Goal: Task Accomplishment & Management: Complete application form

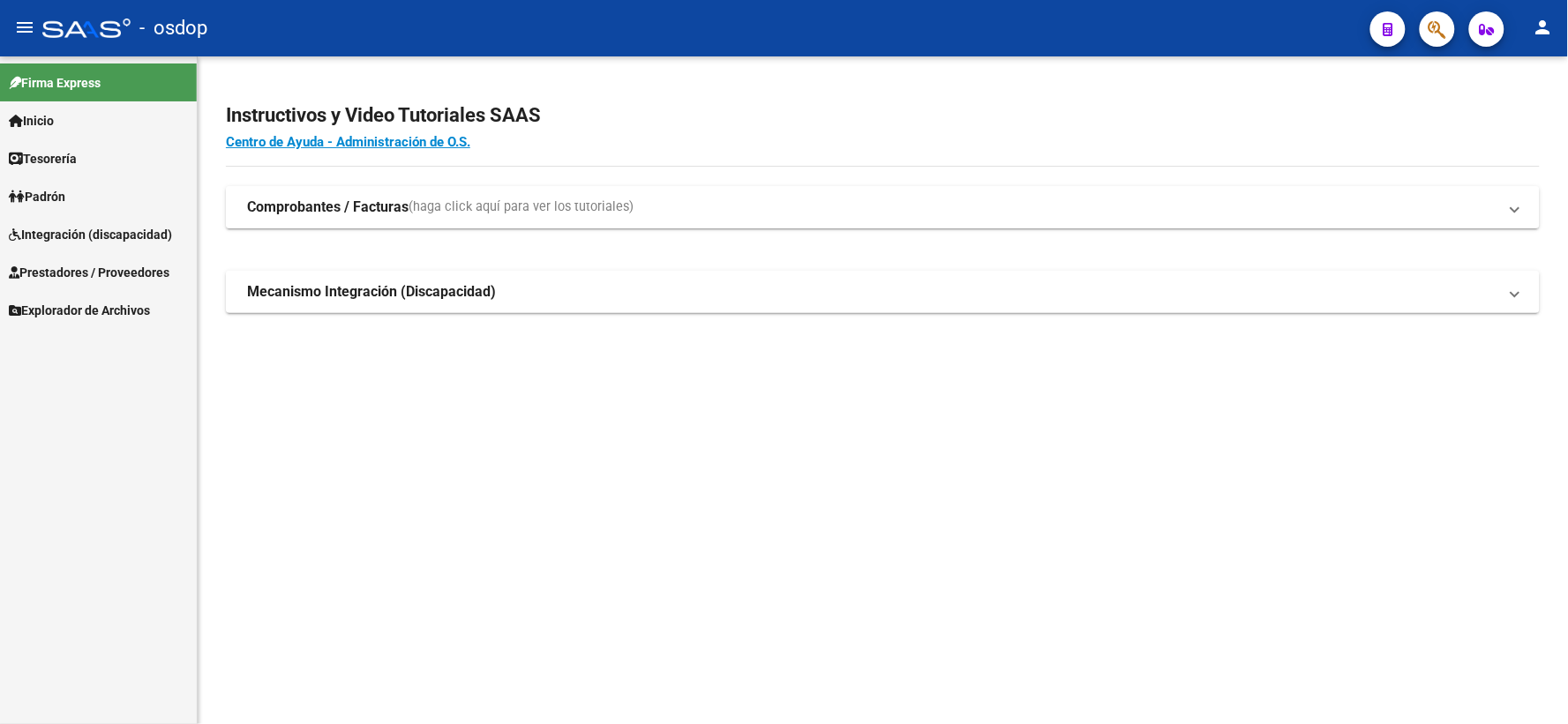
click at [134, 243] on span "Integración (discapacidad)" at bounding box center [91, 235] width 164 height 19
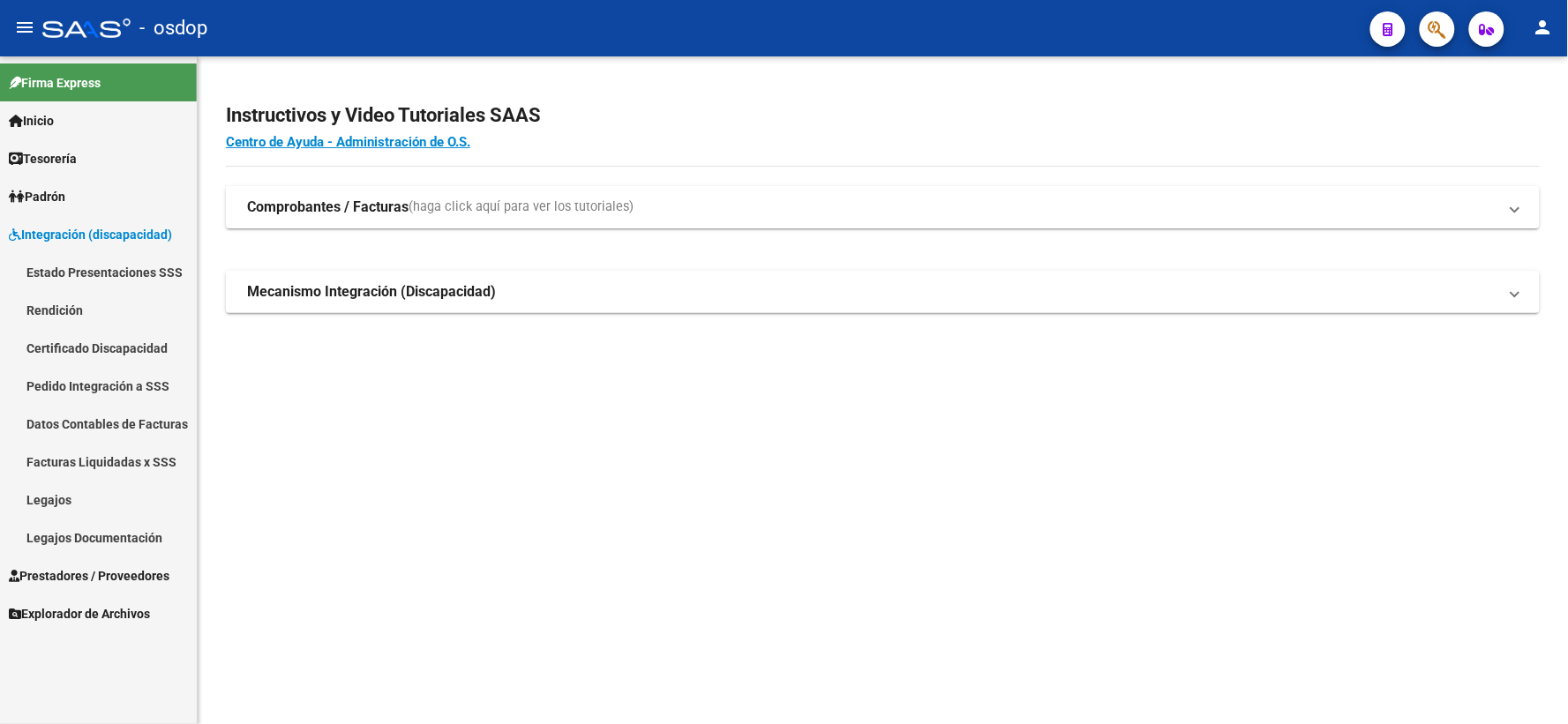
click at [141, 276] on link "Estado Presentaciones SSS" at bounding box center [98, 272] width 197 height 38
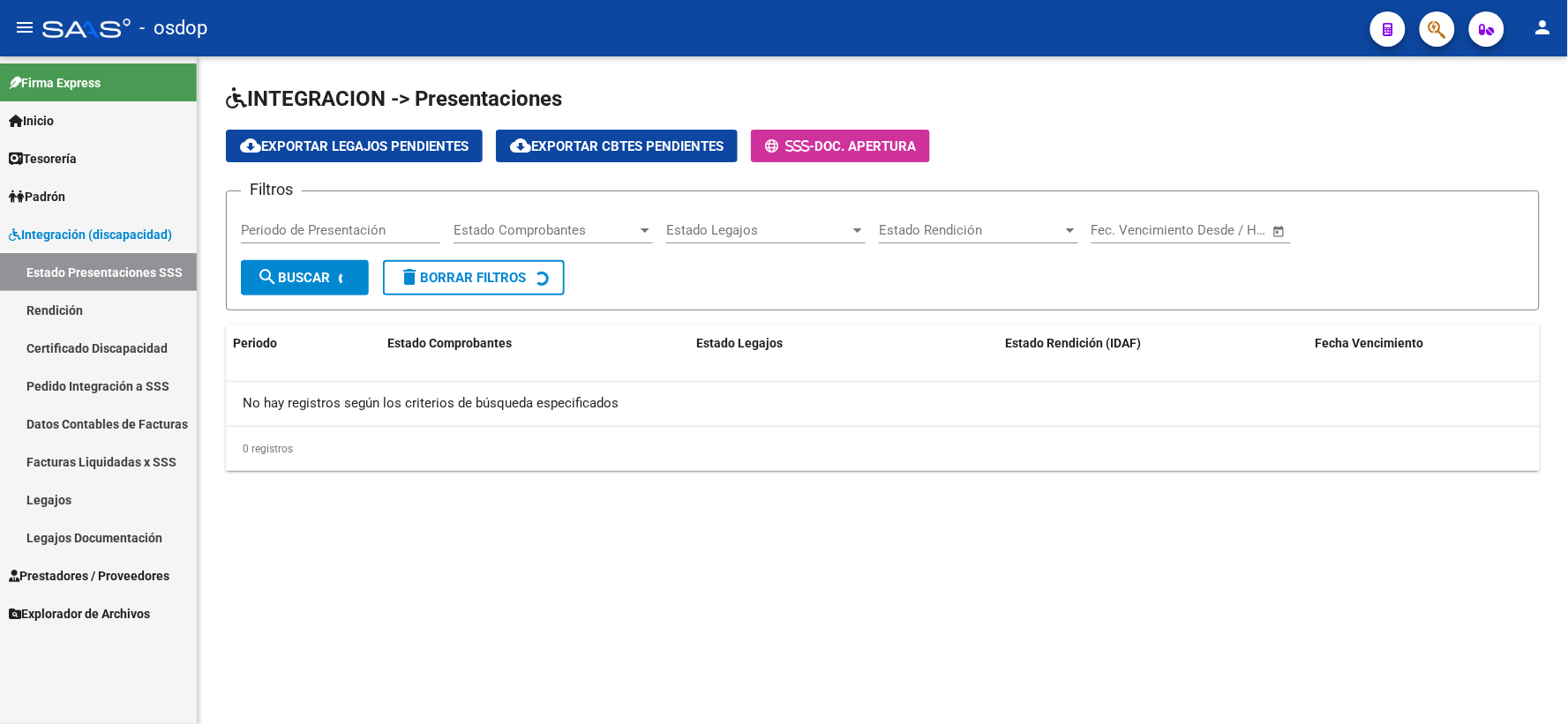
click at [128, 236] on span "Integración (discapacidad)" at bounding box center [91, 235] width 164 height 19
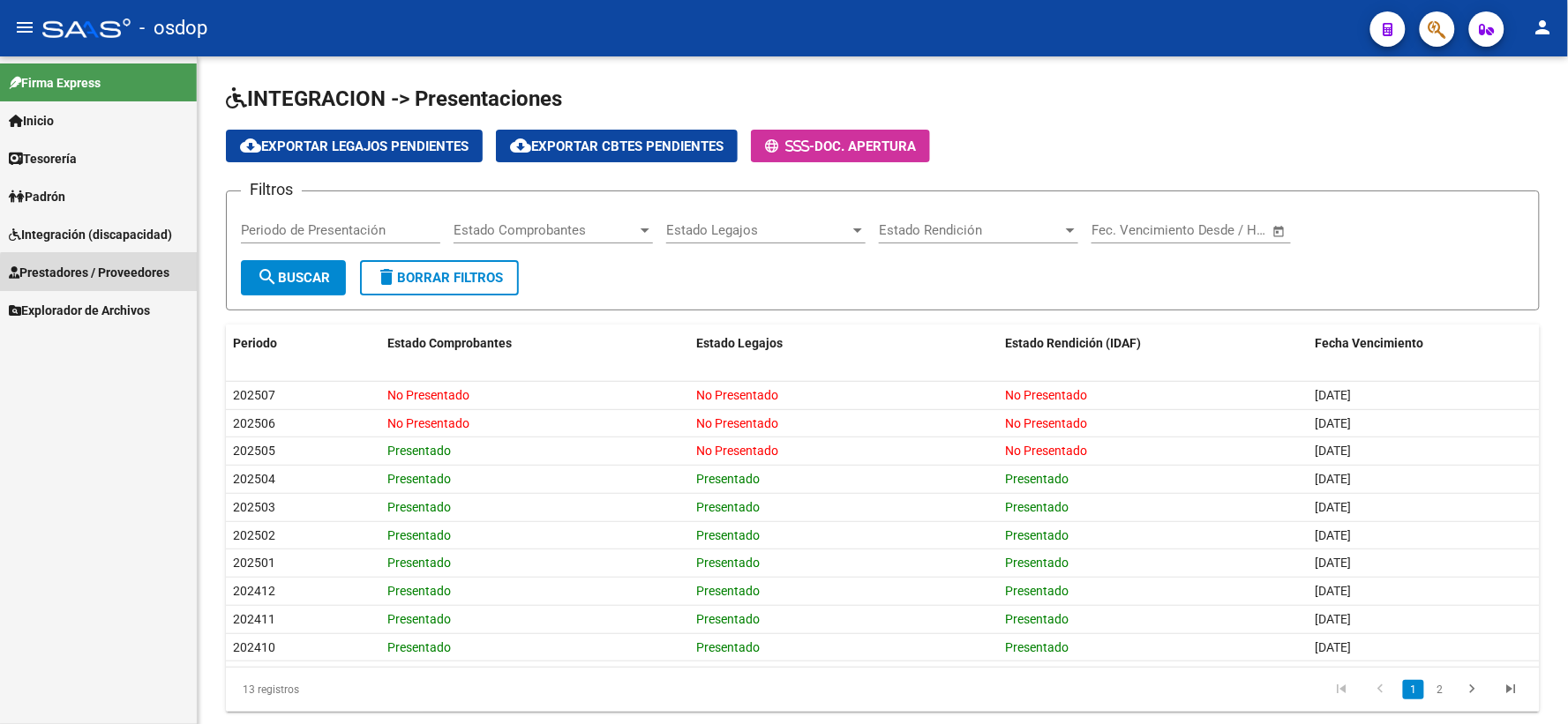
click at [110, 288] on link "Prestadores / Proveedores" at bounding box center [98, 272] width 197 height 38
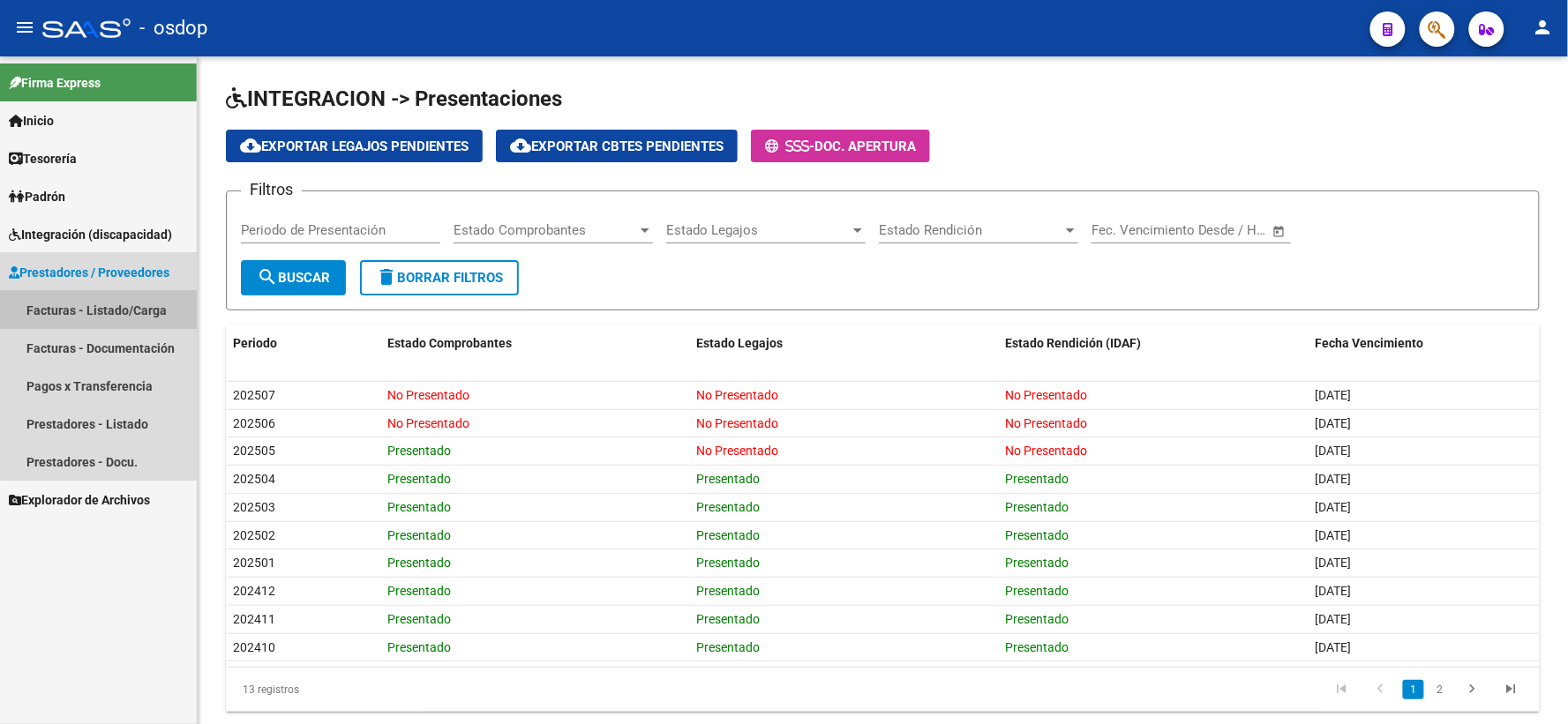
click at [106, 307] on link "Facturas - Listado/Carga" at bounding box center [98, 309] width 197 height 38
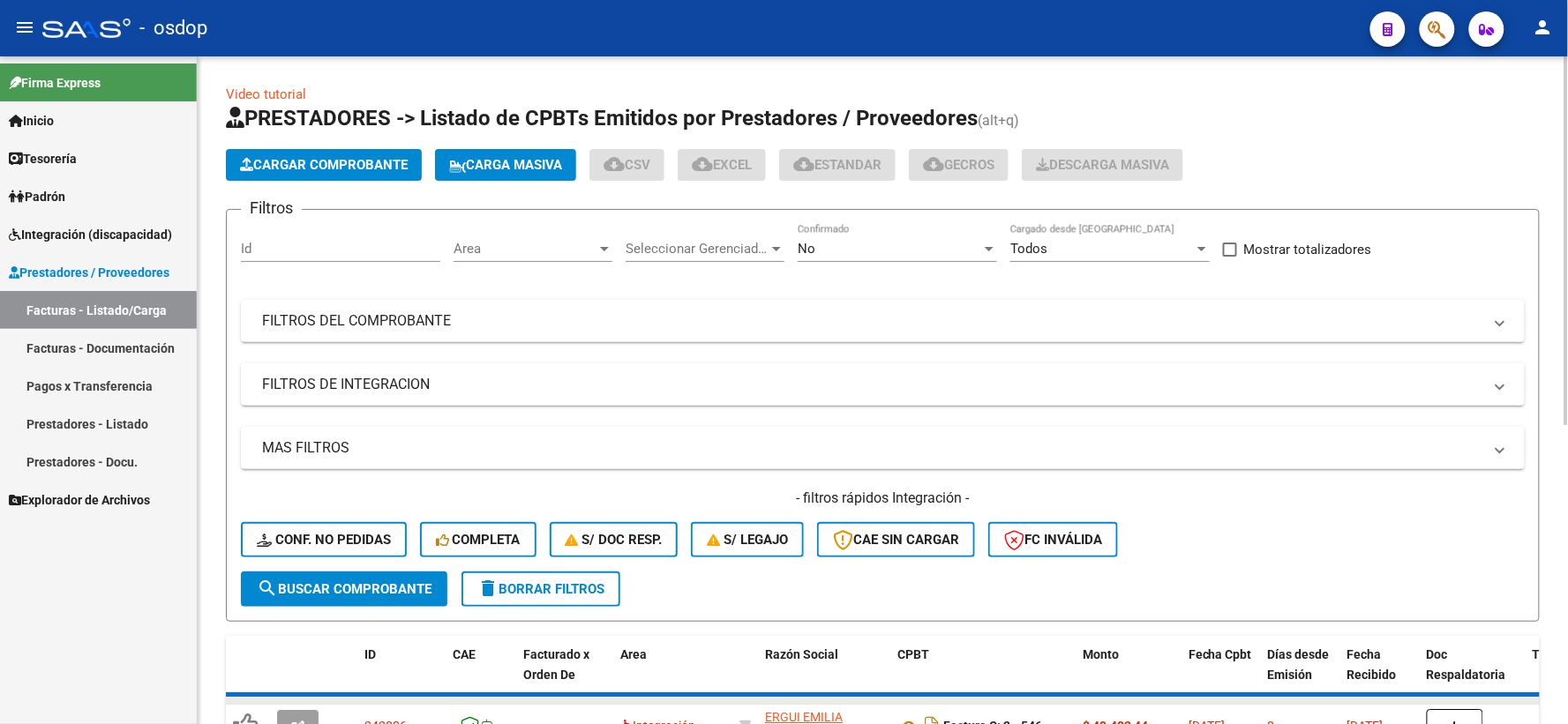
scroll to position [196, 0]
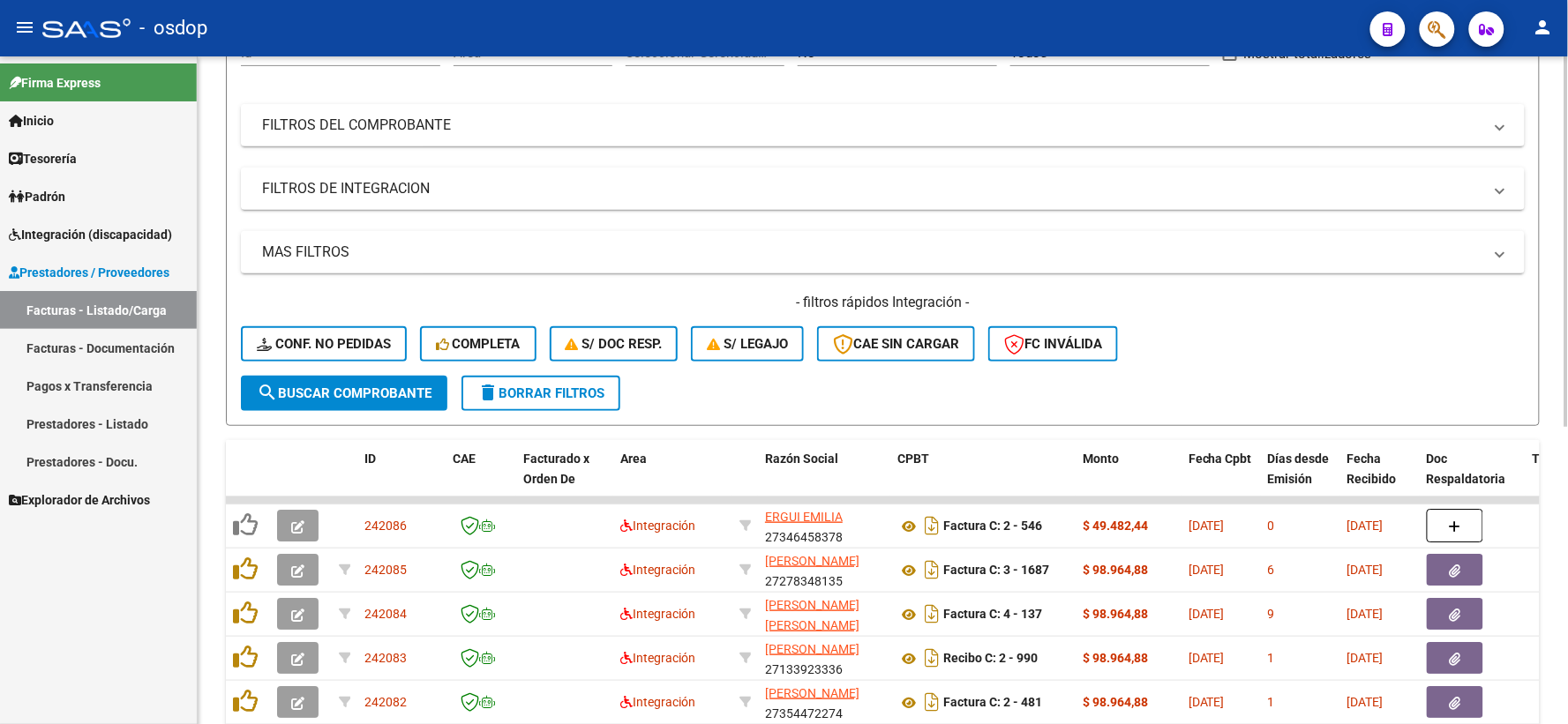
click at [348, 216] on div "Filtros Id Area Area Seleccionar Gerenciador Seleccionar Gerenciador No Confirm…" at bounding box center [882, 201] width 1284 height 347
click at [347, 207] on mat-expansion-panel-header "FILTROS DE INTEGRACION" at bounding box center [882, 189] width 1284 height 43
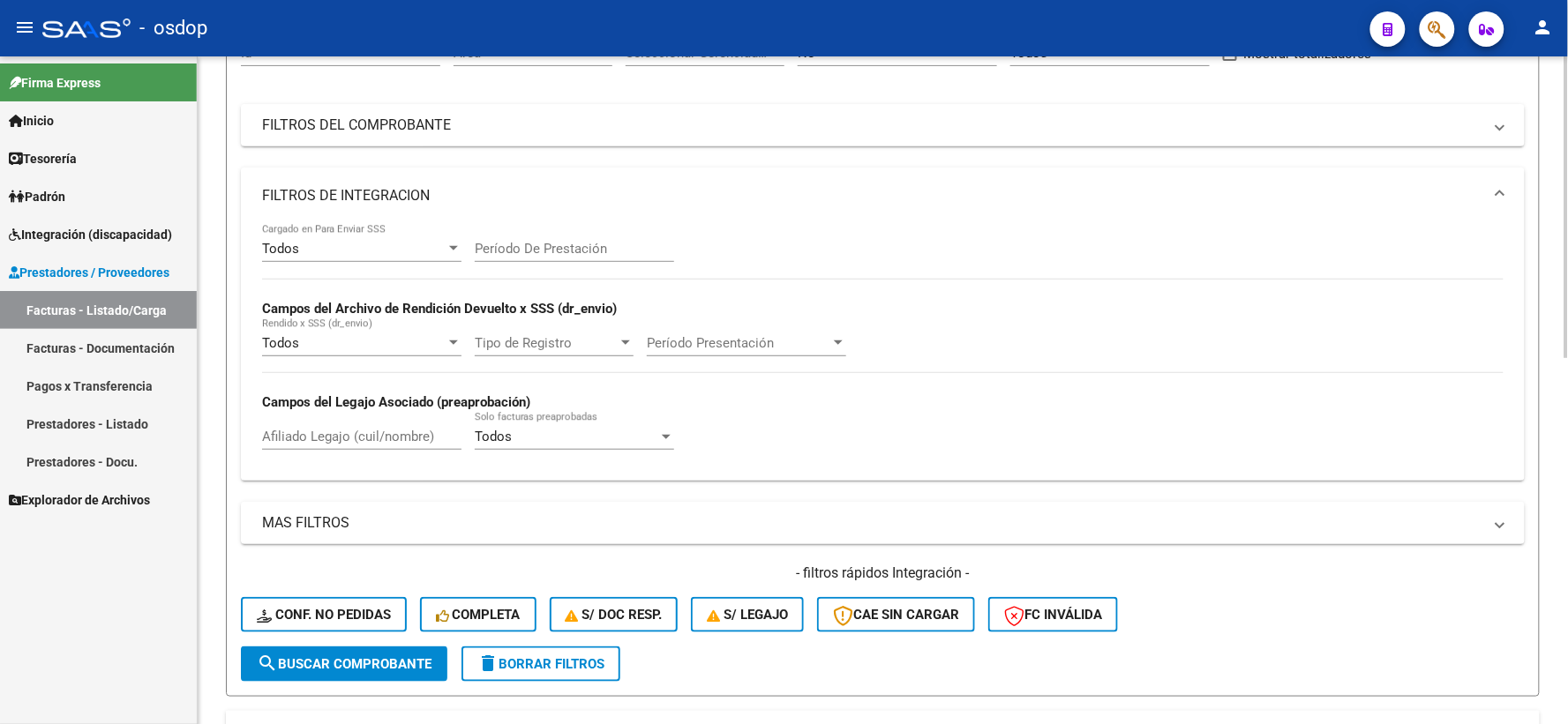
click at [362, 419] on div "Afiliado Legajo (cuil/nombre)" at bounding box center [361, 430] width 200 height 38
paste input "27279709123"
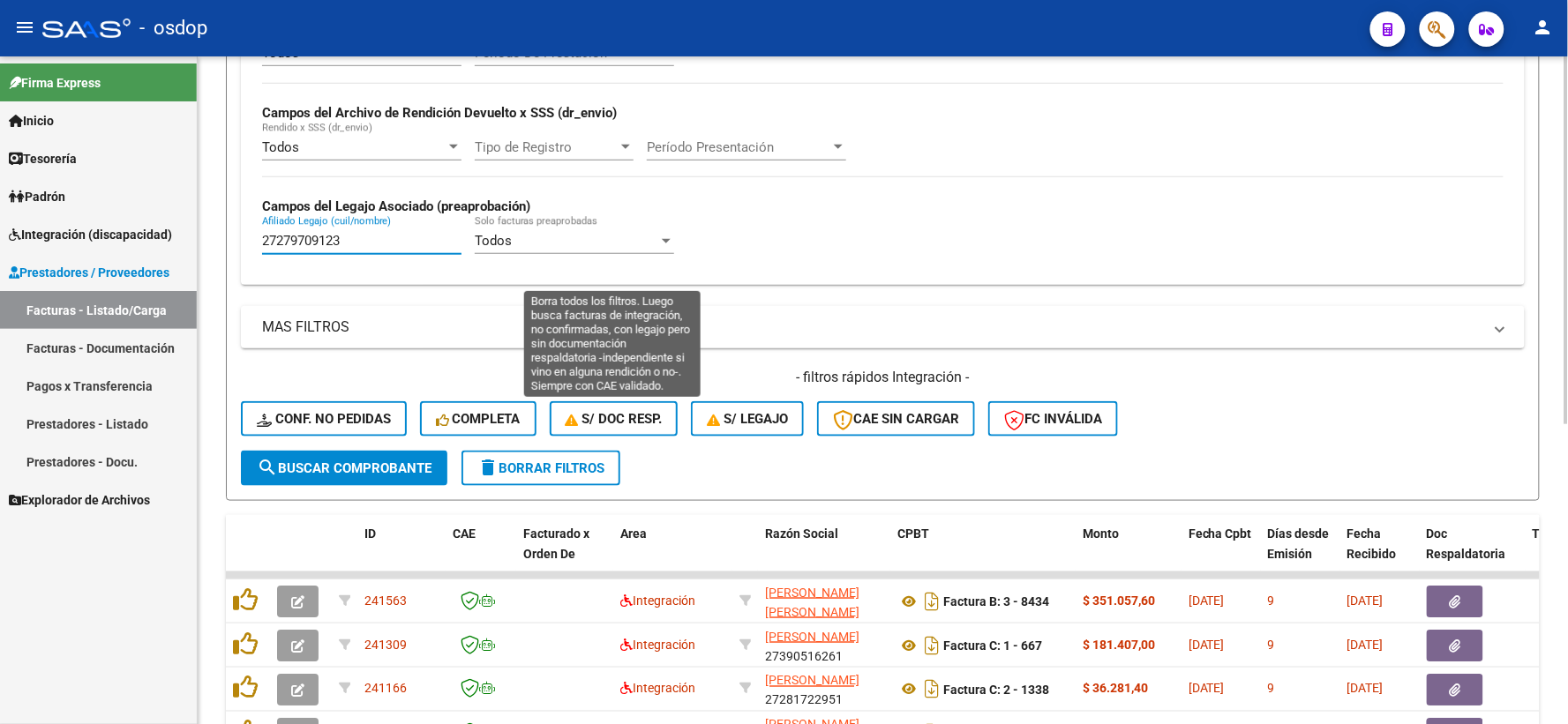
scroll to position [543, 0]
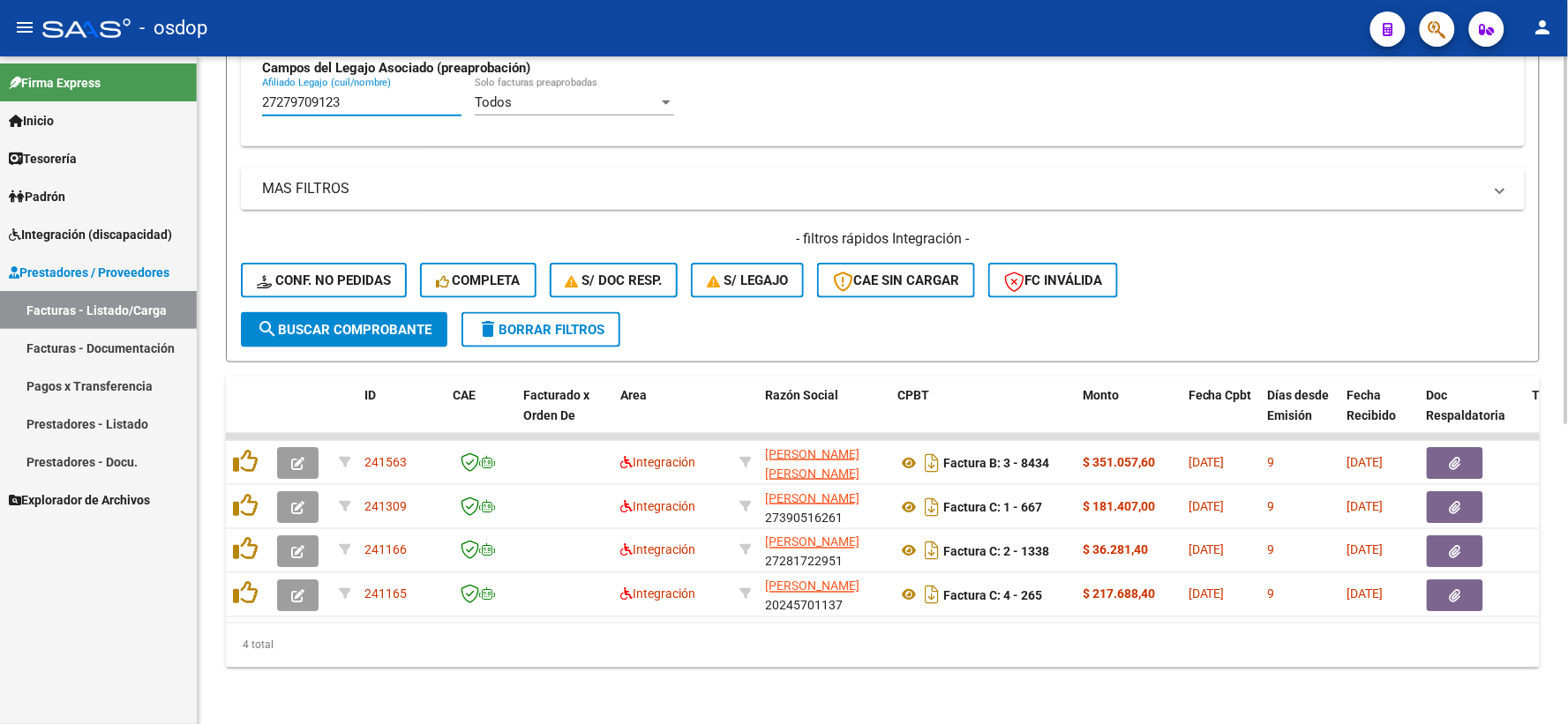
type input "27279709123"
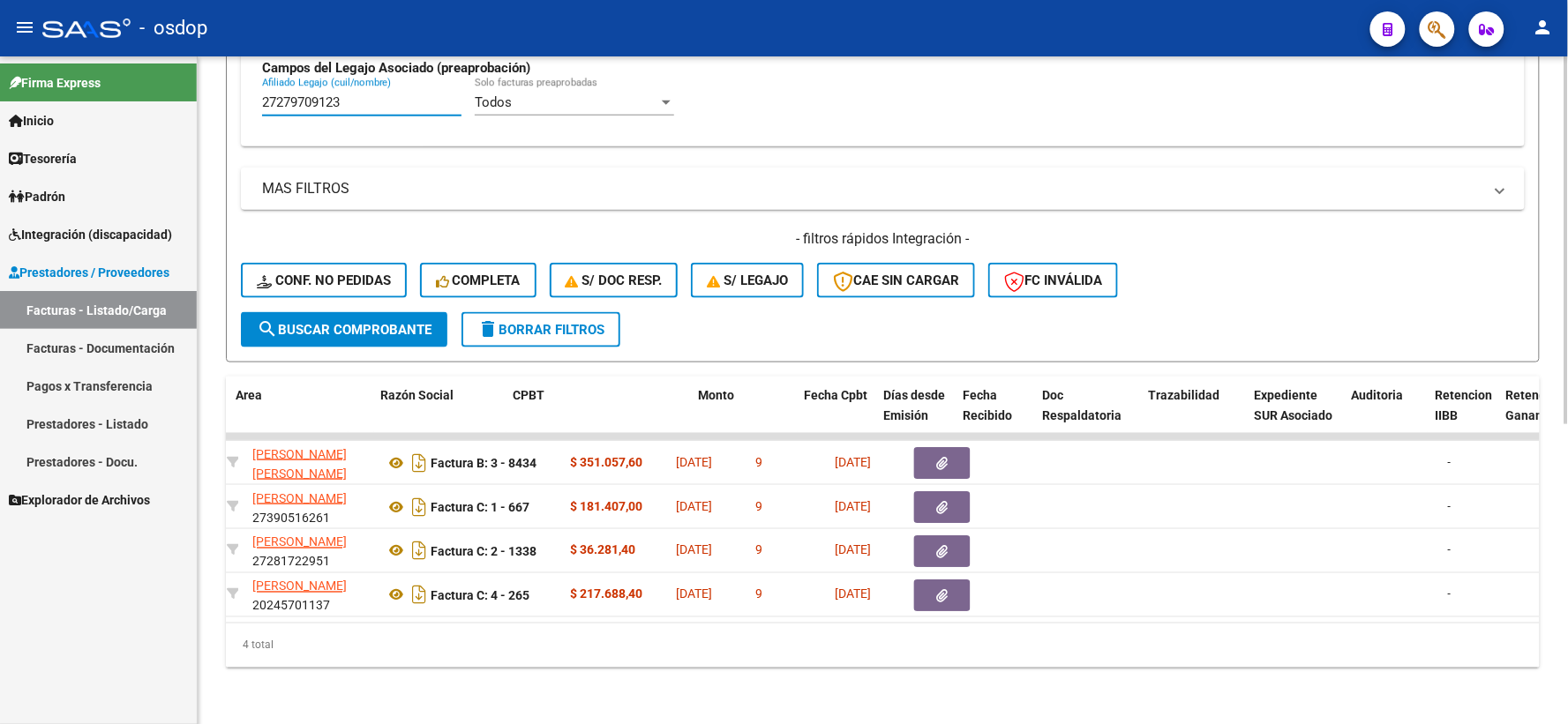
scroll to position [0, 383]
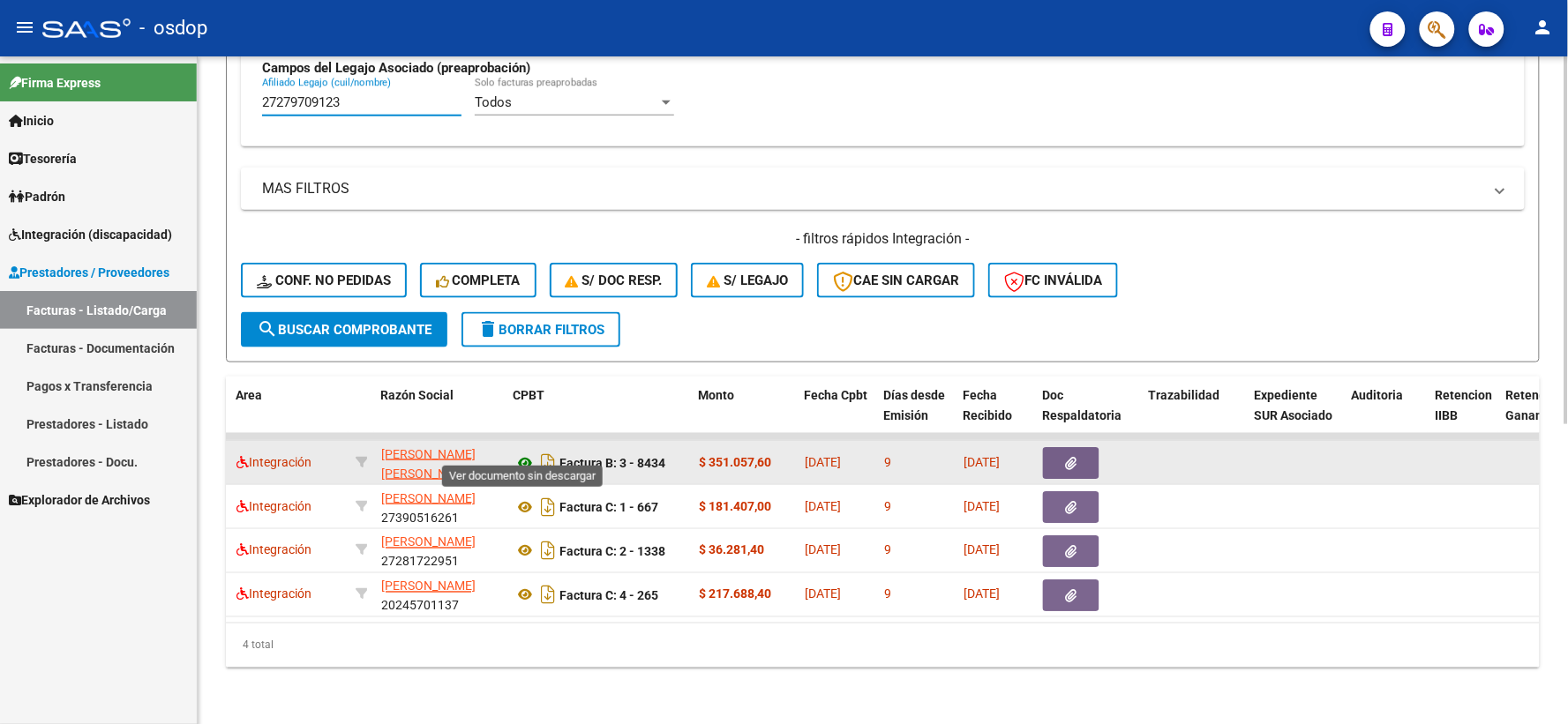
click at [525, 452] on icon at bounding box center [526, 463] width 23 height 21
click at [1039, 454] on datatable-body-cell at bounding box center [1088, 462] width 106 height 43
click at [1045, 452] on button "button" at bounding box center [1071, 463] width 56 height 32
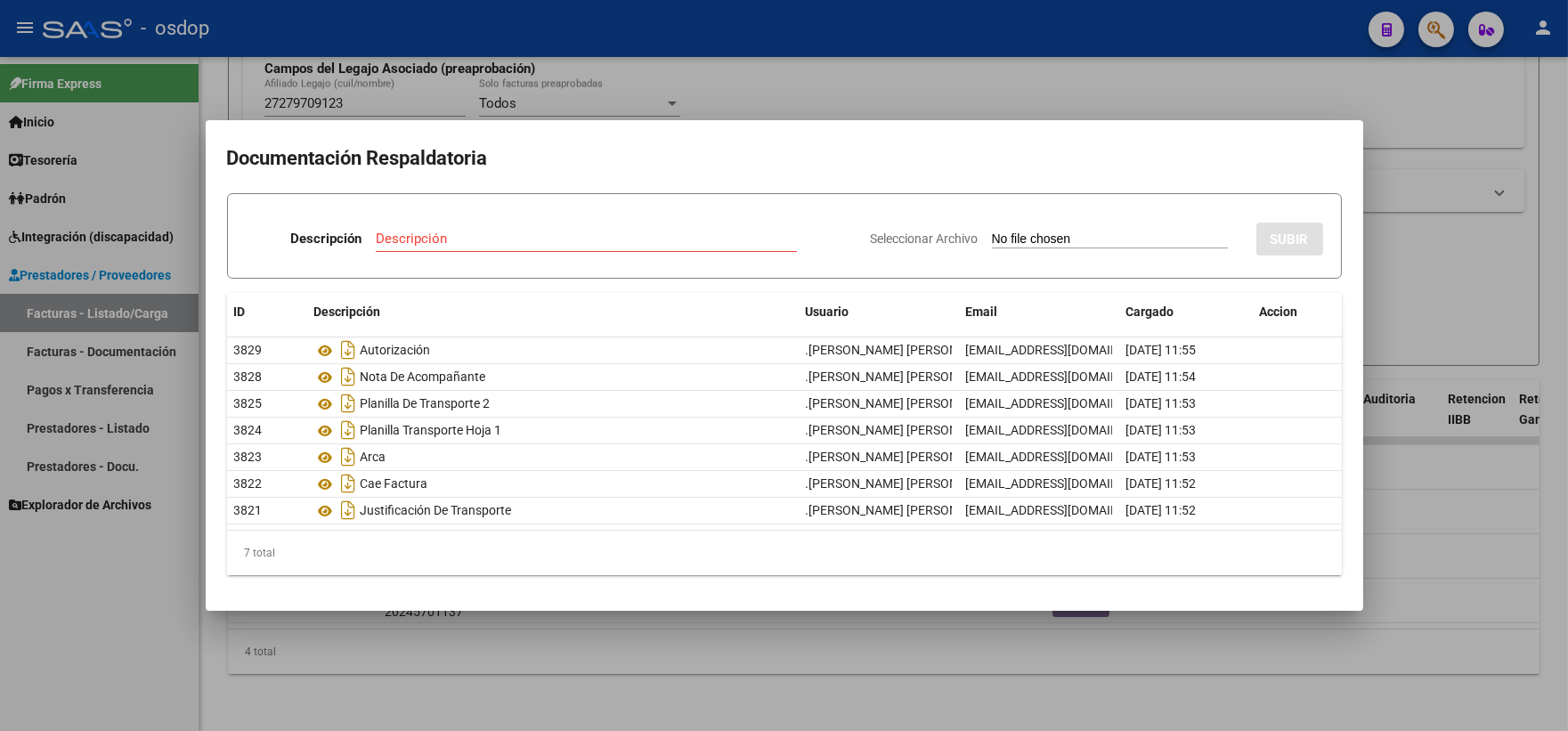
click at [1332, 52] on div at bounding box center [784, 366] width 1568 height 731
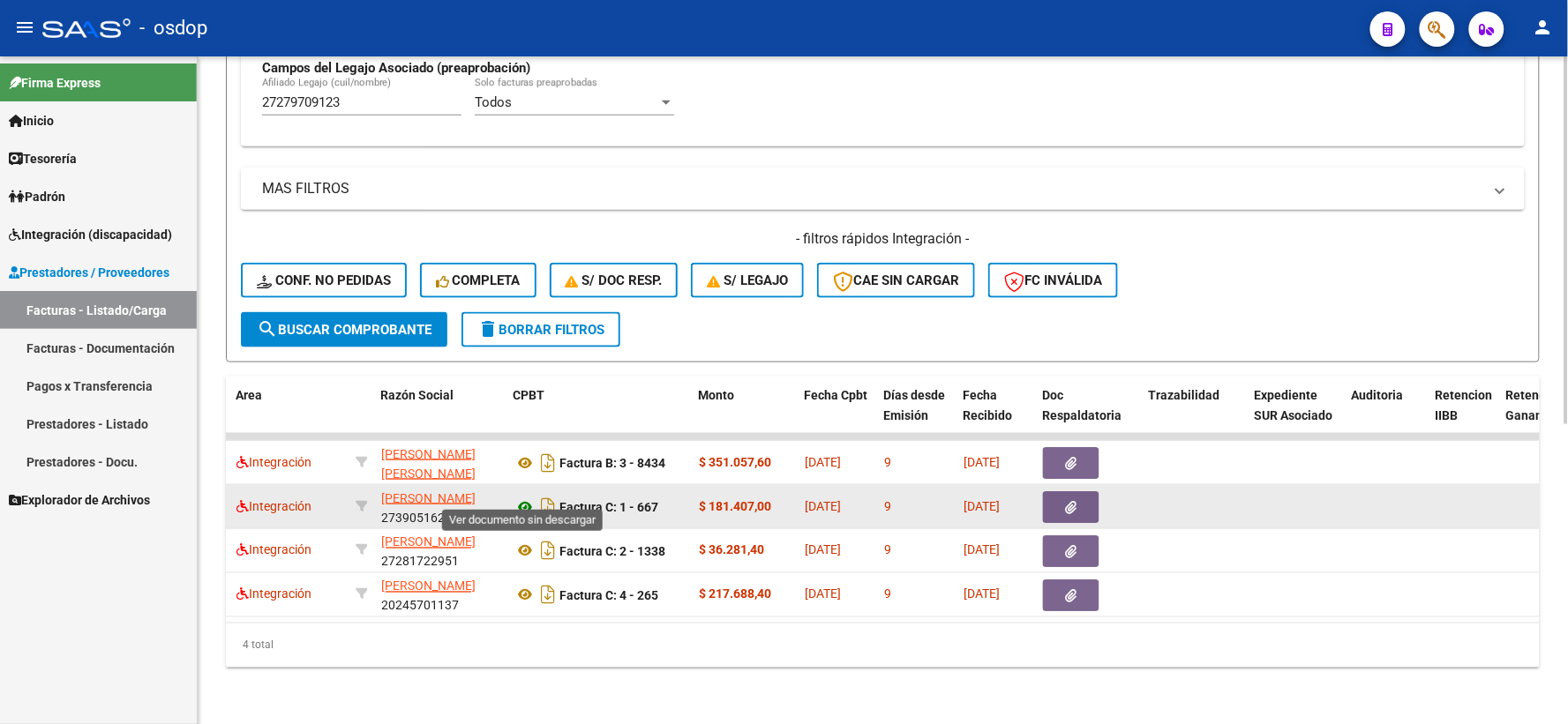
click at [525, 496] on icon at bounding box center [526, 507] width 23 height 21
click at [1075, 501] on icon "button" at bounding box center [1072, 508] width 12 height 14
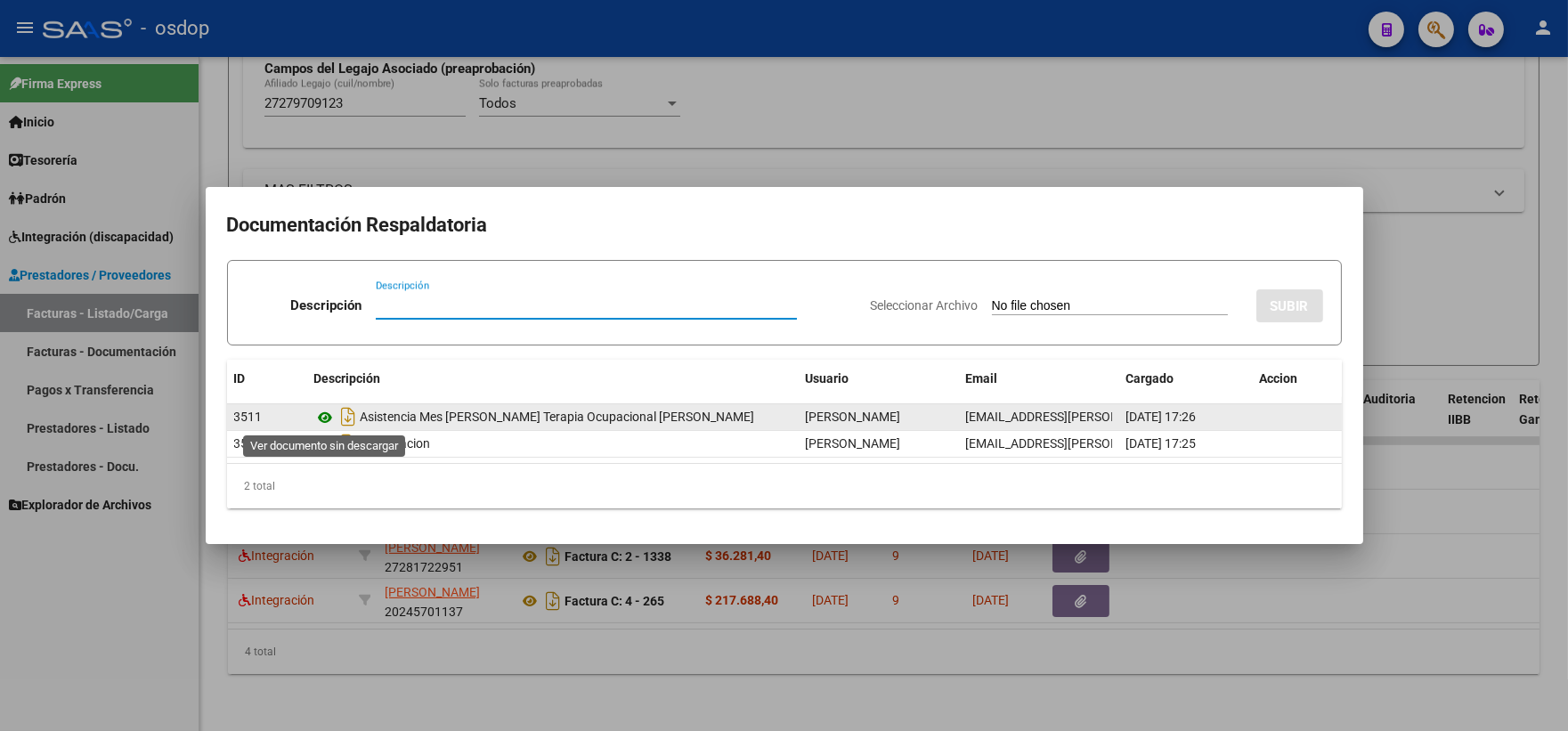
click at [328, 416] on icon at bounding box center [326, 418] width 24 height 22
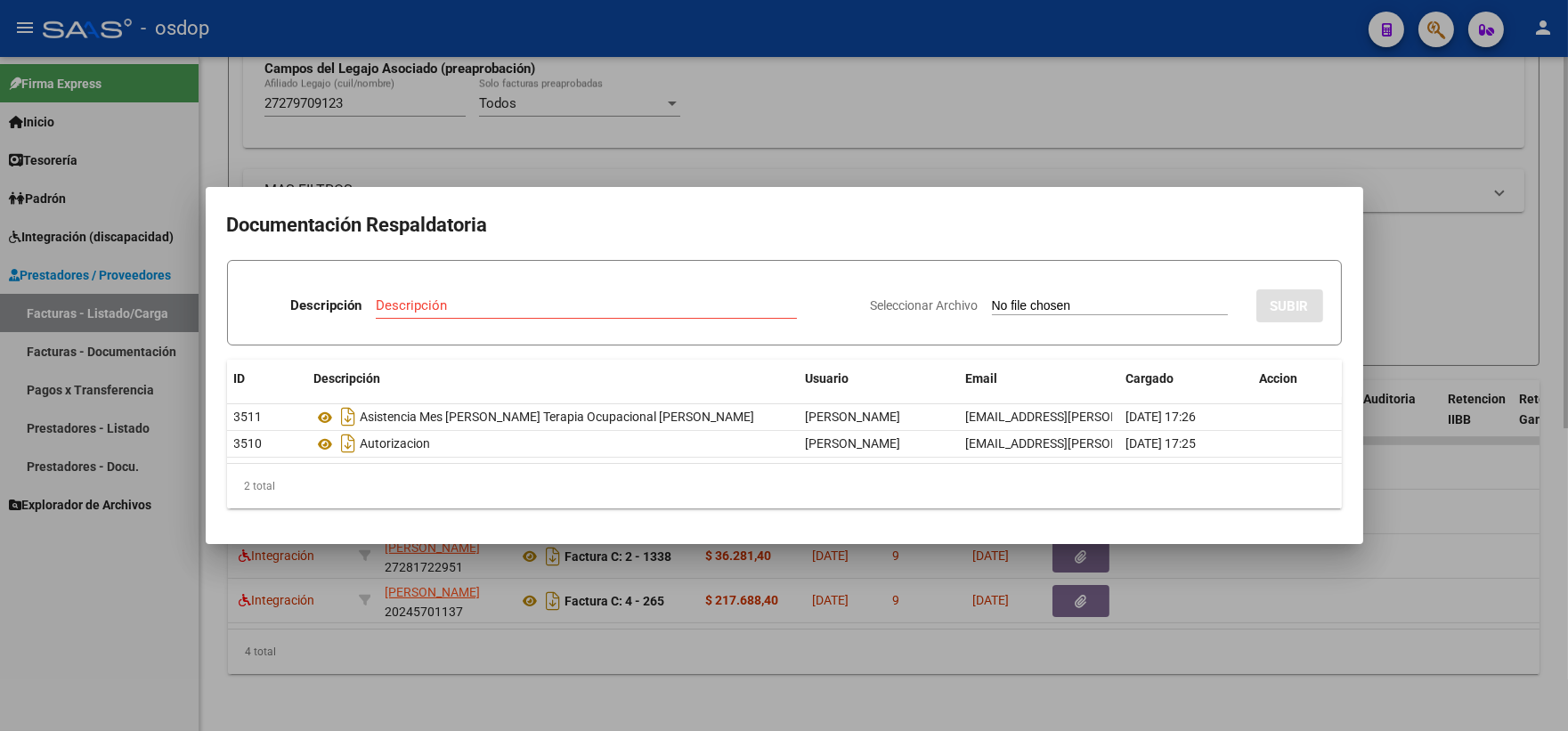
click at [405, 113] on div at bounding box center [784, 366] width 1568 height 731
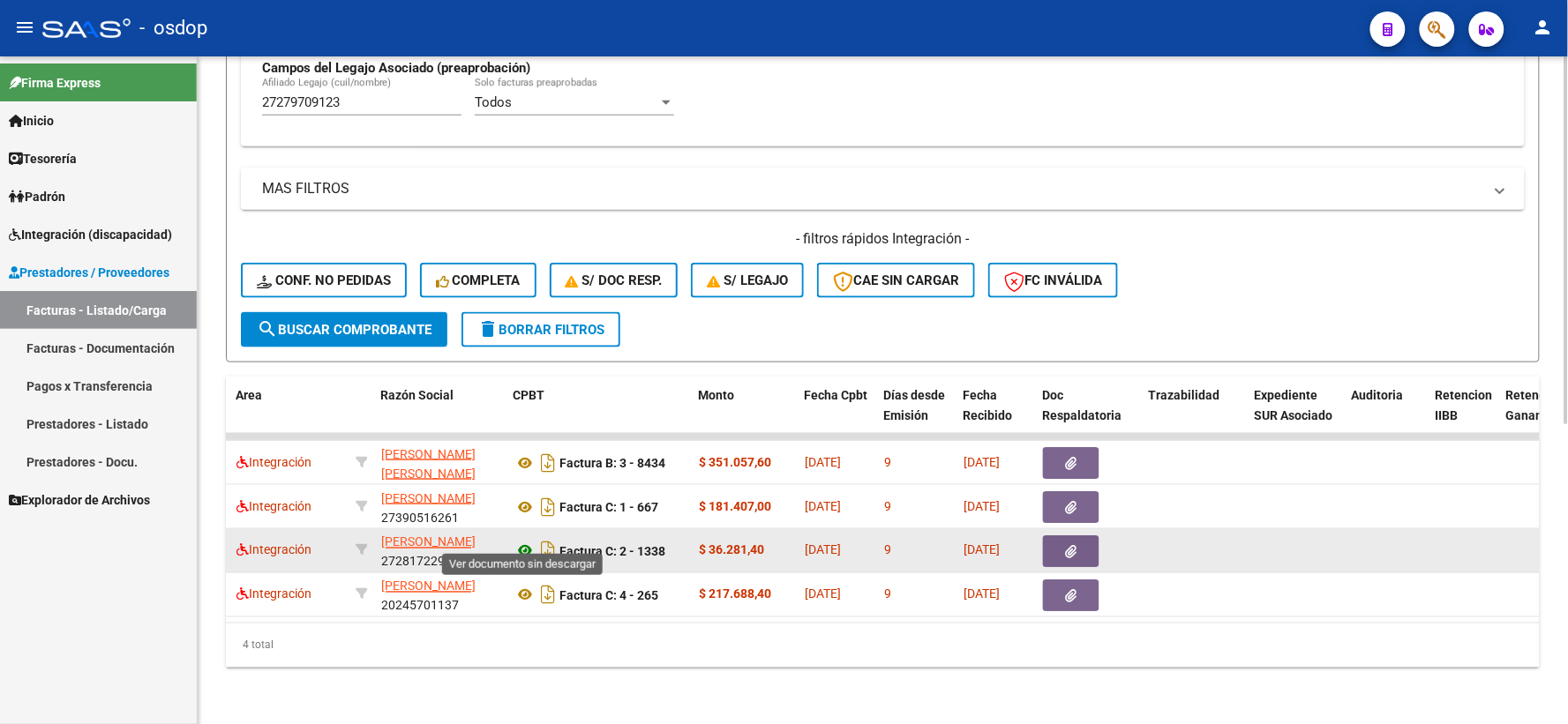
click at [521, 541] on icon at bounding box center [526, 552] width 23 height 21
click at [1072, 545] on icon "button" at bounding box center [1072, 552] width 12 height 14
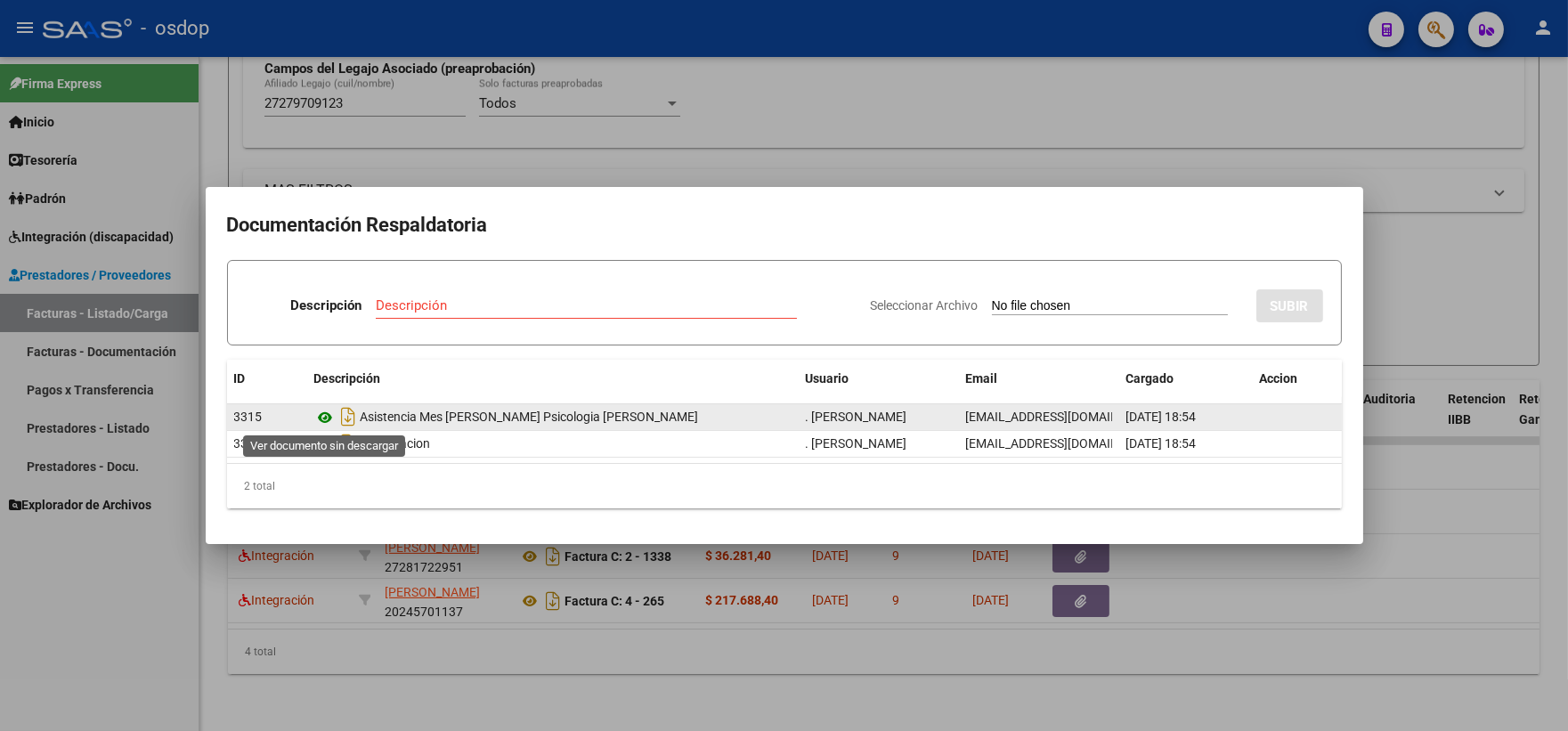
click at [318, 421] on icon at bounding box center [326, 418] width 24 height 22
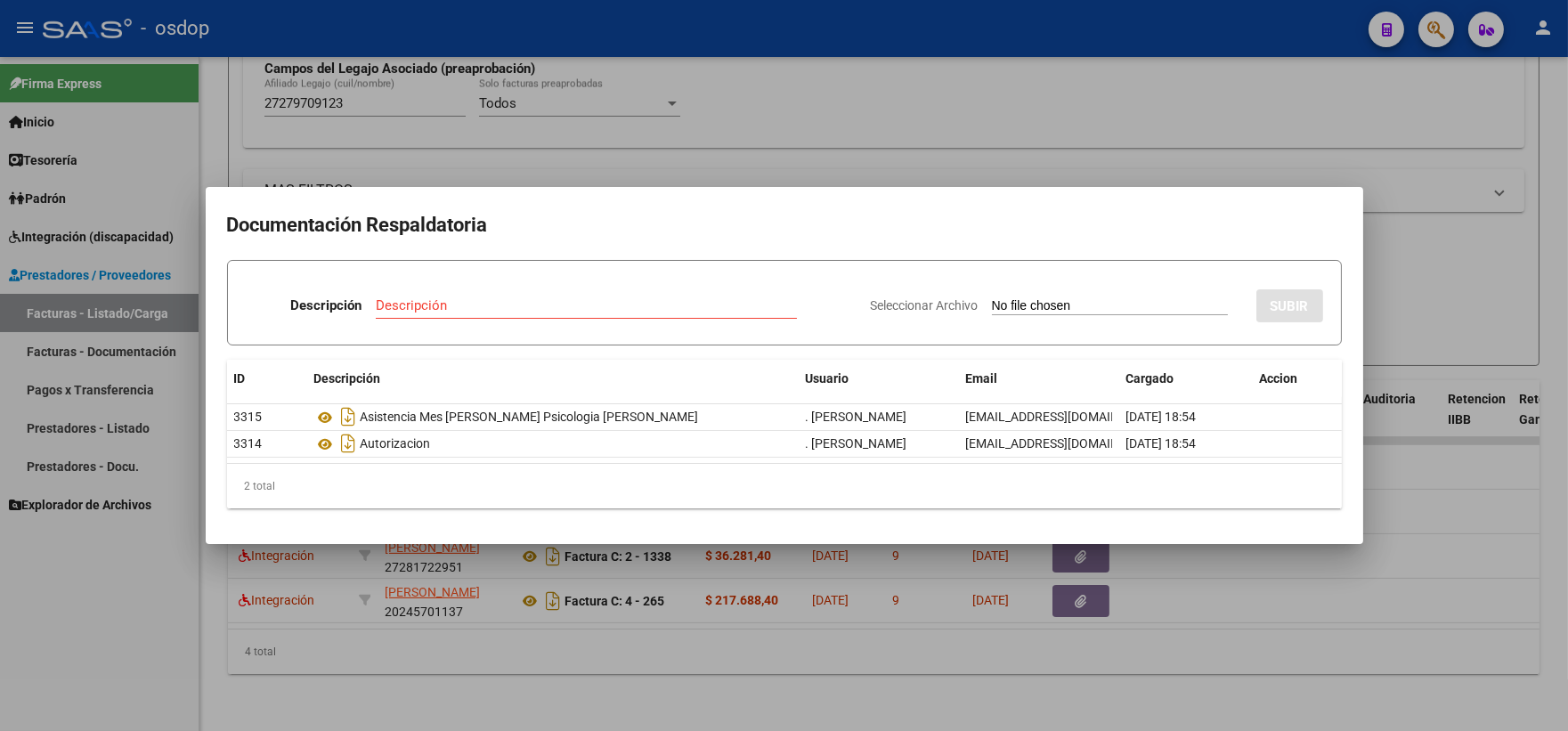
click at [445, 155] on div at bounding box center [784, 366] width 1568 height 731
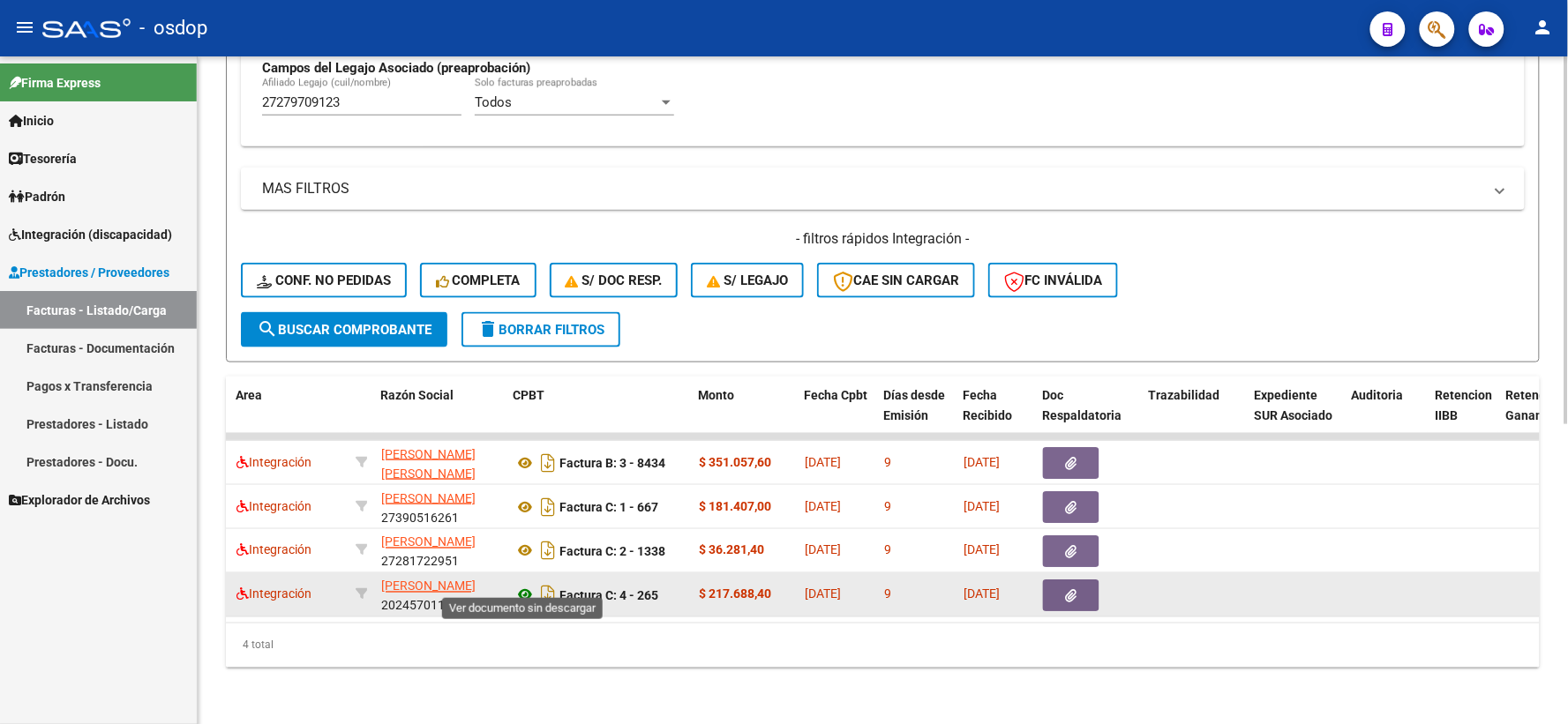
click at [526, 585] on icon at bounding box center [526, 596] width 23 height 21
click at [1069, 589] on icon "button" at bounding box center [1072, 596] width 12 height 14
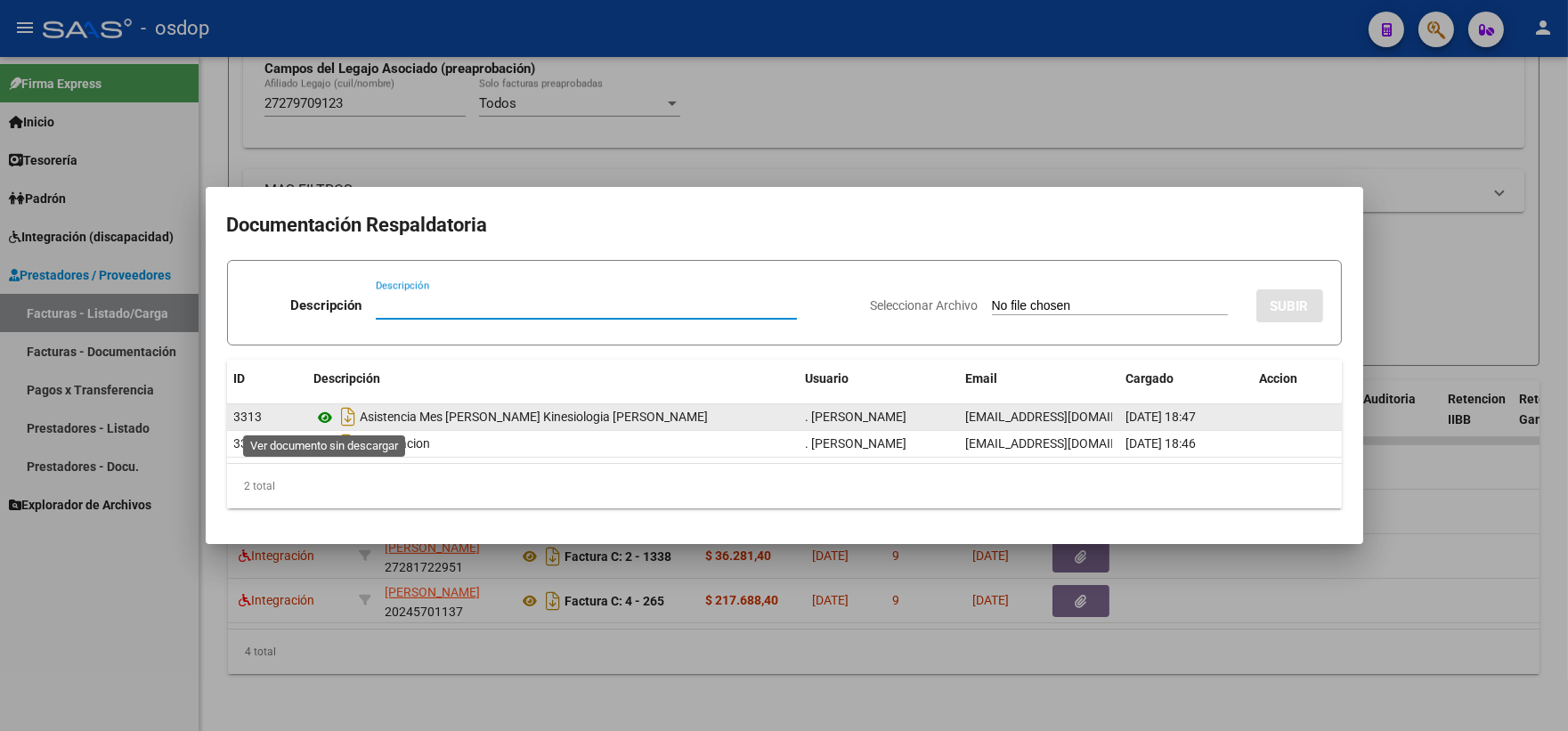
click at [333, 413] on icon at bounding box center [326, 418] width 24 height 22
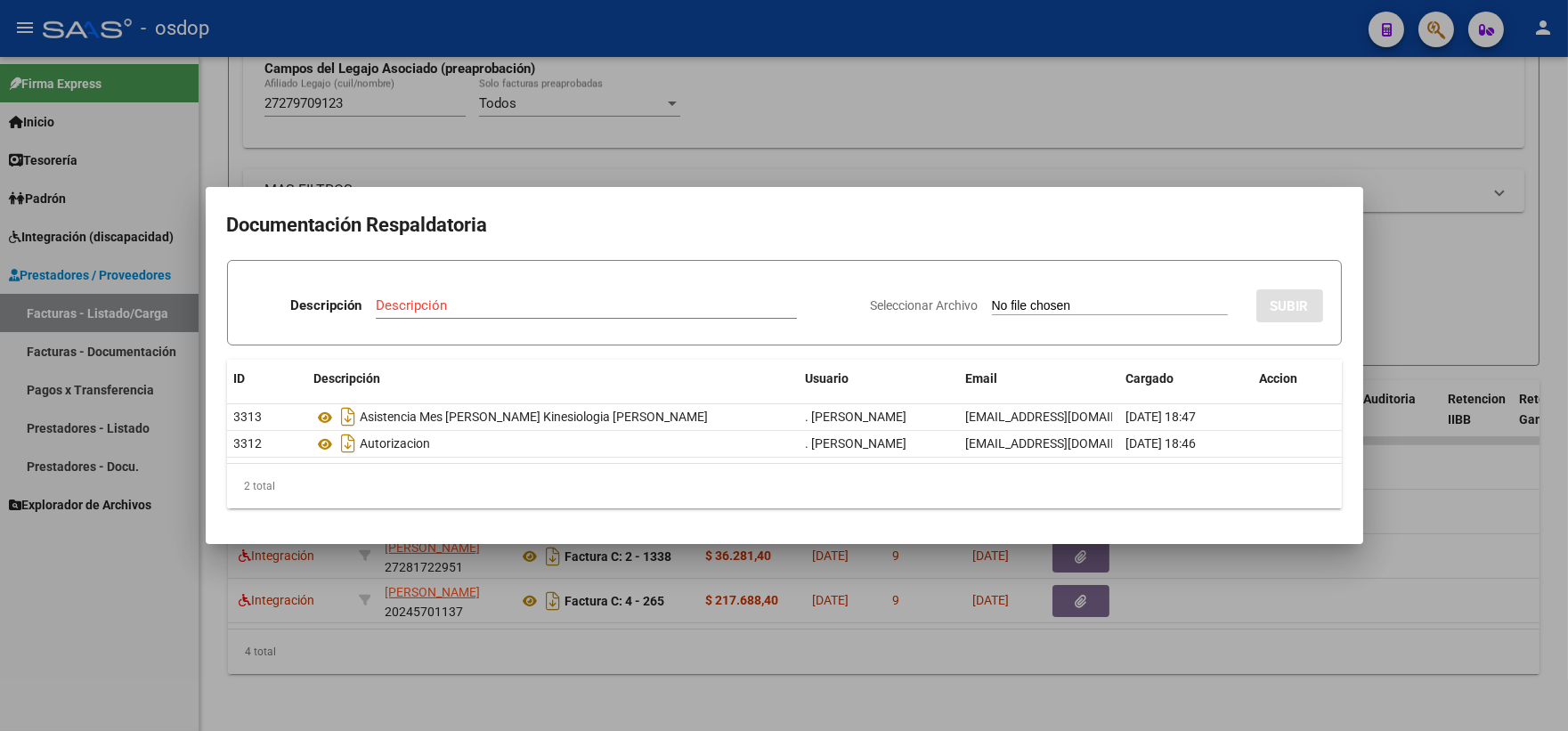
click at [326, 119] on div at bounding box center [784, 366] width 1568 height 731
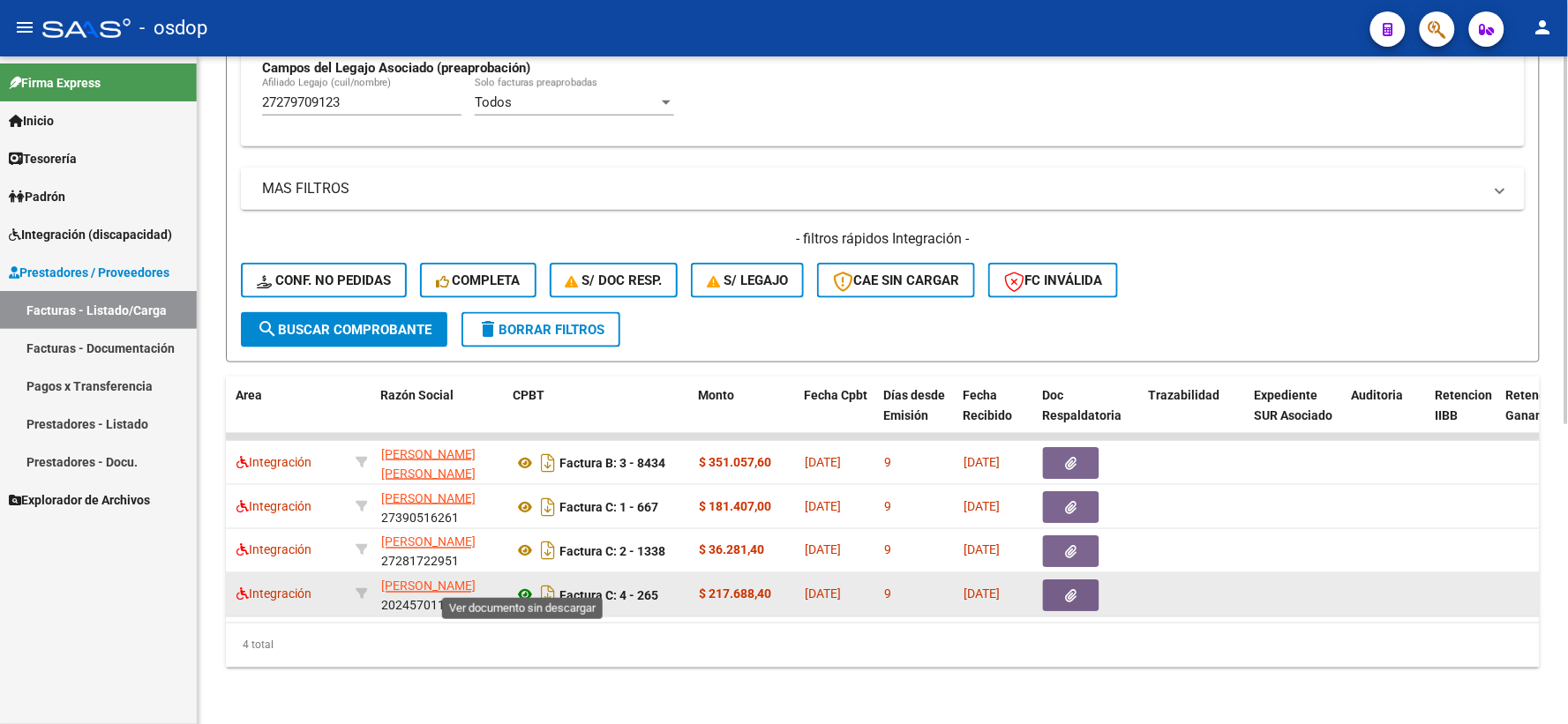
click at [519, 585] on icon at bounding box center [526, 596] width 23 height 21
click at [1063, 580] on button "button" at bounding box center [1071, 596] width 56 height 32
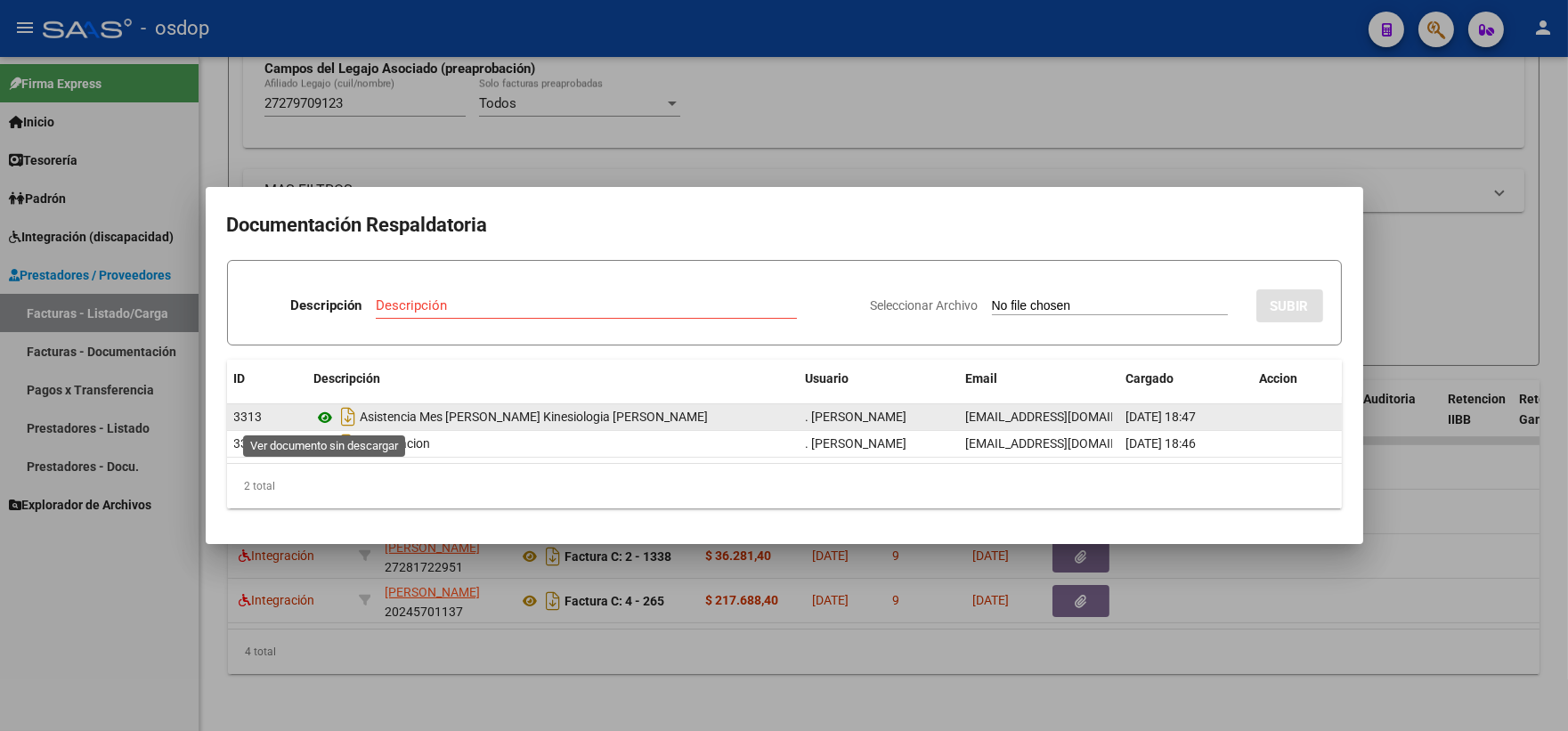
click at [318, 417] on icon at bounding box center [326, 418] width 24 height 22
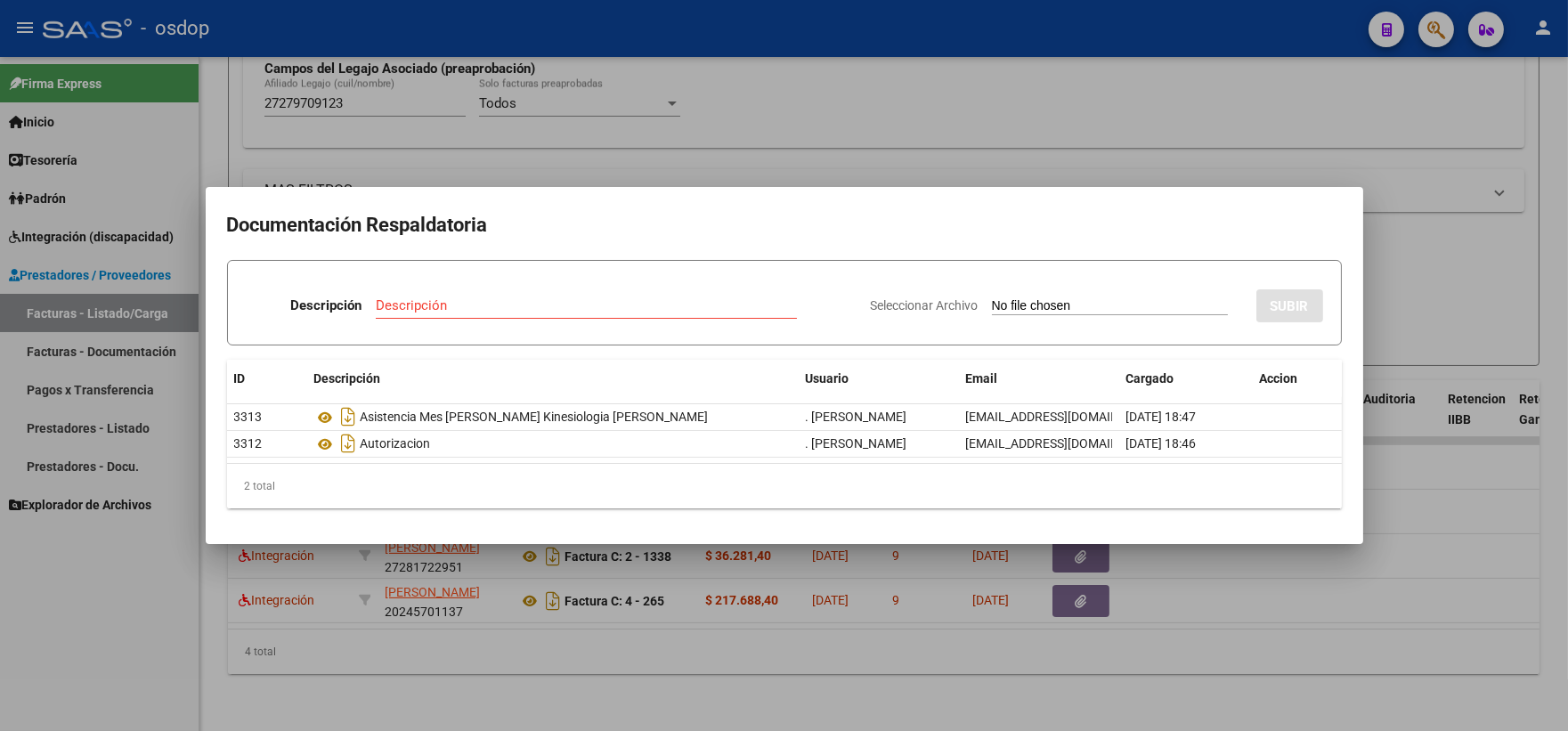
click at [317, 102] on div at bounding box center [784, 366] width 1568 height 731
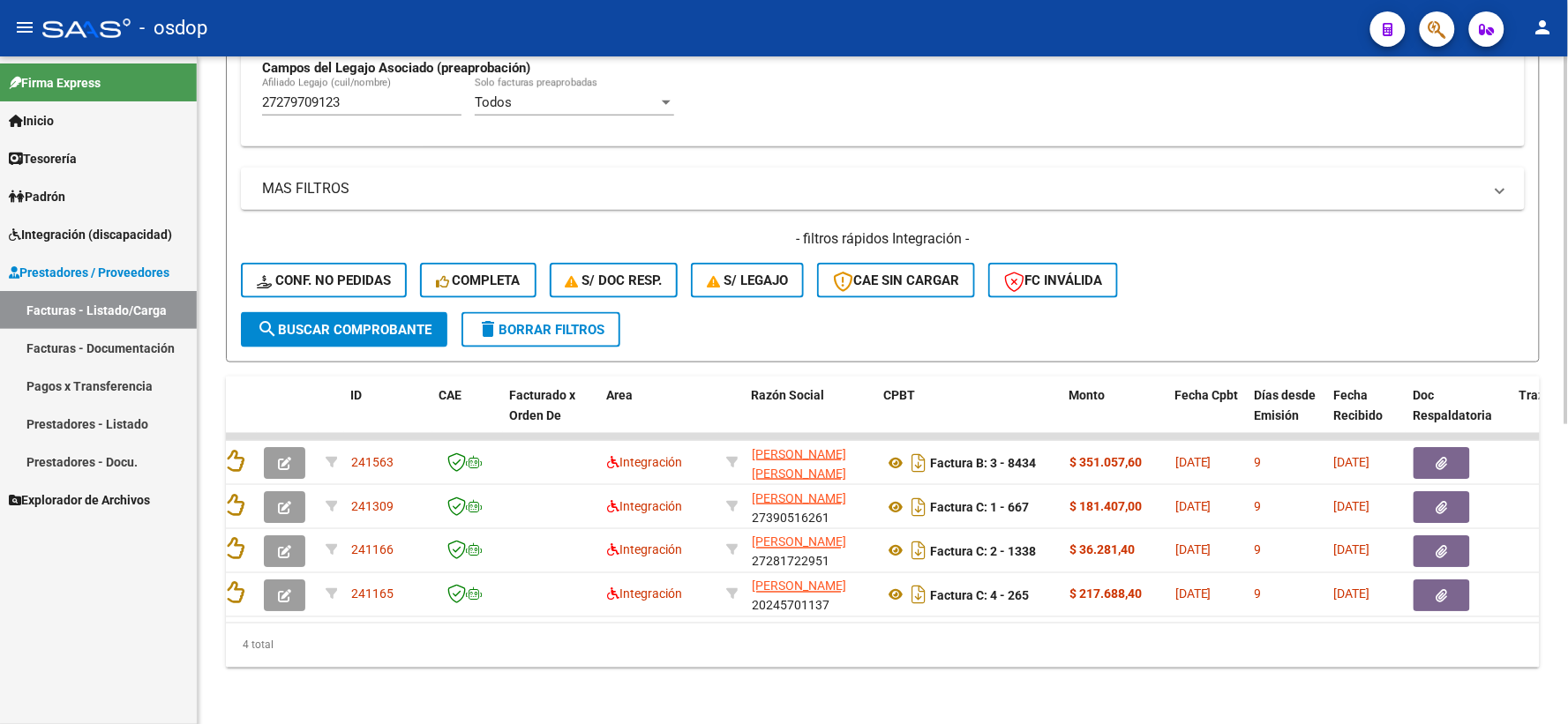
scroll to position [0, 0]
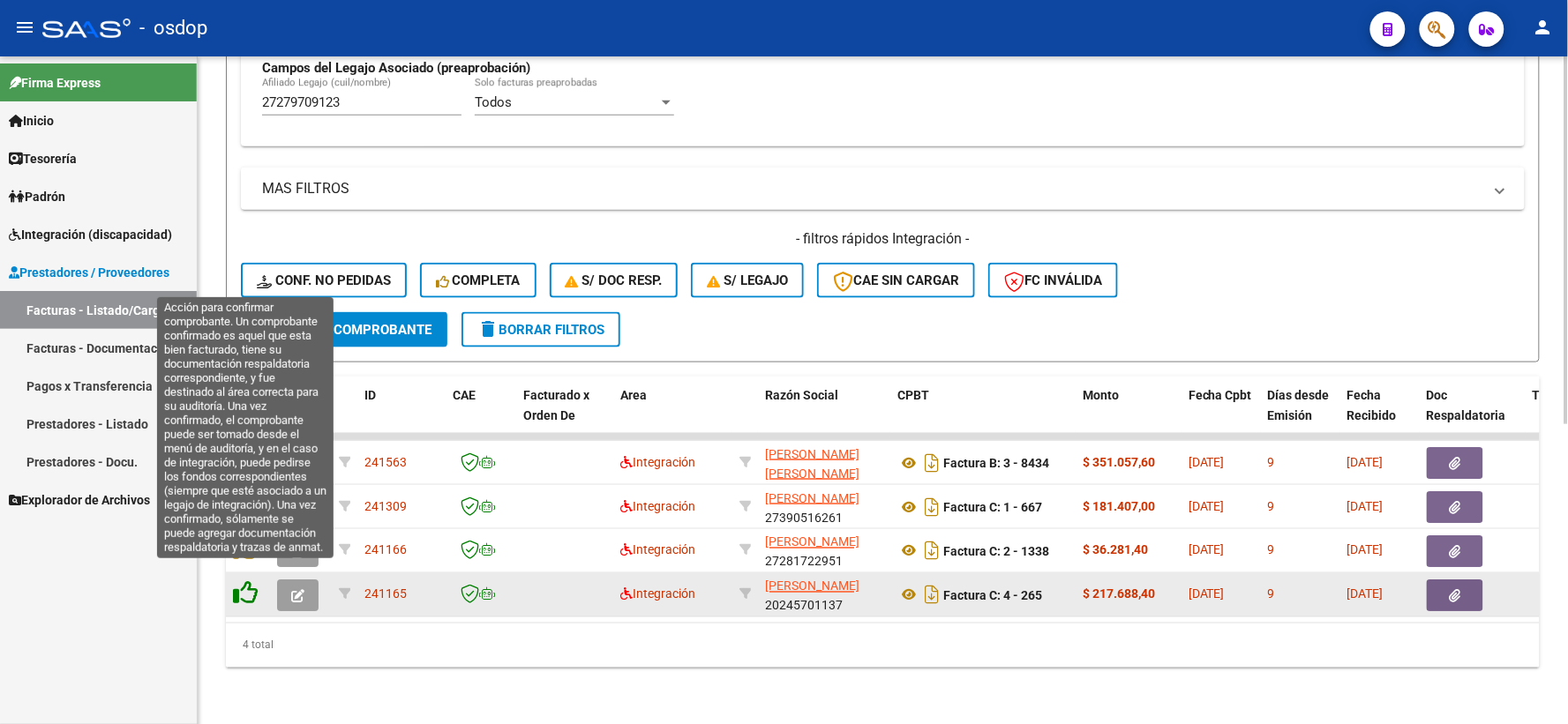
click at [250, 581] on icon at bounding box center [244, 593] width 24 height 24
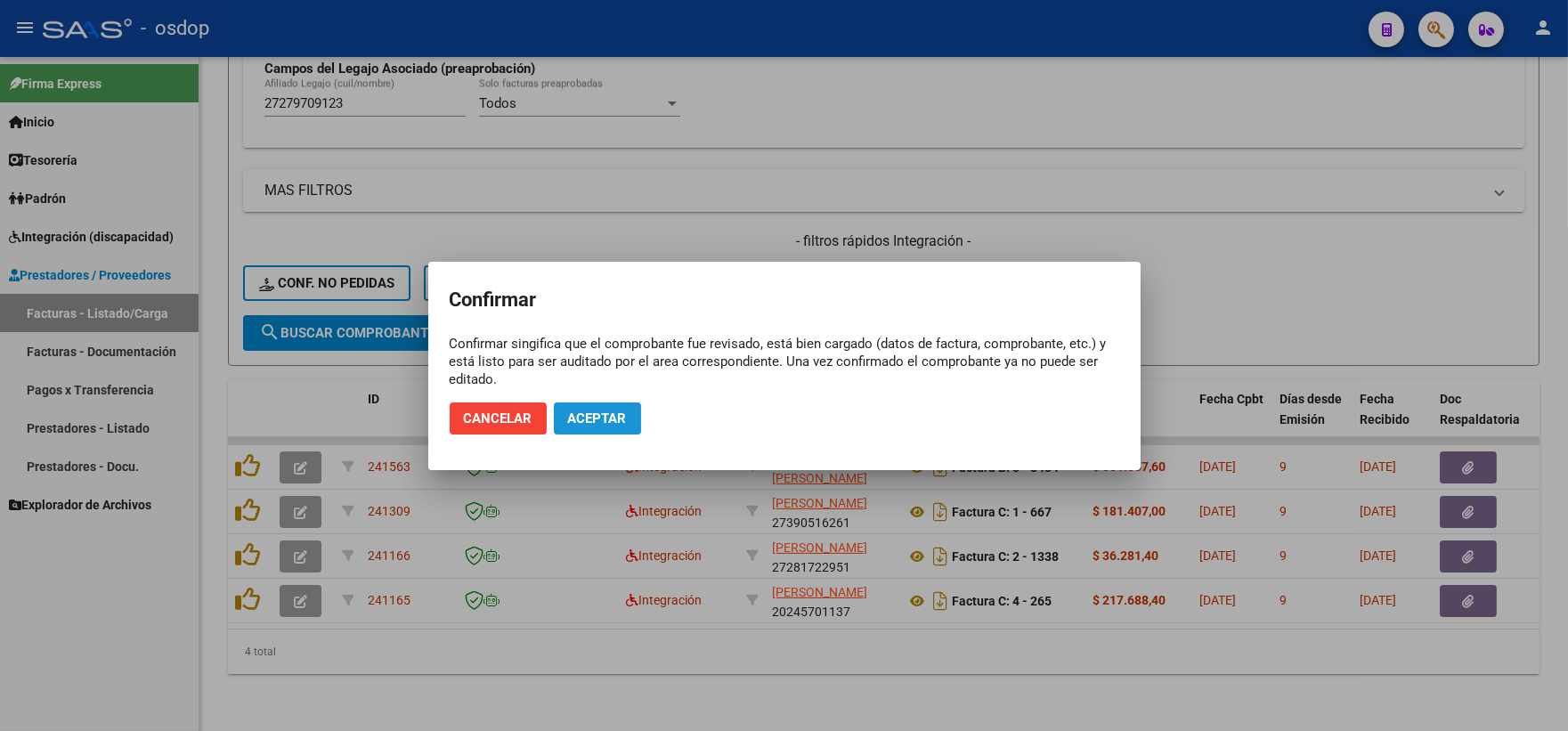
click at [602, 425] on button "Aceptar" at bounding box center [597, 419] width 87 height 32
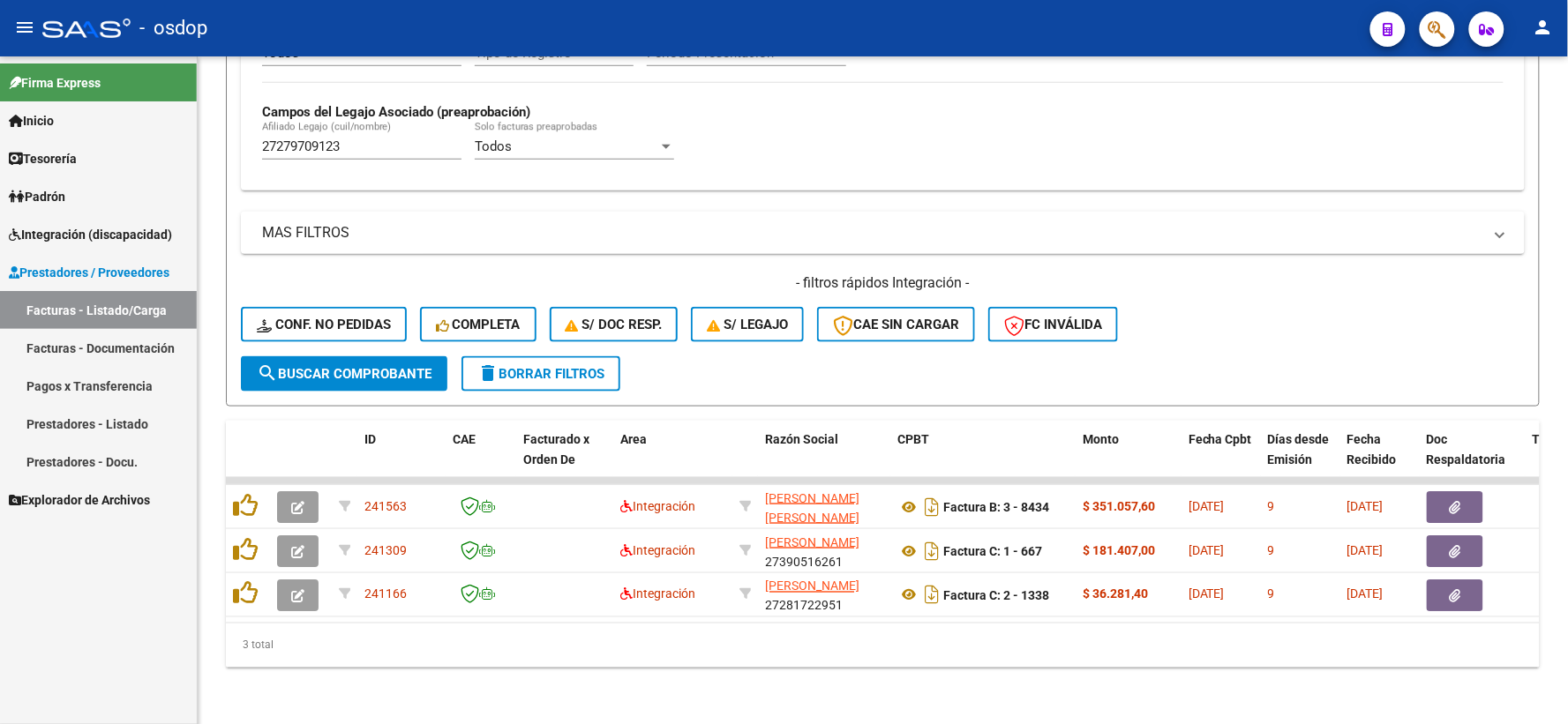
scroll to position [499, 0]
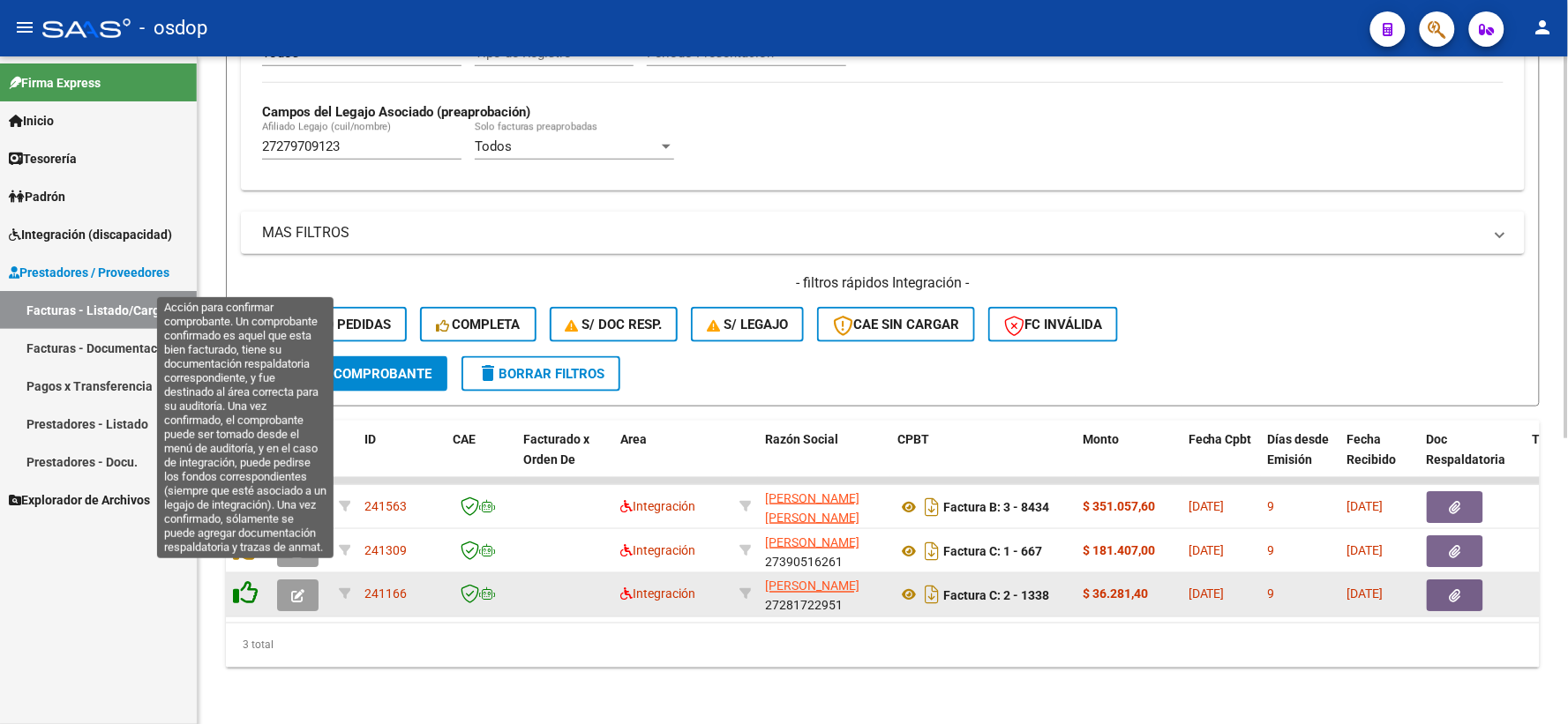
click at [240, 581] on icon at bounding box center [244, 593] width 24 height 24
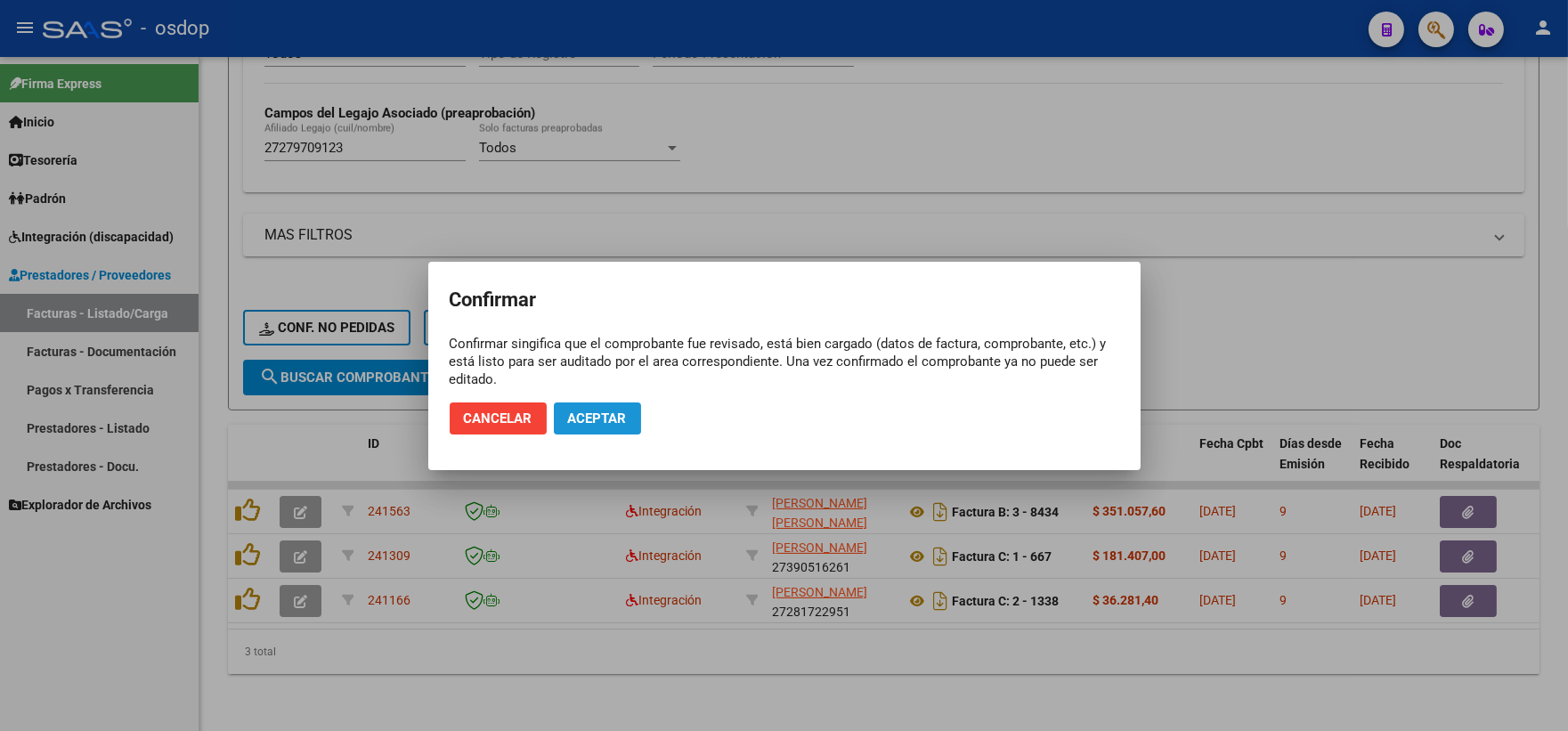
click at [581, 405] on button "Aceptar" at bounding box center [597, 419] width 87 height 32
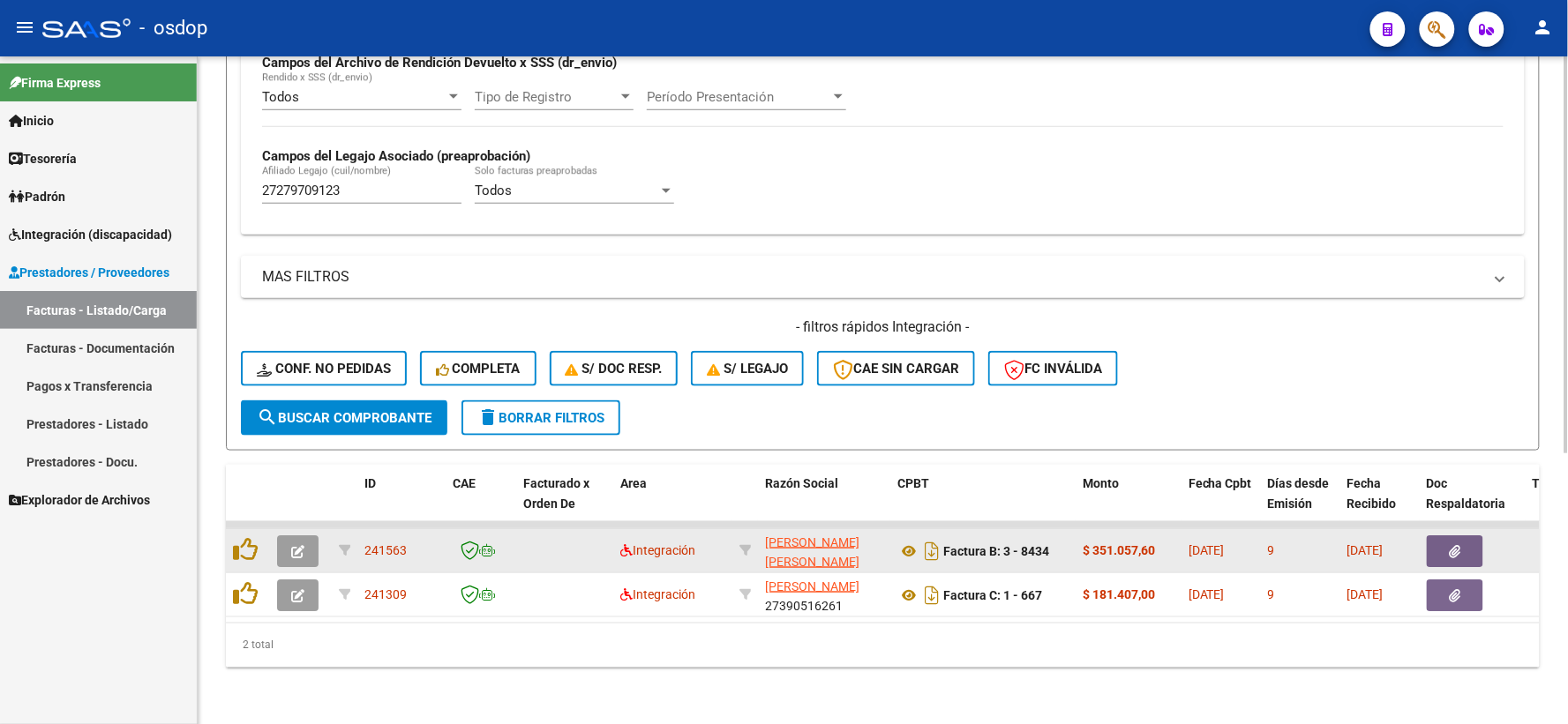
scroll to position [455, 0]
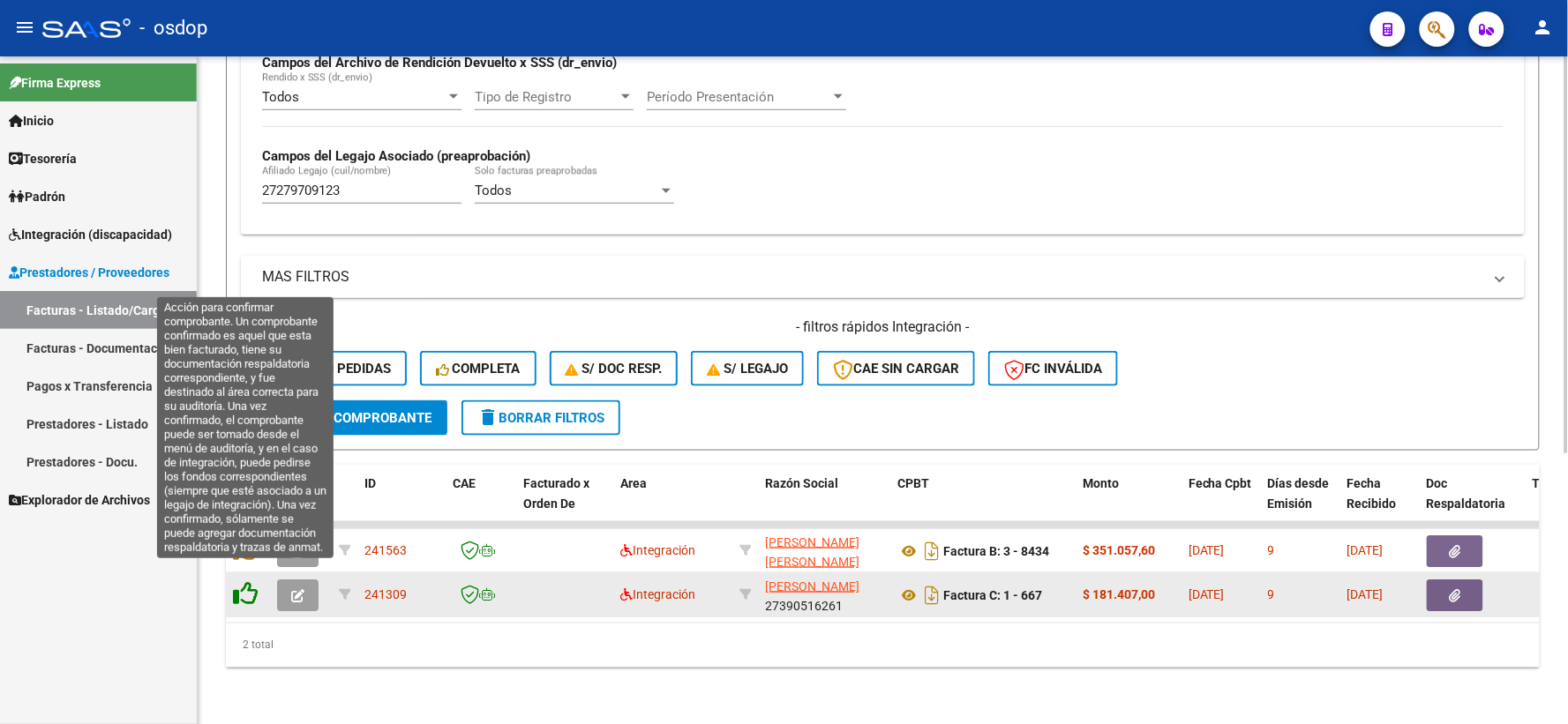
click at [250, 581] on icon at bounding box center [244, 593] width 24 height 24
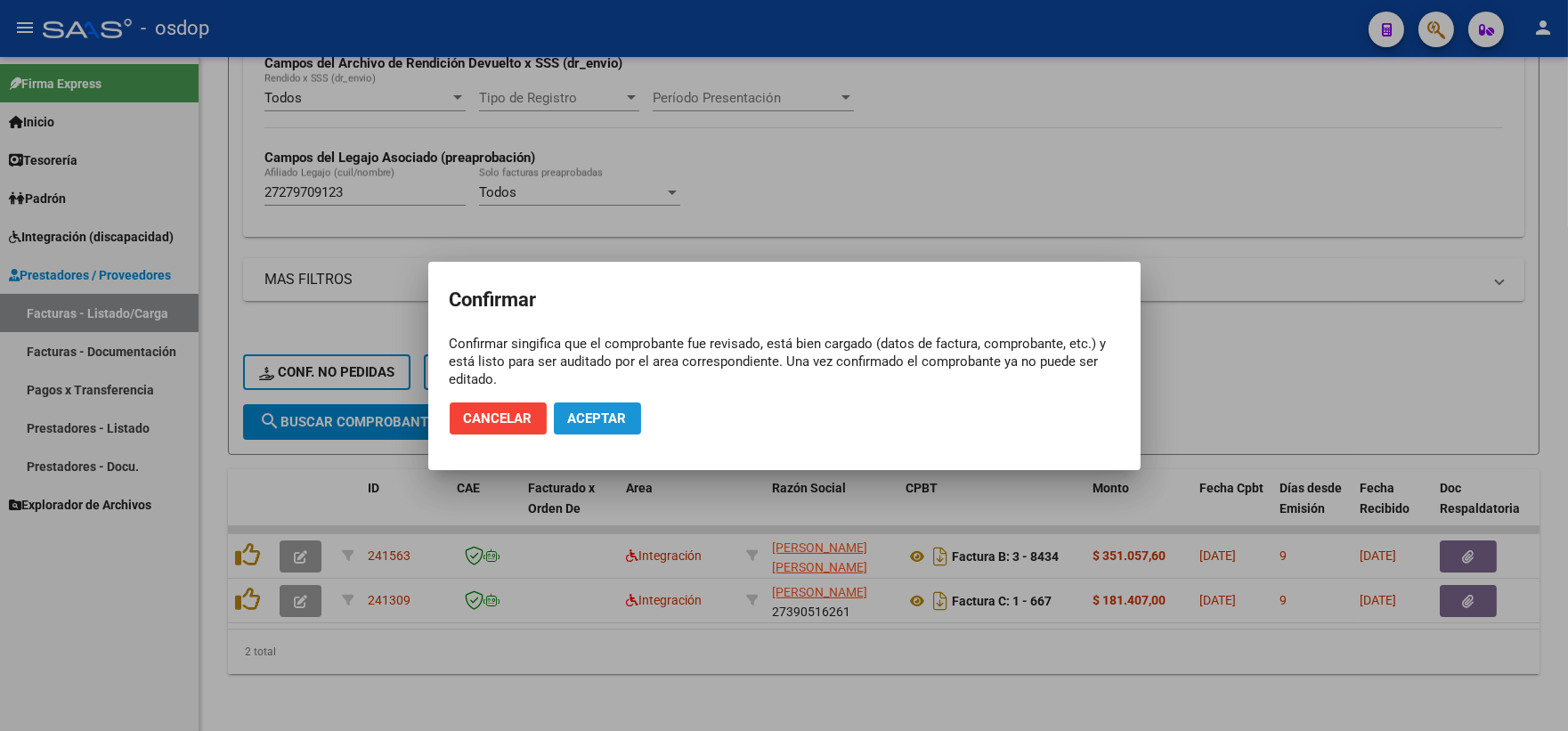
click at [599, 423] on span "Aceptar" at bounding box center [597, 419] width 59 height 16
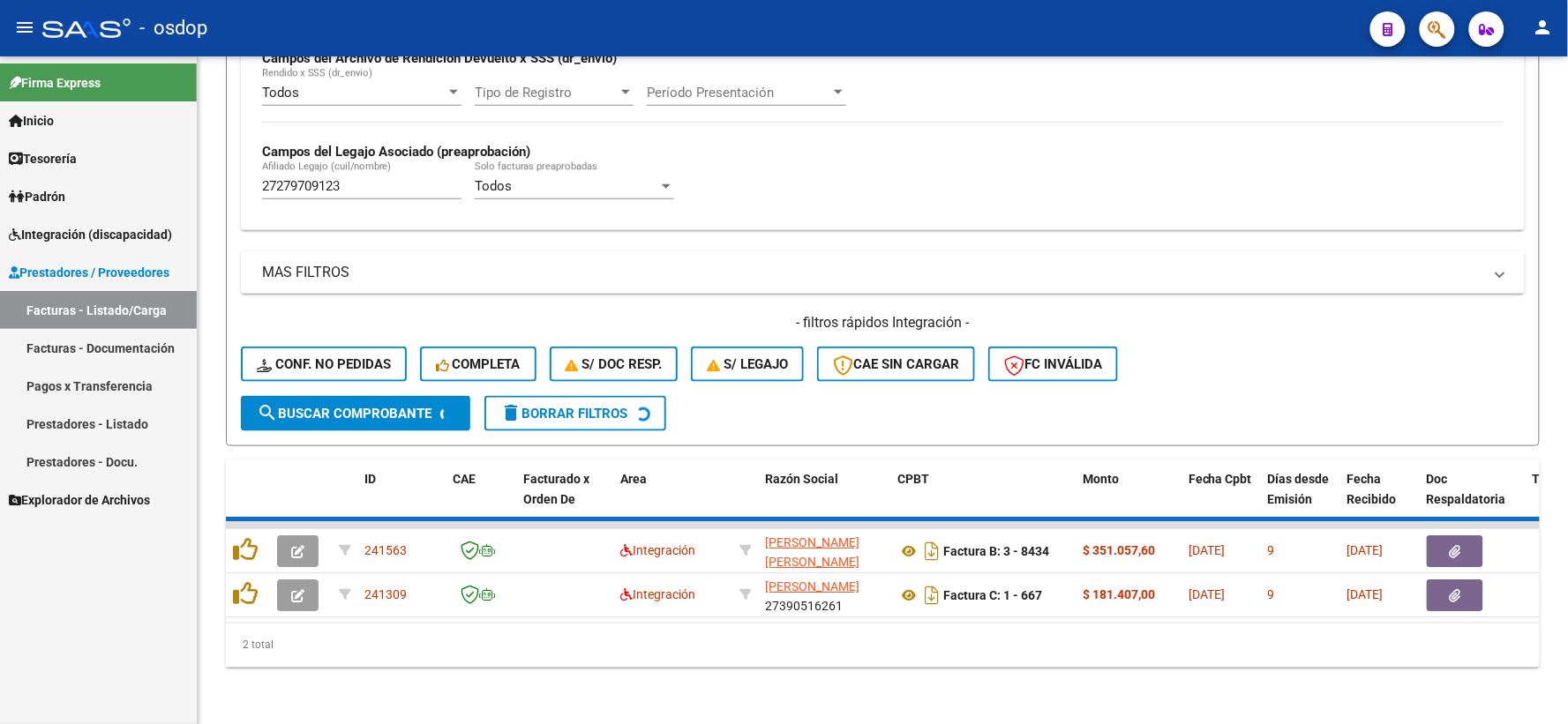
scroll to position [411, 0]
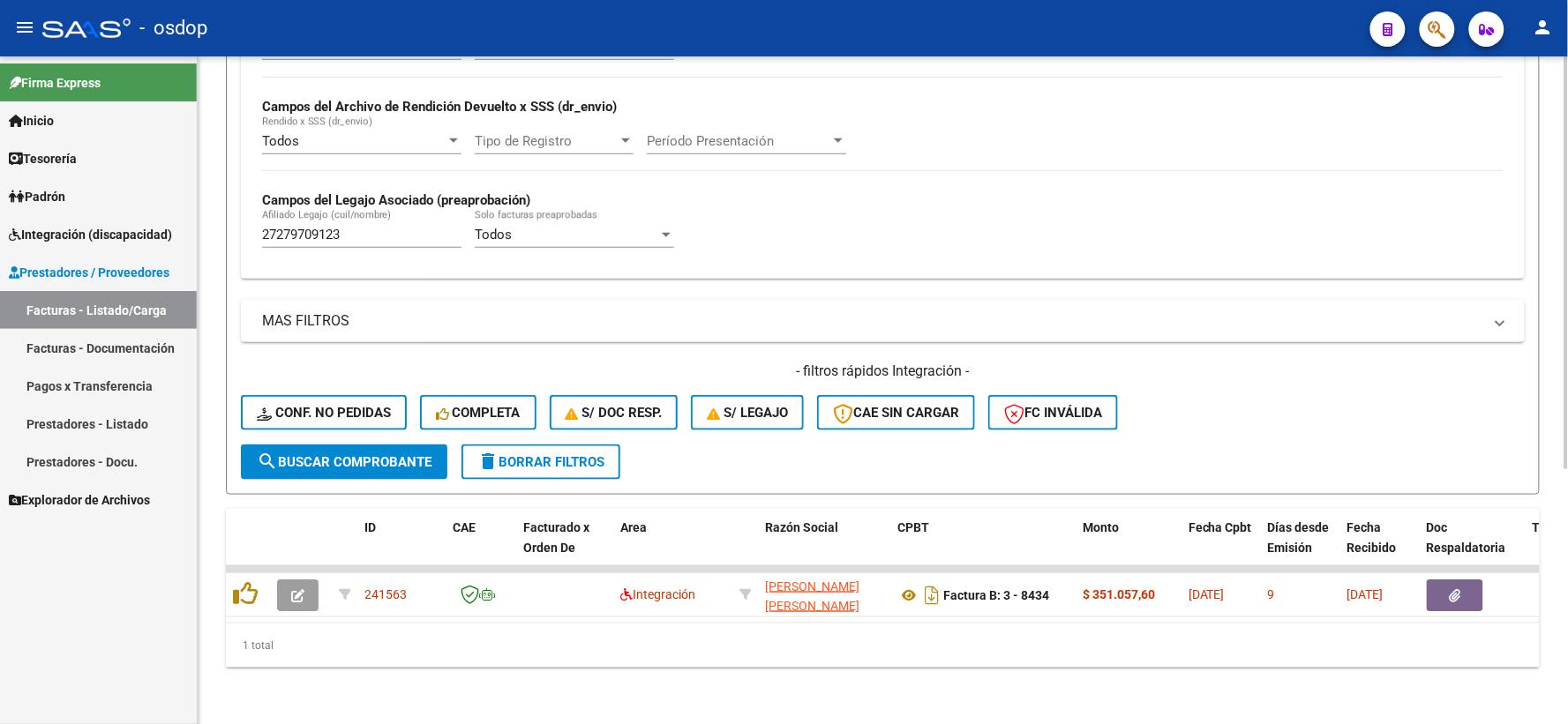
click at [948, 259] on div "Todos Cargado en Para Enviar SSS Período De Prestación Campos del Archivo de Re…" at bounding box center [882, 151] width 1284 height 257
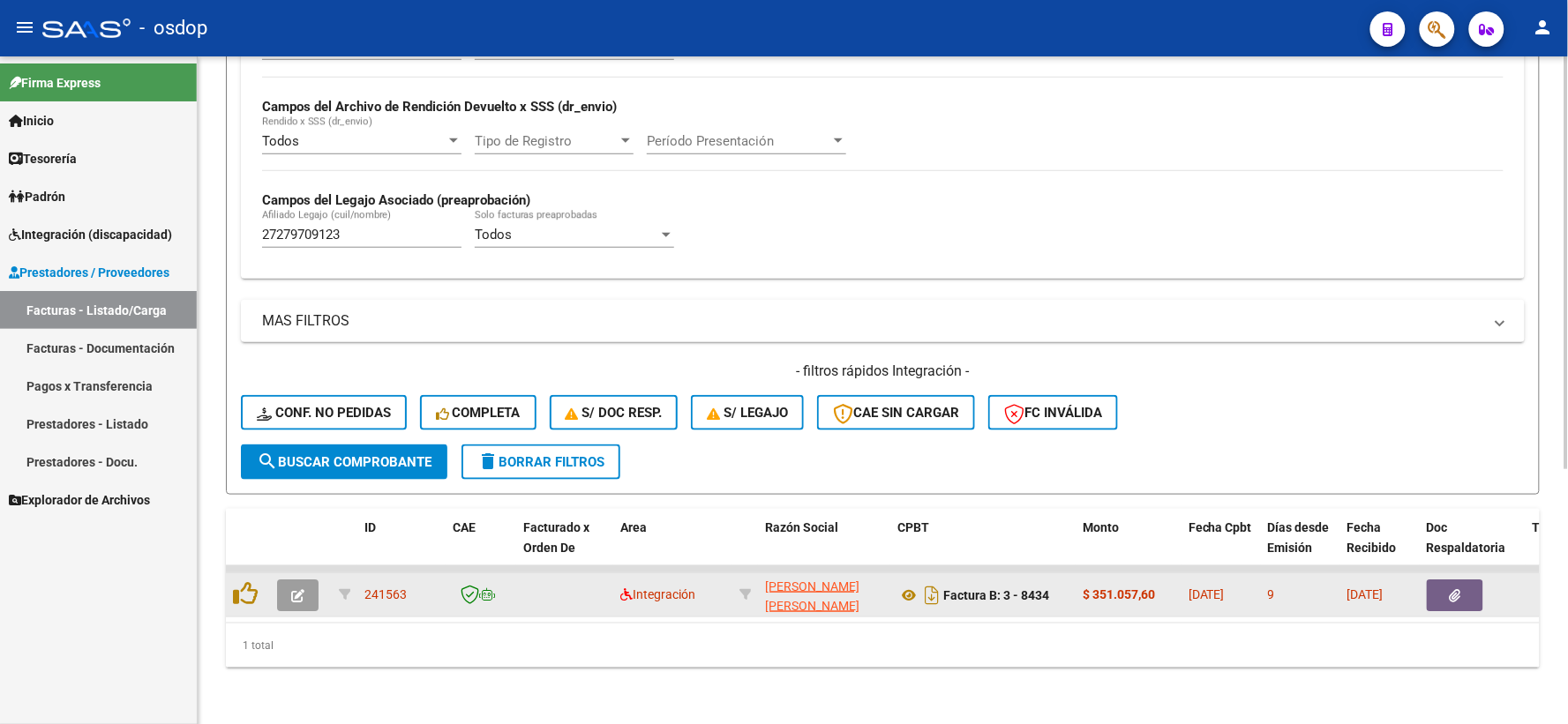
click at [298, 589] on icon "button" at bounding box center [298, 596] width 14 height 14
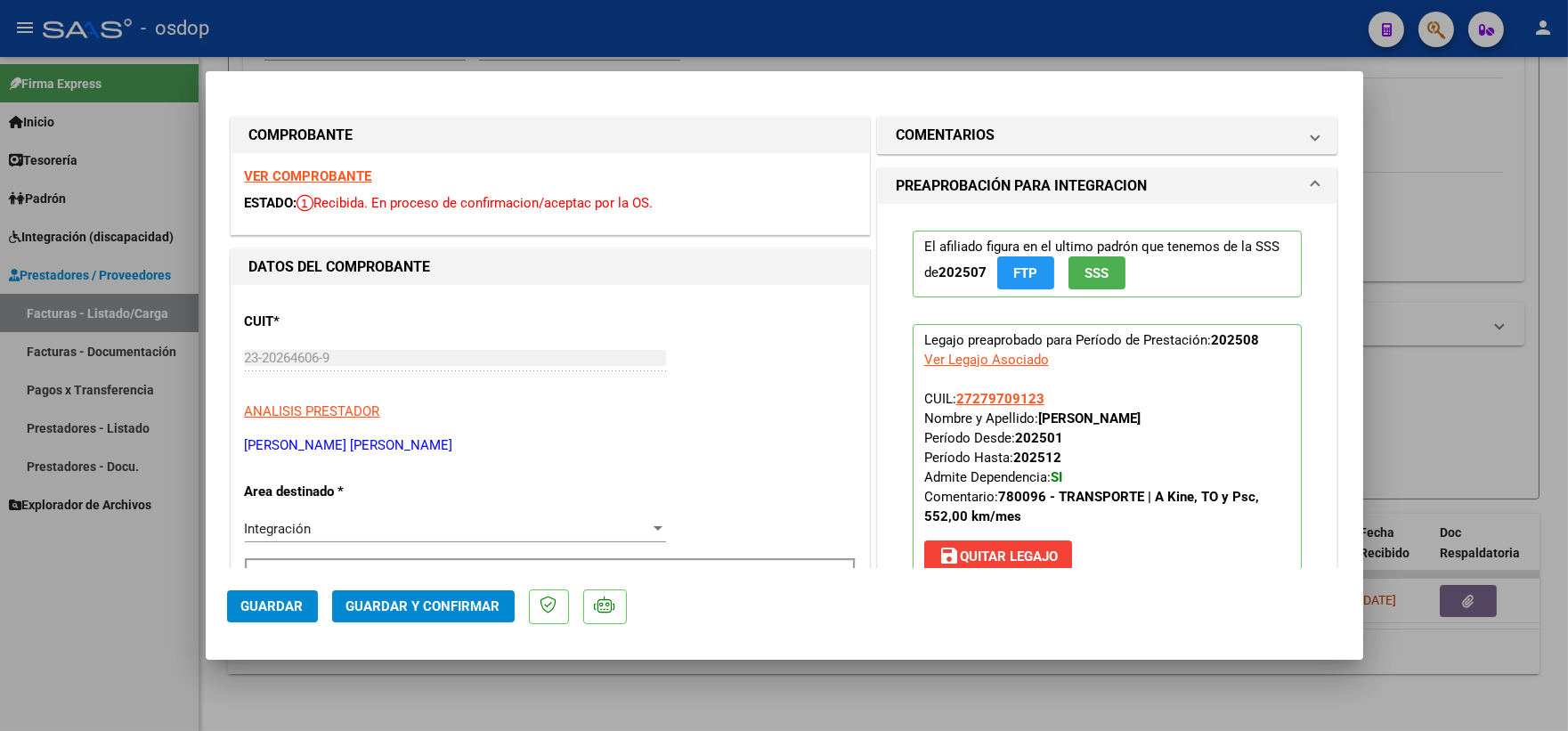
click at [543, 60] on div at bounding box center [784, 366] width 1568 height 731
type input "$ 0,00"
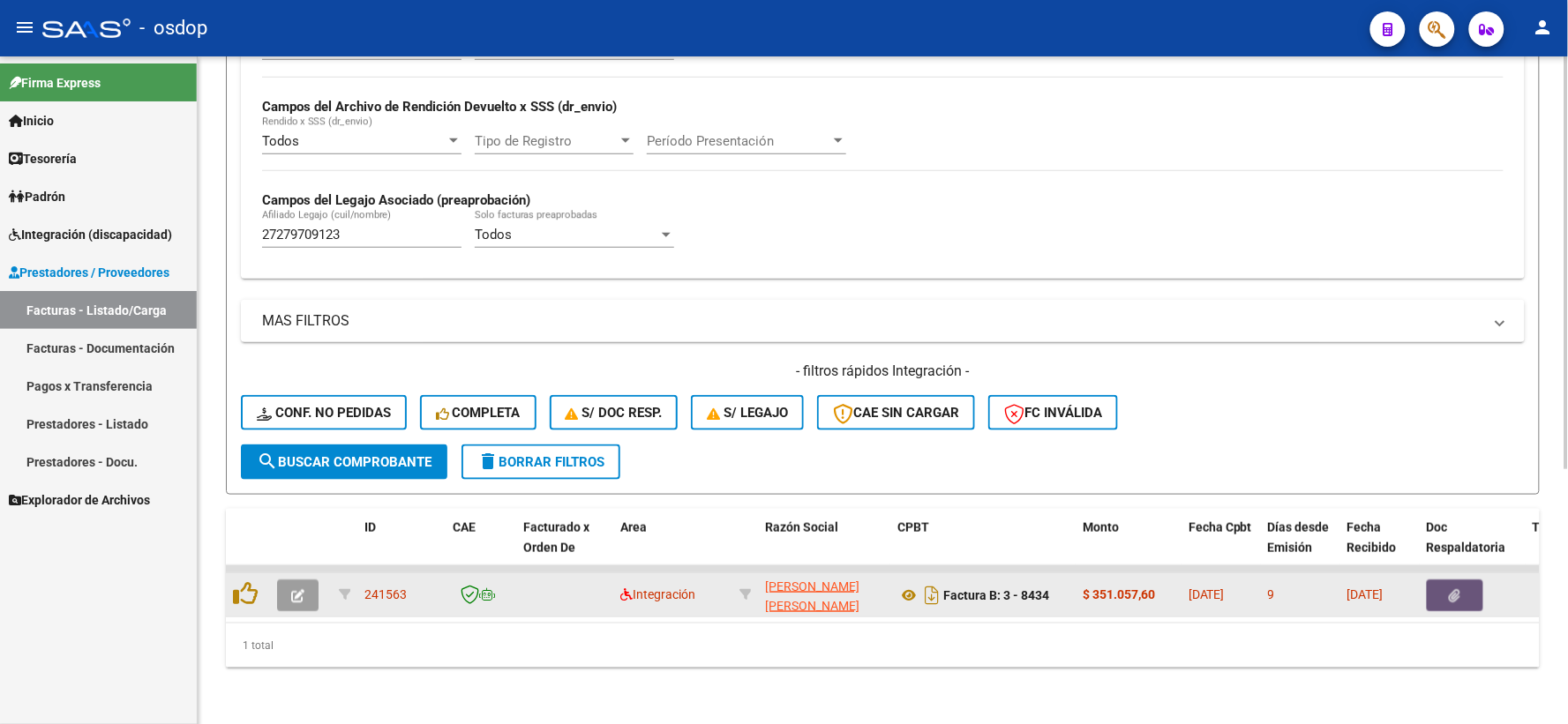
click at [1444, 580] on button "button" at bounding box center [1455, 596] width 56 height 32
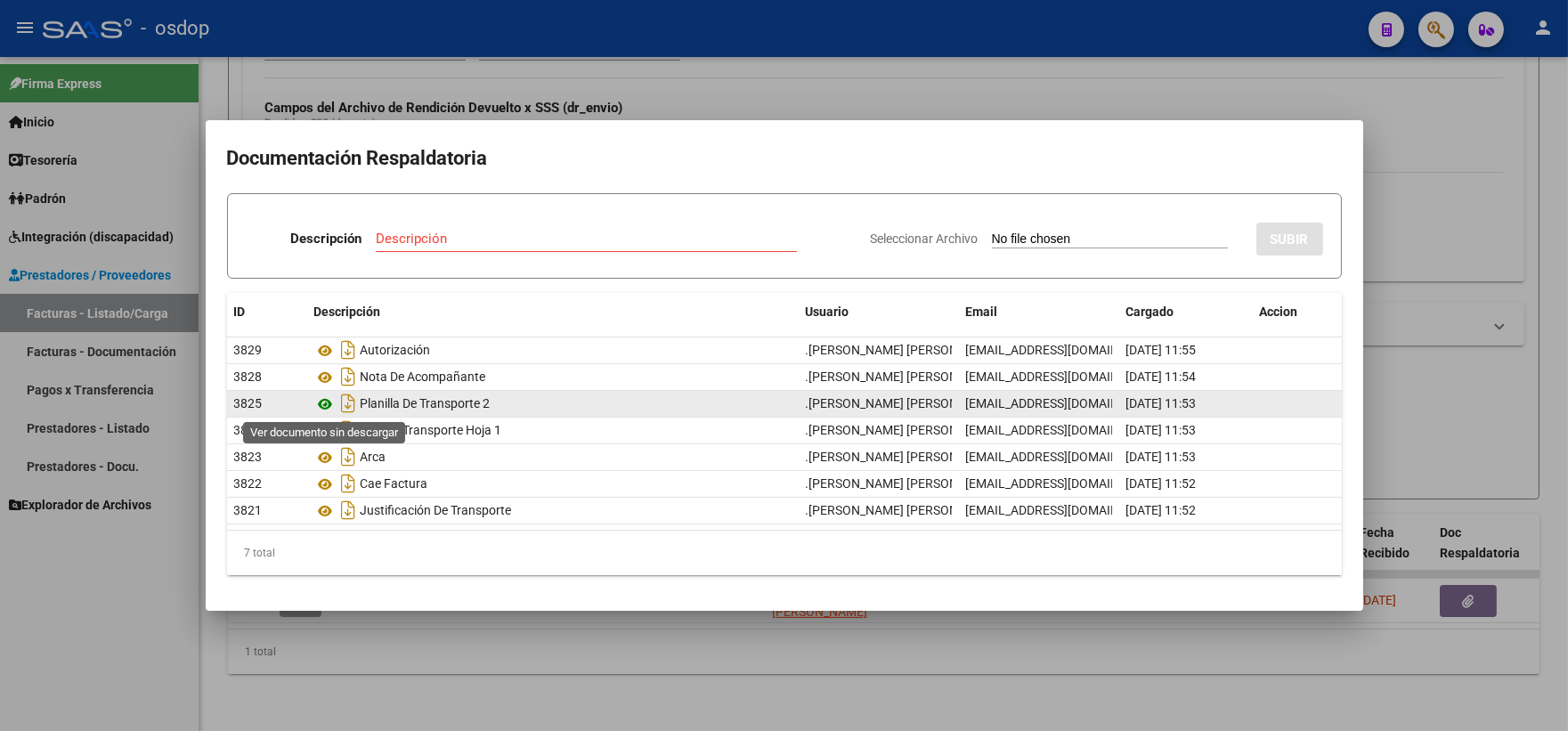
click at [327, 405] on icon at bounding box center [326, 405] width 24 height 22
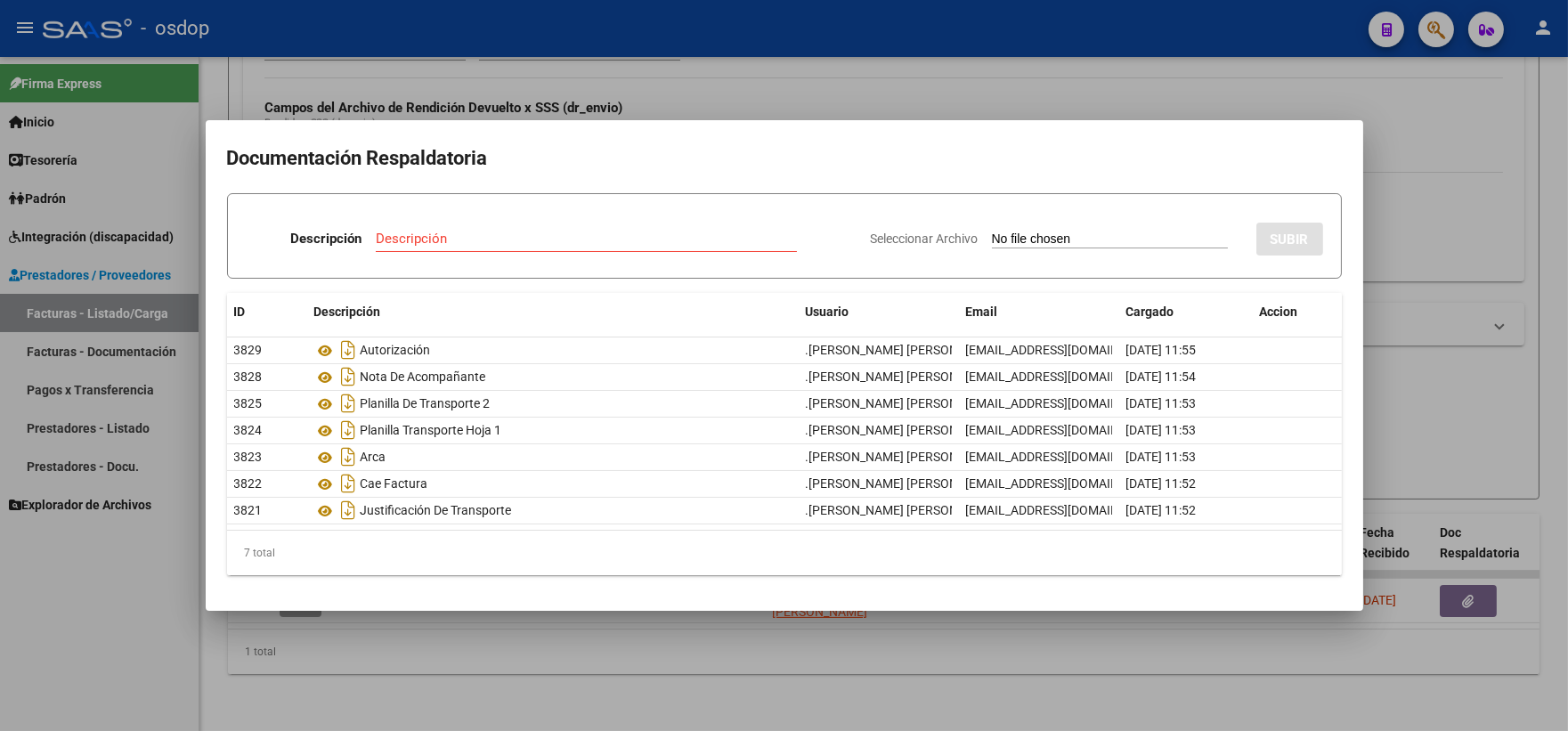
click at [724, 104] on div at bounding box center [784, 366] width 1568 height 731
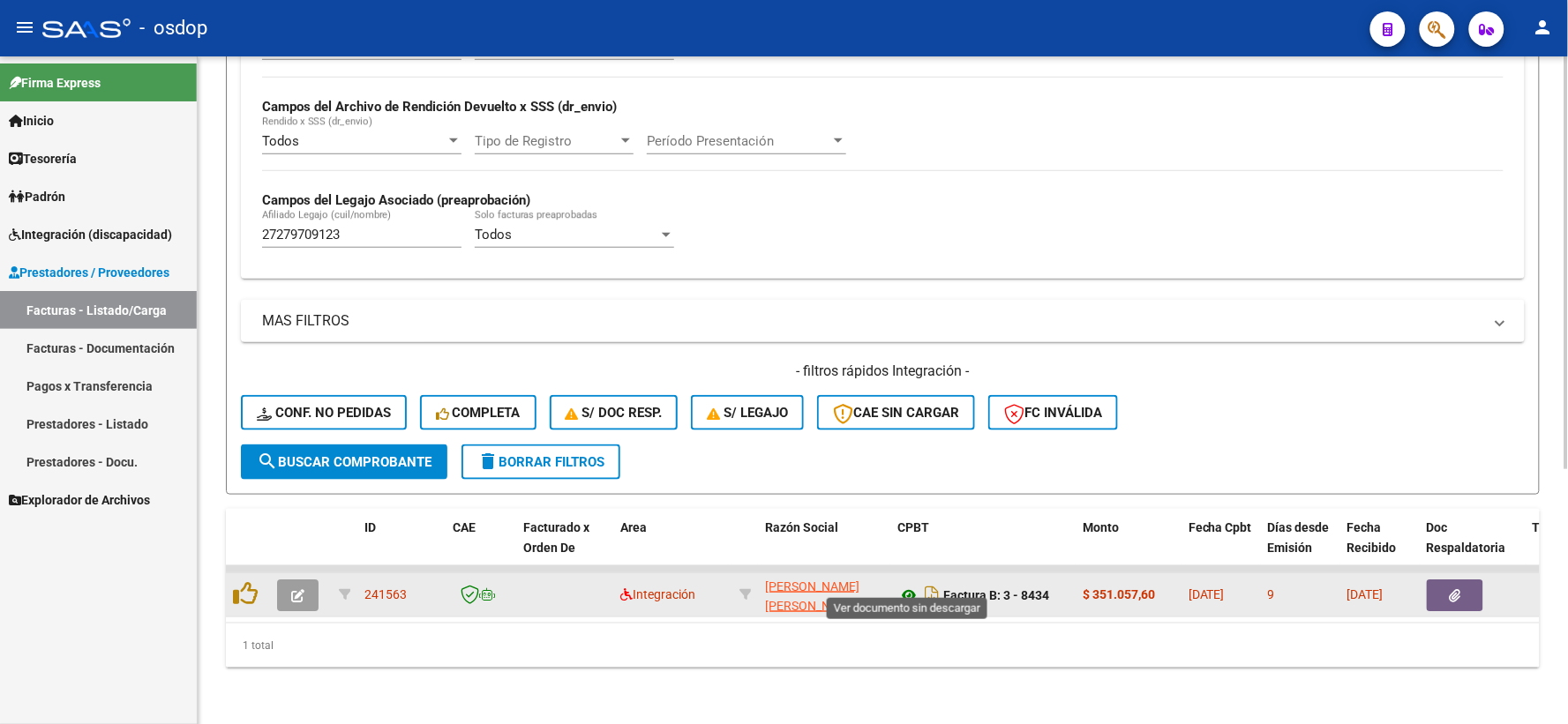
click at [918, 585] on icon at bounding box center [909, 596] width 23 height 21
click at [1443, 585] on button "button" at bounding box center [1455, 596] width 56 height 32
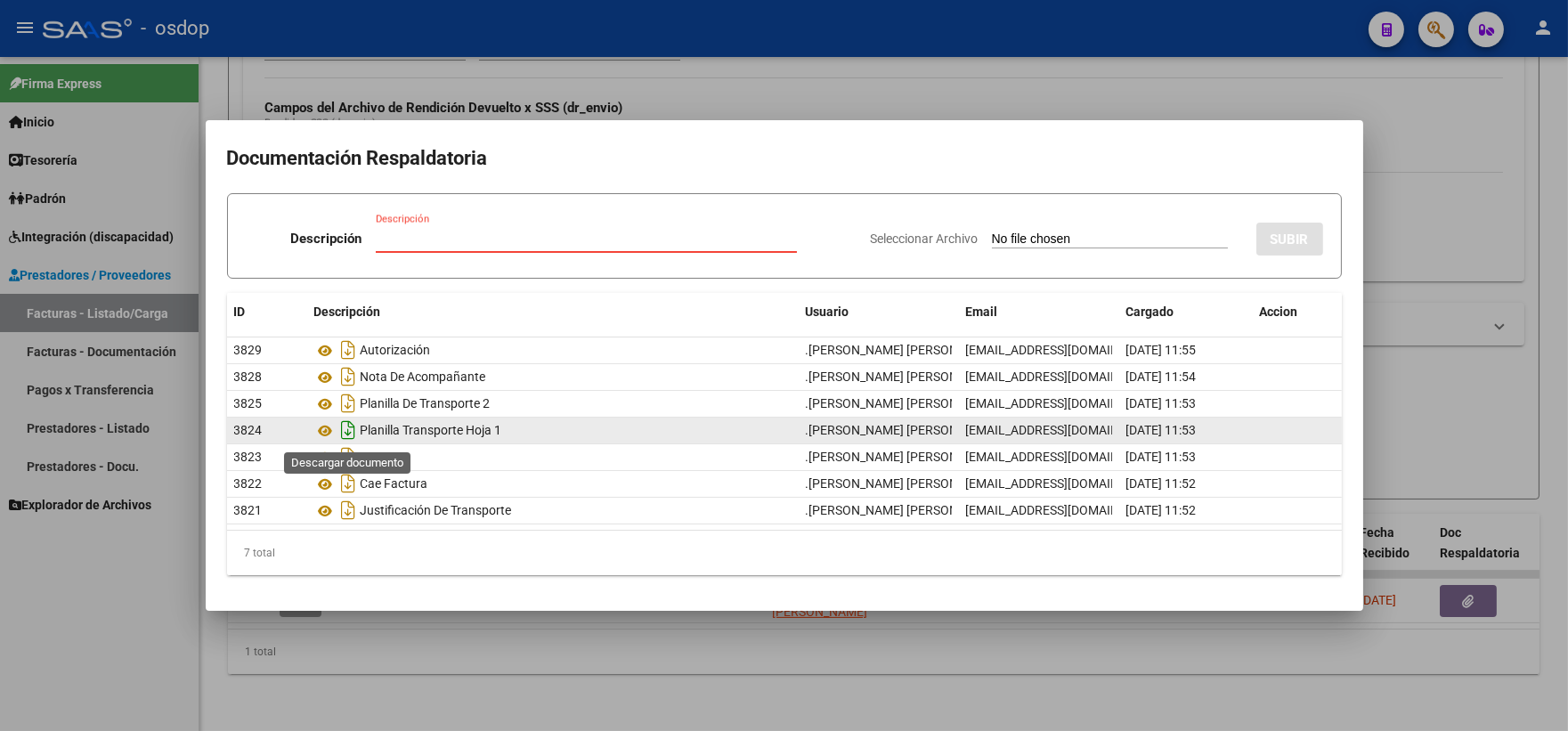
click at [338, 428] on icon "Descargar documento" at bounding box center [350, 429] width 24 height 28
click at [329, 429] on icon at bounding box center [326, 431] width 24 height 22
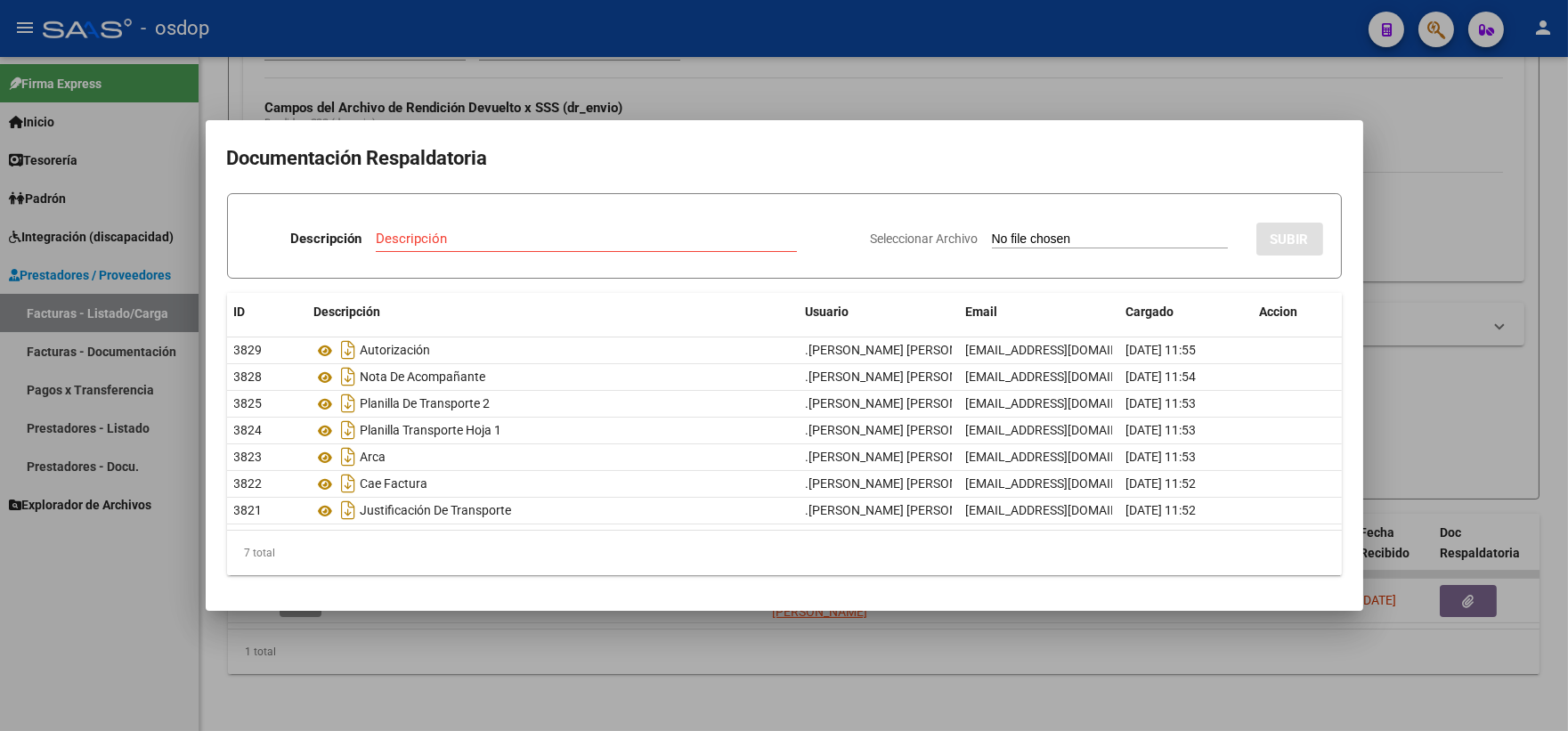
click at [417, 157] on h2 "Documentación Respaldatoria" at bounding box center [784, 158] width 1115 height 33
click at [416, 91] on div at bounding box center [784, 366] width 1568 height 731
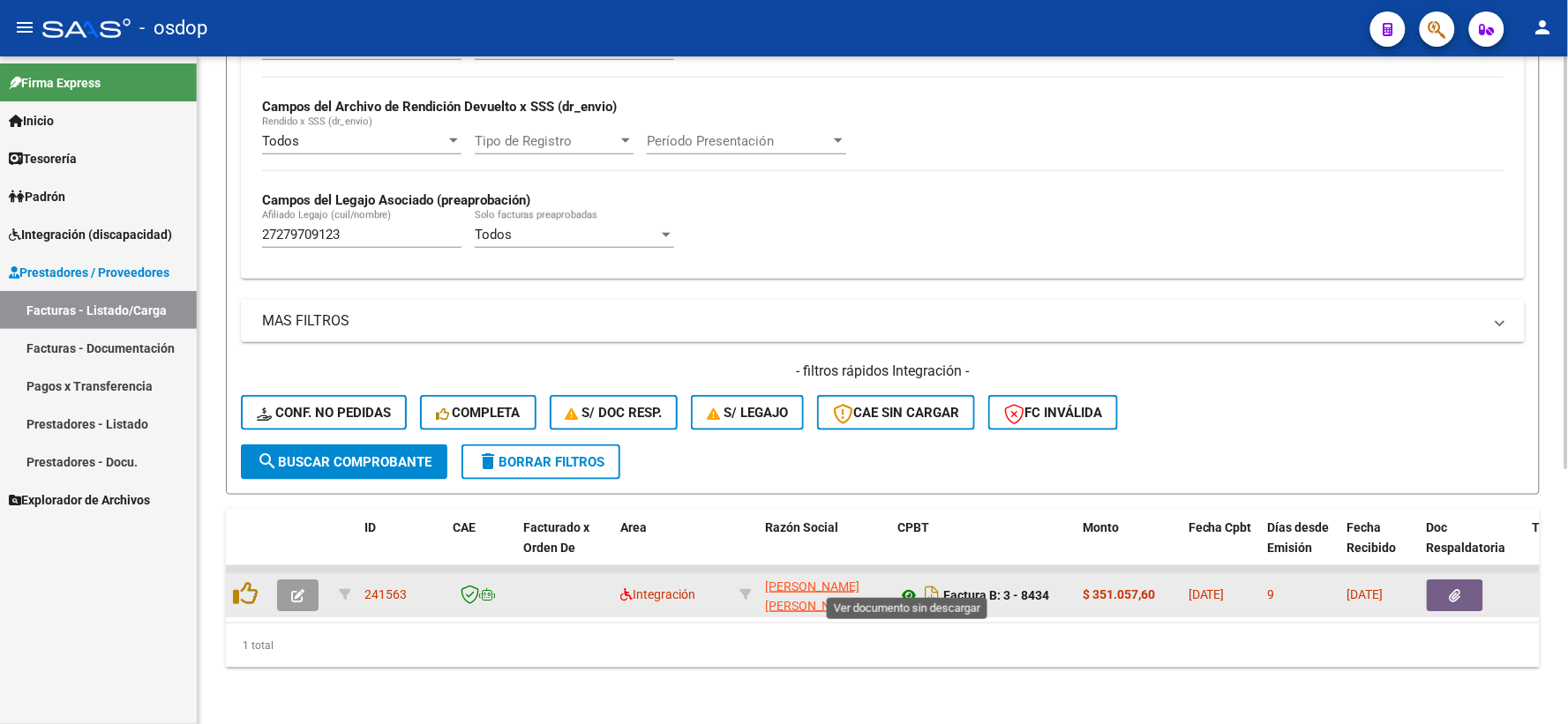
click at [909, 585] on icon at bounding box center [909, 596] width 23 height 21
click at [293, 589] on icon "button" at bounding box center [298, 596] width 14 height 14
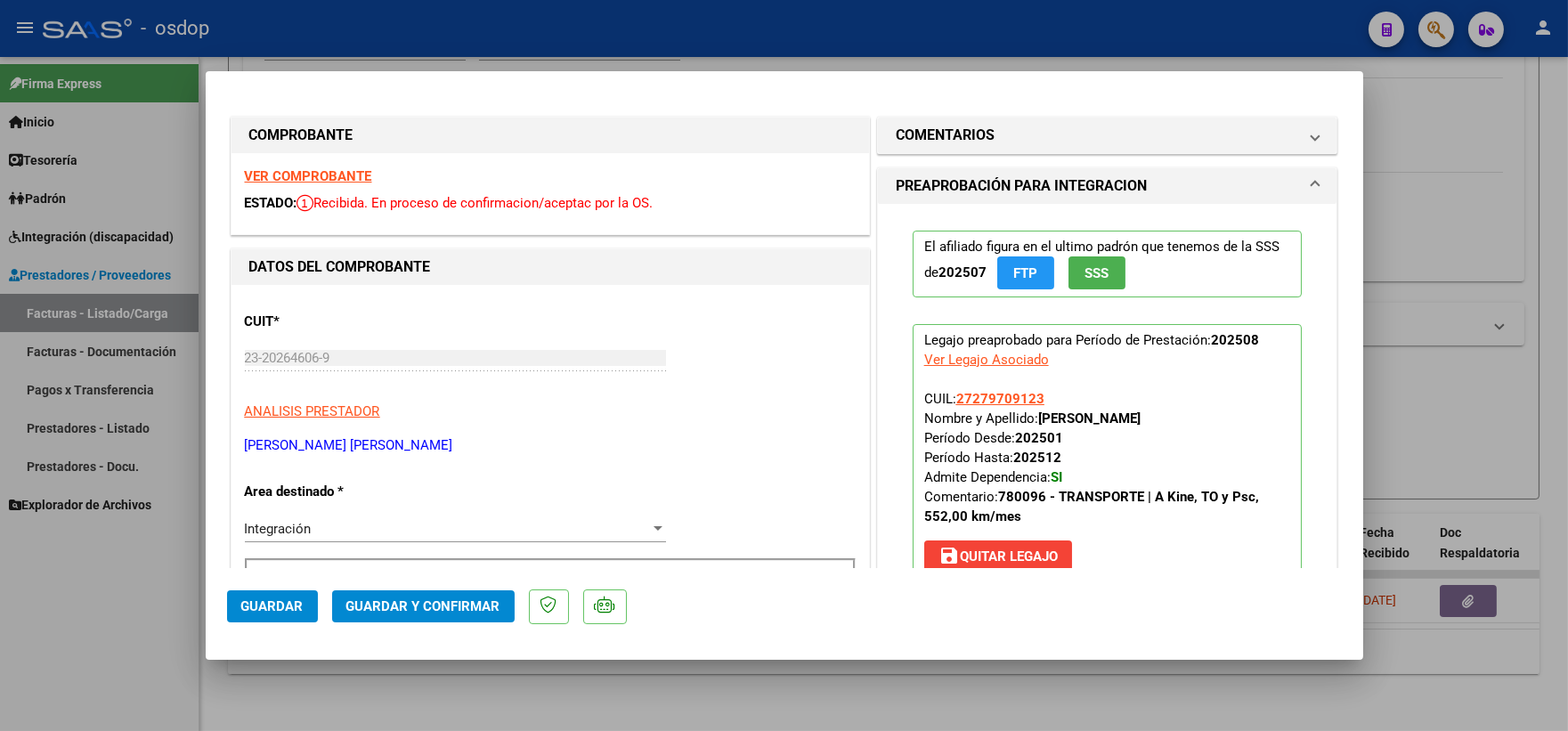
click at [954, 146] on mat-expansion-panel-header "COMENTARIOS" at bounding box center [1108, 136] width 460 height 35
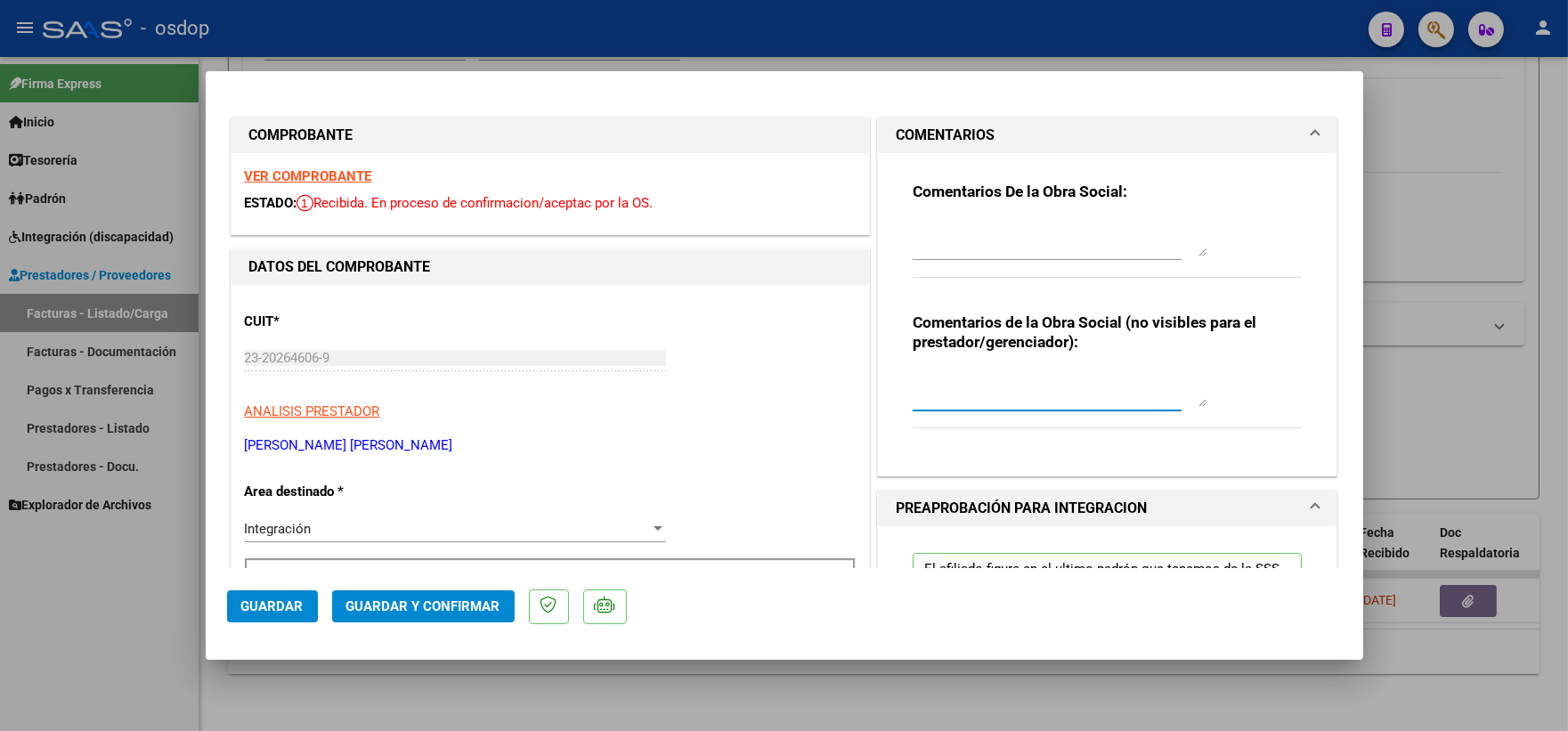
click at [1000, 406] on textarea at bounding box center [1059, 389] width 294 height 35
type textarea "Traslado a Terapias, km/mensuales 480, valor x km 731.37. Con dependencia"
click at [357, 597] on button "Guardar y Confirmar" at bounding box center [423, 606] width 183 height 32
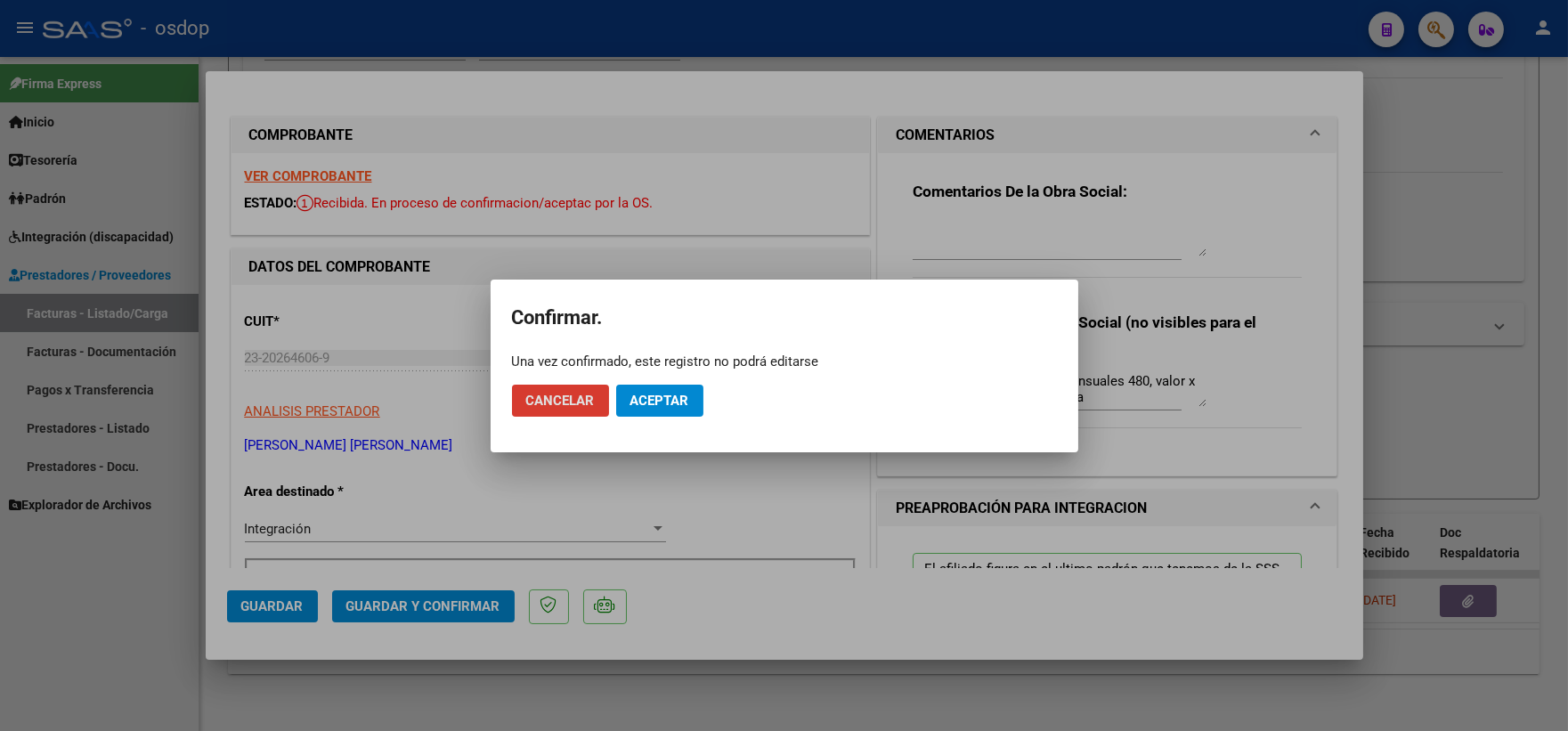
click at [645, 414] on button "Aceptar" at bounding box center [659, 401] width 87 height 32
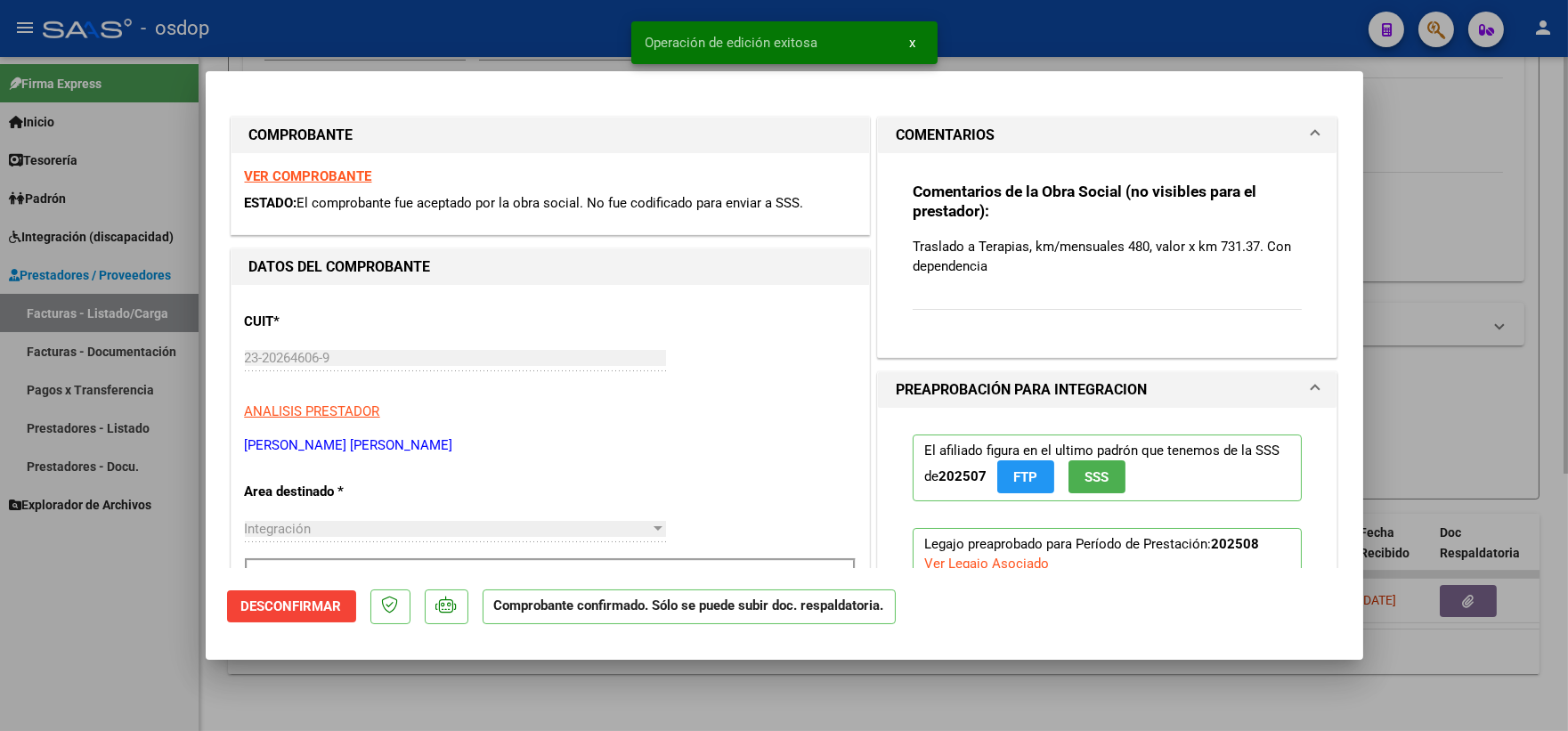
click at [1381, 350] on div at bounding box center [784, 366] width 1568 height 731
type input "$ 0,00"
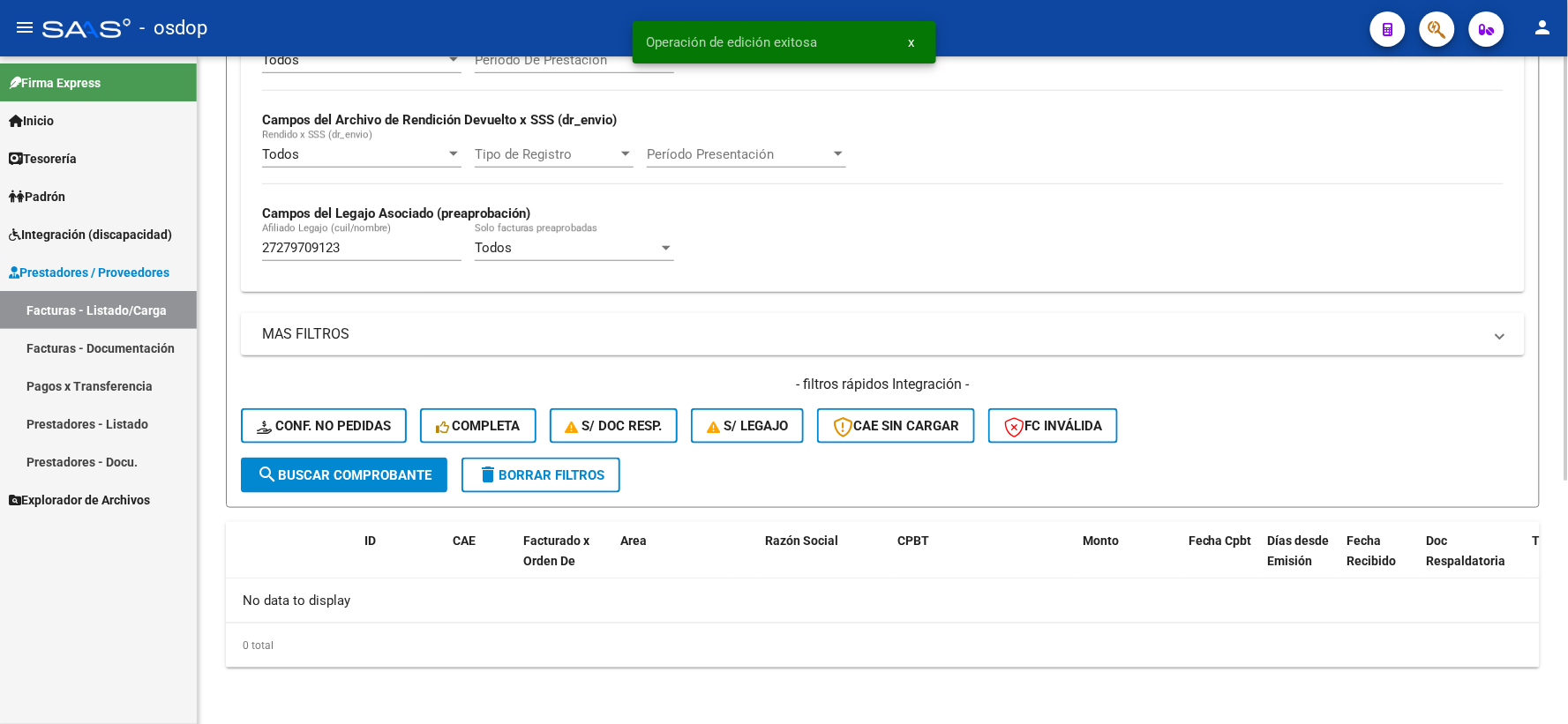
scroll to position [382, 0]
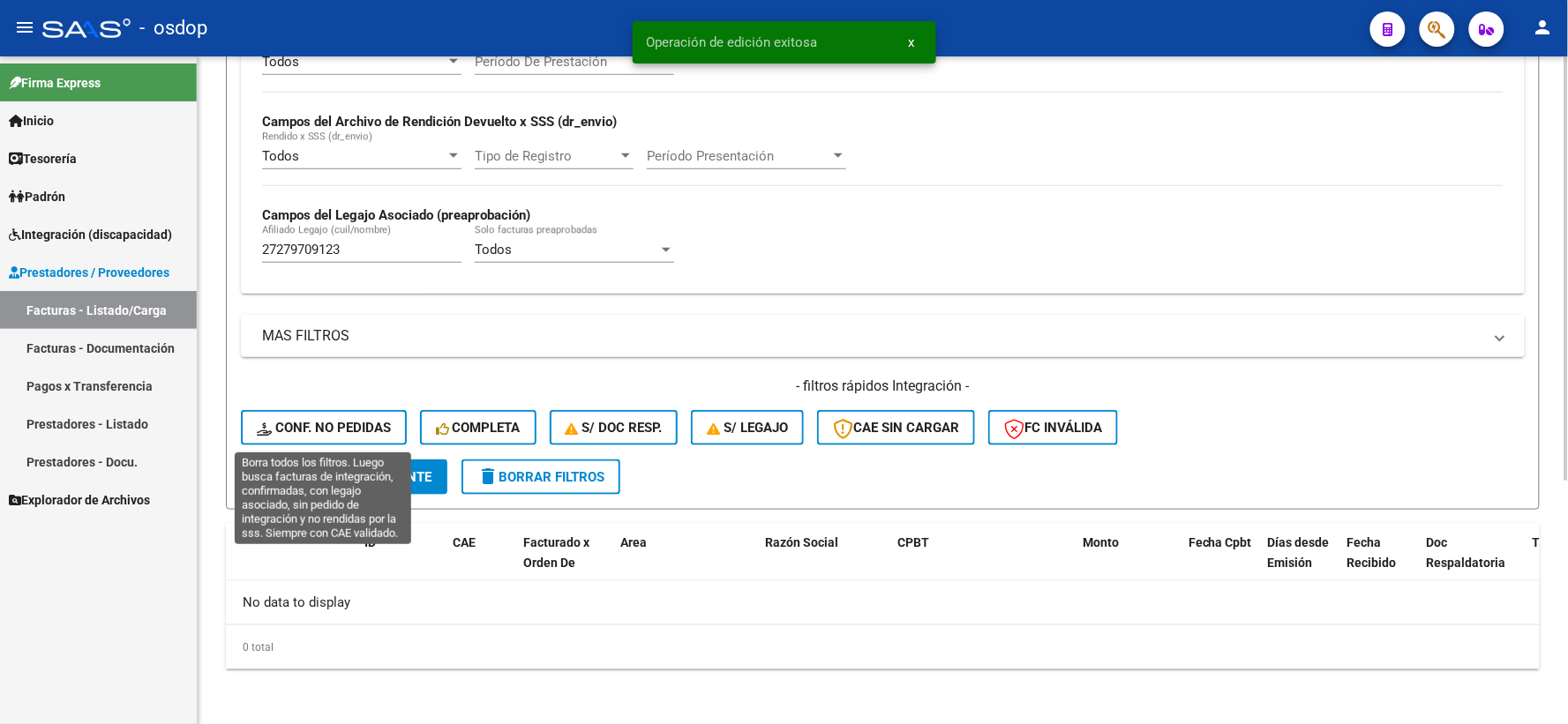
click at [315, 429] on span "Conf. no pedidas" at bounding box center [324, 427] width 134 height 16
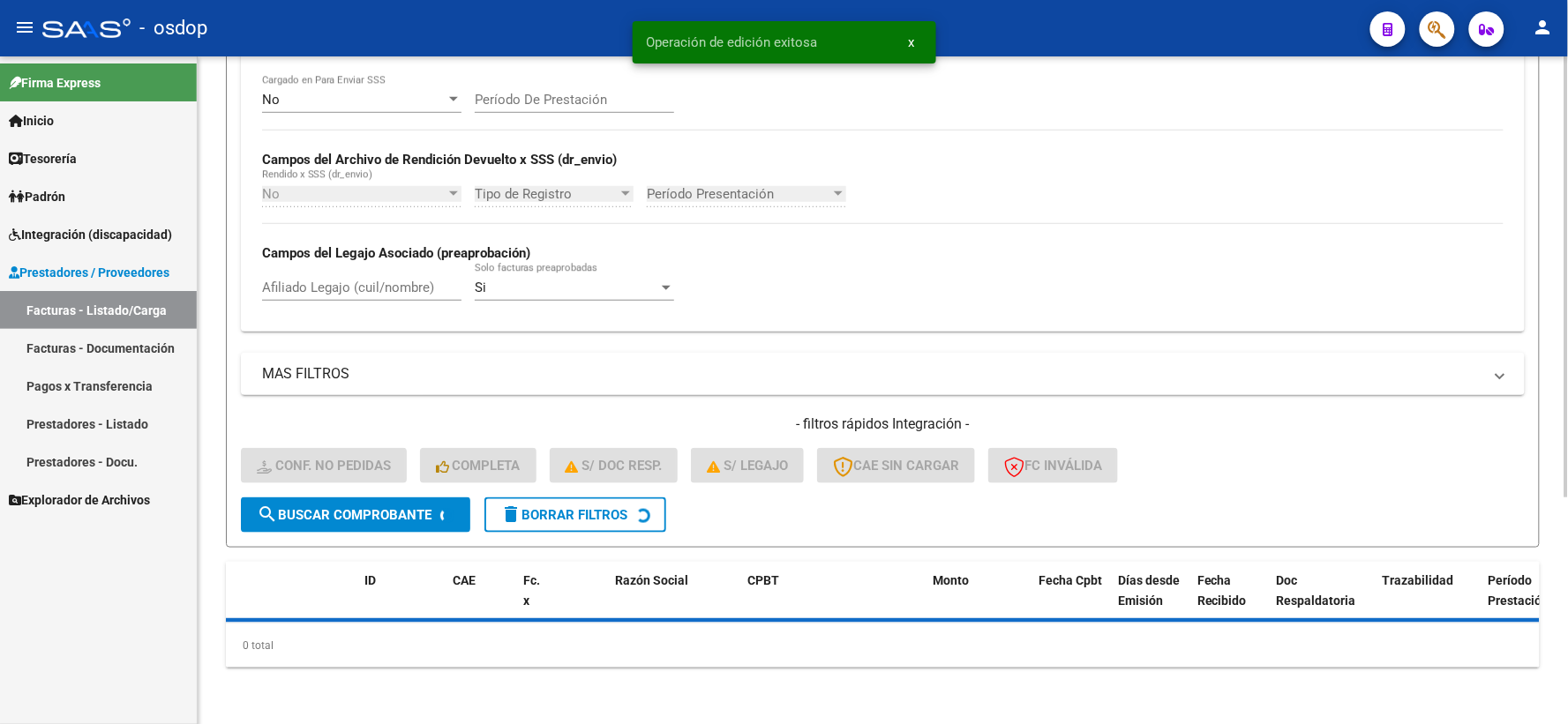
scroll to position [344, 0]
click at [337, 291] on input "Afiliado Legajo (cuil/nombre)" at bounding box center [361, 288] width 200 height 16
paste input "27279709123"
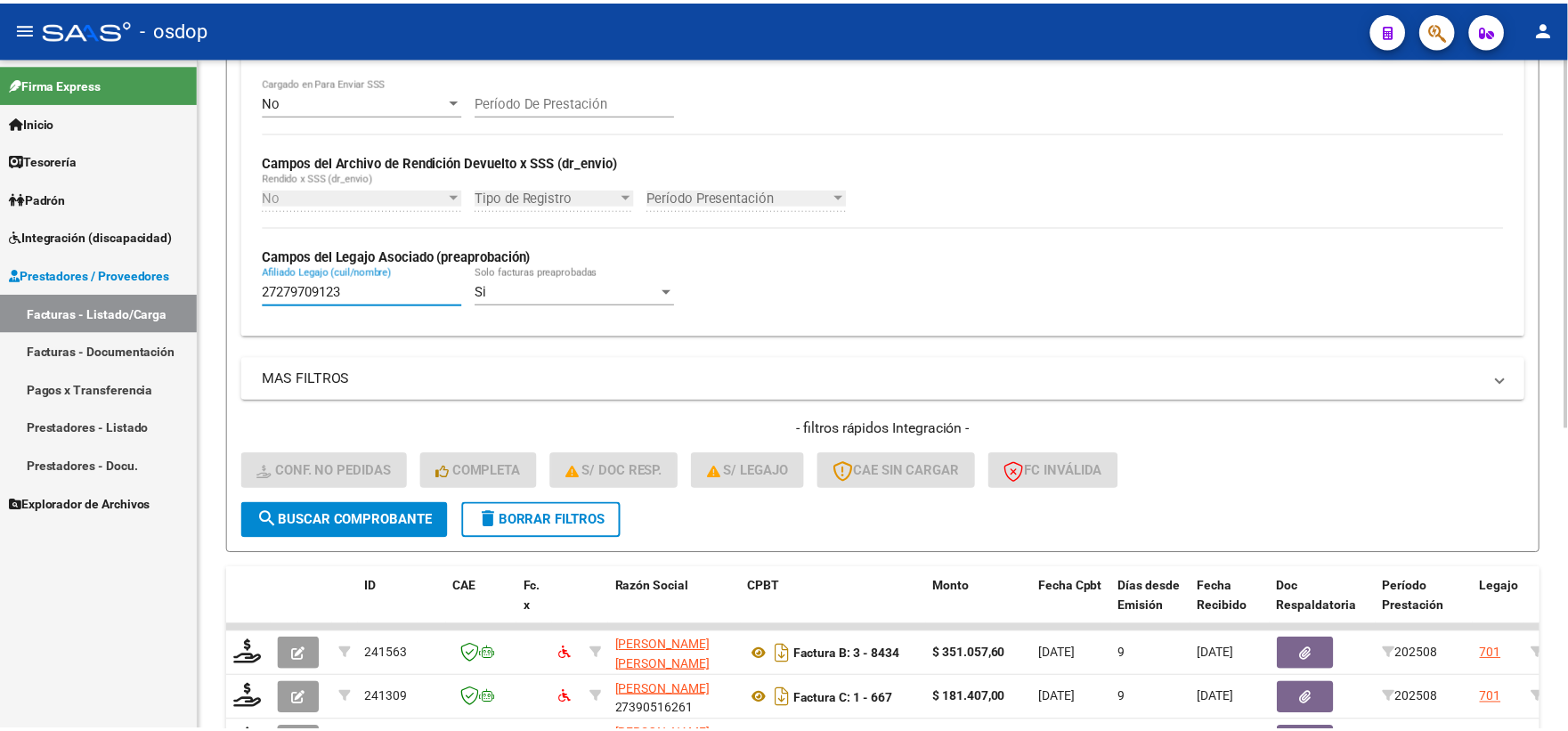
scroll to position [548, 0]
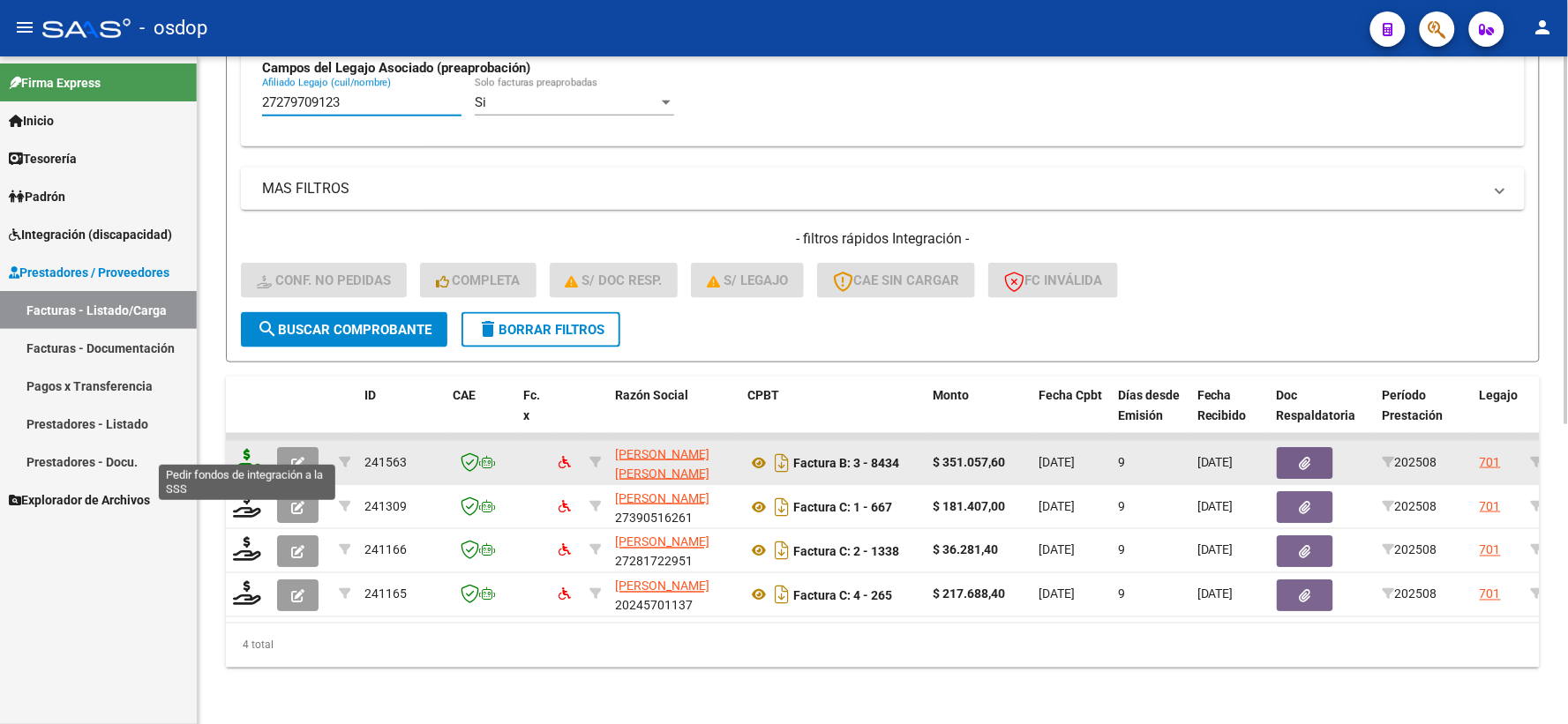
type input "27279709123"
click at [244, 449] on icon at bounding box center [246, 460] width 28 height 24
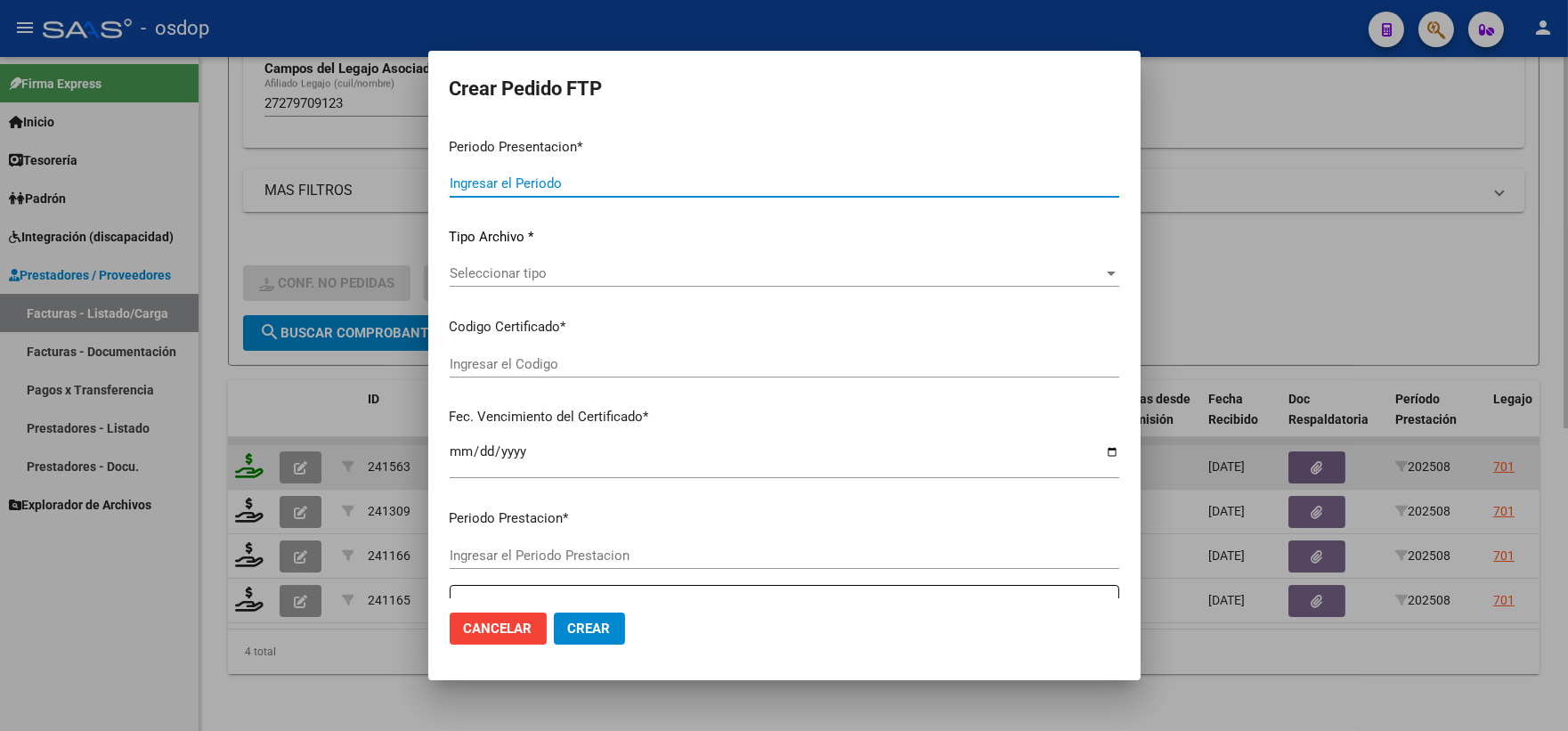
type input "202508"
type input "$ 351.057,60"
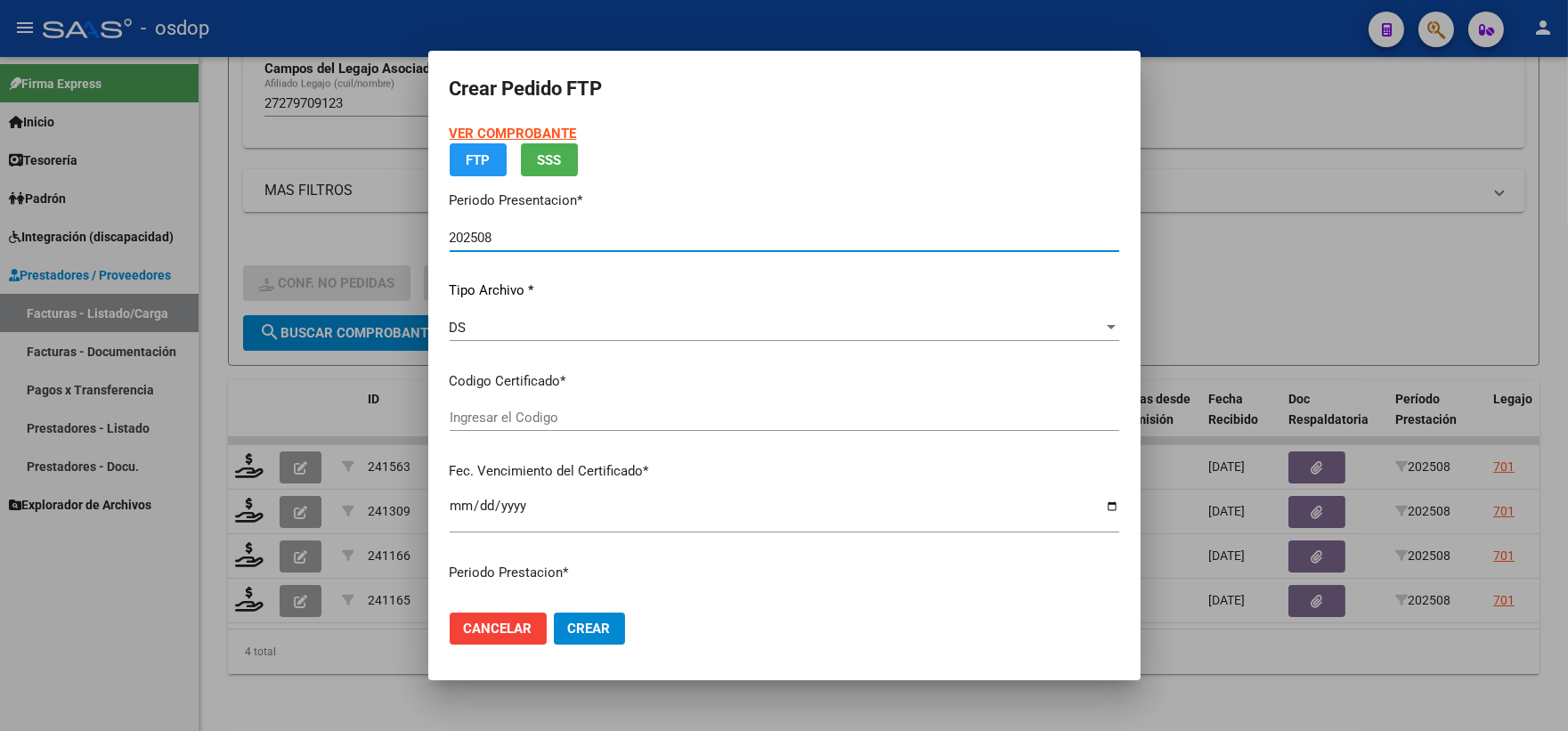
type input "2494951405"
type input "2026-07-15"
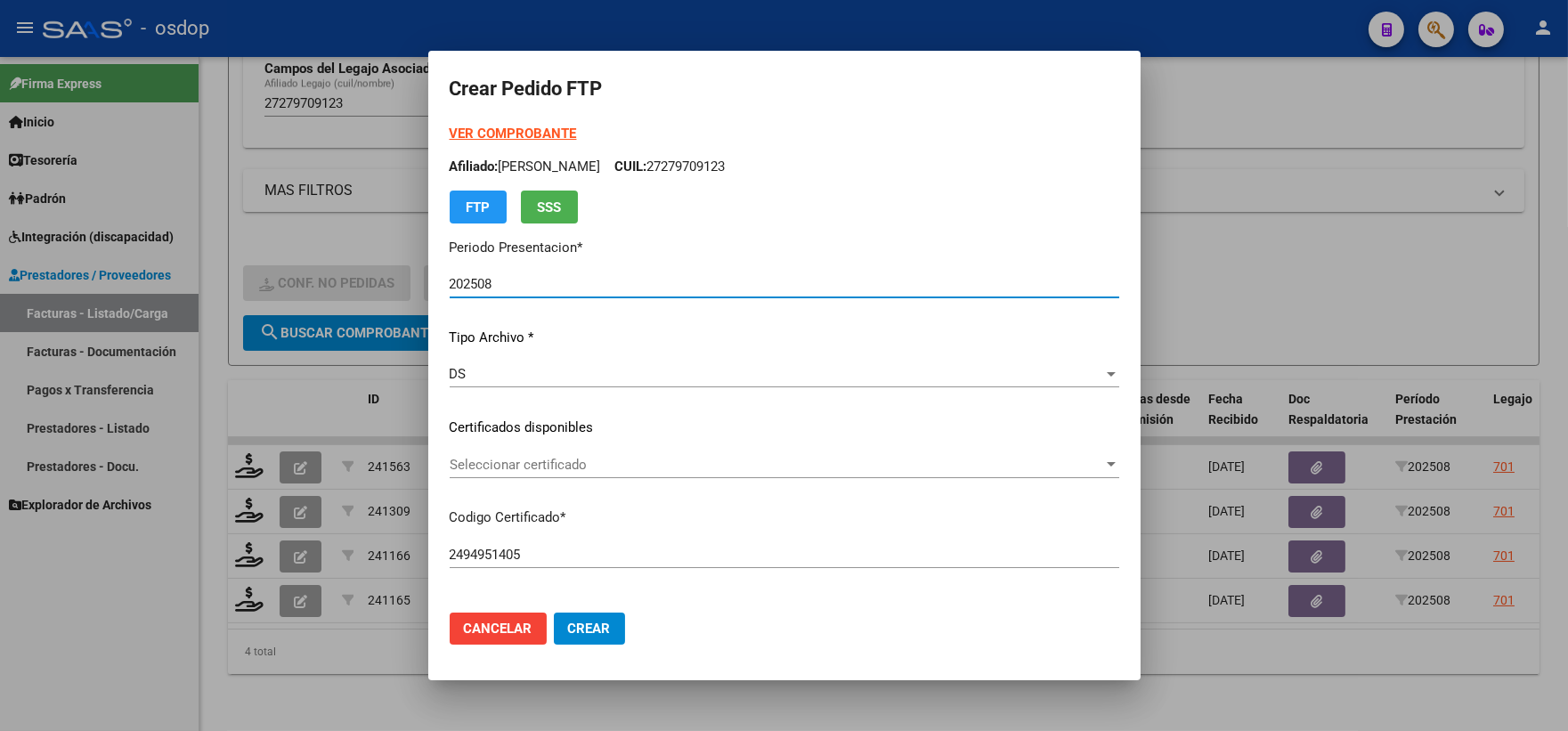
click at [593, 459] on span "Seleccionar certificado" at bounding box center [776, 465] width 653 height 16
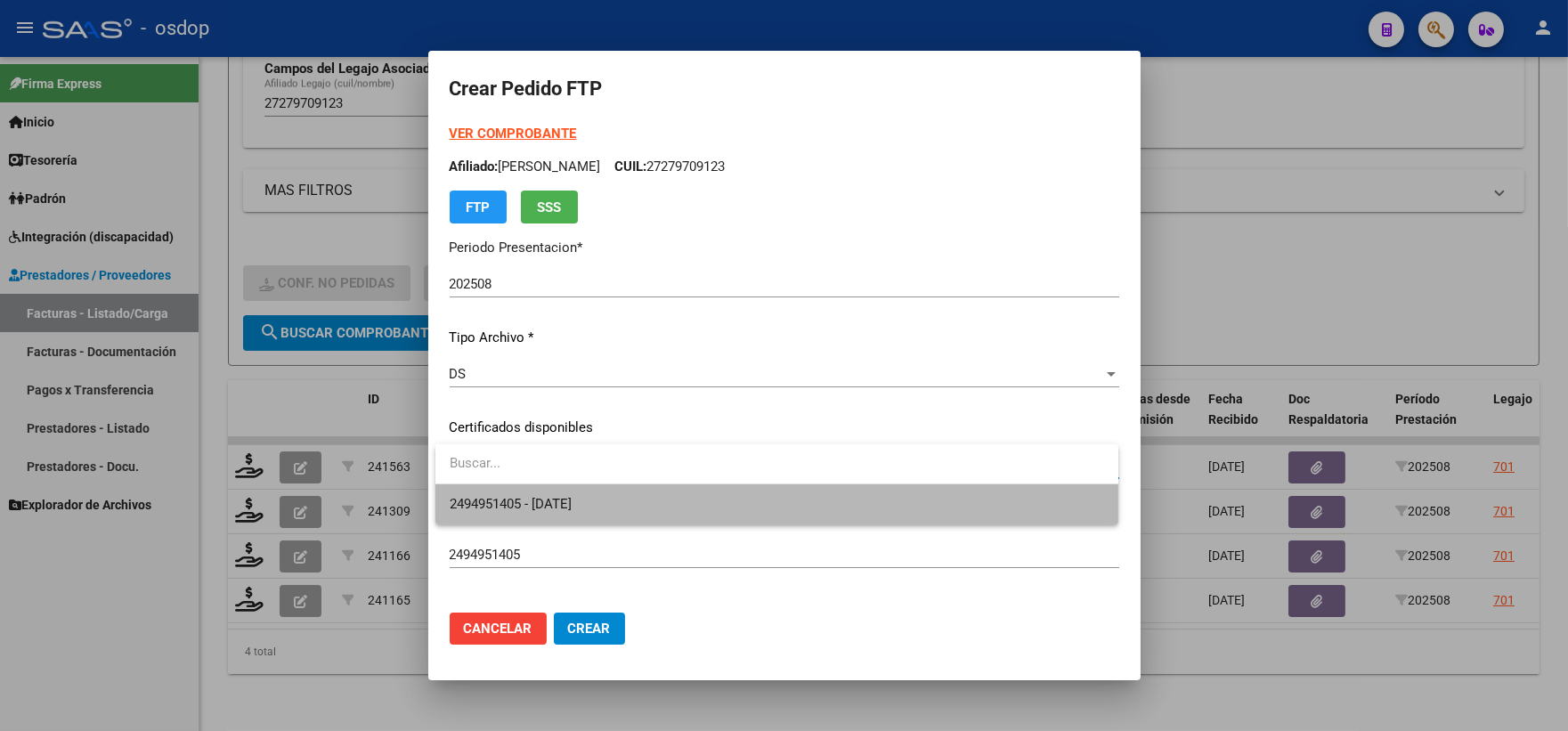
click at [607, 515] on span "2494951405 - 2026-07-15" at bounding box center [777, 504] width 654 height 40
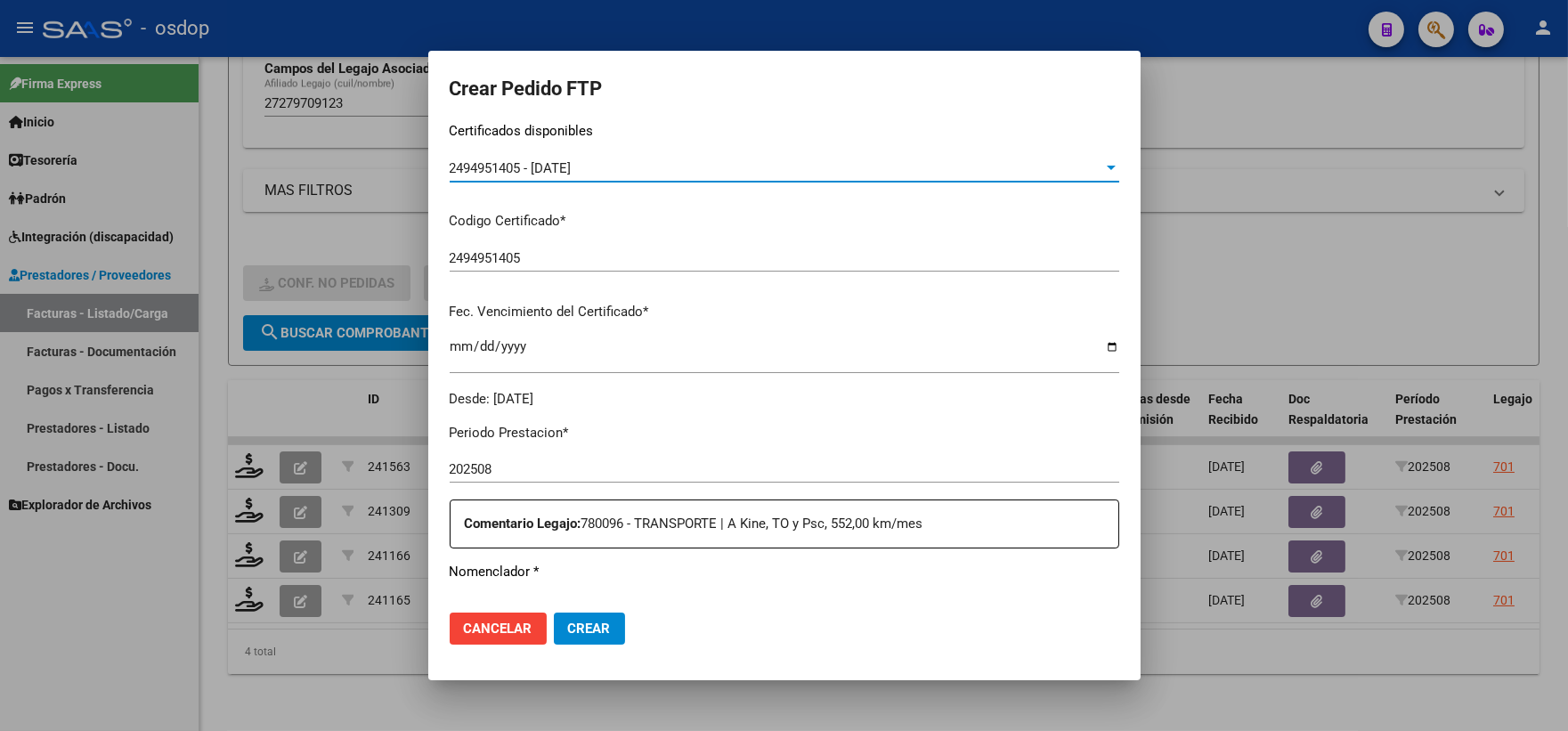
scroll to position [593, 0]
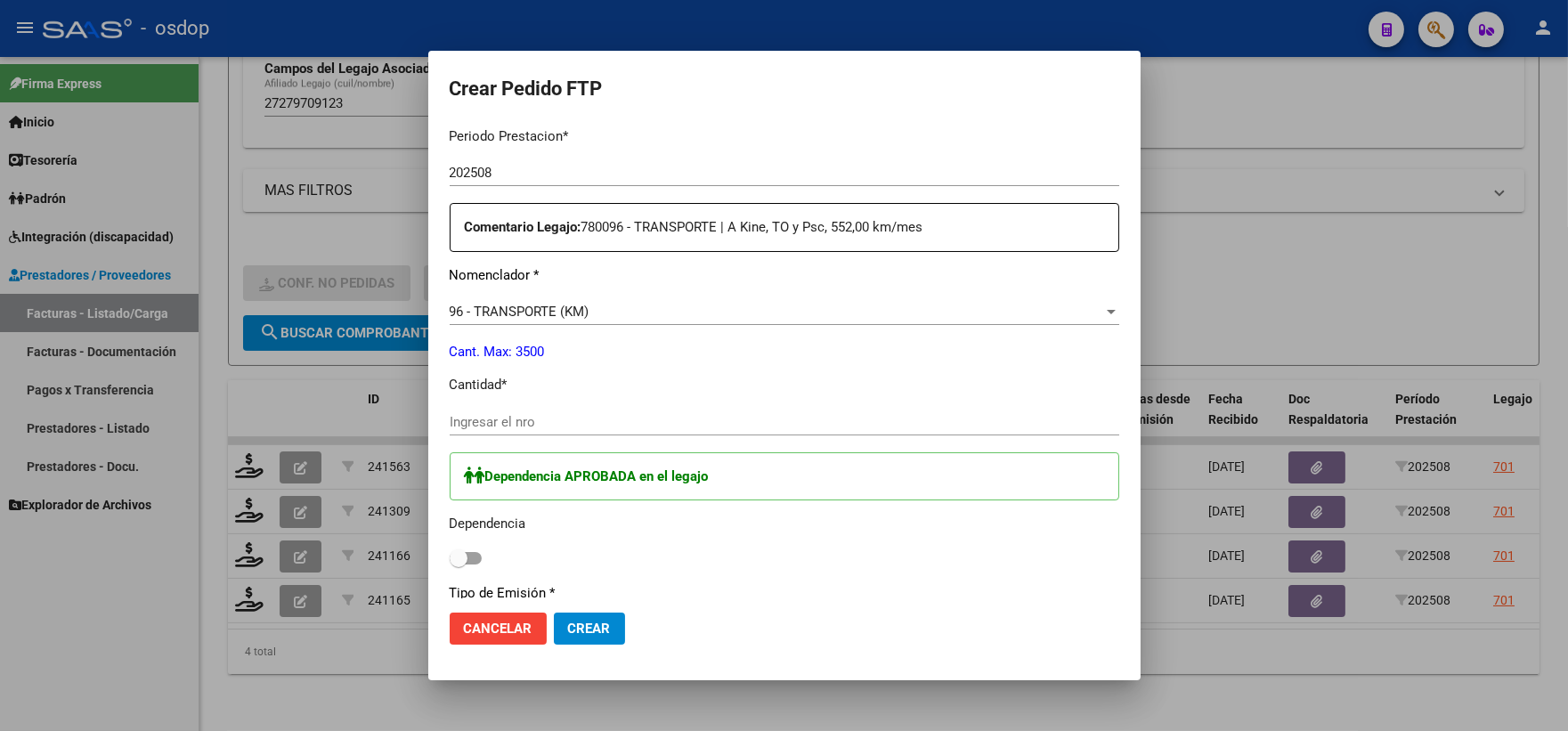
click at [464, 549] on span at bounding box center [459, 558] width 18 height 18
click at [459, 565] on input "checkbox" at bounding box center [458, 565] width 1 height 1
checkbox input "true"
click at [529, 423] on input "Ingresar el nro" at bounding box center [785, 422] width 670 height 16
type input "480"
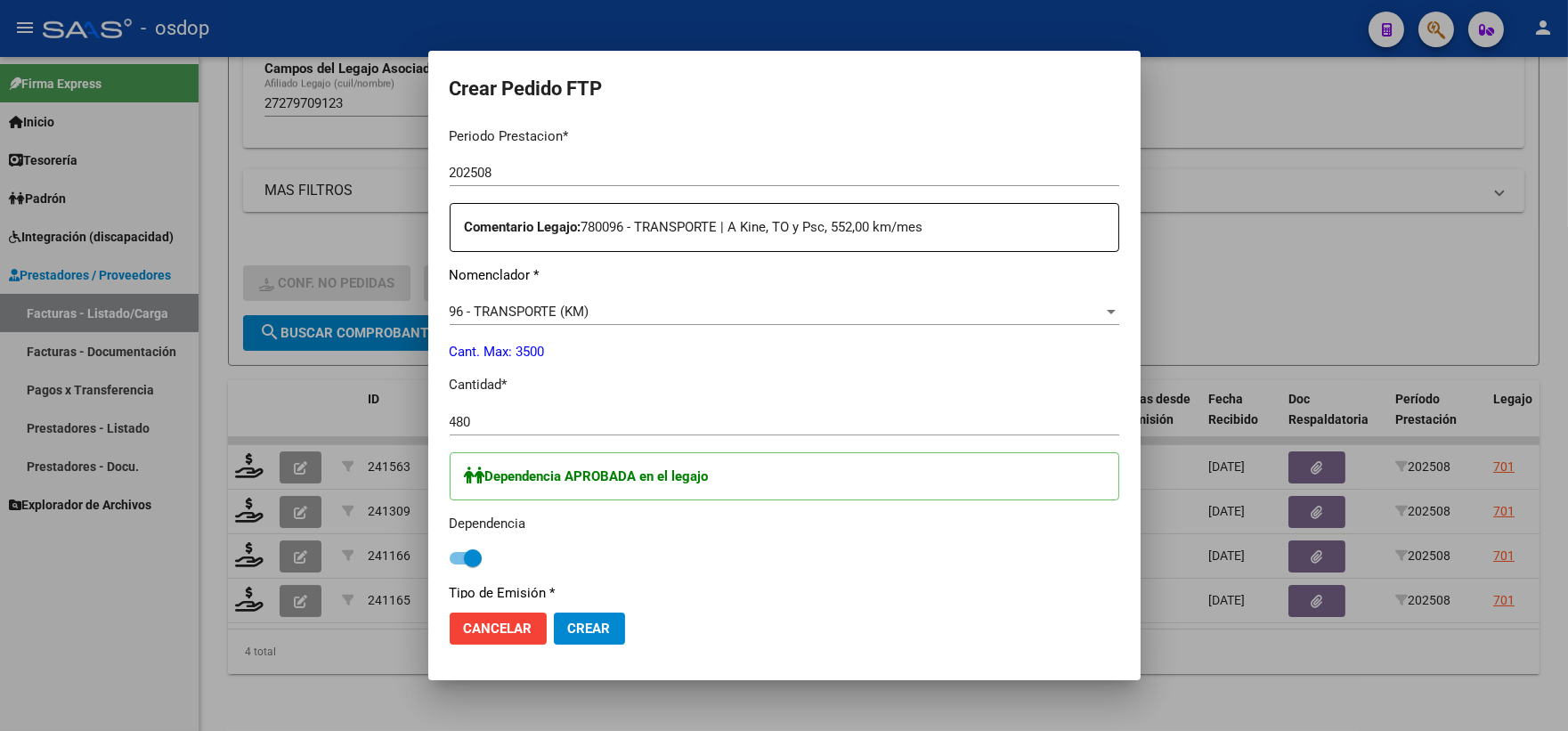
scroll to position [1015, 0]
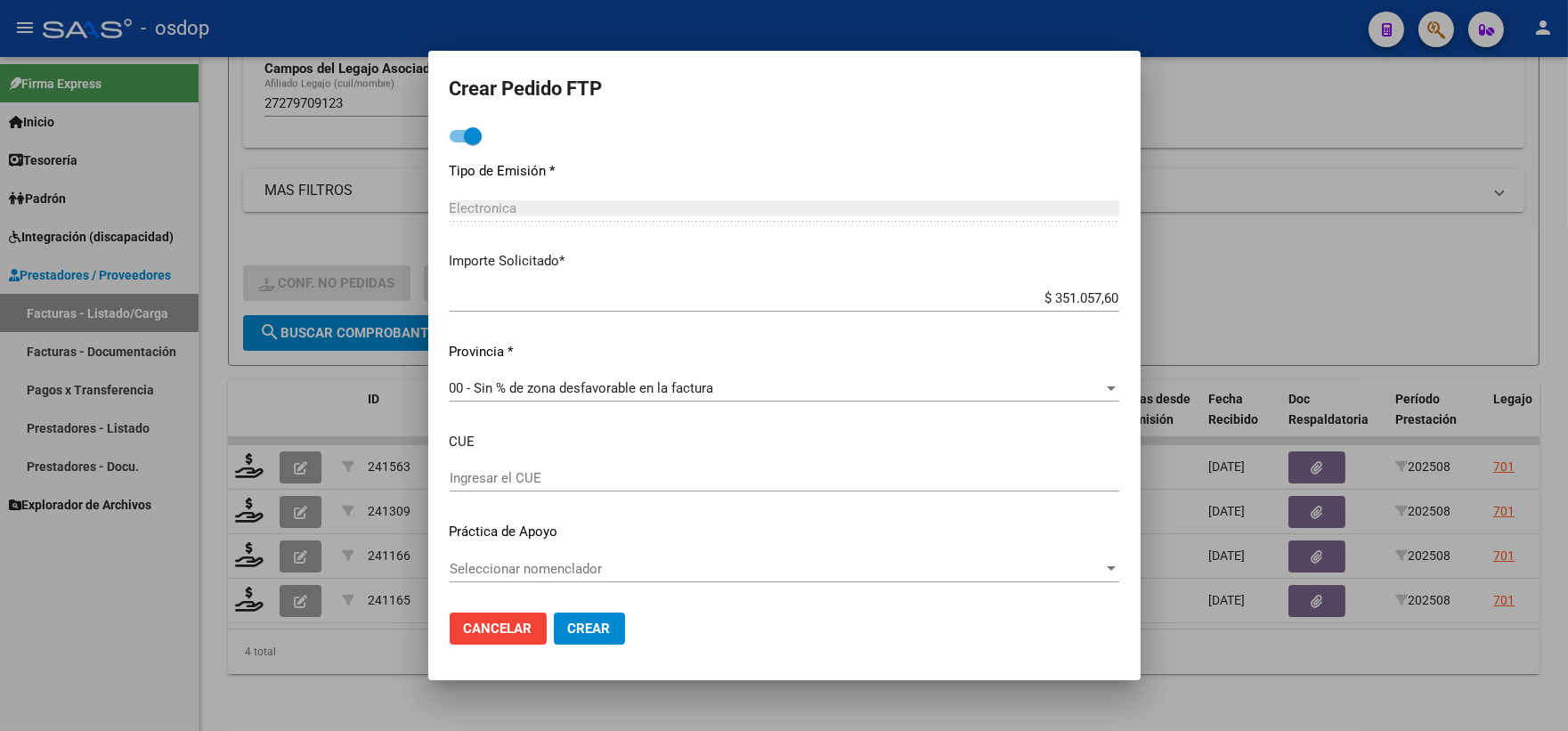
click at [568, 622] on span "Crear" at bounding box center [589, 629] width 43 height 16
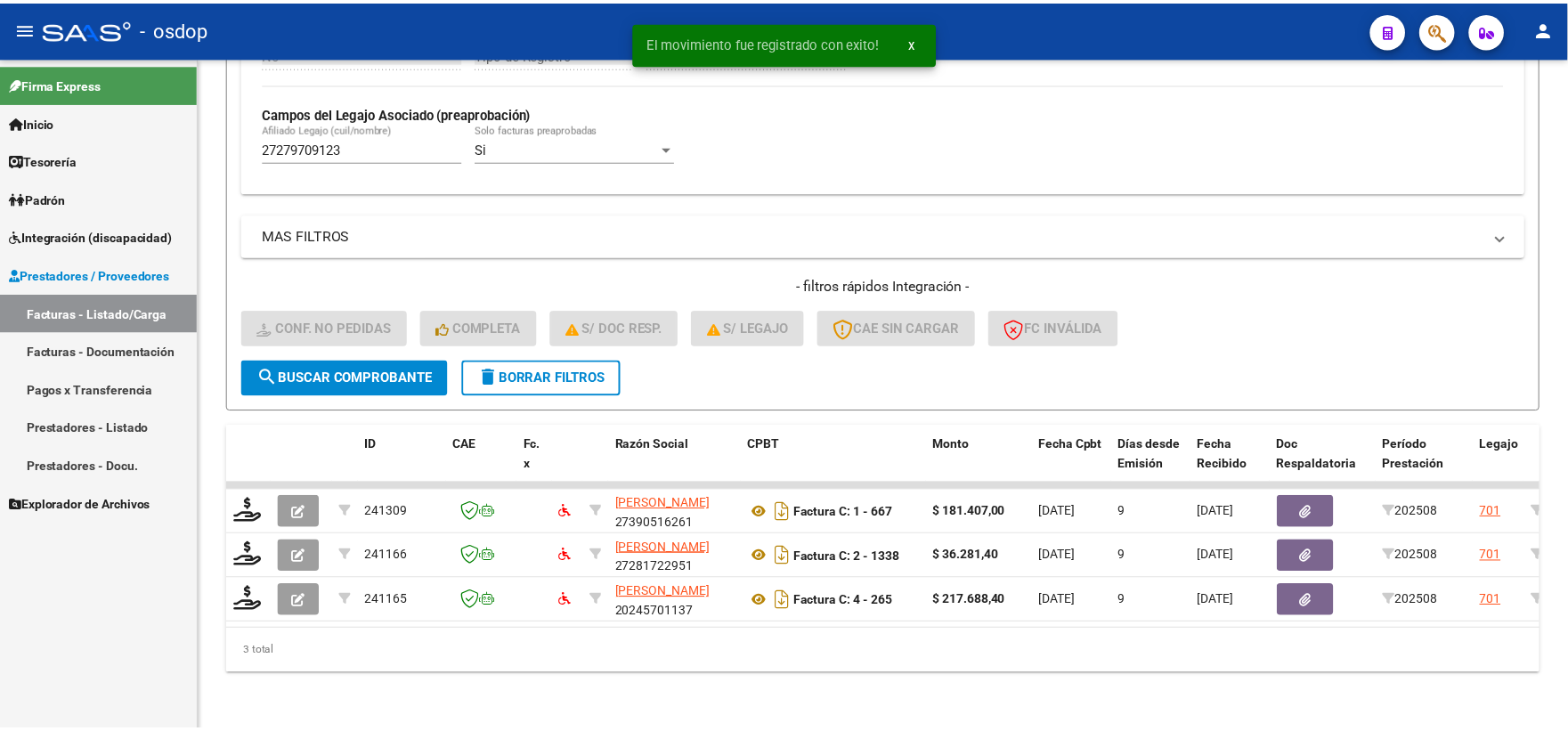
scroll to position [504, 0]
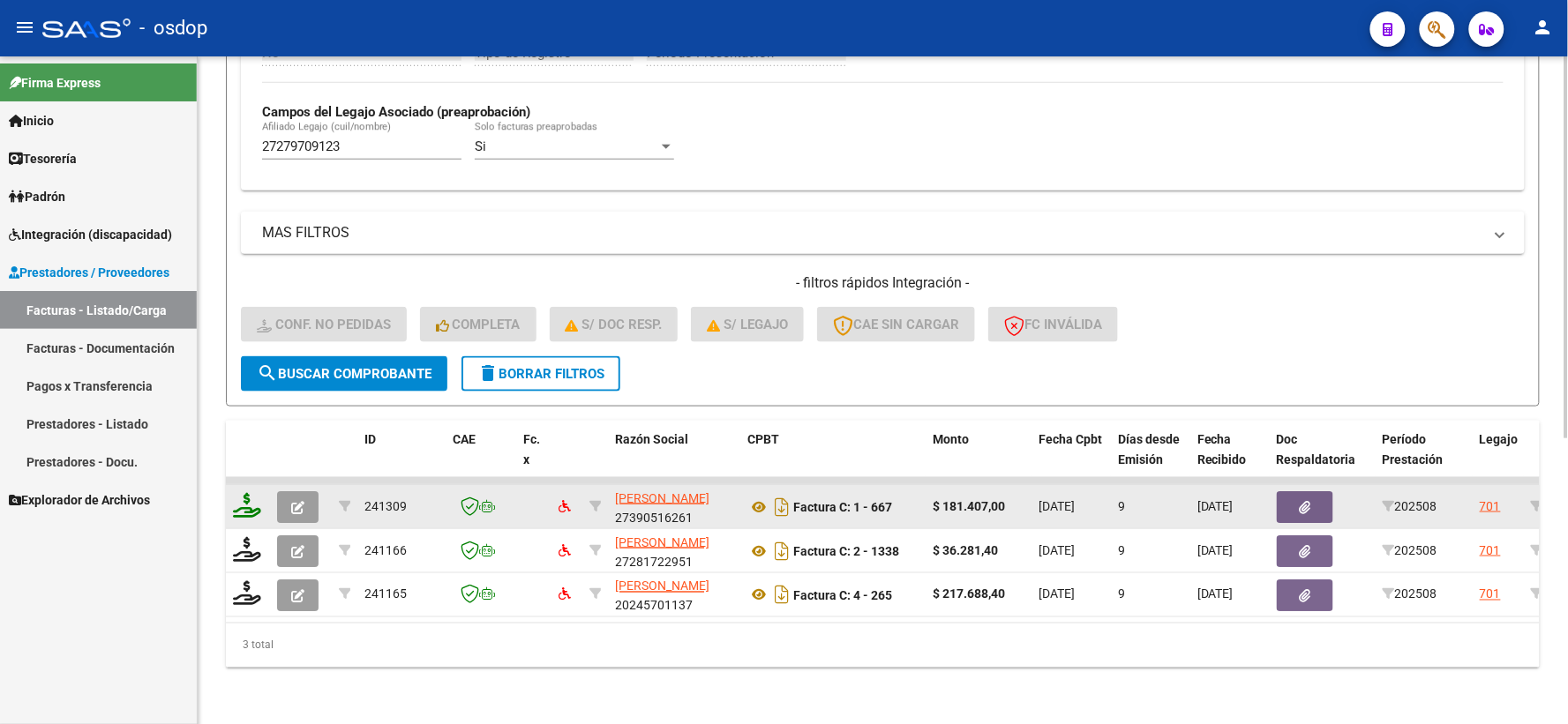
click at [240, 493] on icon at bounding box center [246, 505] width 28 height 24
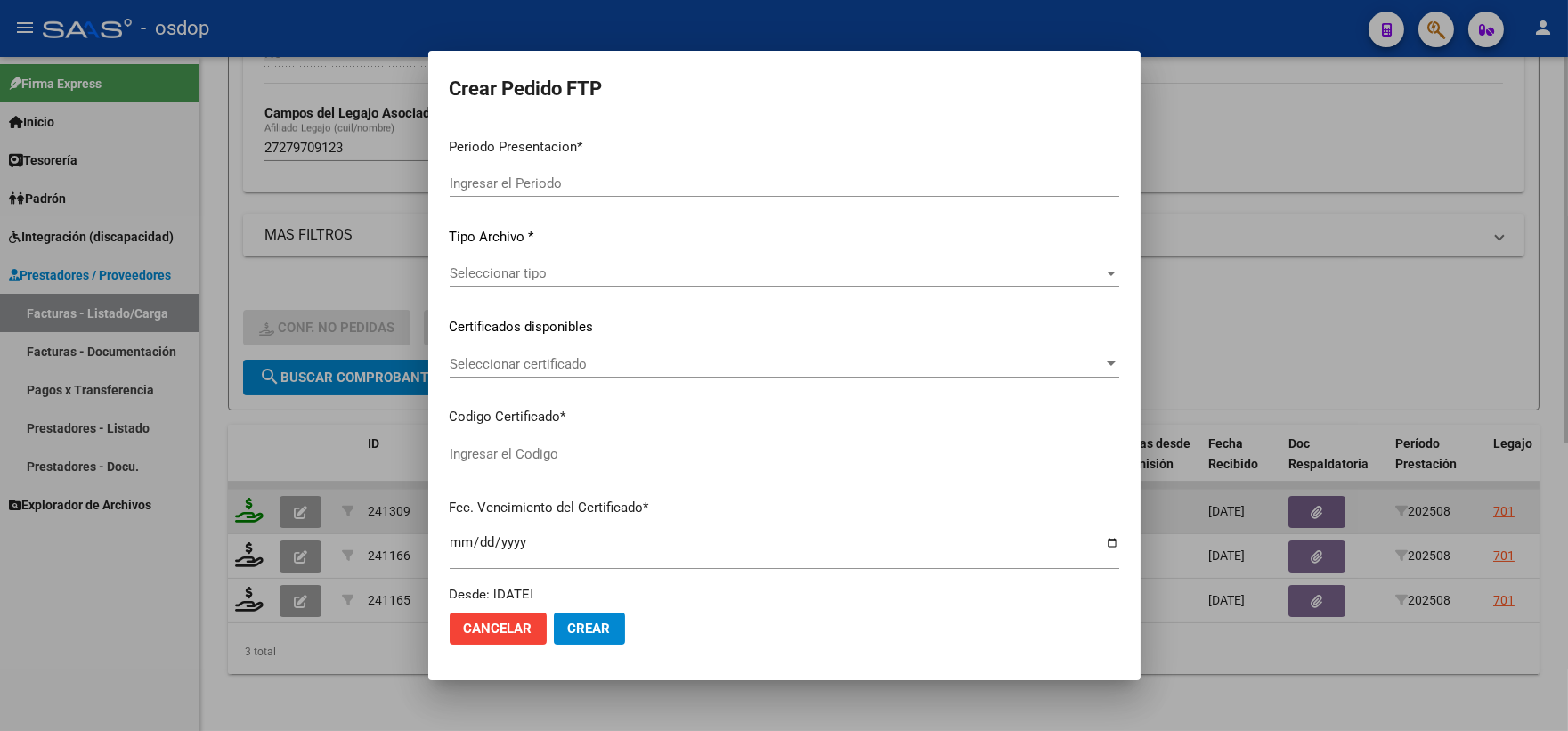
type input "202508"
type input "$ 181.407,00"
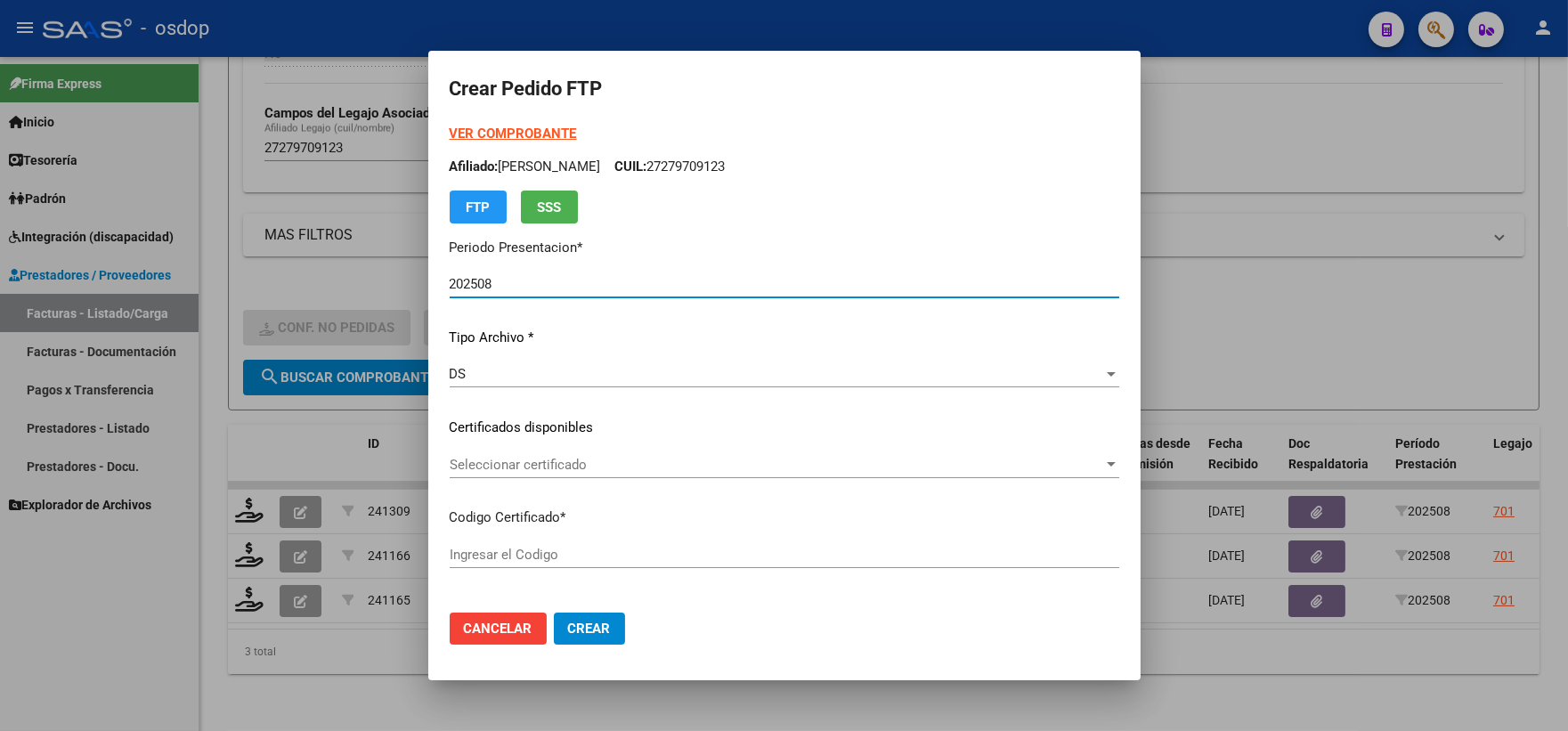
type input "2494951405"
type input "2026-07-15"
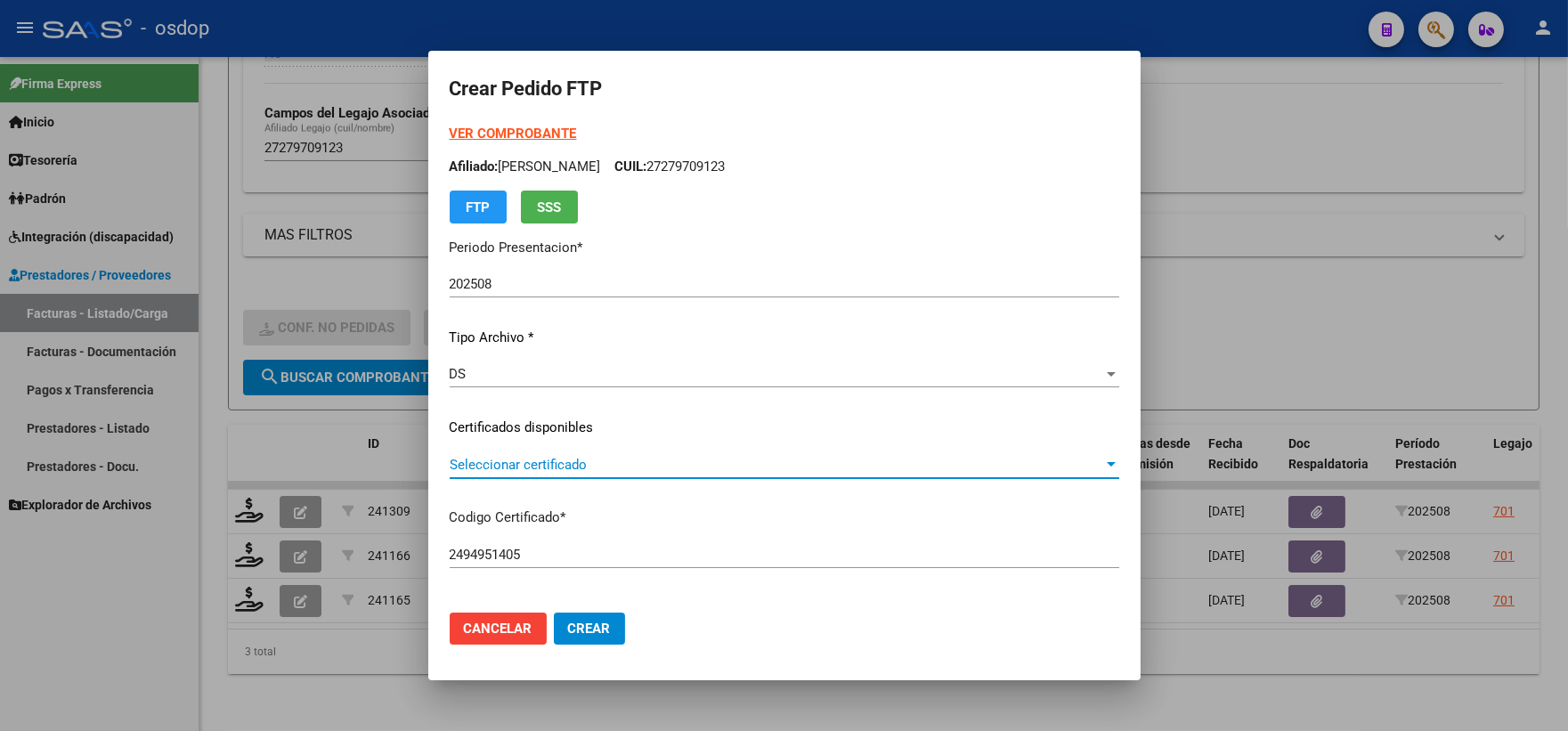
click at [515, 468] on span "Seleccionar certificado" at bounding box center [776, 465] width 653 height 16
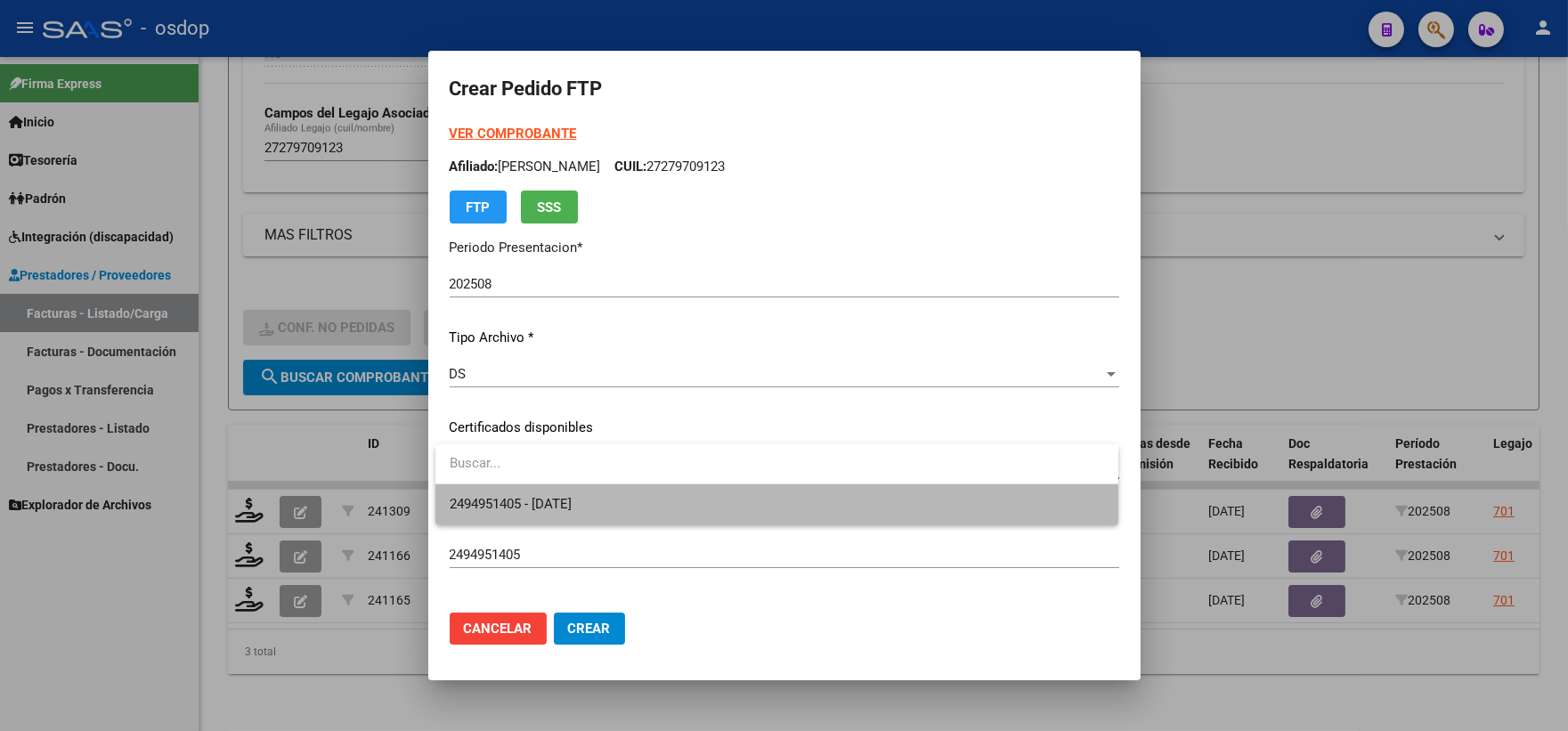
click at [537, 493] on span "2494951405 - 2026-07-15" at bounding box center [777, 504] width 654 height 40
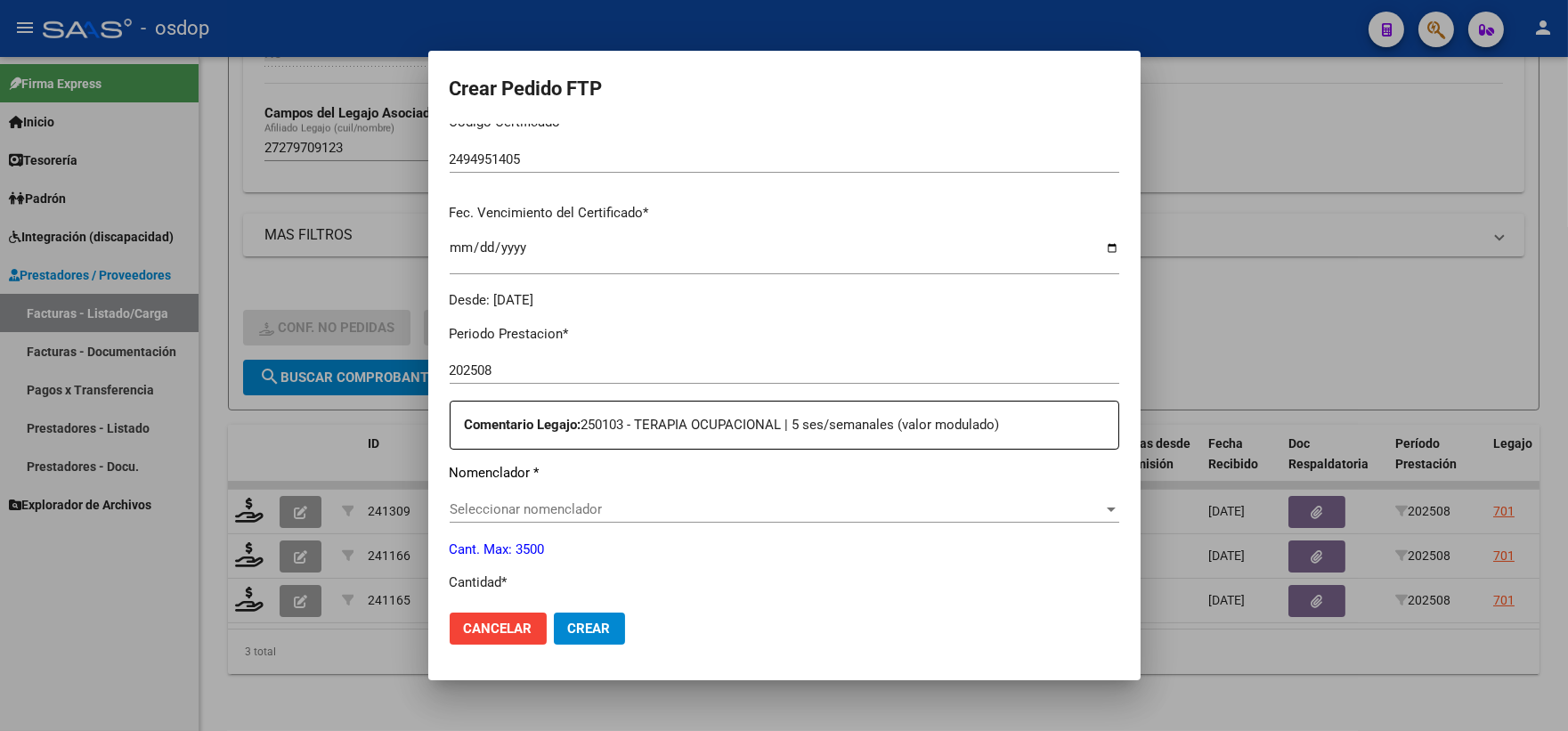
scroll to position [593, 0]
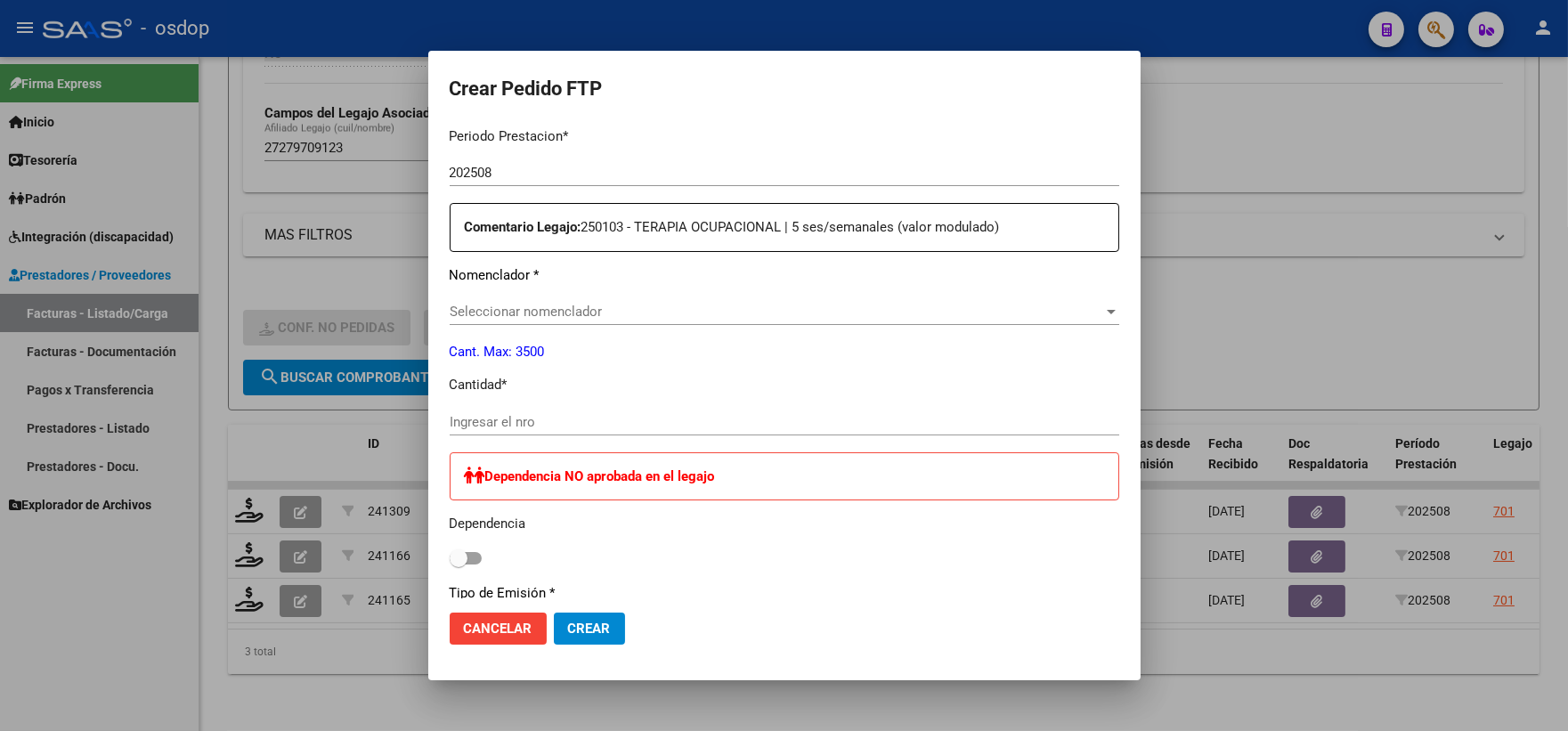
click at [515, 635] on span "Cancelar" at bounding box center [498, 629] width 69 height 16
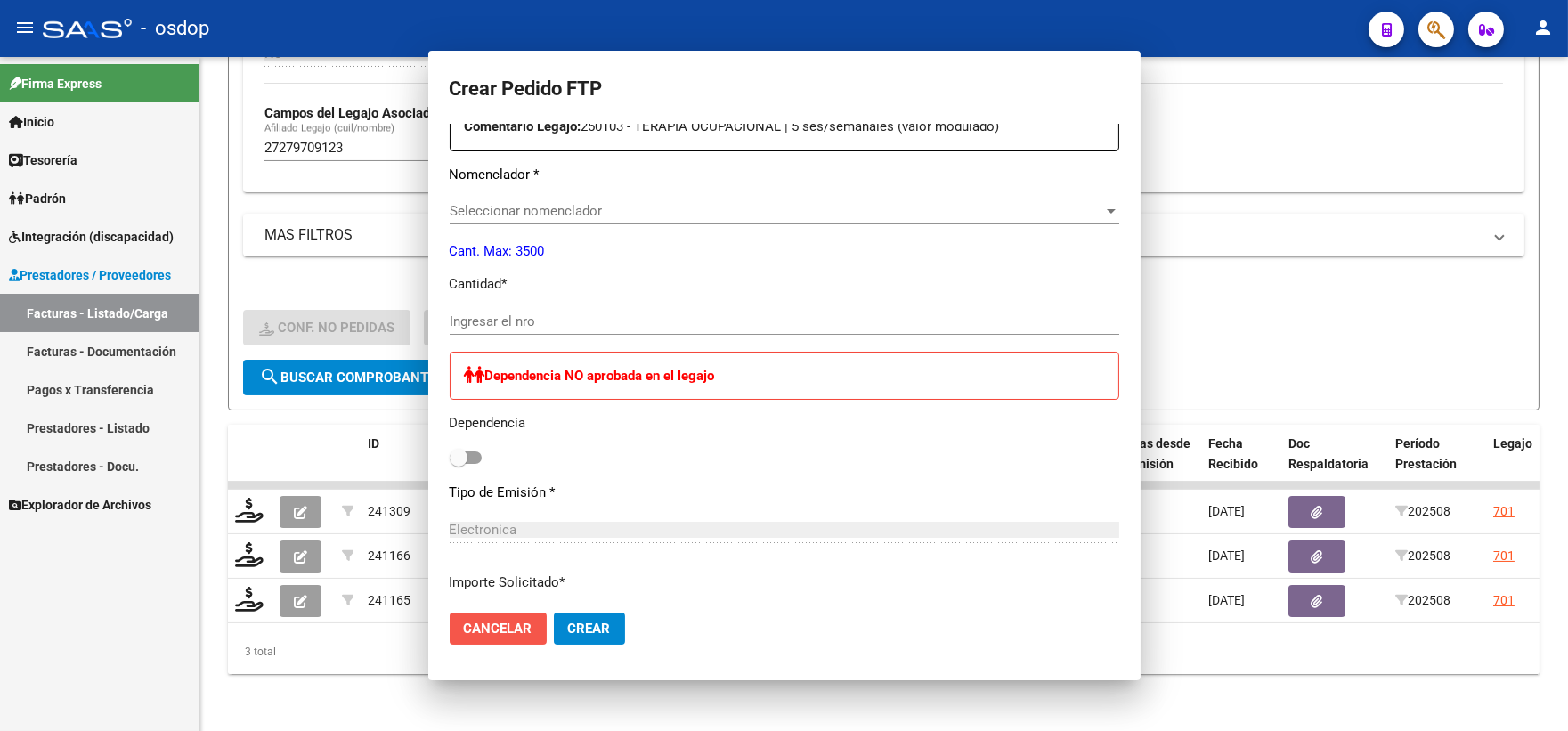
scroll to position [491, 0]
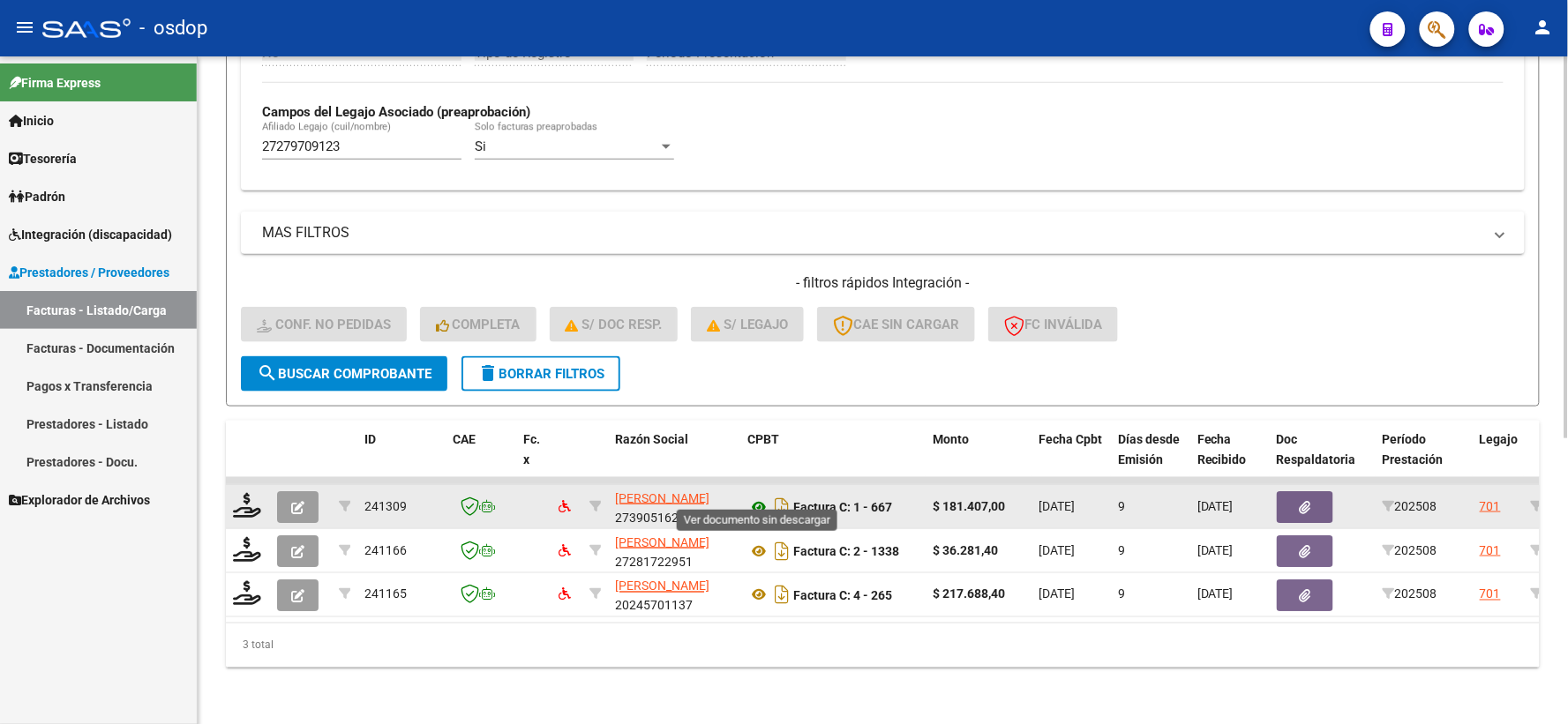
click at [753, 496] on icon at bounding box center [759, 507] width 23 height 21
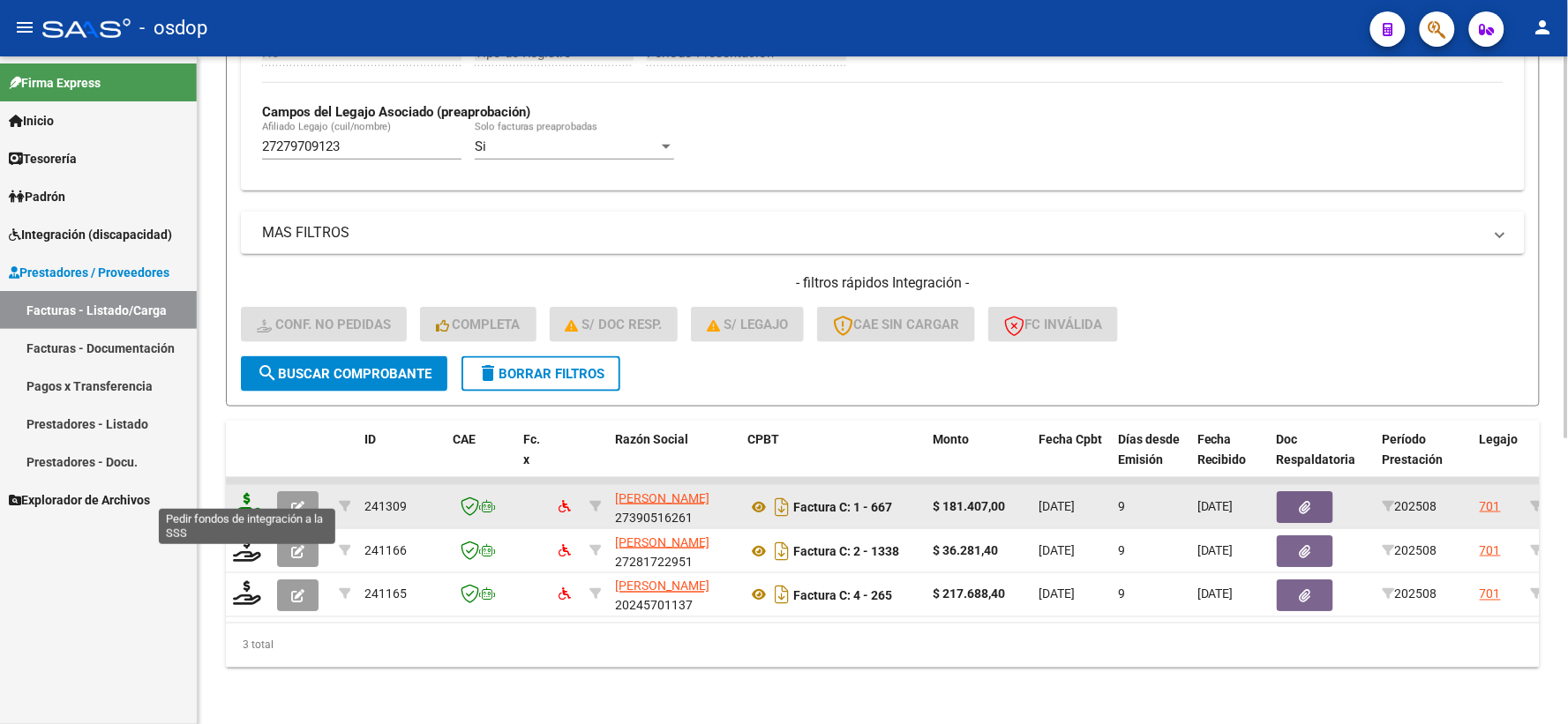
click at [243, 493] on icon at bounding box center [246, 505] width 28 height 24
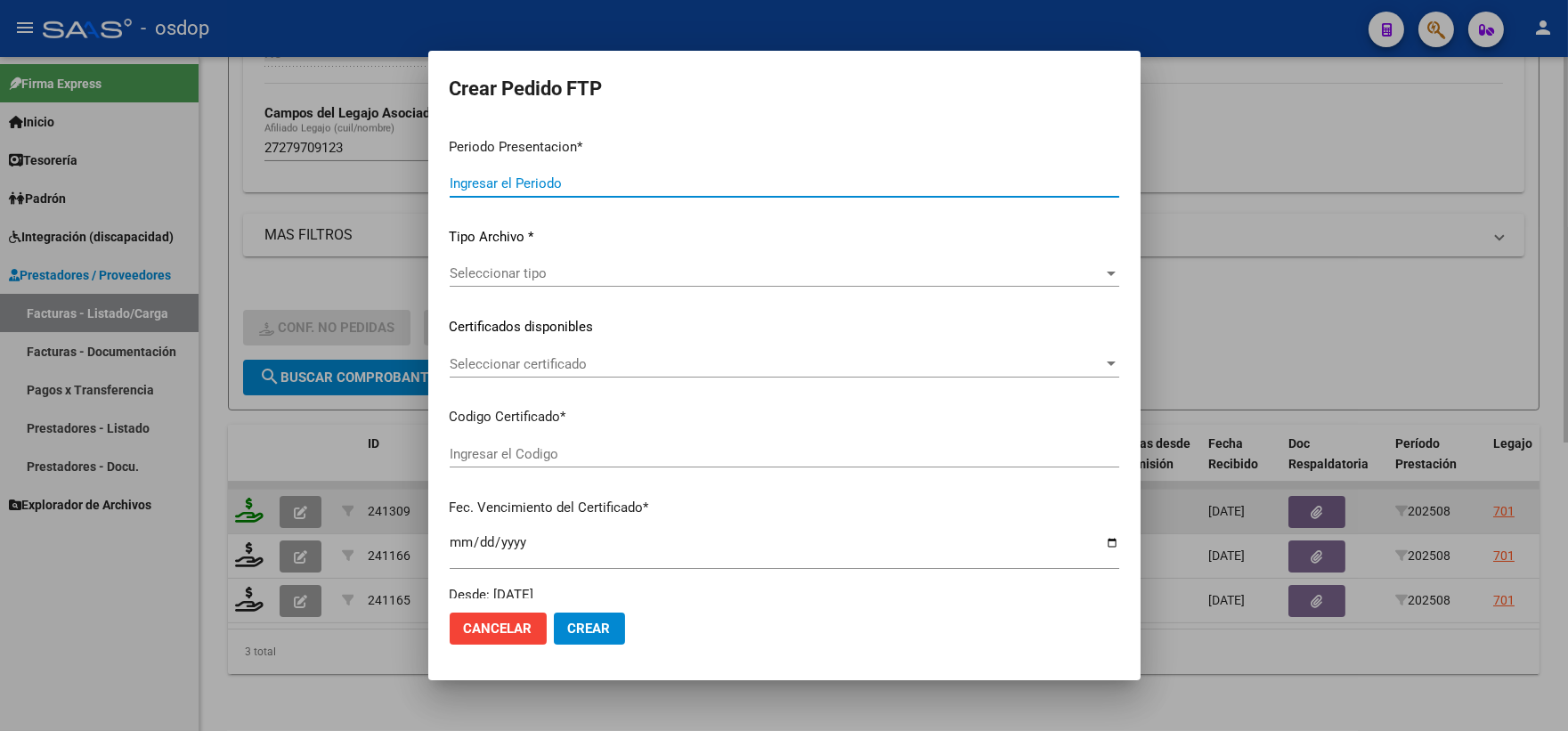
type input "202508"
type input "$ 181.407,00"
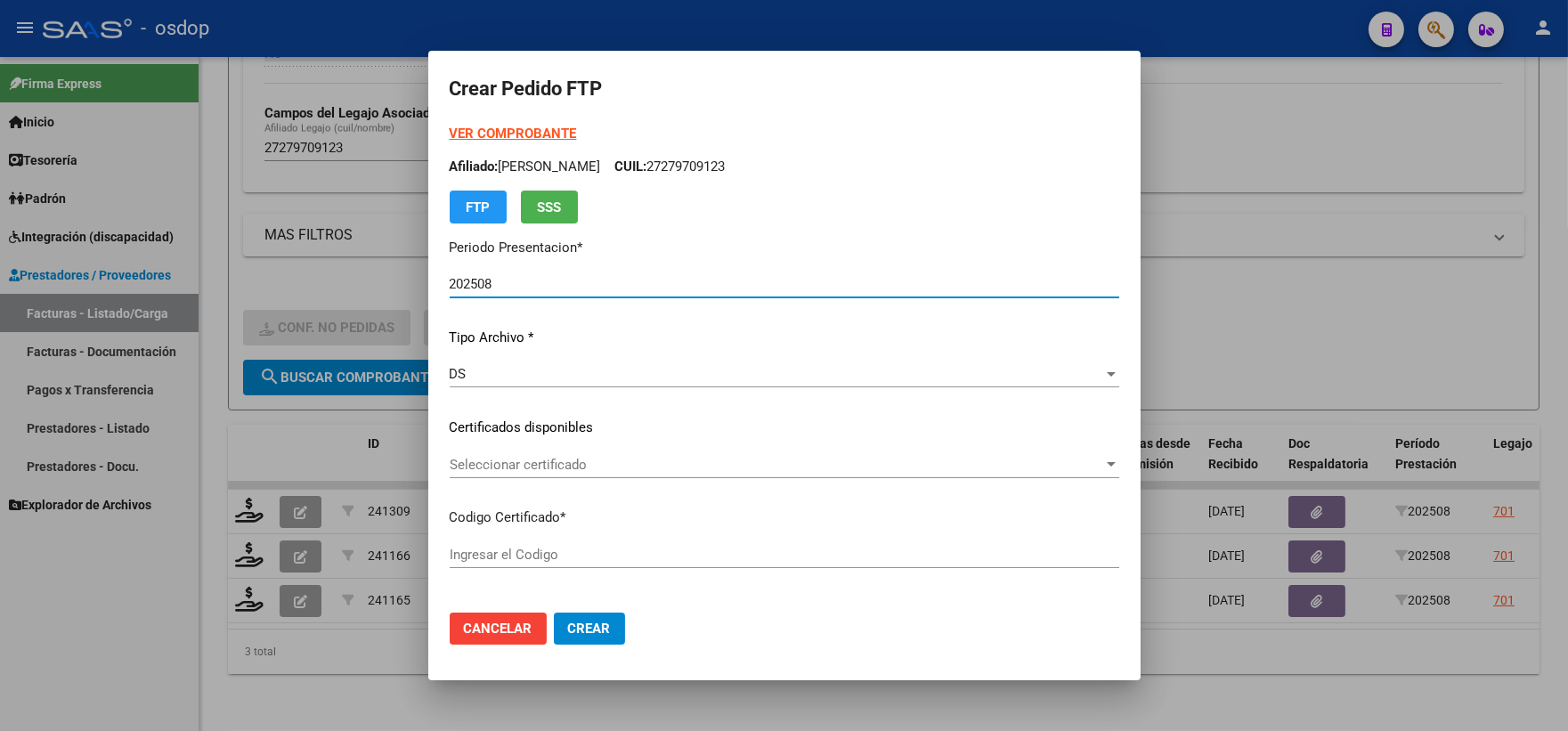
type input "2494951405"
type input "2026-07-15"
click at [549, 452] on div "Seleccionar certificado Seleccionar certificado" at bounding box center [785, 465] width 670 height 27
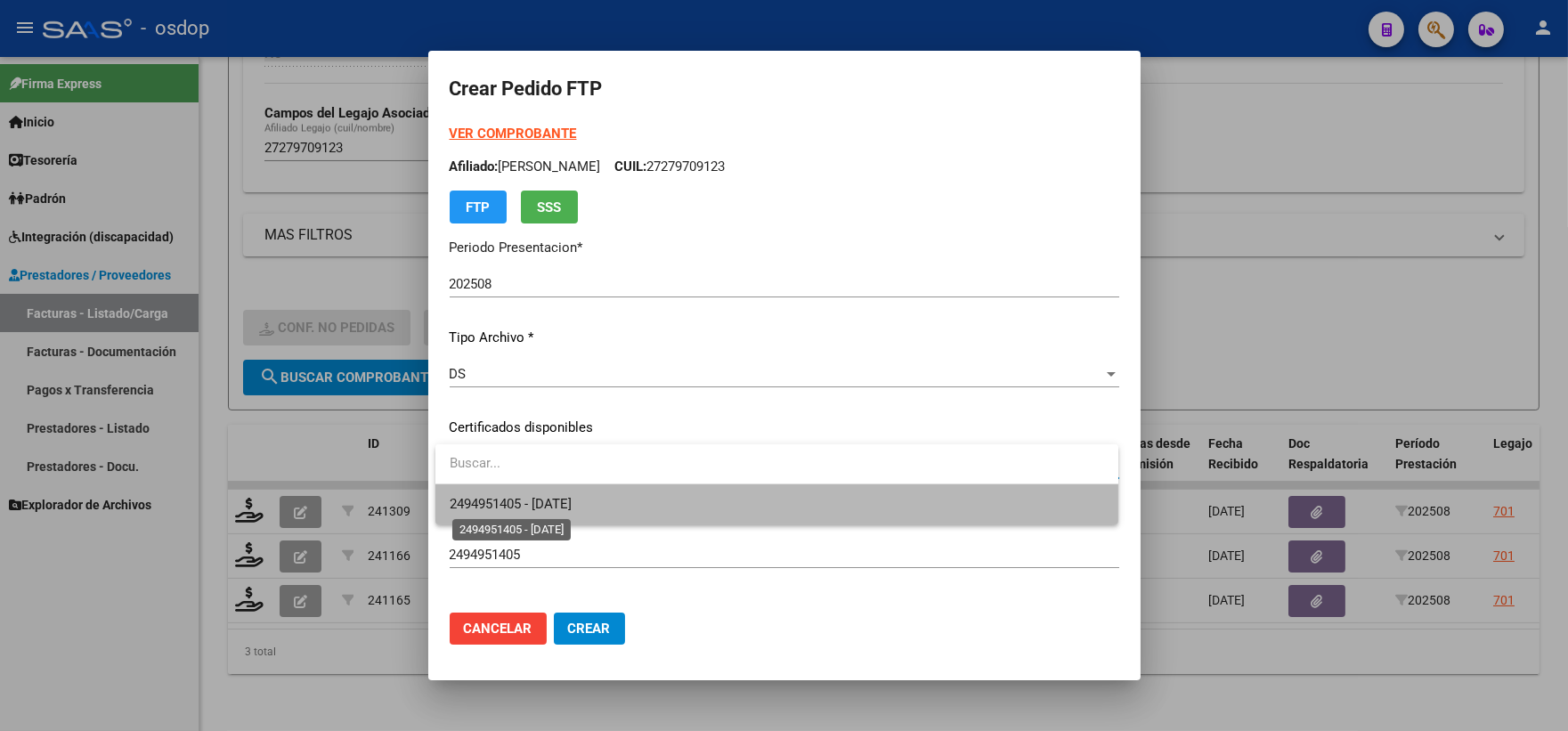
click at [572, 499] on span "2494951405 - 2026-07-15" at bounding box center [511, 504] width 122 height 16
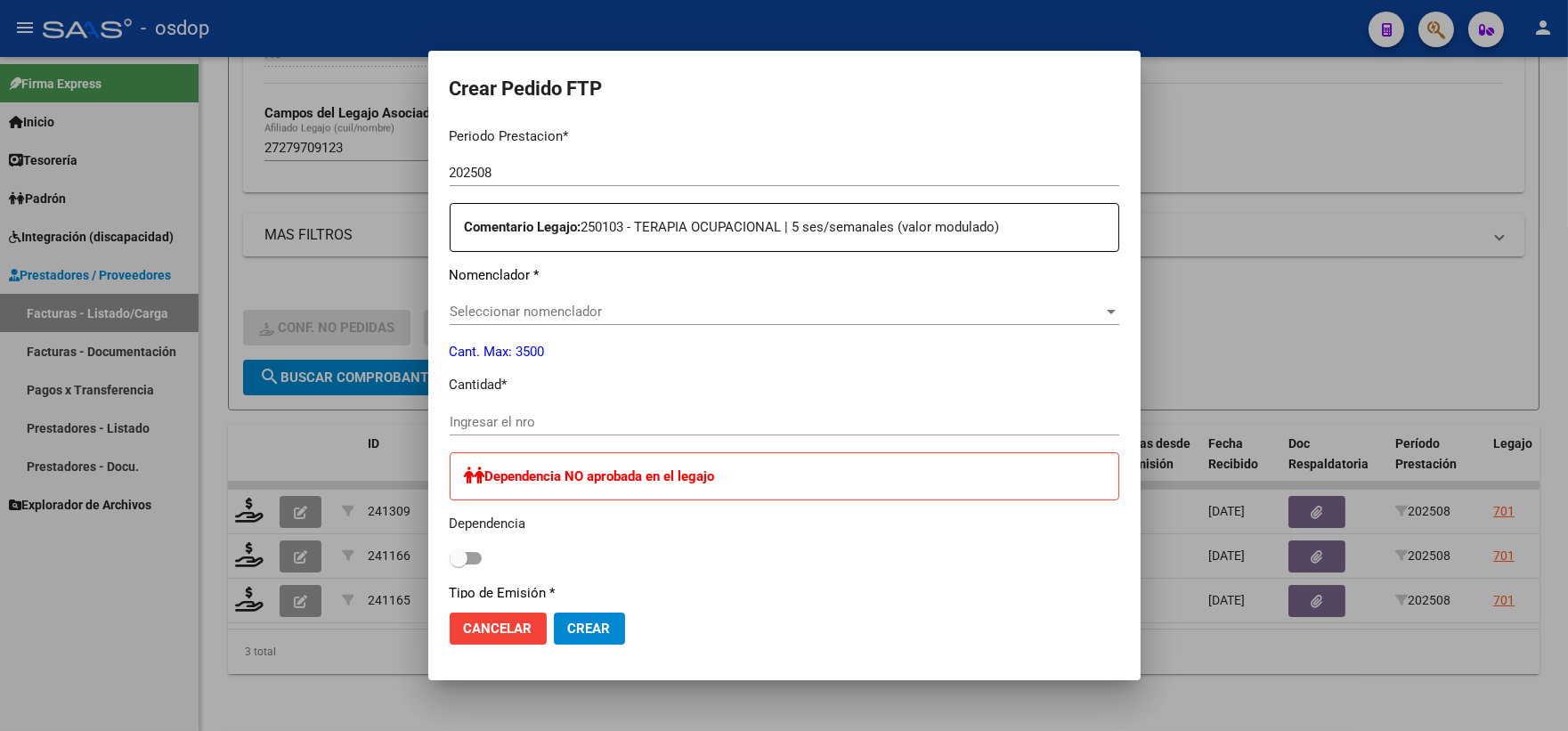
scroll to position [494, 0]
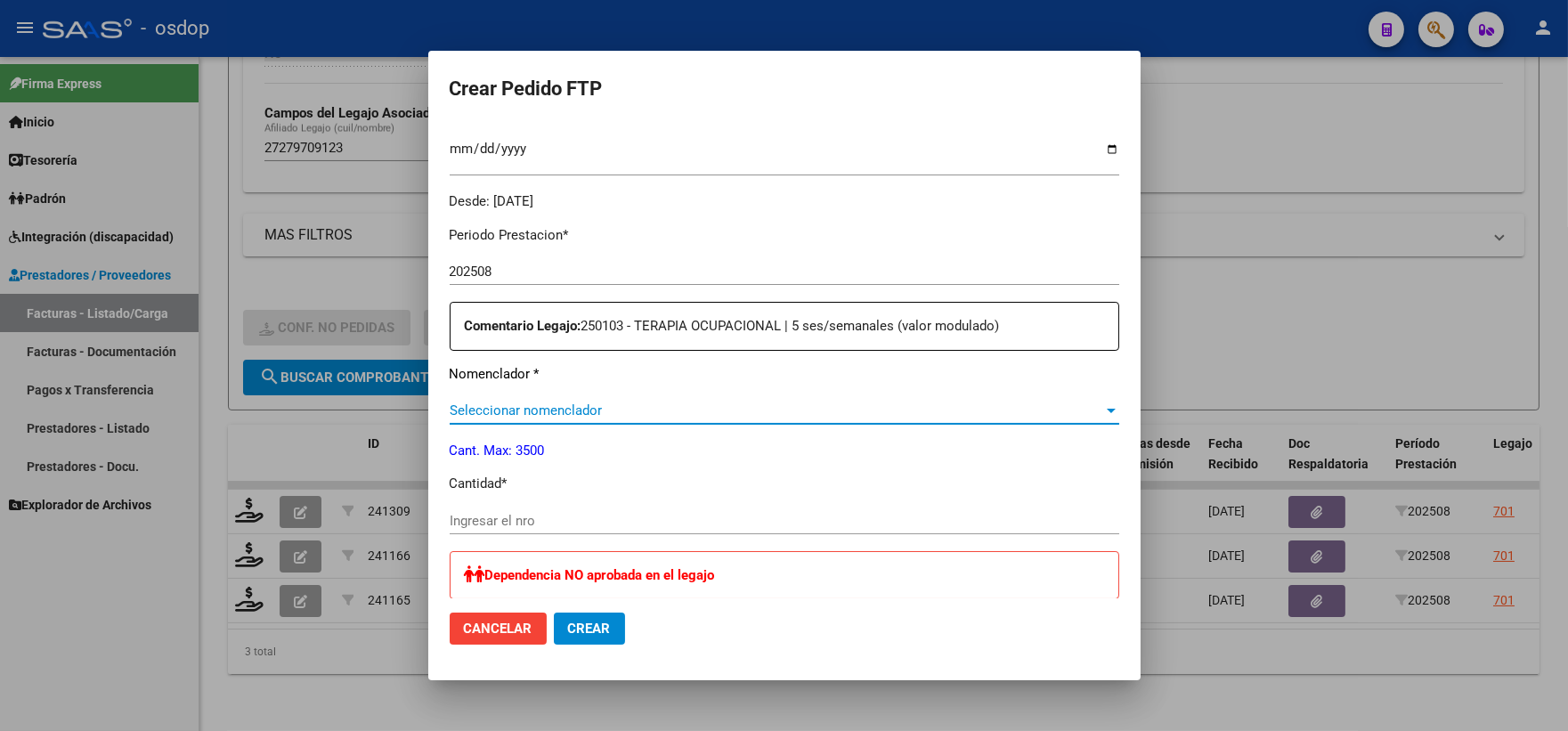
click at [537, 412] on span "Seleccionar nomenclador" at bounding box center [776, 411] width 653 height 16
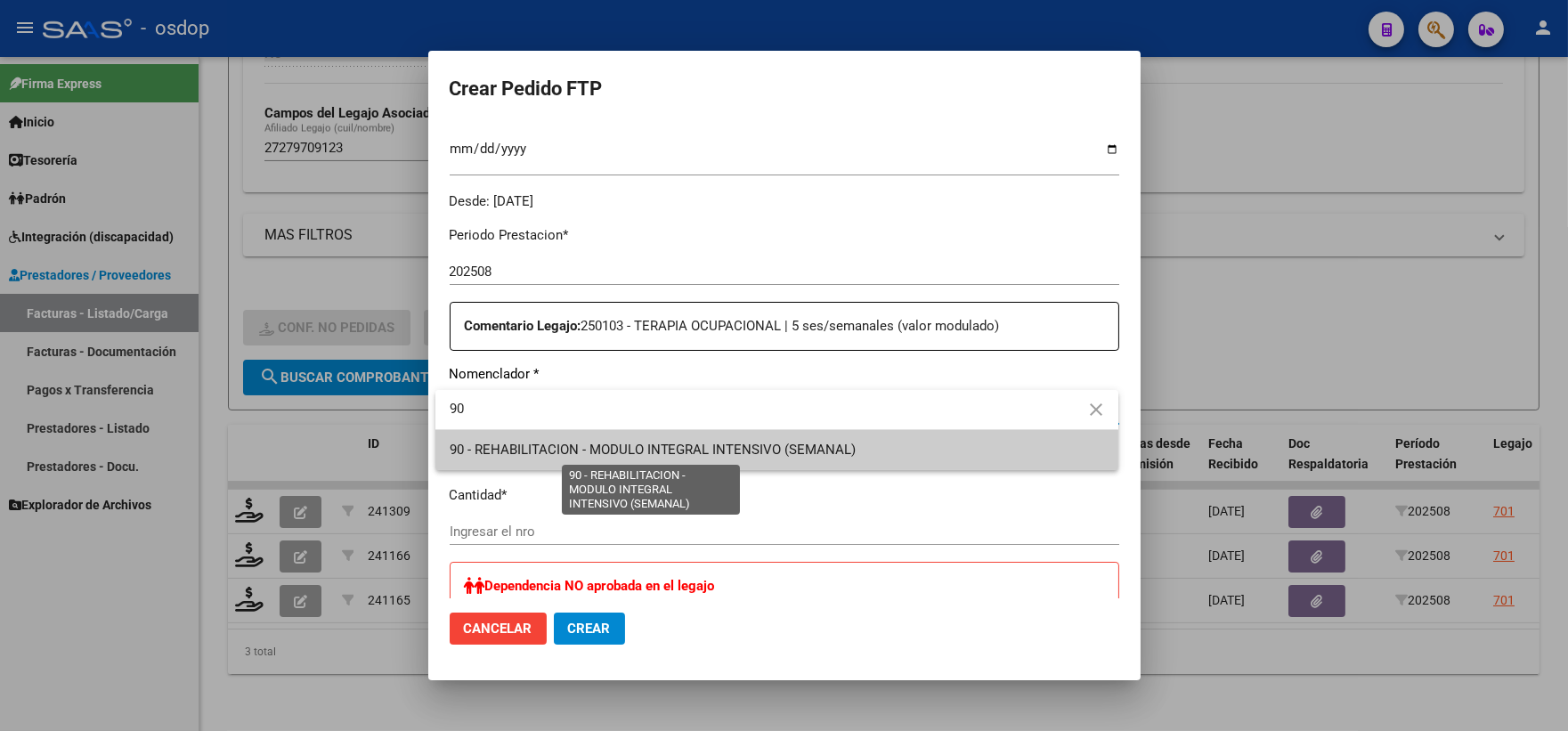
type input "90"
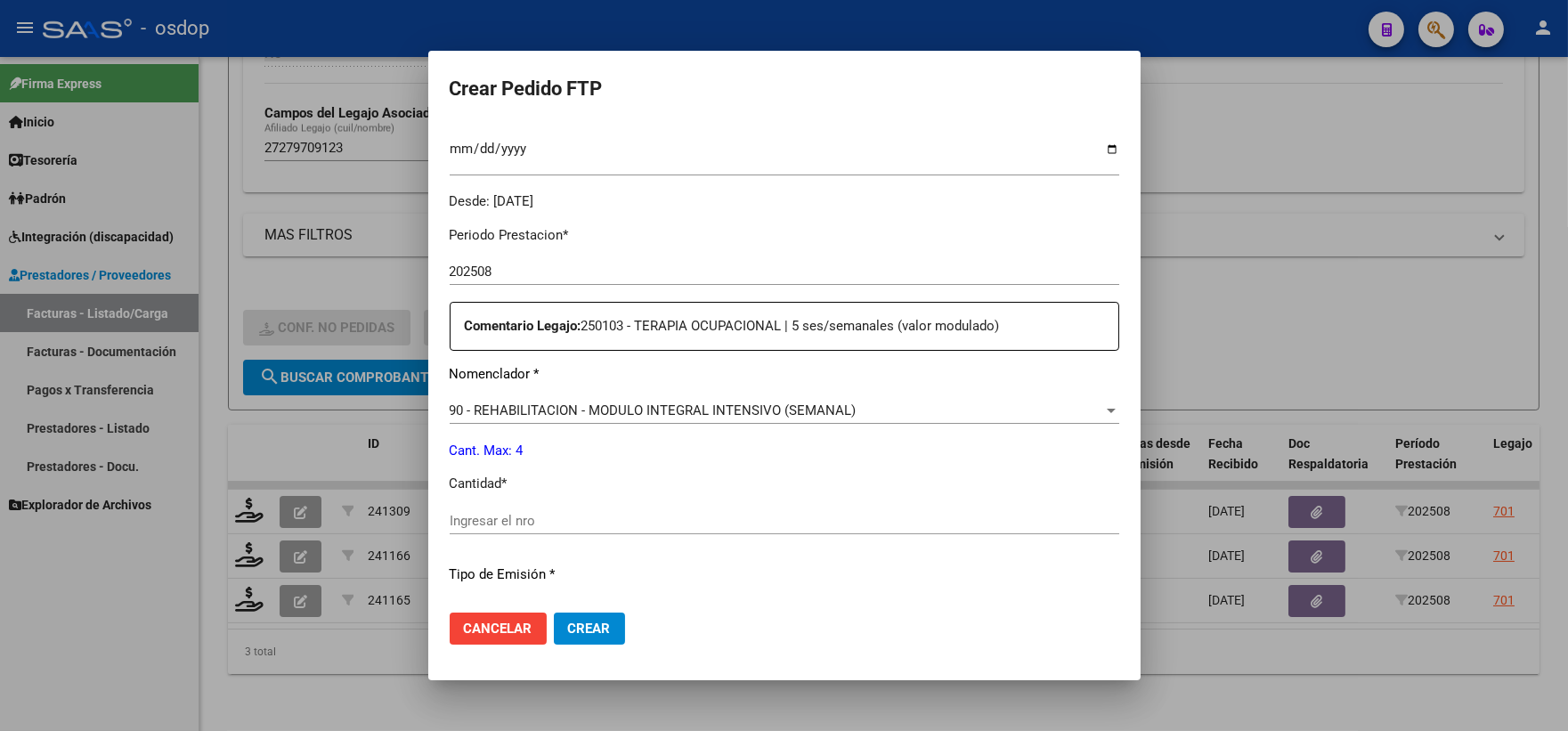
click at [568, 510] on div "Ingresar el nro" at bounding box center [785, 521] width 670 height 27
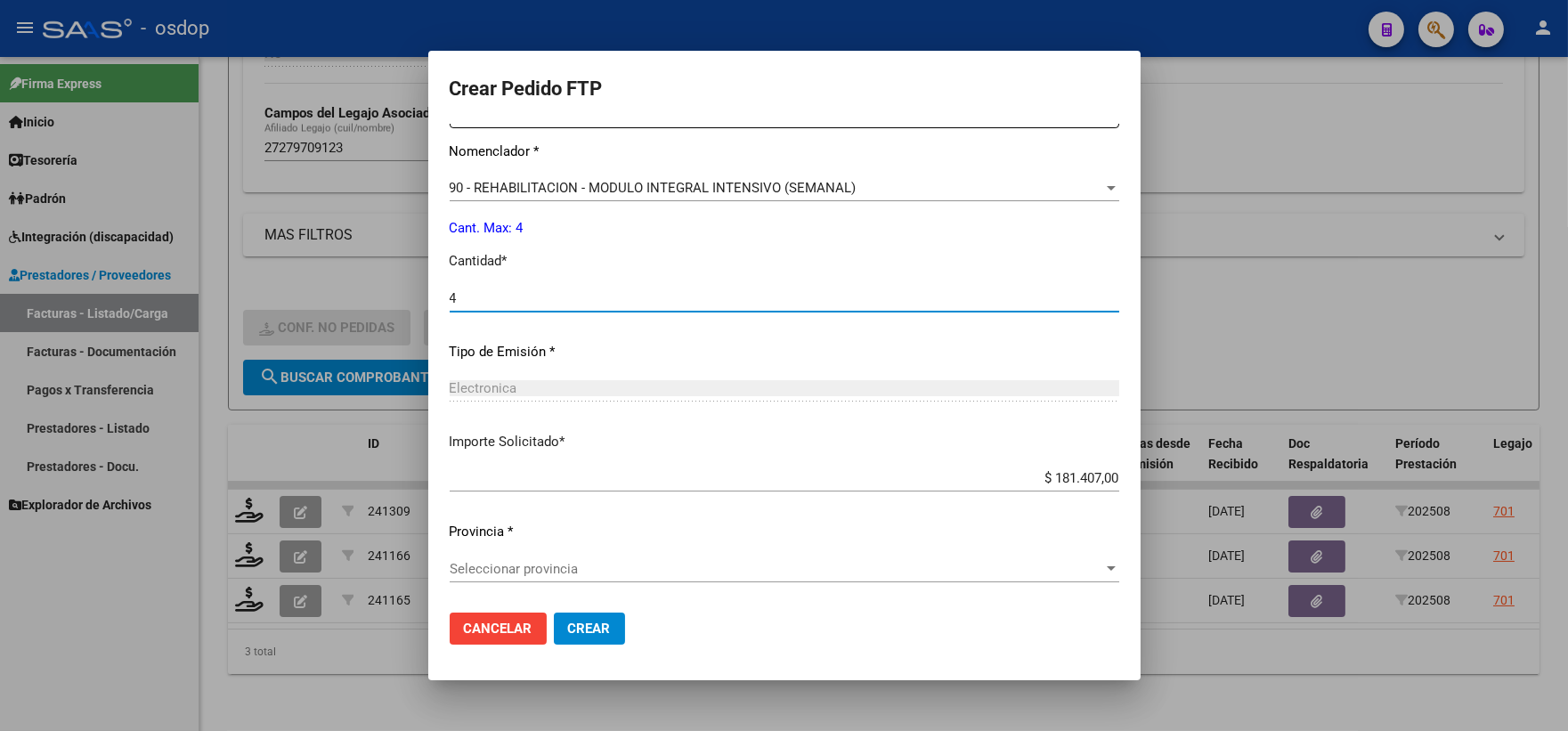
type input "4"
click at [576, 570] on span "Seleccionar provincia" at bounding box center [776, 569] width 653 height 16
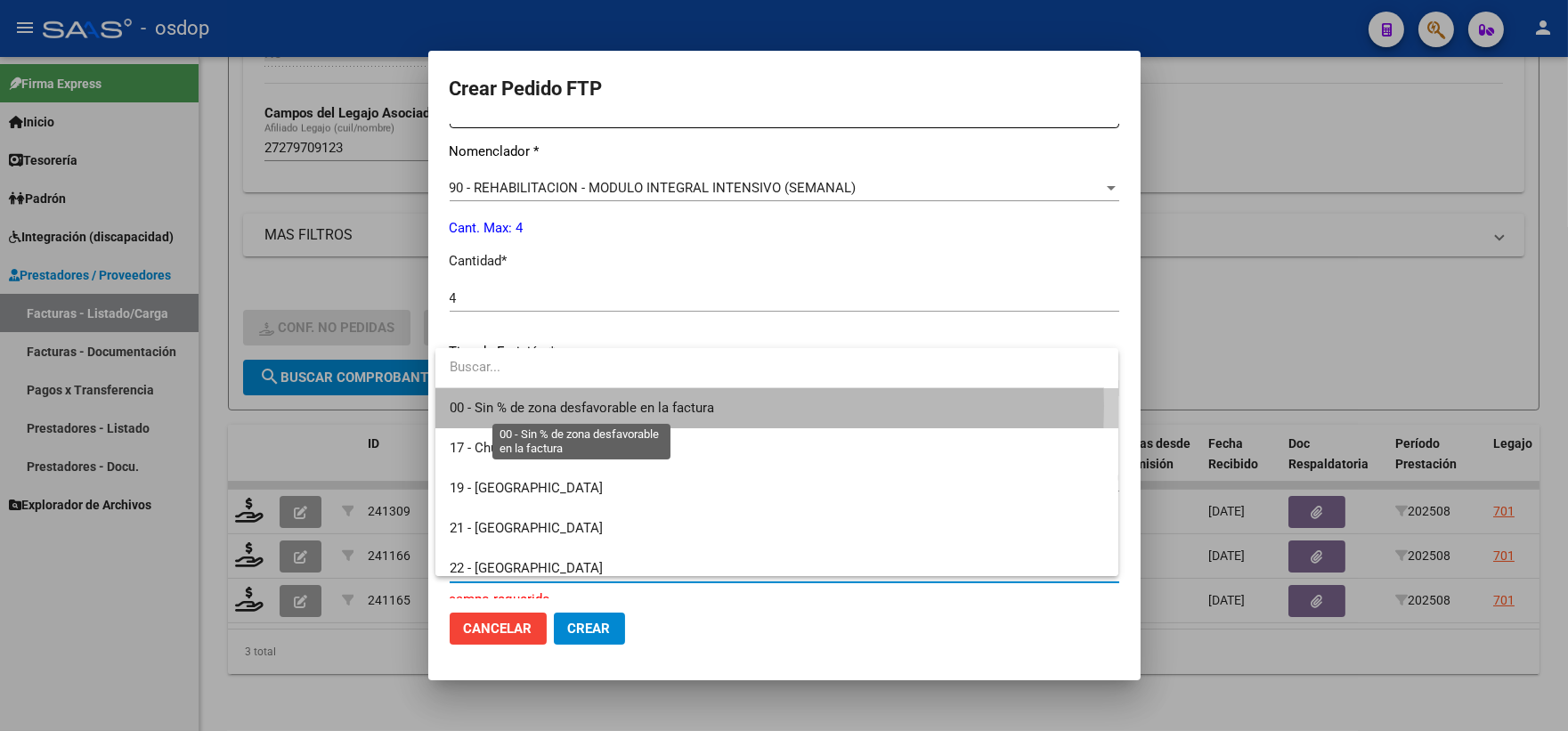
click at [564, 406] on span "00 - Sin % de zona desfavorable en la factura" at bounding box center [582, 408] width 264 height 16
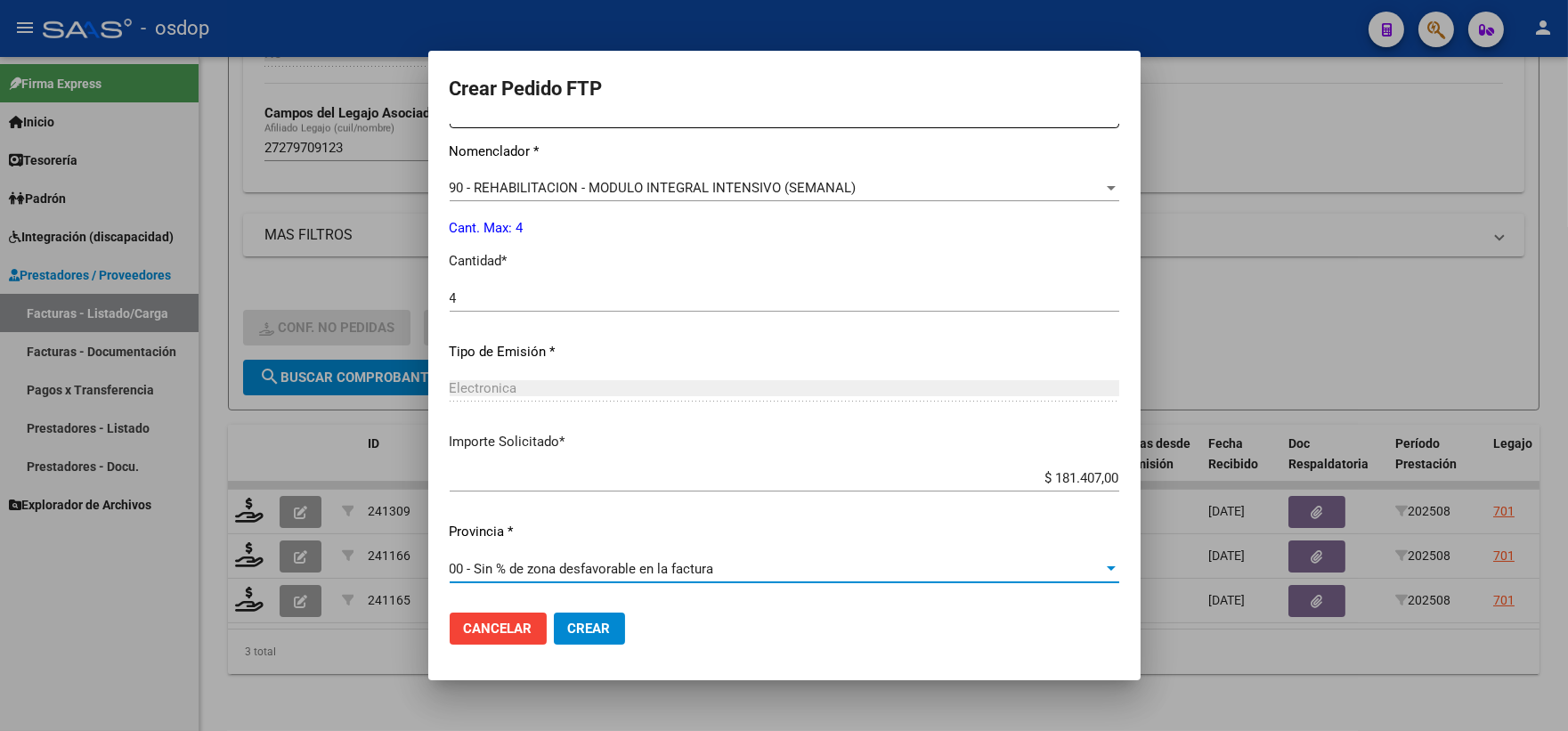
click at [586, 625] on span "Crear" at bounding box center [589, 629] width 43 height 16
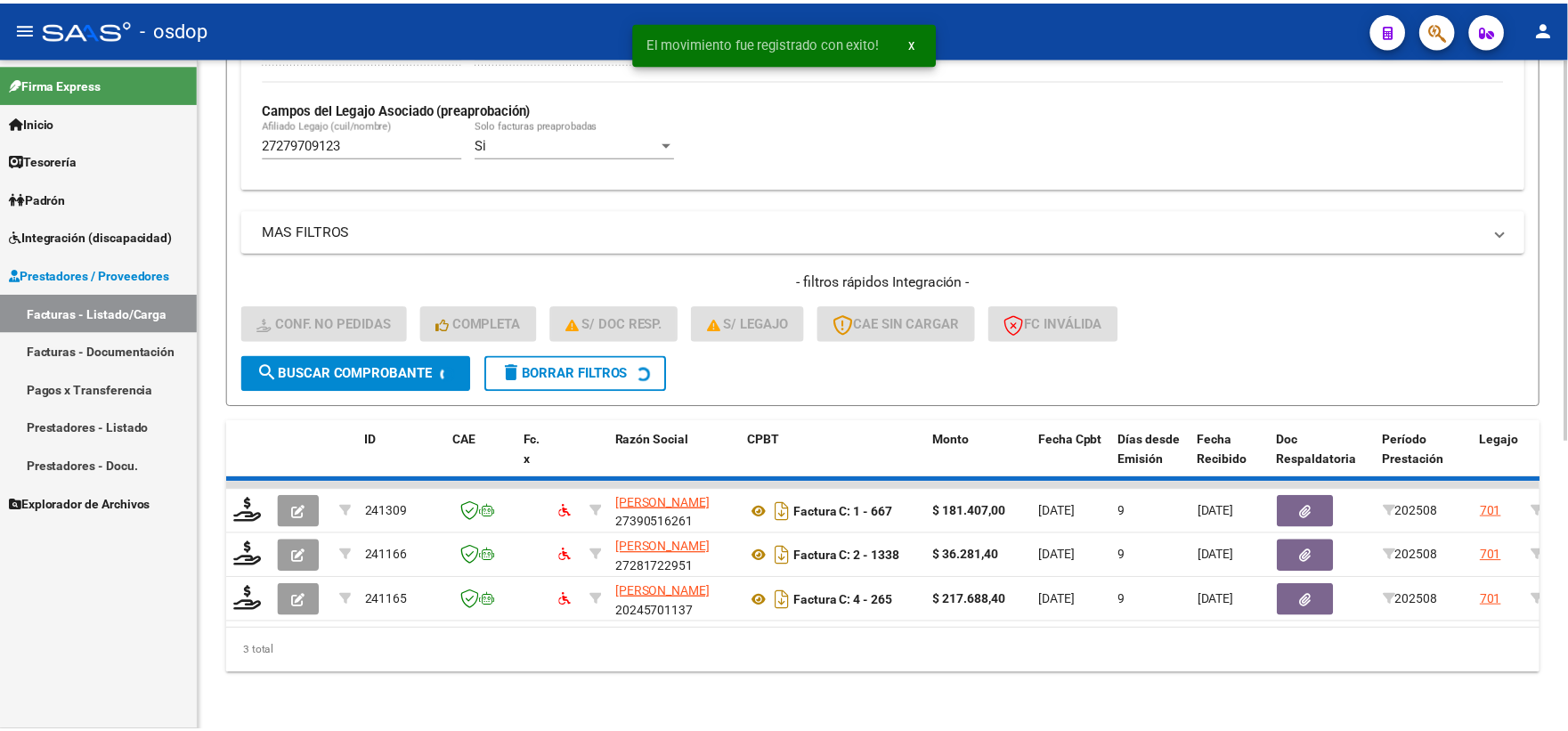
scroll to position [460, 0]
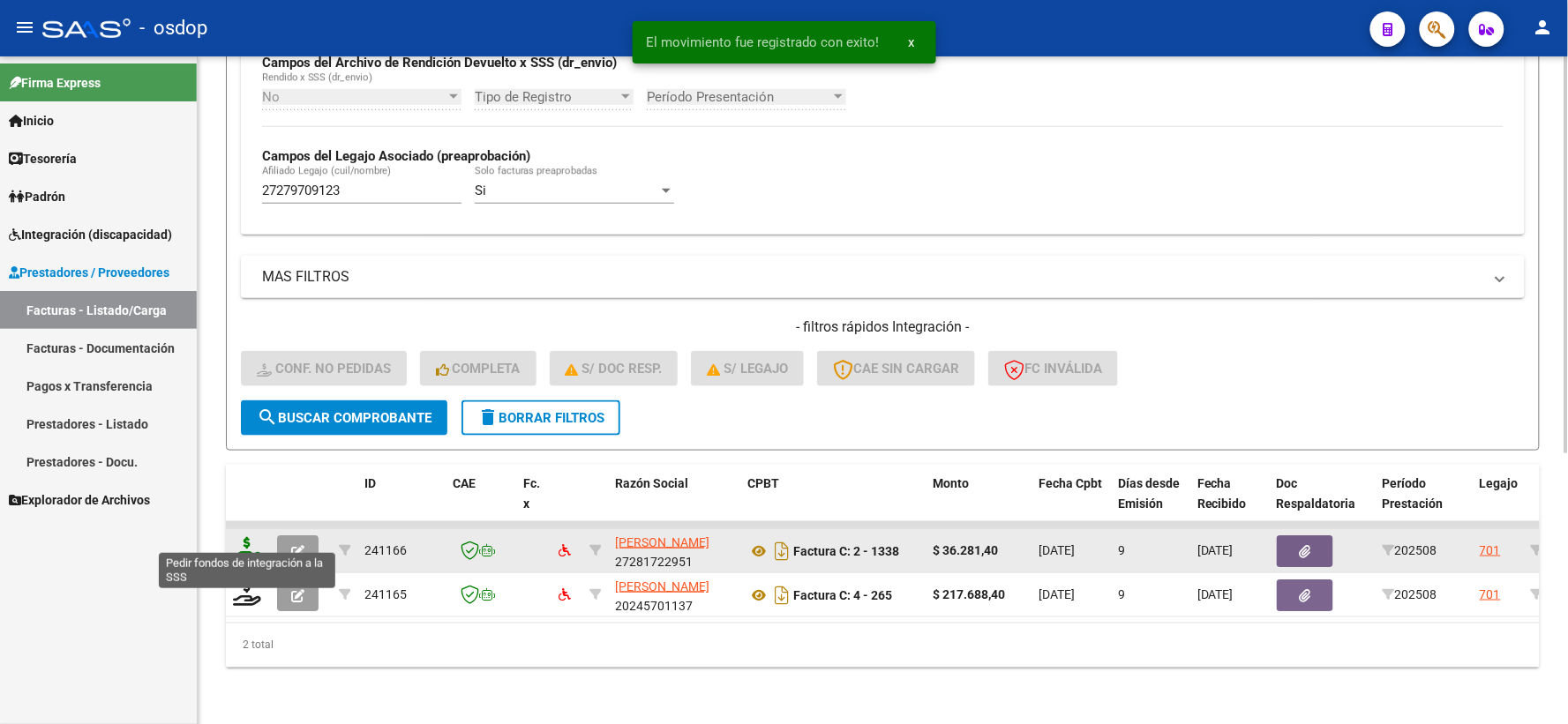
click at [250, 537] on icon at bounding box center [246, 549] width 28 height 24
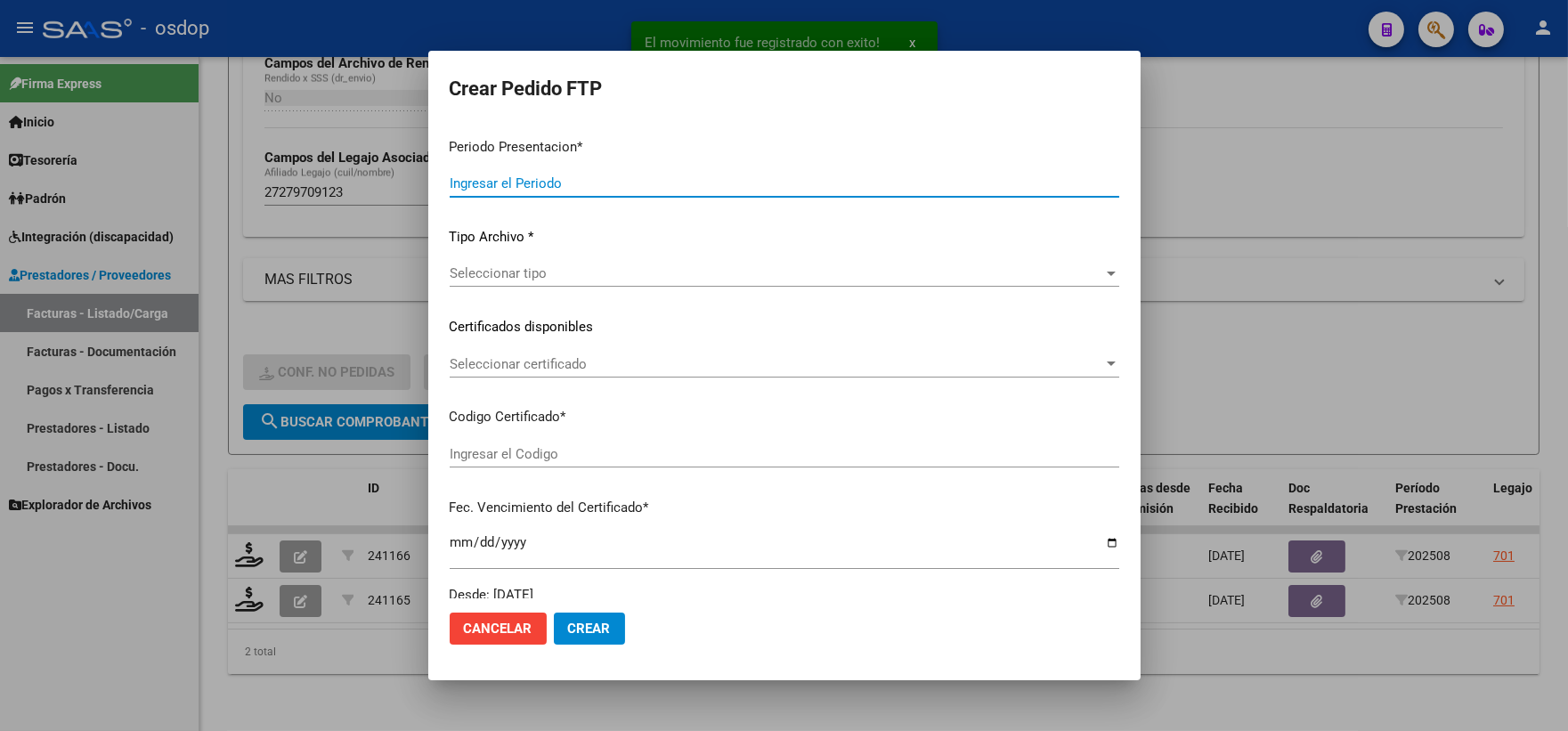
type input "202508"
type input "$ 36.281,40"
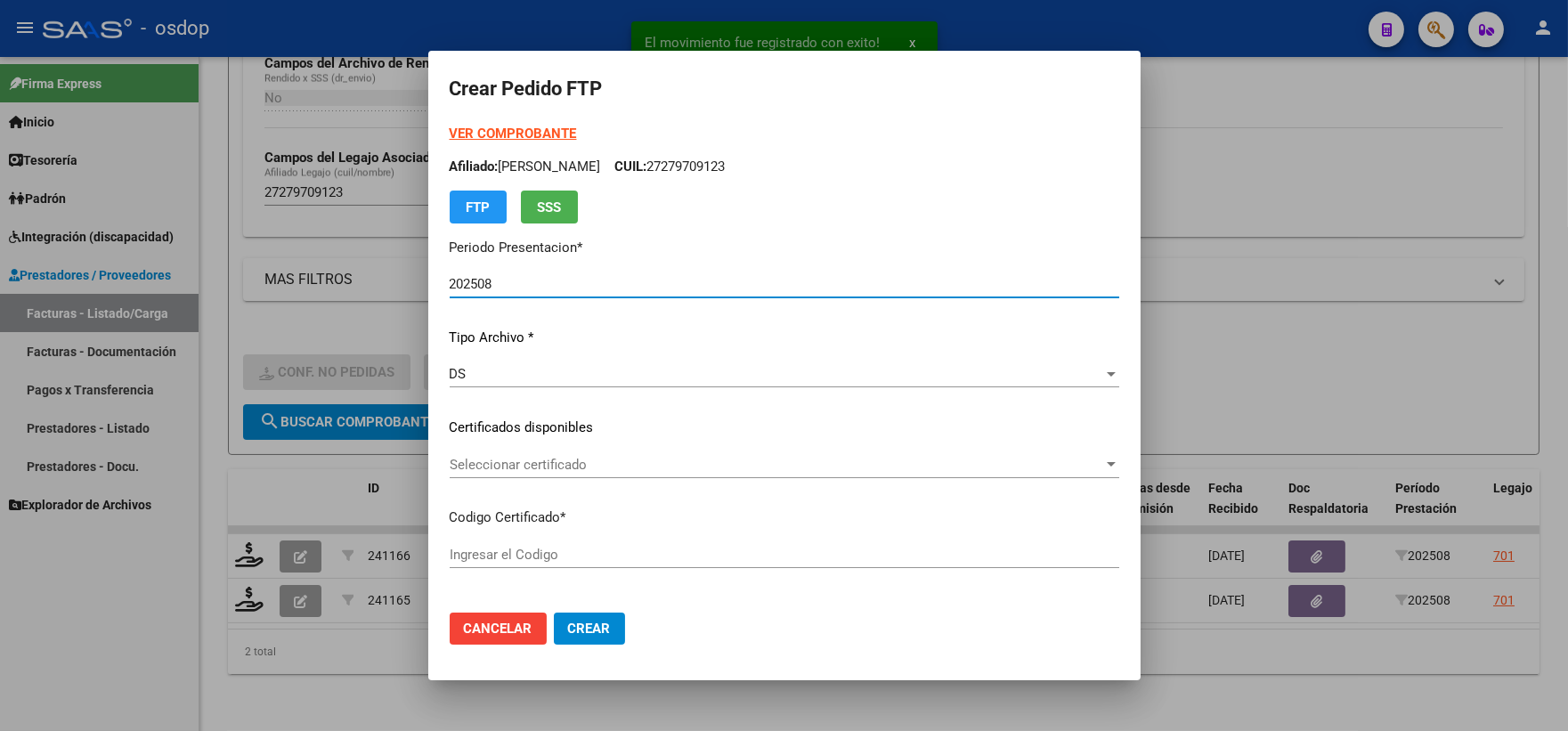
type input "2494951405"
type input "2026-07-15"
click at [521, 460] on span "Seleccionar certificado" at bounding box center [776, 465] width 653 height 16
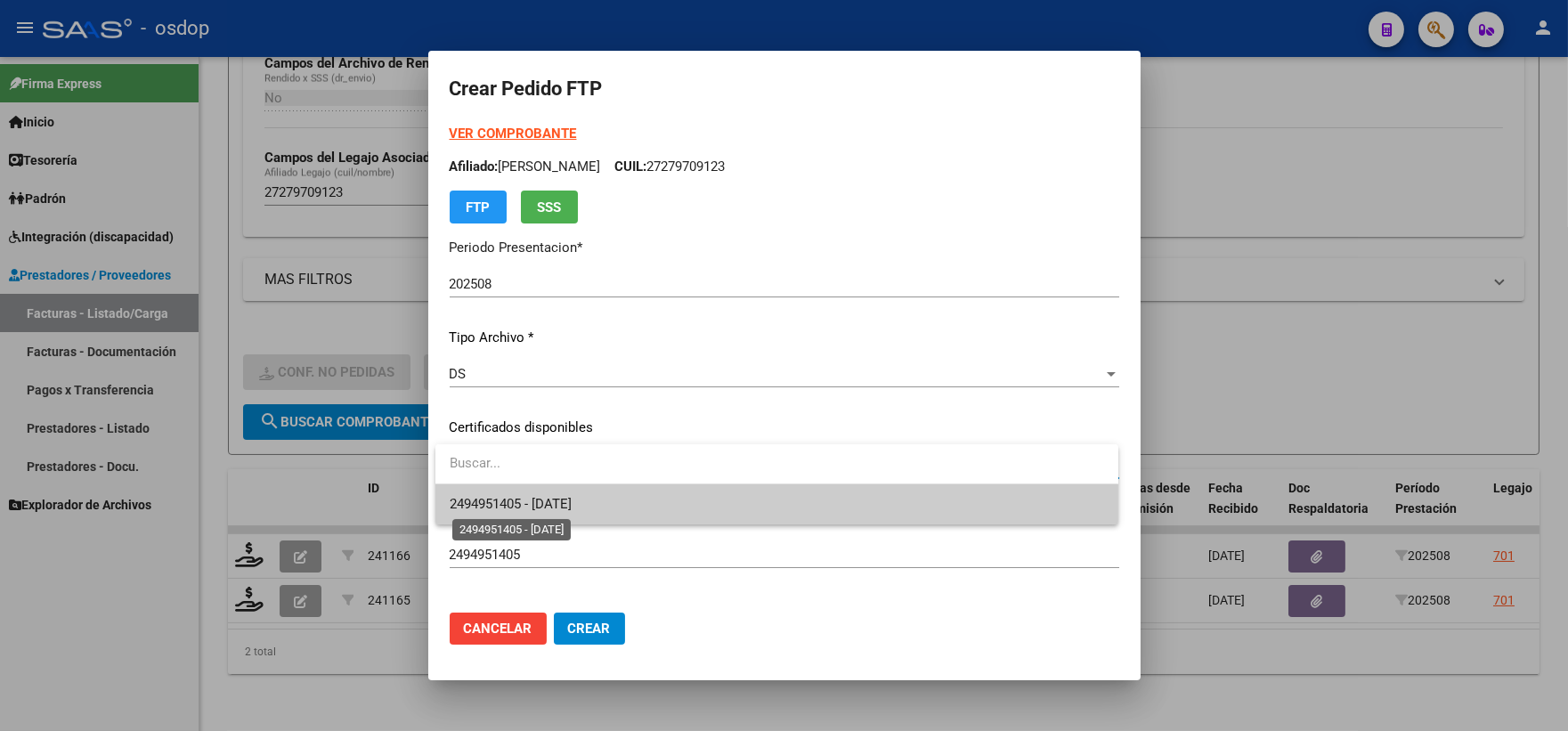
click at [555, 500] on span "2494951405 - 2026-07-15" at bounding box center [511, 504] width 122 height 16
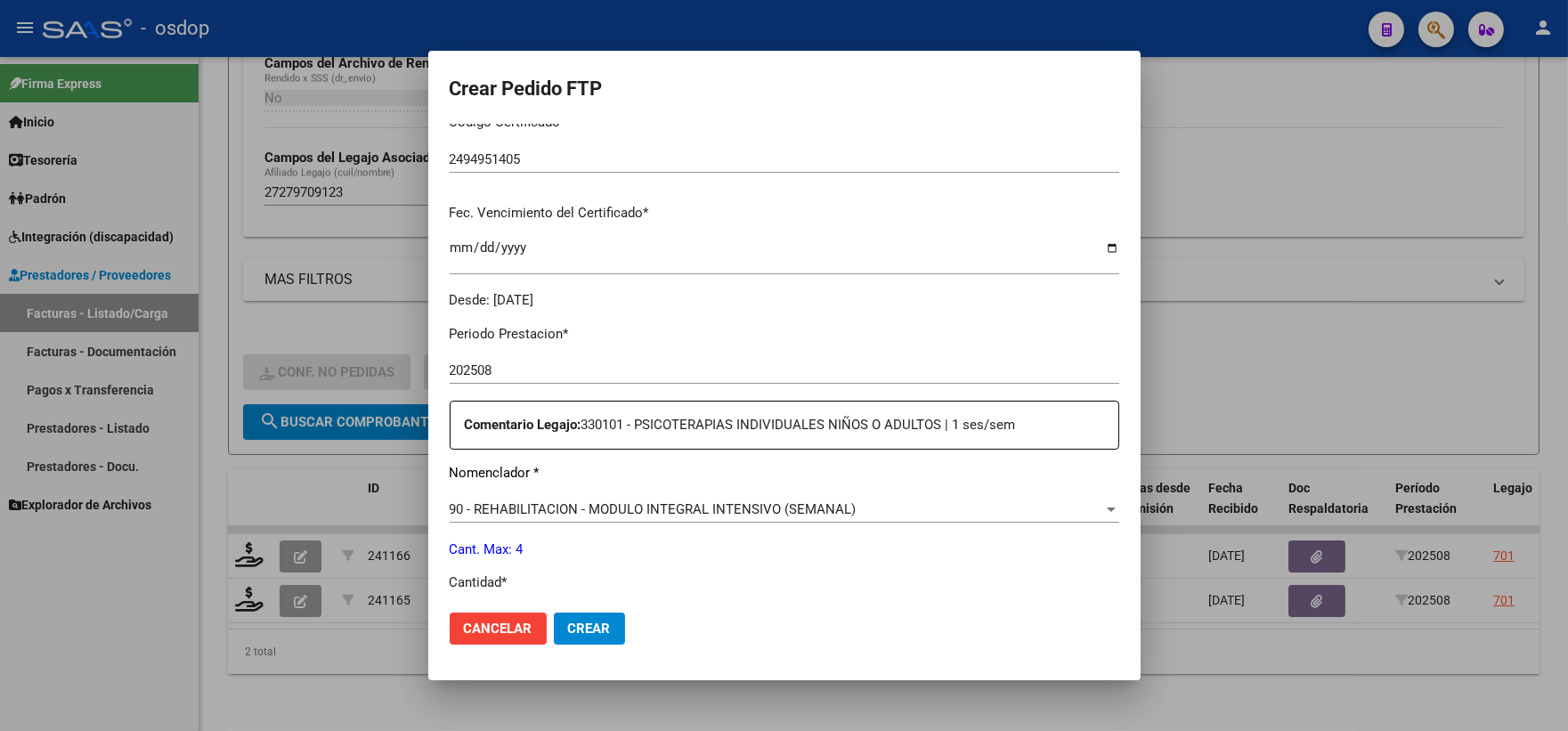
scroll to position [494, 0]
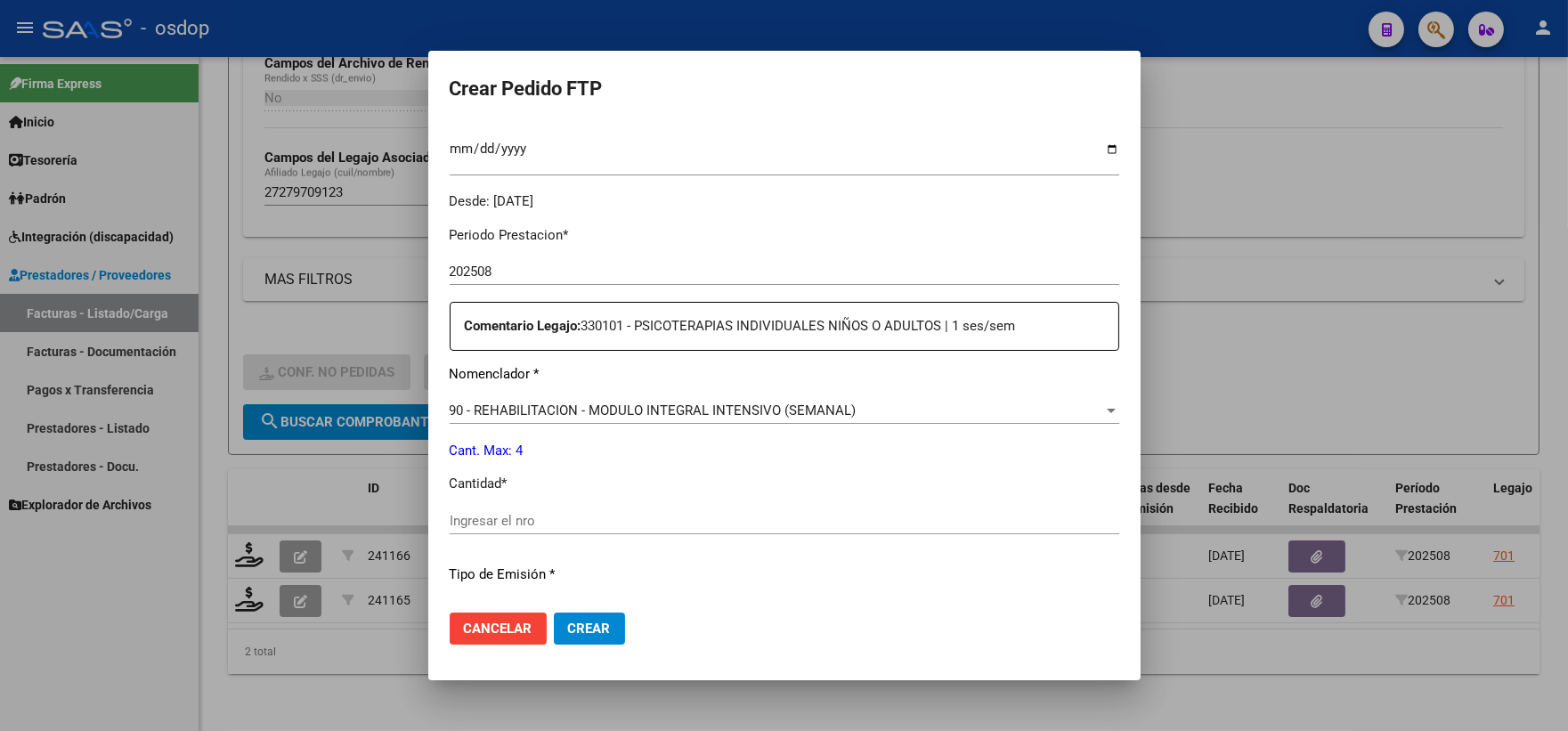
click at [553, 509] on div "Ingresar el nro" at bounding box center [785, 521] width 670 height 27
type input "4"
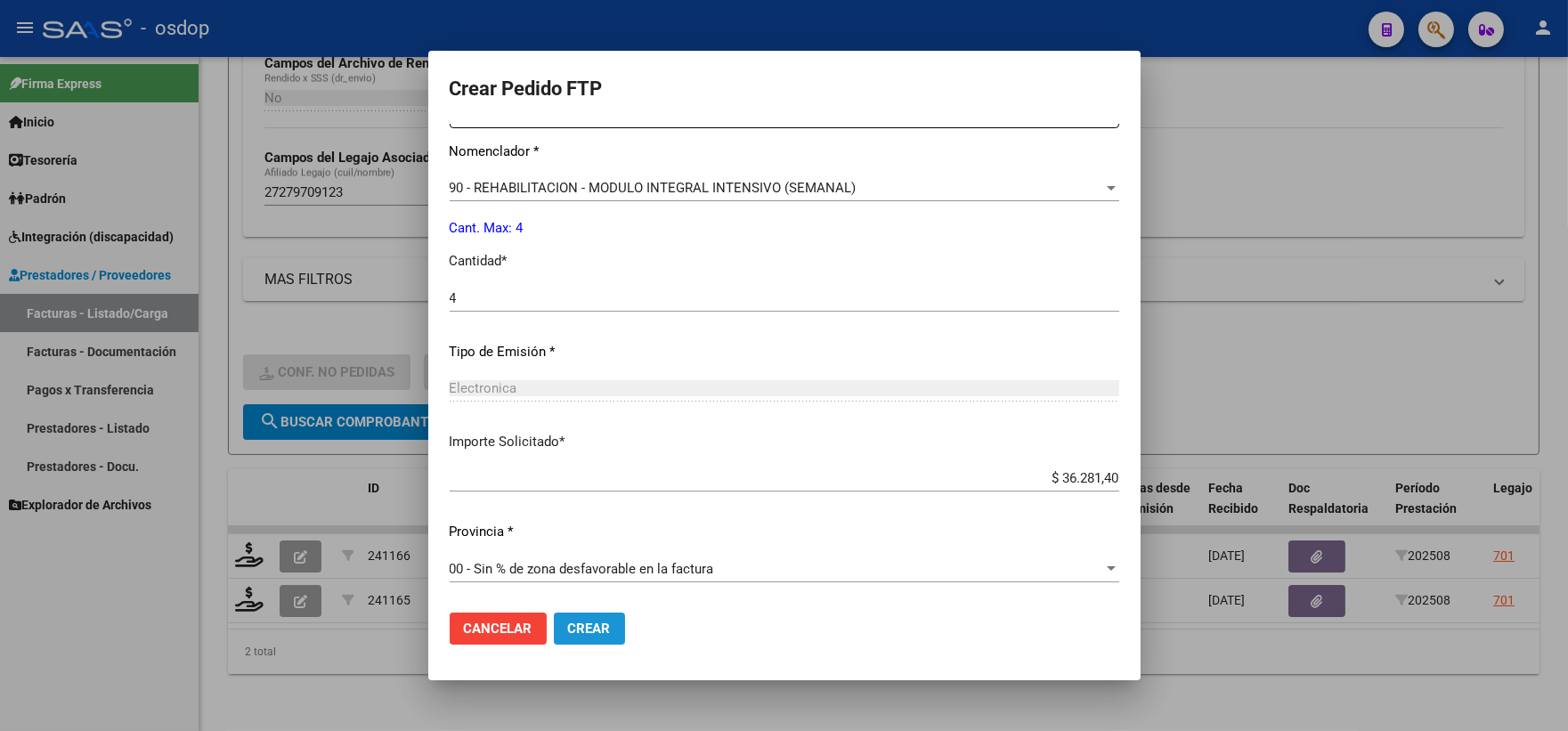
click at [612, 642] on button "Crear" at bounding box center [589, 629] width 72 height 32
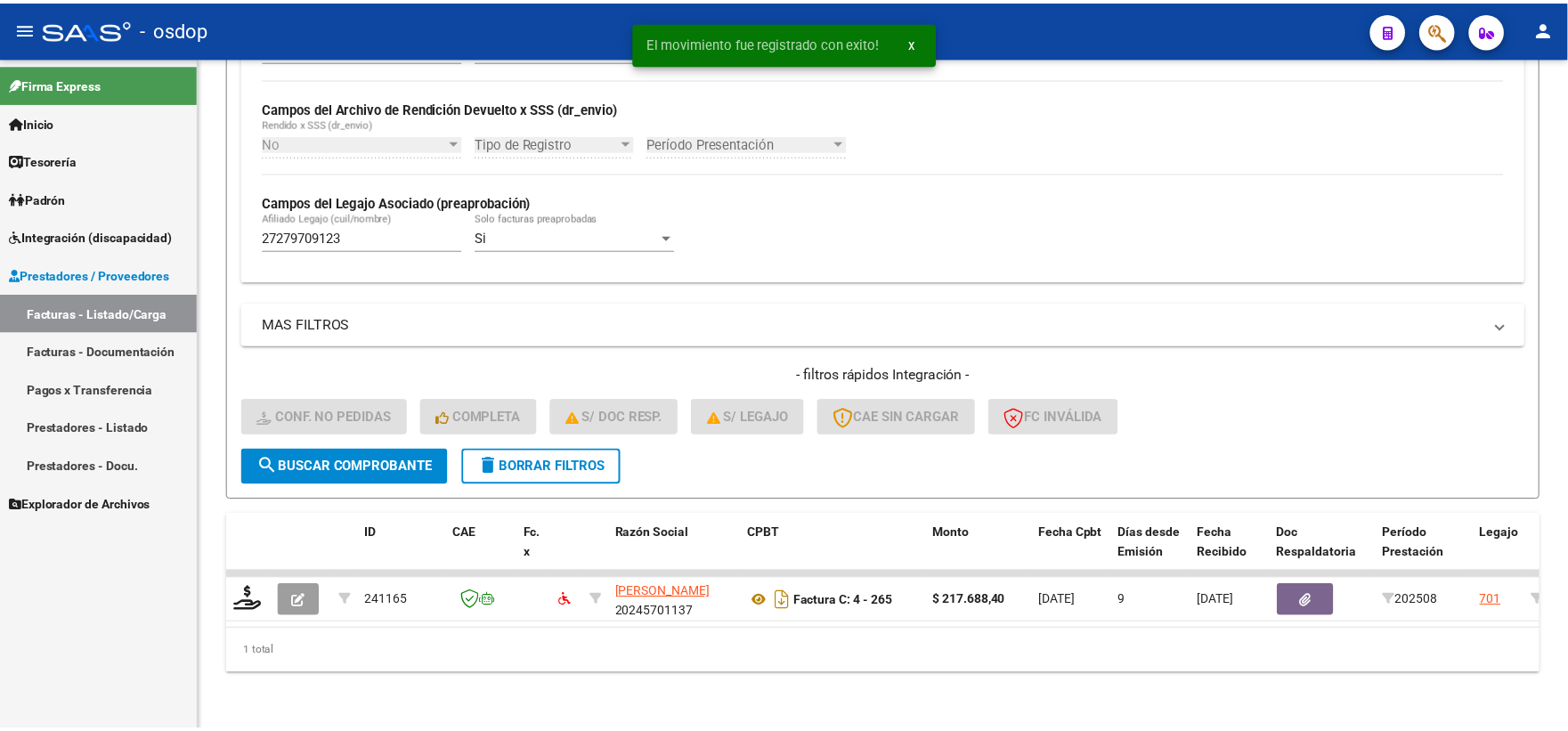
scroll to position [415, 0]
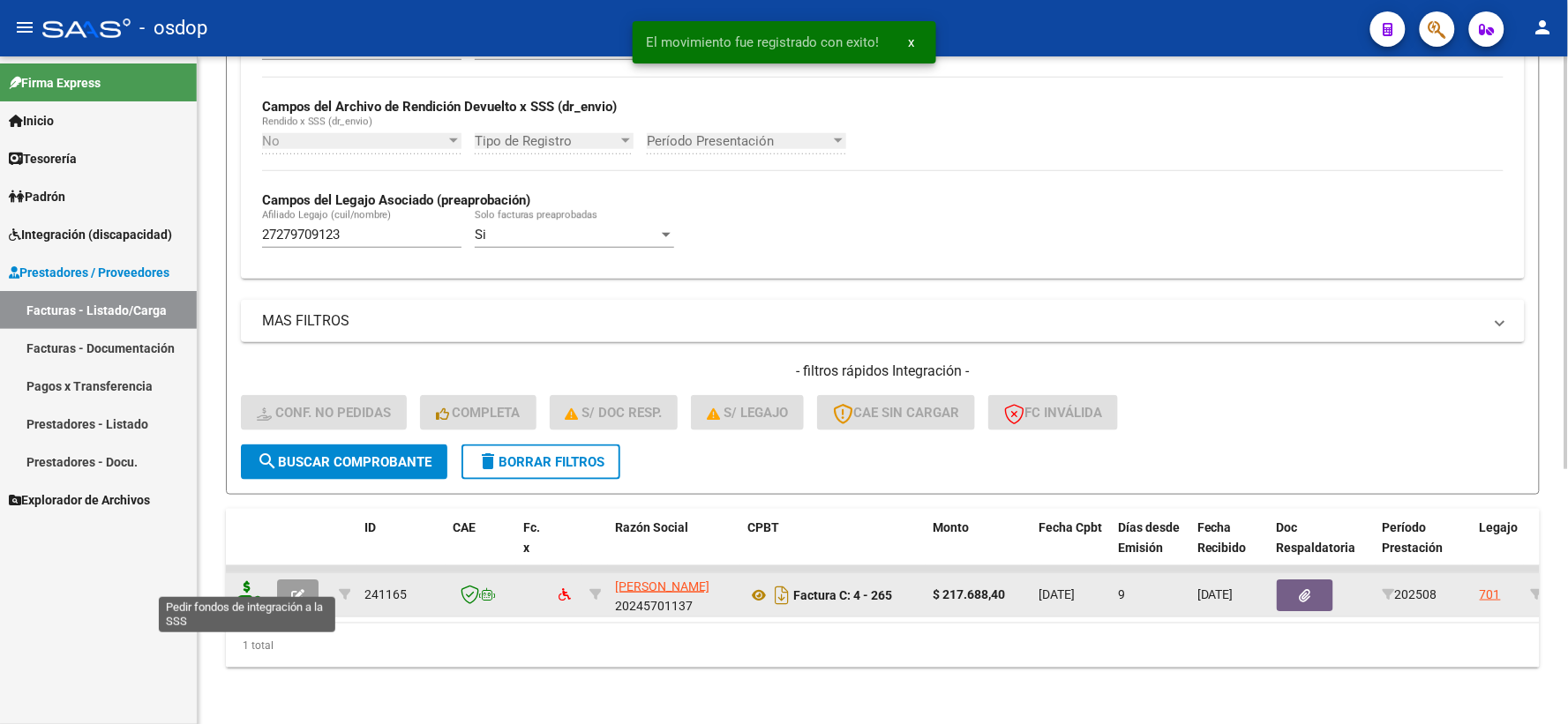
click at [249, 581] on icon at bounding box center [246, 593] width 28 height 24
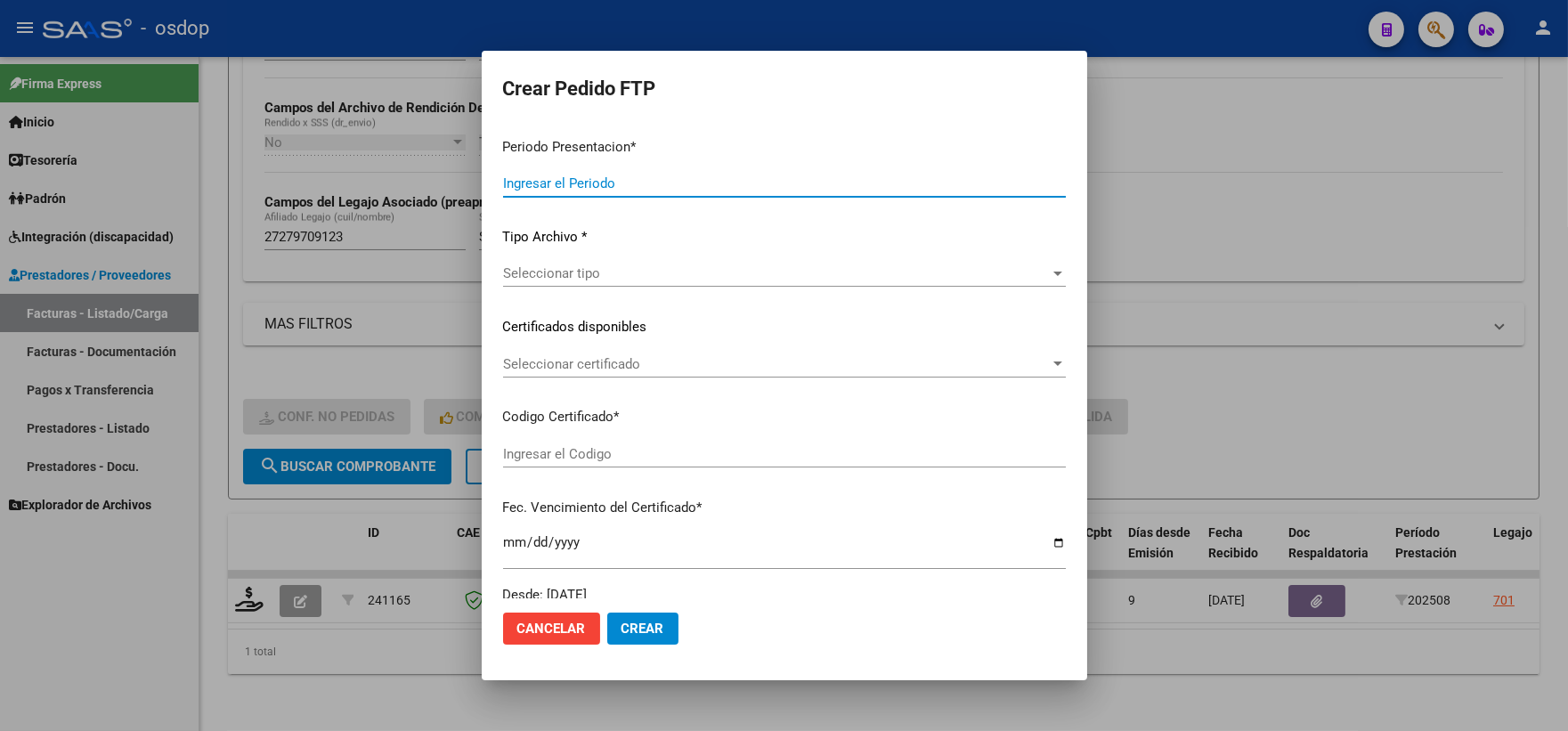
type input "202508"
type input "$ 217.688,40"
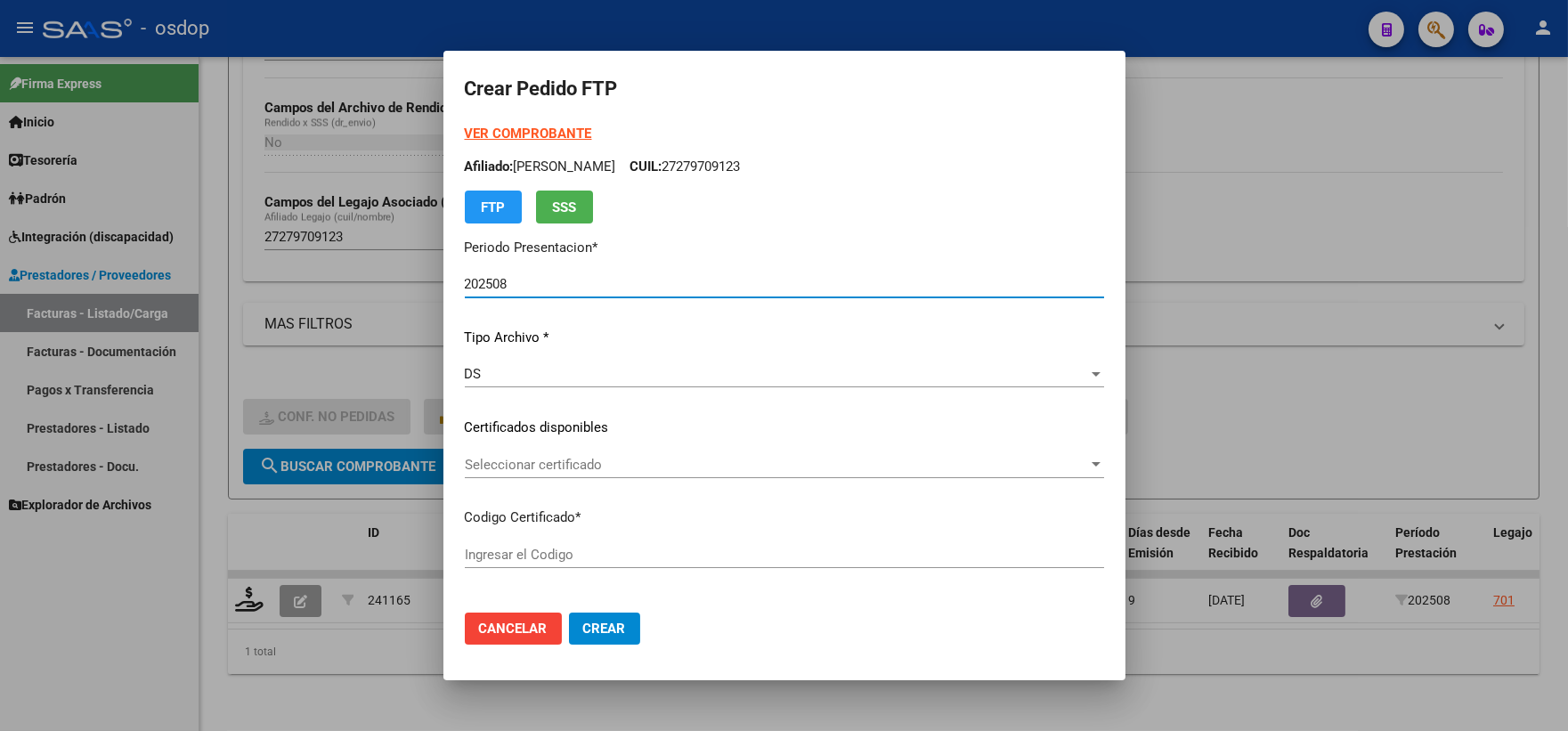
type input "2494951405"
type input "2026-07-15"
click at [562, 477] on div "Seleccionar certificado Seleccionar certificado" at bounding box center [784, 465] width 640 height 27
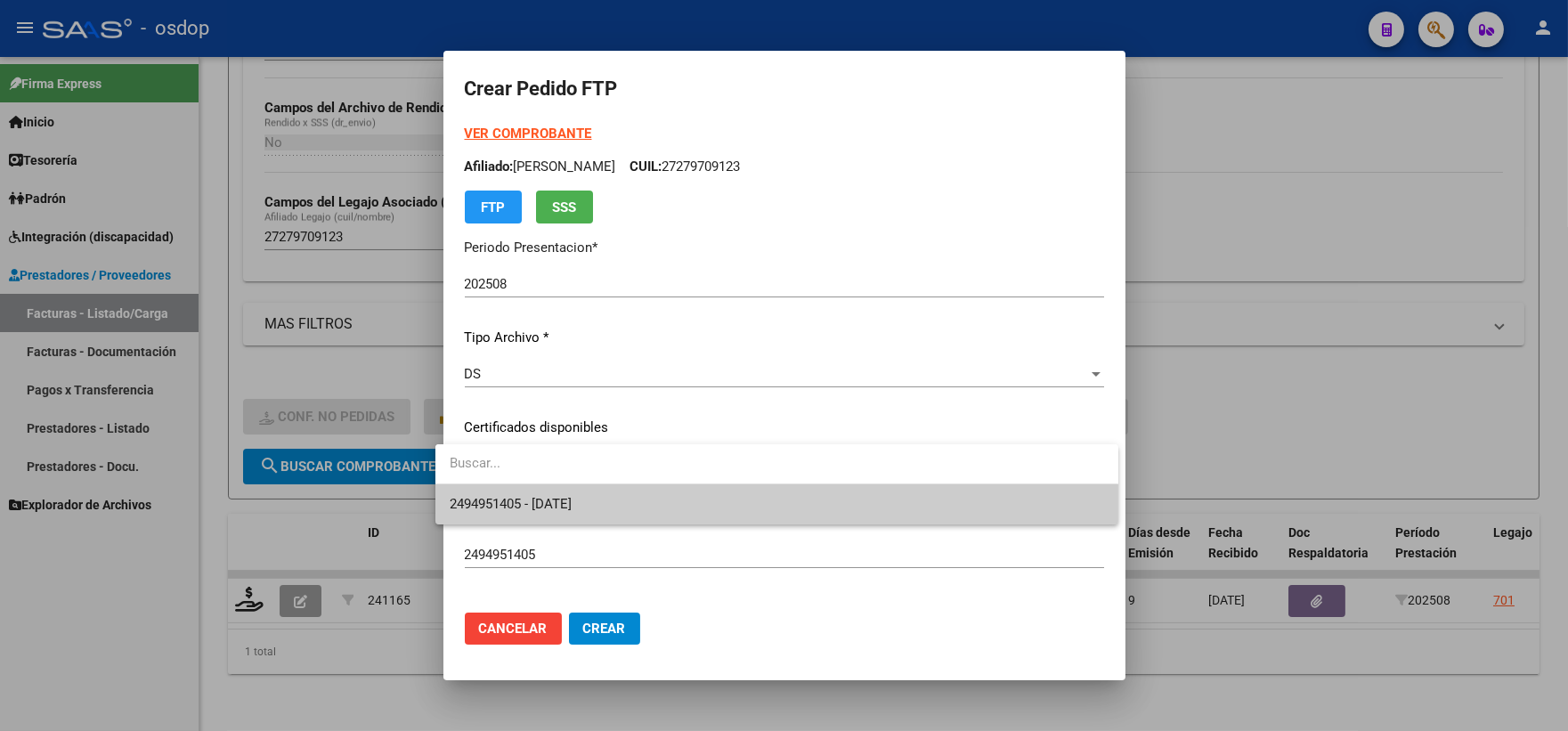
click at [572, 499] on span "2494951405 - 2026-07-15" at bounding box center [511, 504] width 122 height 16
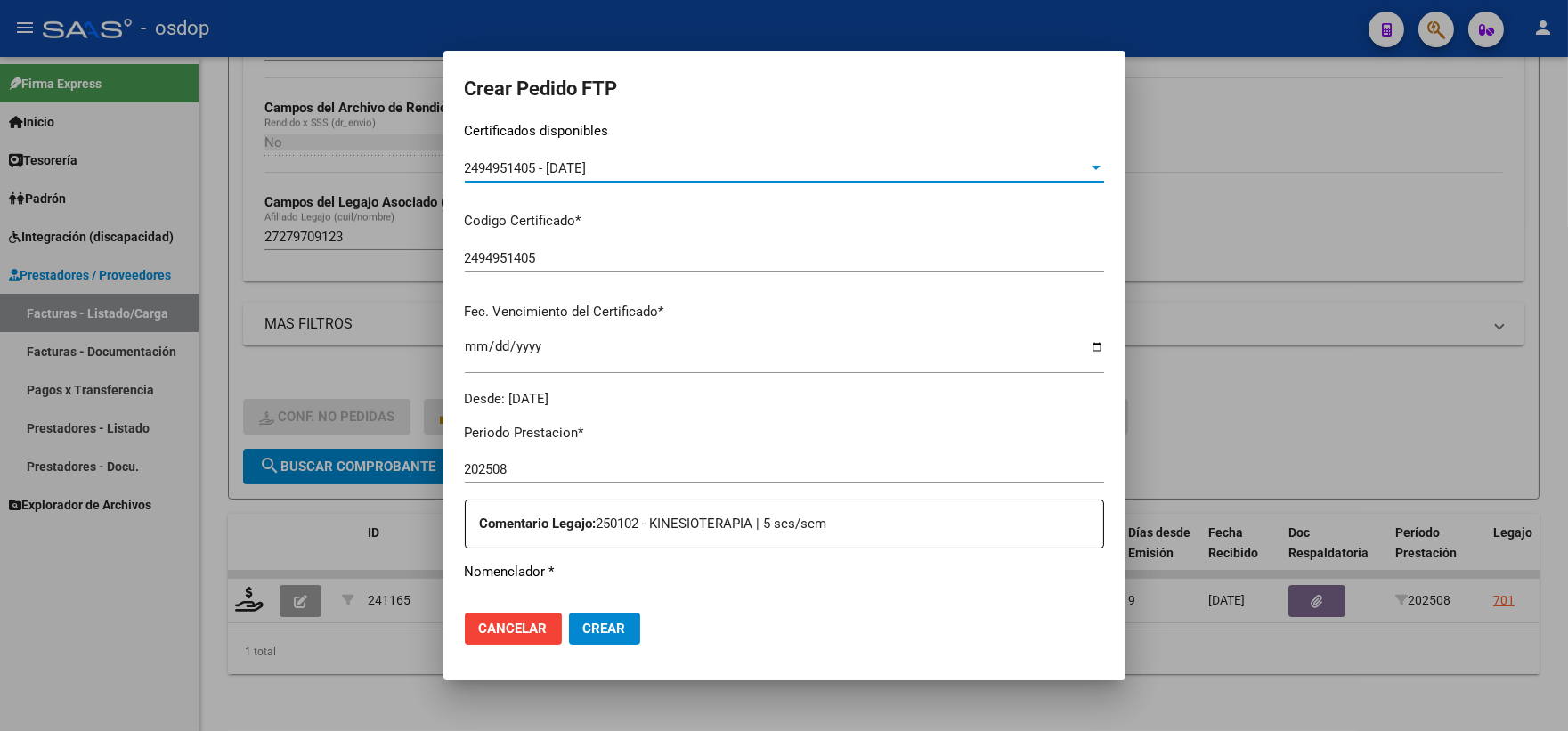
scroll to position [494, 0]
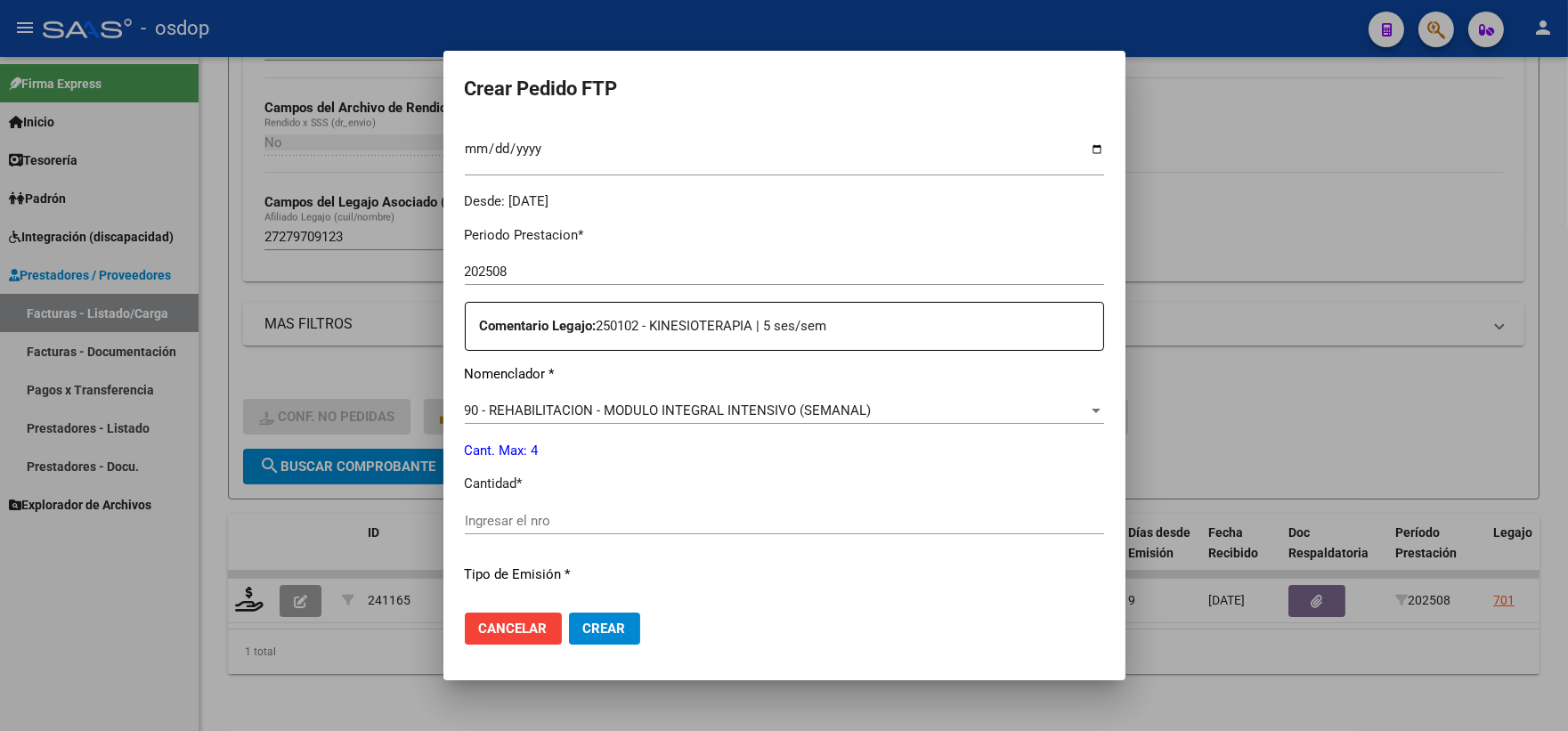
click at [549, 531] on div "Ingresar el nro" at bounding box center [784, 521] width 640 height 27
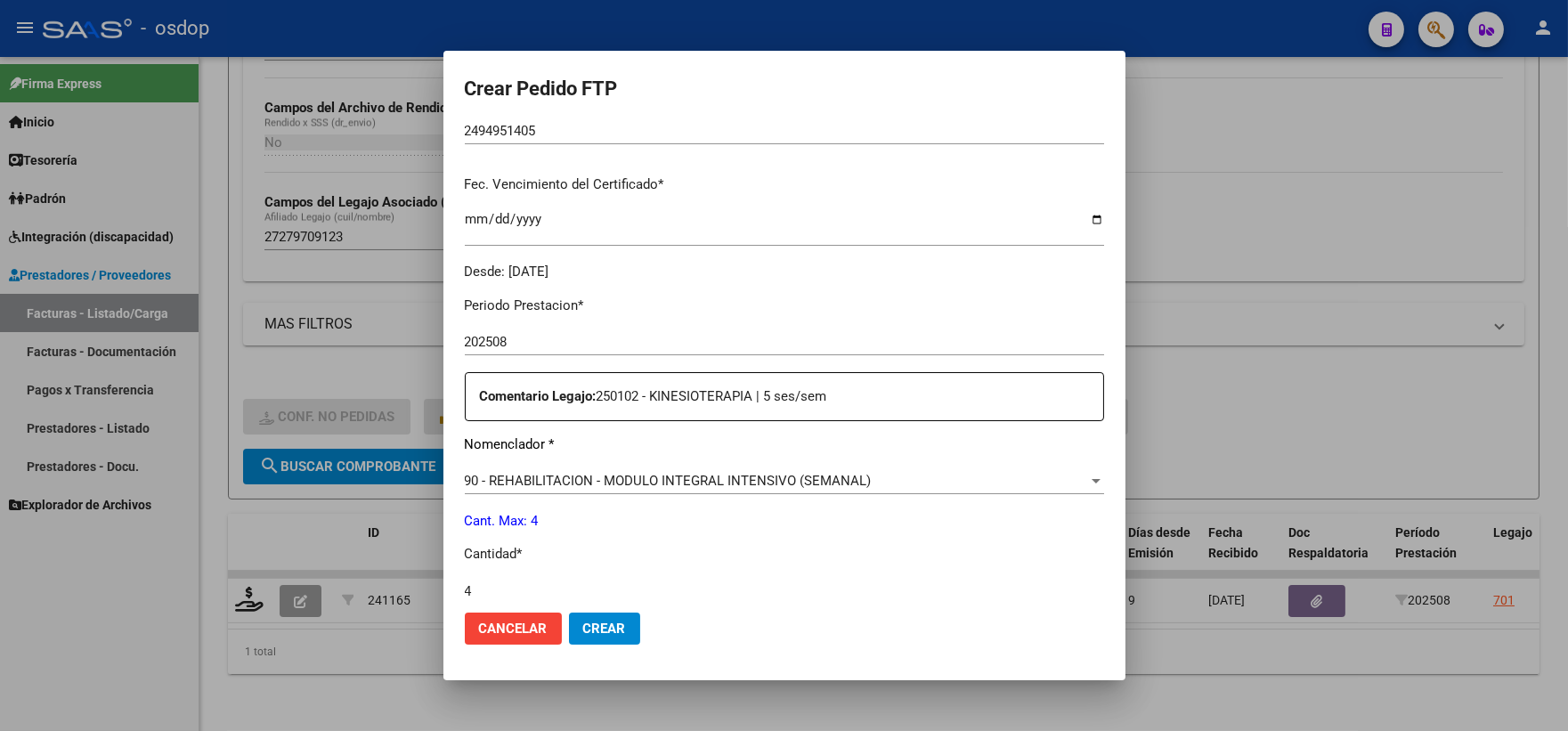
scroll to position [717, 0]
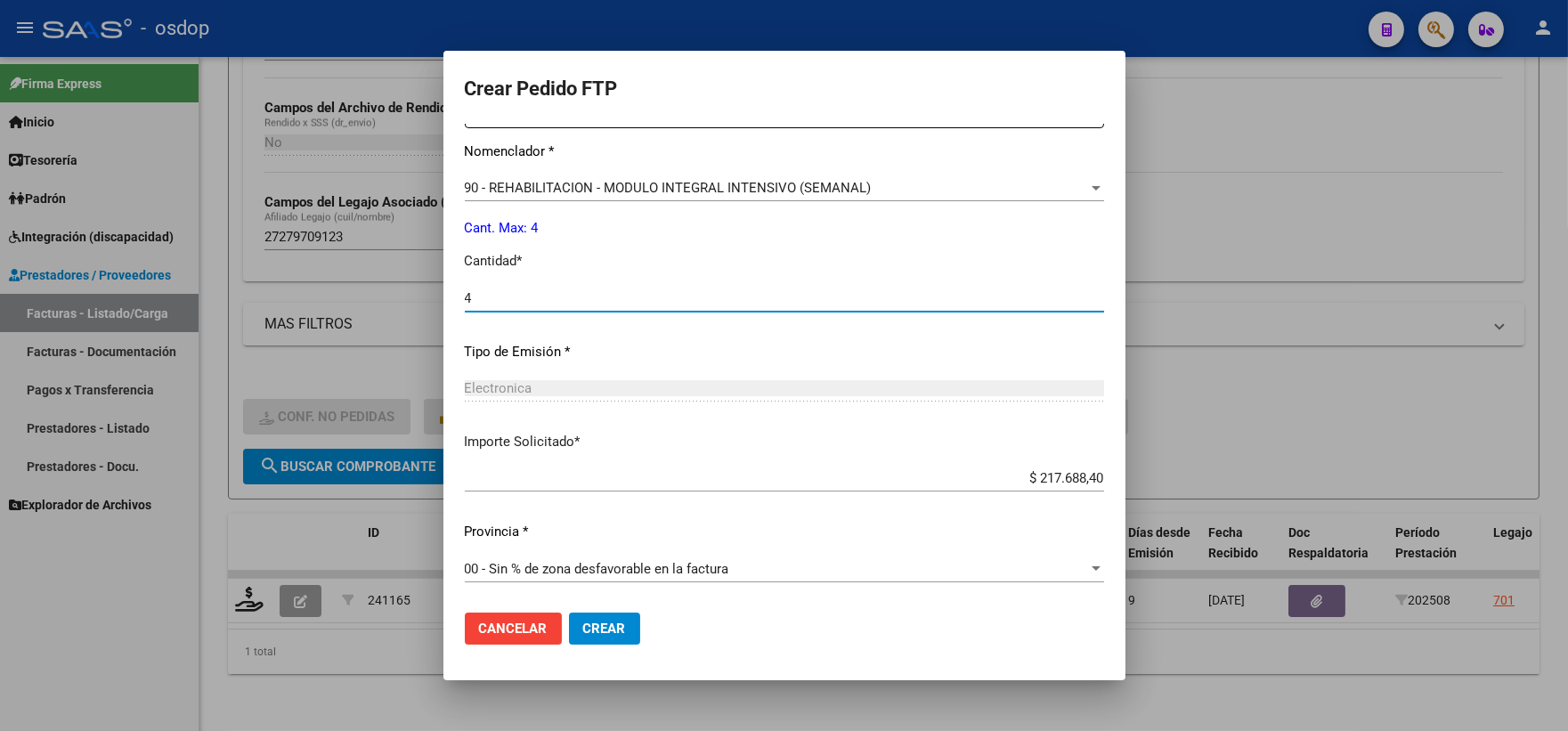
type input "4"
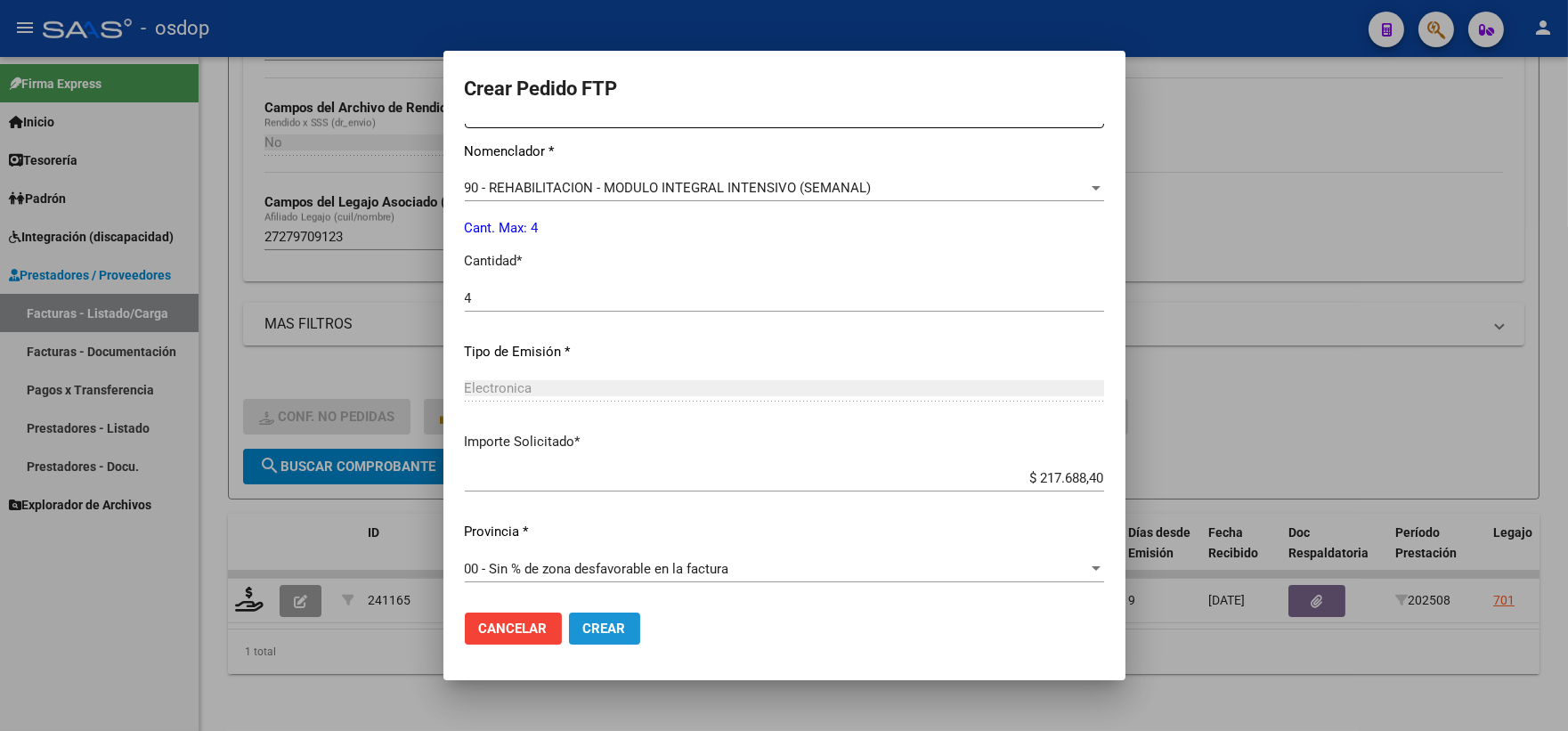
click at [599, 626] on span "Crear" at bounding box center [605, 629] width 43 height 16
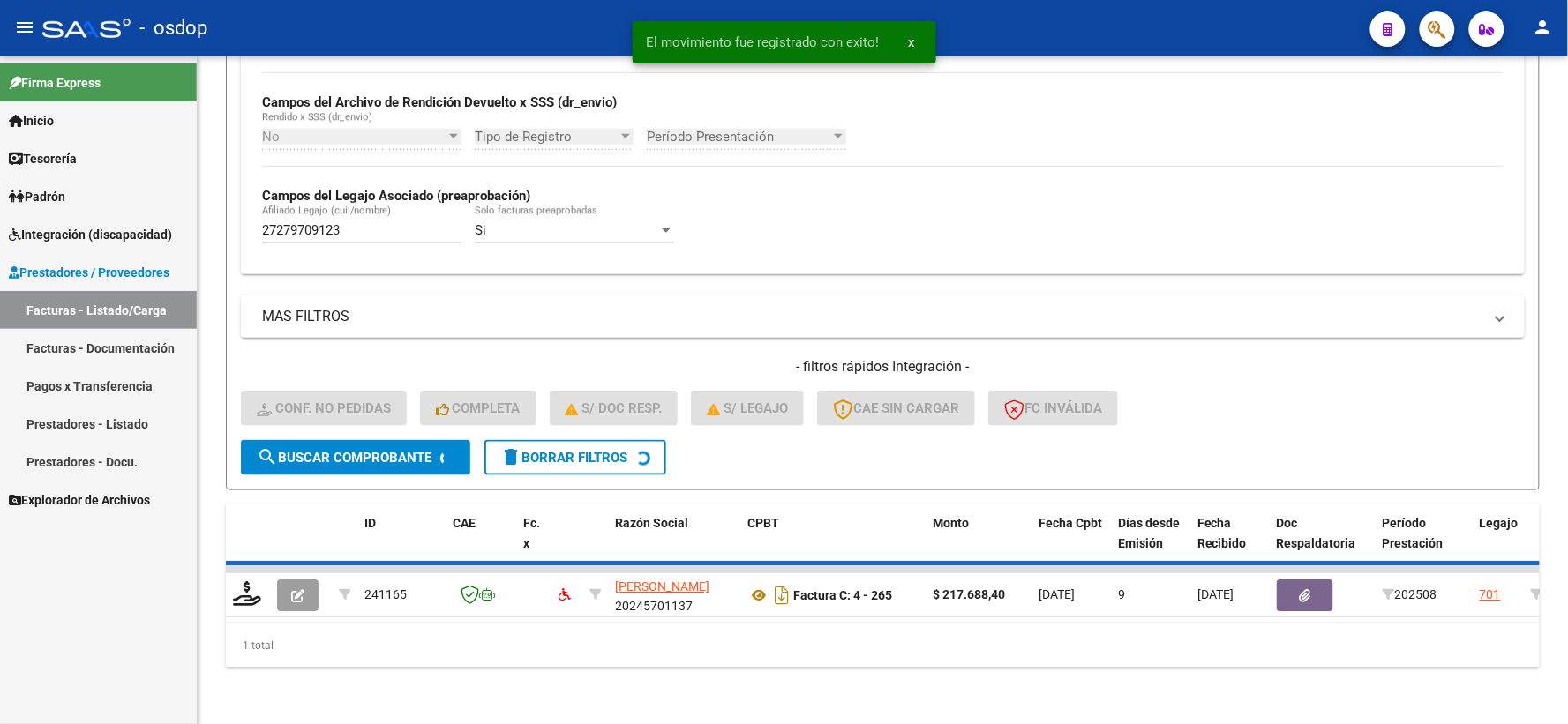
scroll to position [382, 0]
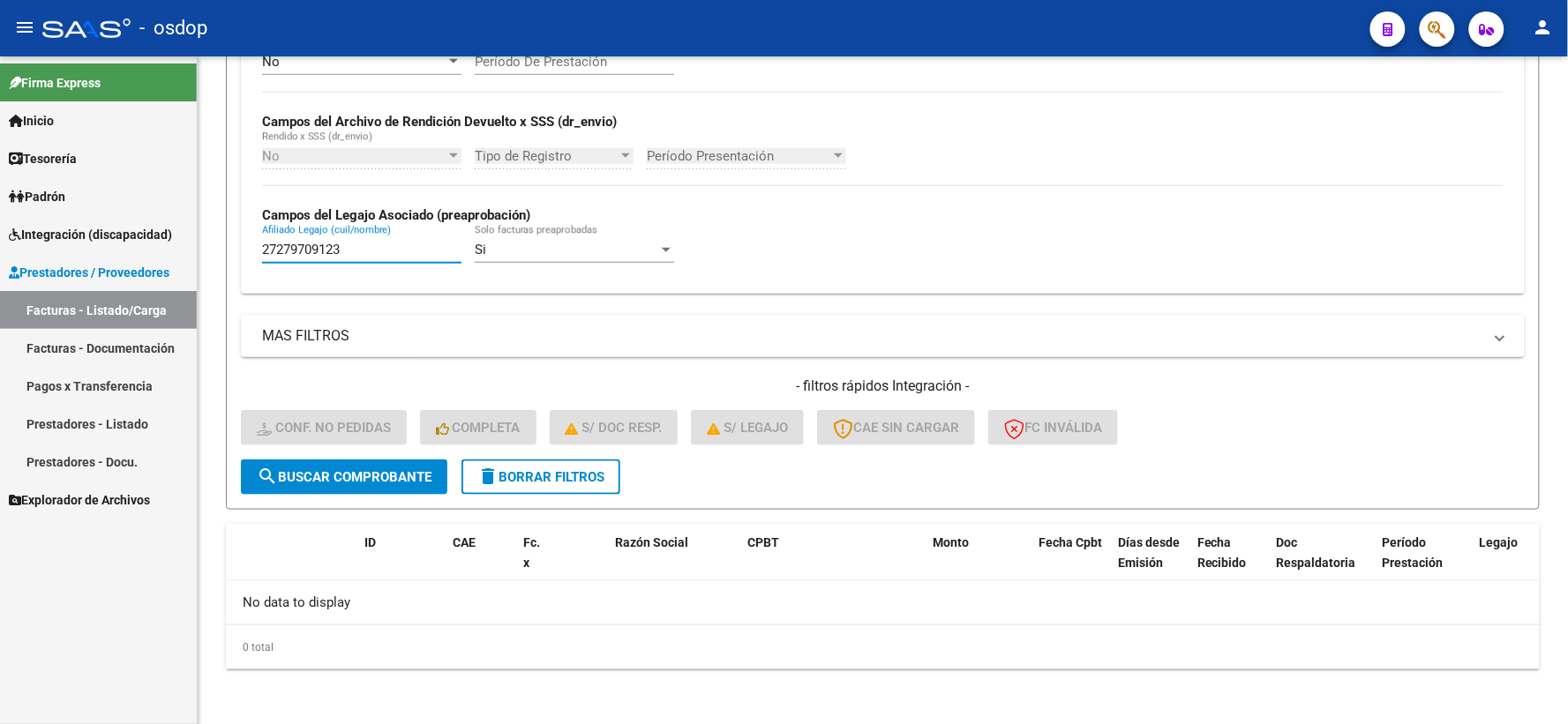
drag, startPoint x: 384, startPoint y: 250, endPoint x: 101, endPoint y: 225, distance: 284.1
click at [101, 225] on mat-sidenav-container "Firma Express Inicio Instructivos Contacto OS Tesorería Extractos Procesados (c…" at bounding box center [784, 390] width 1568 height 668
click at [499, 471] on span "delete Borrar Filtros" at bounding box center [540, 477] width 128 height 16
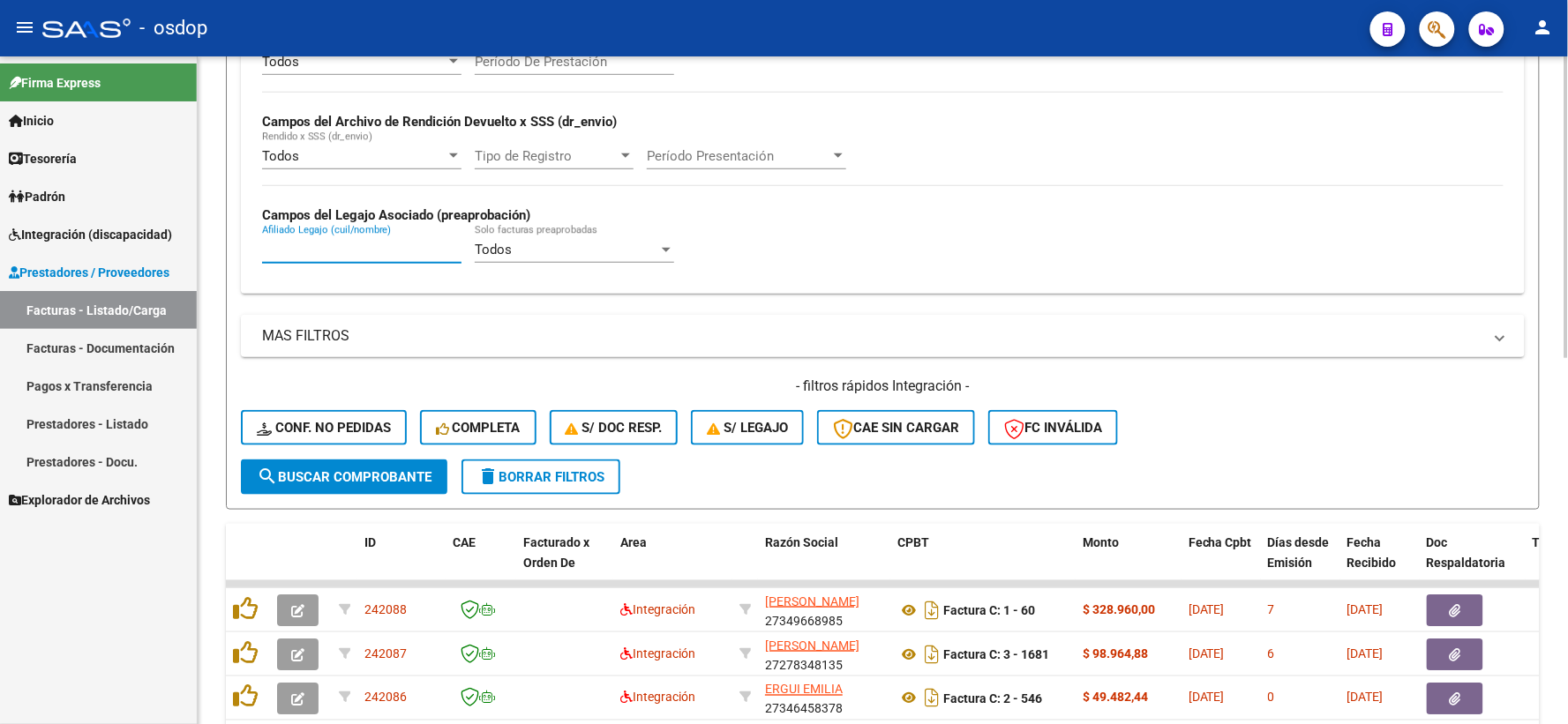
click at [326, 249] on input "Afiliado Legajo (cuil/nombre)" at bounding box center [361, 249] width 200 height 16
paste input "20129442175"
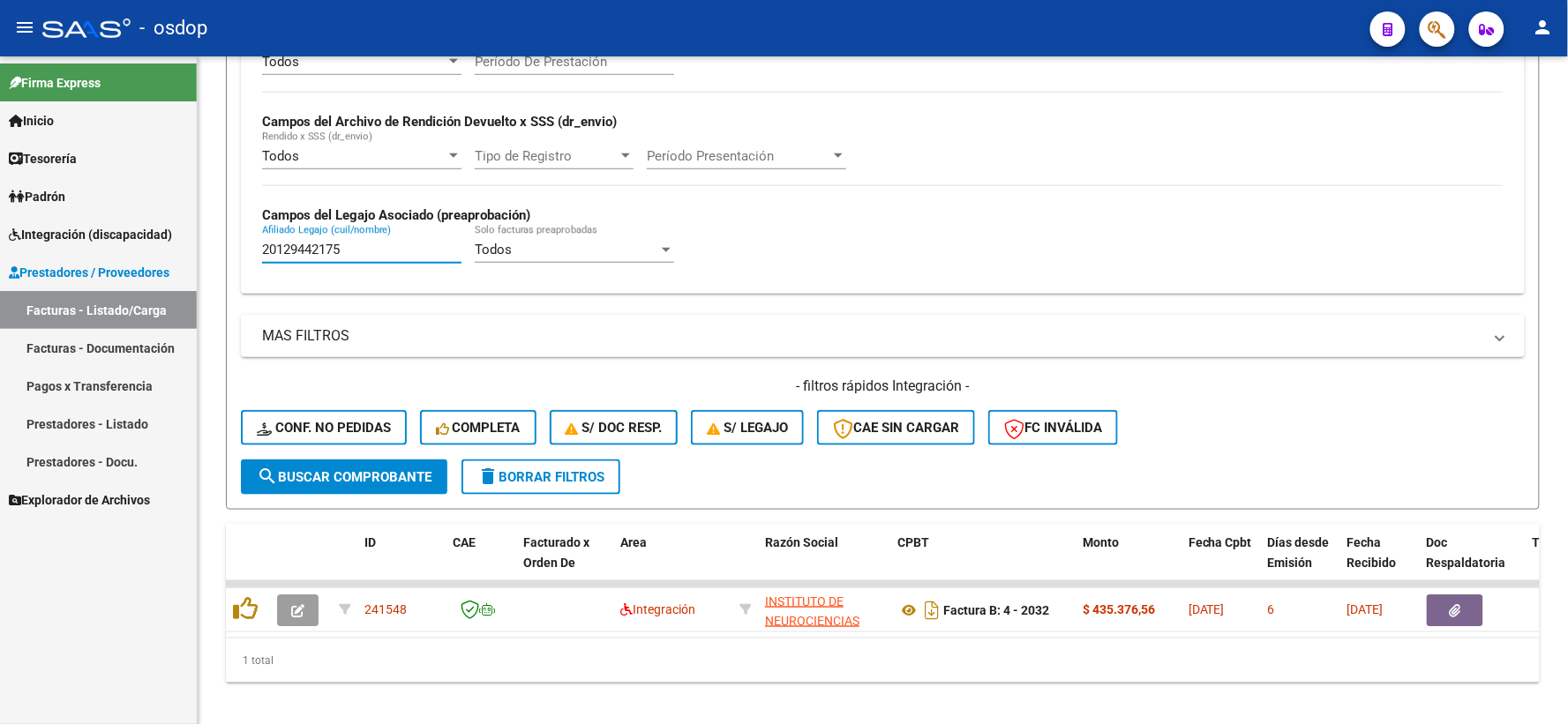
type input "20129442175"
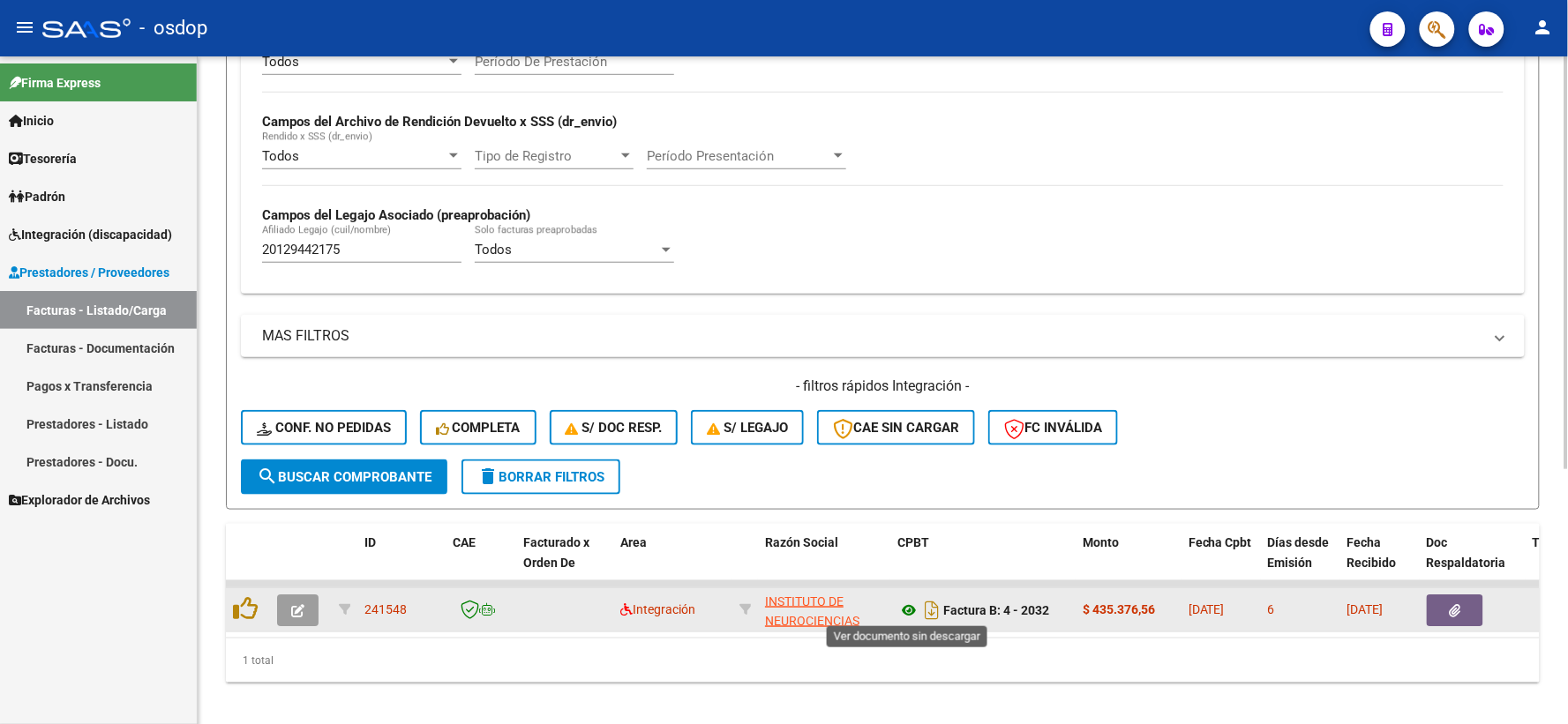
click at [906, 609] on icon at bounding box center [909, 610] width 23 height 21
click at [1450, 605] on icon "button" at bounding box center [1455, 611] width 12 height 14
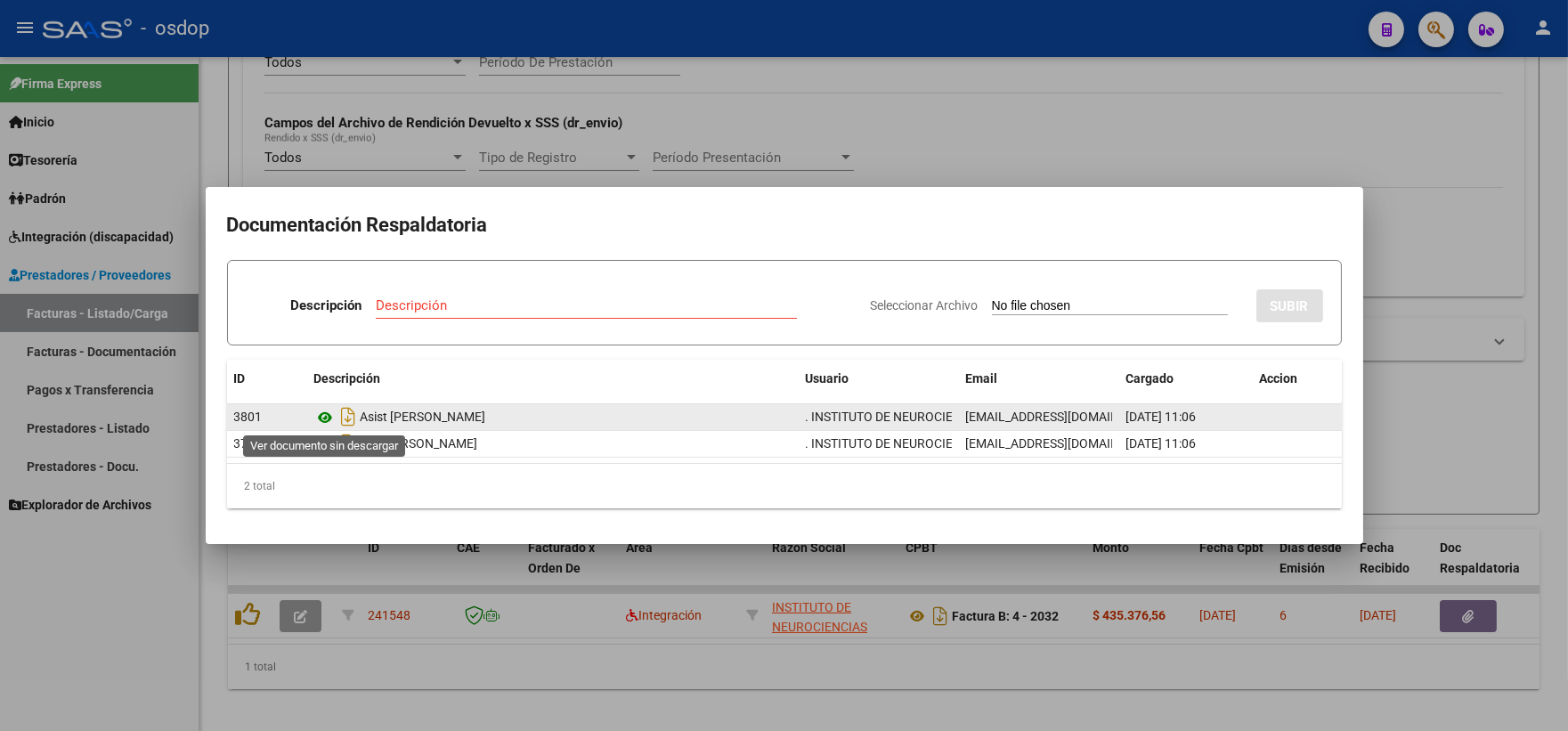
click at [321, 421] on icon at bounding box center [326, 418] width 24 height 22
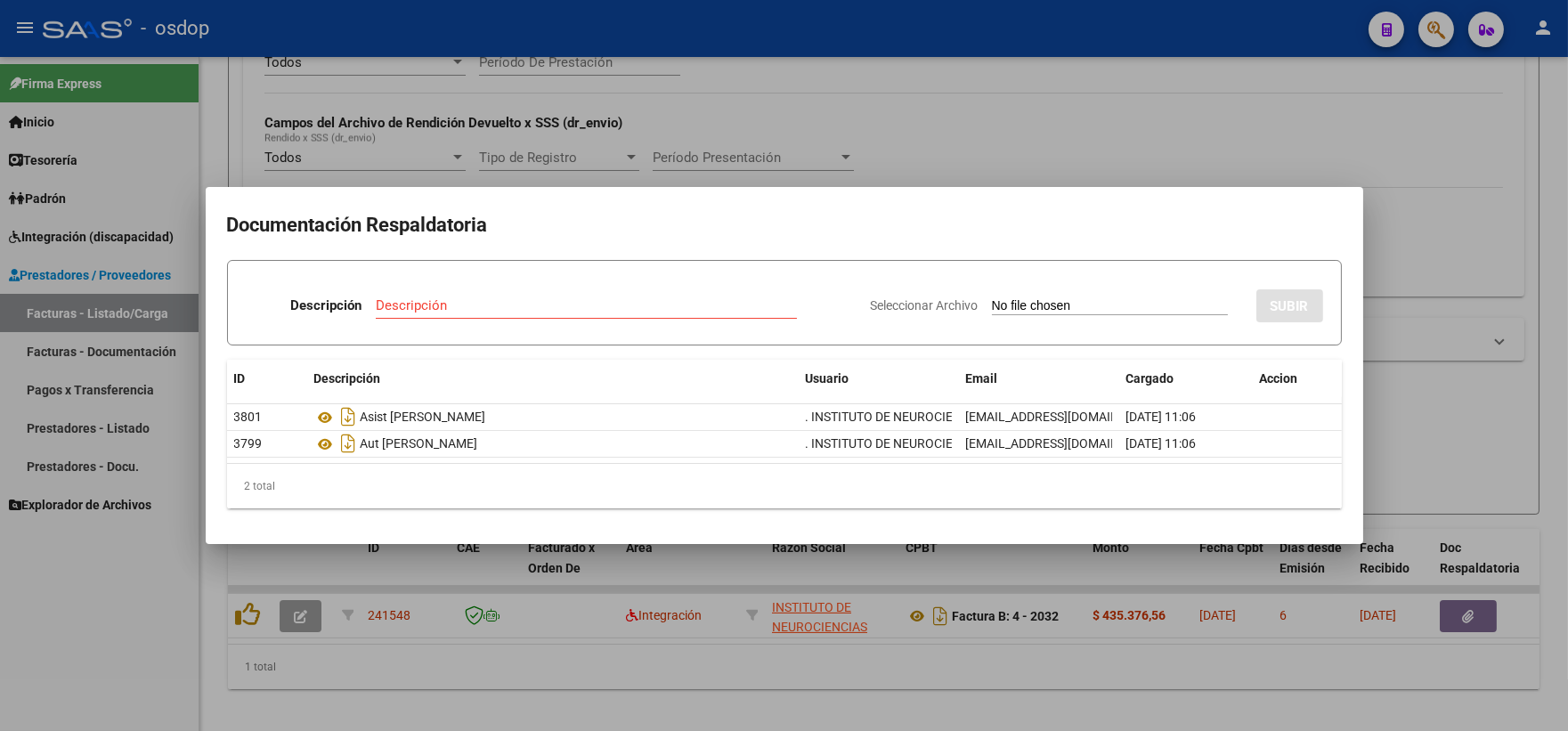
click at [392, 141] on div at bounding box center [784, 366] width 1568 height 731
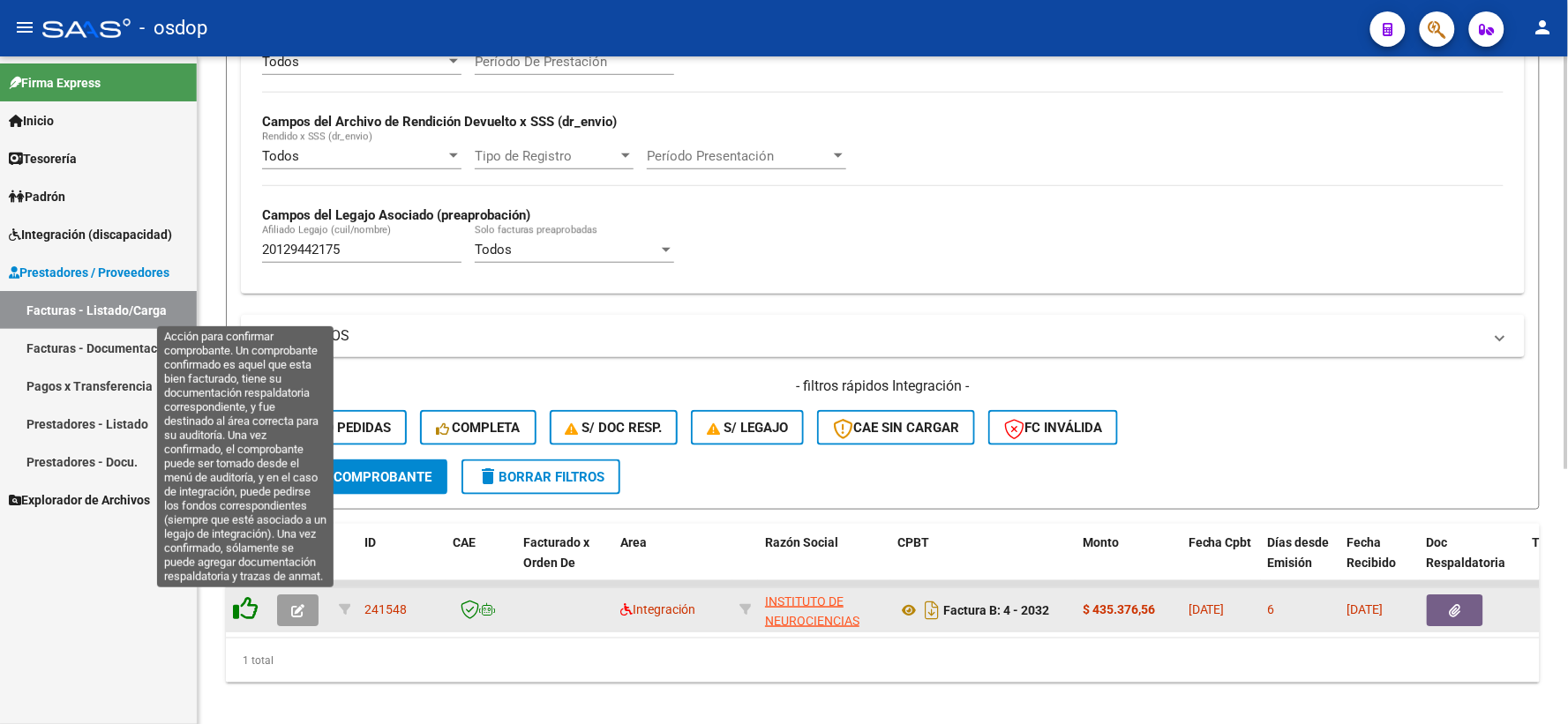
click at [252, 599] on icon at bounding box center [244, 608] width 24 height 24
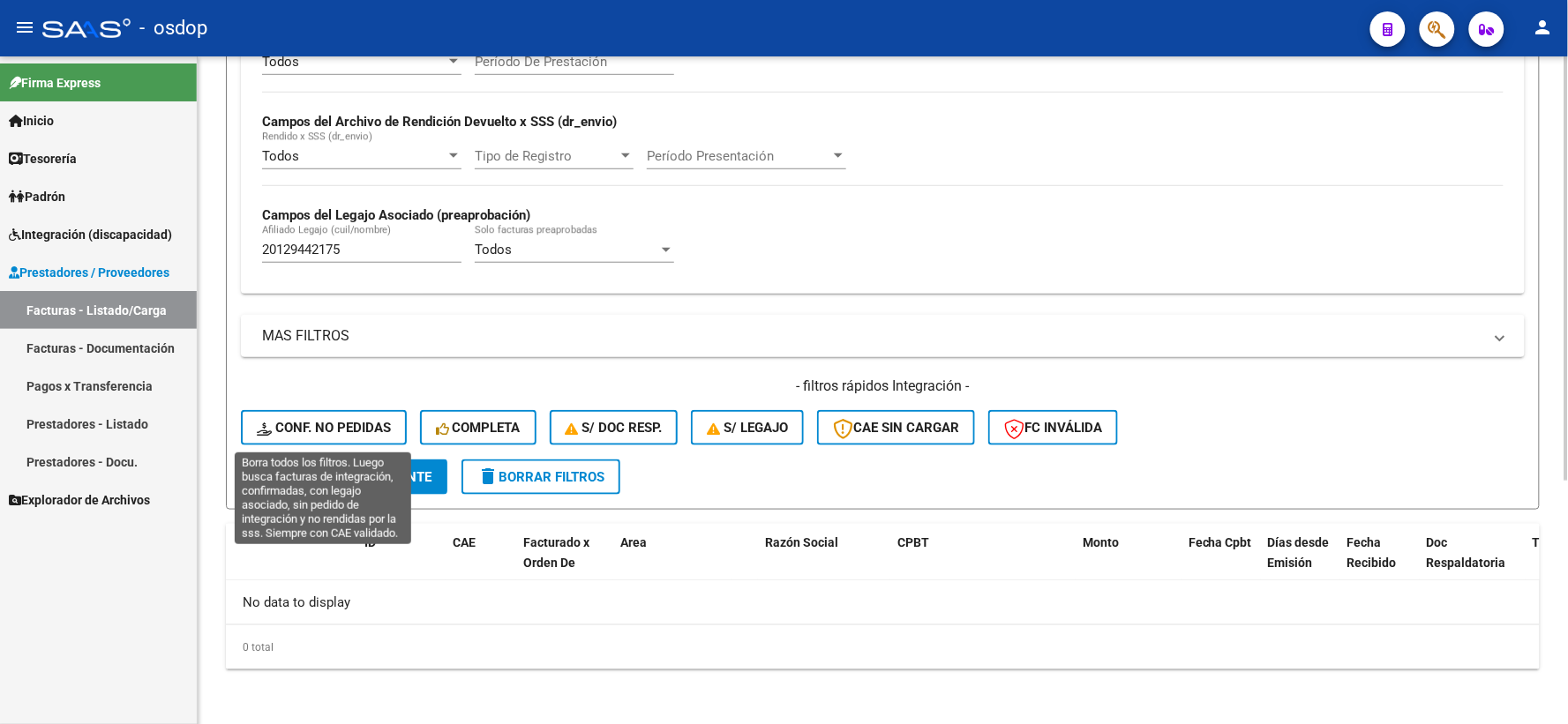
click at [381, 438] on button "Conf. no pedidas" at bounding box center [323, 427] width 165 height 35
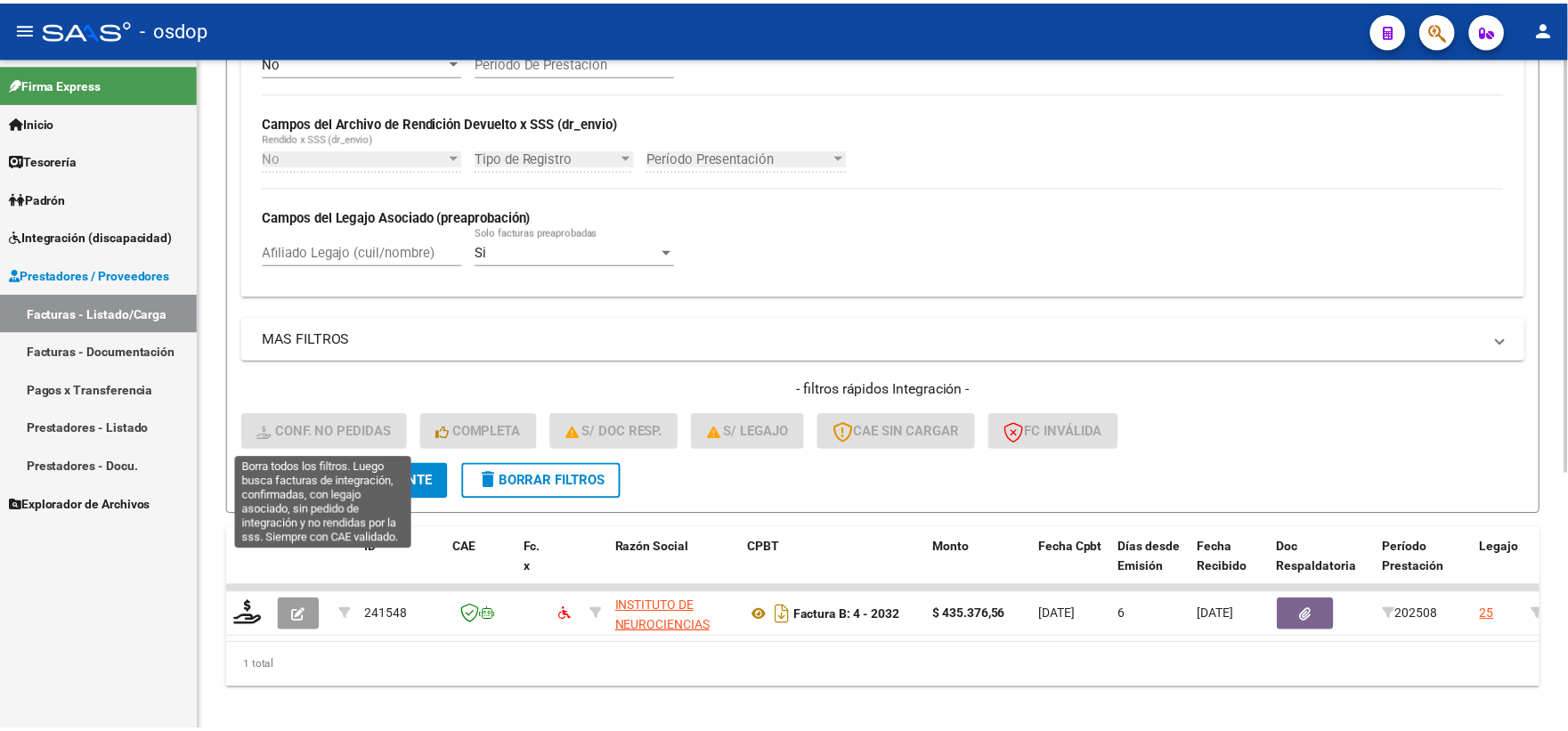
scroll to position [415, 0]
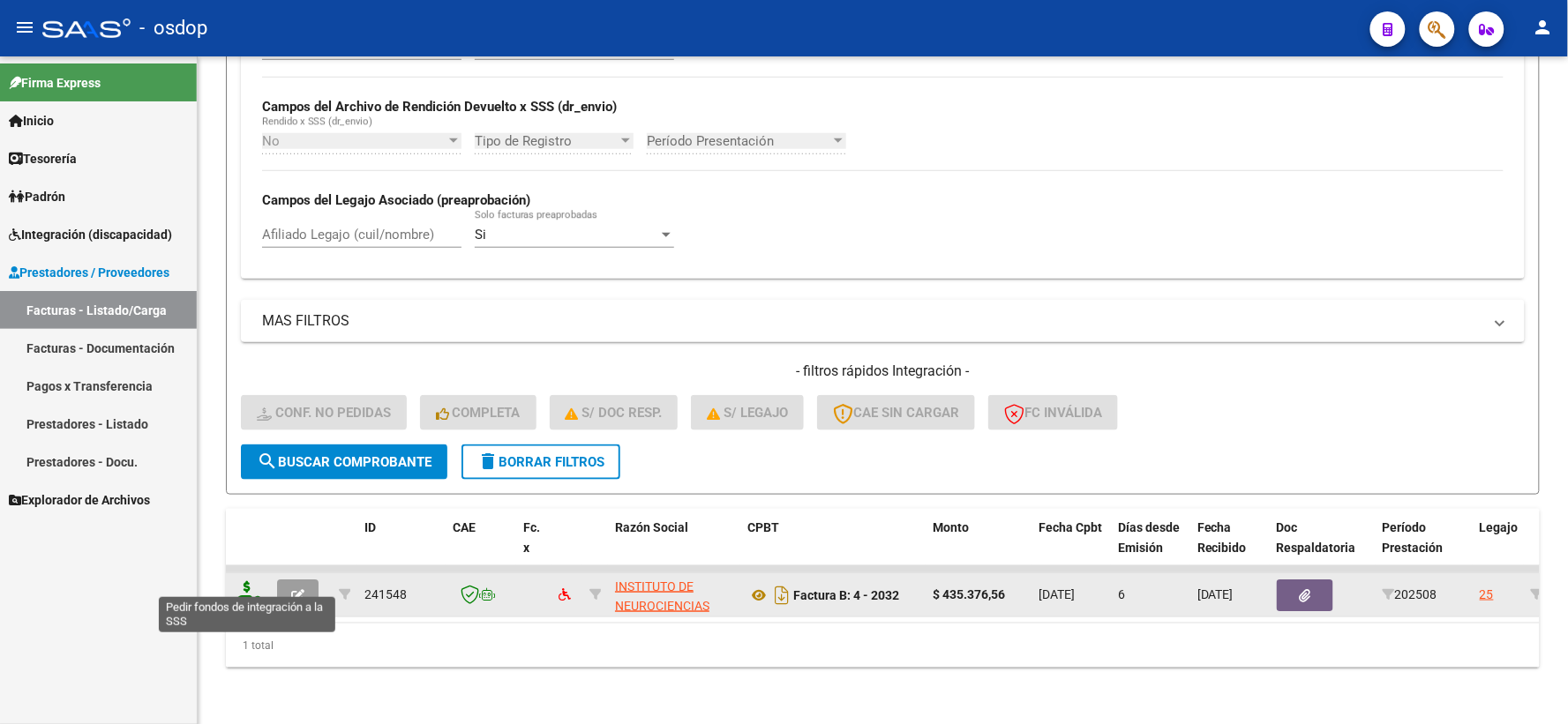
click at [258, 581] on icon at bounding box center [246, 593] width 28 height 24
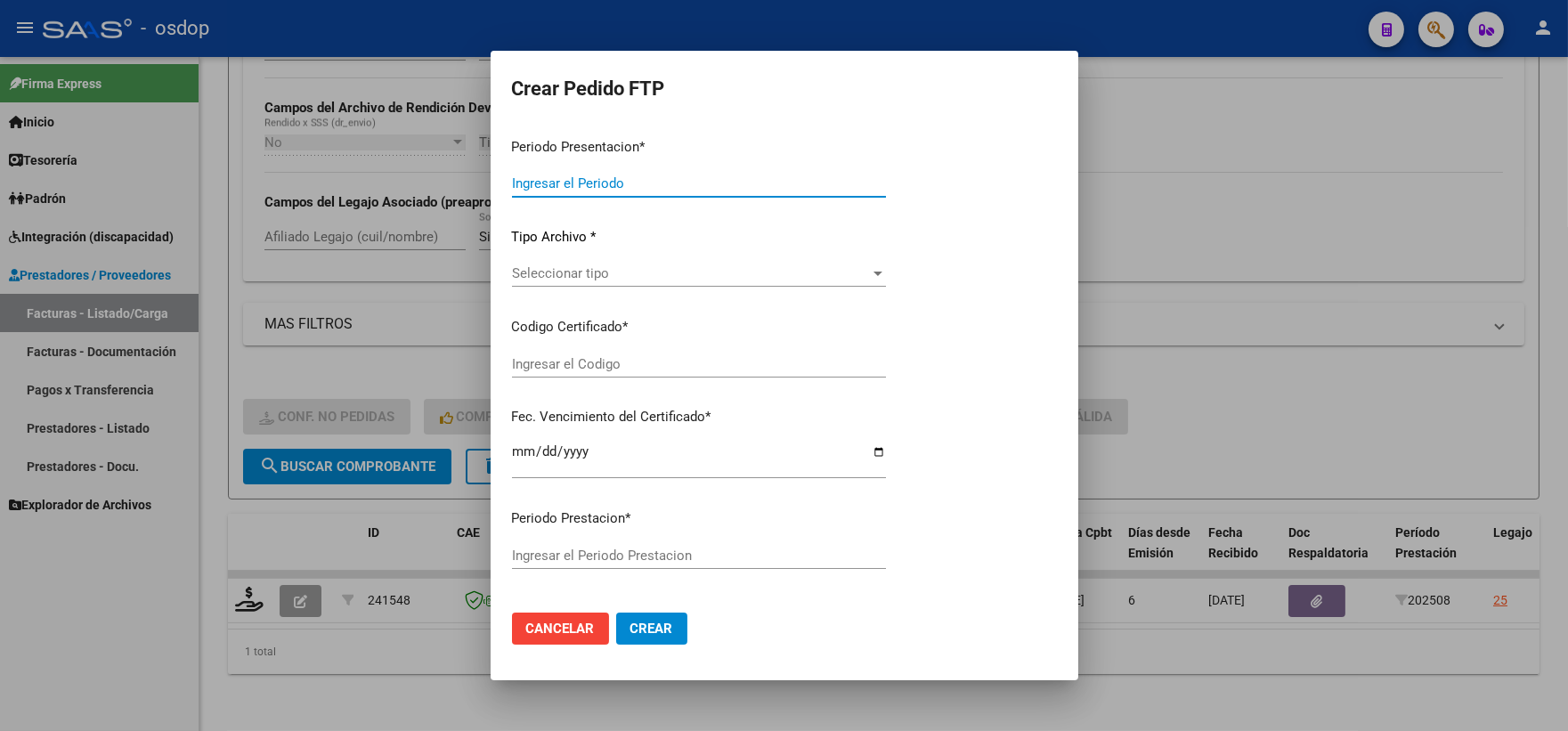
type input "202508"
type input "$ 435.376,56"
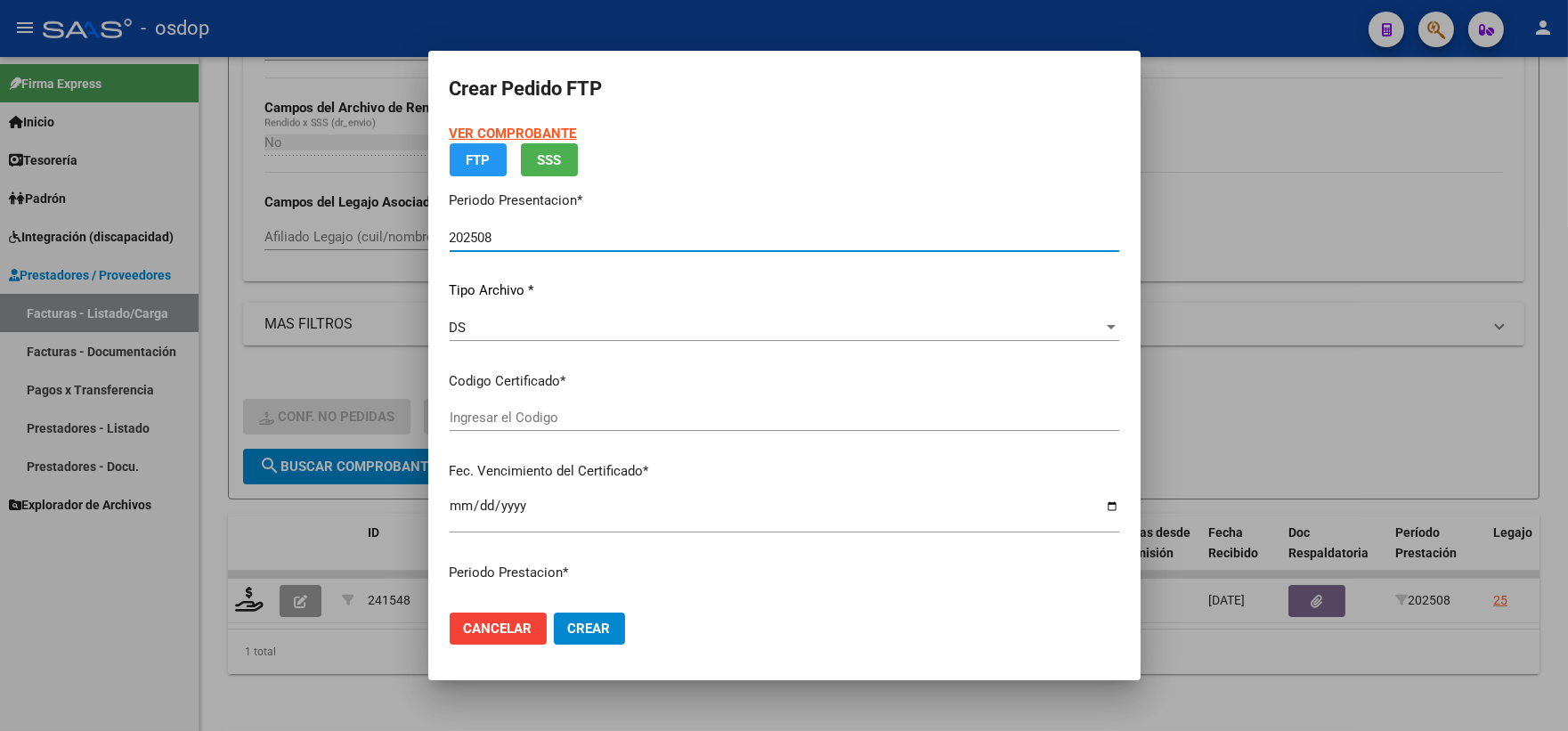
type input "139070759"
type input "2028-05-22"
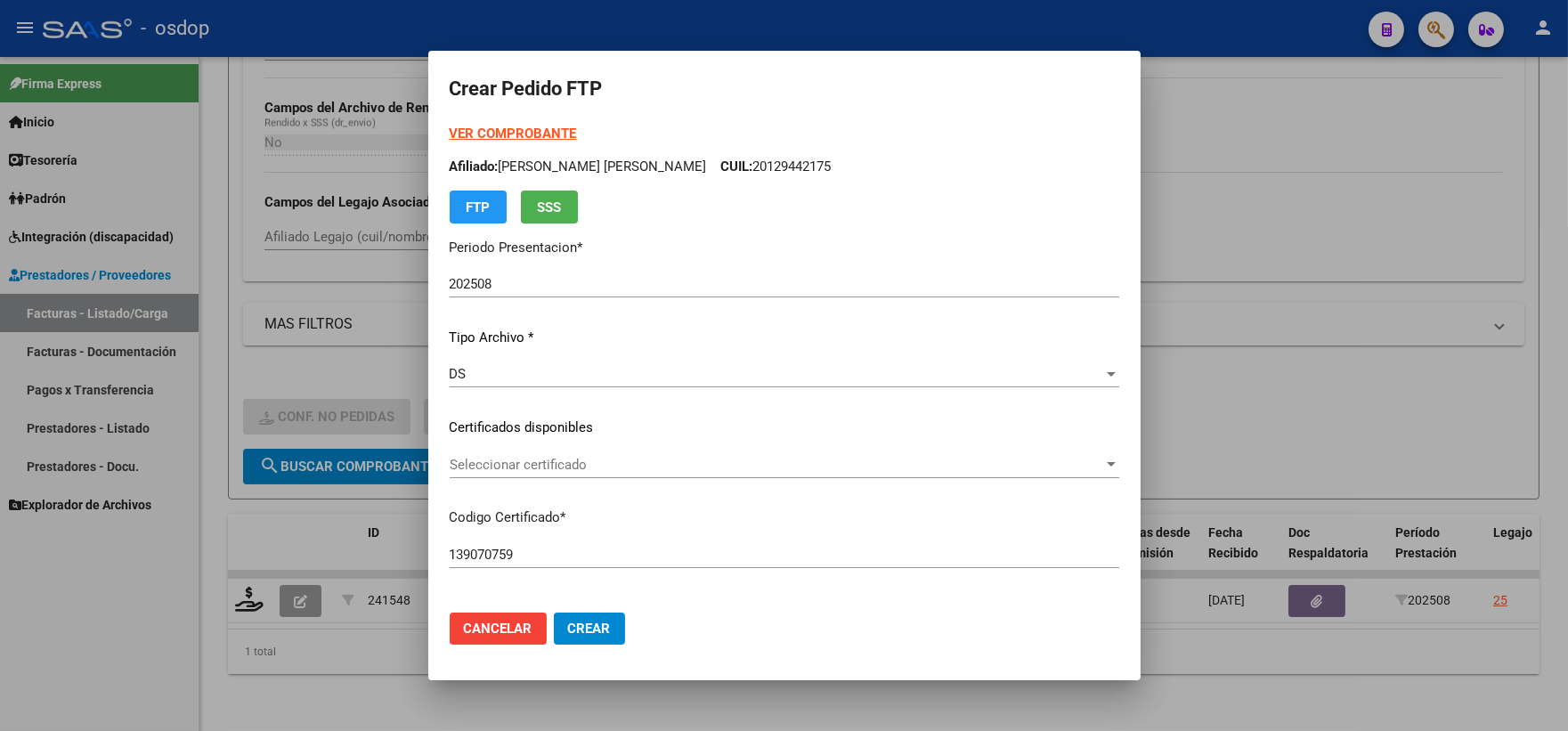
click at [572, 476] on div "Seleccionar certificado Seleccionar certificado" at bounding box center [785, 465] width 670 height 27
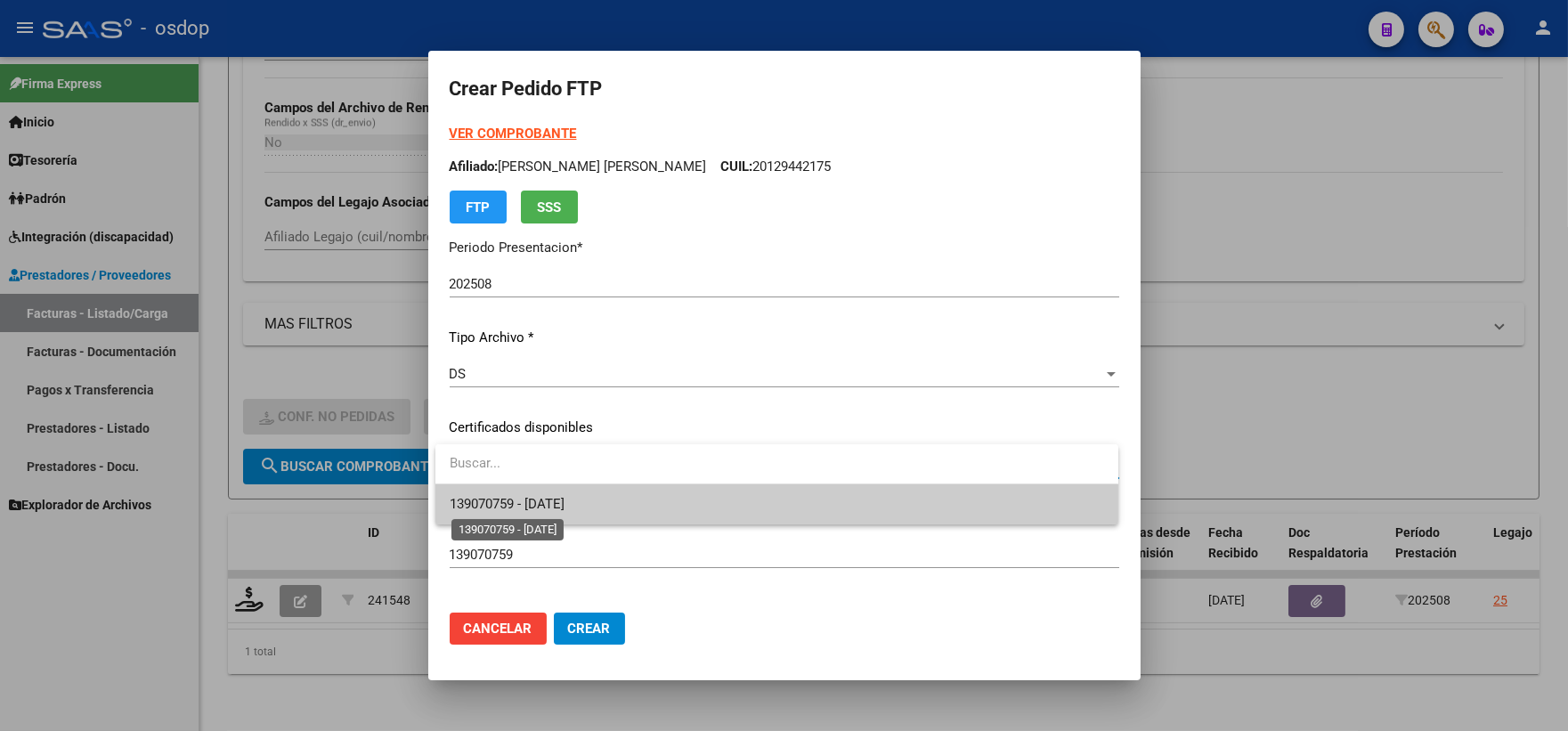
click at [565, 500] on span "139070759 - 2028-05-22" at bounding box center [507, 504] width 115 height 16
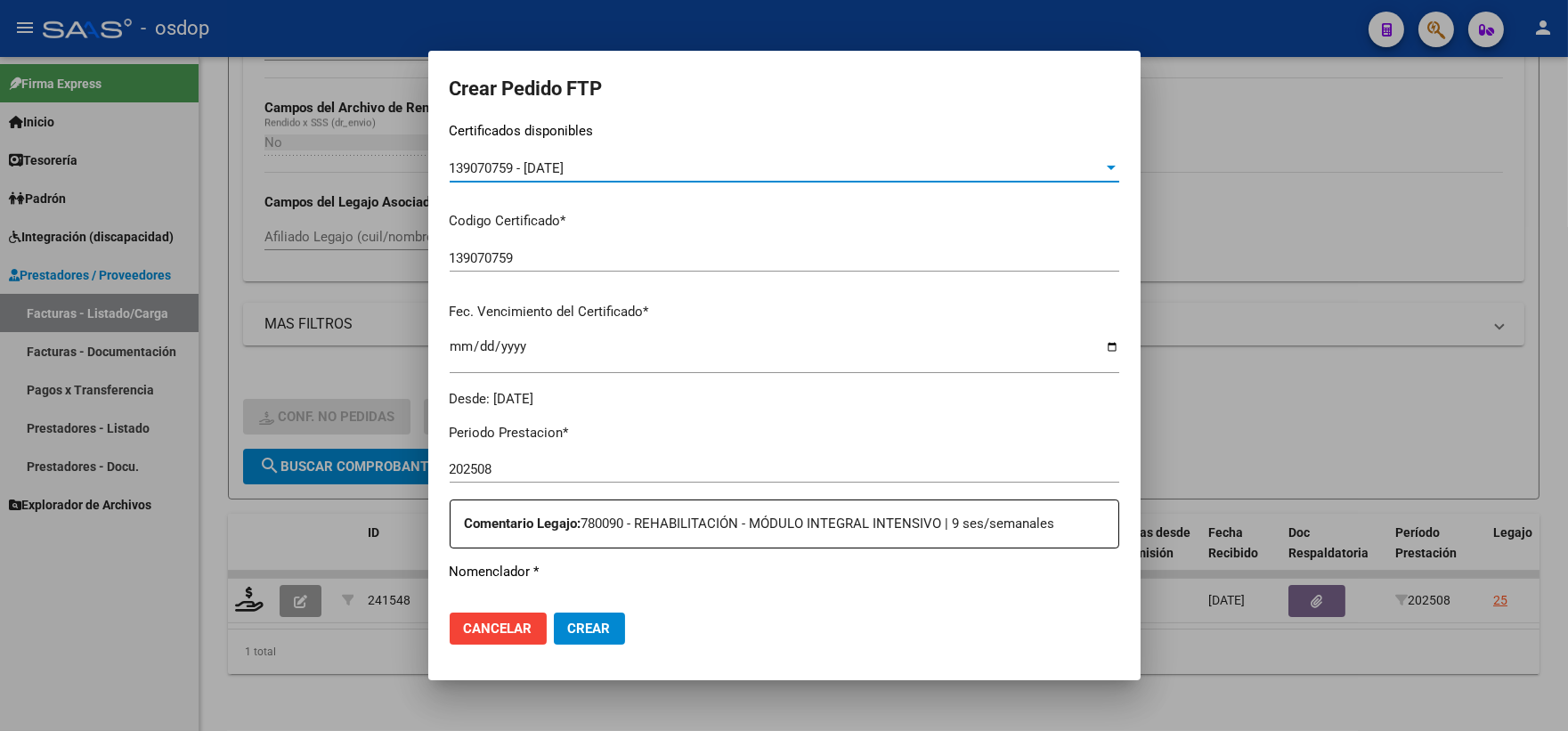
scroll to position [494, 0]
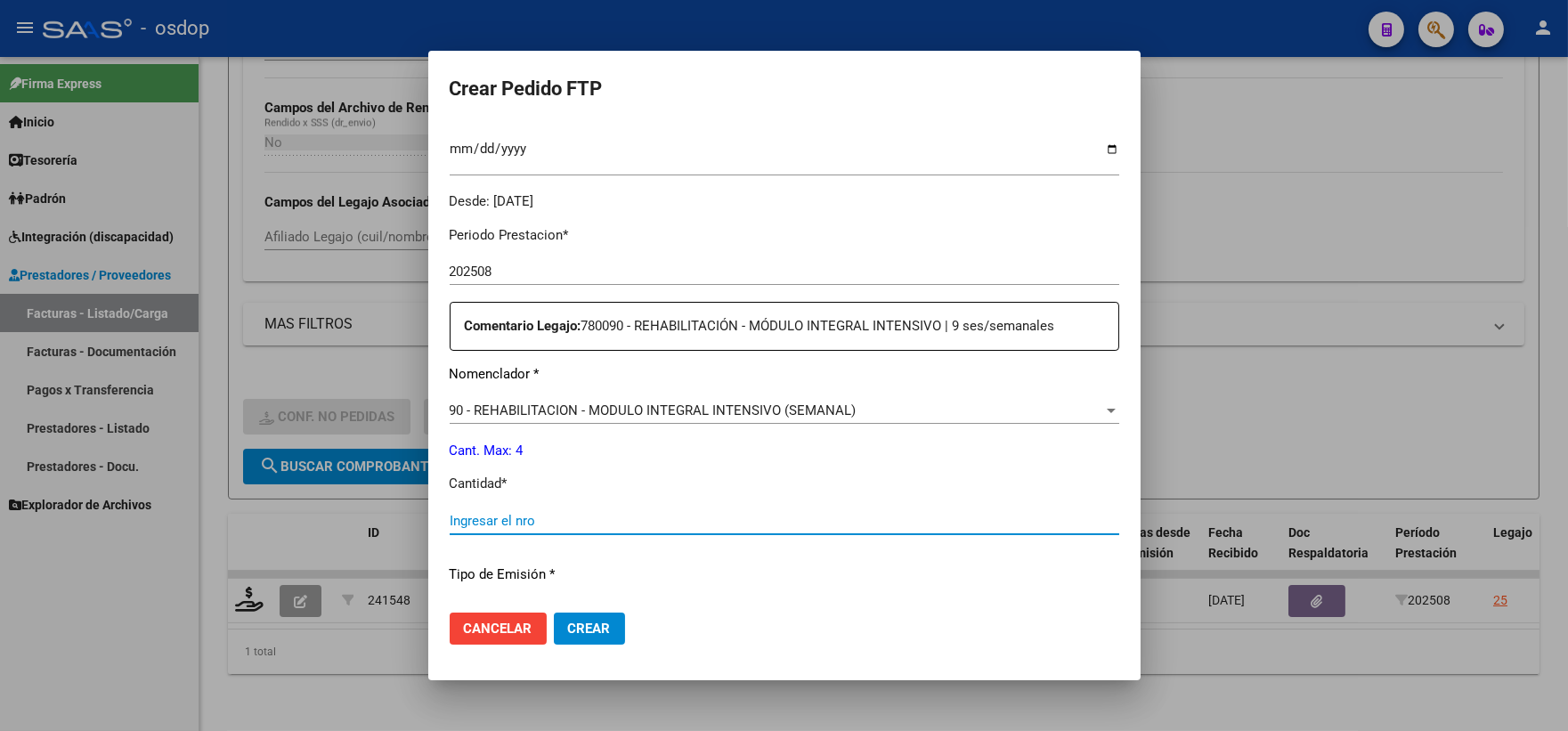
click at [580, 522] on input "Ingresar el nro" at bounding box center [785, 521] width 670 height 16
type input "4"
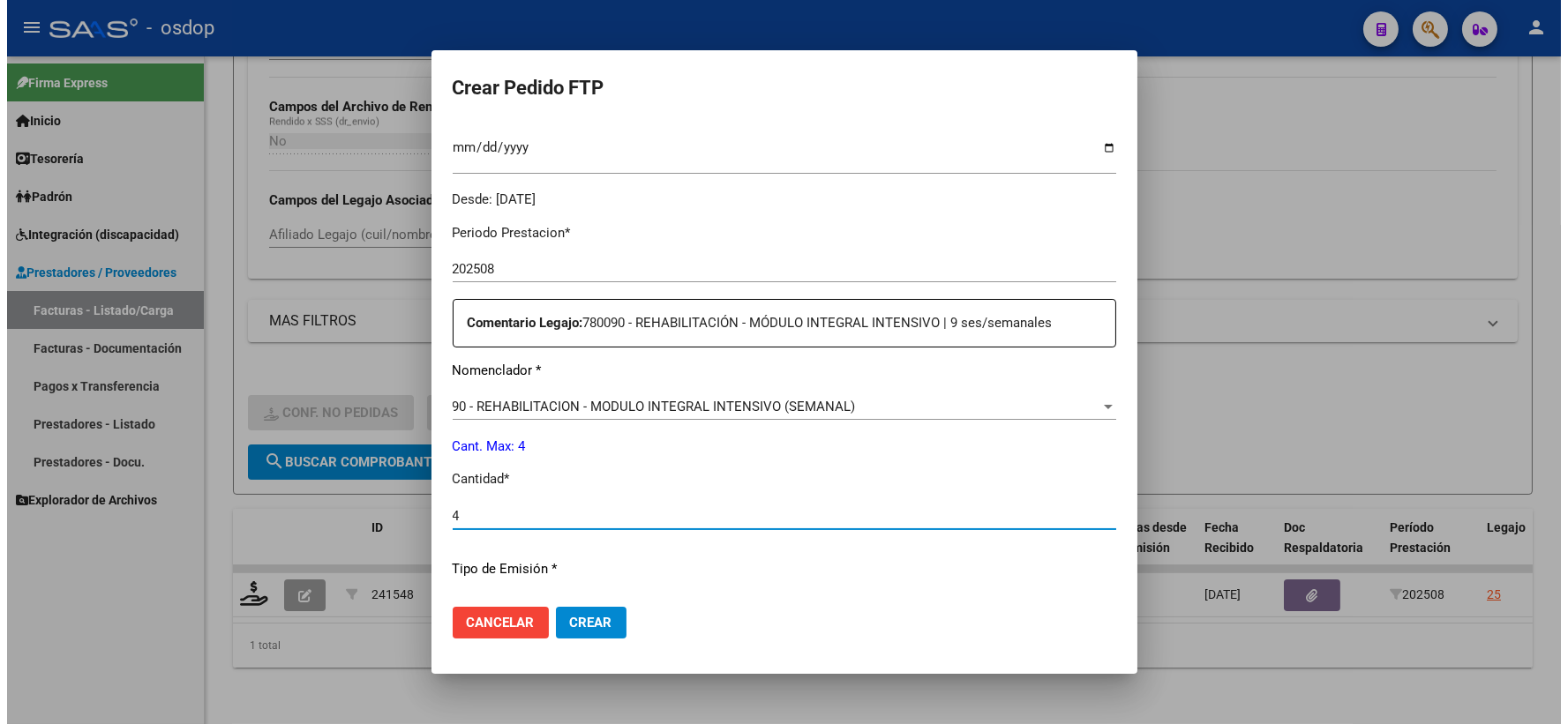
scroll to position [710, 0]
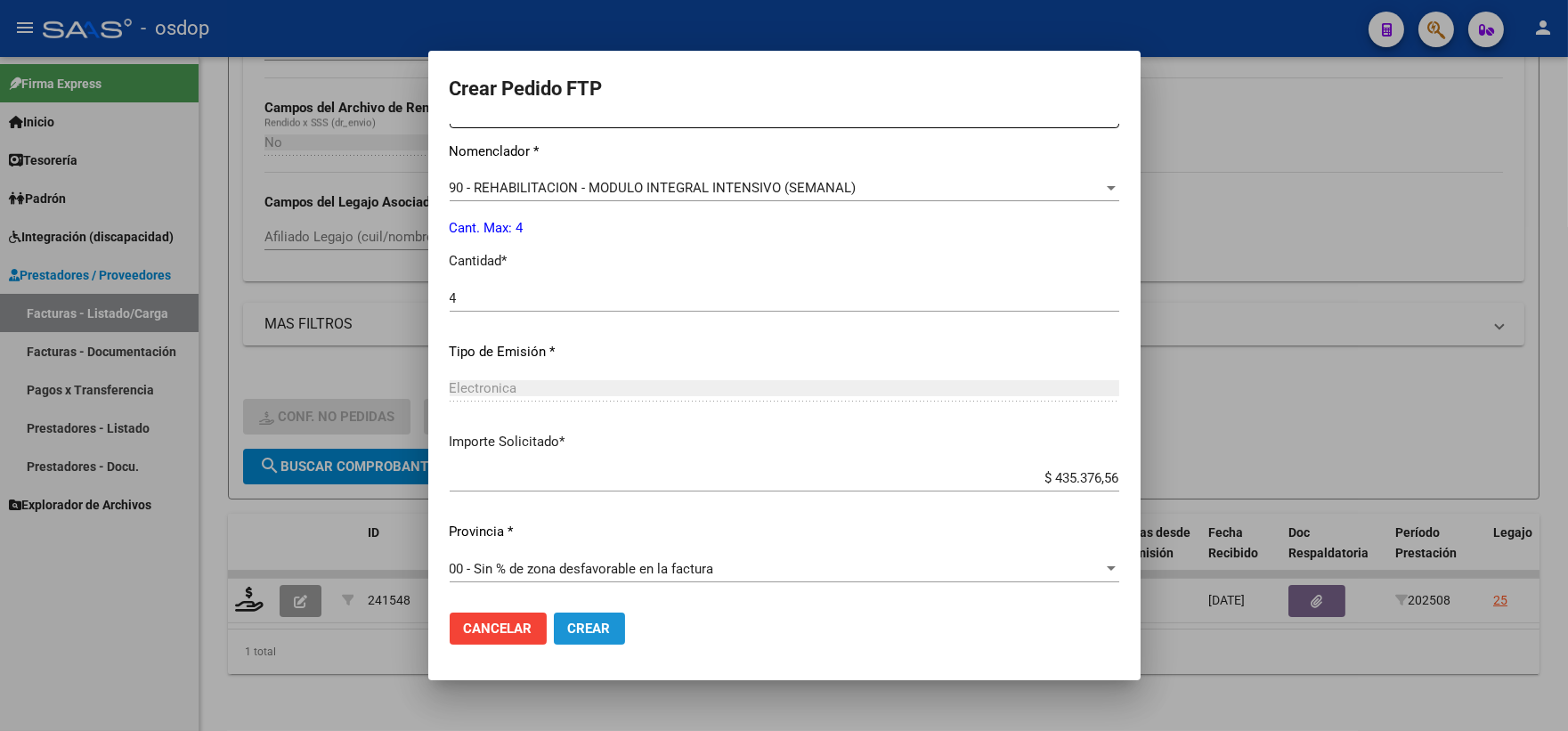
click at [586, 634] on span "Crear" at bounding box center [589, 629] width 43 height 16
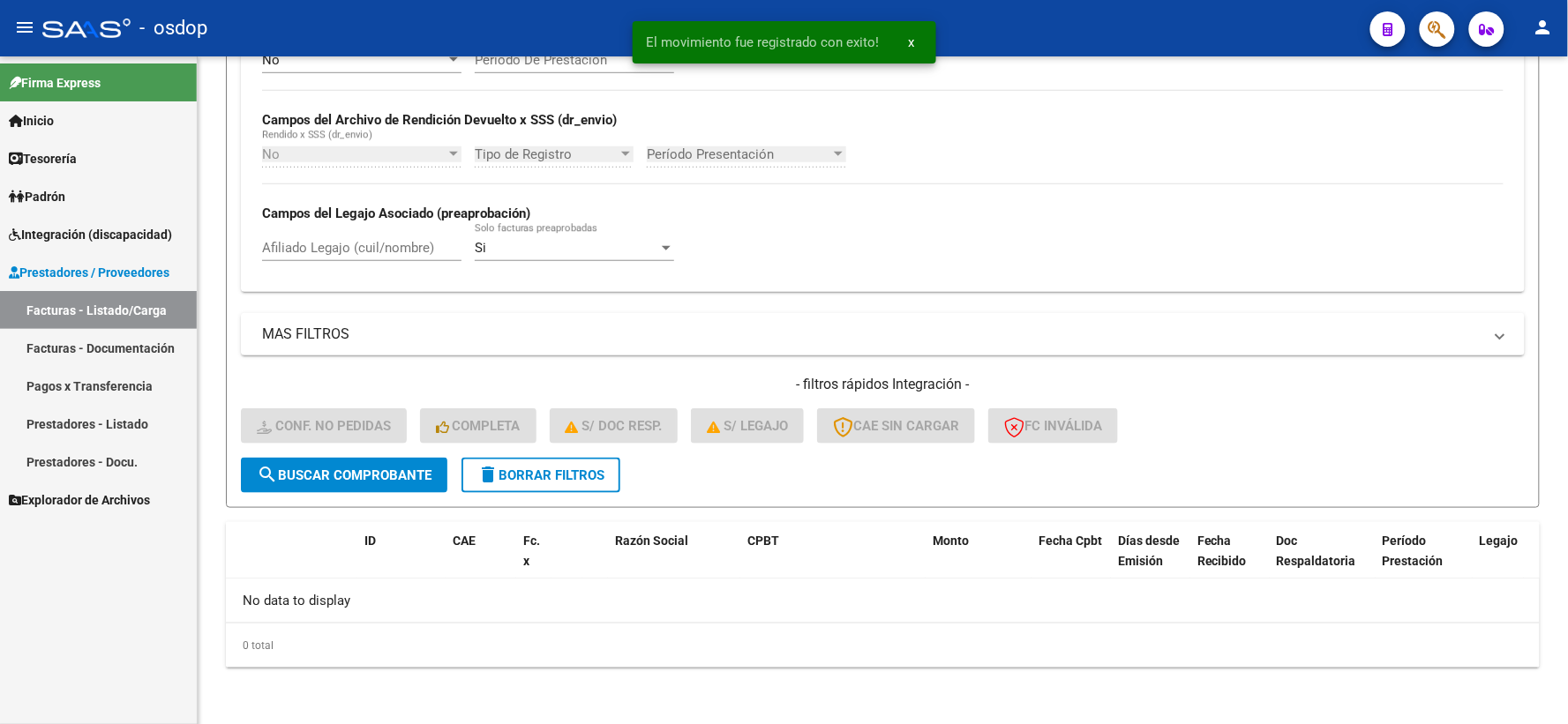
scroll to position [382, 0]
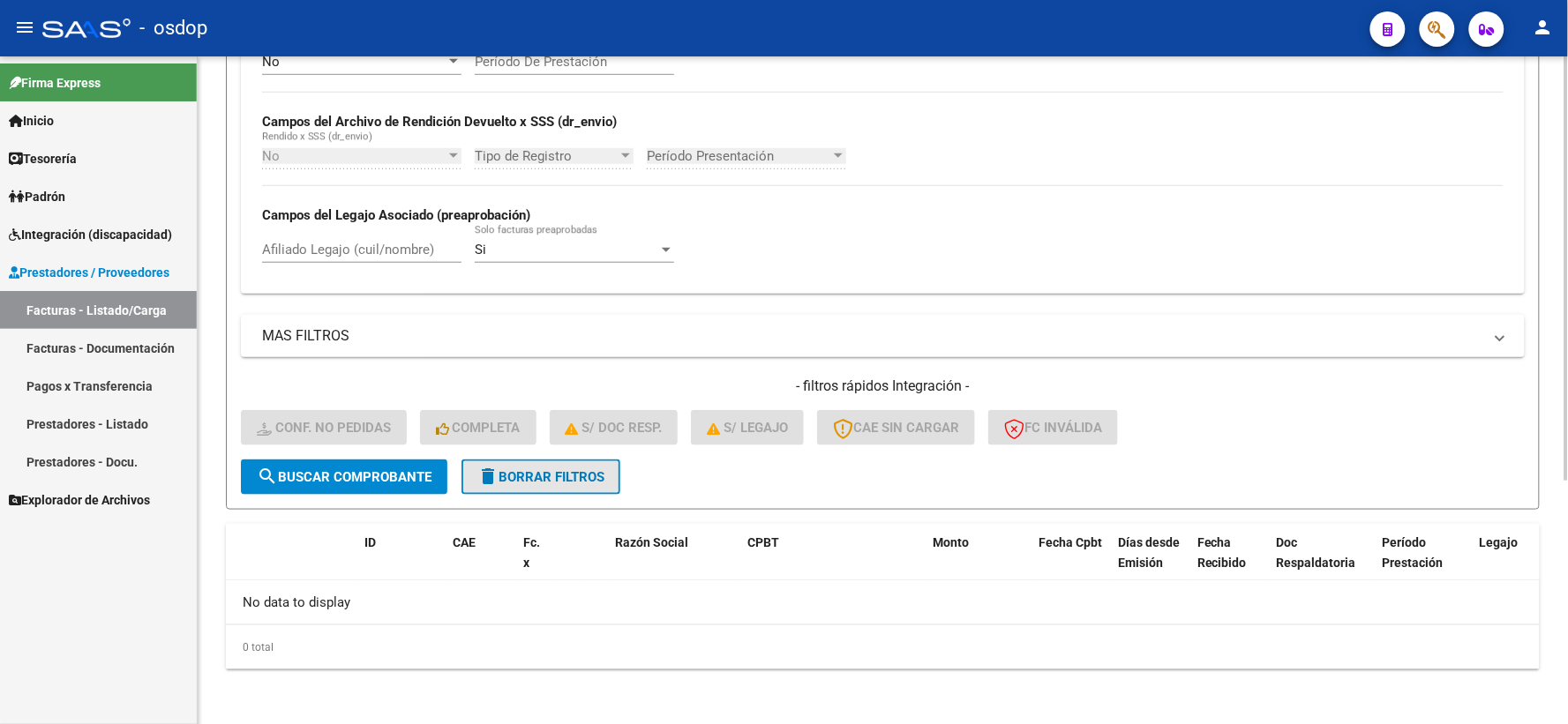
click at [518, 472] on span "delete Borrar Filtros" at bounding box center [540, 477] width 128 height 16
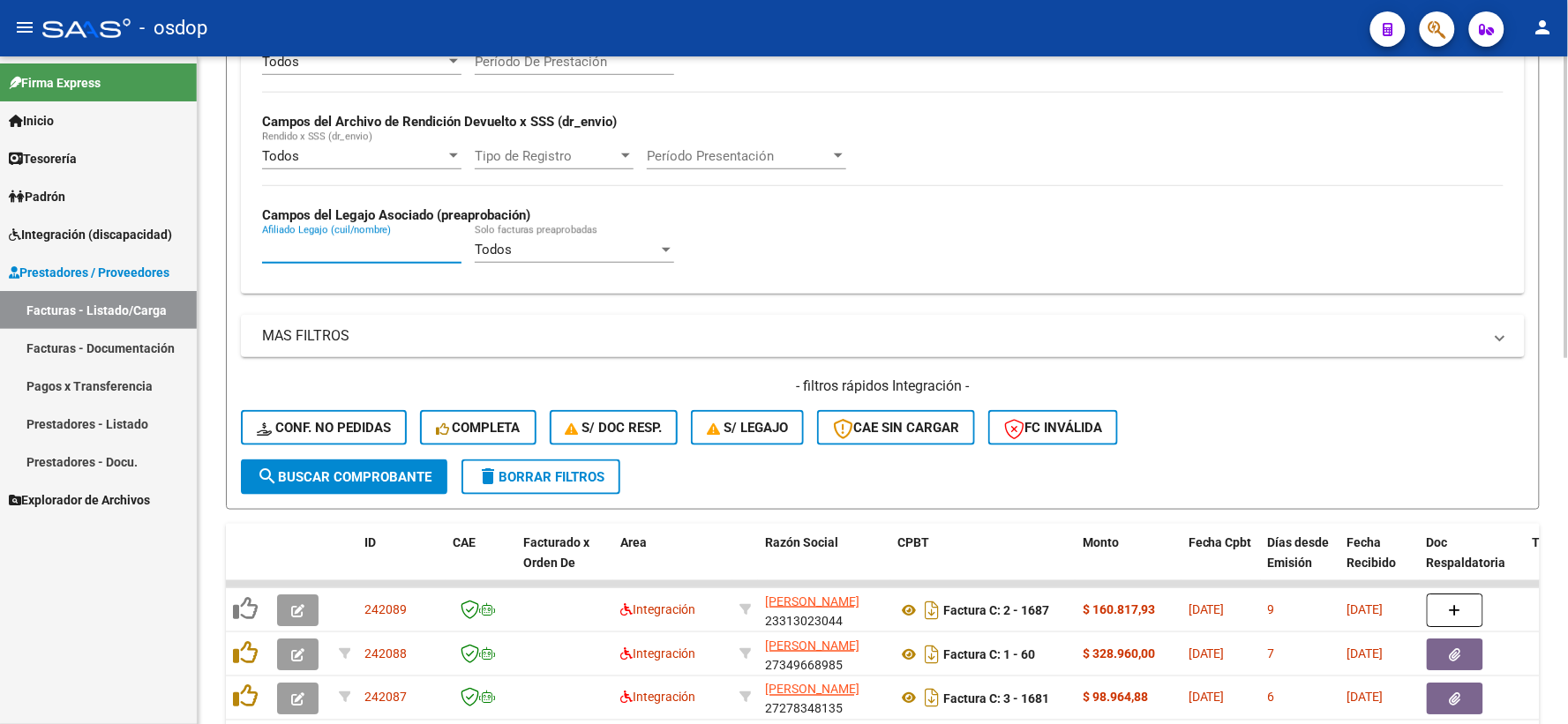
click at [360, 251] on input "Afiliado Legajo (cuil/nombre)" at bounding box center [361, 249] width 200 height 16
paste input "20416557722"
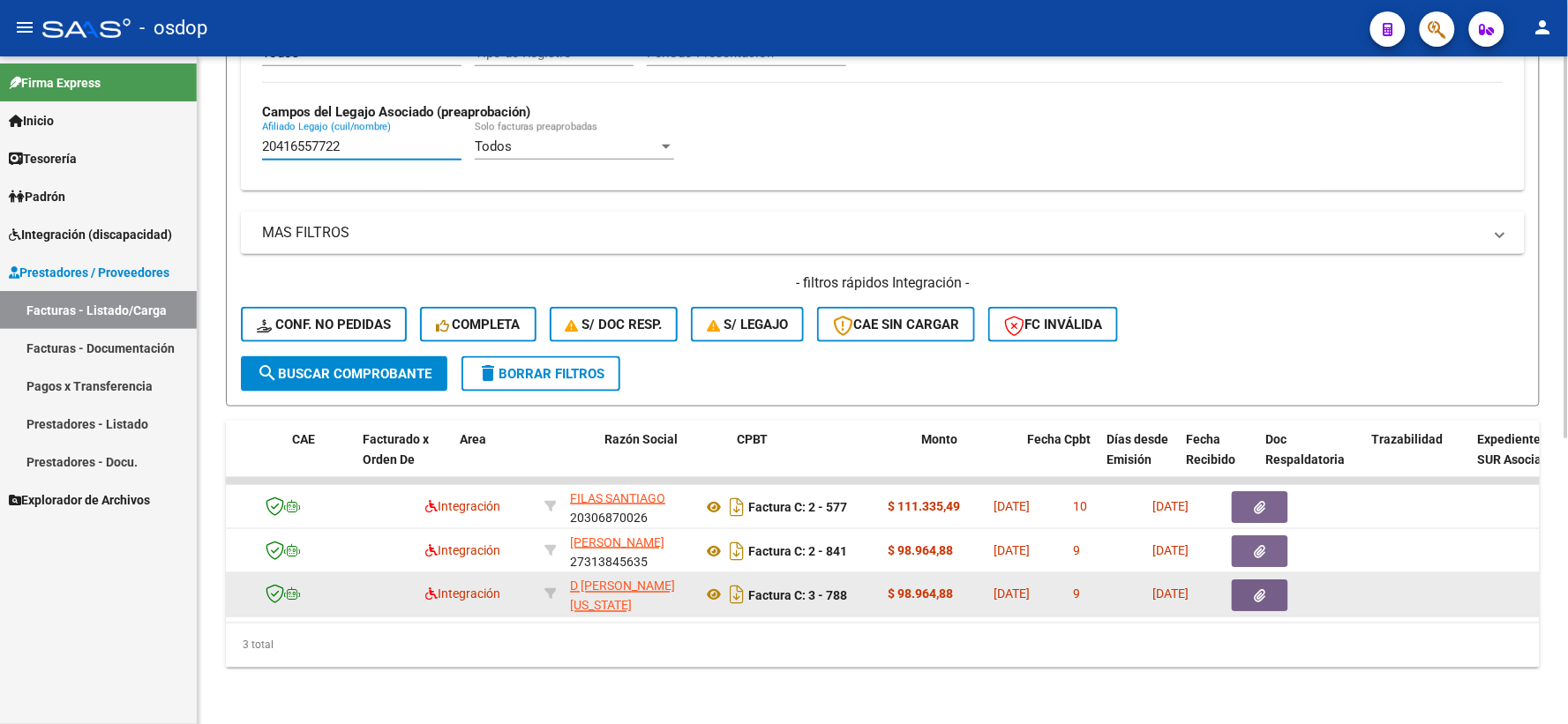
scroll to position [0, 150]
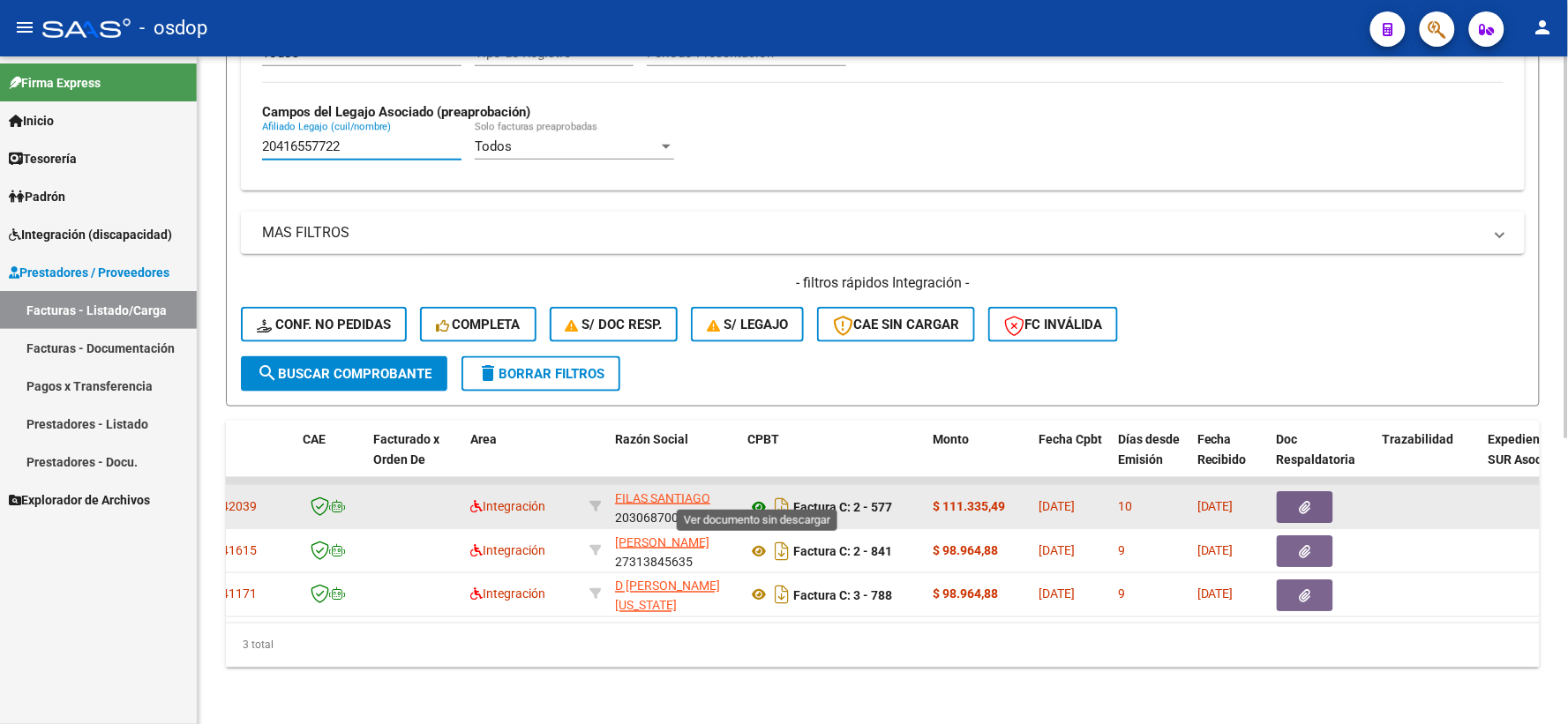
type input "20416557722"
click at [765, 496] on icon at bounding box center [759, 507] width 23 height 21
click at [1288, 498] on button "button" at bounding box center [1305, 507] width 56 height 32
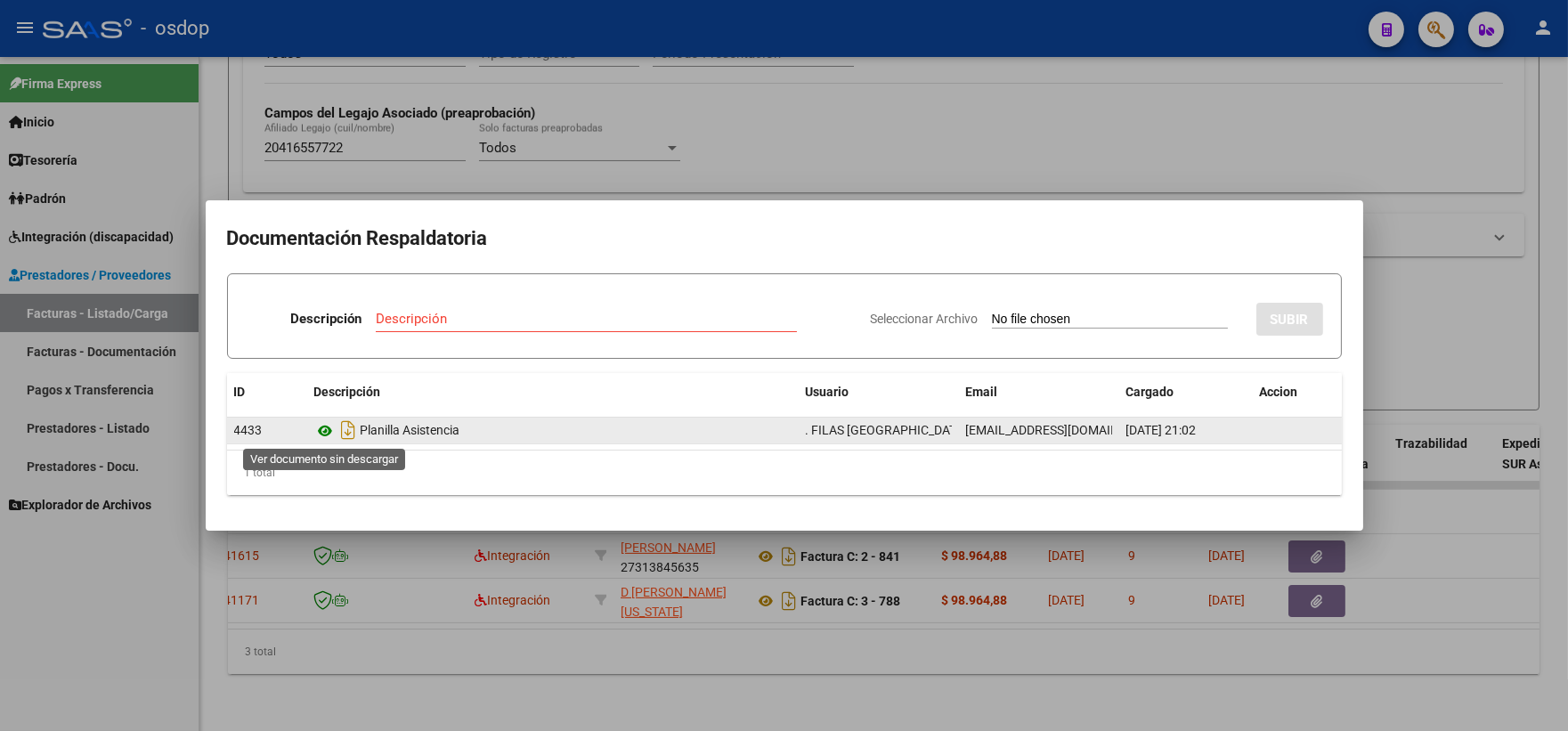
click at [320, 428] on icon at bounding box center [326, 431] width 24 height 22
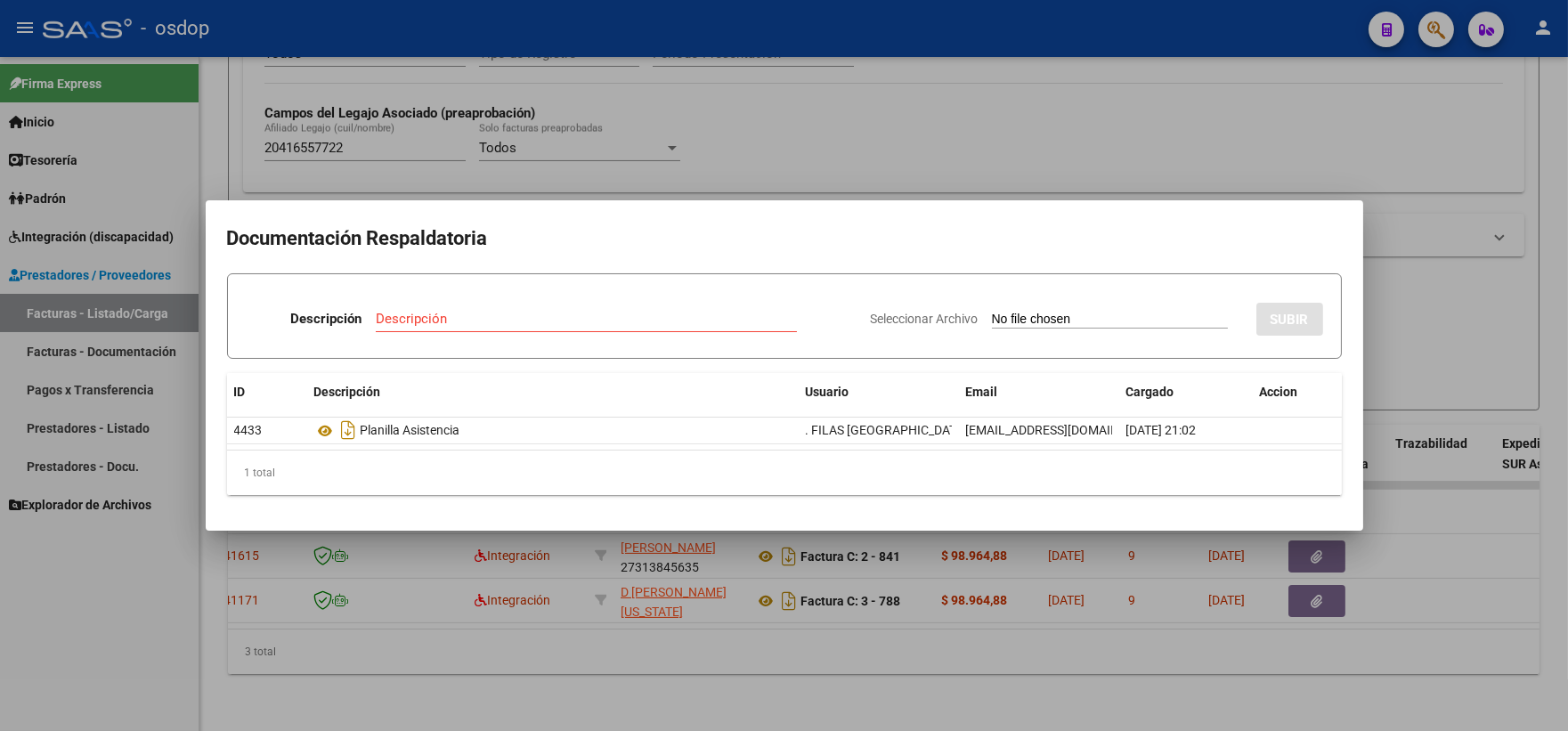
click at [528, 518] on mat-dialog-container "Documentación Respaldatoria Descripción Descripción Seleccionar Archivo SUBIR I…" at bounding box center [784, 366] width 1157 height 330
click at [508, 534] on div at bounding box center [784, 366] width 1568 height 731
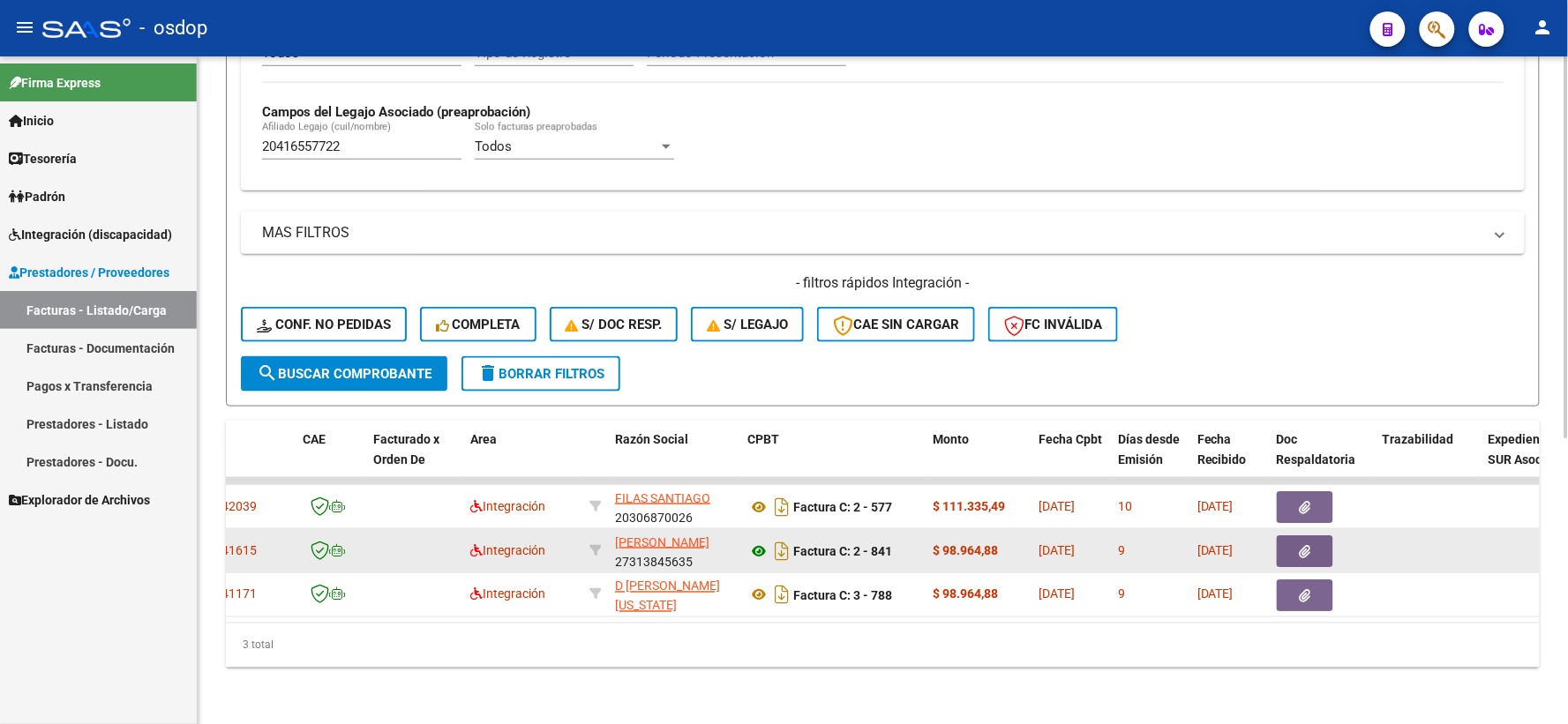
click at [763, 541] on icon at bounding box center [759, 552] width 23 height 21
click at [1295, 545] on button "button" at bounding box center [1305, 551] width 56 height 32
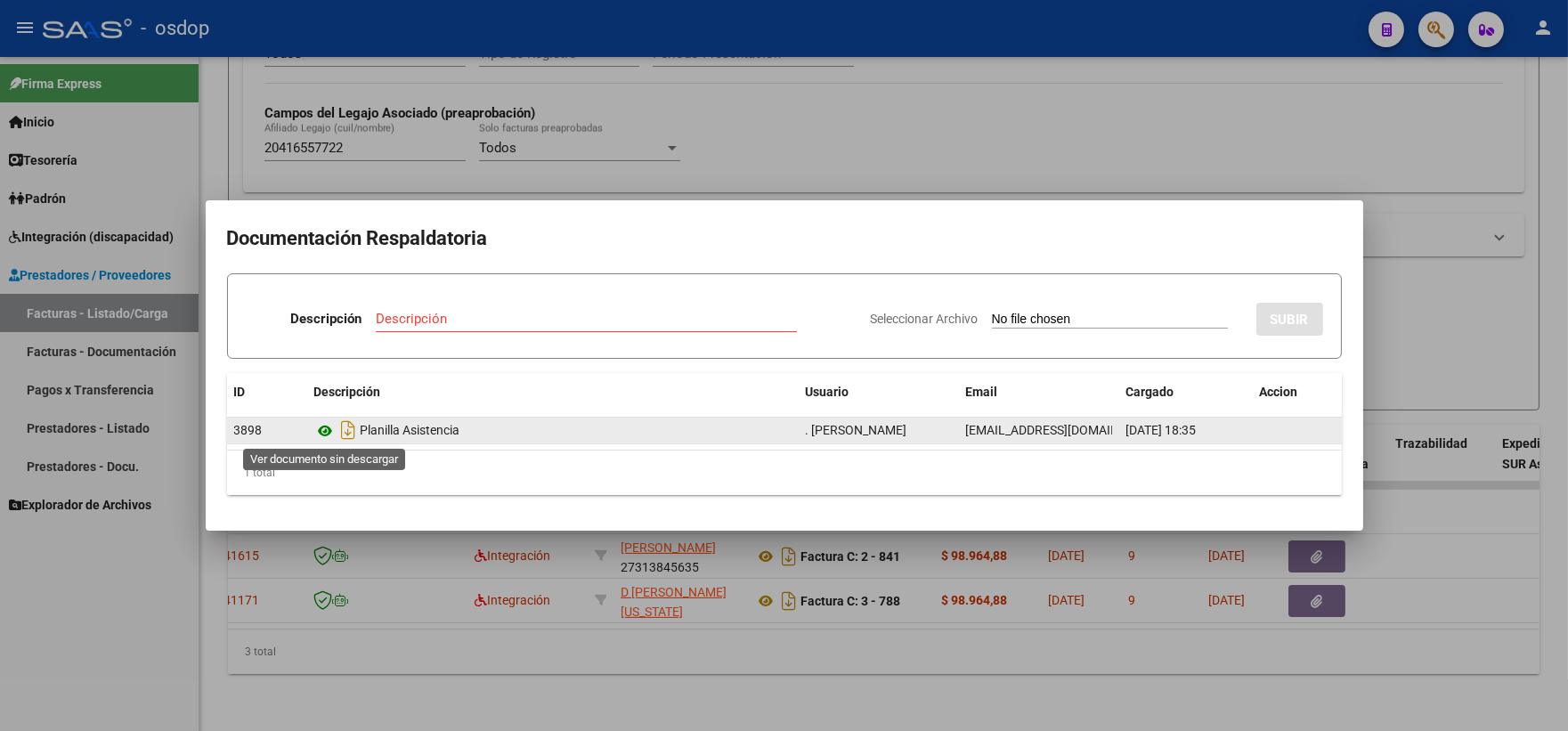
drag, startPoint x: 336, startPoint y: 436, endPoint x: 322, endPoint y: 434, distance: 14.1
click at [322, 434] on app-download-rewritename at bounding box center [337, 430] width 46 height 15
click at [322, 434] on icon at bounding box center [326, 431] width 24 height 22
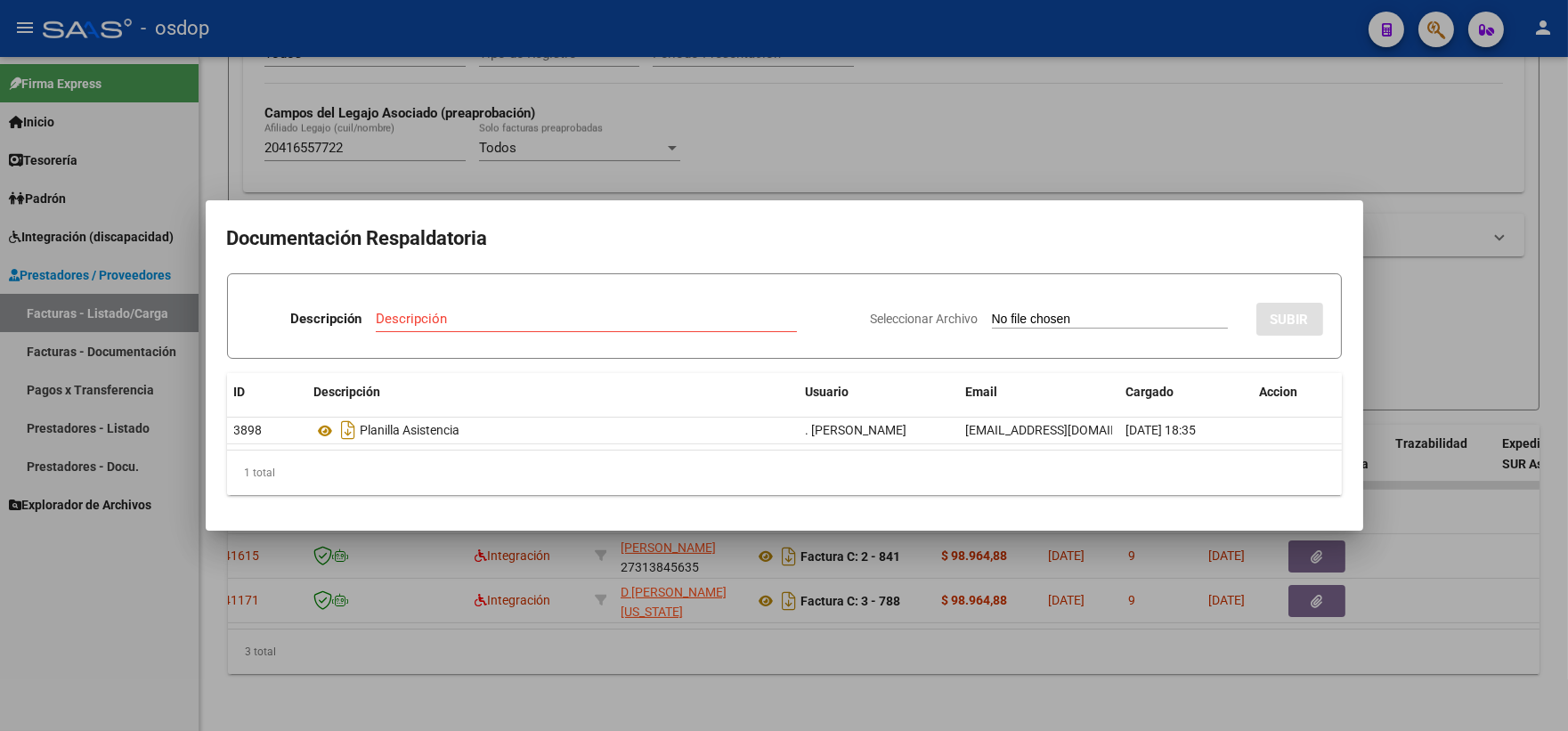
click at [395, 127] on div at bounding box center [784, 366] width 1568 height 731
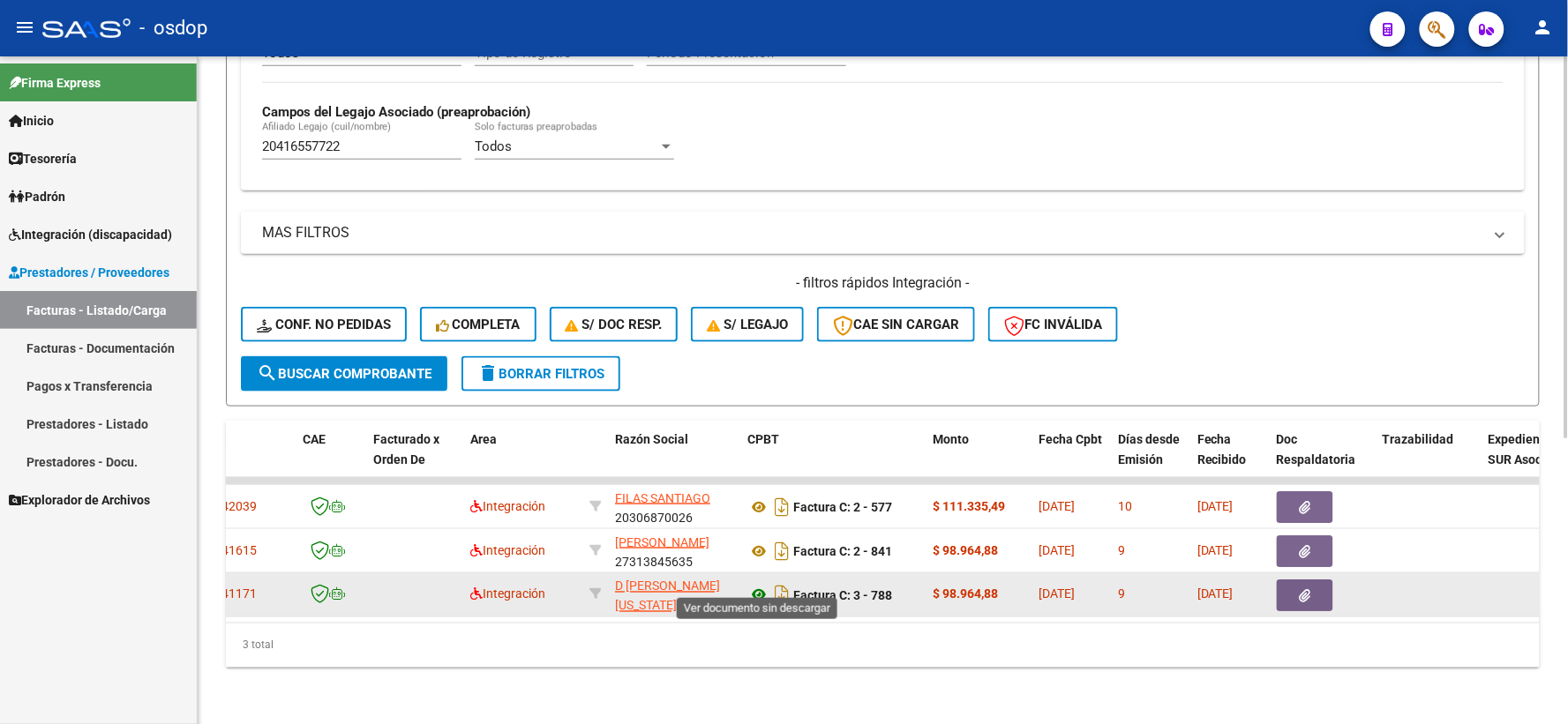
click at [753, 585] on icon at bounding box center [759, 596] width 23 height 21
click at [1297, 582] on button "button" at bounding box center [1305, 596] width 56 height 32
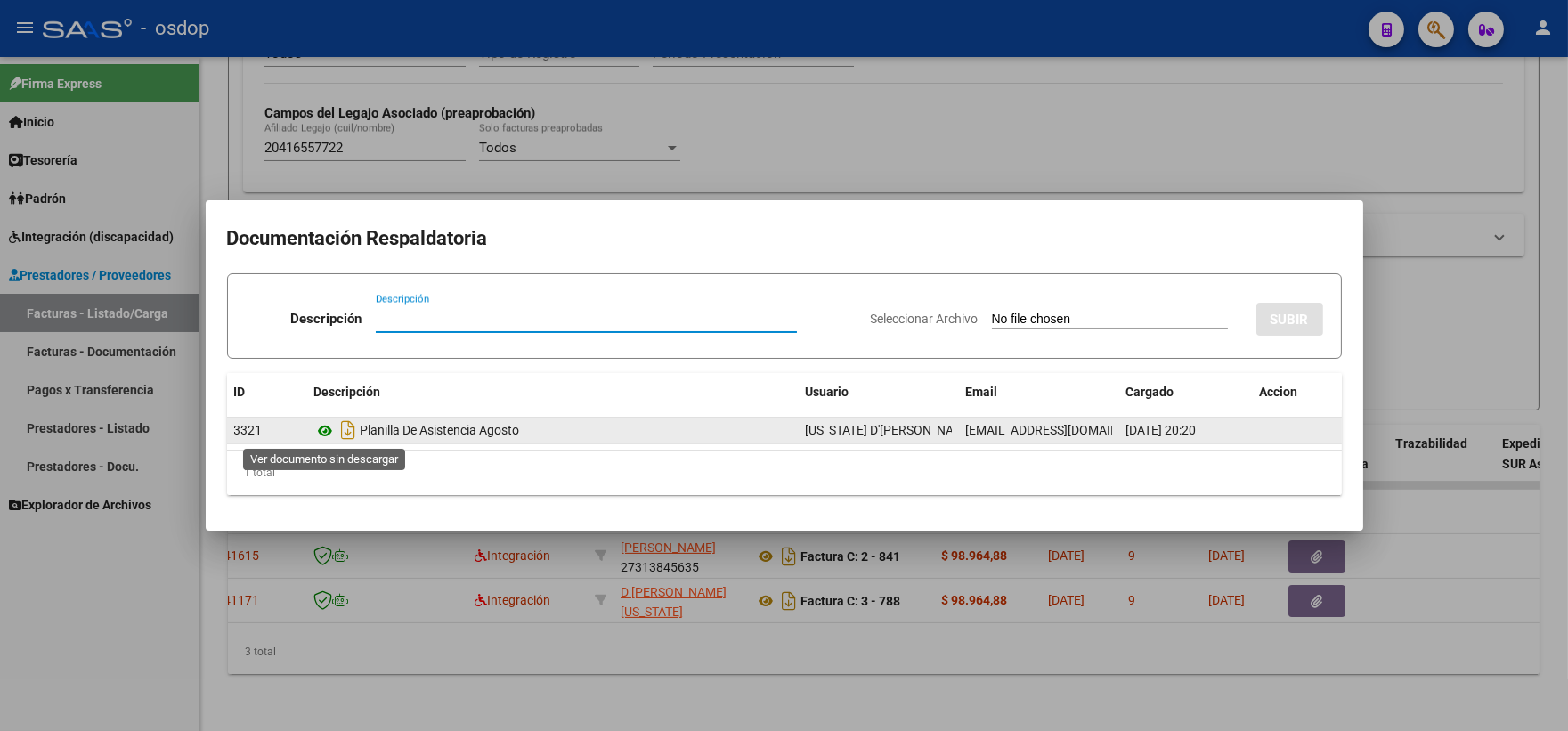
click at [320, 428] on icon at bounding box center [326, 431] width 24 height 22
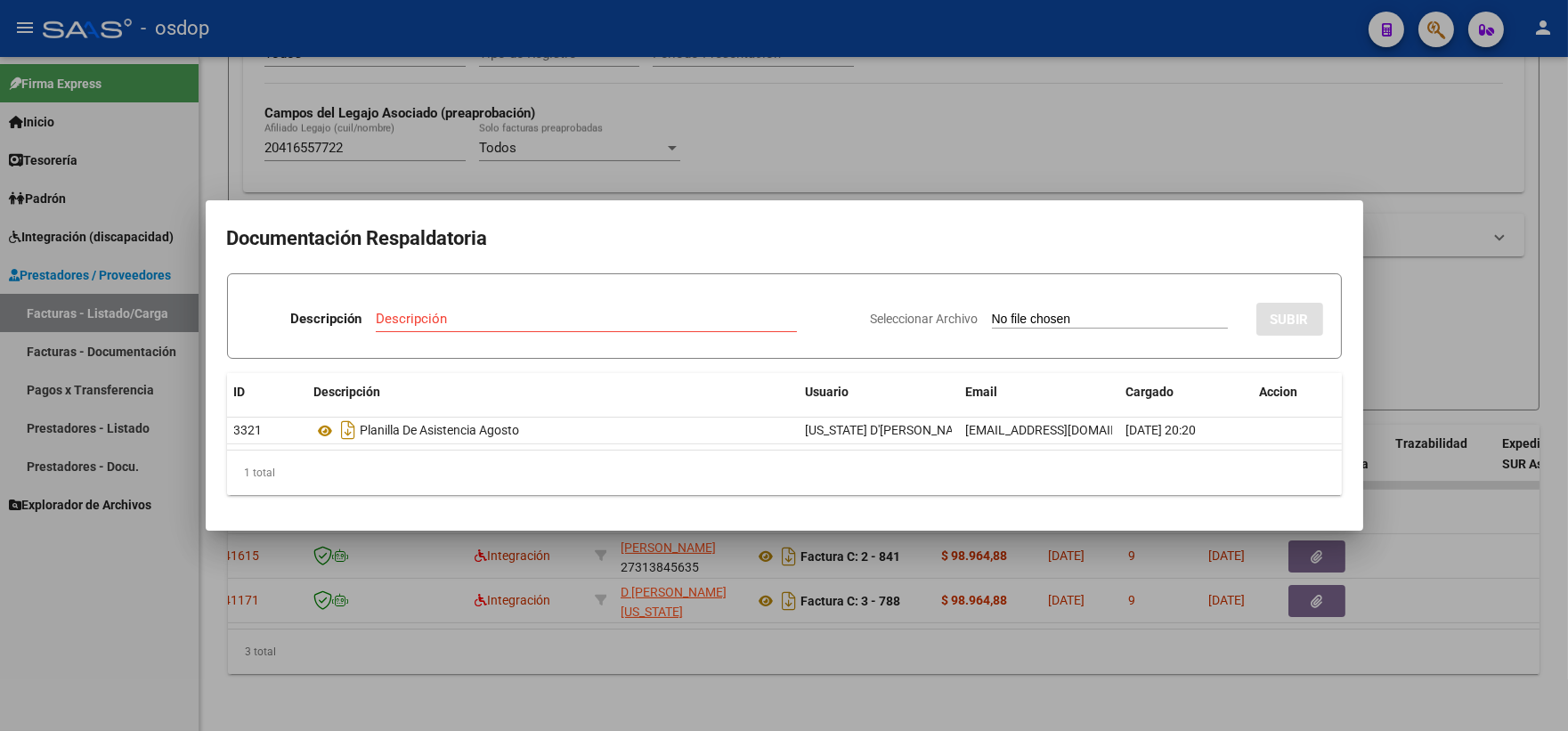
click at [415, 151] on div at bounding box center [784, 366] width 1568 height 731
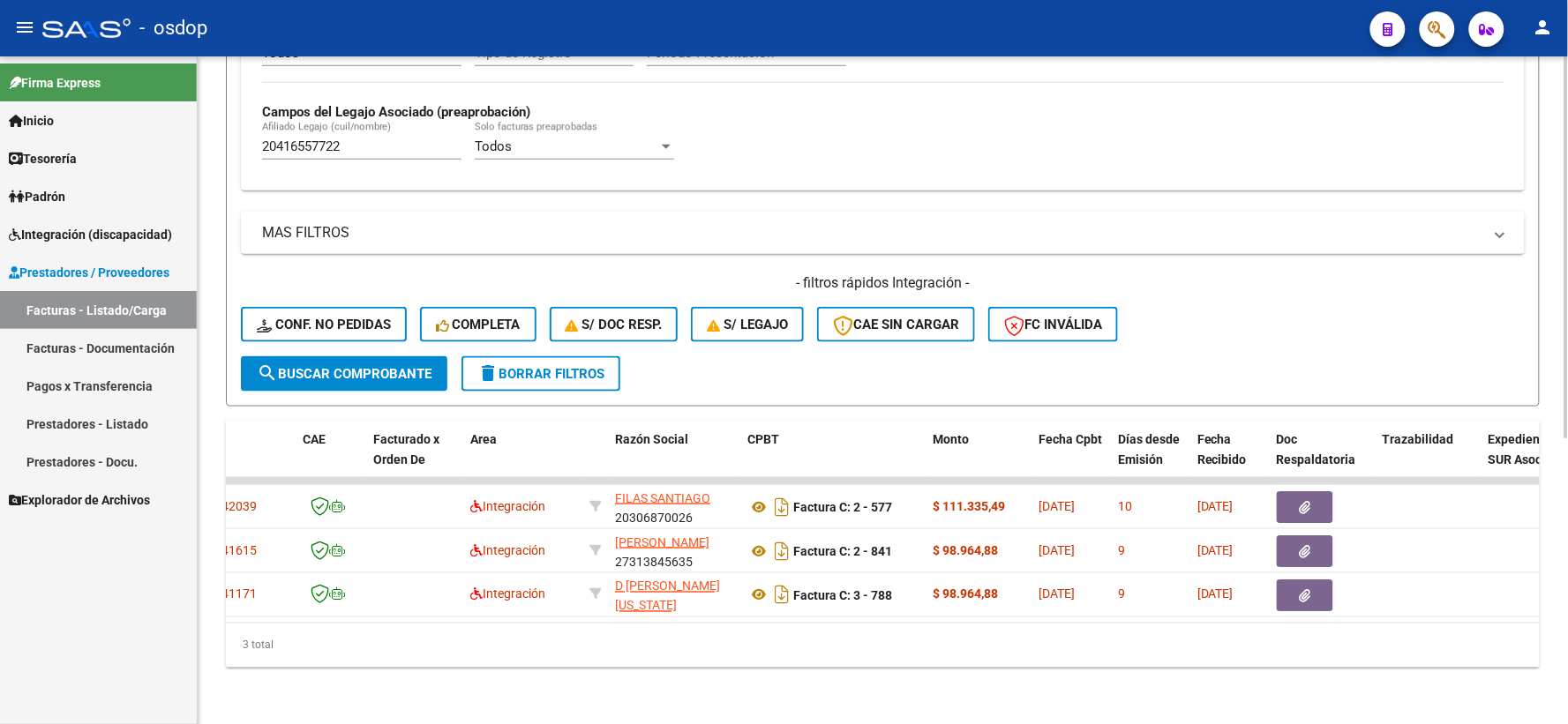
scroll to position [0, 0]
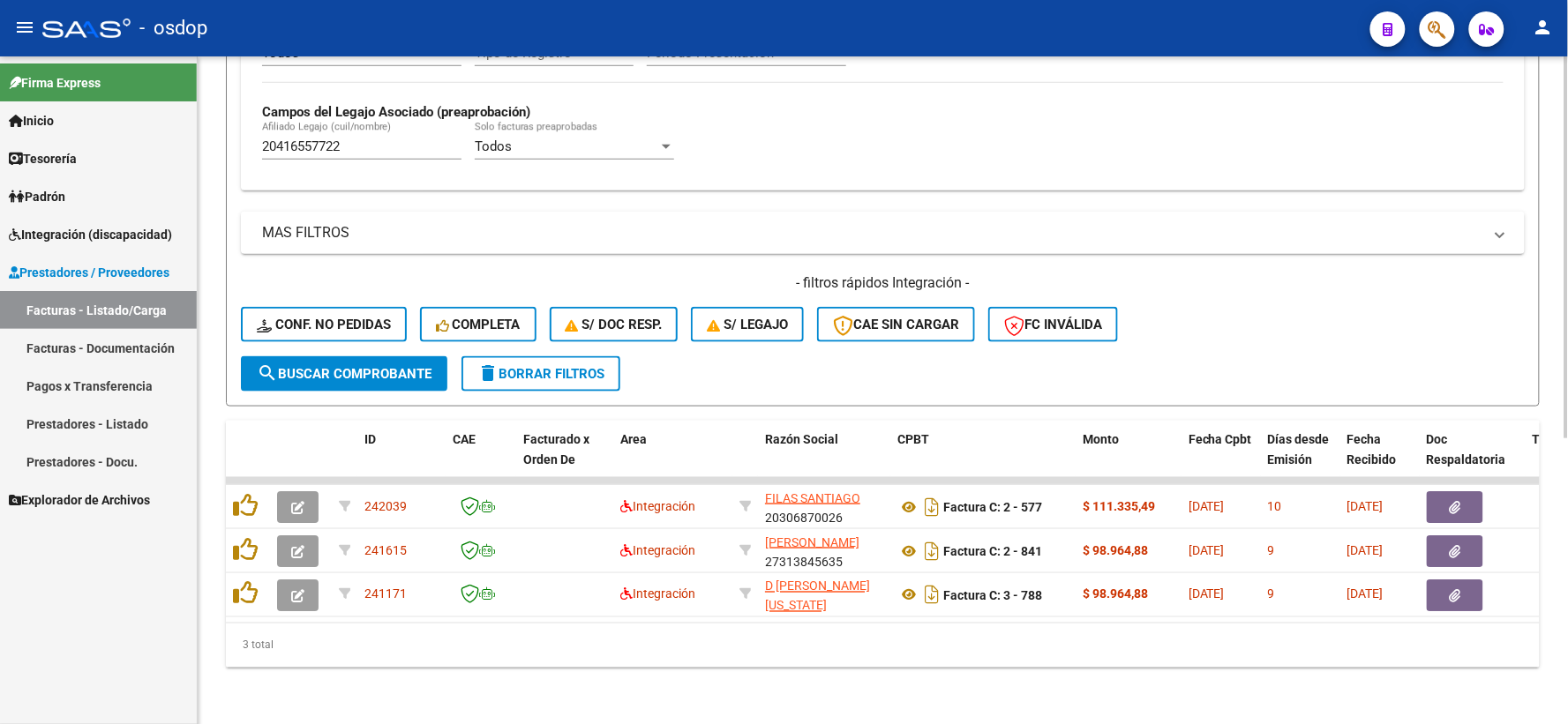
click at [233, 228] on form "Filtros Id Area Area Seleccionar Gerenciador Seleccionar Gerenciador No Confirm…" at bounding box center [883, 64] width 1314 height 683
click at [213, 146] on div "Video tutorial PRESTADORES -> Listado de CPBTs Emitidos por Prestadores / Prove…" at bounding box center [883, 148] width 1370 height 1154
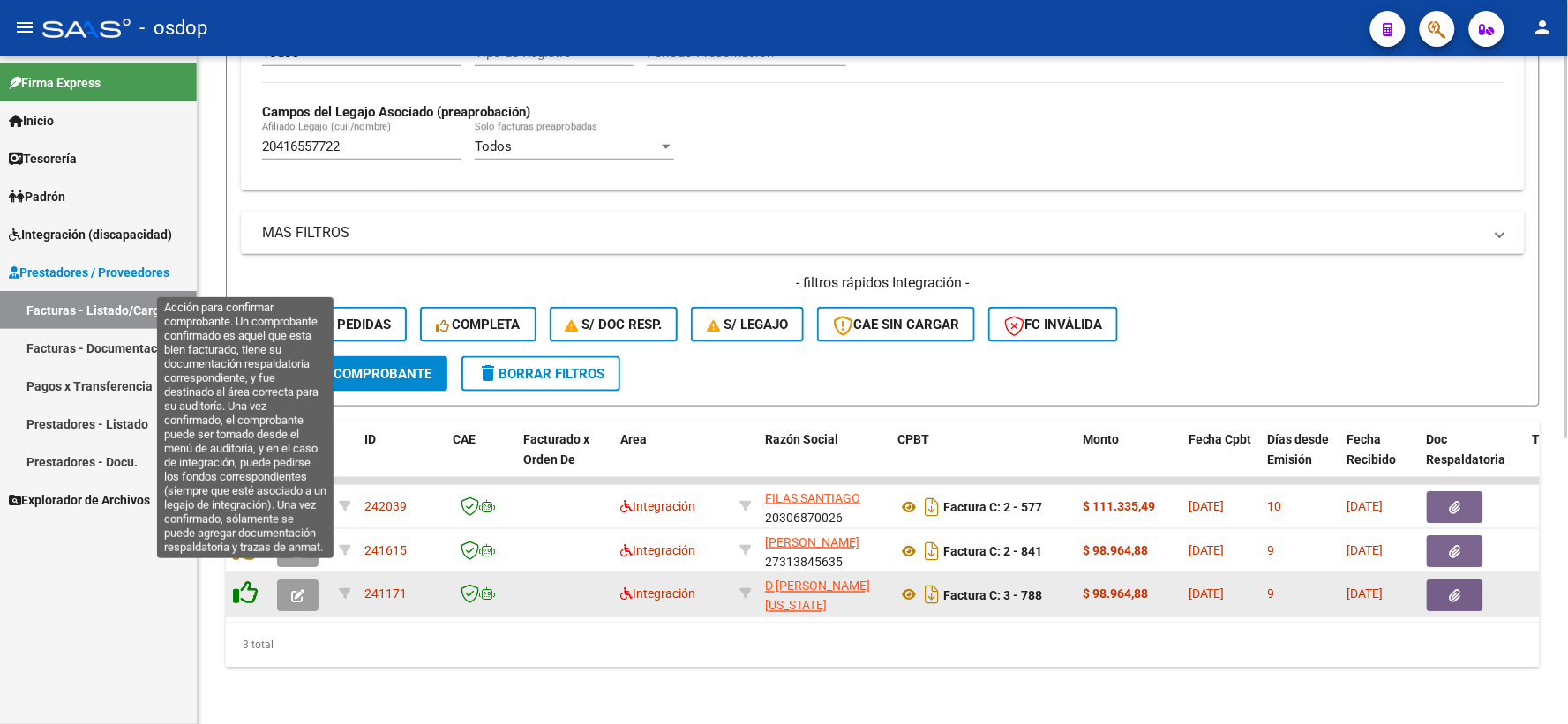
click at [250, 581] on icon at bounding box center [244, 593] width 24 height 24
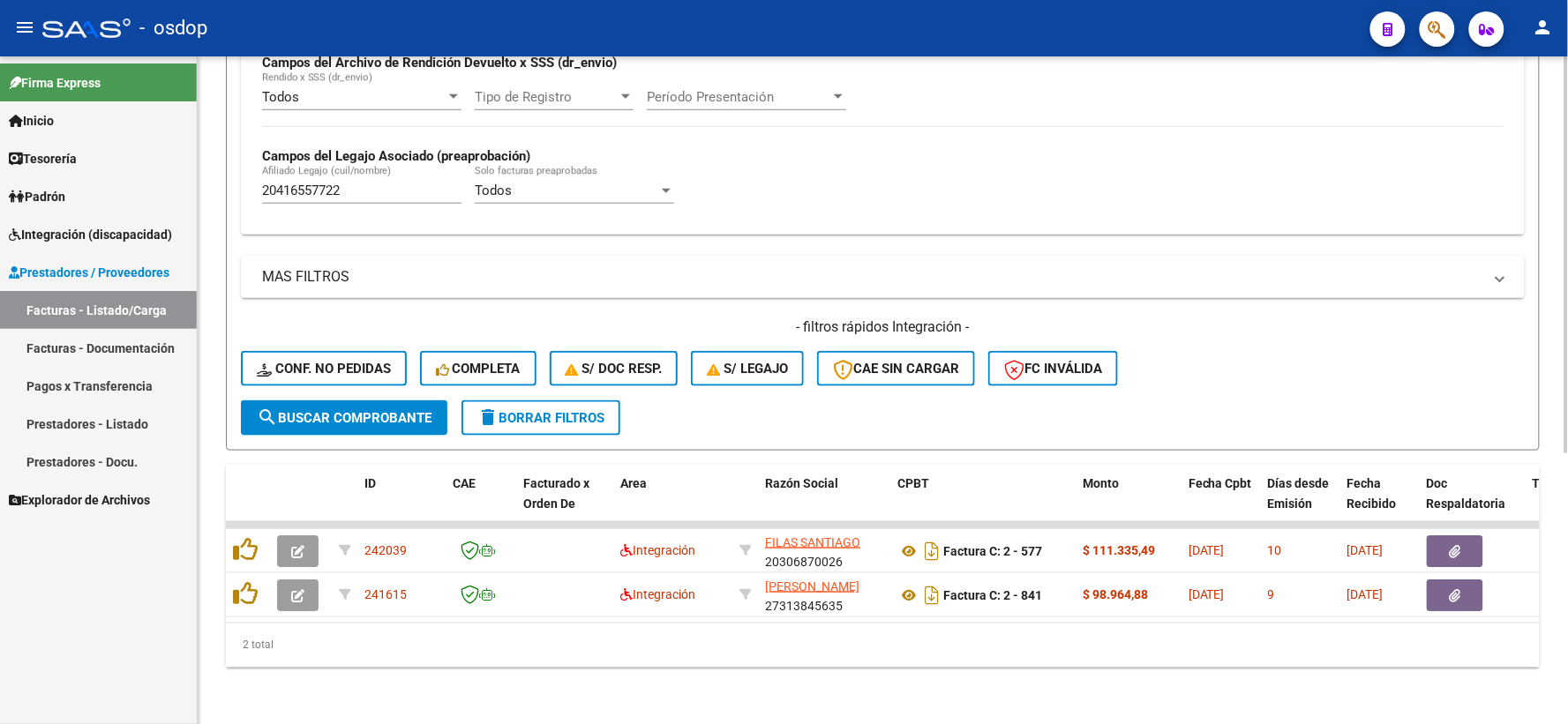
scroll to position [455, 0]
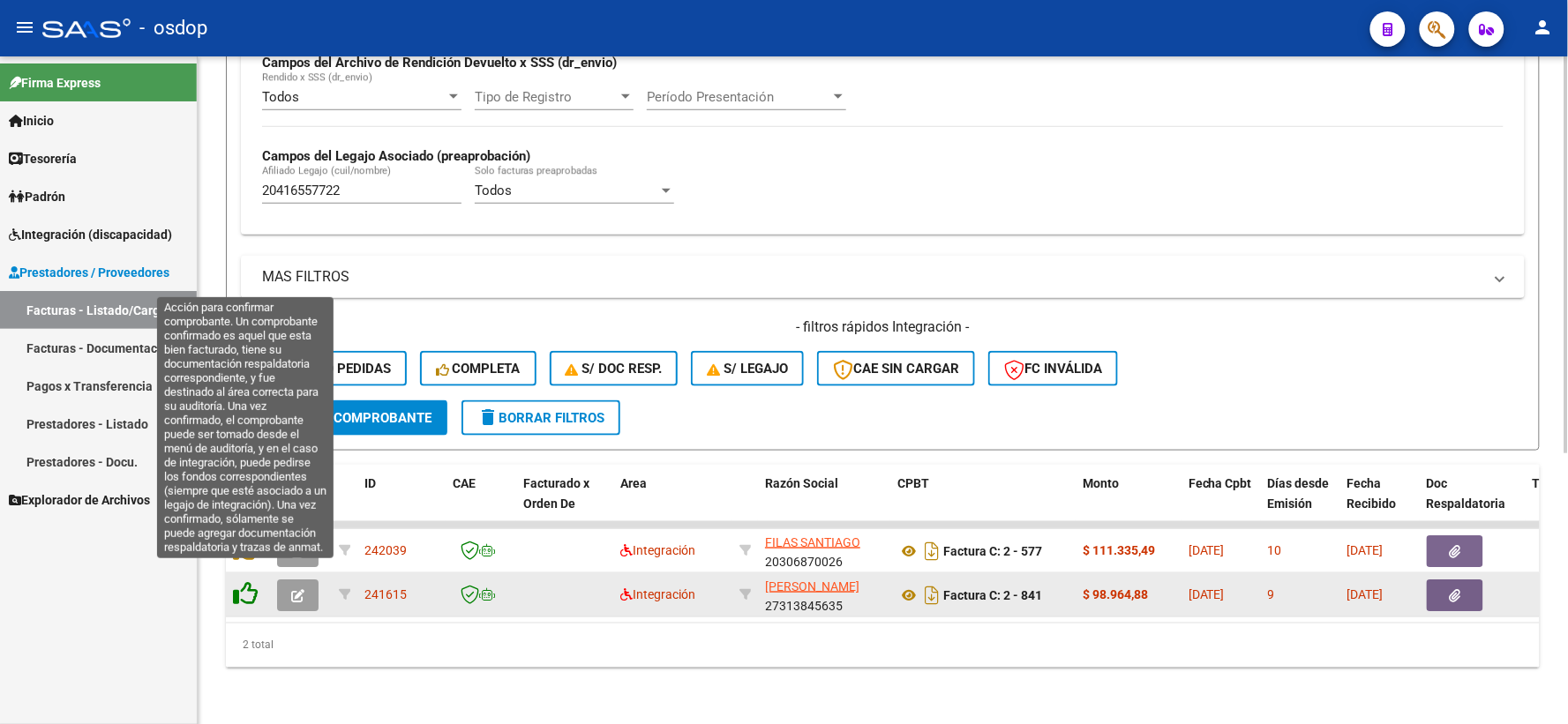
click at [237, 581] on icon at bounding box center [244, 593] width 24 height 24
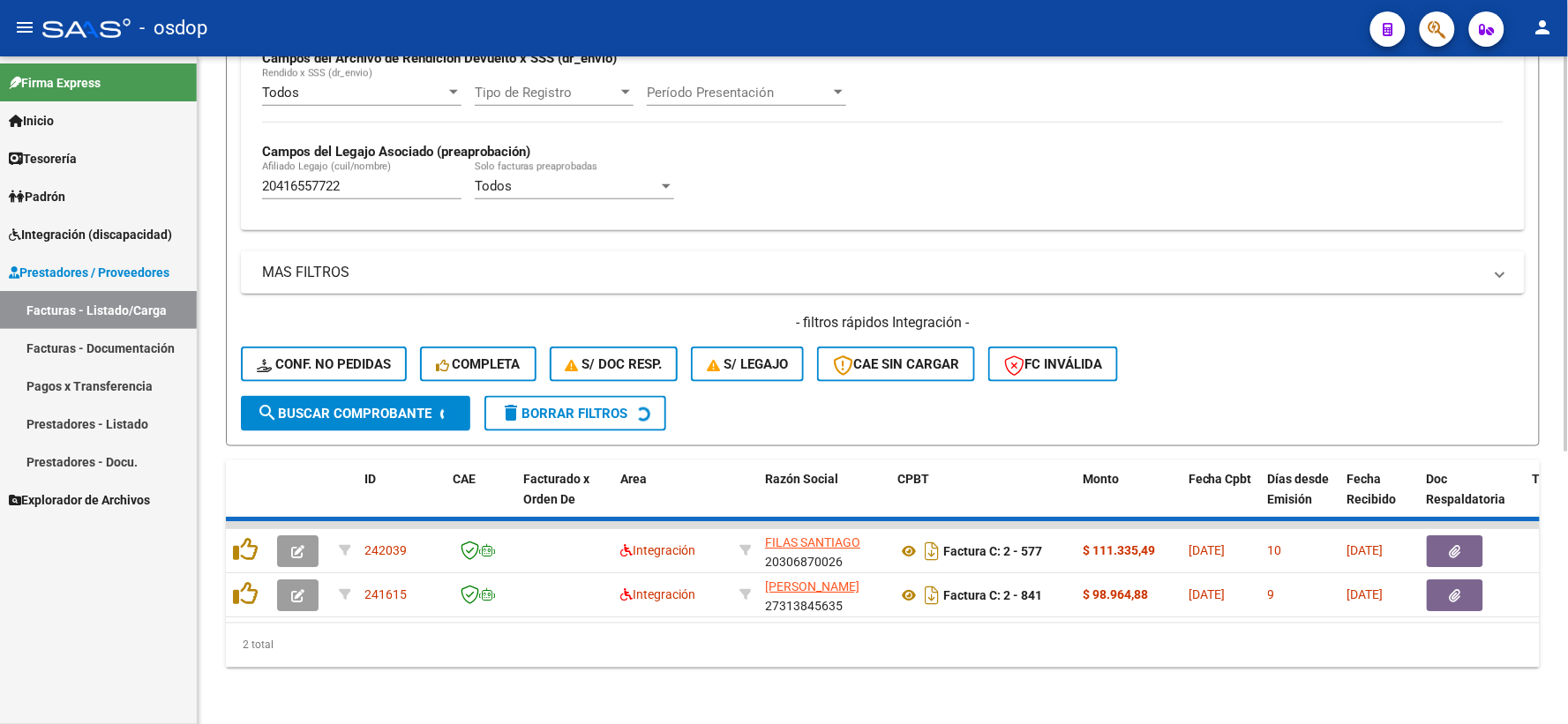
scroll to position [411, 0]
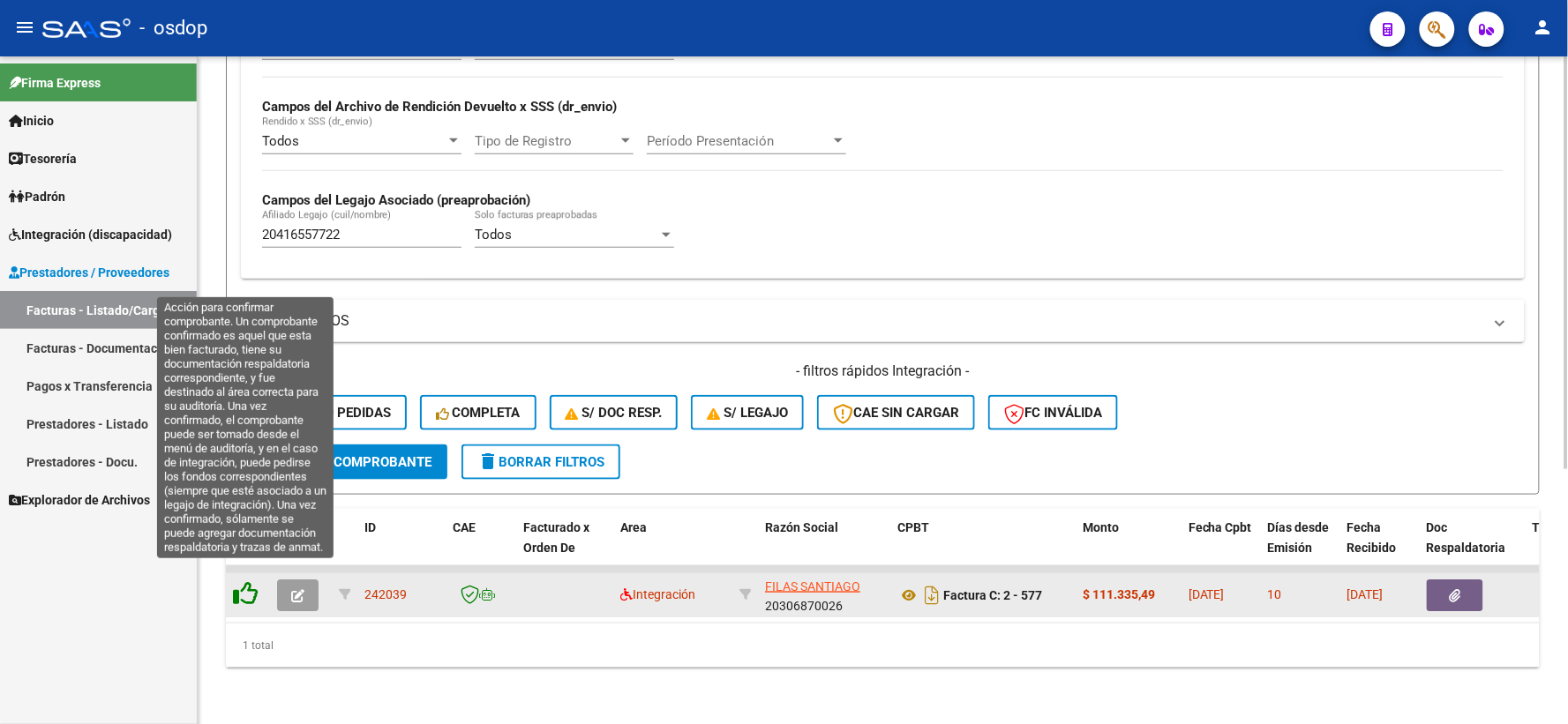
click at [250, 581] on icon at bounding box center [244, 593] width 24 height 24
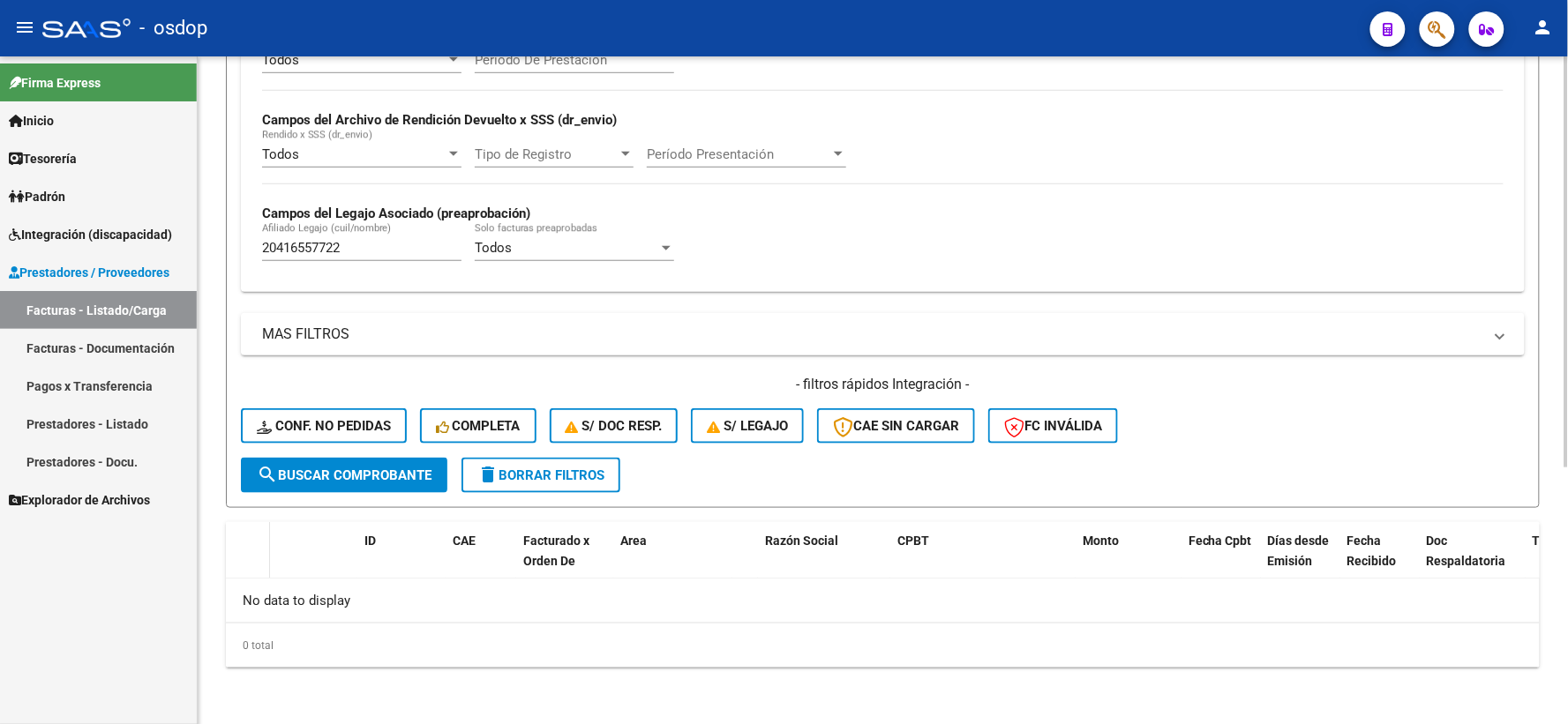
scroll to position [382, 0]
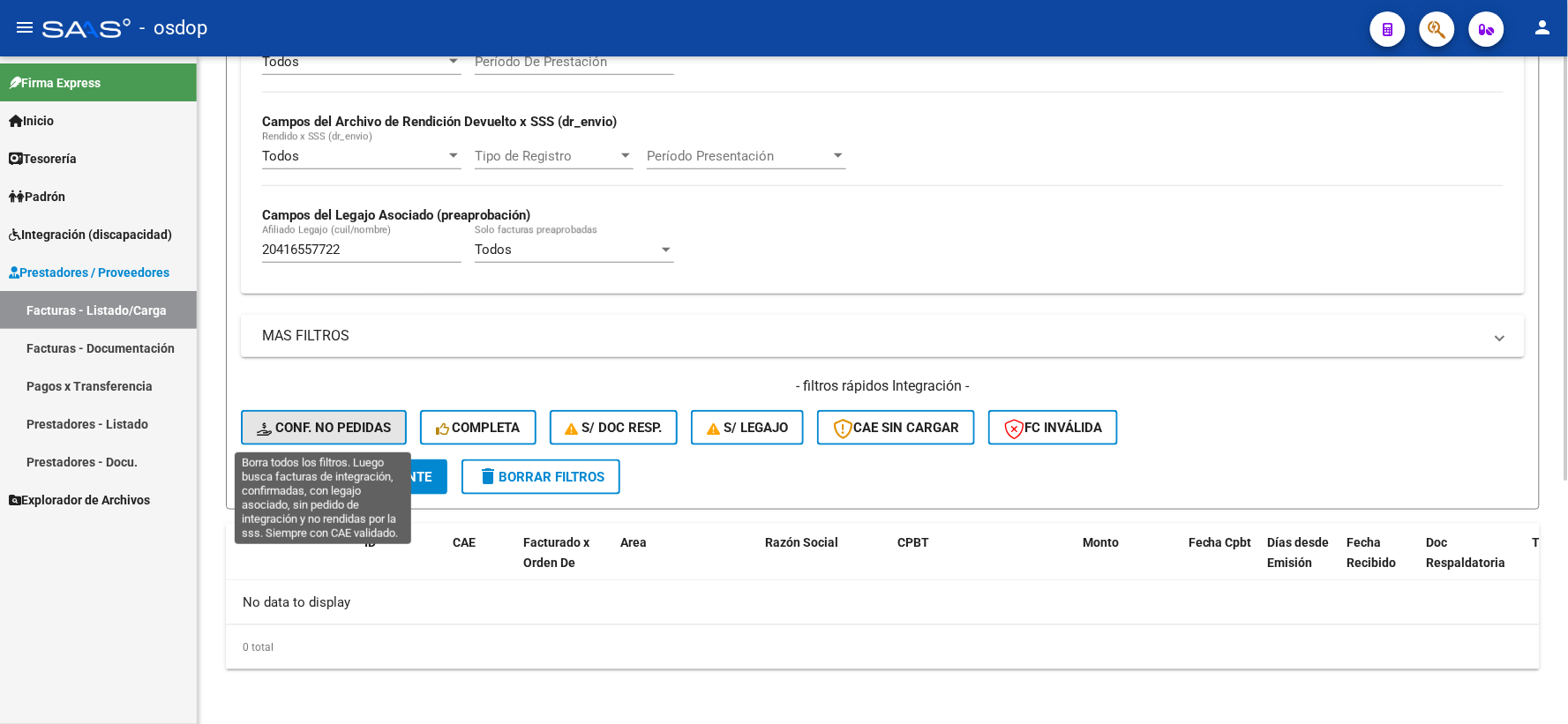
click at [333, 428] on span "Conf. no pedidas" at bounding box center [324, 427] width 134 height 16
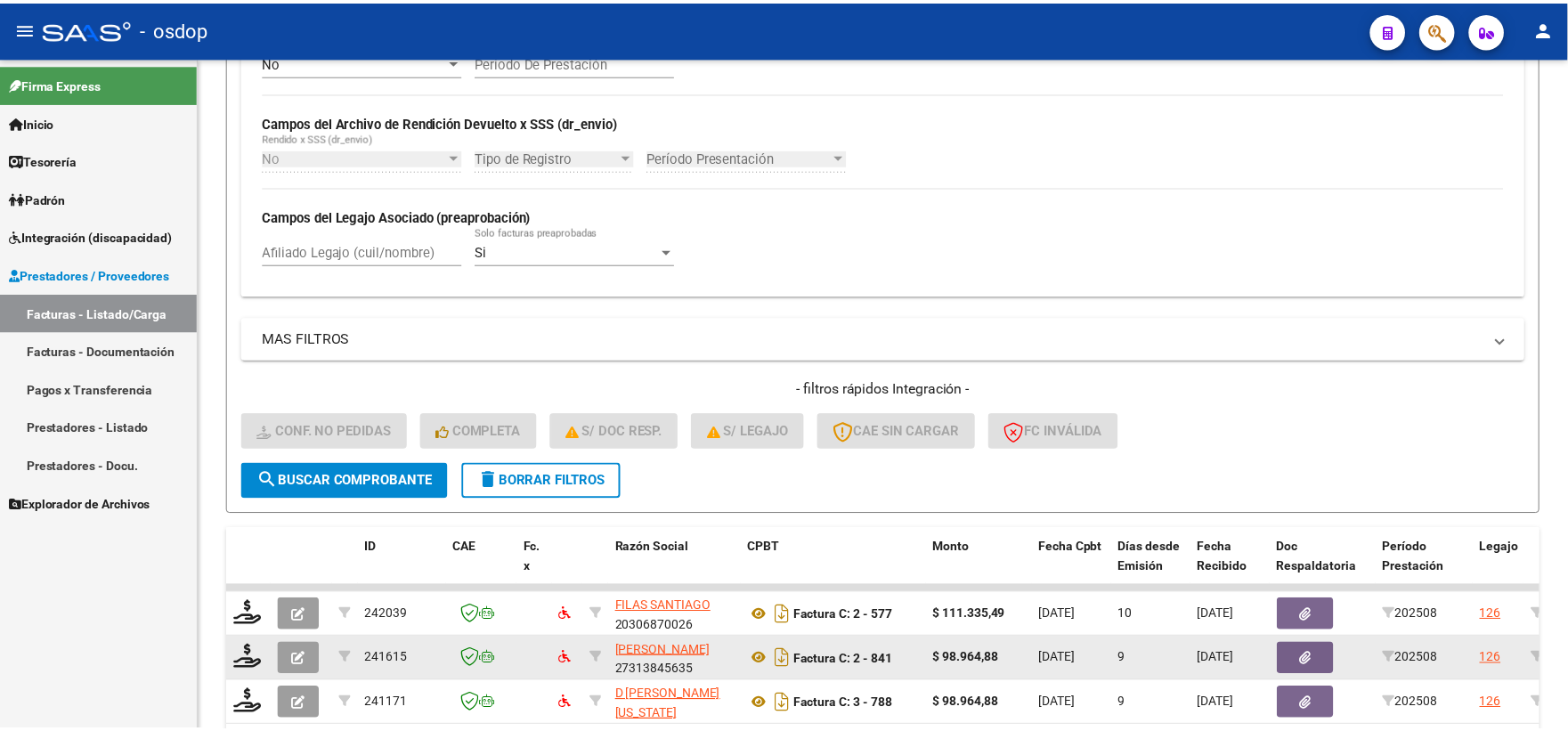
scroll to position [504, 0]
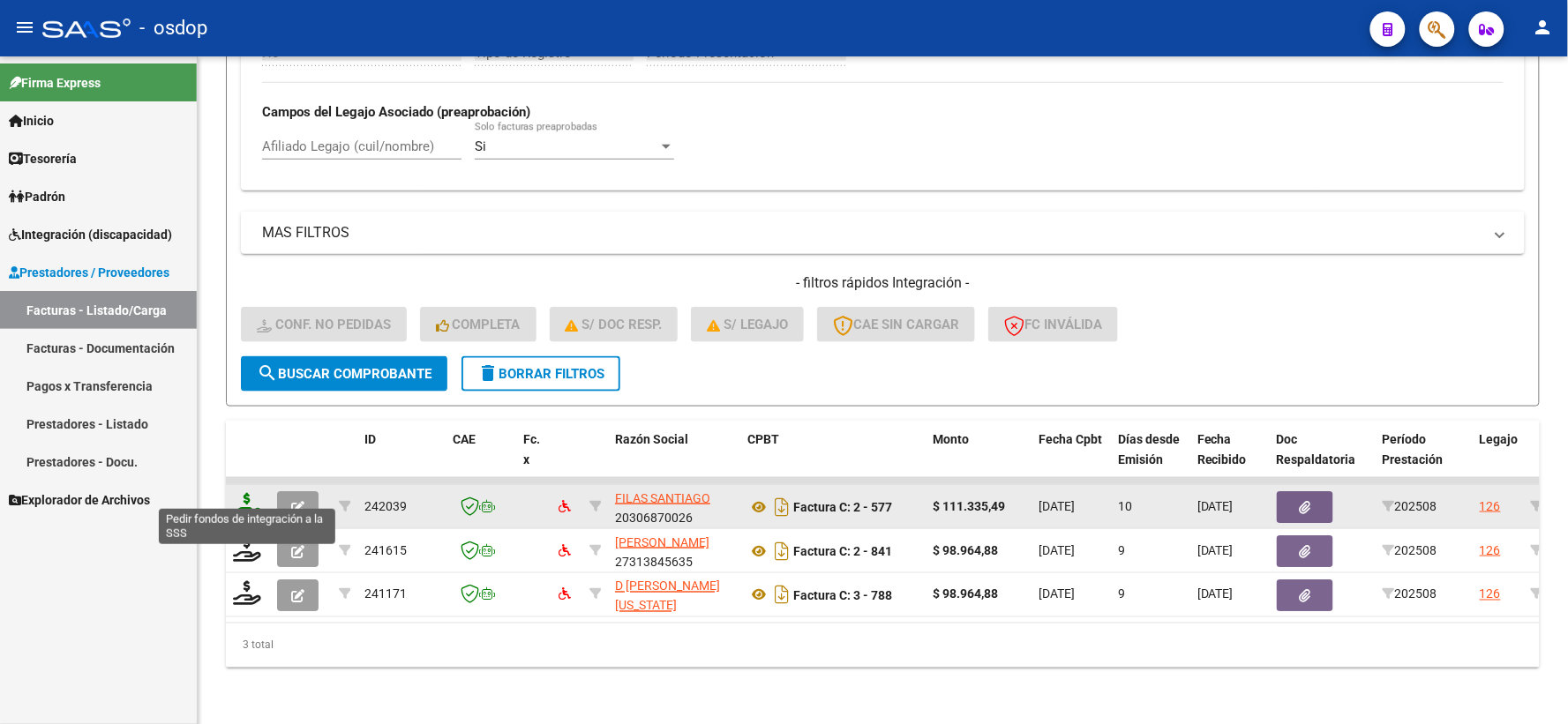
click at [252, 497] on icon at bounding box center [246, 505] width 28 height 24
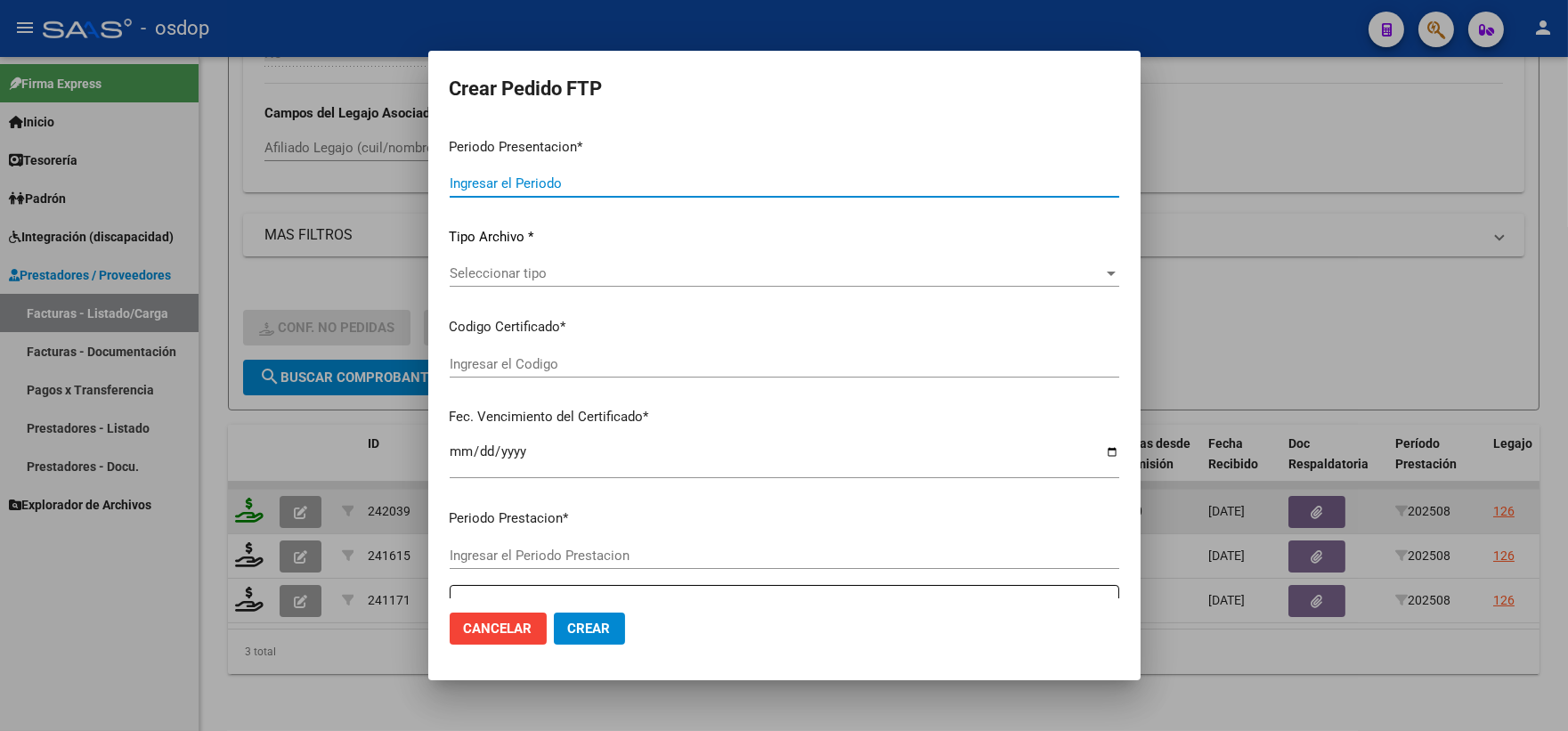
type input "202508"
type input "$ 111.335,49"
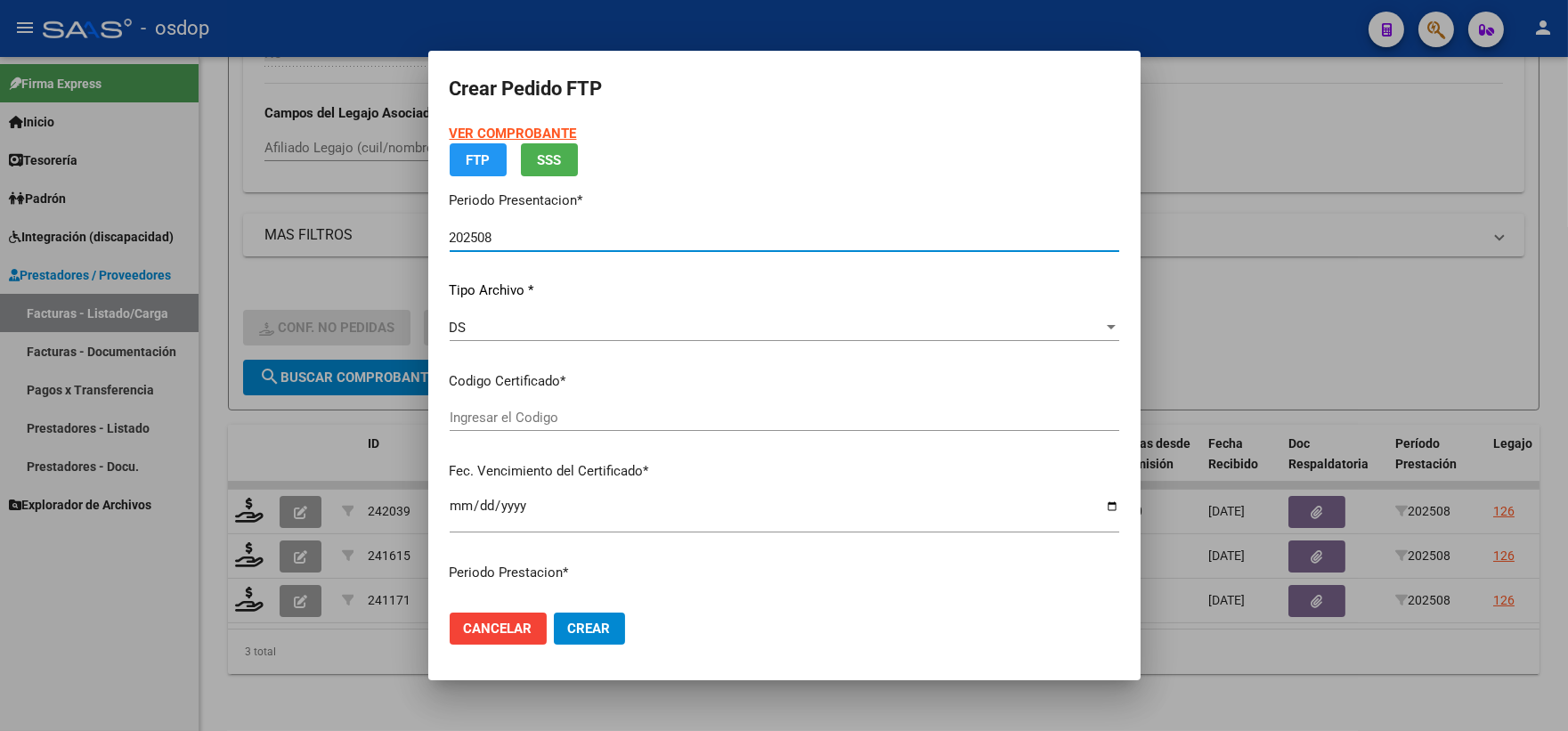
type input "1711729804"
type input "2032-12-20"
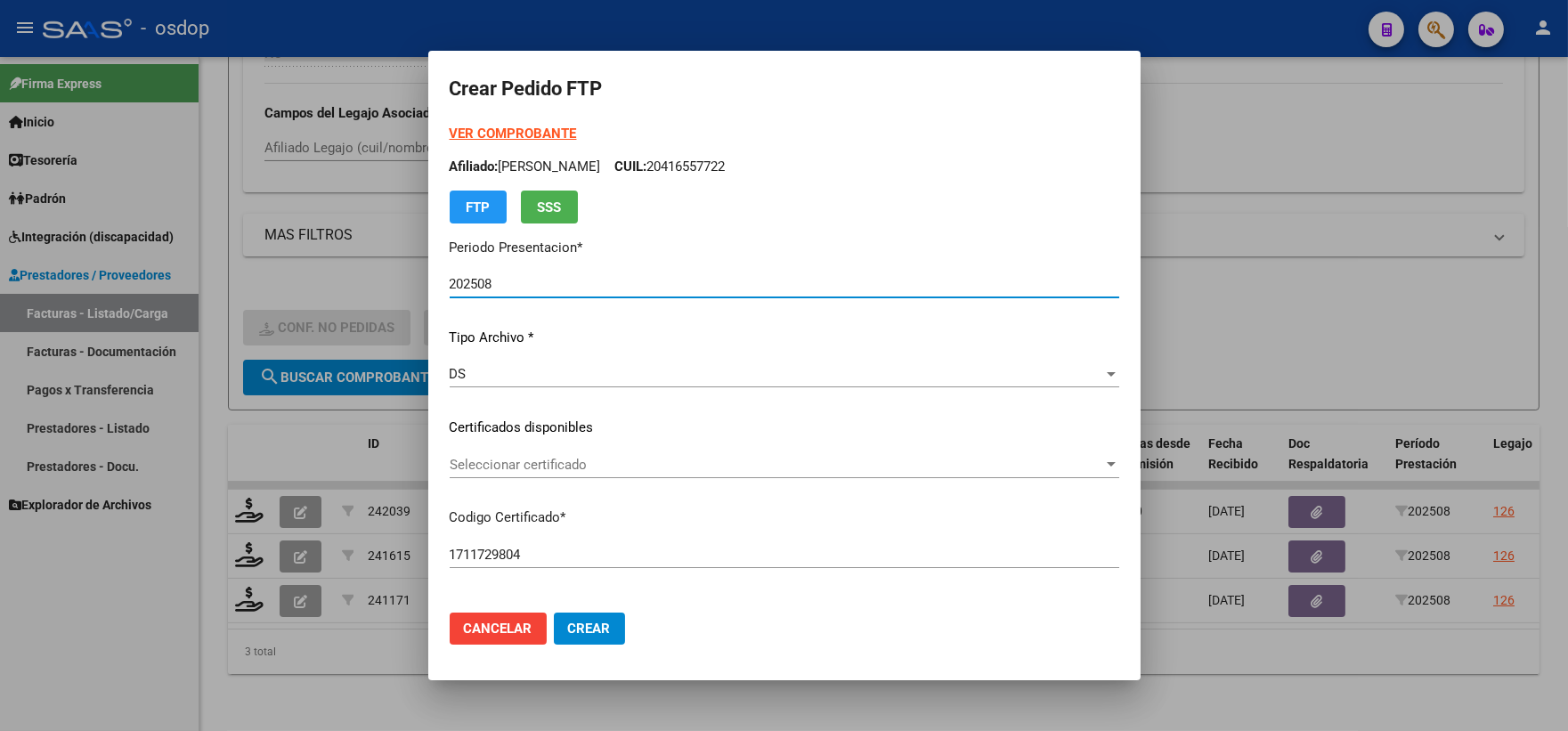
click at [571, 476] on div "Seleccionar certificado Seleccionar certificado" at bounding box center [785, 465] width 670 height 27
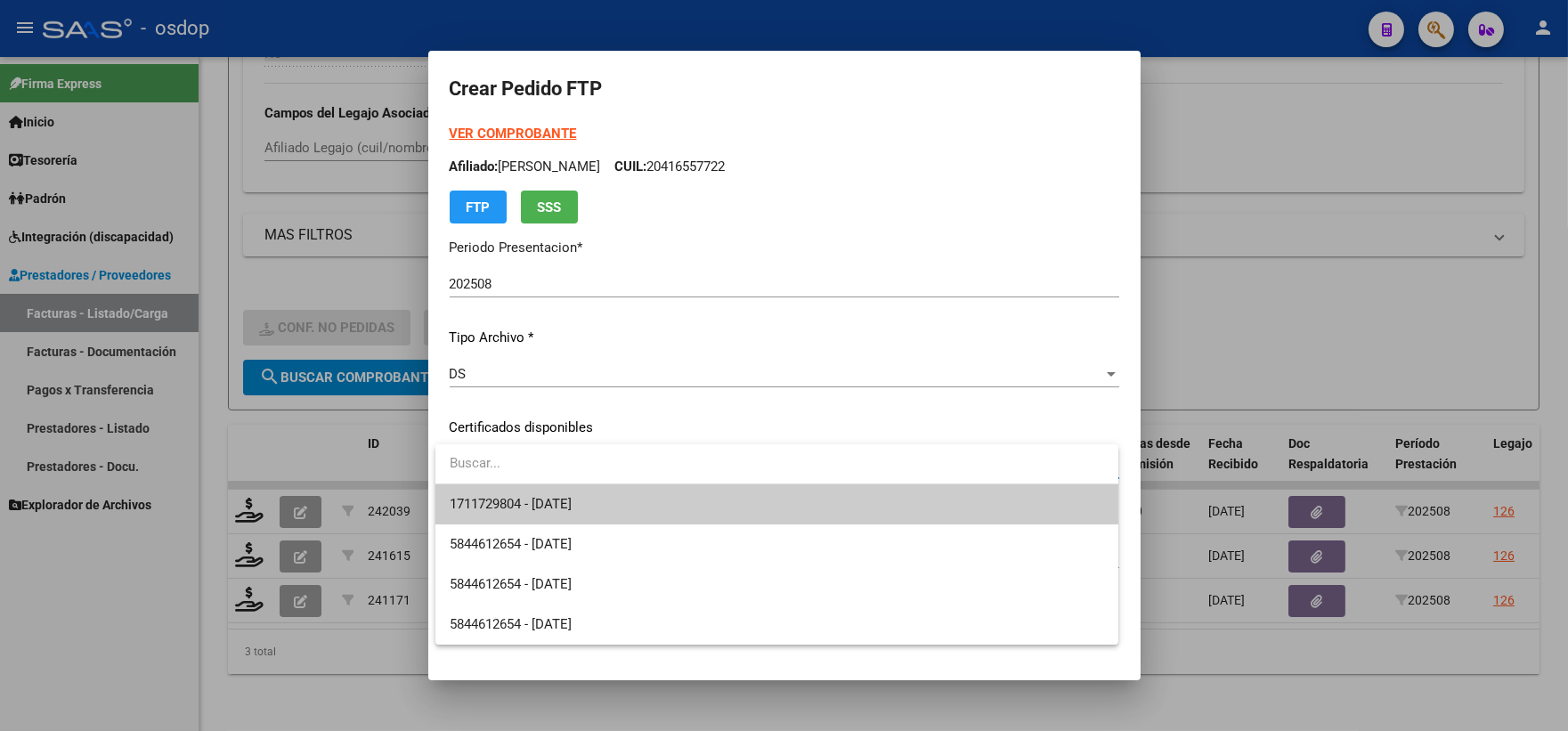
click at [616, 505] on span "1711729804 - 2032-12-20" at bounding box center [777, 504] width 654 height 40
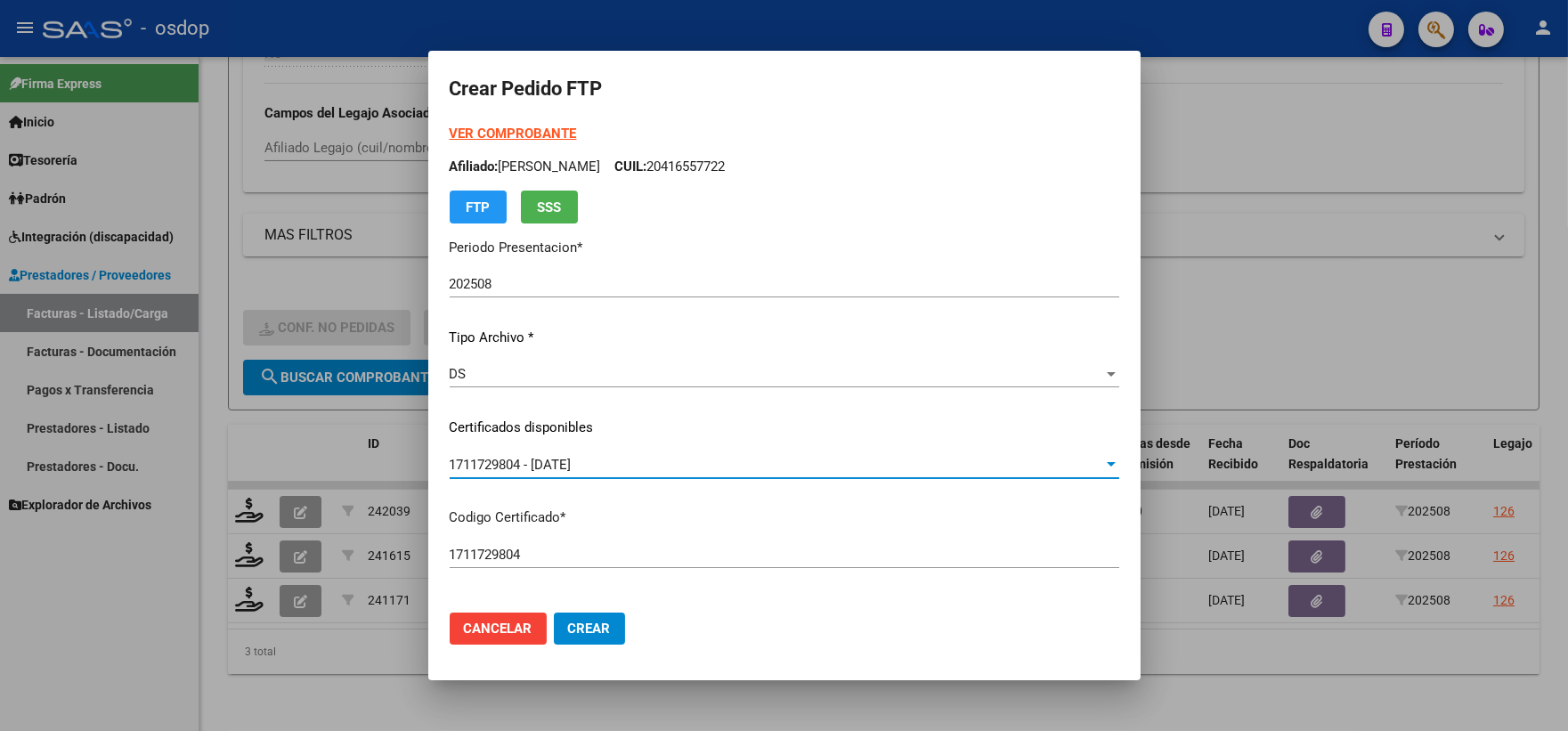
scroll to position [494, 0]
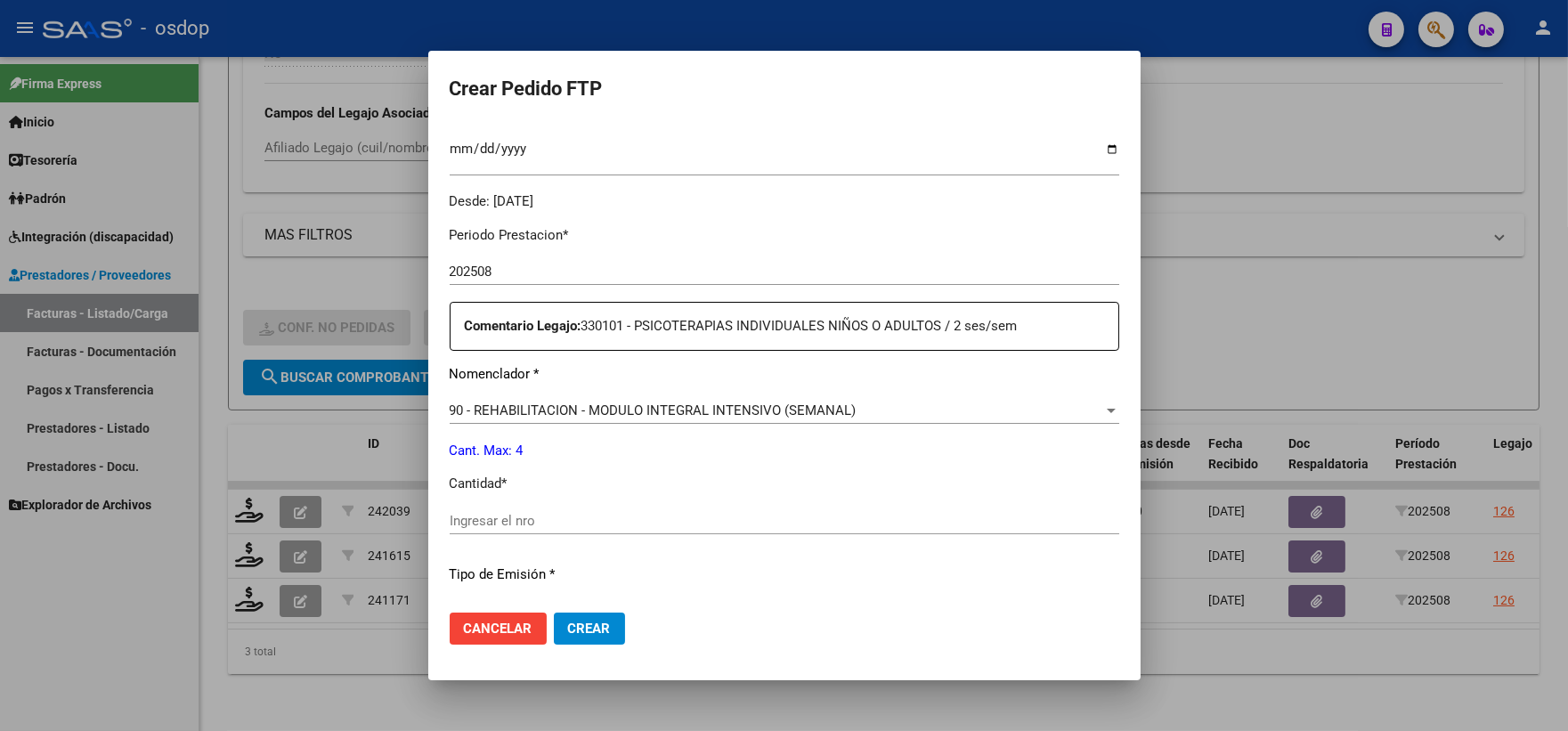
click at [612, 488] on p "Cantidad *" at bounding box center [785, 483] width 670 height 21
click at [612, 510] on div "Ingresar el nro" at bounding box center [785, 521] width 670 height 27
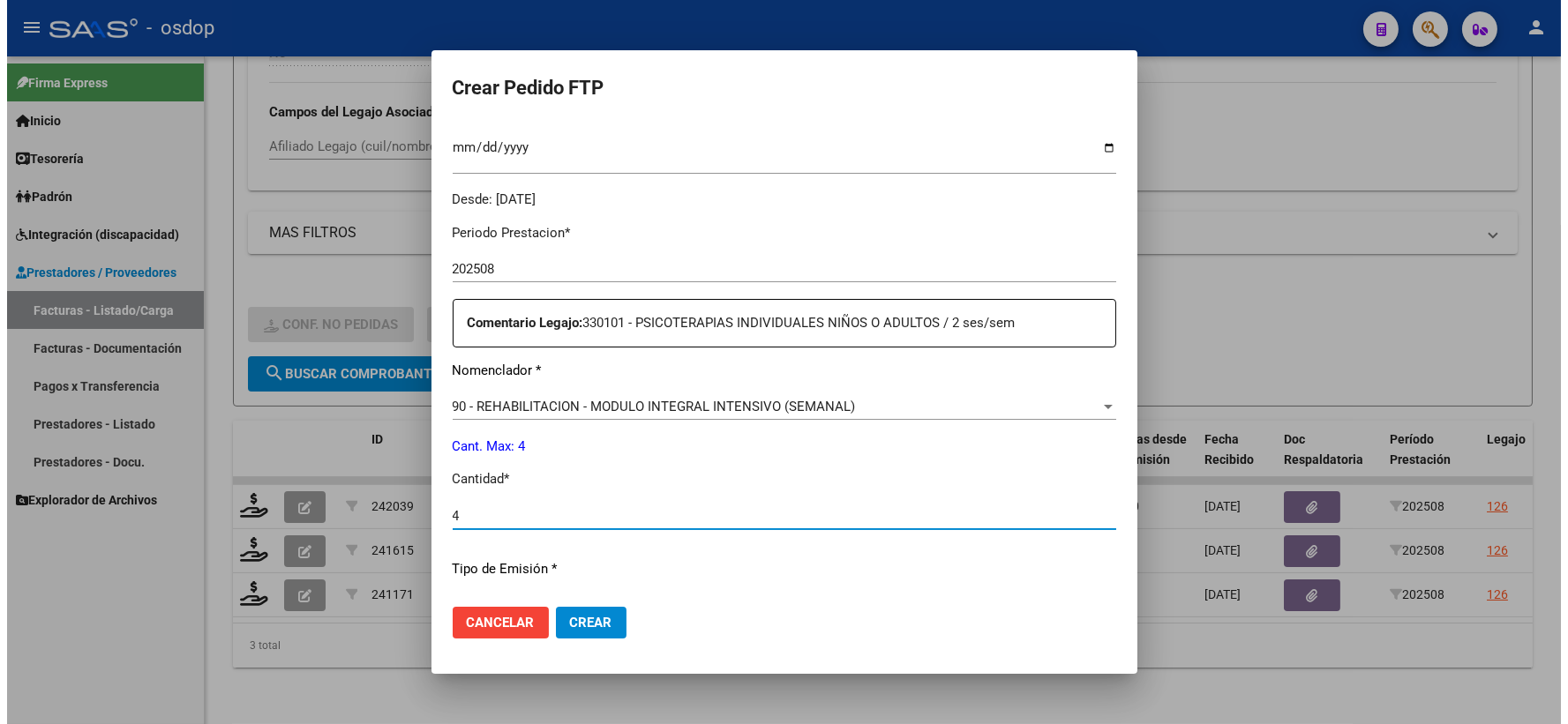
scroll to position [710, 0]
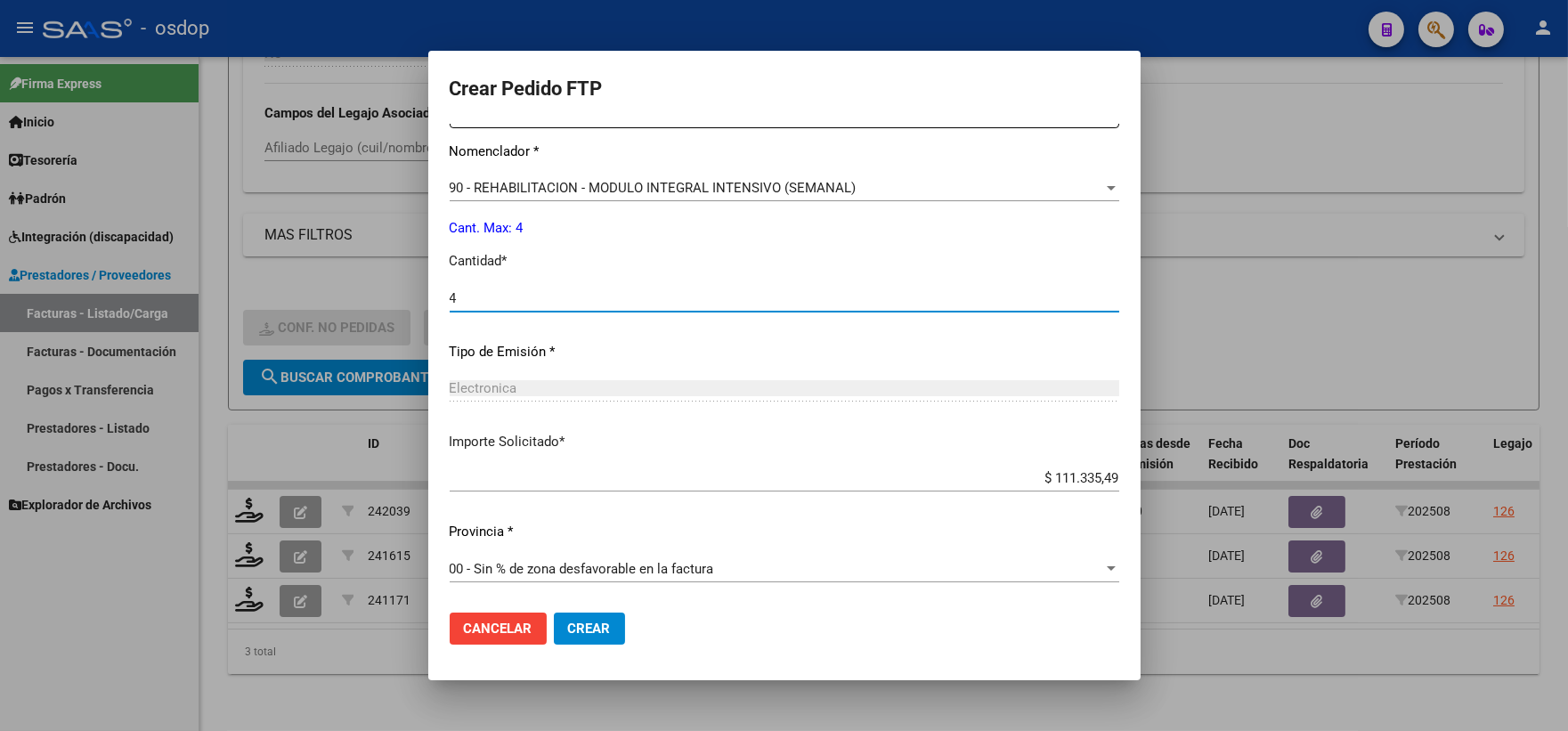
type input "4"
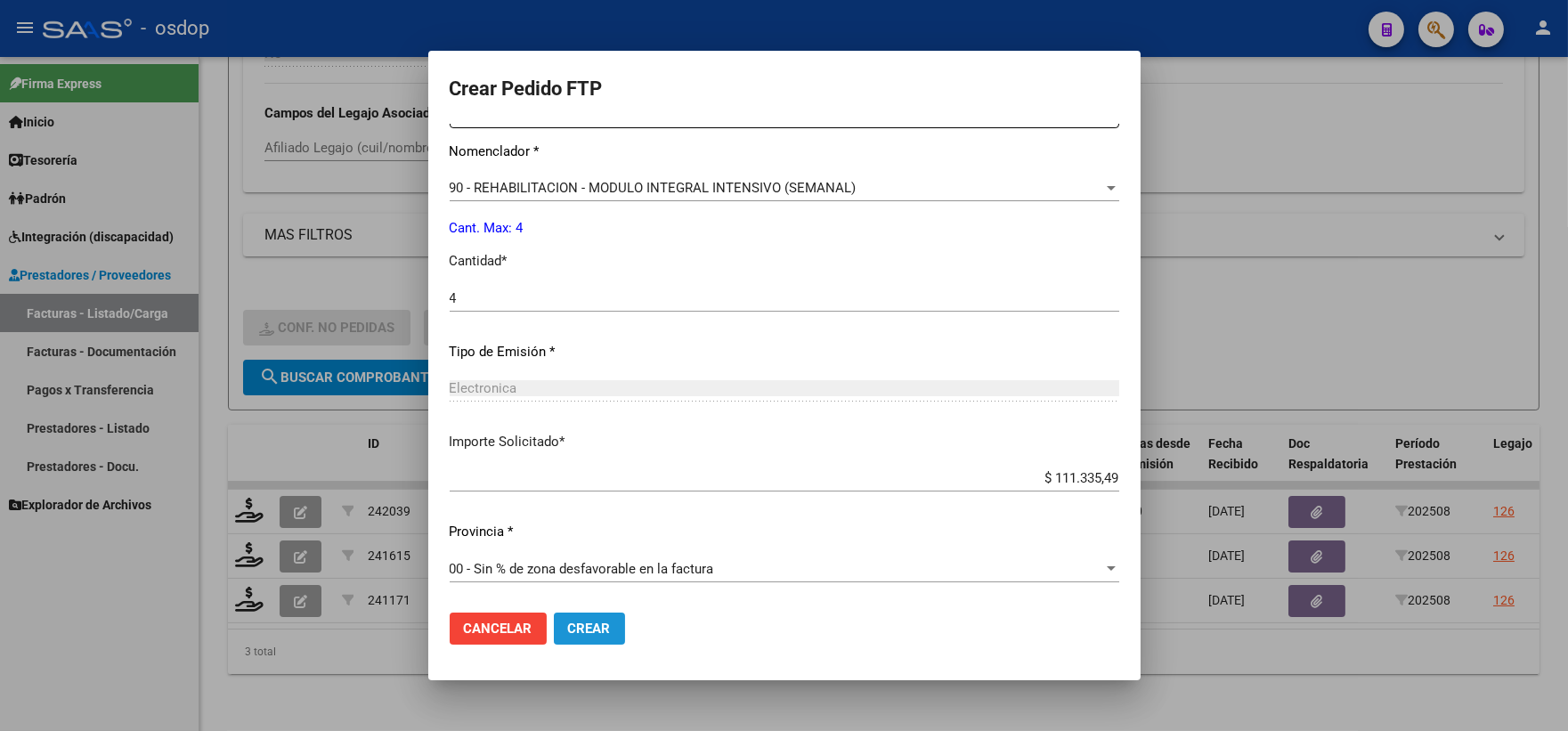
click at [583, 621] on span "Crear" at bounding box center [589, 629] width 43 height 16
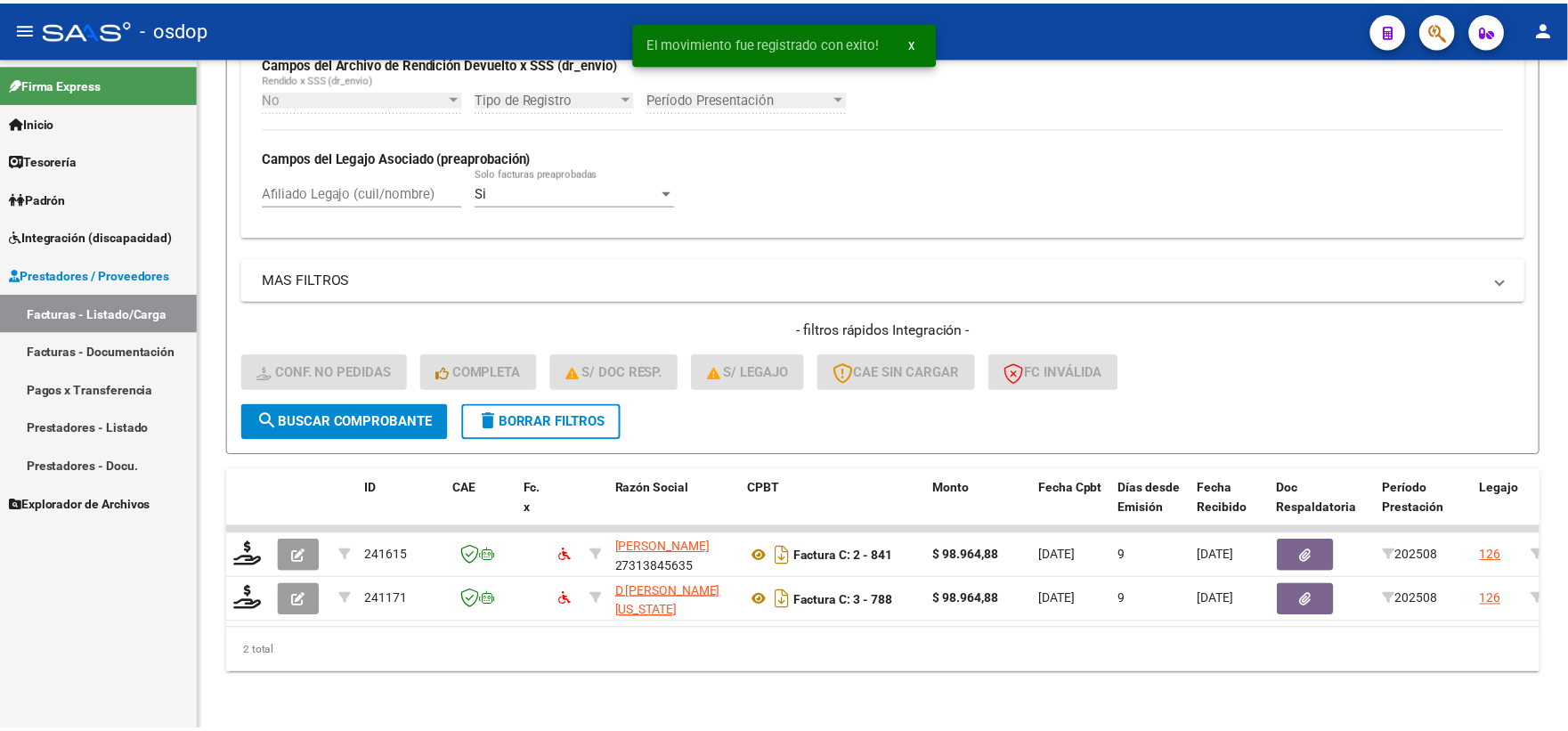
scroll to position [460, 0]
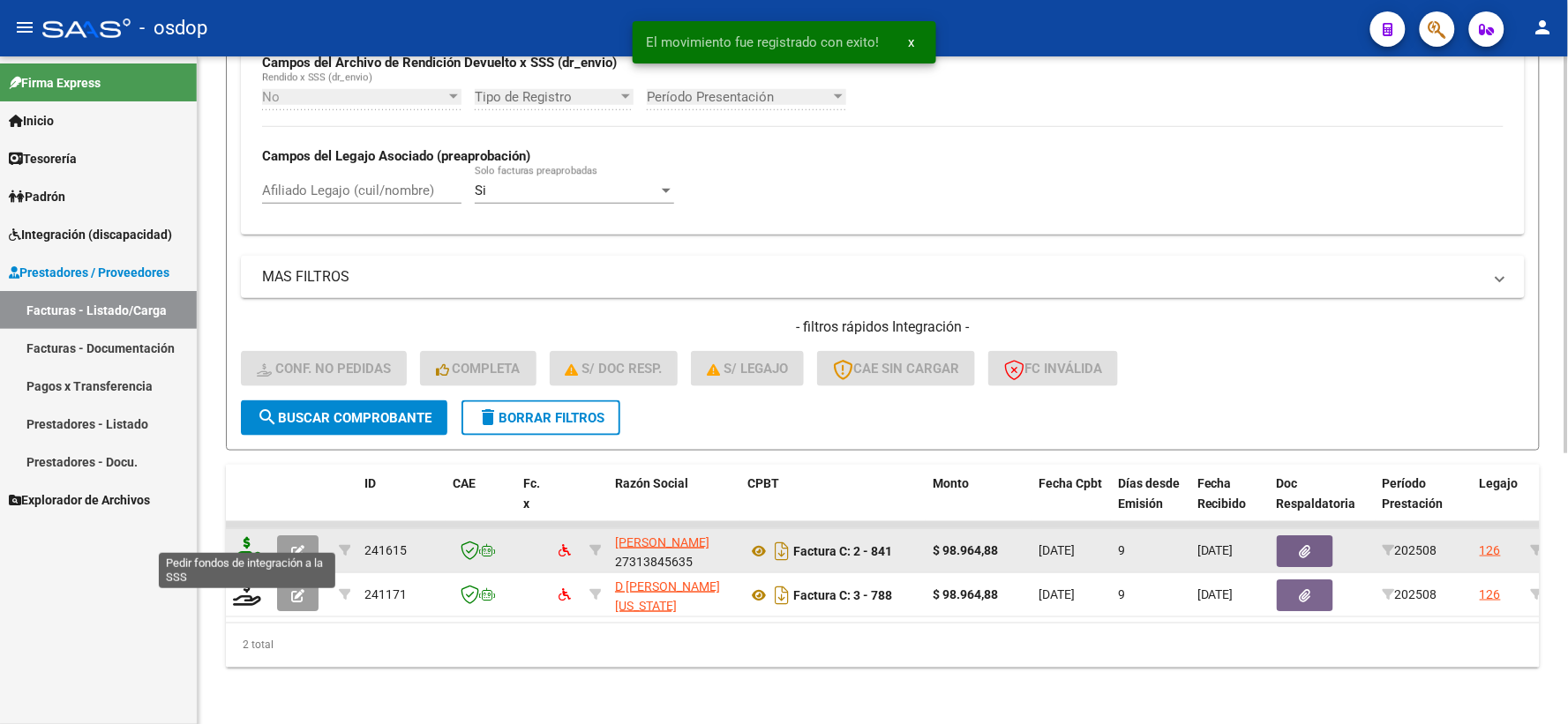
click at [240, 537] on icon at bounding box center [246, 549] width 28 height 24
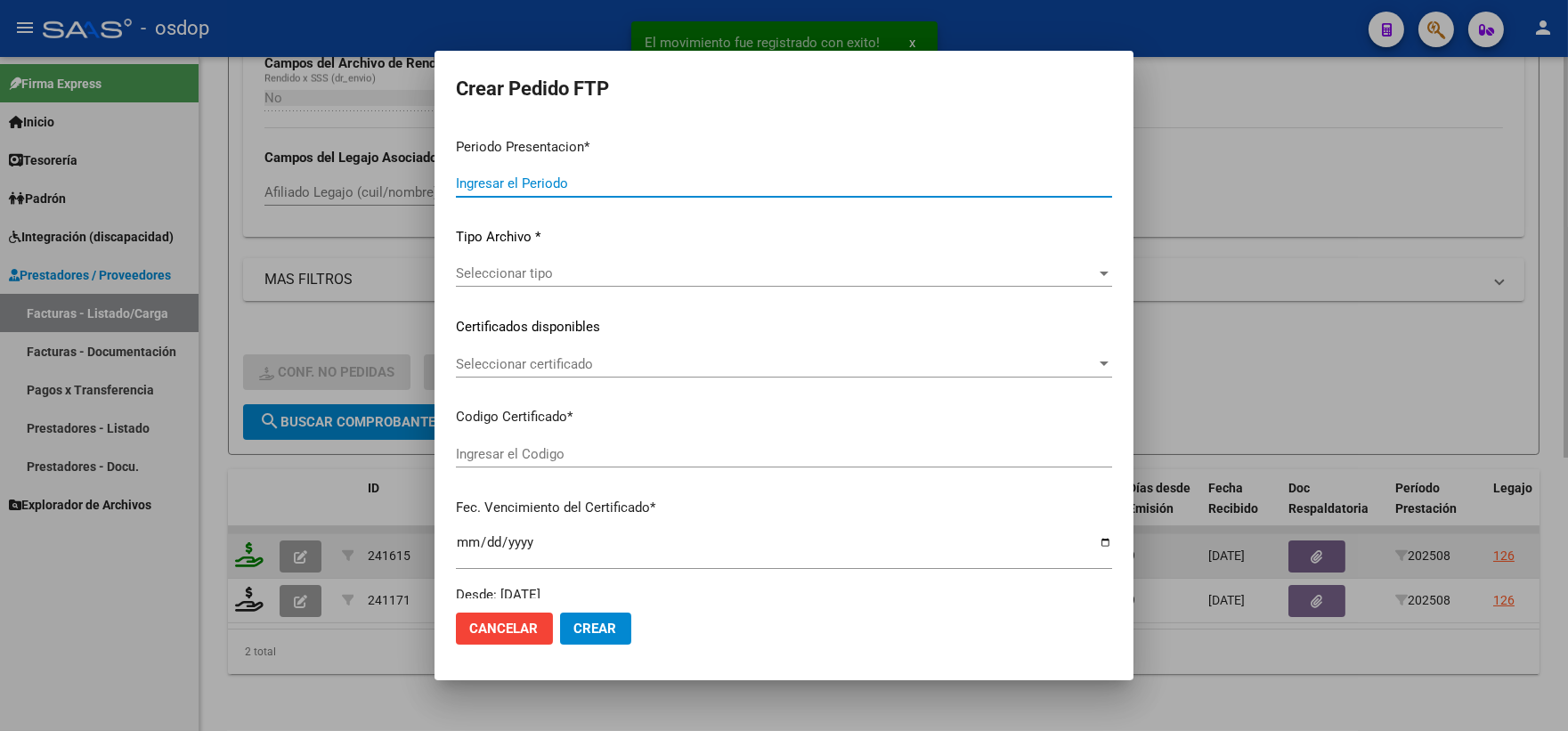
type input "202508"
type input "$ 98.964,88"
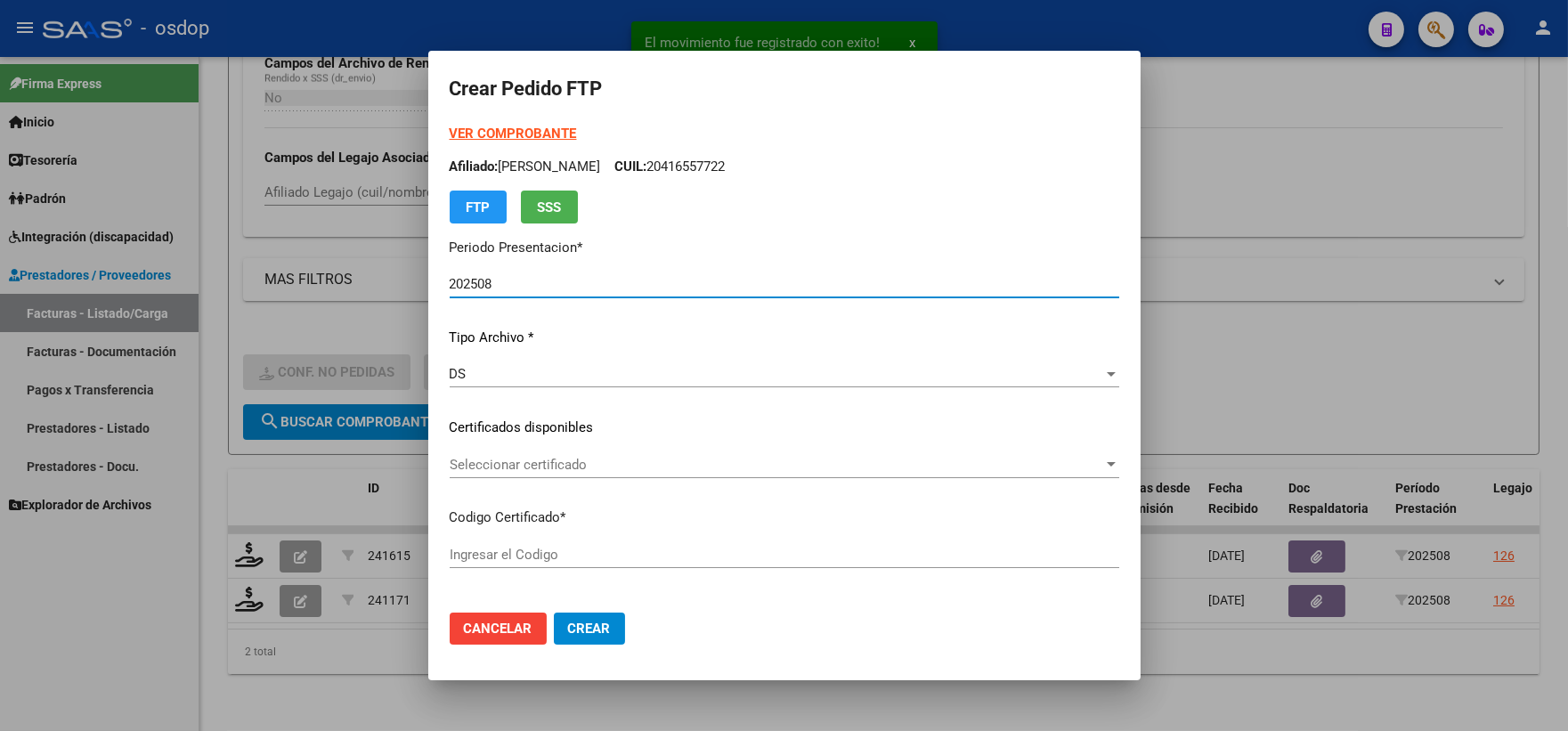
type input "1711729804"
type input "2032-12-20"
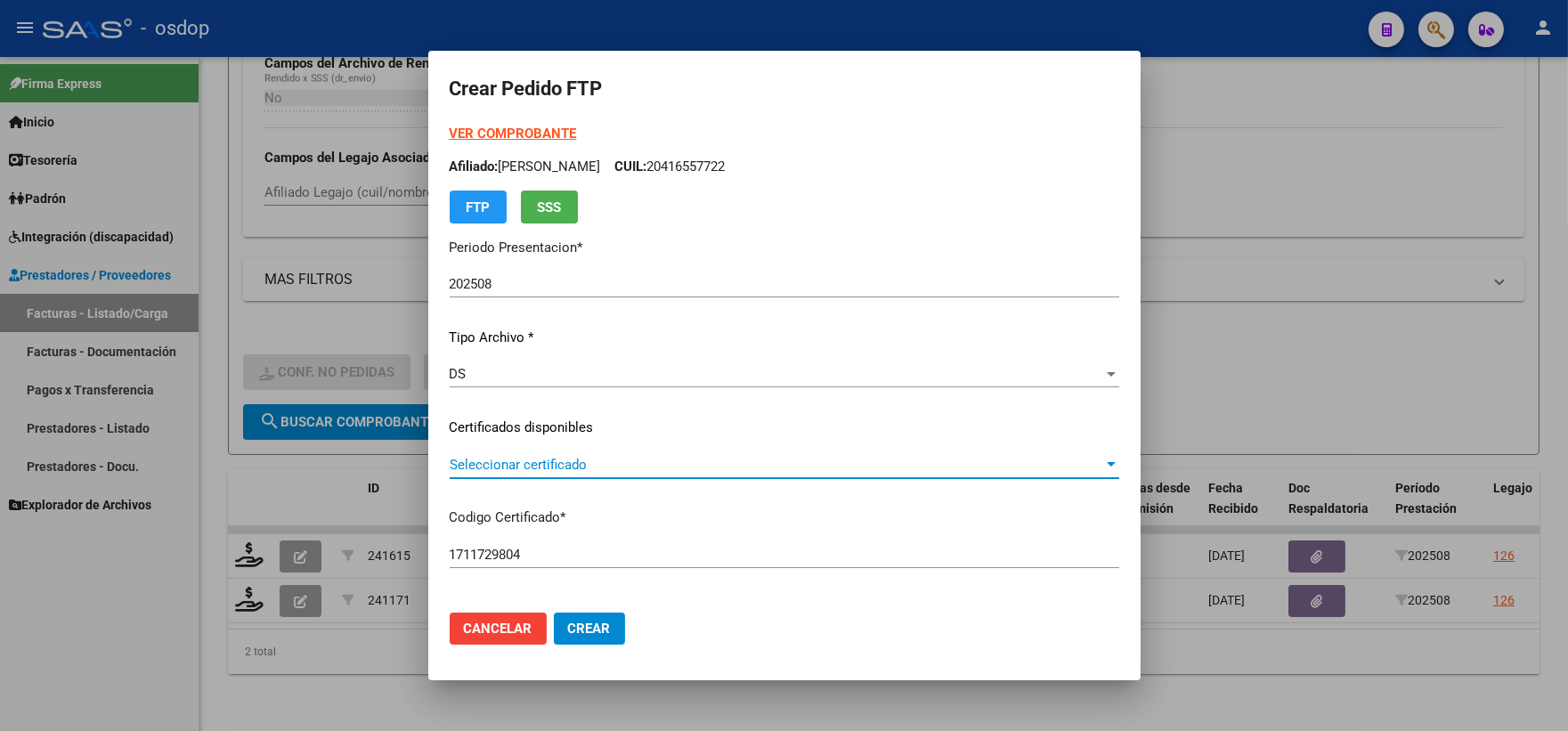
click at [588, 467] on span "Seleccionar certificado" at bounding box center [776, 465] width 653 height 16
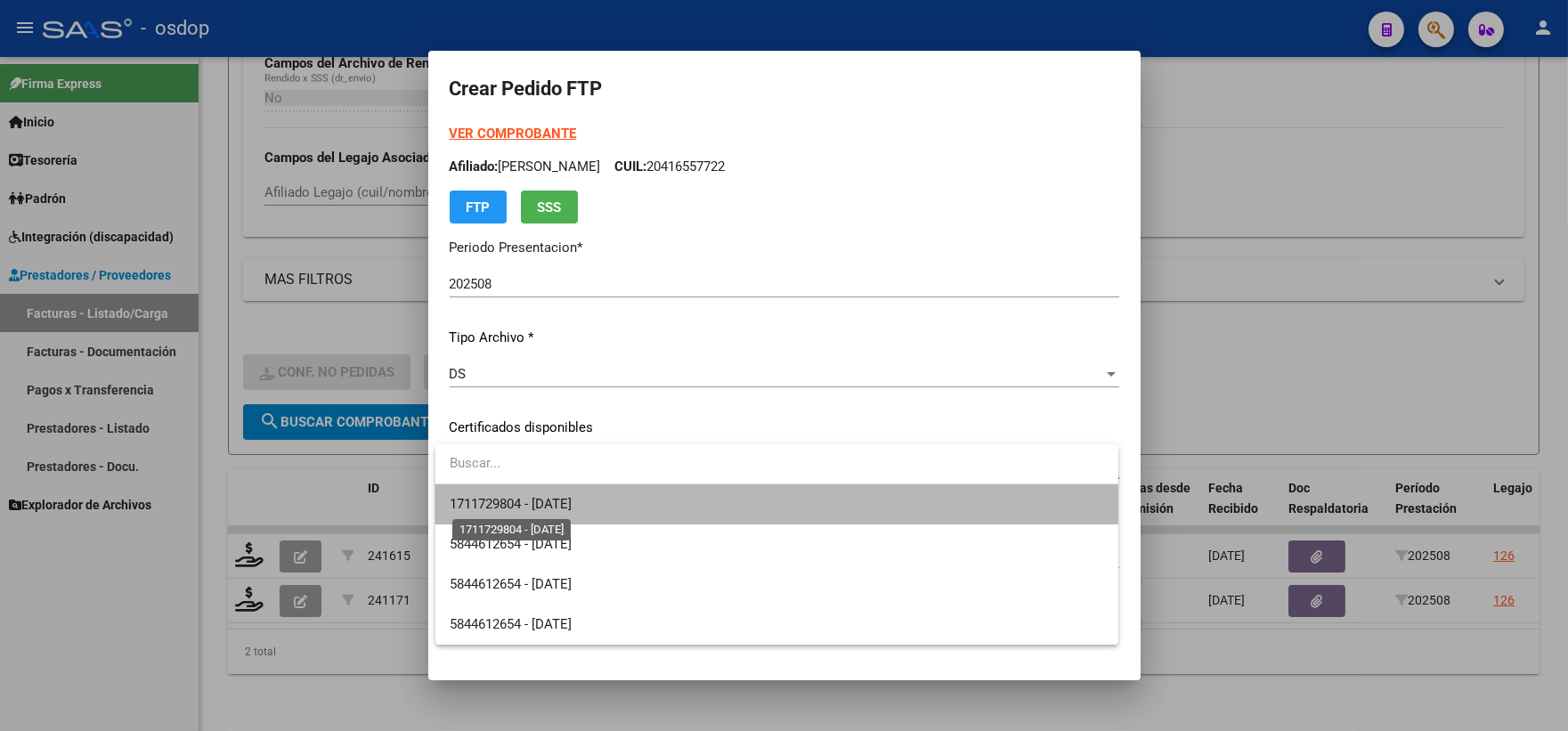
click at [572, 499] on span "1711729804 - 2032-12-20" at bounding box center [511, 504] width 122 height 16
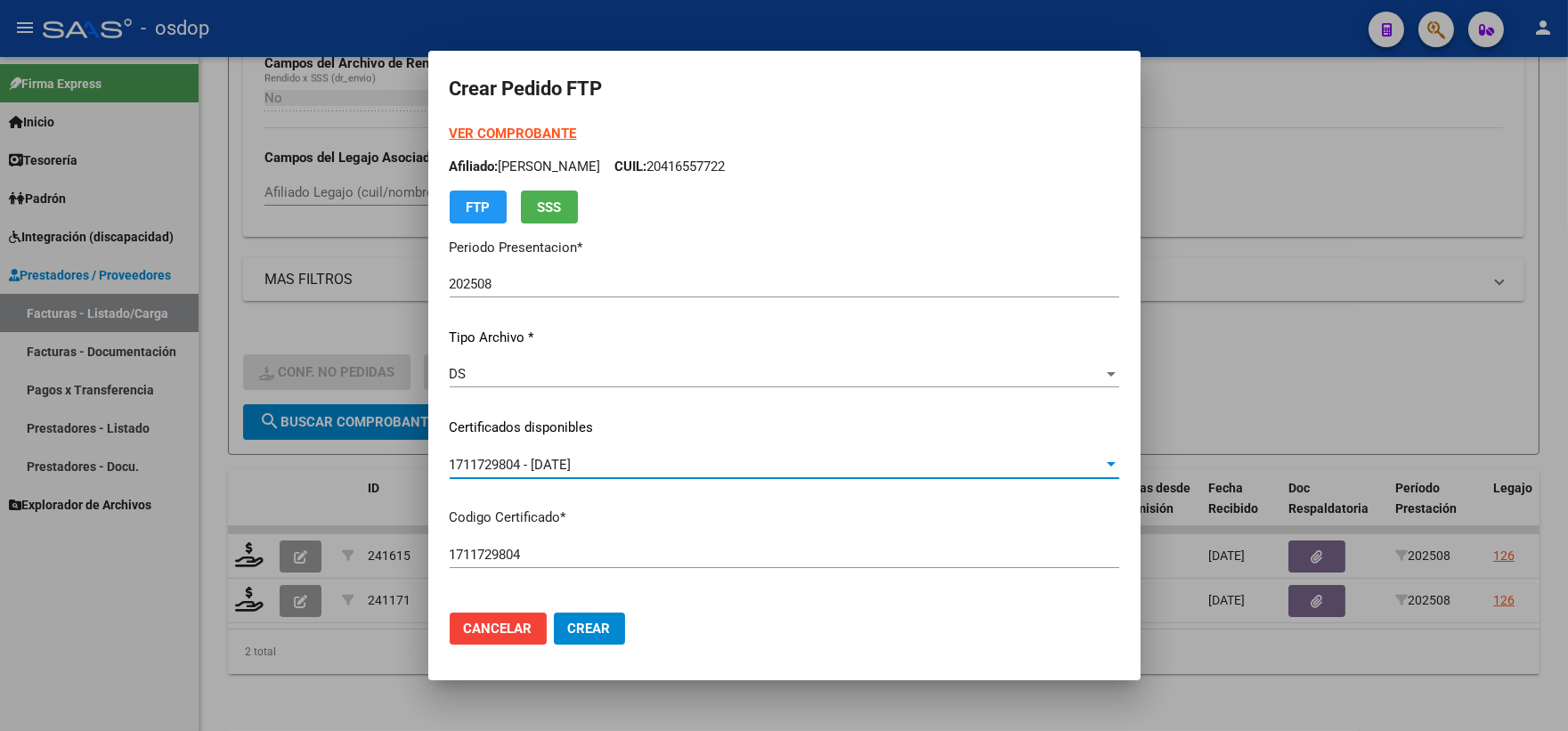
scroll to position [494, 0]
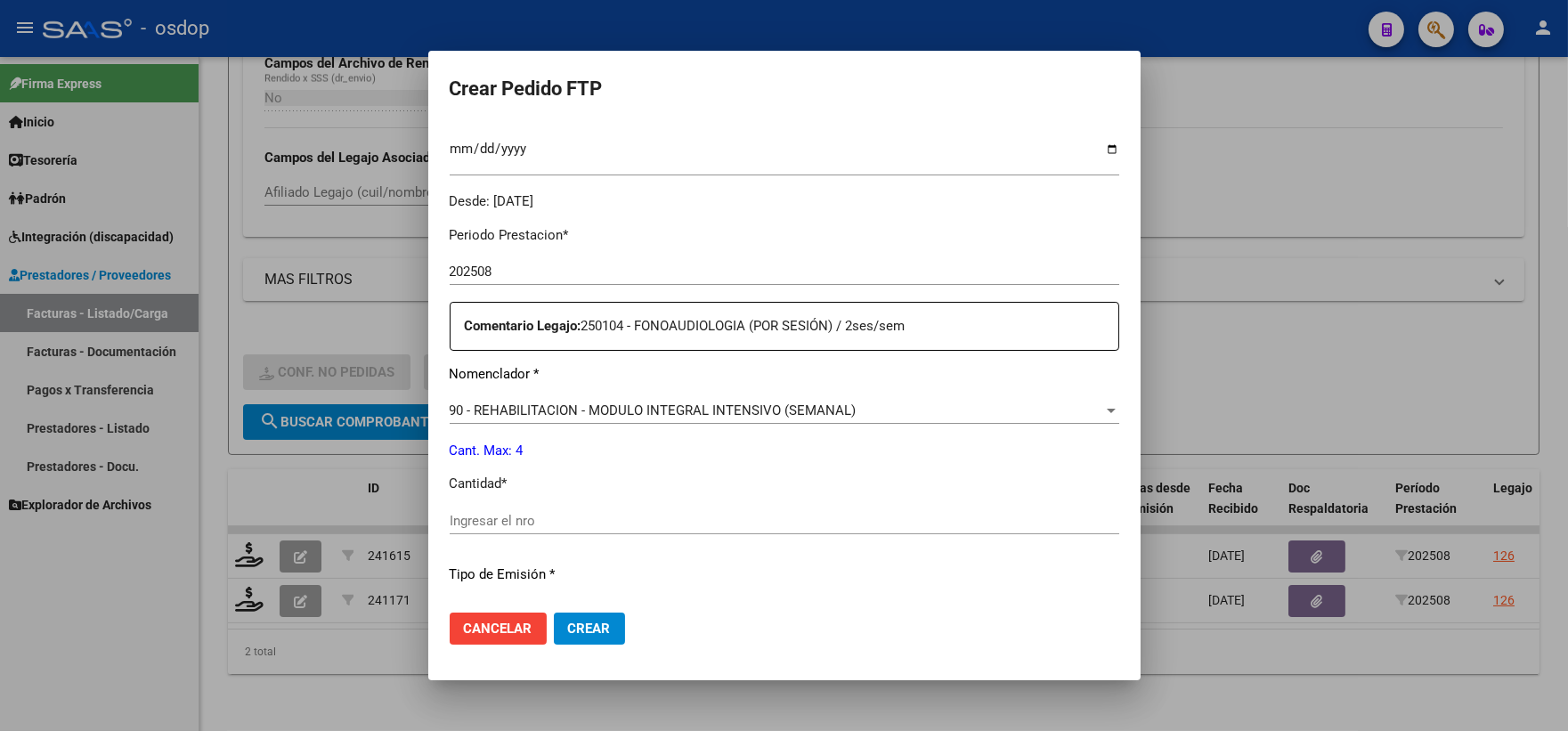
click at [544, 518] on input "Ingresar el nro" at bounding box center [785, 521] width 670 height 16
type input "4"
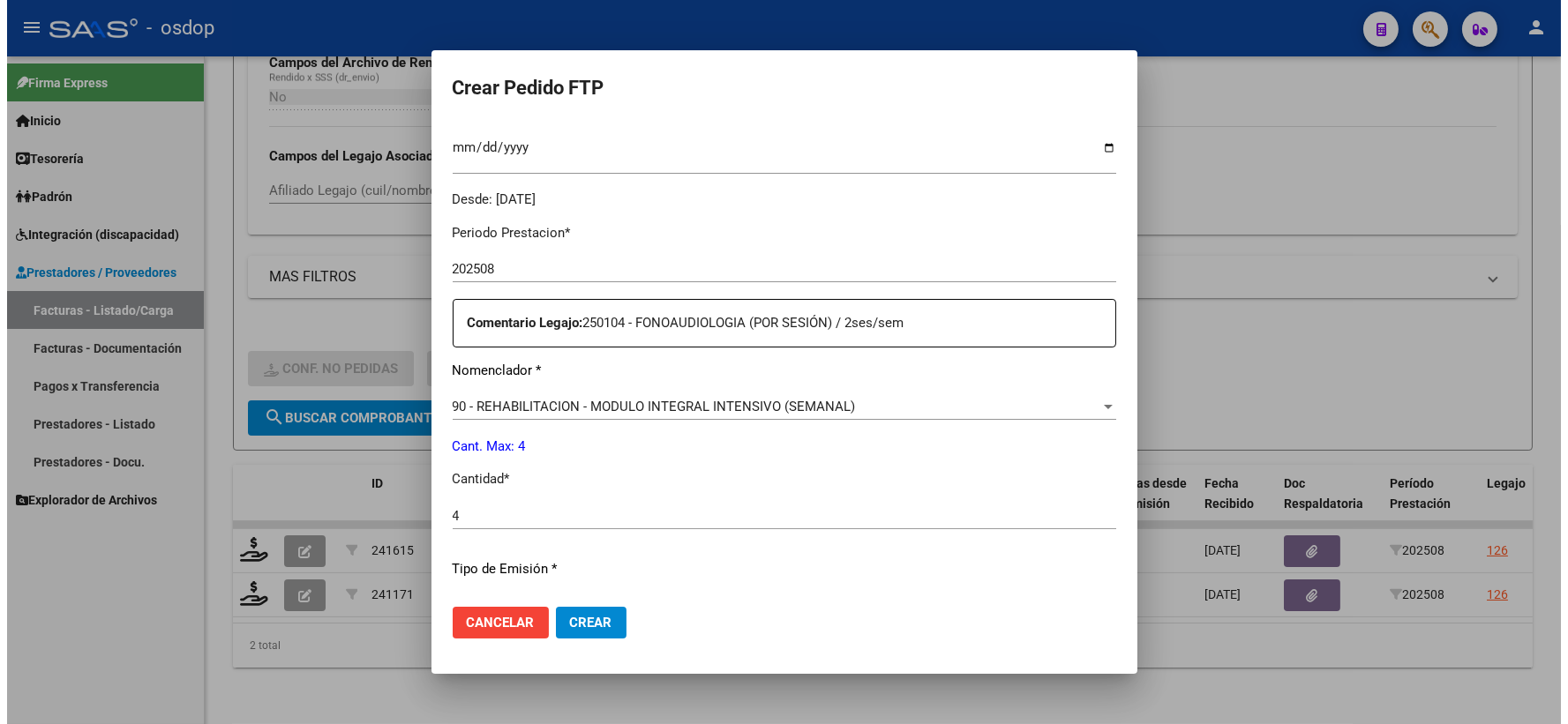
scroll to position [710, 0]
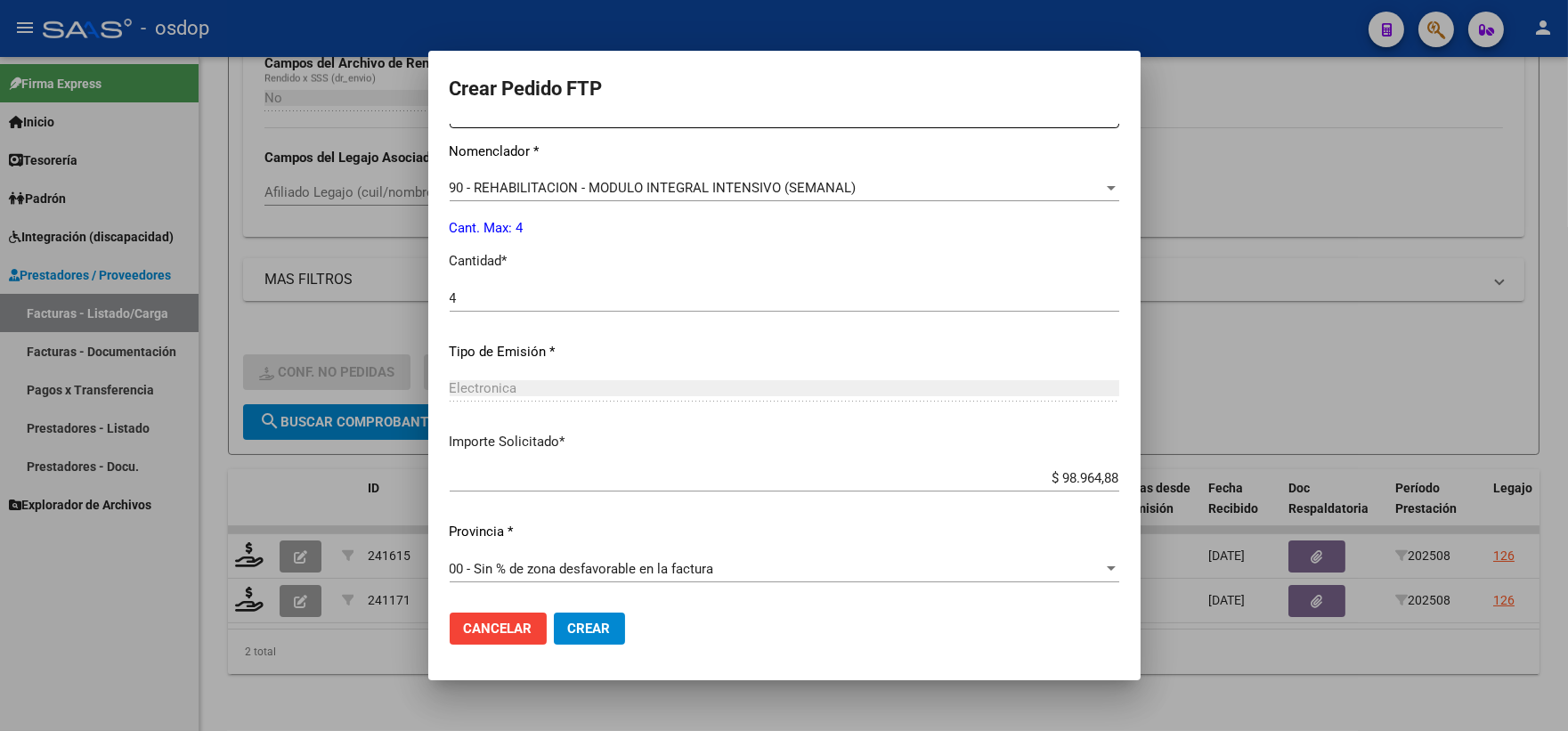
click at [592, 621] on span "Crear" at bounding box center [589, 629] width 43 height 16
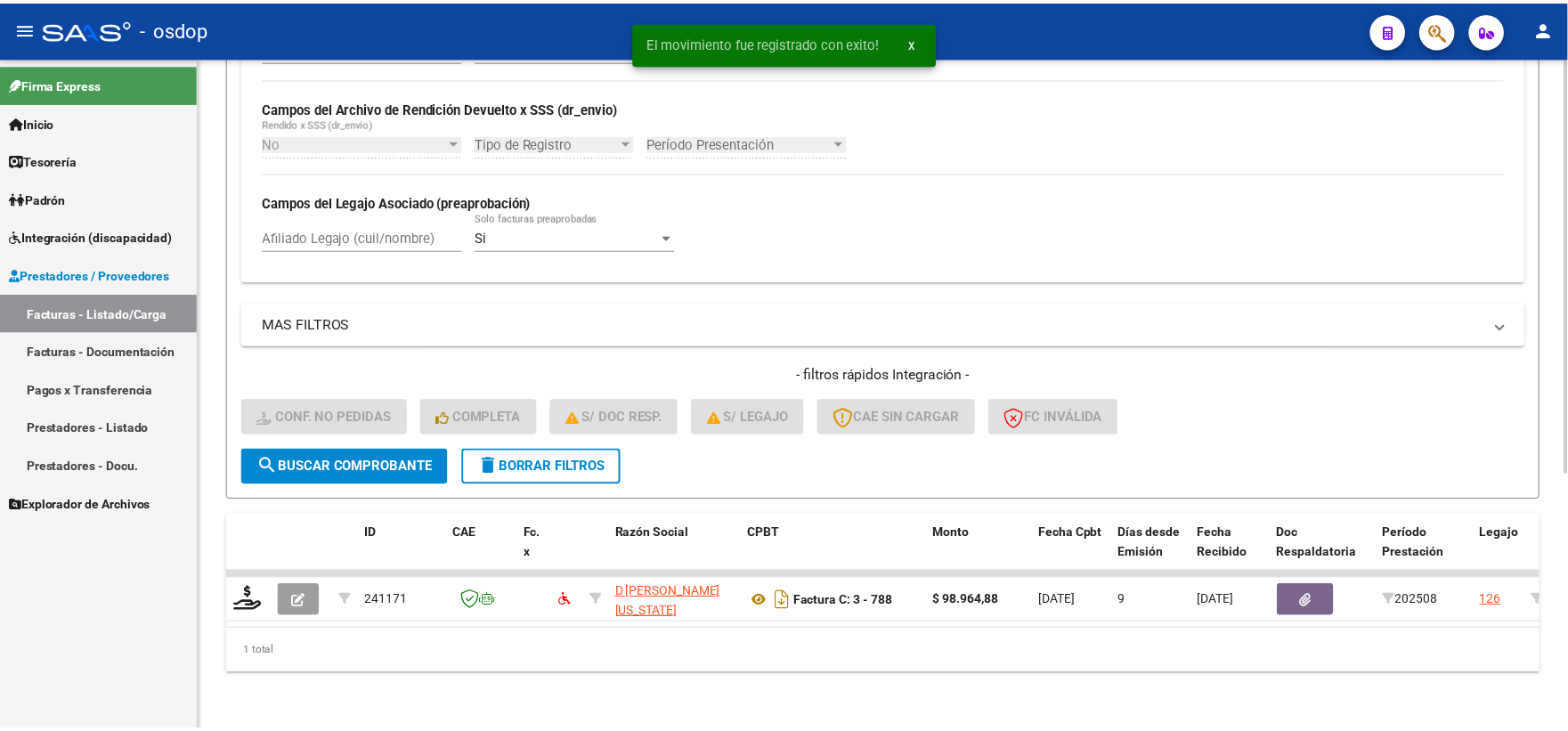
scroll to position [415, 0]
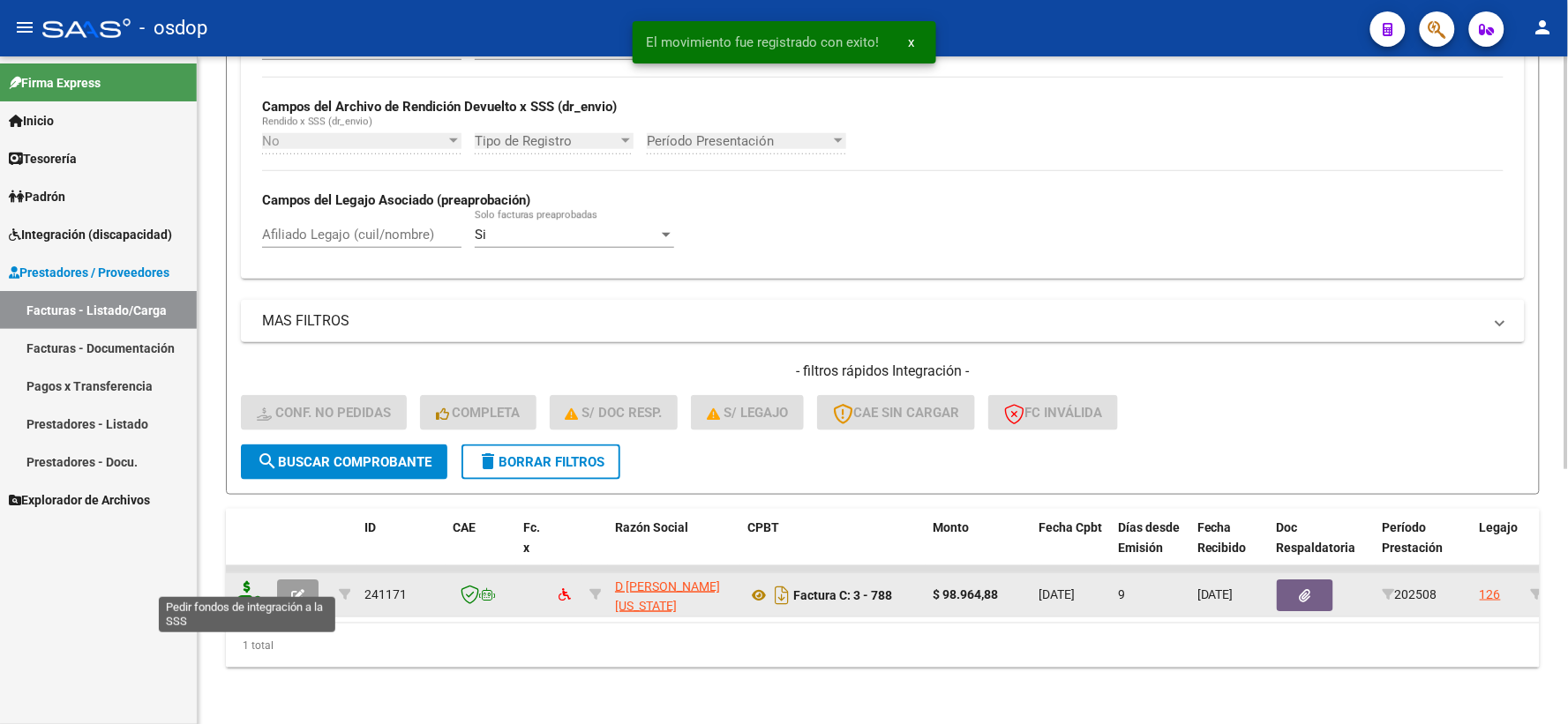
click at [240, 581] on icon at bounding box center [246, 593] width 28 height 24
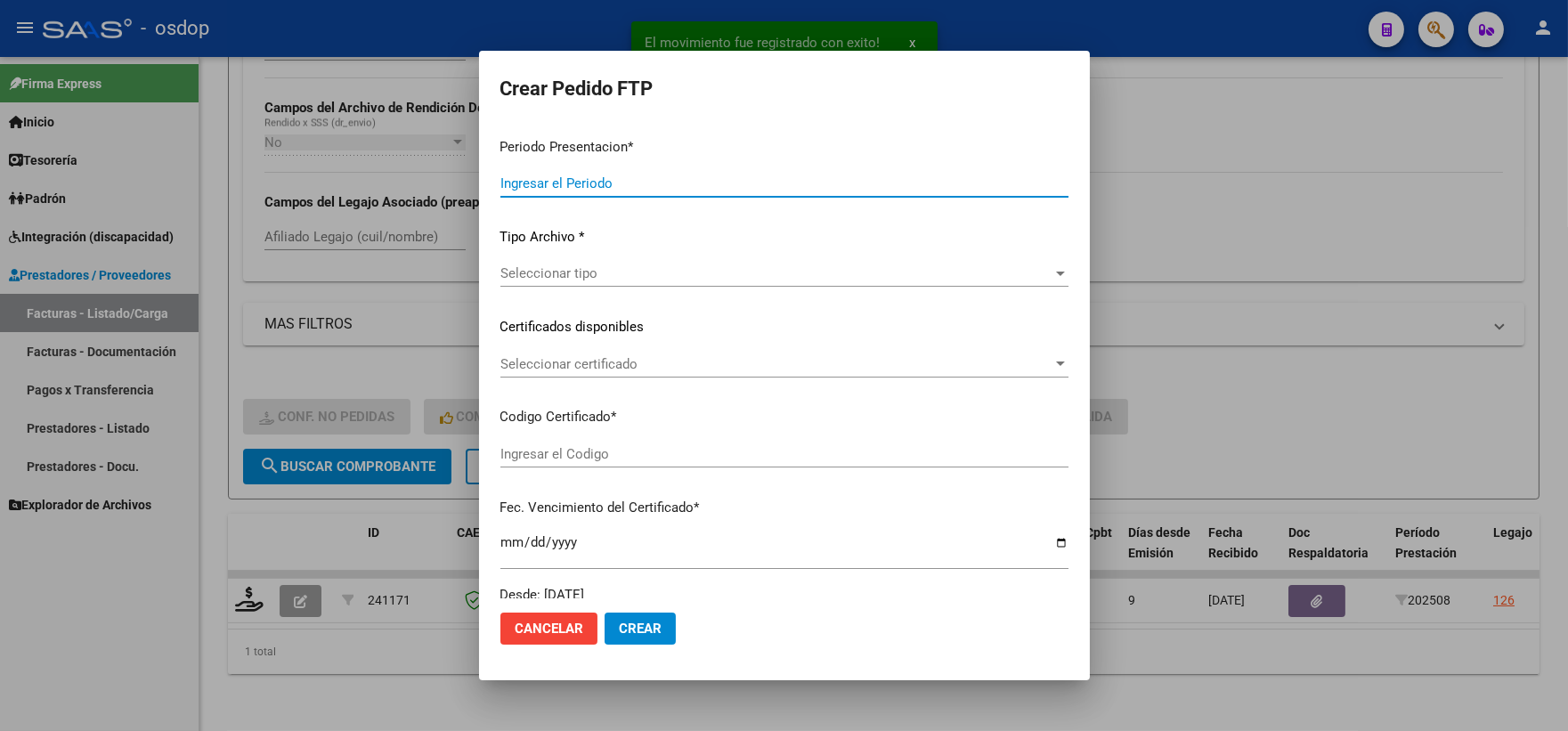
type input "202508"
type input "$ 98.964,88"
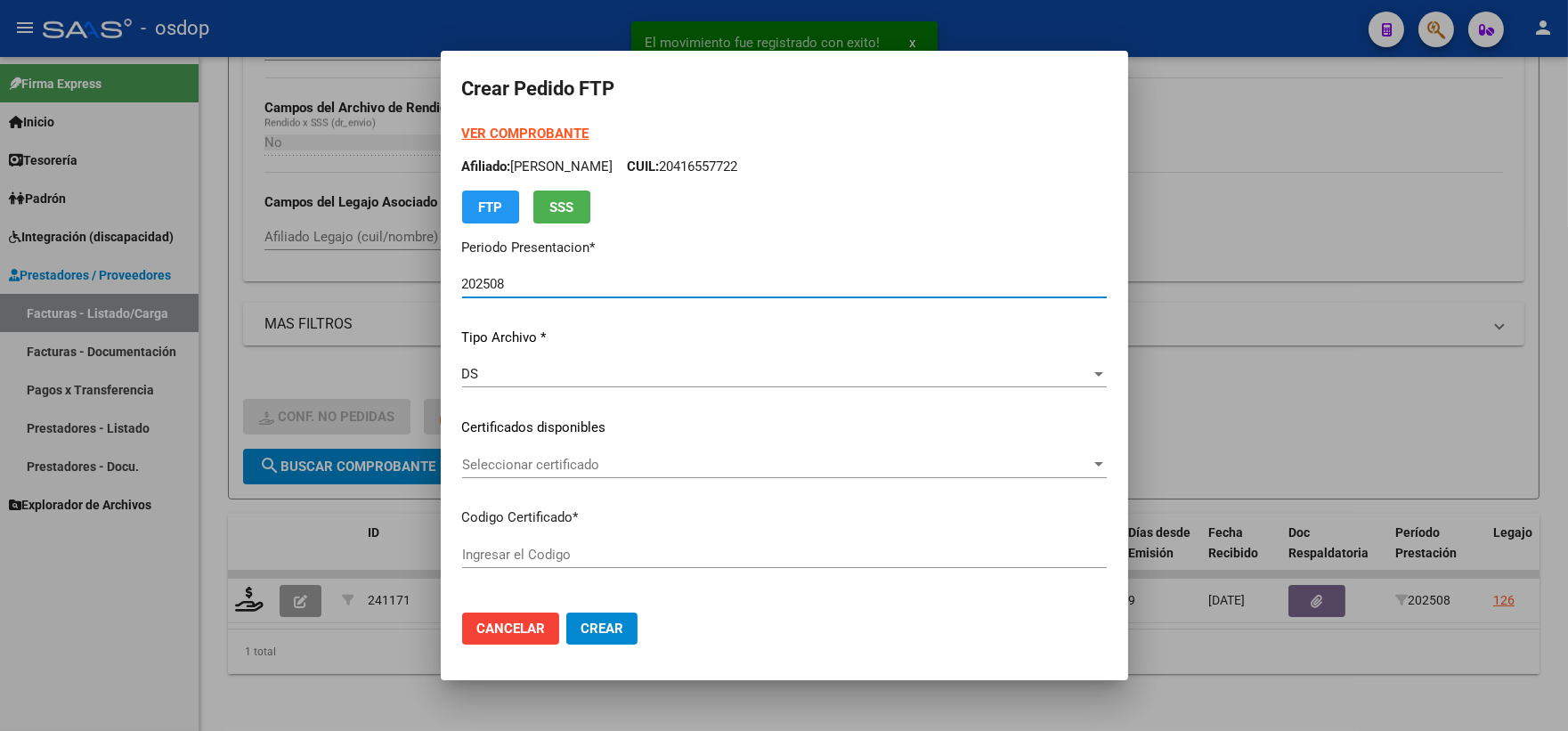
type input "1711729804"
type input "2032-12-20"
click at [509, 477] on div "Seleccionar certificado Seleccionar certificado" at bounding box center [784, 465] width 644 height 27
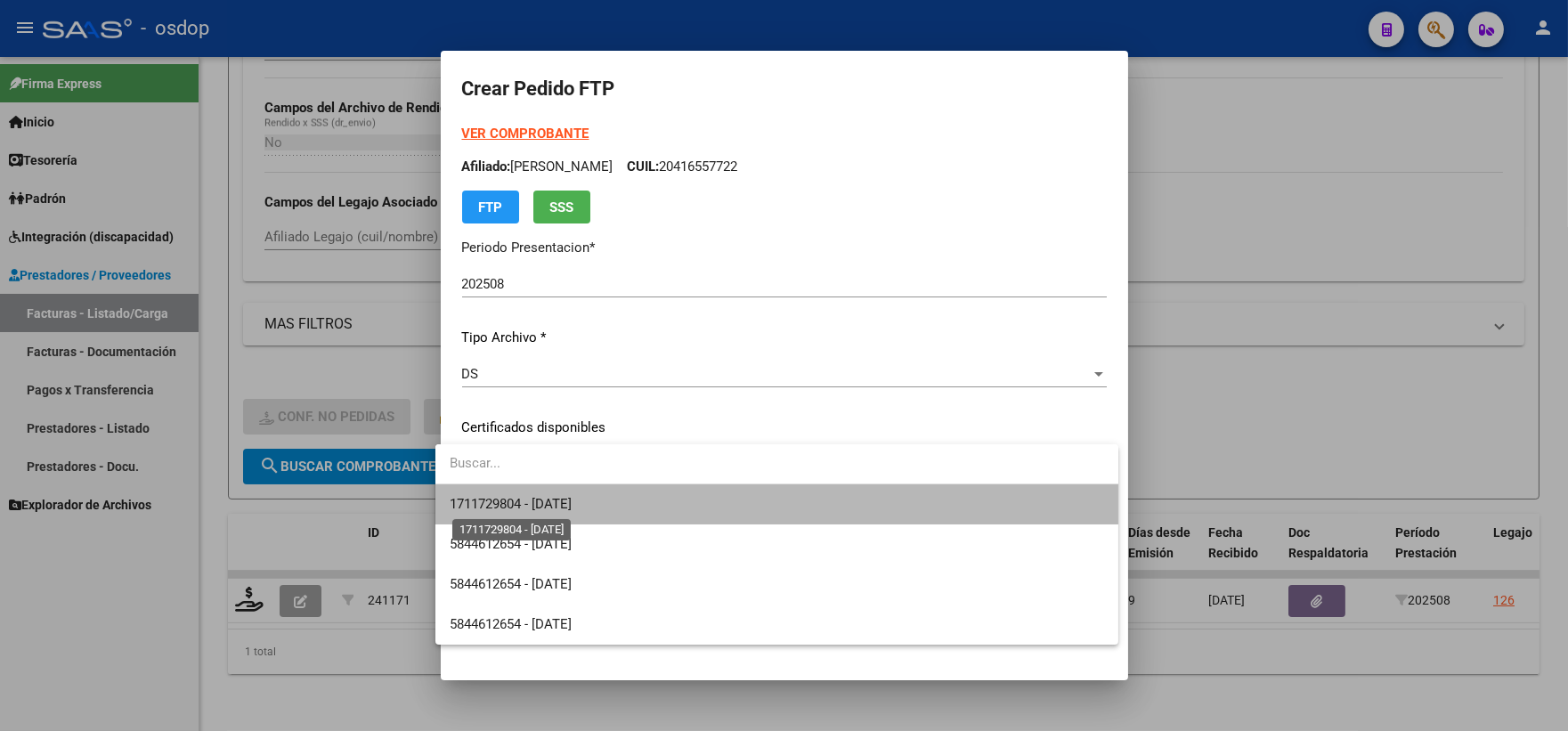
click at [546, 497] on span "1711729804 - 2032-12-20" at bounding box center [511, 504] width 122 height 16
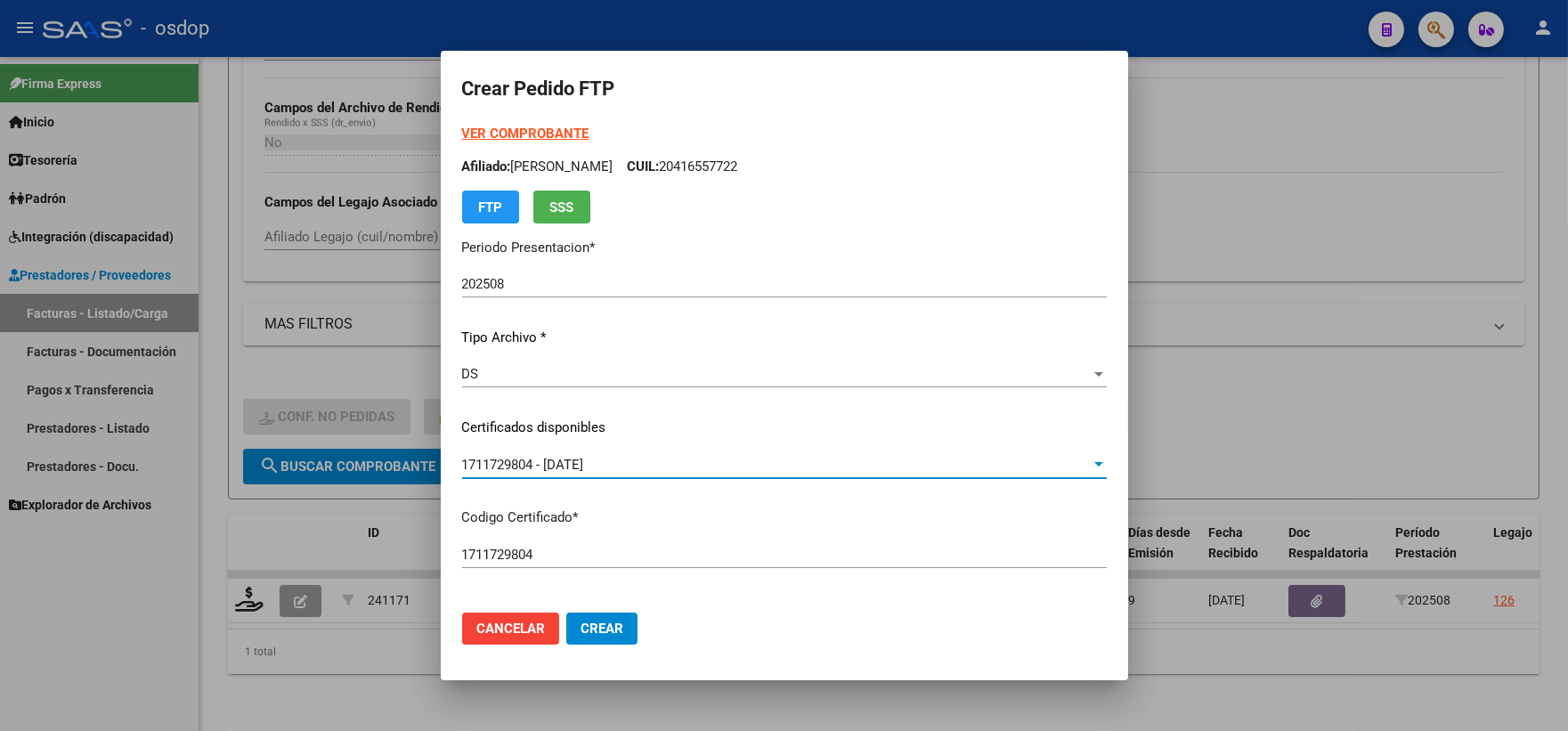
scroll to position [494, 0]
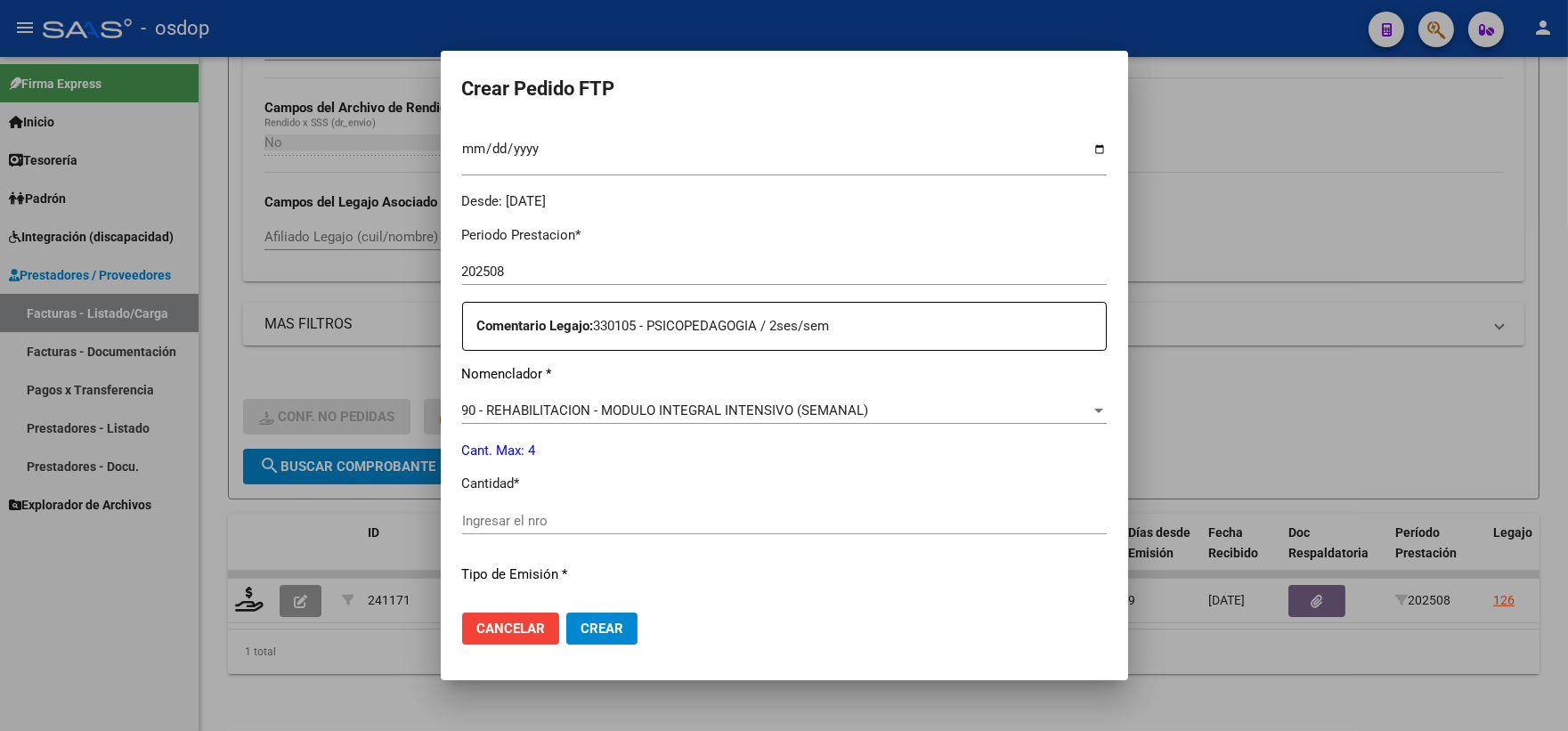
click at [570, 504] on div "Periodo Prestacion * 202508 Ingresar el Periodo Prestacion Comentario Legajo: 3…" at bounding box center [784, 517] width 644 height 610
click at [567, 513] on div "Ingresar el nro" at bounding box center [784, 521] width 644 height 27
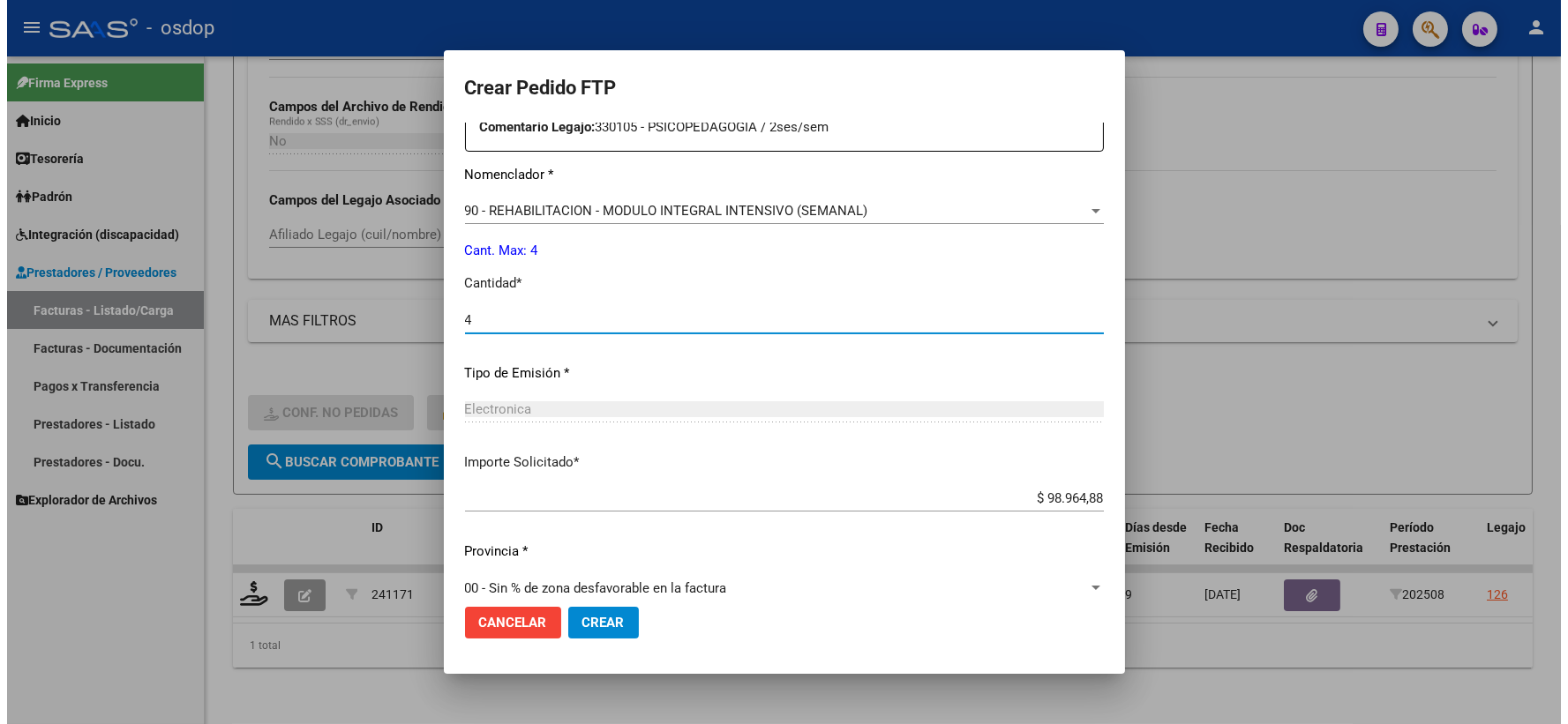
scroll to position [710, 0]
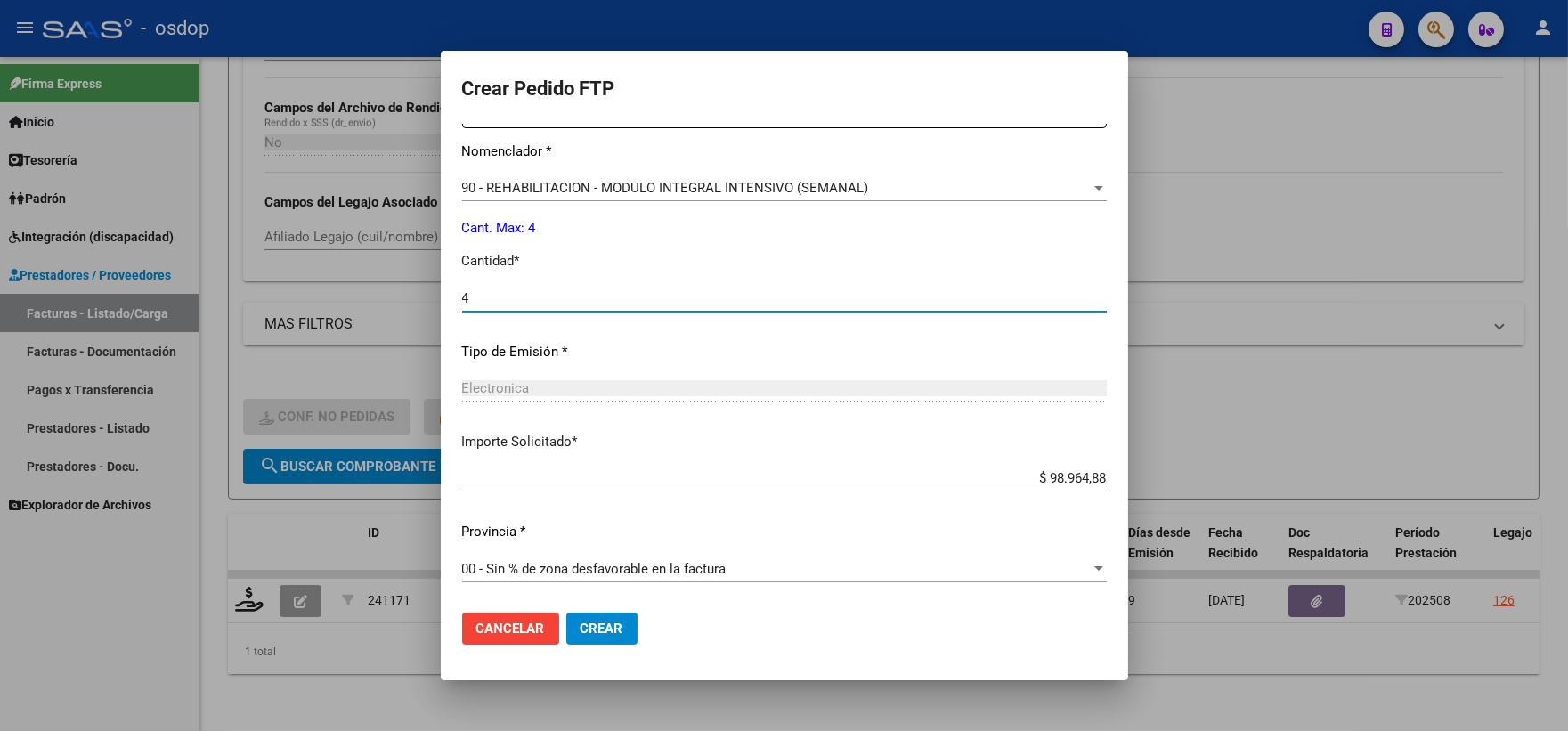
type input "4"
click at [585, 616] on button "Crear" at bounding box center [601, 629] width 72 height 32
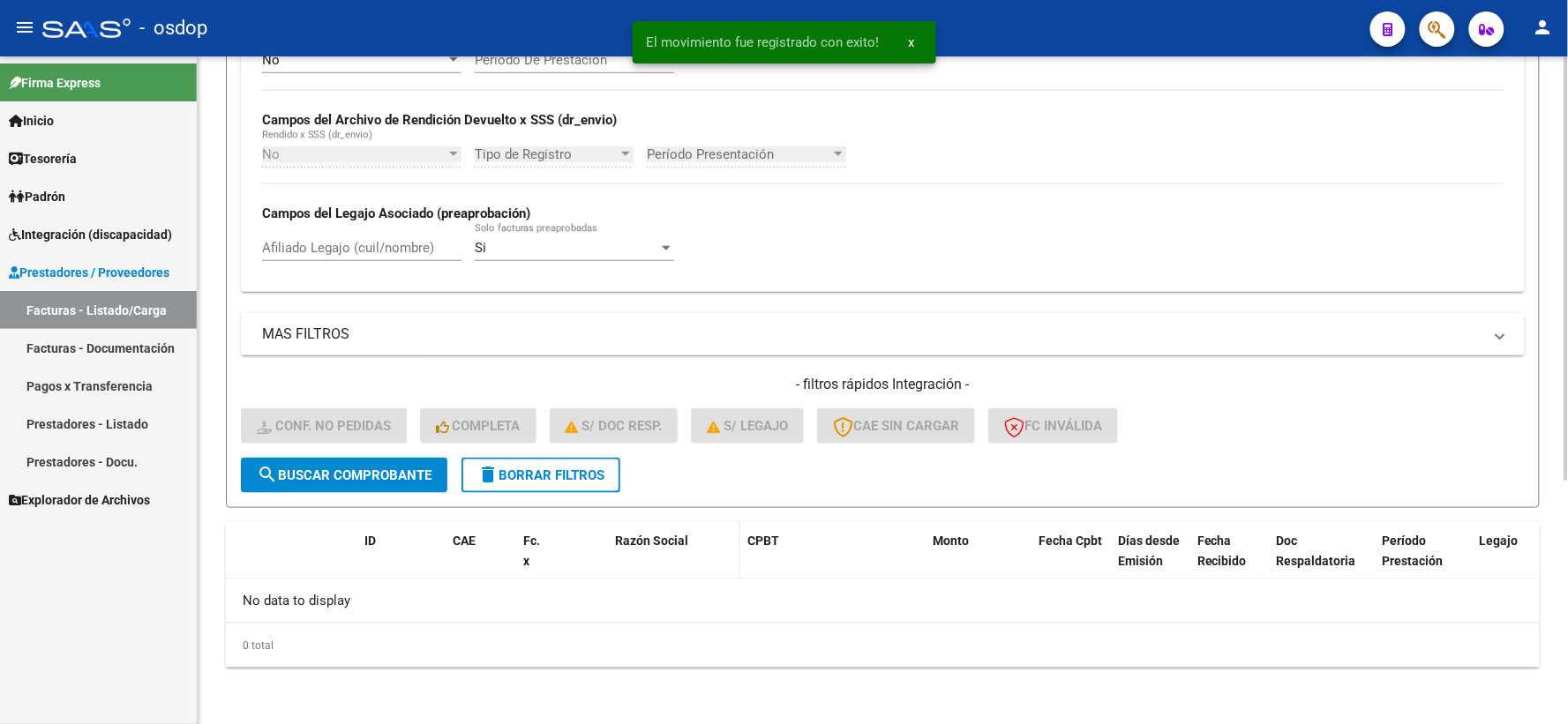
scroll to position [382, 0]
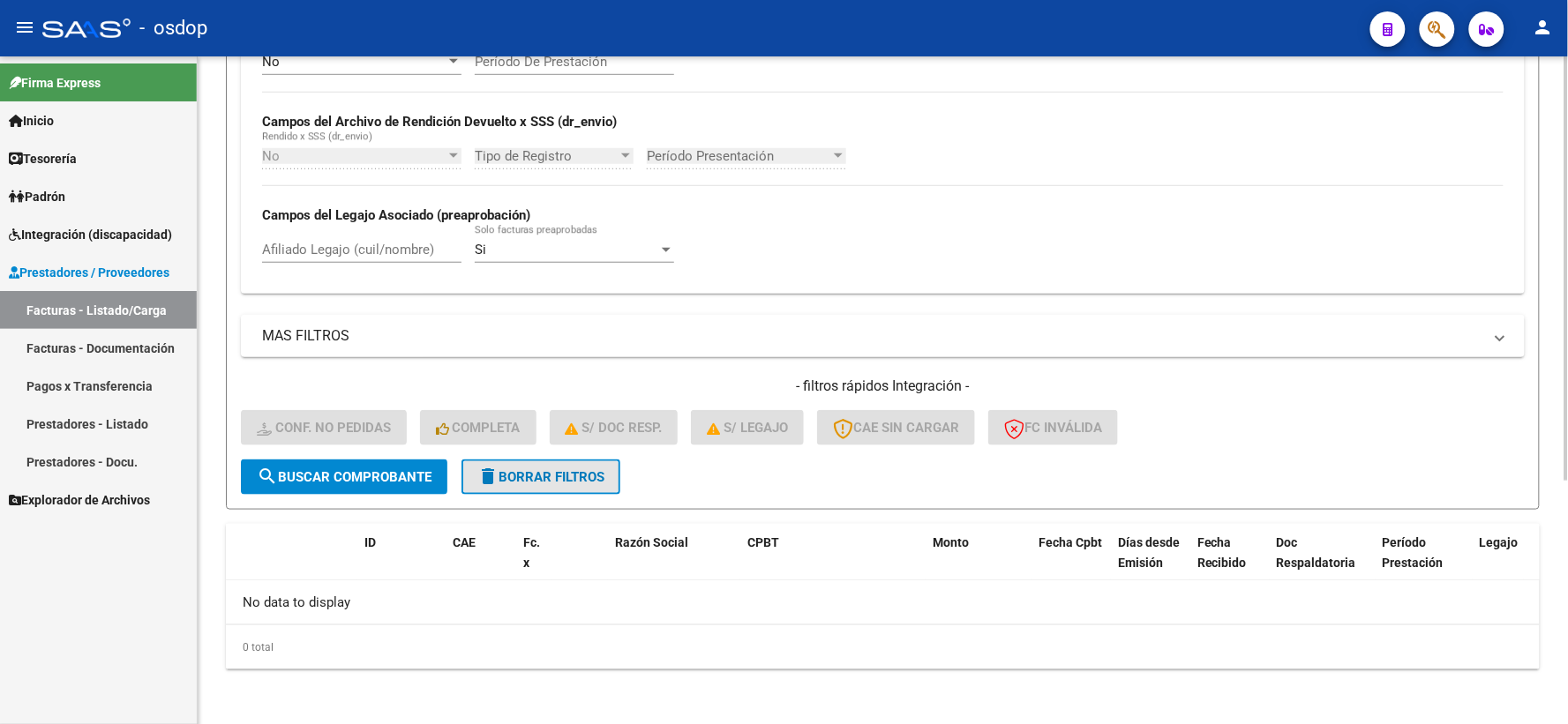
click at [527, 491] on button "delete Borrar Filtros" at bounding box center [540, 477] width 159 height 35
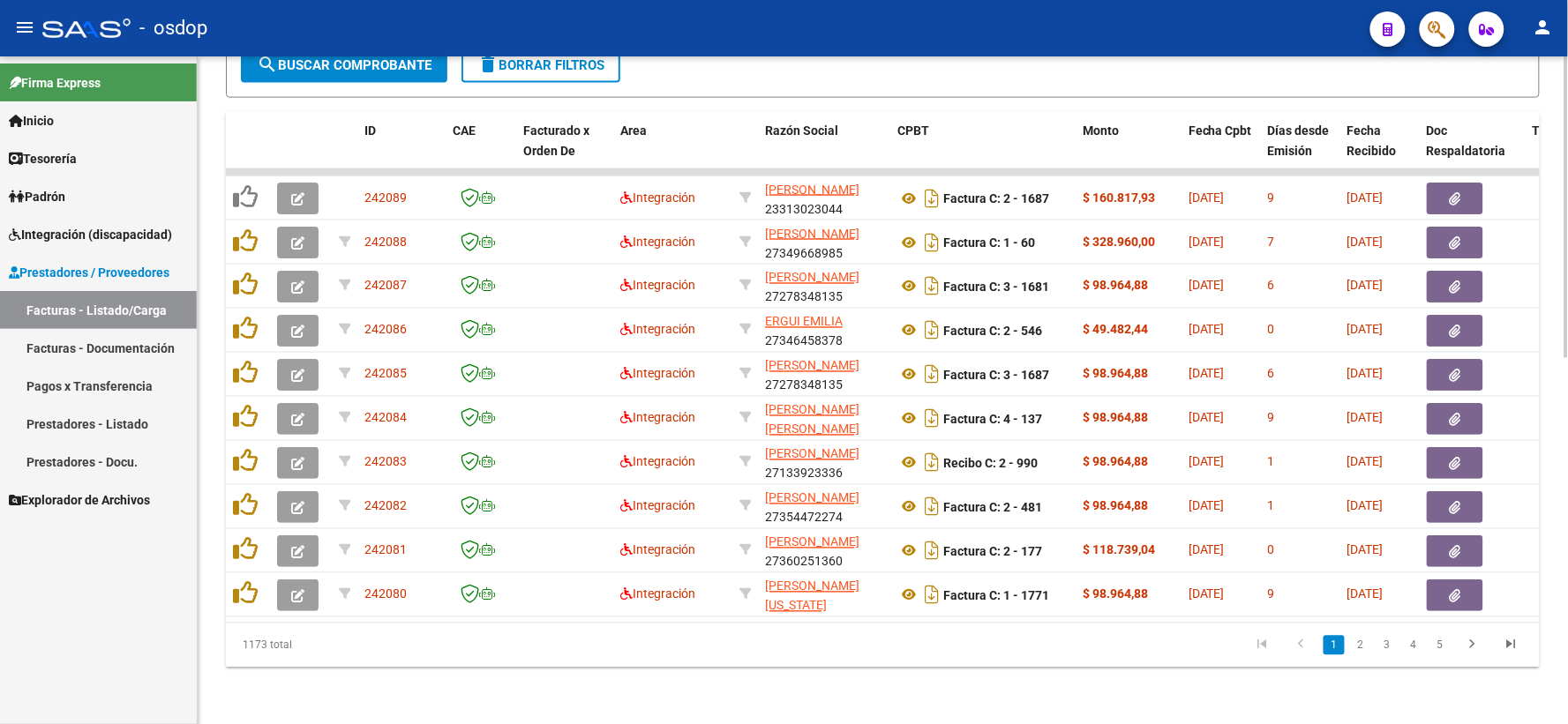
scroll to position [514, 0]
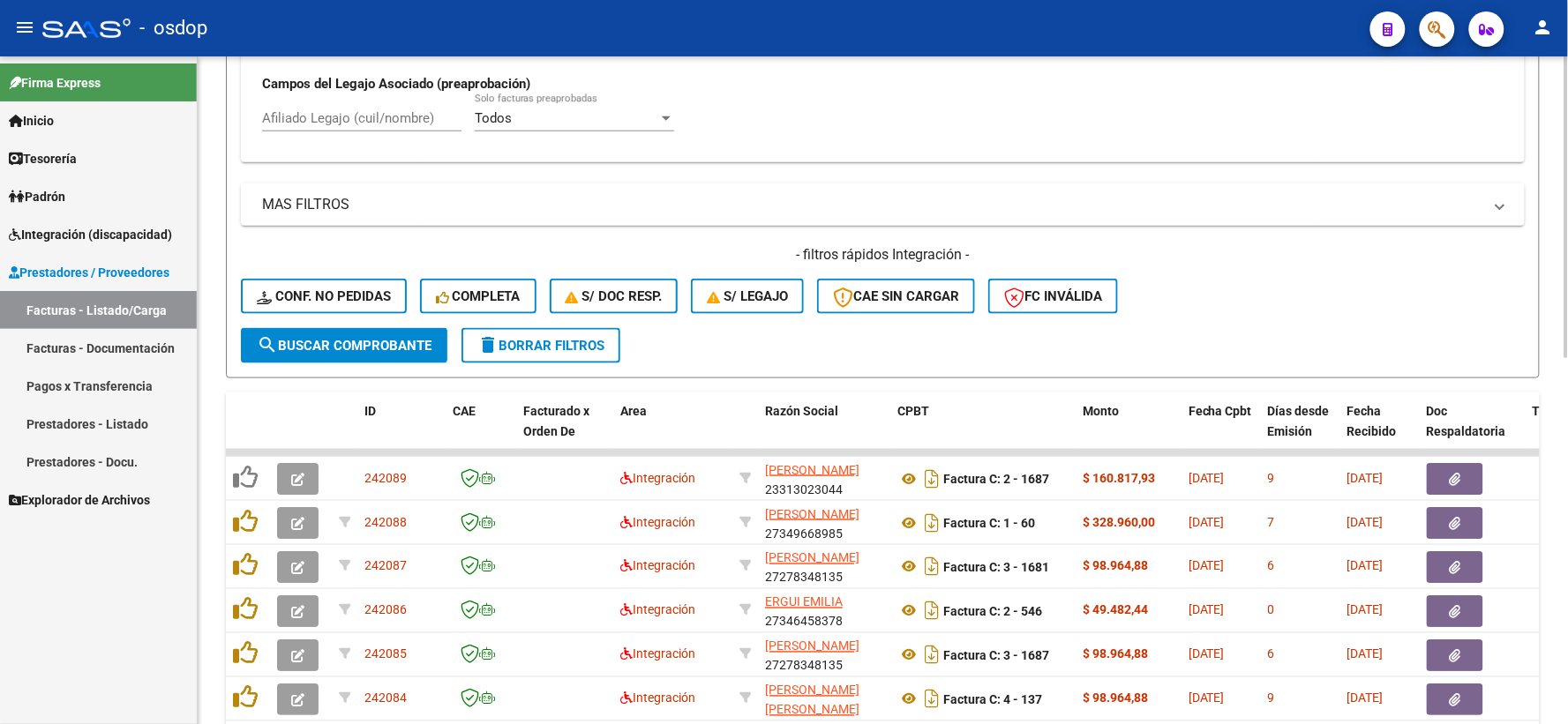
click at [372, 90] on strong "Campos del Legajo Asociado (preaprobación)" at bounding box center [396, 84] width 269 height 16
click at [390, 115] on input "Afiliado Legajo (cuil/nombre)" at bounding box center [361, 118] width 200 height 16
paste input "20374490002"
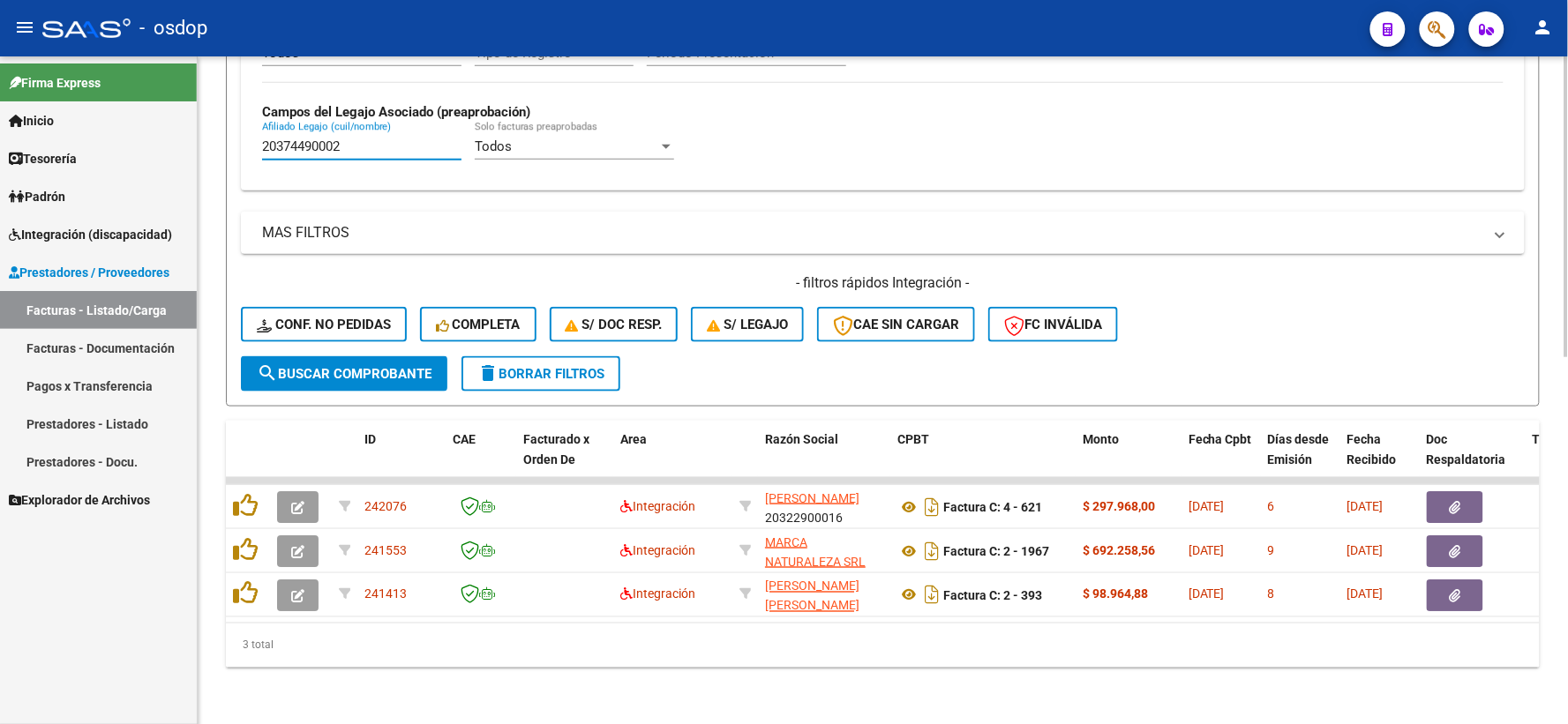
scroll to position [499, 0]
type input "20374490002"
click at [455, 82] on div "Todos Cargado en Para Enviar SSS Período De Prestación Campos del Archivo de Re…" at bounding box center [882, 54] width 1241 height 242
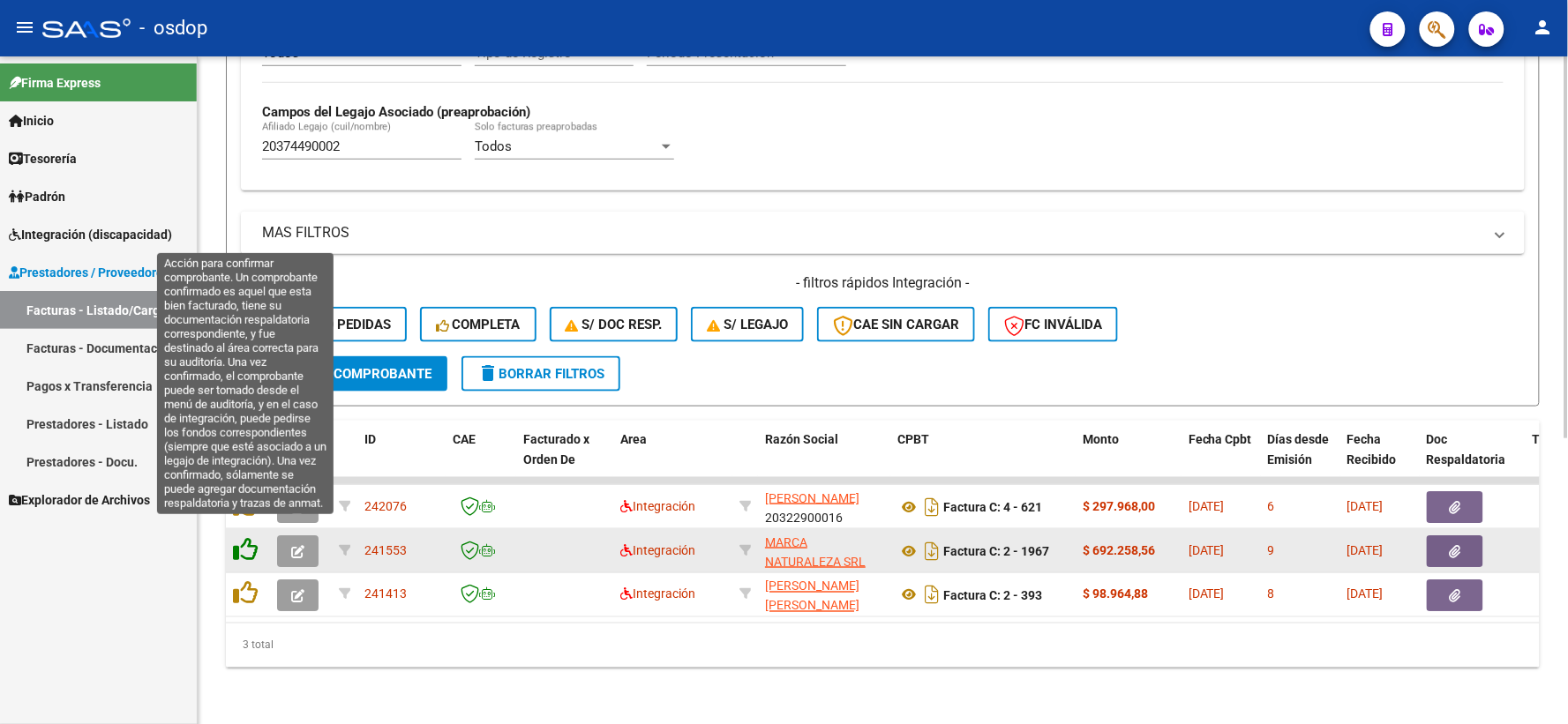
click at [241, 537] on icon at bounding box center [244, 549] width 24 height 24
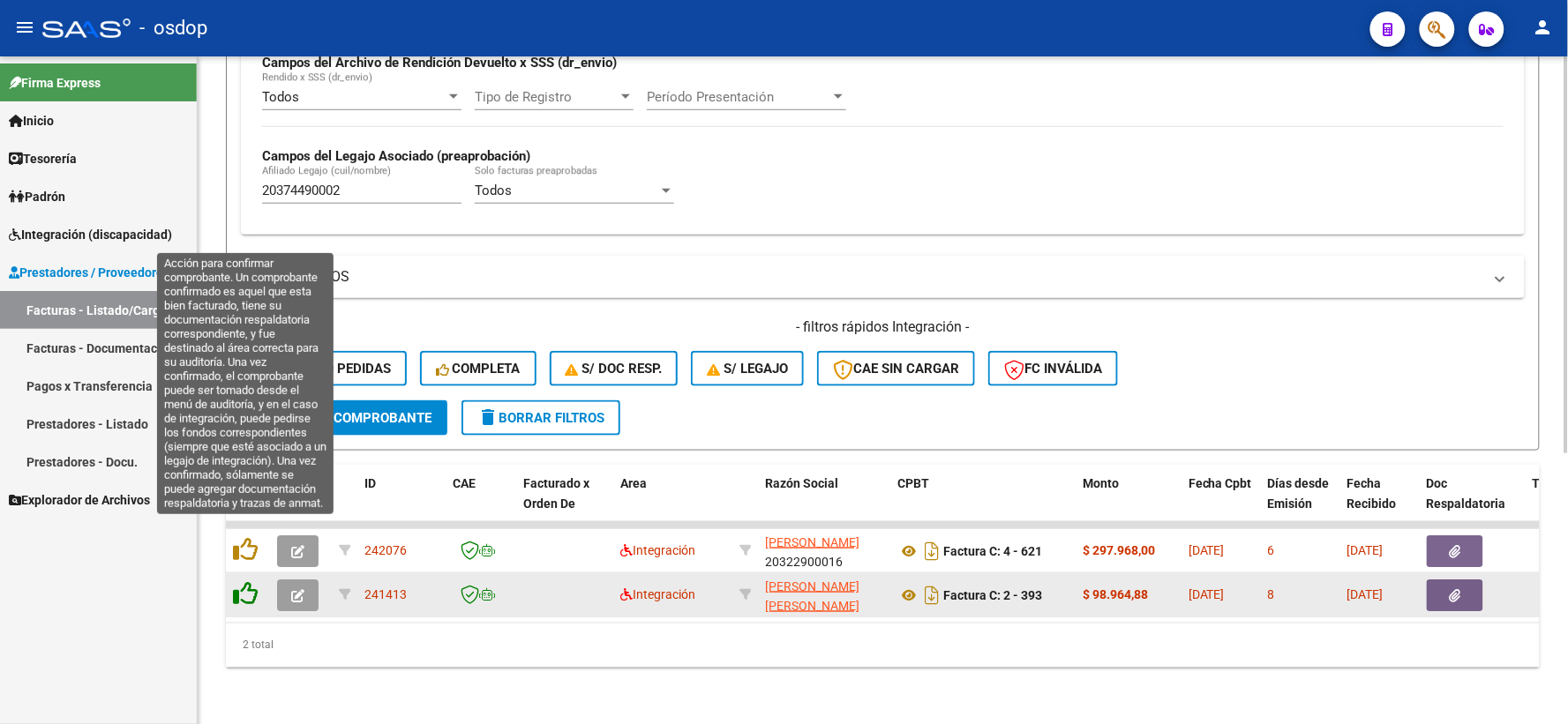
scroll to position [455, 0]
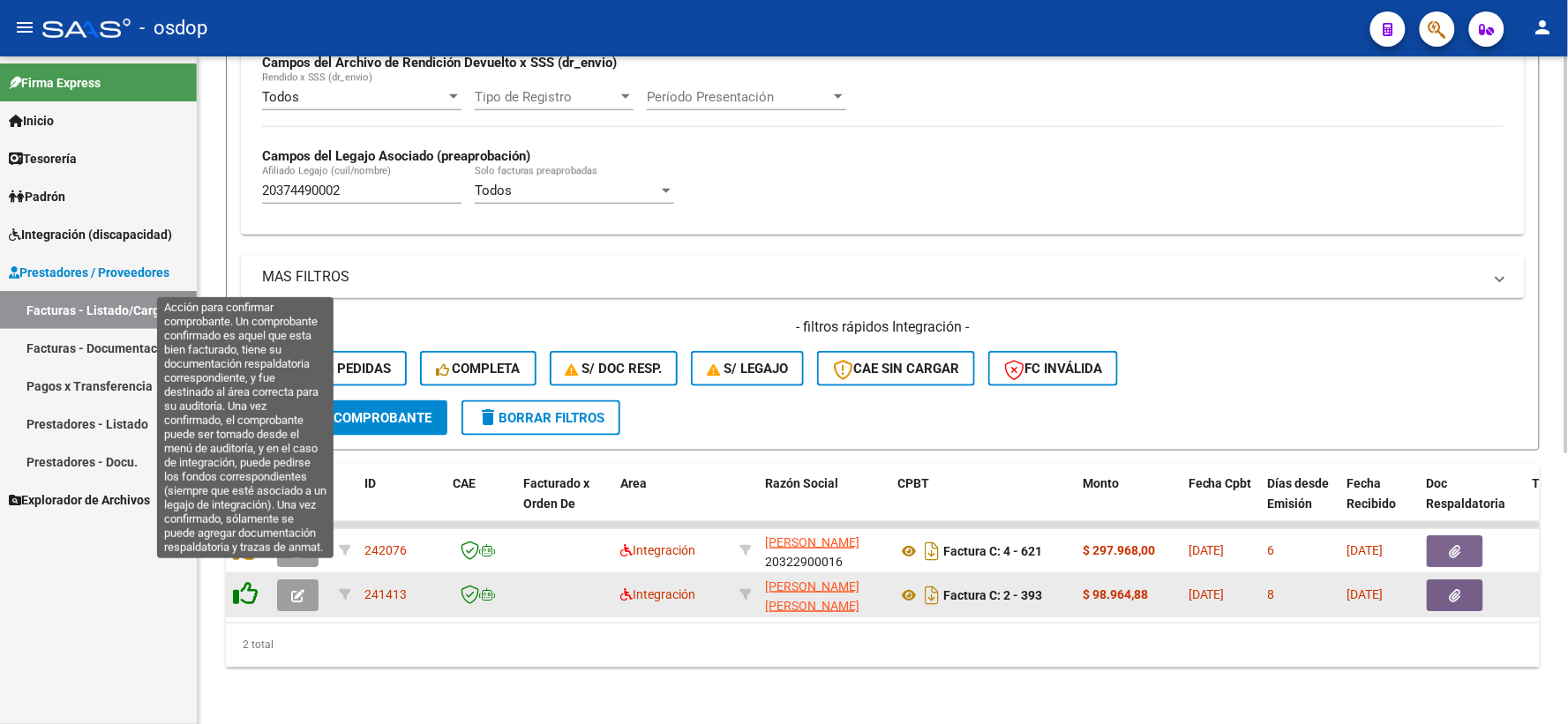
click at [257, 581] on icon at bounding box center [244, 593] width 24 height 24
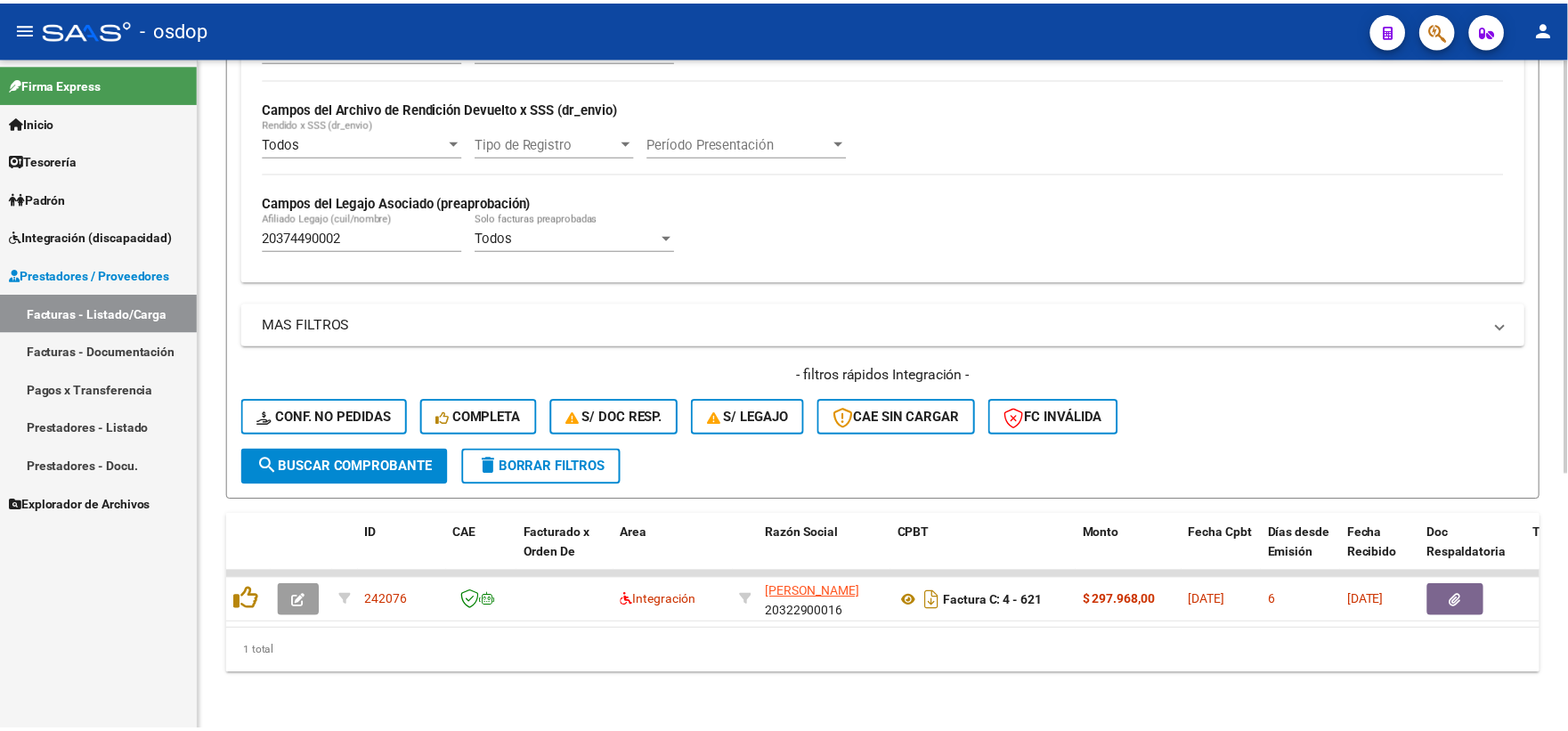
scroll to position [415, 0]
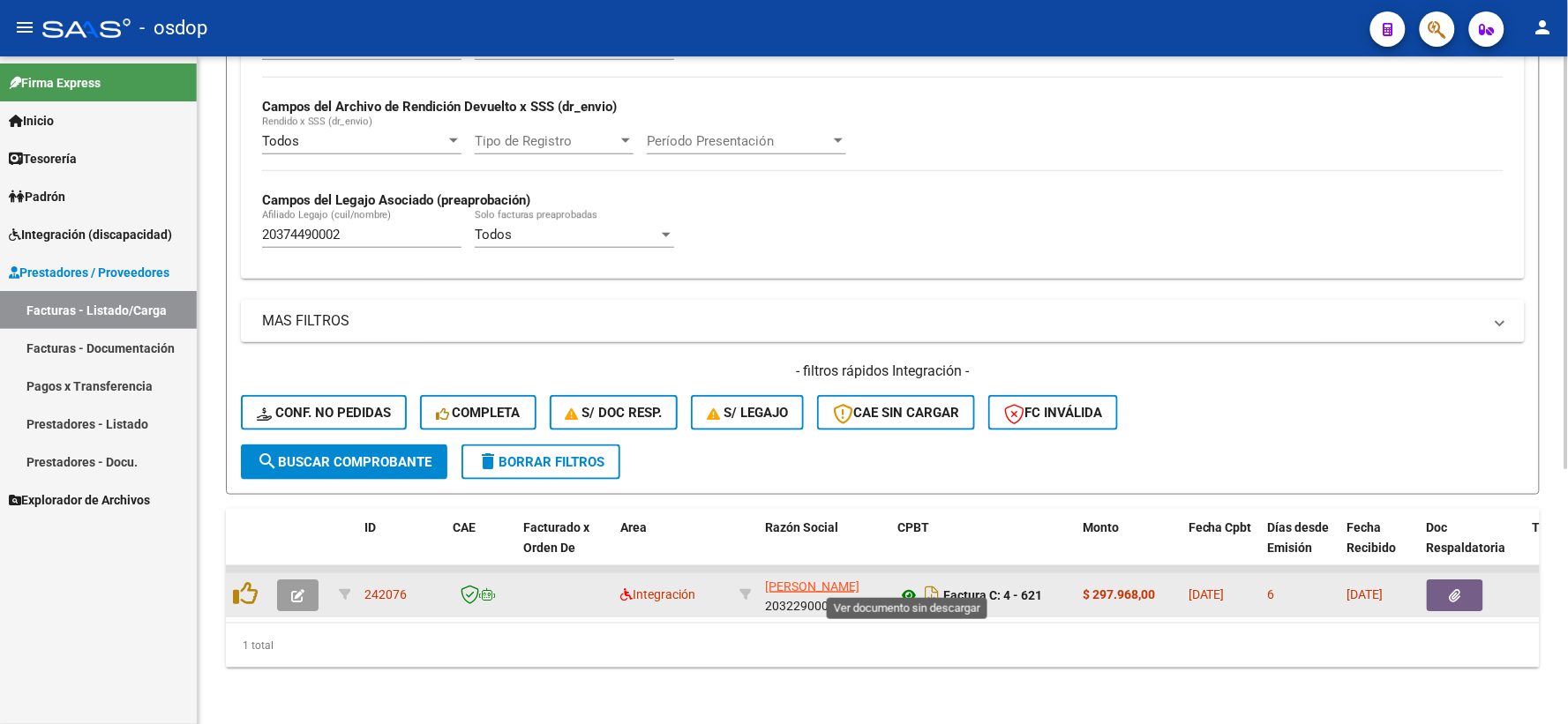
click at [905, 585] on icon at bounding box center [909, 596] width 23 height 21
click at [1454, 589] on icon "button" at bounding box center [1455, 596] width 12 height 14
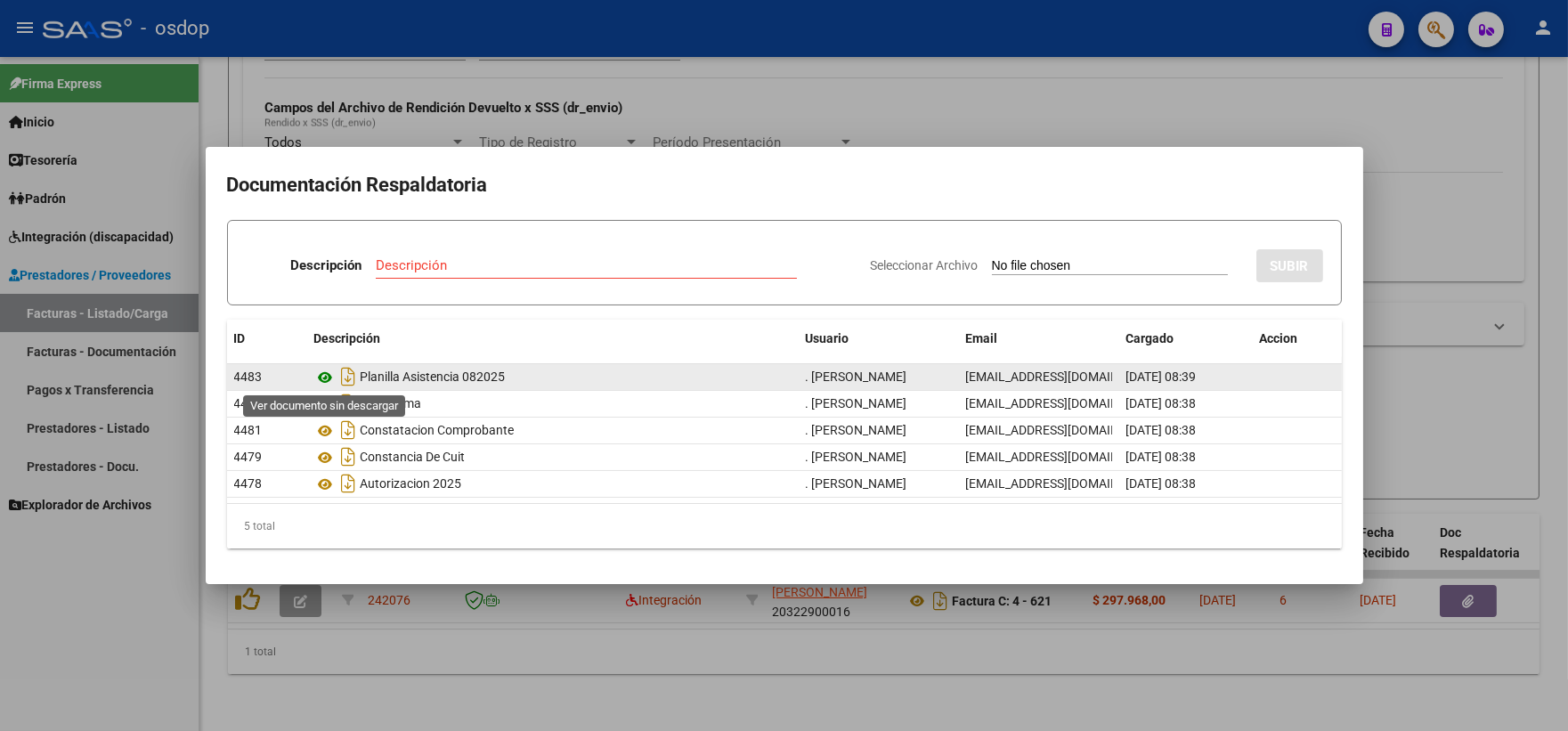
click at [323, 371] on icon at bounding box center [326, 377] width 24 height 22
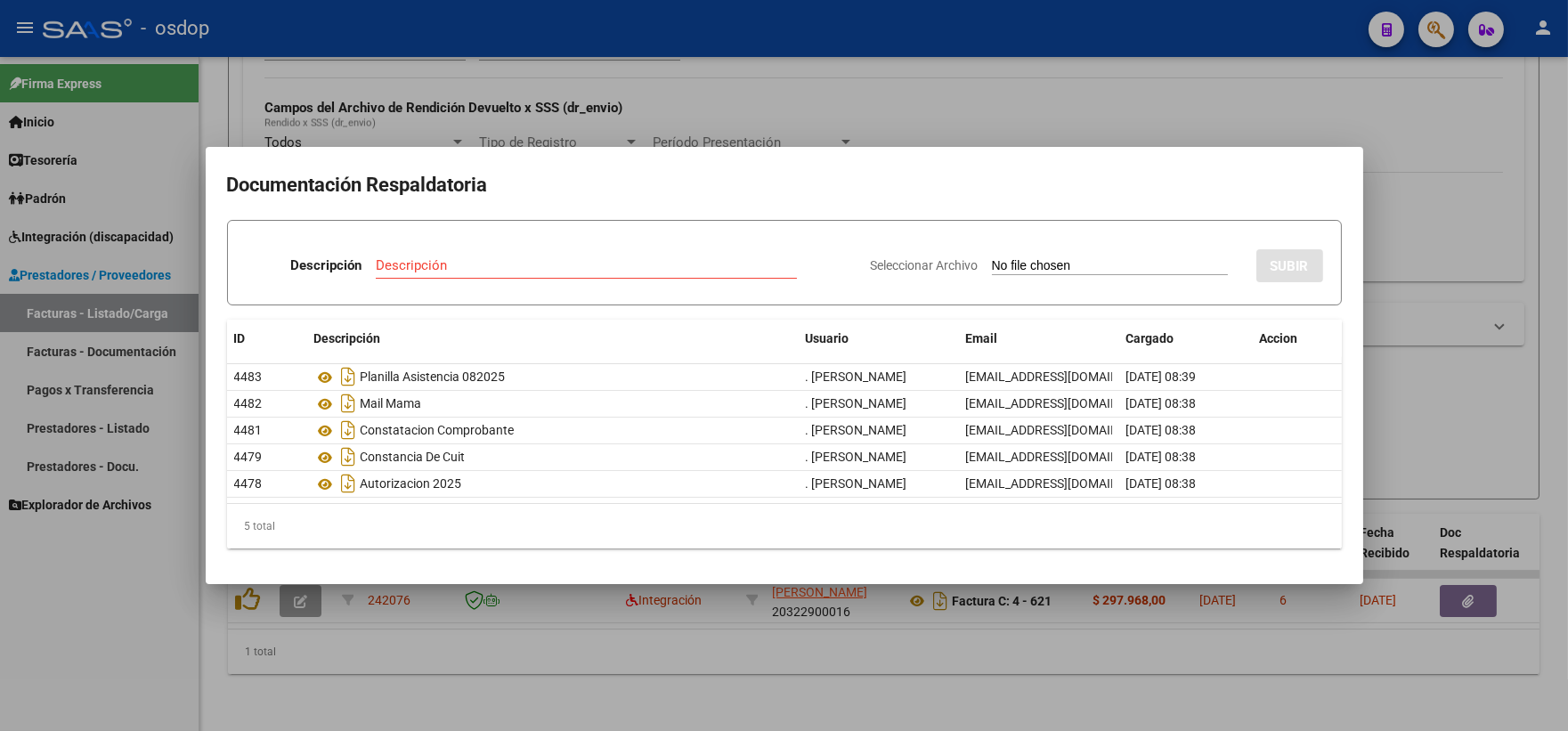
click at [342, 612] on div at bounding box center [784, 366] width 1568 height 731
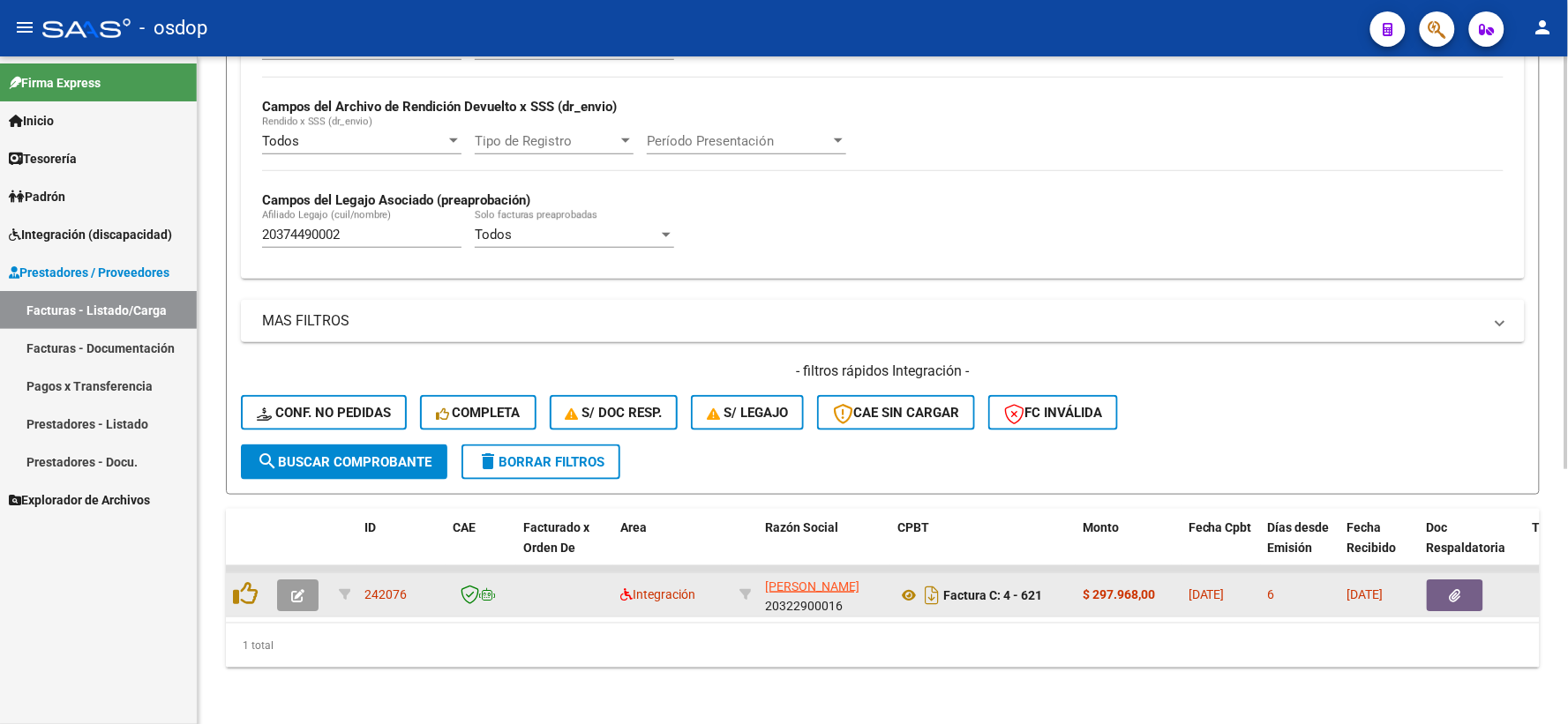
click at [303, 589] on icon "button" at bounding box center [298, 596] width 14 height 14
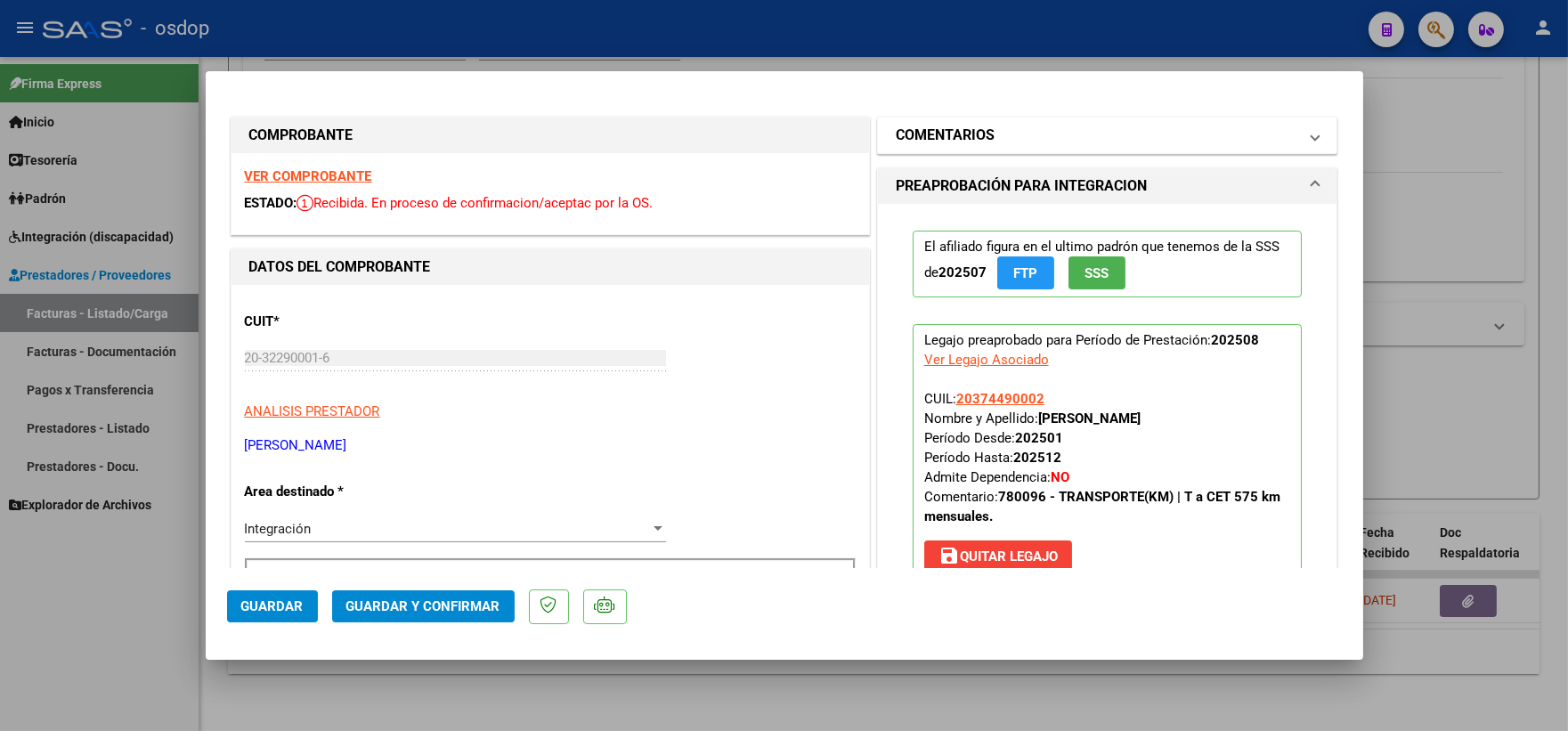
click at [963, 132] on h1 "COMENTARIOS" at bounding box center [945, 136] width 99 height 22
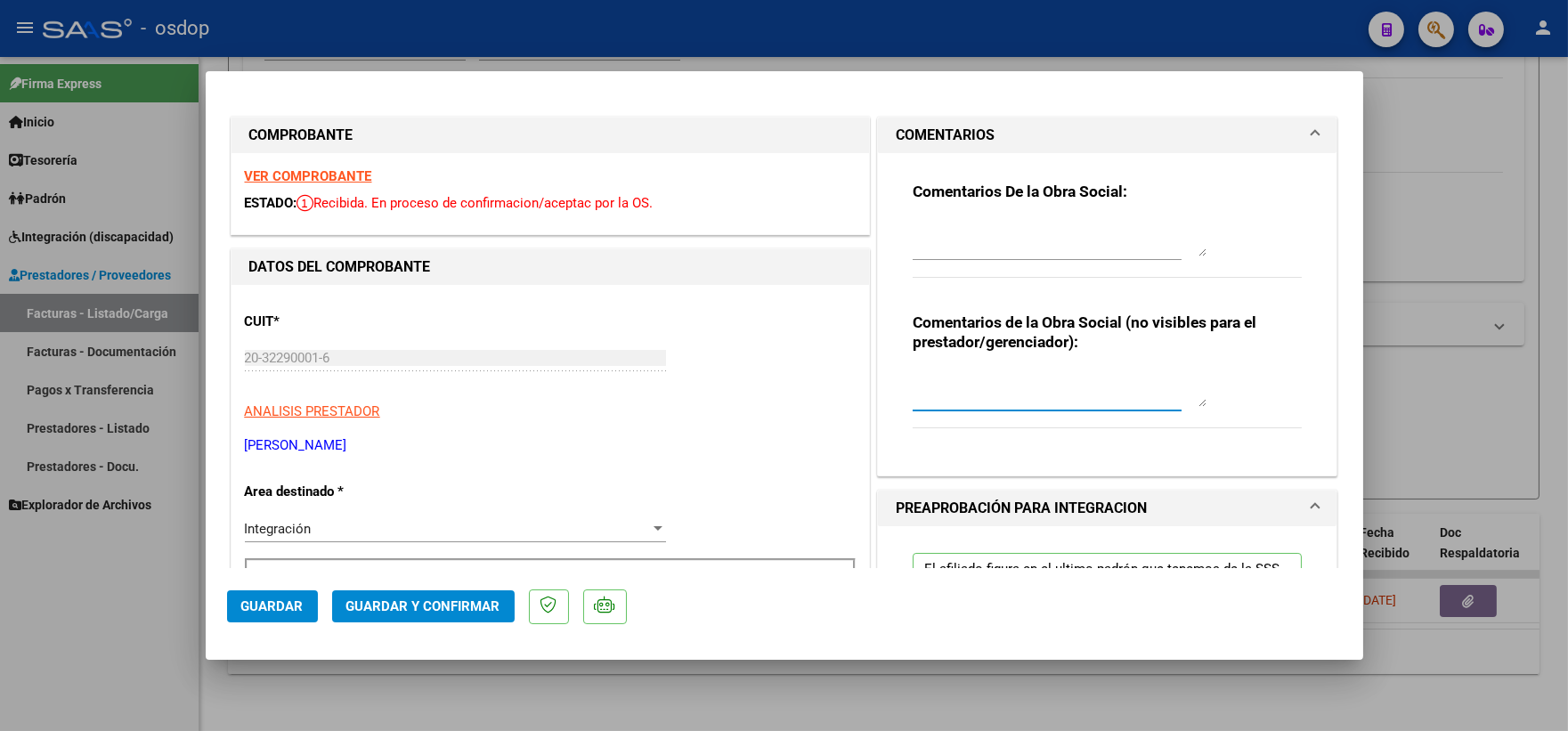
click at [972, 380] on textarea at bounding box center [1059, 389] width 294 height 35
click at [630, 386] on div "20-32290001-6 Ingresar CUIT" at bounding box center [455, 366] width 421 height 43
click at [1127, 405] on textarea "Traslado a CET, km/mensuales 525, valor x km 541.76. Sin dependencia // Solicit…" at bounding box center [1059, 389] width 294 height 35
paste textarea "284.424‬"
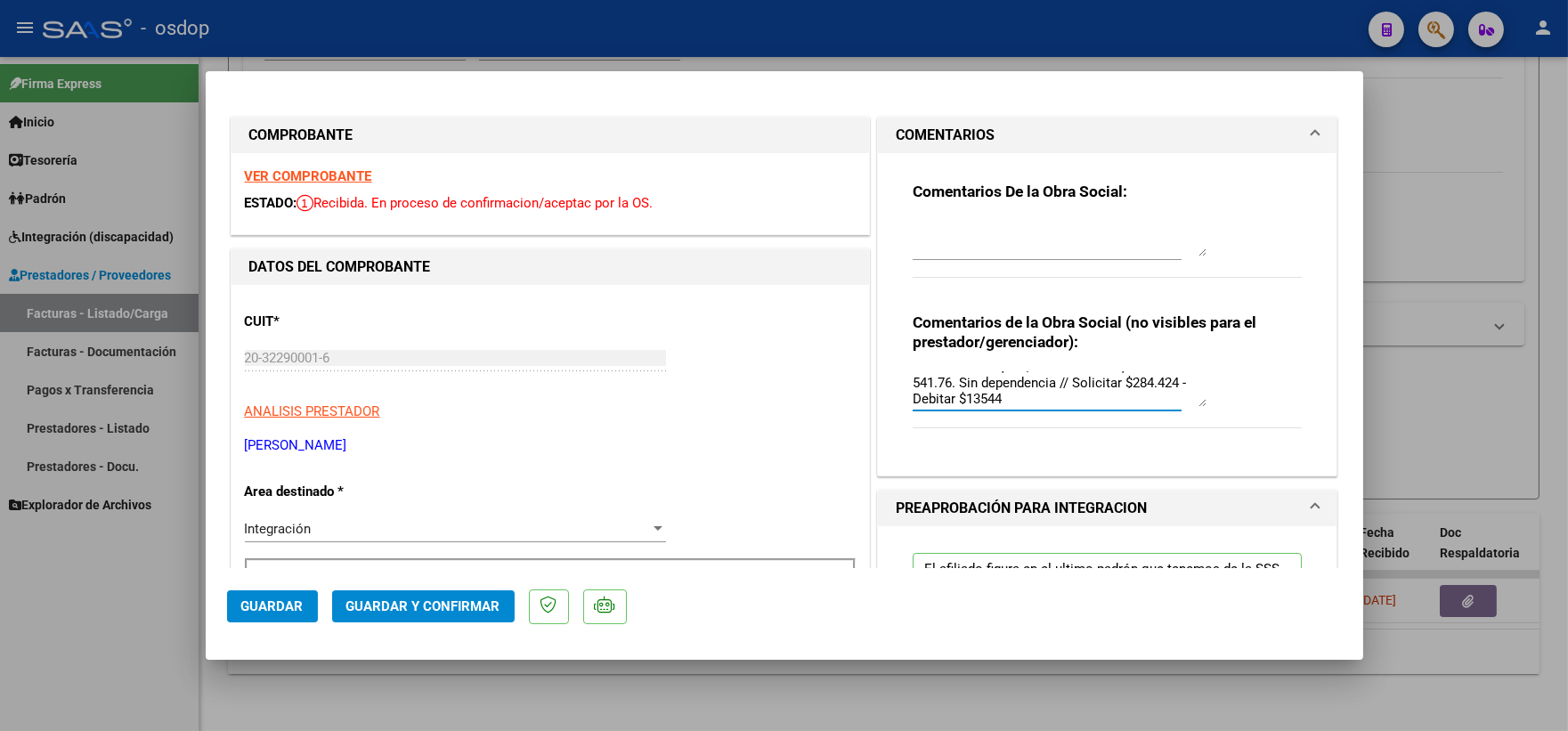
type textarea "Traslado a CET, km/mensuales 525, valor x km 541.76. Sin dependencia // Solicit…"
click at [960, 242] on textarea at bounding box center [1059, 239] width 294 height 35
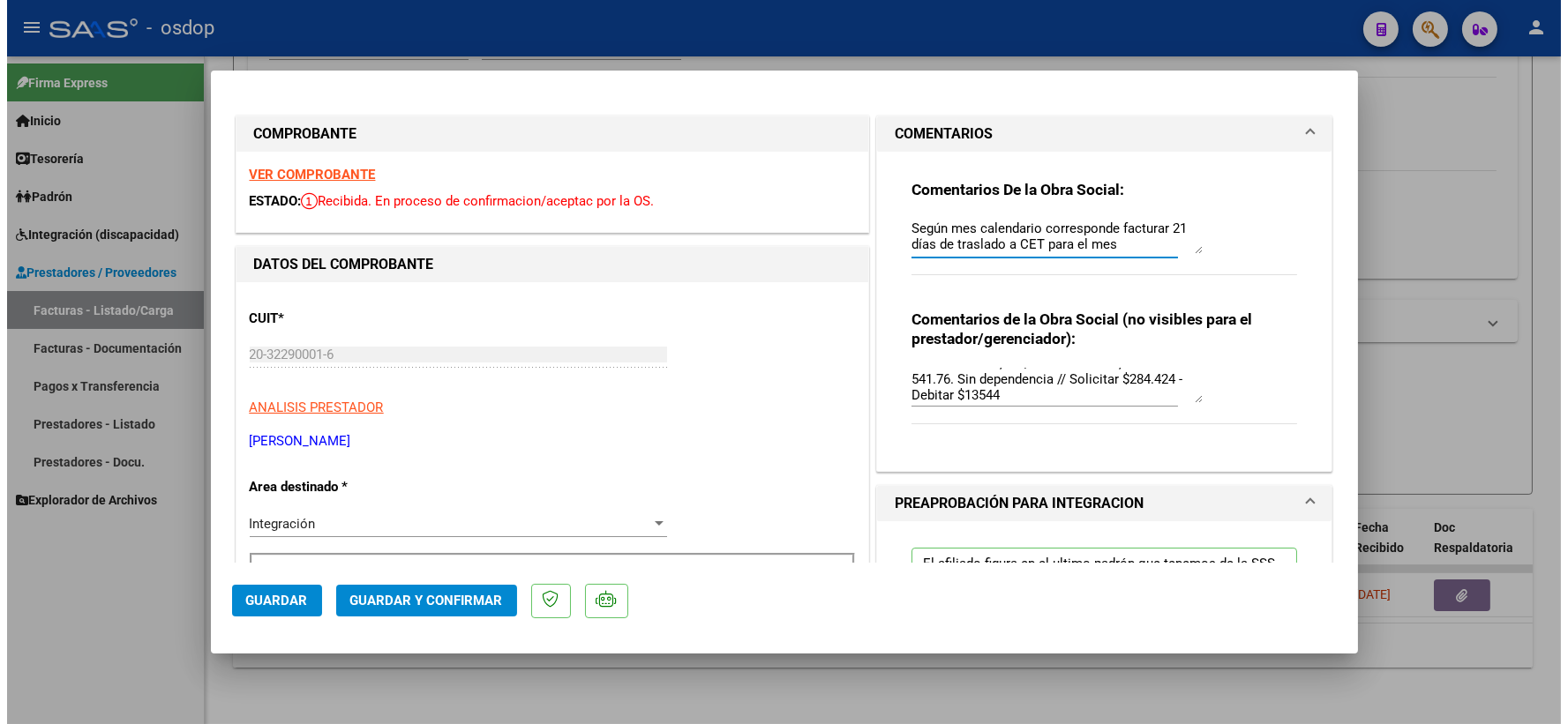
scroll to position [98, 0]
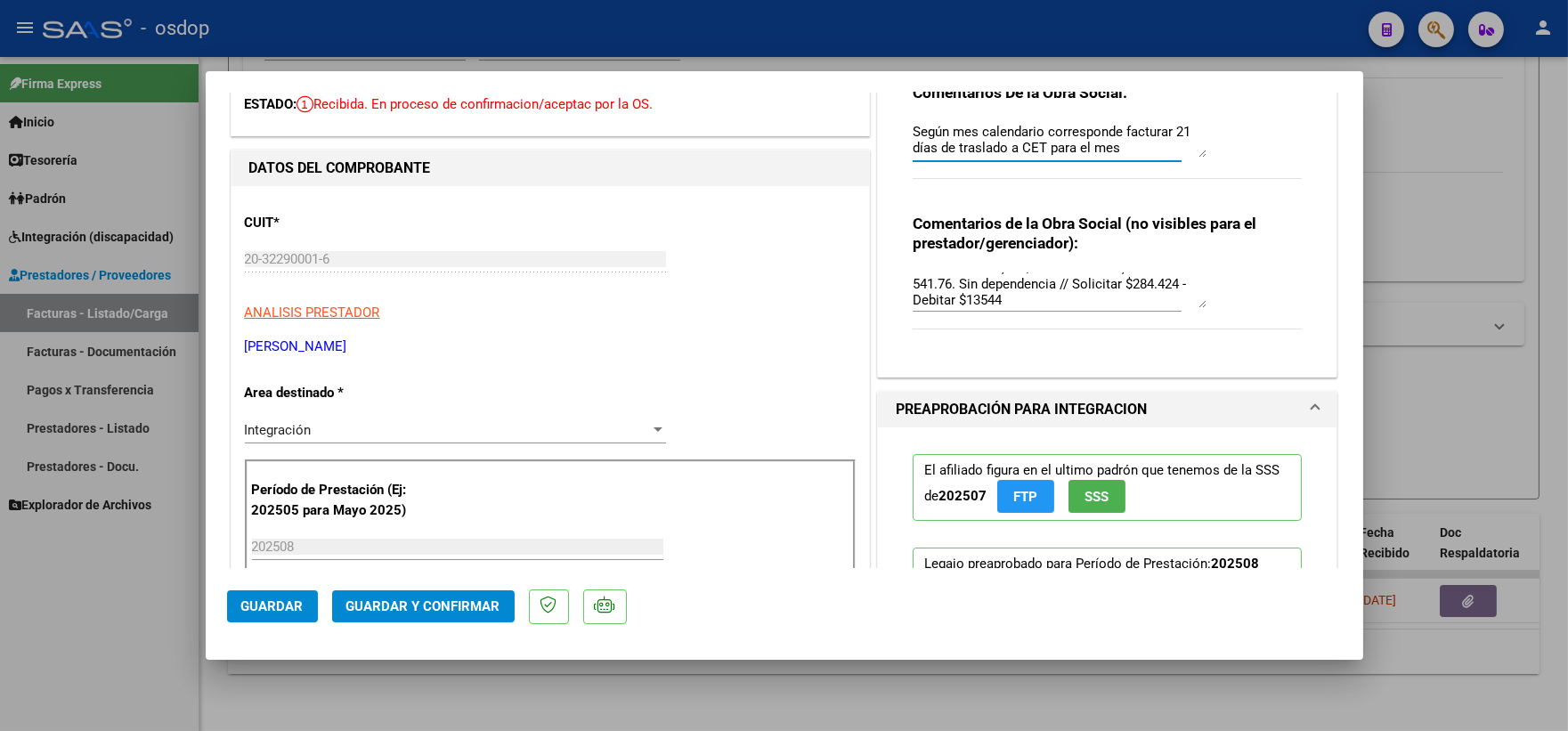
type textarea "Según mes calendario corresponde facturar 21 días de traslado a CET para el mes…"
click at [407, 600] on span "Guardar y Confirmar" at bounding box center [423, 606] width 154 height 16
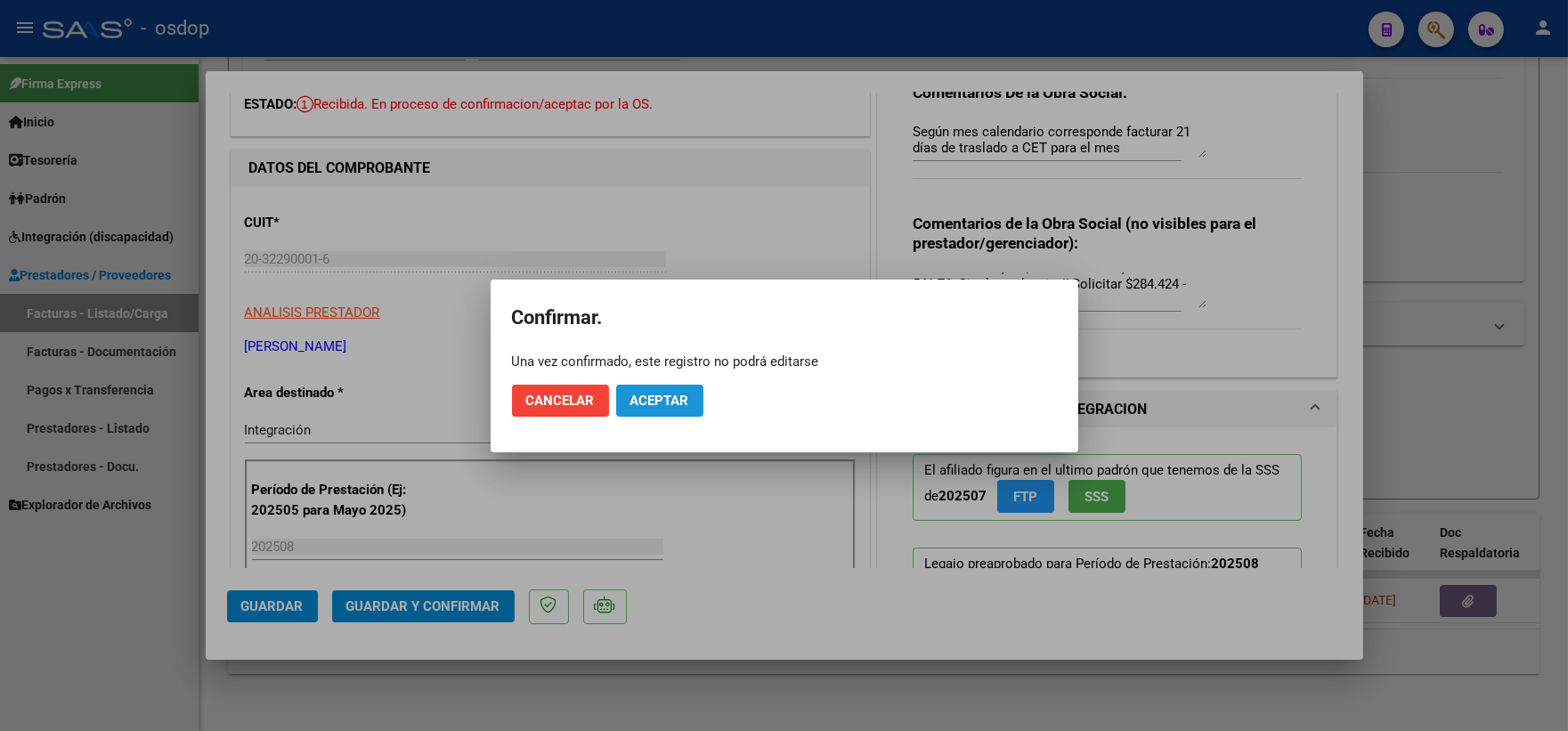
click at [651, 401] on span "Aceptar" at bounding box center [660, 401] width 59 height 16
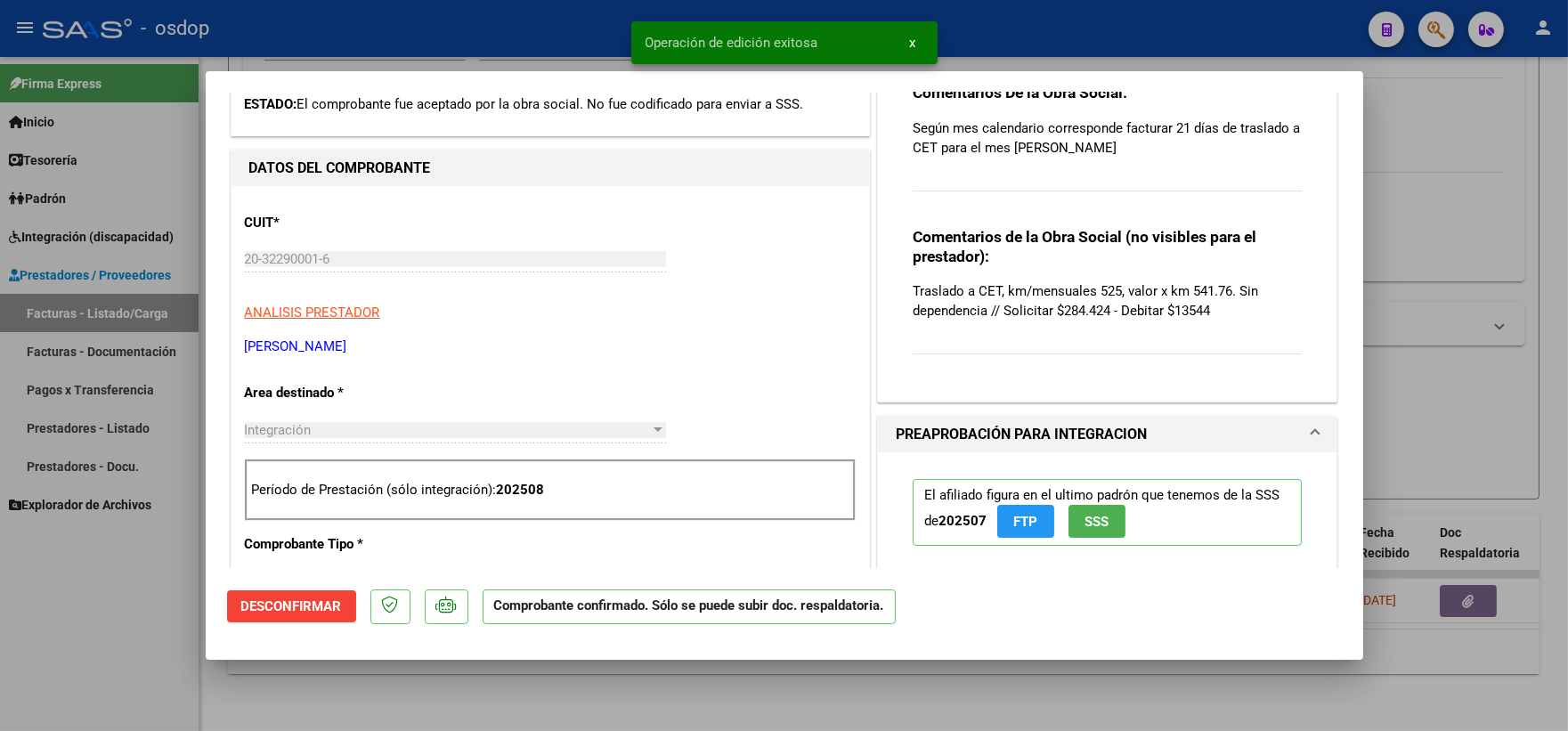
click at [472, 668] on div at bounding box center [784, 366] width 1568 height 731
type input "$ 0,00"
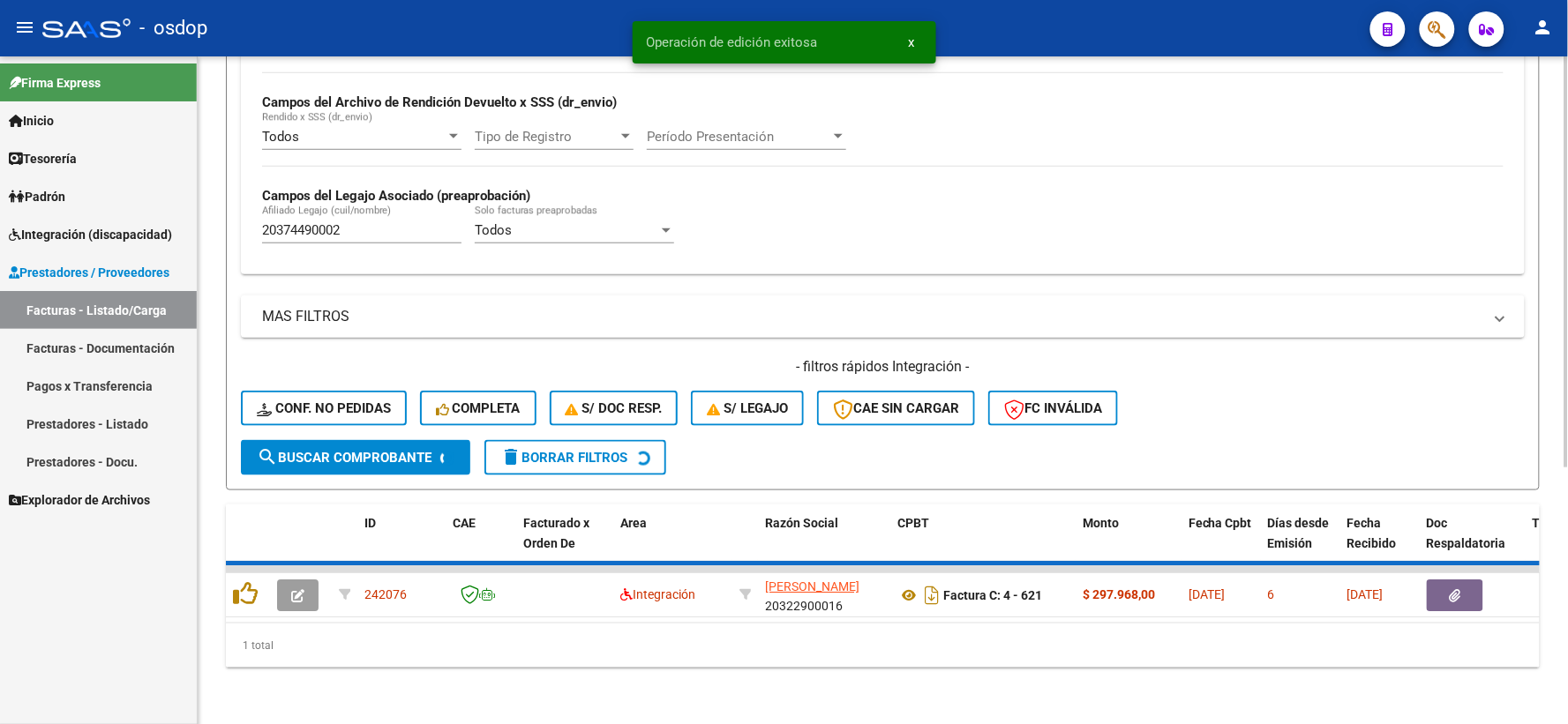
scroll to position [382, 0]
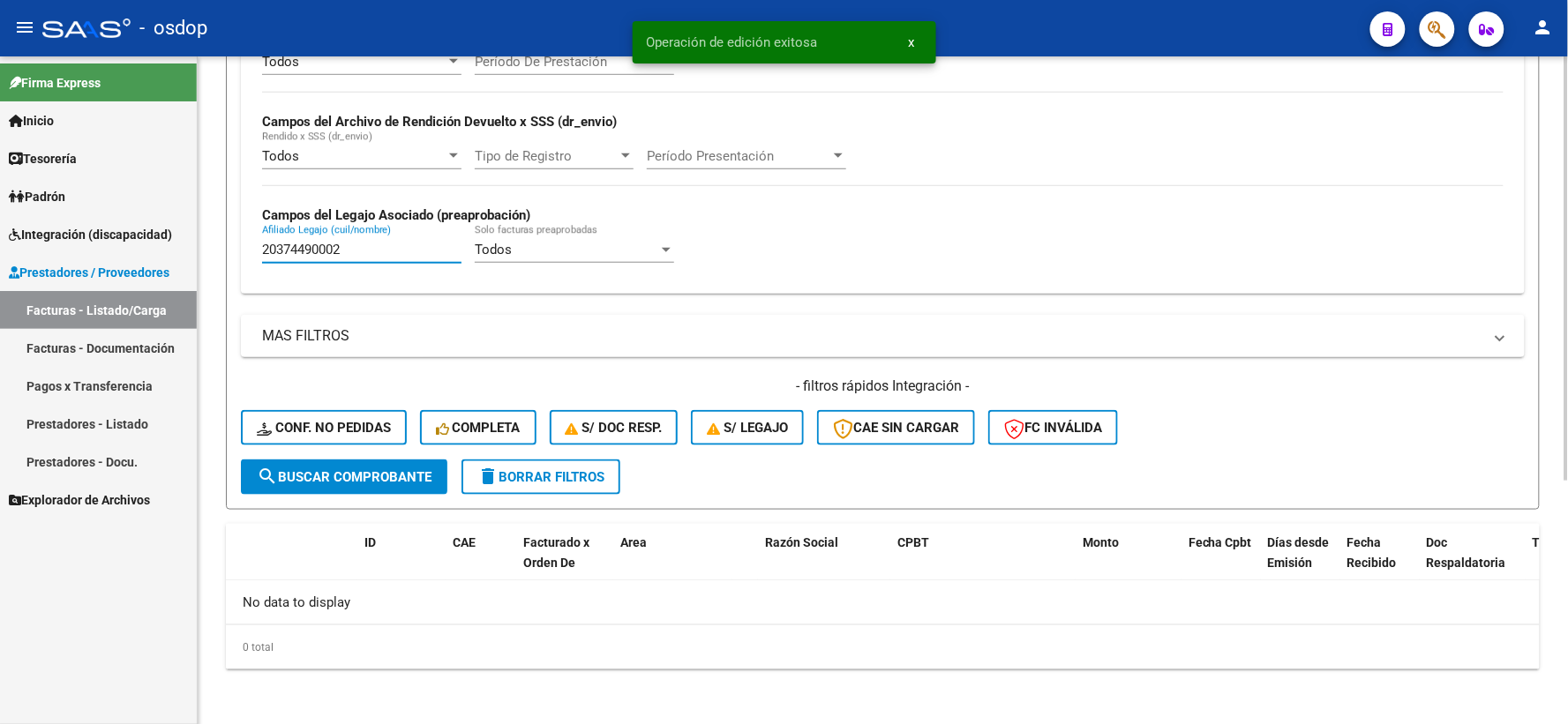
drag, startPoint x: 366, startPoint y: 247, endPoint x: 212, endPoint y: 233, distance: 154.6
click at [204, 228] on div "Video tutorial PRESTADORES -> Listado de CPBTs Emitidos por Prestadores / Prove…" at bounding box center [883, 199] width 1370 height 1052
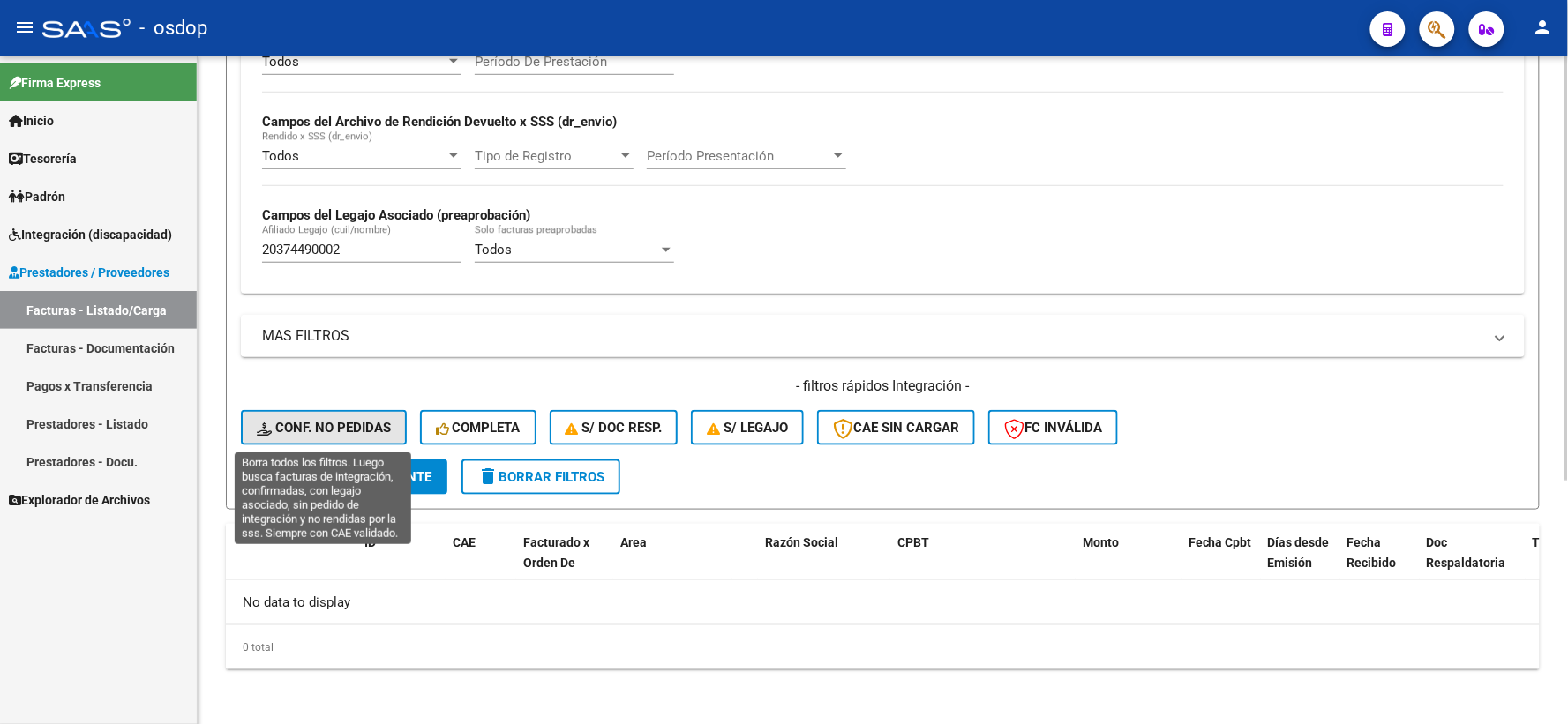
click at [373, 415] on button "Conf. no pedidas" at bounding box center [323, 427] width 165 height 35
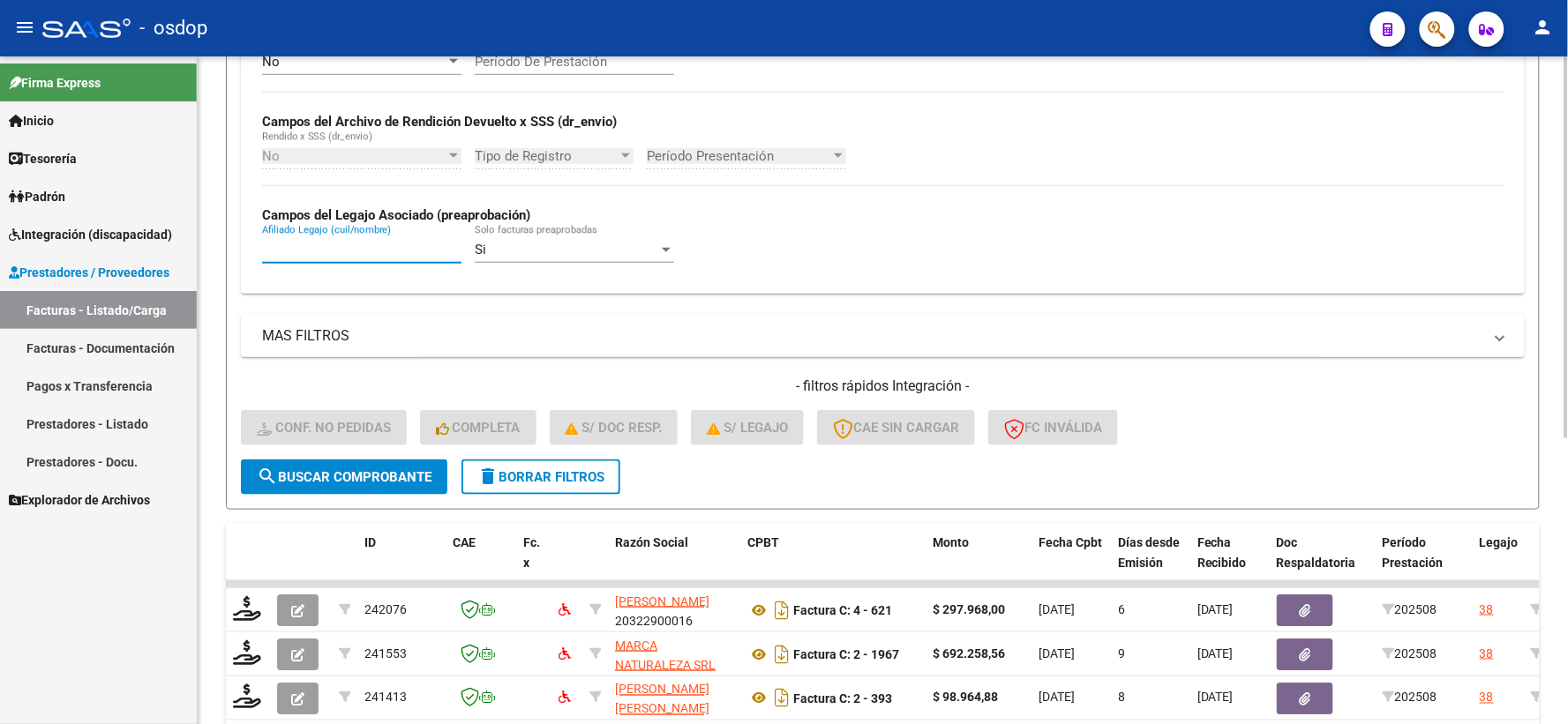
click at [353, 247] on input "Afiliado Legajo (cuil/nombre)" at bounding box center [361, 249] width 200 height 16
paste input "20374490002"
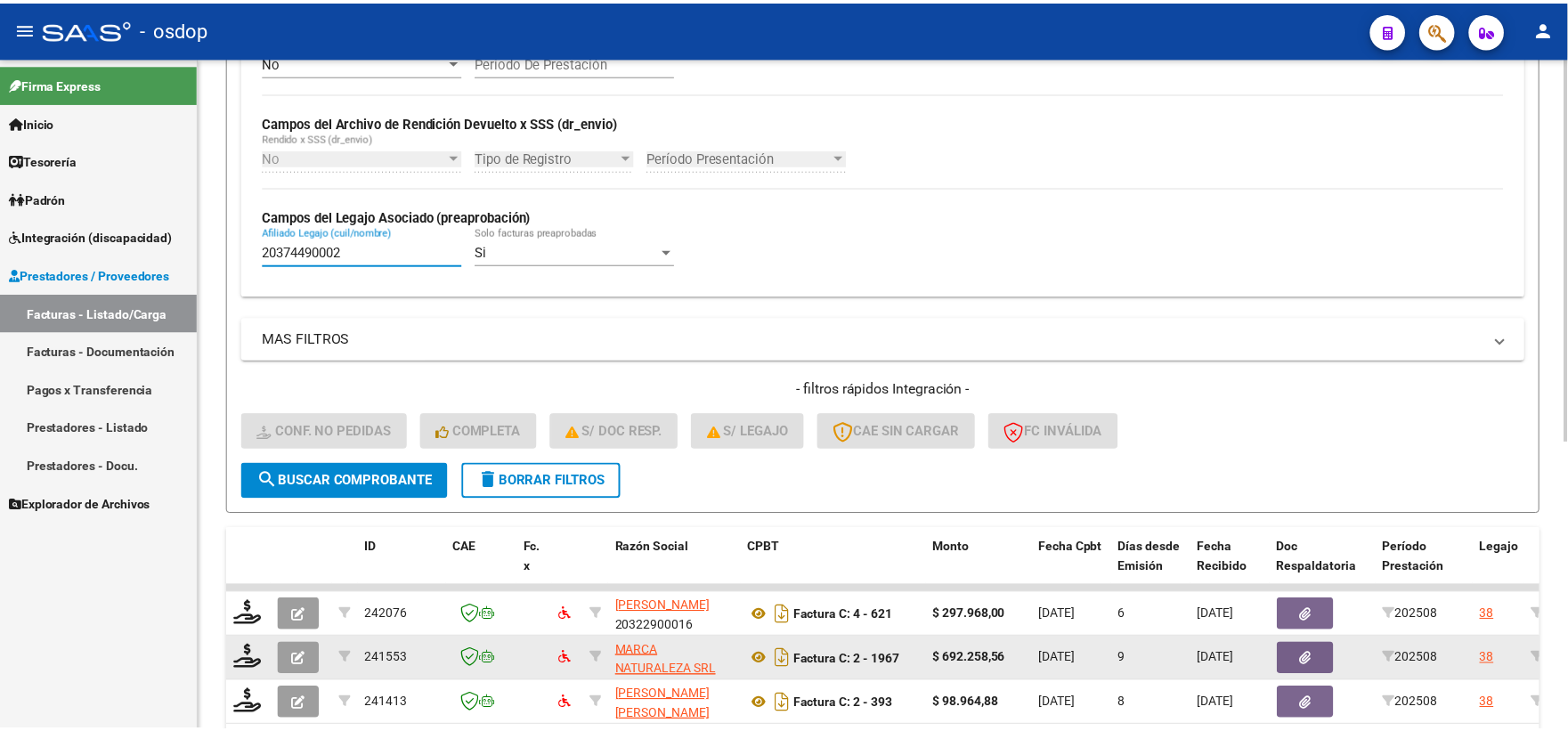
scroll to position [504, 0]
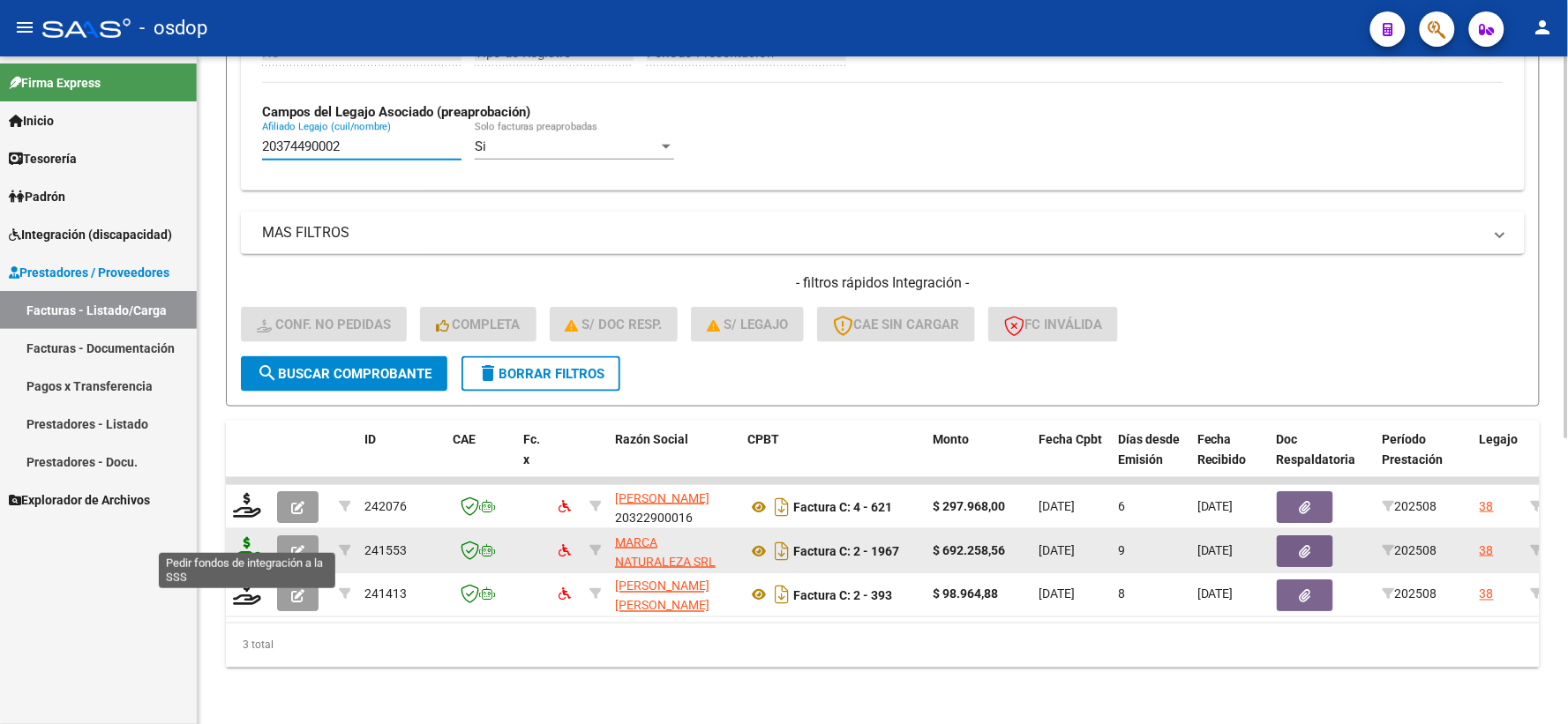
type input "20374490002"
click at [252, 540] on icon at bounding box center [246, 549] width 28 height 24
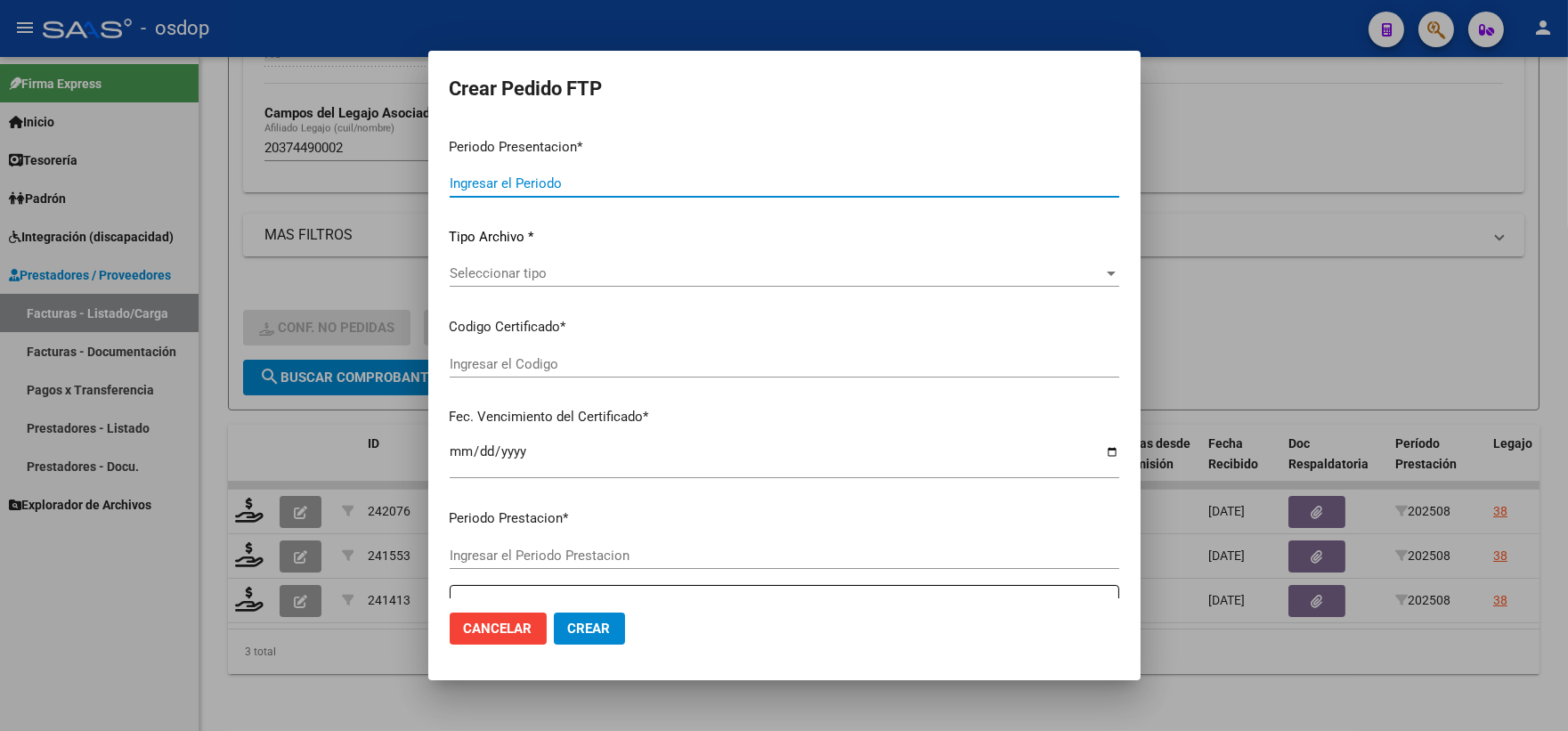
type input "202508"
type input "$ 692.258,56"
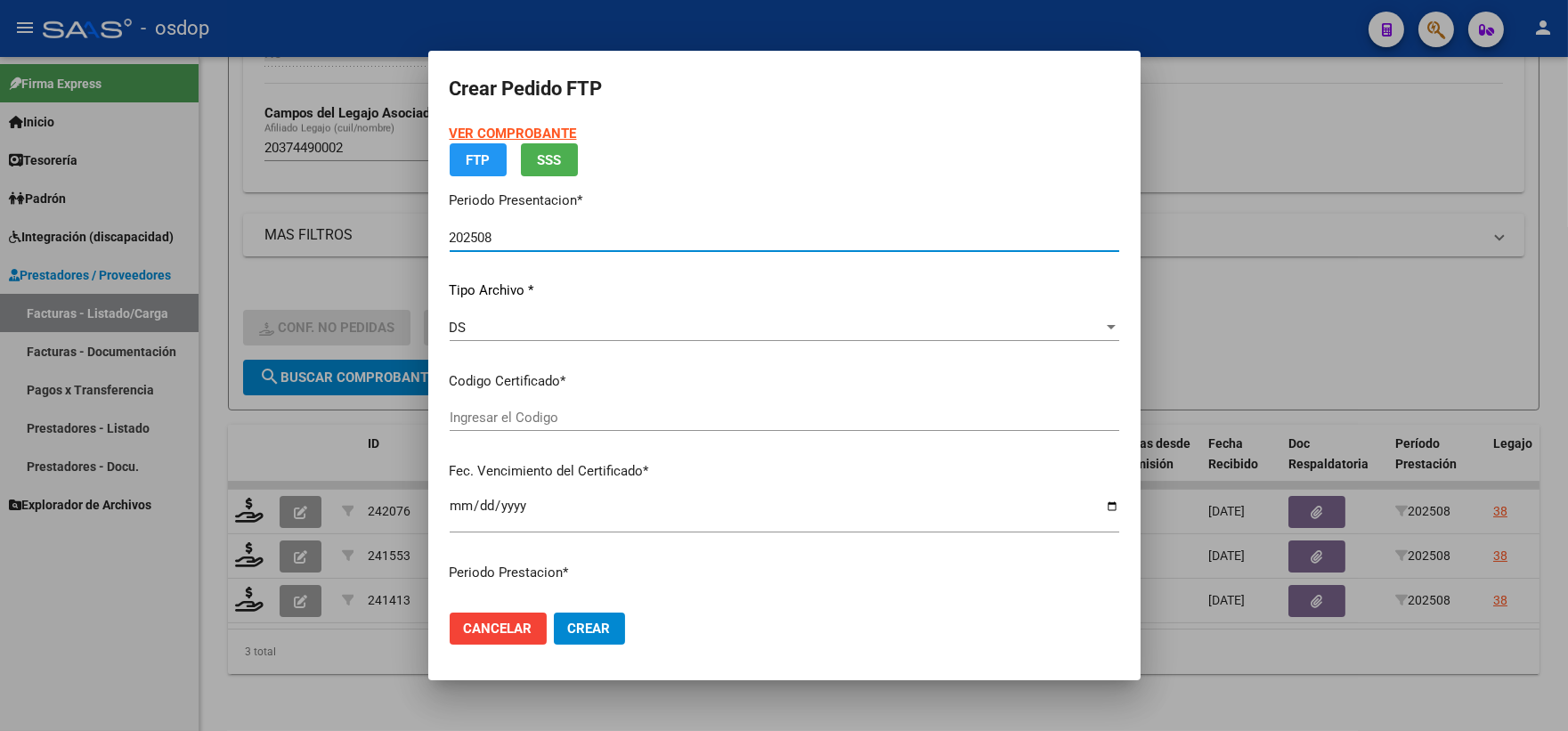
type input "9161858760"
type input "2026-10-03"
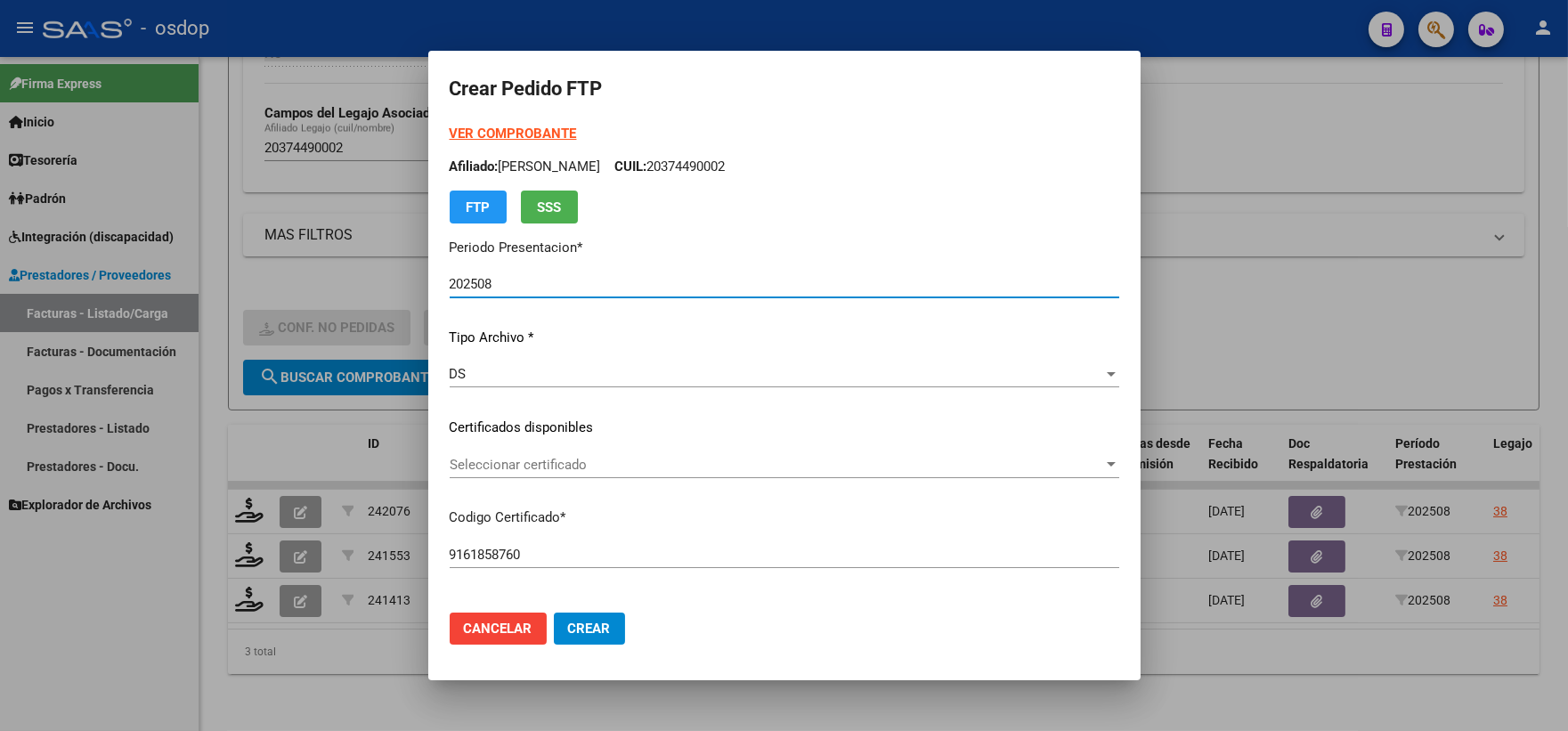
click at [528, 467] on span "Seleccionar certificado" at bounding box center [776, 465] width 653 height 16
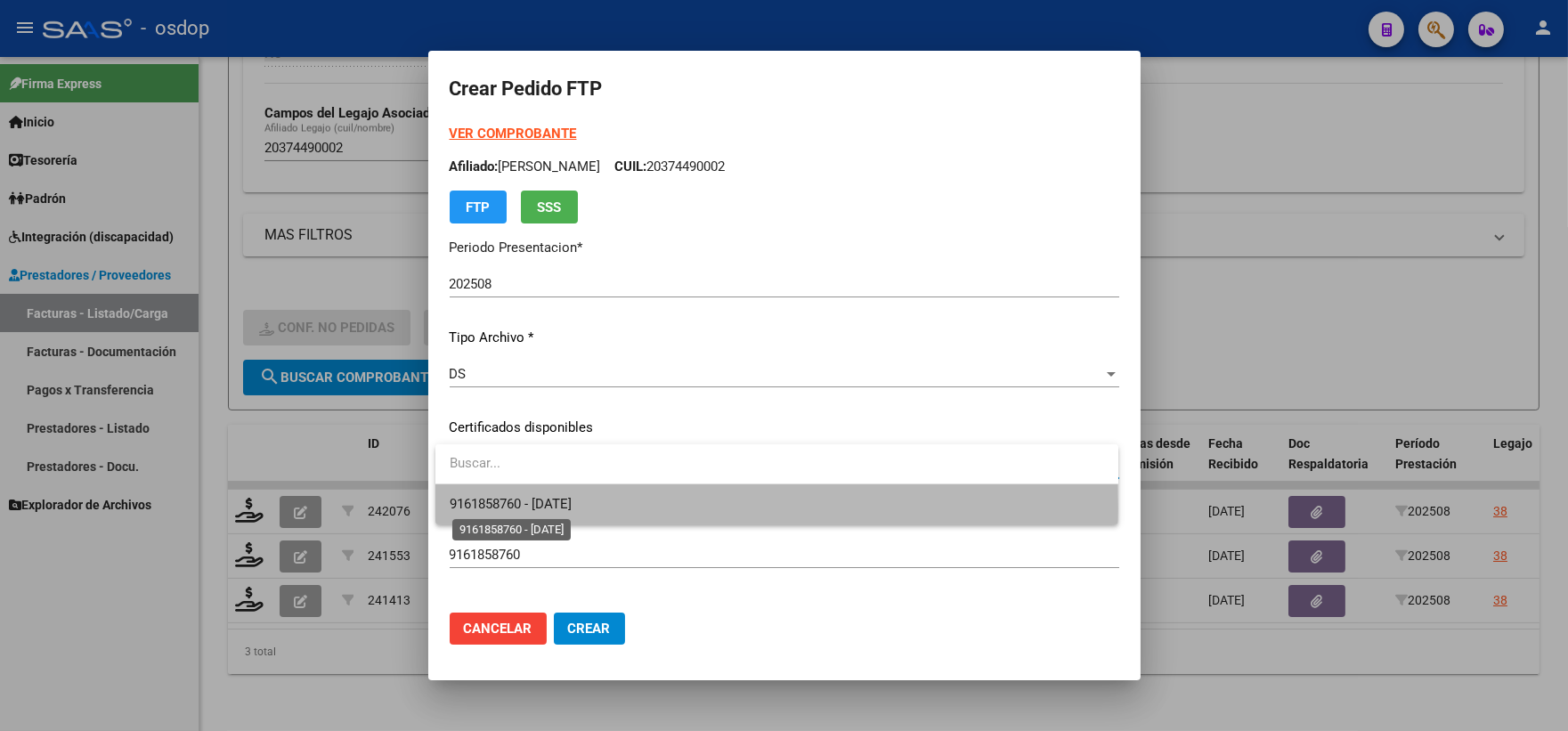
click at [545, 509] on span "9161858760 - 2026-10-03" at bounding box center [511, 504] width 122 height 16
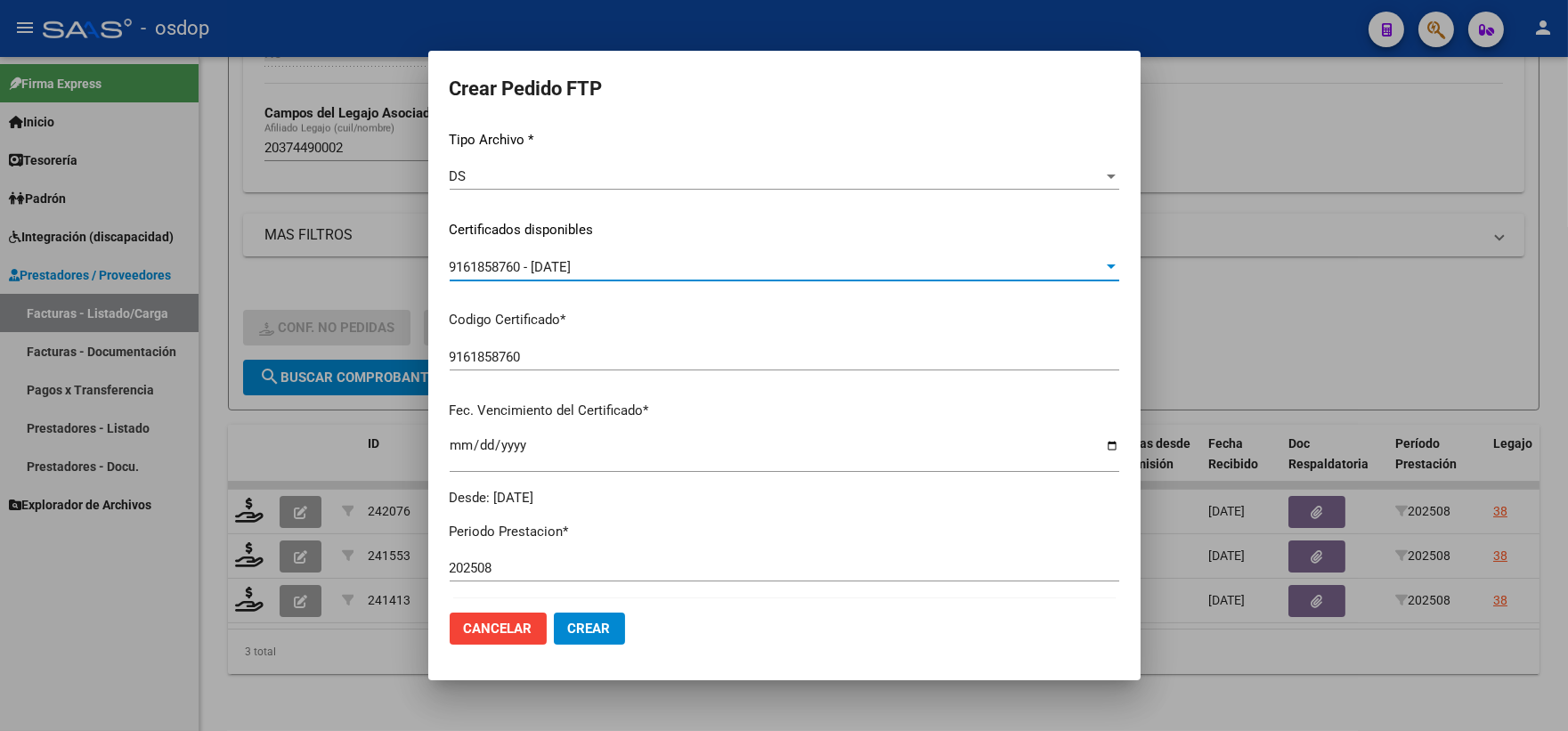
scroll to position [297, 0]
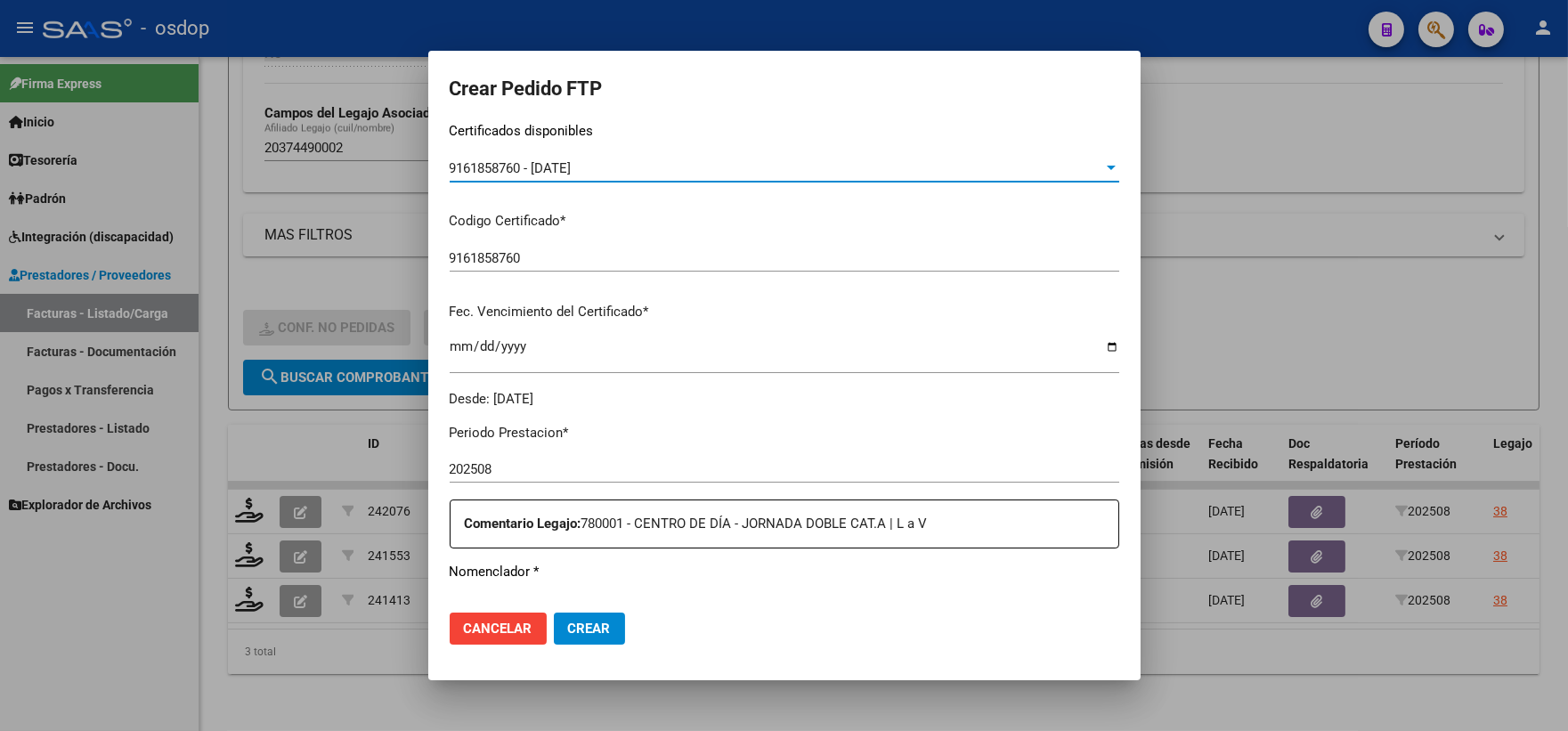
click at [546, 509] on div "Comentario Legajo: 780001 - CENTRO DE DÍA - JORNADA DOBLE CAT.A | L a V" at bounding box center [785, 524] width 670 height 49
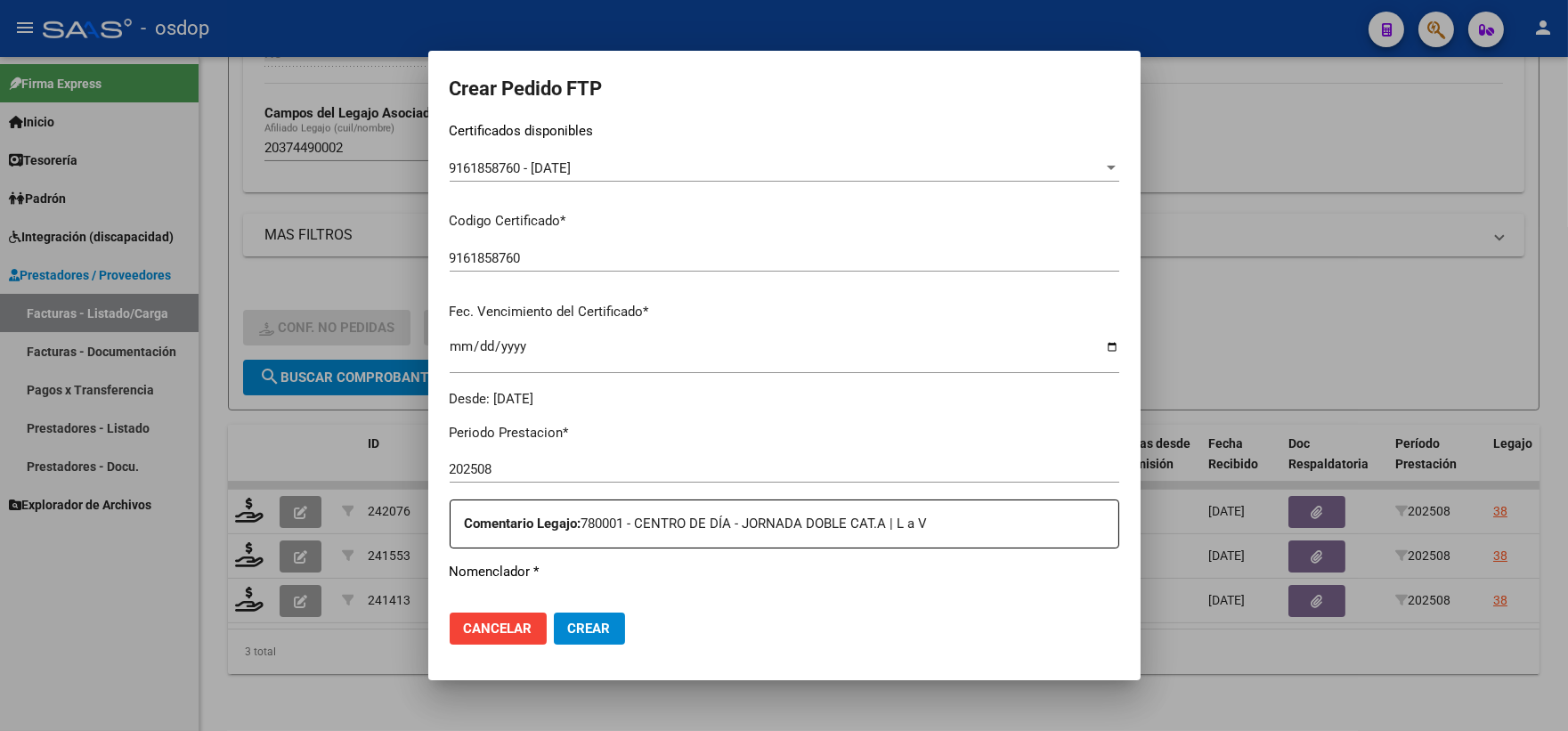
click at [558, 519] on strong "Comentario Legajo:" at bounding box center [523, 524] width 117 height 16
click at [579, 533] on p "Comentario Legajo: 780001 - CENTRO DE DÍA - JORNADA DOBLE CAT.A | L a V" at bounding box center [791, 524] width 653 height 21
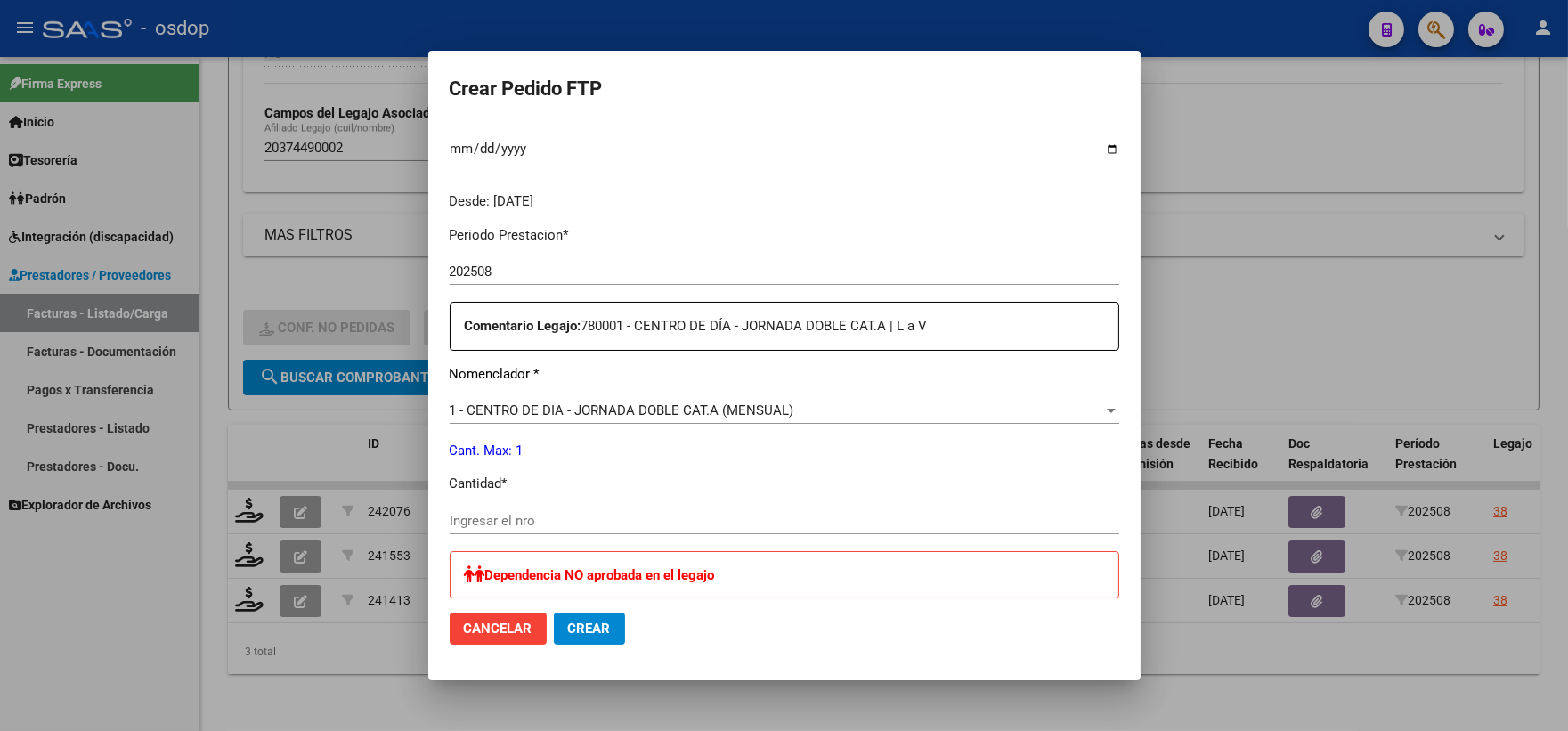
click at [709, 407] on span "1 - CENTRO DE DIA - JORNADA DOBLE CAT.A (MENSUAL)" at bounding box center [622, 411] width 345 height 16
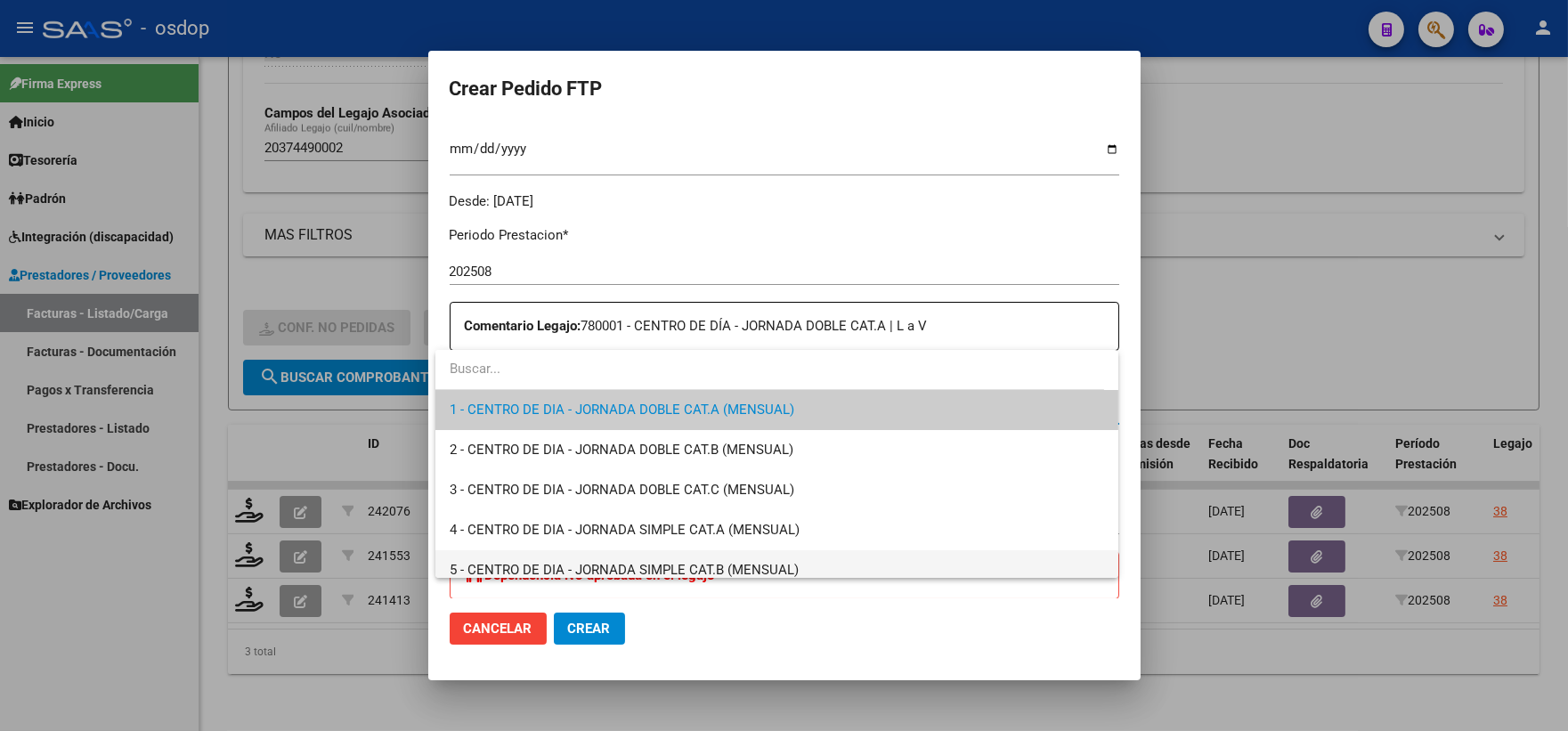
scroll to position [197, 0]
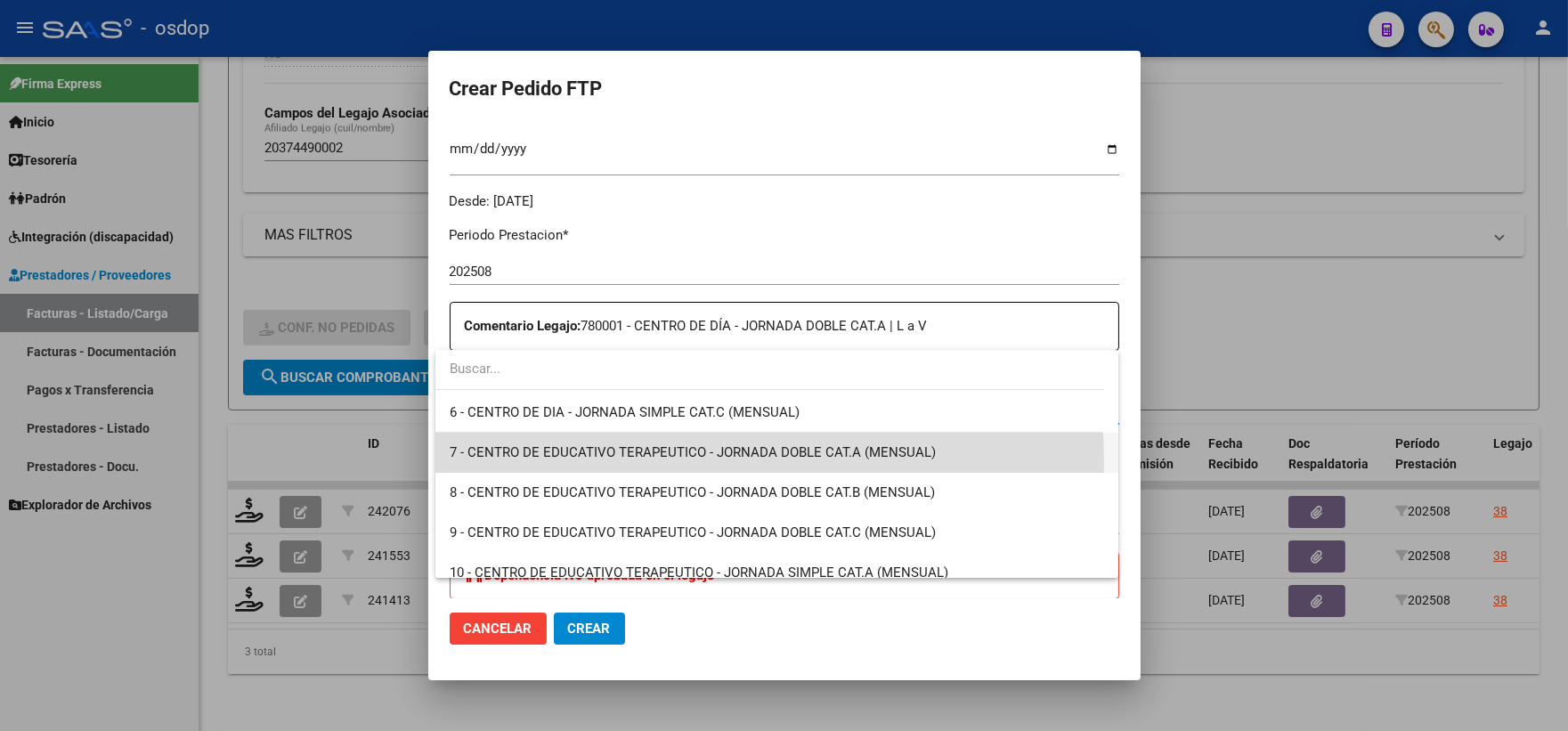
click at [576, 463] on span "7 - CENTRO DE EDUCATIVO TERAPEUTICO - JORNADA DOBLE CAT.A (MENSUAL)" at bounding box center [777, 453] width 654 height 40
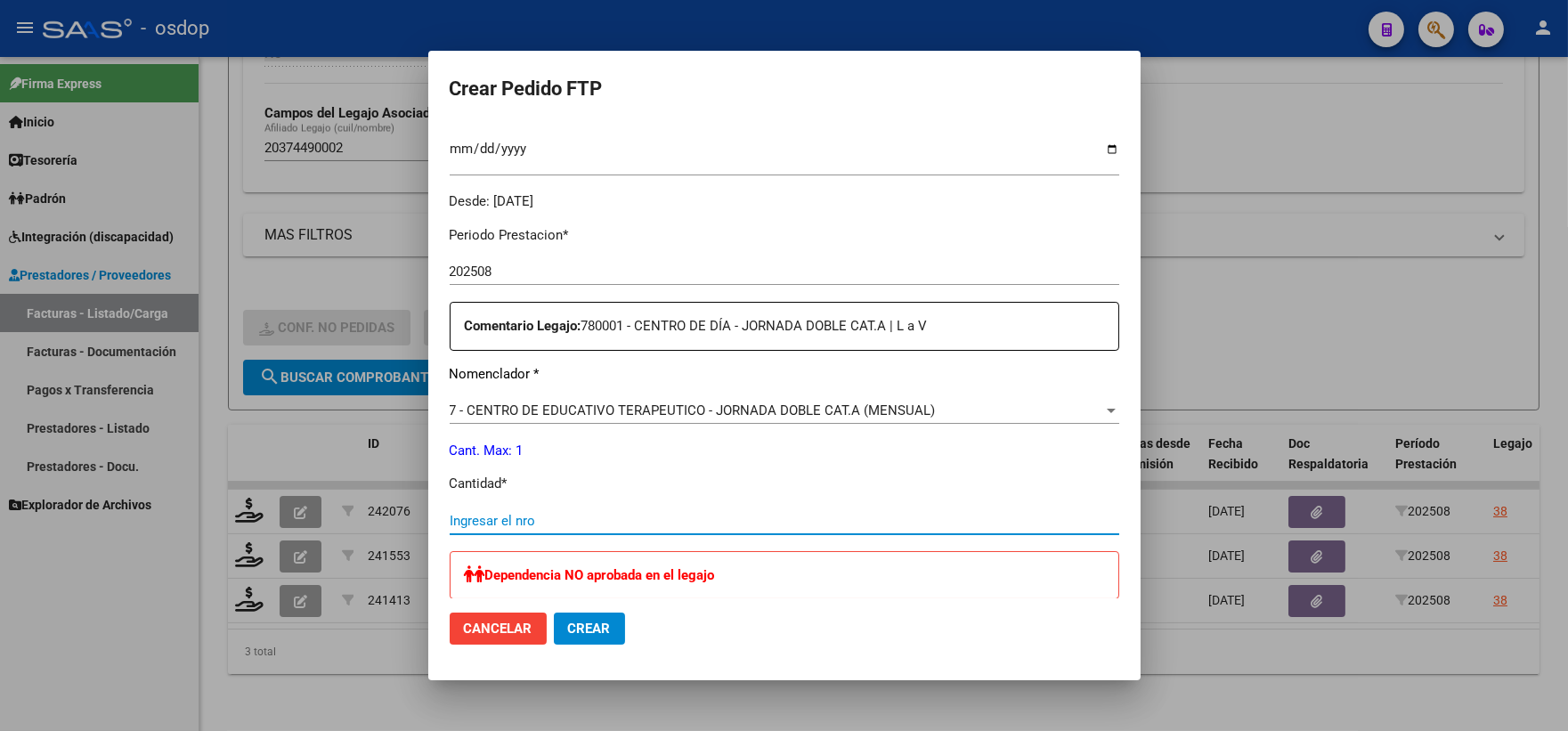
click at [553, 513] on input "Ingresar el nro" at bounding box center [785, 521] width 670 height 16
type input "1"
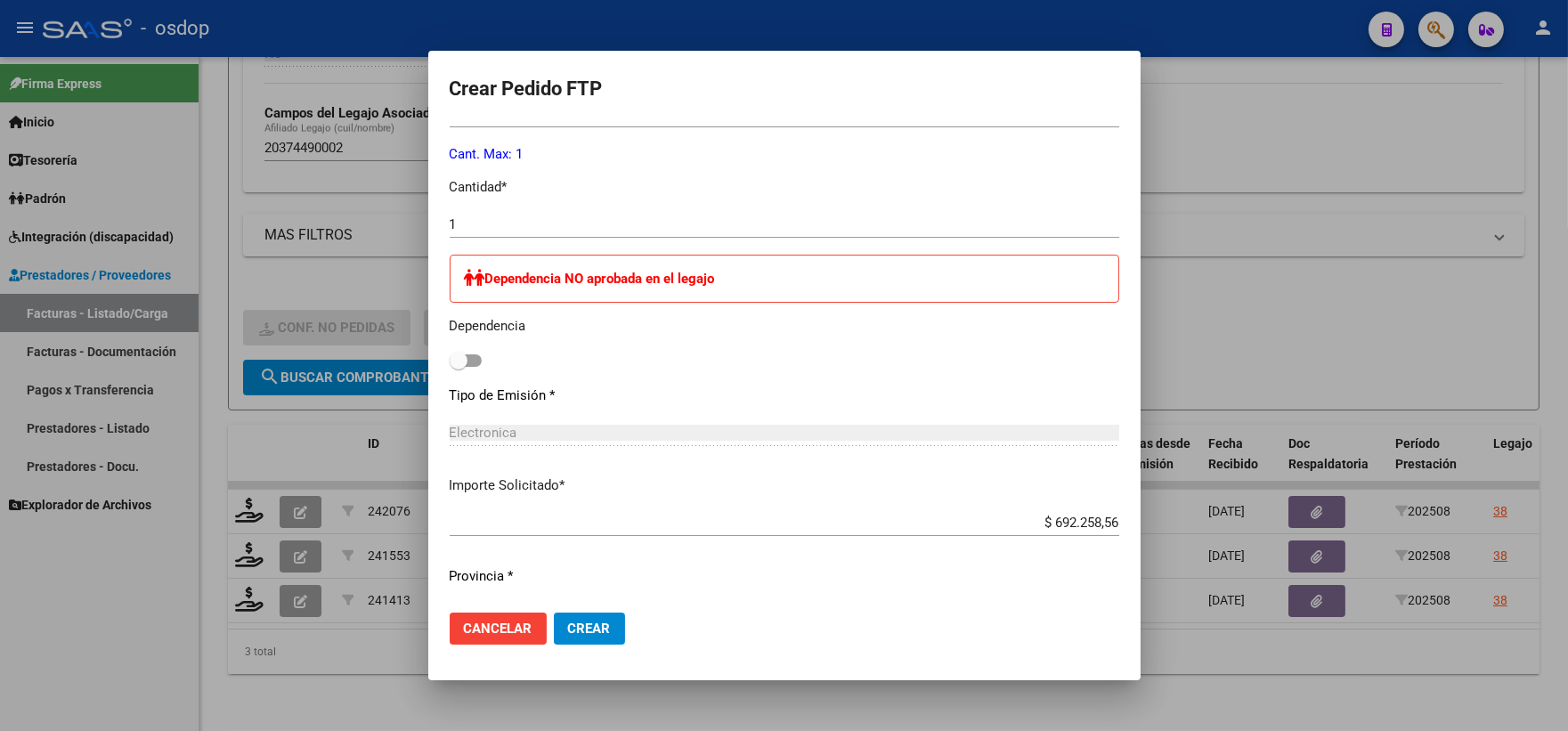
scroll to position [834, 0]
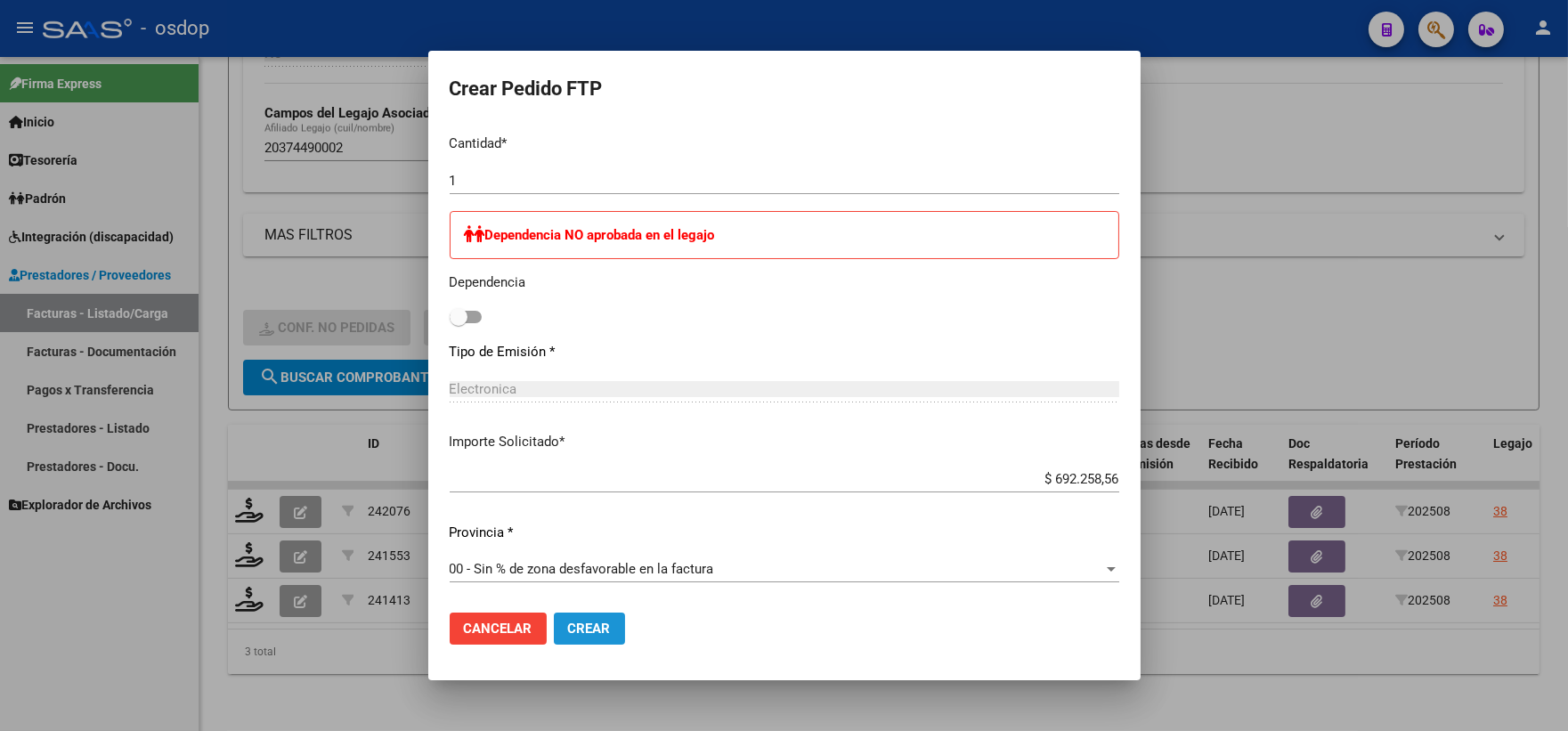
click at [581, 636] on span "Crear" at bounding box center [589, 629] width 43 height 16
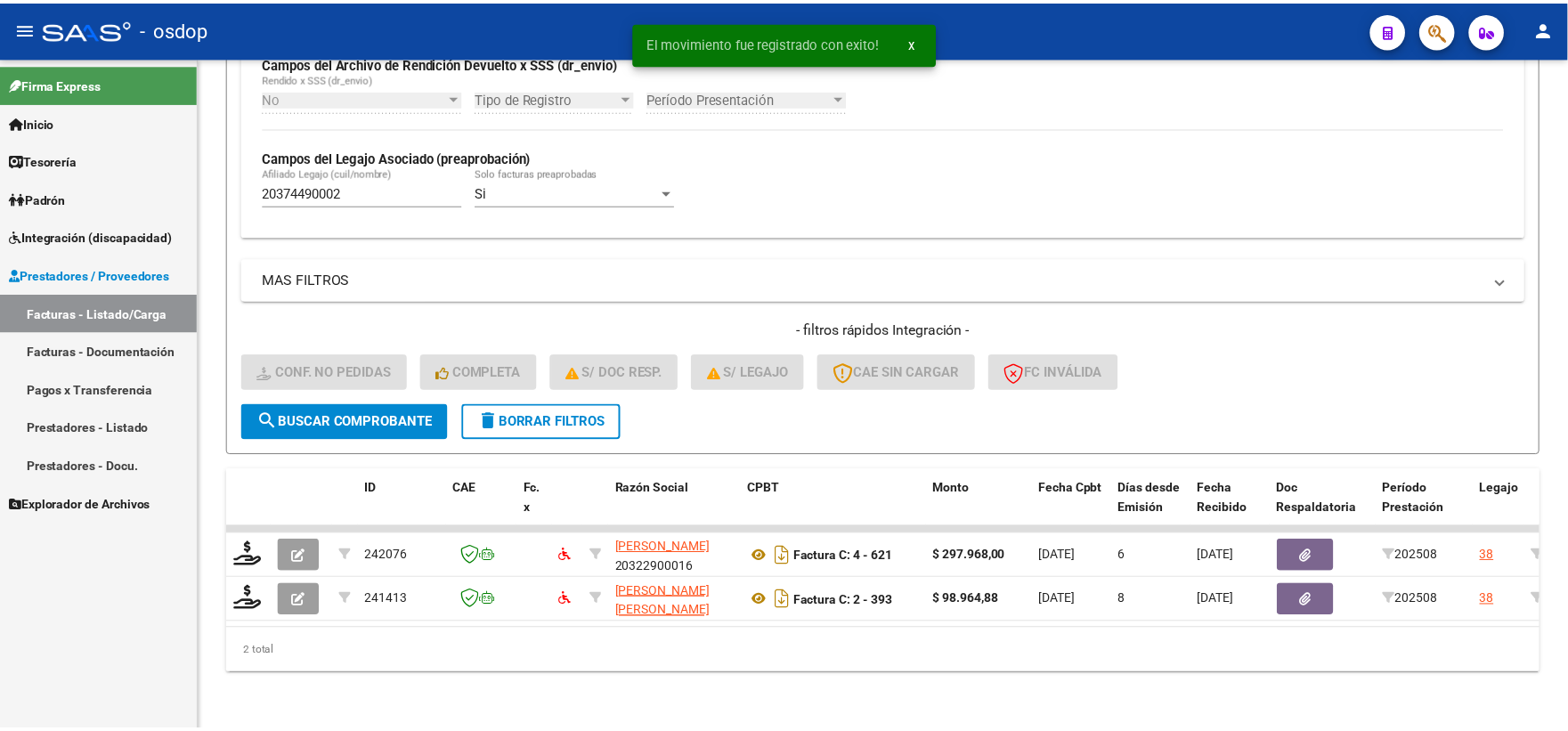
scroll to position [460, 0]
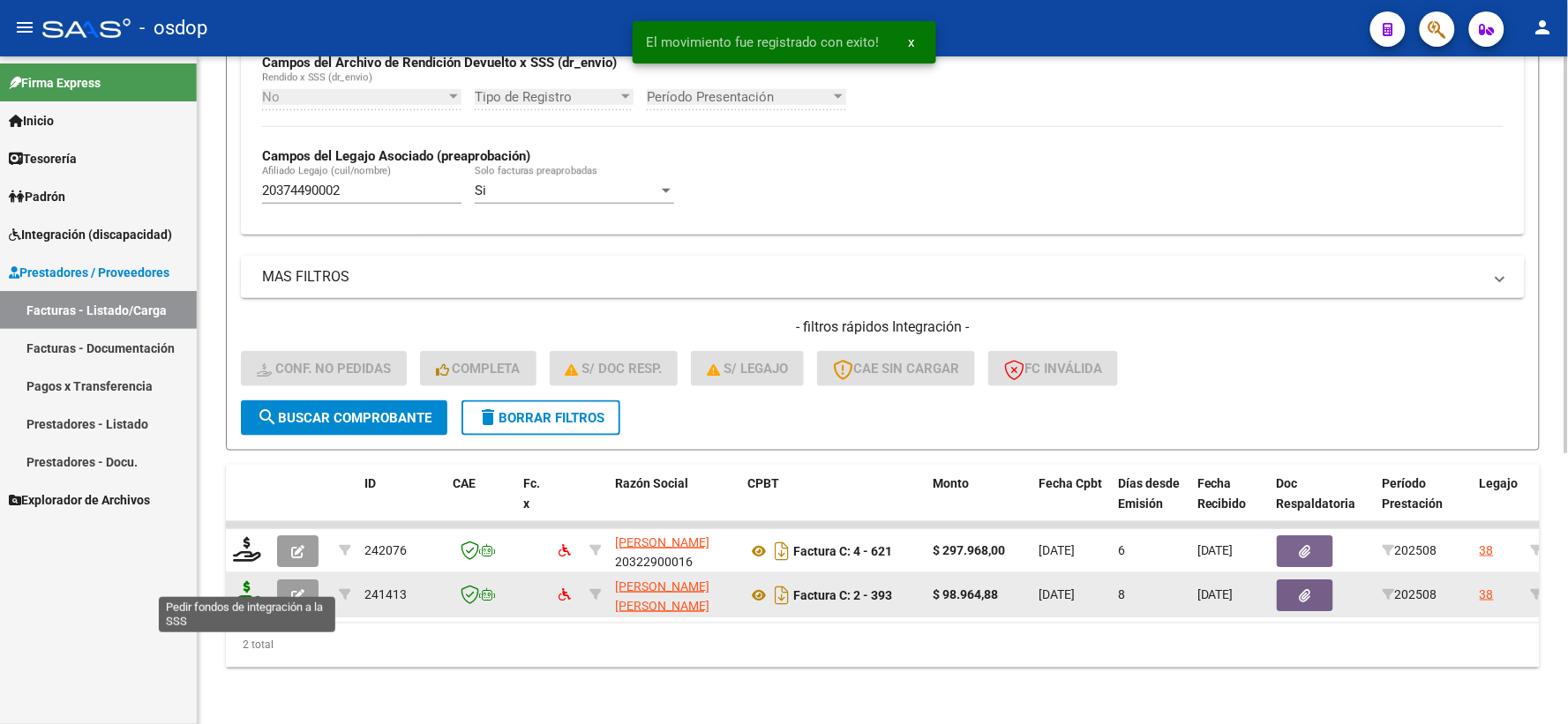
click at [256, 581] on icon at bounding box center [246, 593] width 28 height 24
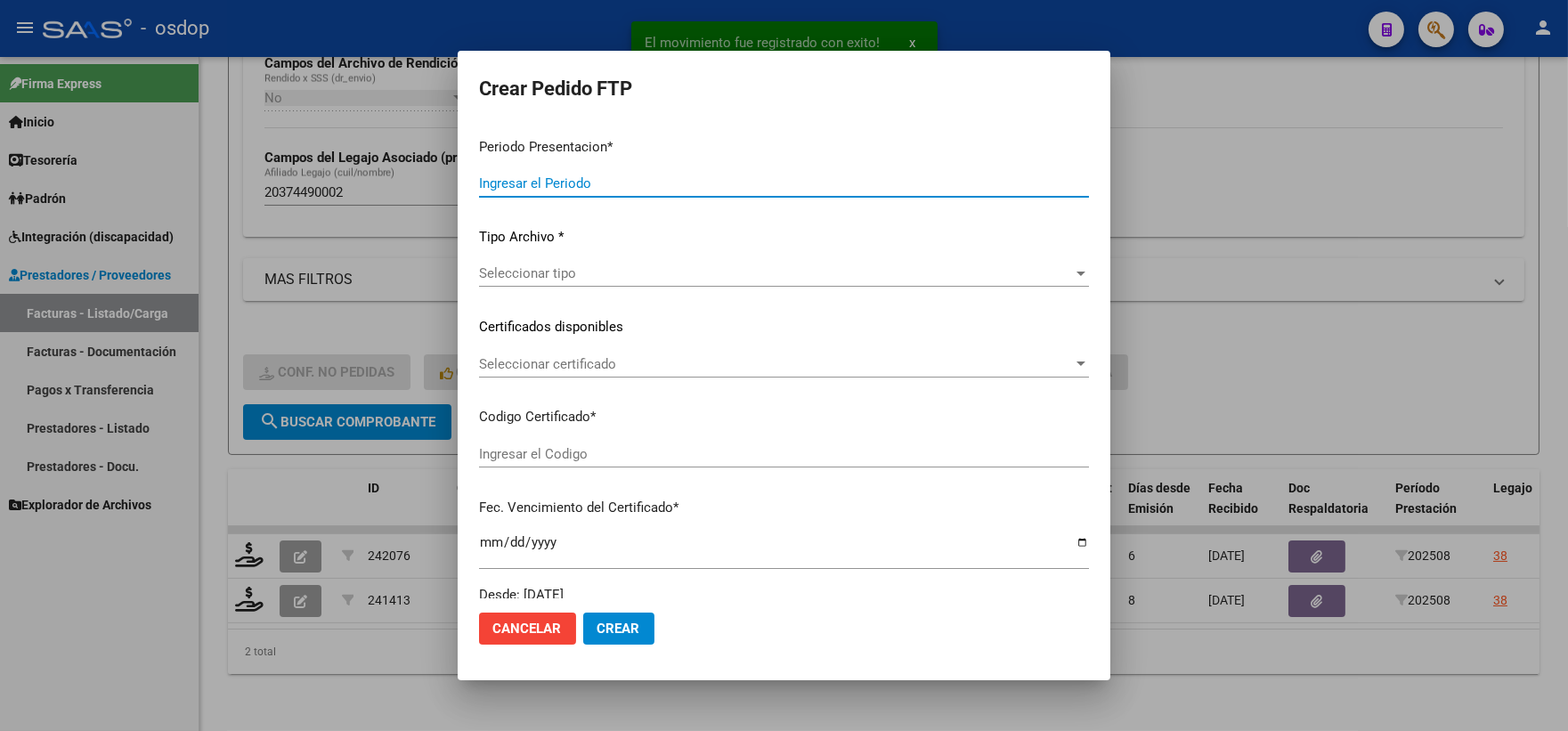
type input "202508"
type input "$ 98.964,88"
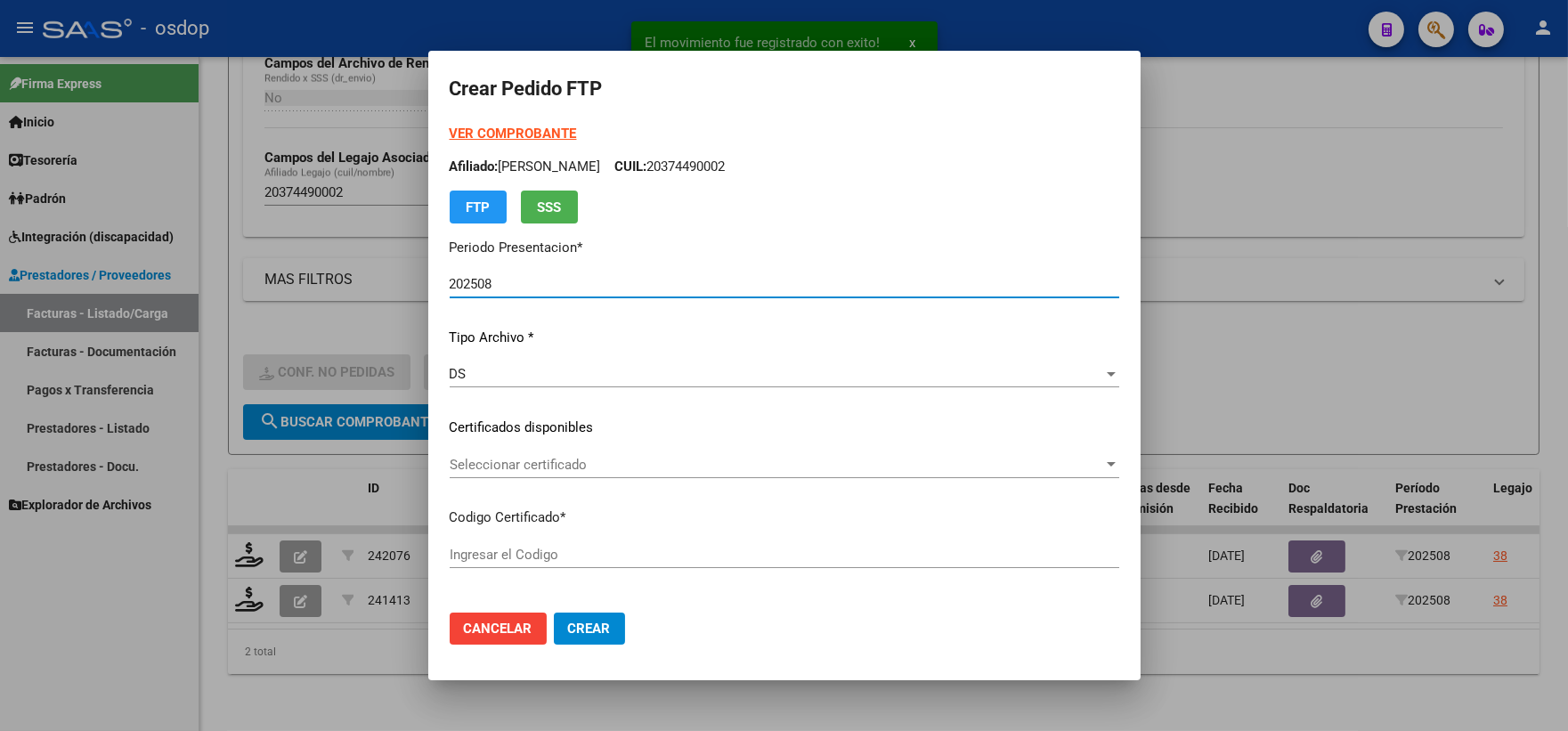
type input "9161858760"
type input "2026-10-03"
click at [577, 477] on div "Seleccionar certificado Seleccionar certificado" at bounding box center [785, 465] width 670 height 27
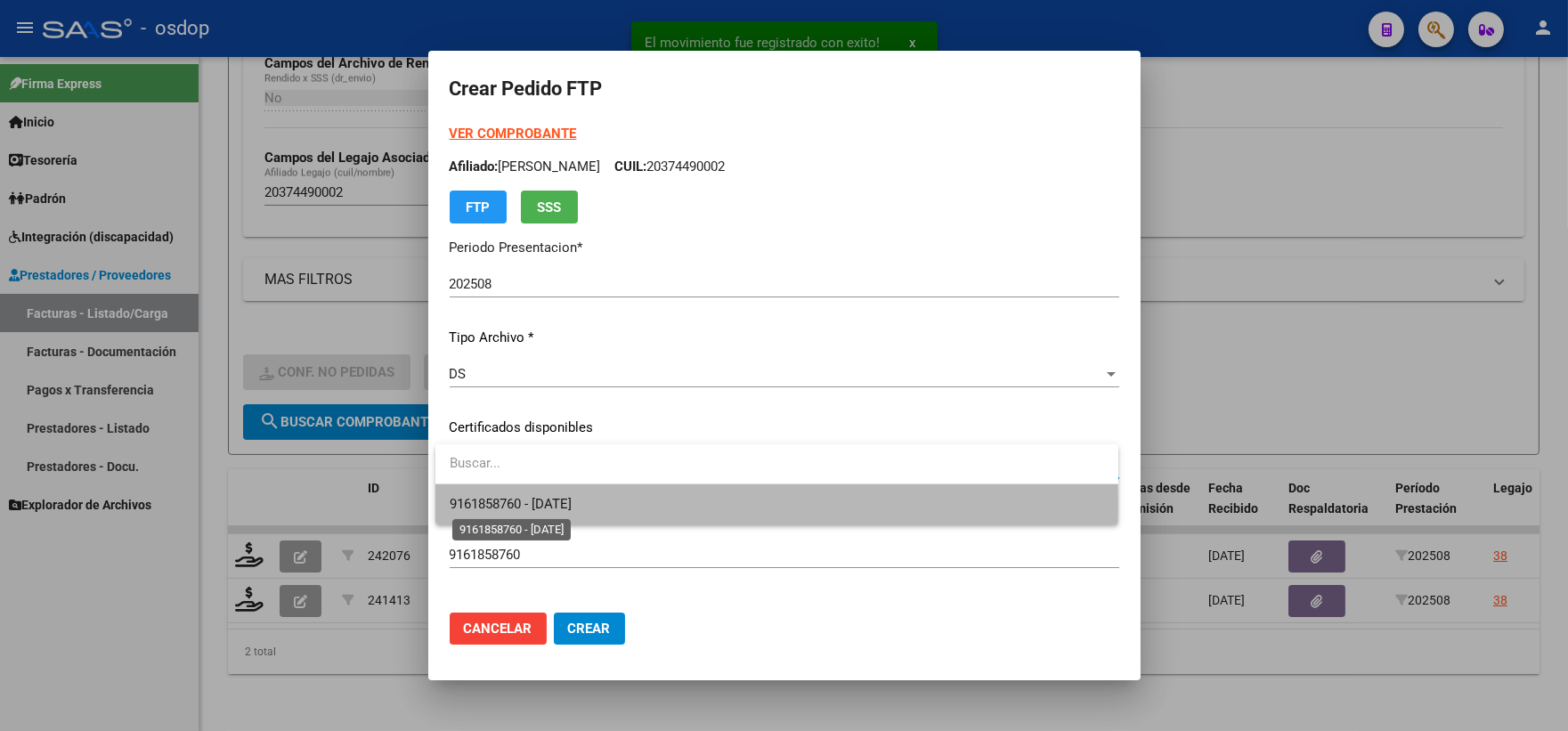
click at [572, 504] on span "9161858760 - 2026-10-03" at bounding box center [511, 504] width 122 height 16
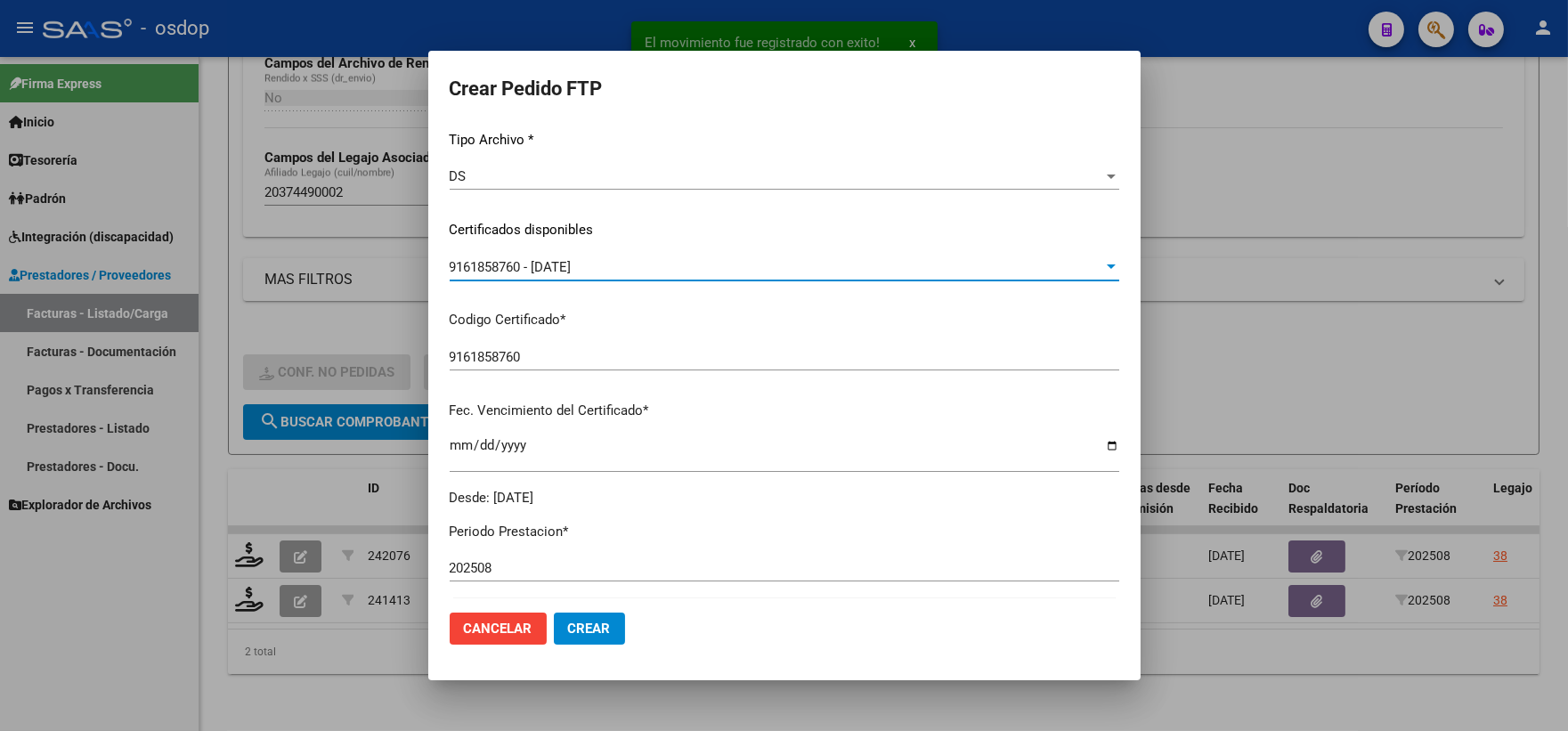
scroll to position [494, 0]
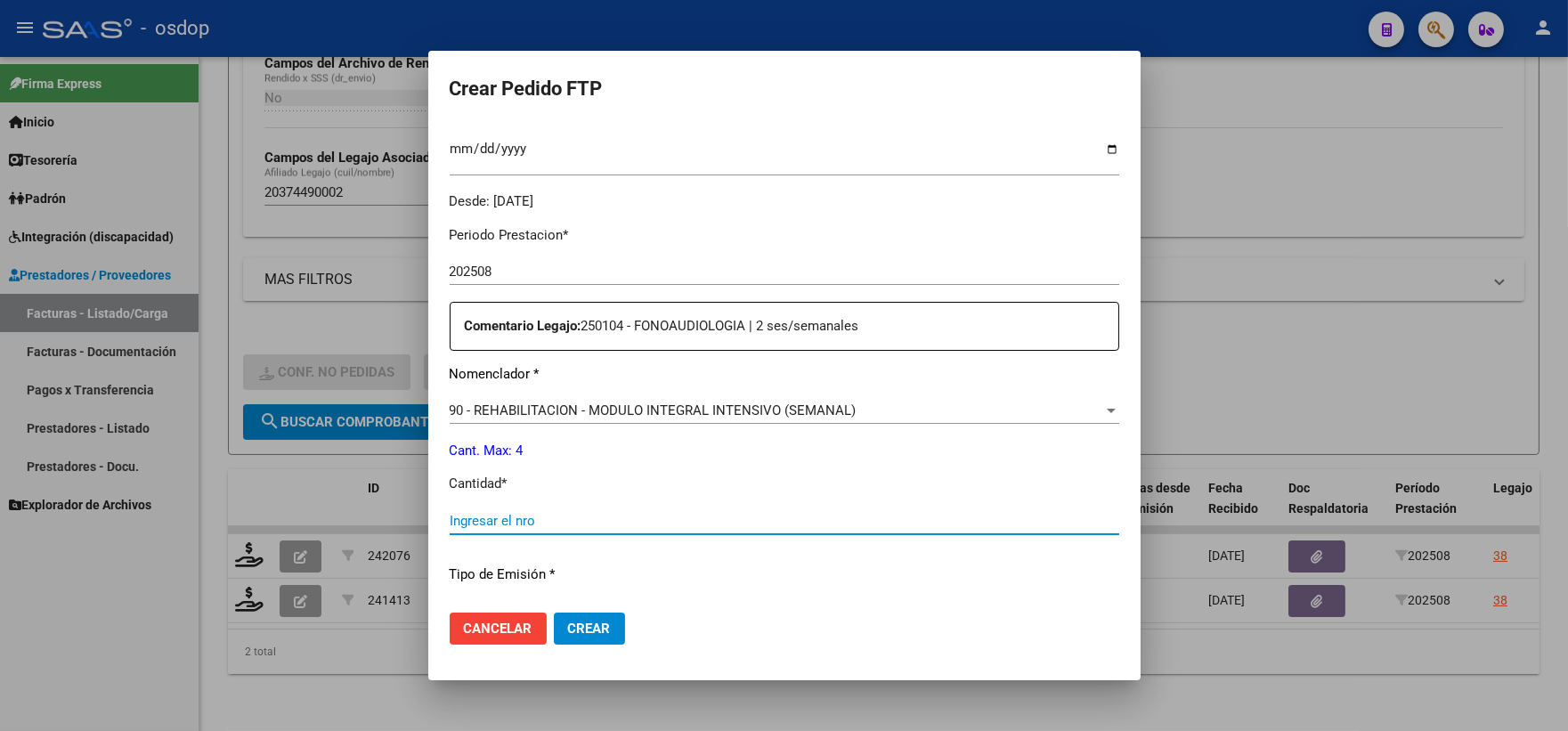
click at [568, 522] on input "Ingresar el nro" at bounding box center [785, 521] width 670 height 16
type input "4"
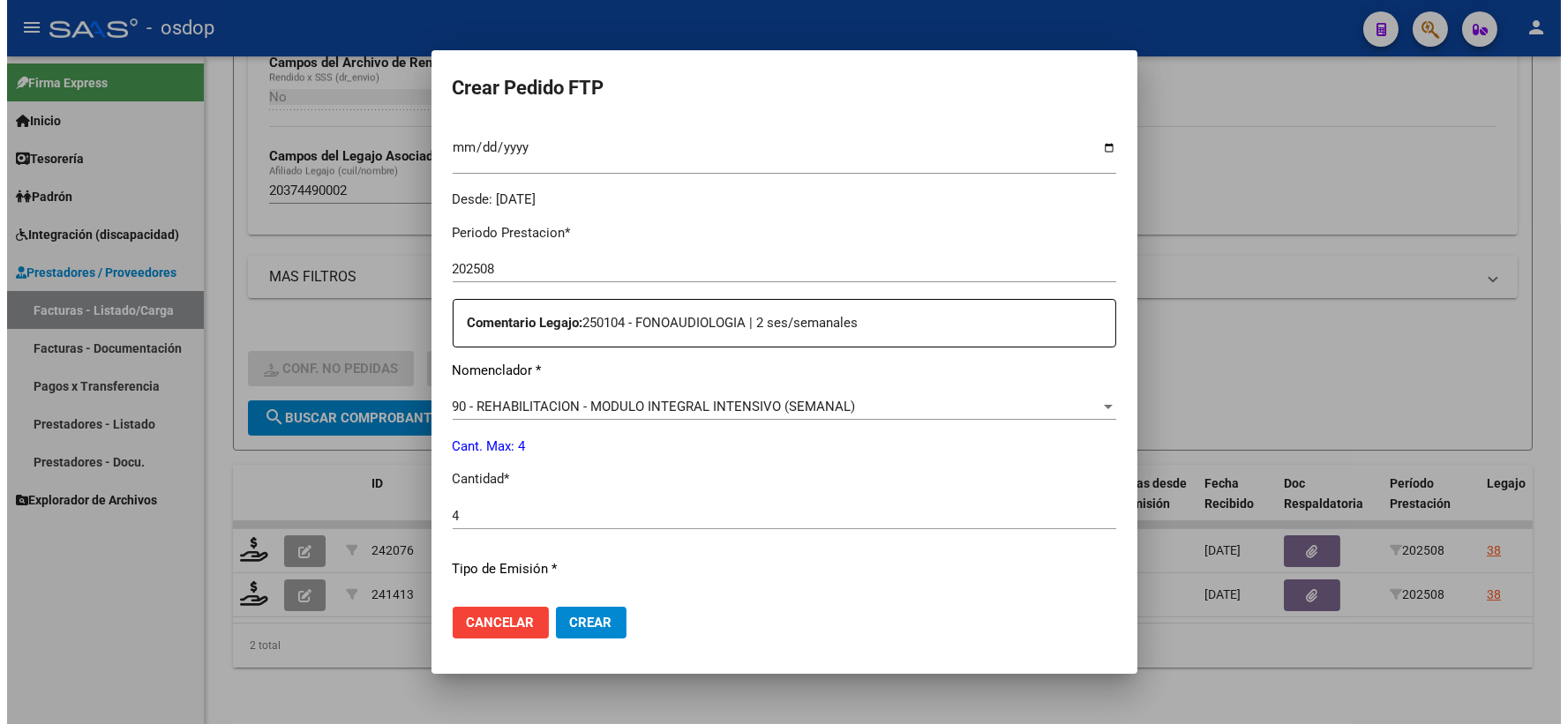
scroll to position [710, 0]
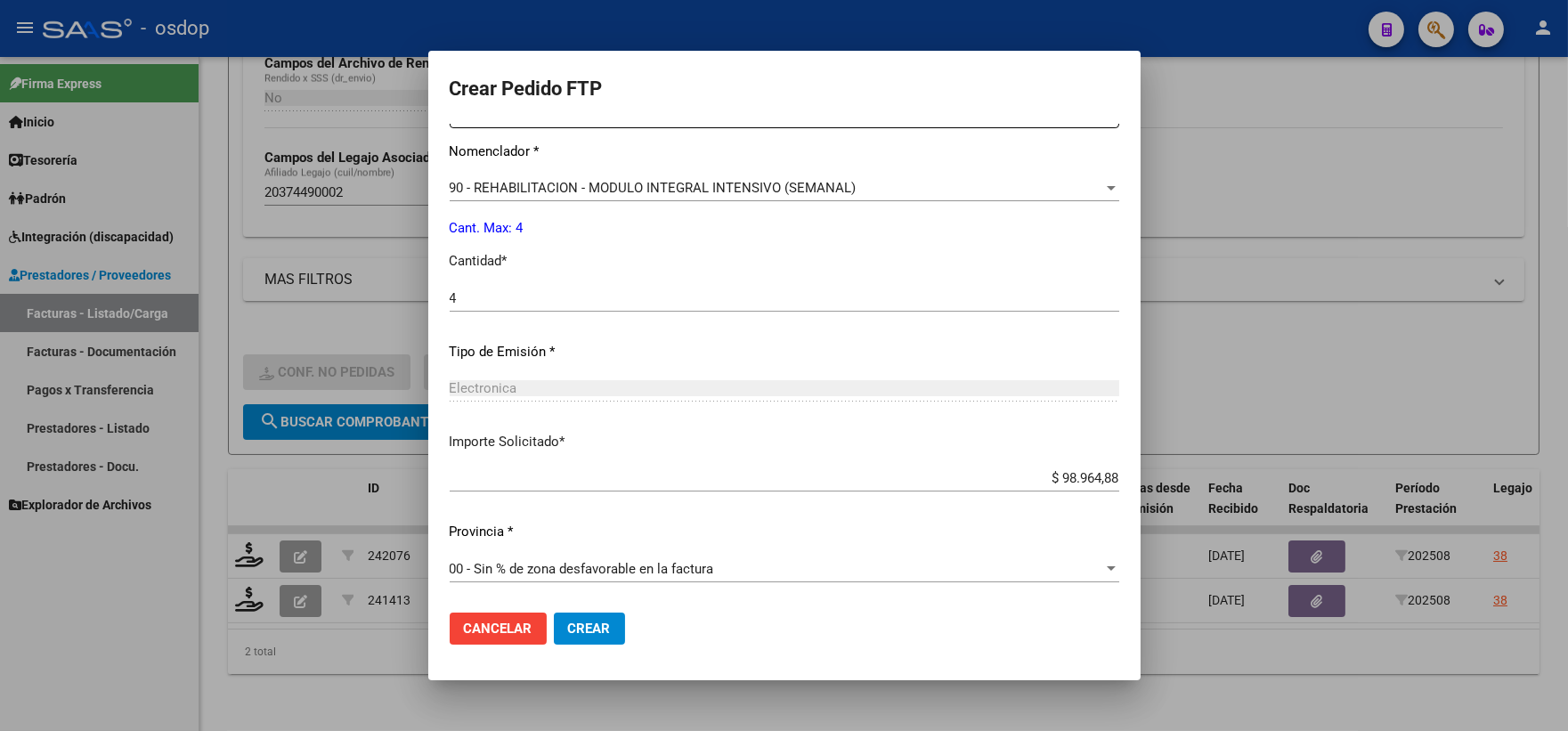
click at [597, 645] on mat-dialog-actions "Cancelar Crear" at bounding box center [785, 629] width 670 height 61
click at [594, 633] on span "Crear" at bounding box center [589, 629] width 43 height 16
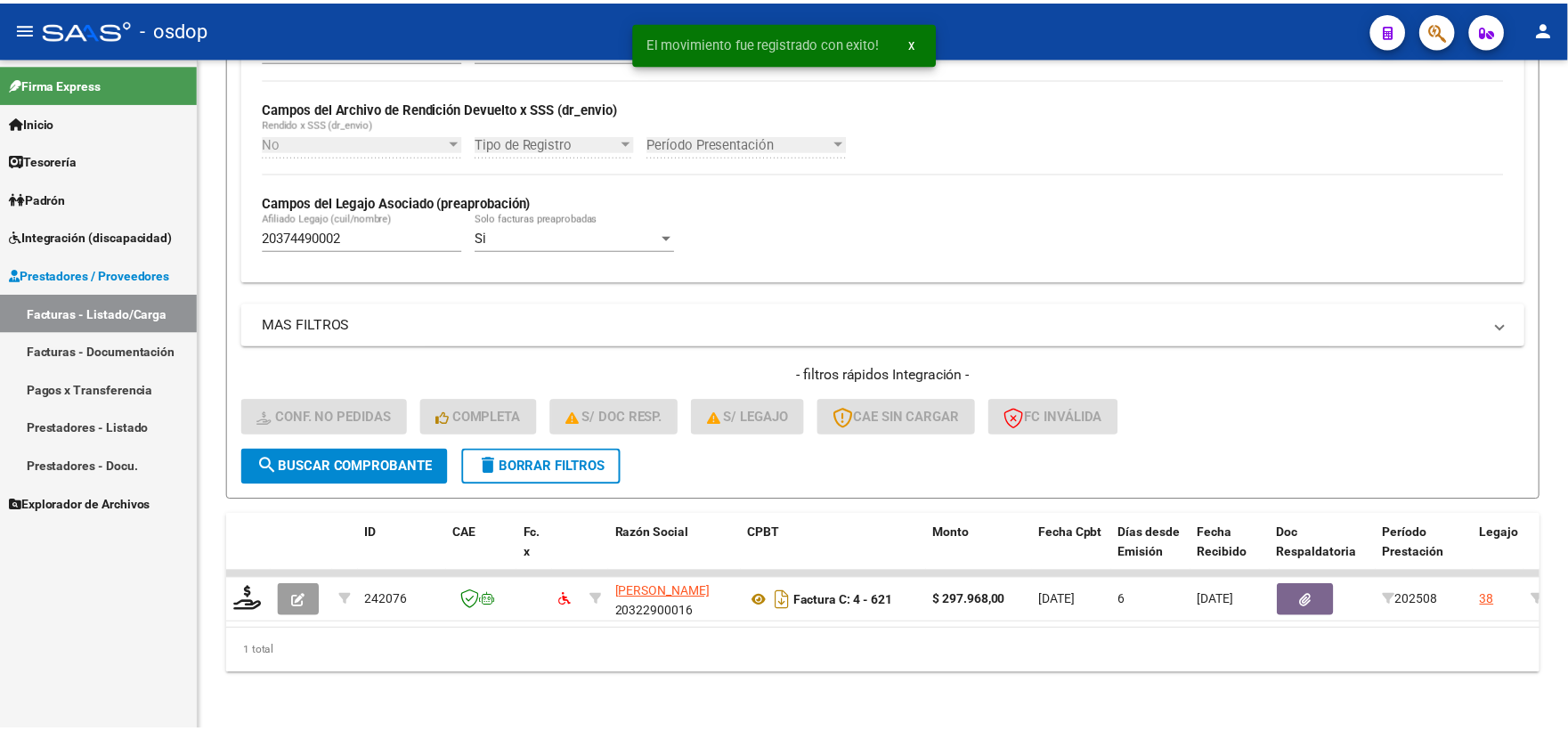
scroll to position [415, 0]
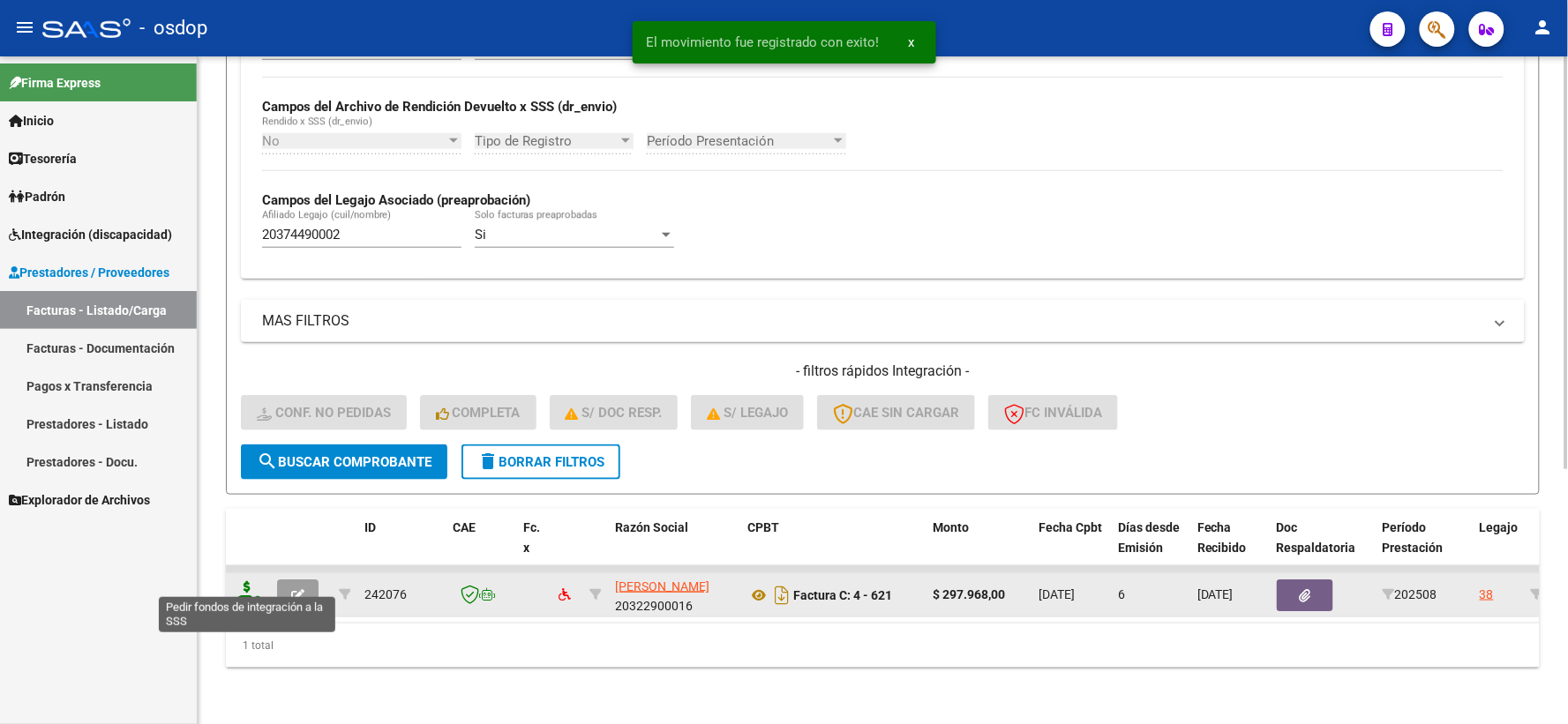
click at [249, 582] on icon at bounding box center [246, 593] width 28 height 24
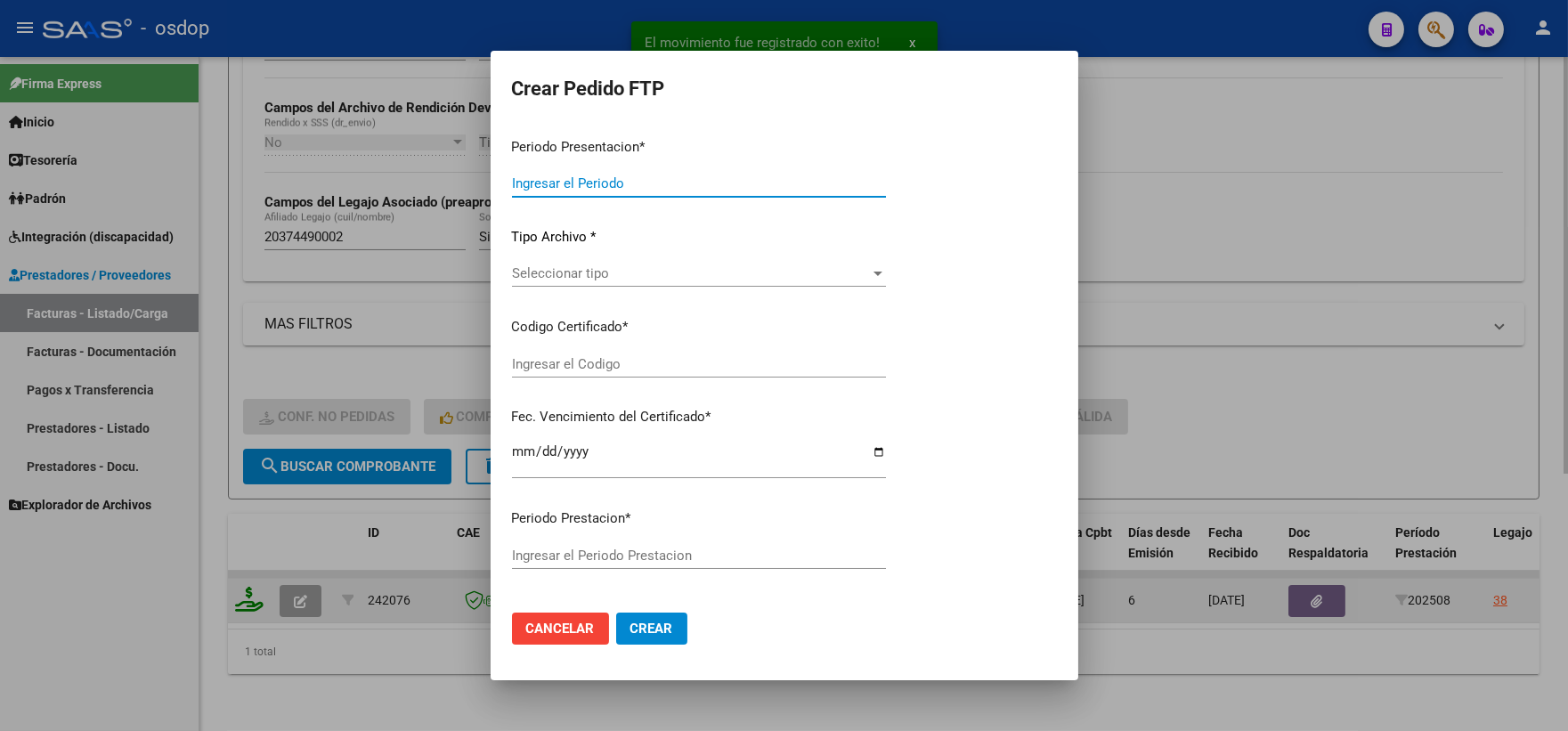
type input "202508"
type input "$ 297.968,00"
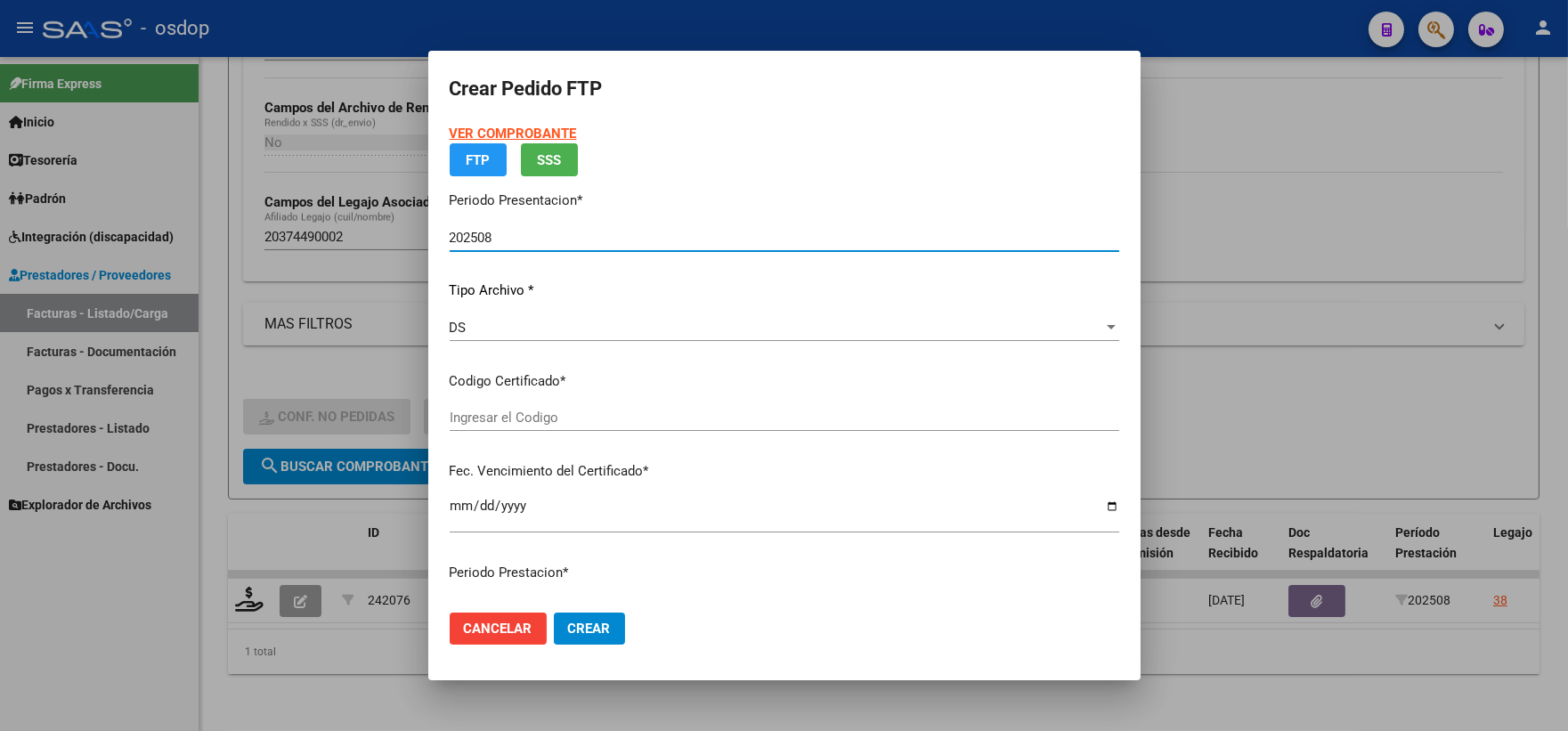
type input "9161858760"
type input "2026-10-03"
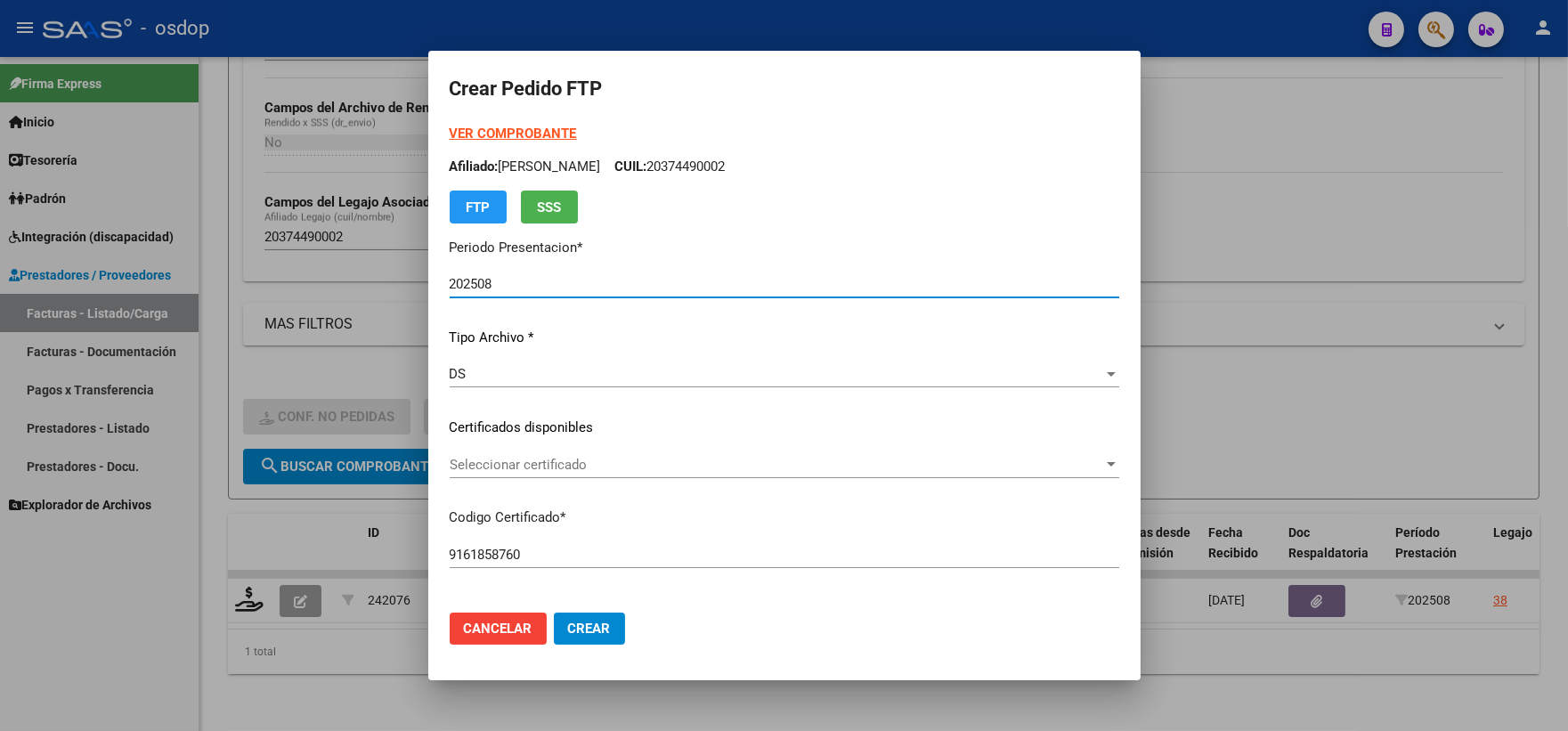
click at [522, 467] on span "Seleccionar certificado" at bounding box center [776, 465] width 653 height 16
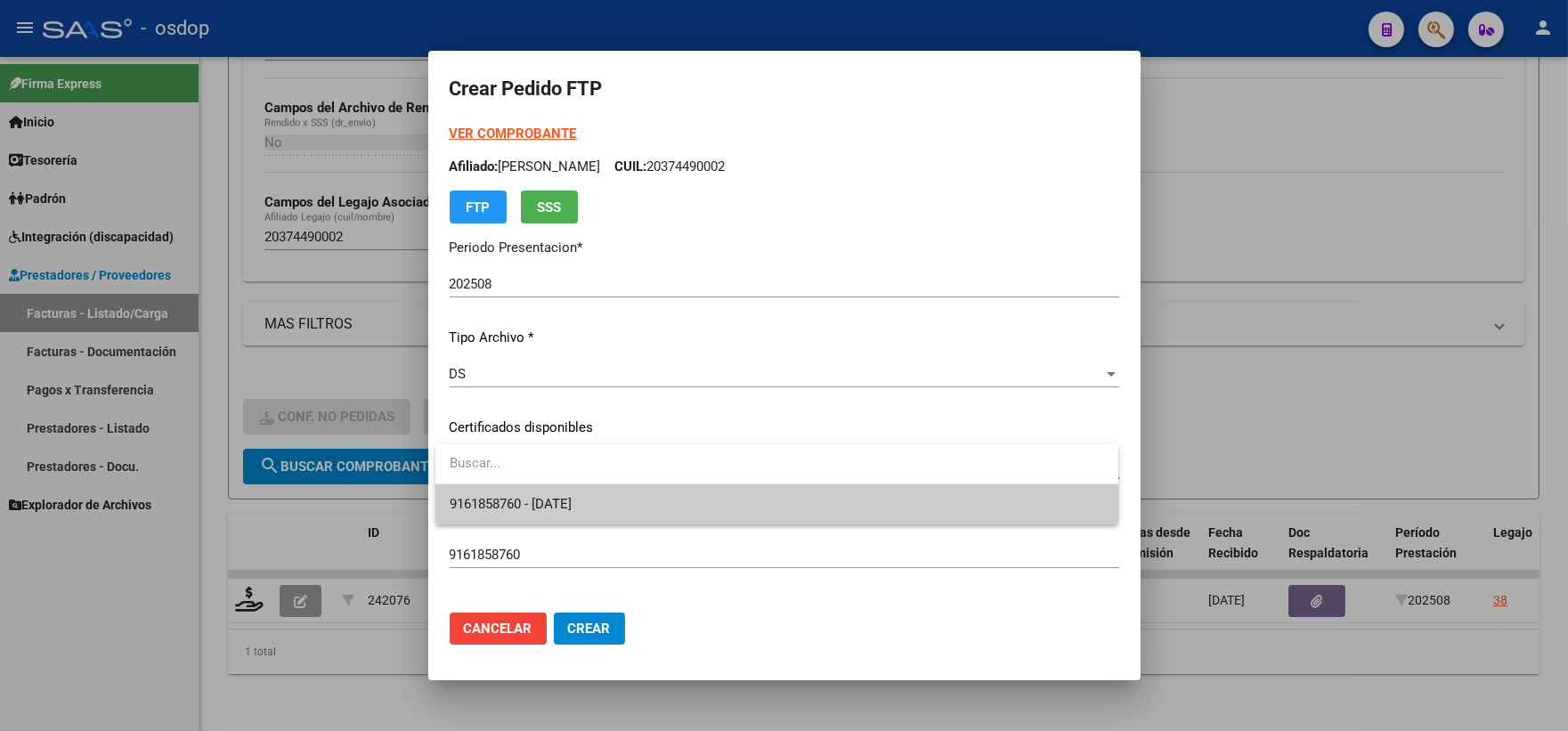
click at [539, 490] on span "9161858760 - 2026-10-03" at bounding box center [777, 504] width 654 height 40
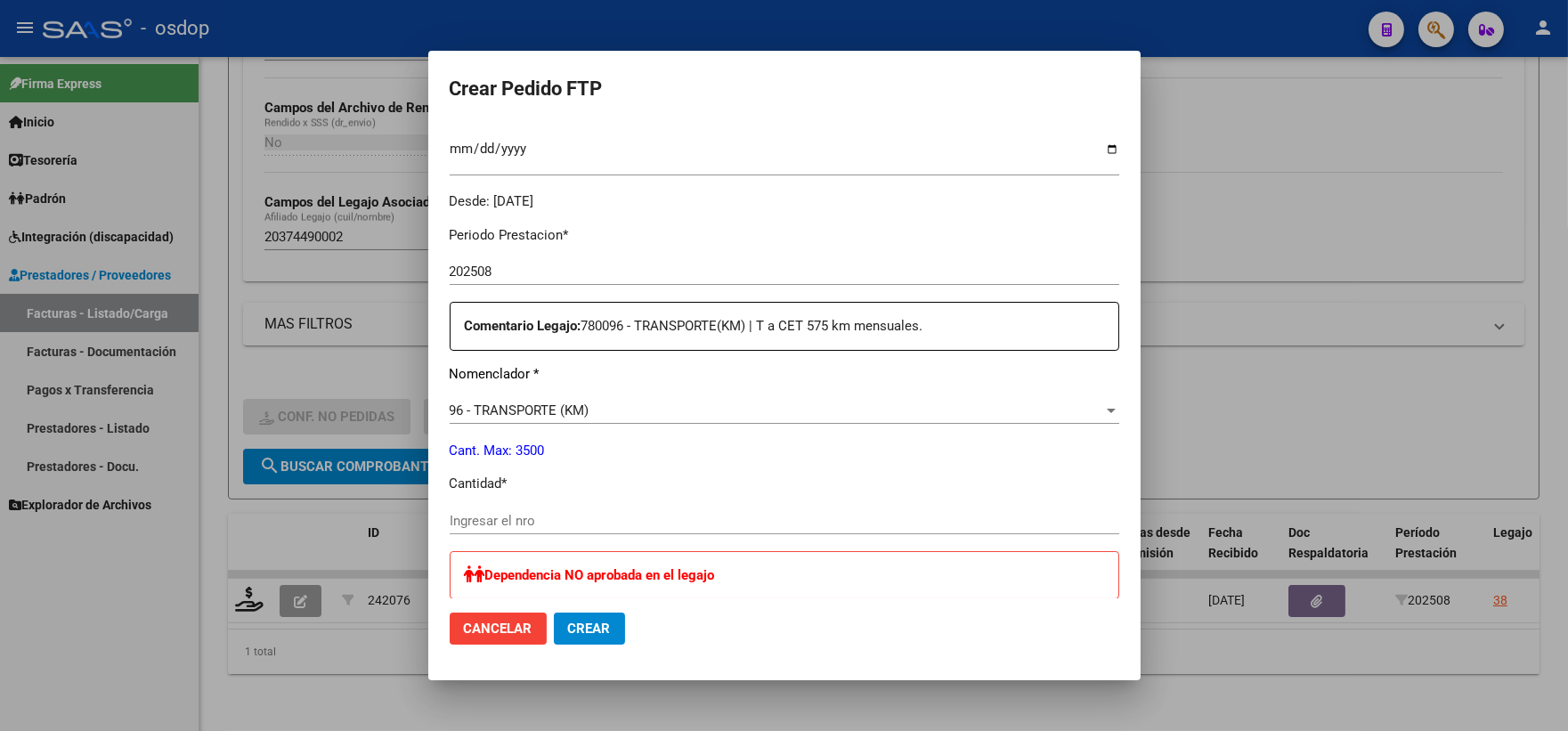
scroll to position [593, 0]
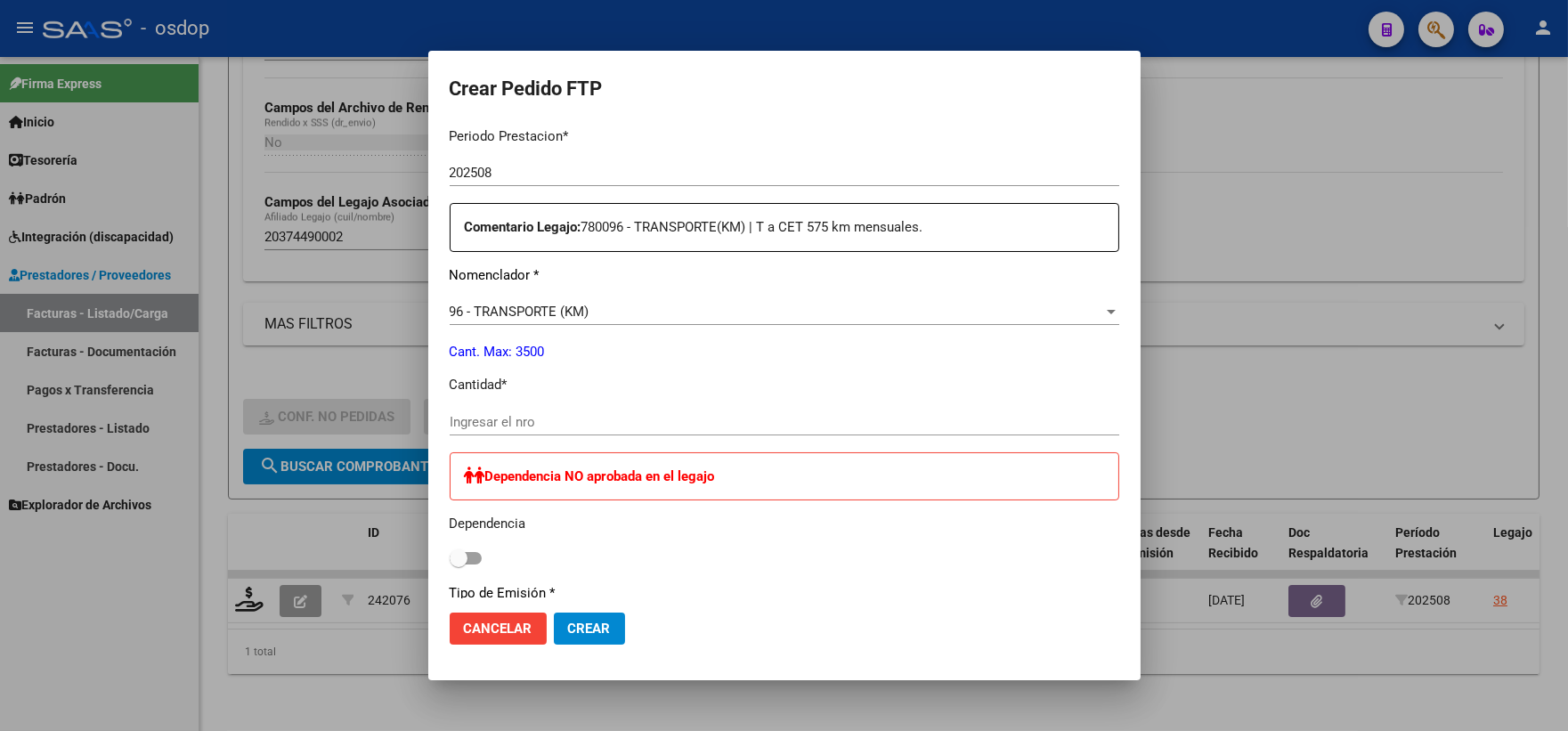
click at [568, 422] on input "Ingresar el nro" at bounding box center [785, 422] width 670 height 16
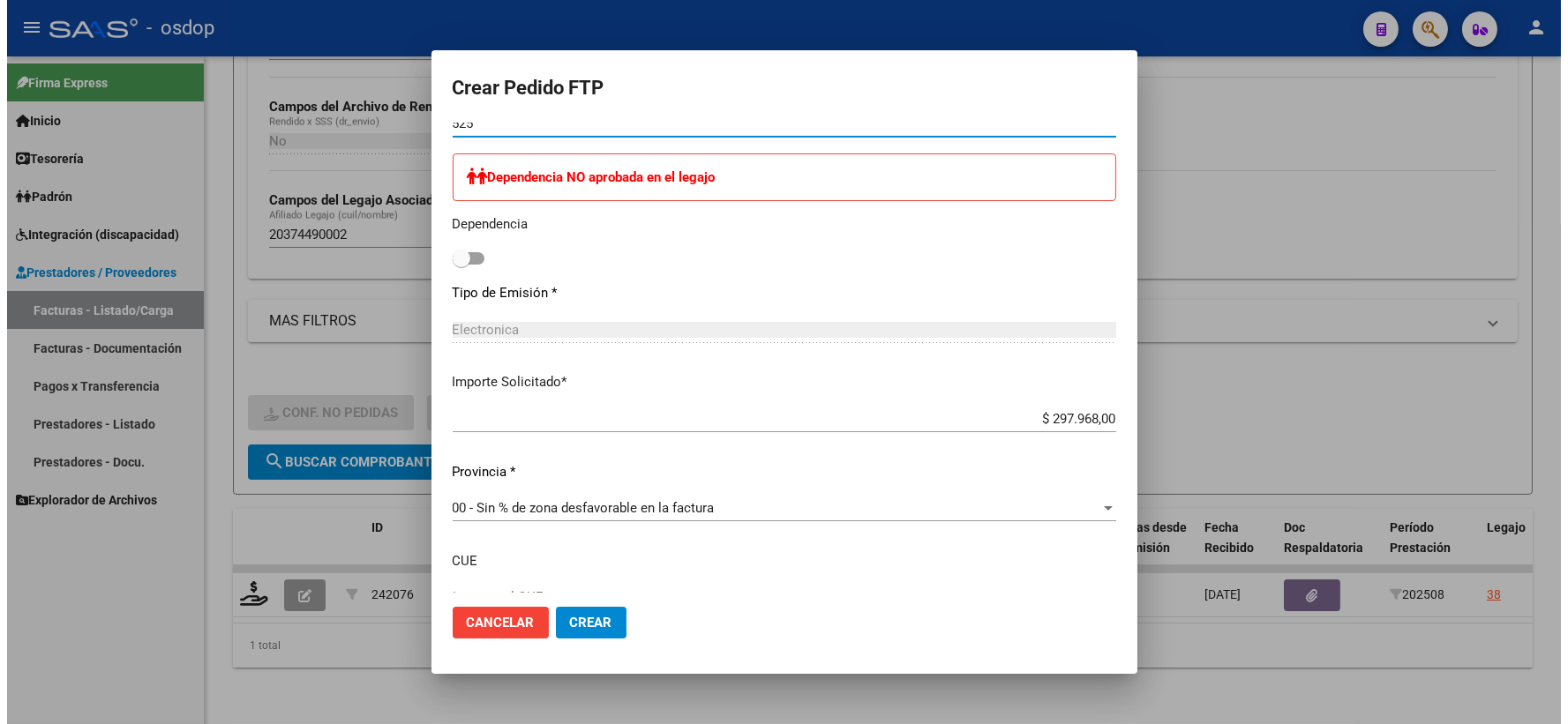
scroll to position [1005, 0]
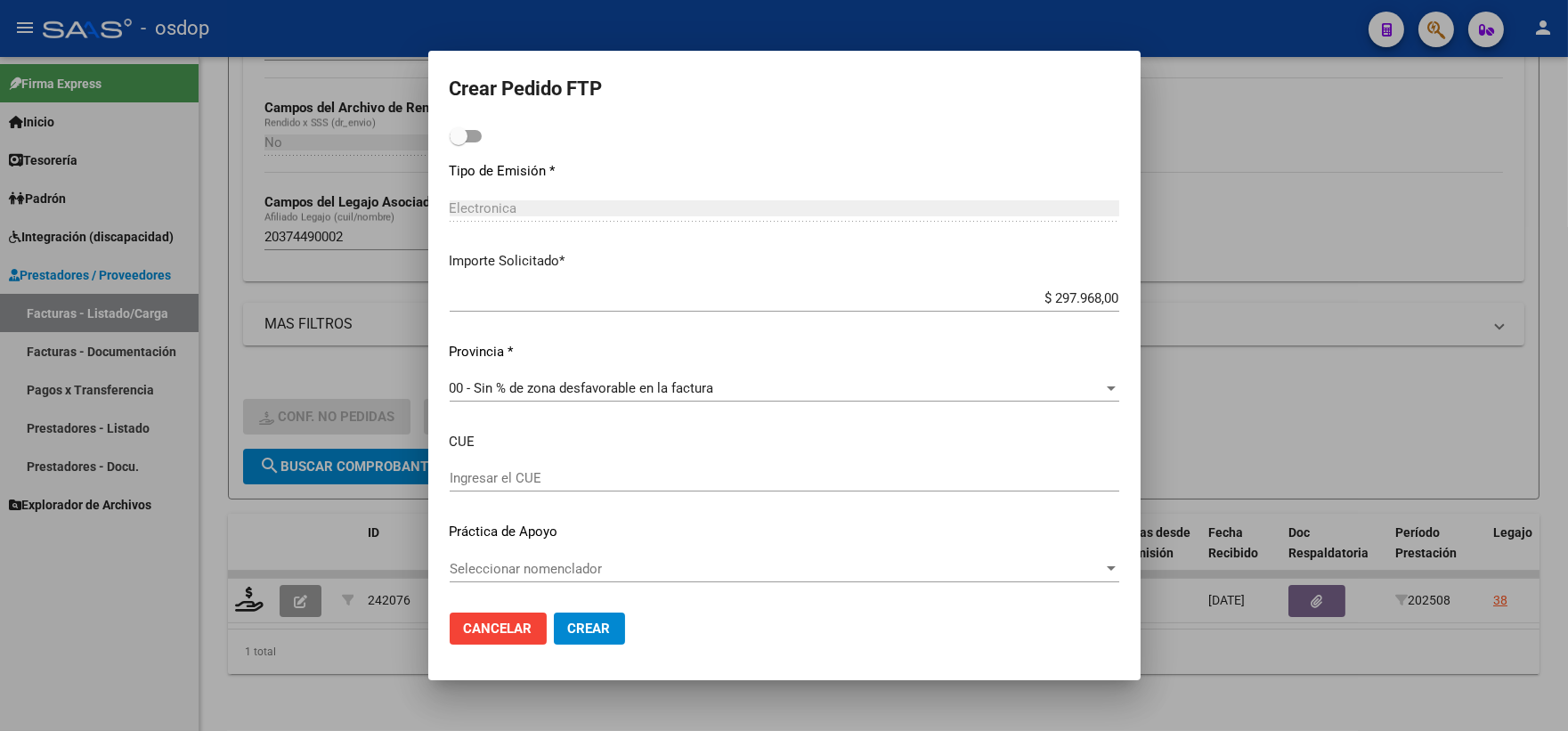
type input "525"
click at [1009, 304] on input "$ 297.968,00" at bounding box center [785, 298] width 670 height 16
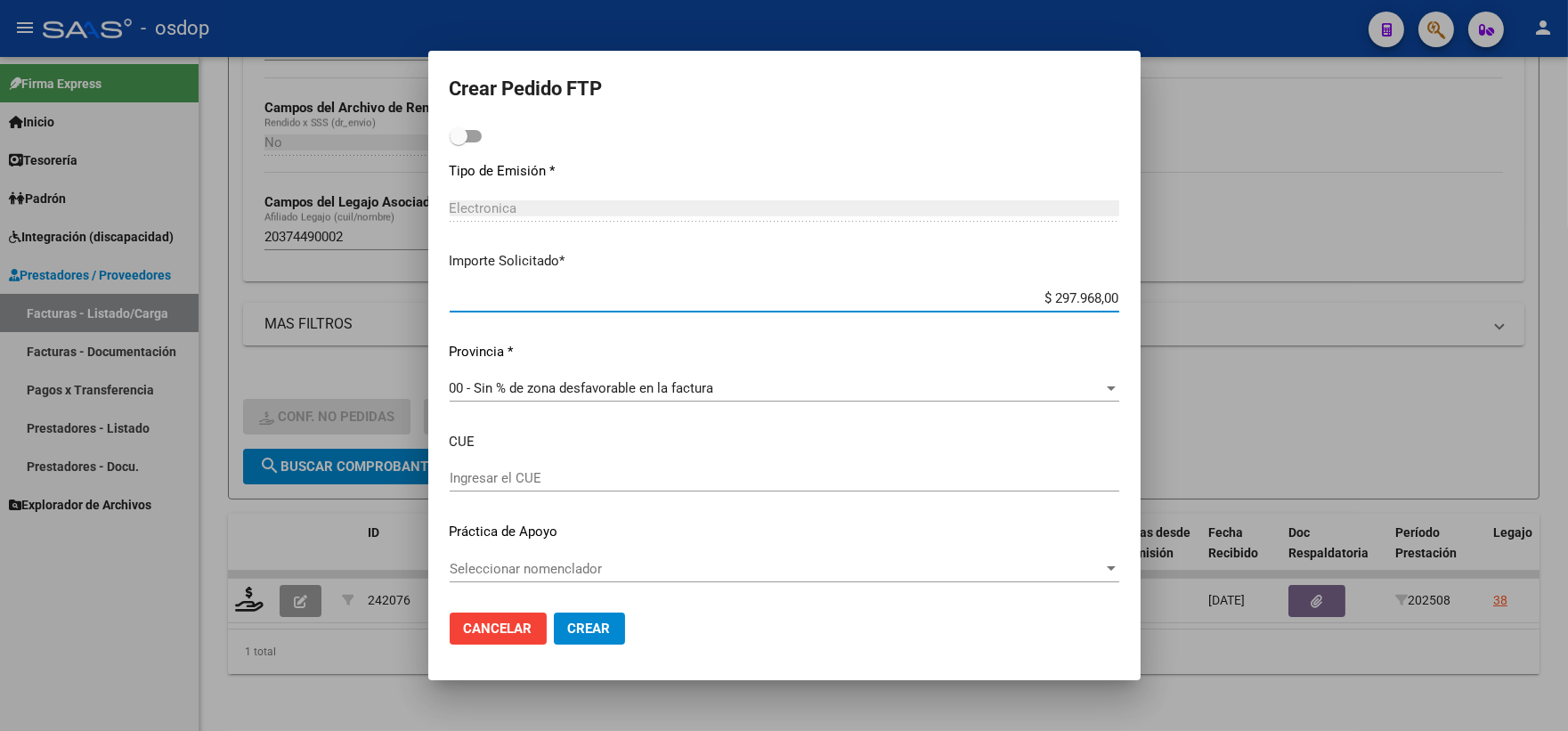
click at [1038, 301] on input "$ 297.968,00" at bounding box center [785, 298] width 670 height 16
paste input "84.424‬2"
drag, startPoint x: 1040, startPoint y: 298, endPoint x: 1187, endPoint y: 286, distance: 147.5
click at [1187, 286] on div "Crear Pedido FTP VER COMPROBANTE ARCA Padrón Afiliado: GARCIA GONZALO EZEQUIEL …" at bounding box center [784, 366] width 1568 height 731
drag, startPoint x: 1035, startPoint y: 290, endPoint x: 1182, endPoint y: 315, distance: 149.1
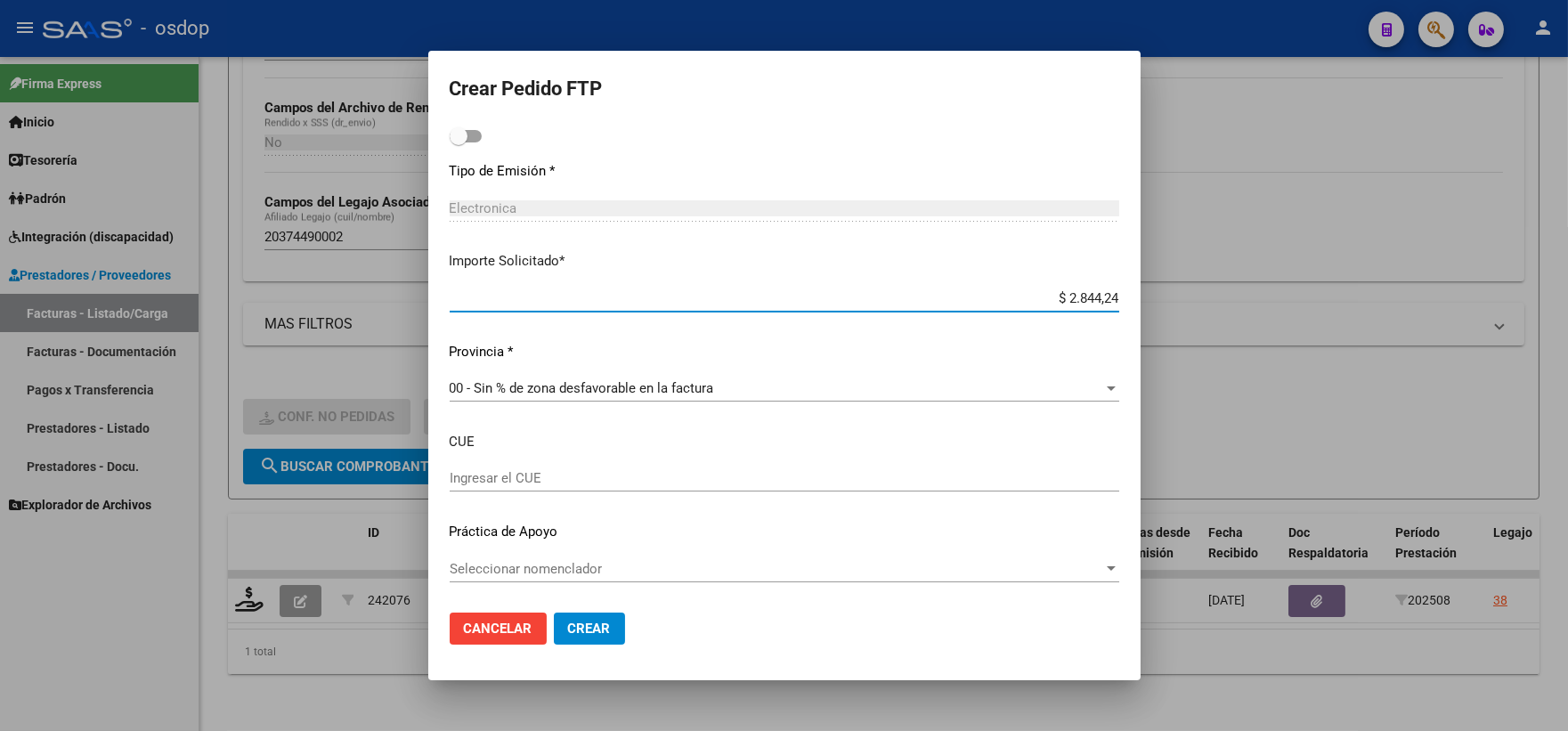
click at [1182, 315] on div "Crear Pedido FTP VER COMPROBANTE ARCA Padrón Afiliado: GARCIA GONZALO EZEQUIEL …" at bounding box center [784, 366] width 1568 height 731
paste input "284.424‬"
click at [1101, 299] on input "$ 2.844,24" at bounding box center [785, 298] width 670 height 16
type input "$ 284.424,00"
click at [594, 624] on span "Crear" at bounding box center [589, 629] width 43 height 16
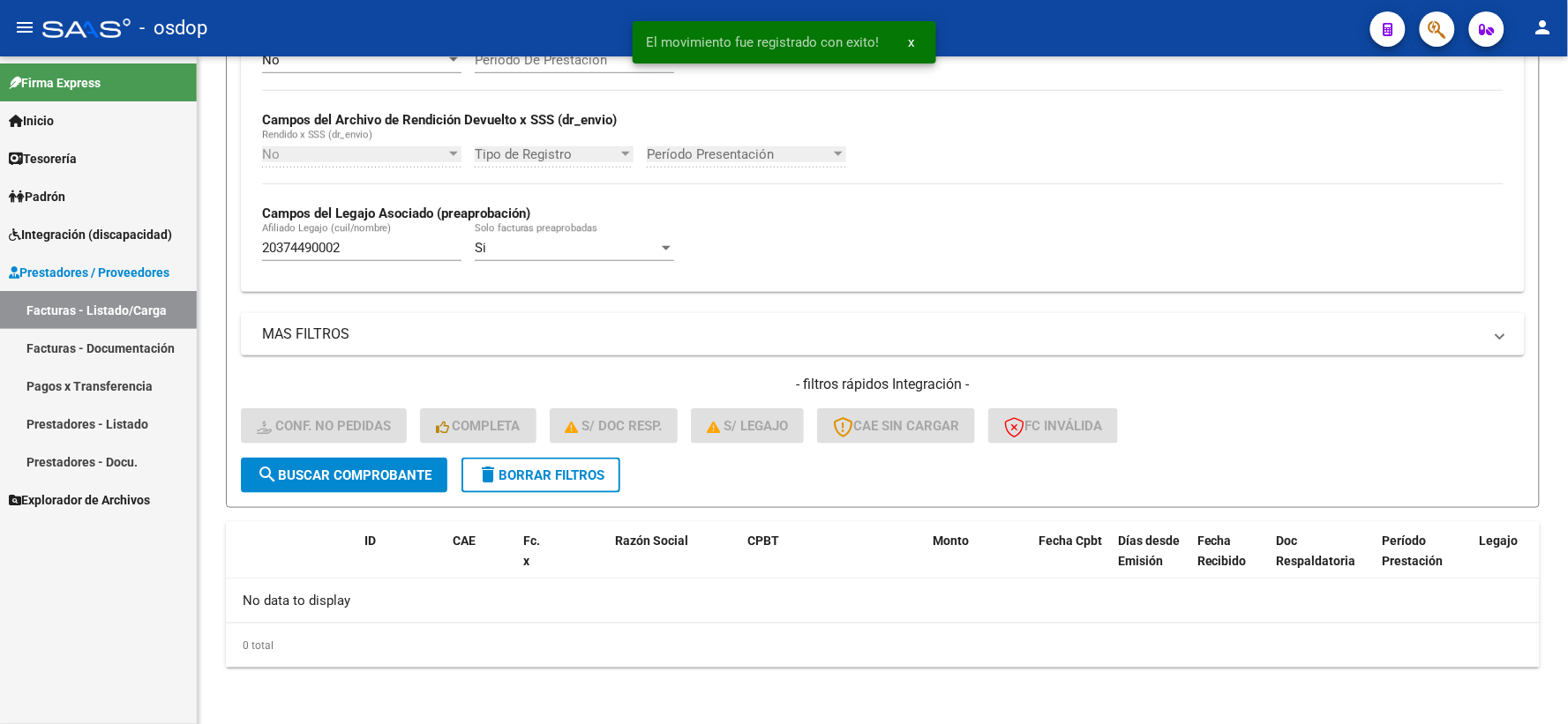
scroll to position [382, 0]
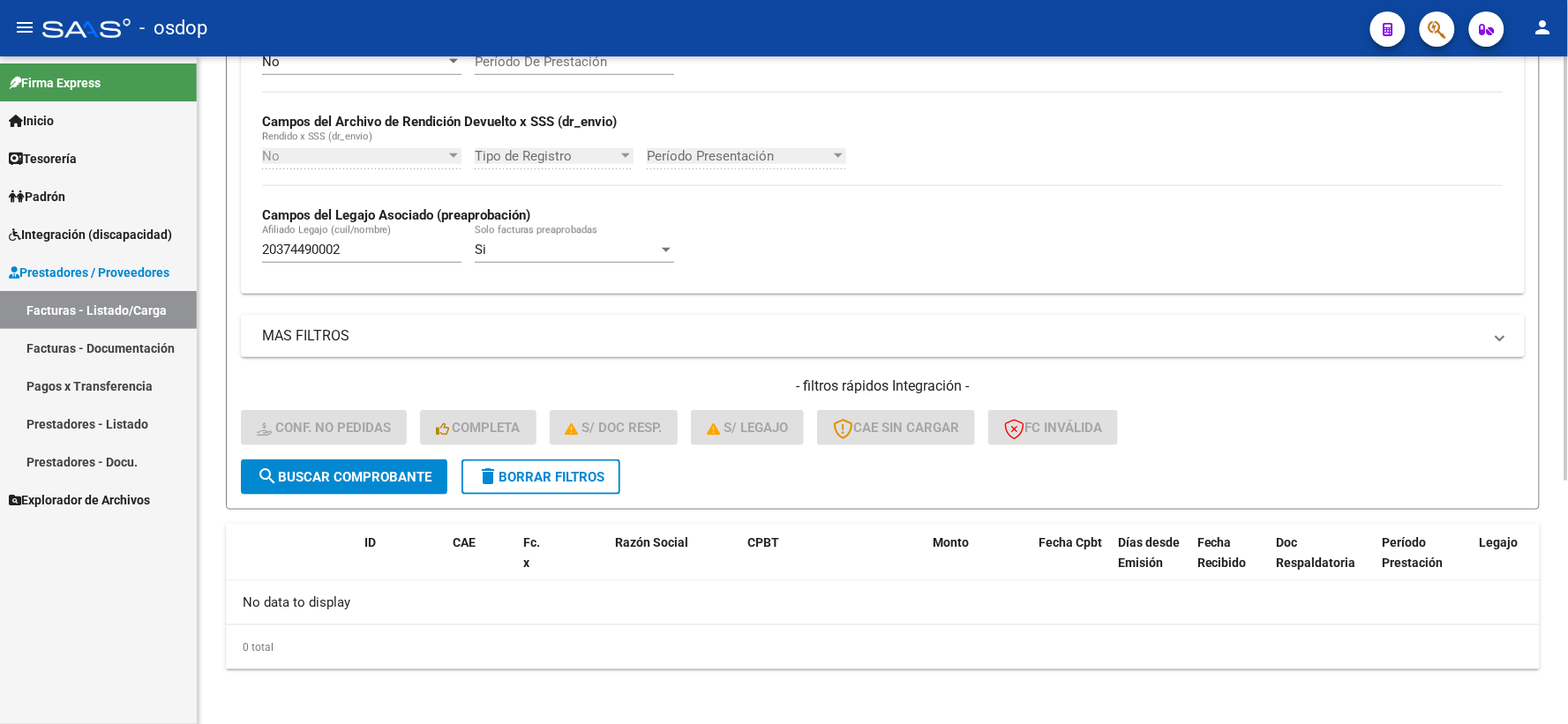
click at [209, 467] on div "Video tutorial PRESTADORES -> Listado de CPBTs Emitidos por Prestadores / Prove…" at bounding box center [883, 199] width 1370 height 1052
click at [584, 490] on button "delete Borrar Filtros" at bounding box center [540, 477] width 159 height 35
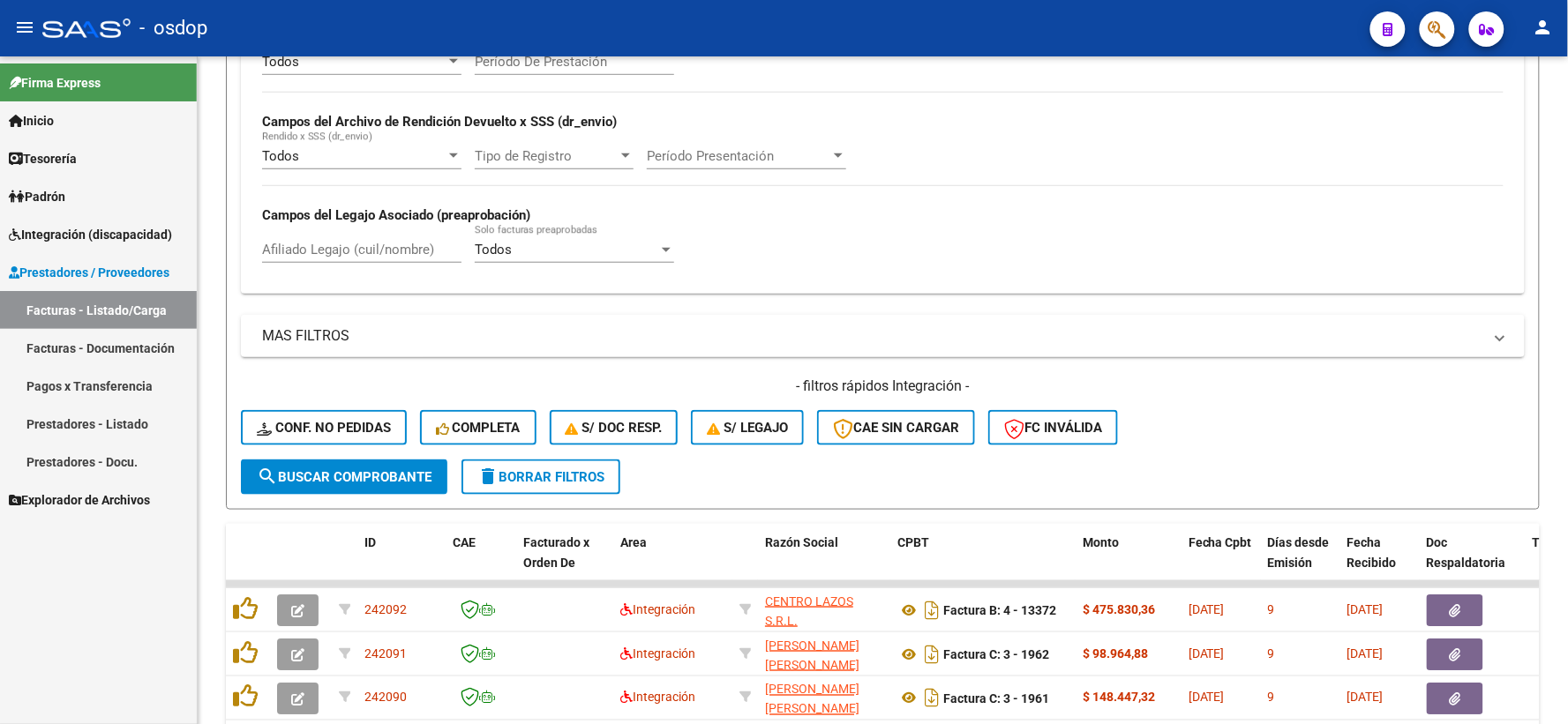
click at [111, 241] on span "Integración (discapacidad)" at bounding box center [91, 235] width 164 height 19
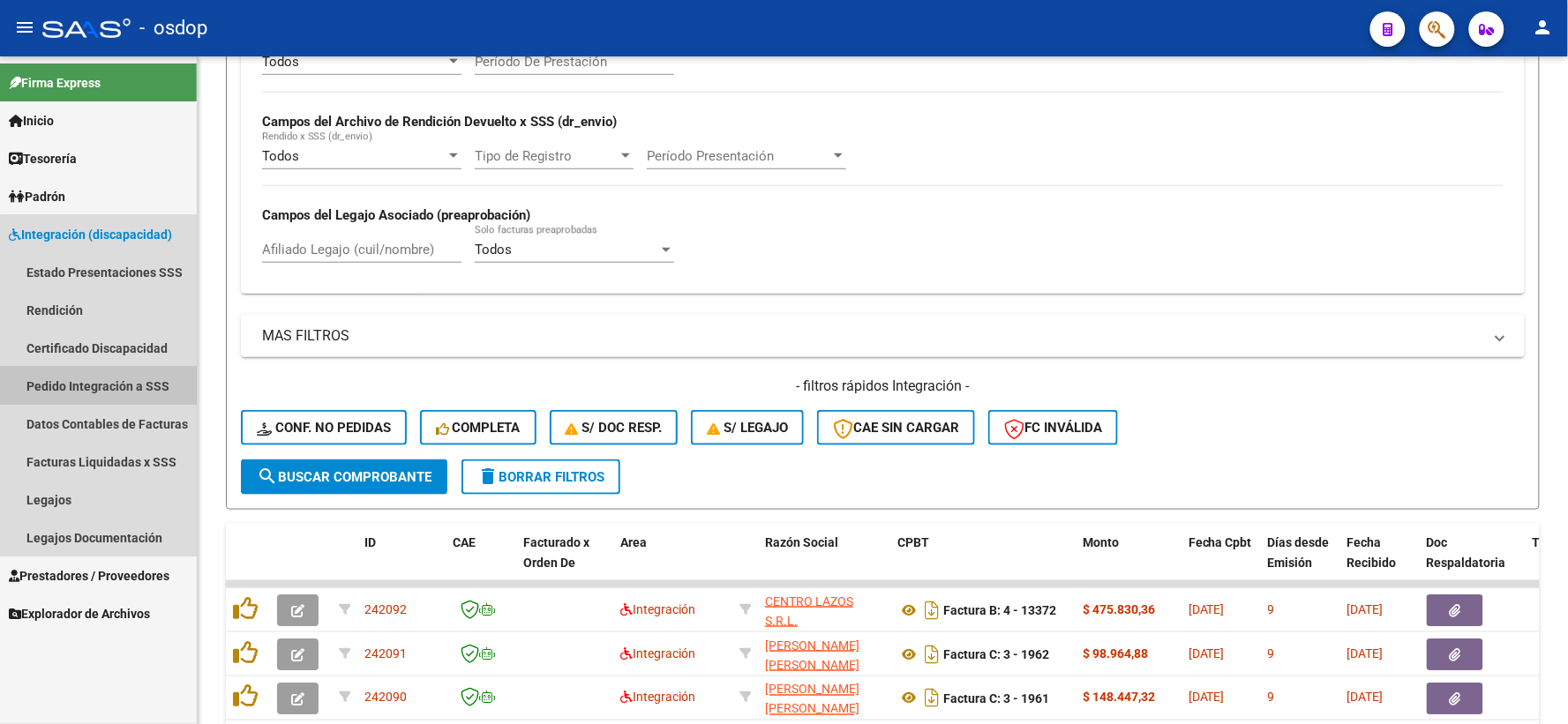
click at [113, 395] on link "Pedido Integración a SSS" at bounding box center [98, 385] width 197 height 38
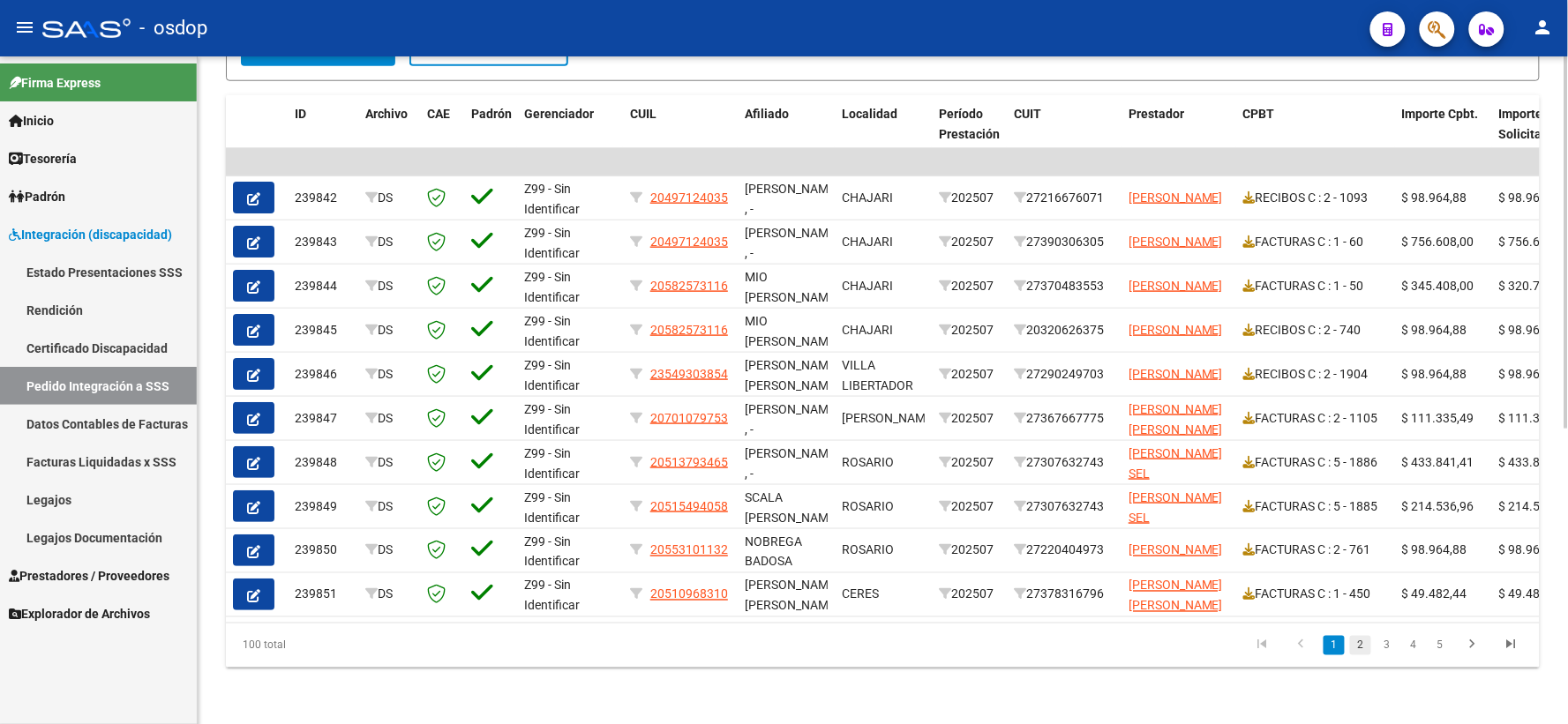
click at [1362, 647] on link "2" at bounding box center [1361, 646] width 21 height 19
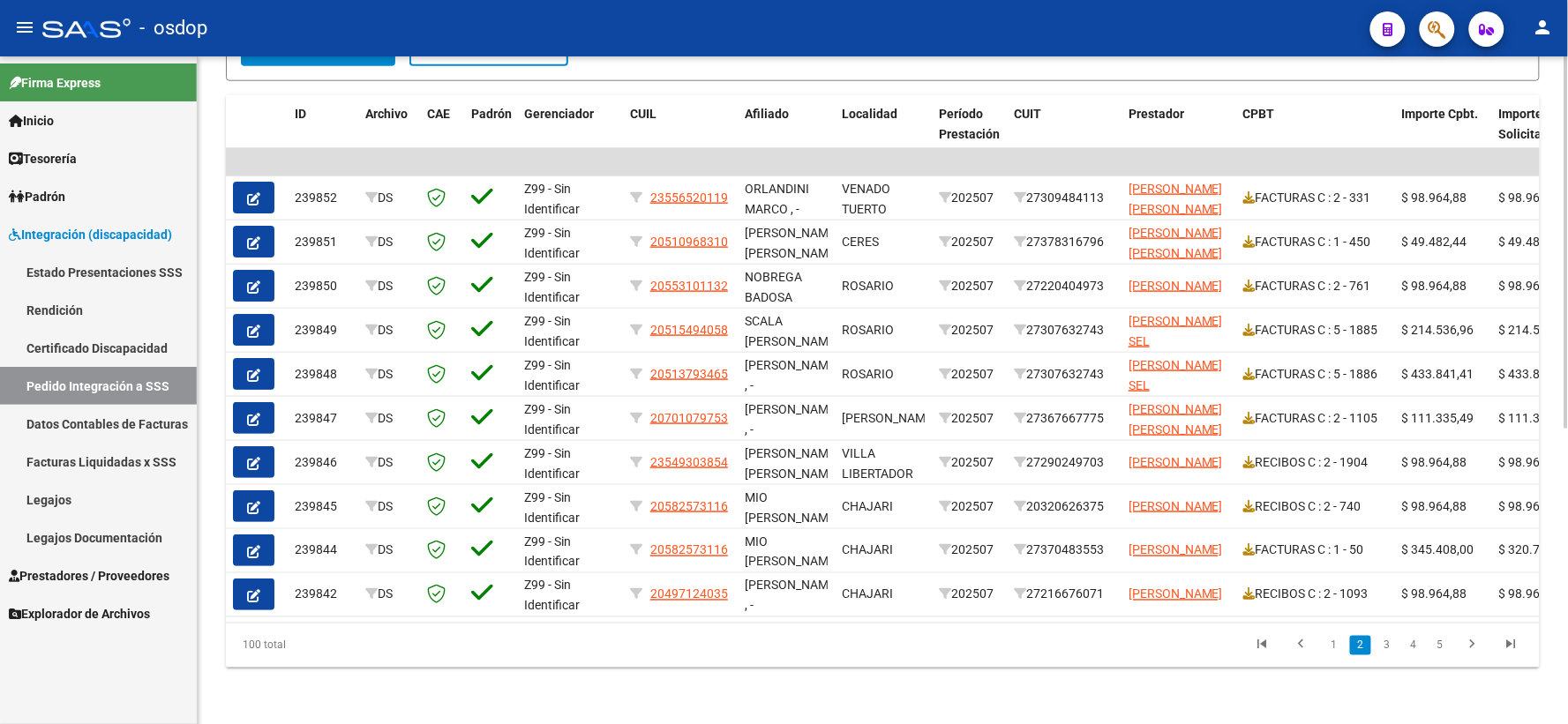
click at [1324, 638] on li "1" at bounding box center [1333, 645] width 26 height 30
click at [1326, 640] on link "1" at bounding box center [1334, 646] width 21 height 19
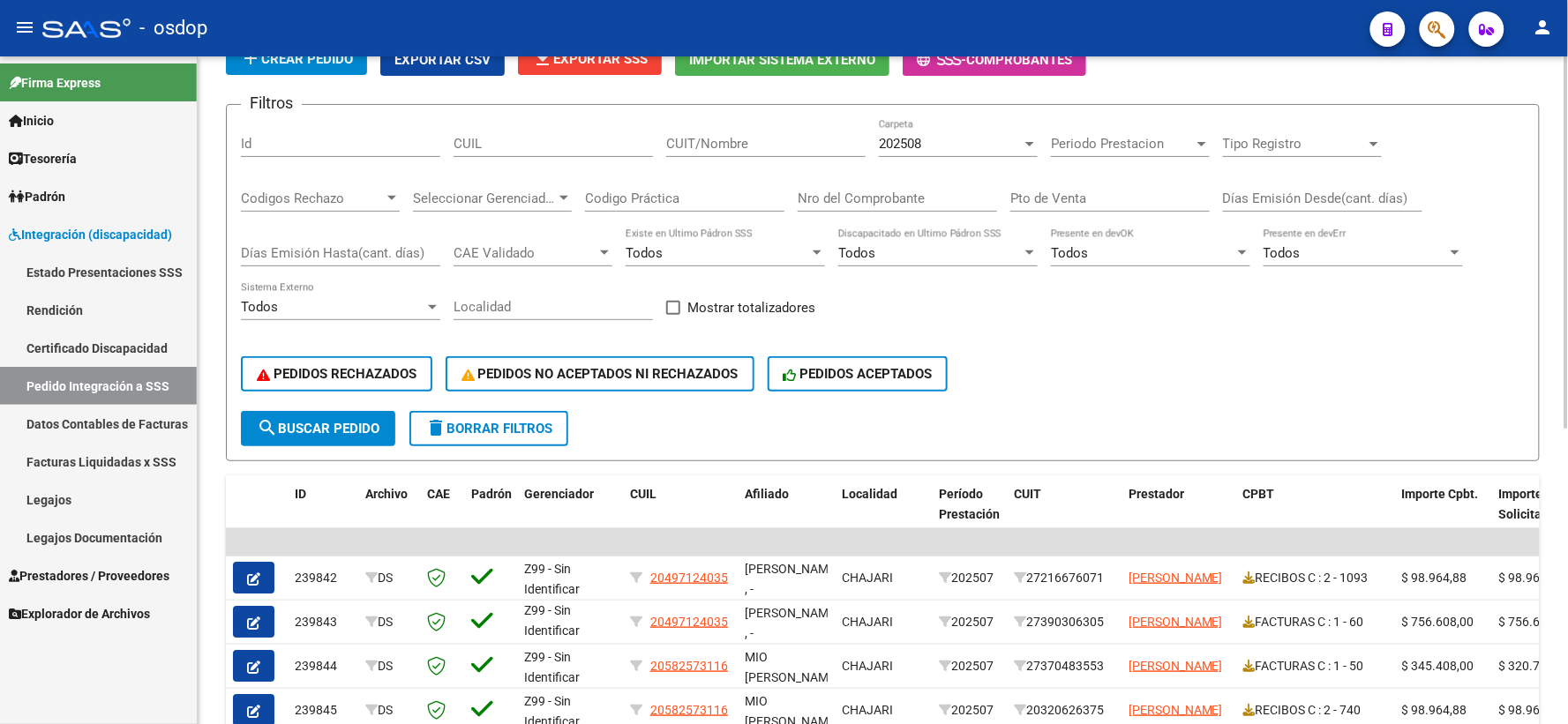
scroll to position [40, 0]
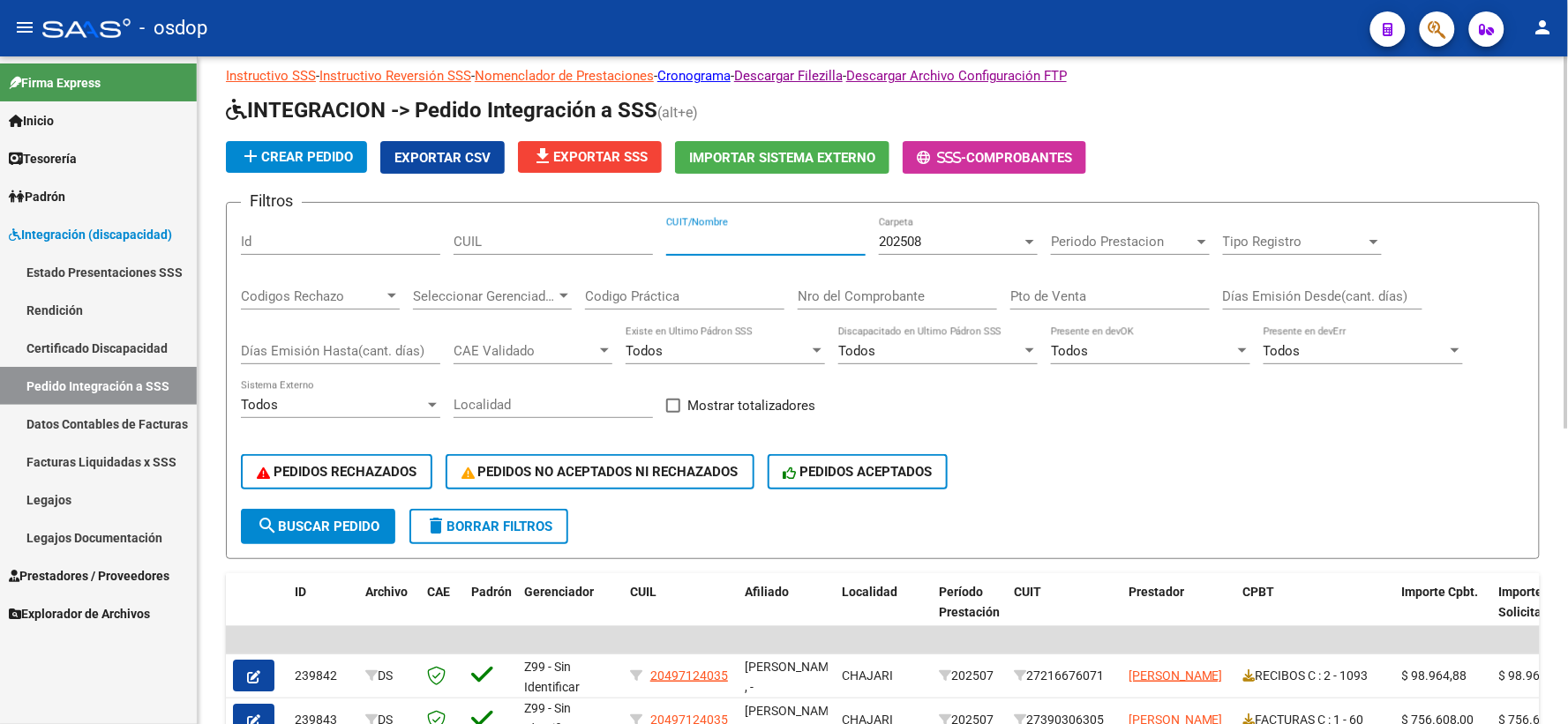
click at [746, 234] on input "CUIT/Nombre" at bounding box center [765, 241] width 200 height 16
paste input "1252480181"
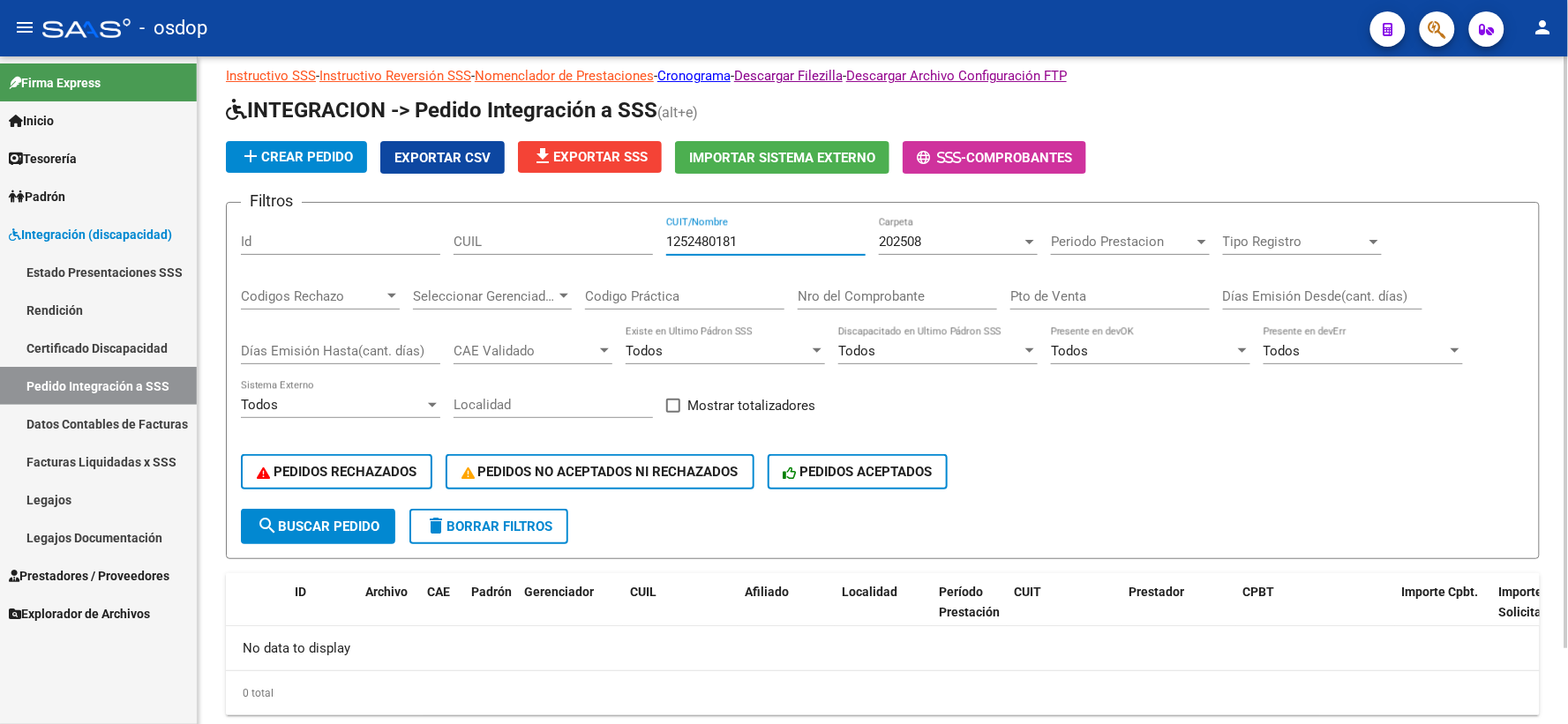
scroll to position [85, 0]
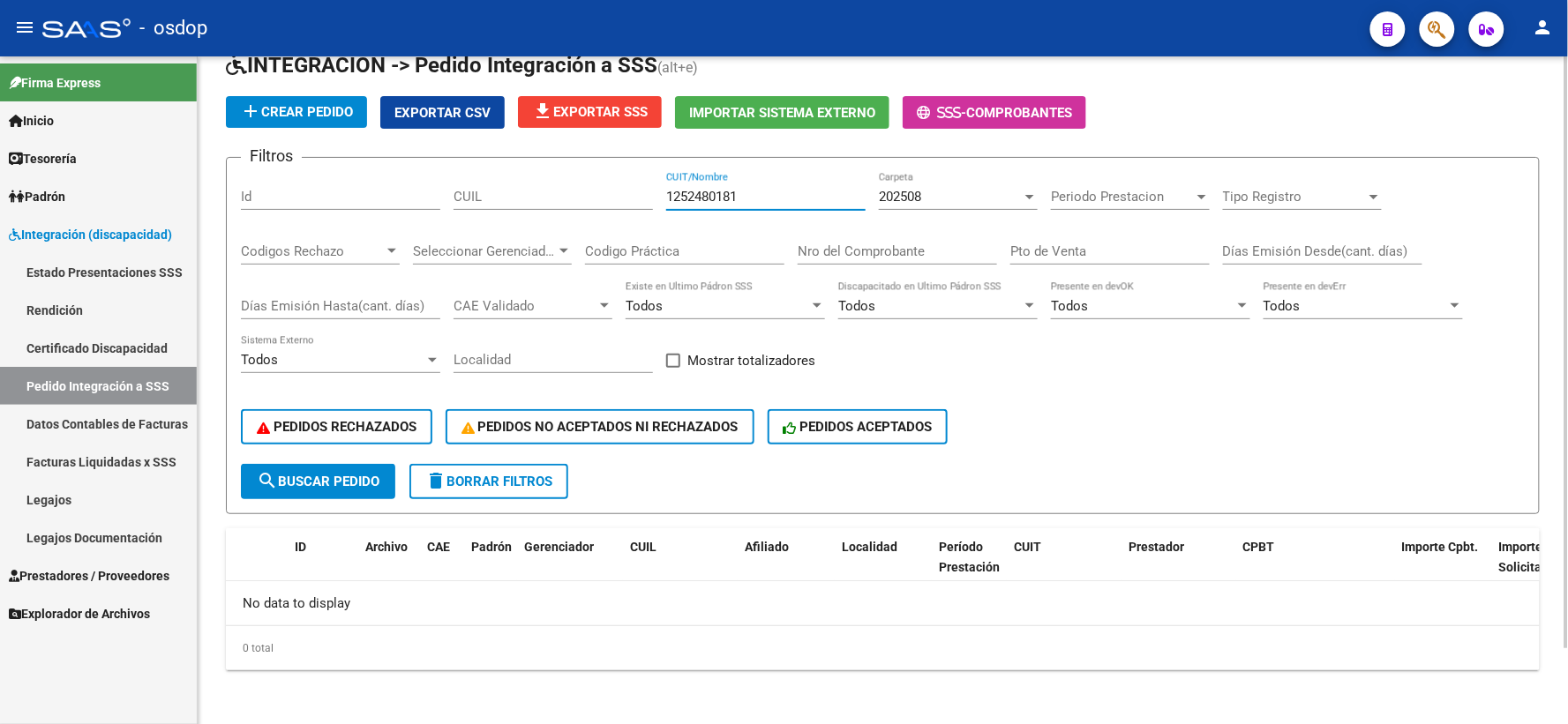
type input "1252480181"
click at [436, 475] on mat-icon "delete" at bounding box center [436, 481] width 21 height 21
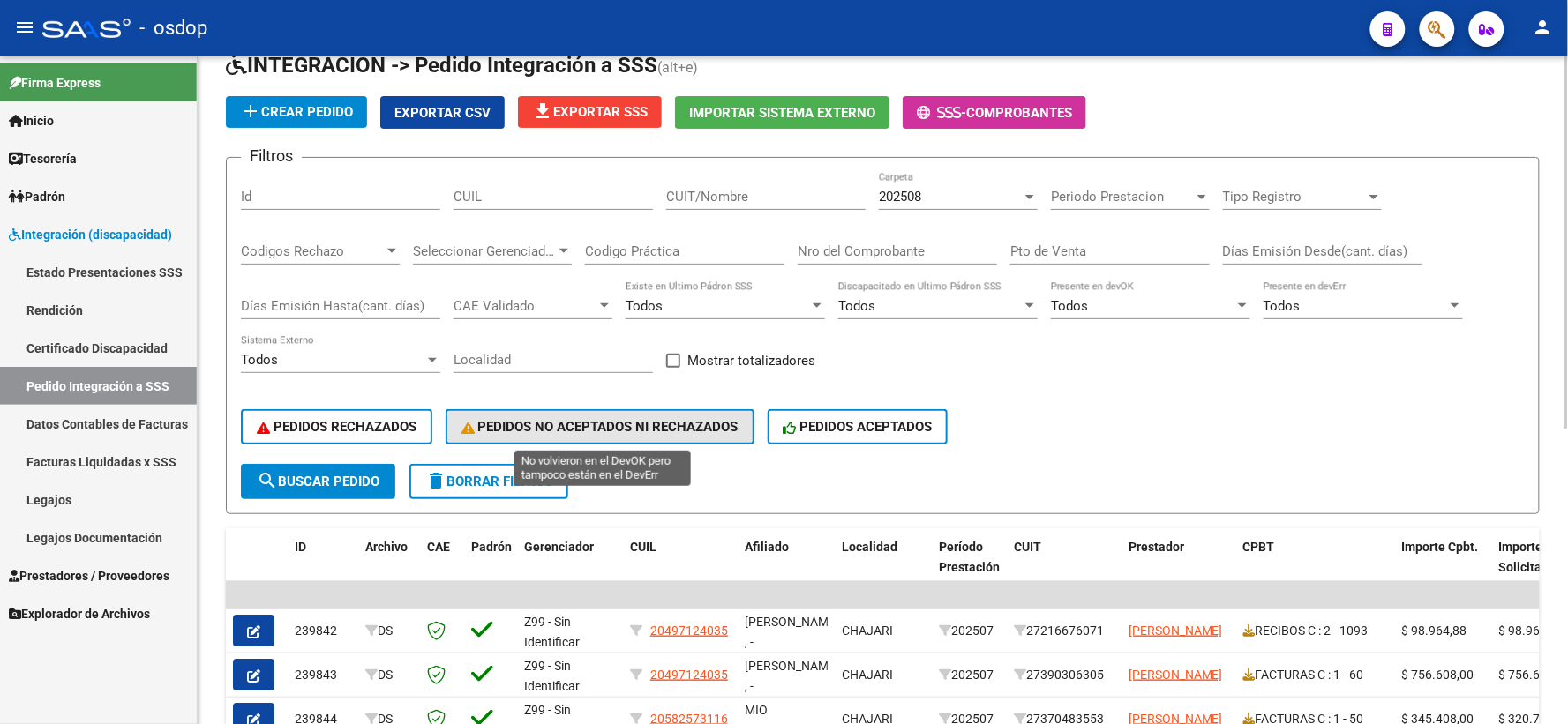
click at [688, 429] on span "PEDIDOS NO ACEPTADOS NI RECHAZADOS" at bounding box center [600, 427] width 277 height 16
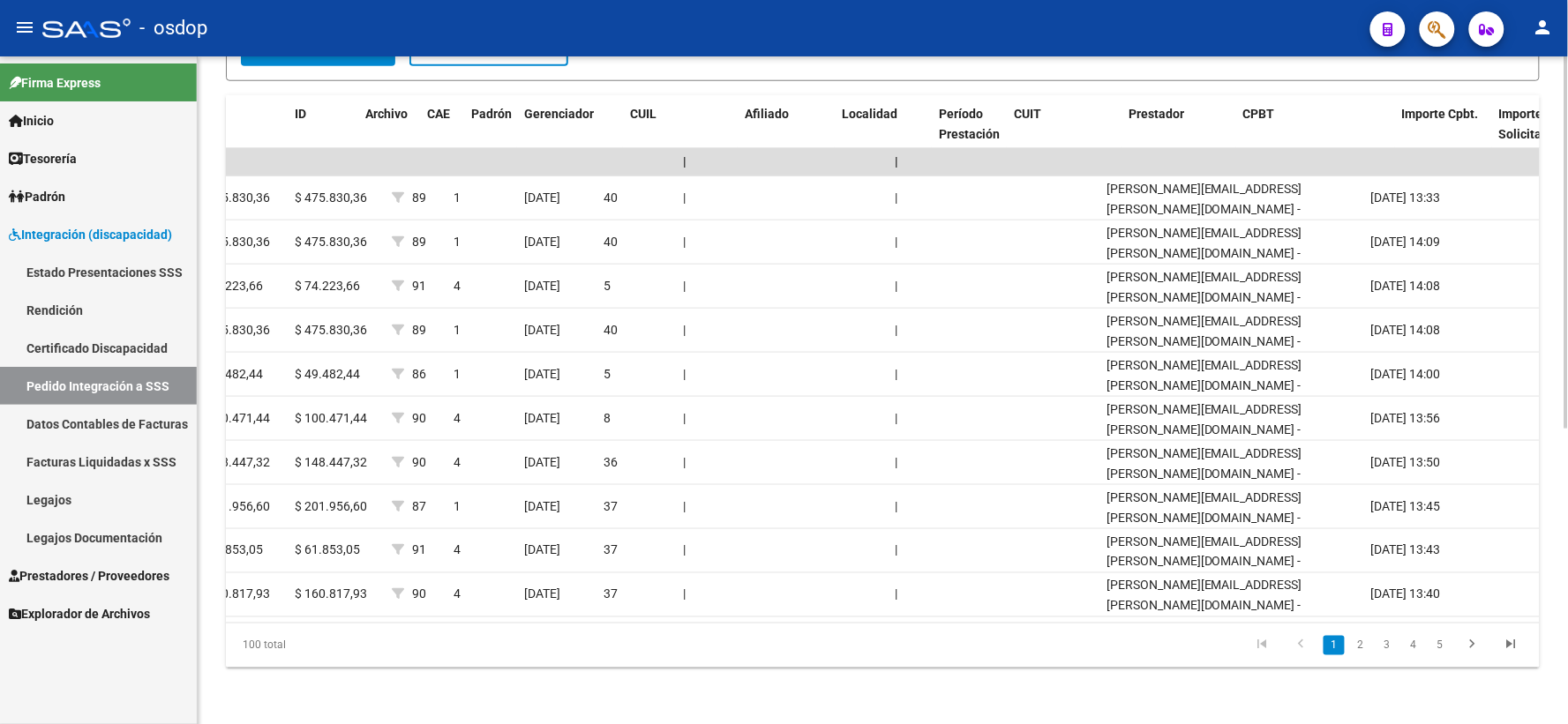
scroll to position [0, 0]
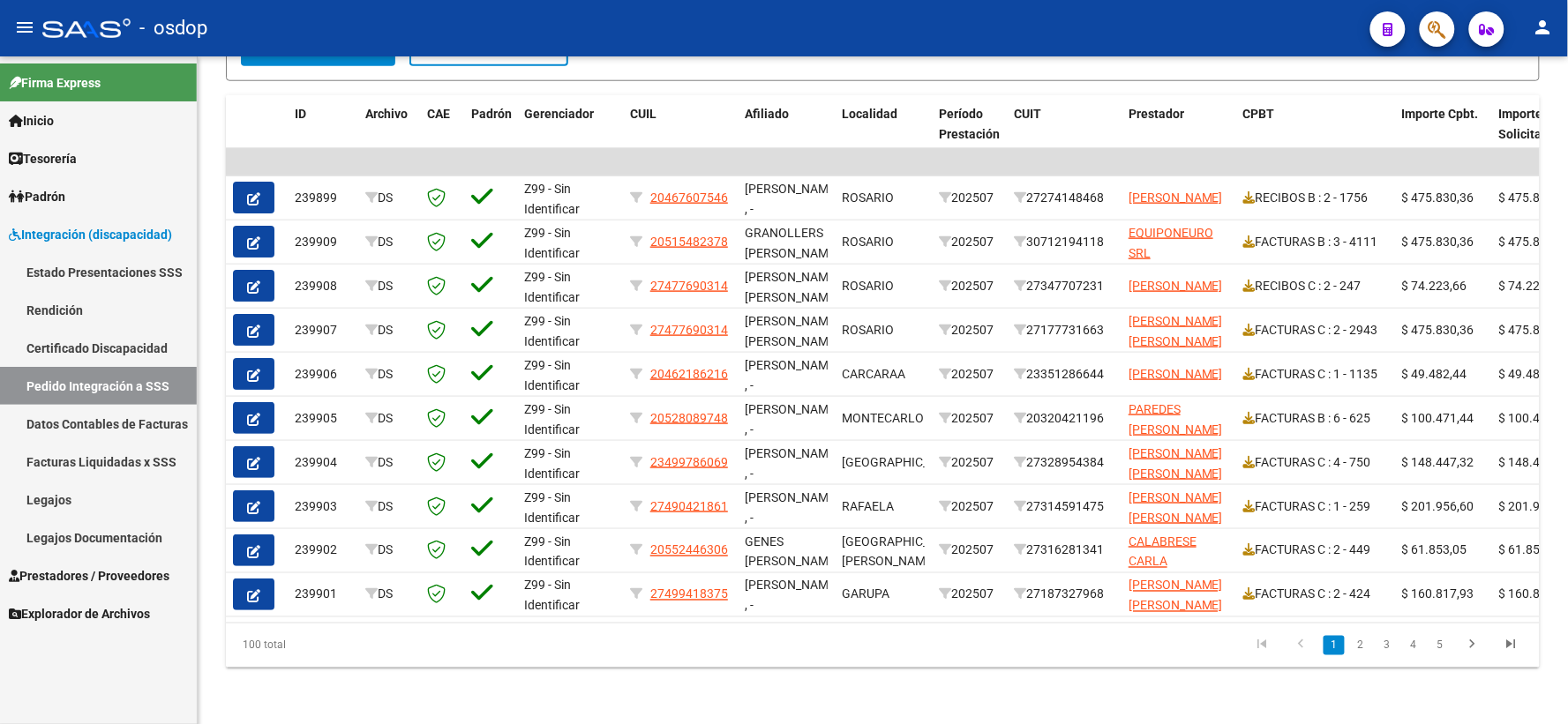
click at [100, 448] on link "Facturas Liquidadas x SSS" at bounding box center [98, 461] width 197 height 38
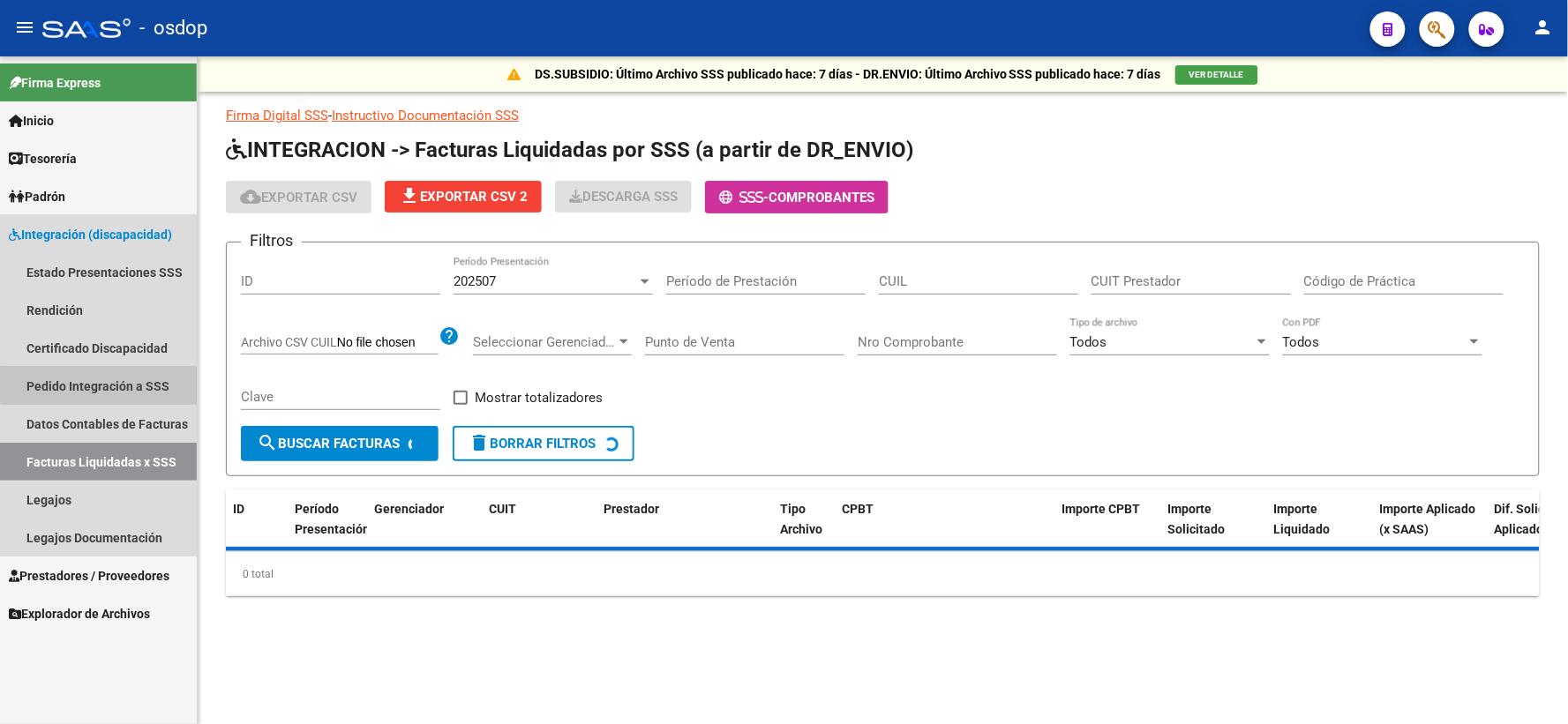
click at [120, 381] on link "Pedido Integración a SSS" at bounding box center [98, 385] width 197 height 38
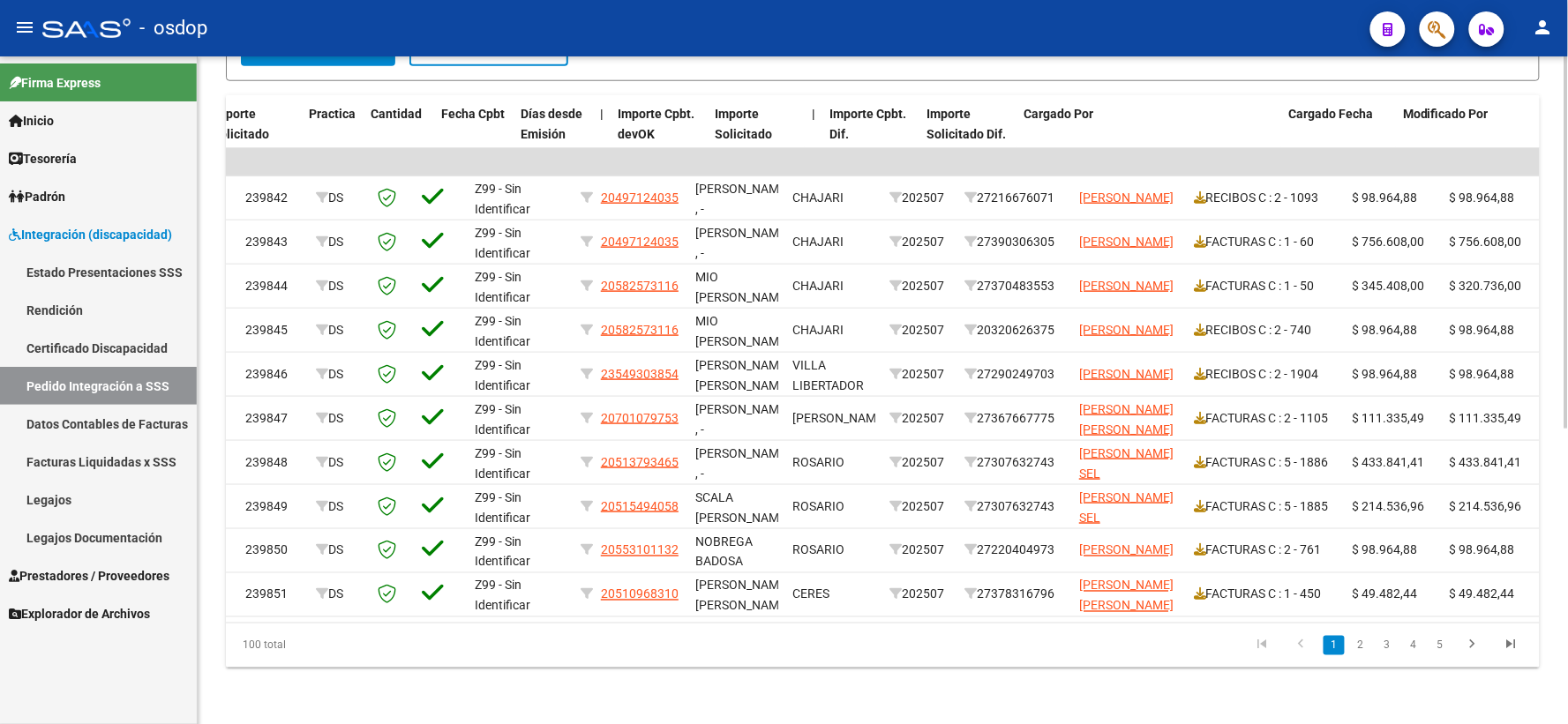
scroll to position [0, 1287]
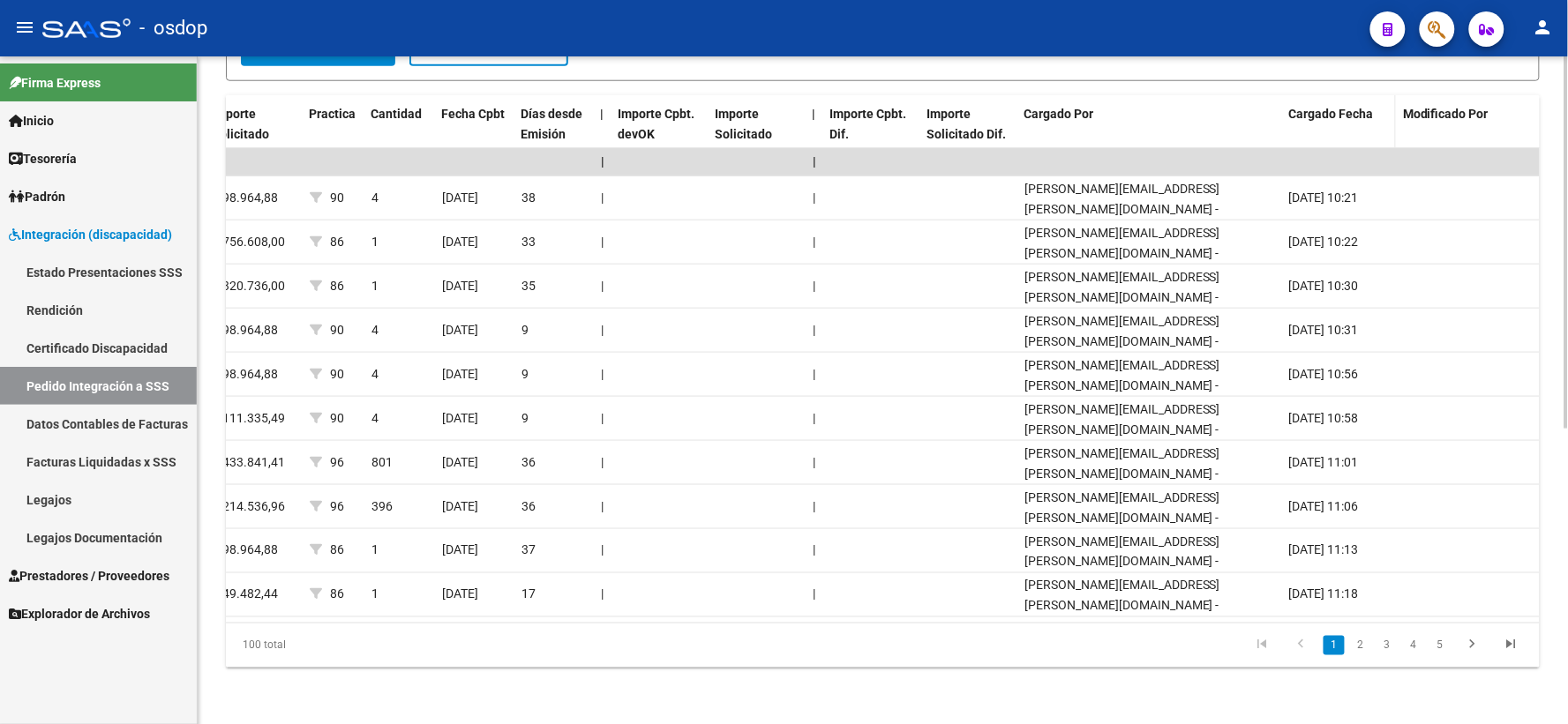
click at [1329, 117] on datatable-header-cell "Cargado Fecha" at bounding box center [1338, 134] width 115 height 78
click at [1320, 95] on datatable-header-cell "Cargado Fecha" at bounding box center [1338, 134] width 115 height 78
click at [1332, 107] on span "Cargado Fecha" at bounding box center [1330, 114] width 85 height 15
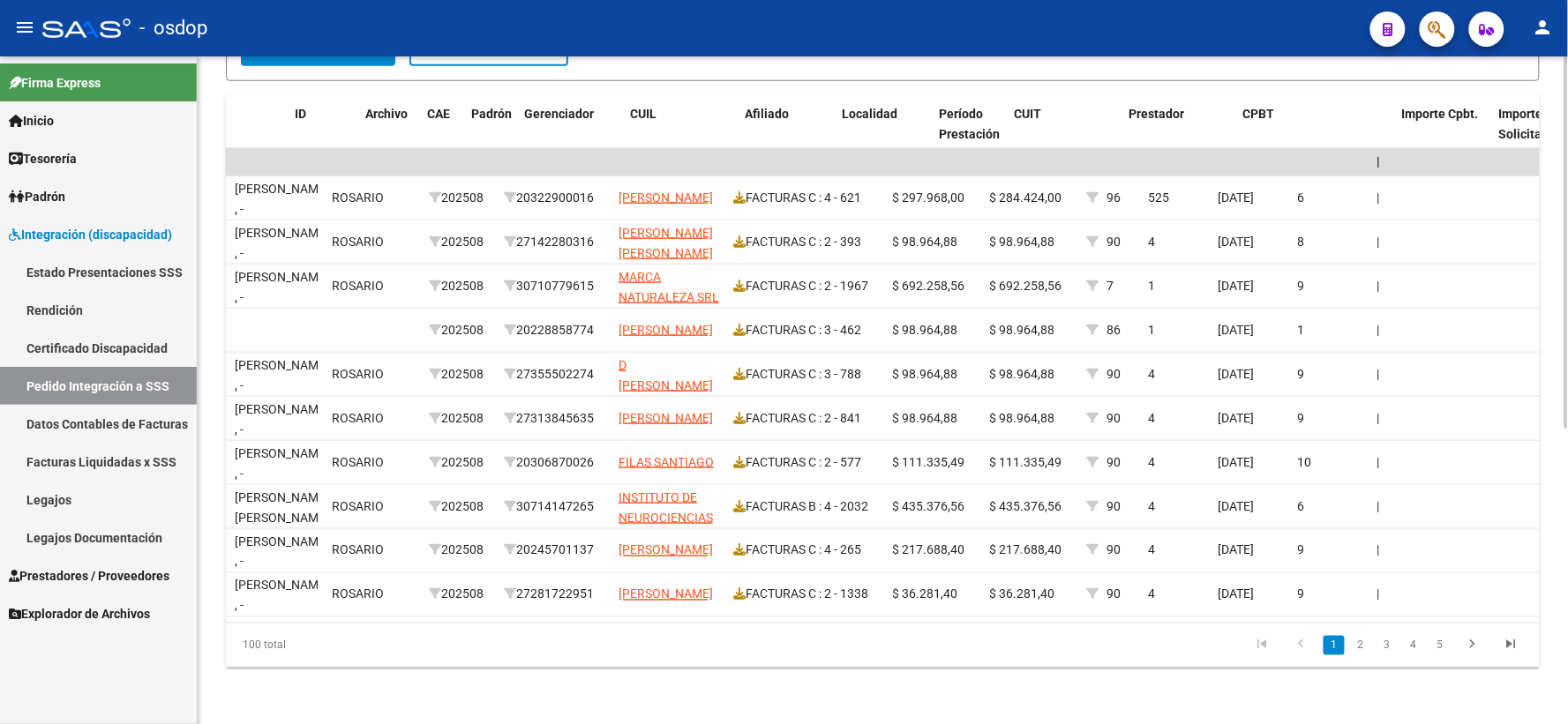
scroll to position [0, 0]
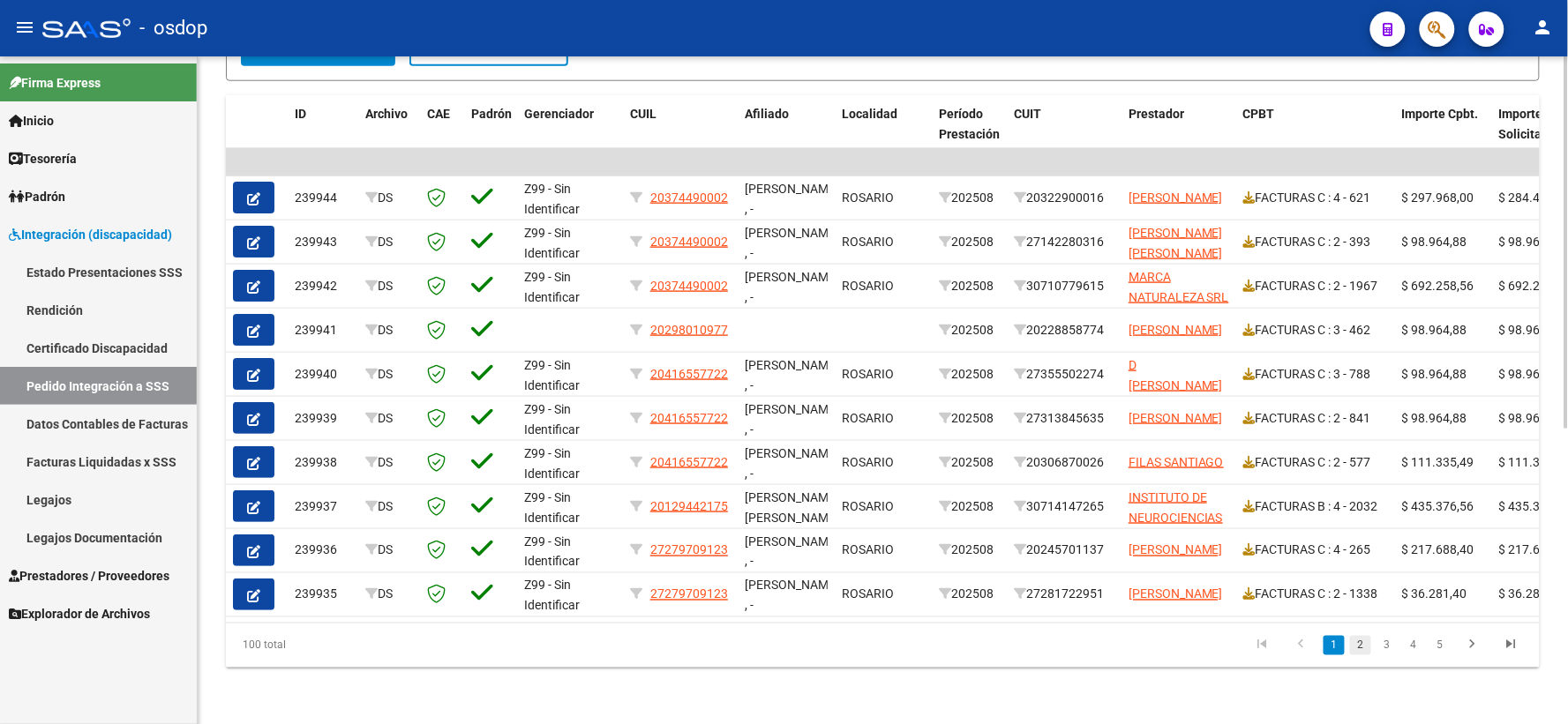
click at [1354, 648] on link "2" at bounding box center [1361, 646] width 21 height 19
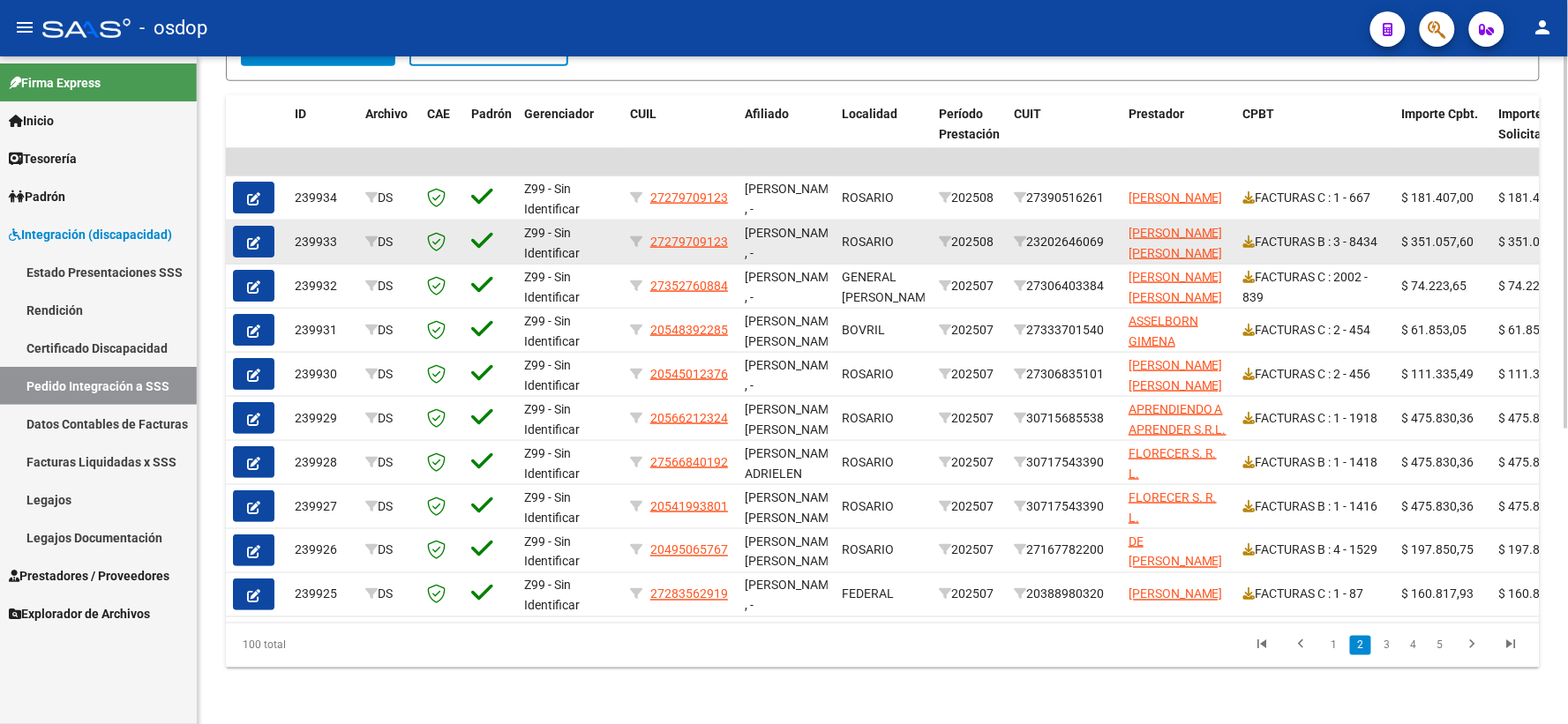
click at [256, 236] on icon "button" at bounding box center [254, 243] width 14 height 14
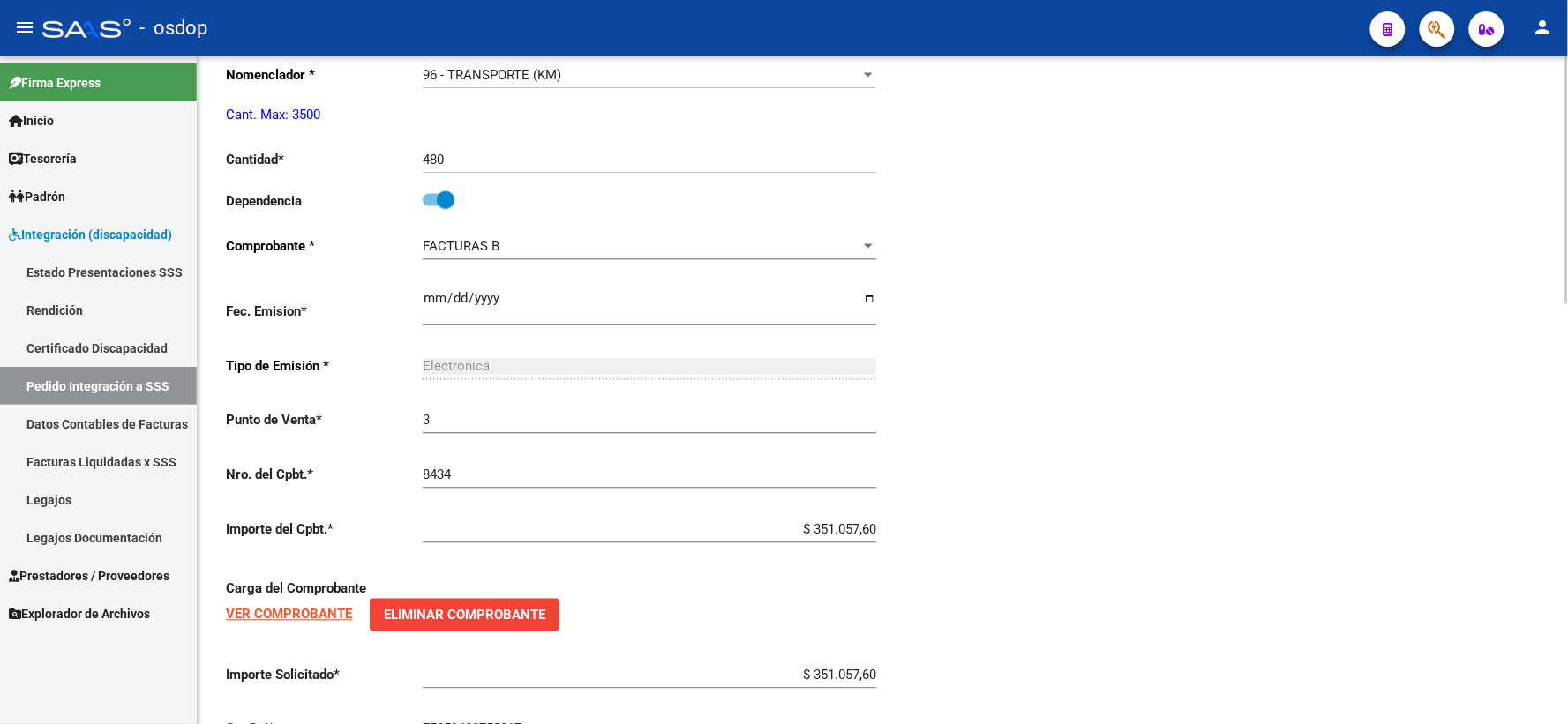
type input "27279709123"
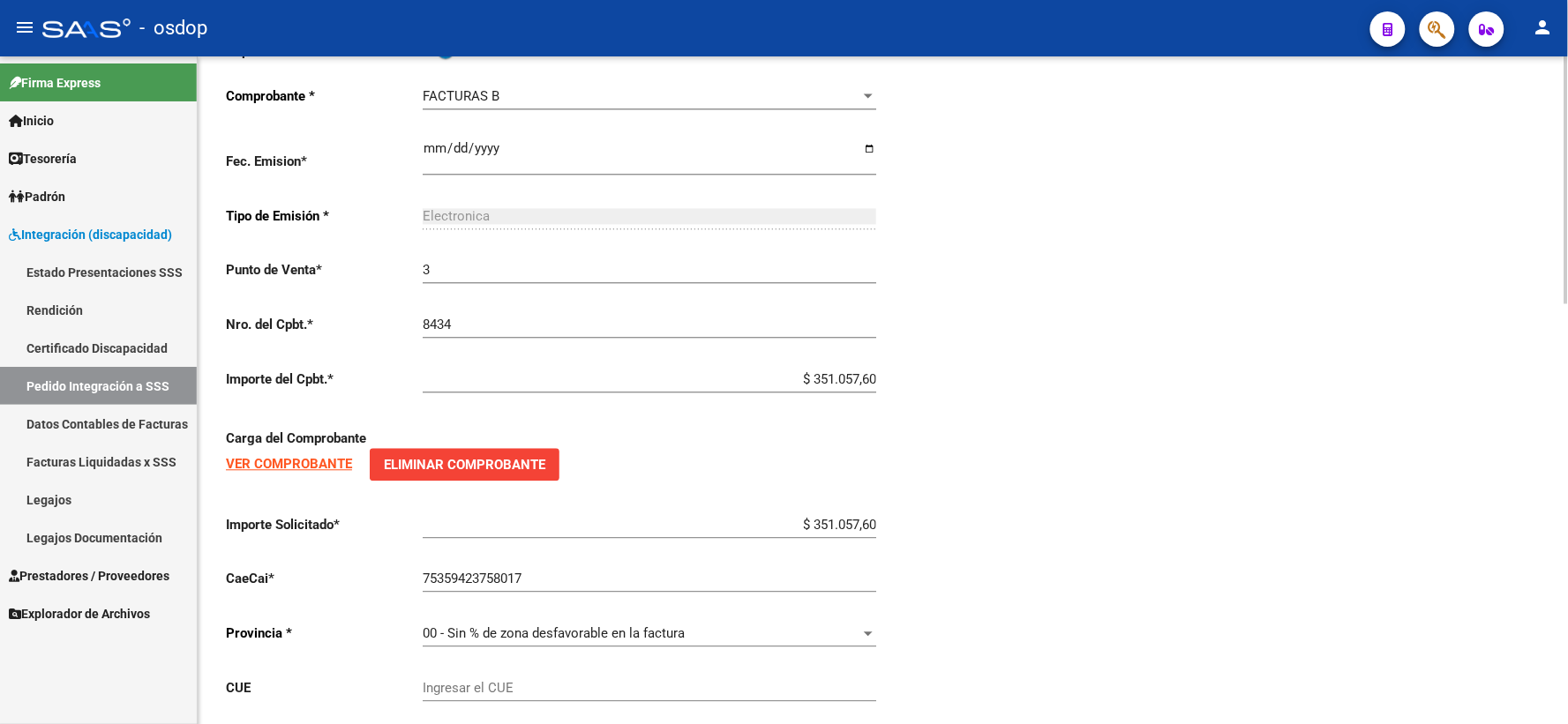
scroll to position [1130, 0]
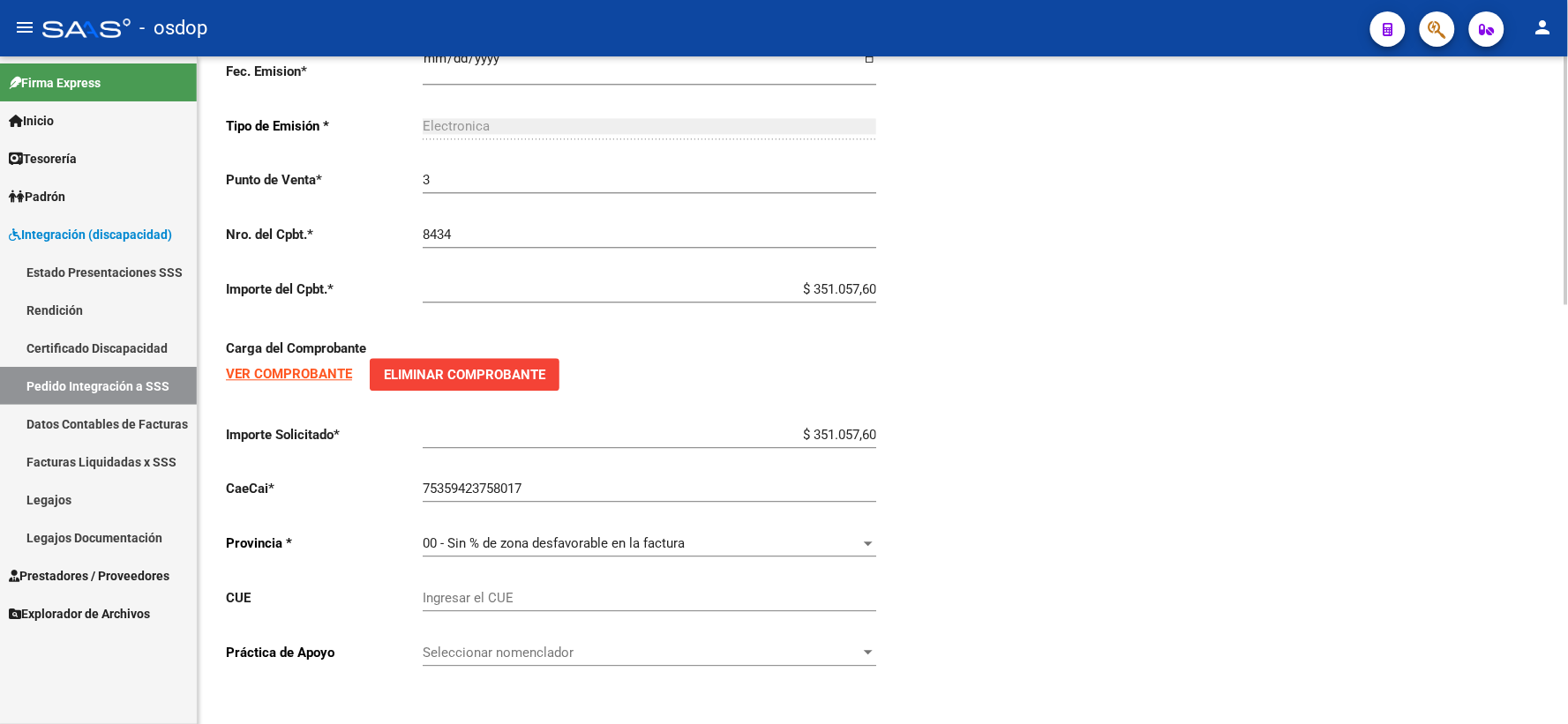
click at [283, 372] on strong "VER COMPROBANTE" at bounding box center [289, 374] width 127 height 16
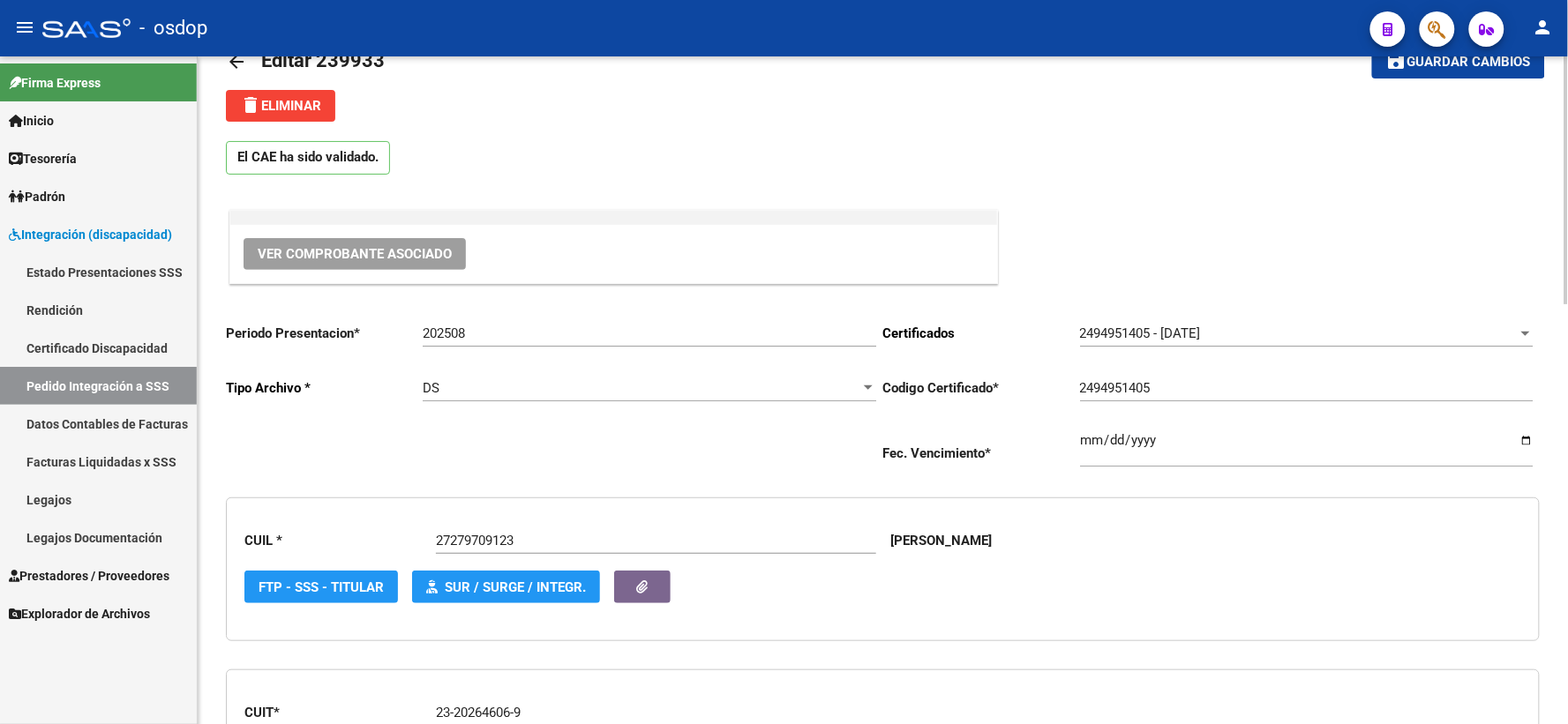
scroll to position [0, 0]
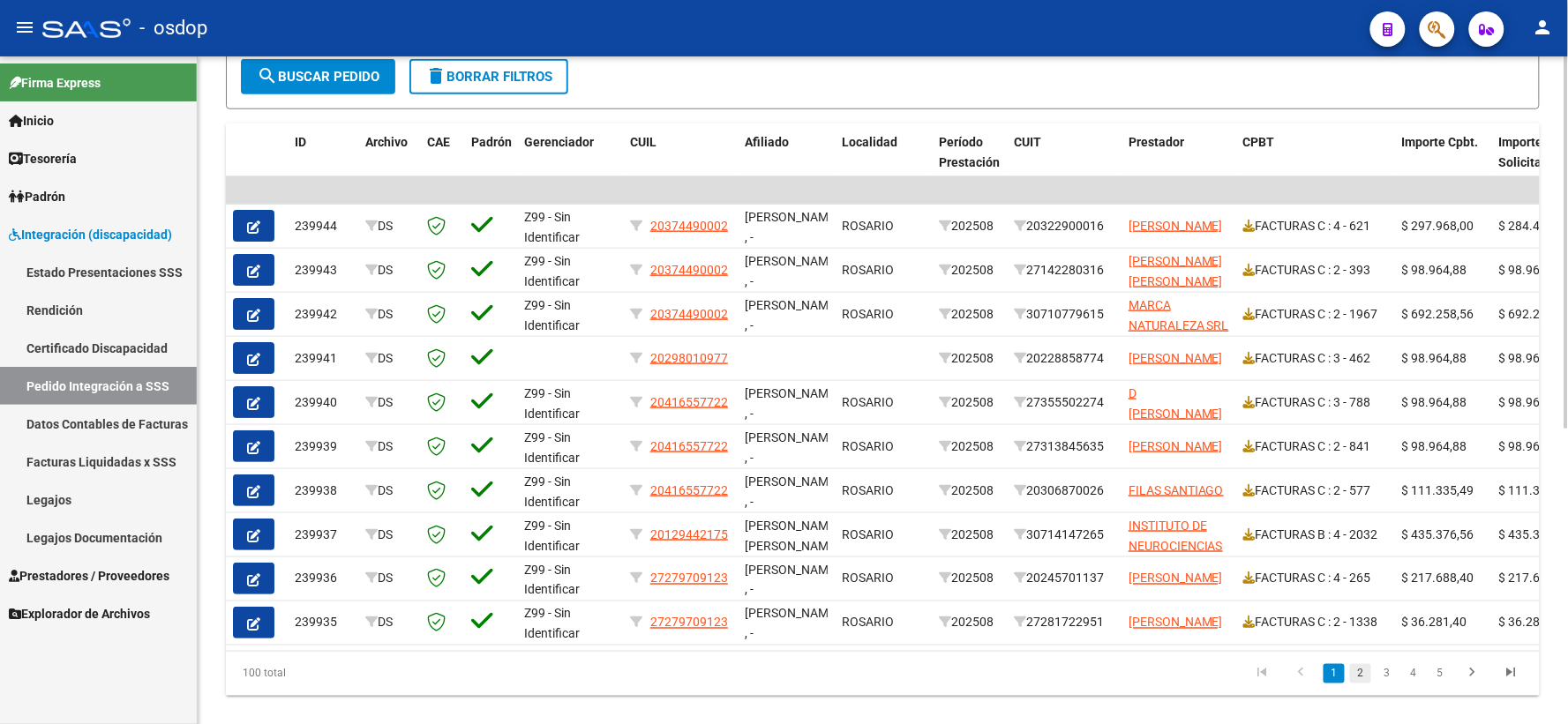
click at [1362, 683] on link "2" at bounding box center [1361, 674] width 21 height 19
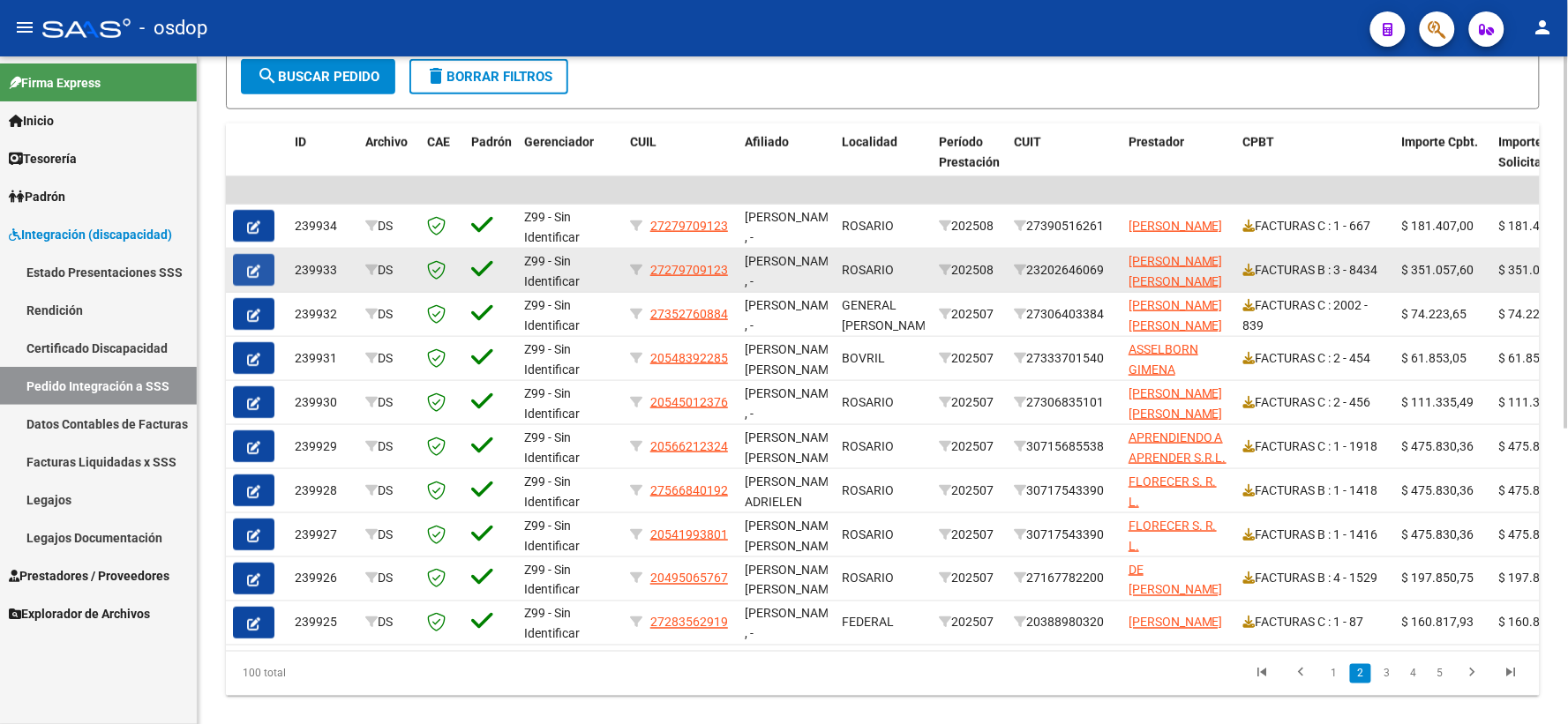
click at [251, 265] on icon "button" at bounding box center [254, 272] width 14 height 14
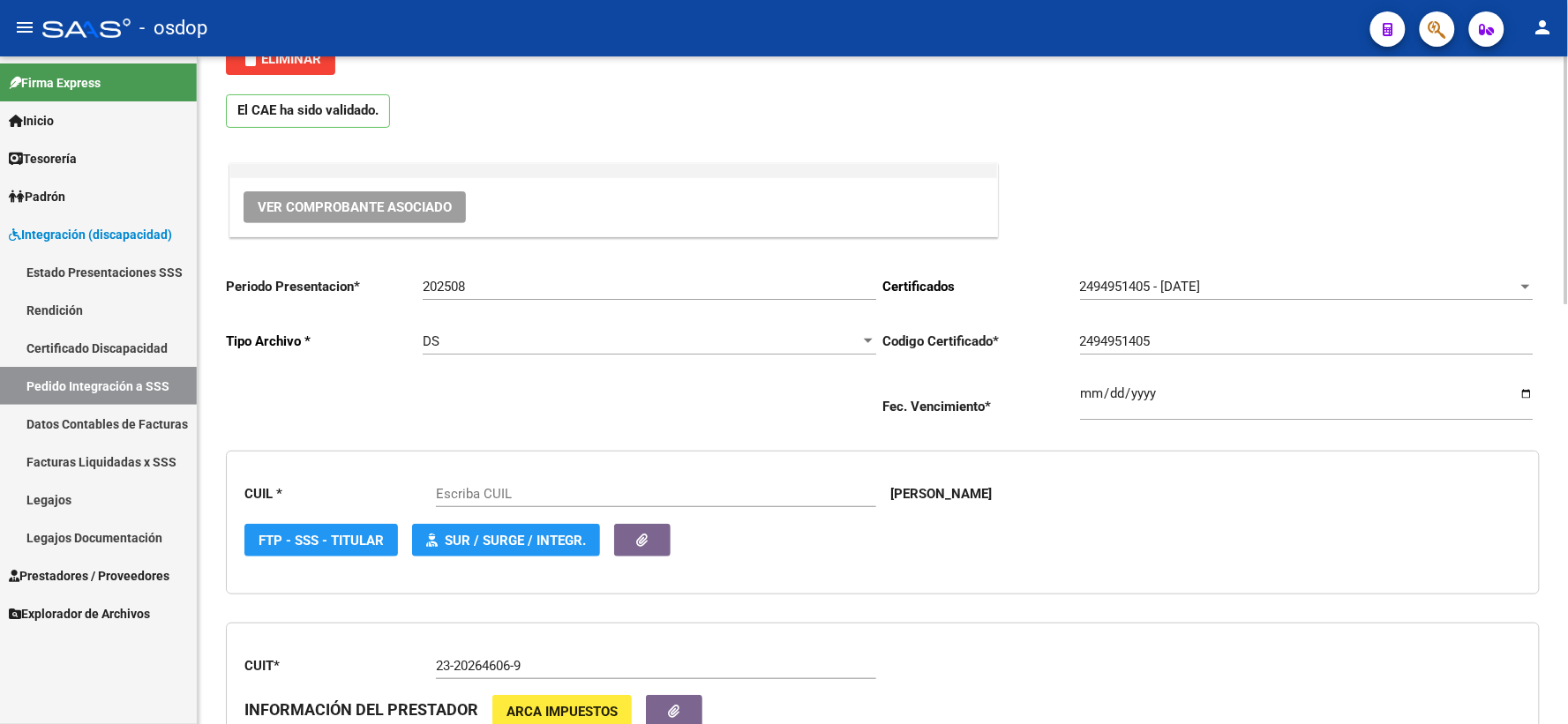
type input "27279709123"
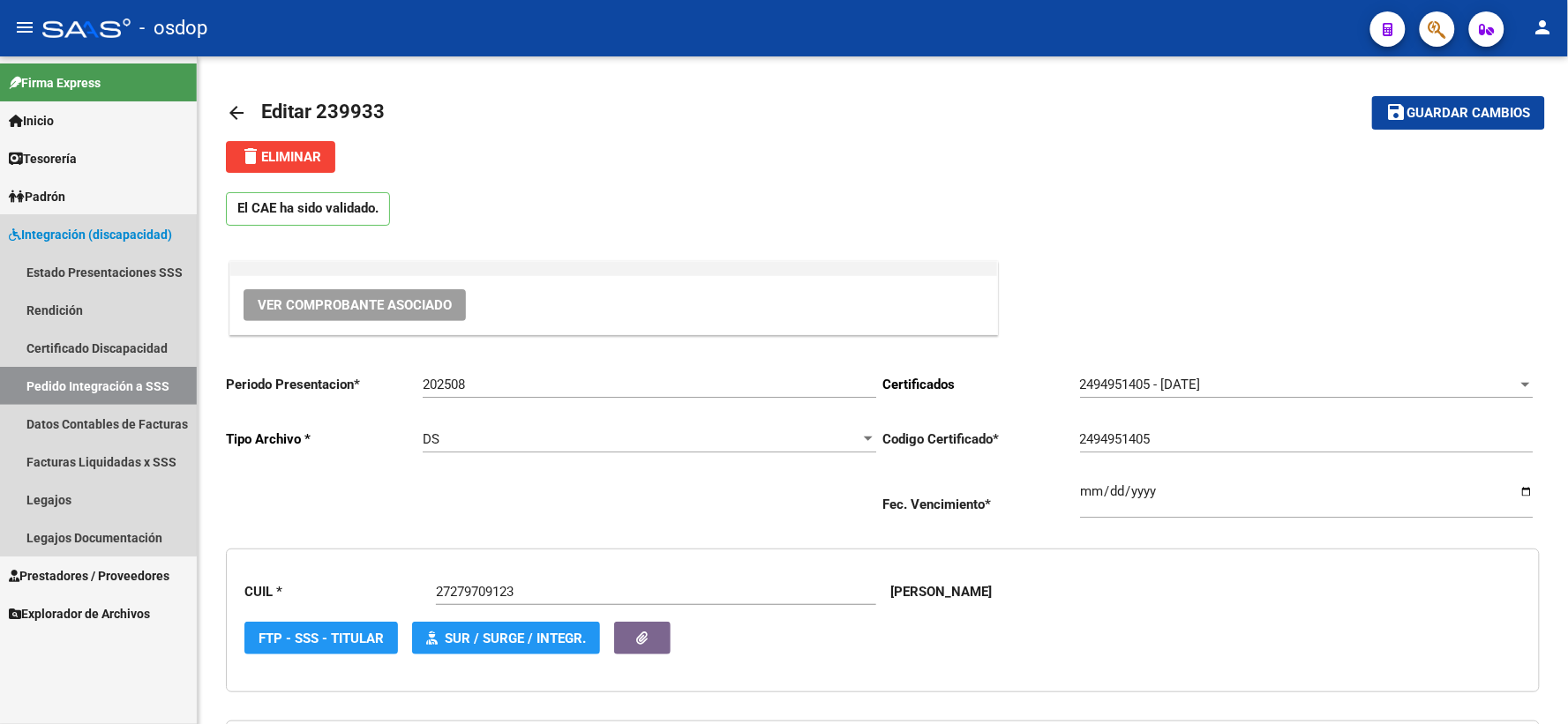
click at [52, 239] on span "Integración (discapacidad)" at bounding box center [91, 235] width 164 height 19
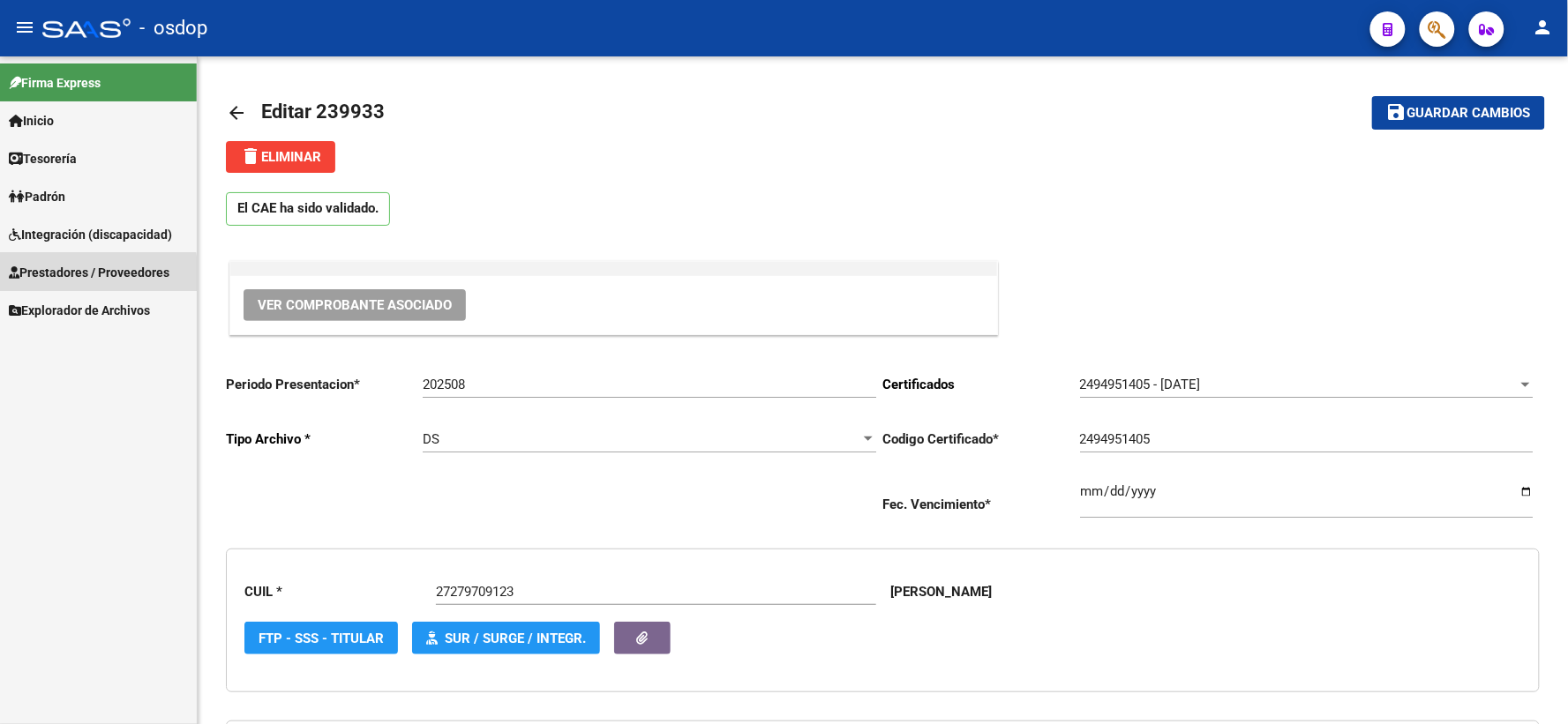
click at [84, 275] on span "Prestadores / Proveedores" at bounding box center [89, 272] width 161 height 19
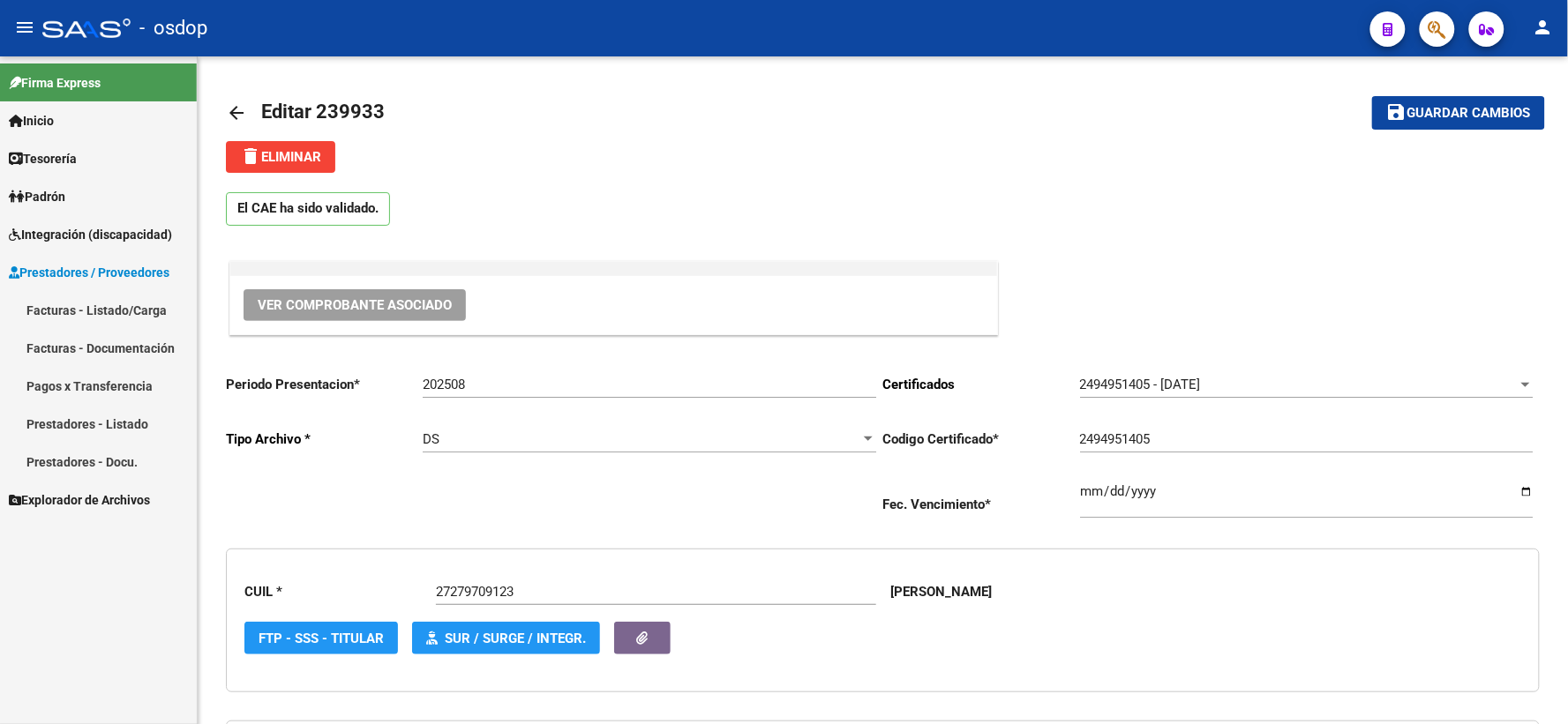
click at [102, 315] on link "Facturas - Listado/Carga" at bounding box center [98, 309] width 197 height 38
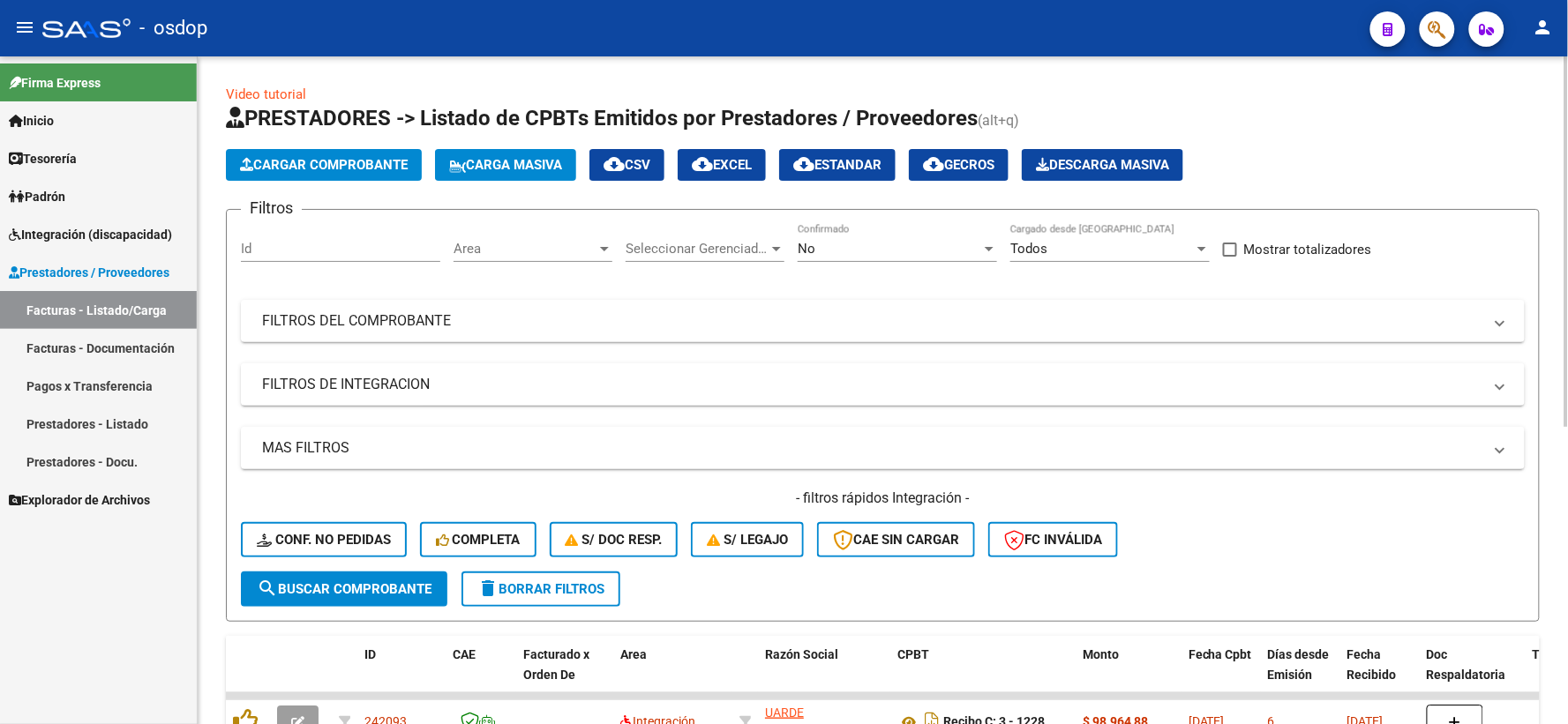
scroll to position [196, 0]
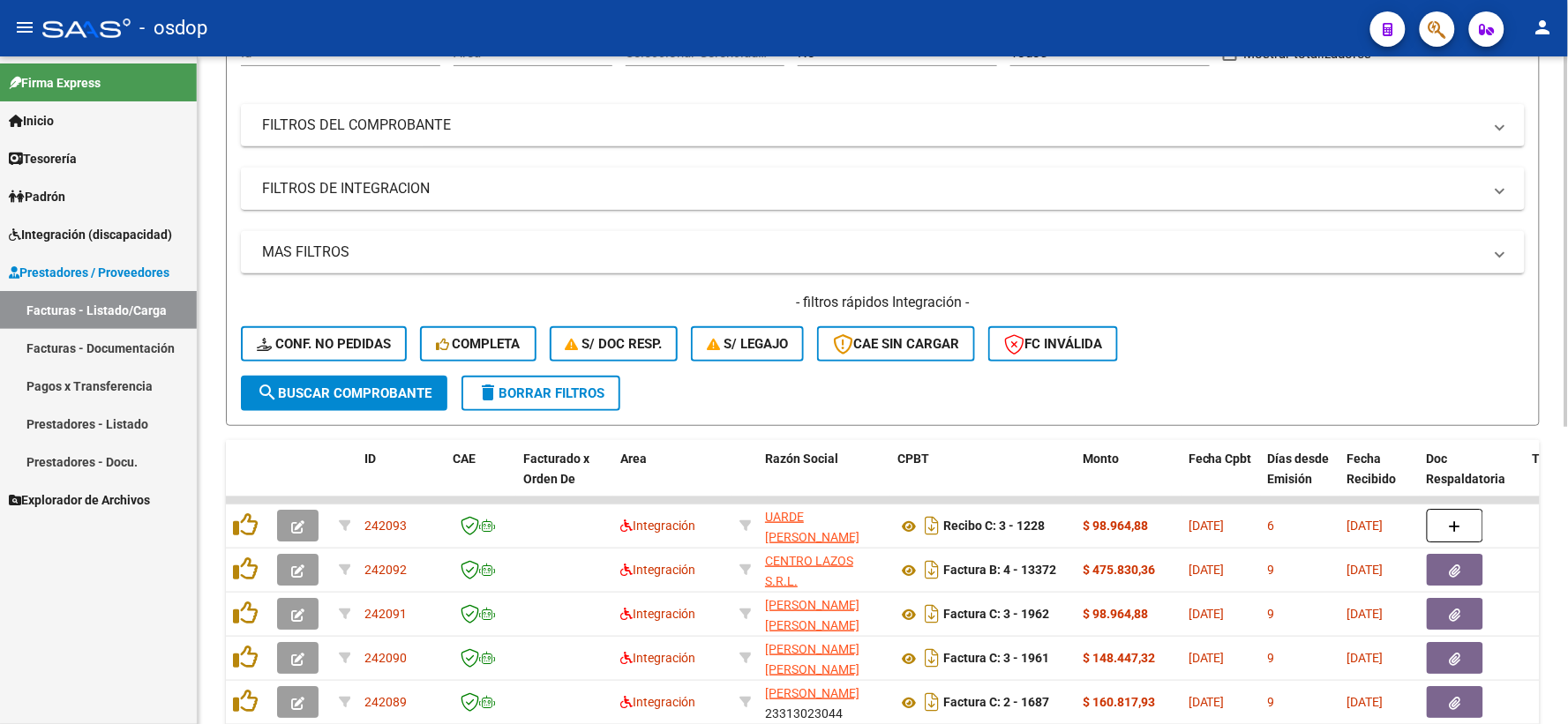
click at [328, 183] on mat-panel-title "FILTROS DE INTEGRACION" at bounding box center [872, 189] width 1221 height 19
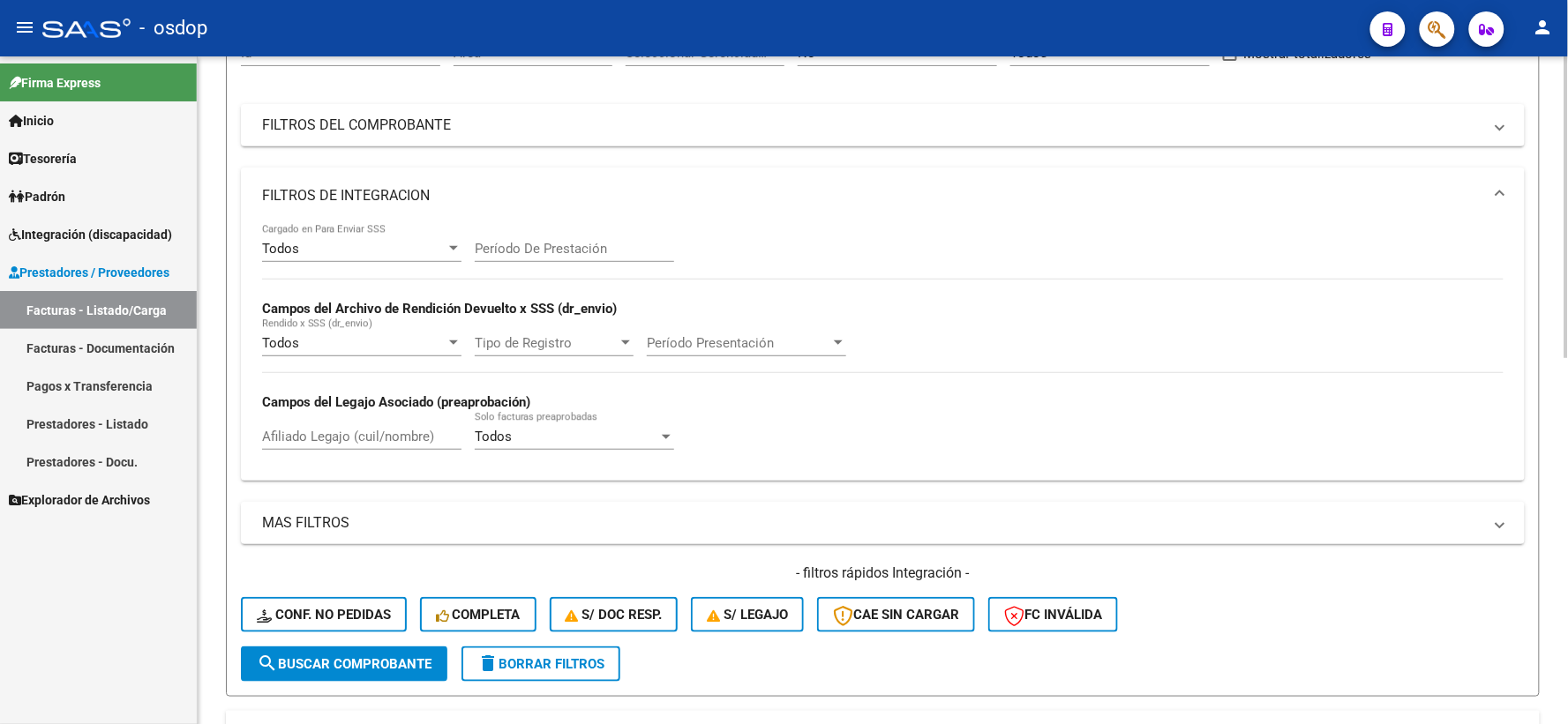
click at [385, 427] on div "Afiliado Legajo (cuil/nombre)" at bounding box center [361, 430] width 200 height 38
paste input "20144262515"
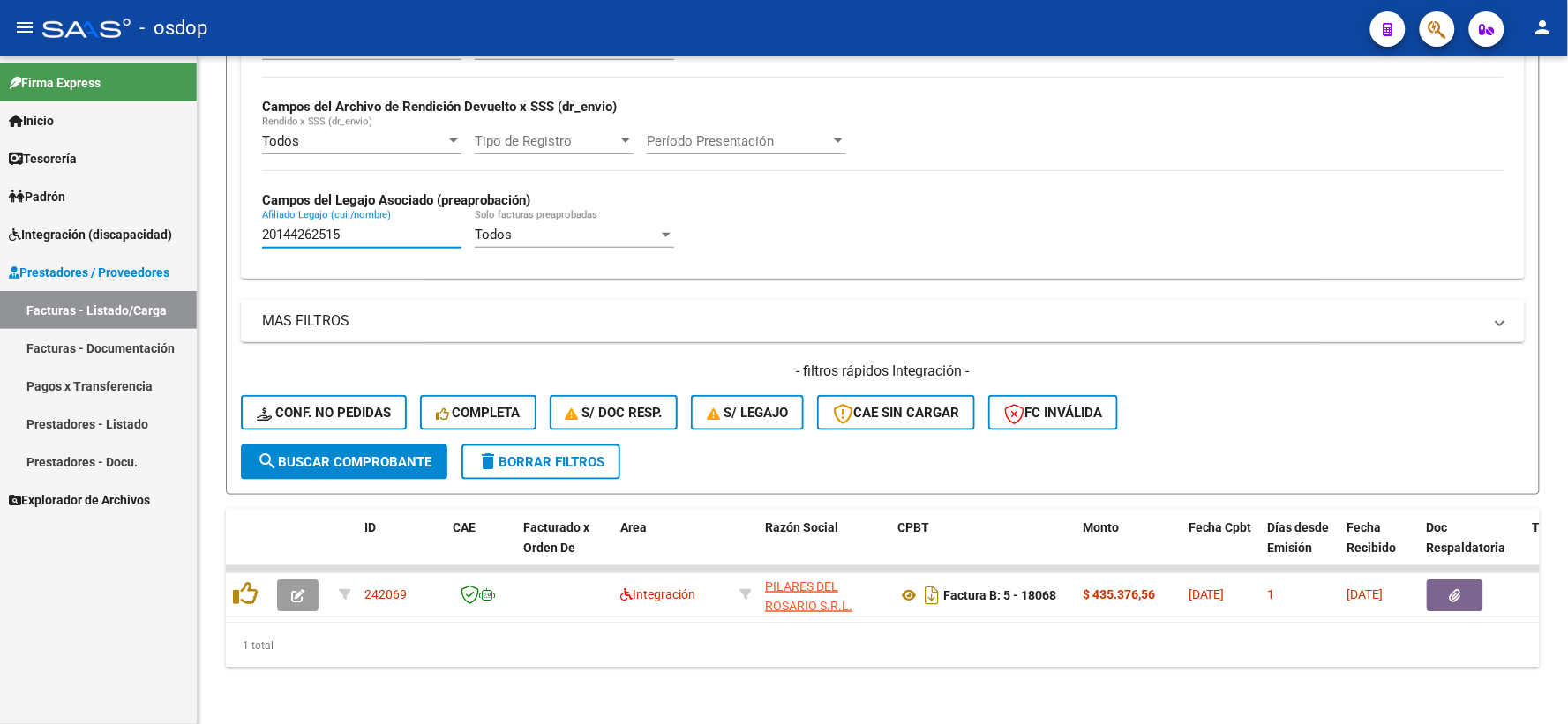
type input "20144262515"
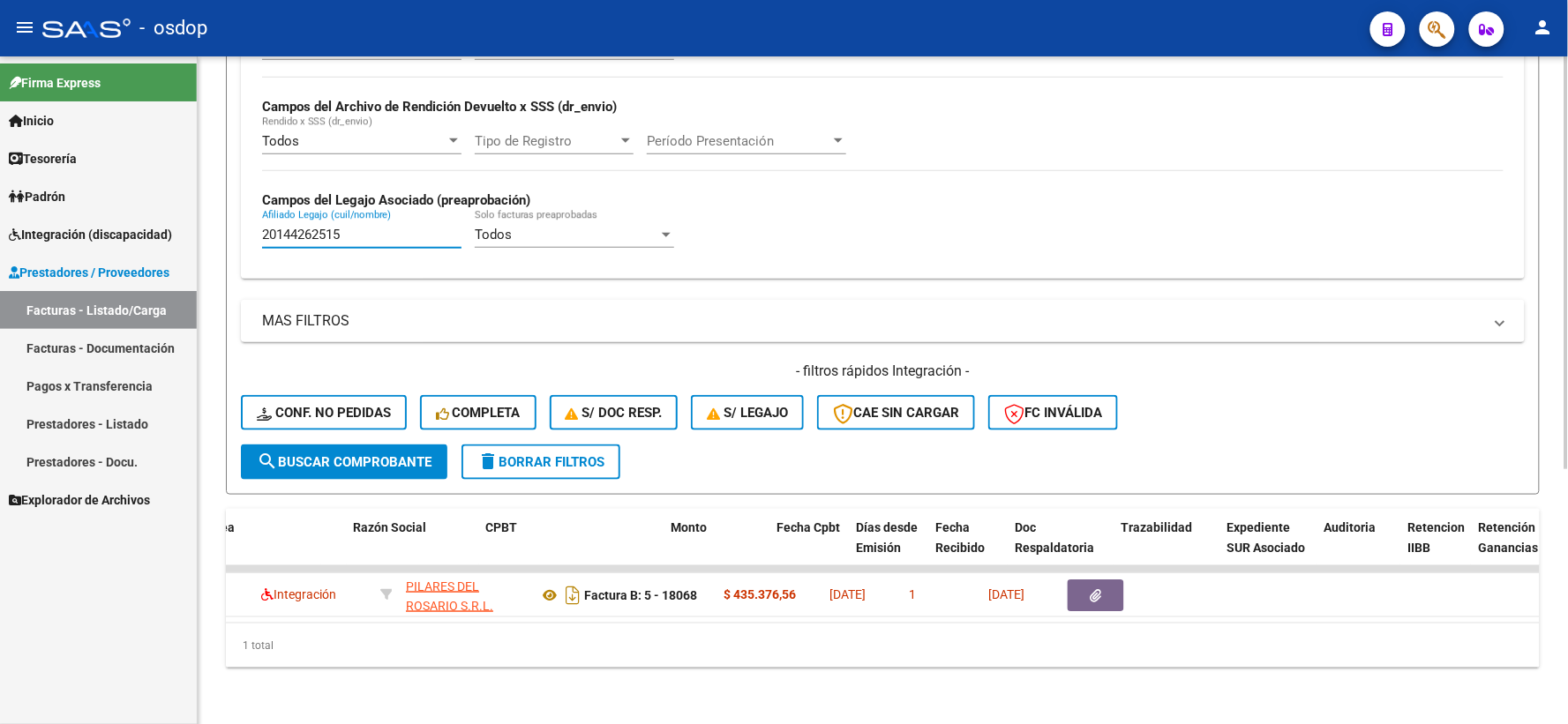
scroll to position [0, 355]
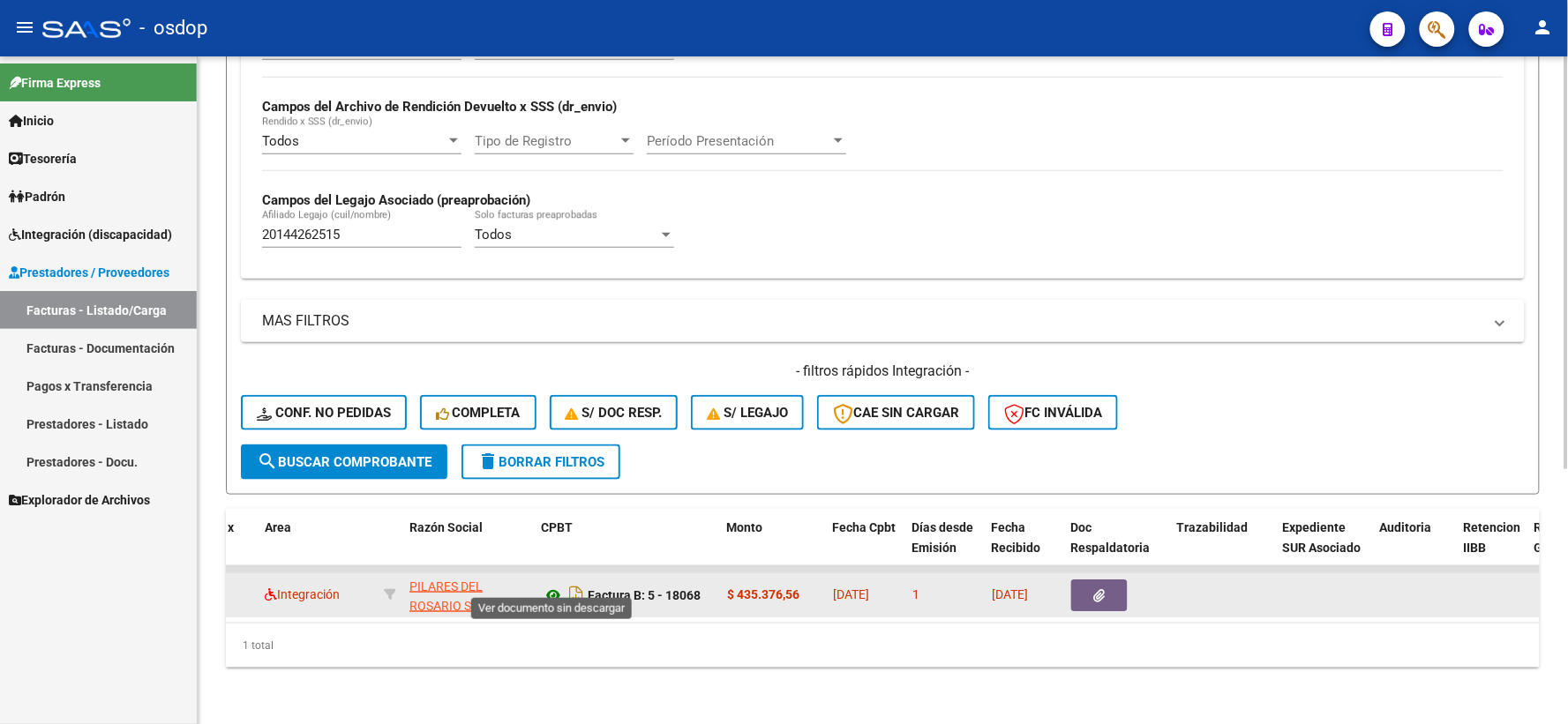
click at [543, 585] on icon at bounding box center [554, 596] width 23 height 21
click at [1087, 586] on button "button" at bounding box center [1099, 596] width 56 height 32
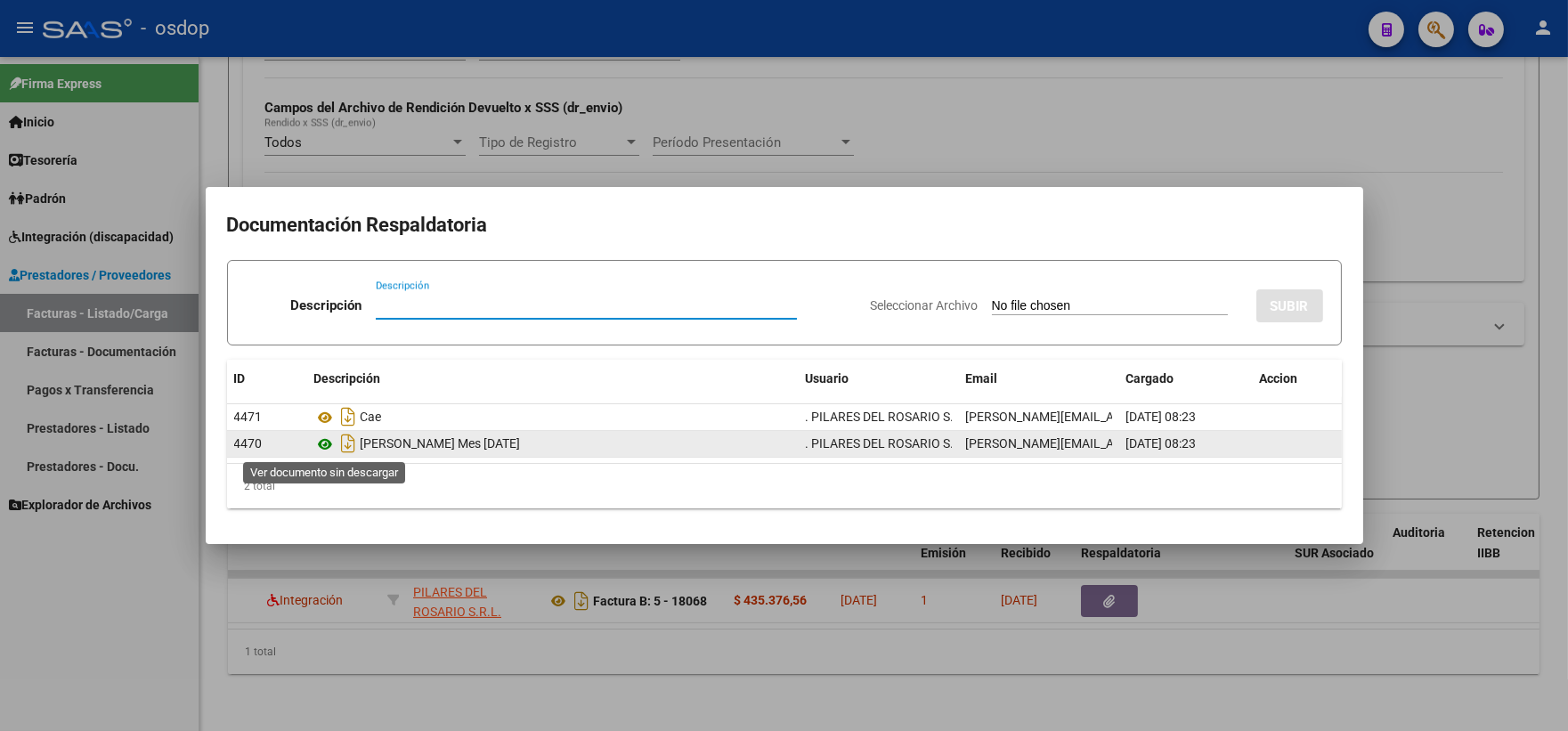
click at [323, 446] on icon at bounding box center [326, 444] width 24 height 22
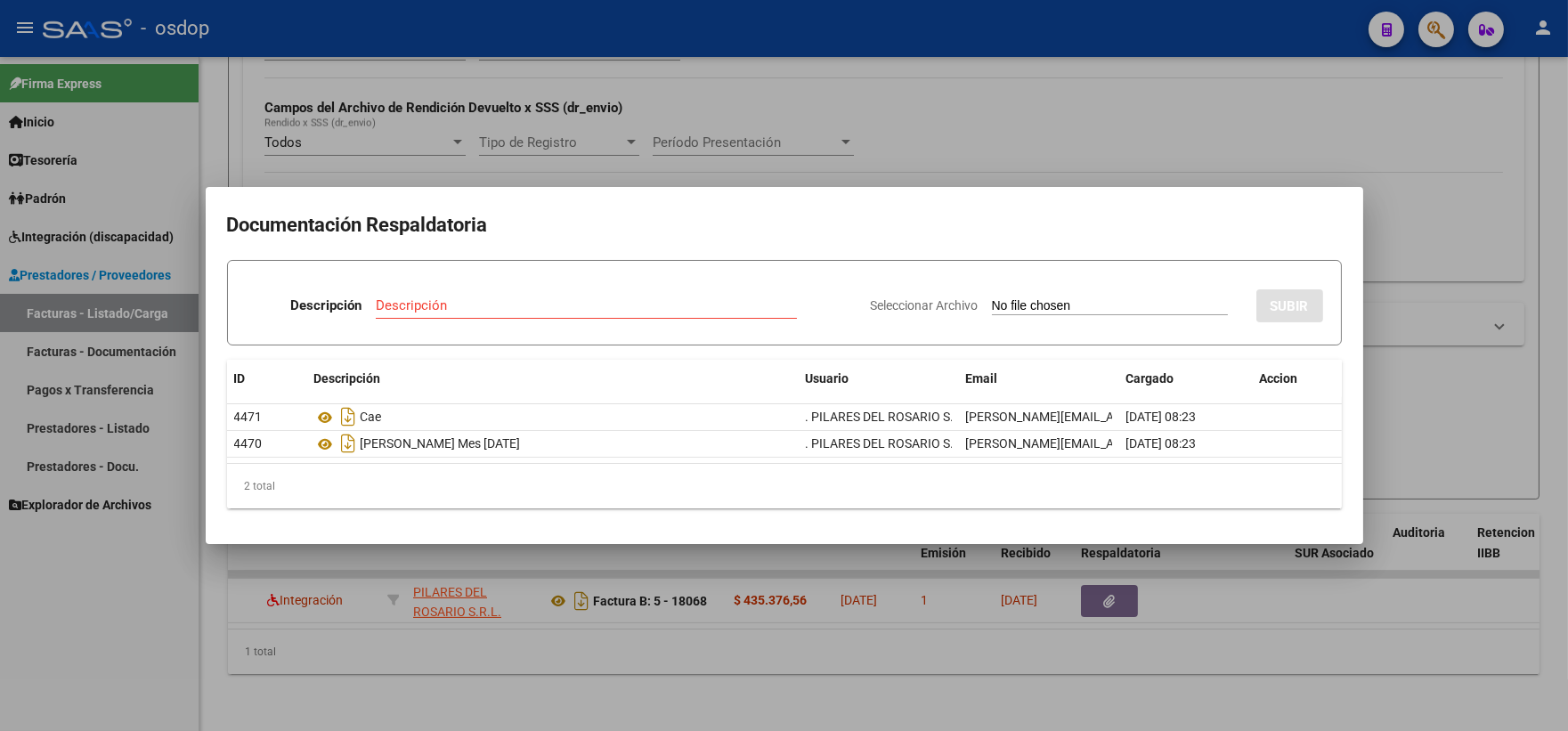
click at [318, 600] on div at bounding box center [784, 366] width 1568 height 731
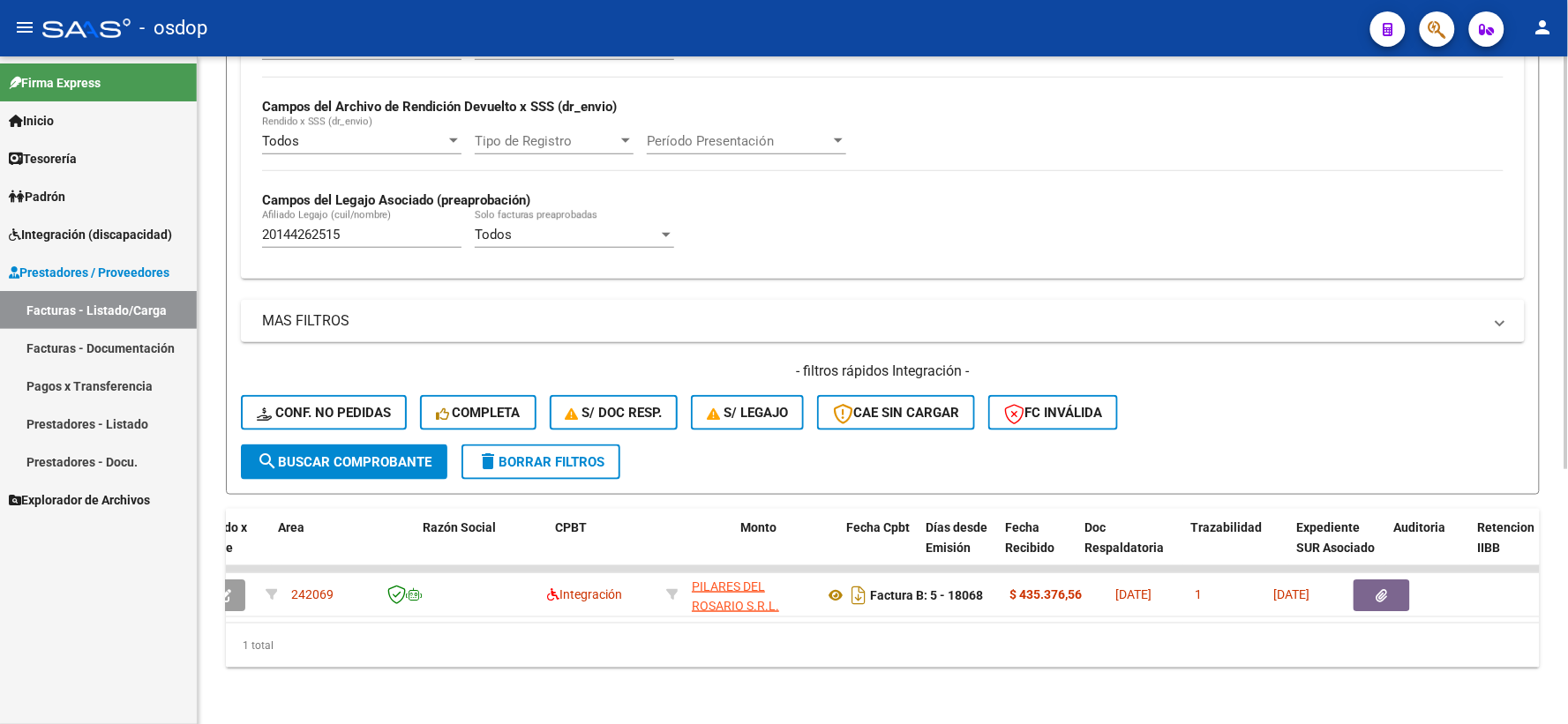
scroll to position [0, 0]
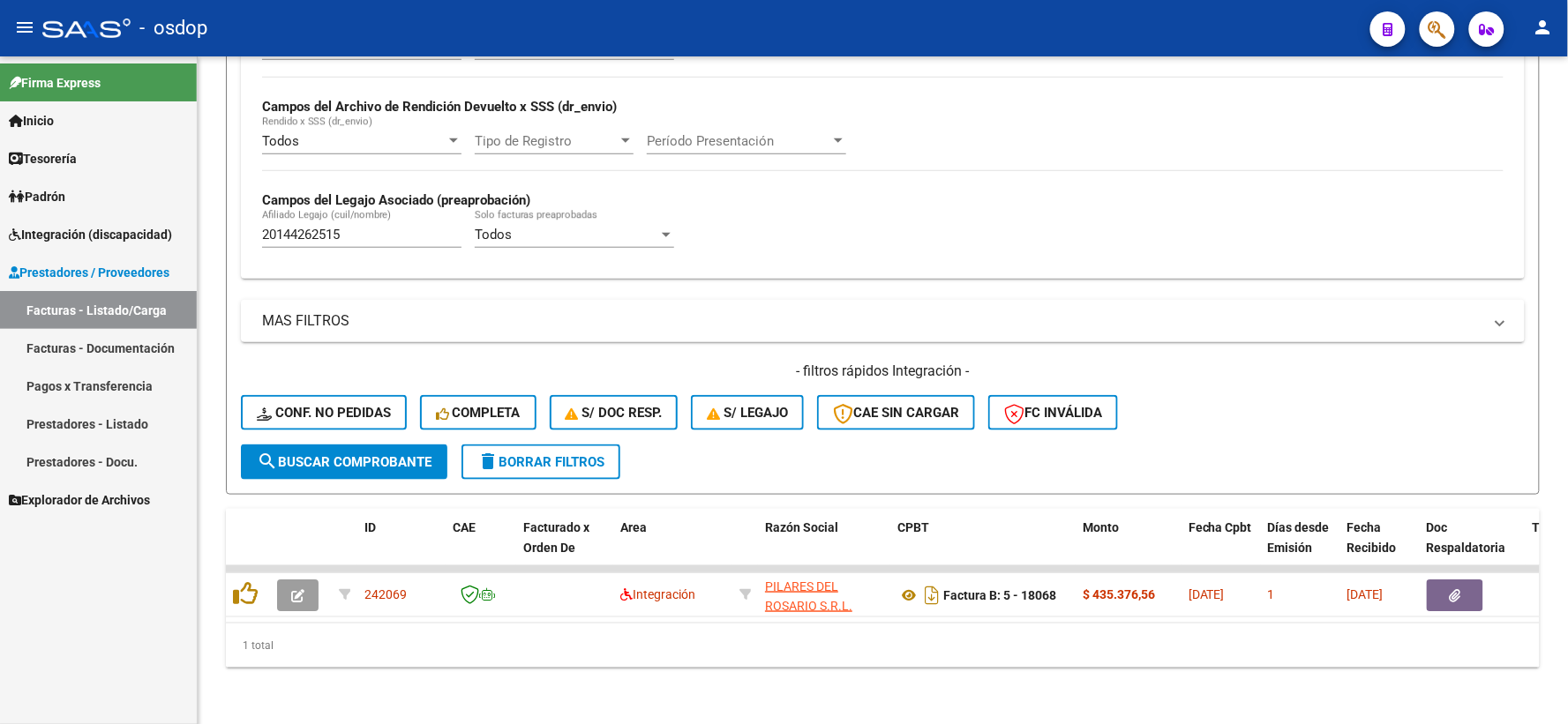
click at [156, 592] on div "Firma Express Inicio Instructivos Contacto OS Tesorería Extractos Procesados (c…" at bounding box center [98, 390] width 197 height 668
click at [109, 592] on div "Firma Express Inicio Instructivos Contacto OS Tesorería Extractos Procesados (c…" at bounding box center [98, 390] width 197 height 668
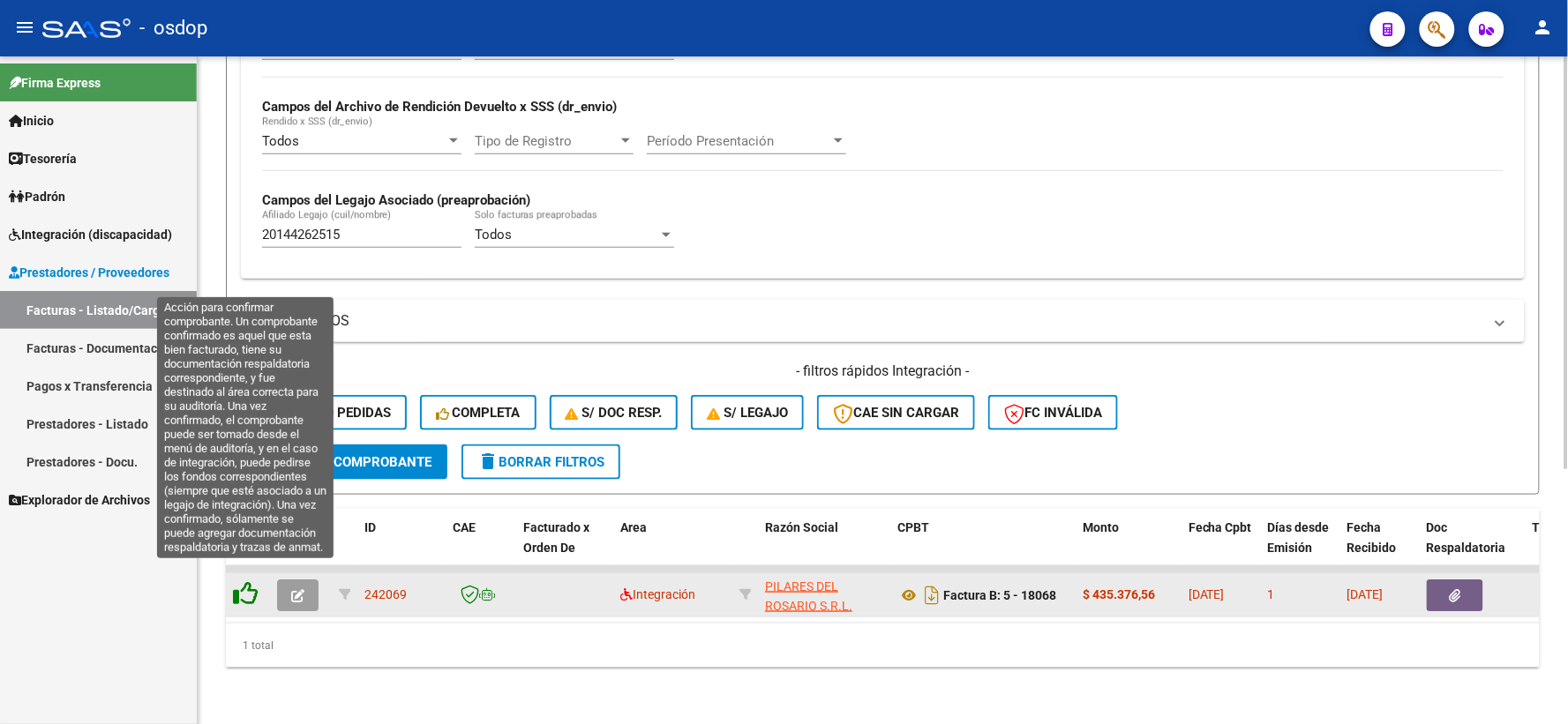
click at [250, 582] on icon at bounding box center [244, 593] width 24 height 24
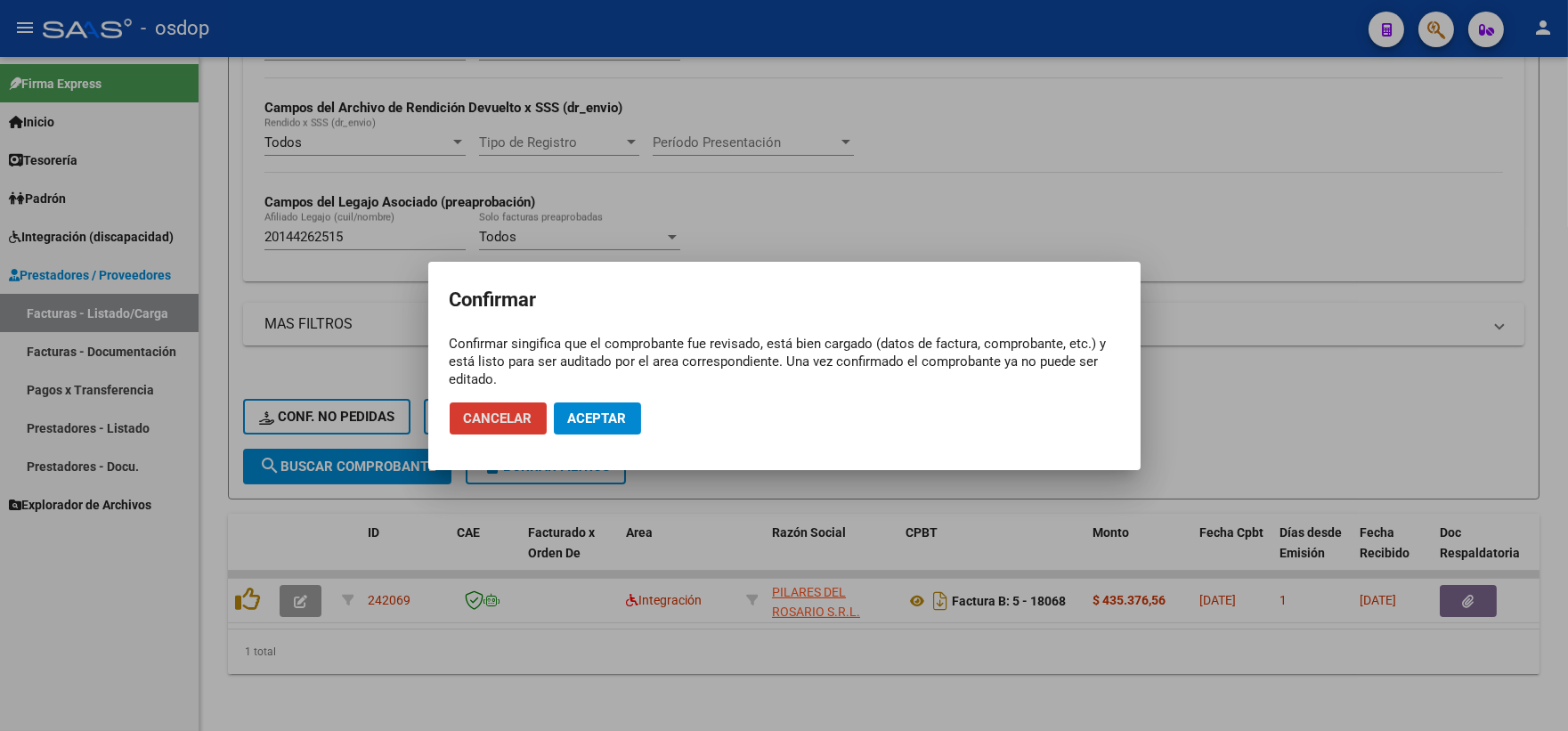
click at [602, 431] on button "Aceptar" at bounding box center [597, 419] width 87 height 32
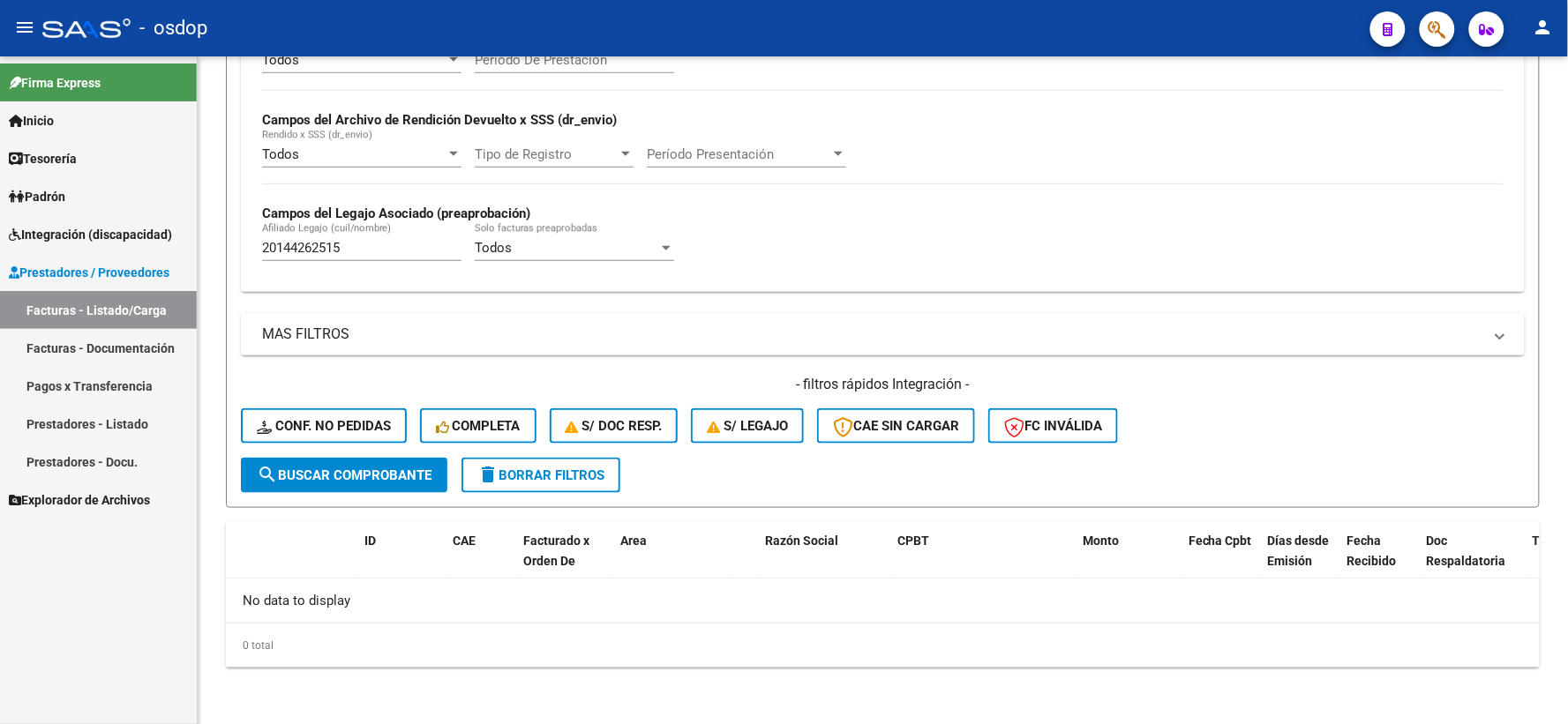
scroll to position [382, 0]
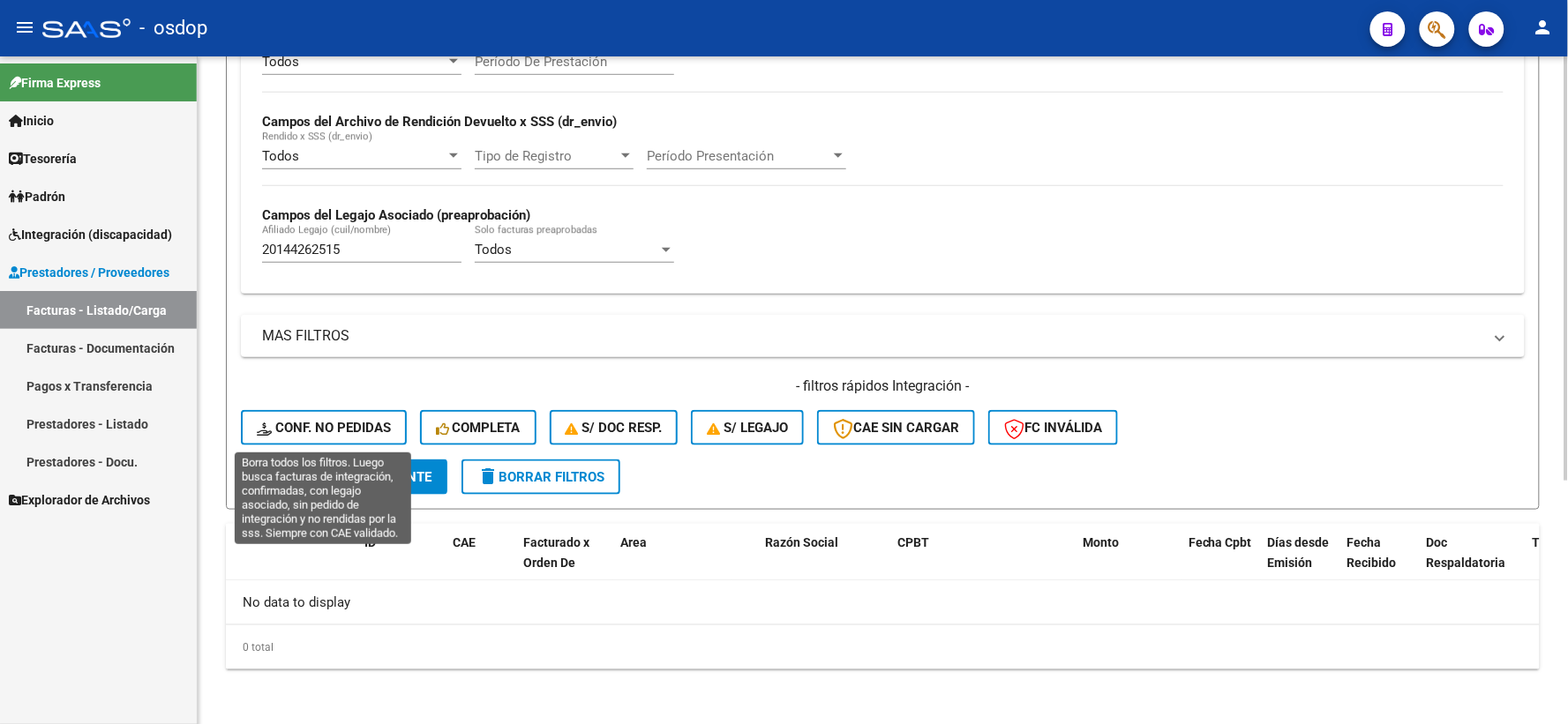
click at [363, 429] on span "Conf. no pedidas" at bounding box center [324, 427] width 134 height 16
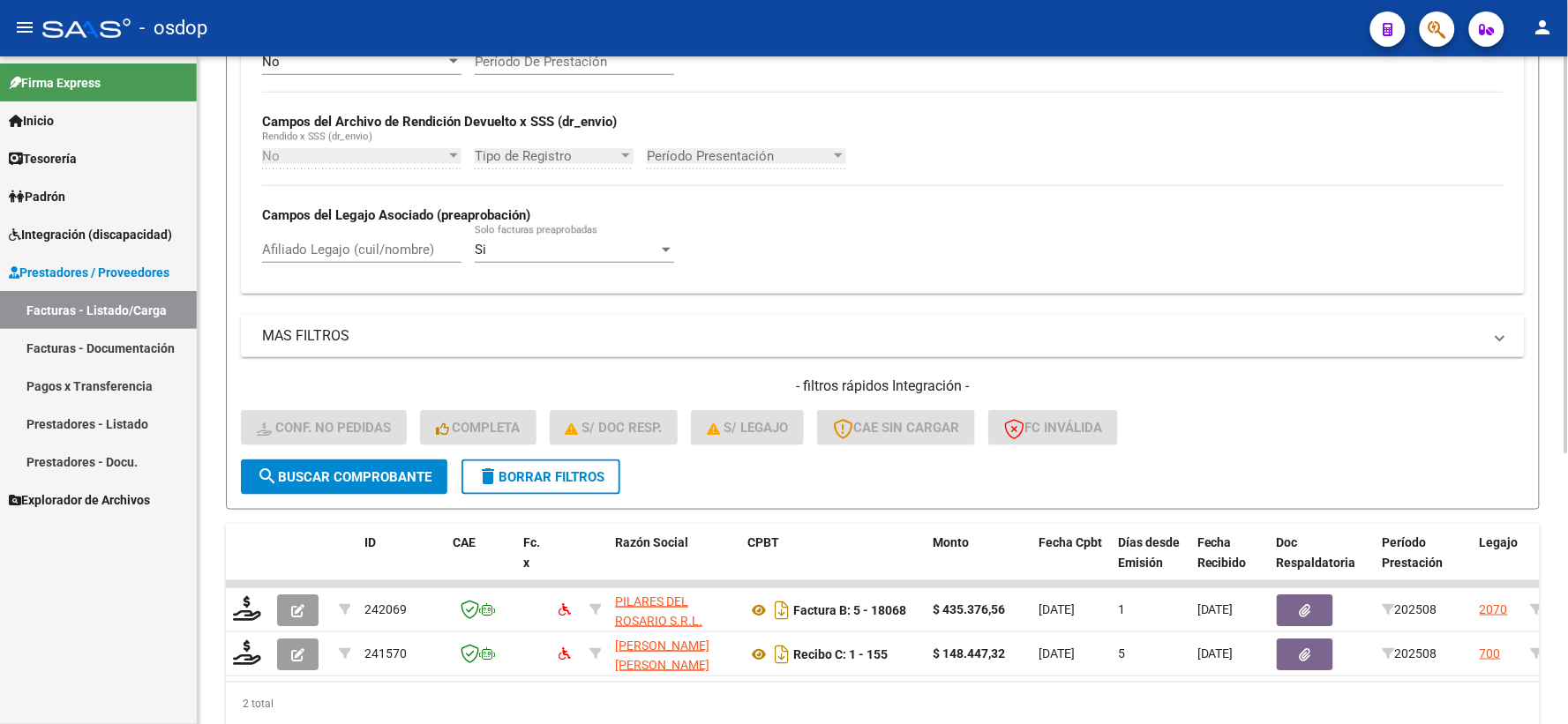
click at [353, 261] on div "Afiliado Legajo (cuil/nombre)" at bounding box center [361, 243] width 200 height 38
paste input "20144262515"
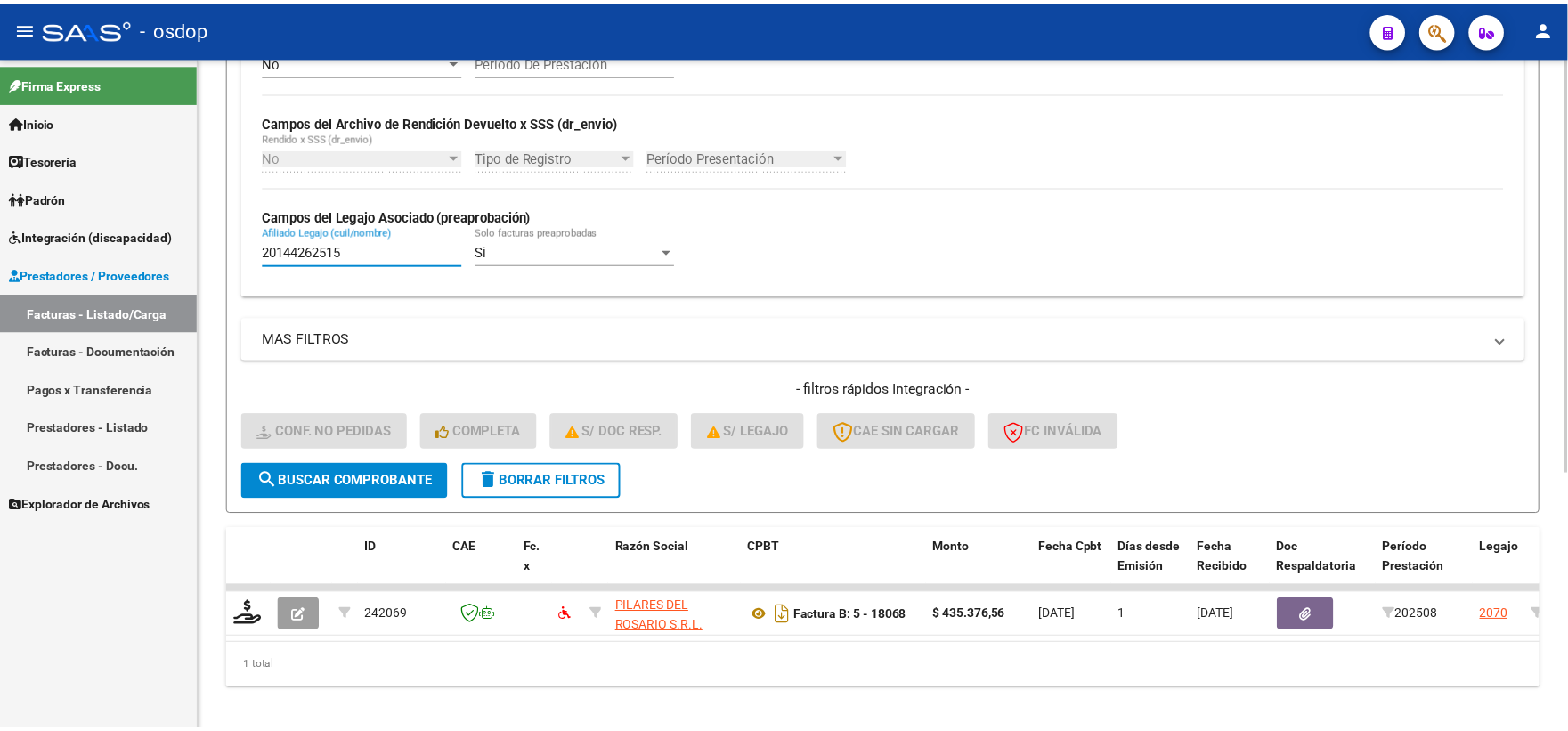
scroll to position [415, 0]
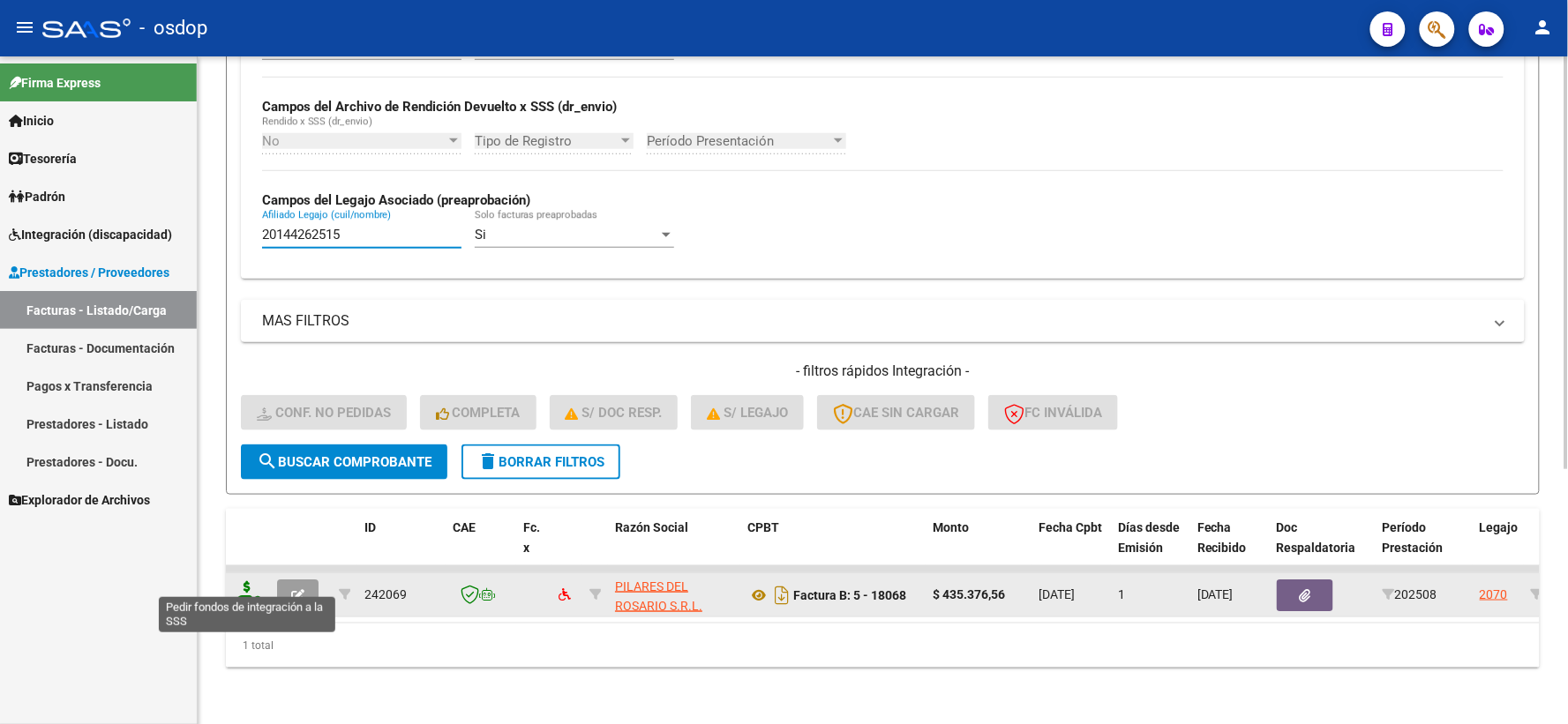
type input "20144262515"
click at [248, 581] on icon at bounding box center [246, 593] width 28 height 24
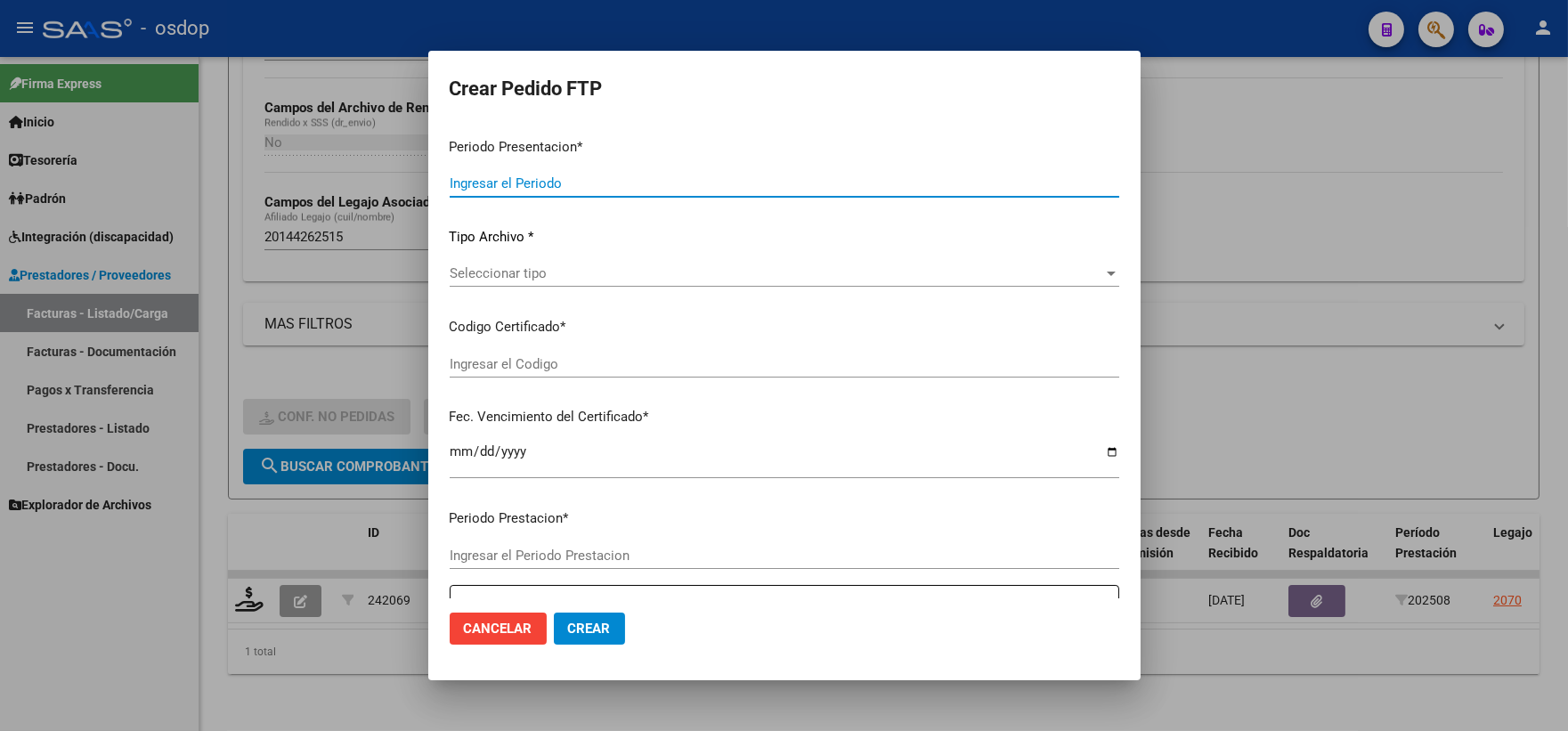
type input "202508"
type input "$ 435.376,56"
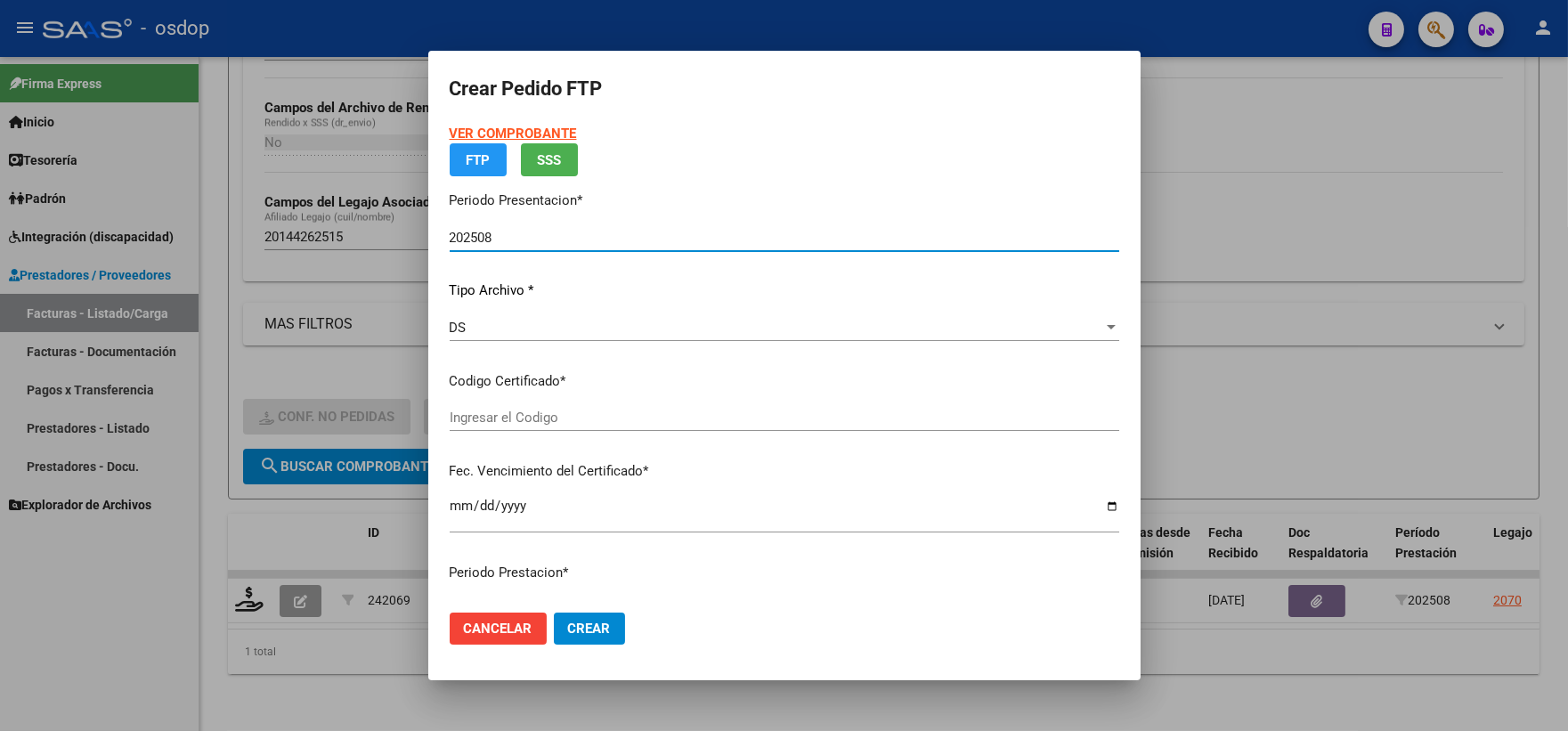
type input "9628338922"
type input "2029-08-21"
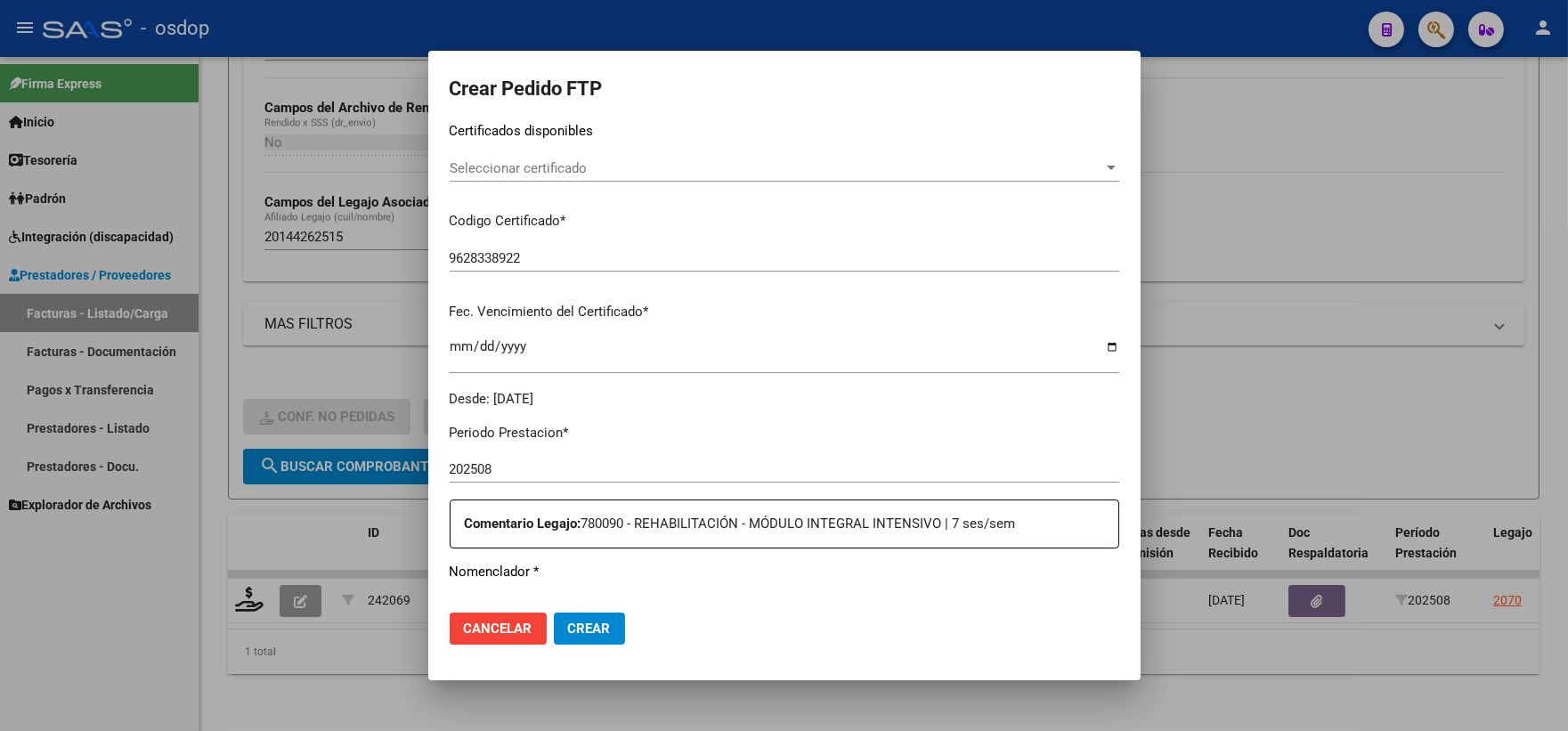
scroll to position [494, 0]
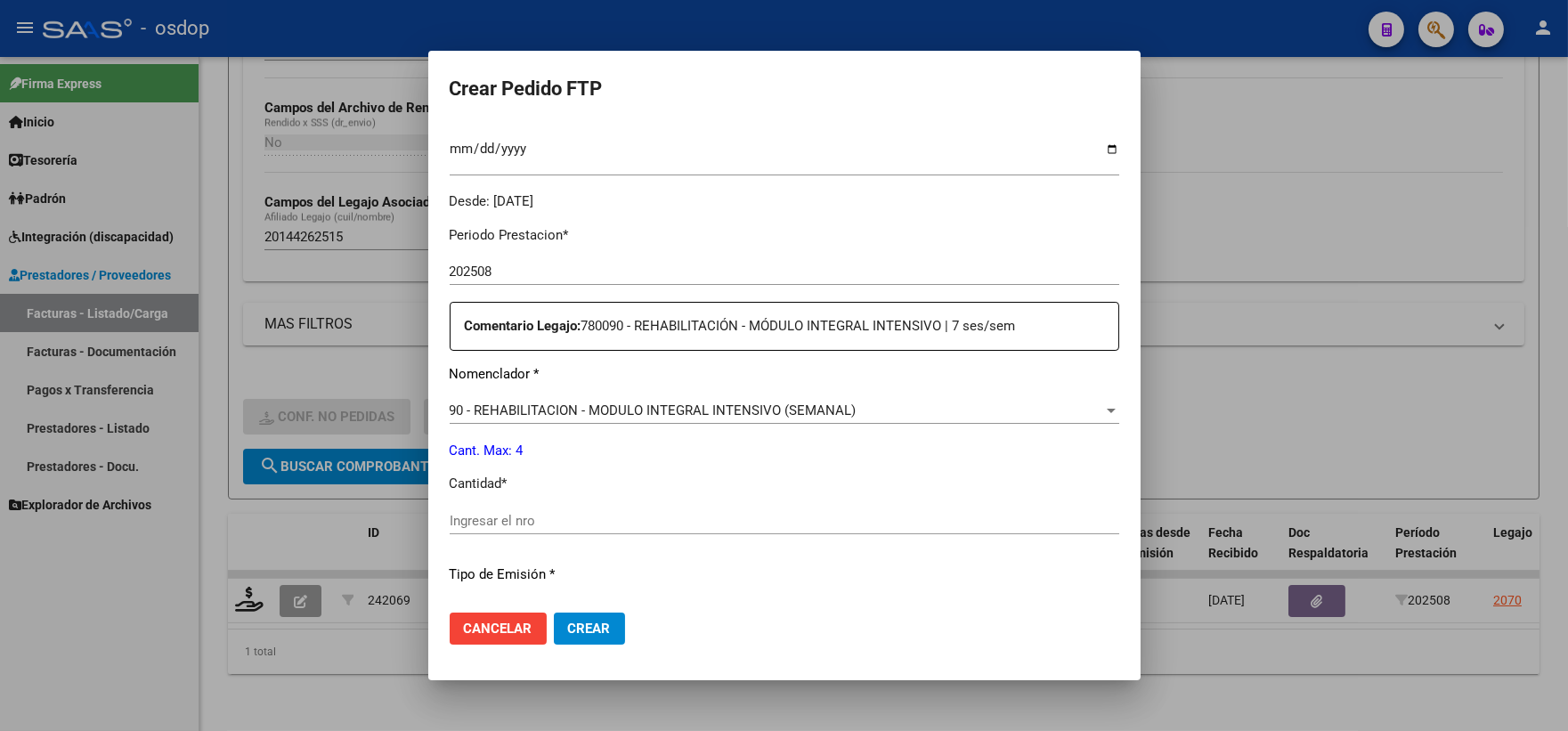
click at [599, 537] on div "Ingresar el nro" at bounding box center [785, 530] width 670 height 43
click at [588, 524] on input "Ingresar el nro" at bounding box center [785, 521] width 670 height 16
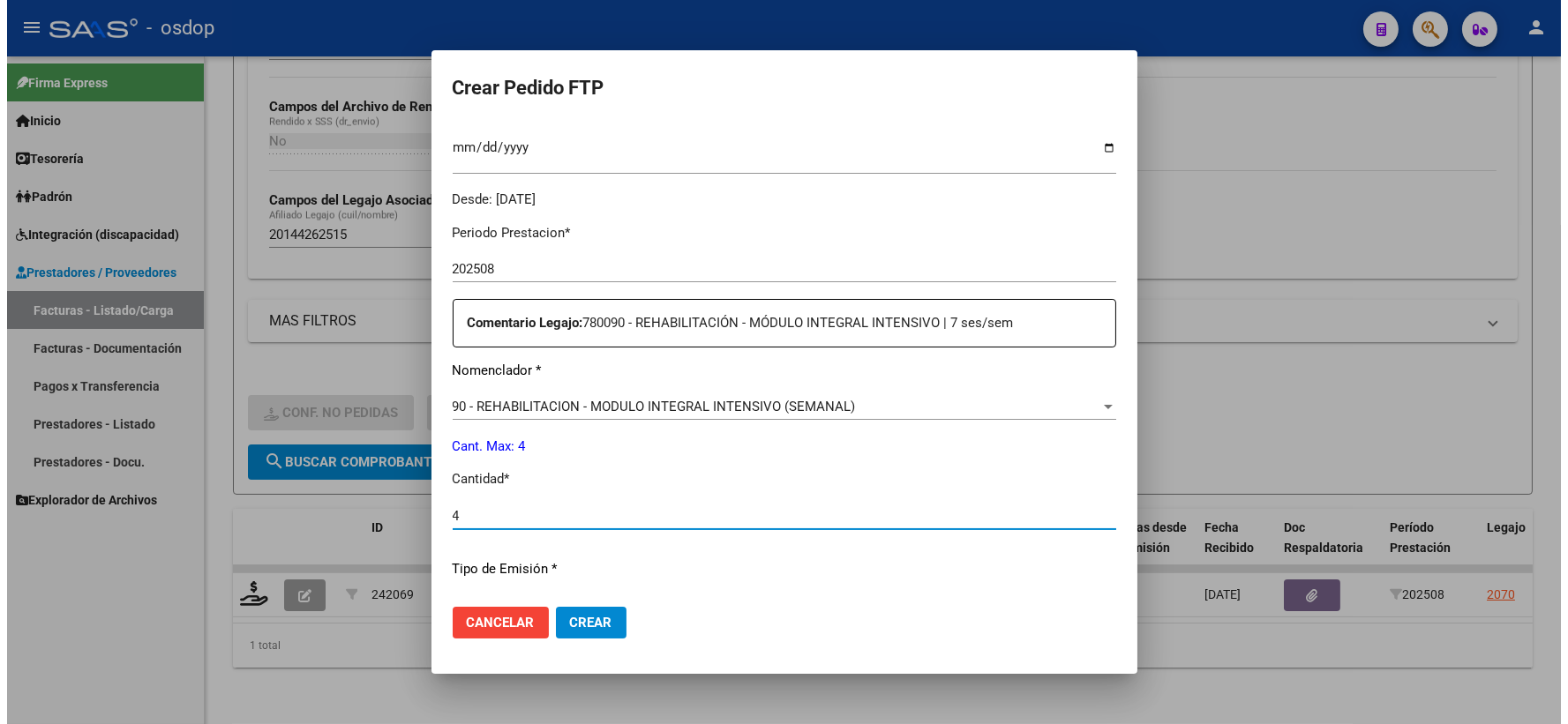
scroll to position [710, 0]
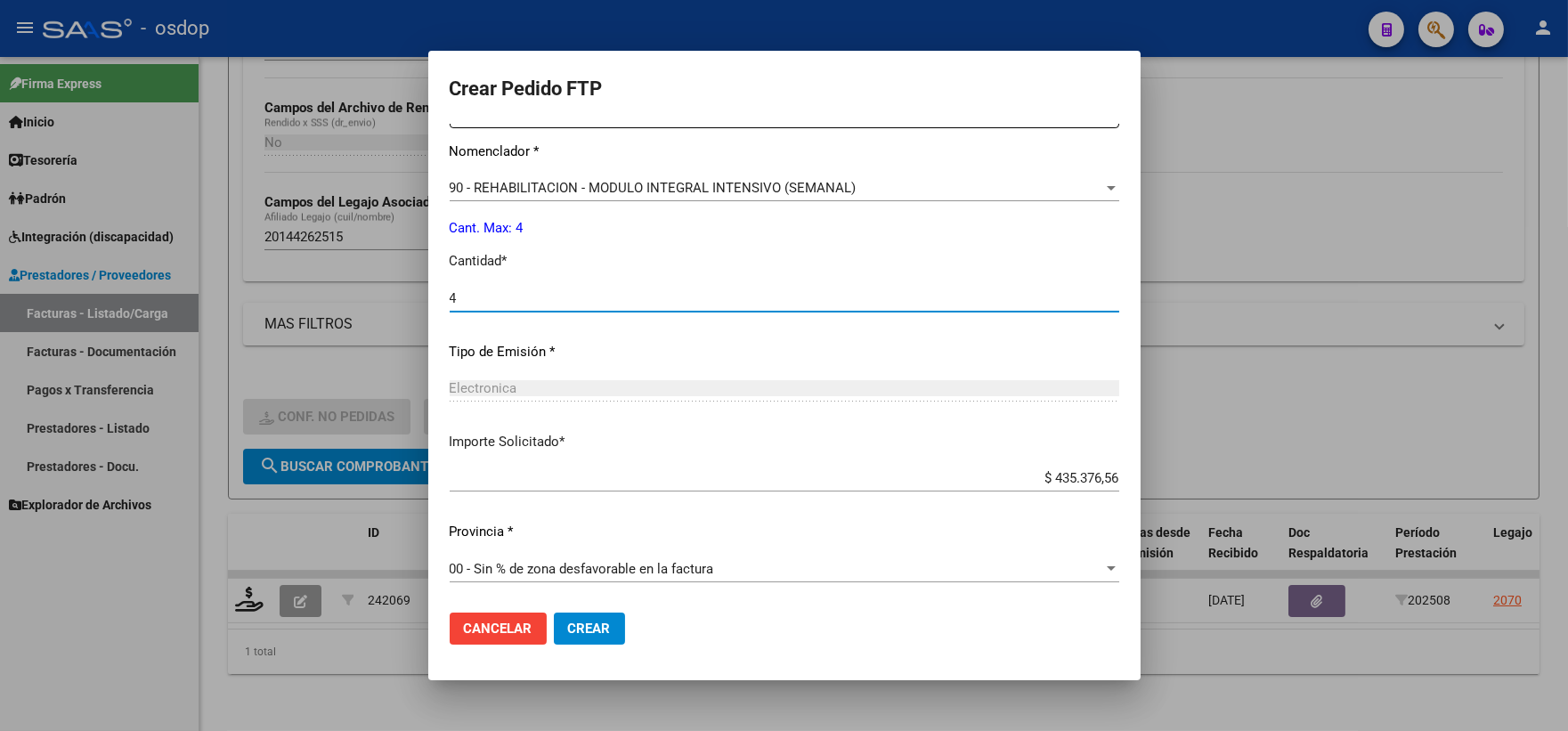
type input "4"
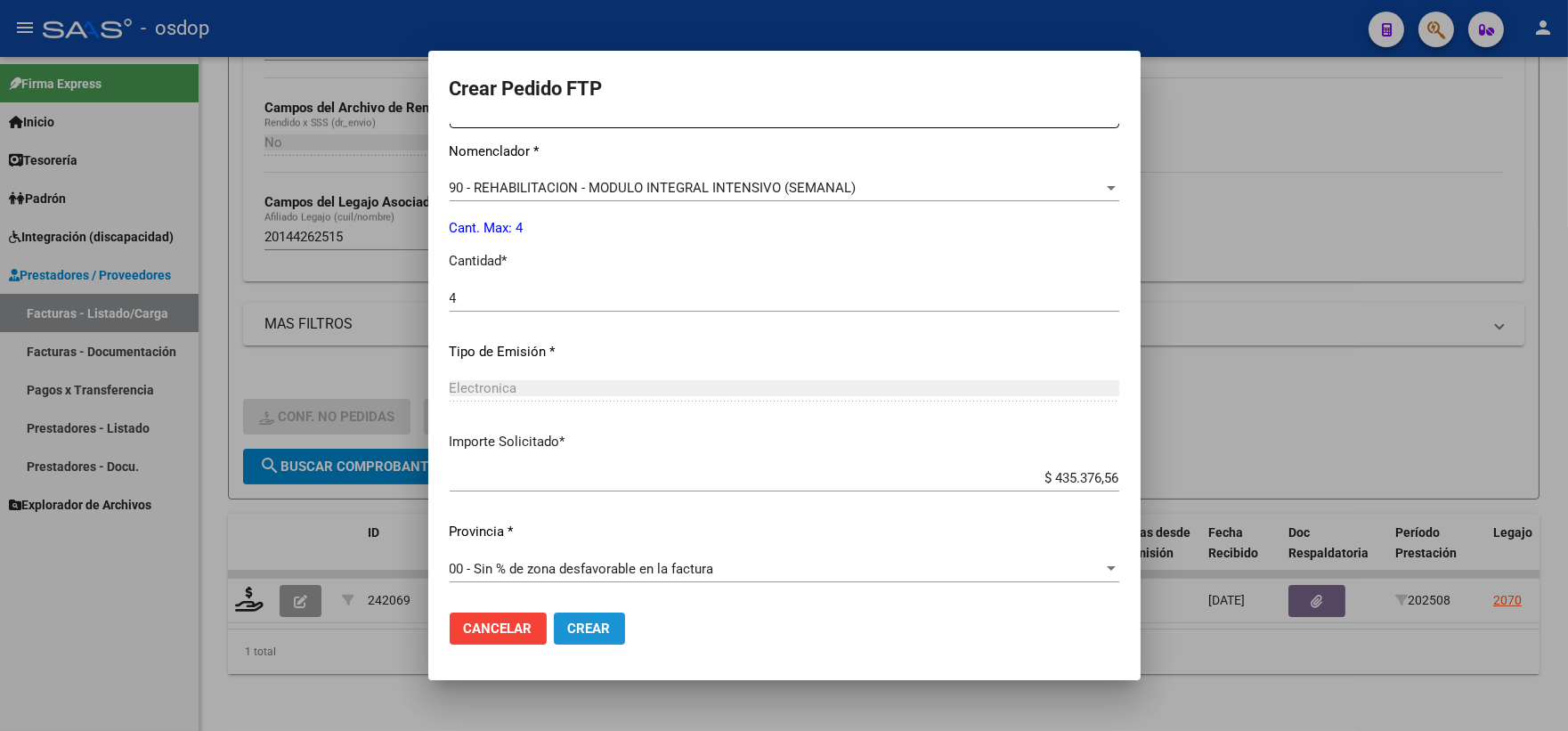
click at [590, 629] on span "Crear" at bounding box center [589, 629] width 43 height 16
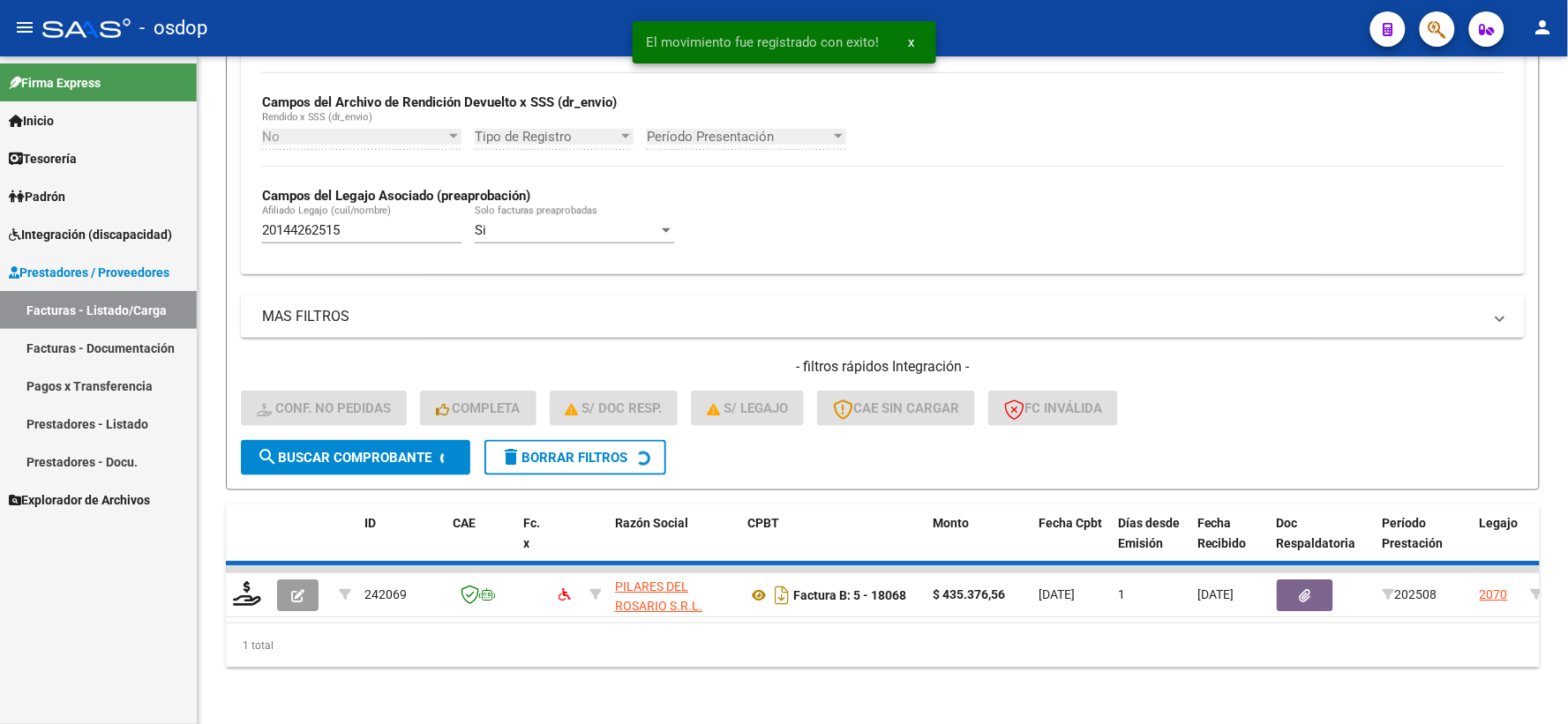
scroll to position [382, 0]
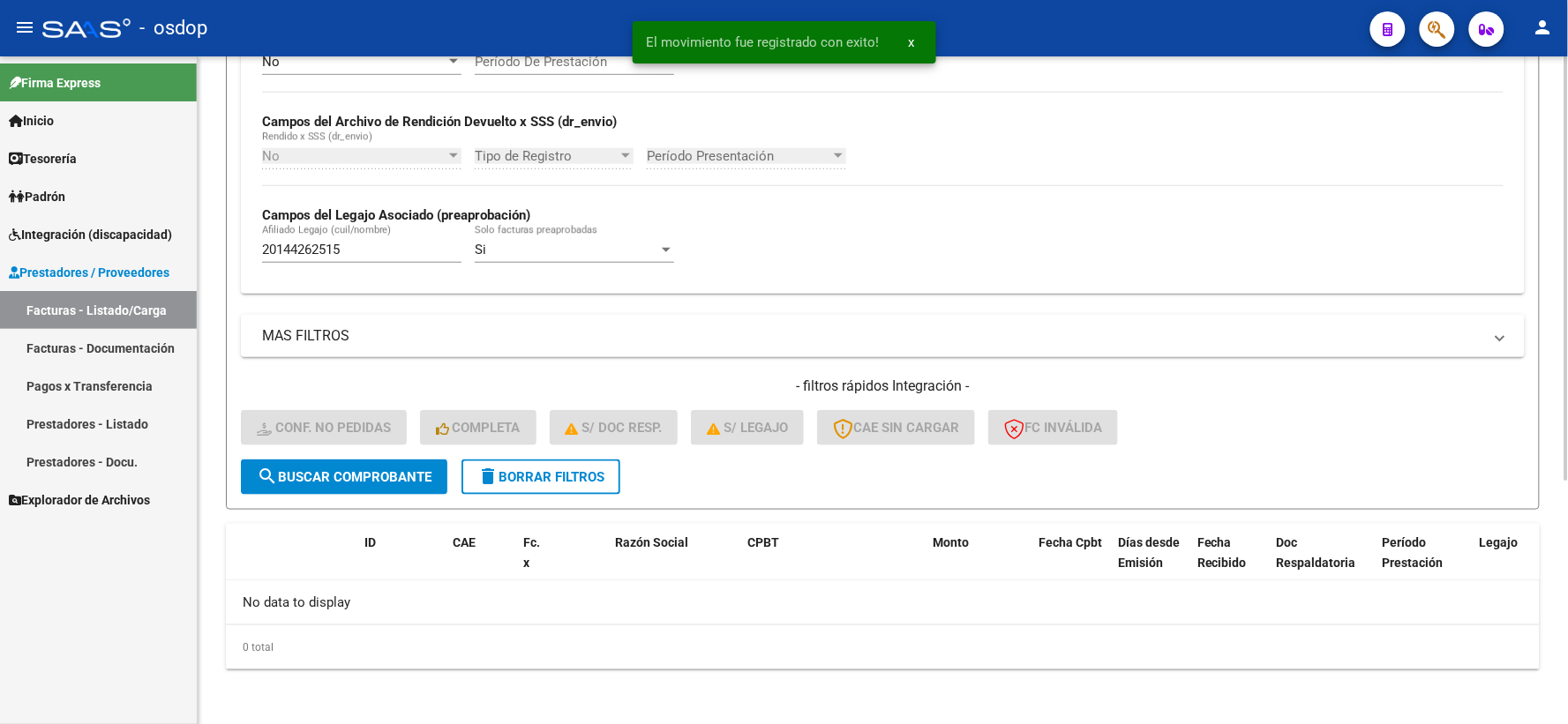
click at [559, 461] on button "delete Borrar Filtros" at bounding box center [540, 477] width 159 height 35
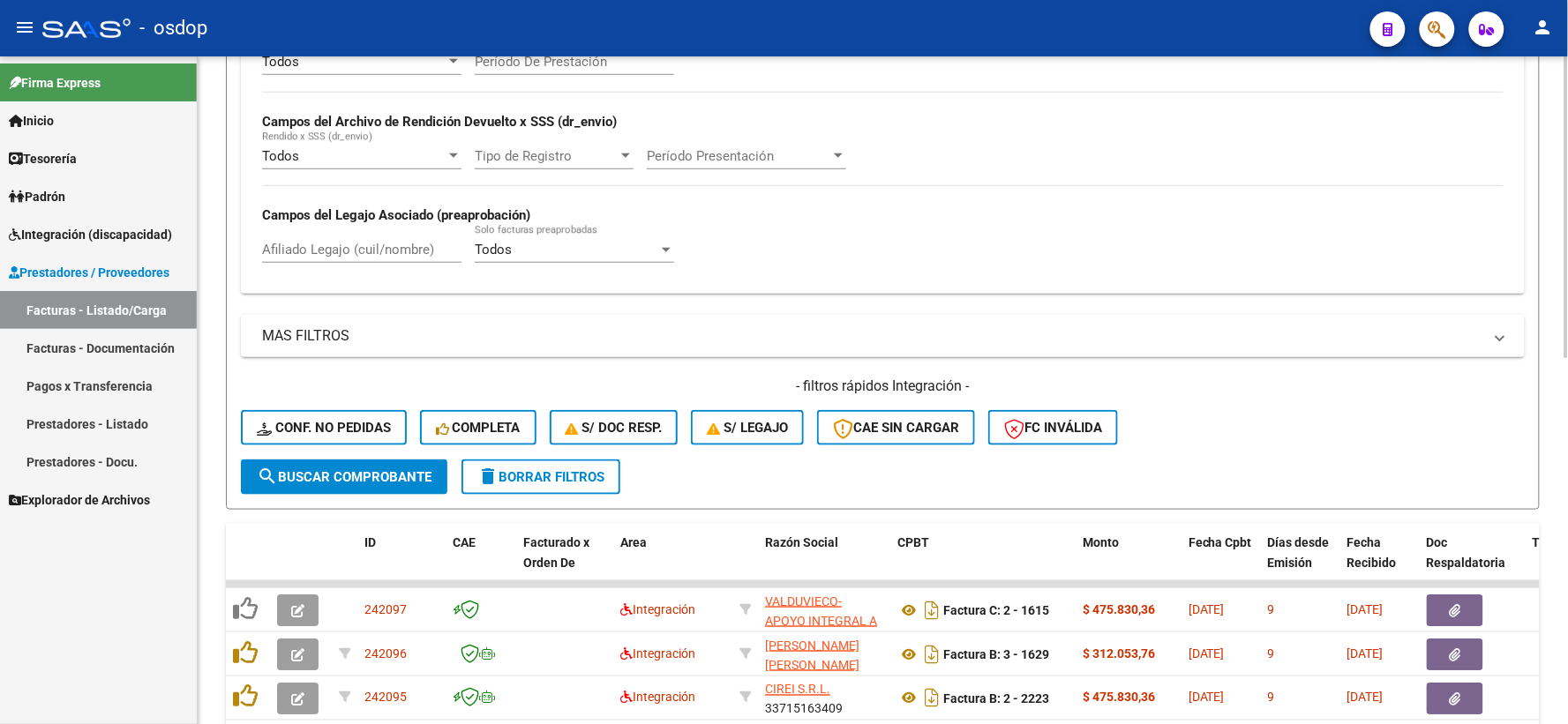
scroll to position [285, 0]
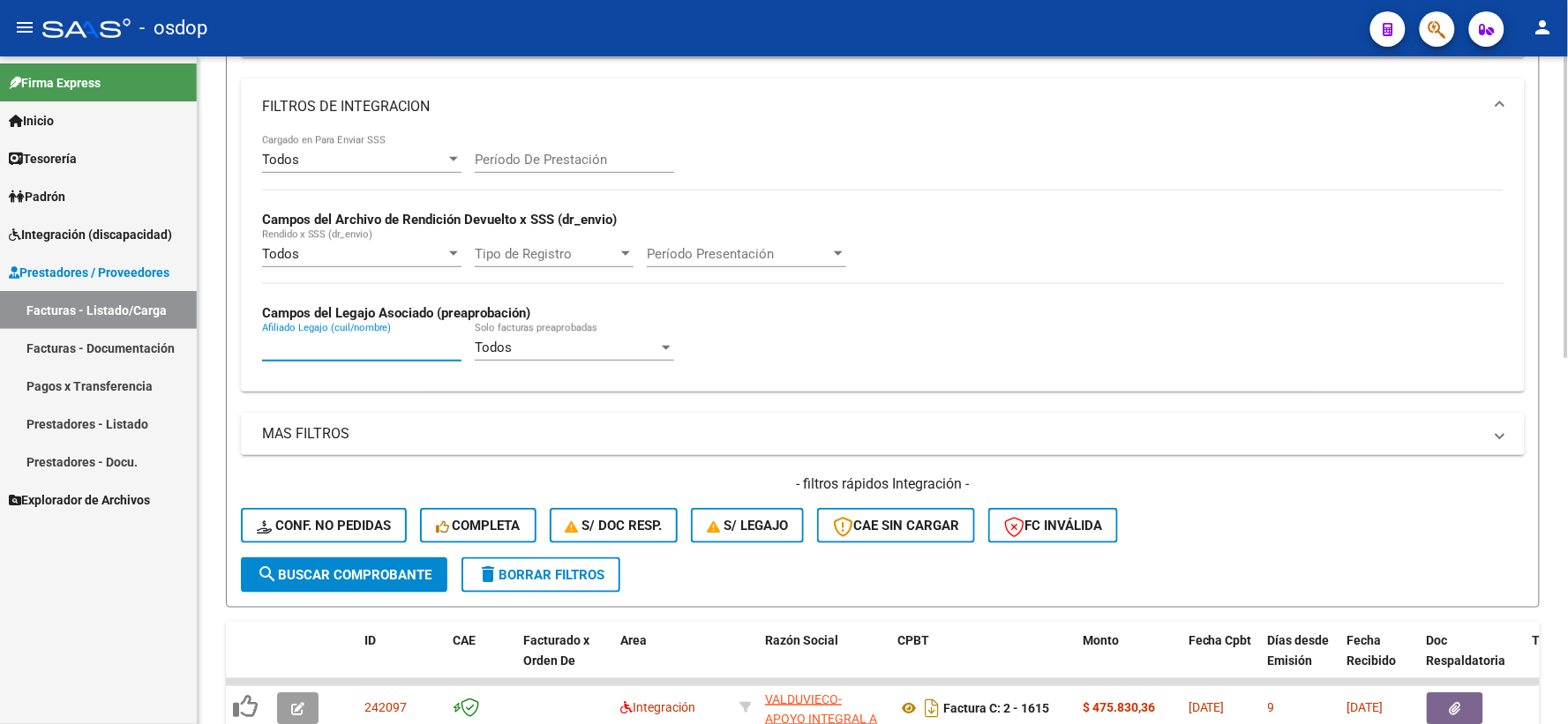
click at [348, 342] on input "Afiliado Legajo (cuil/nombre)" at bounding box center [361, 347] width 200 height 16
paste input "27411611995"
type input "27411611995"
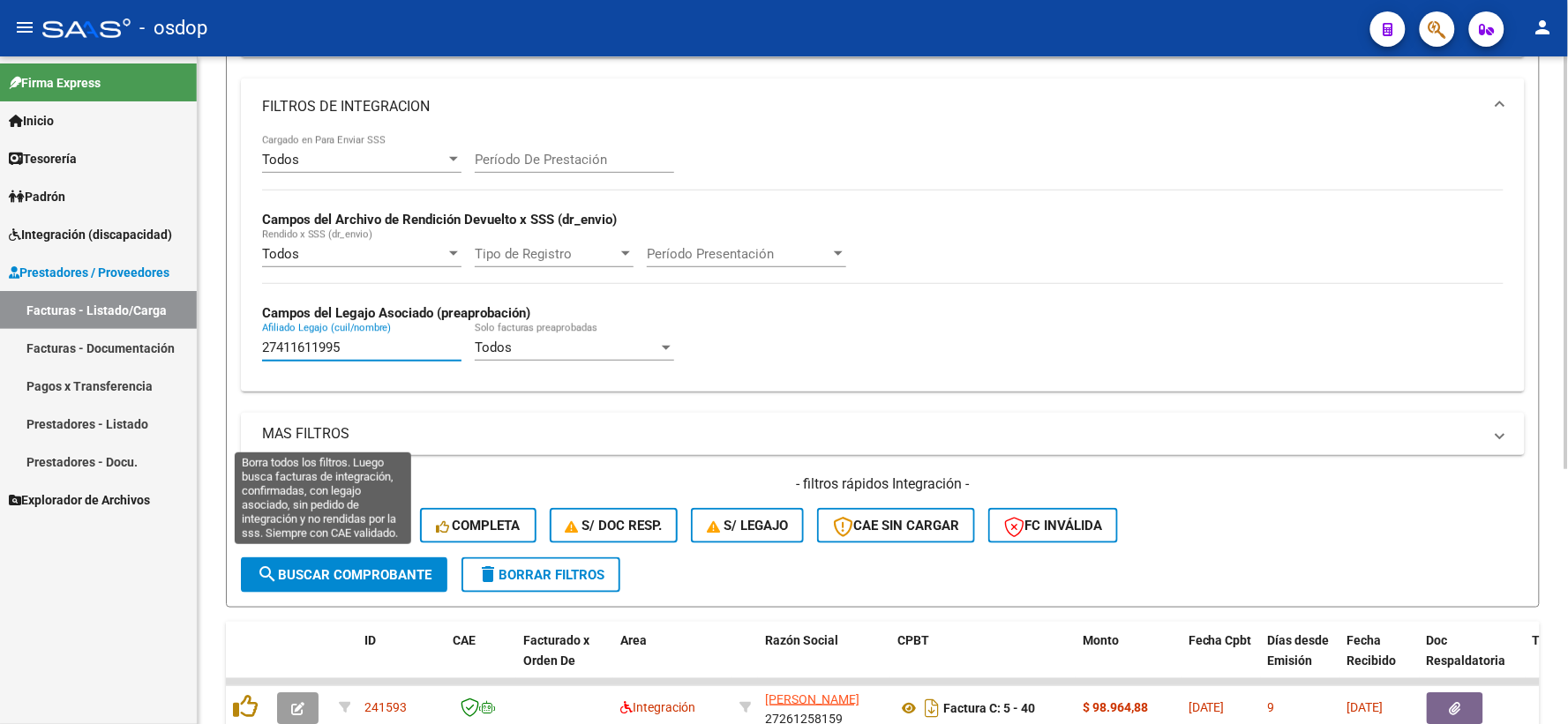
scroll to position [411, 0]
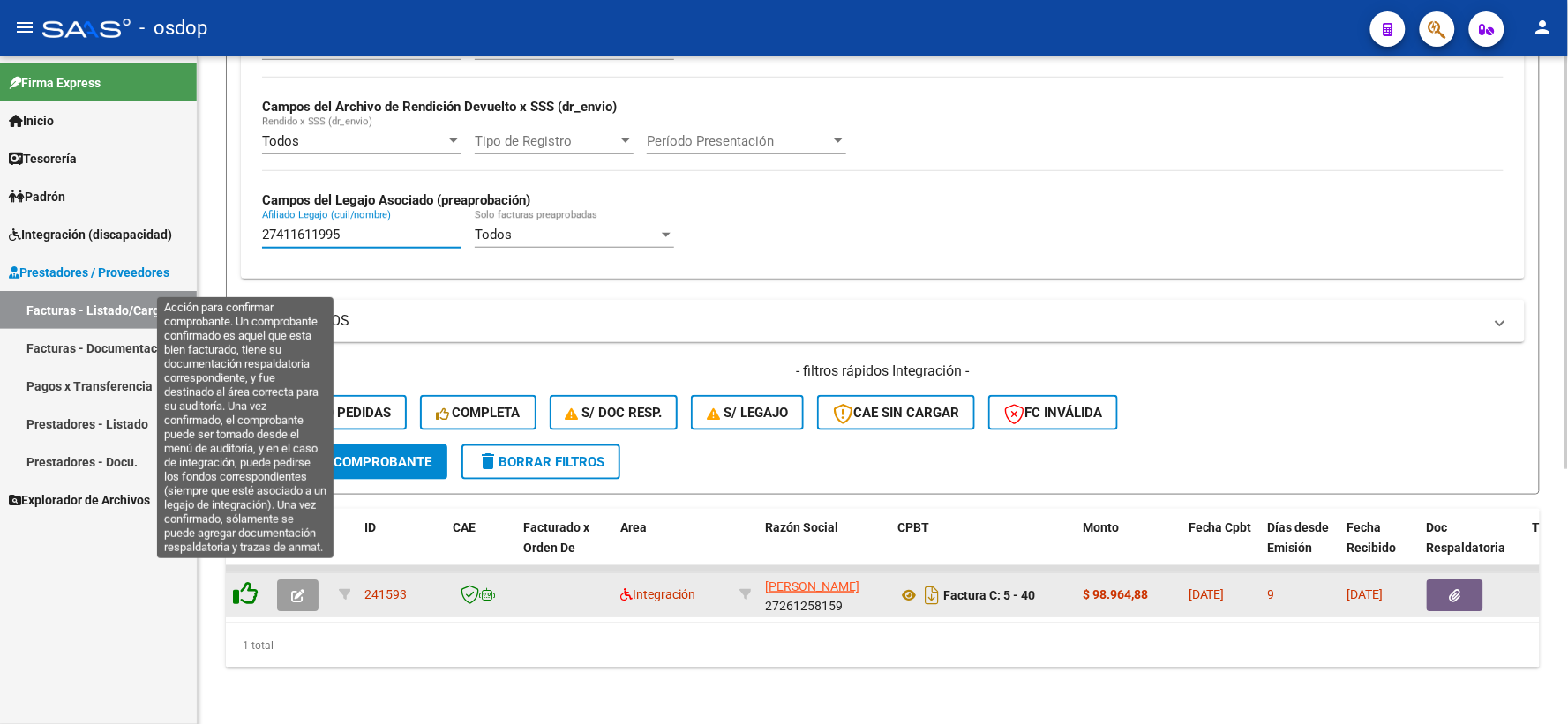
click at [252, 581] on icon at bounding box center [244, 593] width 24 height 24
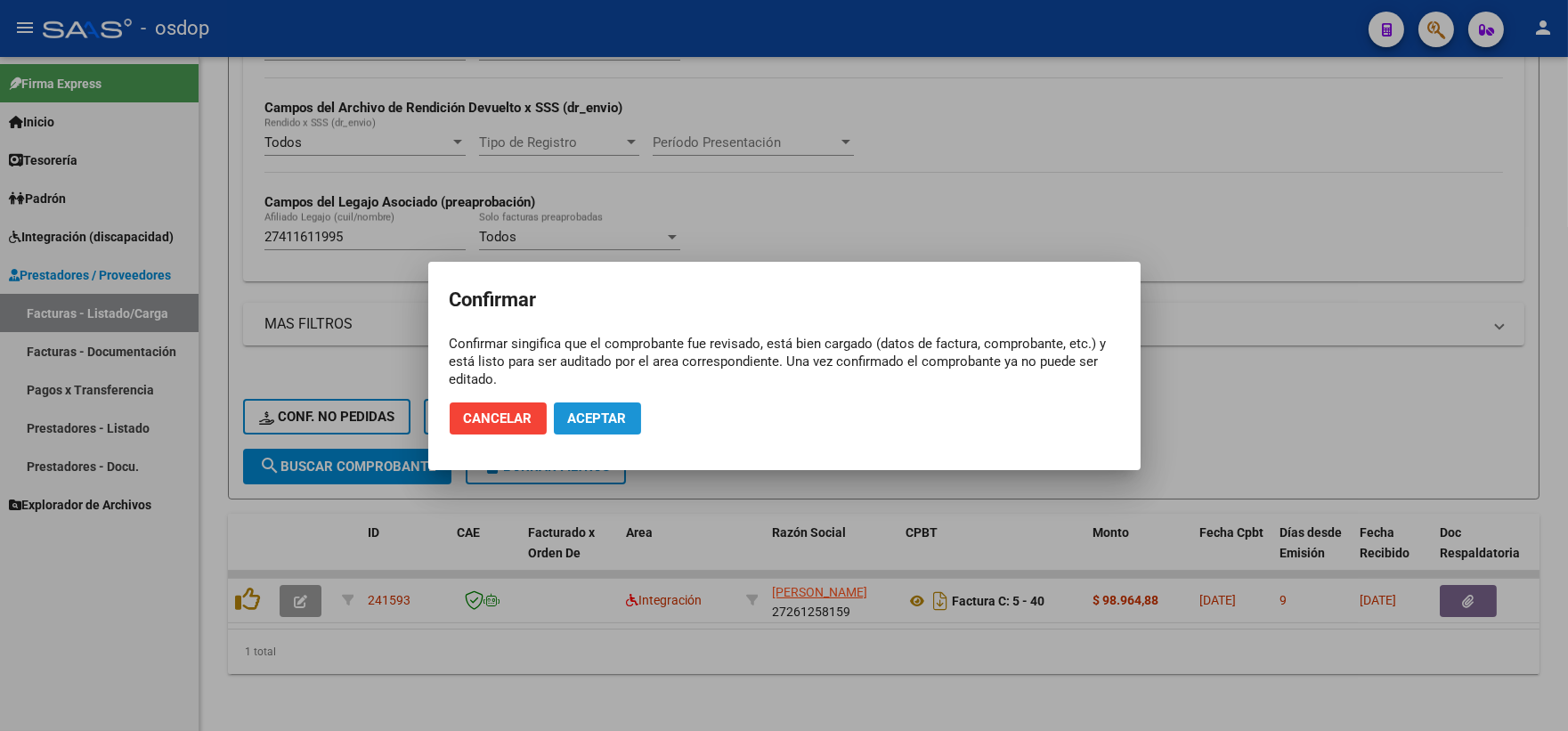
click at [591, 430] on button "Aceptar" at bounding box center [597, 419] width 87 height 32
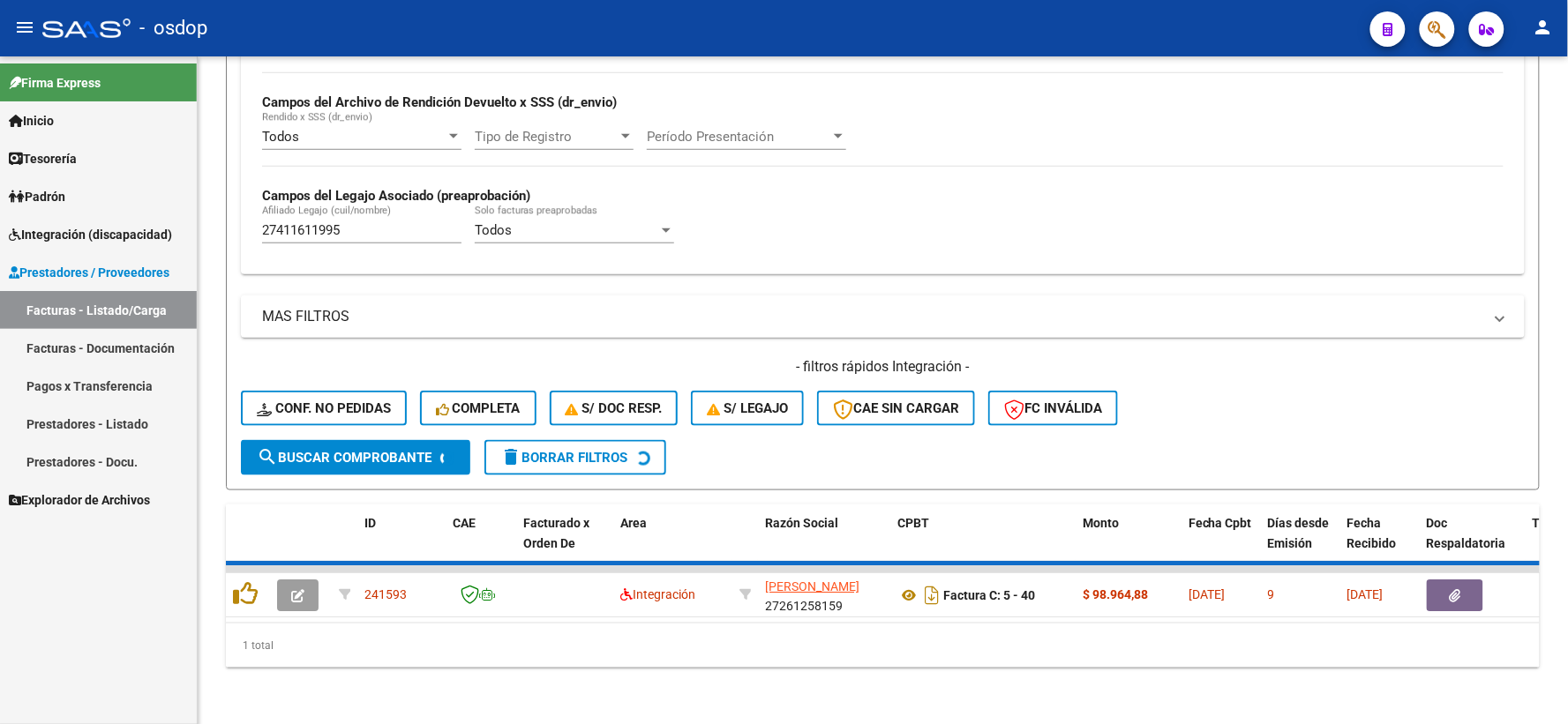
scroll to position [382, 0]
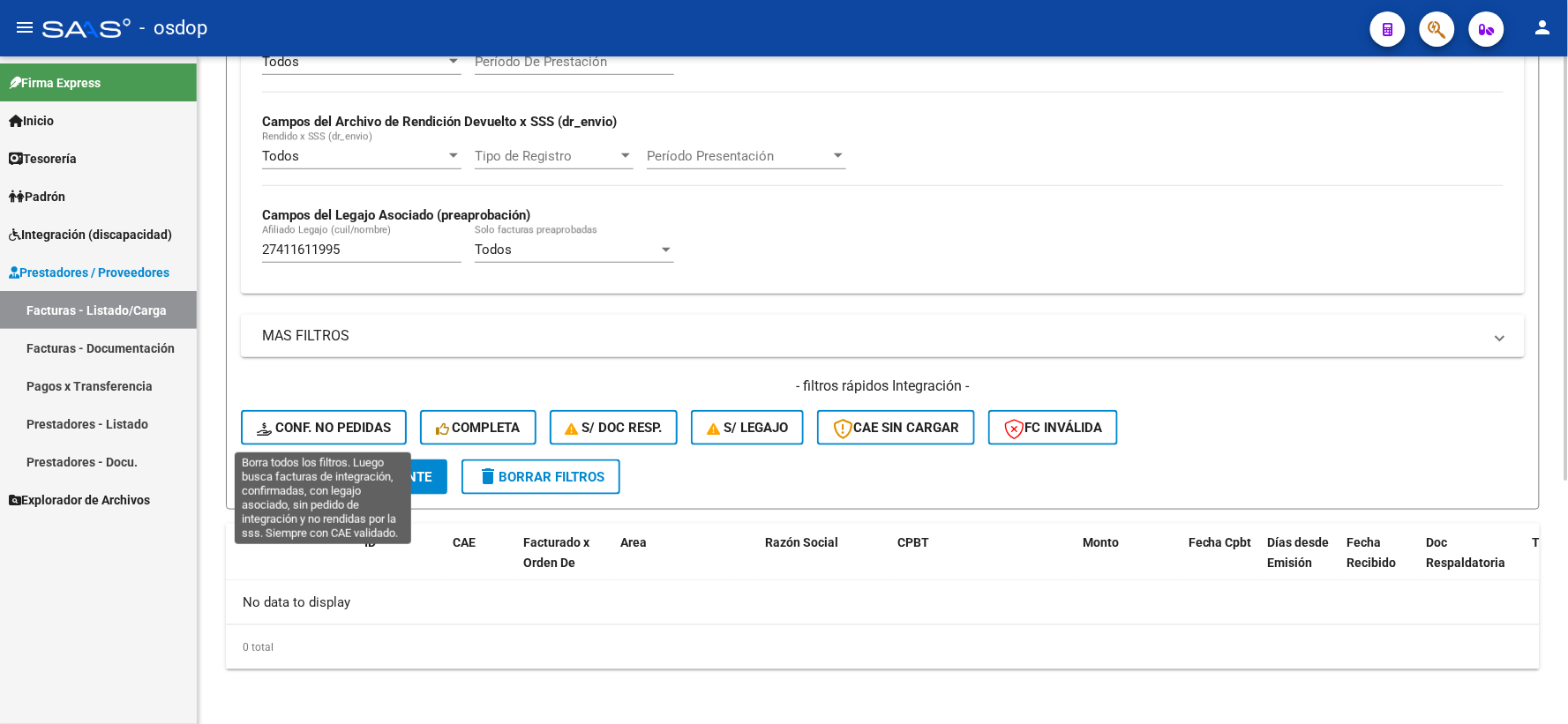
click at [323, 428] on span "Conf. no pedidas" at bounding box center [324, 427] width 134 height 16
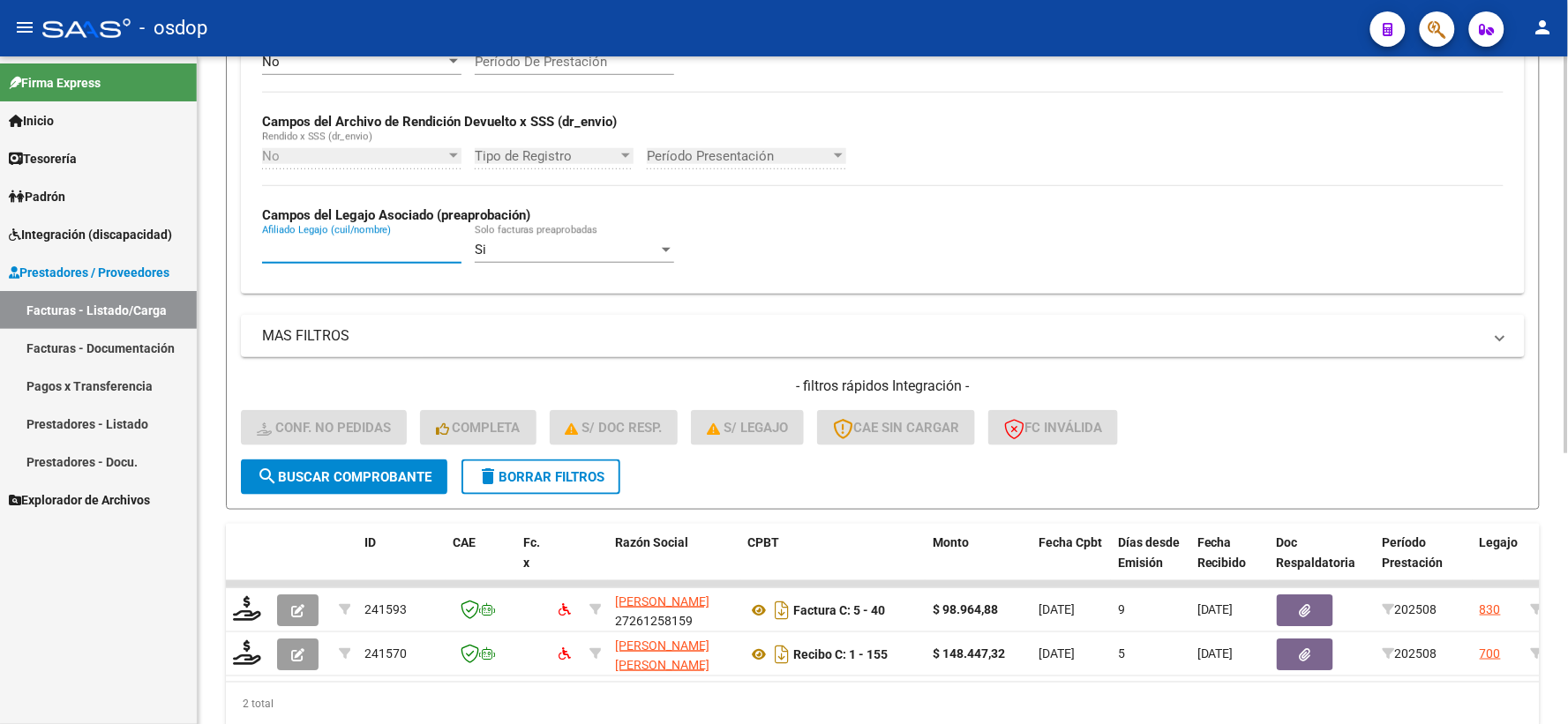
click at [355, 250] on input "Afiliado Legajo (cuil/nombre)" at bounding box center [361, 249] width 200 height 16
click at [344, 253] on input "Afiliado Legajo (cuil/nombre)" at bounding box center [361, 249] width 200 height 16
paste input "27411611995"
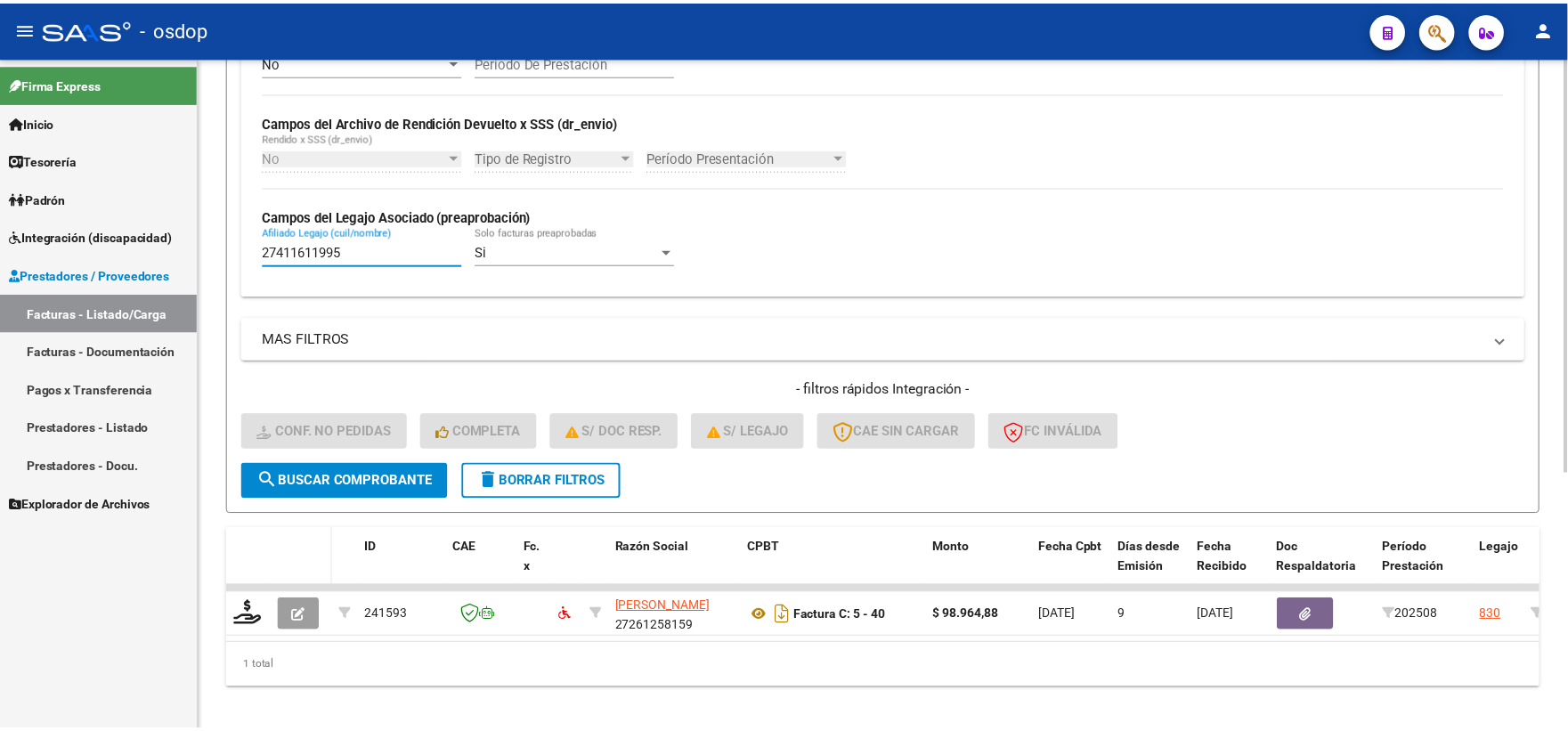
scroll to position [415, 0]
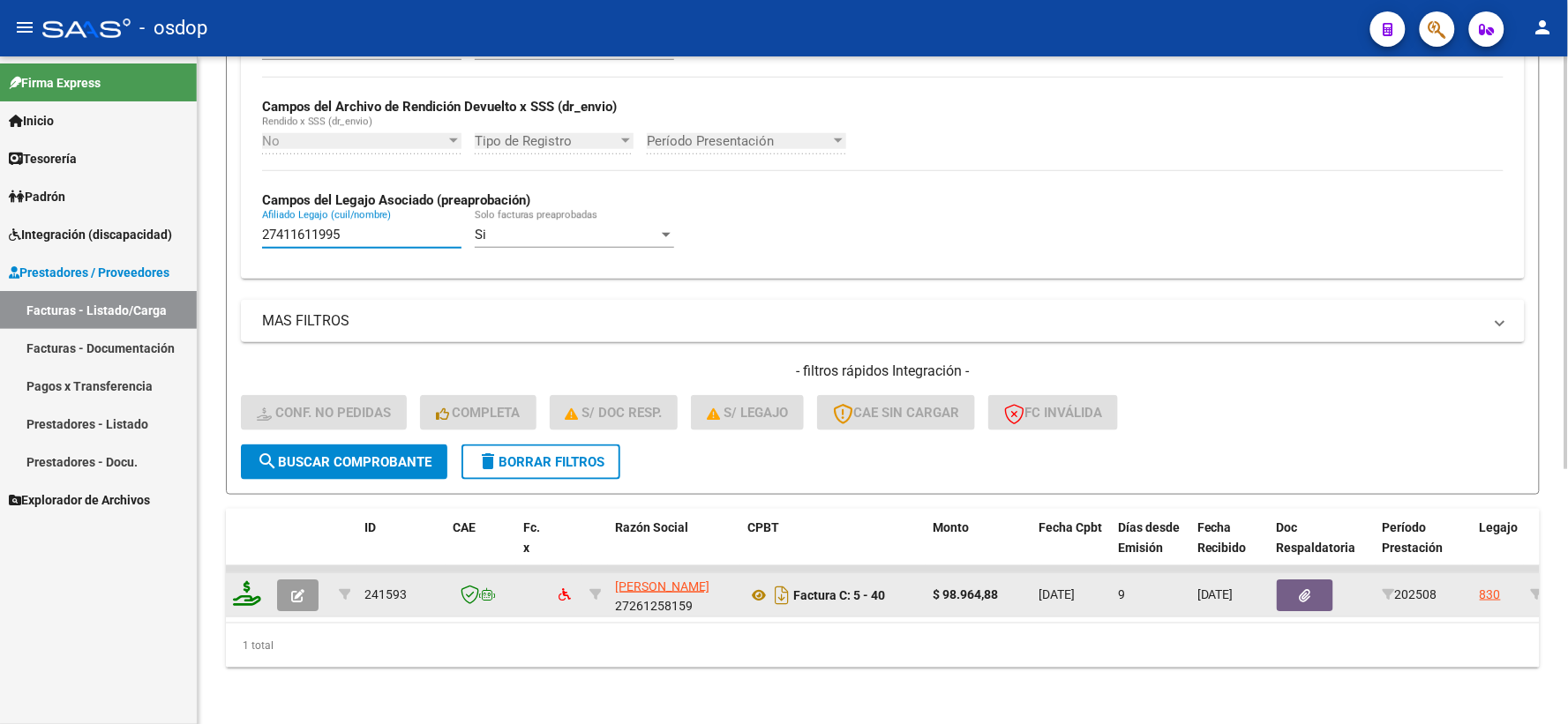
type input "27411611995"
click at [243, 581] on icon at bounding box center [246, 593] width 28 height 24
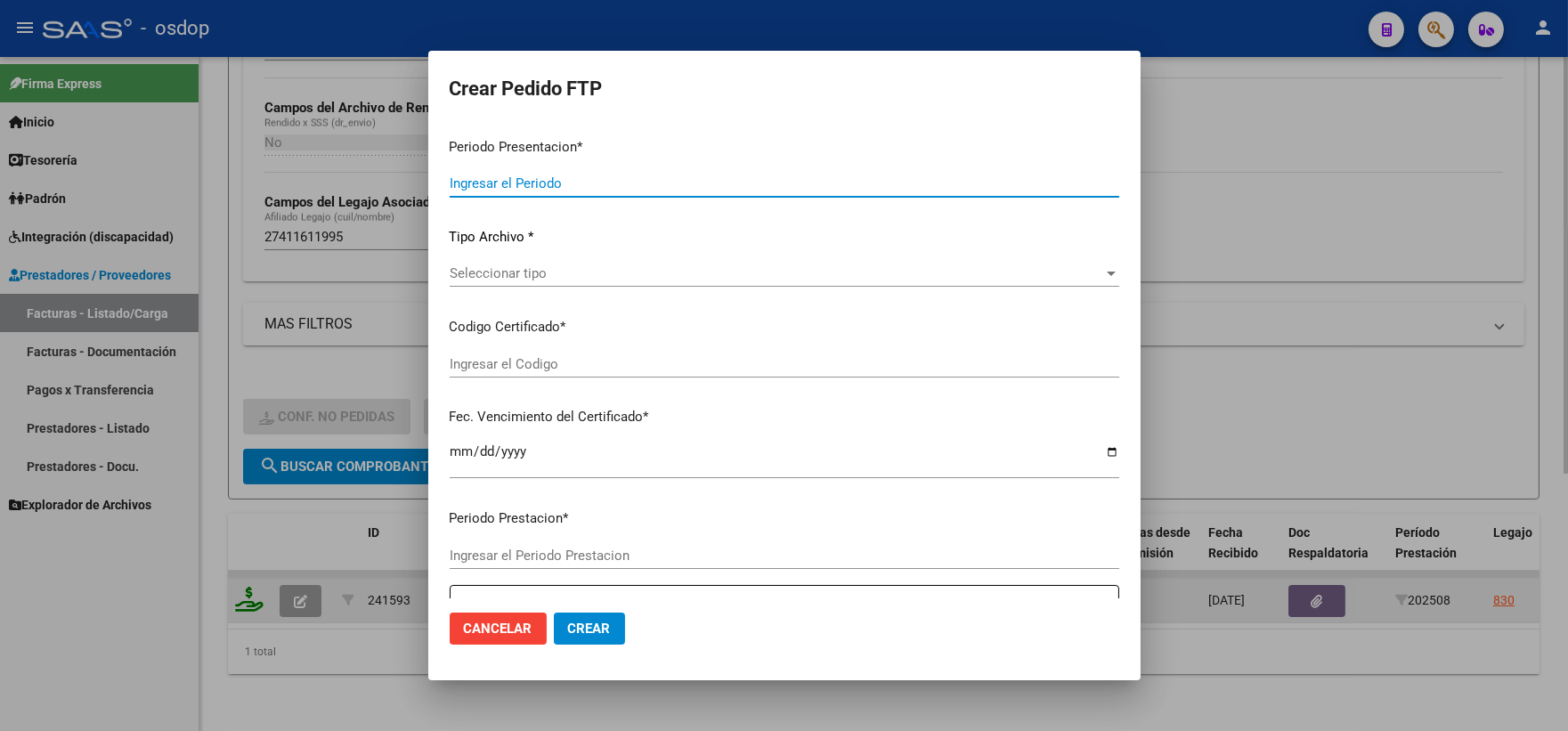
type input "202508"
type input "$ 98.964,88"
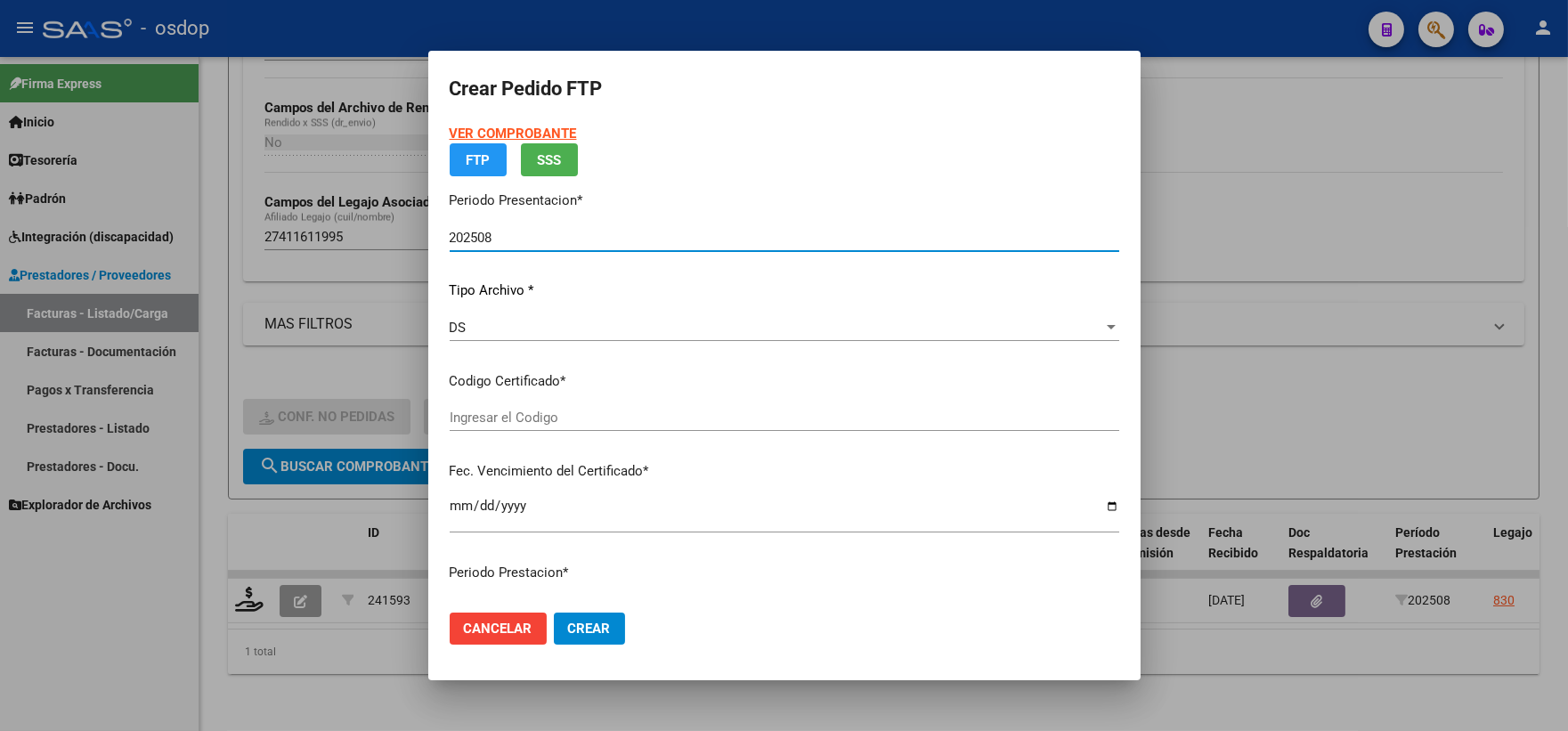
type input "1757237344"
type input "2029-09-02"
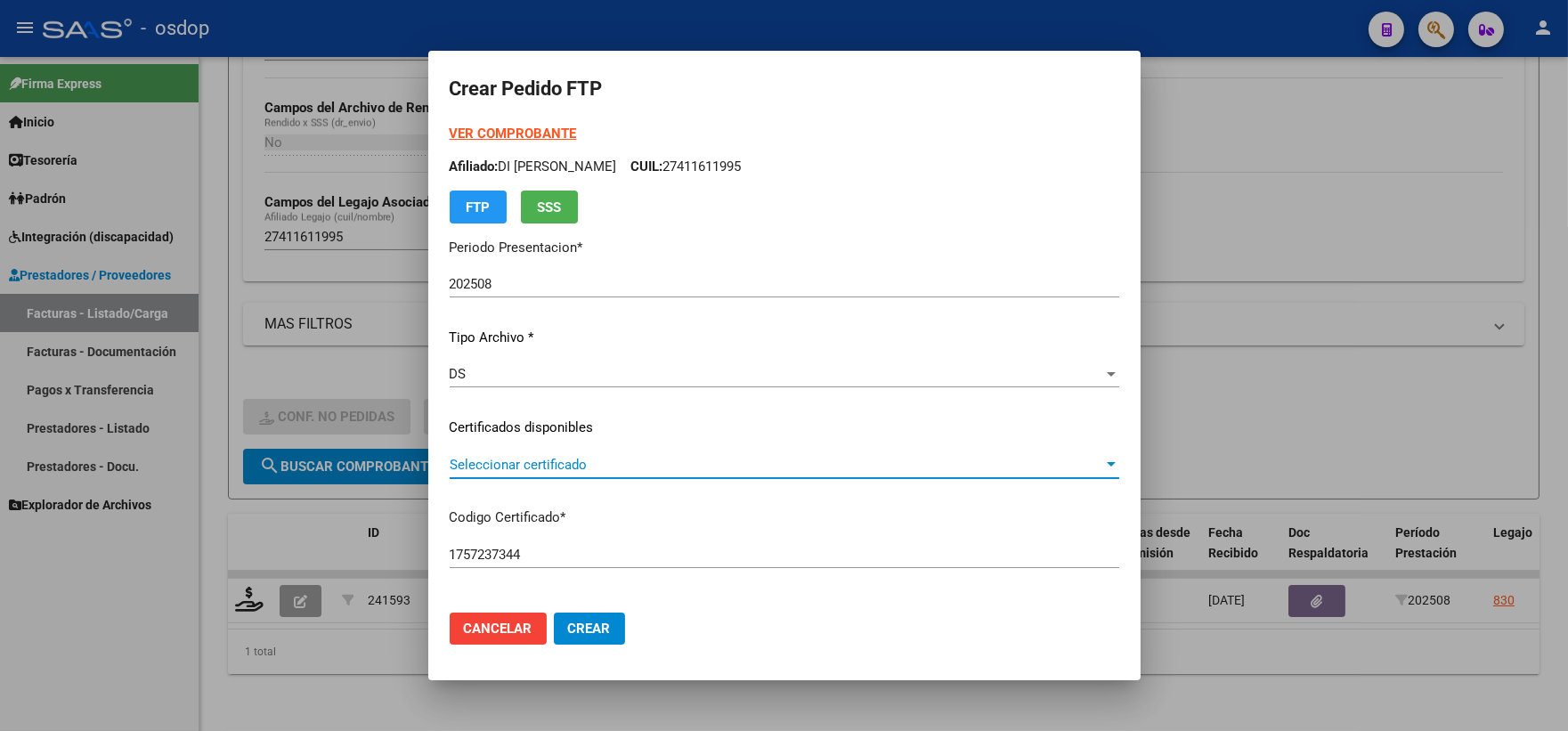
click at [588, 471] on span "Seleccionar certificado" at bounding box center [776, 465] width 653 height 16
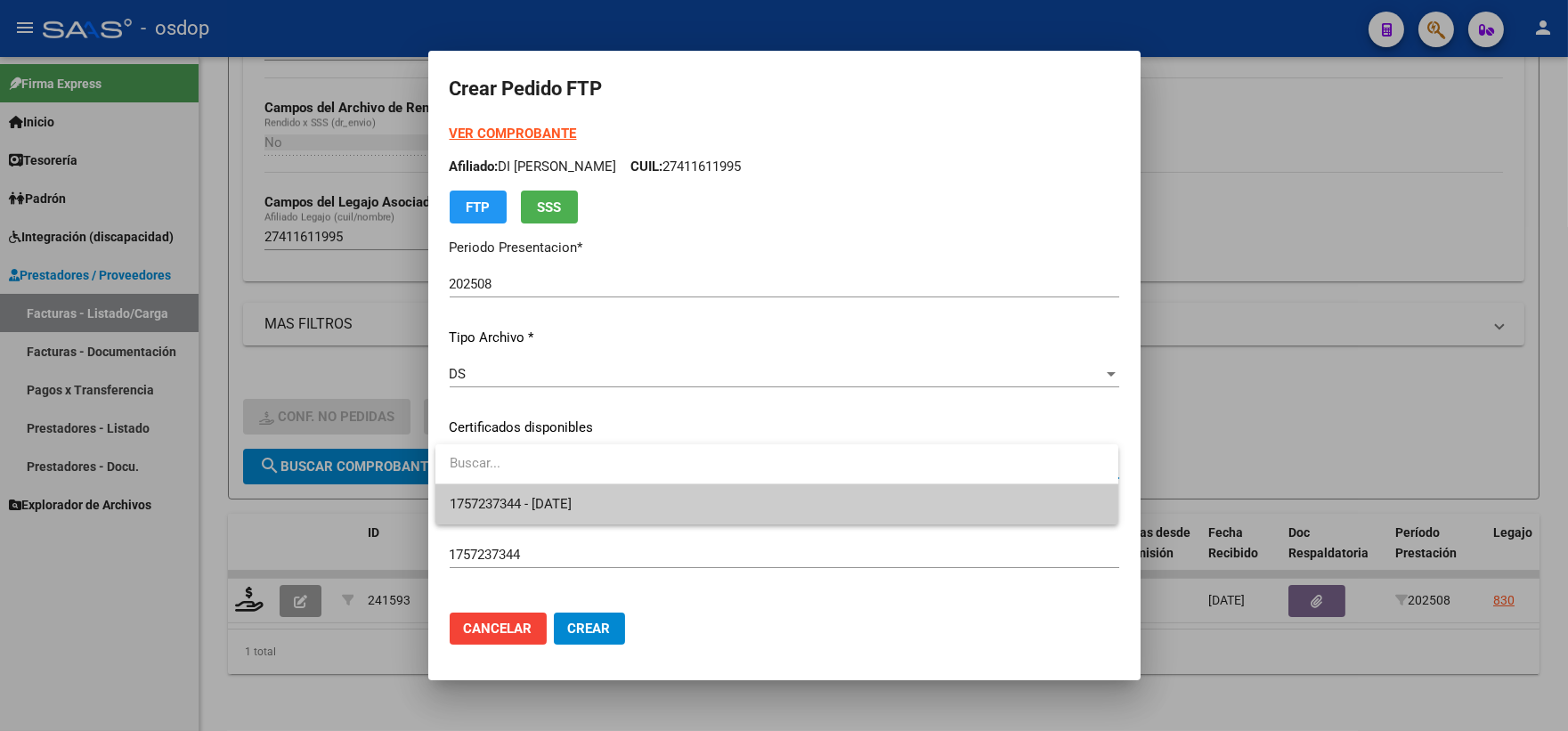
click at [611, 509] on span "1757237344 - 2029-09-02" at bounding box center [777, 504] width 654 height 40
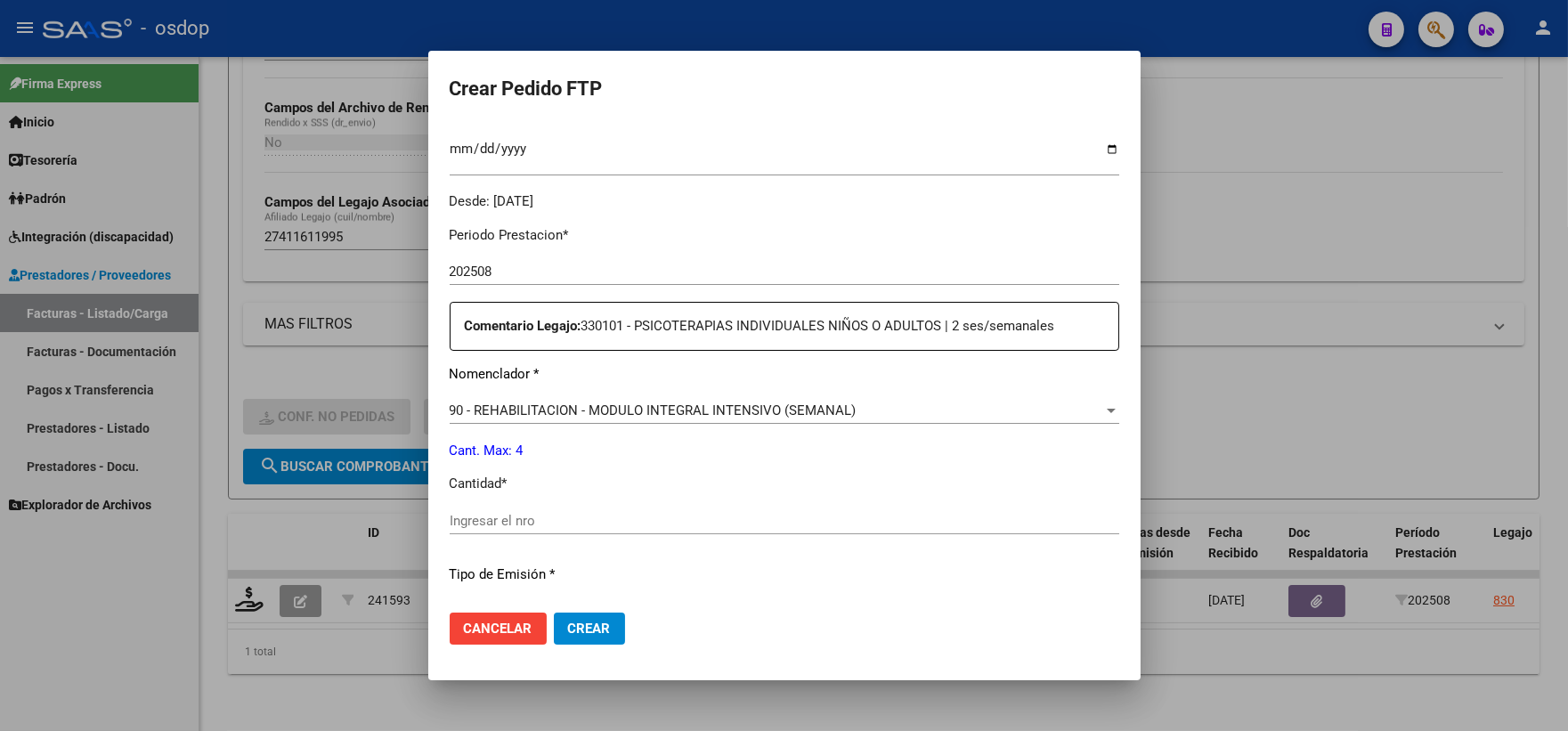
scroll to position [692, 0]
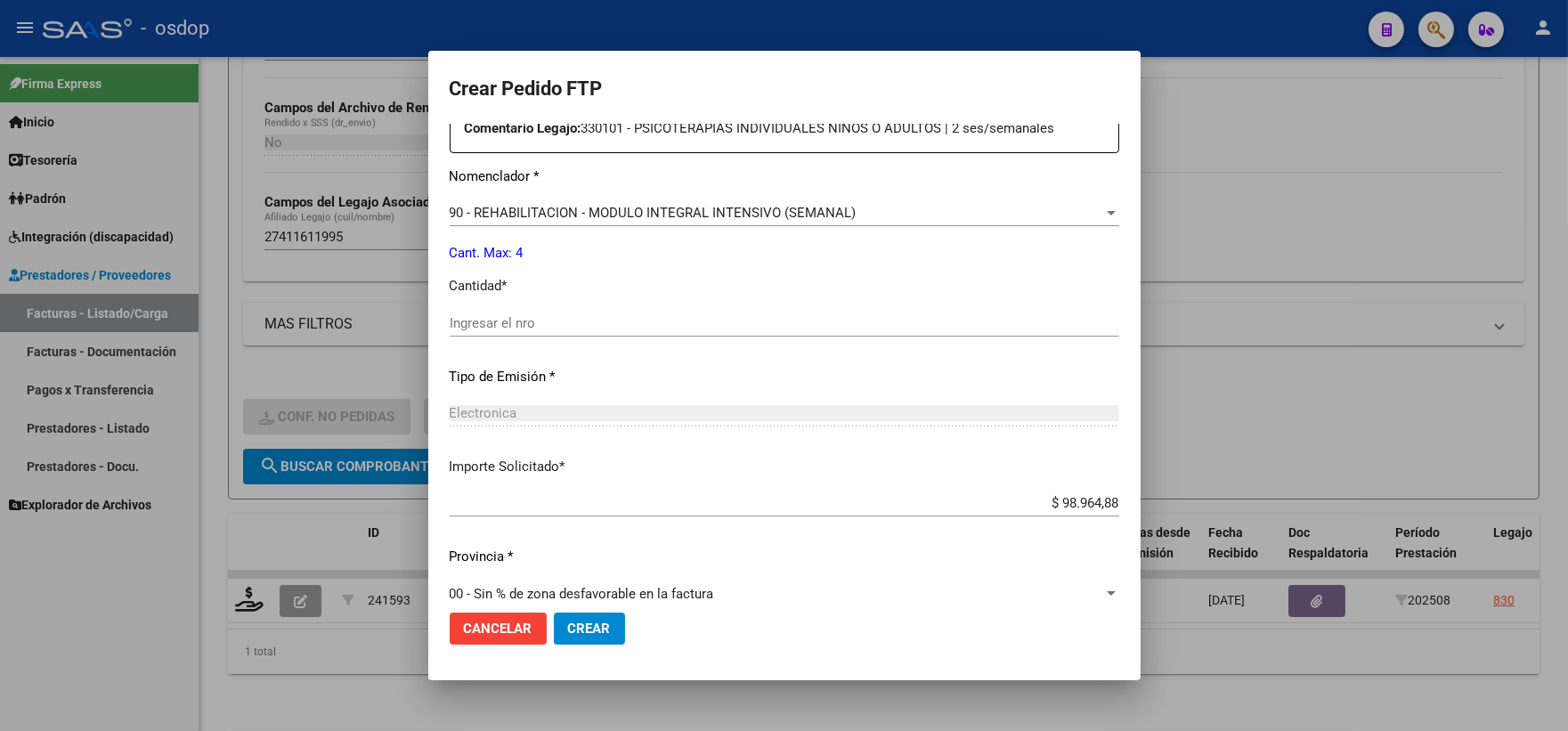
drag, startPoint x: 617, startPoint y: 383, endPoint x: 607, endPoint y: 345, distance: 39.3
click at [615, 379] on p "Tipo de Emisión *" at bounding box center [785, 376] width 670 height 21
click at [586, 321] on input "Ingresar el nro" at bounding box center [785, 323] width 670 height 16
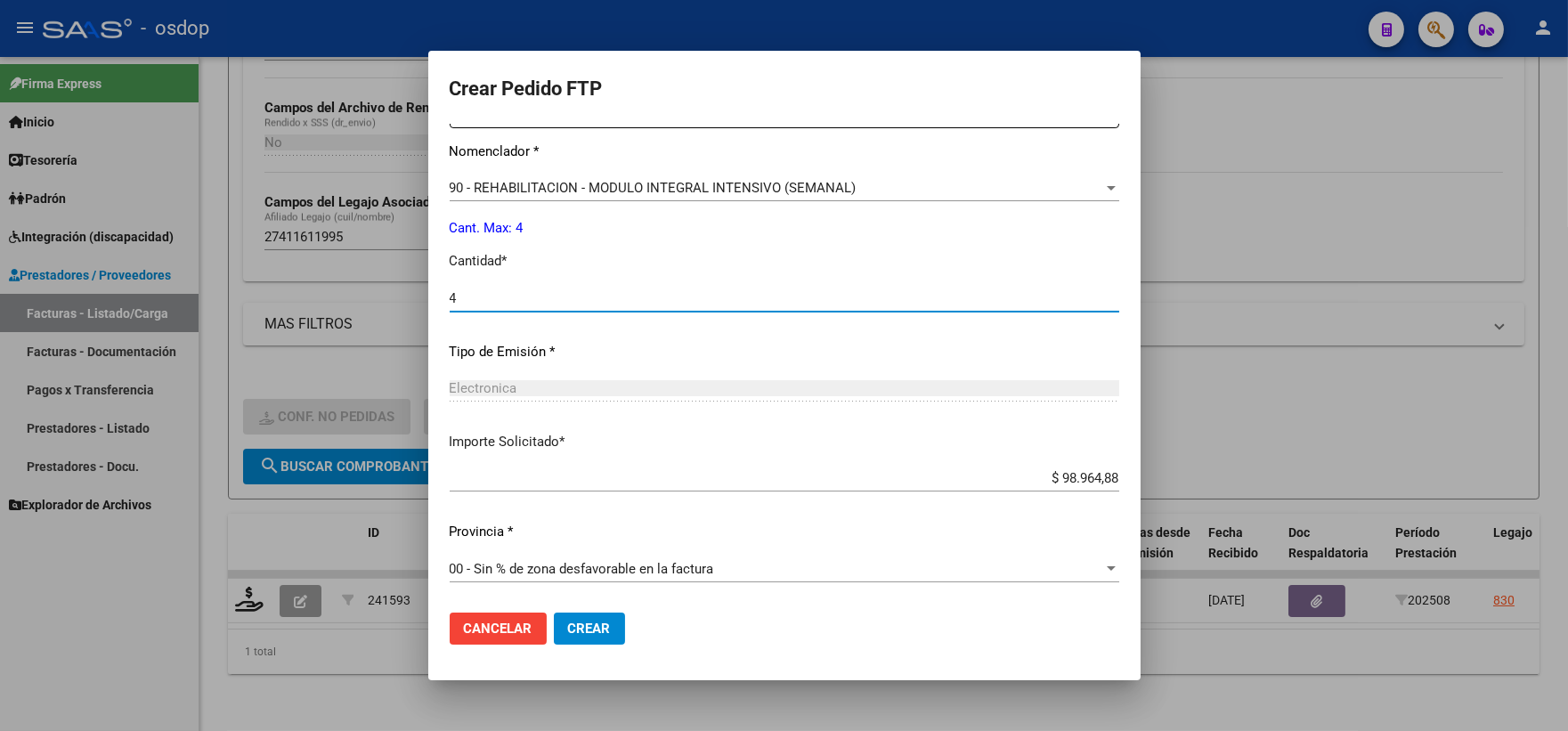
type input "4"
click at [582, 614] on button "Crear" at bounding box center [589, 629] width 72 height 32
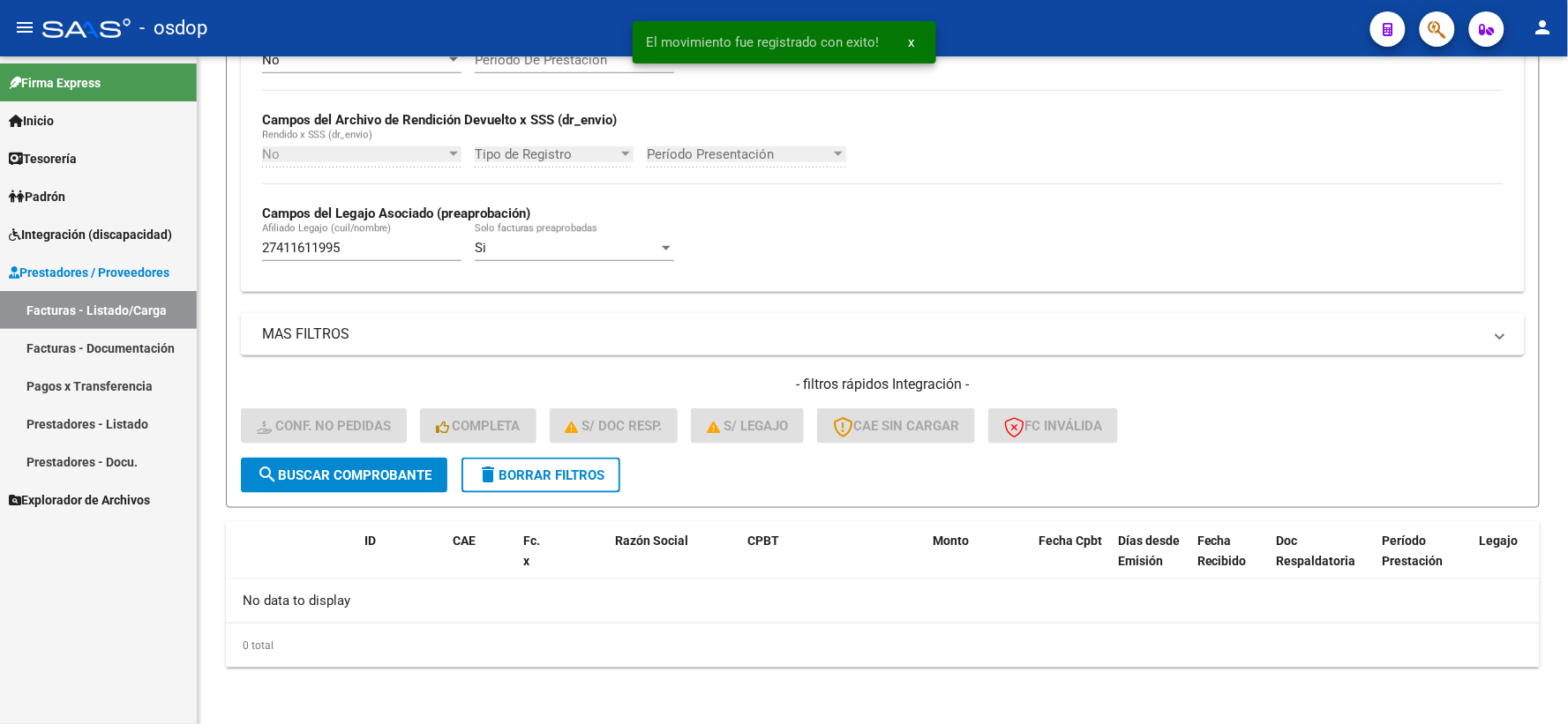
scroll to position [382, 0]
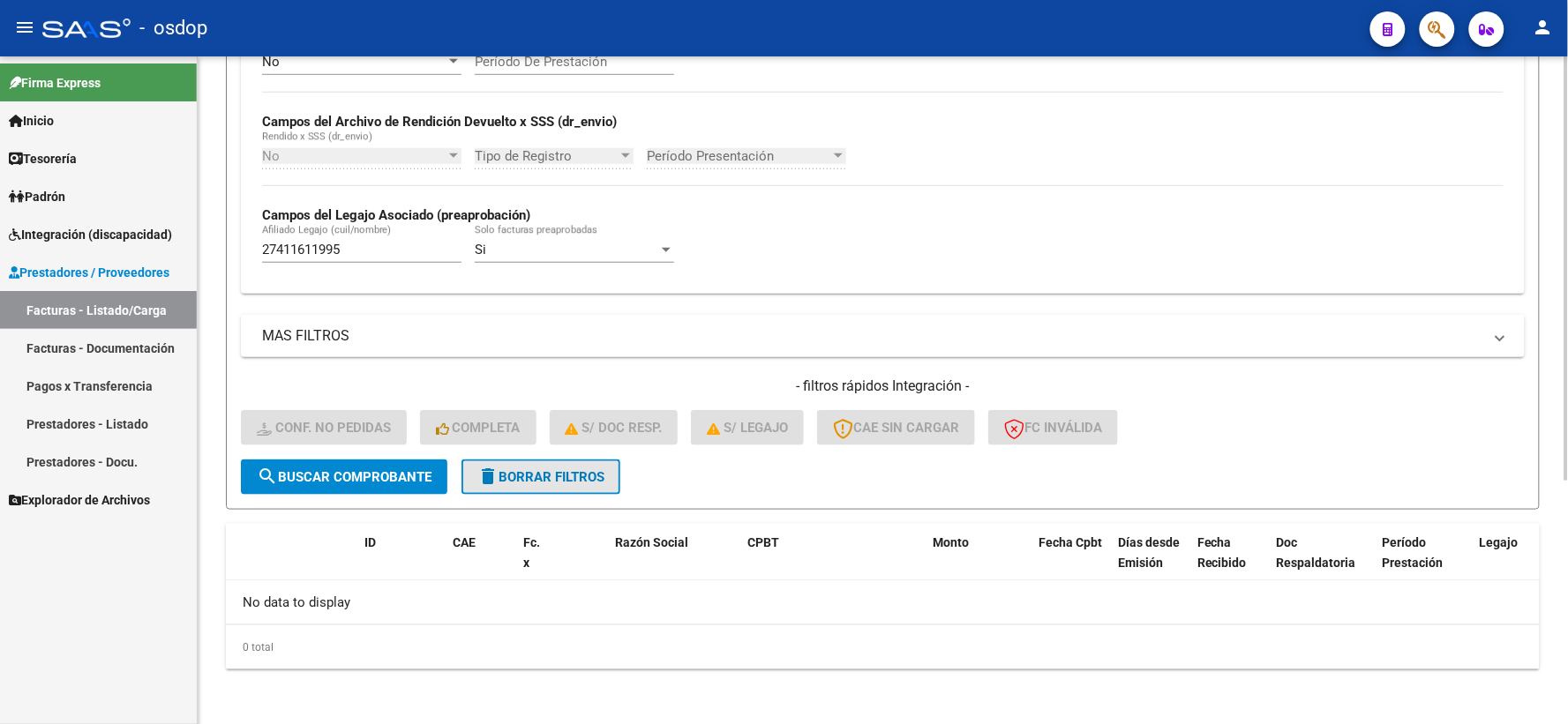
click at [531, 466] on button "delete Borrar Filtros" at bounding box center [540, 477] width 159 height 35
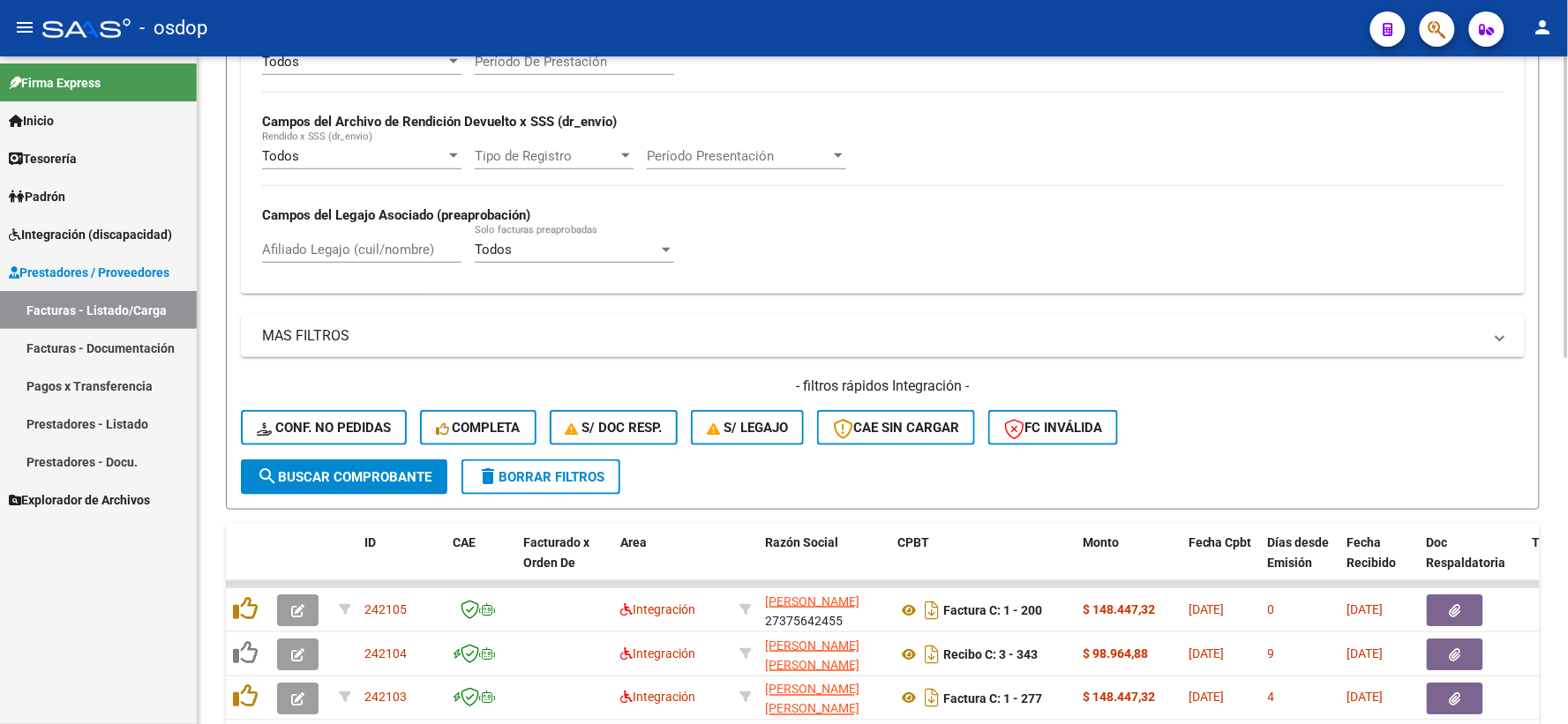
click at [367, 236] on div "Afiliado Legajo (cuil/nombre)" at bounding box center [361, 243] width 200 height 38
click at [383, 258] on input "Afiliado Legajo (cuil/nombre)" at bounding box center [361, 249] width 200 height 16
paste input "23315407079"
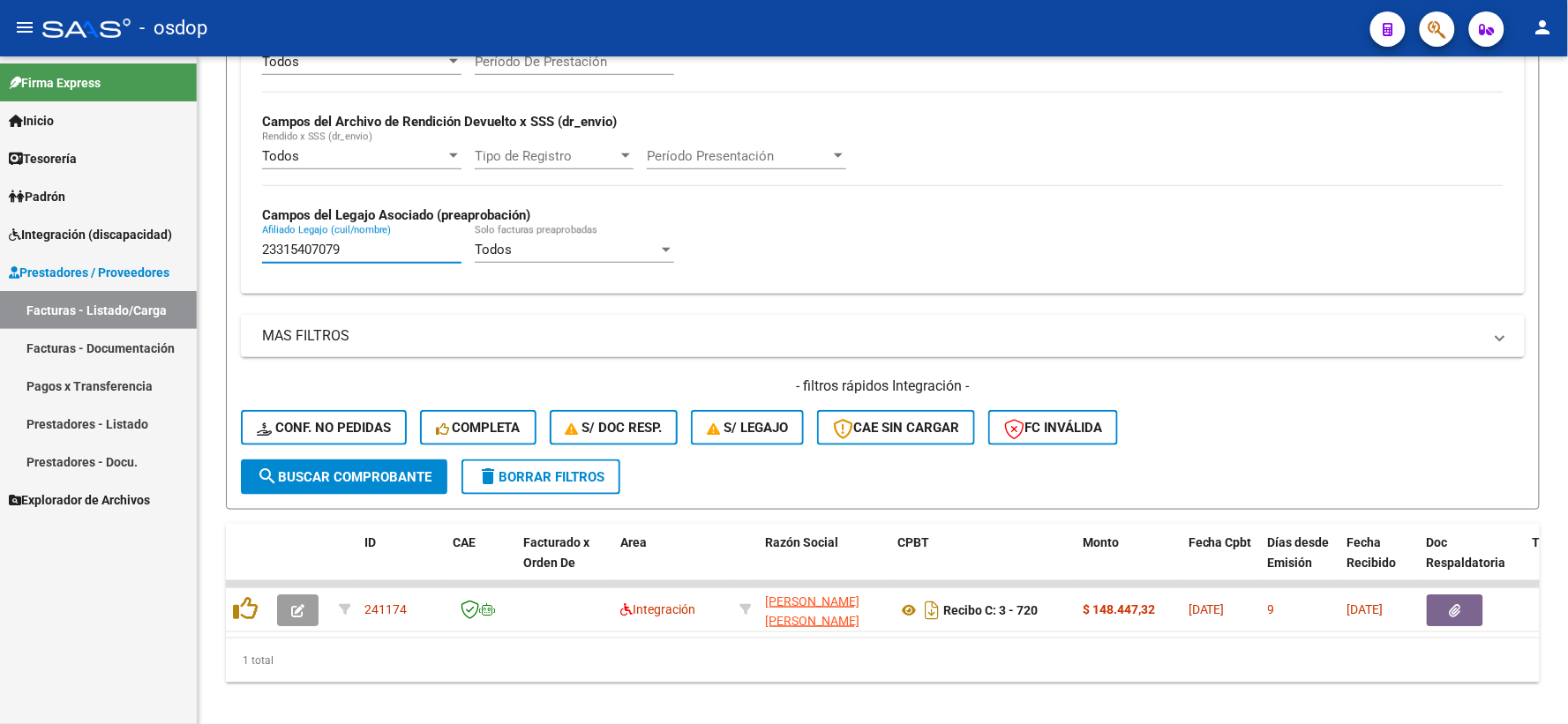
type input "23315407079"
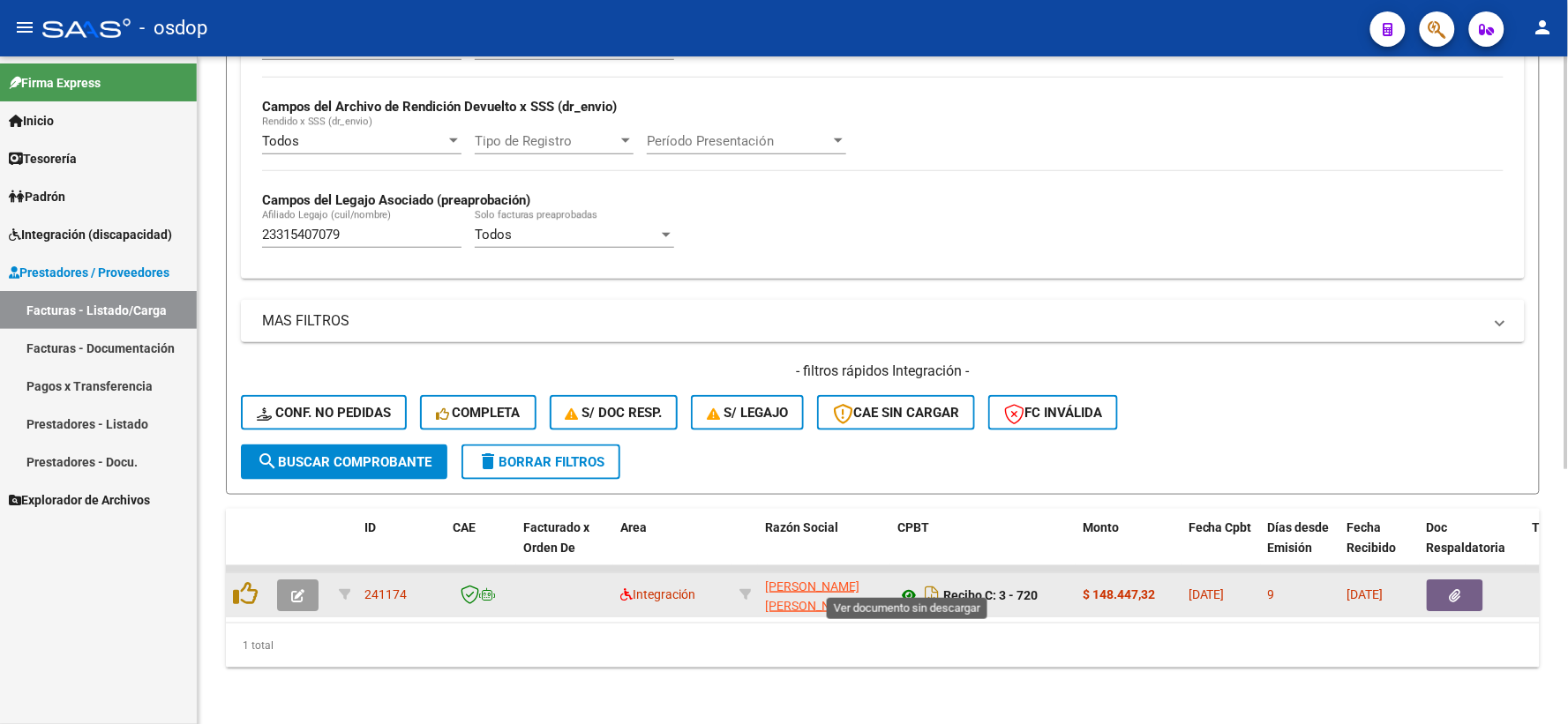
click at [903, 585] on icon at bounding box center [909, 596] width 23 height 21
click at [1466, 589] on button "button" at bounding box center [1455, 596] width 56 height 32
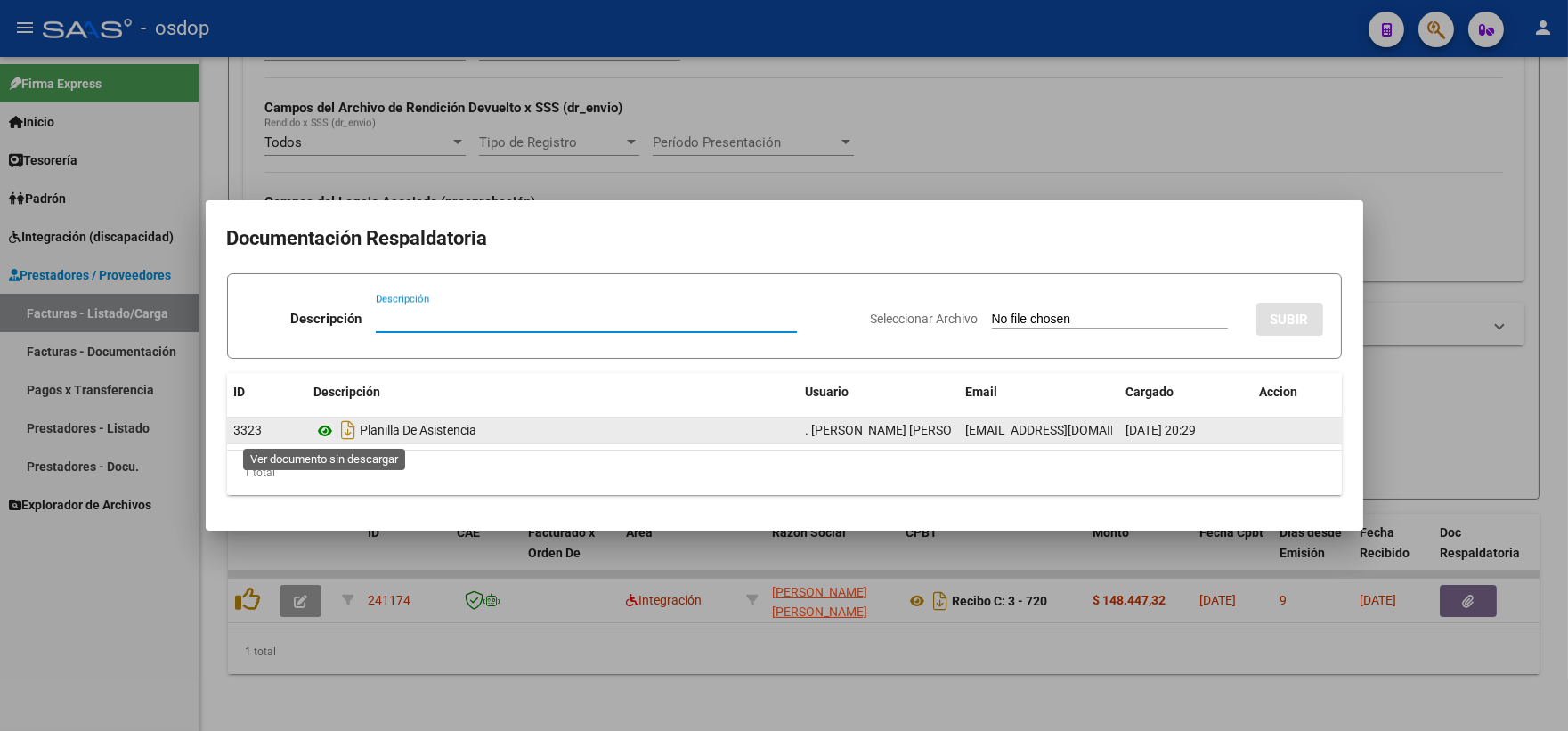
click at [324, 434] on icon at bounding box center [326, 431] width 24 height 22
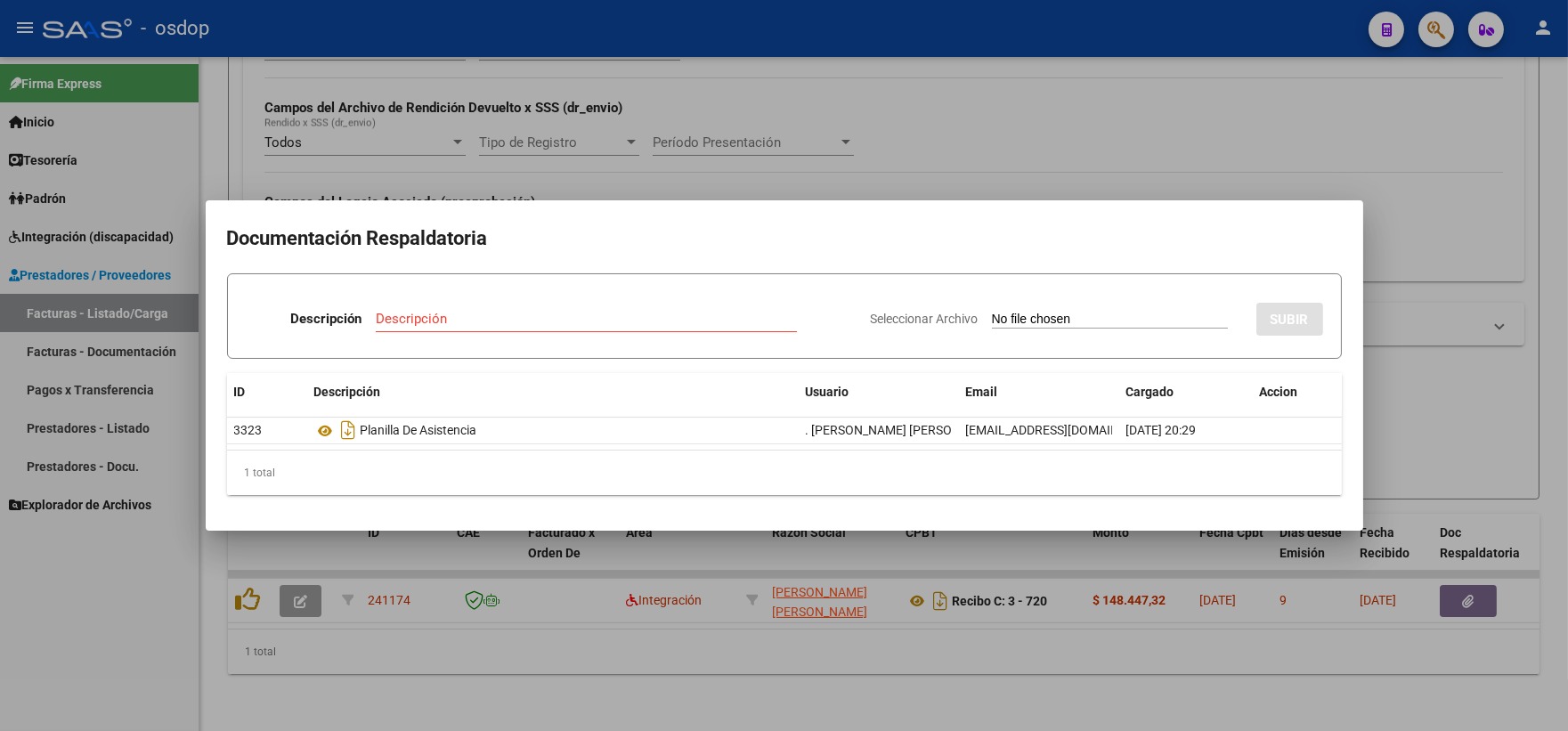
click at [308, 607] on div at bounding box center [784, 366] width 1568 height 731
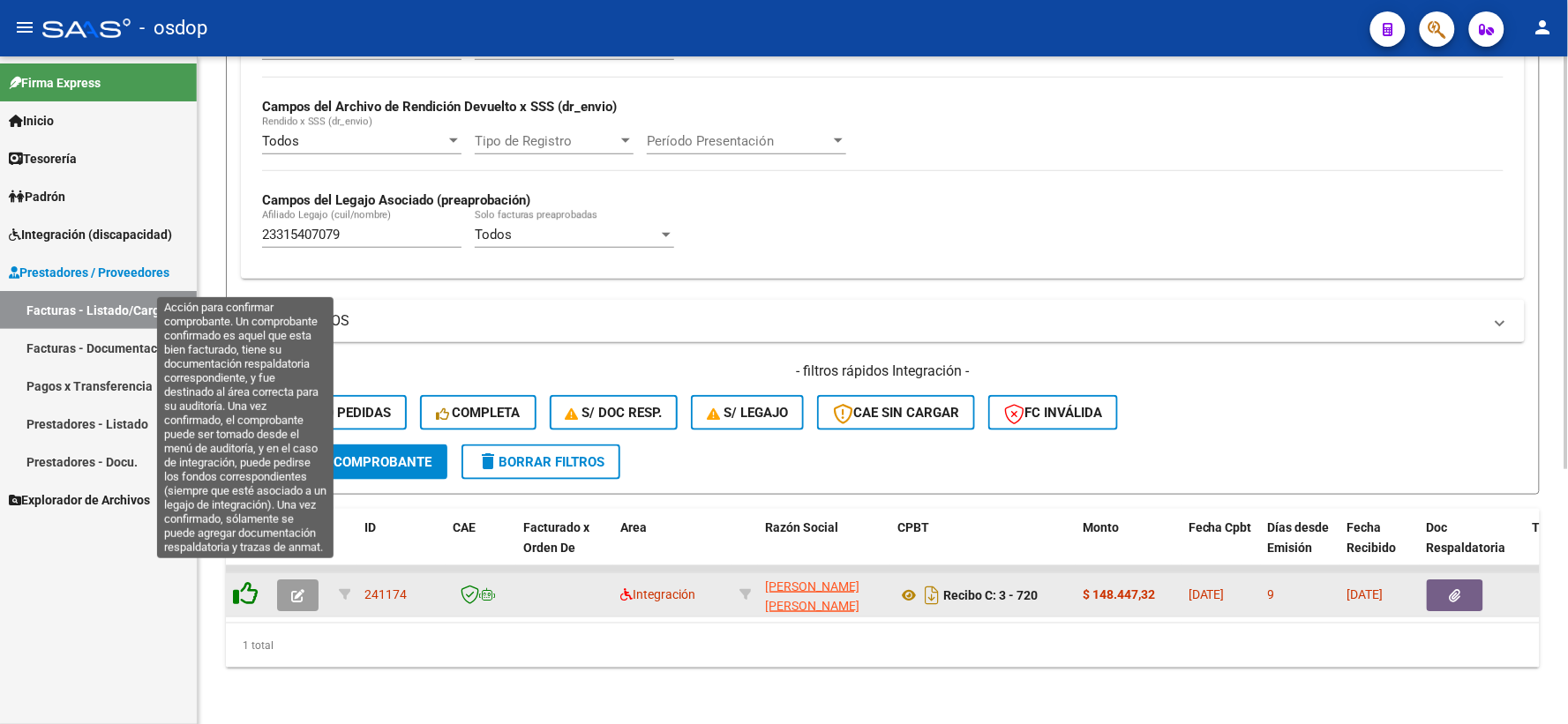
click at [241, 581] on icon at bounding box center [244, 593] width 24 height 24
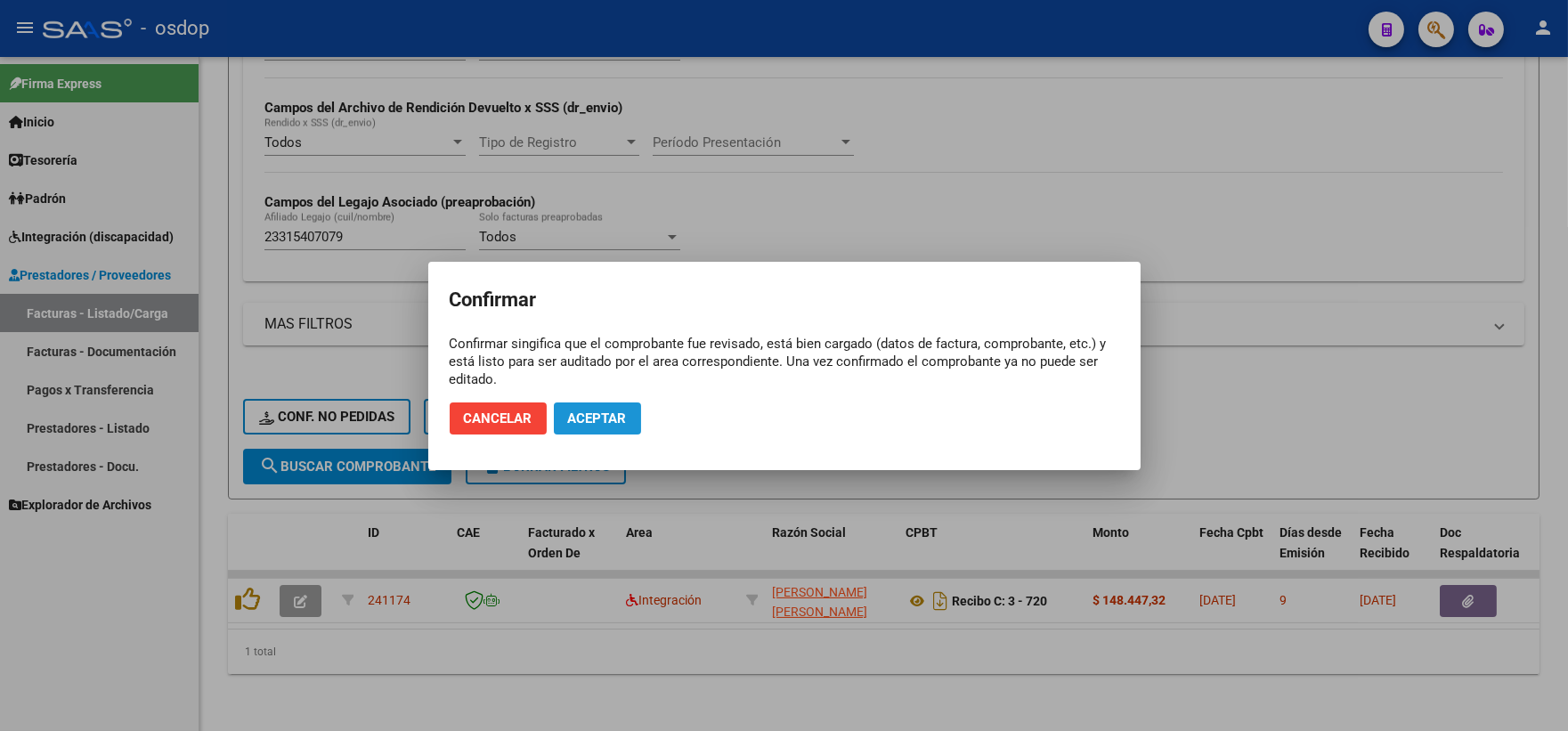
click at [596, 412] on span "Aceptar" at bounding box center [597, 419] width 59 height 16
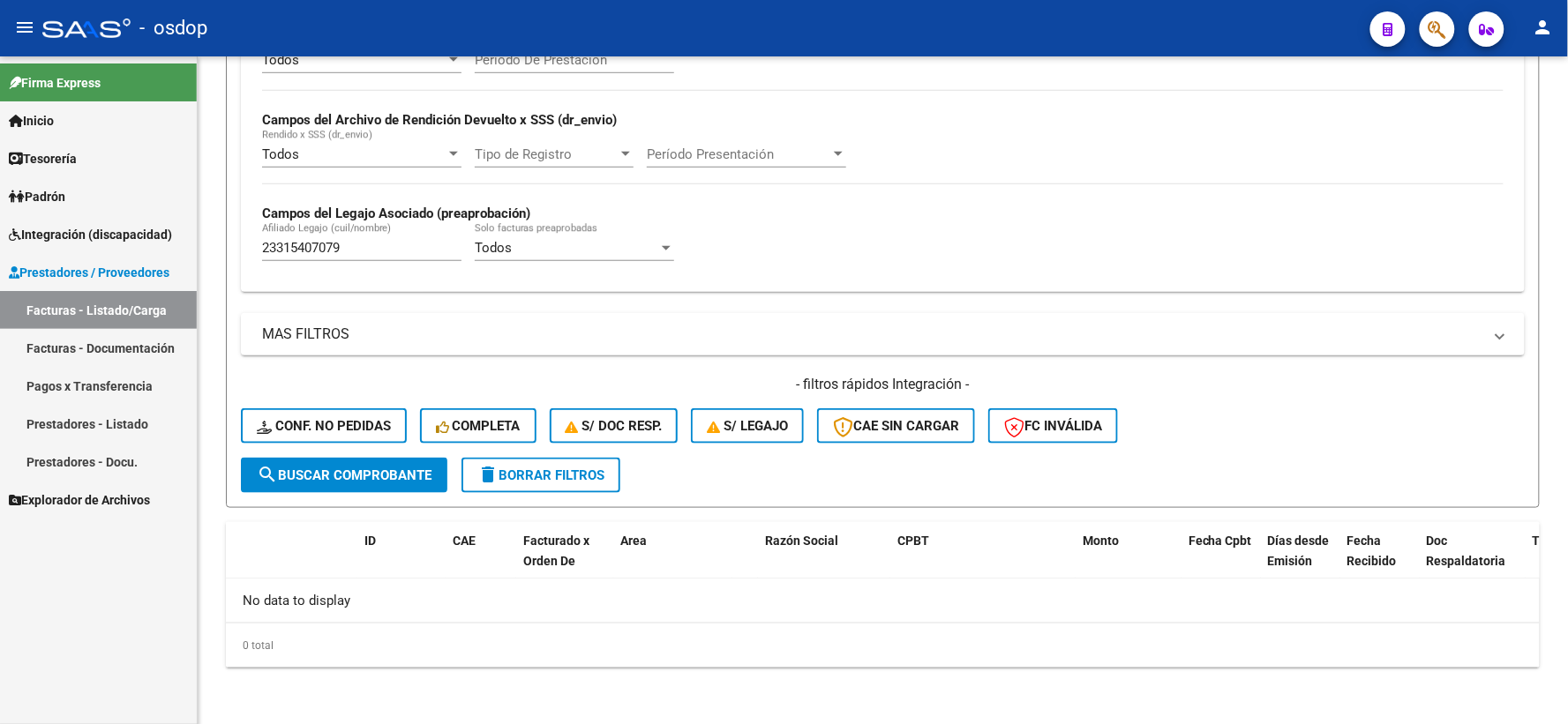
scroll to position [382, 0]
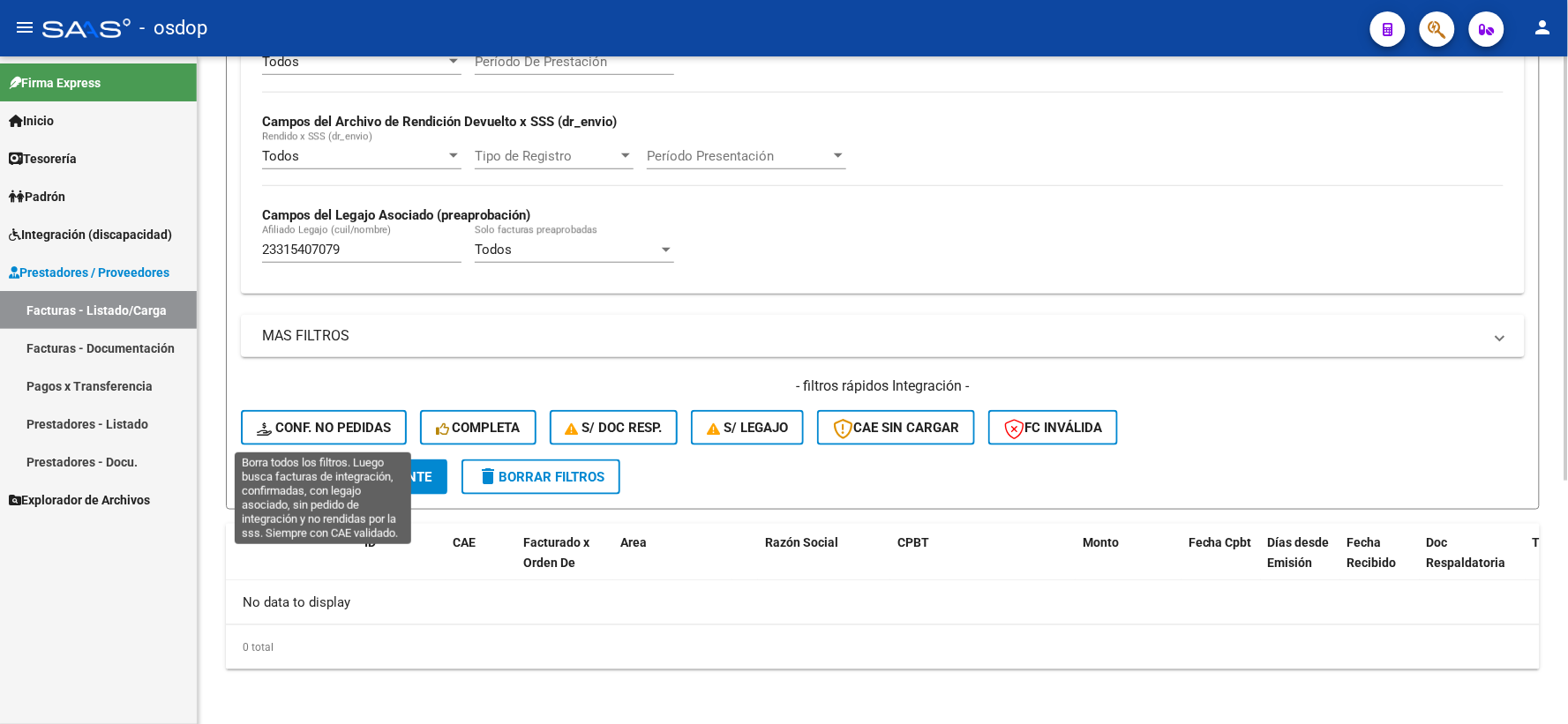
click at [351, 426] on span "Conf. no pedidas" at bounding box center [324, 427] width 134 height 16
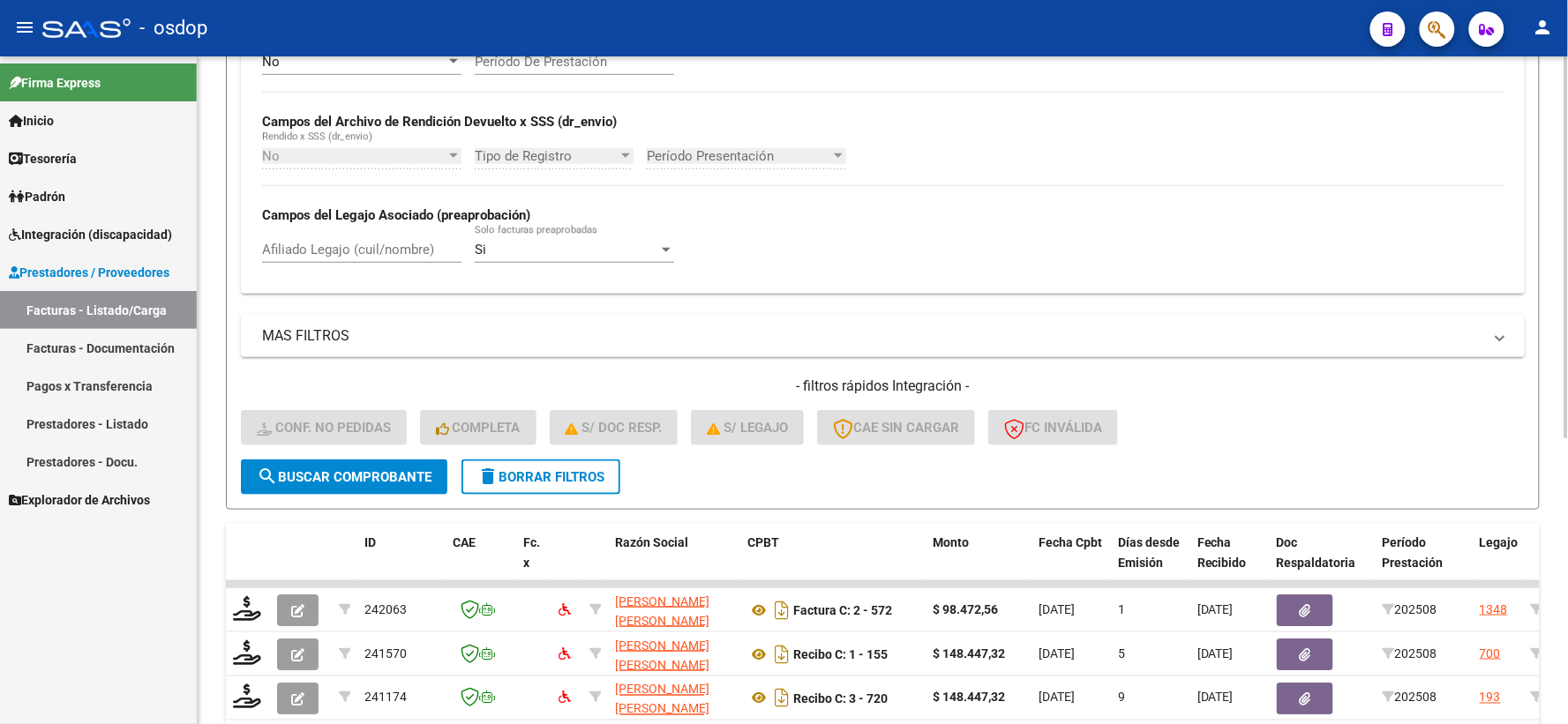
click at [326, 268] on div "Afiliado Legajo (cuil/nombre)" at bounding box center [361, 252] width 200 height 54
click at [326, 258] on input "Afiliado Legajo (cuil/nombre)" at bounding box center [361, 249] width 200 height 16
paste input "23315407079"
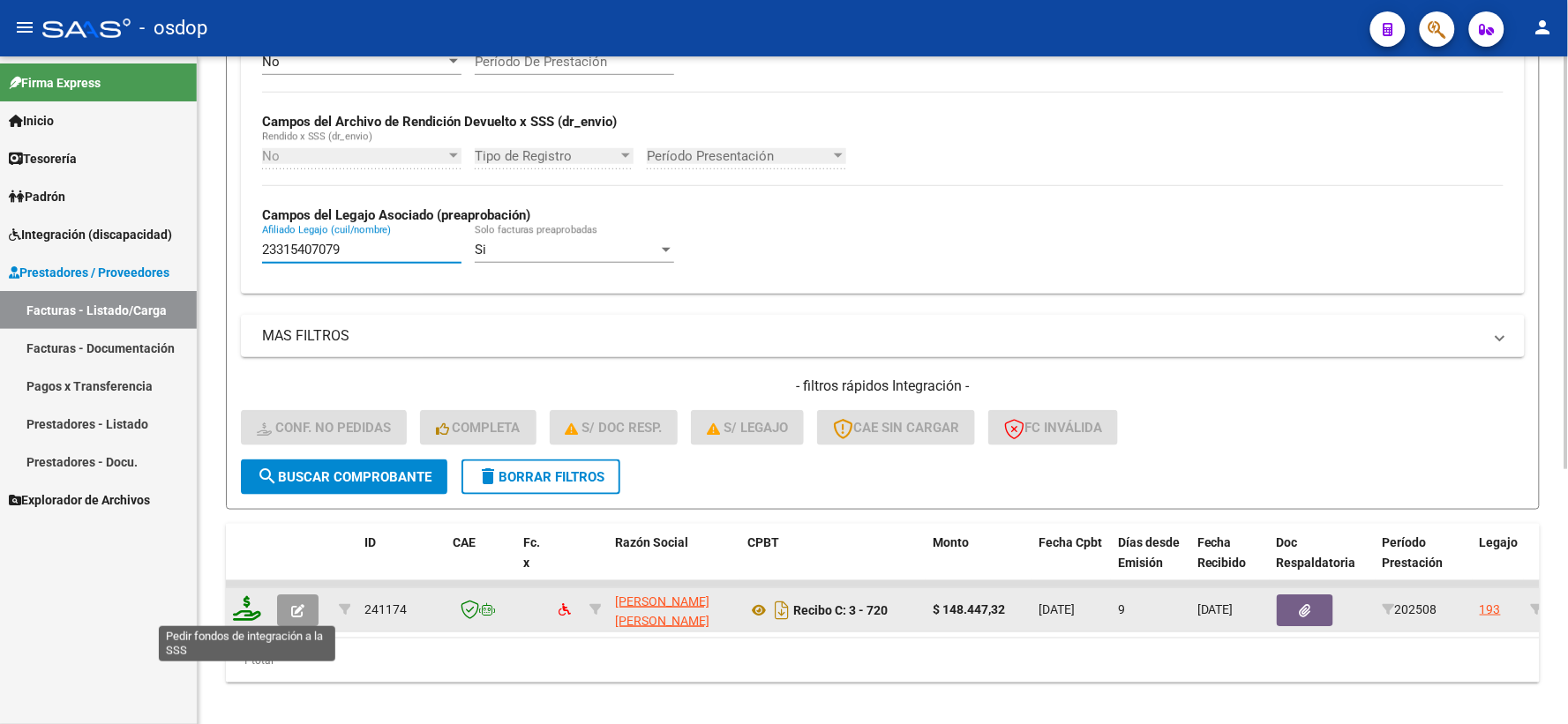
type input "23315407079"
click at [250, 616] on icon at bounding box center [246, 608] width 28 height 24
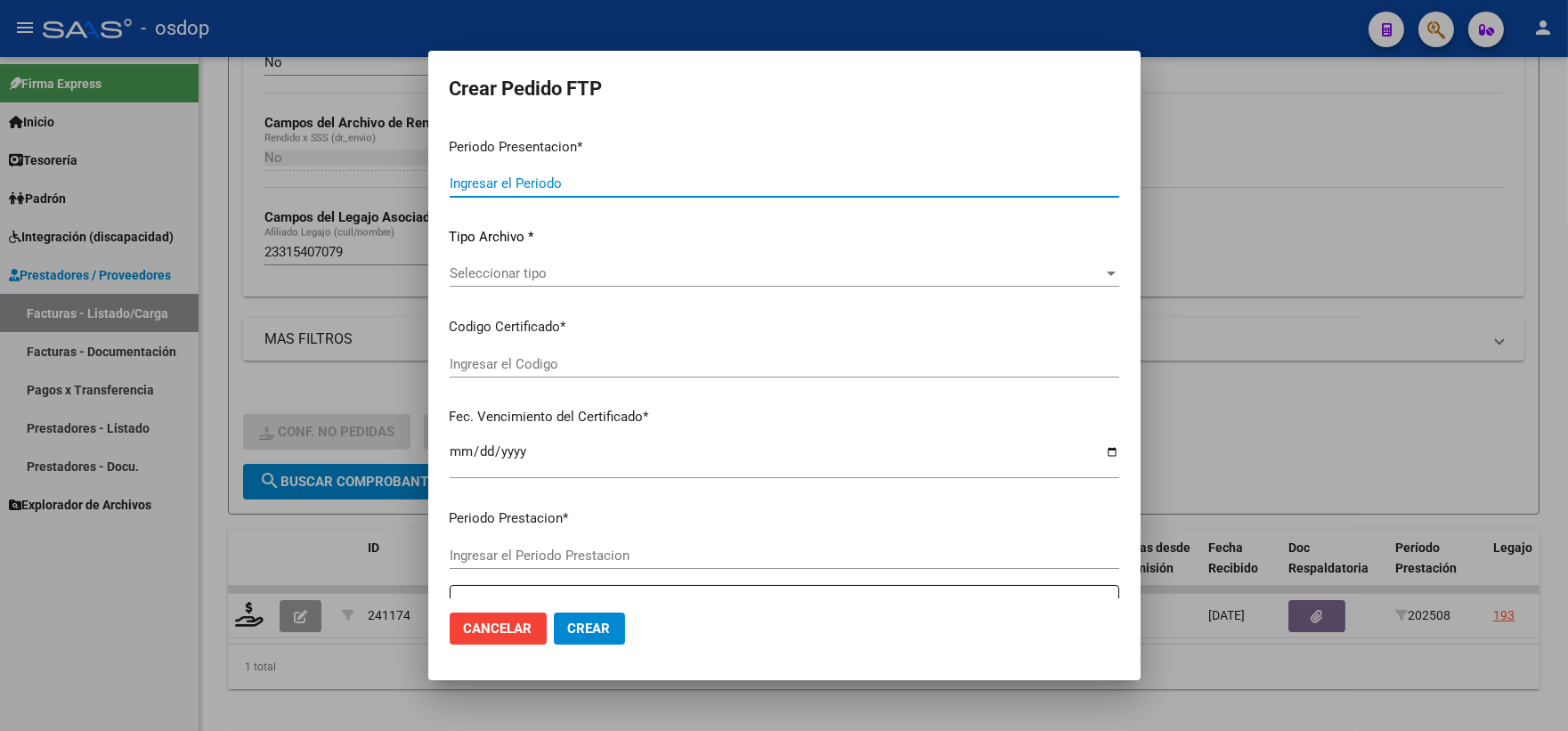
type input "202508"
type input "$ 148.447,32"
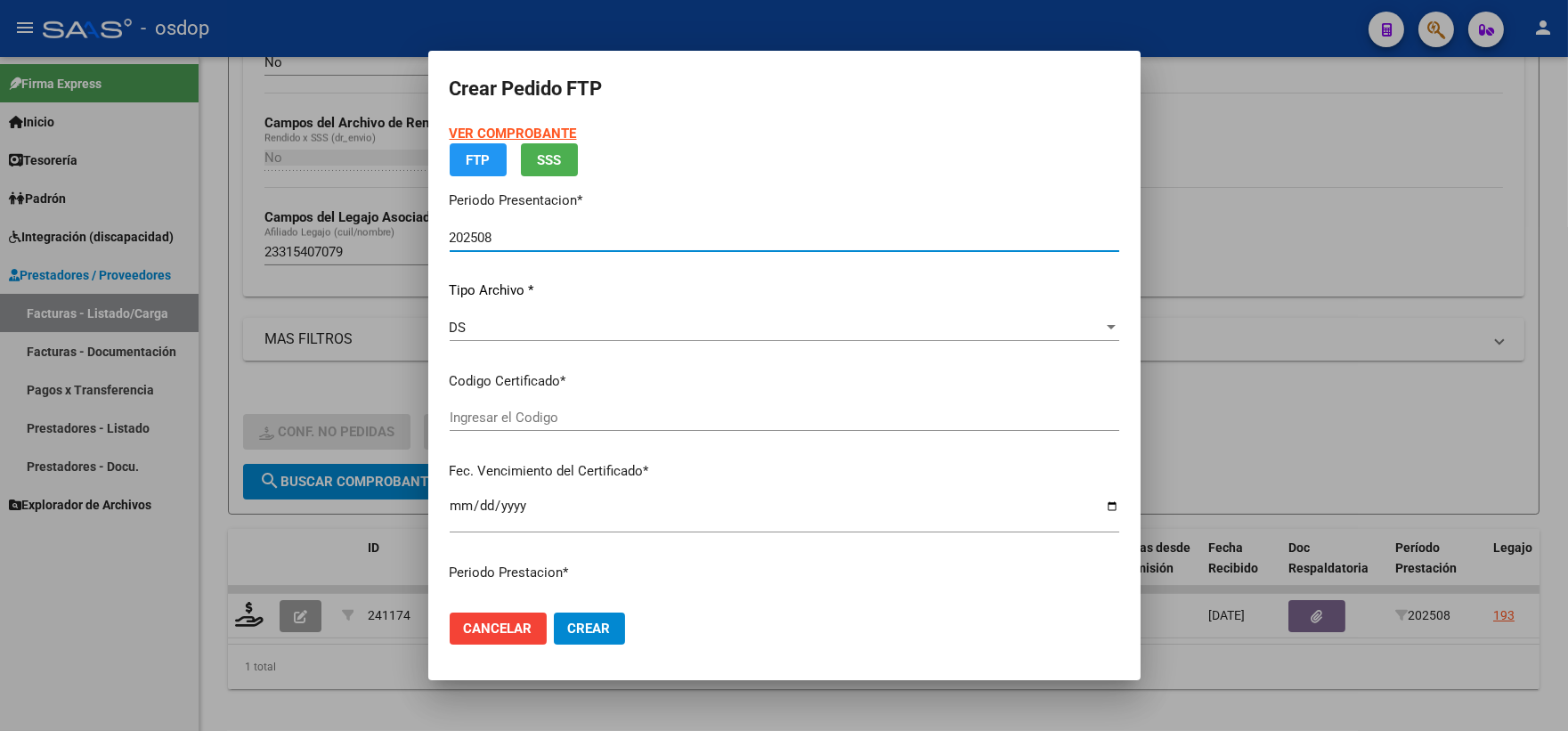
type input "9929416164"
type input "2027-12-13"
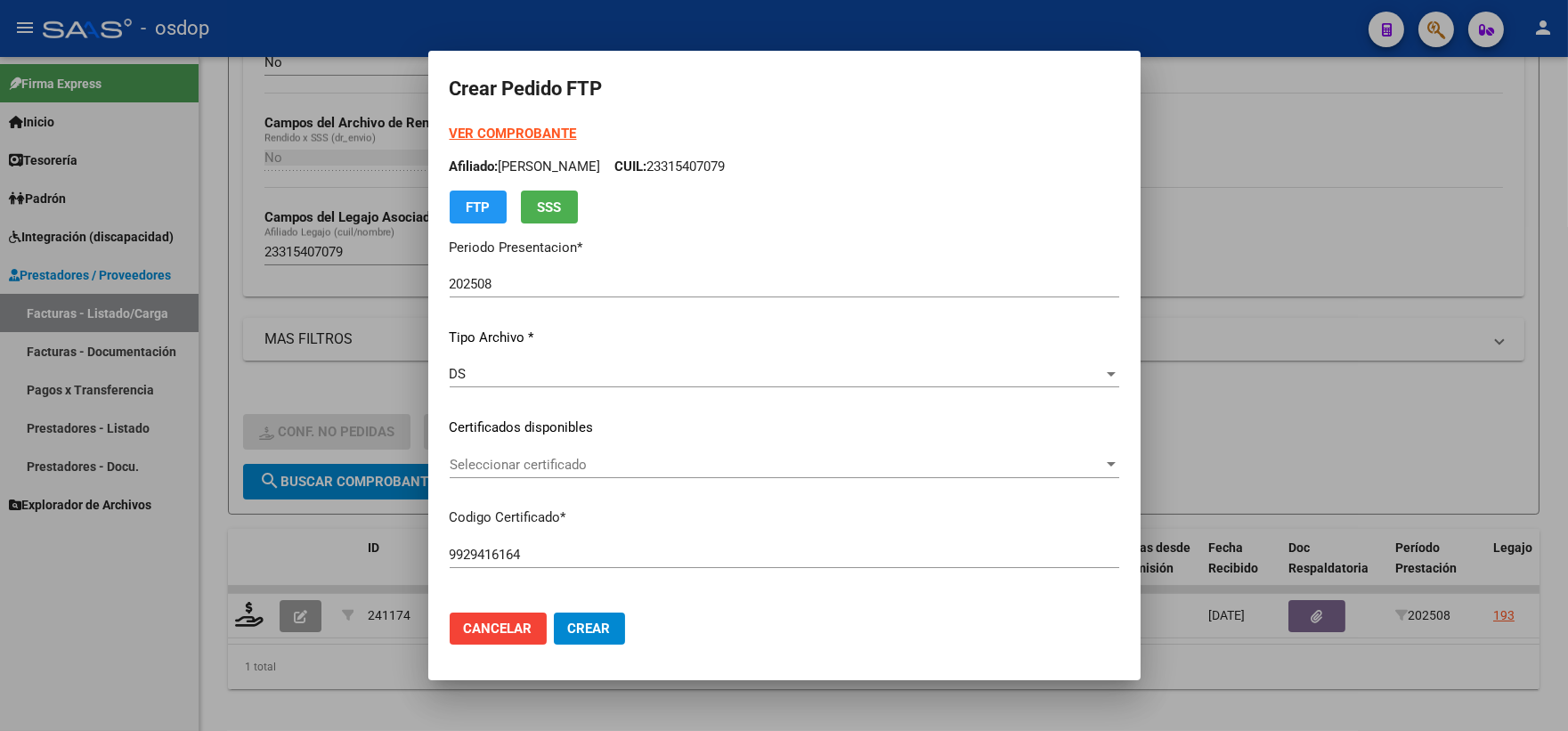
click at [572, 447] on div "VER COMPROBANTE ARCA Padrón Afiliado: GALLO MATIAS DAMIAN CUIL: 23315407079 FTP…" at bounding box center [785, 415] width 670 height 583
click at [579, 465] on span "Seleccionar certificado" at bounding box center [776, 465] width 653 height 16
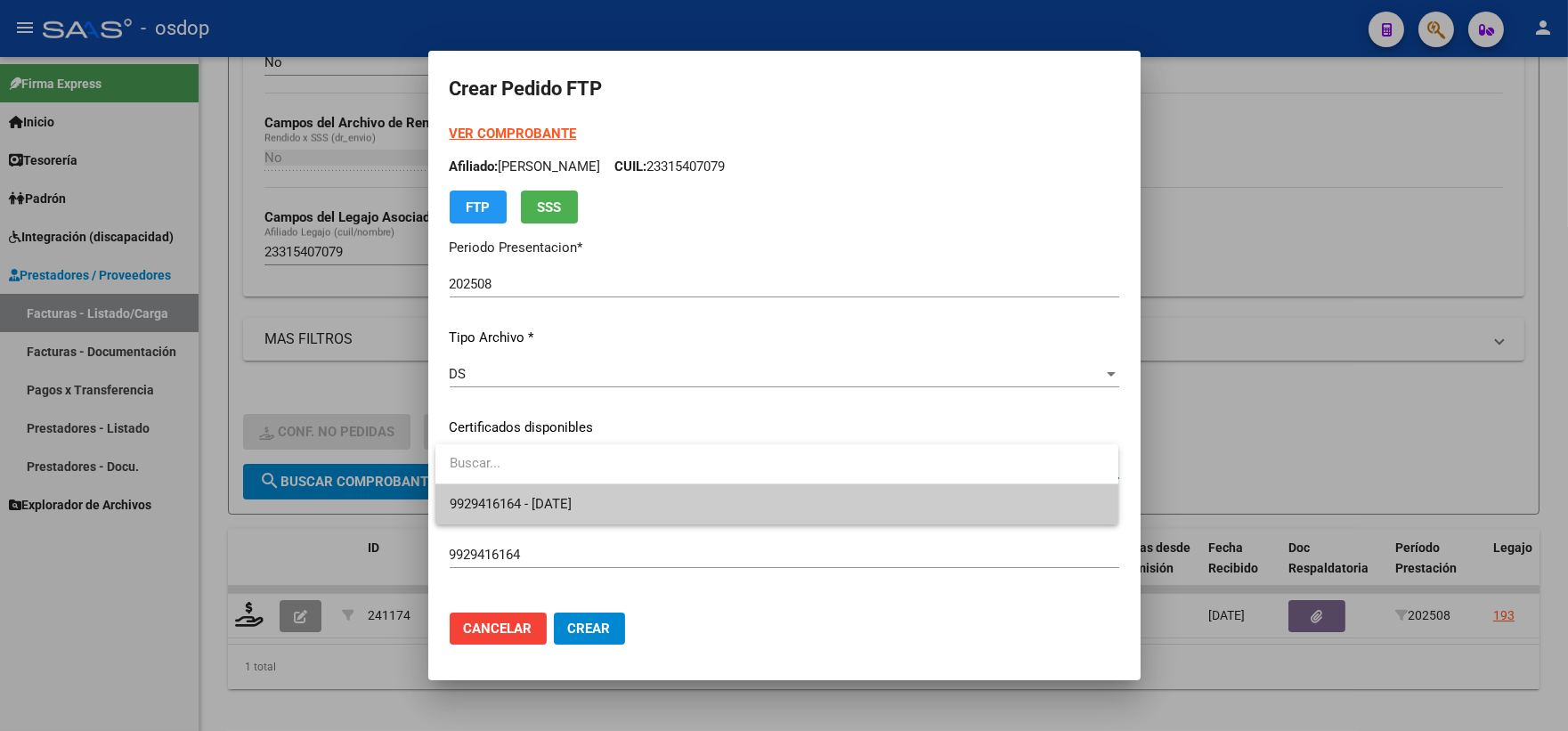
click at [618, 497] on span "9929416164 - 2027-12-13" at bounding box center [777, 504] width 654 height 40
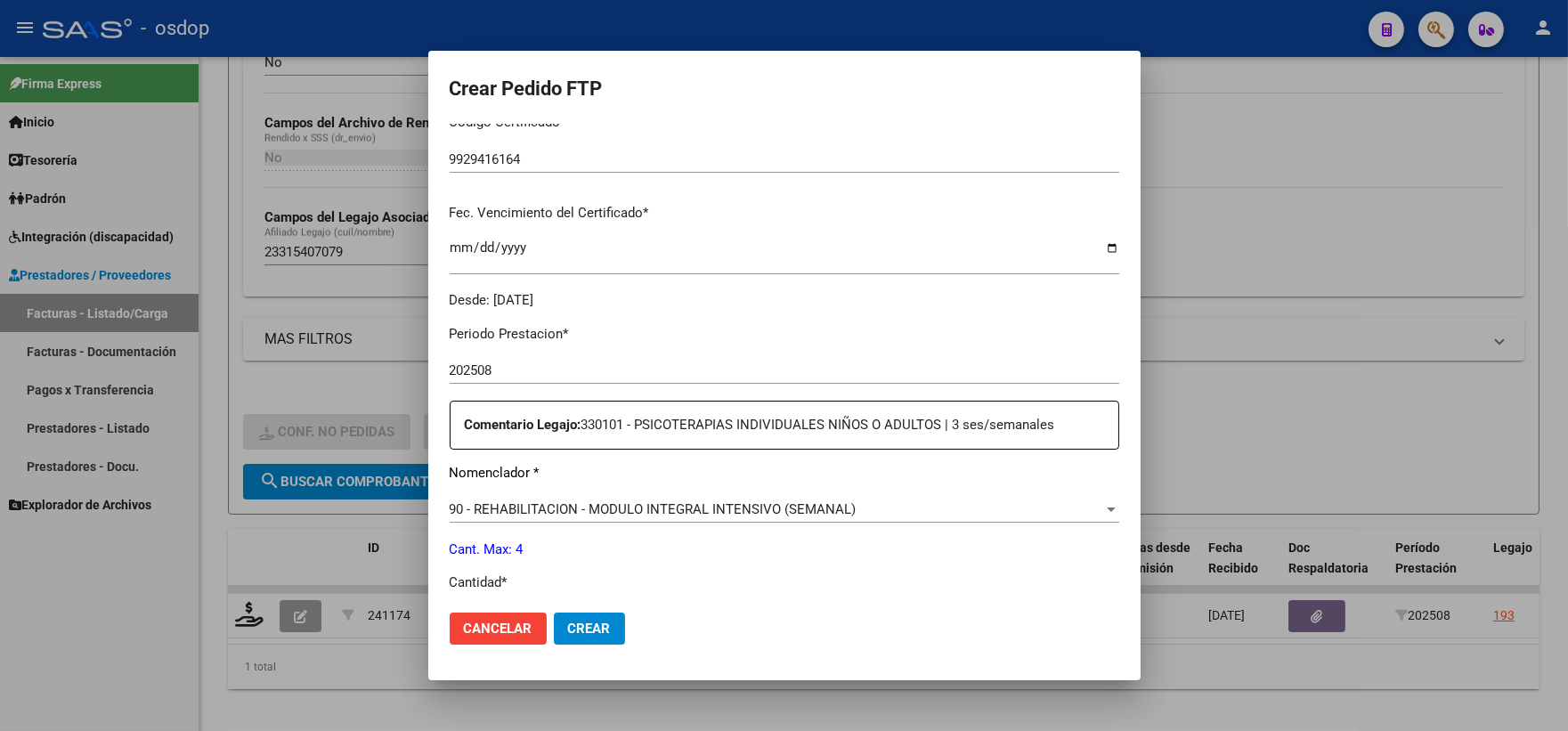
scroll to position [593, 0]
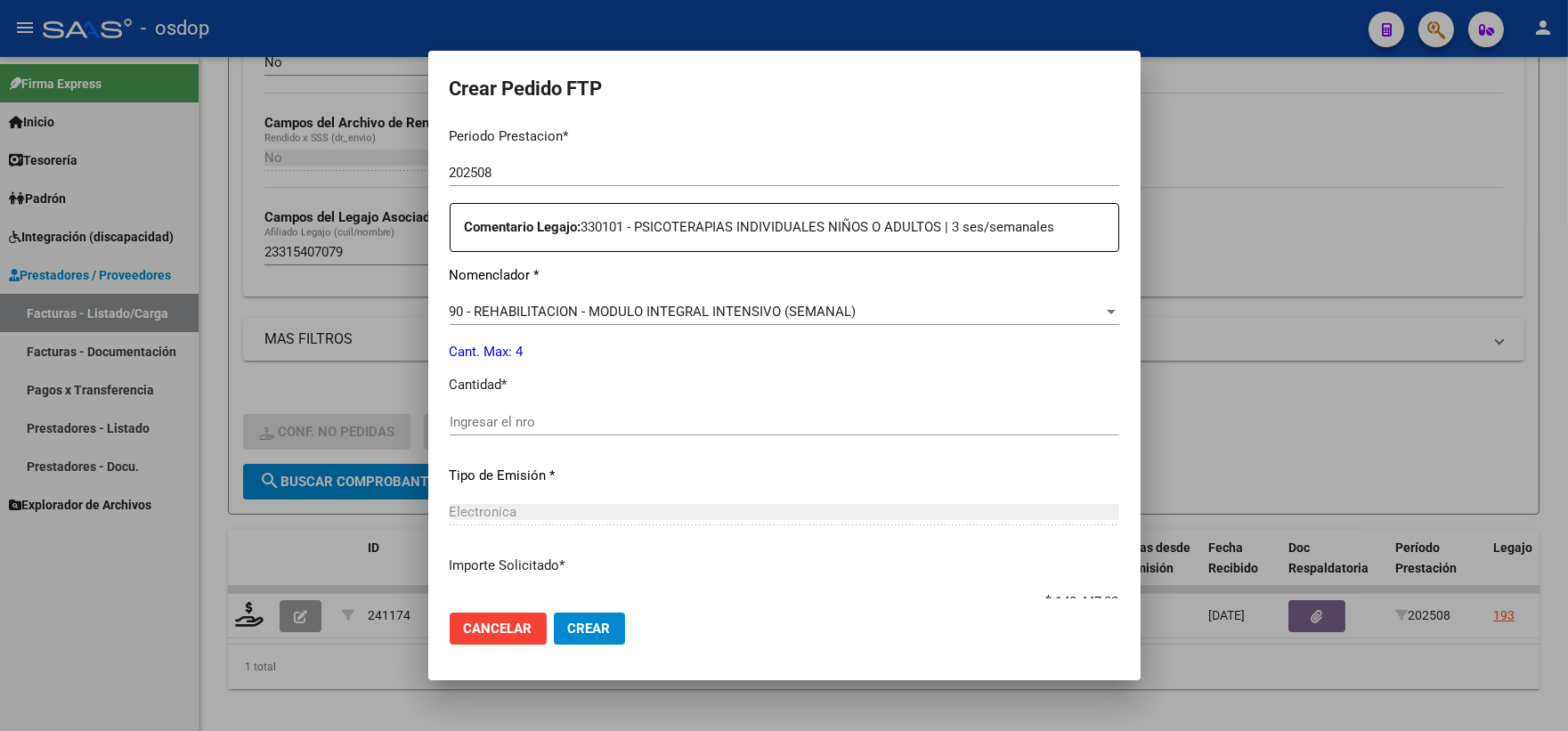
click at [589, 425] on input "Ingresar el nro" at bounding box center [785, 422] width 670 height 16
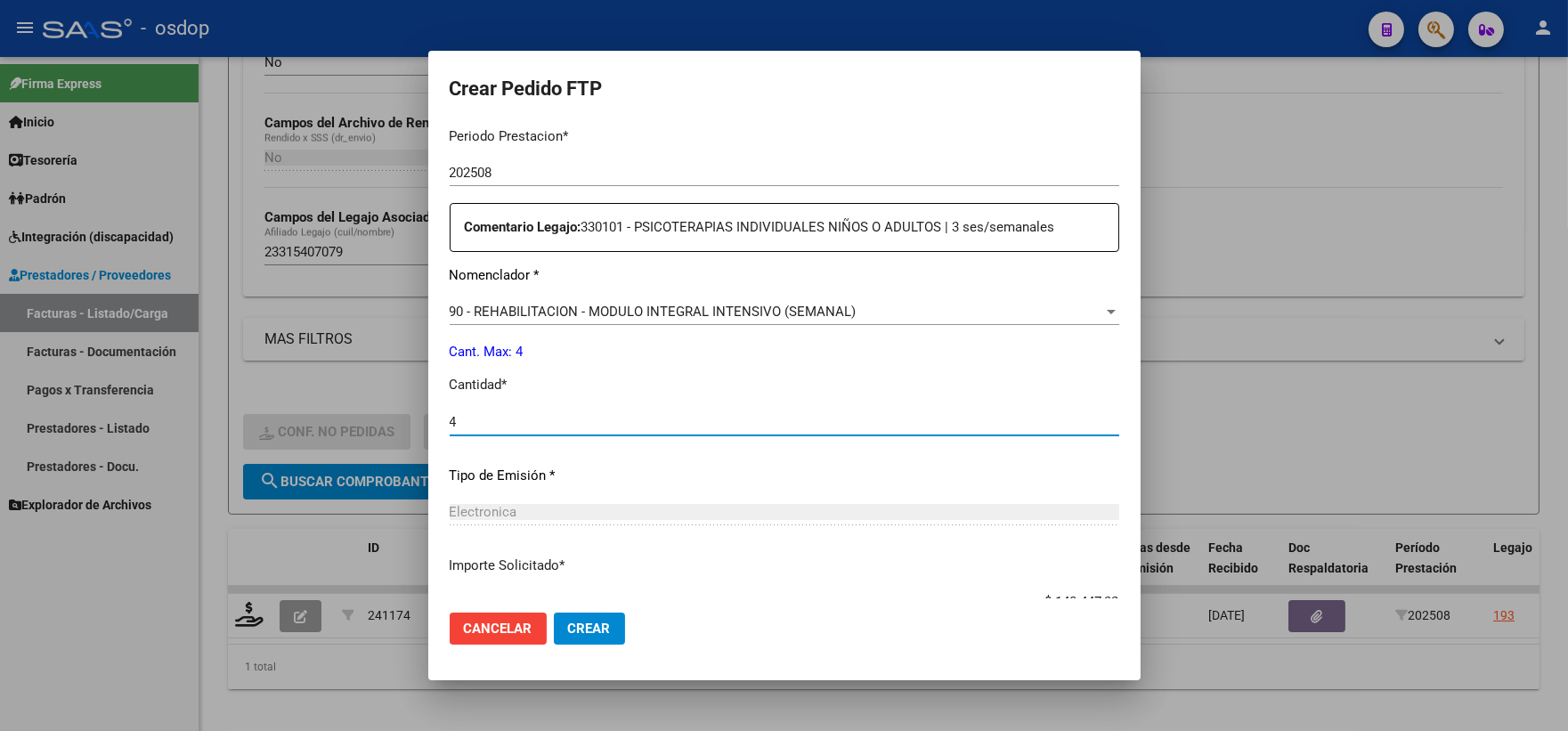
type input "4"
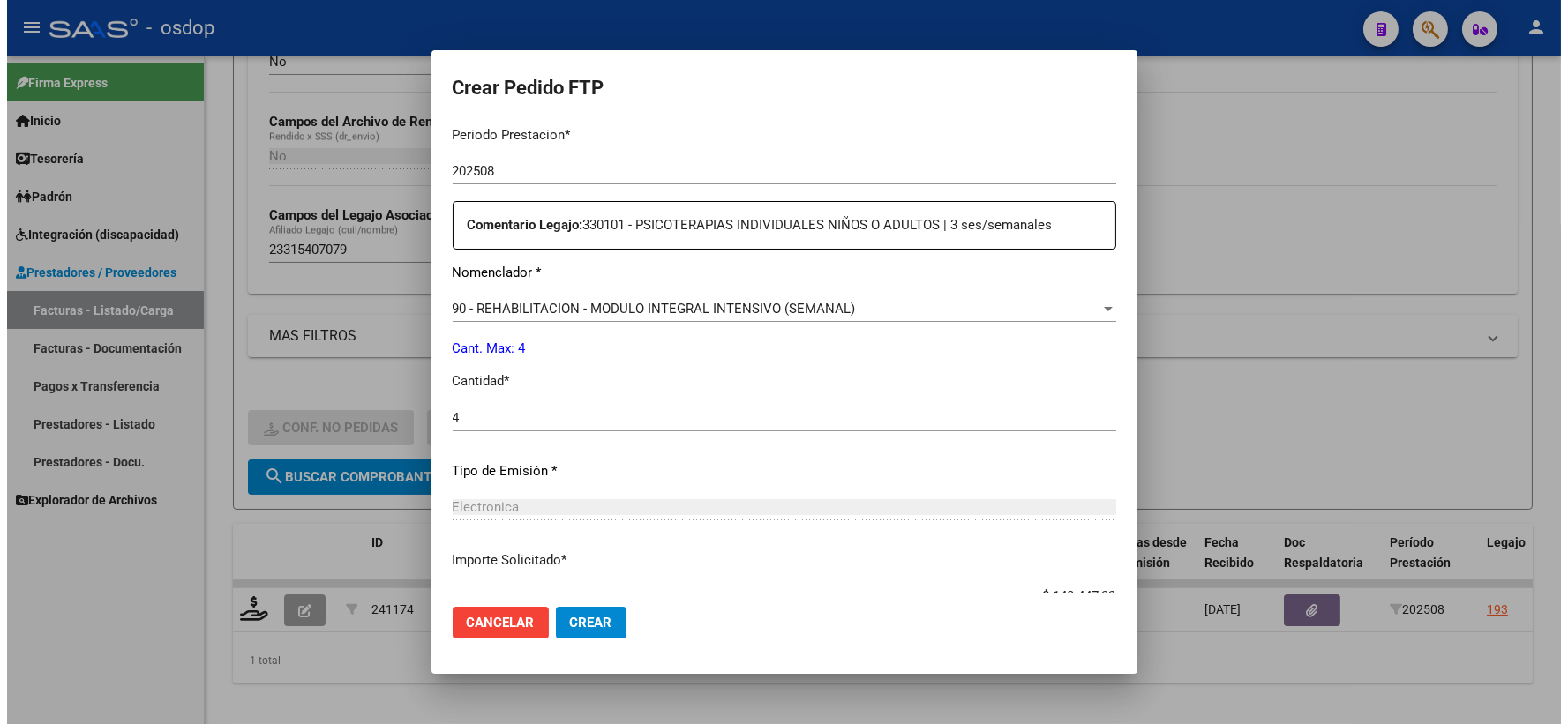
scroll to position [710, 0]
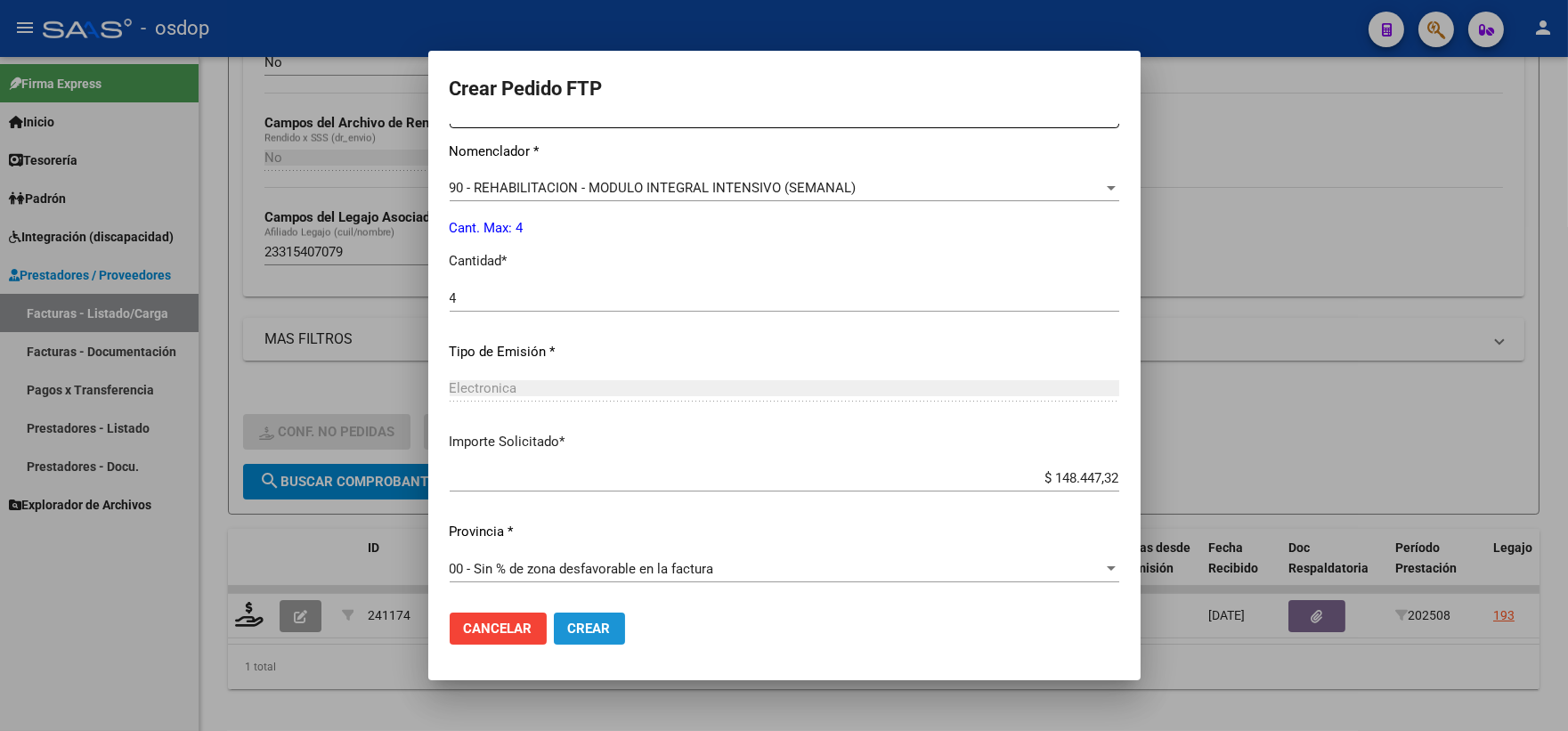
click at [585, 618] on button "Crear" at bounding box center [589, 629] width 72 height 32
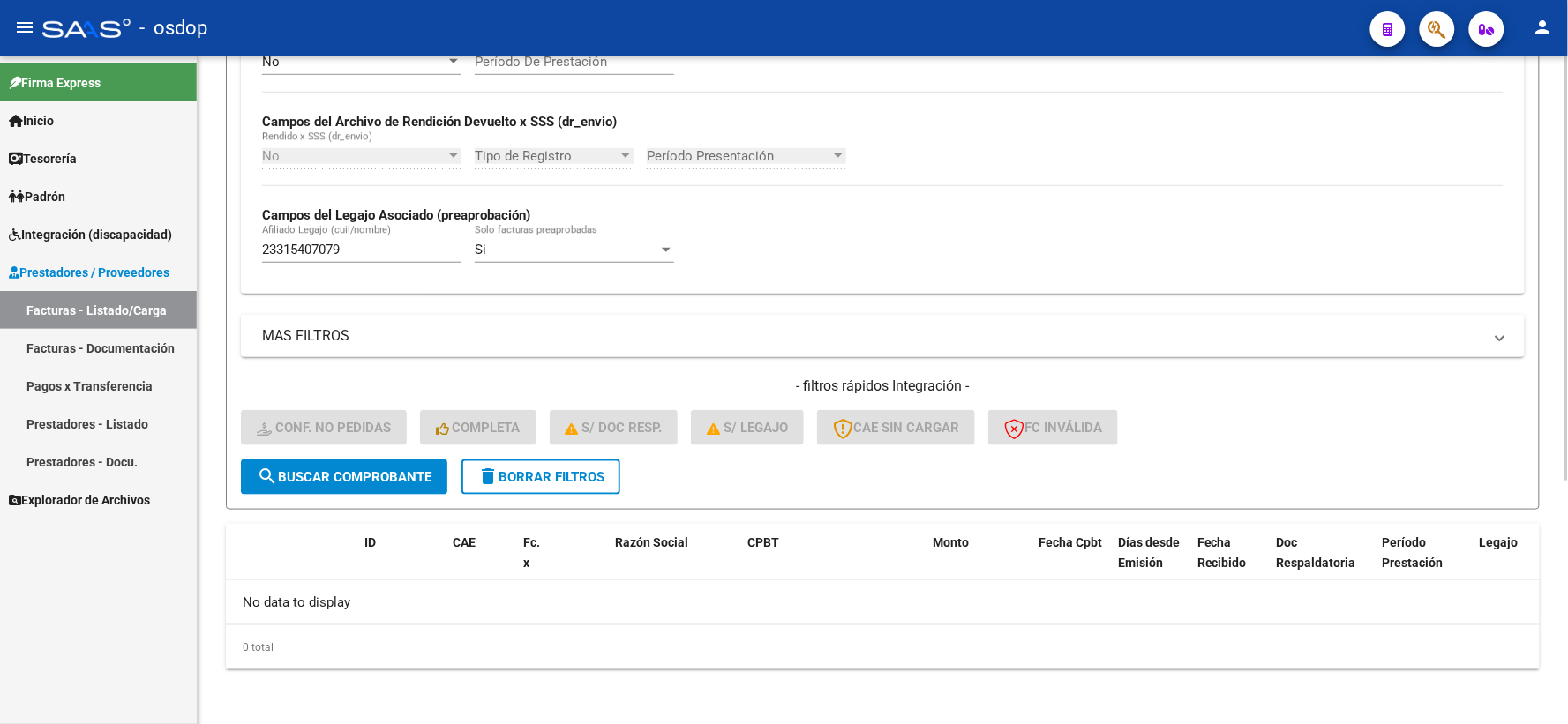
click at [500, 481] on span "delete Borrar Filtros" at bounding box center [540, 477] width 128 height 16
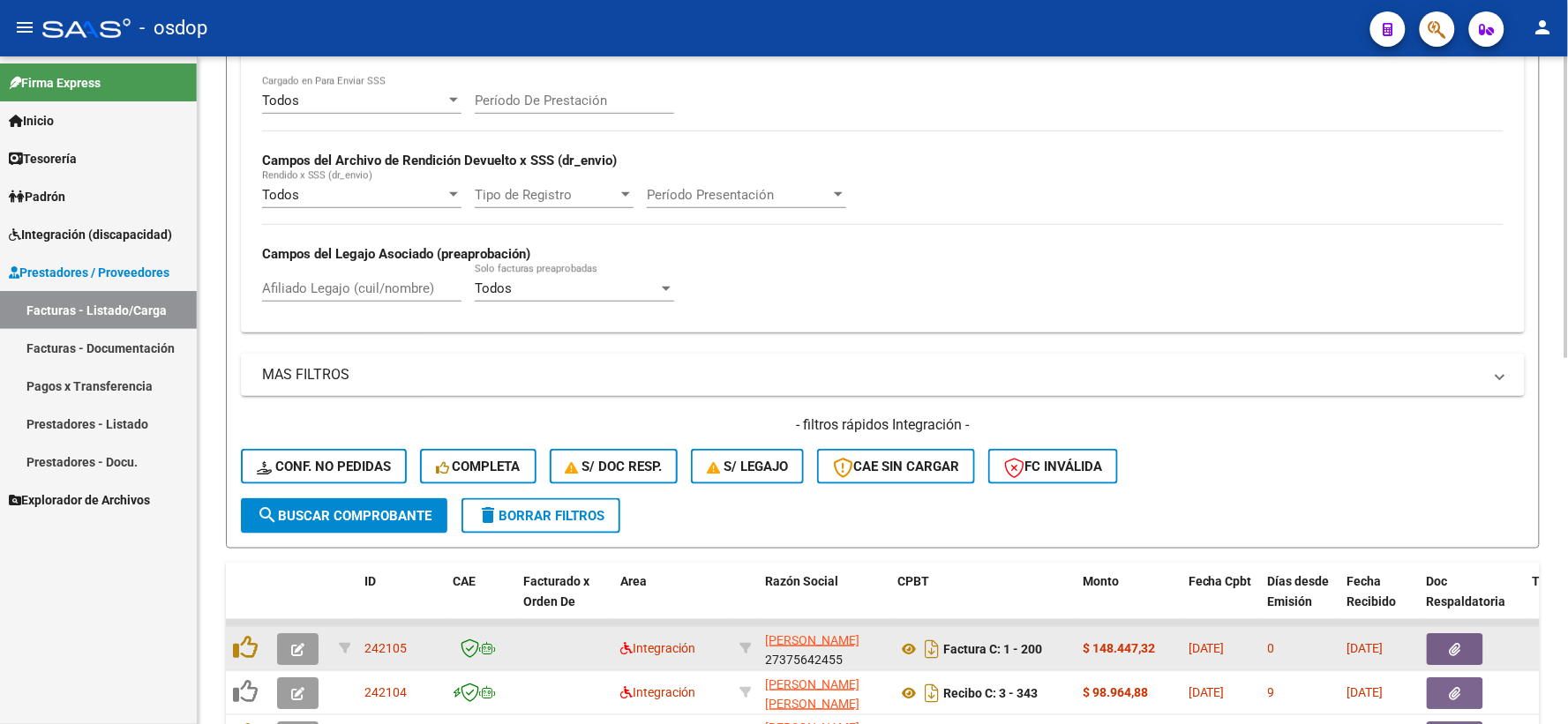
scroll to position [382, 0]
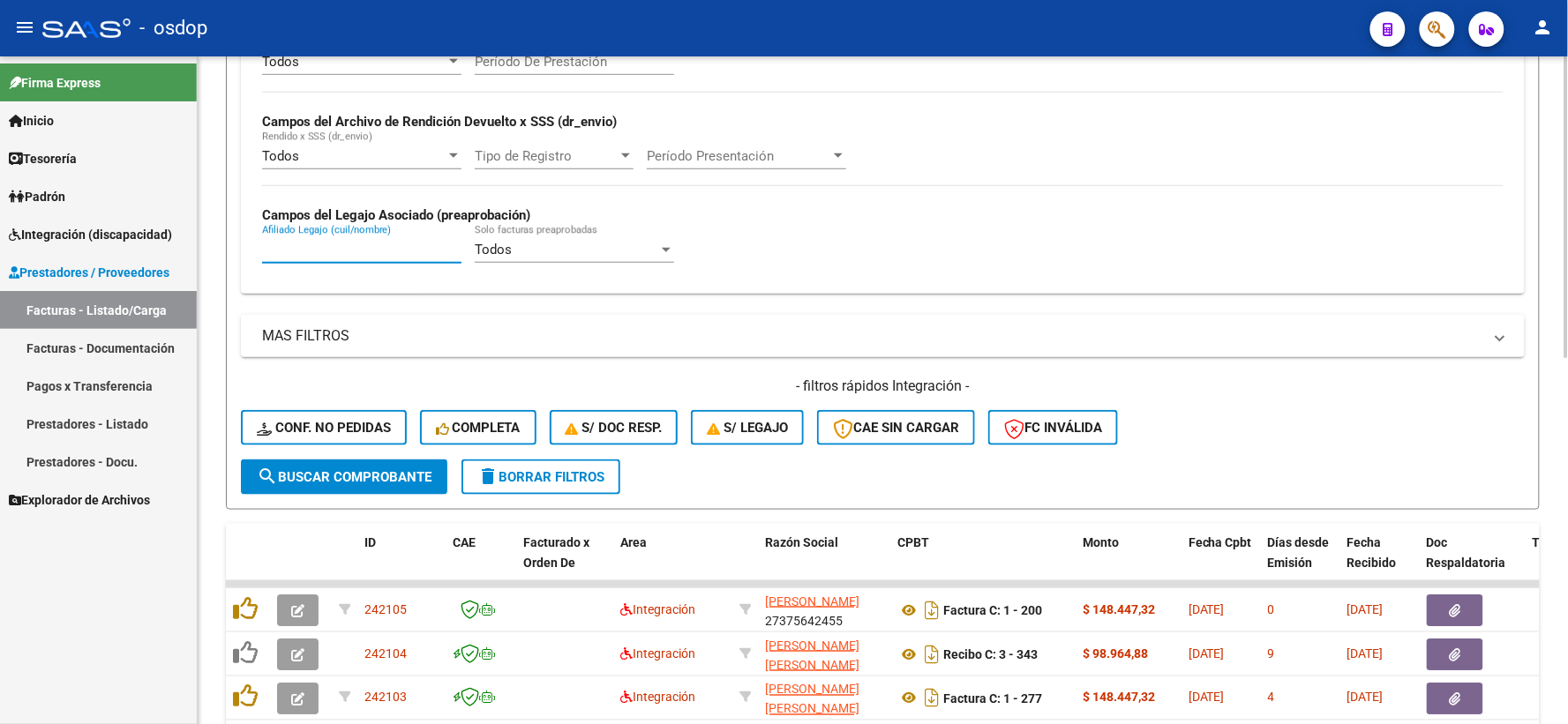
click at [357, 245] on input "Afiliado Legajo (cuil/nombre)" at bounding box center [361, 249] width 200 height 16
paste input "27366228778"
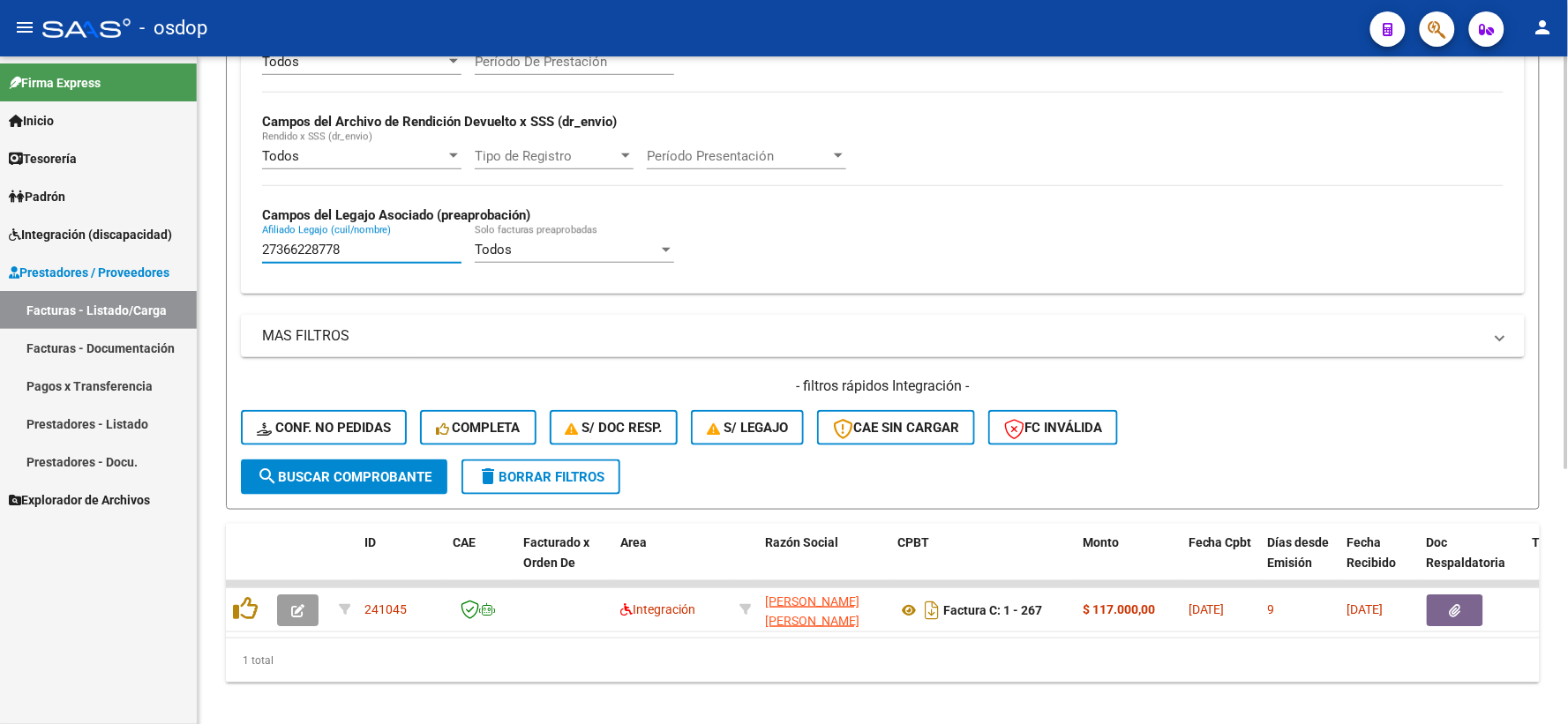
type input "27366228778"
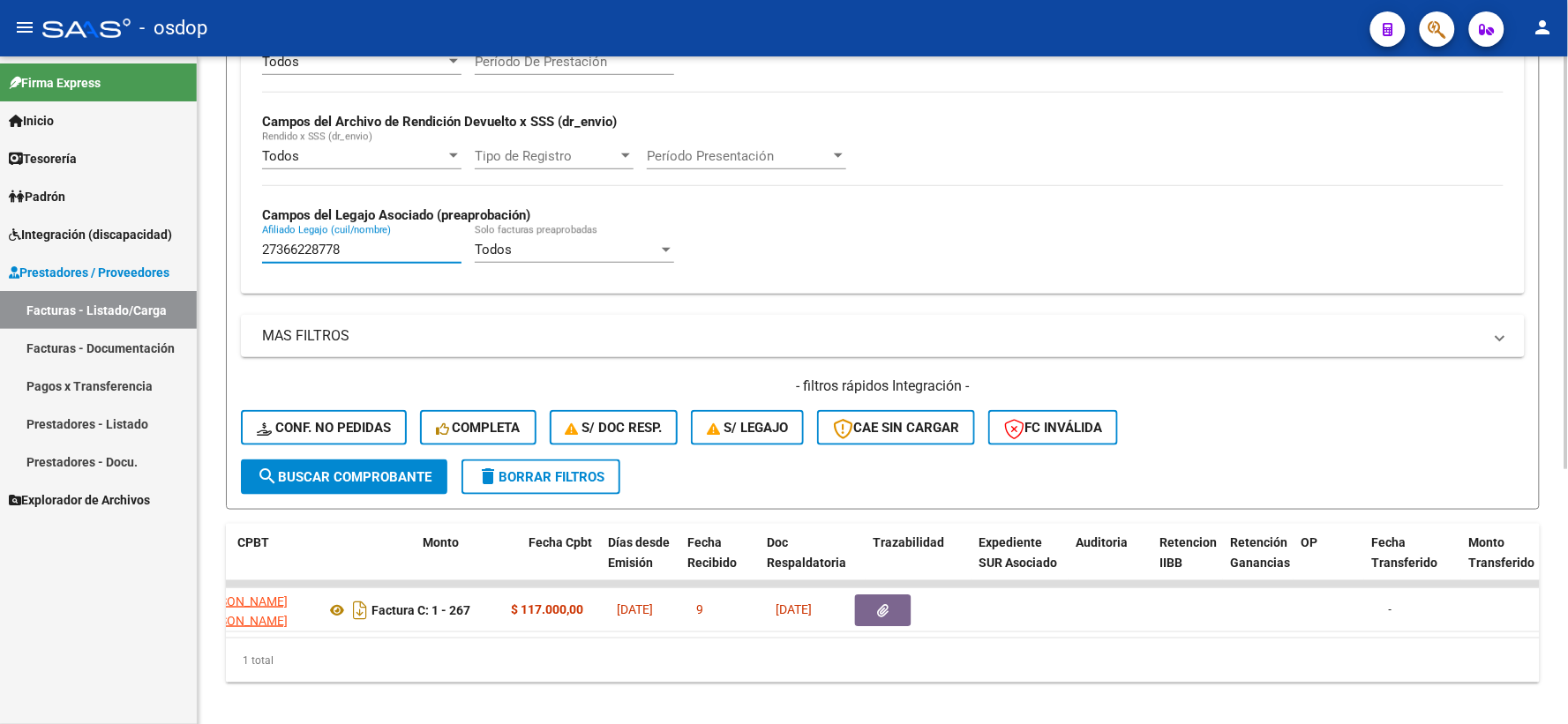
scroll to position [0, 543]
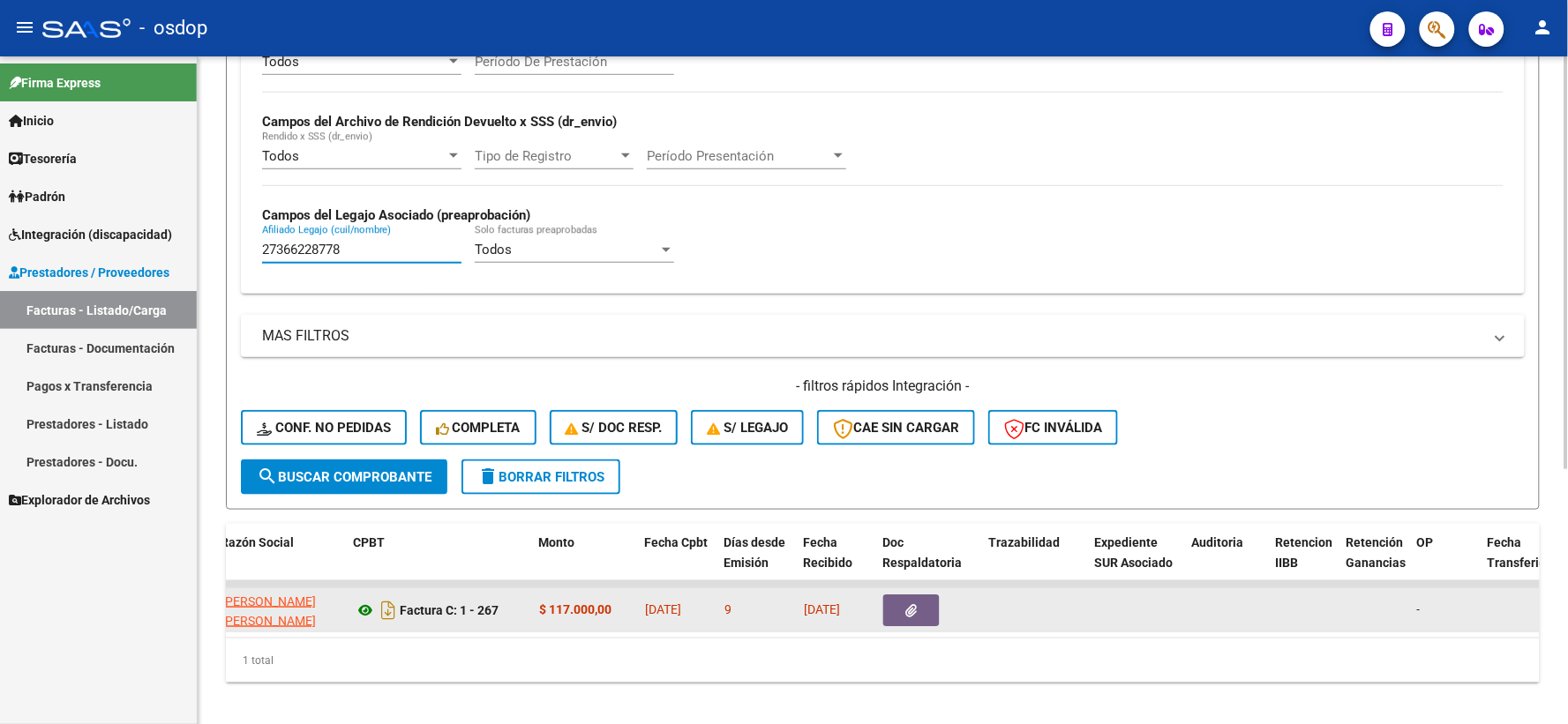
click at [364, 607] on icon at bounding box center [365, 610] width 23 height 21
click at [900, 595] on button "button" at bounding box center [911, 610] width 56 height 32
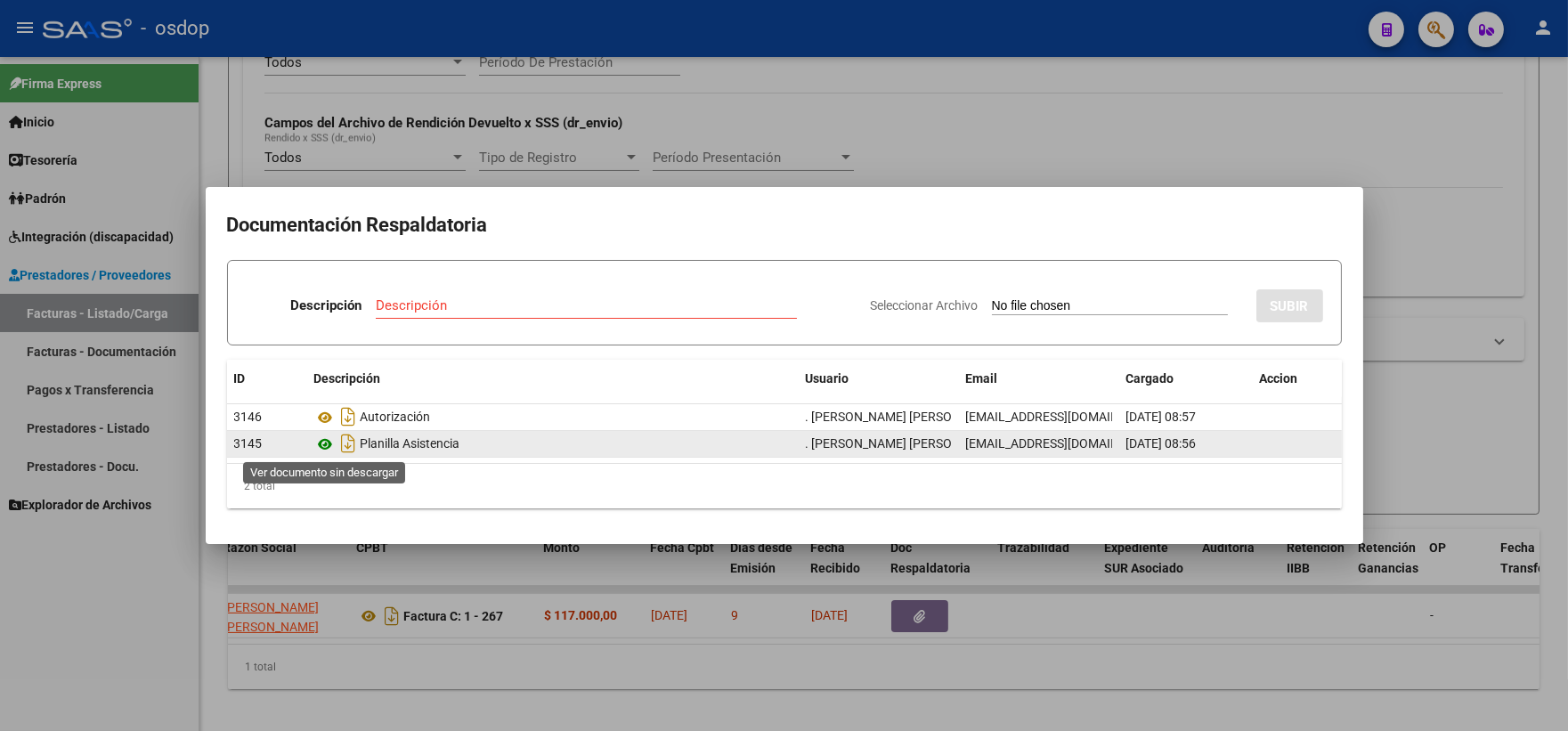
click at [321, 451] on icon at bounding box center [326, 444] width 24 height 22
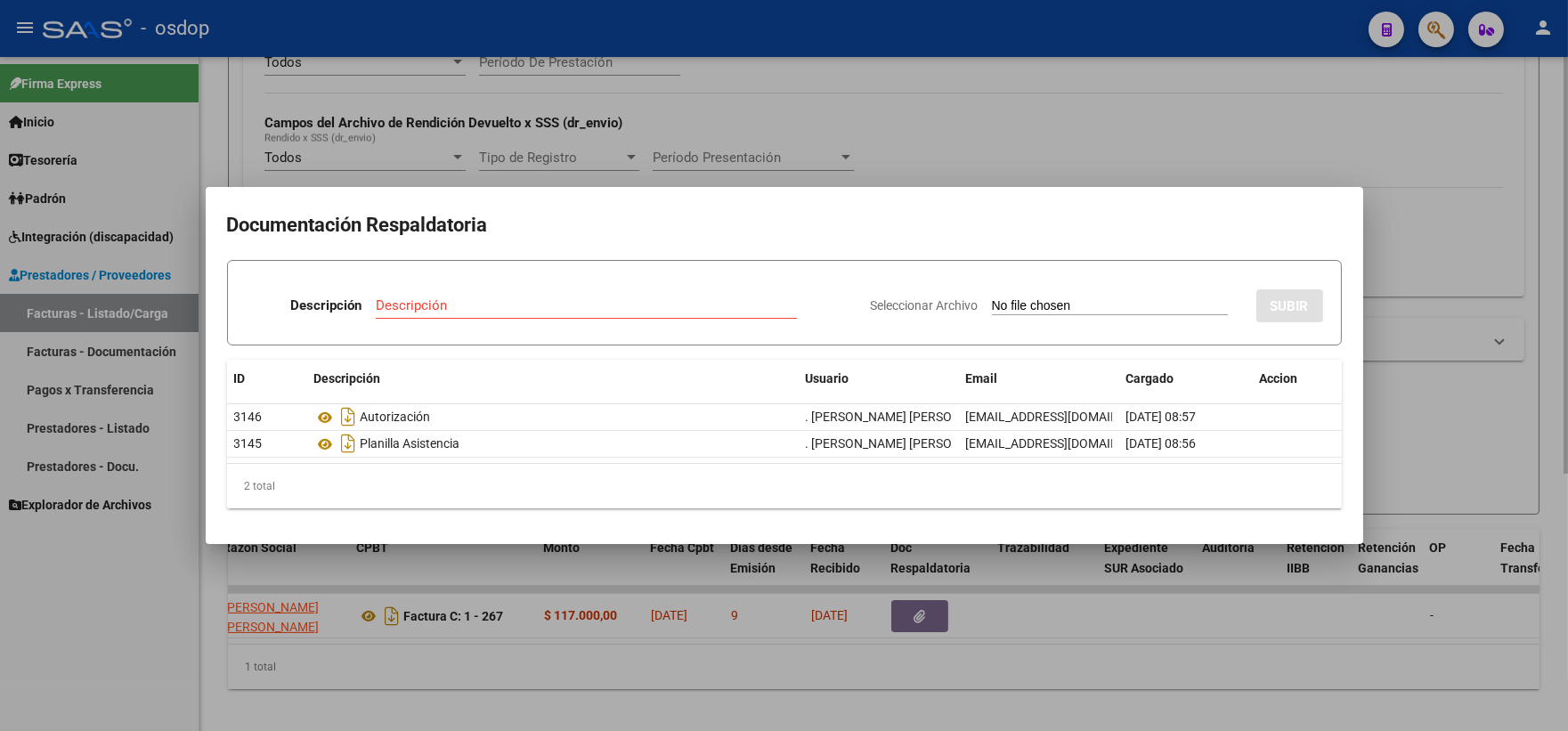
drag, startPoint x: 411, startPoint y: 107, endPoint x: 548, endPoint y: 419, distance: 340.8
click at [410, 105] on div at bounding box center [784, 366] width 1568 height 731
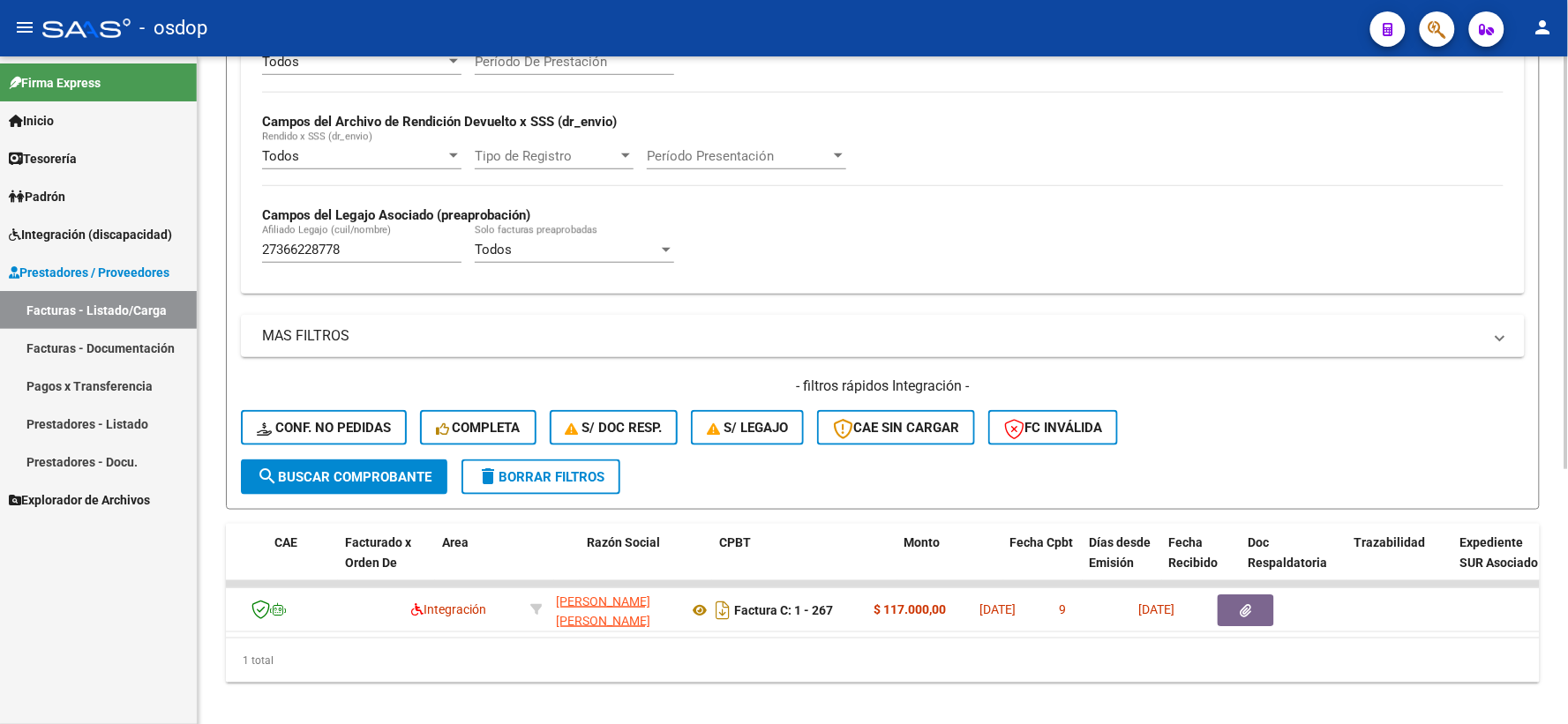
scroll to position [0, 0]
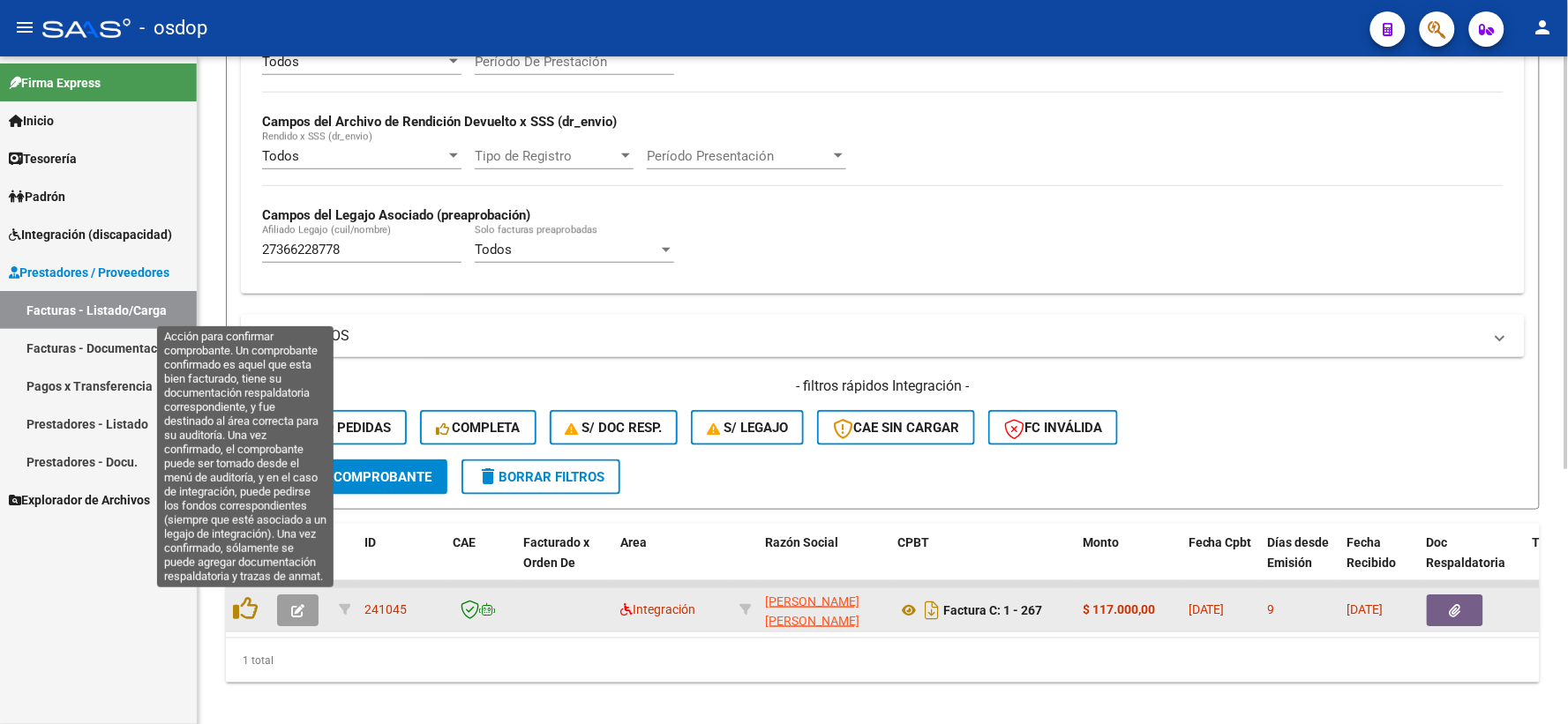
click at [231, 605] on datatable-body-cell at bounding box center [247, 610] width 44 height 43
click at [240, 608] on icon at bounding box center [244, 608] width 24 height 24
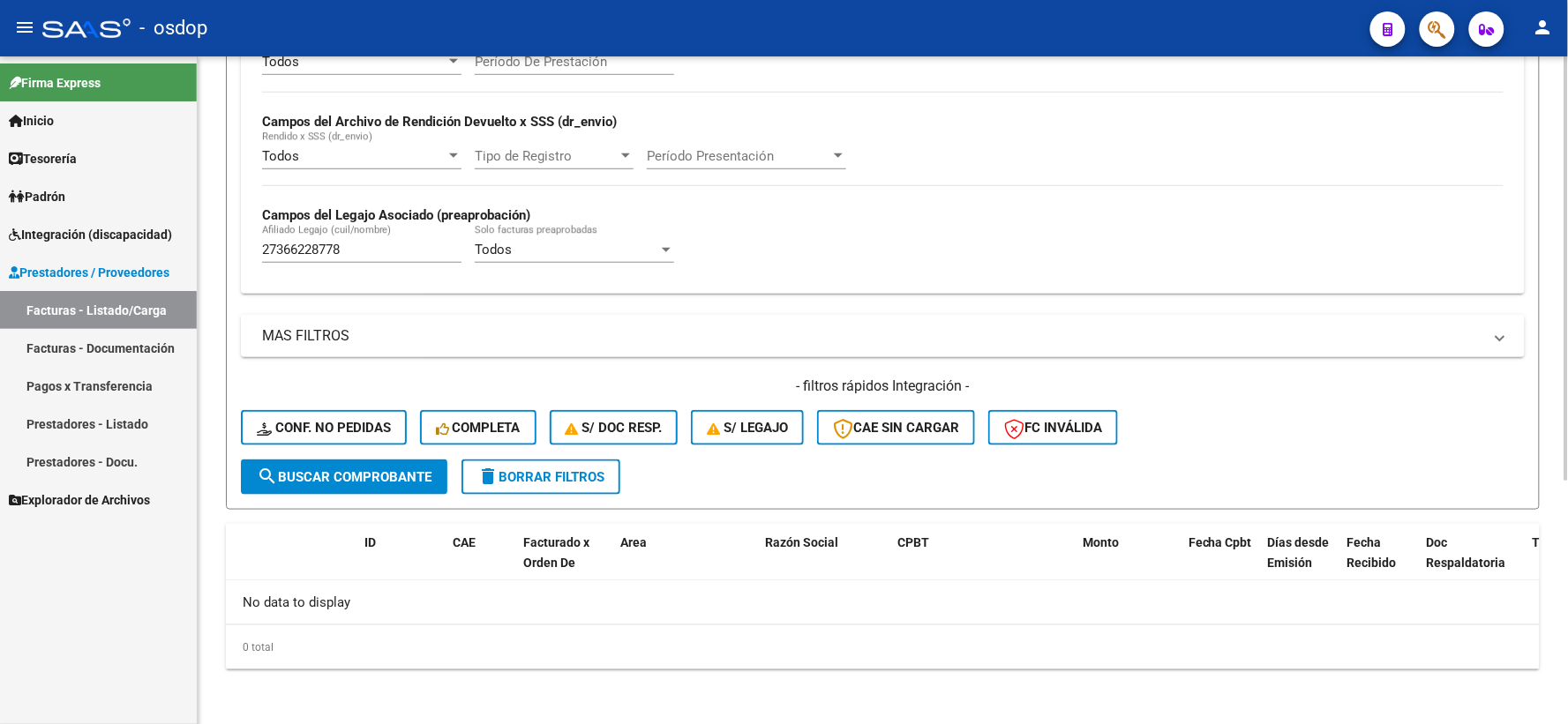
drag, startPoint x: 363, startPoint y: 261, endPoint x: 208, endPoint y: 263, distance: 155.0
click at [186, 258] on mat-sidenav-container "Firma Express Inicio Instructivos Contacto OS Tesorería Extractos Procesados (c…" at bounding box center [784, 390] width 1568 height 668
click at [380, 258] on input "27366228778" at bounding box center [361, 249] width 200 height 16
drag, startPoint x: 363, startPoint y: 252, endPoint x: 234, endPoint y: 263, distance: 129.5
click at [234, 263] on form "Filtros Id Area Area Seleccionar Gerenciador Seleccionar Gerenciador No Confirm…" at bounding box center [883, 167] width 1314 height 683
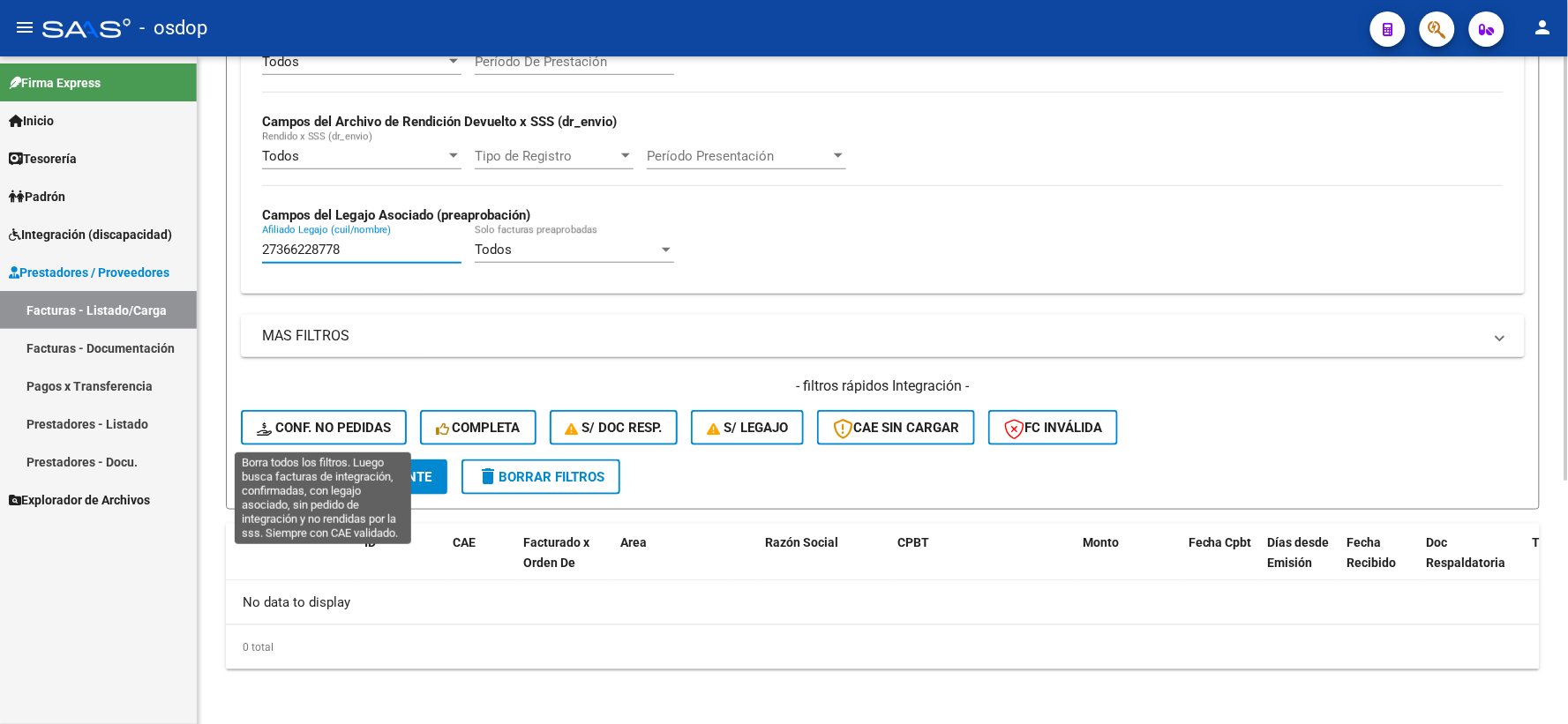
click at [372, 421] on span "Conf. no pedidas" at bounding box center [324, 427] width 134 height 16
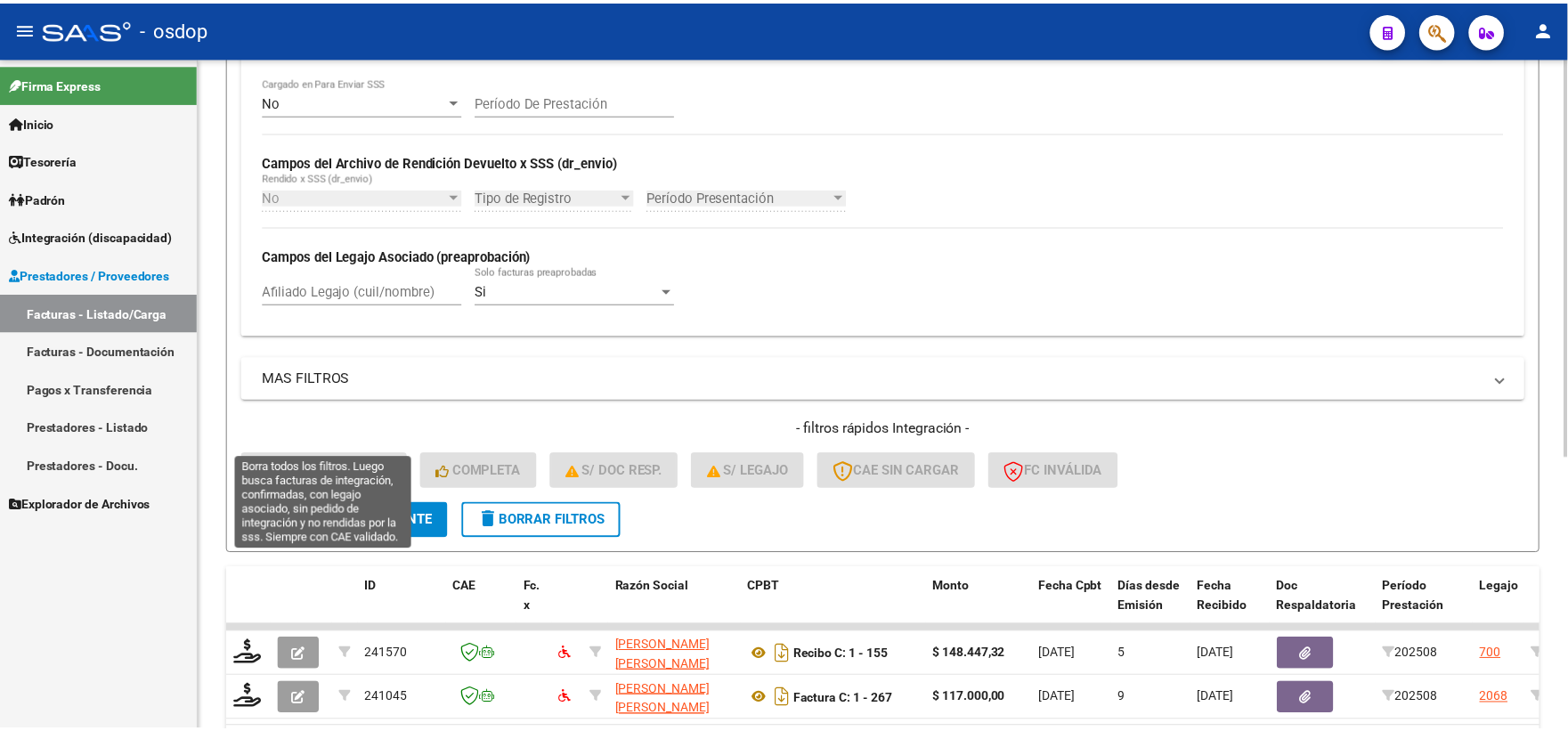
scroll to position [386, 0]
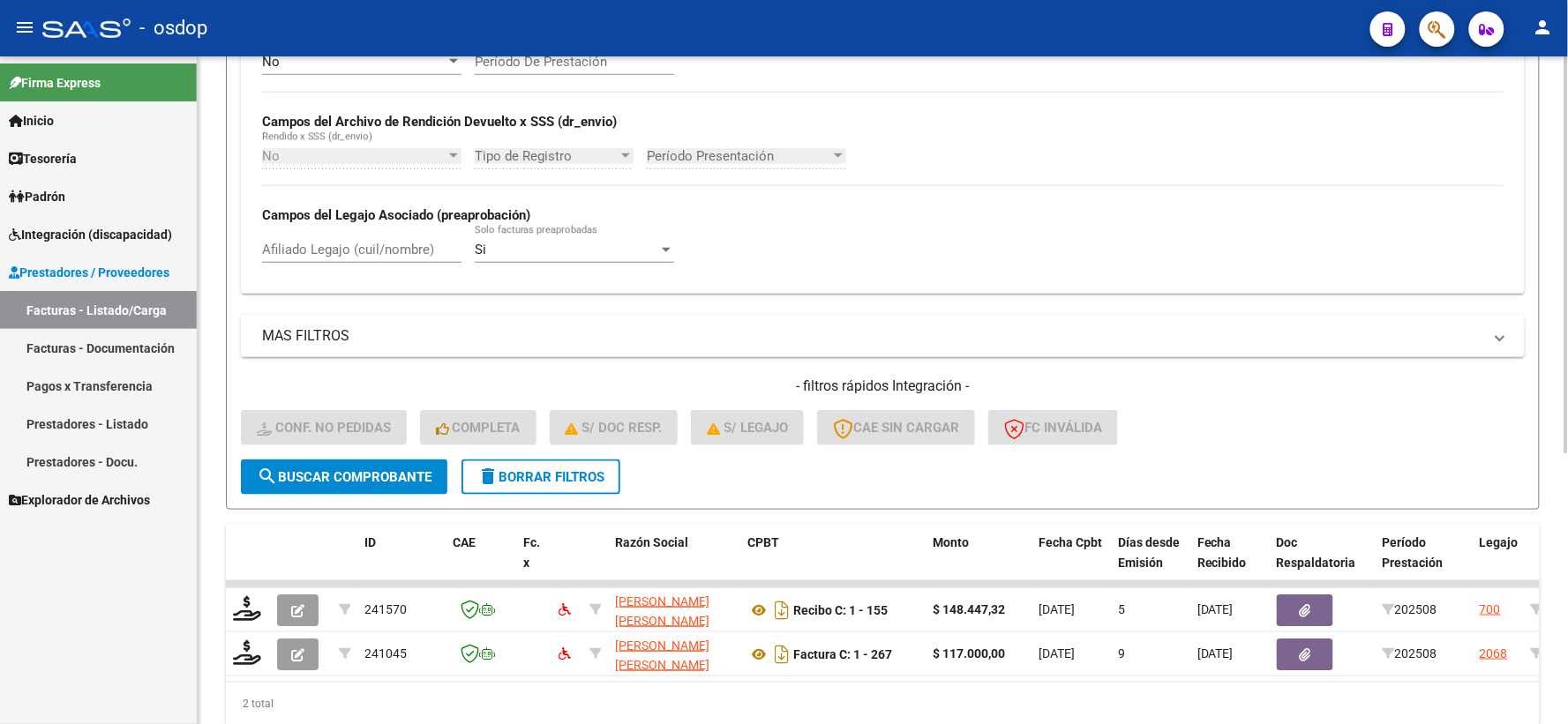
click at [368, 263] on div "Afiliado Legajo (cuil/nombre)" at bounding box center [361, 243] width 200 height 38
click at [362, 250] on input "Afiliado Legajo (cuil/nombre)" at bounding box center [361, 249] width 200 height 16
paste input "27366228778"
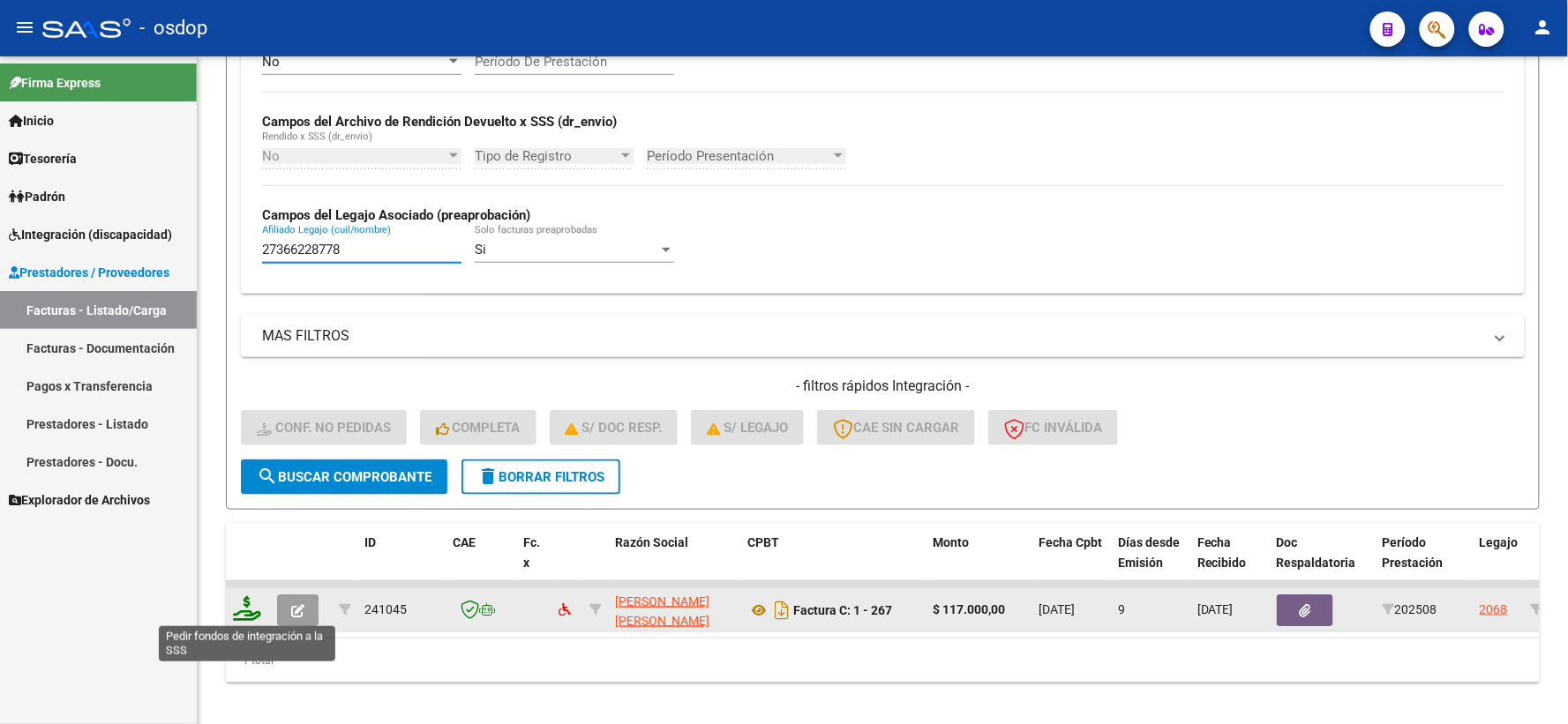
type input "27366228778"
click at [247, 615] on icon at bounding box center [246, 608] width 28 height 24
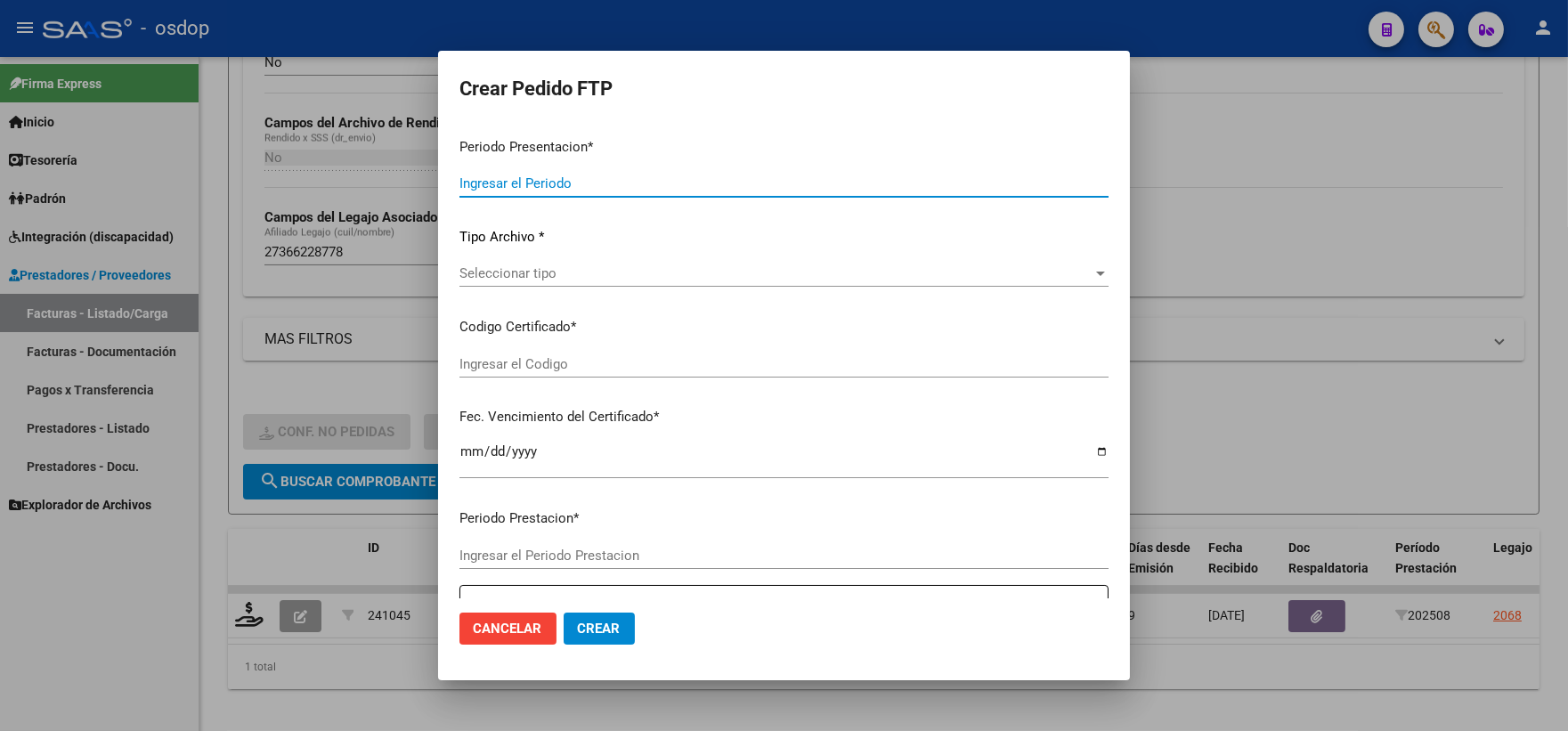
type input "202508"
type input "$ 117.000,00"
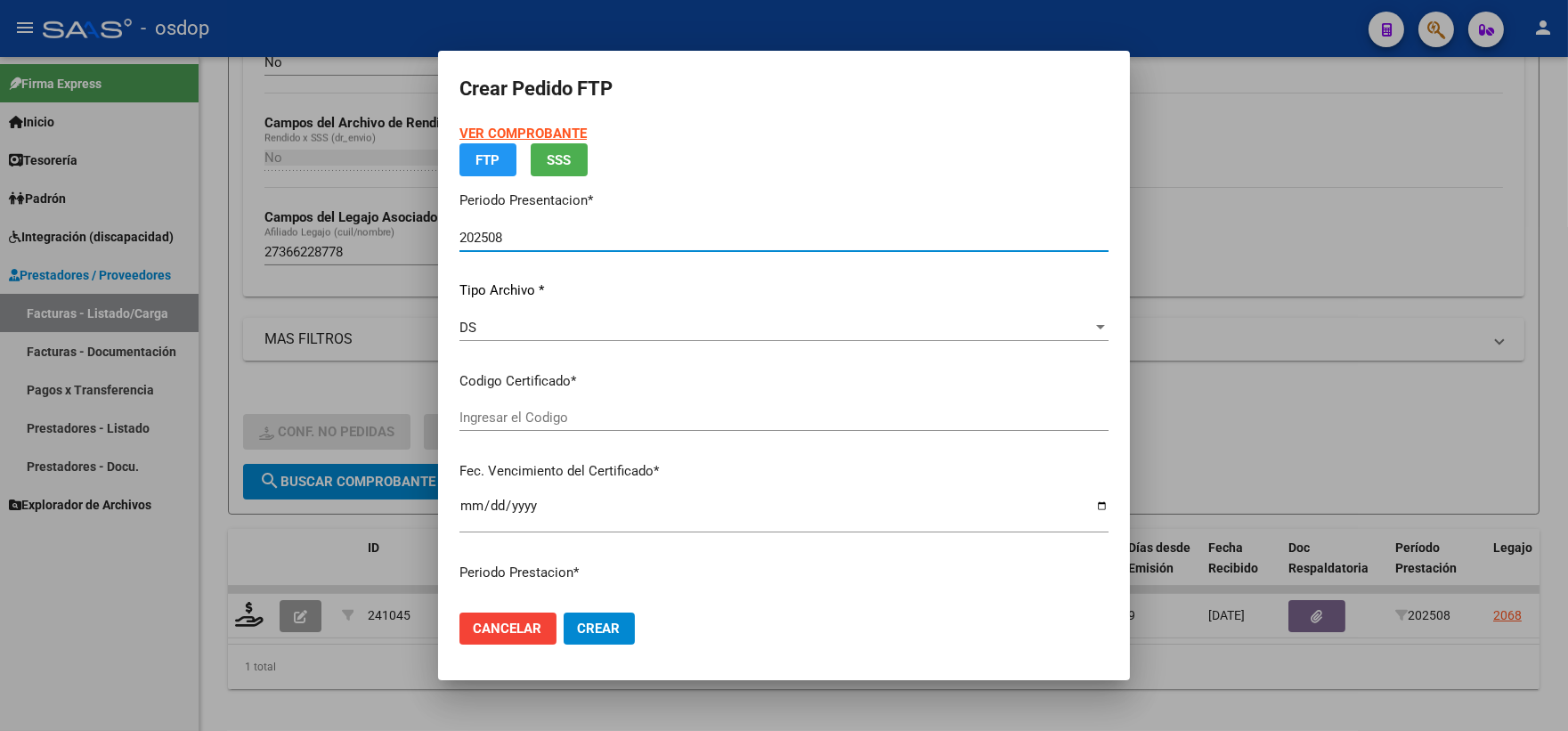
type input "7618261478"
type input "2026-10-26"
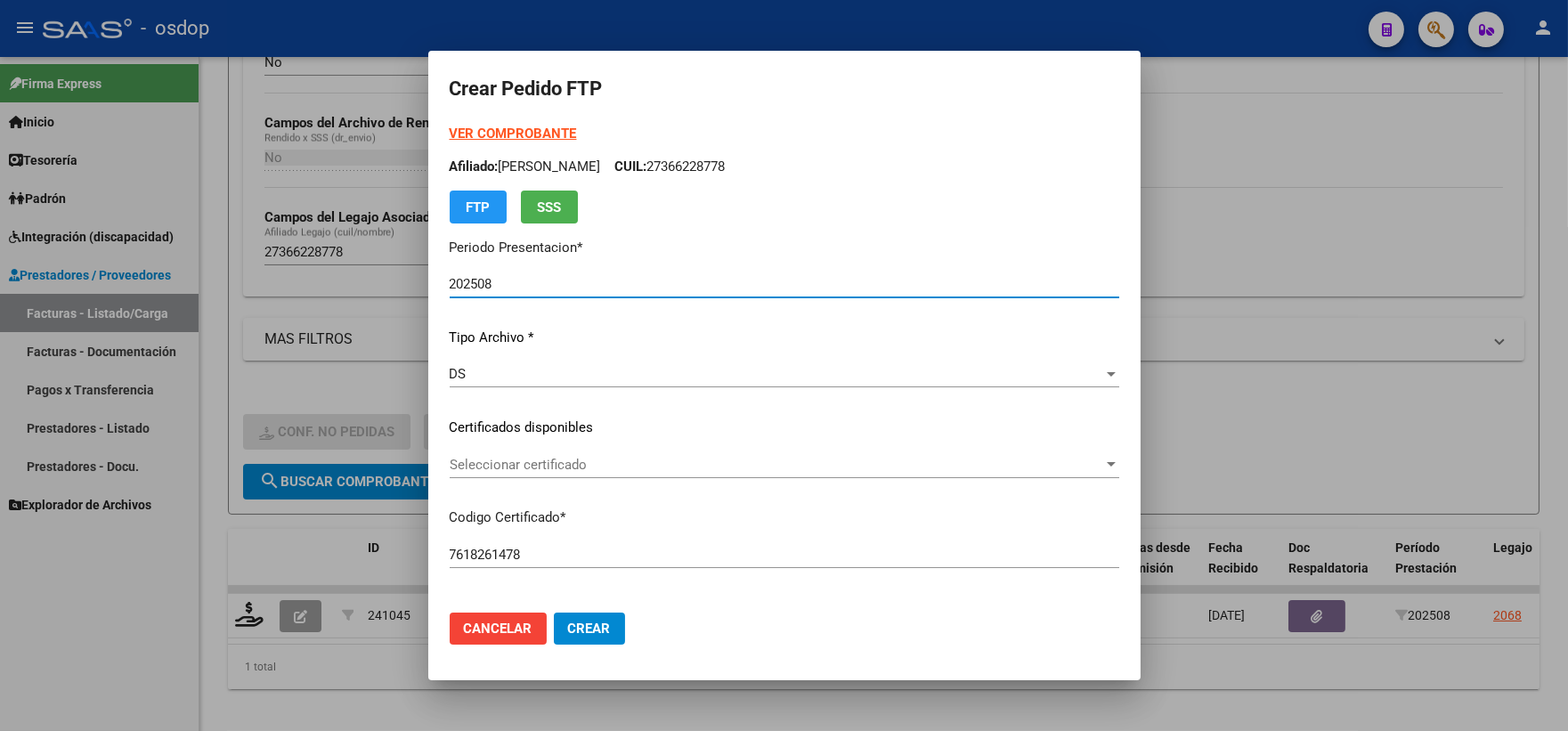
click at [552, 424] on p "Certificados disponibles" at bounding box center [785, 427] width 670 height 21
click at [555, 472] on span "Seleccionar certificado" at bounding box center [776, 465] width 653 height 16
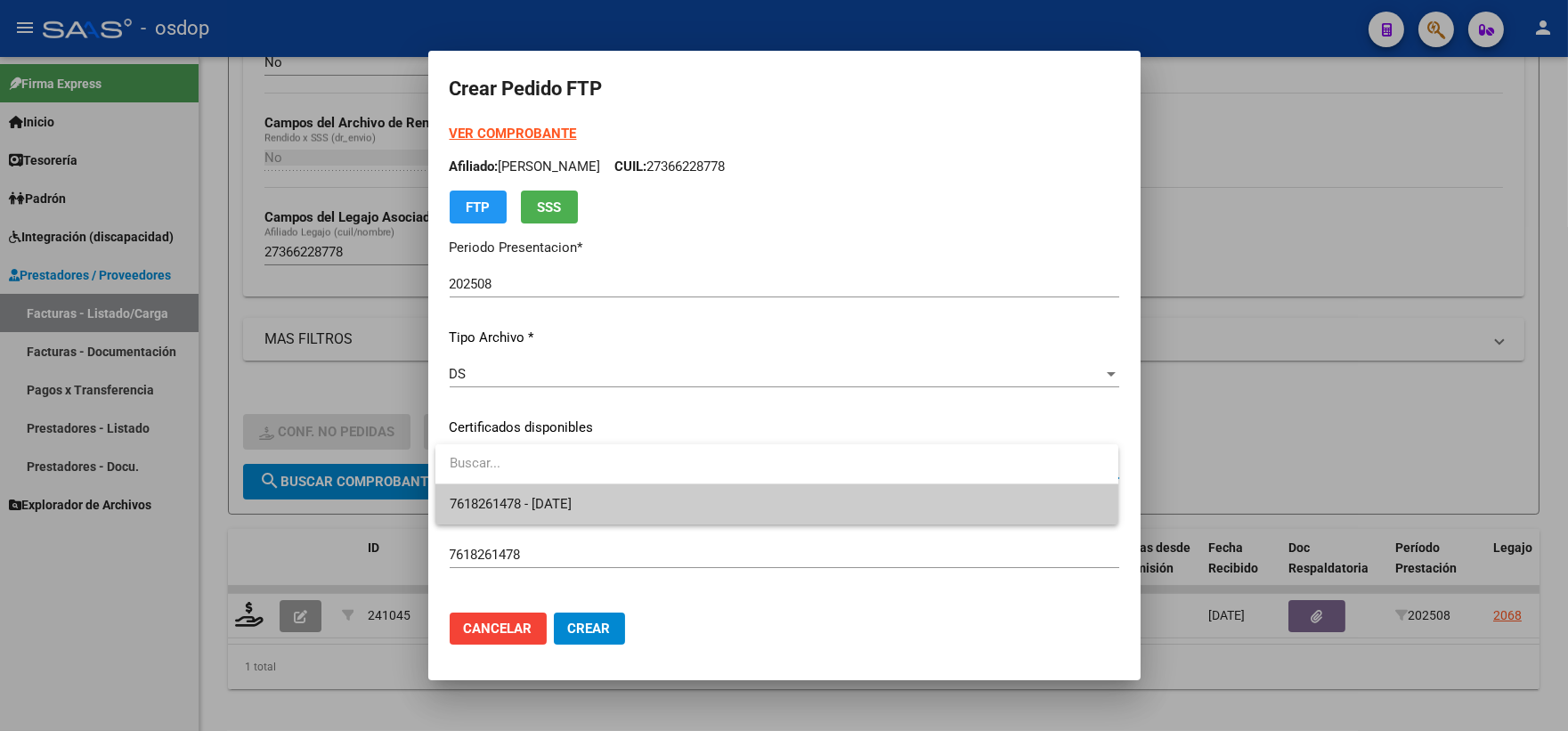
click at [572, 501] on span "7618261478 - 2026-10-26" at bounding box center [511, 504] width 122 height 16
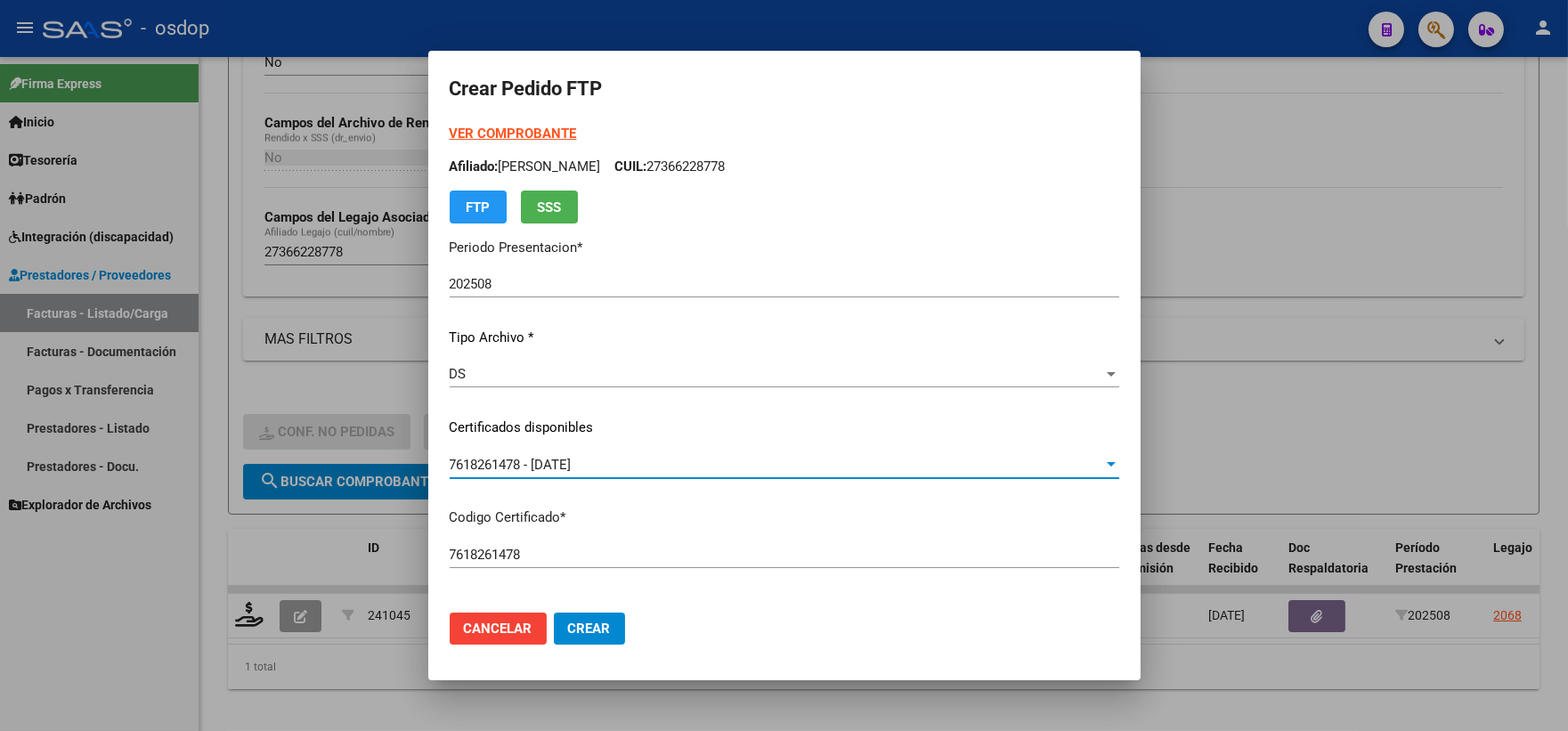
scroll to position [494, 0]
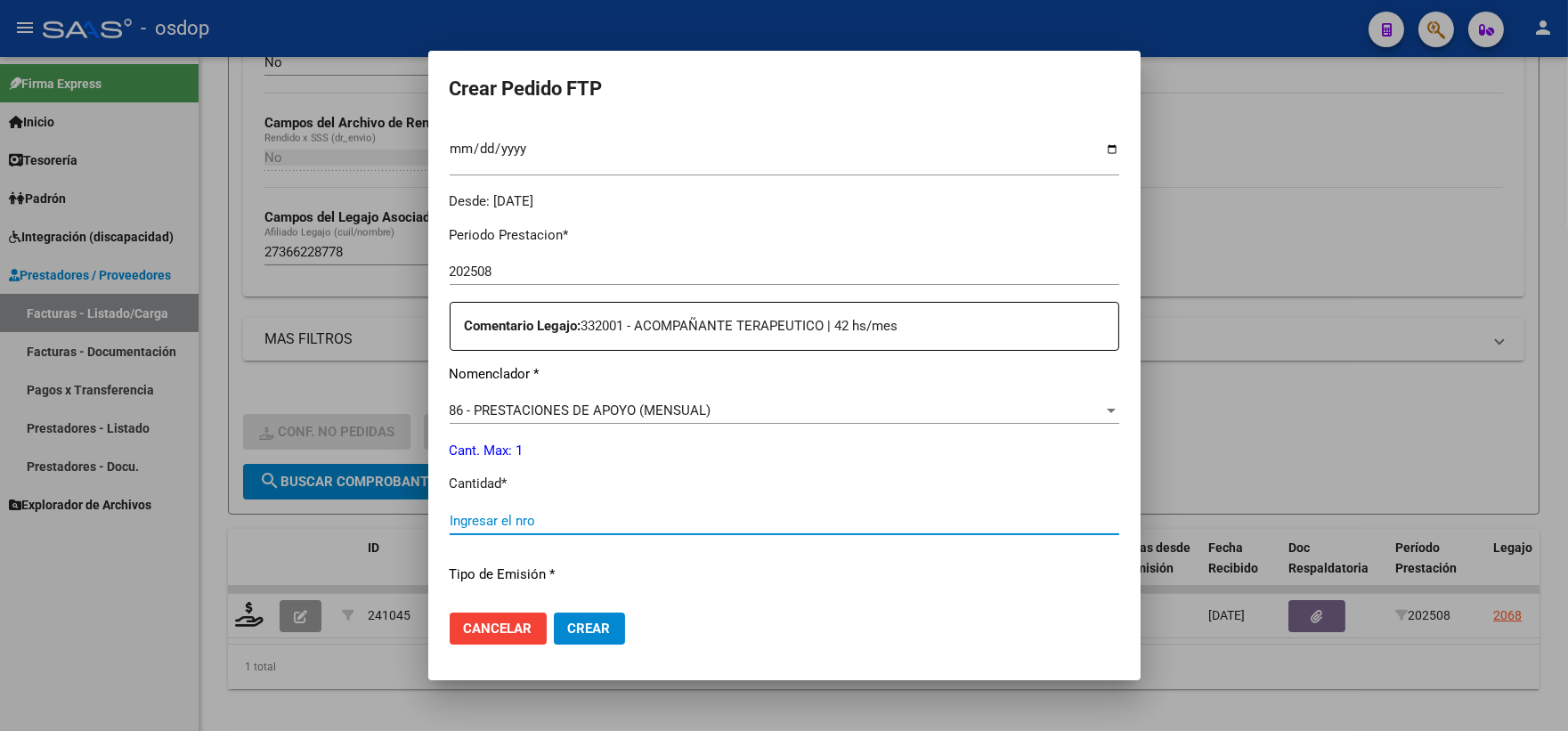
click at [588, 527] on input "Ingresar el nro" at bounding box center [785, 521] width 670 height 16
type input "1"
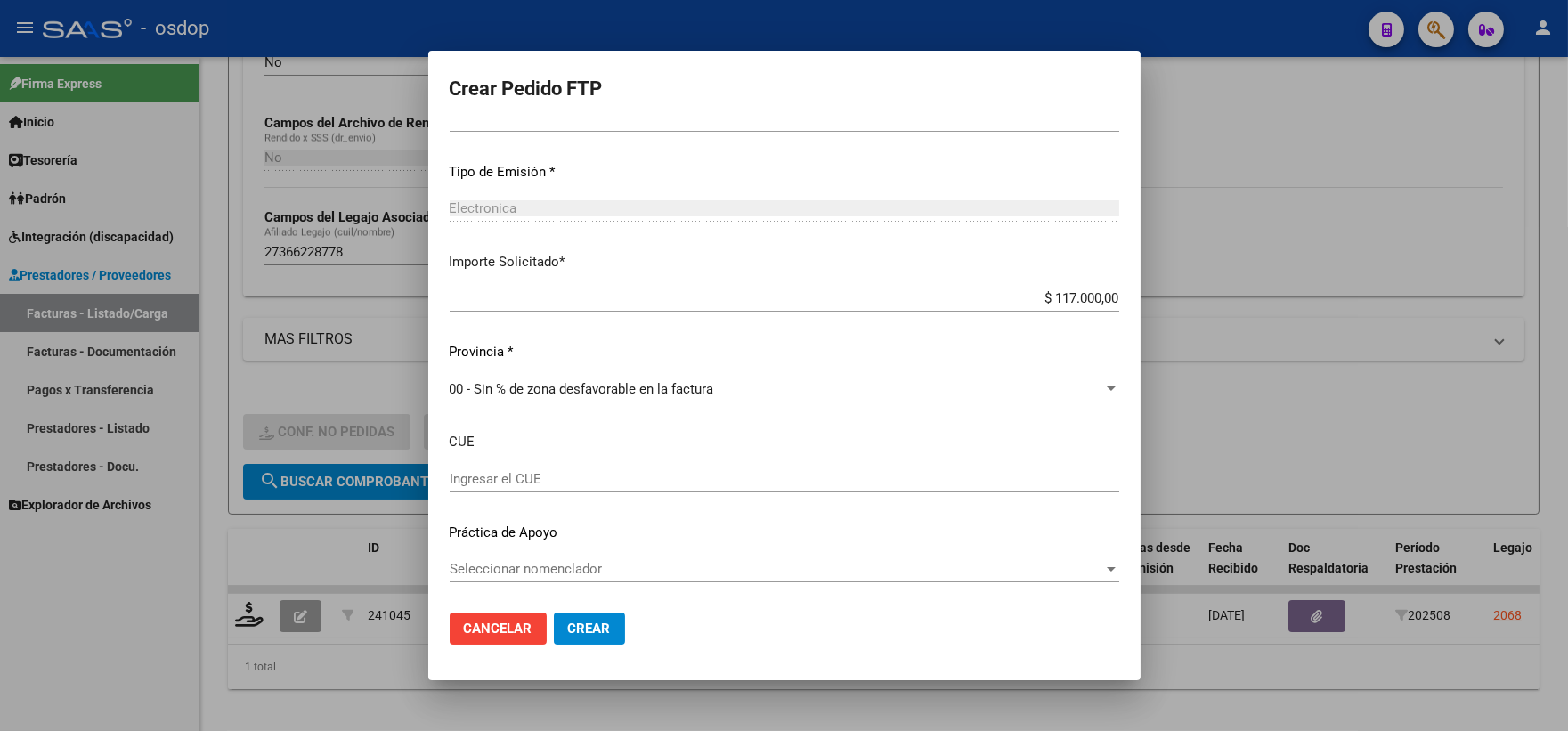
click at [588, 552] on div "Periodo Prestacion * 202508 Ingresar el Periodo Prestacion Comentario Legajo: 3…" at bounding box center [785, 204] width 670 height 790
click at [592, 627] on span "Crear" at bounding box center [589, 629] width 43 height 16
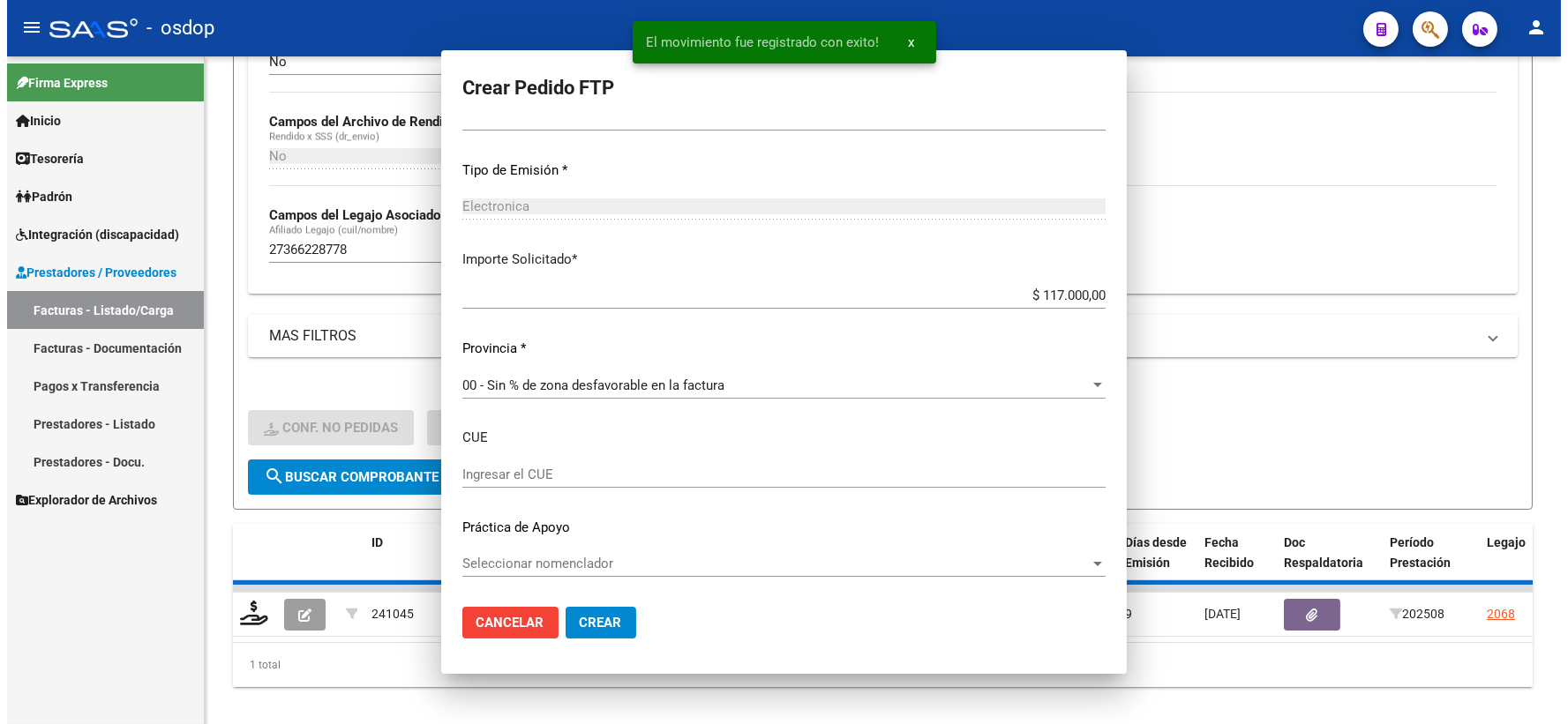
scroll to position [0, 0]
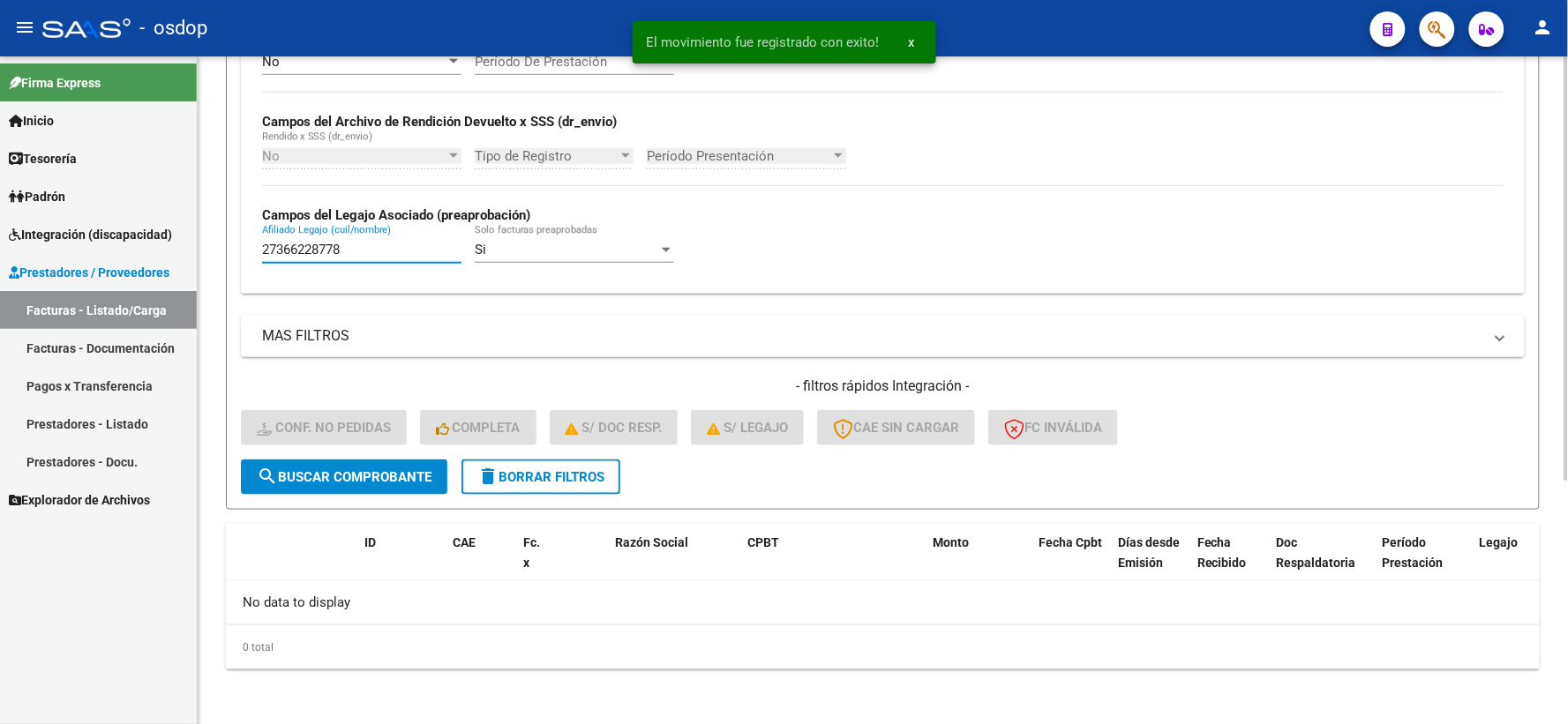
drag, startPoint x: 397, startPoint y: 252, endPoint x: 260, endPoint y: 239, distance: 137.6
click at [260, 239] on div "No Cargado en Para Enviar SSS Período De Prestación Campos del Archivo de Rendi…" at bounding box center [882, 165] width 1284 height 257
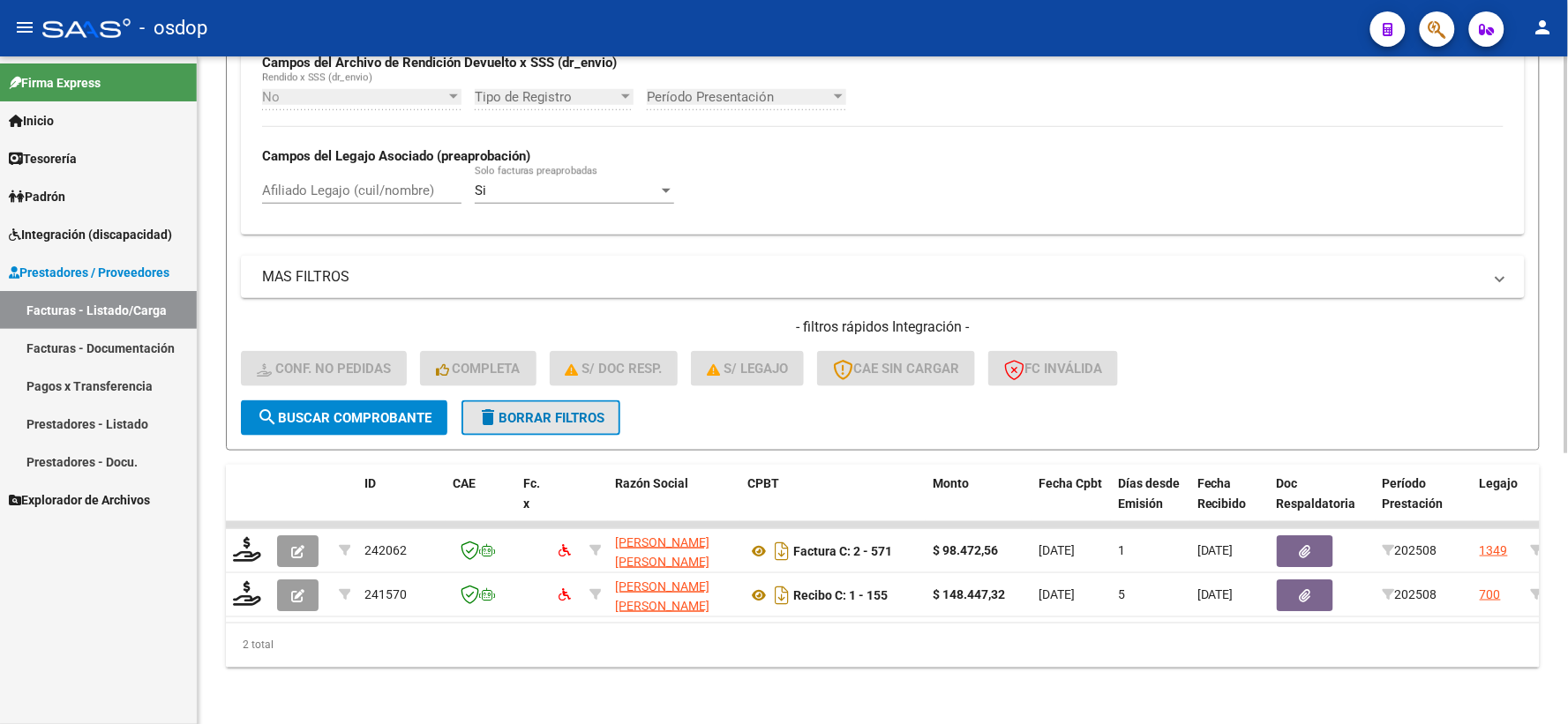
click at [617, 415] on button "delete Borrar Filtros" at bounding box center [540, 418] width 159 height 35
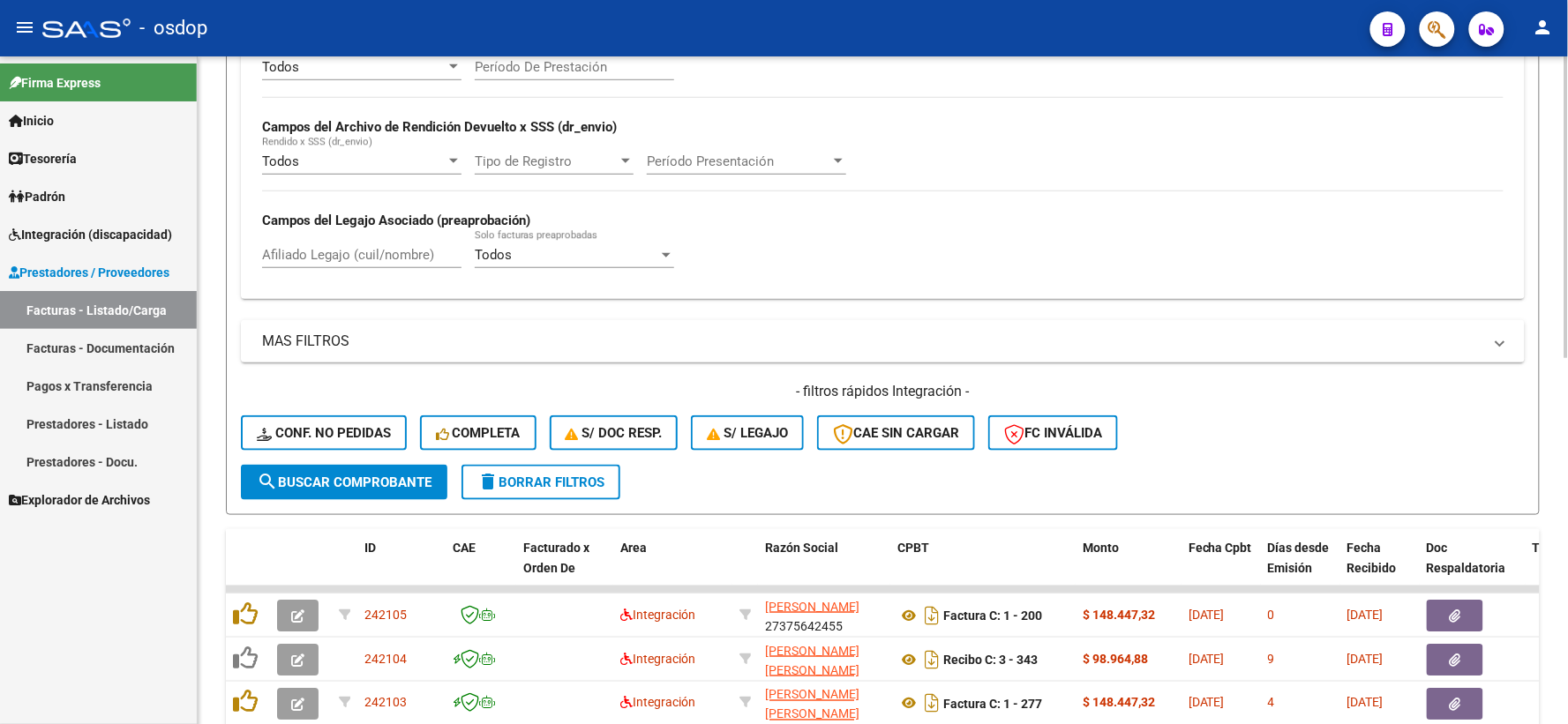
scroll to position [455, 0]
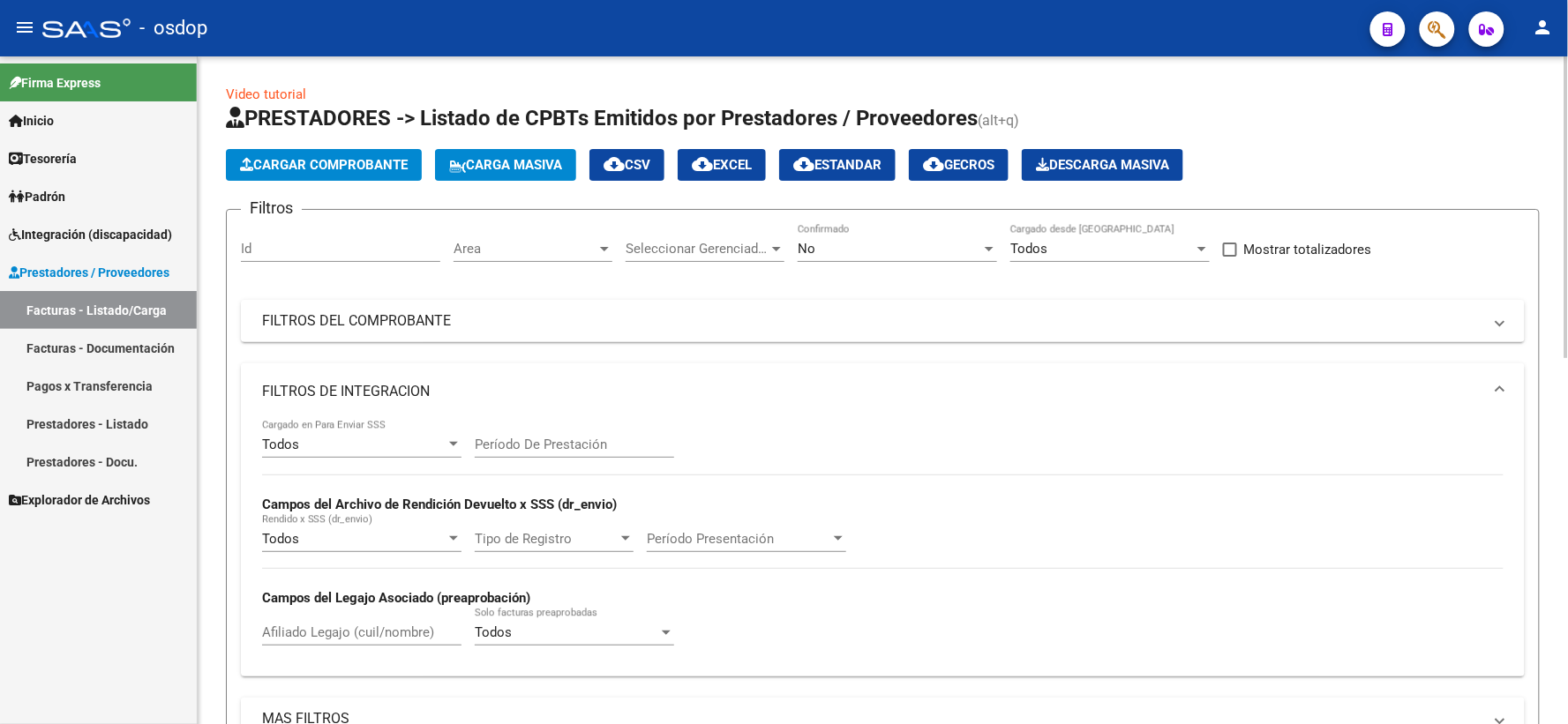
scroll to position [455, 0]
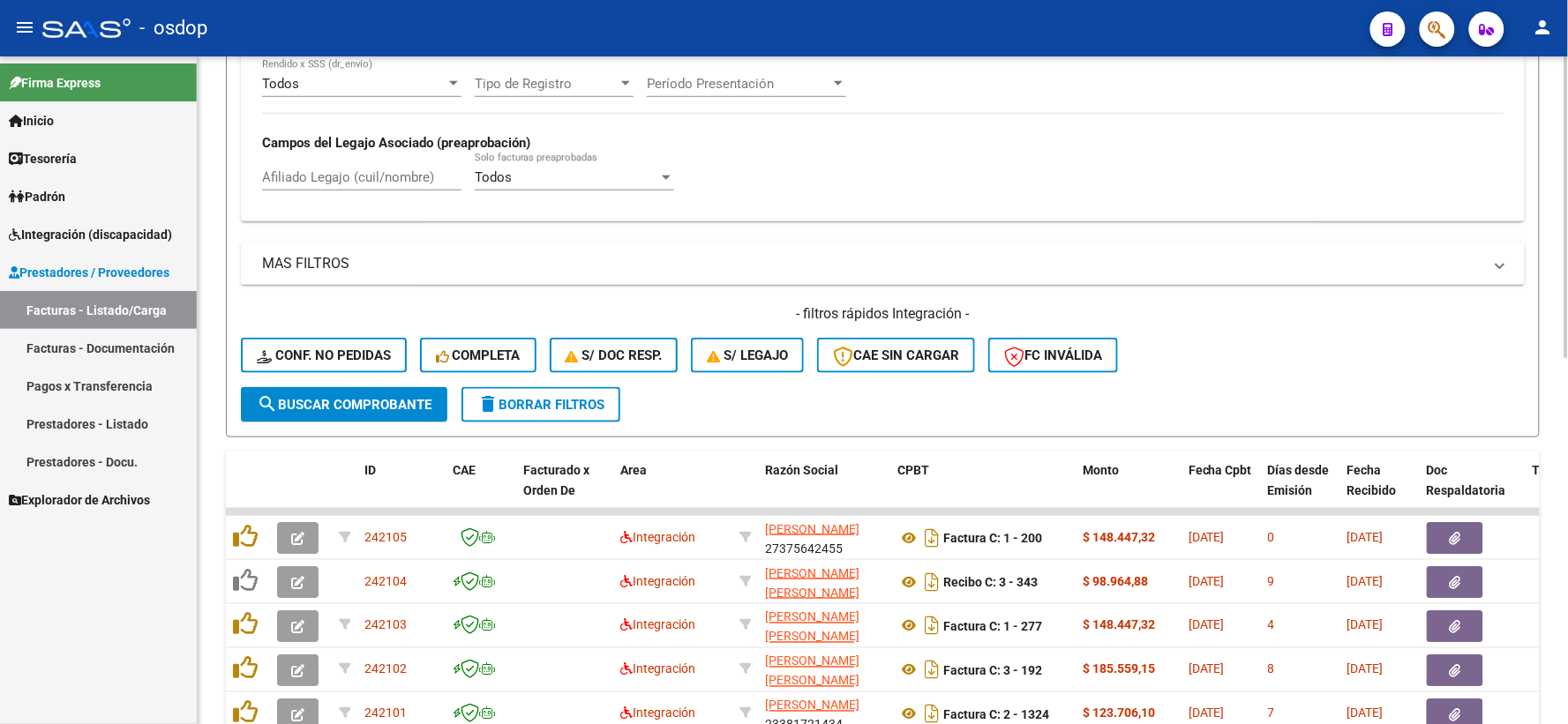
click at [344, 191] on div "Afiliado Legajo (cuil/nombre)" at bounding box center [361, 171] width 200 height 38
paste input "20377010559"
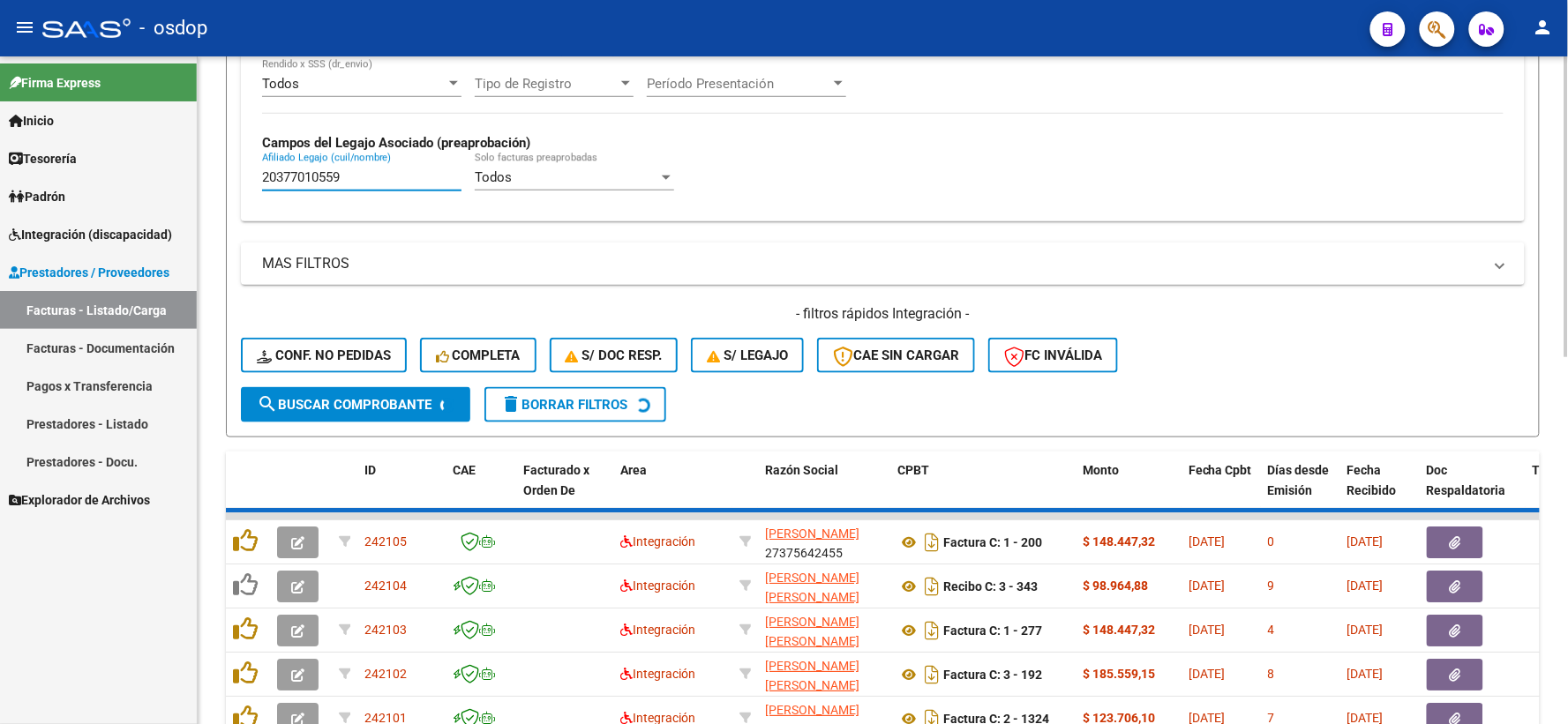
scroll to position [411, 0]
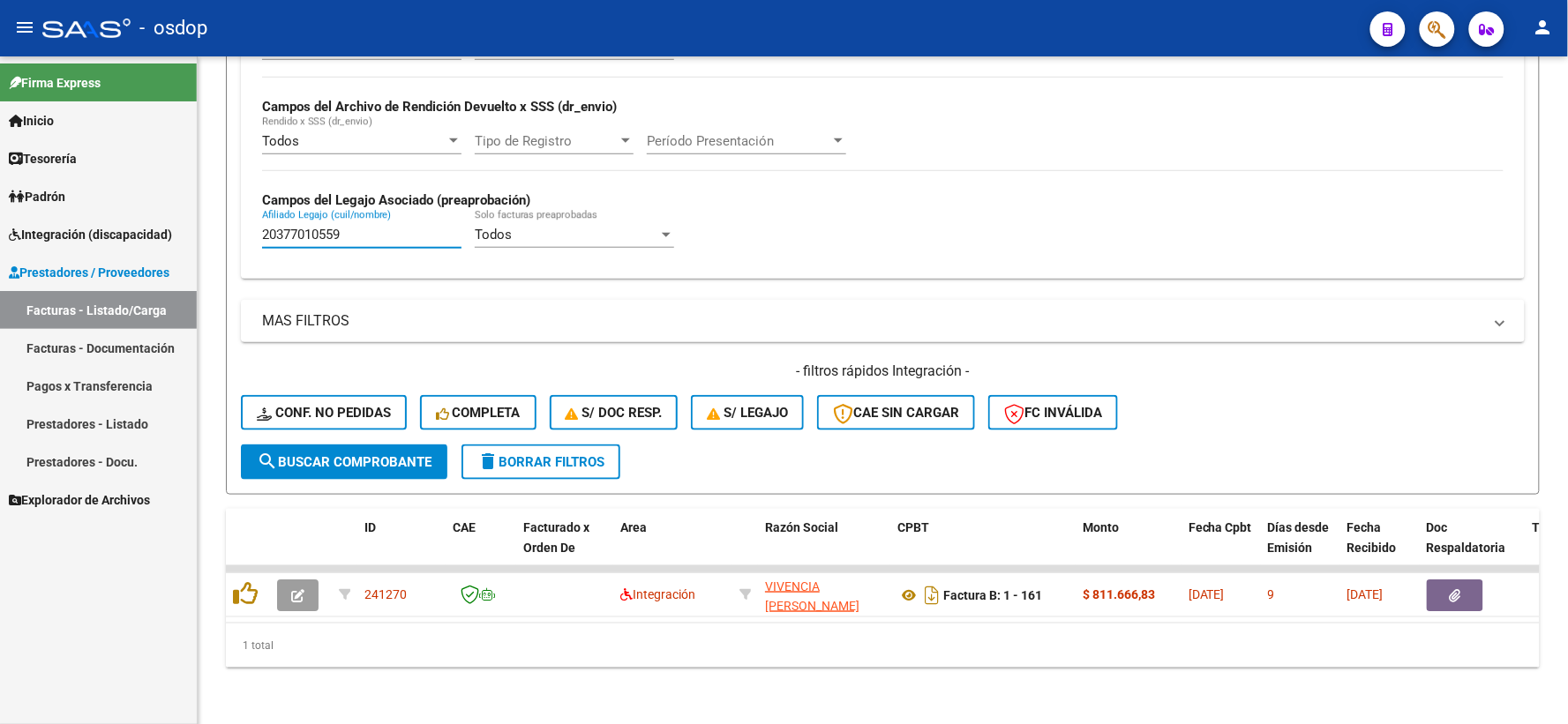
type input "20377010559"
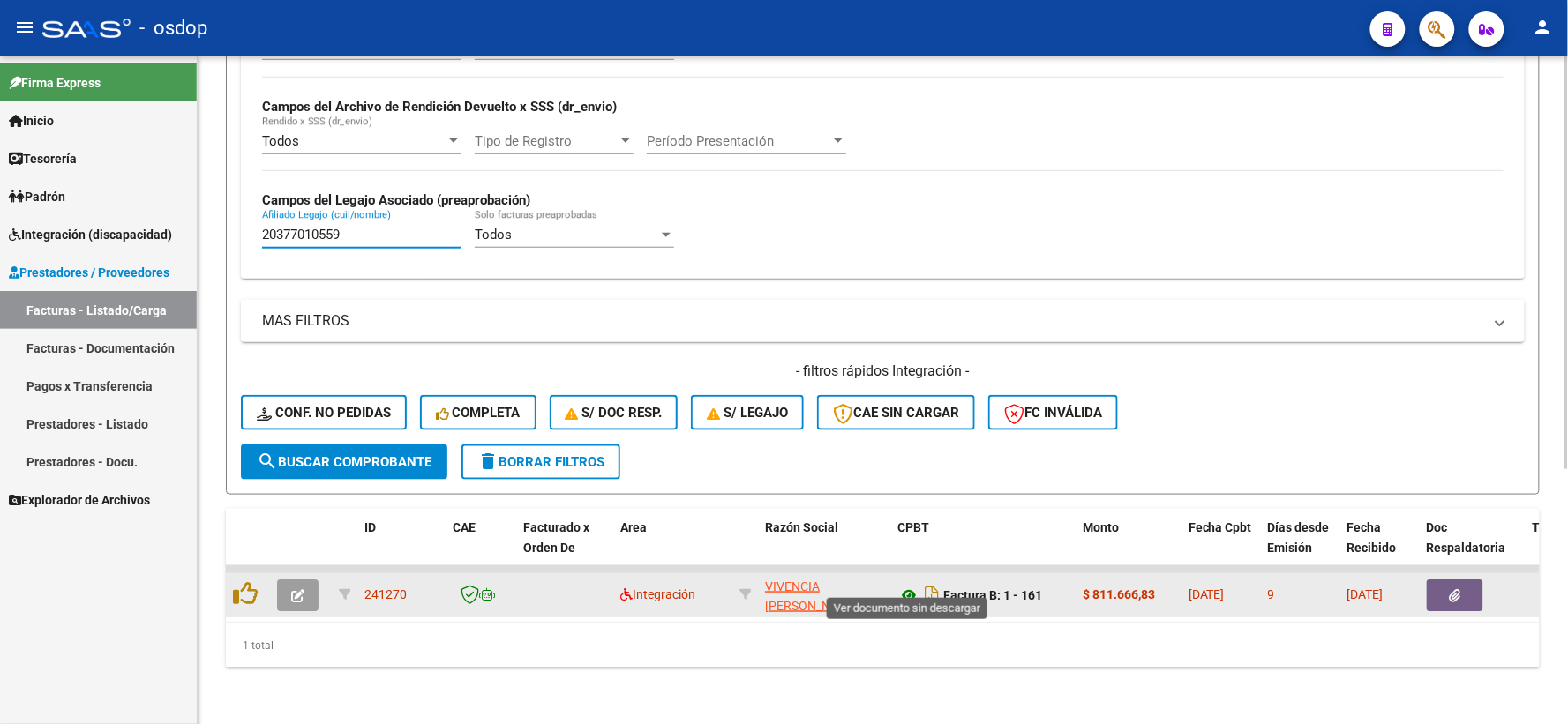
click at [904, 585] on icon at bounding box center [909, 596] width 23 height 21
click at [1430, 589] on button "button" at bounding box center [1455, 596] width 56 height 32
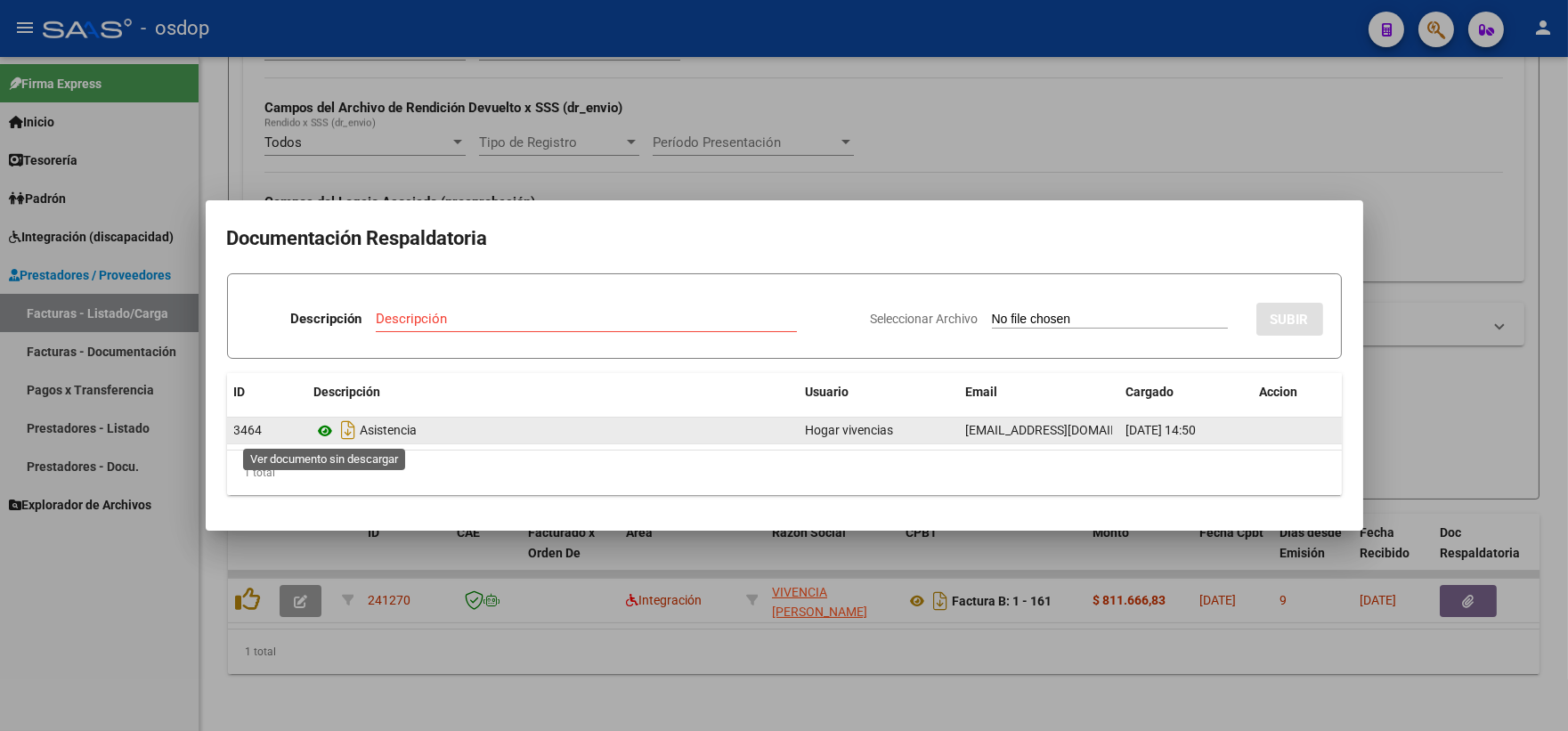
drag, startPoint x: 336, startPoint y: 427, endPoint x: 322, endPoint y: 427, distance: 14.0
click at [322, 427] on app-download-rewritename at bounding box center [337, 430] width 46 height 15
click at [322, 427] on icon at bounding box center [326, 431] width 24 height 22
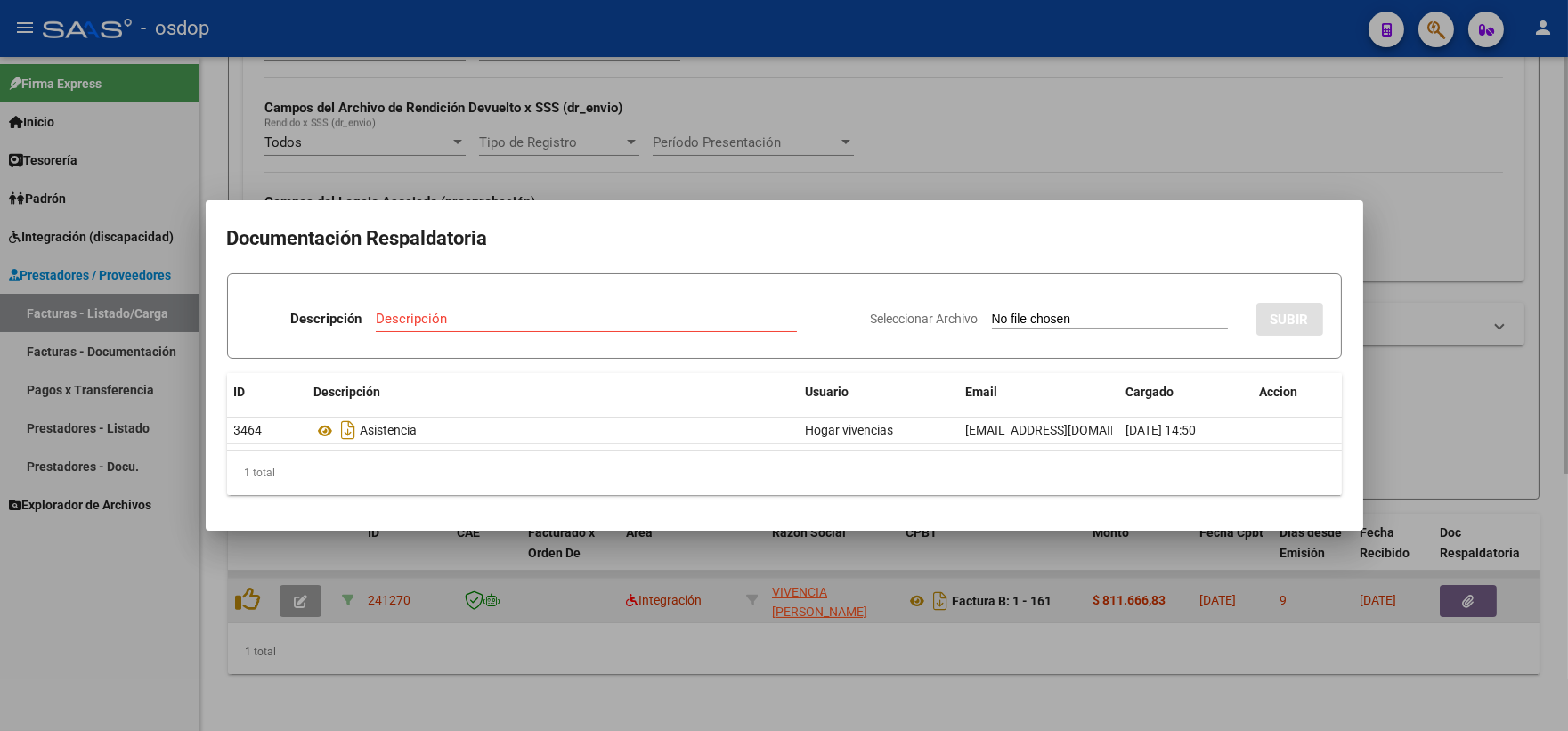
click at [358, 584] on div at bounding box center [784, 366] width 1568 height 731
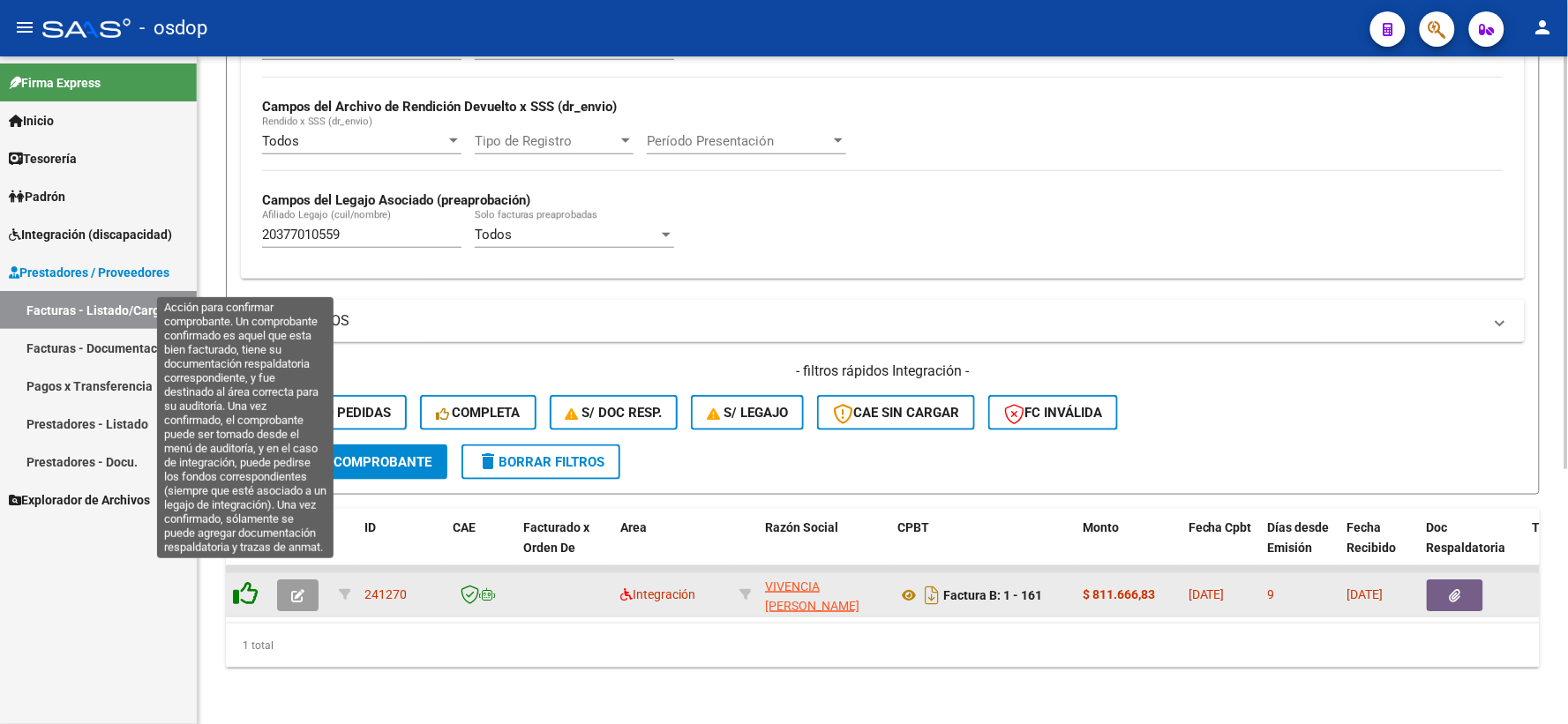
click at [248, 581] on icon at bounding box center [244, 593] width 24 height 24
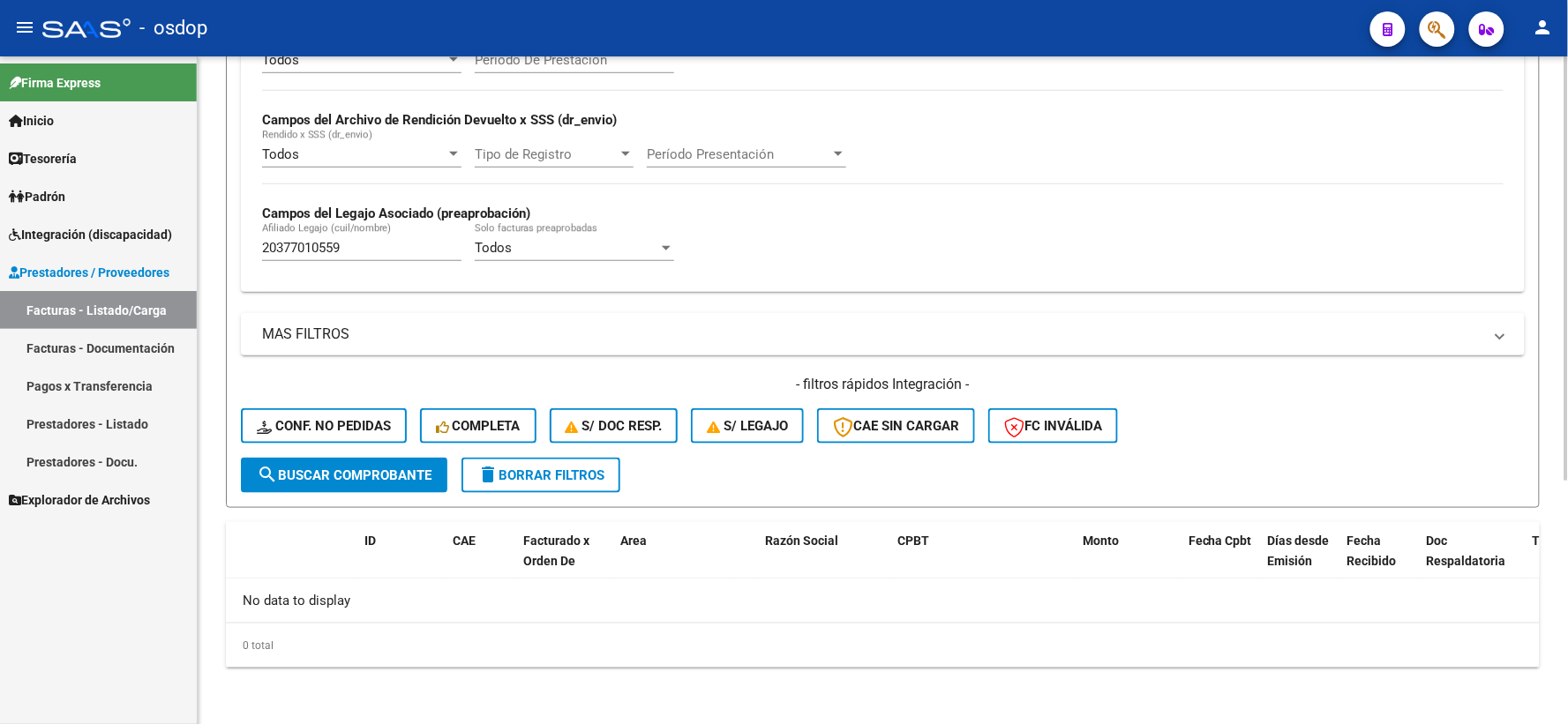
scroll to position [382, 0]
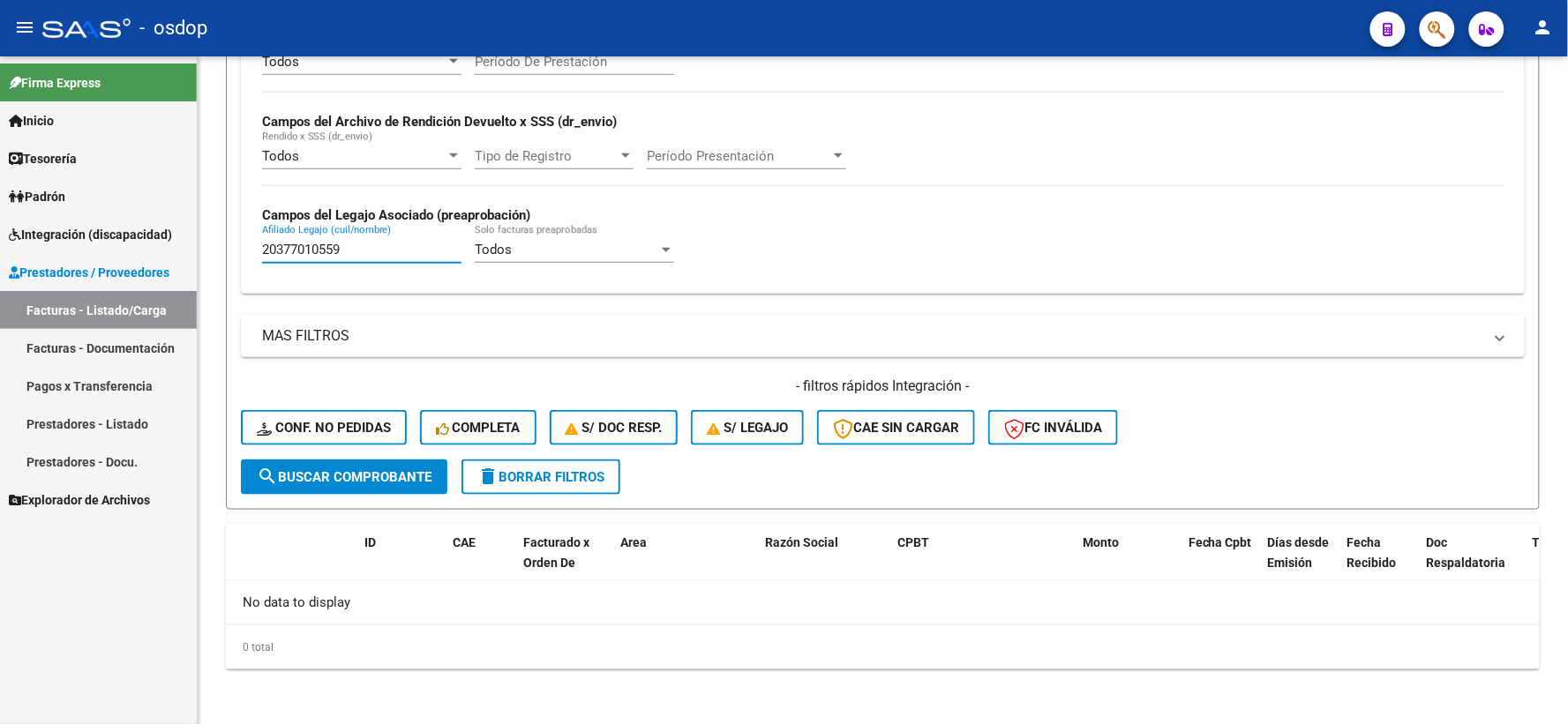
drag, startPoint x: 363, startPoint y: 250, endPoint x: 46, endPoint y: 315, distance: 323.6
click at [55, 262] on mat-sidenav-container "Firma Express Inicio Instructivos Contacto OS Tesorería Extractos Procesados (c…" at bounding box center [784, 390] width 1568 height 668
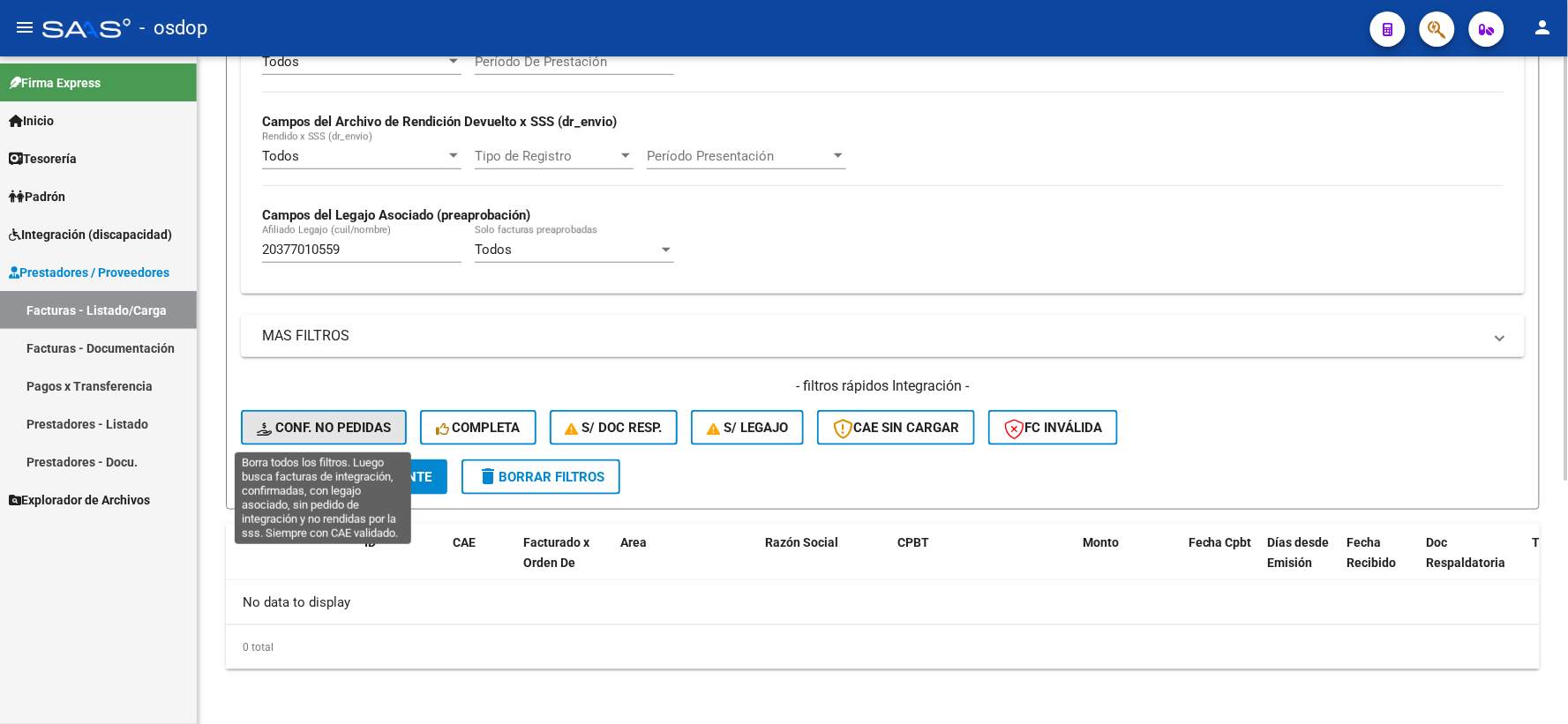
click at [310, 421] on span "Conf. no pedidas" at bounding box center [324, 427] width 134 height 16
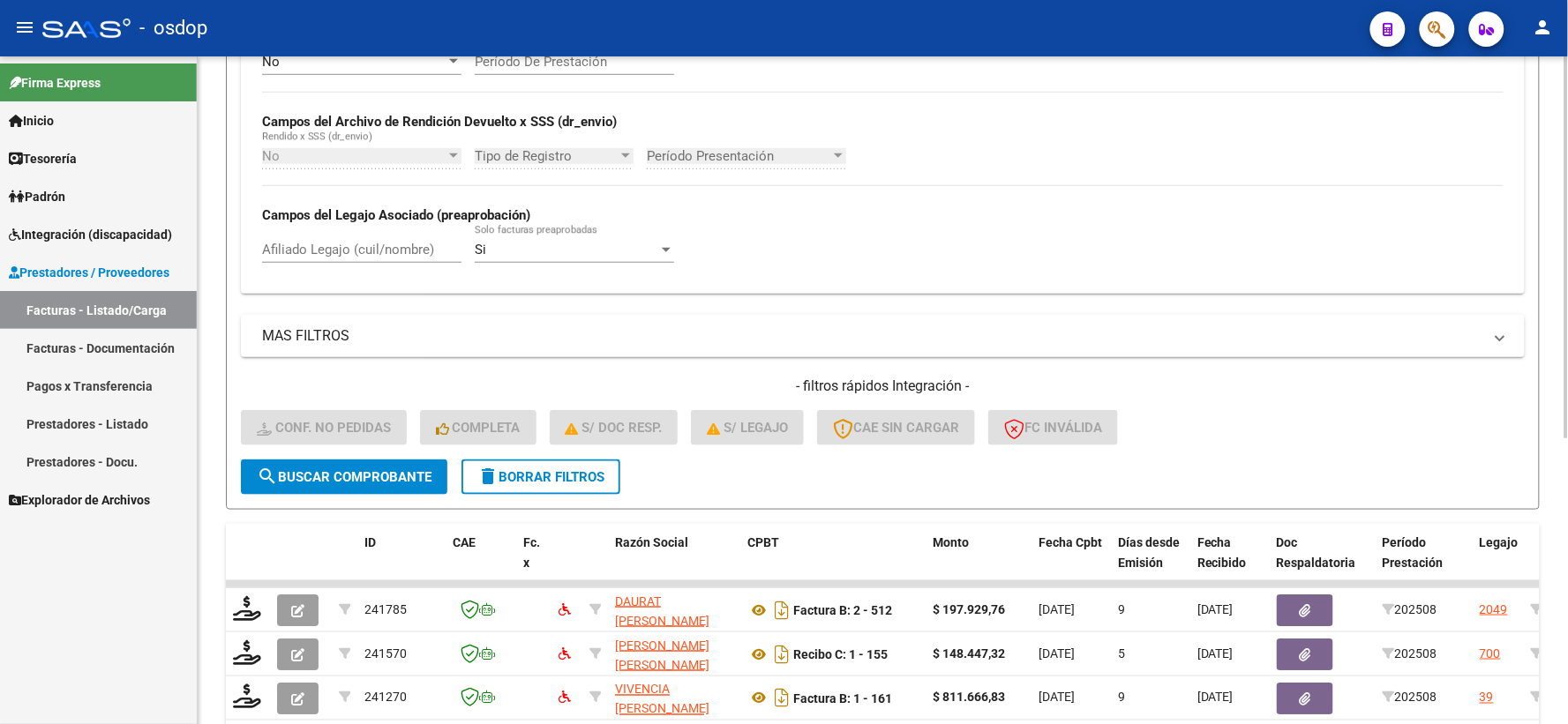
click at [360, 262] on div "Afiliado Legajo (cuil/nombre)" at bounding box center [361, 243] width 200 height 38
paste input "20377010559"
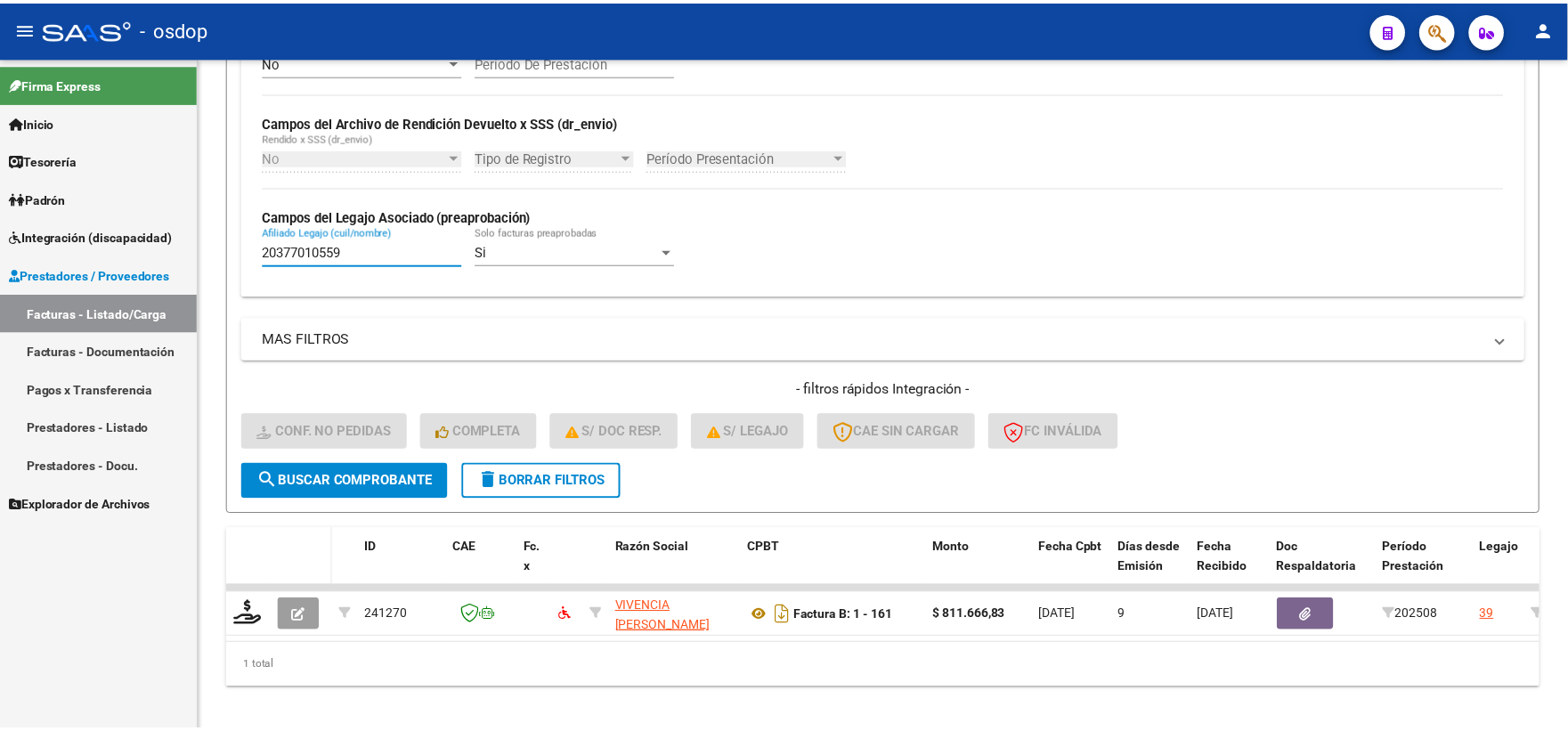
scroll to position [415, 0]
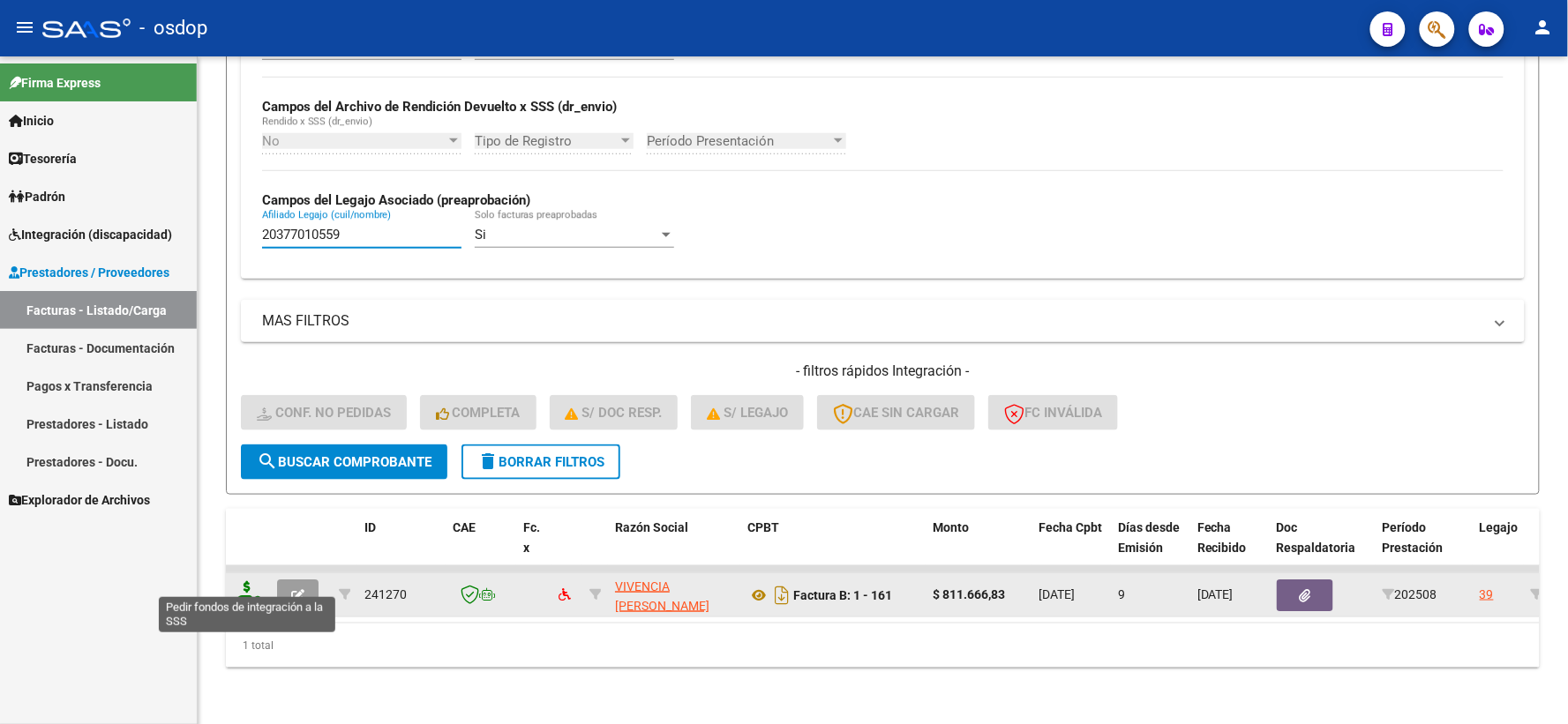
type input "20377010559"
click at [251, 581] on icon at bounding box center [246, 593] width 28 height 24
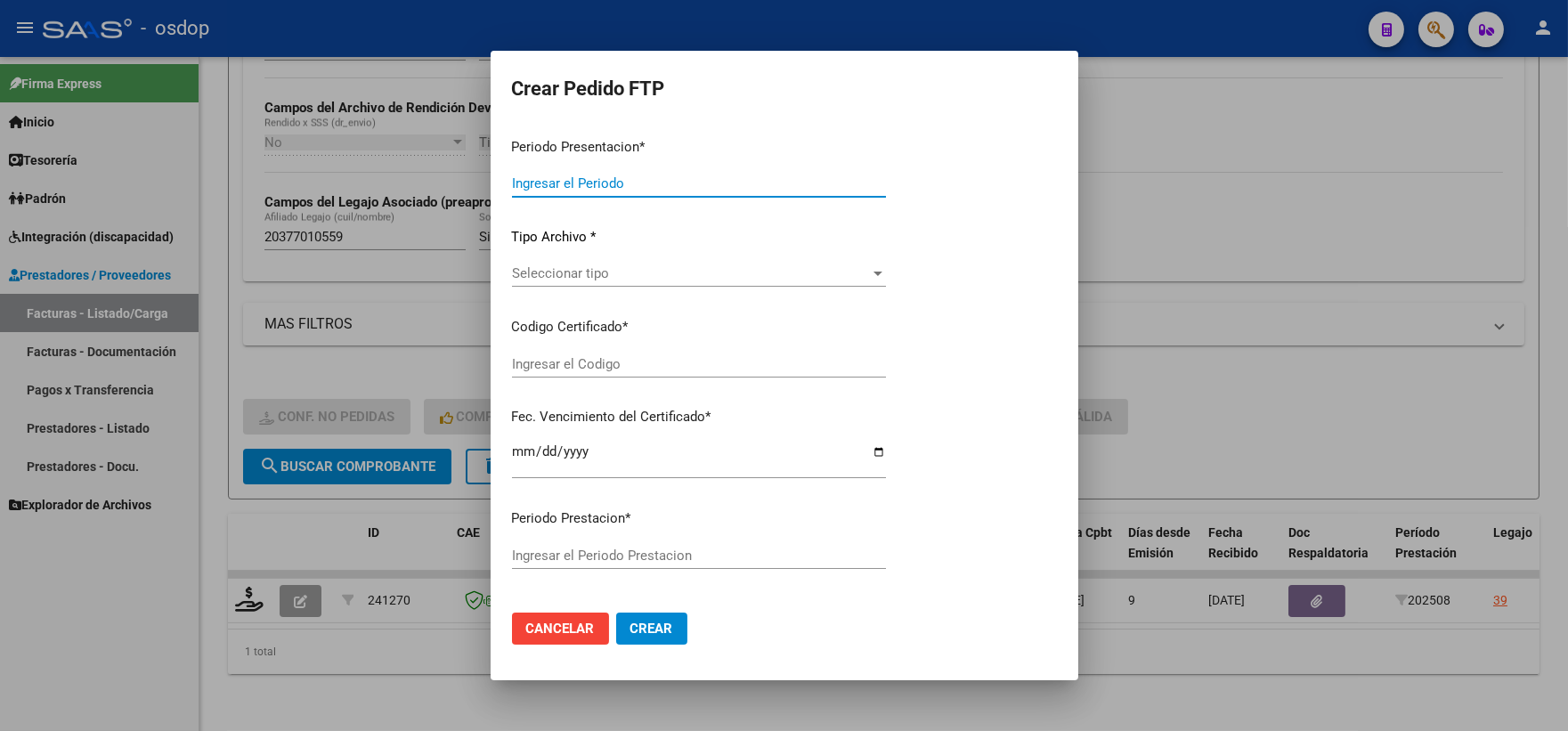
type input "202508"
type input "$ 811.666,83"
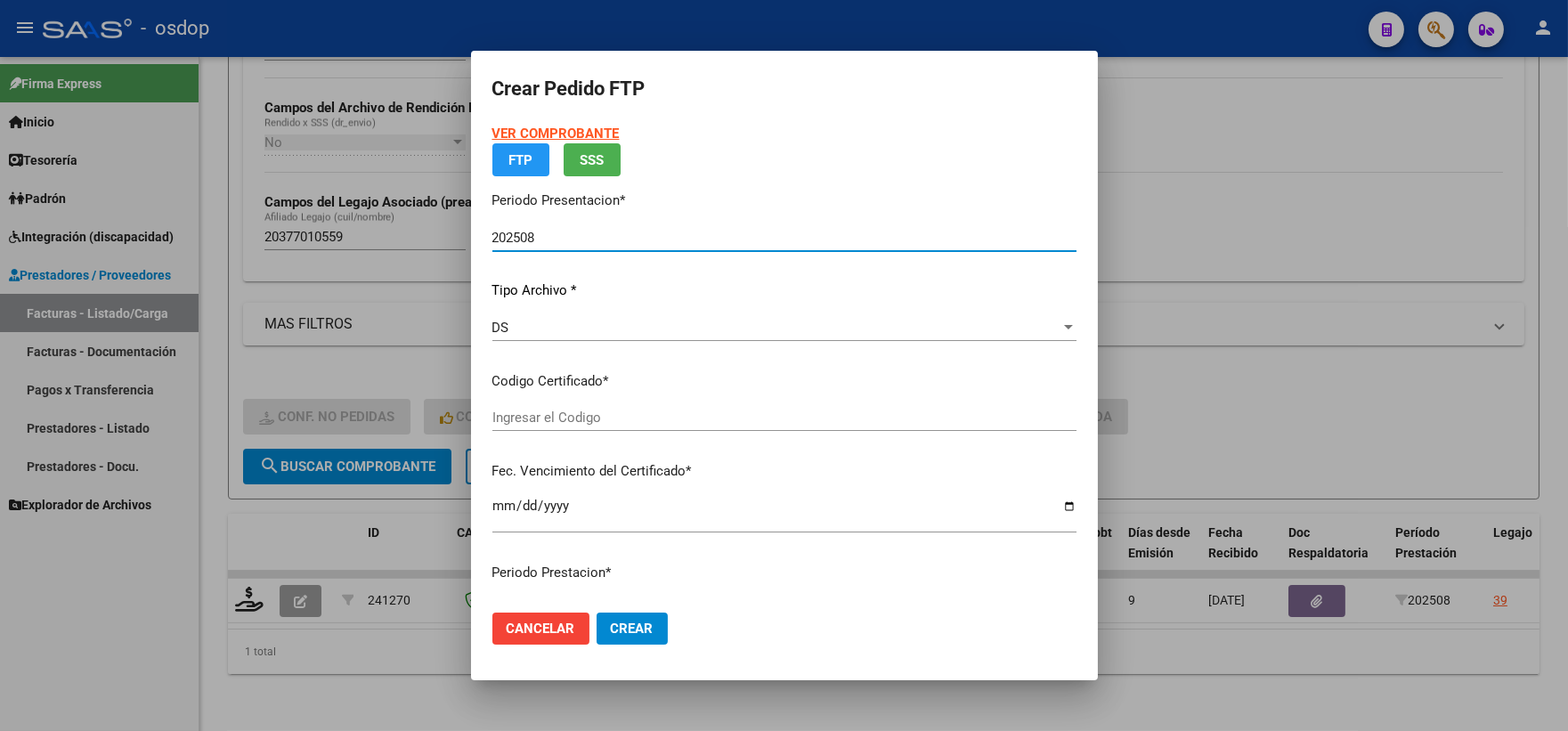
type input "3939159362"
type input "2029-02-11"
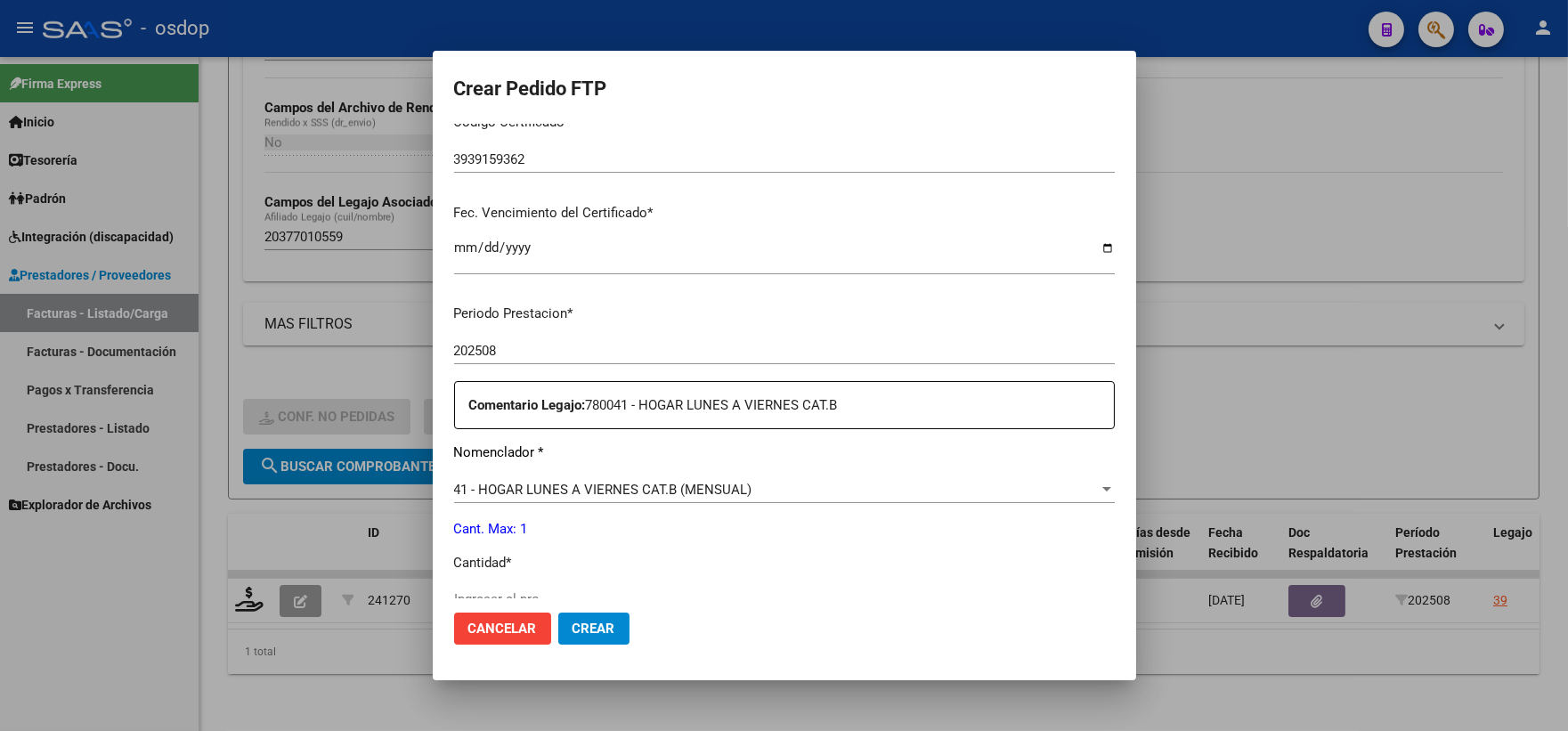
scroll to position [593, 0]
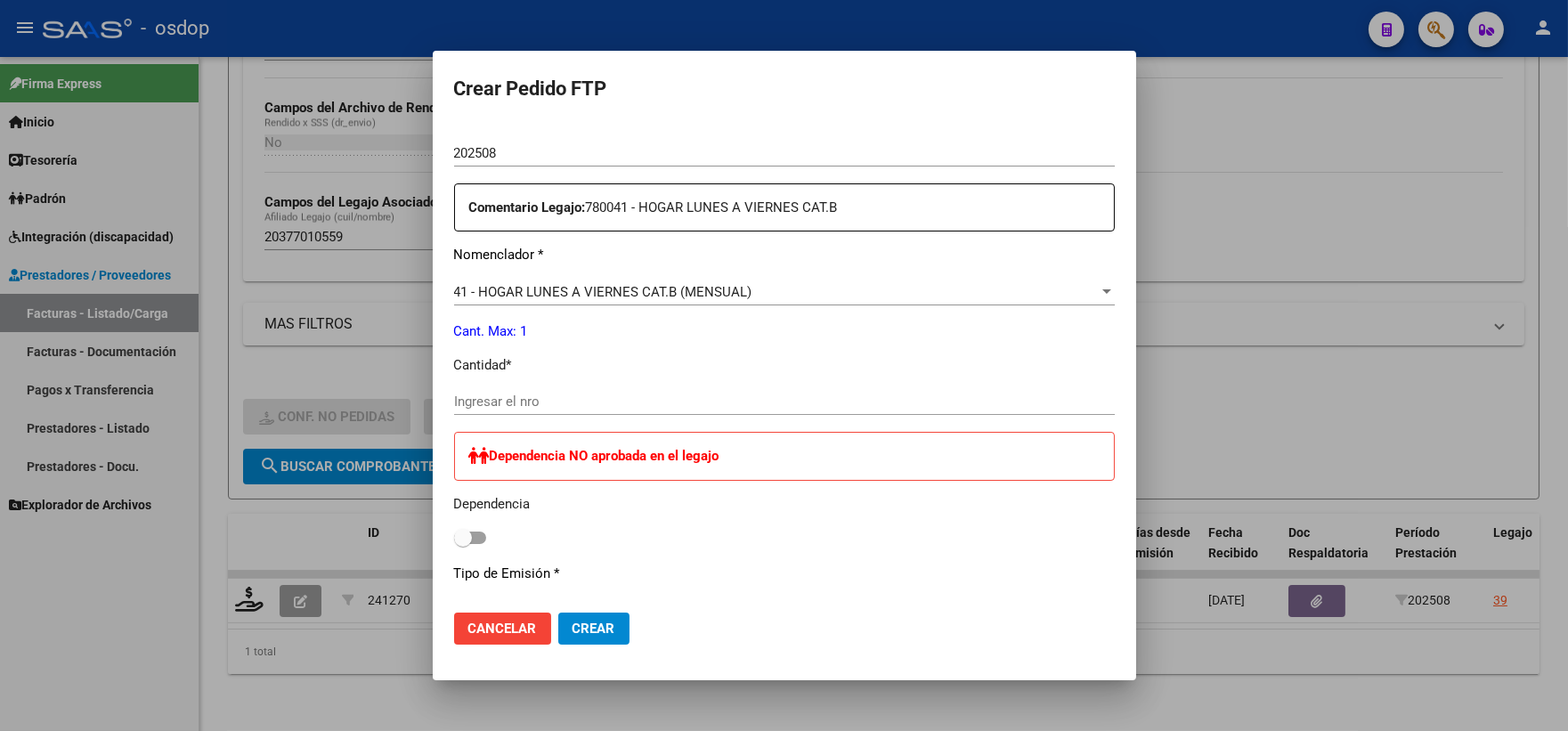
drag, startPoint x: 537, startPoint y: 385, endPoint x: 550, endPoint y: 394, distance: 15.8
click at [537, 385] on div "Periodo Prestacion * 202508 Ingresar el Periodo Prestacion Comentario Legajo: 7…" at bounding box center [784, 456] width 661 height 728
click at [557, 405] on input "Ingresar el nro" at bounding box center [784, 402] width 661 height 16
type input "1"
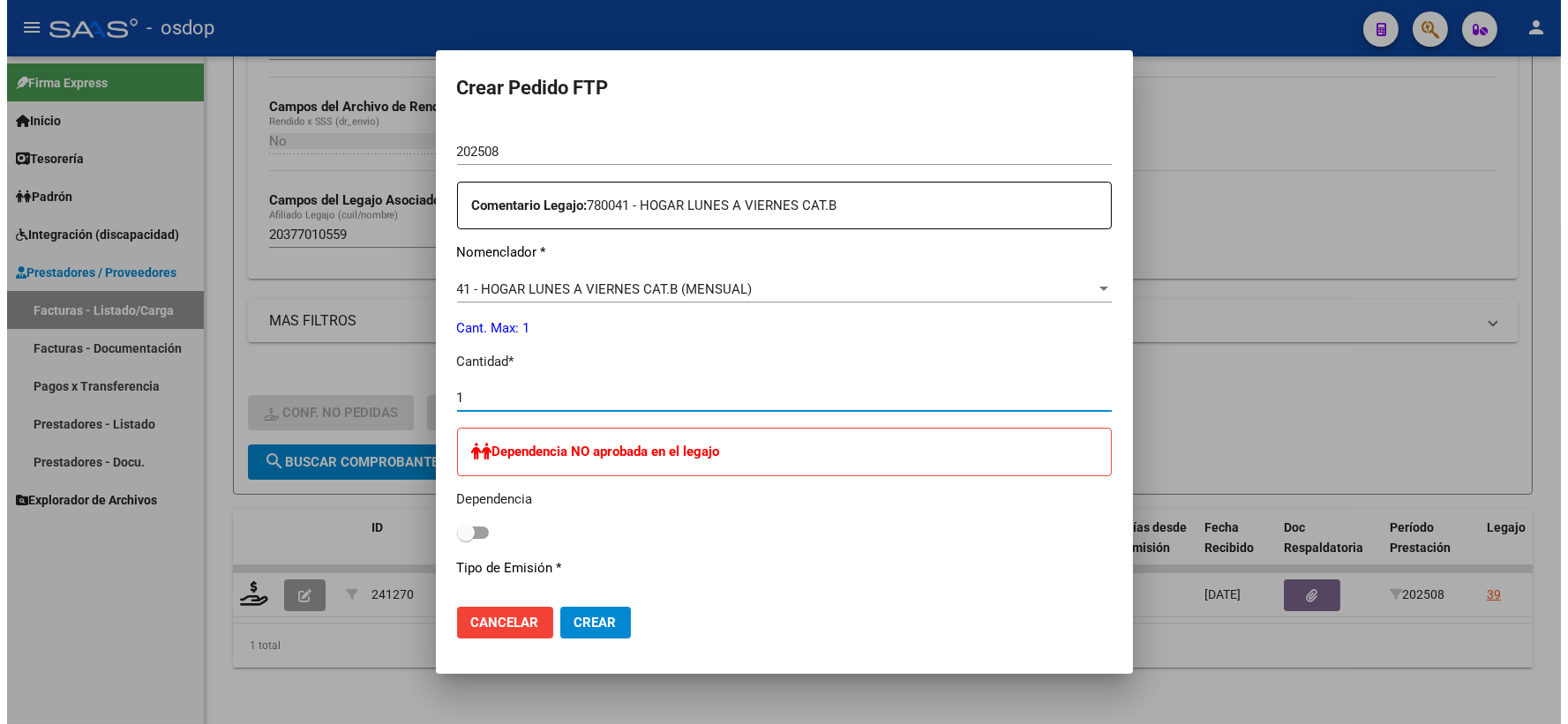
scroll to position [807, 0]
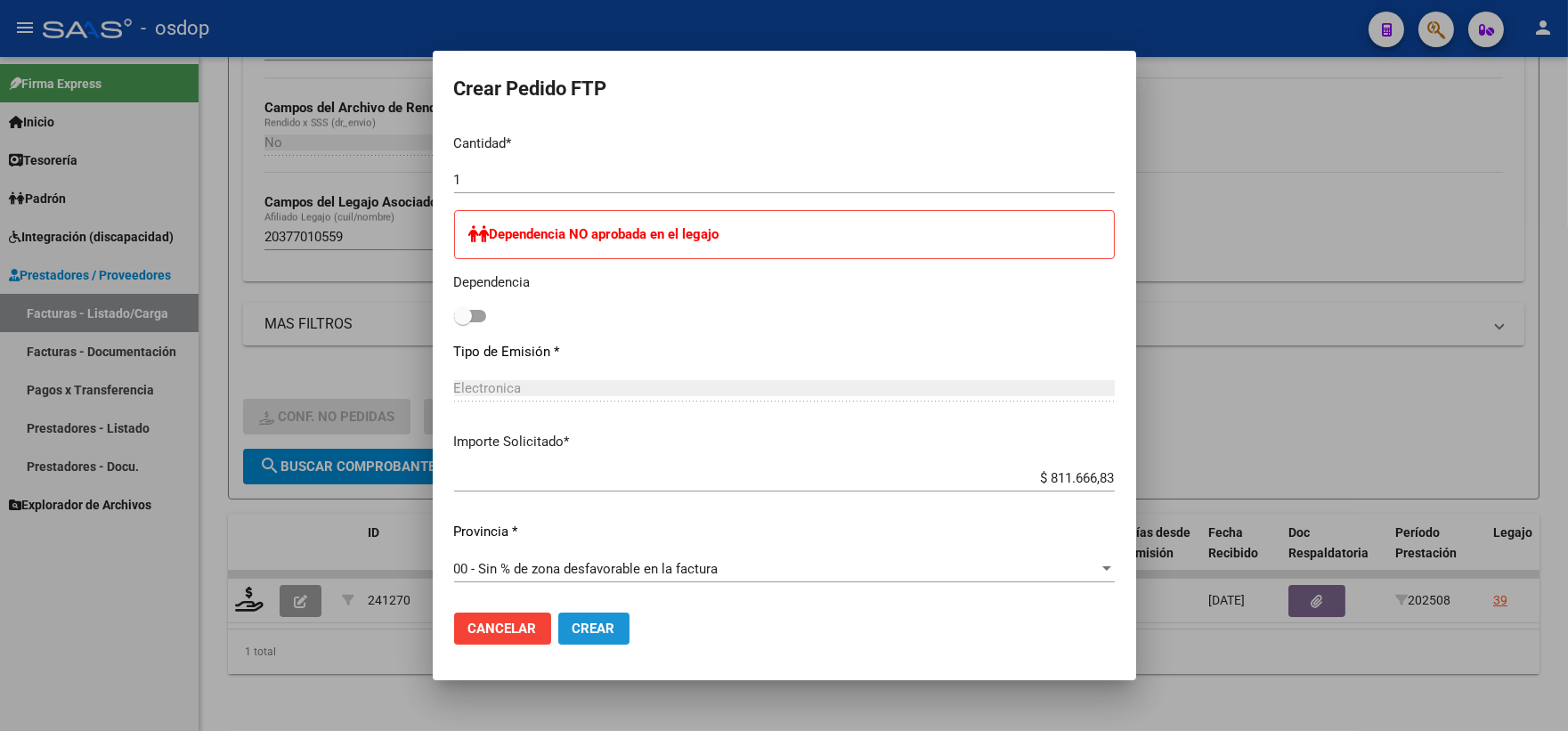
click at [586, 637] on button "Crear" at bounding box center [593, 629] width 72 height 32
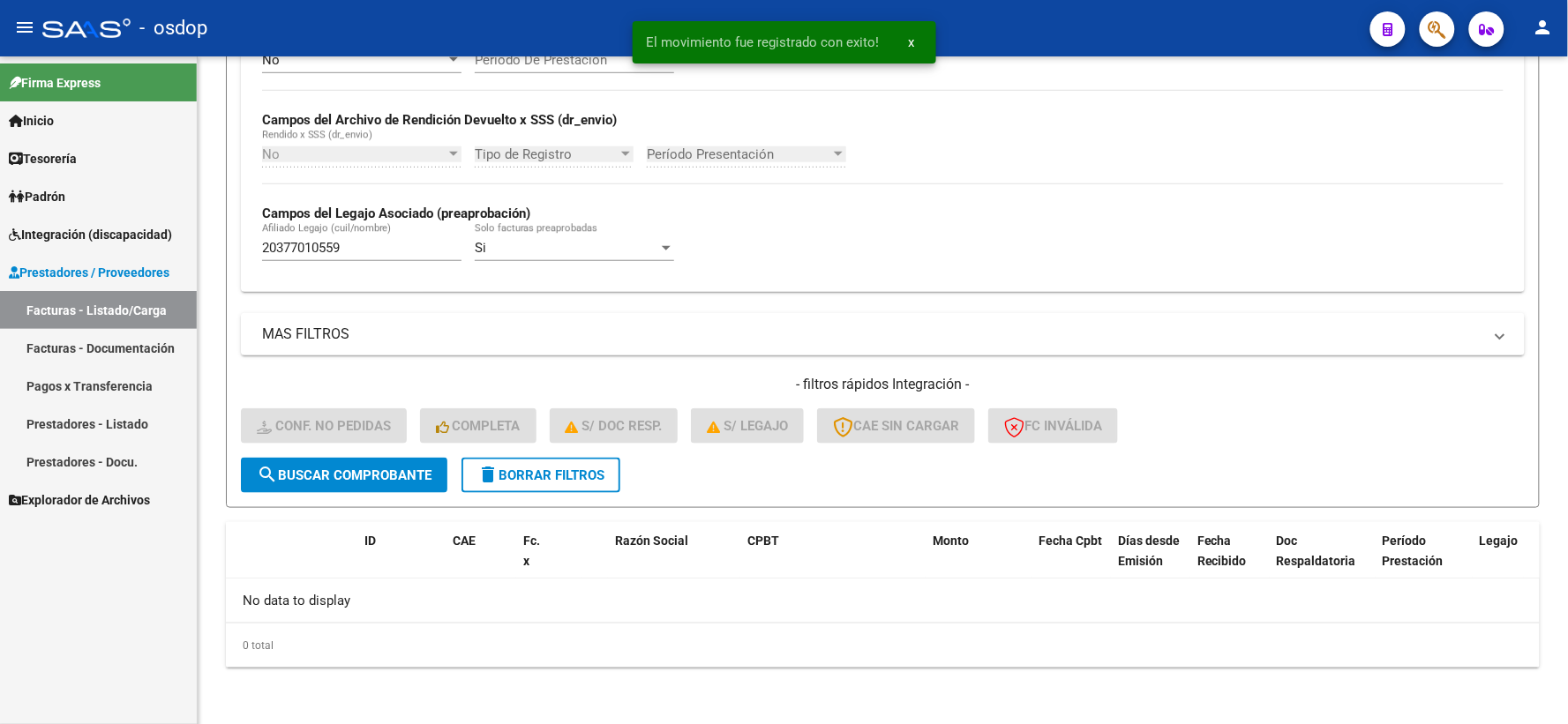
scroll to position [382, 0]
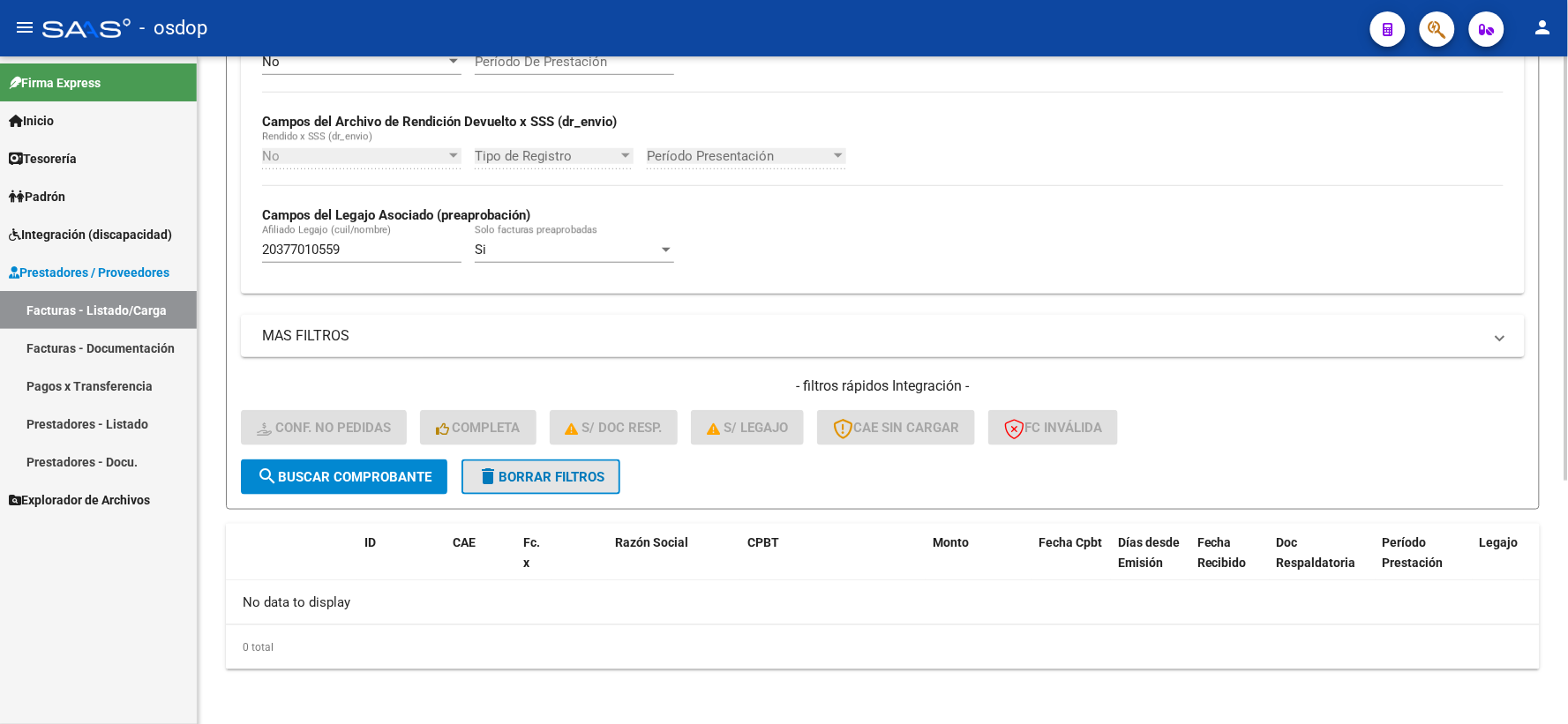
click at [498, 470] on span "delete Borrar Filtros" at bounding box center [540, 477] width 128 height 16
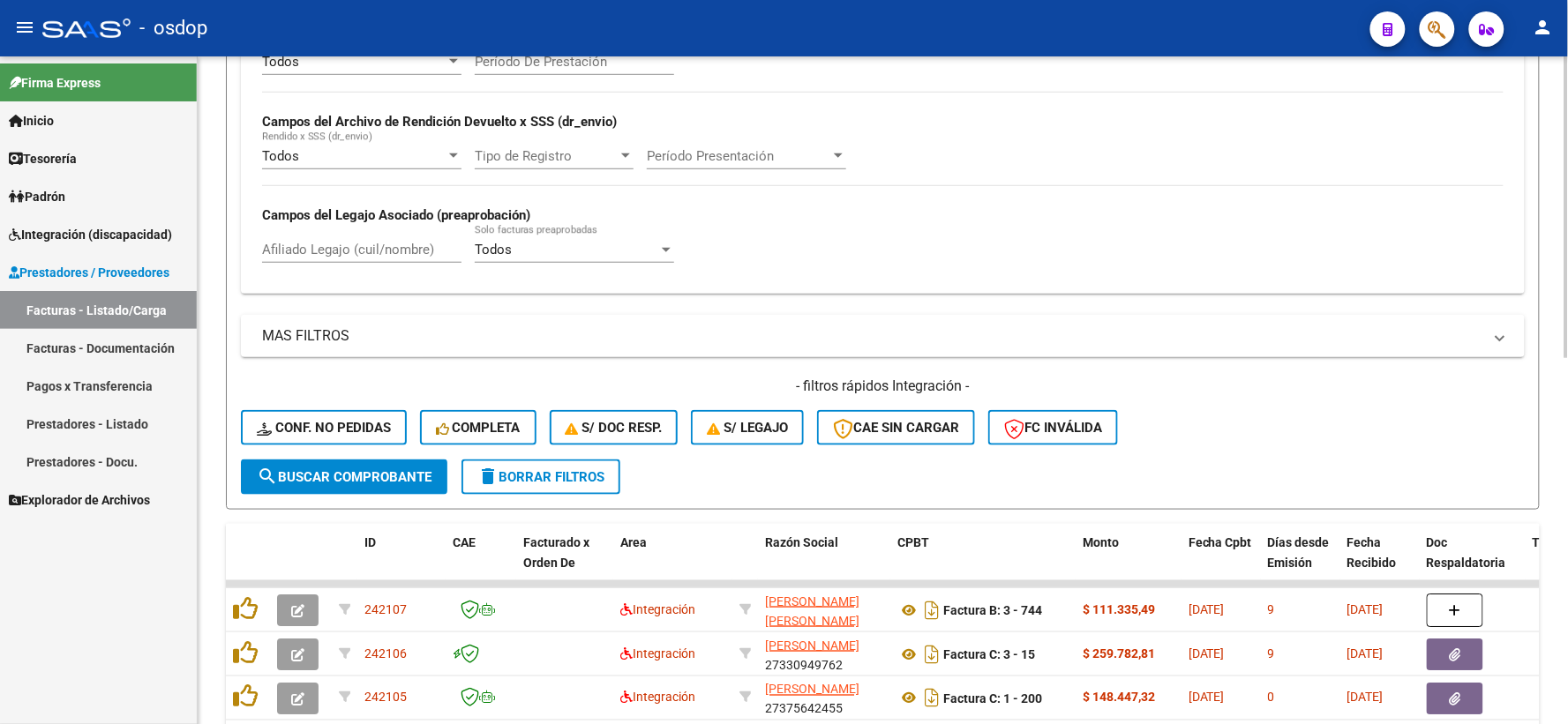
click at [388, 243] on input "Afiliado Legajo (cuil/nombre)" at bounding box center [361, 249] width 200 height 16
paste input "20308518079"
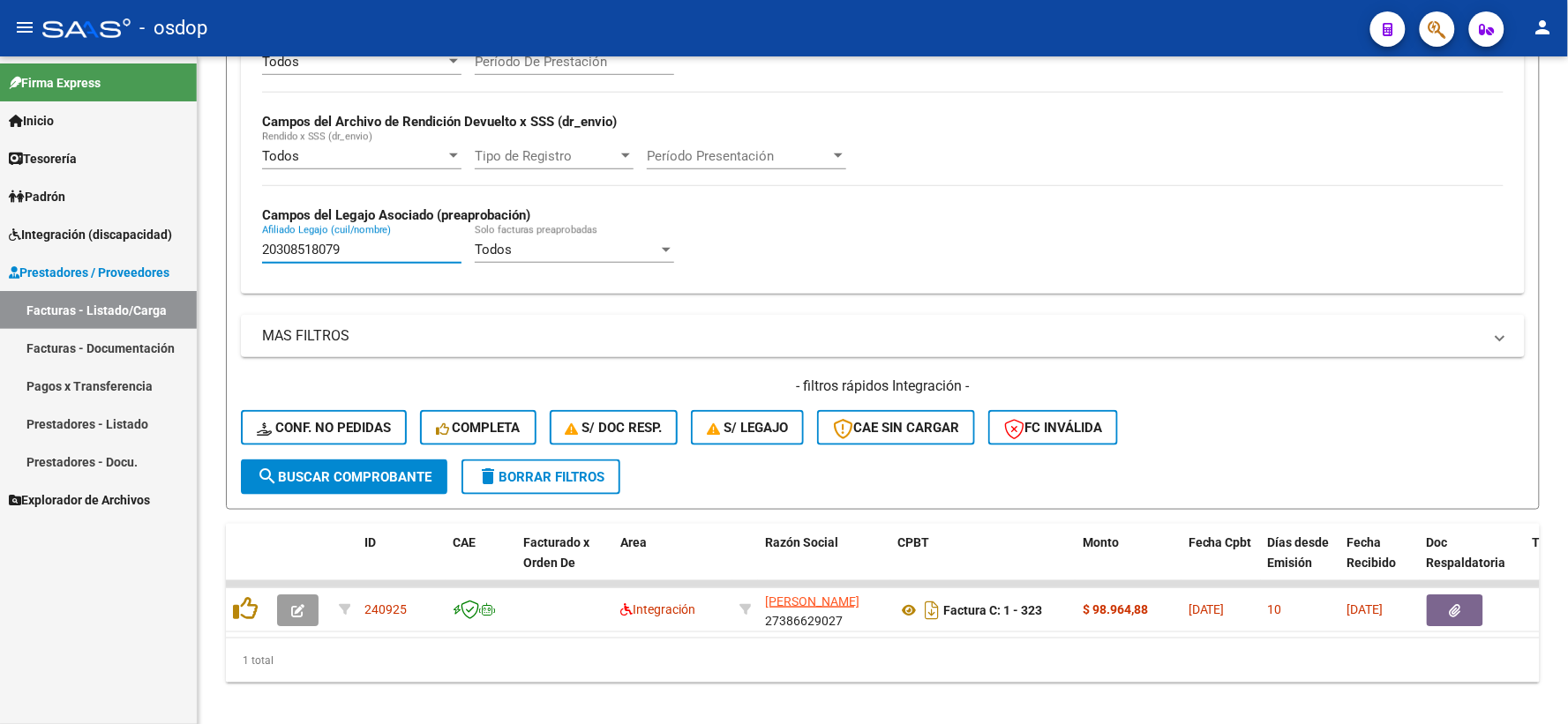
type input "20308518079"
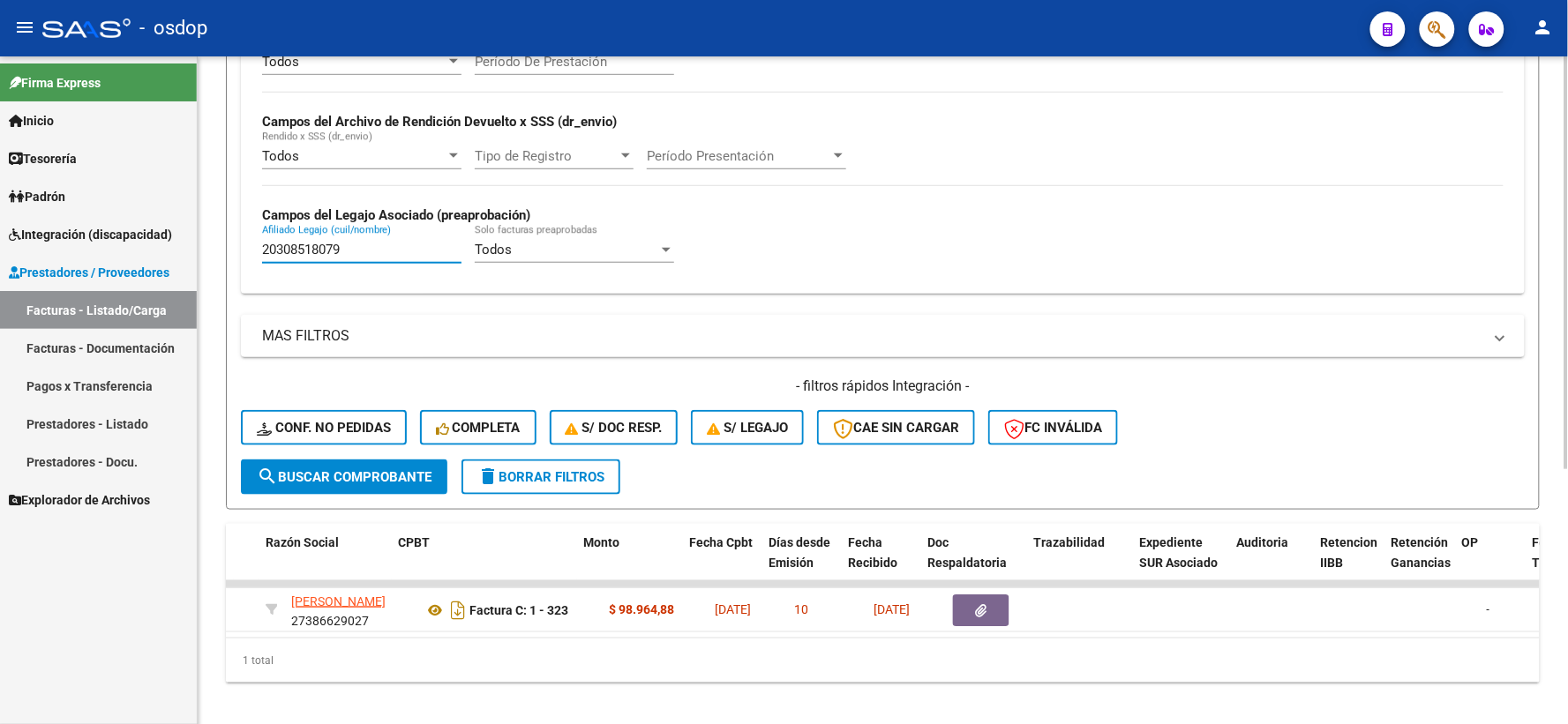
scroll to position [0, 313]
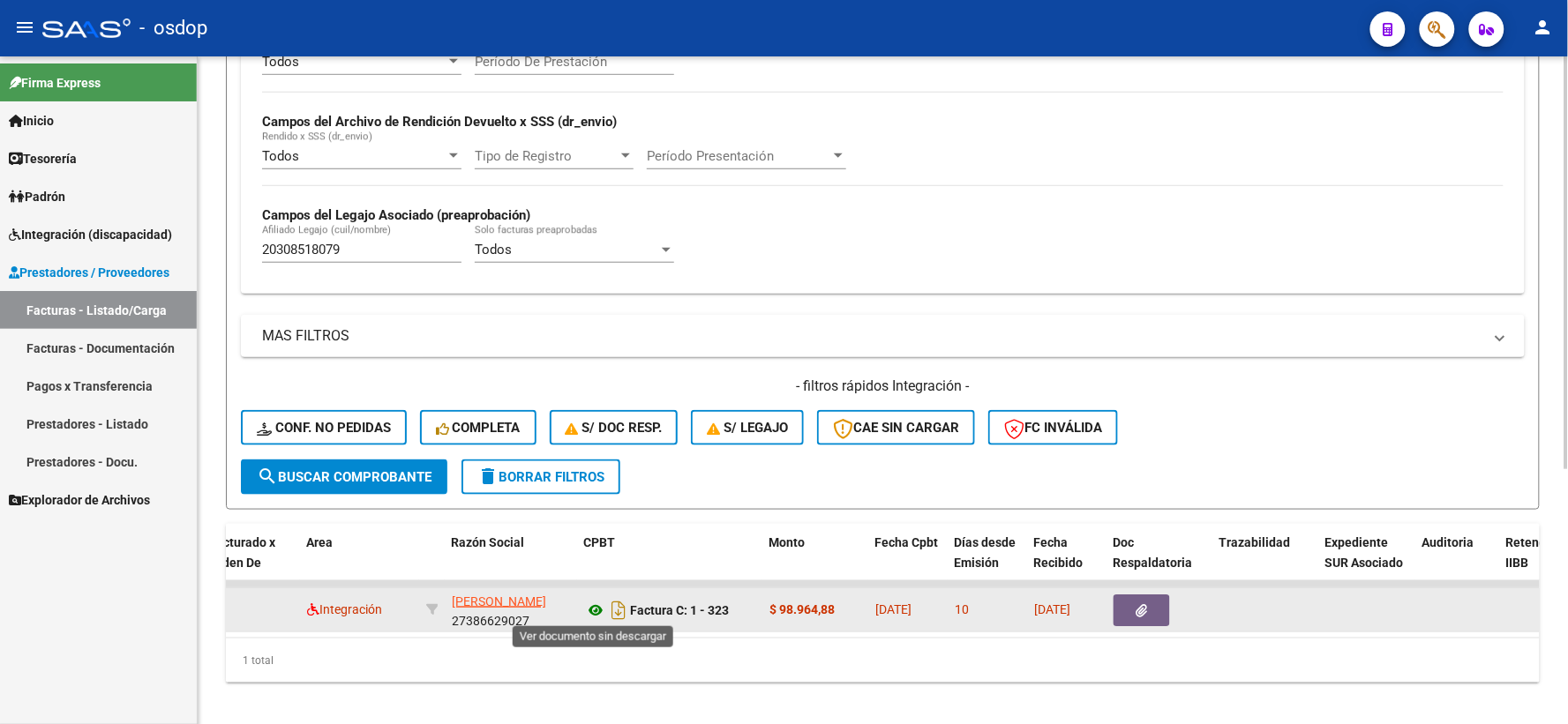
click at [599, 611] on icon at bounding box center [596, 610] width 23 height 21
click at [1132, 589] on datatable-body-cell at bounding box center [1159, 610] width 106 height 43
click at [1133, 597] on button "button" at bounding box center [1142, 610] width 56 height 32
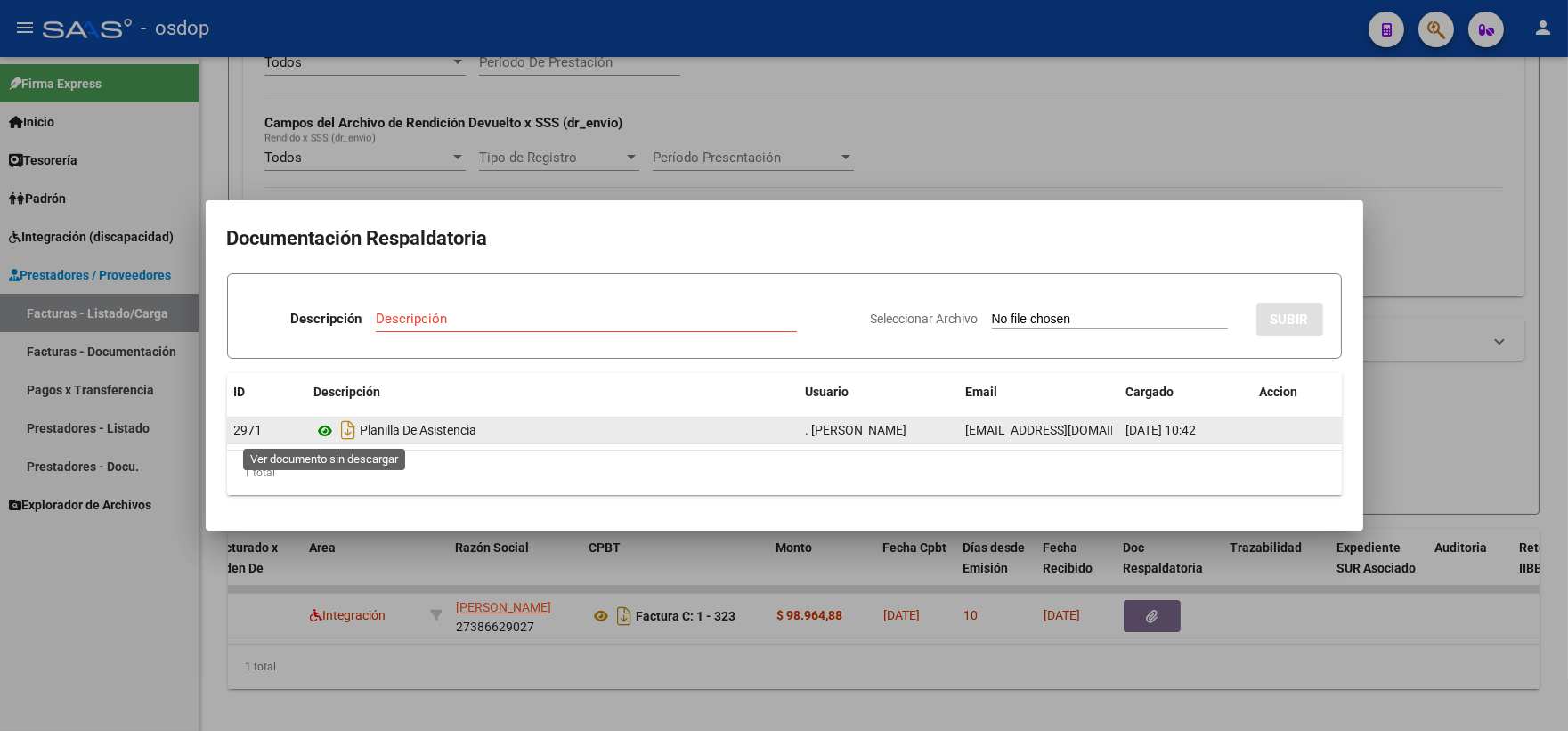
click at [331, 422] on icon at bounding box center [326, 431] width 24 height 22
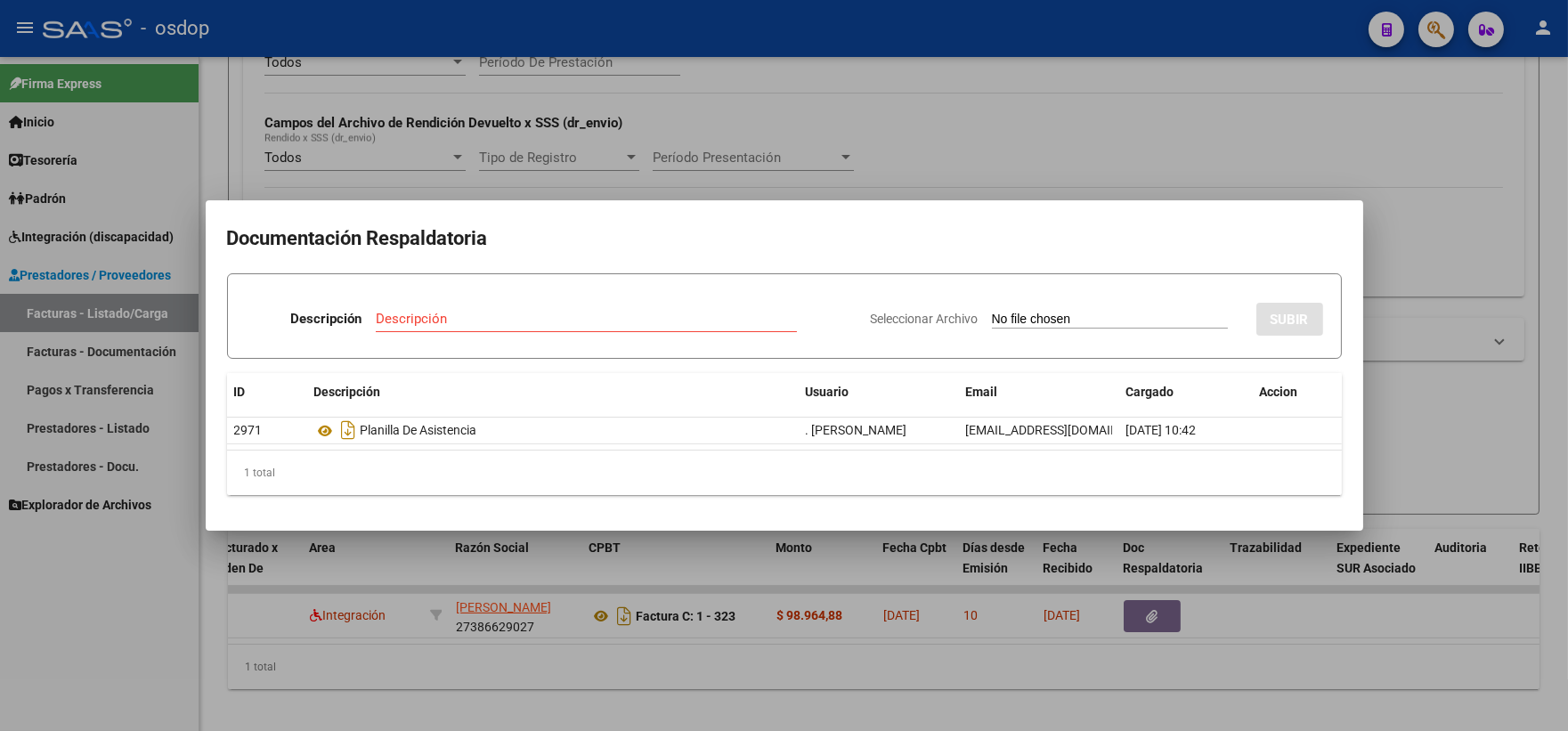
click at [351, 103] on div at bounding box center [784, 366] width 1568 height 731
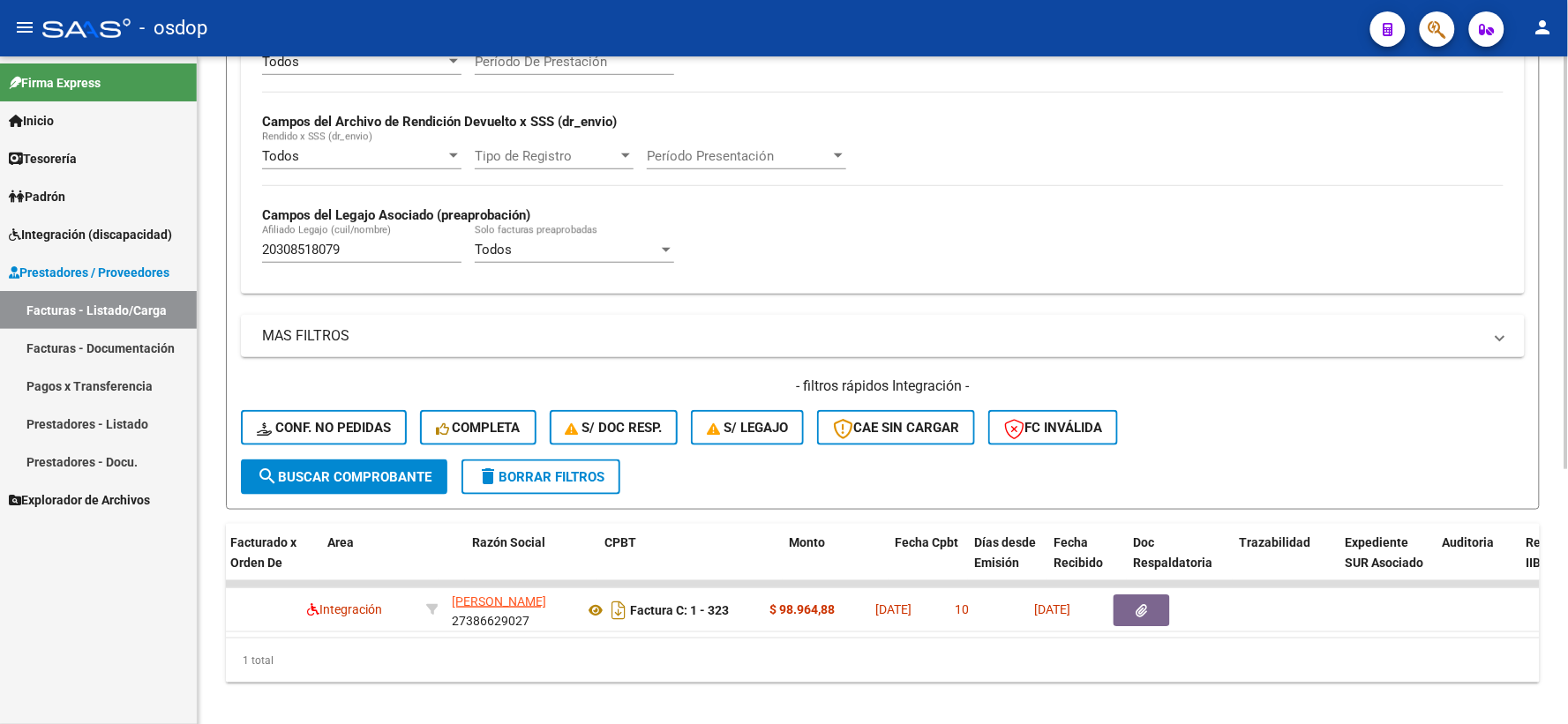
scroll to position [0, 0]
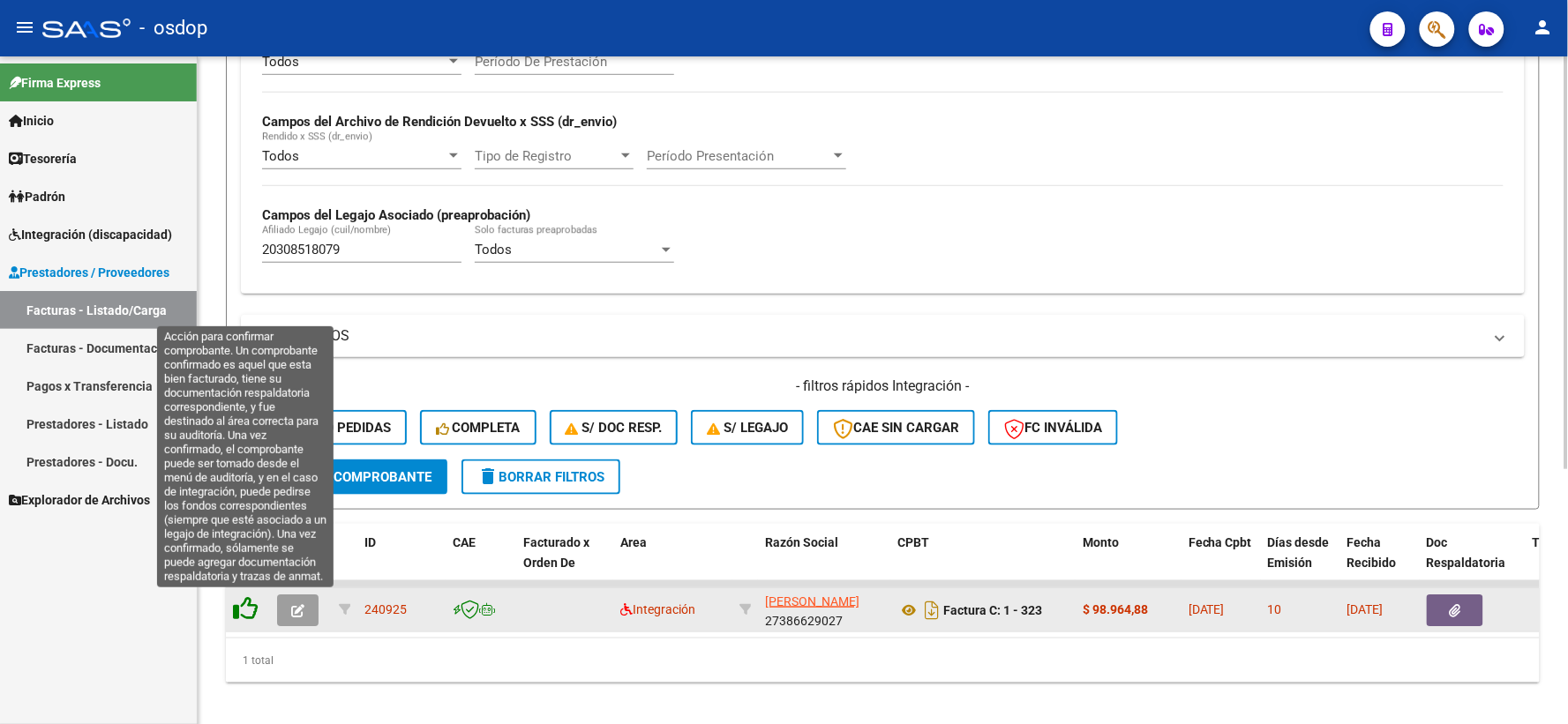
click at [251, 610] on icon at bounding box center [244, 608] width 24 height 24
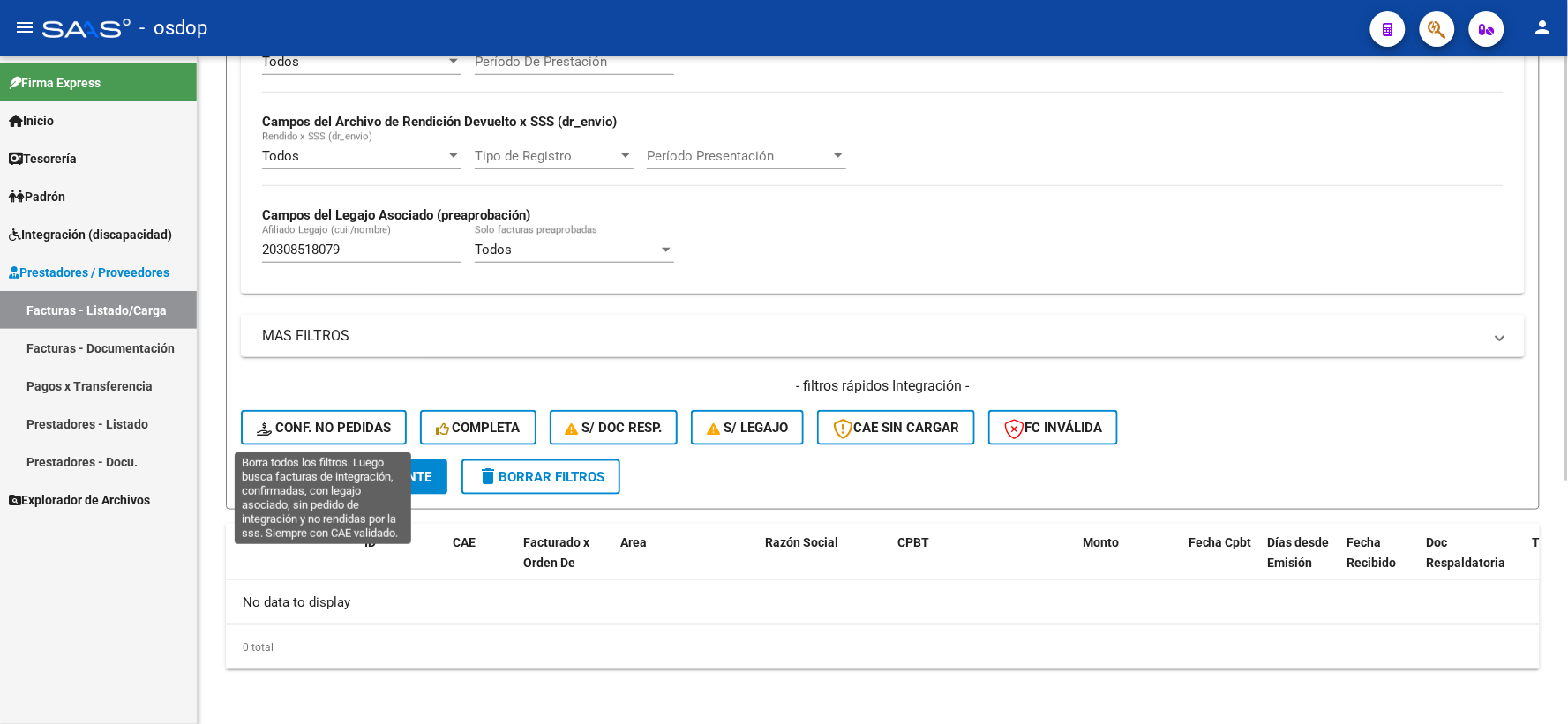
click at [306, 435] on span "Conf. no pedidas" at bounding box center [324, 427] width 134 height 16
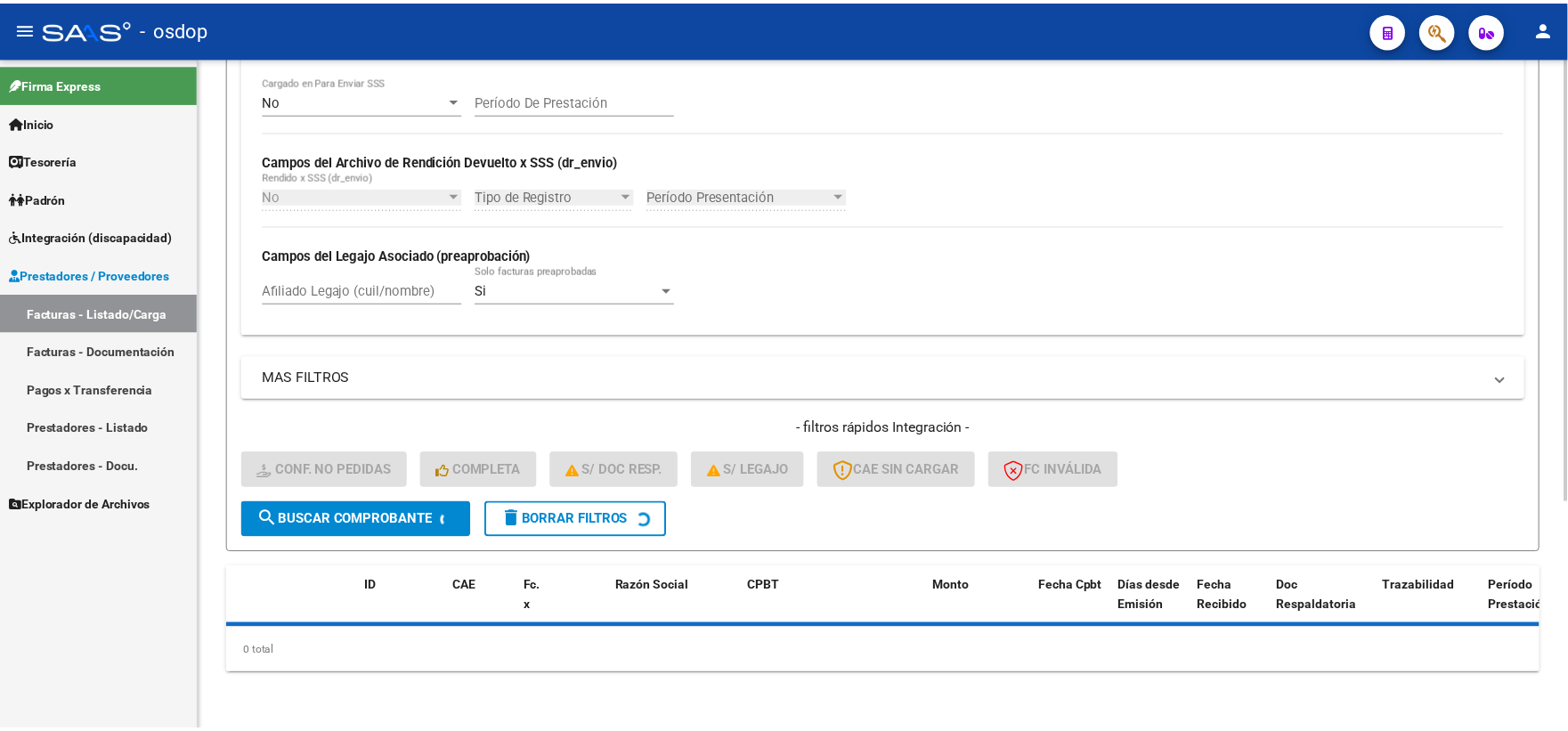
scroll to position [347, 0]
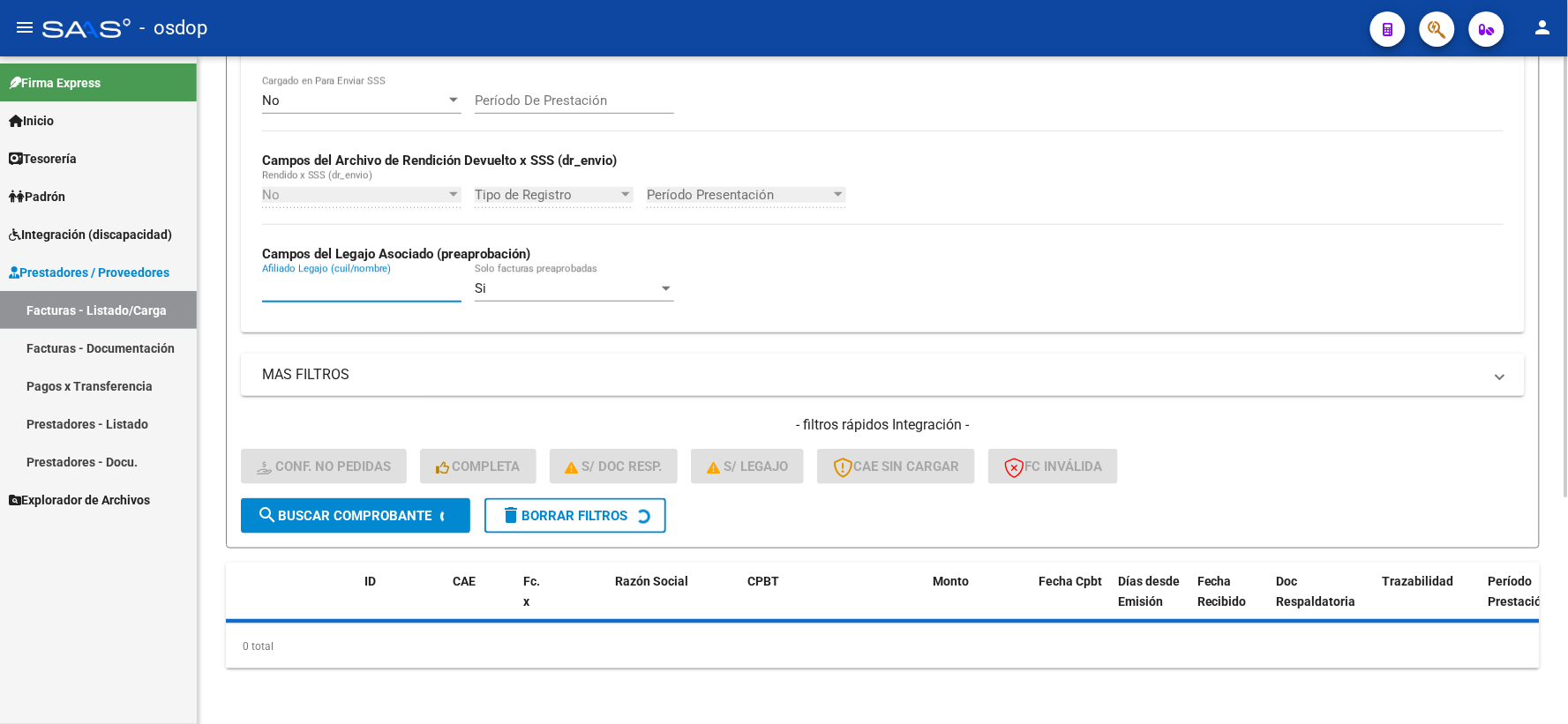
click at [358, 287] on input "Afiliado Legajo (cuil/nombre)" at bounding box center [361, 288] width 200 height 16
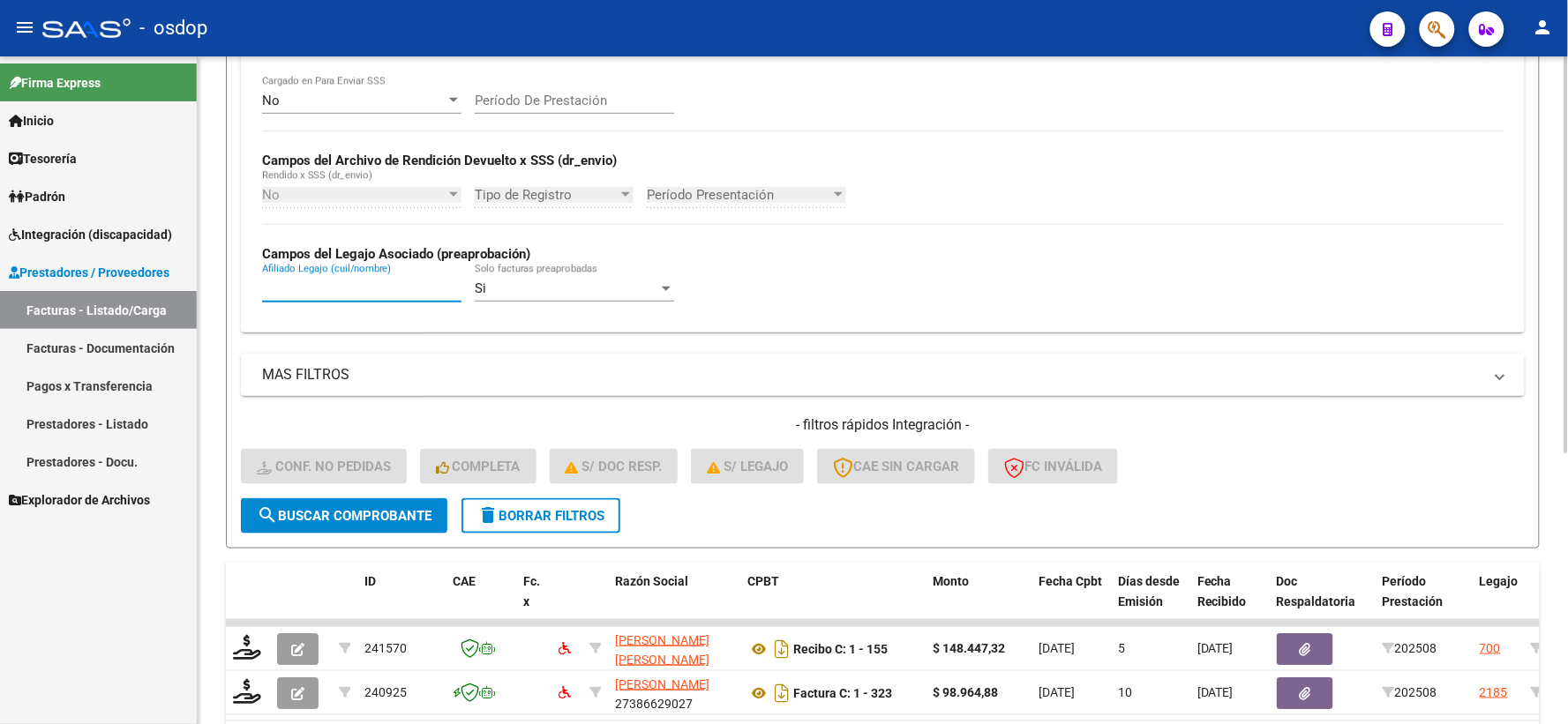
paste input "20308518079"
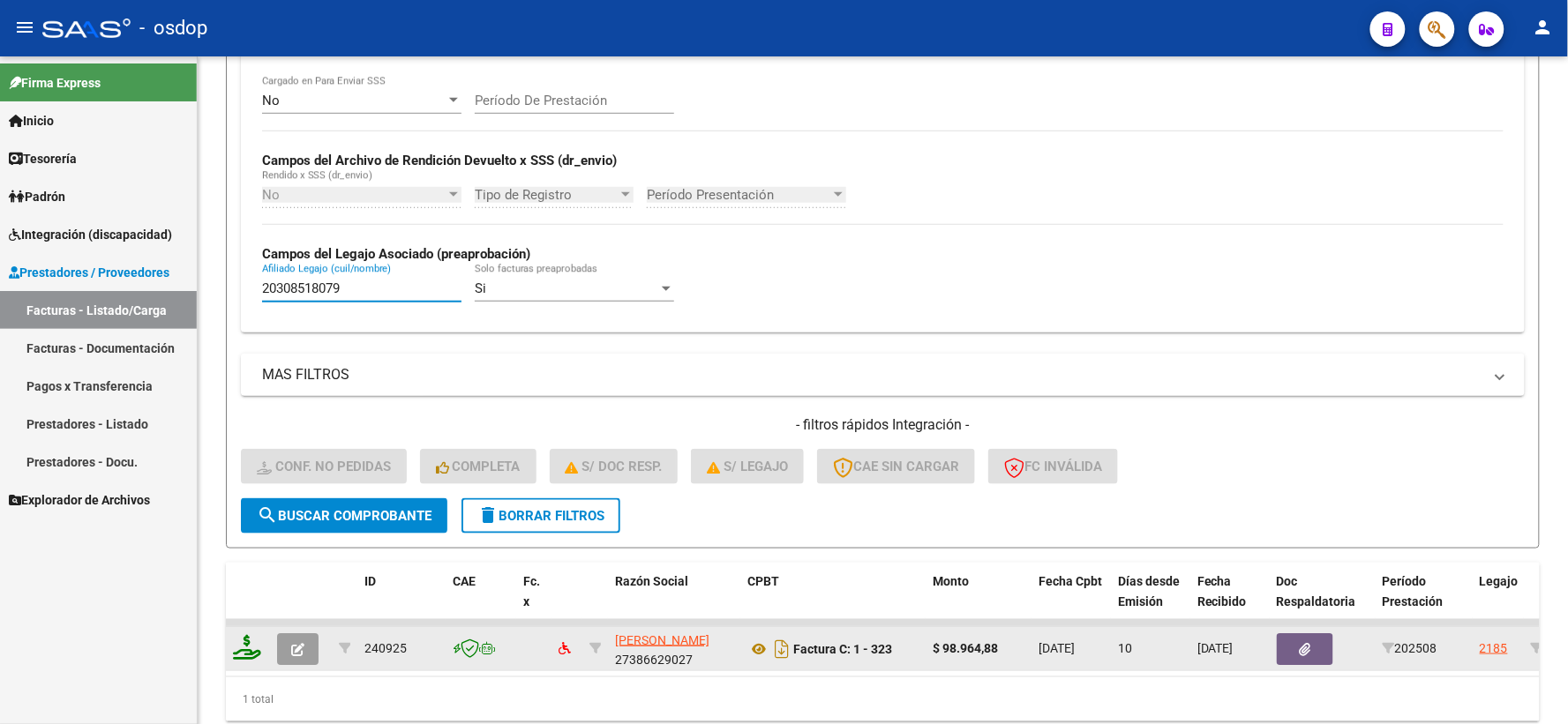
type input "20308518079"
click at [252, 650] on icon at bounding box center [246, 647] width 28 height 24
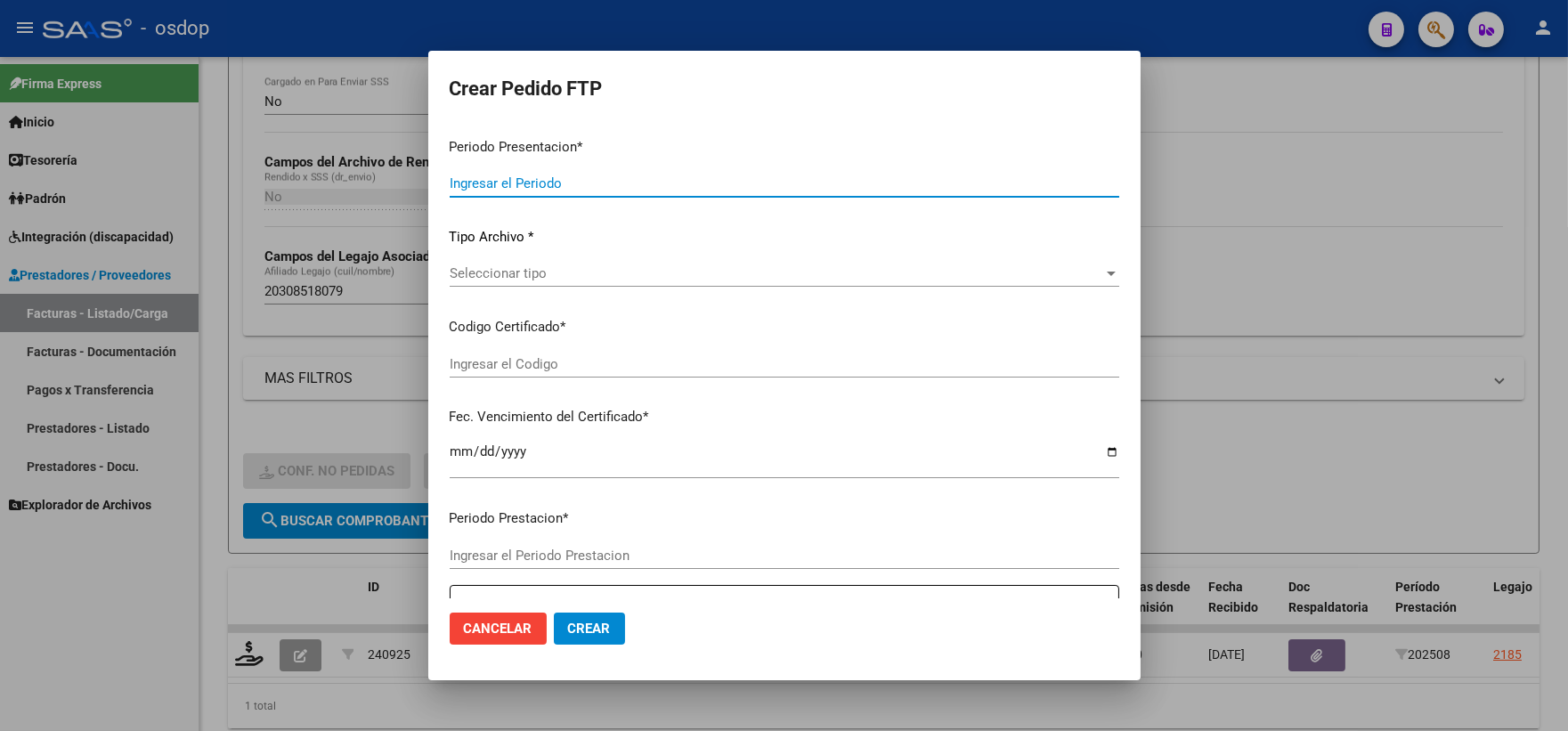
type input "202508"
type input "$ 98.964,88"
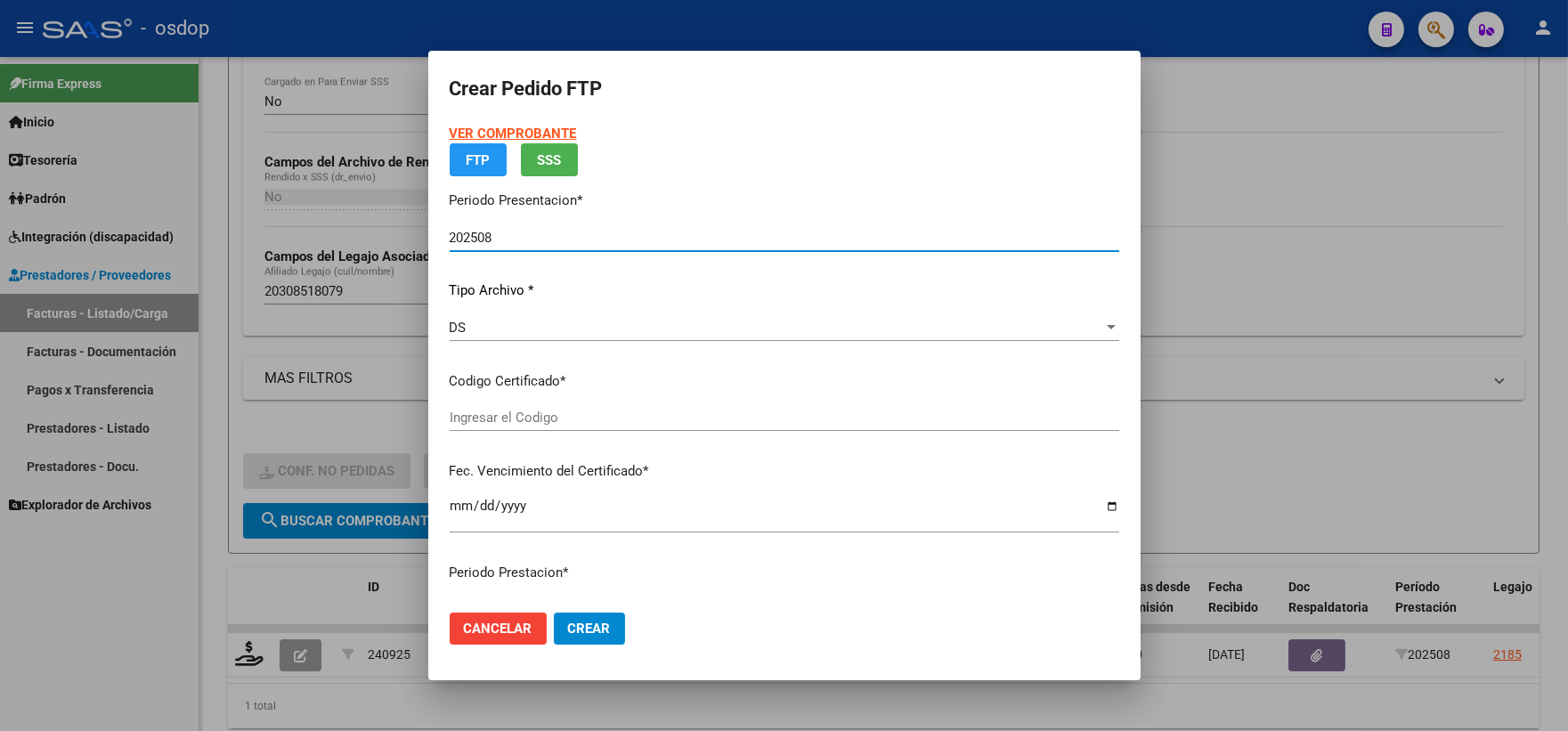
type input "7641955807"
type input "2031-12-27"
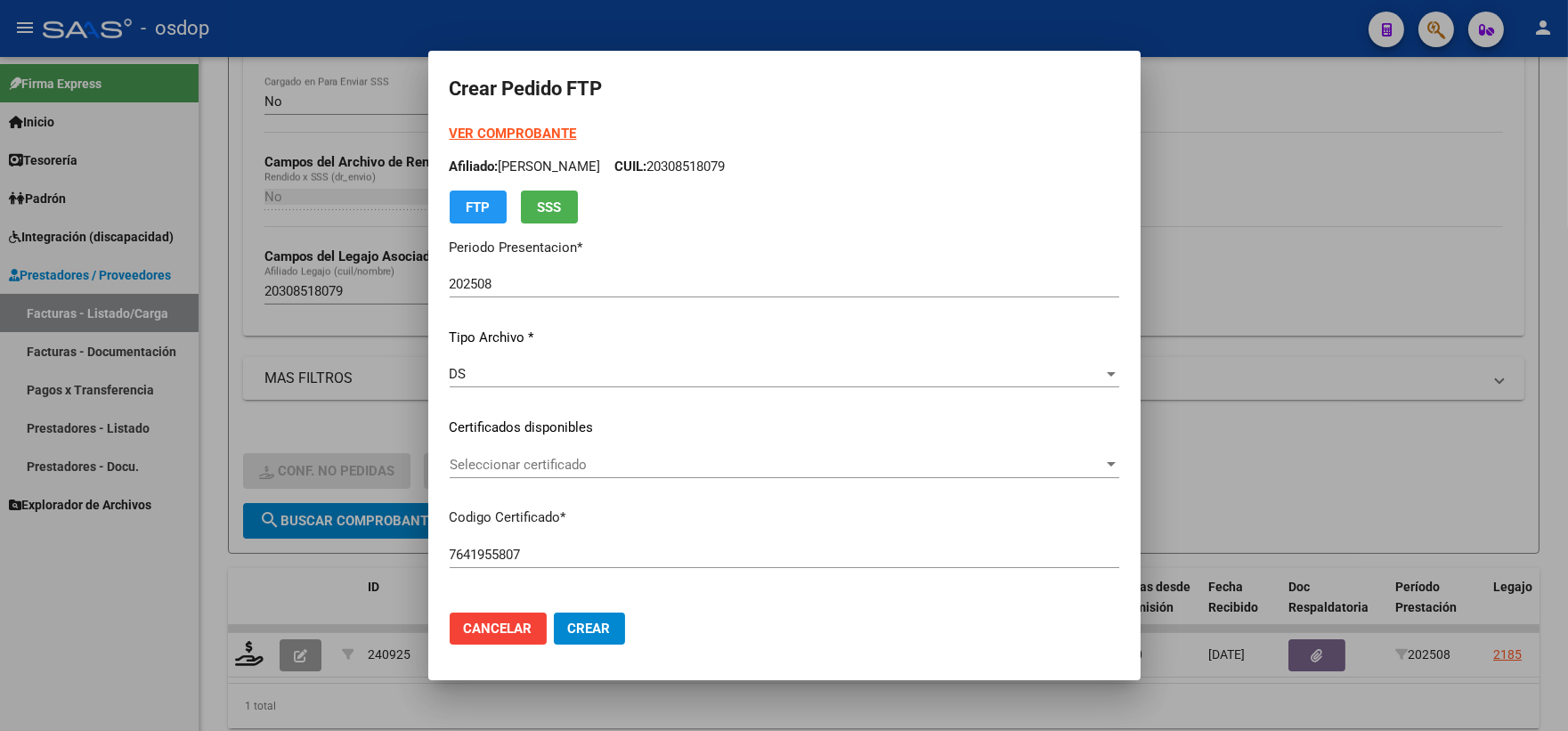
click at [586, 483] on div "Seleccionar certificado Seleccionar certificado" at bounding box center [785, 474] width 670 height 43
click at [567, 472] on span "Seleccionar certificado" at bounding box center [776, 465] width 653 height 16
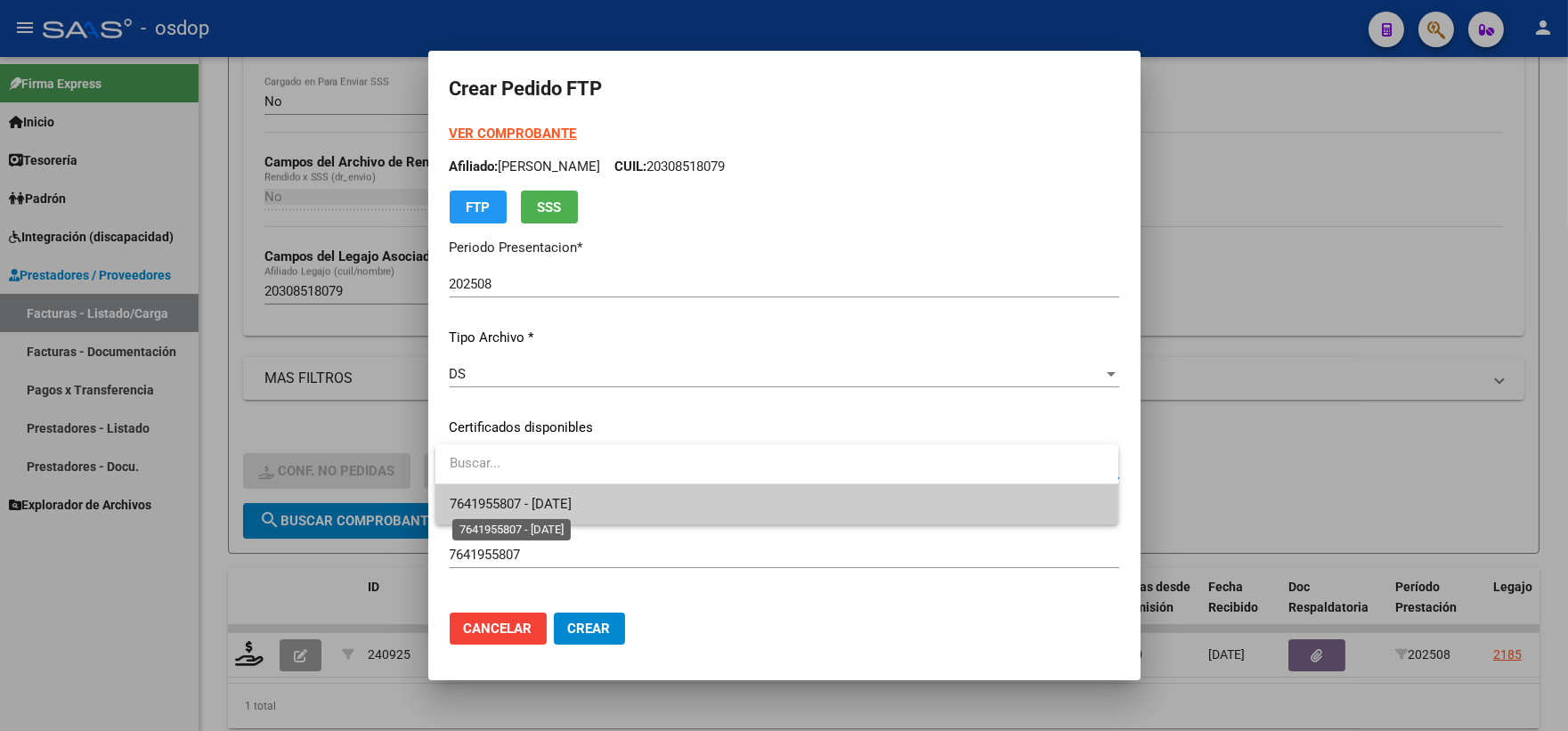
click at [572, 500] on span "7641955807 - 2031-12-27" at bounding box center [511, 504] width 122 height 16
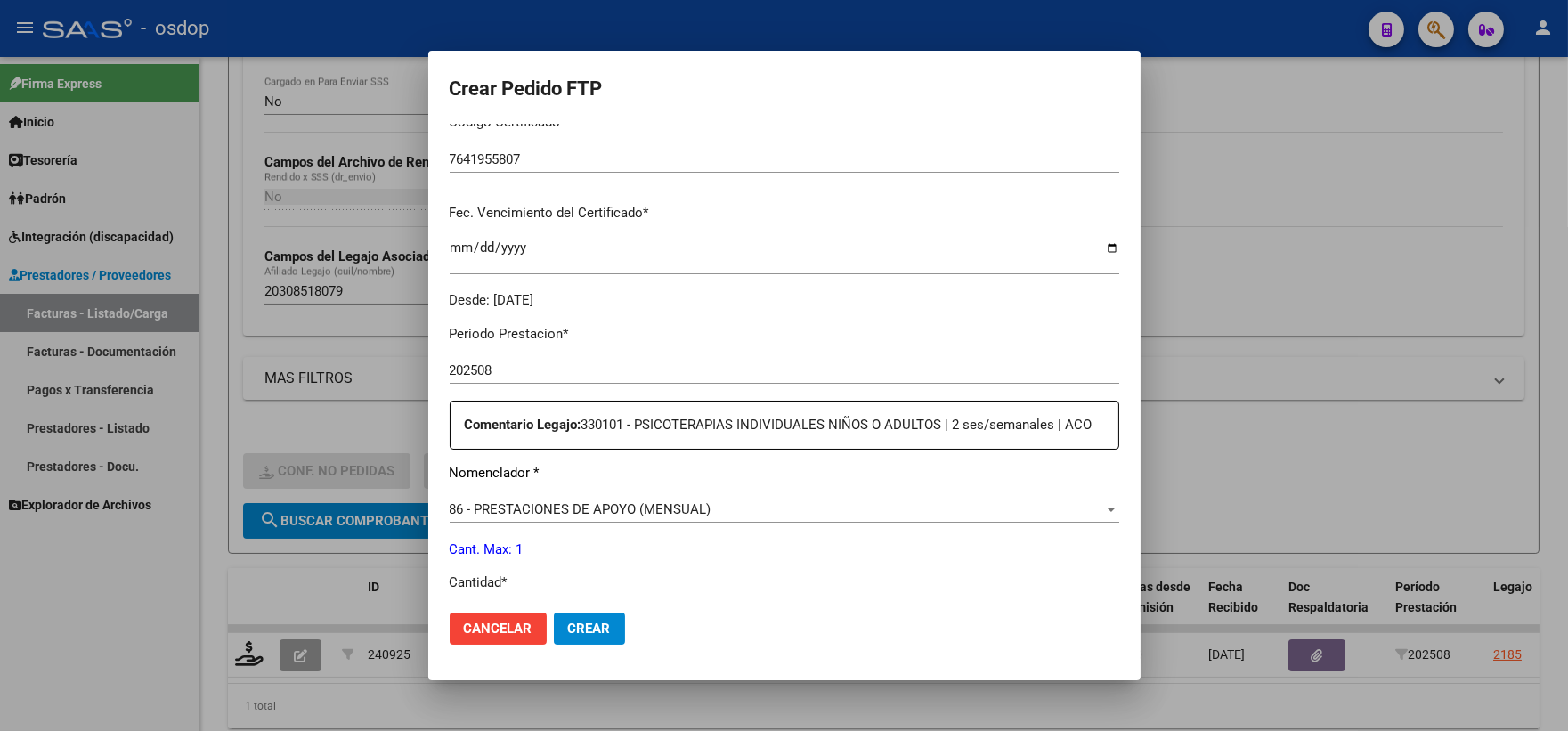
scroll to position [593, 0]
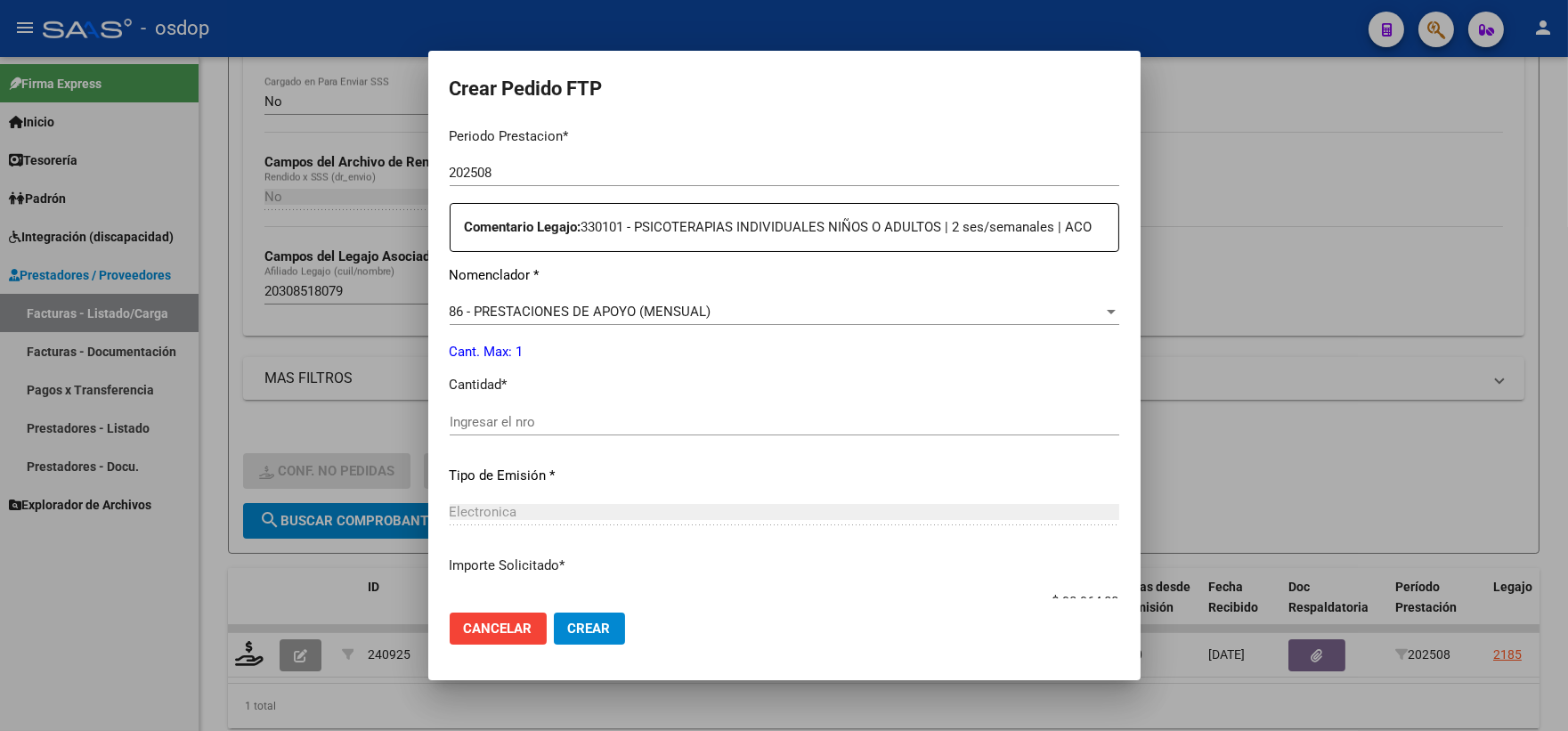
click at [588, 428] on input "Ingresar el nro" at bounding box center [785, 422] width 670 height 16
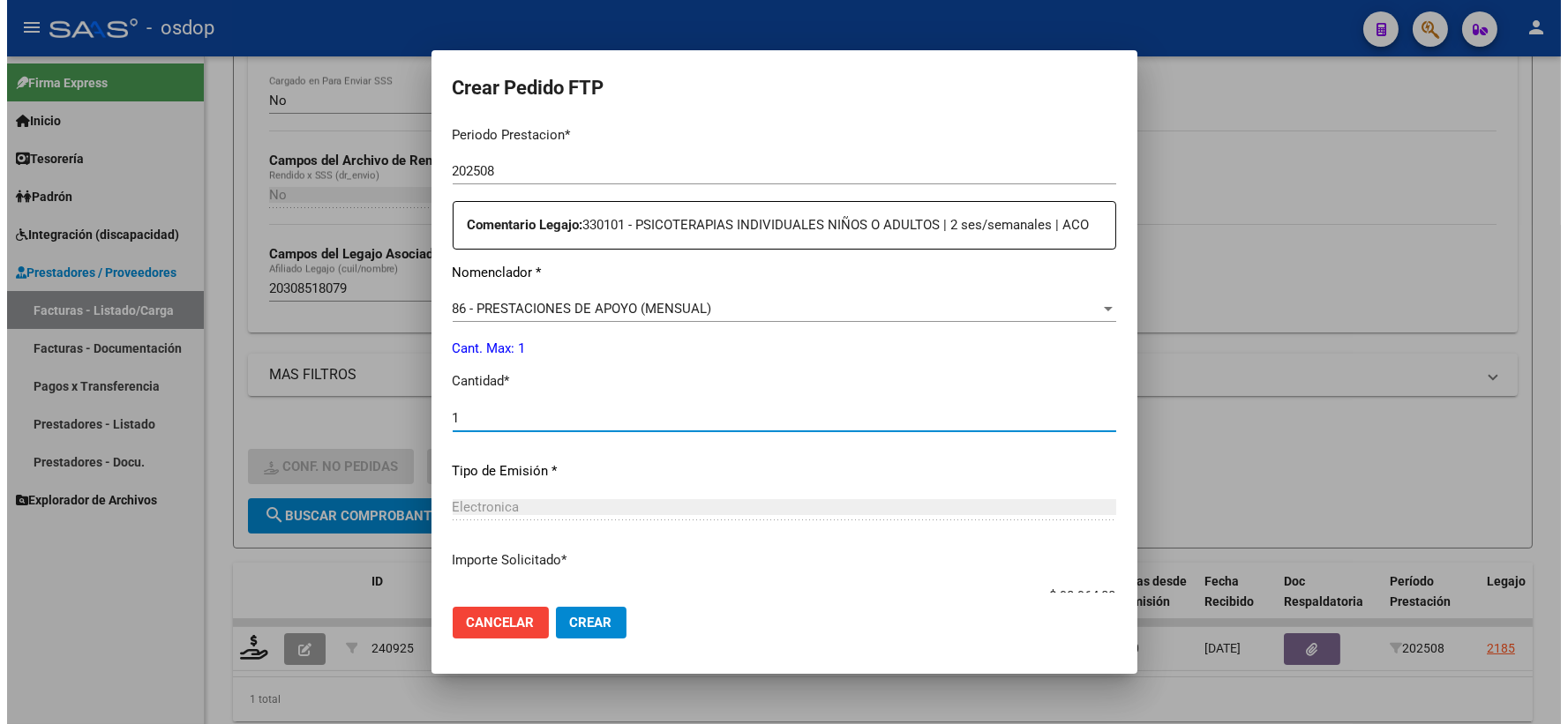
scroll to position [888, 0]
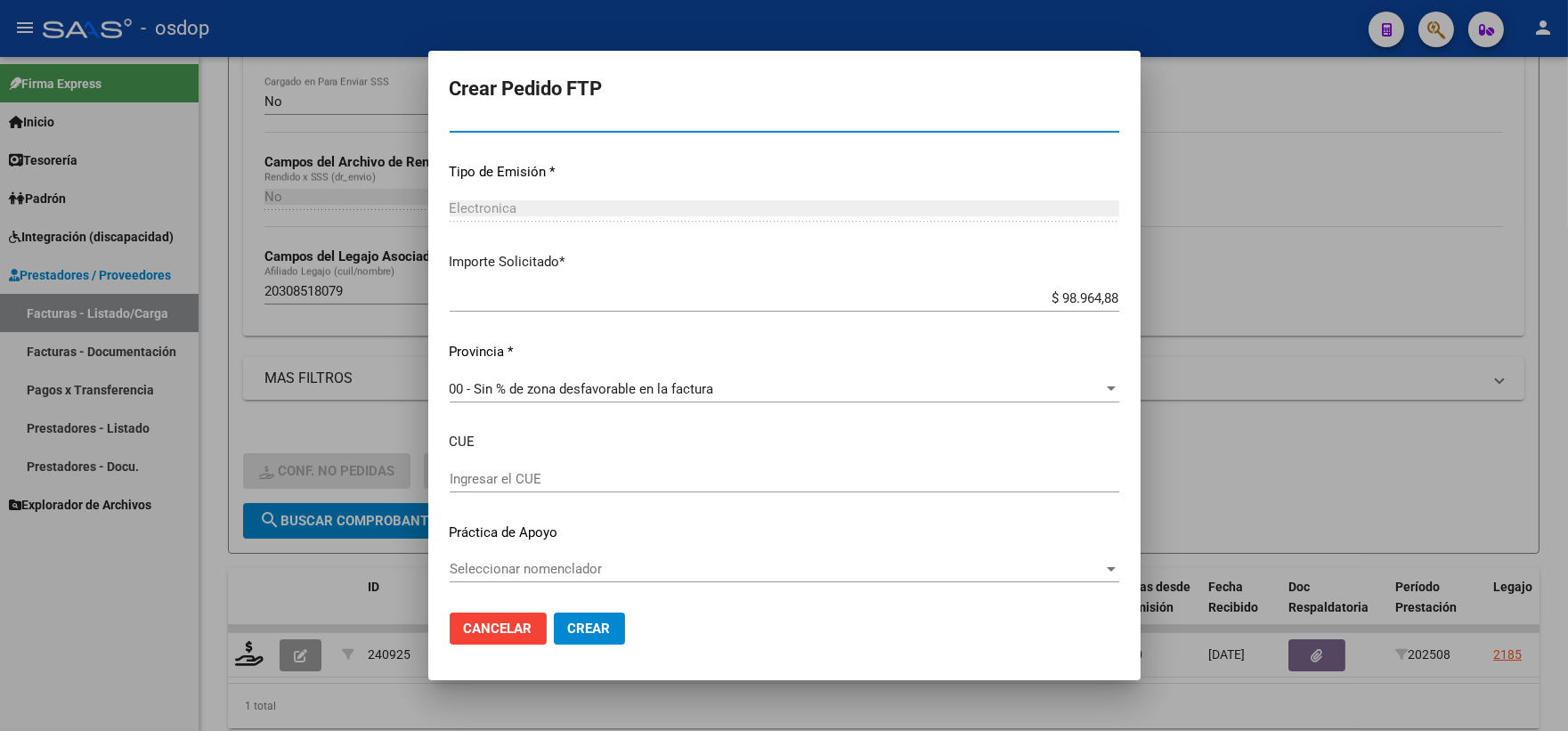
type input "1"
click at [576, 631] on span "Crear" at bounding box center [589, 629] width 43 height 16
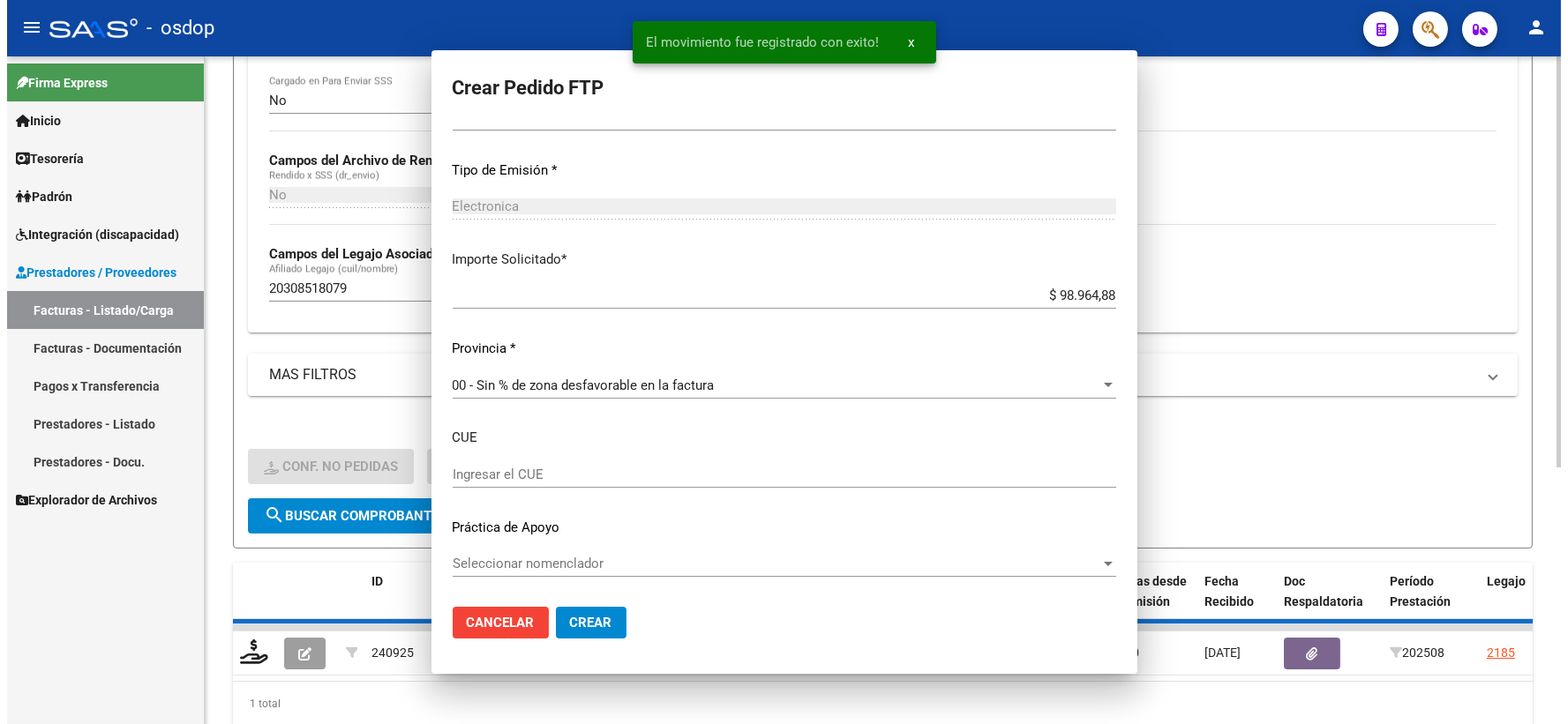
scroll to position [0, 0]
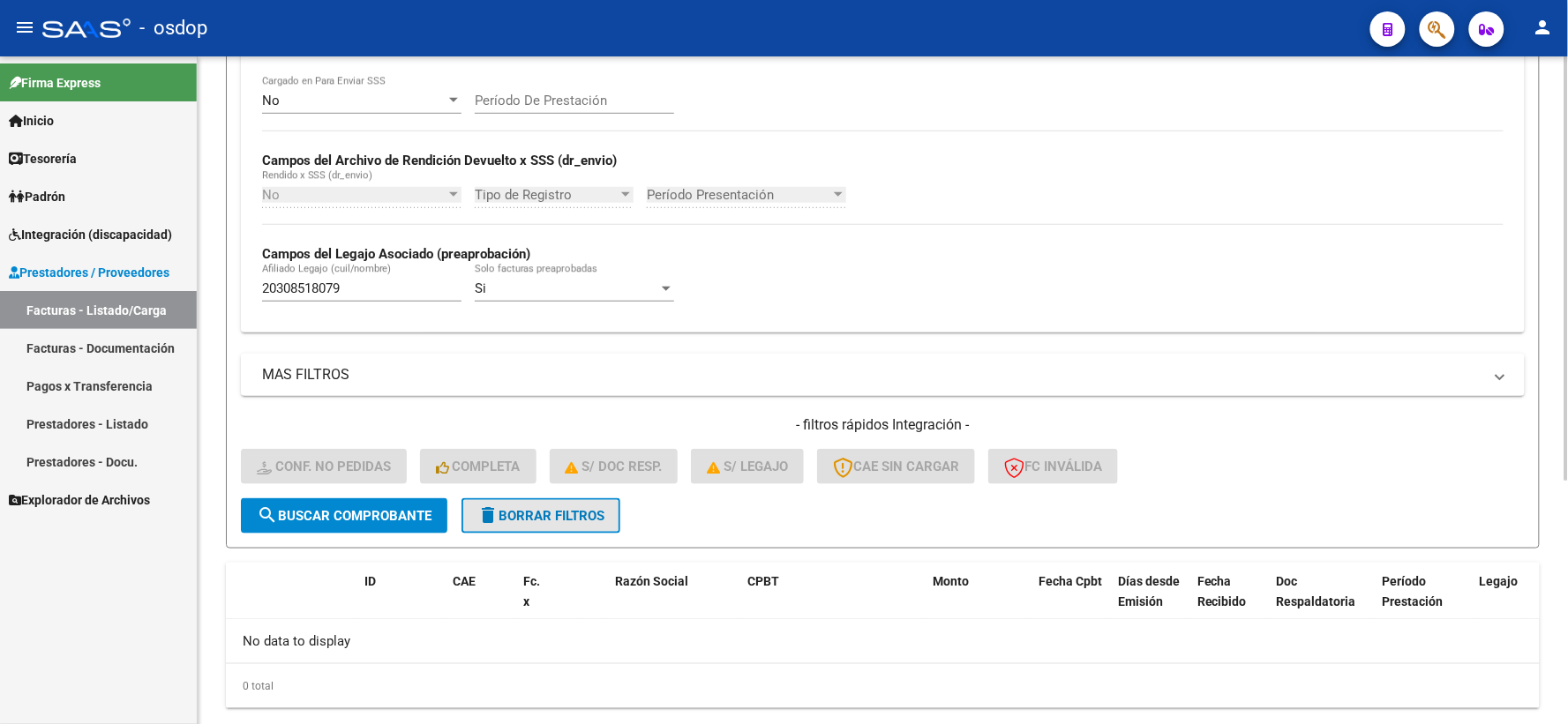
click at [499, 508] on span "delete Borrar Filtros" at bounding box center [540, 516] width 128 height 16
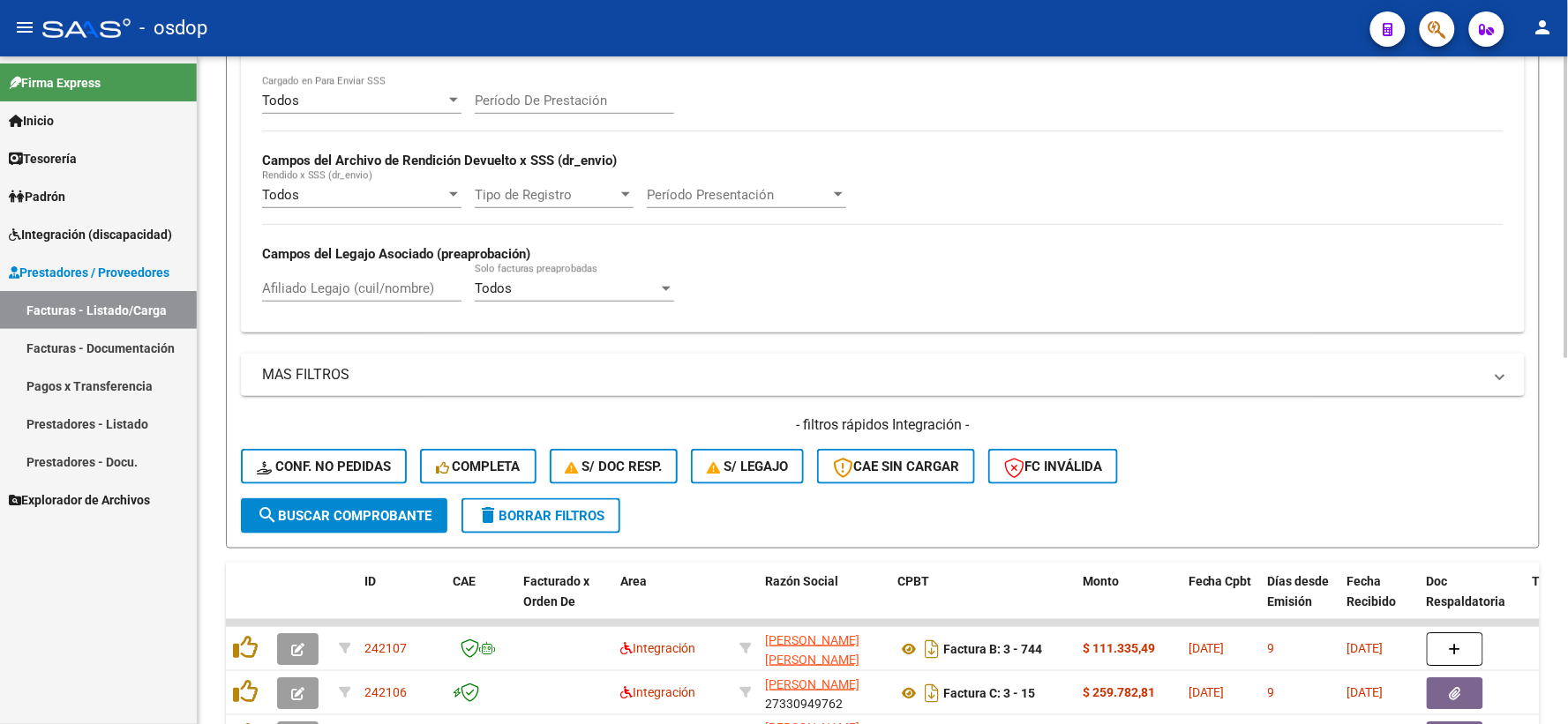
click at [329, 300] on div "Afiliado Legajo (cuil/nombre)" at bounding box center [361, 282] width 200 height 38
click at [329, 296] on input "Afiliado Legajo (cuil/nombre)" at bounding box center [361, 288] width 200 height 16
paste input "23362101174"
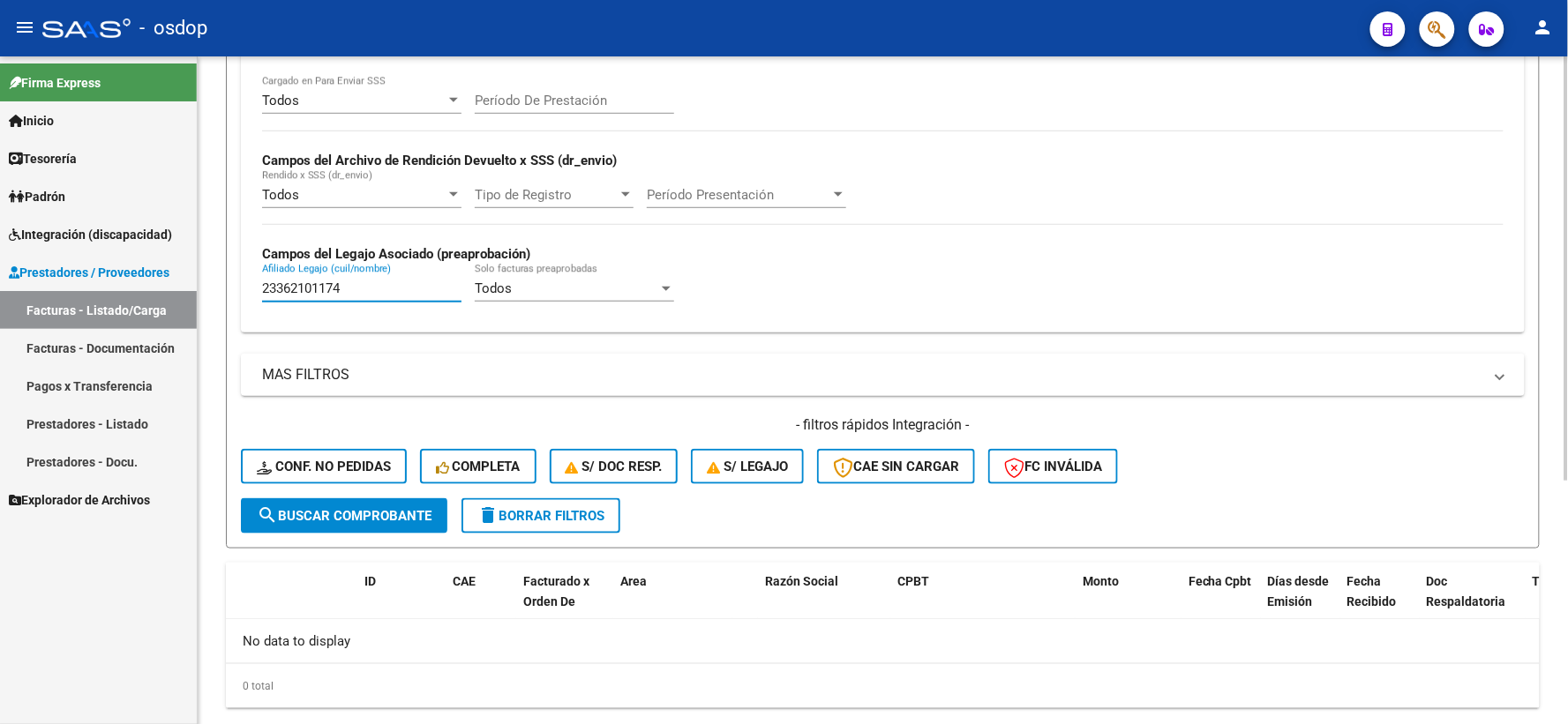
scroll to position [382, 0]
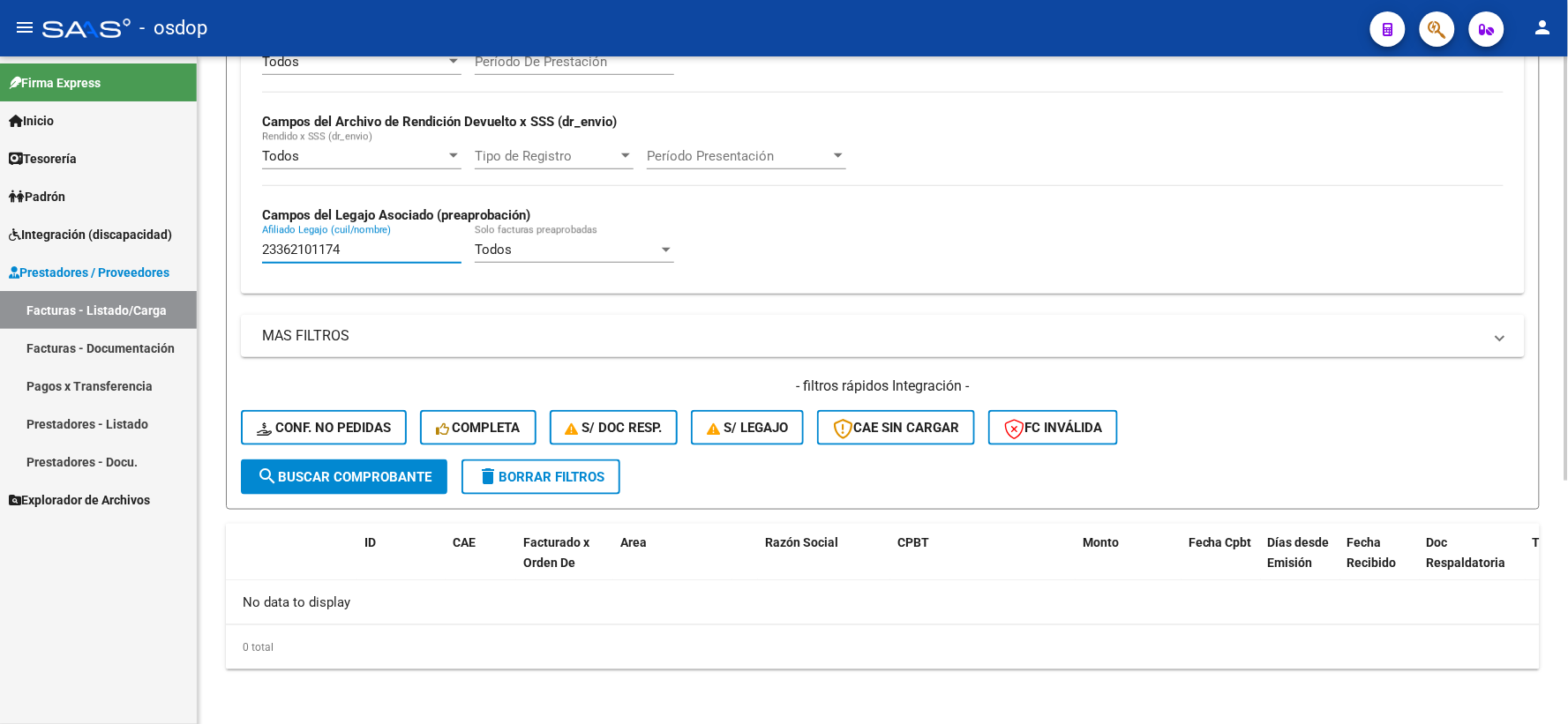
click at [346, 248] on input "23362101174" at bounding box center [361, 249] width 200 height 16
click at [353, 254] on div "23362101174 Afiliado Legajo (cuil/nombre)" at bounding box center [361, 243] width 200 height 38
drag, startPoint x: 350, startPoint y: 252, endPoint x: 98, endPoint y: 262, distance: 252.2
click at [250, 234] on div "Todos Cargado en Para Enviar SSS Período De Prestación Campos del Archivo de Re…" at bounding box center [882, 165] width 1284 height 257
paste input "7347446306"
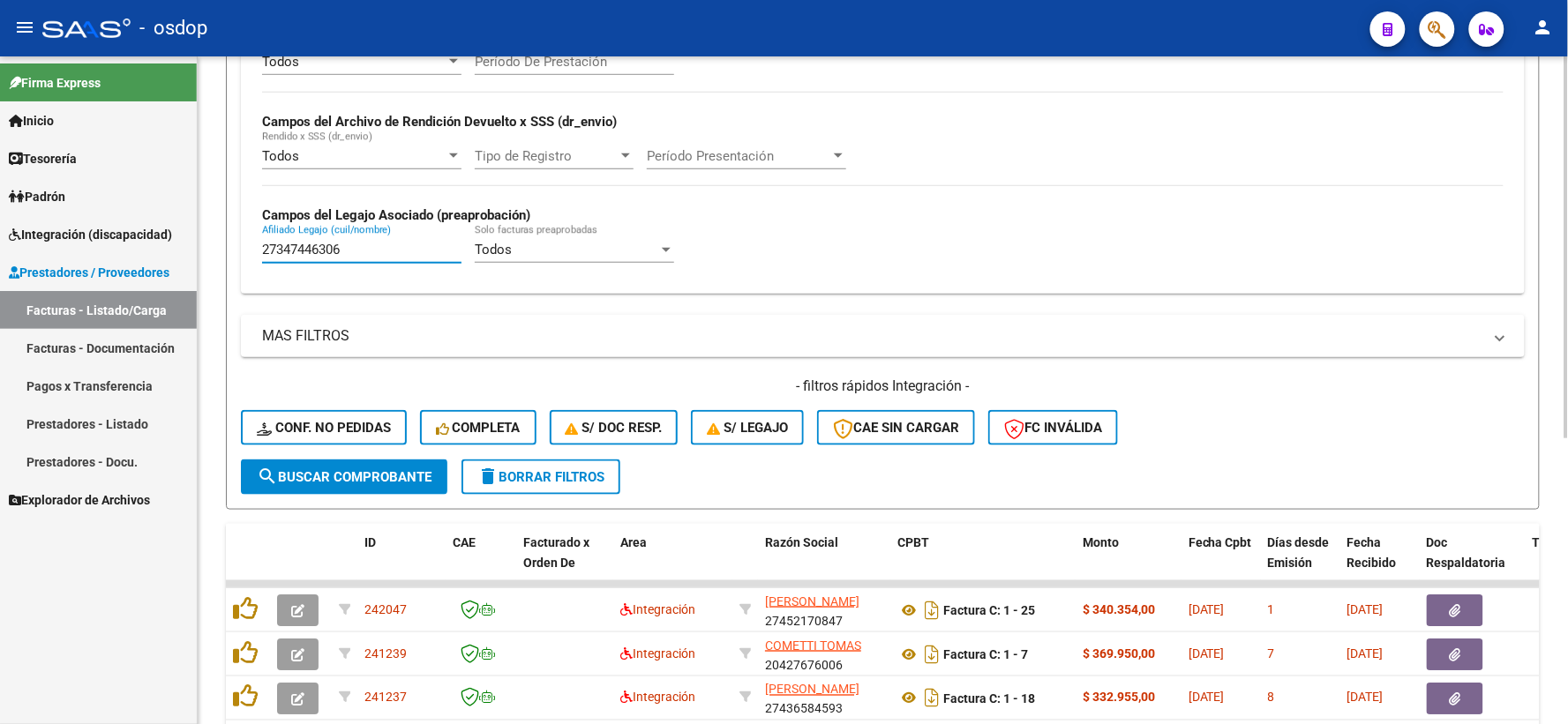
type input "27347446306"
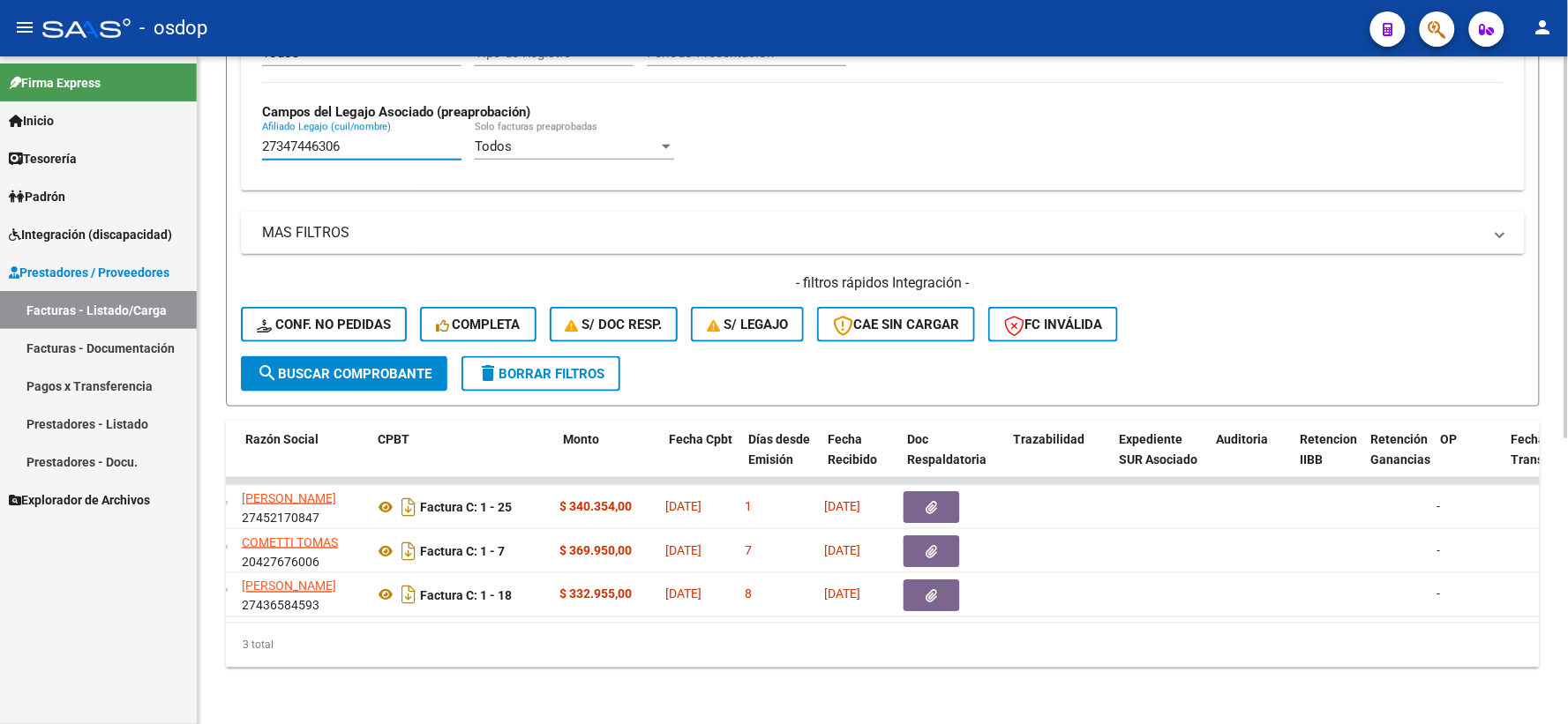
scroll to position [0, 519]
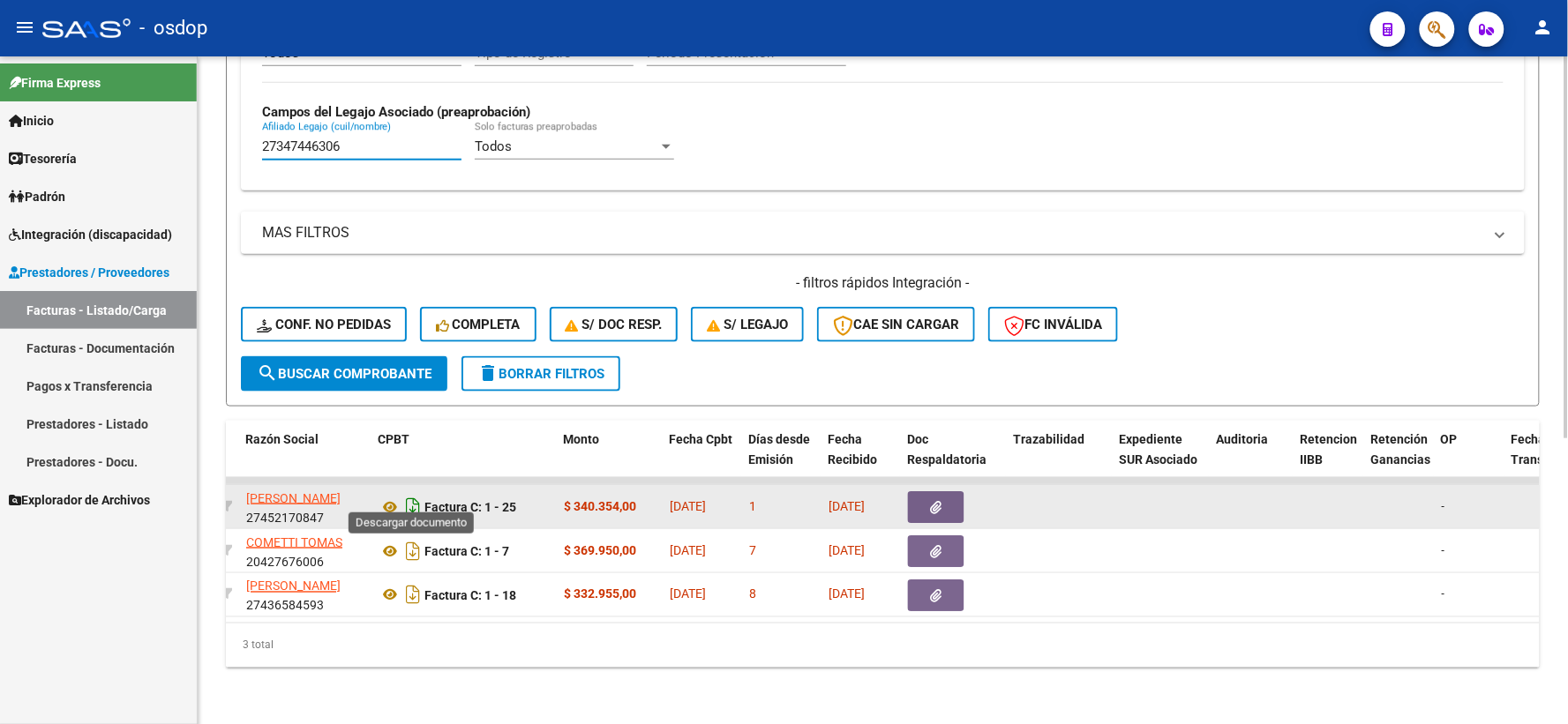
click at [401, 493] on icon "Descargar documento" at bounding box center [413, 507] width 23 height 28
click at [388, 496] on icon at bounding box center [390, 507] width 23 height 21
click at [909, 491] on button "button" at bounding box center [936, 507] width 56 height 32
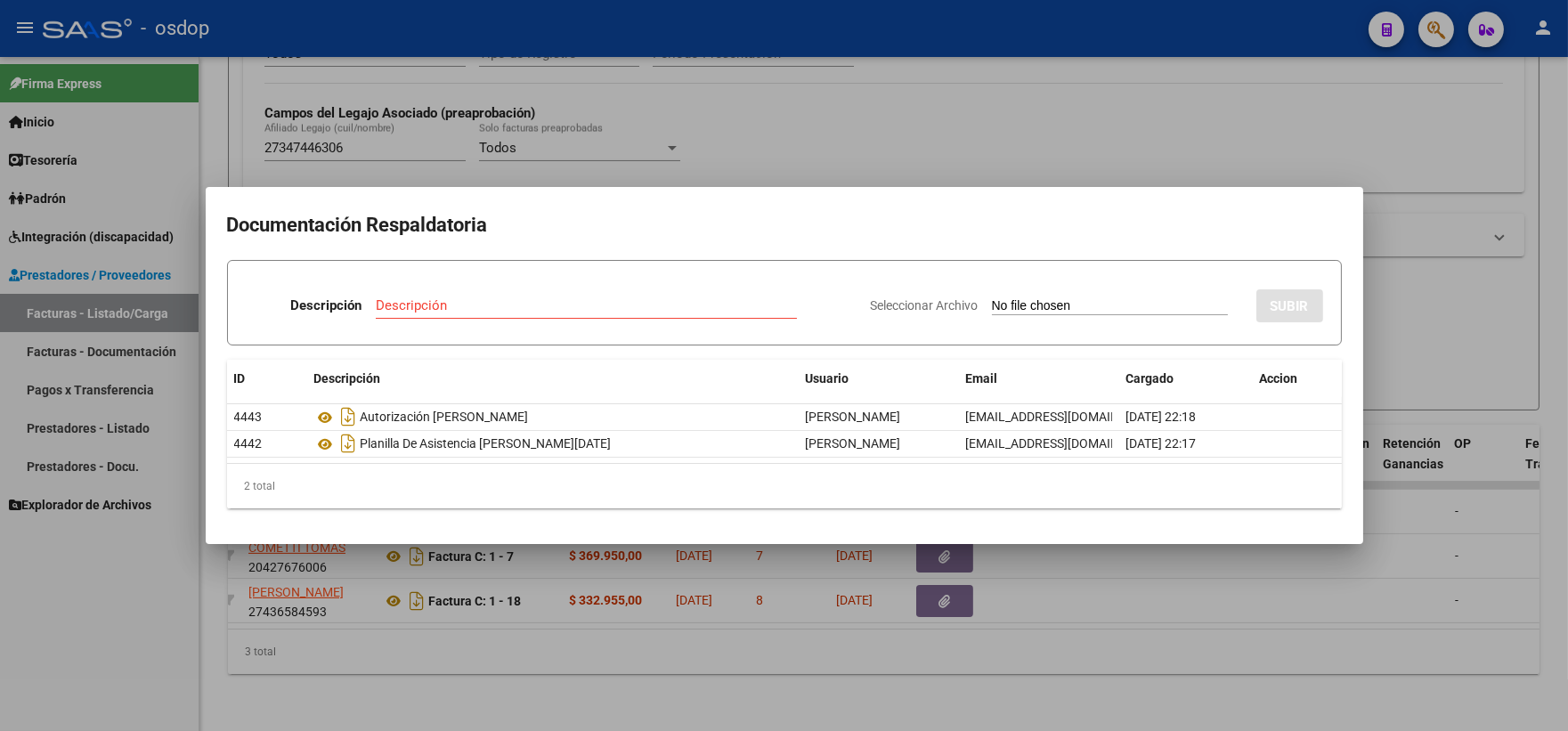
click at [932, 497] on div "2 total" at bounding box center [784, 485] width 1115 height 44
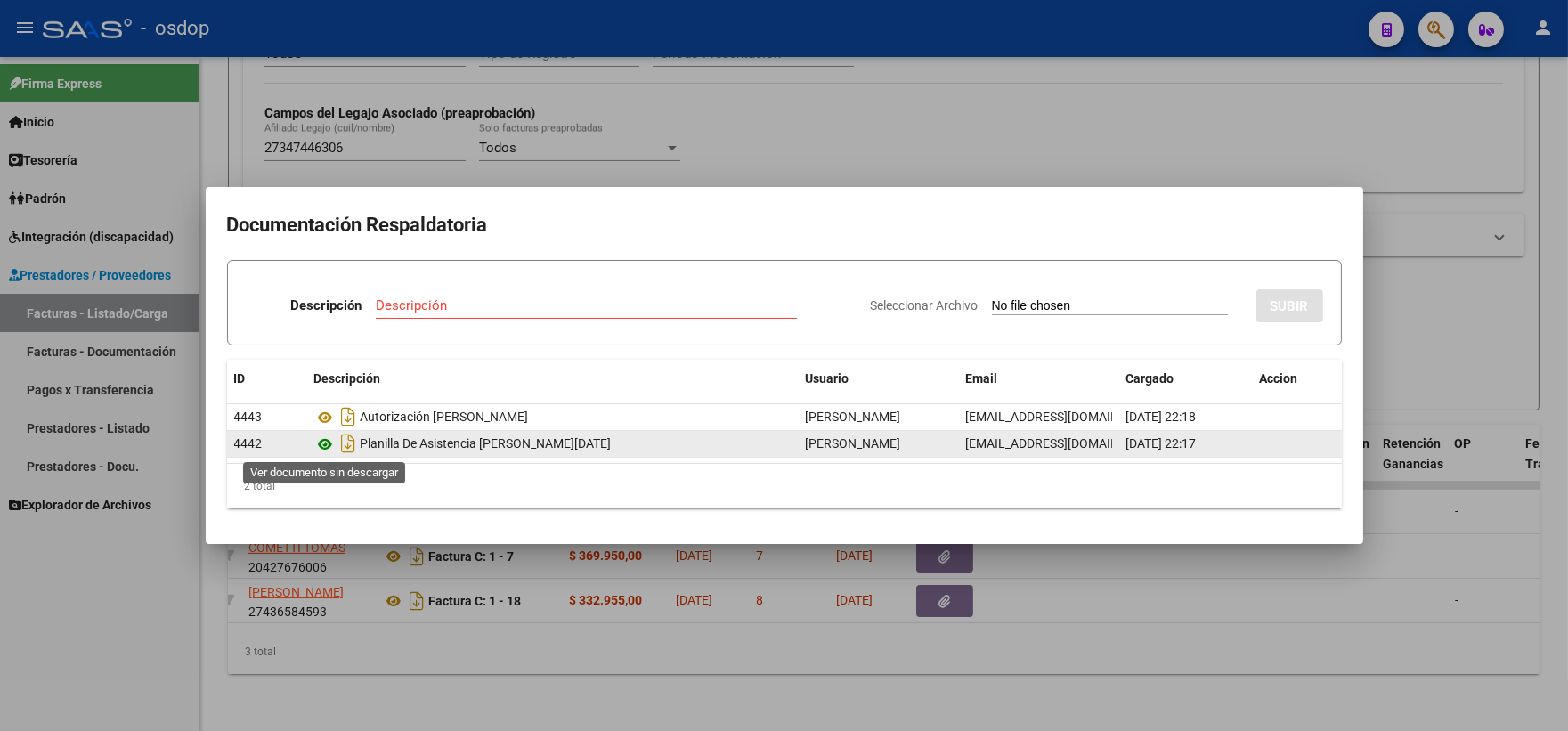
click at [317, 449] on icon at bounding box center [326, 444] width 24 height 22
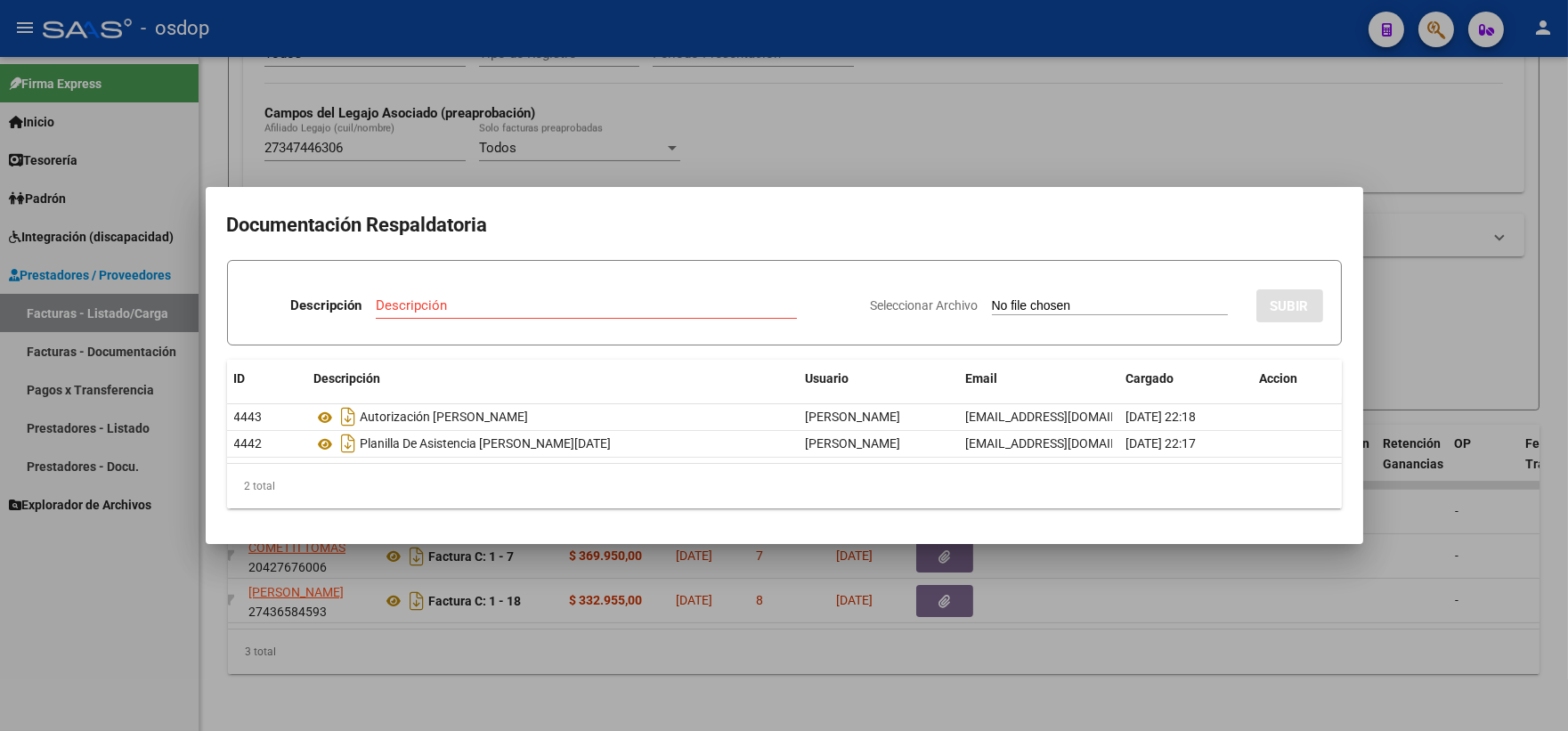
click at [311, 137] on div at bounding box center [784, 366] width 1568 height 731
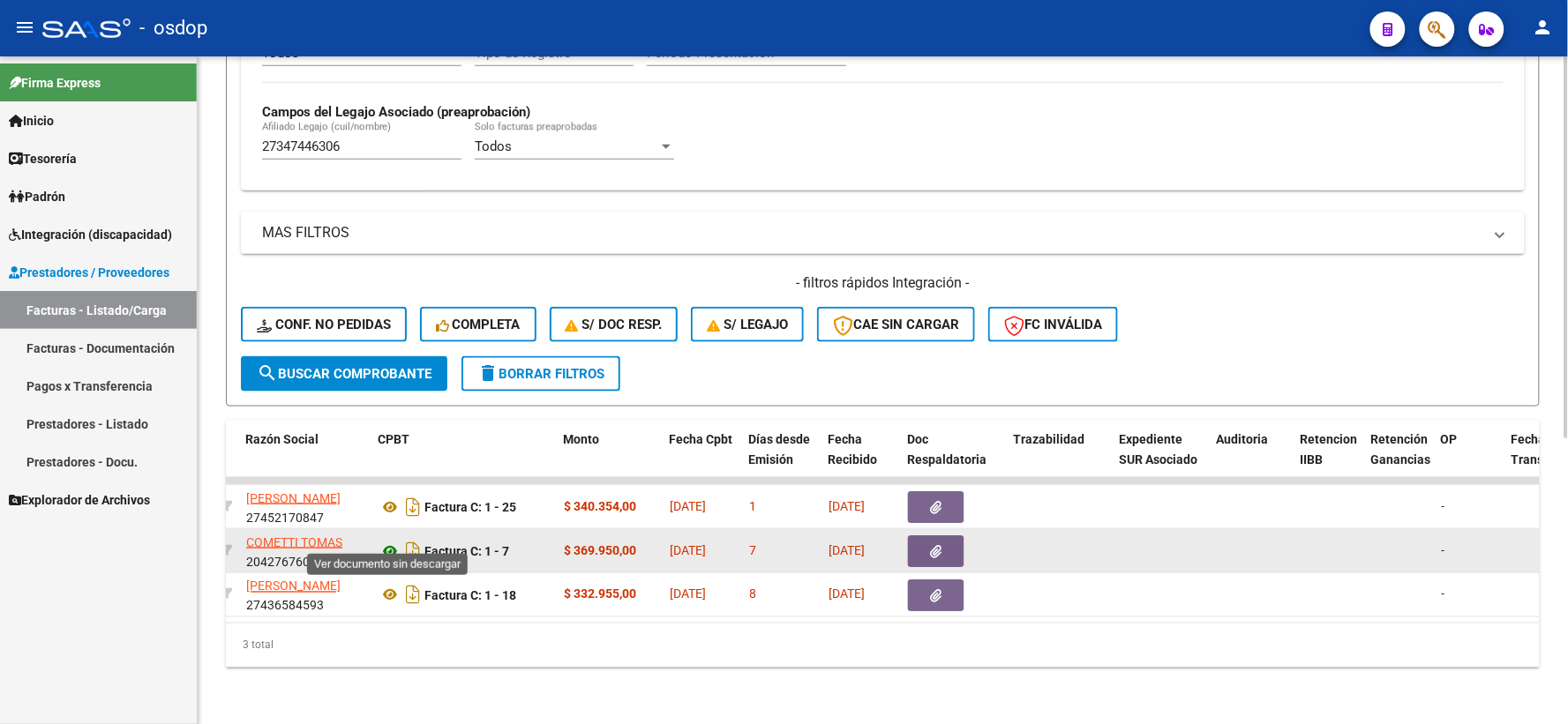
click at [391, 541] on icon at bounding box center [390, 552] width 23 height 21
click at [864, 543] on span "[DATE]" at bounding box center [846, 550] width 36 height 15
click at [914, 535] on button "button" at bounding box center [936, 551] width 56 height 32
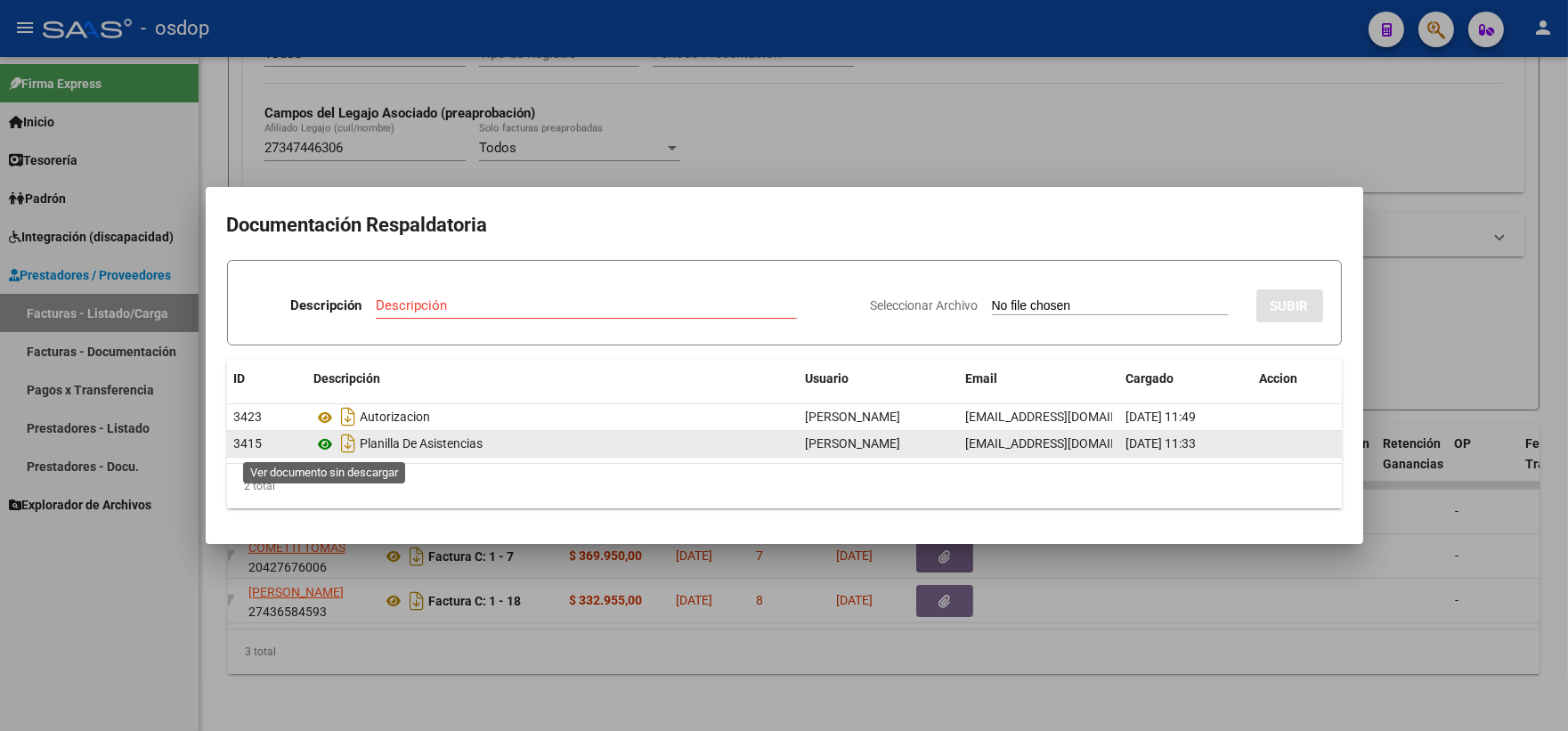
click at [331, 445] on icon at bounding box center [326, 444] width 24 height 22
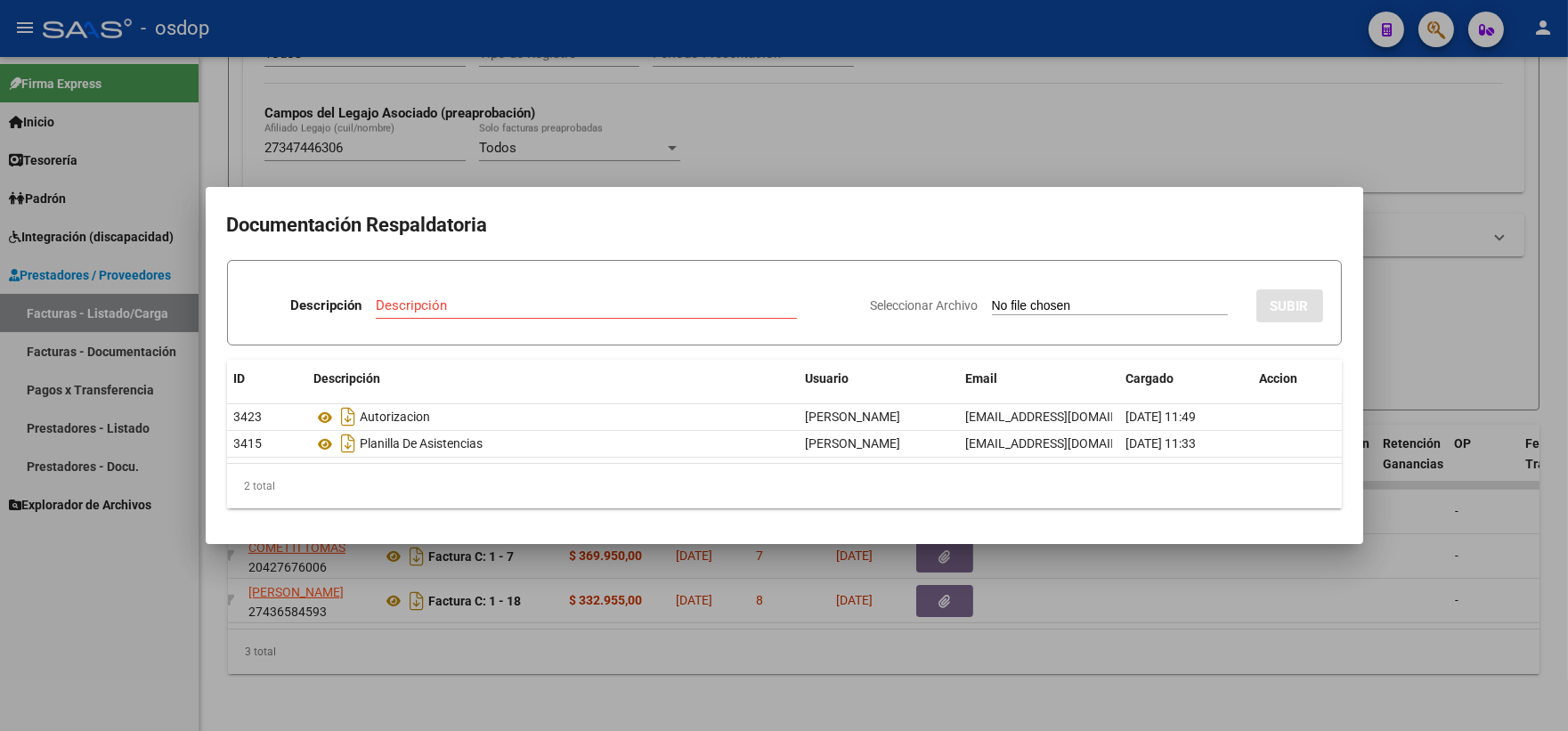
click at [393, 148] on div at bounding box center [784, 366] width 1568 height 731
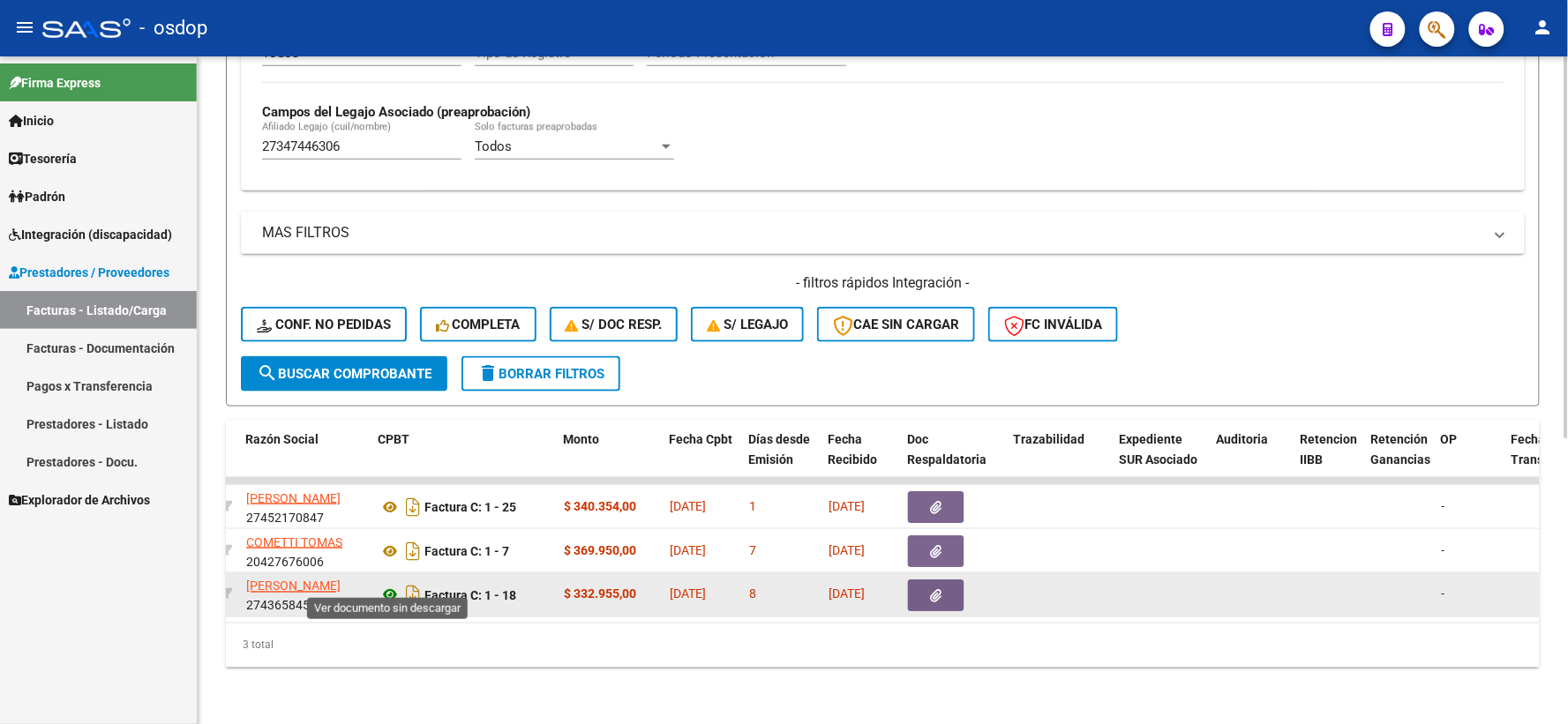
click at [383, 585] on icon at bounding box center [390, 596] width 23 height 21
click at [946, 582] on button "button" at bounding box center [936, 596] width 56 height 32
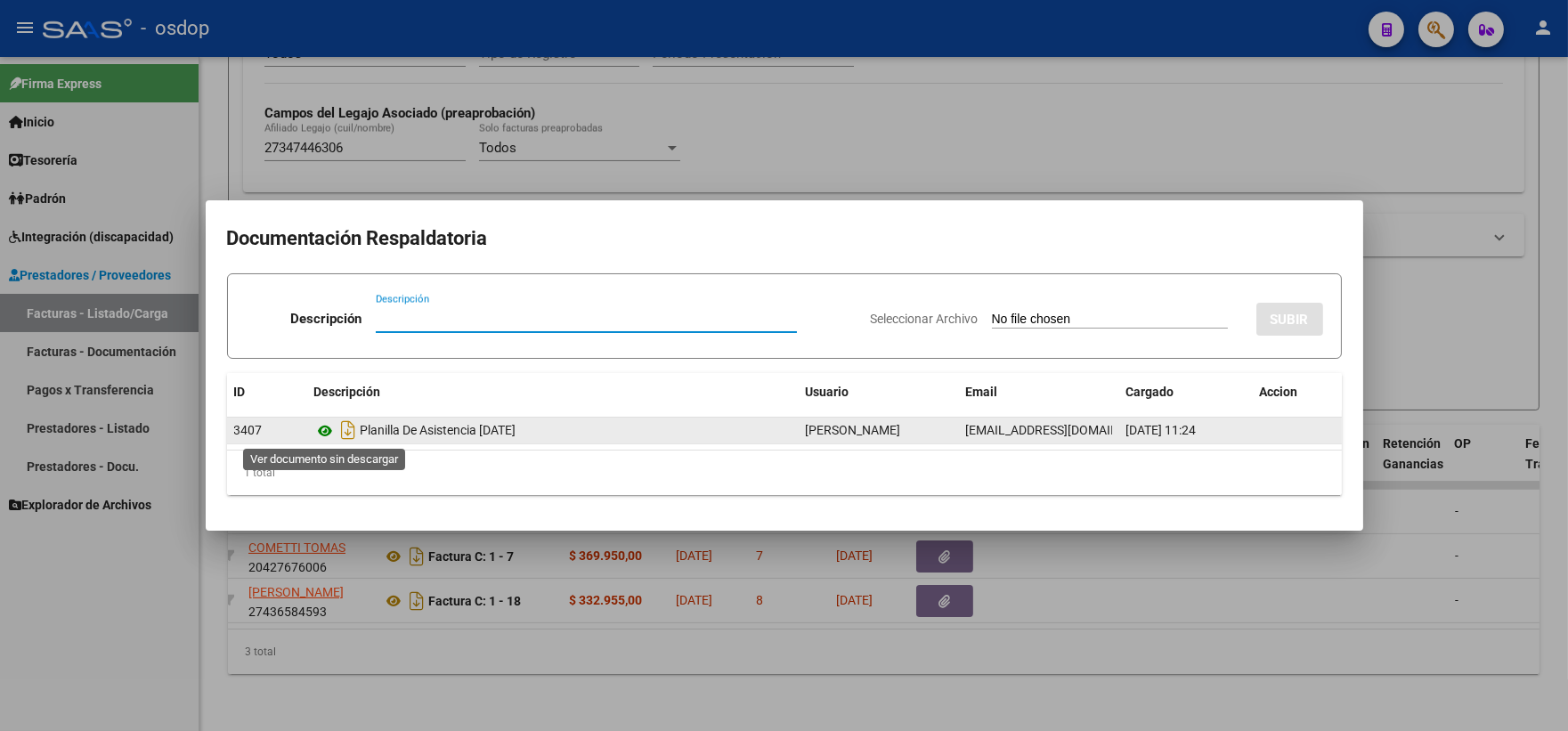
click at [329, 441] on icon at bounding box center [326, 431] width 24 height 22
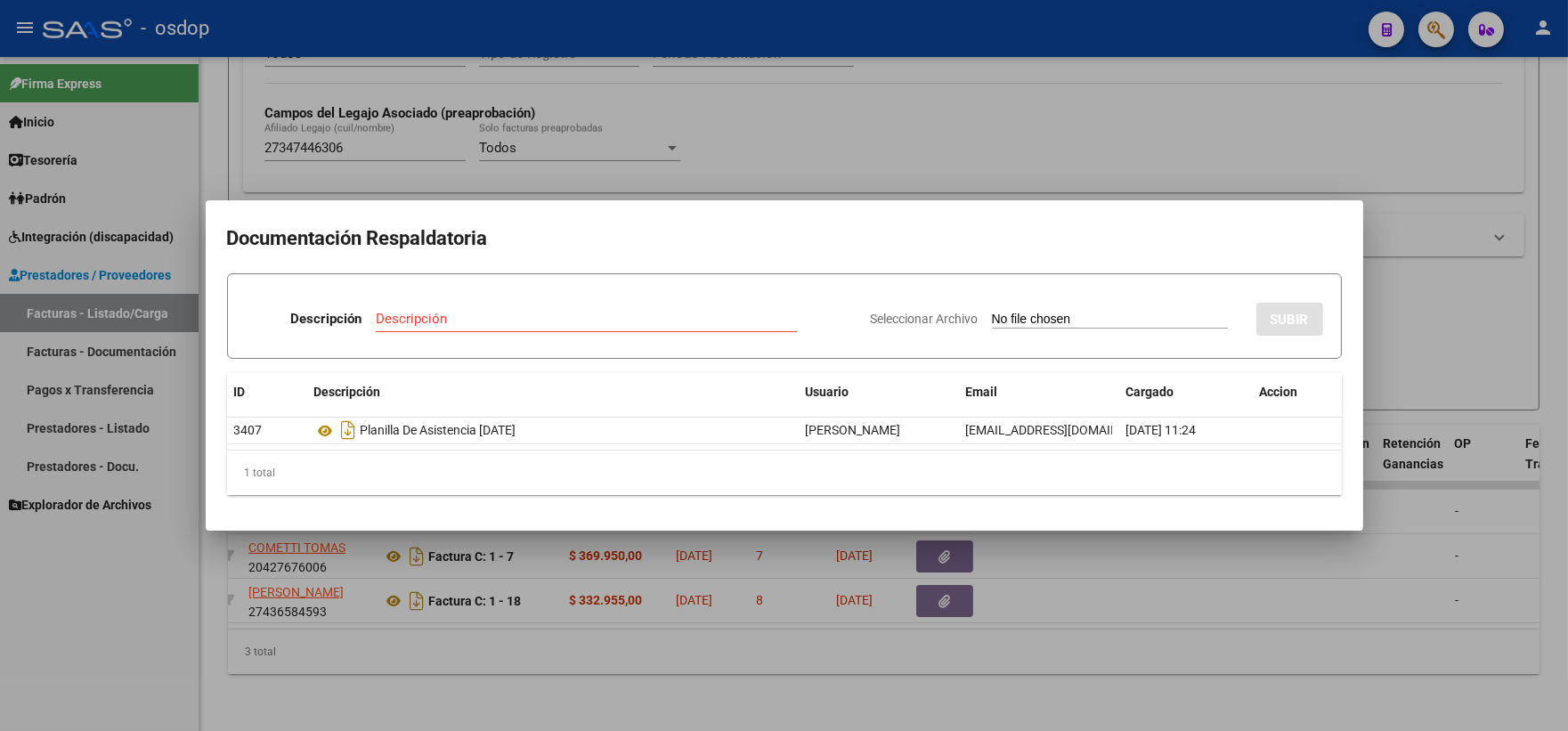
click at [364, 142] on div at bounding box center [784, 366] width 1568 height 731
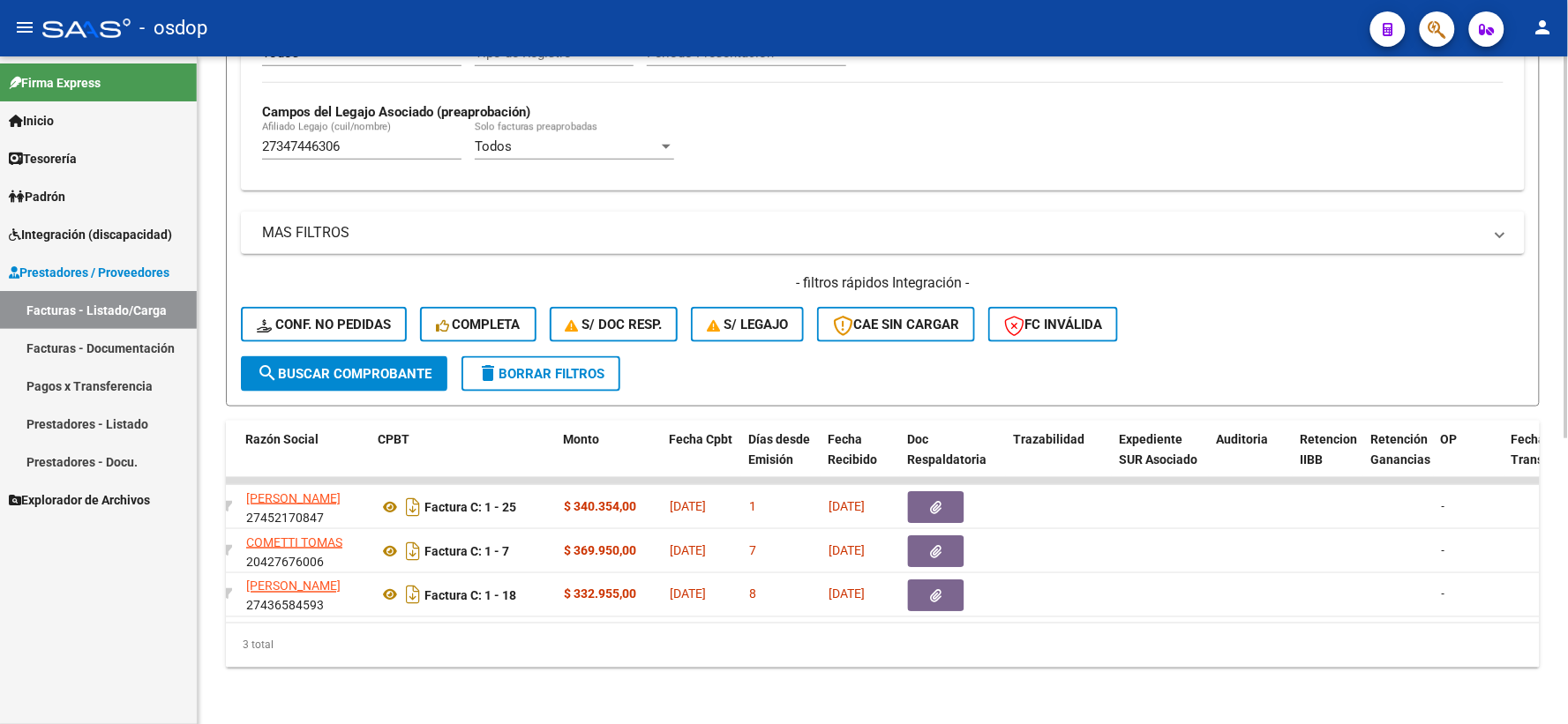
scroll to position [0, 0]
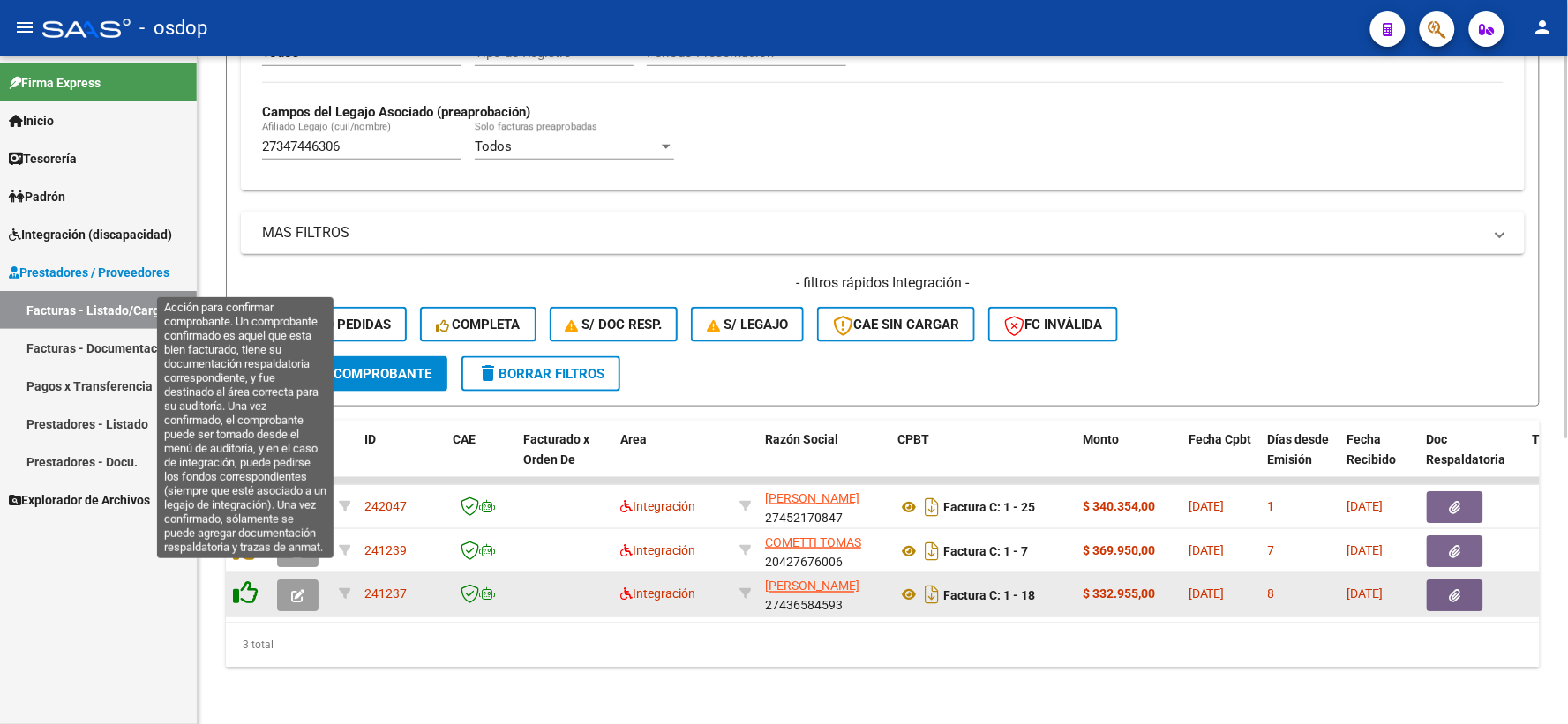
click at [251, 581] on icon at bounding box center [244, 593] width 24 height 24
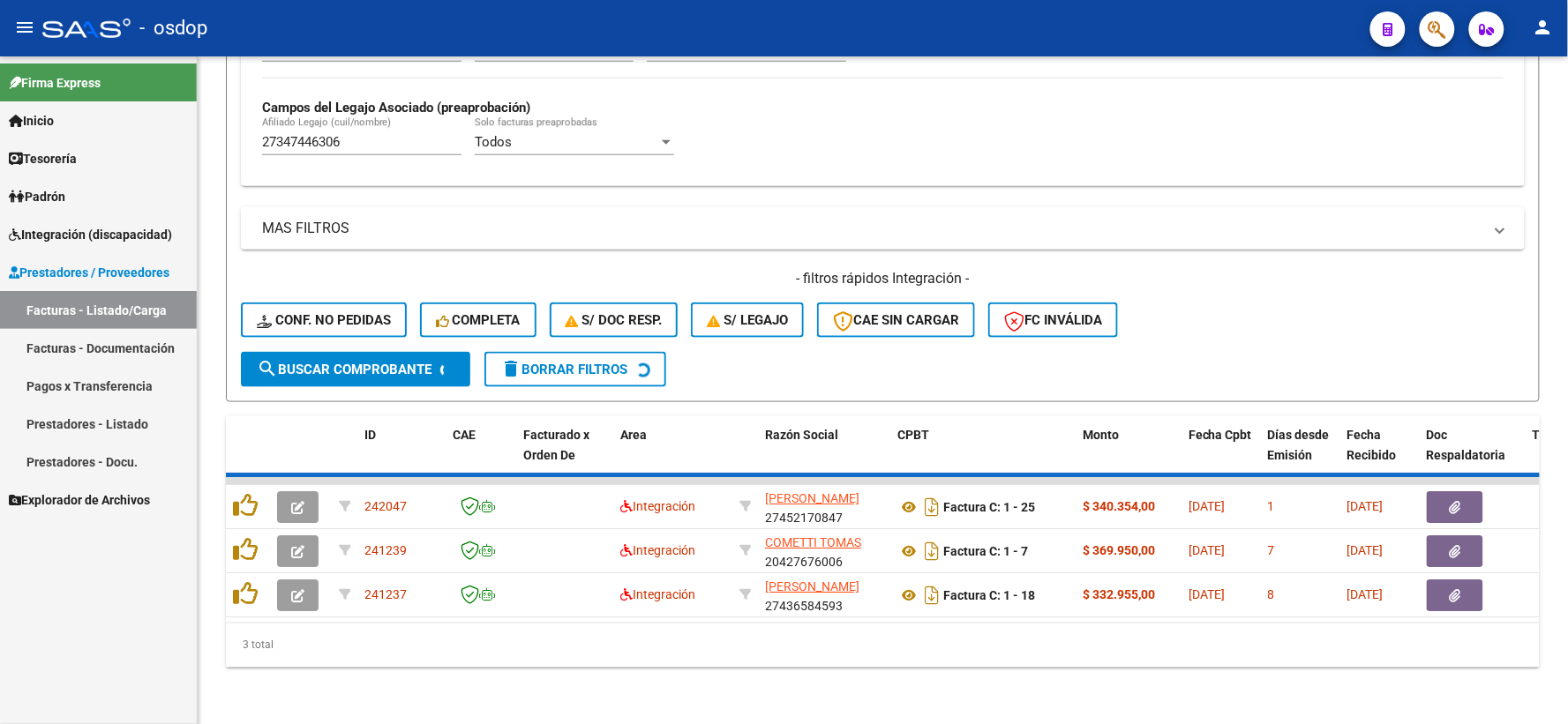
scroll to position [455, 0]
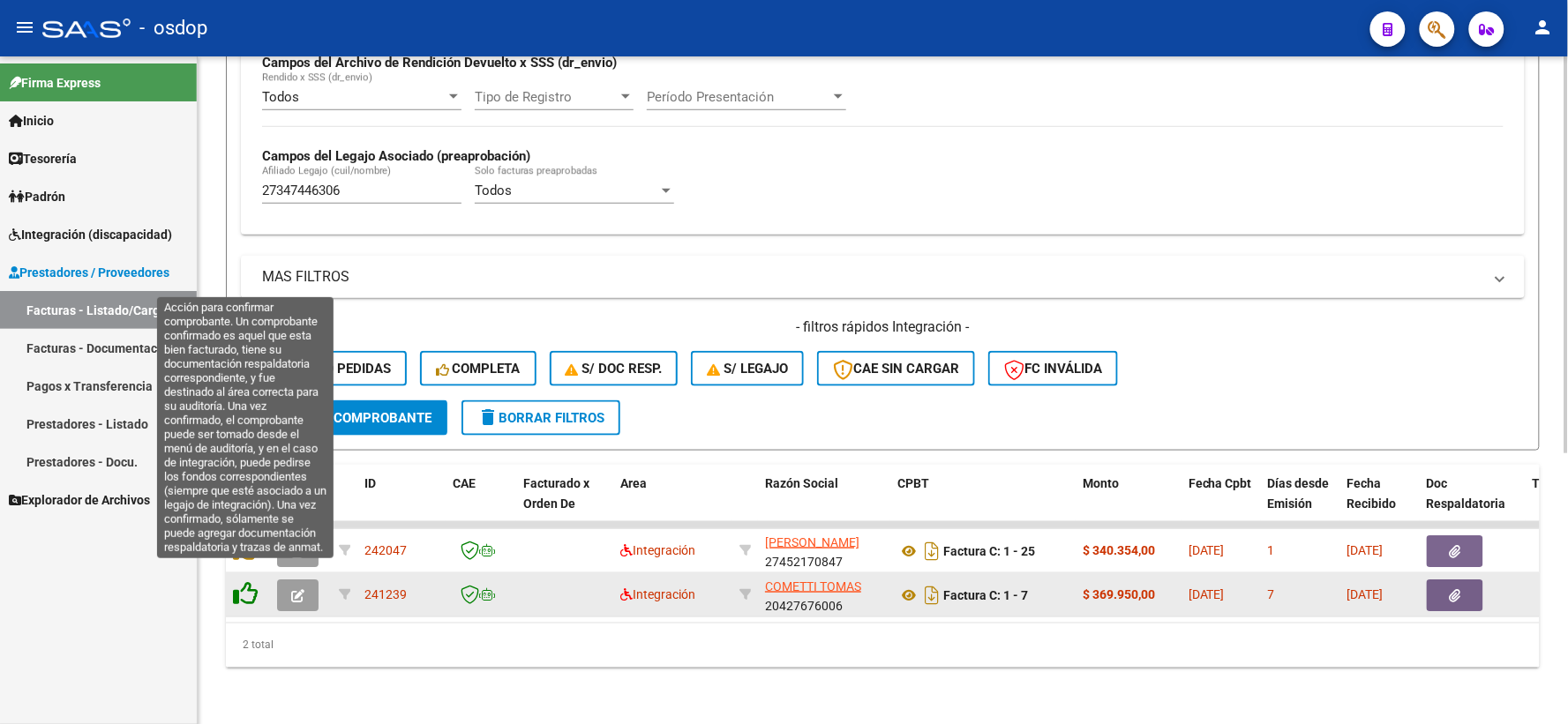
click at [243, 581] on icon at bounding box center [244, 593] width 24 height 24
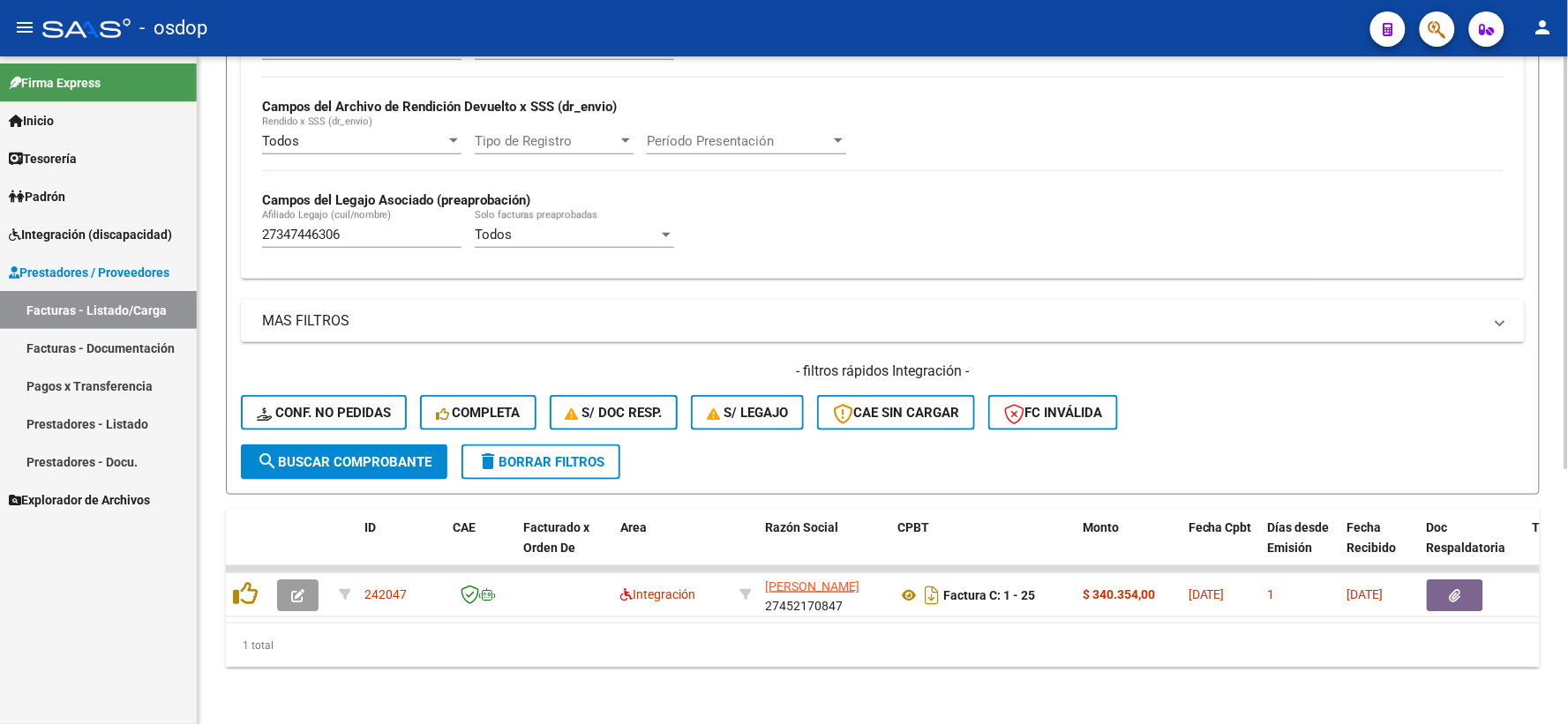
scroll to position [411, 0]
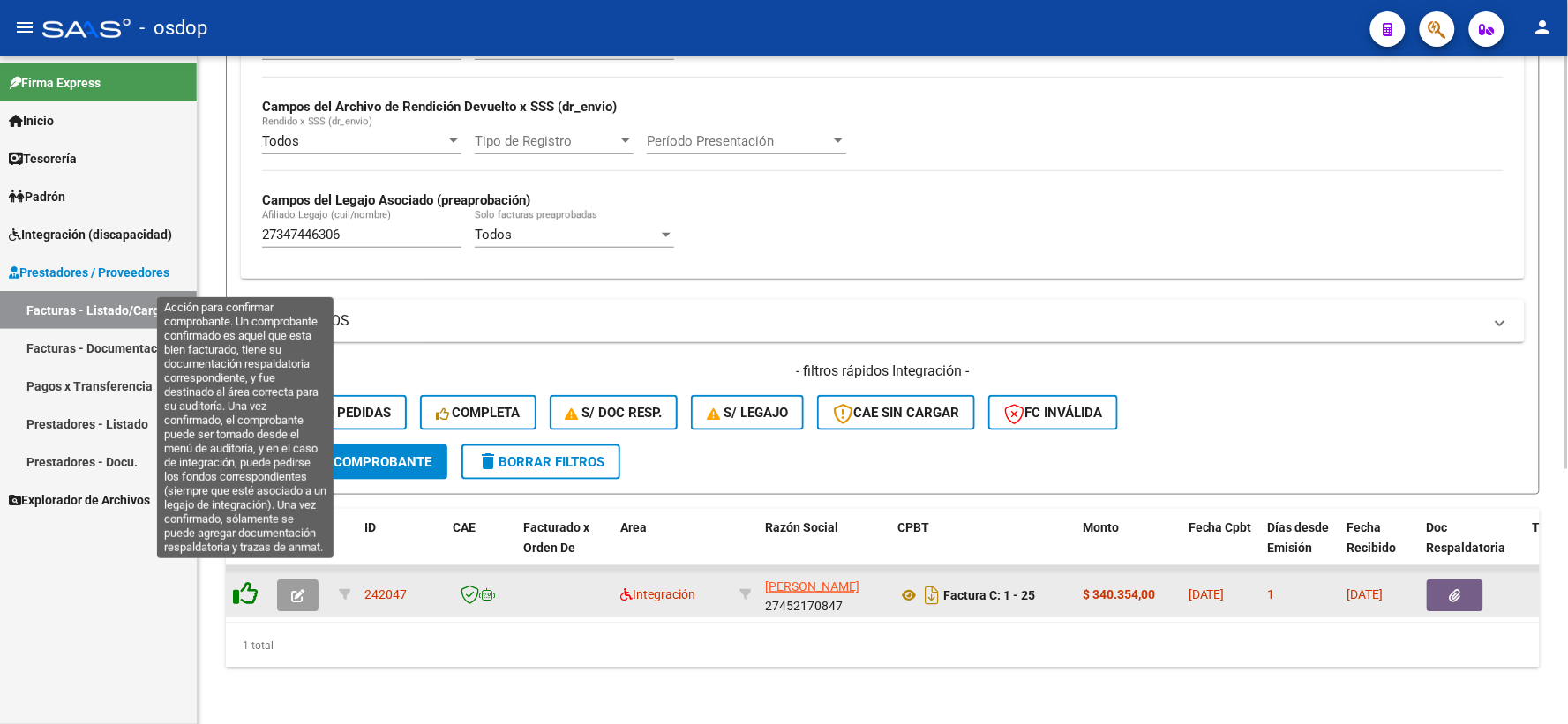
click at [243, 585] on icon at bounding box center [244, 593] width 24 height 24
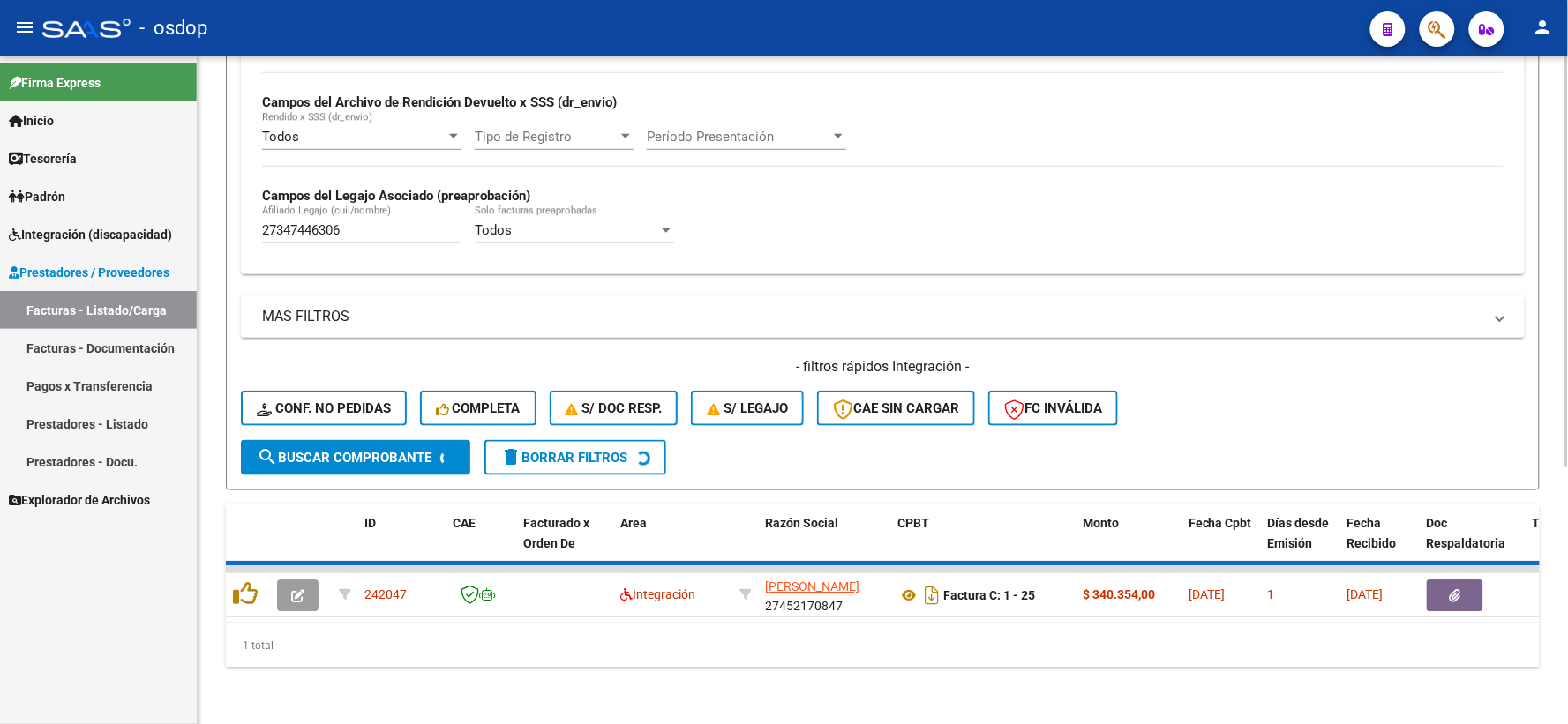
scroll to position [382, 0]
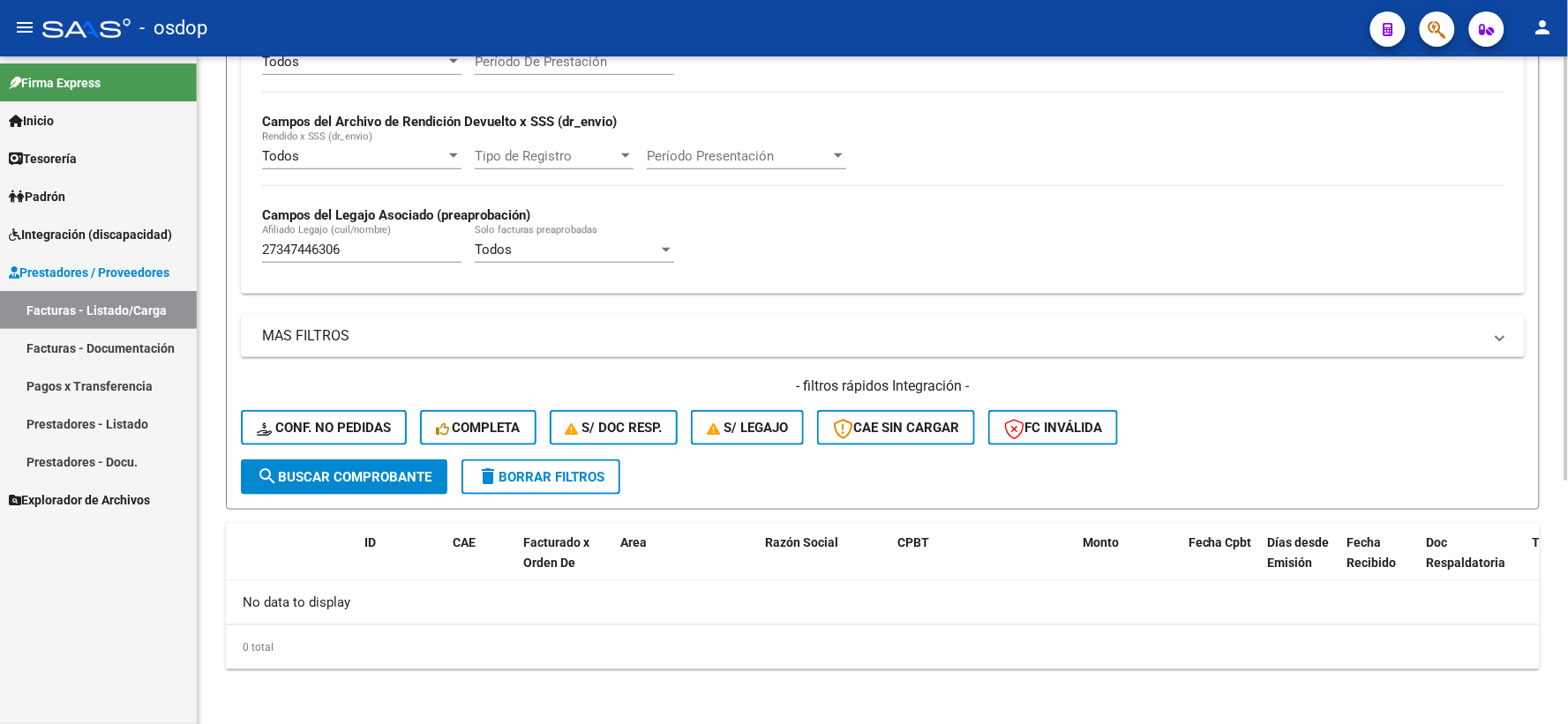
click at [383, 250] on input "27347446306" at bounding box center [361, 249] width 200 height 16
drag, startPoint x: 383, startPoint y: 250, endPoint x: 250, endPoint y: 231, distance: 134.4
click at [250, 231] on div "Todos Cargado en Para Enviar SSS Período De Prestación Campos del Archivo de Re…" at bounding box center [882, 165] width 1284 height 257
drag, startPoint x: 372, startPoint y: 403, endPoint x: 366, endPoint y: 415, distance: 13.4
click at [371, 404] on div "- filtros rápidos Integración - Conf. no pedidas Completa S/ Doc Resp. S/ legaj…" at bounding box center [882, 417] width 1284 height 83
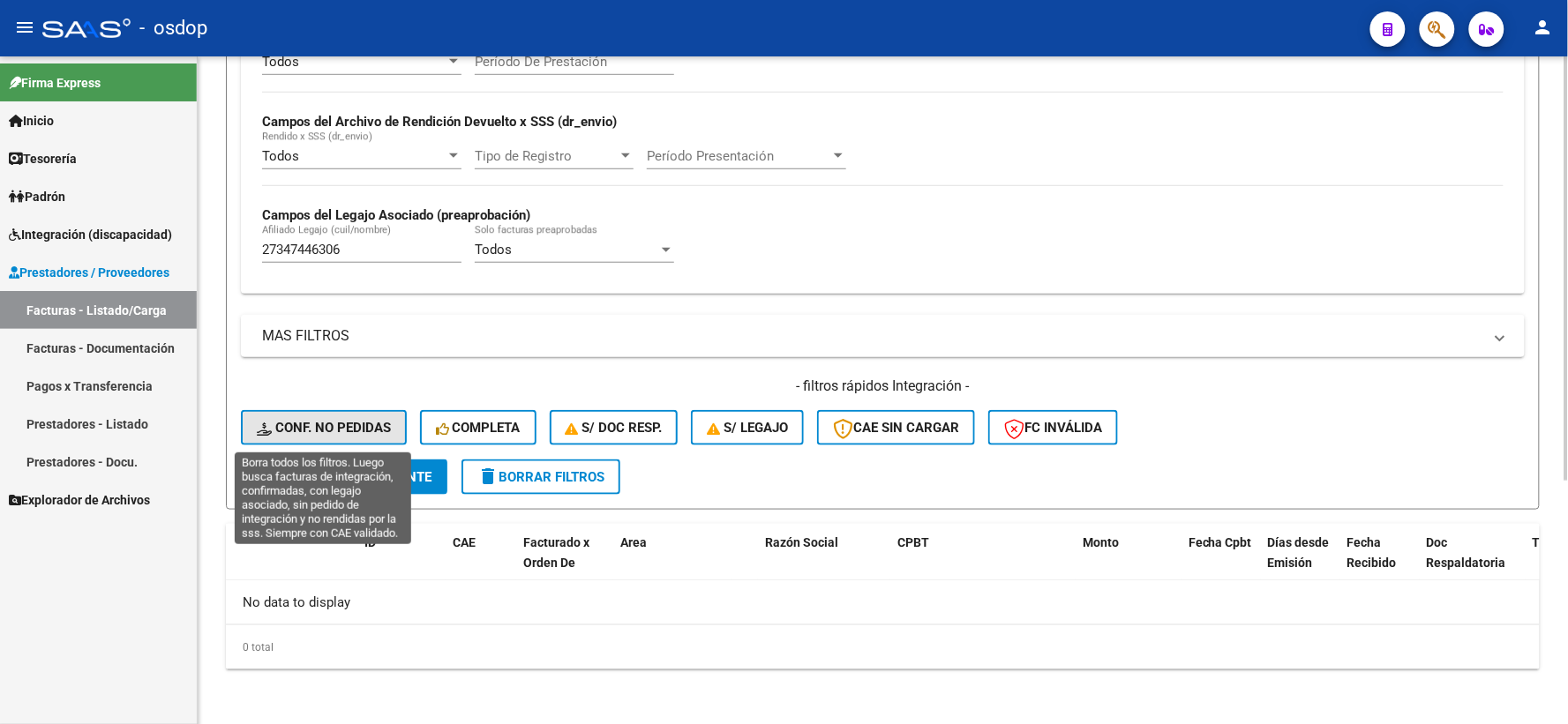
click at [365, 416] on button "Conf. no pedidas" at bounding box center [323, 427] width 165 height 35
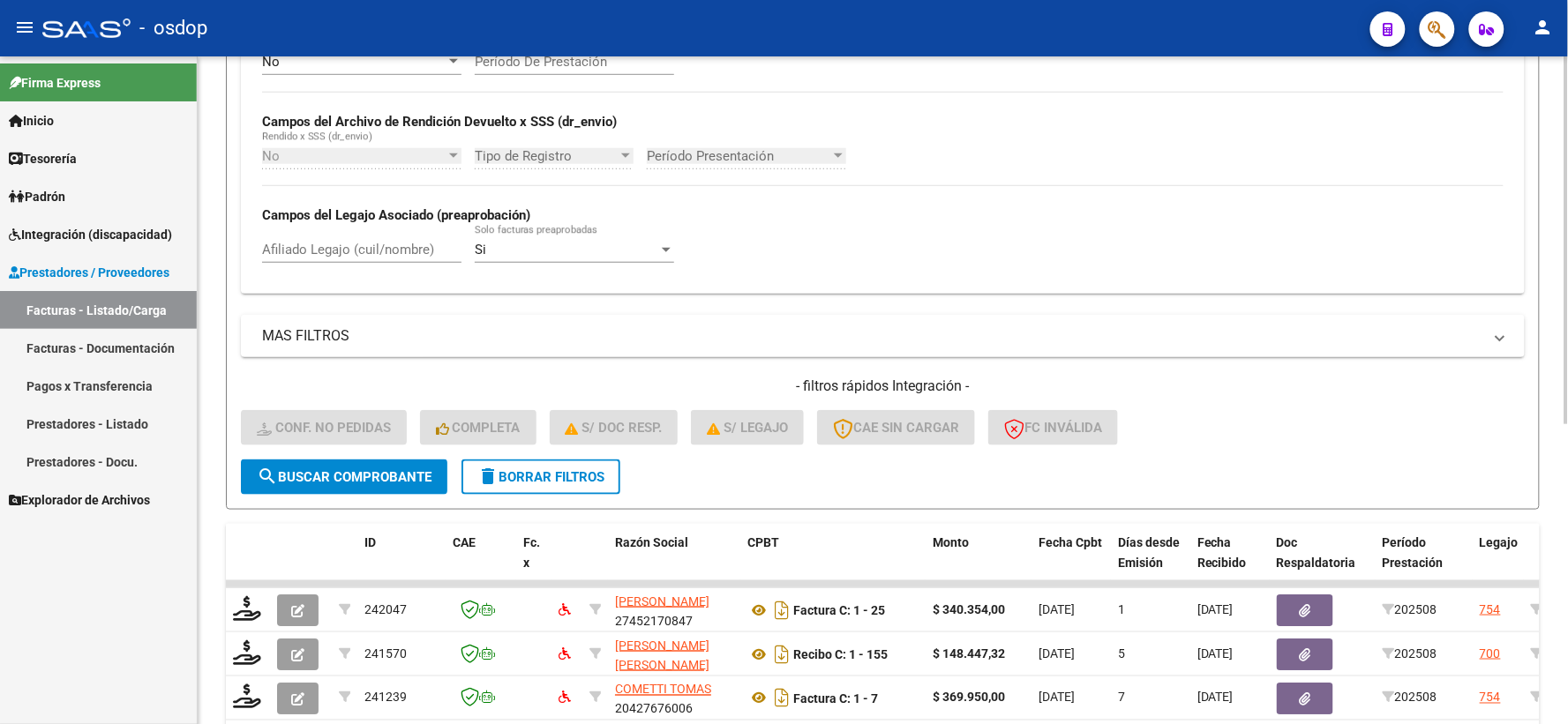
click at [343, 293] on div "No Cargado en Para Enviar SSS Período De Prestación Campos del Archivo de Rendi…" at bounding box center [882, 165] width 1284 height 257
click at [351, 250] on input "Afiliado Legajo (cuil/nombre)" at bounding box center [361, 249] width 200 height 16
paste input "27347446306"
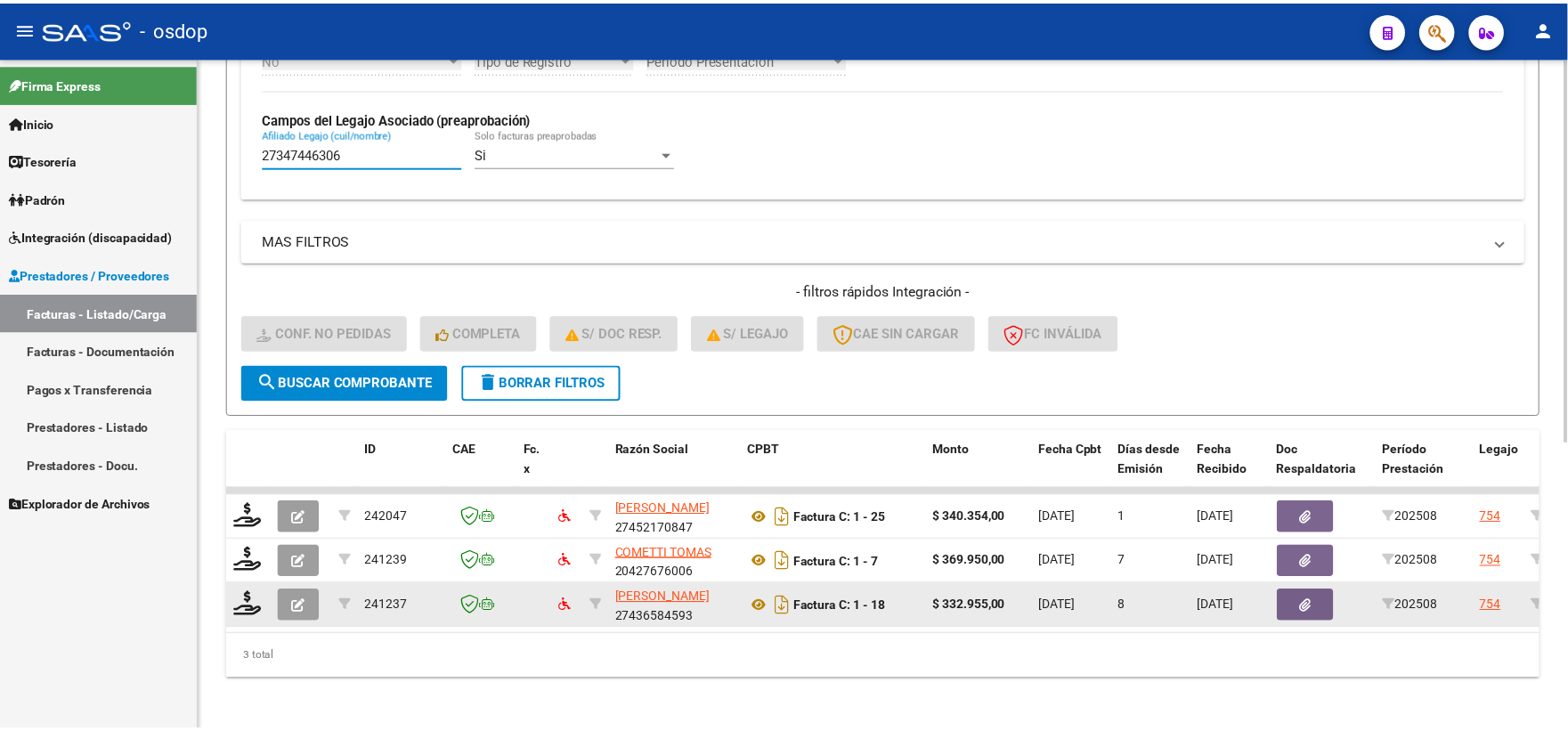
scroll to position [504, 0]
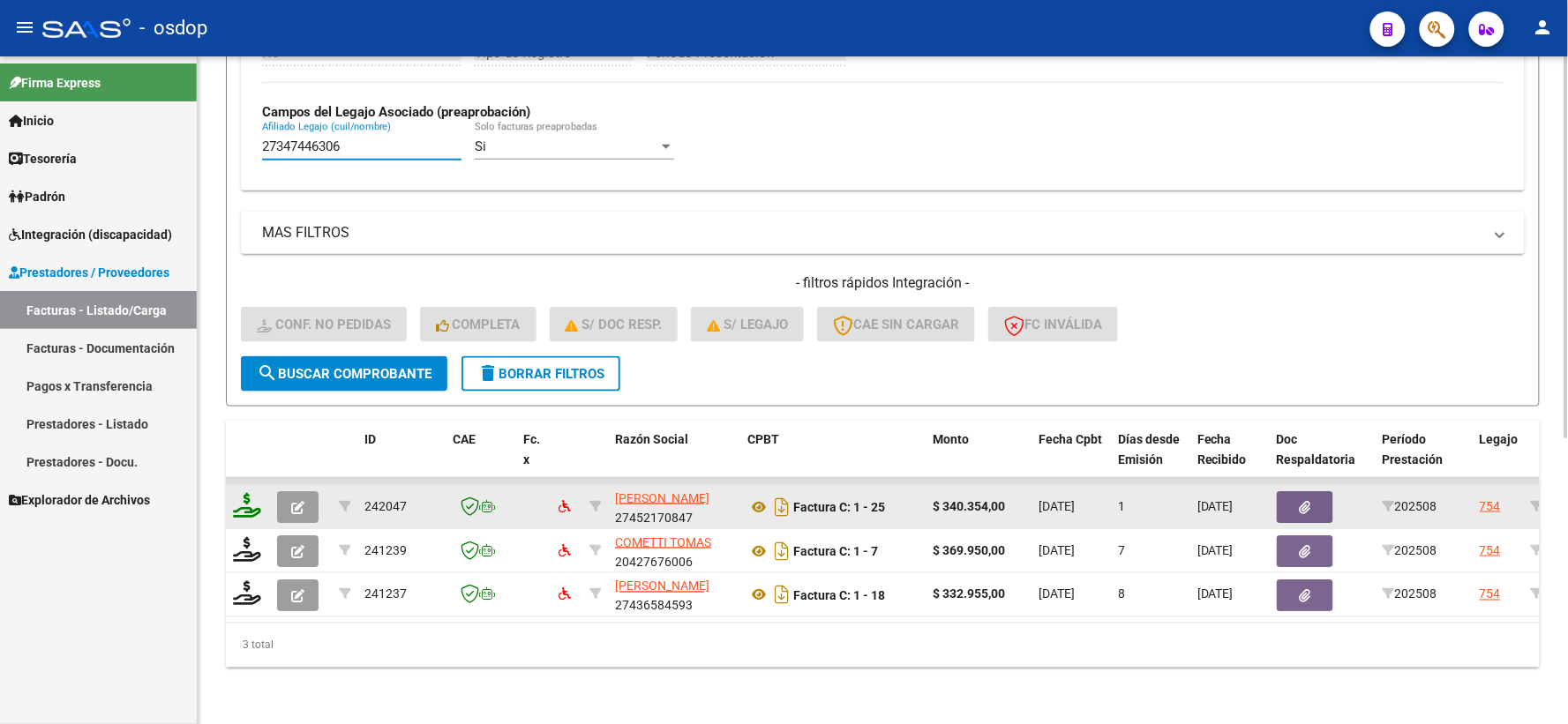
type input "27347446306"
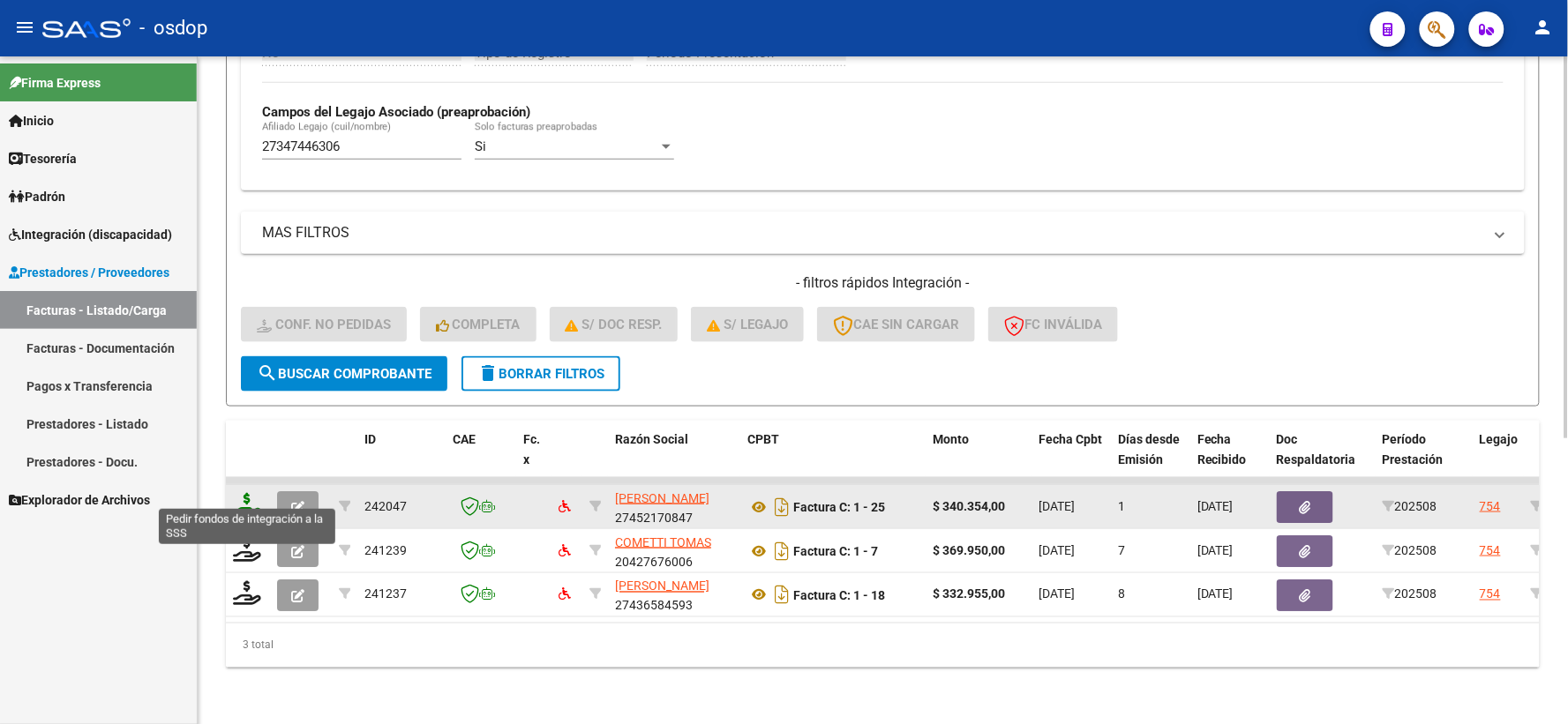
click at [258, 494] on icon at bounding box center [246, 505] width 28 height 24
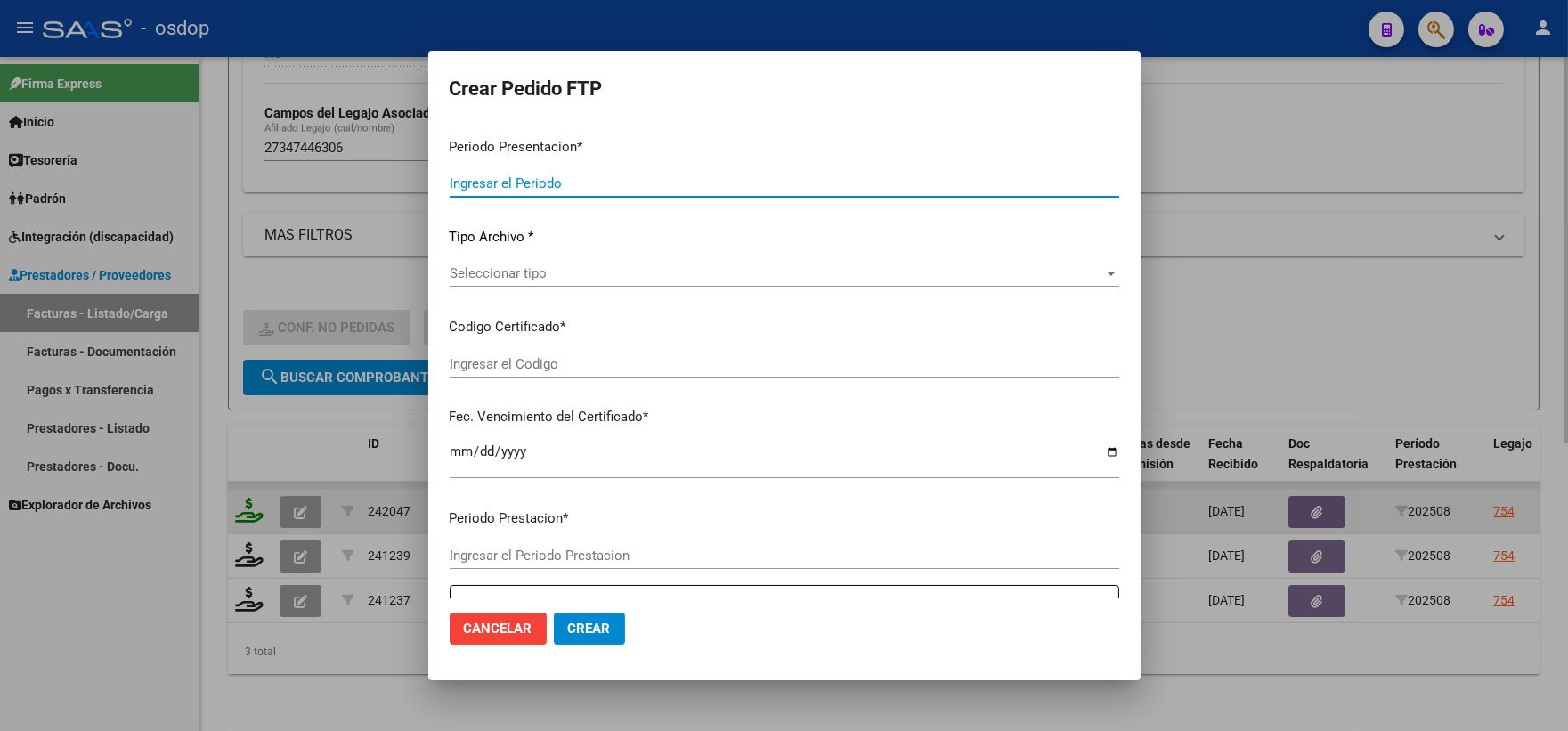
type input "202508"
type input "$ 340.354,00"
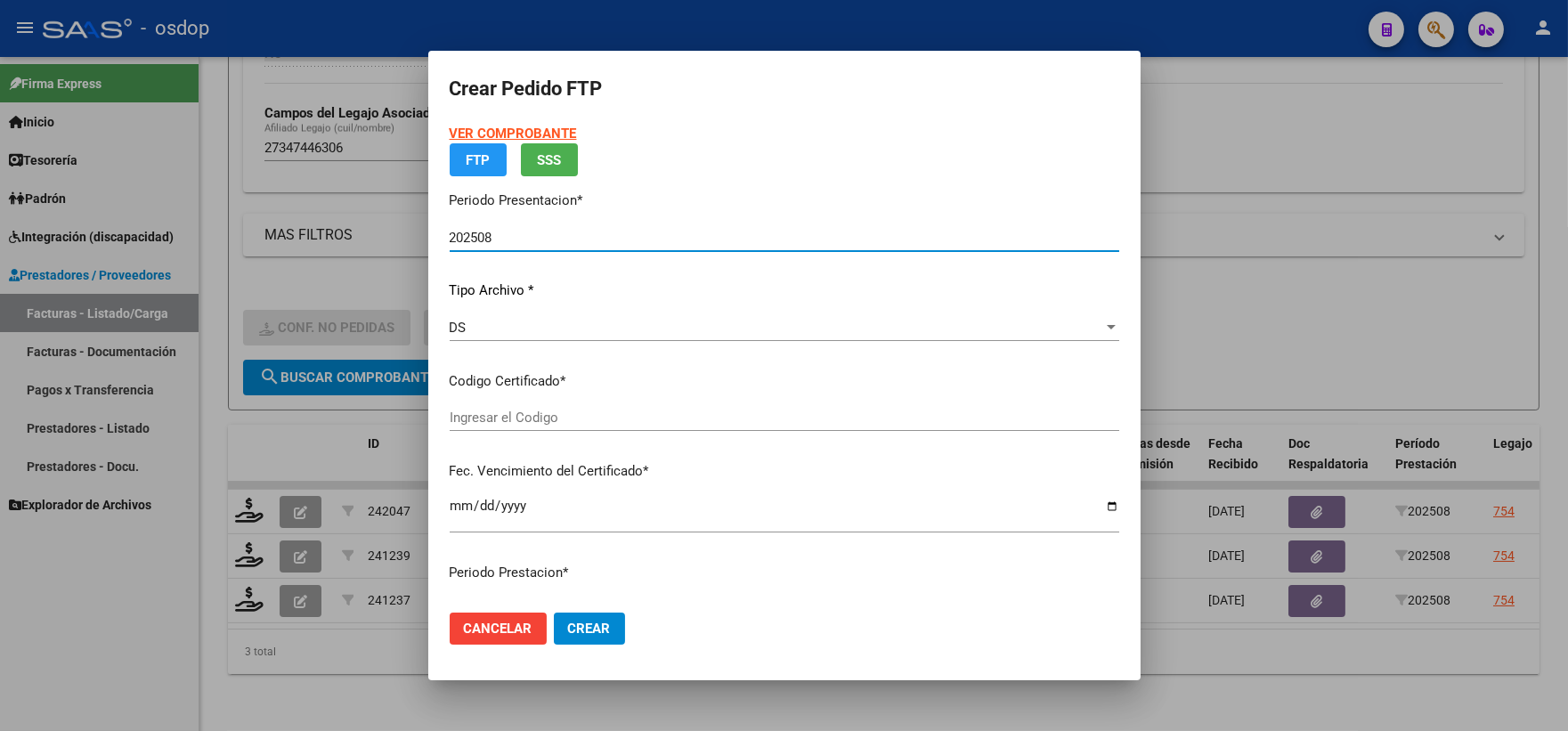
type input "6788646473"
type input "2034-08-27"
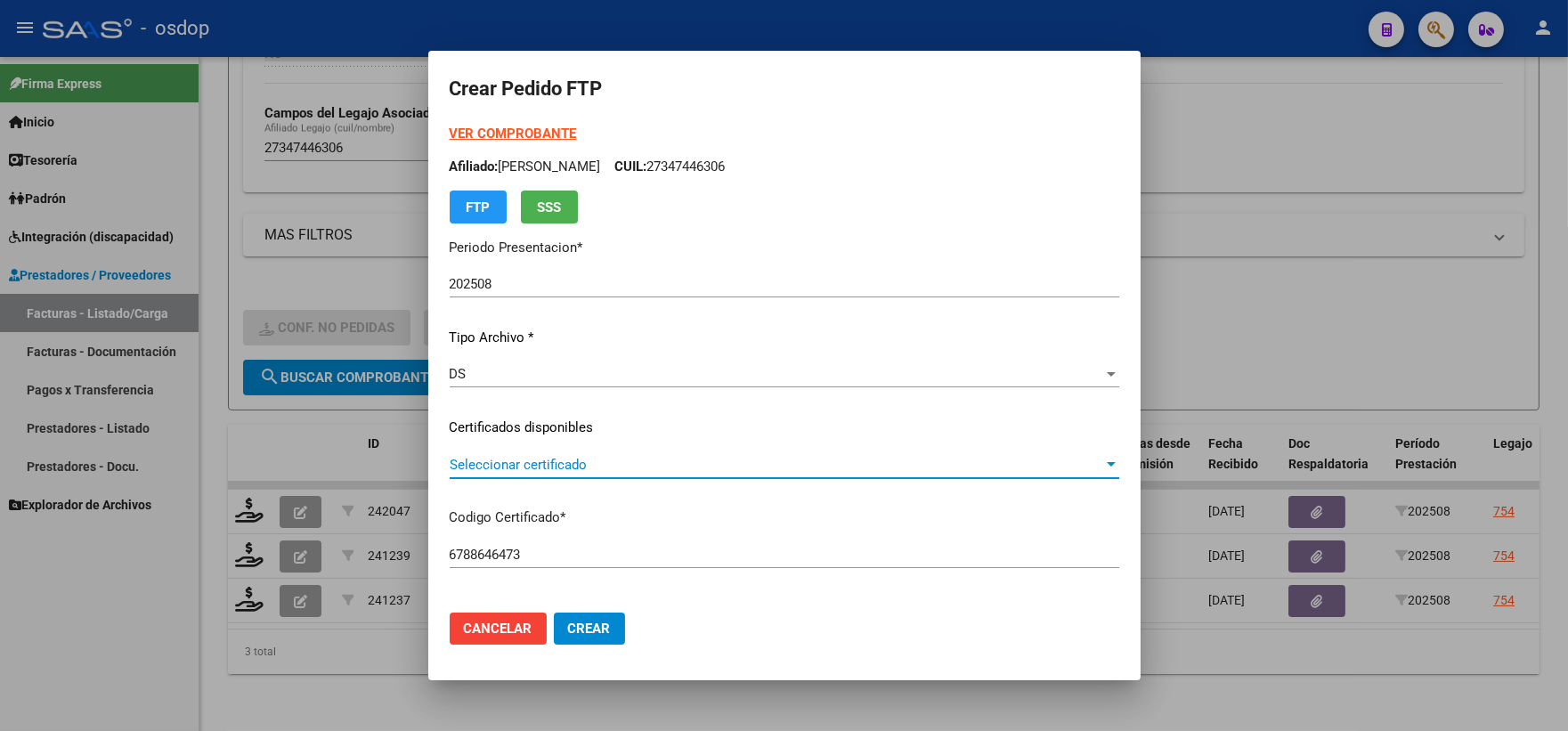
click at [584, 469] on span "Seleccionar certificado" at bounding box center [776, 465] width 653 height 16
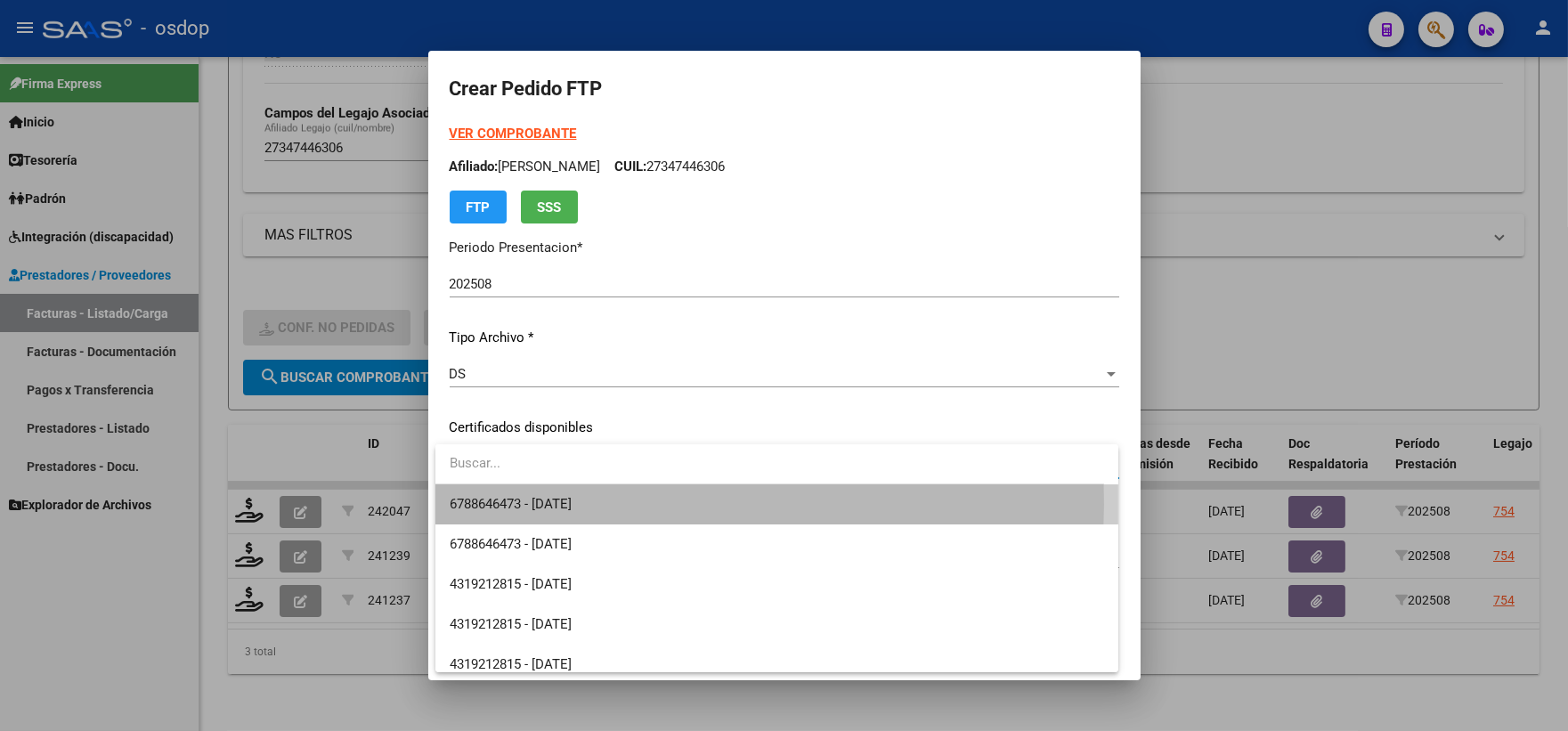
click at [614, 504] on span "6788646473 - 2034-08-27" at bounding box center [777, 504] width 654 height 40
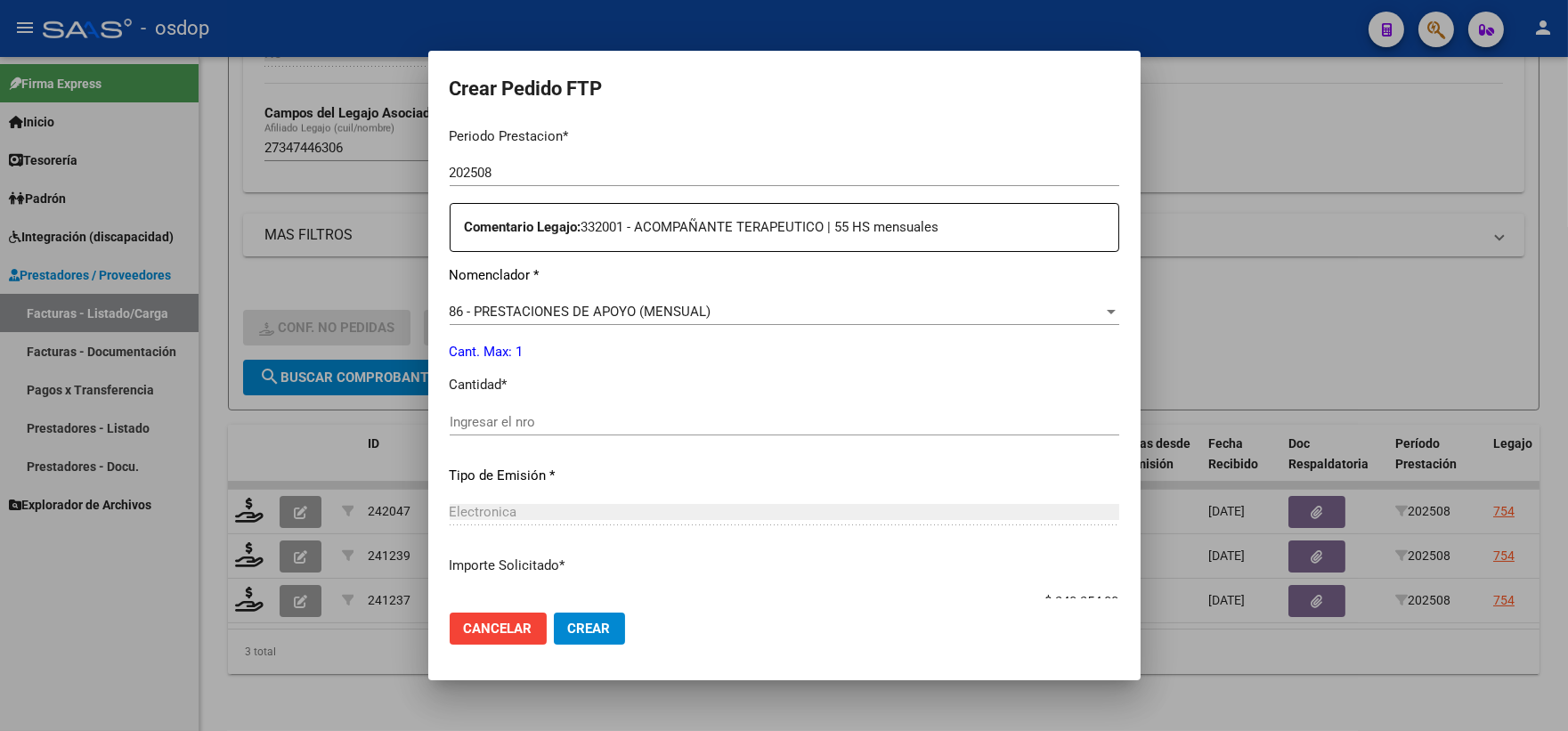
scroll to position [791, 0]
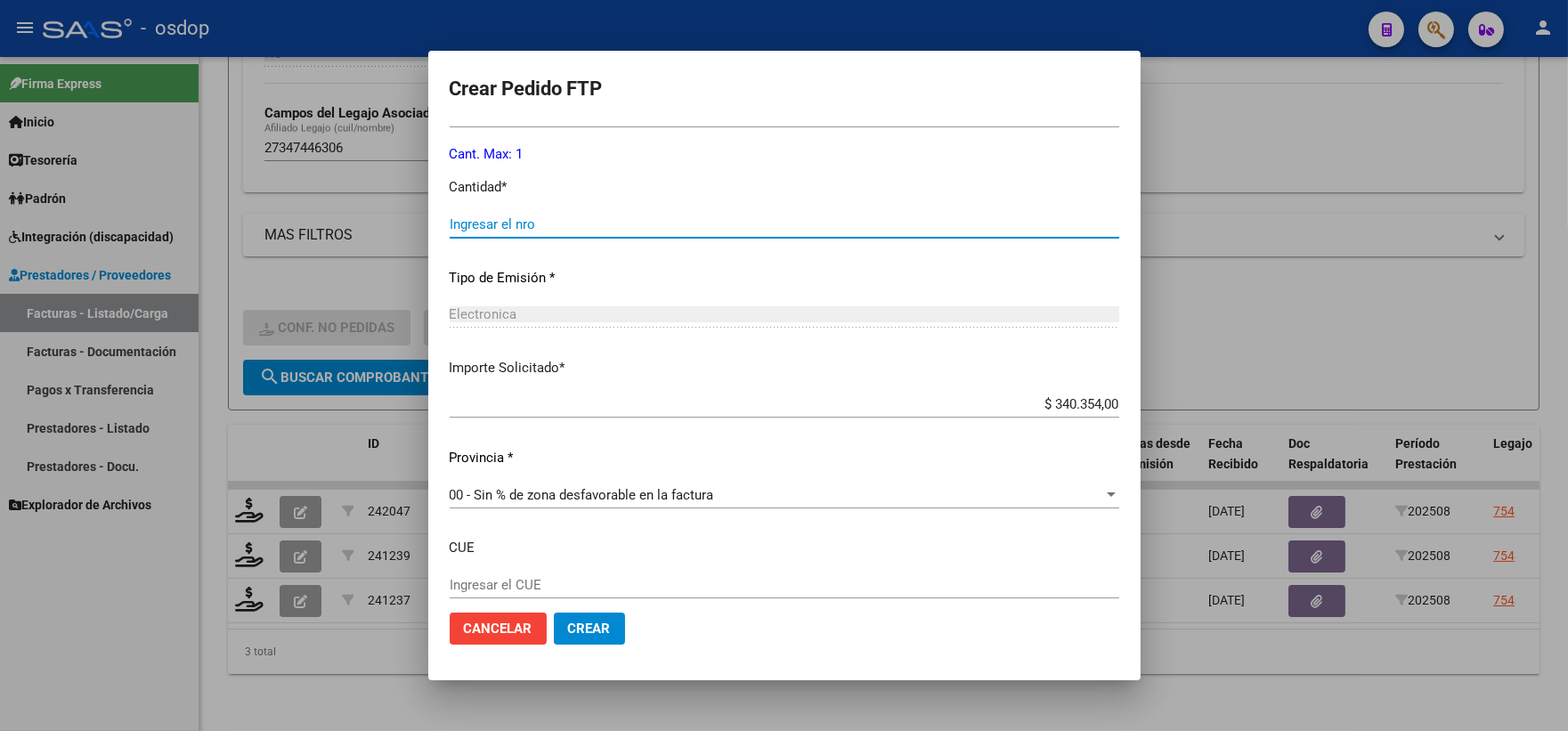
click at [573, 229] on input "Ingresar el nro" at bounding box center [785, 224] width 670 height 16
type input "1"
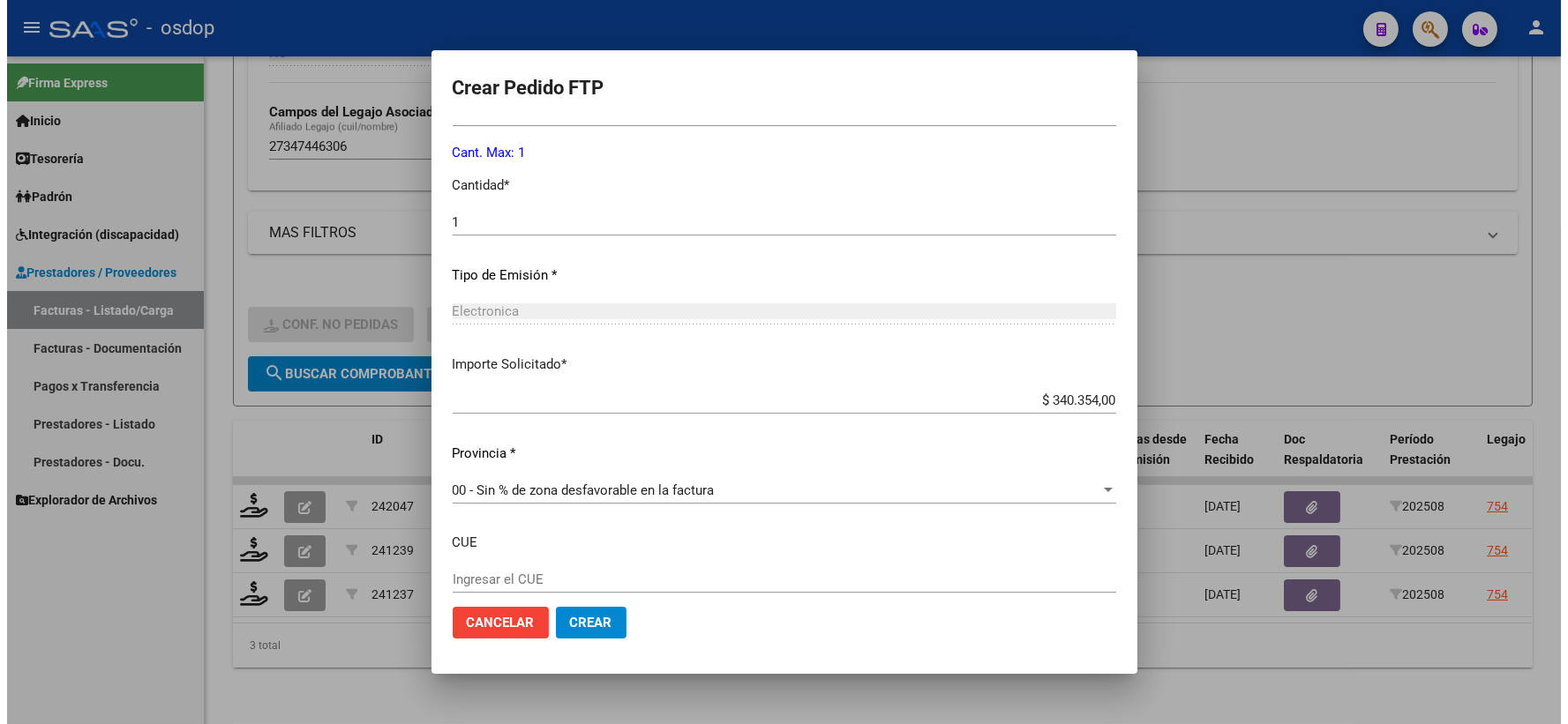
scroll to position [888, 0]
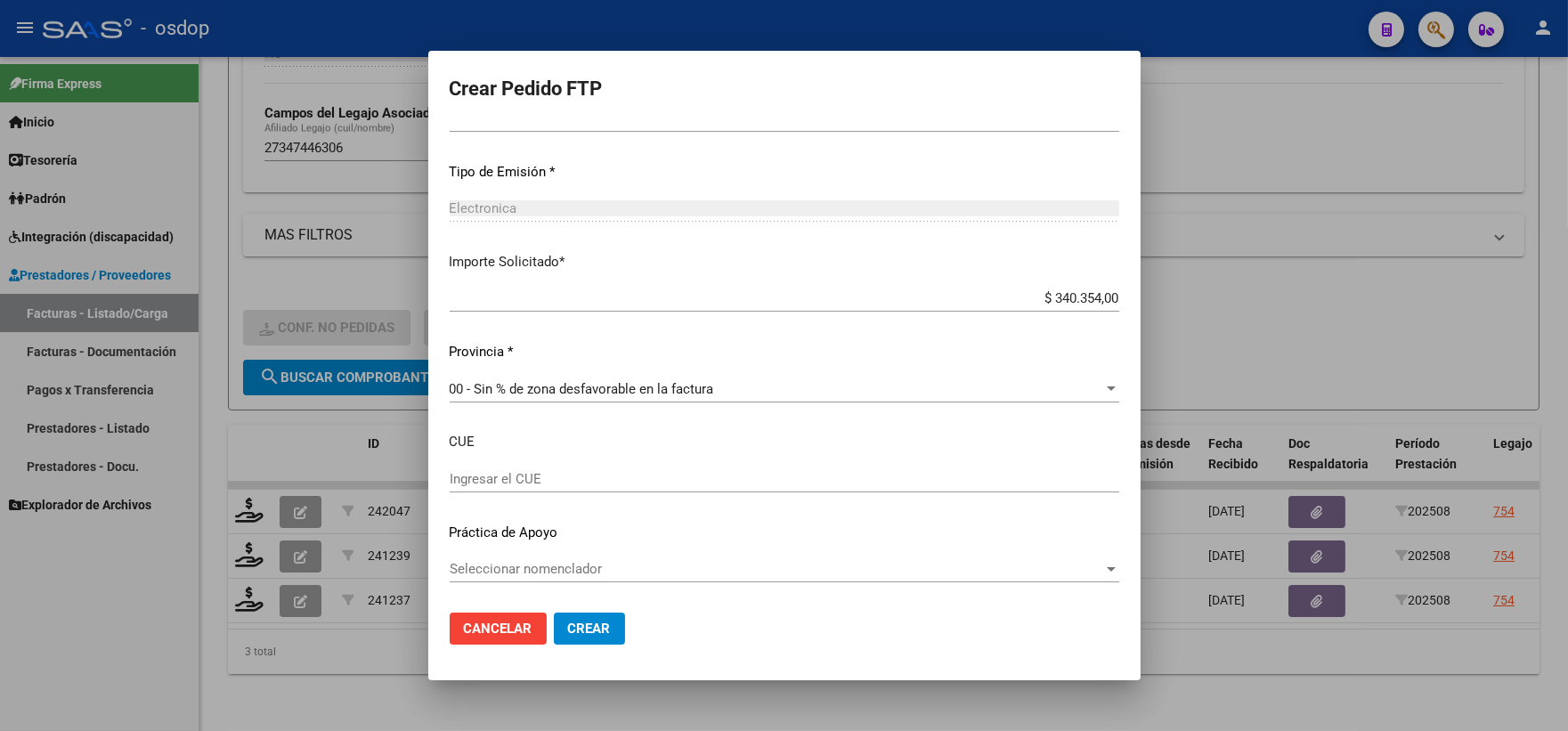
click at [586, 637] on button "Crear" at bounding box center [589, 629] width 72 height 32
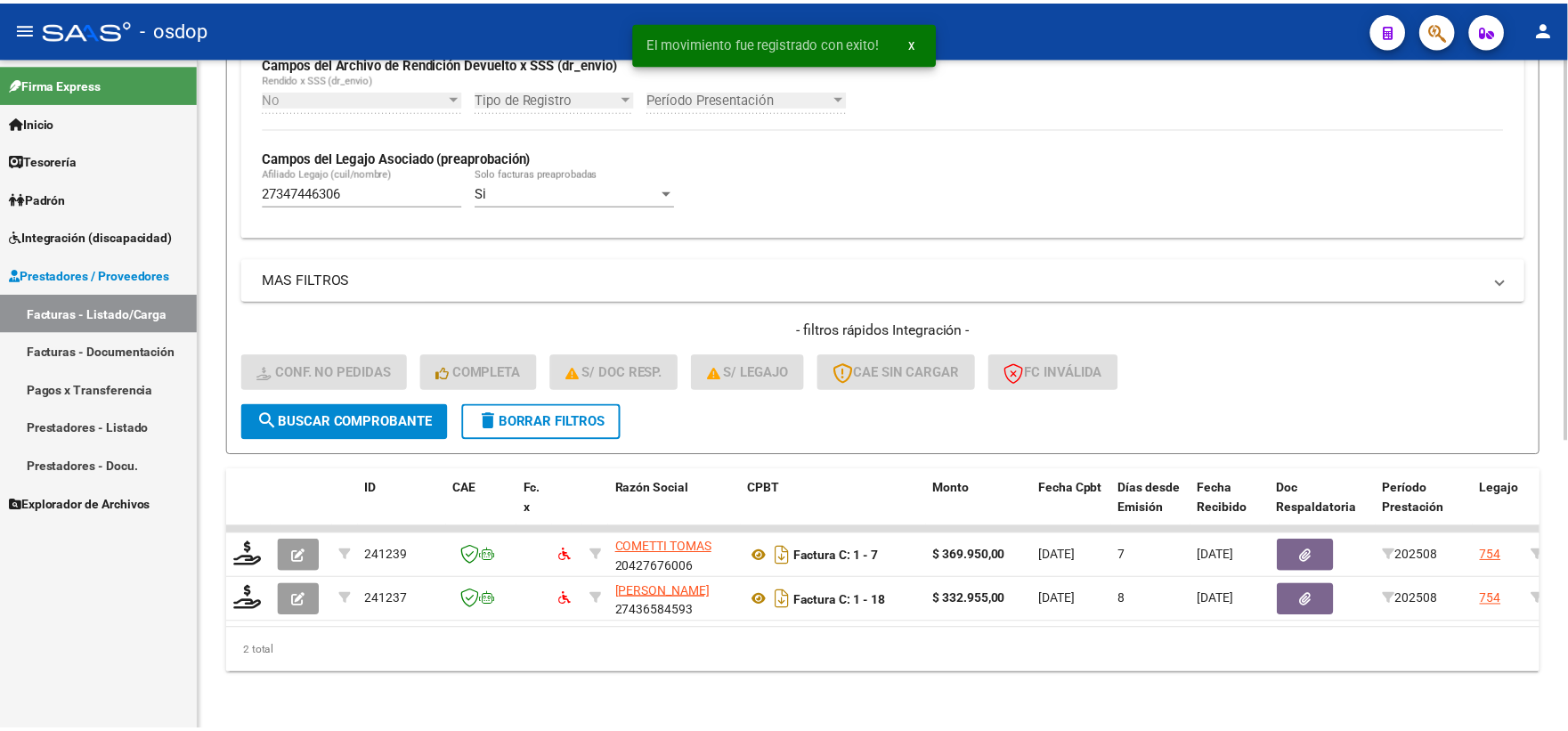
scroll to position [460, 0]
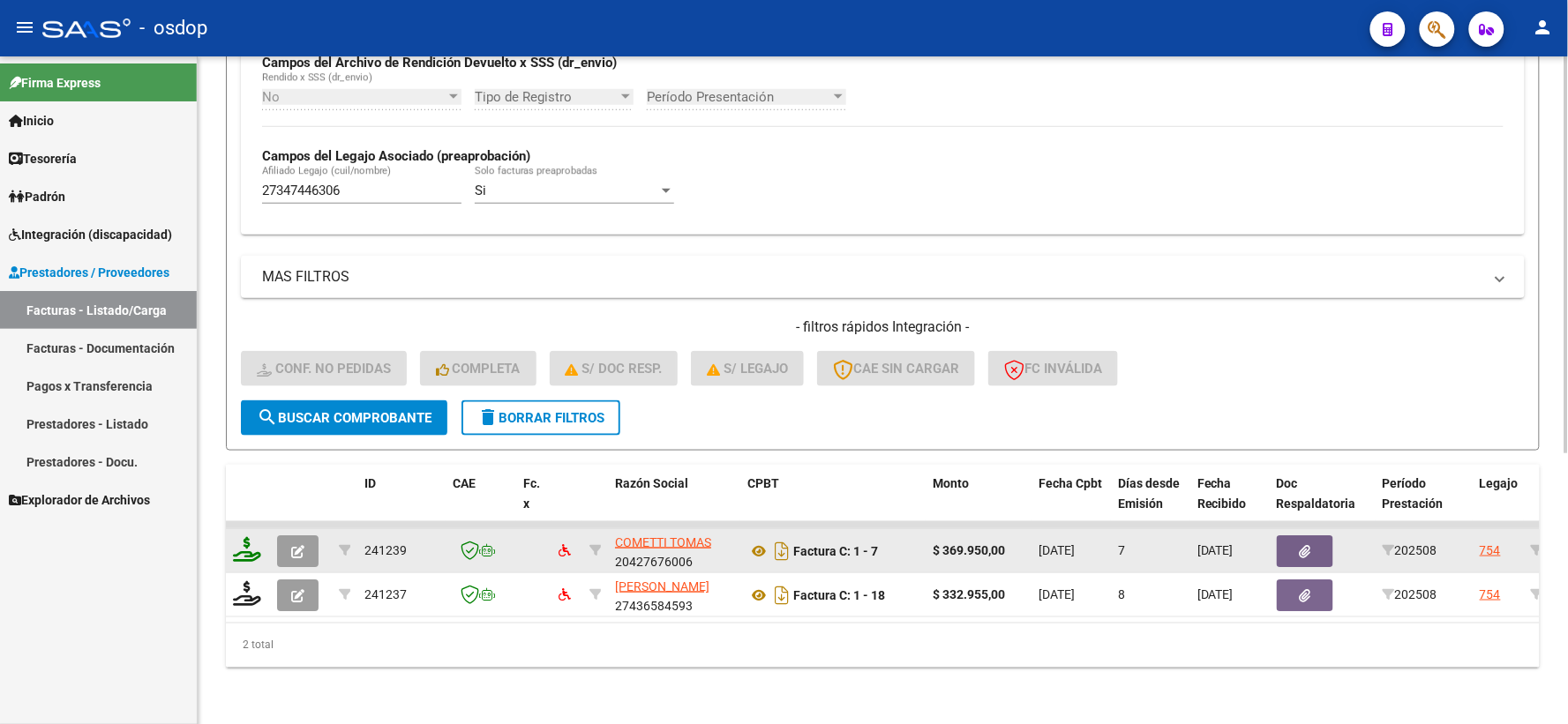
click at [253, 538] on icon at bounding box center [246, 549] width 28 height 24
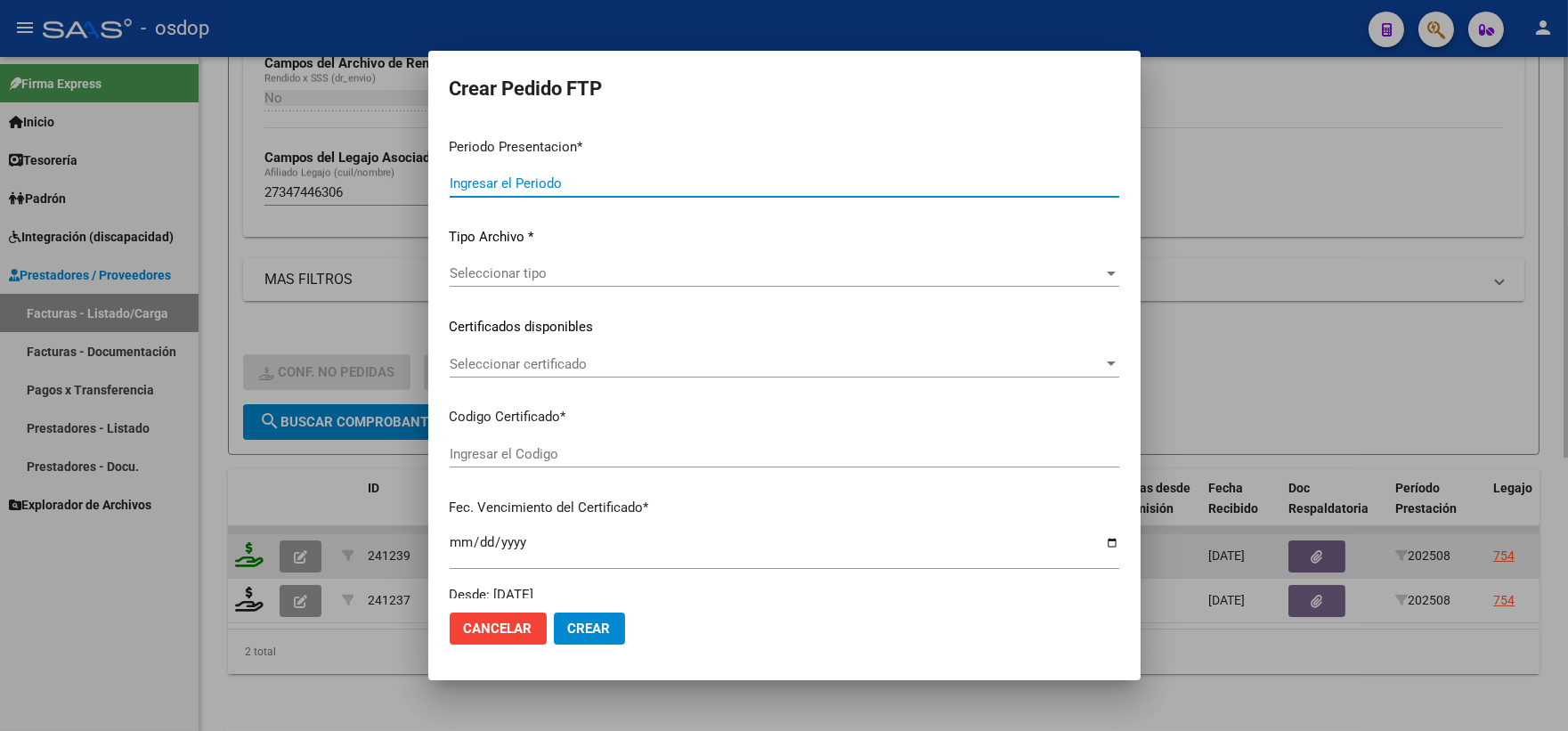
type input "202508"
type input "$ 369.950,00"
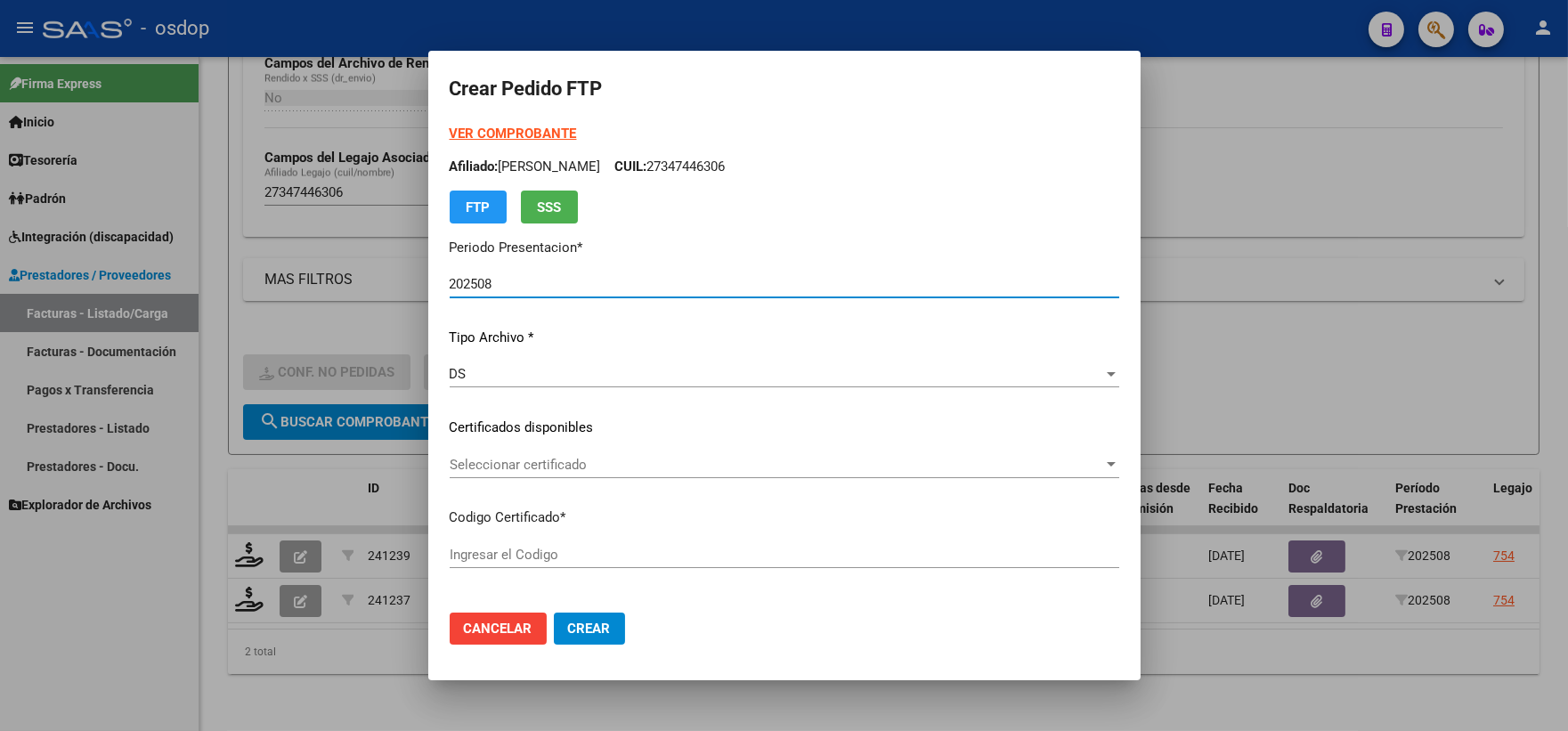
type input "6788646473"
type input "2034-08-27"
click at [524, 463] on span "Seleccionar certificado" at bounding box center [776, 465] width 653 height 16
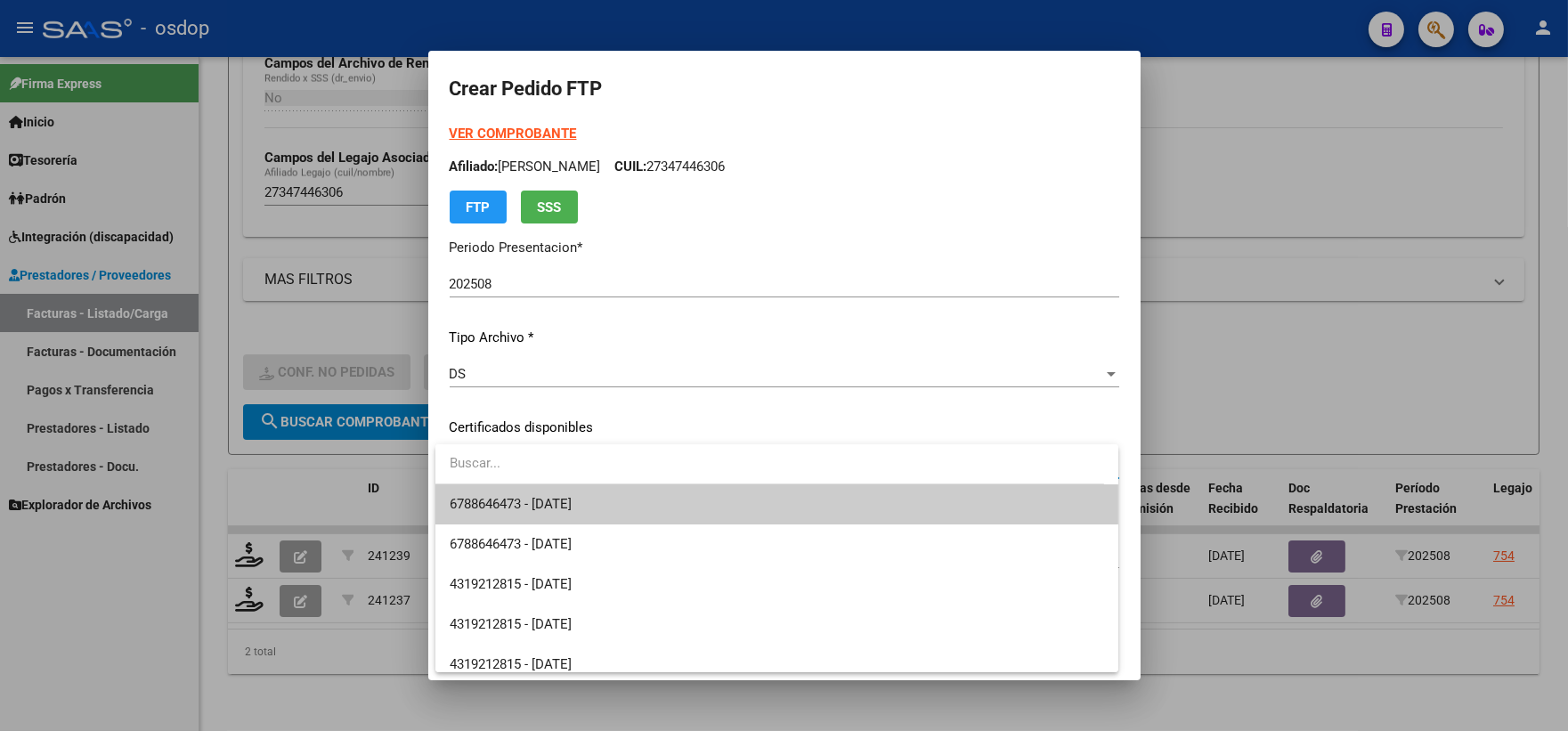
click at [539, 497] on span "6788646473 - 2034-08-27" at bounding box center [511, 504] width 122 height 16
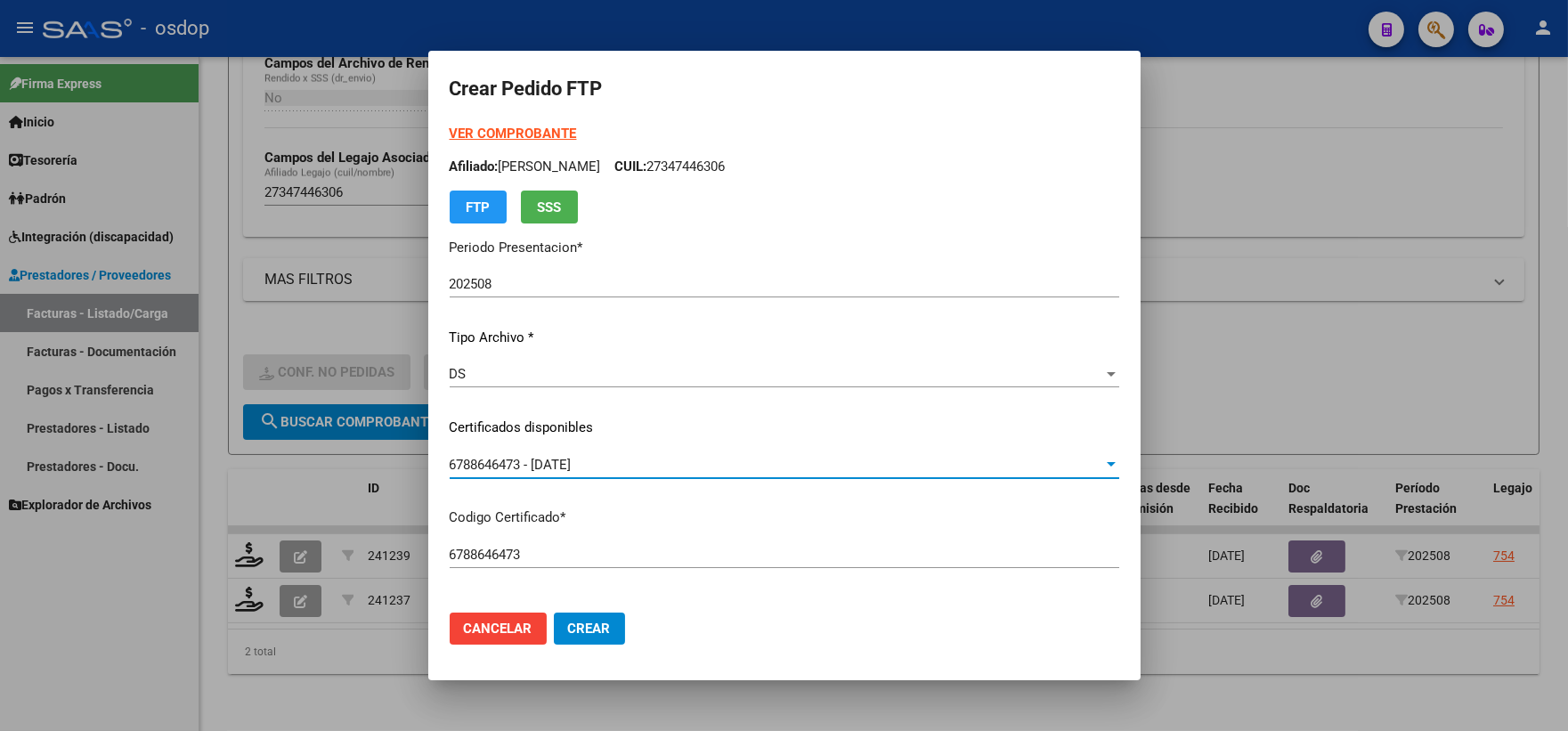
scroll to position [494, 0]
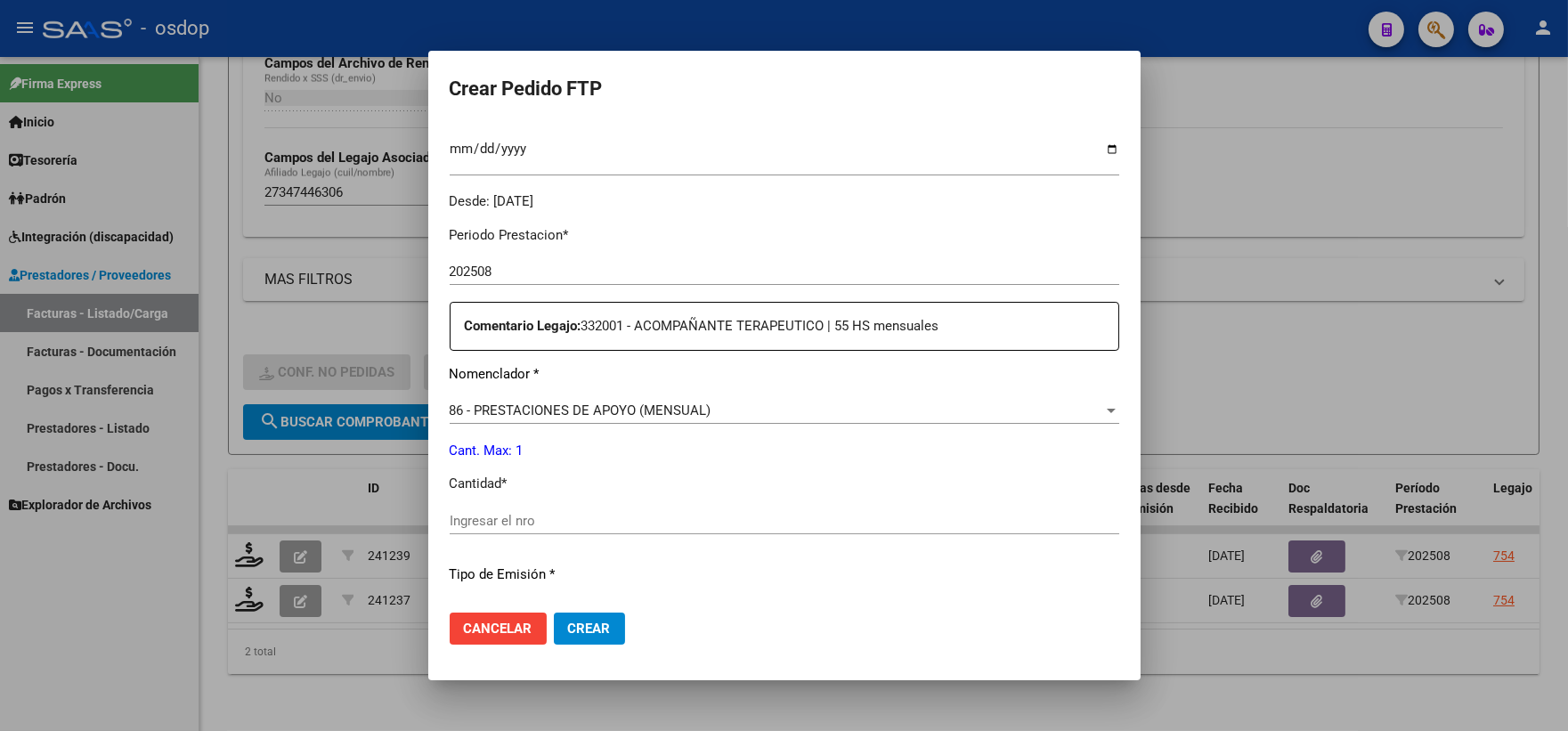
click at [577, 517] on input "Ingresar el nro" at bounding box center [785, 521] width 670 height 16
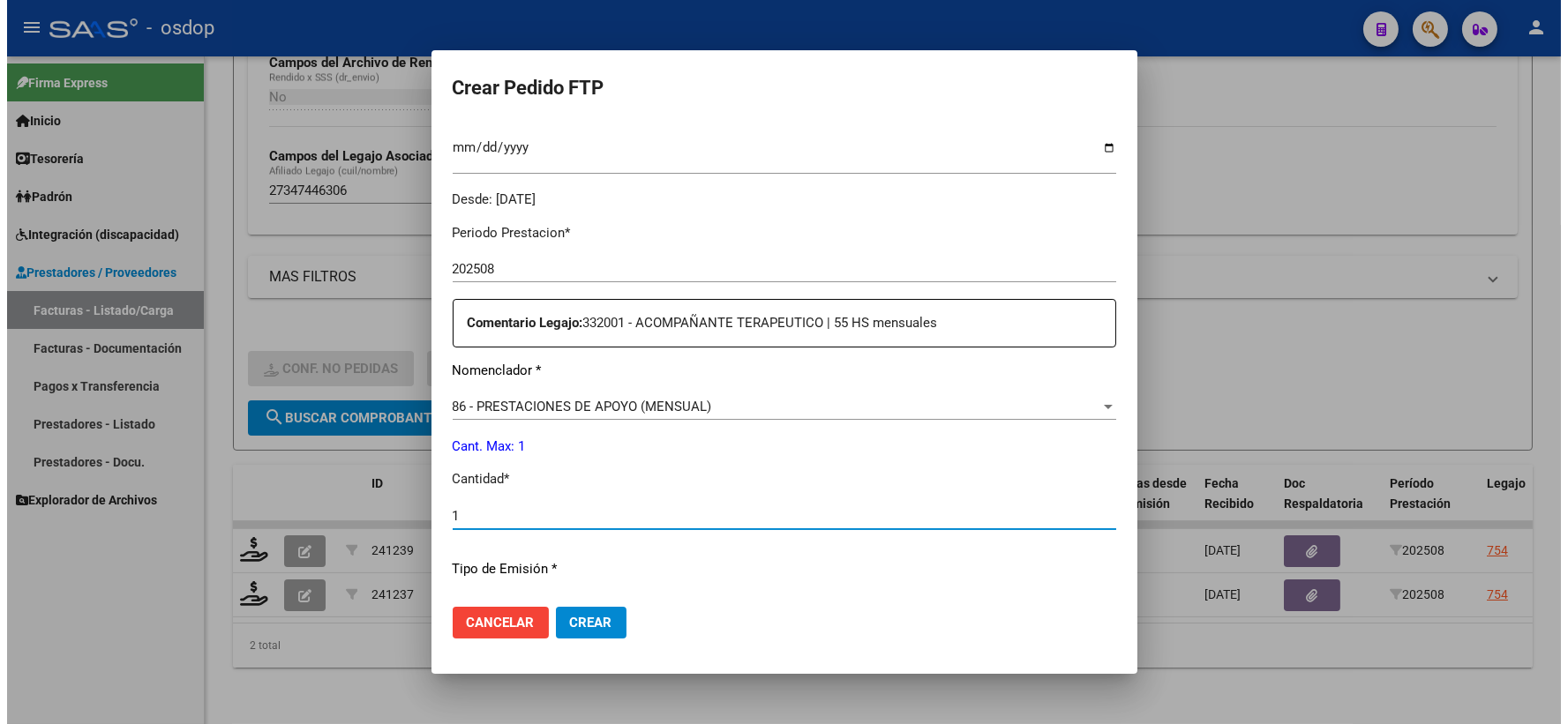
scroll to position [888, 0]
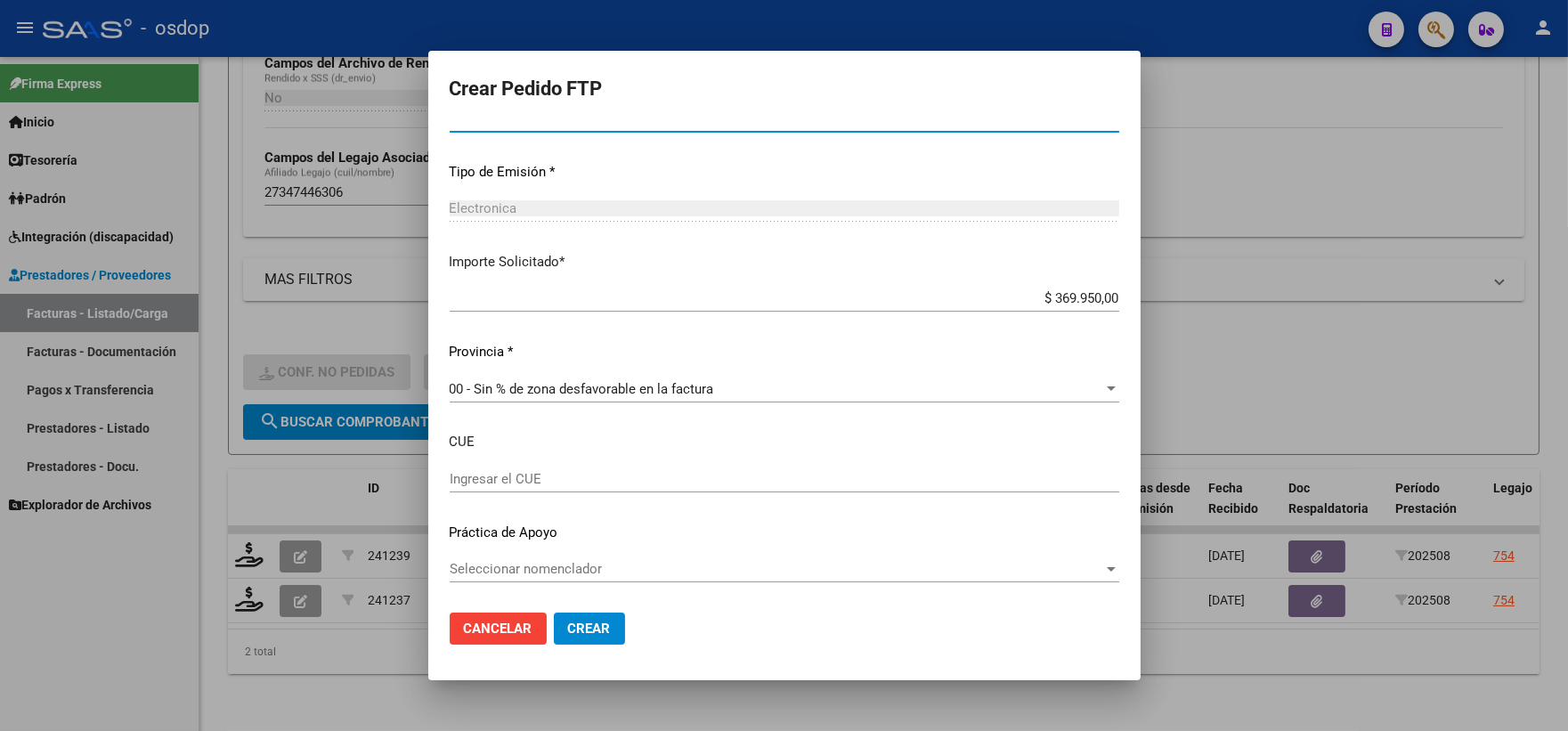
type input "1"
click at [596, 634] on span "Crear" at bounding box center [589, 629] width 43 height 16
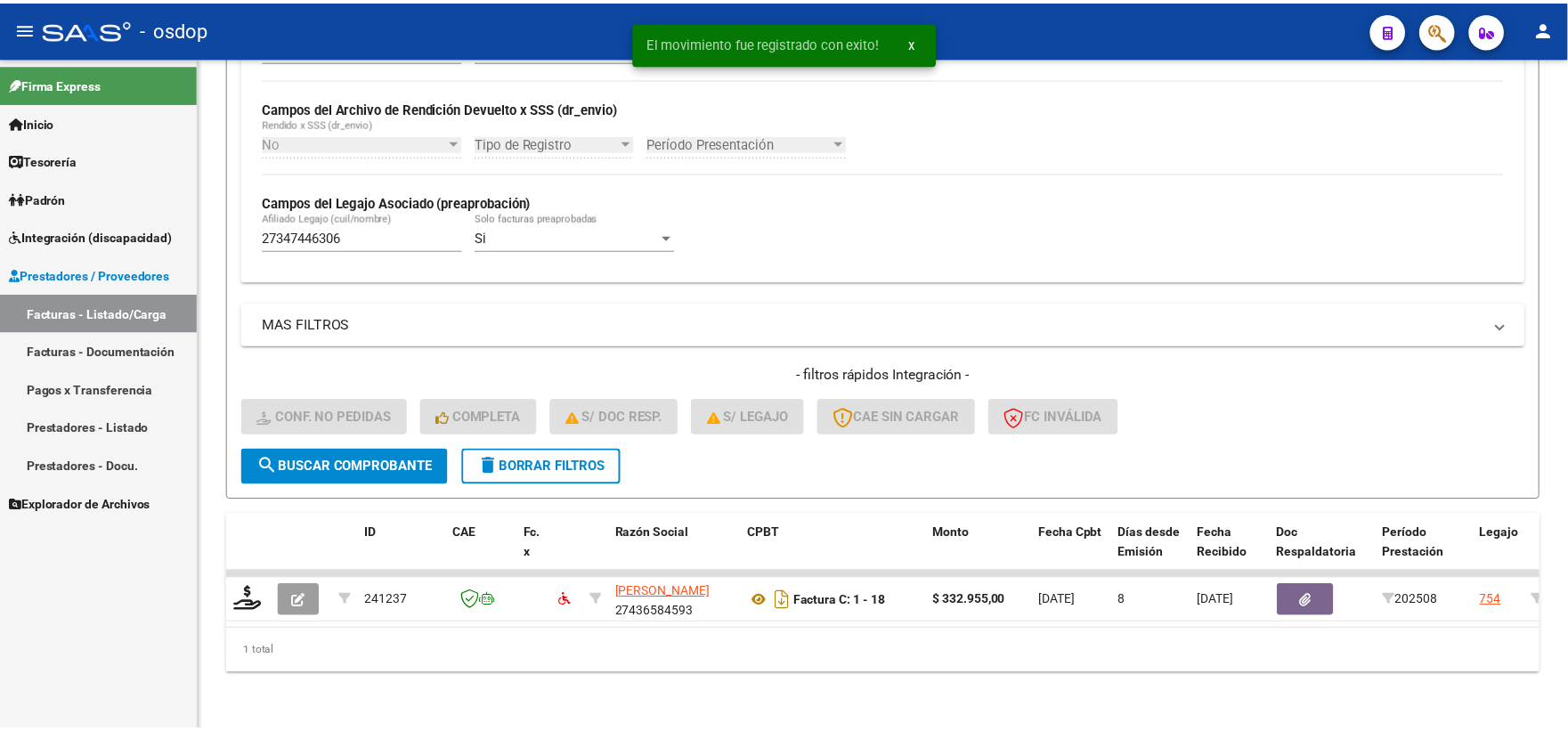
scroll to position [415, 0]
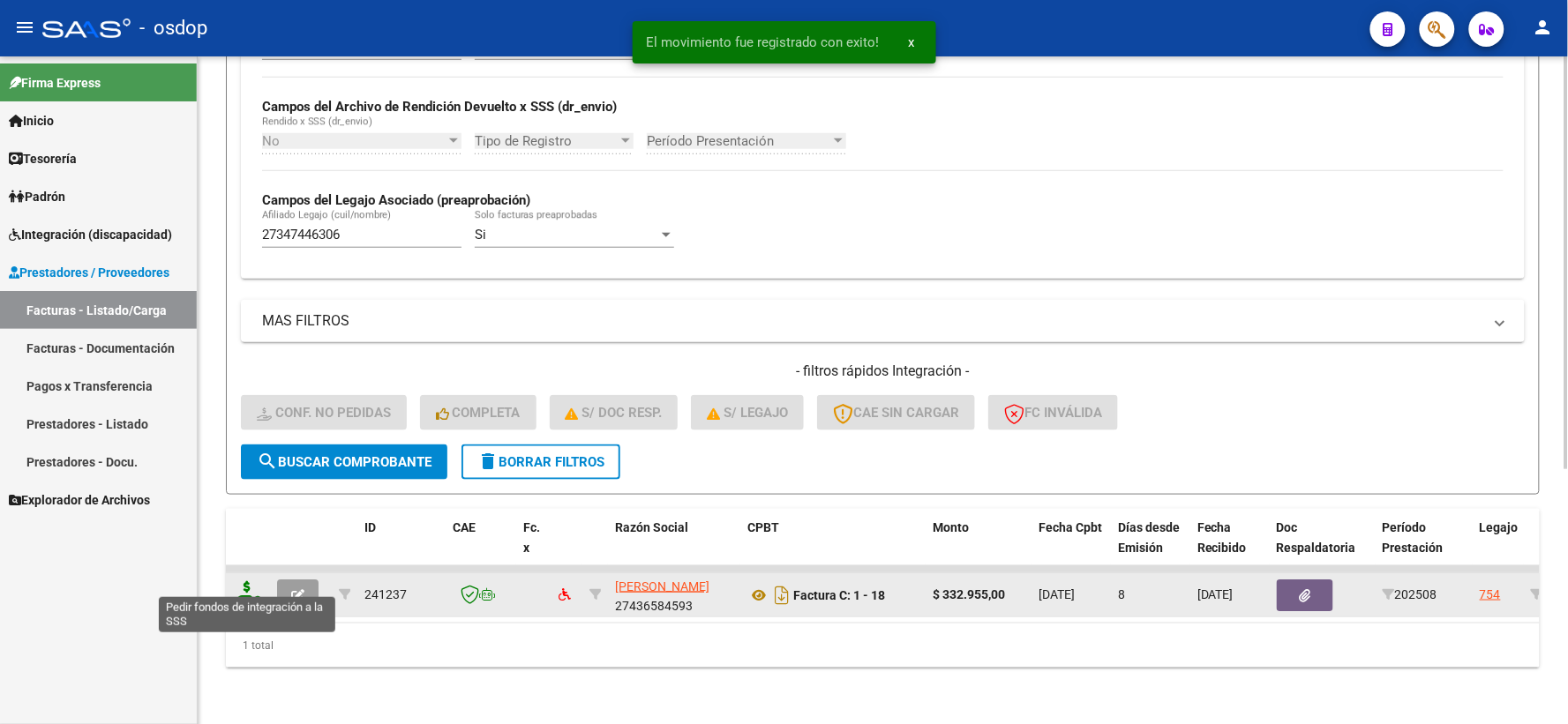
click at [241, 582] on icon at bounding box center [246, 593] width 28 height 24
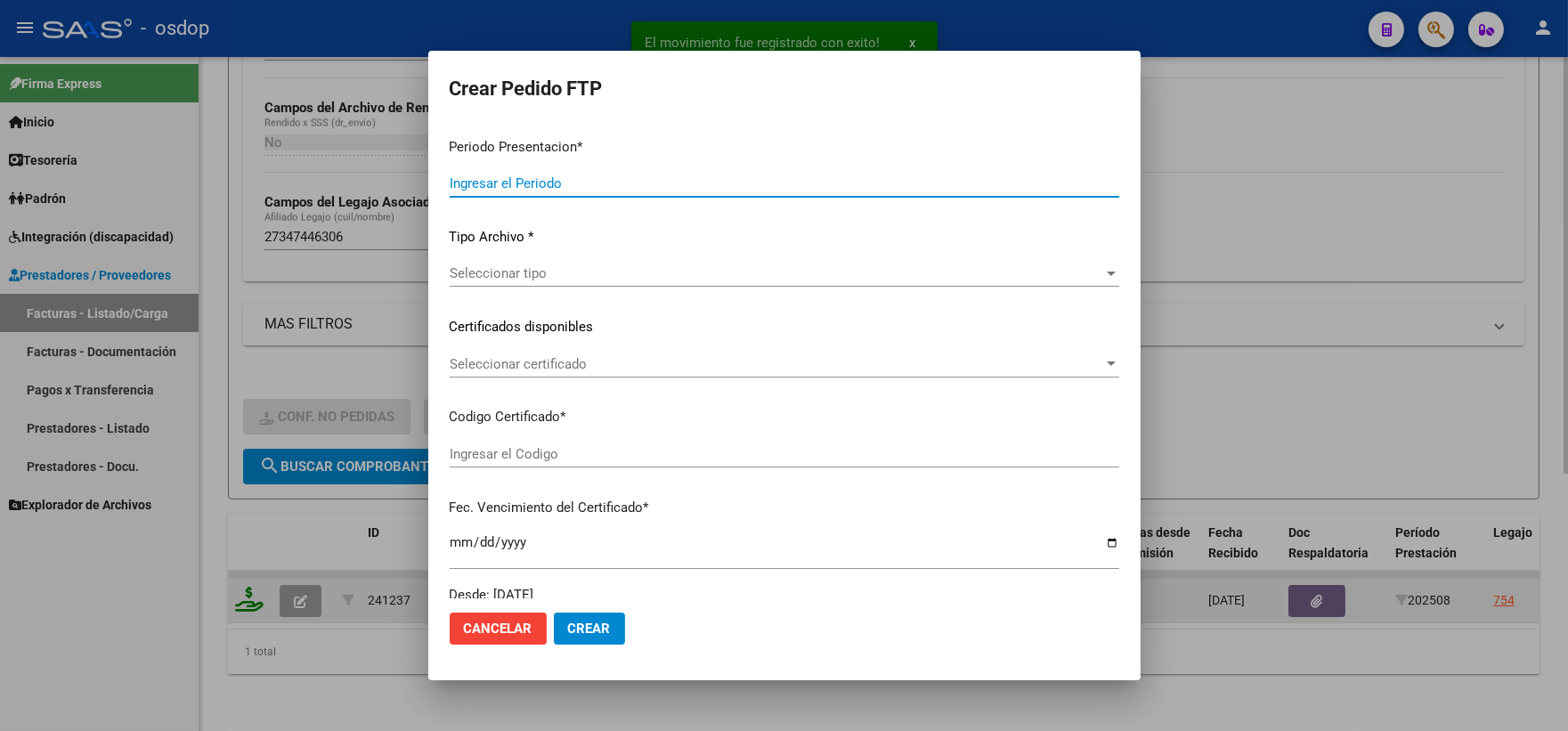
type input "202508"
type input "$ 332.955,00"
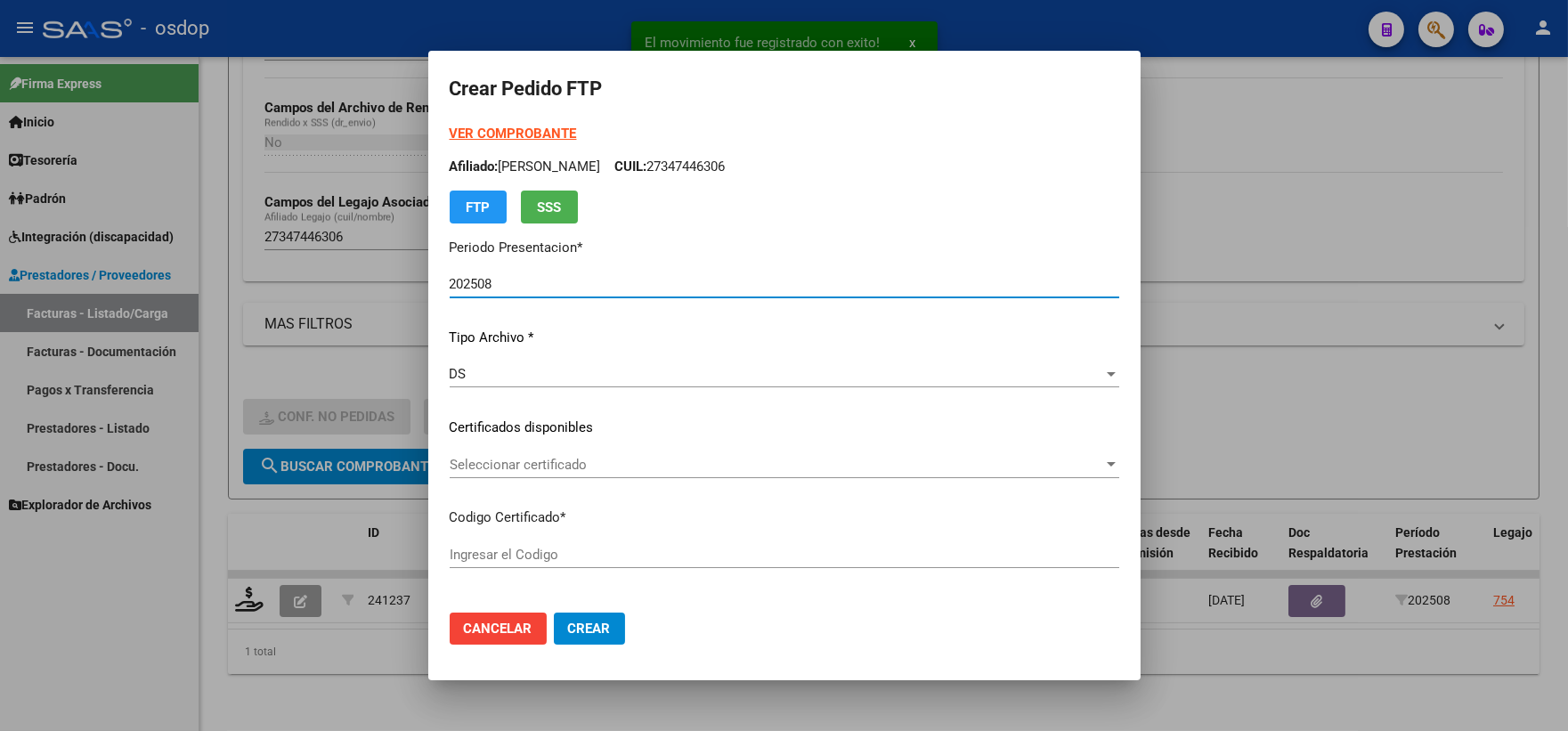
type input "6788646473"
type input "2034-08-27"
click at [524, 464] on span "Seleccionar certificado" at bounding box center [776, 465] width 653 height 16
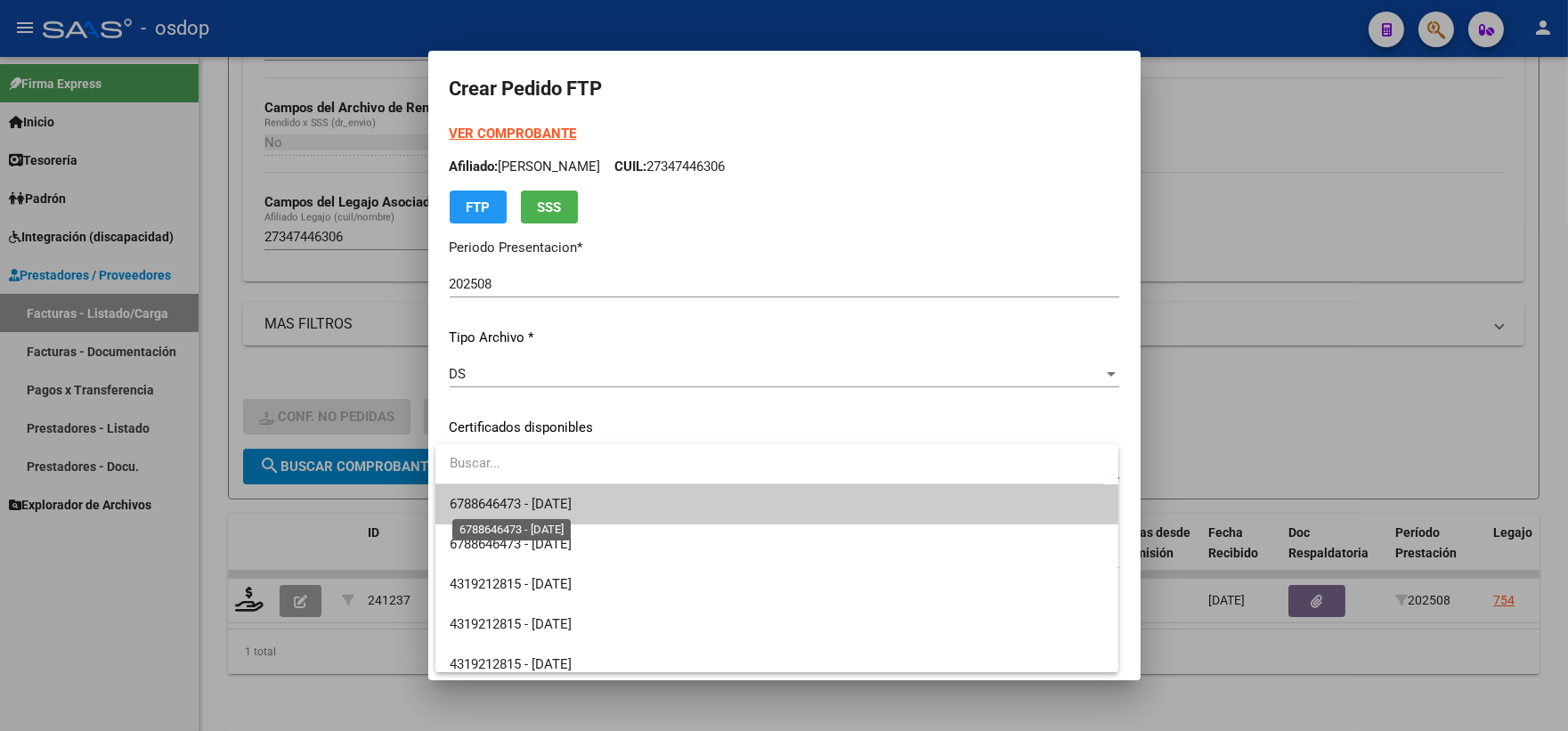
click at [537, 496] on span "6788646473 - 2034-08-27" at bounding box center [511, 504] width 122 height 16
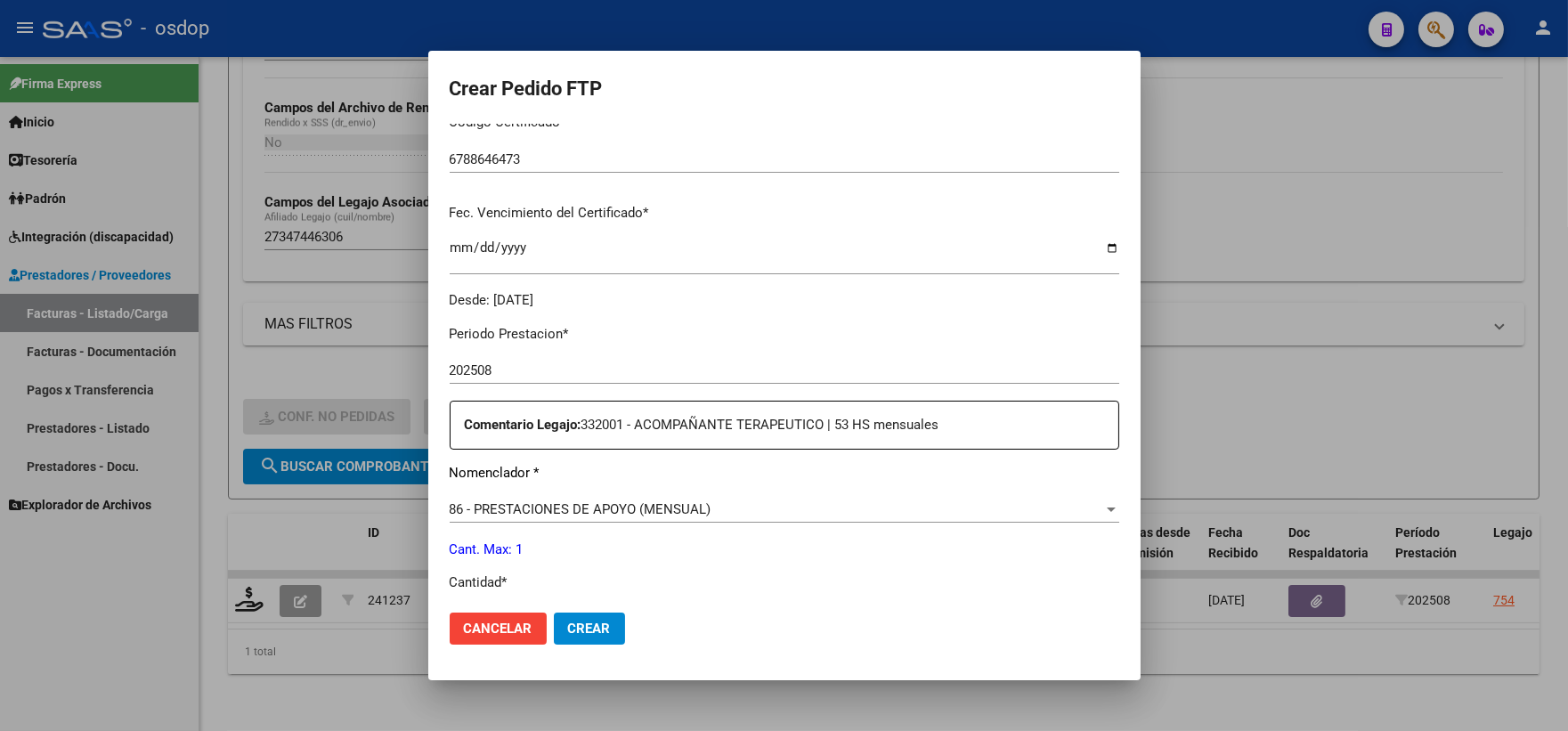
scroll to position [593, 0]
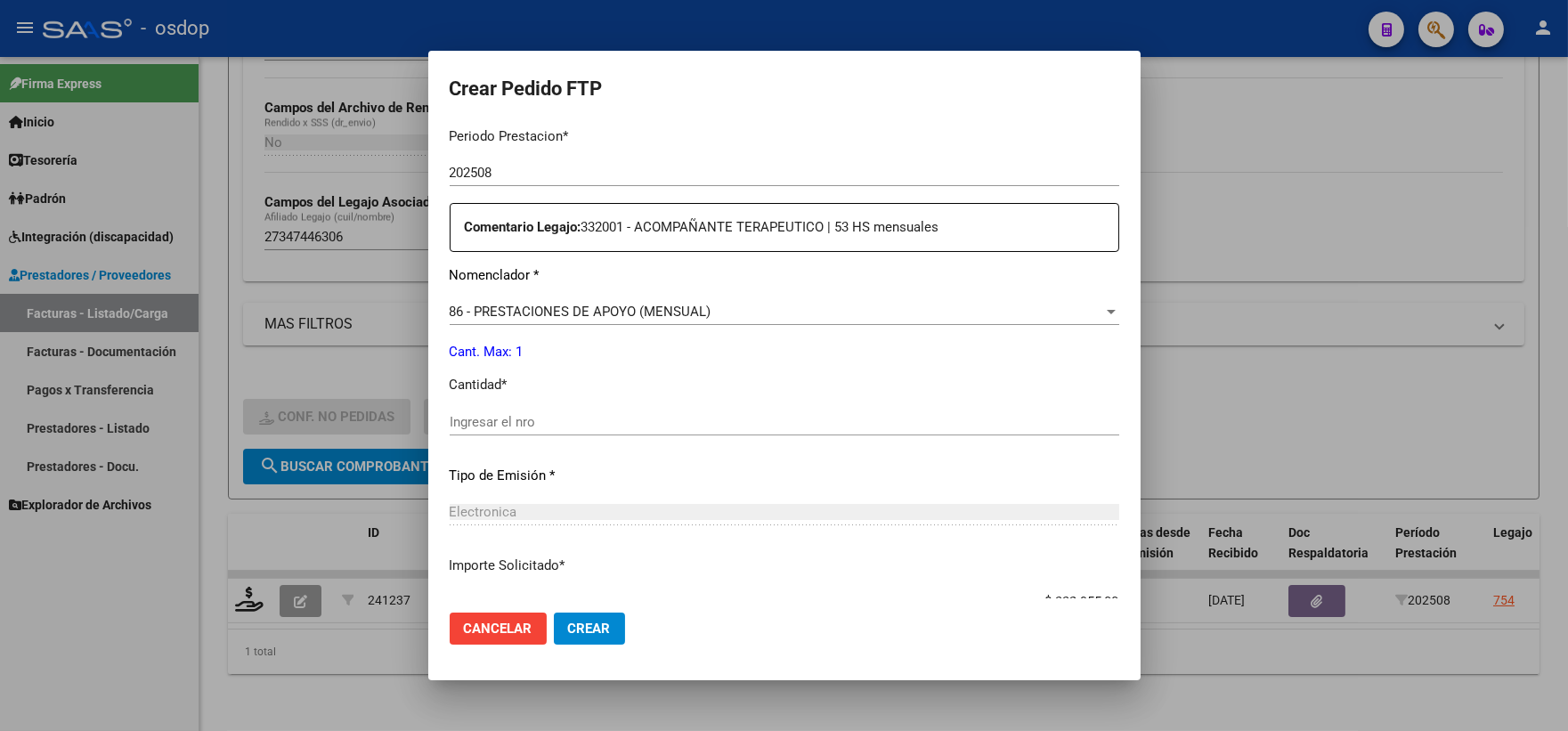
click at [526, 395] on div "Periodo Prestacion * 202508 Ingresar el Periodo Prestacion Comentario Legajo: 3…" at bounding box center [785, 508] width 670 height 790
click at [537, 424] on input "Ingresar el nro" at bounding box center [785, 422] width 670 height 16
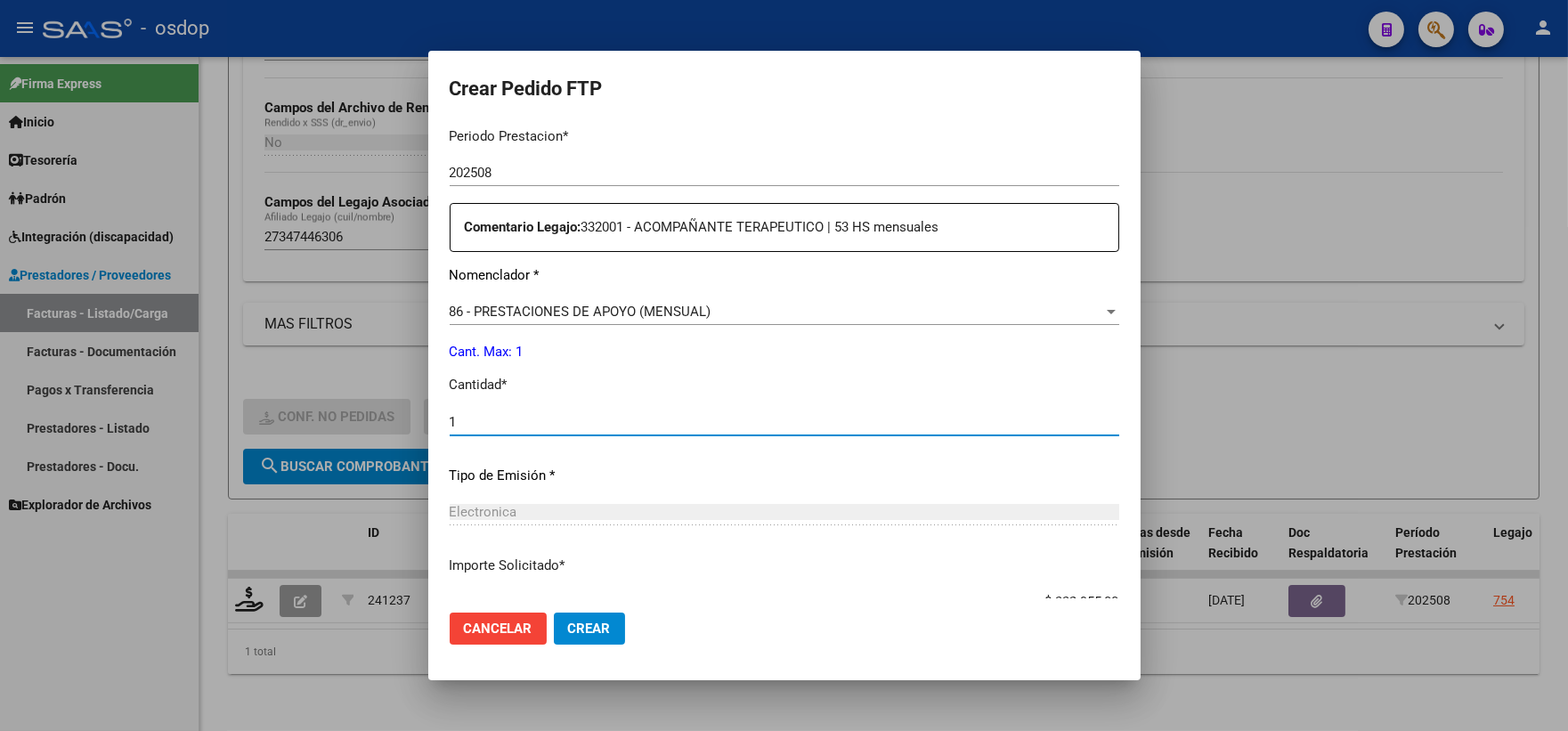
type input "1"
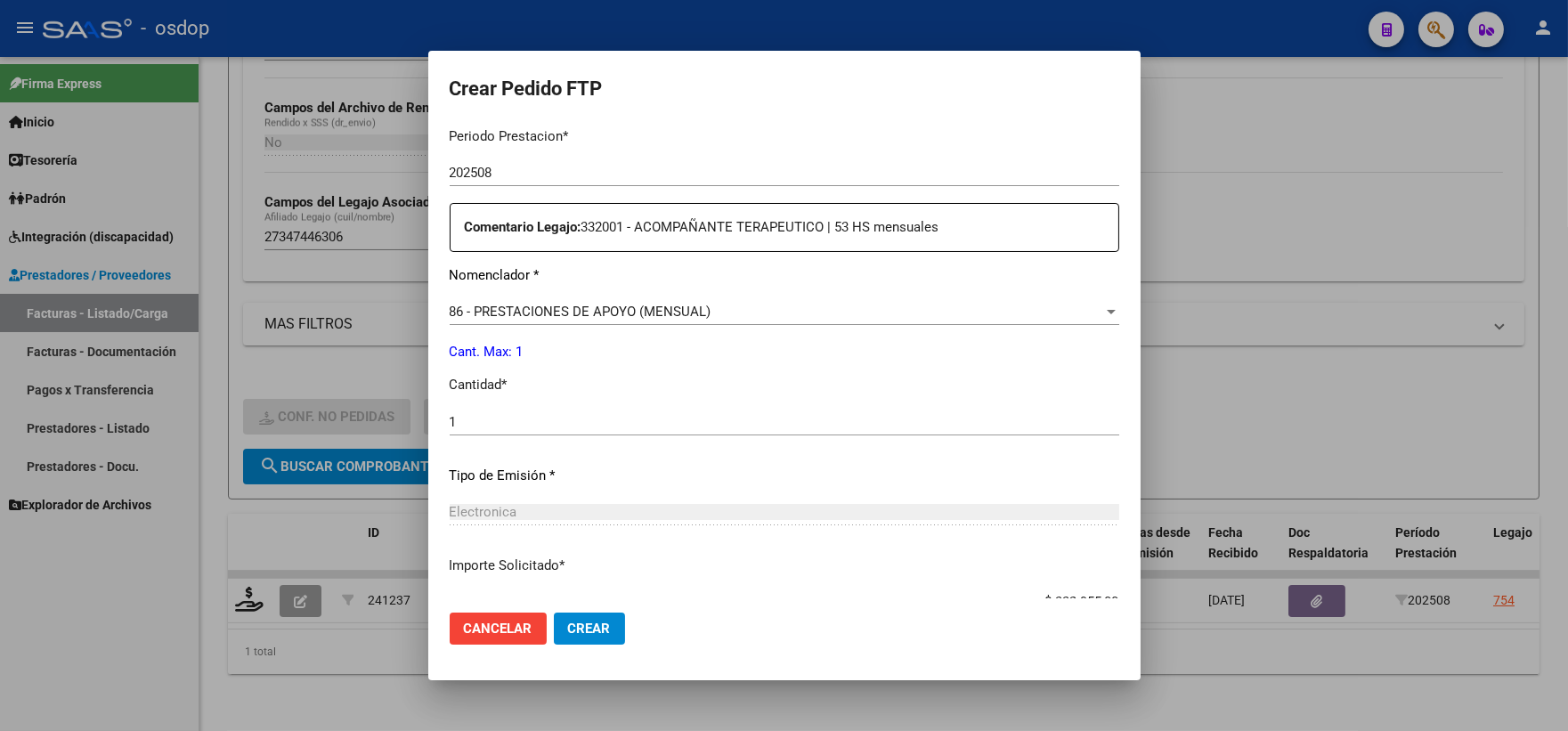
scroll to position [897, 0]
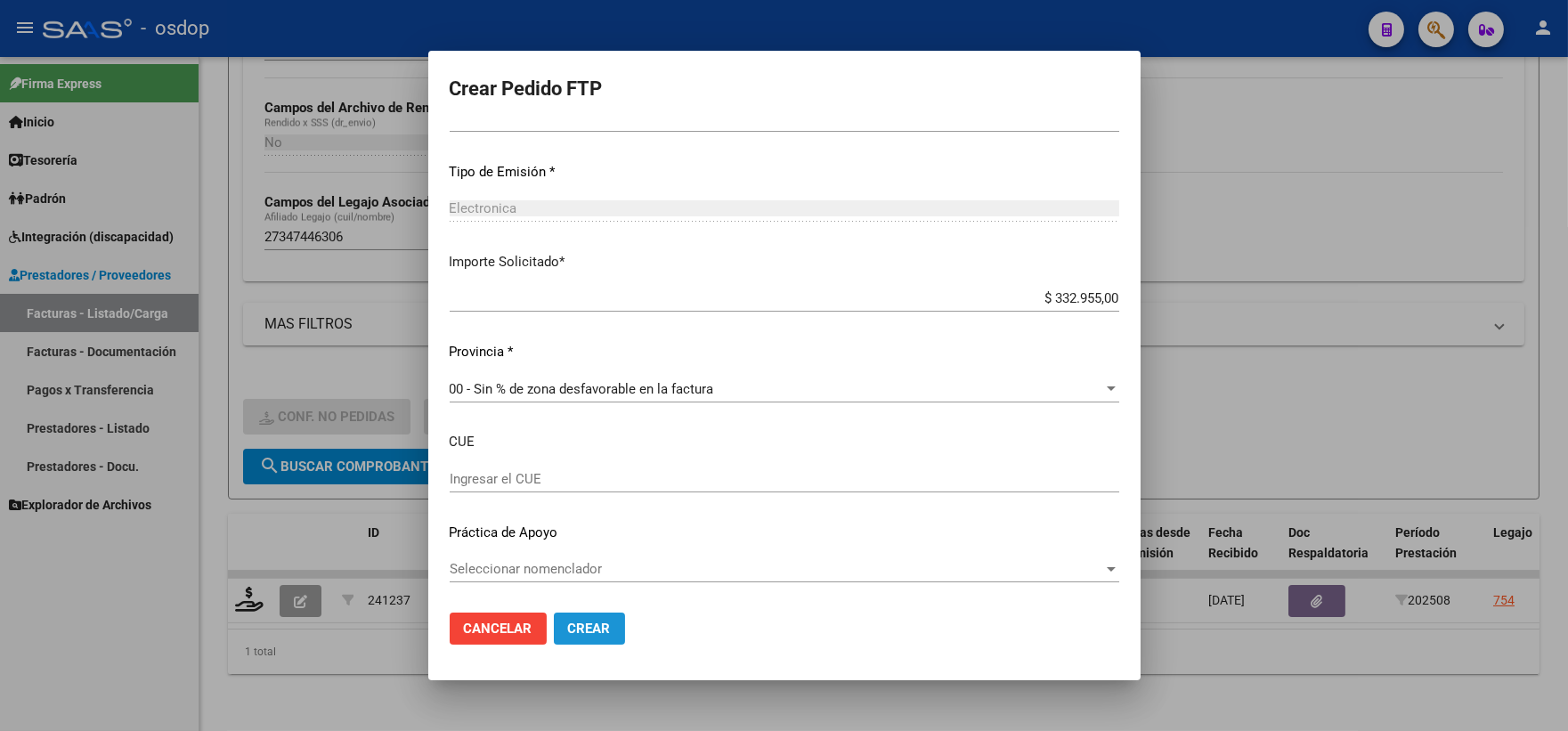
click at [580, 633] on span "Crear" at bounding box center [589, 629] width 43 height 16
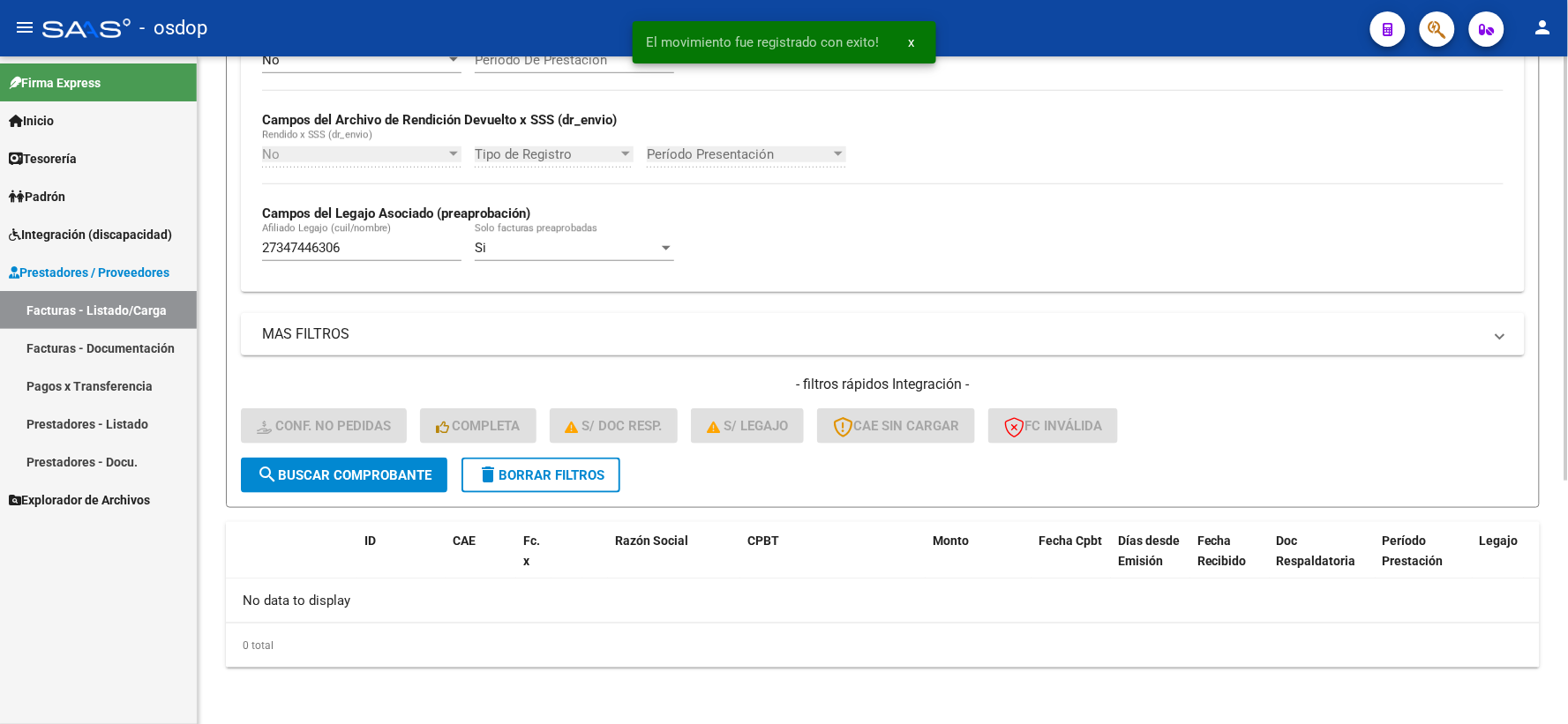
scroll to position [382, 0]
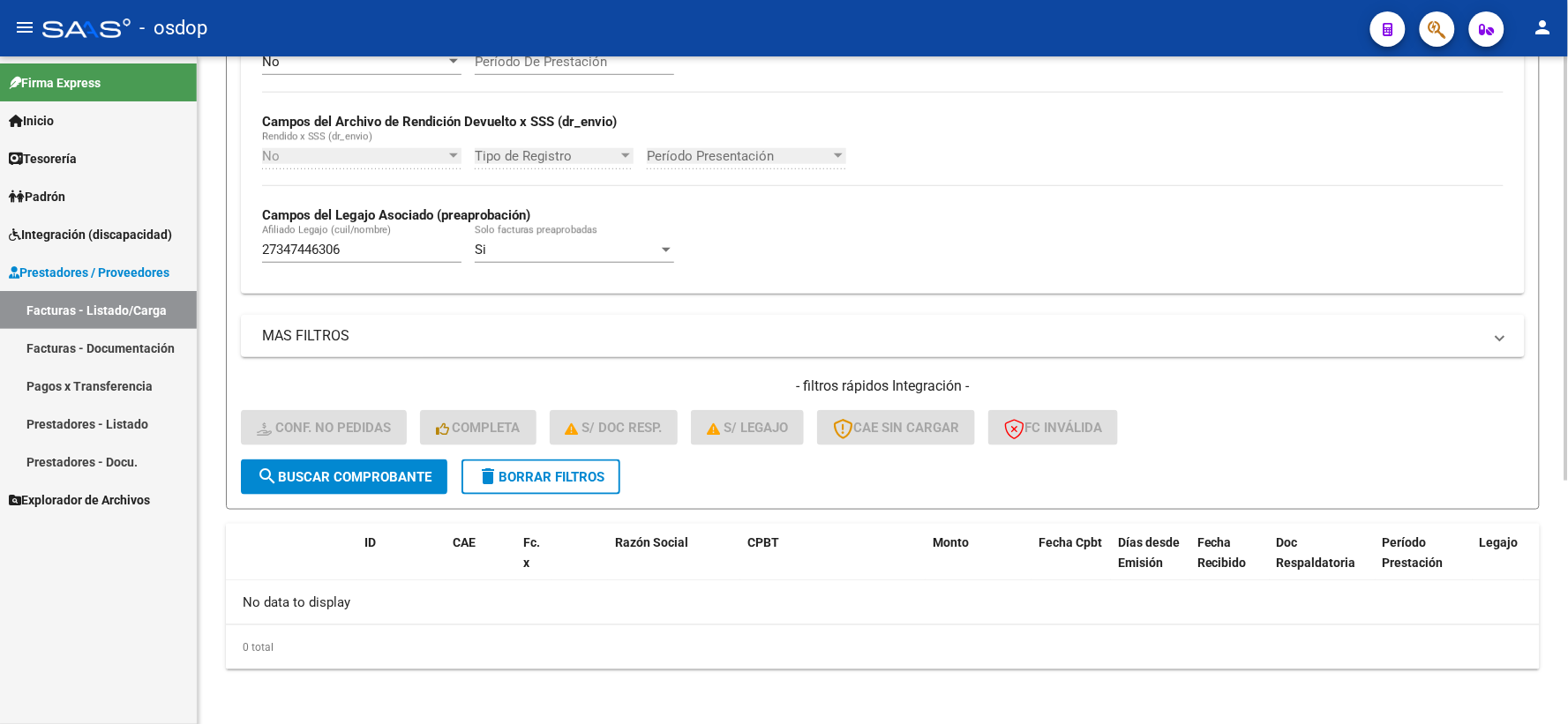
click at [521, 469] on span "delete Borrar Filtros" at bounding box center [540, 477] width 128 height 16
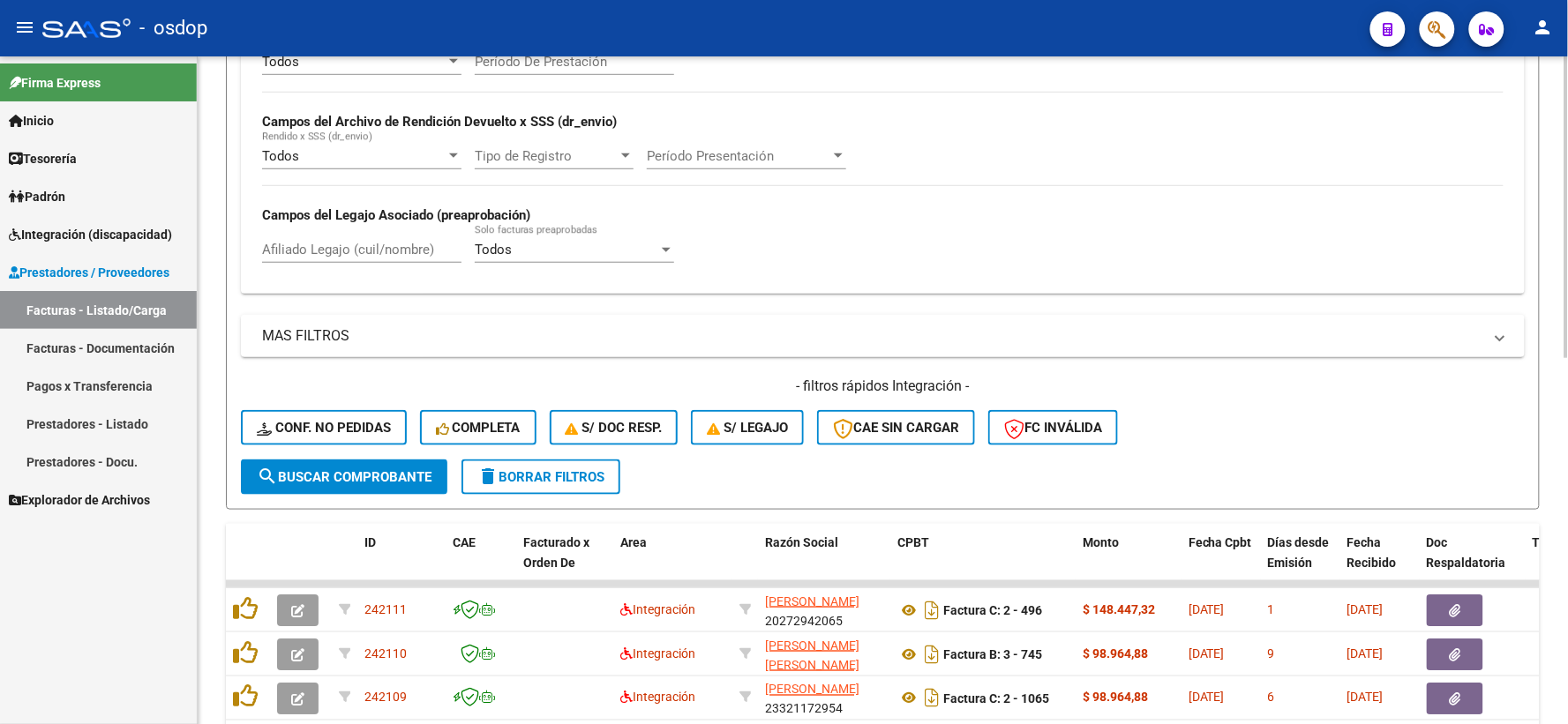
click at [332, 260] on div "Afiliado Legajo (cuil/nombre)" at bounding box center [361, 243] width 200 height 38
paste input "20391233544"
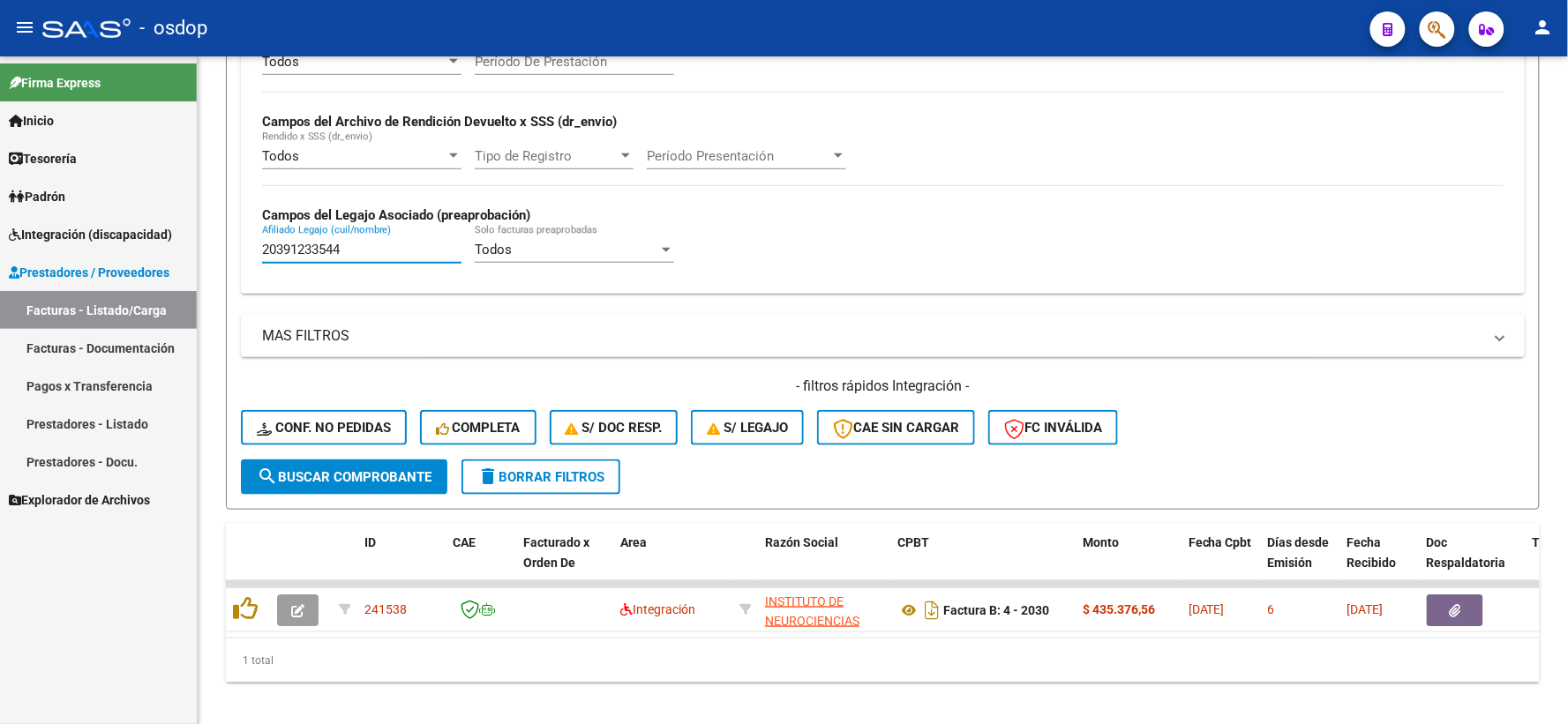
type input "20391233544"
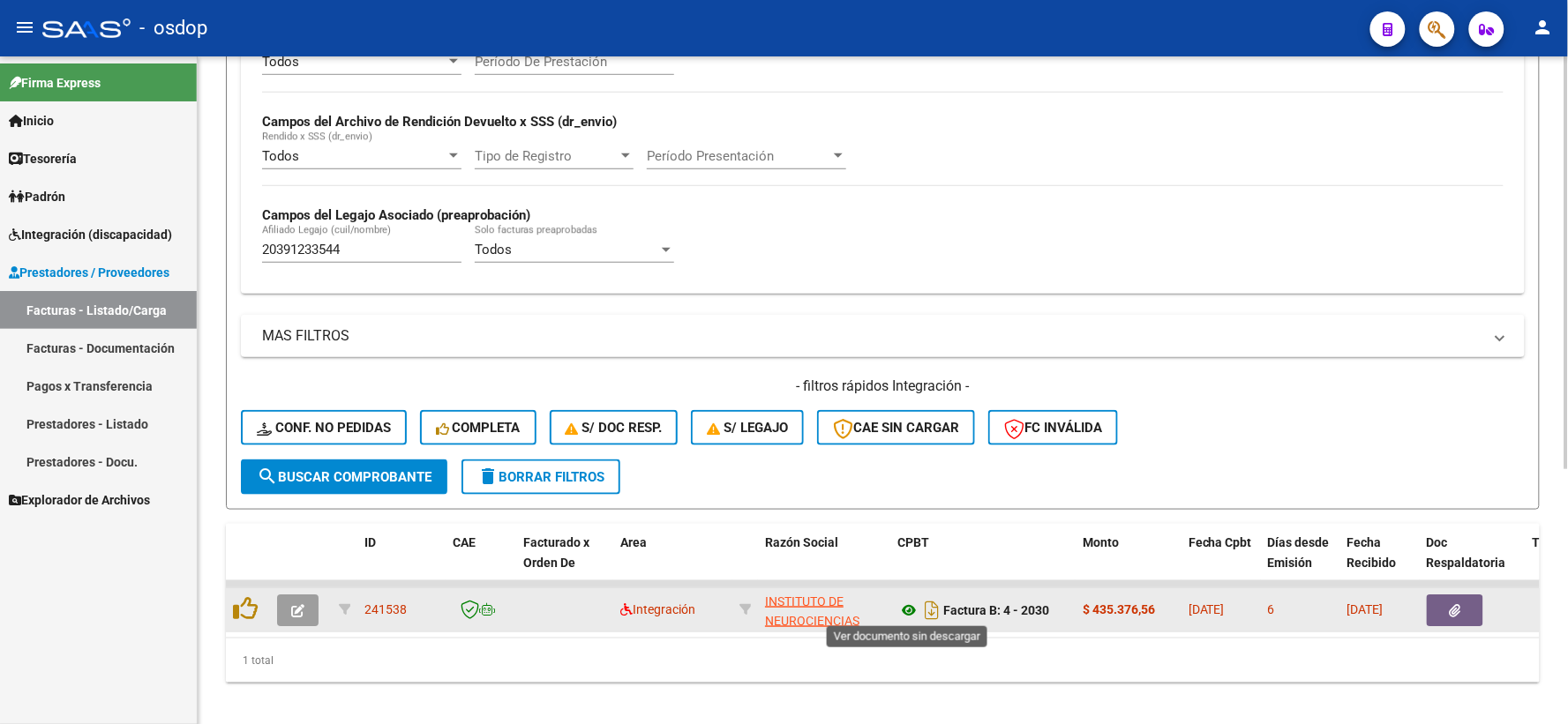
click at [902, 615] on icon at bounding box center [909, 610] width 23 height 21
click at [1435, 612] on button "button" at bounding box center [1455, 610] width 56 height 32
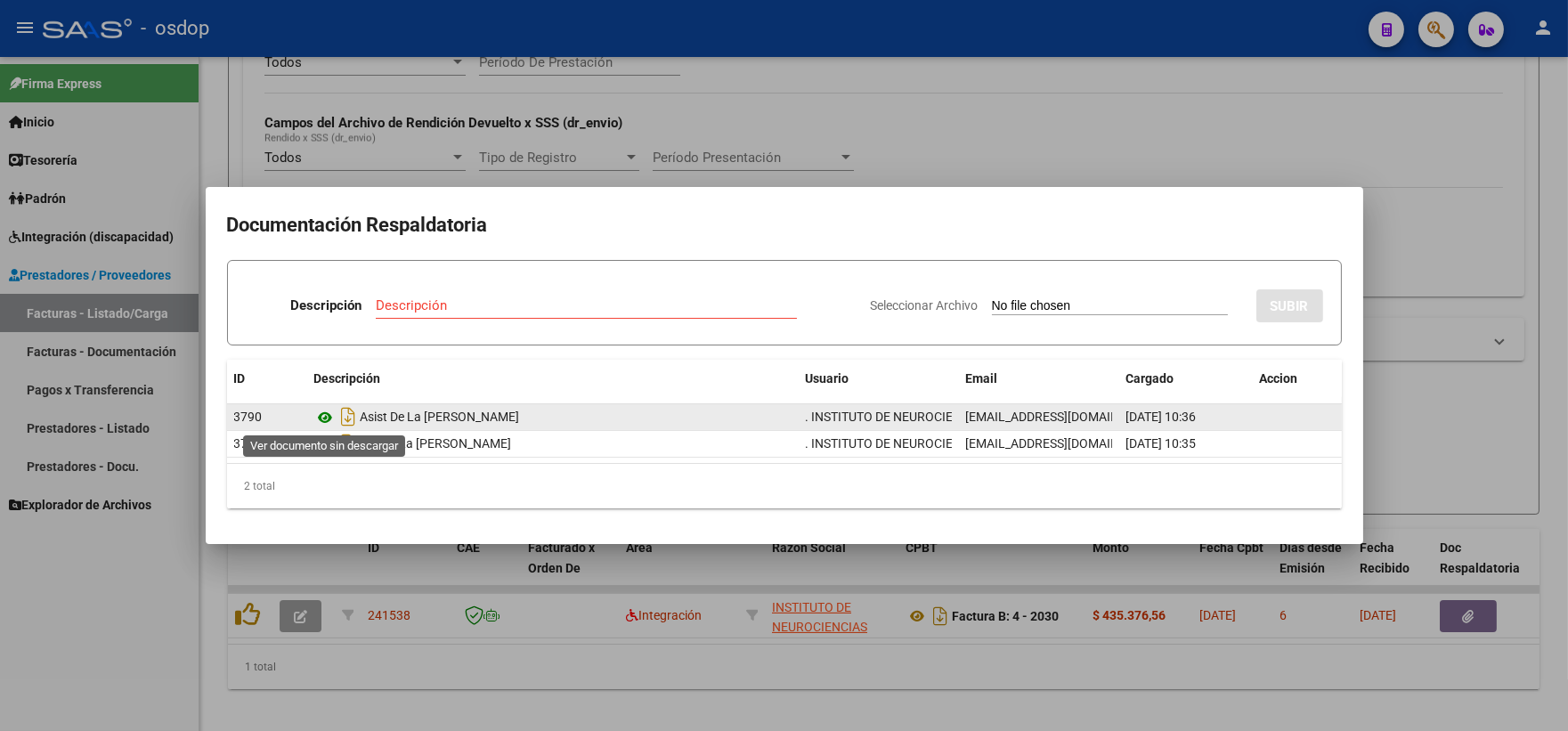
click at [325, 414] on icon at bounding box center [326, 418] width 24 height 22
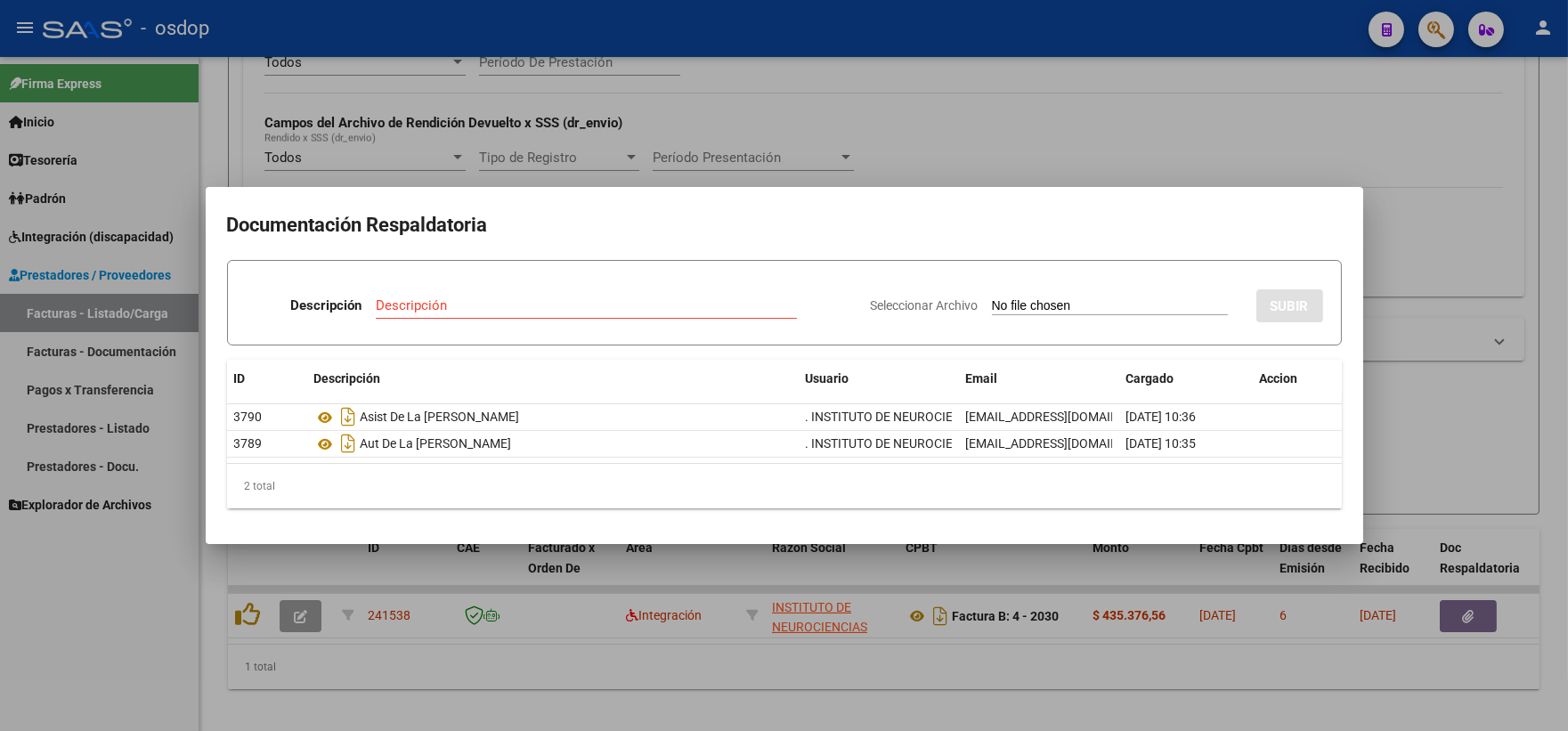
click at [537, 626] on div at bounding box center [784, 366] width 1568 height 731
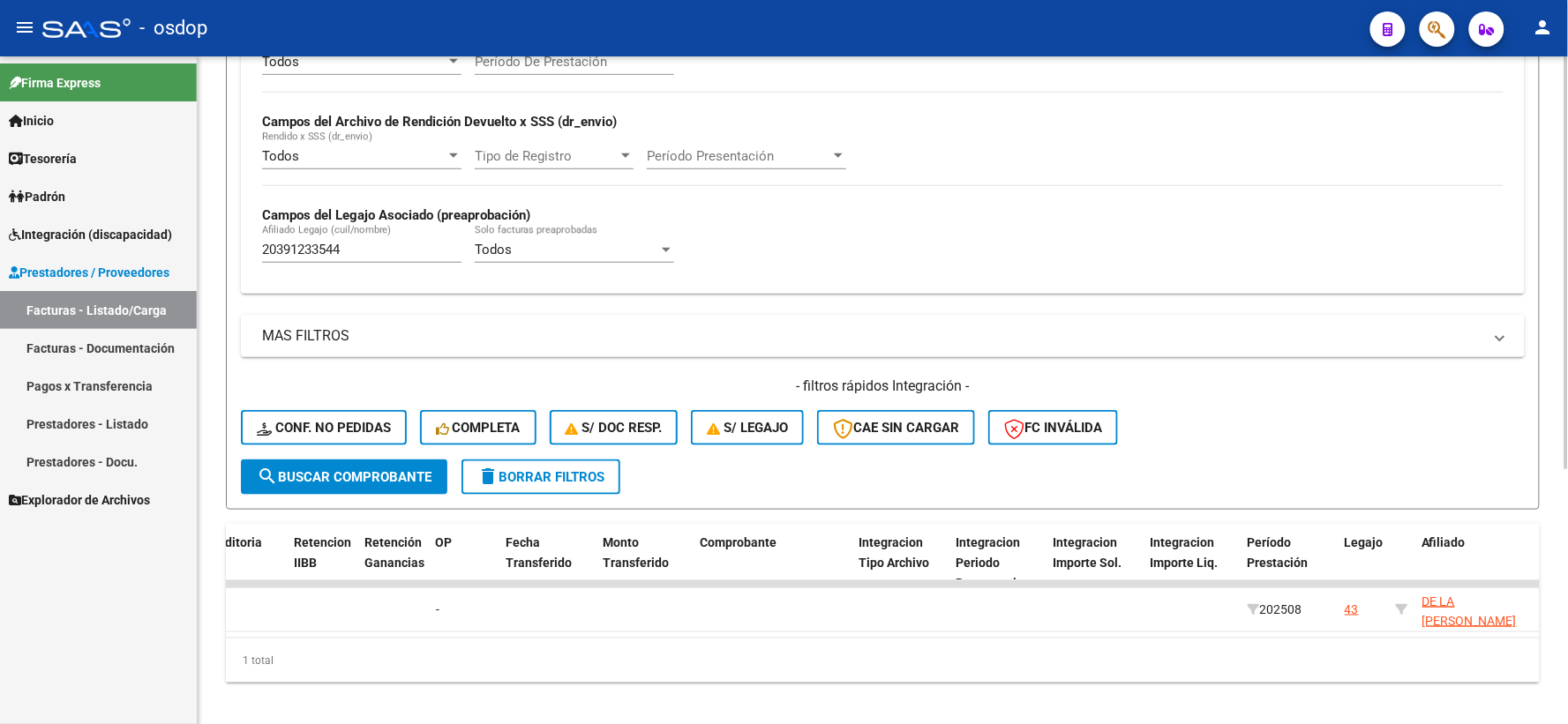
scroll to position [0, 0]
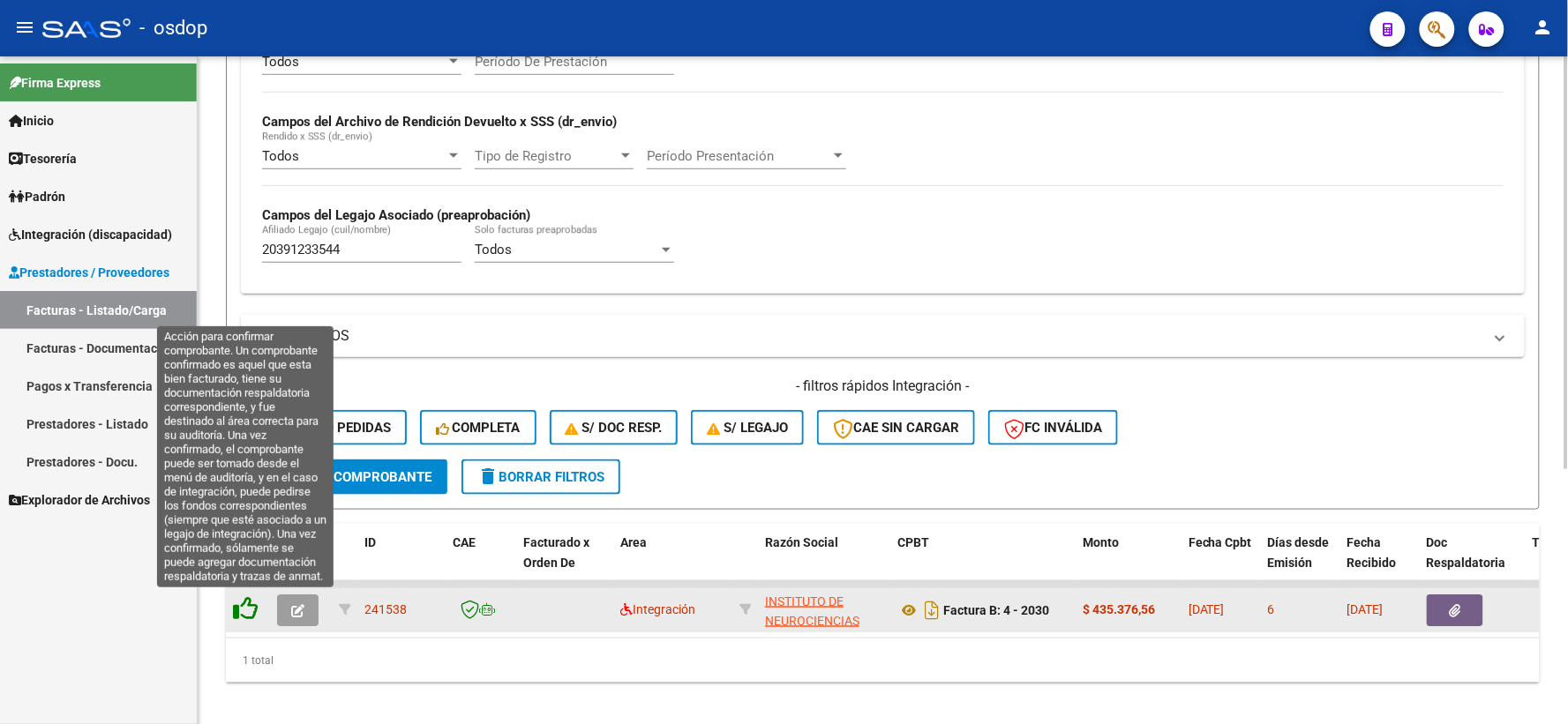
click at [248, 608] on icon at bounding box center [244, 608] width 24 height 24
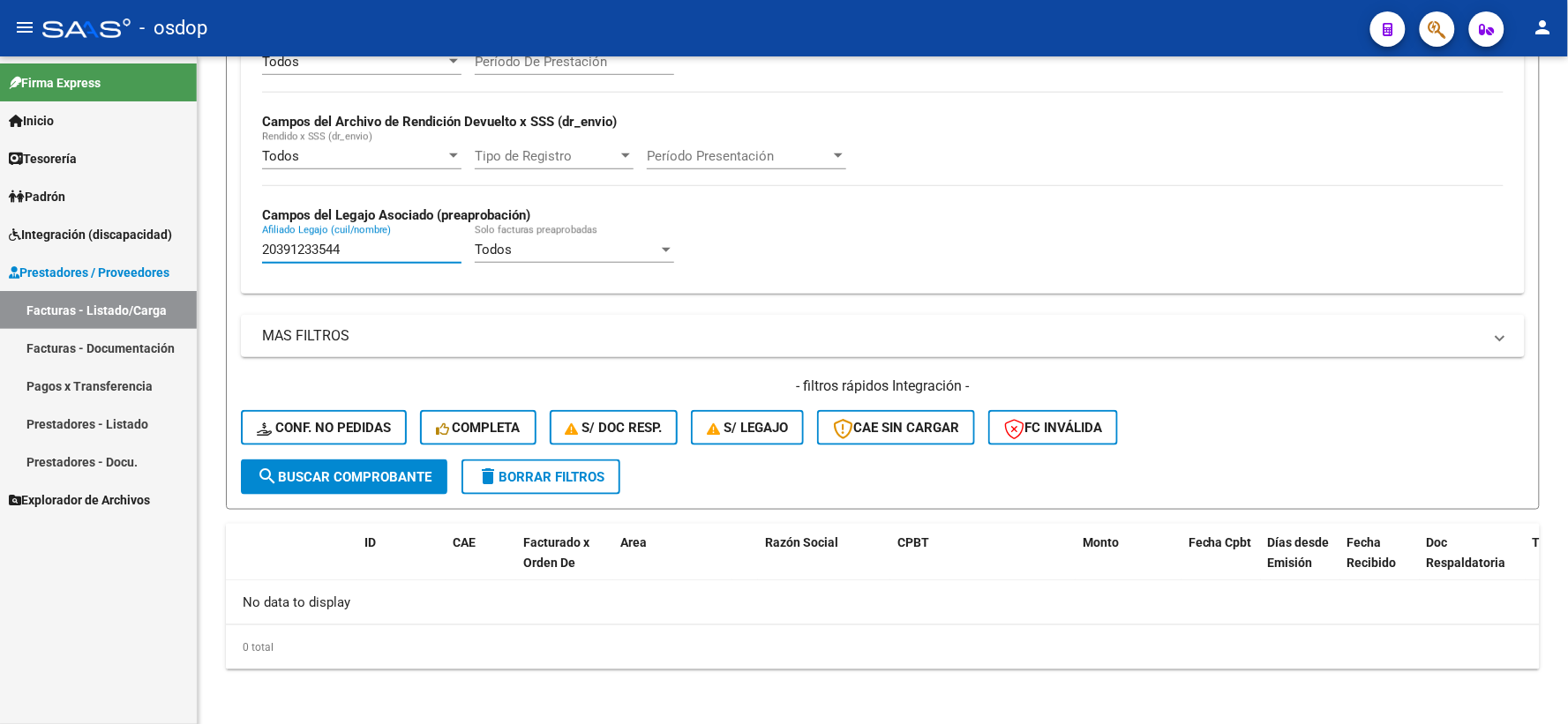
drag, startPoint x: 368, startPoint y: 244, endPoint x: 146, endPoint y: 238, distance: 222.1
click at [146, 238] on mat-sidenav-container "Firma Express Inicio Instructivos Contacto OS Tesorería Extractos Procesados (c…" at bounding box center [784, 390] width 1568 height 668
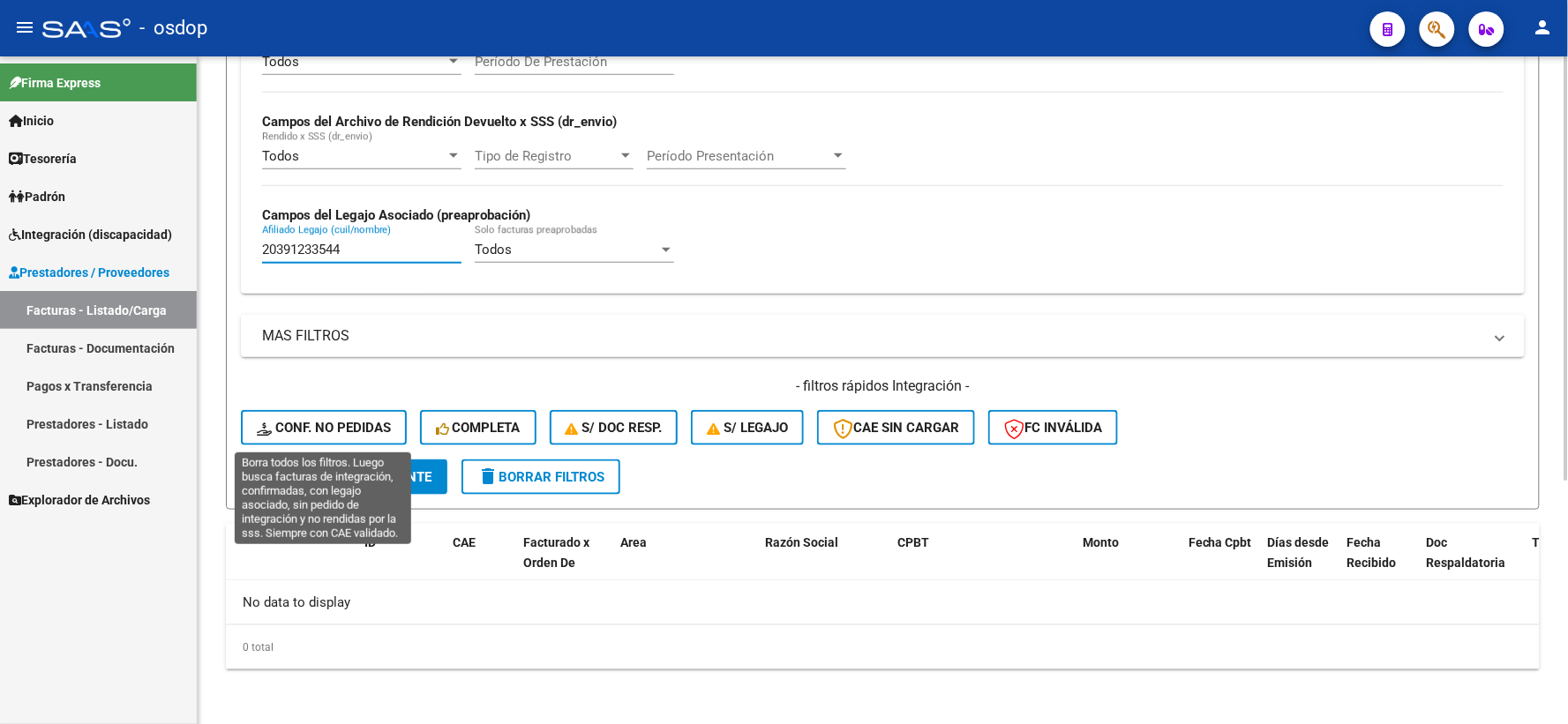
click at [362, 429] on span "Conf. no pedidas" at bounding box center [324, 427] width 134 height 16
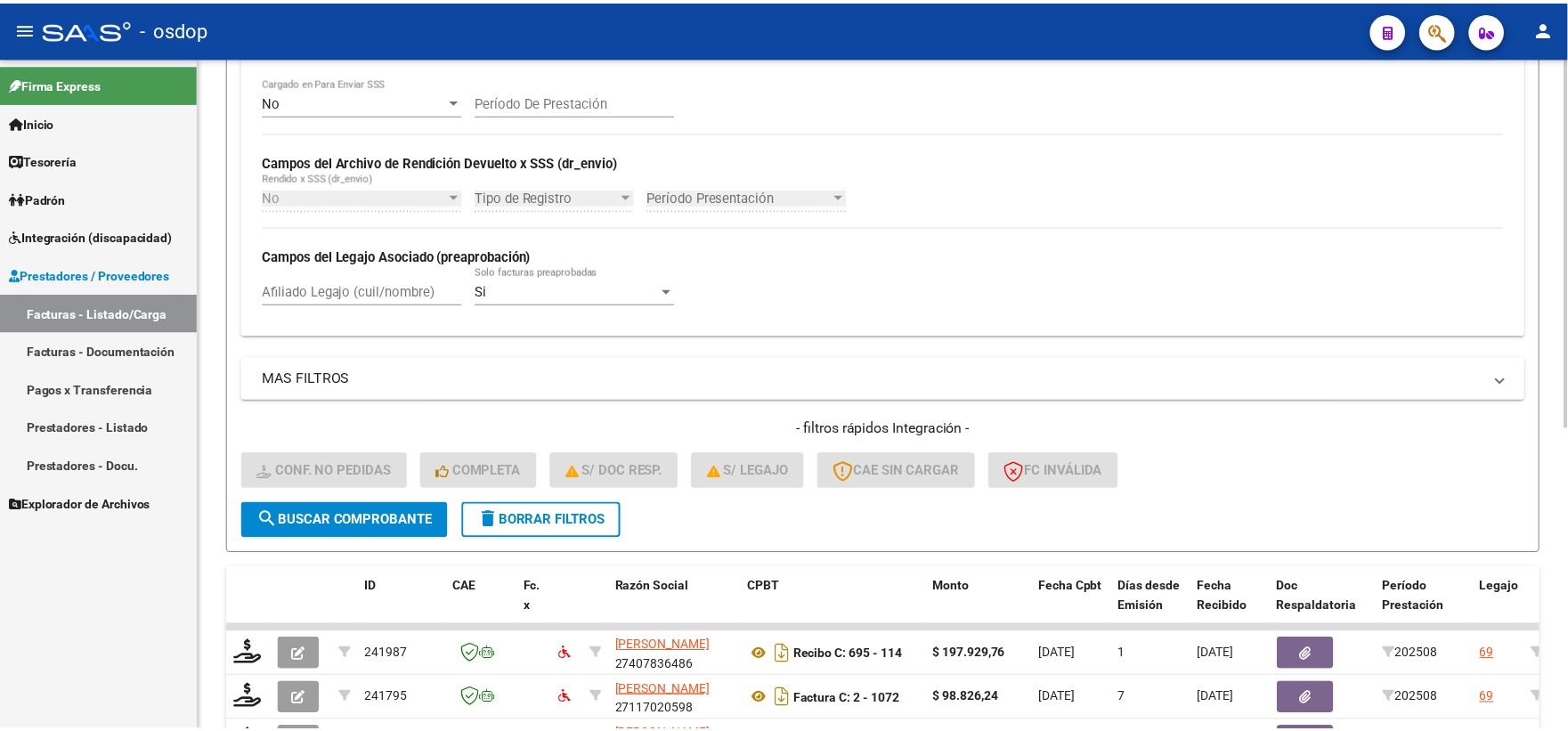
scroll to position [386, 0]
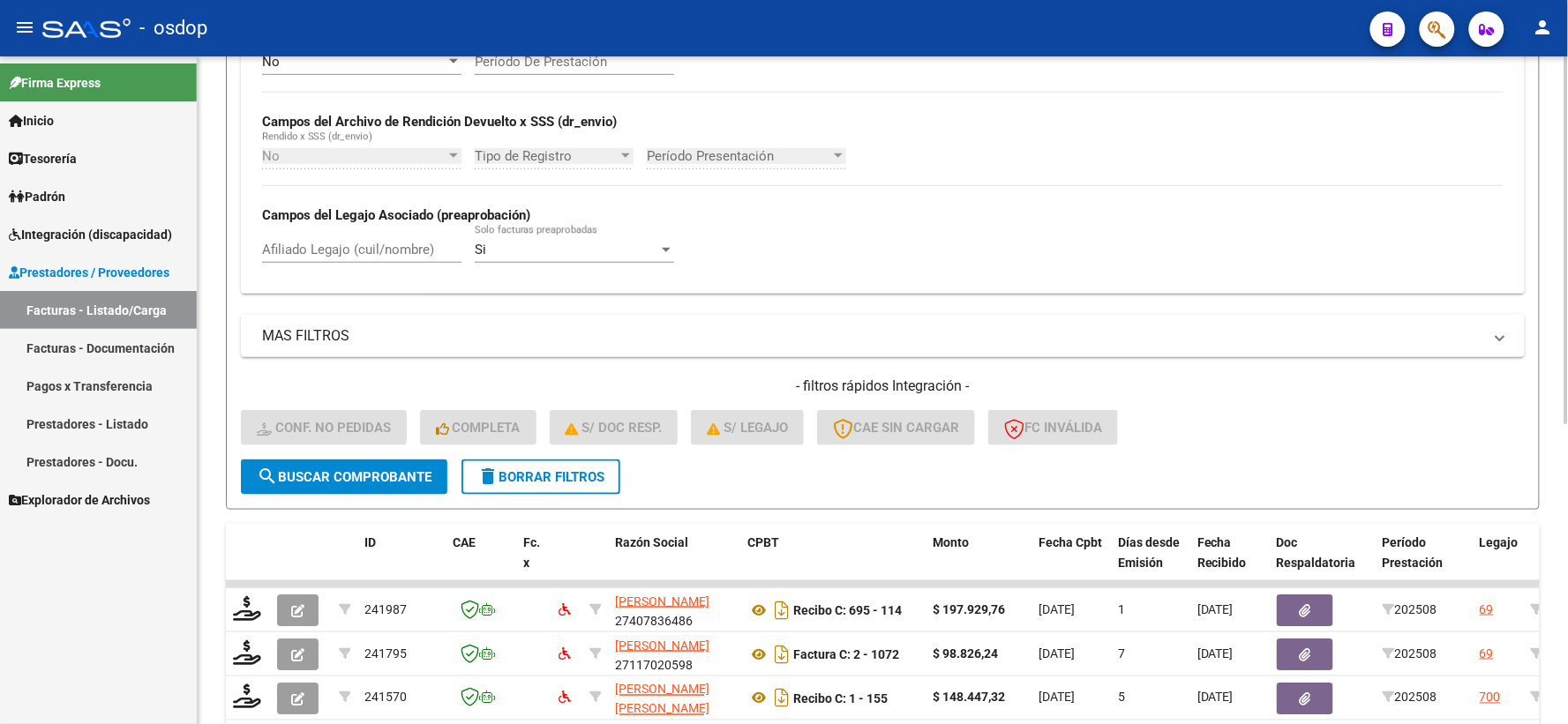
click at [364, 259] on div "Afiliado Legajo (cuil/nombre)" at bounding box center [361, 243] width 200 height 38
paste input "20391233544"
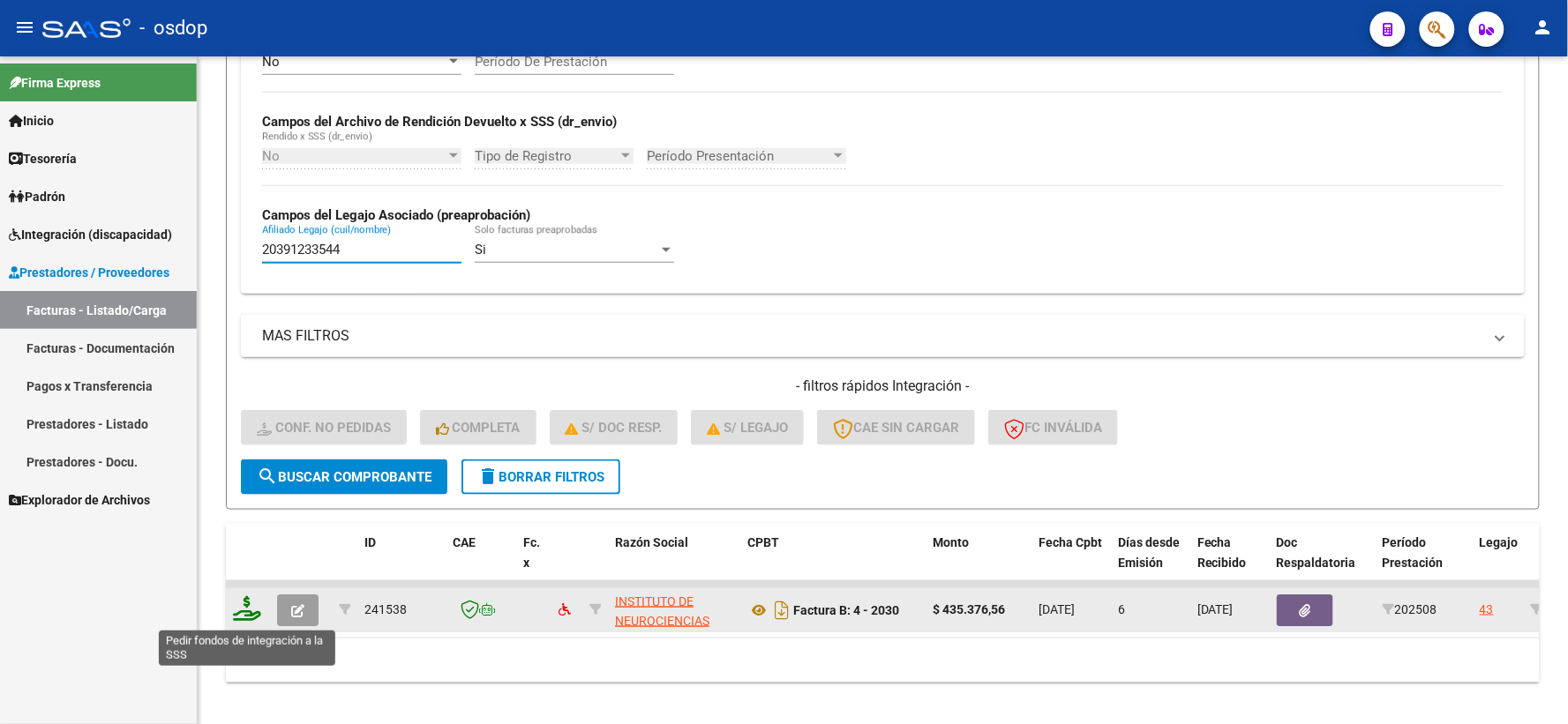
type input "20391233544"
click at [240, 617] on icon at bounding box center [246, 608] width 28 height 24
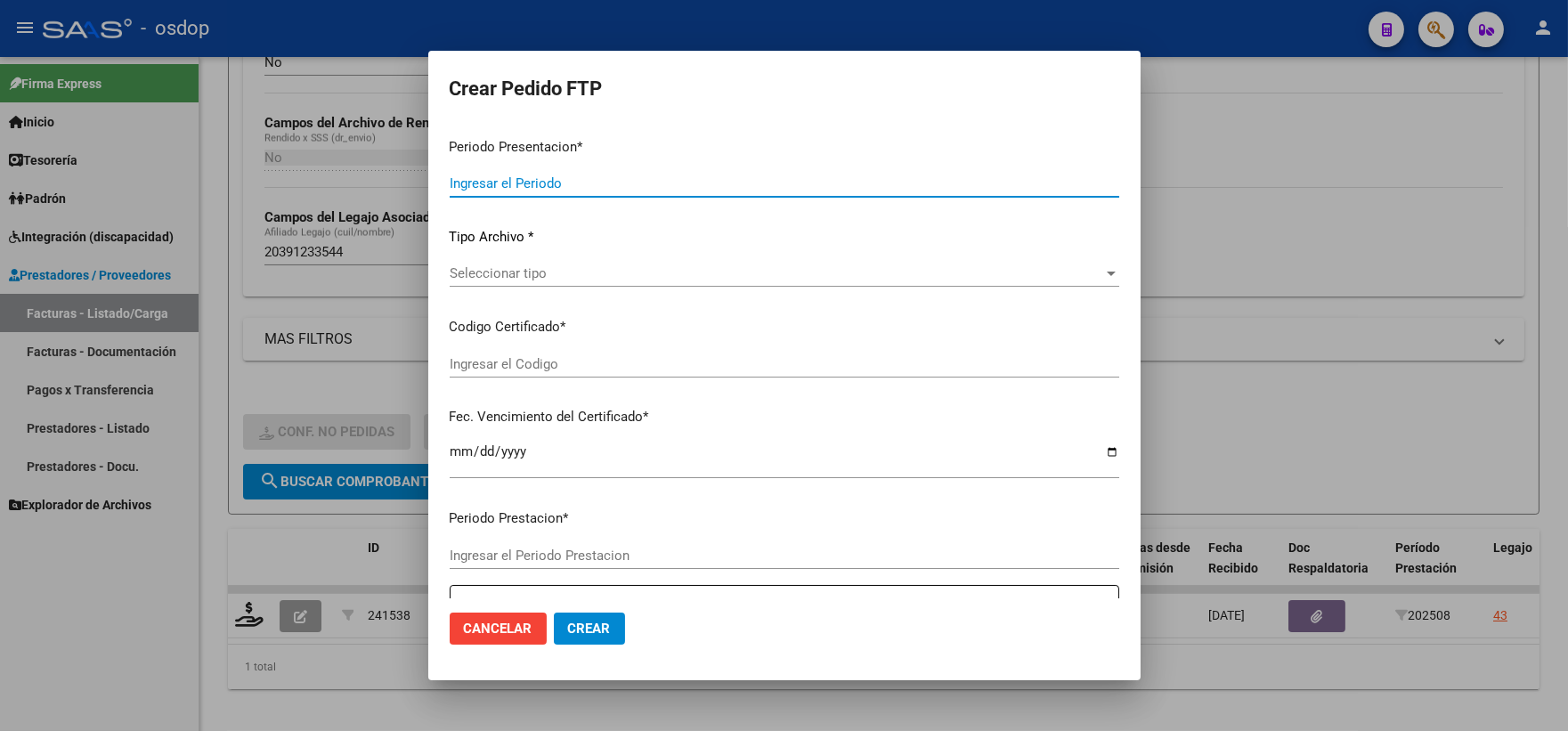
type input "202508"
type input "$ 435.376,56"
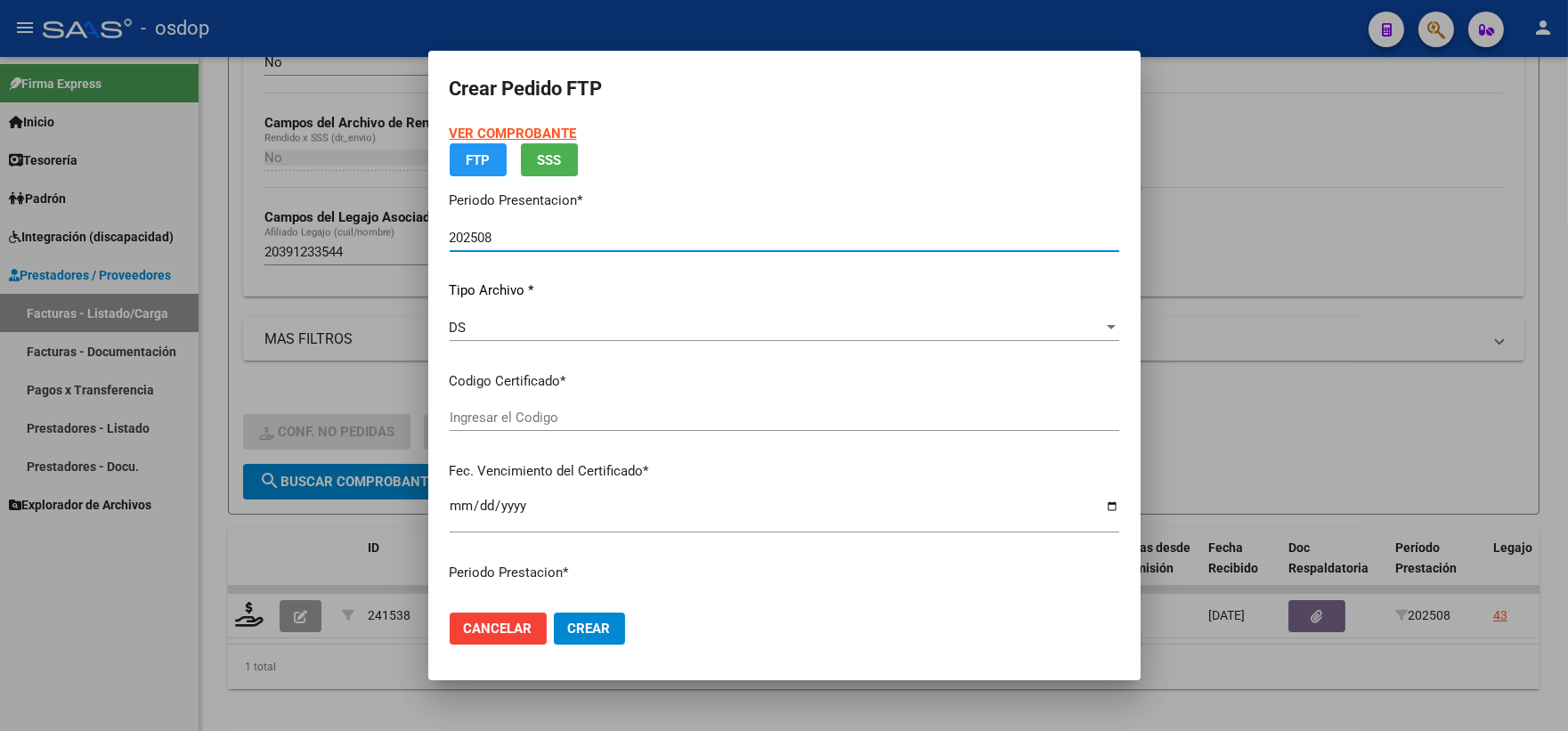
type input "9377667765"
type input "2028-03-09"
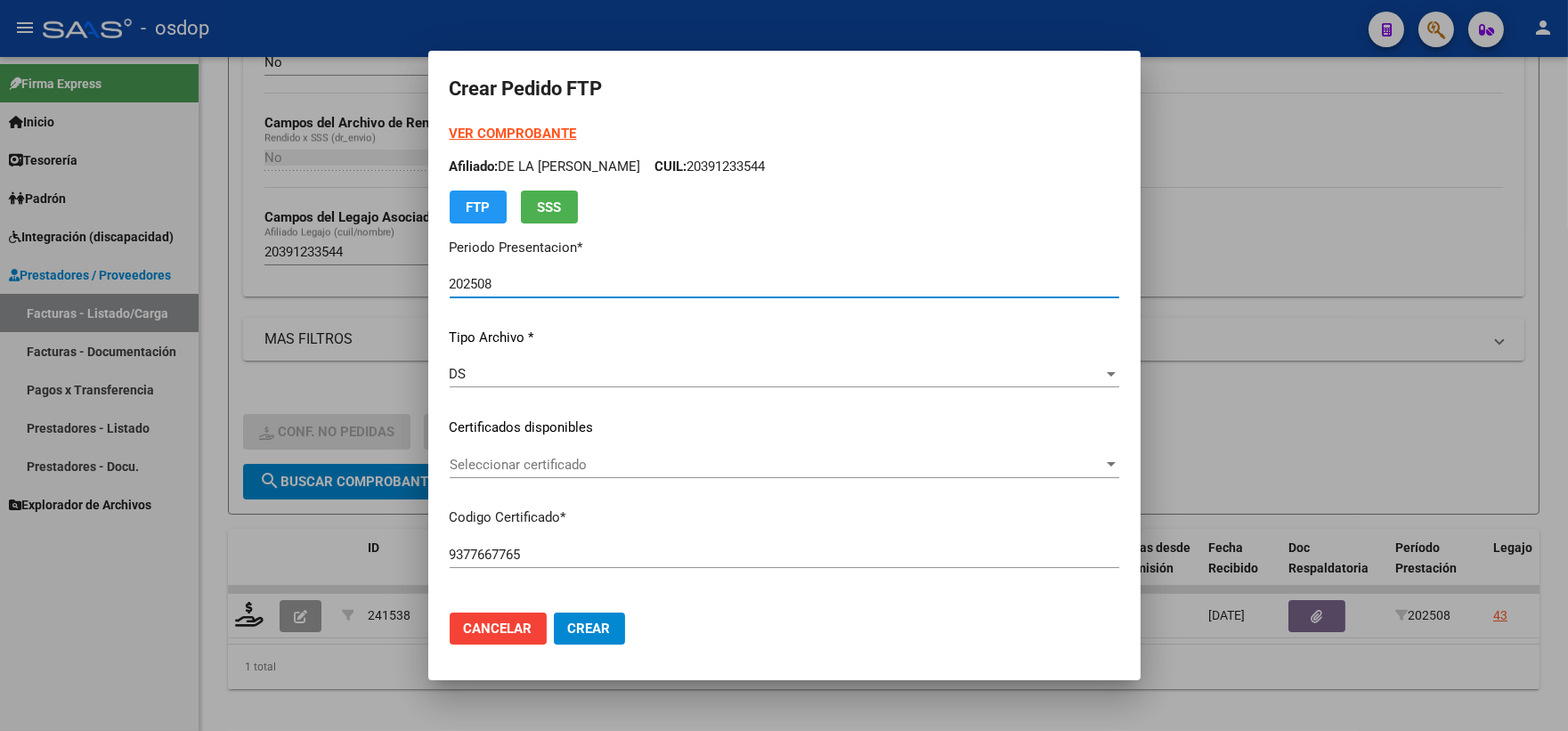
click at [611, 490] on div "Seleccionar certificado Seleccionar certificado" at bounding box center [785, 474] width 670 height 43
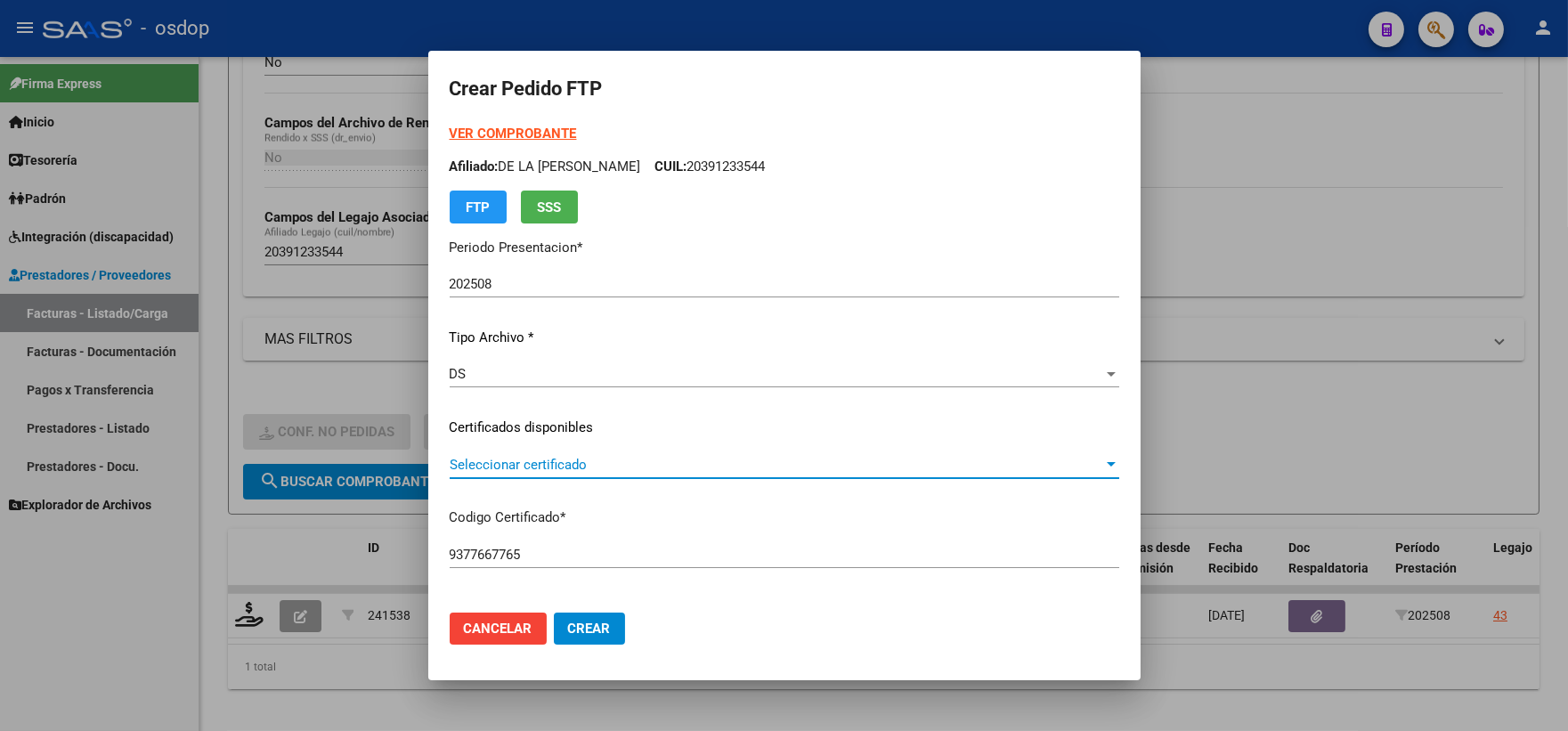
click at [610, 471] on span "Seleccionar certificado" at bounding box center [776, 465] width 653 height 16
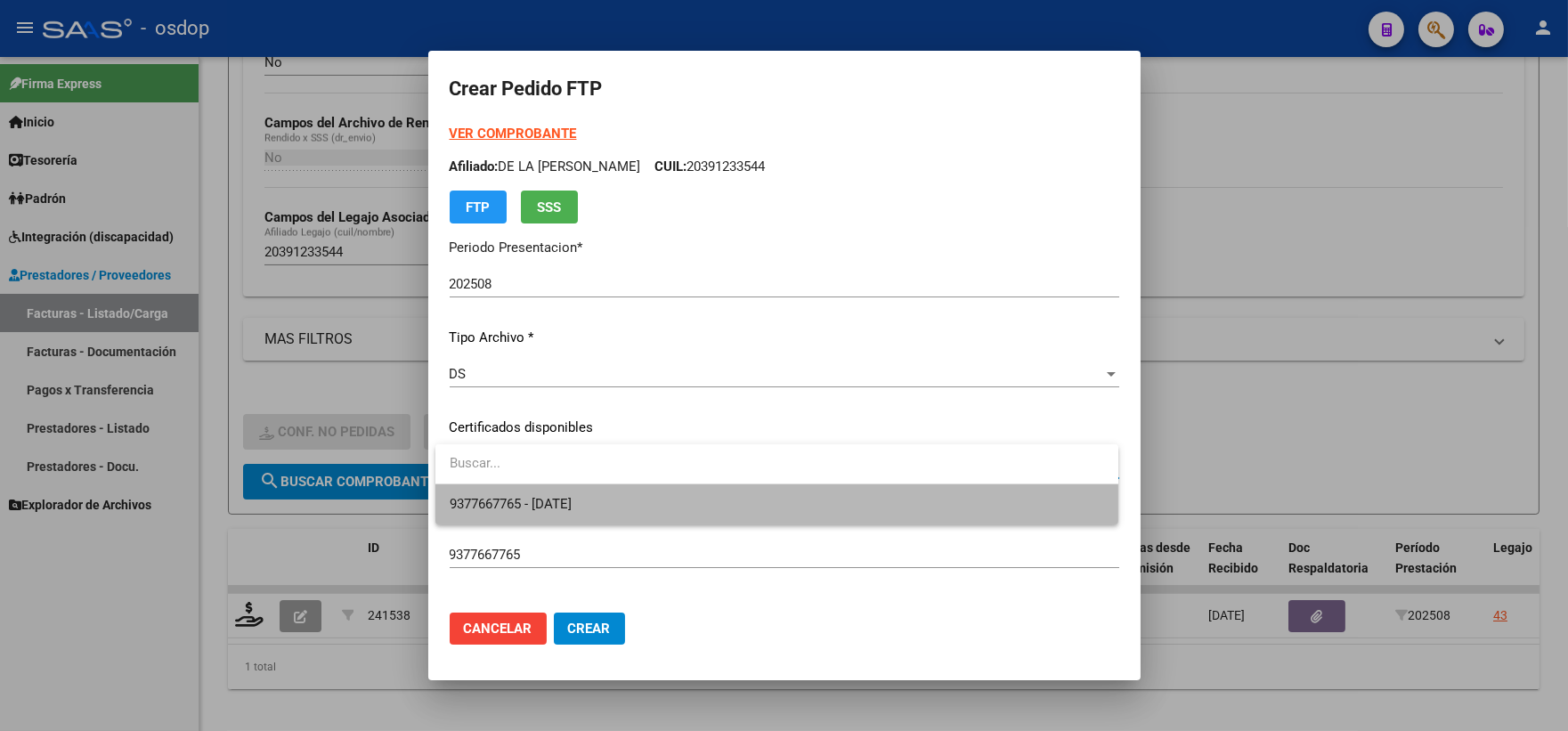
click at [630, 514] on span "9377667765 - 2028-03-09" at bounding box center [777, 504] width 654 height 40
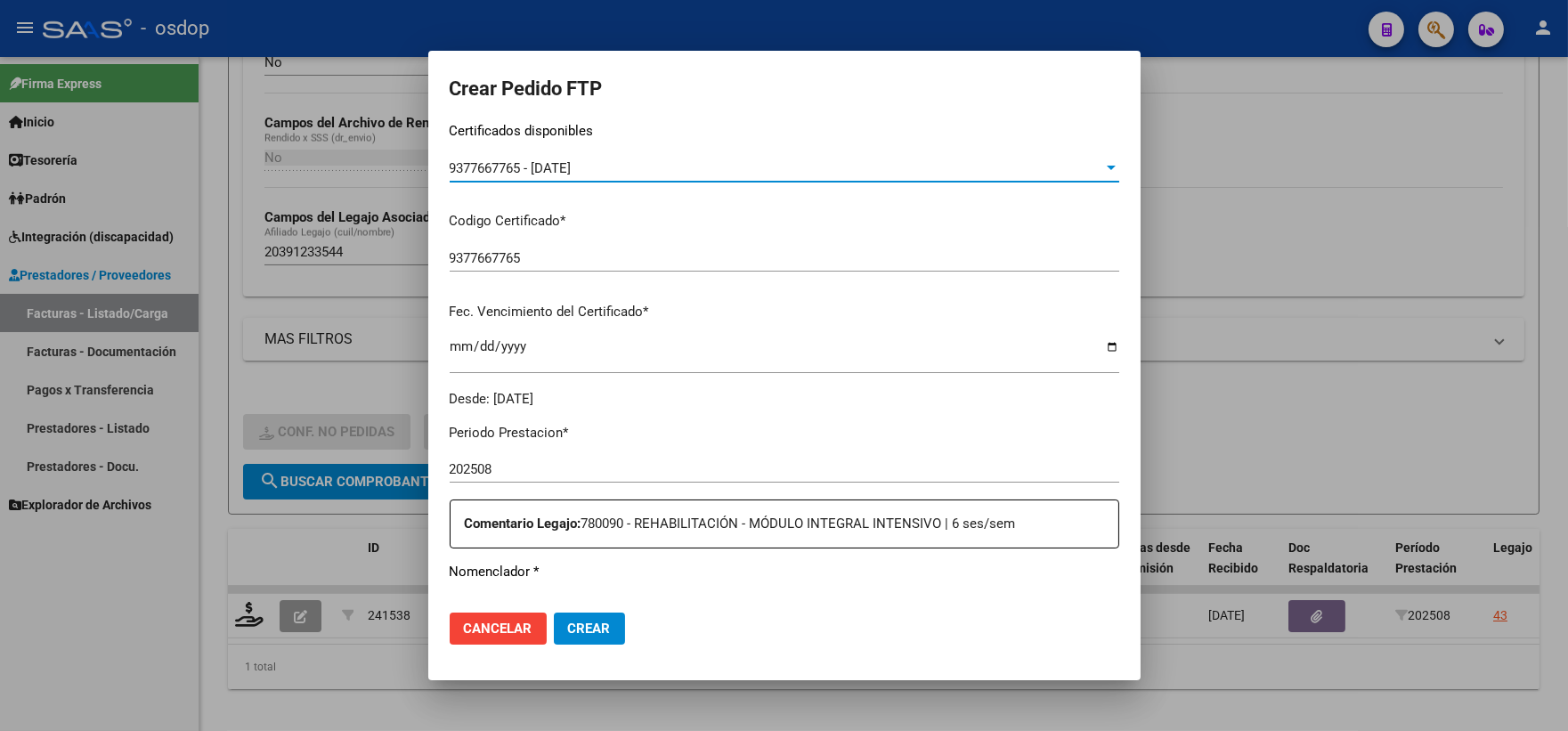
scroll to position [593, 0]
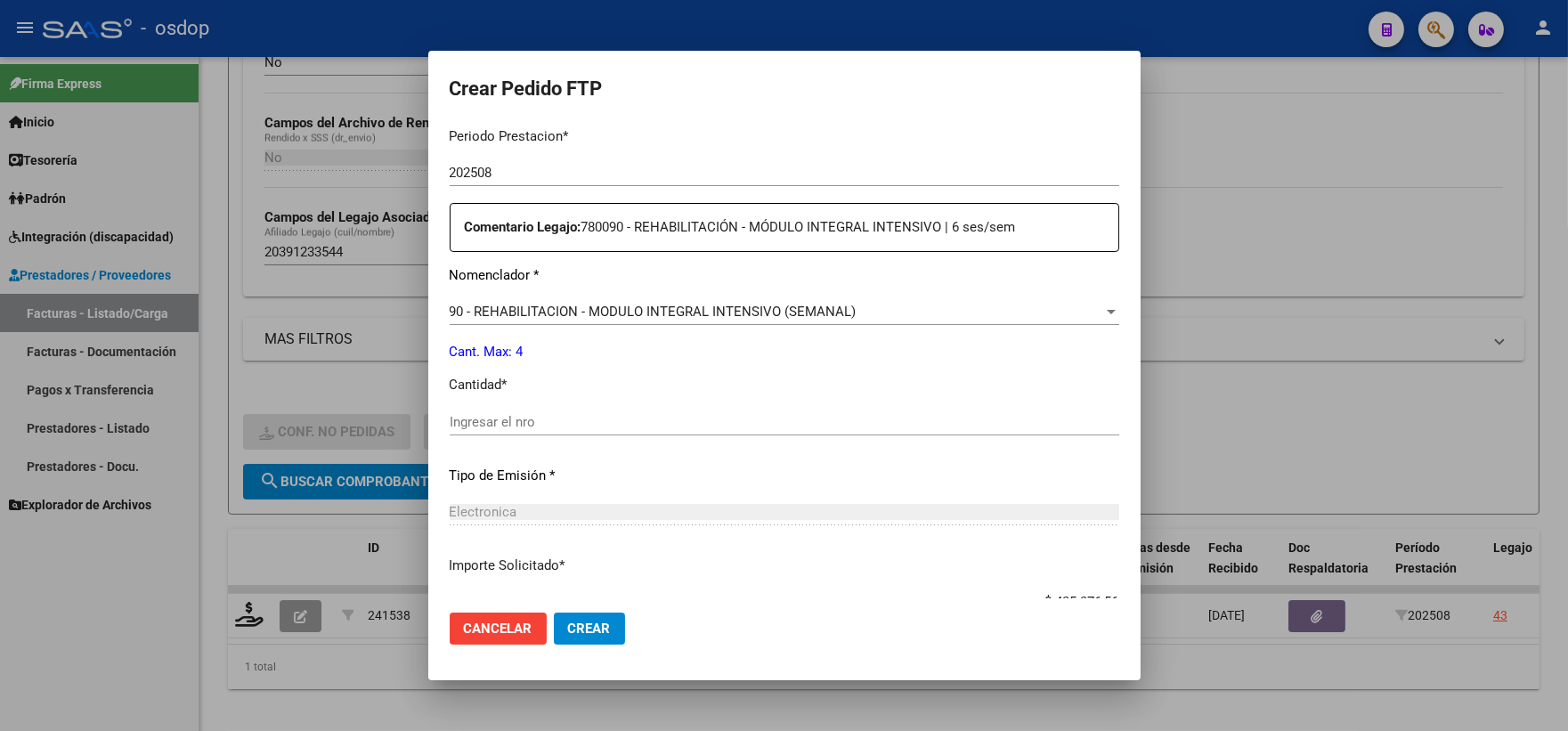
click at [558, 414] on input "Ingresar el nro" at bounding box center [785, 422] width 670 height 16
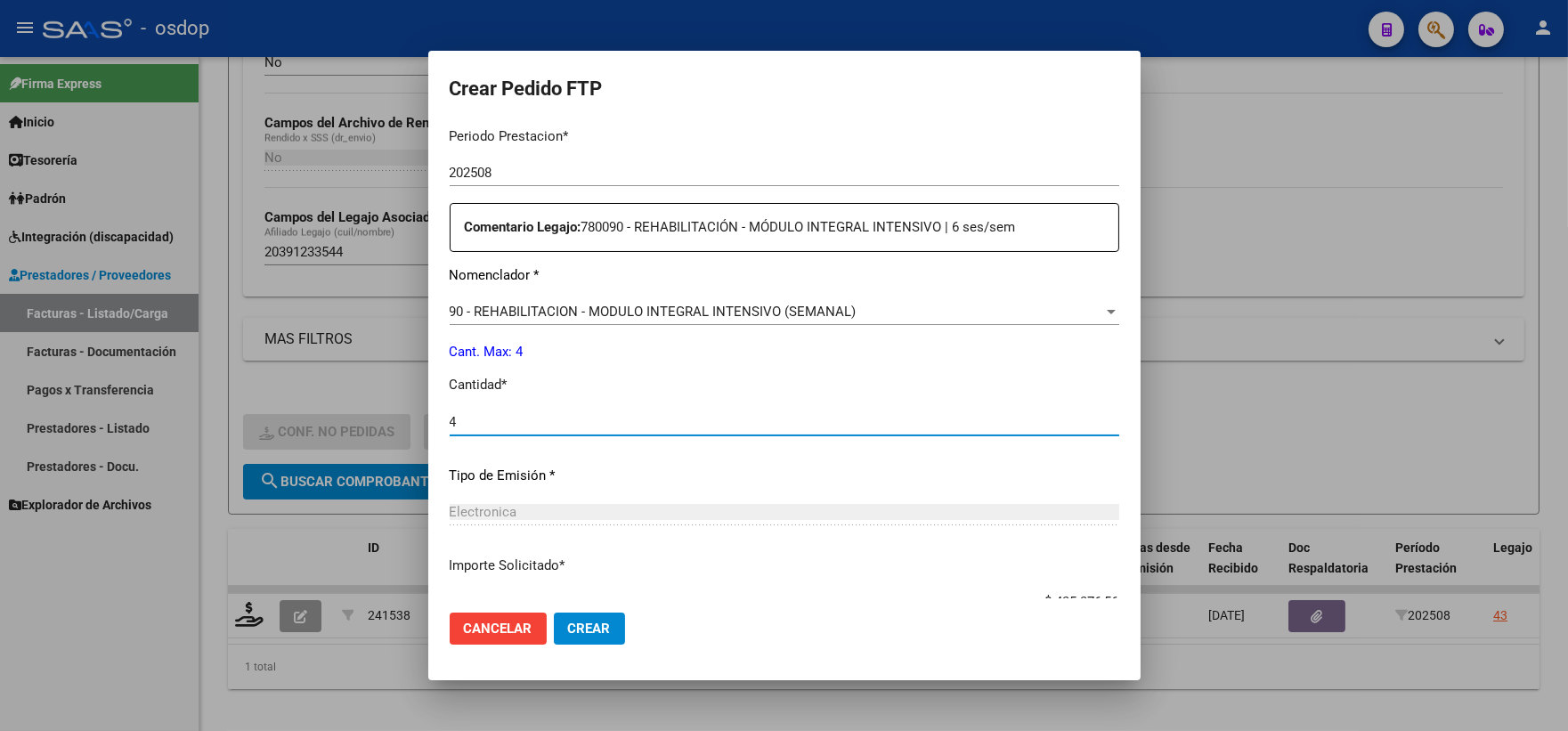
type input "4"
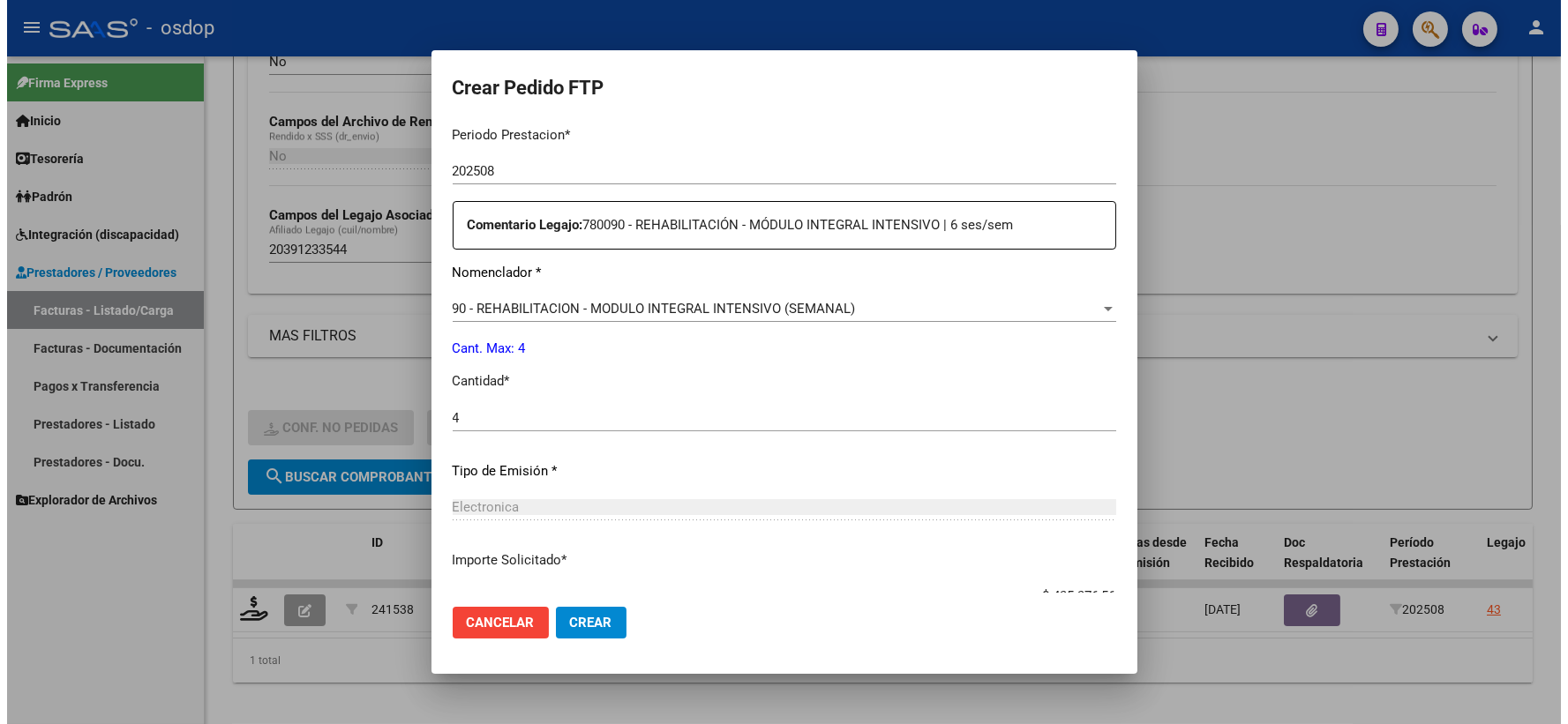
scroll to position [710, 0]
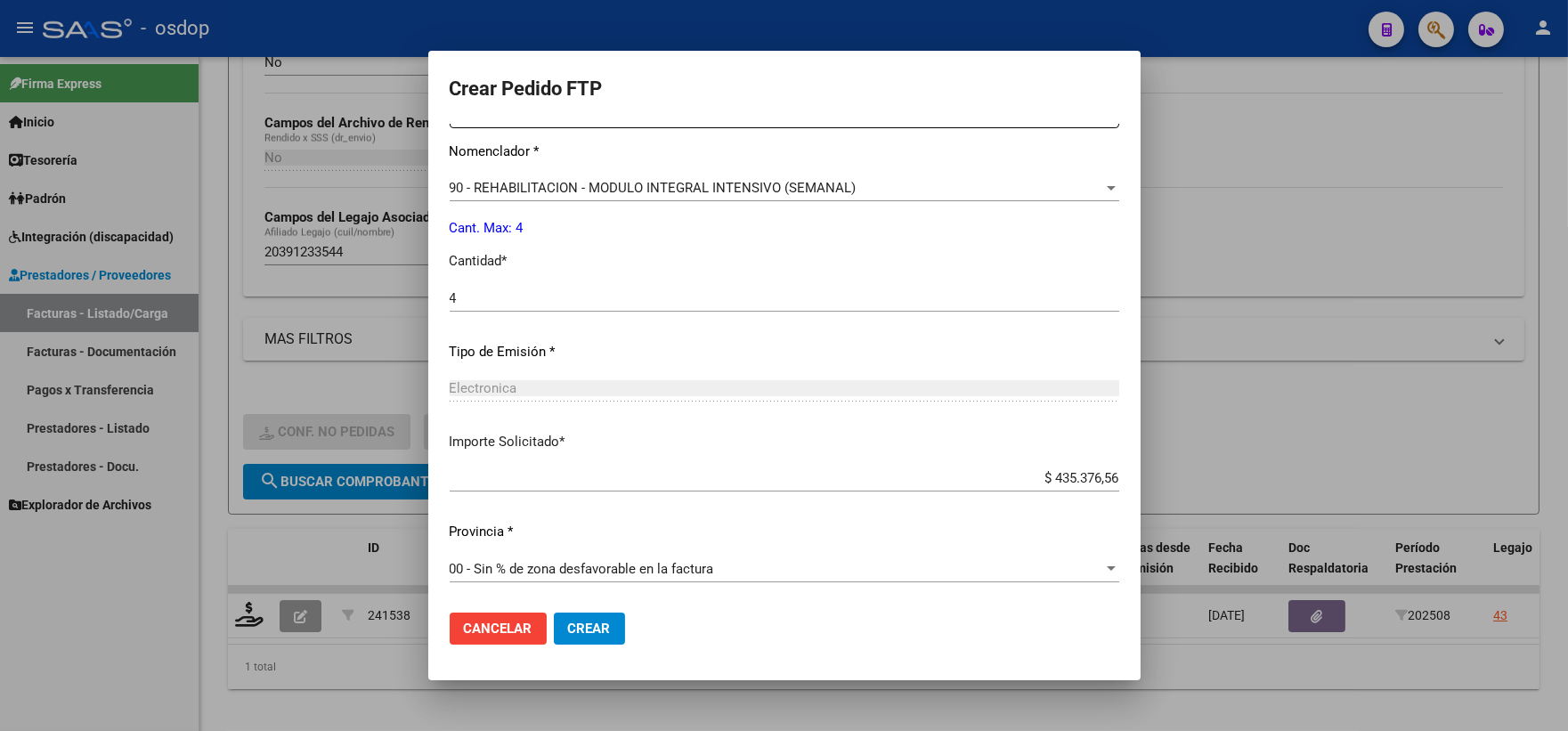
click at [583, 631] on span "Crear" at bounding box center [589, 629] width 43 height 16
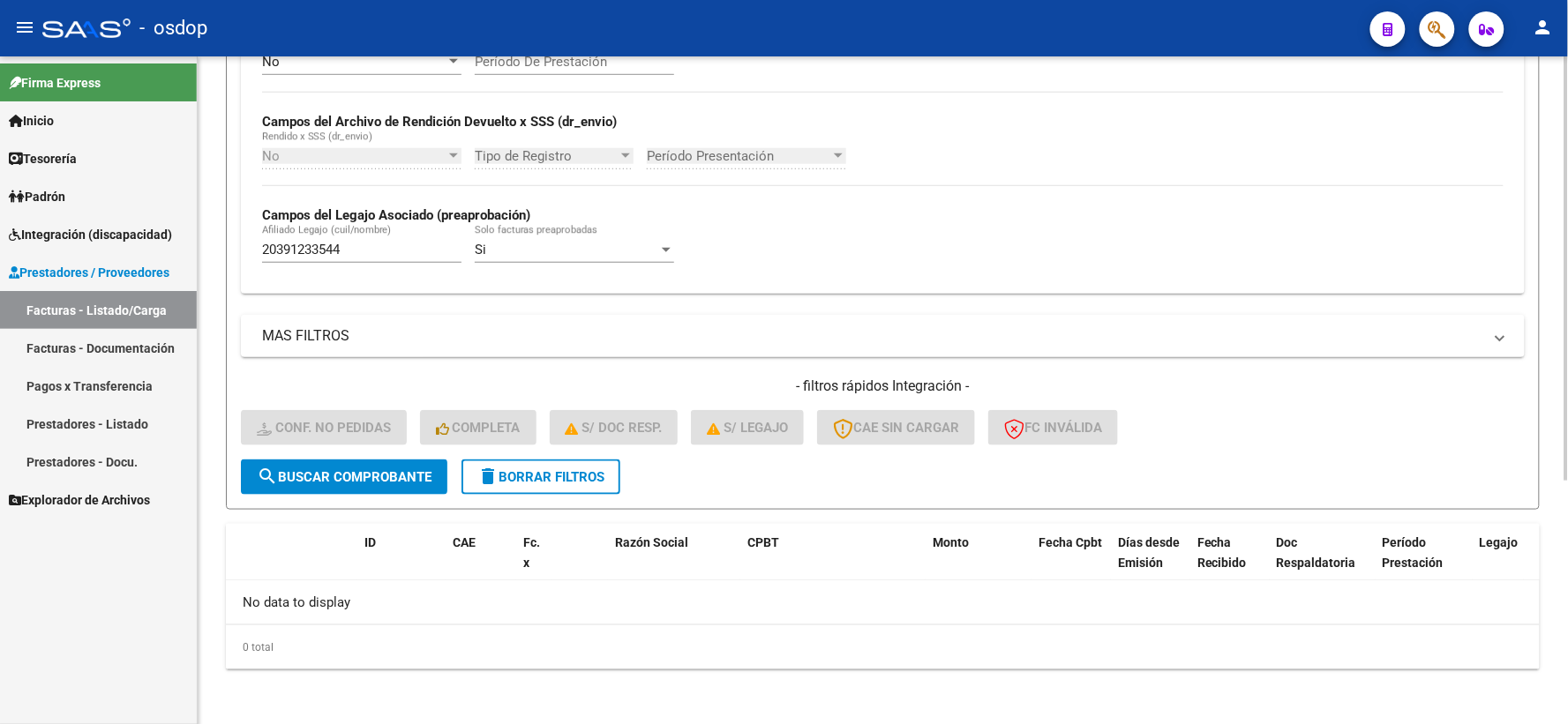
click at [602, 484] on button "delete Borrar Filtros" at bounding box center [540, 477] width 159 height 35
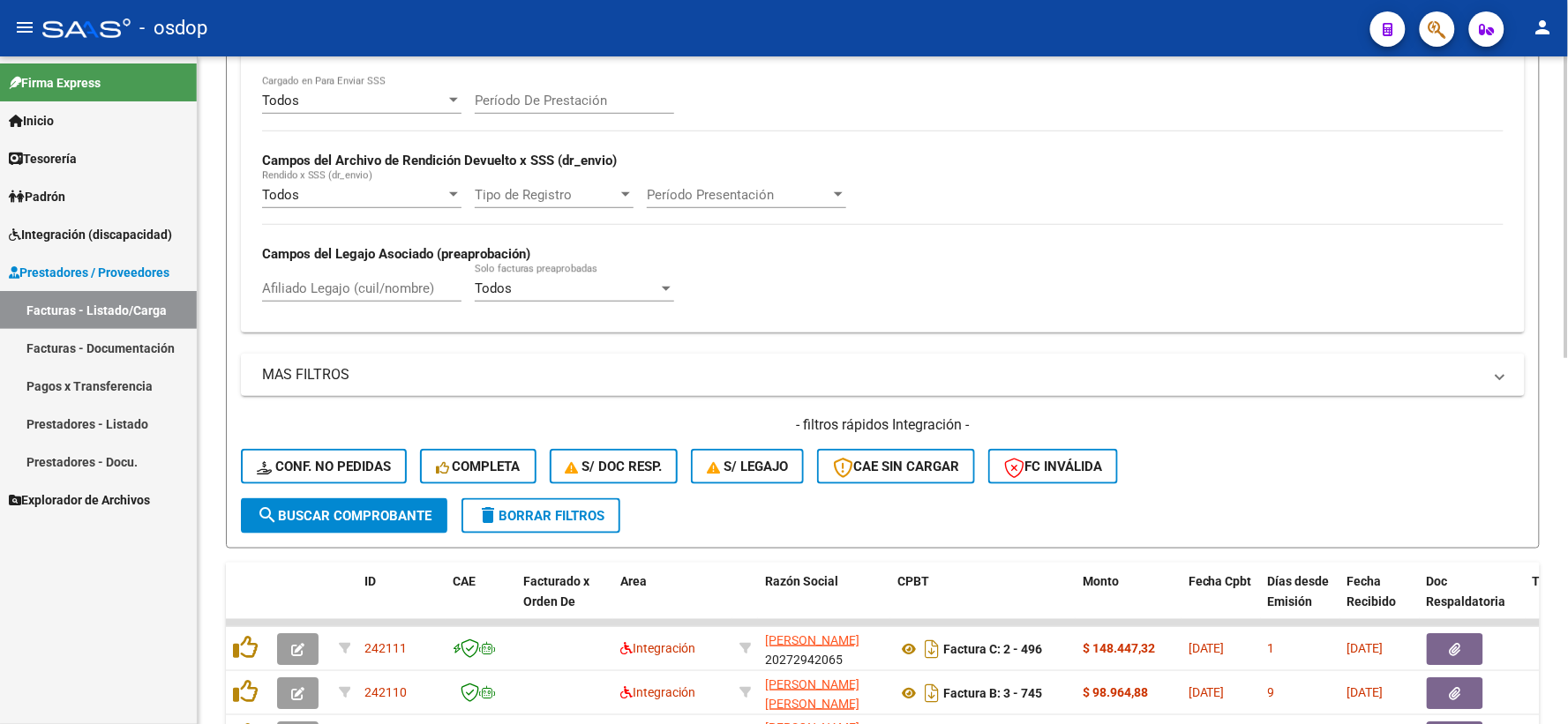
scroll to position [382, 0]
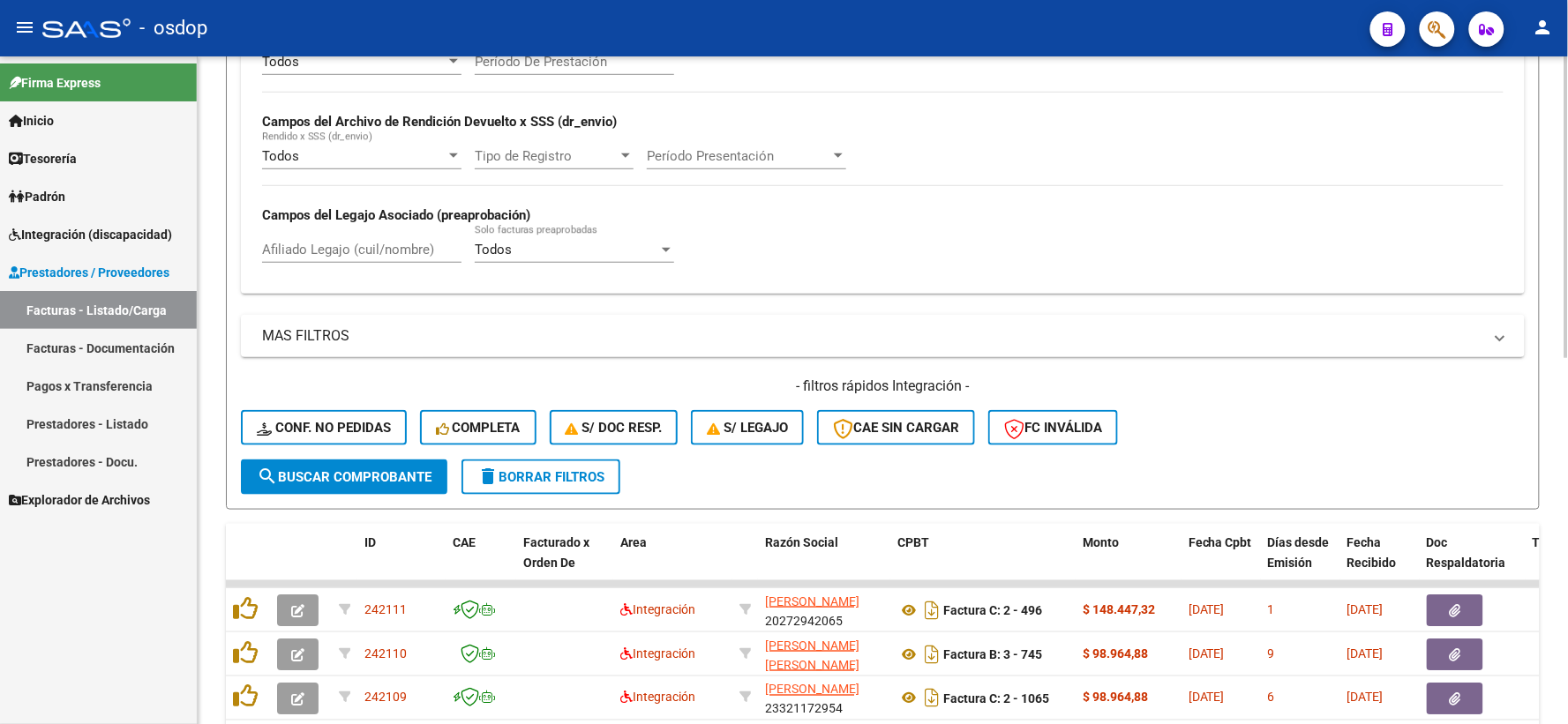
click at [320, 254] on input "Afiliado Legajo (cuil/nombre)" at bounding box center [361, 249] width 200 height 16
paste input "27166526944"
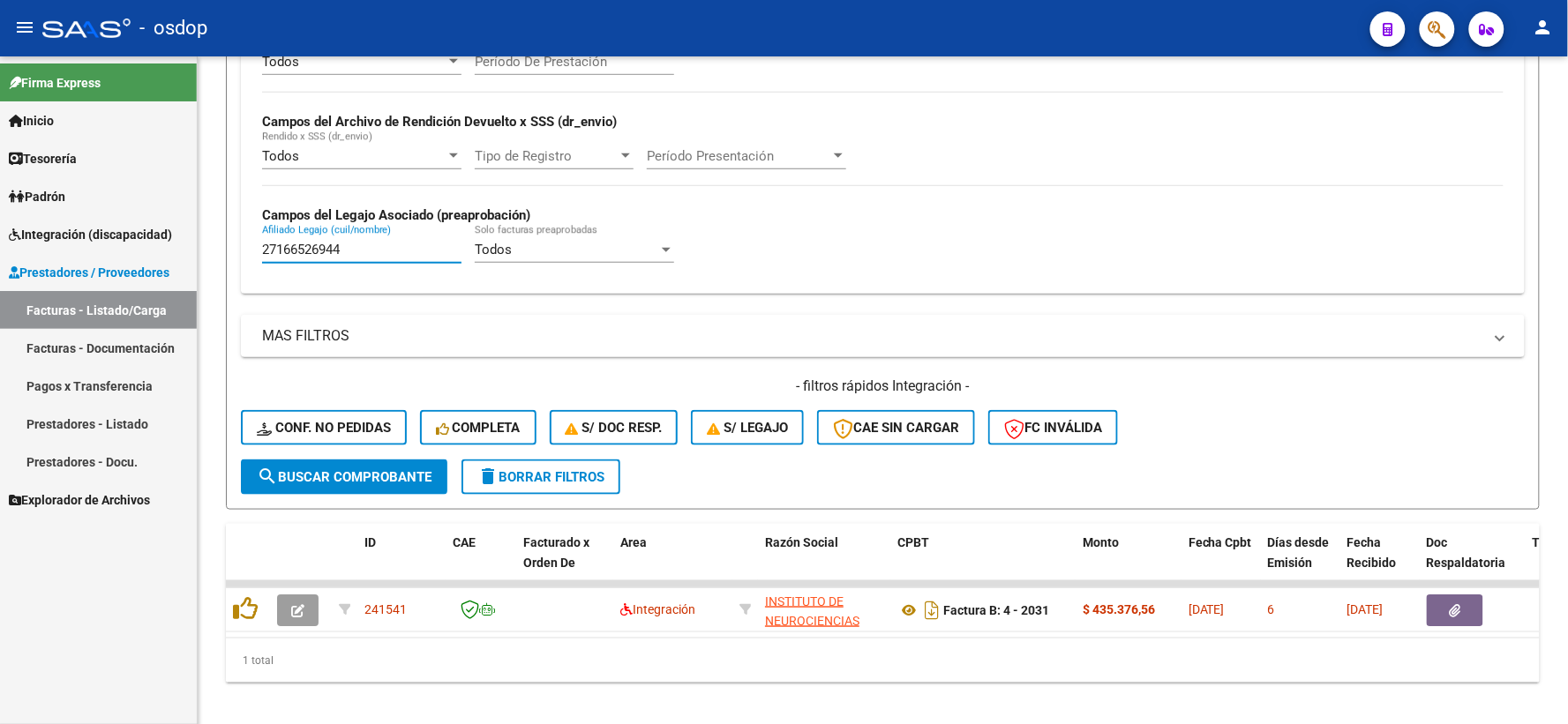
type input "27166526944"
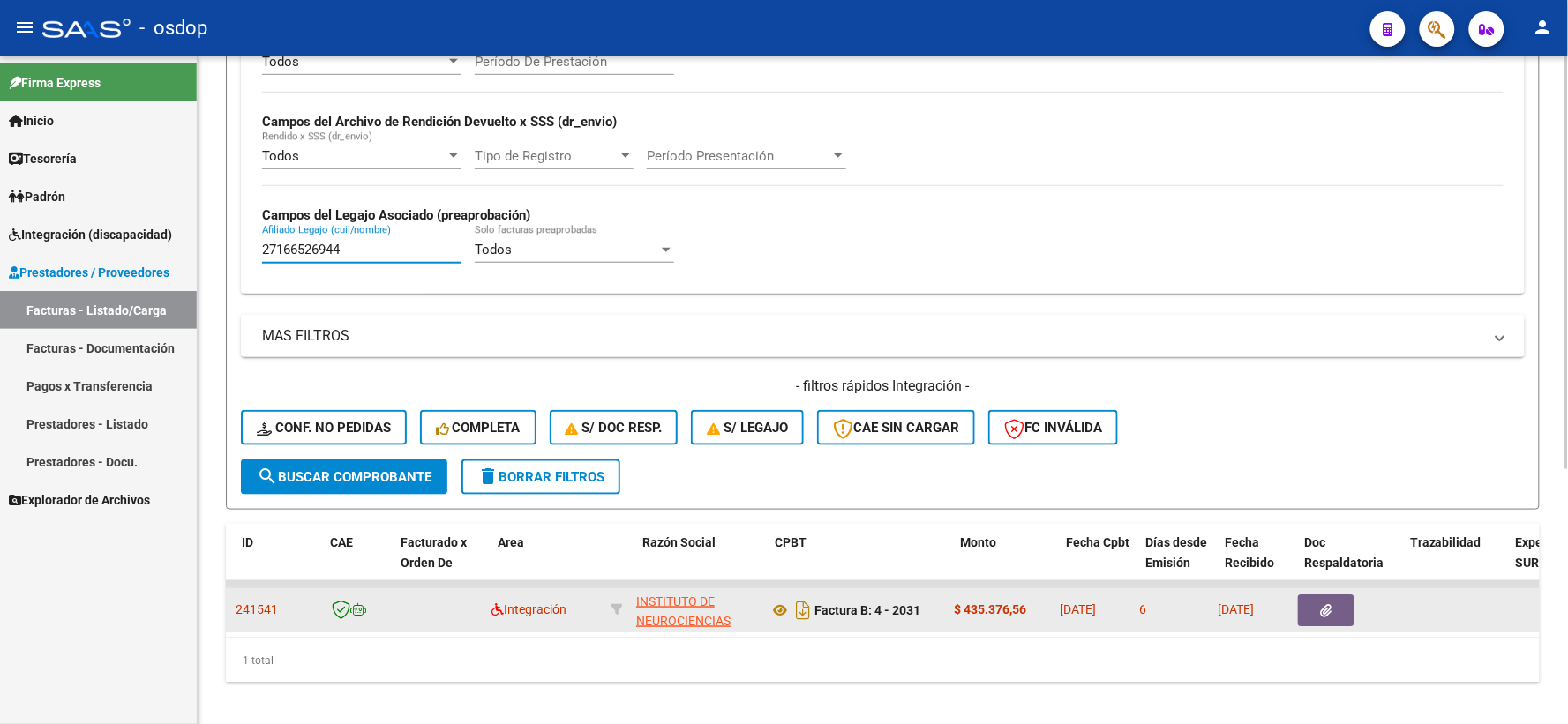
scroll to position [0, 122]
click at [785, 615] on icon at bounding box center [787, 610] width 23 height 21
click at [1337, 607] on icon "button" at bounding box center [1333, 611] width 12 height 14
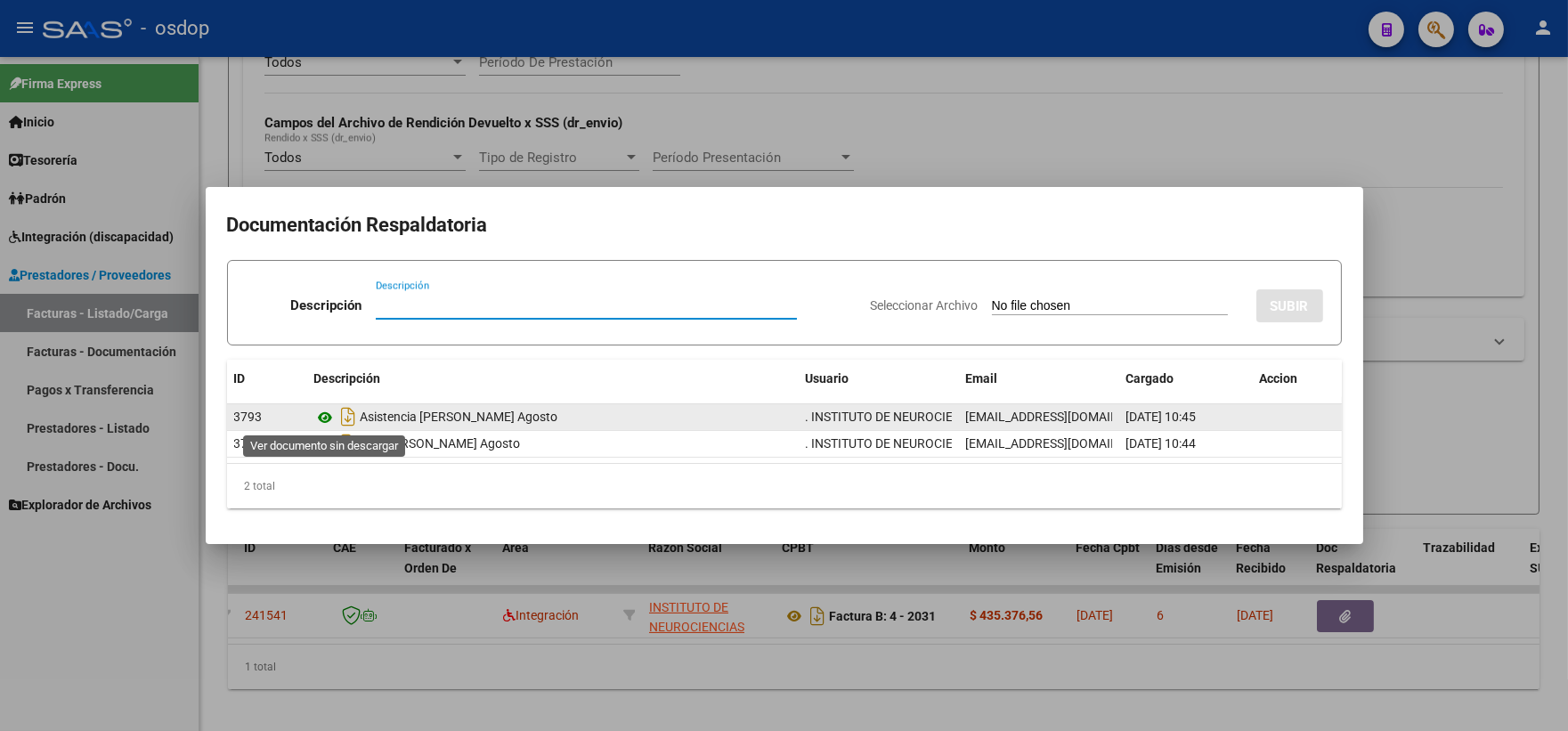
click at [317, 416] on icon at bounding box center [326, 418] width 24 height 22
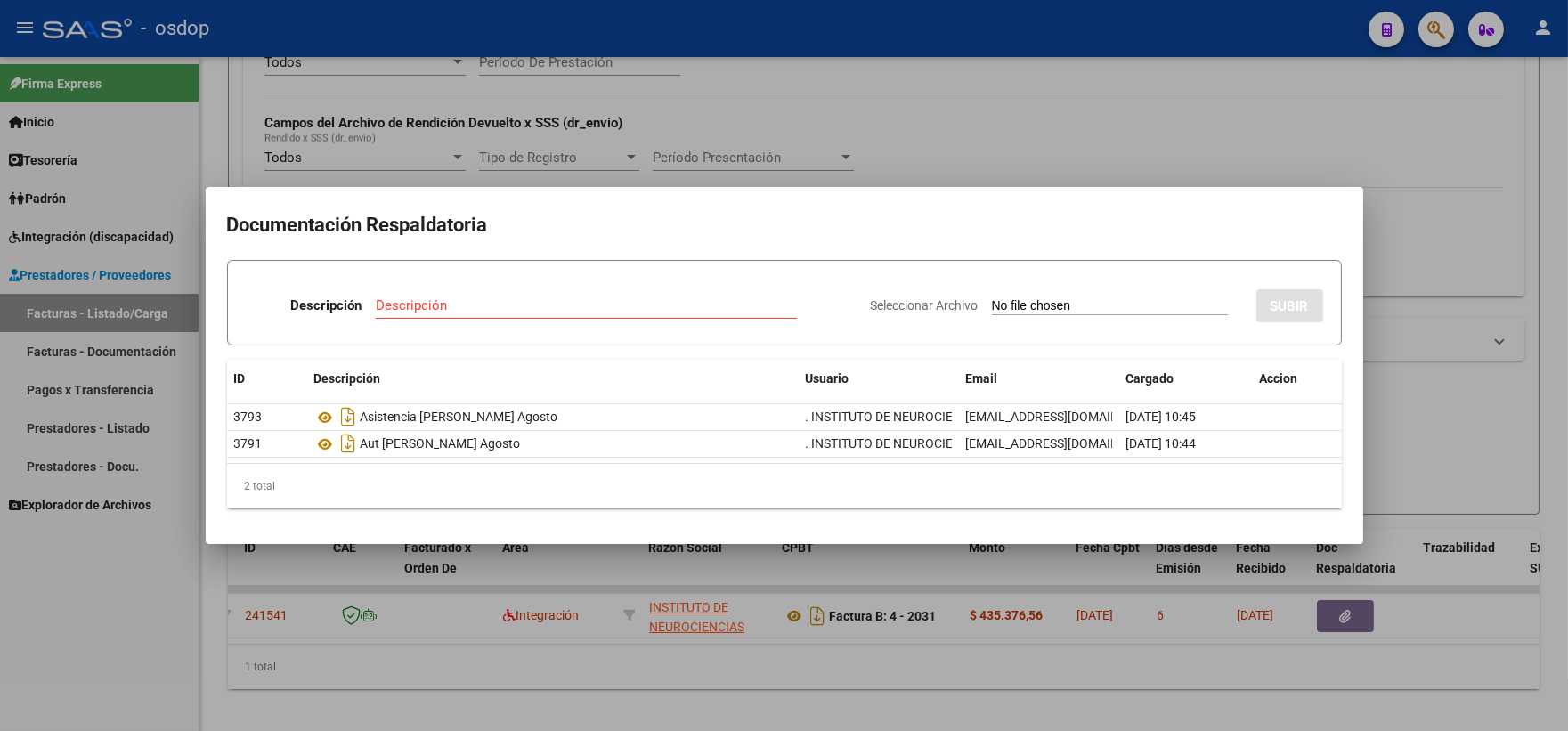
click at [509, 229] on h2 "Documentación Respaldatoria" at bounding box center [784, 225] width 1115 height 33
click at [582, 131] on div at bounding box center [784, 366] width 1568 height 731
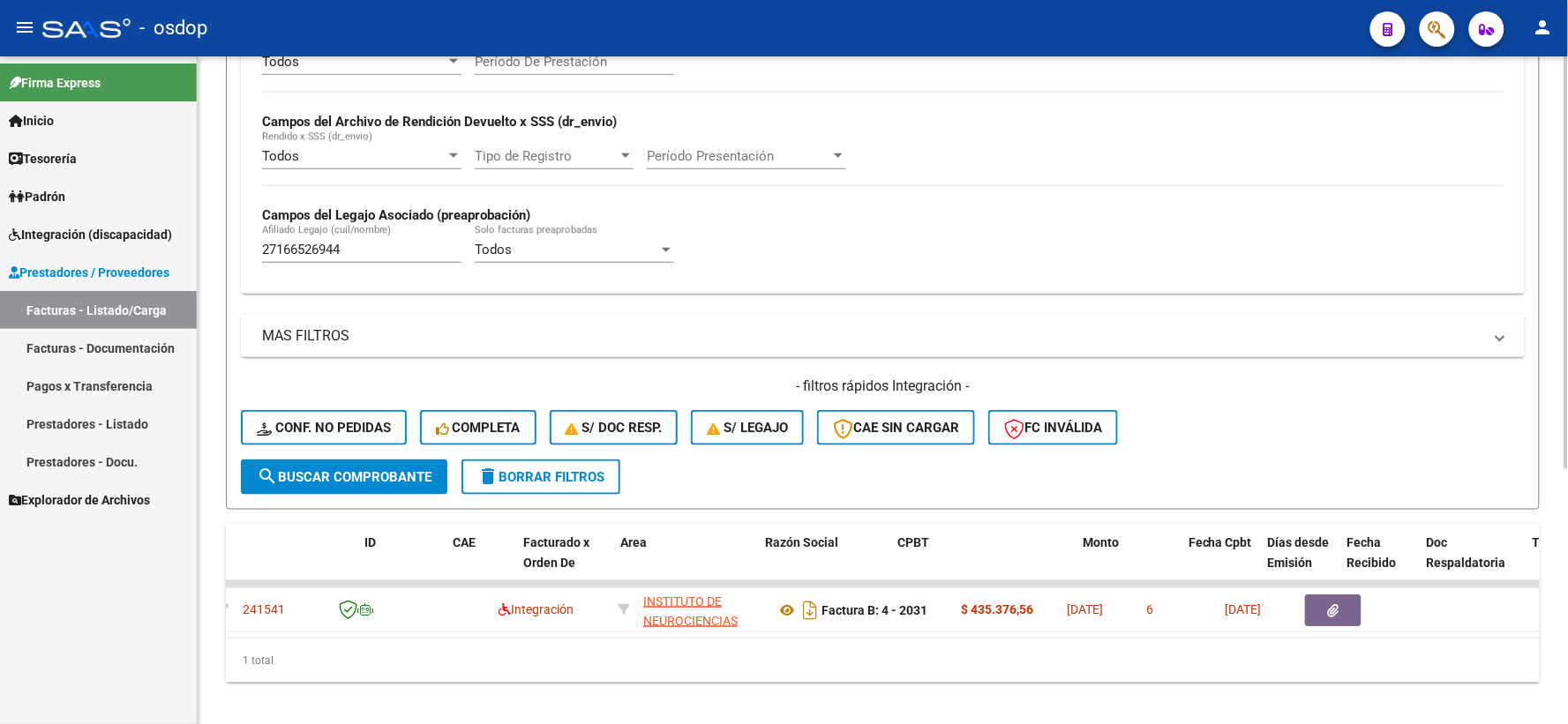
scroll to position [0, 0]
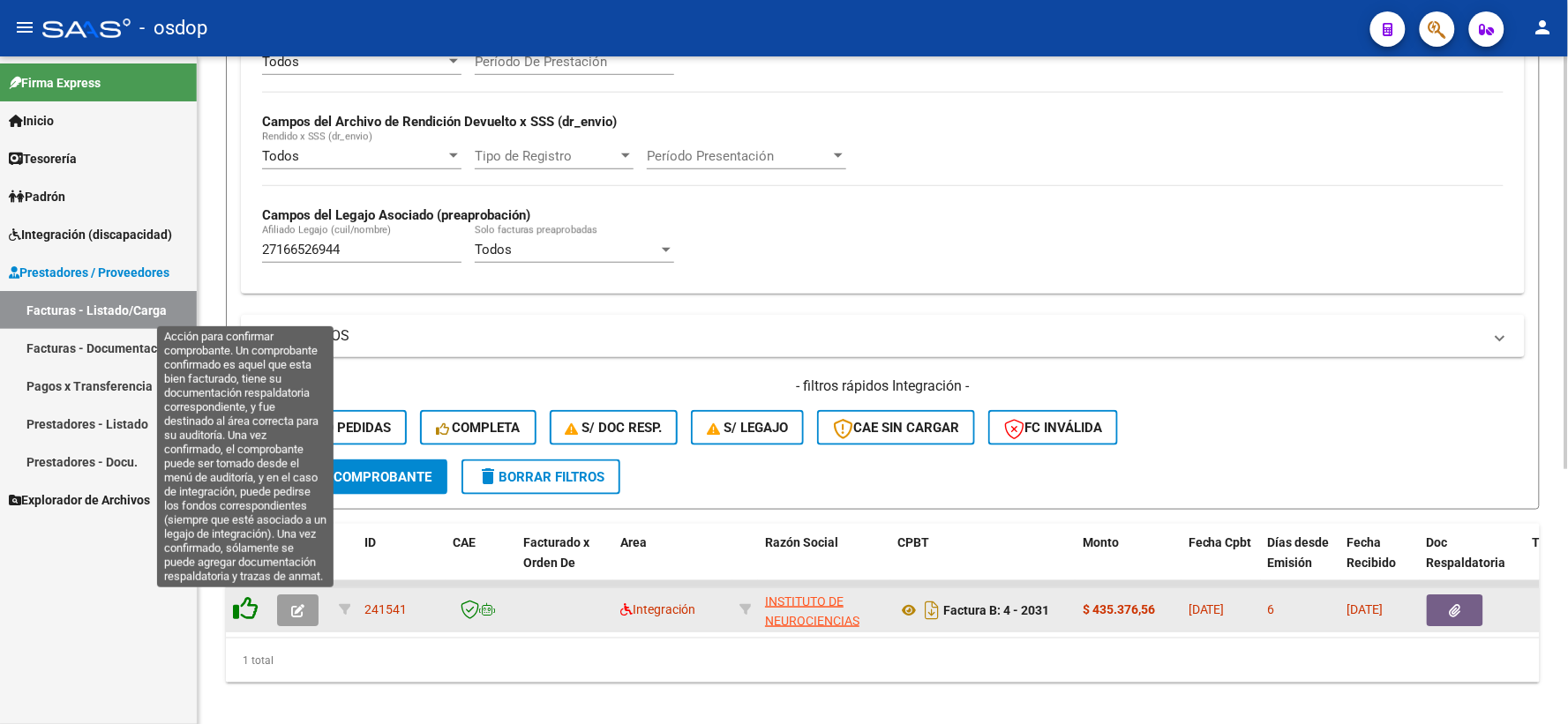
click at [251, 618] on icon at bounding box center [244, 608] width 24 height 24
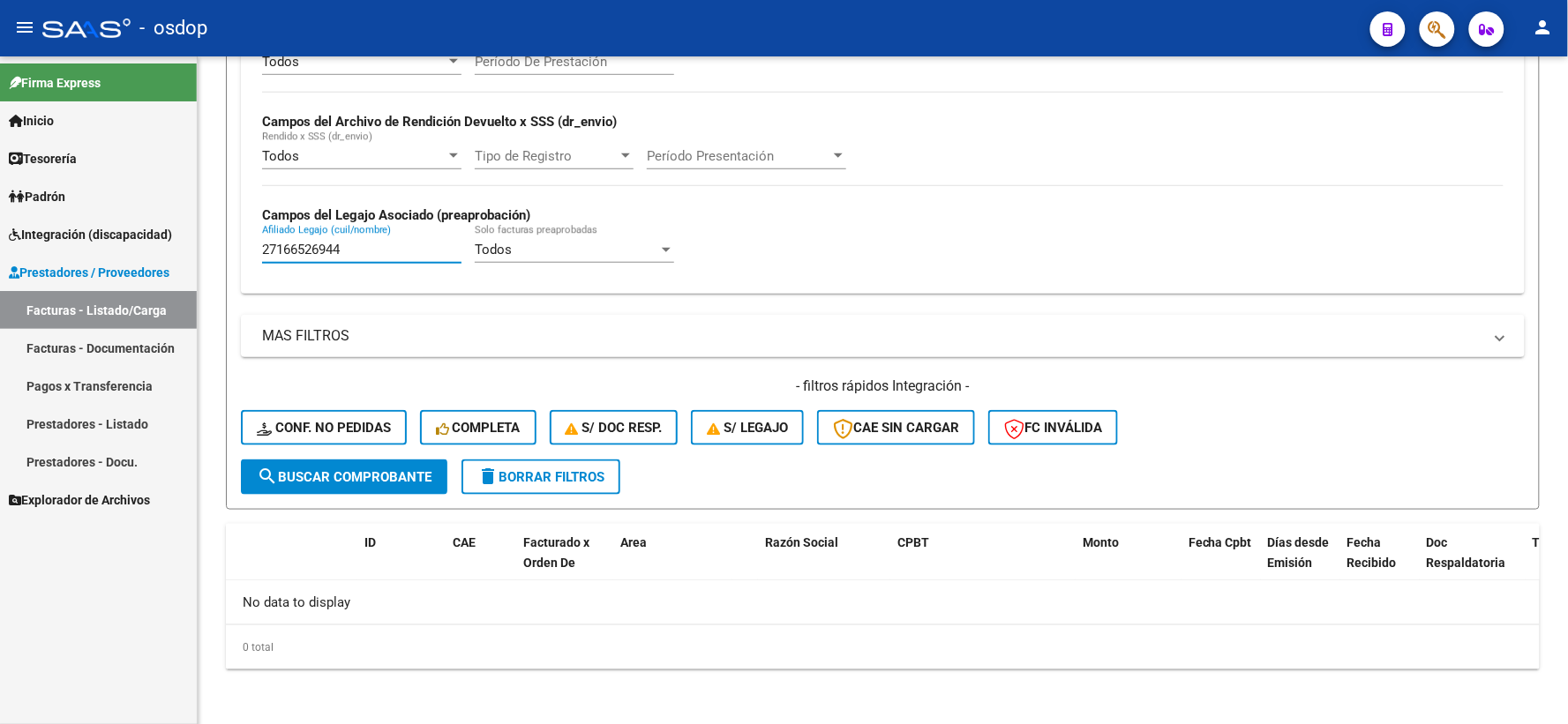
drag, startPoint x: 355, startPoint y: 243, endPoint x: 187, endPoint y: 248, distance: 168.1
click at [187, 248] on mat-sidenav-container "Firma Express Inicio Instructivos Contacto OS Tesorería Extractos Procesados (c…" at bounding box center [784, 390] width 1568 height 668
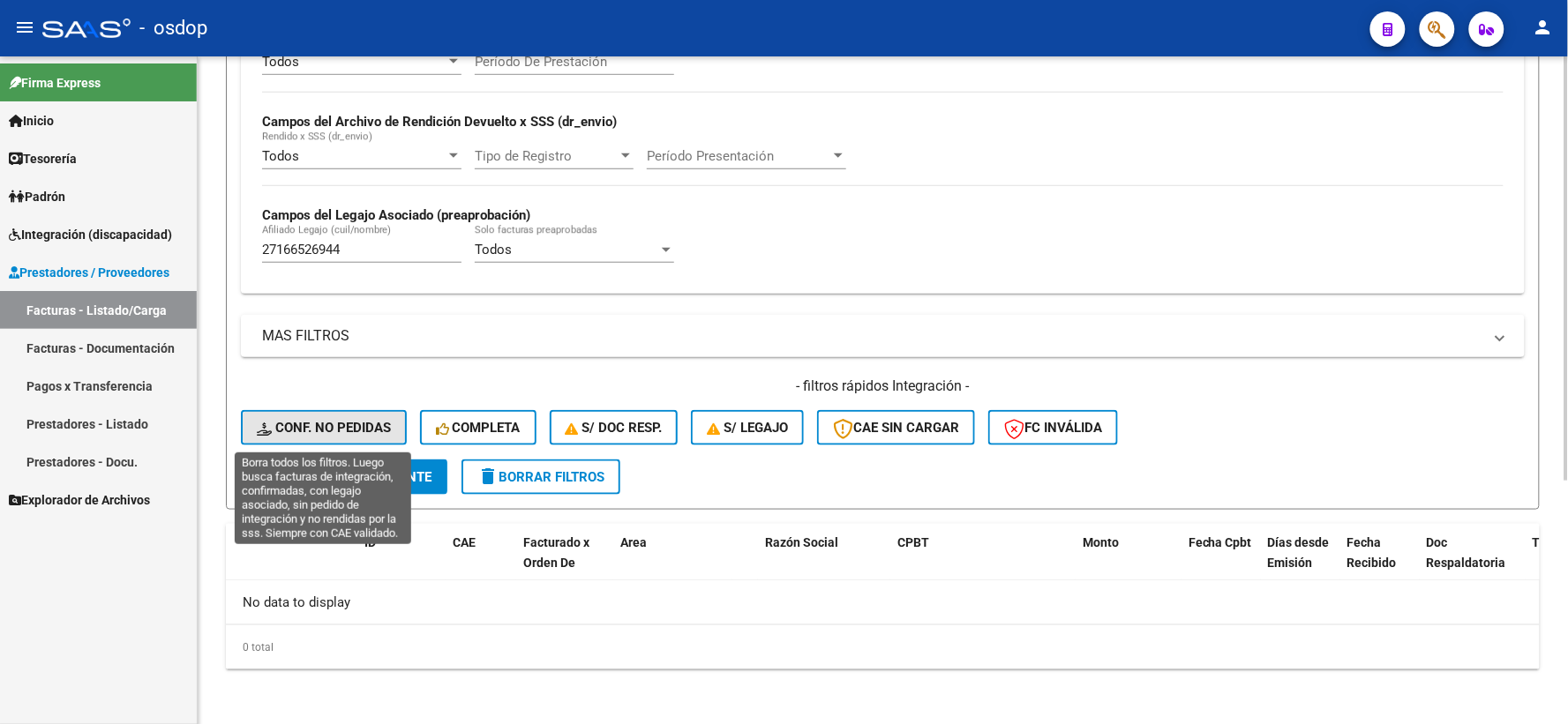
click at [340, 420] on span "Conf. no pedidas" at bounding box center [324, 427] width 134 height 16
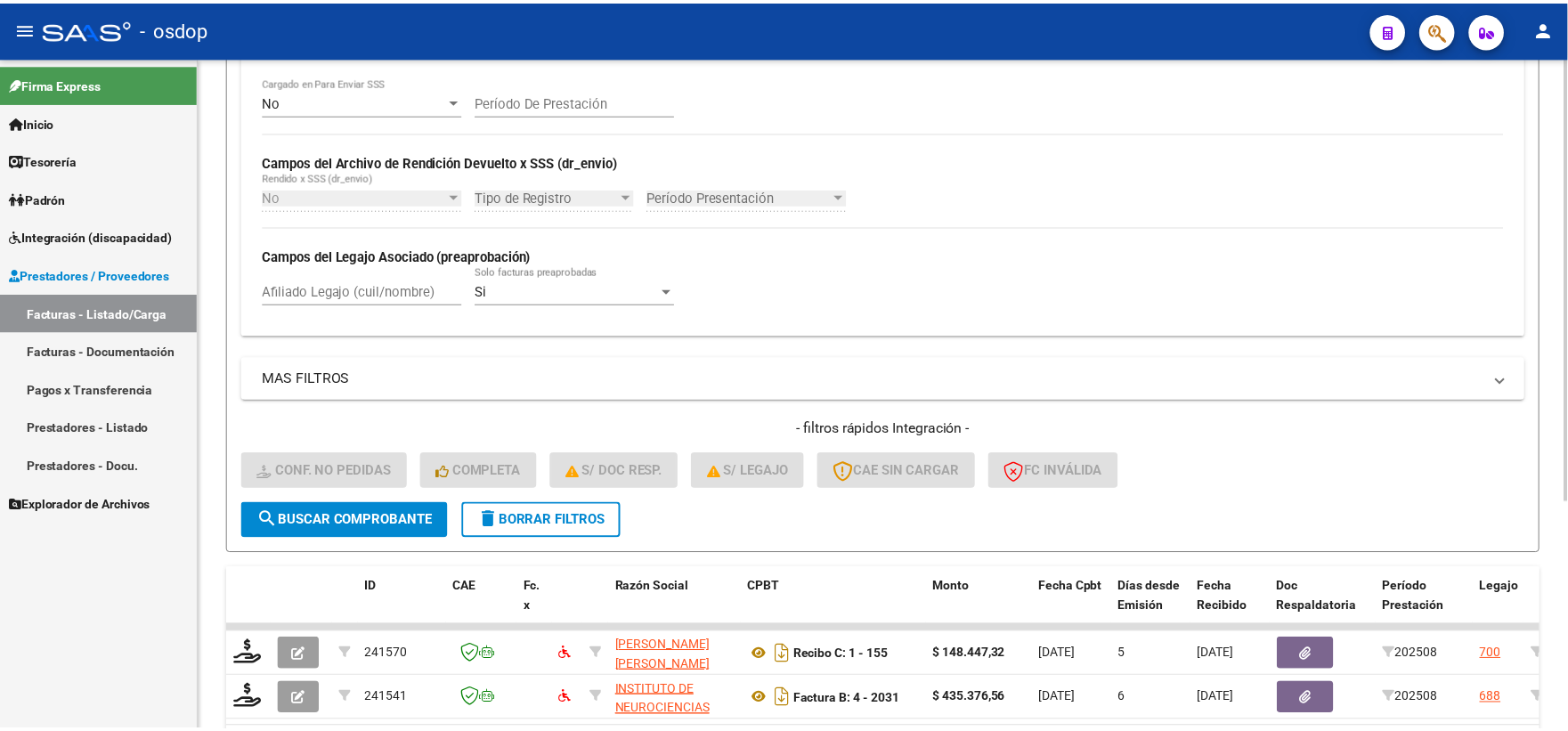
scroll to position [386, 0]
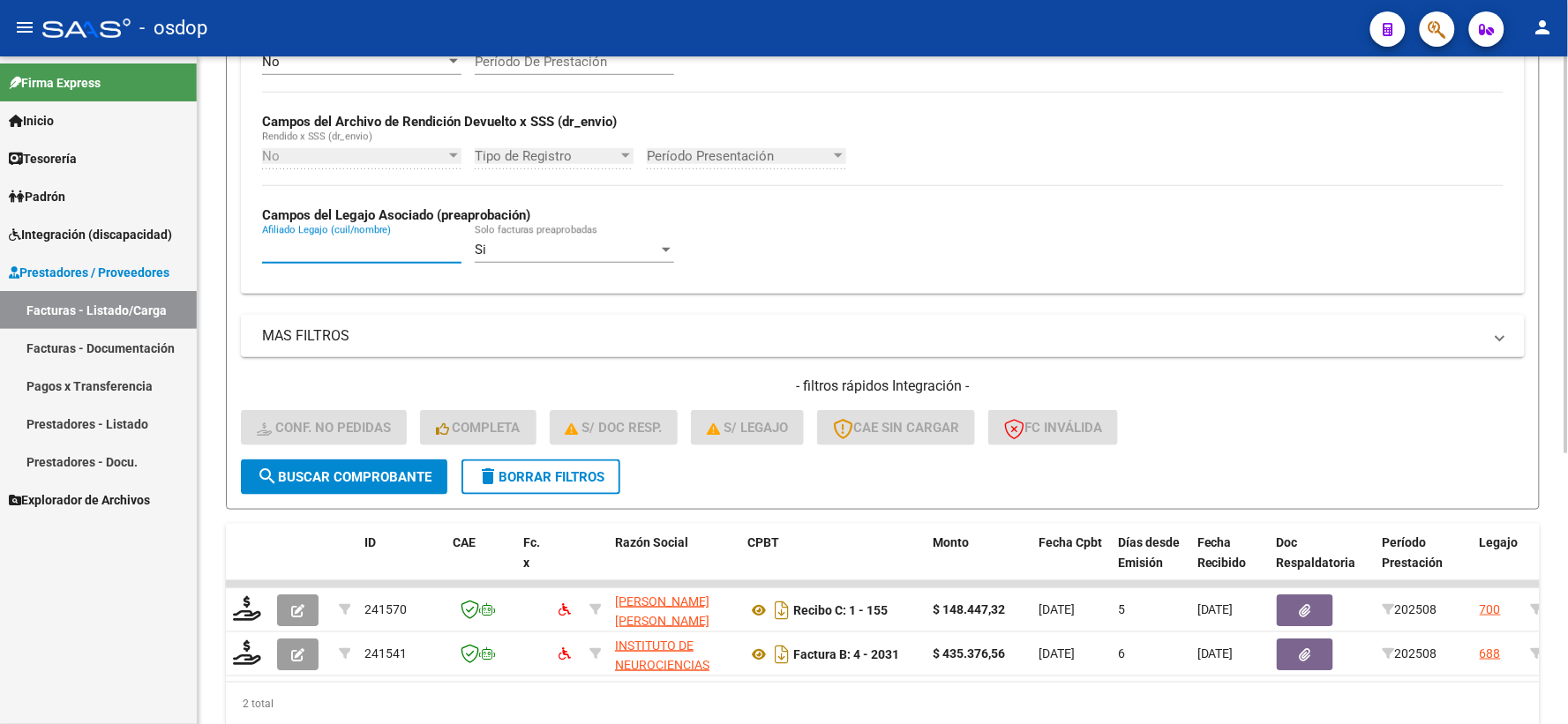
click at [383, 258] on input "Afiliado Legajo (cuil/nombre)" at bounding box center [361, 249] width 200 height 16
paste input "27166526944"
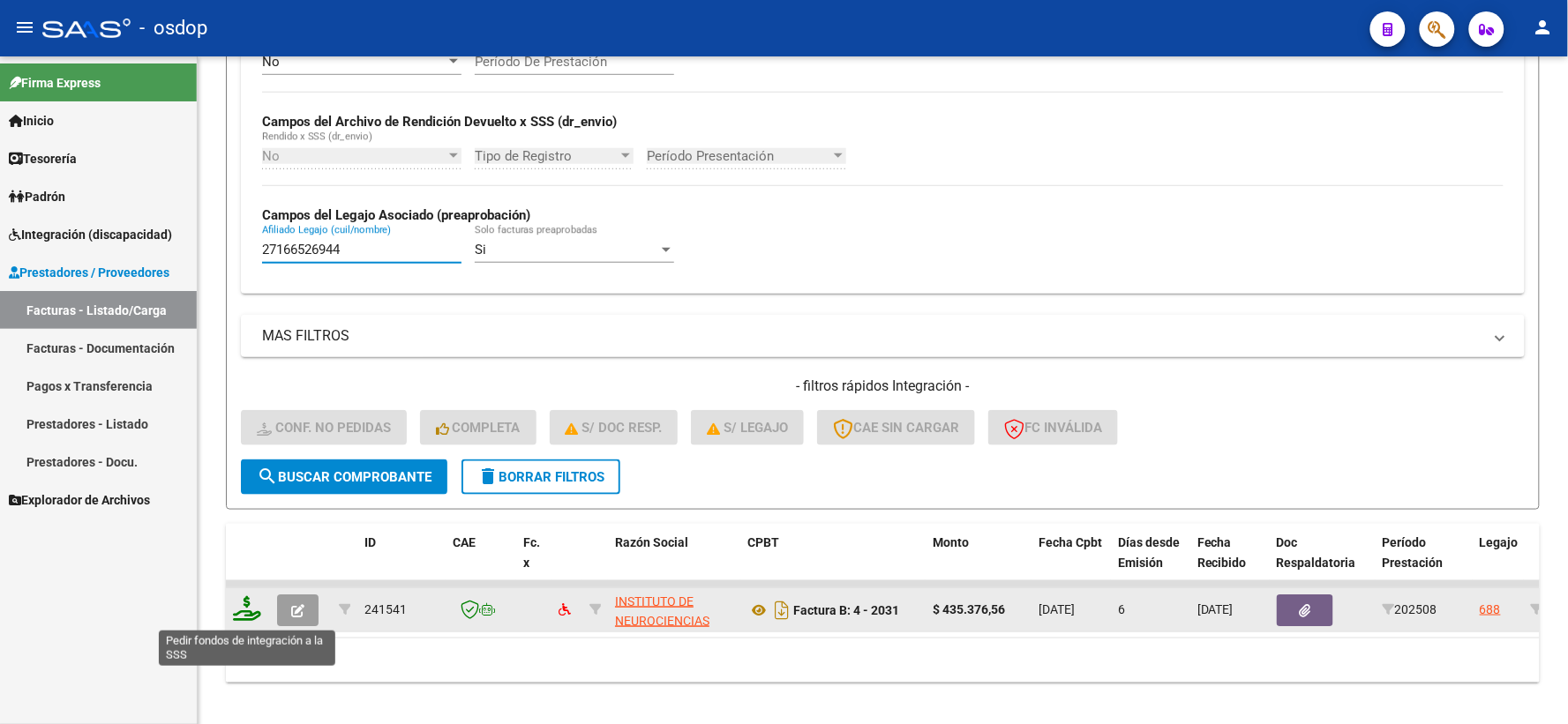
type input "27166526944"
click at [237, 598] on icon at bounding box center [246, 608] width 28 height 24
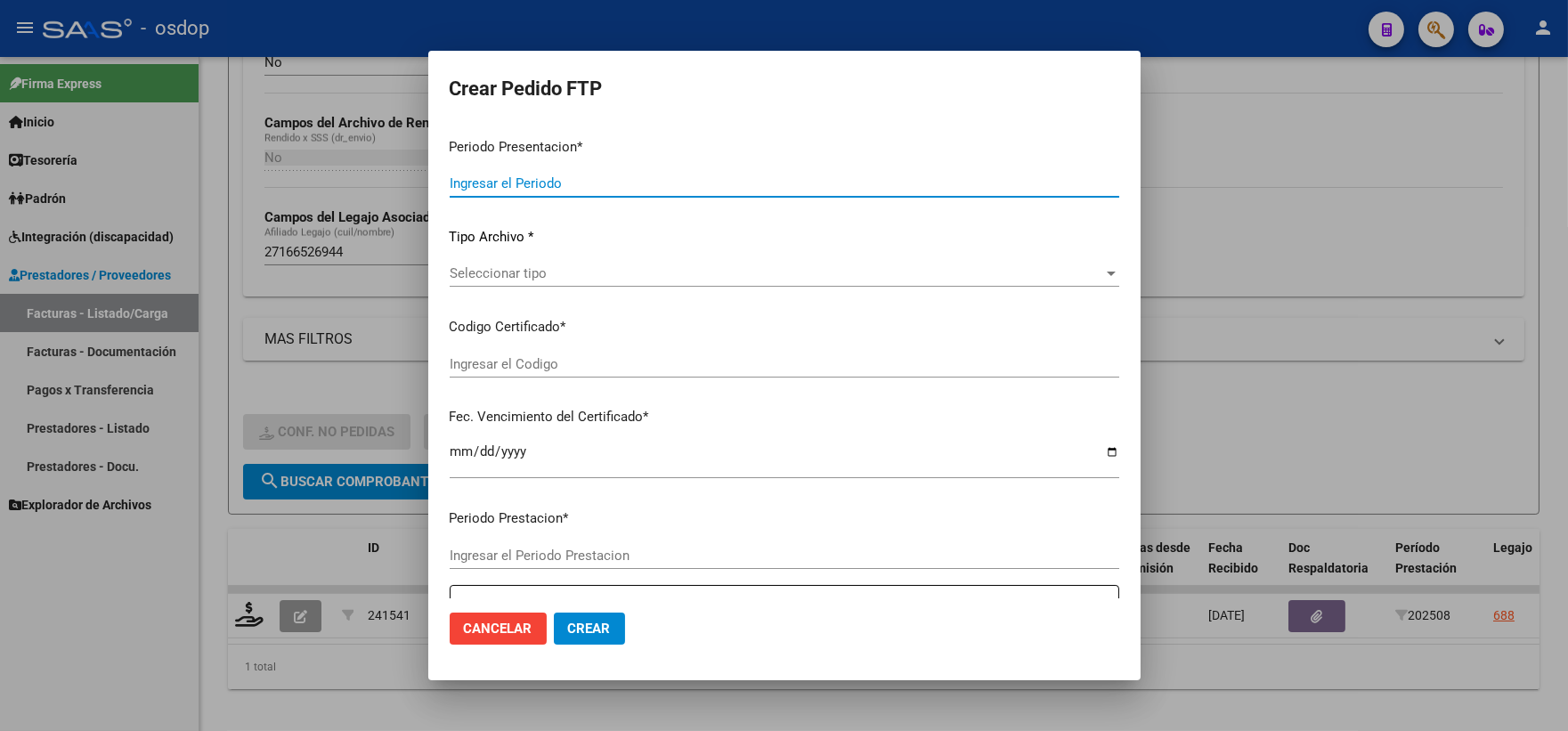
type input "202508"
type input "$ 435.376,56"
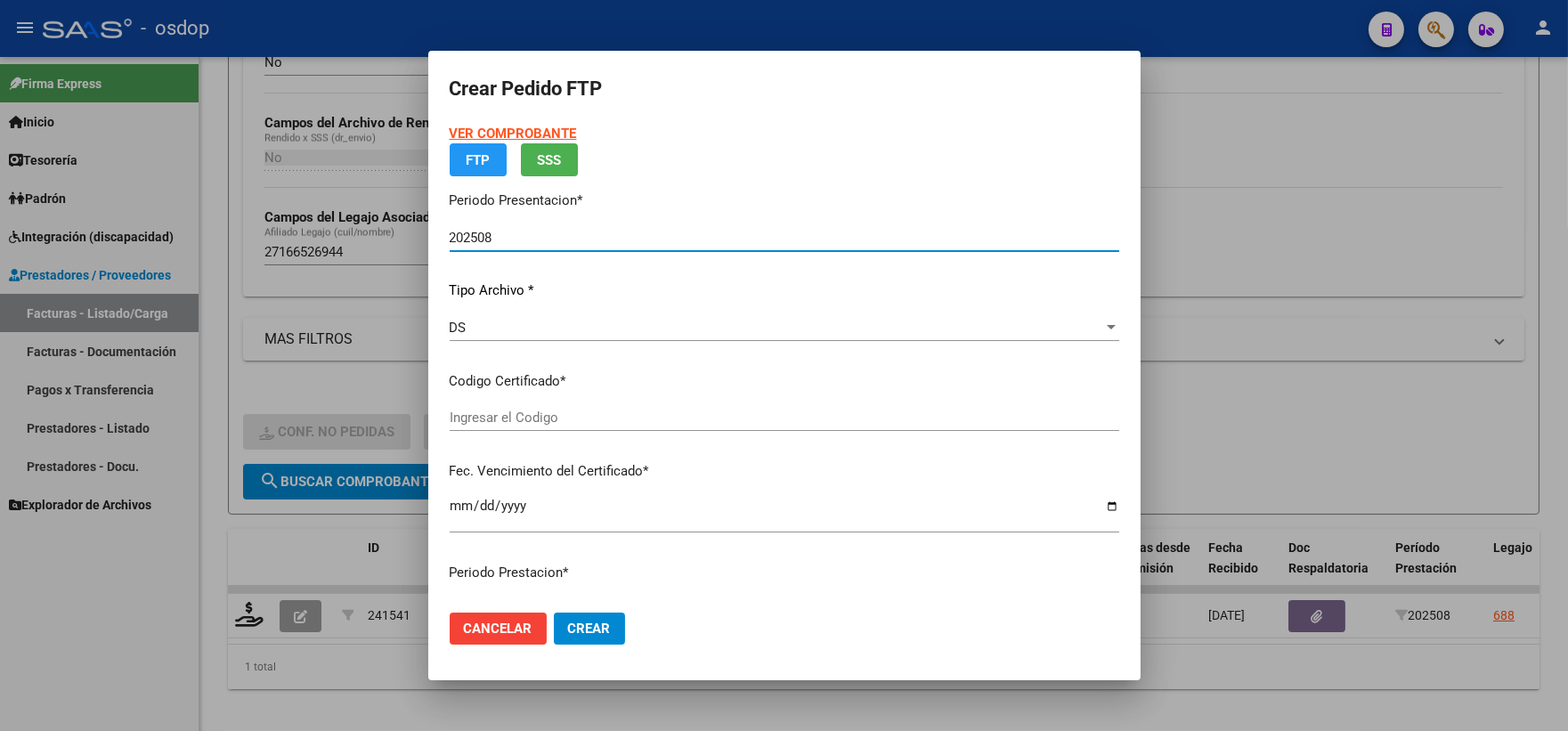
type input "9302246756"
type input "2033-04-10"
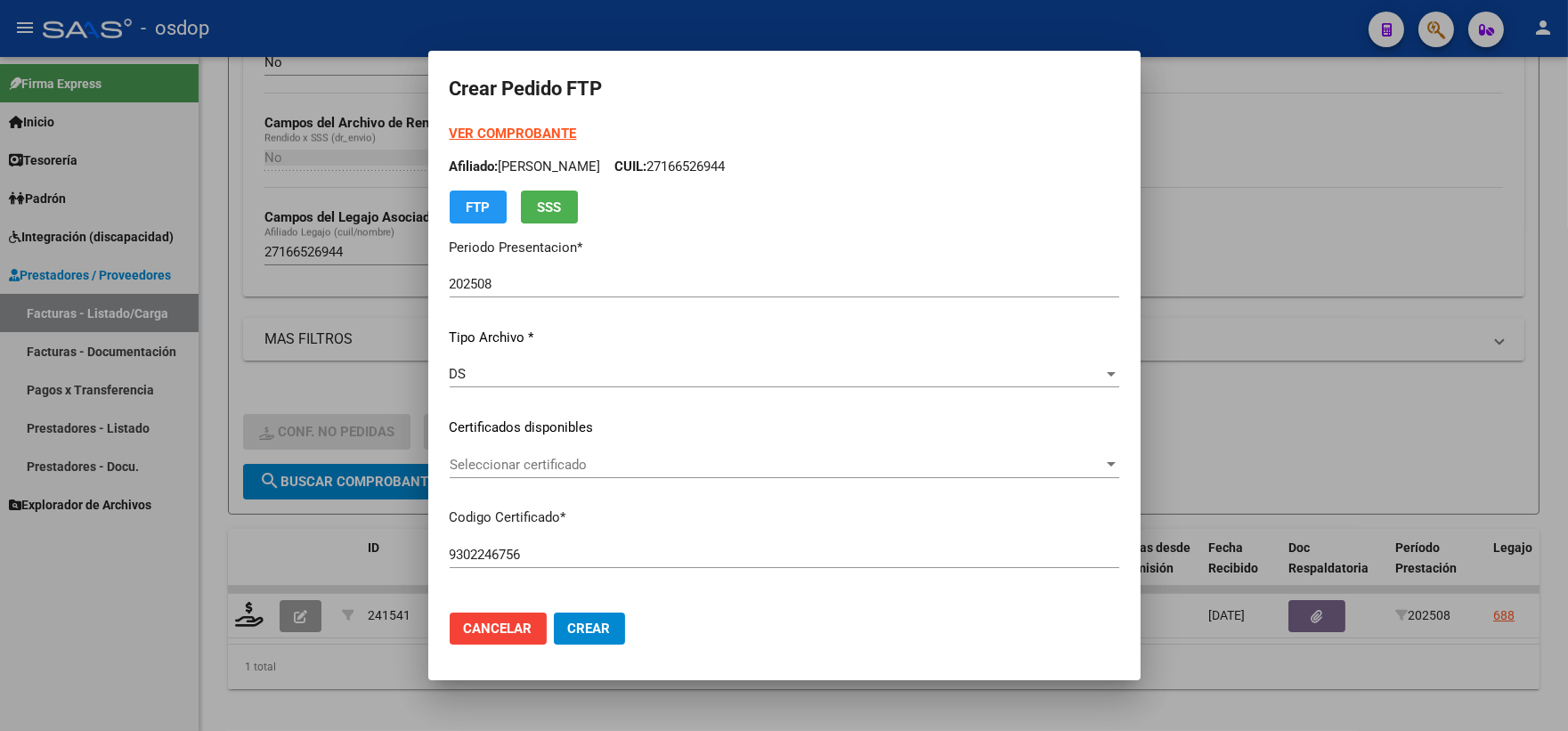
click at [517, 415] on div "VER COMPROBANTE ARCA Padrón Afiliado: GIMENEZ INES MARCELA CUIL: 27166526944 FT…" at bounding box center [785, 415] width 670 height 583
click at [513, 469] on span "Seleccionar certificado" at bounding box center [776, 465] width 653 height 16
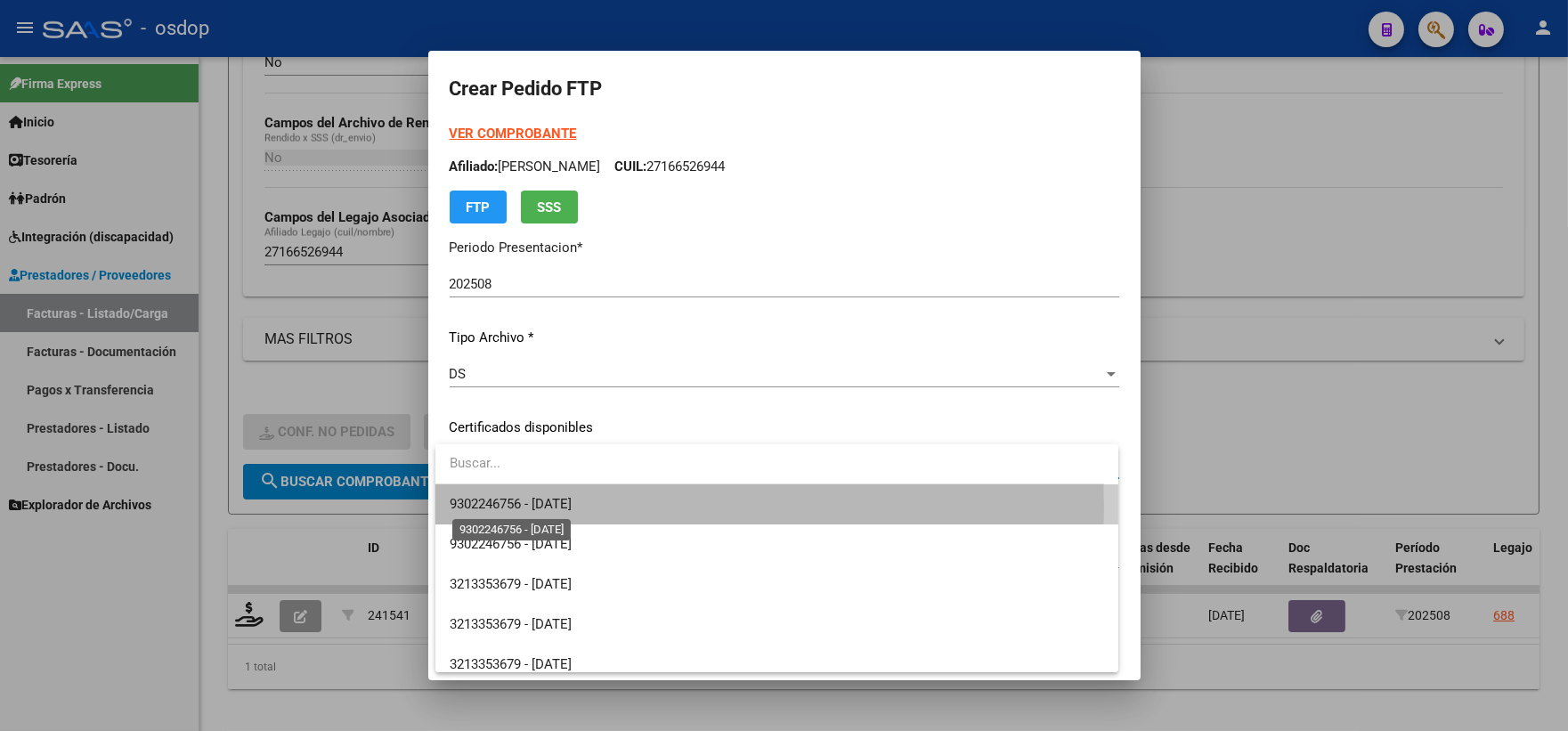
click at [543, 508] on span "9302246756 - 2033-04-10" at bounding box center [511, 504] width 122 height 16
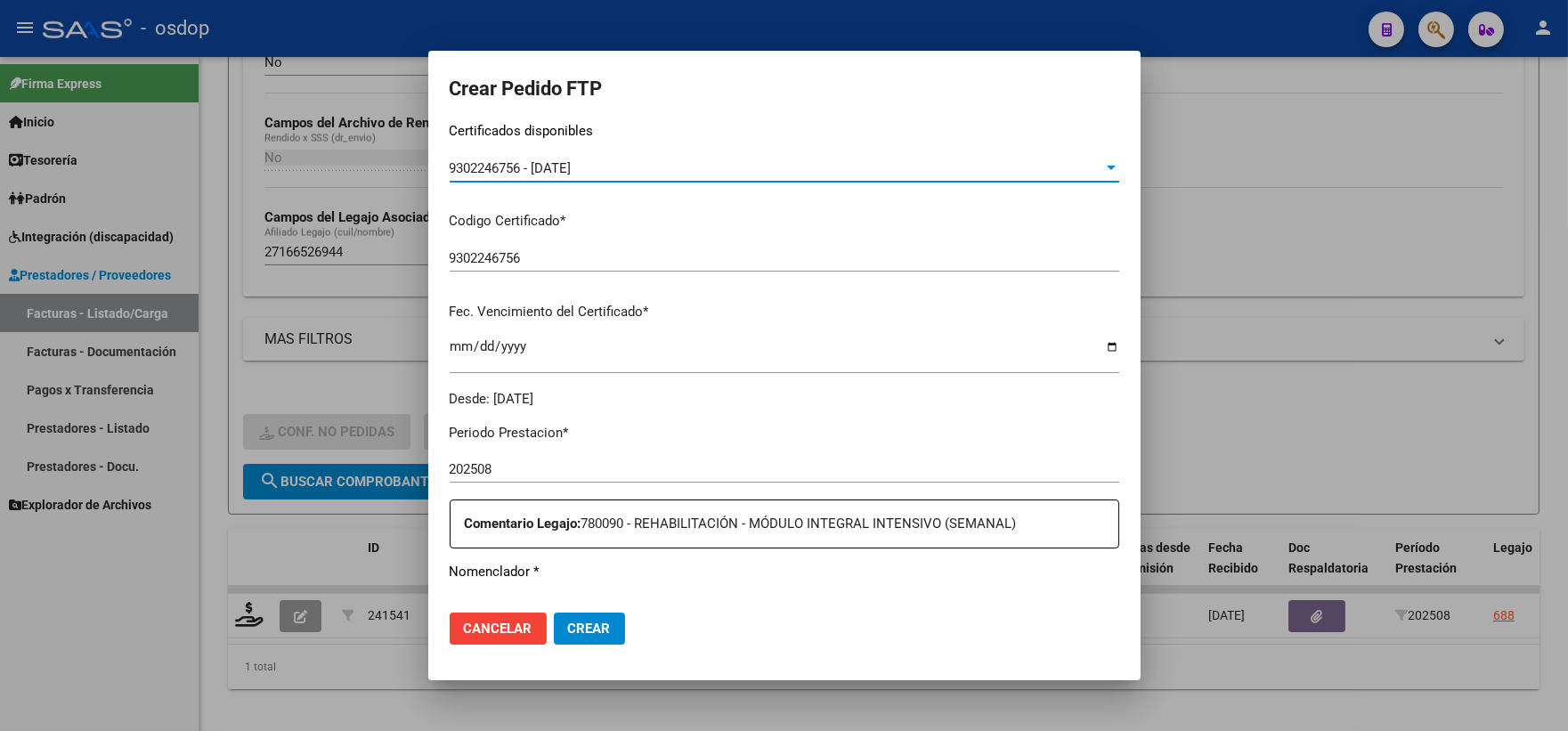
scroll to position [593, 0]
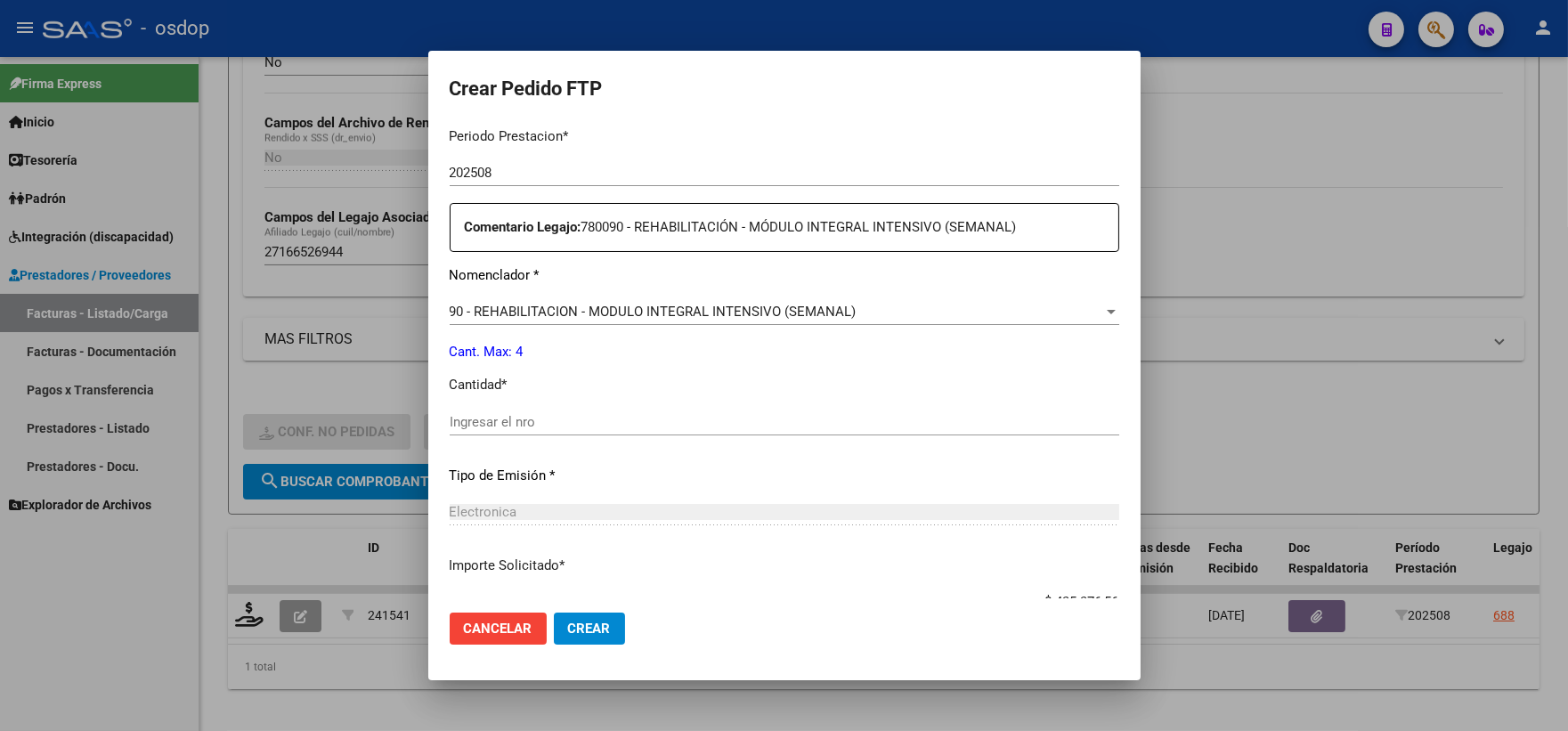
click at [537, 420] on input "Ingresar el nro" at bounding box center [785, 422] width 670 height 16
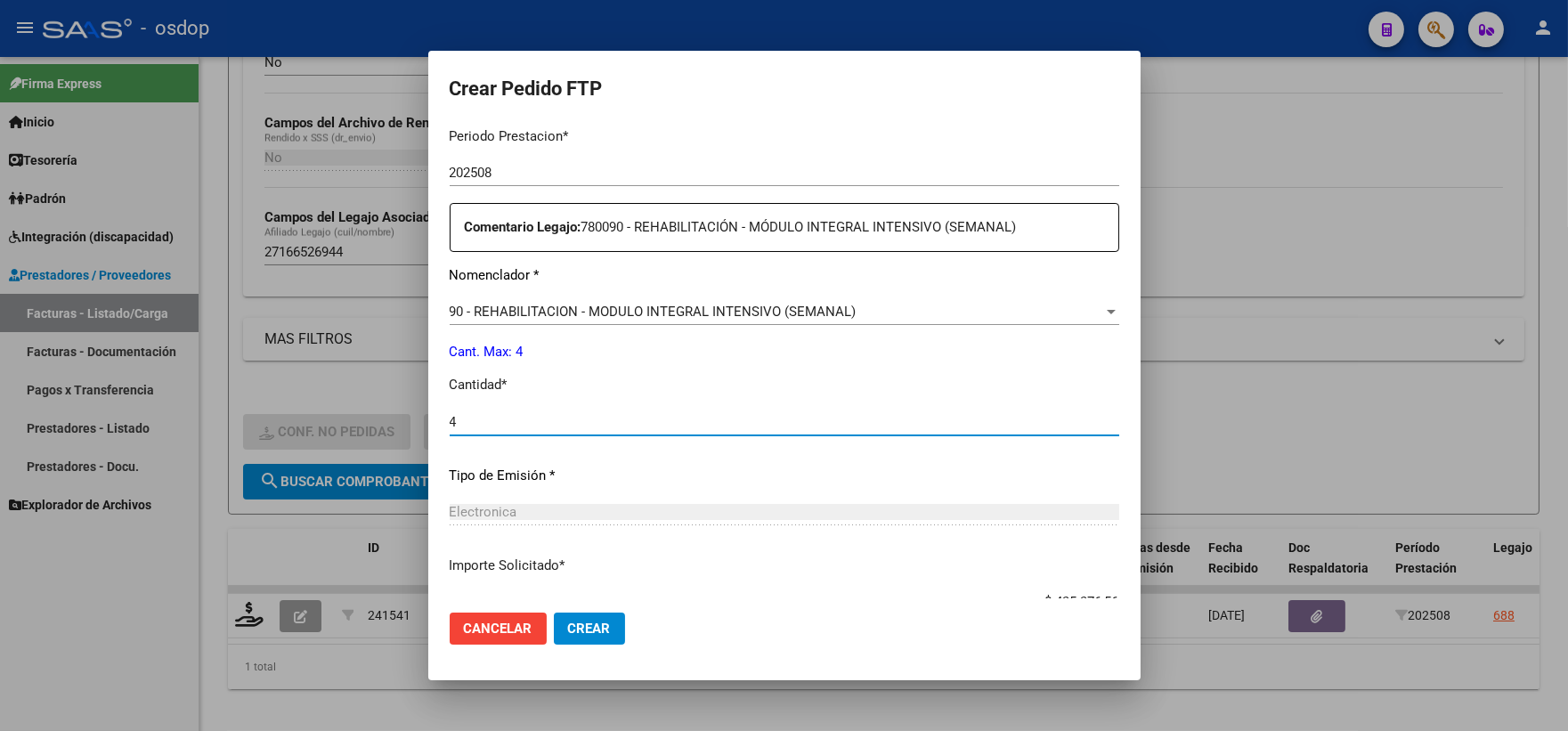
type input "4"
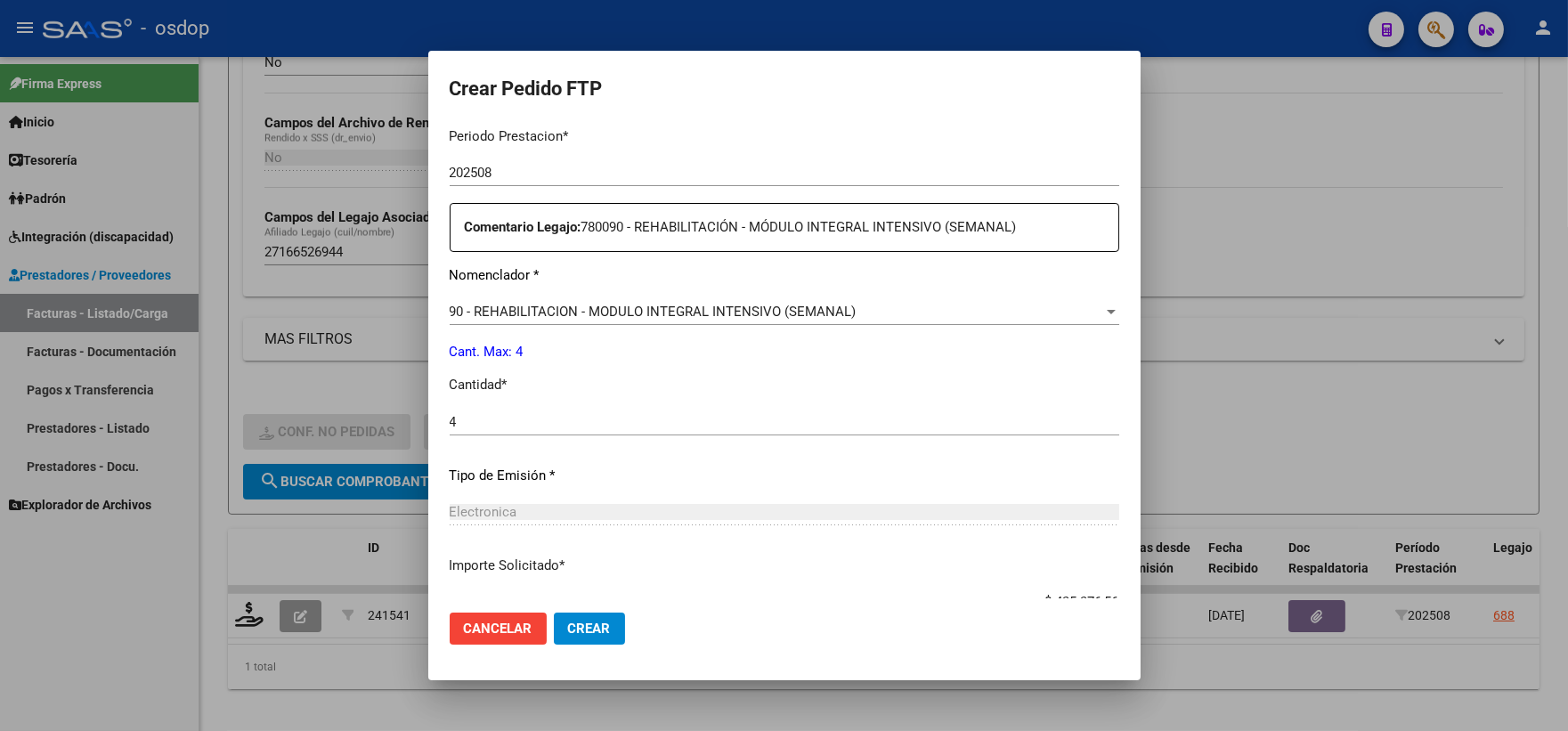
scroll to position [717, 0]
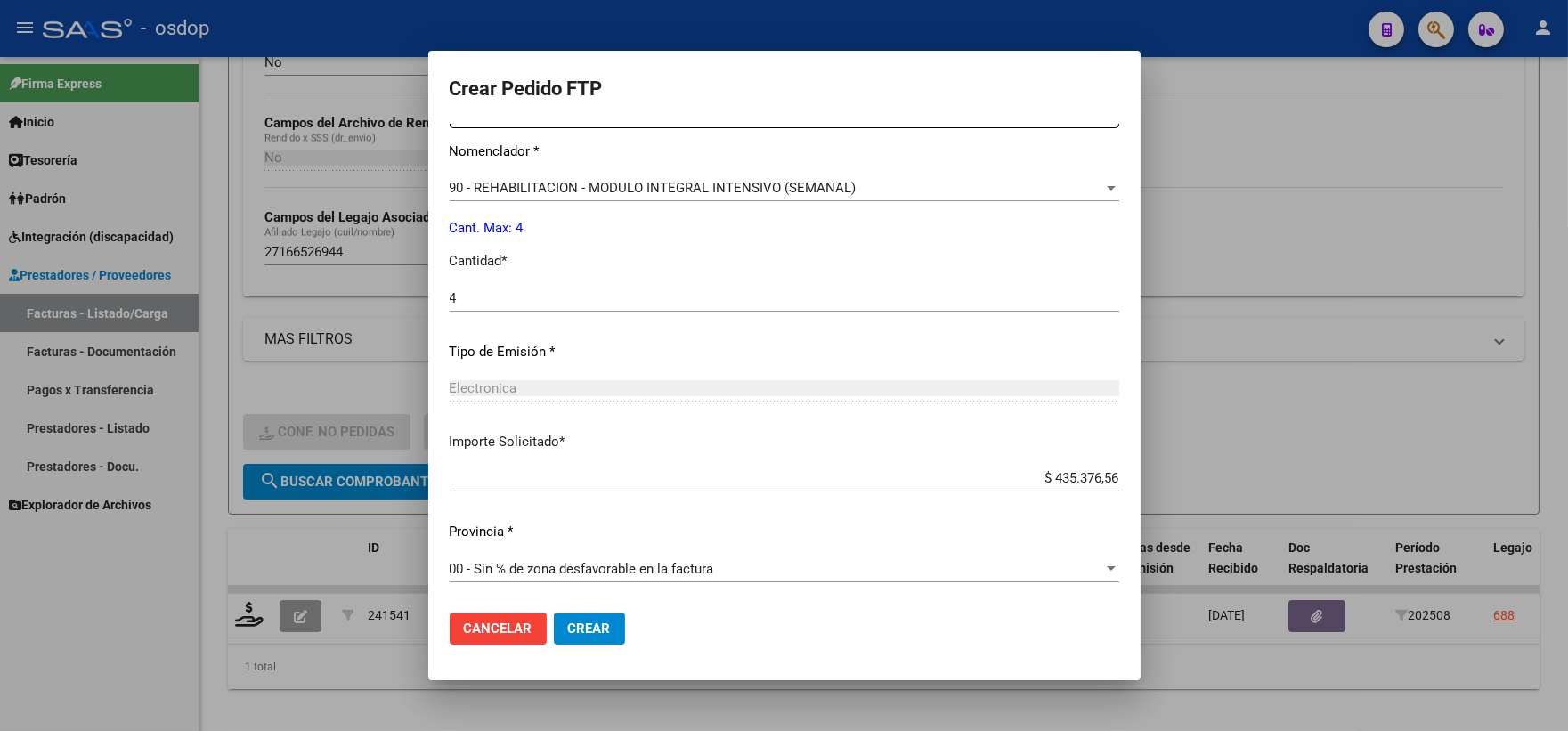
click at [573, 623] on span "Crear" at bounding box center [589, 629] width 43 height 16
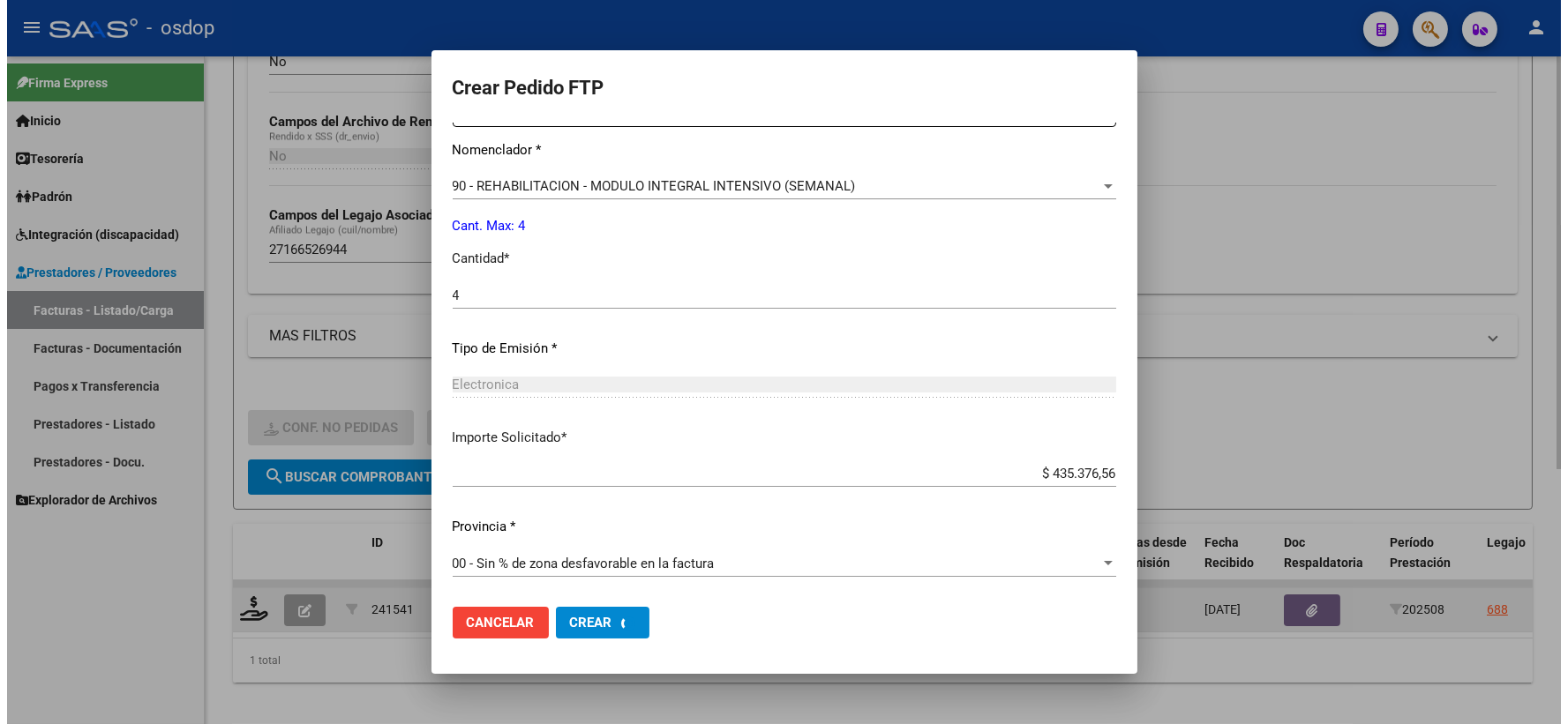
scroll to position [0, 0]
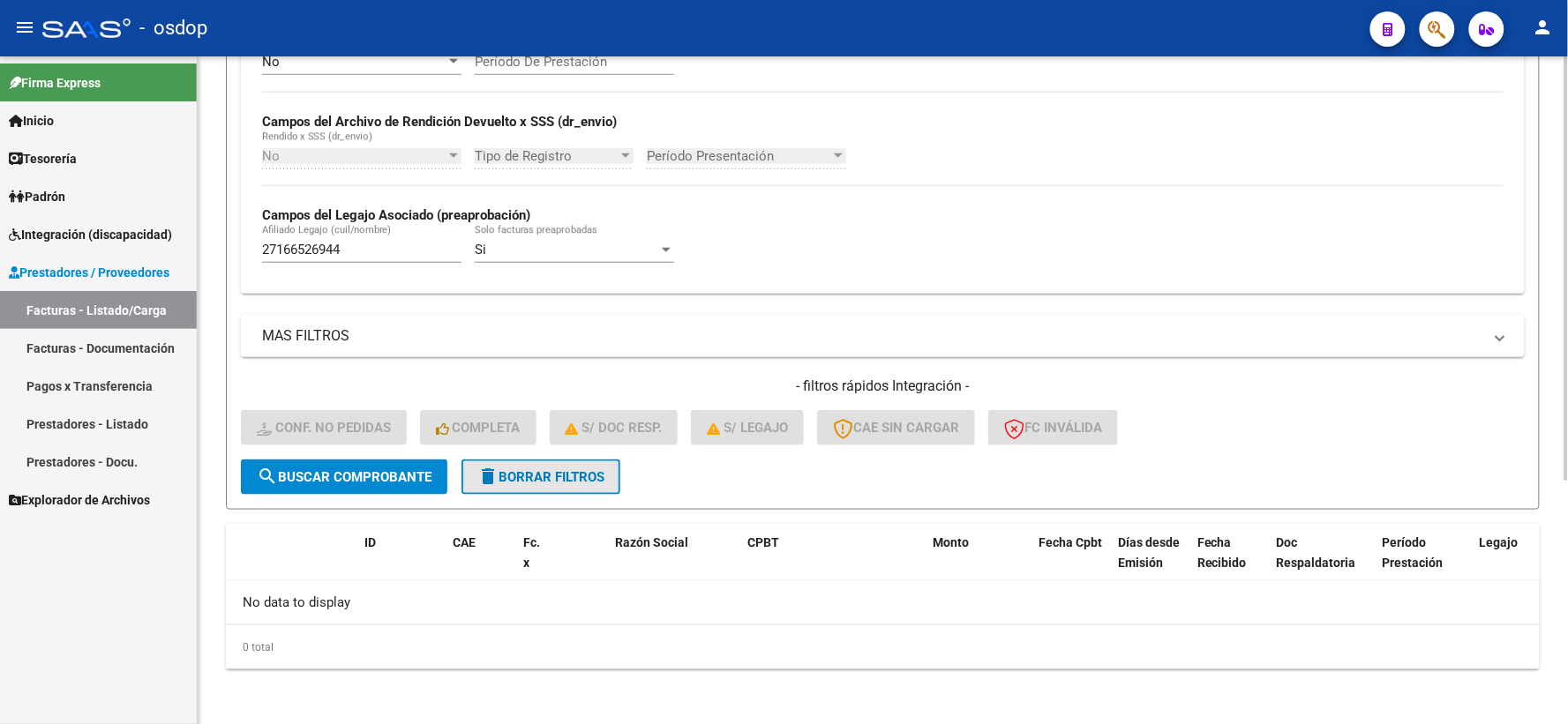
click at [521, 469] on span "delete Borrar Filtros" at bounding box center [540, 477] width 128 height 16
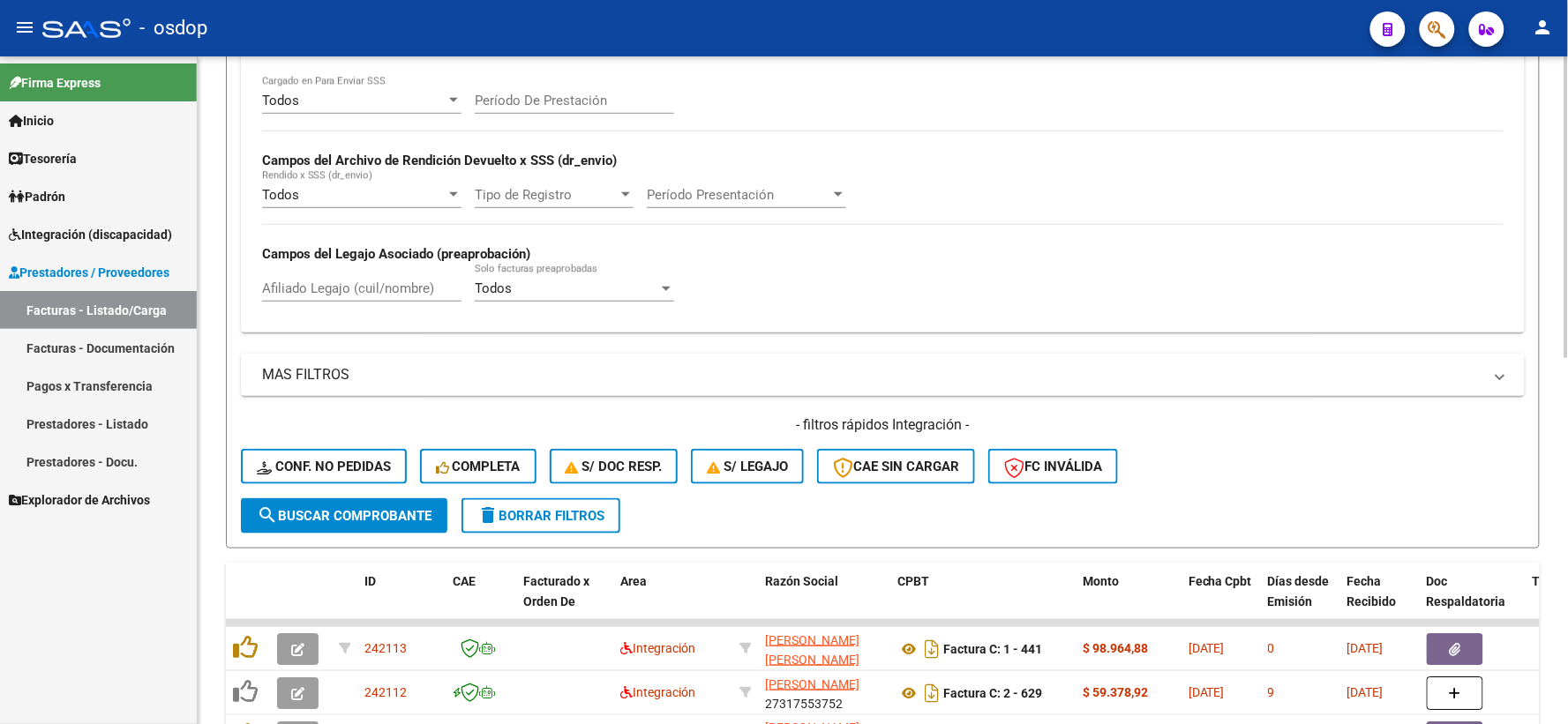
scroll to position [382, 0]
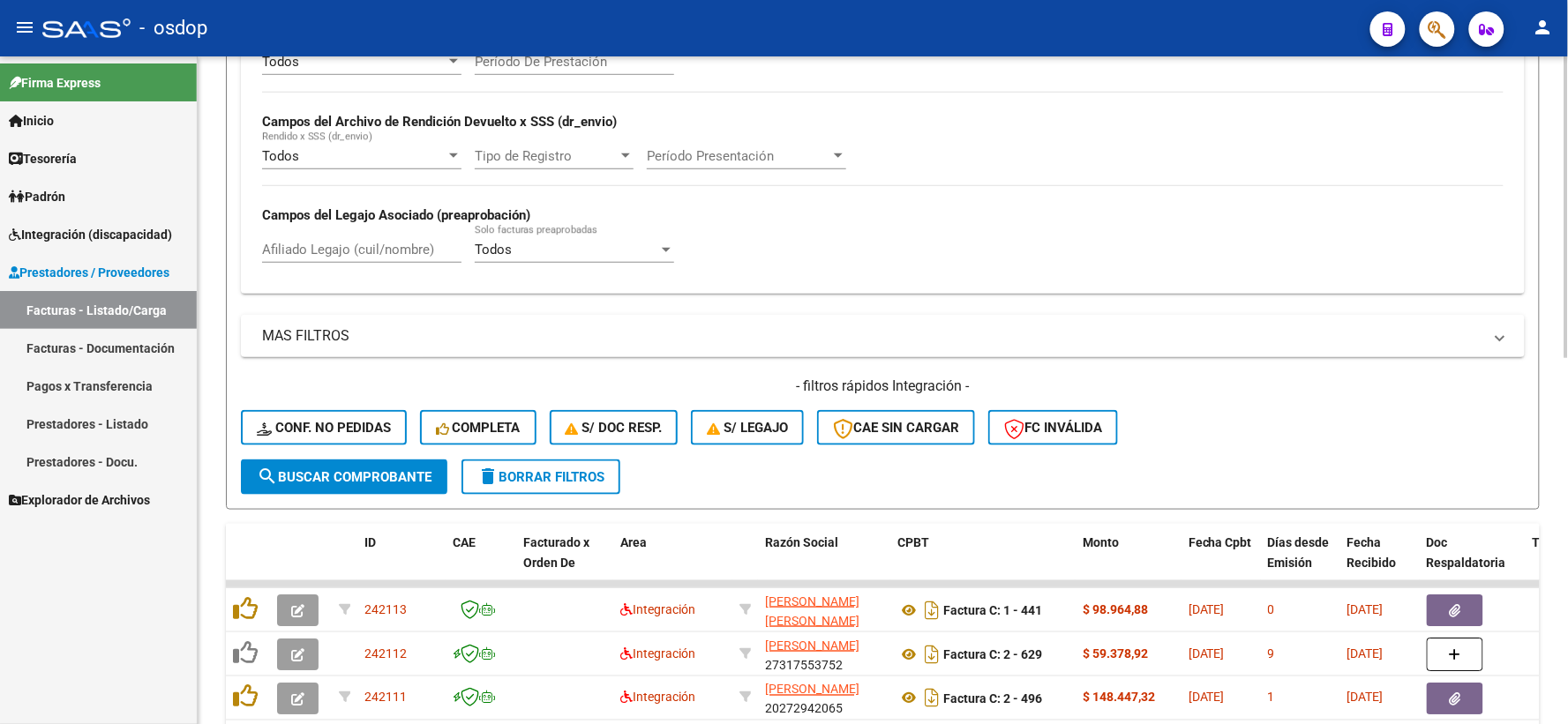
click at [359, 260] on div "Afiliado Legajo (cuil/nombre)" at bounding box center [361, 243] width 200 height 38
paste input "20399482462"
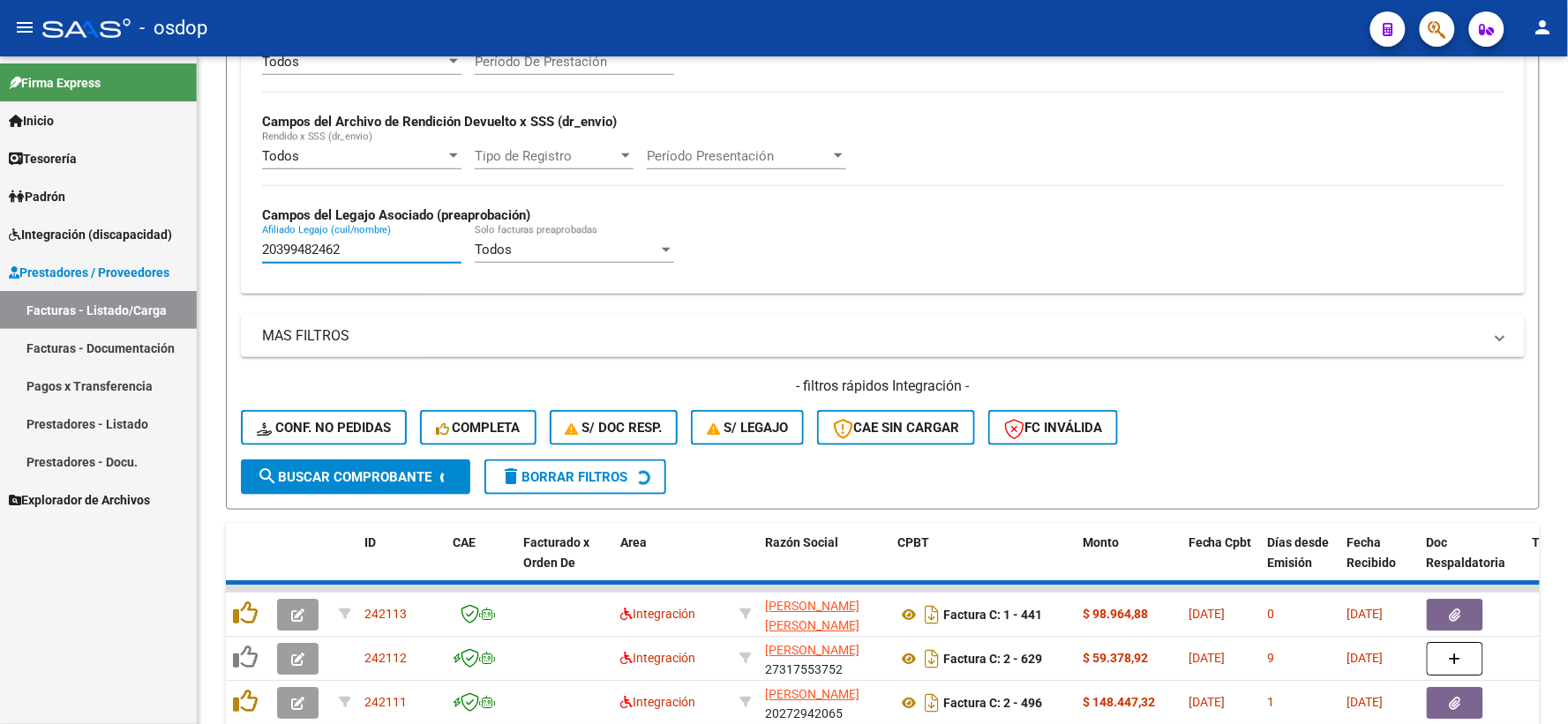
type input "20399482462"
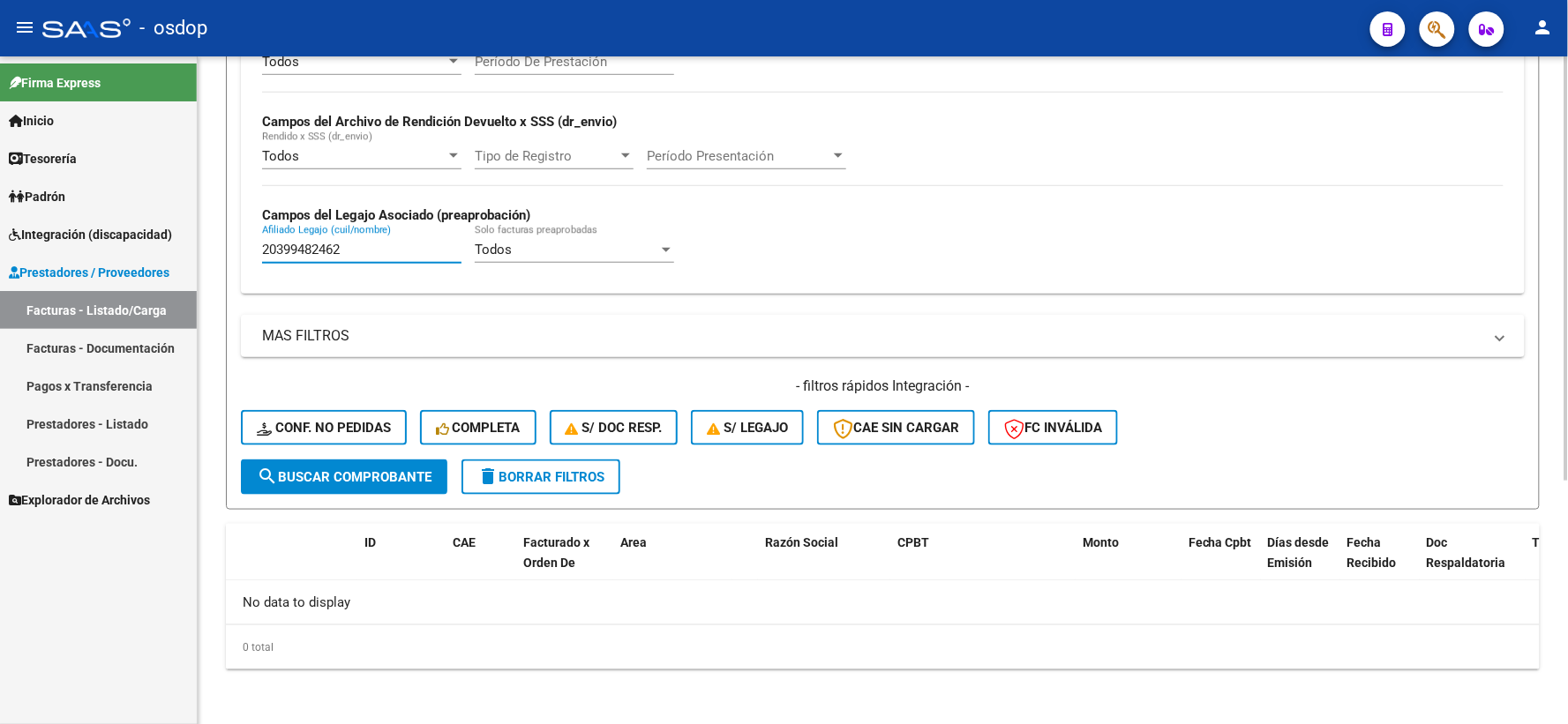
click at [374, 257] on input "20399482462" at bounding box center [361, 249] width 200 height 16
drag, startPoint x: 559, startPoint y: 484, endPoint x: 554, endPoint y: 562, distance: 78.2
click at [559, 483] on button "delete Borrar Filtros" at bounding box center [540, 477] width 159 height 35
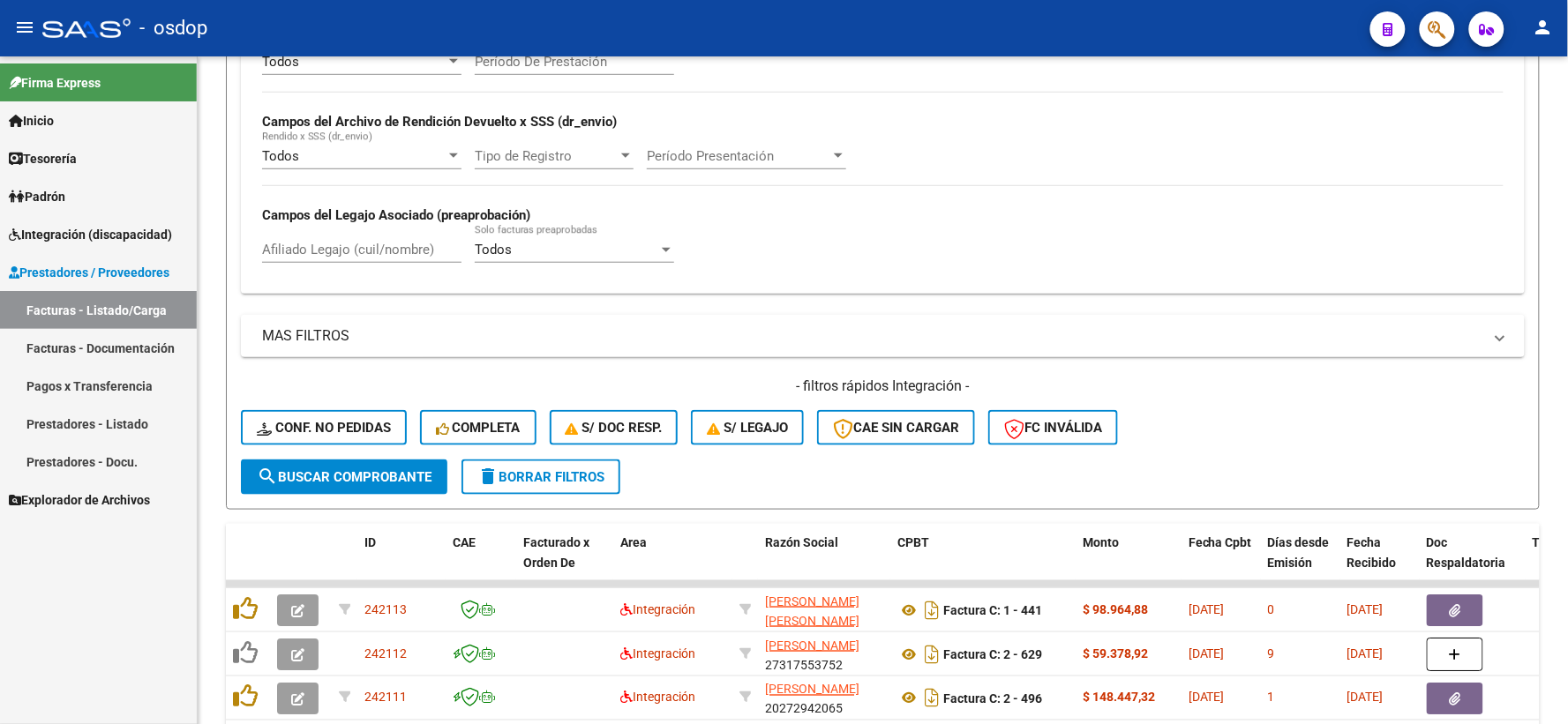
click at [348, 254] on input "Afiliado Legajo (cuil/nombre)" at bounding box center [361, 249] width 200 height 16
paste input "20580912983"
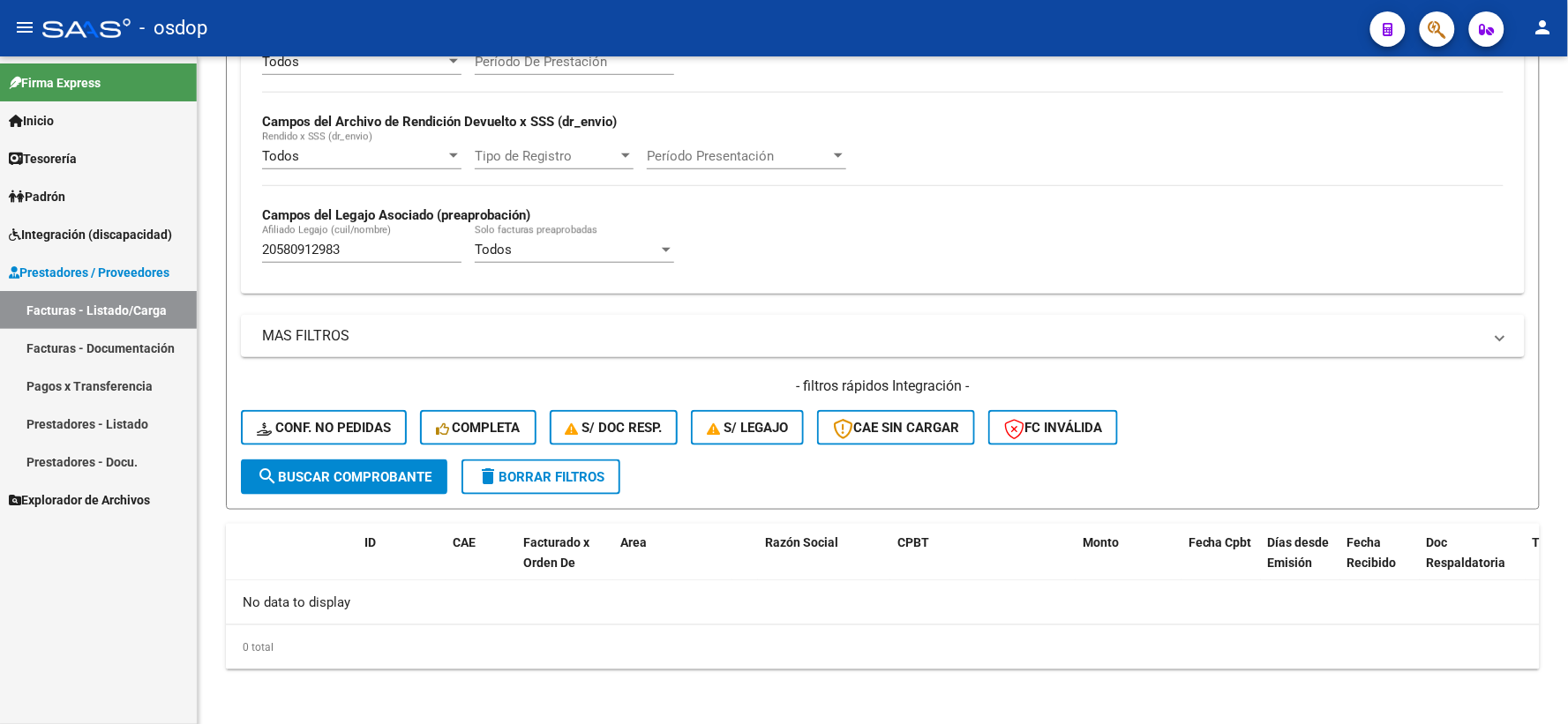
drag, startPoint x: 360, startPoint y: 240, endPoint x: 48, endPoint y: 204, distance: 314.1
click at [145, 228] on mat-sidenav-container "Firma Express Inicio Instructivos Contacto OS Tesorería Extractos Procesados (c…" at bounding box center [784, 390] width 1568 height 668
drag, startPoint x: 360, startPoint y: 250, endPoint x: 0, endPoint y: 209, distance: 362.3
click at [38, 213] on mat-sidenav-container "Firma Express Inicio Instructivos Contacto OS Tesorería Extractos Procesados (c…" at bounding box center [784, 390] width 1568 height 668
paste input "15494058"
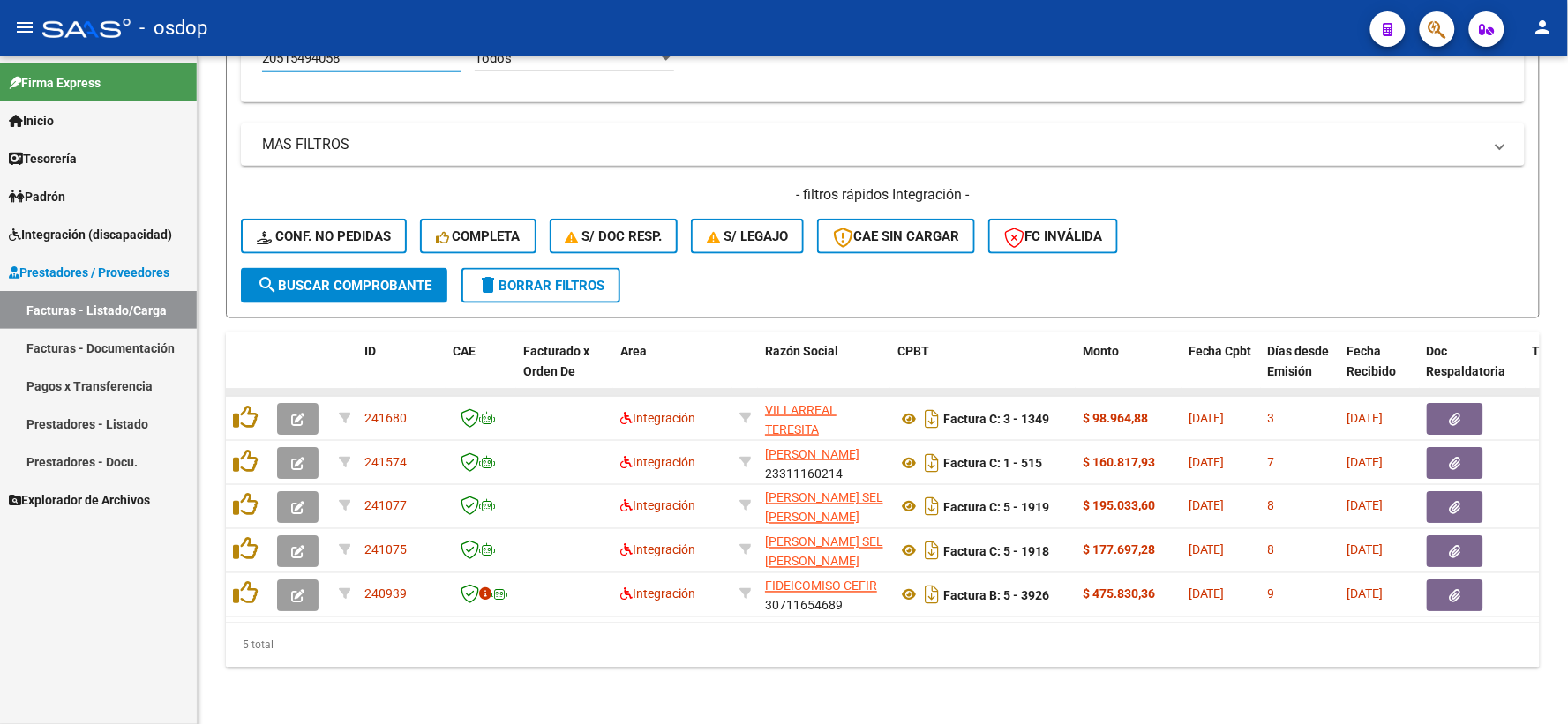
scroll to position [588, 0]
type input "20515494058"
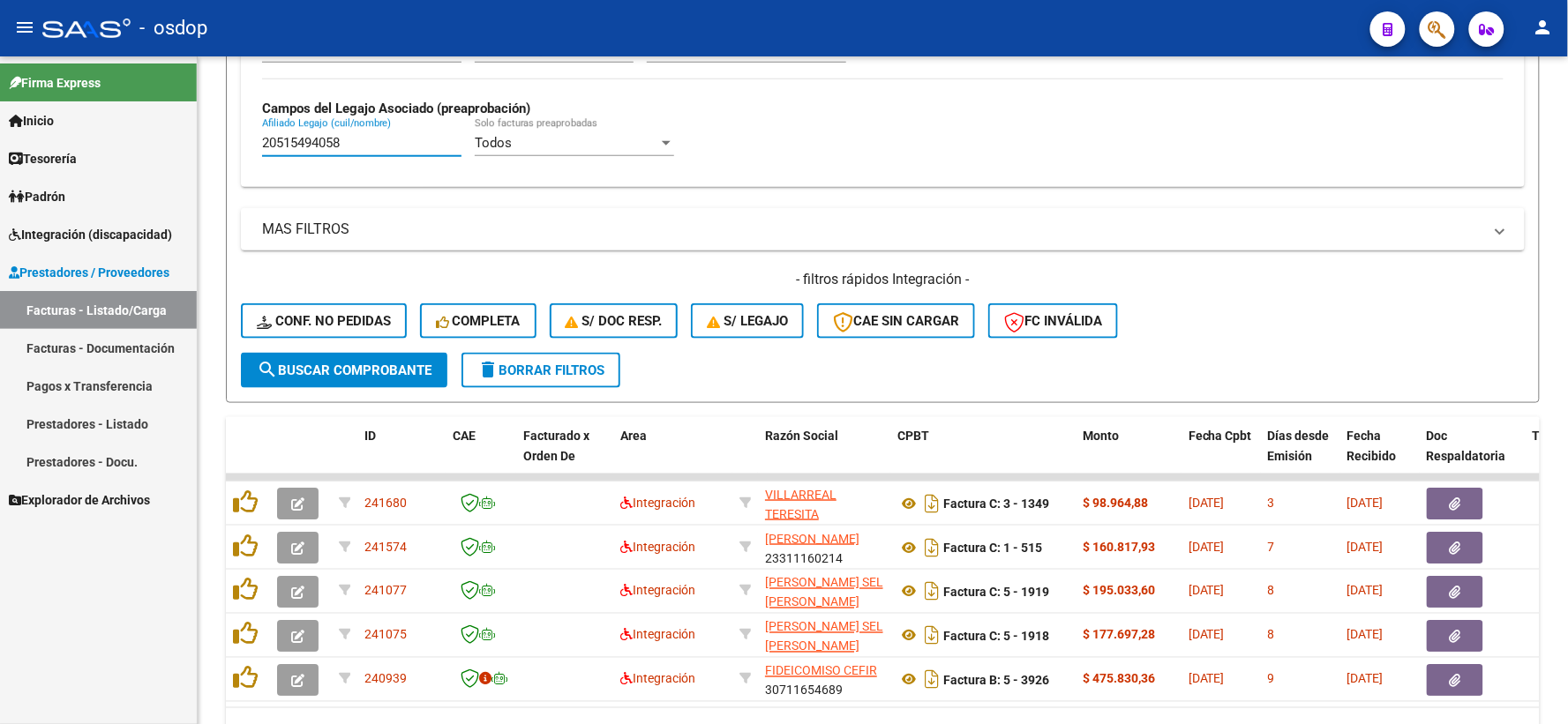
drag, startPoint x: 382, startPoint y: 147, endPoint x: 77, endPoint y: 171, distance: 305.9
click at [77, 171] on mat-sidenav-container "Firma Express Inicio Instructivos Contacto OS Tesorería Extractos Procesados (c…" at bounding box center [784, 390] width 1568 height 668
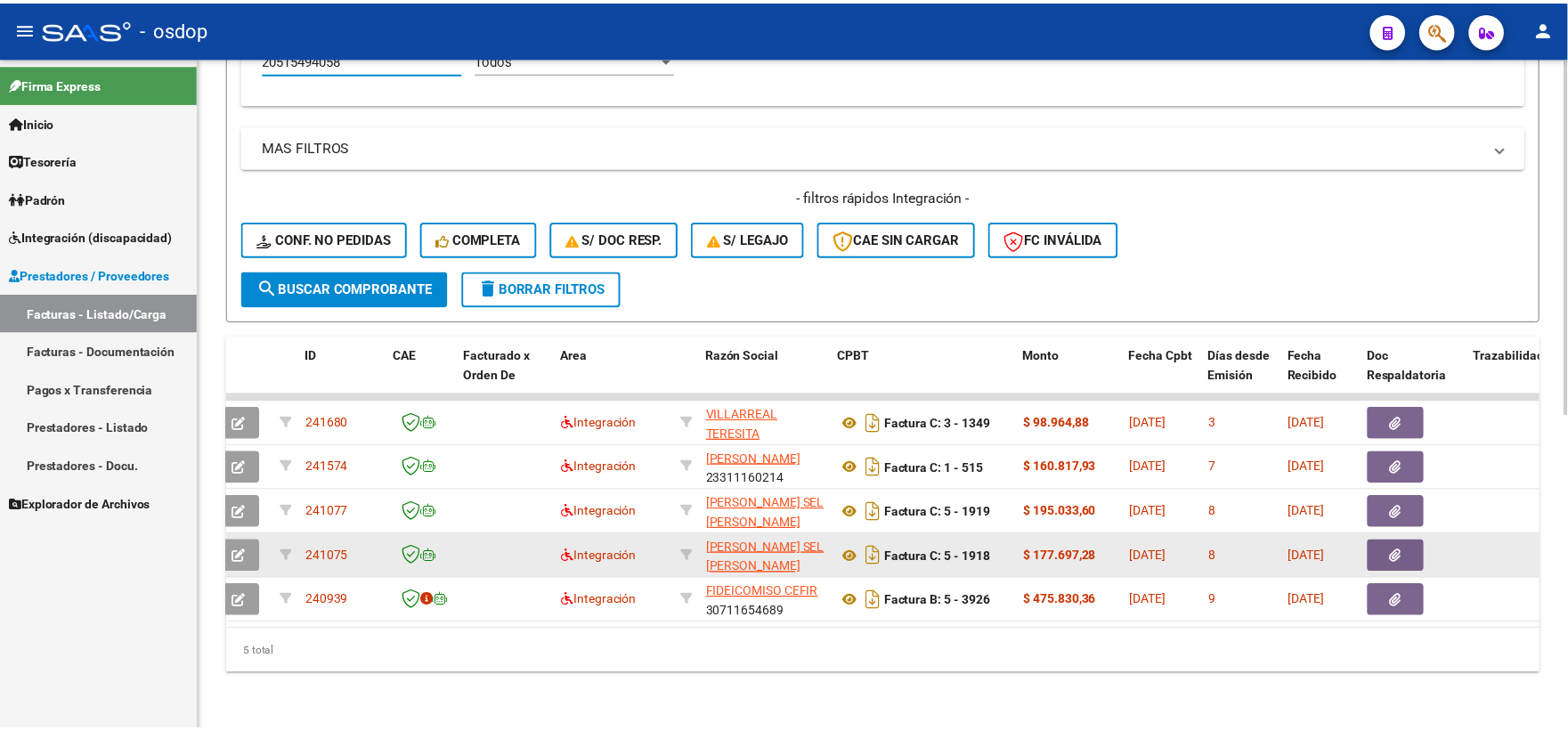
scroll to position [0, 49]
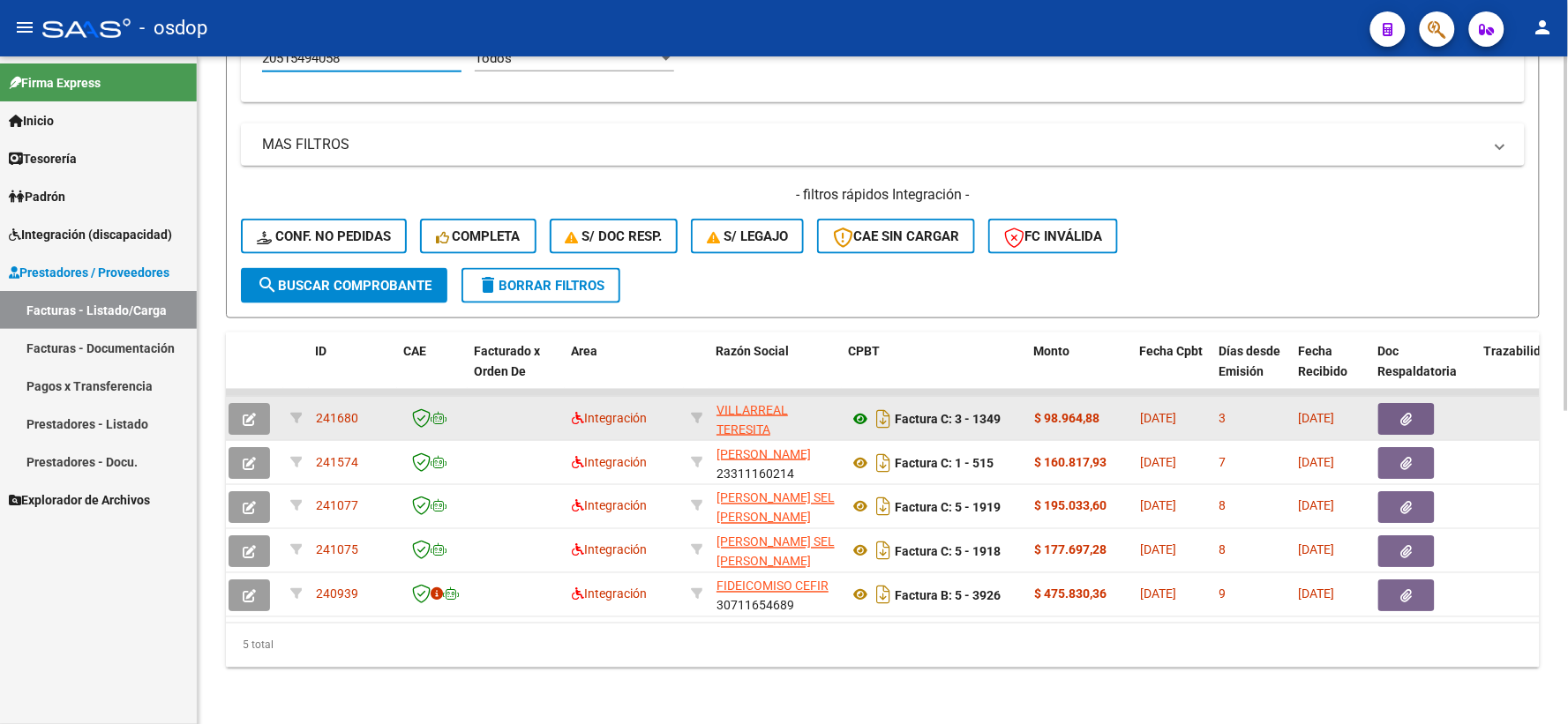
click at [857, 409] on icon at bounding box center [860, 419] width 23 height 21
click at [1401, 413] on icon "button" at bounding box center [1406, 419] width 12 height 14
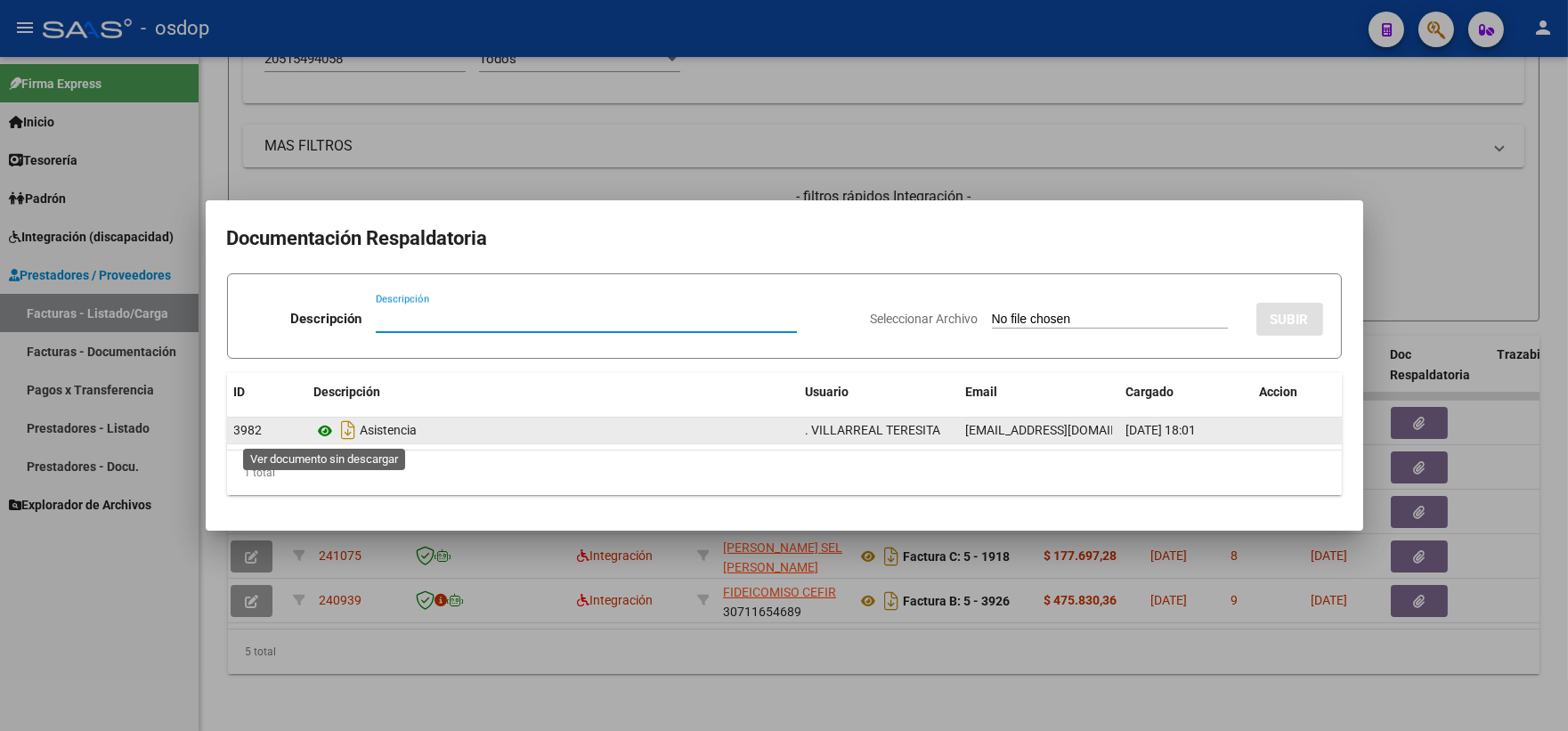
click at [328, 425] on icon at bounding box center [326, 431] width 24 height 22
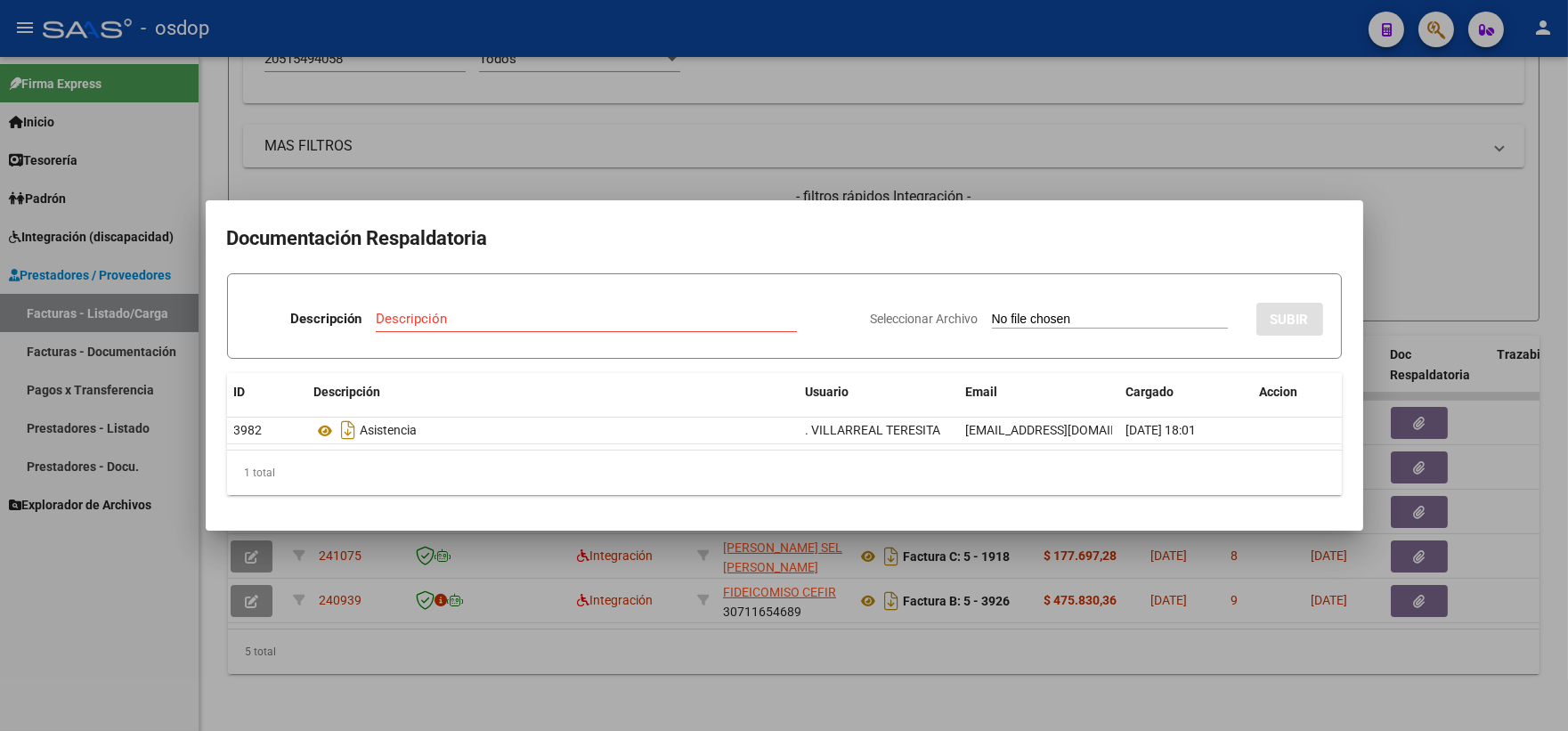
click at [543, 151] on div at bounding box center [784, 366] width 1568 height 731
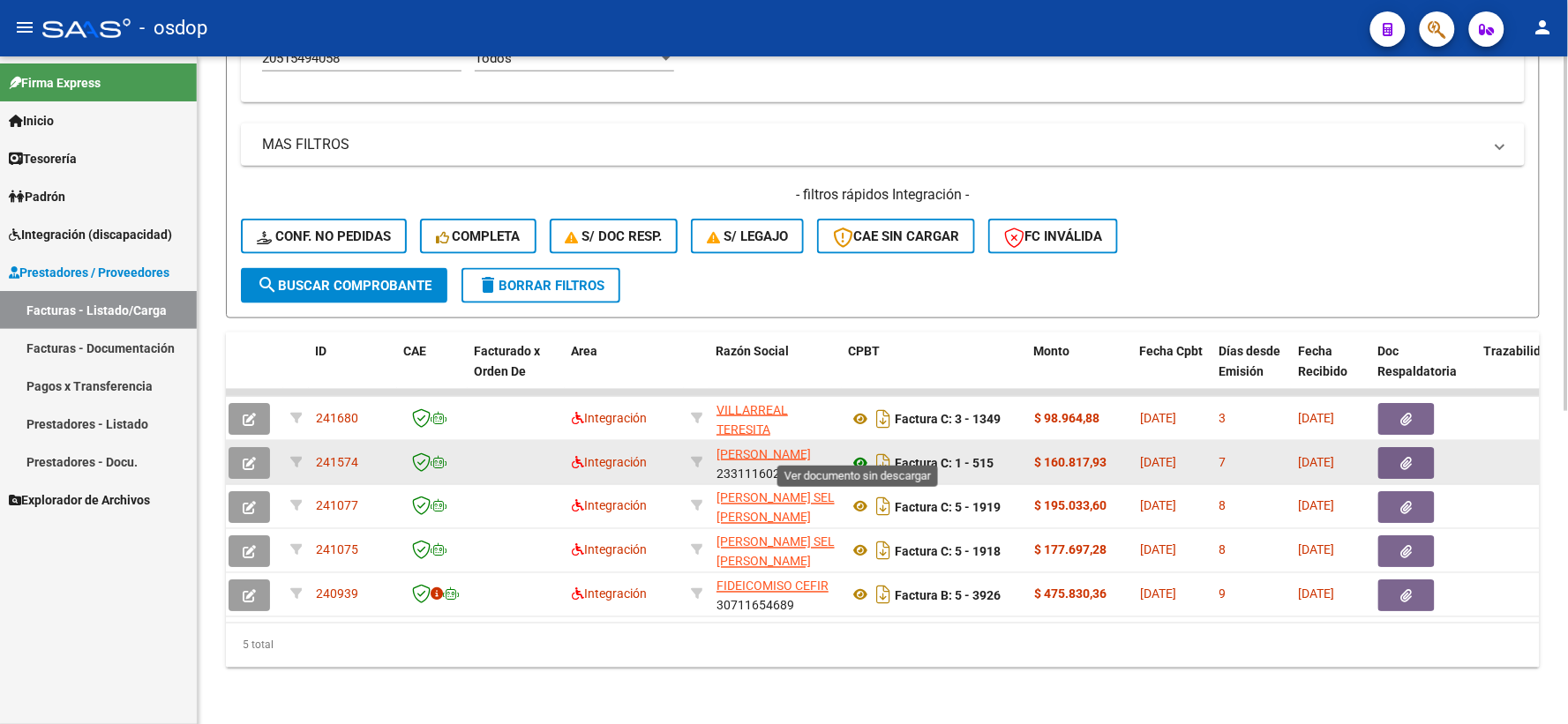
click at [853, 452] on icon at bounding box center [860, 463] width 23 height 21
click at [1401, 457] on icon "button" at bounding box center [1406, 464] width 12 height 14
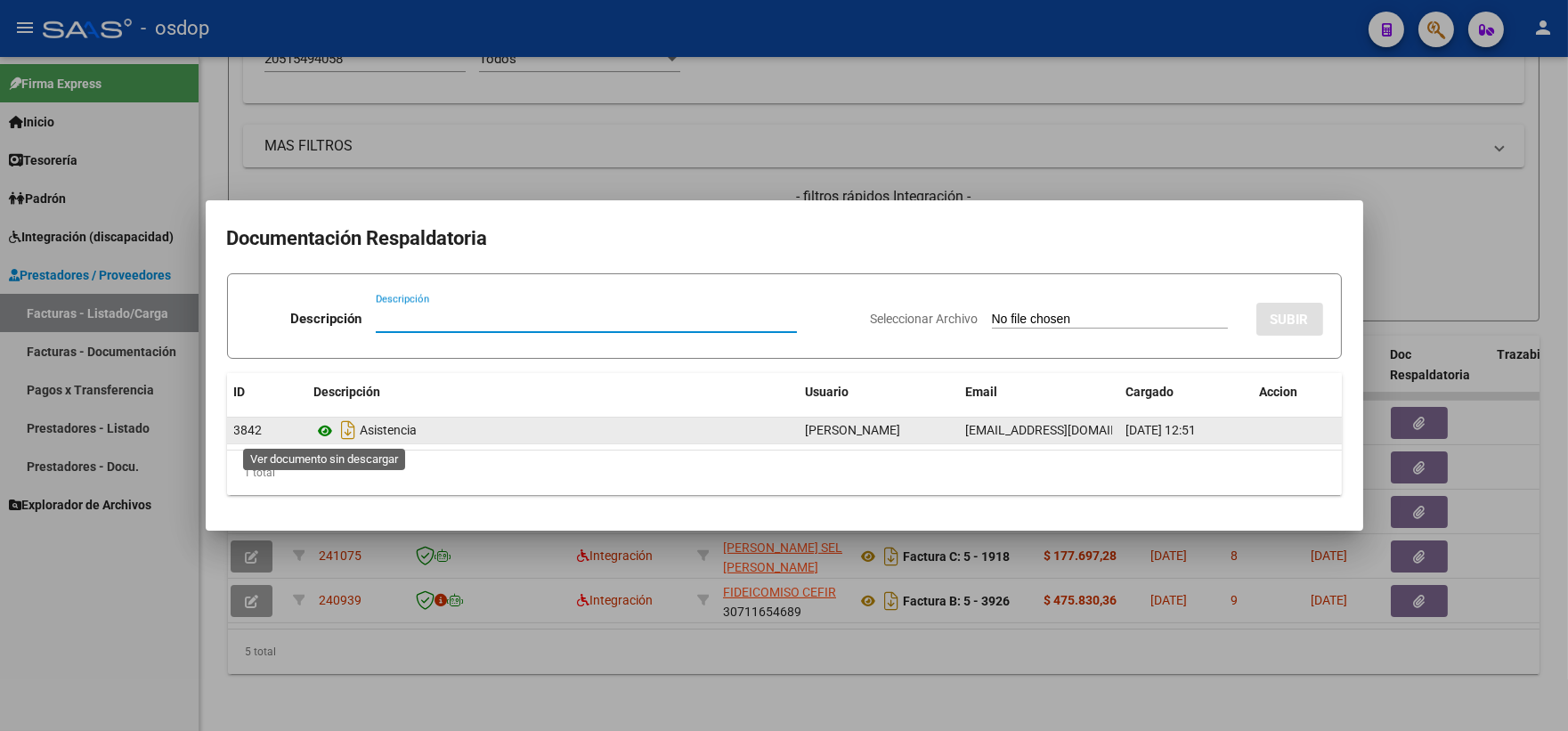
click at [330, 428] on icon at bounding box center [326, 431] width 24 height 22
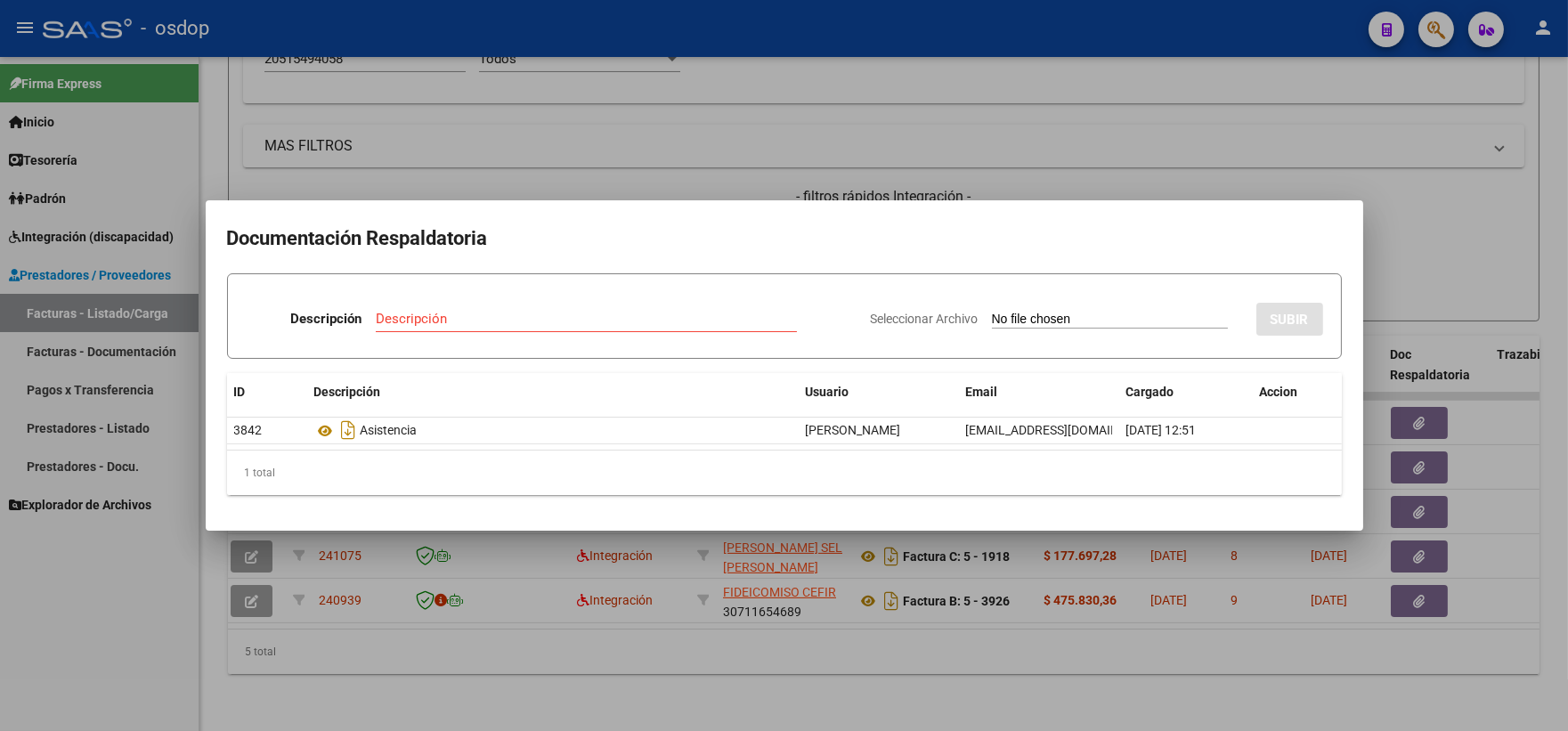
drag, startPoint x: 593, startPoint y: 176, endPoint x: 588, endPoint y: 163, distance: 13.9
click at [592, 173] on div at bounding box center [784, 366] width 1568 height 731
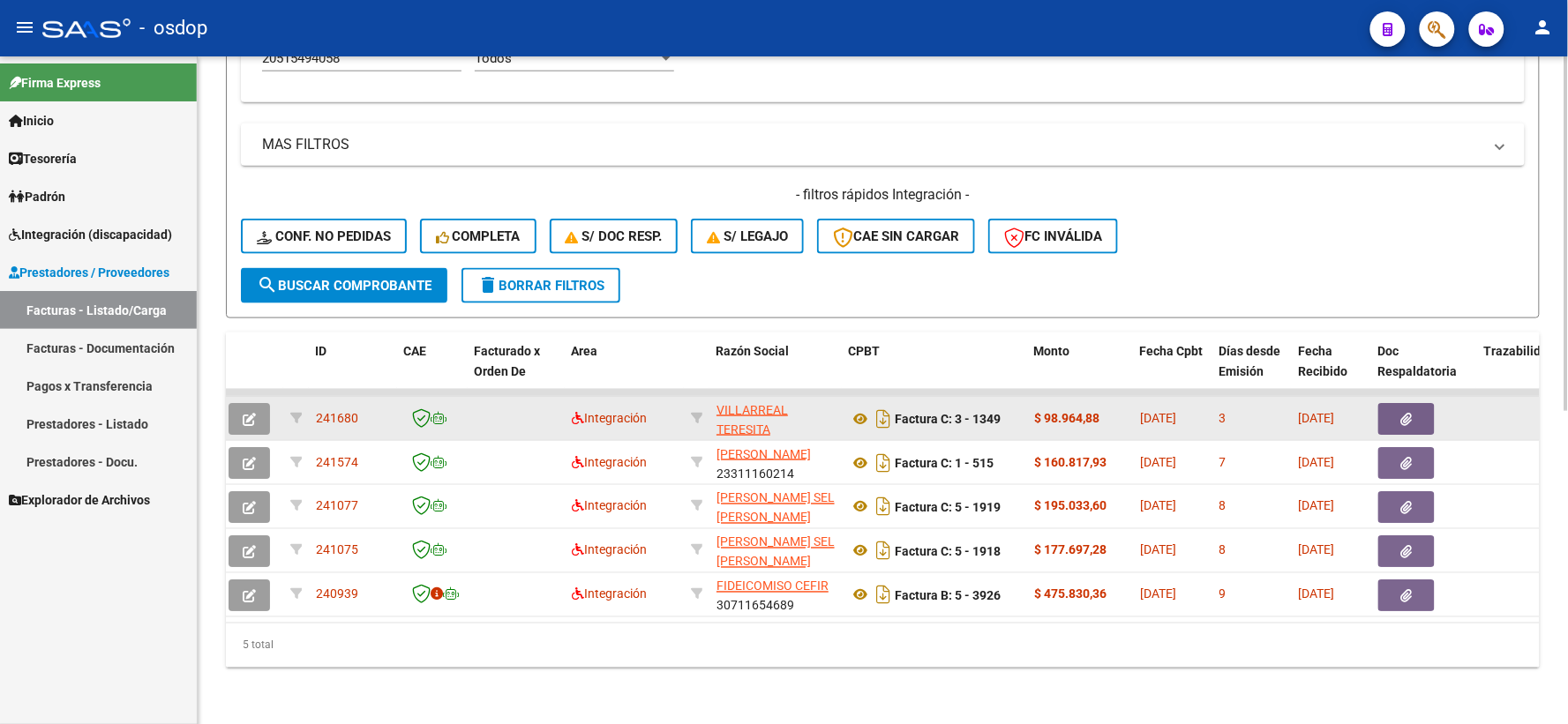
click at [1418, 404] on button "button" at bounding box center [1406, 418] width 56 height 32
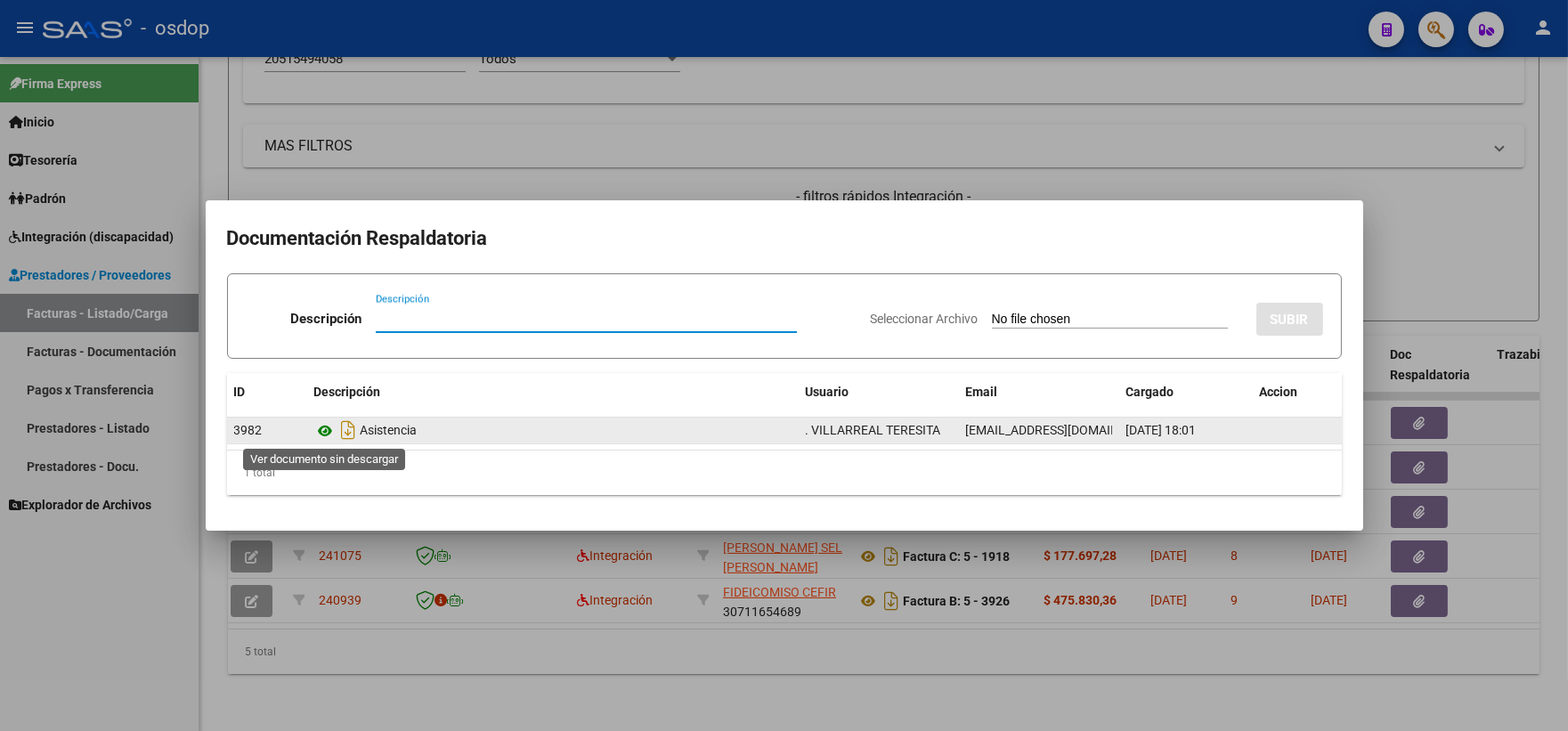
click at [324, 433] on icon at bounding box center [326, 431] width 24 height 22
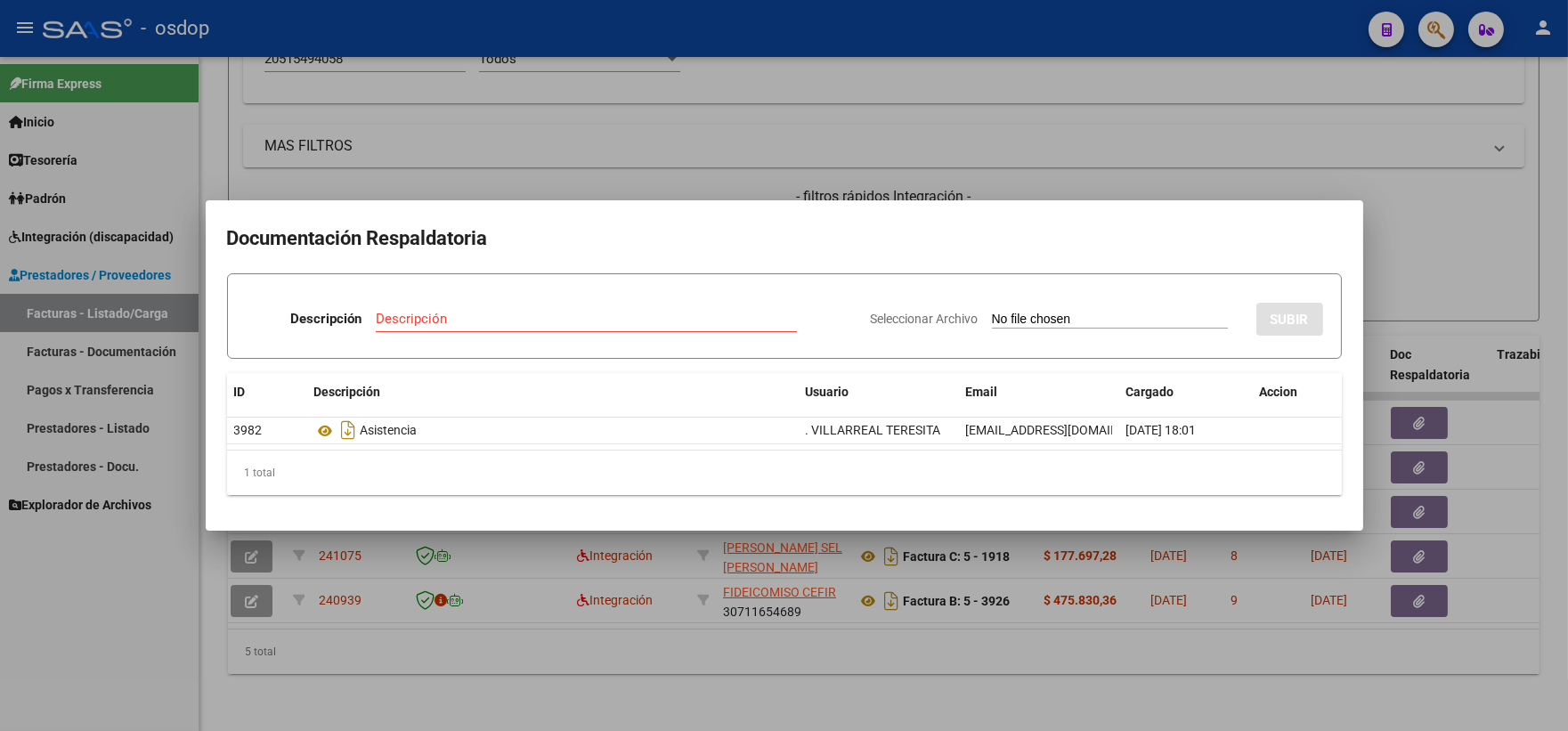
click at [519, 104] on div at bounding box center [784, 366] width 1568 height 731
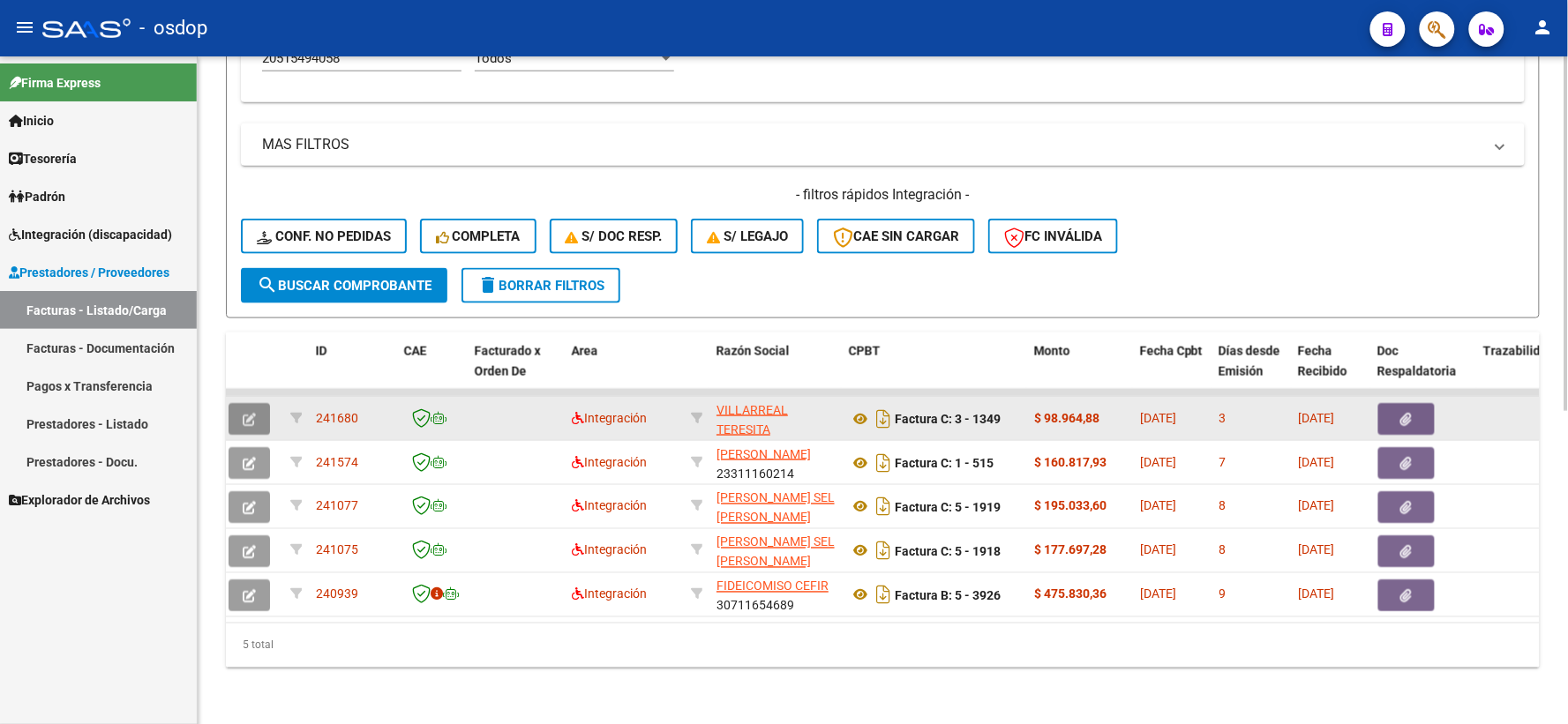
click at [261, 410] on button "button" at bounding box center [249, 418] width 42 height 32
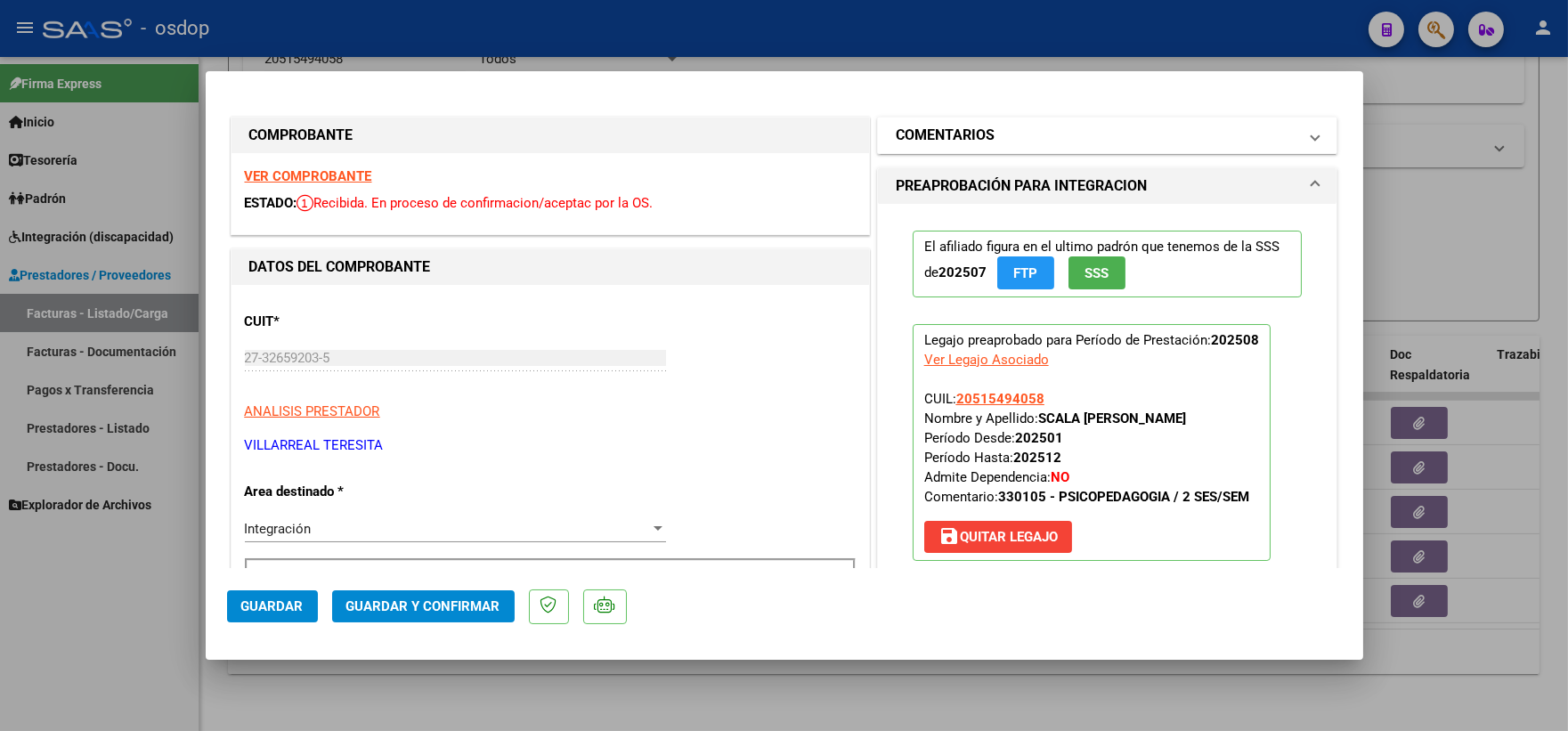
click at [965, 122] on mat-expansion-panel-header "COMENTARIOS" at bounding box center [1108, 136] width 460 height 35
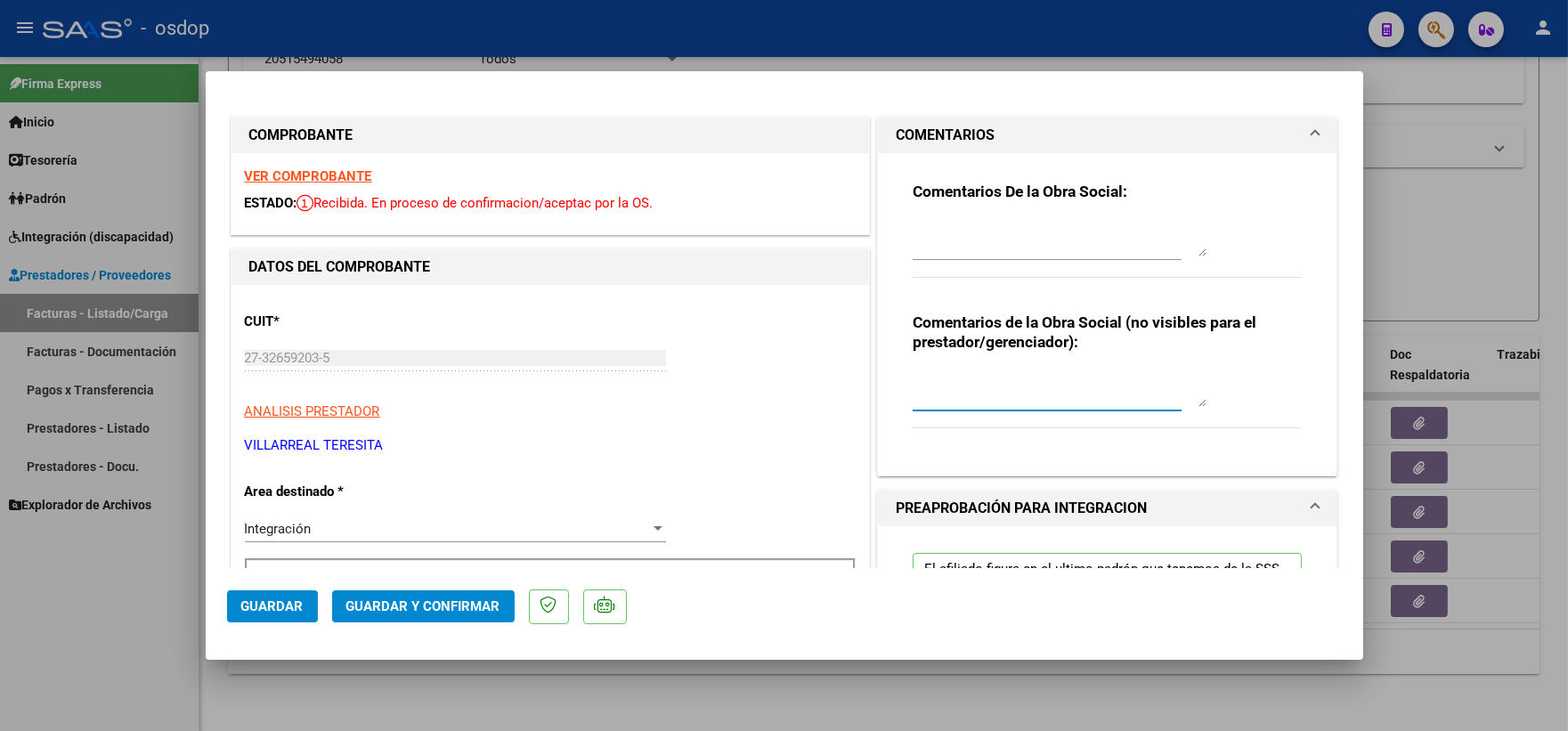
click at [982, 381] on textarea at bounding box center [1059, 389] width 294 height 35
type textarea "P"
type textarea "D"
type textarea "O"
type textarea "P"
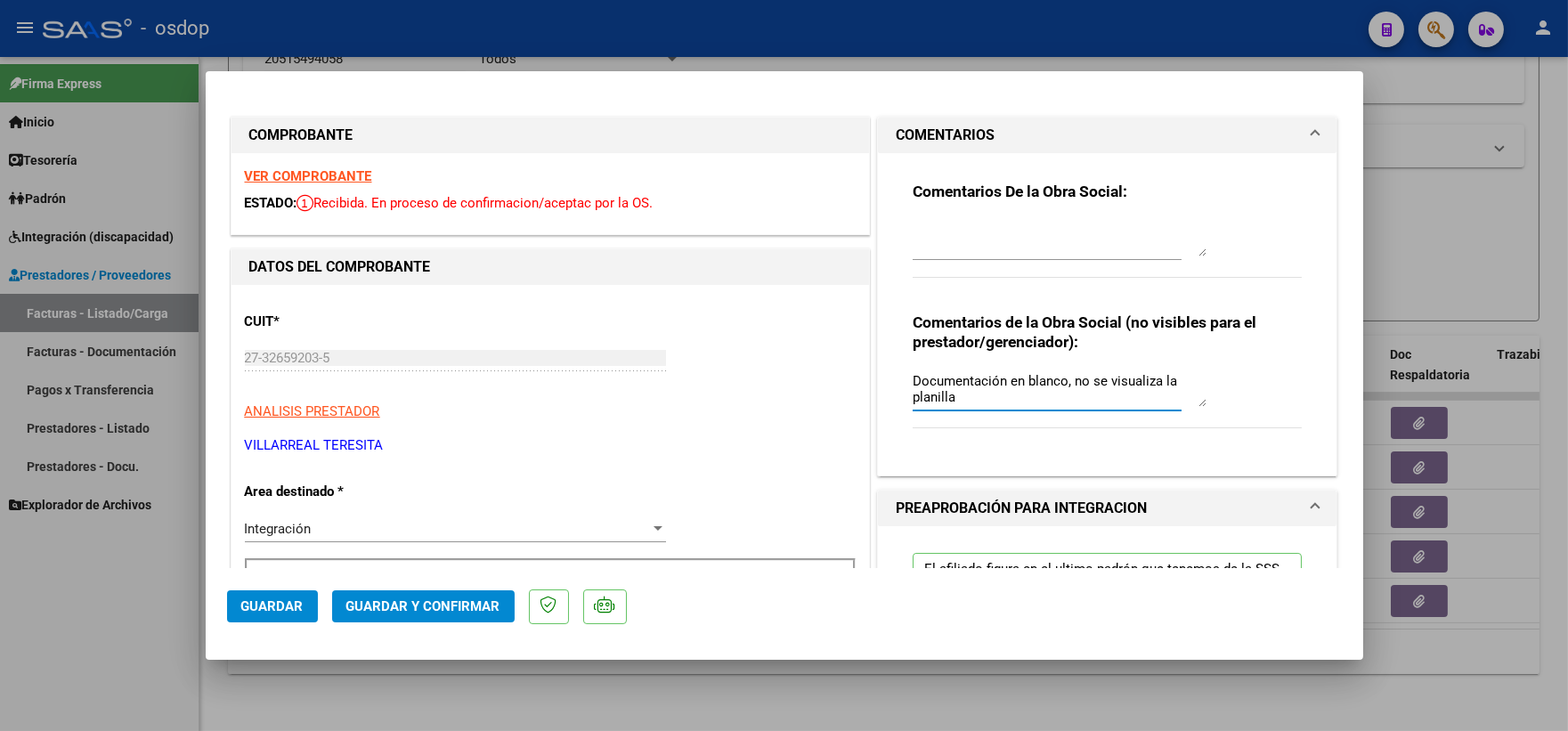
scroll to position [494, 0]
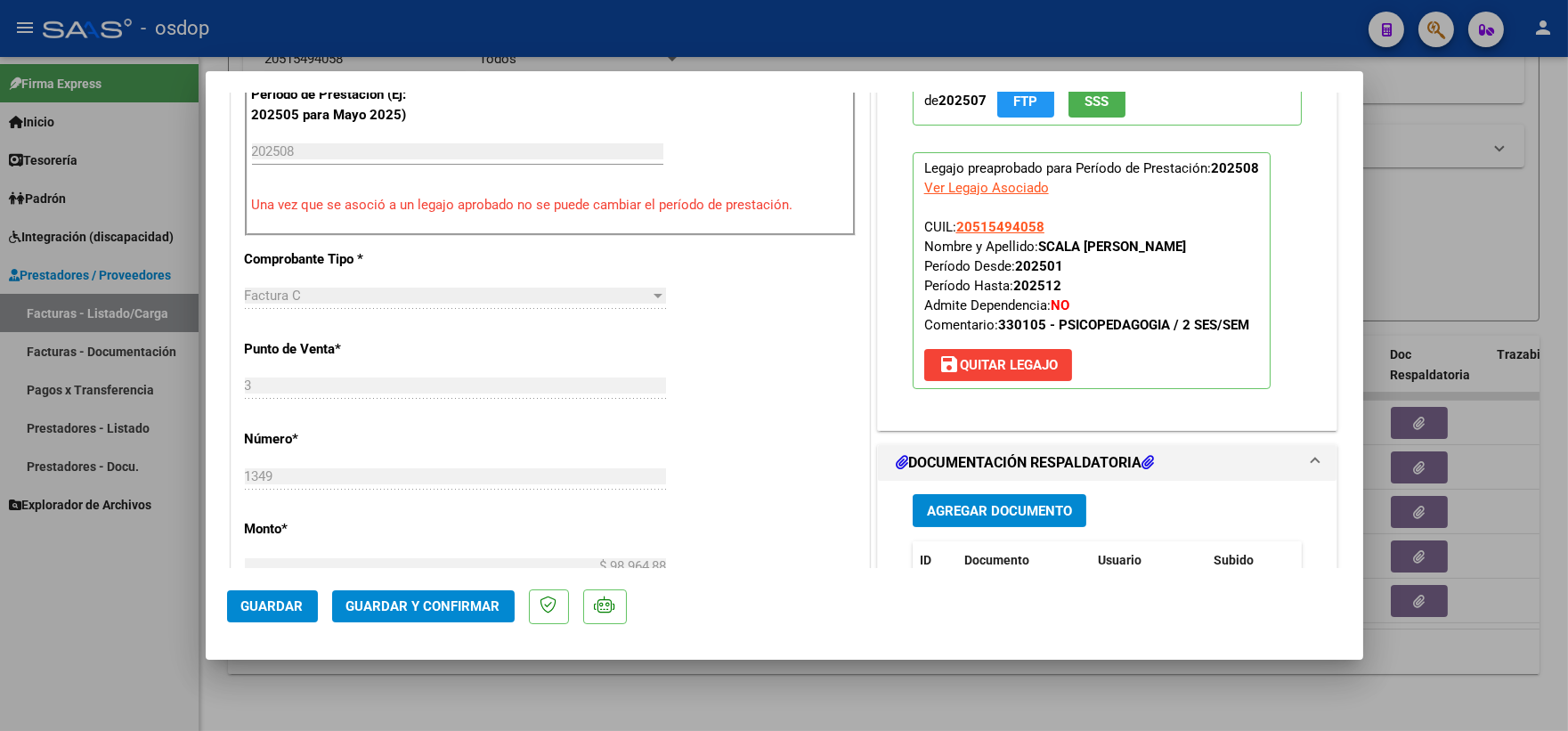
type textarea "Documentación en blanco, no se visualiza la planilla"
click at [994, 376] on button "save Quitar Legajo" at bounding box center [998, 365] width 147 height 32
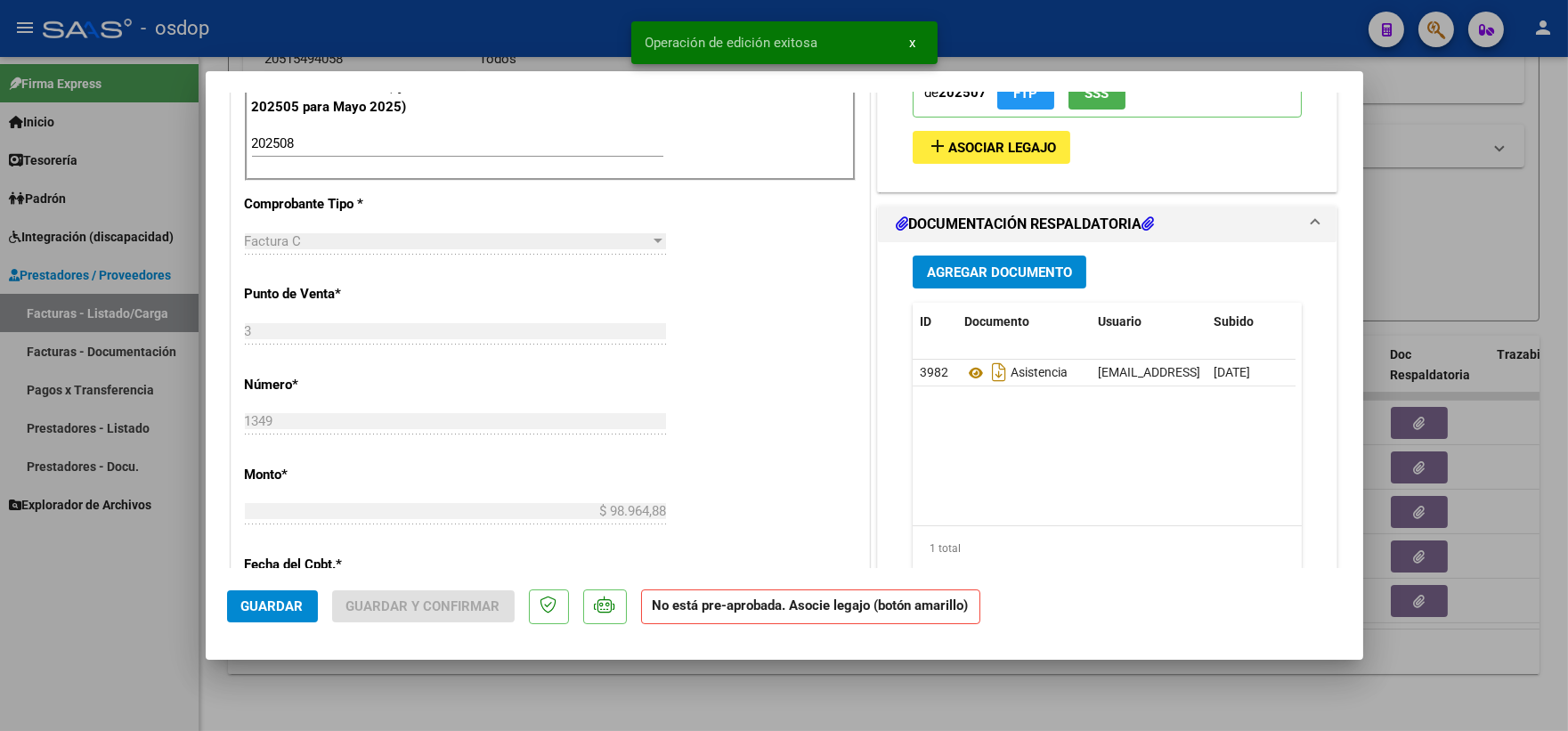
click at [305, 612] on button "Guardar" at bounding box center [272, 606] width 90 height 32
click at [271, 615] on button "Guardar" at bounding box center [272, 606] width 90 height 32
click at [270, 669] on div at bounding box center [784, 366] width 1568 height 731
type input "$ 0,00"
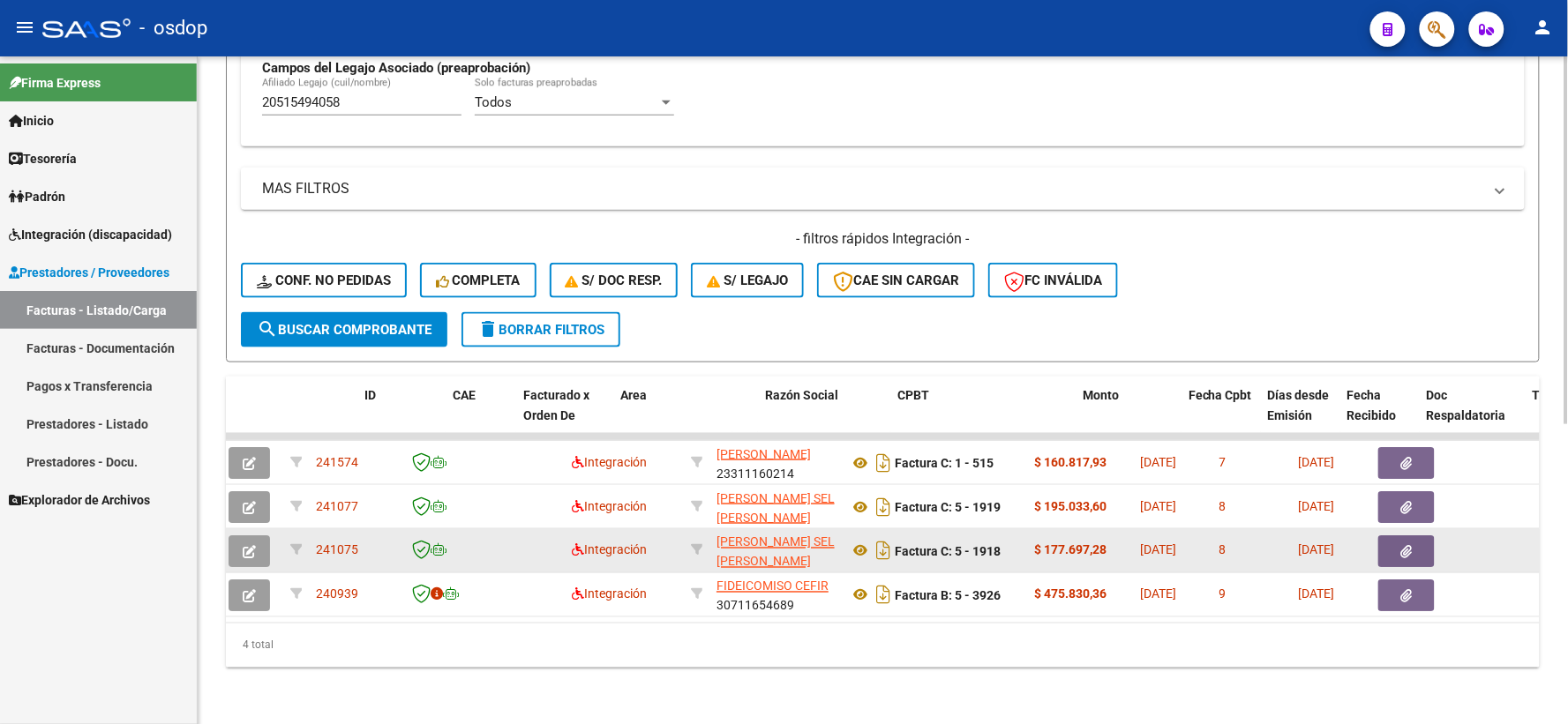
scroll to position [0, 0]
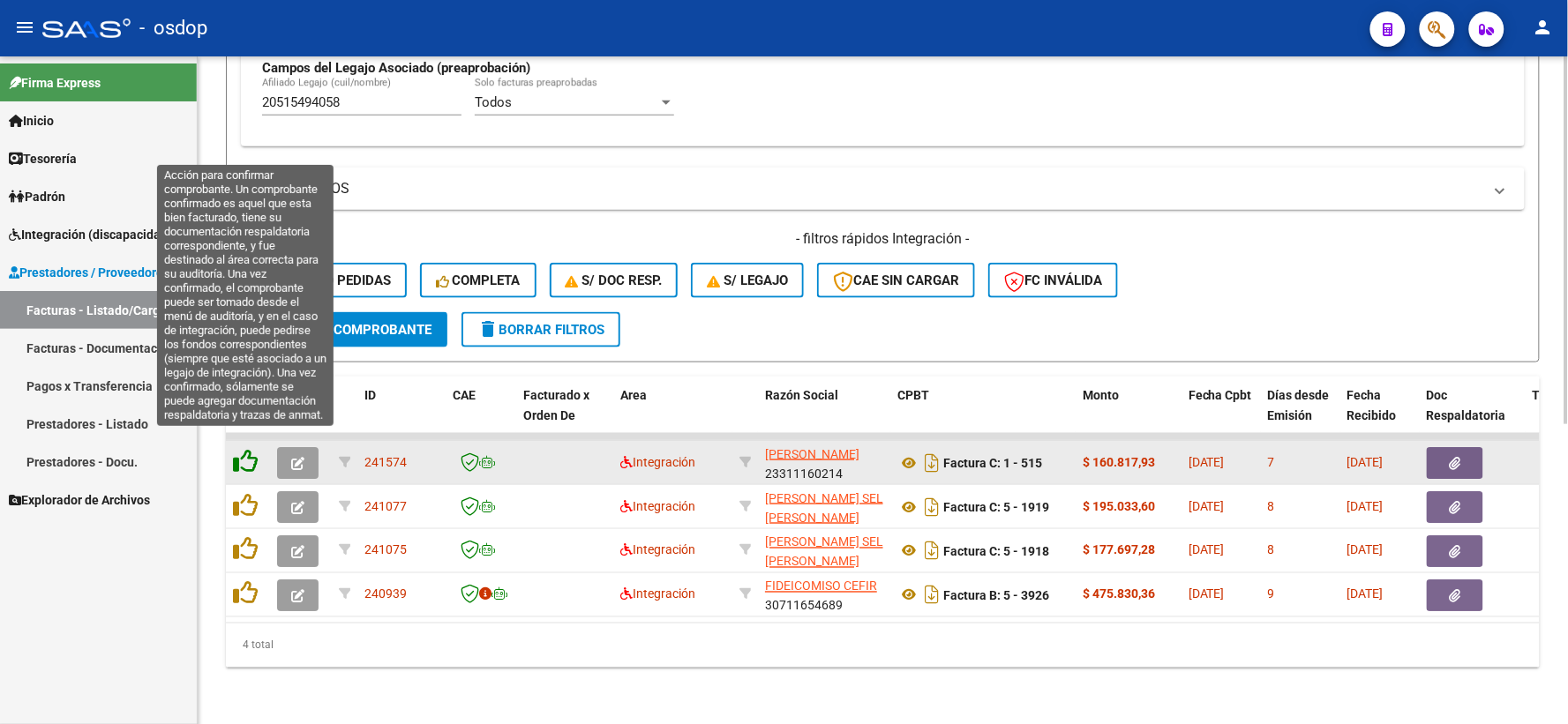
click at [241, 452] on icon at bounding box center [244, 460] width 24 height 24
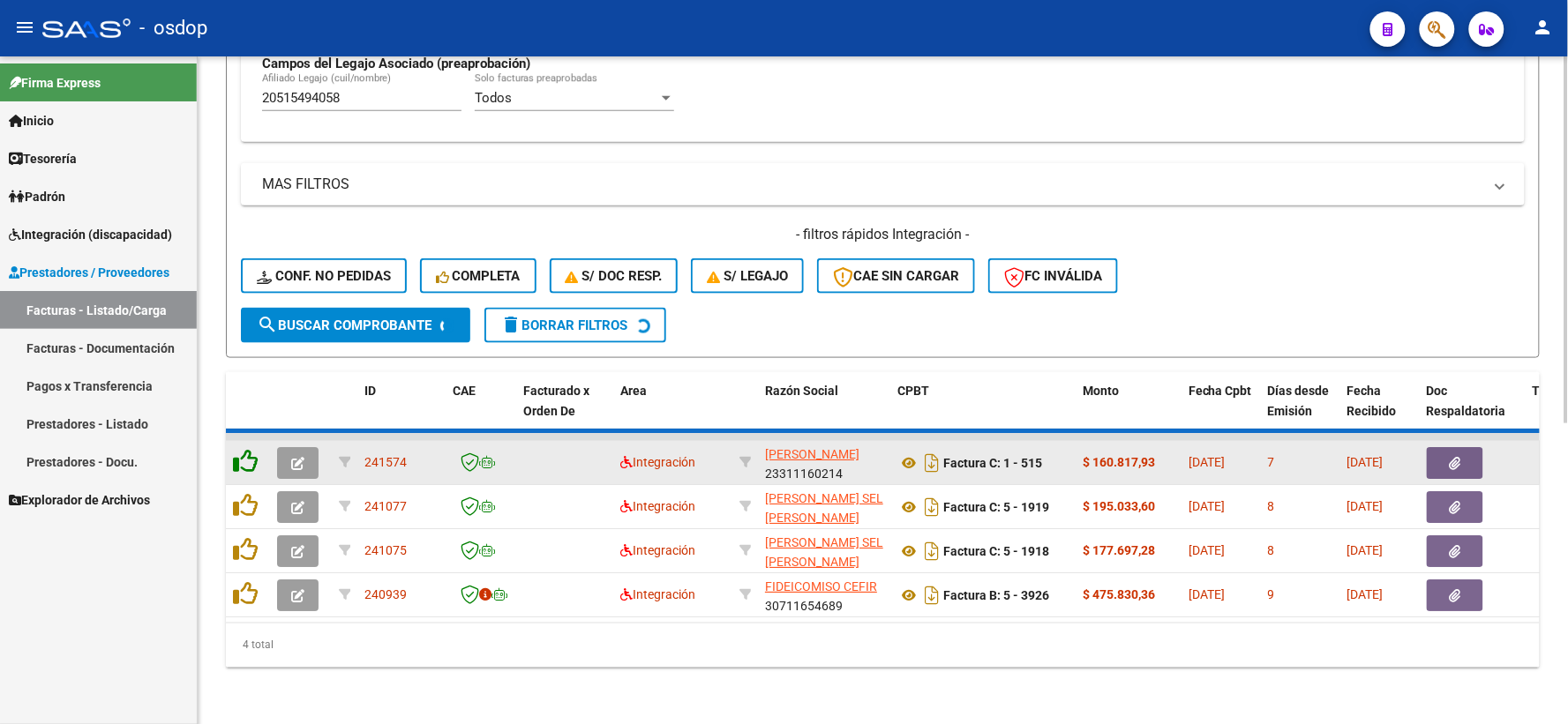
scroll to position [499, 0]
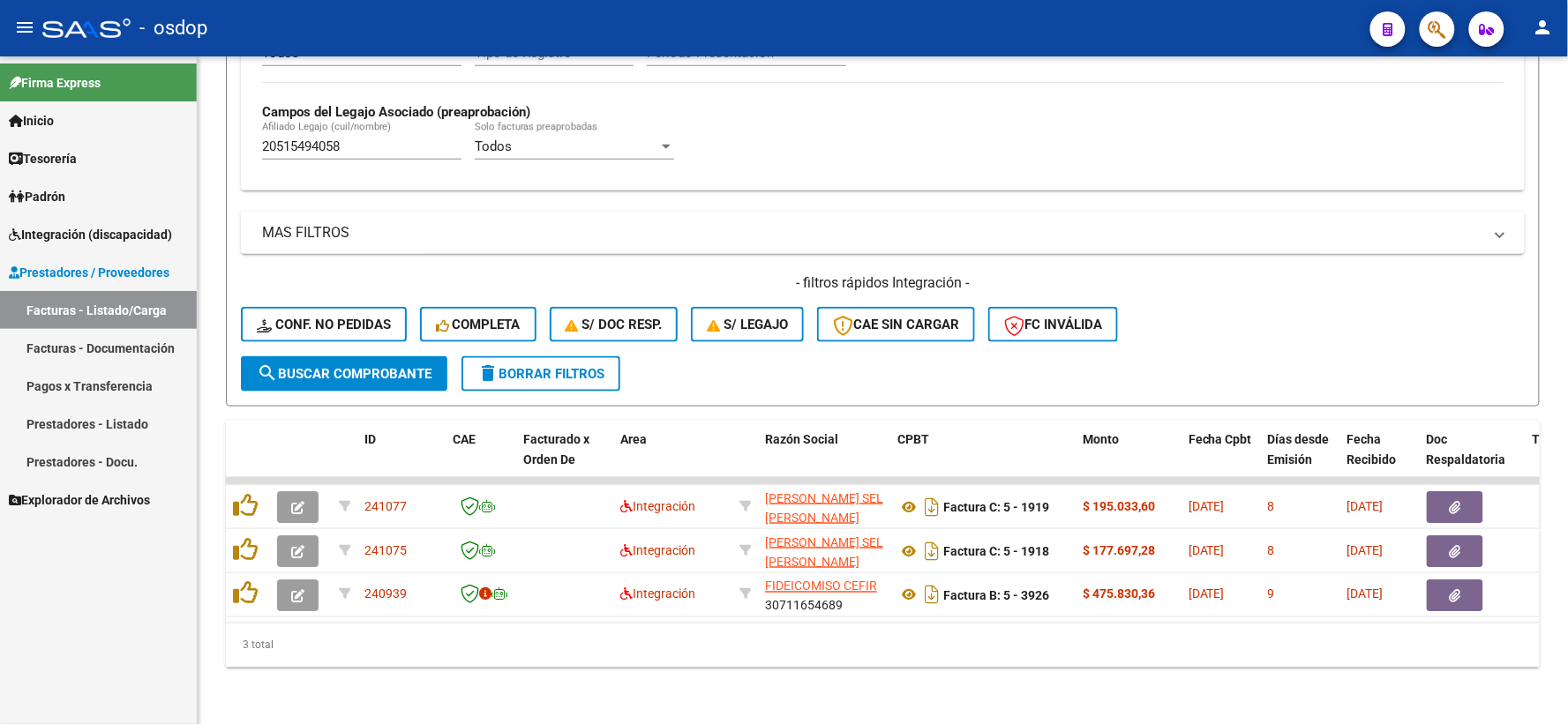
click at [83, 614] on div "Firma Express Inicio Instructivos Contacto OS Tesorería Extractos Procesados (c…" at bounding box center [98, 390] width 197 height 668
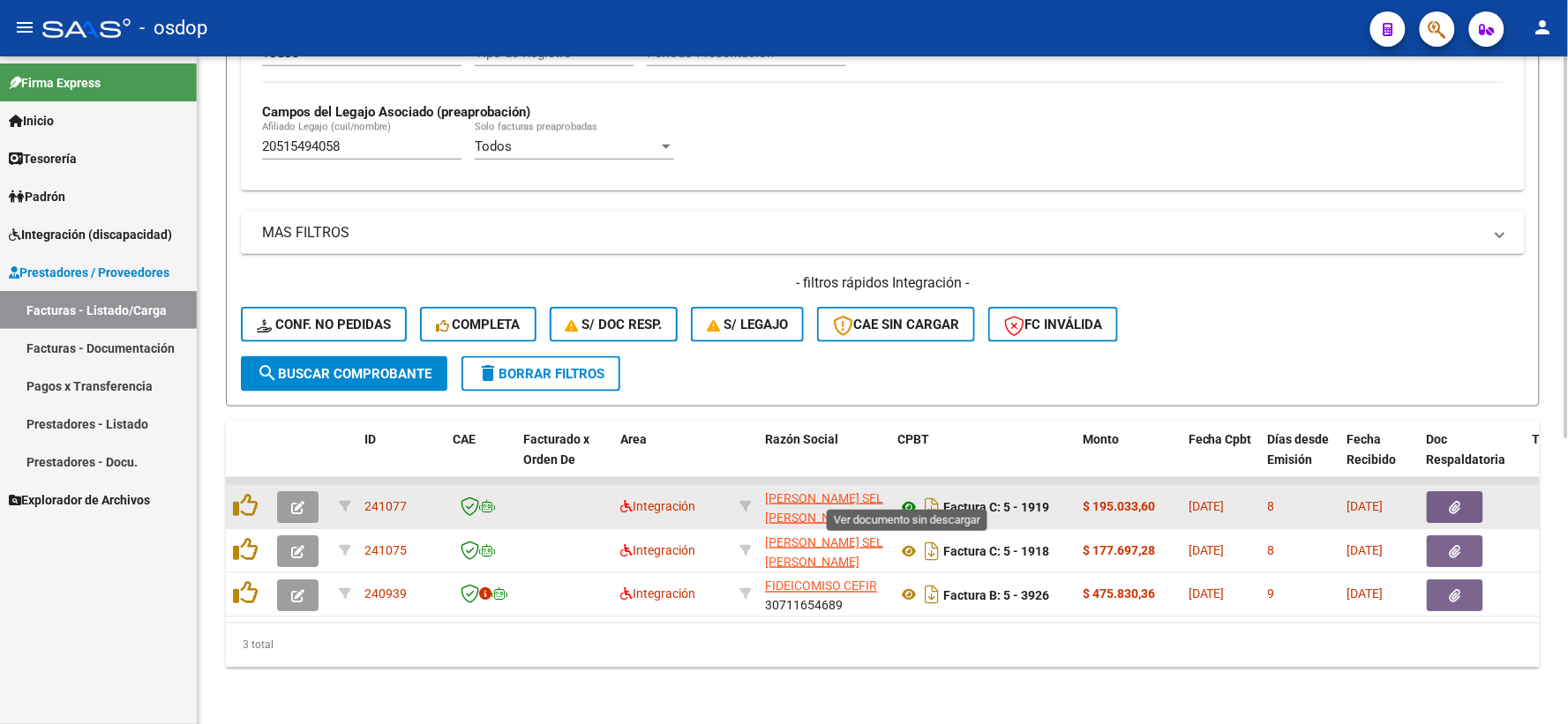
click at [898, 496] on icon at bounding box center [909, 507] width 23 height 21
click at [1436, 494] on button "button" at bounding box center [1455, 507] width 56 height 32
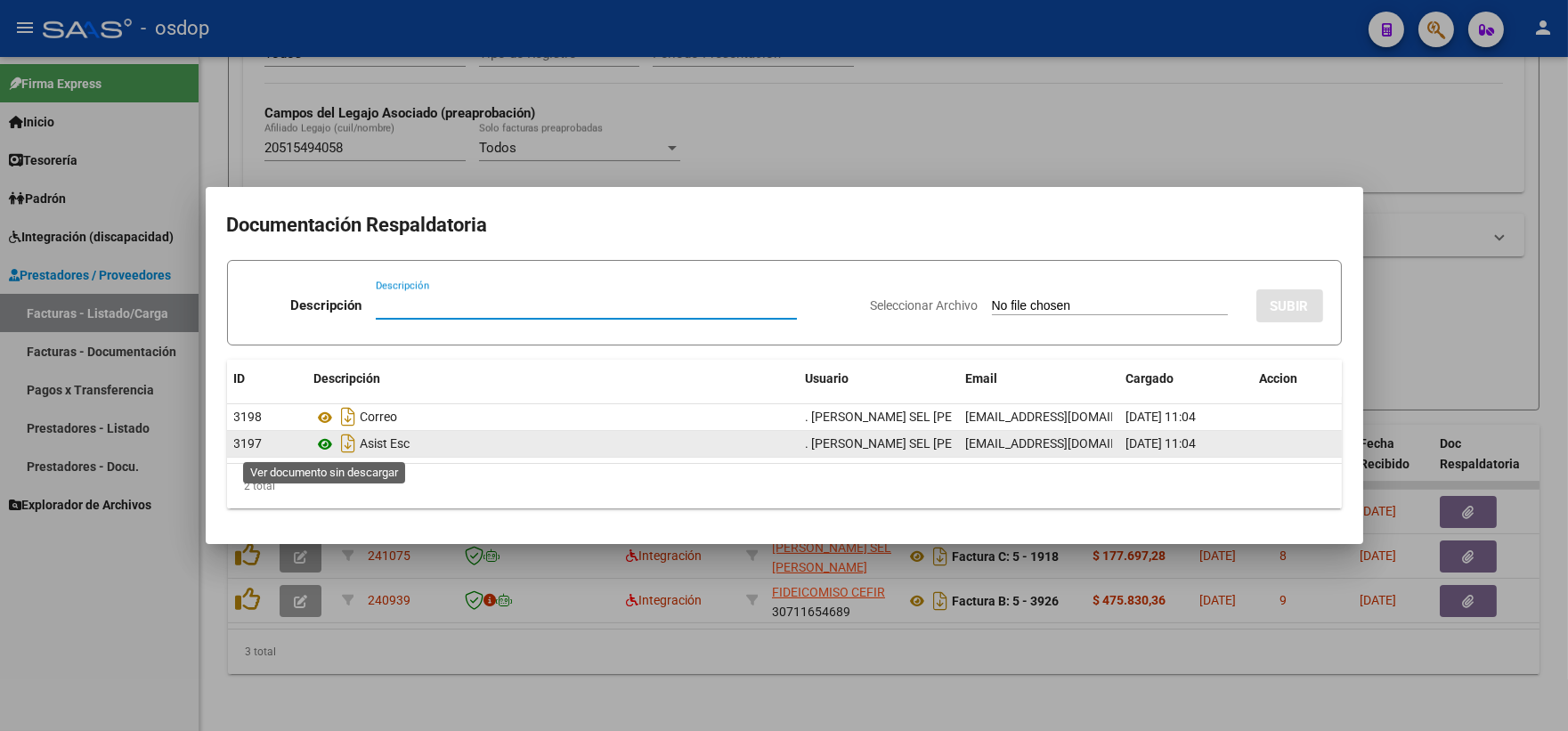
click at [321, 442] on icon at bounding box center [326, 444] width 24 height 22
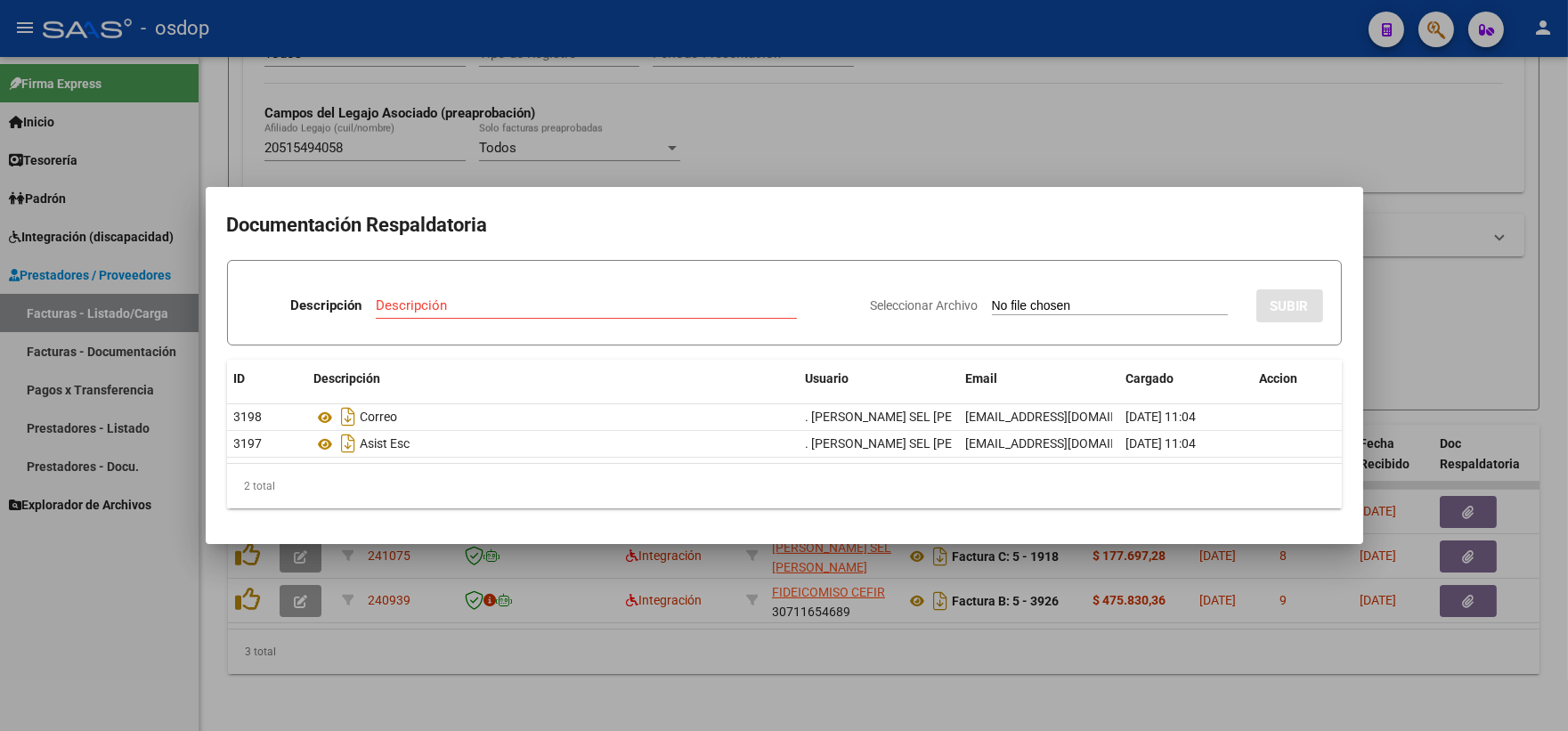
click at [419, 132] on div at bounding box center [784, 366] width 1568 height 731
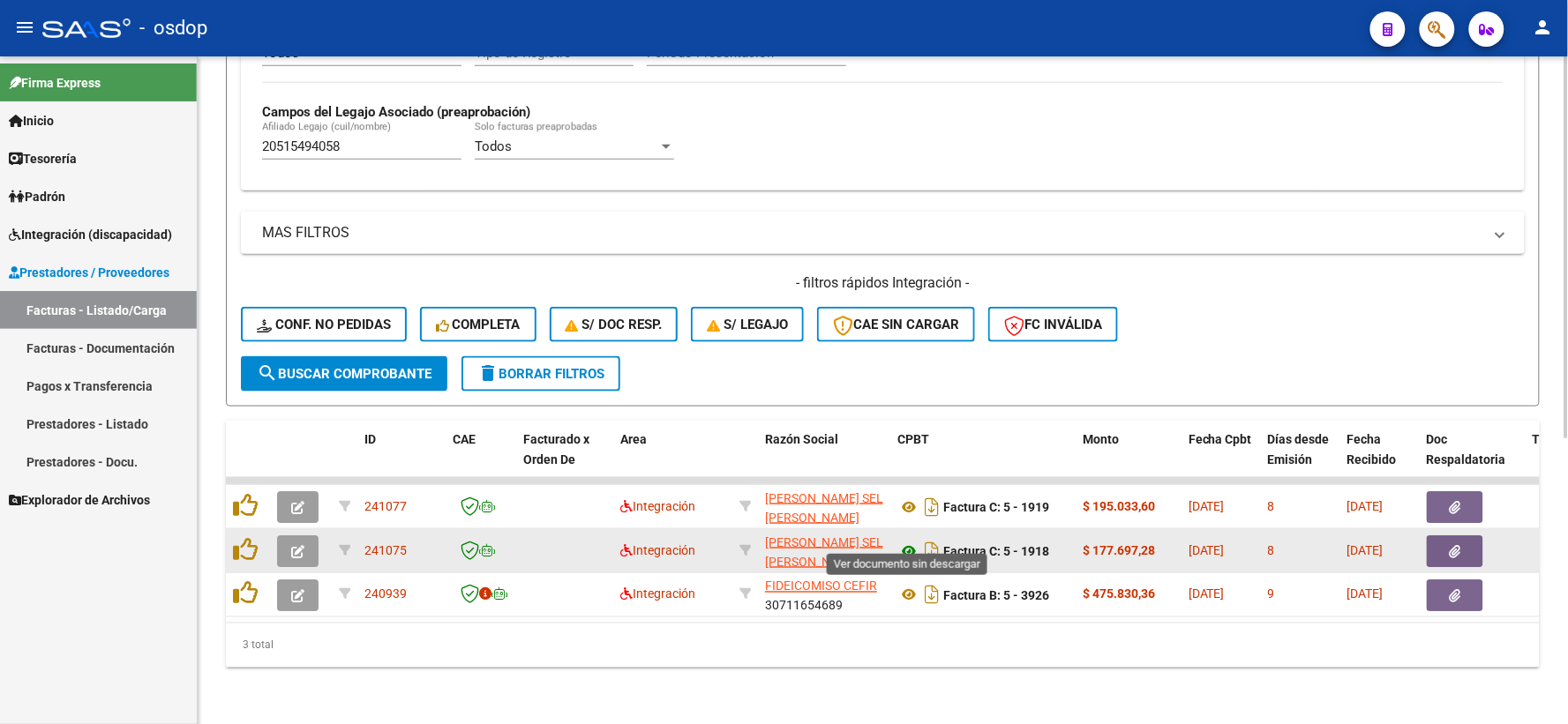
click at [905, 541] on icon at bounding box center [909, 552] width 23 height 21
click at [1467, 542] on button "button" at bounding box center [1455, 551] width 56 height 32
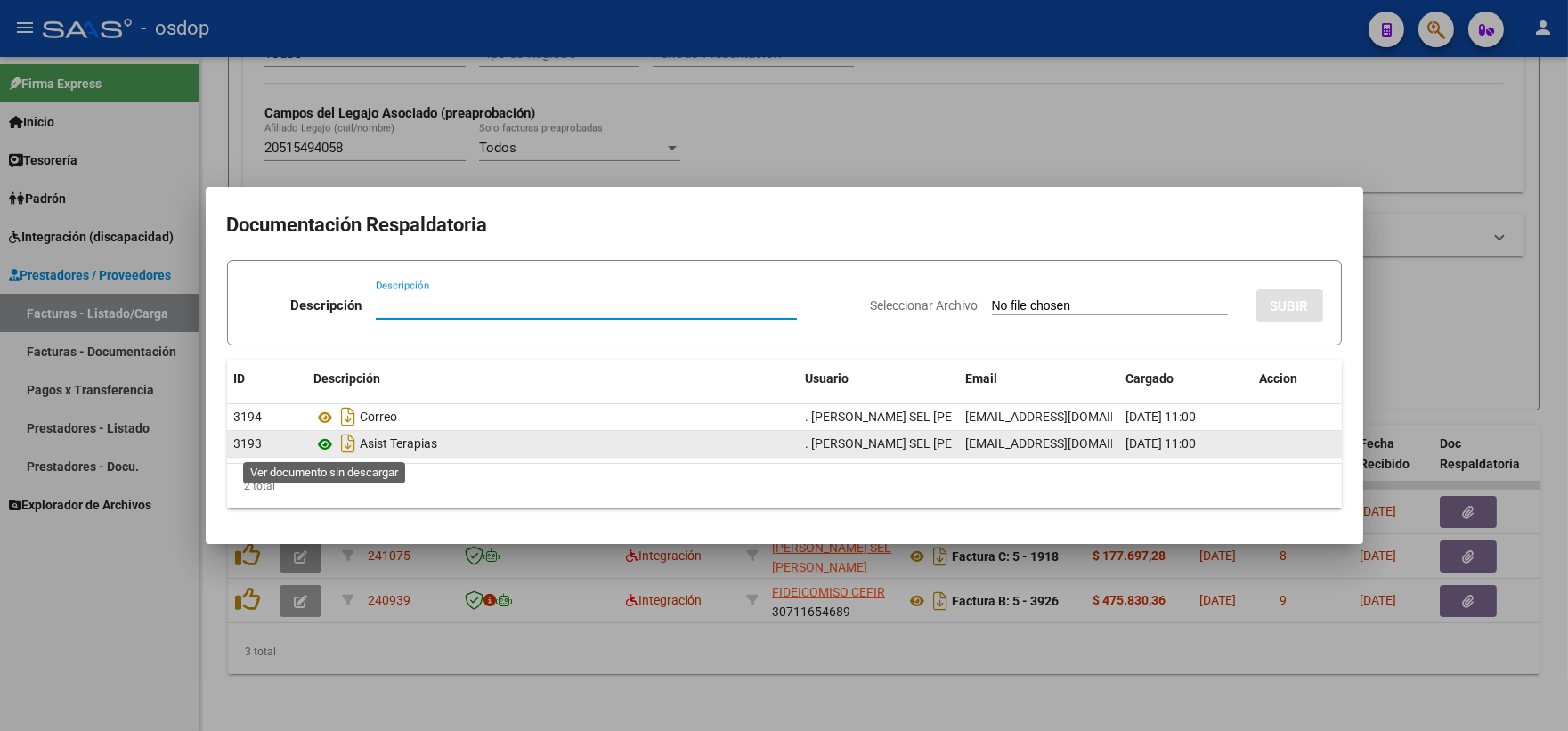
click at [325, 443] on icon at bounding box center [326, 444] width 24 height 22
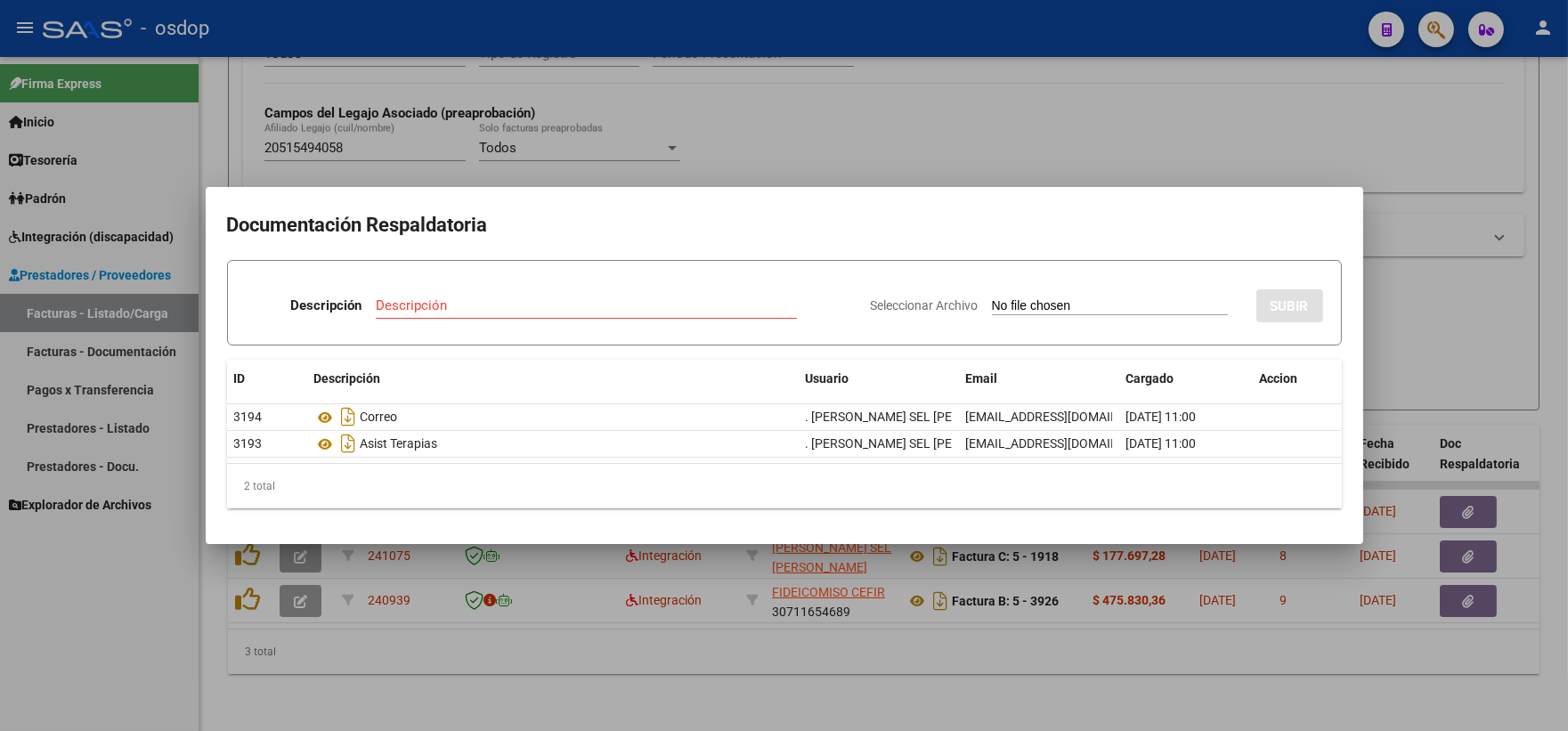
click at [457, 130] on div at bounding box center [784, 366] width 1568 height 731
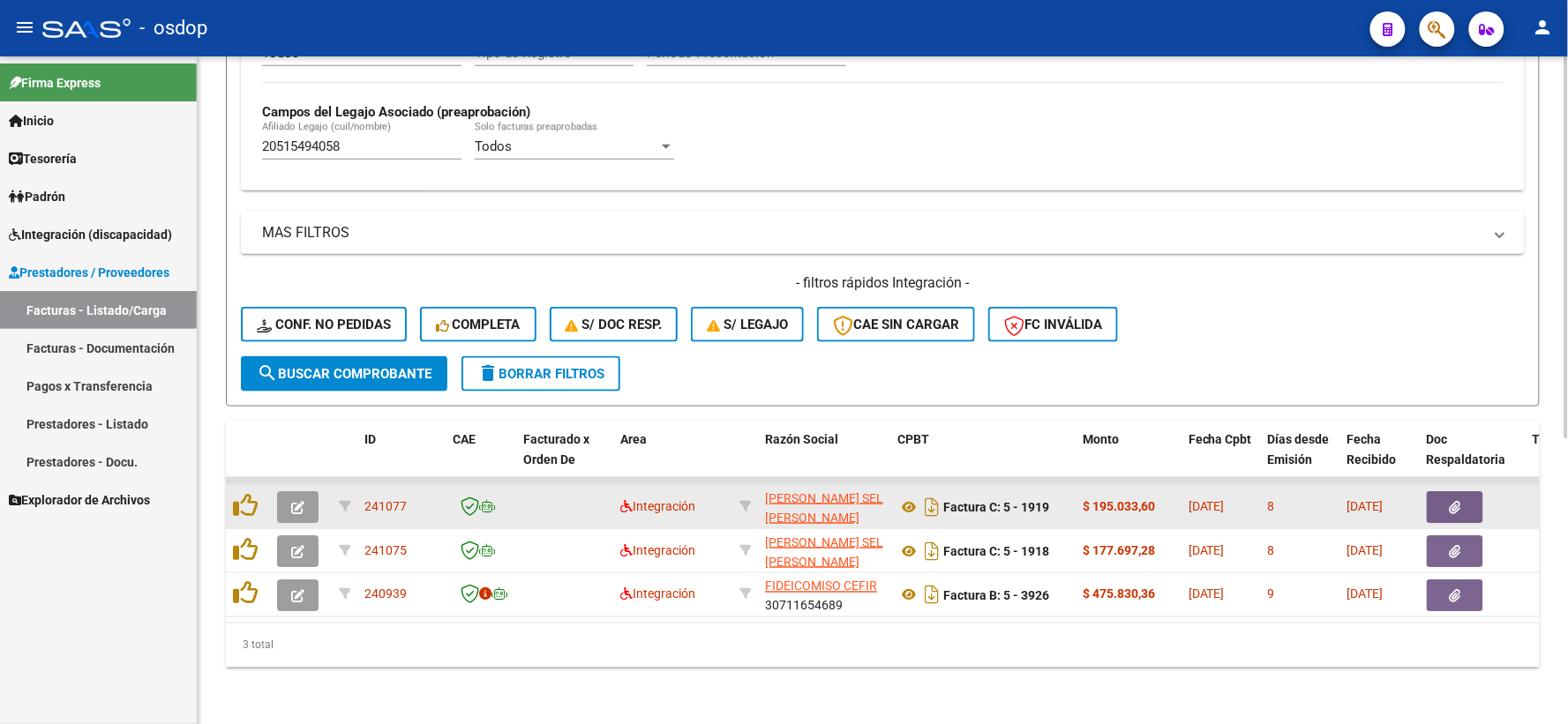
click at [302, 501] on icon "button" at bounding box center [298, 508] width 14 height 14
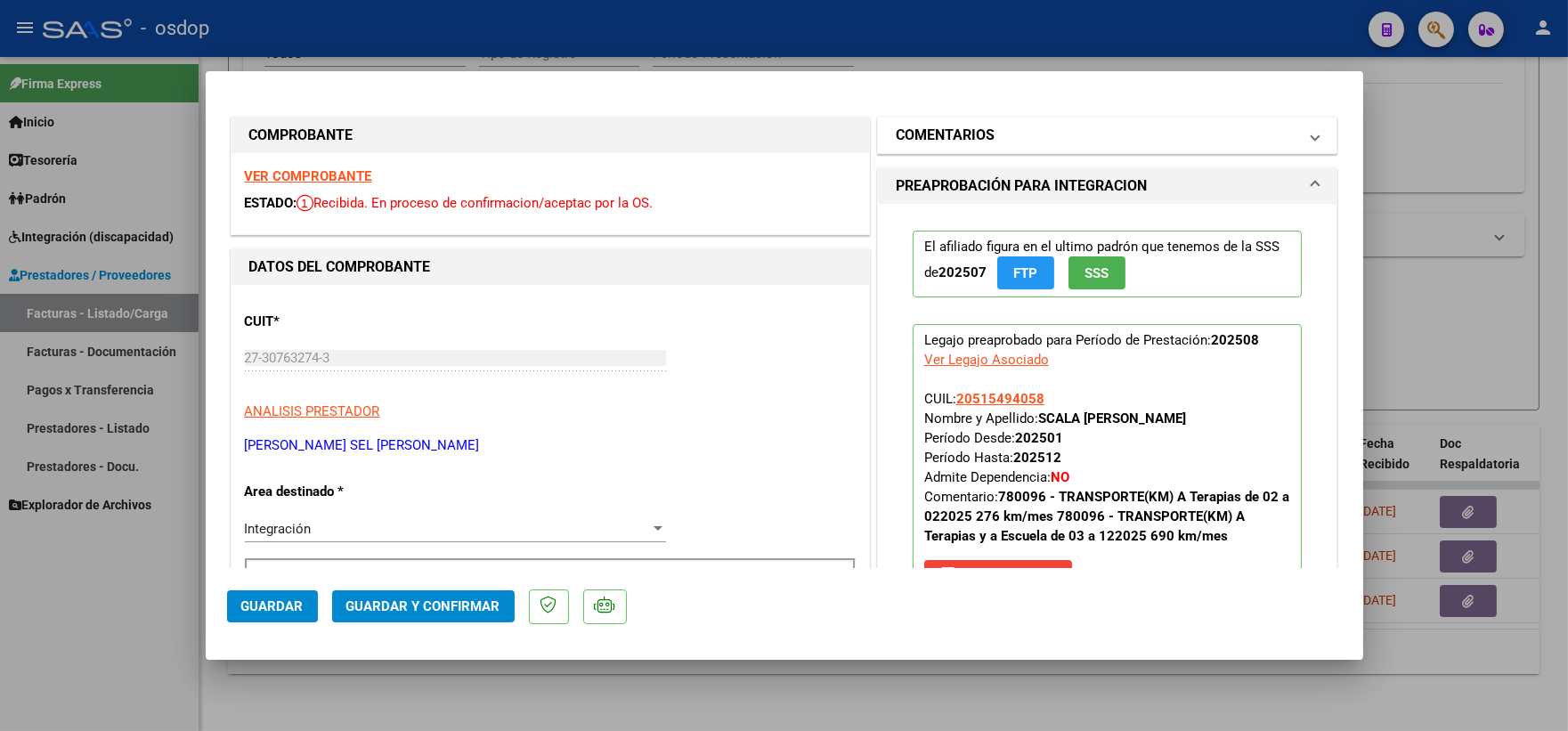
click at [989, 132] on mat-panel-title "COMENTARIOS" at bounding box center [1097, 136] width 403 height 22
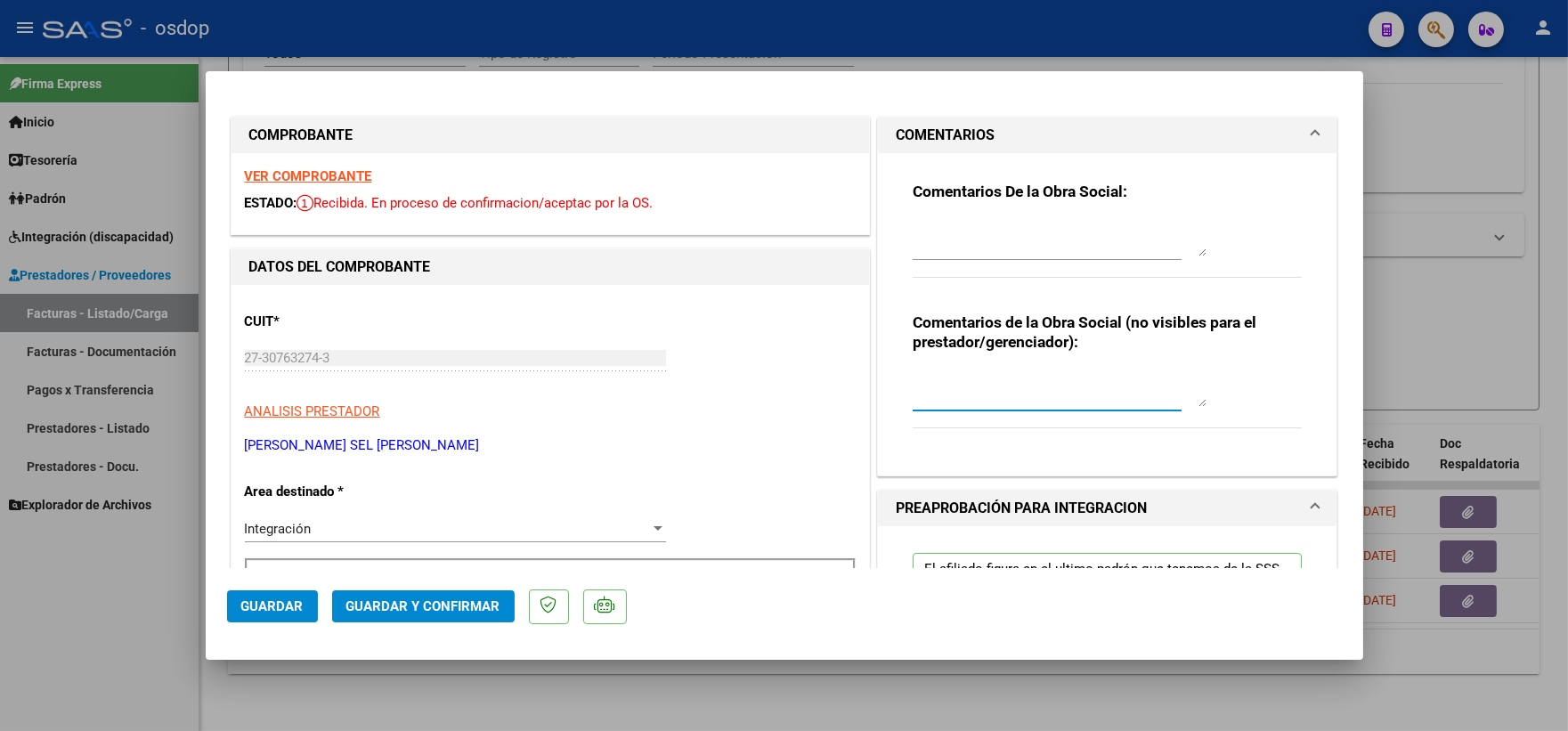
click at [1000, 385] on textarea at bounding box center [1059, 389] width 294 height 35
type textarea "Traslado a Esc, km/mensuales 360, valor x km 541.76. Sin dependencia"
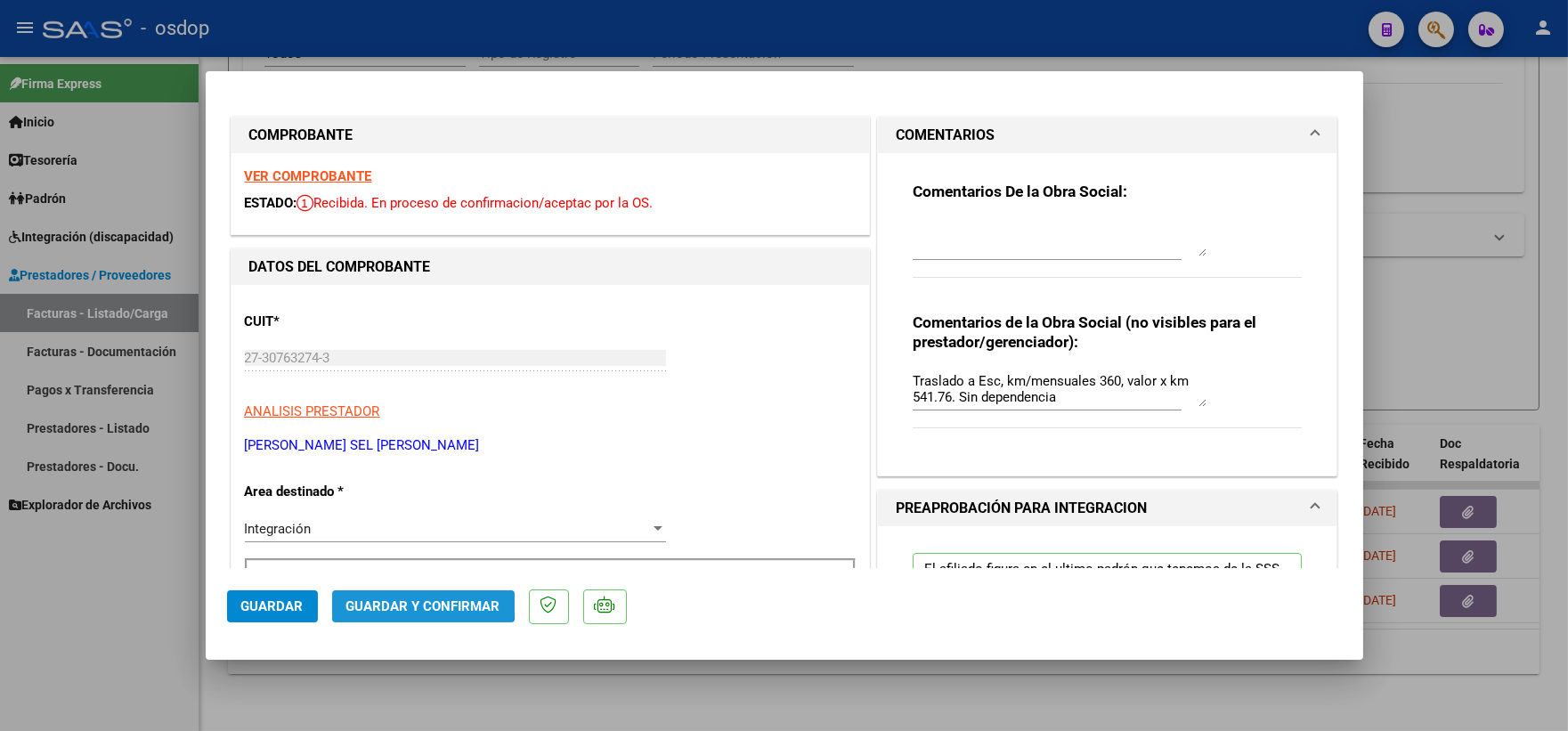
click at [404, 590] on button "Guardar y Confirmar" at bounding box center [423, 606] width 183 height 32
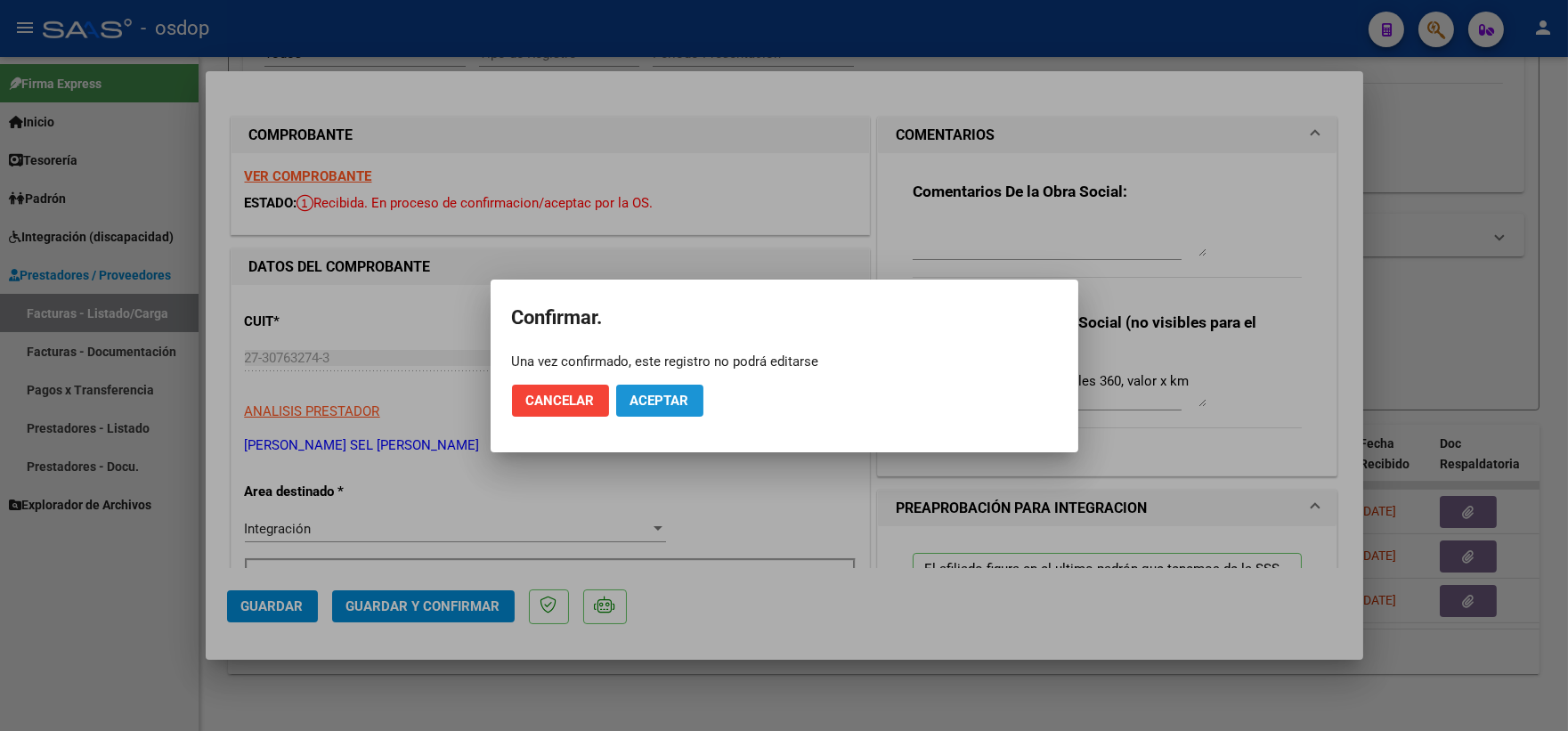
click at [669, 398] on span "Aceptar" at bounding box center [660, 401] width 59 height 16
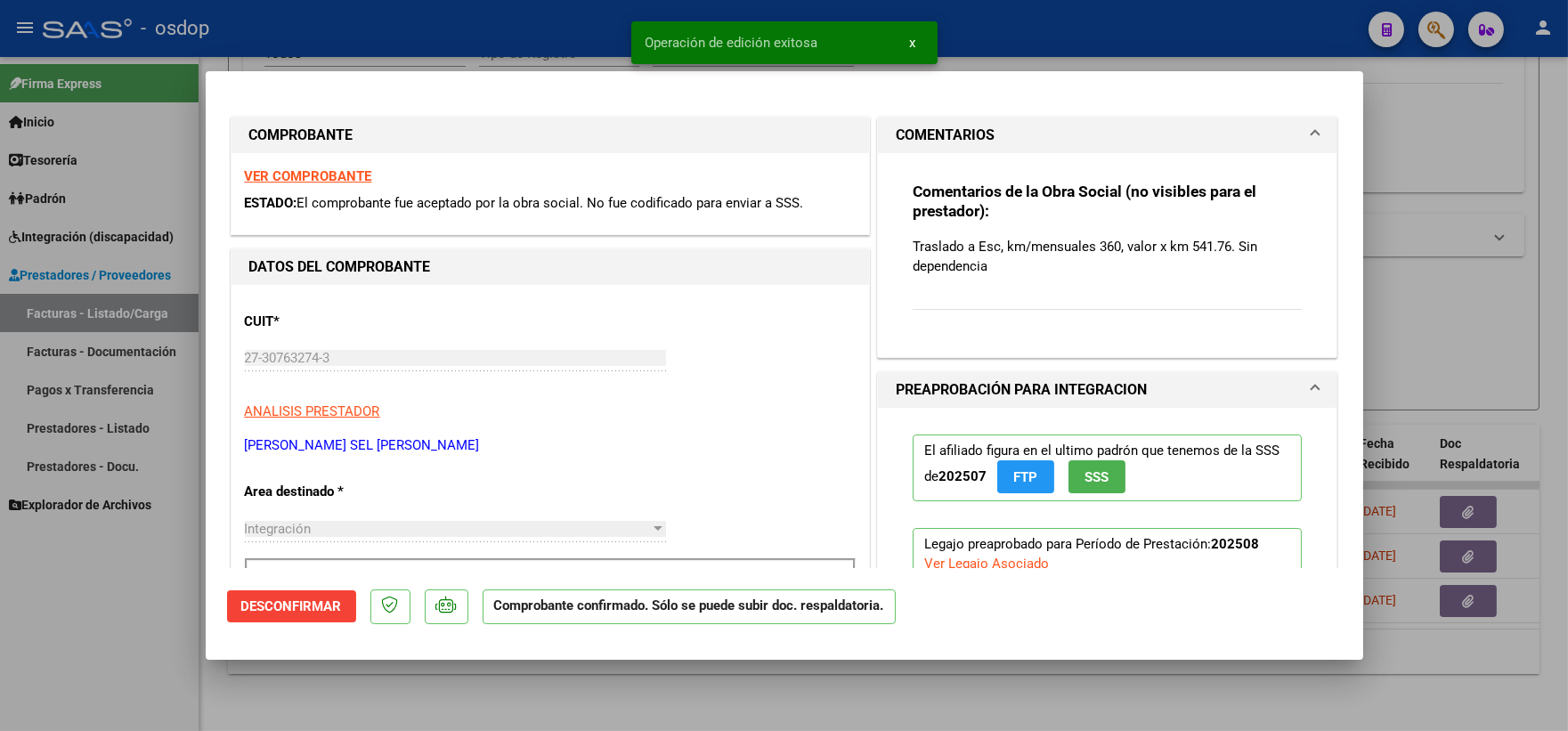
click at [173, 604] on div at bounding box center [784, 366] width 1568 height 731
type input "$ 0,00"
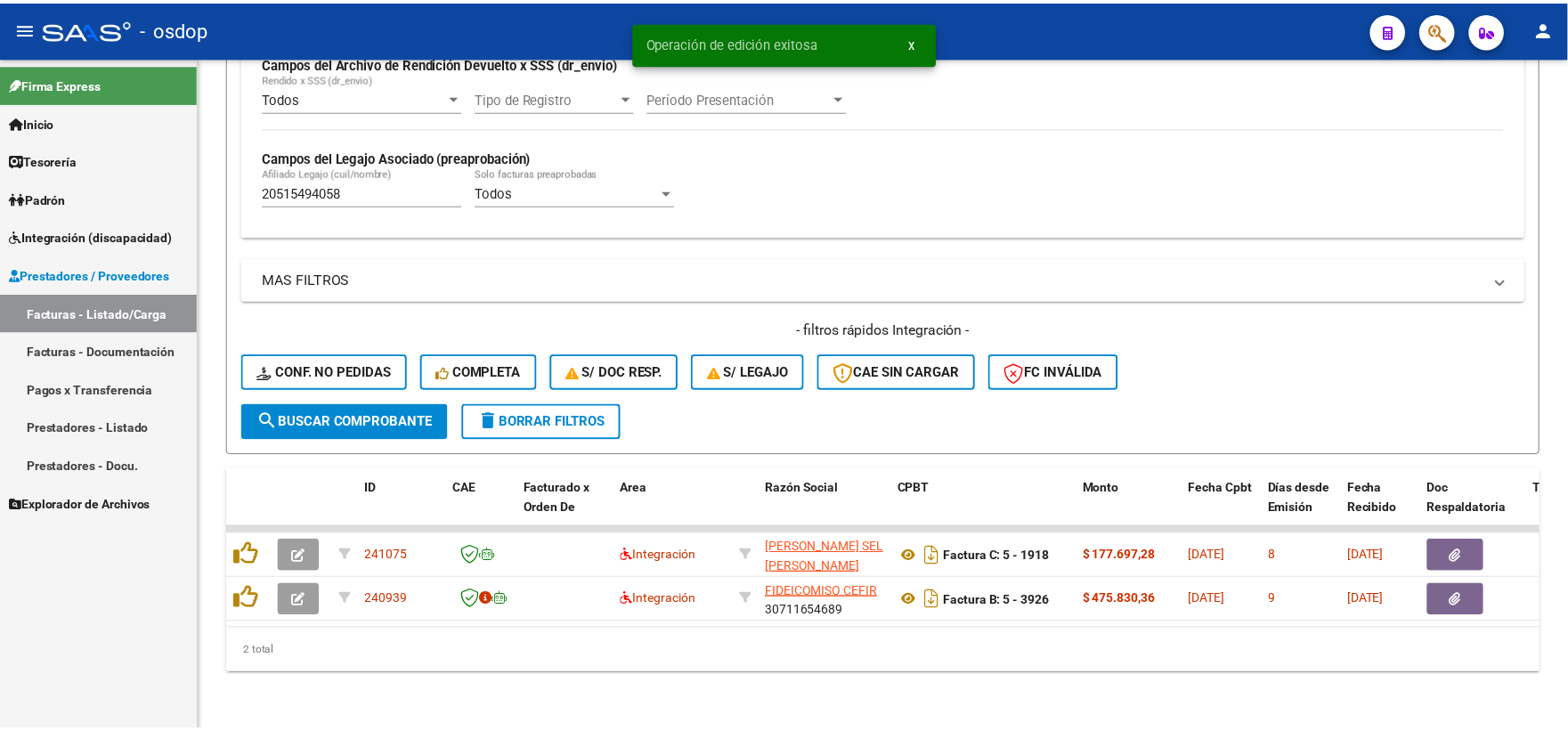
scroll to position [460, 0]
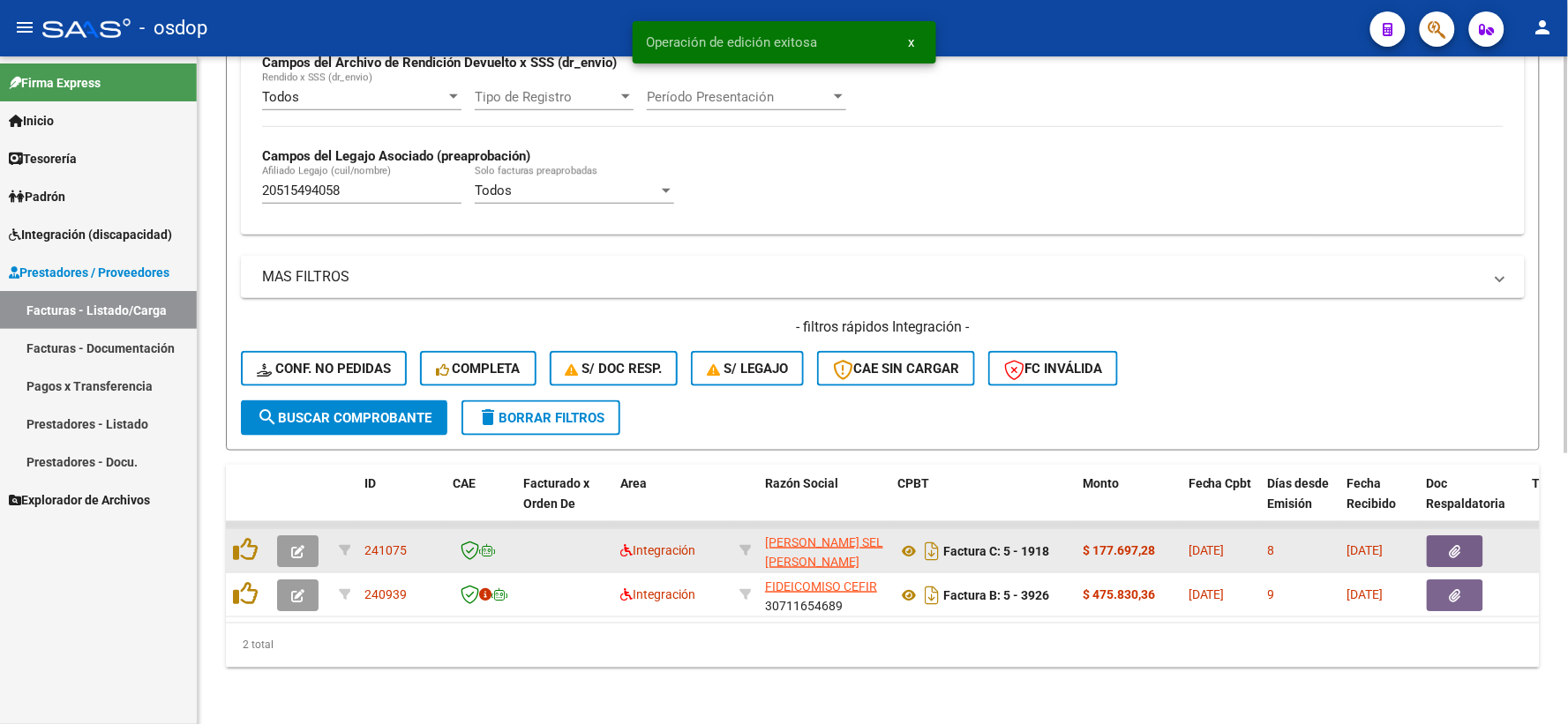
click at [294, 545] on icon "button" at bounding box center [298, 552] width 14 height 14
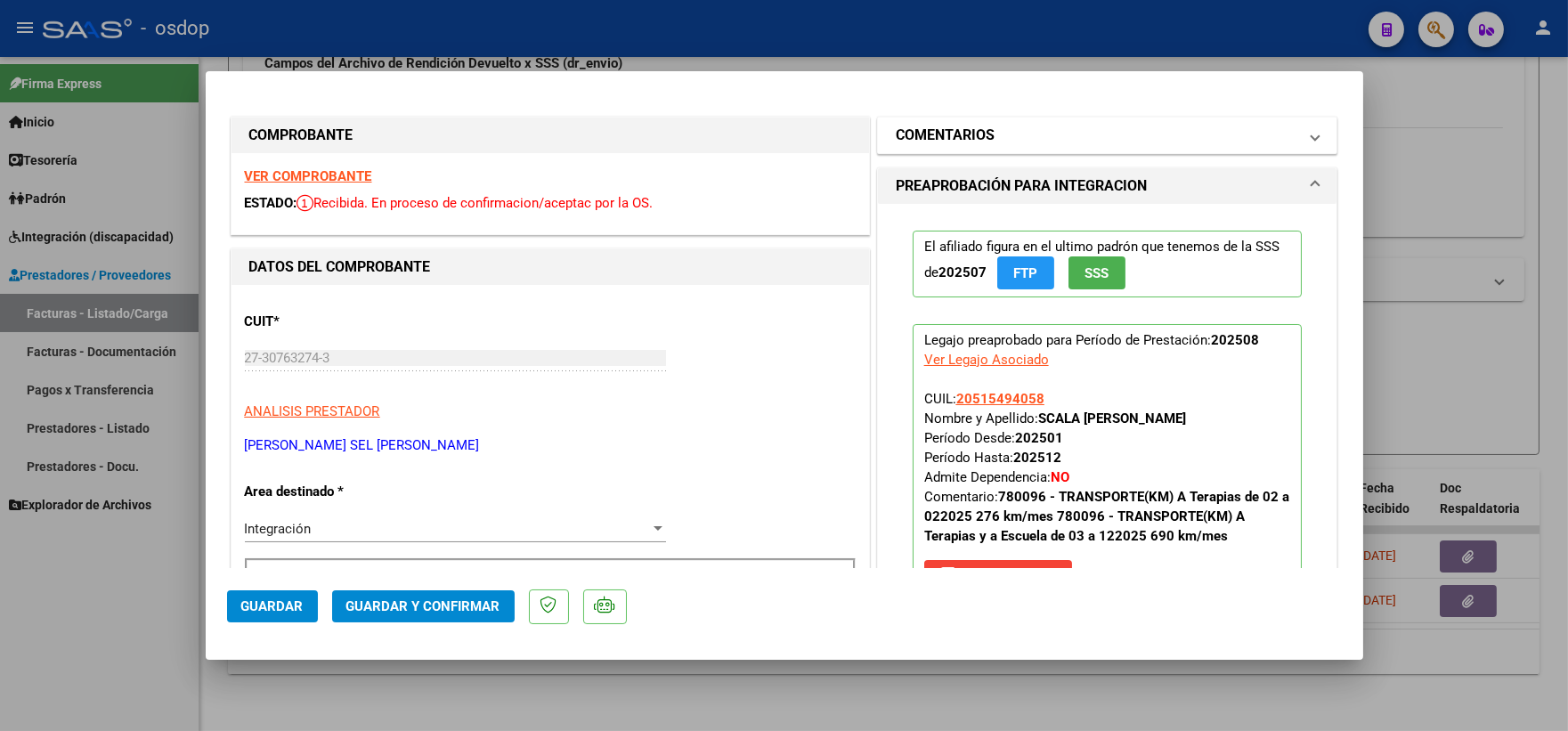
click at [1043, 139] on mat-panel-title "COMENTARIOS" at bounding box center [1097, 136] width 403 height 22
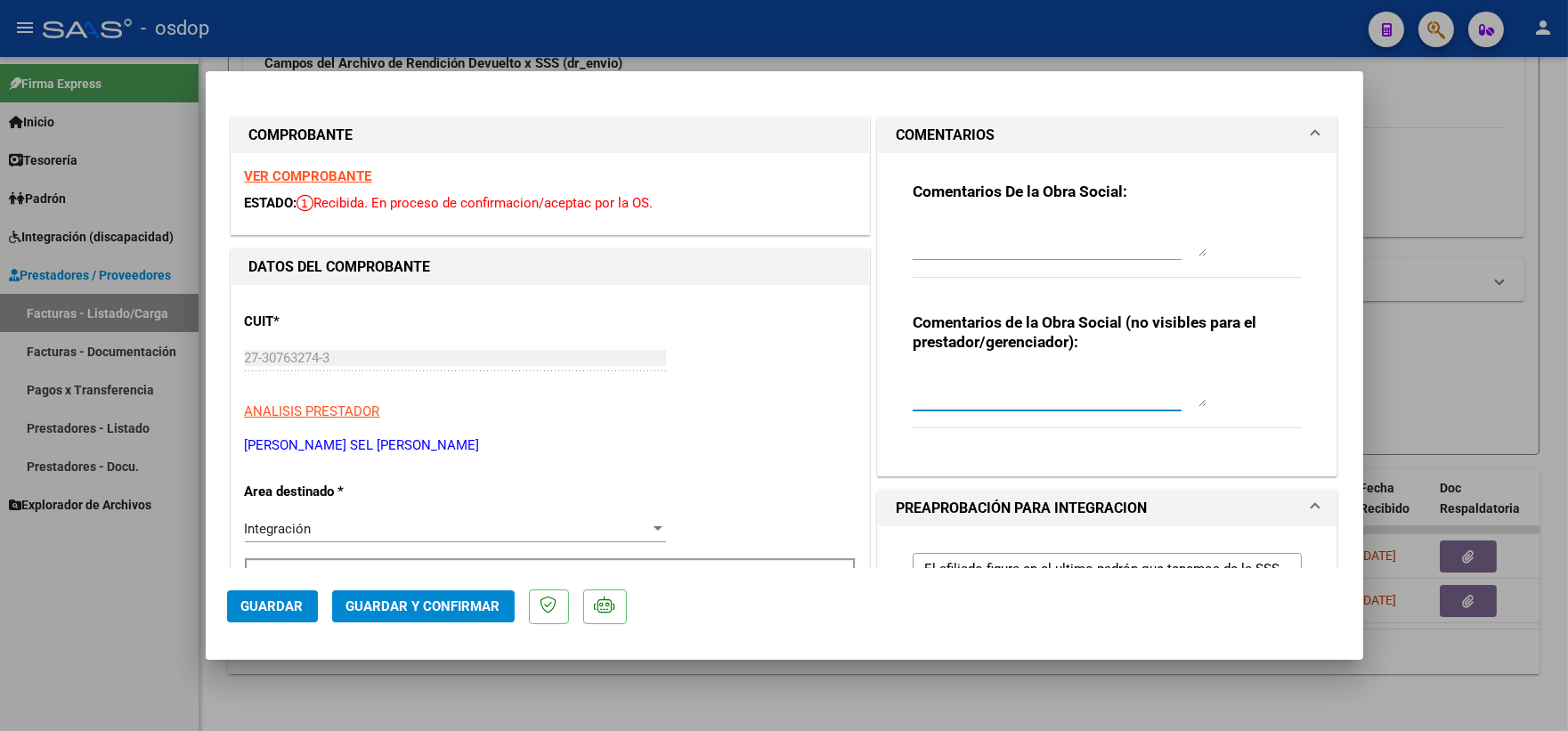
click at [973, 406] on textarea at bounding box center [1059, 389] width 294 height 35
paste textarea "130.022,4"
paste textarea "47.674,88‬"
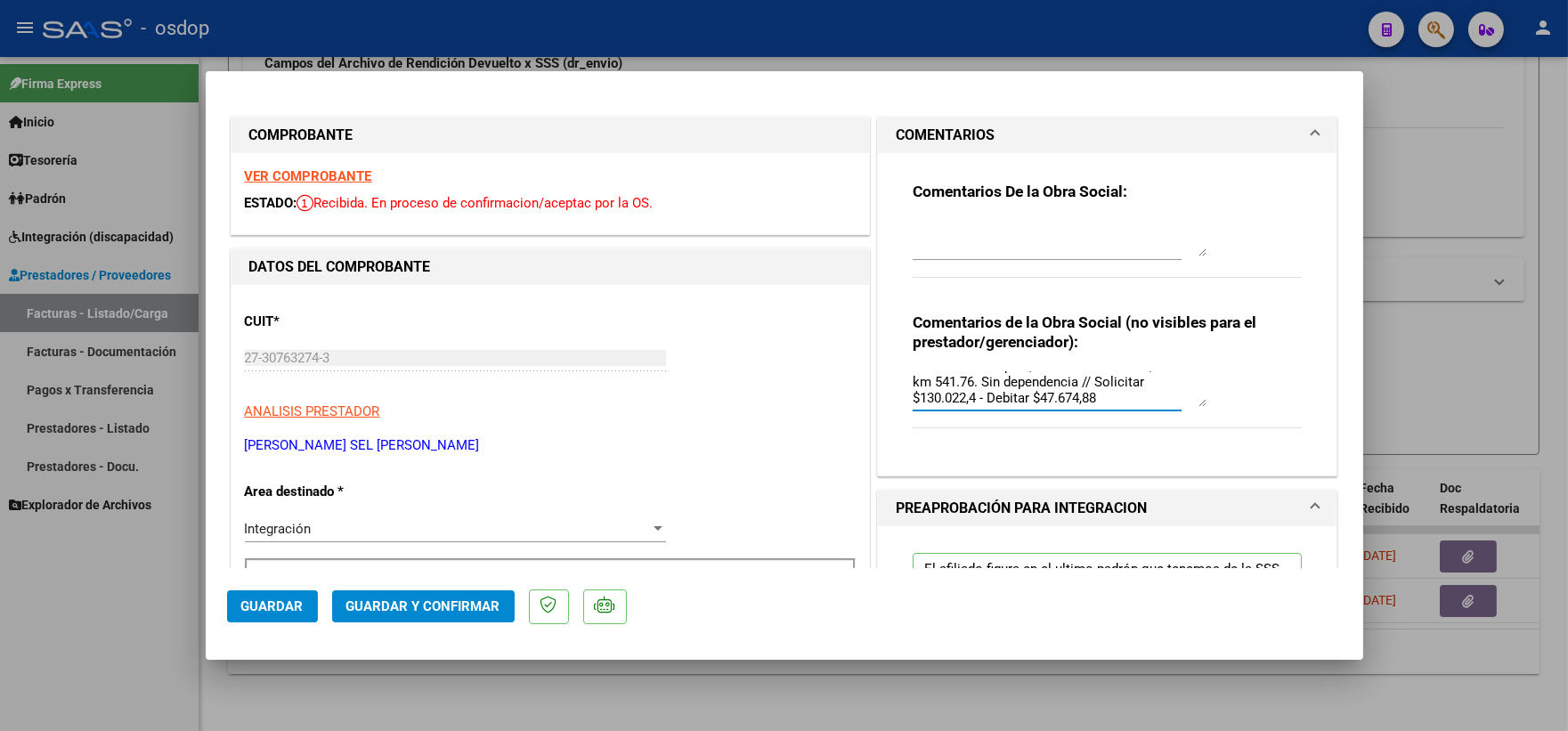
drag, startPoint x: 966, startPoint y: 398, endPoint x: 907, endPoint y: 404, distance: 59.3
click at [913, 404] on textarea "Traslado a Terapias, km/mensuales 240, valor x km 541.76. Sin dependencia // So…" at bounding box center [1059, 389] width 294 height 35
type textarea "Traslado a Terapias, km/mensuales 240, valor x km 541.76. Sin dependencia // So…"
click at [967, 243] on textarea at bounding box center [1059, 239] width 294 height 35
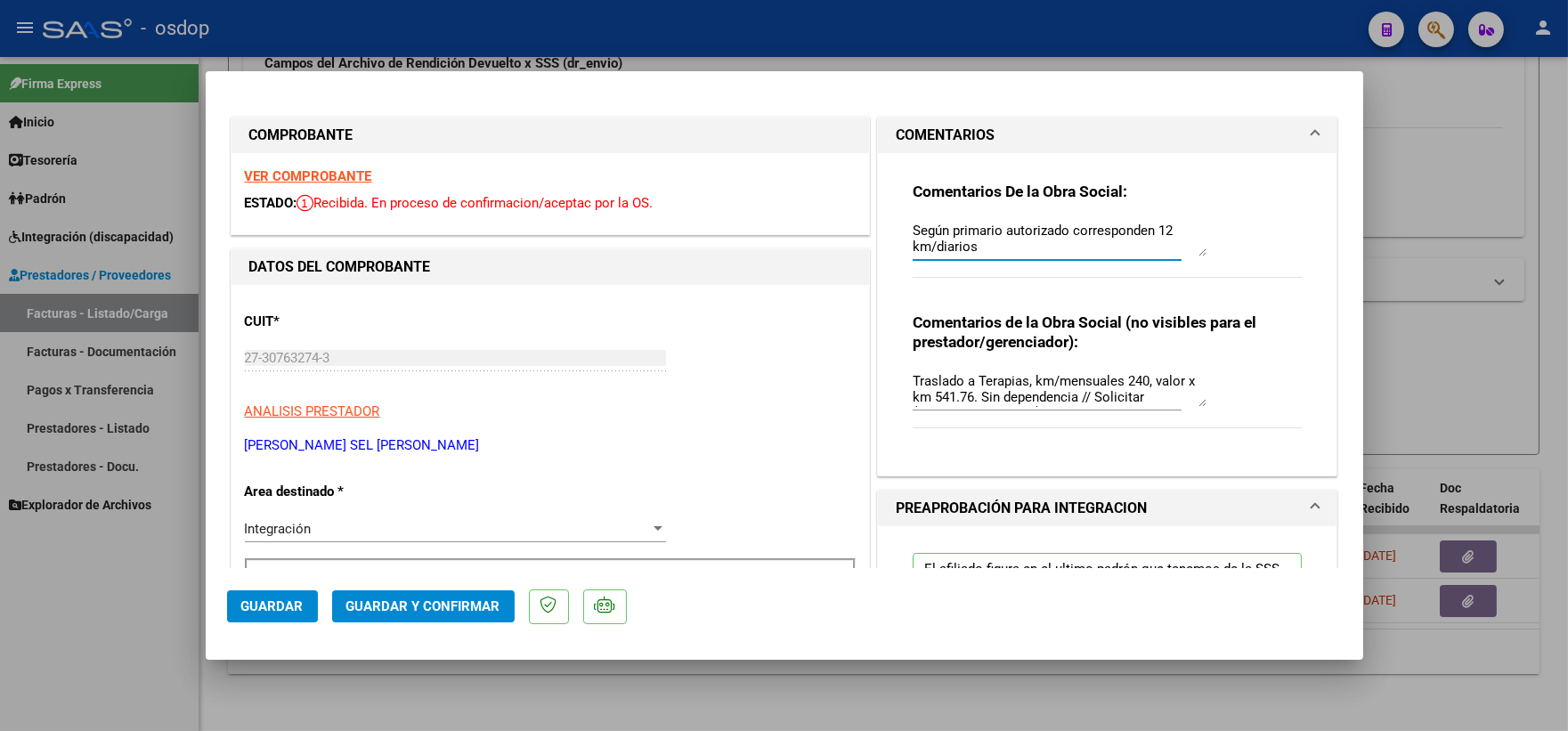
click at [1148, 238] on textarea "Según primario autorizado corresponden 12 km/diarios" at bounding box center [1059, 239] width 294 height 35
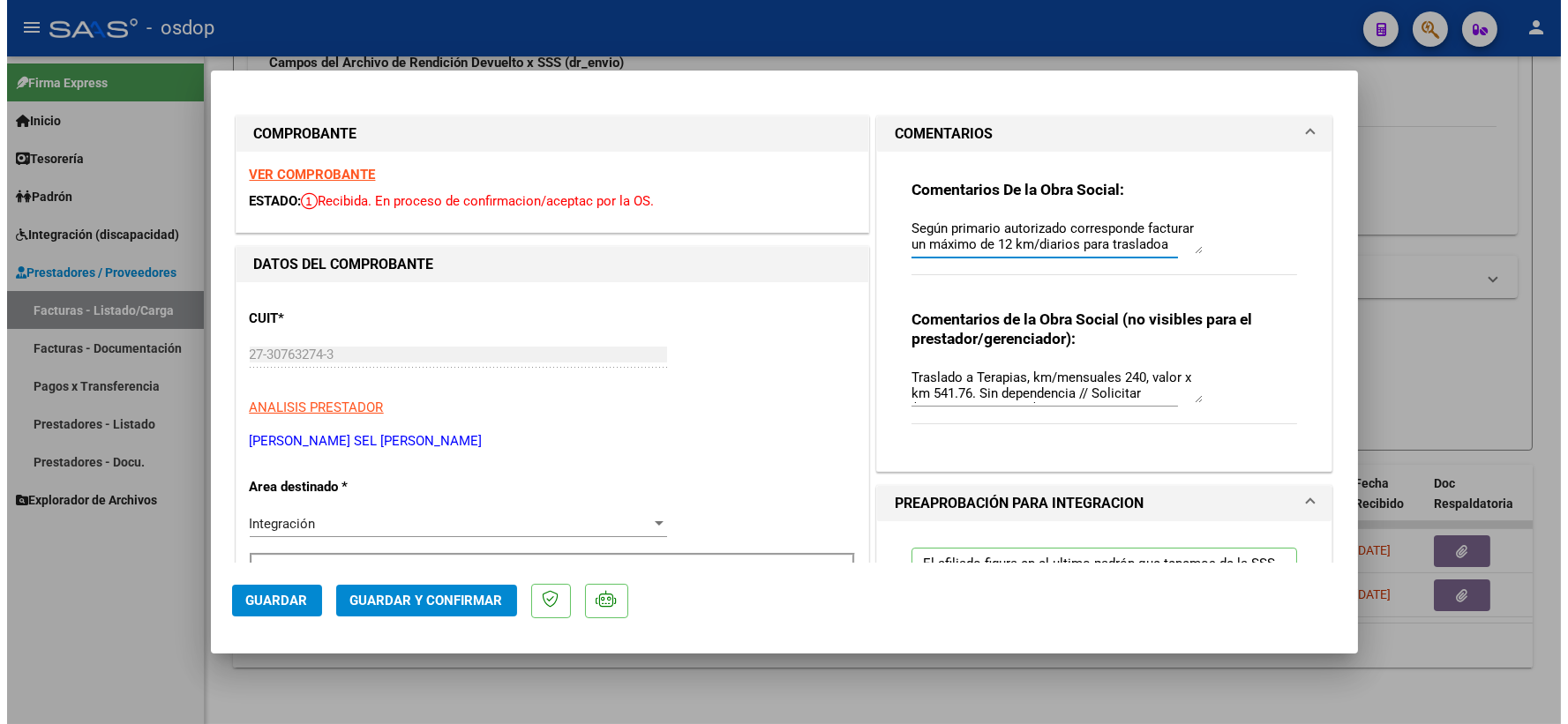
scroll to position [15, 0]
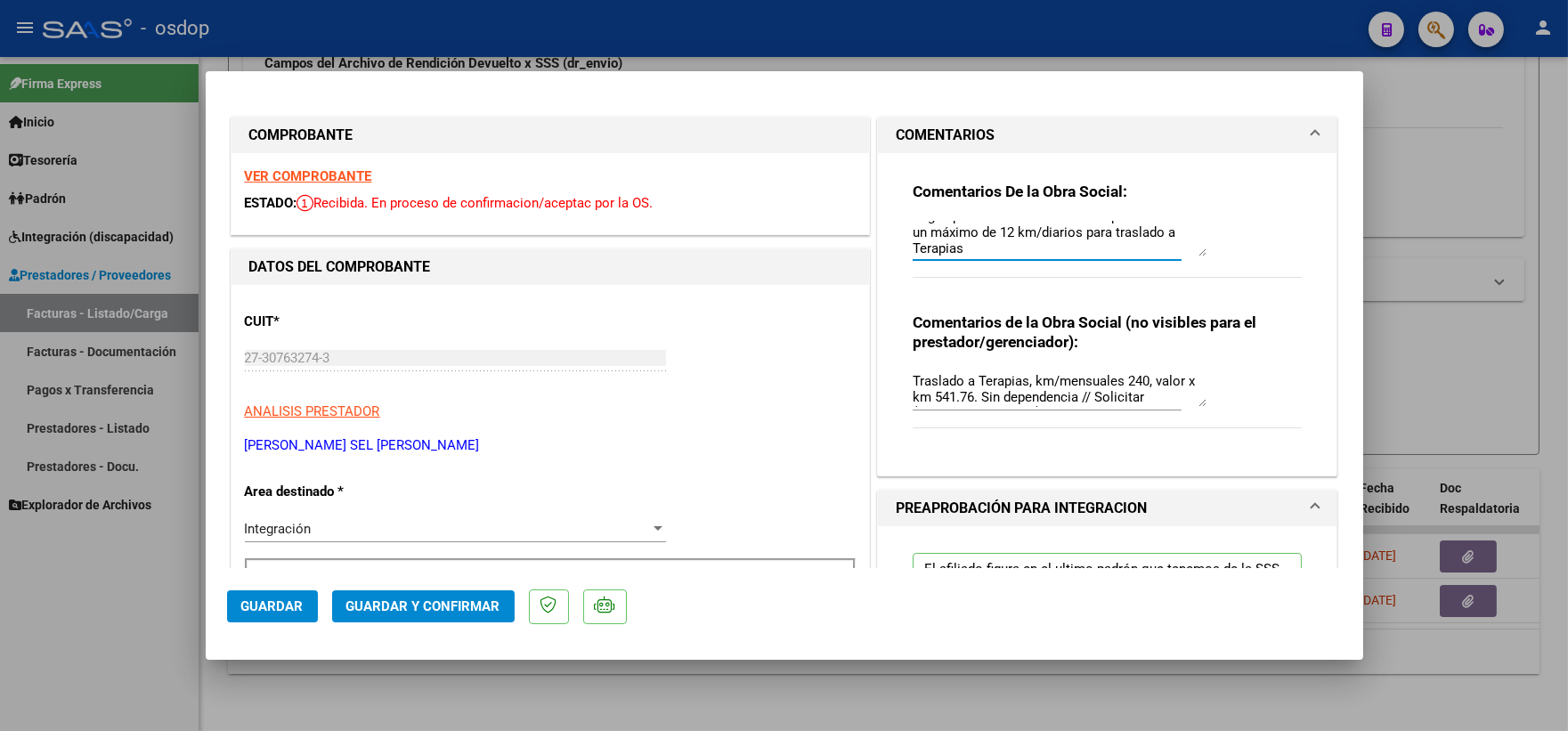
type textarea "Según primario autorizado corresponde facturar un máximo de 12 km/diarios para …"
click at [431, 598] on span "Guardar y Confirmar" at bounding box center [423, 606] width 154 height 16
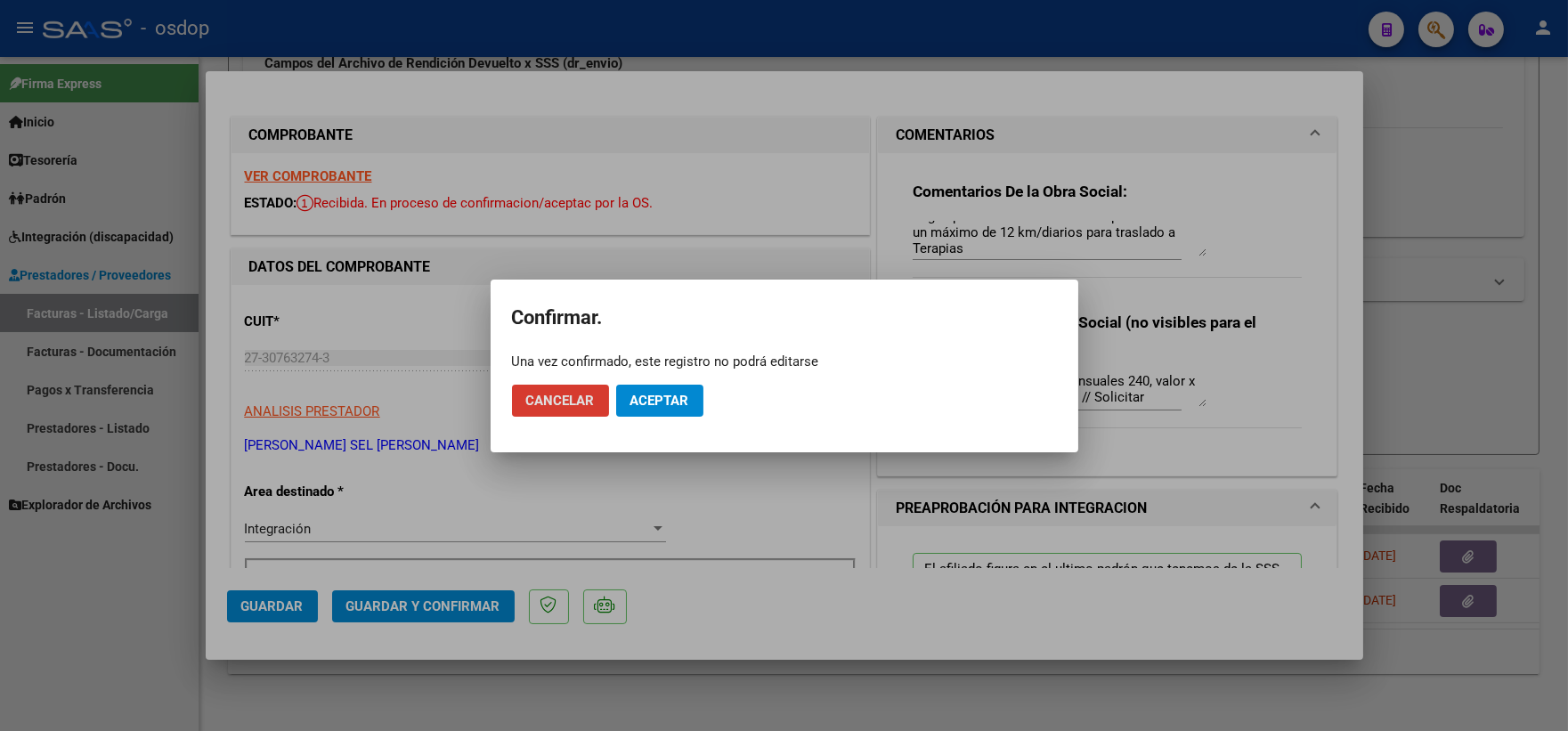
click at [665, 405] on span "Aceptar" at bounding box center [660, 401] width 59 height 16
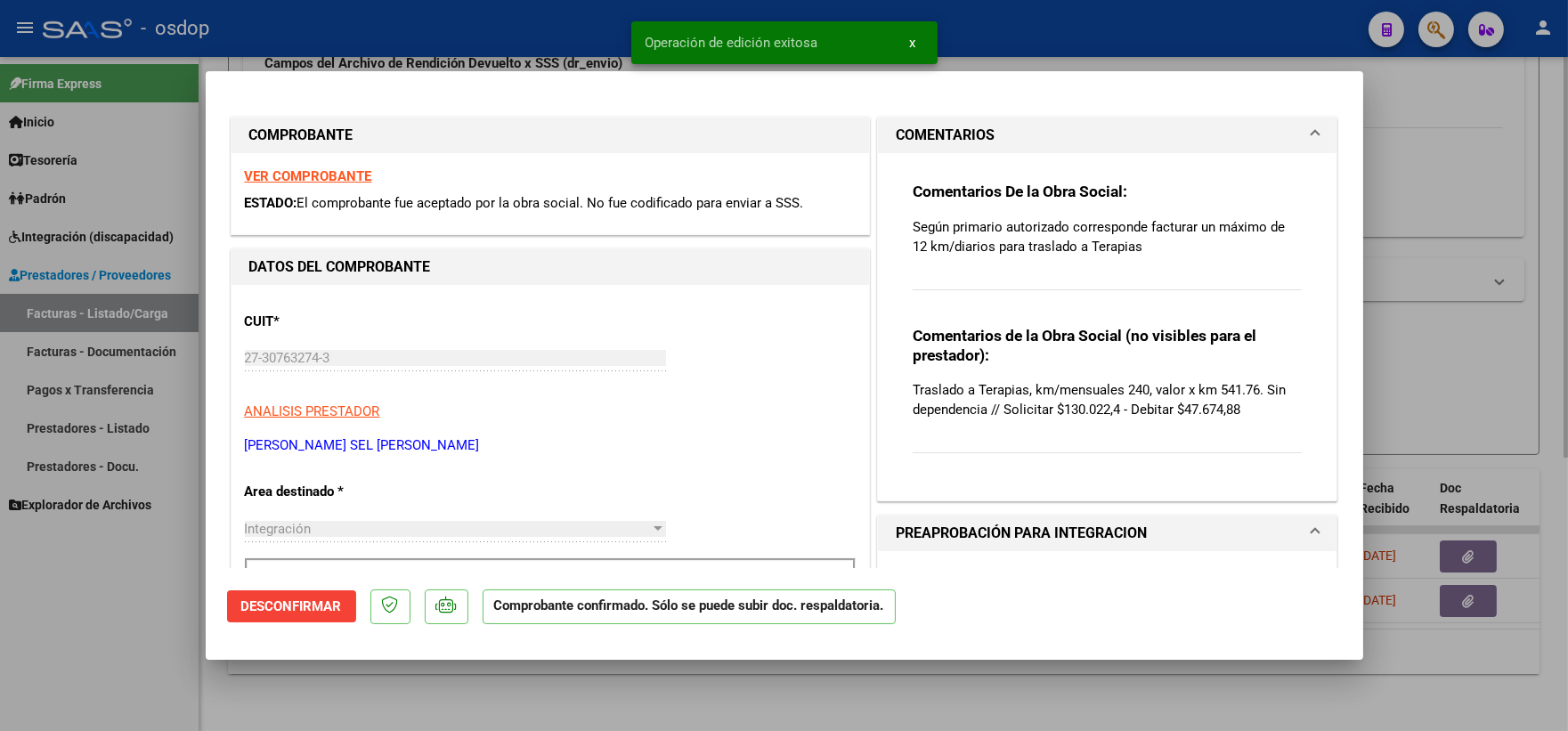
click at [1456, 221] on div at bounding box center [784, 366] width 1568 height 731
type input "$ 0,00"
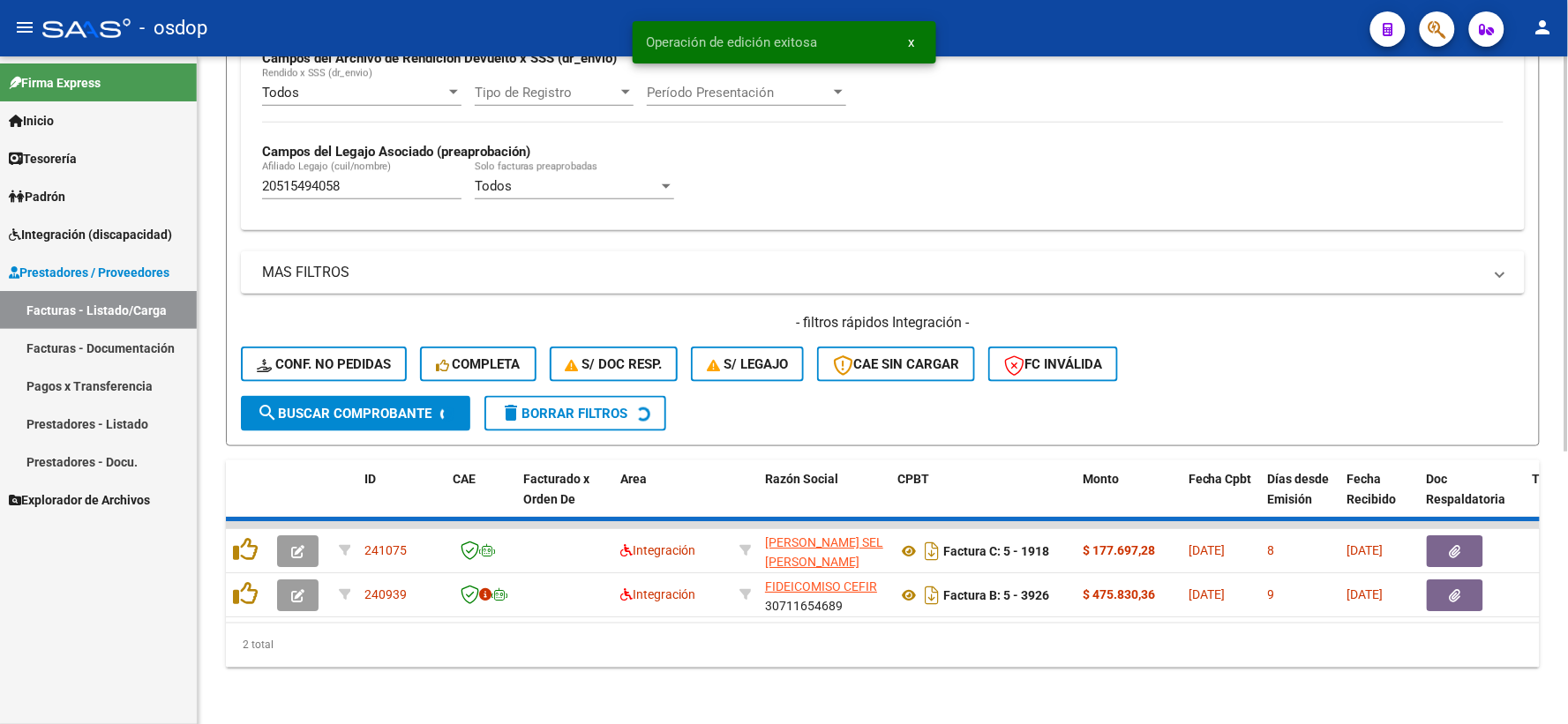
scroll to position [411, 0]
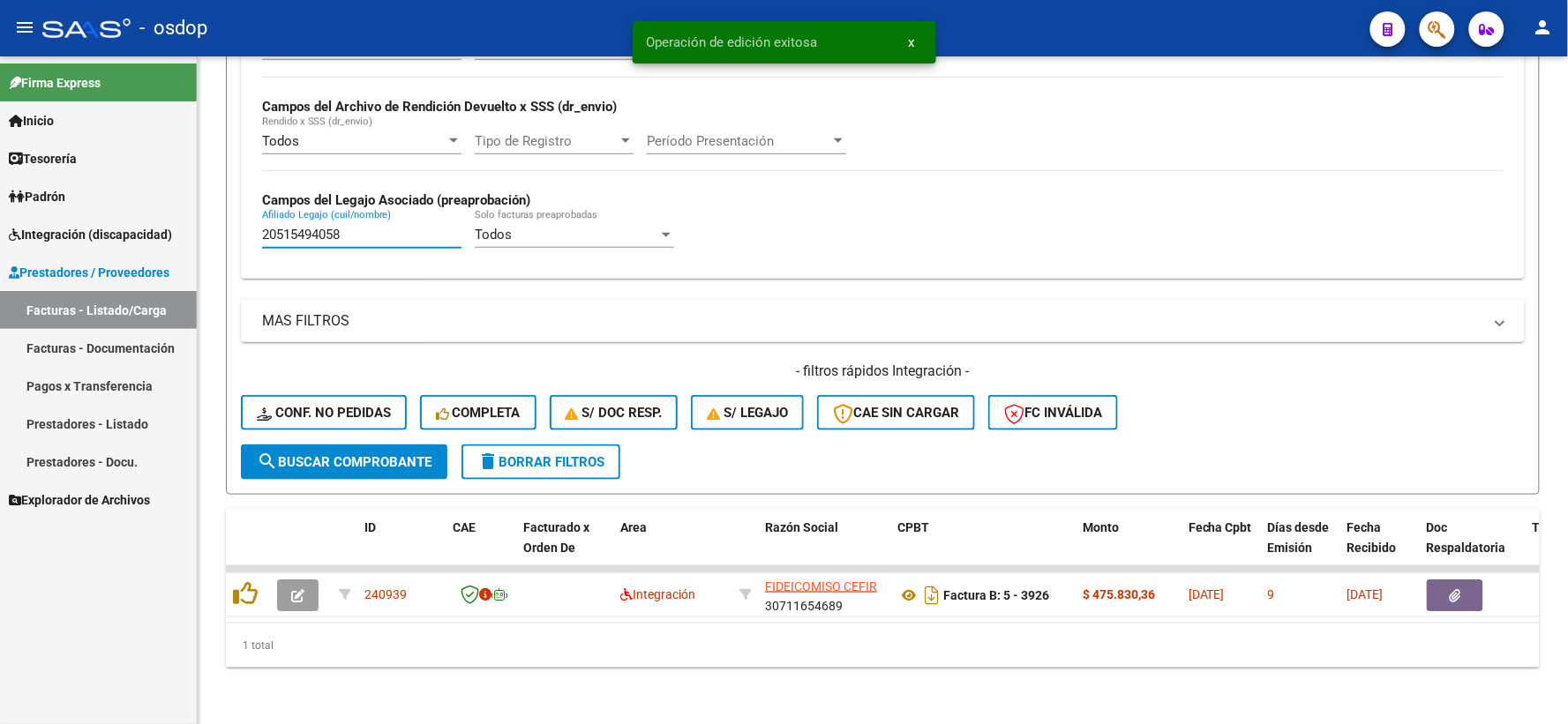
drag, startPoint x: 355, startPoint y: 221, endPoint x: 98, endPoint y: 186, distance: 259.4
click at [98, 186] on mat-sidenav-container "Firma Express Inicio Instructivos Contacto OS Tesorería Extractos Procesados (c…" at bounding box center [784, 390] width 1568 height 668
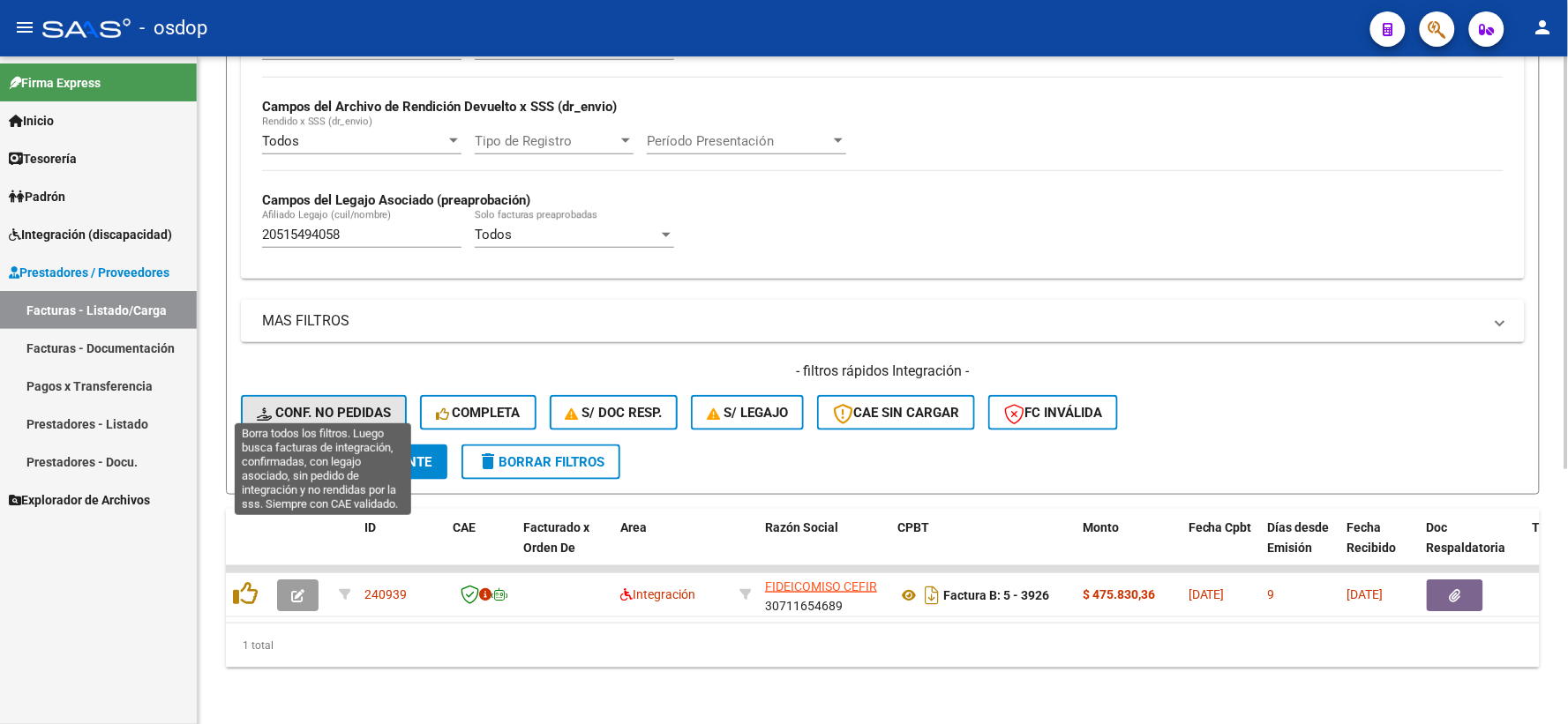
click at [332, 395] on button "Conf. no pedidas" at bounding box center [323, 413] width 165 height 35
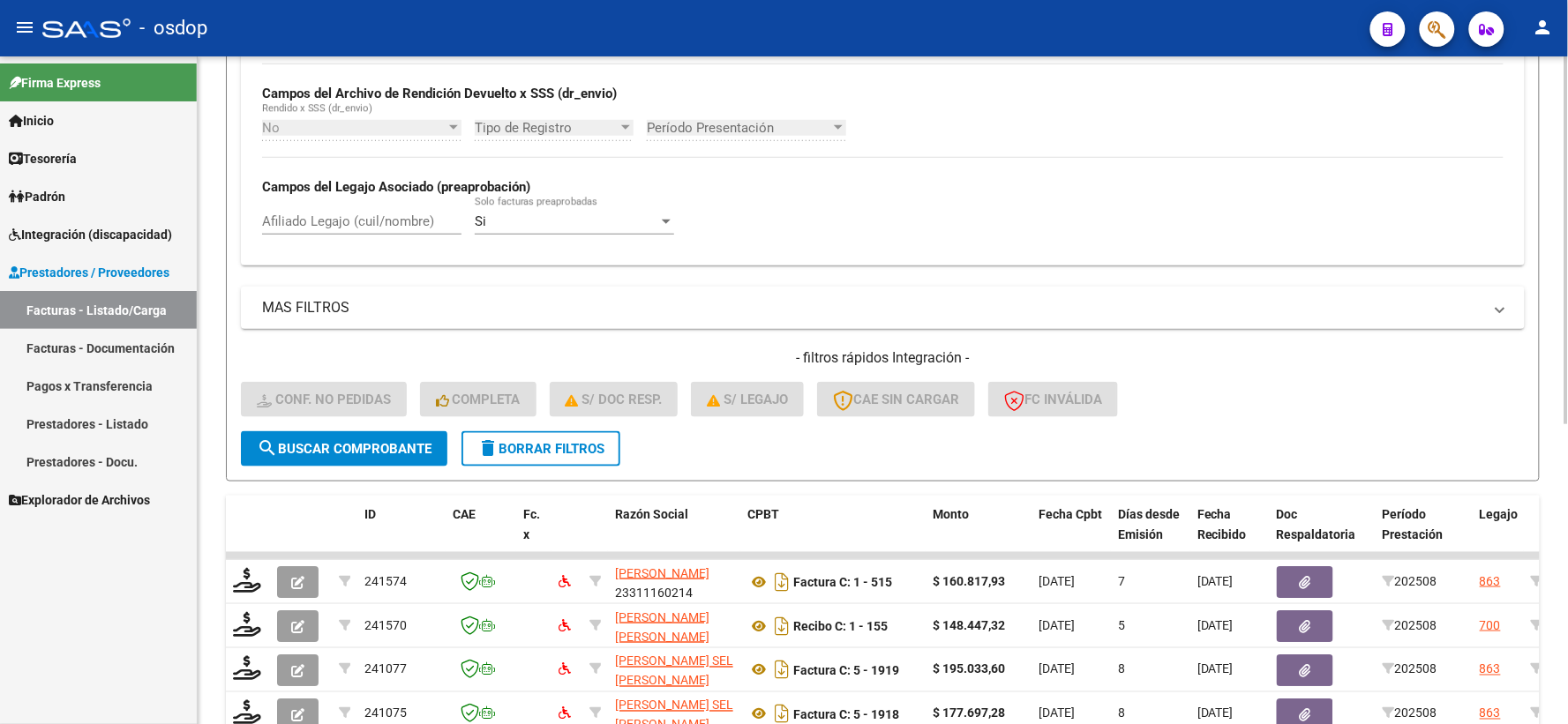
click at [357, 225] on input "Afiliado Legajo (cuil/nombre)" at bounding box center [361, 221] width 200 height 16
paste input "20515494058"
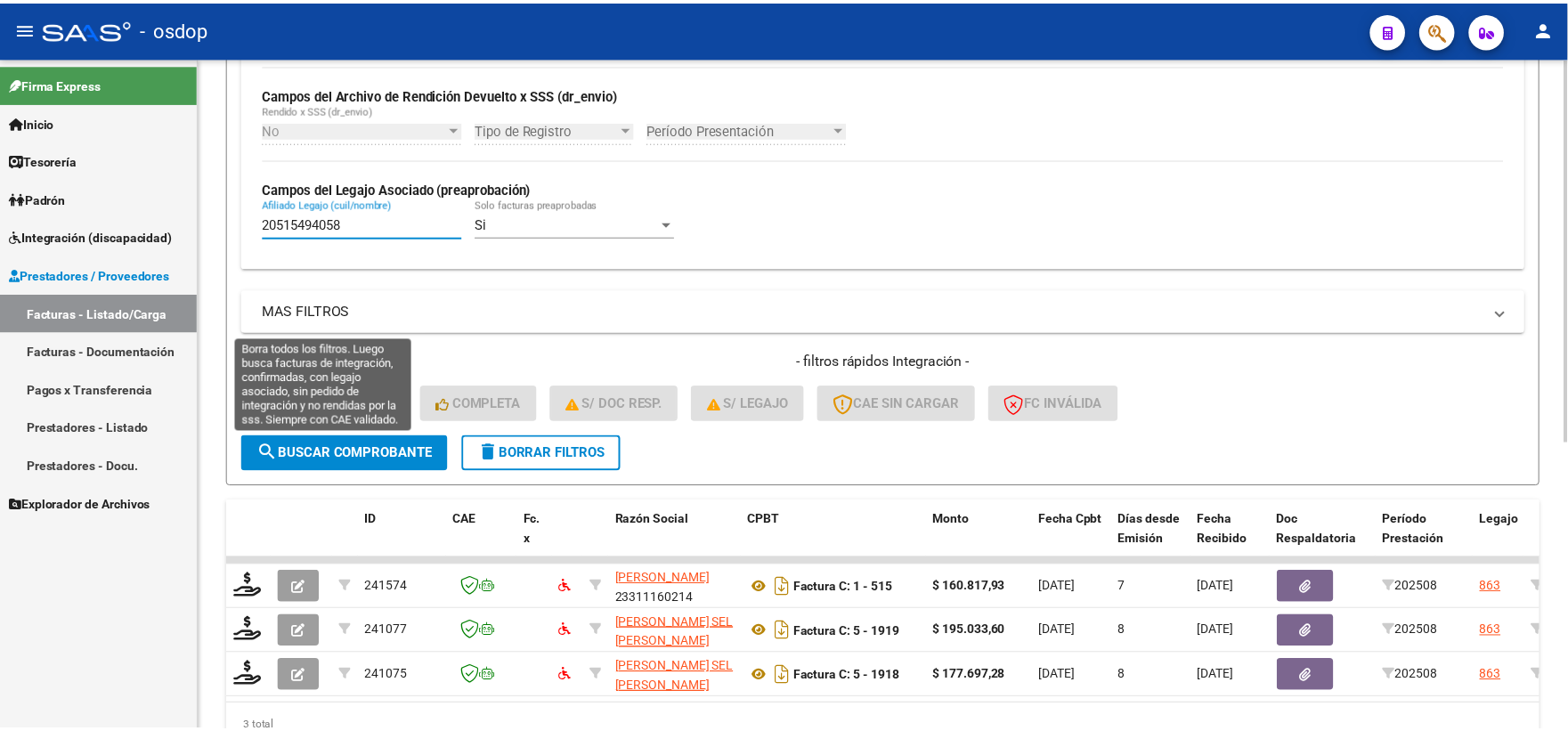
scroll to position [504, 0]
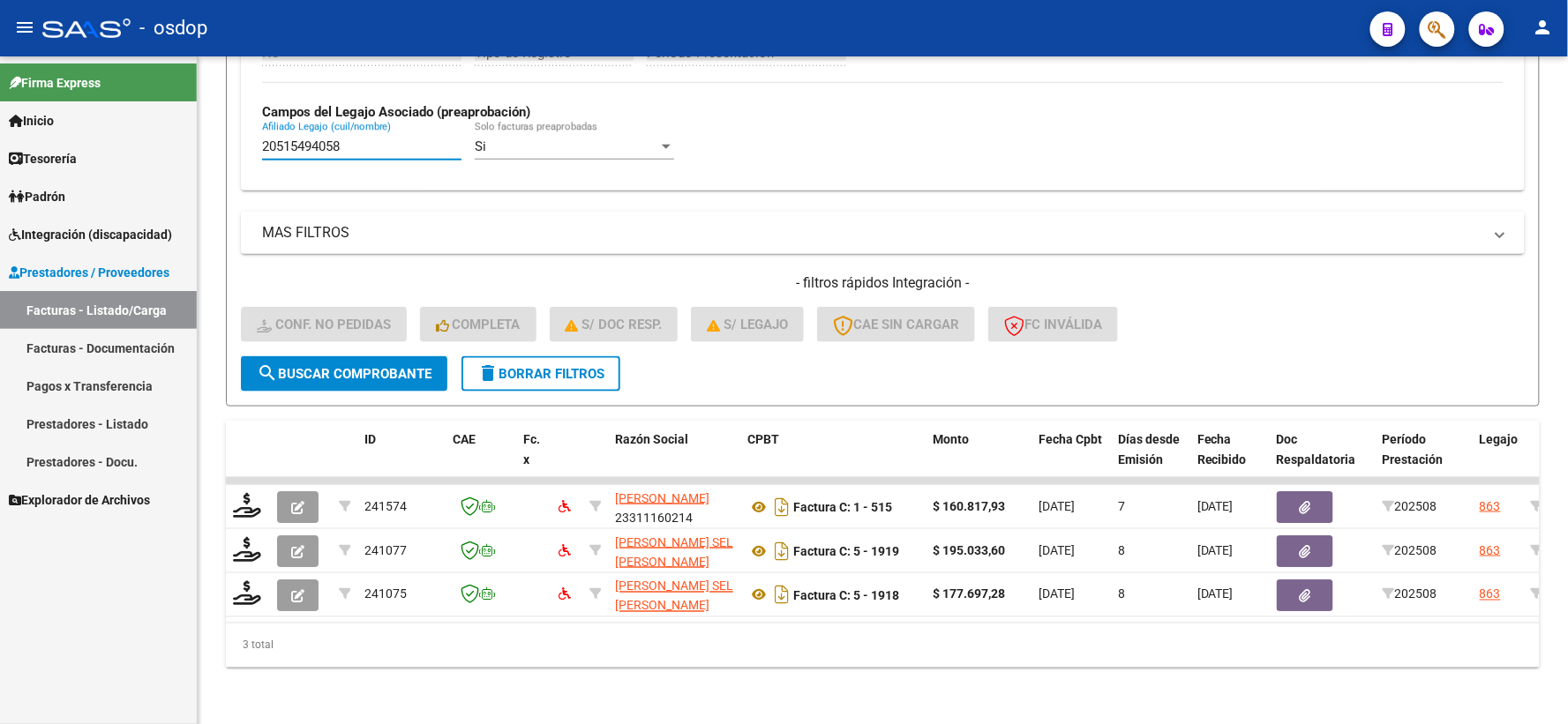
type input "20515494058"
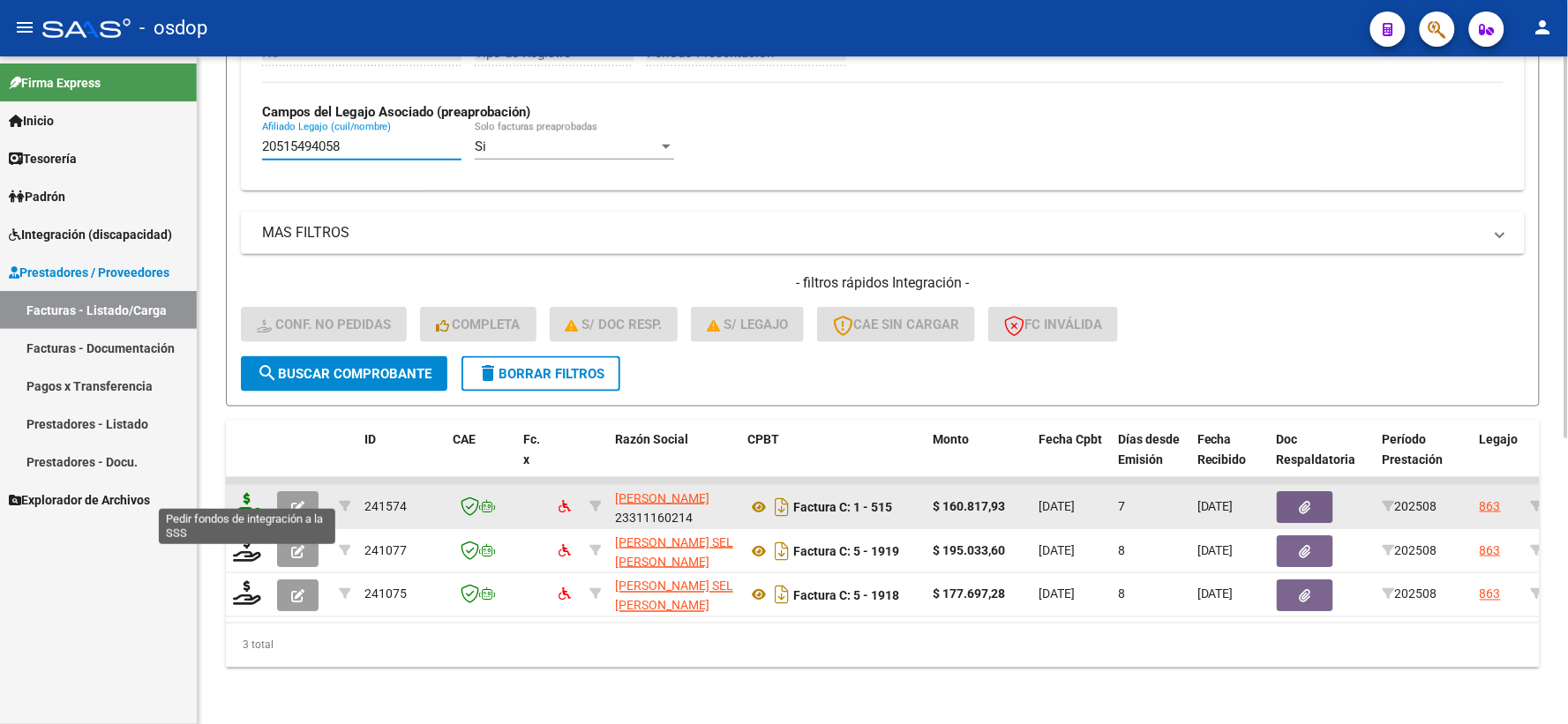
click at [244, 493] on icon at bounding box center [246, 505] width 28 height 24
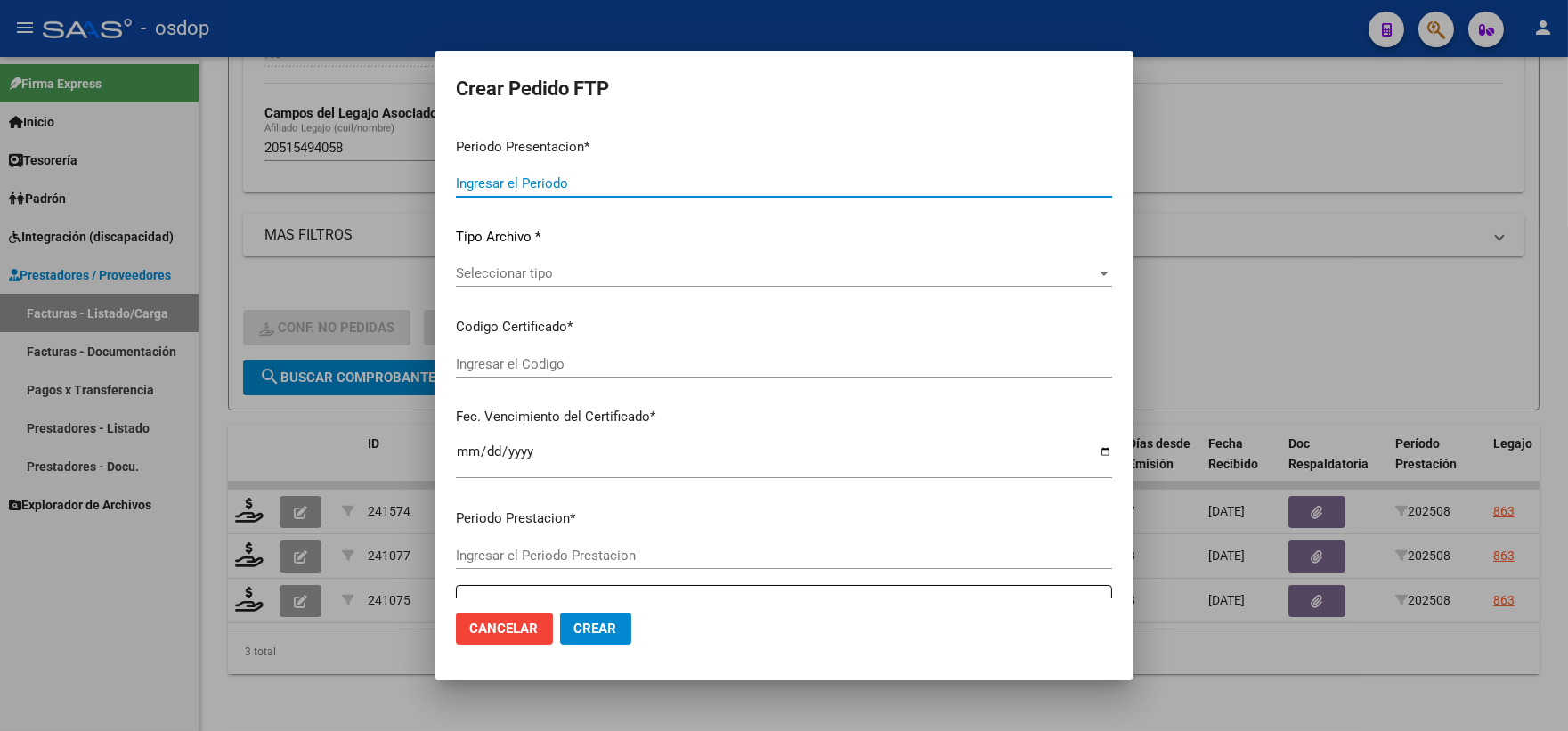
type input "202508"
type input "$ 160.817,93"
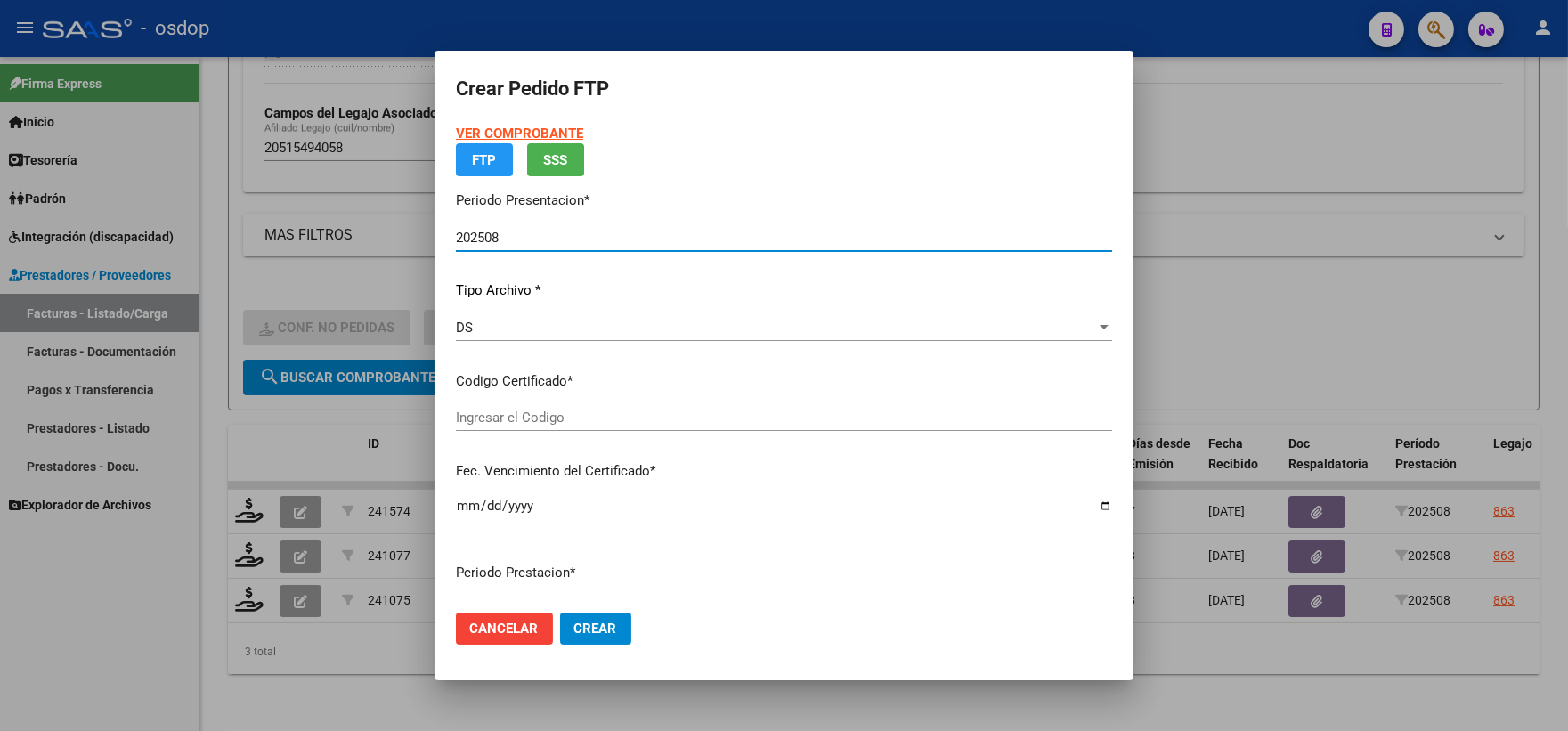
type input "6001787651"
type input "2027-09-28"
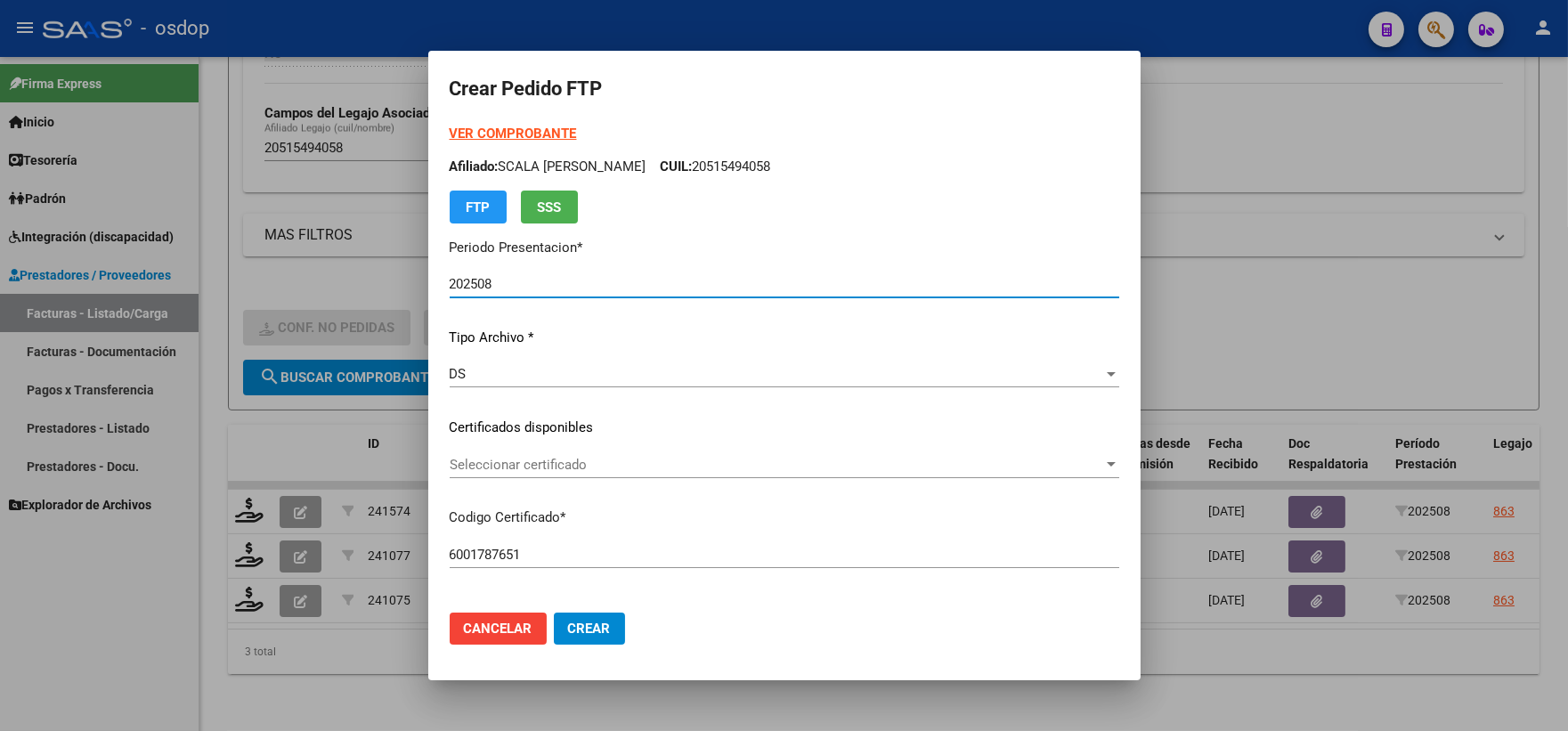
click at [596, 473] on div "Seleccionar certificado Seleccionar certificado" at bounding box center [785, 465] width 670 height 27
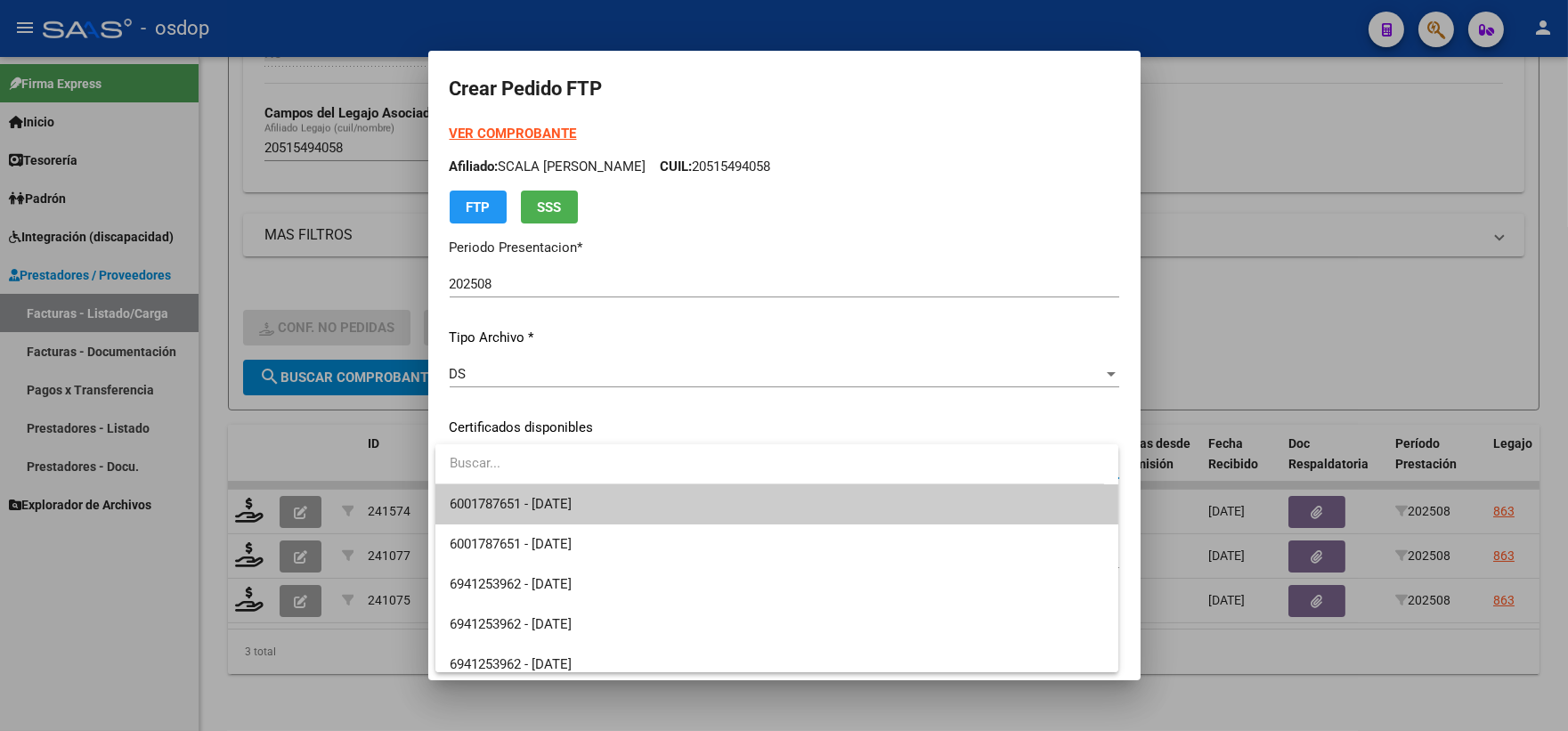
click at [611, 505] on span "6001787651 - 2027-09-28" at bounding box center [777, 504] width 654 height 40
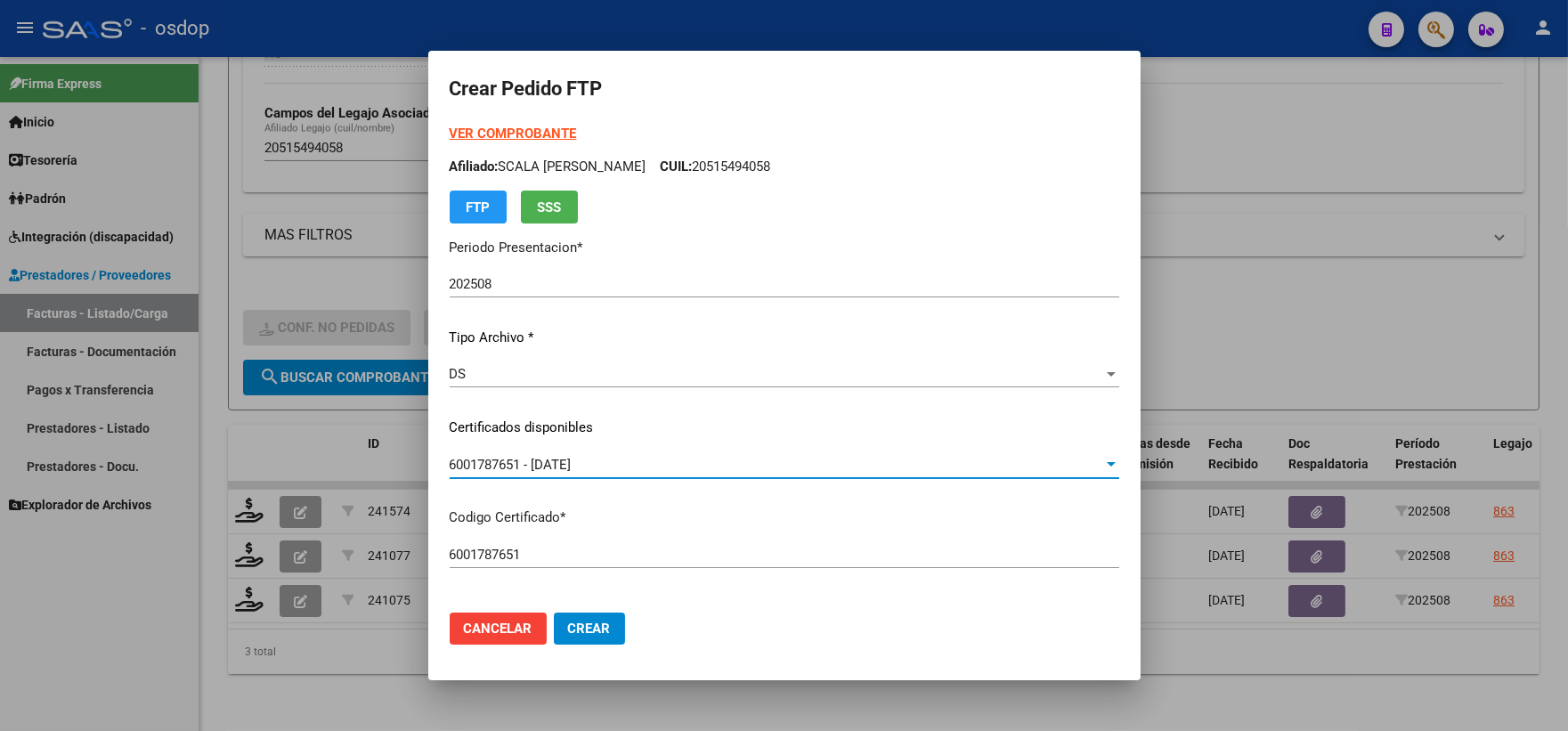
scroll to position [494, 0]
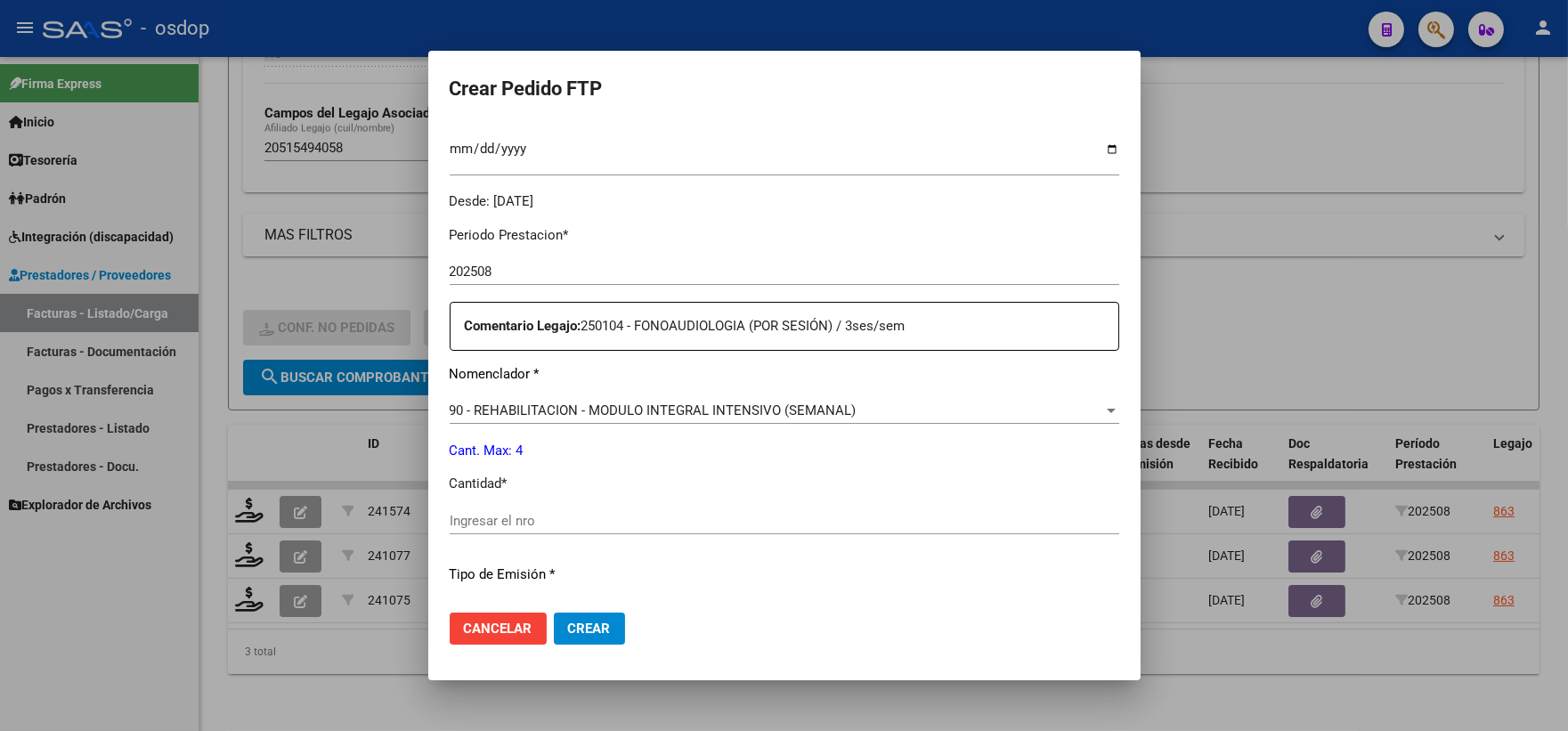
click at [570, 505] on div "Periodo Prestacion * 202508 Ingresar el Periodo Prestacion Comentario Legajo: 2…" at bounding box center [785, 517] width 670 height 610
click at [477, 524] on input "Ingresar el nro" at bounding box center [785, 521] width 670 height 16
type input "4"
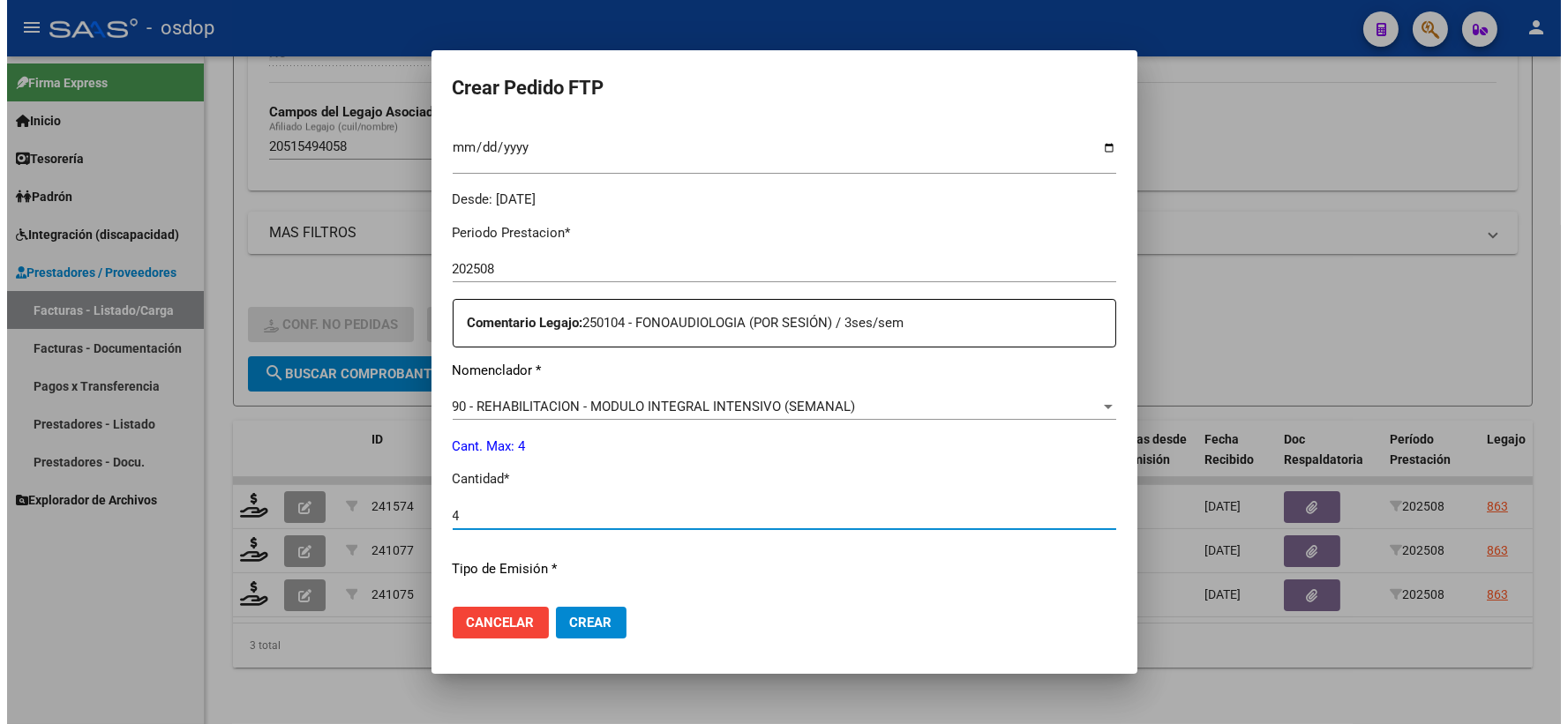
scroll to position [710, 0]
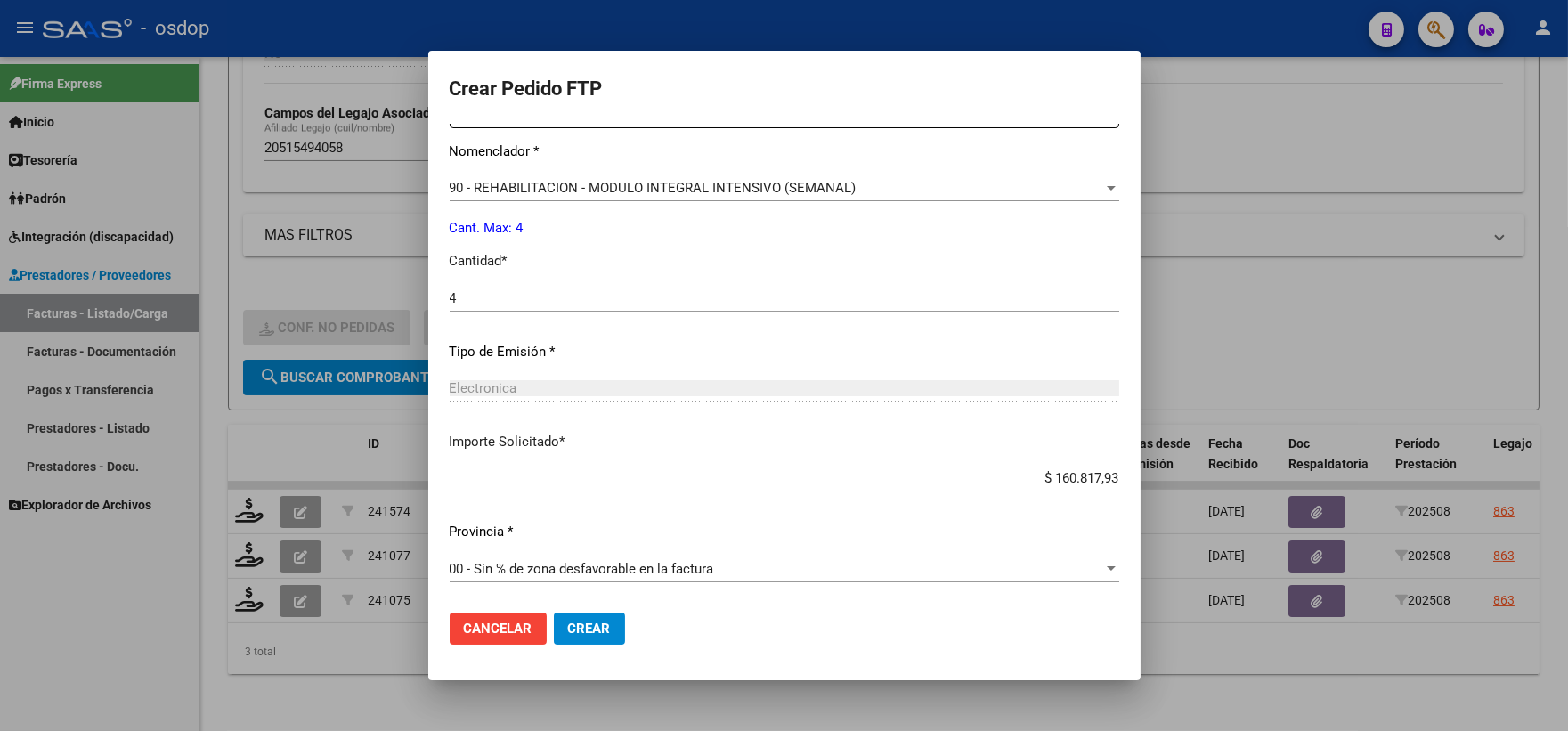
click at [576, 638] on button "Crear" at bounding box center [589, 629] width 72 height 32
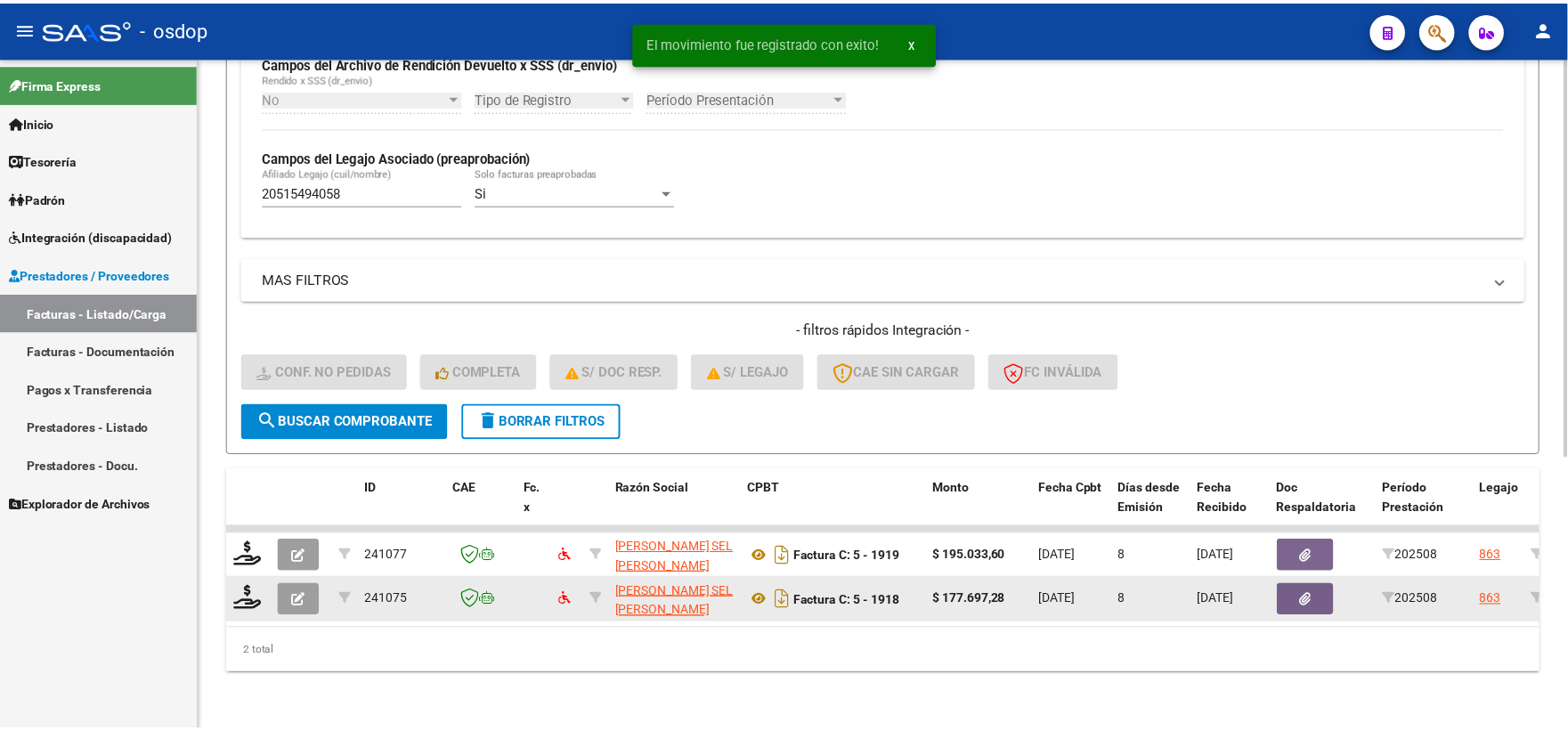
scroll to position [460, 0]
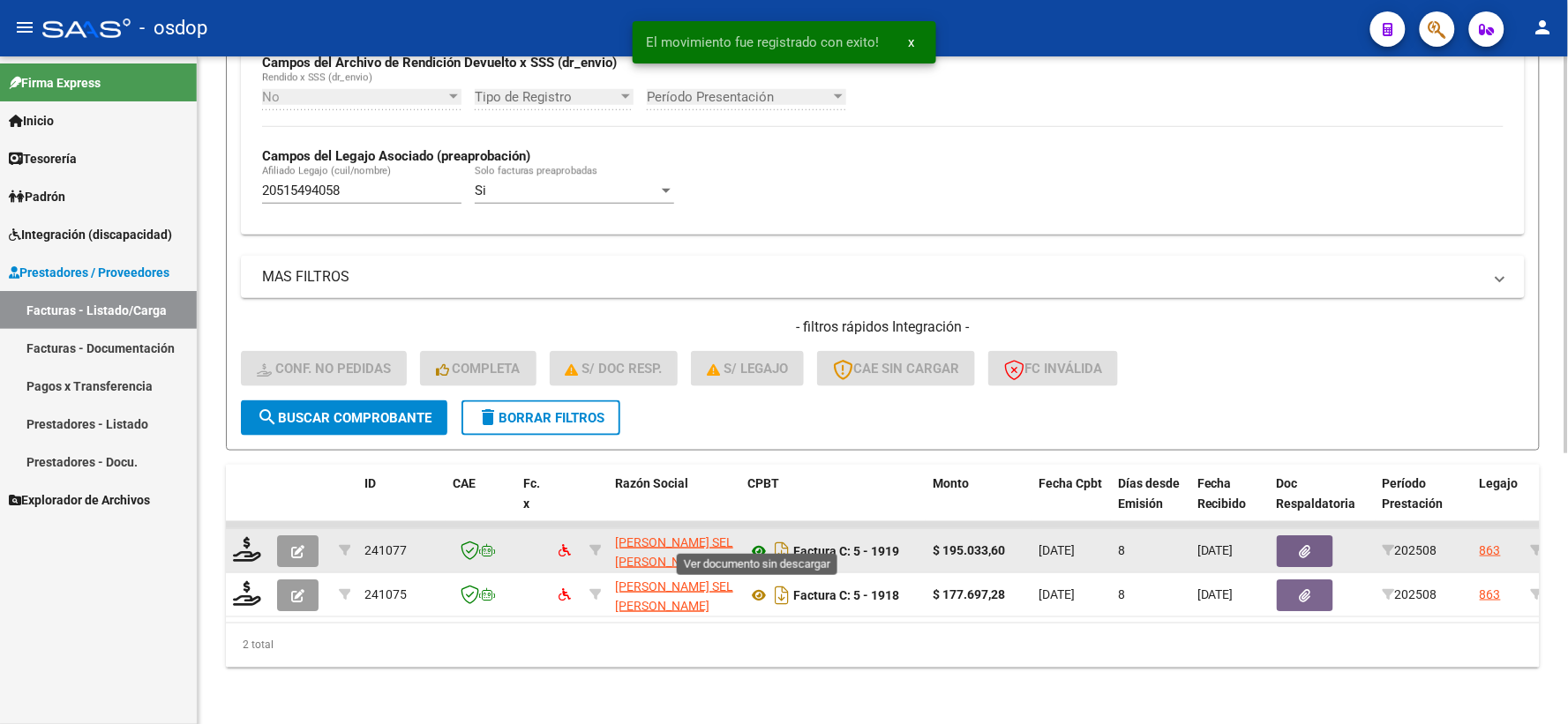
click at [763, 541] on icon at bounding box center [759, 552] width 23 height 21
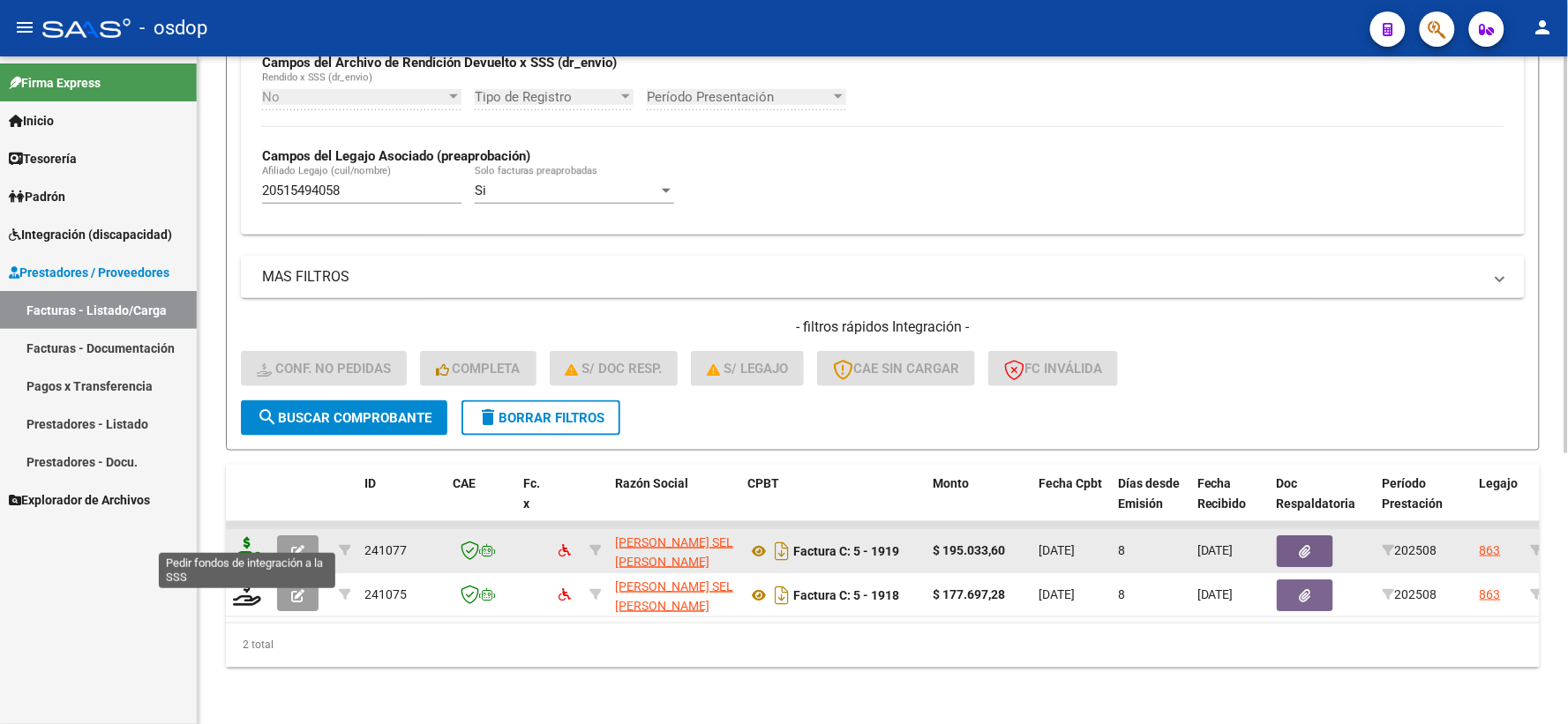
click at [248, 537] on icon at bounding box center [246, 549] width 28 height 24
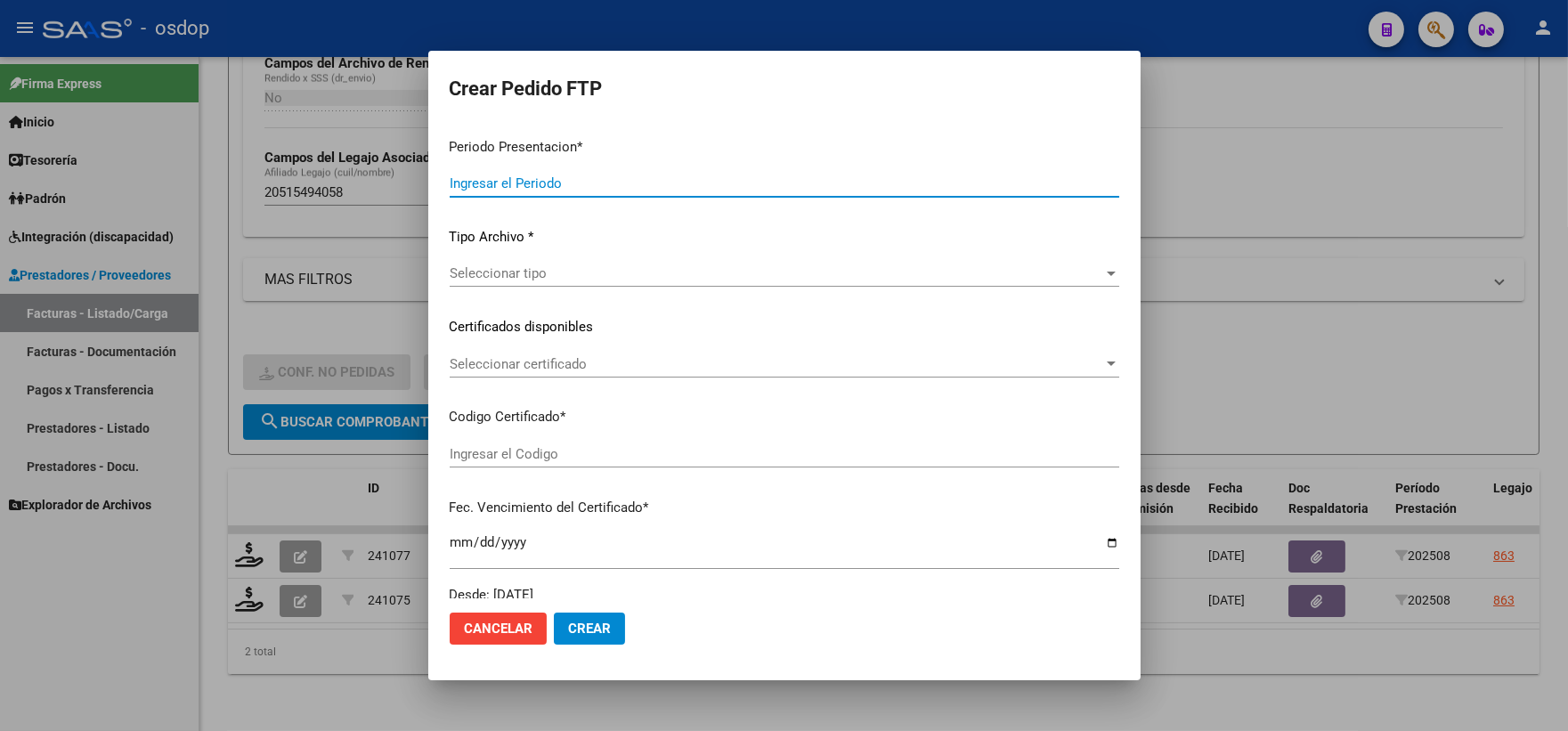
type input "202508"
type input "$ 195.033,60"
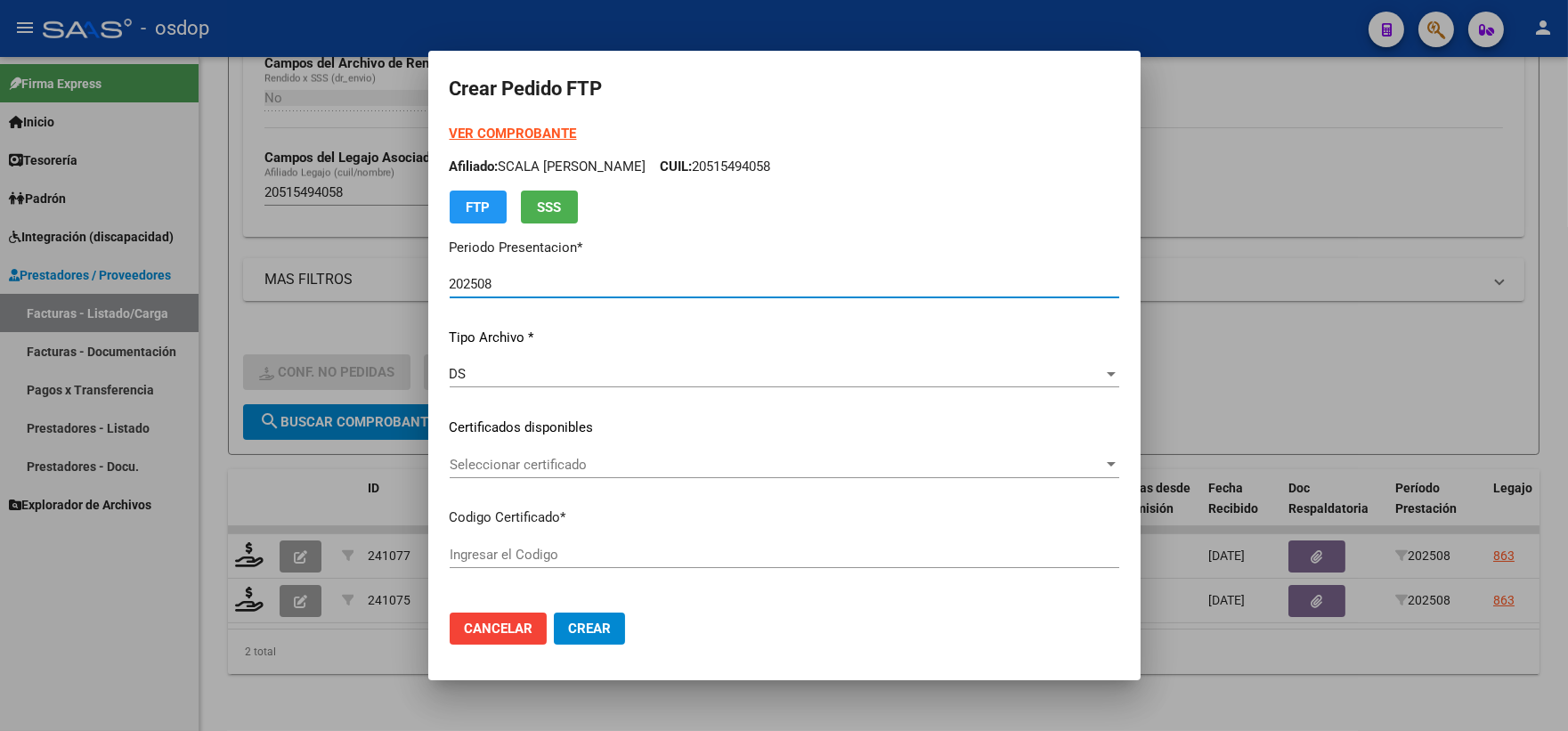
type input "6001787651"
type input "2027-09-28"
click at [577, 476] on div "Seleccionar certificado Seleccionar certificado" at bounding box center [785, 465] width 670 height 27
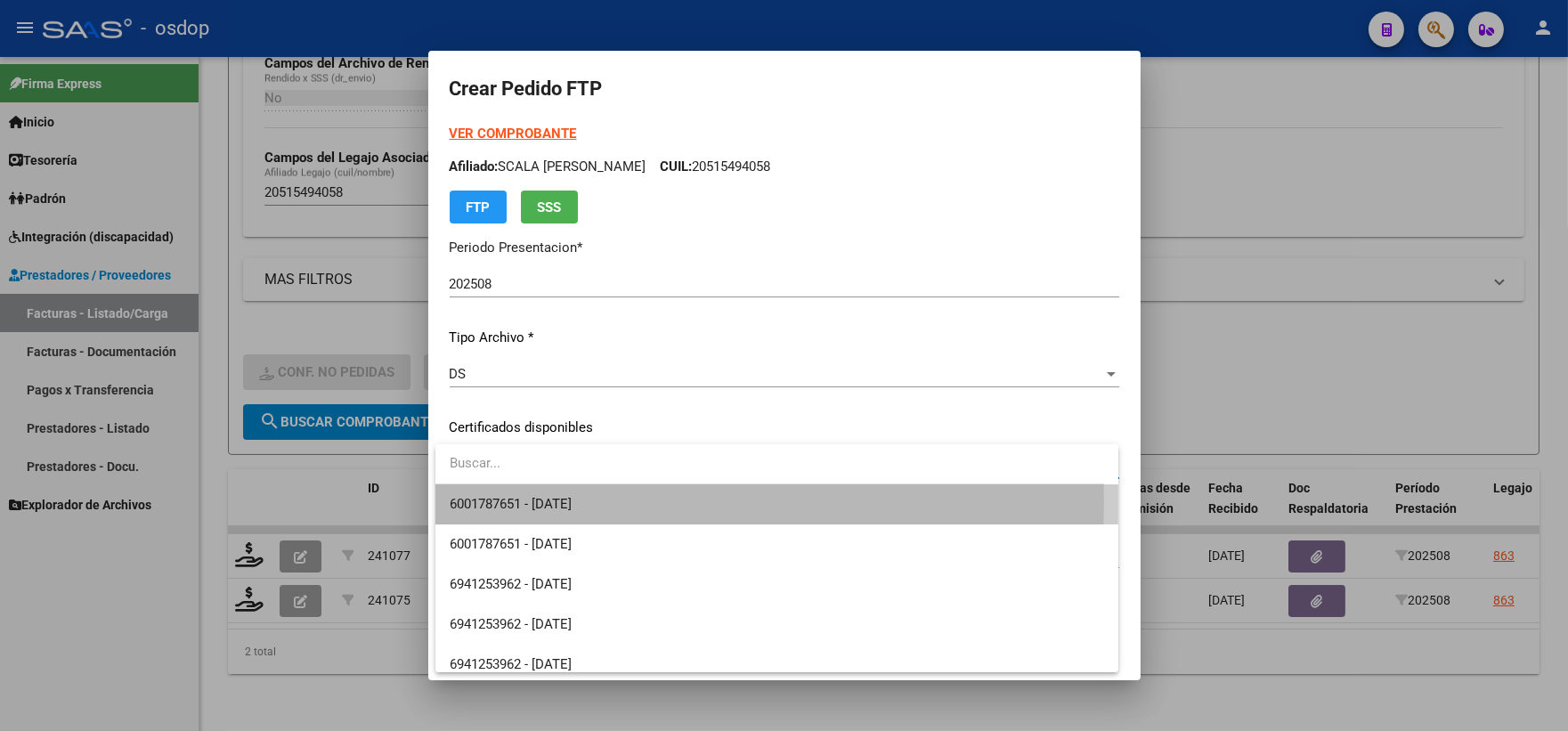
click at [602, 502] on span "6001787651 - 2027-09-28" at bounding box center [777, 504] width 654 height 40
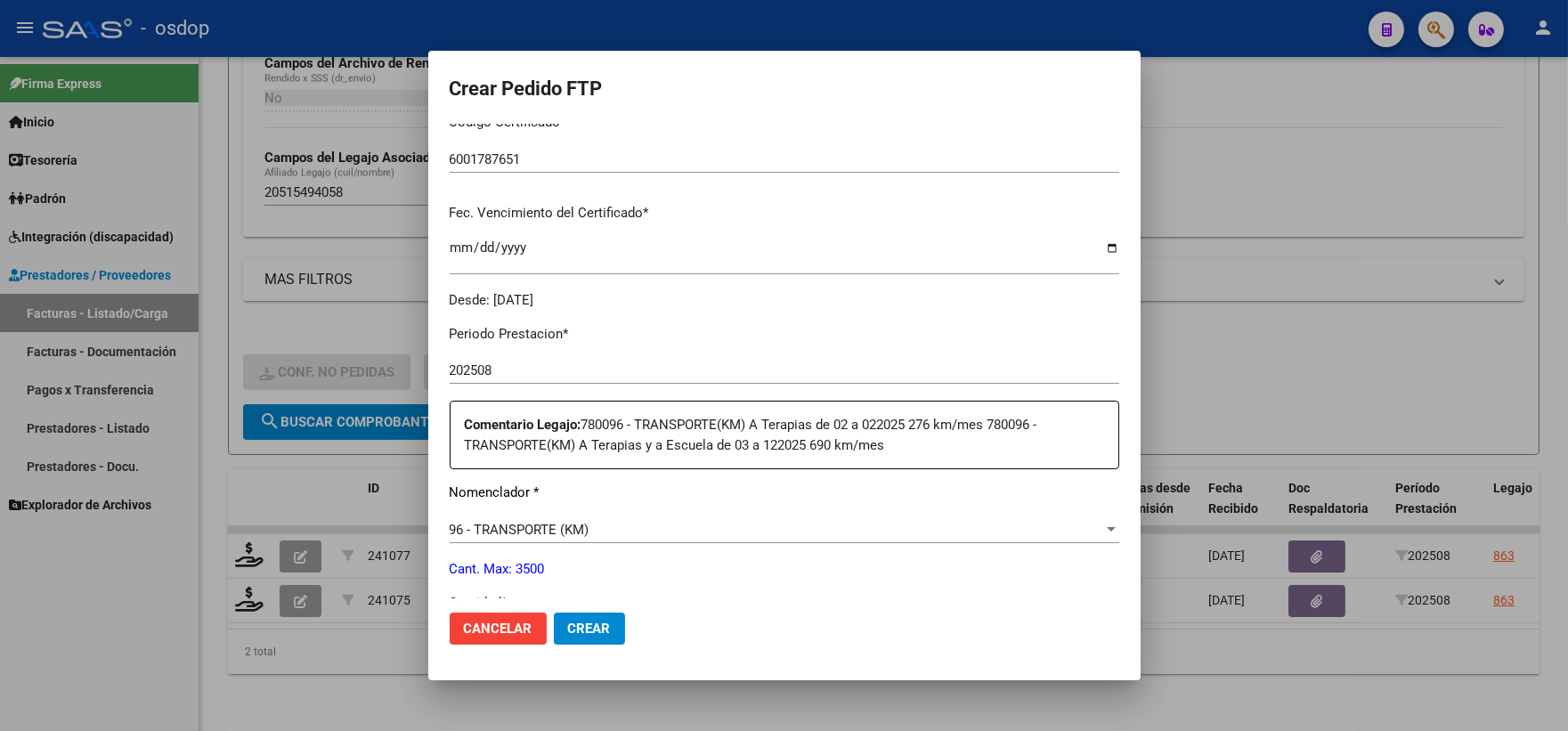
scroll to position [494, 0]
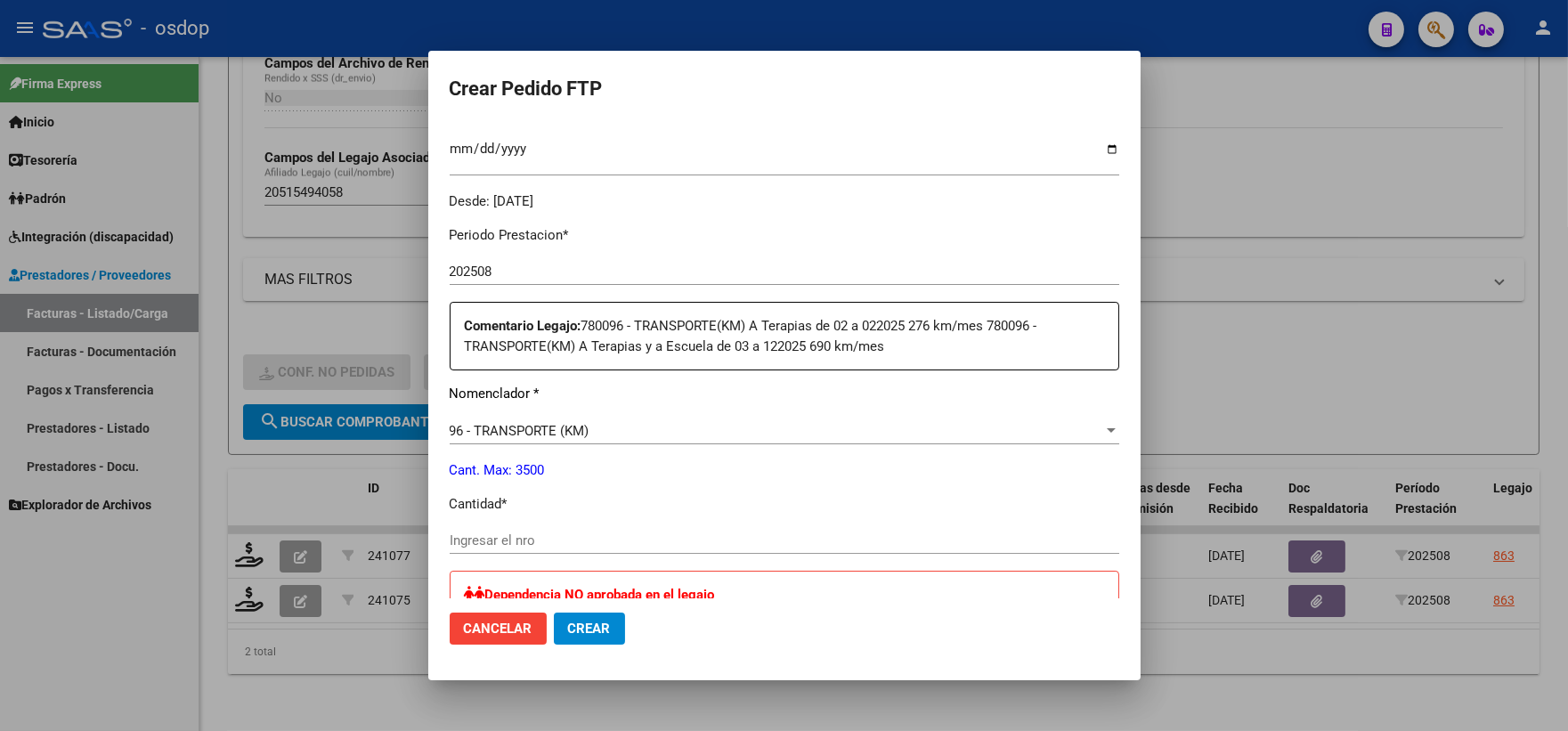
click at [611, 522] on div "Periodo Prestacion * 202508 Ingresar el Periodo Prestacion Comentario Legajo: 7…" at bounding box center [785, 676] width 670 height 928
drag, startPoint x: 619, startPoint y: 543, endPoint x: 633, endPoint y: 557, distance: 19.8
click at [621, 545] on input "Ingresar el nro" at bounding box center [785, 540] width 670 height 16
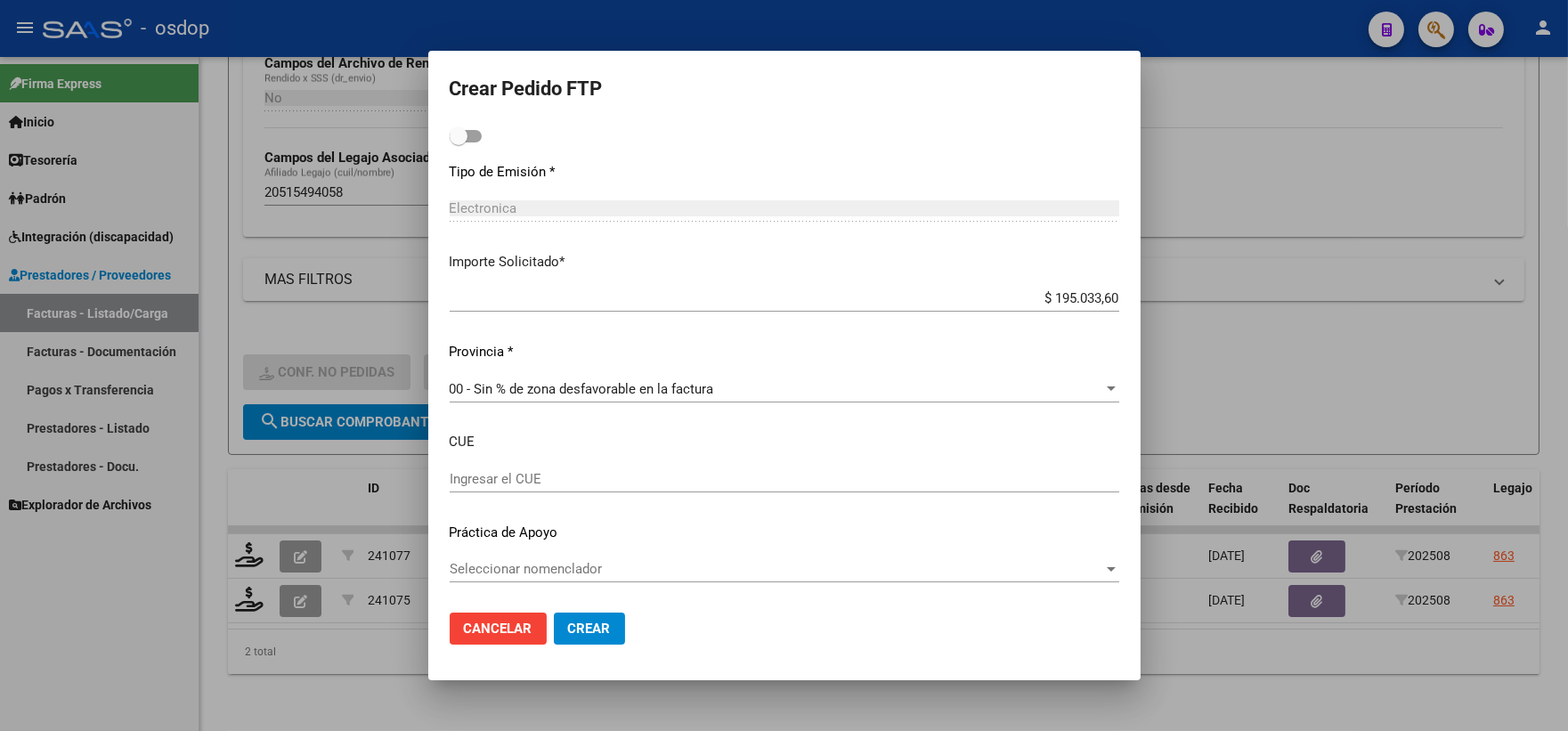
type input "360"
click at [603, 635] on span "Crear" at bounding box center [589, 629] width 43 height 16
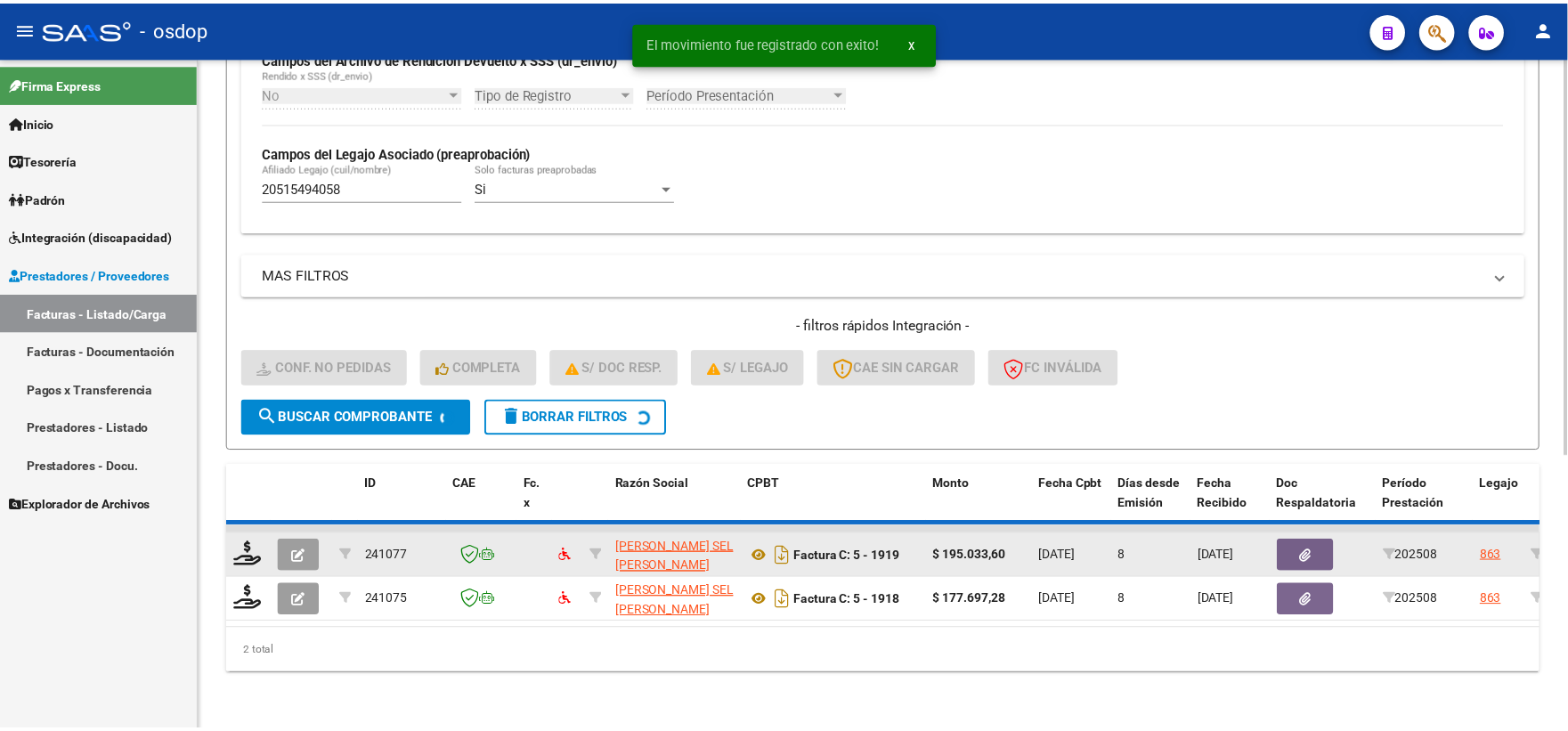
scroll to position [415, 0]
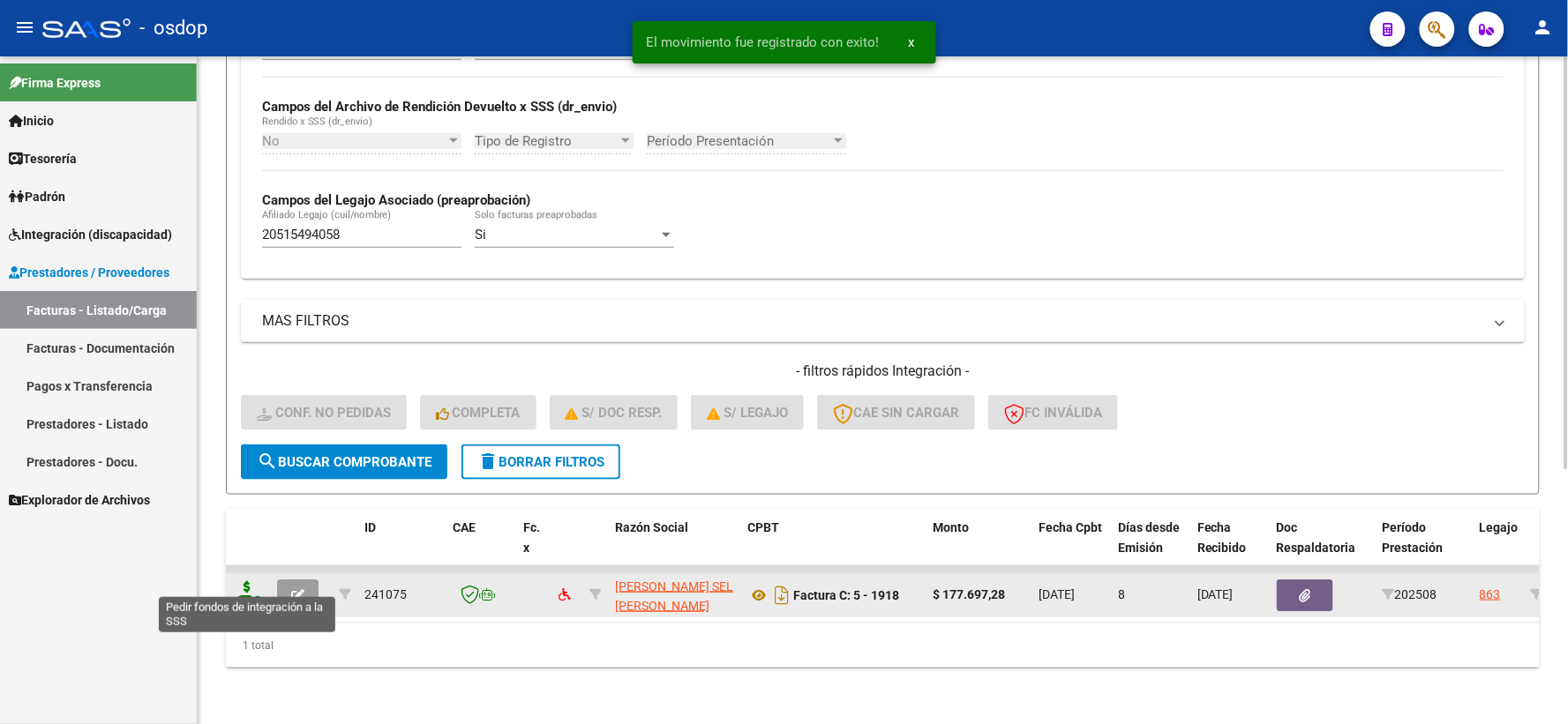
click at [251, 581] on icon at bounding box center [246, 593] width 28 height 24
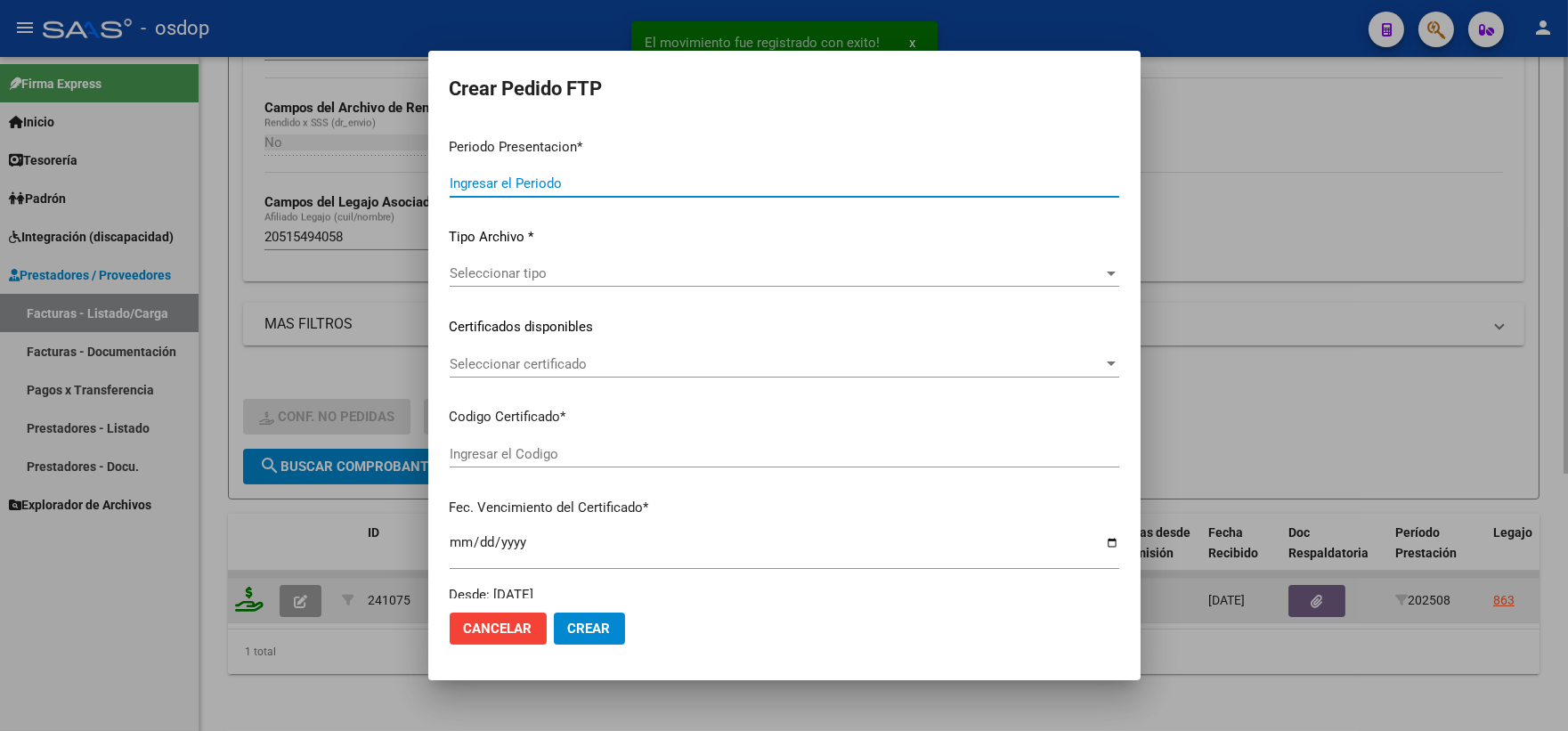
type input "202508"
type input "$ 177.697,28"
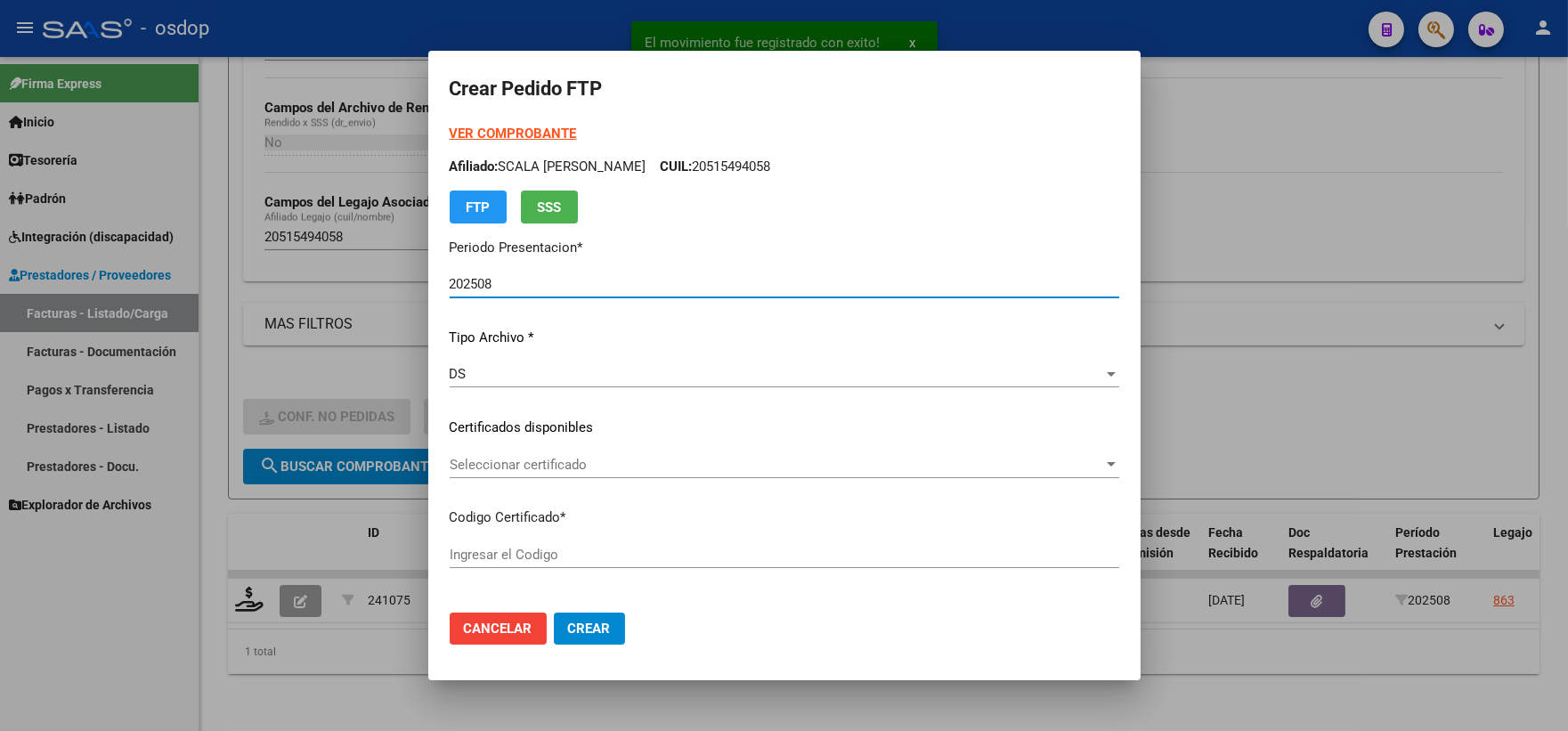
type input "6001787651"
type input "2027-09-28"
click at [639, 465] on span "Seleccionar certificado" at bounding box center [776, 465] width 653 height 16
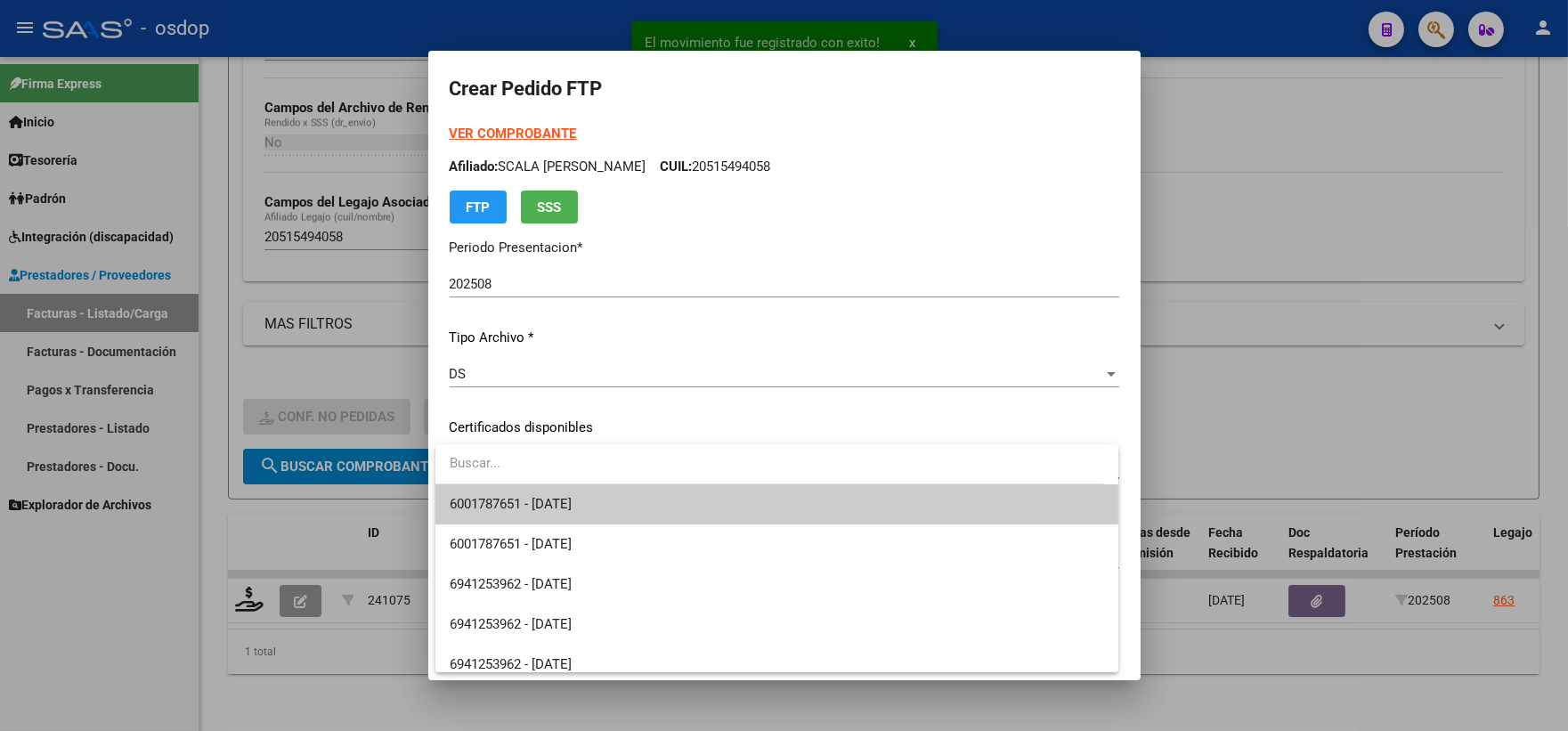
click at [644, 482] on input "dropdown search" at bounding box center [769, 463] width 669 height 40
click at [646, 488] on span "6001787651 - 2027-09-28" at bounding box center [777, 504] width 654 height 40
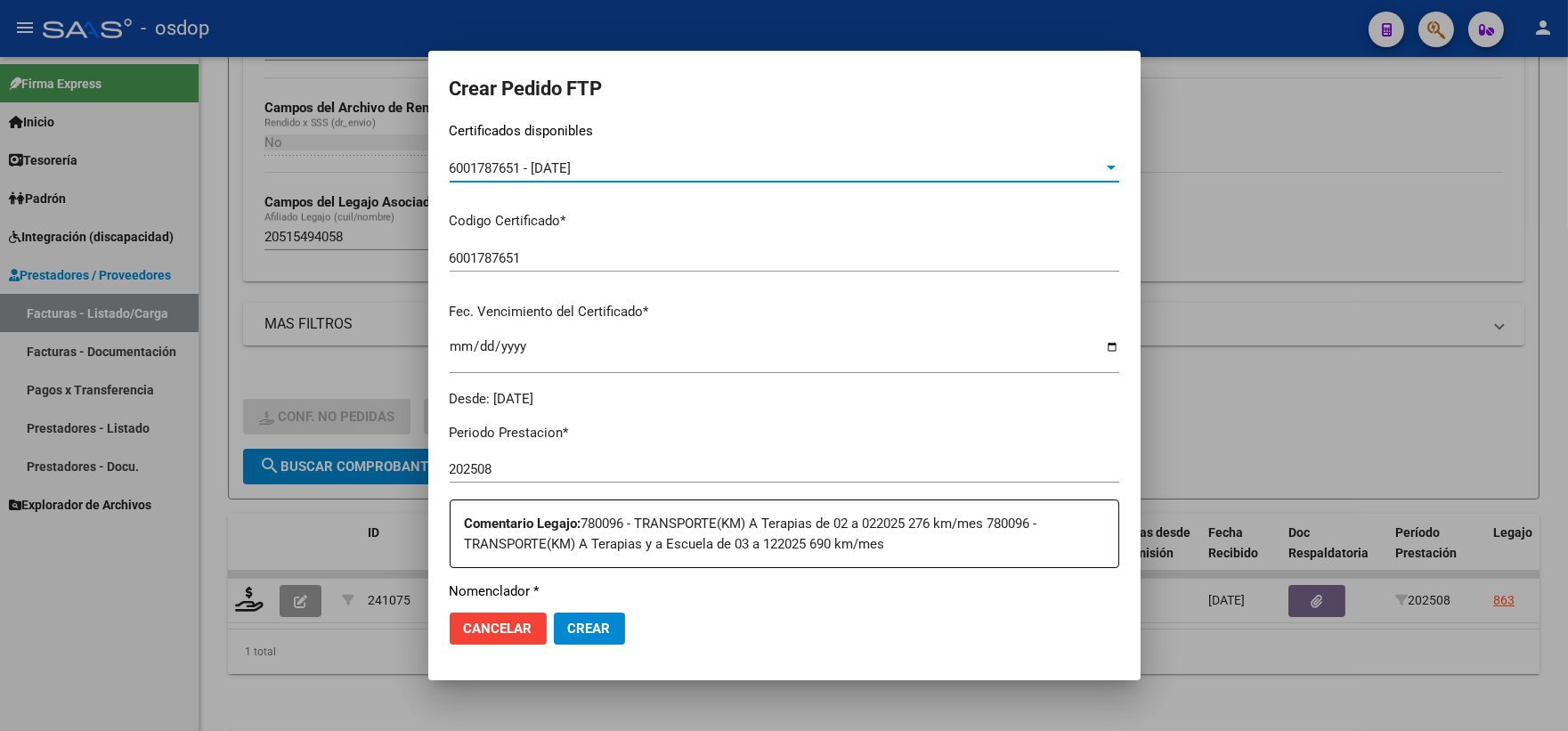
scroll to position [593, 0]
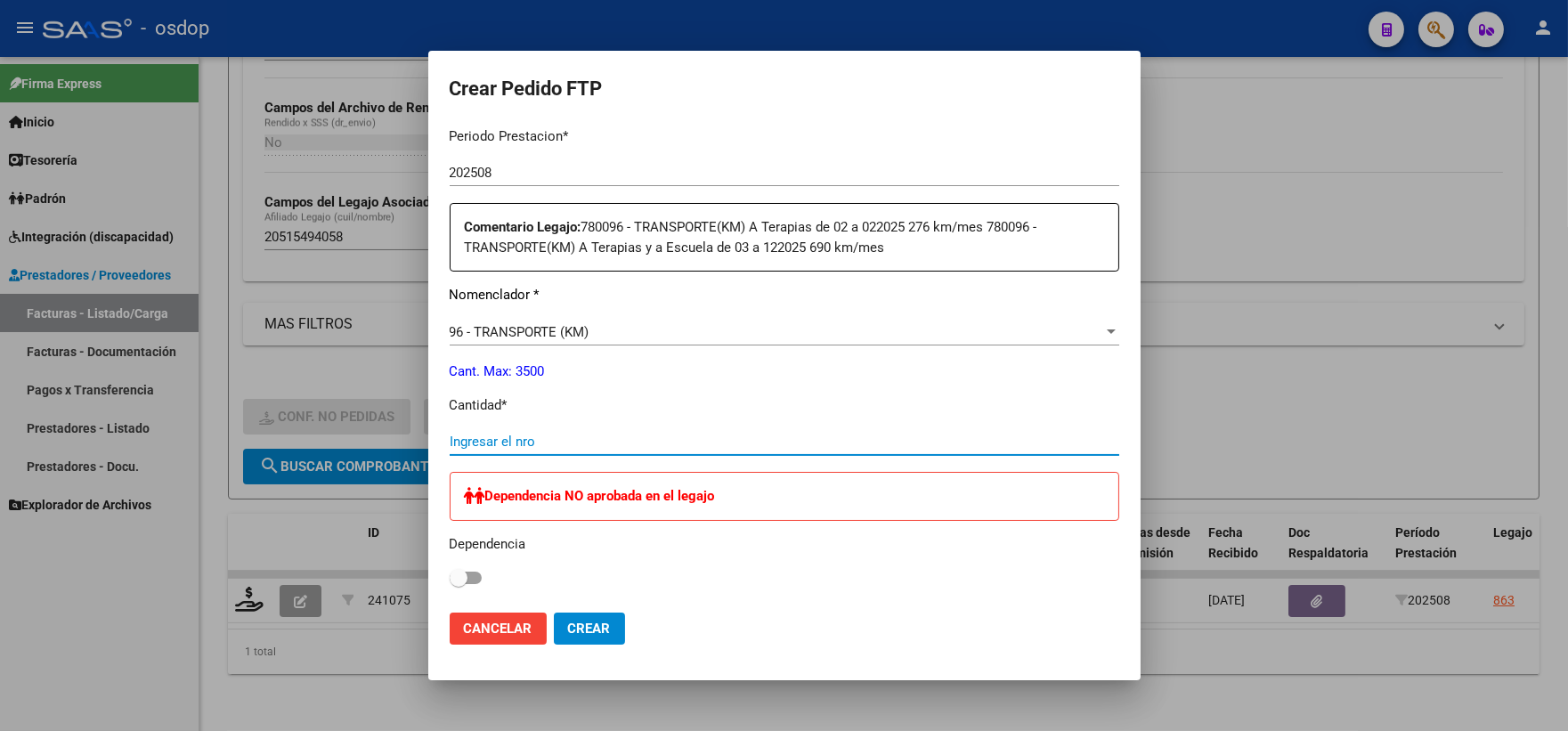
click at [565, 442] on input "Ingresar el nro" at bounding box center [785, 441] width 670 height 16
type input "240"
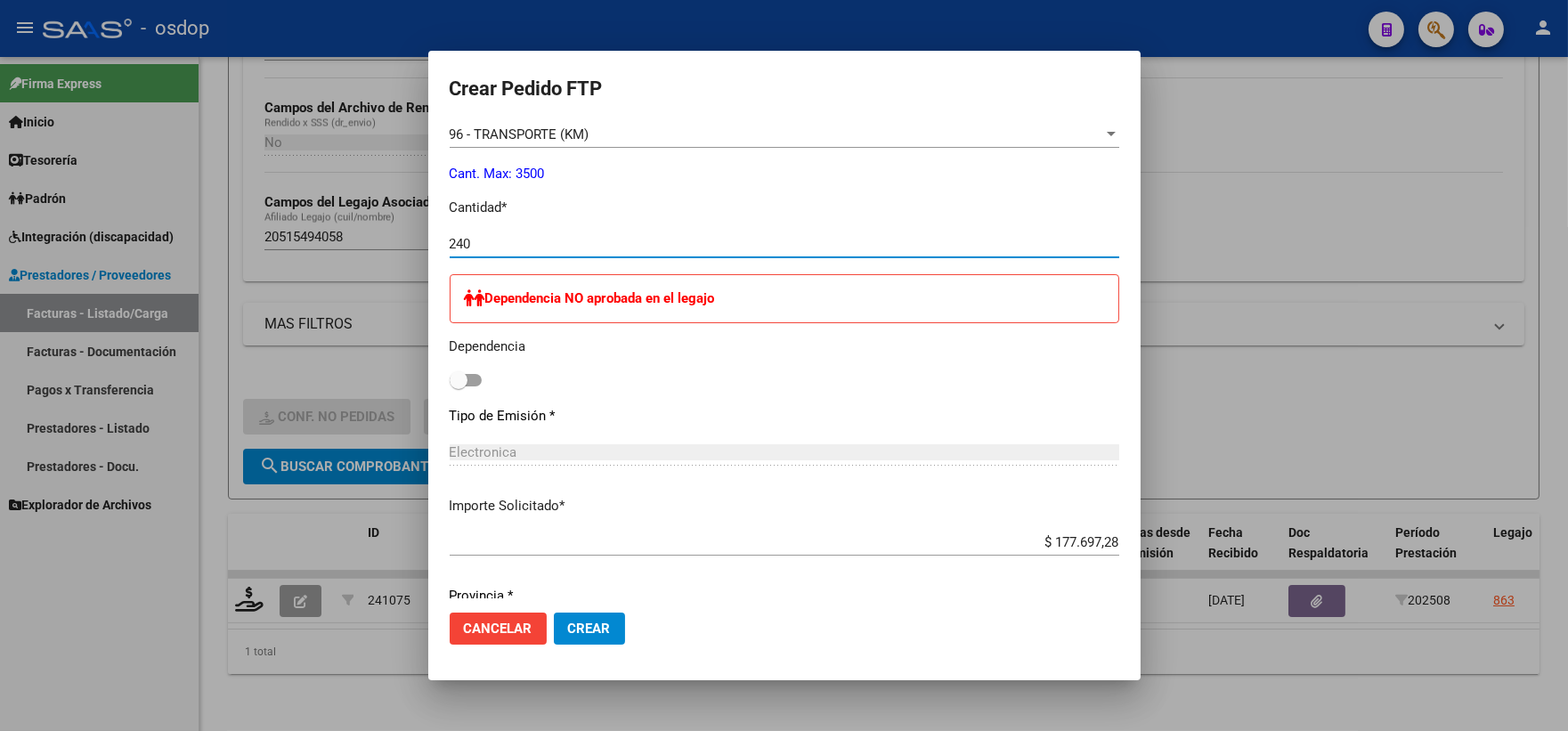
scroll to position [989, 0]
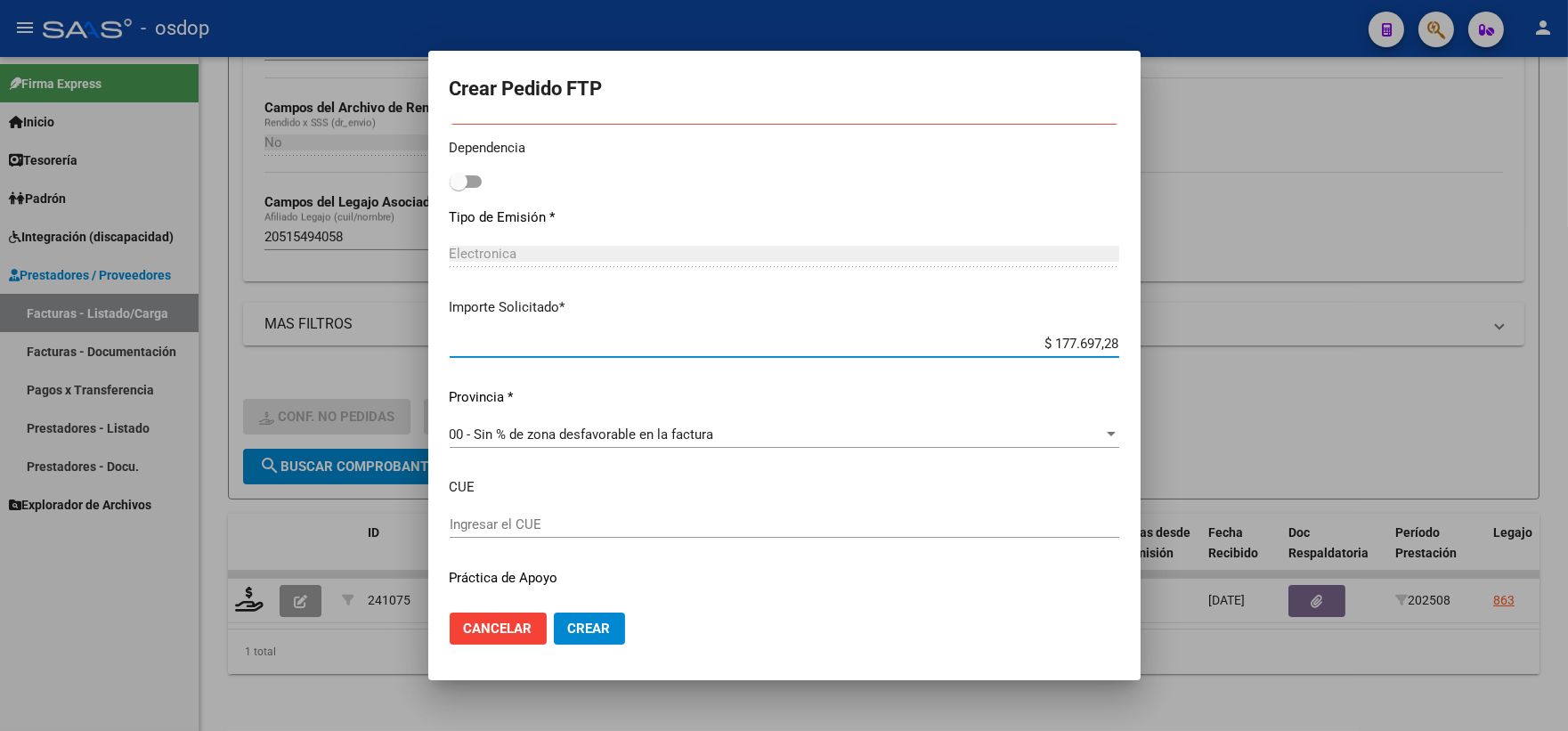
drag, startPoint x: 1082, startPoint y: 349, endPoint x: 1201, endPoint y: 362, distance: 119.7
click at [1201, 362] on div "Crear Pedido FTP VER COMPROBANTE ARCA Padrón Afiliado: SCALA IVO ALEJANDRO CUIL…" at bounding box center [784, 366] width 1568 height 731
paste input "30.022,4"
type input "$ 130.022,40"
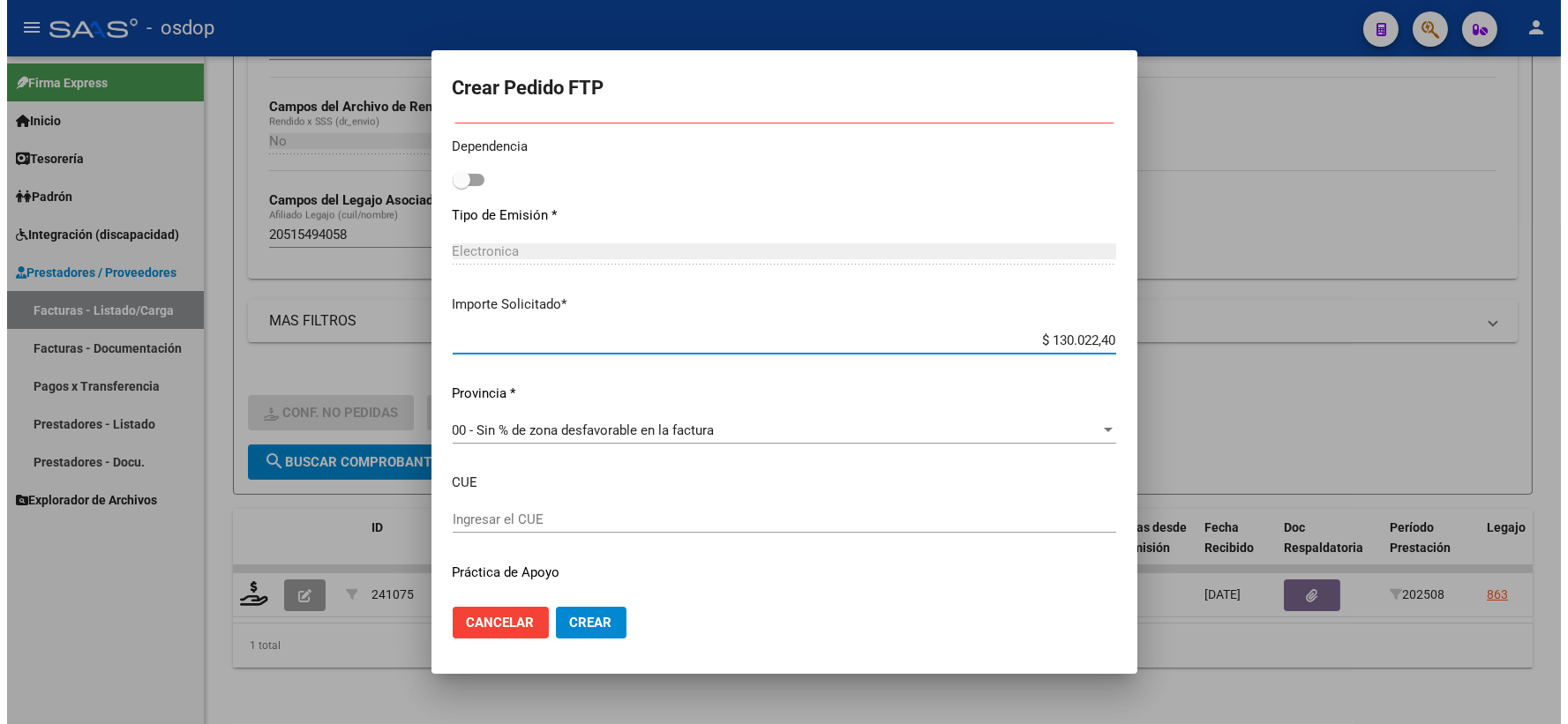
scroll to position [1025, 0]
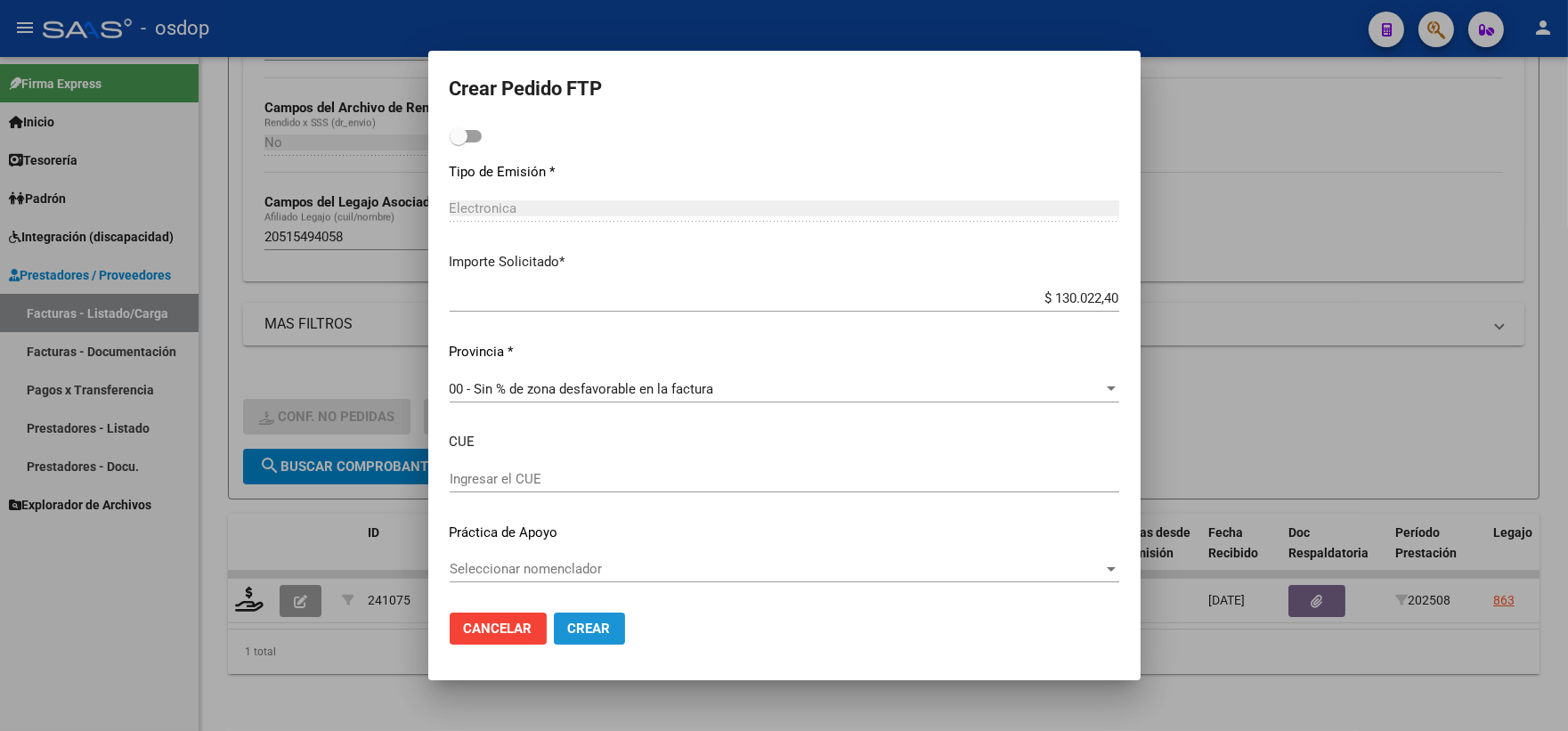
click at [592, 639] on button "Crear" at bounding box center [589, 629] width 72 height 32
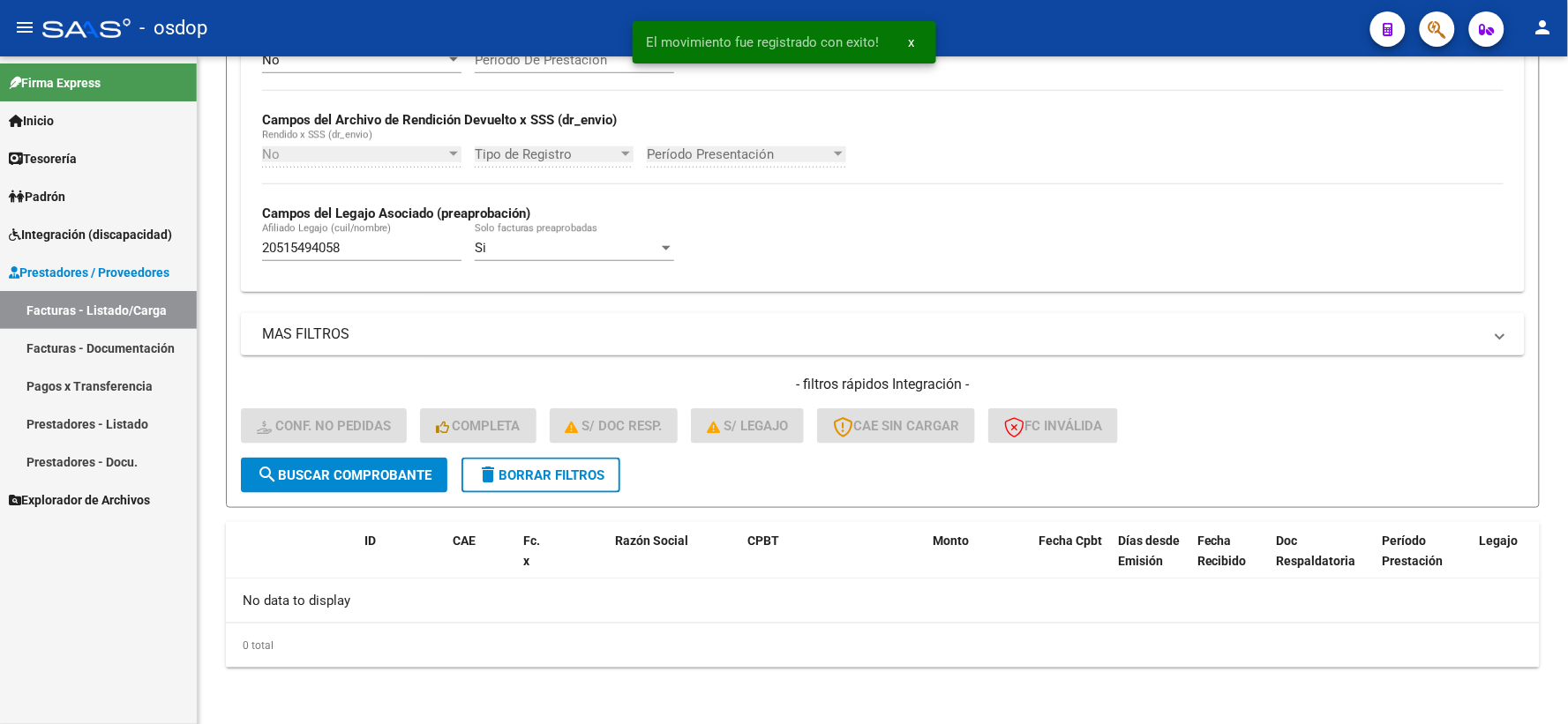
scroll to position [382, 0]
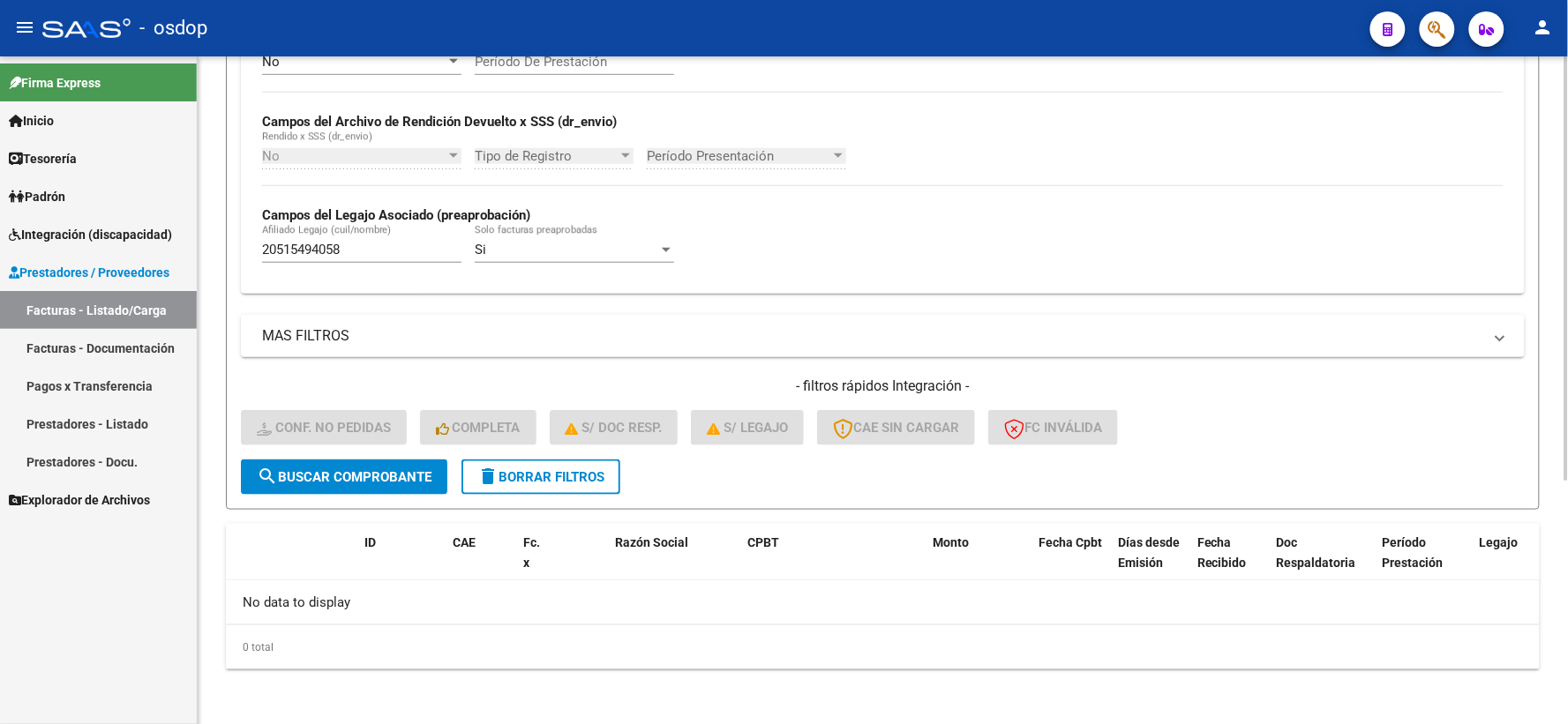
click at [582, 481] on span "delete Borrar Filtros" at bounding box center [540, 477] width 128 height 16
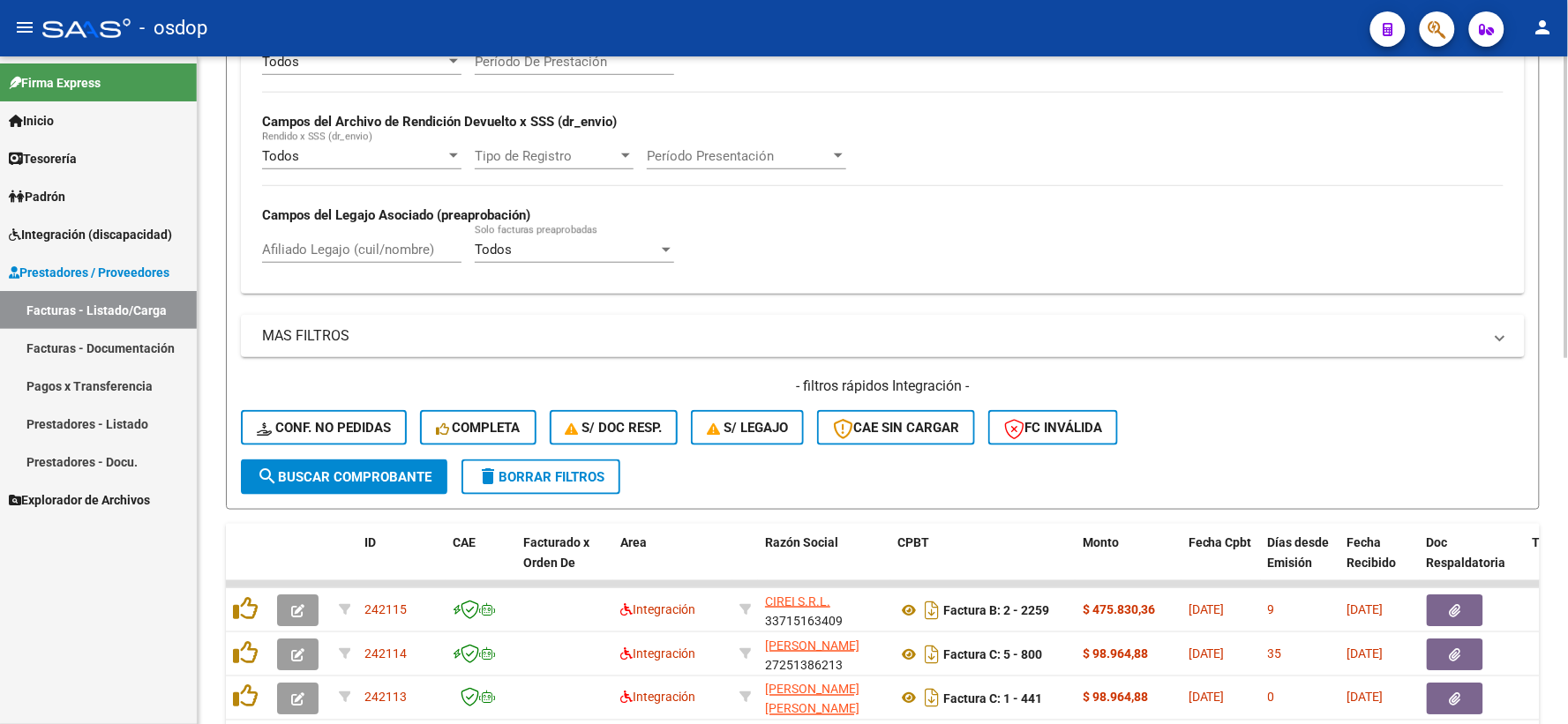
click at [339, 258] on input "Afiliado Legajo (cuil/nombre)" at bounding box center [361, 249] width 200 height 16
paste input "20495065767"
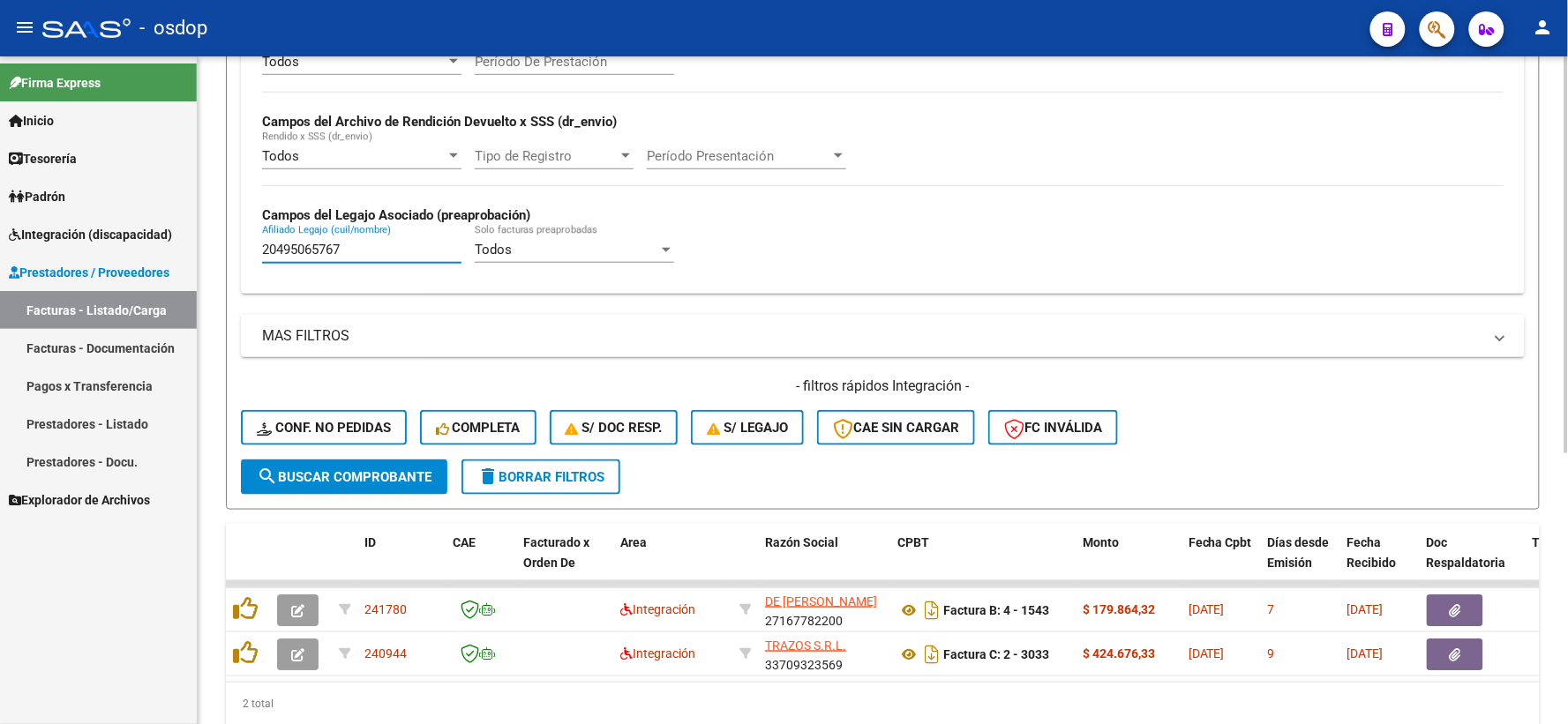
type input "20495065767"
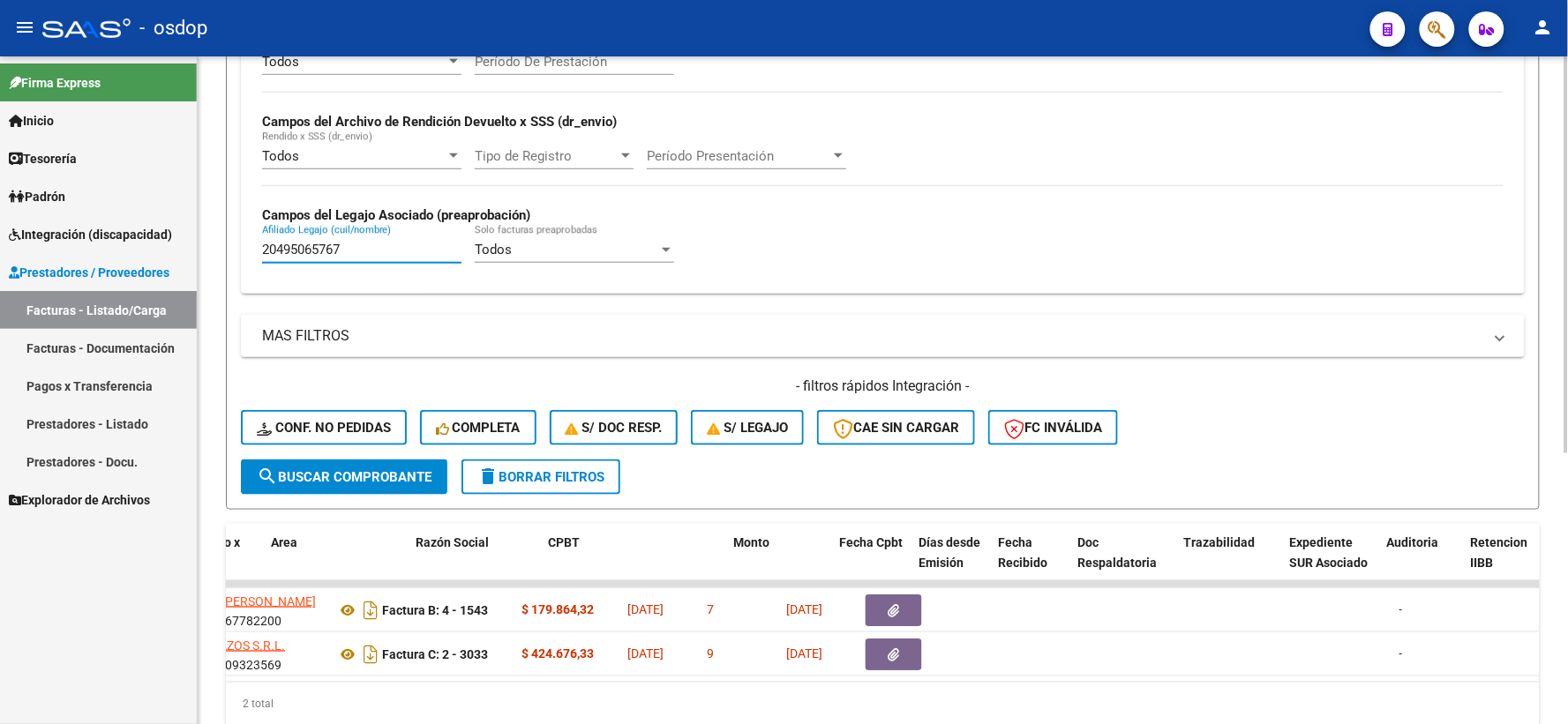
scroll to position [0, 345]
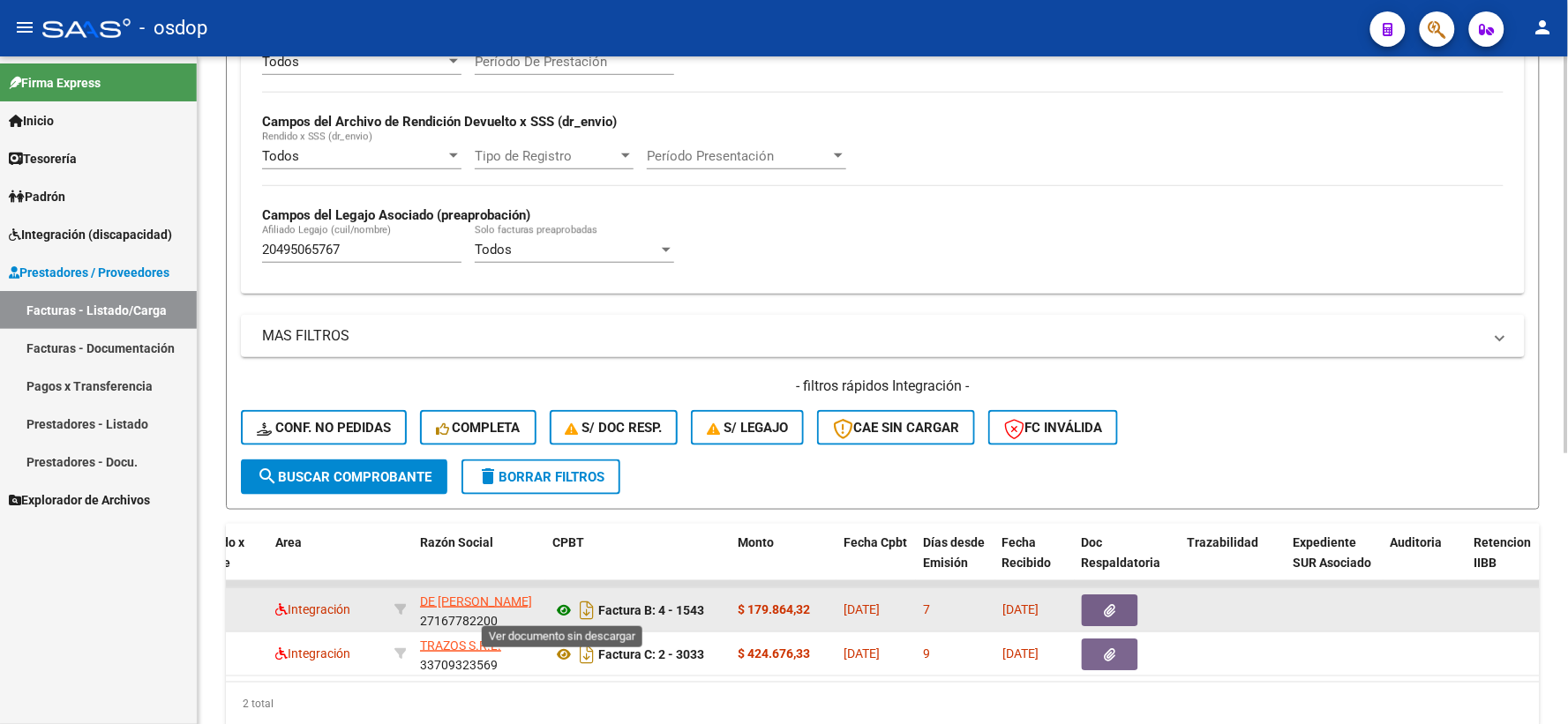
click at [560, 610] on icon at bounding box center [564, 610] width 23 height 21
click at [1115, 611] on icon "button" at bounding box center [1111, 611] width 12 height 14
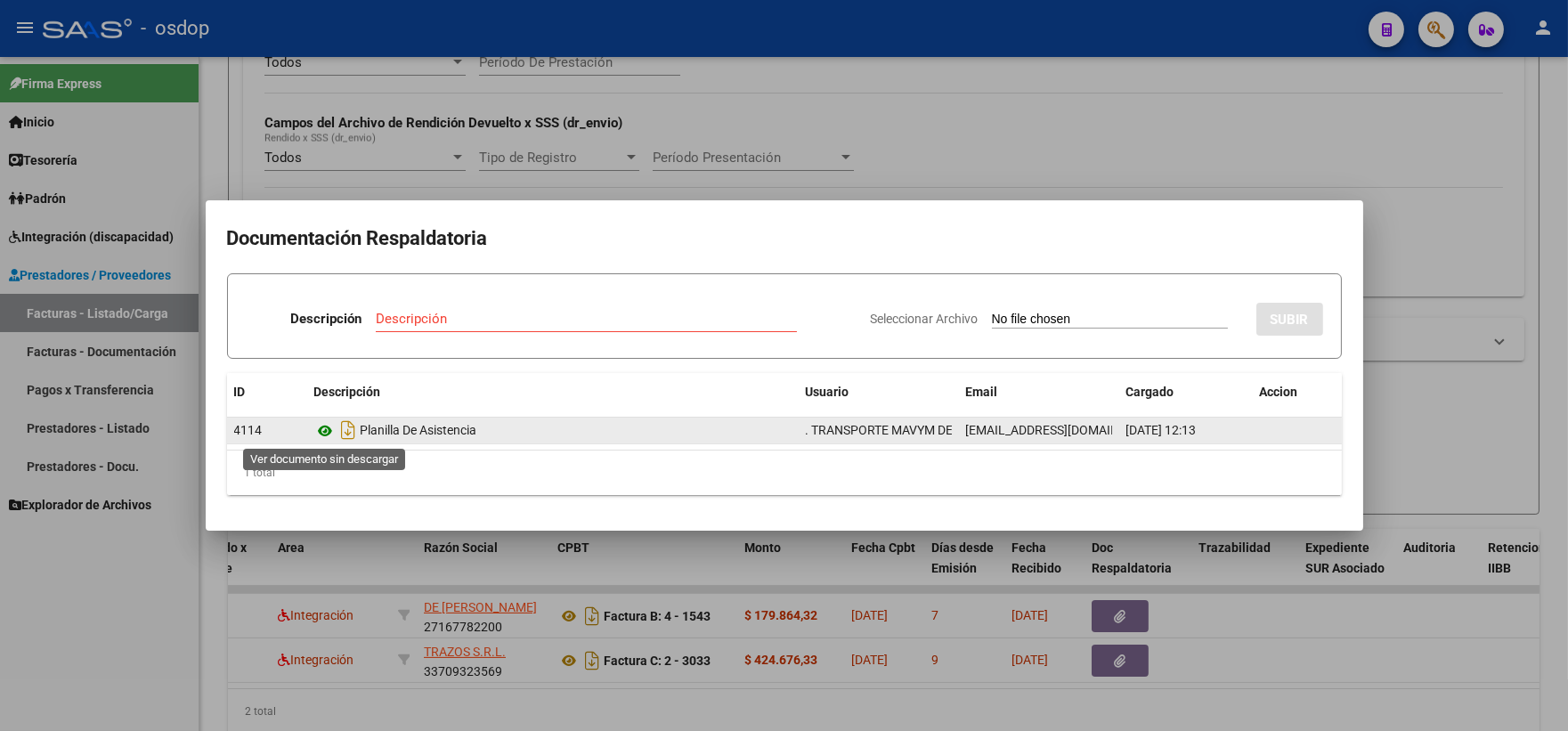
click at [320, 429] on icon at bounding box center [326, 431] width 24 height 22
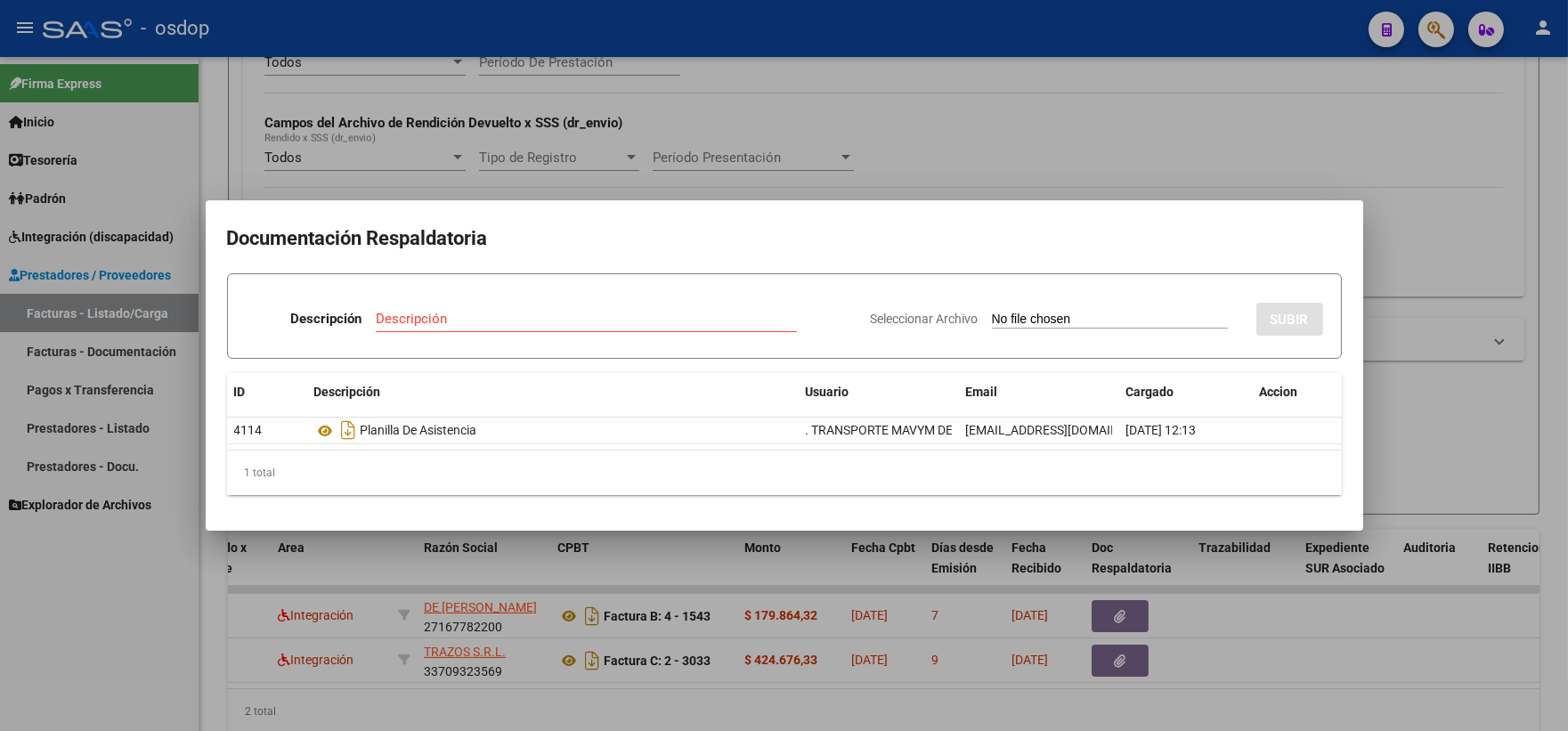
click at [221, 128] on div at bounding box center [784, 366] width 1568 height 731
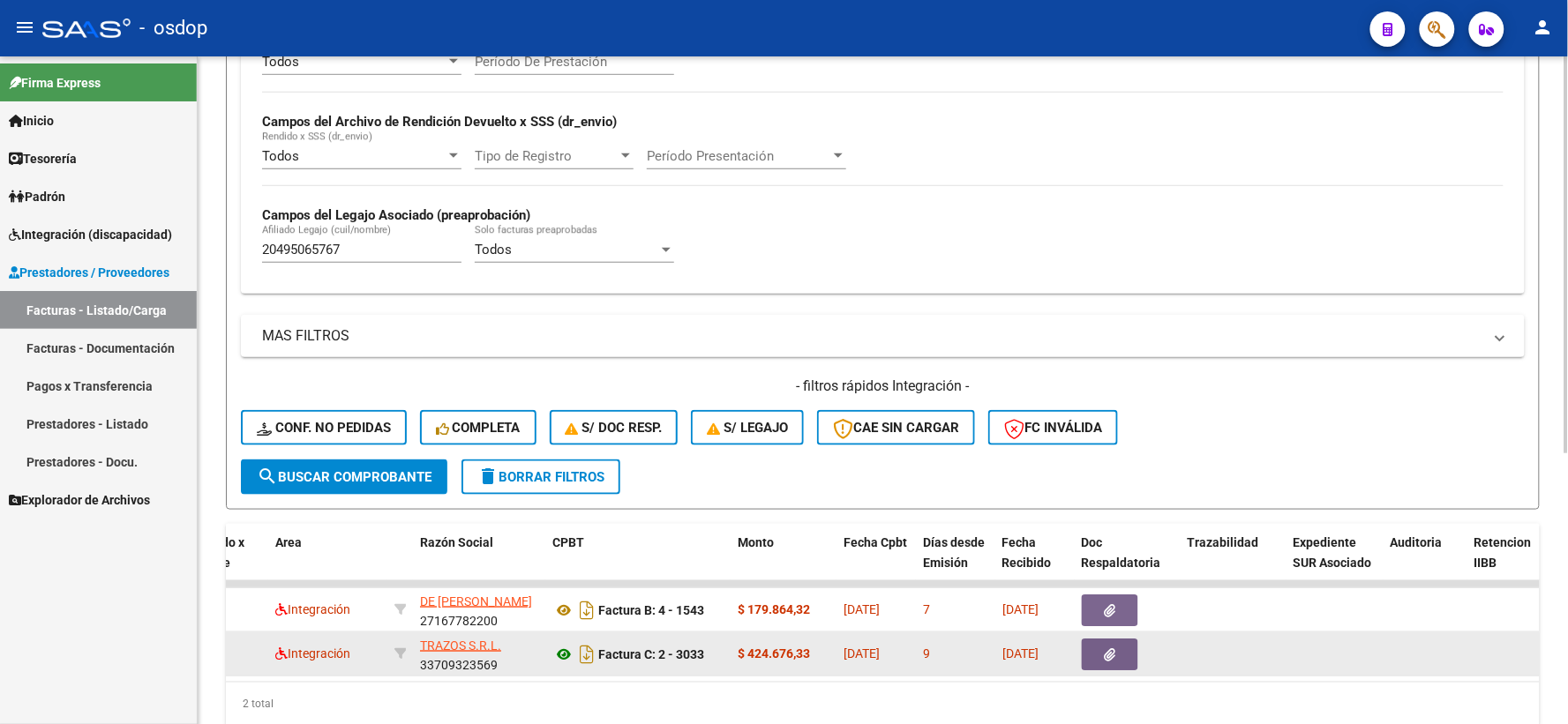
click at [553, 654] on datatable-body-cell "Factura C: 2 - 3033" at bounding box center [638, 654] width 185 height 43
click at [553, 654] on icon at bounding box center [564, 655] width 23 height 21
click at [1105, 650] on icon "button" at bounding box center [1111, 655] width 12 height 14
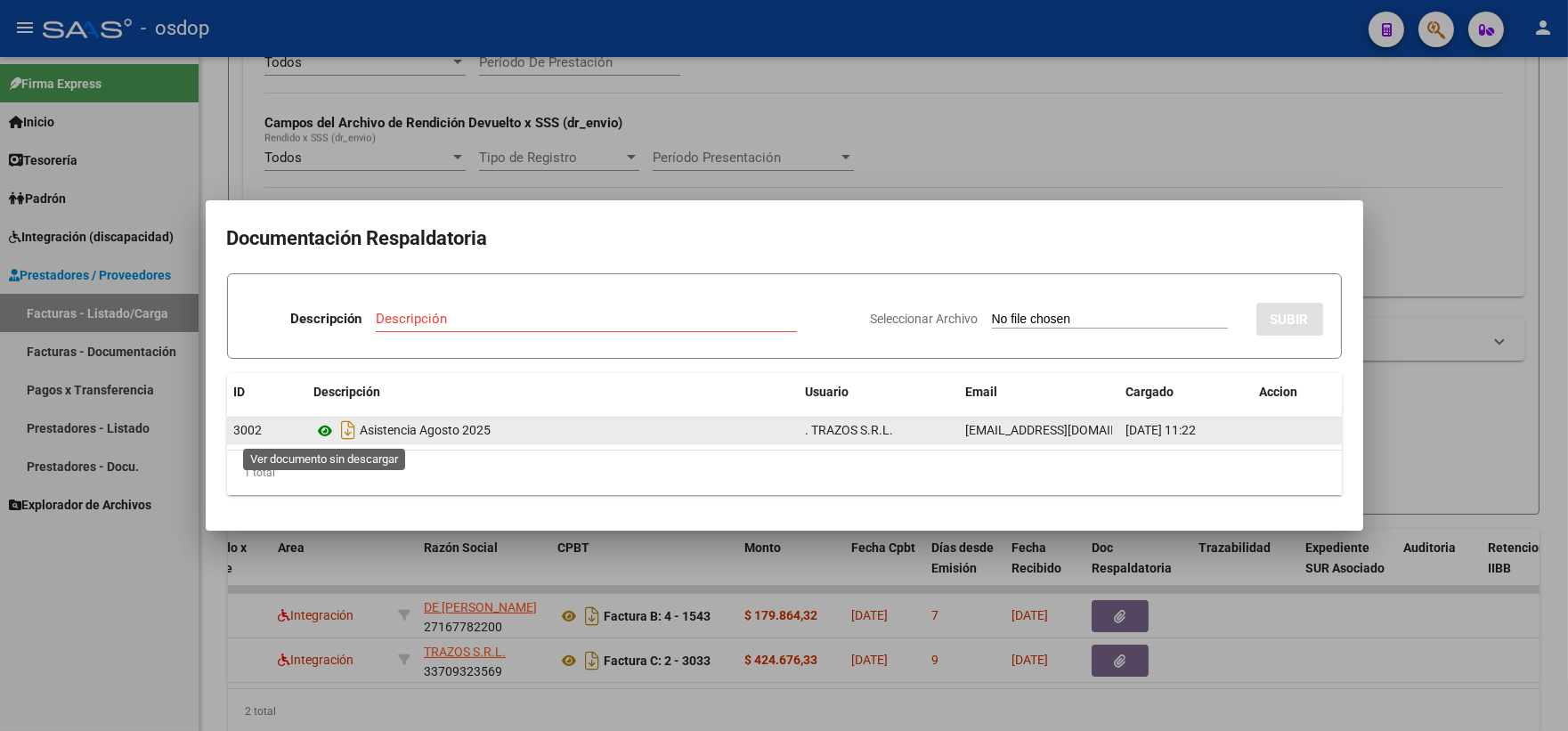
click at [324, 432] on icon at bounding box center [326, 431] width 24 height 22
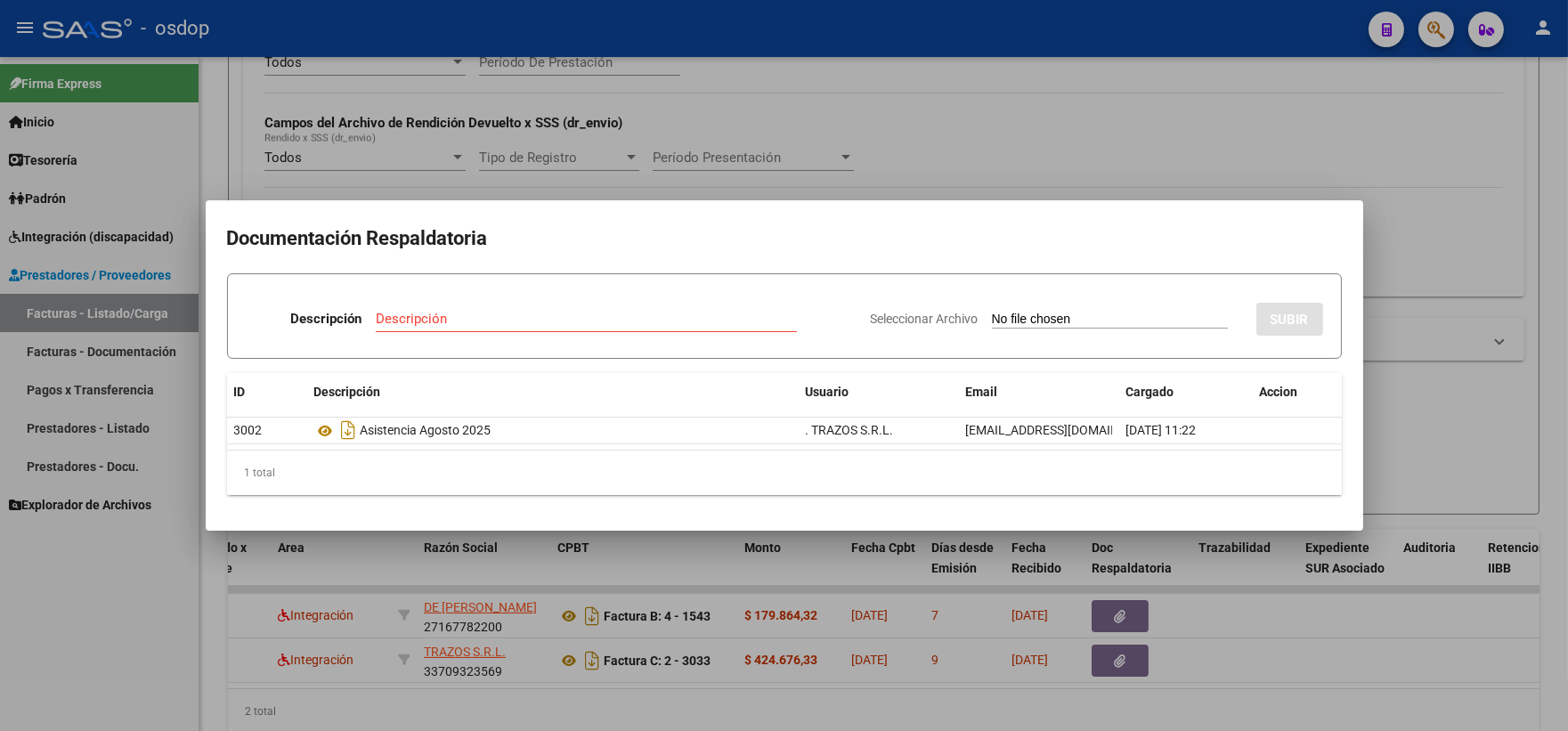
click at [237, 121] on div at bounding box center [784, 366] width 1568 height 731
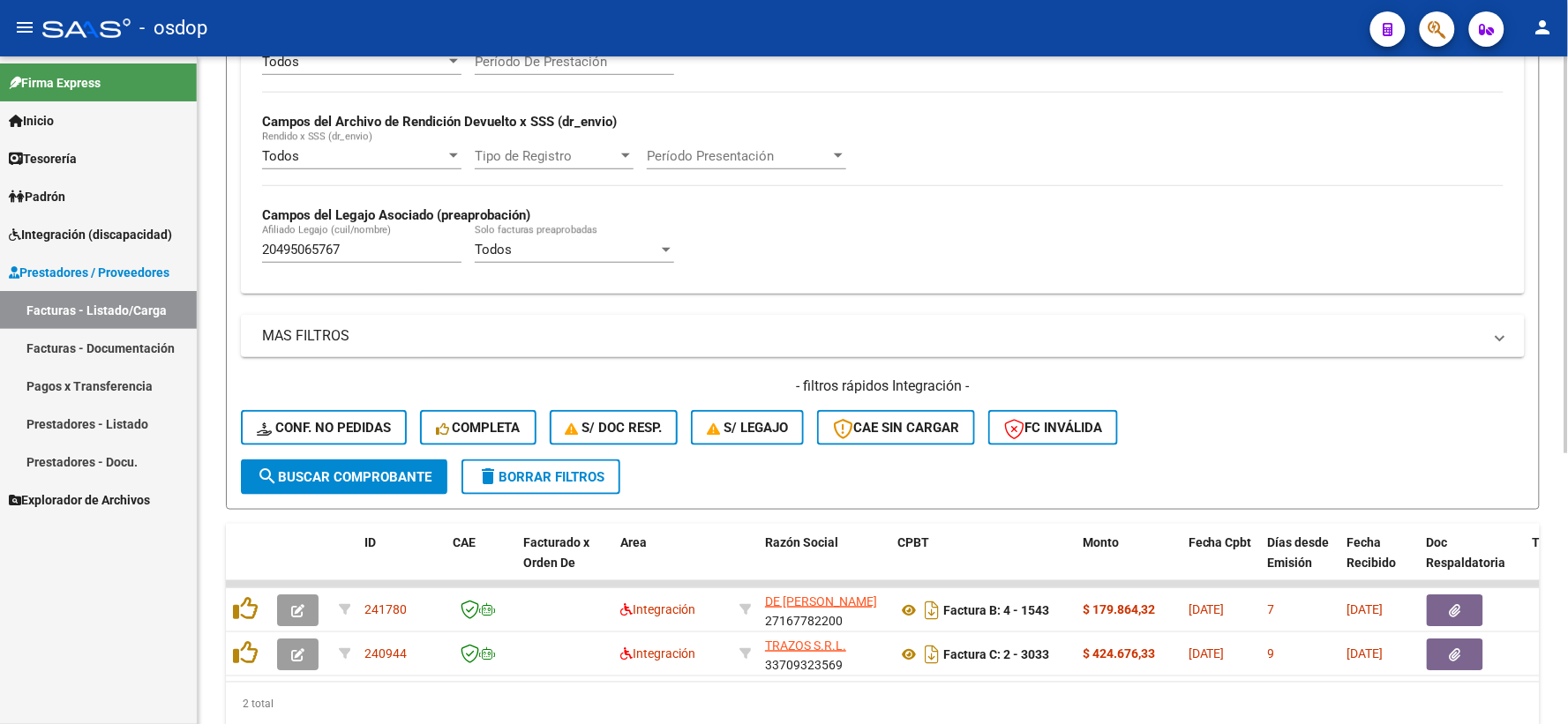
scroll to position [455, 0]
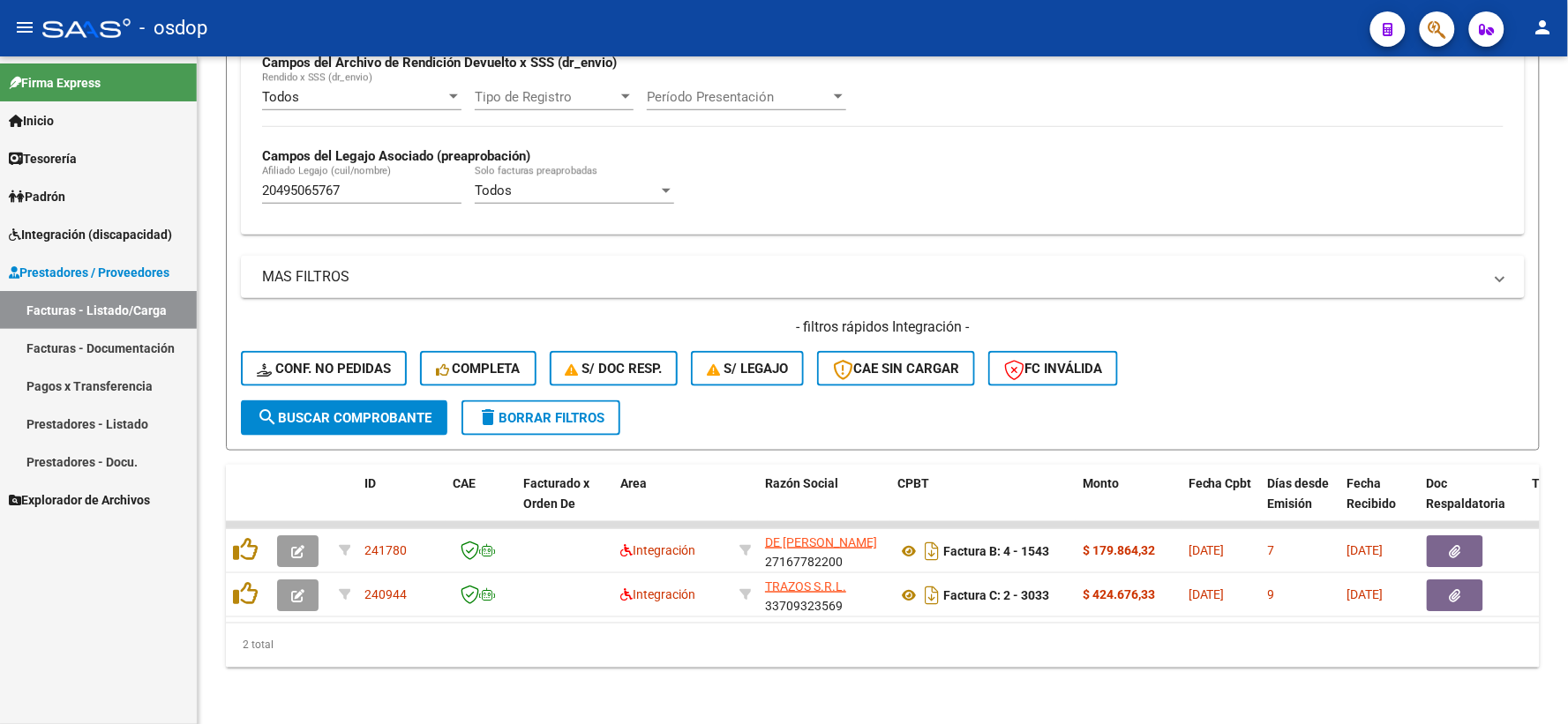
click at [190, 339] on link "Facturas - Documentación" at bounding box center [98, 347] width 197 height 38
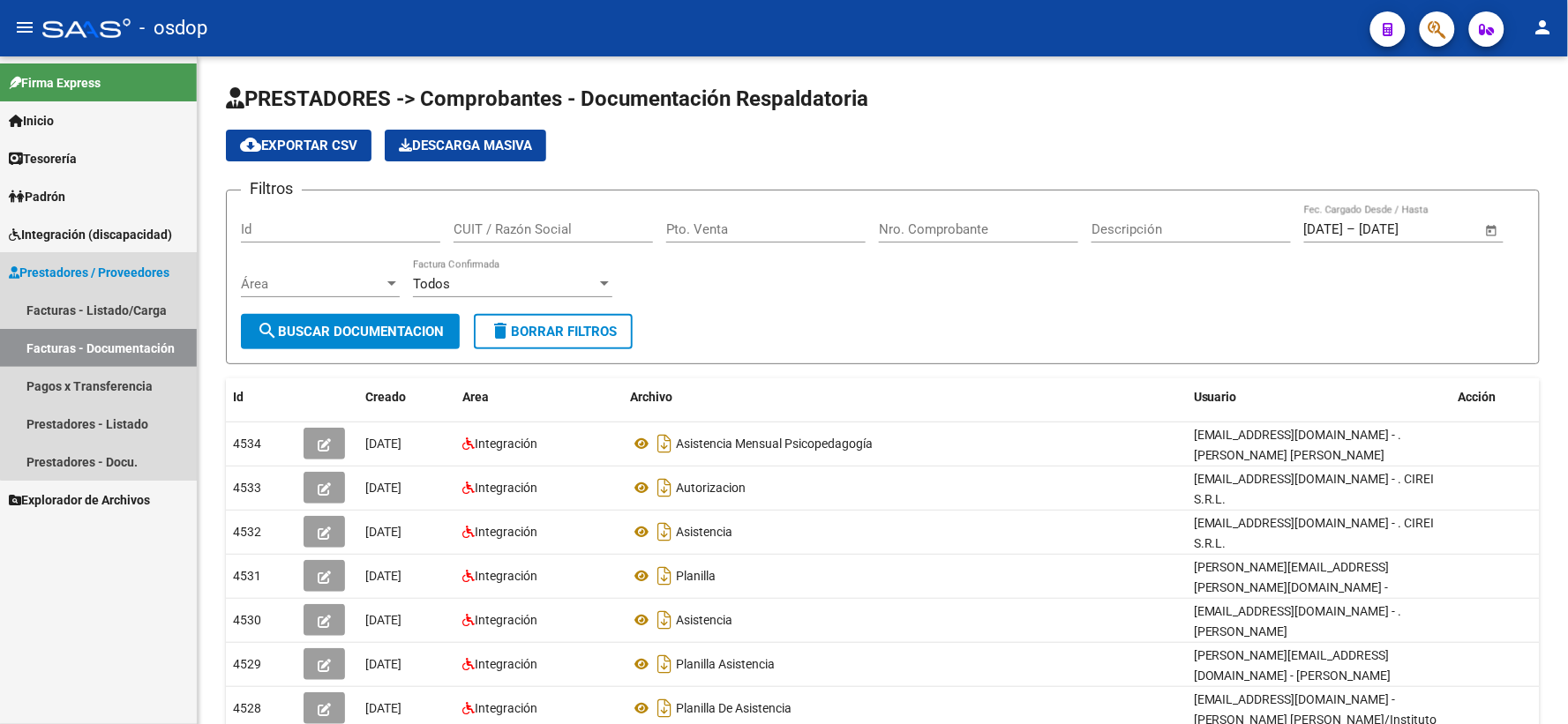
click at [103, 287] on link "Prestadores / Proveedores" at bounding box center [98, 272] width 197 height 38
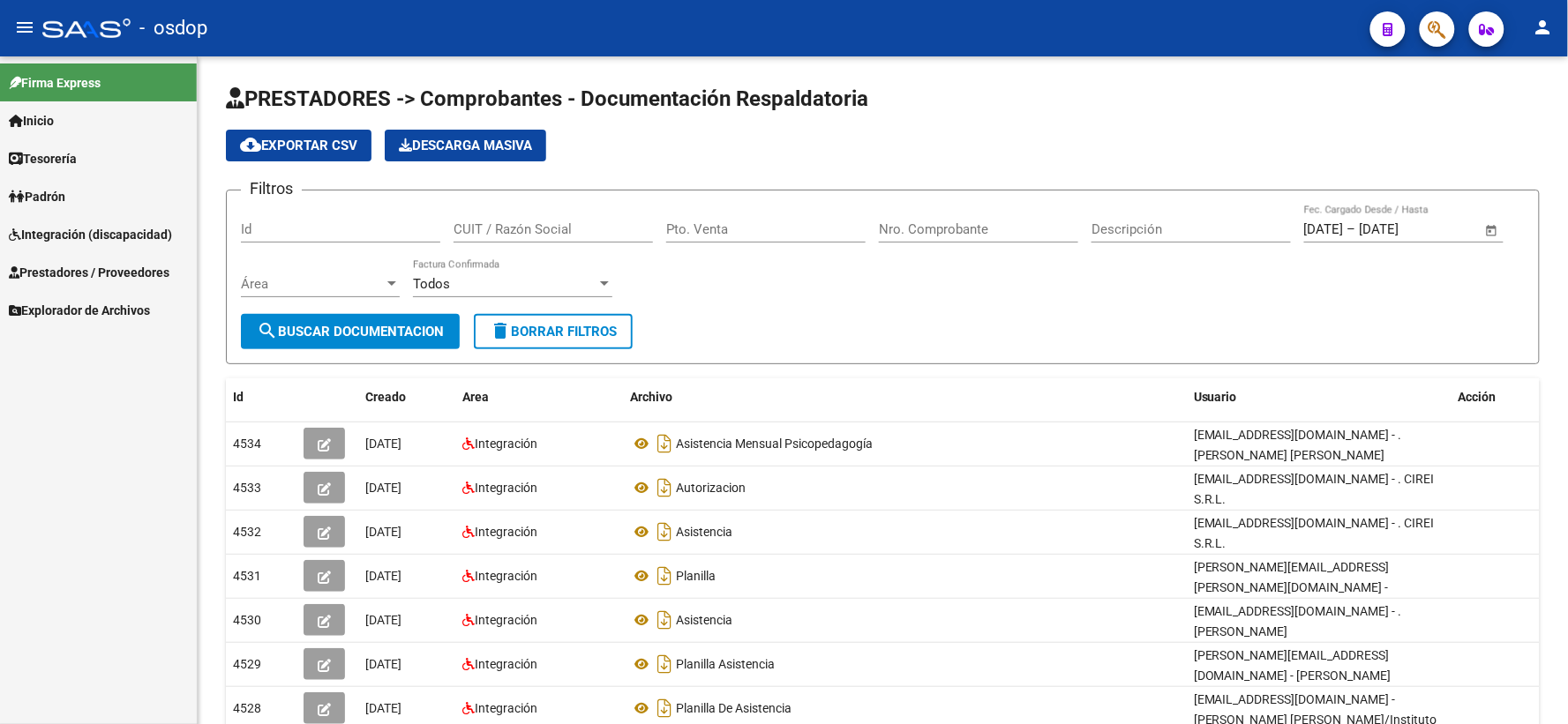
click at [115, 307] on span "Explorador de Archivos" at bounding box center [79, 310] width 141 height 19
click at [104, 267] on span "Prestadores / Proveedores" at bounding box center [89, 272] width 161 height 19
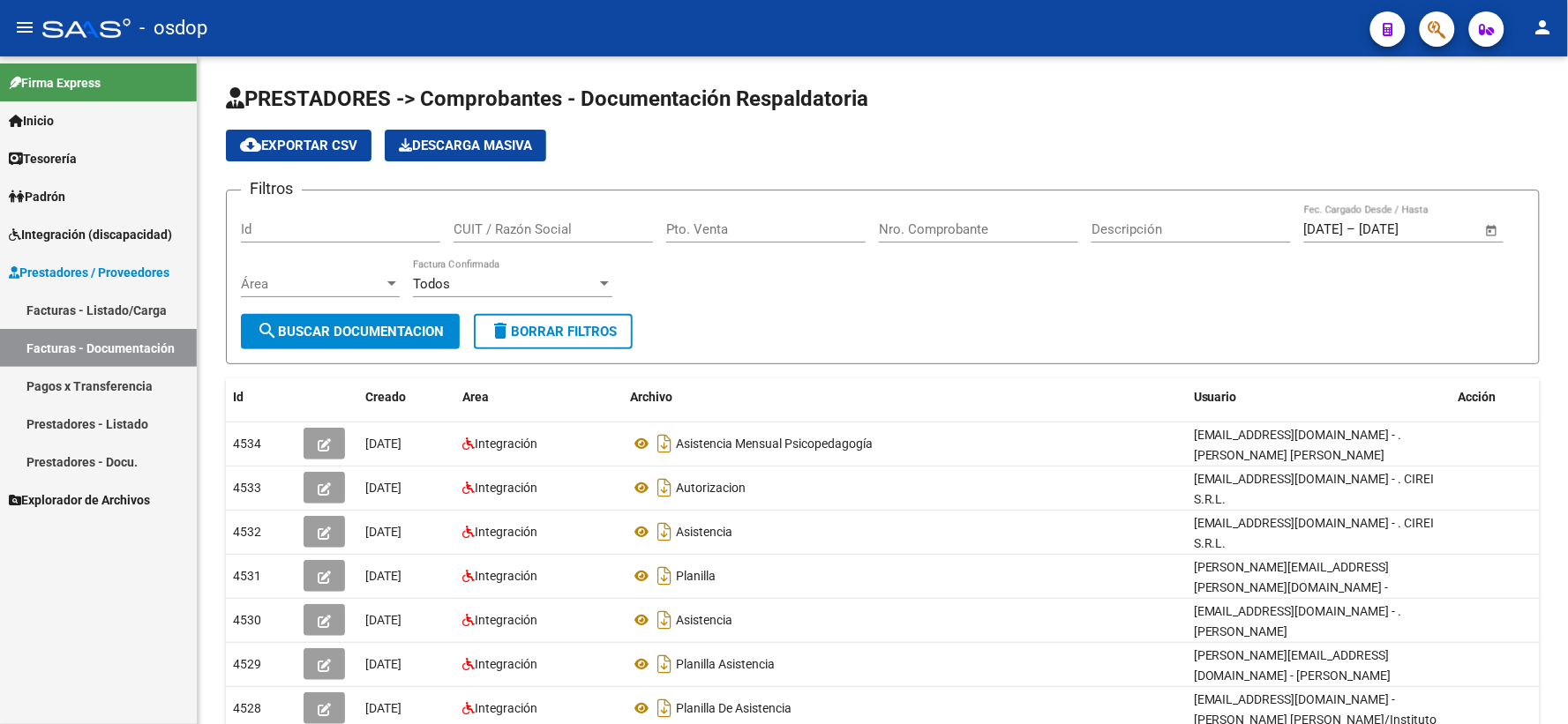
click at [121, 303] on link "Facturas - Listado/Carga" at bounding box center [98, 309] width 197 height 38
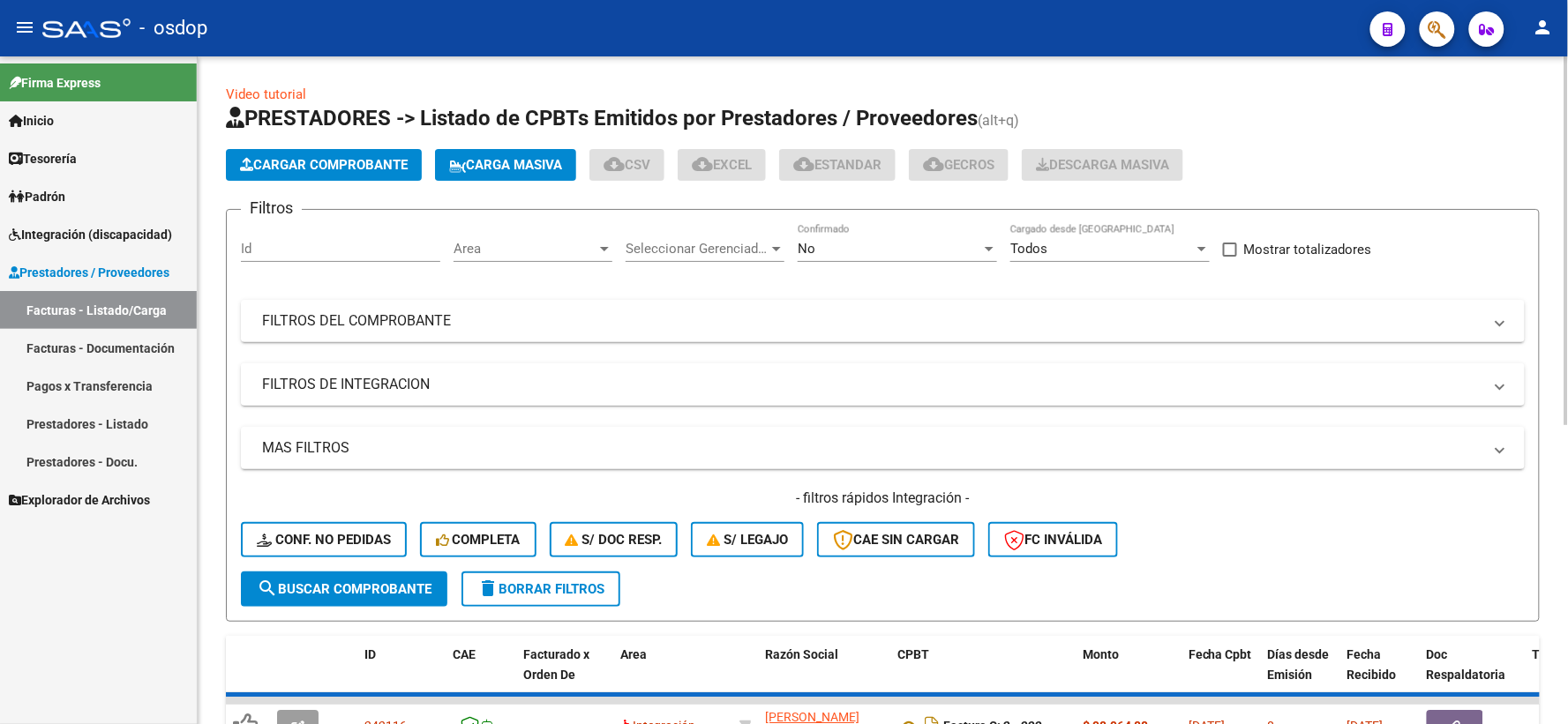
click at [320, 389] on mat-panel-title "FILTROS DE INTEGRACION" at bounding box center [872, 384] width 1221 height 19
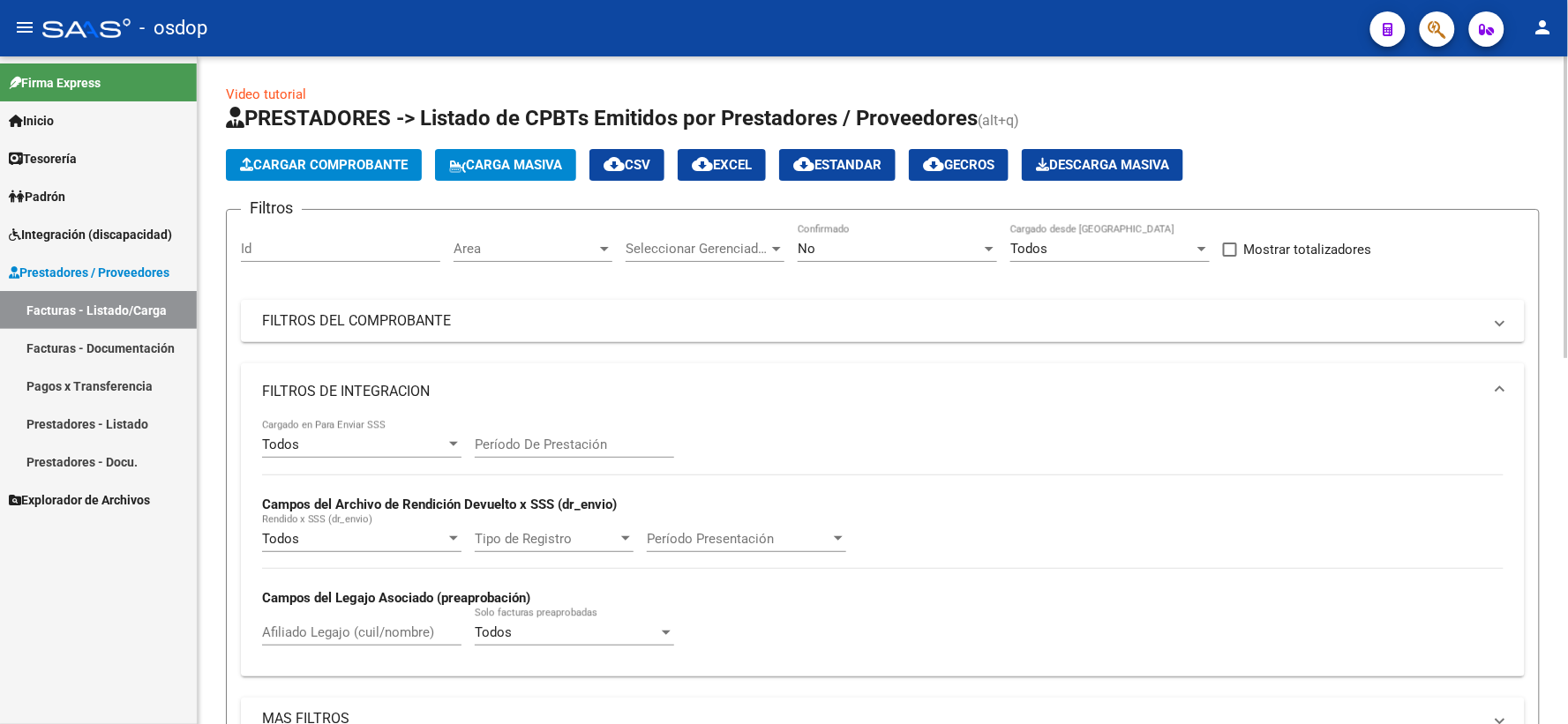
click at [330, 600] on strong "Campos del Legajo Asociado (preaprobación)" at bounding box center [396, 597] width 269 height 16
click at [332, 617] on div "Afiliado Legajo (cuil/nombre)" at bounding box center [361, 627] width 200 height 38
paste input "20495065767"
click at [343, 640] on input "20495065767" at bounding box center [361, 633] width 200 height 16
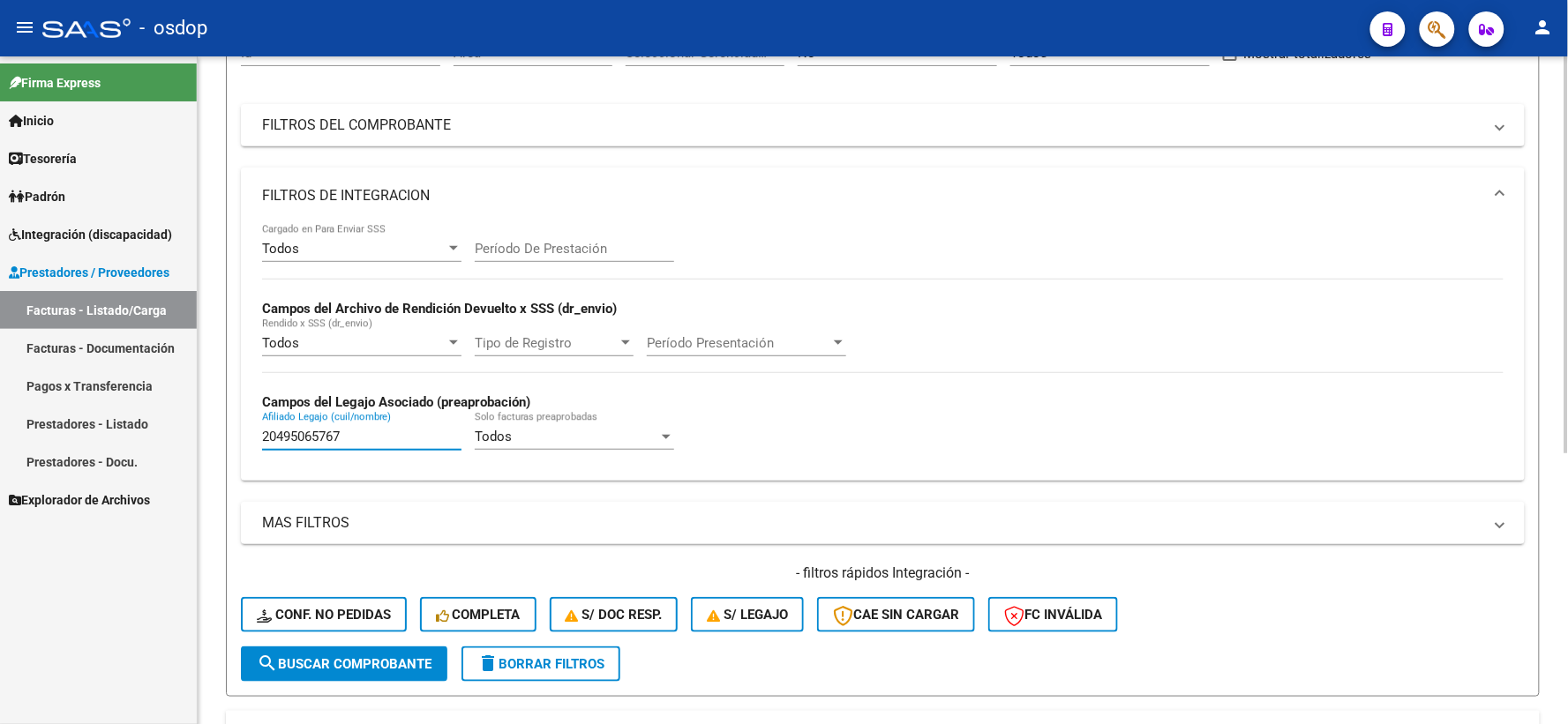
scroll to position [455, 0]
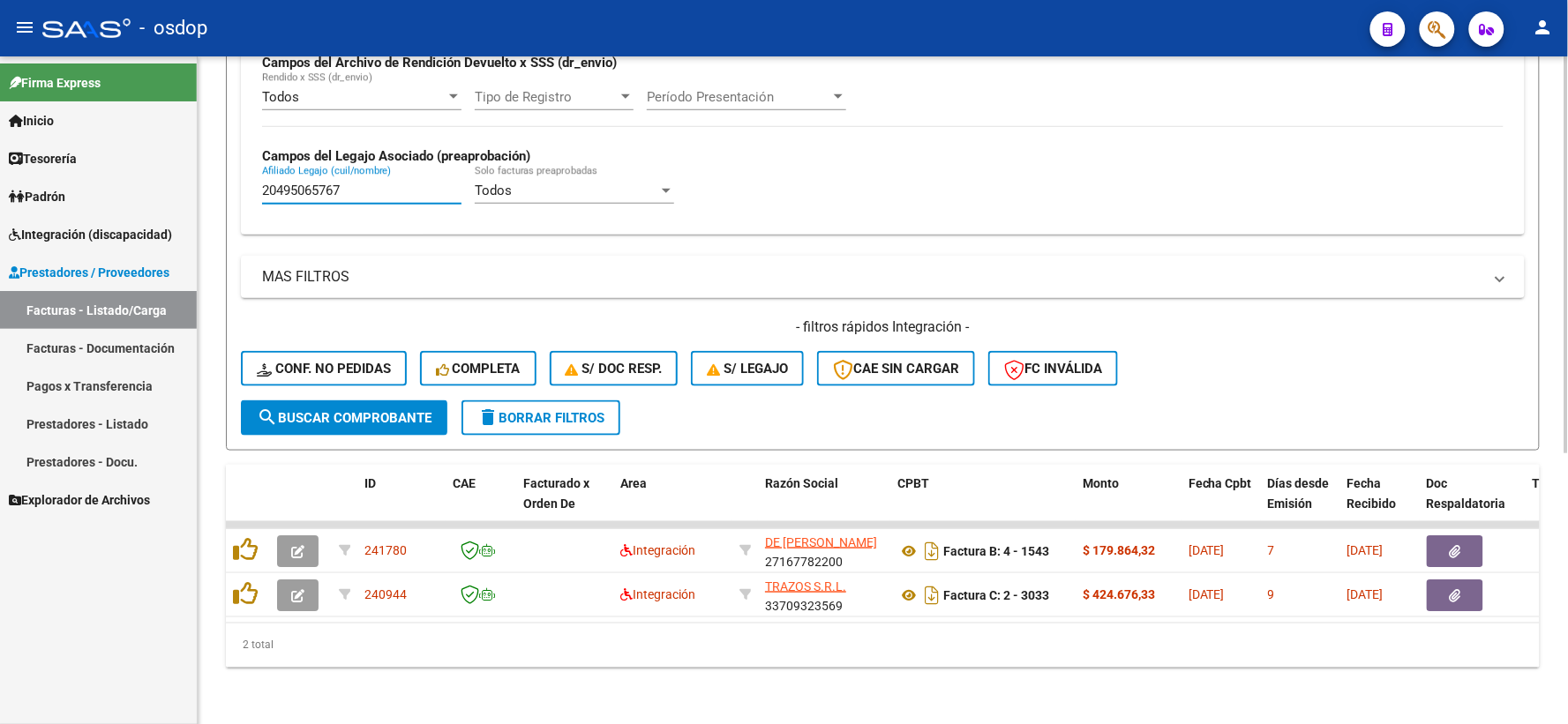
type input "20495065767"
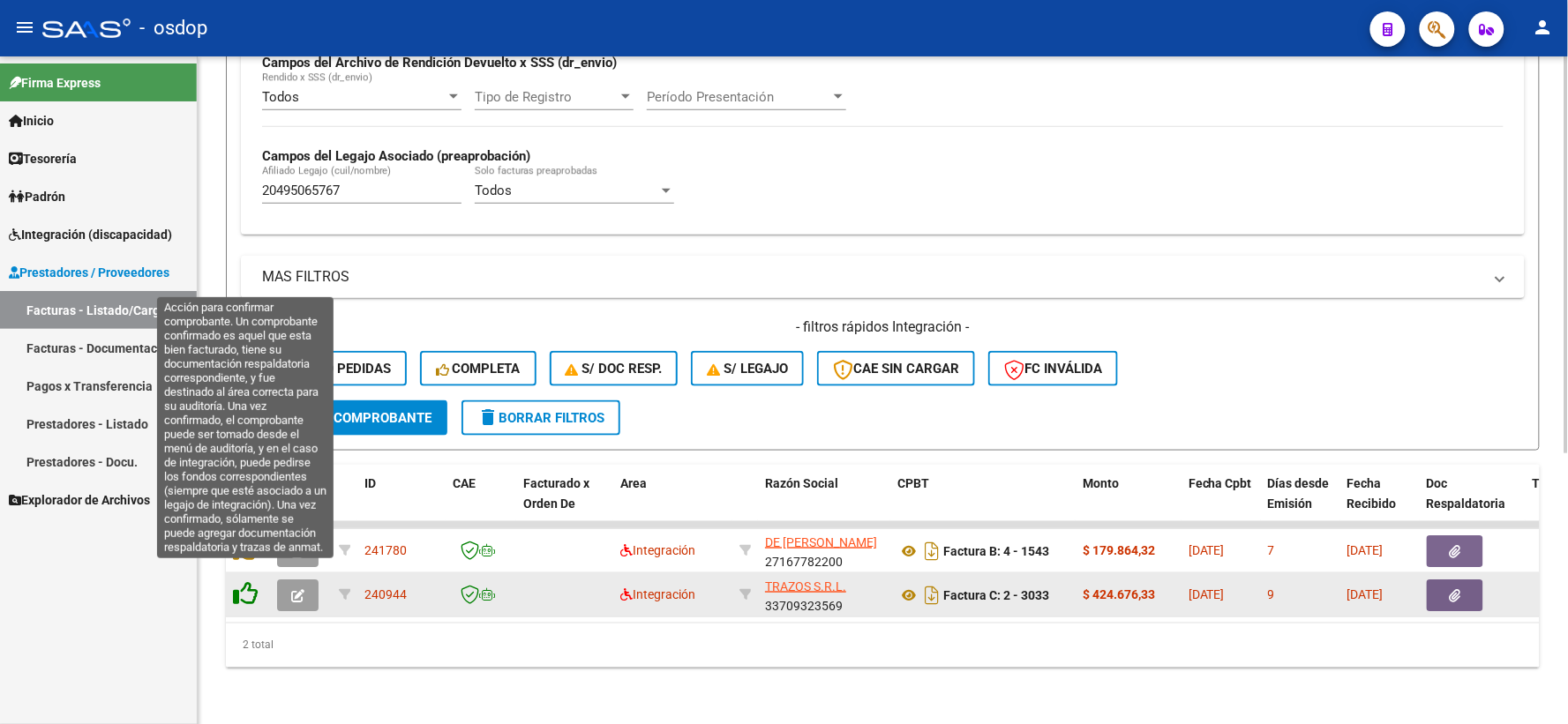
click at [239, 582] on icon at bounding box center [244, 593] width 24 height 24
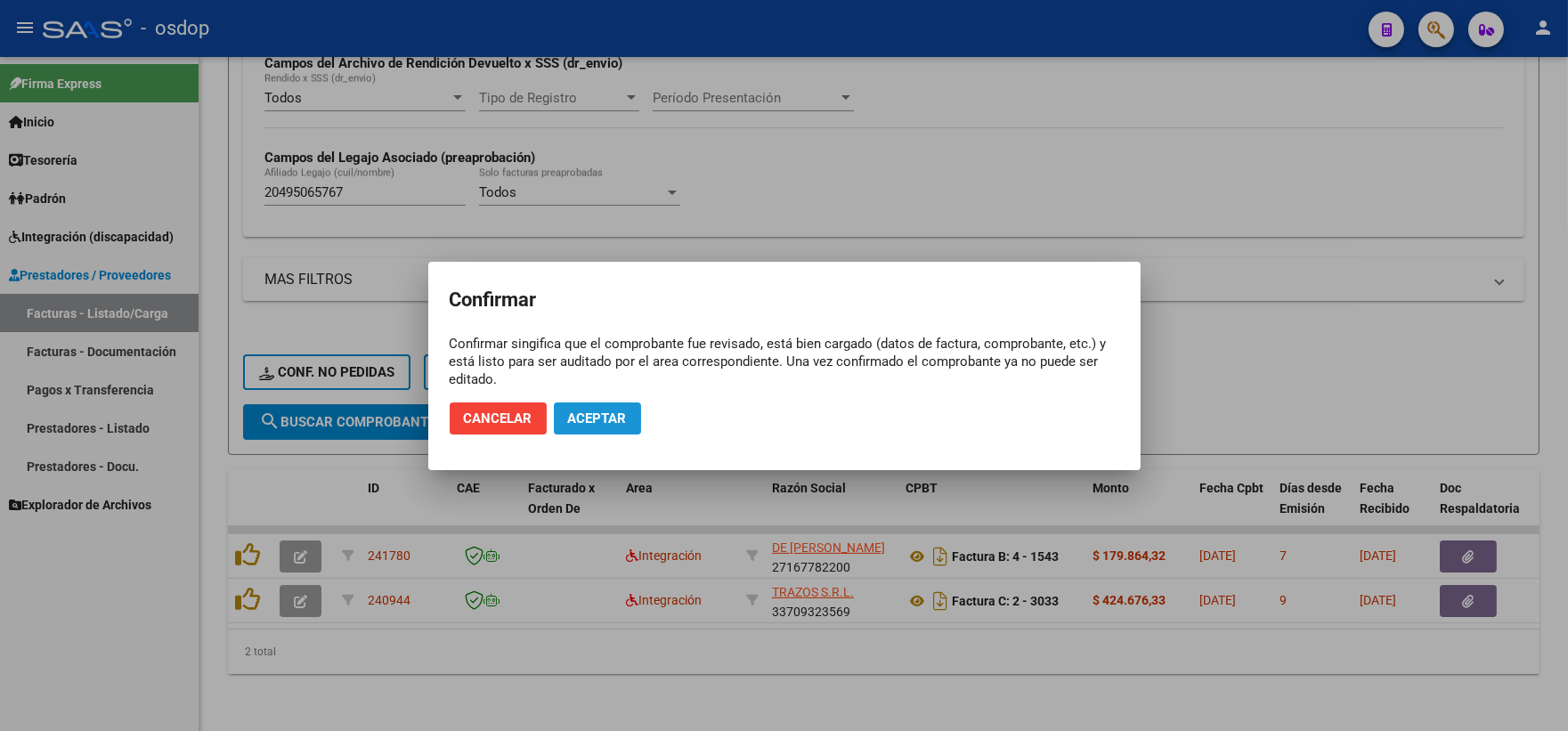
click at [623, 420] on span "Aceptar" at bounding box center [597, 419] width 59 height 16
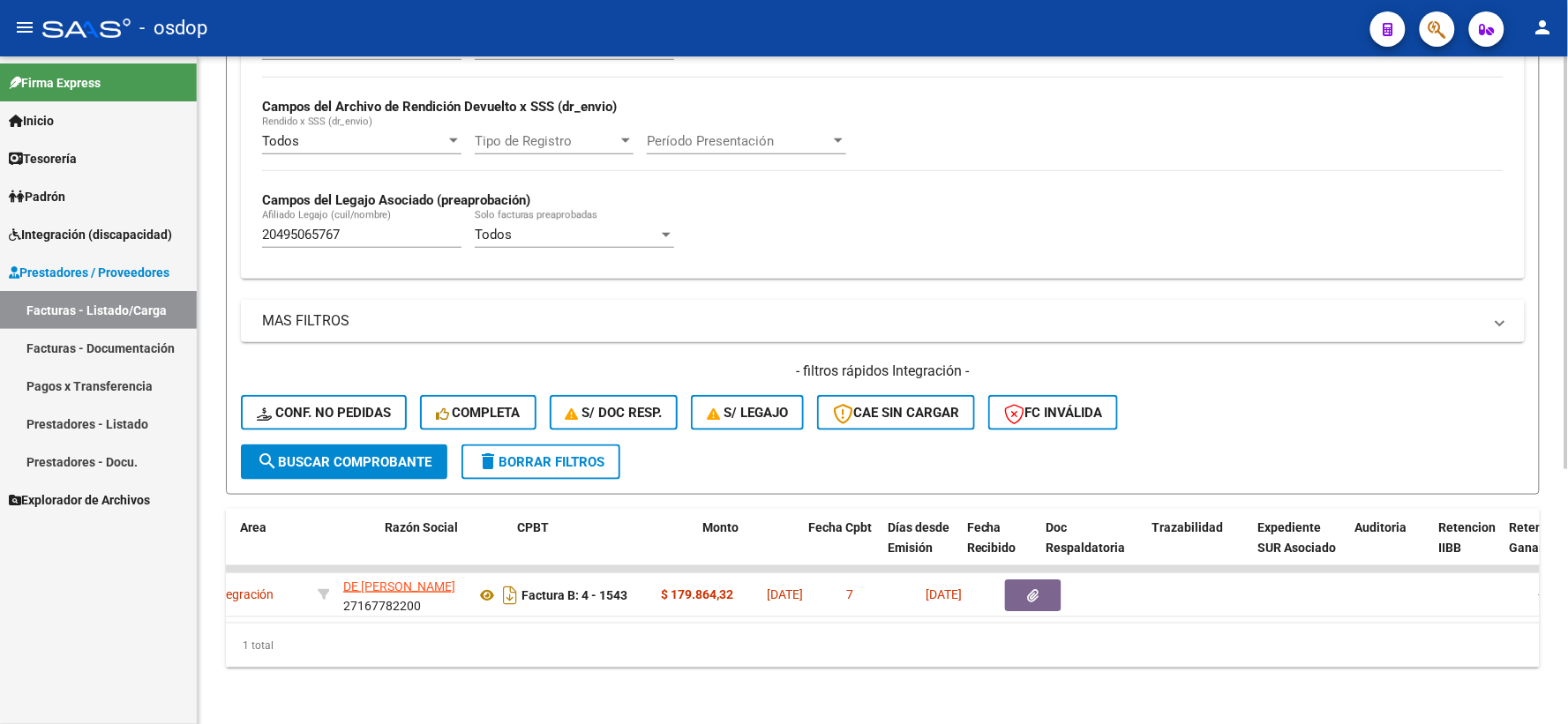
scroll to position [0, 0]
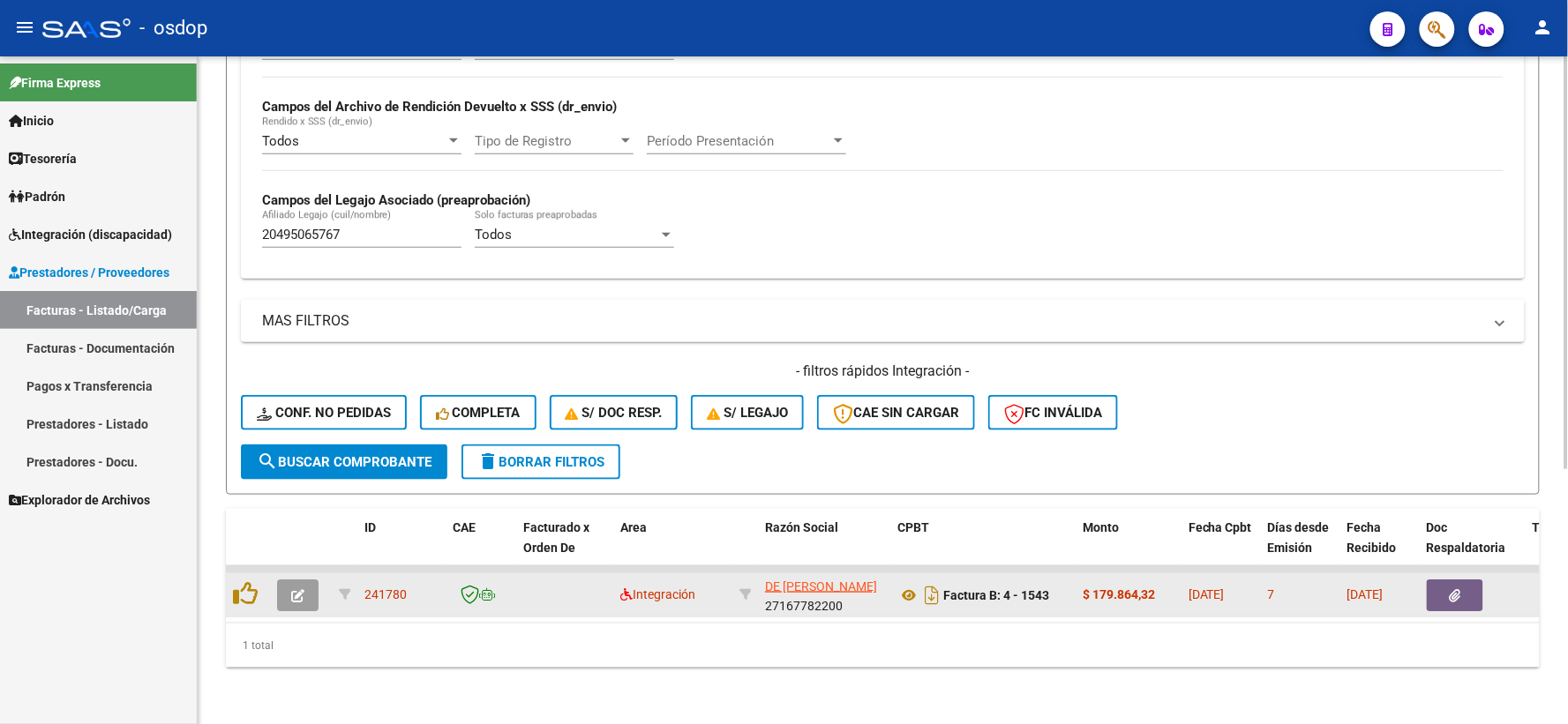
click at [296, 589] on icon "button" at bounding box center [298, 596] width 14 height 14
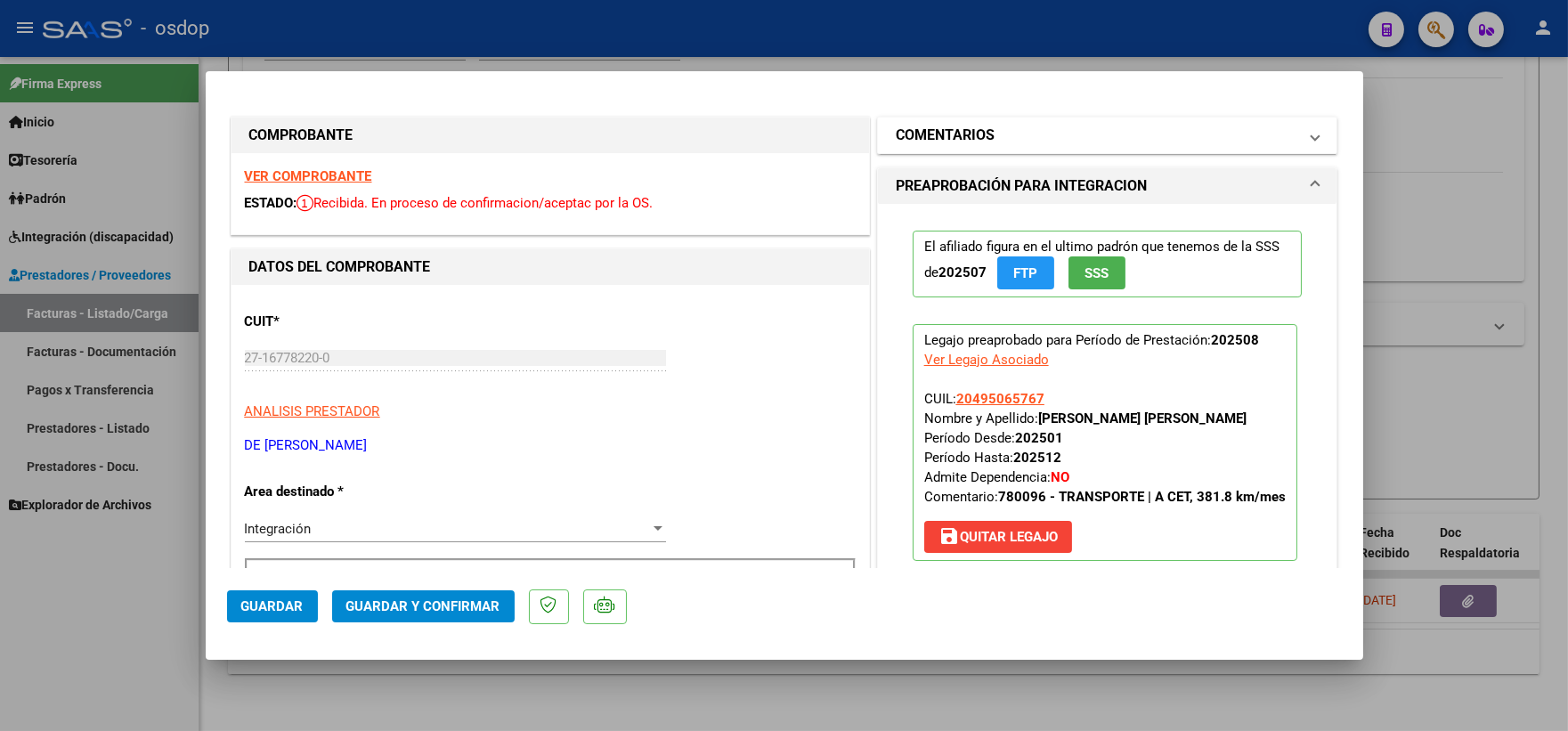
click at [938, 139] on h1 "COMENTARIOS" at bounding box center [945, 136] width 99 height 22
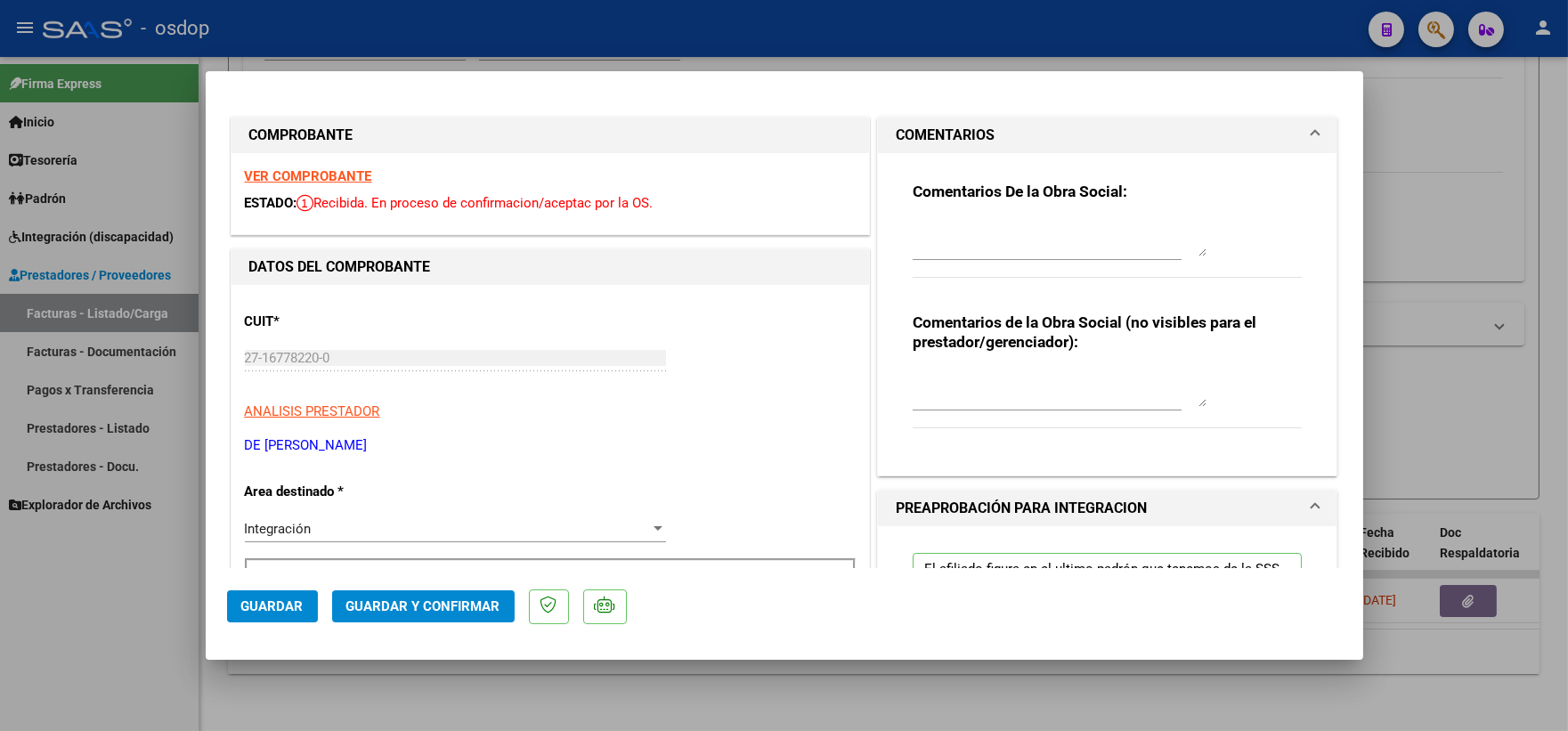
click at [973, 414] on div at bounding box center [1047, 397] width 269 height 60
click at [965, 385] on textarea at bounding box center [1059, 389] width 294 height 35
click at [928, 396] on textarea "Traslado a CET, km/mensuales 332, valor x km541.76. Sin dependencia" at bounding box center [1059, 389] width 294 height 35
click at [924, 396] on textarea "Traslado a CET, km/mensuales 332, valor x km541.76. Sin dependencia" at bounding box center [1059, 389] width 294 height 35
type textarea "Traslado a CET, km/mensuales 332, valor x km 541.76. Sin dependencia"
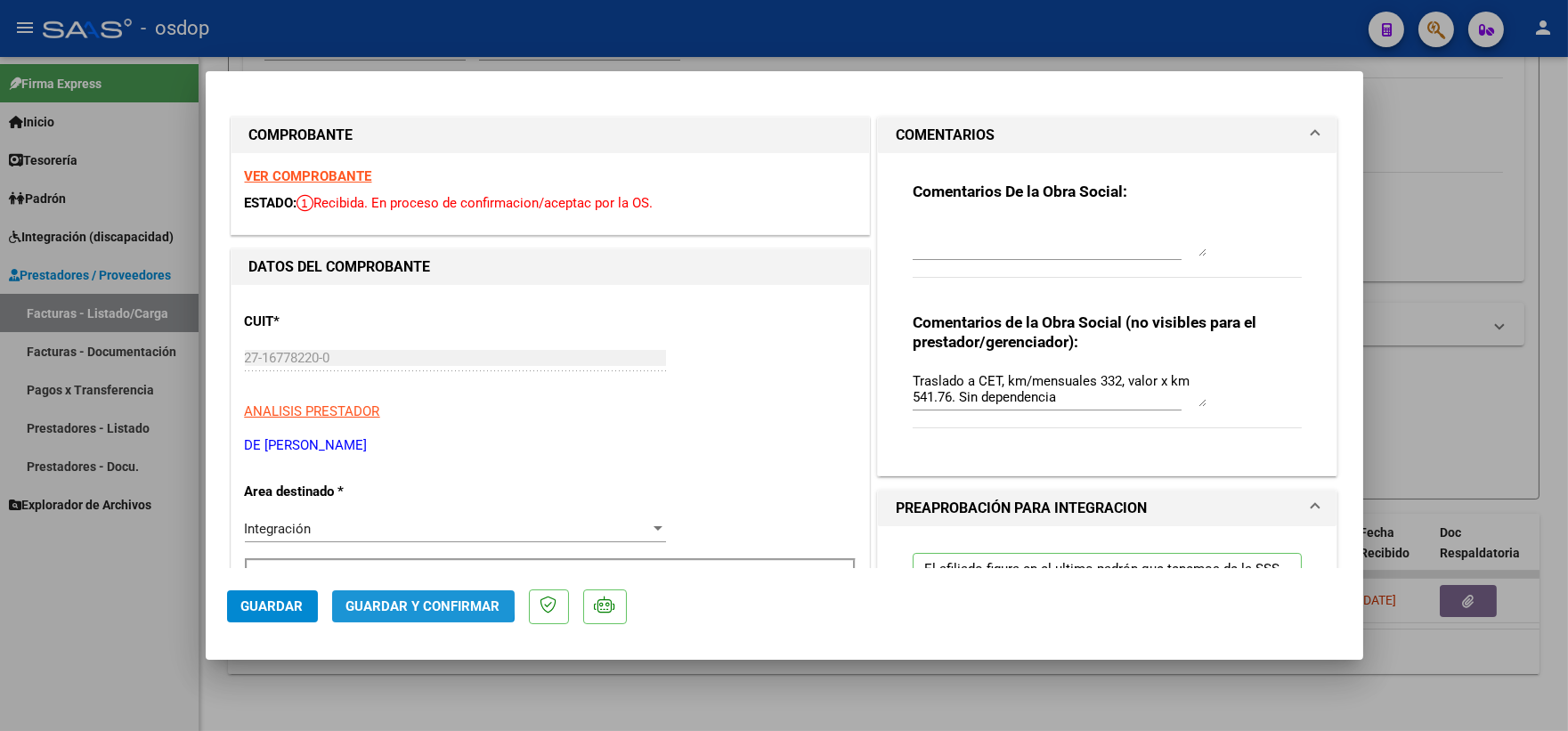
click at [401, 597] on button "Guardar y Confirmar" at bounding box center [423, 606] width 183 height 32
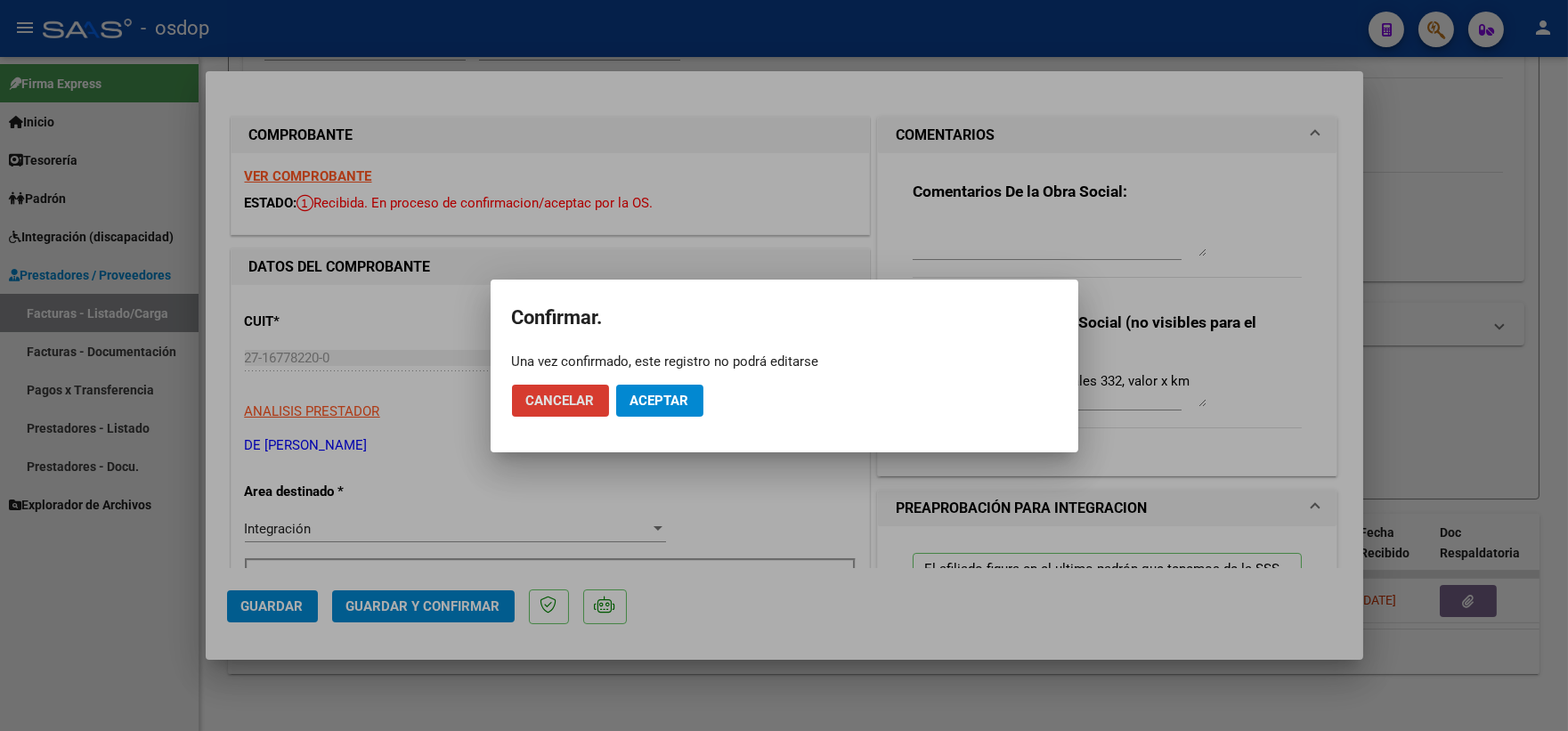
click at [660, 403] on span "Aceptar" at bounding box center [660, 401] width 59 height 16
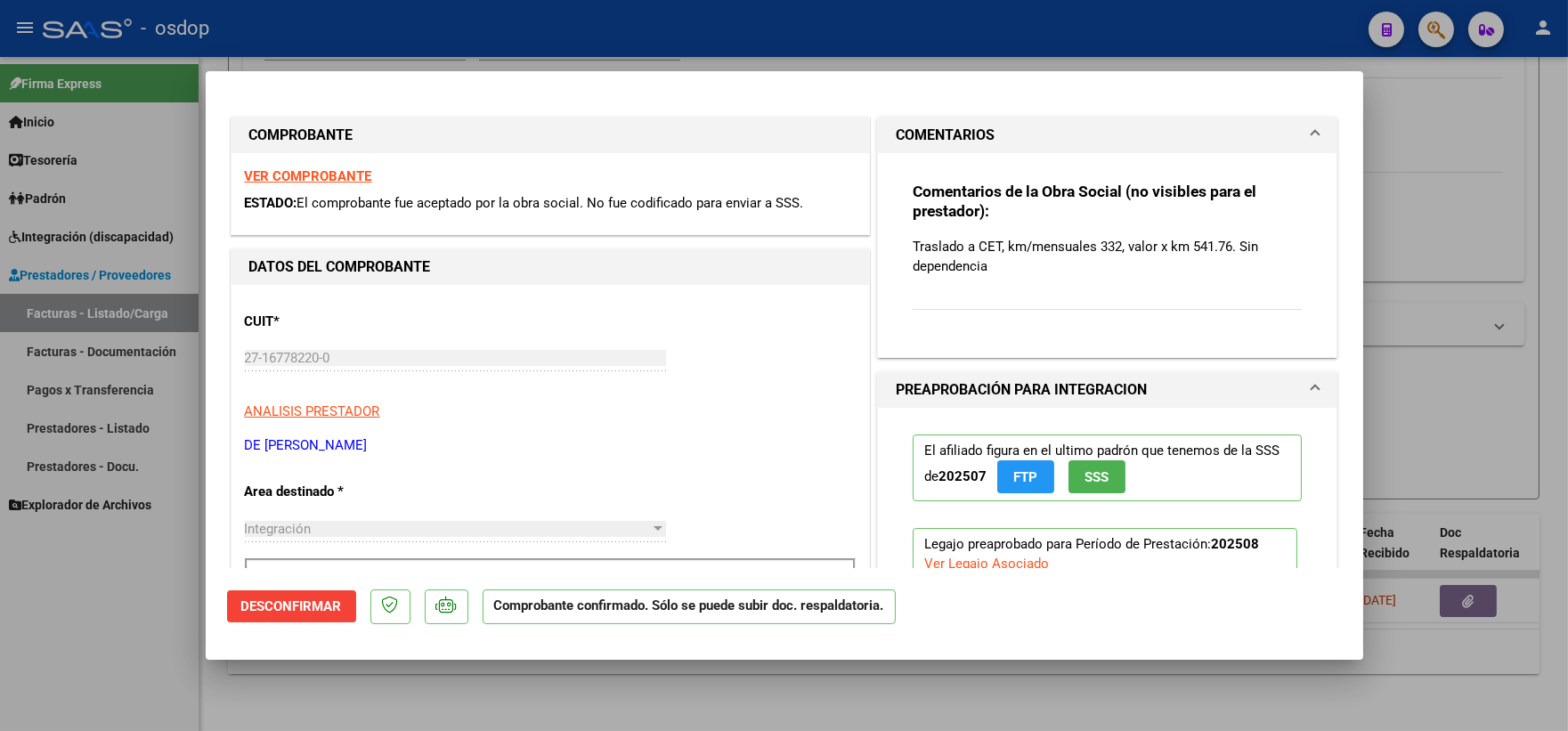
click at [754, 671] on div at bounding box center [784, 366] width 1568 height 731
type input "$ 0,00"
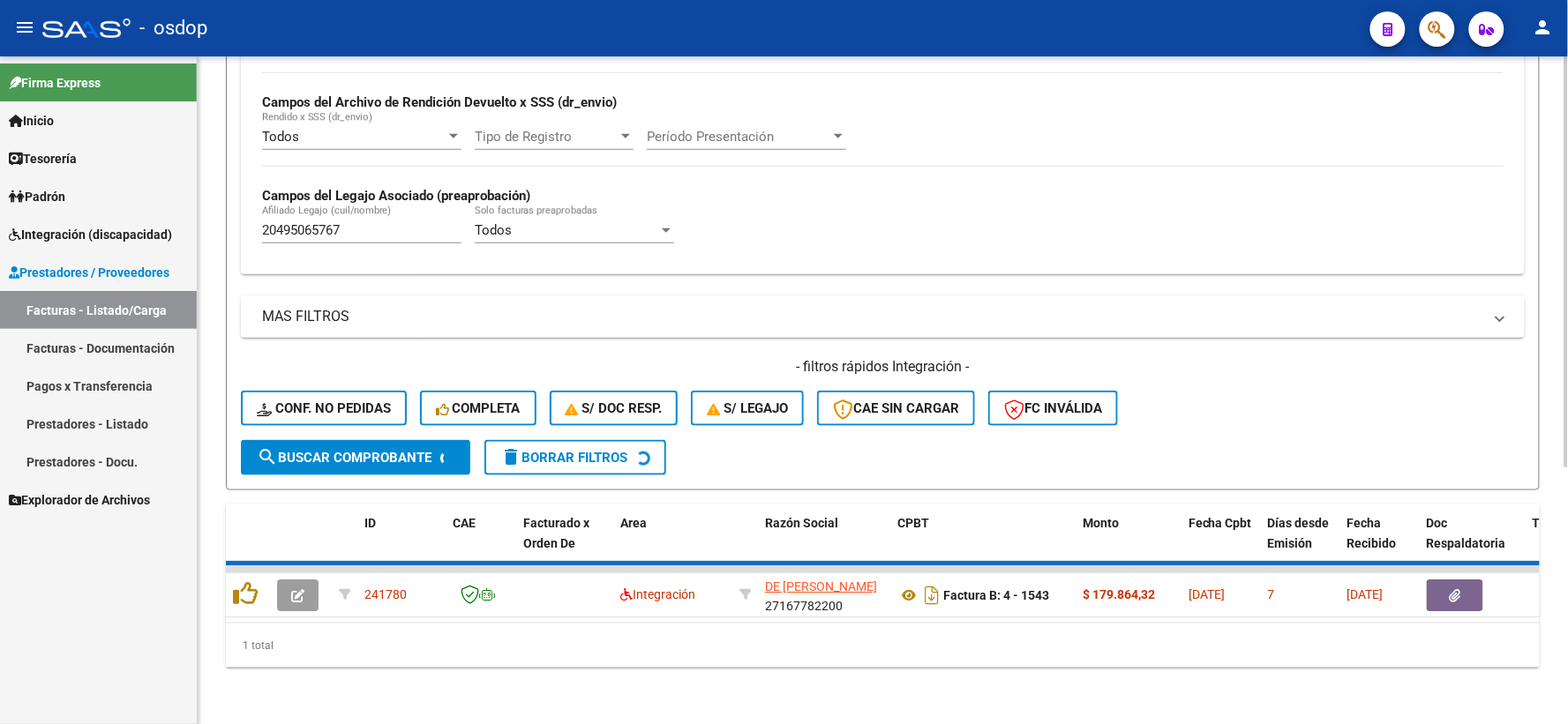
scroll to position [382, 0]
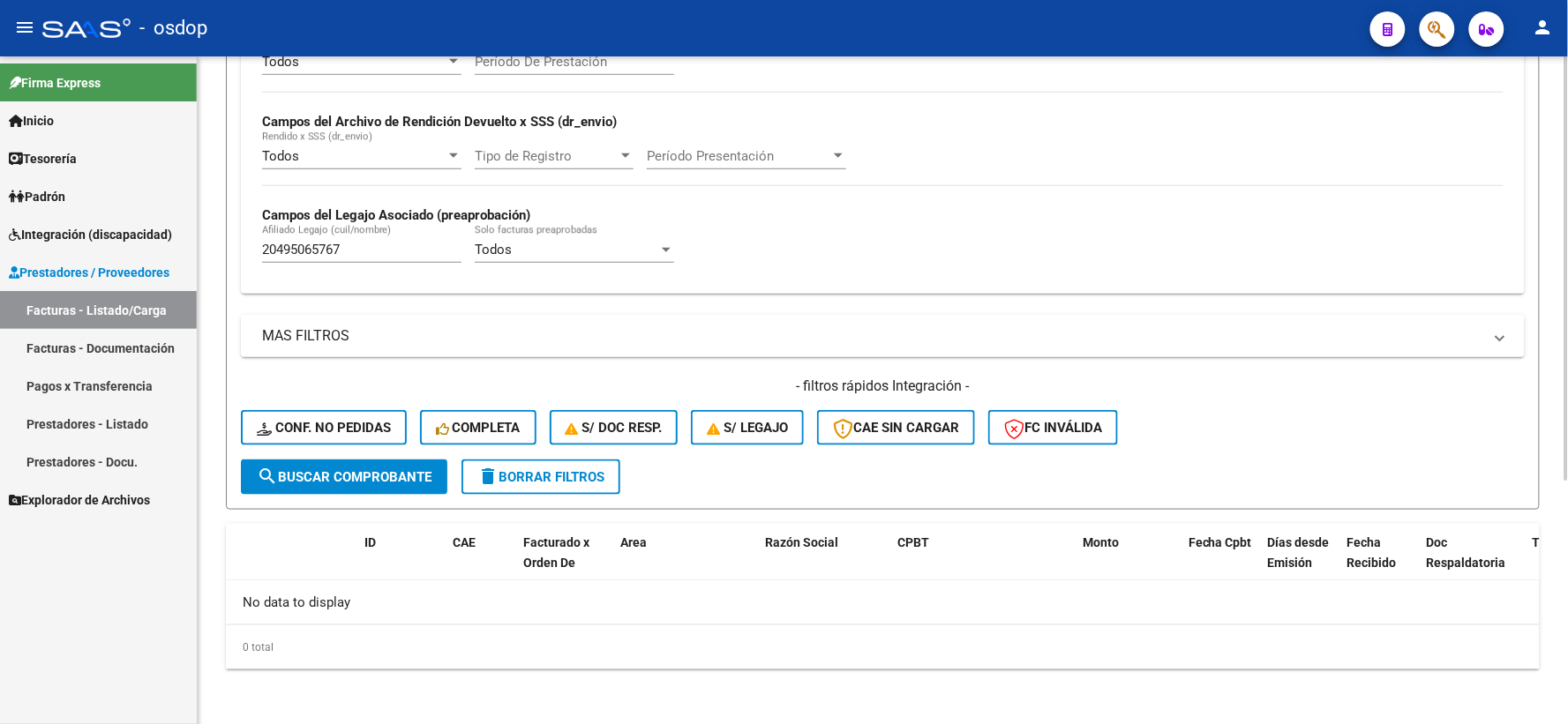
click at [383, 275] on div "20495065767 Afiliado Legajo (cuil/nombre)" at bounding box center [361, 252] width 200 height 54
drag, startPoint x: 391, startPoint y: 263, endPoint x: 231, endPoint y: 252, distance: 160.4
click at [231, 252] on form "Filtros Id Area Area Seleccionar Gerenciador Seleccionar Gerenciador No Confirm…" at bounding box center [883, 167] width 1314 height 683
click at [401, 247] on input "20495065767" at bounding box center [361, 249] width 200 height 16
drag, startPoint x: 401, startPoint y: 247, endPoint x: 232, endPoint y: 234, distance: 169.5
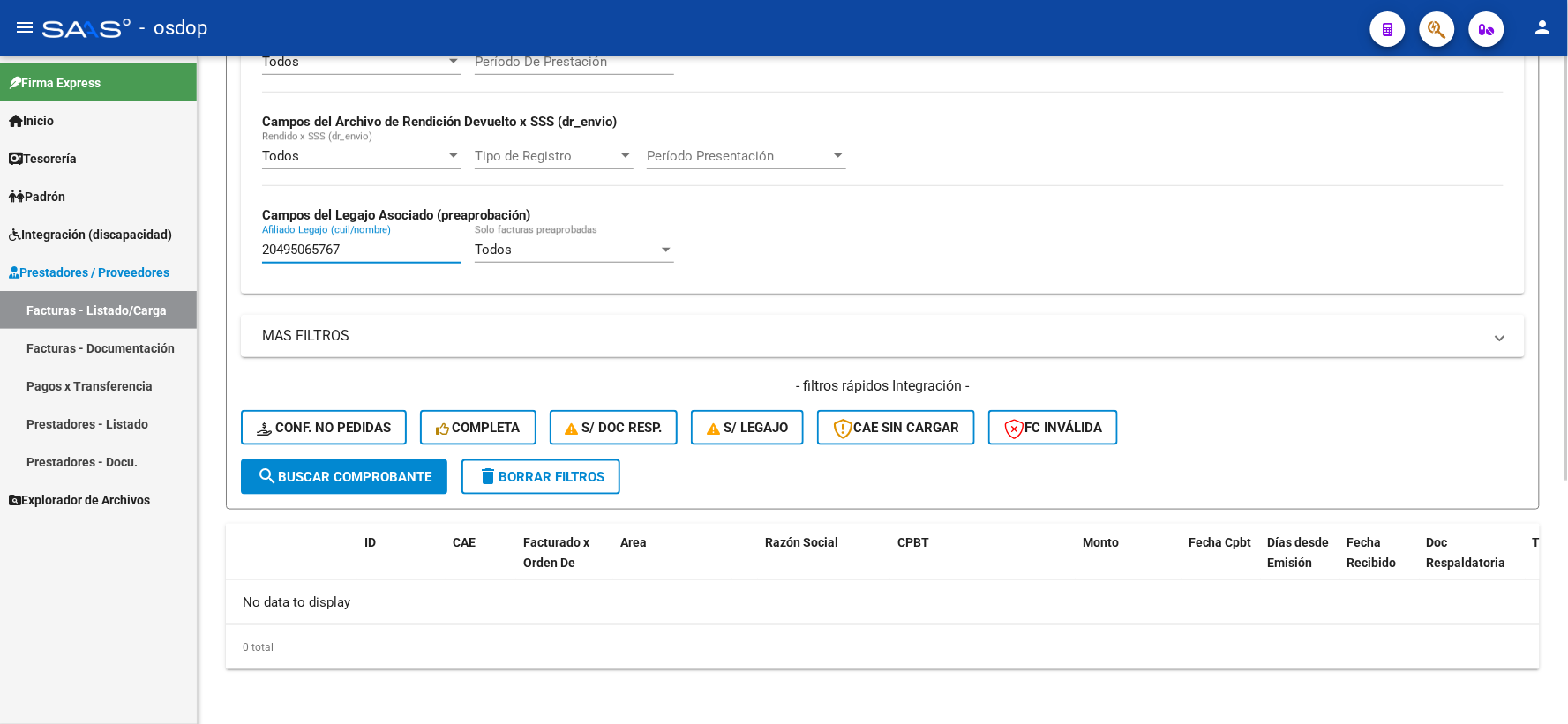
click at [232, 234] on form "Filtros Id Area Area Seleccionar Gerenciador Seleccionar Gerenciador No Confirm…" at bounding box center [883, 167] width 1314 height 683
click at [373, 413] on button "Conf. no pedidas" at bounding box center [323, 427] width 165 height 35
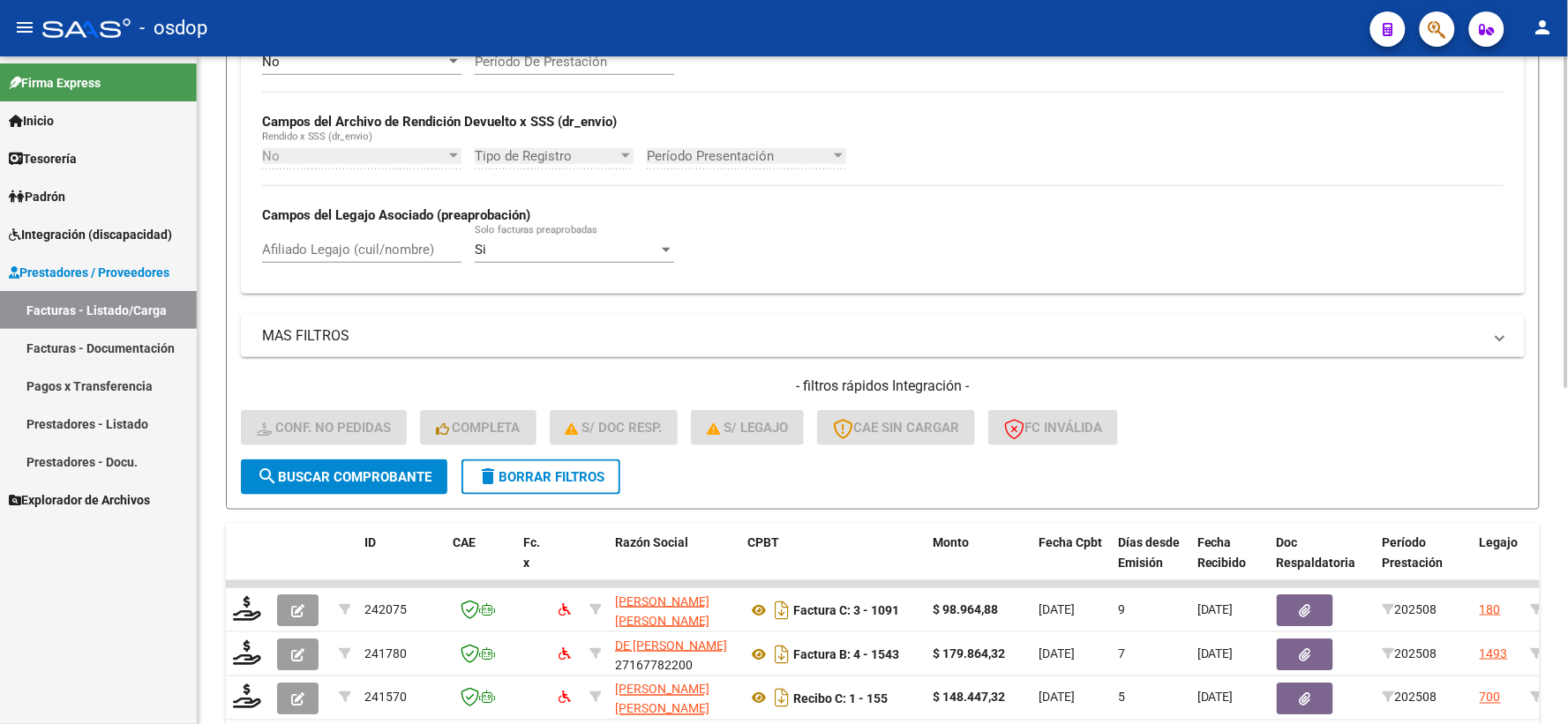
click at [346, 263] on div "Afiliado Legajo (cuil/nombre)" at bounding box center [361, 243] width 200 height 38
click at [346, 251] on input "Afiliado Legajo (cuil/nombre)" at bounding box center [361, 249] width 200 height 16
paste input "20495065767"
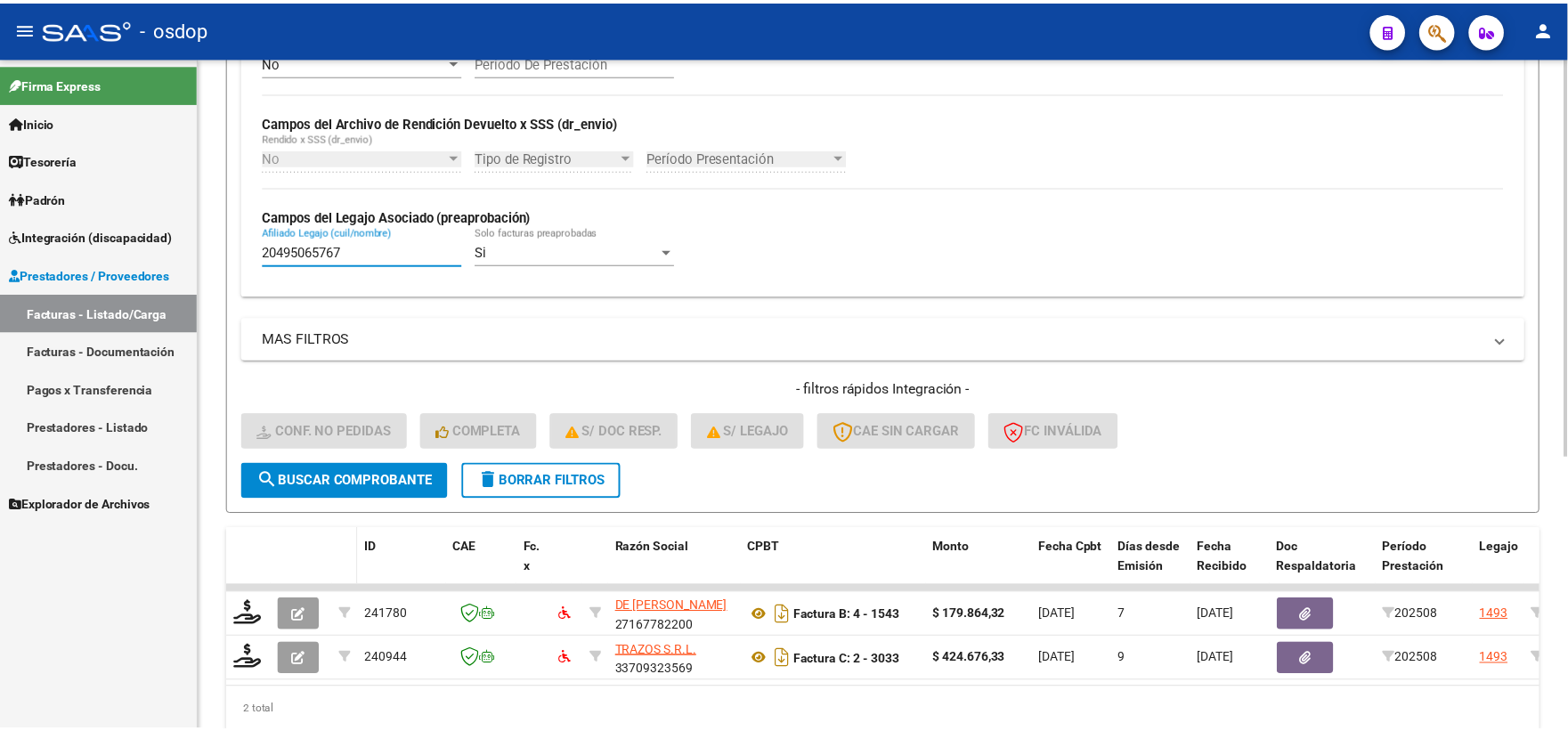
scroll to position [460, 0]
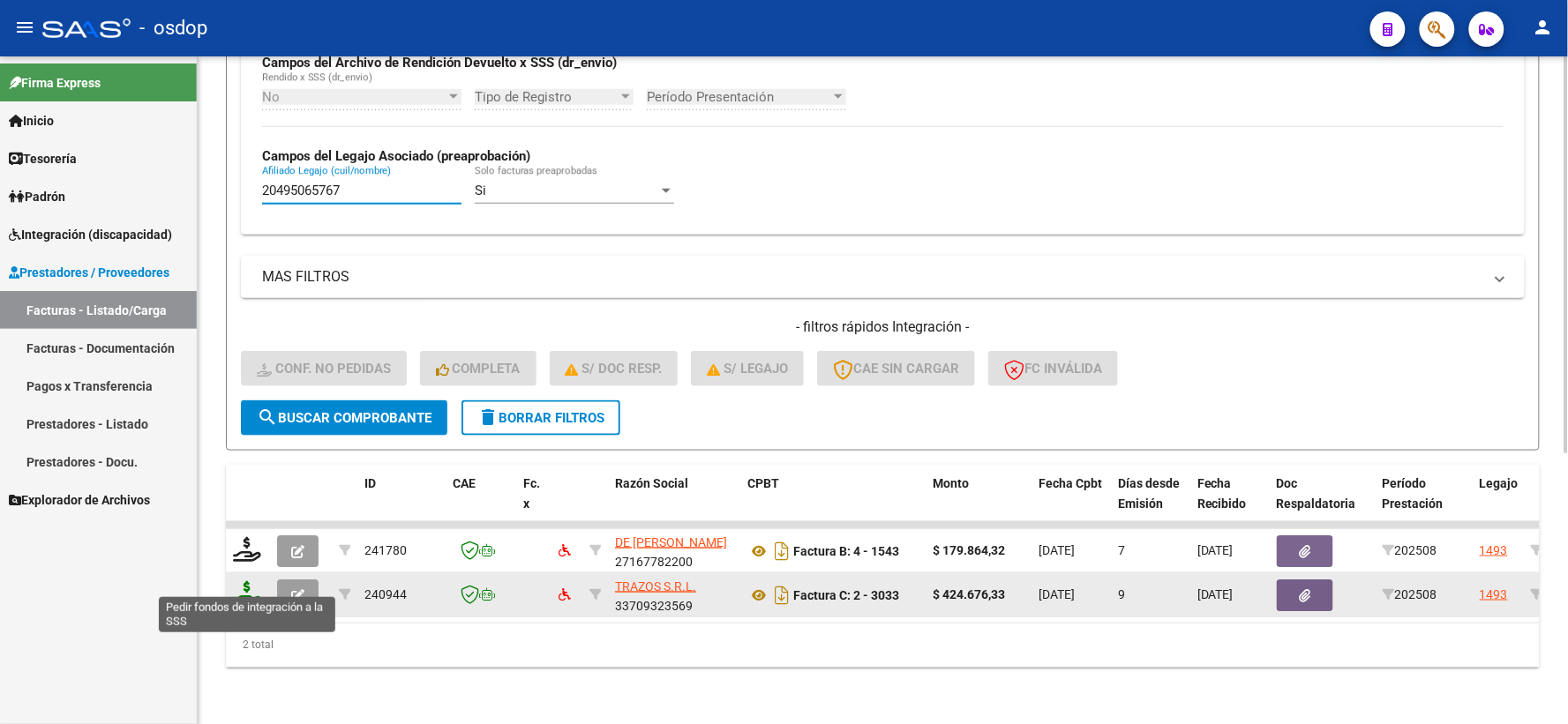
type input "20495065767"
click at [243, 584] on icon at bounding box center [246, 593] width 28 height 24
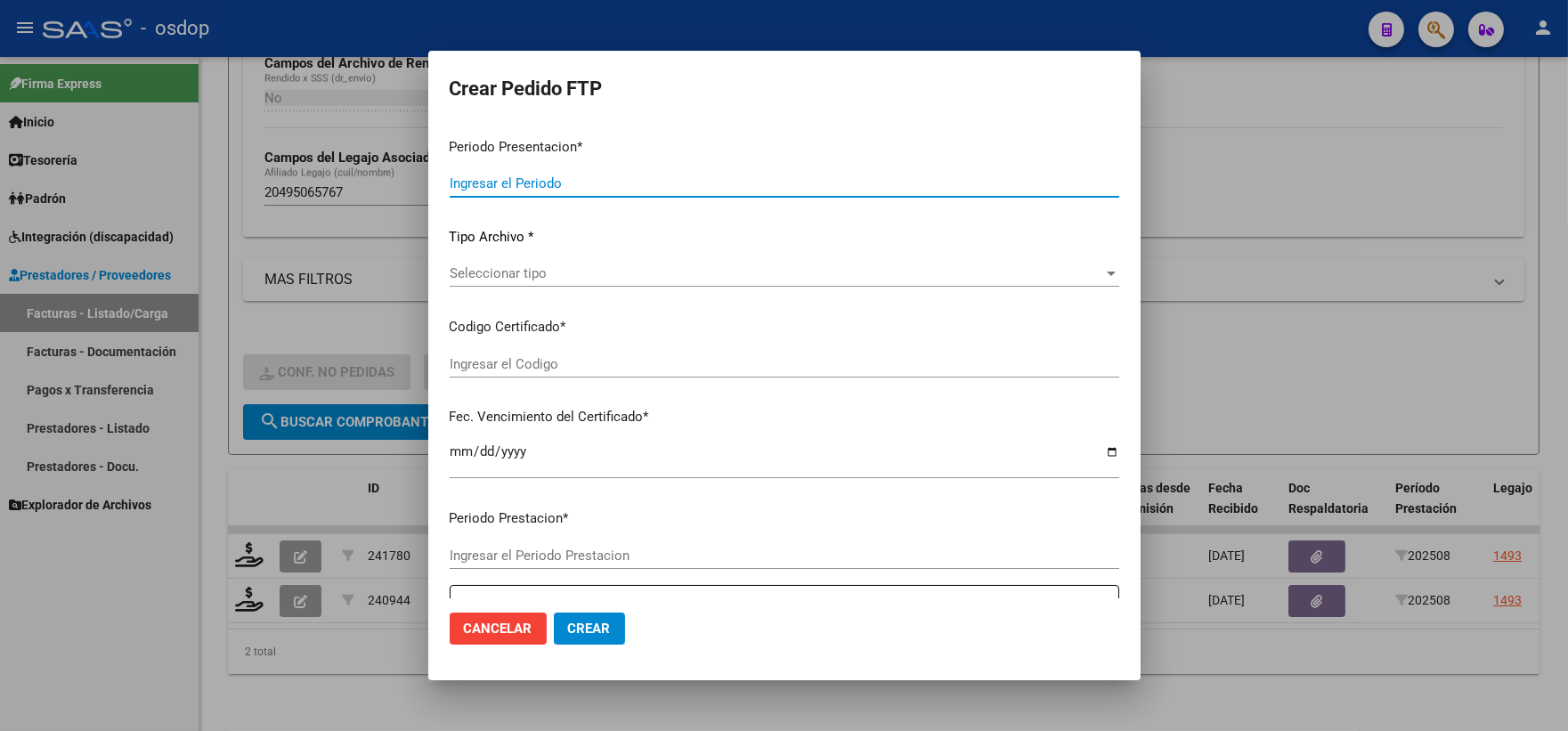
type input "202508"
type input "$ 424.676,33"
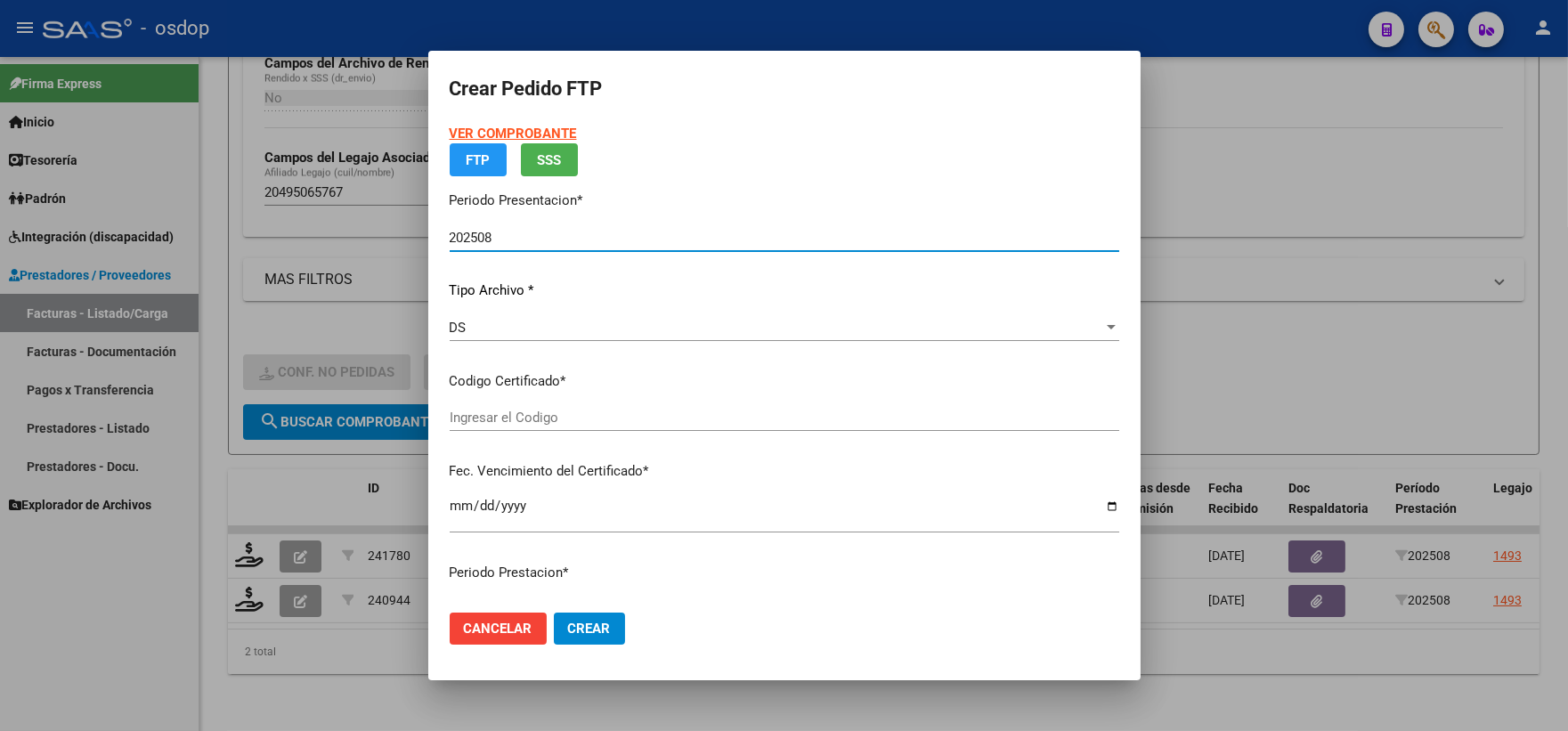
type input "7106450877"
type input "2030-11-09"
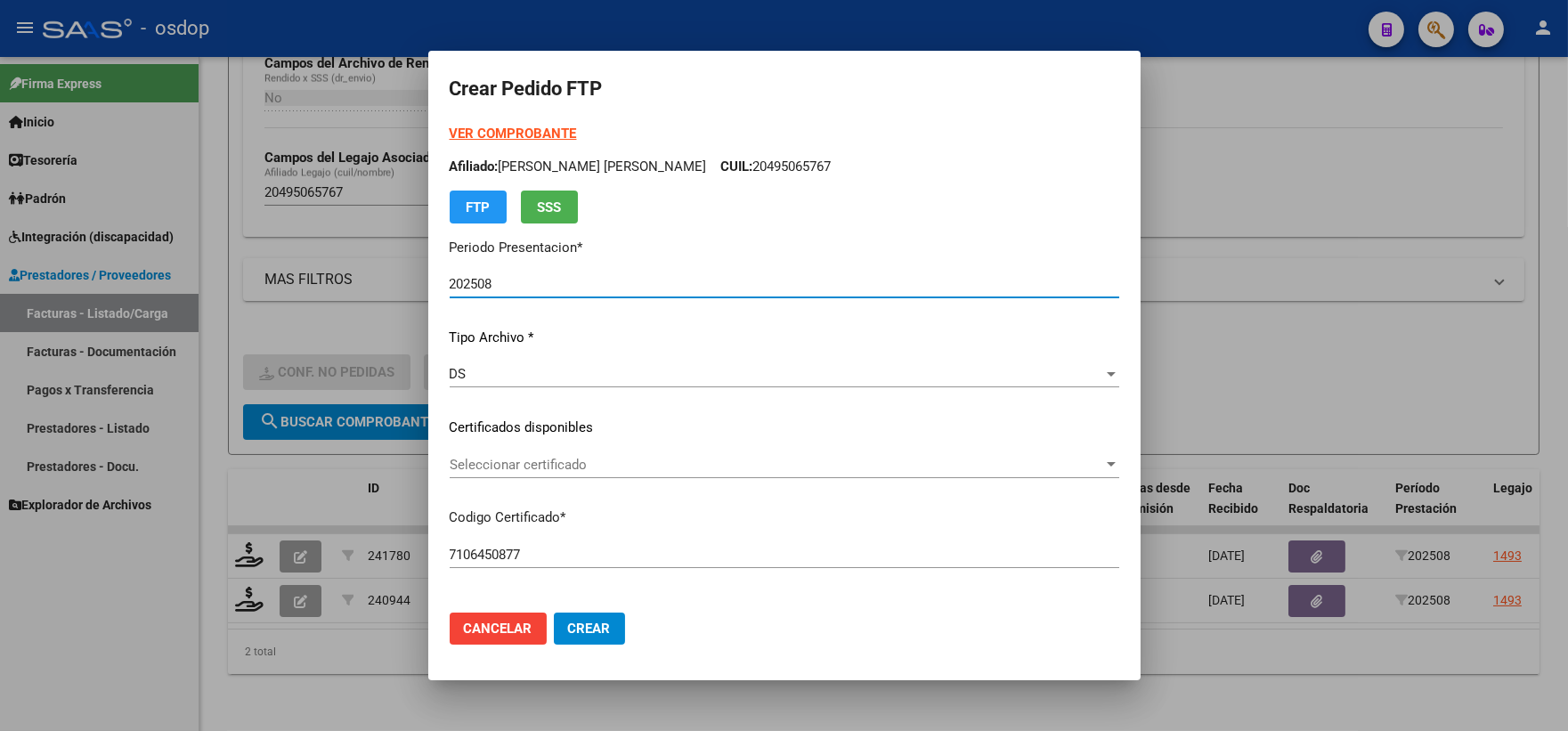
click at [527, 467] on span "Seleccionar certificado" at bounding box center [776, 465] width 653 height 16
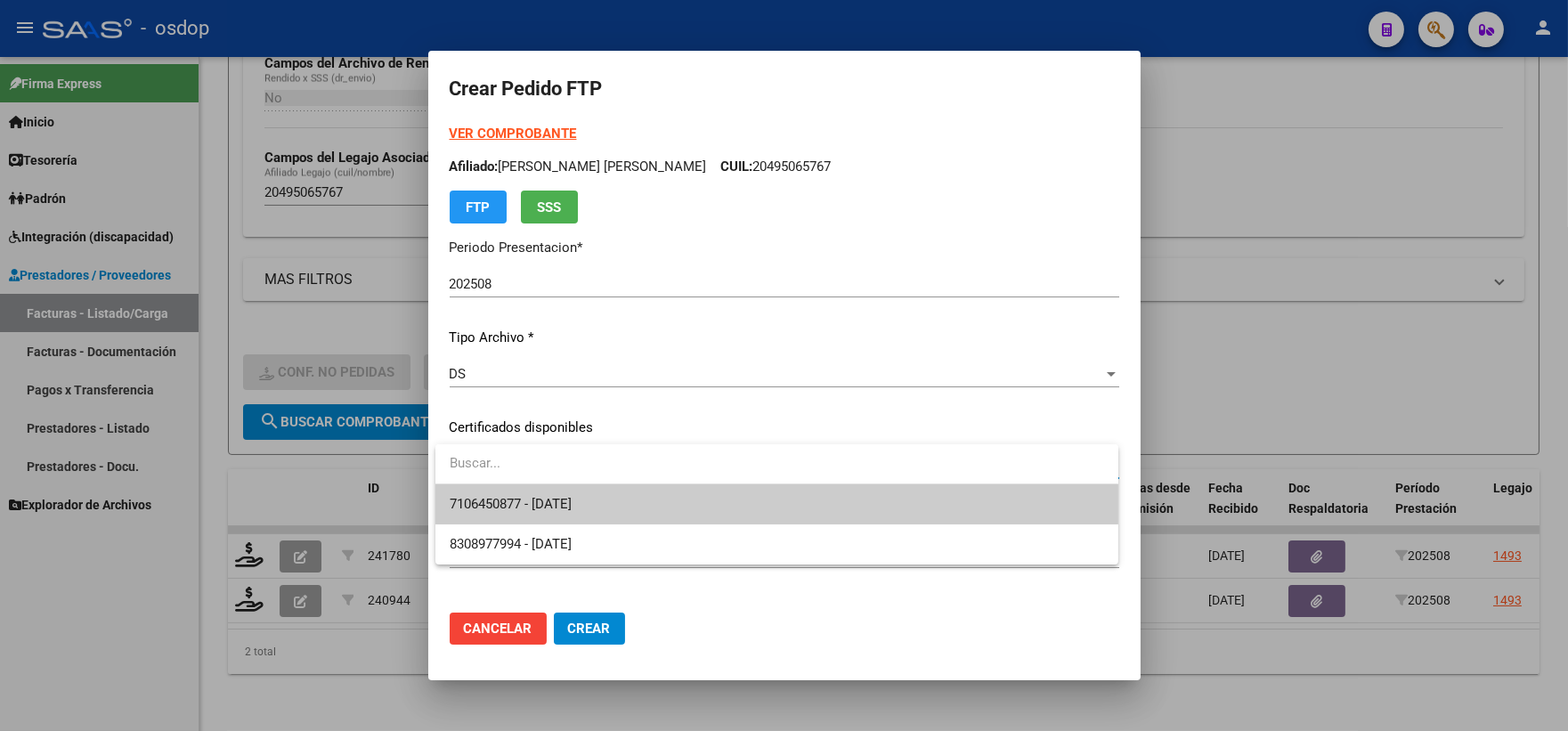
click at [547, 490] on span "7106450877 - 2030-11-09" at bounding box center [777, 504] width 654 height 40
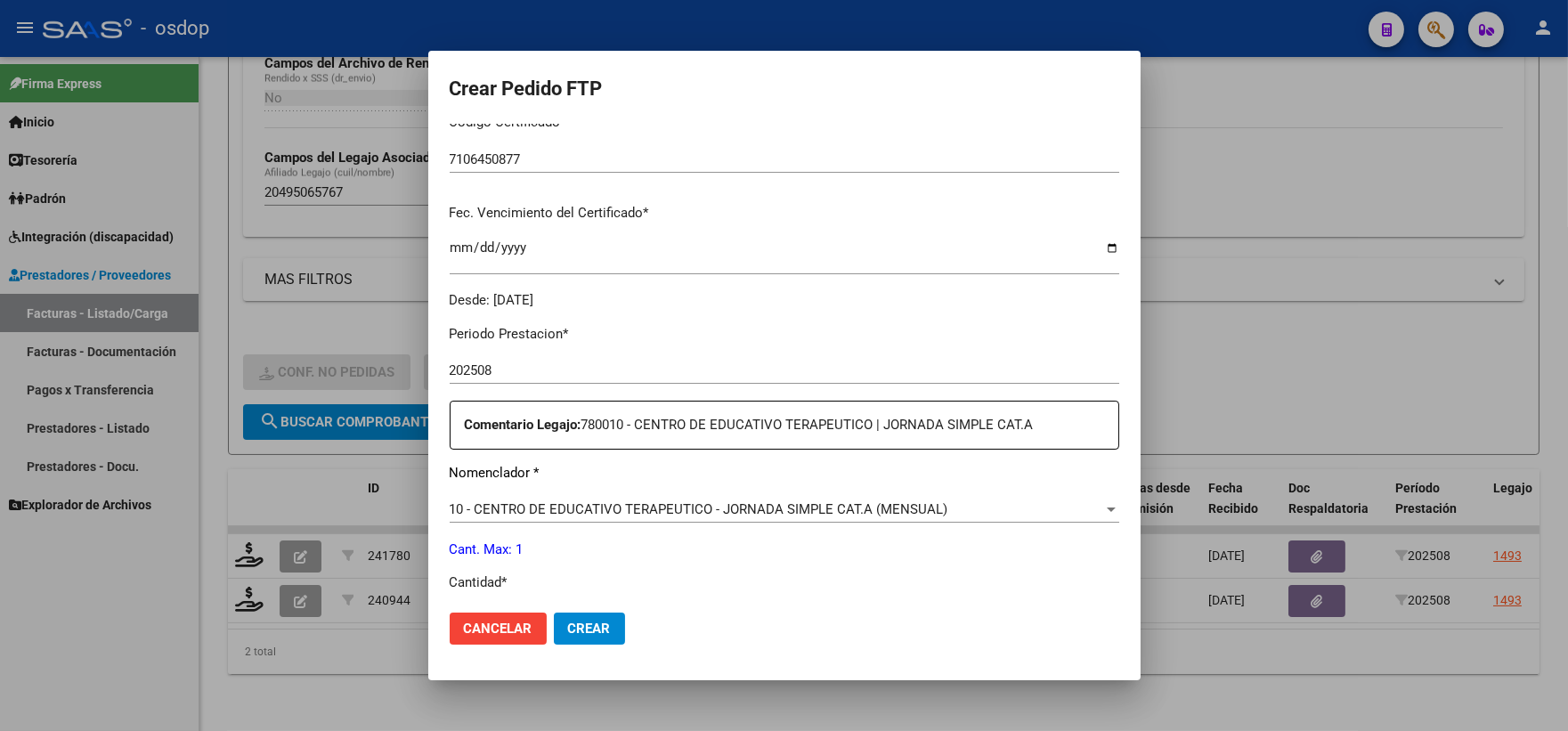
scroll to position [692, 0]
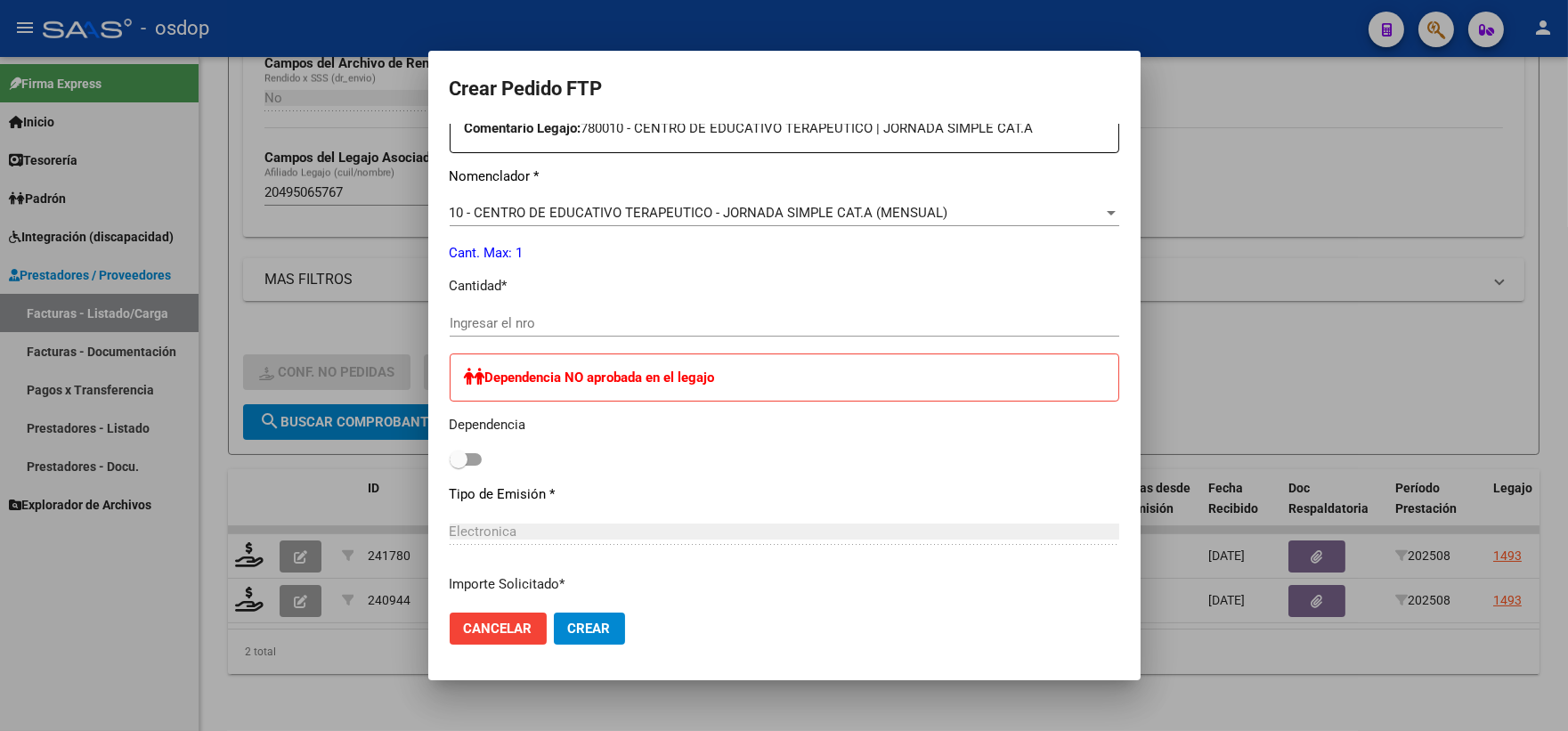
click at [559, 326] on input "Ingresar el nro" at bounding box center [785, 323] width 670 height 16
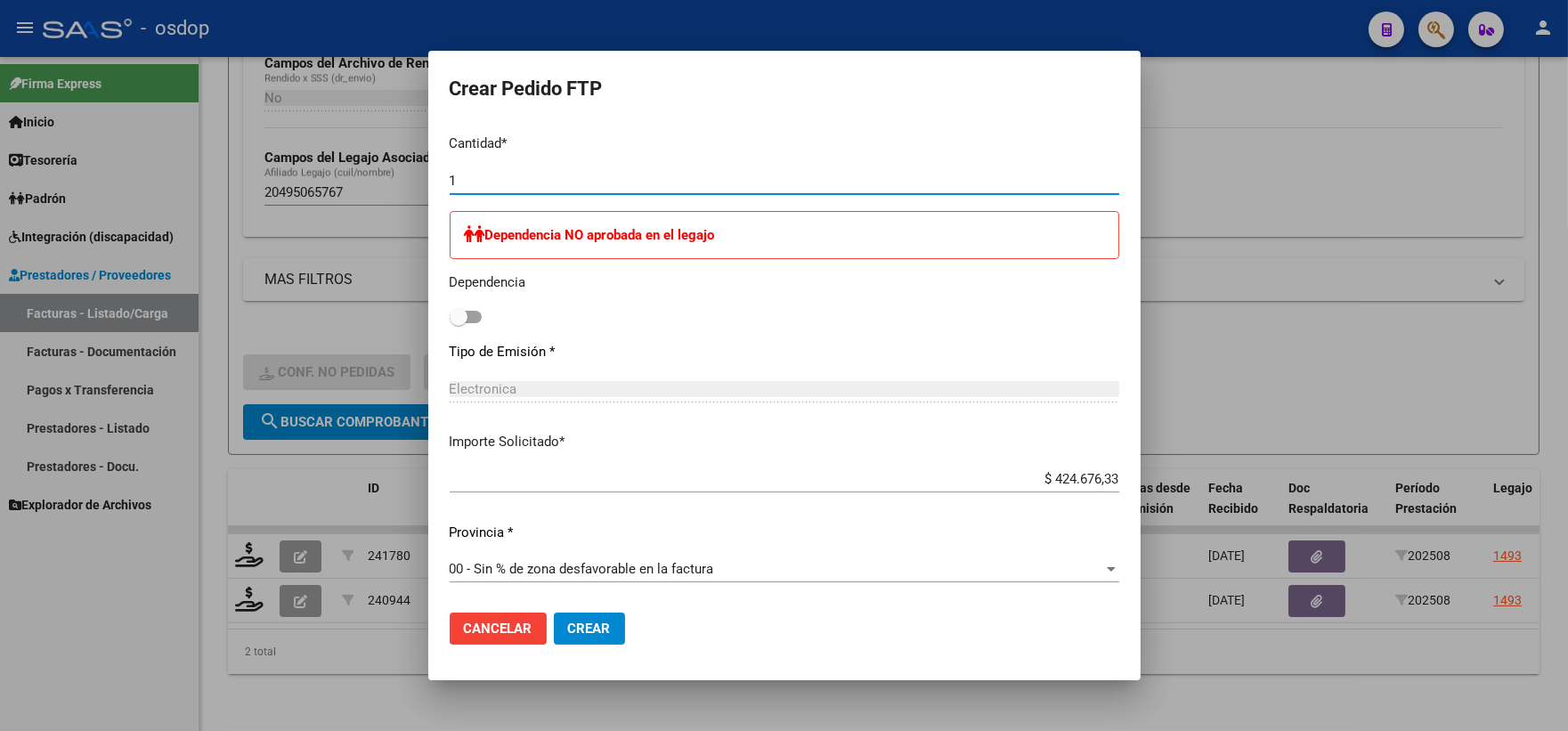
type input "1"
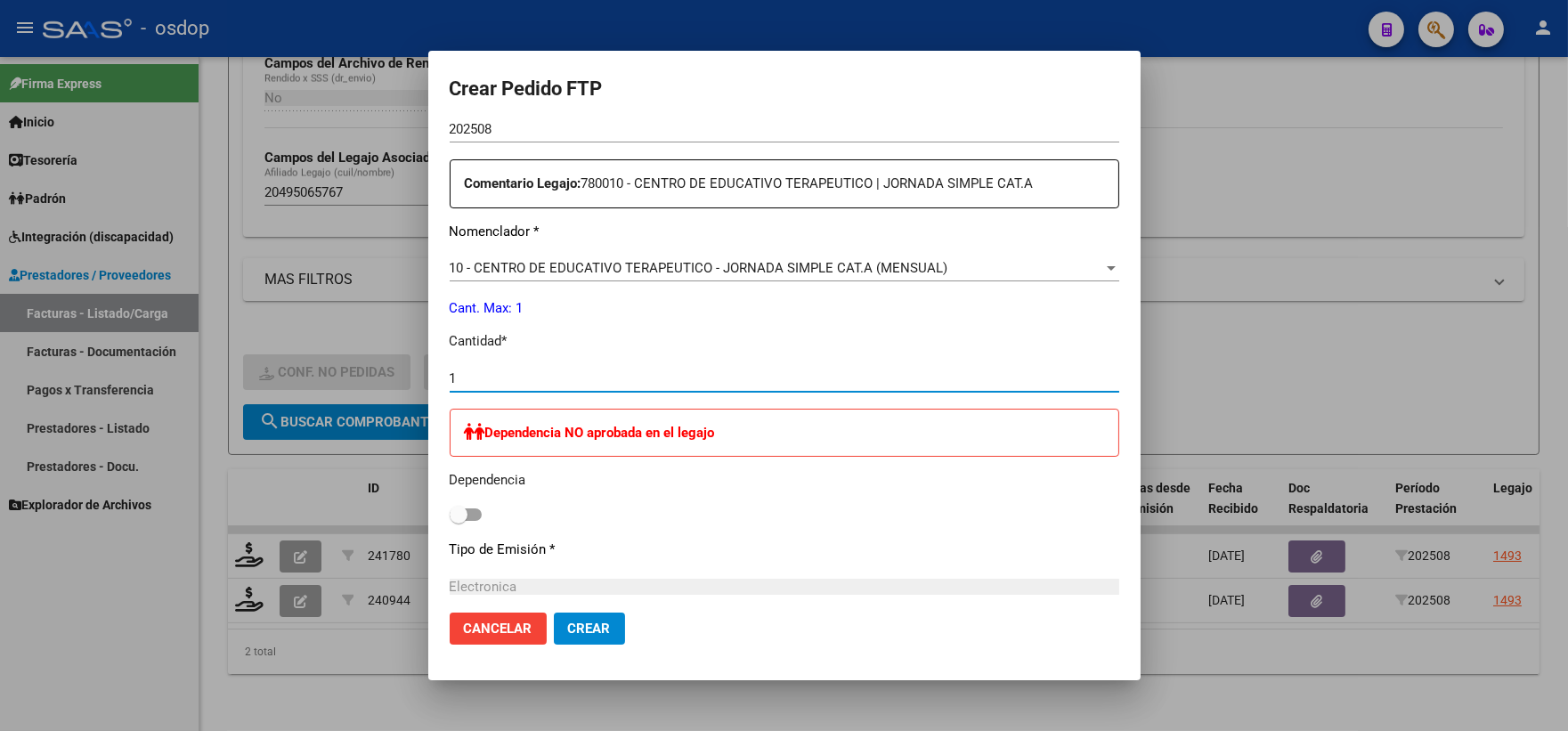
click at [289, 510] on div at bounding box center [784, 366] width 1568 height 731
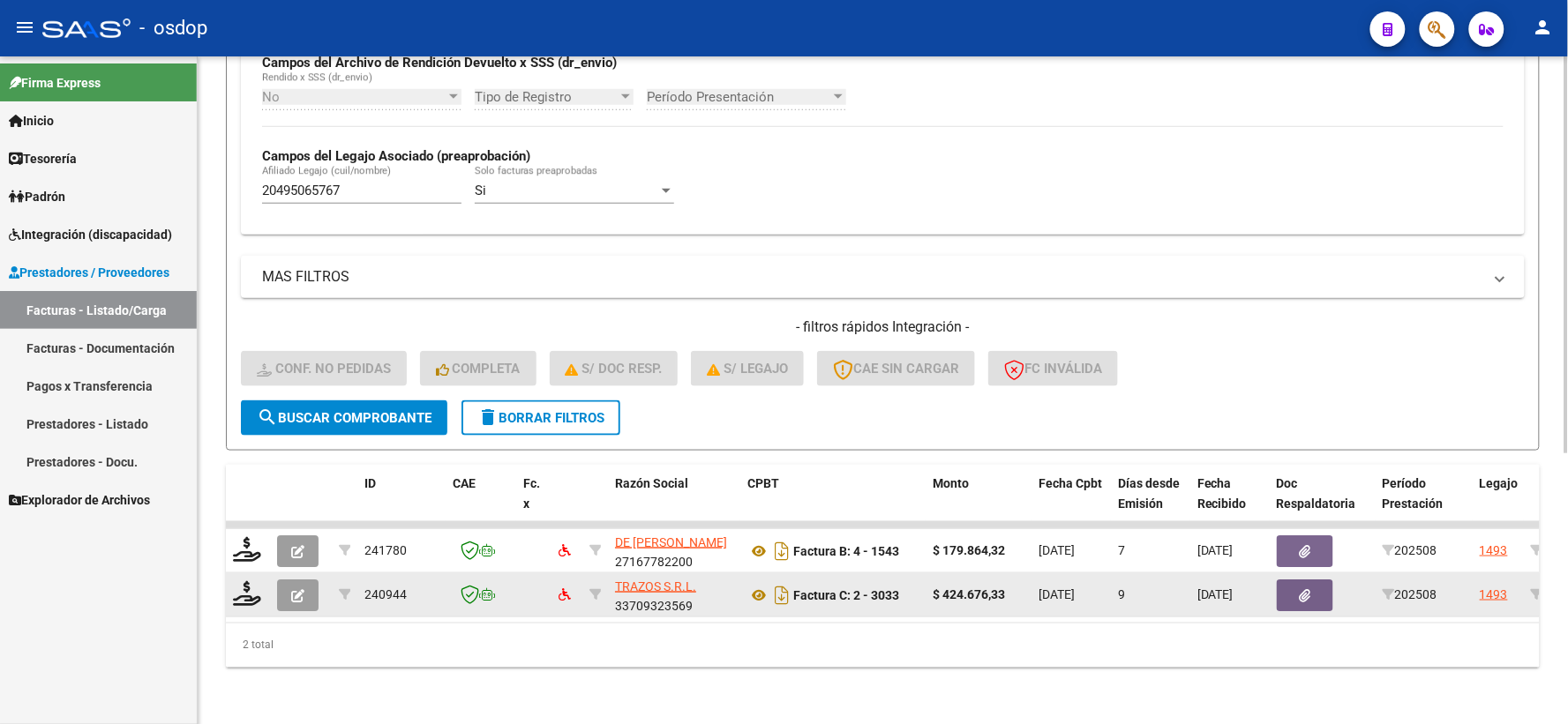
click at [741, 574] on datatable-body-cell "Factura C: 2 - 3033" at bounding box center [832, 595] width 185 height 43
click at [753, 585] on icon at bounding box center [759, 596] width 23 height 21
click at [238, 582] on icon at bounding box center [246, 593] width 28 height 24
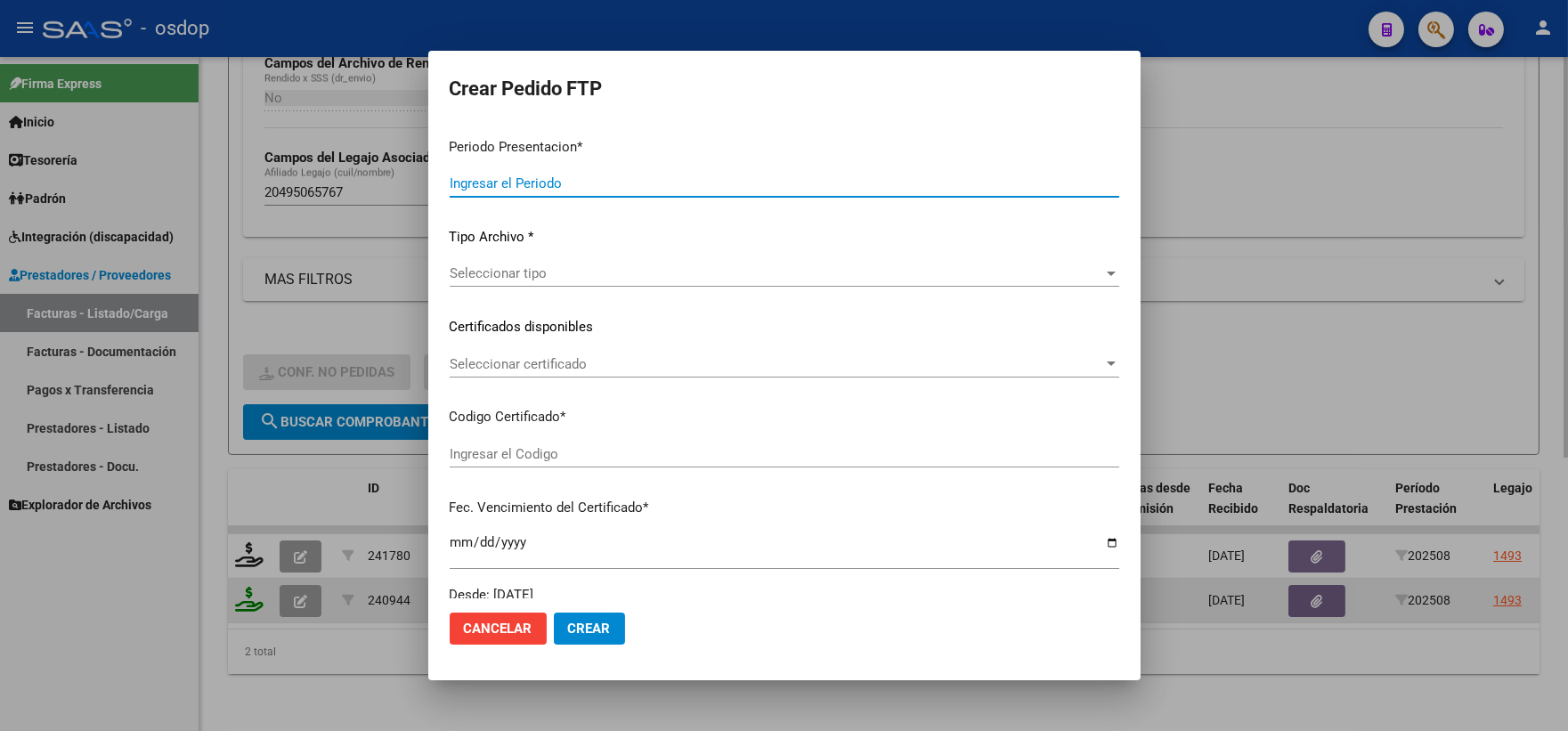
type input "202508"
type input "$ 424.676,33"
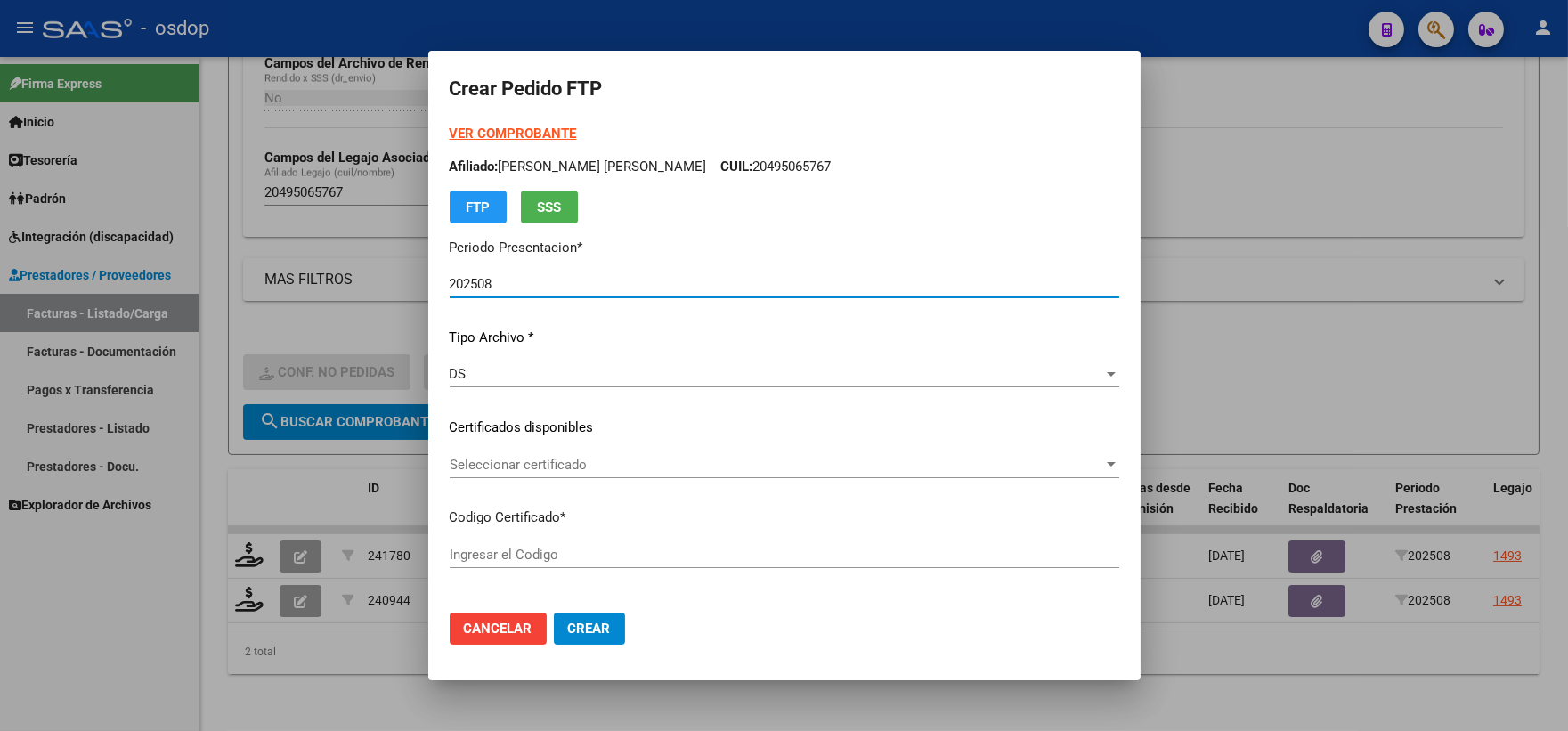
type input "7106450877"
type input "2030-11-09"
click at [600, 480] on div "Seleccionar certificado Seleccionar certificado" at bounding box center [785, 474] width 670 height 43
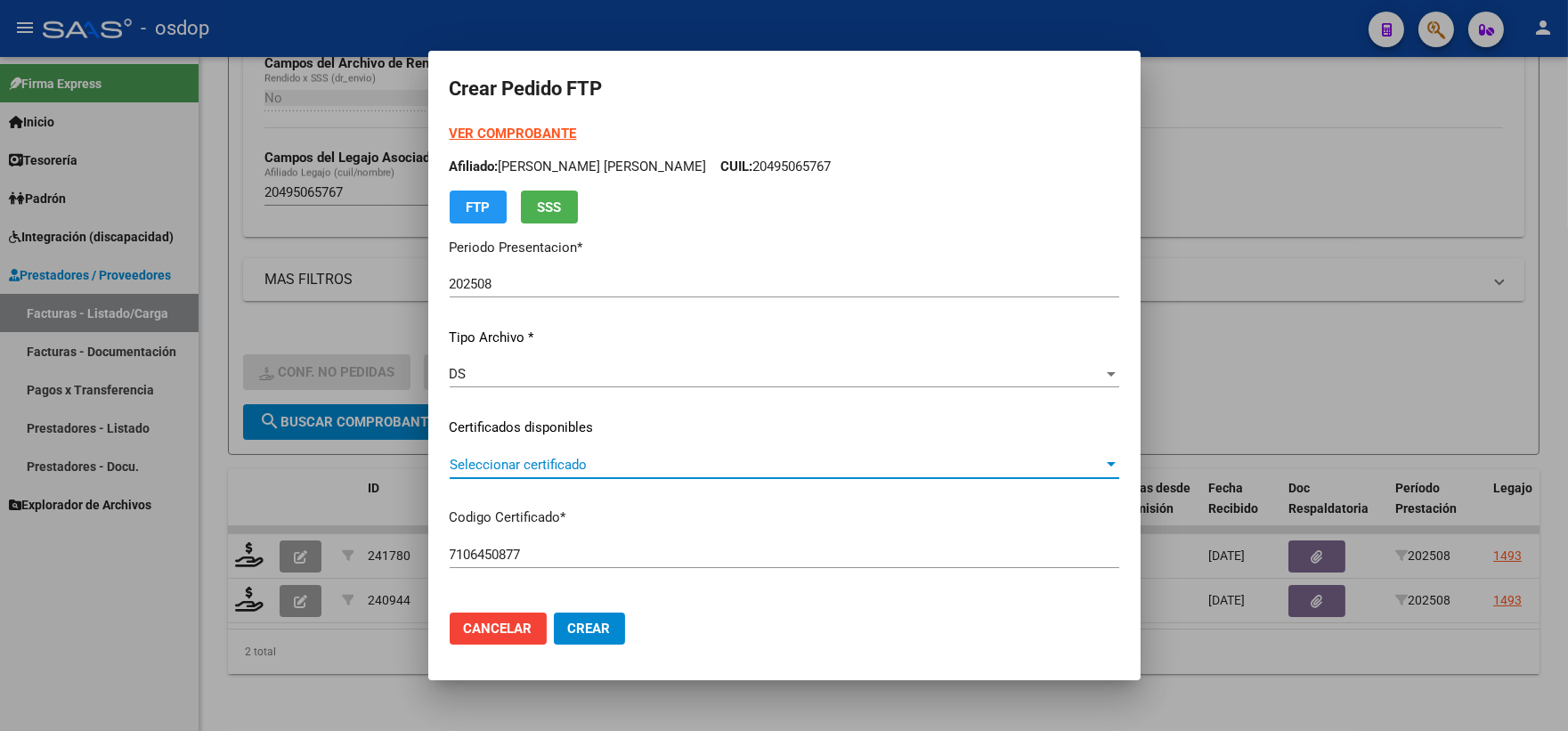
click at [600, 468] on span "Seleccionar certificado" at bounding box center [776, 465] width 653 height 16
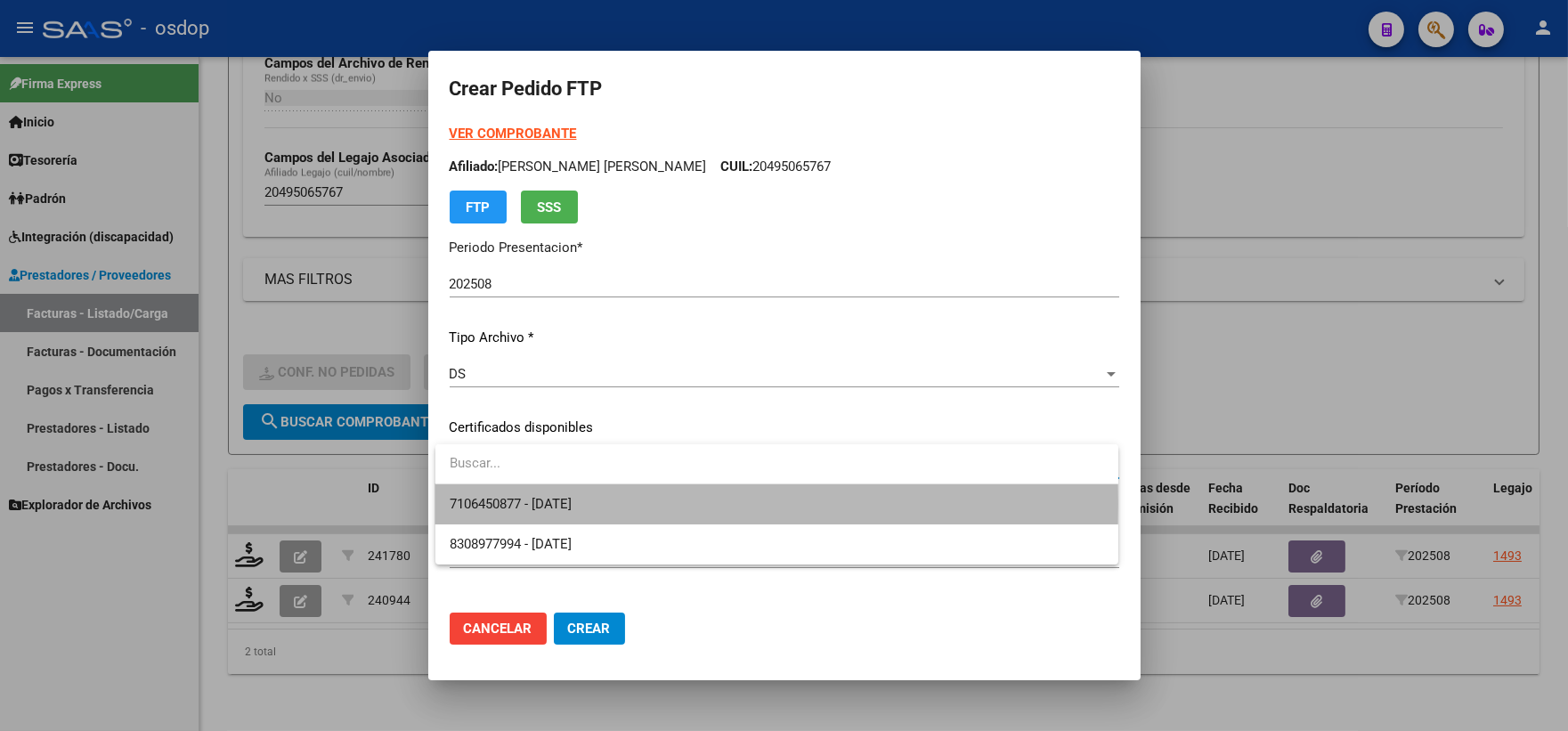
click at [617, 504] on span "7106450877 - 2030-11-09" at bounding box center [777, 504] width 654 height 40
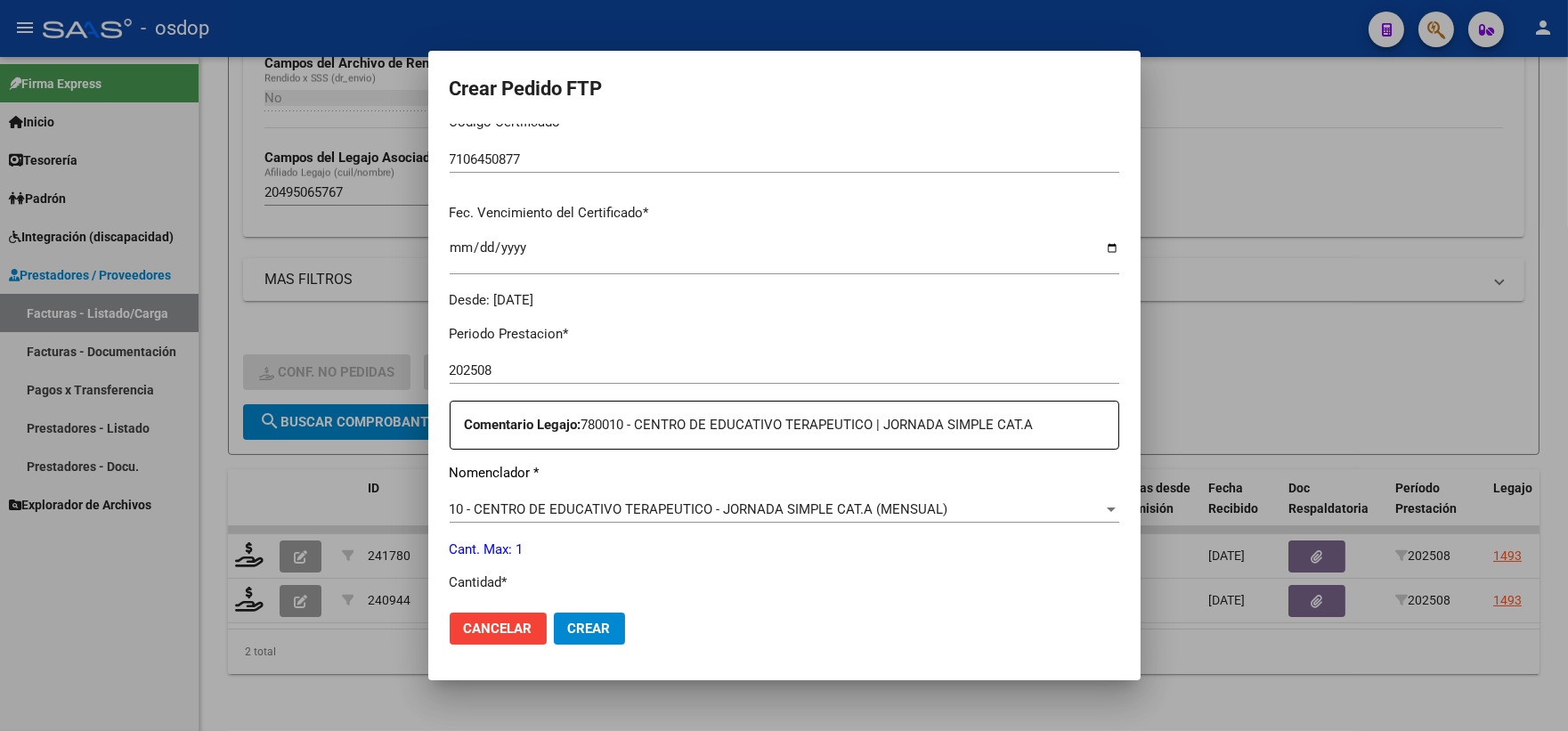
scroll to position [593, 0]
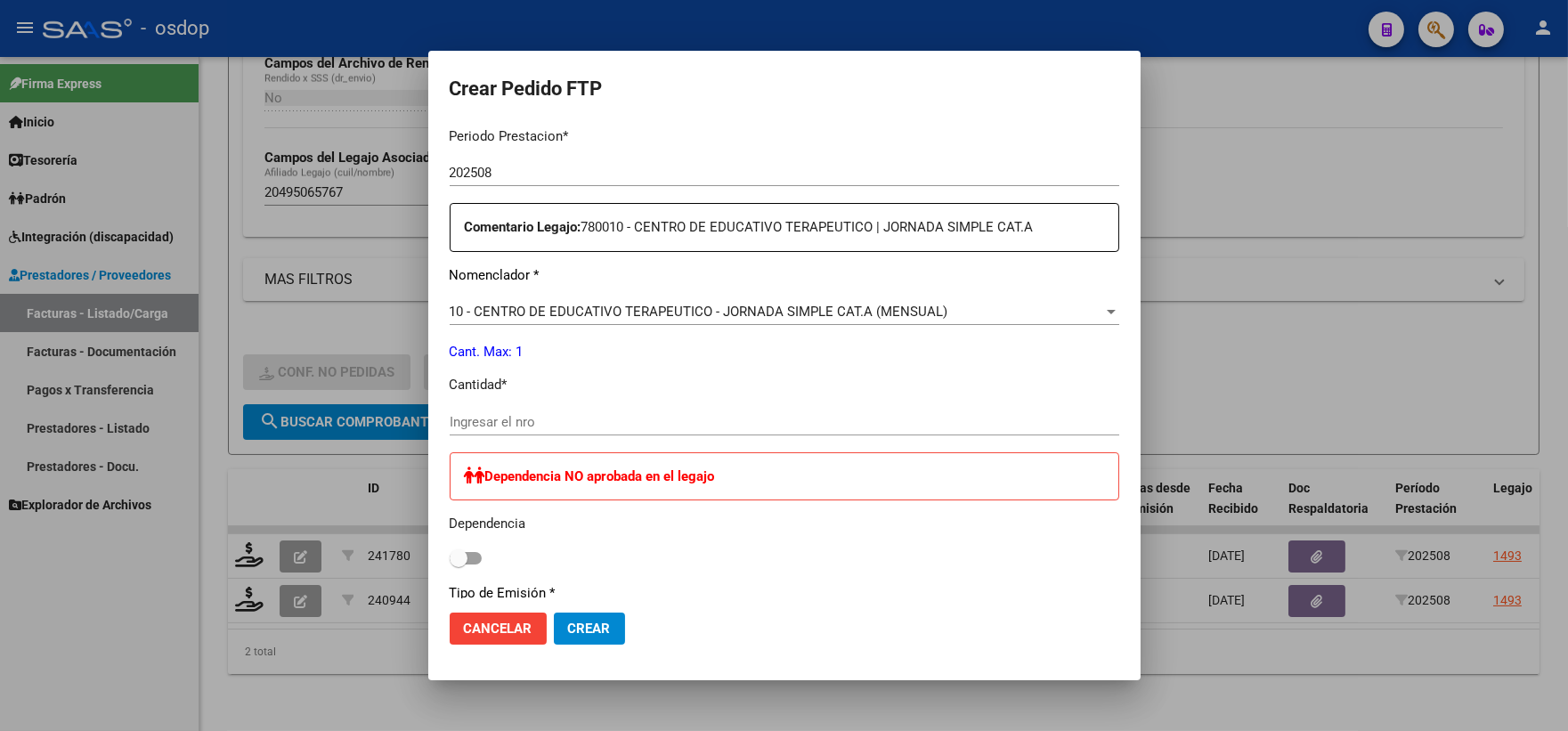
click at [591, 424] on input "Ingresar el nro" at bounding box center [785, 422] width 670 height 16
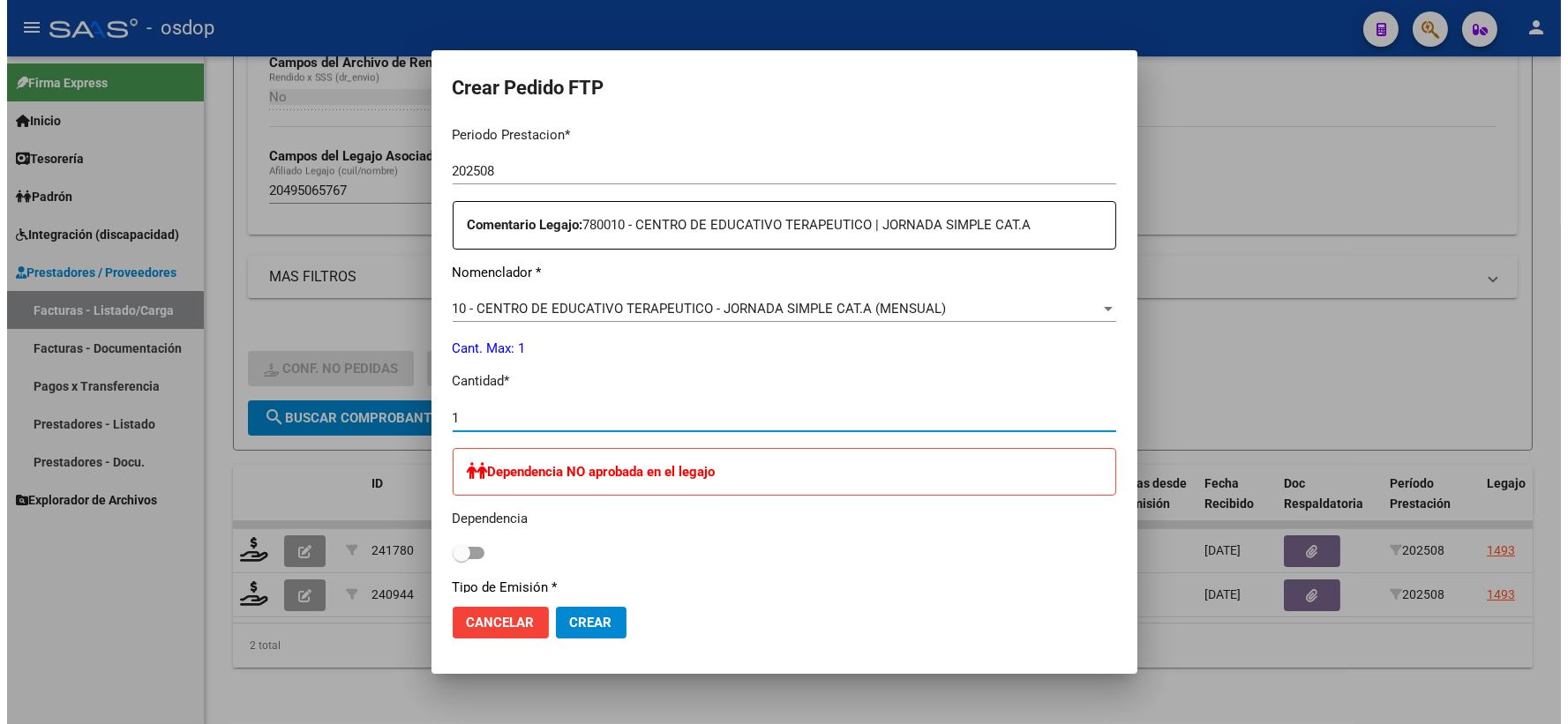
scroll to position [826, 0]
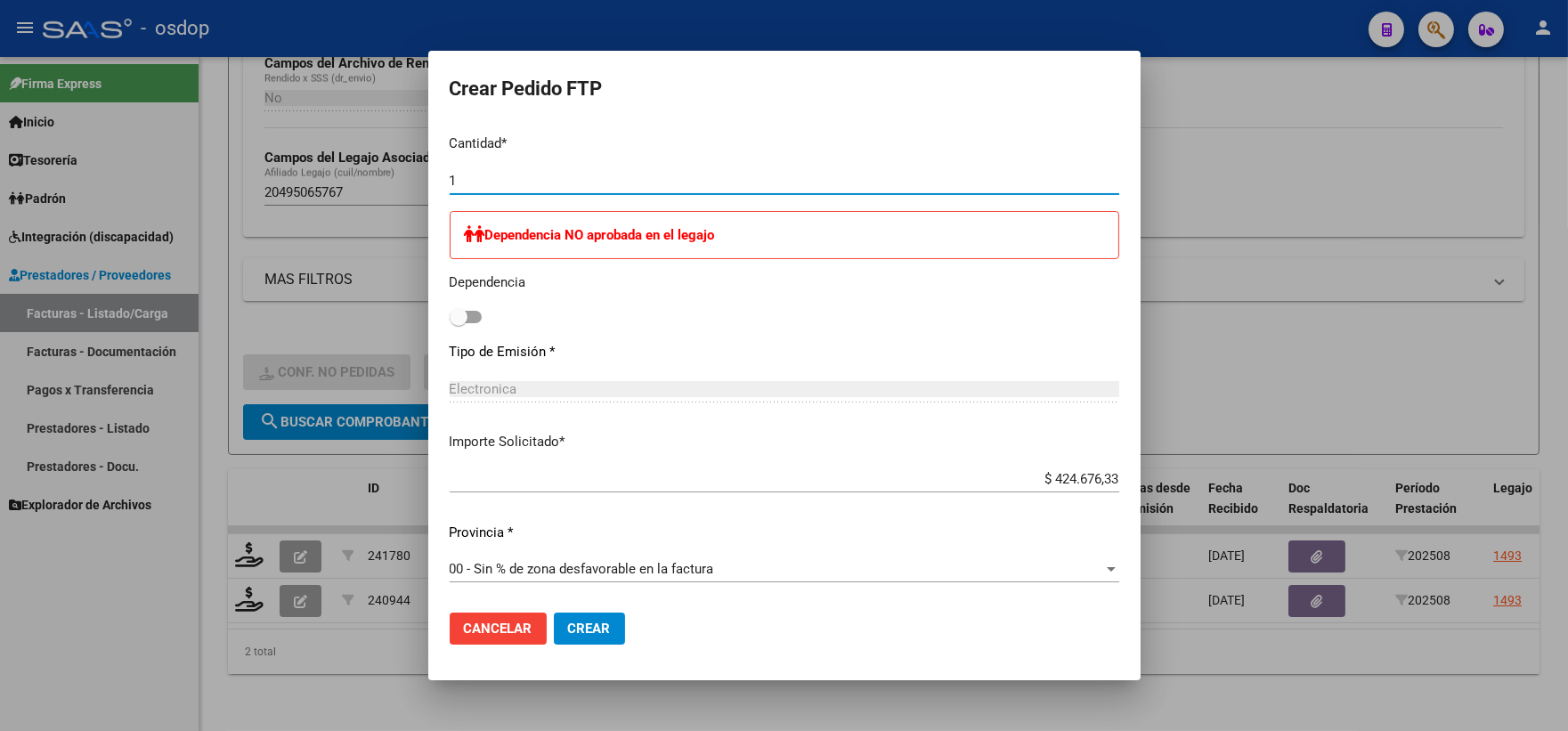
type input "1"
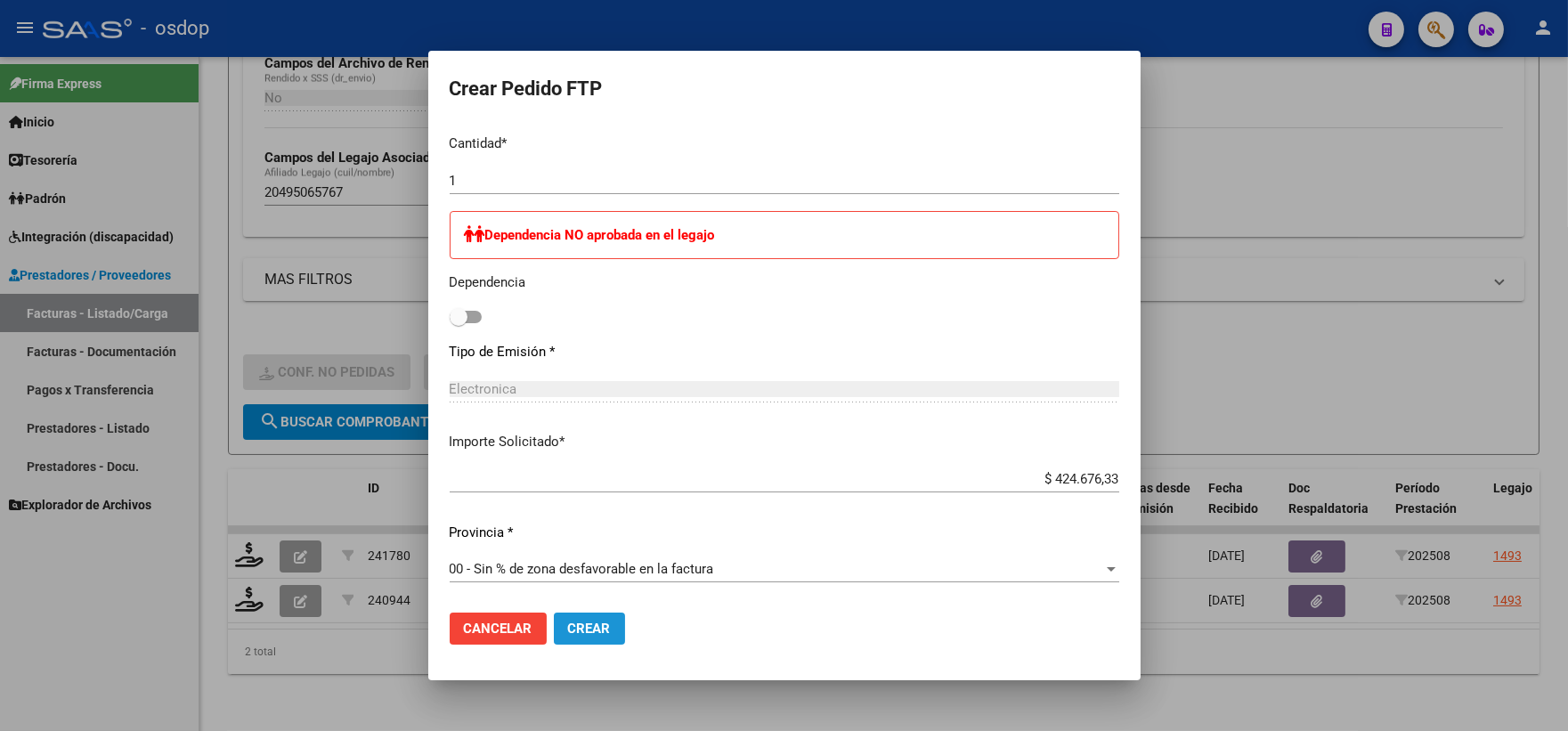
click at [591, 626] on span "Crear" at bounding box center [589, 629] width 43 height 16
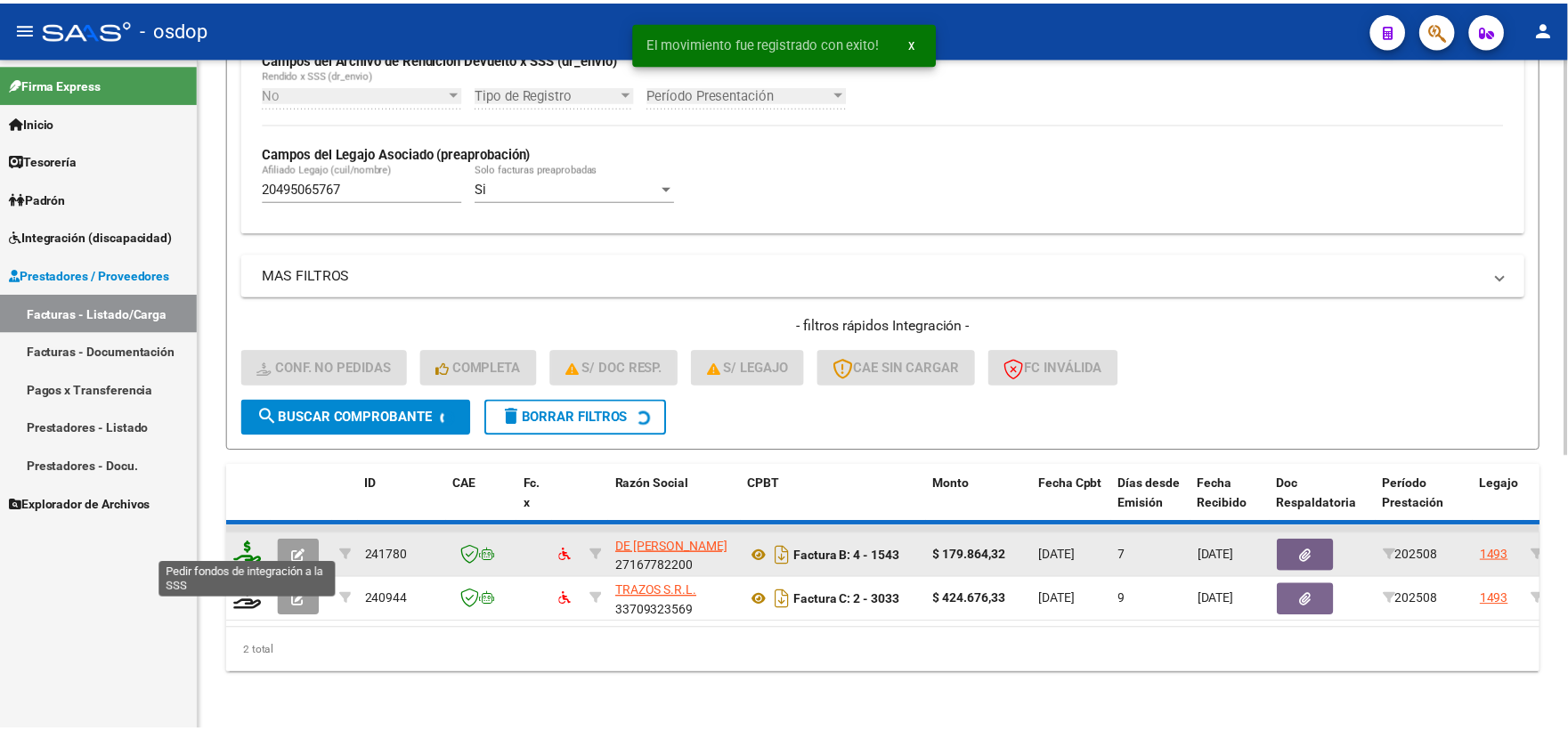
scroll to position [415, 0]
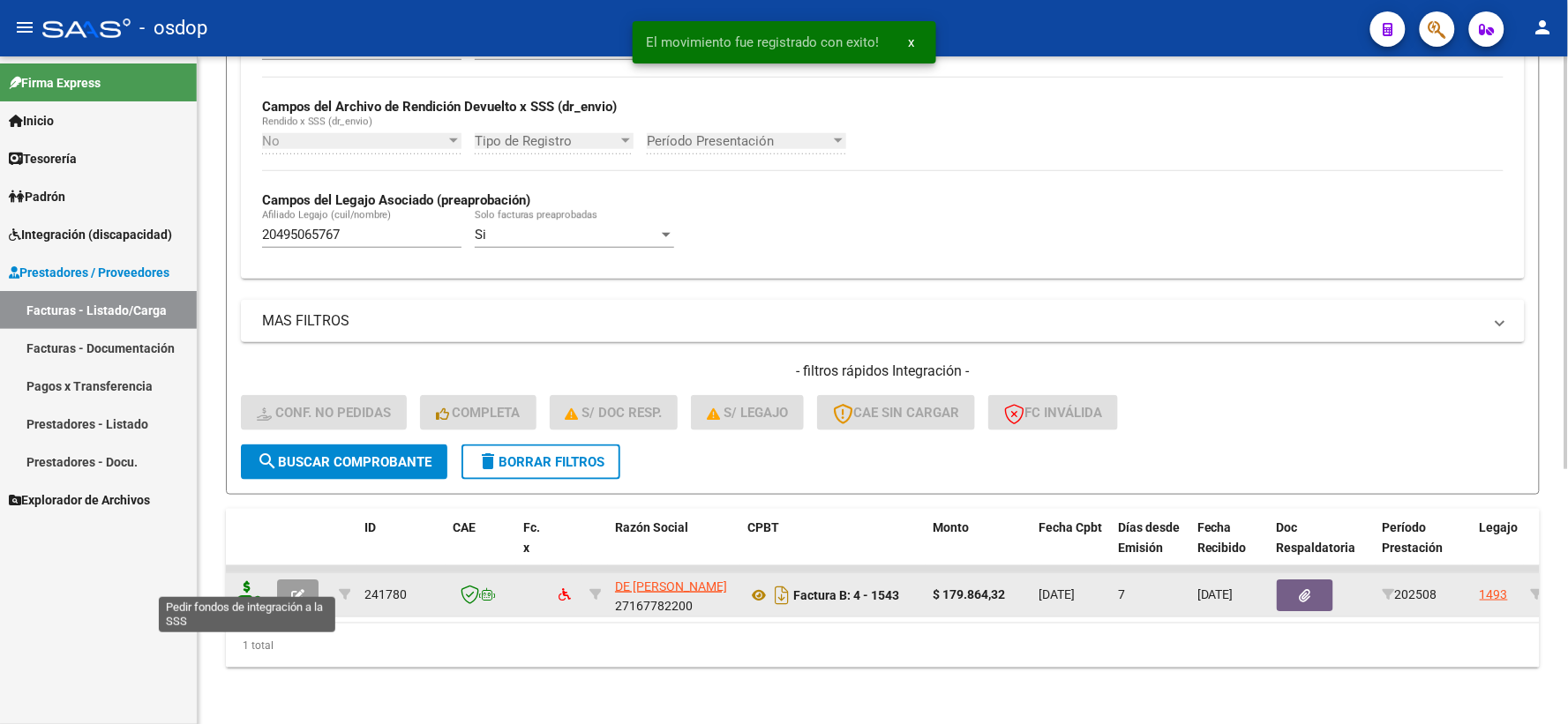
click at [240, 581] on icon at bounding box center [246, 593] width 28 height 24
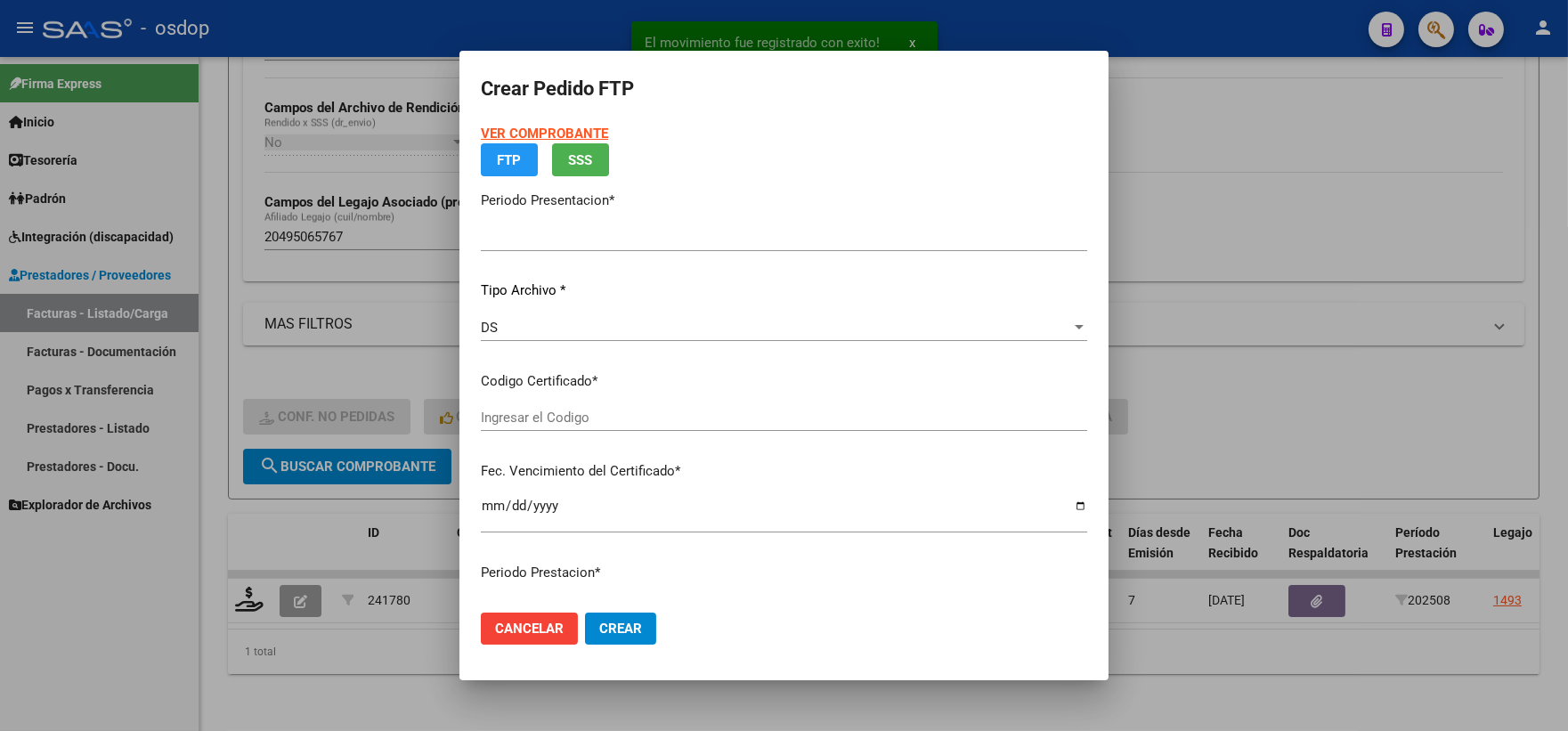
type input "202508"
type input "$ 179.864,32"
type input "7106450877"
type input "2030-11-09"
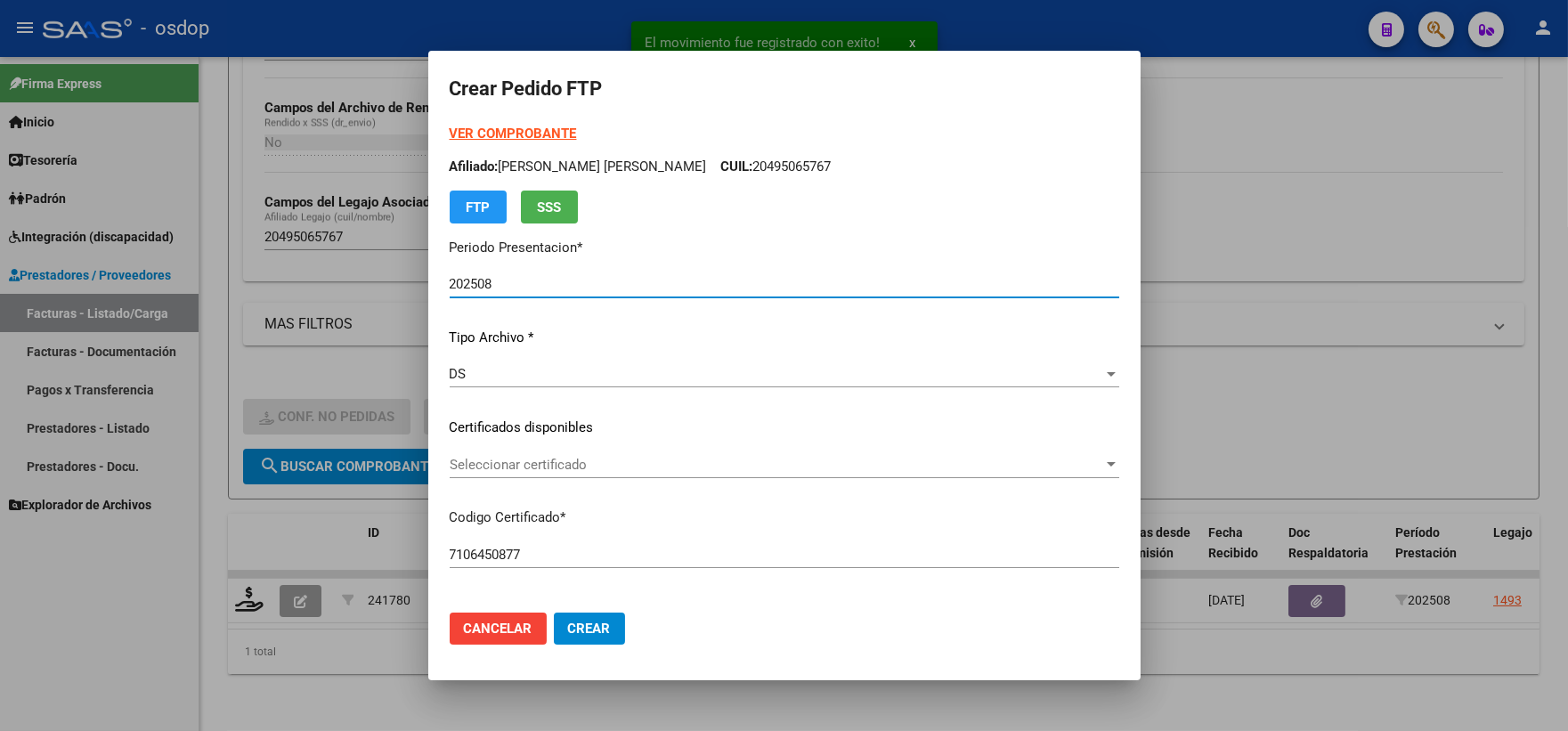
click at [630, 446] on div "VER COMPROBANTE ARCA Padrón Afiliado: BONATO JUAN BAUTISTA CUIL: 20495065767 FT…" at bounding box center [785, 415] width 670 height 583
click at [645, 457] on span "Seleccionar certificado" at bounding box center [776, 465] width 653 height 16
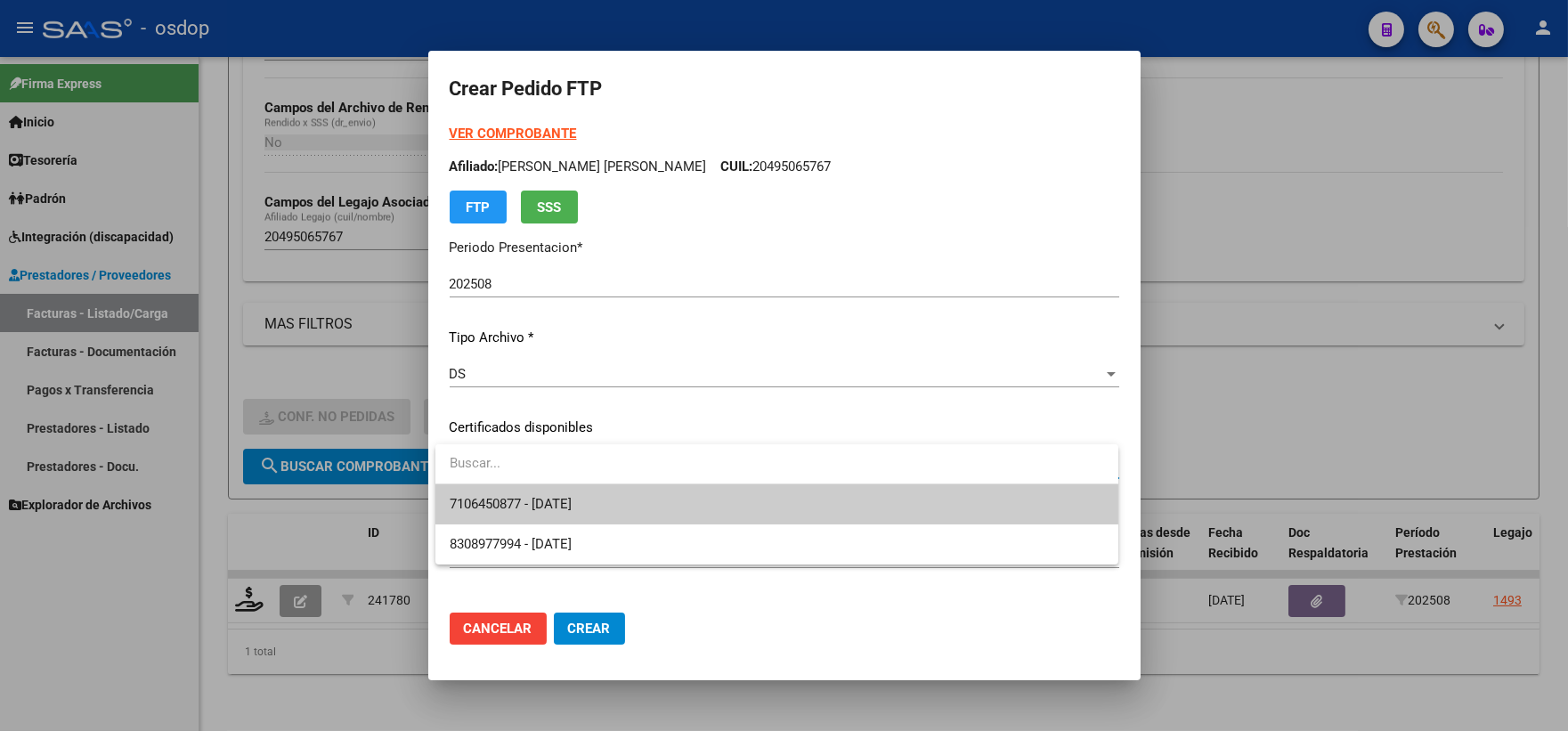
click at [657, 497] on span "7106450877 - 2030-11-09" at bounding box center [777, 504] width 654 height 40
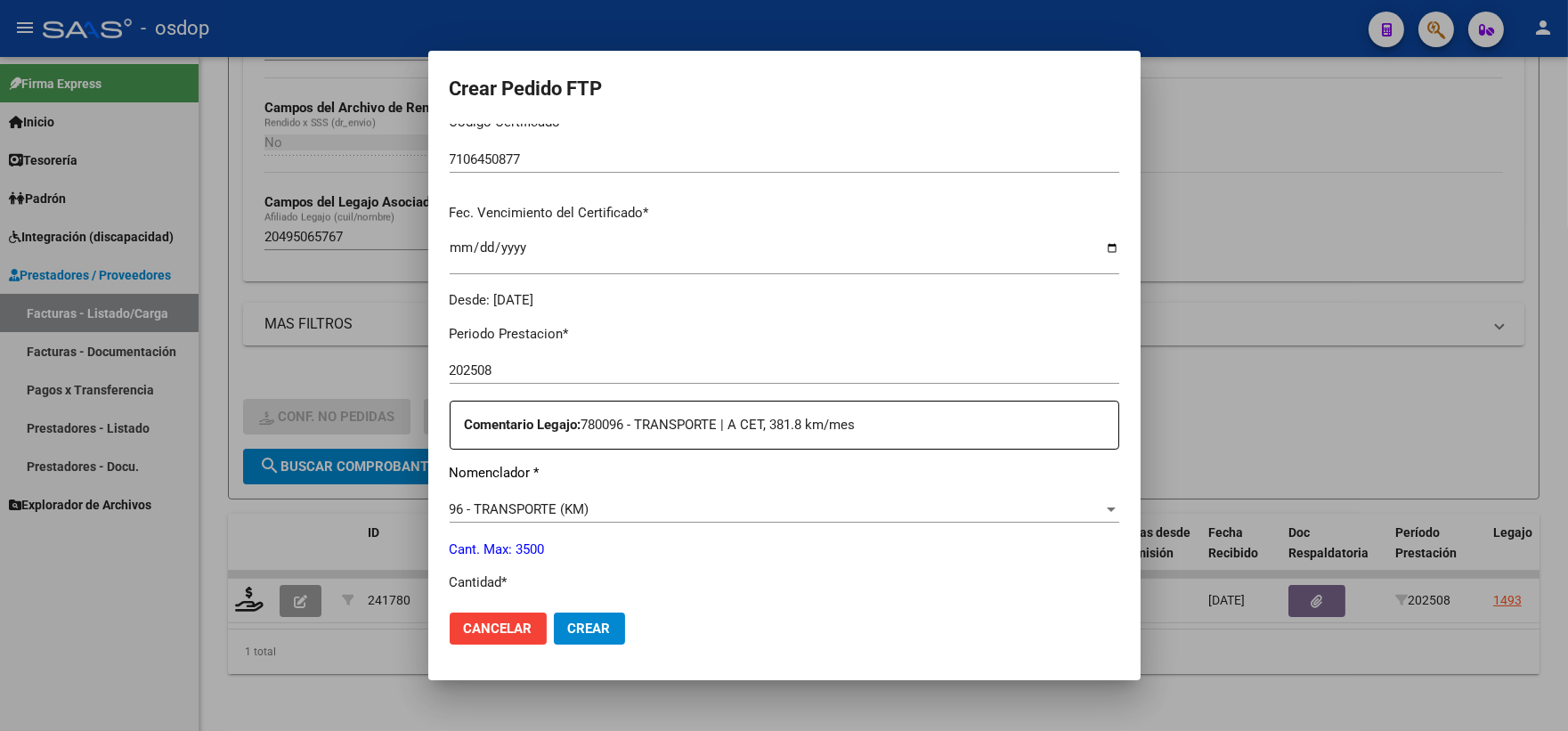
scroll to position [494, 0]
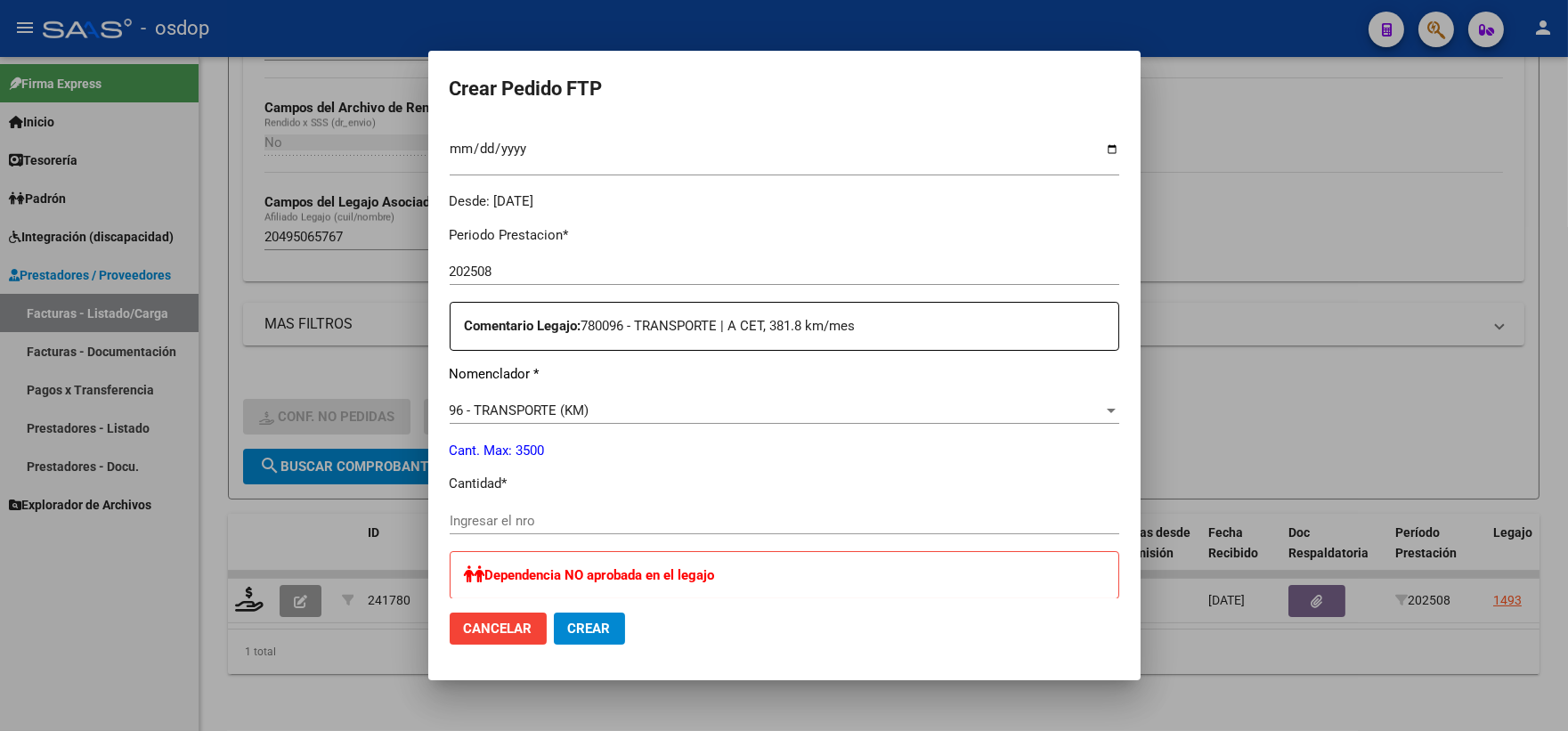
click at [614, 521] on input "Ingresar el nro" at bounding box center [785, 521] width 670 height 16
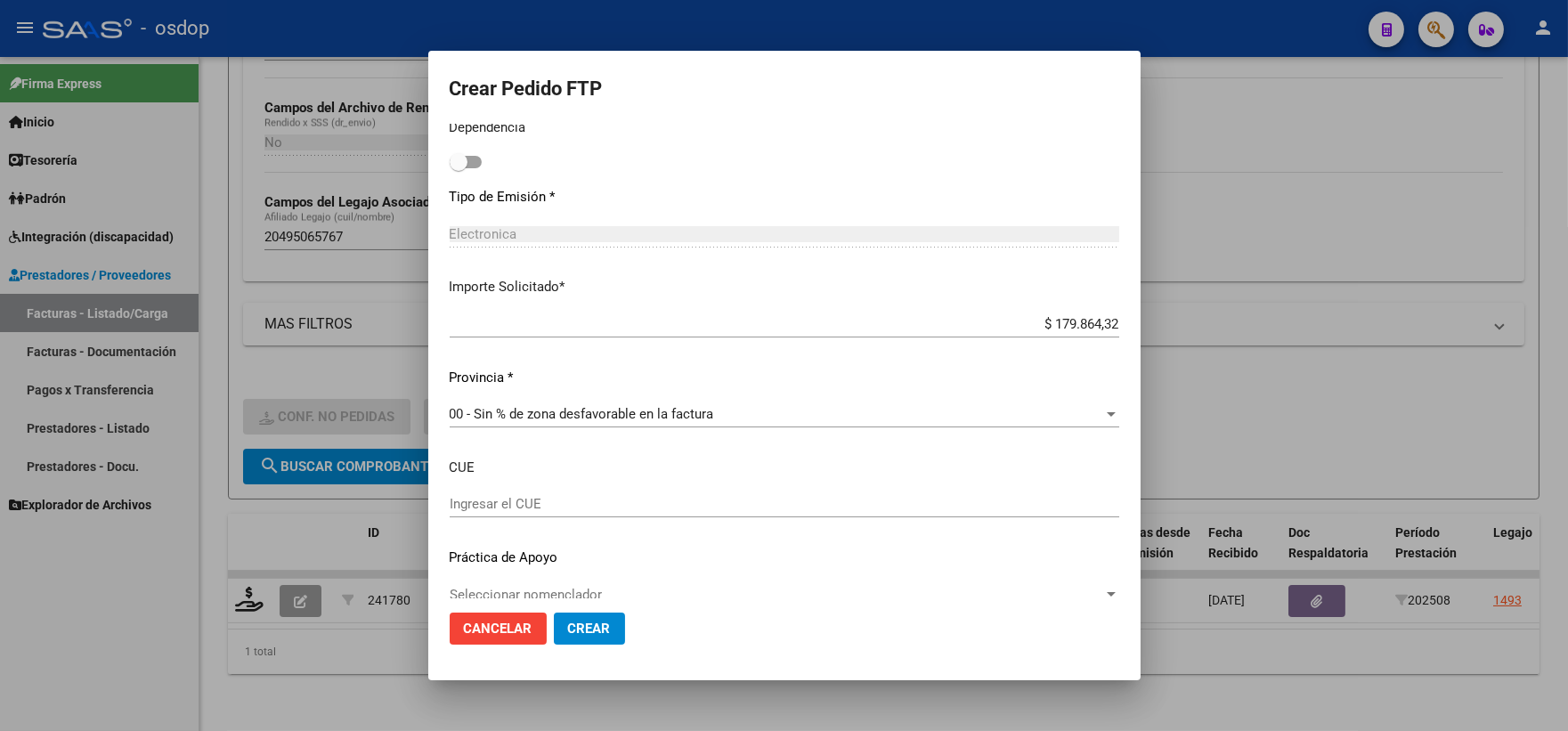
scroll to position [1015, 0]
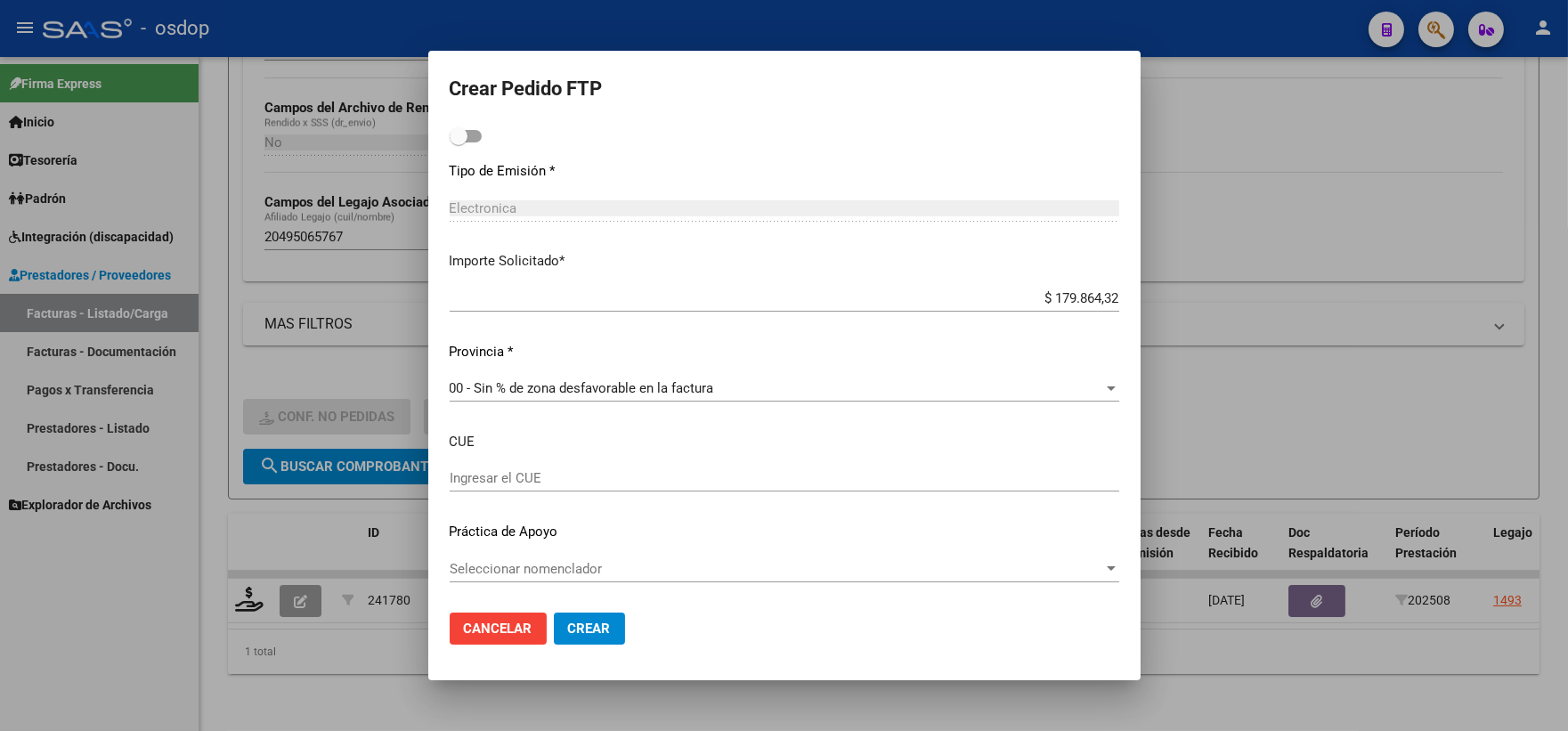
type input "332"
click at [580, 625] on span "Crear" at bounding box center [589, 629] width 43 height 16
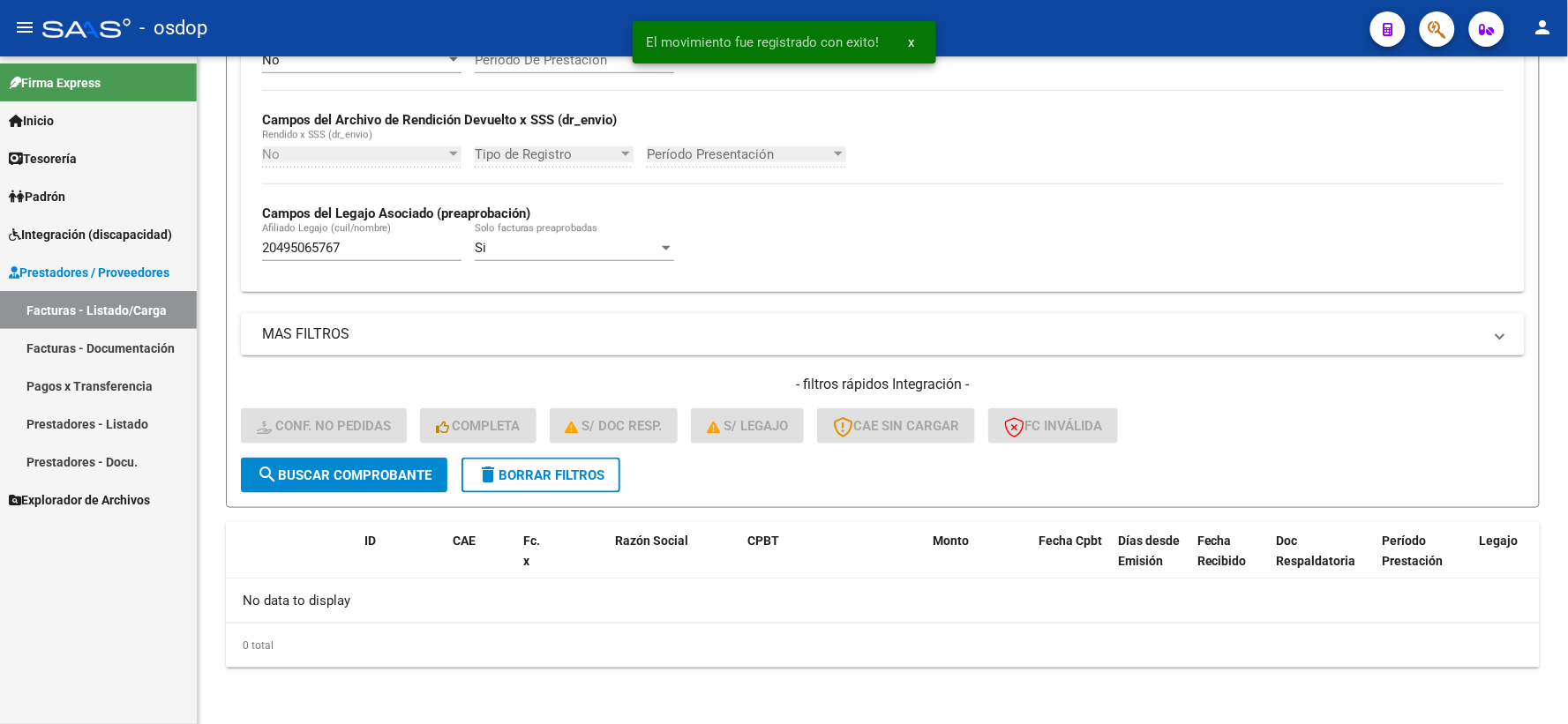
scroll to position [382, 0]
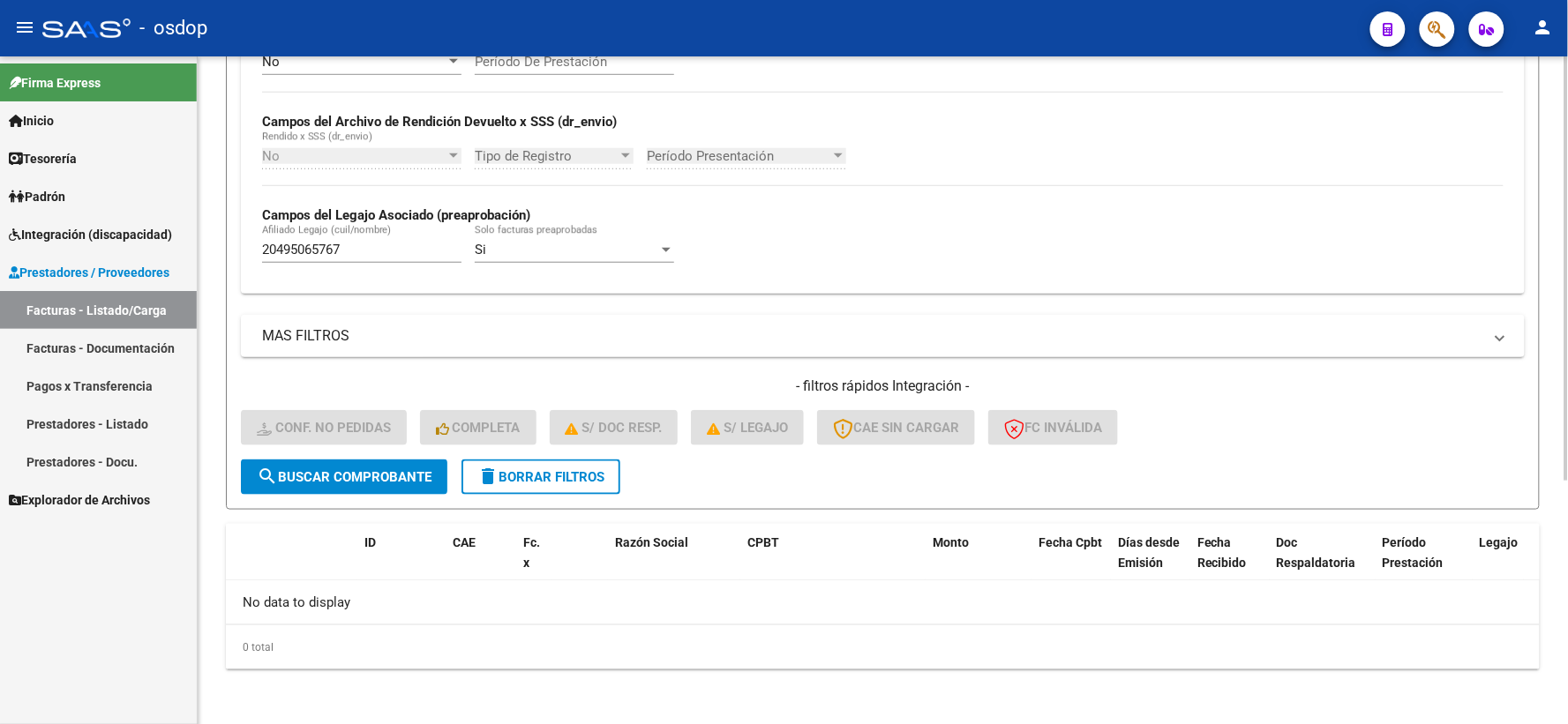
click at [505, 472] on span "delete Borrar Filtros" at bounding box center [540, 477] width 128 height 16
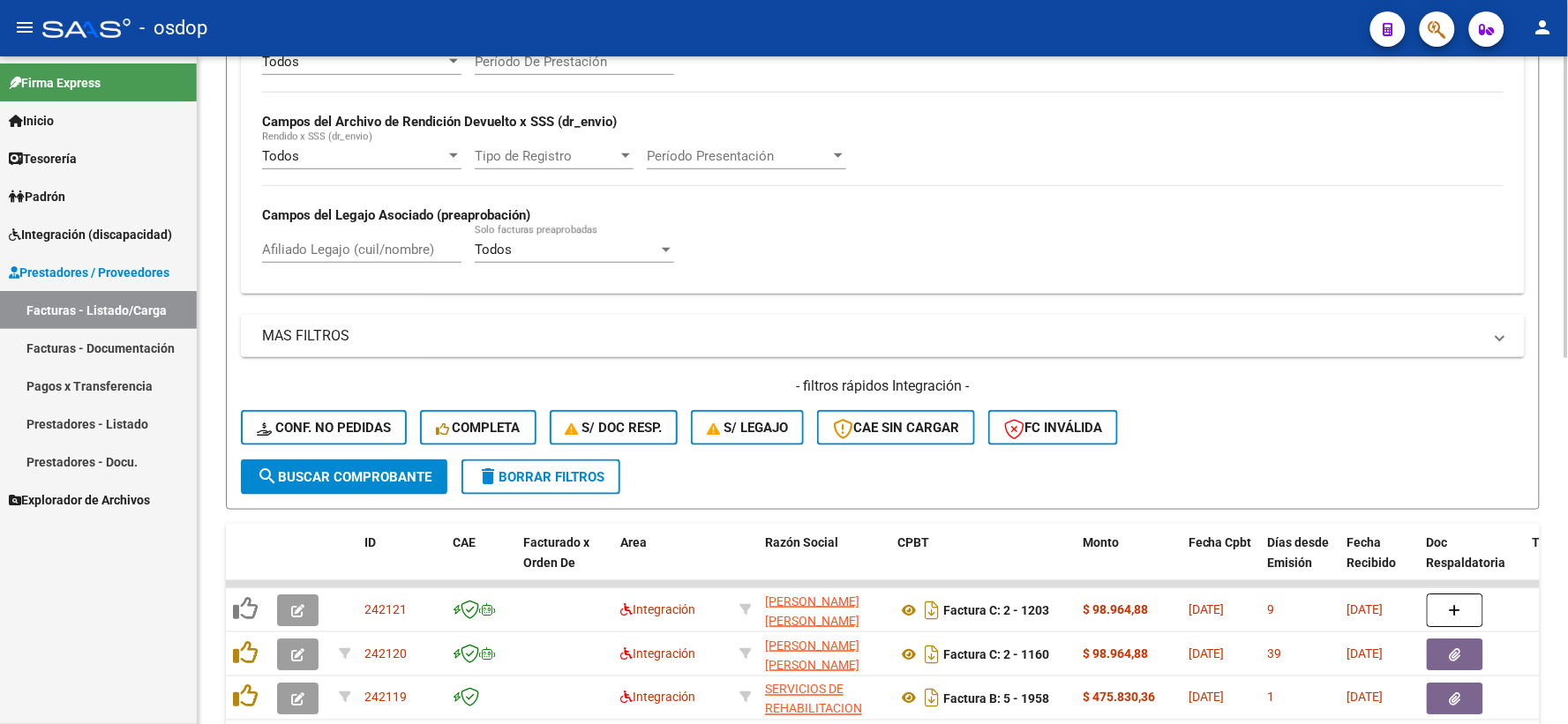
click at [345, 248] on input "Afiliado Legajo (cuil/nombre)" at bounding box center [361, 249] width 200 height 16
paste input "20495065767"
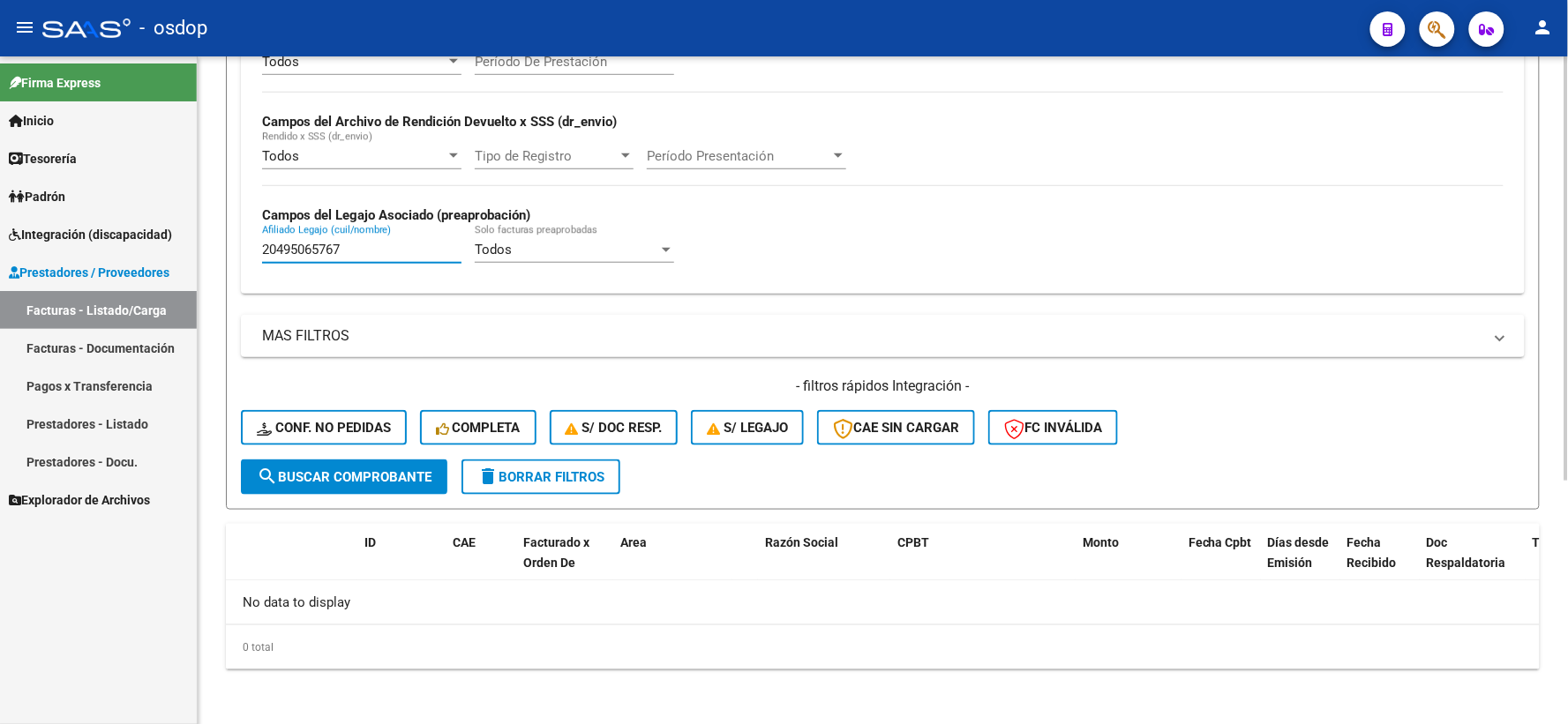
type input "20495065767"
click at [301, 407] on div "- filtros rápidos Integración - Conf. no pedidas Completa S/ Doc Resp. S/ legaj…" at bounding box center [882, 417] width 1284 height 83
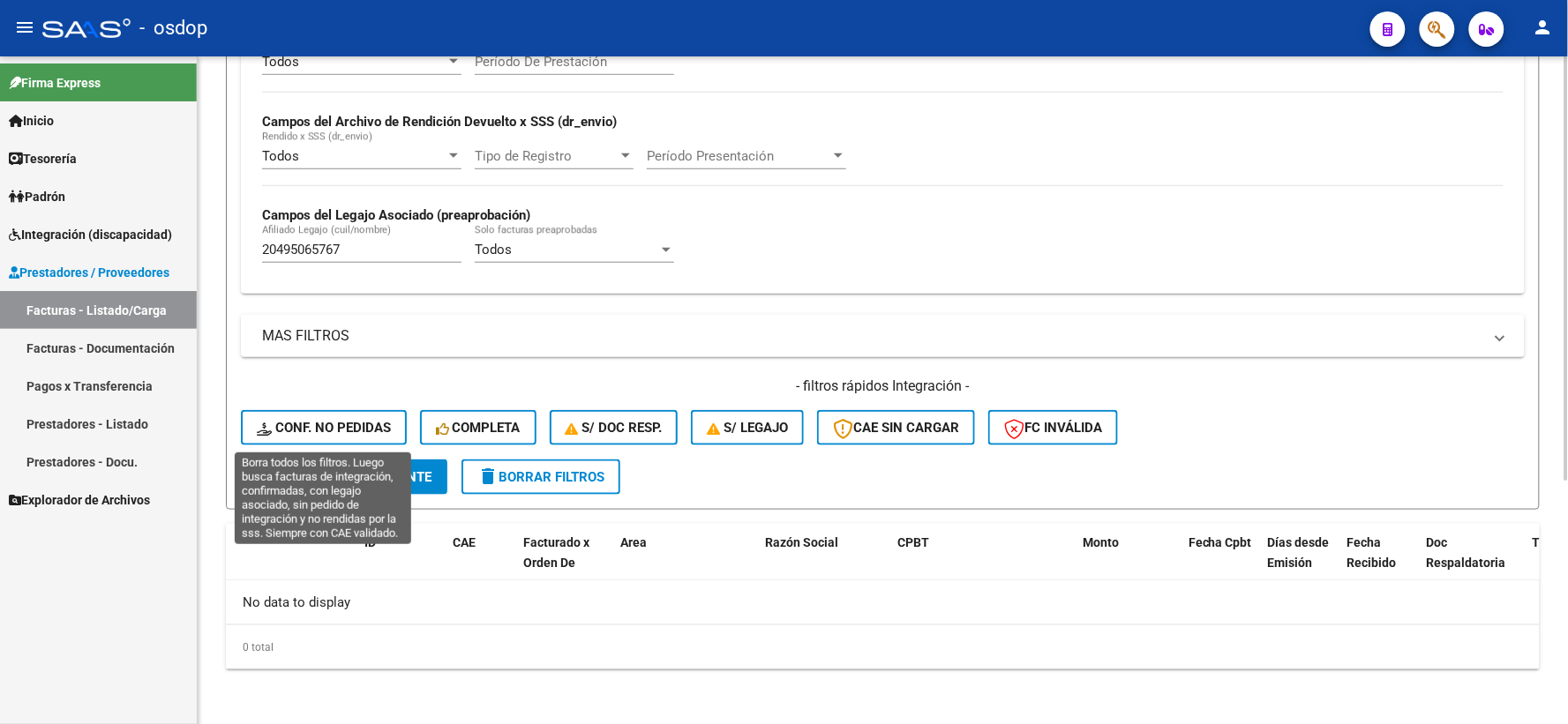
click at [315, 424] on span "Conf. no pedidas" at bounding box center [324, 427] width 134 height 16
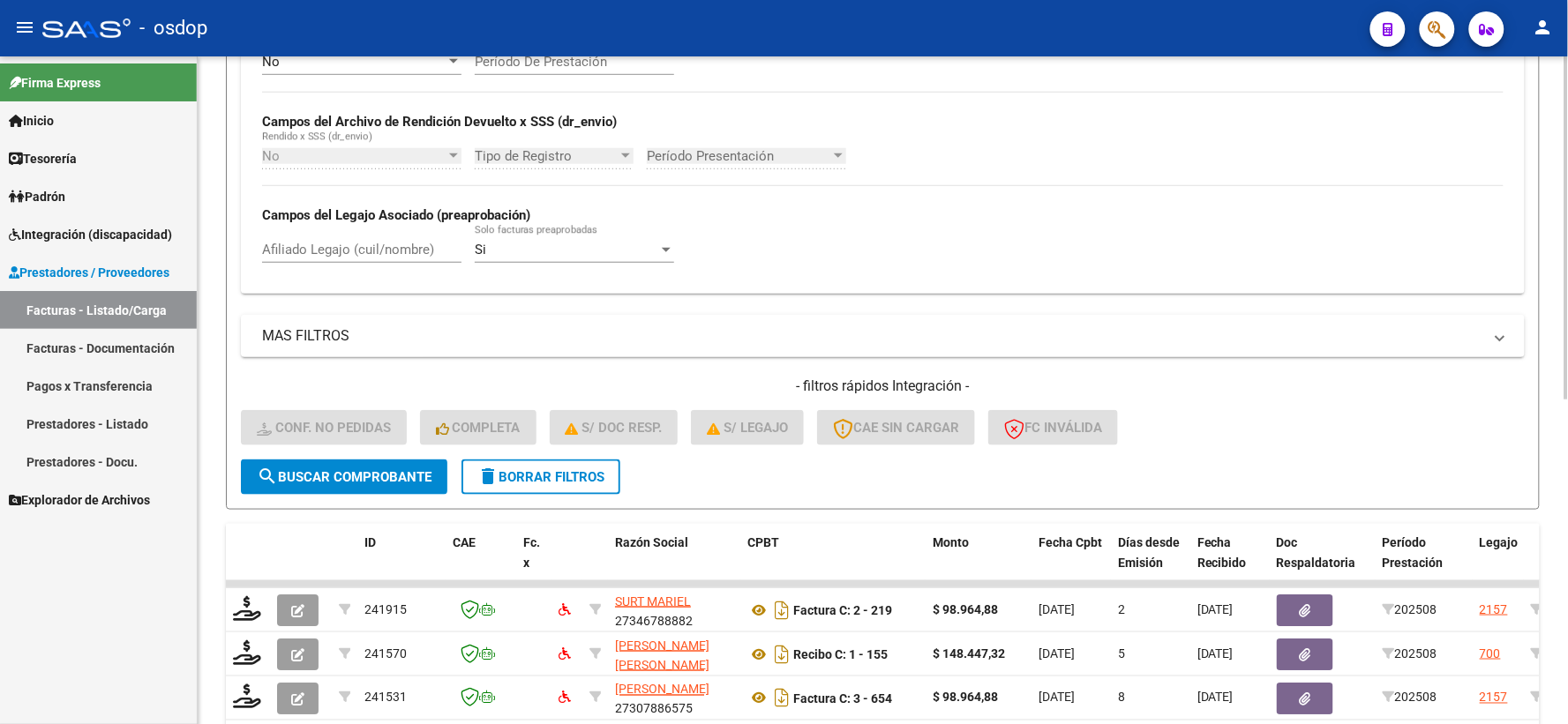
click at [331, 258] on input "Afiliado Legajo (cuil/nombre)" at bounding box center [361, 249] width 200 height 16
paste input "20495065767"
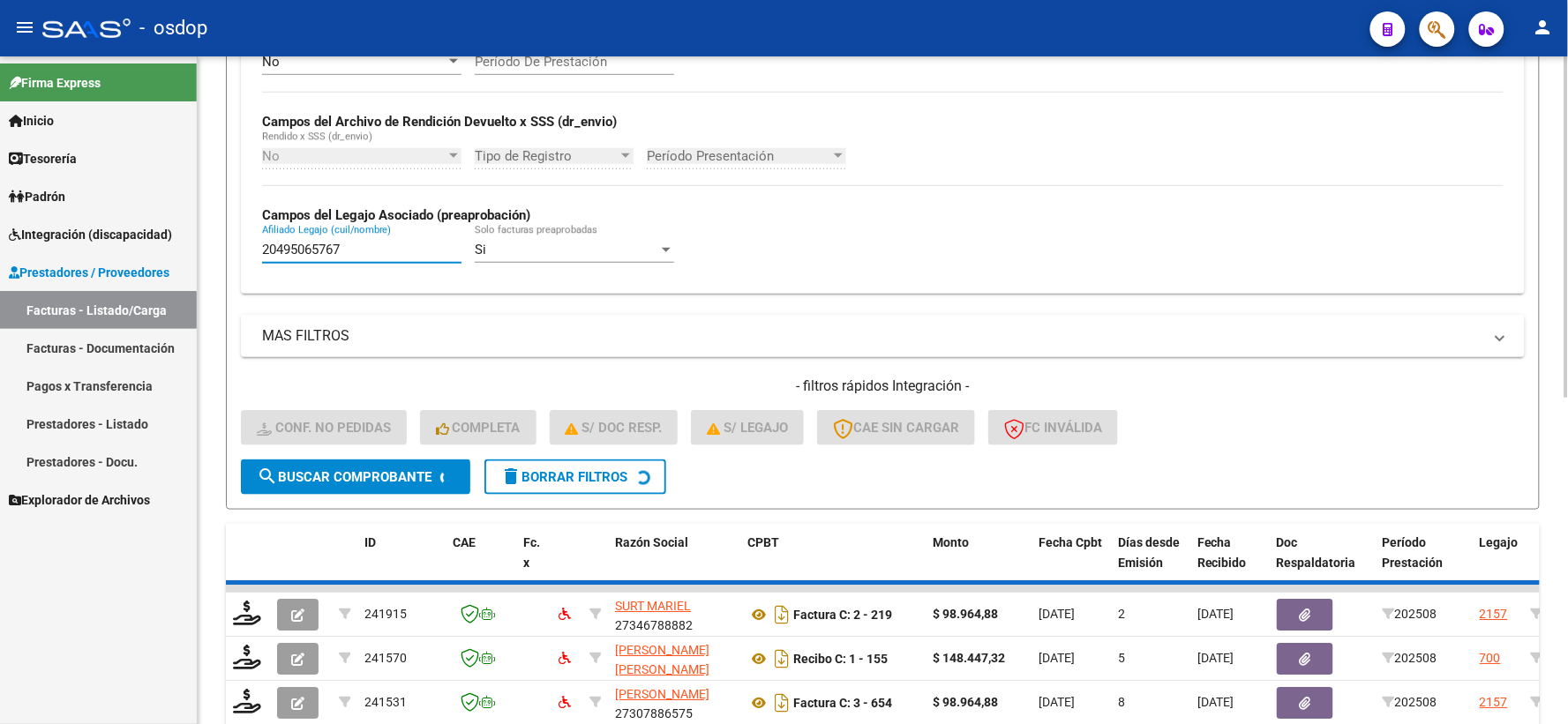
type input "20495065767"
click at [222, 258] on div "Video tutorial PRESTADORES -> Listado de CPBTs Emitidos por Prestadores / Prove…" at bounding box center [883, 319] width 1370 height 1290
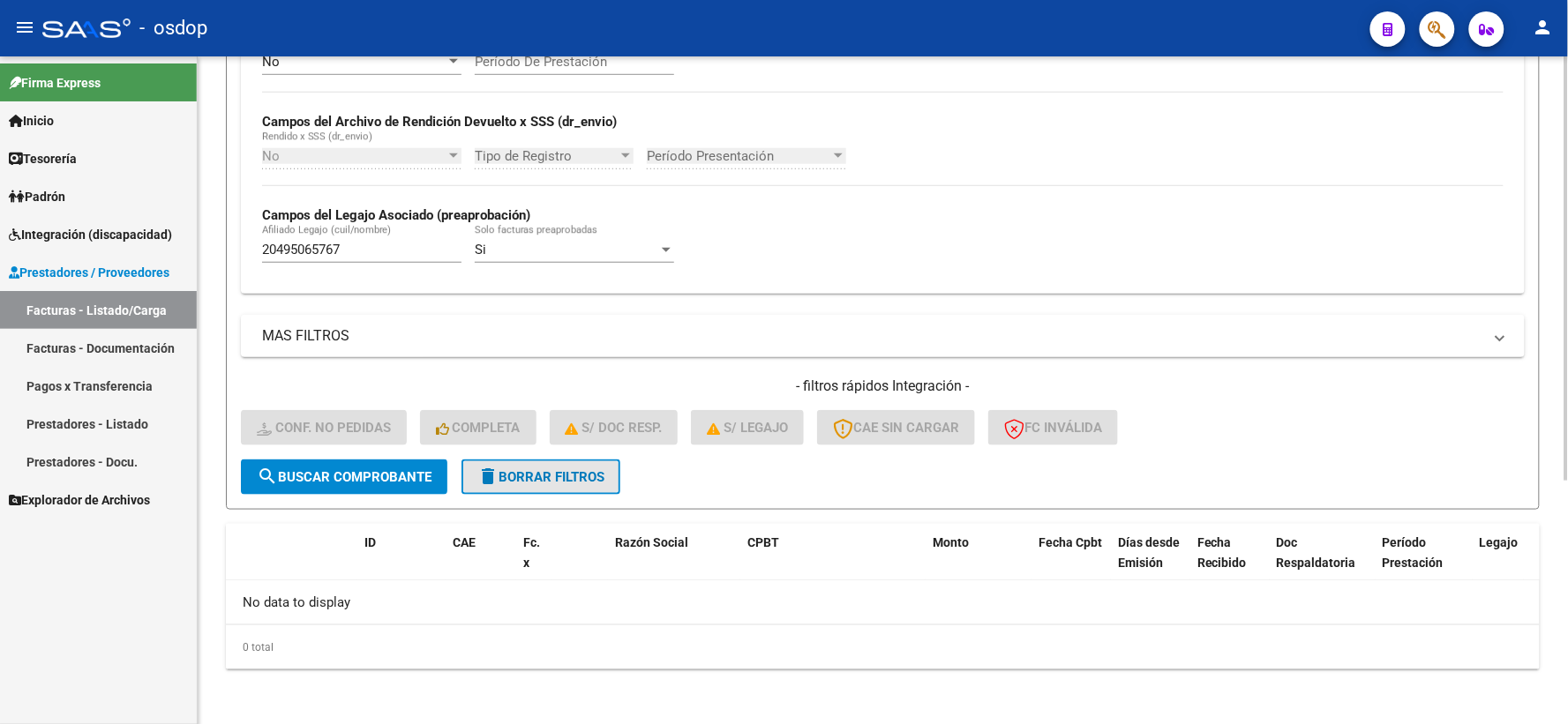
click at [522, 488] on button "delete Borrar Filtros" at bounding box center [540, 477] width 159 height 35
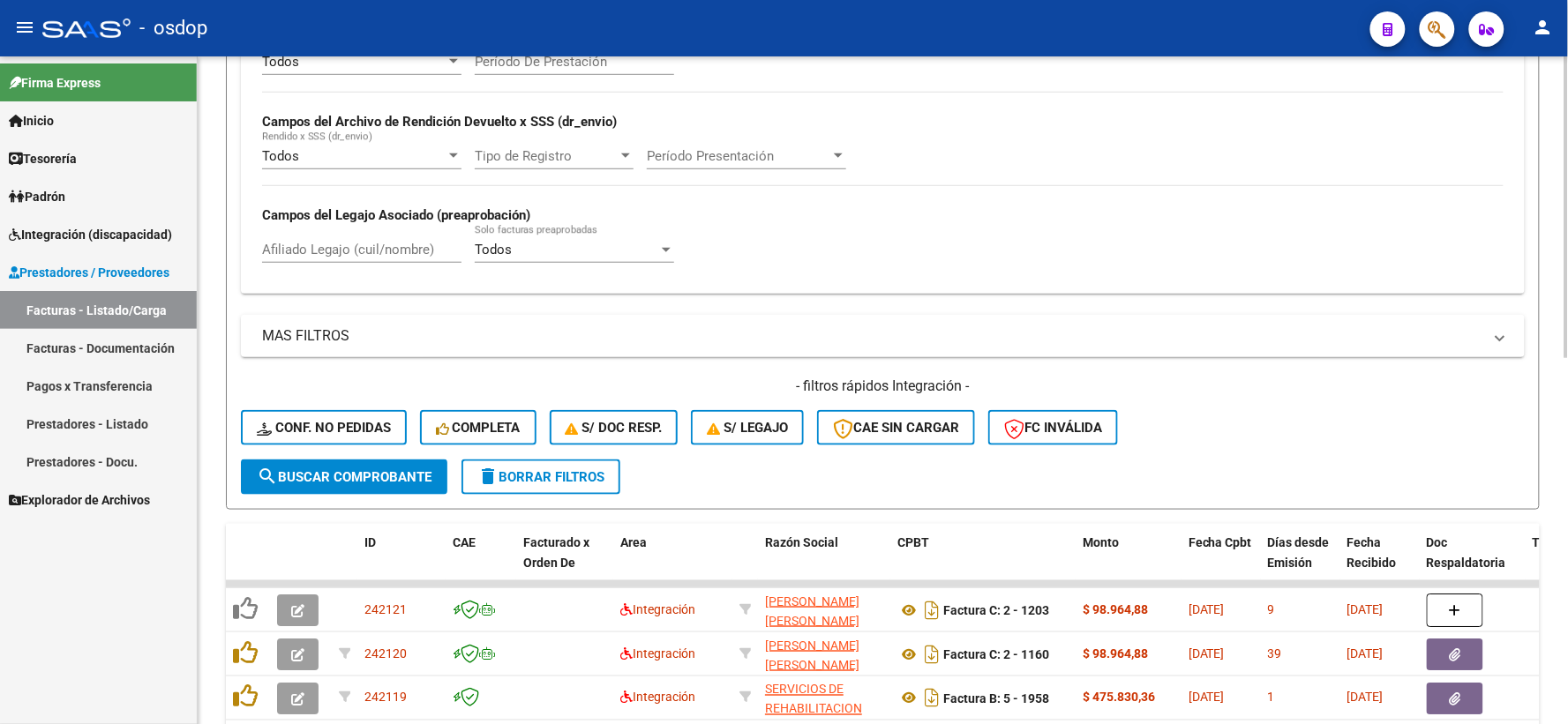
click at [365, 227] on div "Afiliado Legajo (cuil/nombre)" at bounding box center [361, 243] width 200 height 38
click at [375, 253] on input "Afiliado Legajo (cuil/nombre)" at bounding box center [361, 249] width 200 height 16
paste input "27366812933"
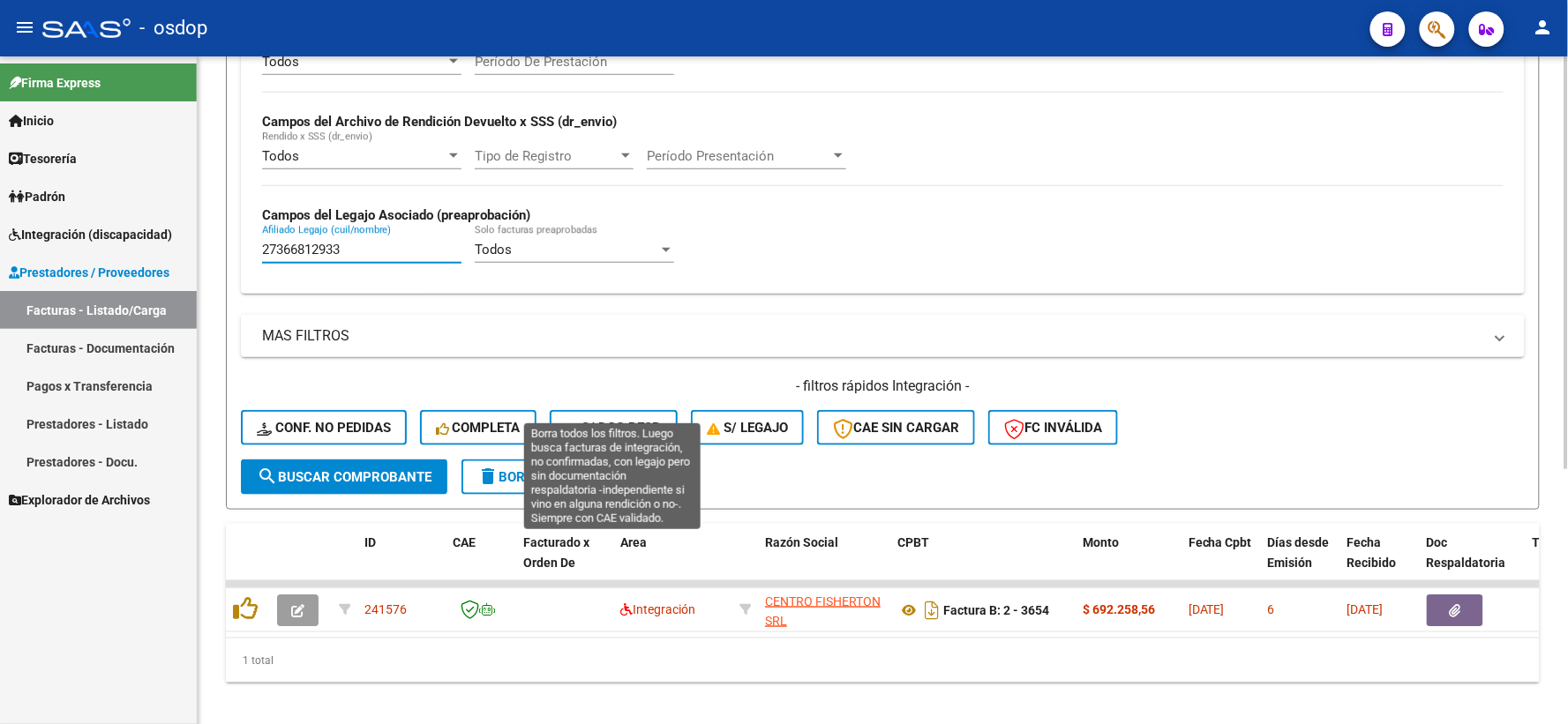
scroll to position [411, 0]
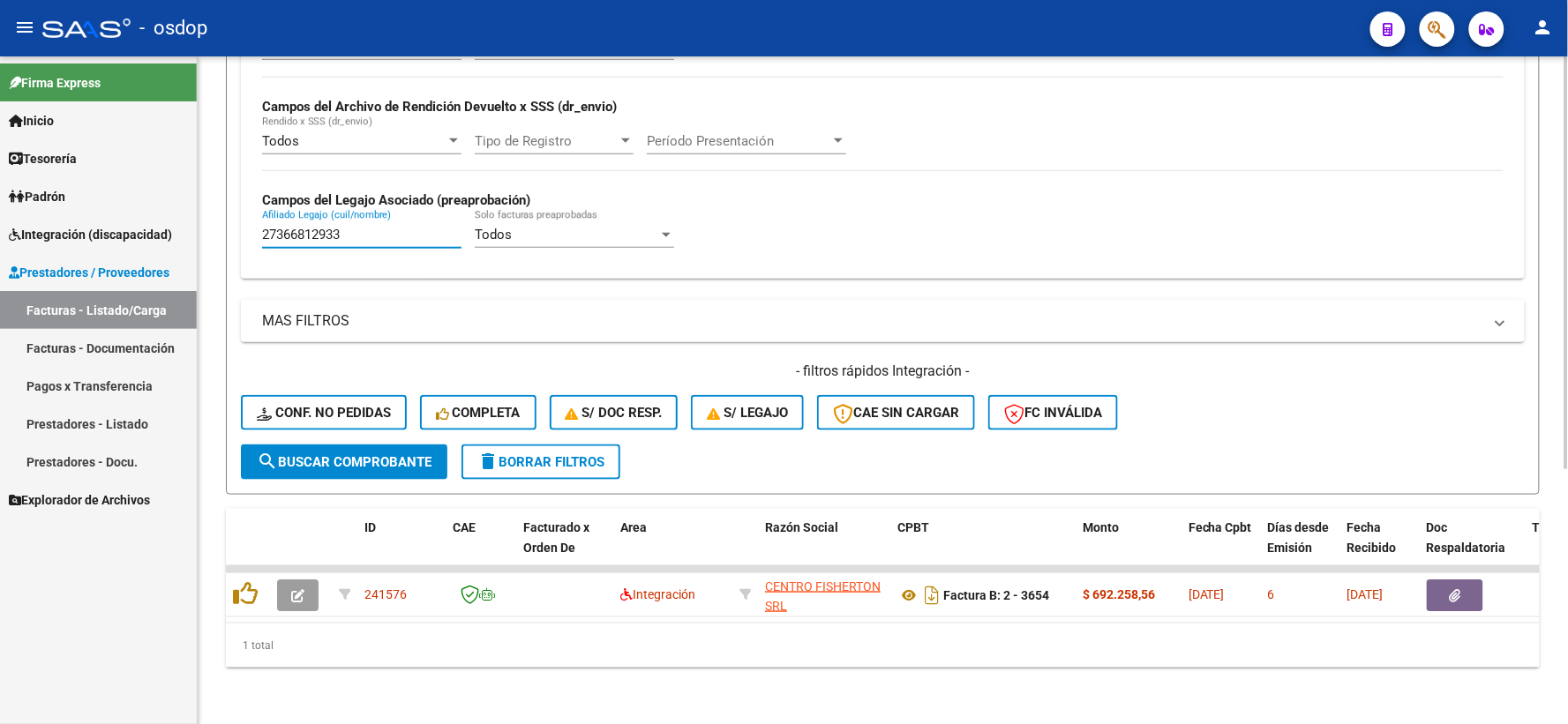
type input "27366812933"
click at [212, 374] on div "Video tutorial PRESTADORES -> Listado de CPBTs Emitidos por Prestadores / Prove…" at bounding box center [883, 191] width 1370 height 1066
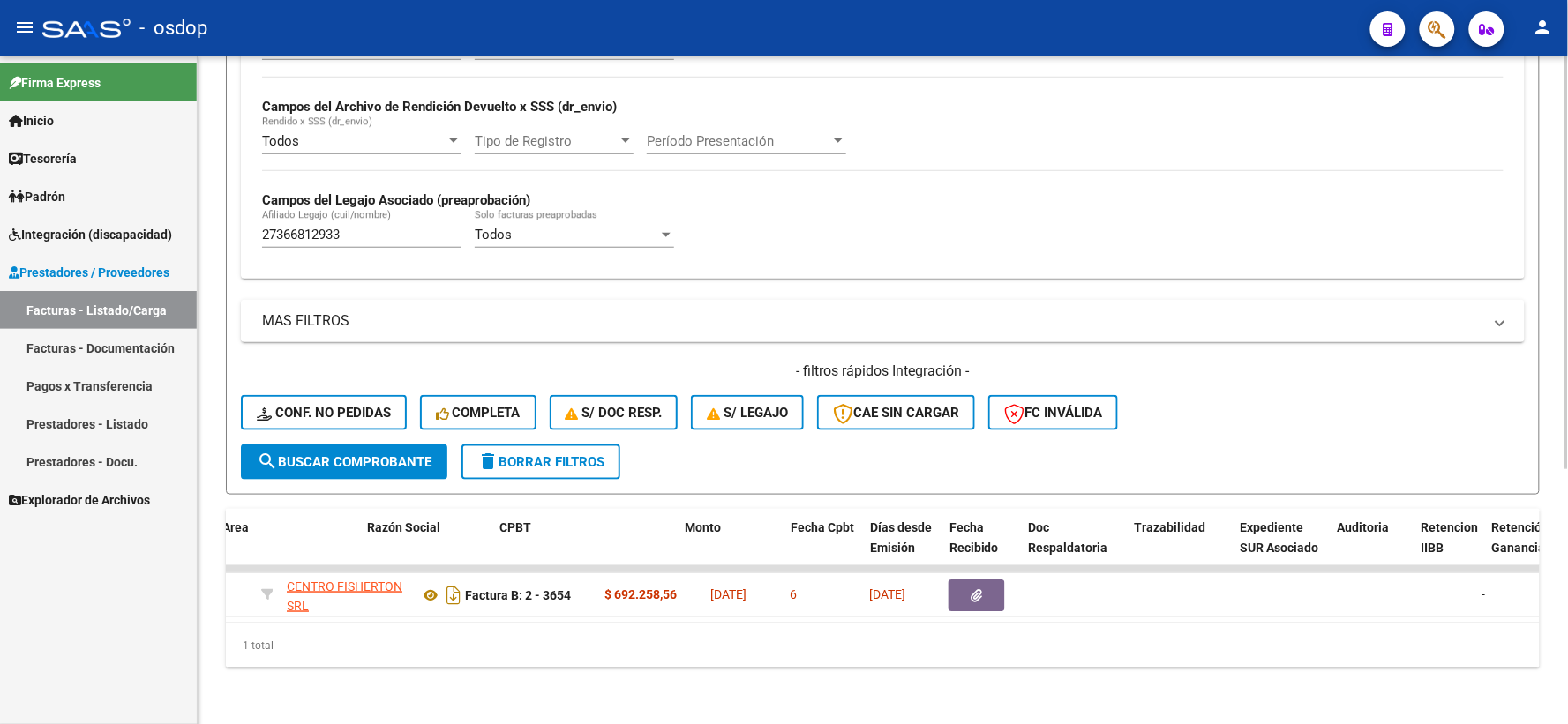
scroll to position [0, 398]
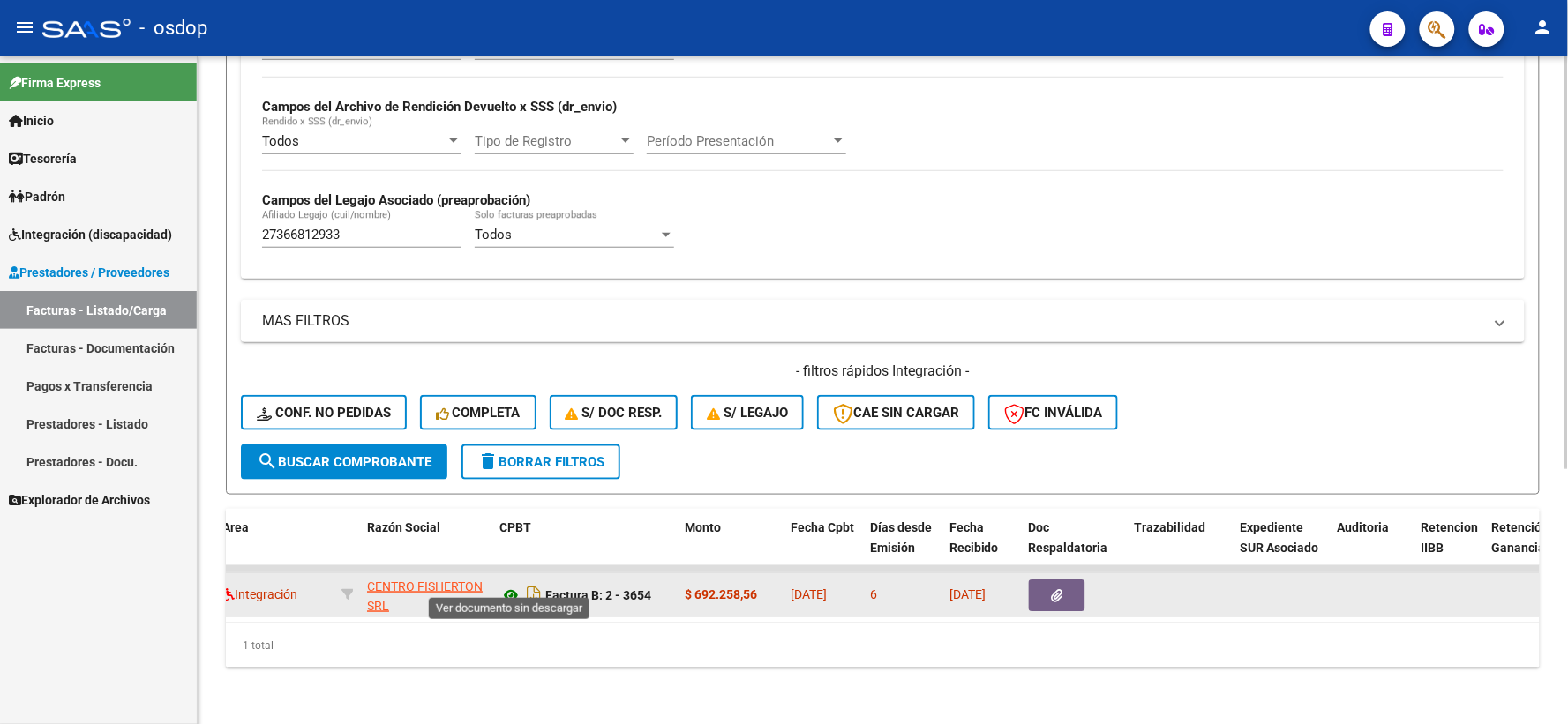
click at [501, 585] on icon at bounding box center [511, 596] width 23 height 21
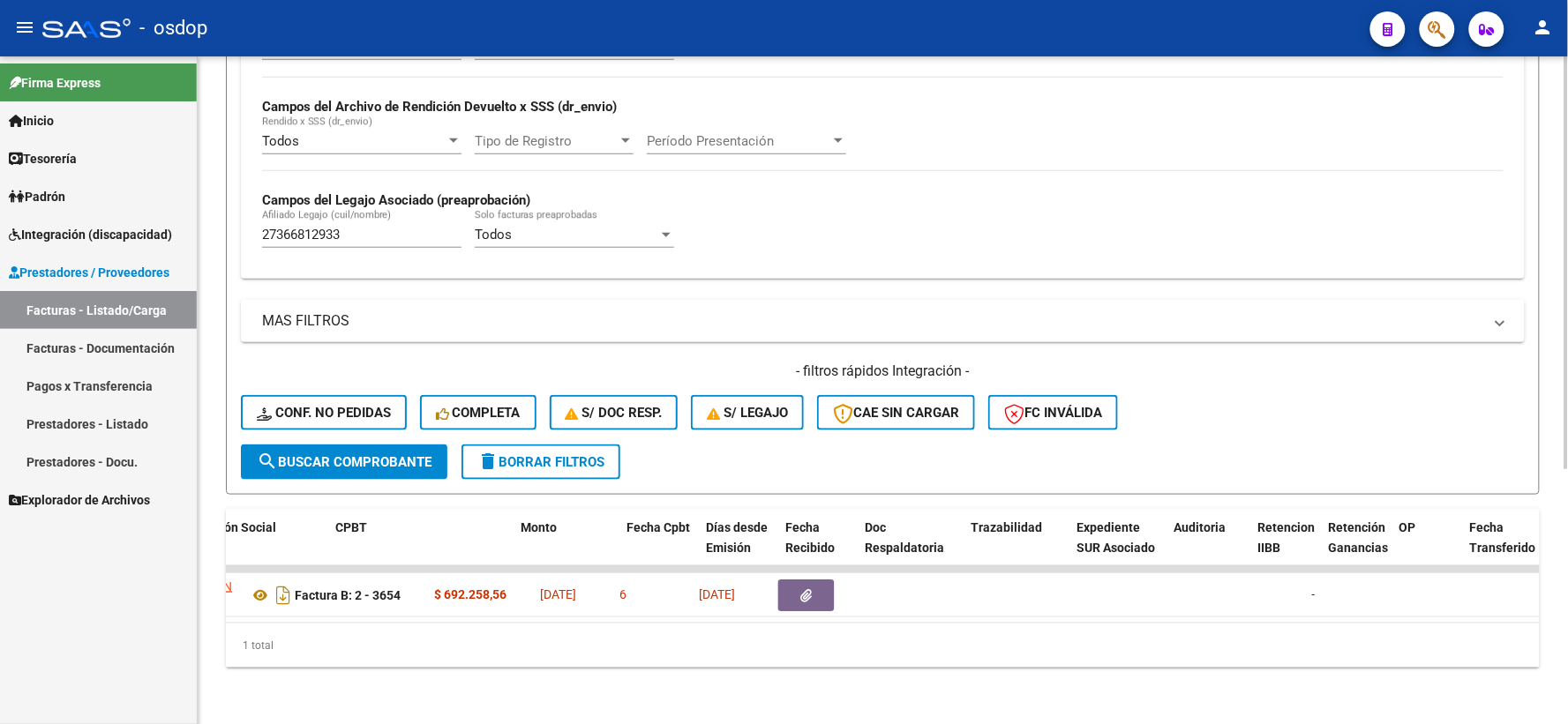
scroll to position [0, 416]
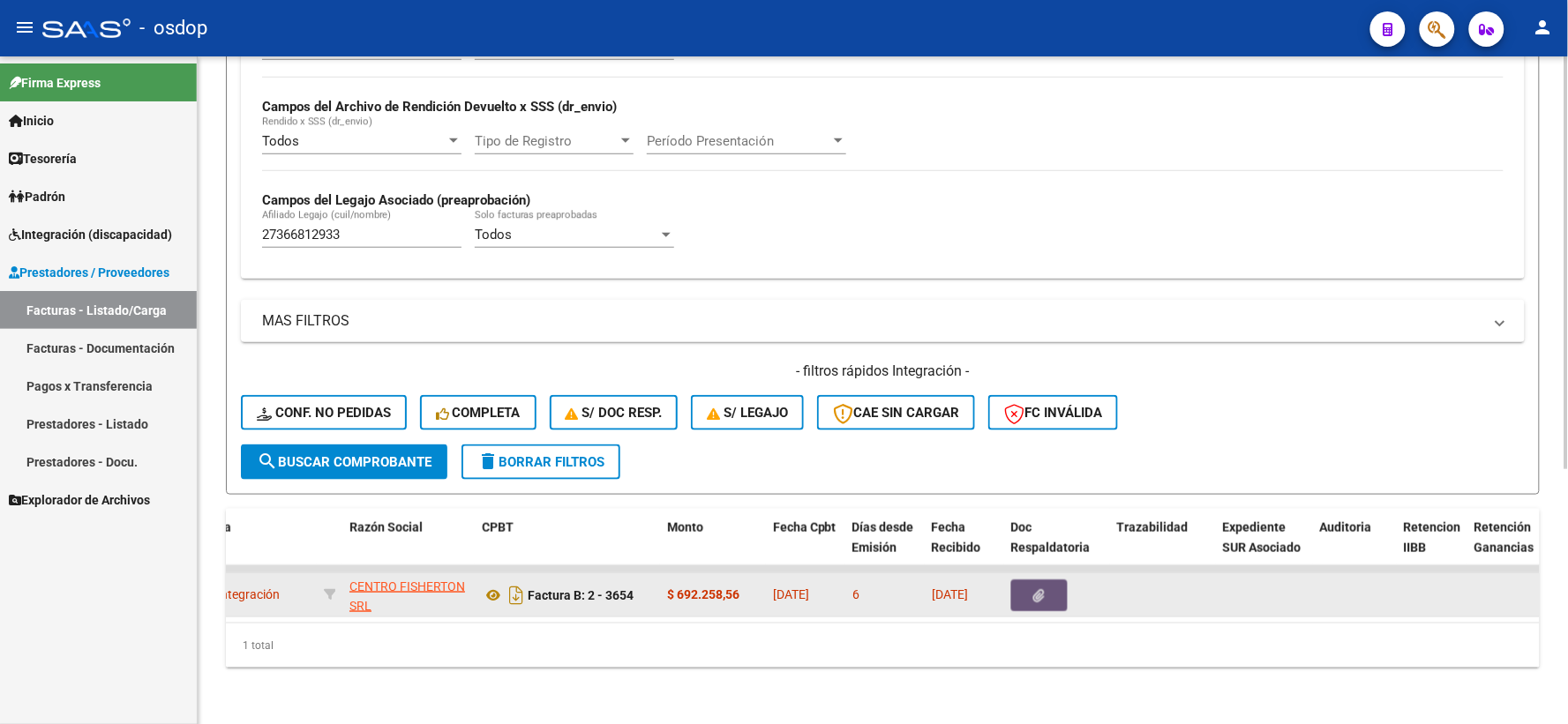
click at [1052, 580] on button "button" at bounding box center [1039, 596] width 56 height 32
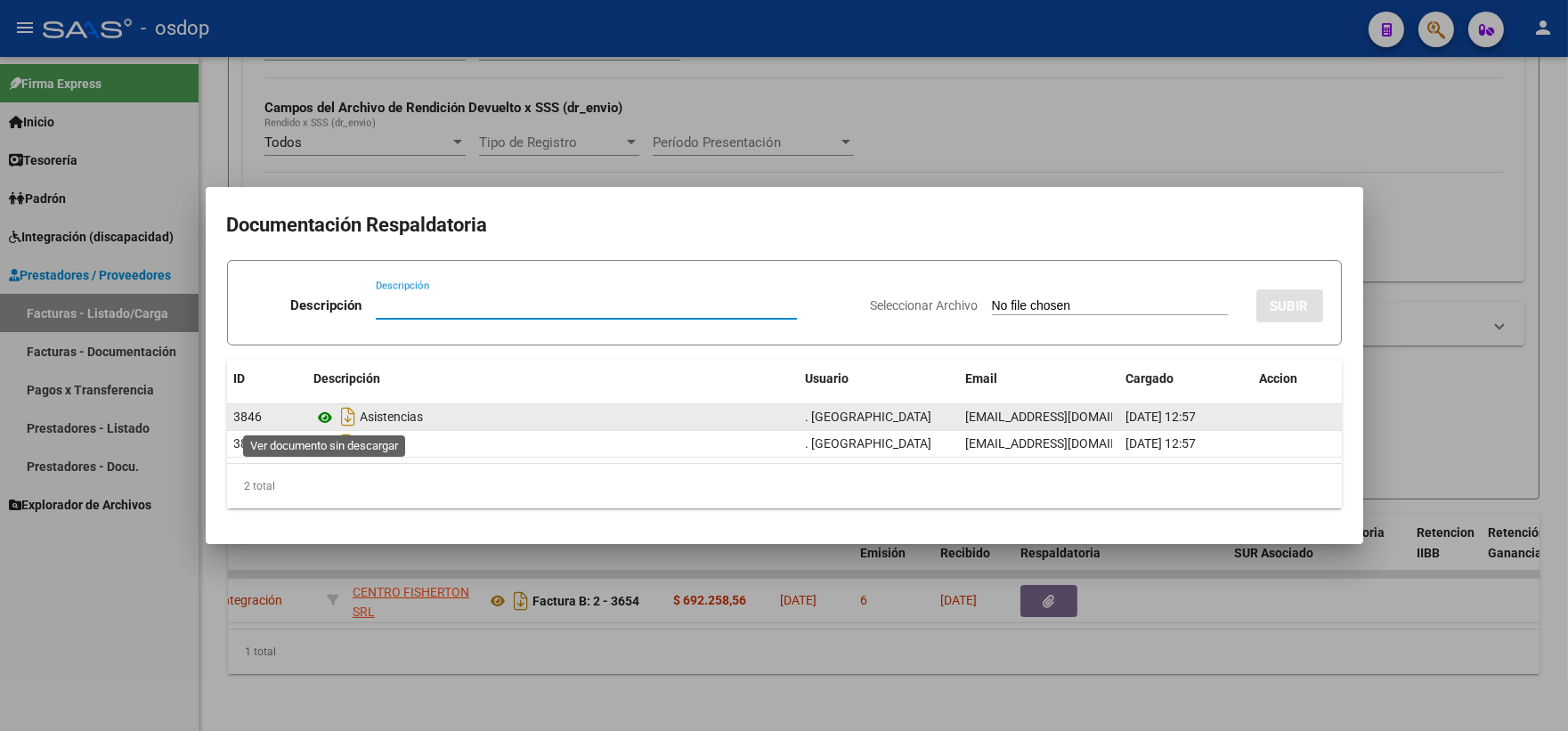
click at [330, 417] on icon at bounding box center [326, 418] width 24 height 22
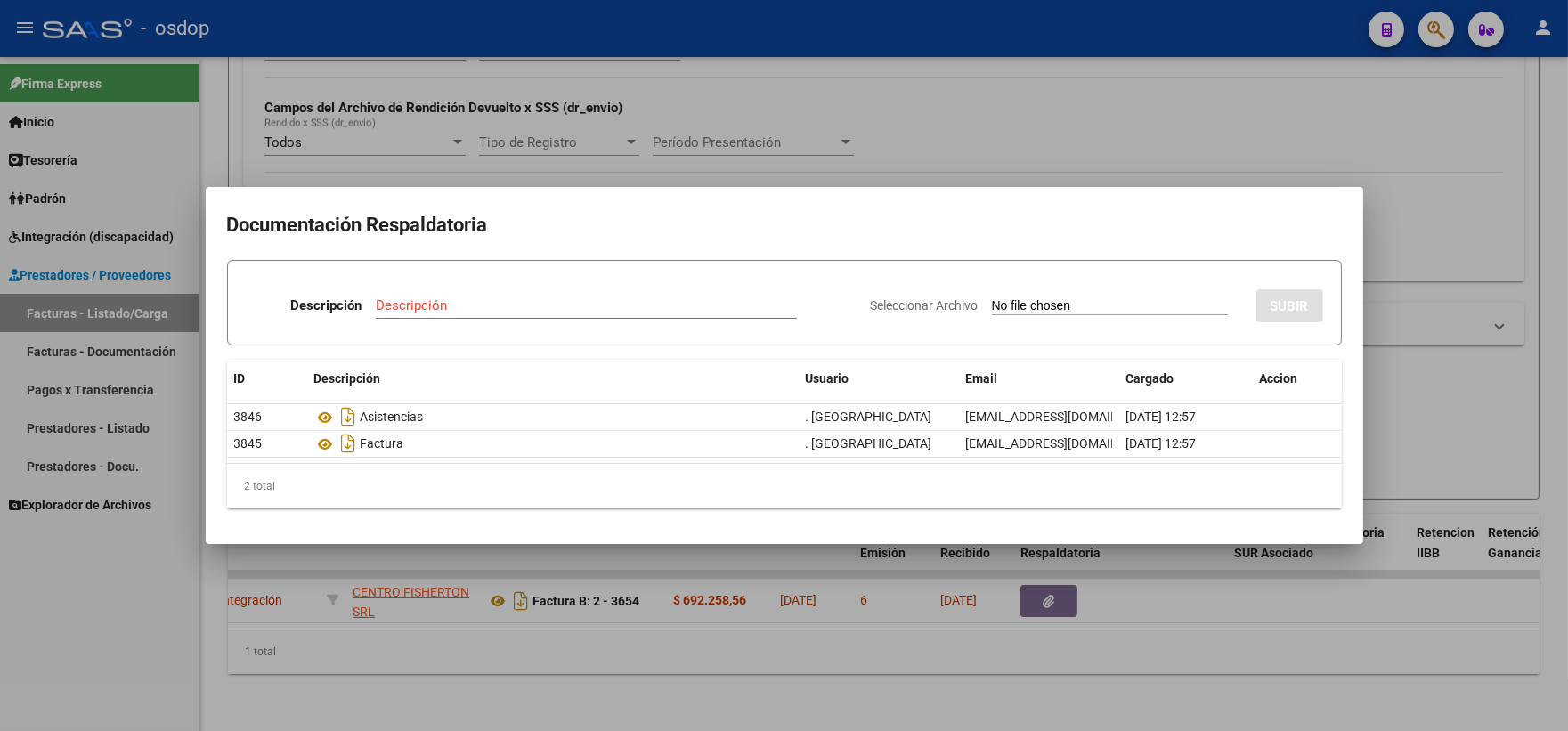
click at [392, 640] on div at bounding box center [784, 366] width 1568 height 731
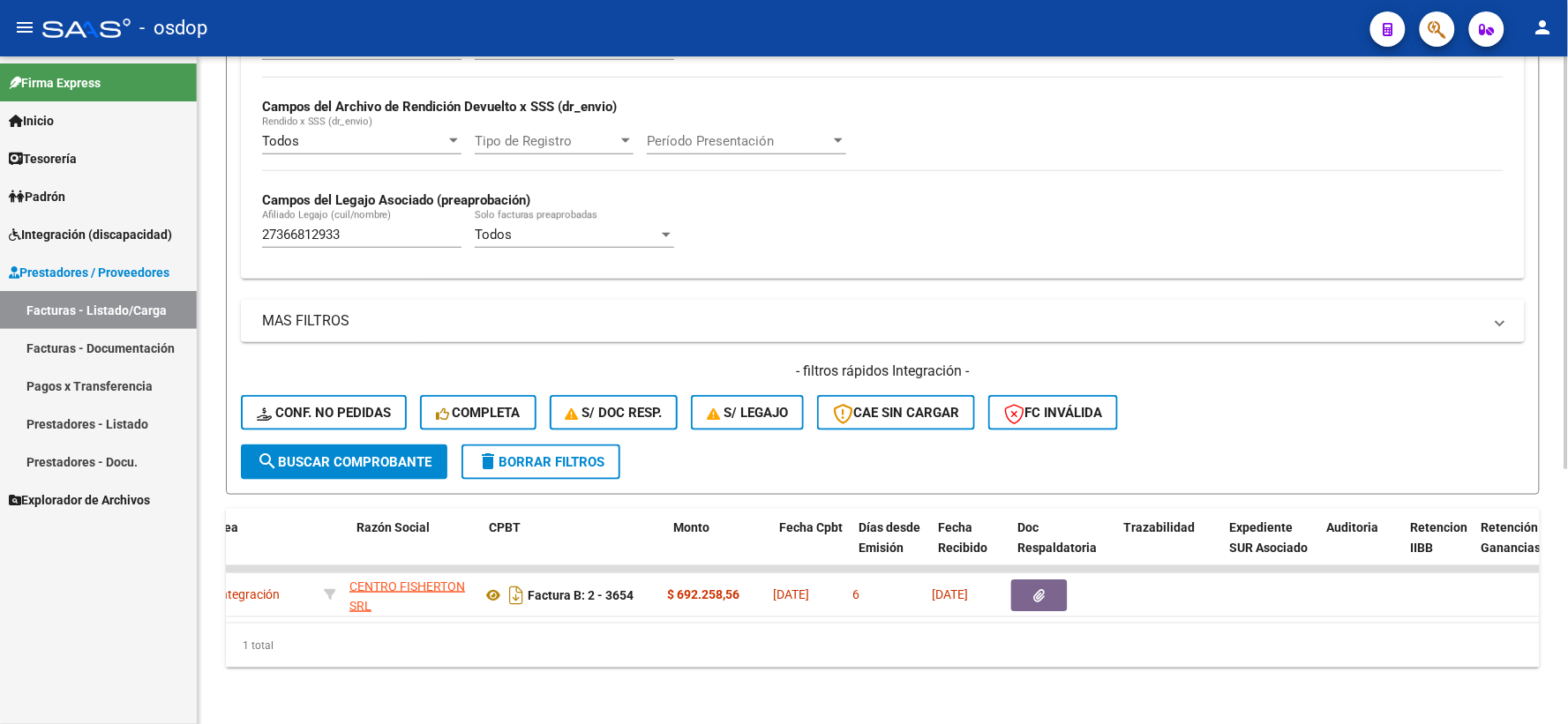
scroll to position [0, 0]
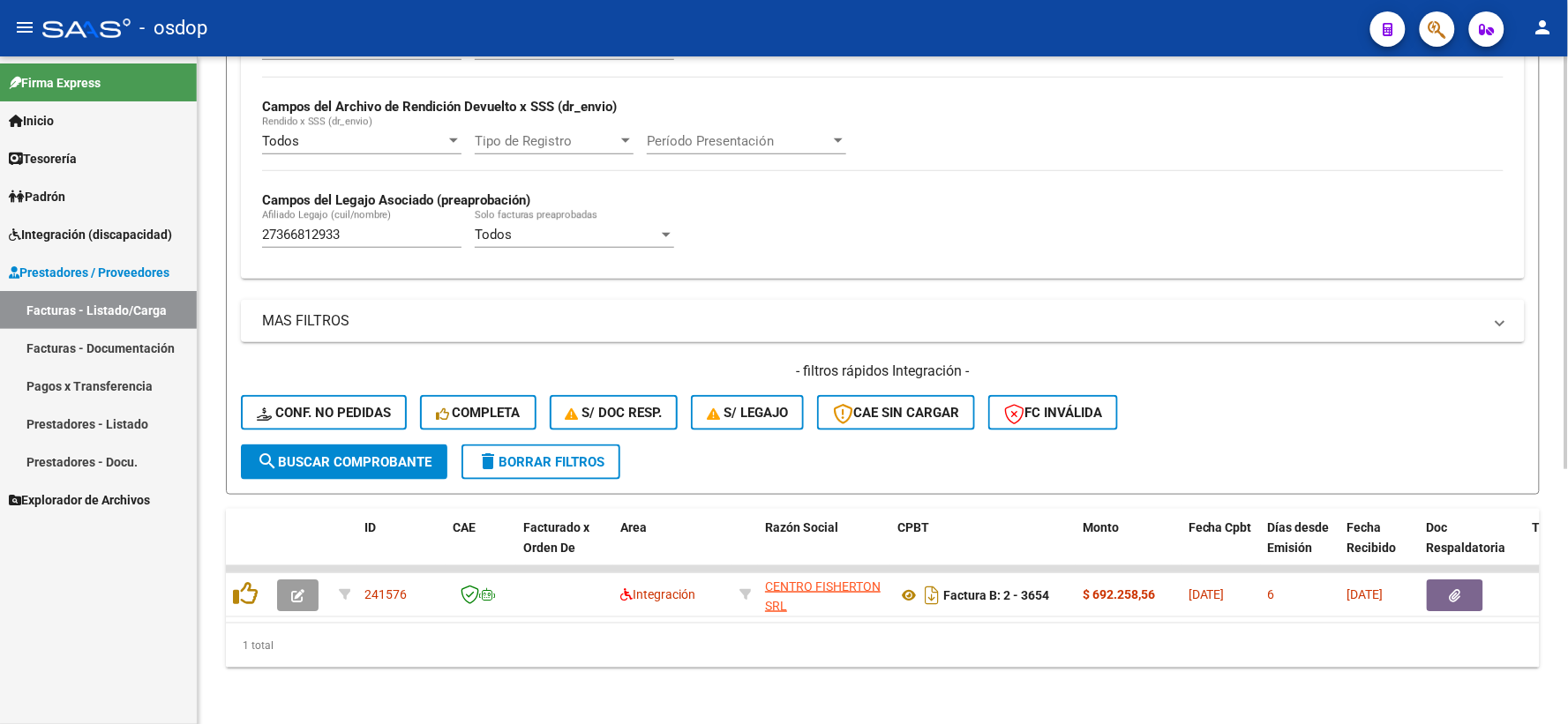
click at [269, 670] on div "Video tutorial PRESTADORES -> Listado de CPBTs Emitidos por Prestadores / Prove…" at bounding box center [883, 191] width 1370 height 1066
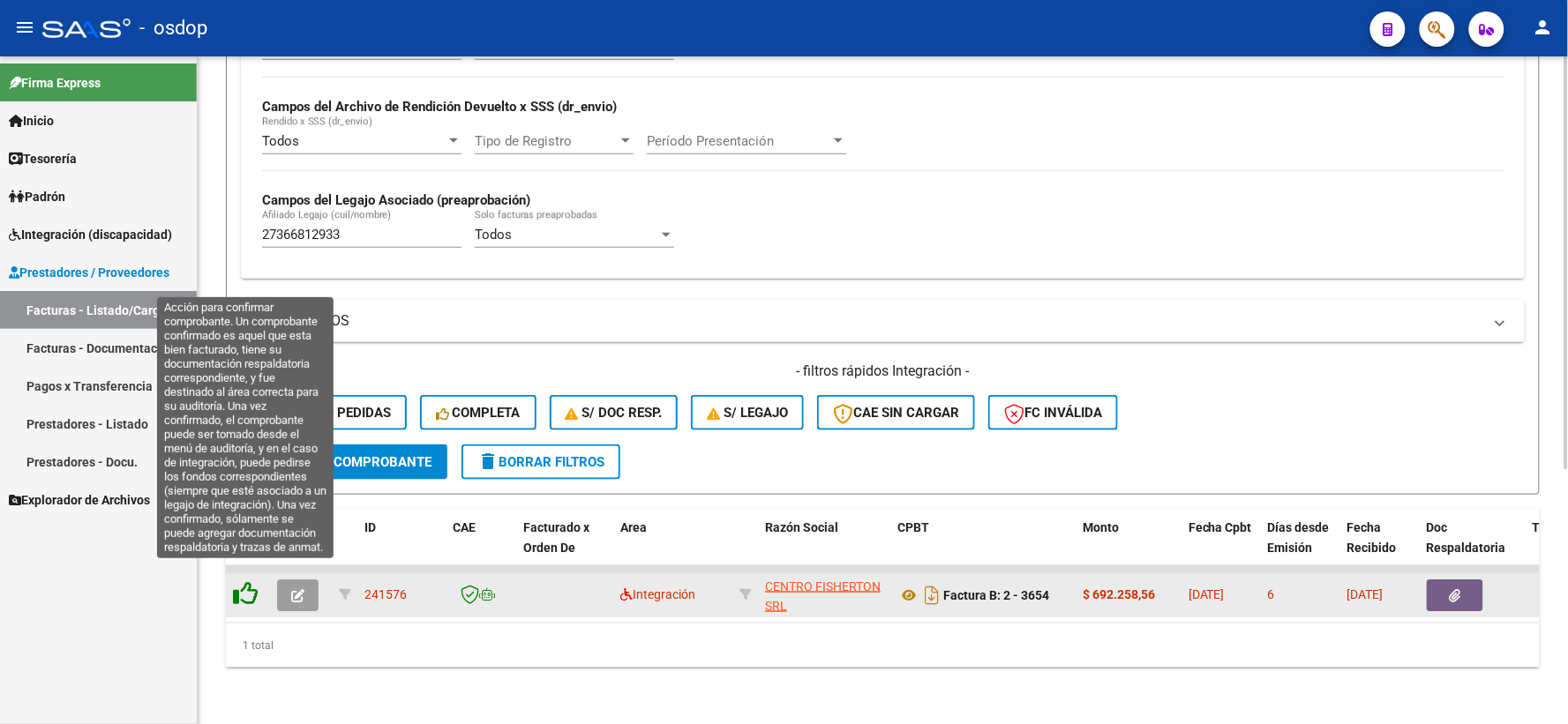
click at [249, 585] on icon at bounding box center [244, 593] width 24 height 24
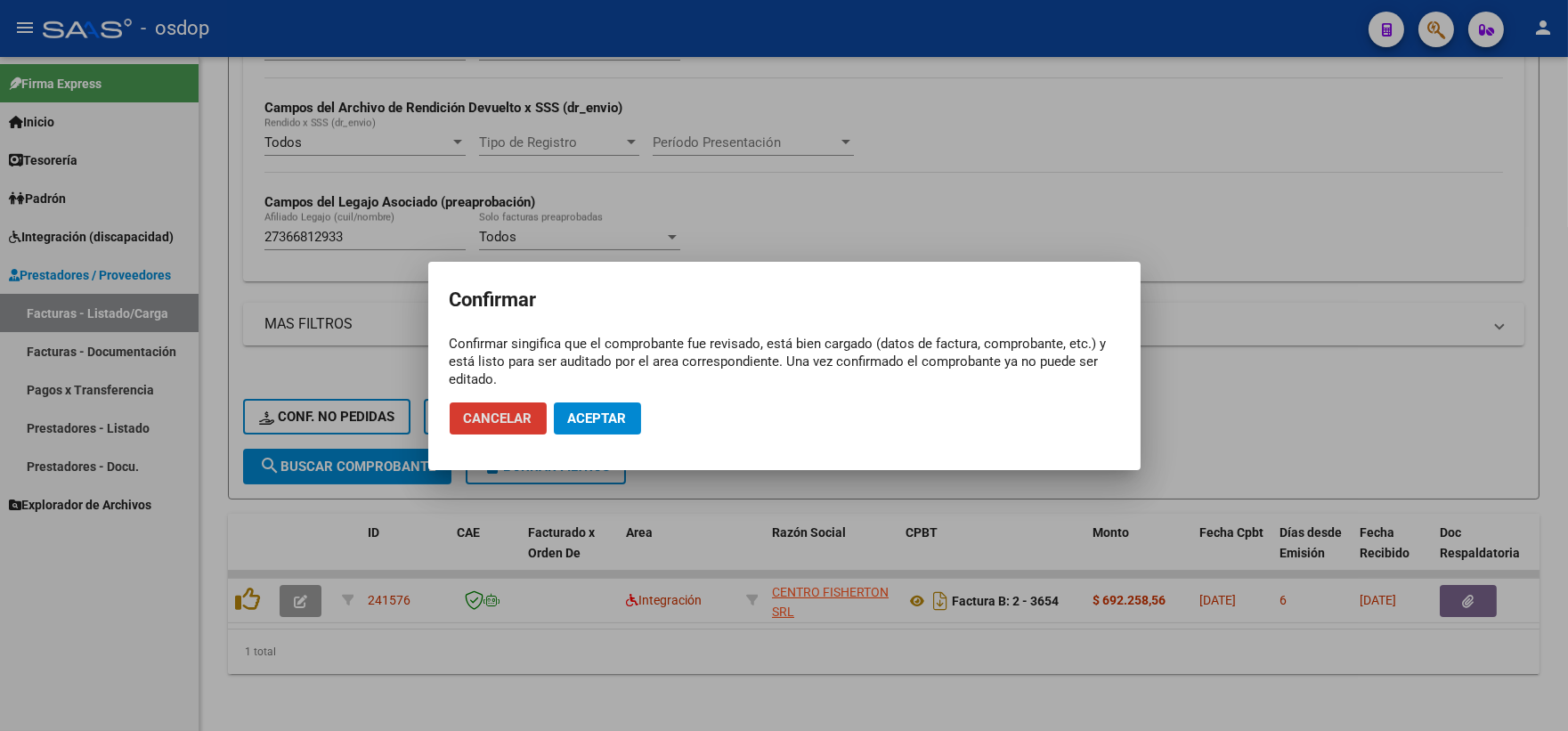
click at [589, 437] on mat-dialog-actions "Cancelar Aceptar" at bounding box center [785, 419] width 670 height 61
click at [590, 422] on span "Aceptar" at bounding box center [597, 419] width 59 height 16
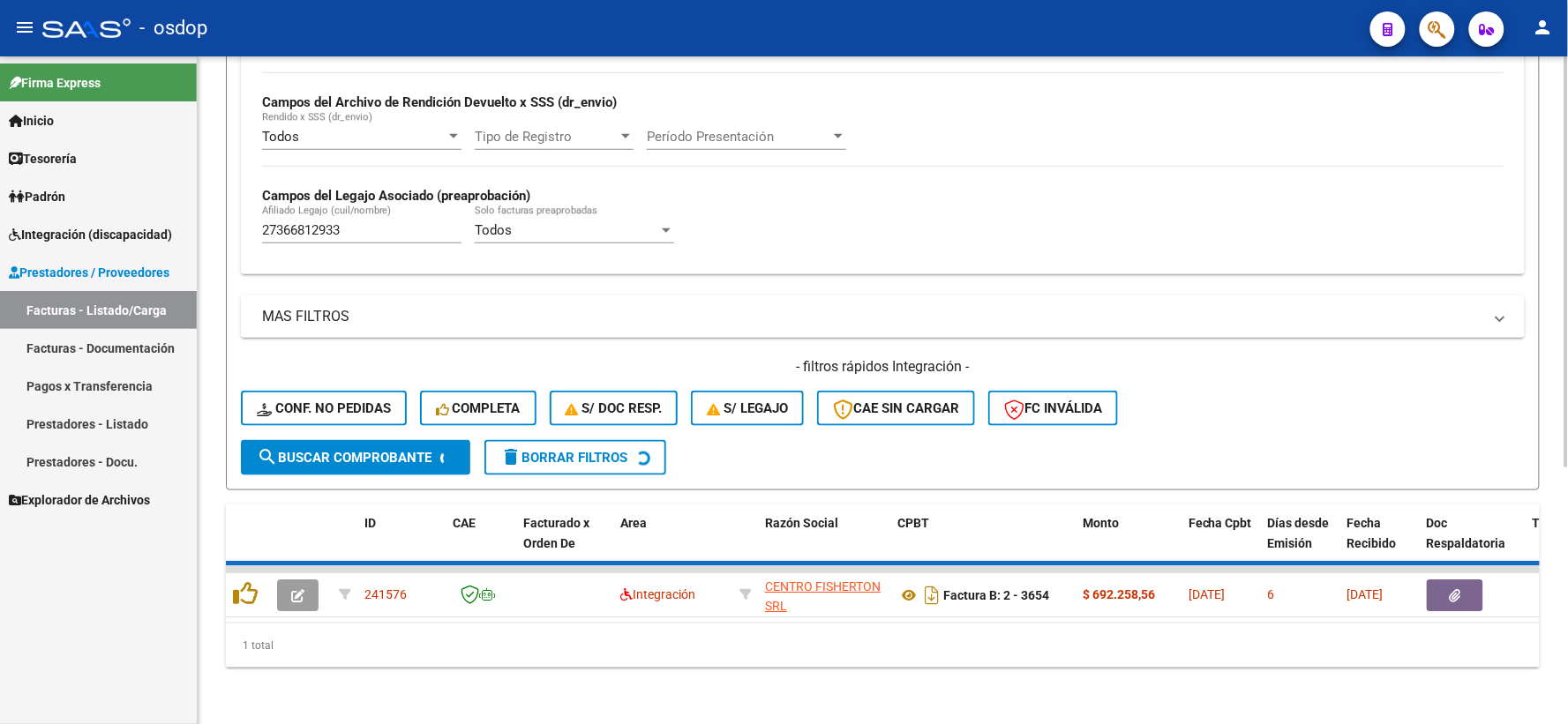
scroll to position [382, 0]
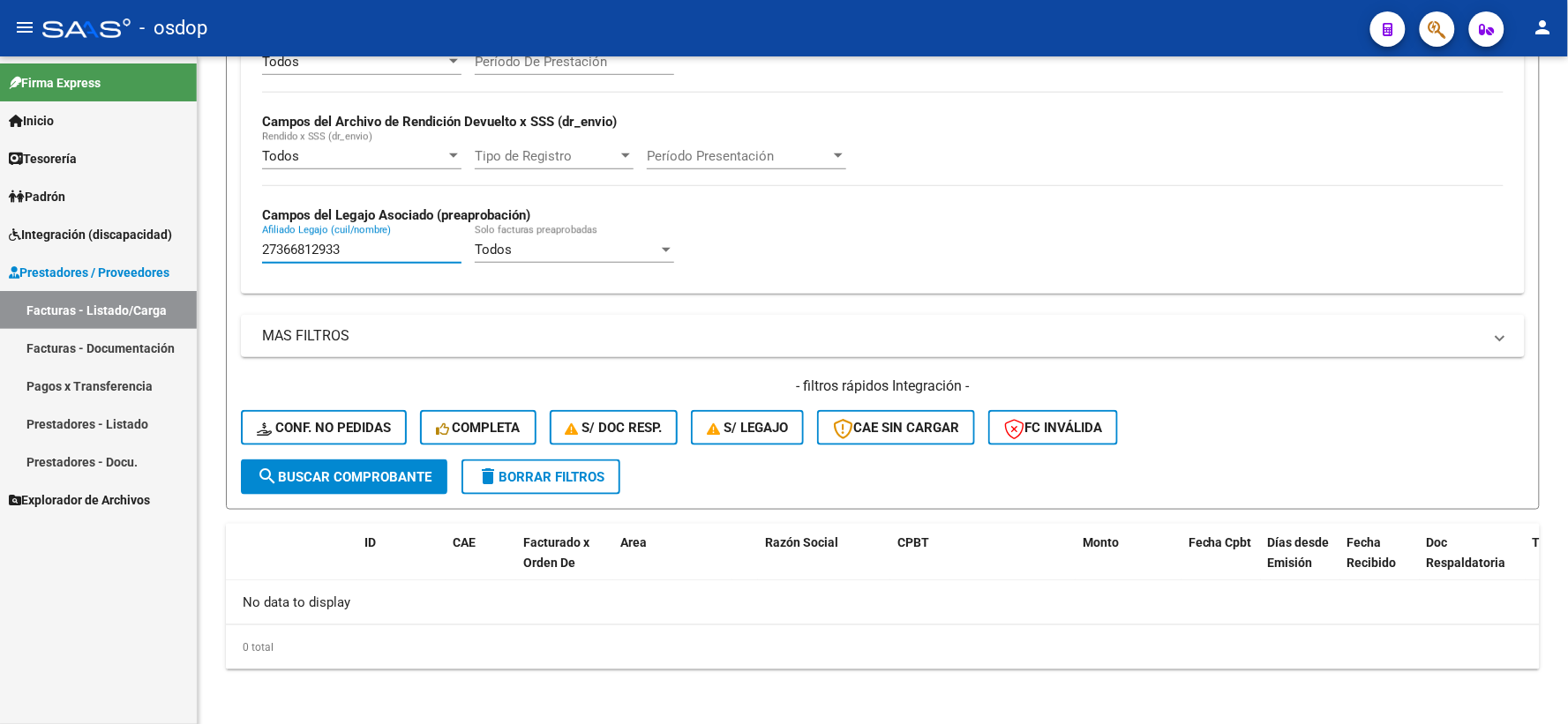
drag, startPoint x: 363, startPoint y: 254, endPoint x: 168, endPoint y: 252, distance: 195.0
click at [168, 252] on mat-sidenav-container "Firma Express Inicio Instructivos Contacto OS Tesorería Extractos Procesados (c…" at bounding box center [784, 390] width 1568 height 668
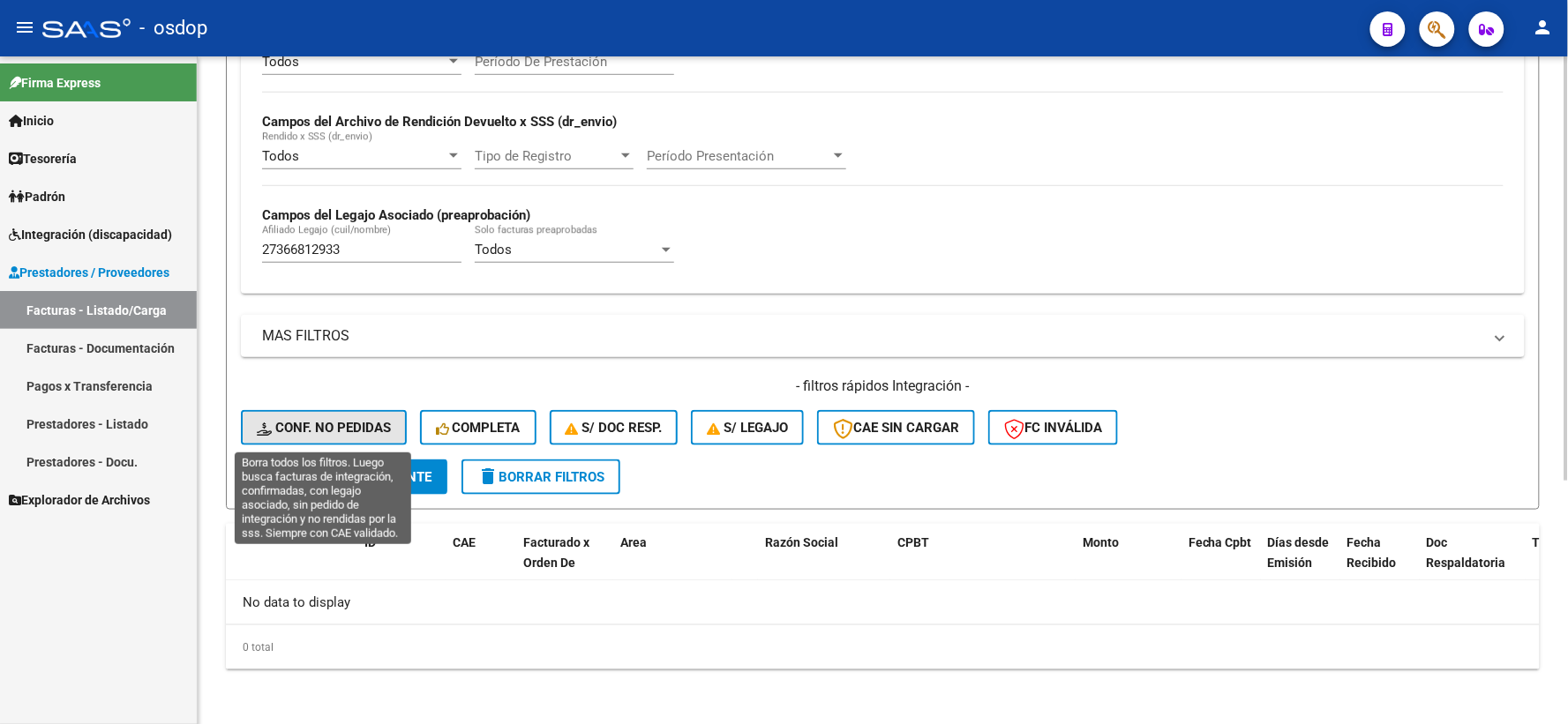
click at [343, 429] on span "Conf. no pedidas" at bounding box center [324, 427] width 134 height 16
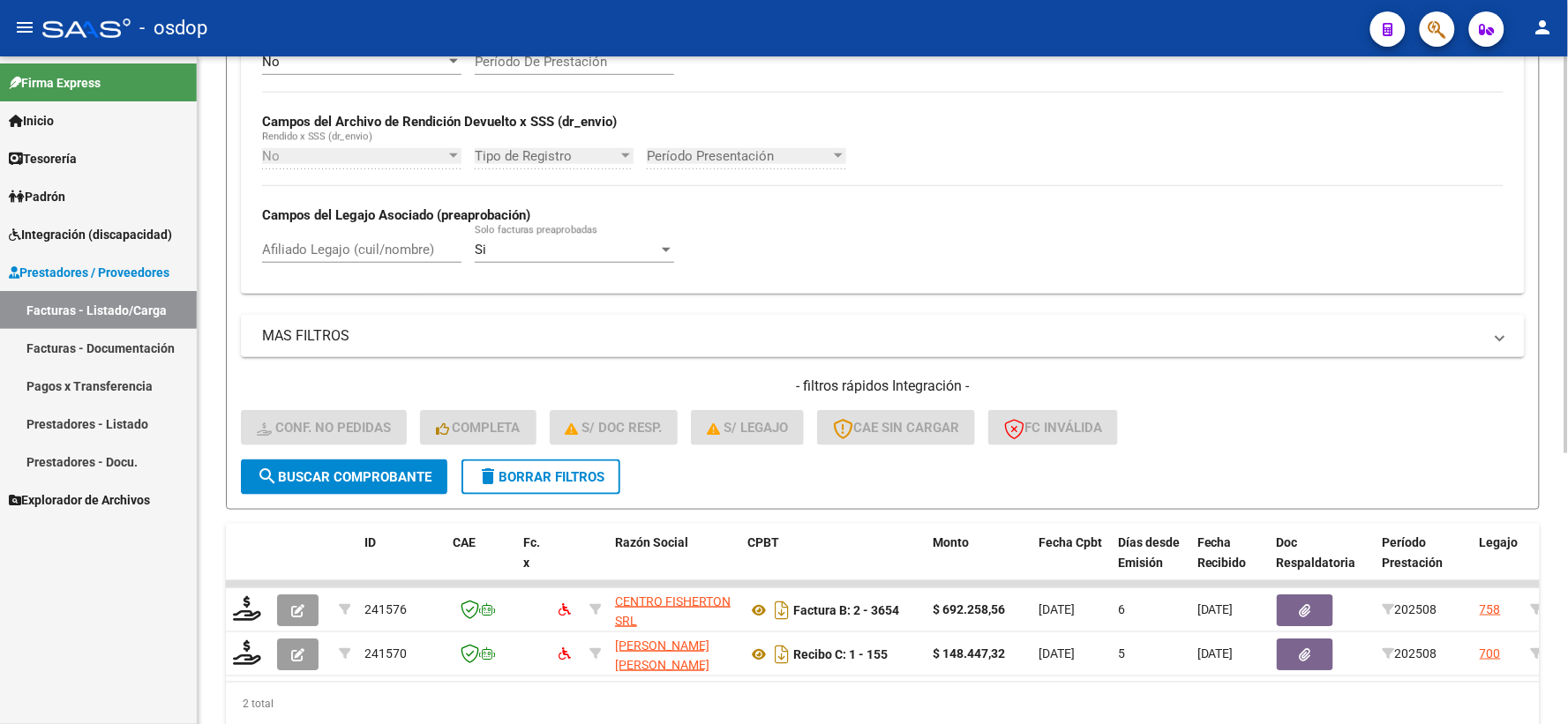
click at [354, 242] on input "Afiliado Legajo (cuil/nombre)" at bounding box center [361, 249] width 200 height 16
paste input "27366812933"
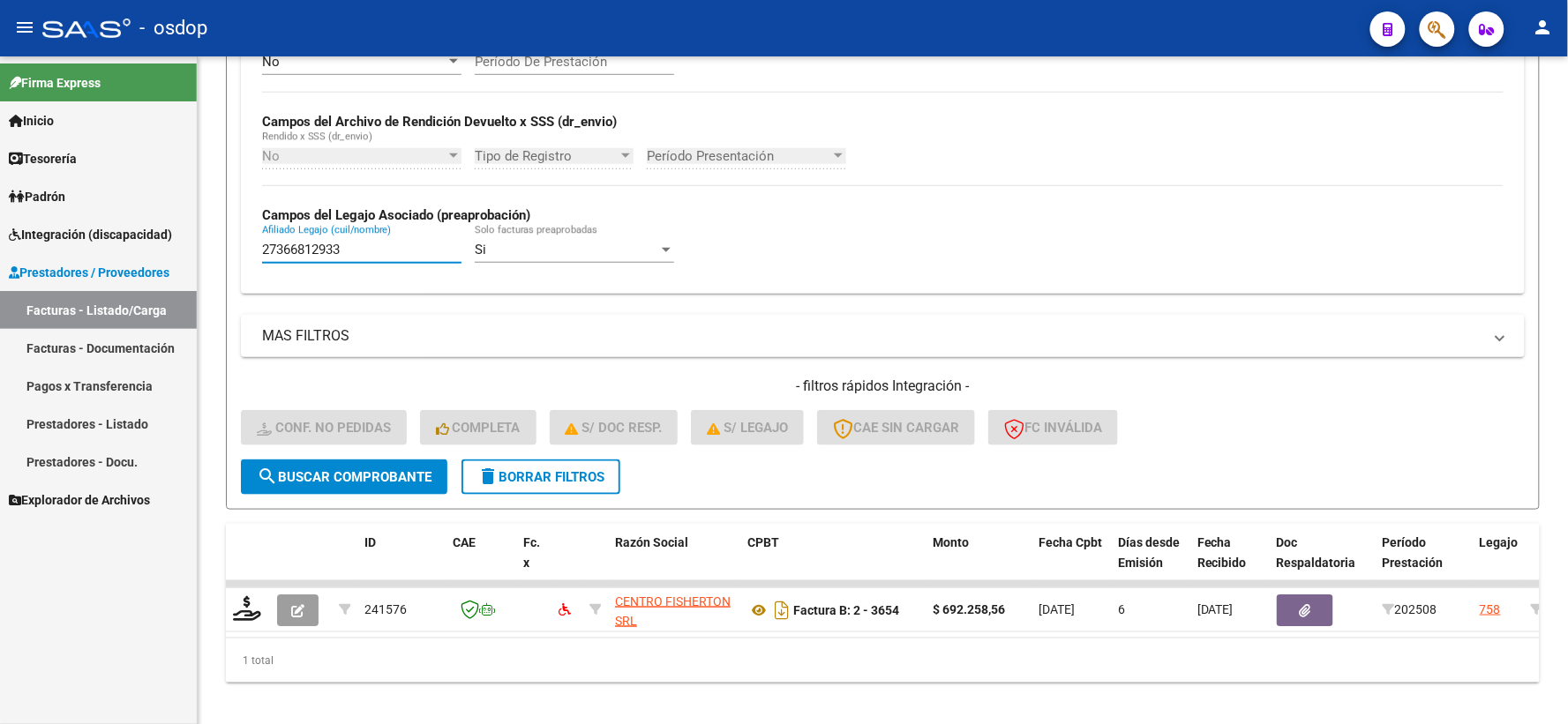
type input "27366812933"
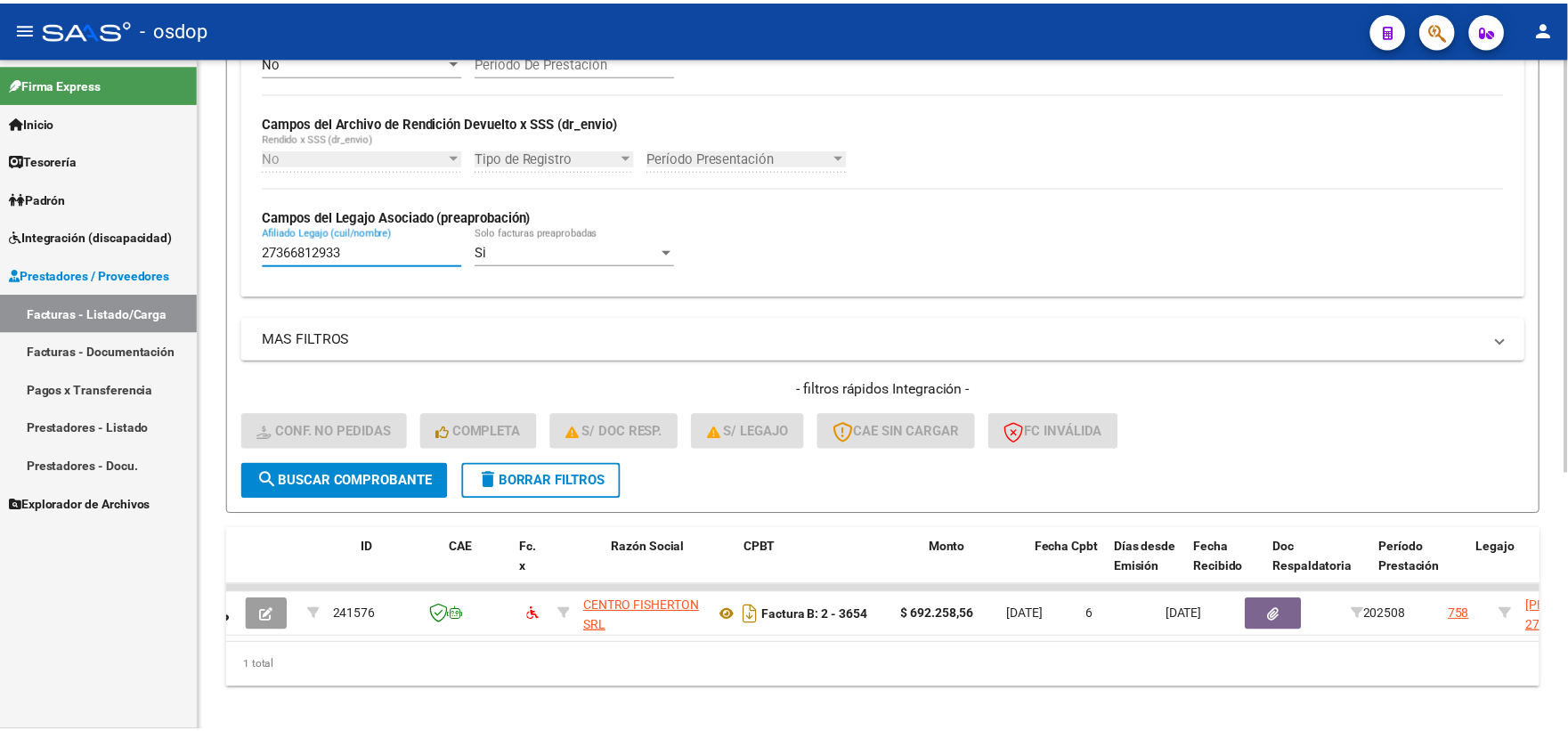
scroll to position [0, 4]
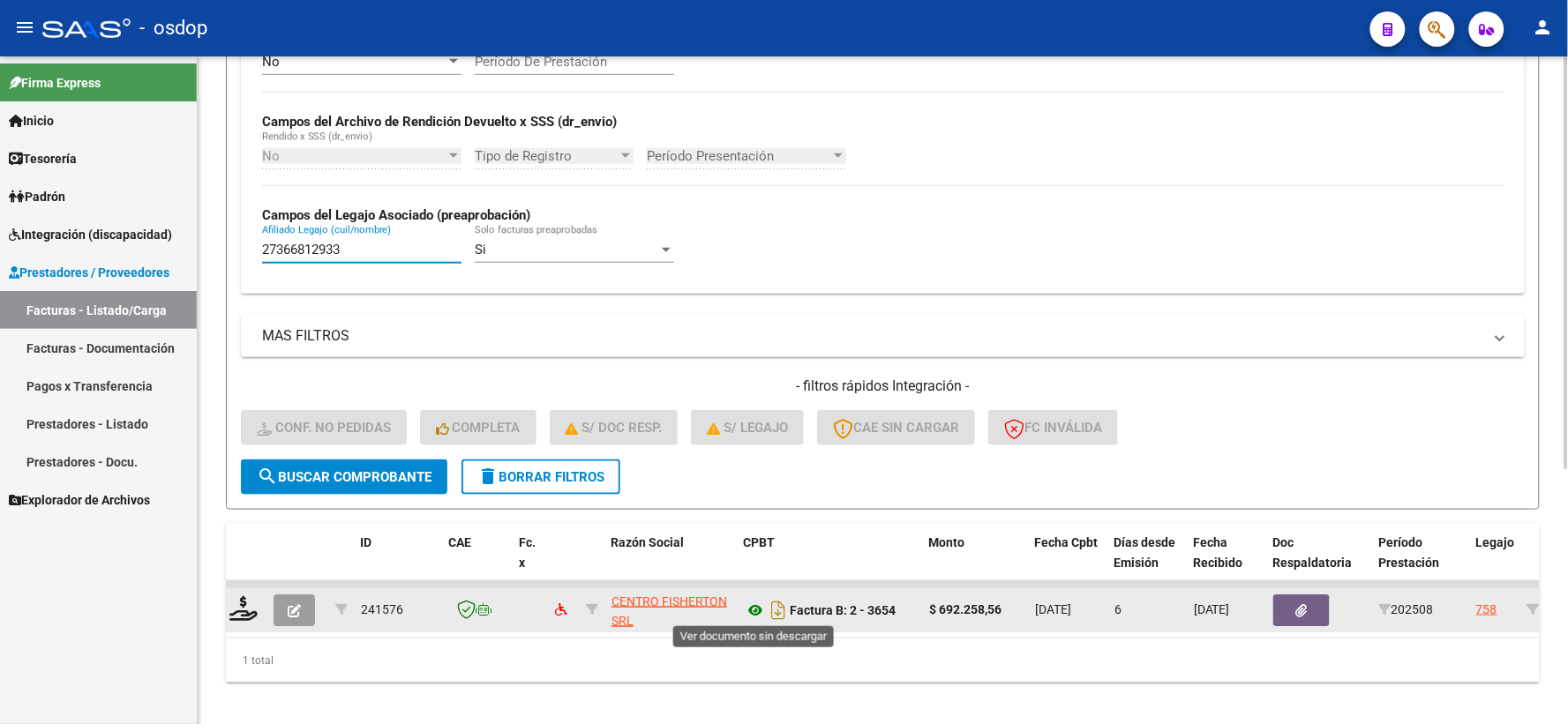
click at [752, 614] on icon at bounding box center [755, 610] width 23 height 21
click at [1304, 616] on button "button" at bounding box center [1301, 610] width 56 height 32
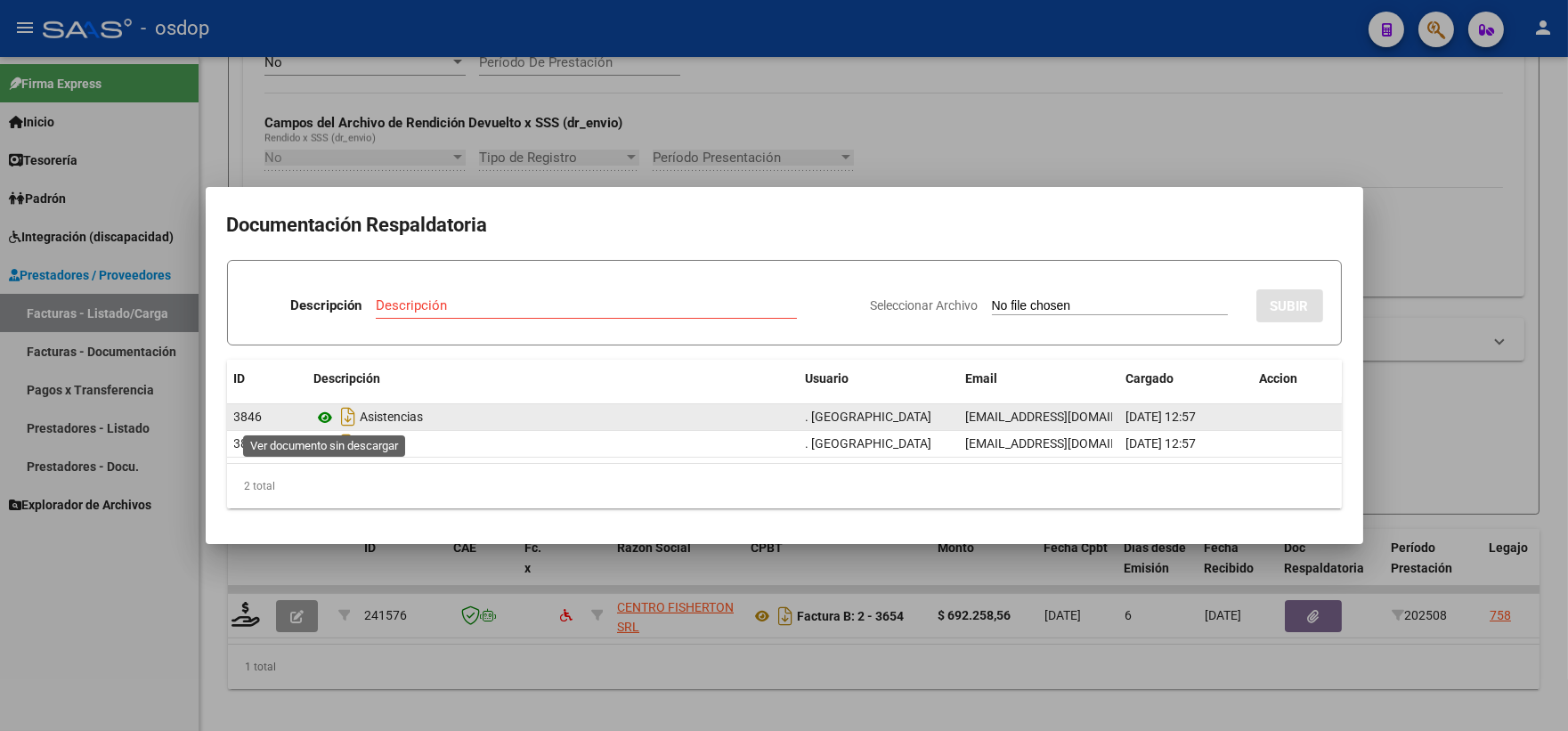
click at [331, 414] on icon at bounding box center [326, 418] width 24 height 22
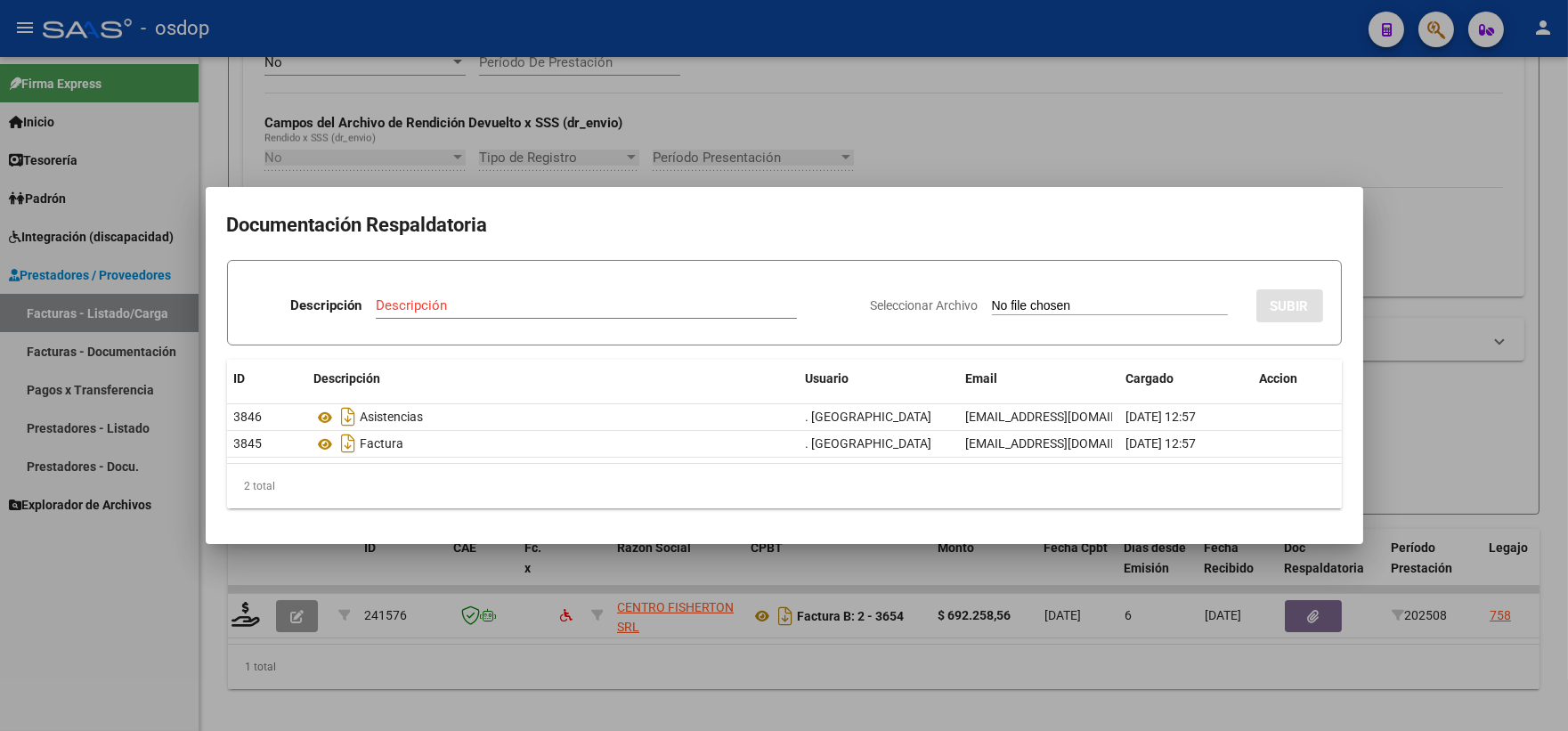
click at [434, 623] on div at bounding box center [784, 366] width 1568 height 731
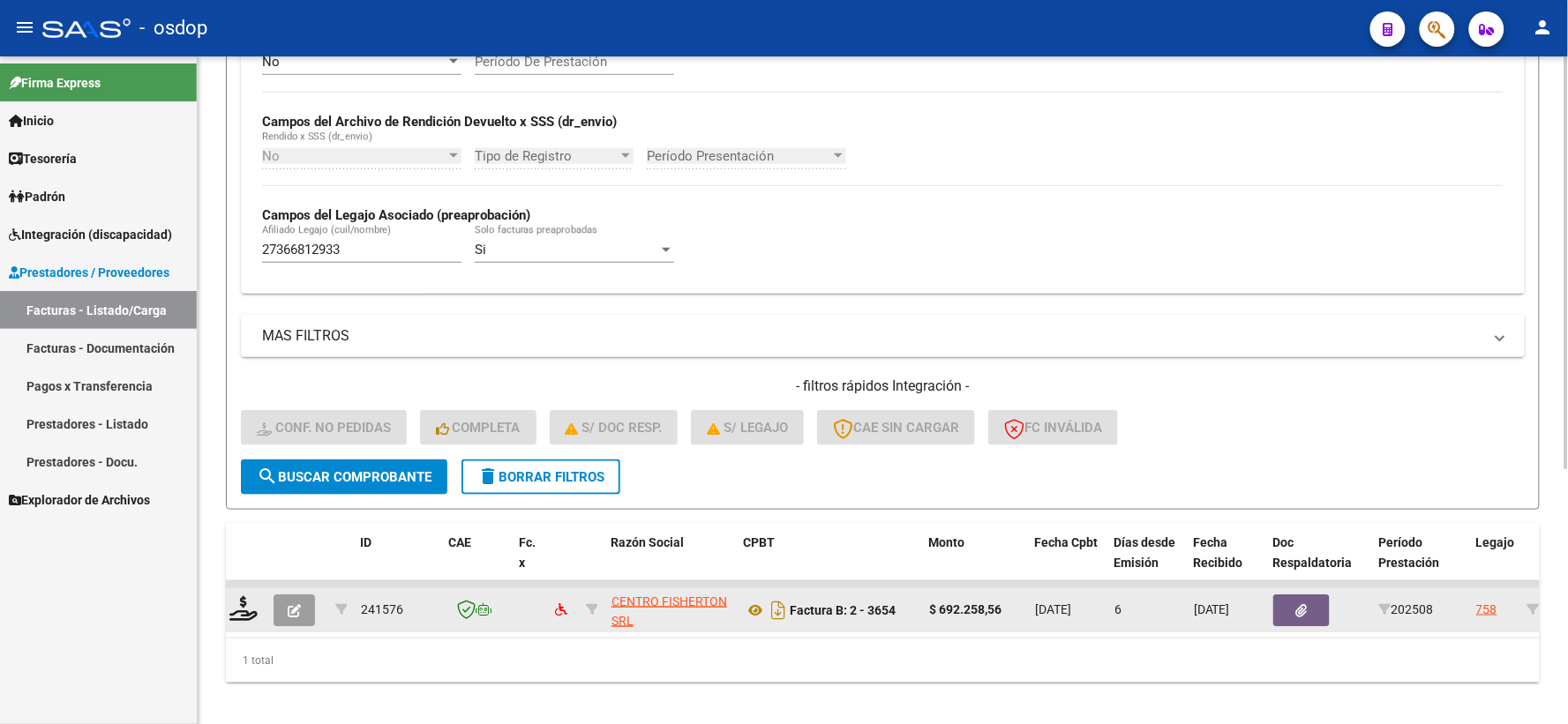
click at [226, 607] on datatable-body-cell at bounding box center [243, 610] width 44 height 43
click at [231, 611] on icon at bounding box center [243, 608] width 28 height 24
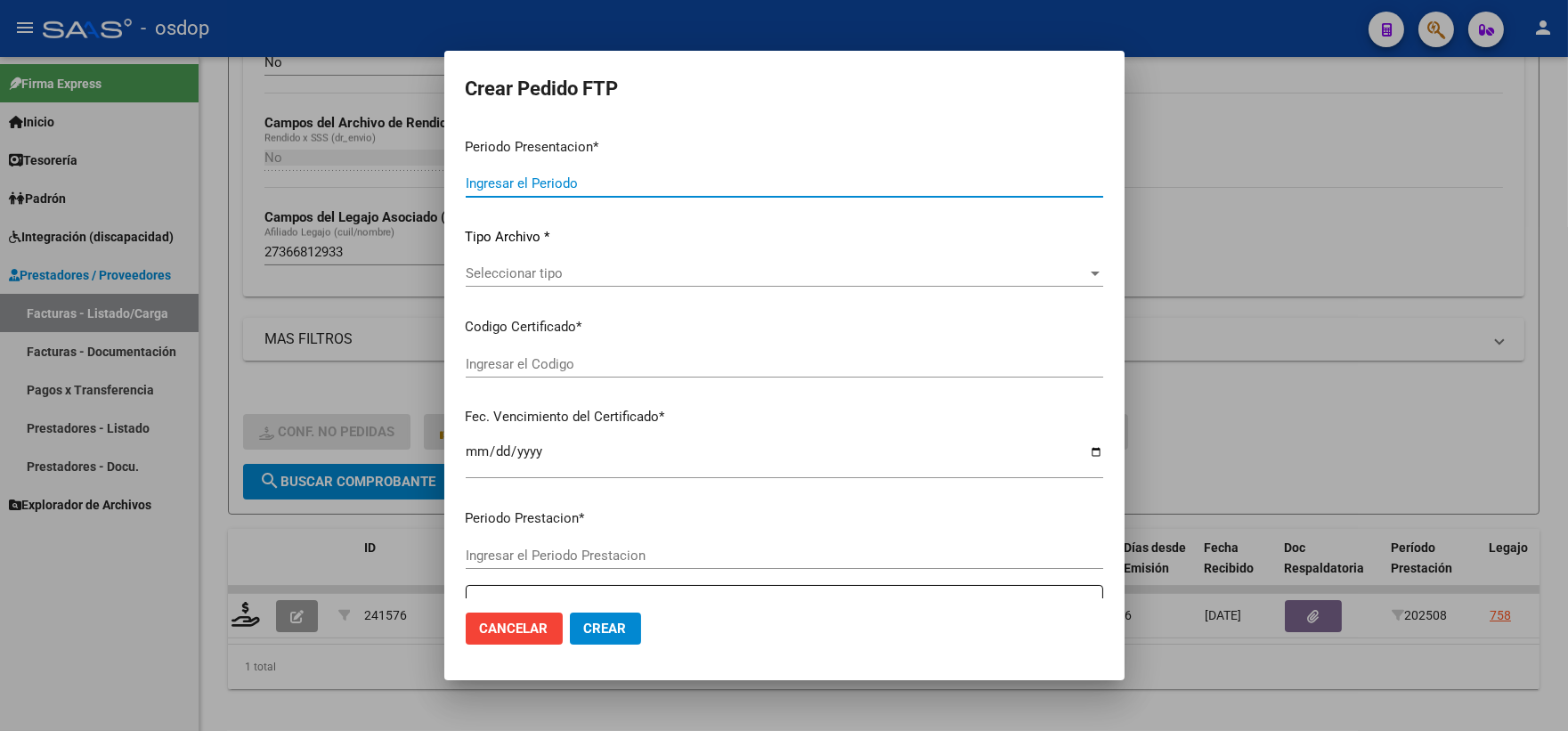
type input "202508"
type input "$ 692.258,56"
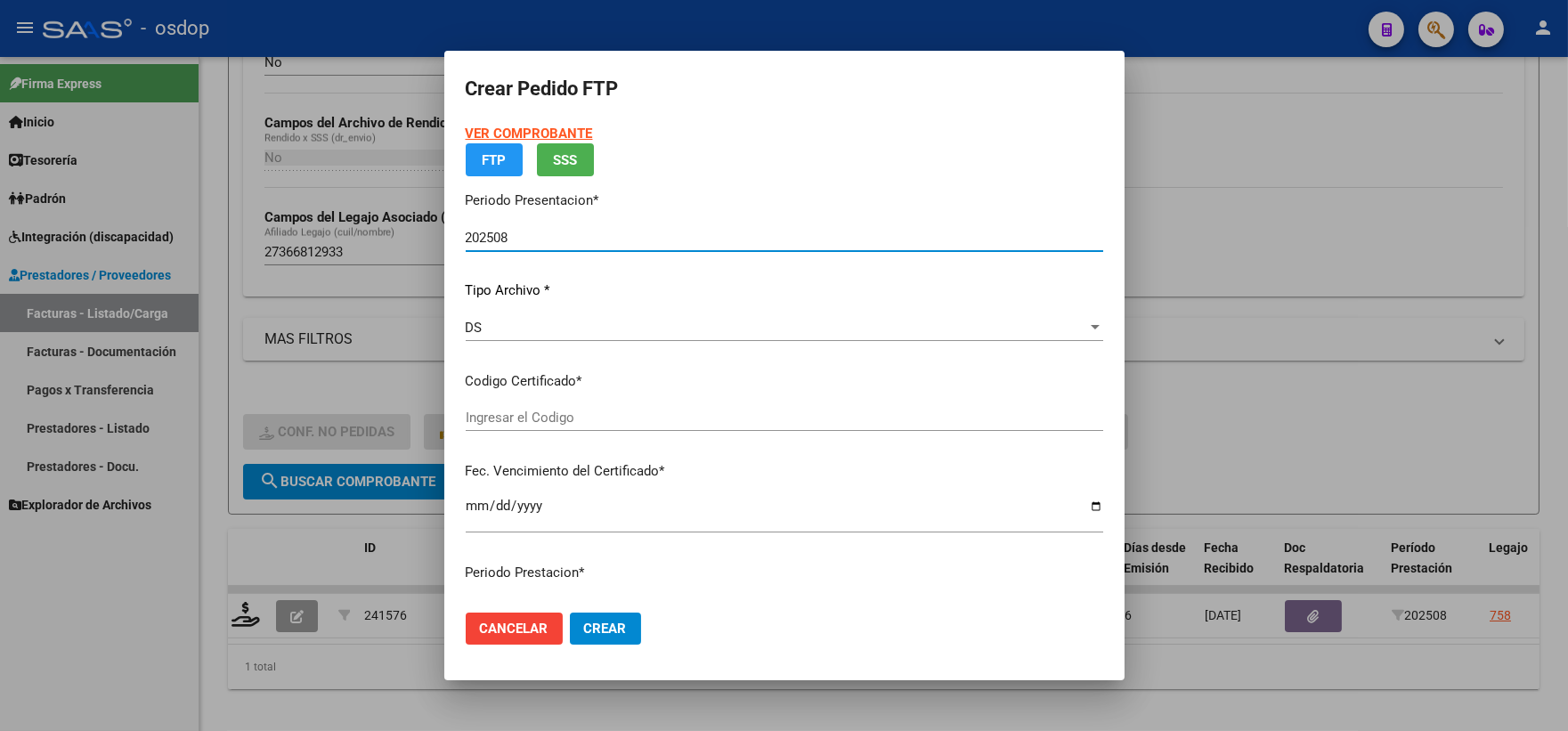
type input "8780781596"
type input "2027-05-30"
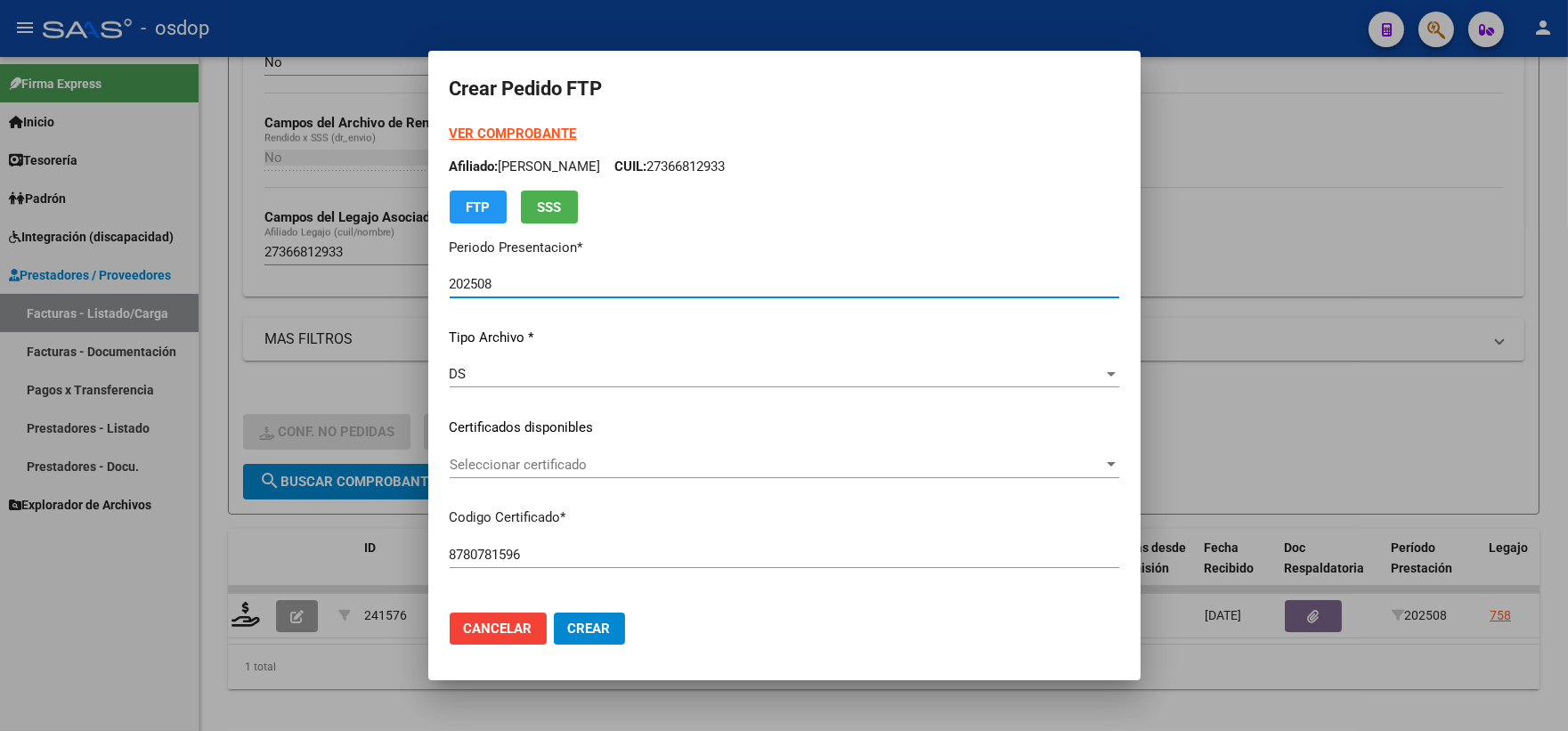
click at [535, 478] on div "Seleccionar certificado Seleccionar certificado" at bounding box center [785, 465] width 670 height 27
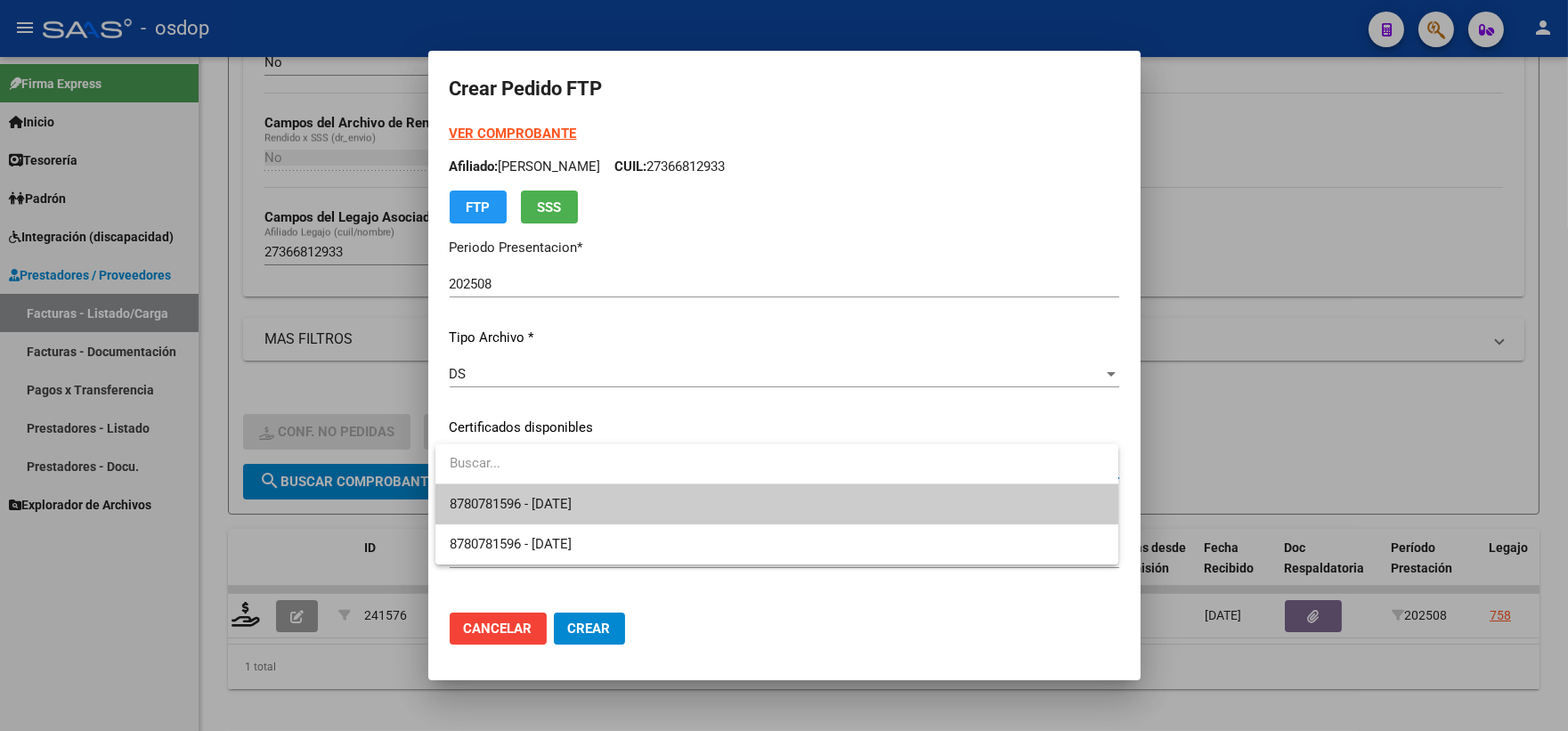
click at [567, 503] on span "8780781596 - 2027-05-30" at bounding box center [511, 504] width 122 height 16
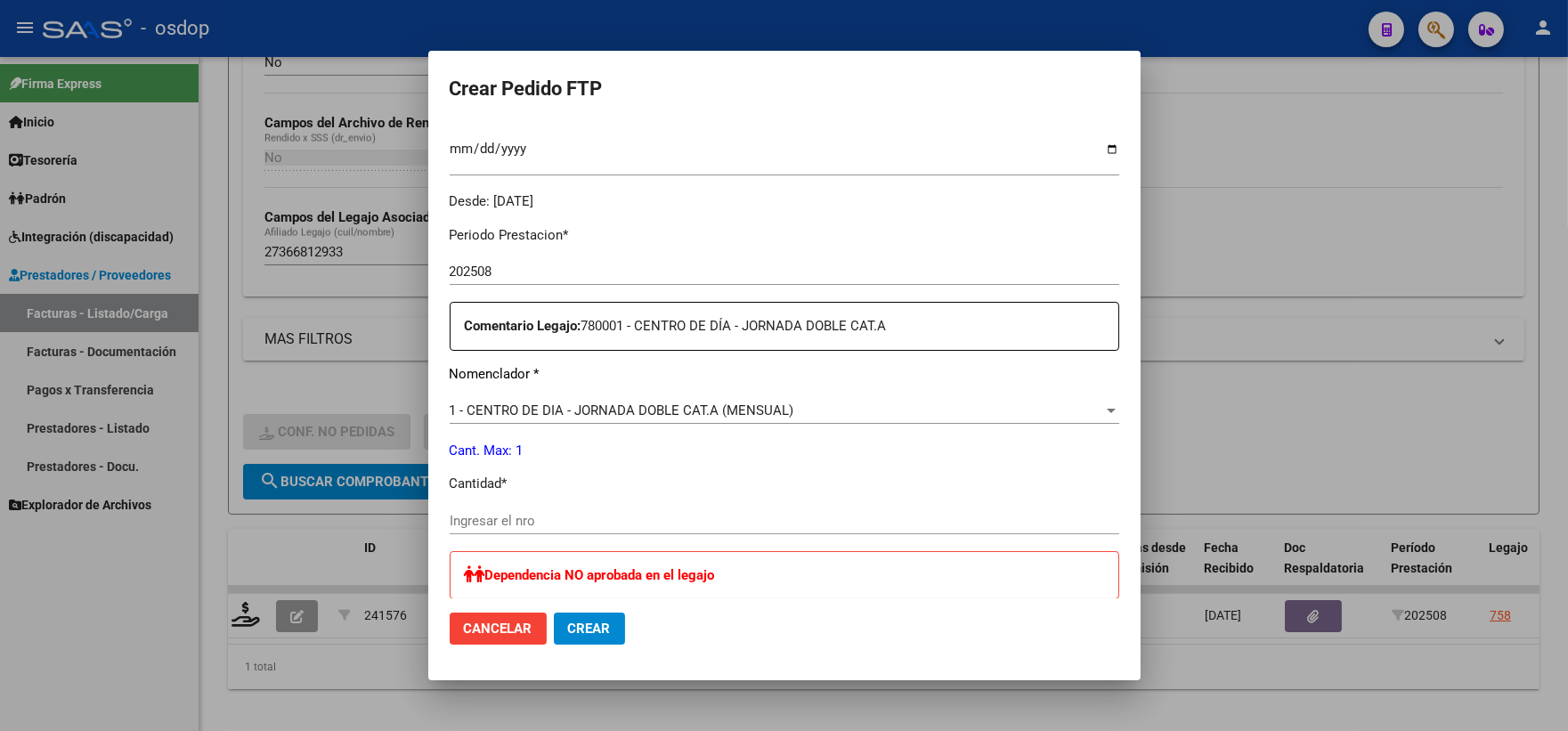
scroll to position [593, 0]
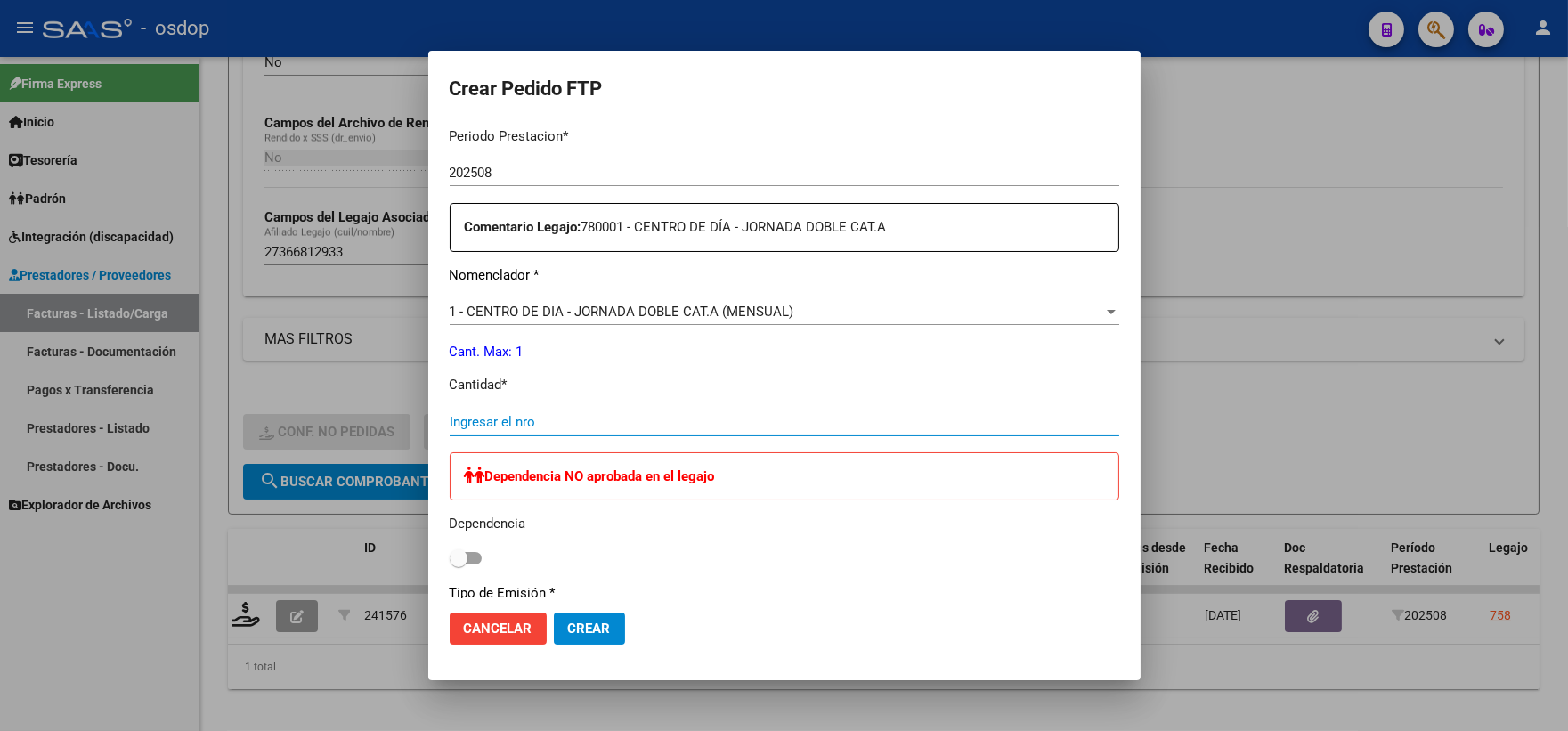
click at [576, 414] on input "Ingresar el nro" at bounding box center [785, 422] width 670 height 16
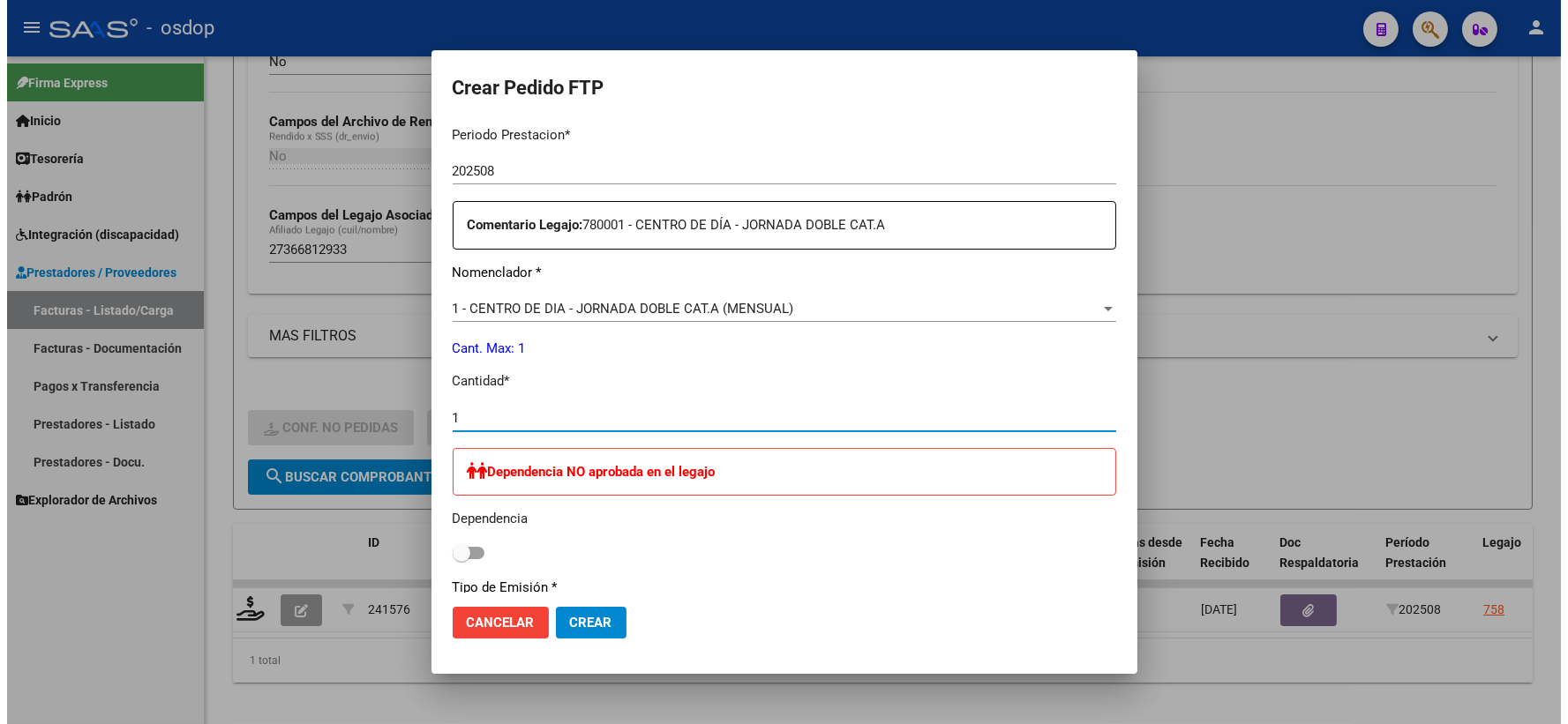
scroll to position [826, 0]
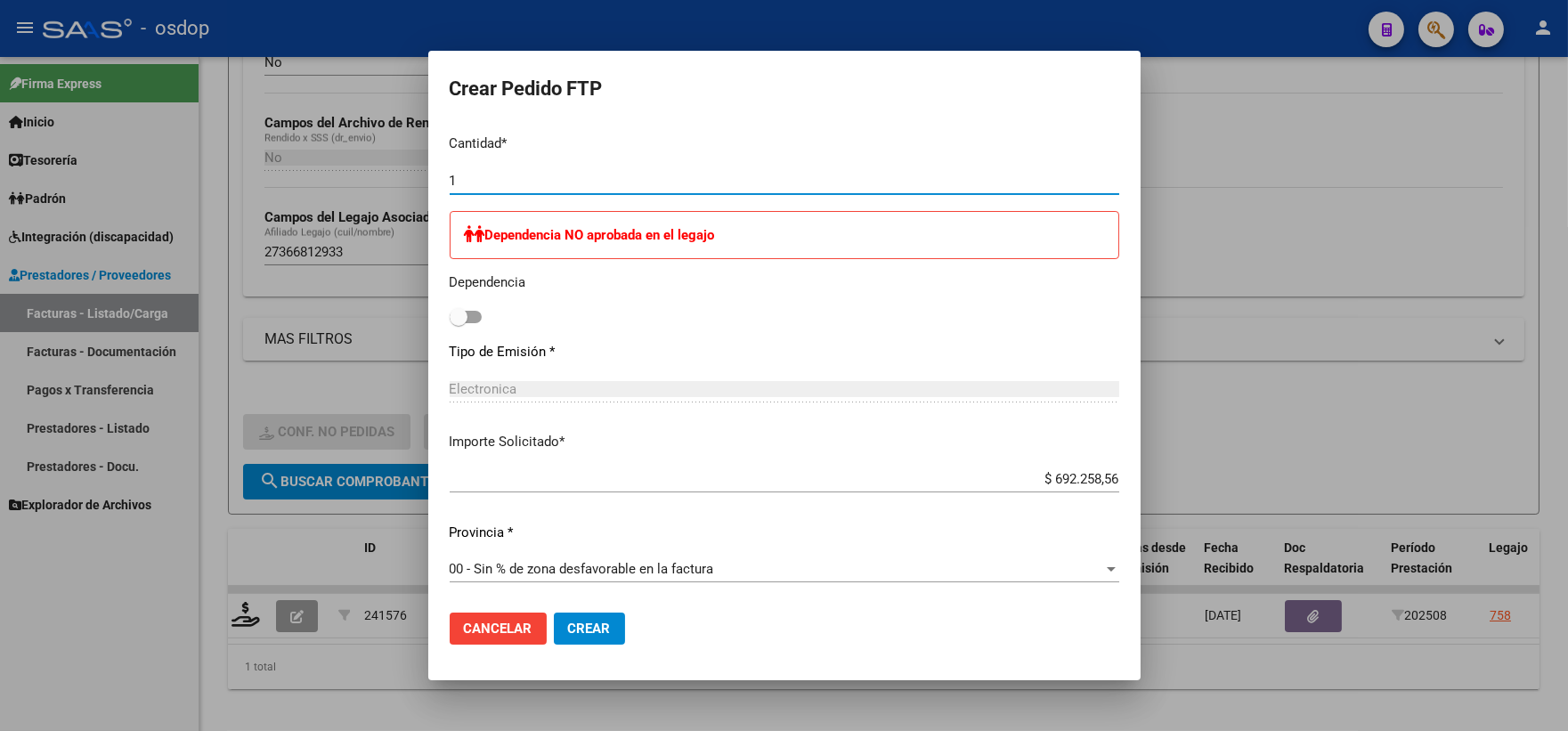
type input "1"
click at [594, 640] on button "Crear" at bounding box center [589, 629] width 72 height 32
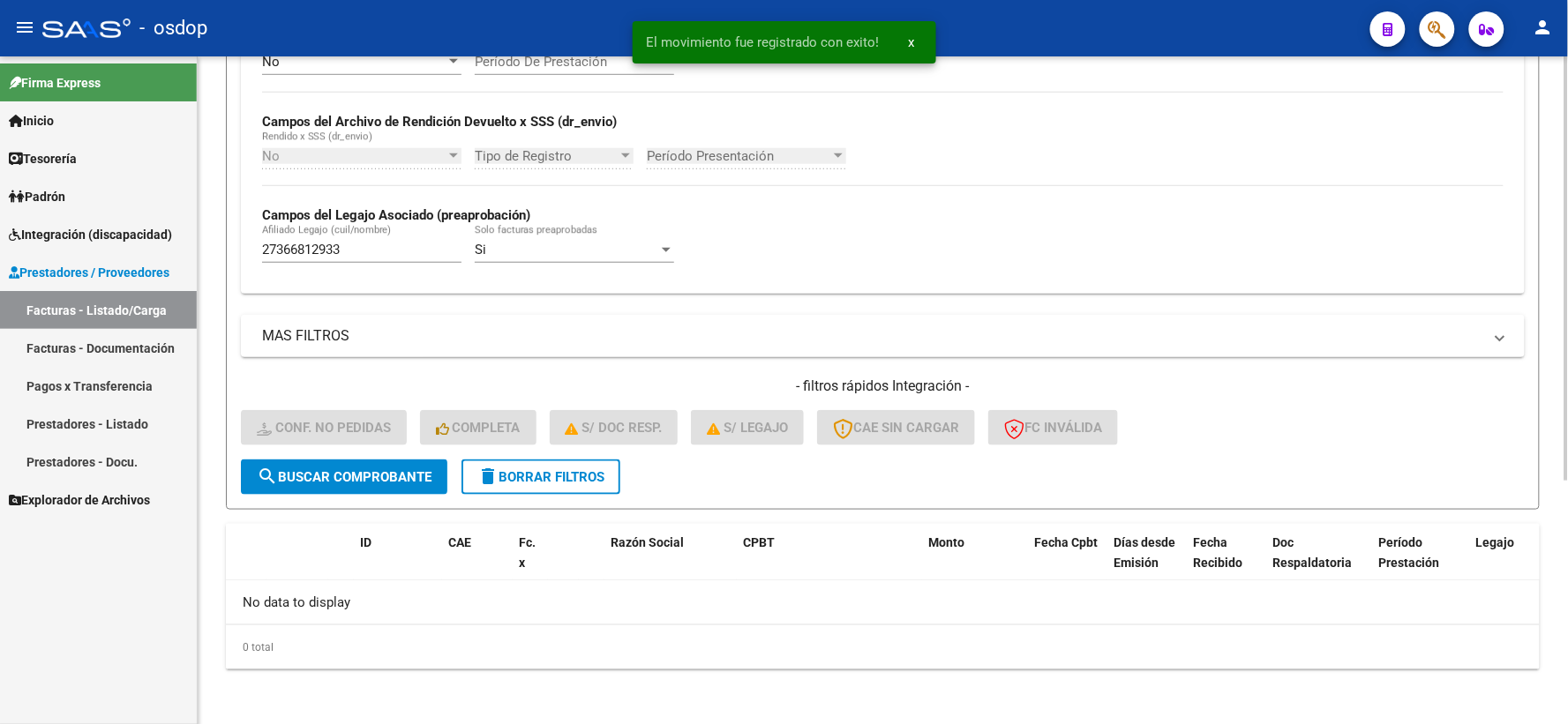
scroll to position [0, 0]
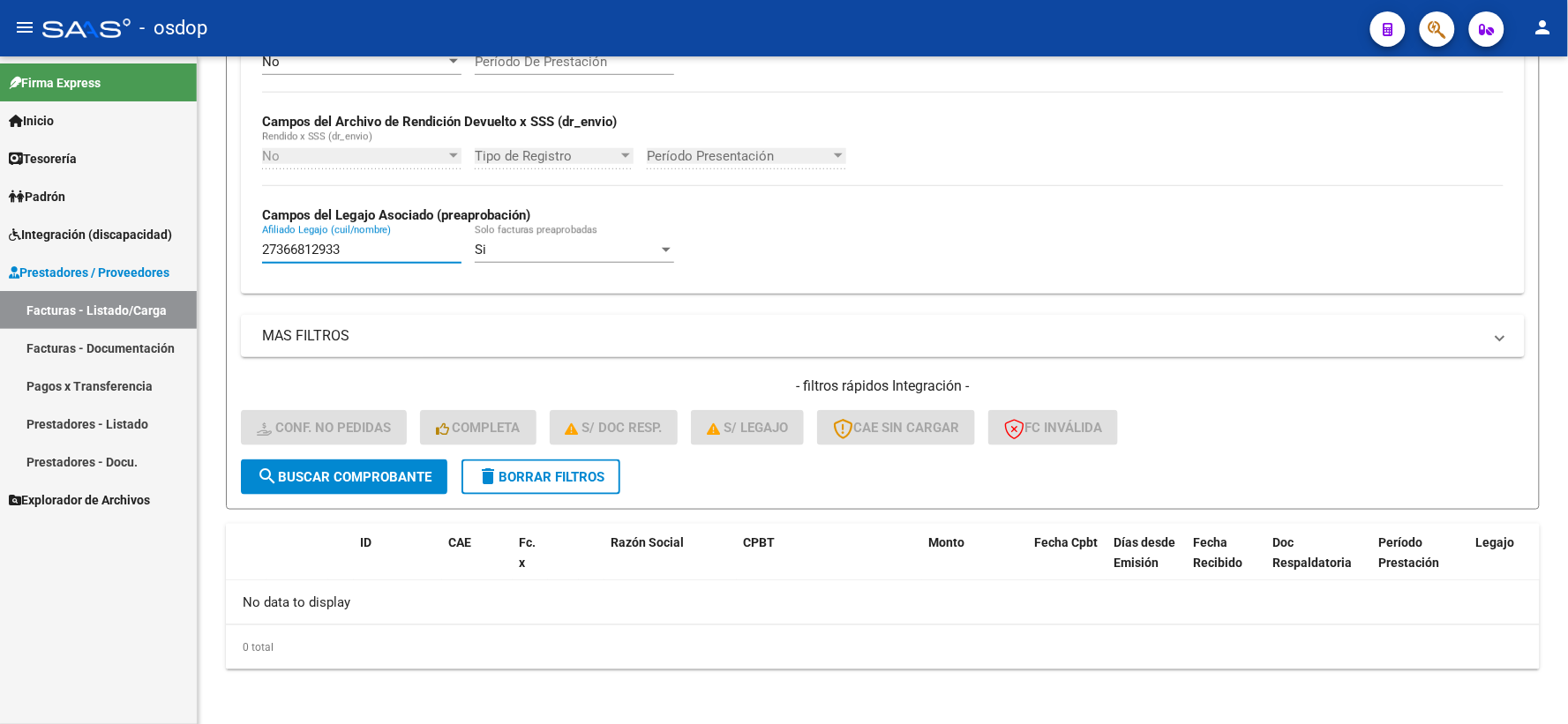
drag, startPoint x: 363, startPoint y: 250, endPoint x: 20, endPoint y: 174, distance: 351.3
click at [20, 174] on mat-sidenav-container "Firma Express Inicio Instructivos Contacto OS Tesorería Extractos Procesados (c…" at bounding box center [784, 390] width 1568 height 668
click at [224, 293] on div "Video tutorial PRESTADORES -> Listado de CPBTs Emitidos por Prestadores / Prove…" at bounding box center [883, 199] width 1370 height 1052
click at [501, 474] on span "delete Borrar Filtros" at bounding box center [540, 477] width 128 height 16
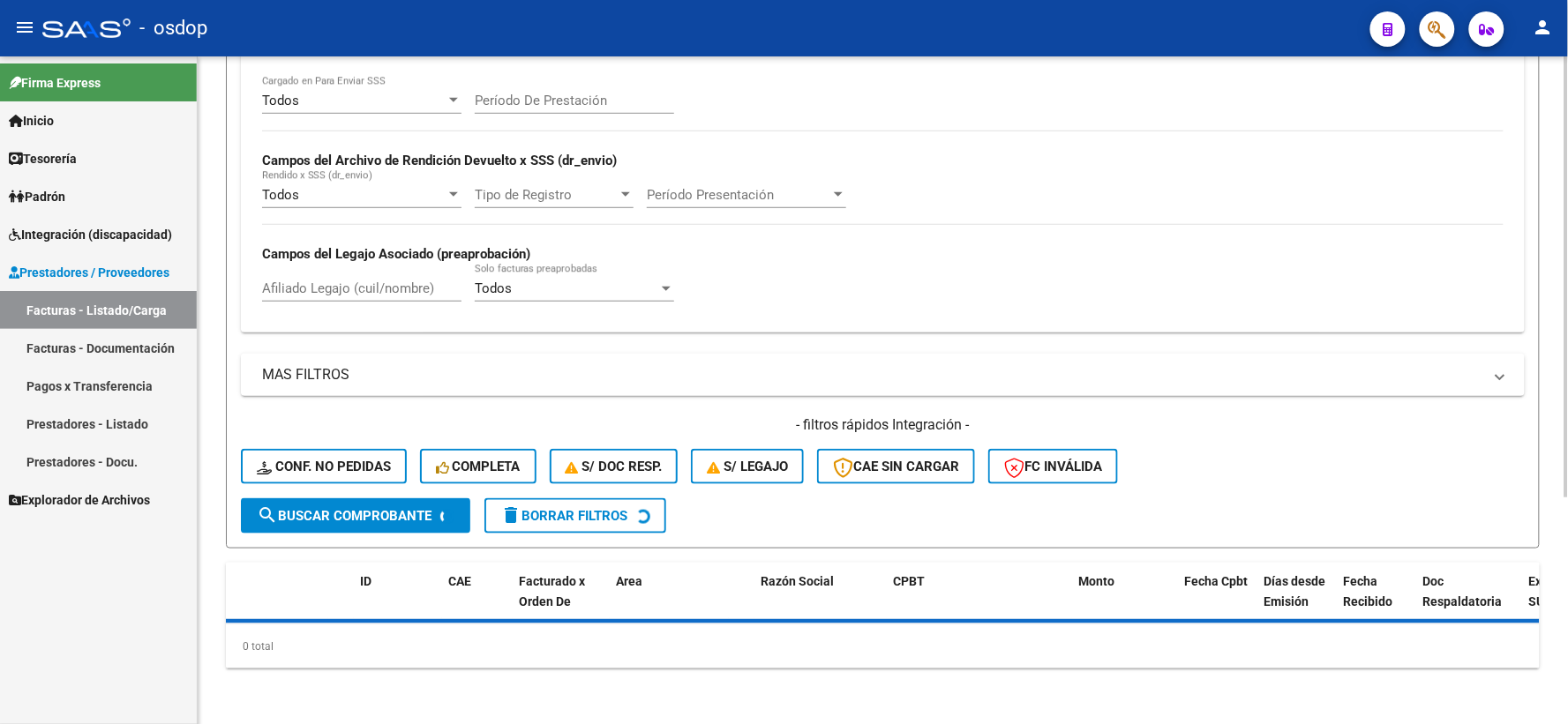
click at [380, 293] on div "Todos Cargado en Para Enviar SSS Período De Prestación Campos del Archivo de Re…" at bounding box center [882, 204] width 1284 height 257
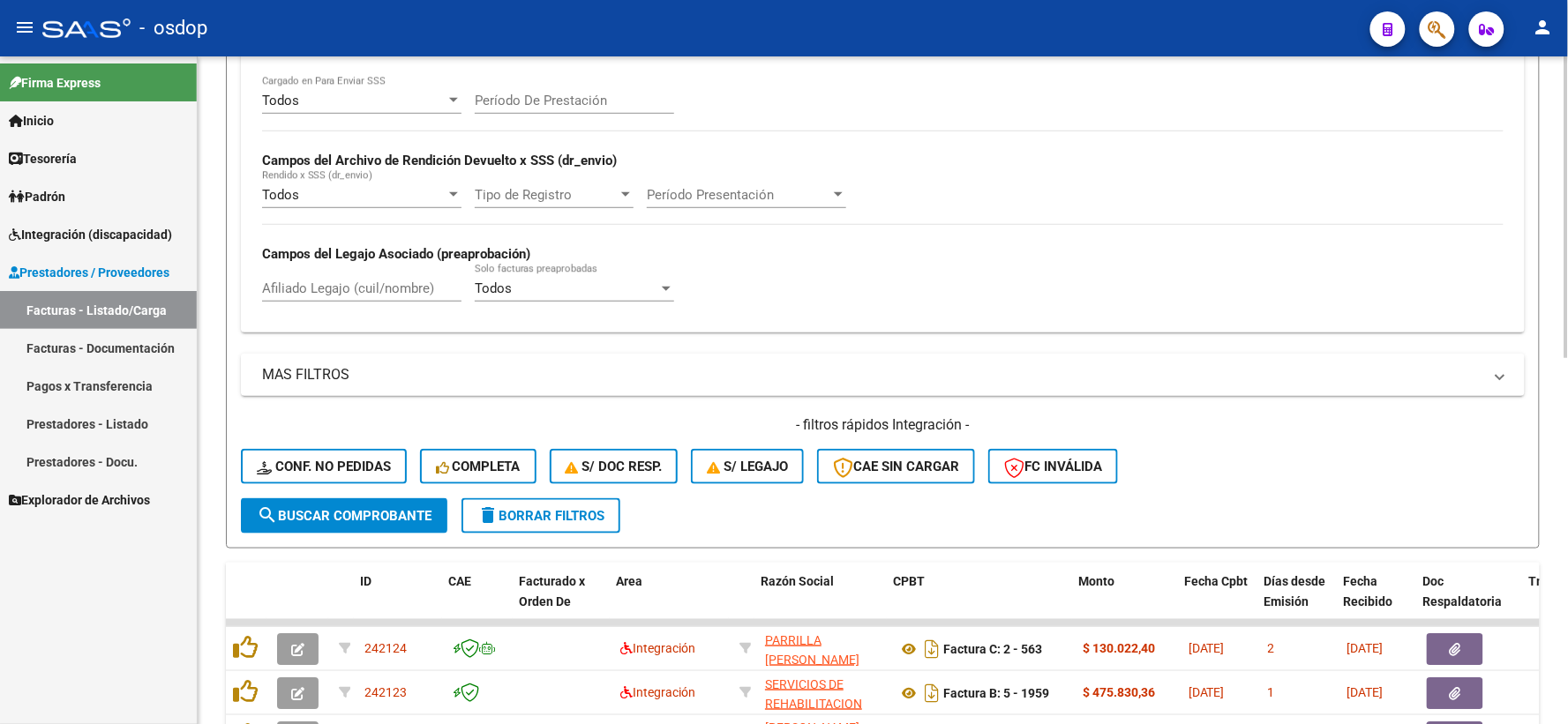
scroll to position [382, 0]
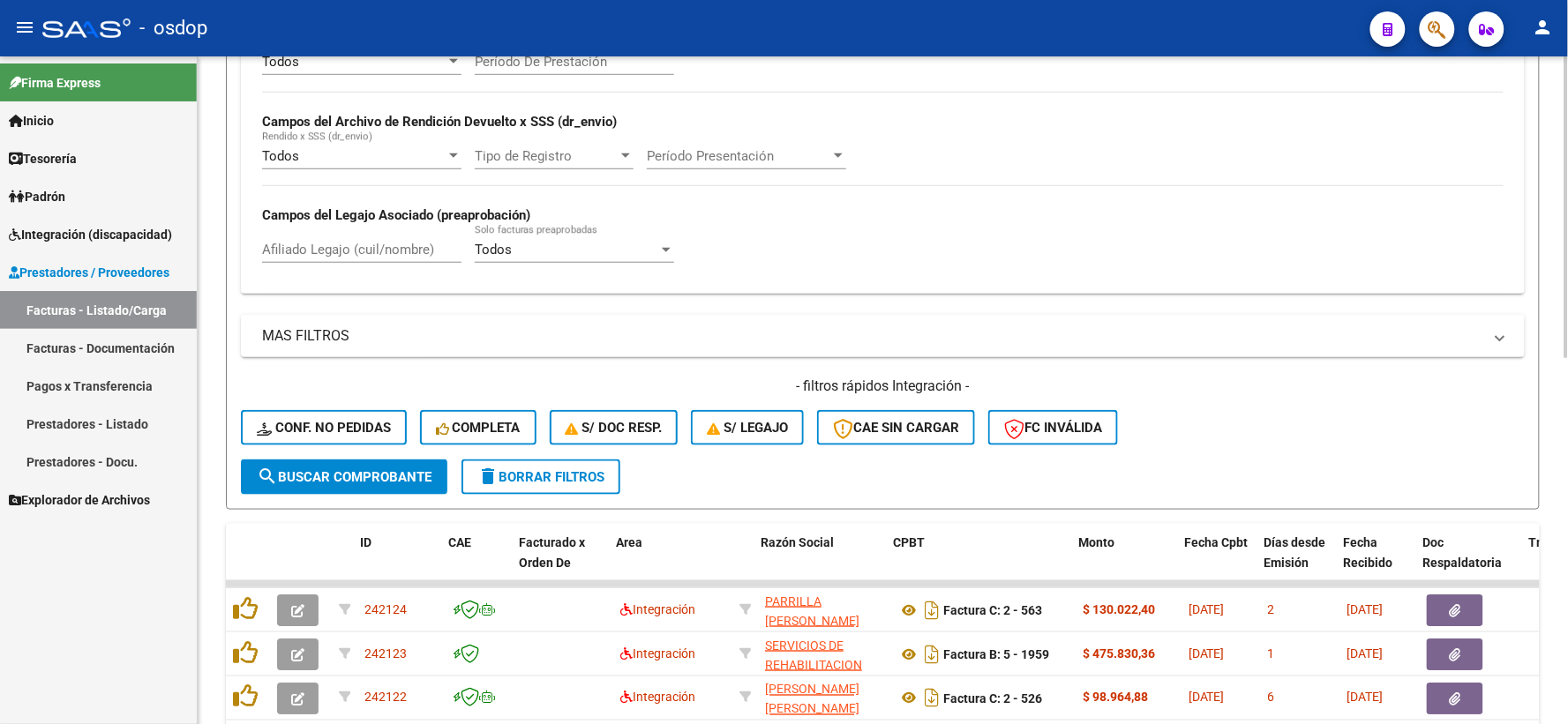
click at [360, 253] on input "Afiliado Legajo (cuil/nombre)" at bounding box center [361, 249] width 200 height 16
paste input "27552157007"
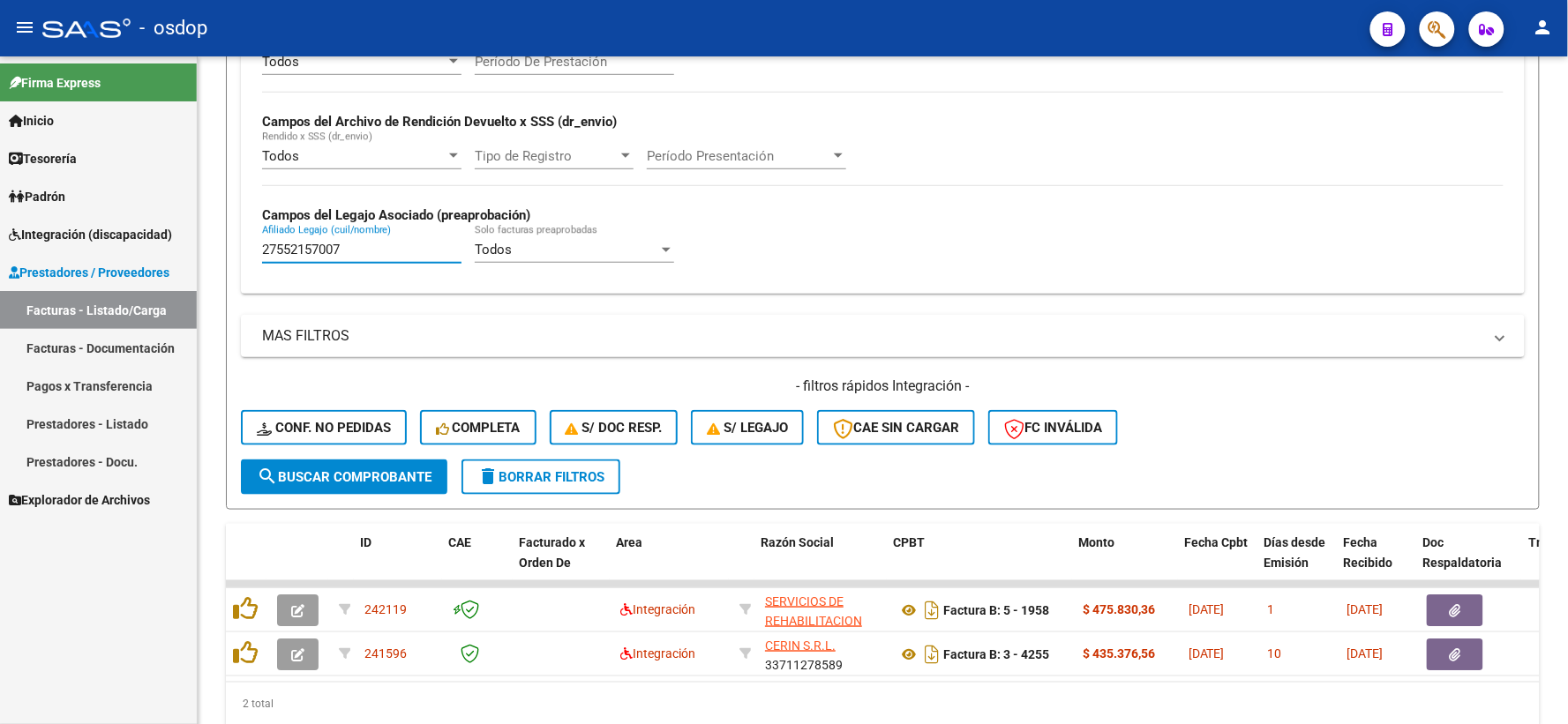
type input "27552157007"
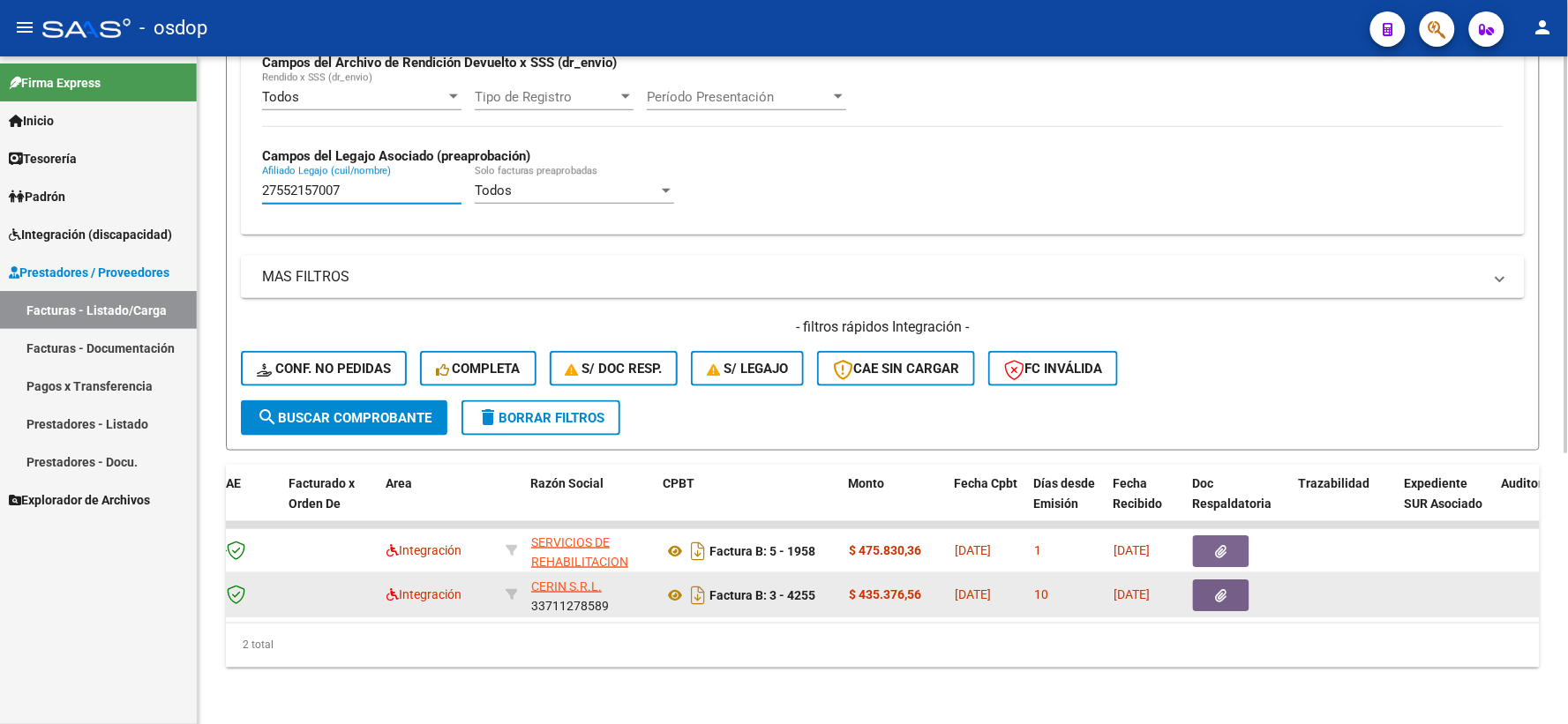
scroll to position [0, 234]
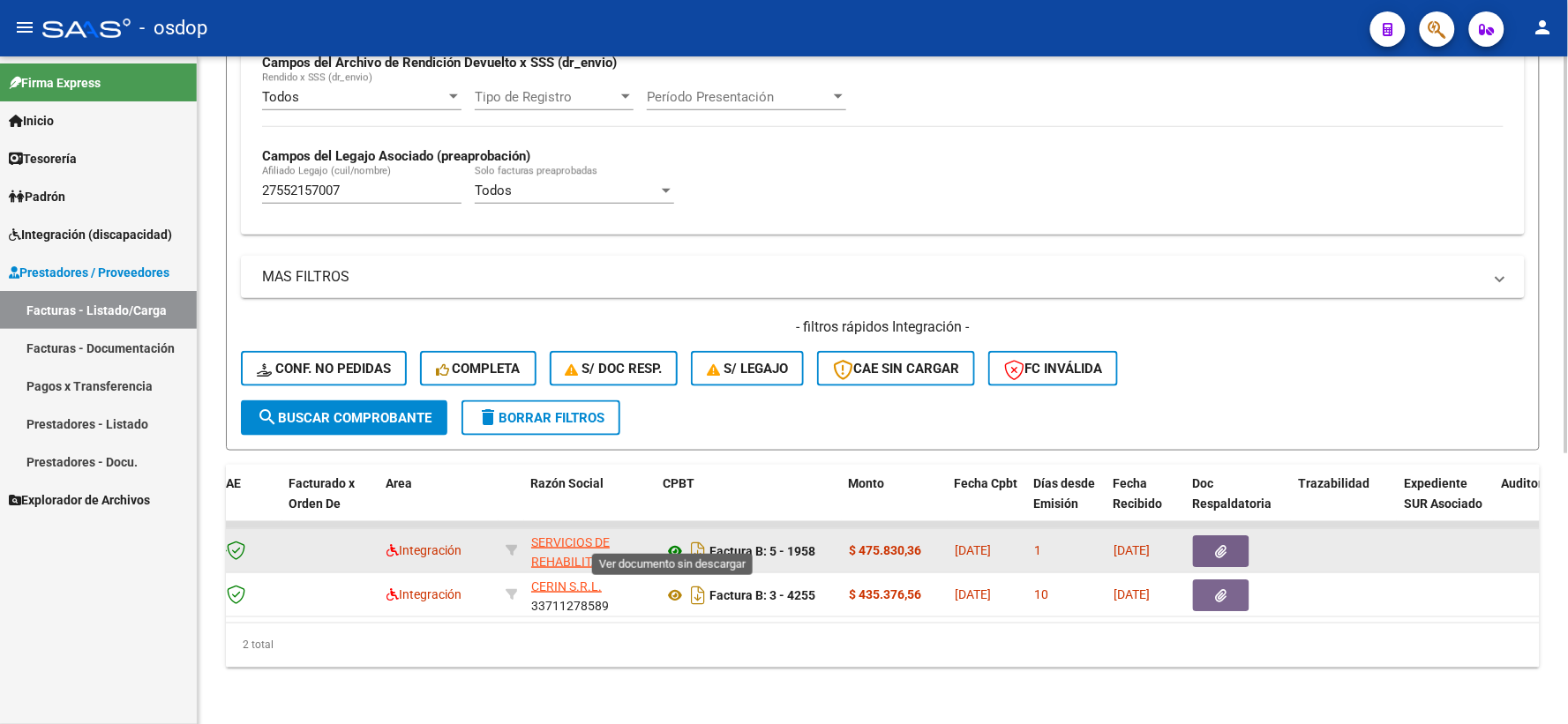
click at [676, 541] on icon at bounding box center [675, 552] width 23 height 21
click at [1211, 535] on button "button" at bounding box center [1221, 551] width 56 height 32
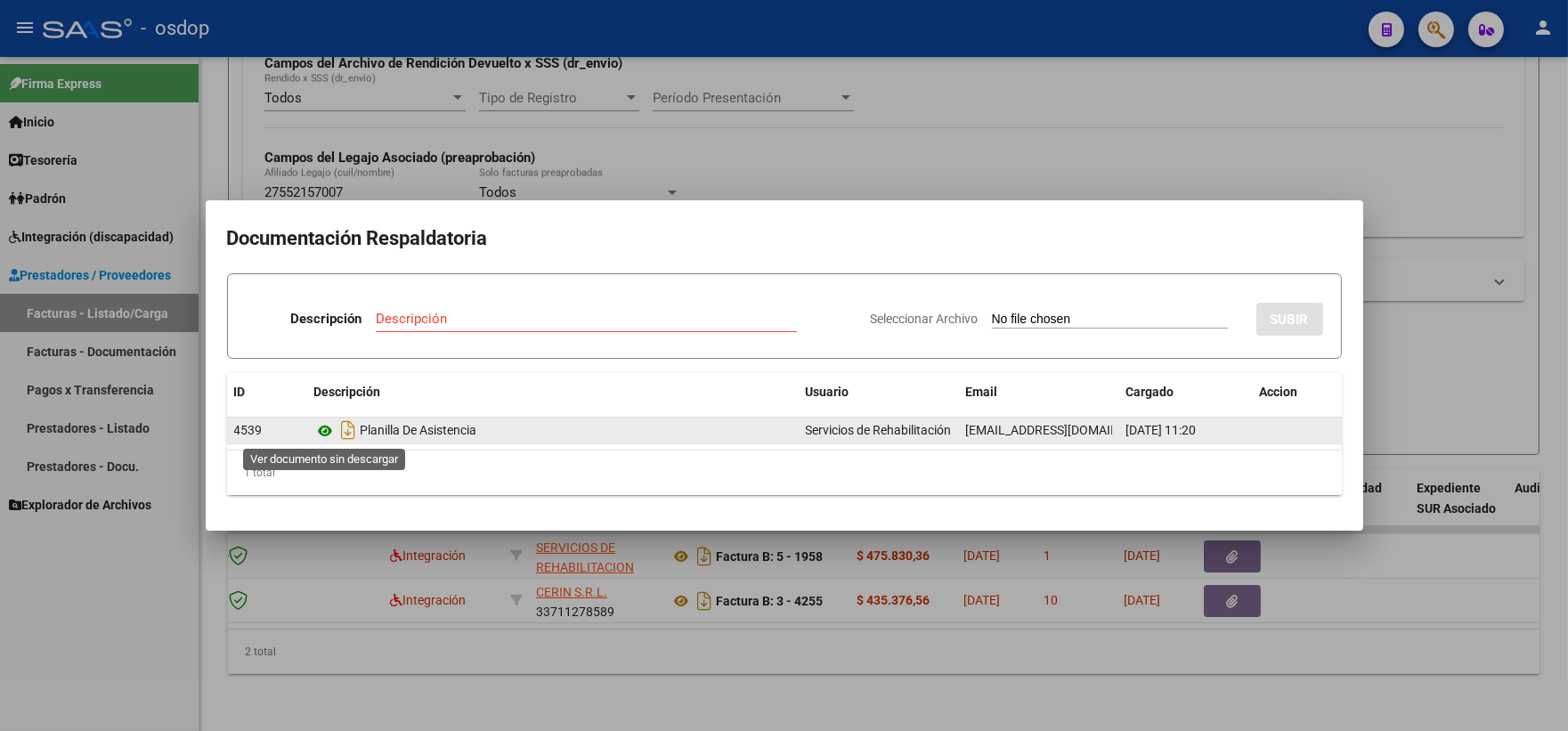
click at [324, 430] on icon at bounding box center [326, 431] width 24 height 22
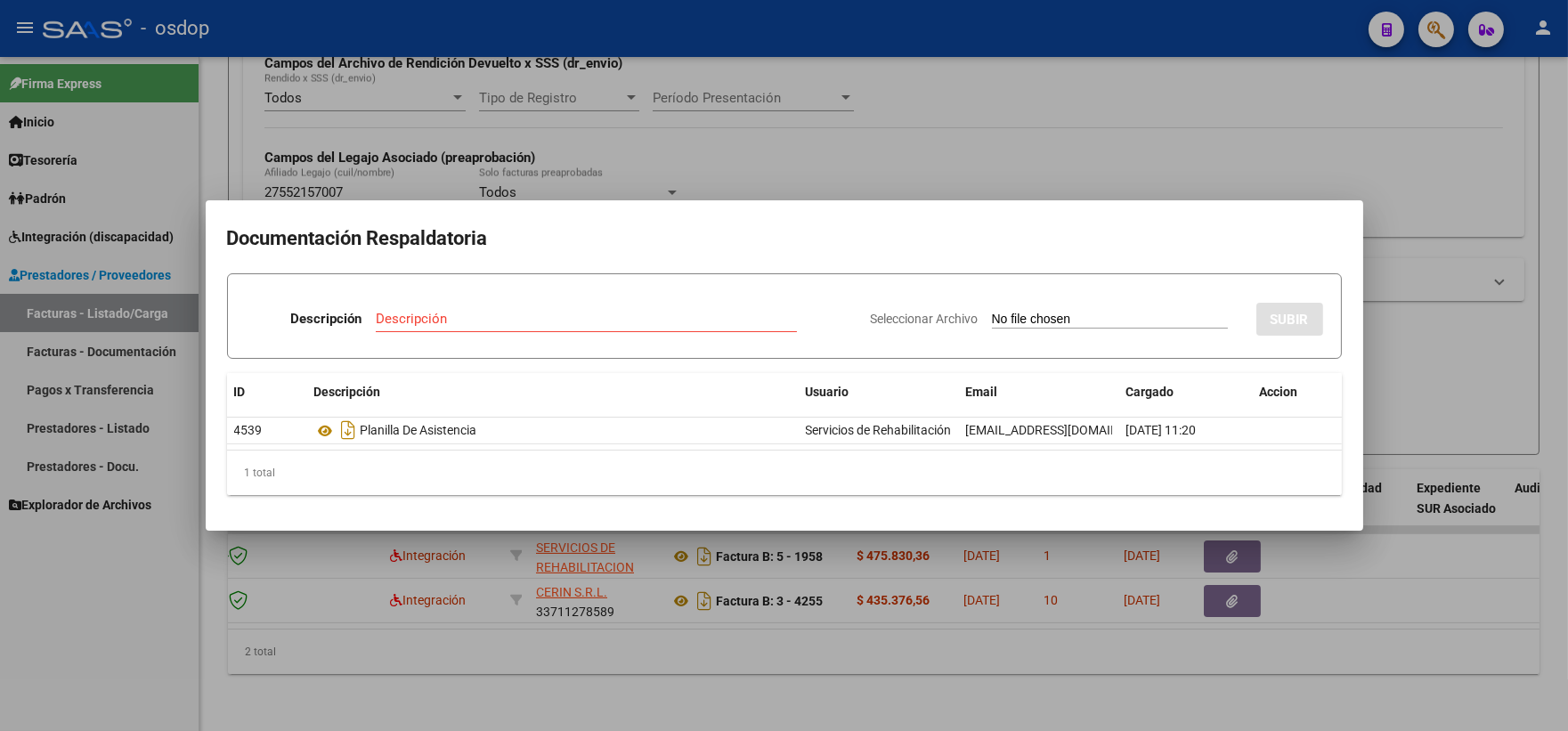
click at [405, 170] on div at bounding box center [784, 366] width 1568 height 731
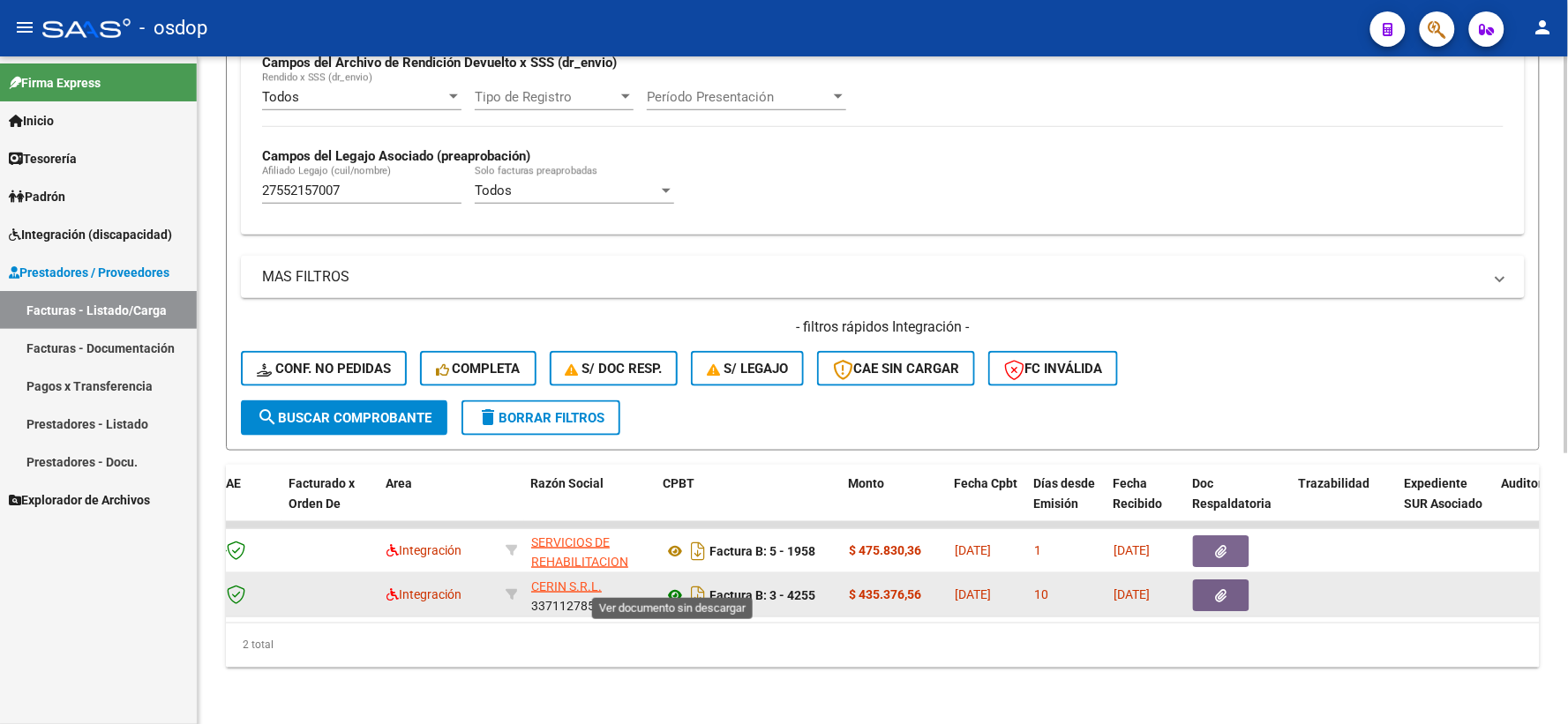
click at [675, 587] on icon at bounding box center [675, 596] width 23 height 21
click at [1241, 583] on button "button" at bounding box center [1221, 596] width 56 height 32
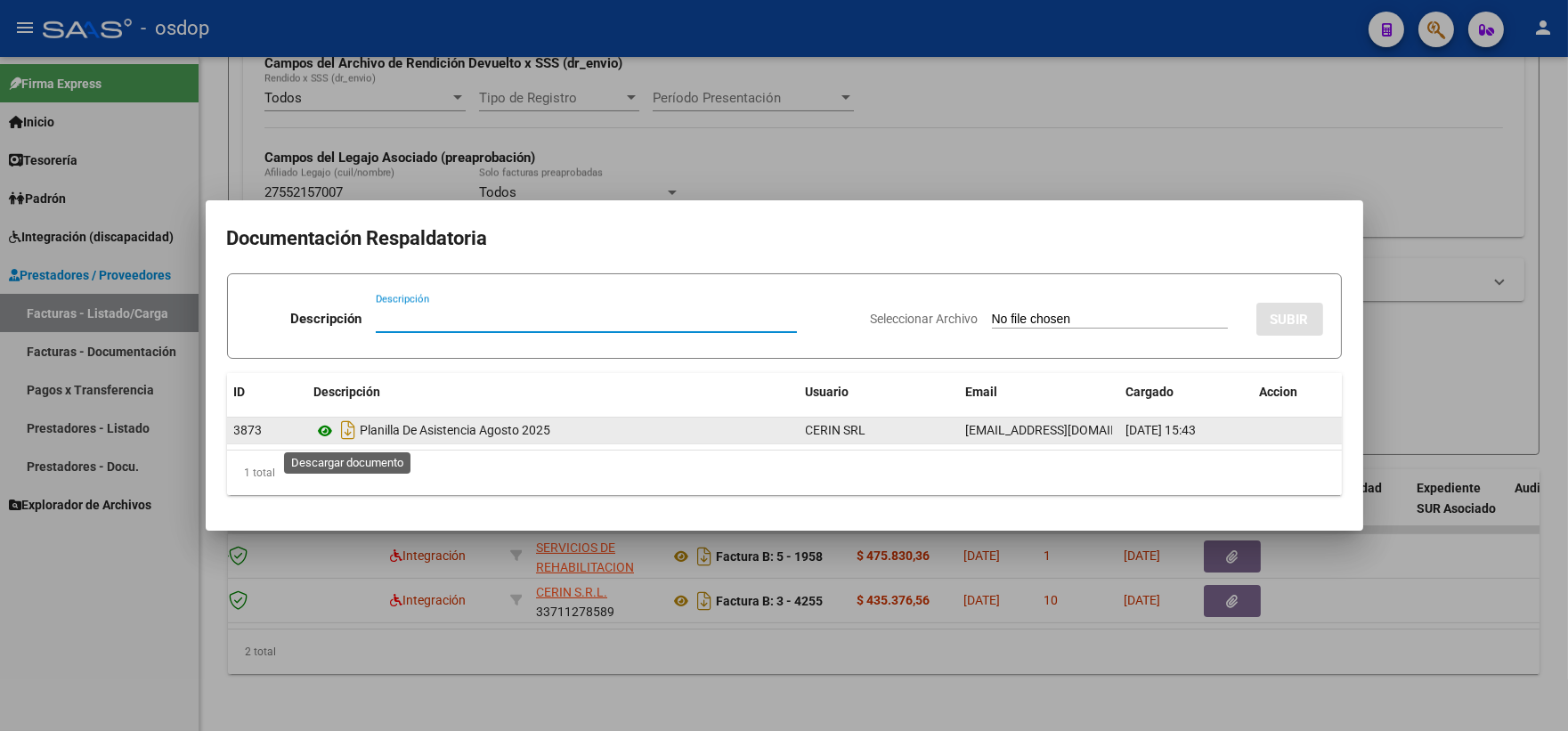
click at [335, 425] on icon at bounding box center [326, 431] width 24 height 22
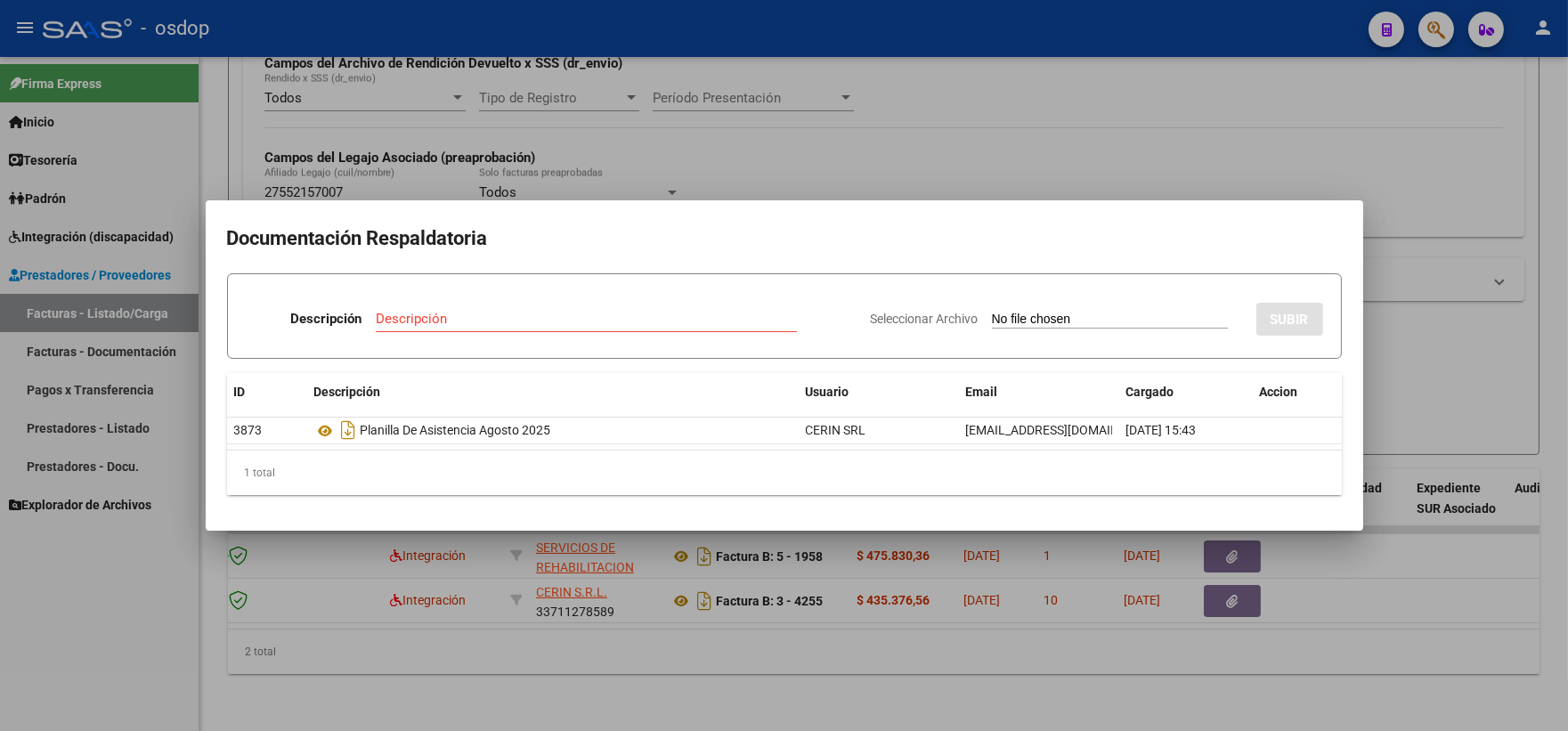
click at [358, 147] on div at bounding box center [784, 366] width 1568 height 731
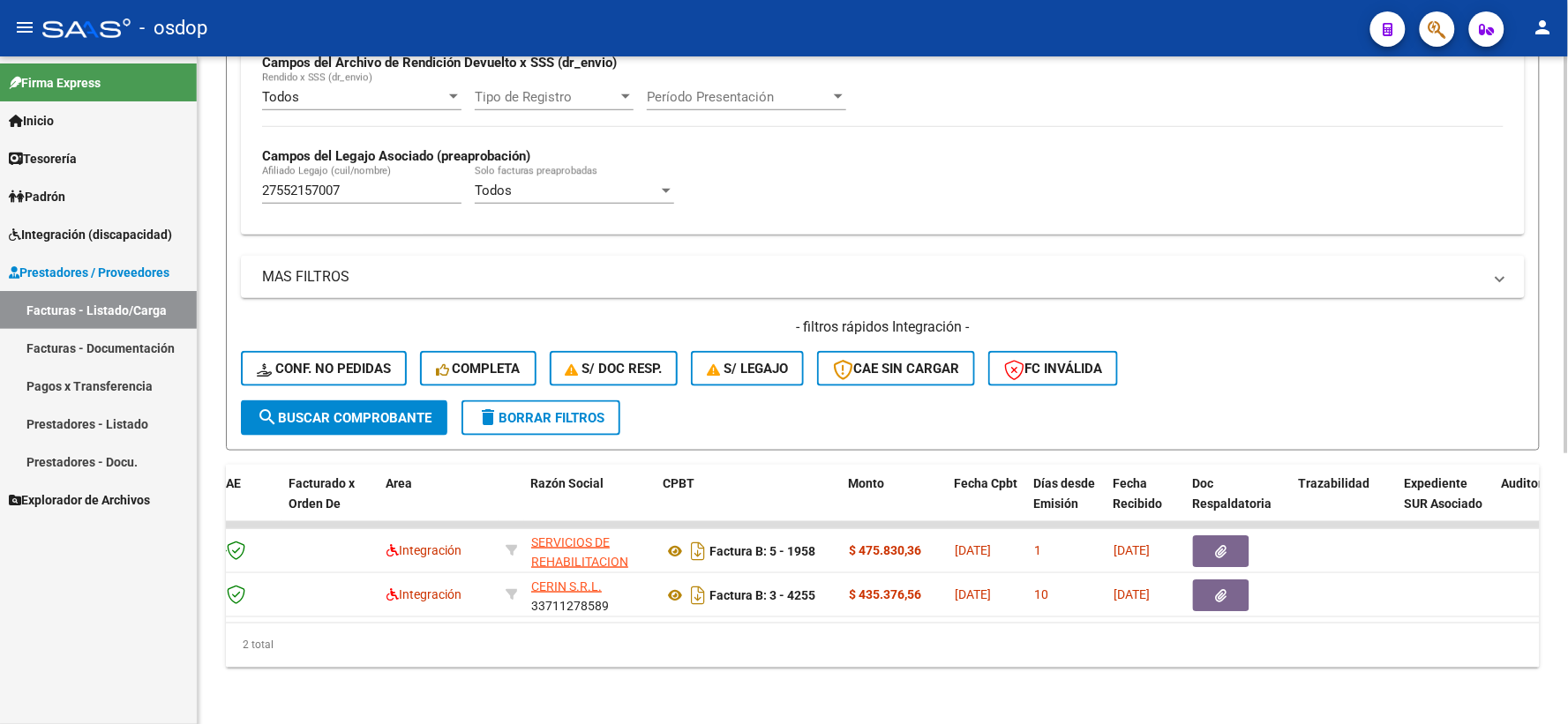
drag, startPoint x: 503, startPoint y: 623, endPoint x: 473, endPoint y: 621, distance: 30.1
click at [473, 621] on div "ID CAE Facturado x Orden De Area Razón Social CPBT Monto Fecha Cpbt Días desde …" at bounding box center [883, 566] width 1314 height 202
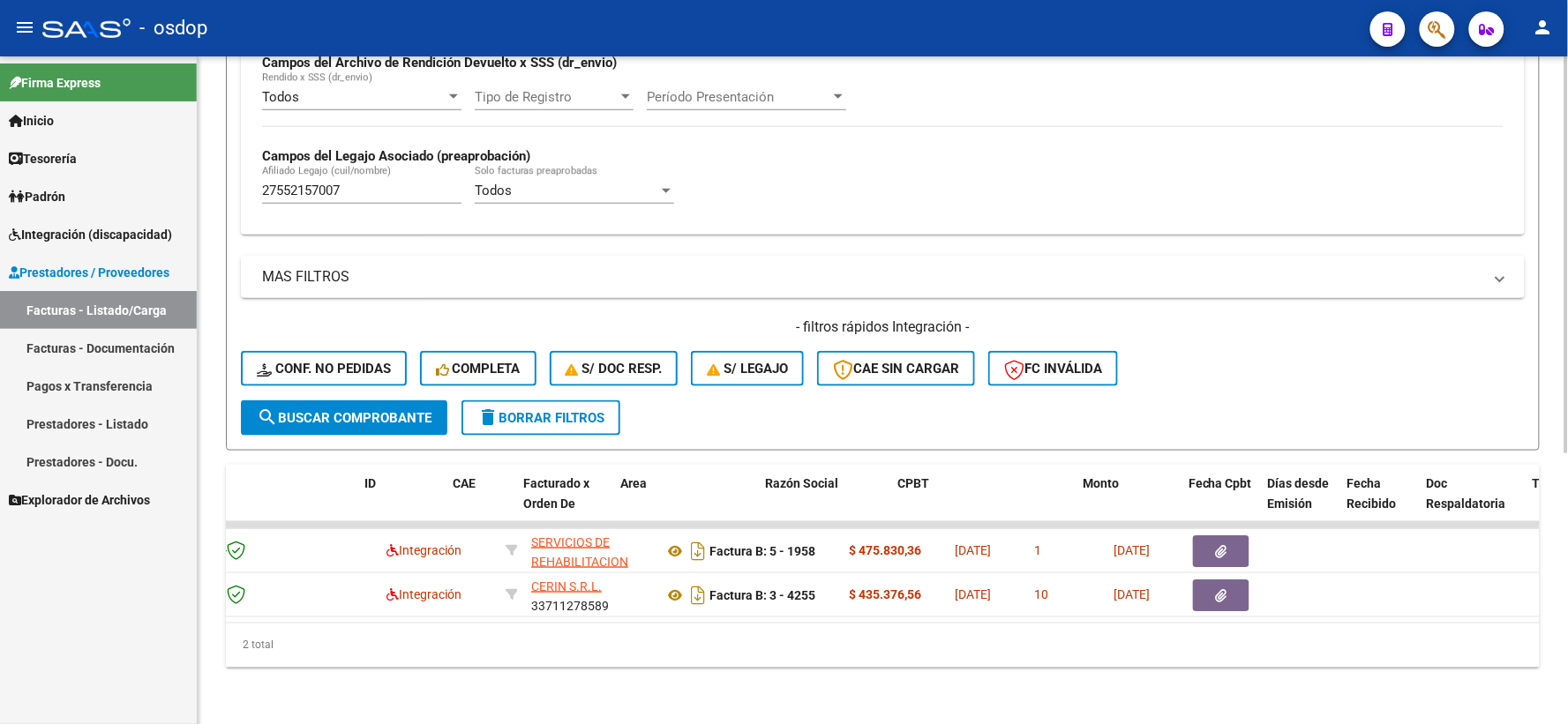
scroll to position [0, 0]
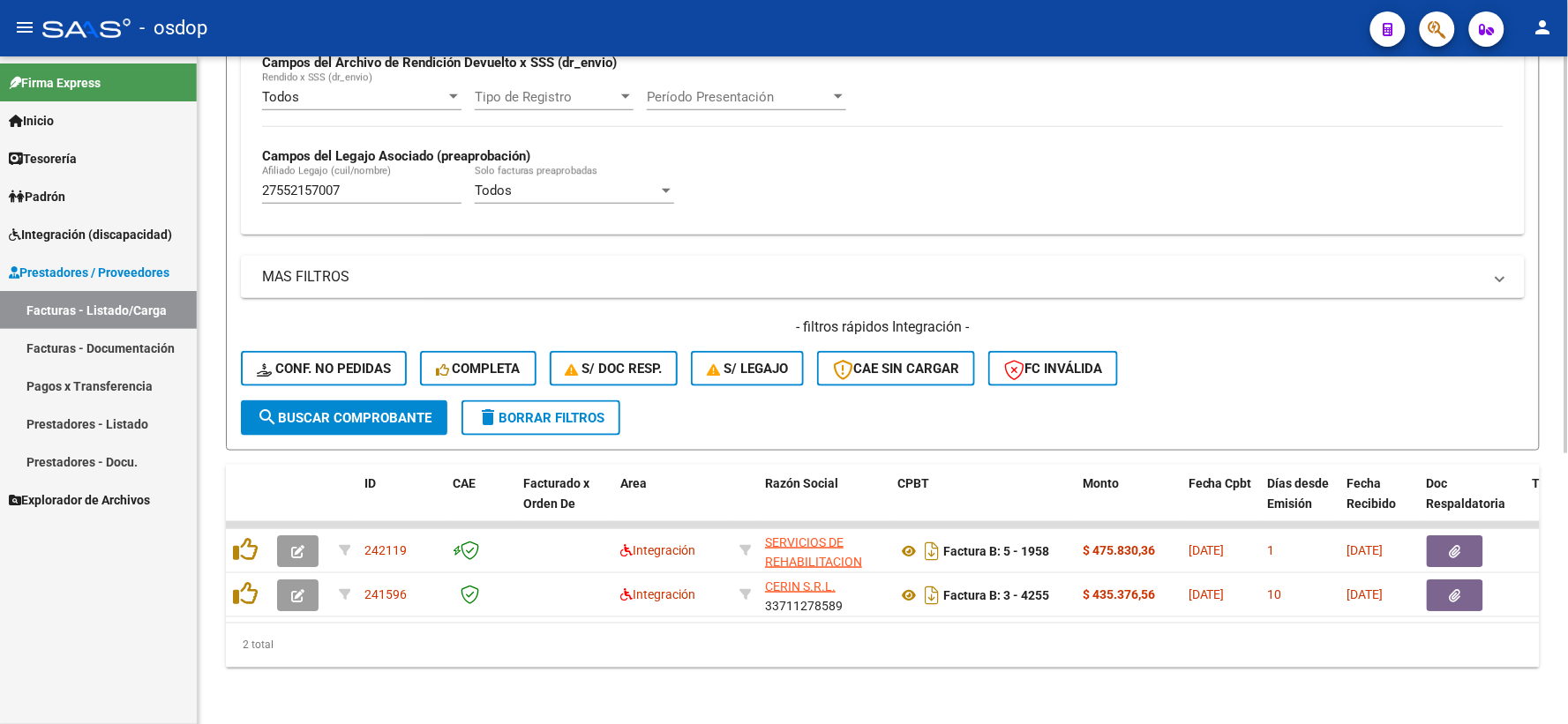
drag, startPoint x: 421, startPoint y: 639, endPoint x: 310, endPoint y: 615, distance: 113.6
click at [419, 639] on div "2 total" at bounding box center [883, 645] width 1314 height 44
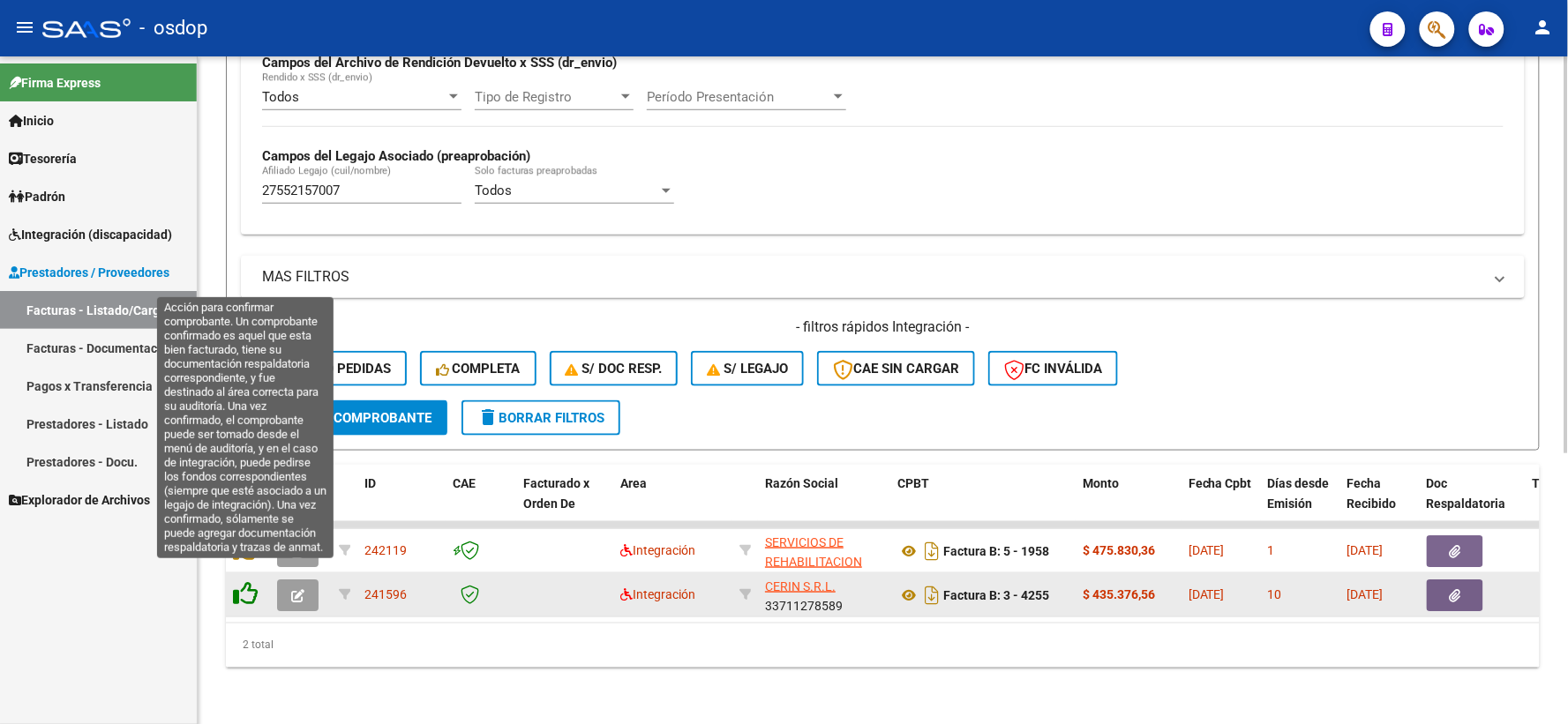
click at [248, 583] on icon at bounding box center [244, 593] width 24 height 24
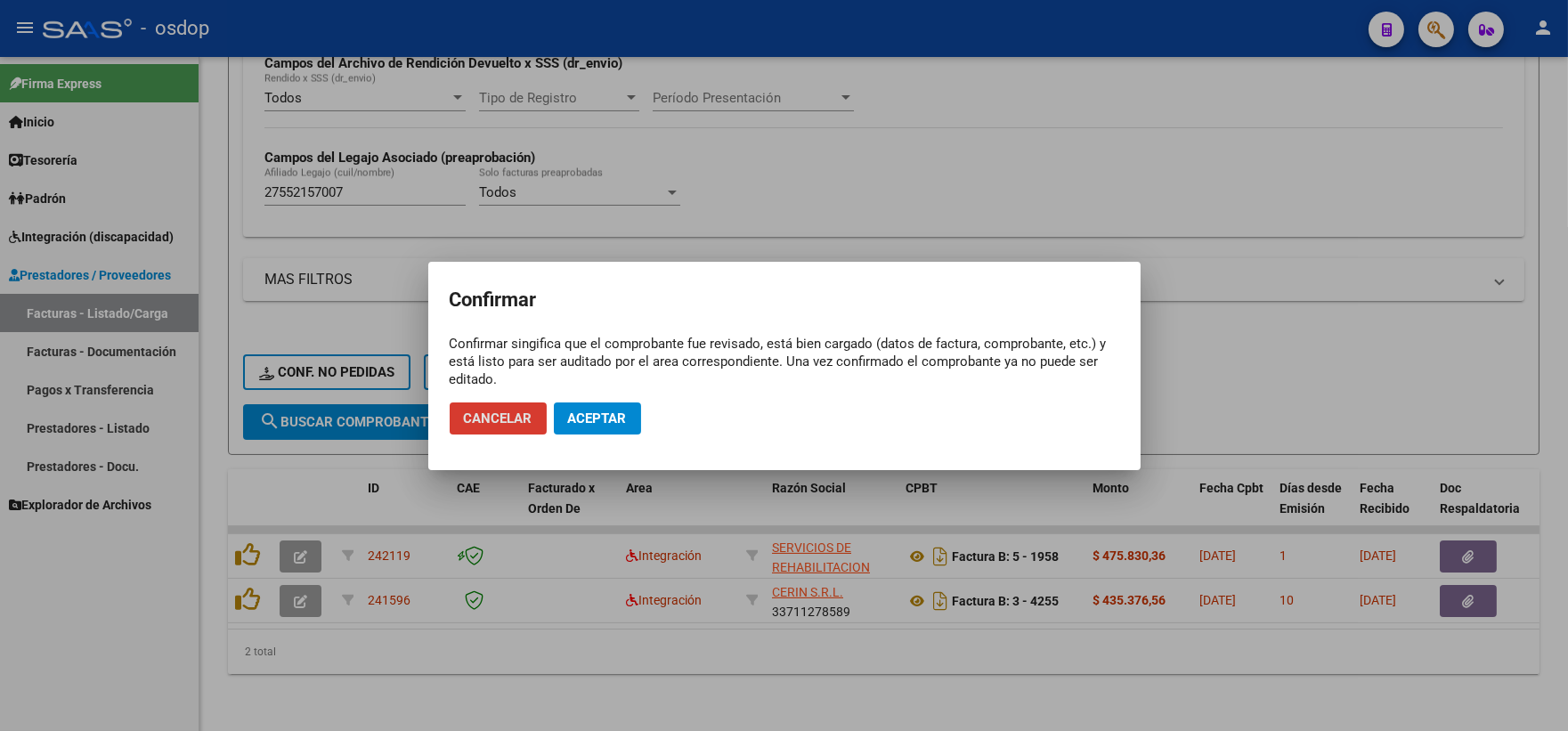
click at [625, 433] on mat-dialog-actions "Cancelar Aceptar" at bounding box center [785, 419] width 670 height 61
click at [611, 420] on span "Aceptar" at bounding box center [597, 419] width 59 height 16
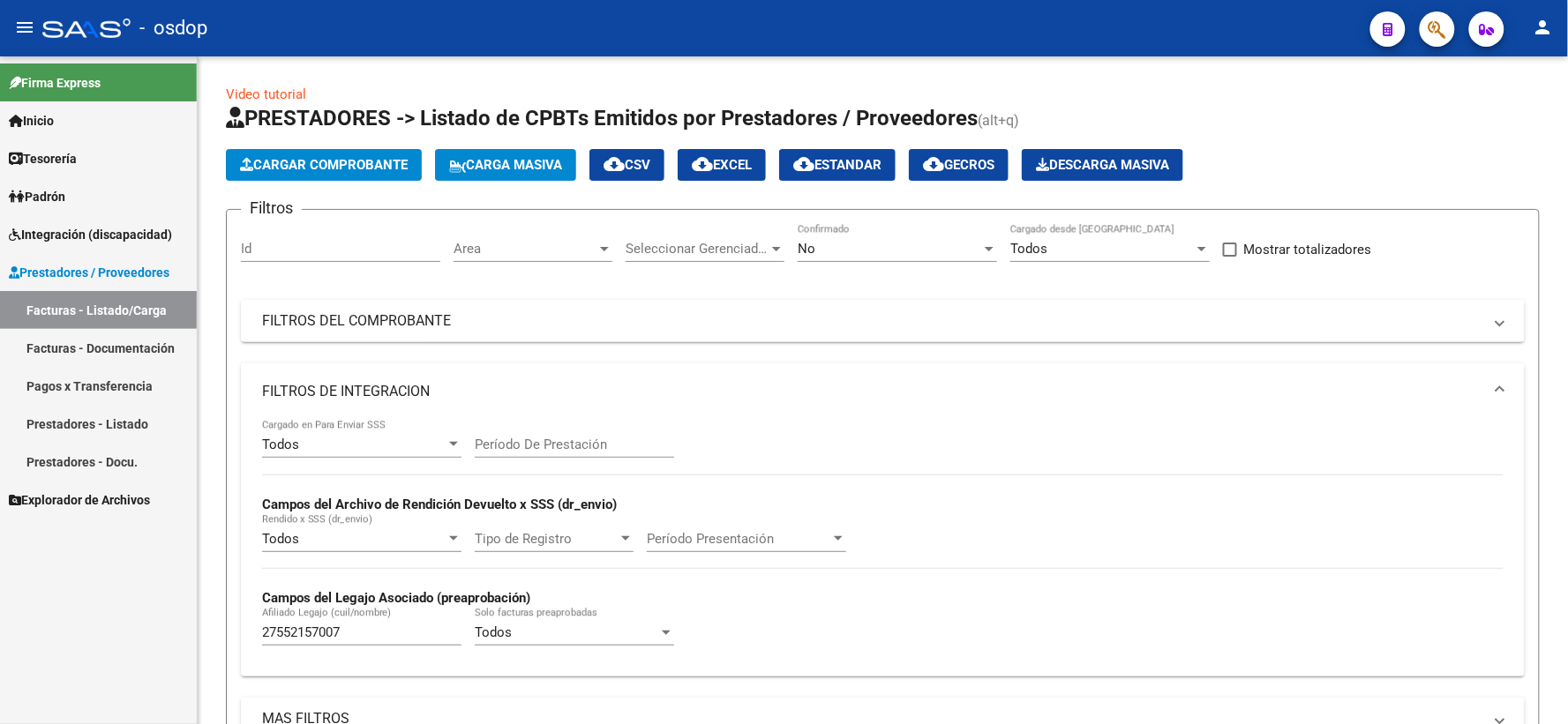
scroll to position [411, 0]
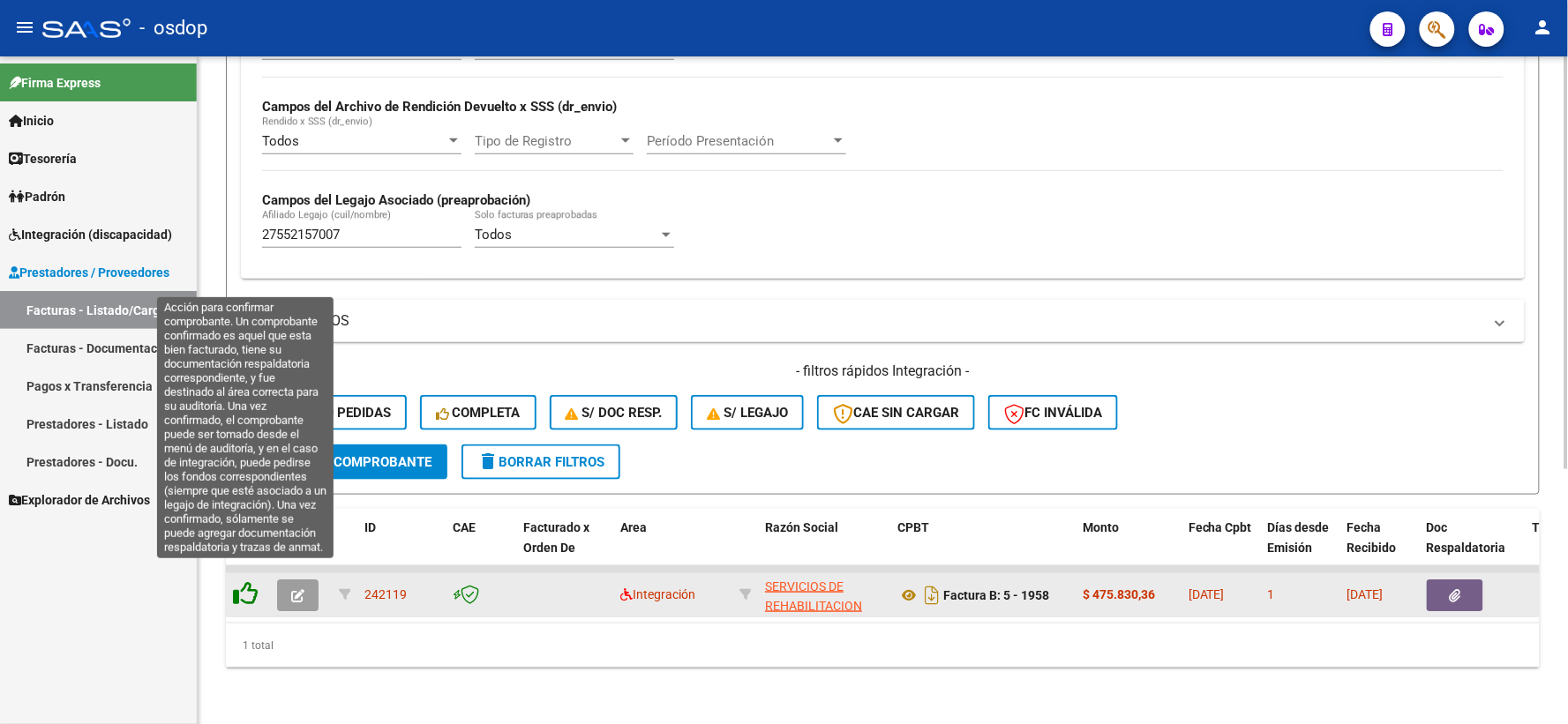
click at [242, 581] on icon at bounding box center [244, 593] width 24 height 24
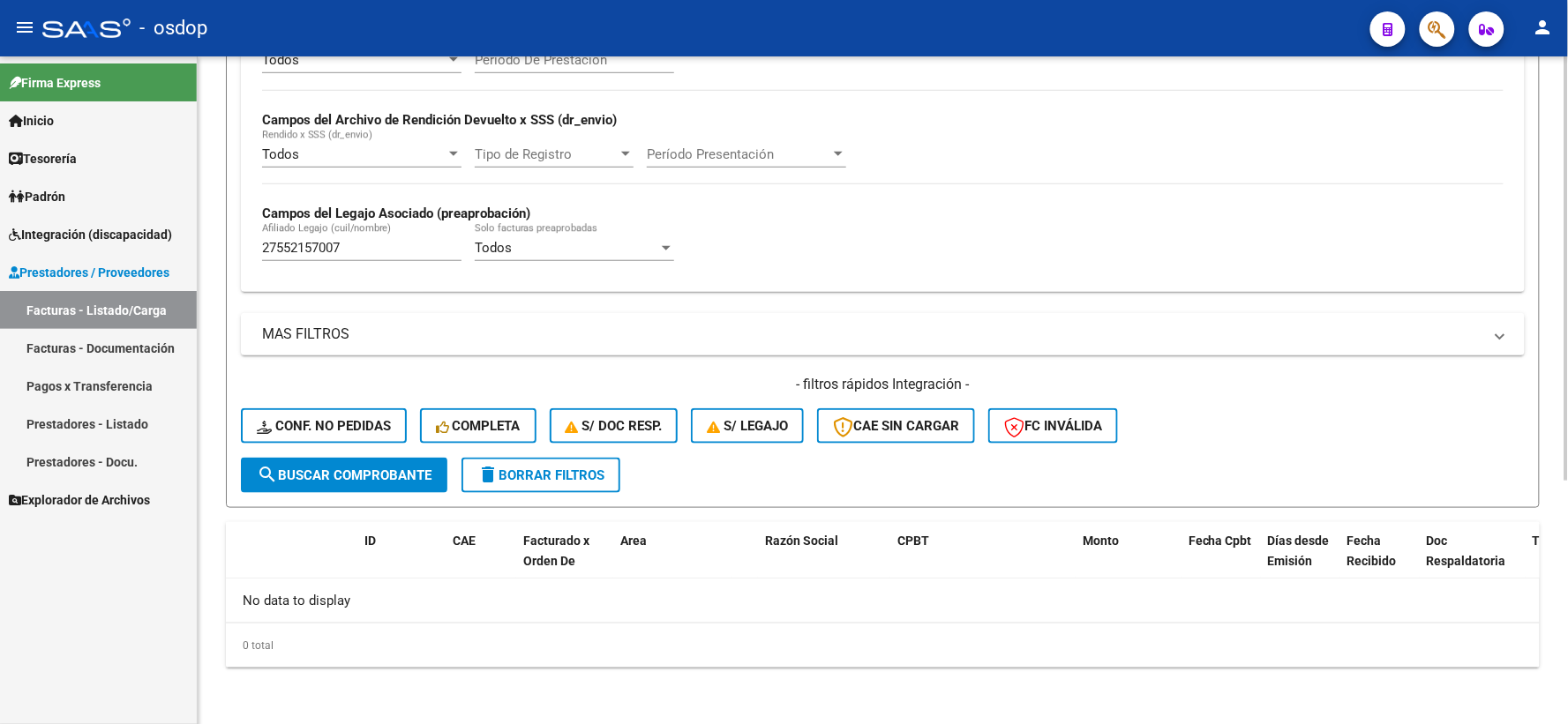
scroll to position [382, 0]
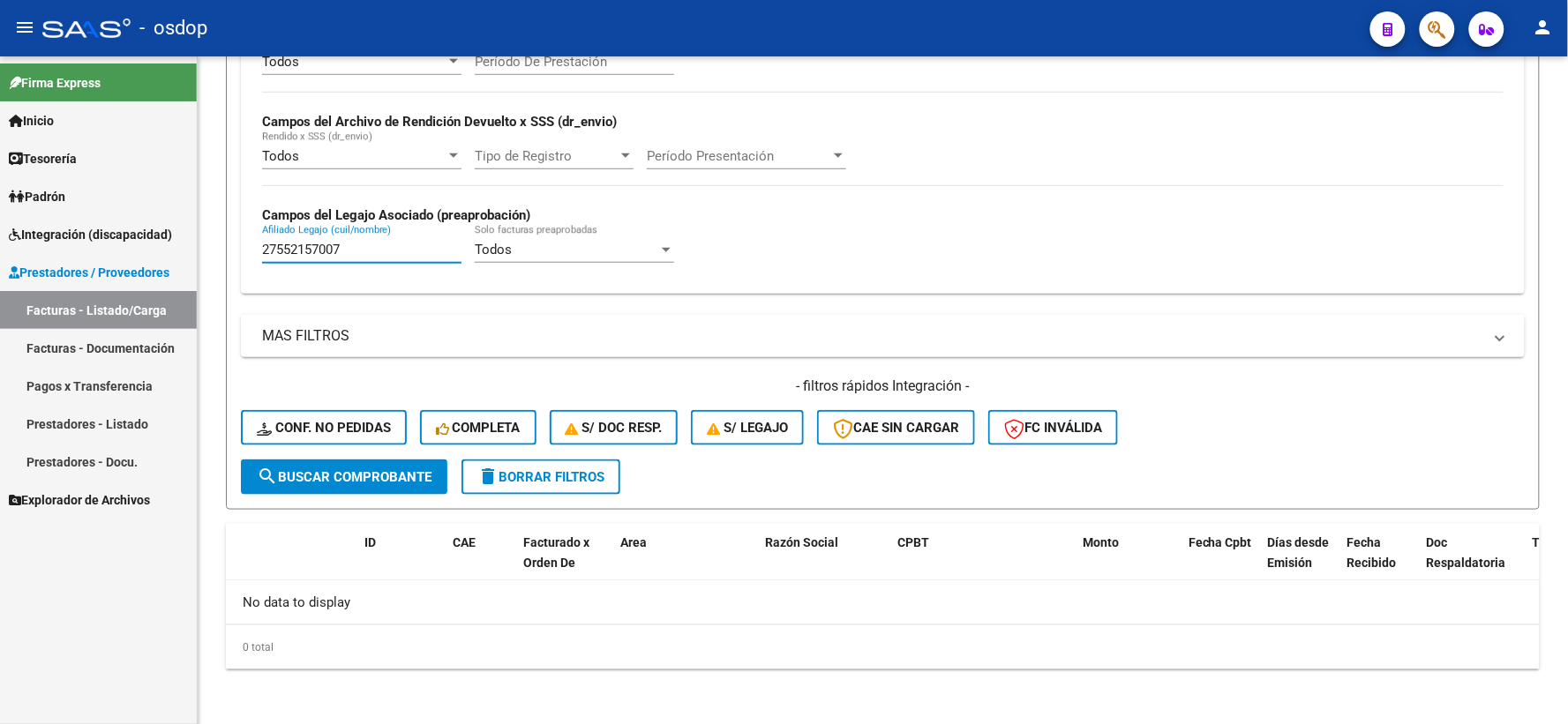
drag, startPoint x: 348, startPoint y: 257, endPoint x: 150, endPoint y: 233, distance: 199.4
click at [150, 233] on mat-sidenav-container "Firma Express Inicio Instructivos Contacto OS Tesorería Extractos Procesados (c…" at bounding box center [784, 390] width 1568 height 668
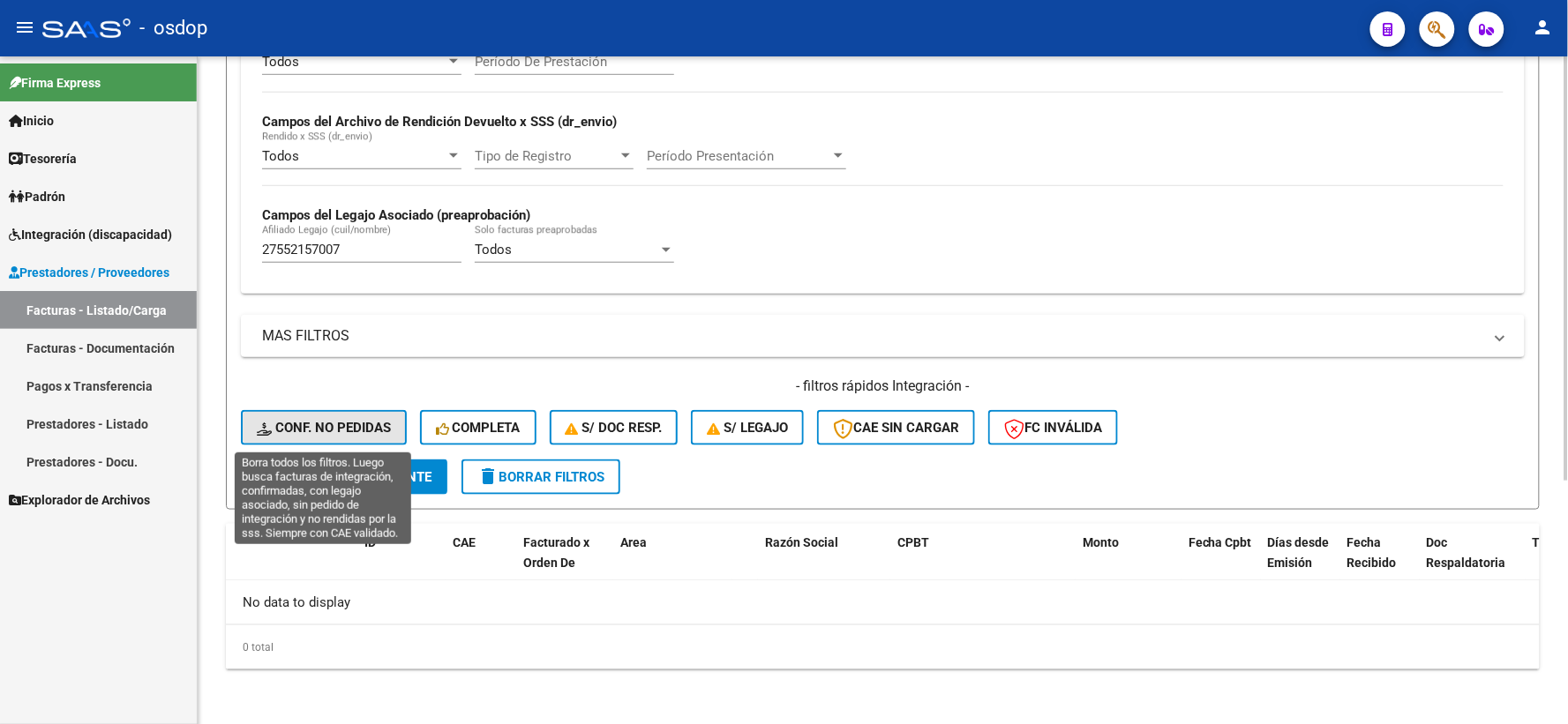
click at [333, 428] on span "Conf. no pedidas" at bounding box center [324, 427] width 134 height 16
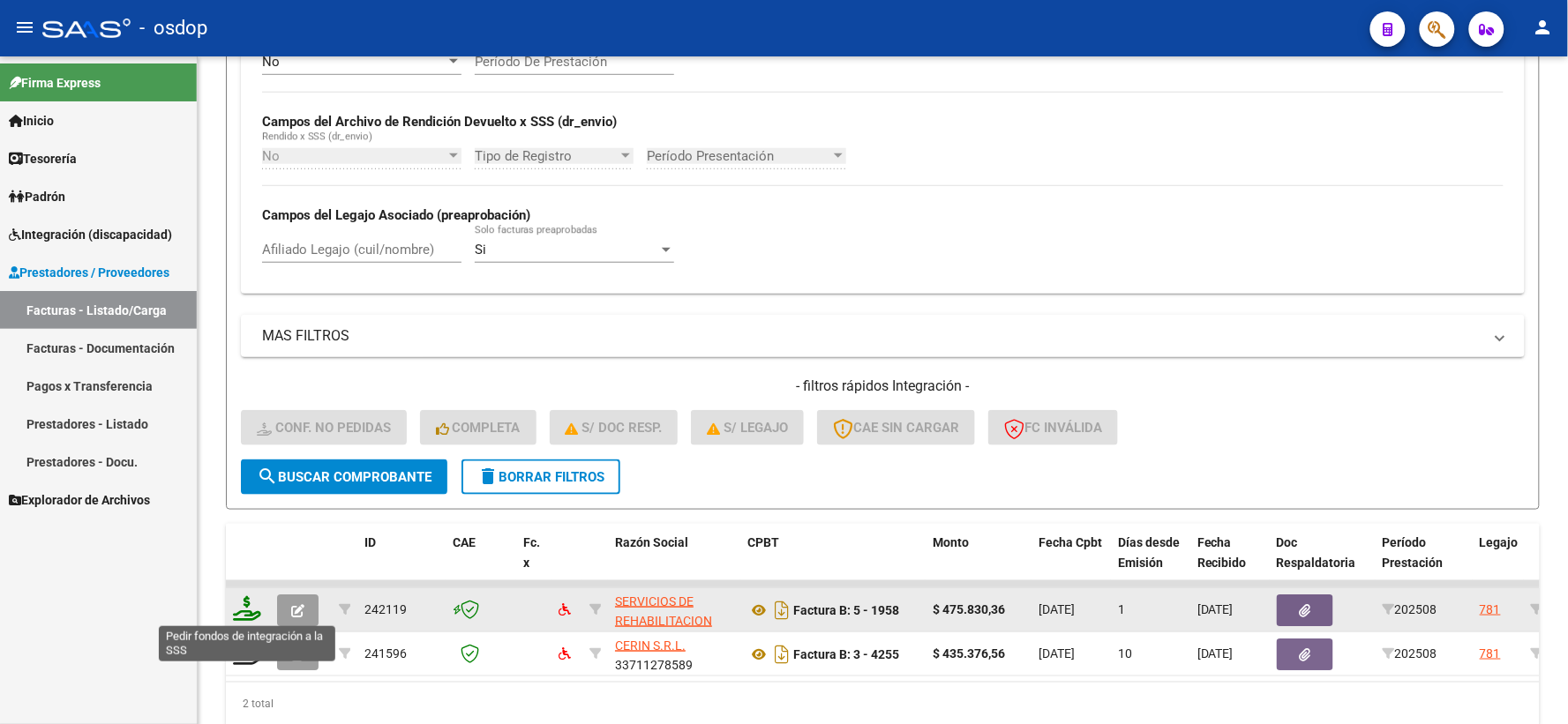
click at [250, 614] on icon at bounding box center [246, 608] width 28 height 24
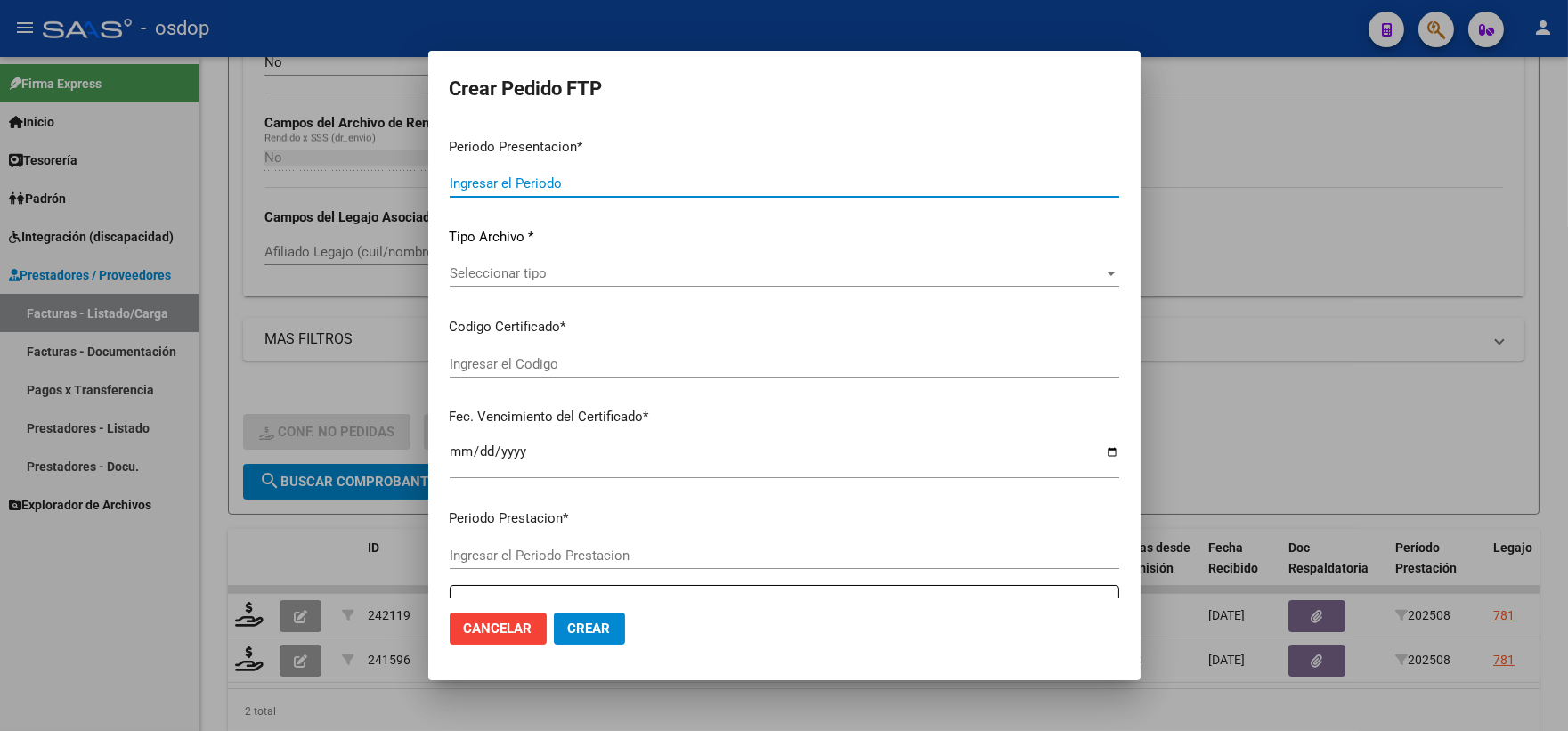
type input "202508"
type input "$ 475.830,36"
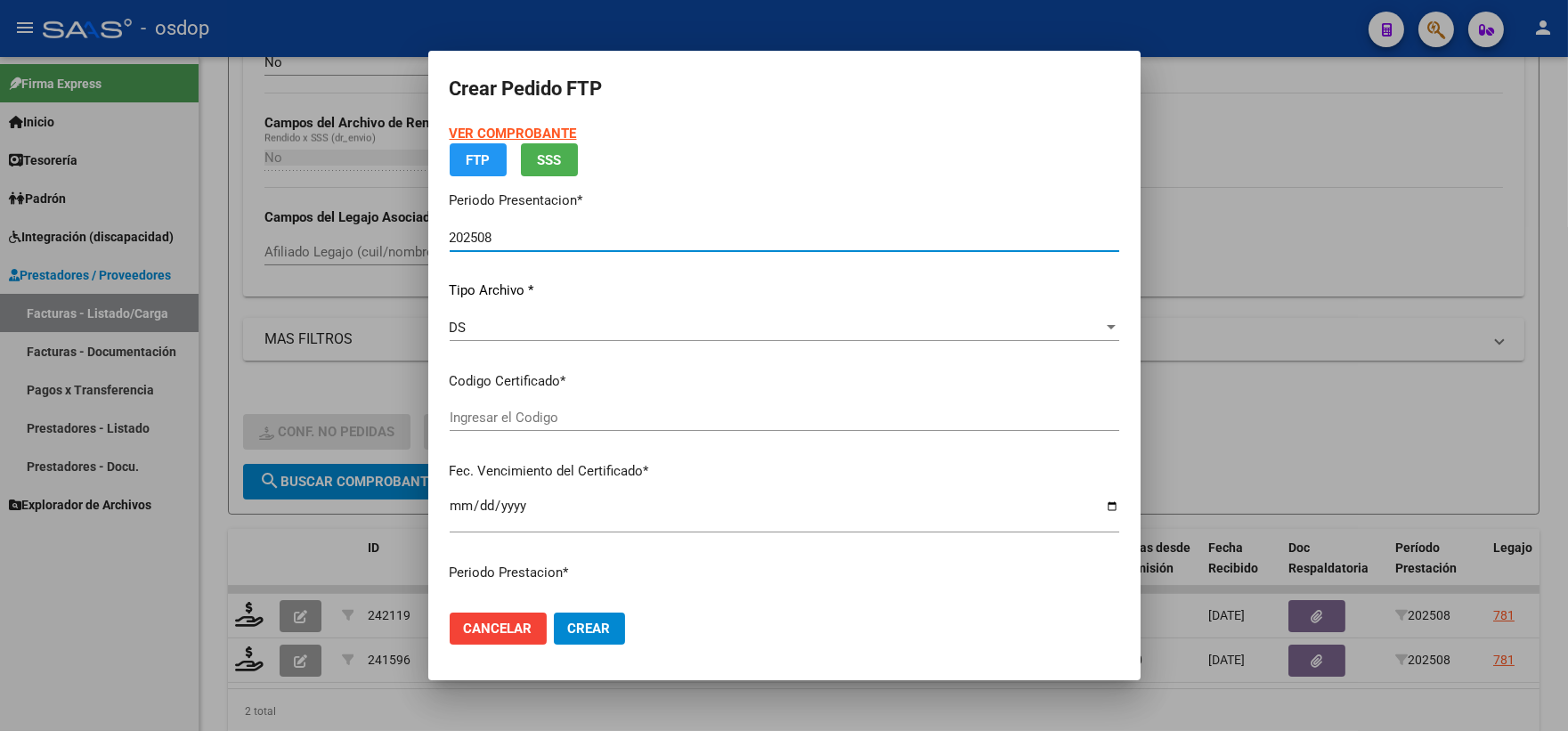
type input "9440294120"
type input "[DATE]"
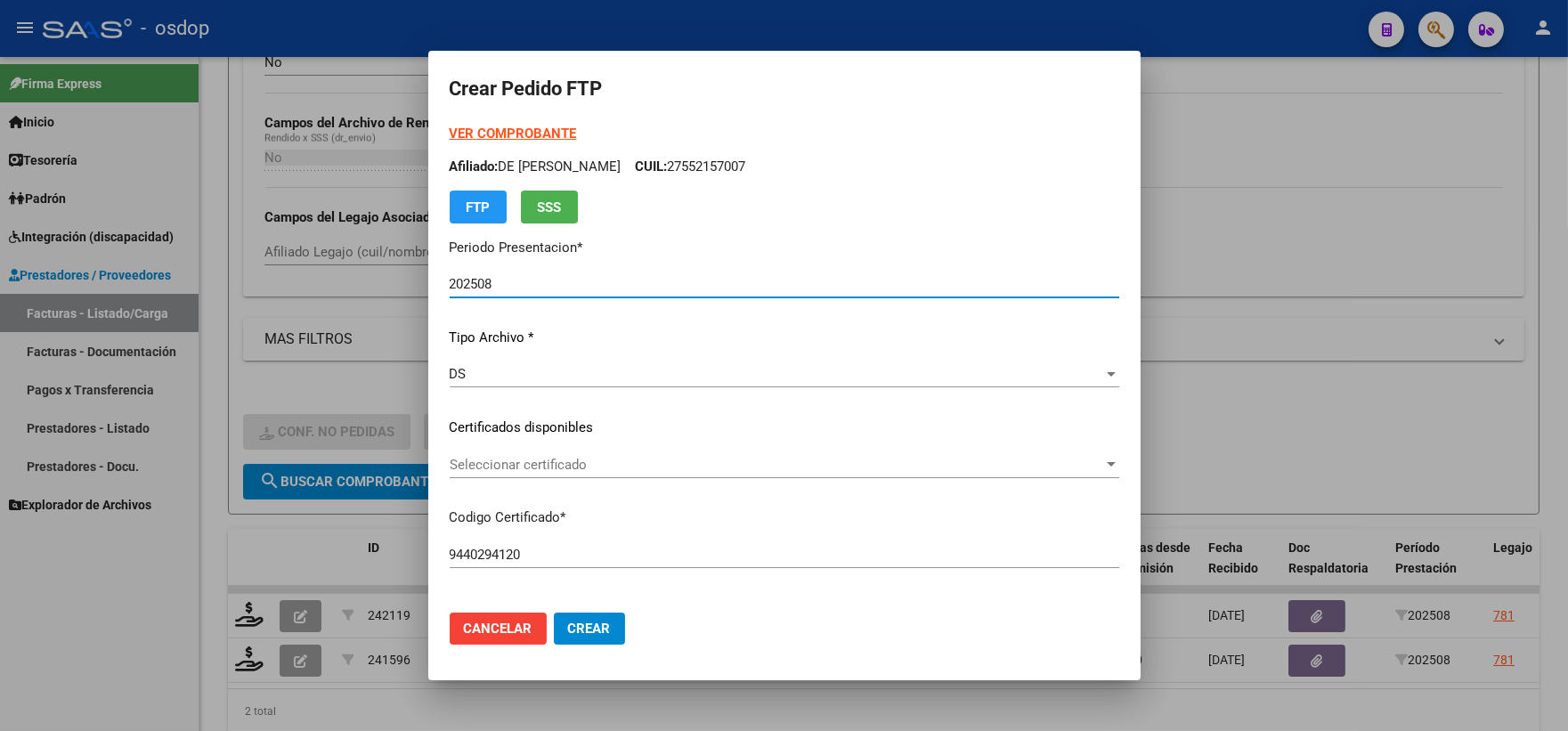
click at [546, 464] on span "Seleccionar certificado" at bounding box center [776, 465] width 653 height 16
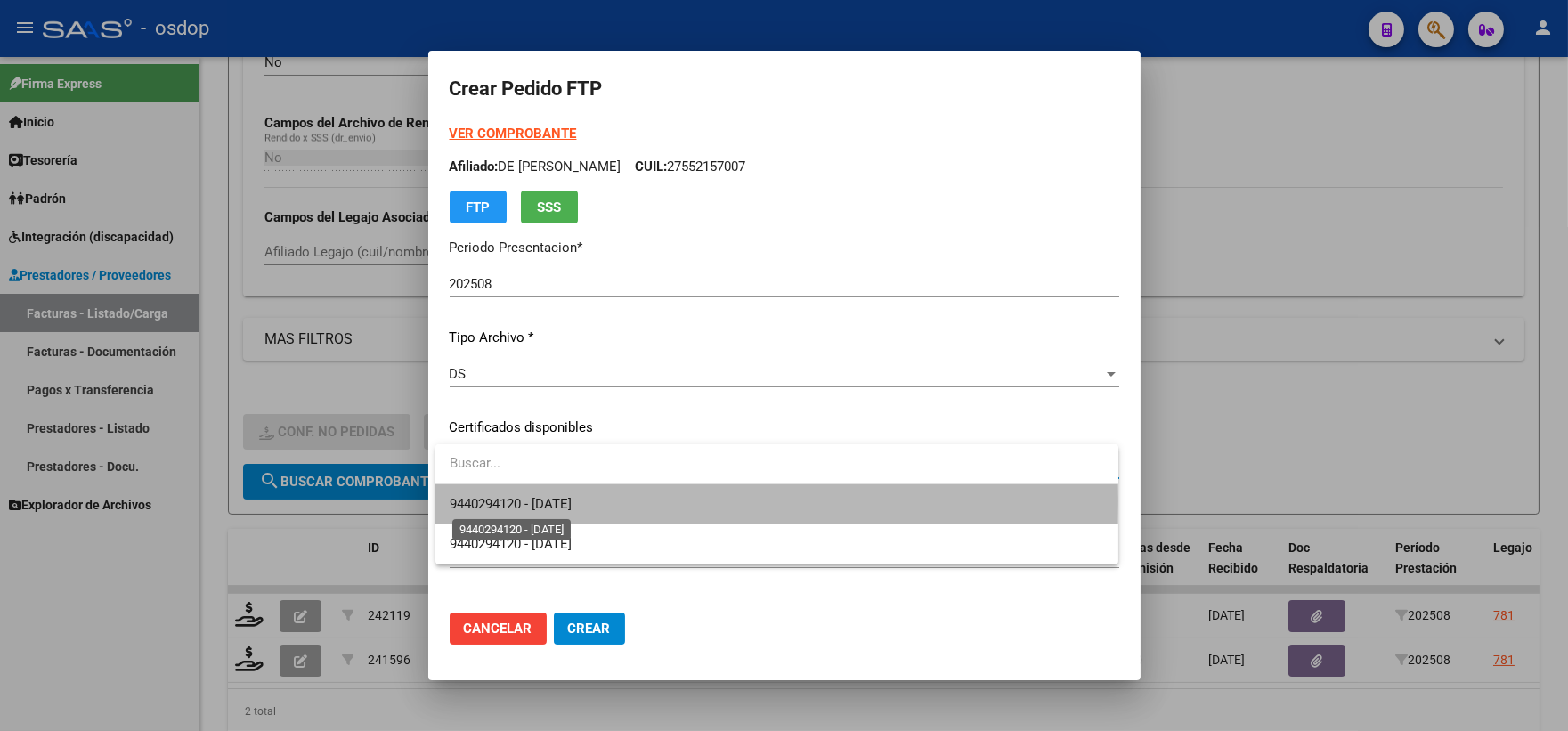
click at [566, 501] on span "9440294120 - [DATE]" at bounding box center [511, 504] width 122 height 16
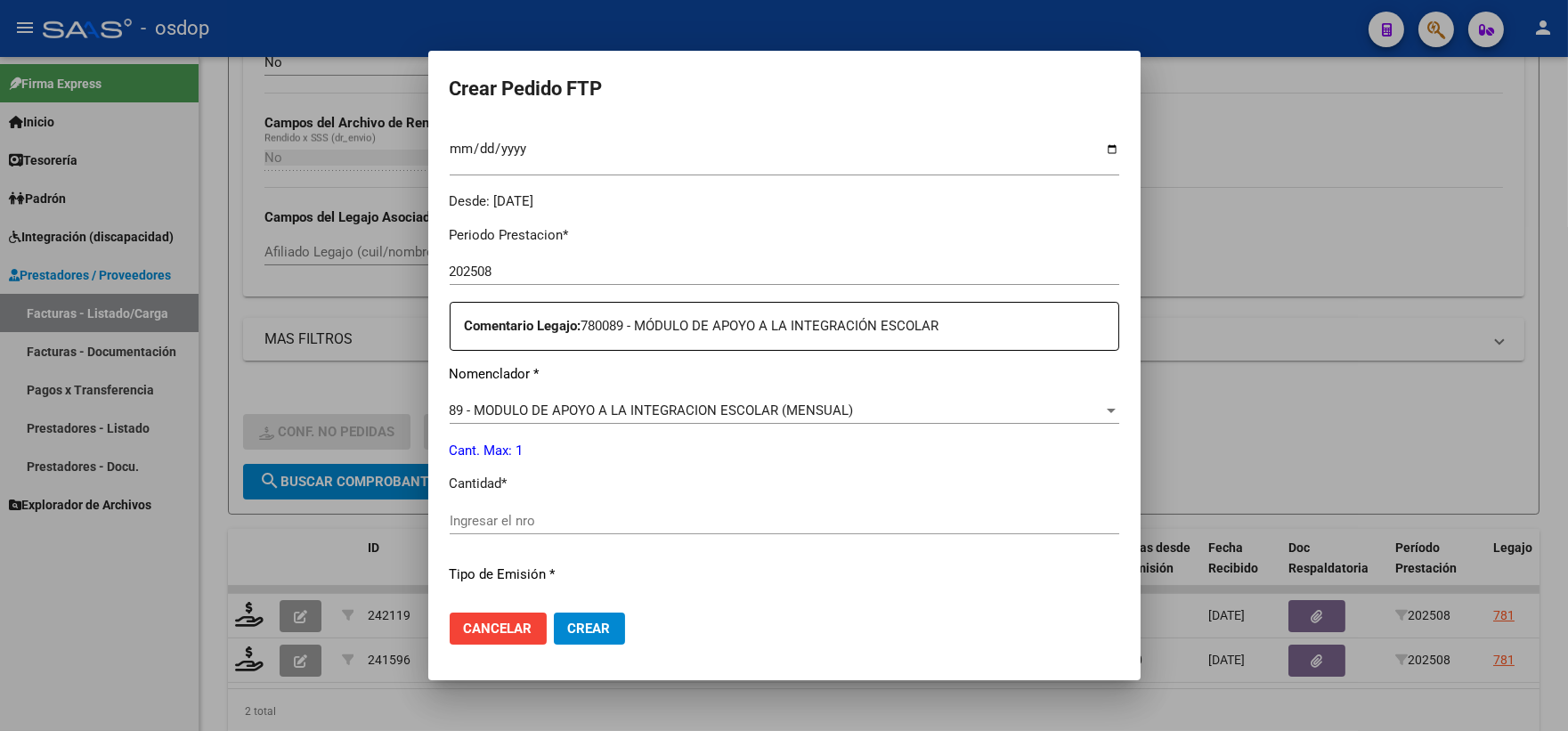
scroll to position [593, 0]
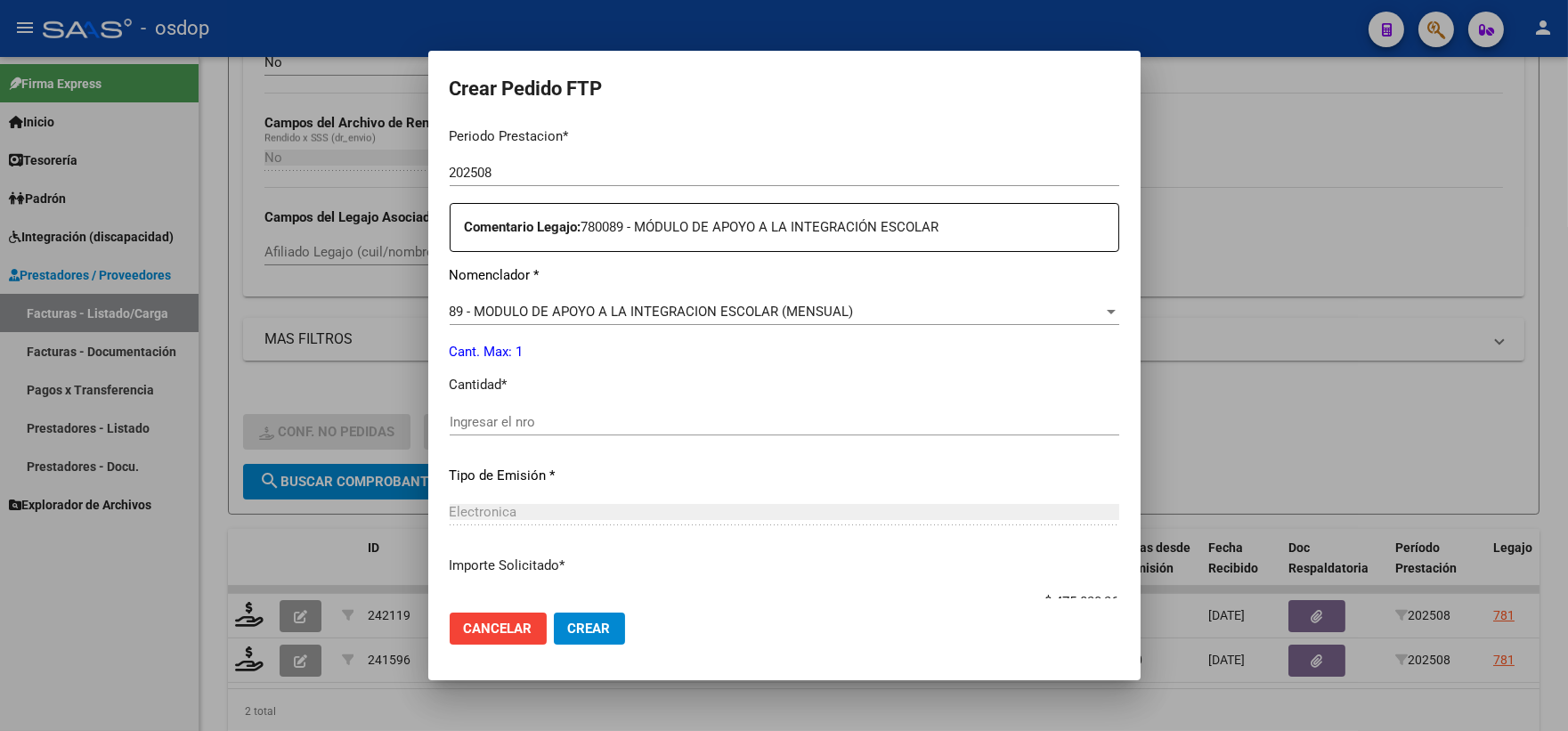
click at [535, 414] on div "Ingresar el nro" at bounding box center [785, 422] width 670 height 27
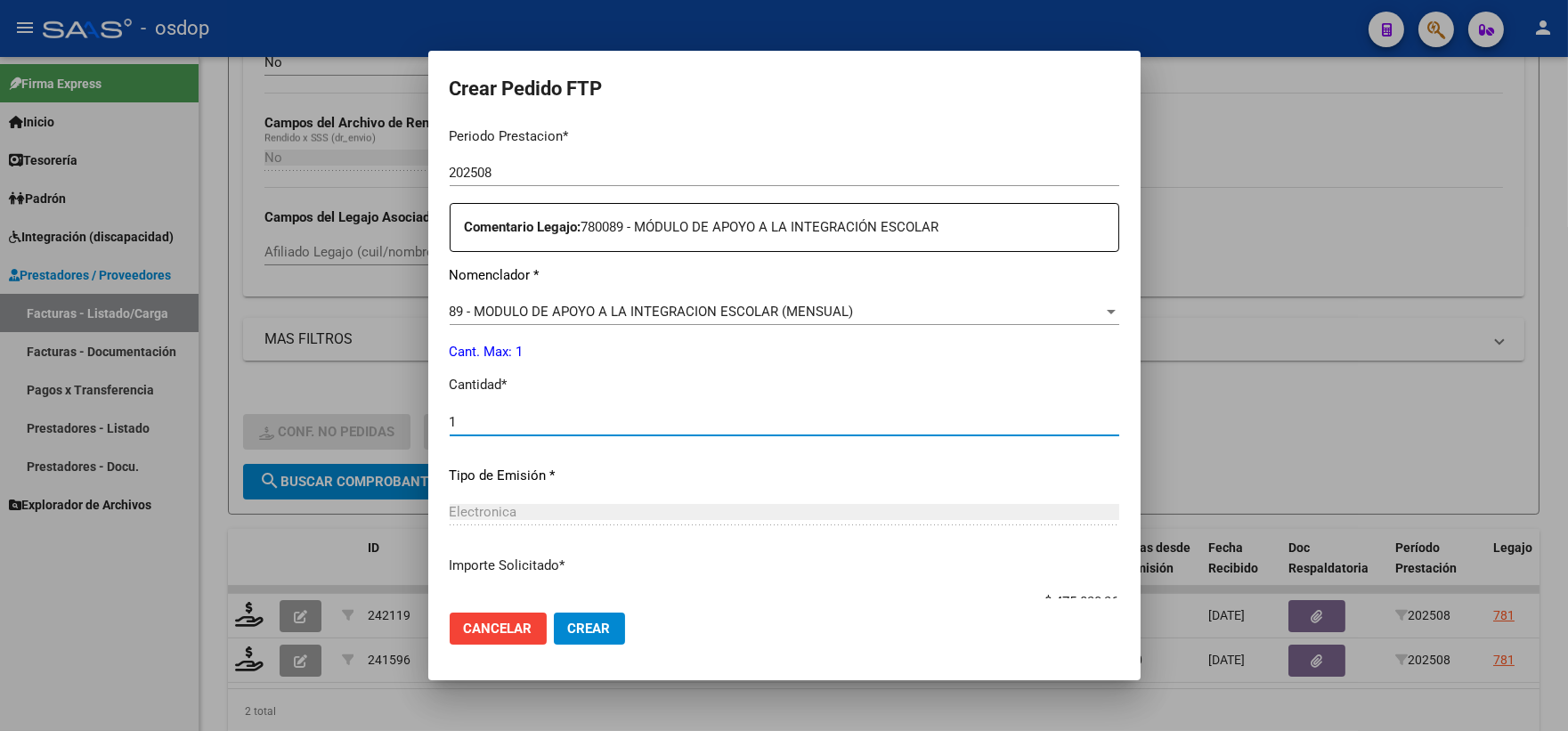
scroll to position [717, 0]
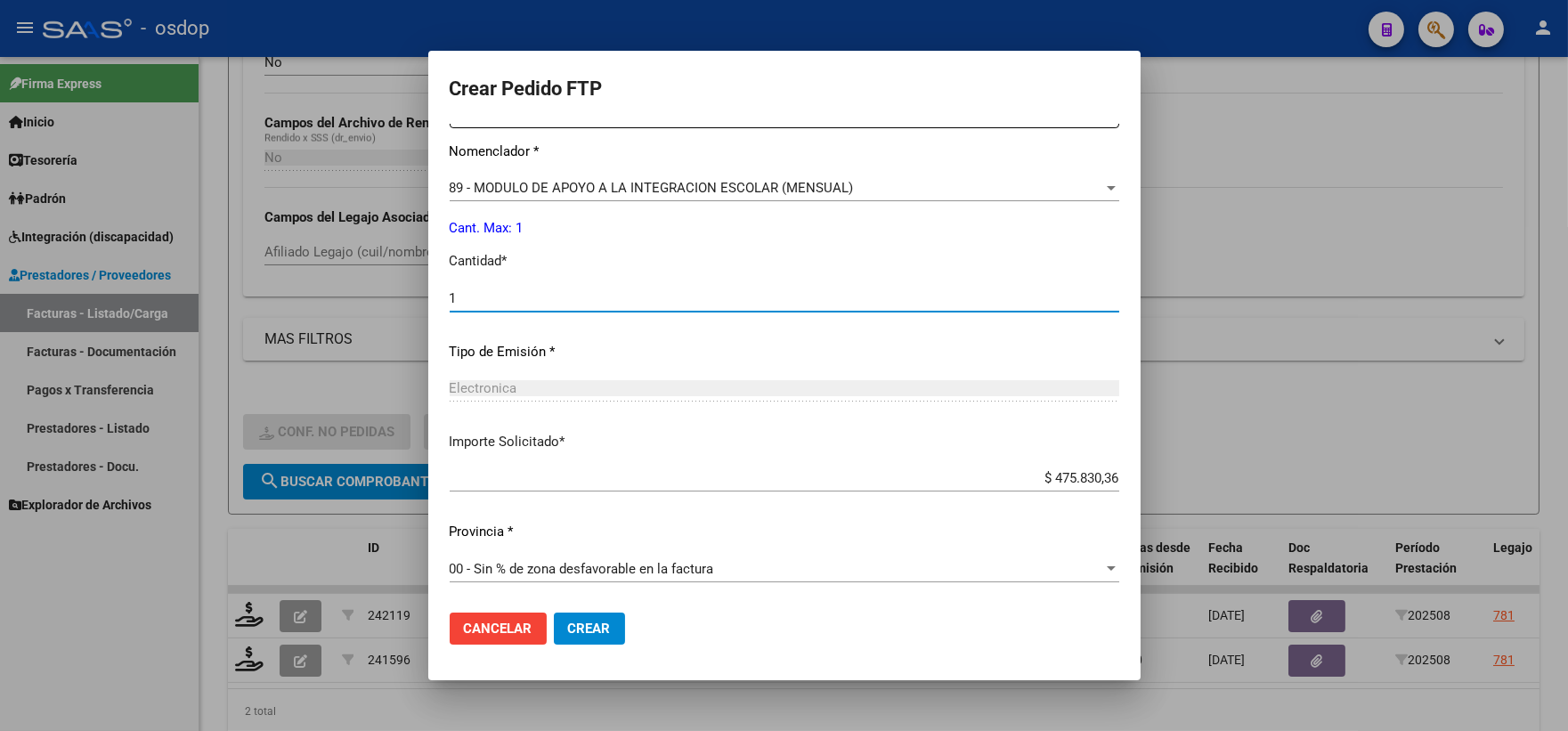
type input "1"
click at [580, 618] on button "Crear" at bounding box center [589, 629] width 72 height 32
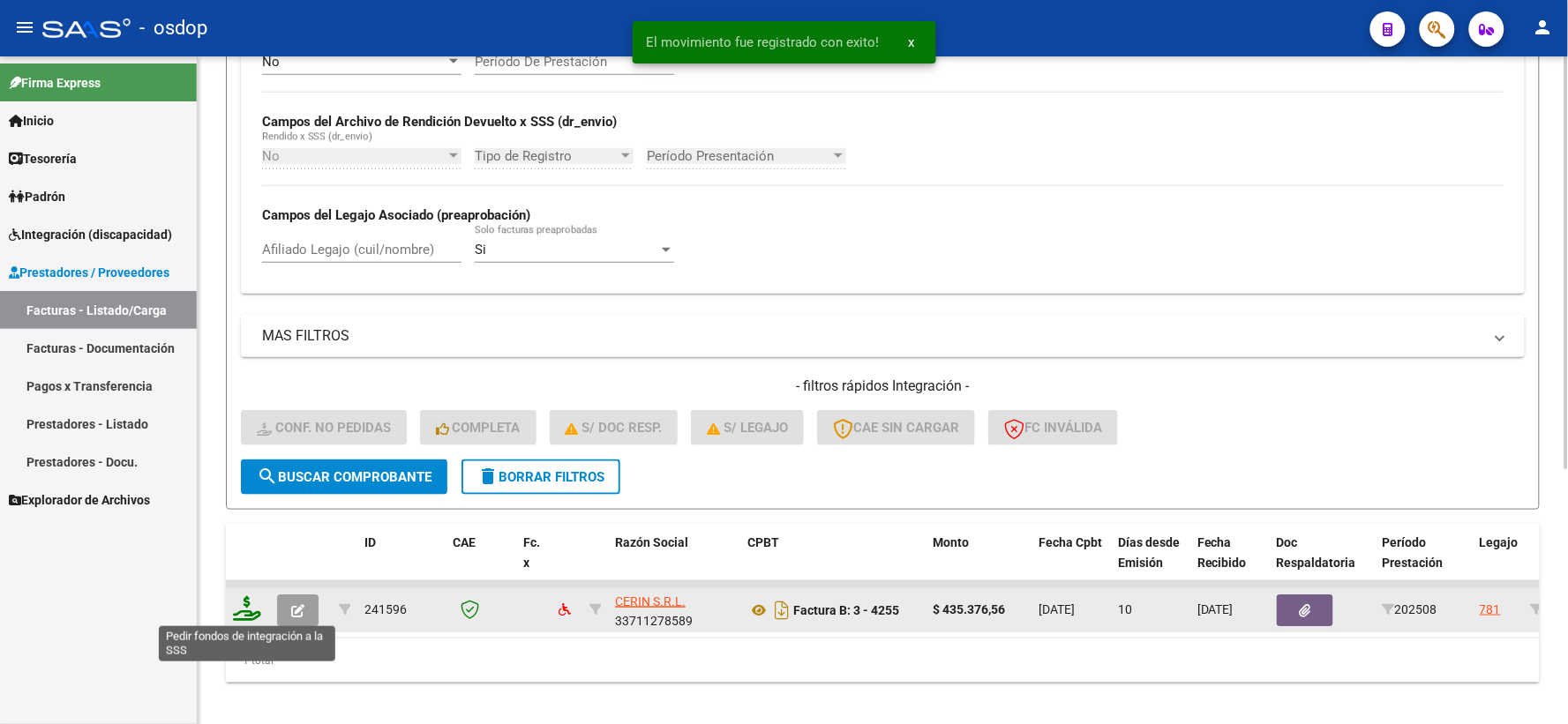
click at [259, 602] on icon at bounding box center [246, 608] width 28 height 24
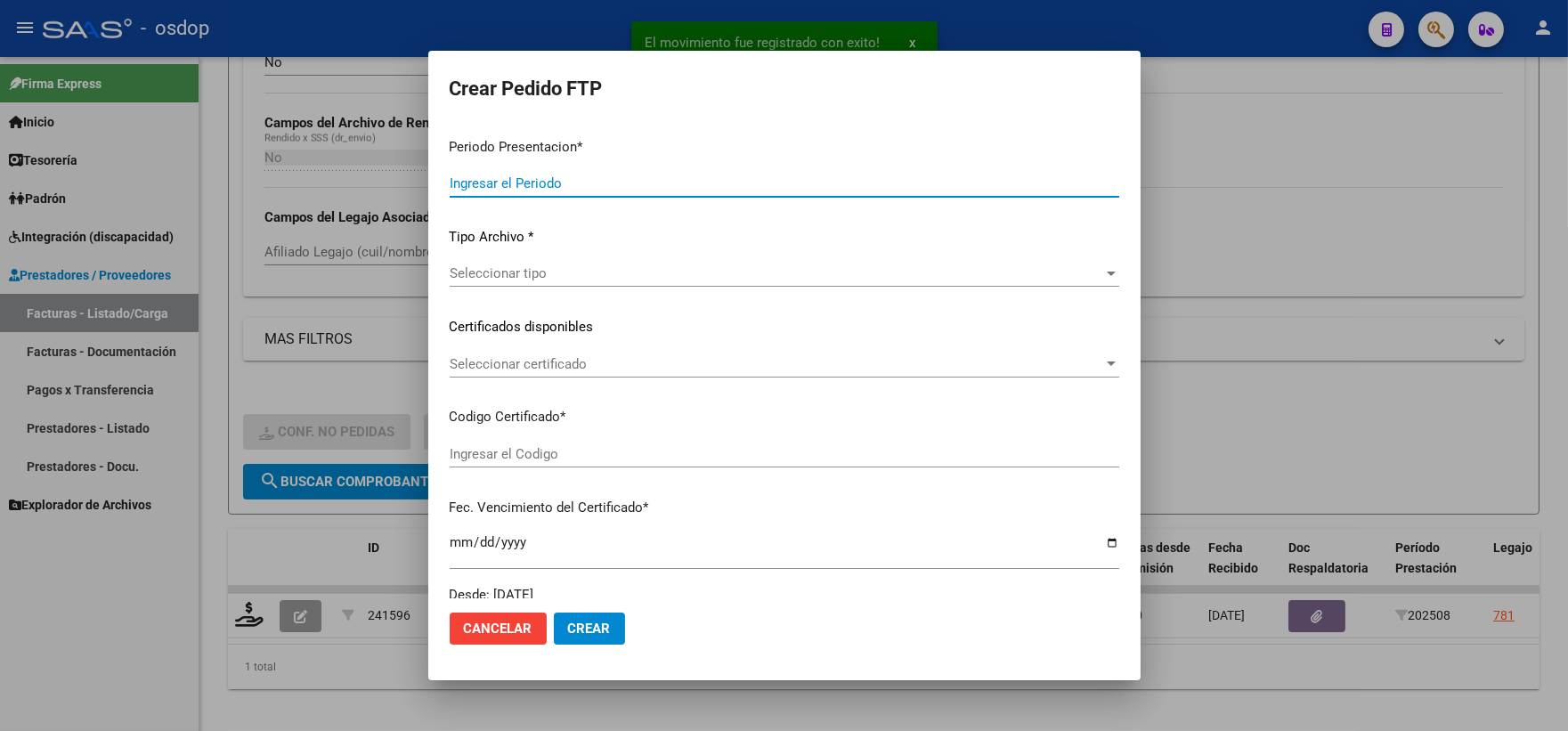
type input "202508"
type input "$ 435.376,56"
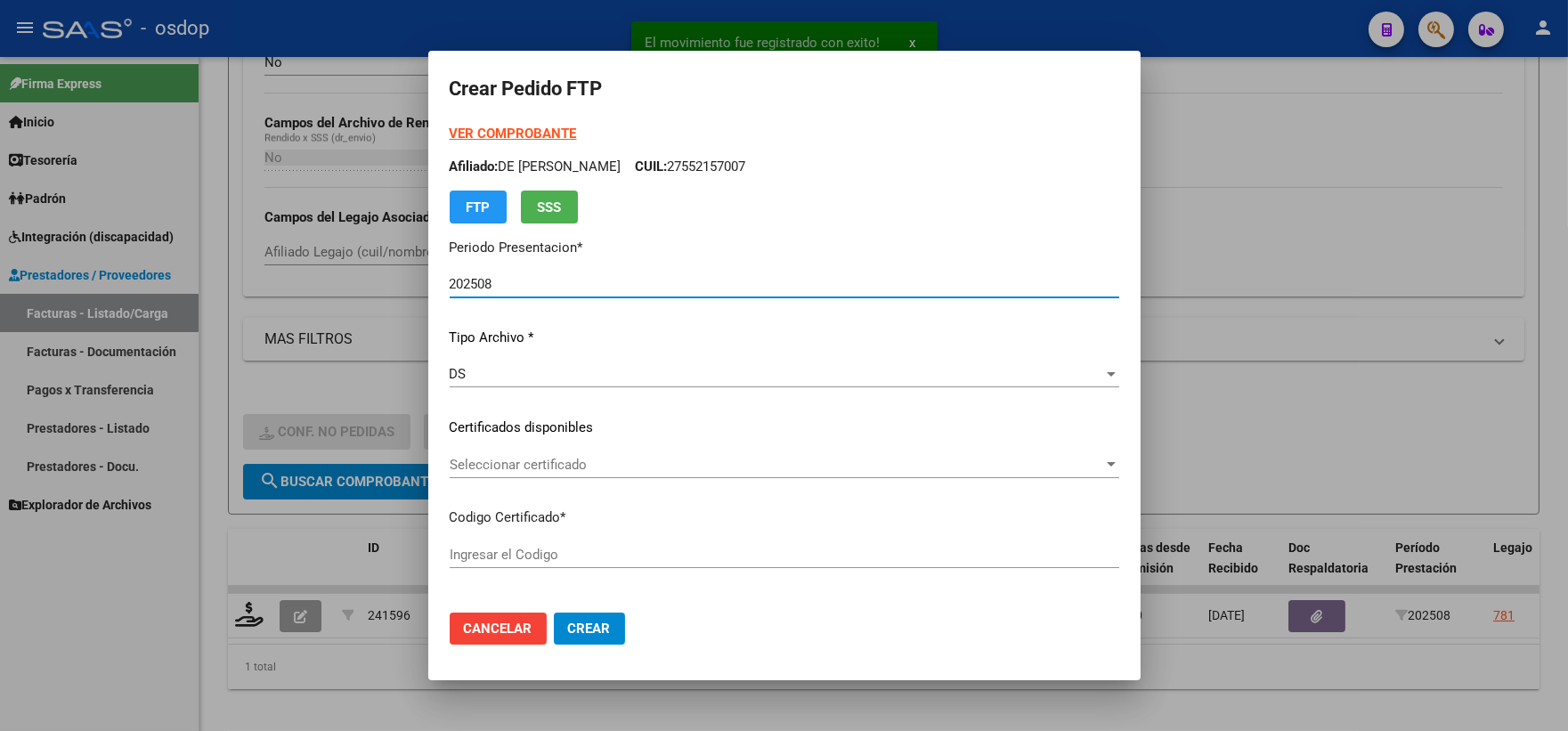
type input "9440294120"
type input "[DATE]"
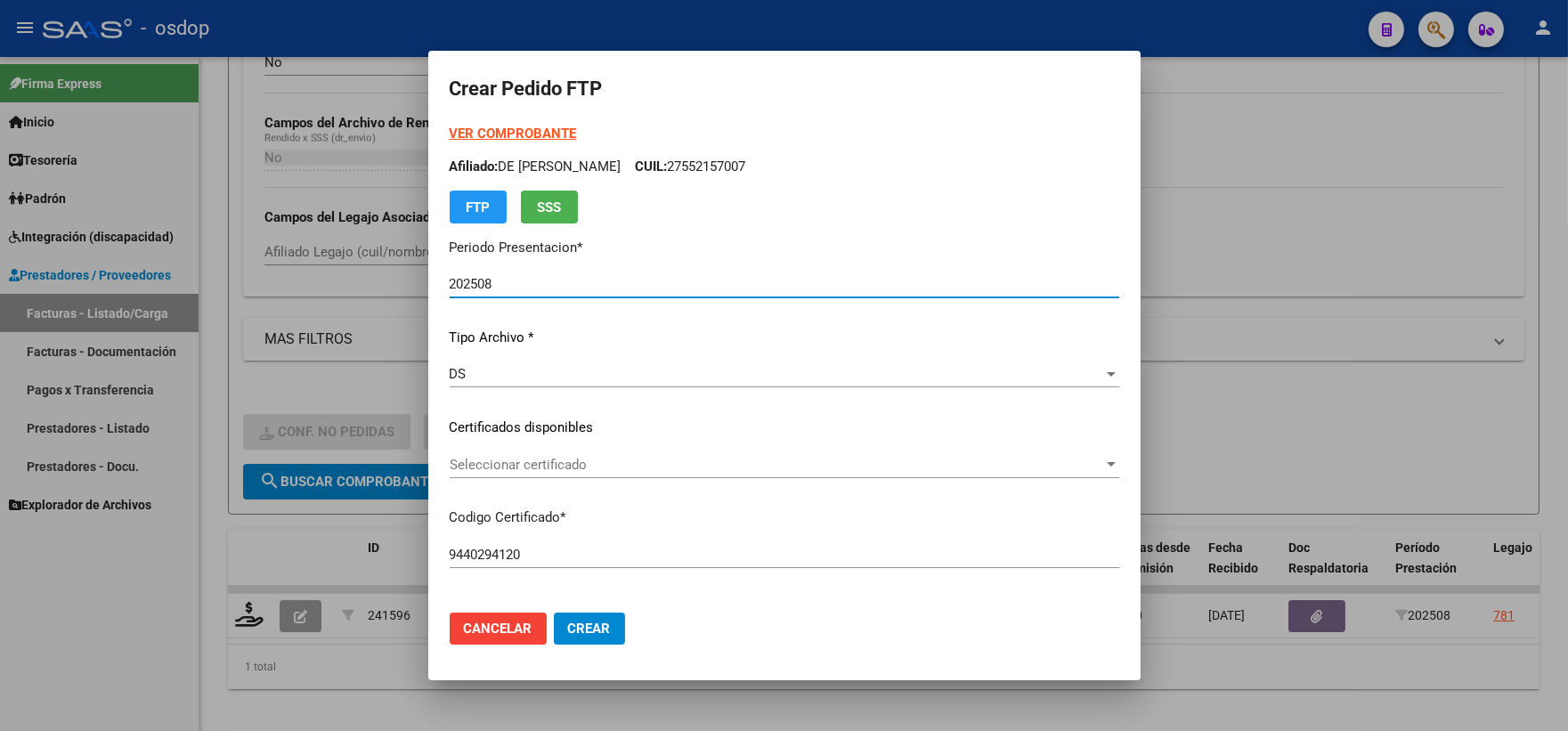
click at [476, 460] on span "Seleccionar certificado" at bounding box center [776, 465] width 653 height 16
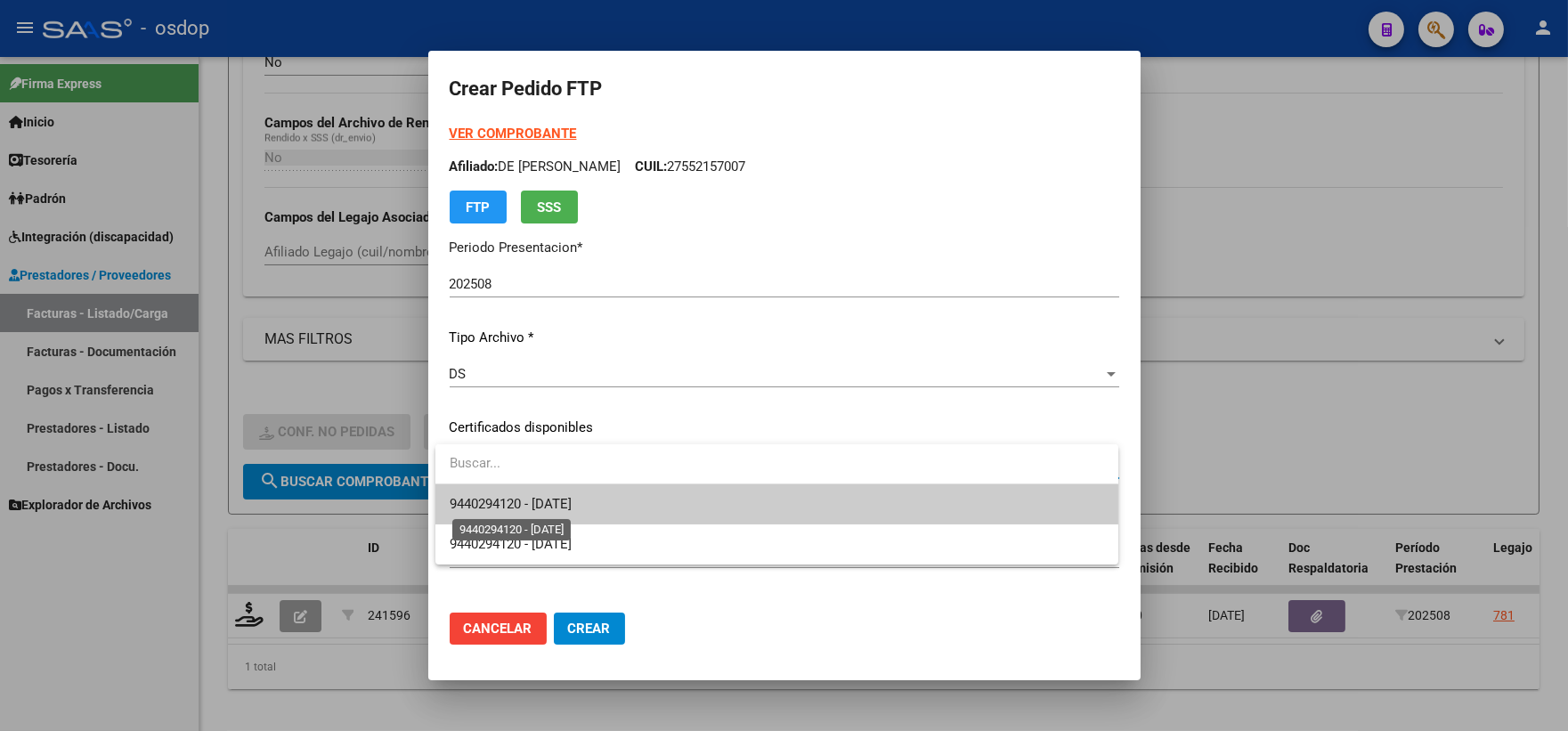
click at [518, 496] on span "9440294120 - [DATE]" at bounding box center [511, 504] width 122 height 16
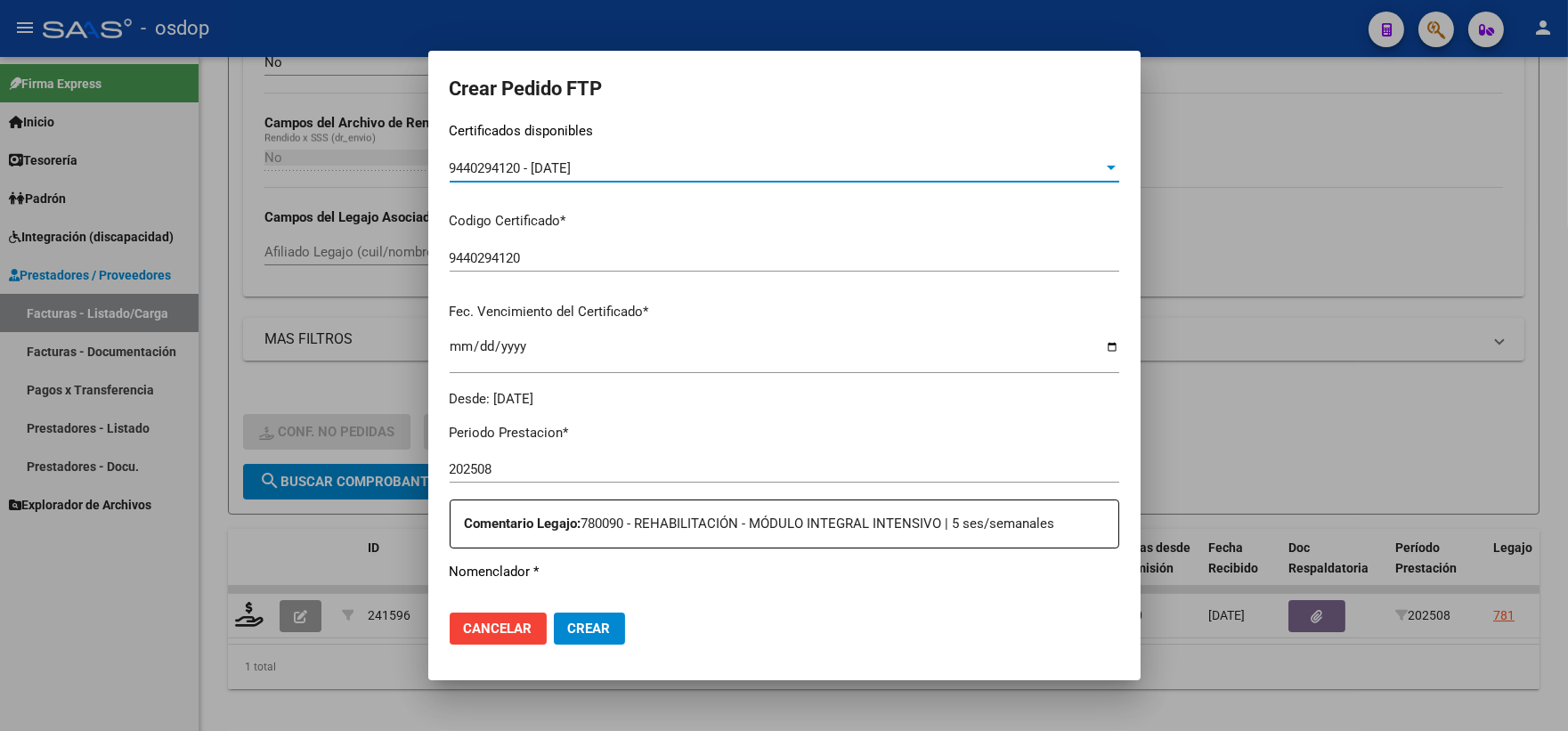
scroll to position [494, 0]
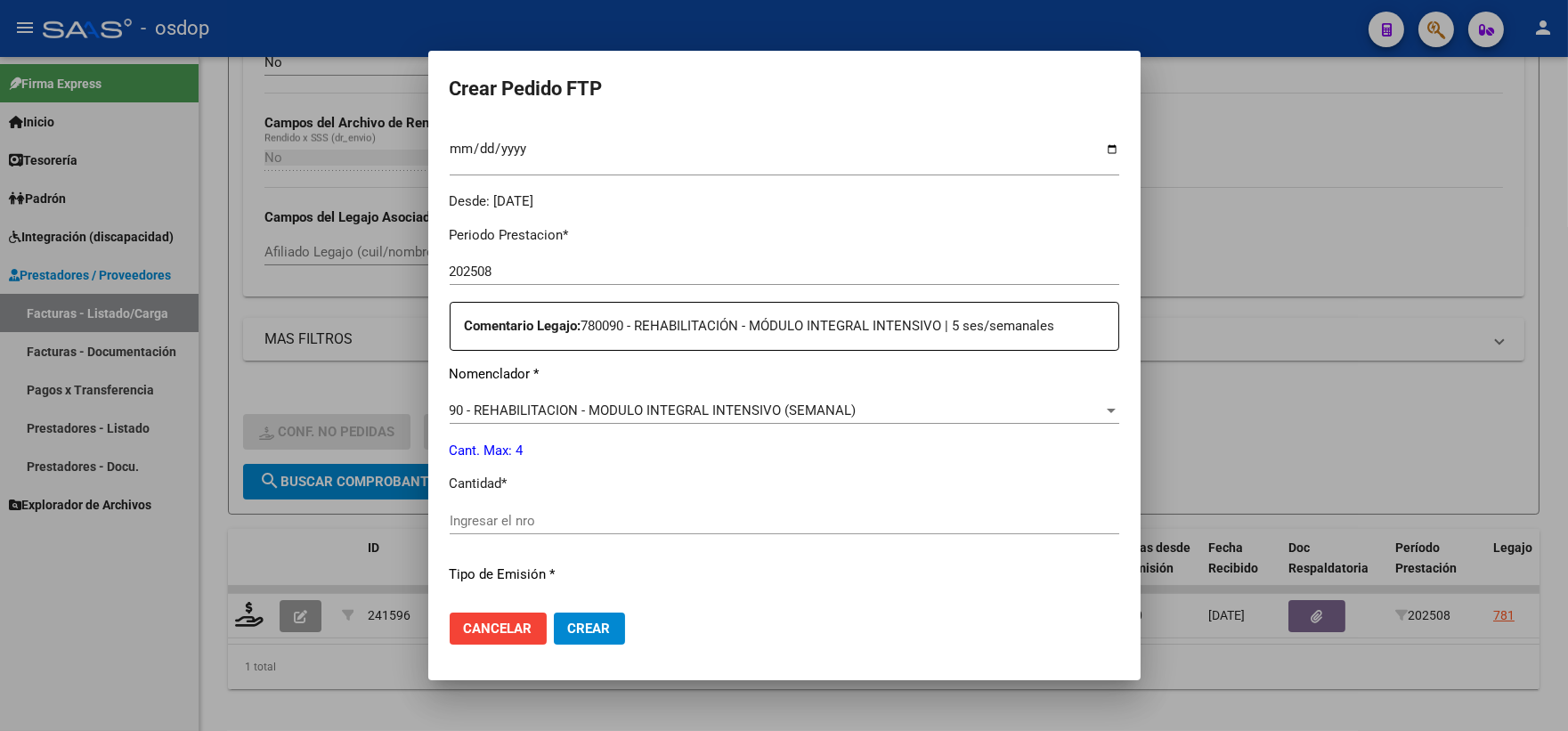
click at [572, 509] on div "Ingresar el nro" at bounding box center [785, 521] width 670 height 27
type input "4"
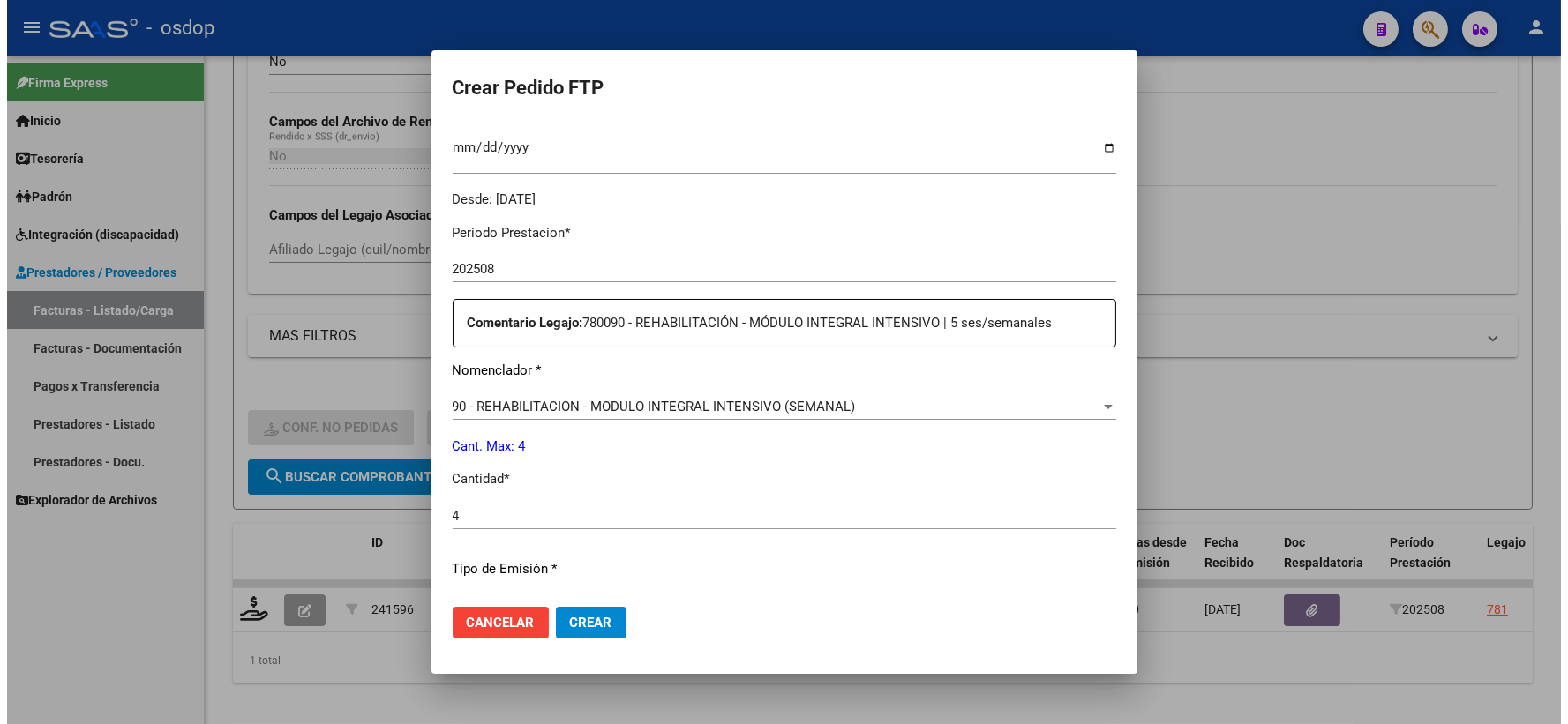
scroll to position [710, 0]
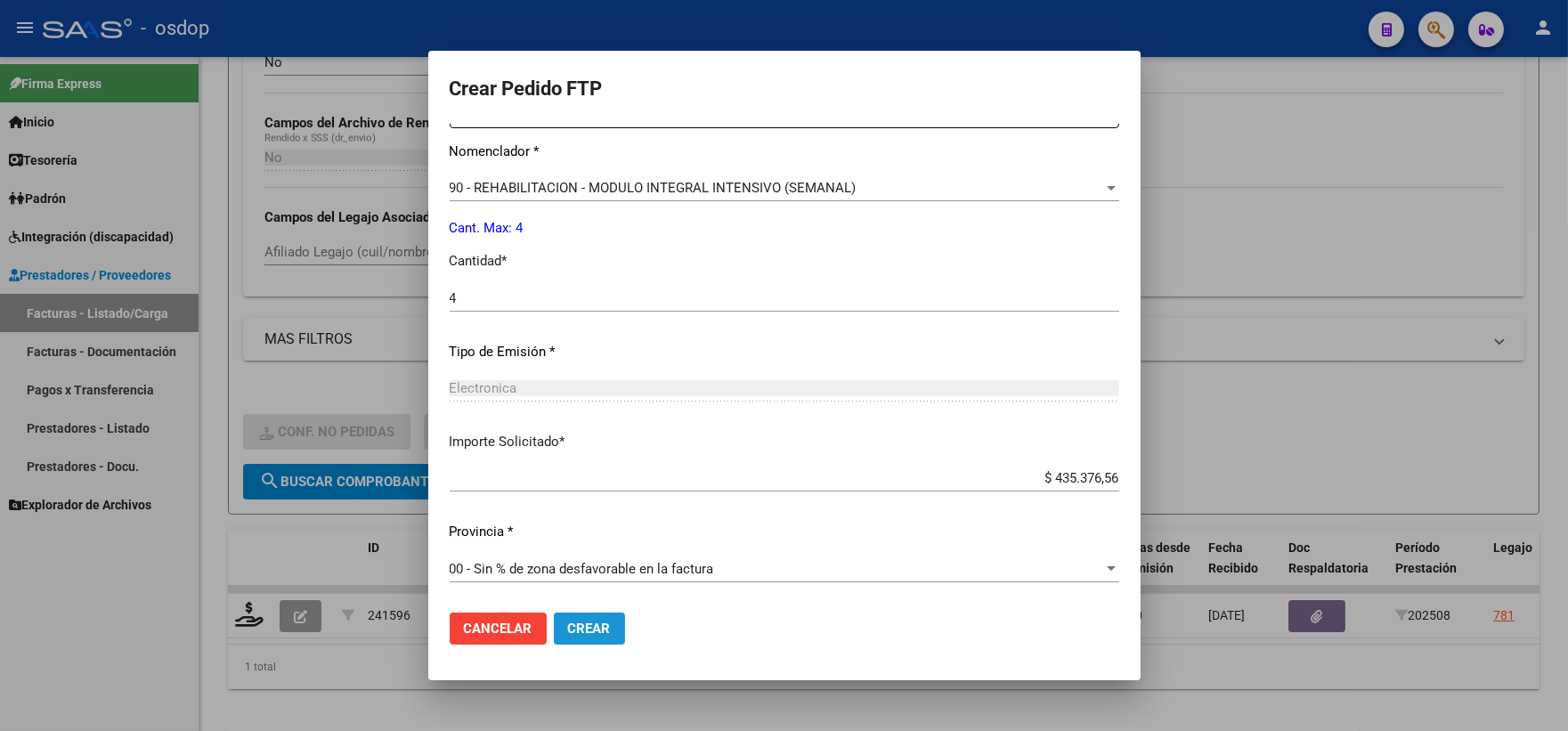
click at [591, 624] on span "Crear" at bounding box center [589, 629] width 43 height 16
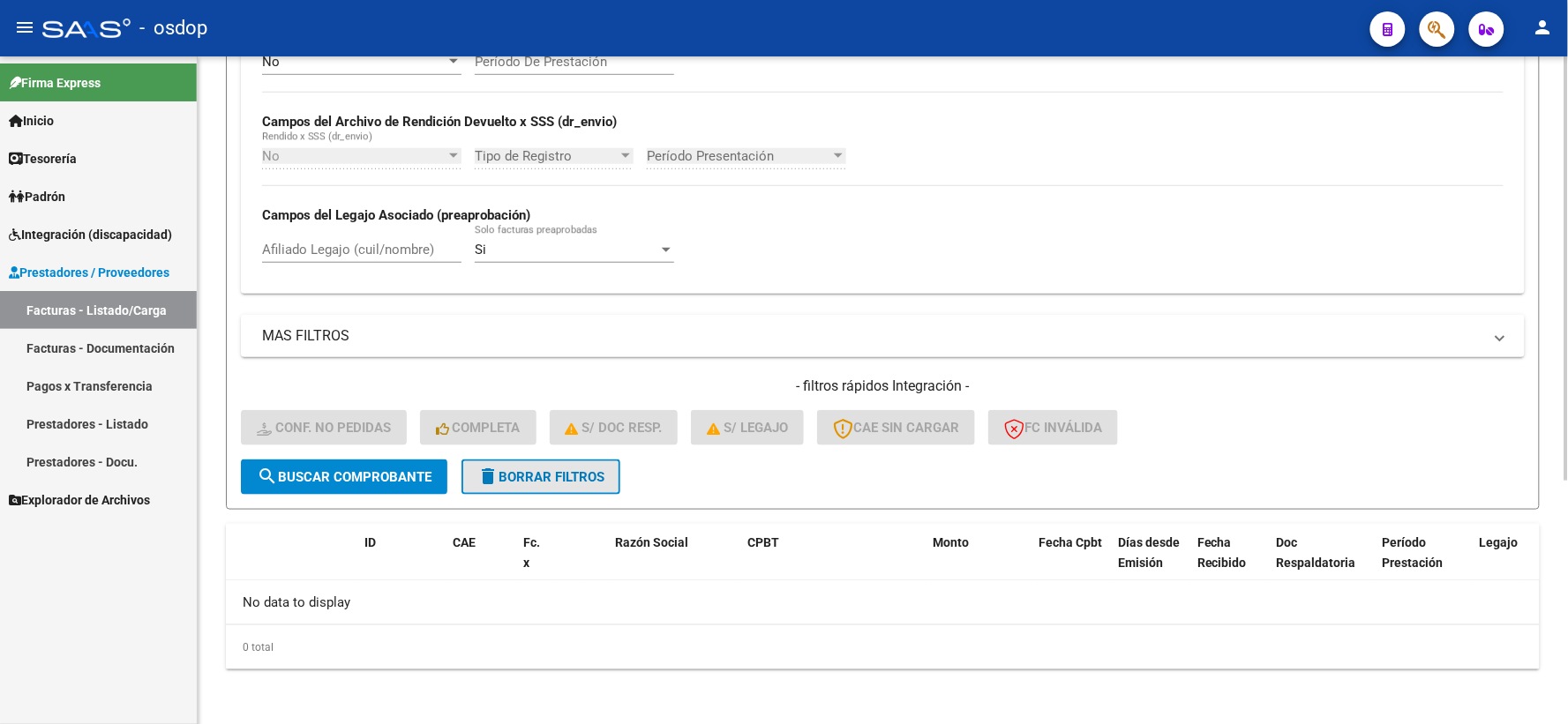
click at [528, 474] on span "delete Borrar Filtros" at bounding box center [540, 477] width 128 height 16
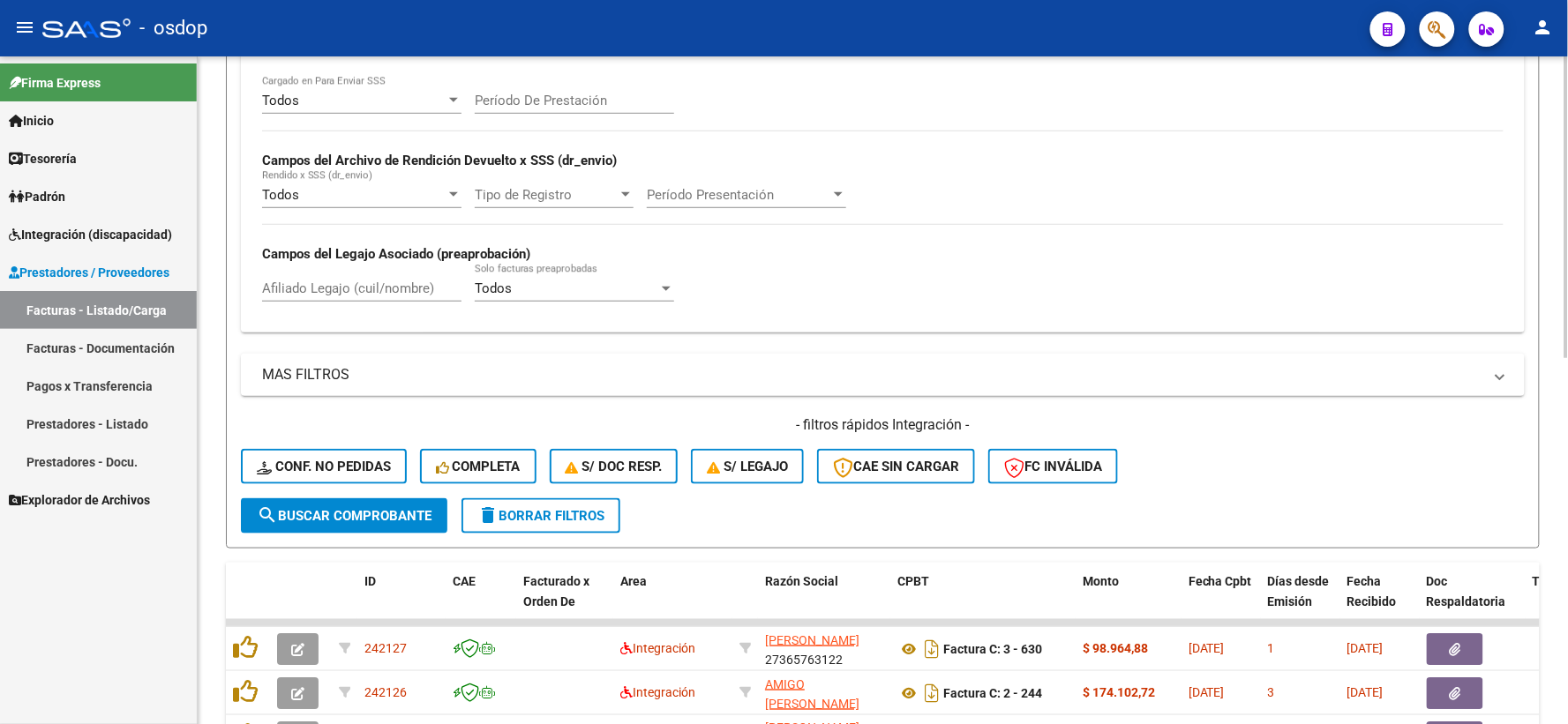
scroll to position [382, 0]
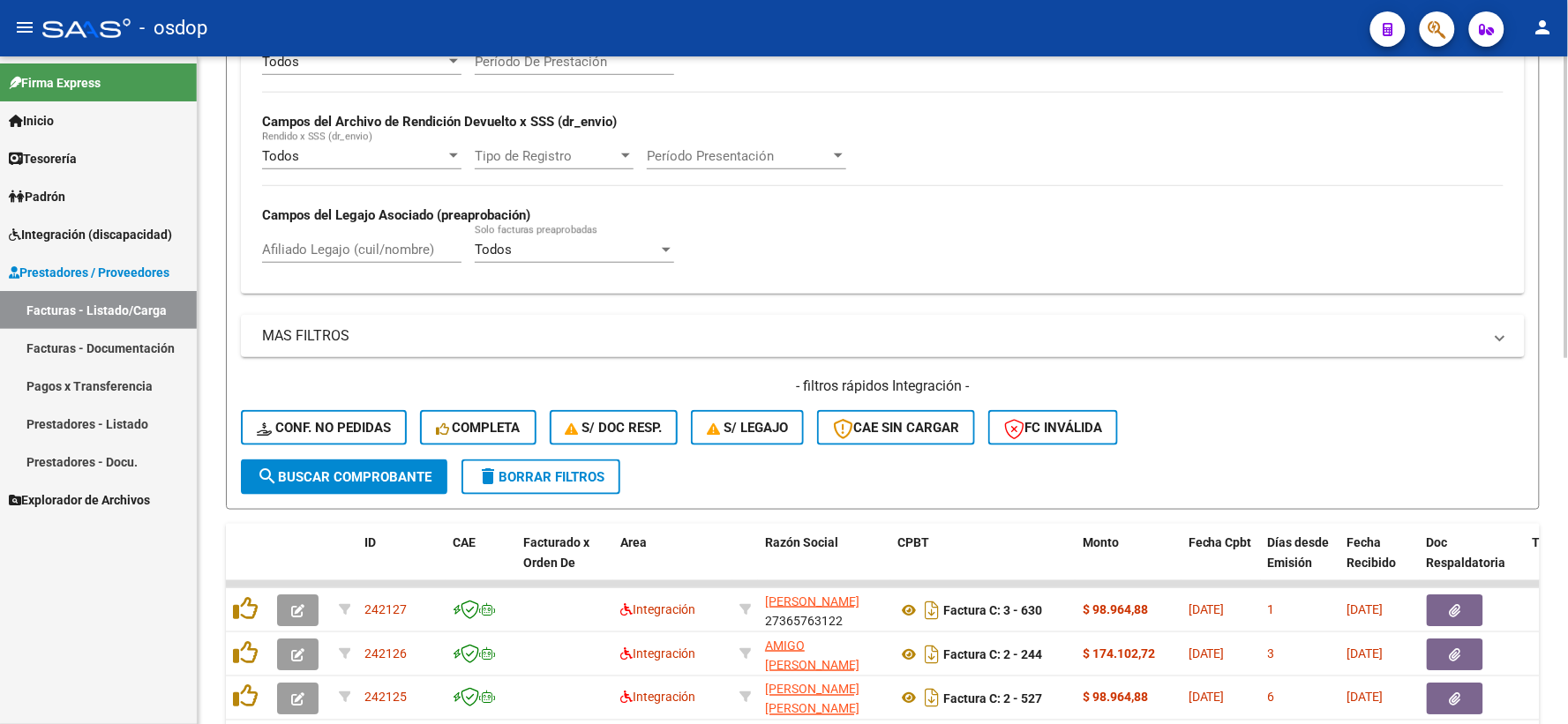
click at [373, 260] on div "Afiliado Legajo (cuil/nombre)" at bounding box center [361, 243] width 200 height 38
click at [369, 252] on input "Afiliado Legajo (cuil/nombre)" at bounding box center [361, 249] width 200 height 16
paste input "20545012376"
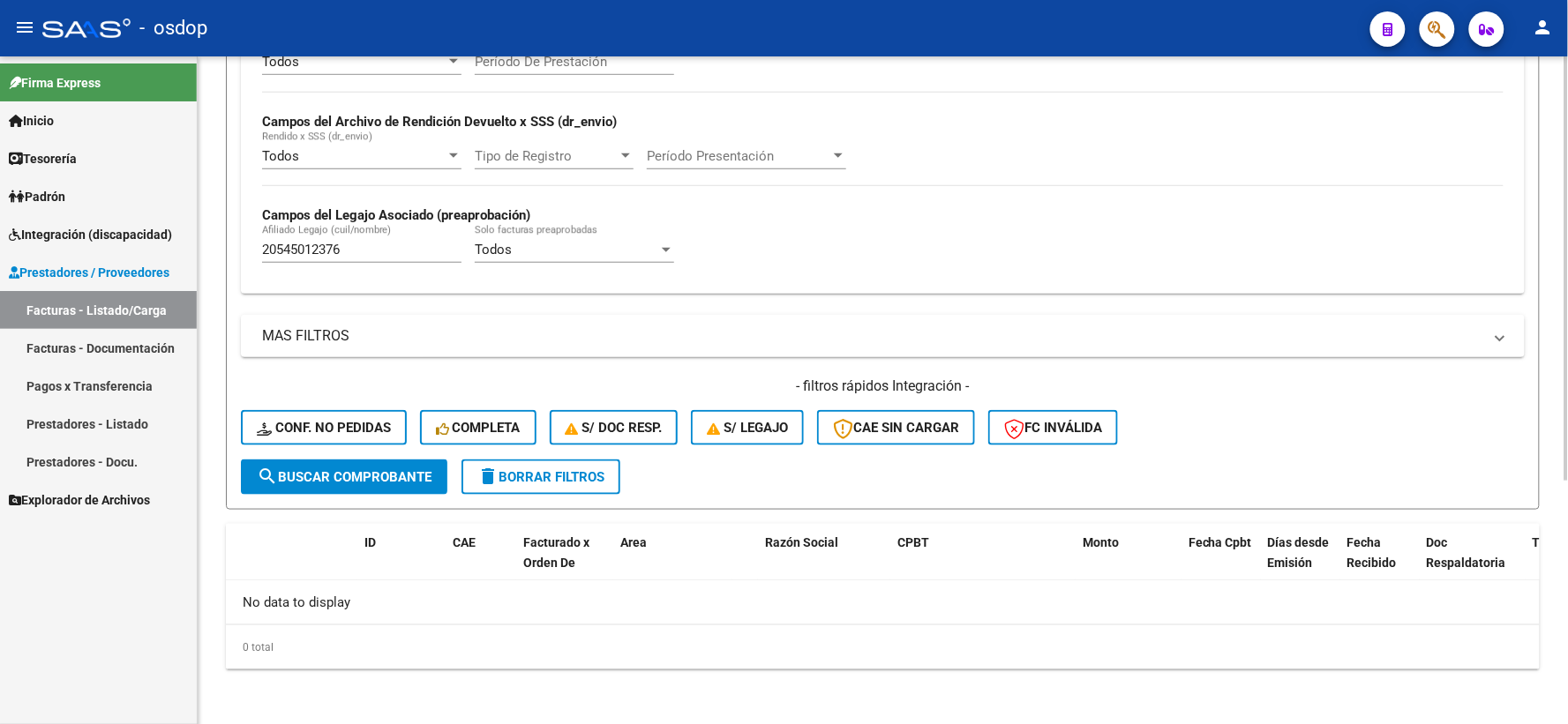
drag, startPoint x: 374, startPoint y: 267, endPoint x: 360, endPoint y: 258, distance: 16.6
click at [363, 267] on div "20545012376 Afiliado Legajo (cuil/nombre)" at bounding box center [361, 252] width 200 height 54
drag, startPoint x: 360, startPoint y: 258, endPoint x: 113, endPoint y: 228, distance: 248.8
click at [113, 228] on mat-sidenav-container "Firma Express Inicio Instructivos Contacto OS Tesorería Extractos Procesados (c…" at bounding box center [784, 390] width 1568 height 668
paste input "7396592318"
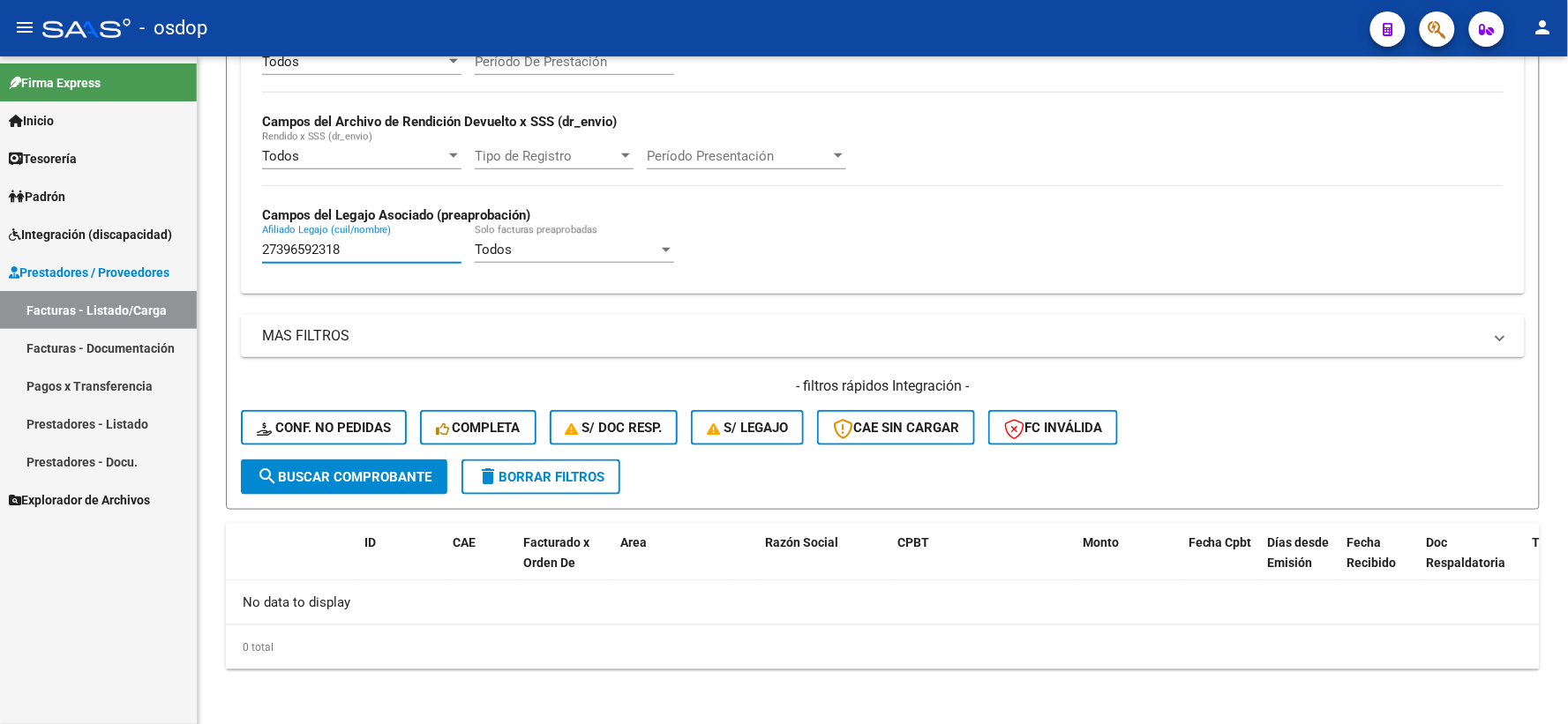
drag, startPoint x: 376, startPoint y: 241, endPoint x: 124, endPoint y: 251, distance: 252.2
click at [124, 251] on mat-sidenav-container "Firma Express Inicio Instructivos Contacto OS Tesorería Extractos Procesados (c…" at bounding box center [784, 390] width 1568 height 668
paste input "0419043266"
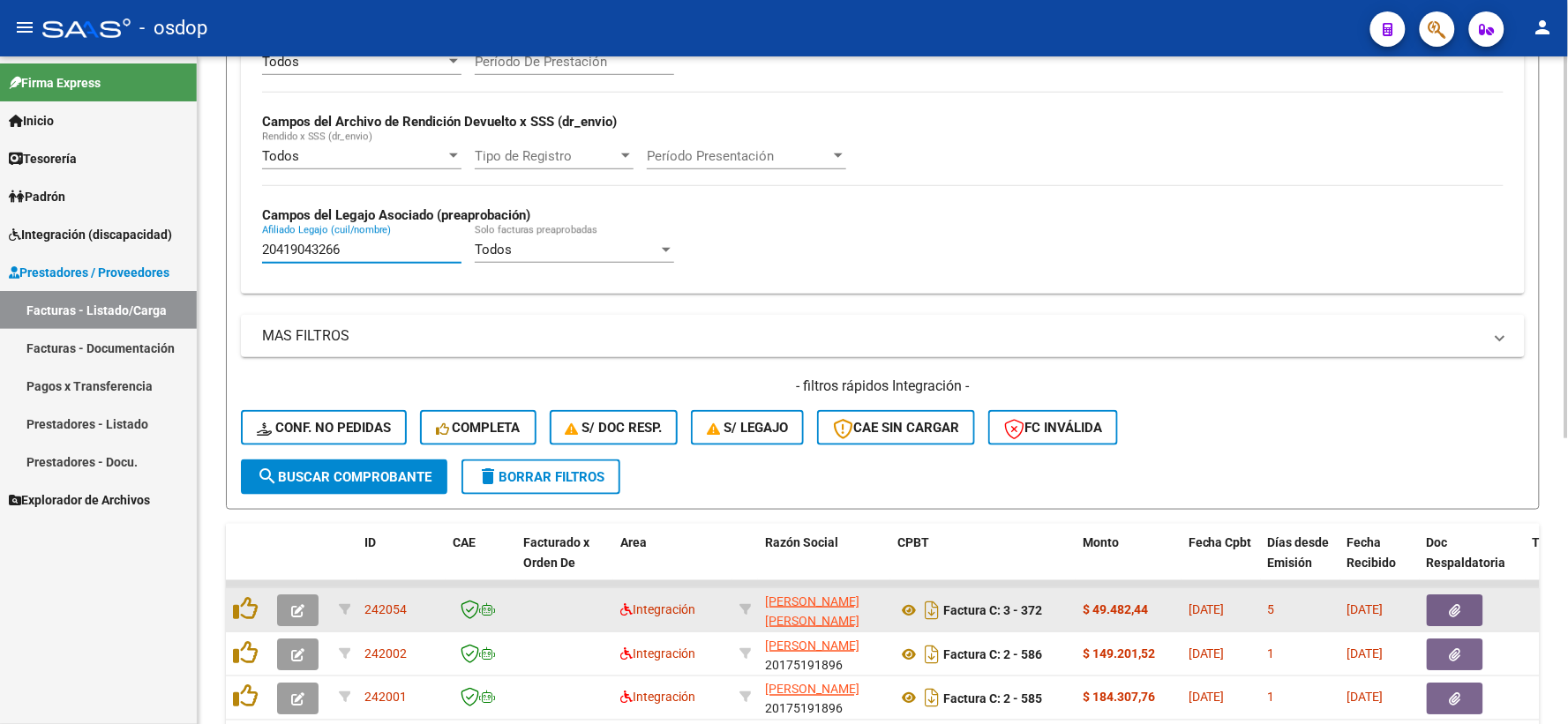
scroll to position [499, 0]
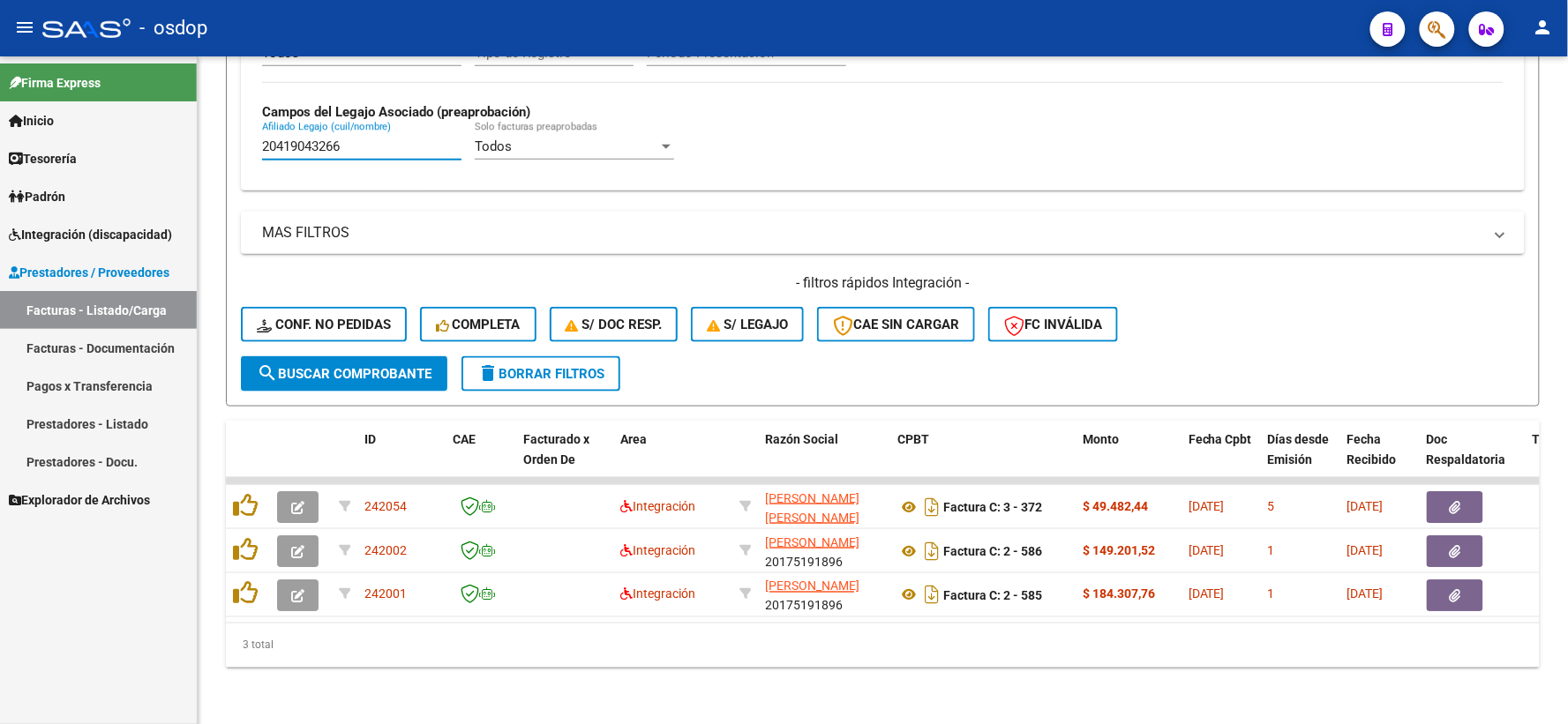
type input "20419043266"
click at [472, 624] on div "3 total" at bounding box center [883, 645] width 1314 height 44
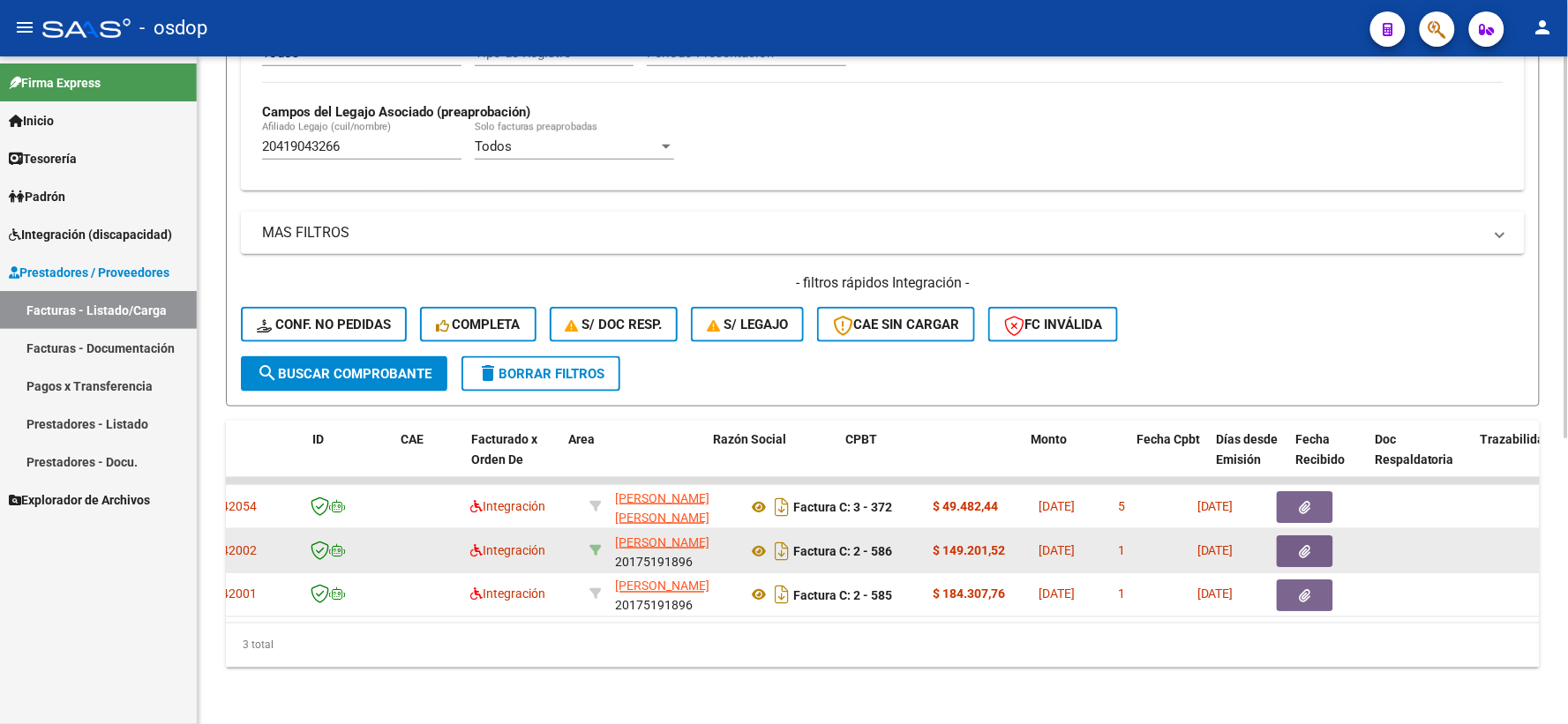
scroll to position [0, 31]
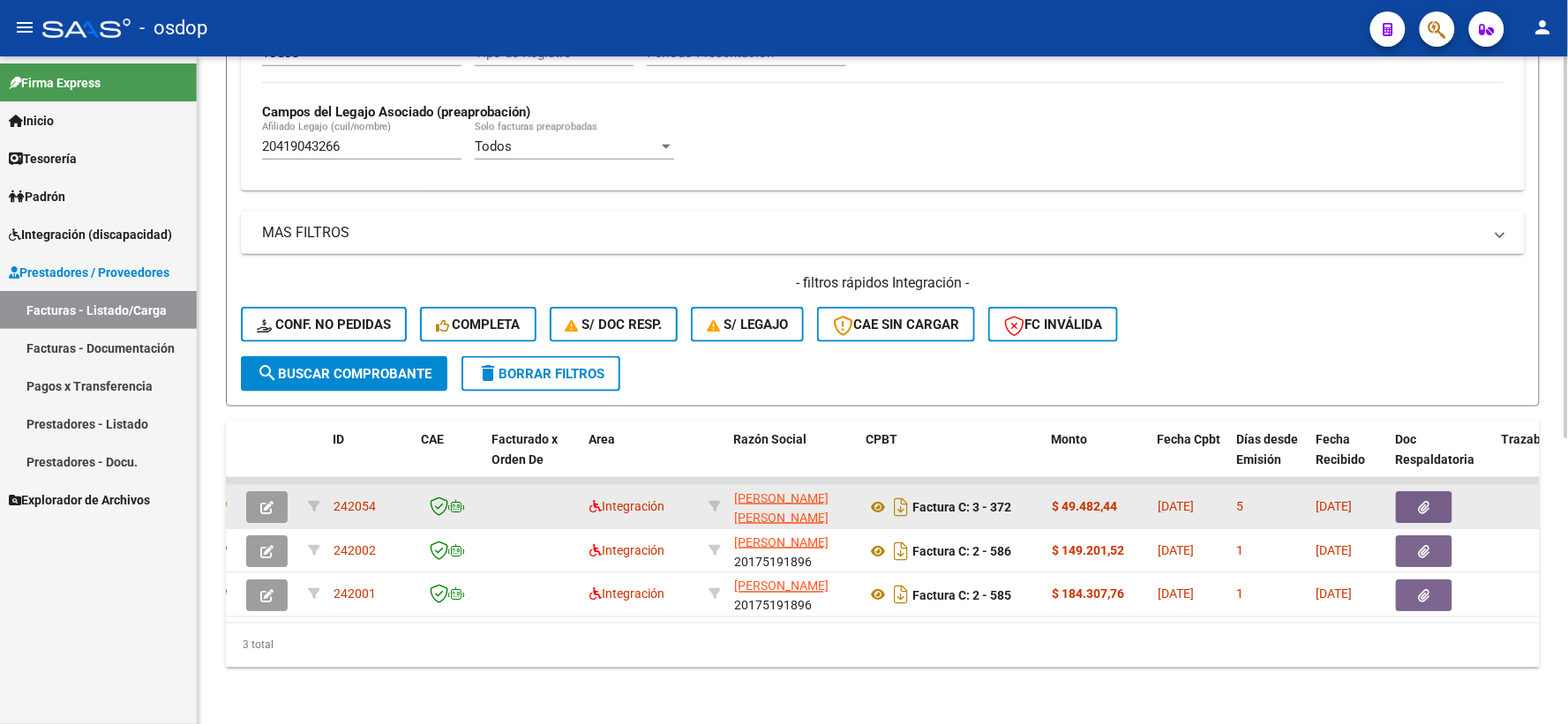
click at [857, 488] on datatable-body-cell "[PERSON_NAME] [PERSON_NAME] 27172810638" at bounding box center [793, 507] width 132 height 43
click at [862, 488] on datatable-body-cell "Factura C: 3 - 372" at bounding box center [952, 507] width 185 height 43
click at [866, 496] on icon at bounding box center [878, 507] width 23 height 21
click at [1427, 499] on span "button" at bounding box center [1424, 507] width 12 height 16
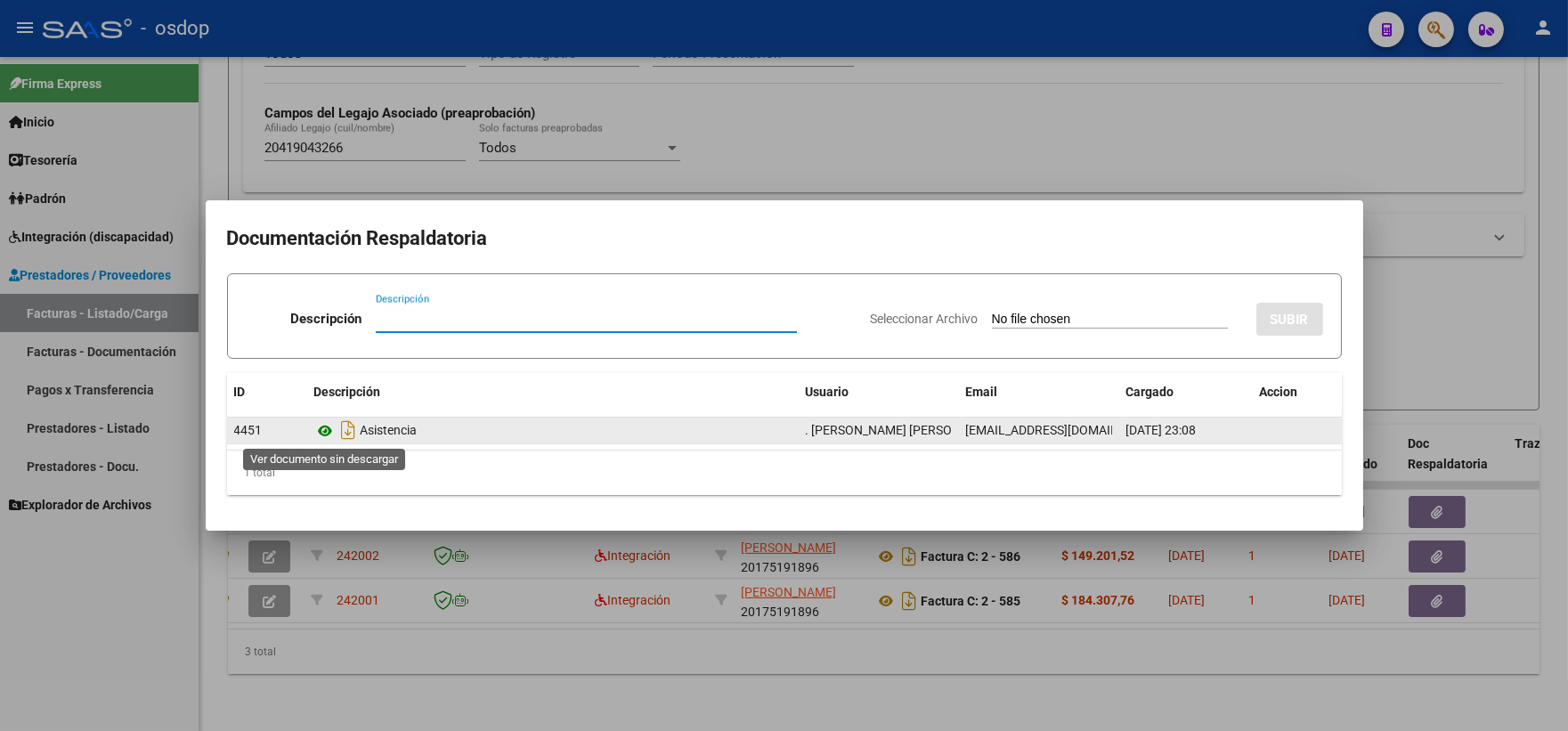
click at [318, 438] on icon at bounding box center [326, 431] width 24 height 22
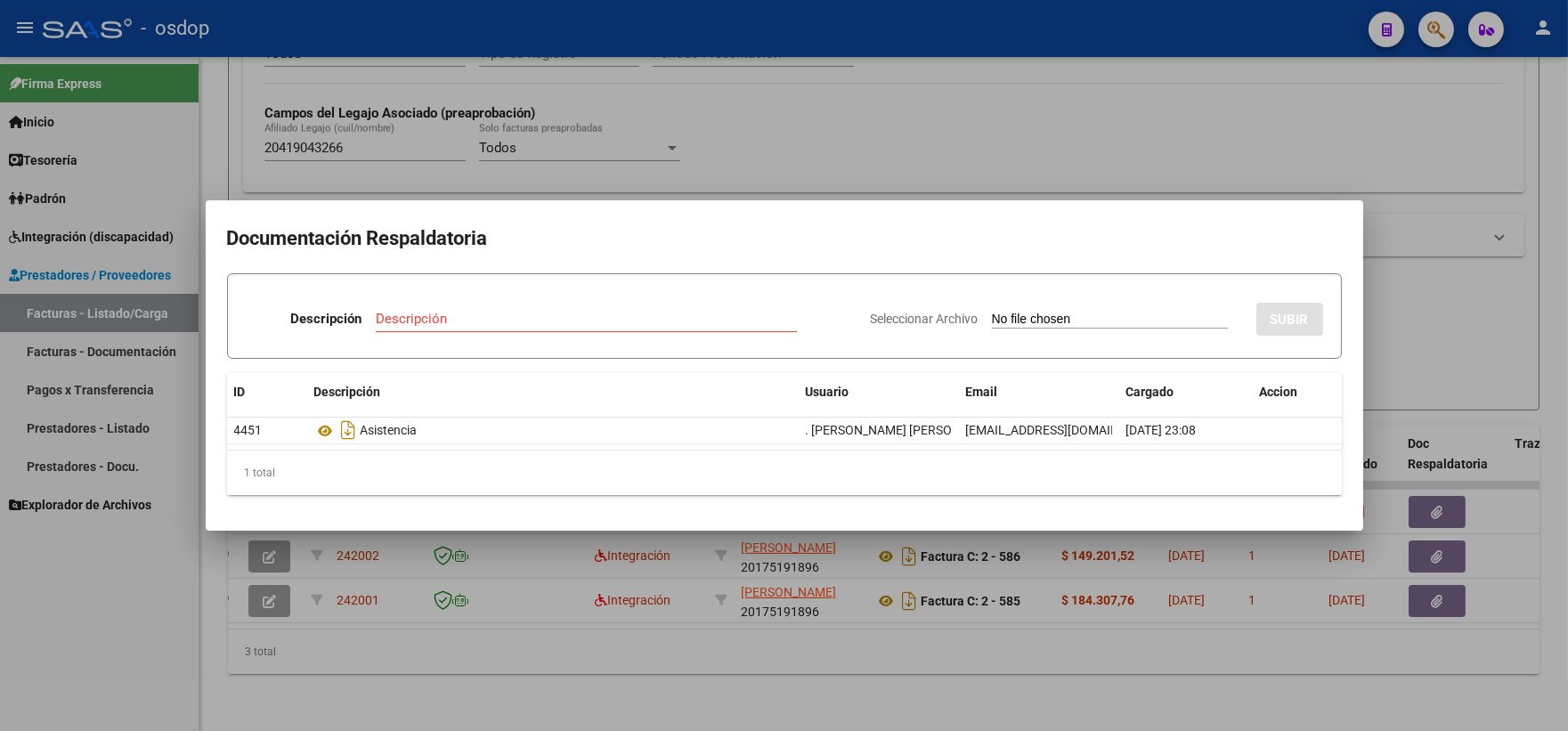
click at [465, 170] on div at bounding box center [784, 366] width 1568 height 731
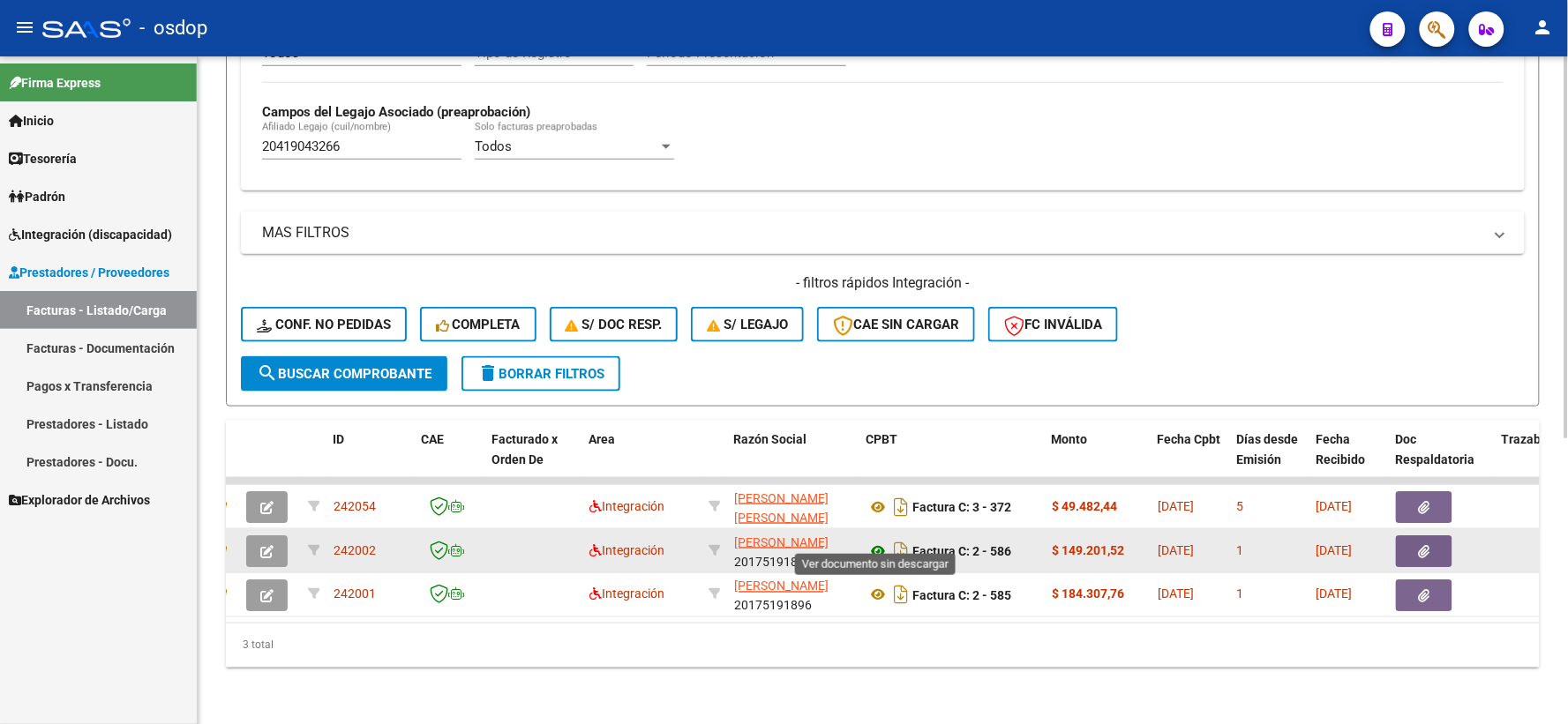
click at [882, 541] on icon at bounding box center [878, 552] width 23 height 21
click at [1417, 547] on button "button" at bounding box center [1424, 551] width 56 height 32
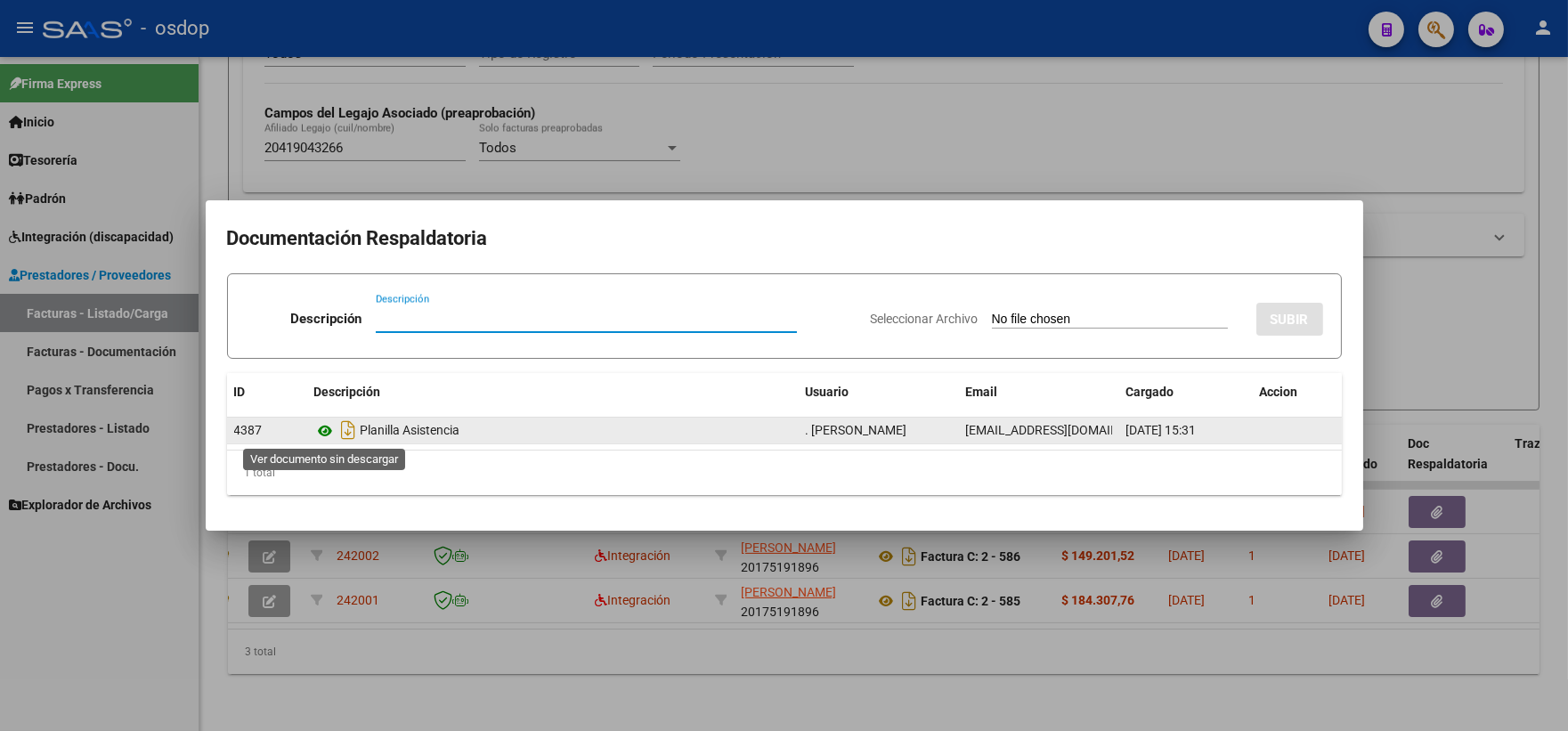
click at [329, 433] on icon at bounding box center [326, 431] width 24 height 22
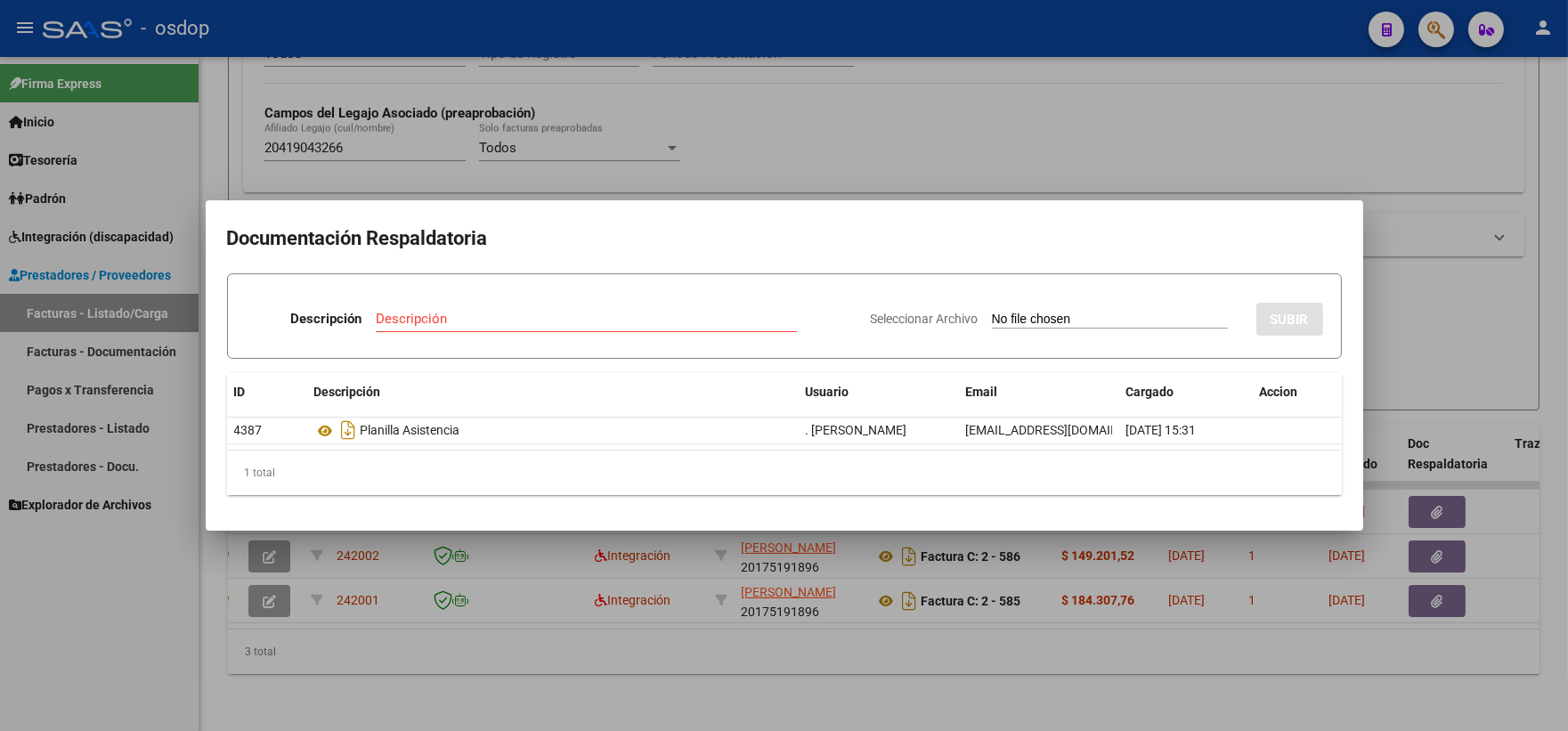
click at [497, 152] on div at bounding box center [784, 366] width 1568 height 731
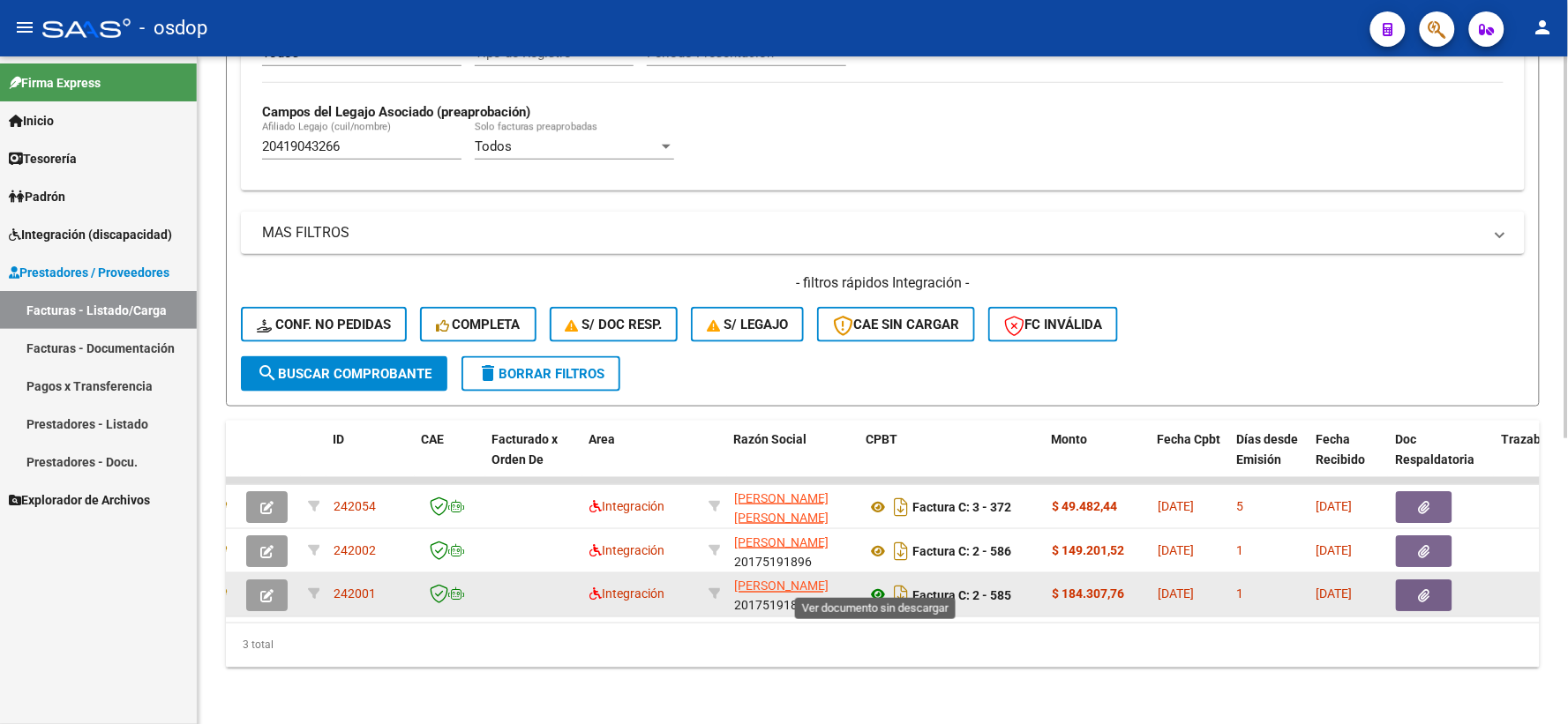
click at [873, 585] on icon at bounding box center [878, 596] width 23 height 21
click at [1432, 580] on button "button" at bounding box center [1424, 596] width 56 height 32
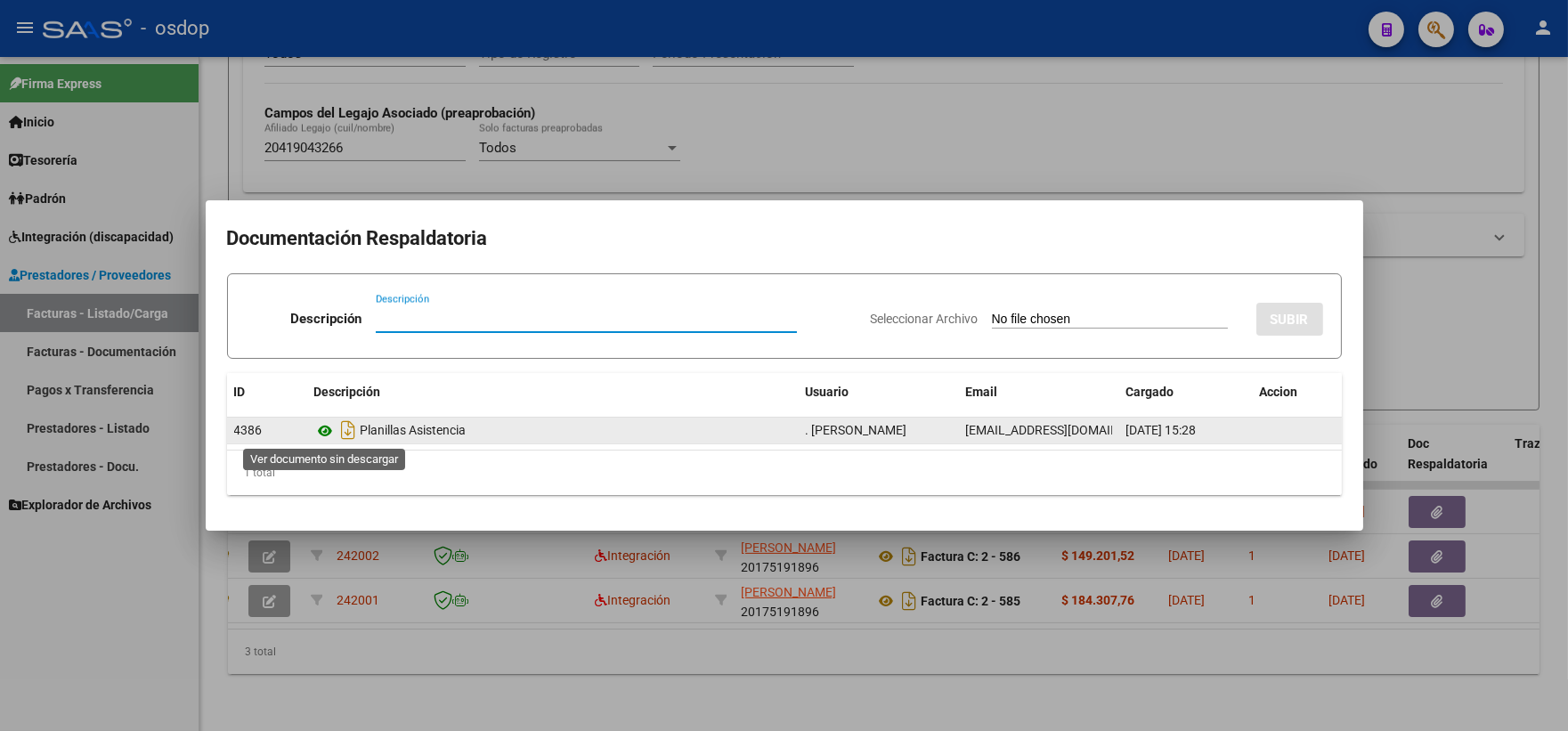
click at [326, 432] on icon at bounding box center [326, 431] width 24 height 22
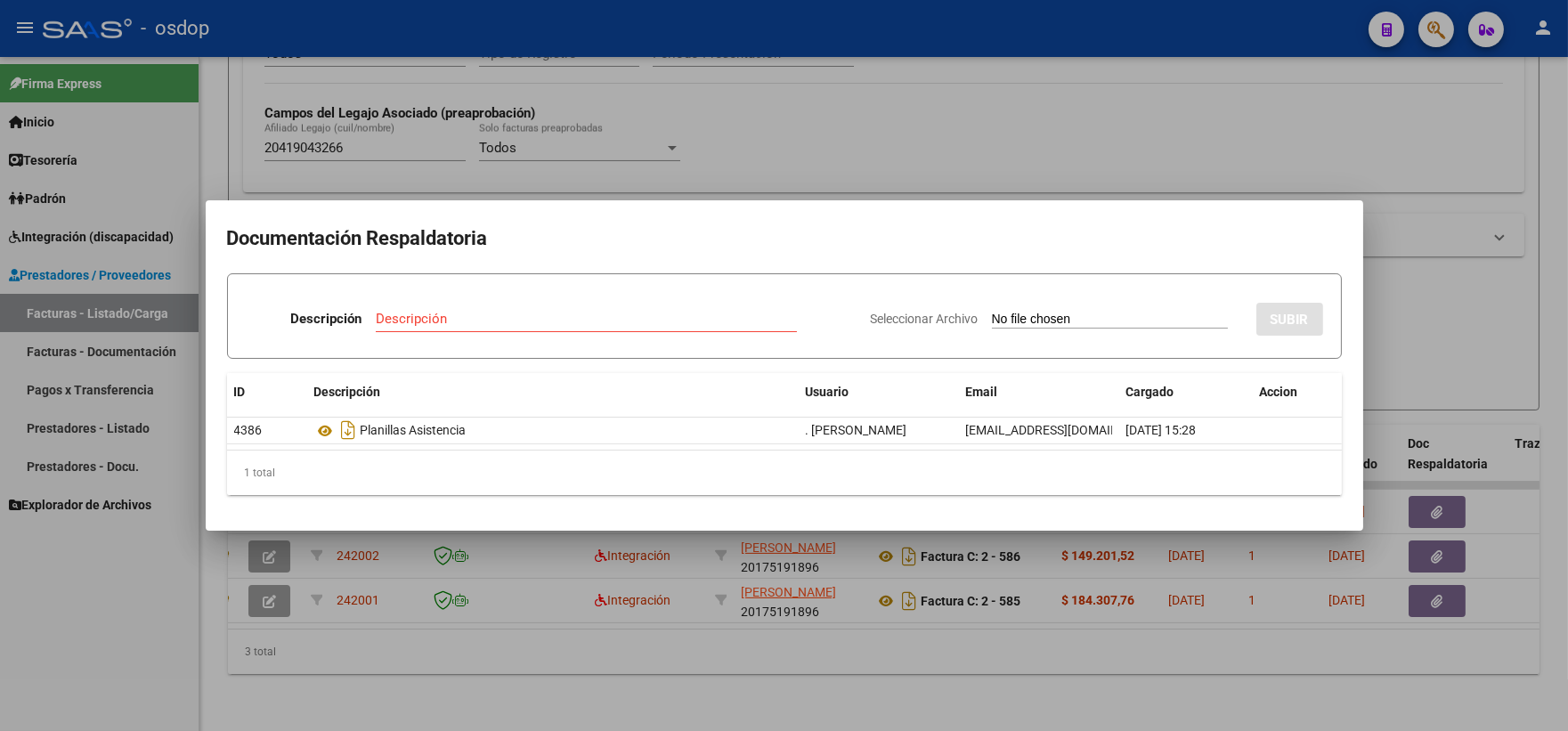
click at [359, 90] on div at bounding box center [784, 366] width 1568 height 731
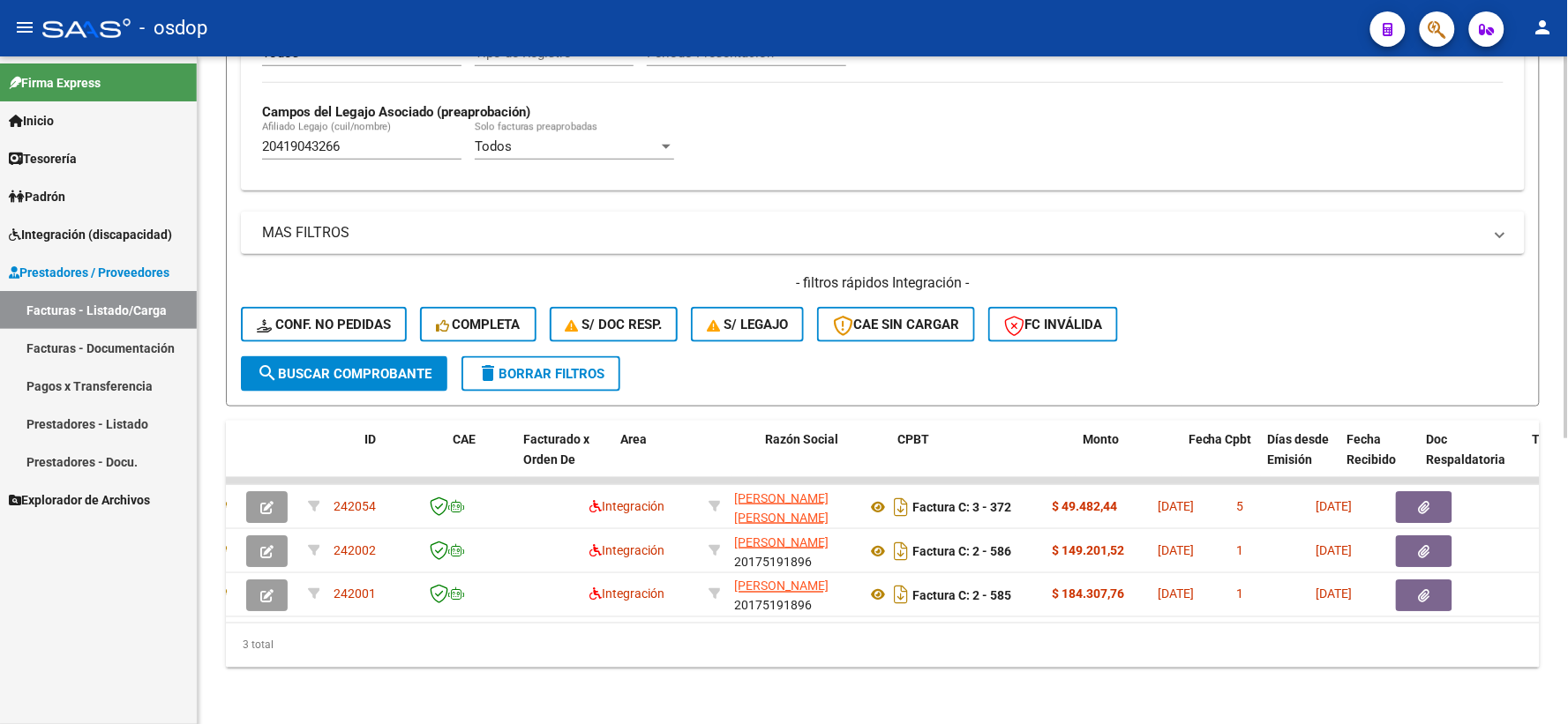
scroll to position [0, 0]
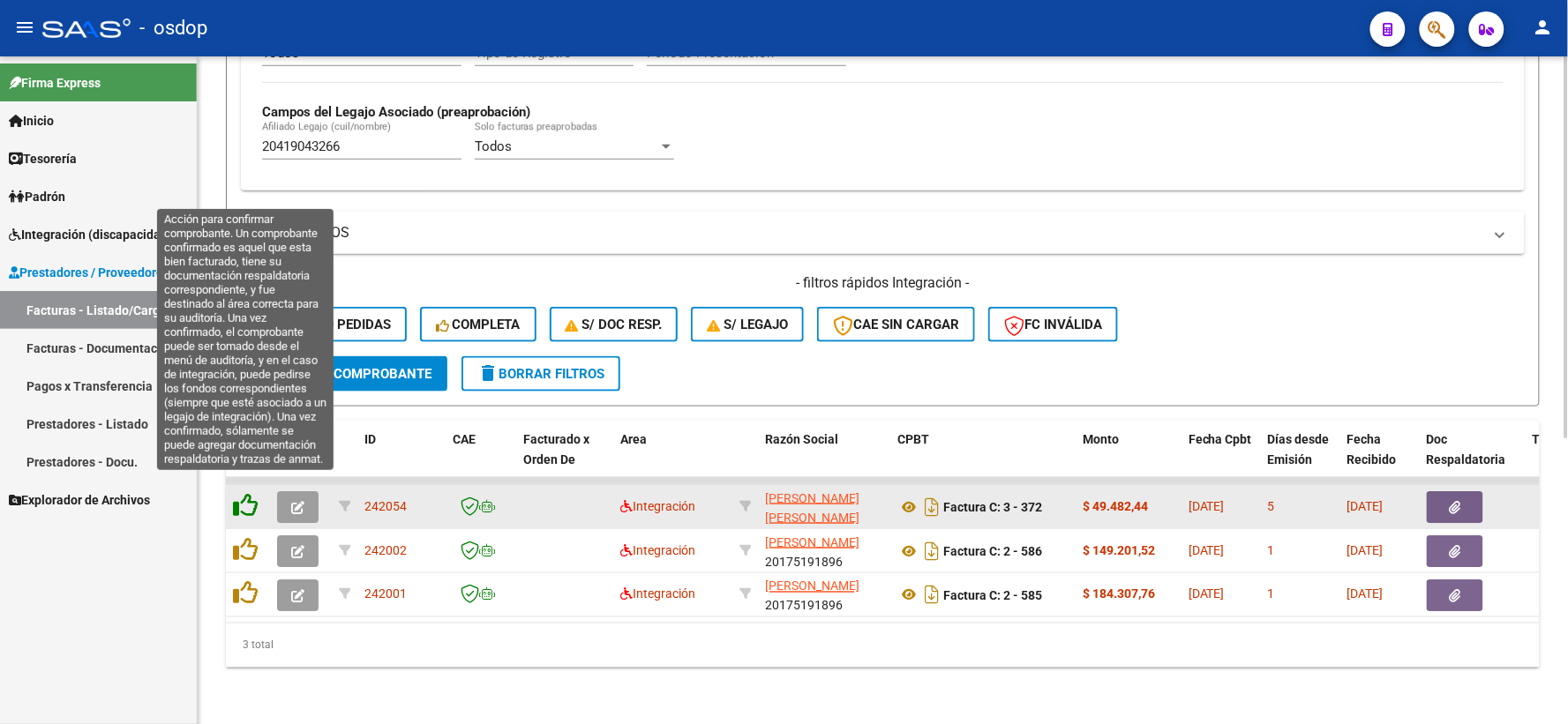
click at [249, 494] on icon at bounding box center [244, 505] width 24 height 24
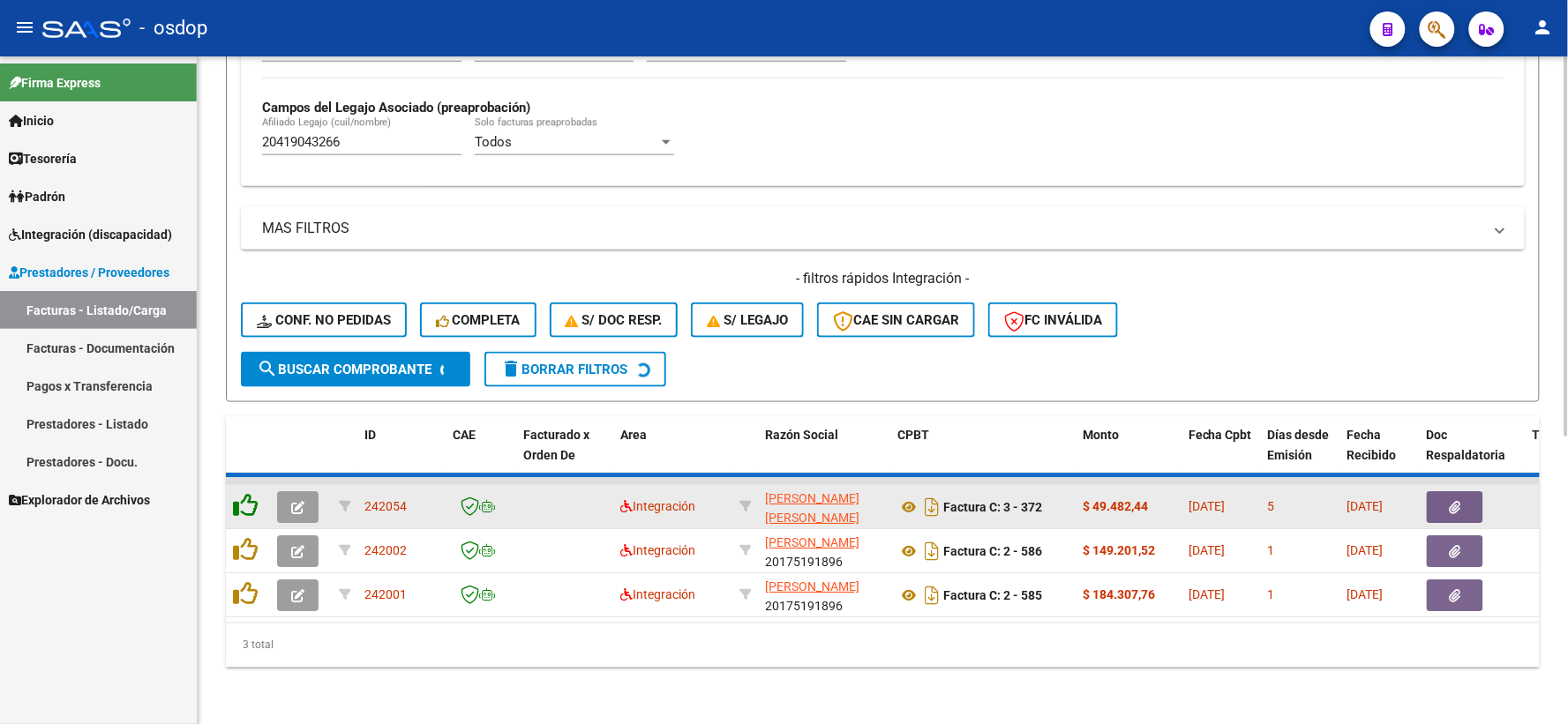
scroll to position [455, 0]
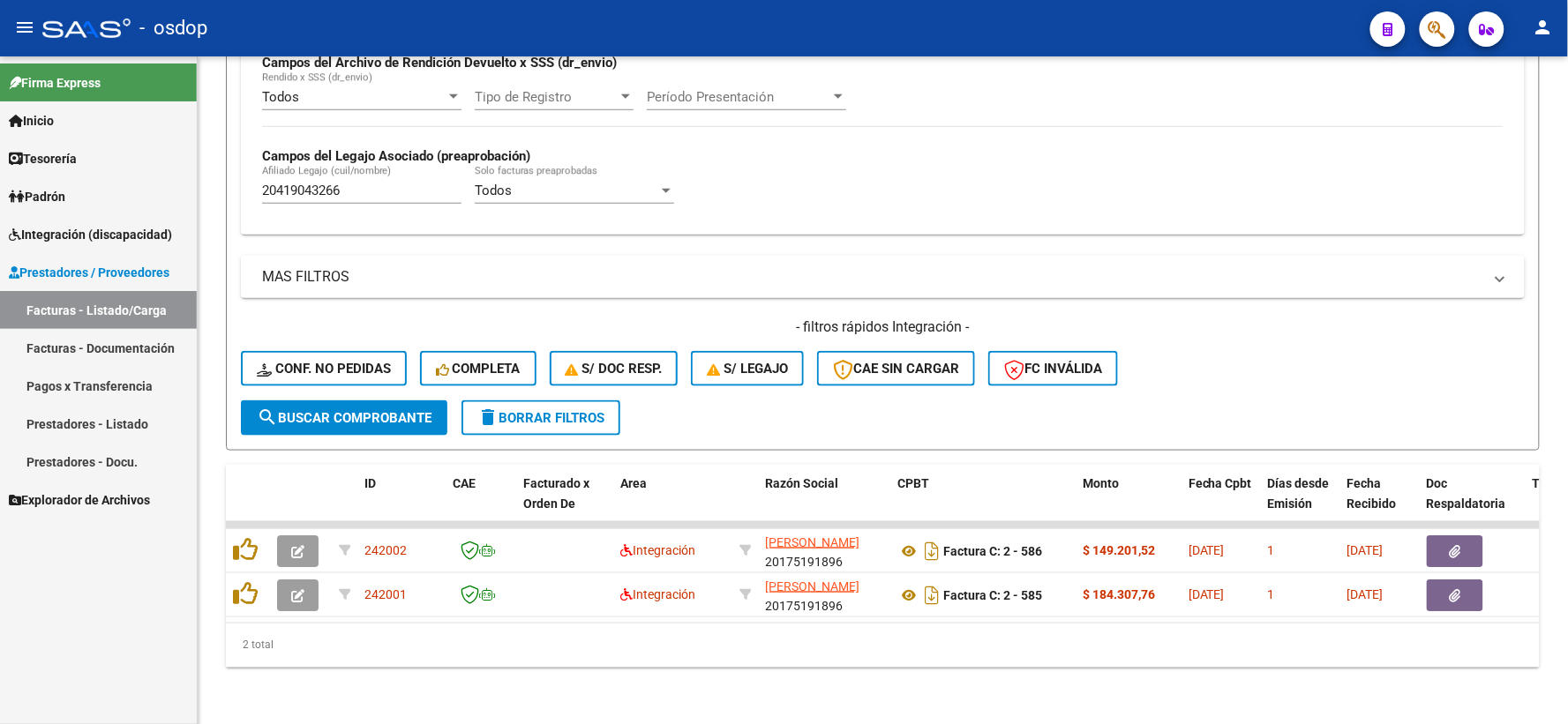
click at [160, 641] on div "Firma Express Inicio Instructivos Contacto OS Tesorería Extractos Procesados (c…" at bounding box center [98, 390] width 197 height 668
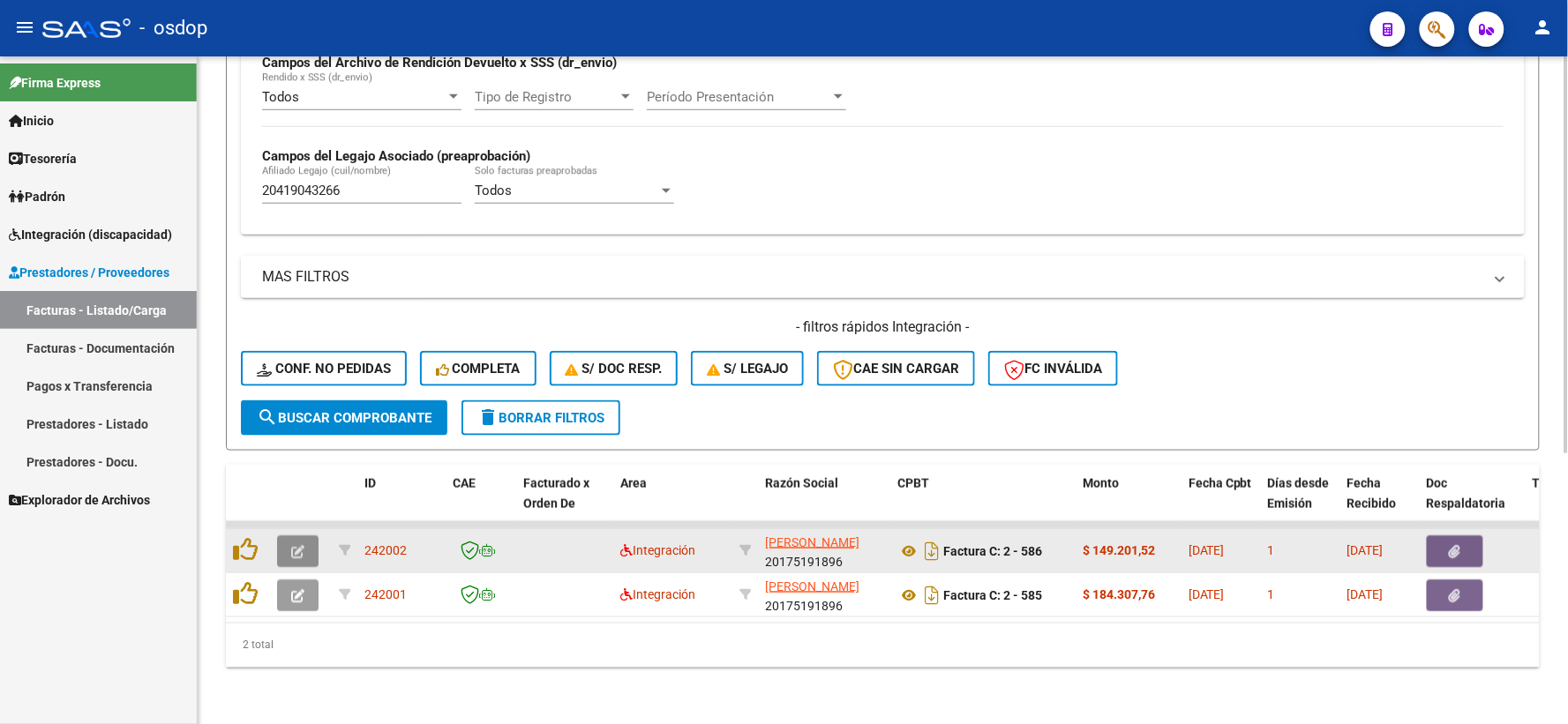
click at [285, 535] on button "button" at bounding box center [298, 551] width 42 height 32
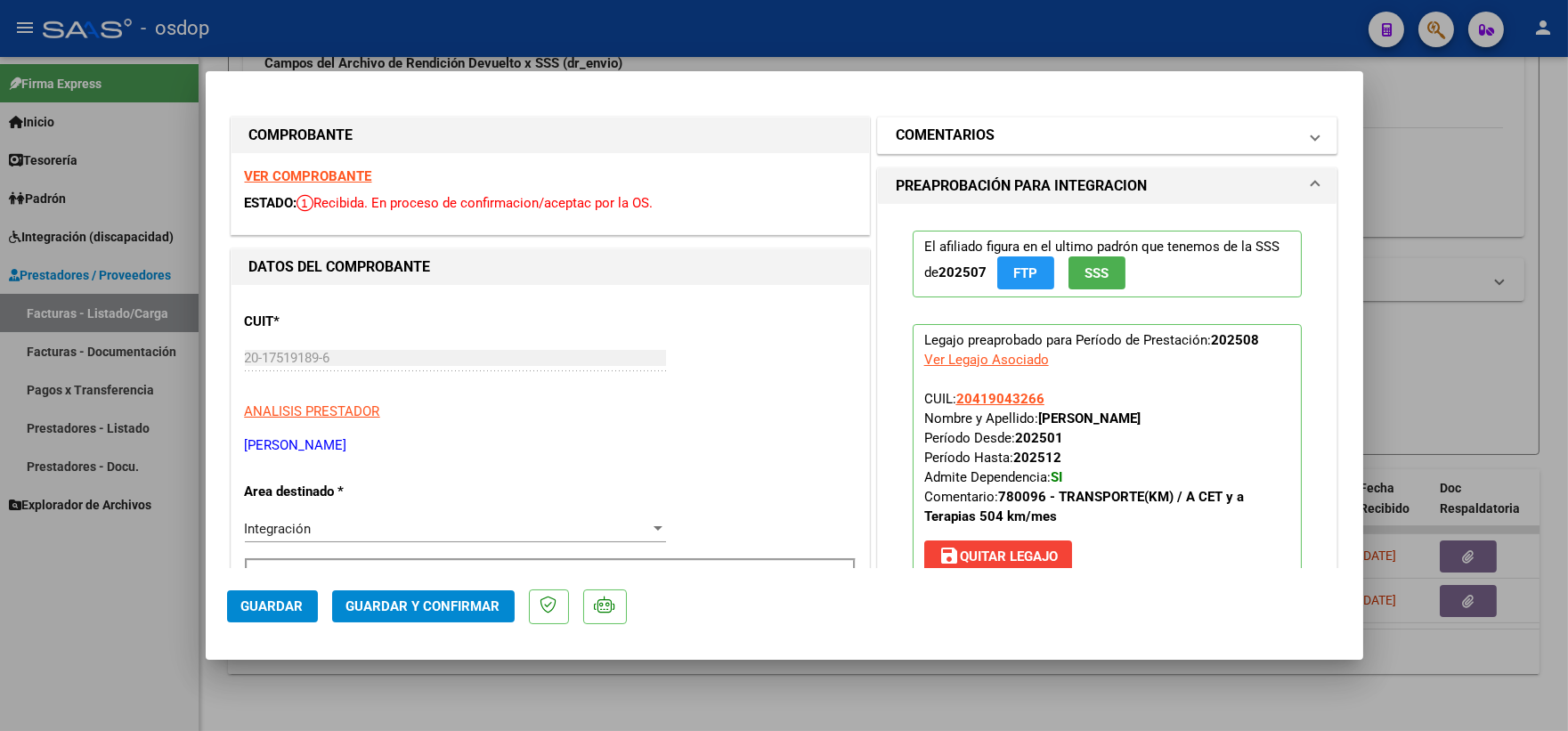
click at [981, 132] on h1 "COMENTARIOS" at bounding box center [945, 136] width 99 height 22
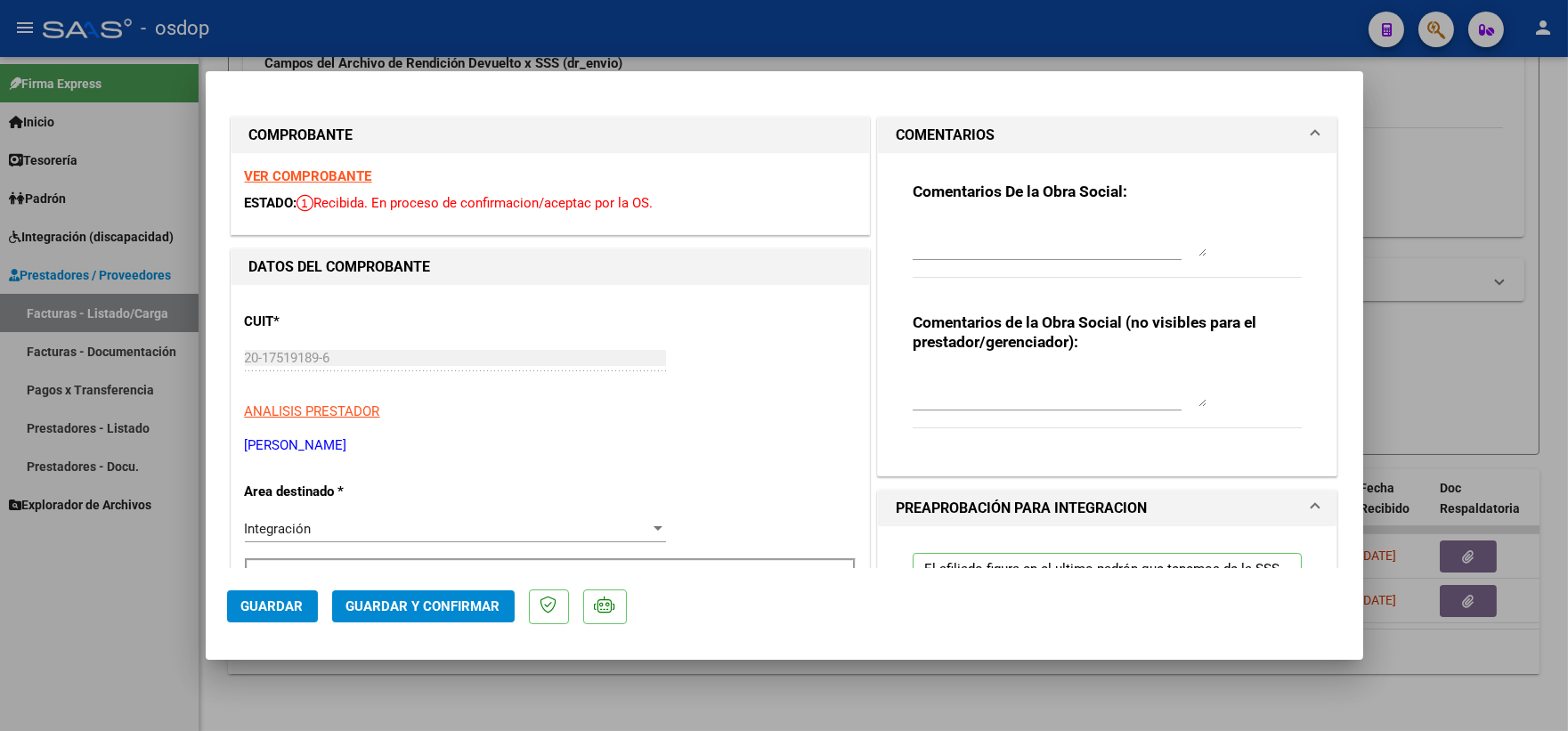
click at [963, 404] on textarea at bounding box center [1059, 389] width 294 height 35
type textarea "Traslado a Terapias, km/mensual 204, valor x km 541.76. Sin dependencia"
click at [437, 610] on span "Guardar y Confirmar" at bounding box center [423, 606] width 154 height 16
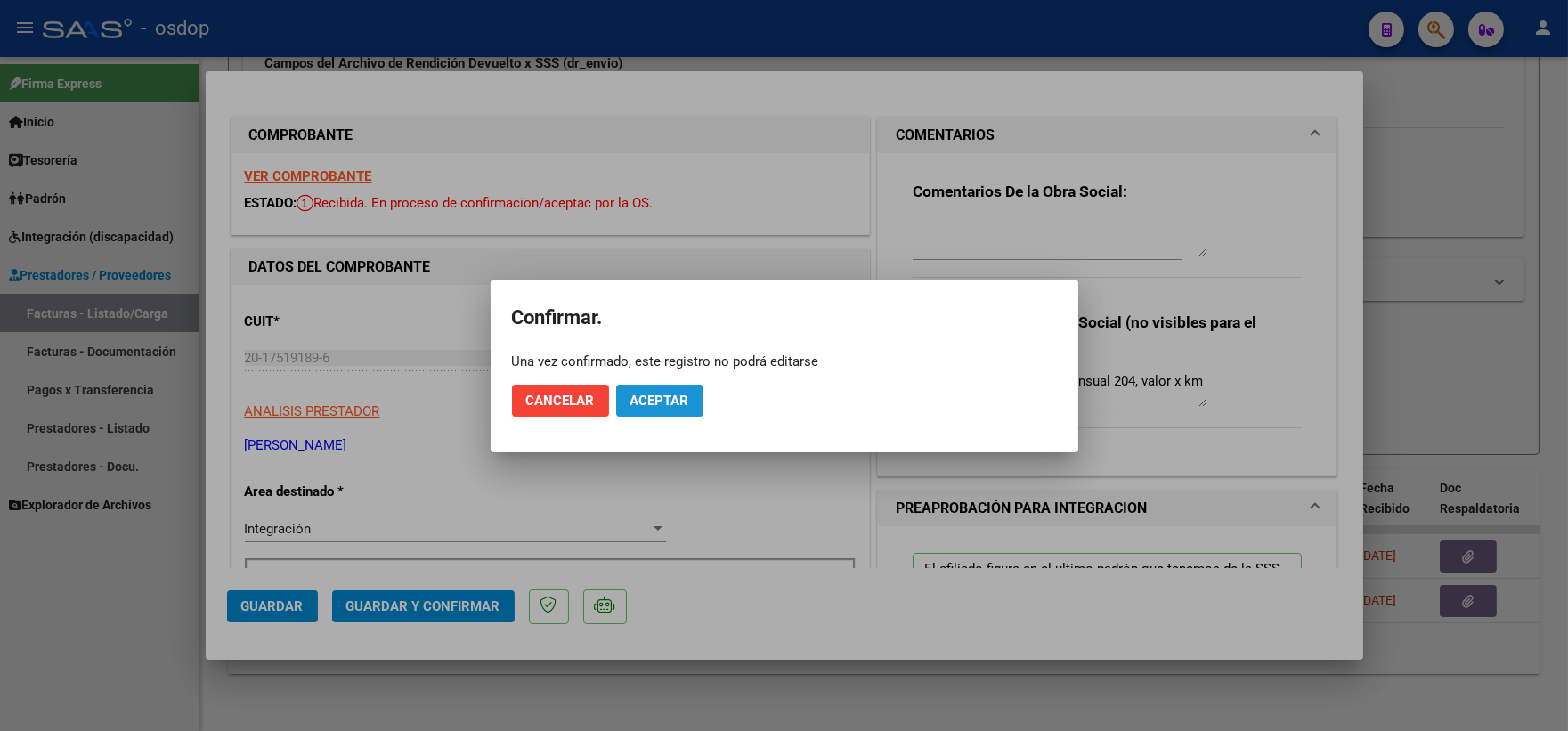
click at [679, 398] on span "Aceptar" at bounding box center [660, 401] width 59 height 16
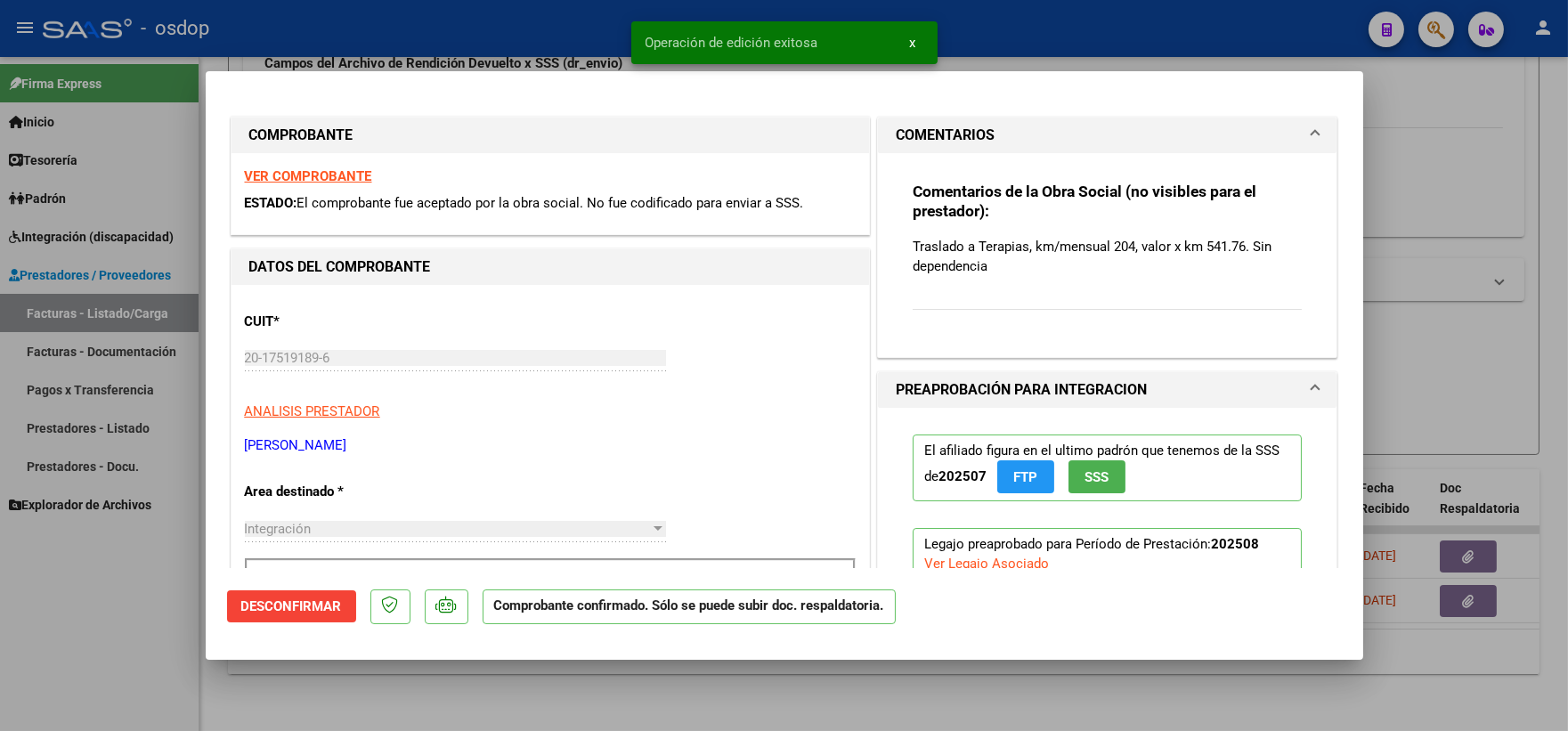
click at [269, 696] on div at bounding box center [784, 366] width 1568 height 731
type input "$ 0,00"
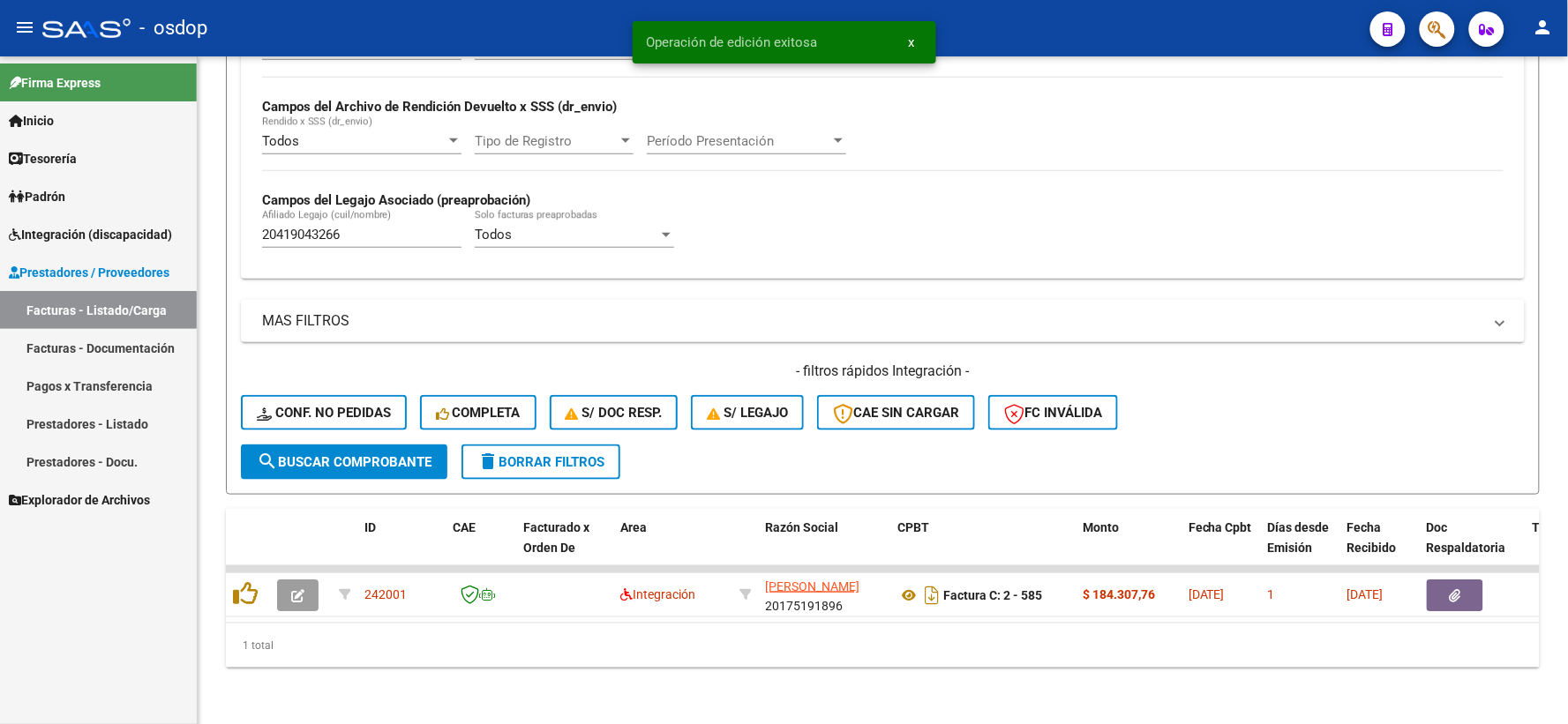
scroll to position [411, 0]
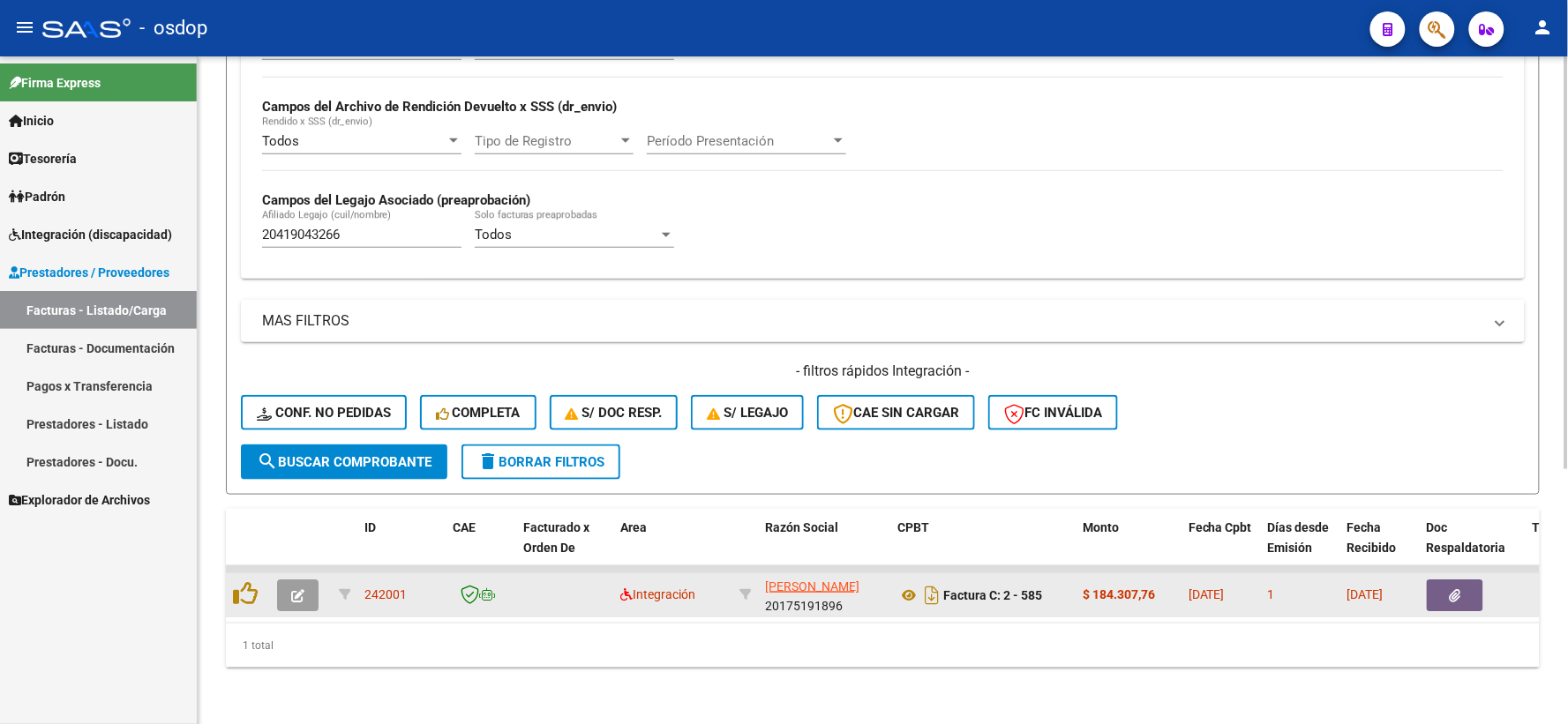
click at [302, 589] on icon "button" at bounding box center [298, 596] width 14 height 14
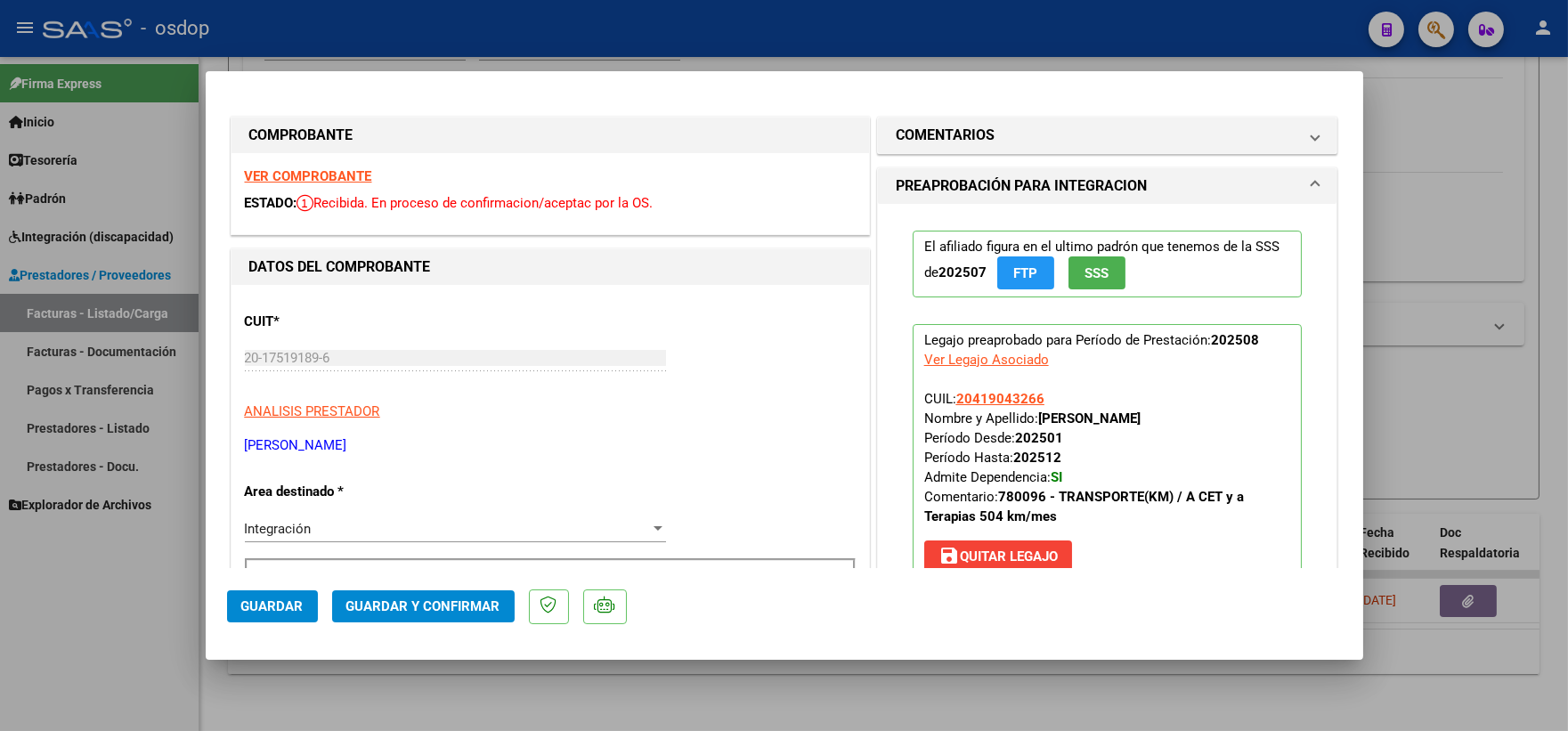
click at [851, 610] on mat-dialog-actions "Guardar Guardar y Confirmar" at bounding box center [784, 603] width 1115 height 71
click at [1036, 130] on mat-panel-title "COMENTARIOS" at bounding box center [1097, 136] width 403 height 22
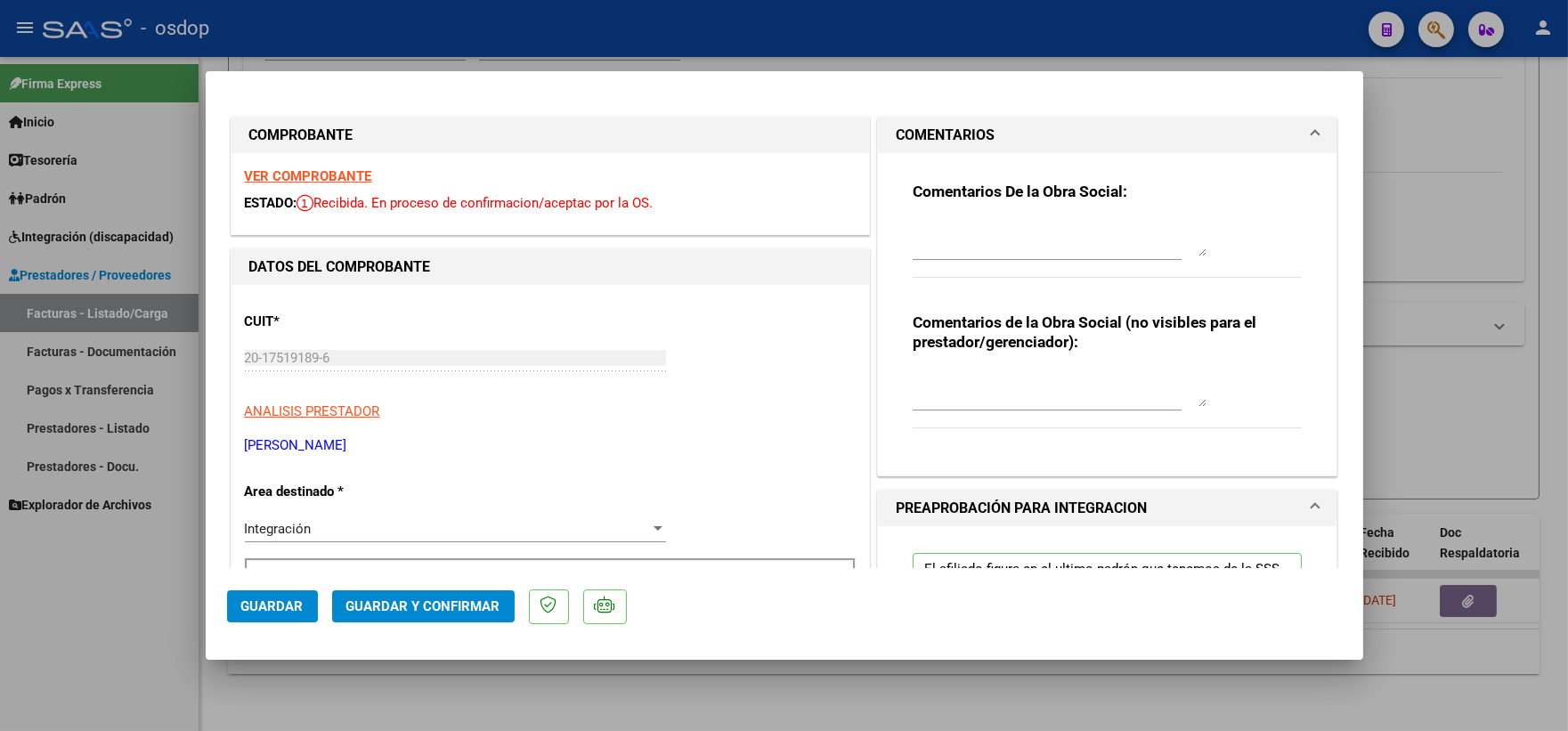
click at [965, 393] on textarea at bounding box center [1059, 389] width 294 height 35
type textarea "Traslado a Esc, km/mensuales 252, valor x km 541.76. Sin dependencai"
click at [394, 607] on span "Guardar y Confirmar" at bounding box center [423, 606] width 154 height 16
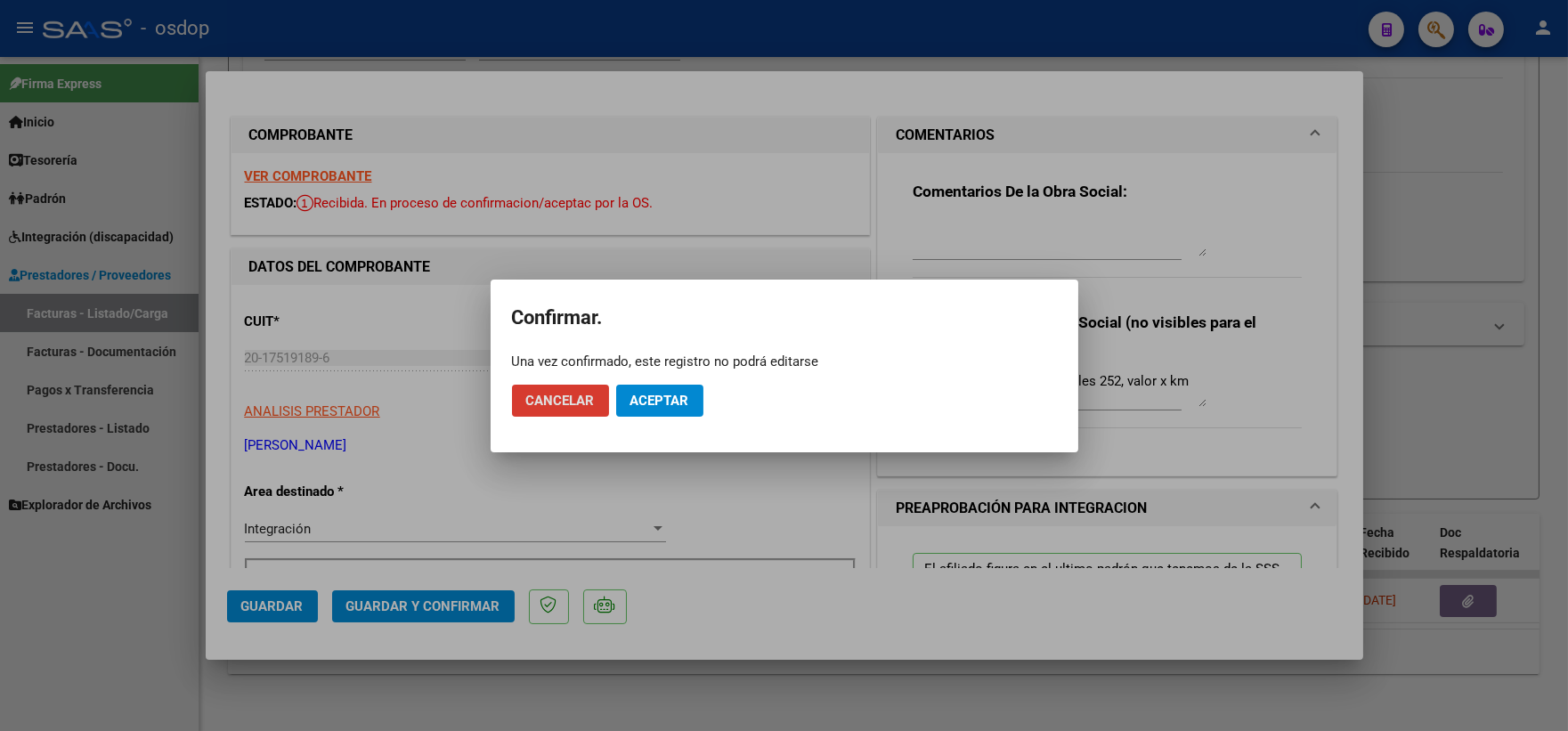
click at [655, 396] on span "Aceptar" at bounding box center [660, 401] width 59 height 16
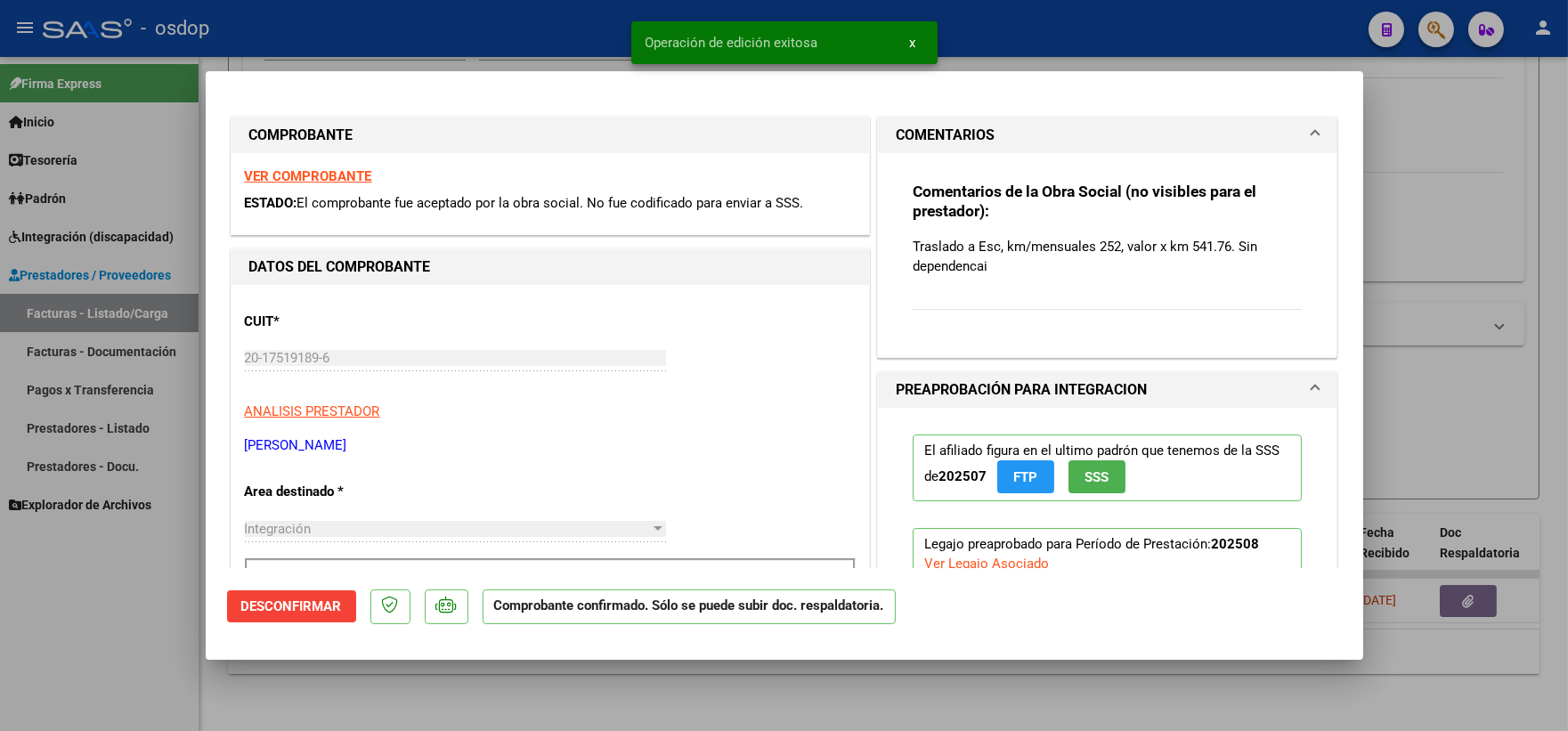
click at [187, 644] on div at bounding box center [784, 366] width 1568 height 731
type input "$ 0,00"
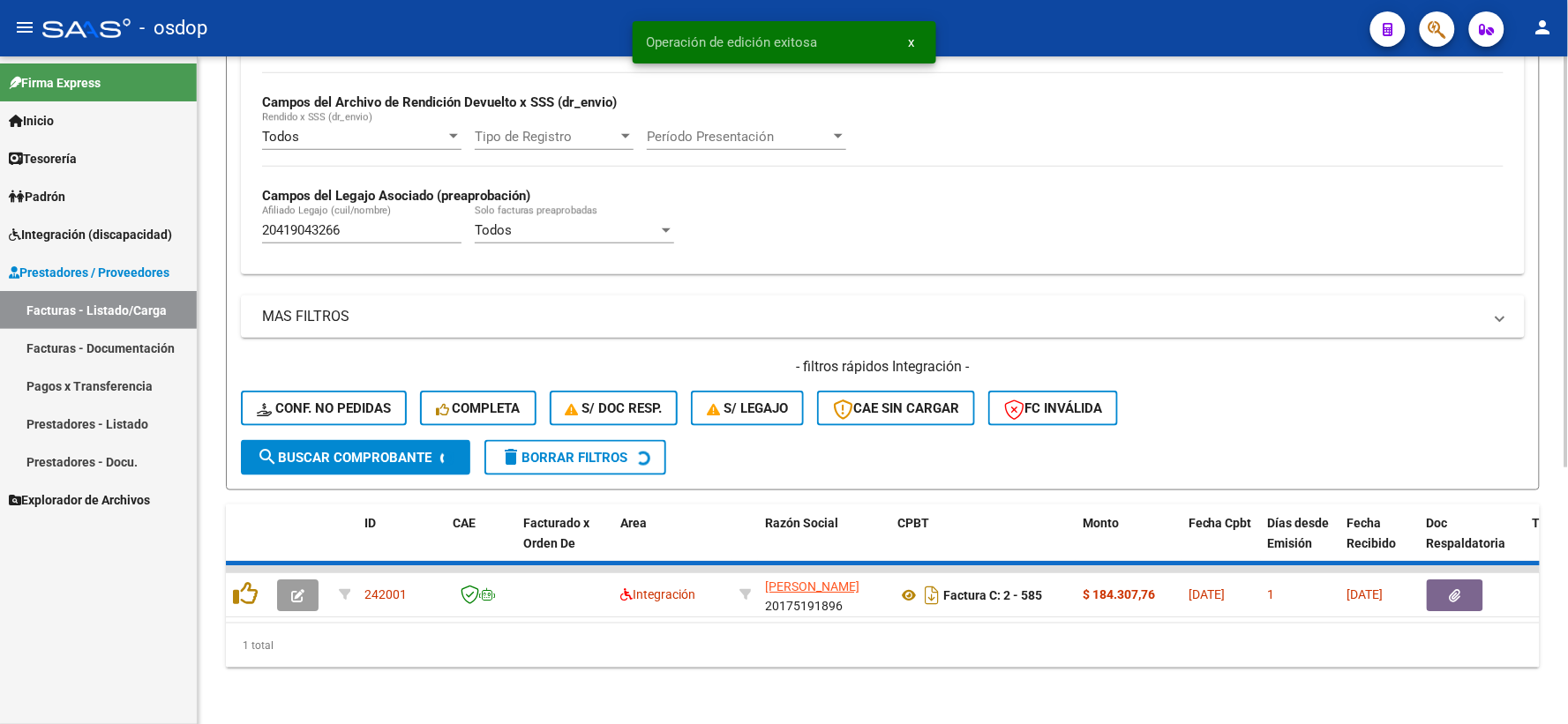
scroll to position [382, 0]
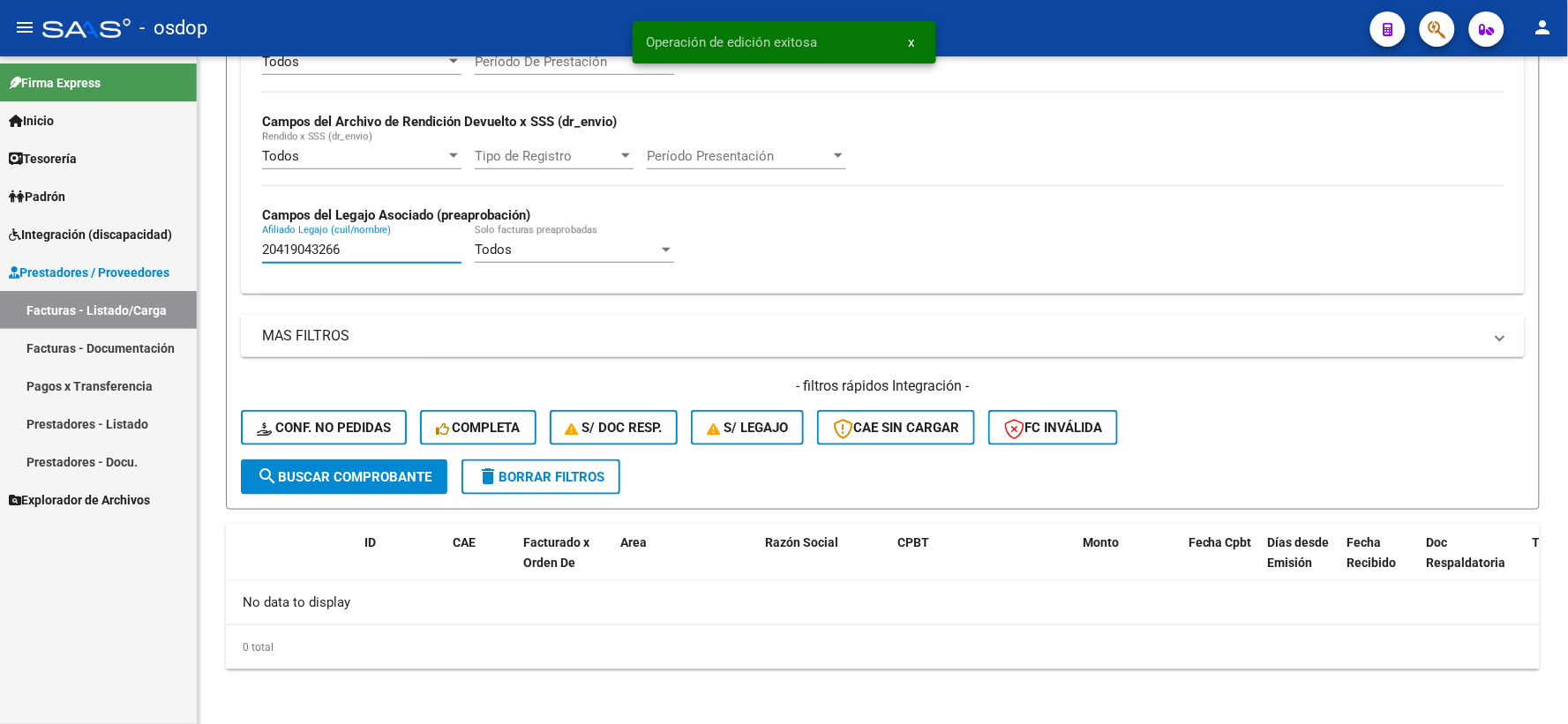
drag, startPoint x: 360, startPoint y: 259, endPoint x: 194, endPoint y: 250, distance: 166.2
click at [194, 250] on mat-sidenav-container "Firma Express Inicio Instructivos Contacto OS Tesorería Extractos Procesados (c…" at bounding box center [784, 390] width 1568 height 668
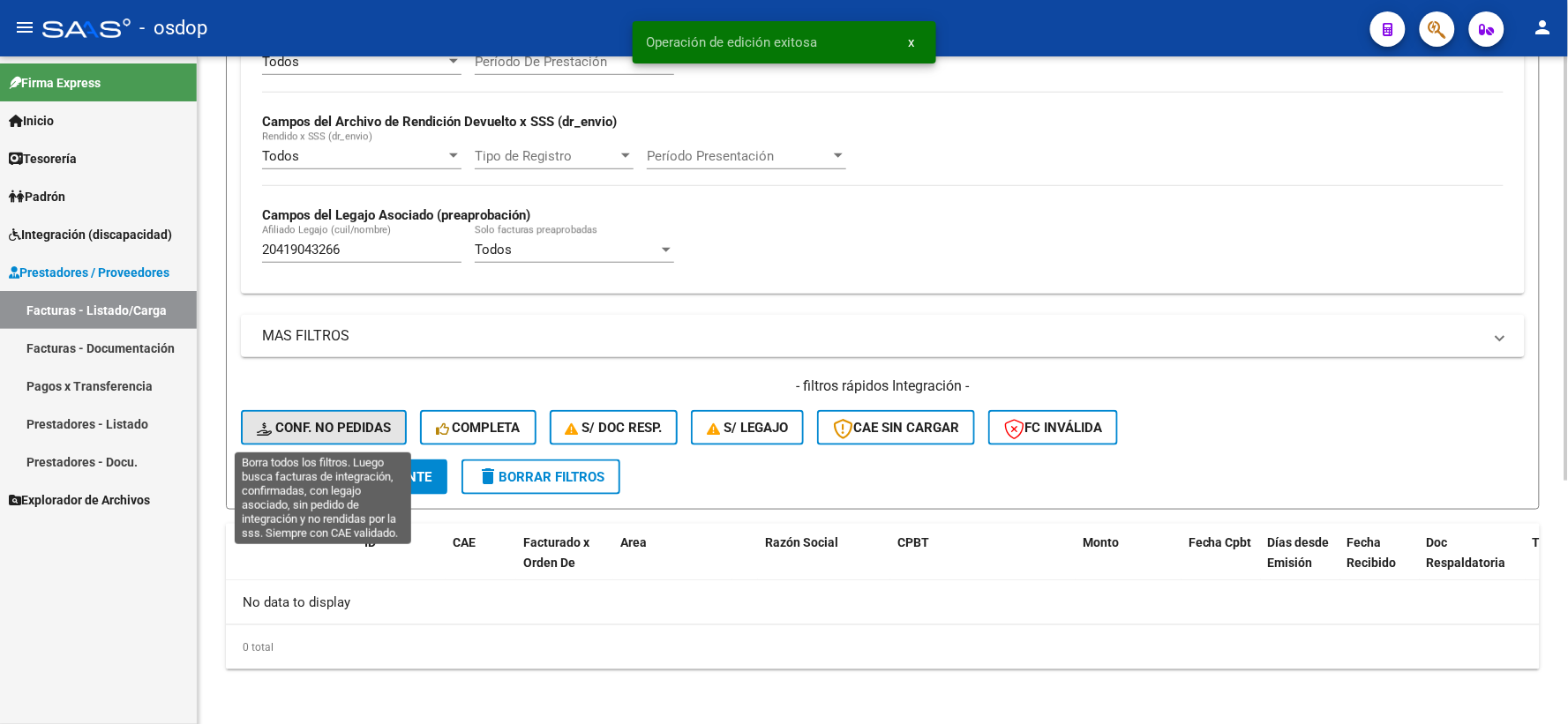
click at [337, 443] on button "Conf. no pedidas" at bounding box center [323, 427] width 165 height 35
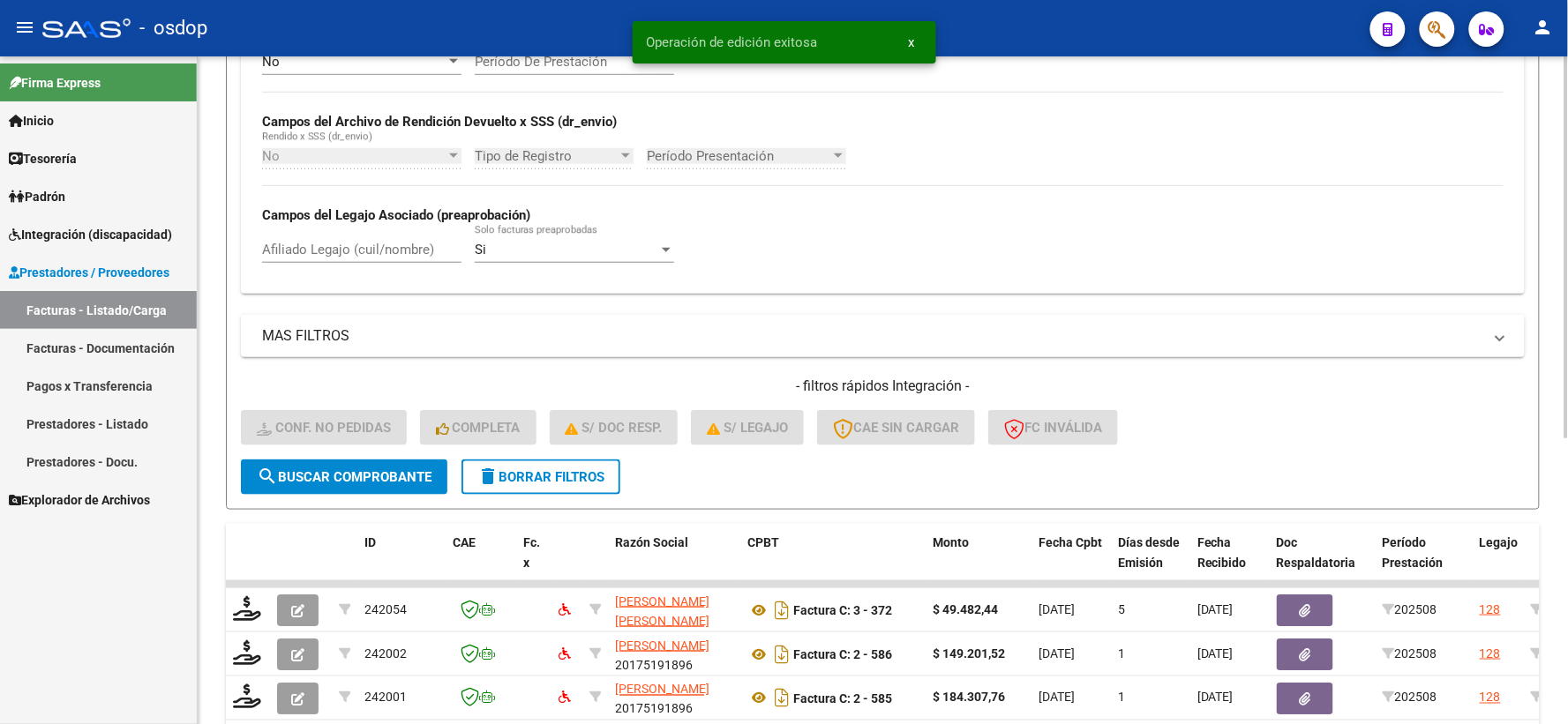
click at [356, 285] on div "No Cargado en Para Enviar SSS Período De Prestación Campos del Archivo de Rendi…" at bounding box center [882, 165] width 1284 height 257
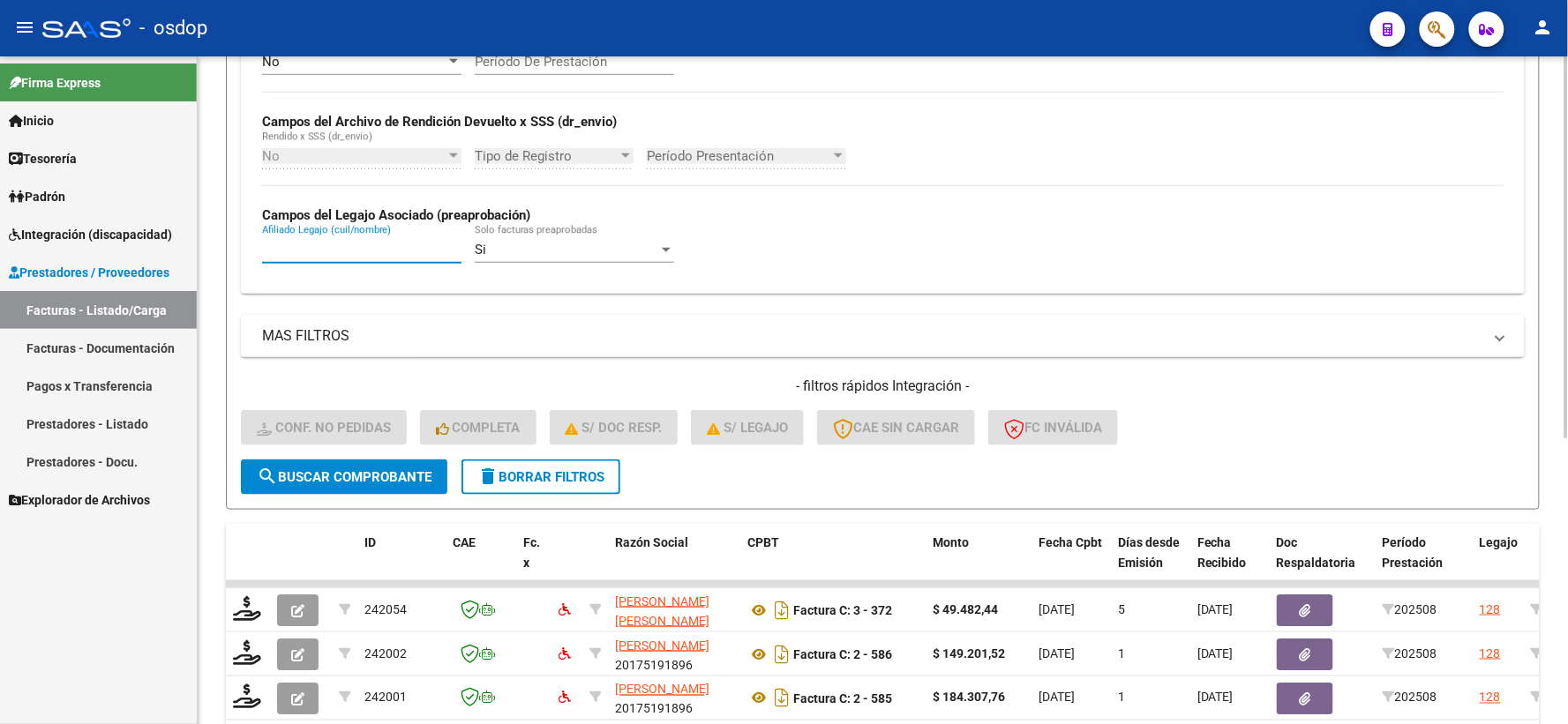
click at [367, 248] on input "Afiliado Legajo (cuil/nombre)" at bounding box center [361, 249] width 200 height 16
paste input "20419043266"
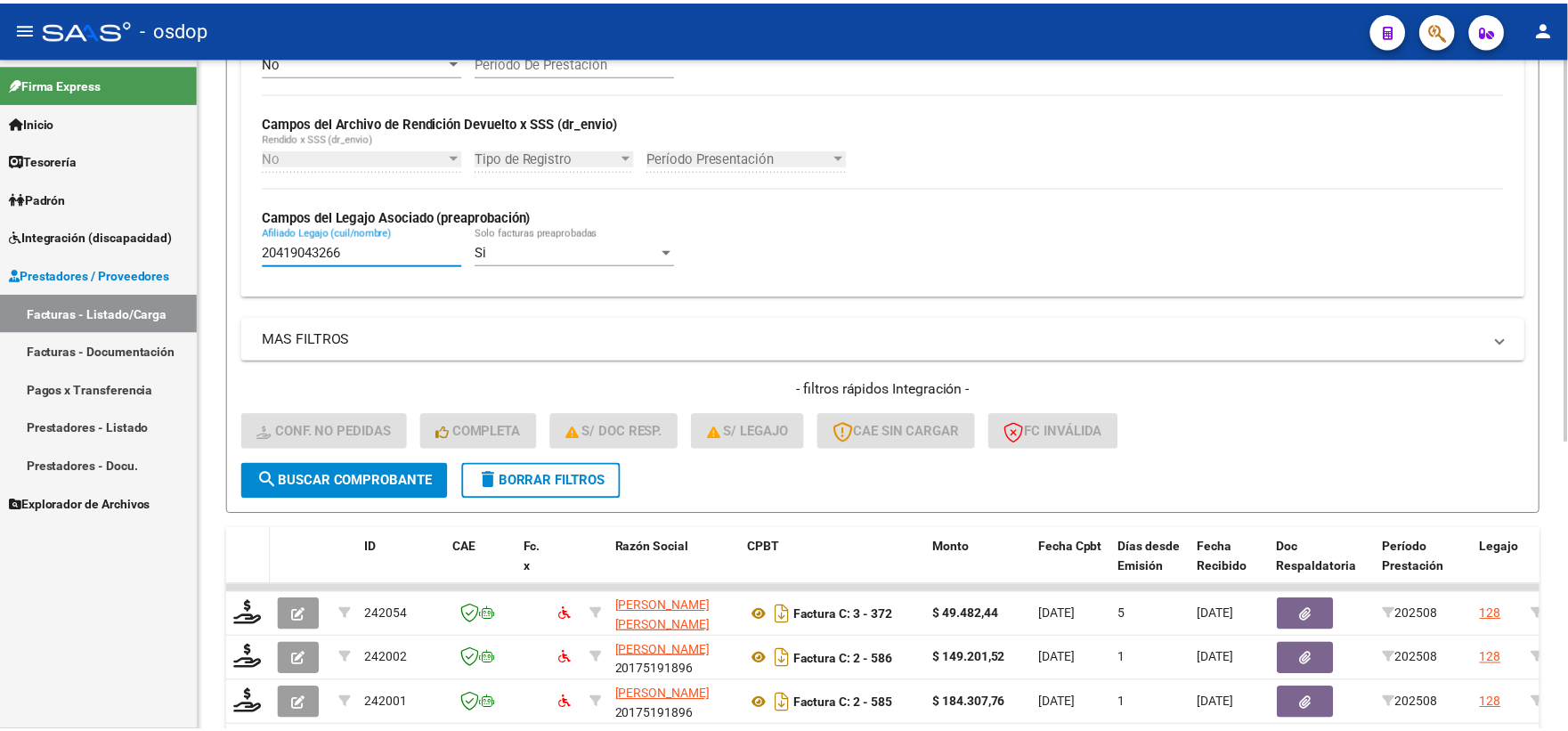
scroll to position [485, 0]
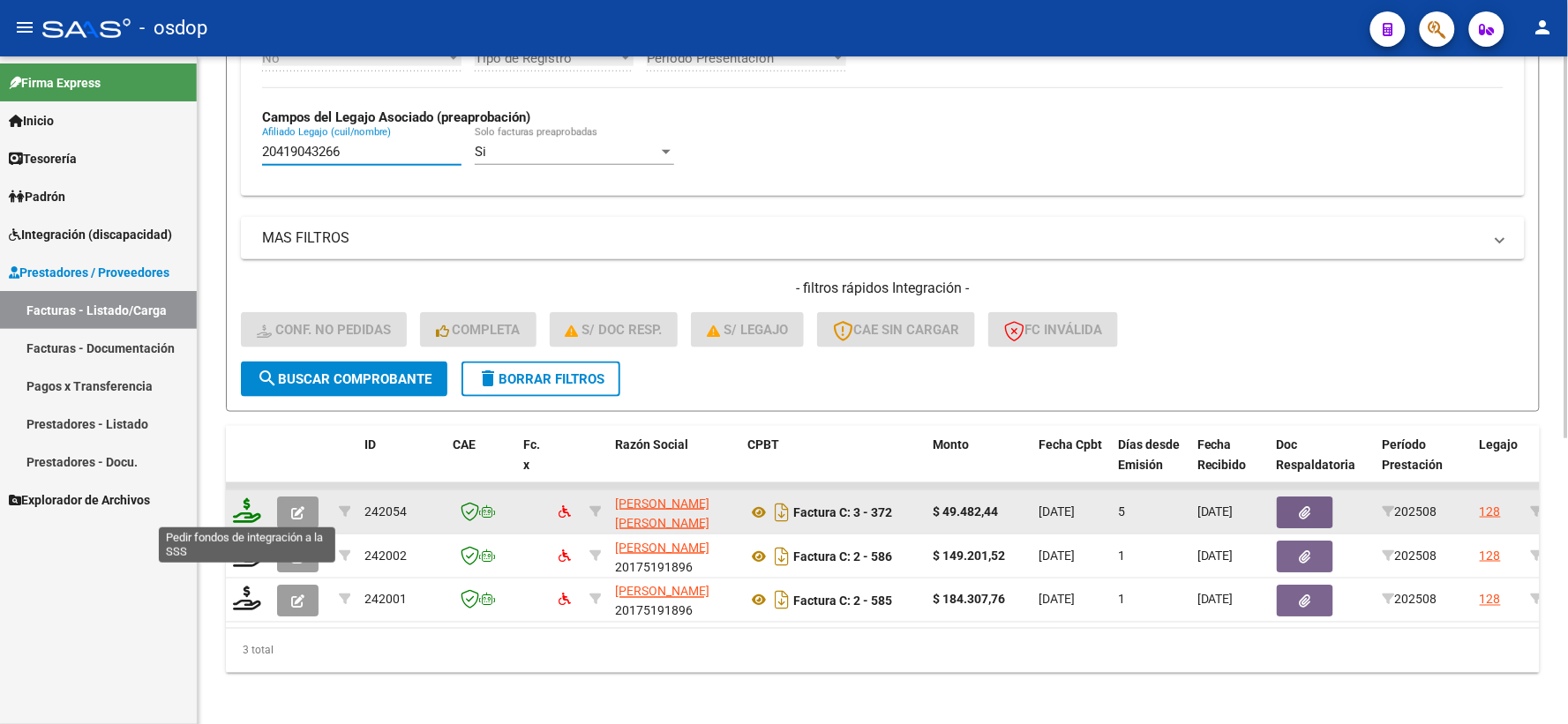
type input "20419043266"
click at [252, 514] on icon at bounding box center [246, 510] width 28 height 24
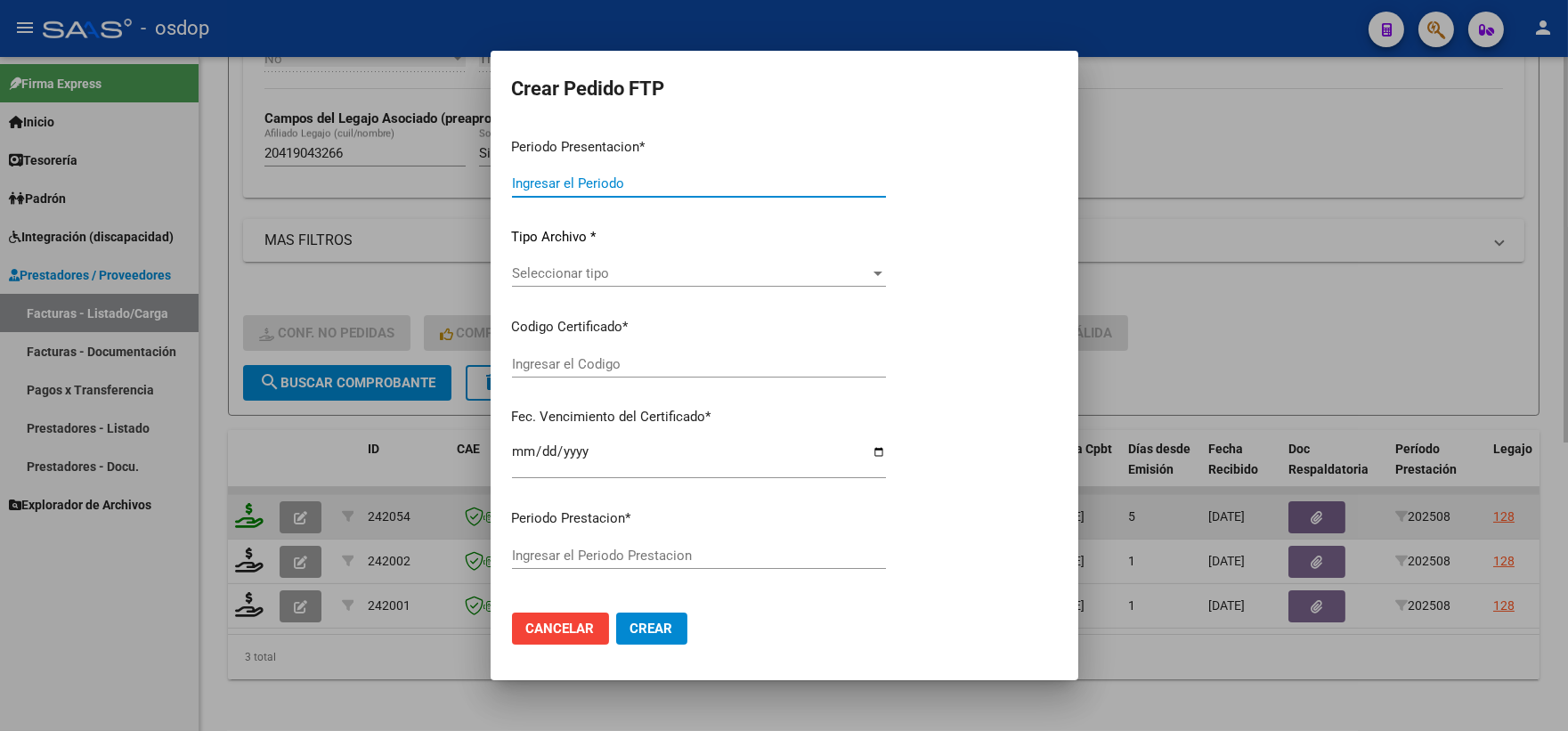
type input "202508"
type input "$ 49.482,44"
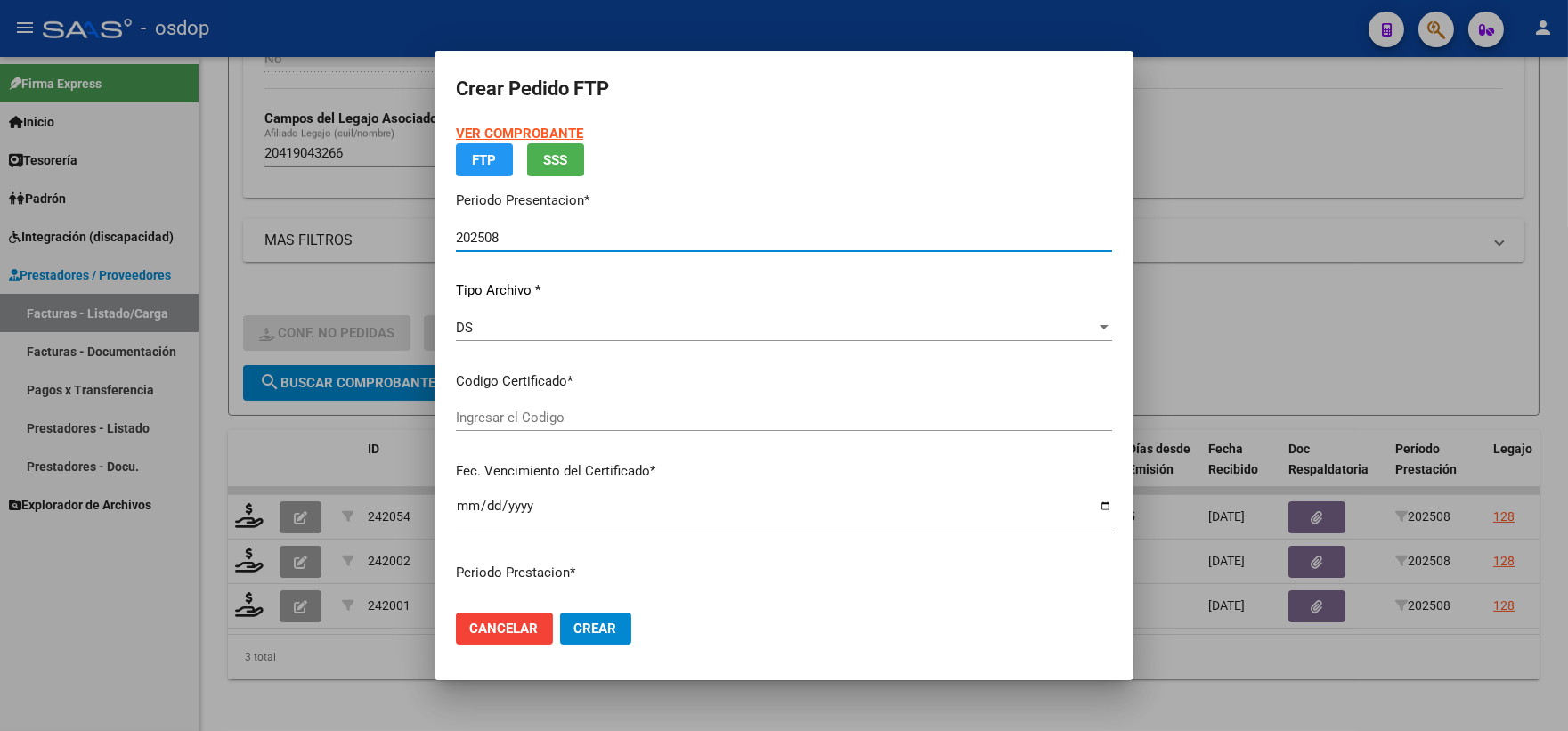
type input "6113632168"
type input "[DATE]"
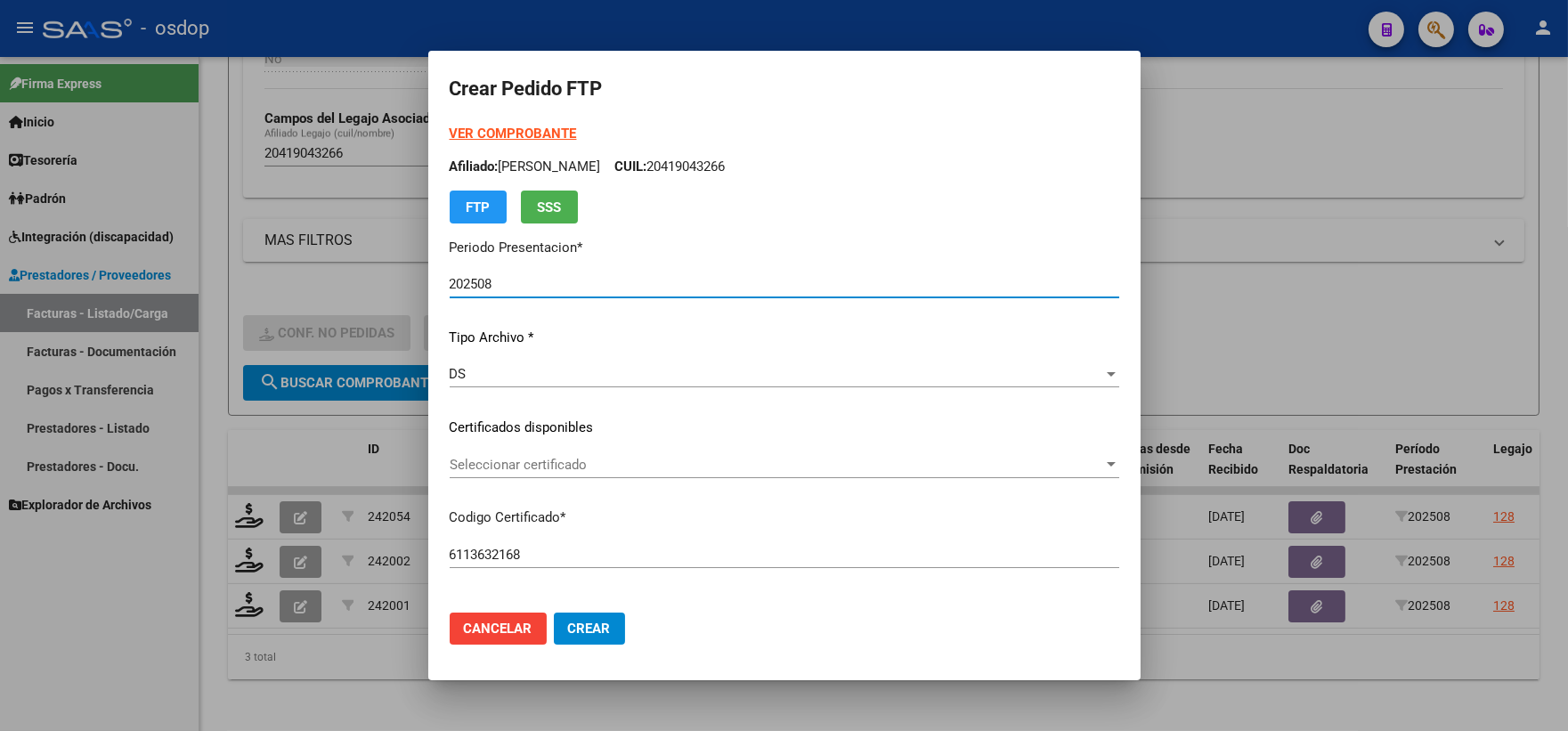
click at [563, 477] on div "Seleccionar certificado Seleccionar certificado" at bounding box center [785, 465] width 670 height 27
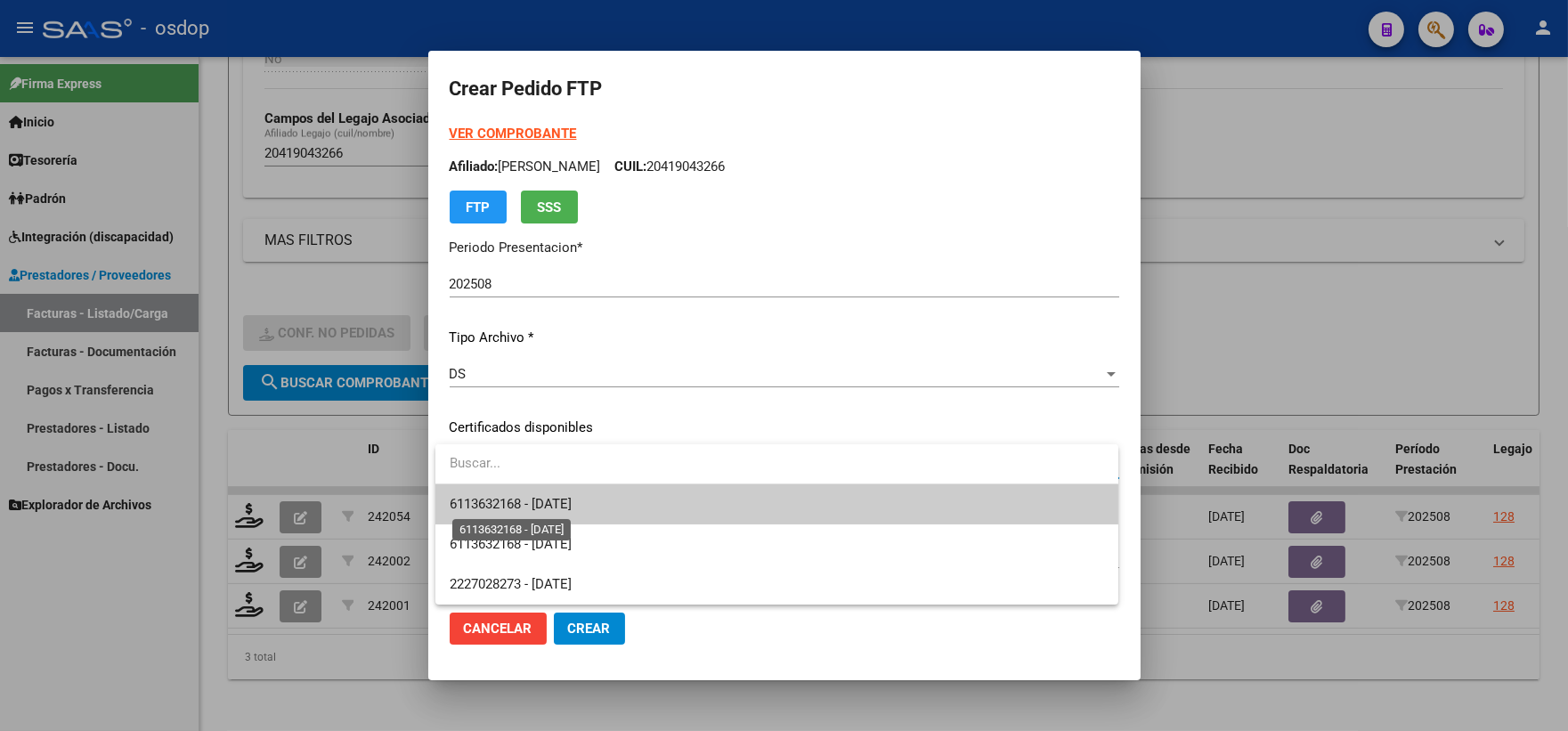
click at [572, 496] on span "6113632168 - [DATE]" at bounding box center [511, 504] width 122 height 16
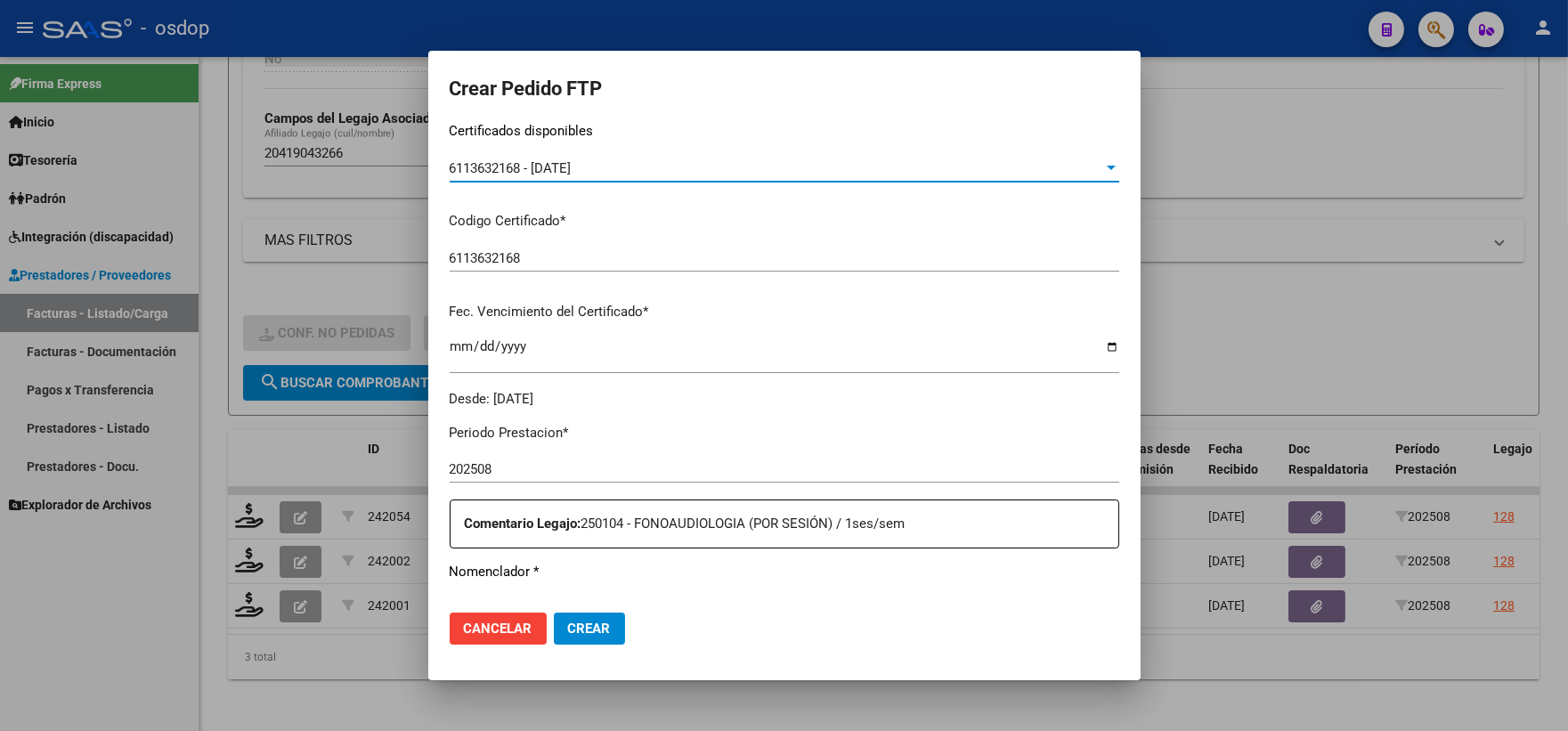
scroll to position [494, 0]
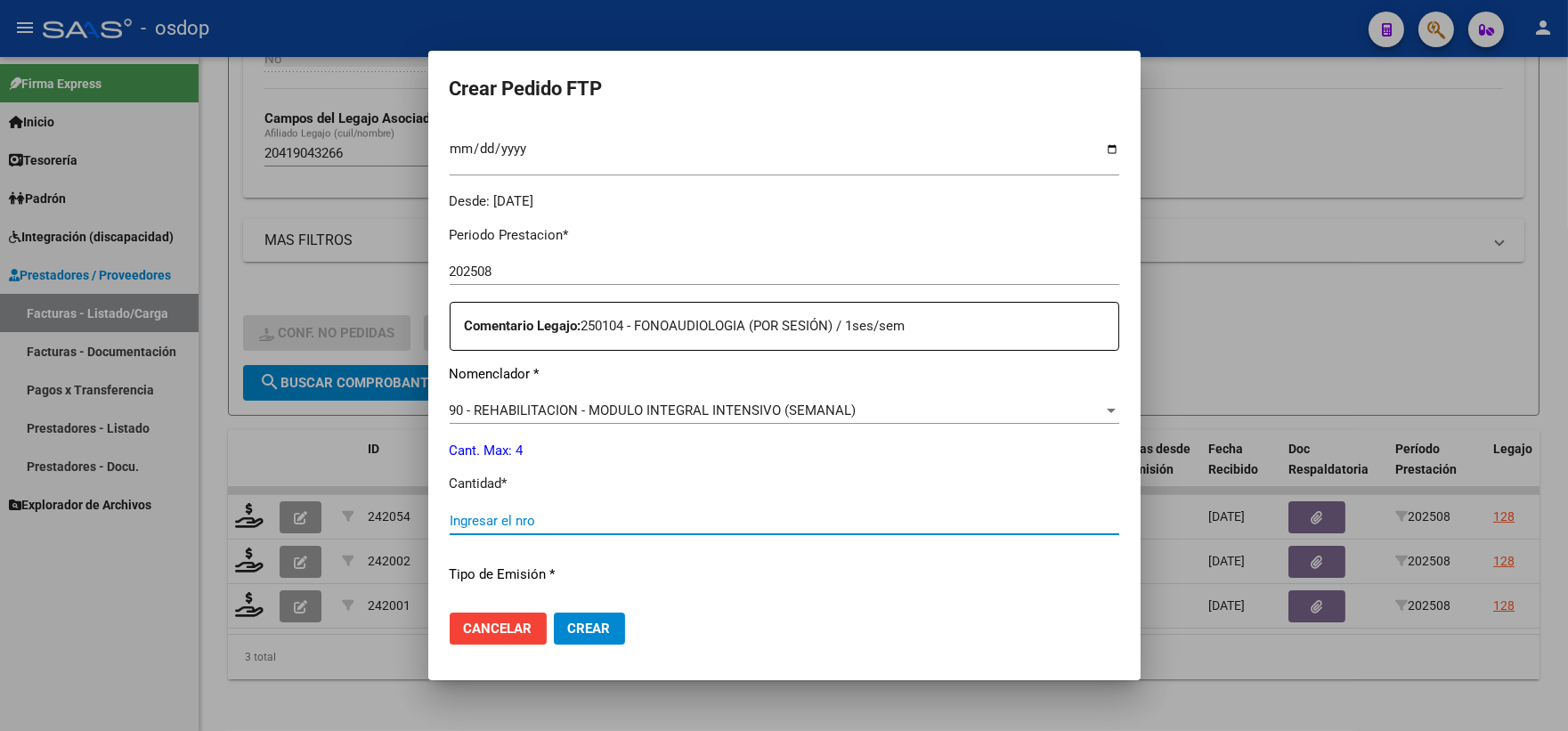
click at [576, 521] on input "Ingresar el nro" at bounding box center [785, 521] width 670 height 16
type input "4"
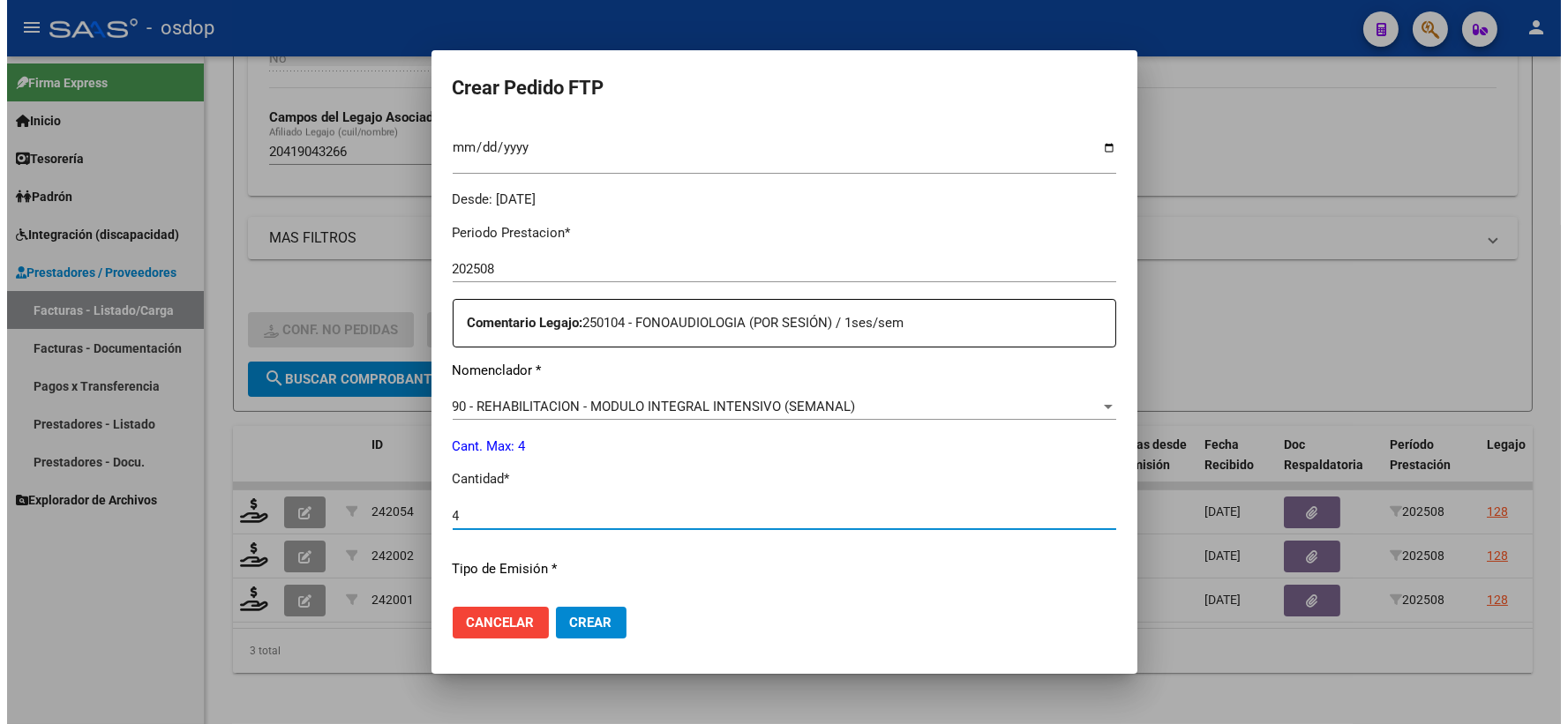
scroll to position [710, 0]
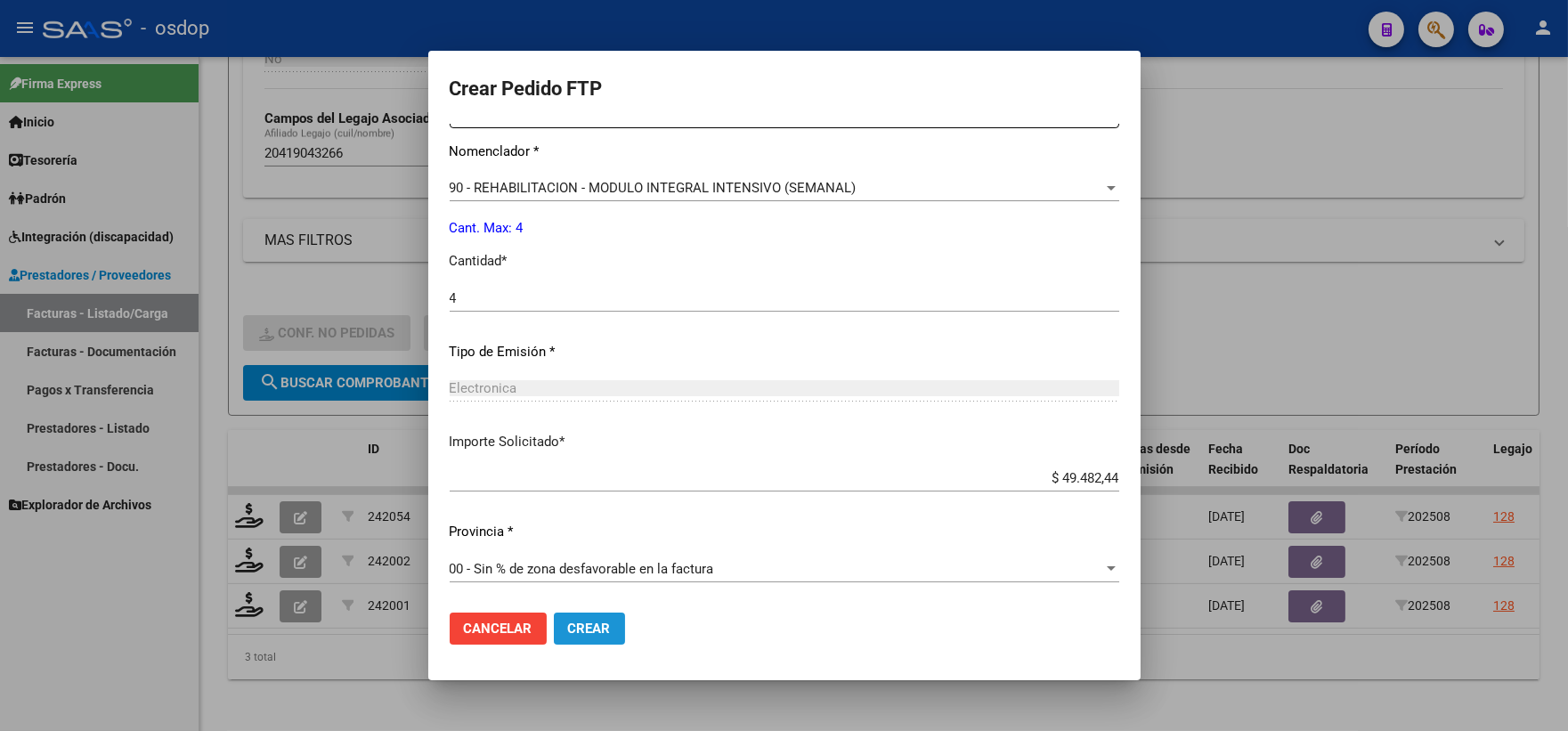
click at [605, 633] on span "Crear" at bounding box center [589, 629] width 43 height 16
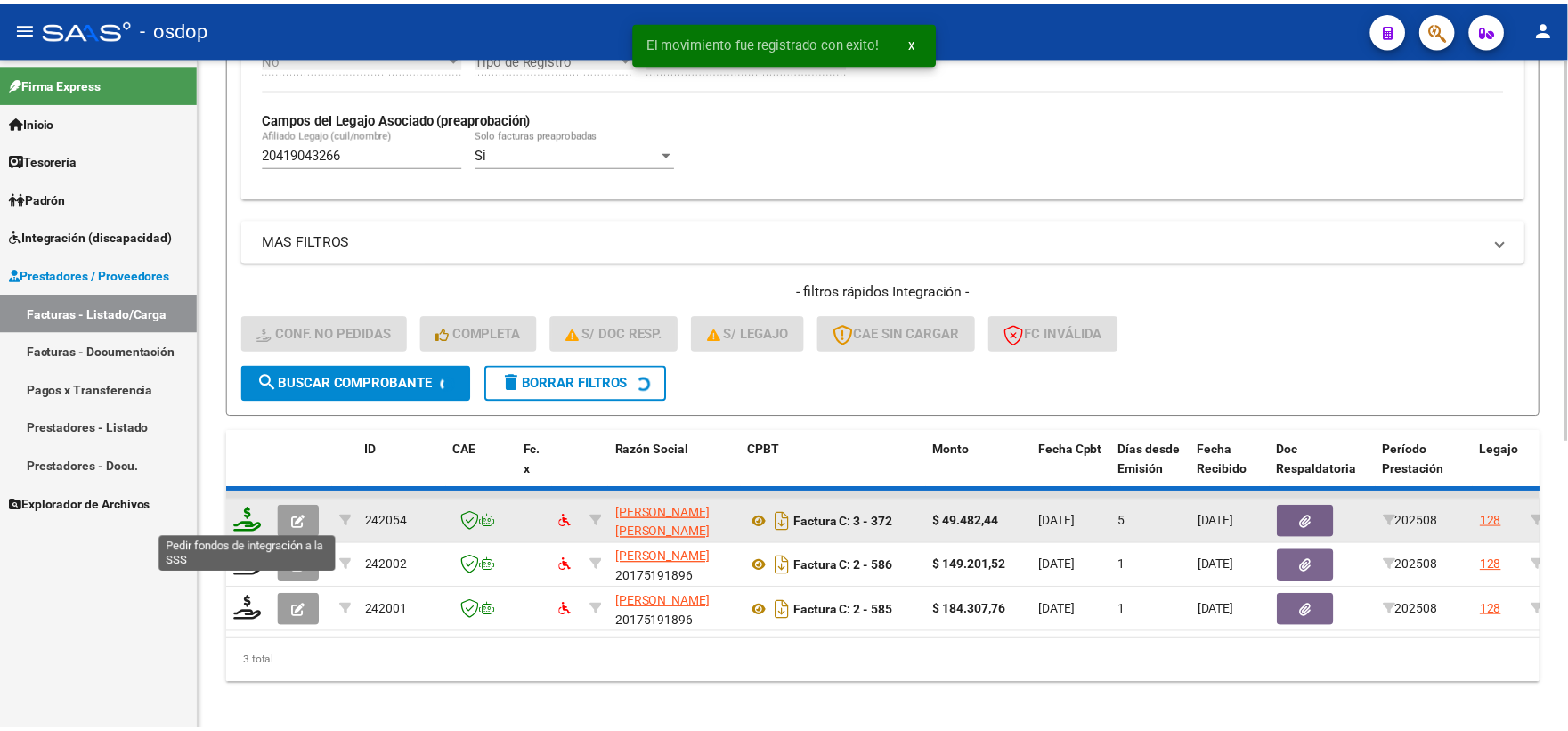
scroll to position [460, 0]
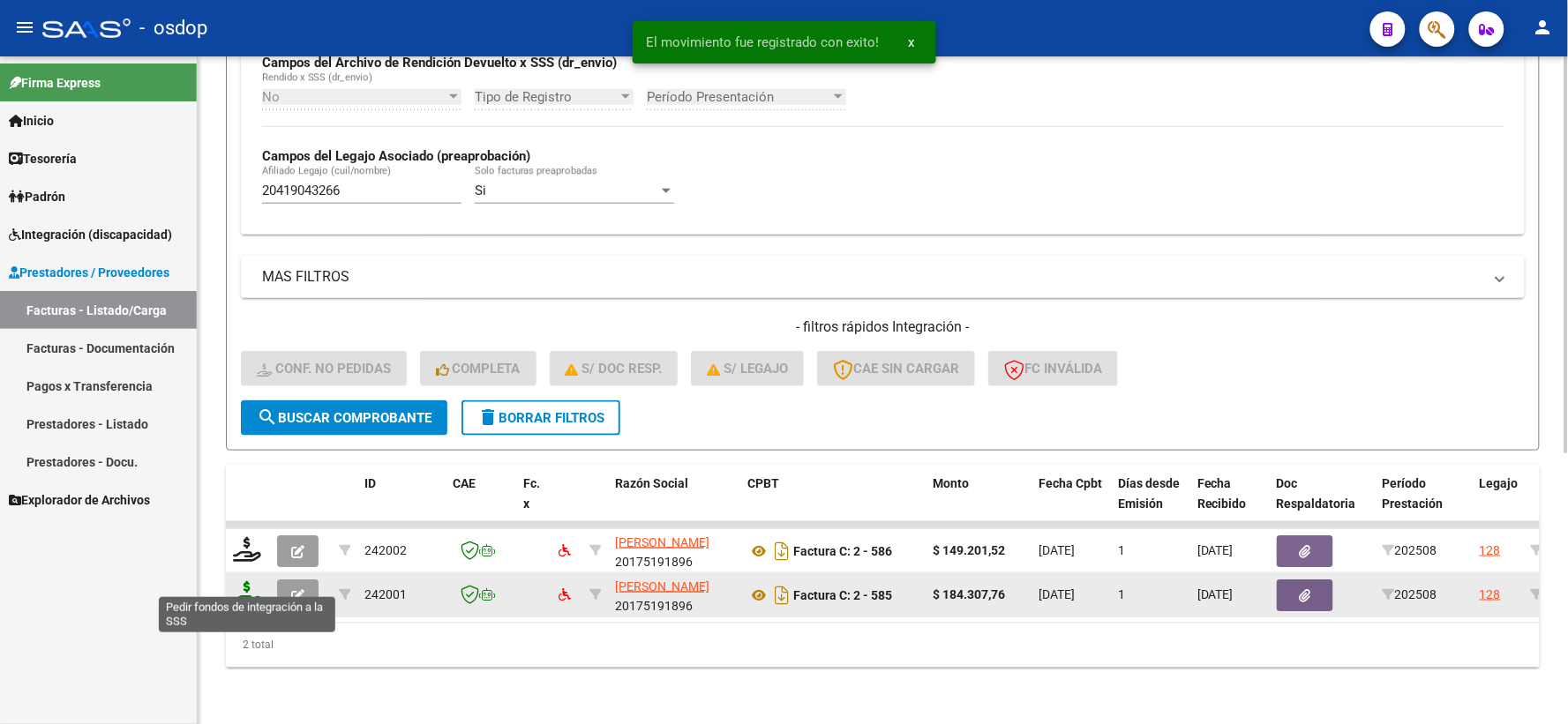
click at [250, 587] on icon at bounding box center [246, 593] width 28 height 24
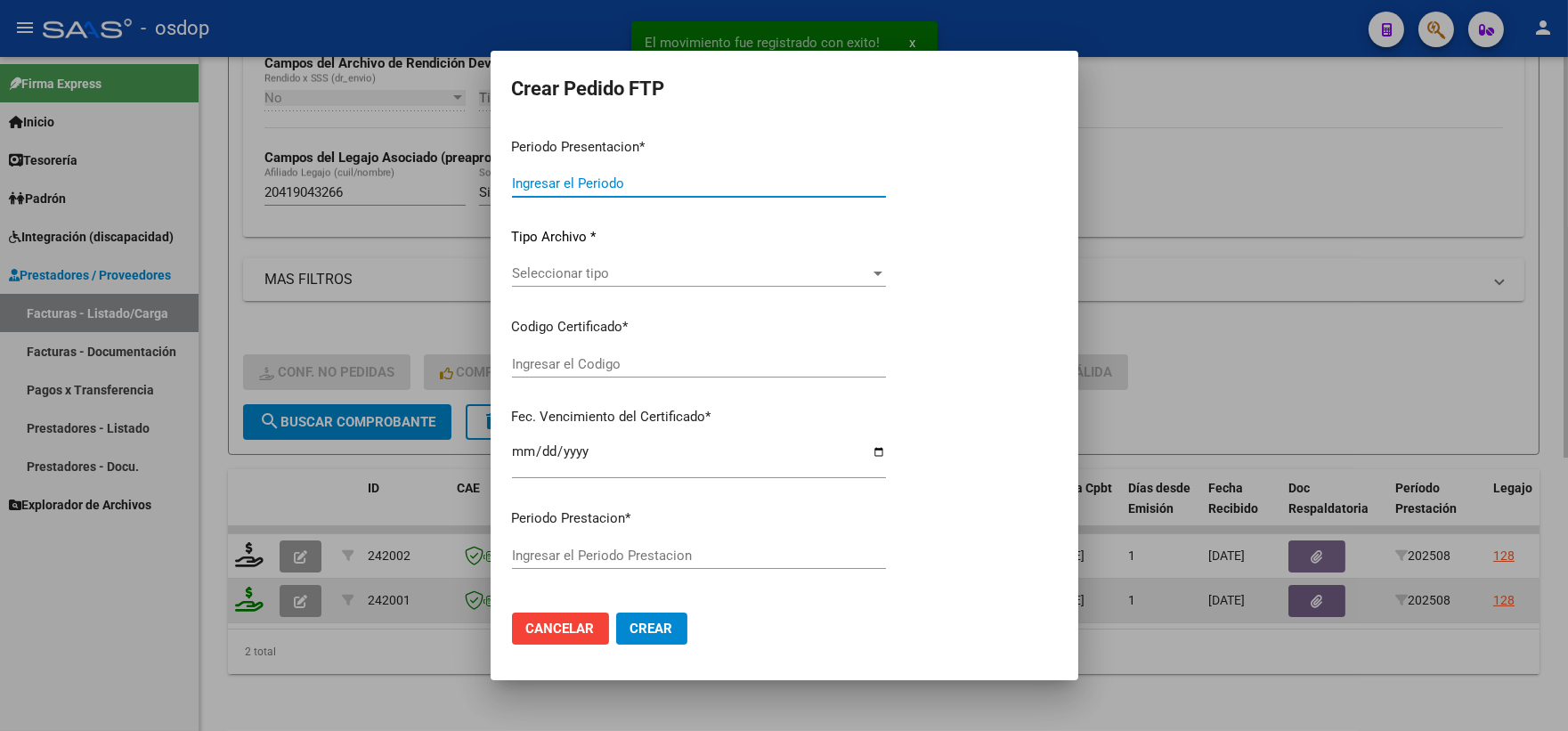
type input "202508"
type input "$ 184.307,76"
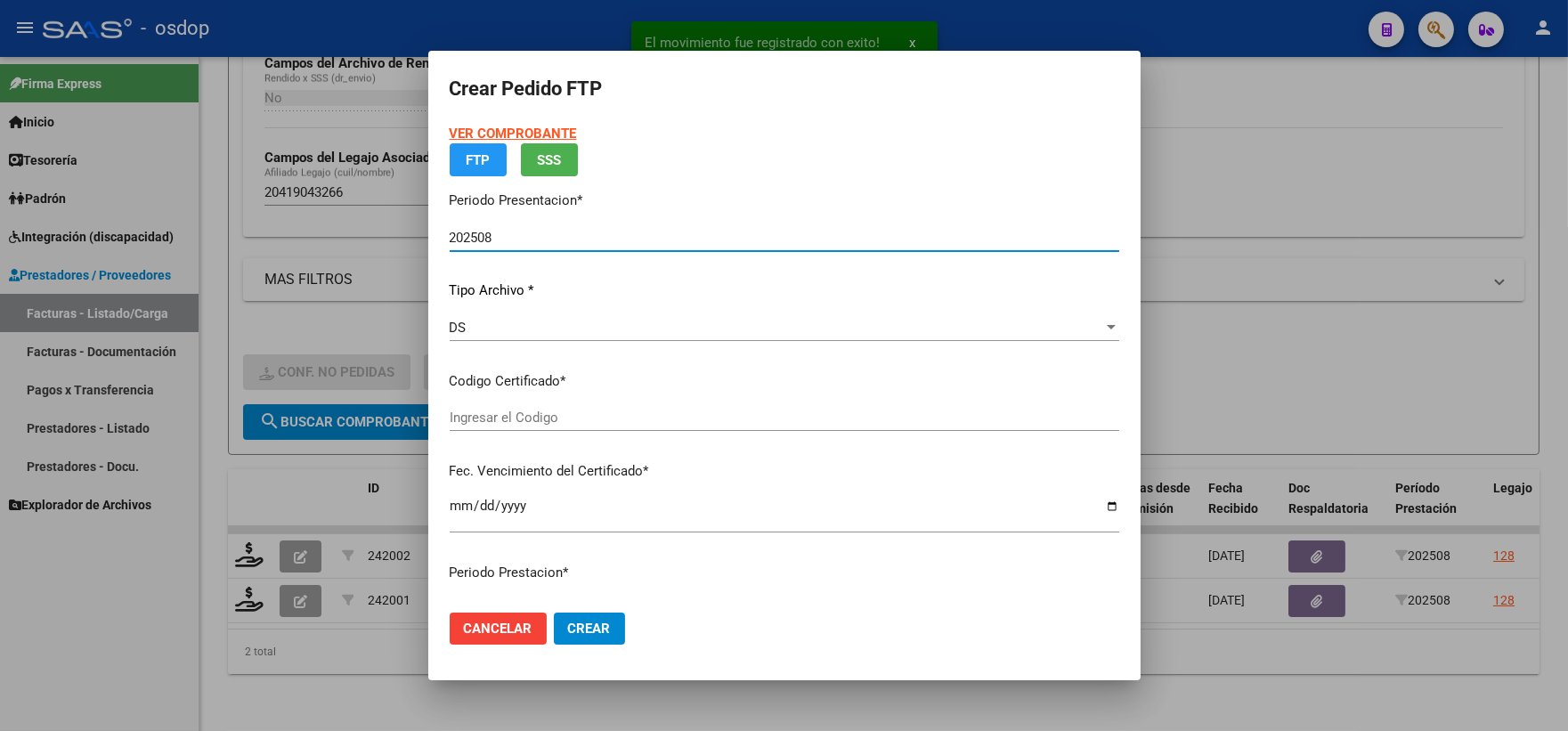
type input "6113632168"
type input "[DATE]"
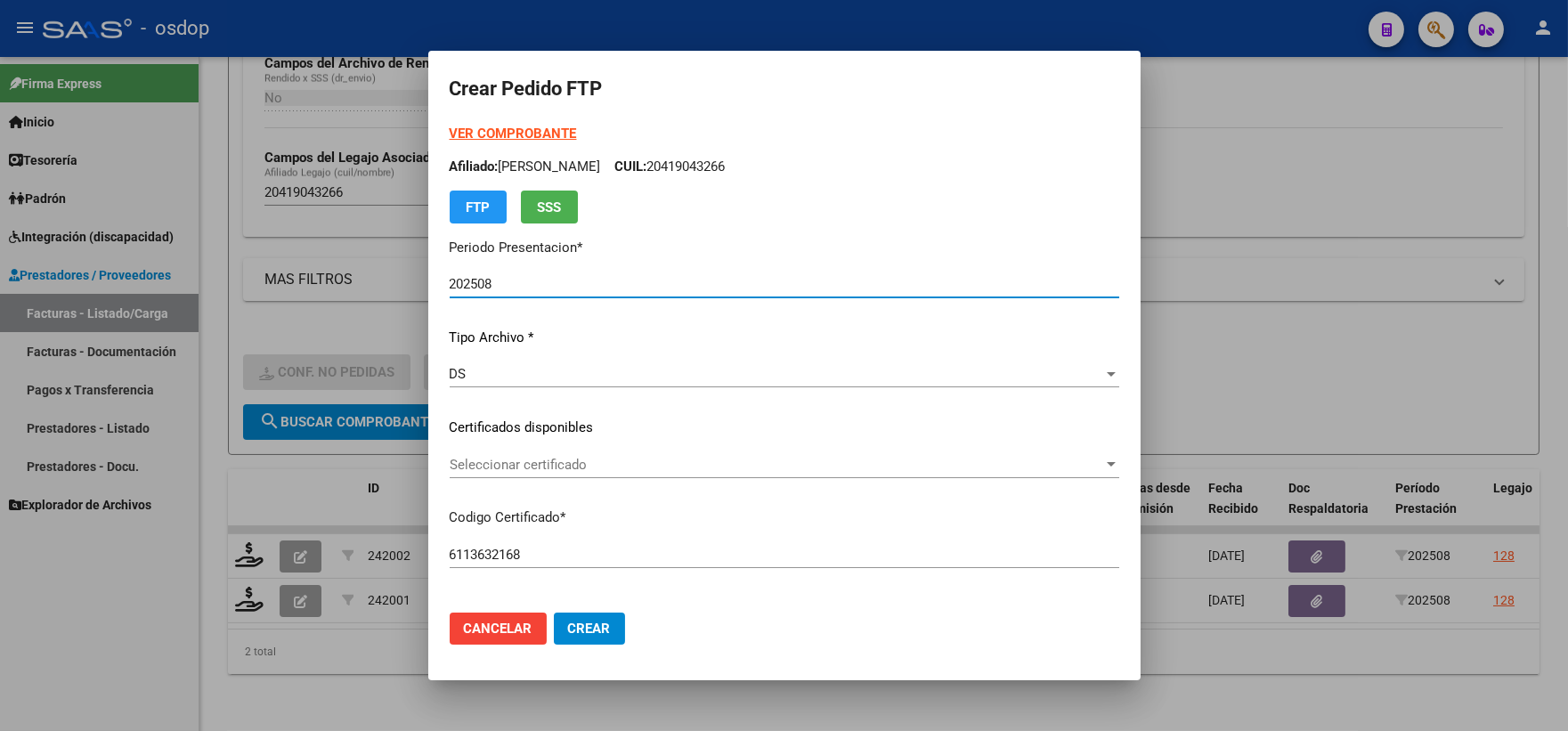
click at [519, 475] on div "Seleccionar certificado Seleccionar certificado" at bounding box center [785, 465] width 670 height 27
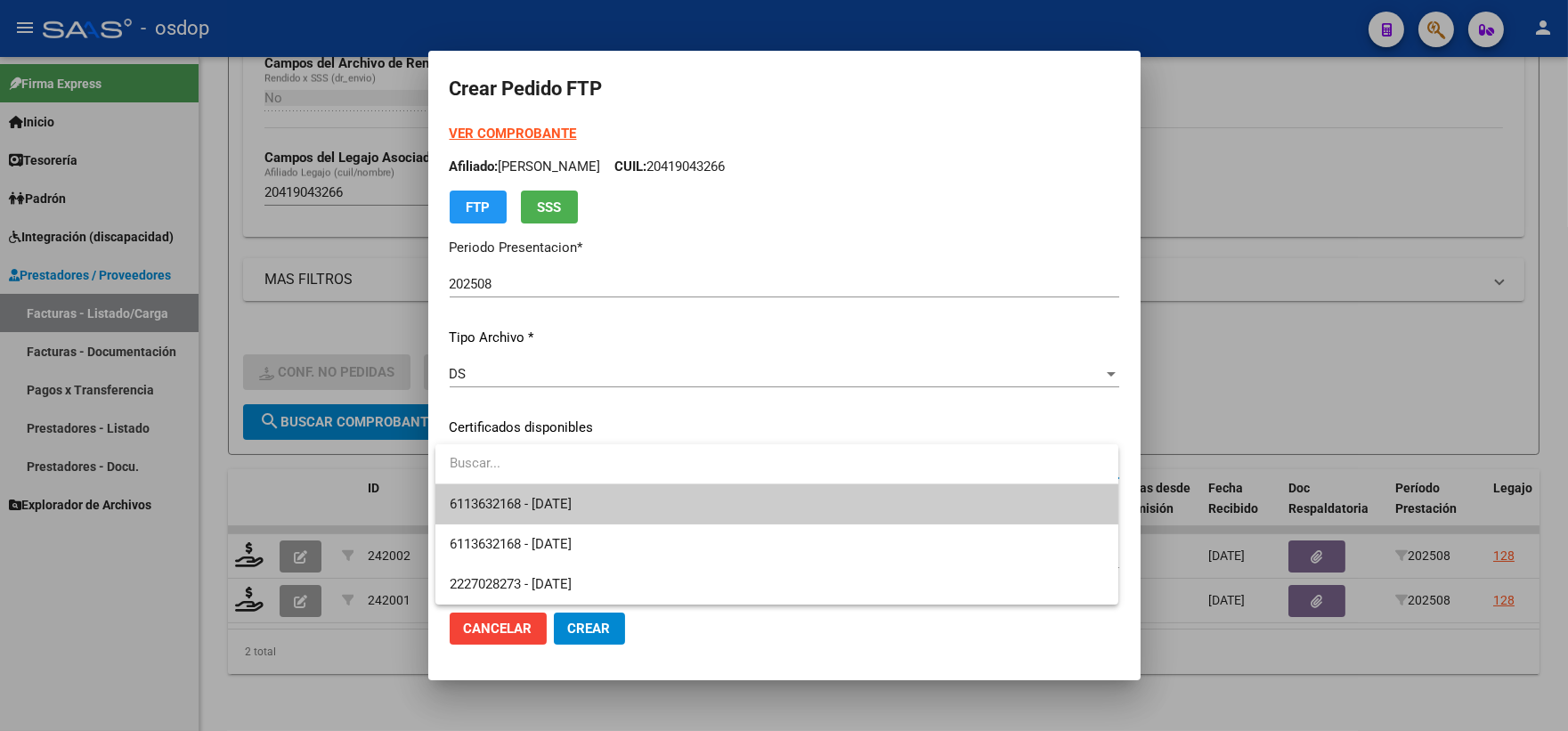
click at [550, 492] on span "6113632168 - [DATE]" at bounding box center [777, 504] width 654 height 40
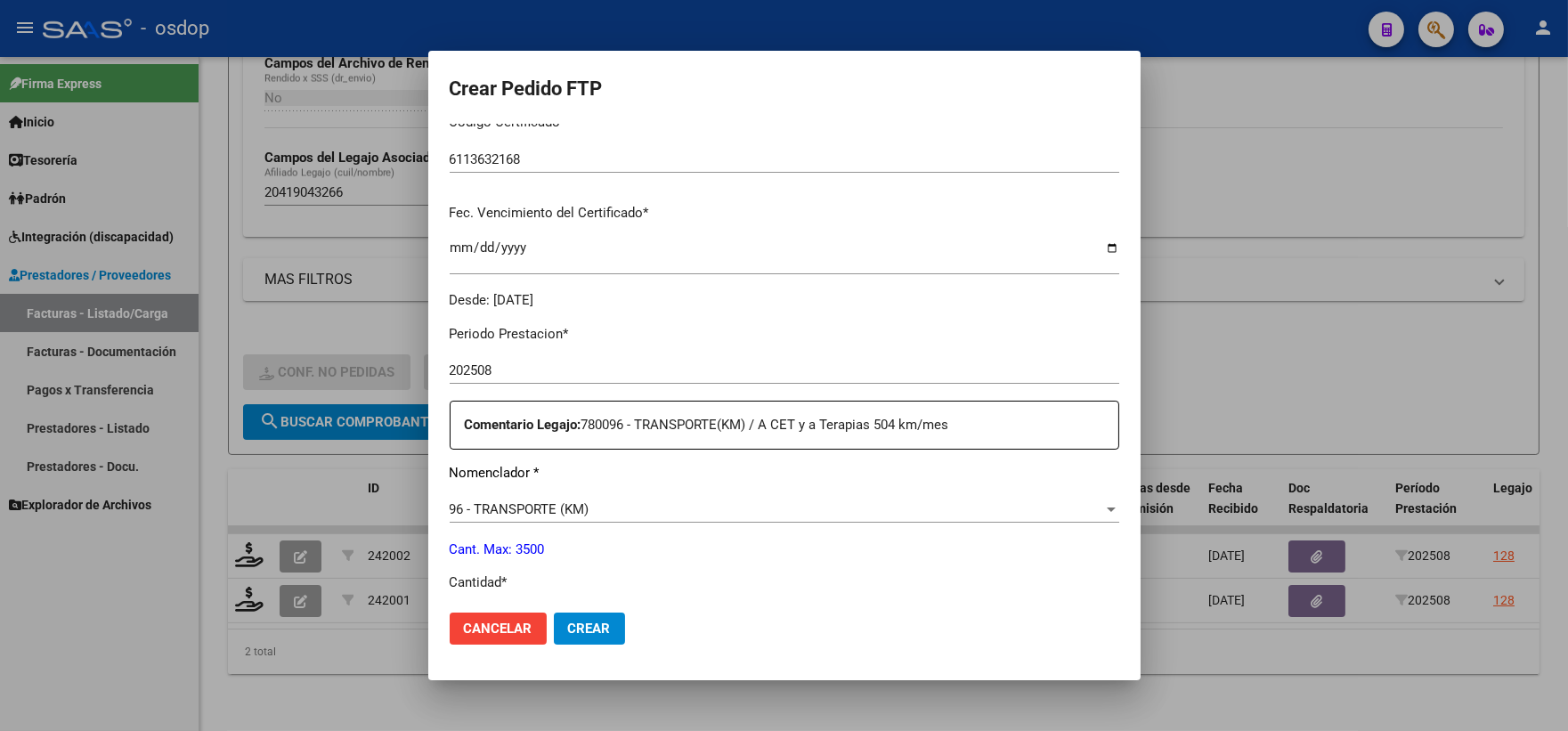
scroll to position [494, 0]
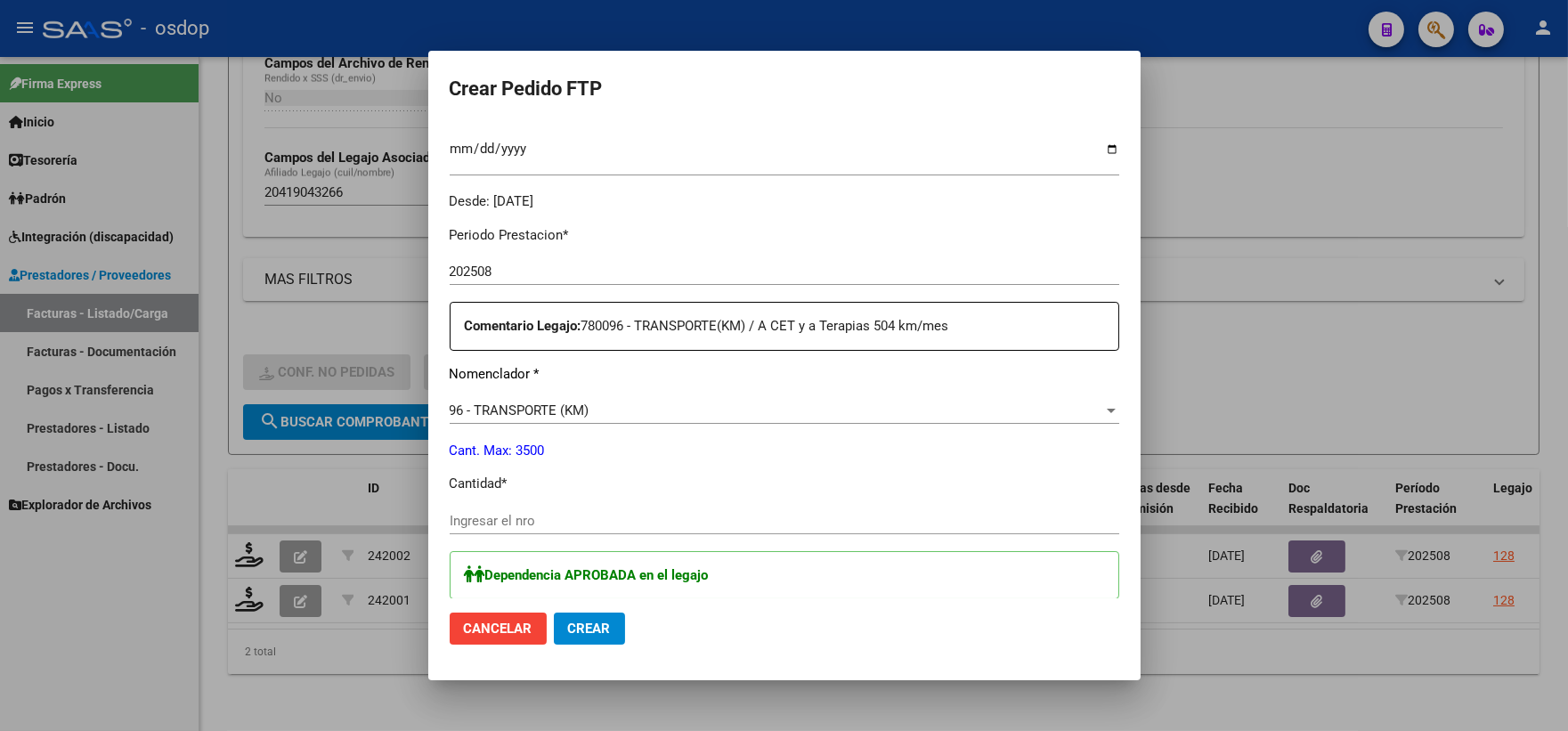
click at [535, 532] on div "Ingresar el nro" at bounding box center [785, 521] width 670 height 27
type input "252"
click at [252, 606] on div at bounding box center [784, 366] width 1568 height 731
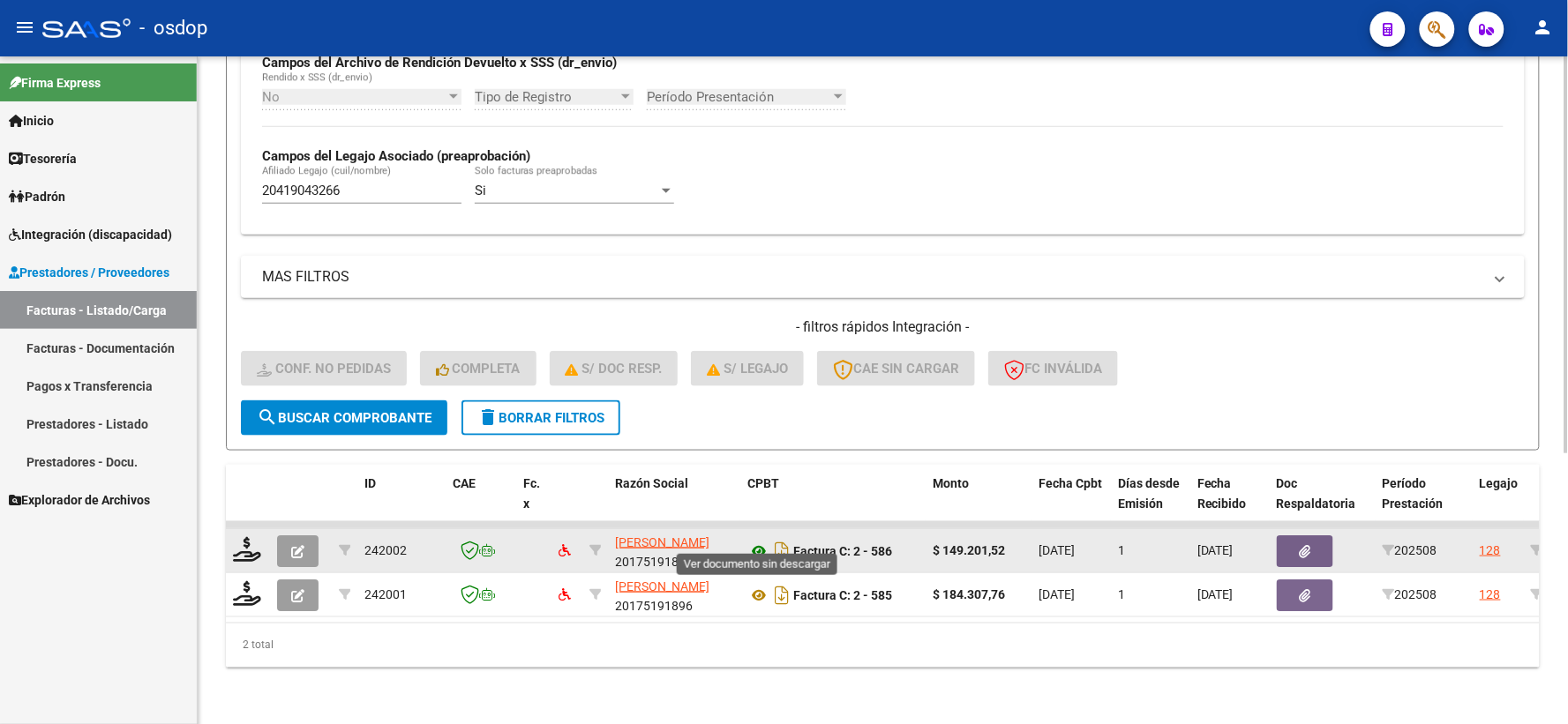
click at [757, 541] on icon at bounding box center [759, 552] width 23 height 21
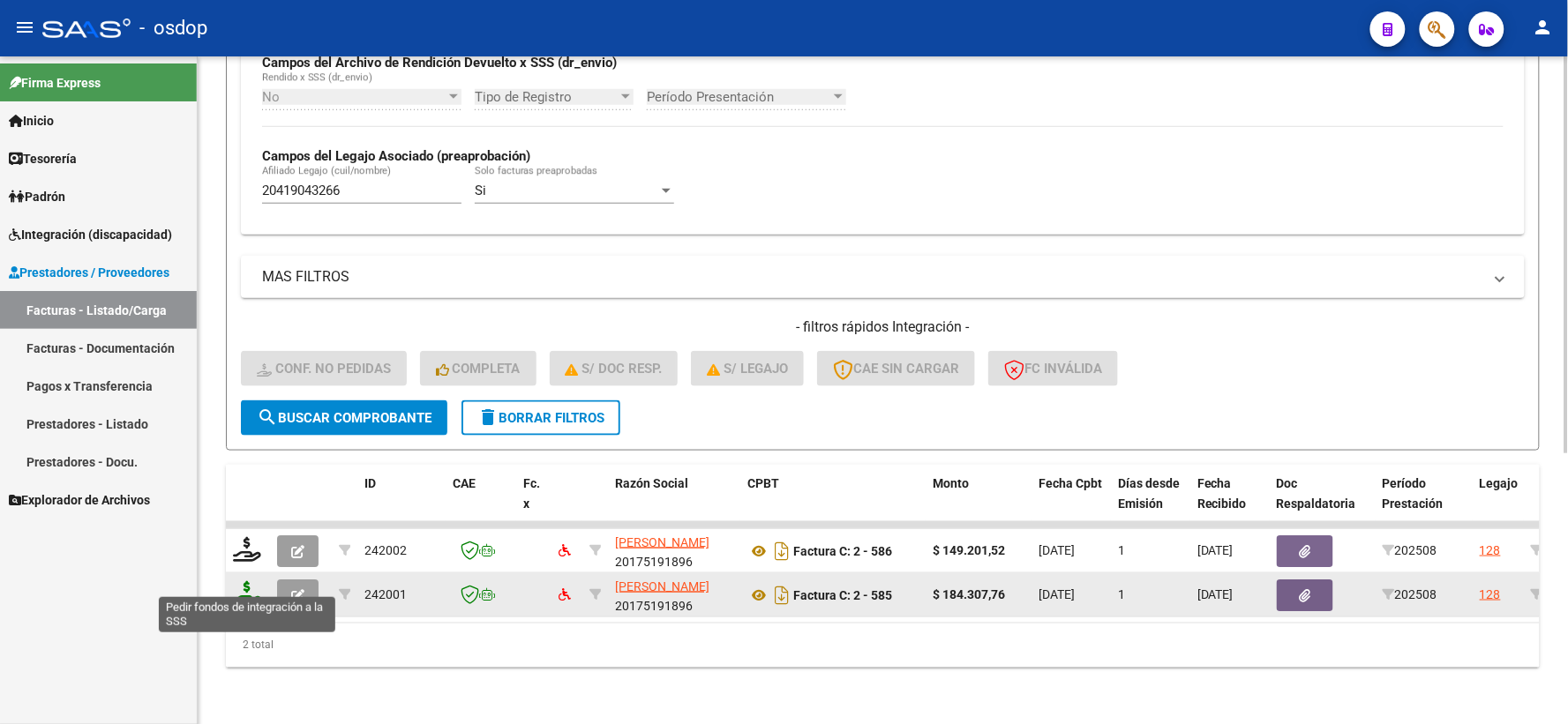
click at [241, 581] on icon at bounding box center [246, 593] width 28 height 24
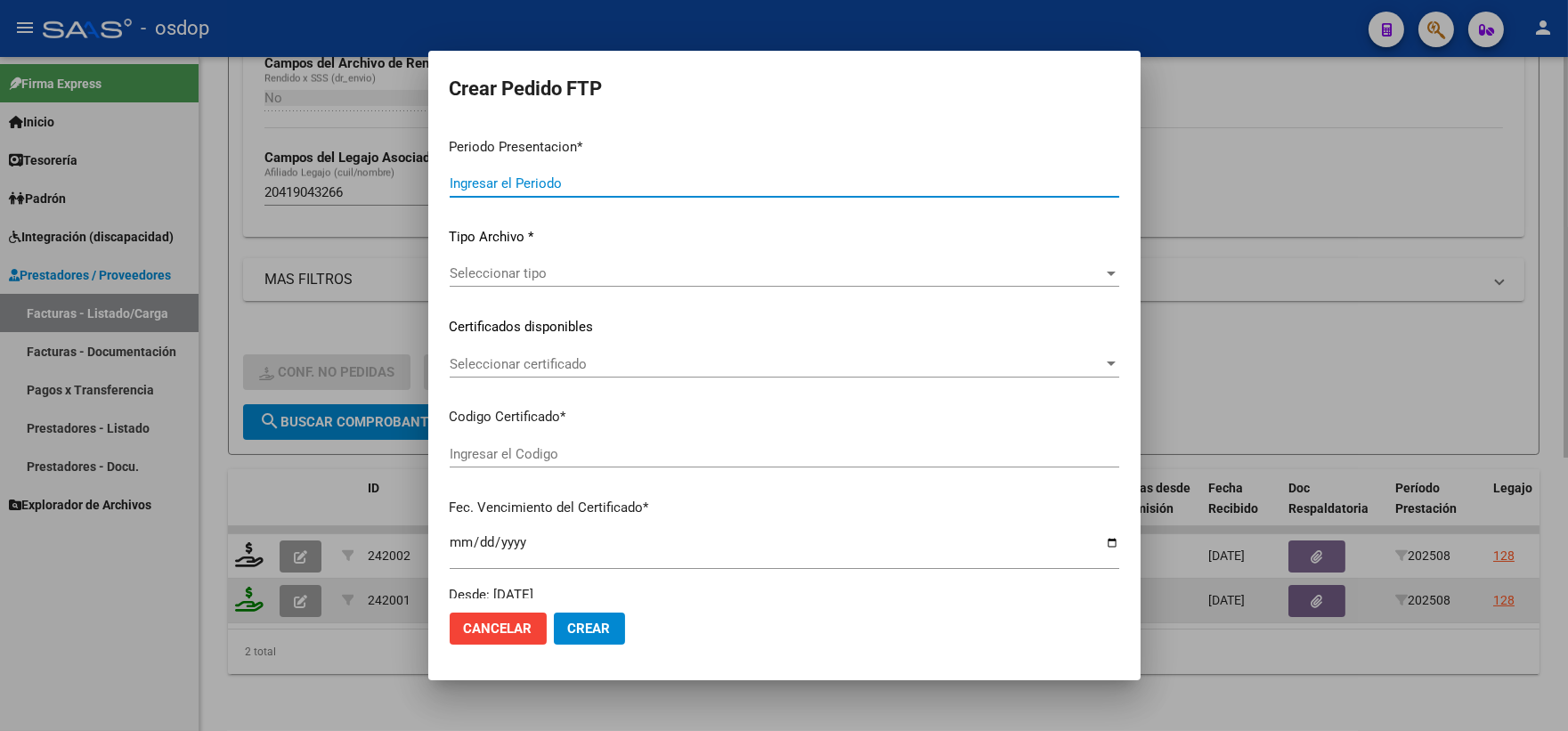
type input "202508"
type input "$ 184.307,76"
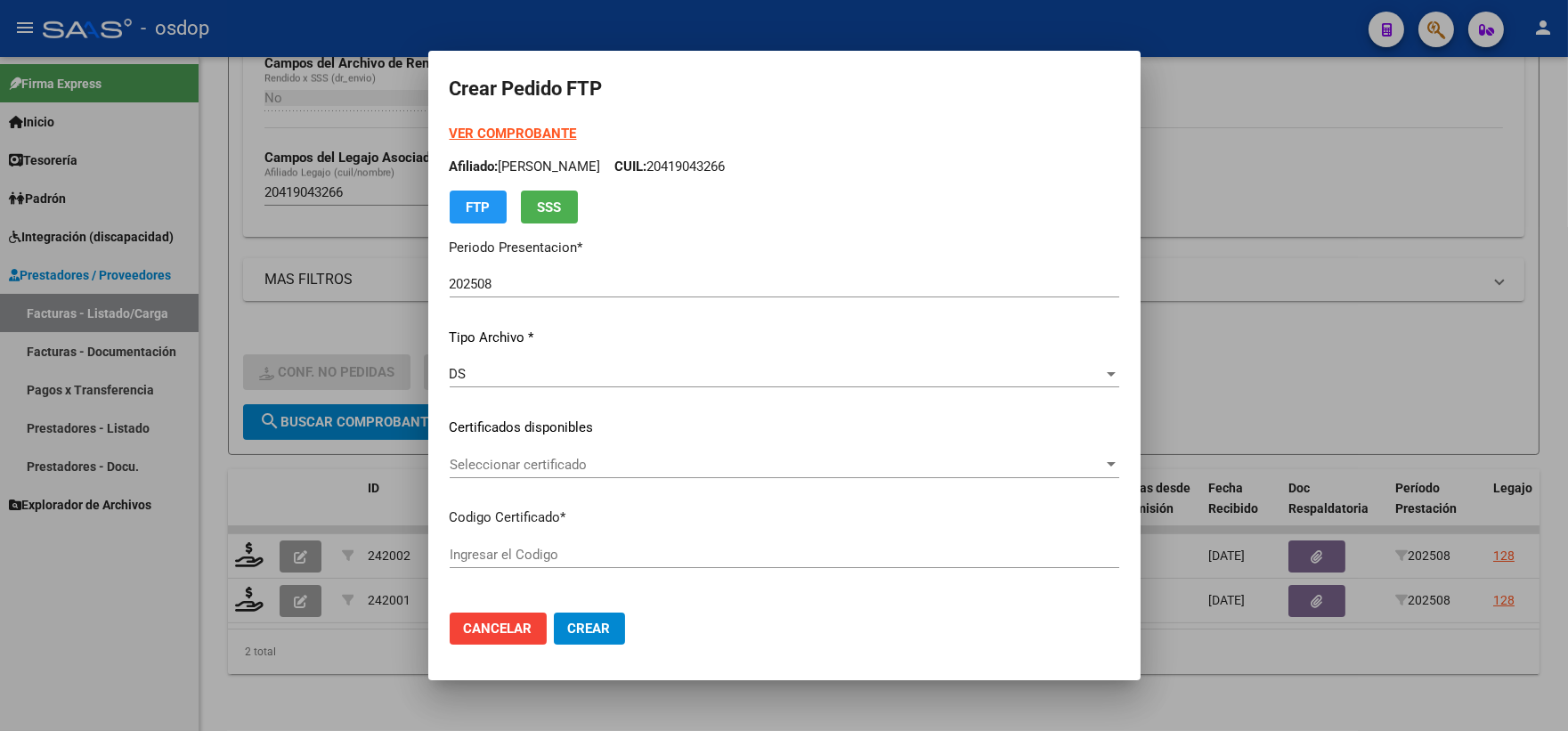
type input "6113632168"
type input "[DATE]"
click at [541, 466] on span "Seleccionar certificado" at bounding box center [776, 465] width 653 height 16
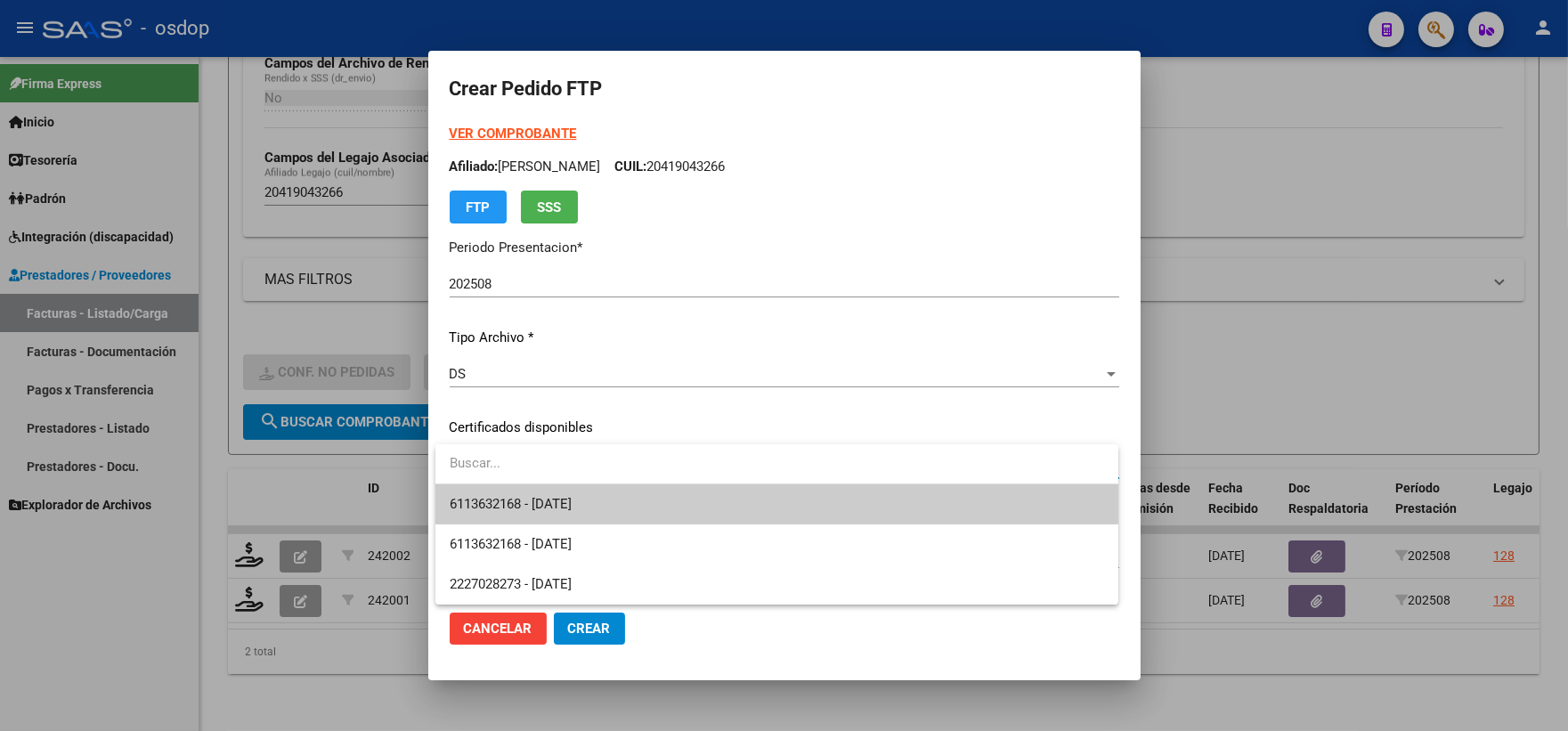
click at [566, 492] on span "6113632168 - [DATE]" at bounding box center [777, 504] width 654 height 40
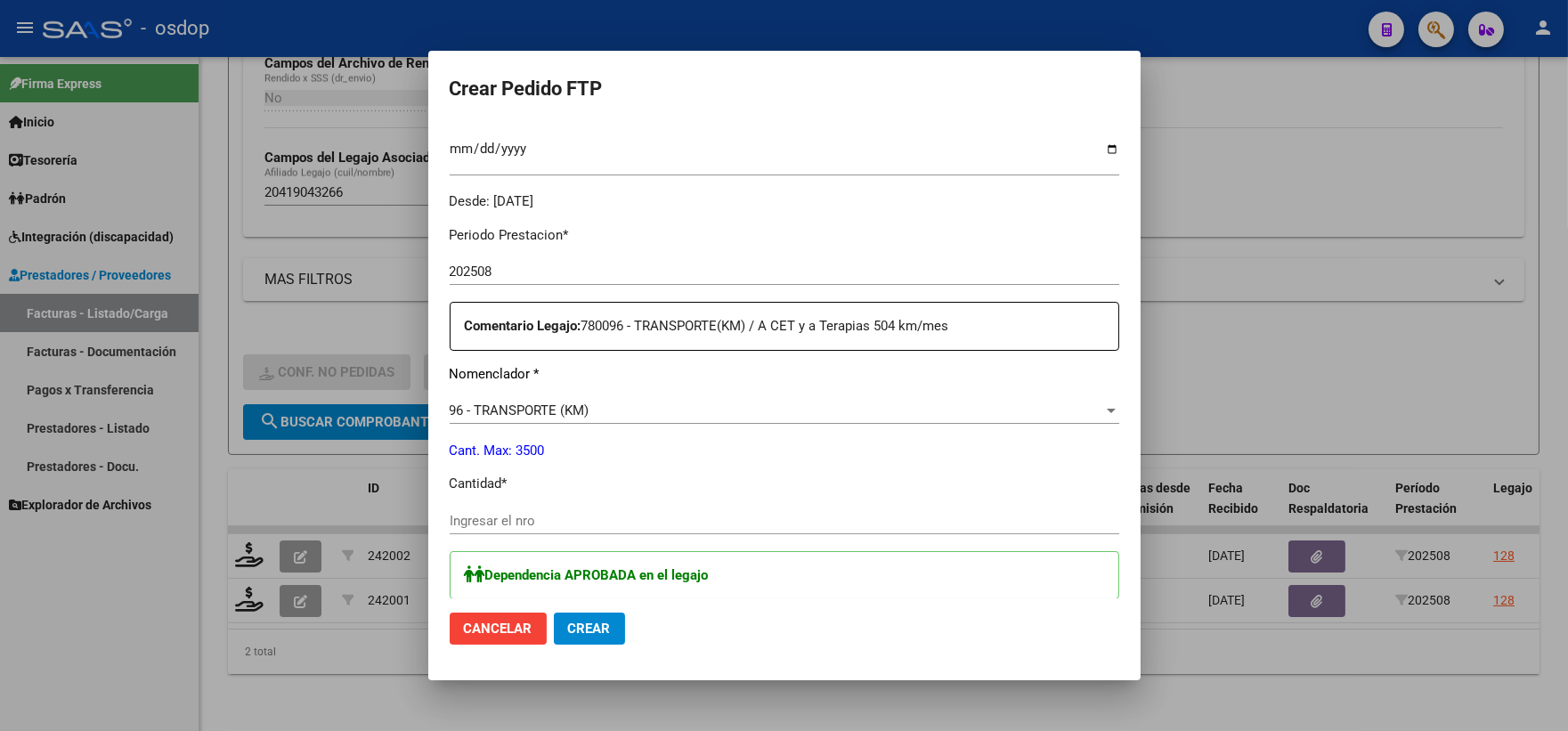
scroll to position [593, 0]
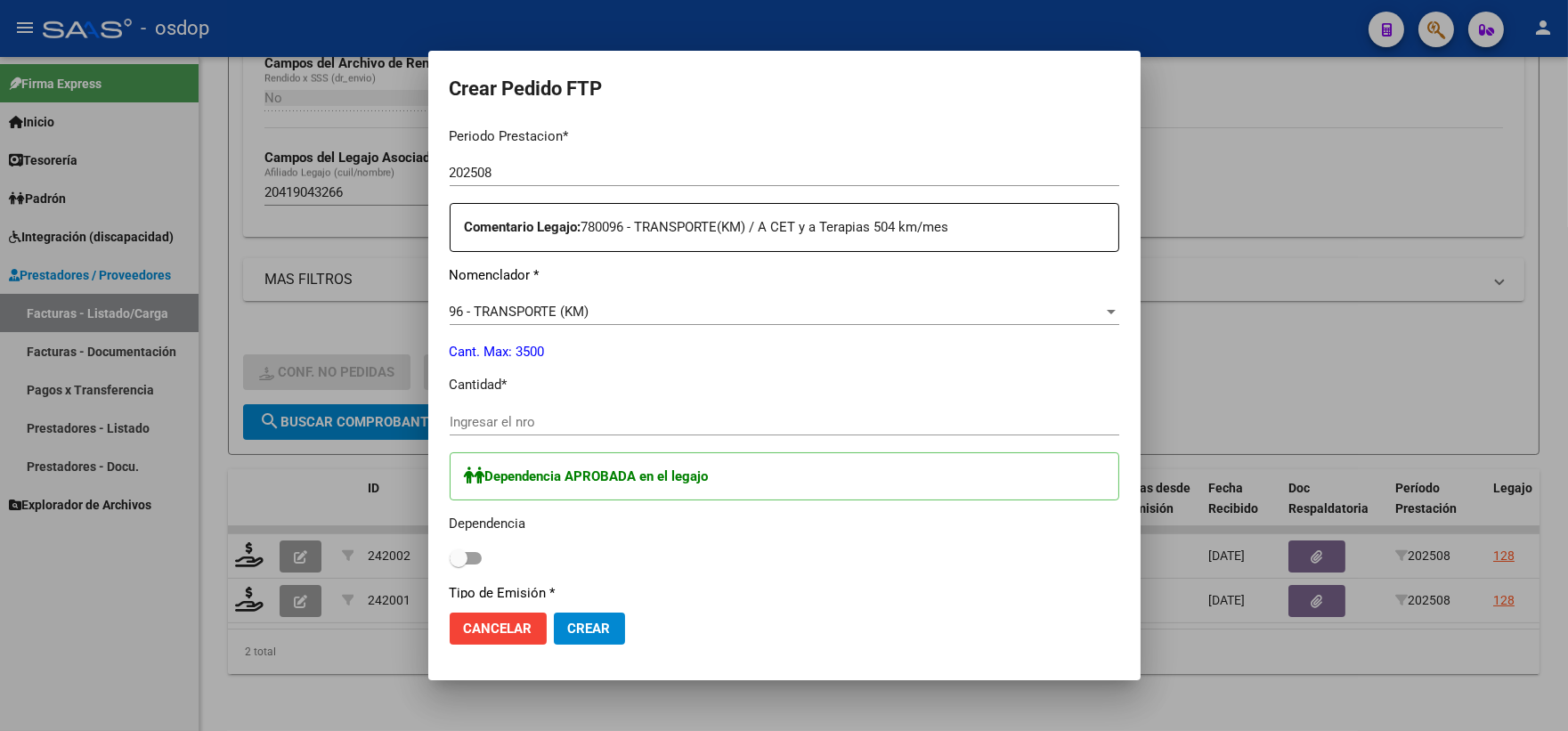
click at [509, 616] on button "Cancelar" at bounding box center [498, 629] width 97 height 32
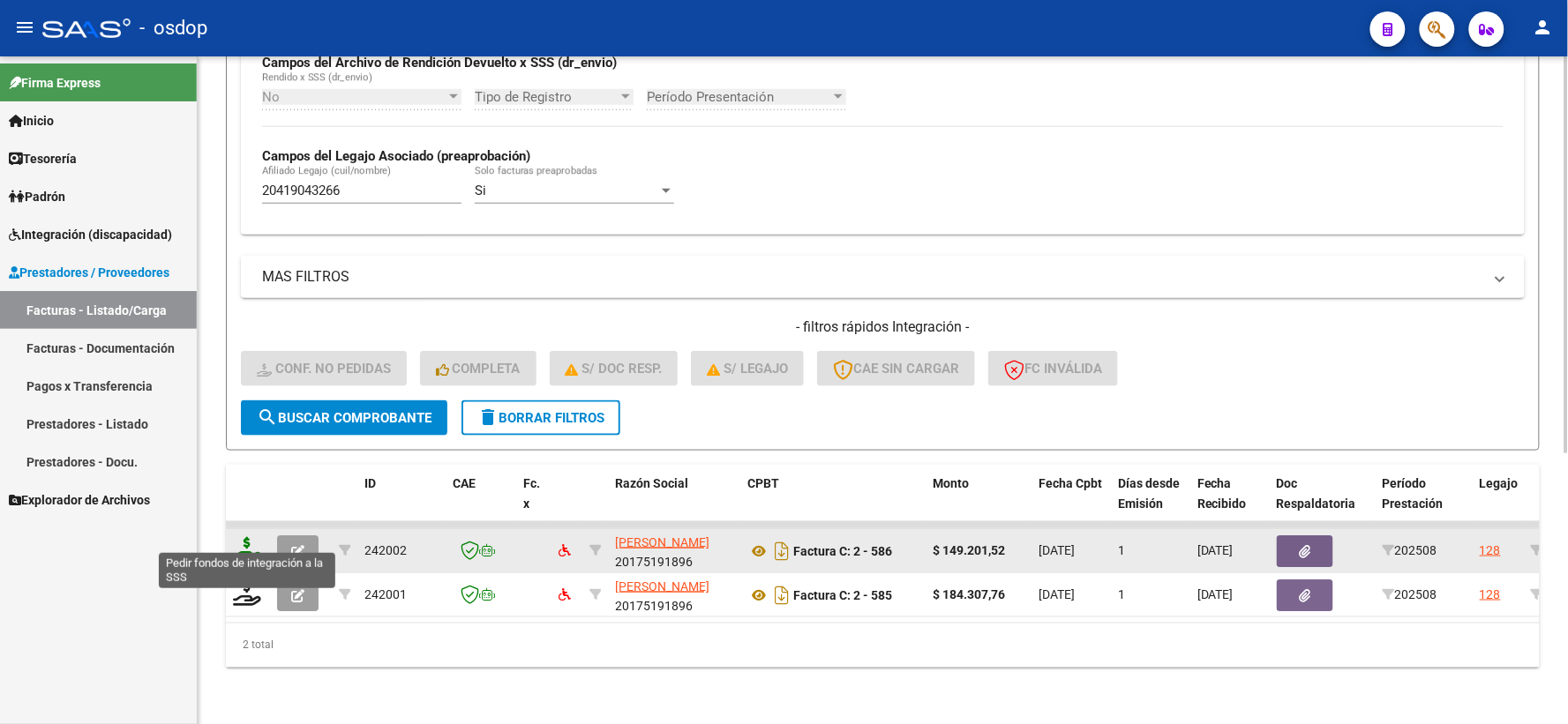
click at [254, 537] on icon at bounding box center [246, 549] width 28 height 24
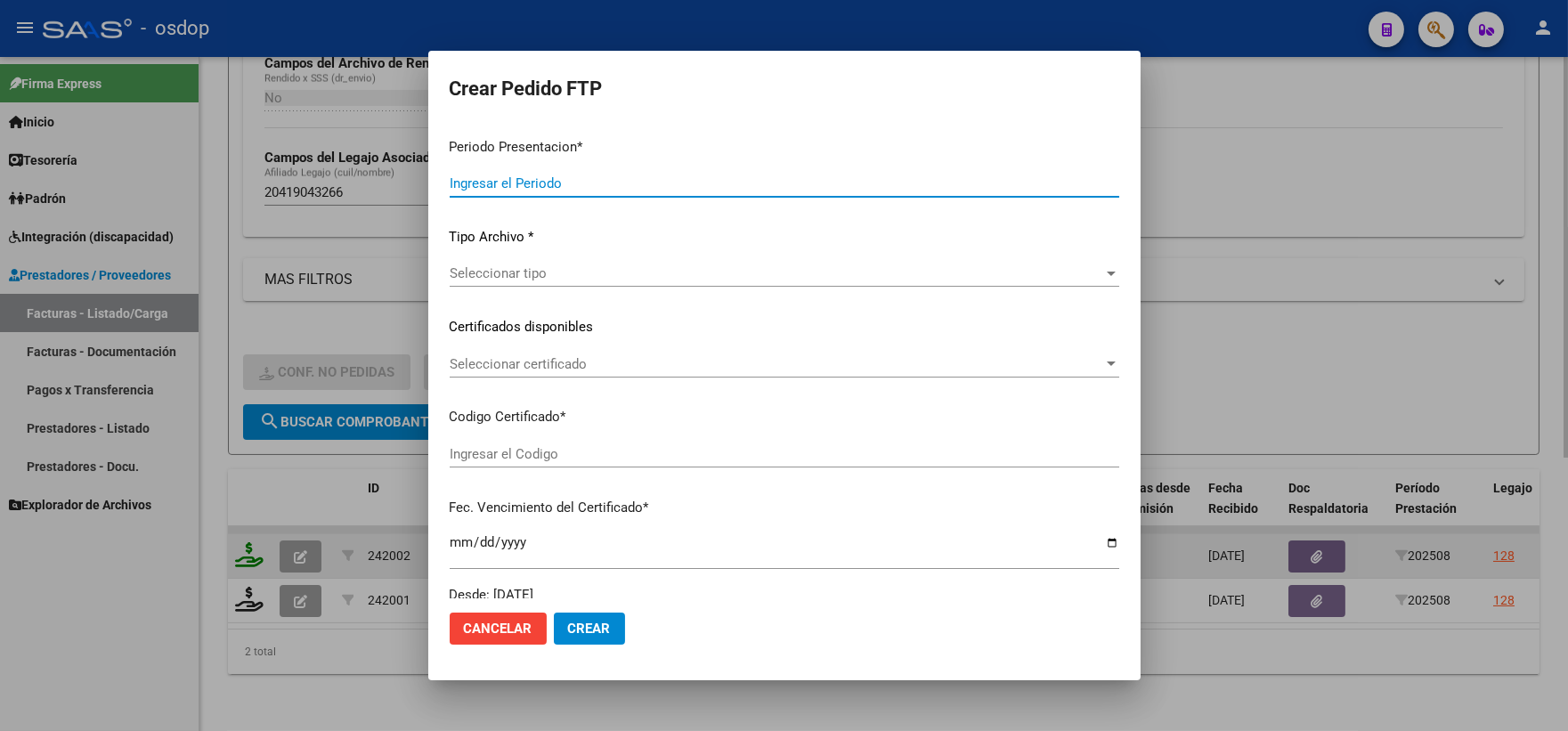
type input "202508"
type input "$ 149.201,52"
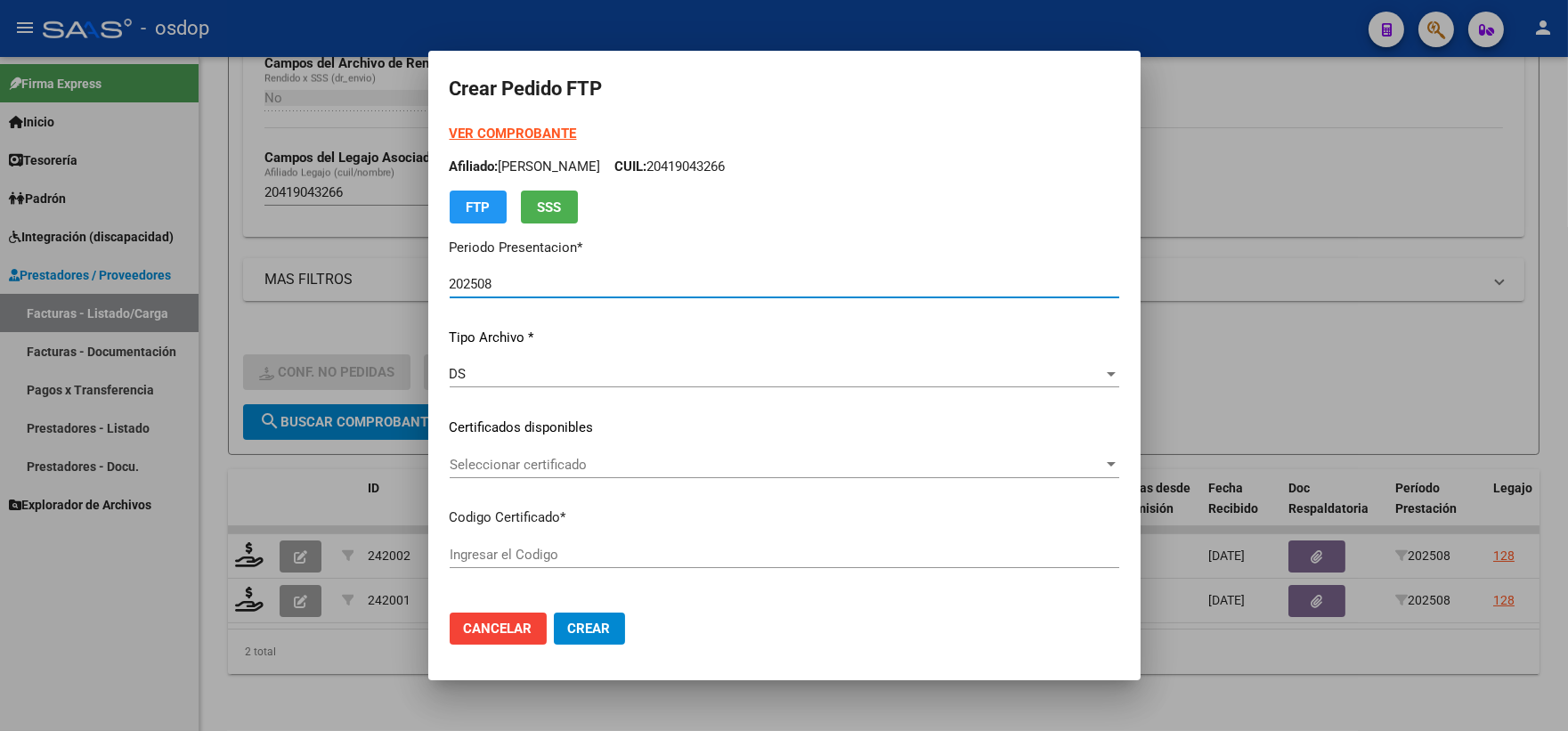
type input "6113632168"
type input "[DATE]"
click at [634, 473] on div "Seleccionar certificado Seleccionar certificado" at bounding box center [785, 465] width 670 height 27
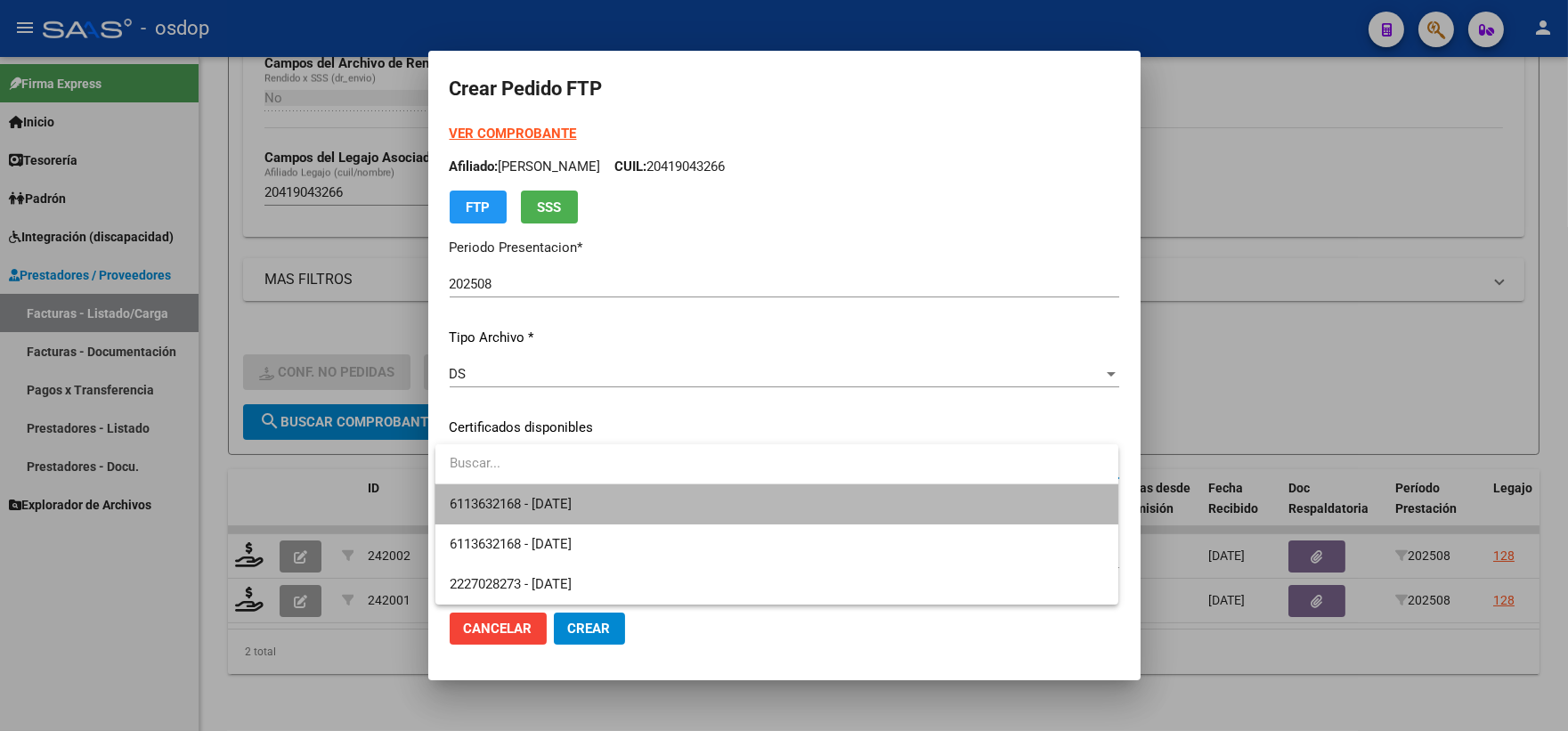
click at [644, 508] on span "6113632168 - [DATE]" at bounding box center [777, 504] width 654 height 40
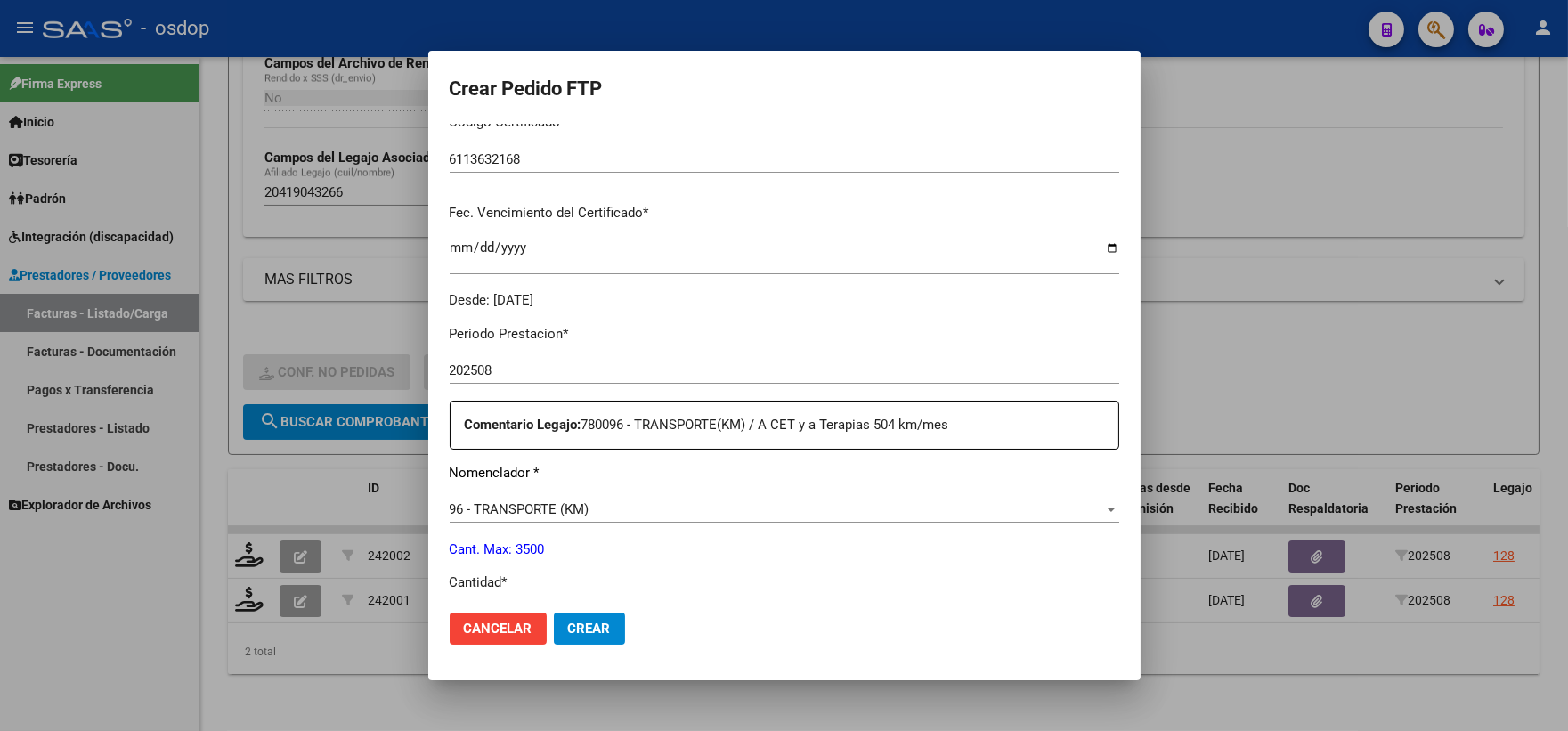
scroll to position [494, 0]
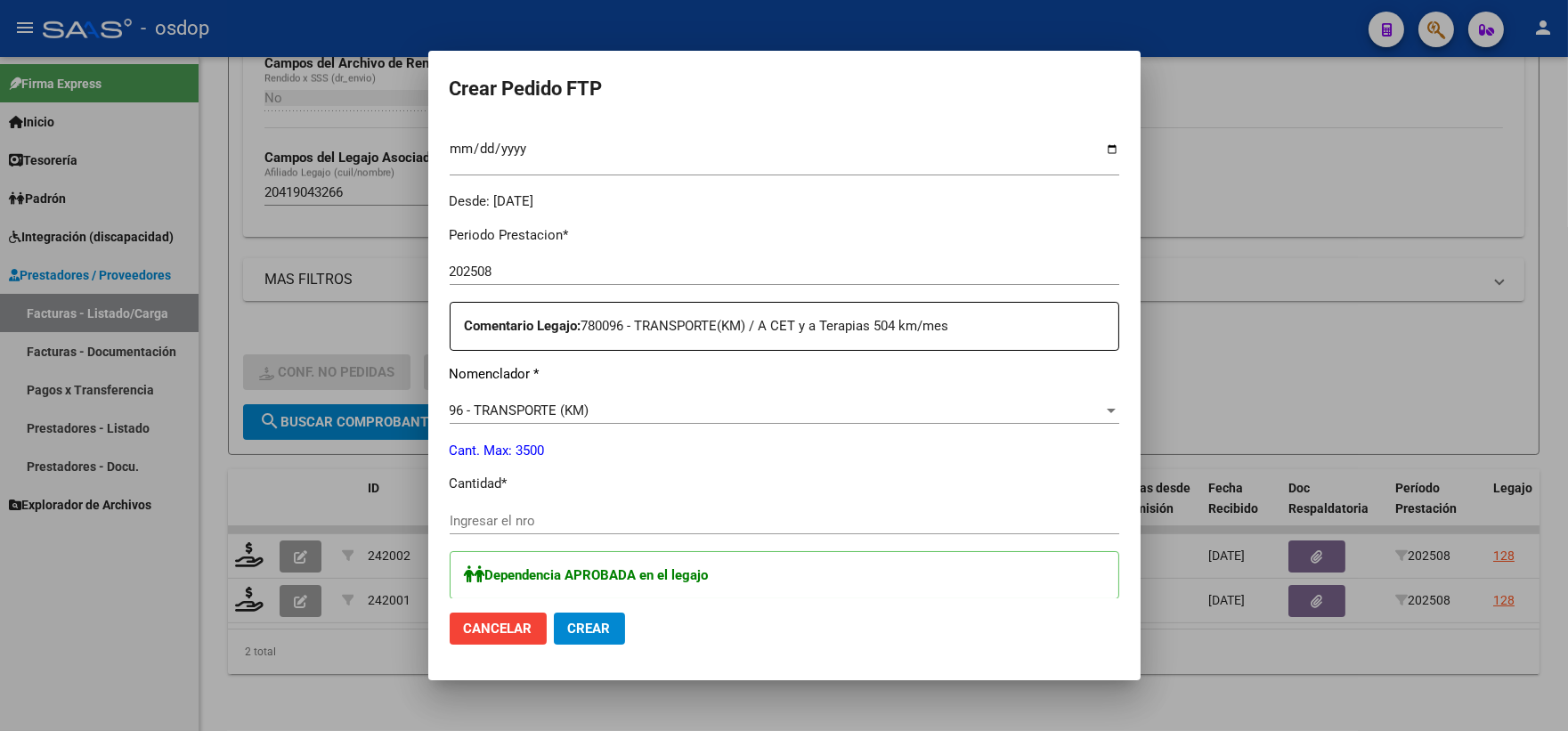
click at [558, 497] on div "Periodo Prestacion * 202508 Ingresar el Periodo Prestacion Comentario Legajo: 7…" at bounding box center [785, 666] width 670 height 909
click at [566, 520] on input "Ingresar el nro" at bounding box center [785, 521] width 670 height 16
type input "204"
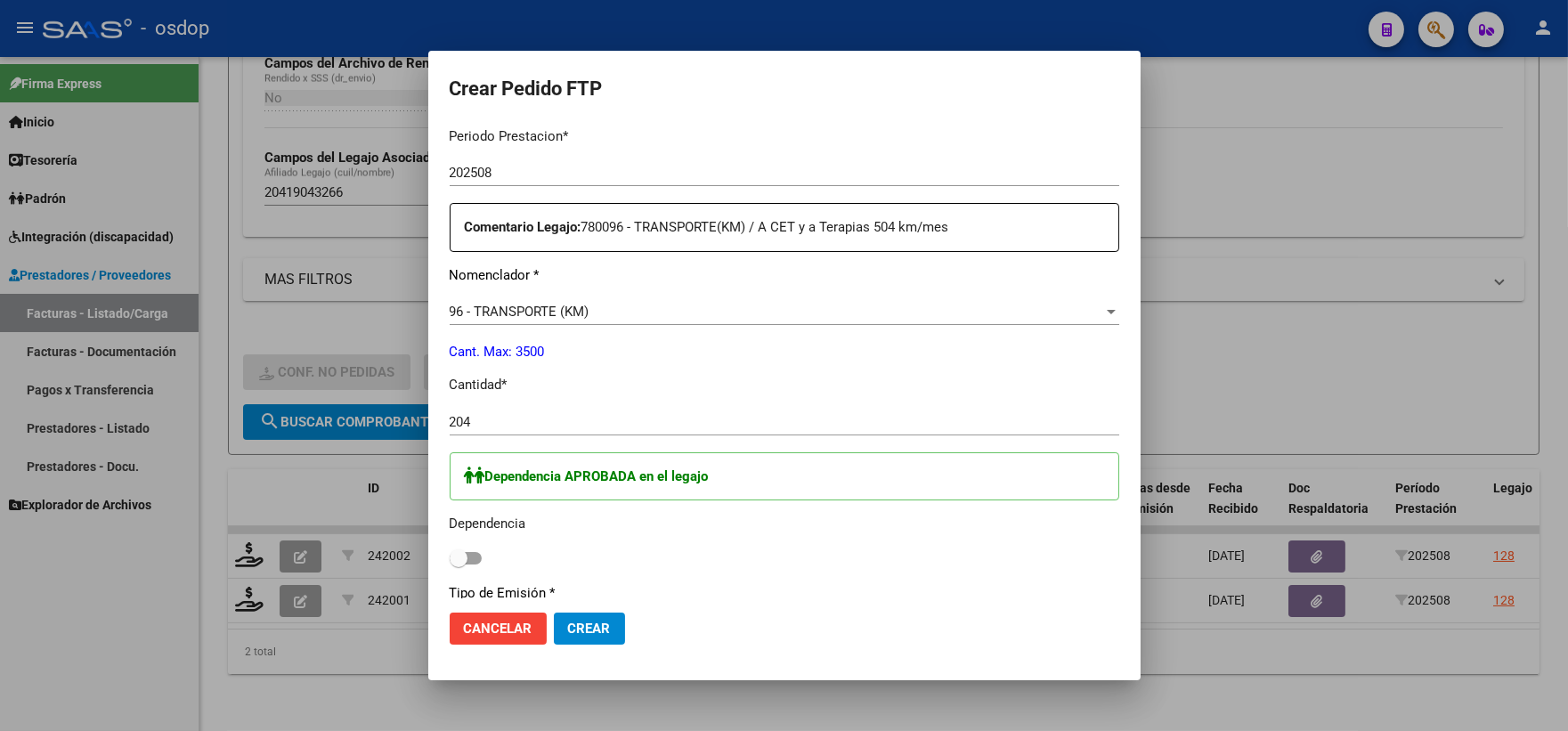
scroll to position [692, 0]
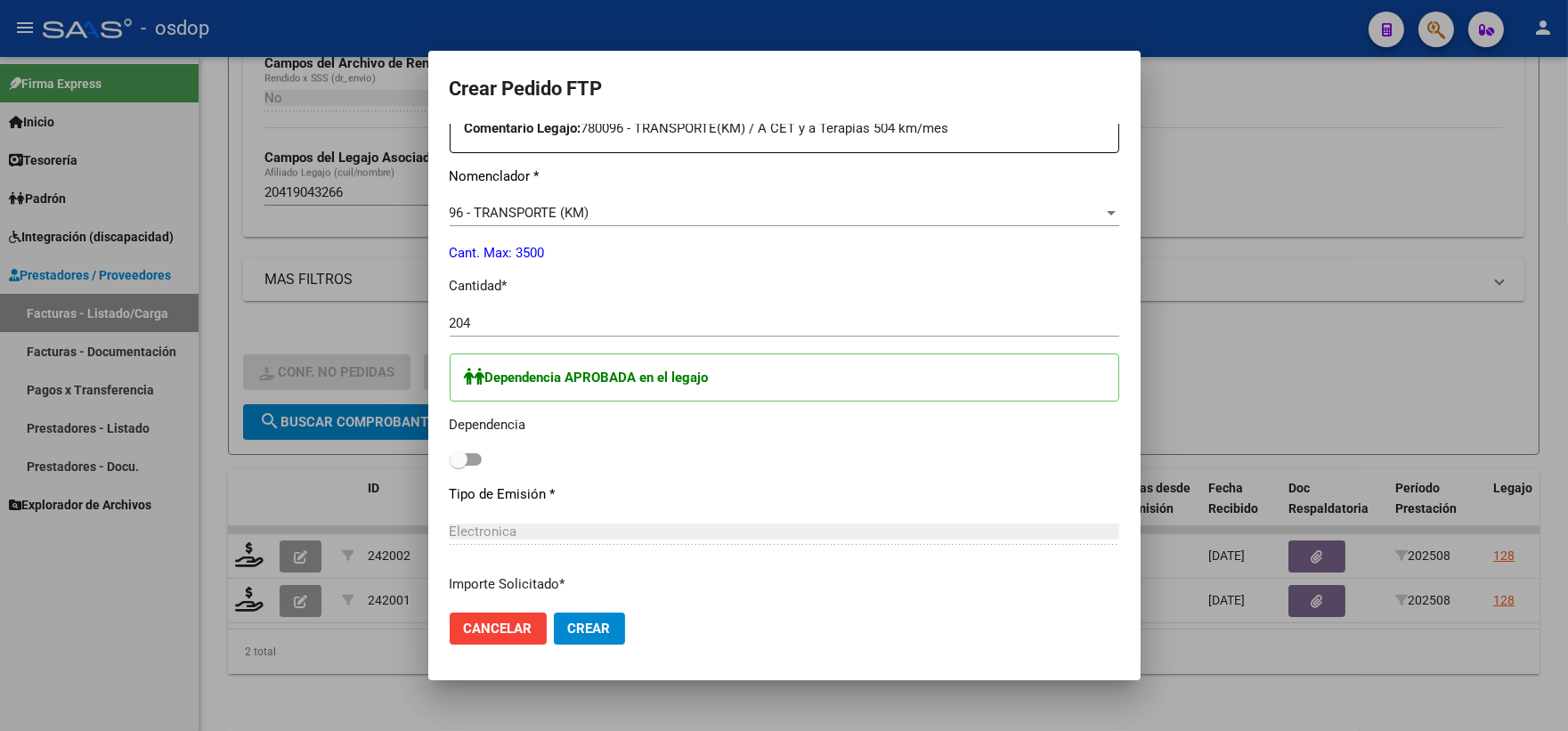
click at [457, 455] on span at bounding box center [459, 460] width 18 height 18
click at [458, 466] on input "checkbox" at bounding box center [458, 466] width 1 height 1
checkbox input "true"
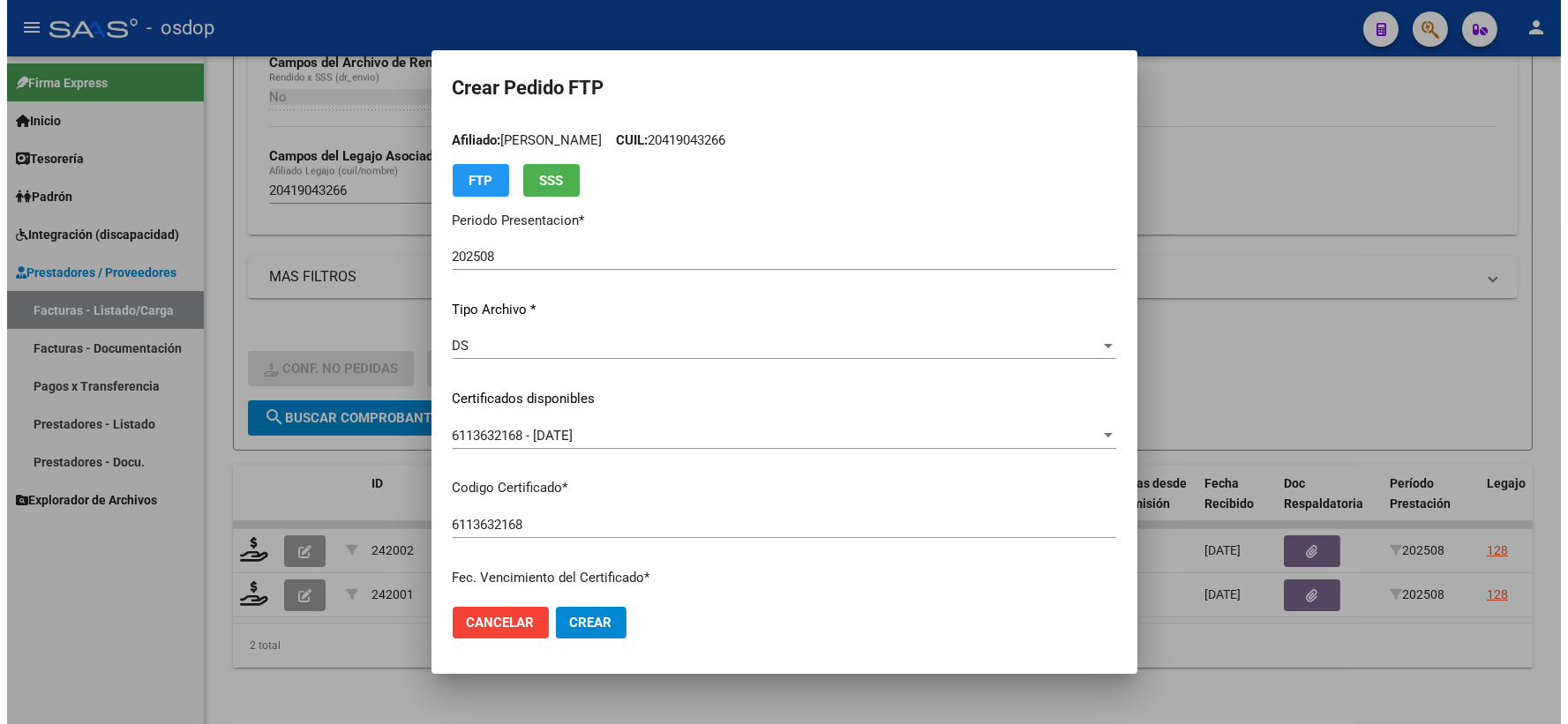
scroll to position [0, 0]
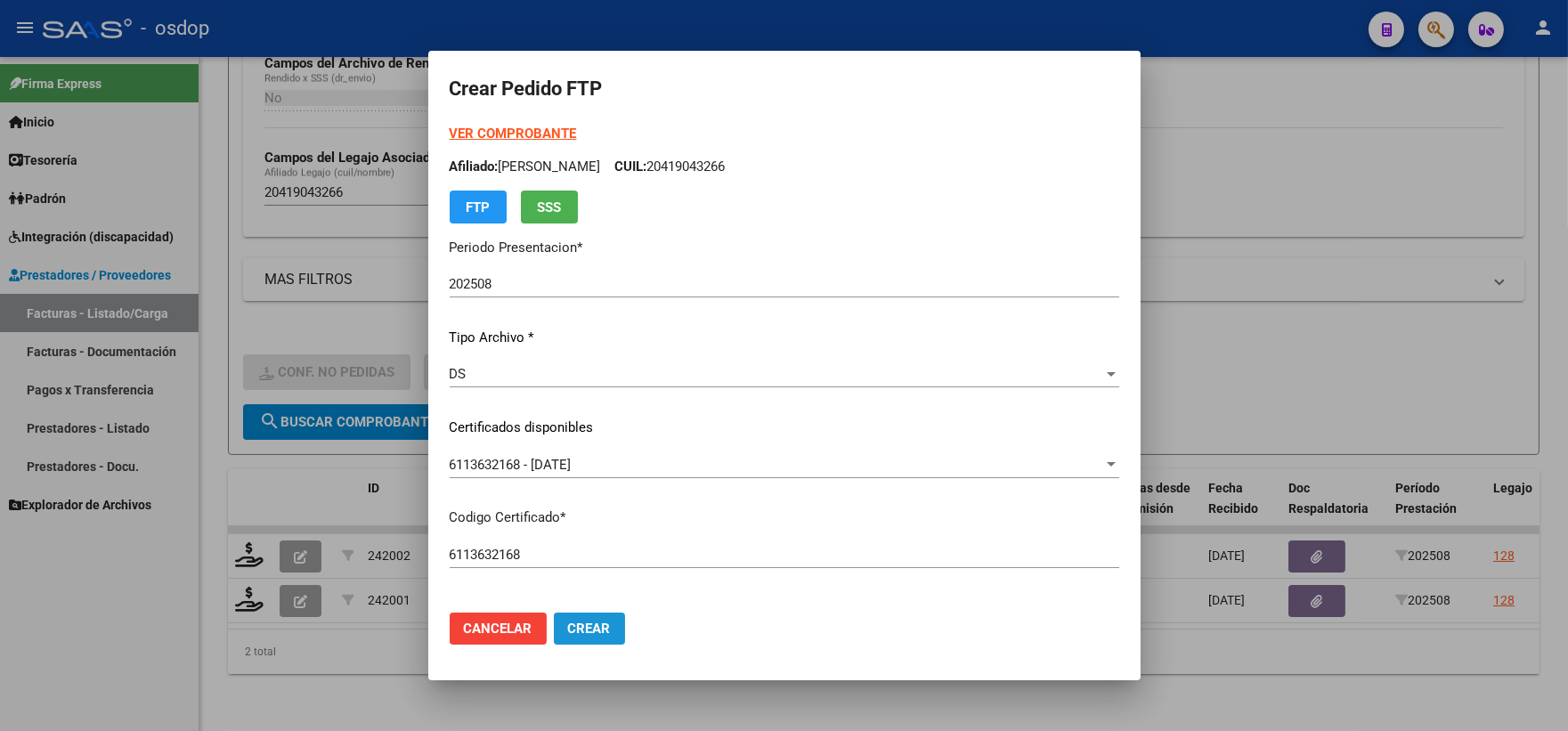
click at [585, 633] on span "Crear" at bounding box center [589, 629] width 43 height 16
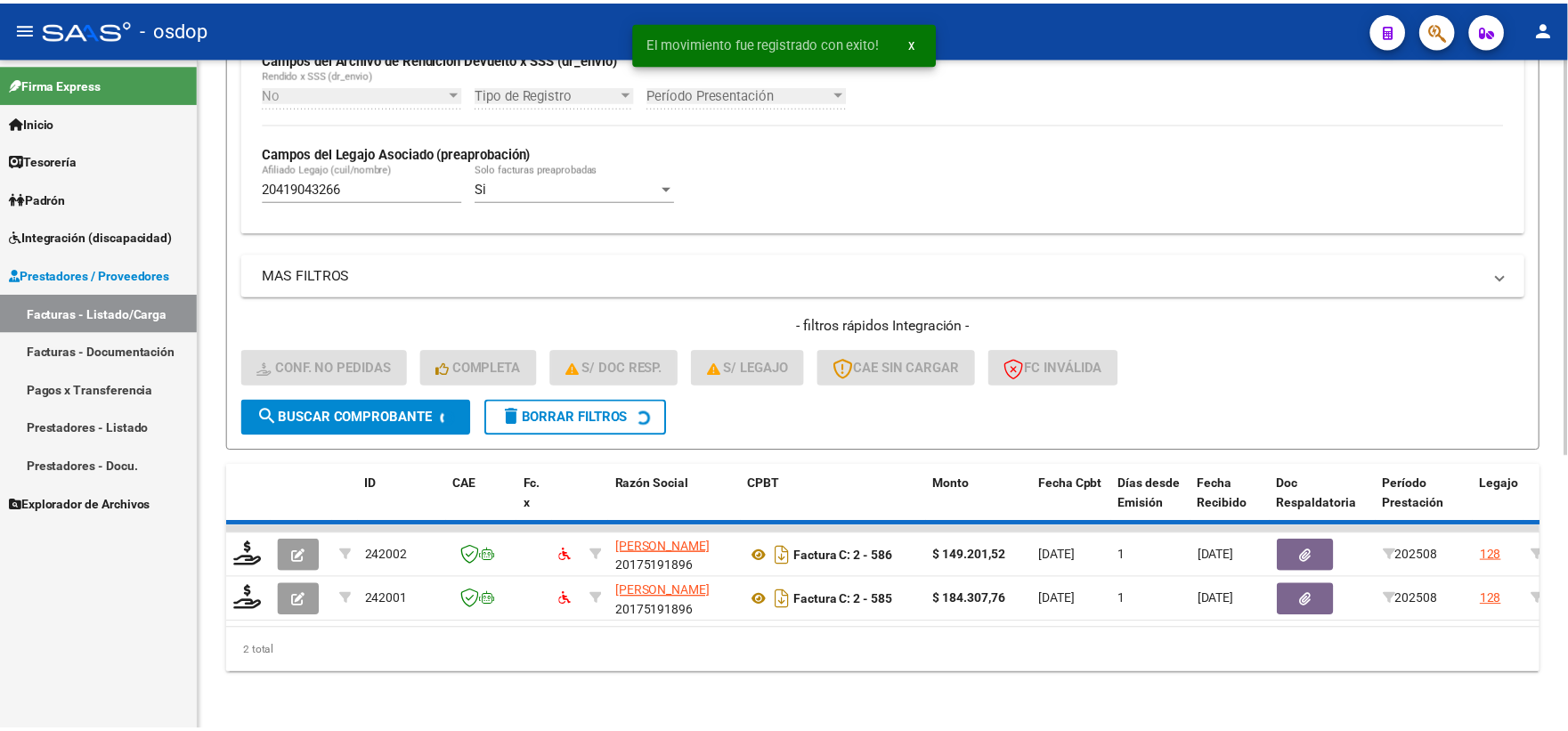
scroll to position [415, 0]
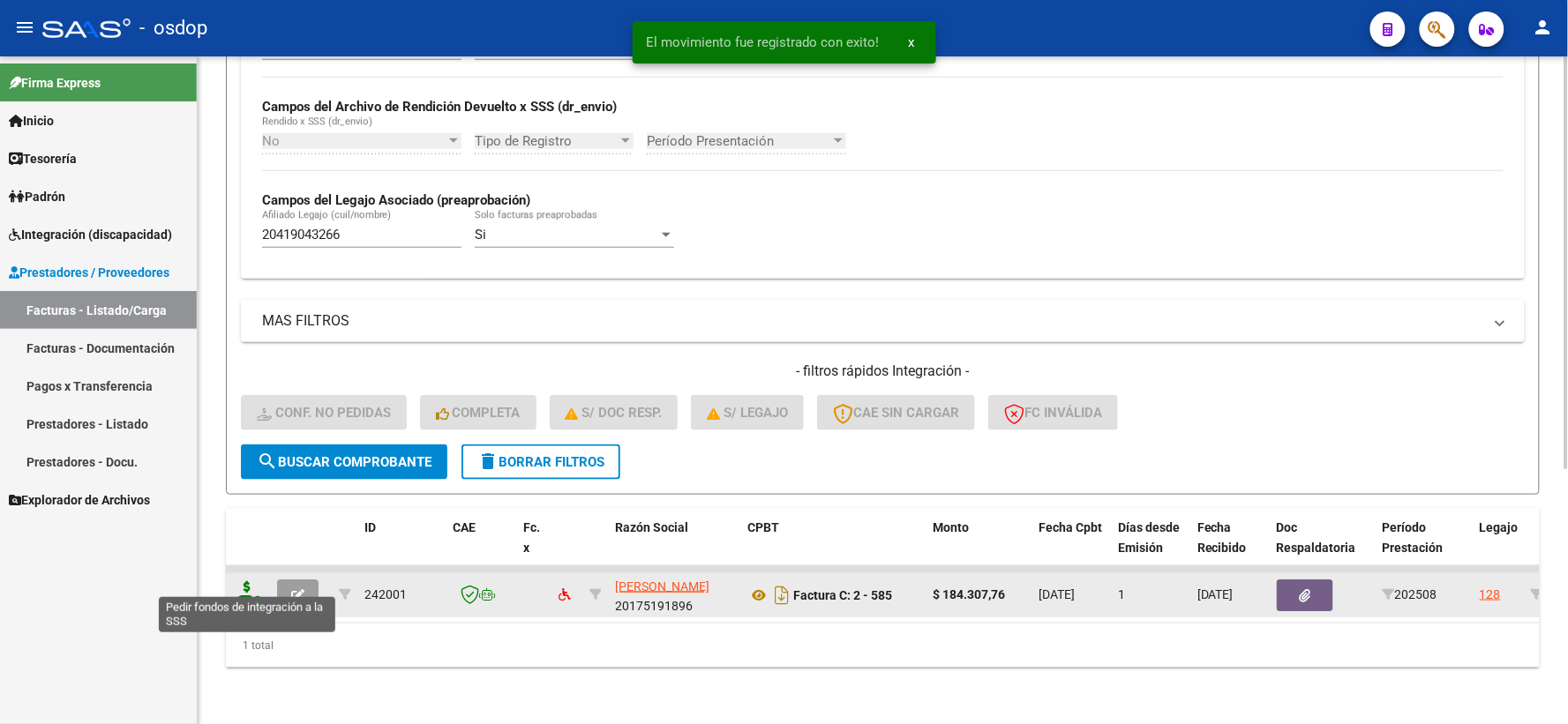
click at [253, 581] on icon at bounding box center [246, 593] width 28 height 24
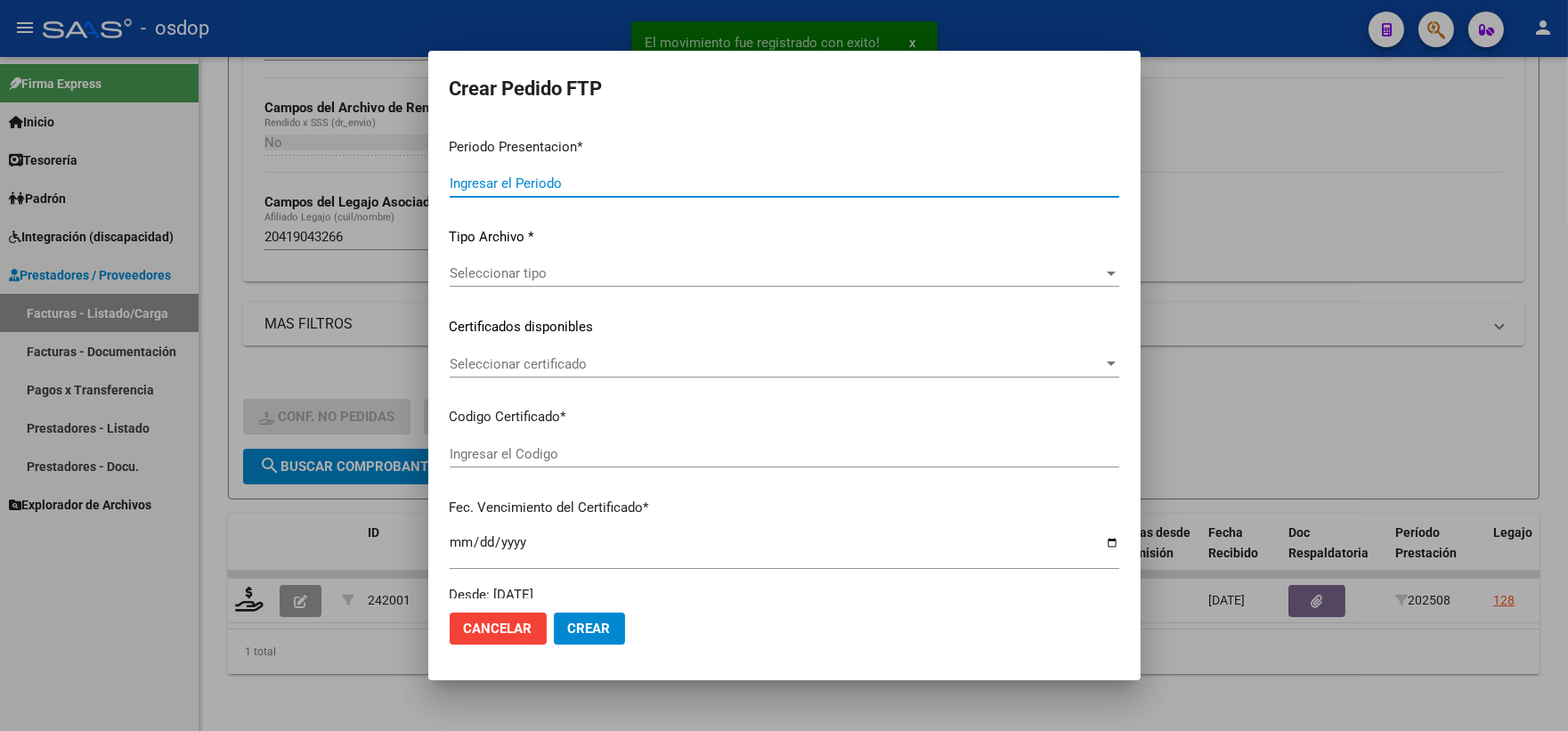
type input "202508"
type input "$ 184.307,76"
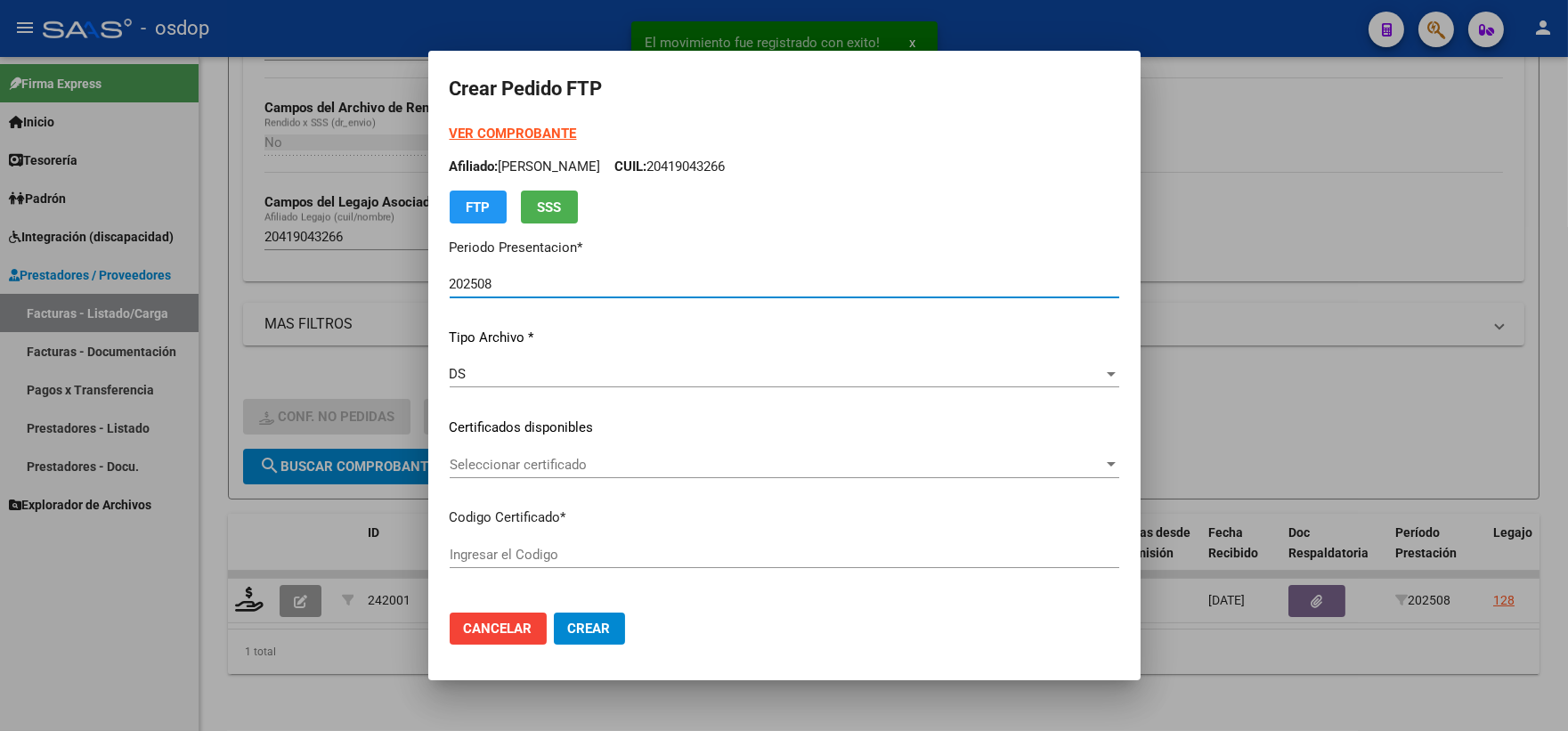
type input "6113632168"
type input "[DATE]"
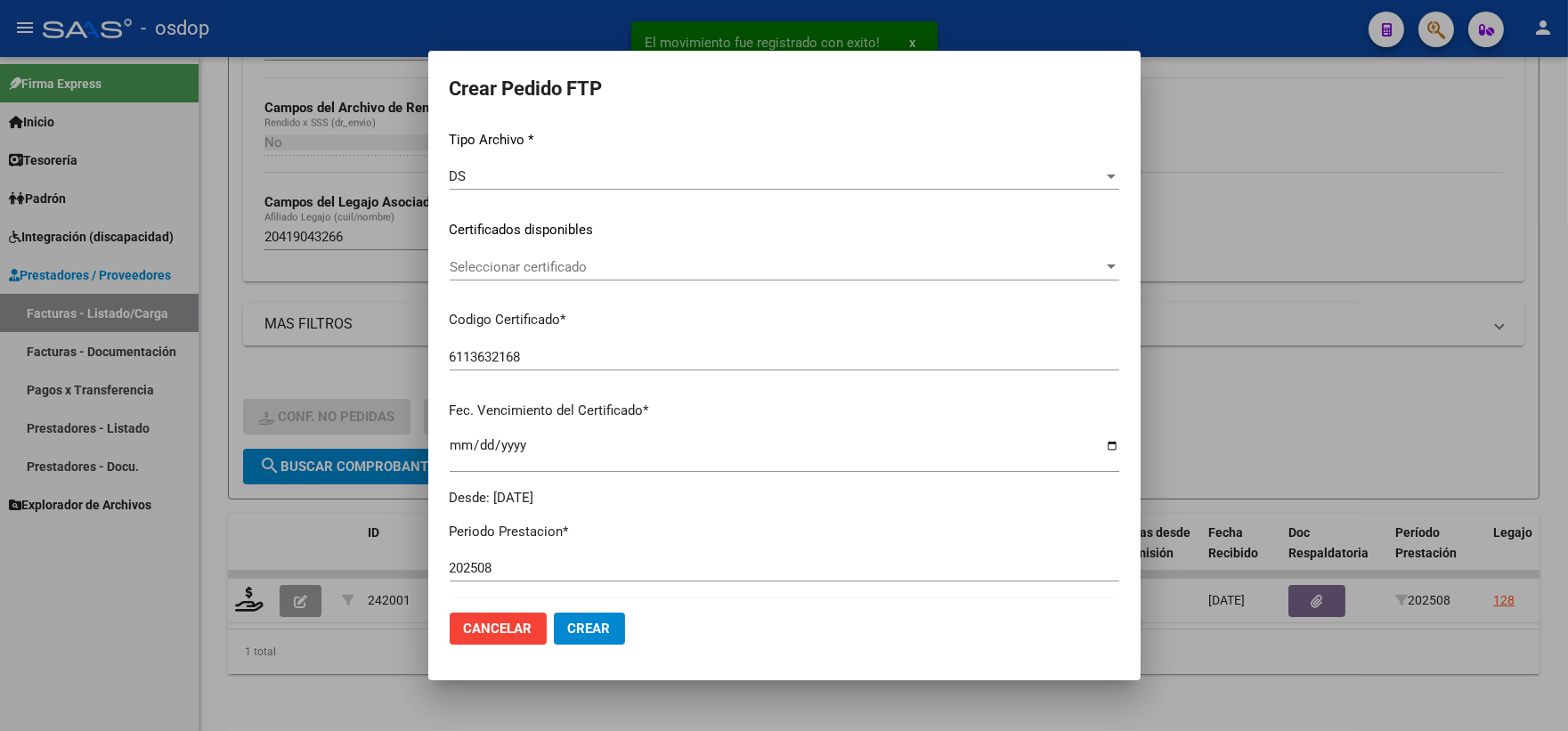
click at [621, 276] on div "Seleccionar certificado Seleccionar certificado" at bounding box center [785, 266] width 670 height 27
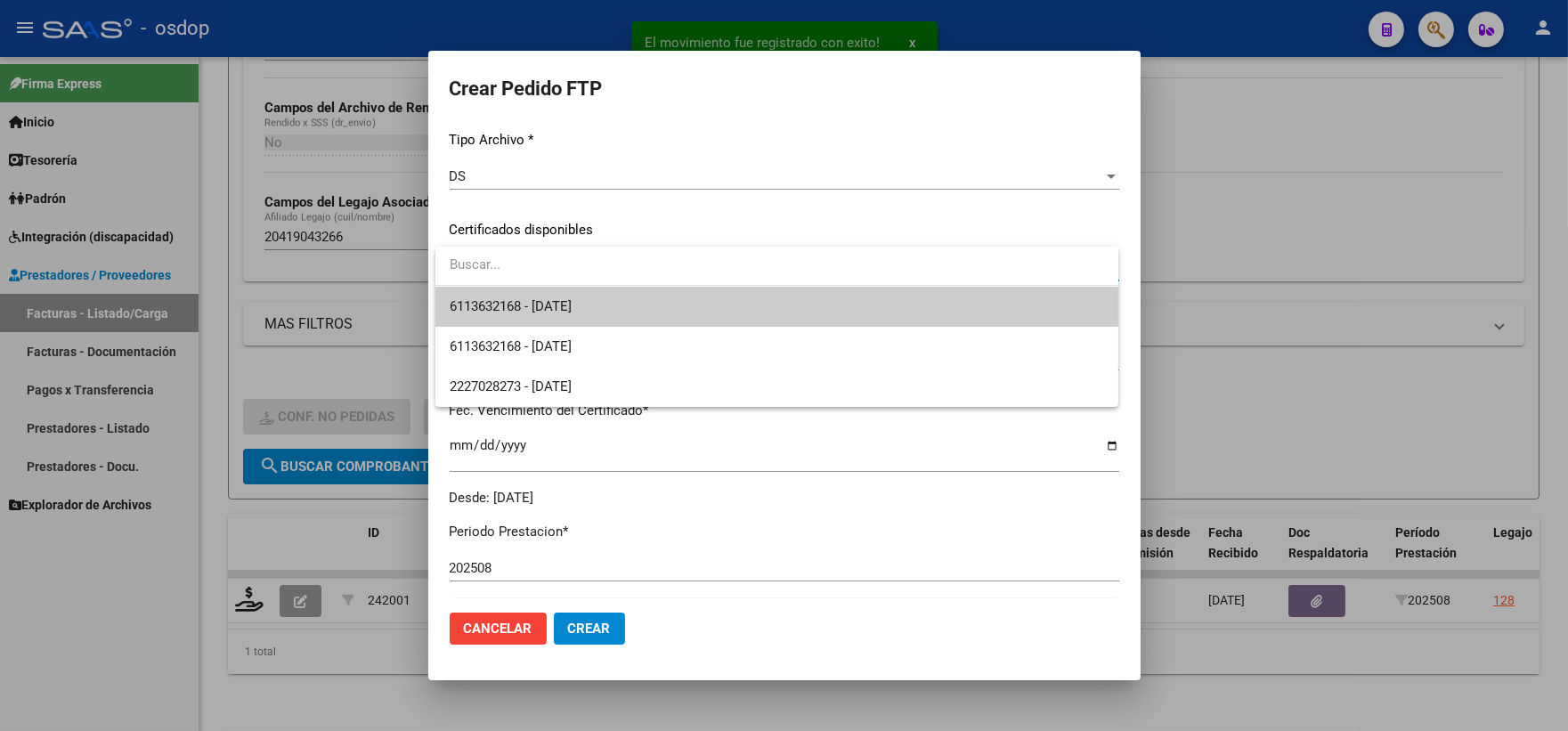
click at [628, 290] on span "6113632168 - [DATE]" at bounding box center [777, 307] width 654 height 40
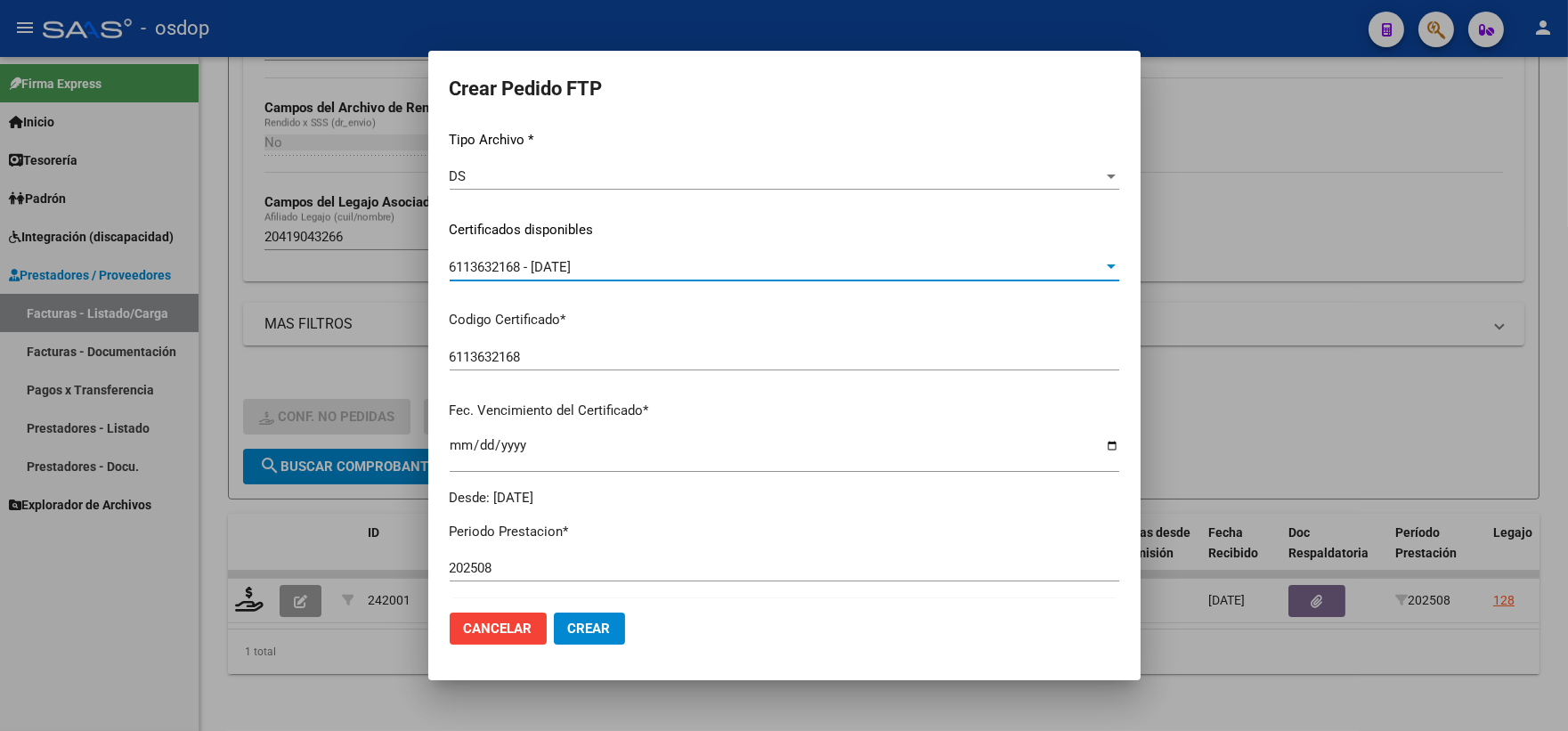
scroll to position [494, 0]
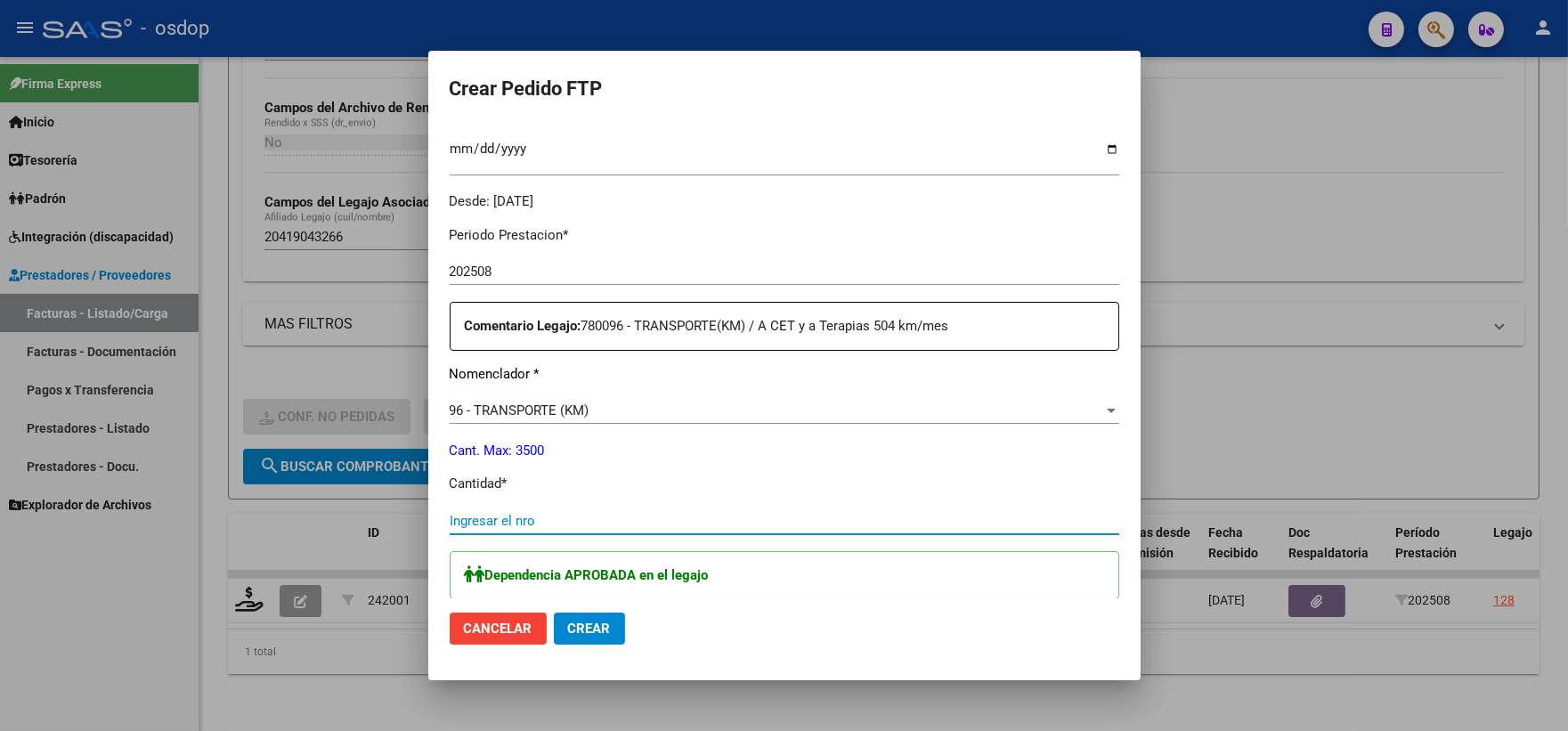
click at [577, 519] on input "Ingresar el nro" at bounding box center [785, 521] width 670 height 16
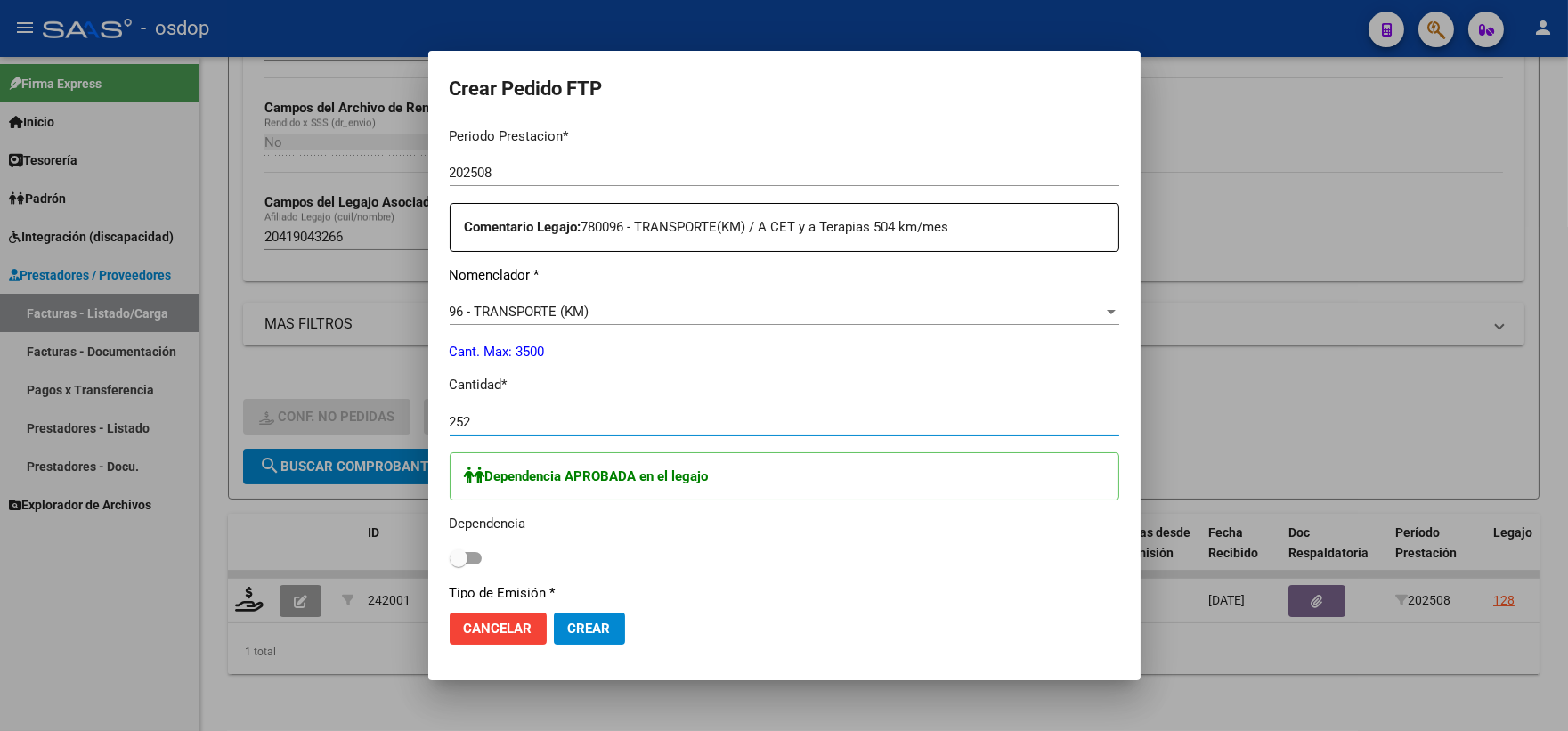
type input "252"
click at [464, 545] on div "Dependencia APROBADA en el legajo Dependencia" at bounding box center [785, 511] width 670 height 119
click at [475, 554] on span at bounding box center [466, 558] width 32 height 13
click at [459, 565] on input "checkbox" at bounding box center [458, 565] width 1 height 1
checkbox input "true"
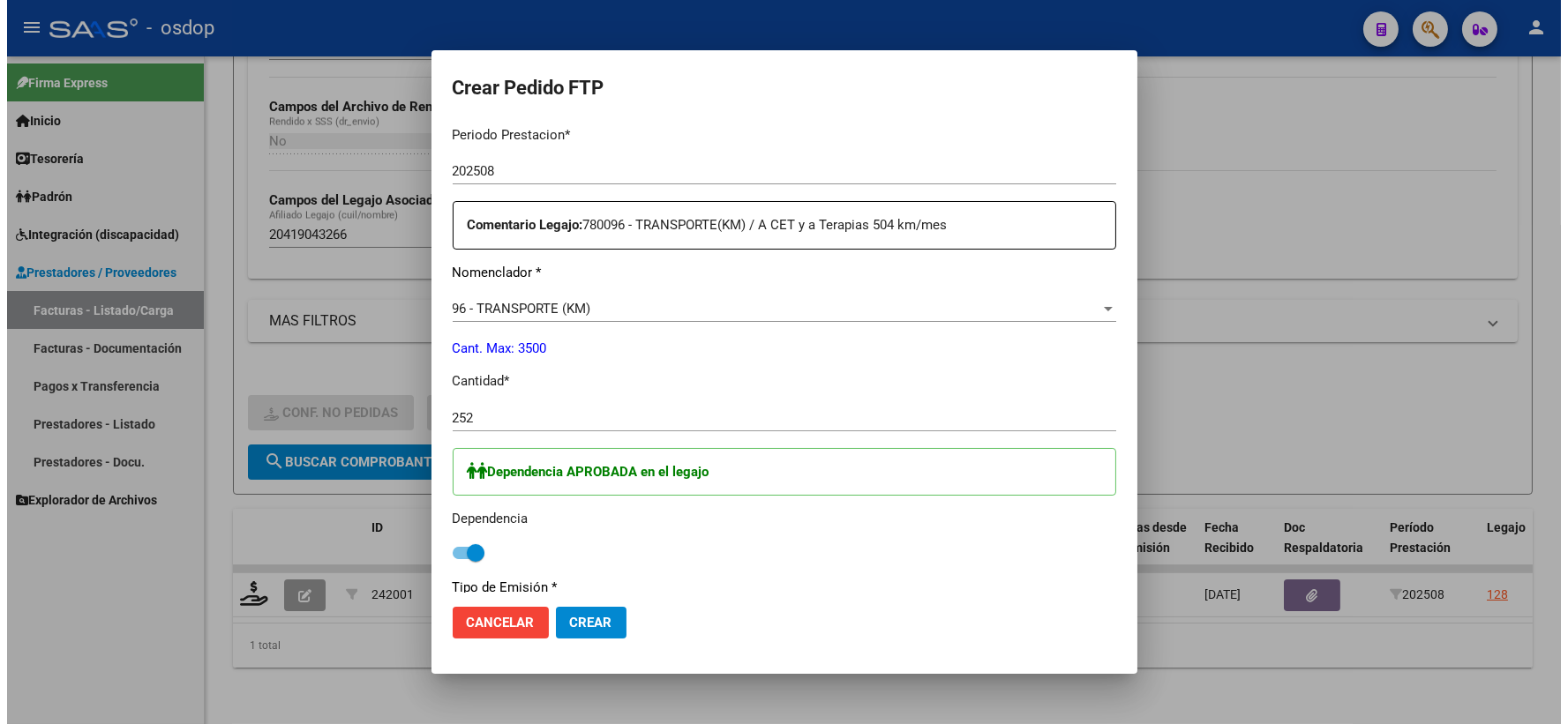
scroll to position [882, 0]
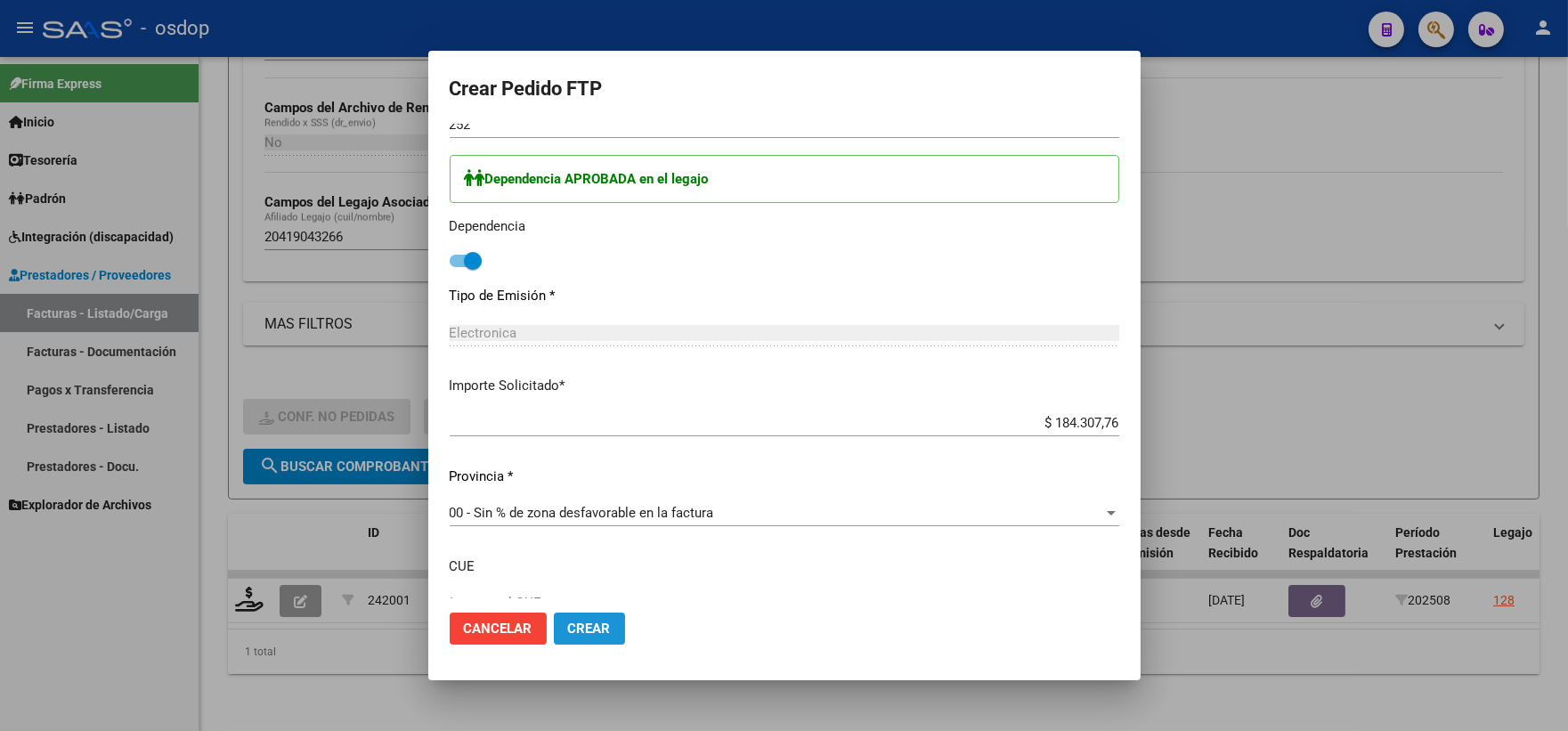
click at [598, 626] on span "Crear" at bounding box center [589, 629] width 43 height 16
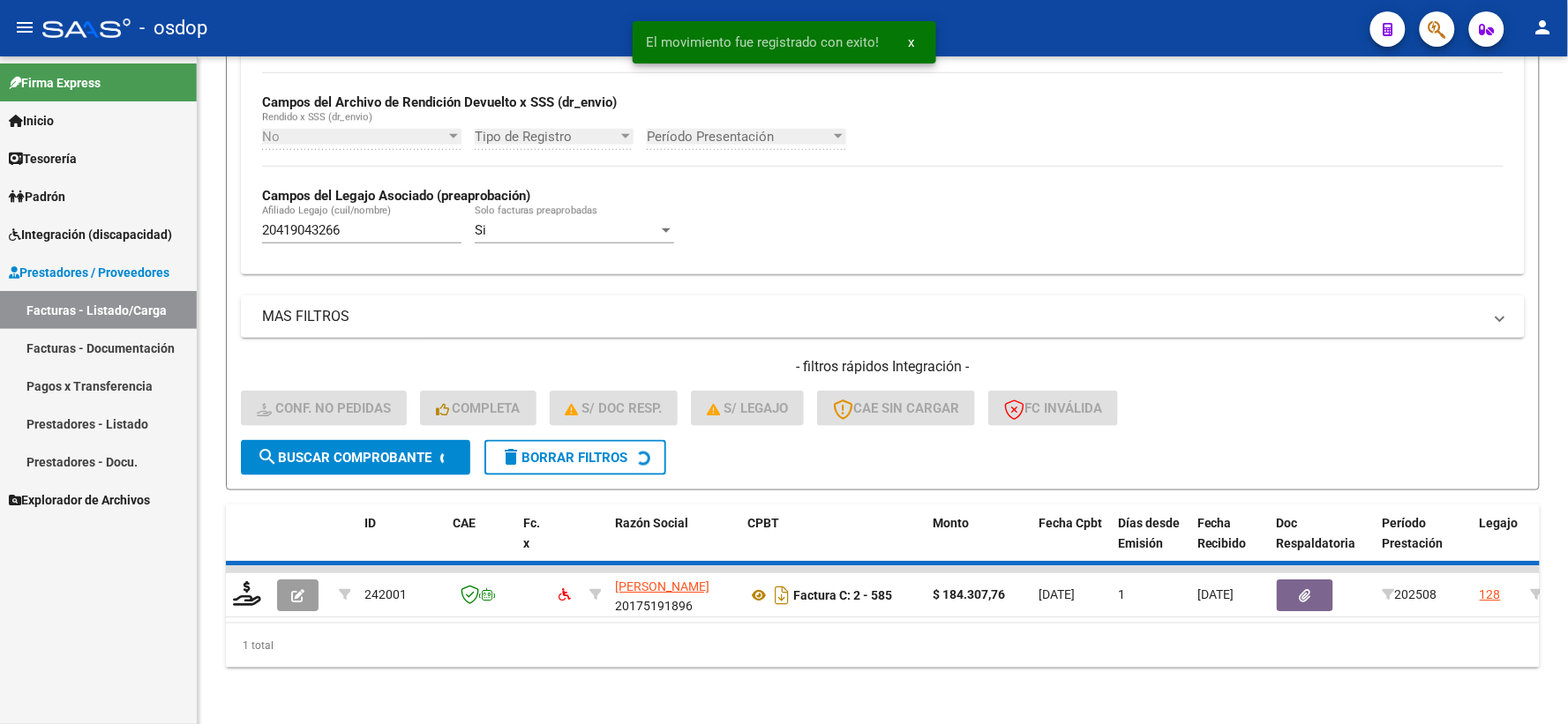
scroll to position [382, 0]
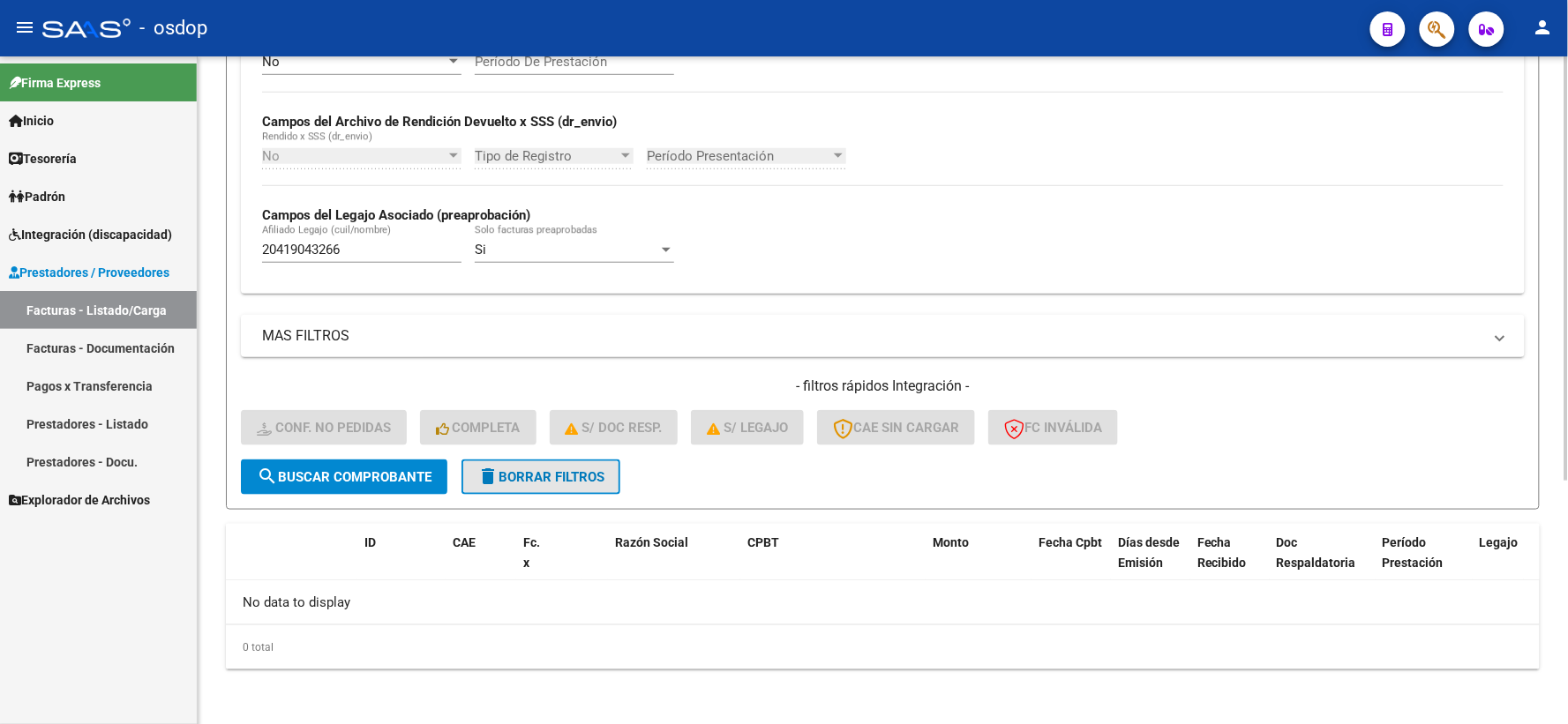
click at [512, 486] on button "delete Borrar Filtros" at bounding box center [540, 477] width 159 height 35
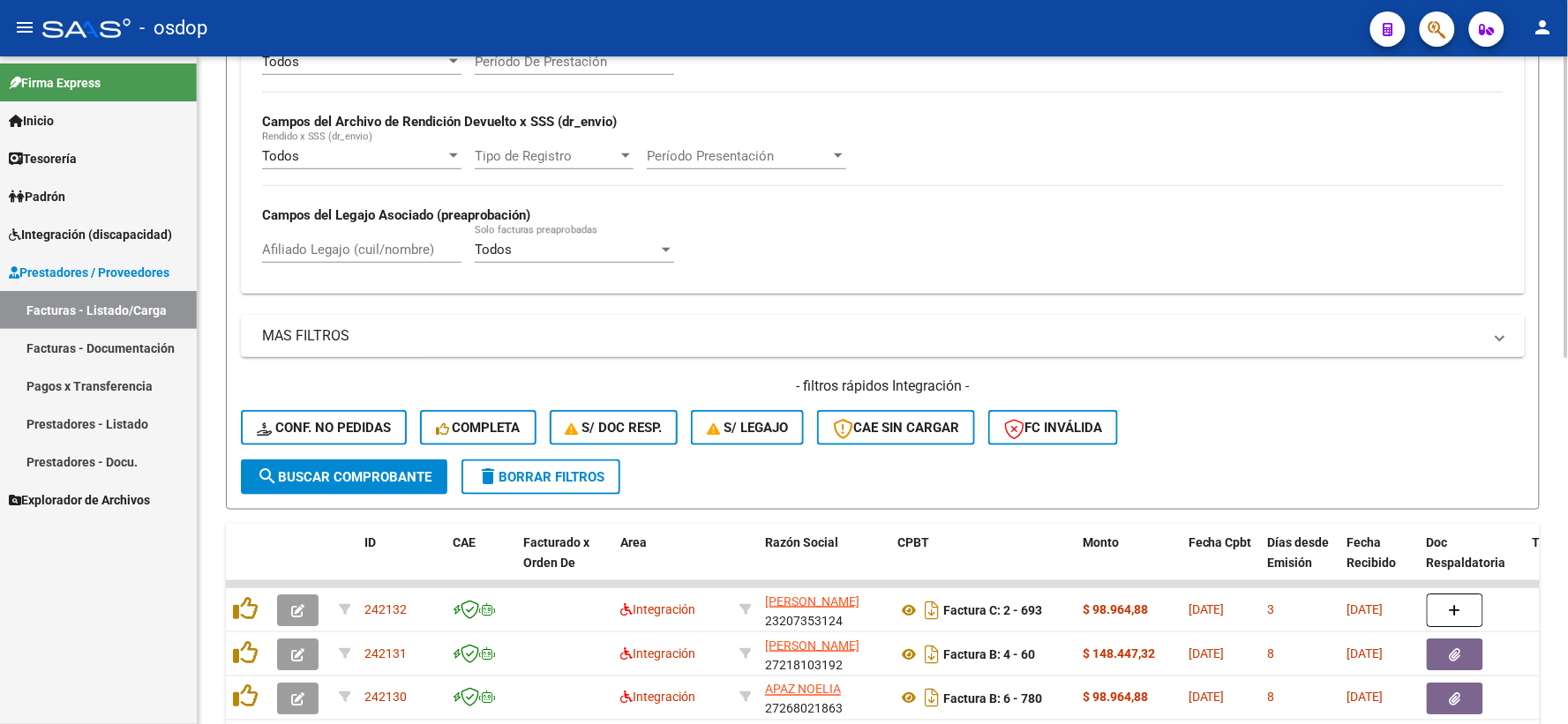
click at [382, 247] on input "Afiliado Legajo (cuil/nombre)" at bounding box center [361, 249] width 200 height 16
paste input "27421303814"
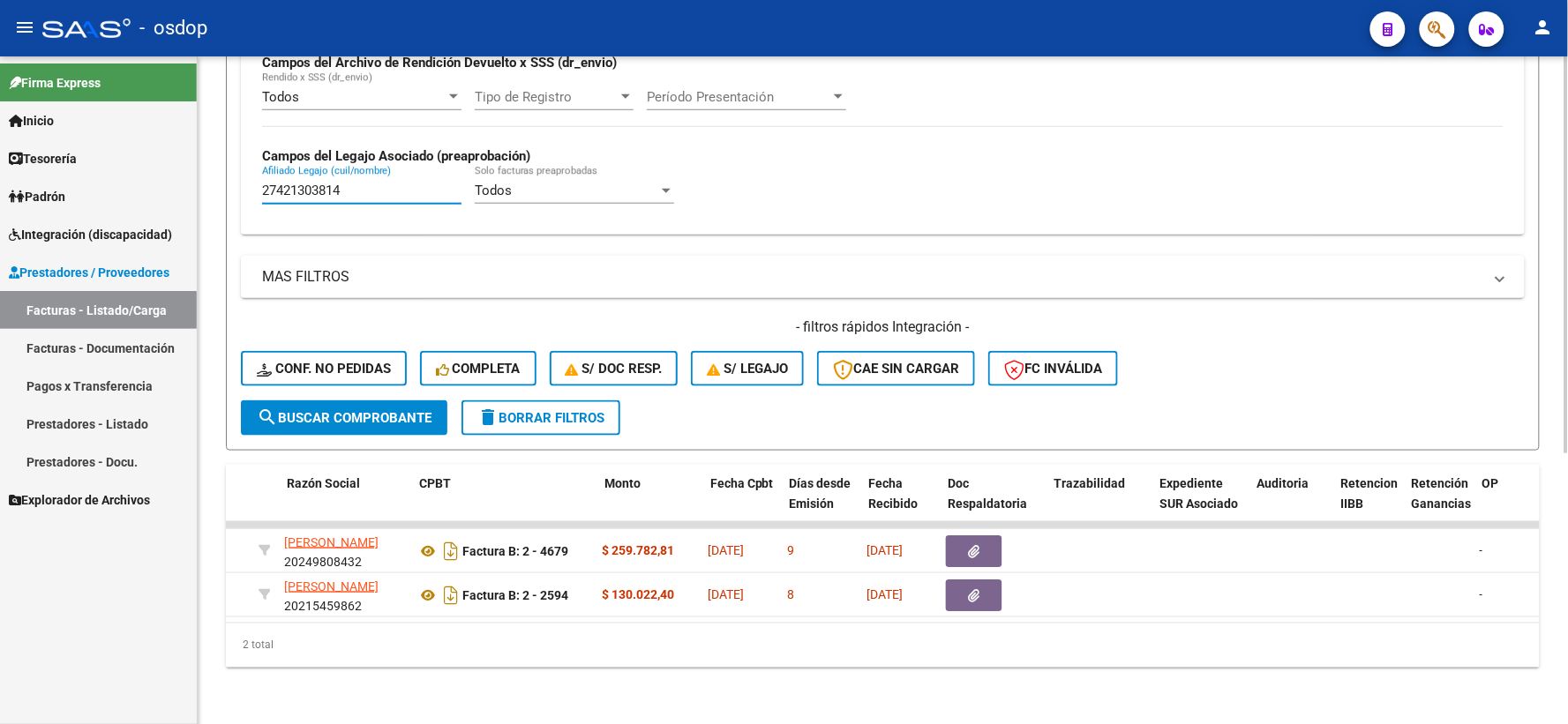
scroll to position [0, 467]
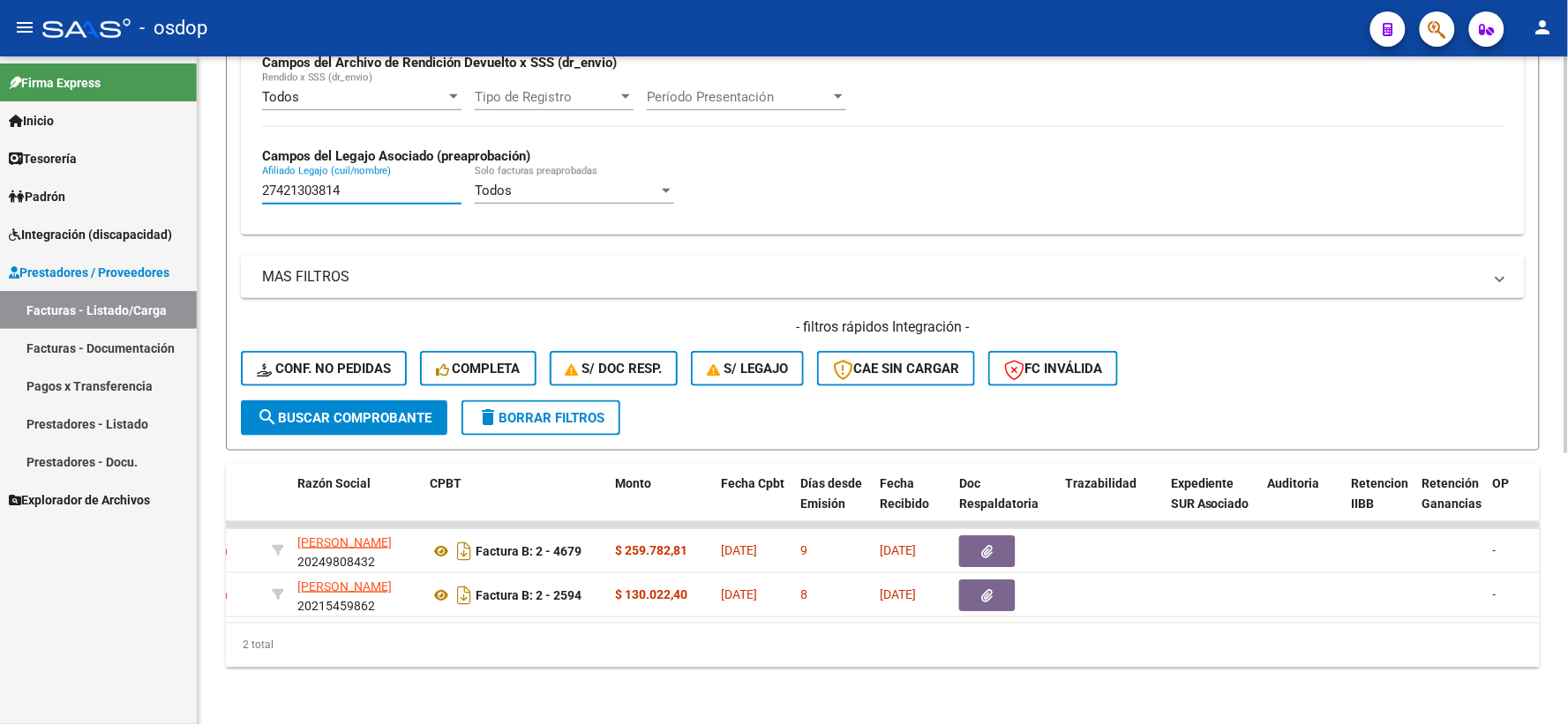
type input "27421303814"
click at [494, 682] on div "Video tutorial PRESTADORES -> Listado de CPBTs Emitidos por Prestadores / Prove…" at bounding box center [883, 169] width 1370 height 1109
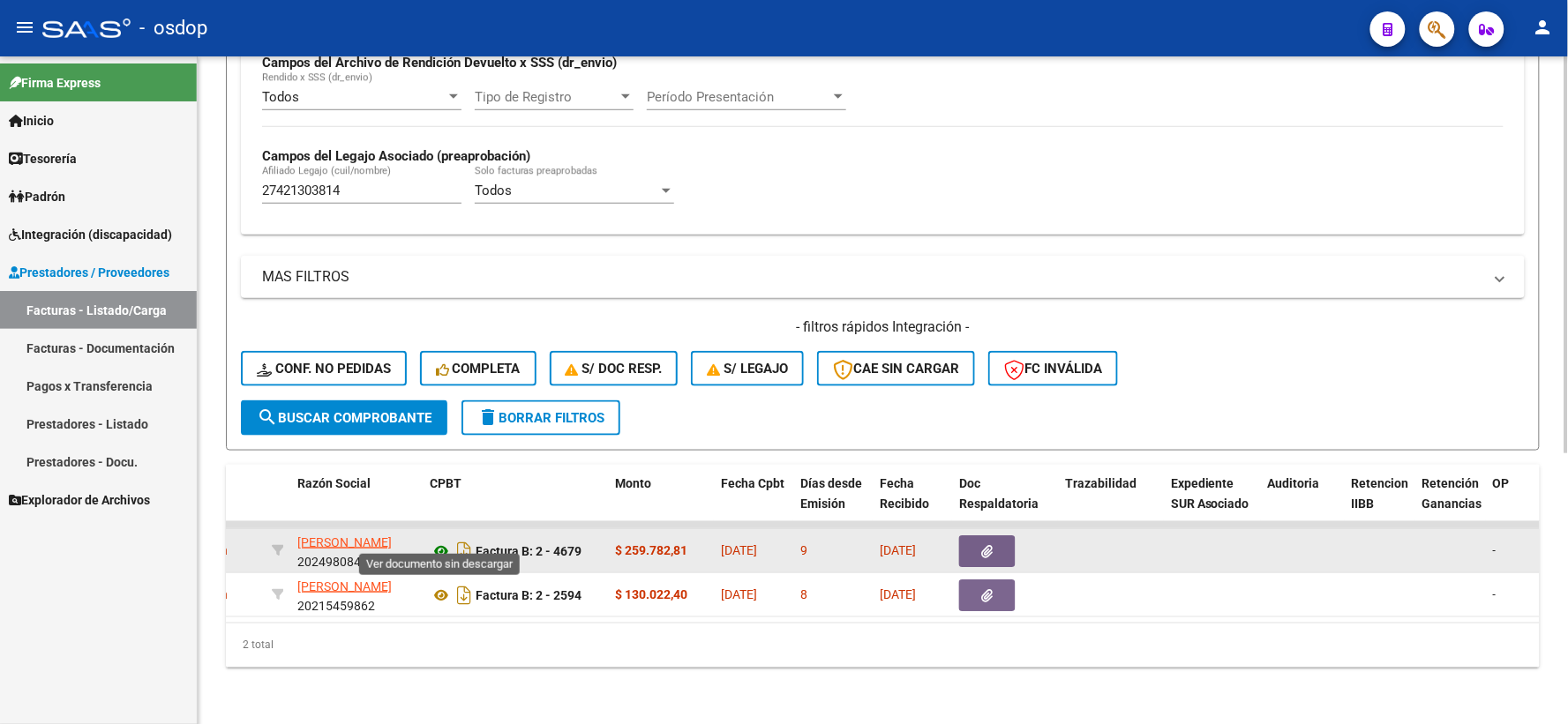
click at [432, 545] on icon at bounding box center [441, 552] width 23 height 21
click at [983, 545] on icon "button" at bounding box center [988, 552] width 12 height 14
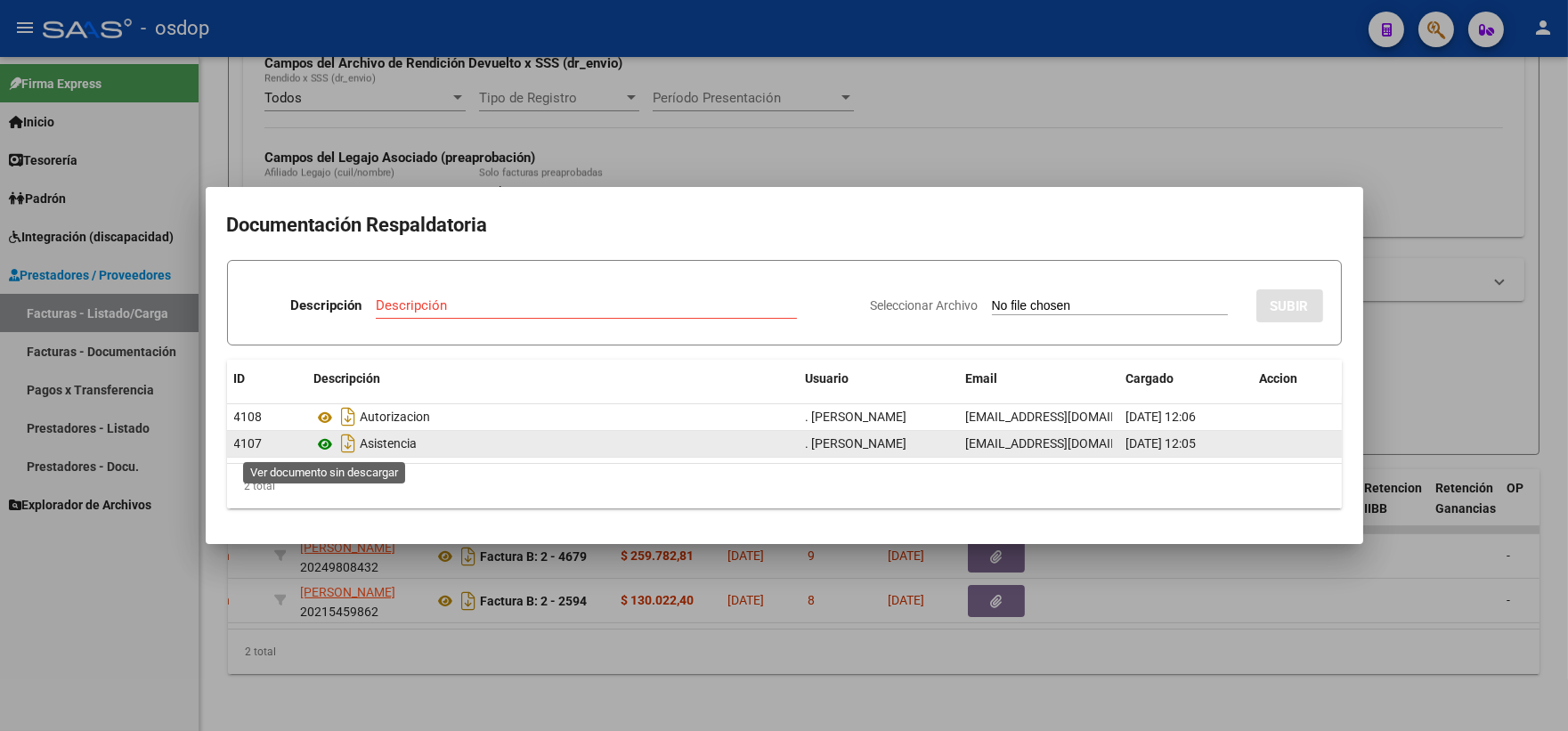
click at [318, 440] on icon at bounding box center [326, 444] width 24 height 22
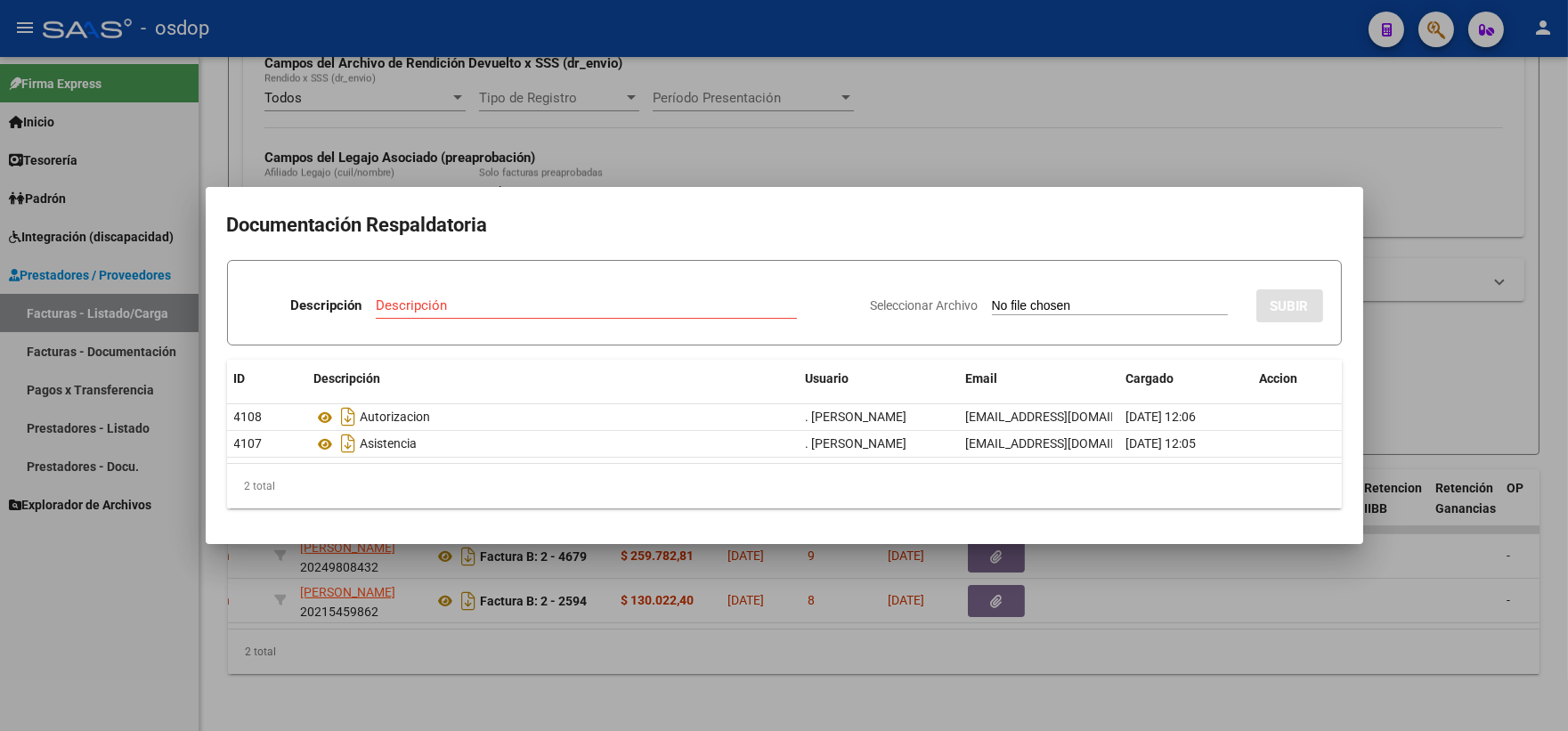
click at [660, 684] on div at bounding box center [784, 366] width 1568 height 731
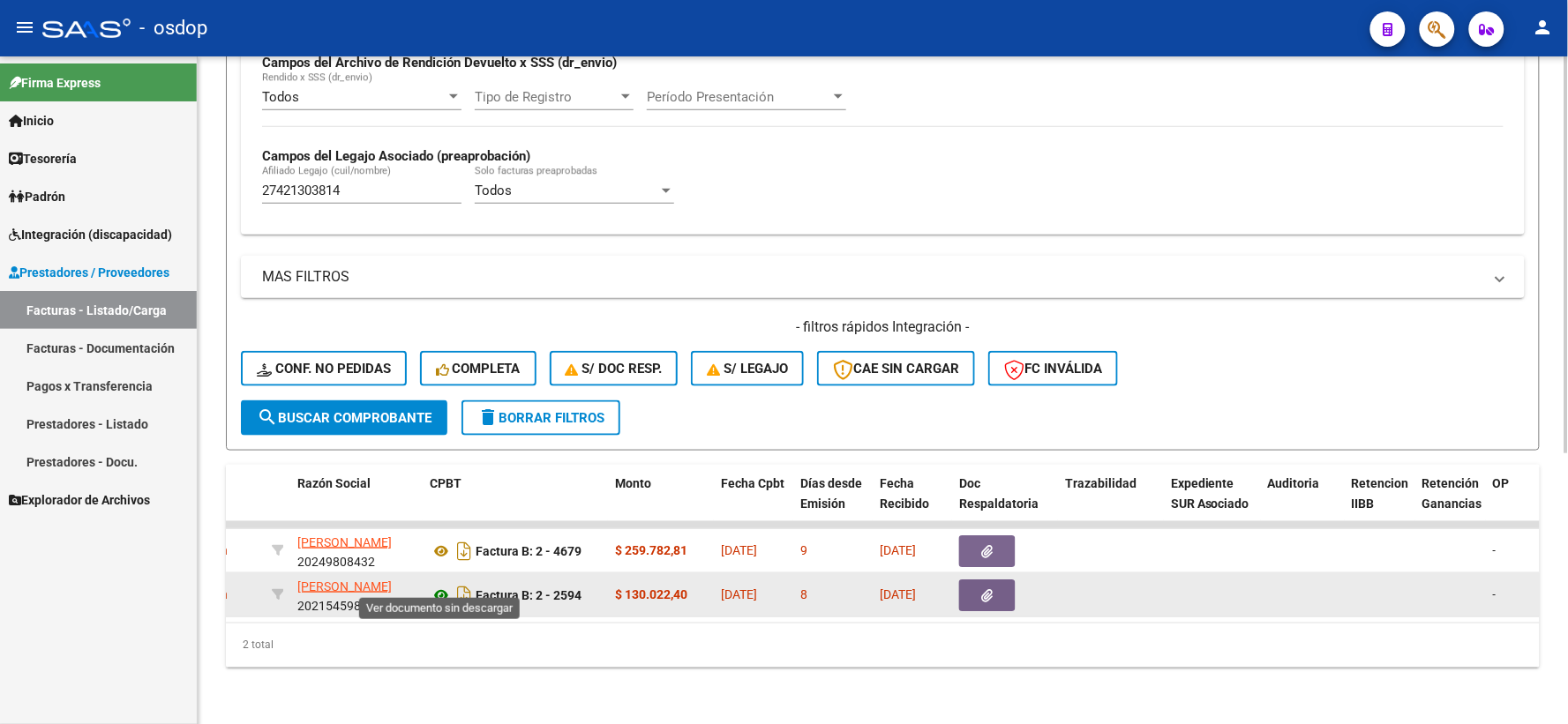
click at [429, 585] on icon at bounding box center [441, 596] width 23 height 21
click at [971, 586] on button "button" at bounding box center [987, 596] width 56 height 32
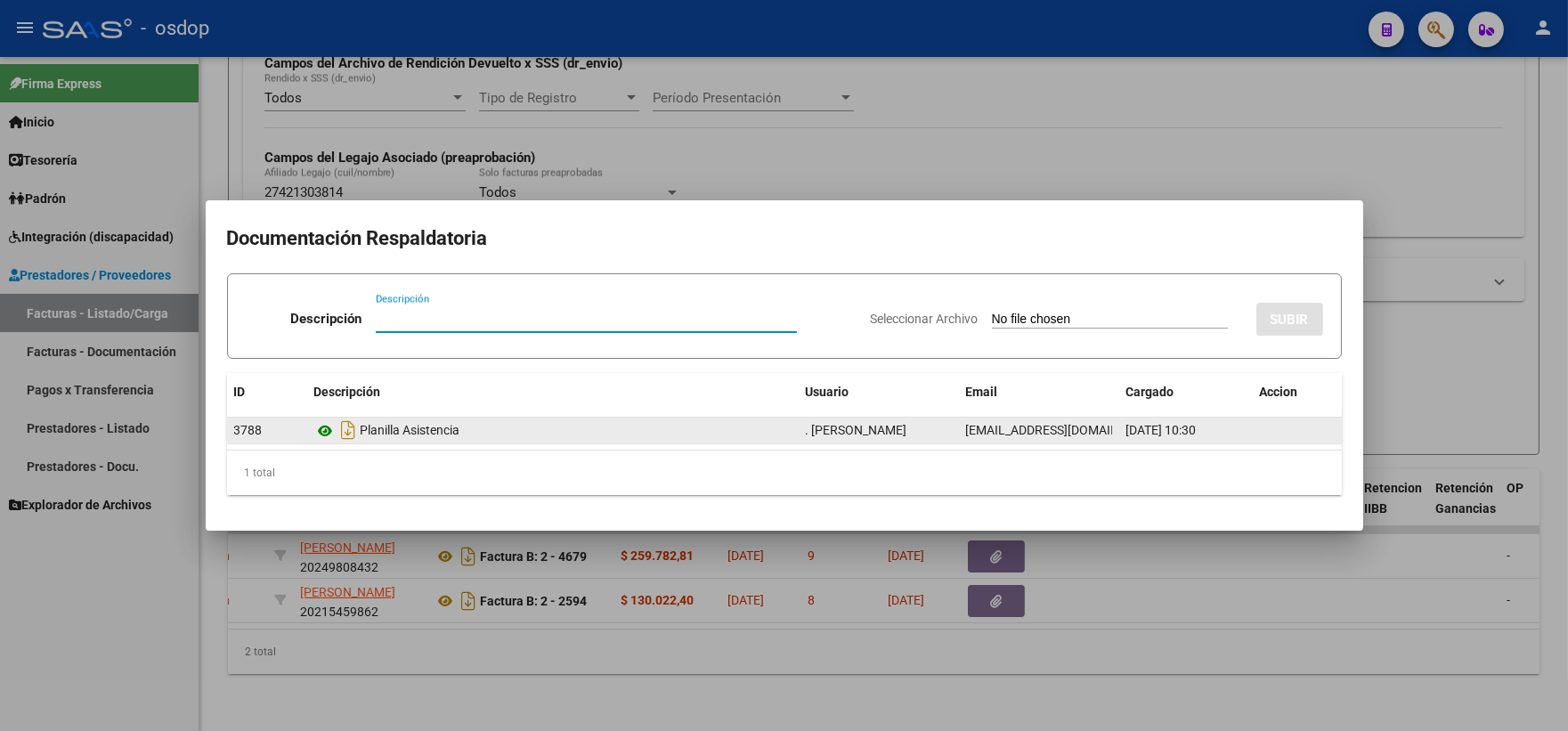
click at [322, 428] on icon at bounding box center [326, 431] width 24 height 22
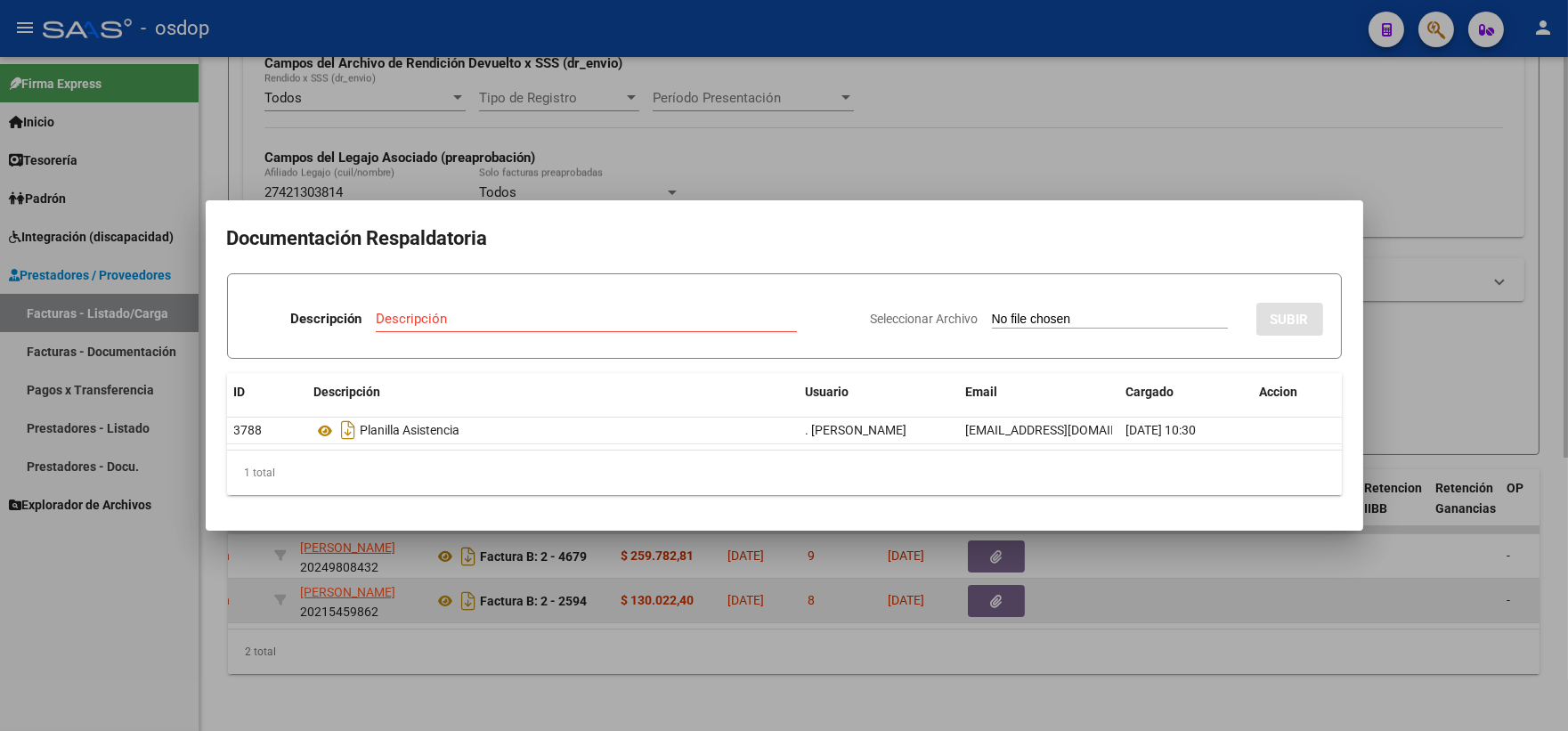
click at [445, 604] on div at bounding box center [784, 366] width 1568 height 731
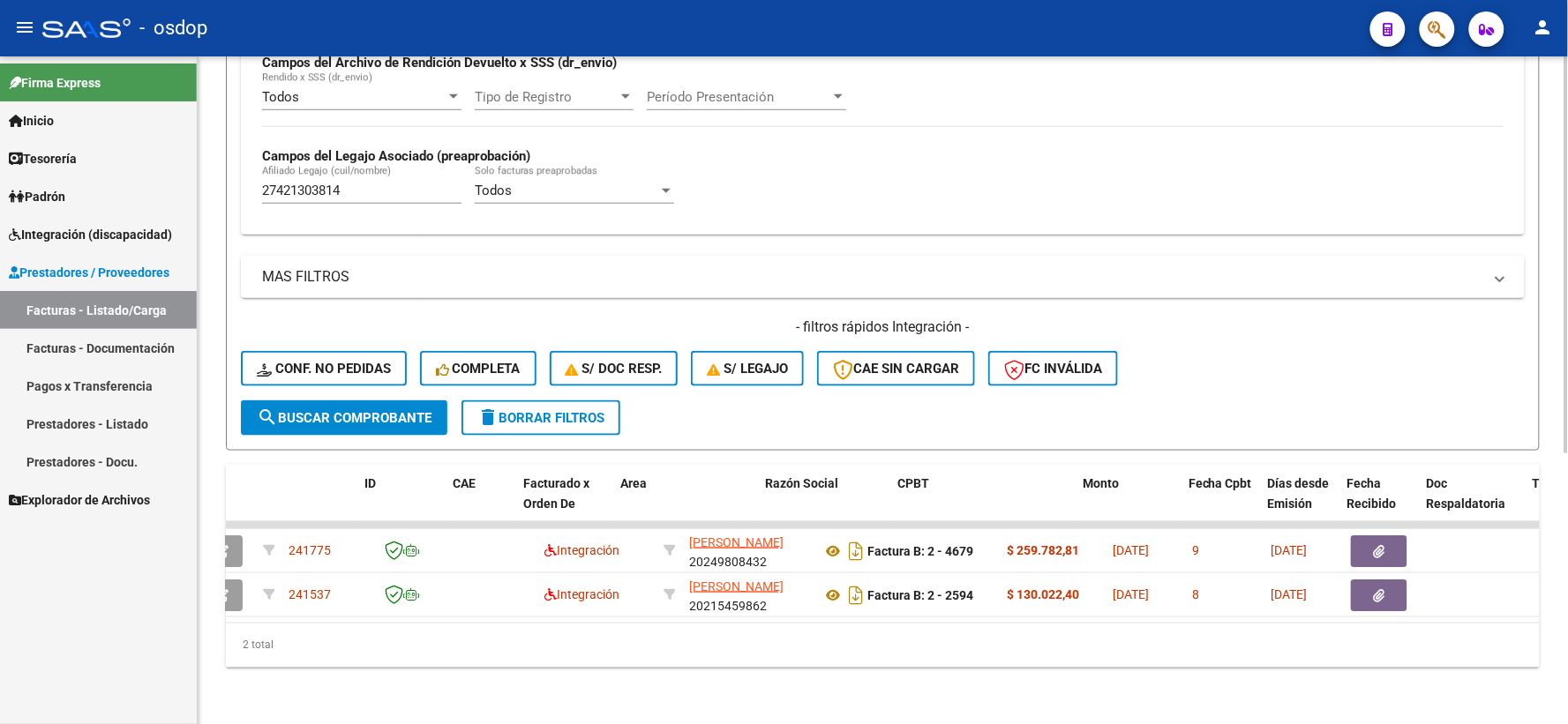
scroll to position [0, 0]
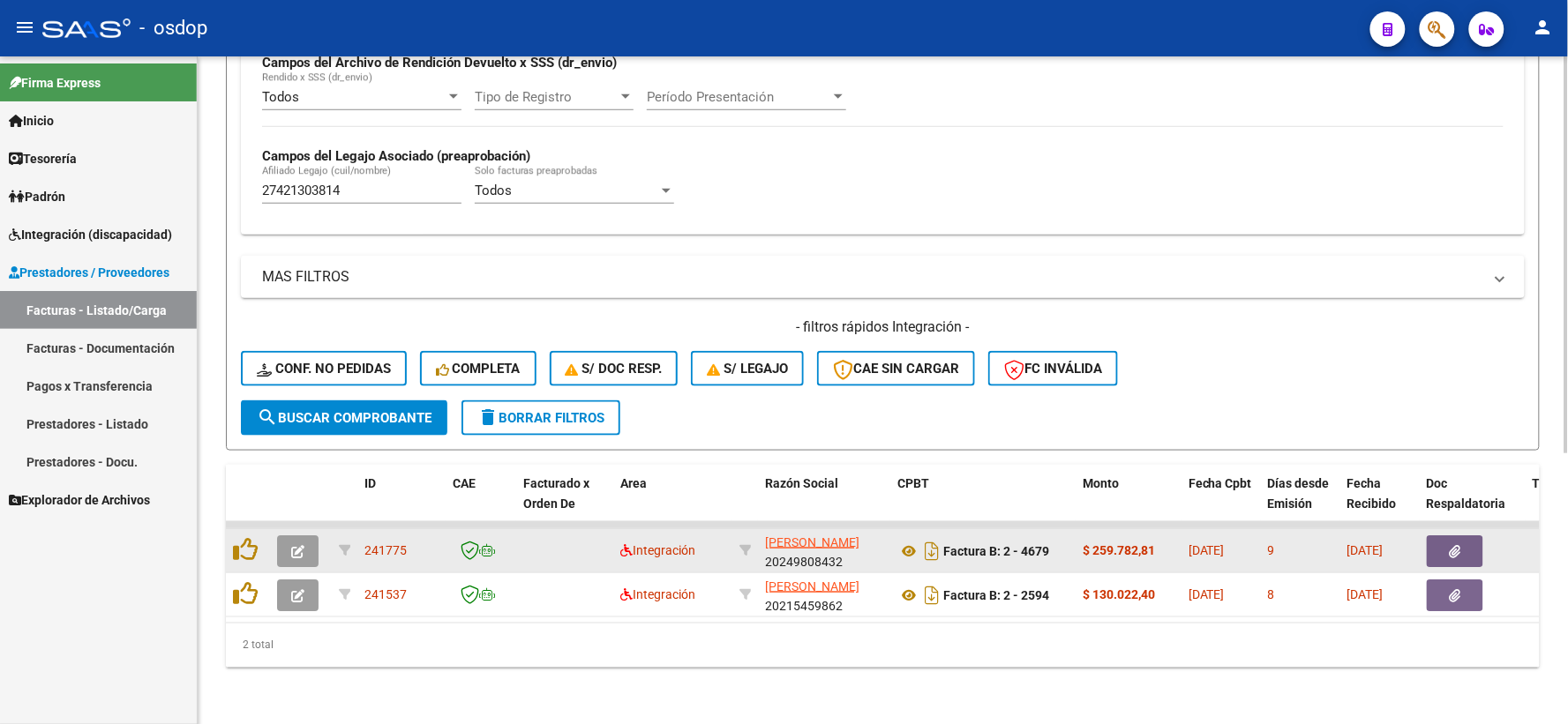
click at [291, 545] on icon "button" at bounding box center [298, 552] width 14 height 14
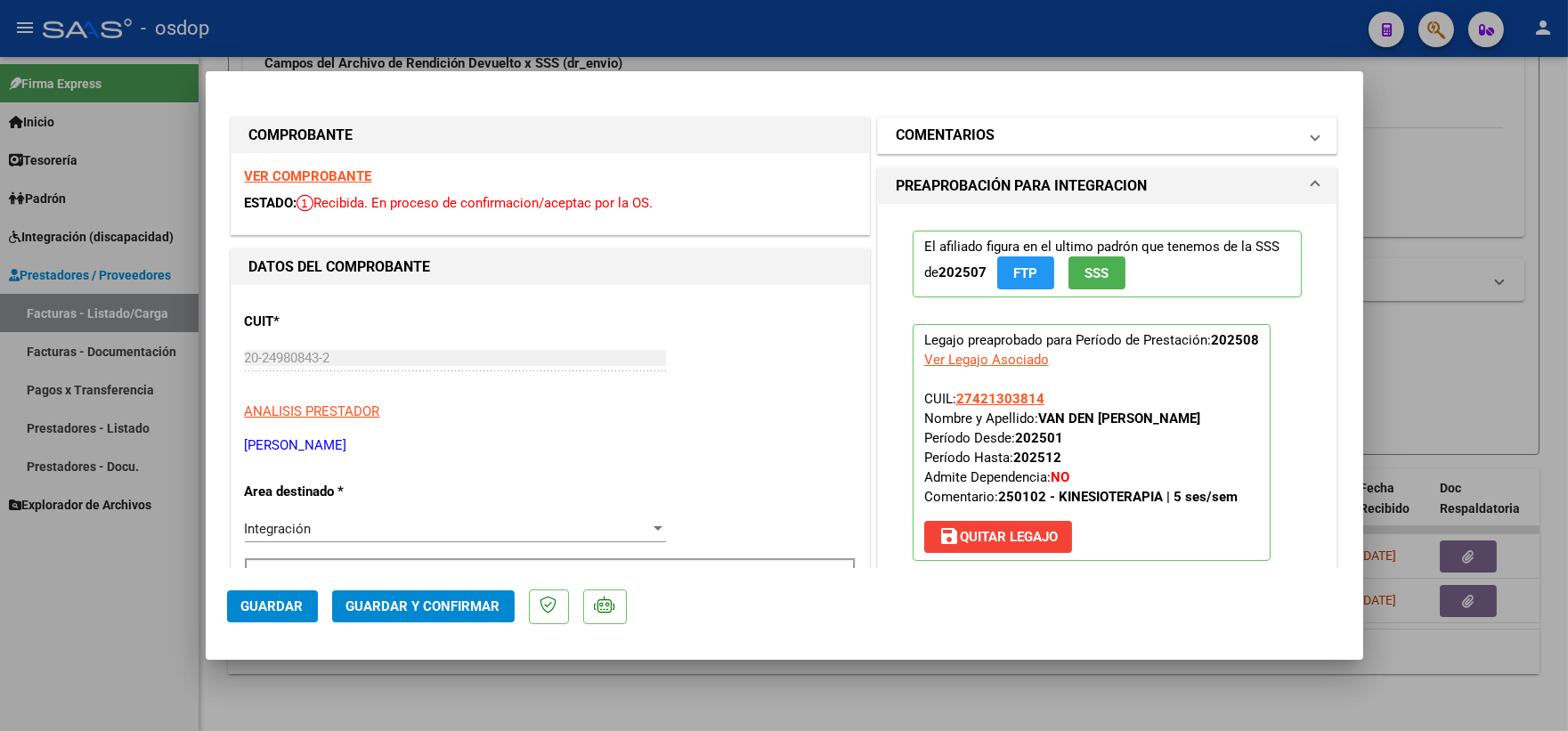
click at [1007, 129] on mat-panel-title "COMENTARIOS" at bounding box center [1097, 136] width 403 height 22
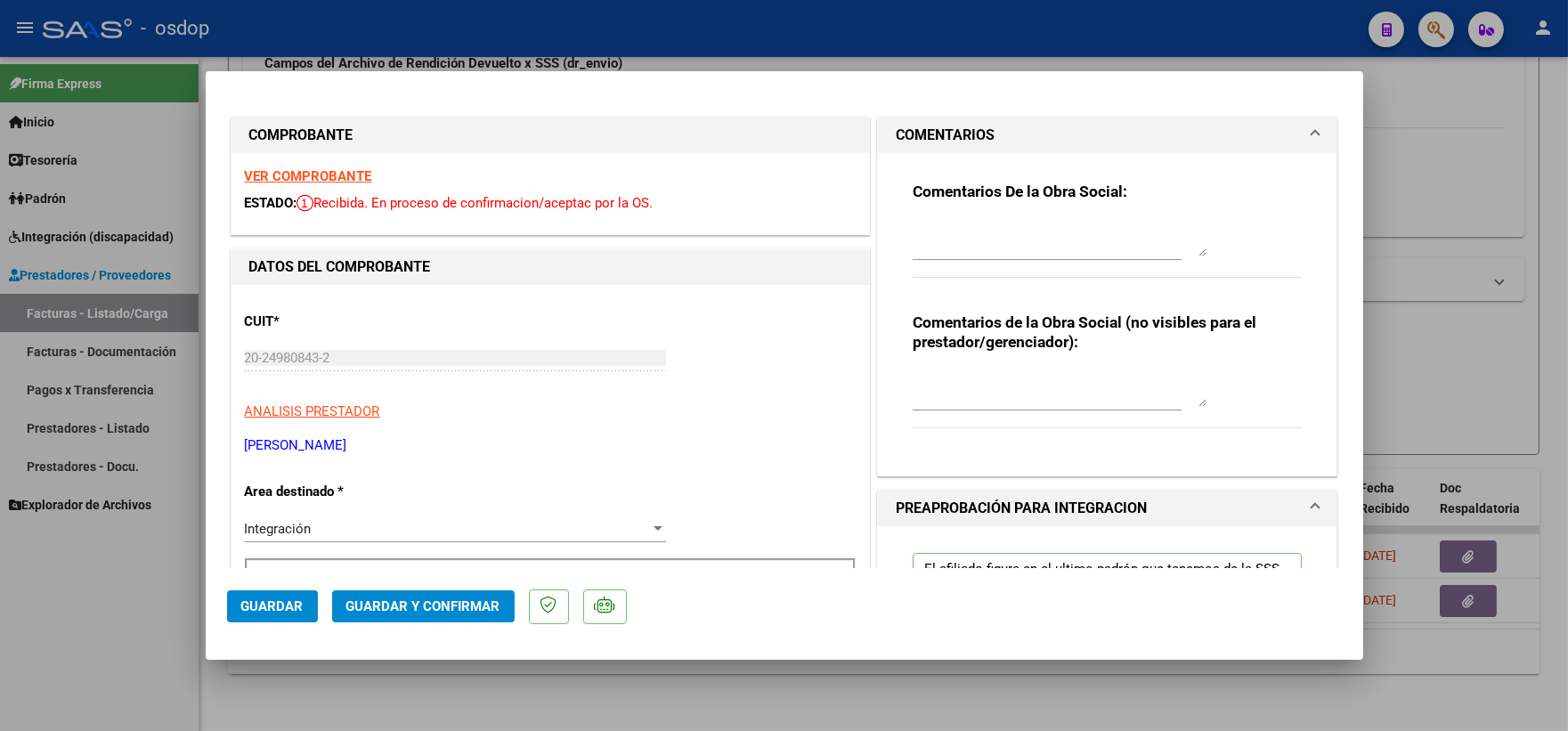
click at [968, 389] on textarea at bounding box center [1059, 389] width 294 height 35
type textarea "A cargo de OSDOP"
click at [423, 592] on button "Guardar y Confirmar" at bounding box center [423, 606] width 183 height 32
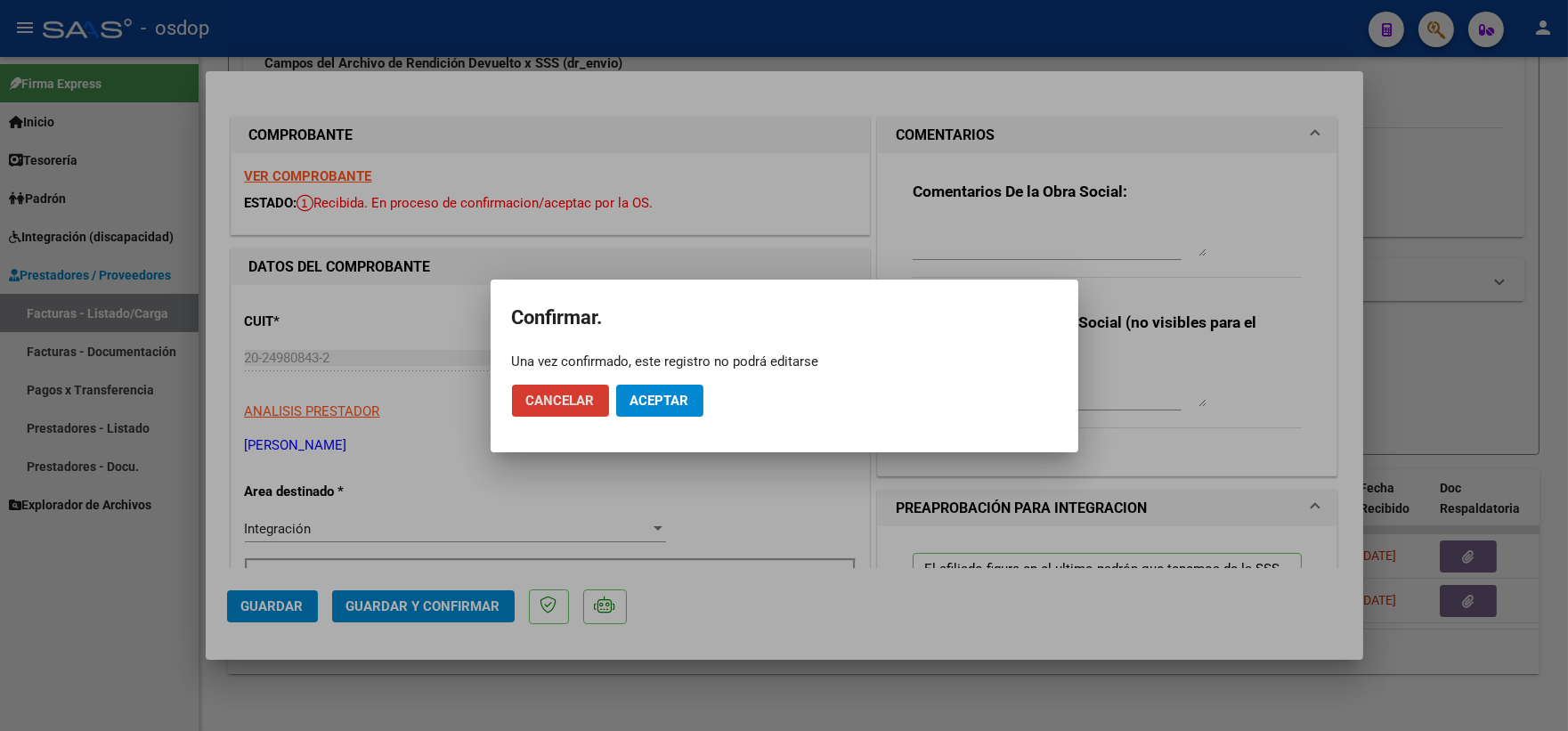
click at [680, 381] on mat-dialog-actions "Cancelar Aceptar" at bounding box center [784, 401] width 545 height 61
click at [680, 395] on span "Aceptar" at bounding box center [660, 401] width 59 height 16
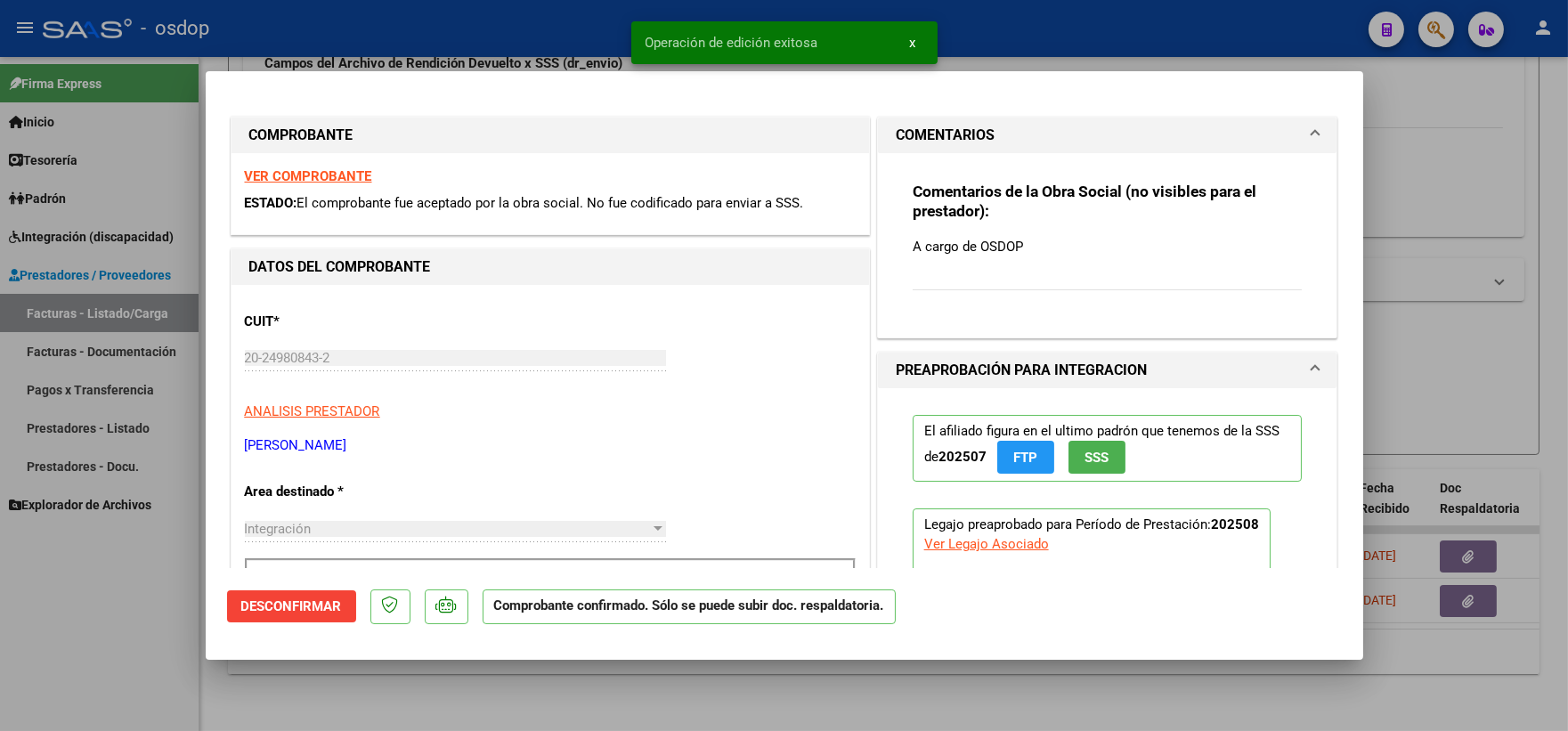
click at [265, 681] on div at bounding box center [784, 366] width 1568 height 731
type input "$ 0,00"
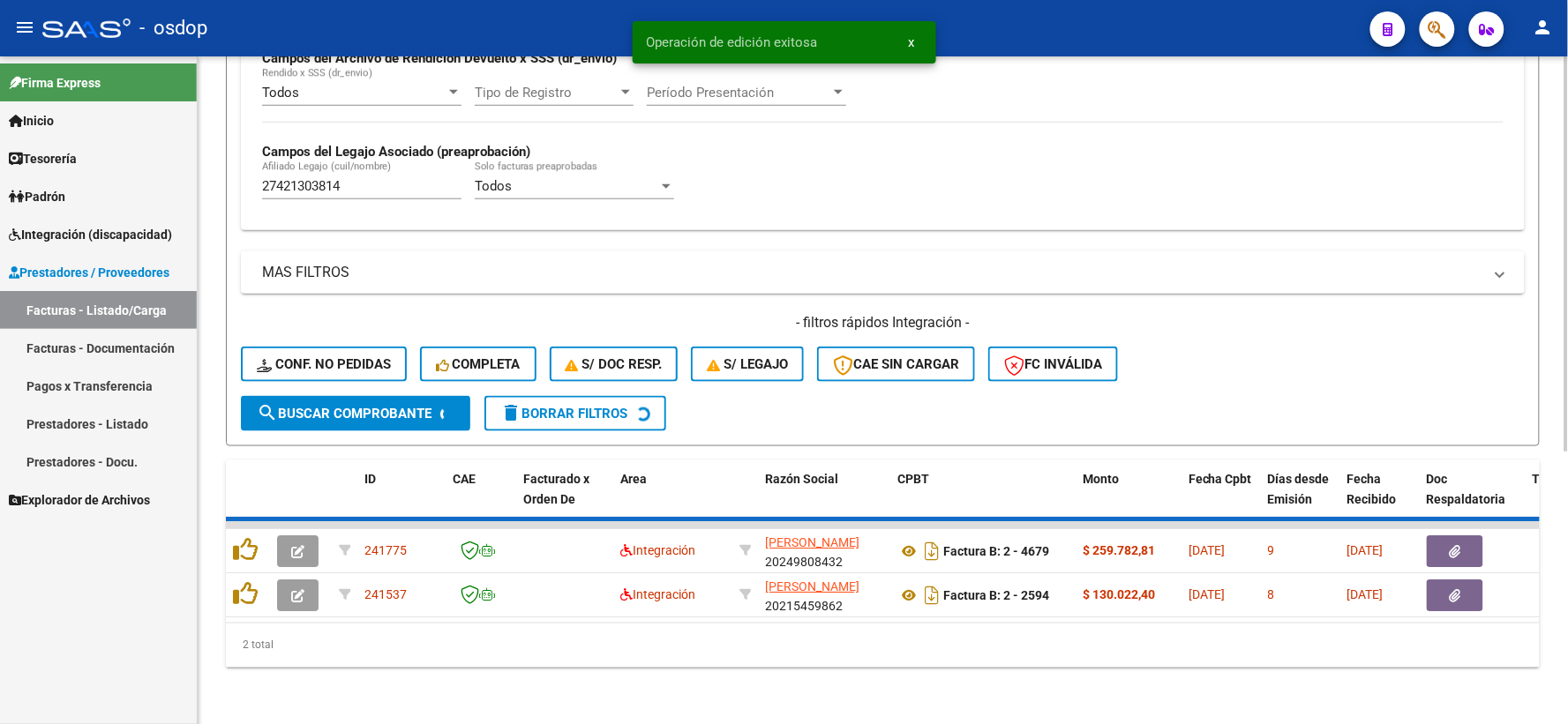
scroll to position [411, 0]
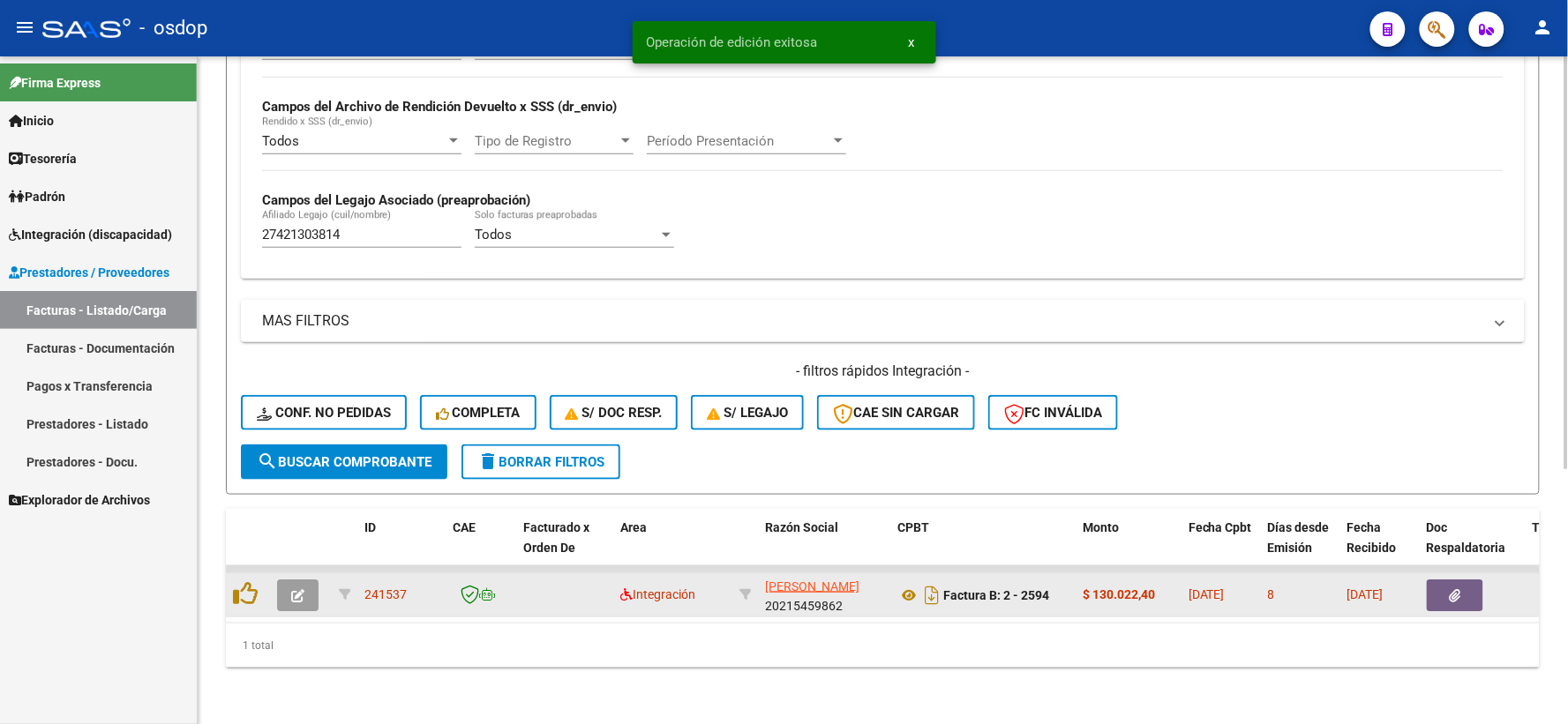
click at [288, 589] on button "button" at bounding box center [298, 596] width 42 height 32
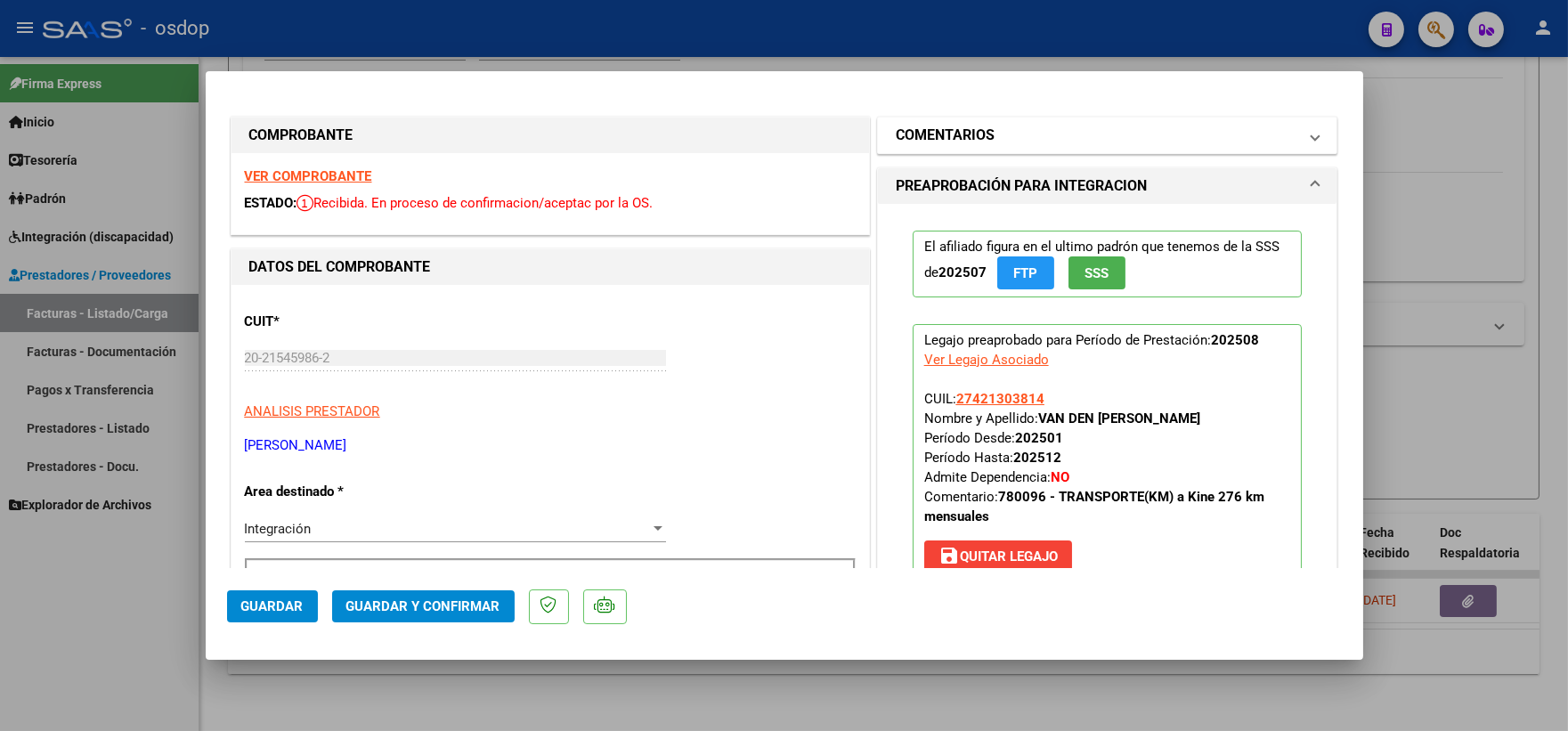
click at [1036, 129] on mat-panel-title "COMENTARIOS" at bounding box center [1097, 136] width 403 height 22
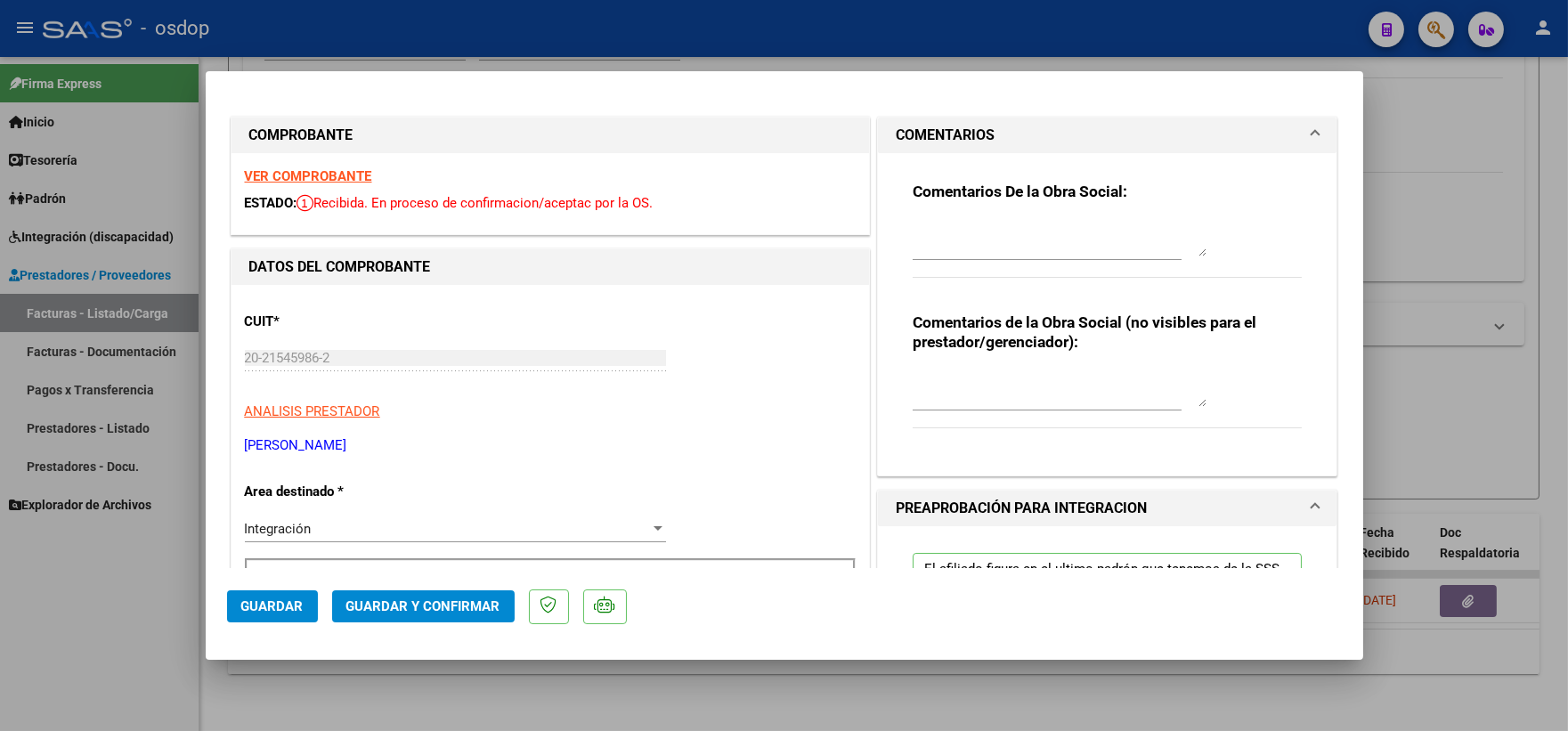
click at [941, 394] on textarea at bounding box center [1059, 389] width 294 height 35
type textarea "Traslado a [GEOGRAPHIC_DATA], km/mensuales 240, valor x 541.76. Sin dependencia…"
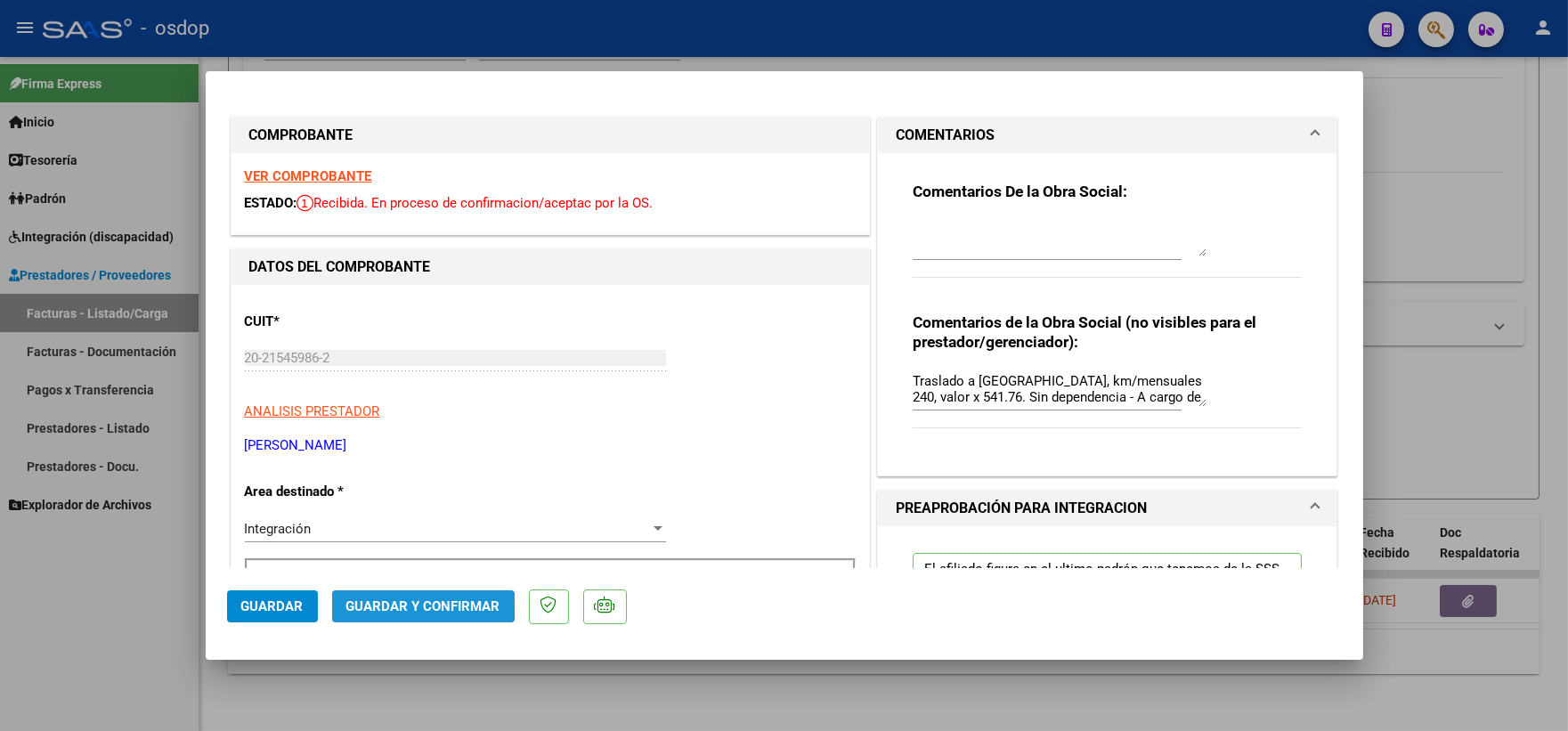
click at [389, 602] on span "Guardar y Confirmar" at bounding box center [423, 606] width 154 height 16
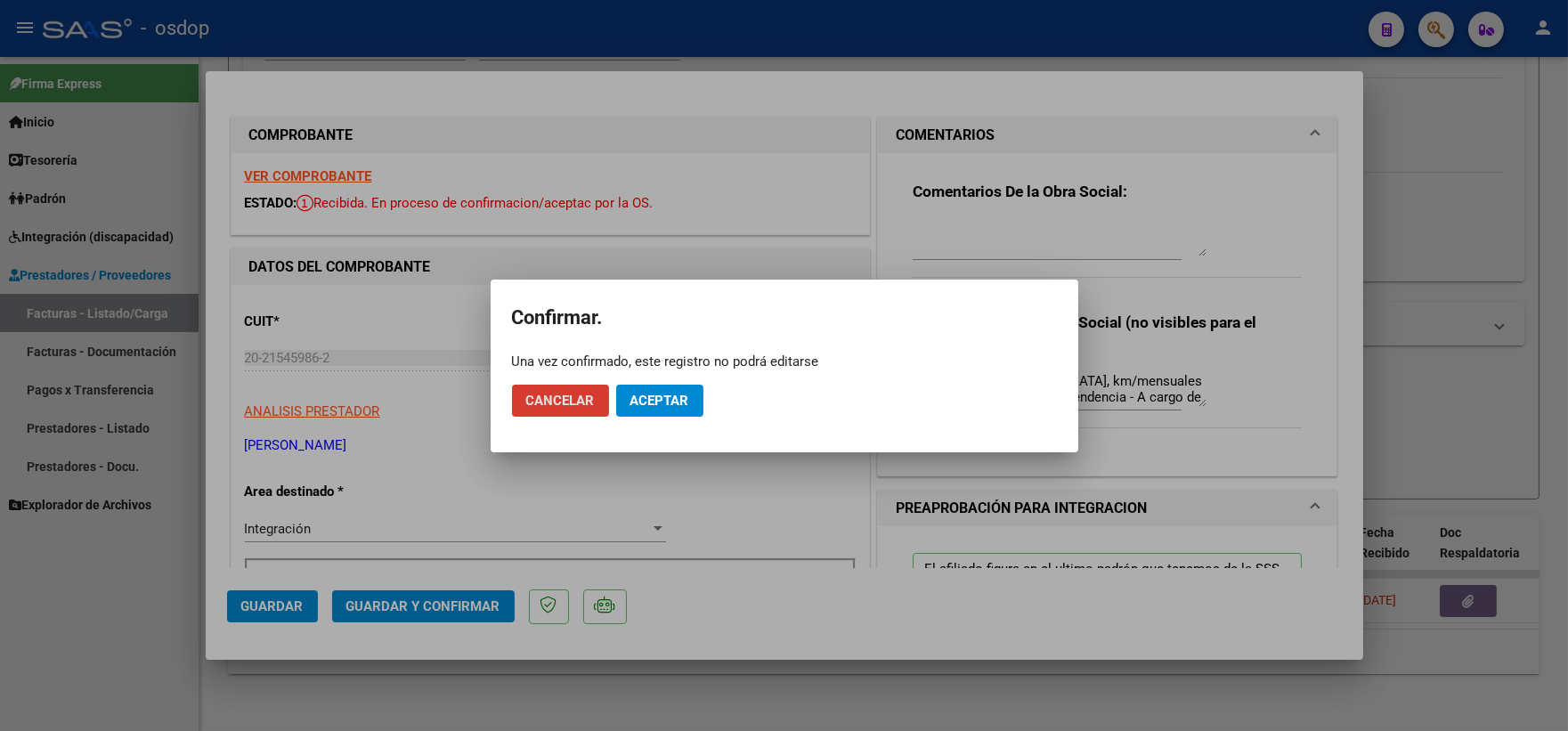
click at [679, 402] on span "Aceptar" at bounding box center [660, 401] width 59 height 16
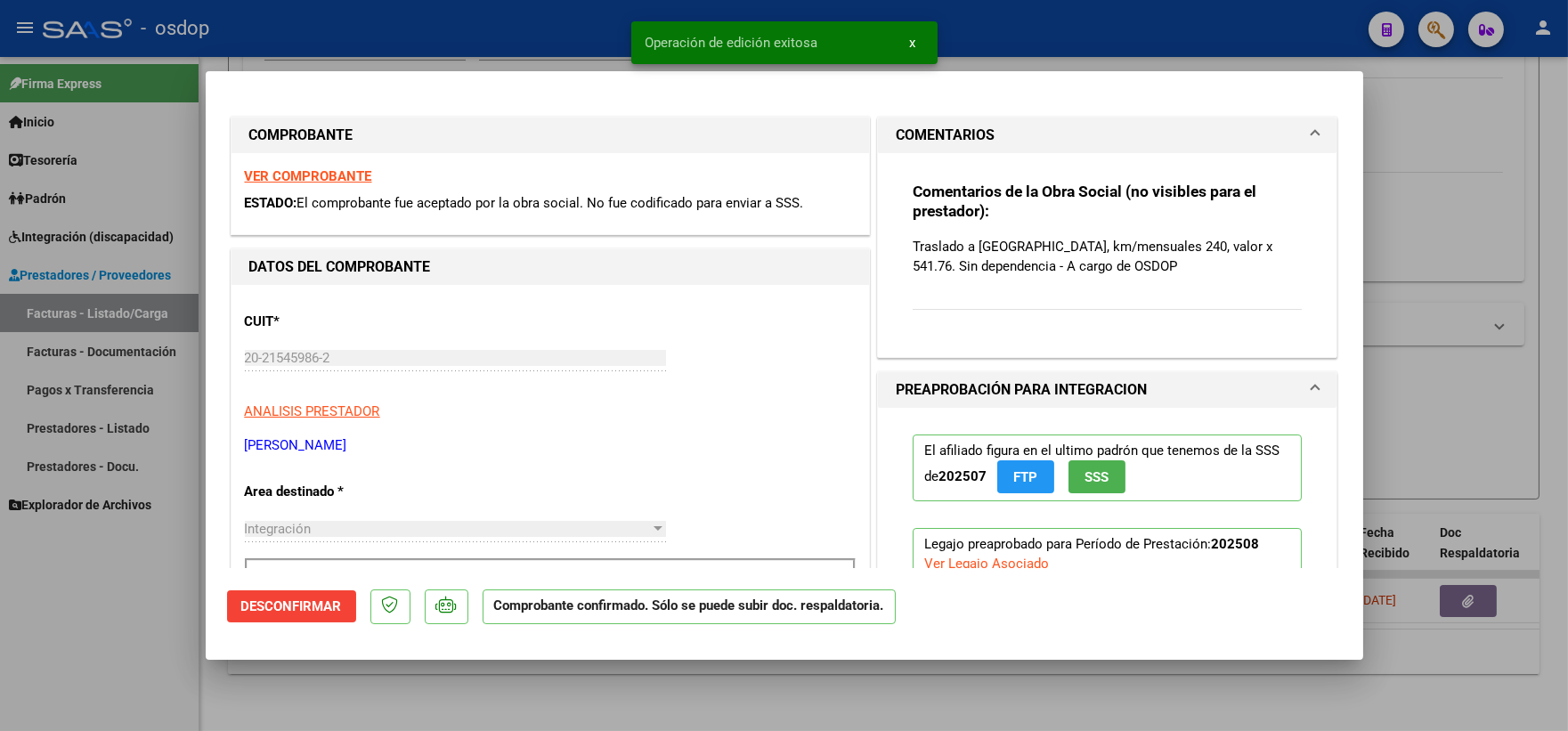
click at [114, 633] on div at bounding box center [784, 366] width 1568 height 731
type input "$ 0,00"
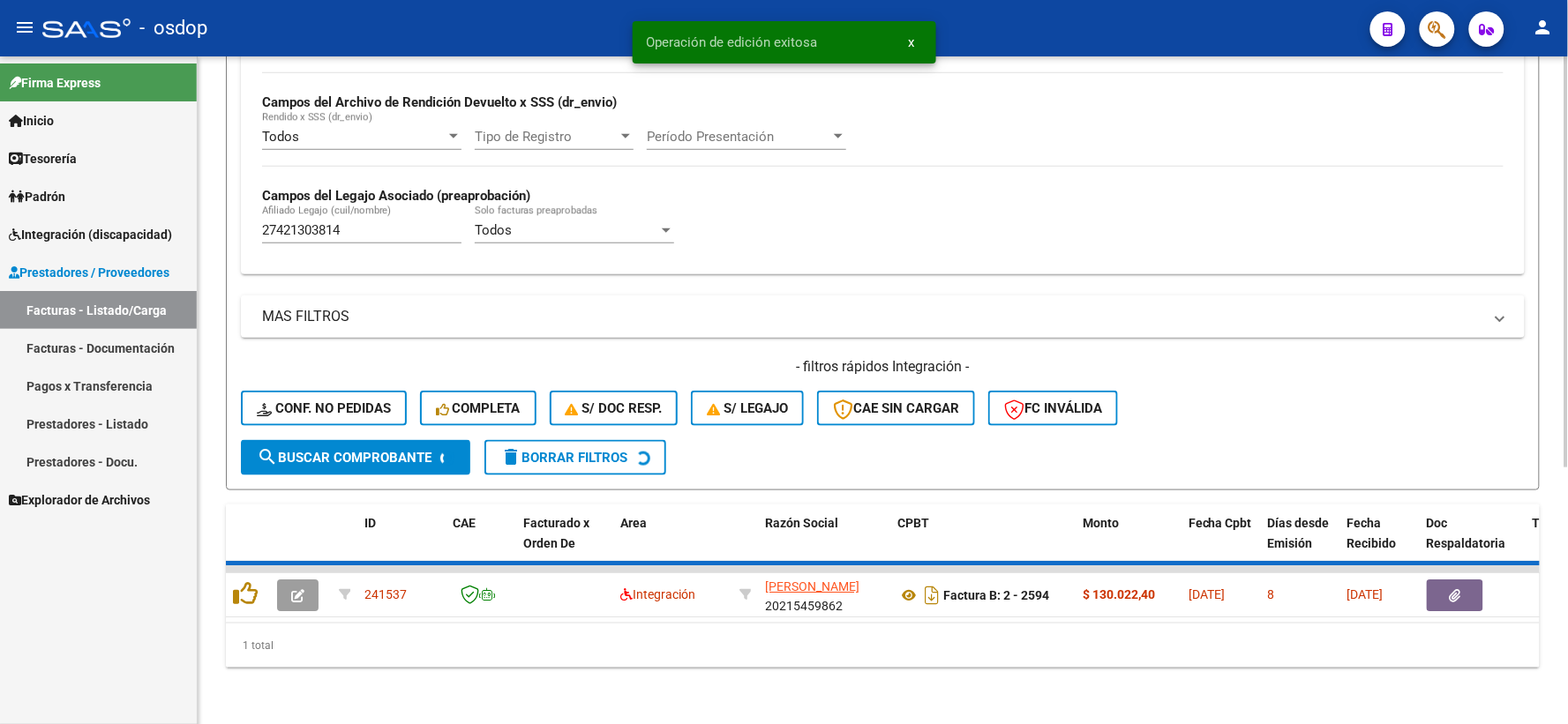
scroll to position [382, 0]
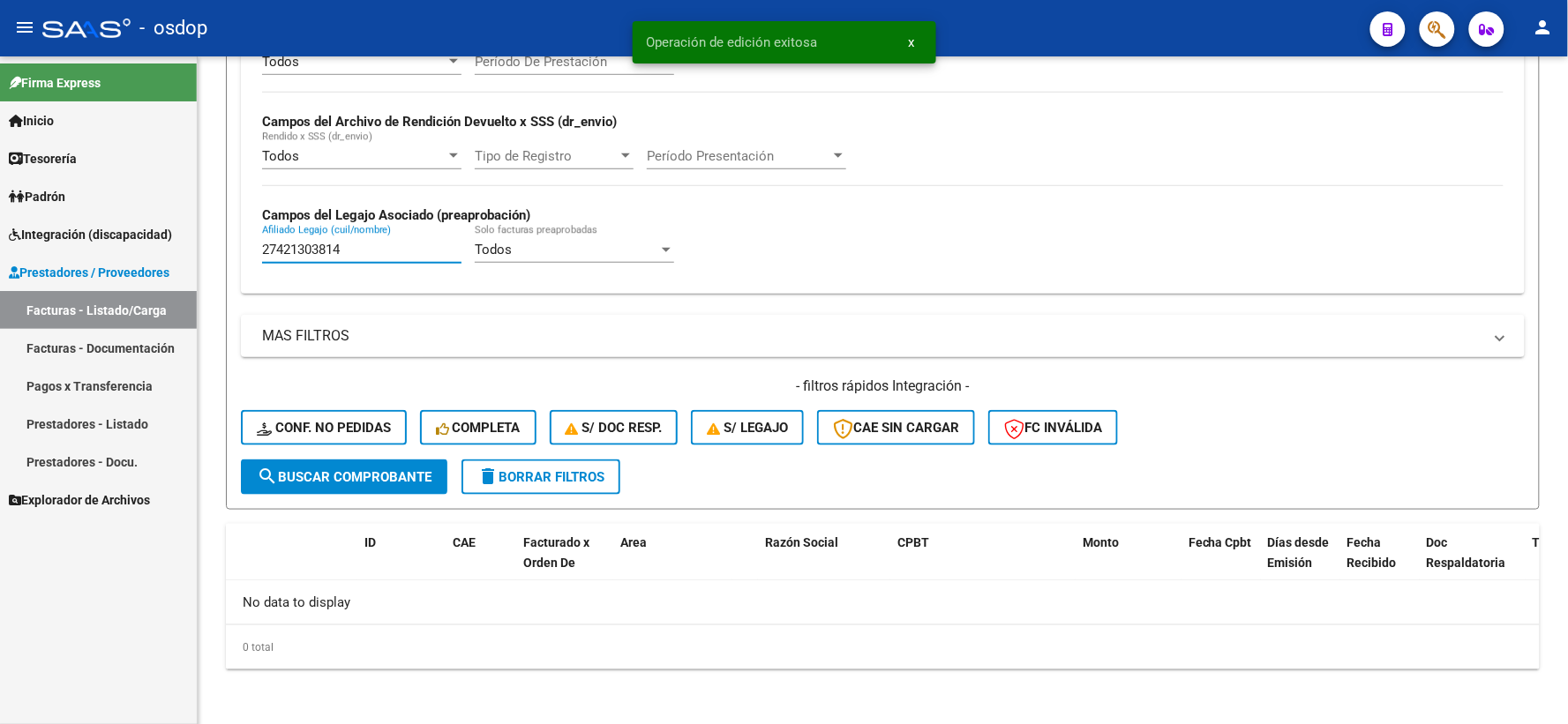
drag, startPoint x: 353, startPoint y: 250, endPoint x: 142, endPoint y: 250, distance: 211.0
click at [143, 250] on mat-sidenav-container "Firma Express Inicio Instructivos Contacto OS Tesorería Extractos Procesados (c…" at bounding box center [784, 390] width 1568 height 668
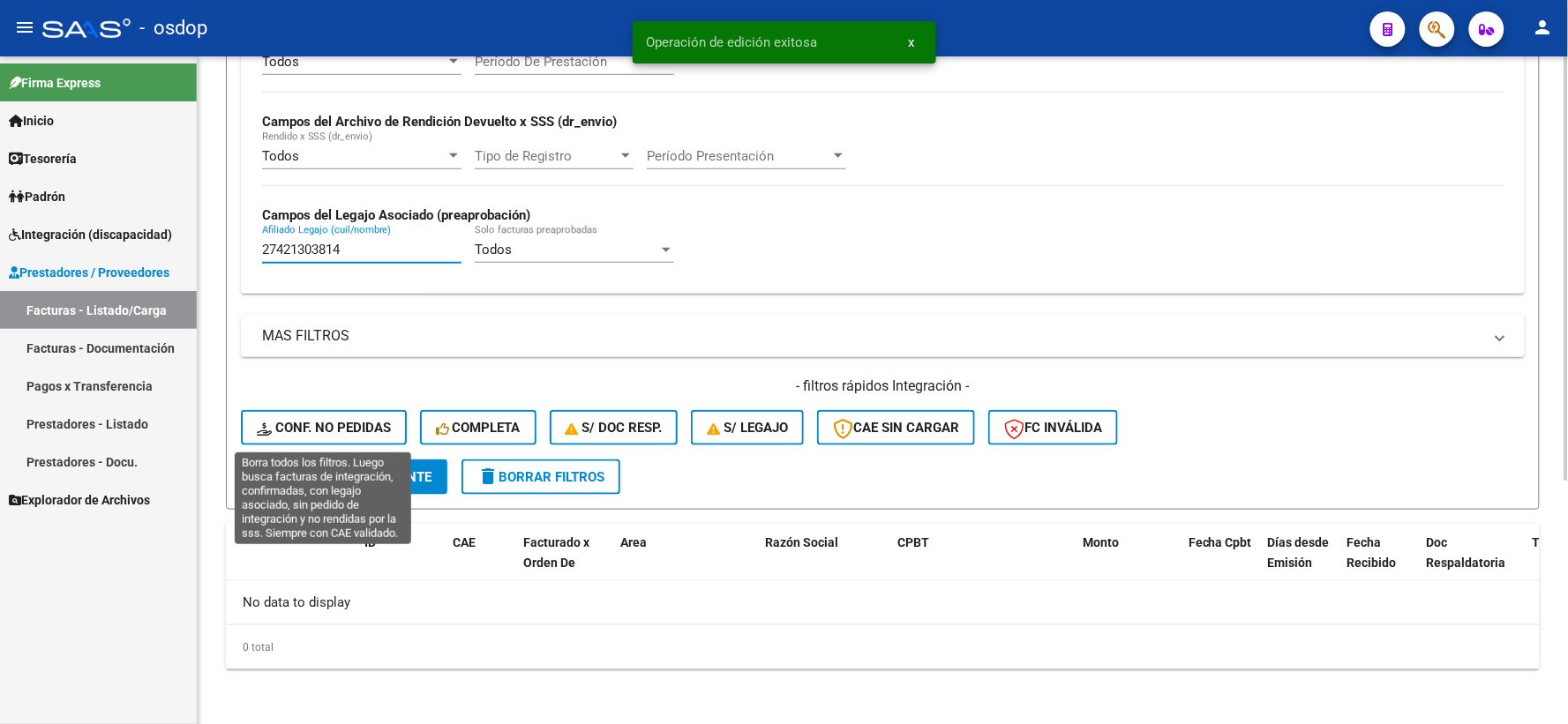
click at [298, 421] on span "Conf. no pedidas" at bounding box center [324, 427] width 134 height 16
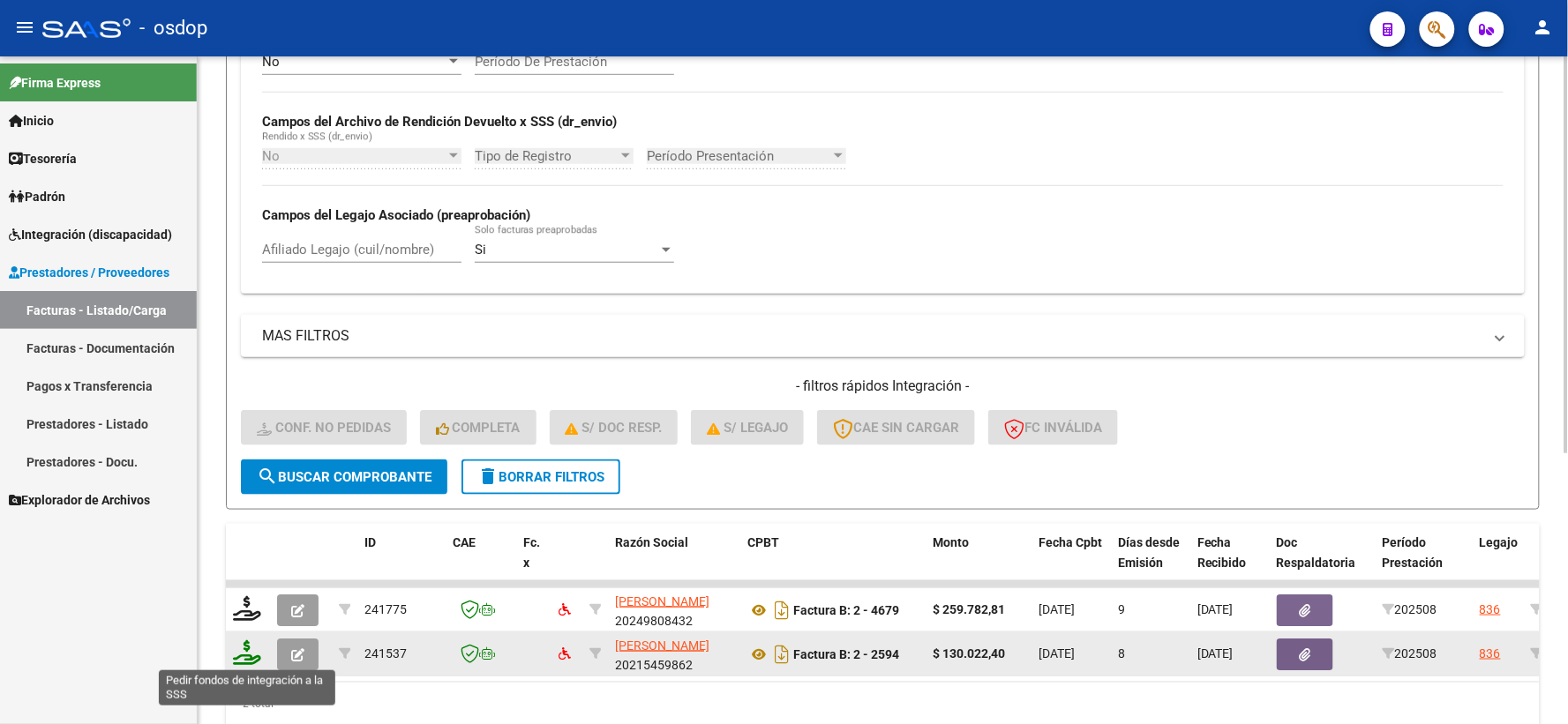
click at [250, 656] on icon at bounding box center [246, 652] width 28 height 24
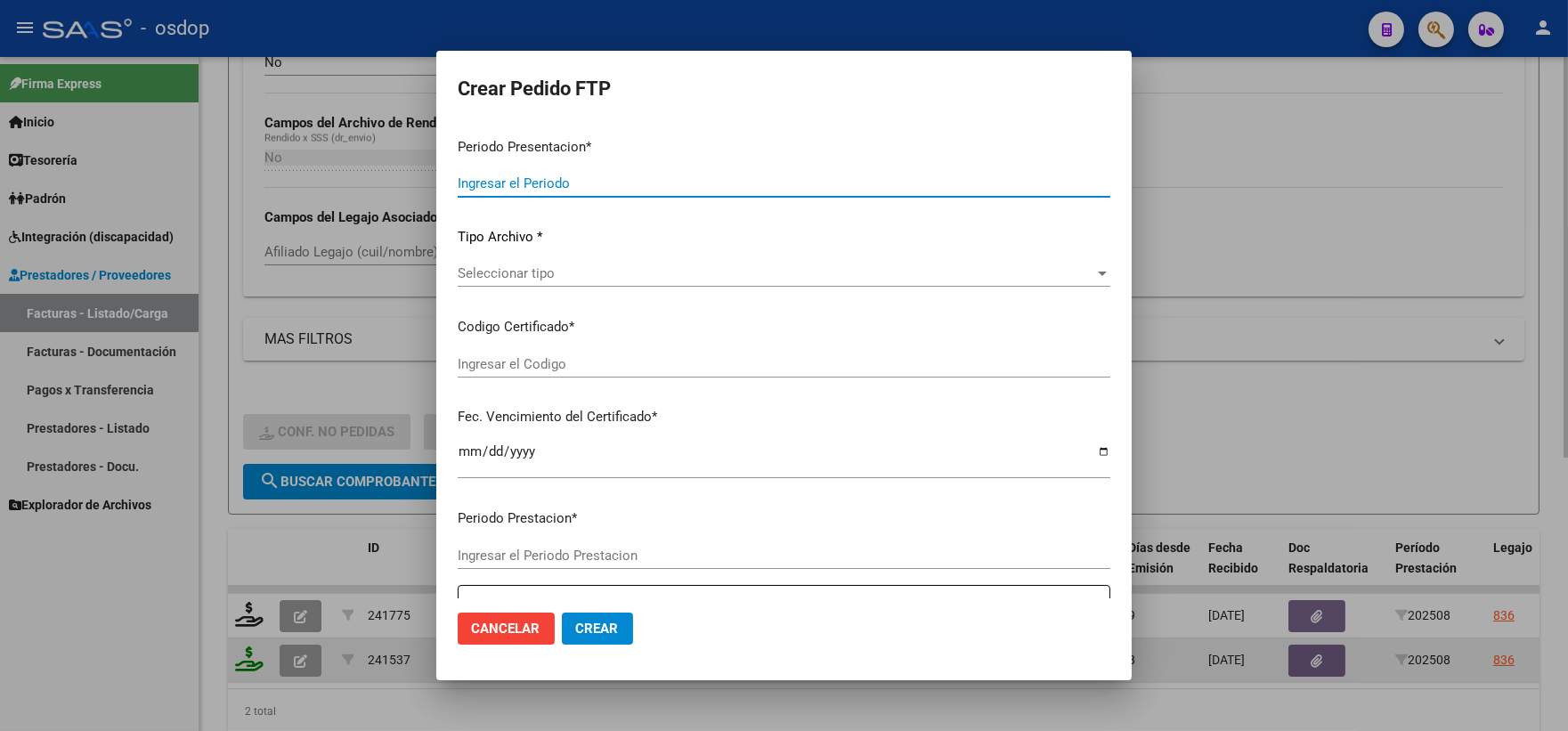
type input "202508"
type input "$ 130.022,40"
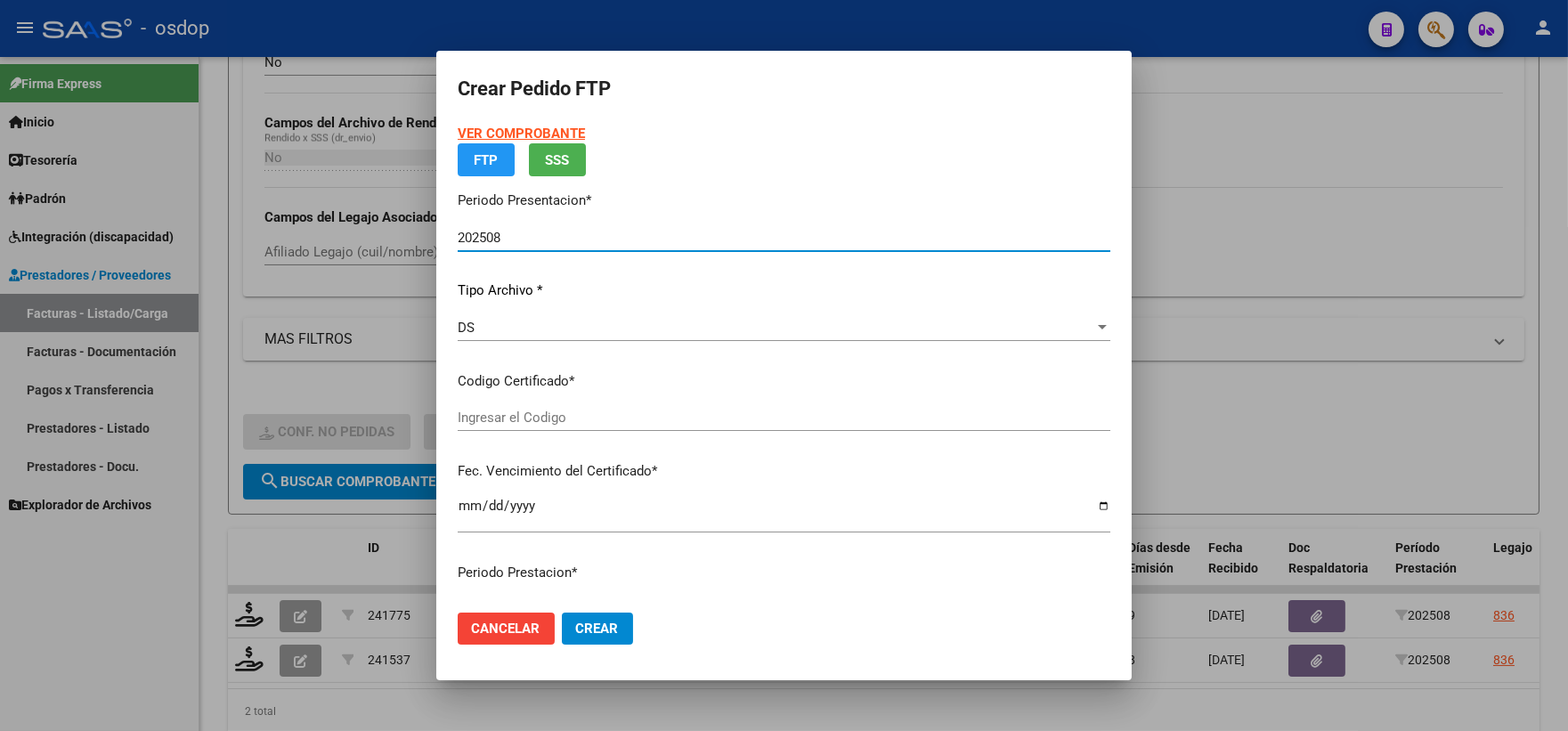
type input "2052268226"
type input "[DATE]"
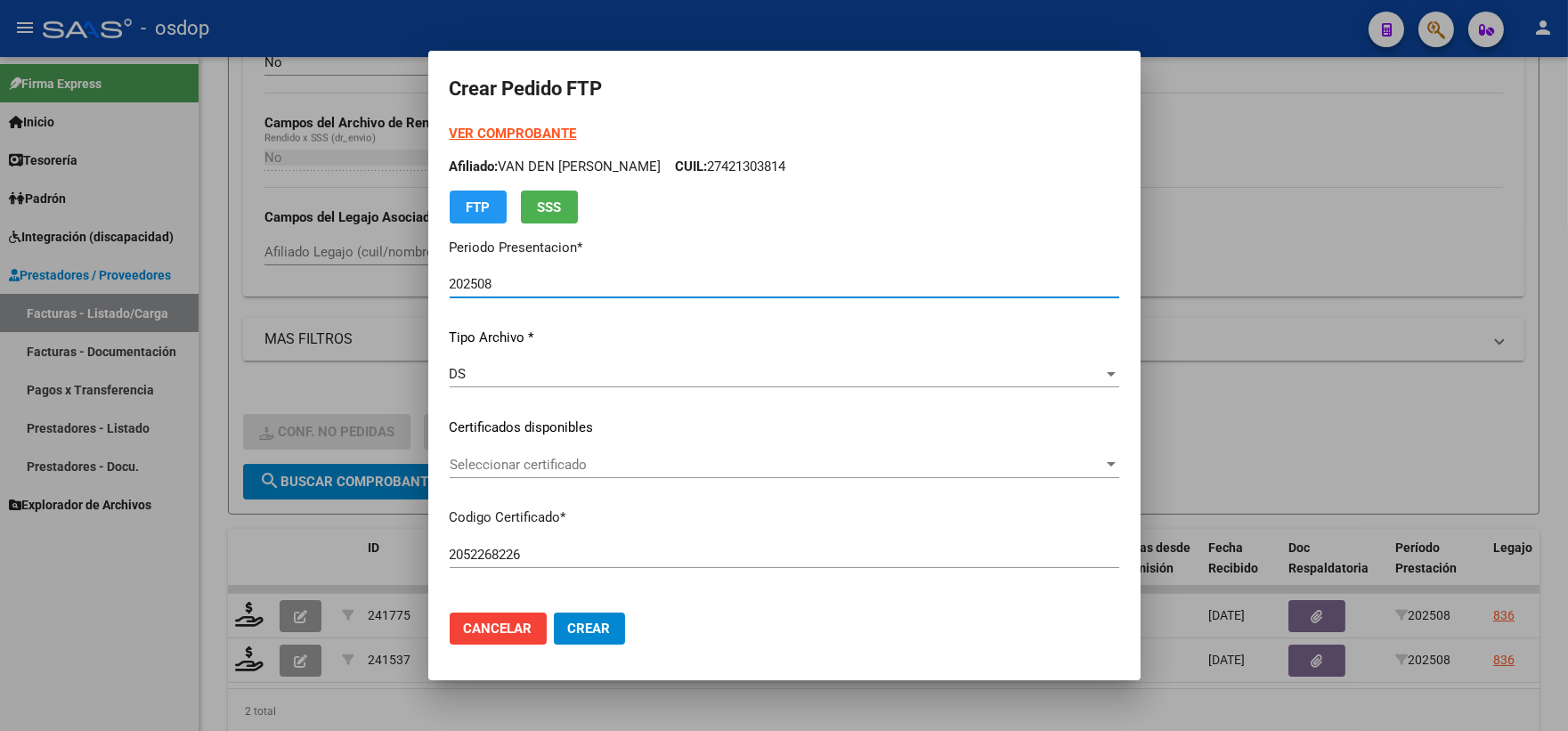
click at [566, 407] on div "VER COMPROBANTE ARCA Padrón Afiliado: VAN DEN [PERSON_NAME] CUIL: 27421303814 F…" at bounding box center [785, 415] width 670 height 583
click at [598, 482] on div "Seleccionar certificado Seleccionar certificado" at bounding box center [785, 474] width 670 height 43
click at [588, 470] on span "Seleccionar certificado" at bounding box center [776, 465] width 653 height 16
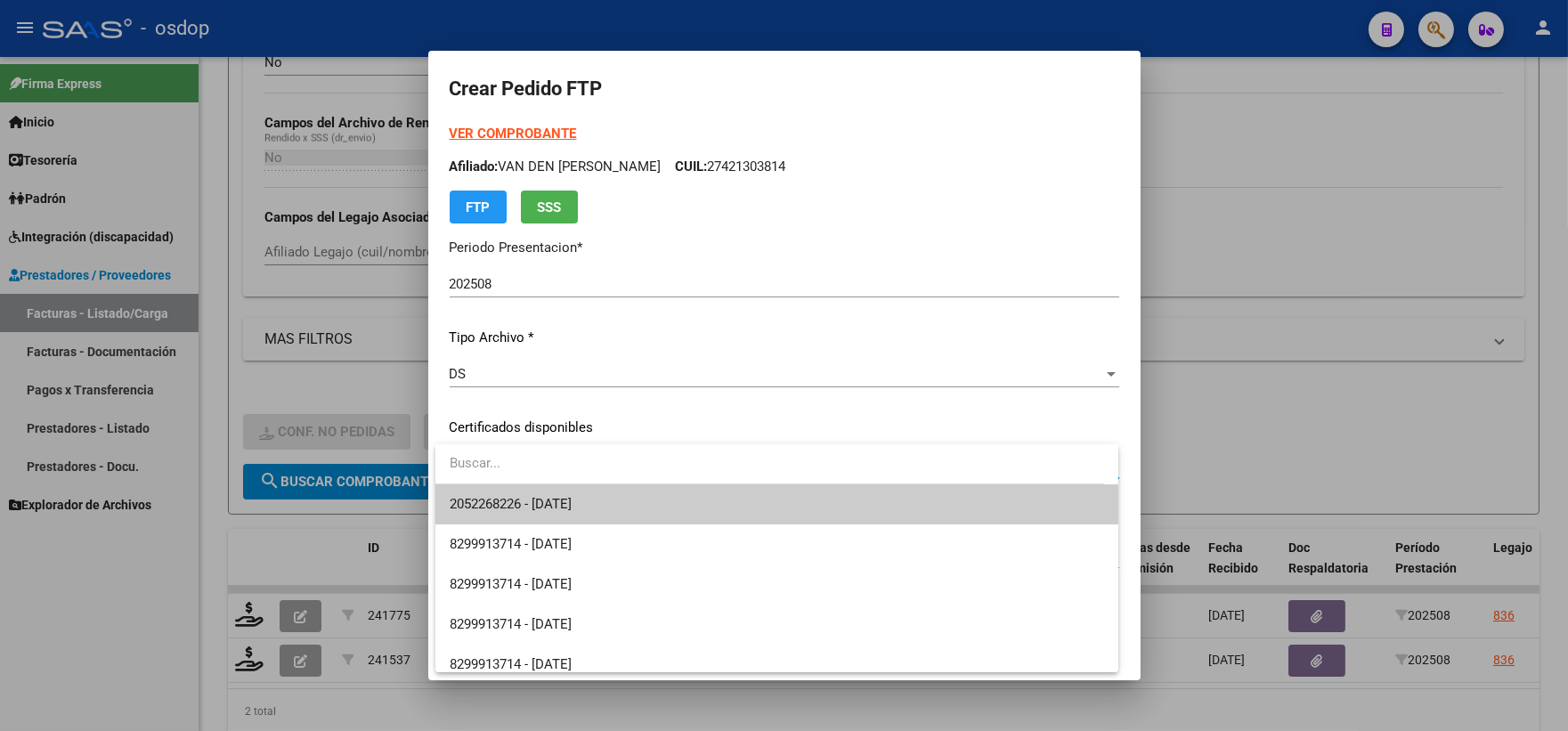
click at [602, 497] on span "2052268226 - [DATE]" at bounding box center [777, 504] width 654 height 40
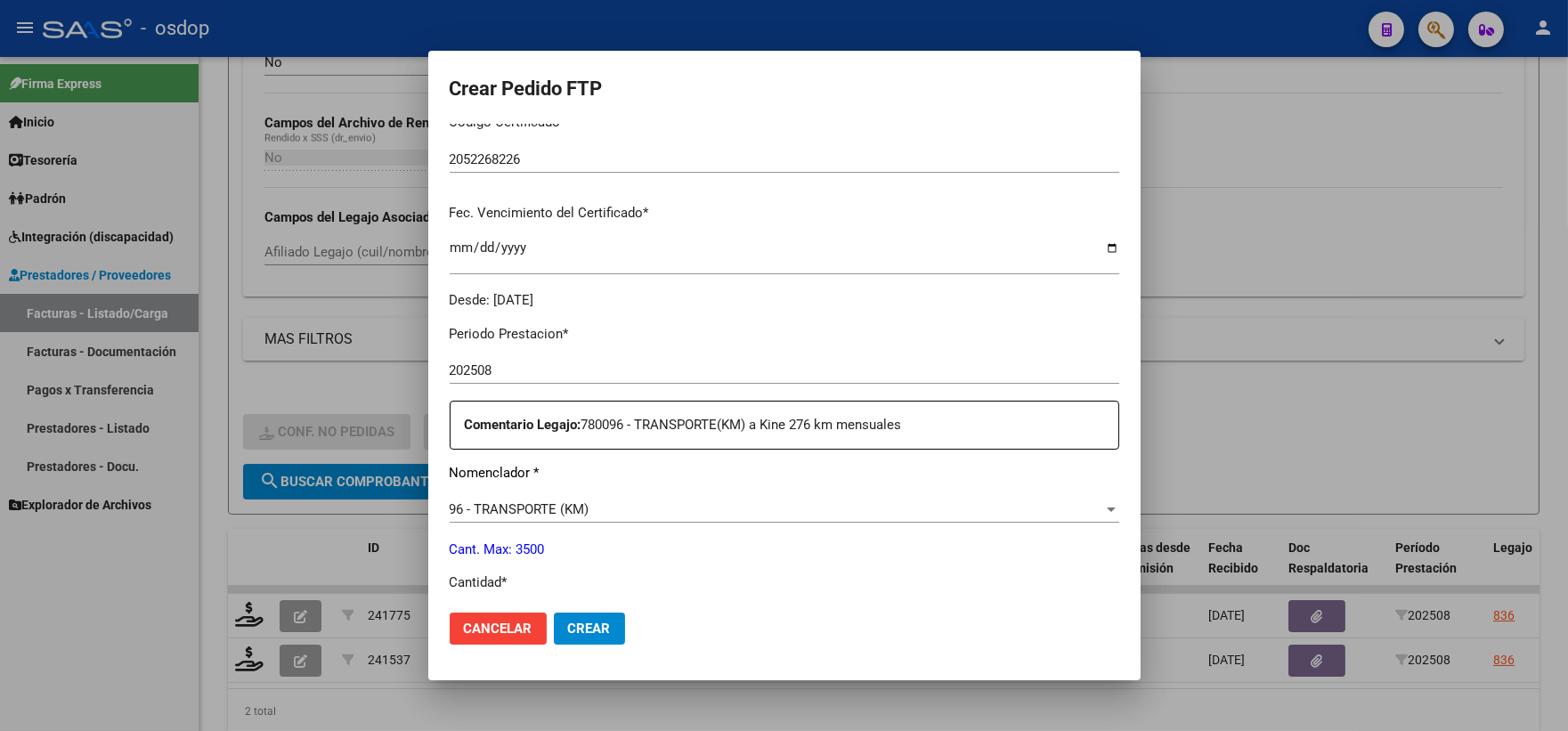
scroll to position [593, 0]
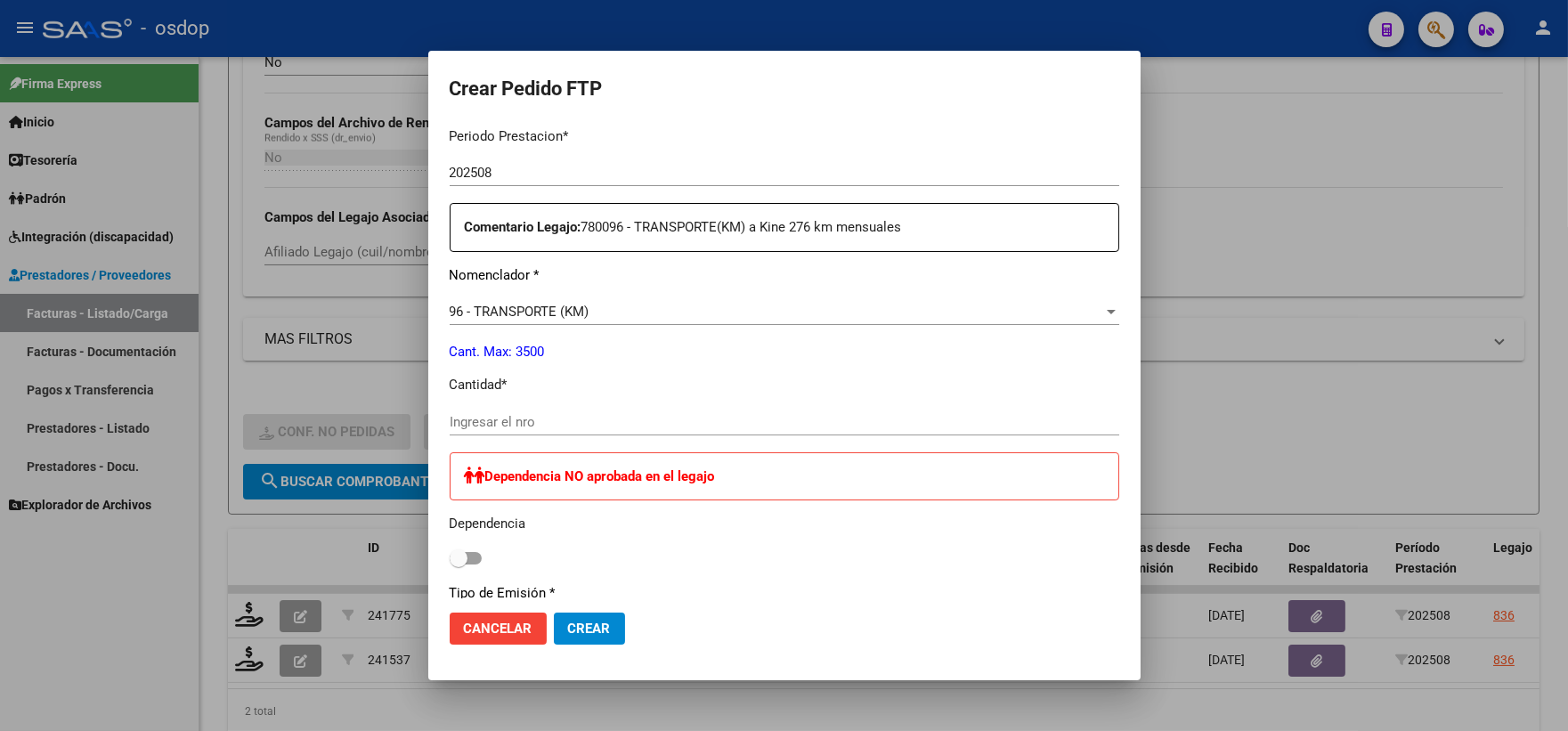
click at [574, 414] on input "Ingresar el nro" at bounding box center [785, 422] width 670 height 16
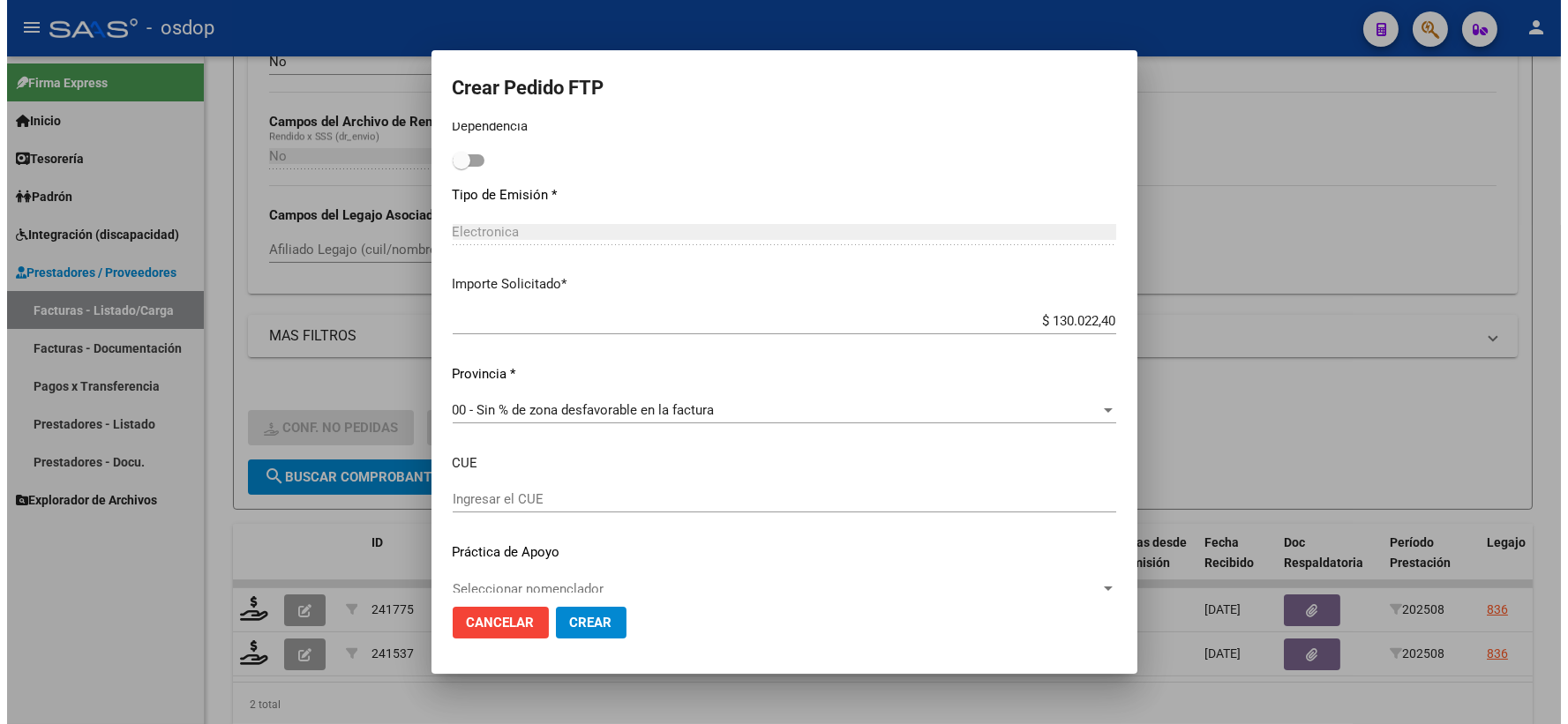
scroll to position [1005, 0]
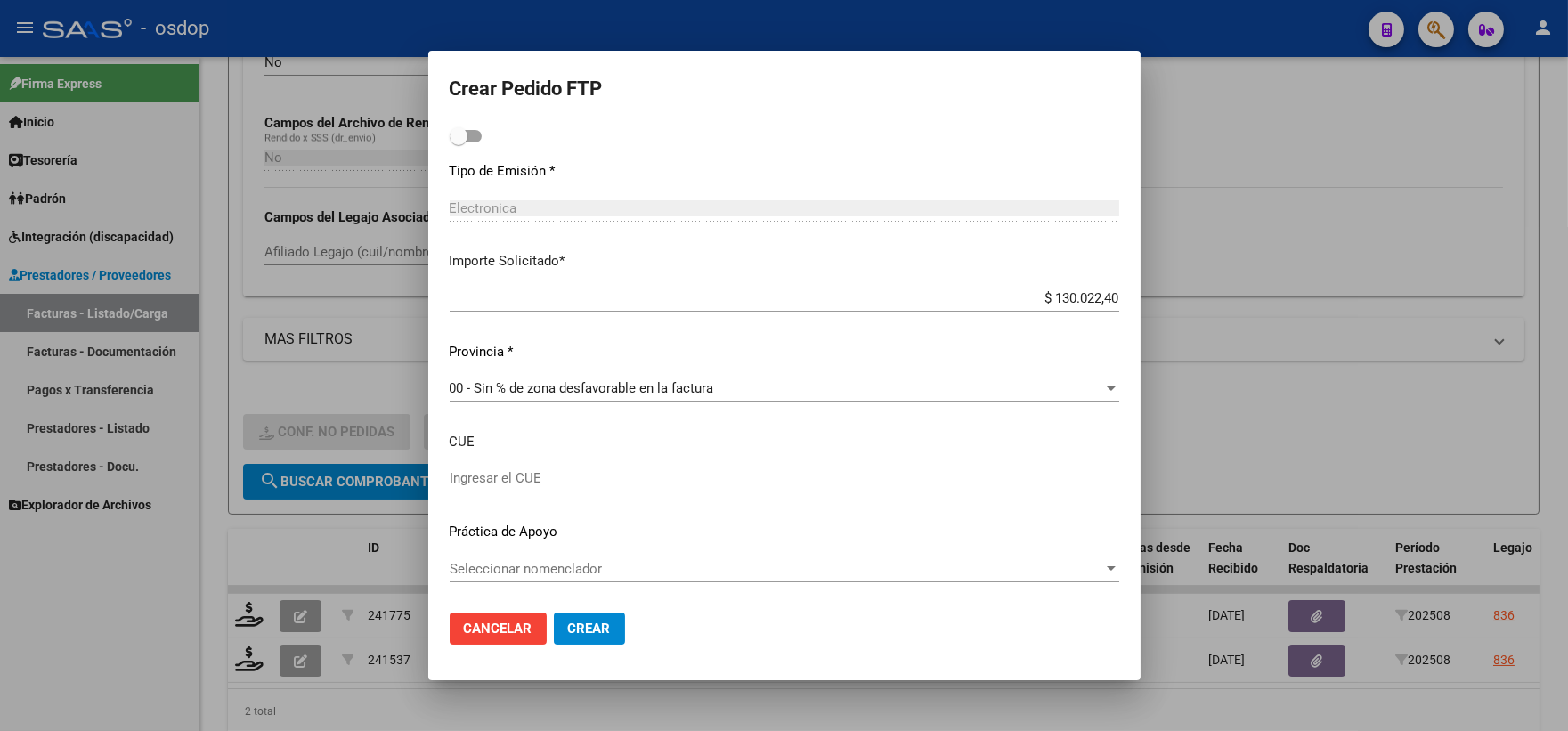
type input "240"
click at [576, 621] on span "Crear" at bounding box center [589, 629] width 43 height 16
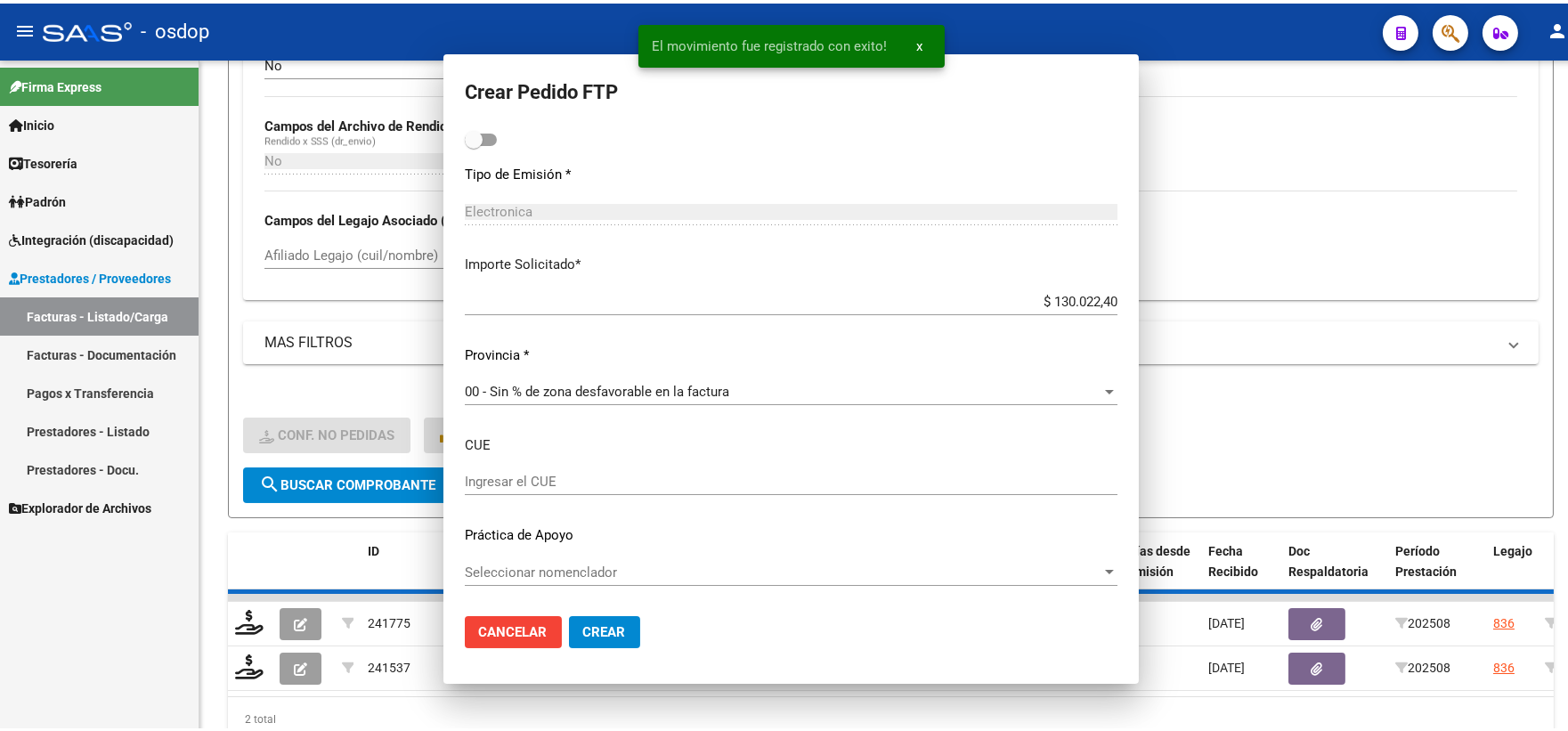
scroll to position [0, 0]
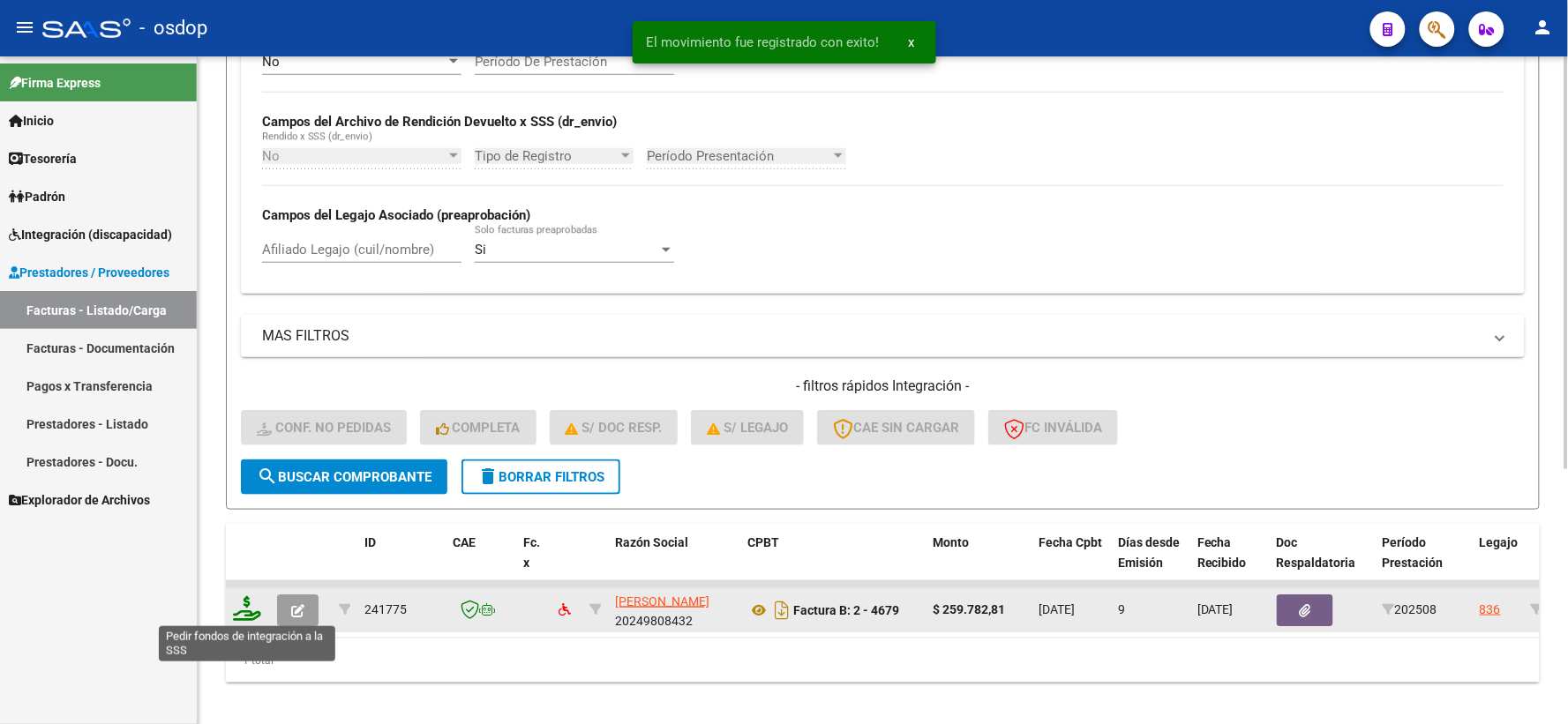
click at [247, 612] on icon at bounding box center [246, 608] width 28 height 24
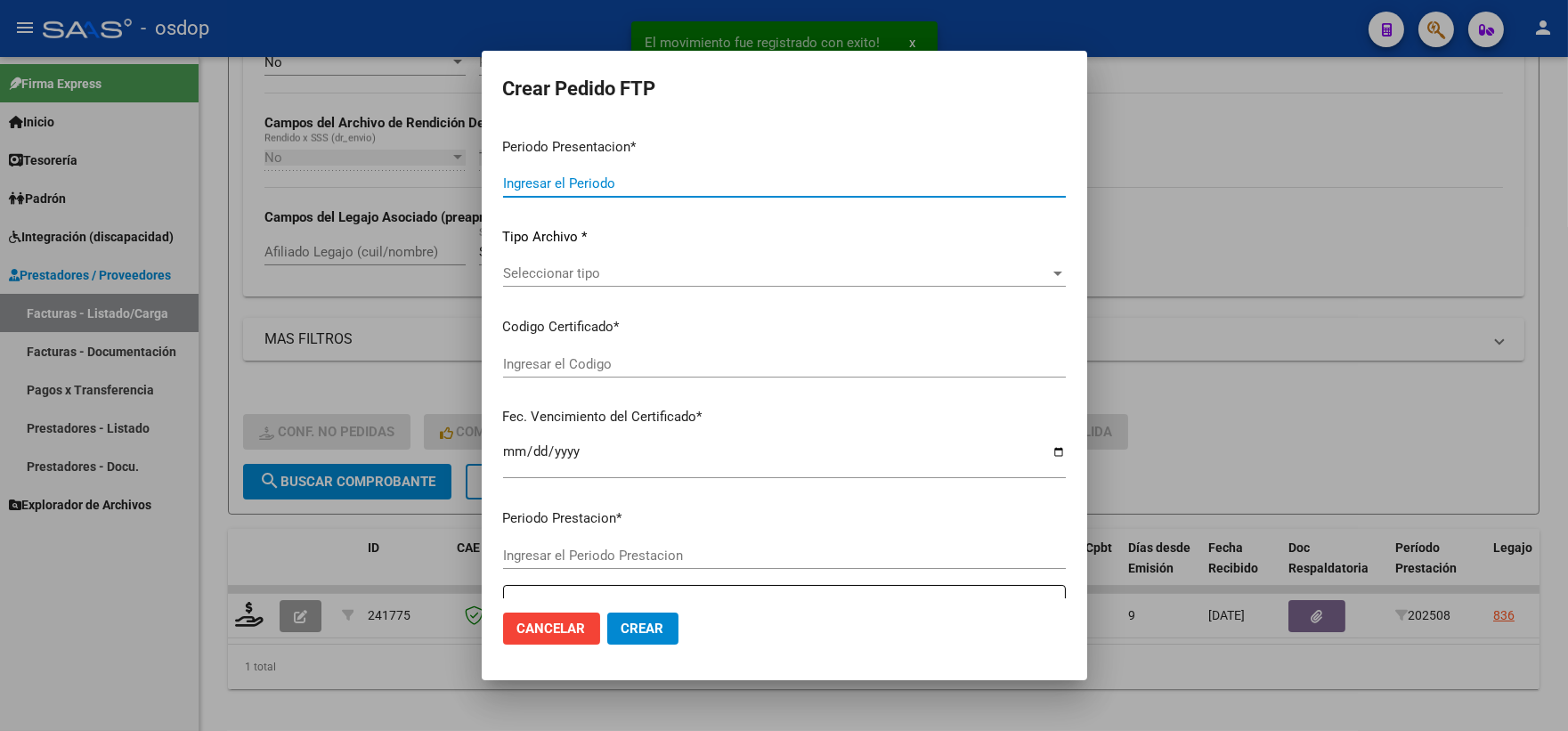
type input "202508"
type input "$ 259.782,81"
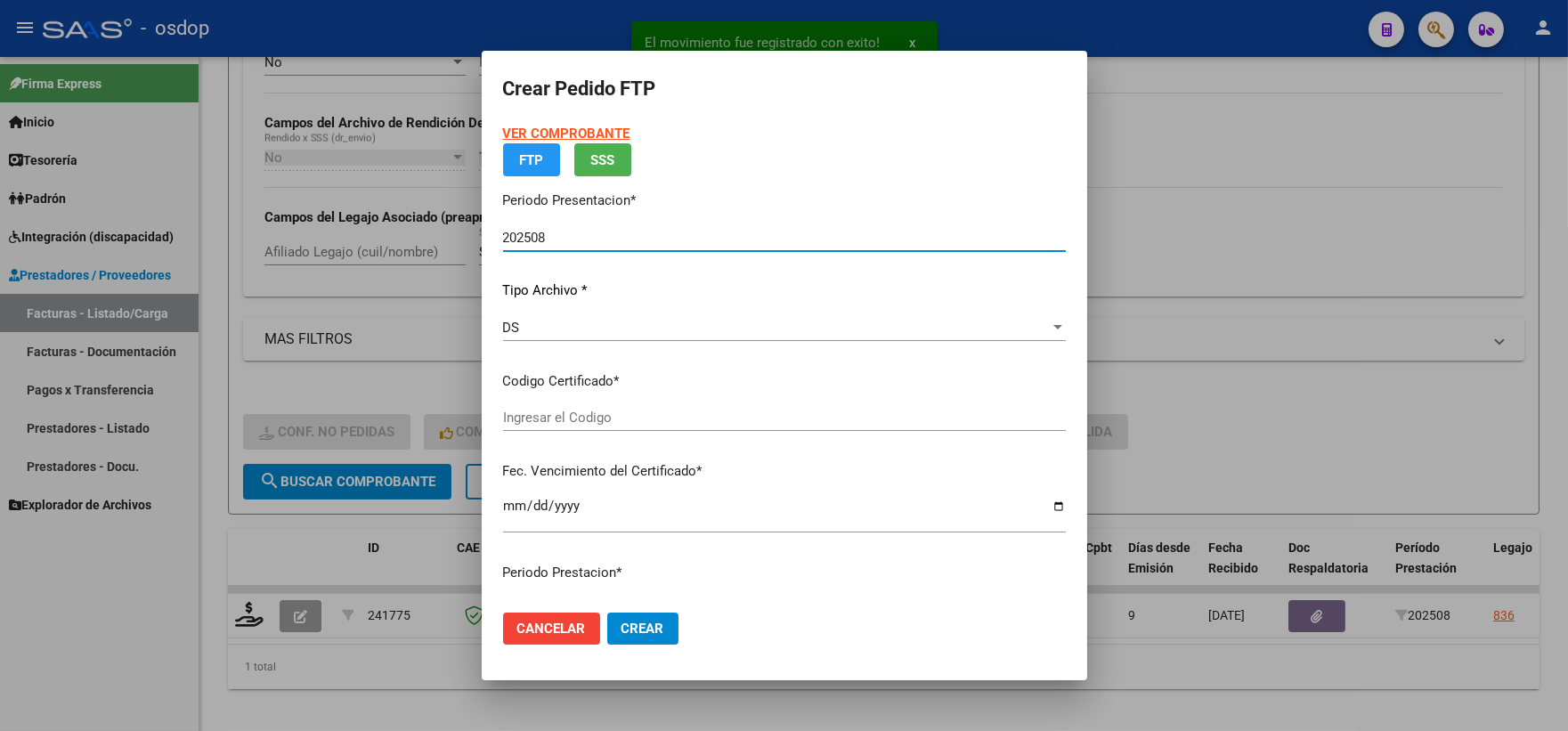
type input "2052268226"
type input "[DATE]"
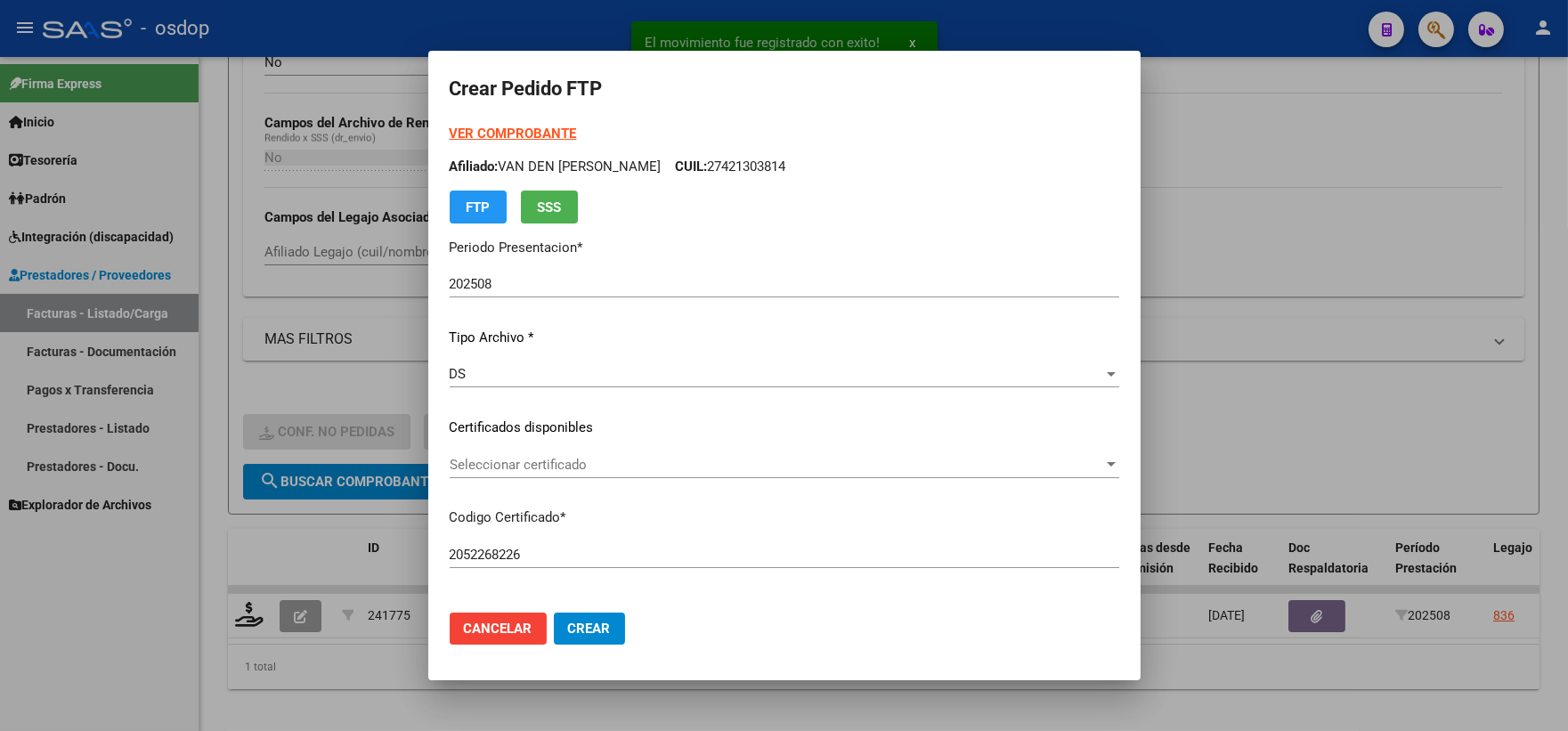
click at [545, 415] on div "VER COMPROBANTE ARCA Padrón Afiliado: VAN DEN [PERSON_NAME] CUIL: 27421303814 F…" at bounding box center [785, 415] width 670 height 583
click at [546, 462] on span "Seleccionar certificado" at bounding box center [776, 465] width 653 height 16
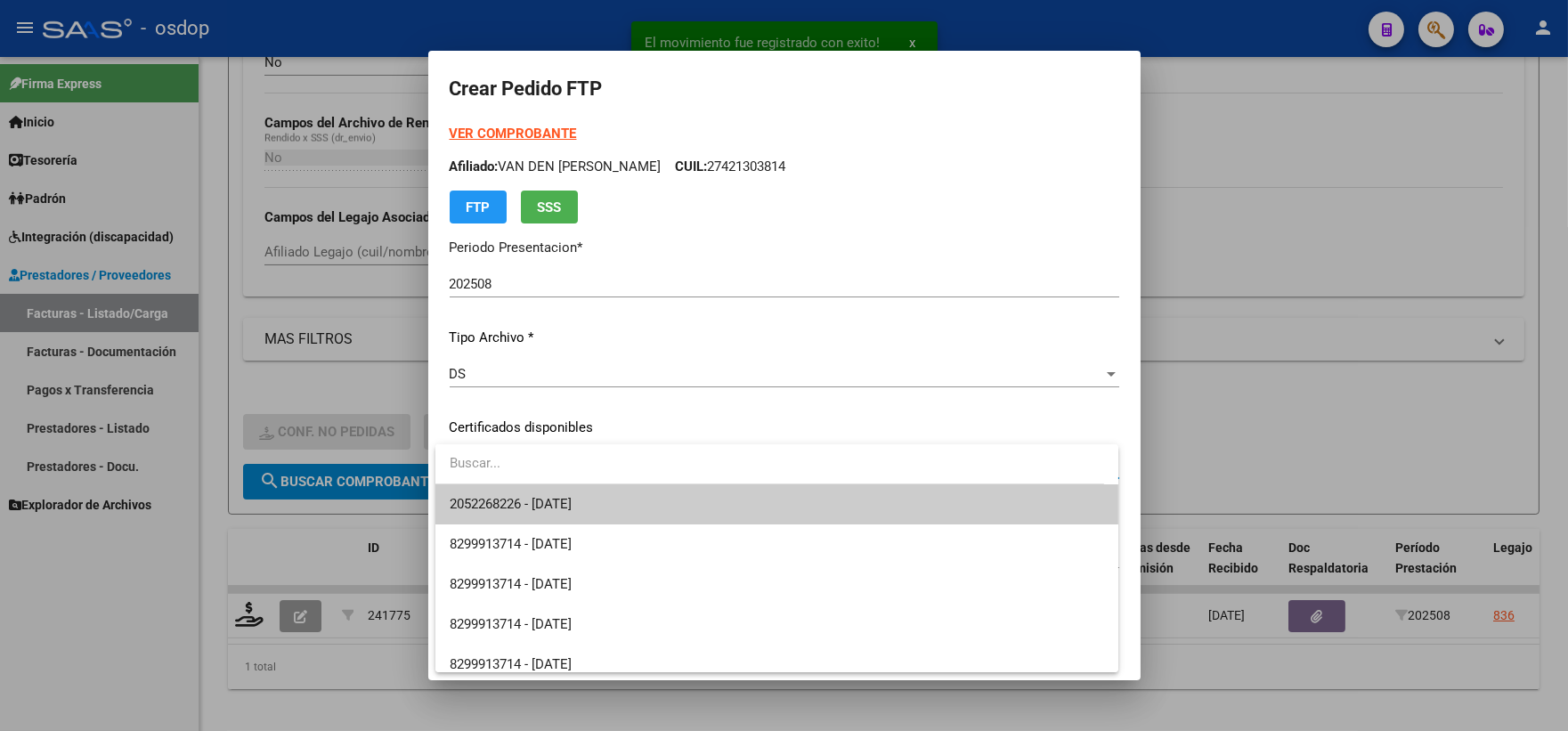
click at [563, 487] on span "2052268226 - [DATE]" at bounding box center [777, 504] width 654 height 40
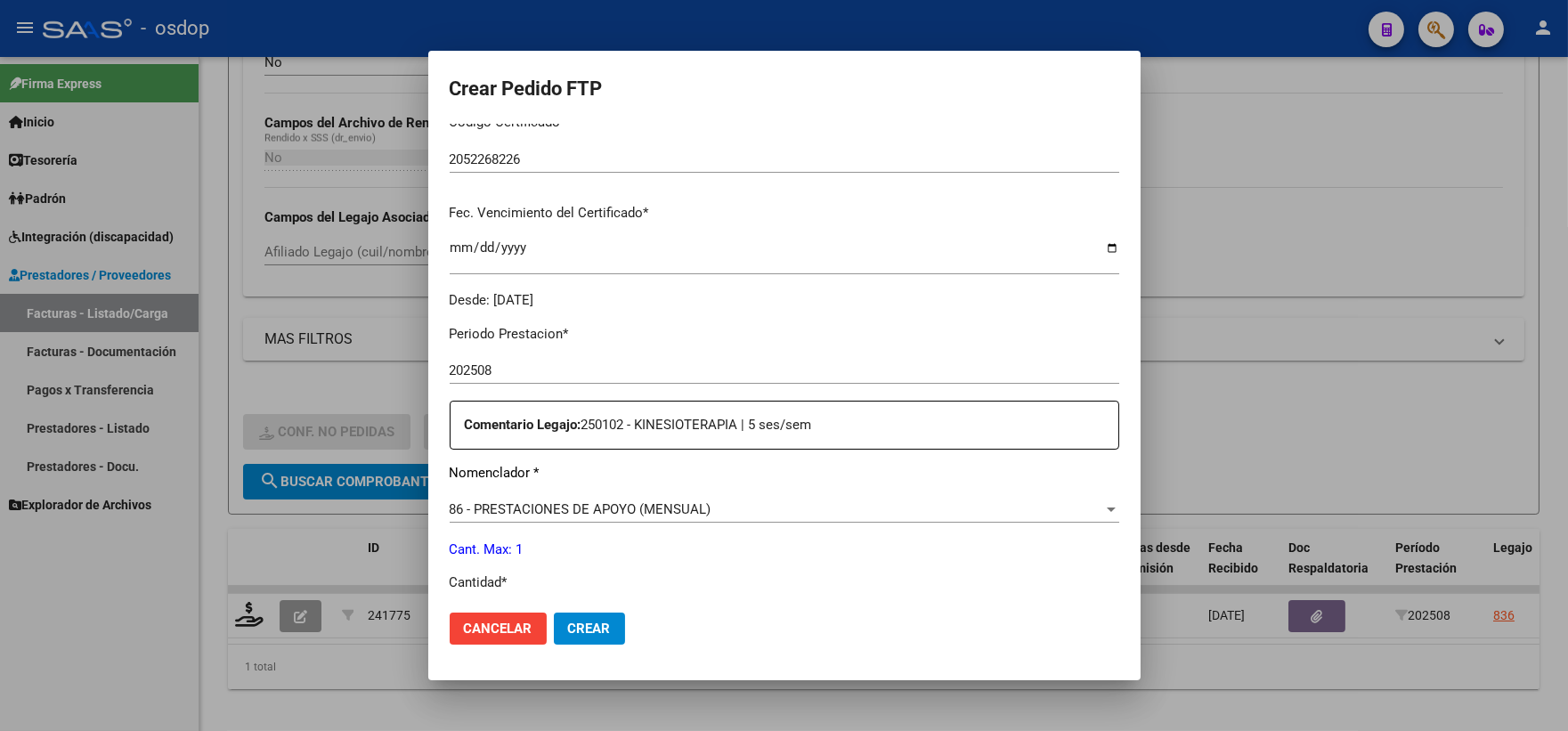
scroll to position [593, 0]
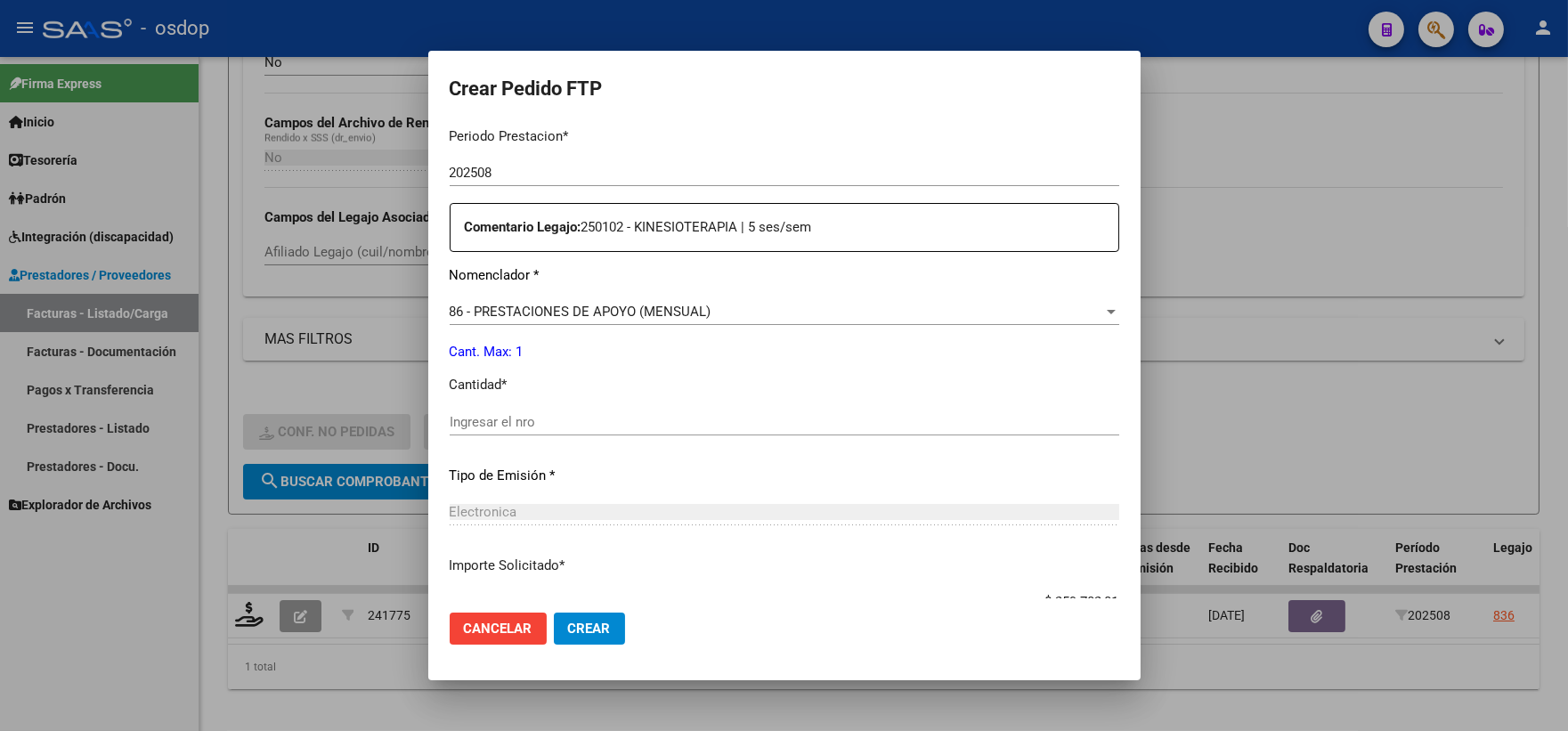
click at [532, 424] on input "Ingresar el nro" at bounding box center [785, 422] width 670 height 16
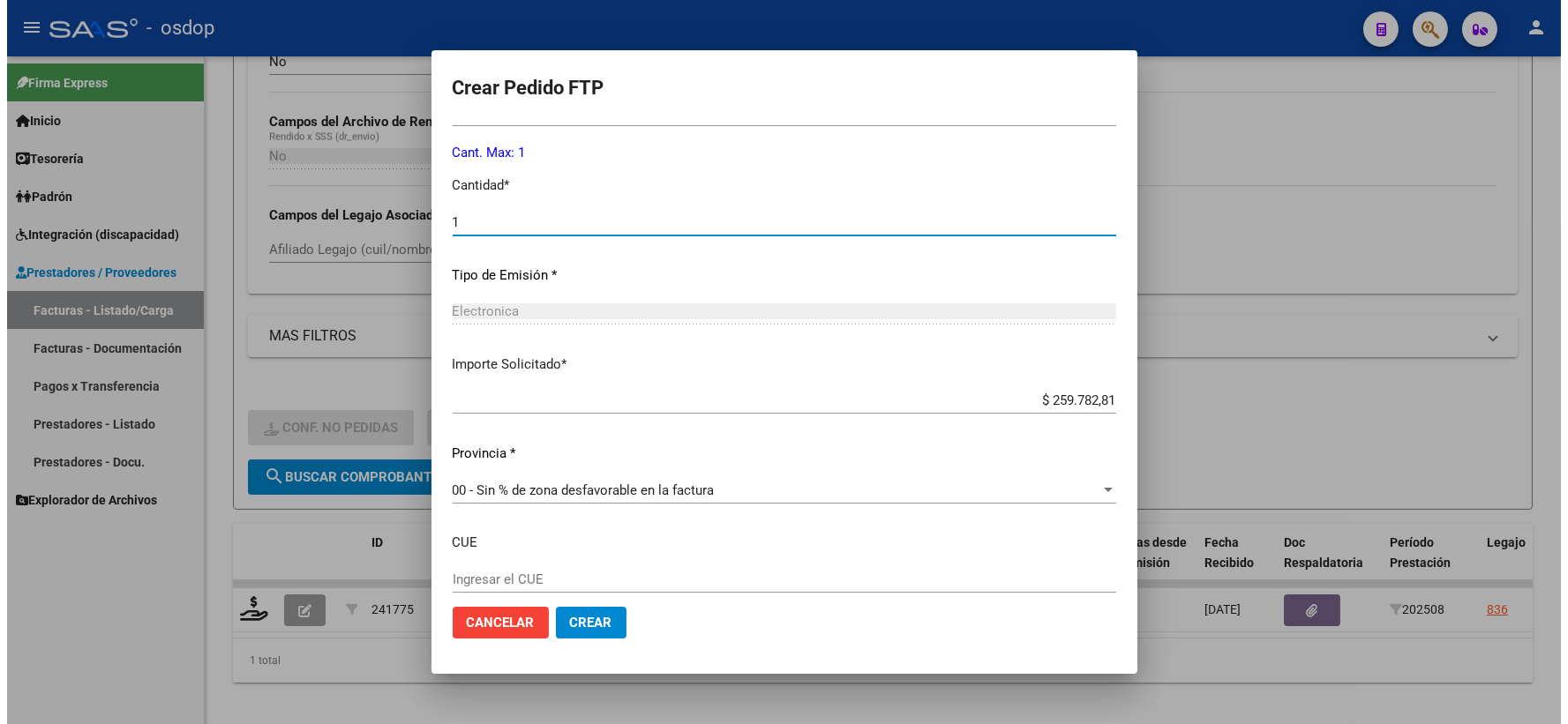
scroll to position [888, 0]
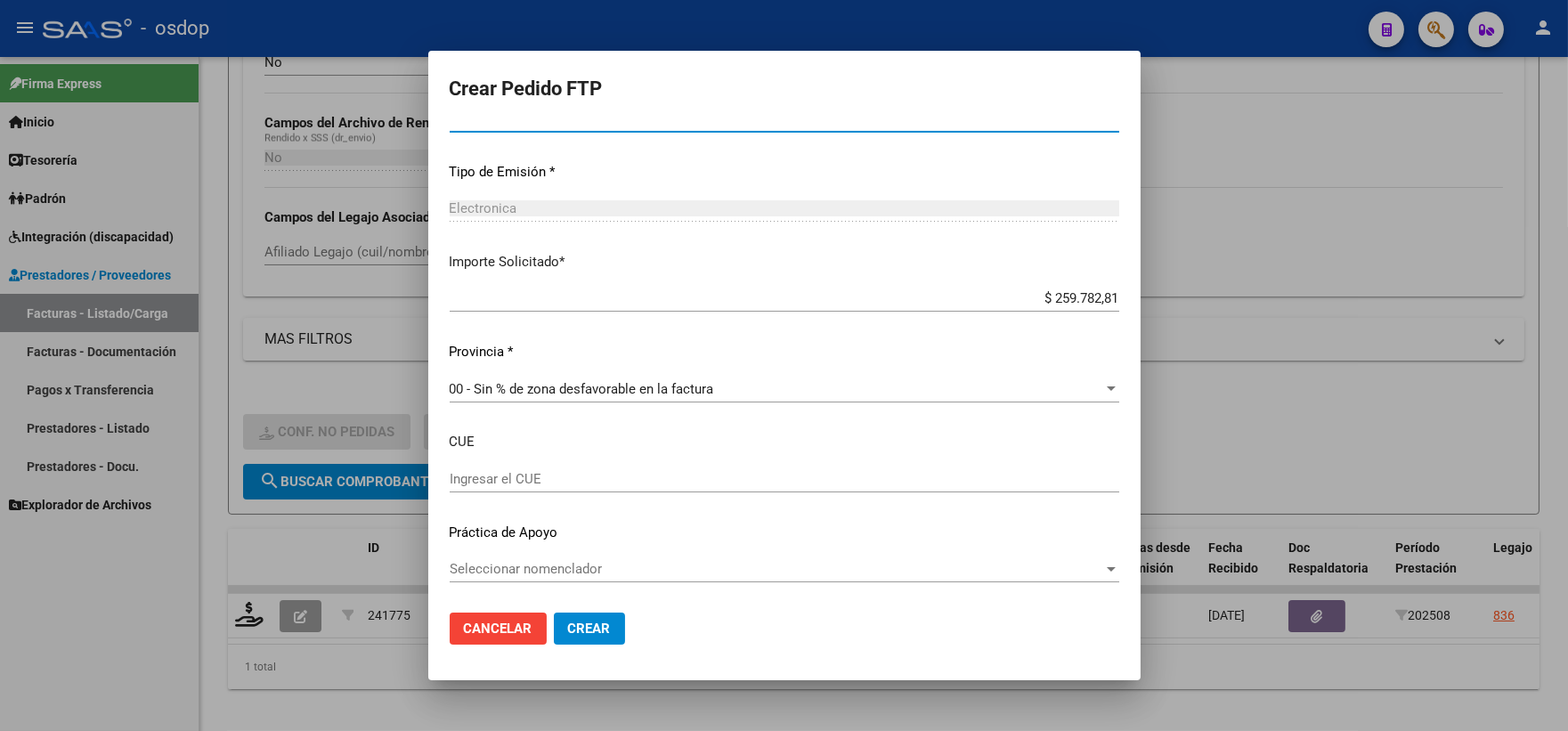
type input "1"
click at [576, 633] on span "Crear" at bounding box center [589, 629] width 43 height 16
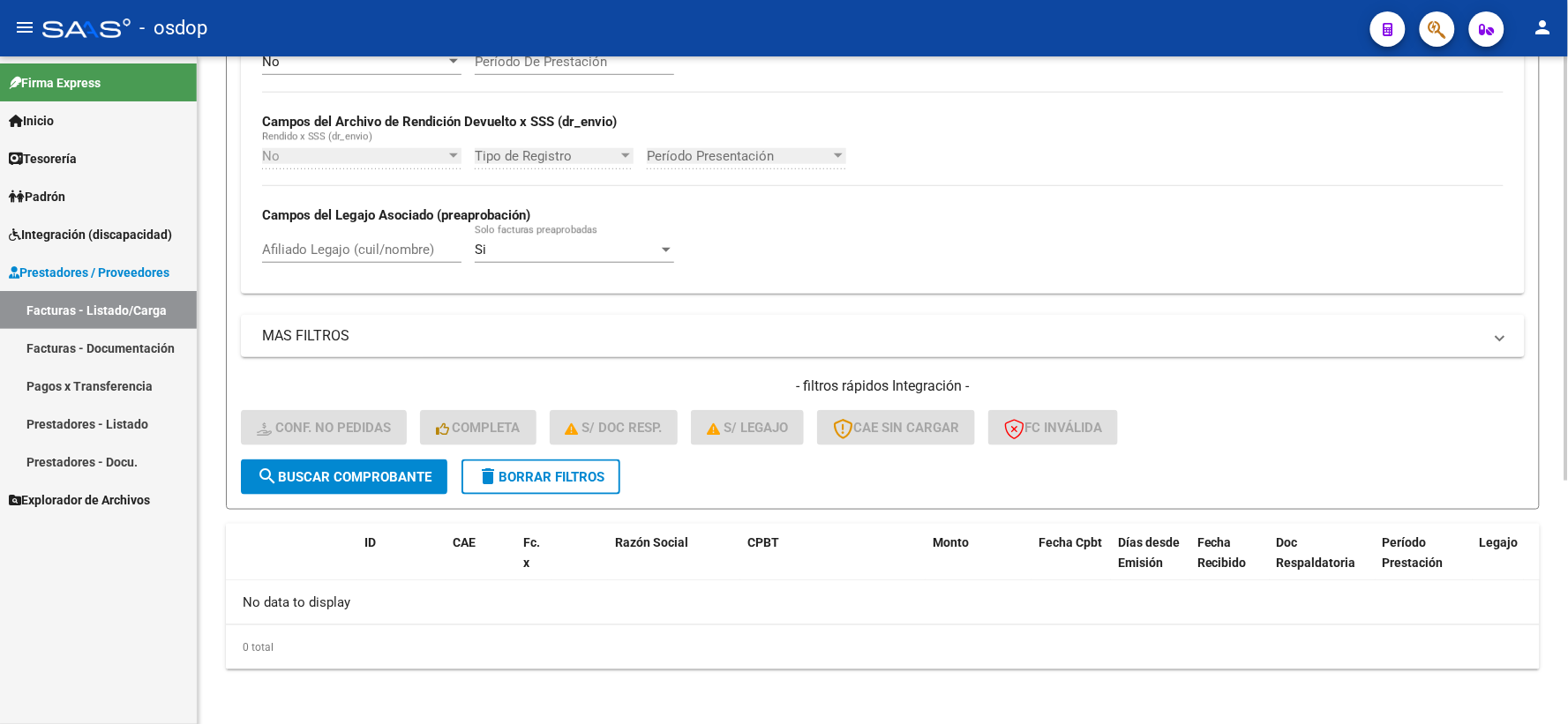
drag, startPoint x: 1523, startPoint y: 0, endPoint x: 1285, endPoint y: 271, distance: 360.7
click at [1285, 271] on div "No Cargado en Para Enviar SSS Período De Prestación Campos del Archivo de Rendi…" at bounding box center [882, 158] width 1241 height 242
click at [582, 477] on span "delete Borrar Filtros" at bounding box center [540, 477] width 128 height 16
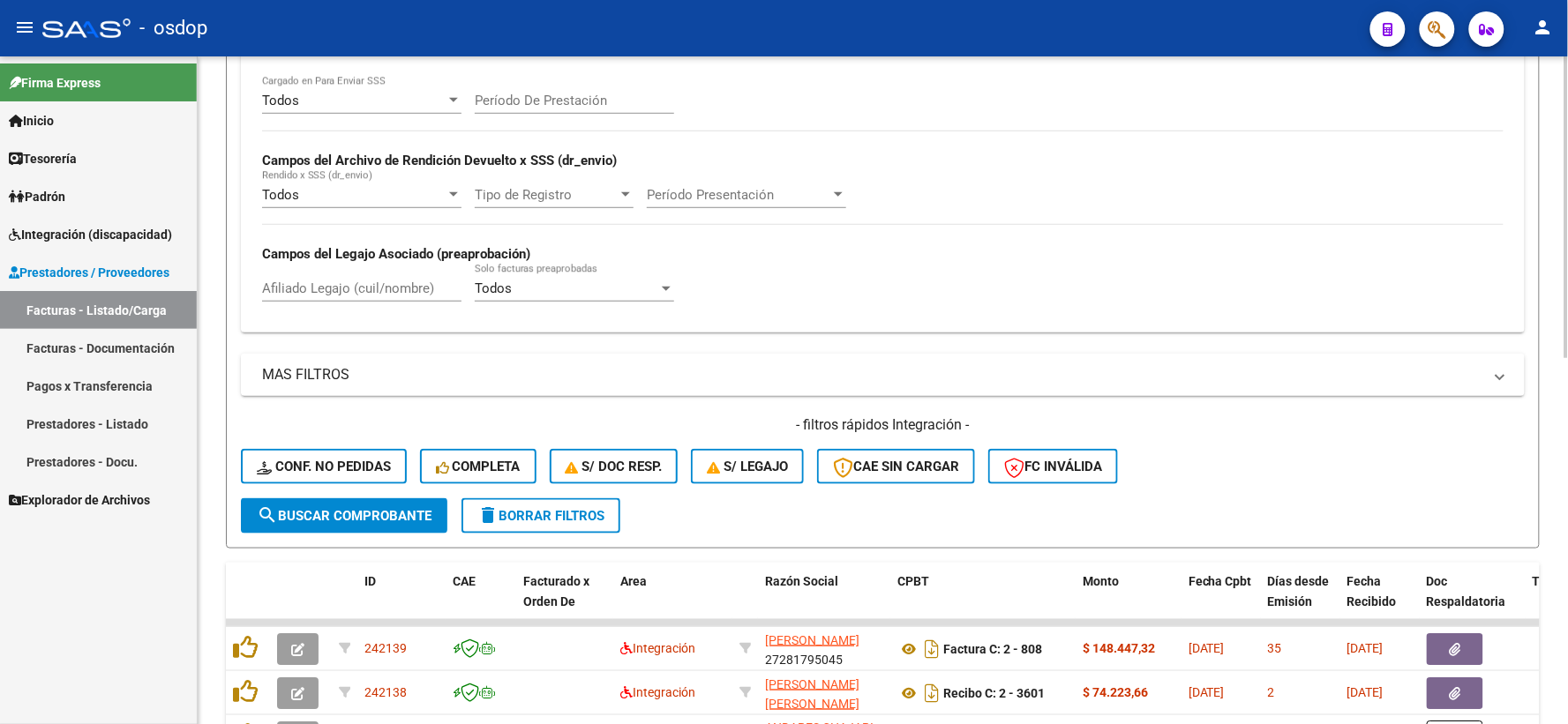
scroll to position [382, 0]
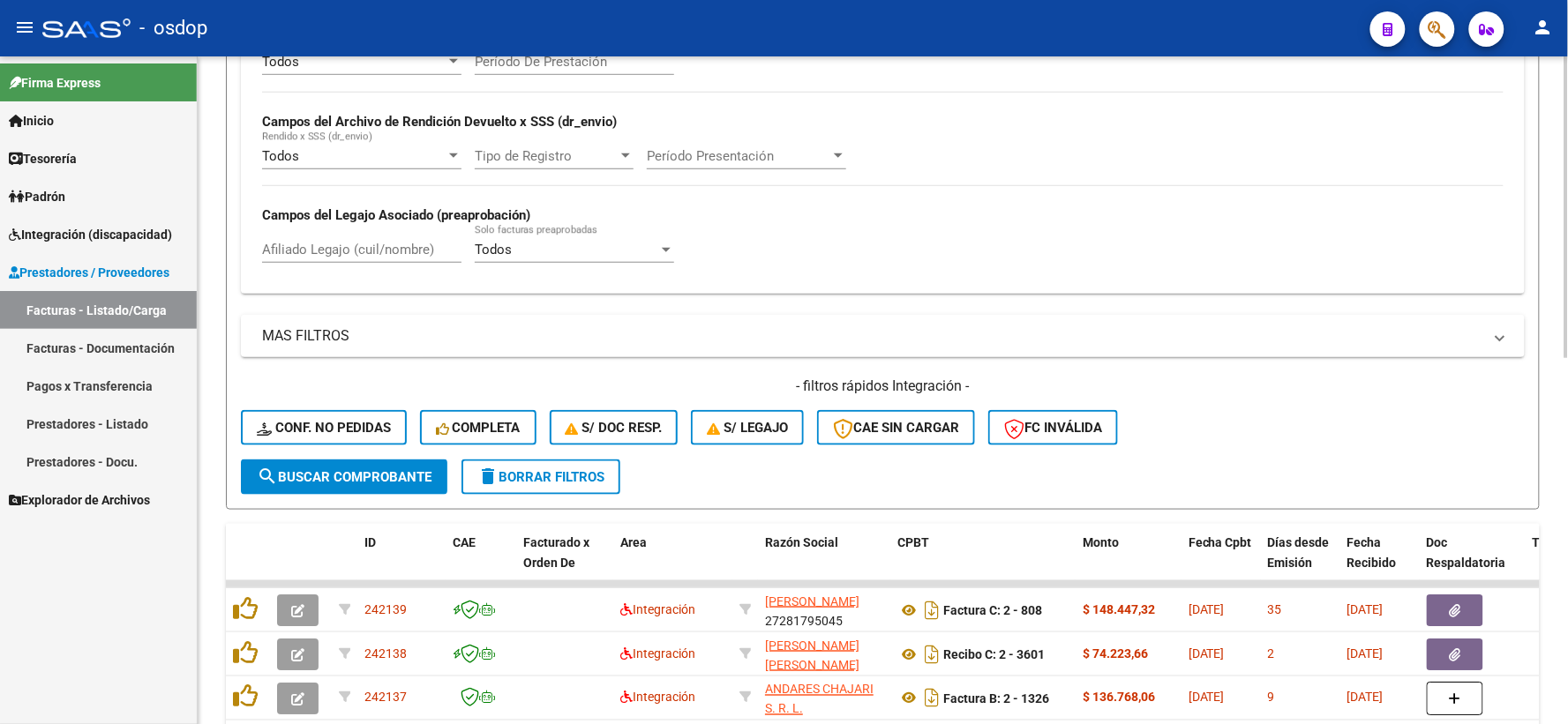
click at [326, 261] on div "Afiliado Legajo (cuil/nombre)" at bounding box center [361, 243] width 200 height 38
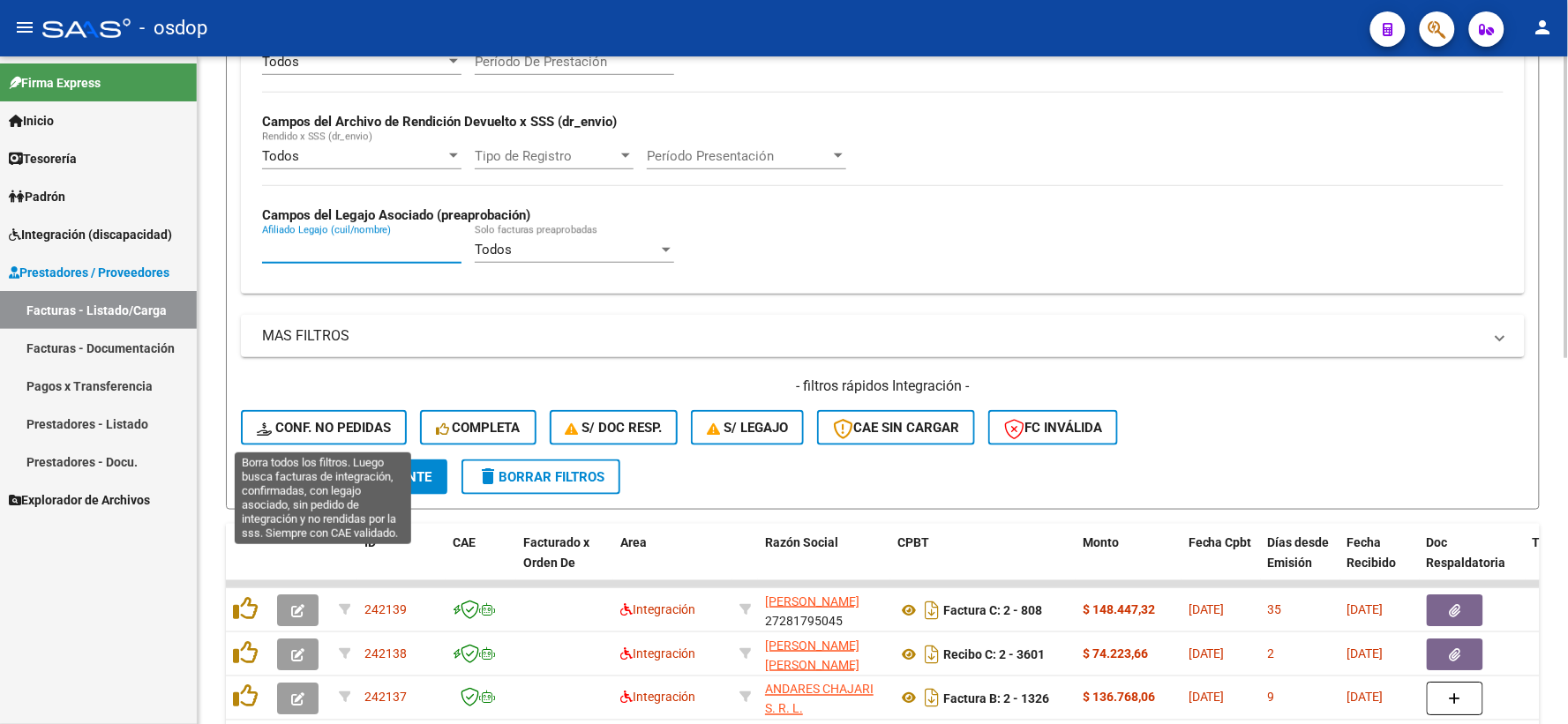
click at [342, 425] on span "Conf. no pedidas" at bounding box center [324, 427] width 134 height 16
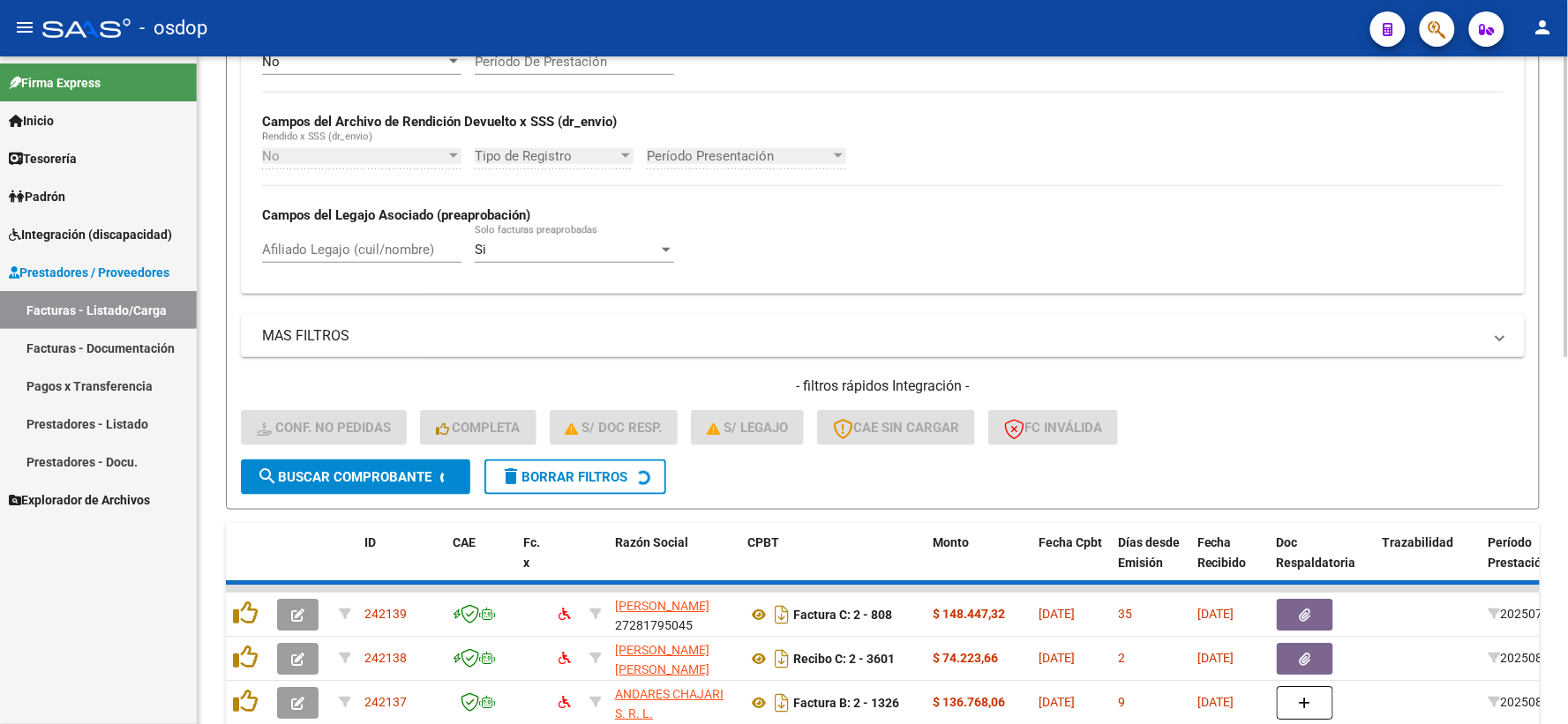
click at [366, 262] on div "Afiliado Legajo (cuil/nombre)" at bounding box center [361, 243] width 200 height 38
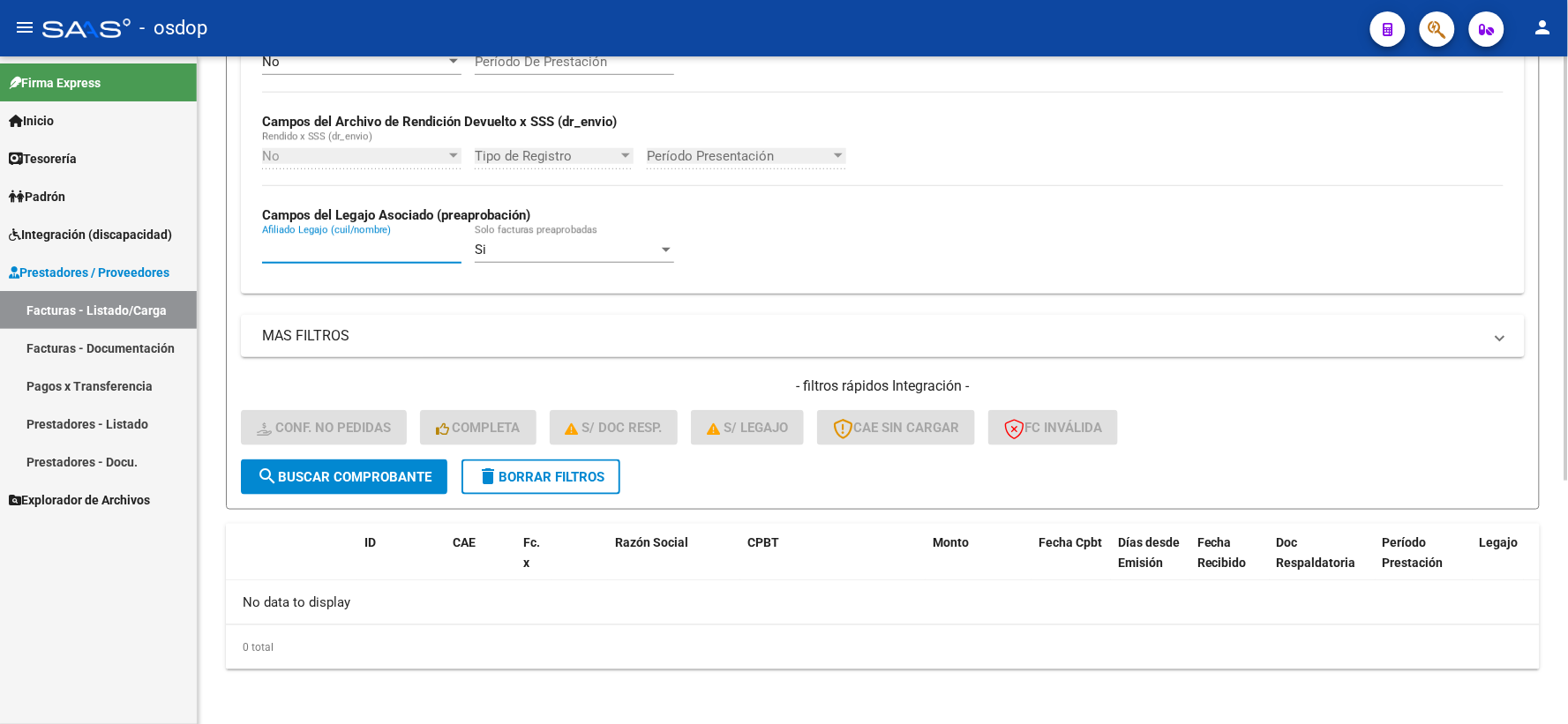
paste input "27421303814"
type input "27421303814"
drag, startPoint x: 376, startPoint y: 258, endPoint x: 204, endPoint y: 254, distance: 172.0
click at [204, 254] on div "Video tutorial PRESTADORES -> Listado de CPBTs Emitidos por Prestadores / Prove…" at bounding box center [883, 199] width 1370 height 1052
click at [535, 478] on span "delete Borrar Filtros" at bounding box center [540, 477] width 128 height 16
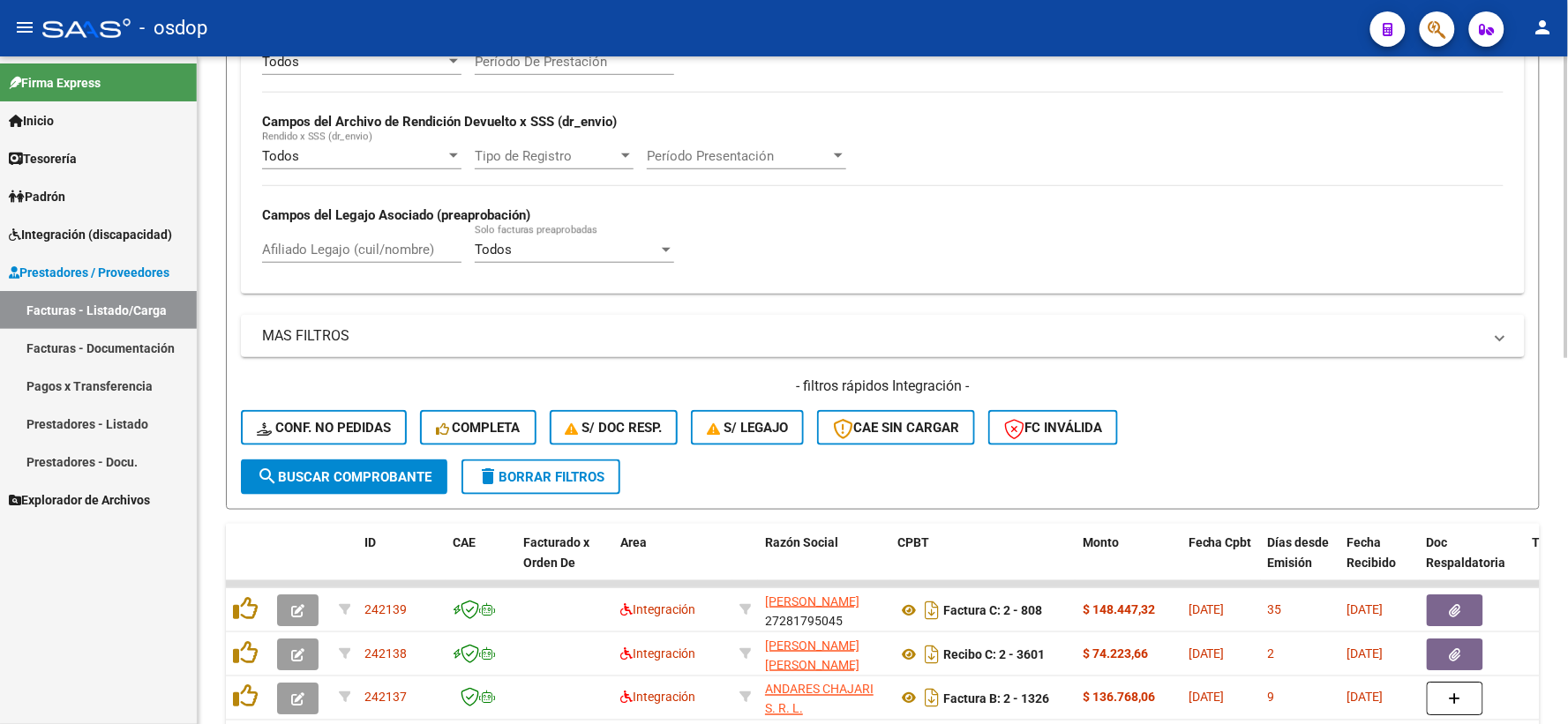
click at [367, 258] on input "Afiliado Legajo (cuil/nombre)" at bounding box center [361, 249] width 200 height 16
paste input "20416889946"
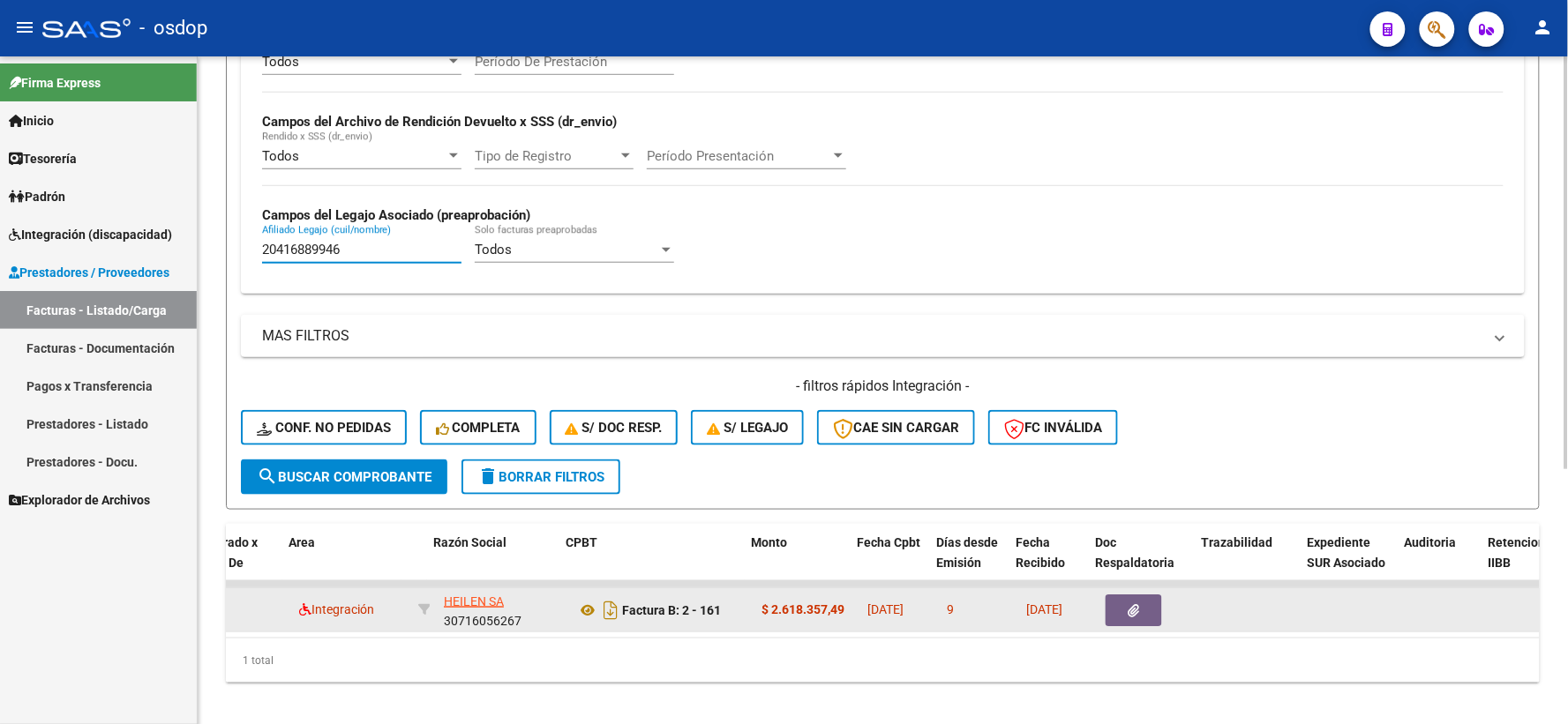
scroll to position [0, 269]
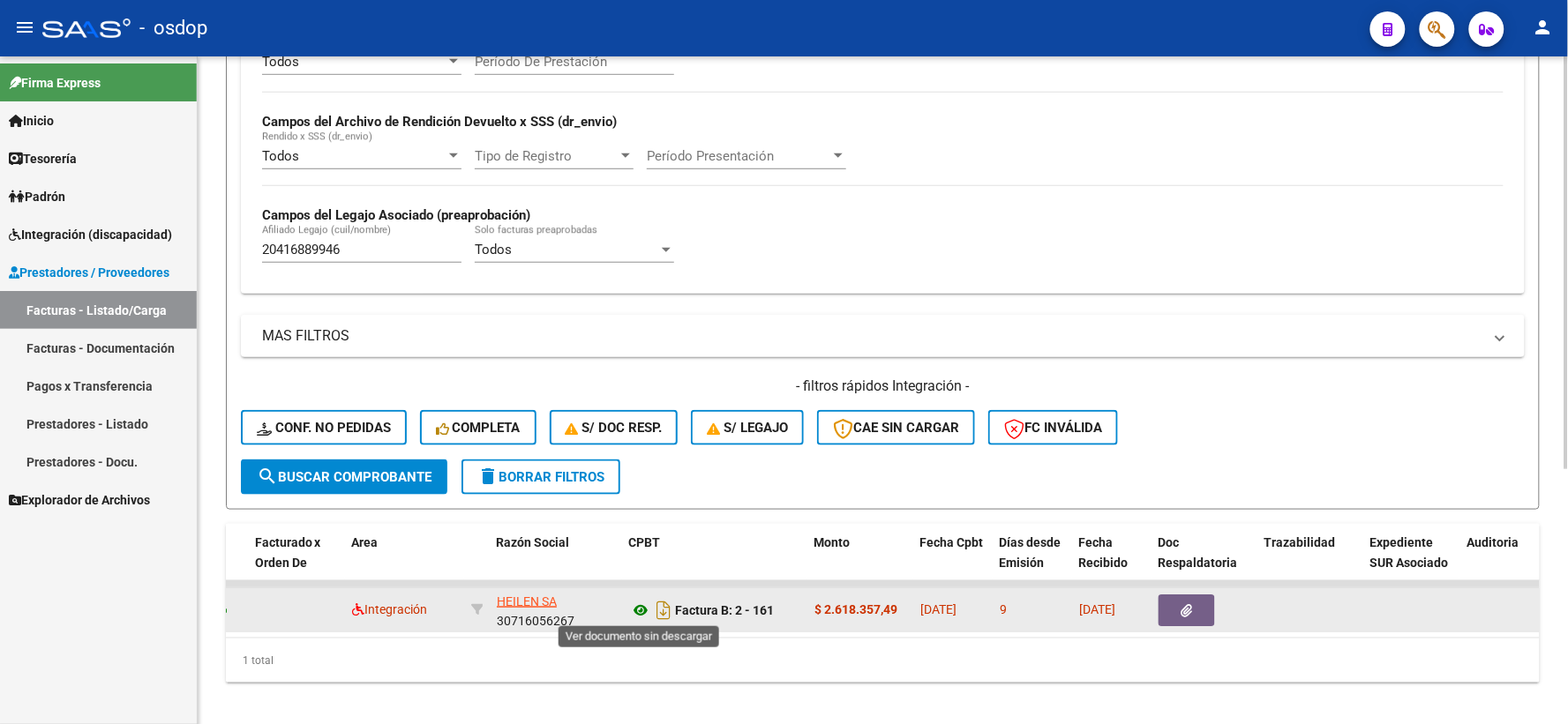
click at [631, 612] on icon at bounding box center [640, 610] width 23 height 21
click at [1179, 621] on button "button" at bounding box center [1186, 610] width 56 height 32
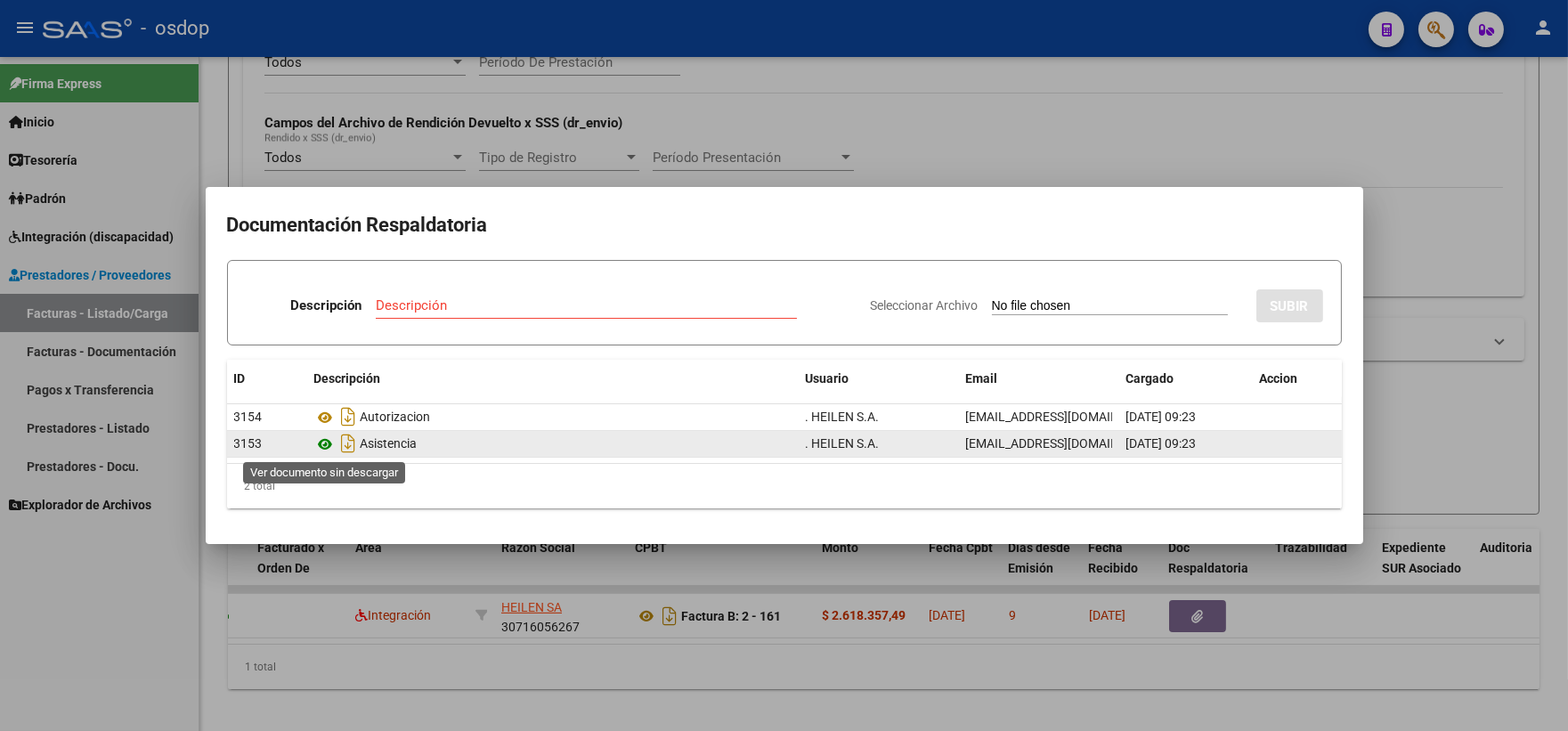
click at [314, 440] on icon at bounding box center [326, 444] width 24 height 22
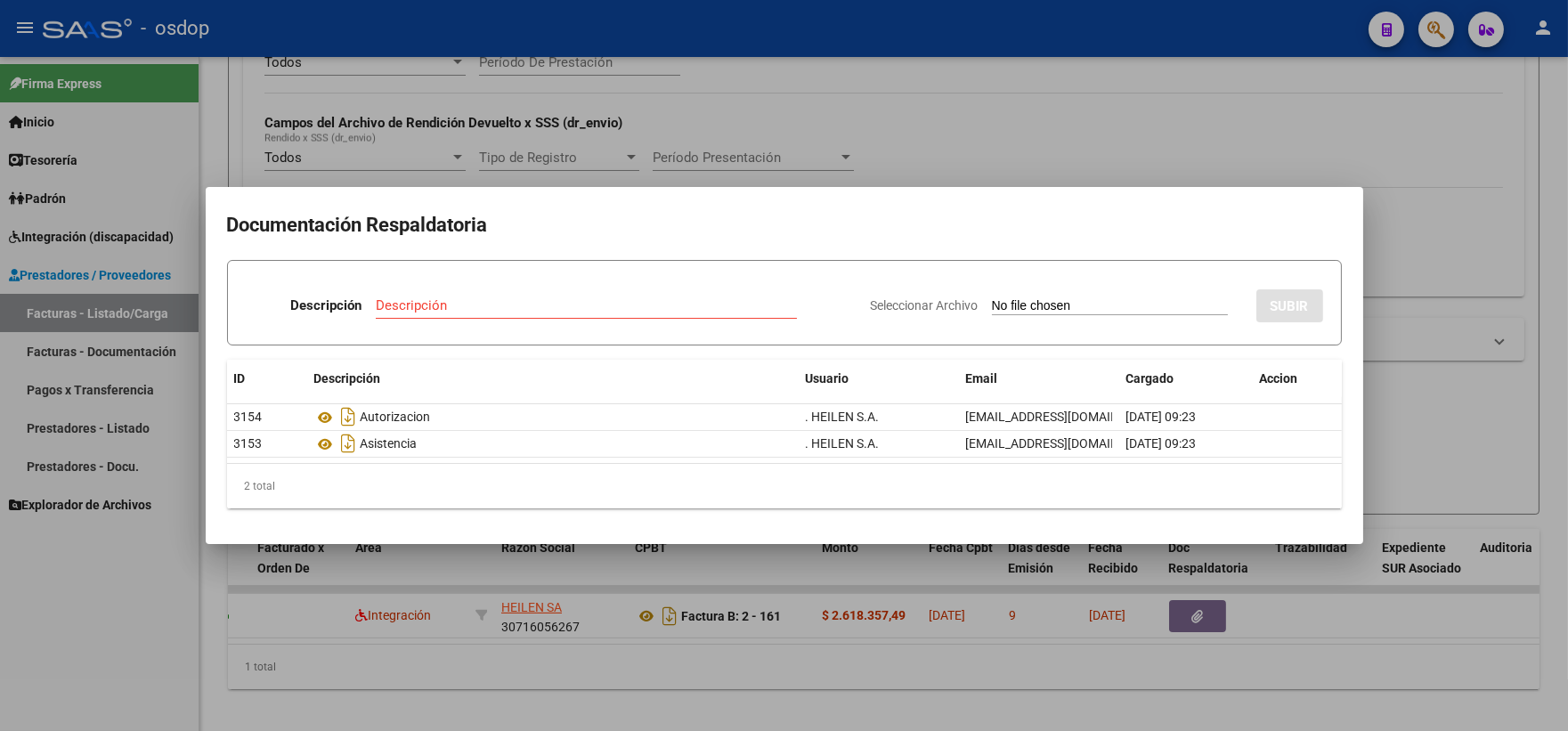
click at [300, 129] on div at bounding box center [784, 366] width 1568 height 731
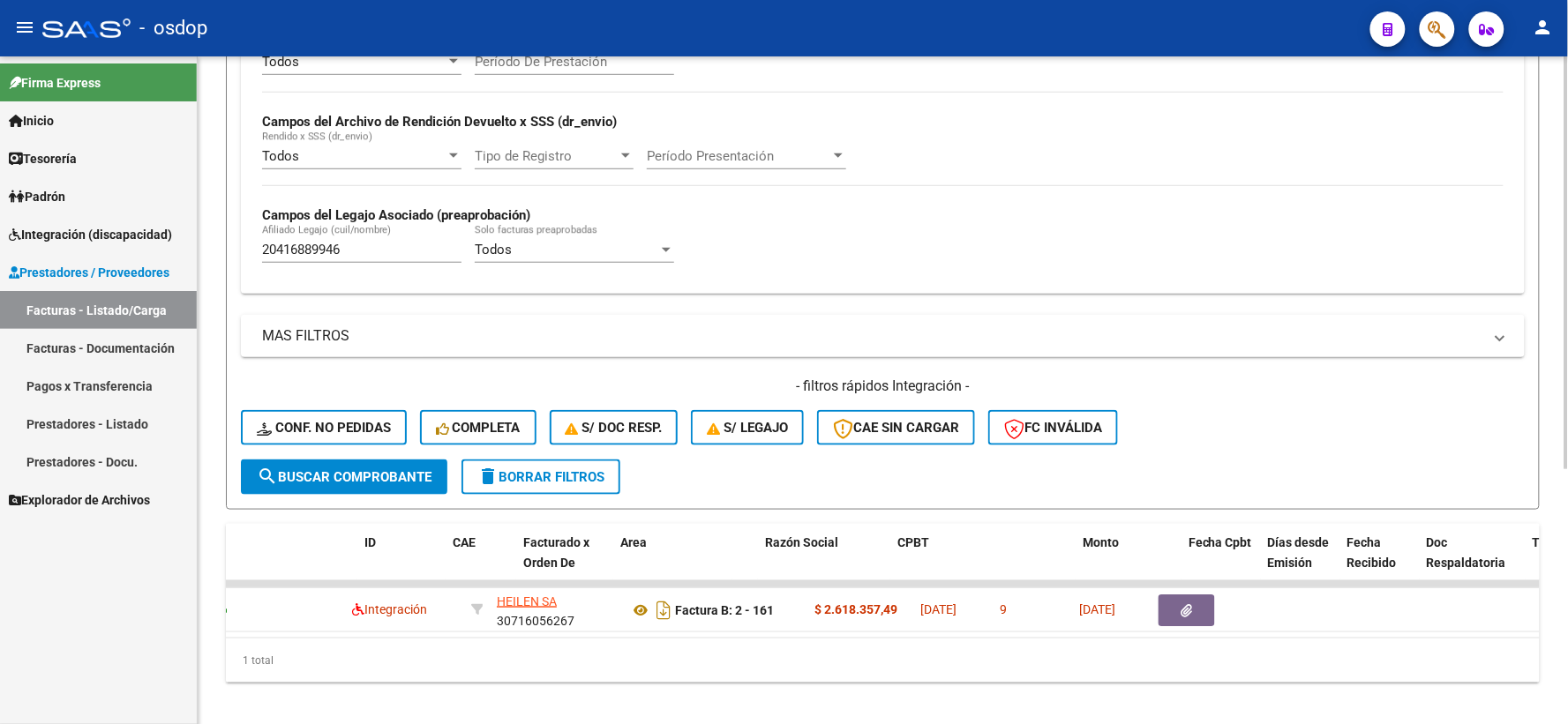
scroll to position [0, 0]
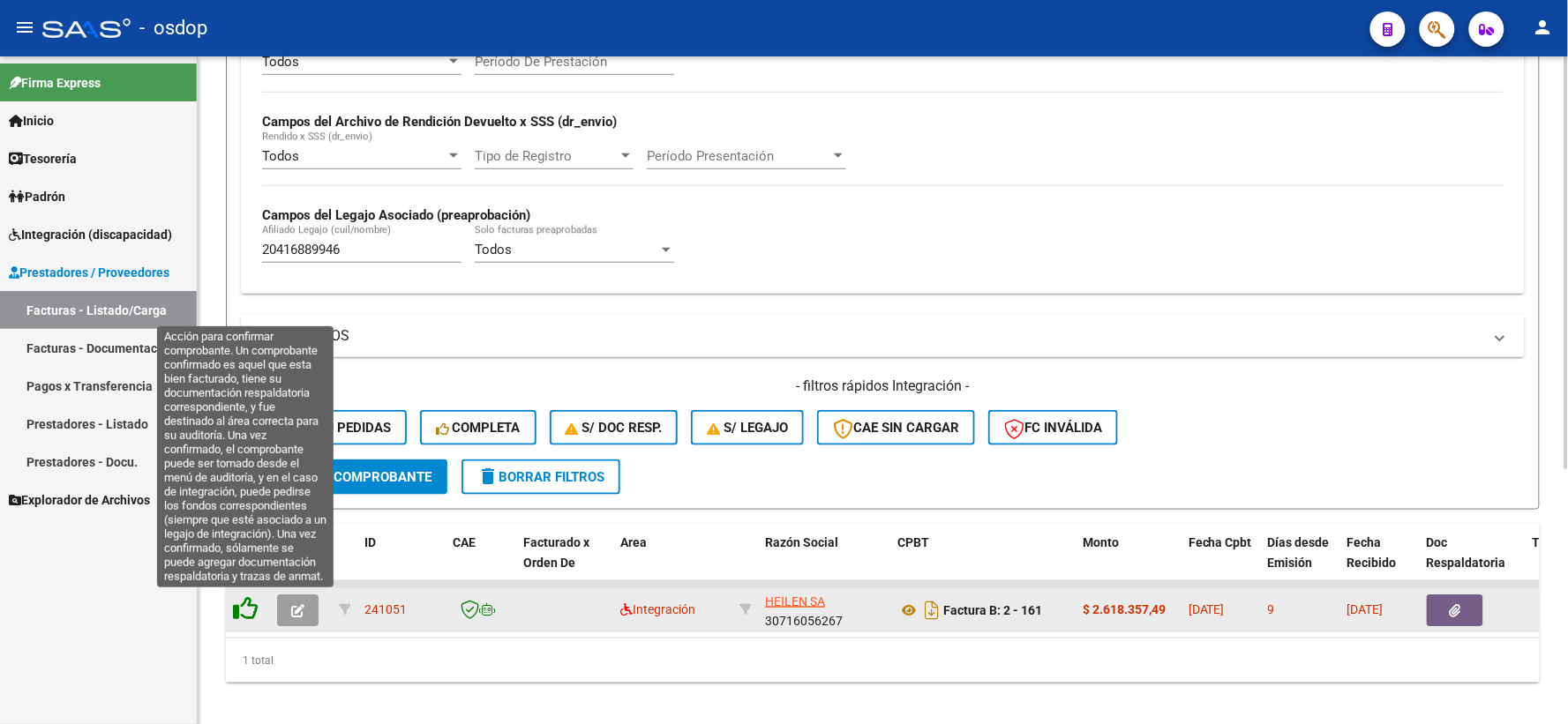
click at [249, 608] on icon at bounding box center [244, 608] width 24 height 24
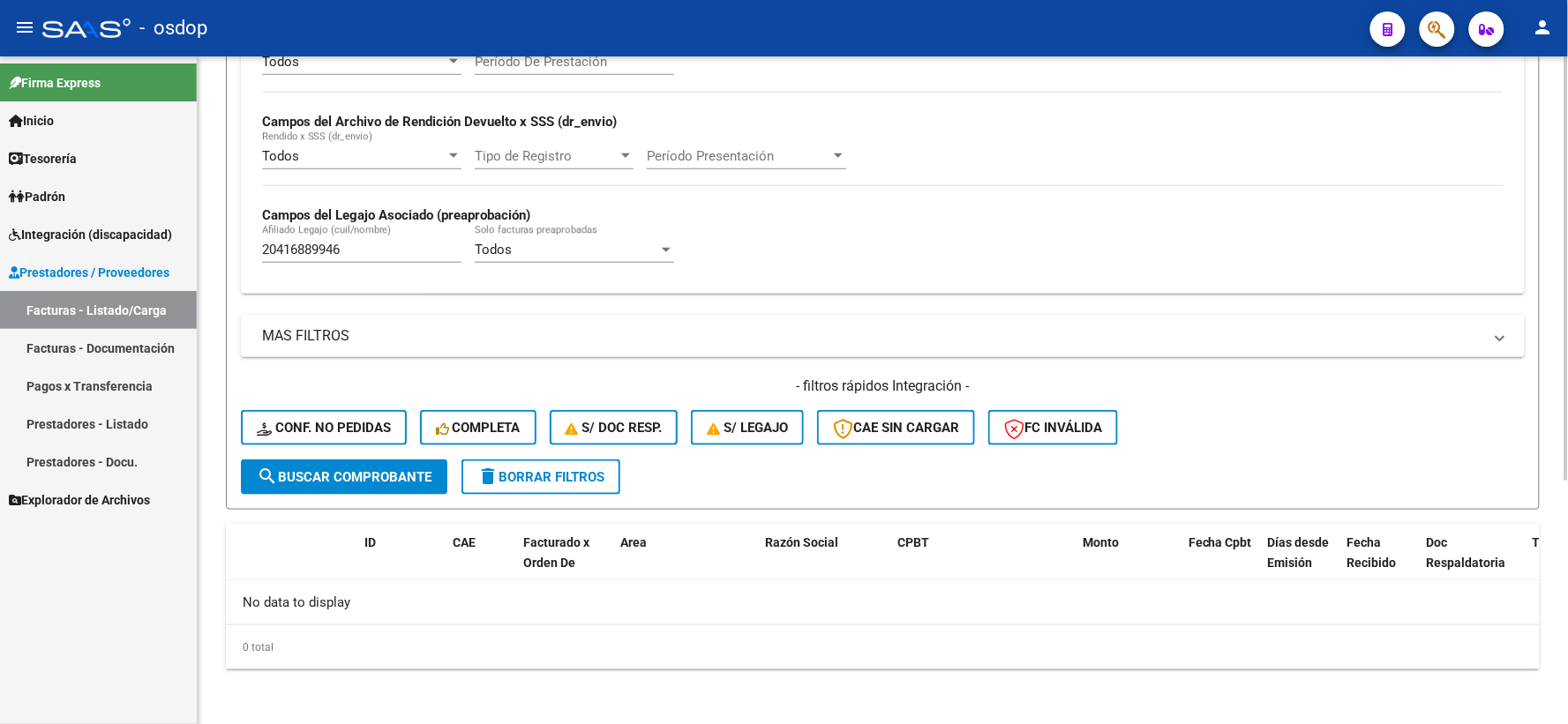
click at [328, 262] on div "20416889946 [PERSON_NAME] (cuil/nombre)" at bounding box center [361, 243] width 200 height 38
drag, startPoint x: 353, startPoint y: 254, endPoint x: 0, endPoint y: 254, distance: 353.0
click at [0, 254] on mat-sidenav-container "Firma Express Inicio Instructivos Contacto OS Tesorería Extractos Procesados (c…" at bounding box center [784, 390] width 1568 height 668
paste input "208536479"
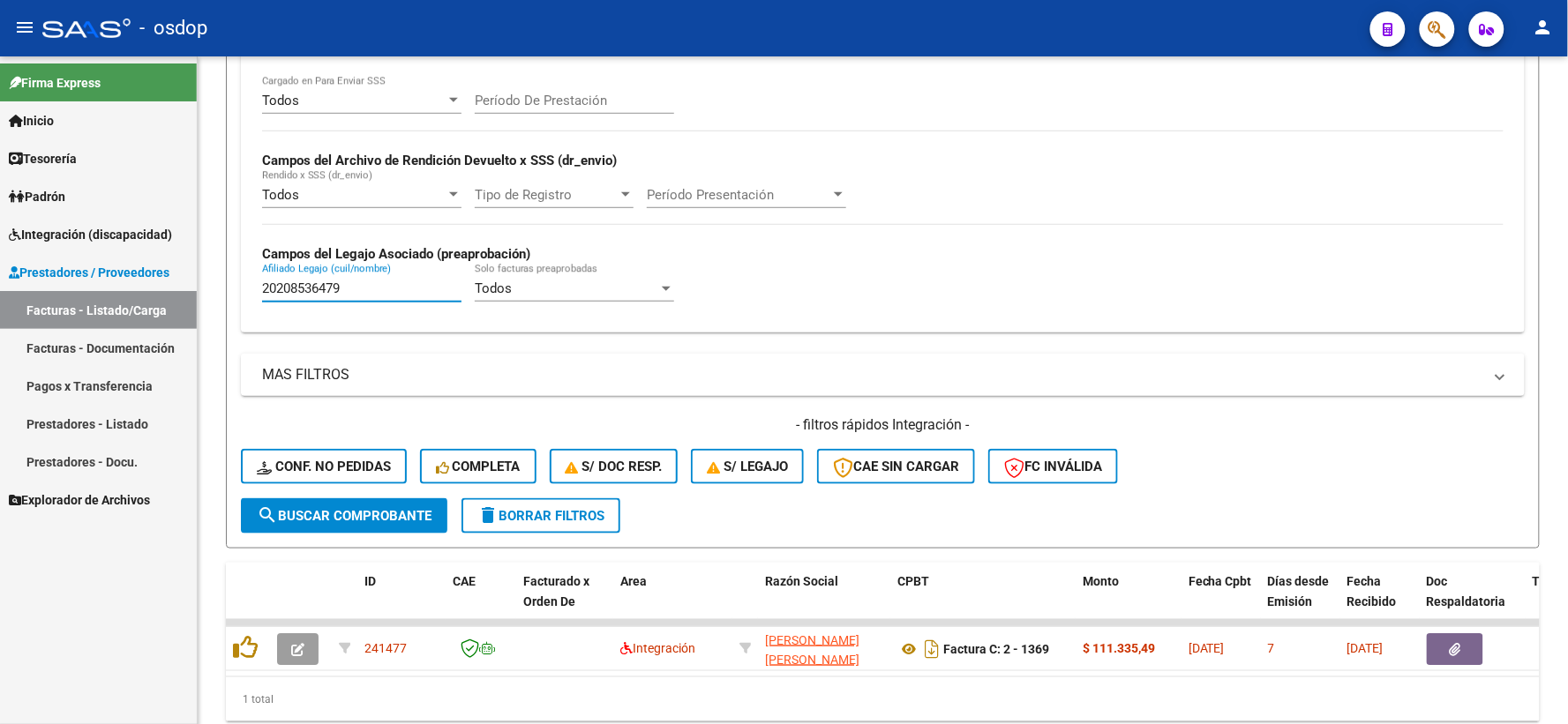
scroll to position [382, 0]
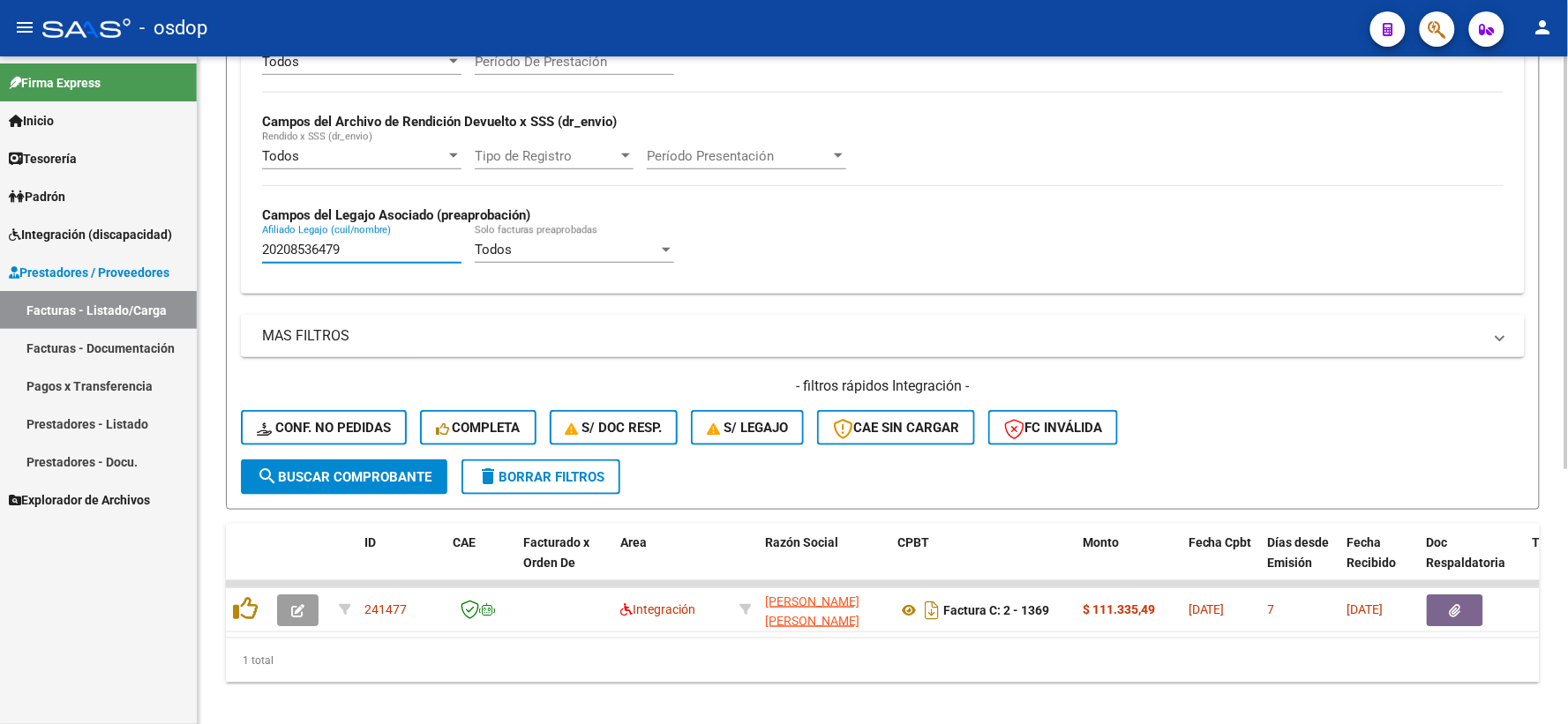
type input "20208536479"
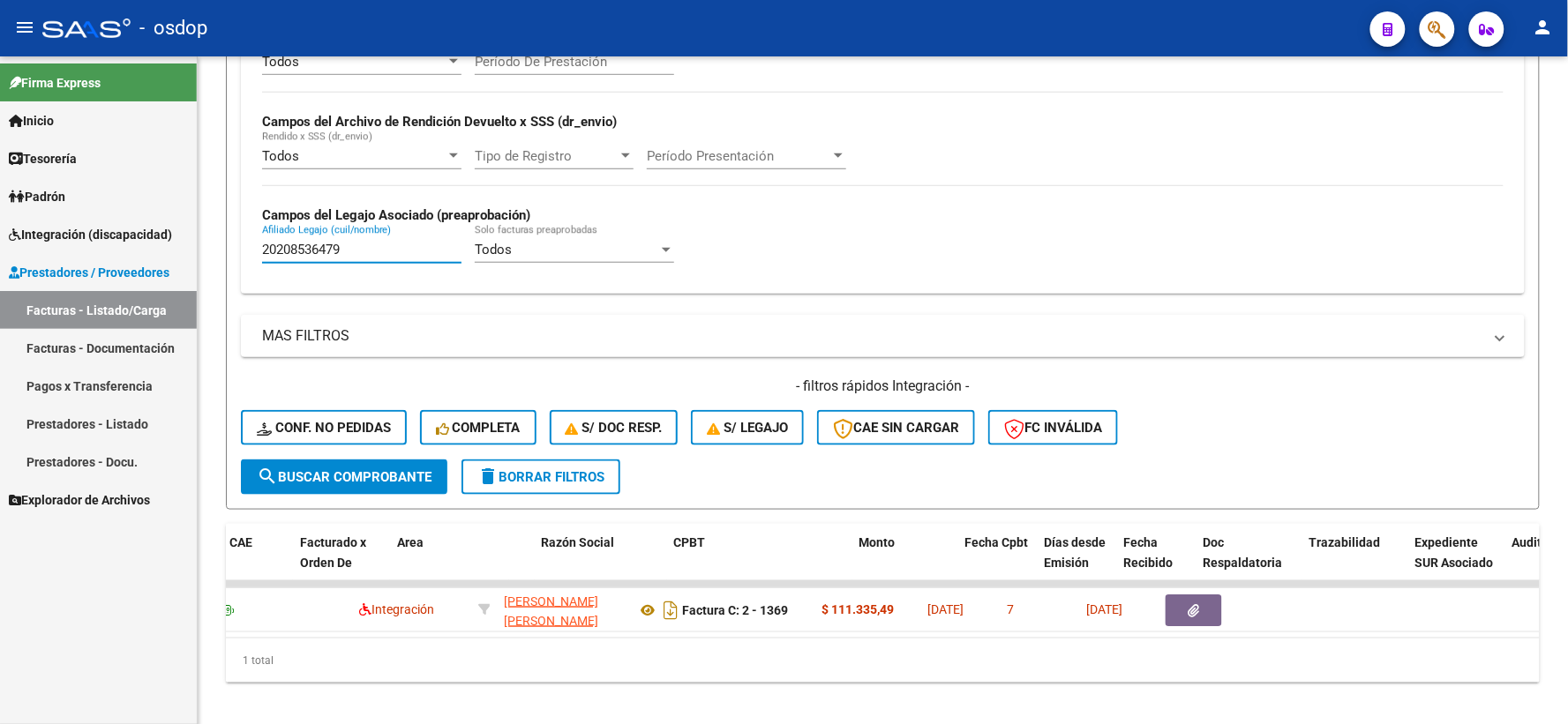
scroll to position [0, 223]
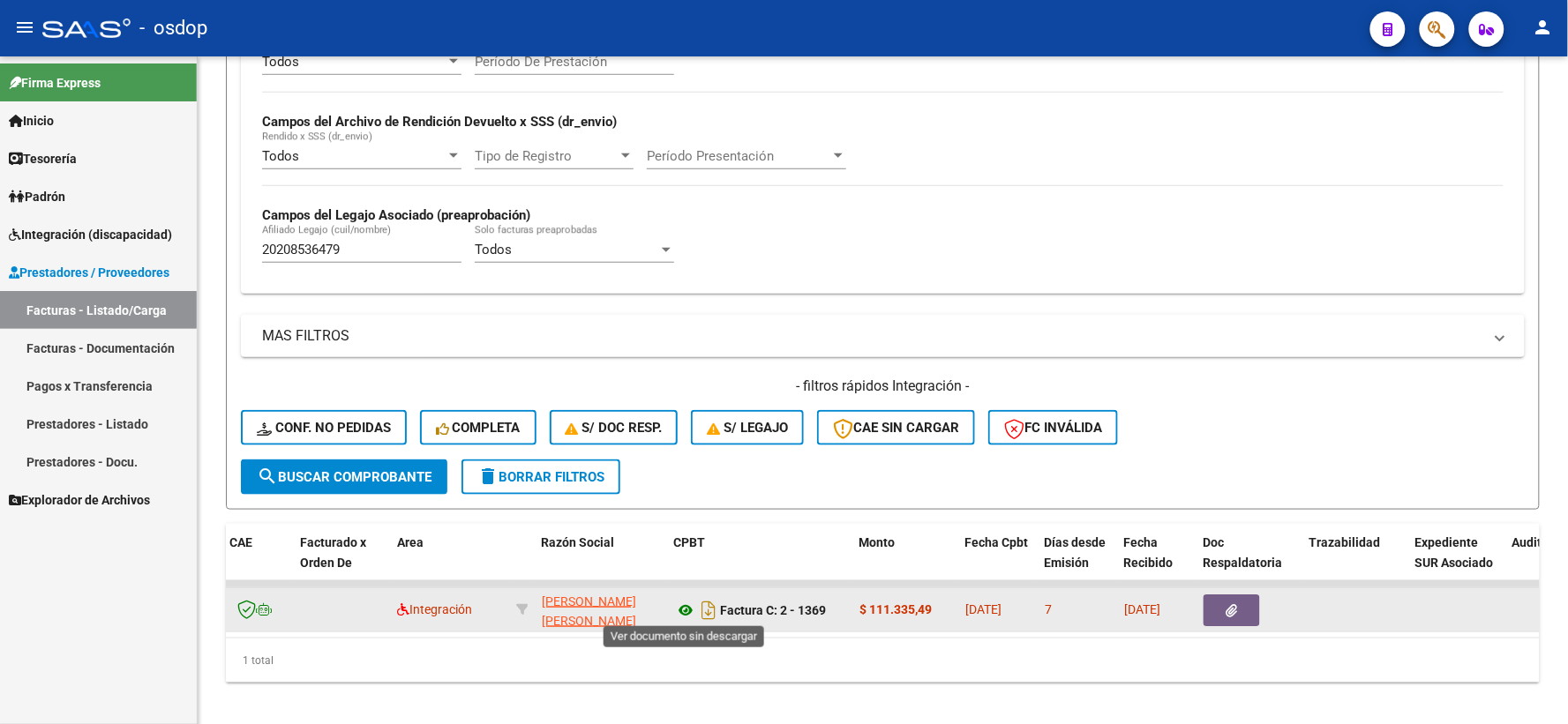
click at [683, 607] on icon at bounding box center [685, 610] width 23 height 21
click at [1226, 604] on icon "button" at bounding box center [1232, 611] width 12 height 14
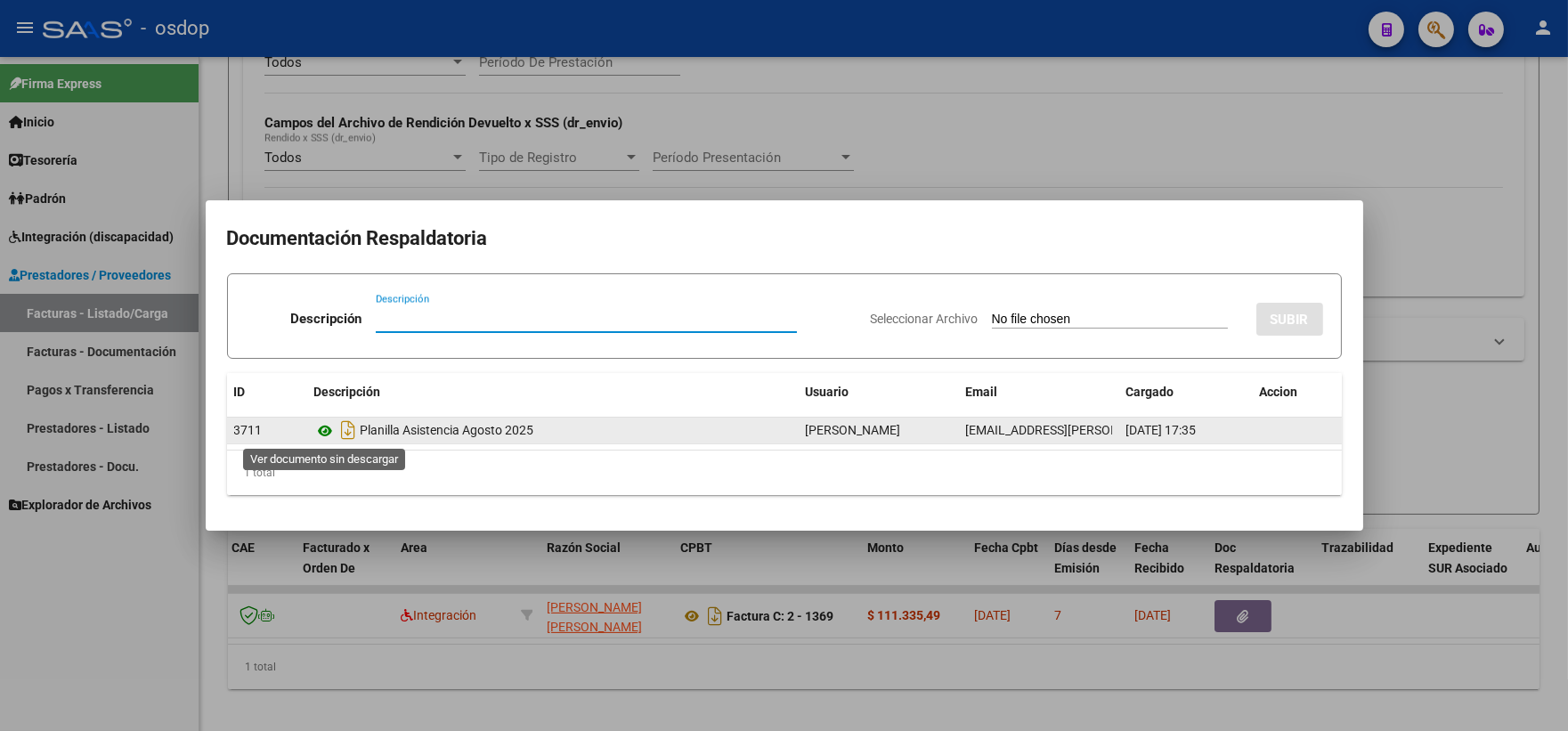
click at [326, 433] on icon at bounding box center [326, 431] width 24 height 22
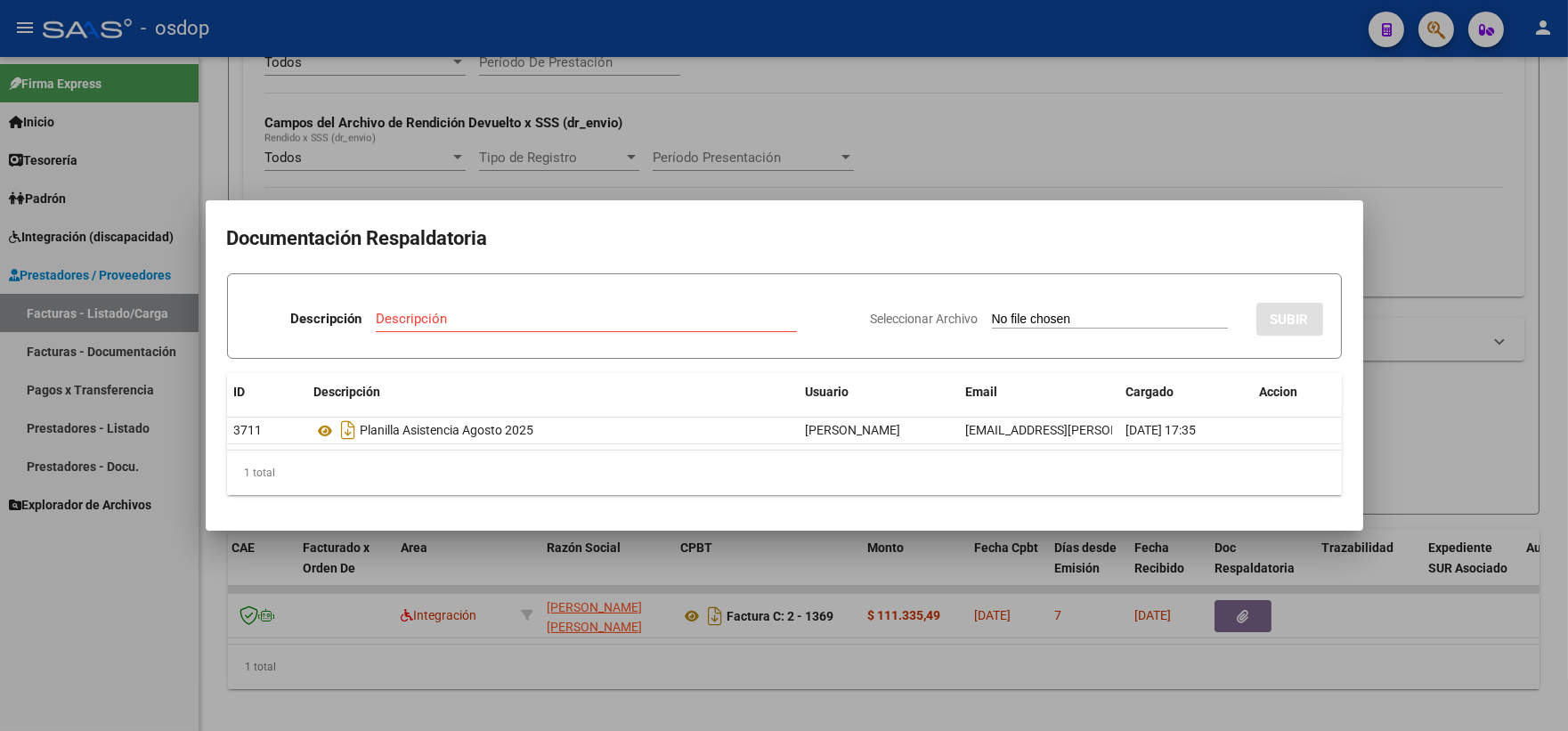
click at [338, 84] on div at bounding box center [784, 366] width 1568 height 731
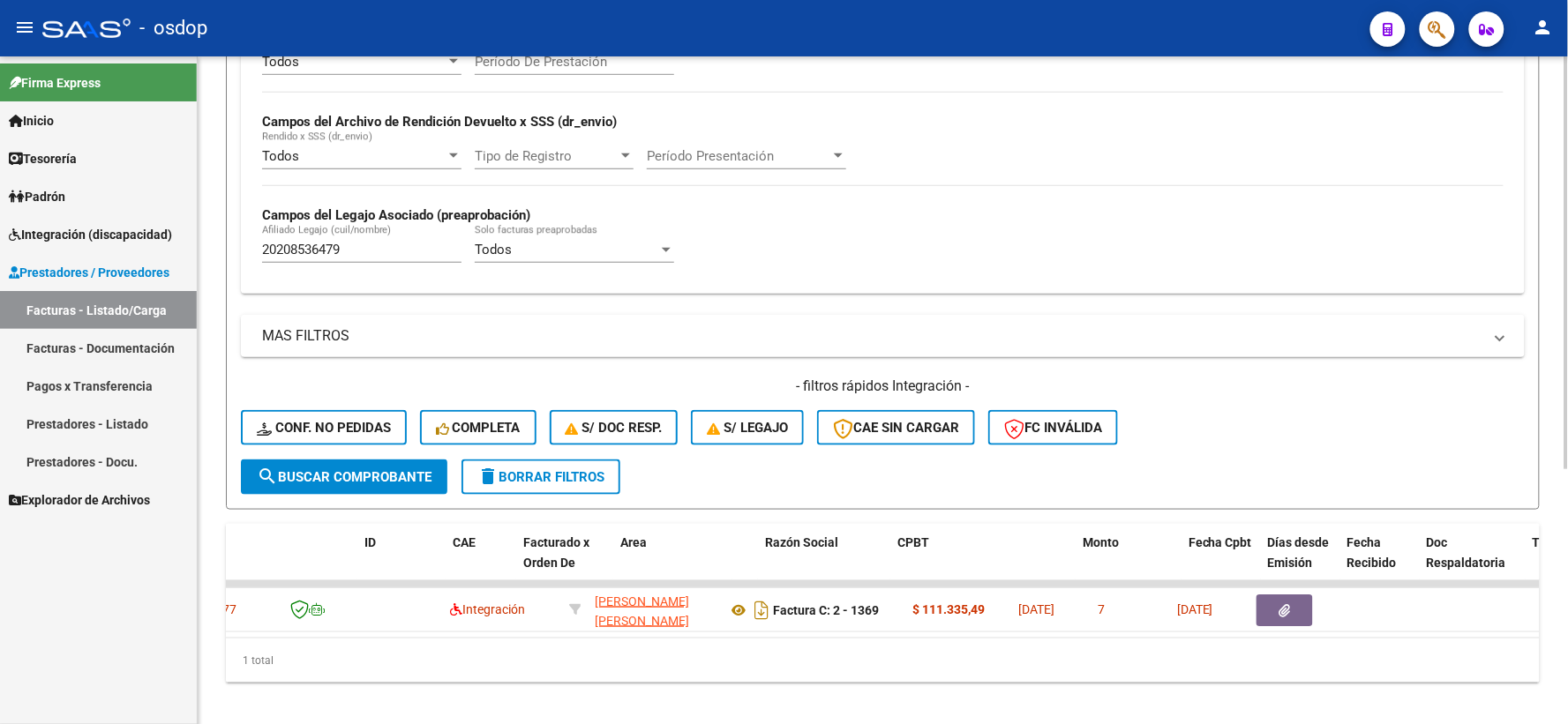
scroll to position [0, 0]
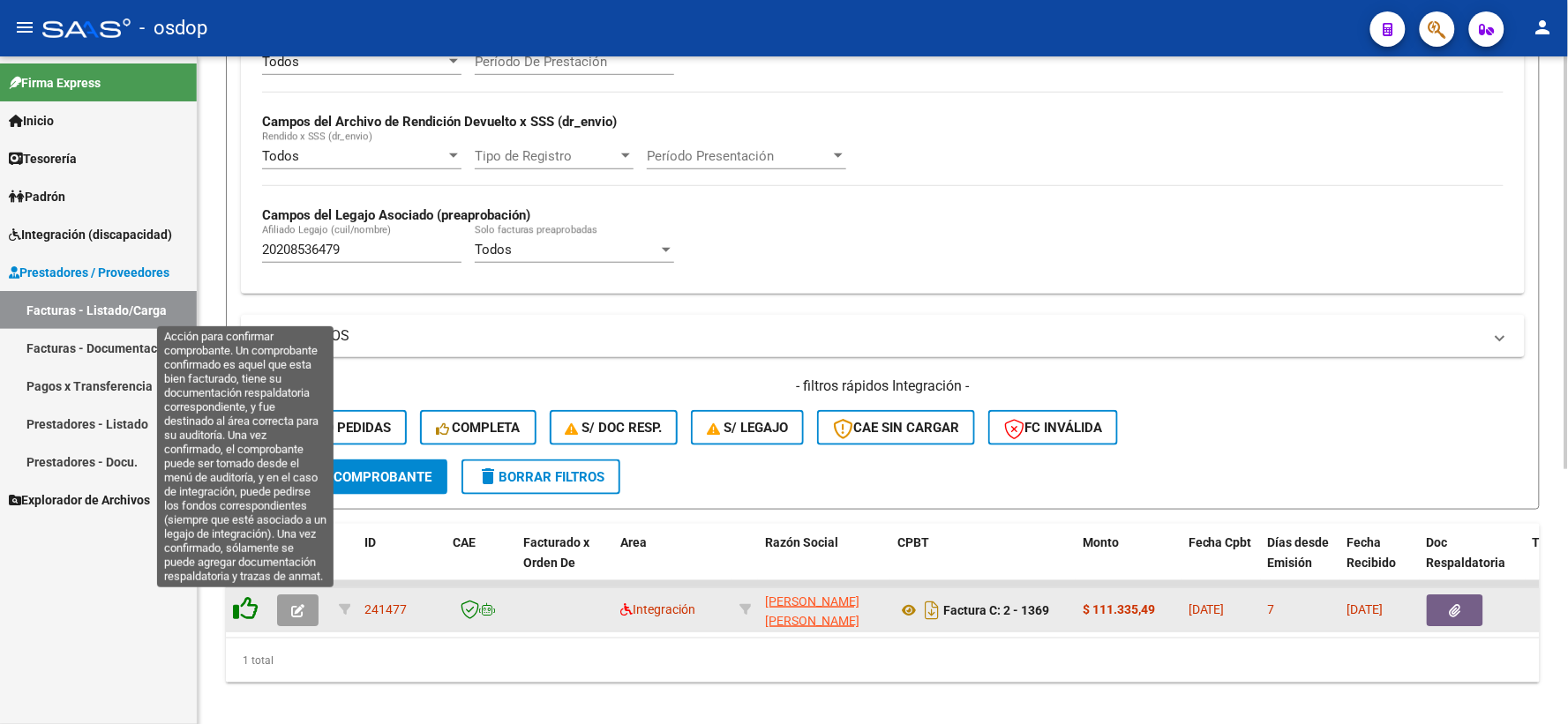
click at [240, 612] on icon at bounding box center [244, 608] width 24 height 24
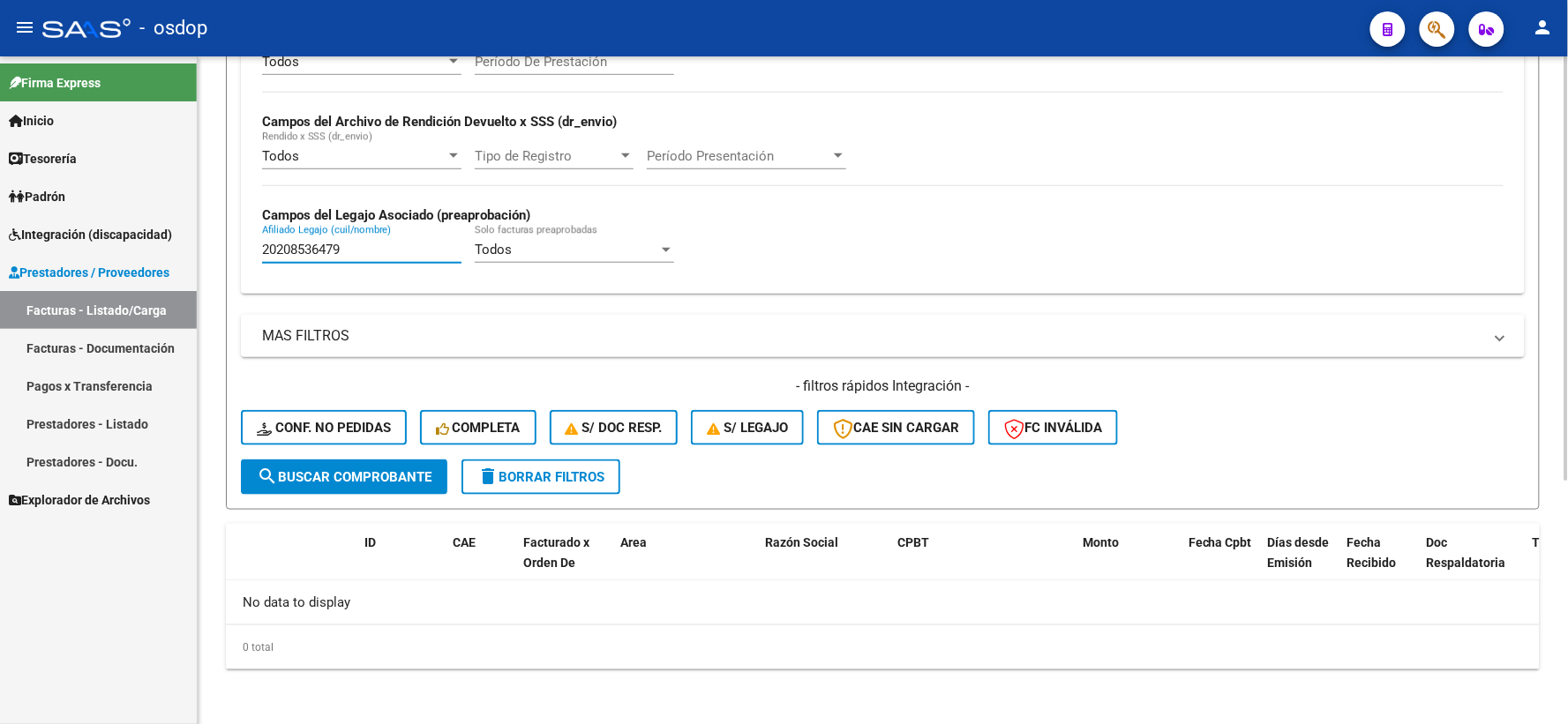
drag, startPoint x: 357, startPoint y: 252, endPoint x: 235, endPoint y: 253, distance: 122.0
click at [235, 253] on form "Filtros Id Area Area Seleccionar Gerenciador Seleccionar Gerenciador No Confirm…" at bounding box center [883, 167] width 1314 height 683
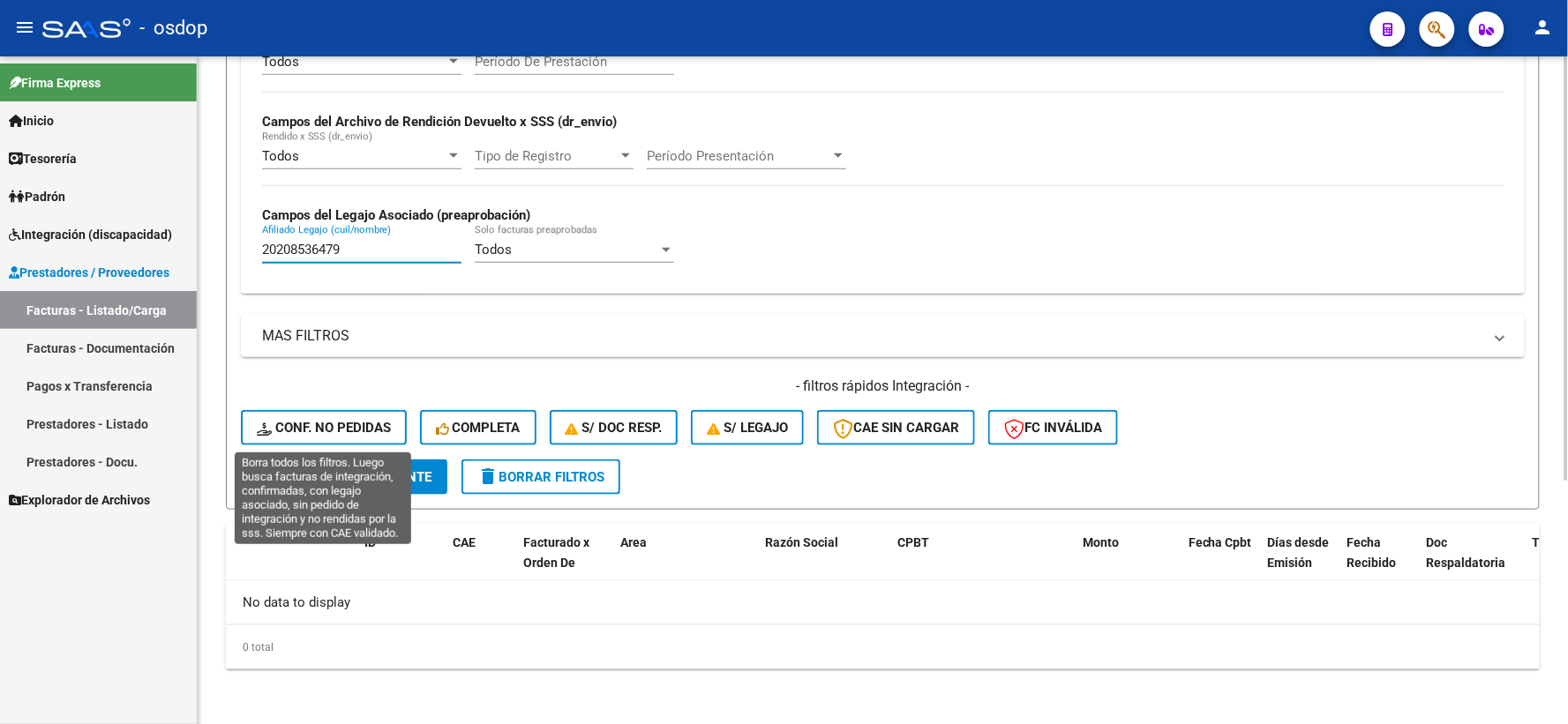
click at [343, 413] on button "Conf. no pedidas" at bounding box center [323, 427] width 165 height 35
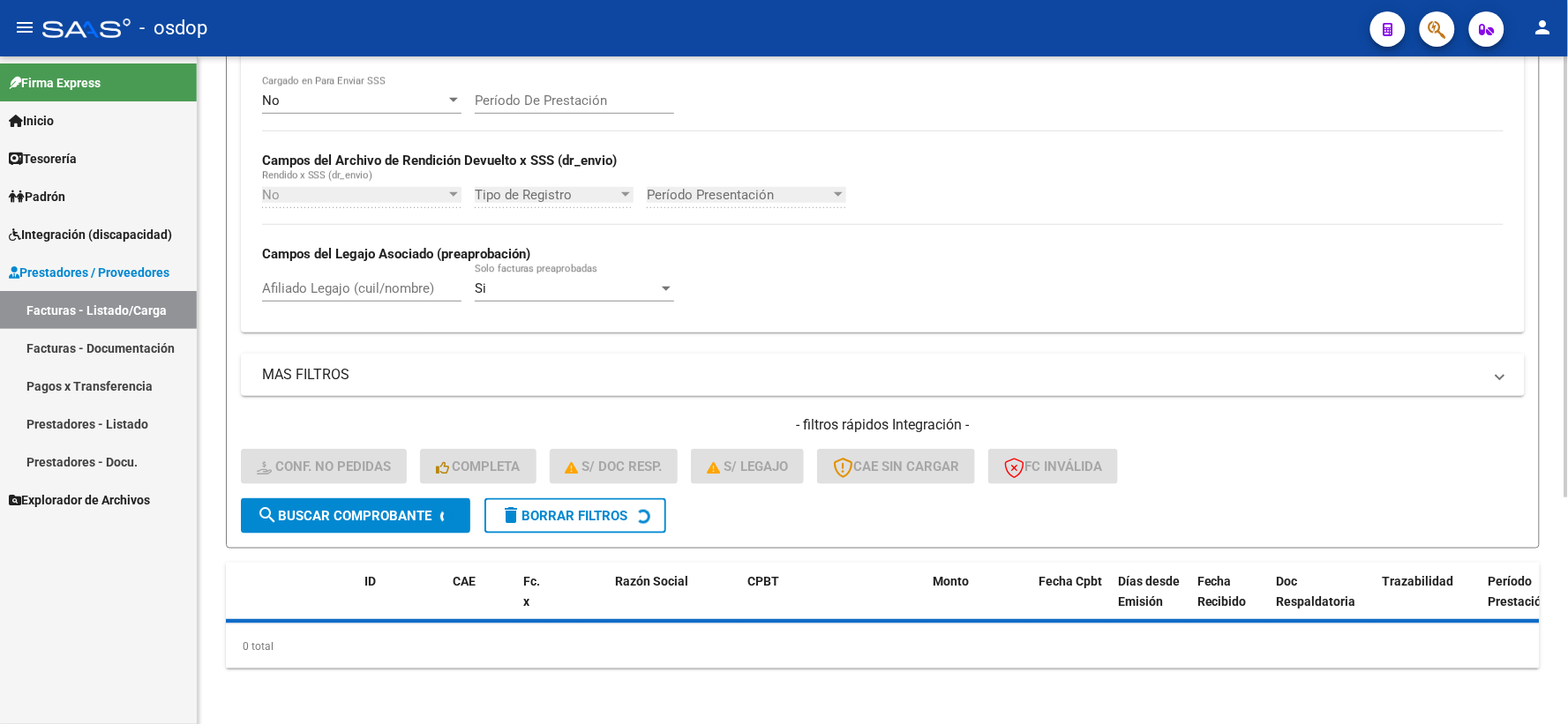
scroll to position [382, 0]
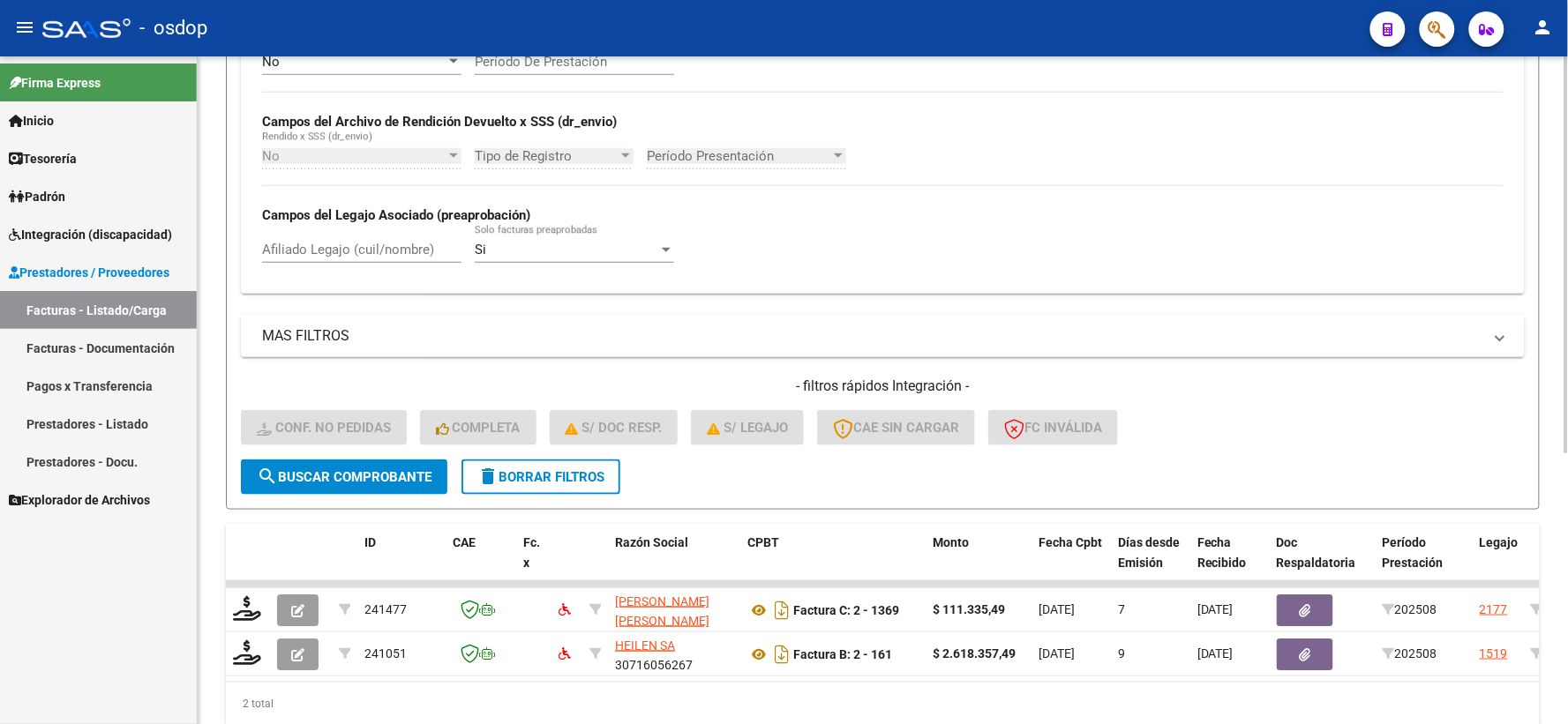
click at [346, 270] on div "Afiliado Legajo (cuil/nombre)" at bounding box center [361, 252] width 200 height 54
click at [342, 258] on input "Afiliado Legajo (cuil/nombre)" at bounding box center [361, 249] width 200 height 16
paste input "20208536479"
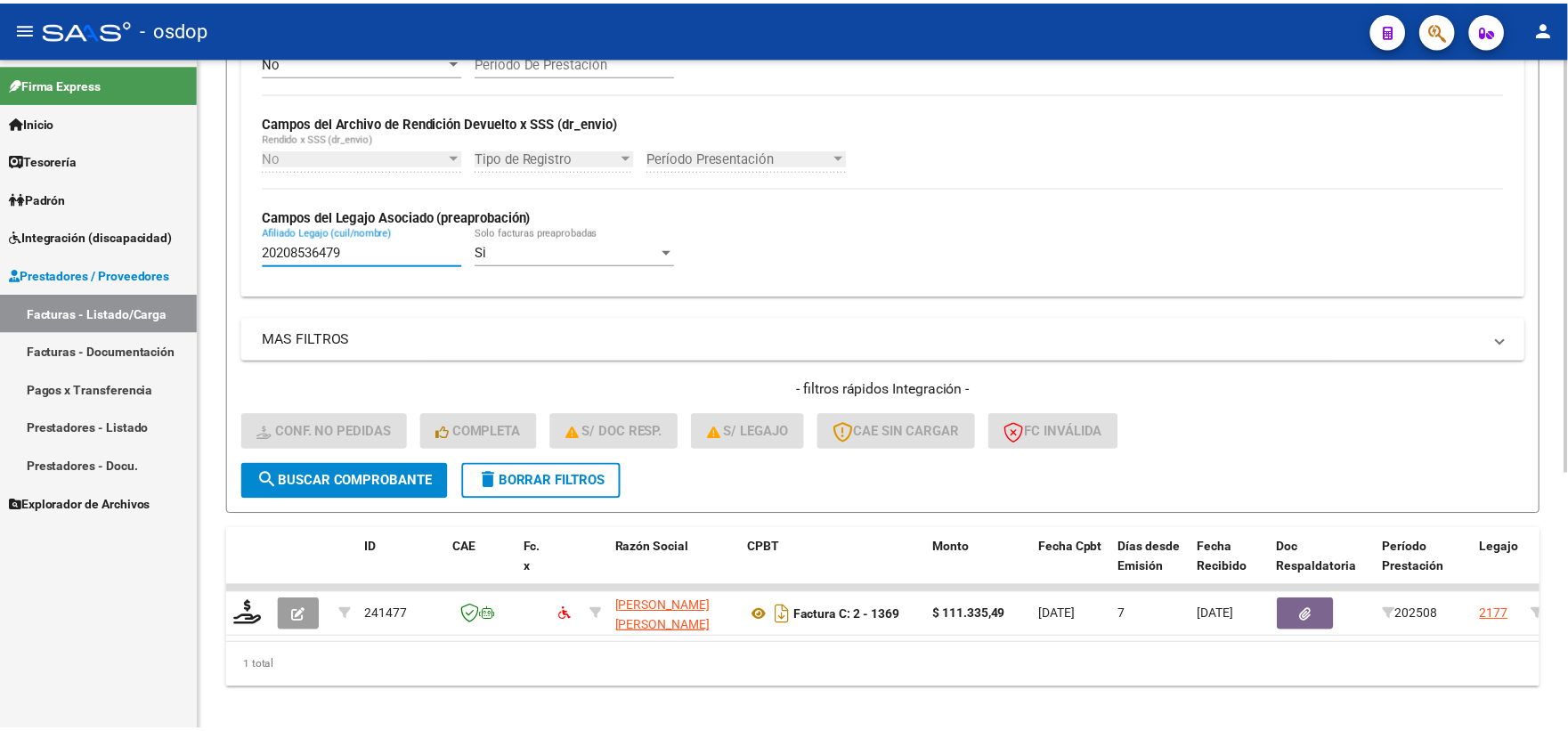
scroll to position [415, 0]
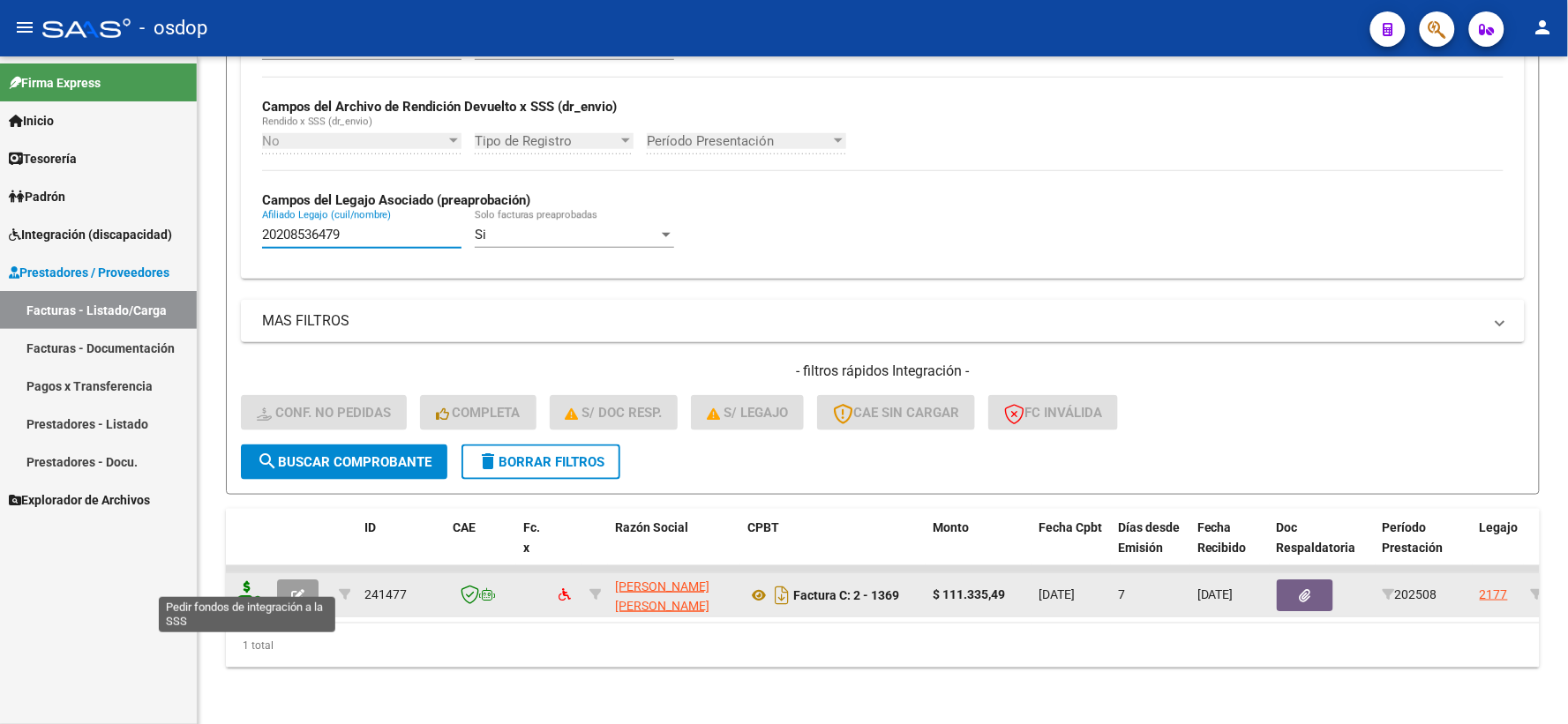
type input "20208536479"
click at [234, 581] on icon at bounding box center [246, 593] width 28 height 24
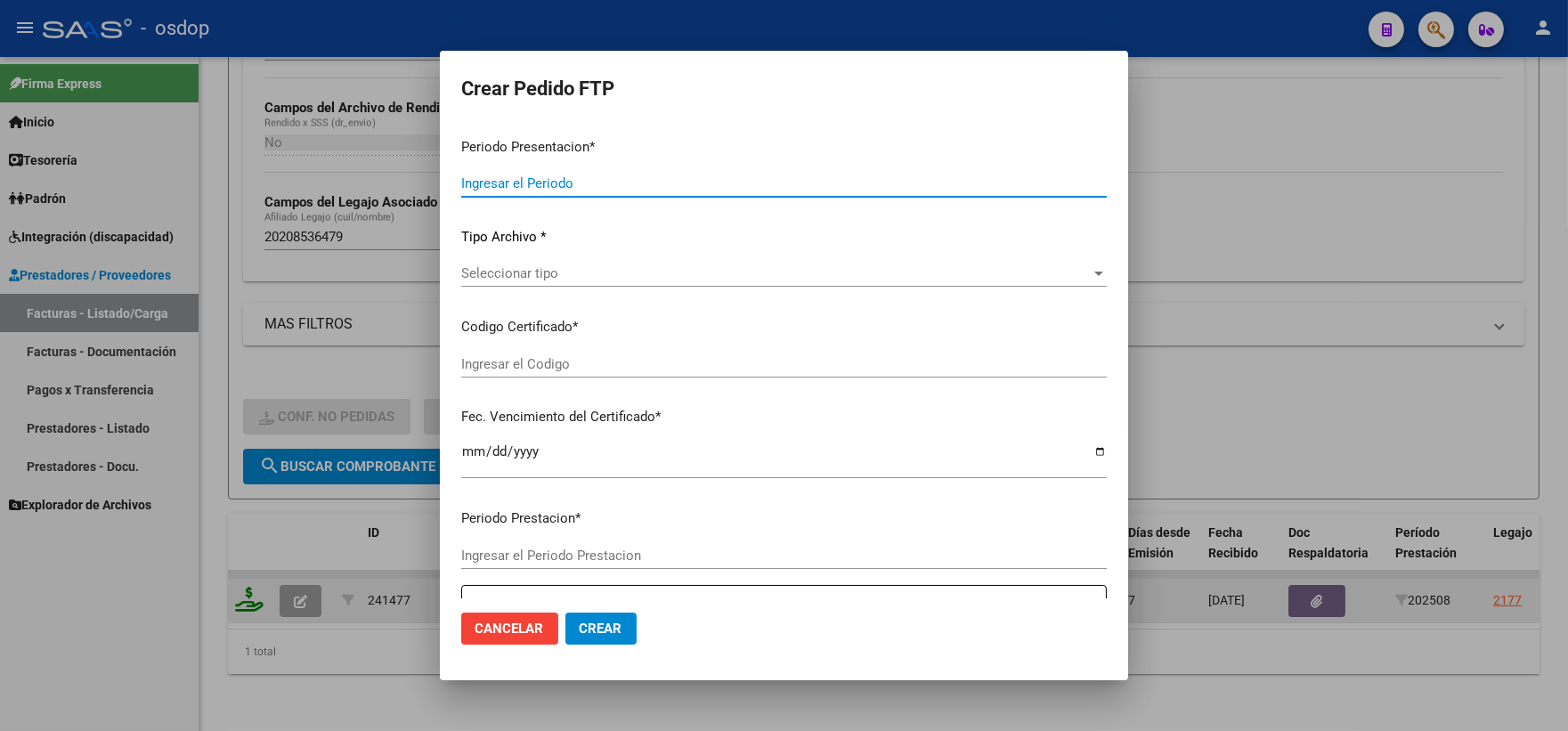
type input "202508"
type input "$ 111.335,49"
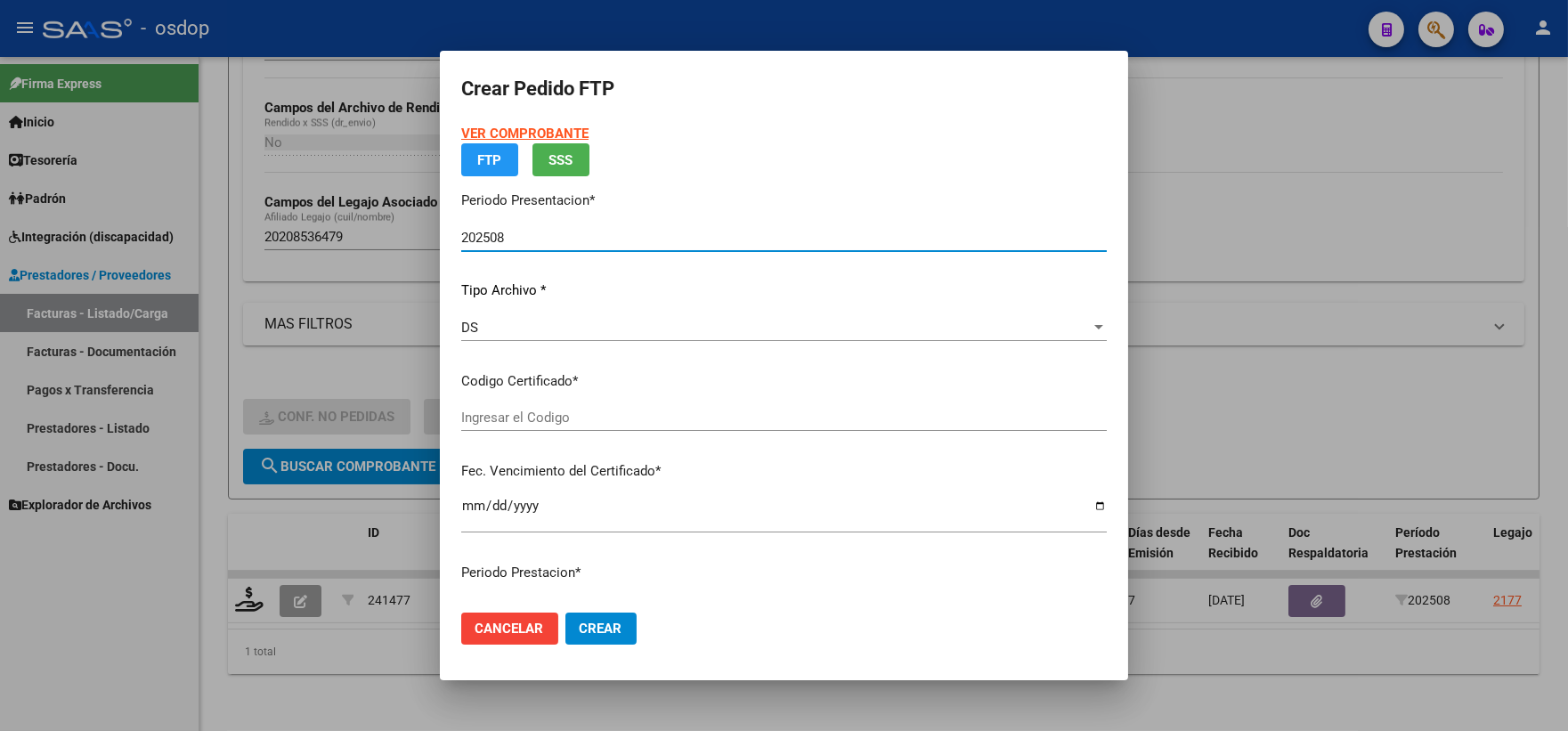
type input "7486150581"
type input "[DATE]"
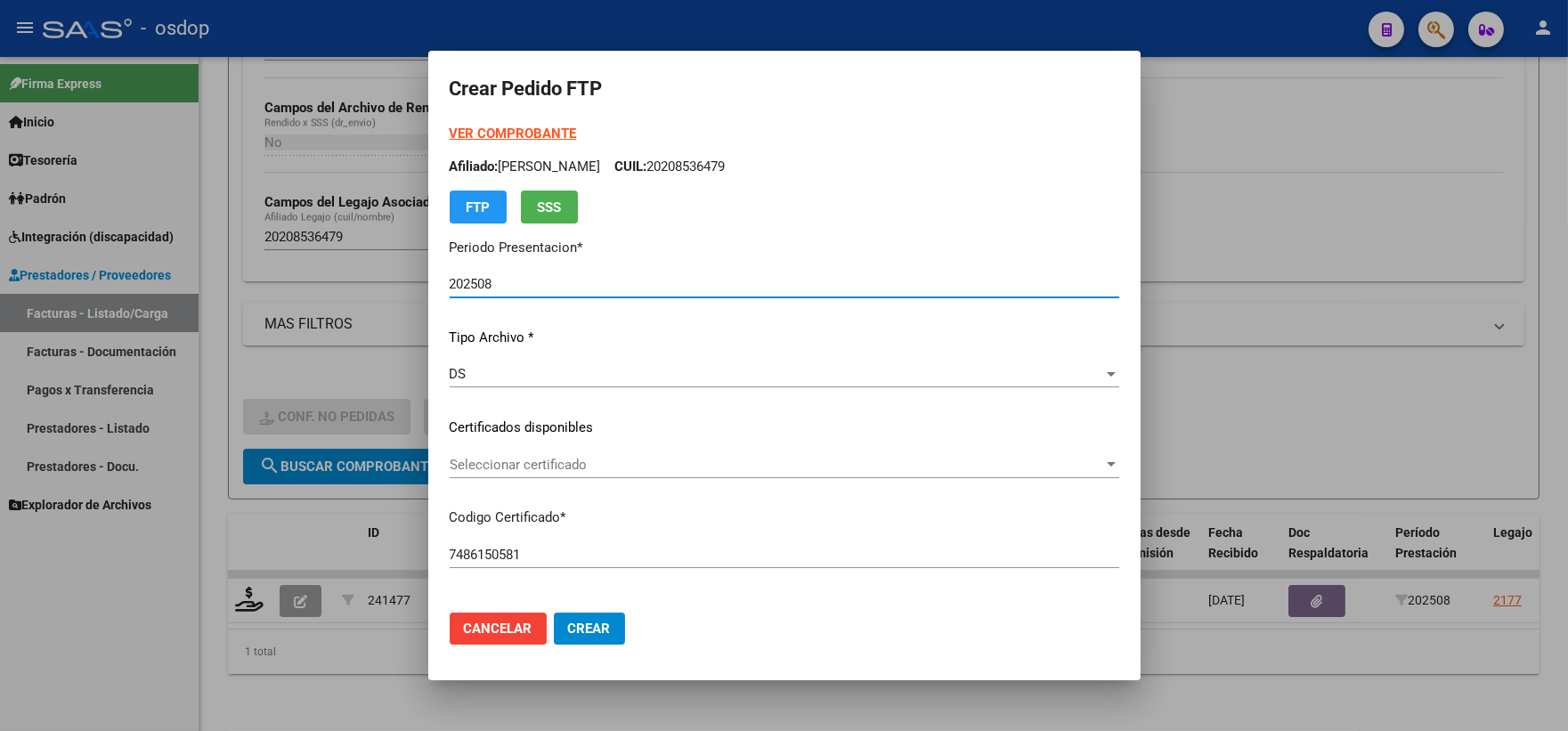
click at [704, 450] on div "VER COMPROBANTE ARCA Padrón Afiliado: [PERSON_NAME]: 20208536479 FTP SSS Period…" at bounding box center [785, 415] width 670 height 583
click at [708, 455] on div "Seleccionar certificado Seleccionar certificado" at bounding box center [785, 465] width 670 height 27
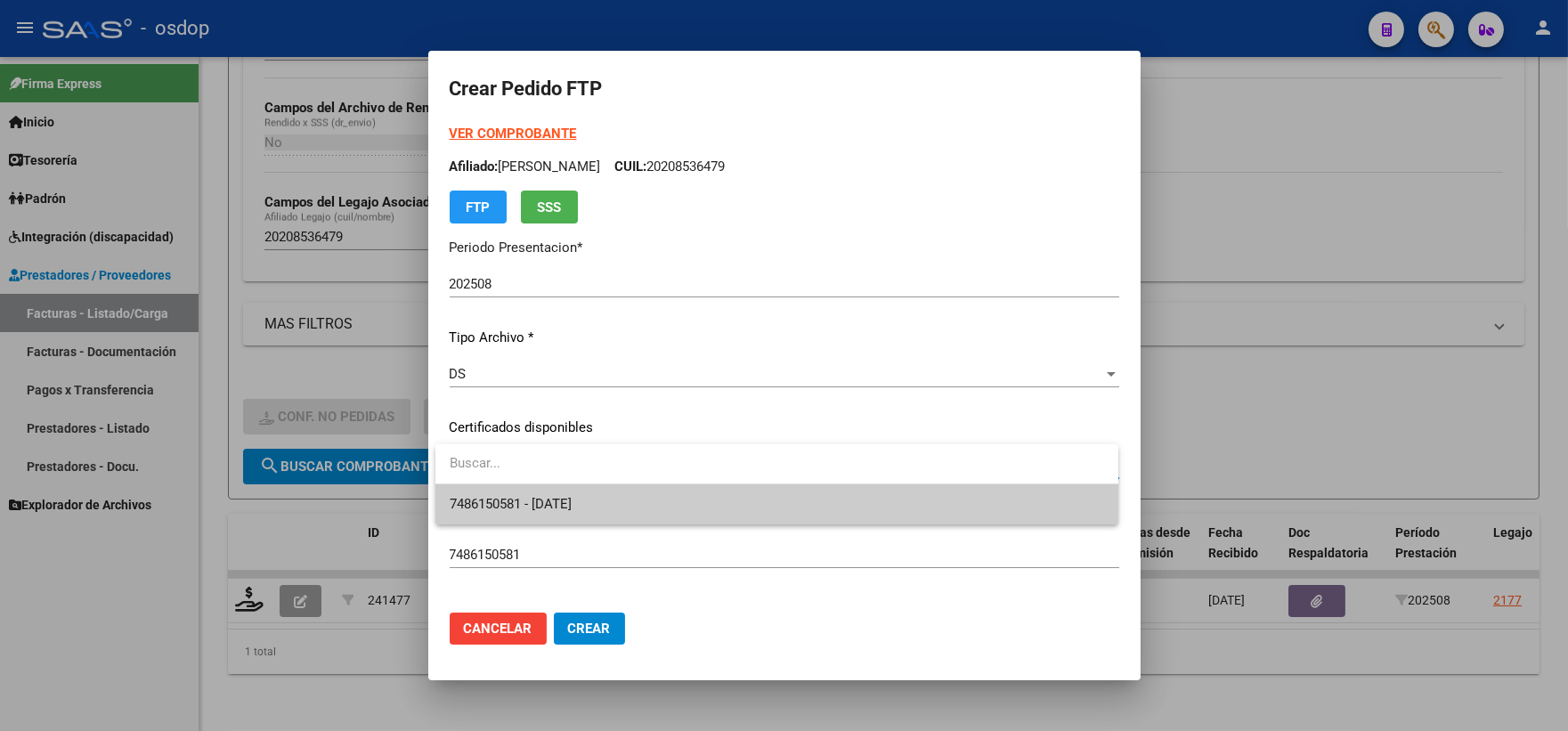
click at [747, 490] on span "7486150581 - [DATE]" at bounding box center [777, 504] width 654 height 40
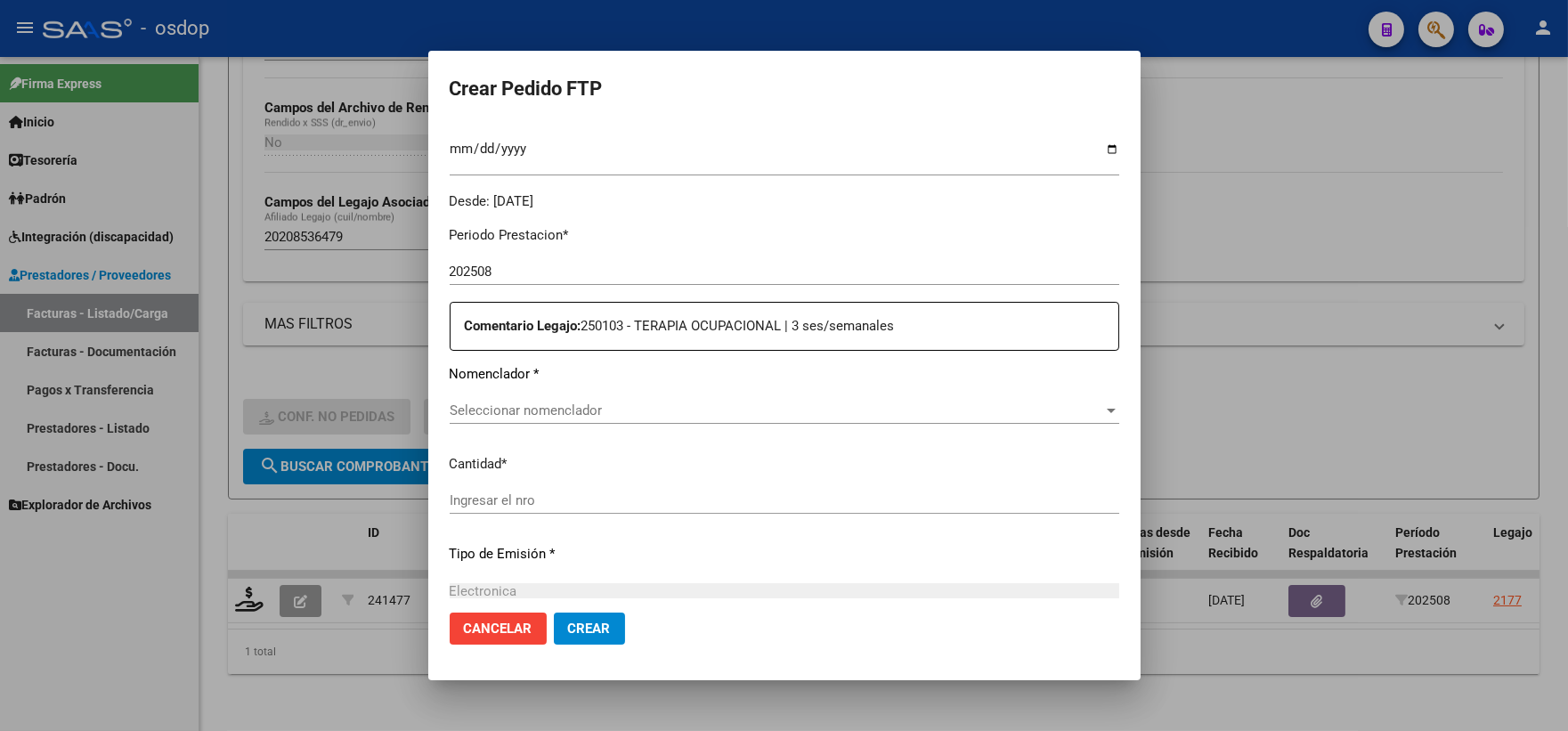
scroll to position [593, 0]
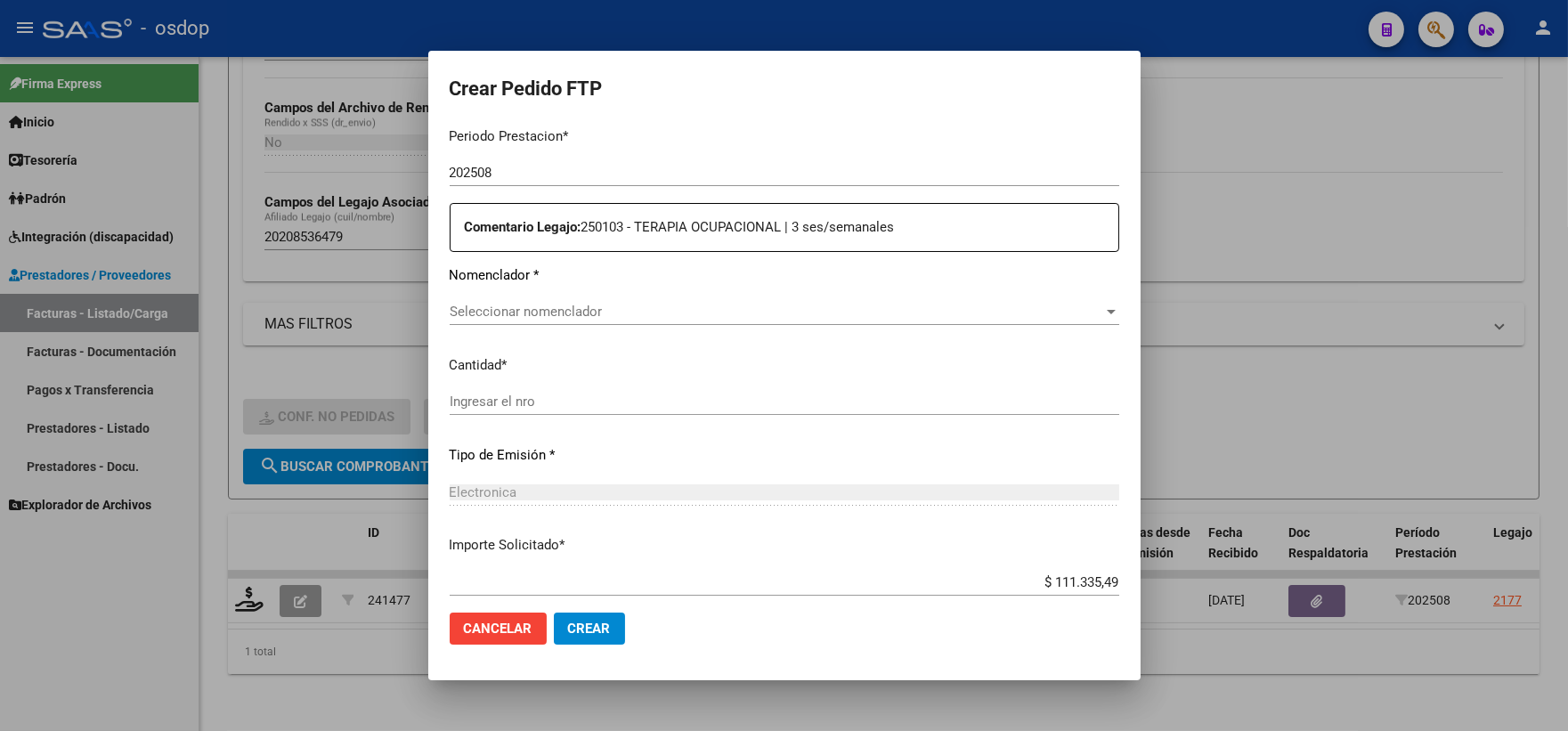
click at [592, 323] on div "Seleccionar nomenclador Seleccionar nomenclador" at bounding box center [785, 311] width 670 height 27
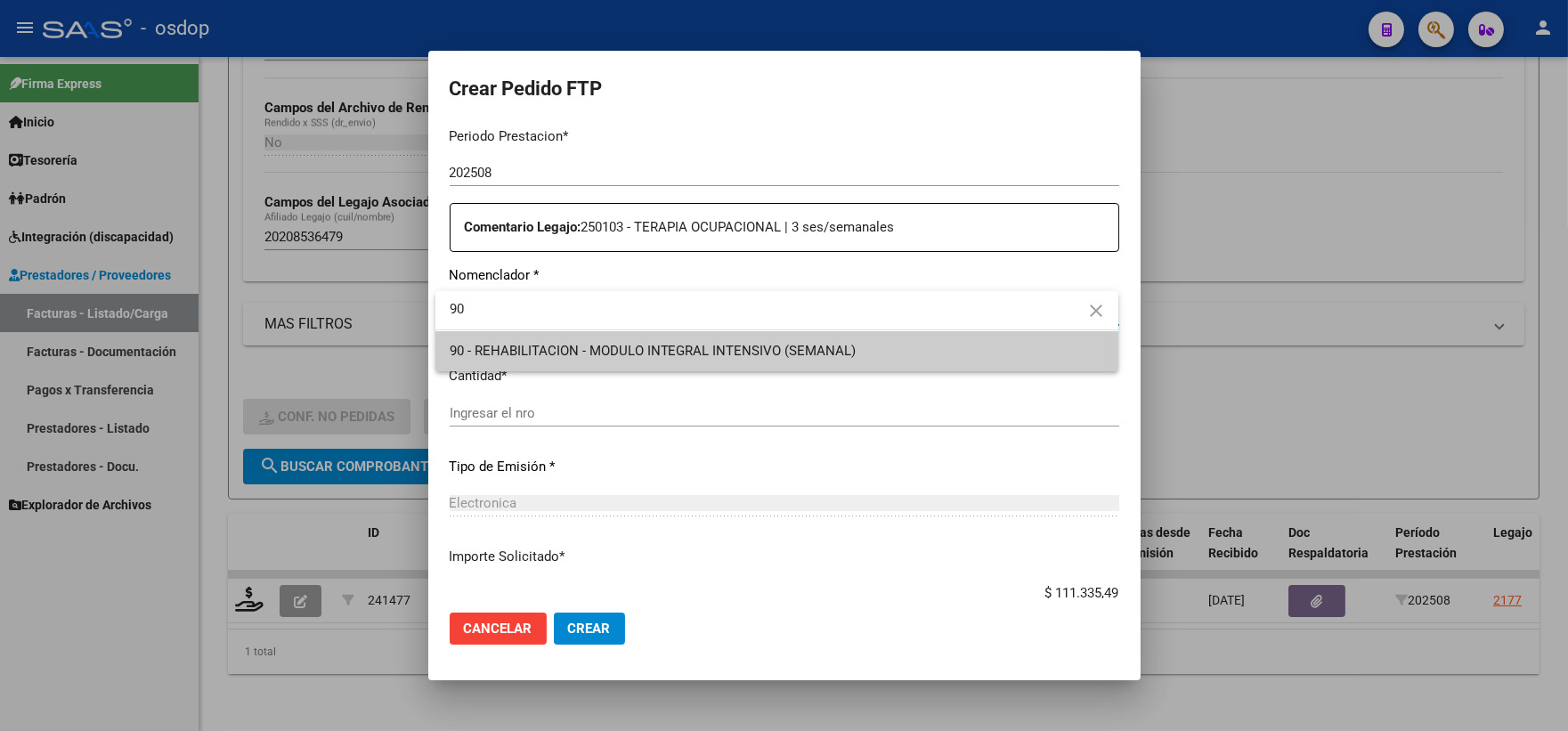
type input "90"
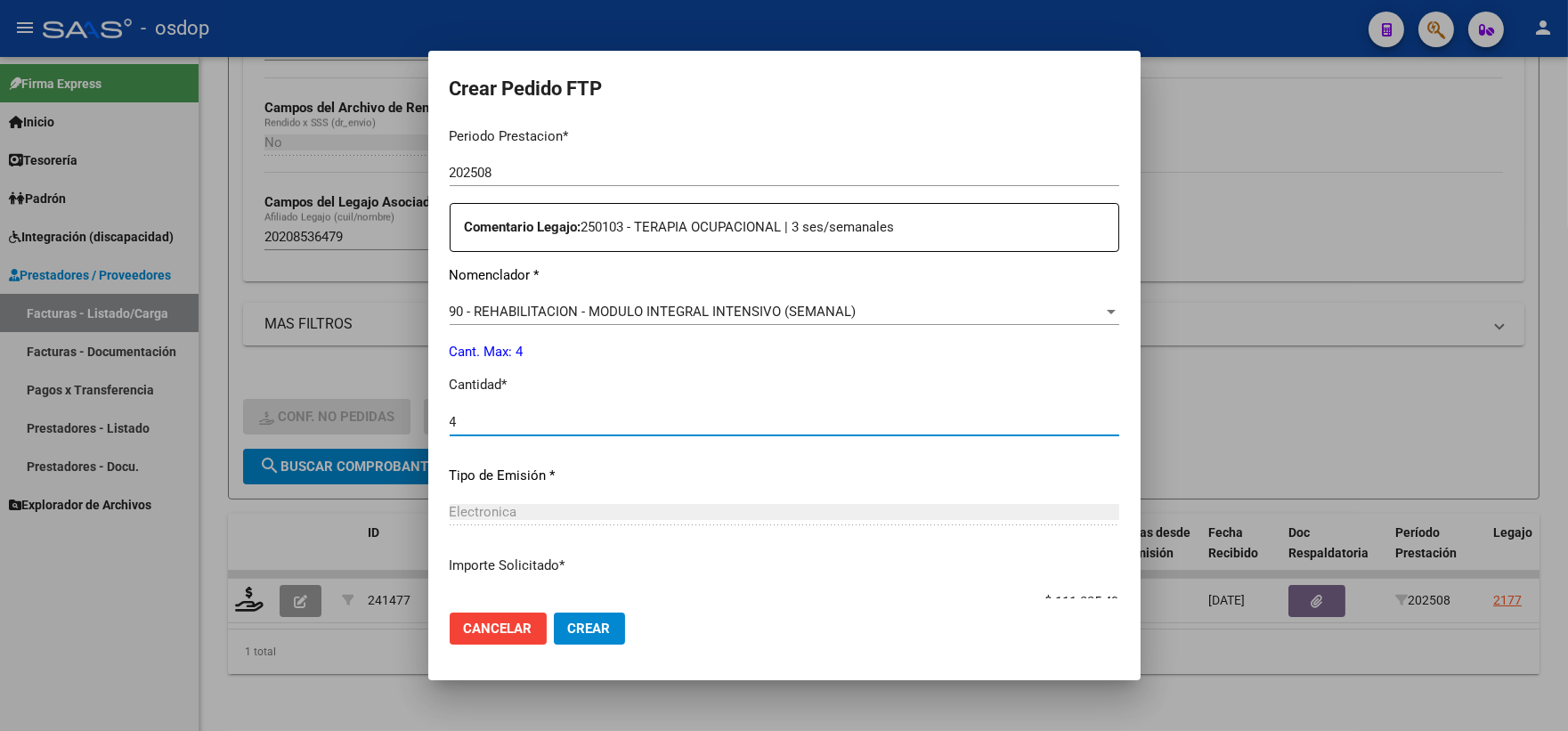
type input "4"
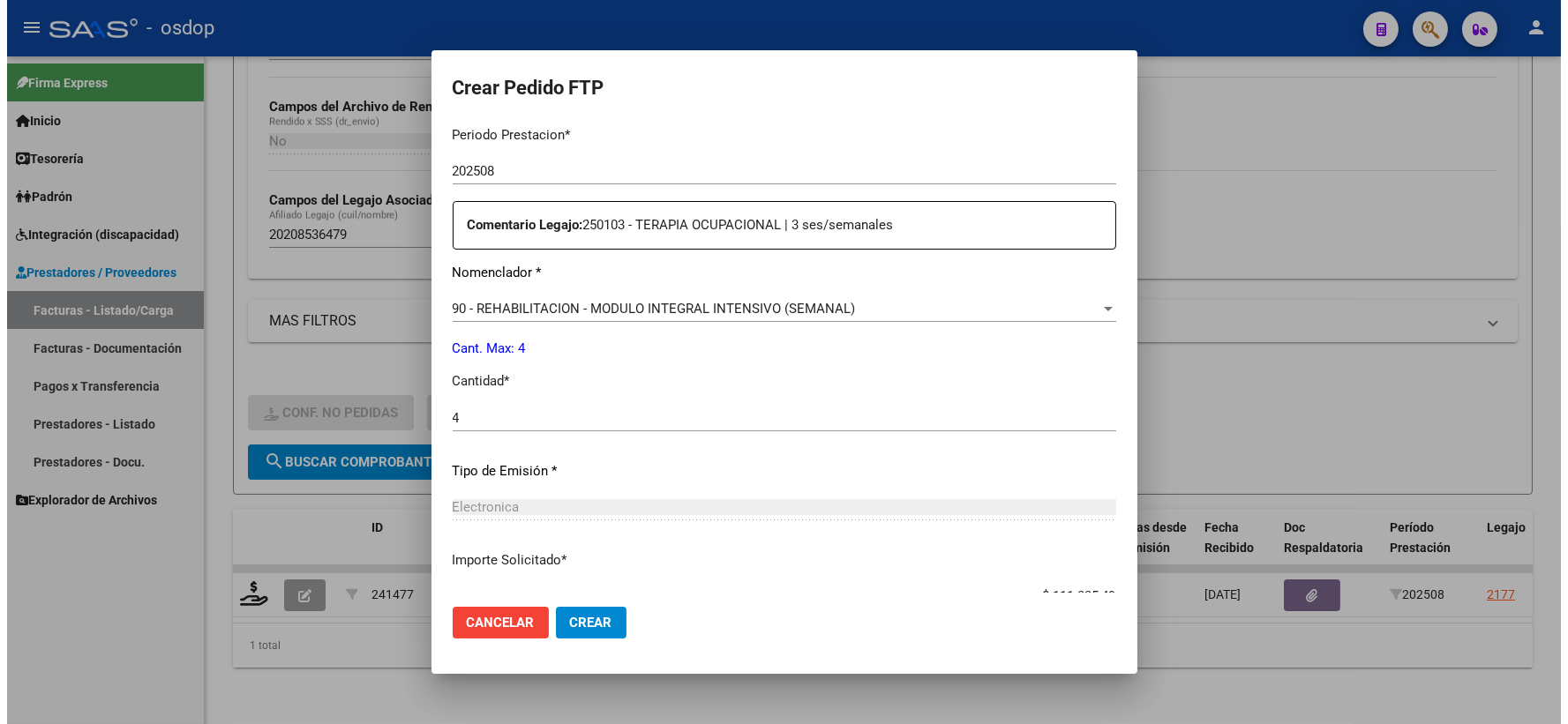
scroll to position [710, 0]
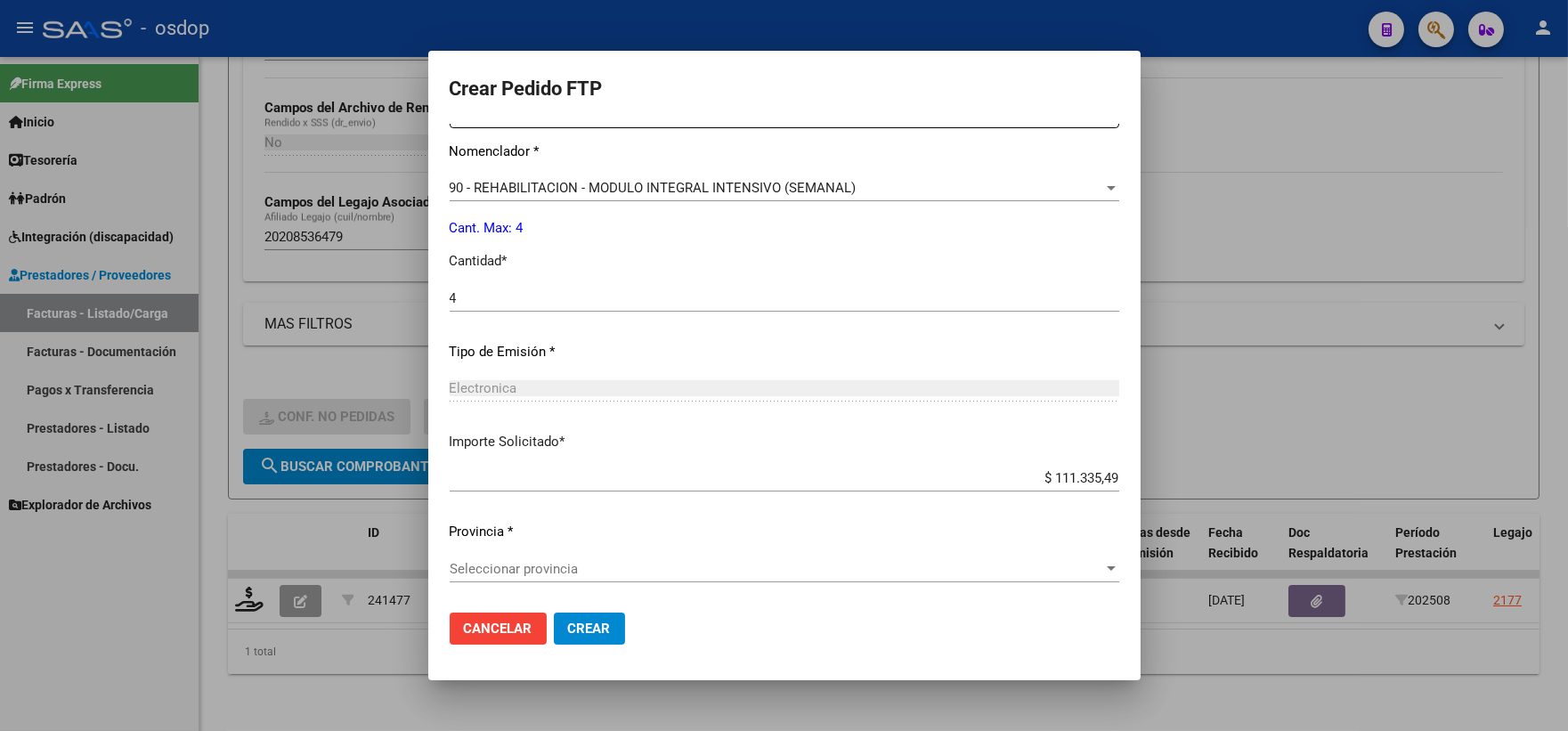
click at [568, 576] on div "Seleccionar provincia Seleccionar provincia" at bounding box center [785, 569] width 670 height 27
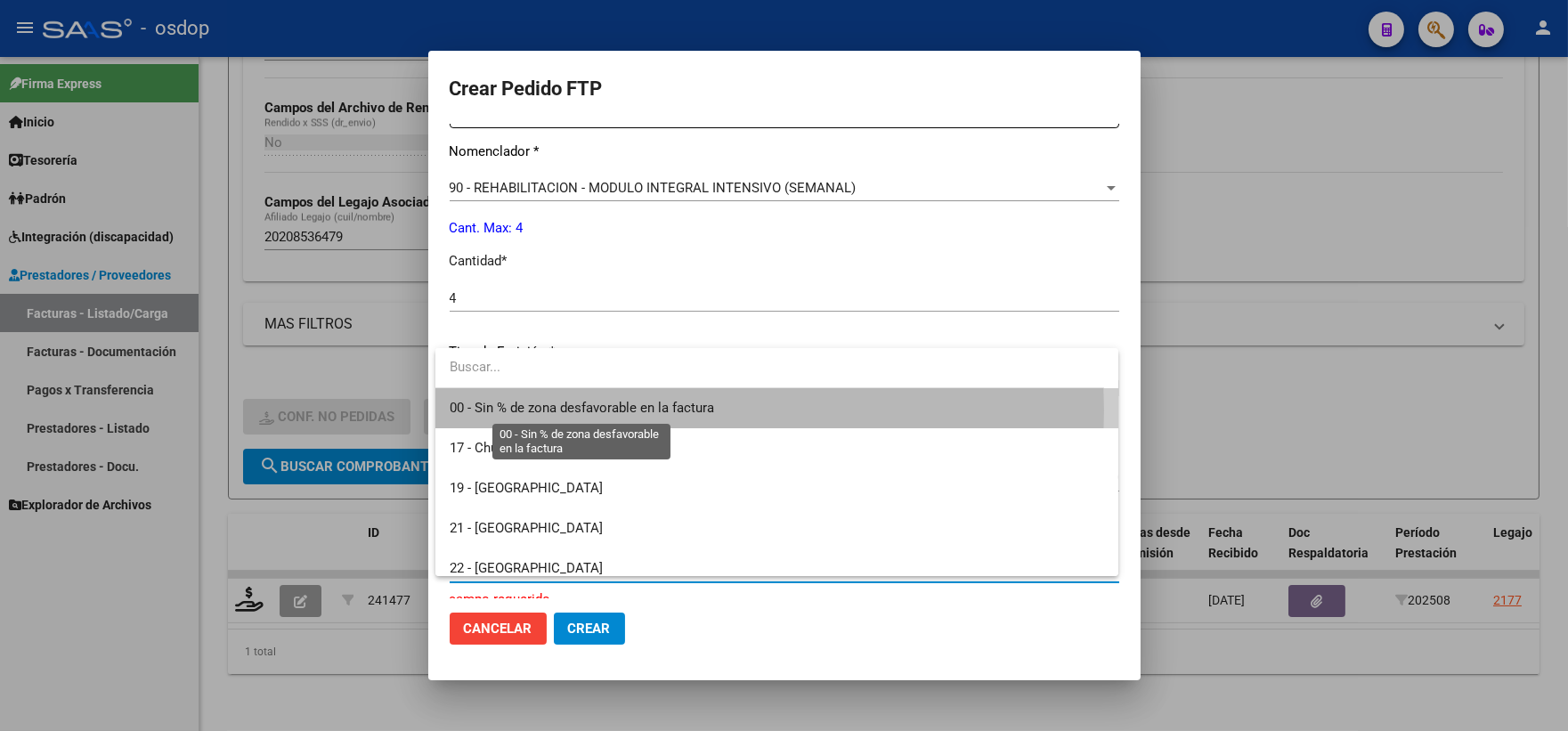
click at [555, 411] on span "00 - Sin % de zona desfavorable en la factura" at bounding box center [582, 408] width 264 height 16
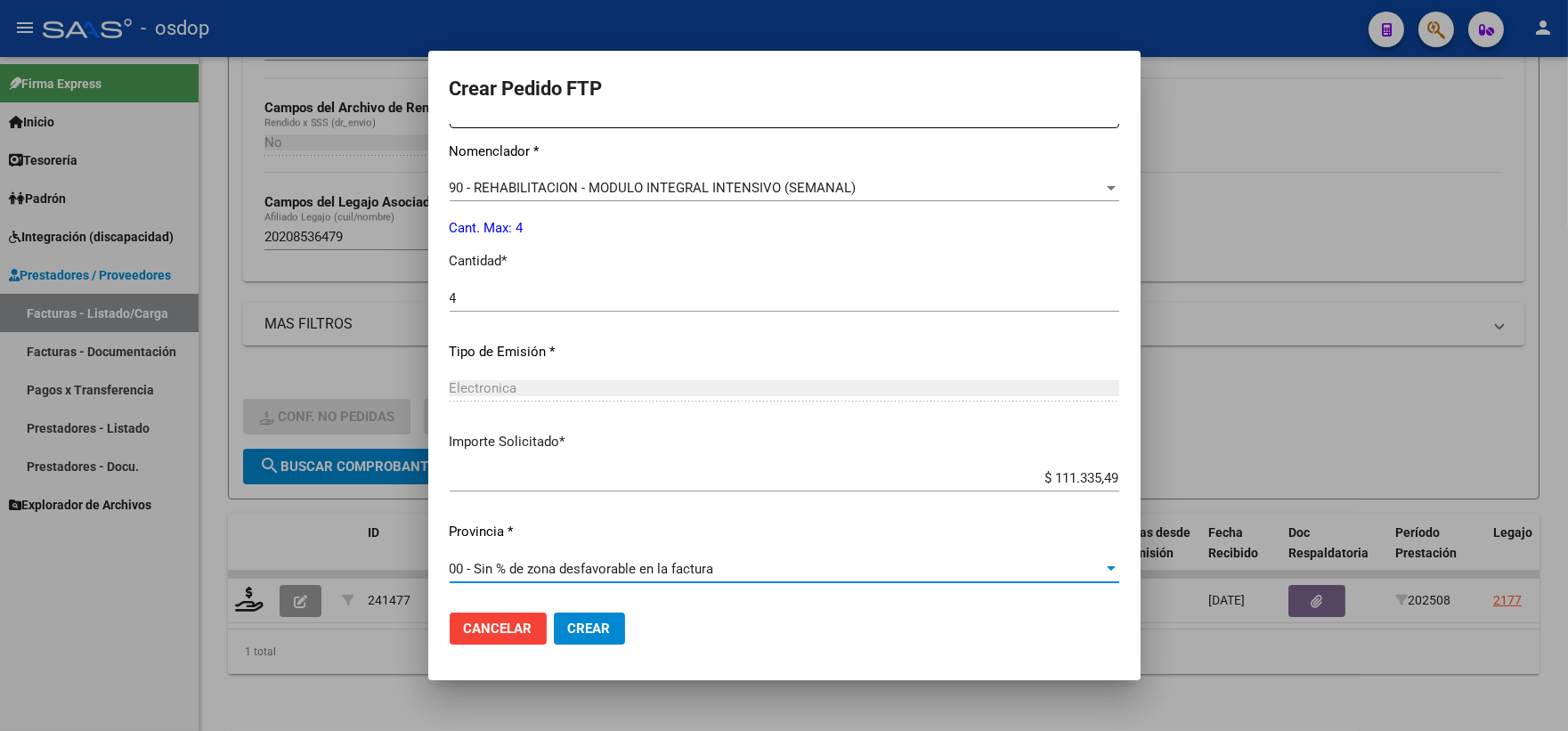
click at [589, 625] on span "Crear" at bounding box center [589, 629] width 43 height 16
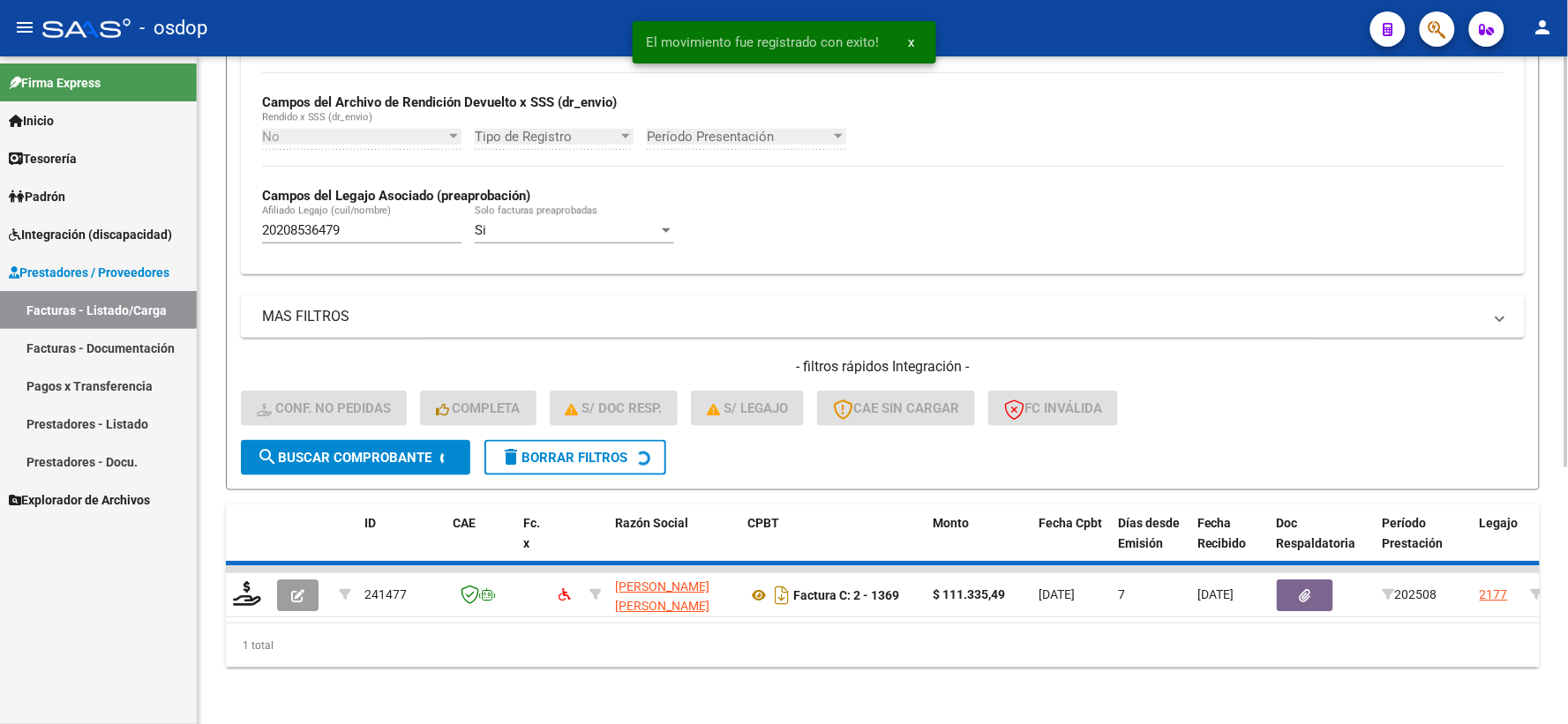
scroll to position [382, 0]
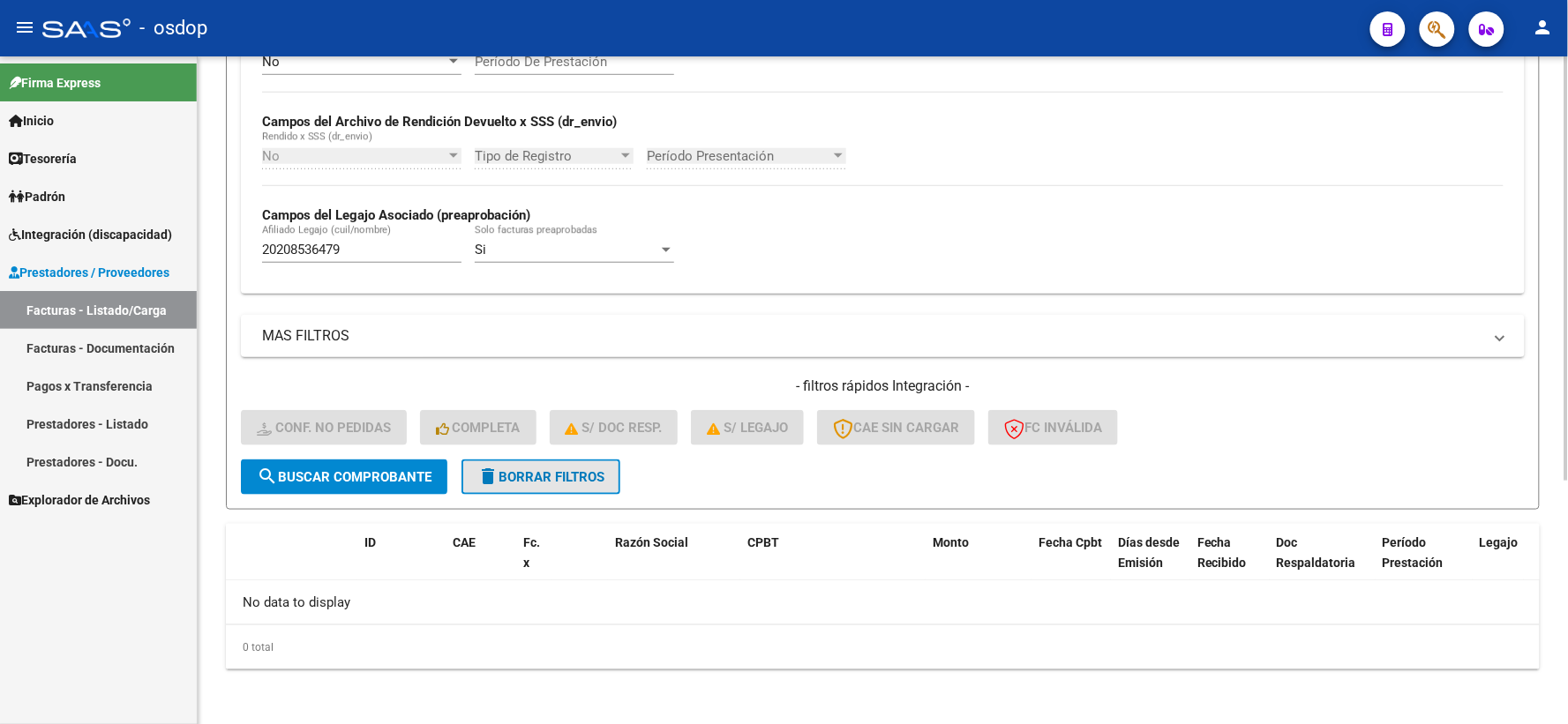
click at [547, 484] on button "delete Borrar Filtros" at bounding box center [540, 477] width 159 height 35
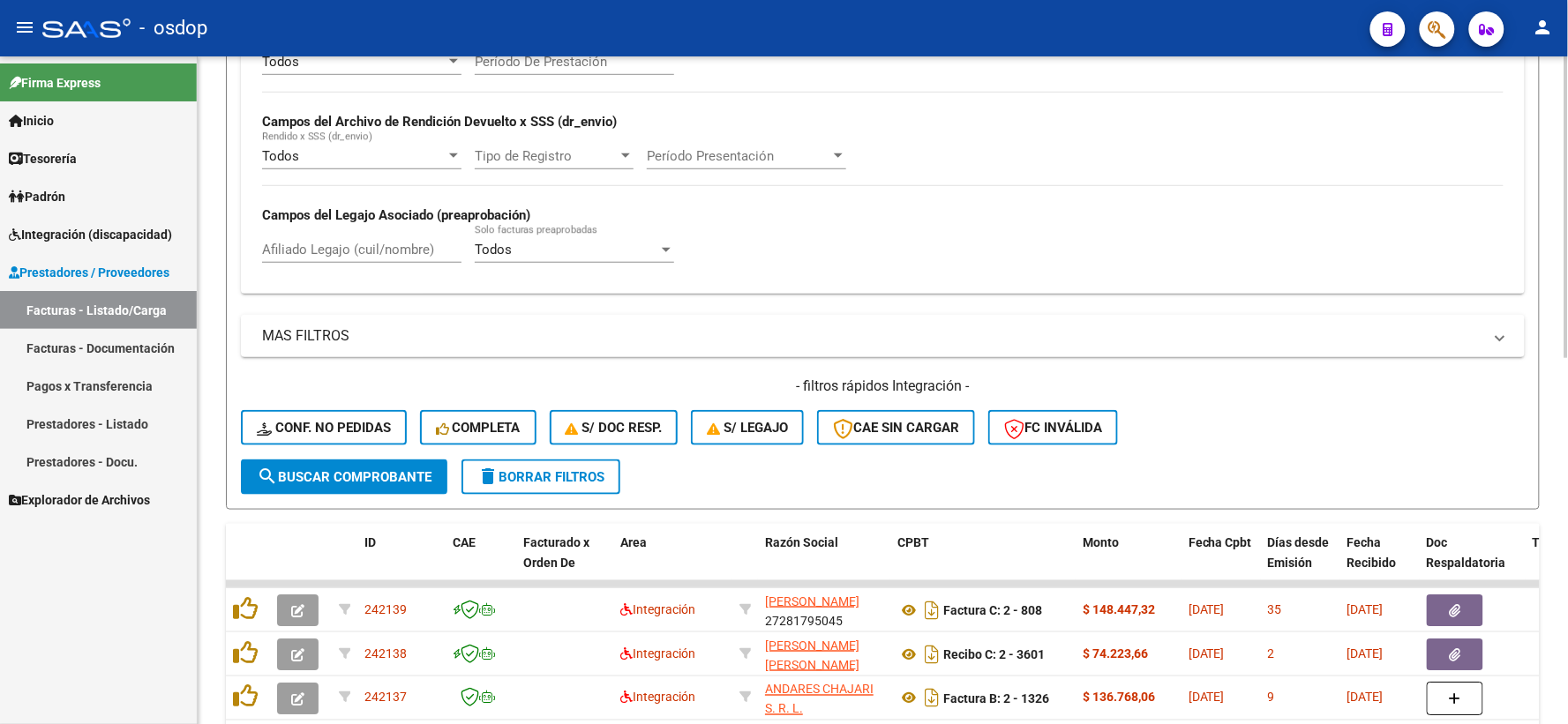
click at [421, 258] on input "Afiliado Legajo (cuil/nombre)" at bounding box center [361, 249] width 200 height 16
paste input "23483224419"
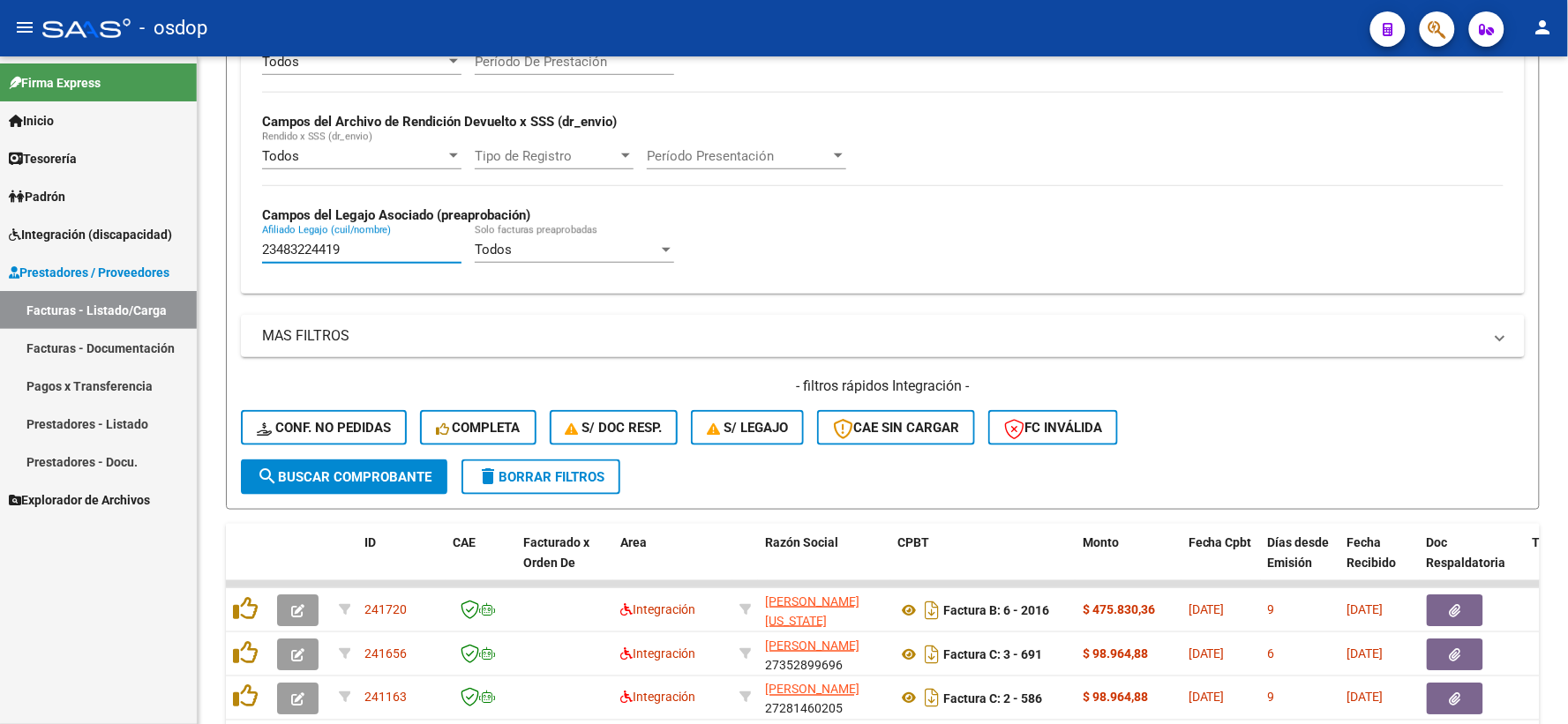
type input "23483224419"
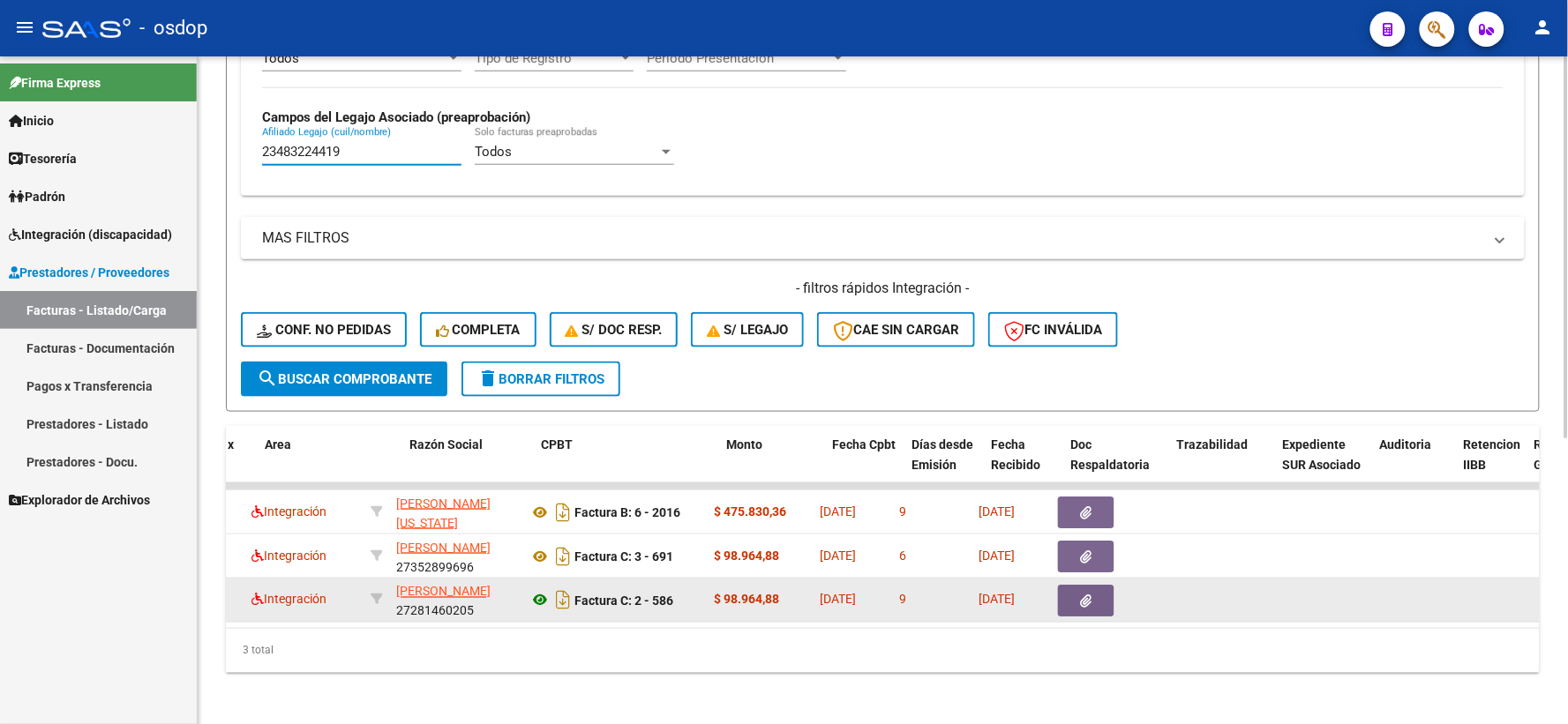
scroll to position [0, 355]
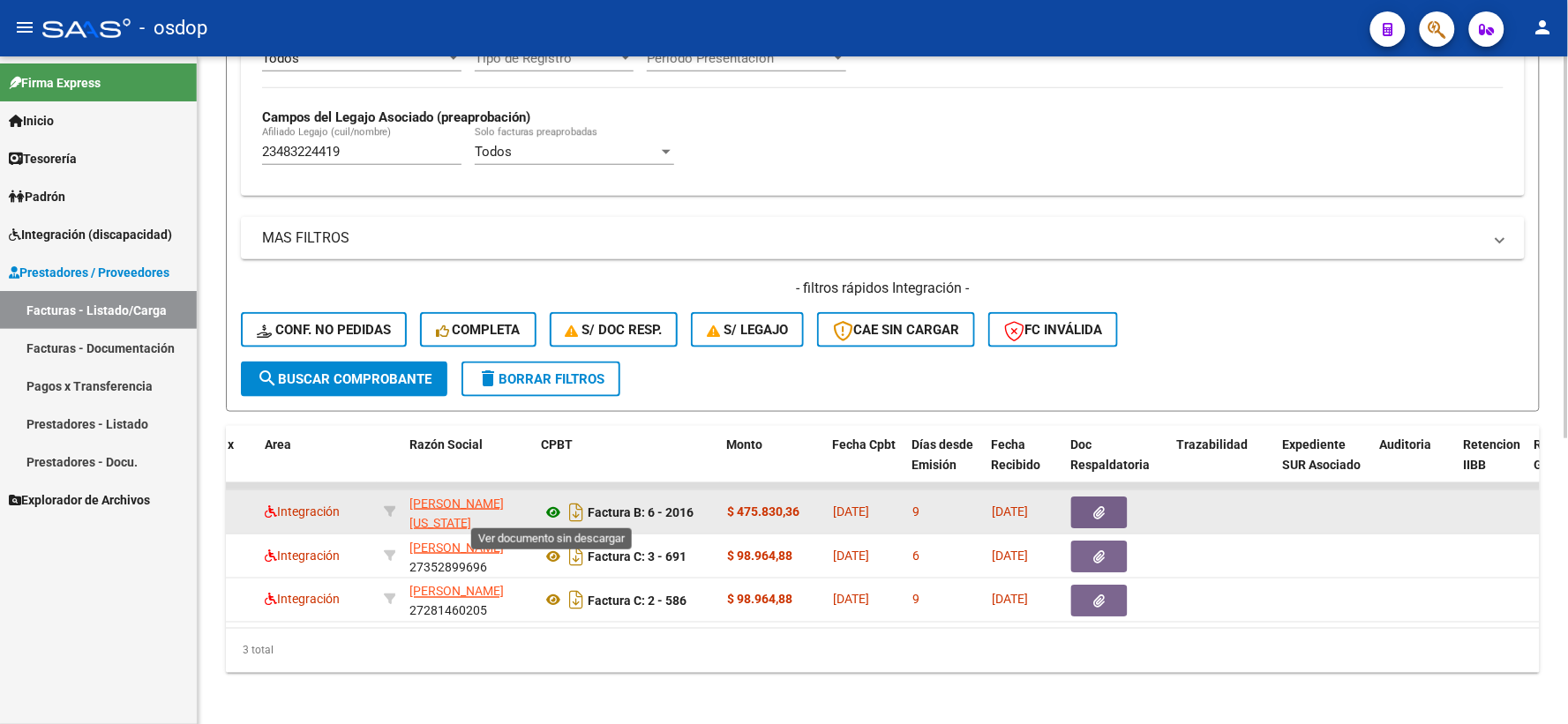
click at [556, 514] on icon at bounding box center [554, 513] width 23 height 21
click at [1094, 514] on icon "button" at bounding box center [1100, 513] width 12 height 14
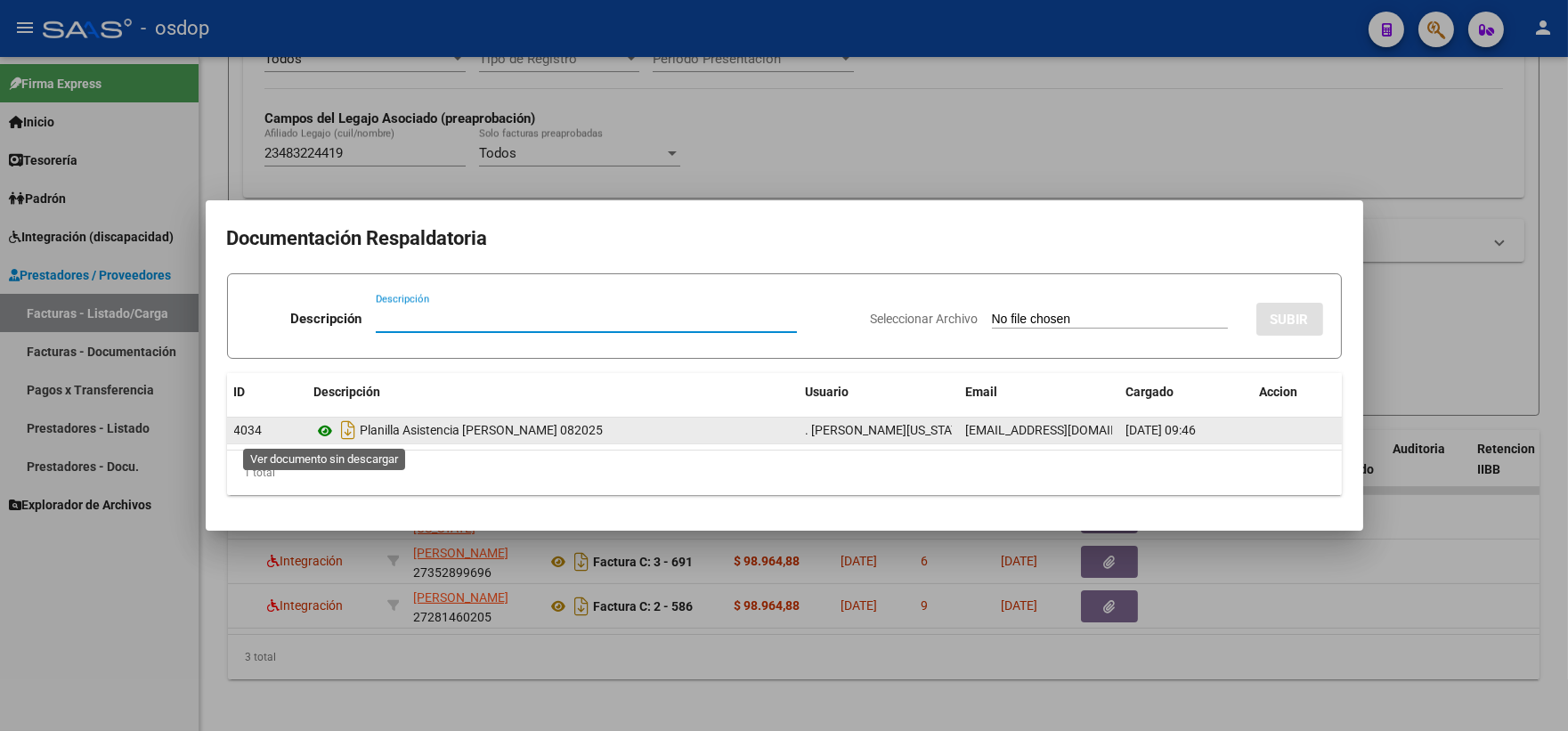
click at [325, 430] on icon at bounding box center [326, 431] width 24 height 22
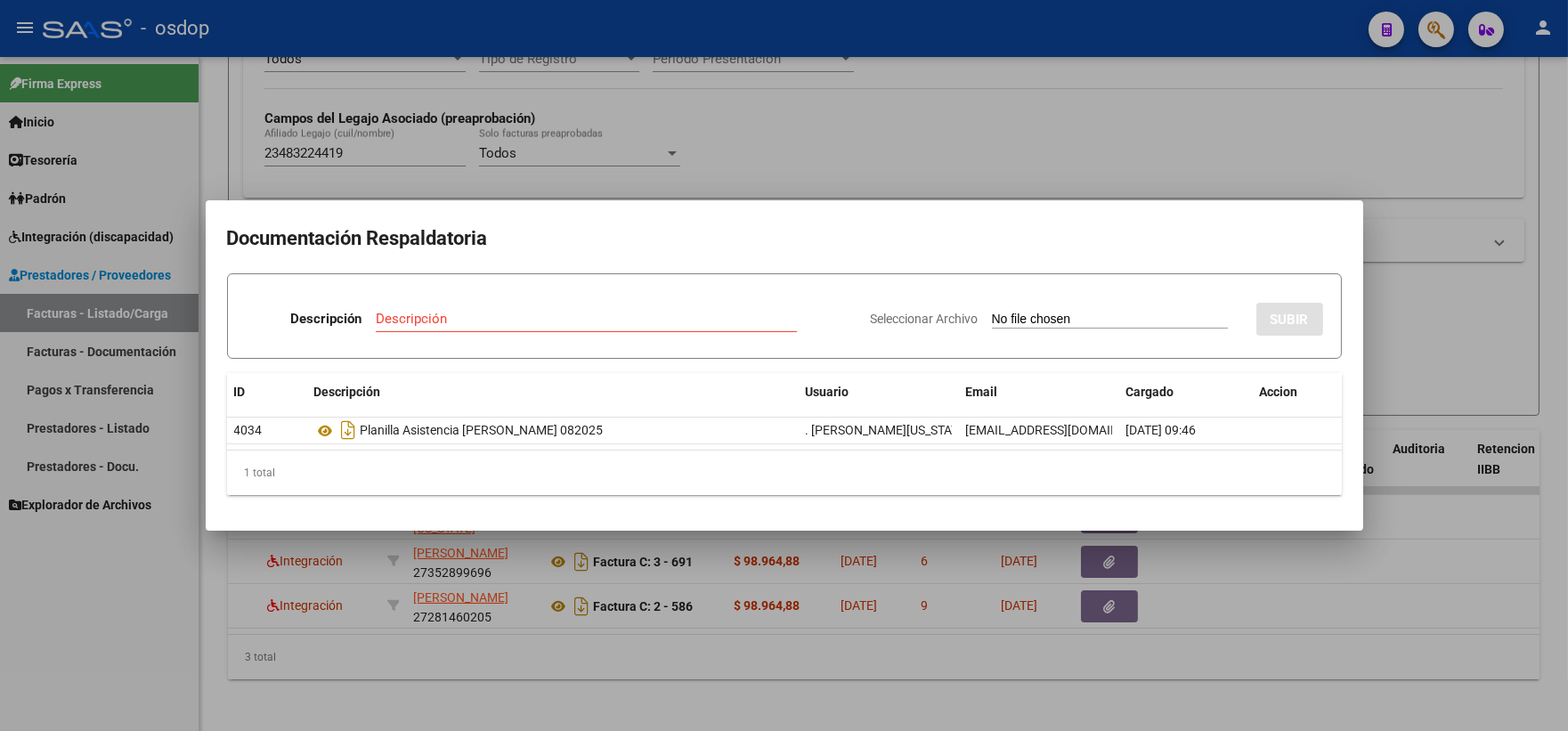
click at [388, 87] on div at bounding box center [784, 366] width 1568 height 731
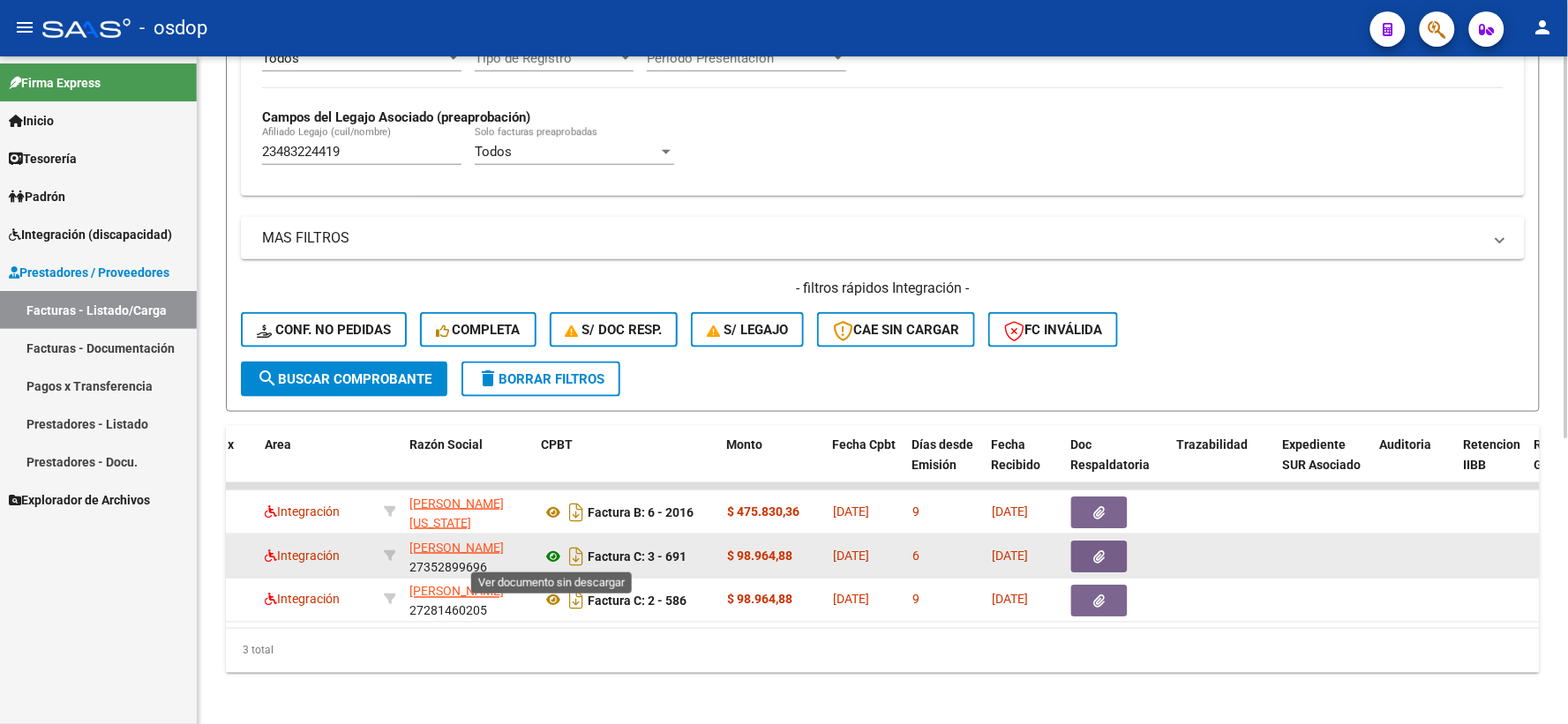
click at [553, 552] on icon at bounding box center [554, 557] width 23 height 21
click at [1108, 557] on button "button" at bounding box center [1099, 557] width 56 height 32
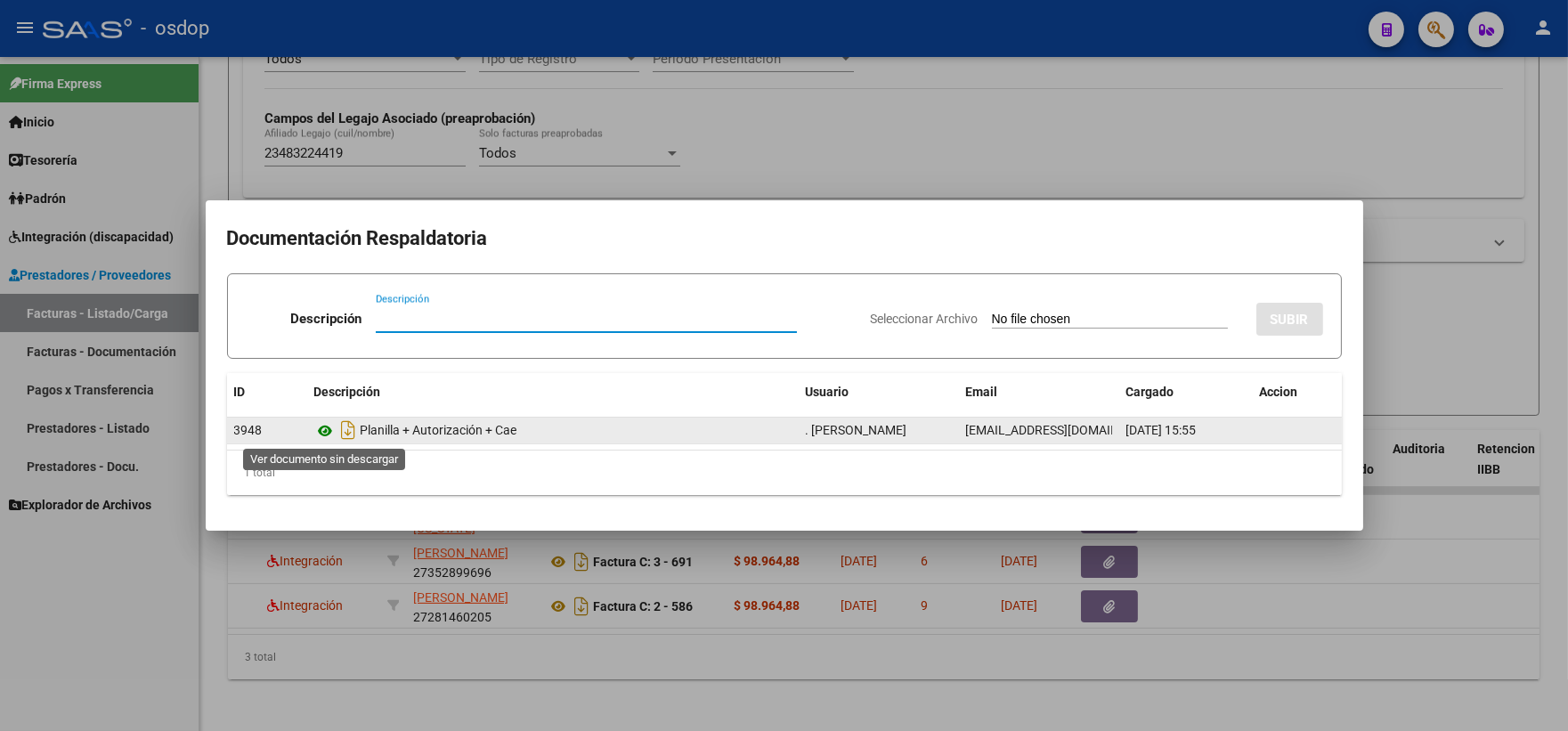
click at [320, 432] on icon at bounding box center [326, 431] width 24 height 22
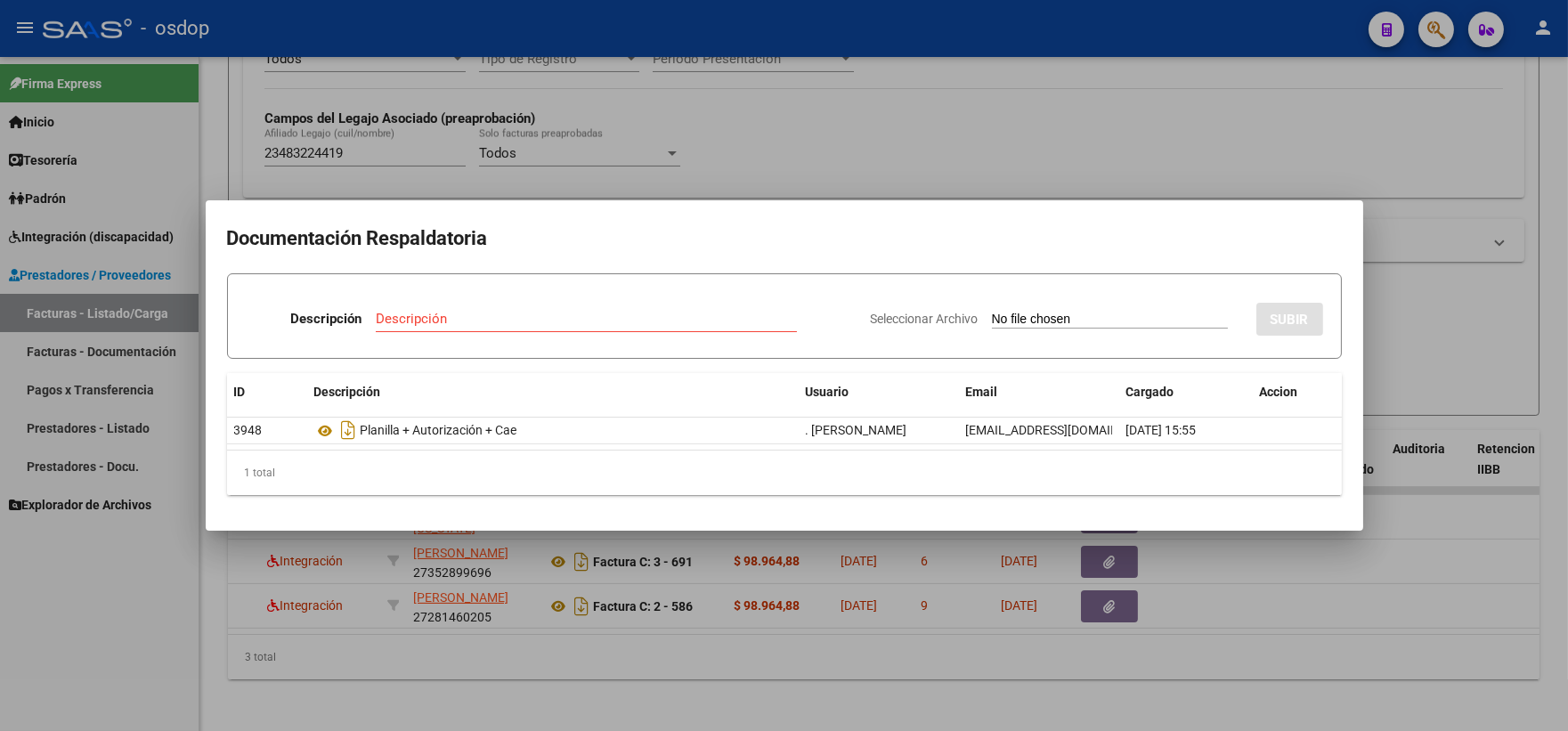
click at [333, 147] on div at bounding box center [784, 366] width 1568 height 731
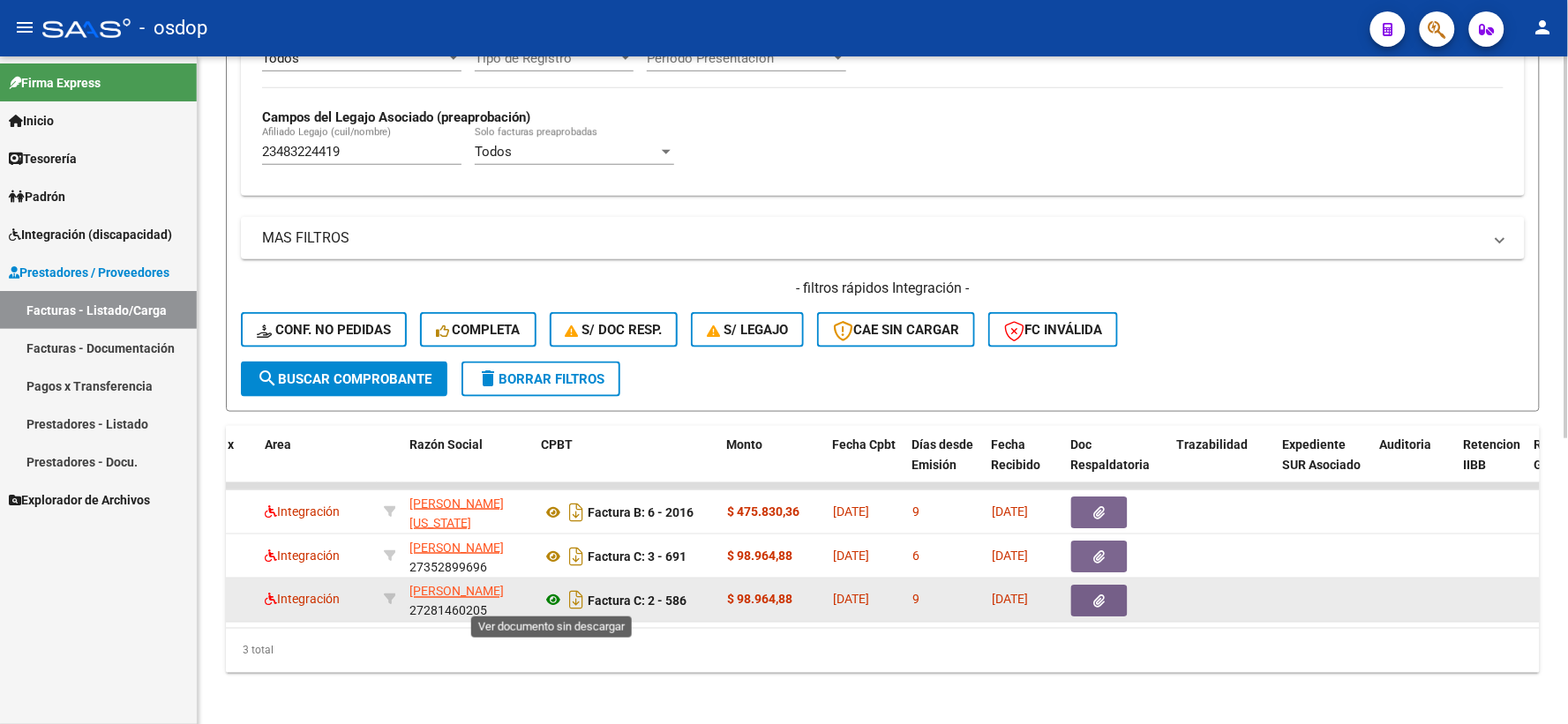
click at [557, 595] on icon at bounding box center [554, 600] width 23 height 21
click at [1094, 605] on icon "button" at bounding box center [1100, 601] width 12 height 14
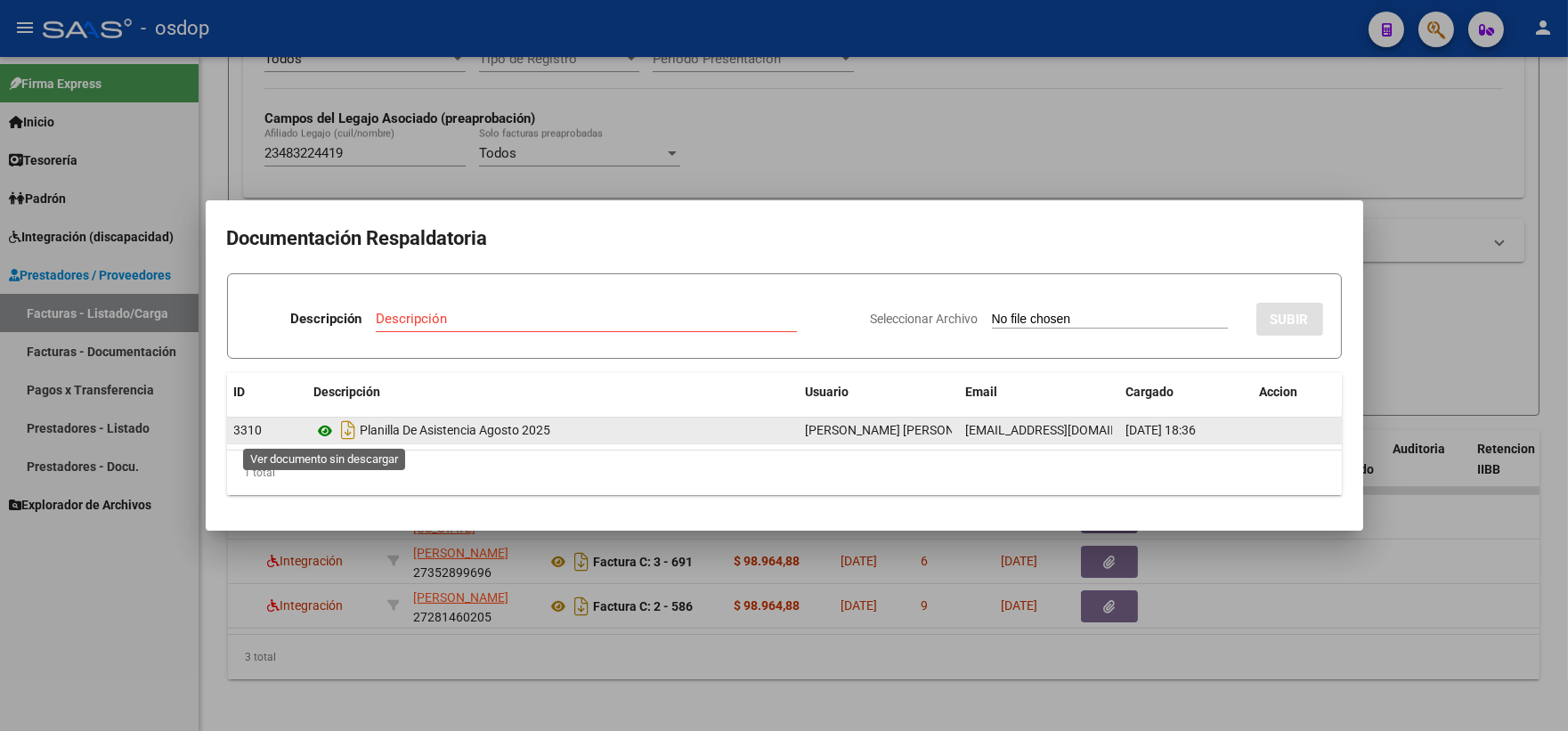
click at [333, 427] on icon at bounding box center [326, 431] width 24 height 22
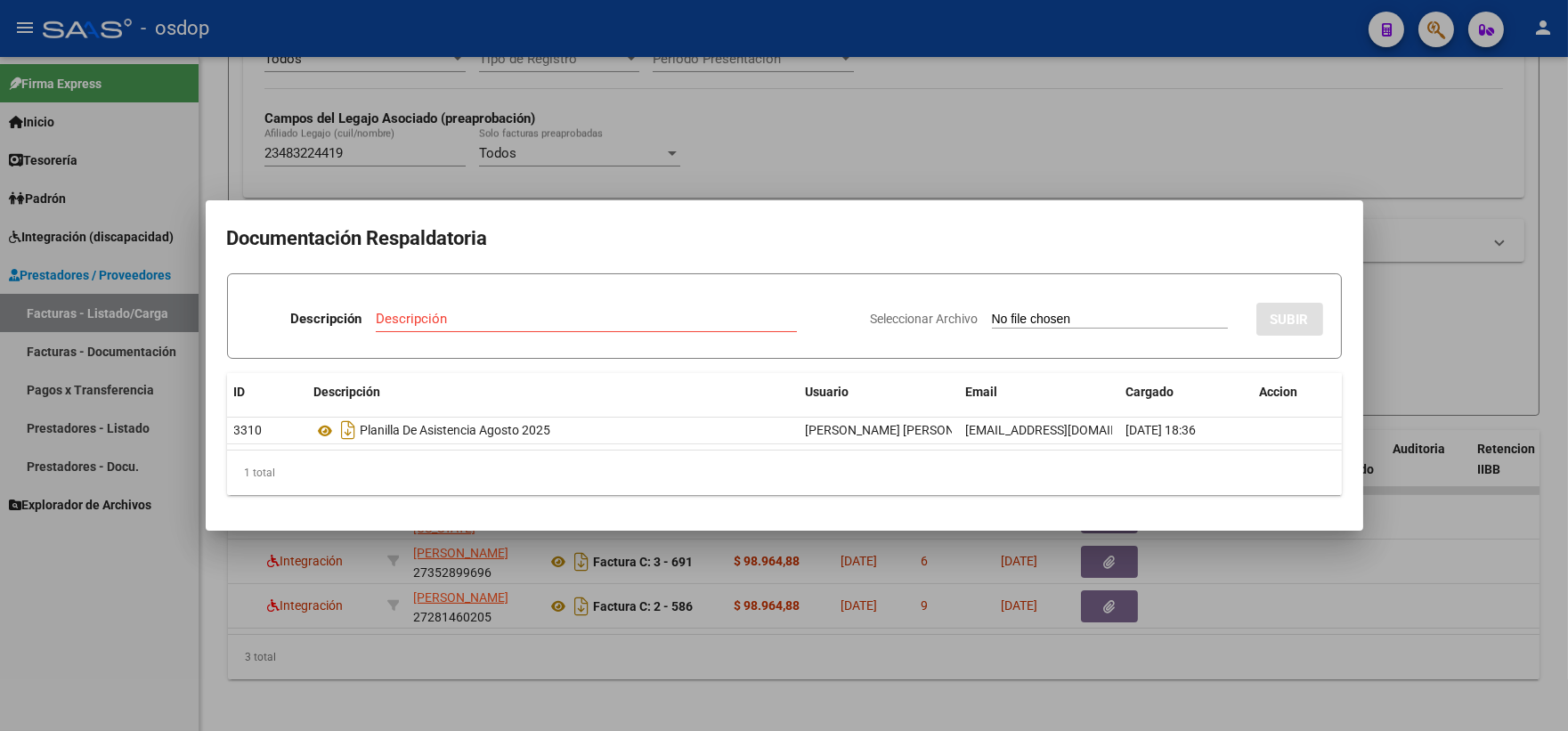
click at [348, 145] on div at bounding box center [784, 366] width 1568 height 731
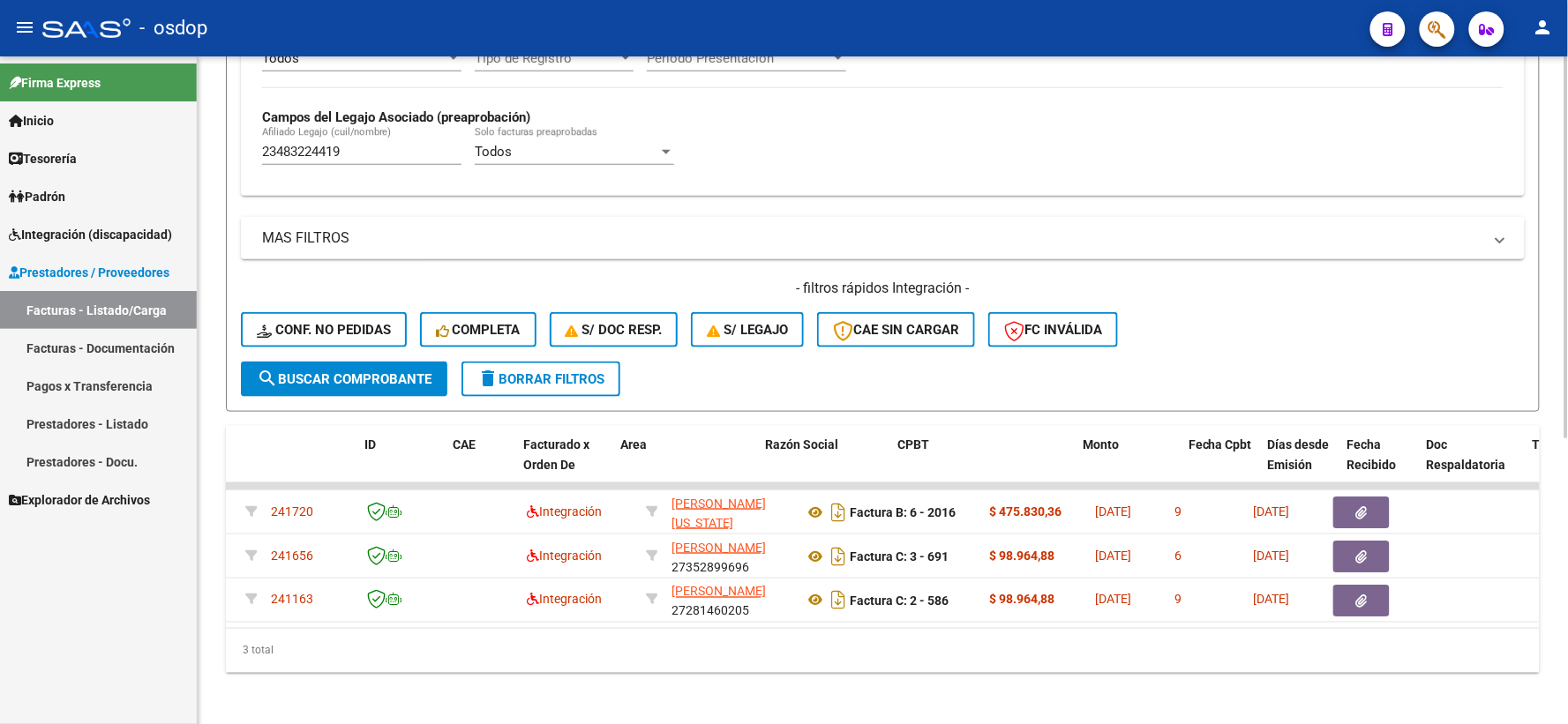
scroll to position [0, 0]
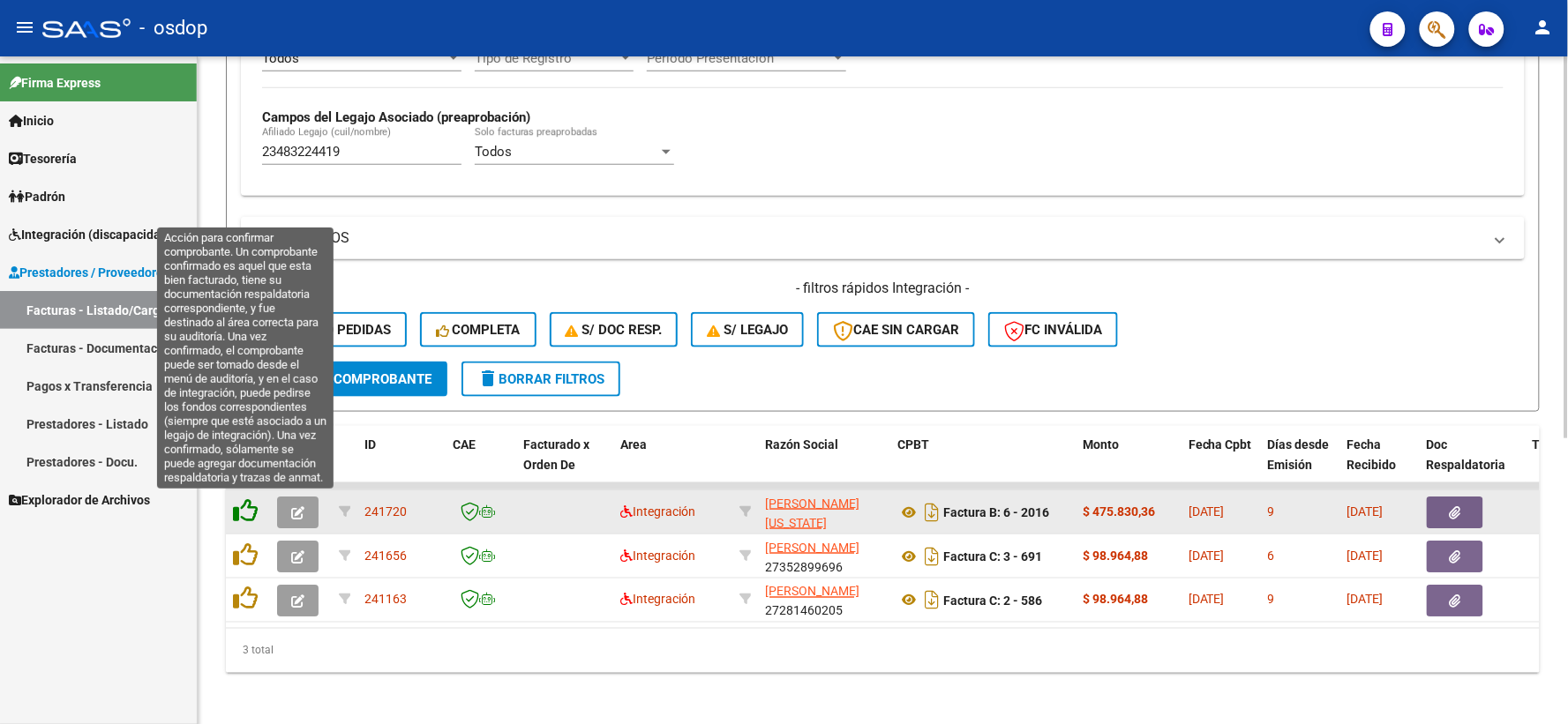
click at [250, 513] on icon at bounding box center [244, 510] width 24 height 24
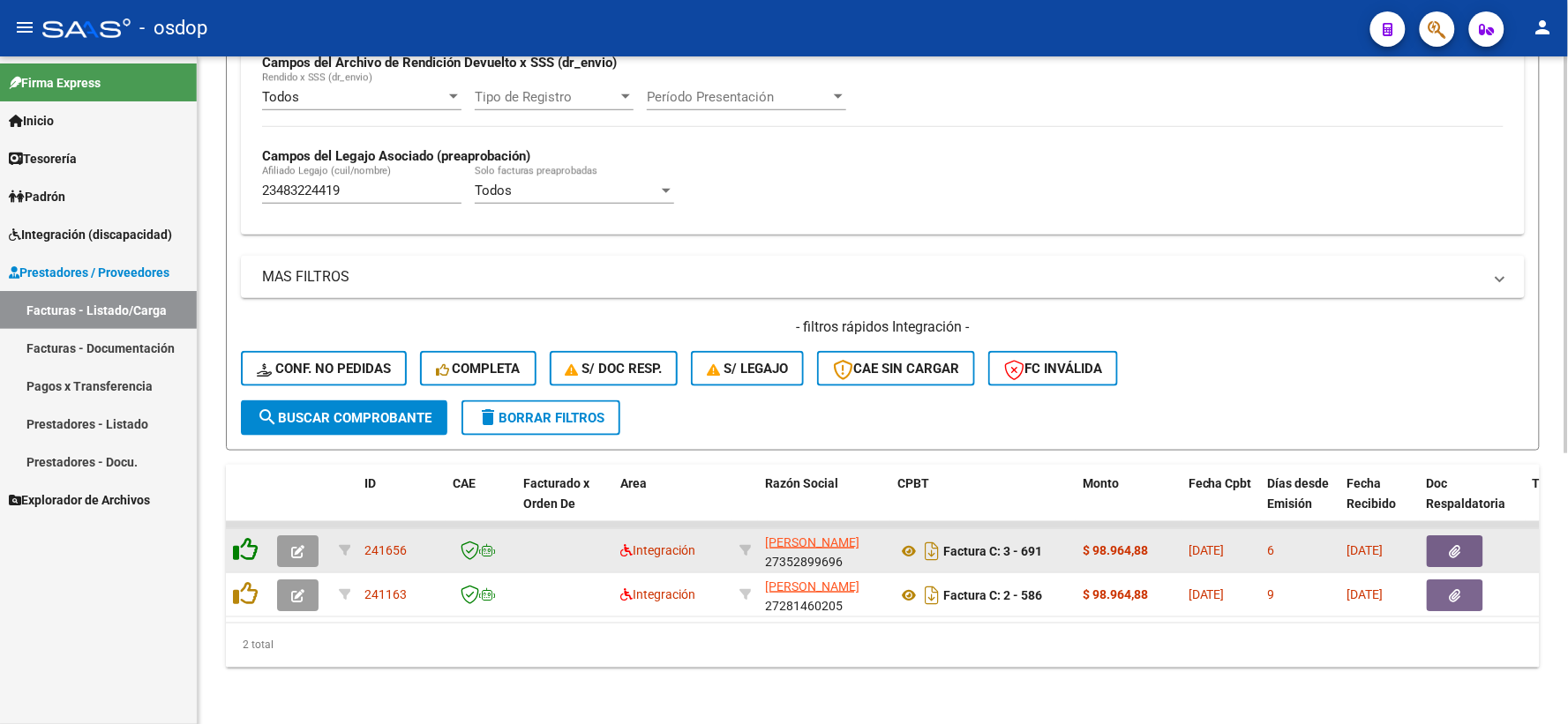
scroll to position [455, 0]
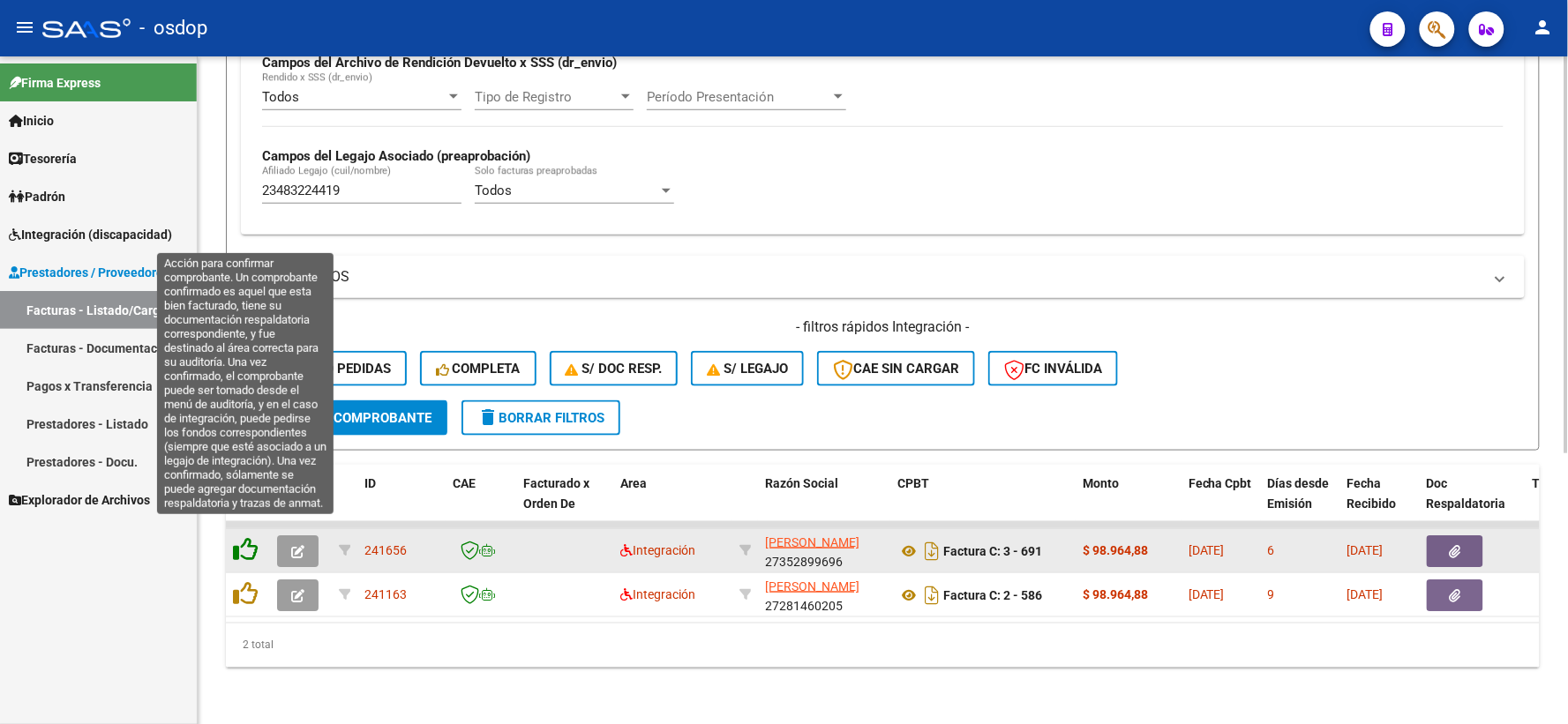
click at [245, 541] on icon at bounding box center [244, 549] width 24 height 24
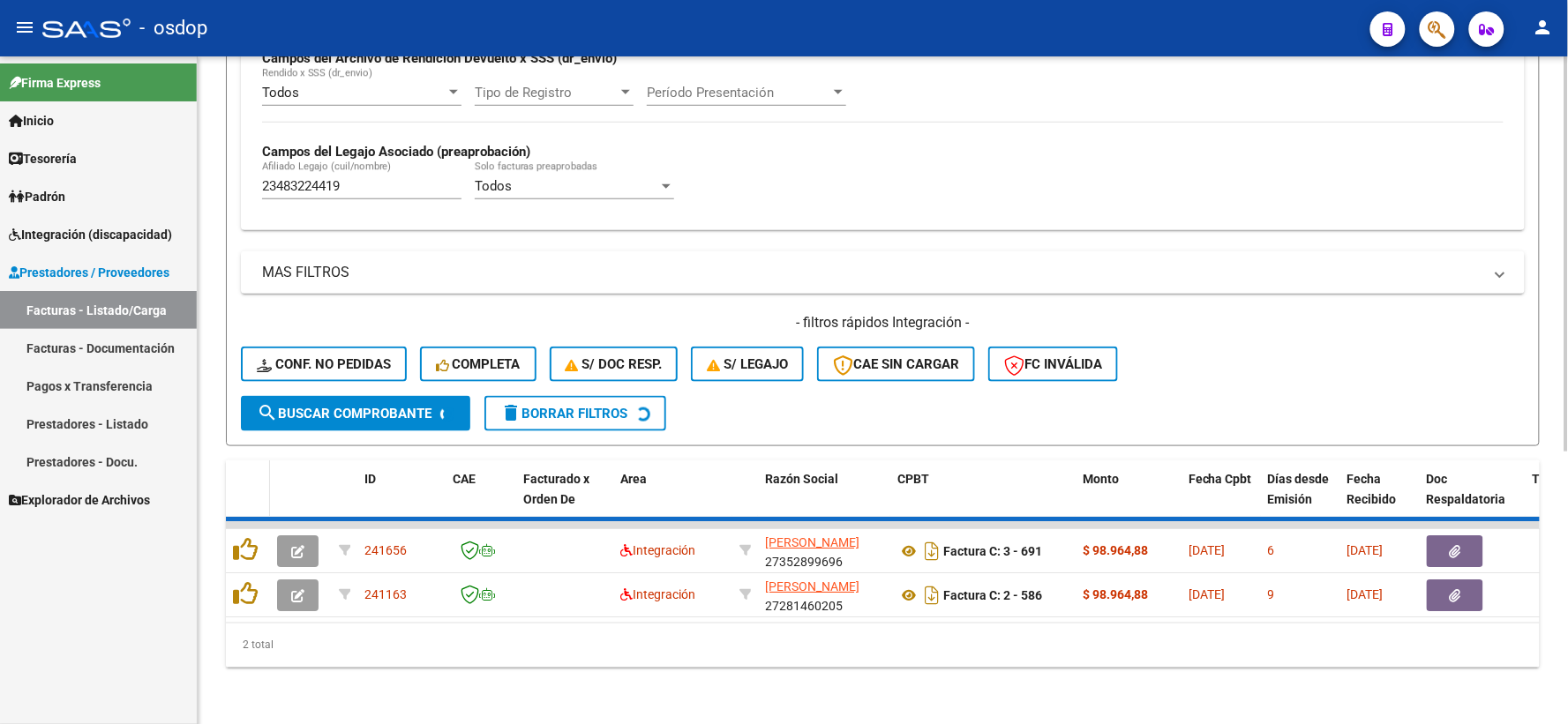
scroll to position [411, 0]
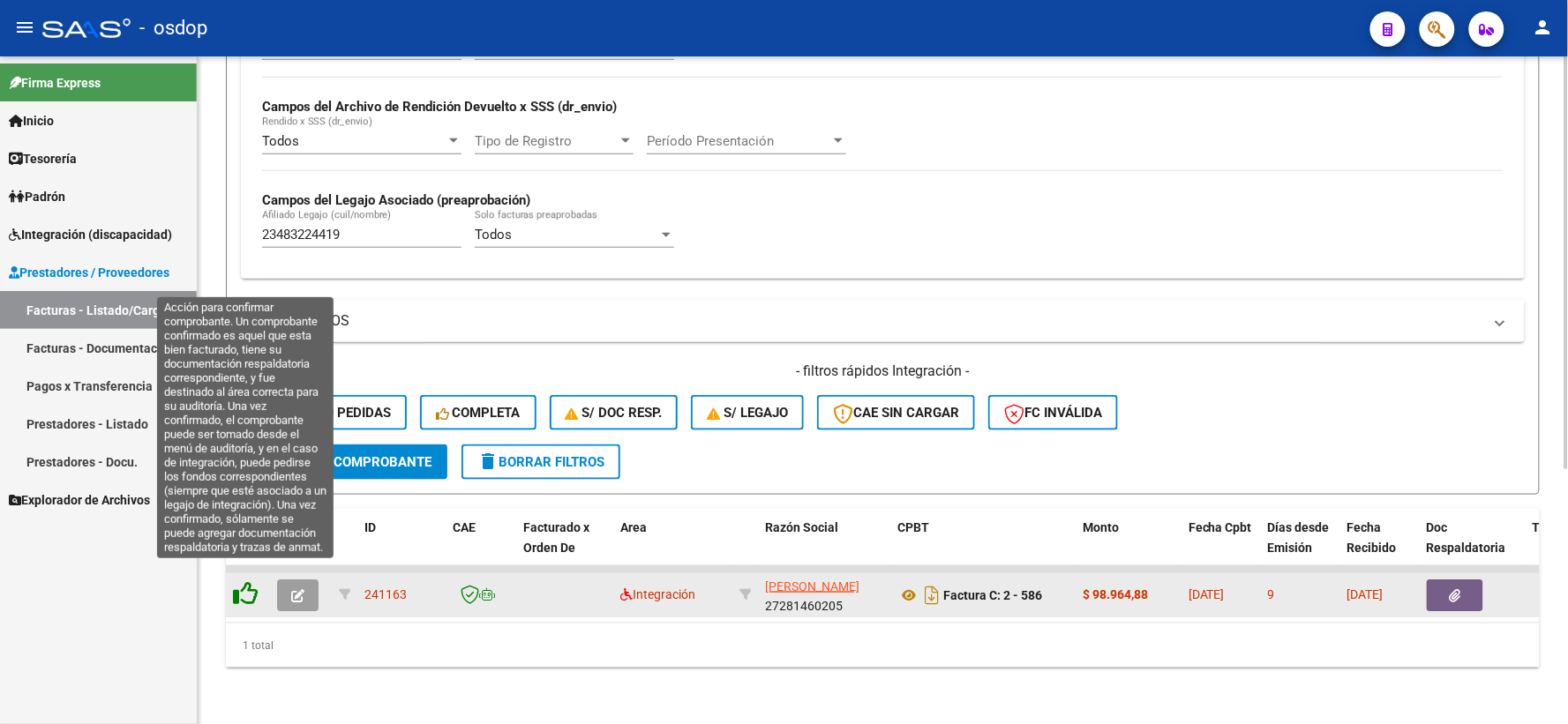
click at [240, 581] on icon at bounding box center [244, 593] width 24 height 24
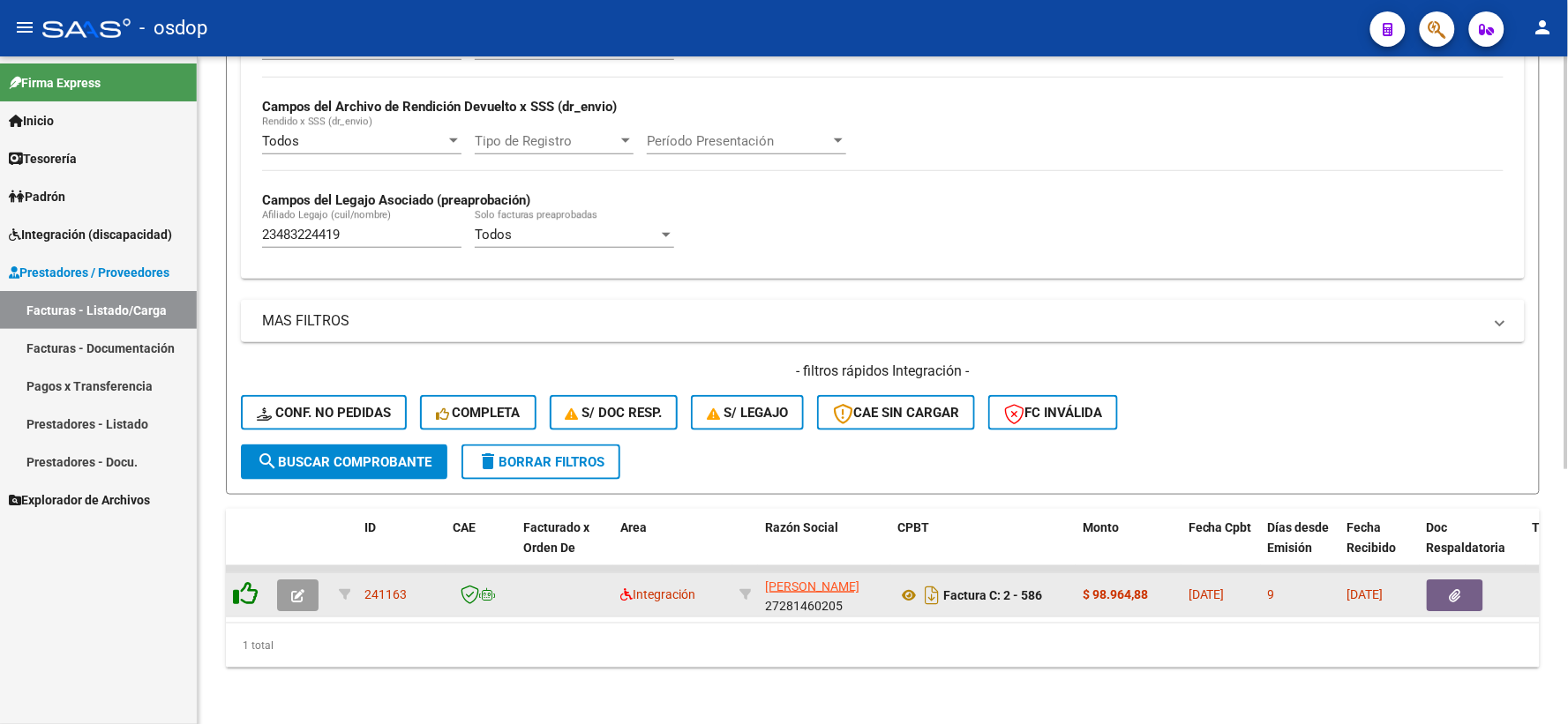
click at [240, 581] on icon at bounding box center [244, 593] width 24 height 24
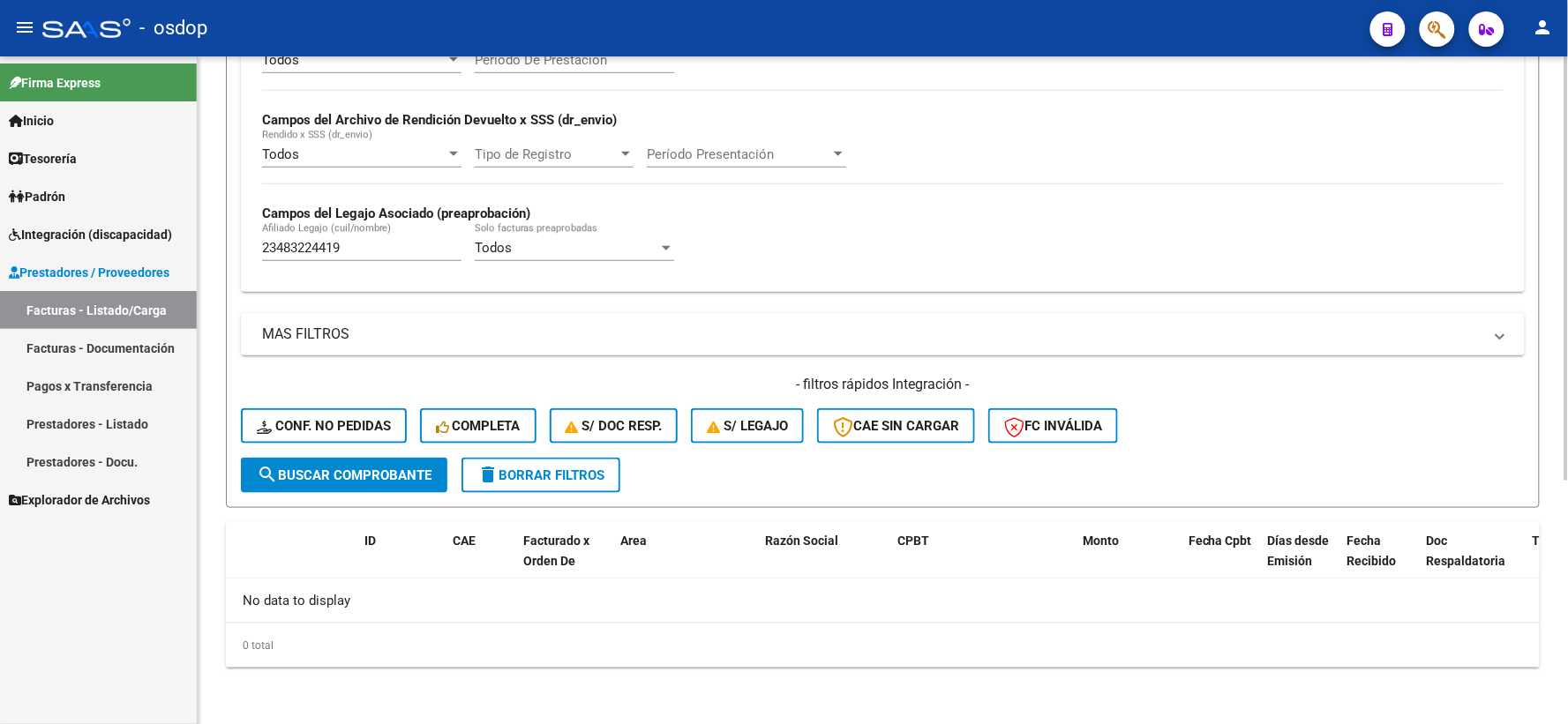
scroll to position [382, 0]
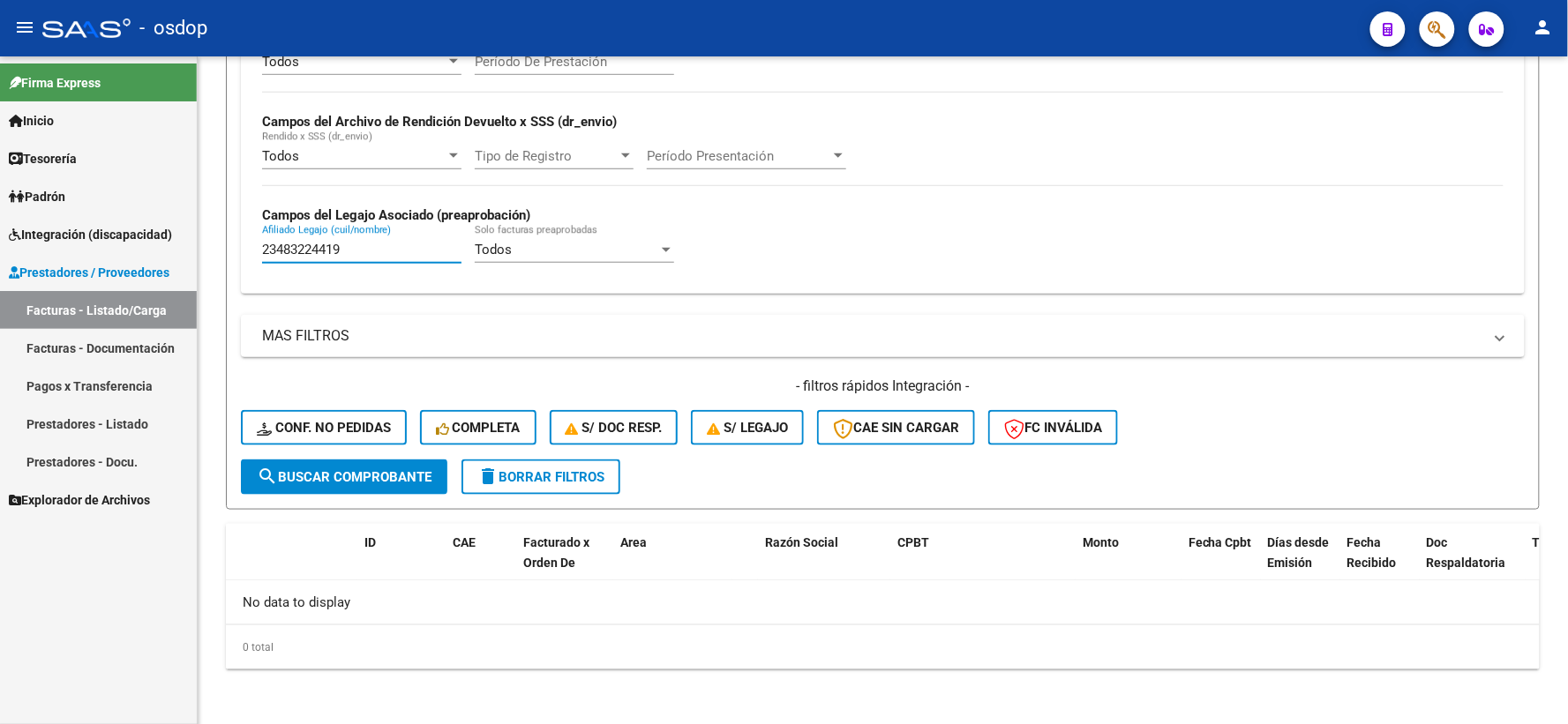
drag, startPoint x: 353, startPoint y: 252, endPoint x: 90, endPoint y: 253, distance: 263.0
click at [90, 253] on mat-sidenav-container "Firma Express Inicio Instructivos Contacto OS Tesorería Extractos Procesados (c…" at bounding box center [784, 390] width 1568 height 668
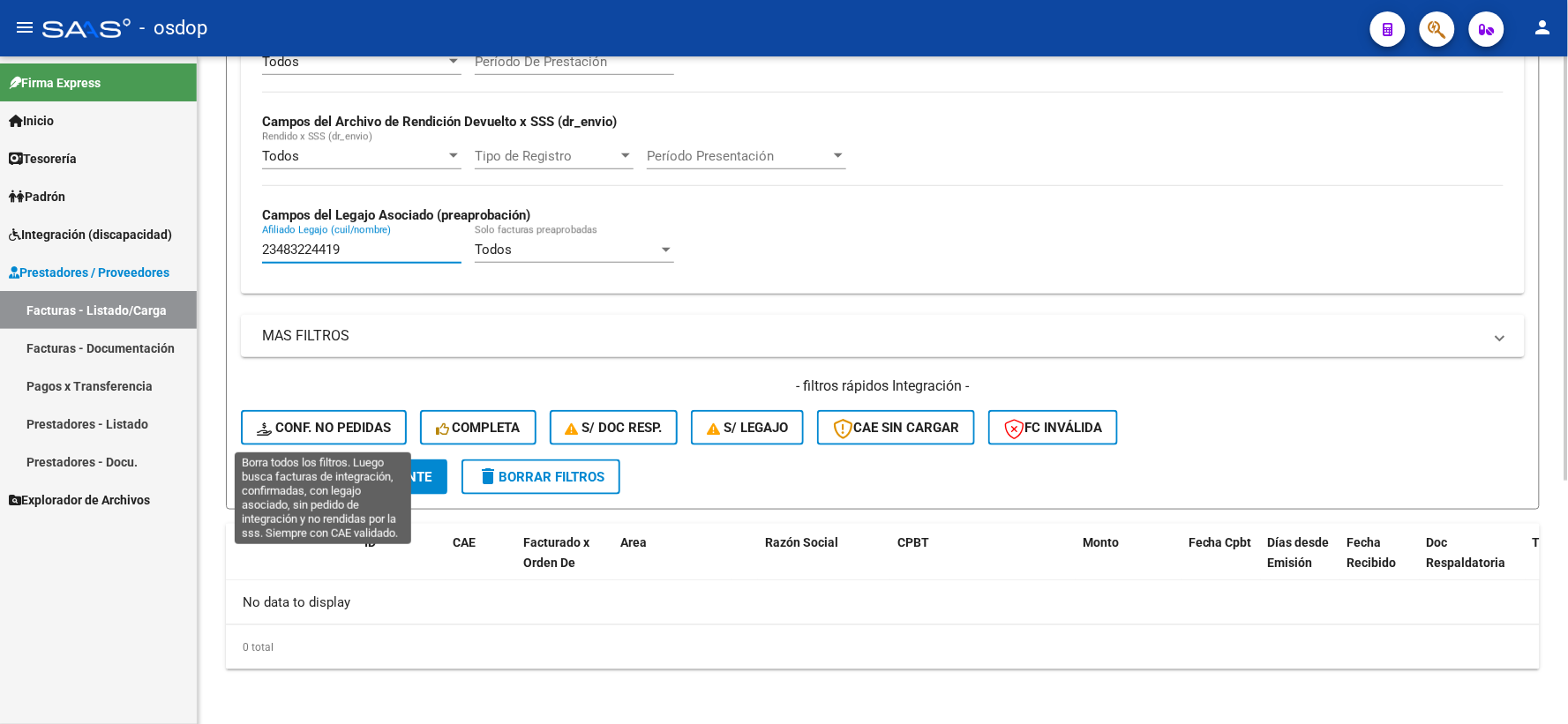
click at [330, 416] on button "Conf. no pedidas" at bounding box center [323, 427] width 165 height 35
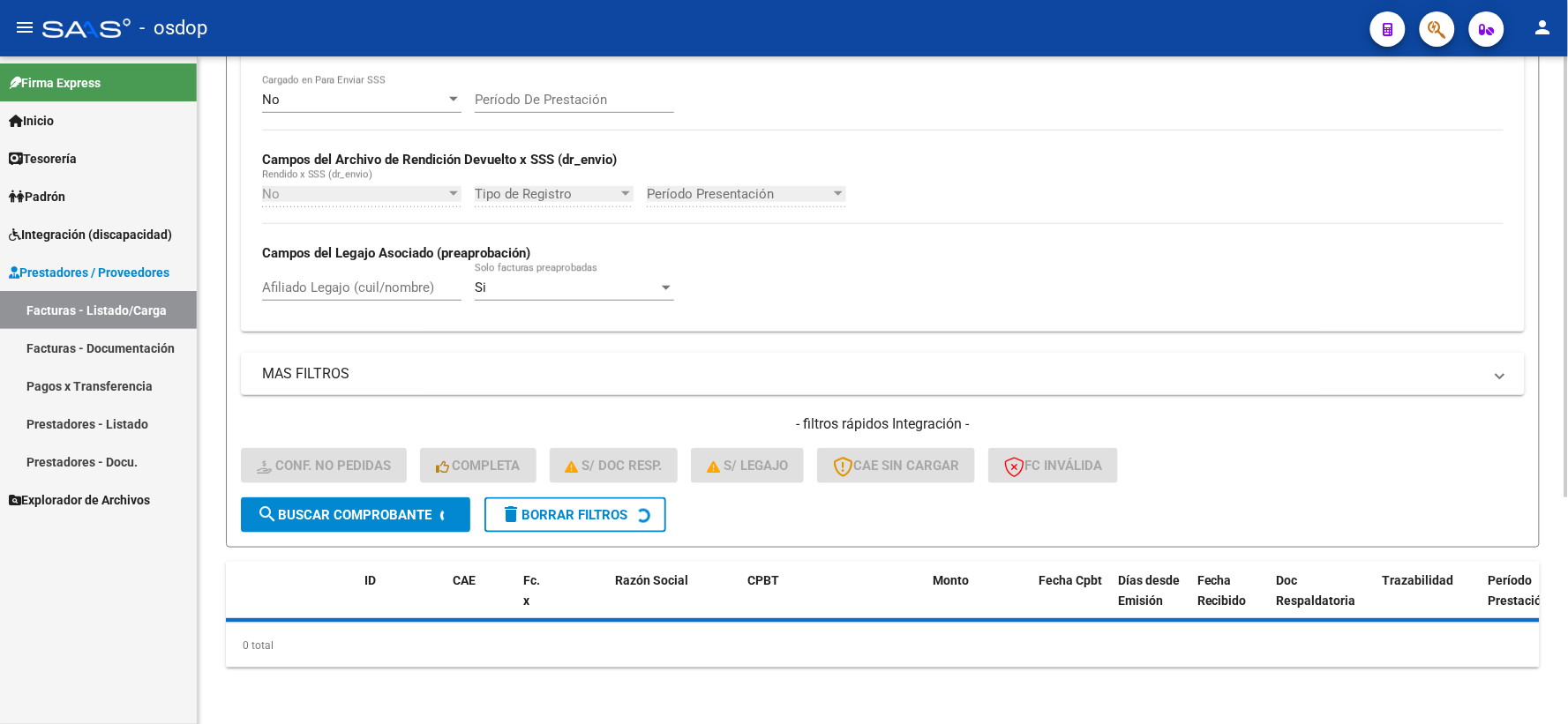
scroll to position [344, 0]
click at [360, 297] on input "Afiliado Legajo (cuil/nombre)" at bounding box center [361, 288] width 200 height 16
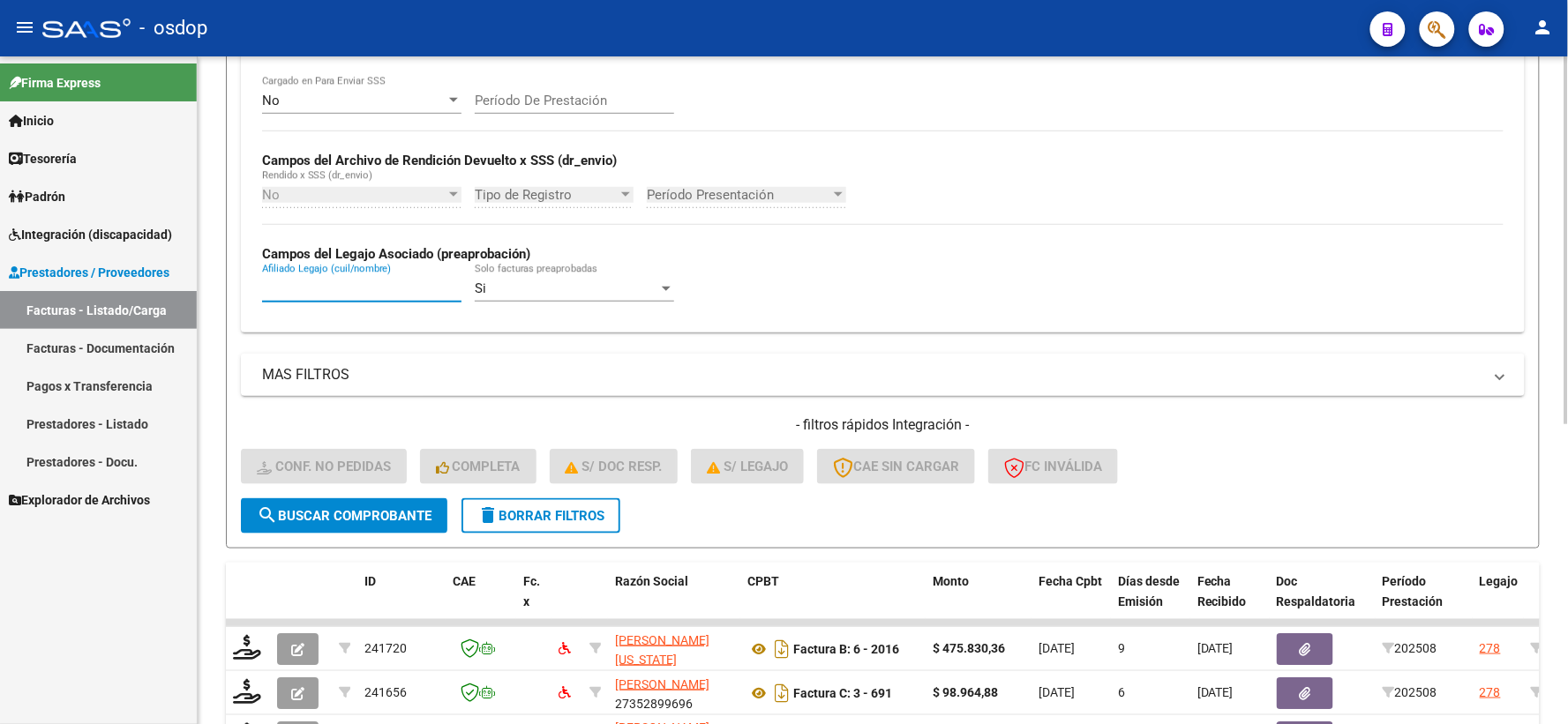
paste input "23483224419"
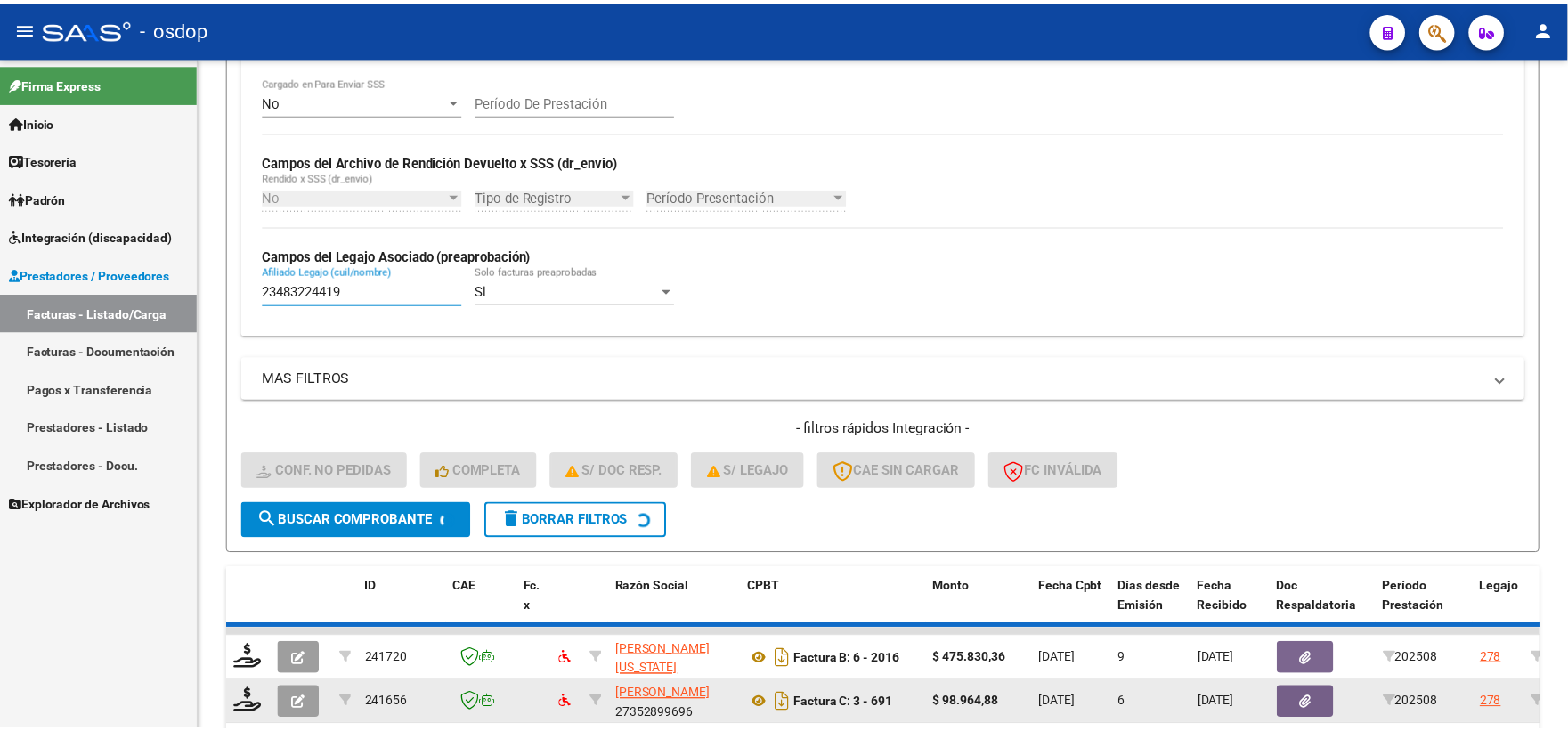
scroll to position [504, 0]
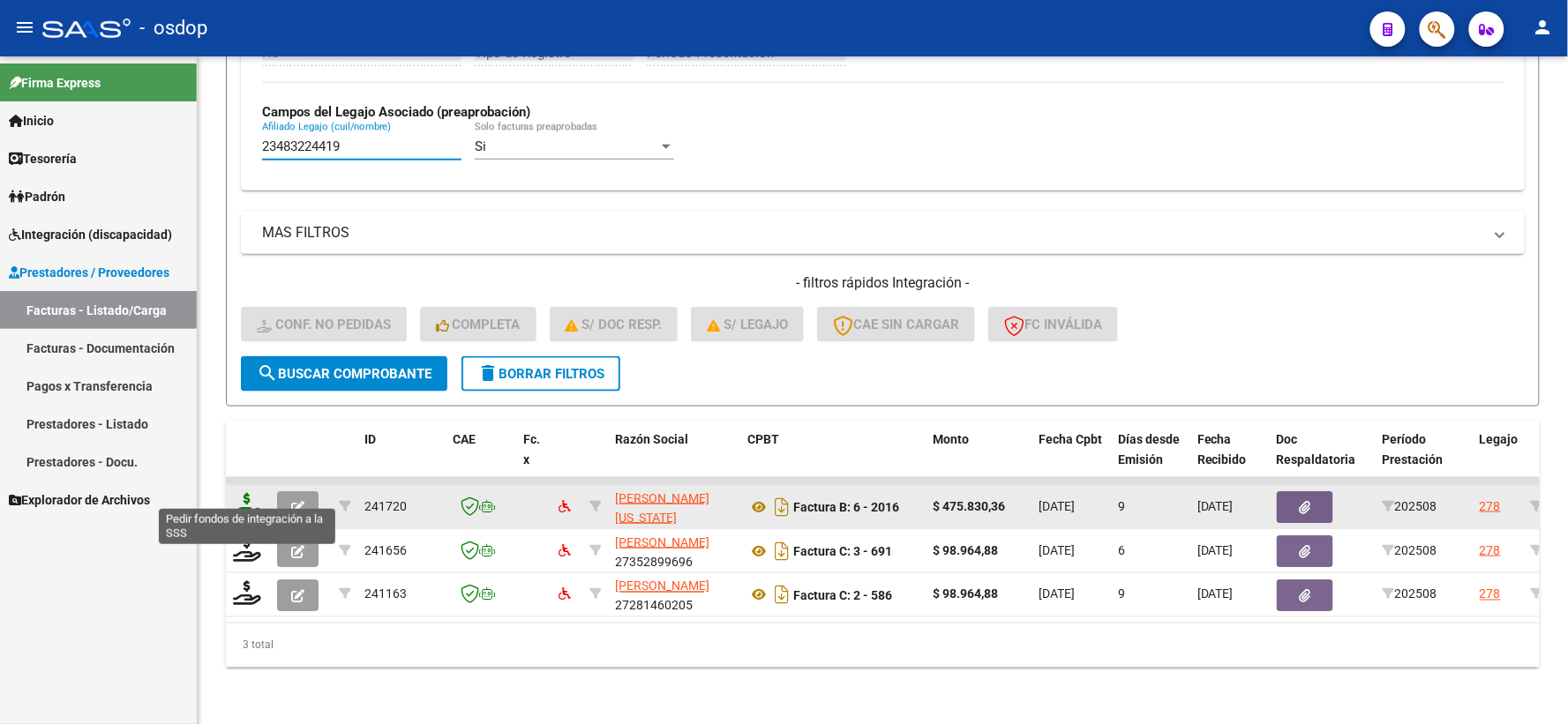
type input "23483224419"
click at [250, 501] on icon at bounding box center [246, 505] width 28 height 24
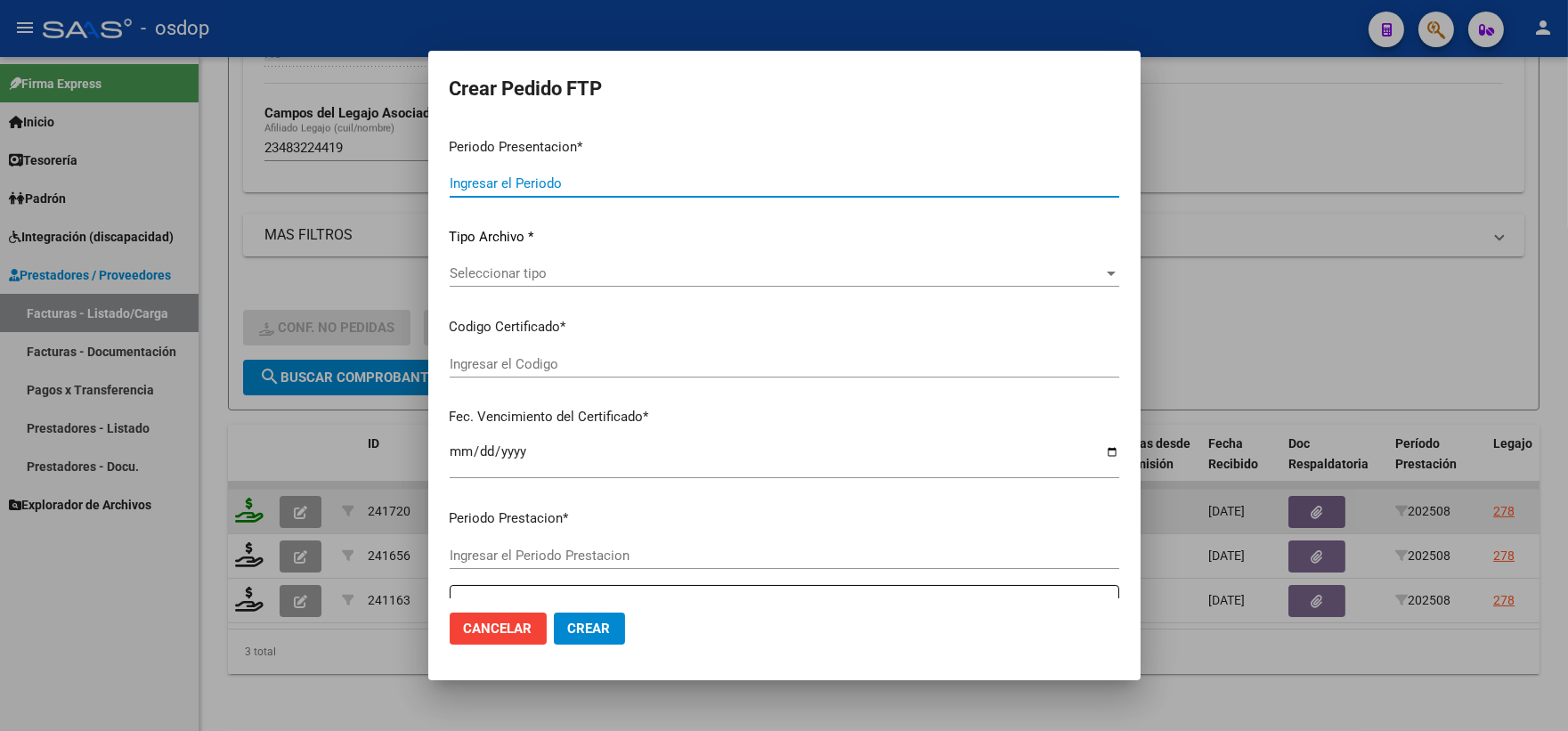
type input "202508"
type input "$ 475.830,36"
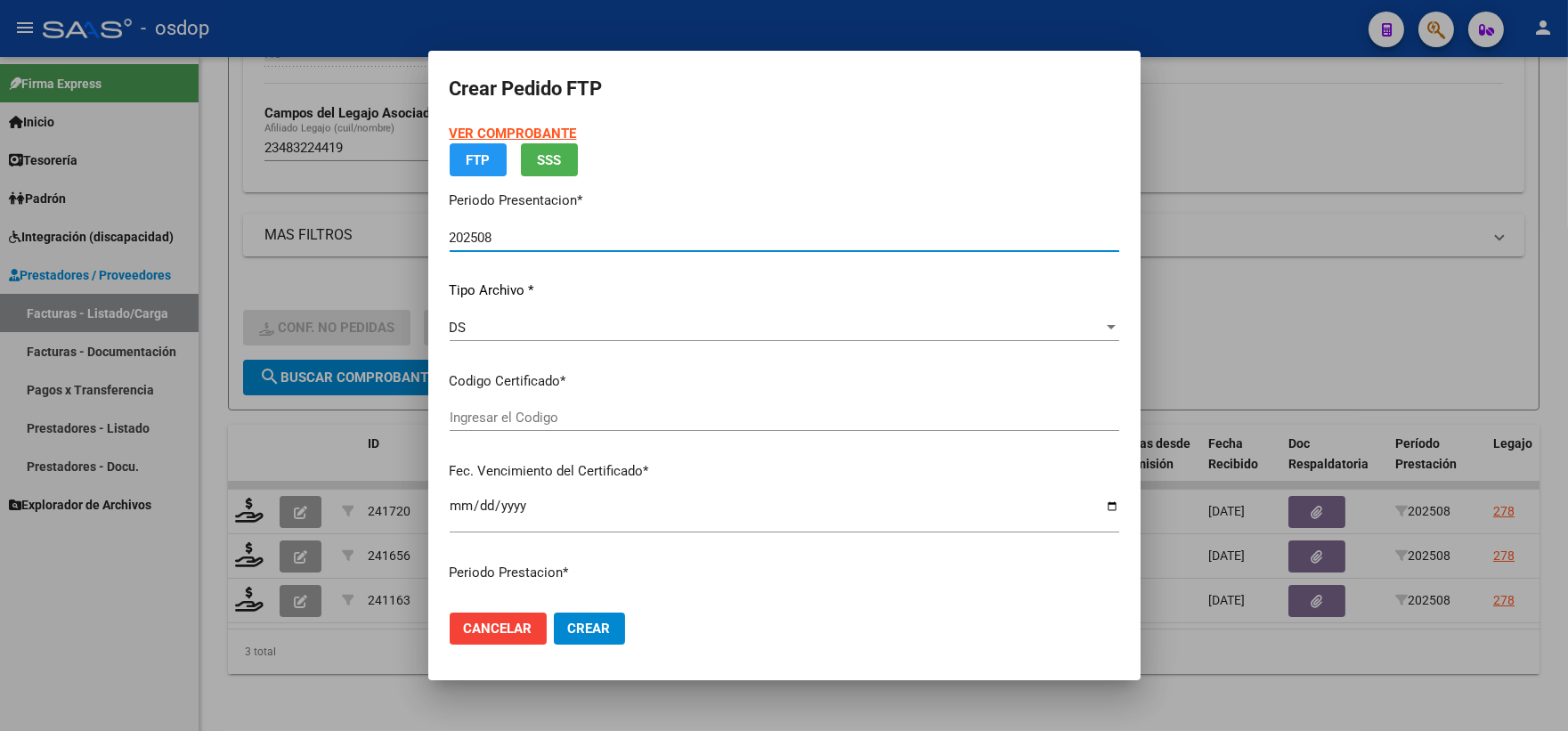
type input "4703182434"
type input "[DATE]"
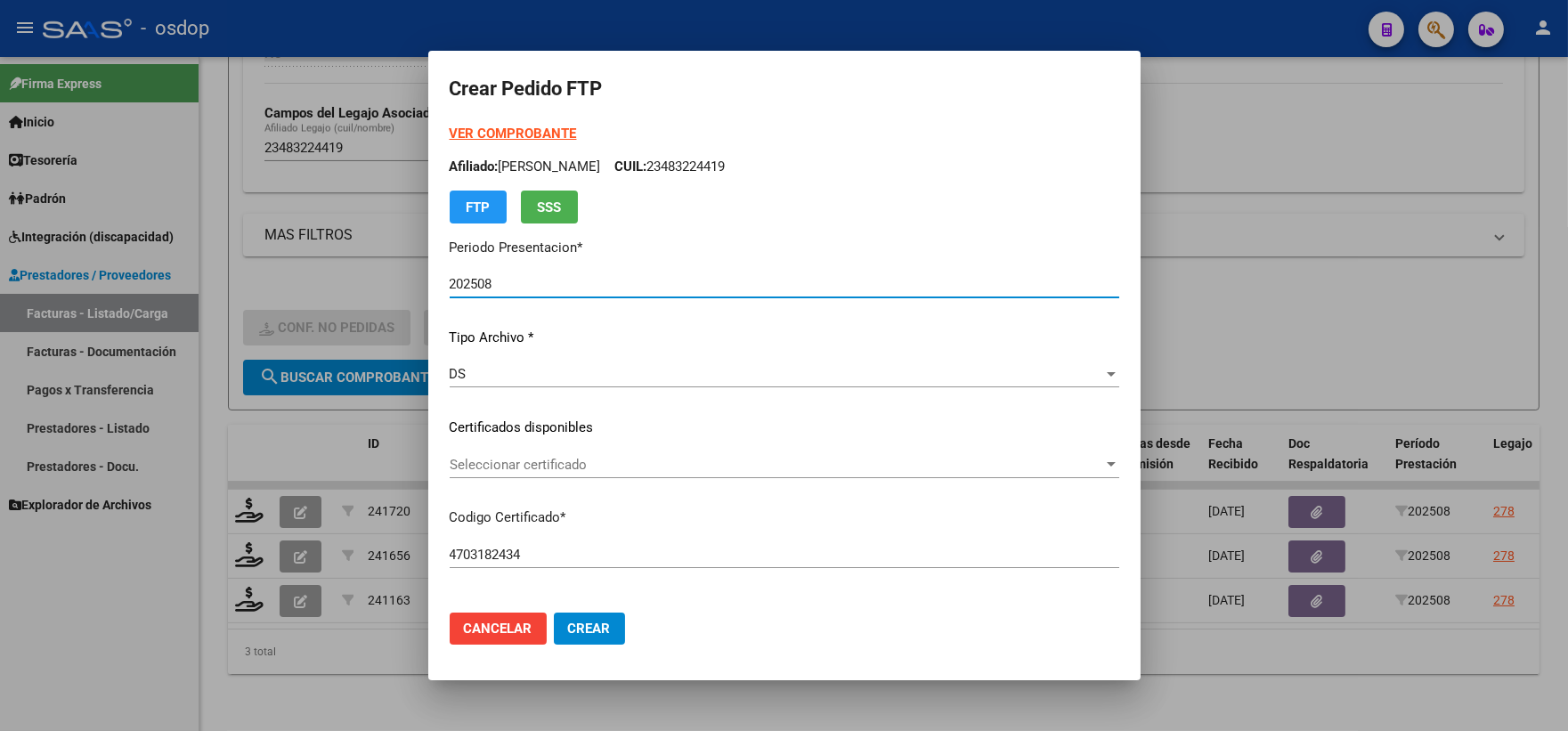
click at [605, 472] on span "Seleccionar certificado" at bounding box center [776, 465] width 653 height 16
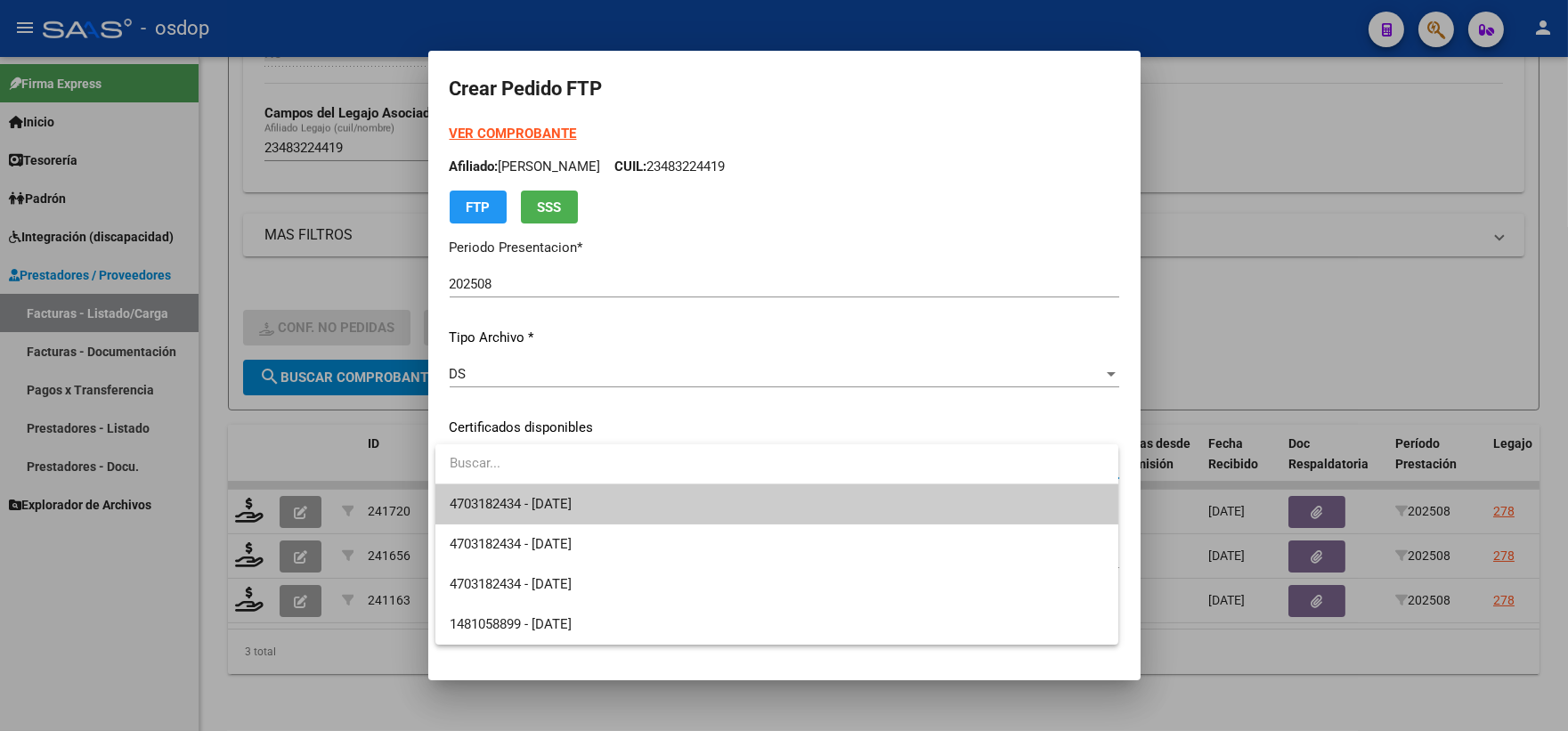
click at [630, 506] on span "4703182434 - [DATE]" at bounding box center [777, 504] width 654 height 40
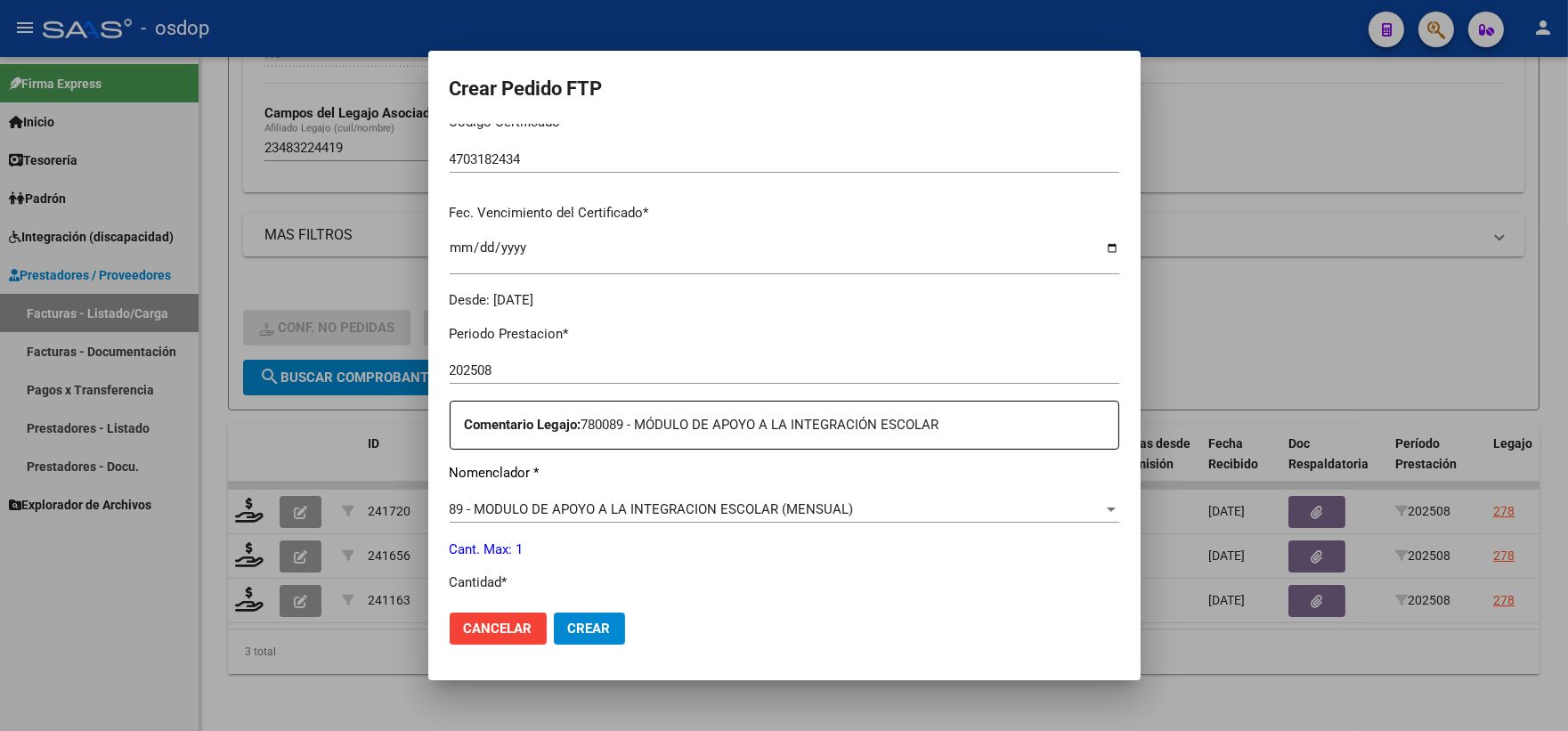
scroll to position [494, 0]
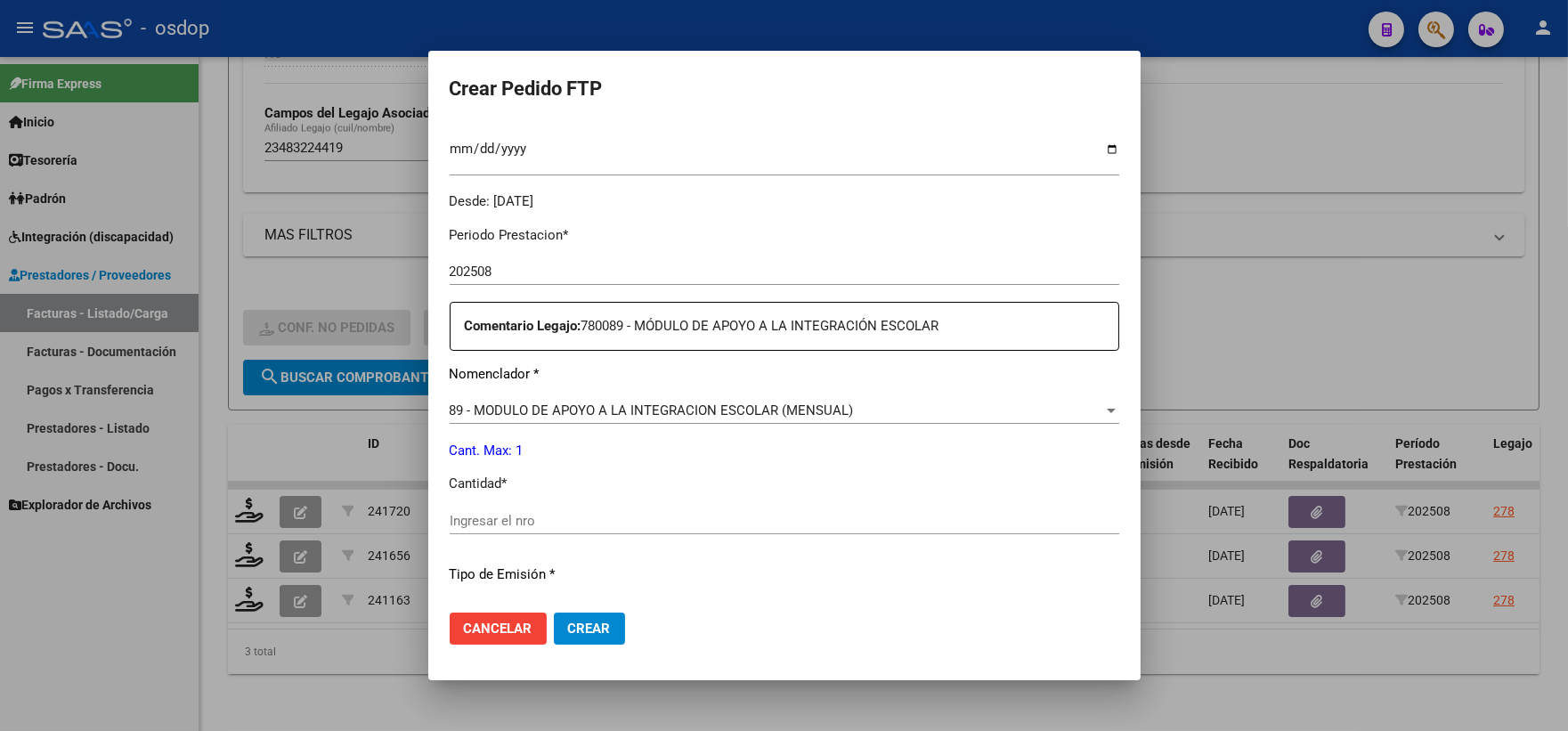
click at [544, 490] on p "Cantidad *" at bounding box center [785, 483] width 670 height 21
click at [548, 511] on div "Ingresar el nro" at bounding box center [785, 521] width 670 height 27
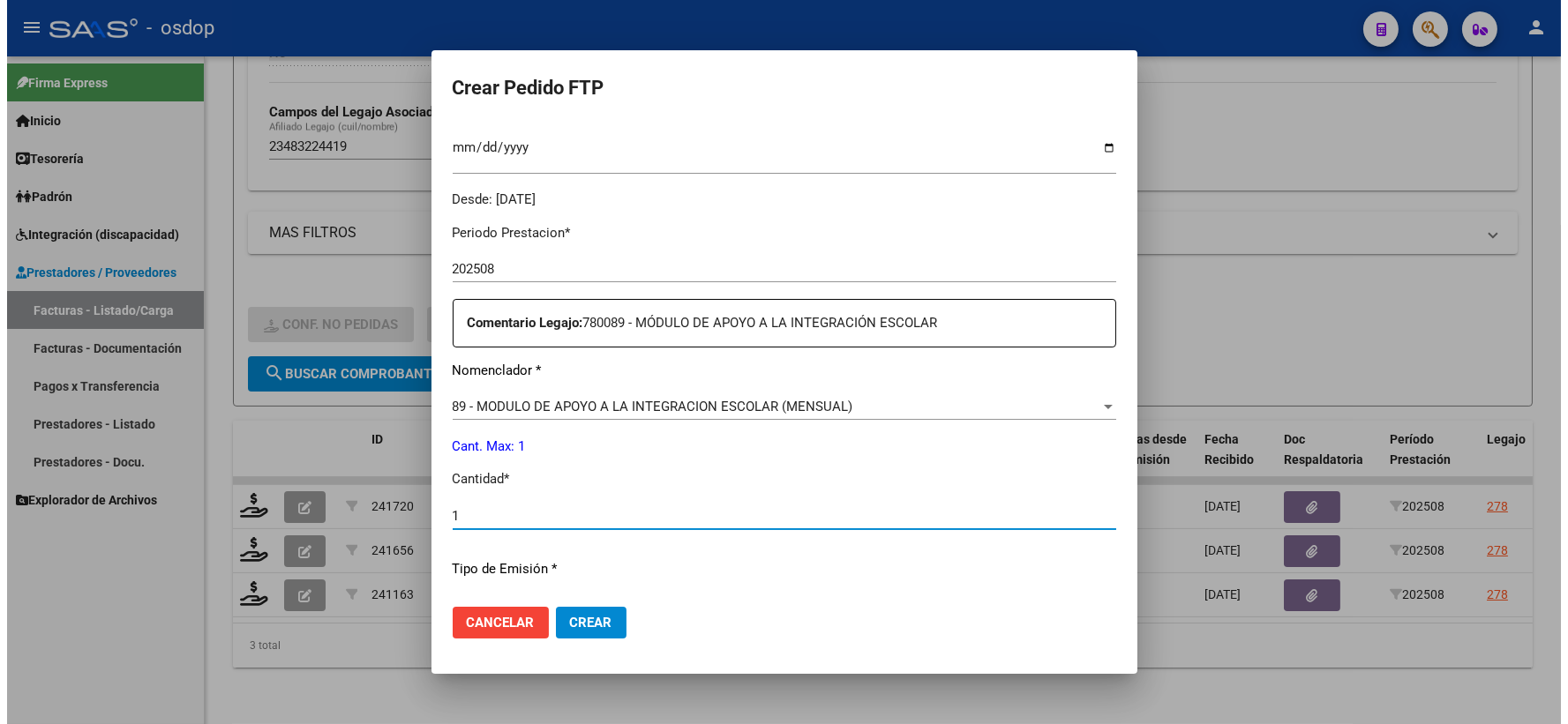
scroll to position [710, 0]
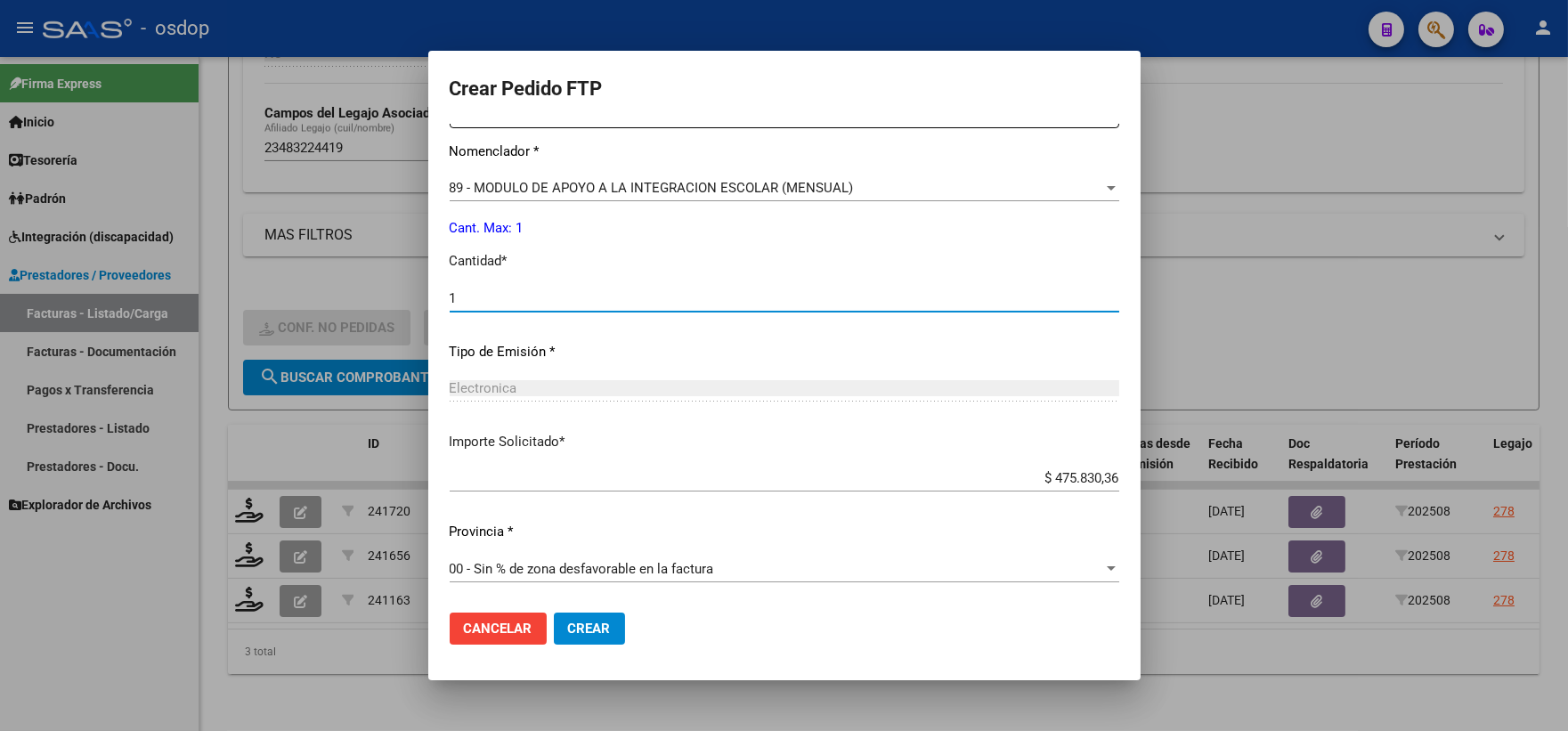
type input "1"
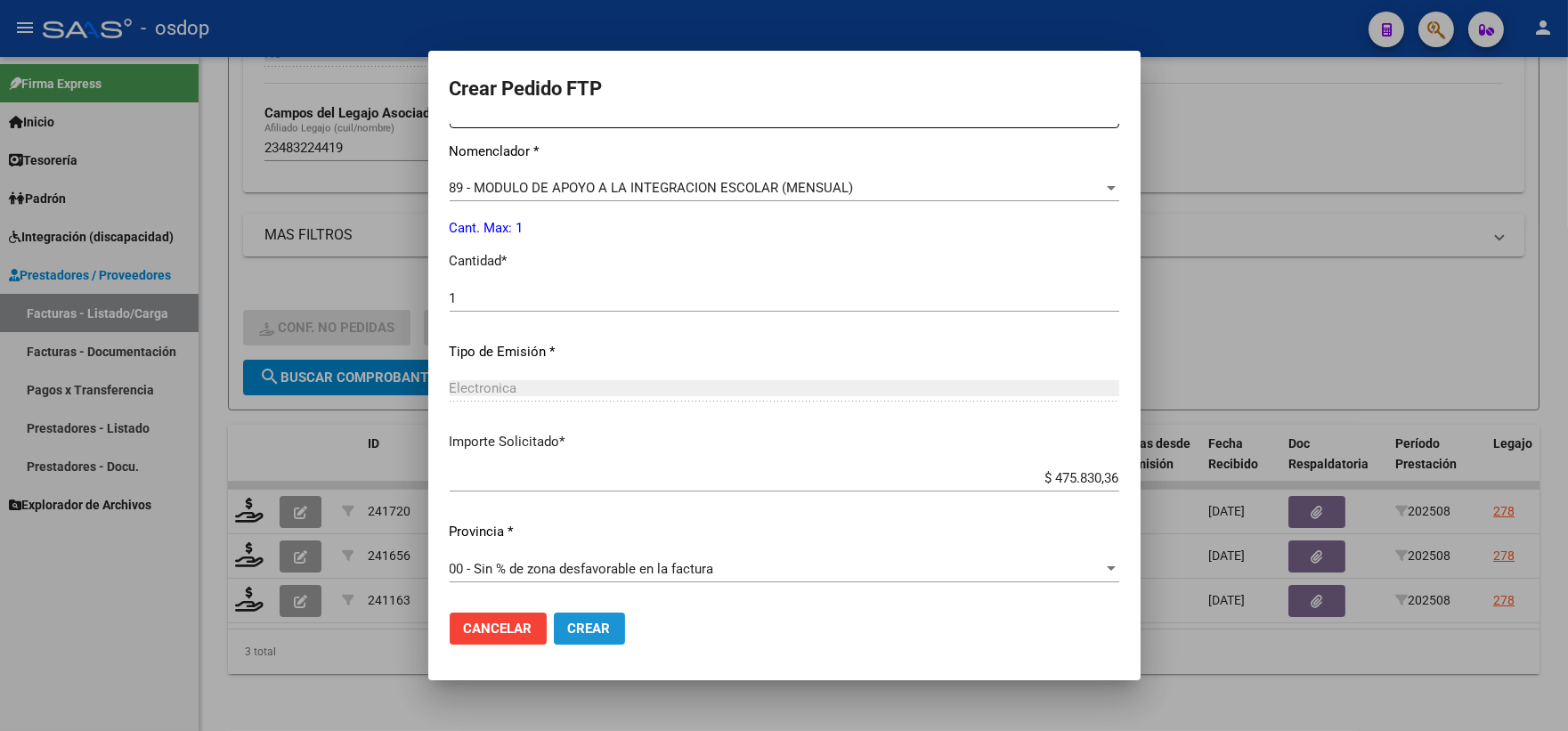
click at [588, 631] on span "Crear" at bounding box center [589, 629] width 43 height 16
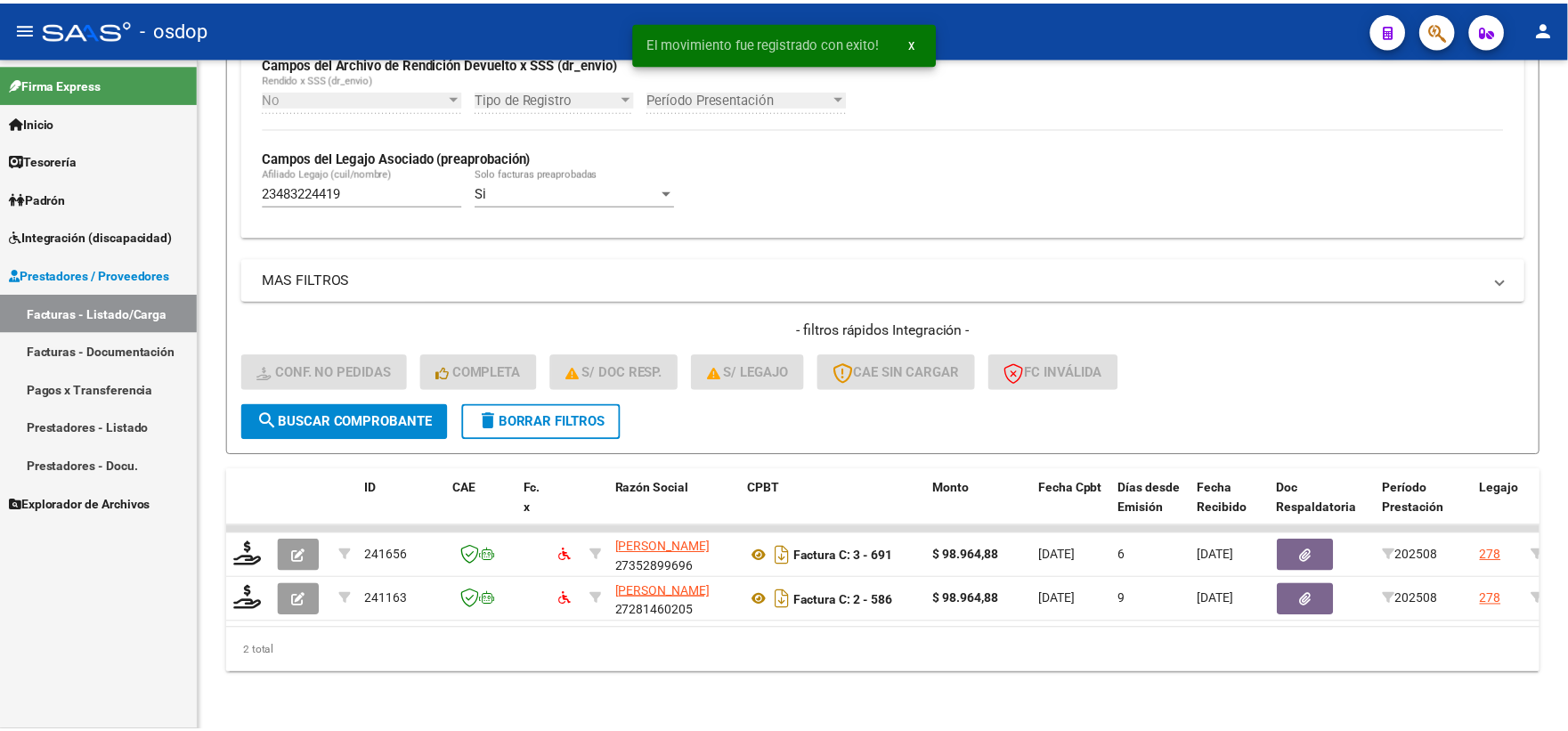
scroll to position [460, 0]
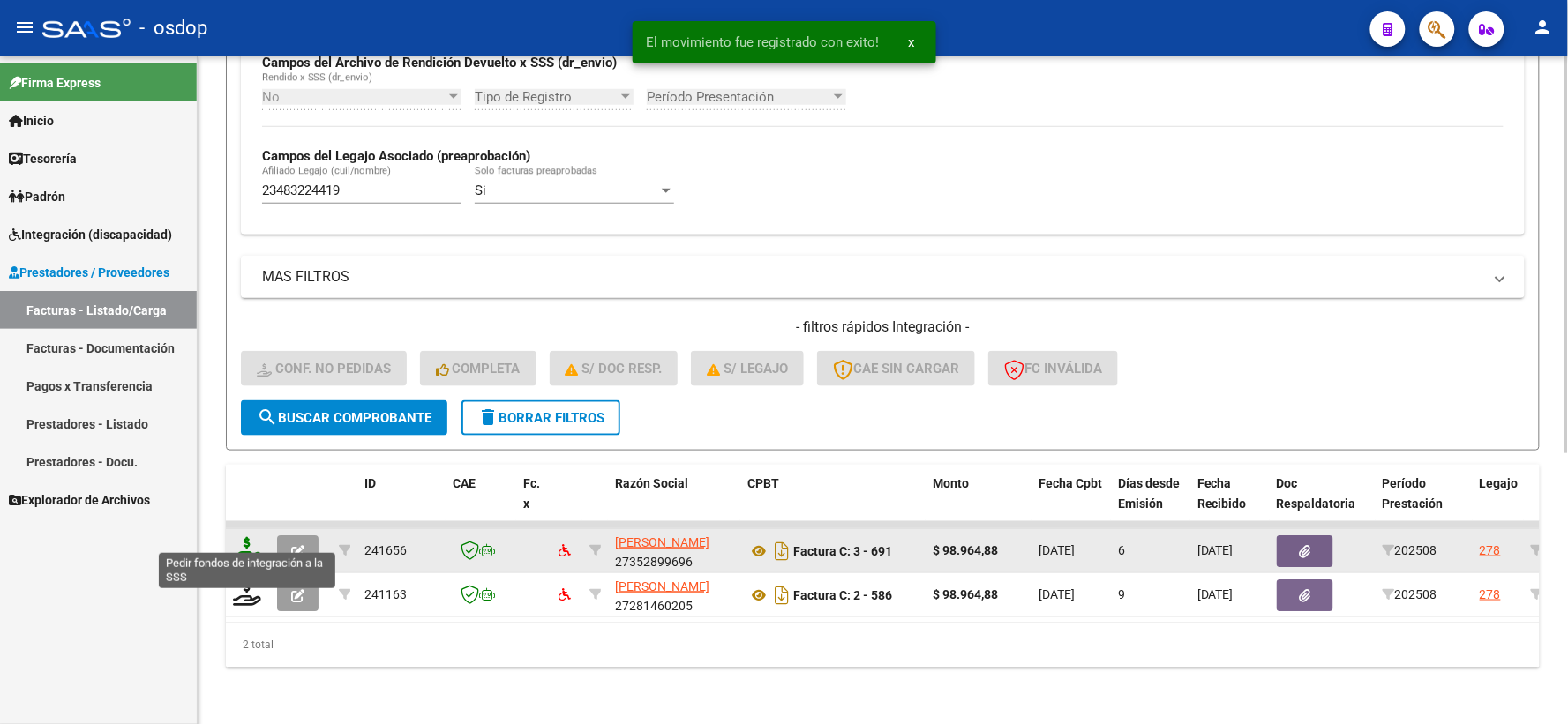
click at [251, 541] on icon at bounding box center [246, 549] width 28 height 24
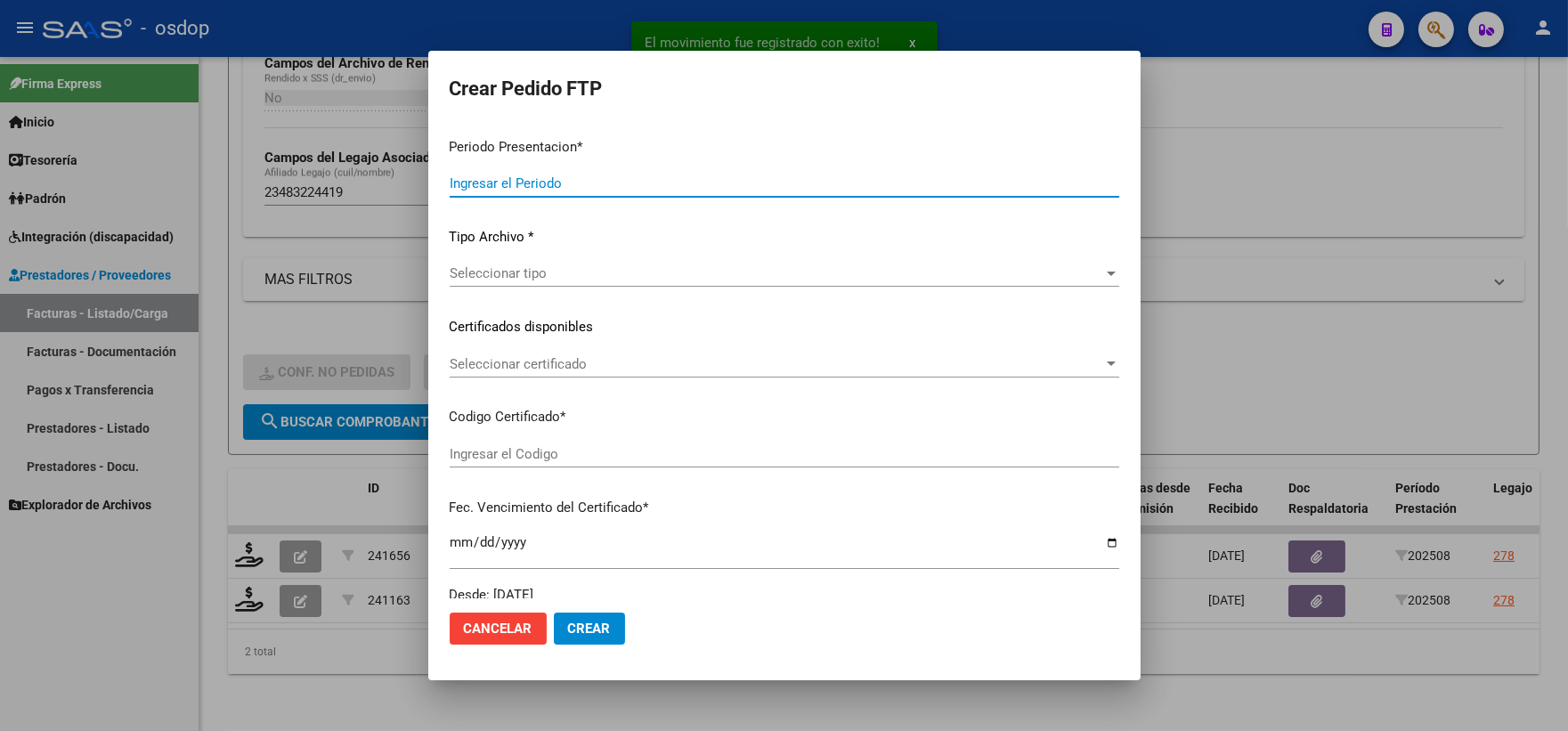
type input "202508"
type input "$ 98.964,88"
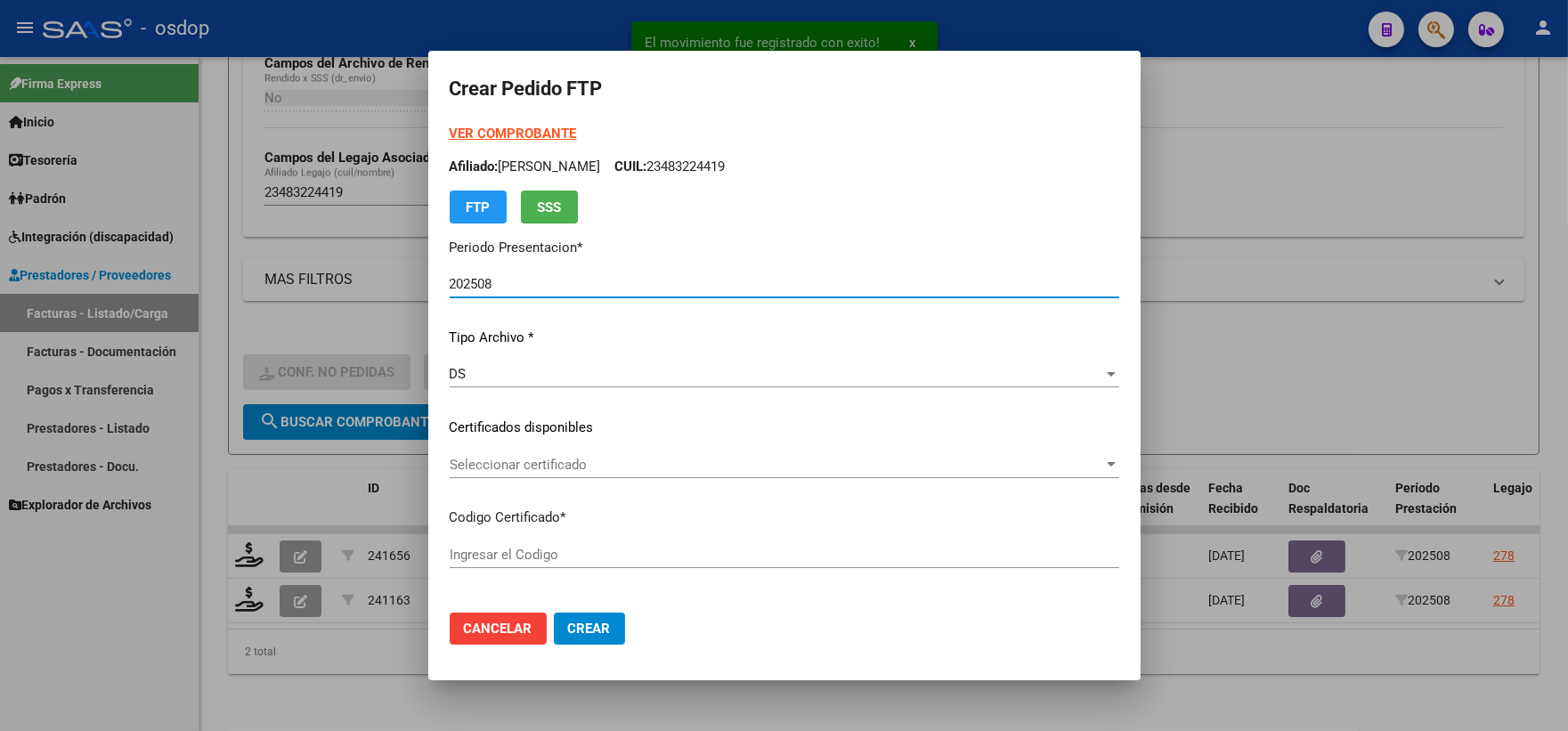
type input "4703182434"
type input "[DATE]"
click at [531, 463] on span "Seleccionar certificado" at bounding box center [776, 465] width 653 height 16
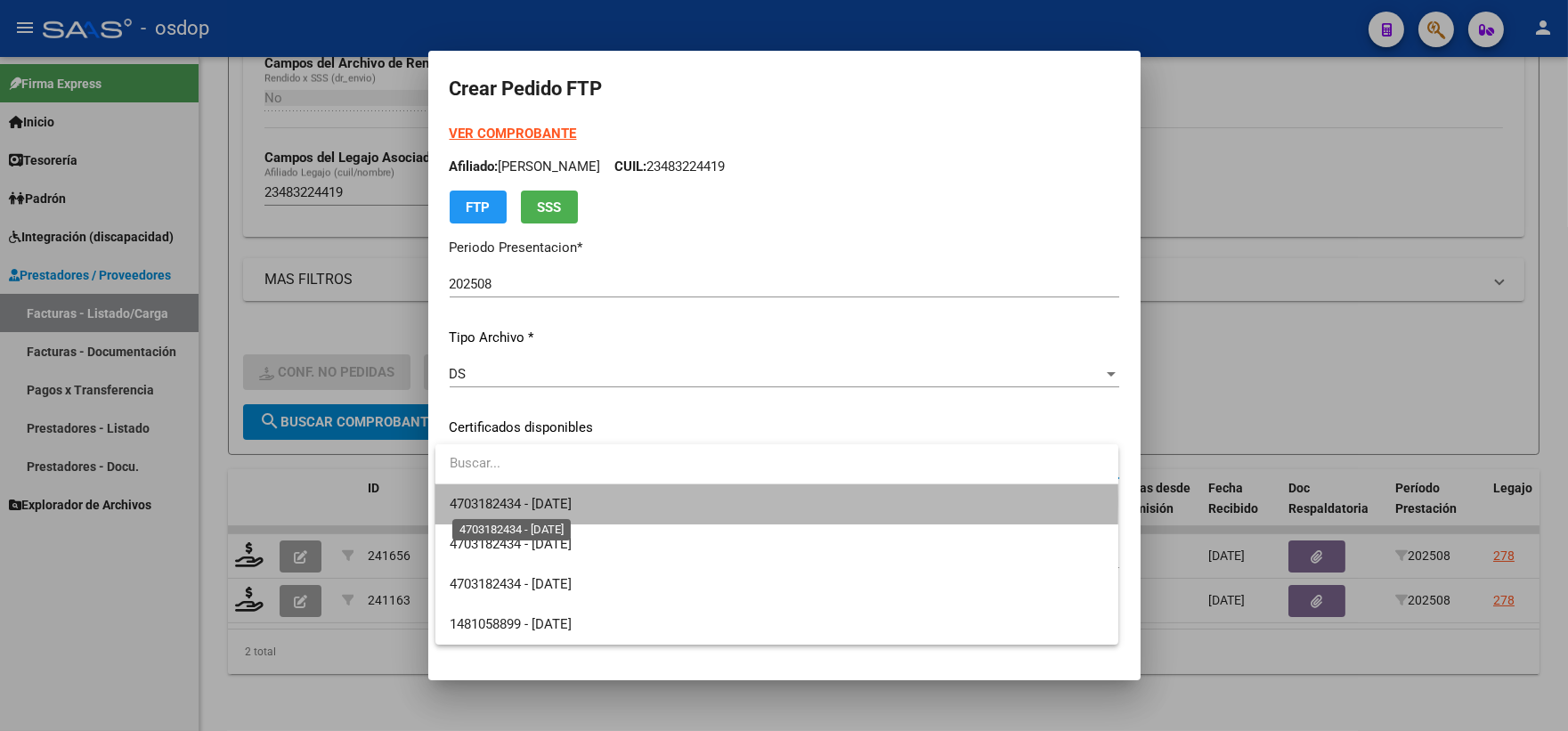
click at [563, 501] on span "4703182434 - [DATE]" at bounding box center [511, 504] width 122 height 16
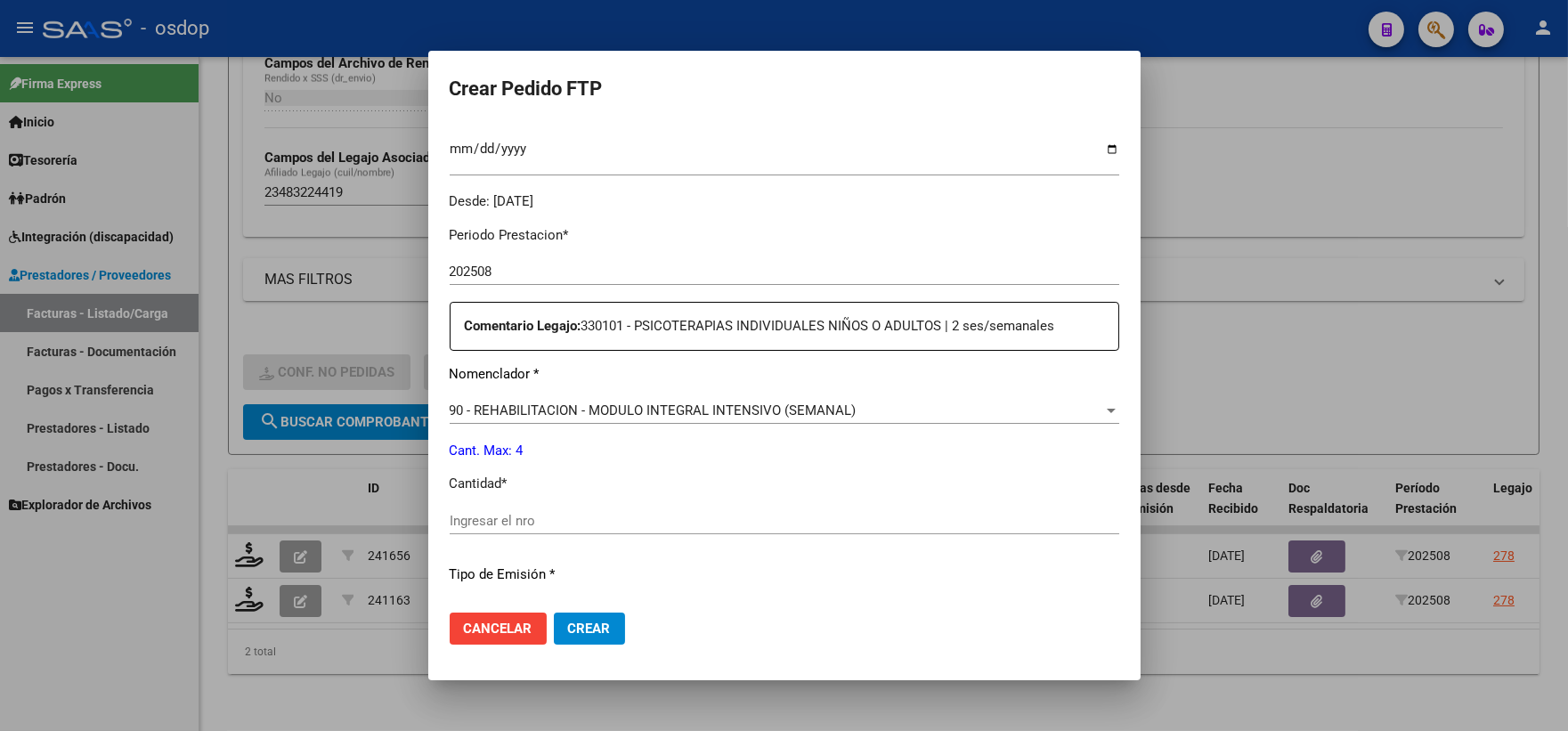
scroll to position [593, 0]
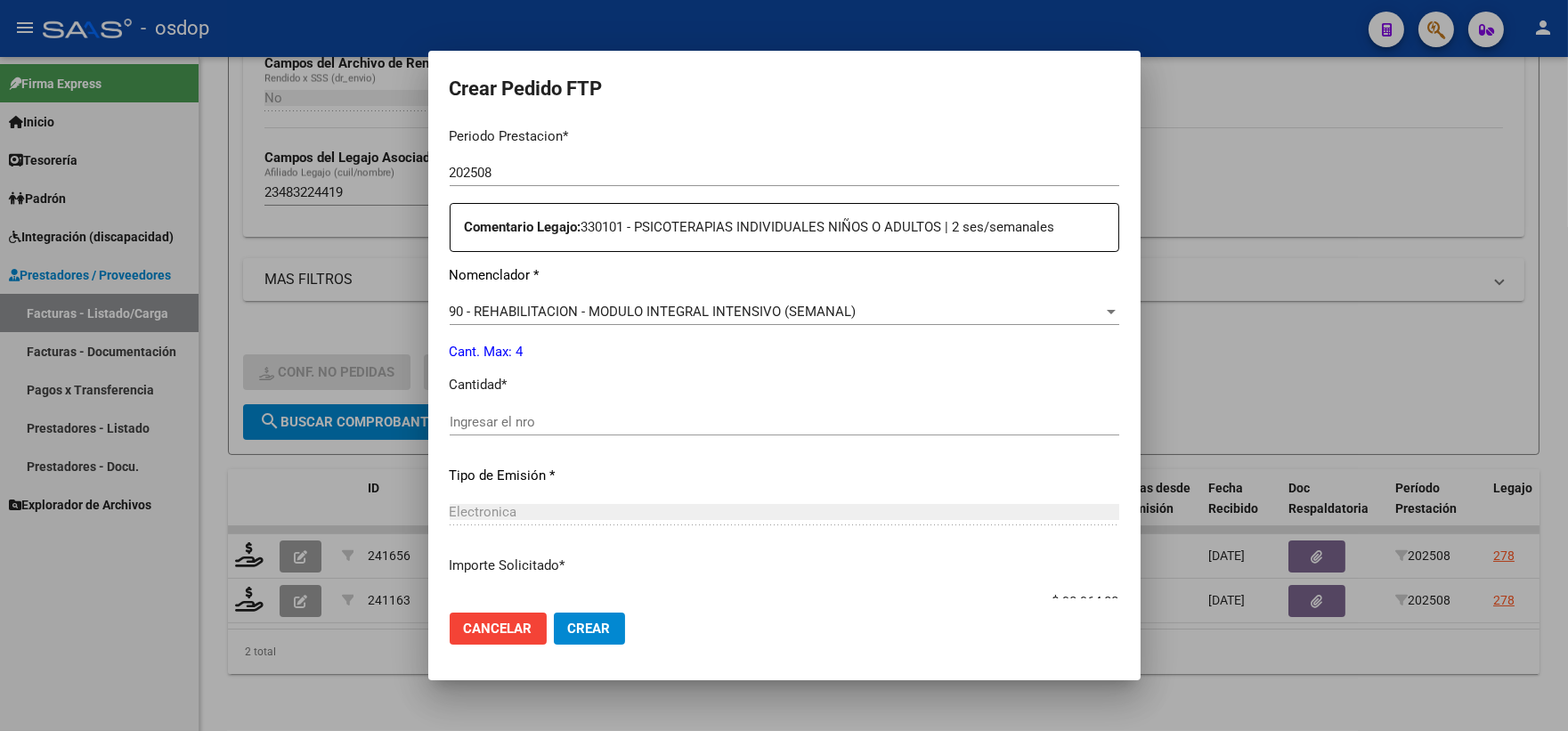
click at [546, 423] on input "Ingresar el nro" at bounding box center [785, 422] width 670 height 16
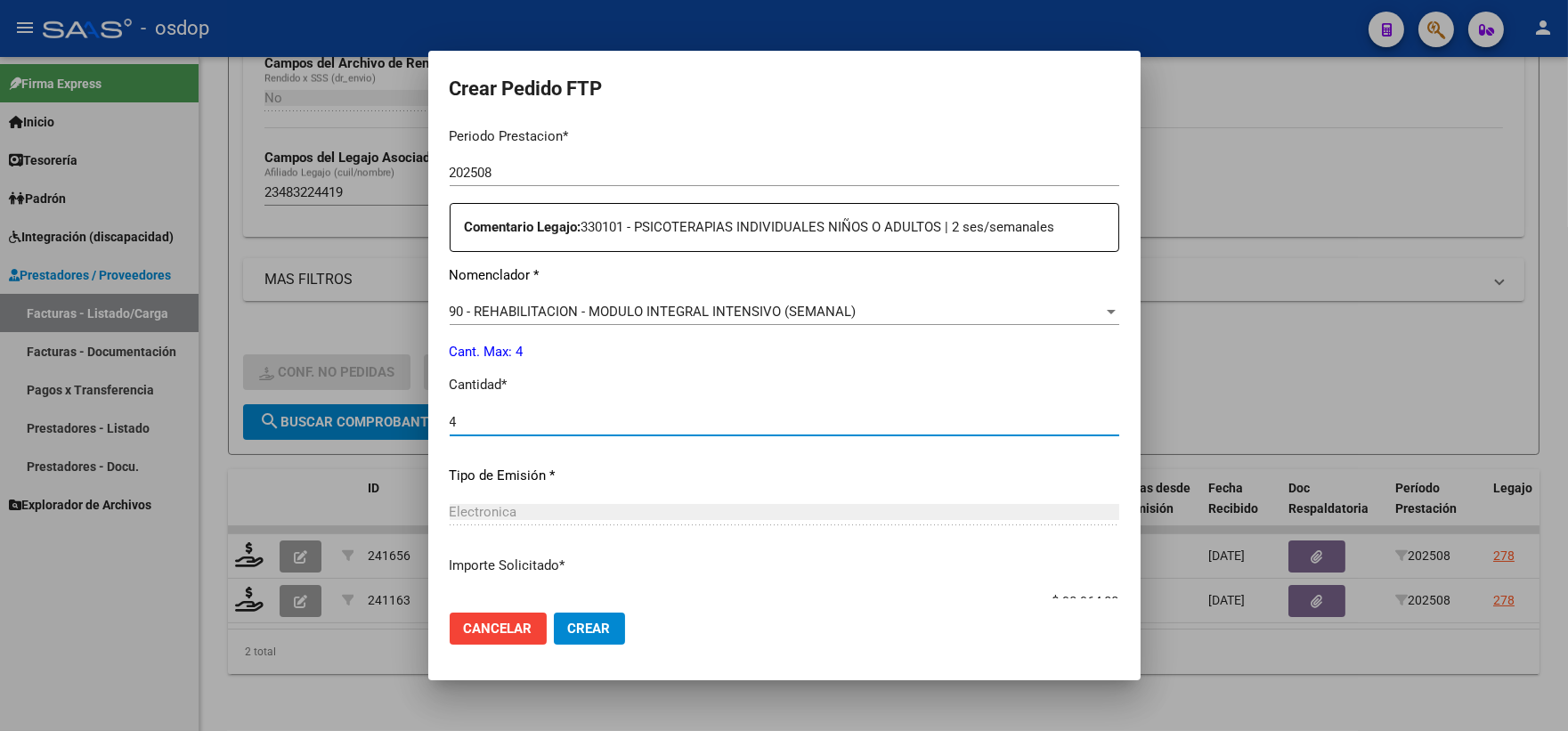
type input "4"
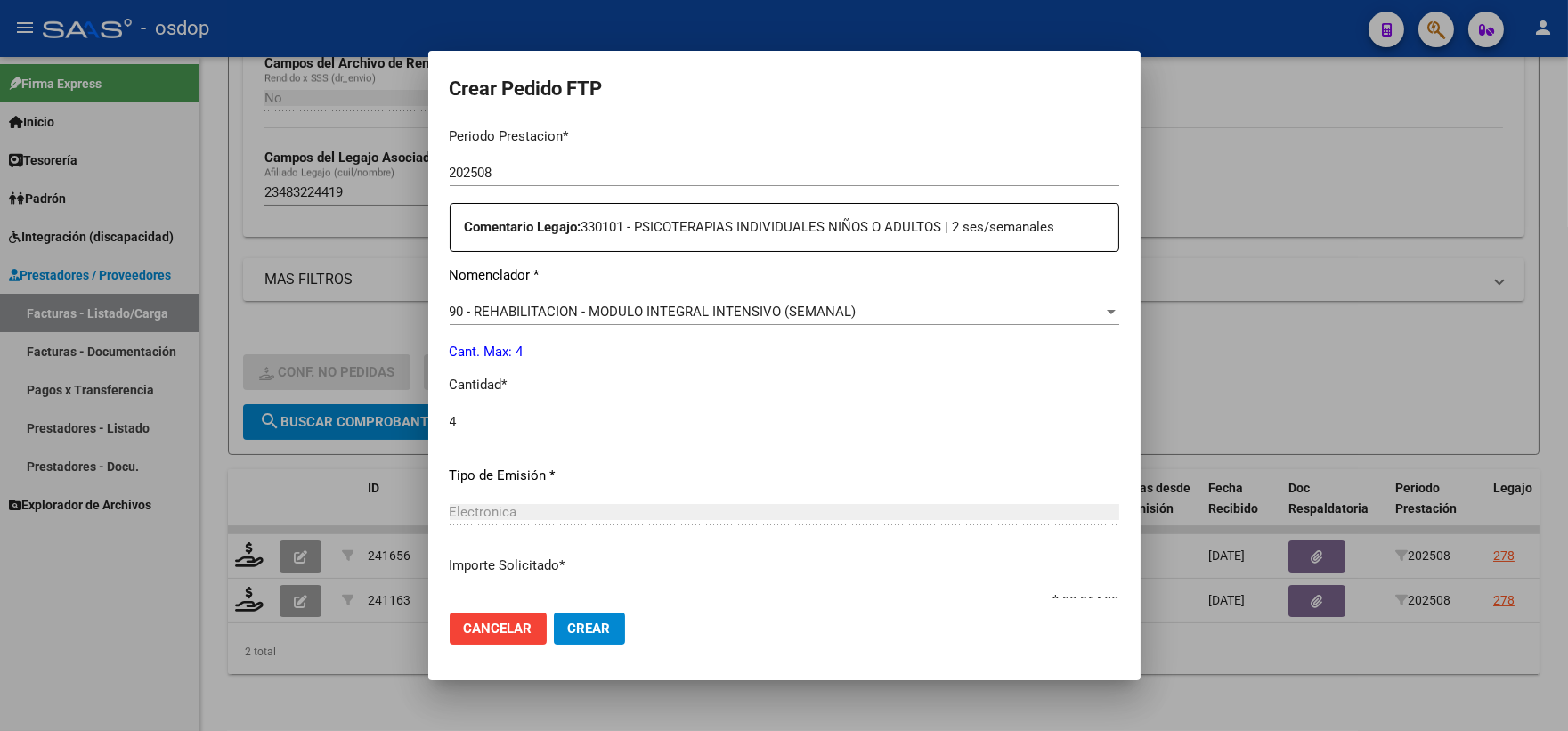
scroll to position [717, 0]
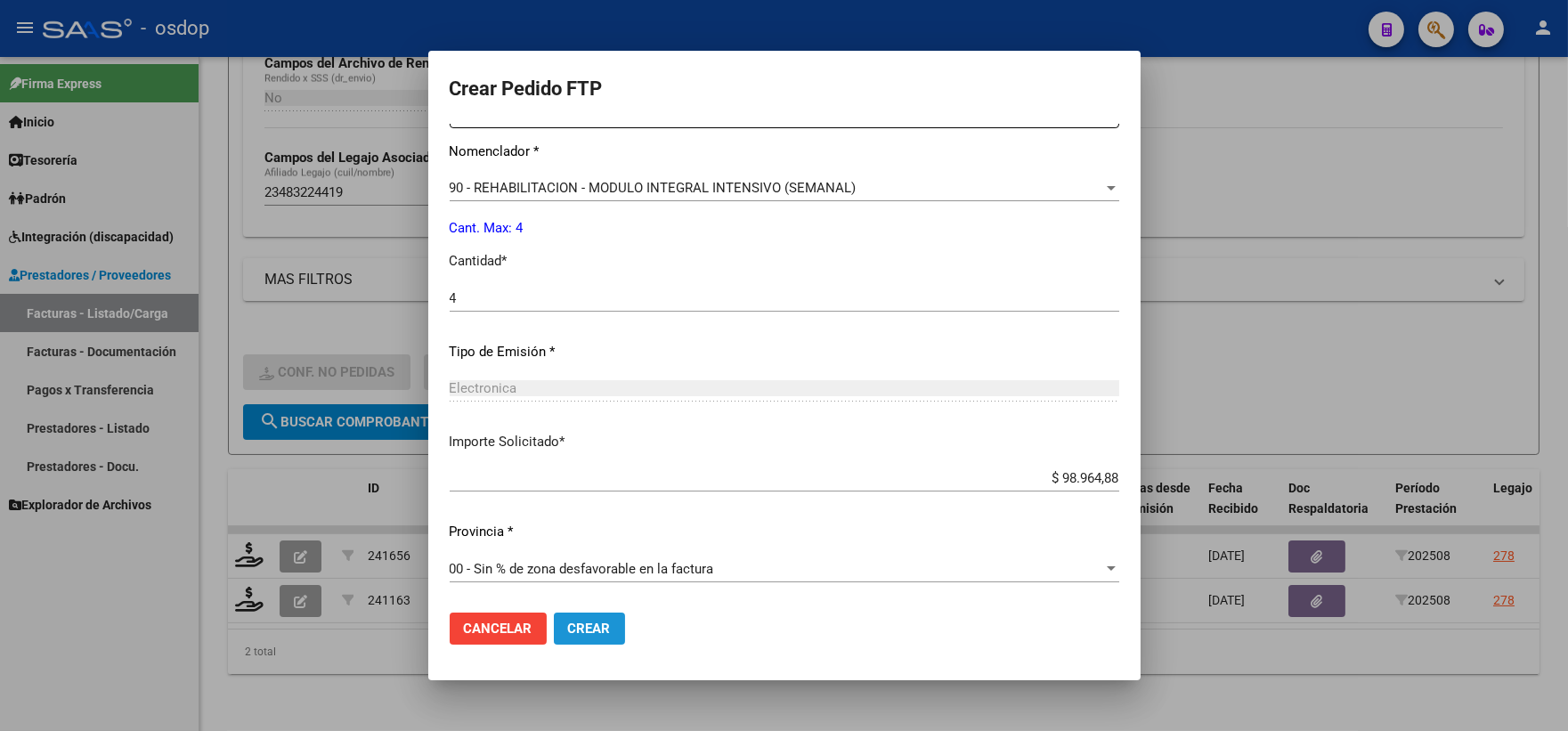
click at [597, 631] on span "Crear" at bounding box center [589, 629] width 43 height 16
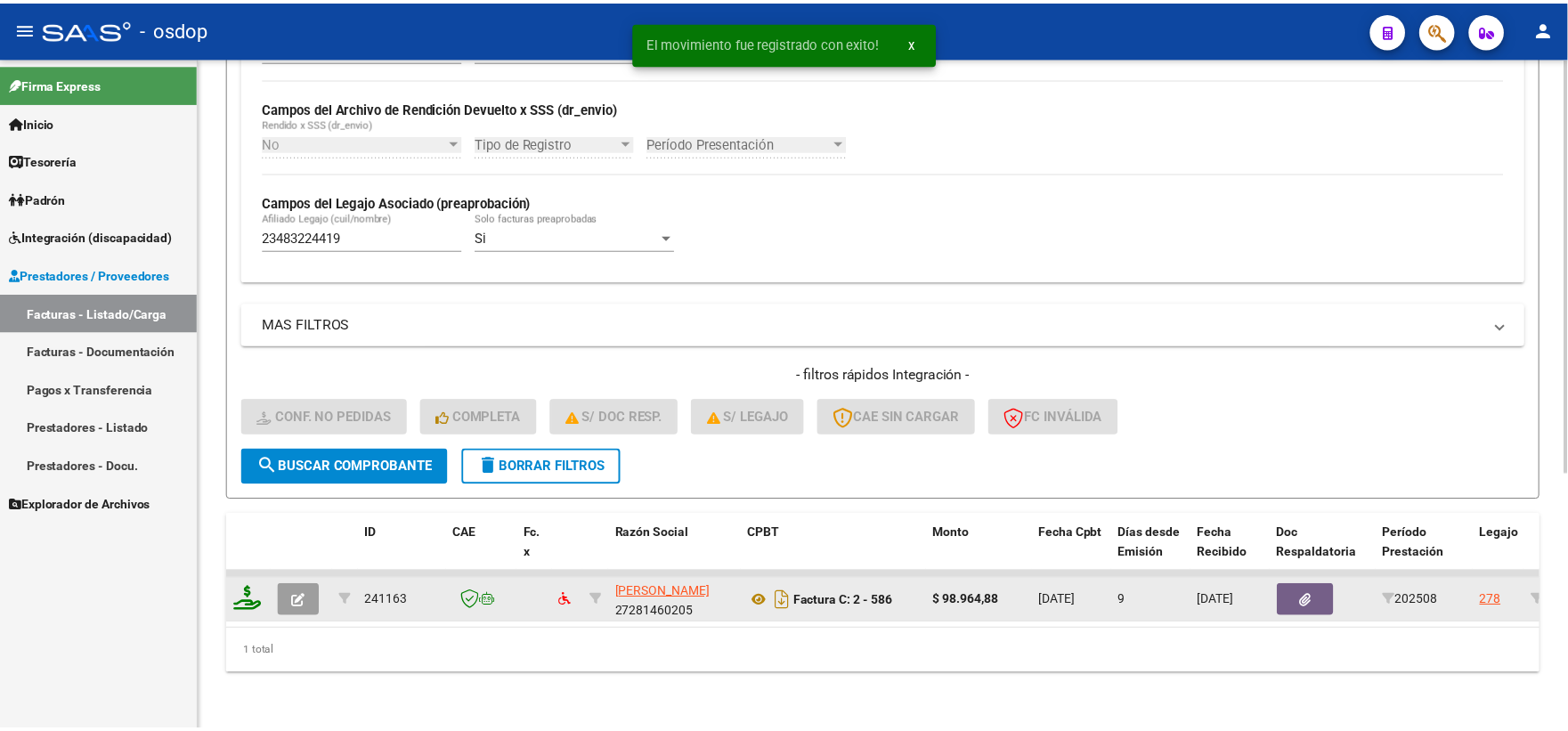
scroll to position [415, 0]
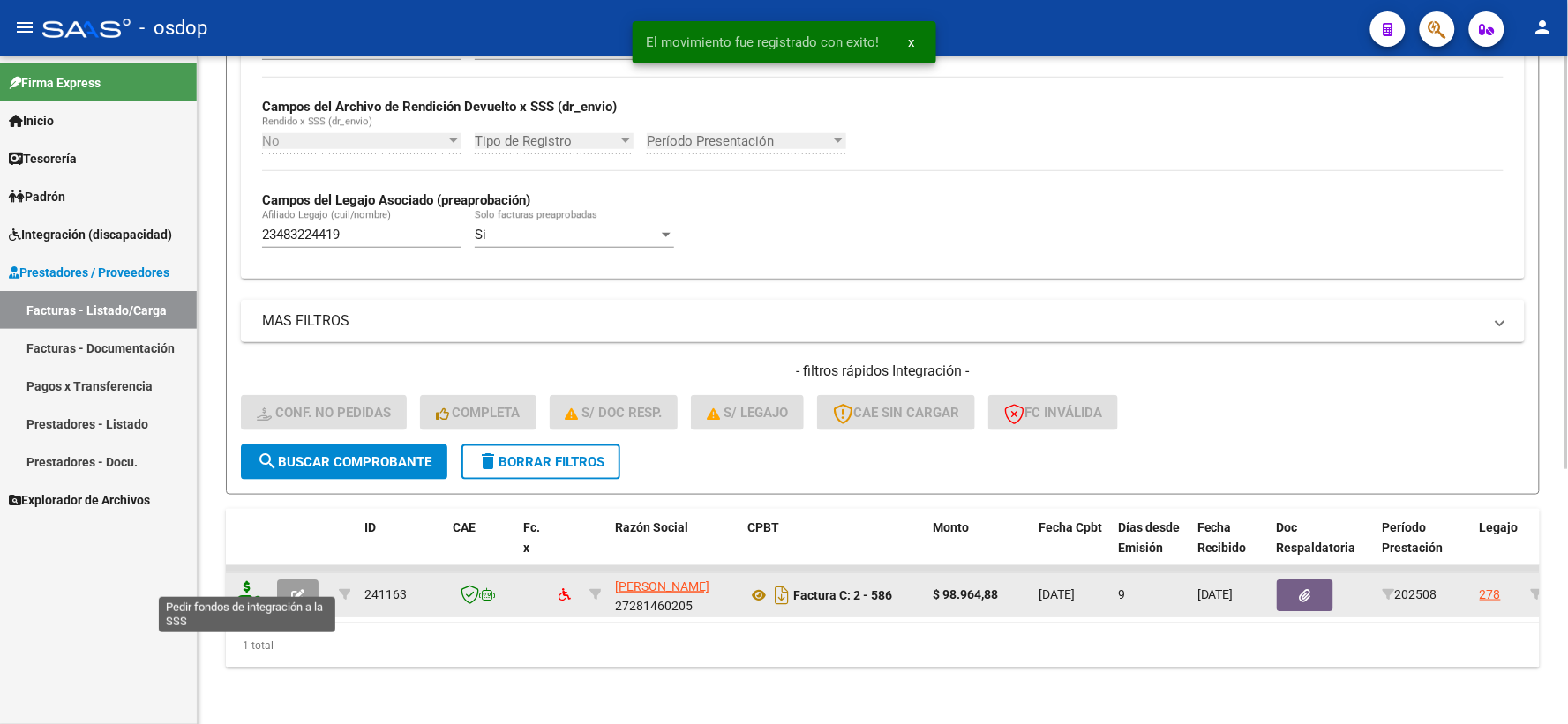
click at [247, 581] on icon at bounding box center [246, 593] width 28 height 24
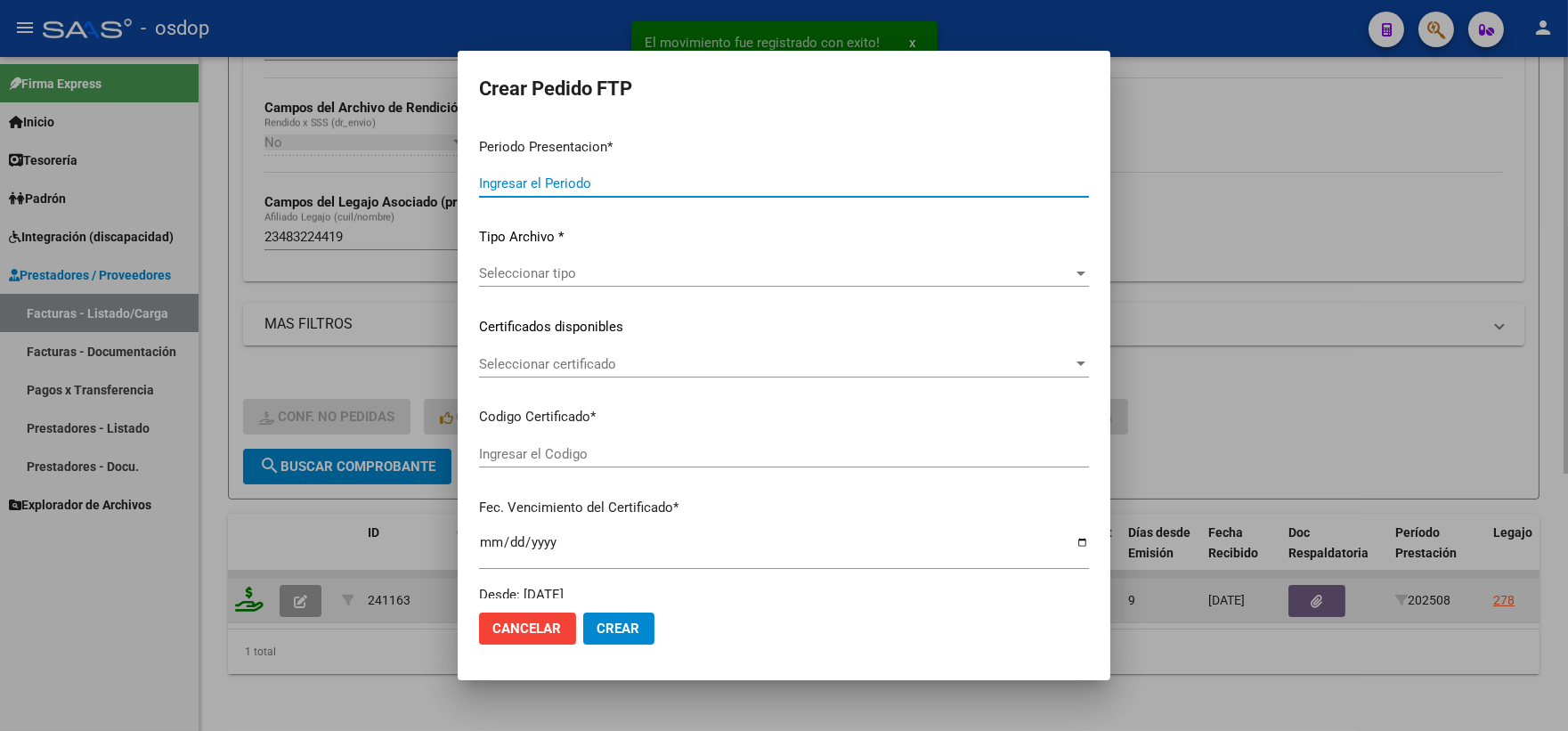
type input "202508"
type input "$ 98.964,88"
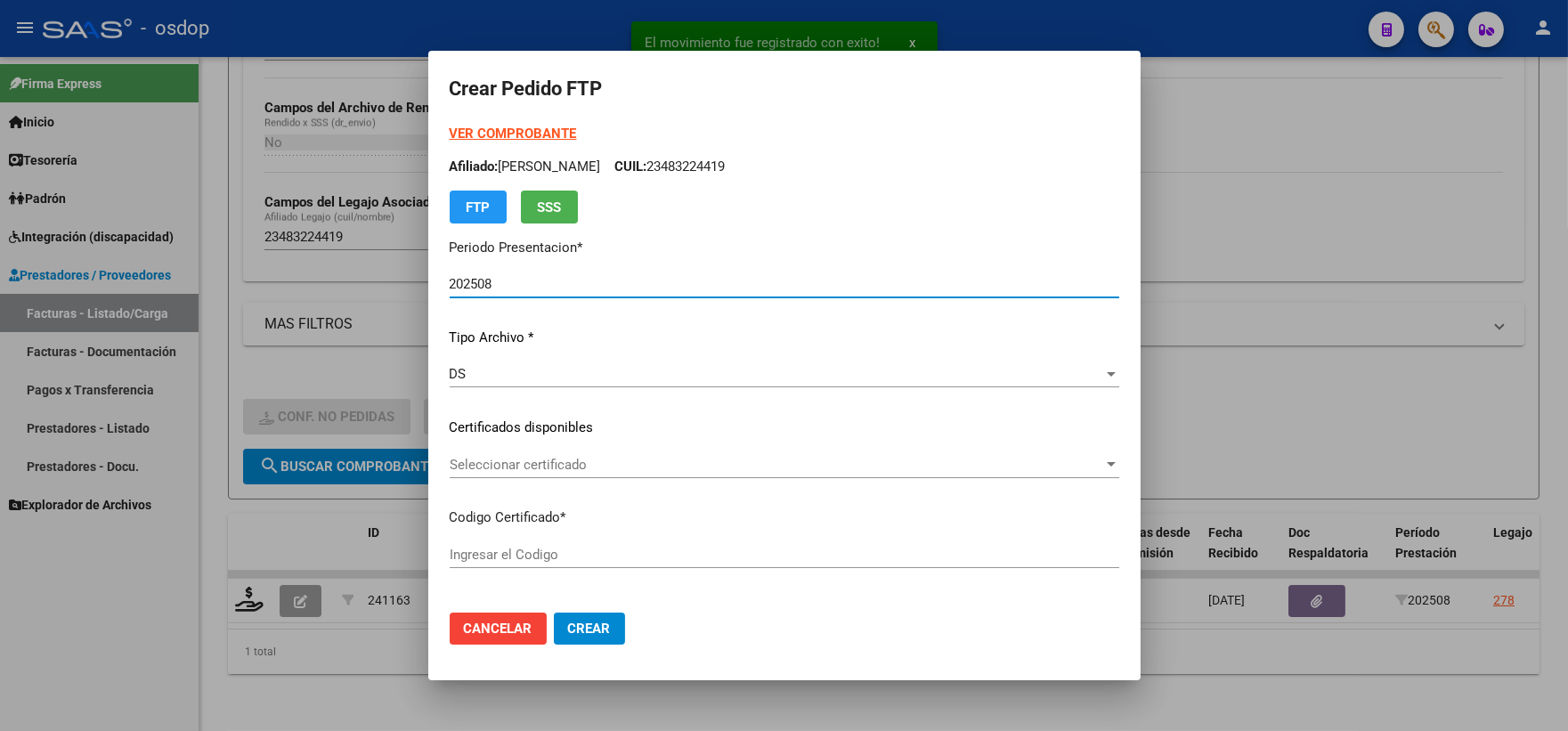
type input "4703182434"
type input "[DATE]"
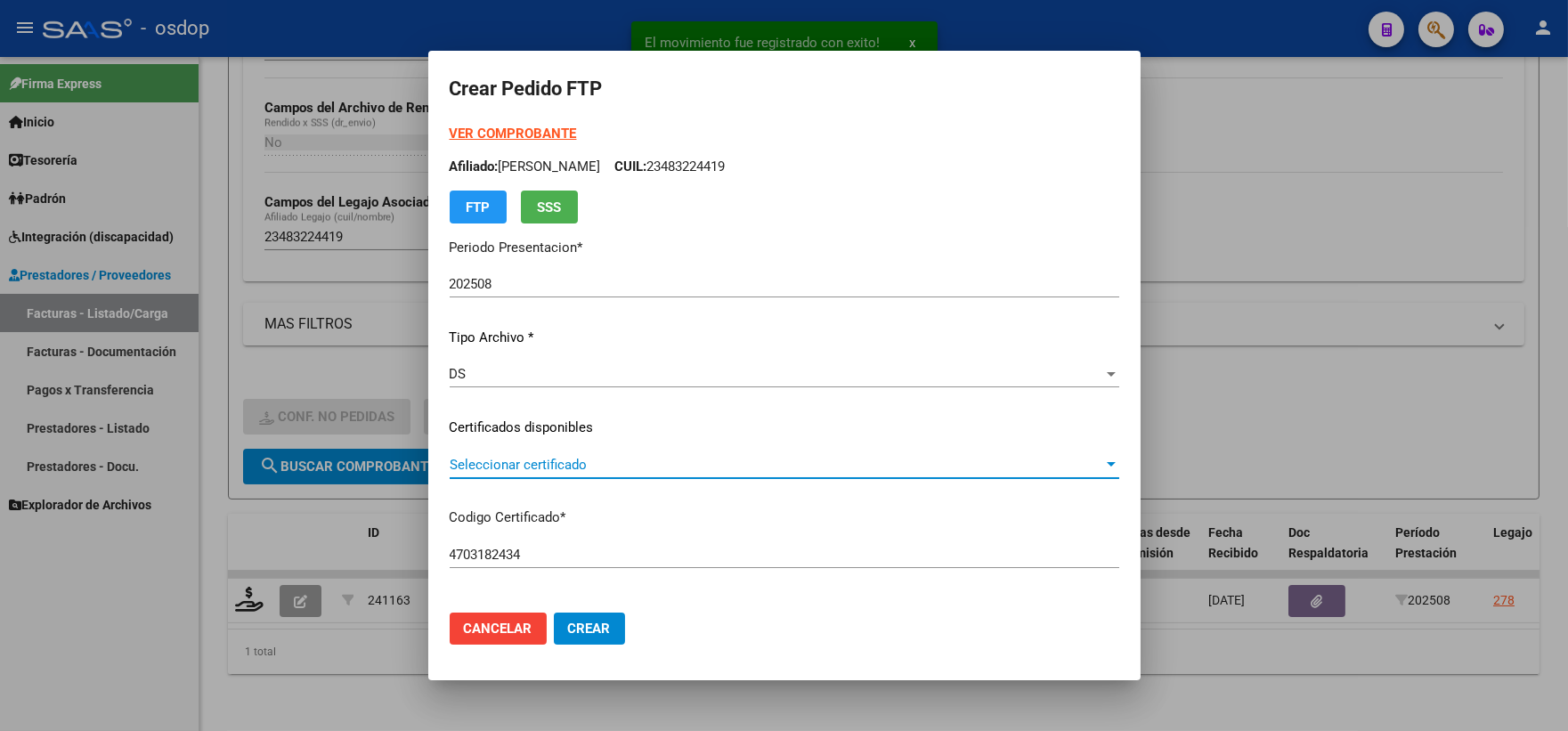
click at [576, 462] on span "Seleccionar certificado" at bounding box center [776, 465] width 653 height 16
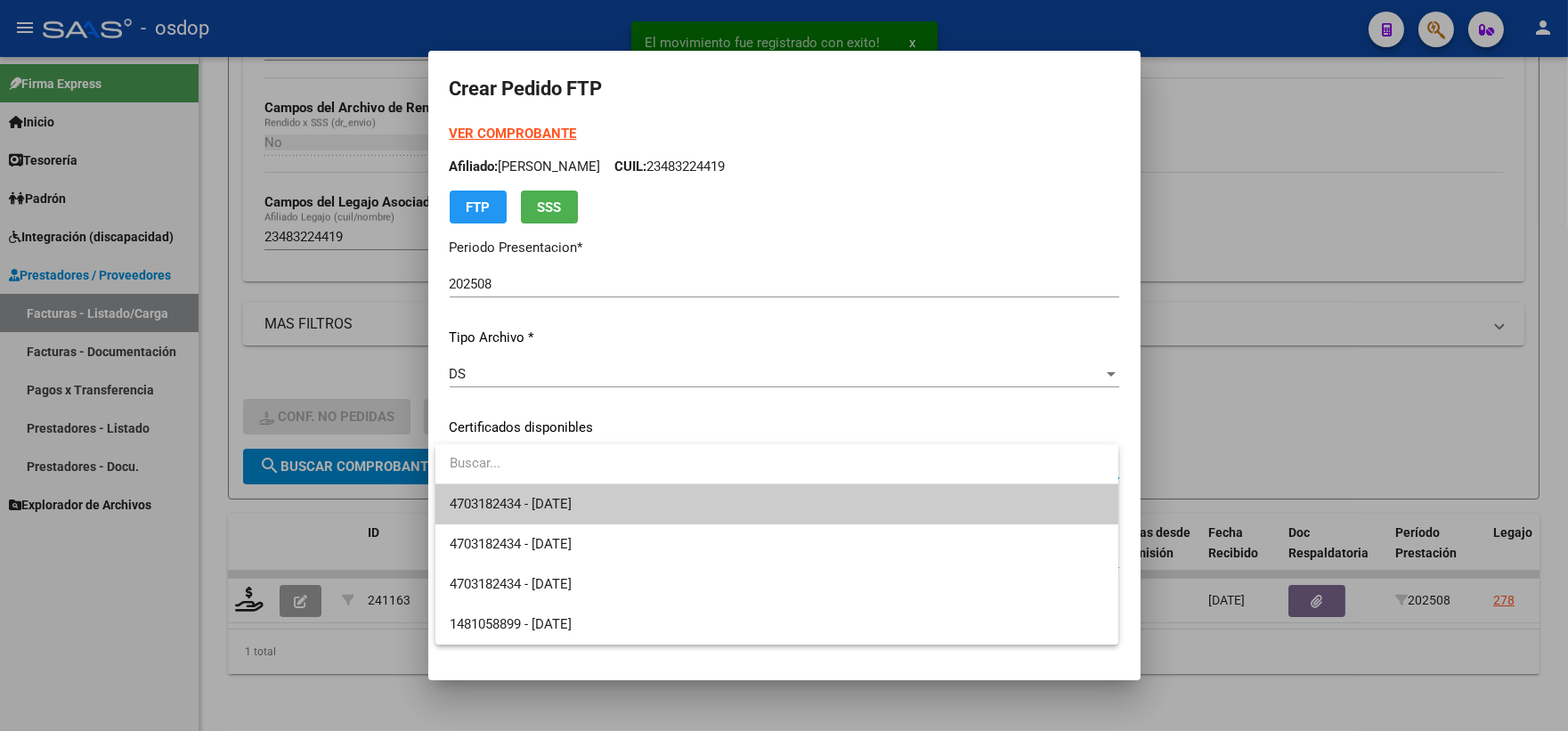
click at [612, 494] on span "4703182434 - [DATE]" at bounding box center [777, 504] width 654 height 40
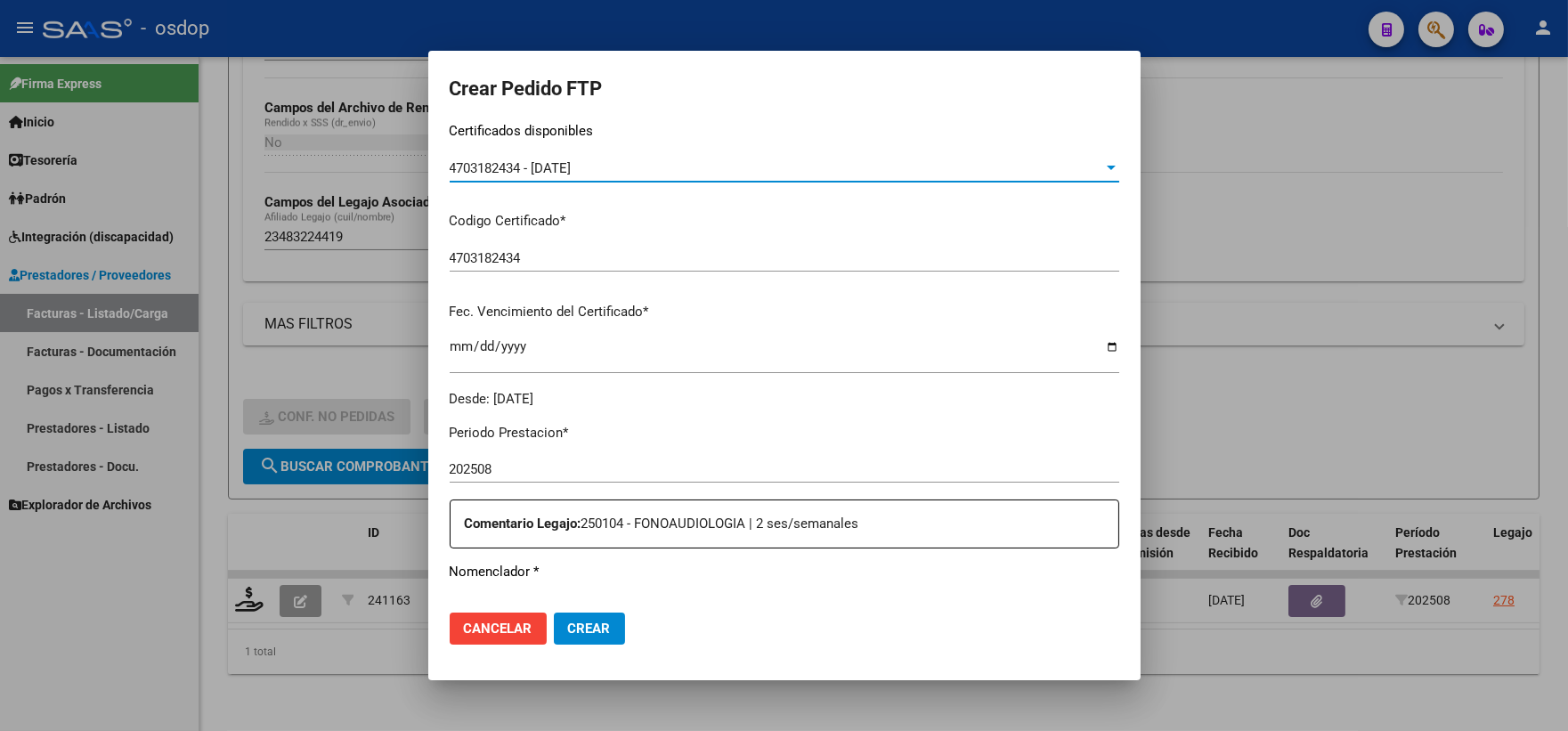
scroll to position [593, 0]
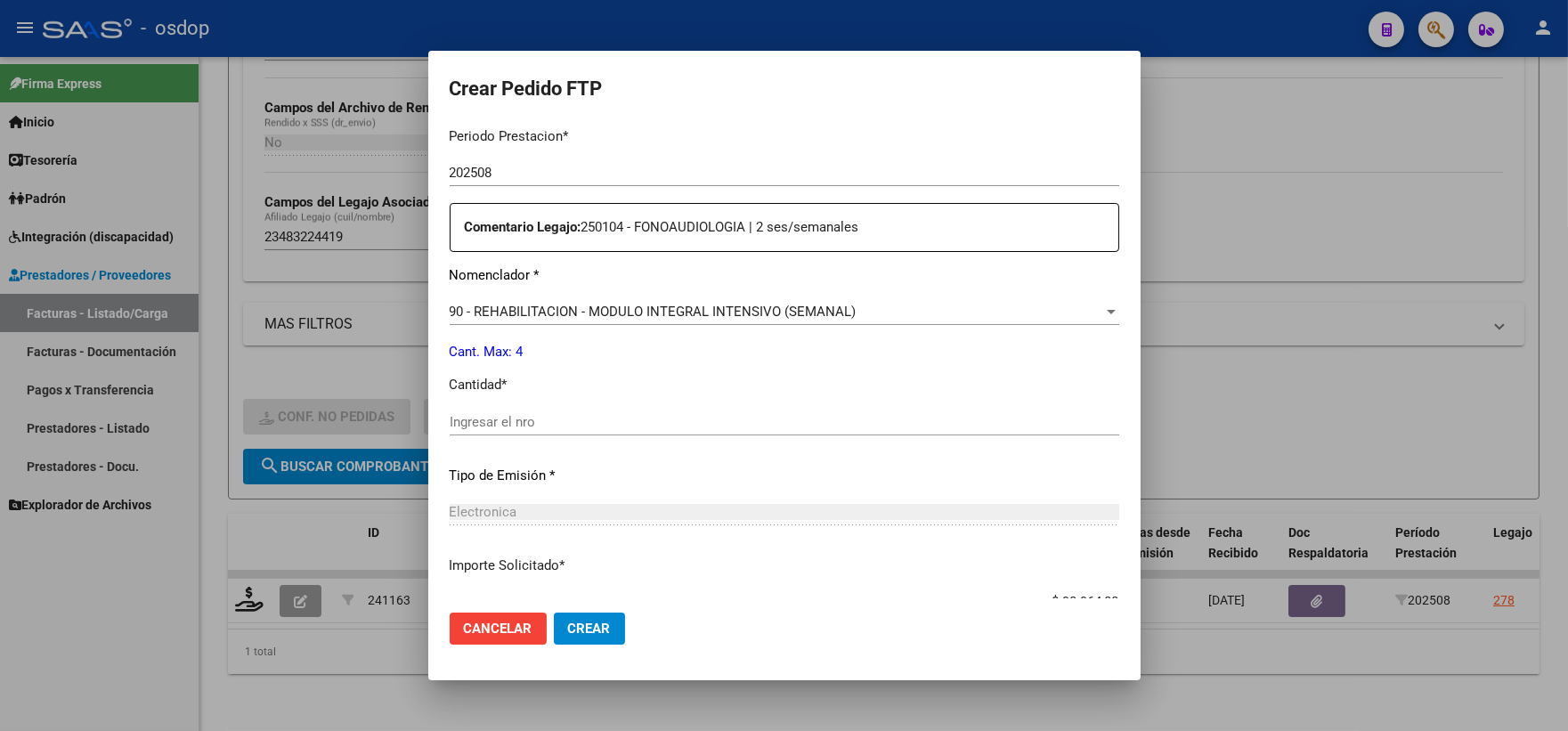
click at [586, 433] on div "Ingresar el nro" at bounding box center [785, 422] width 670 height 27
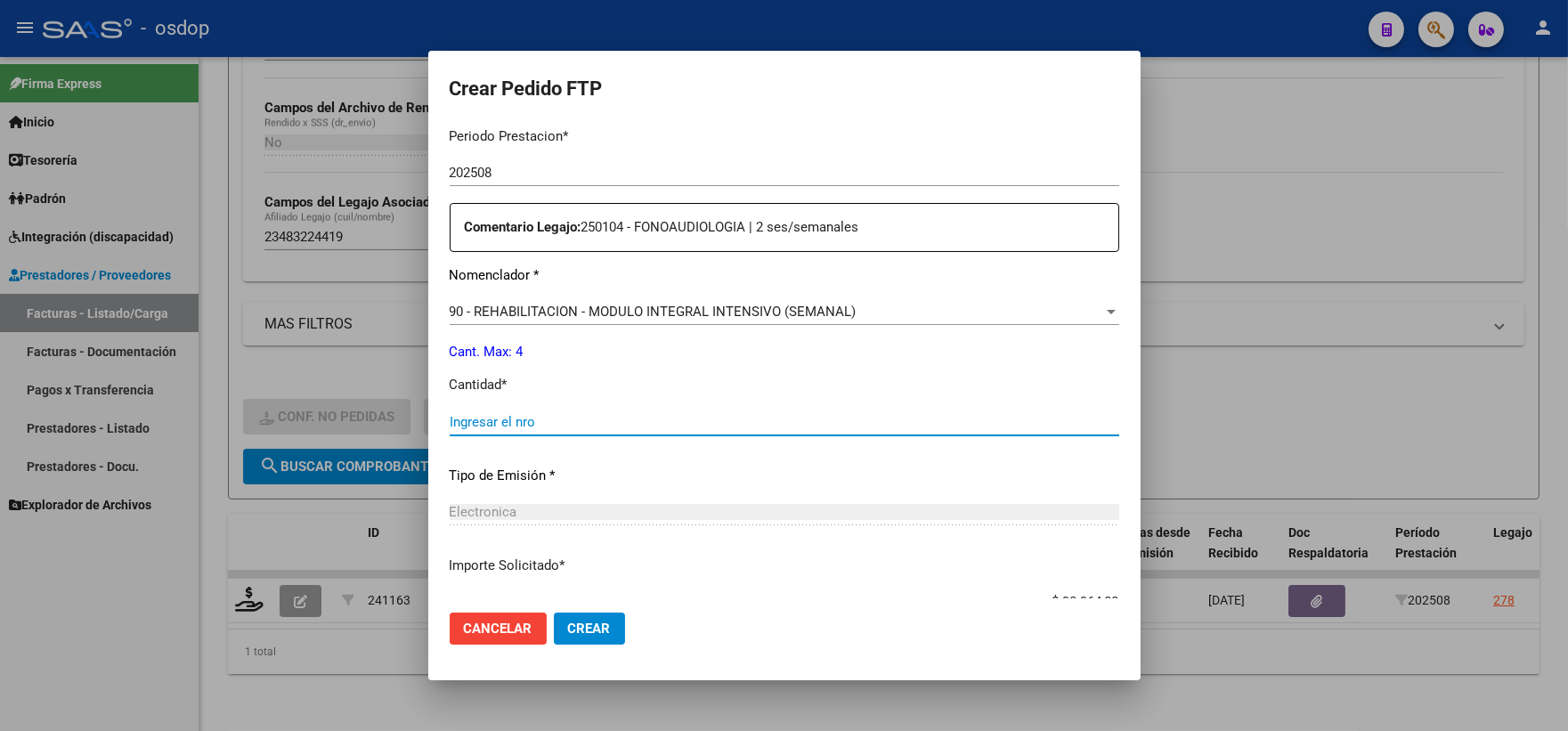
click at [585, 428] on input "Ingresar el nro" at bounding box center [785, 422] width 670 height 16
type input "4"
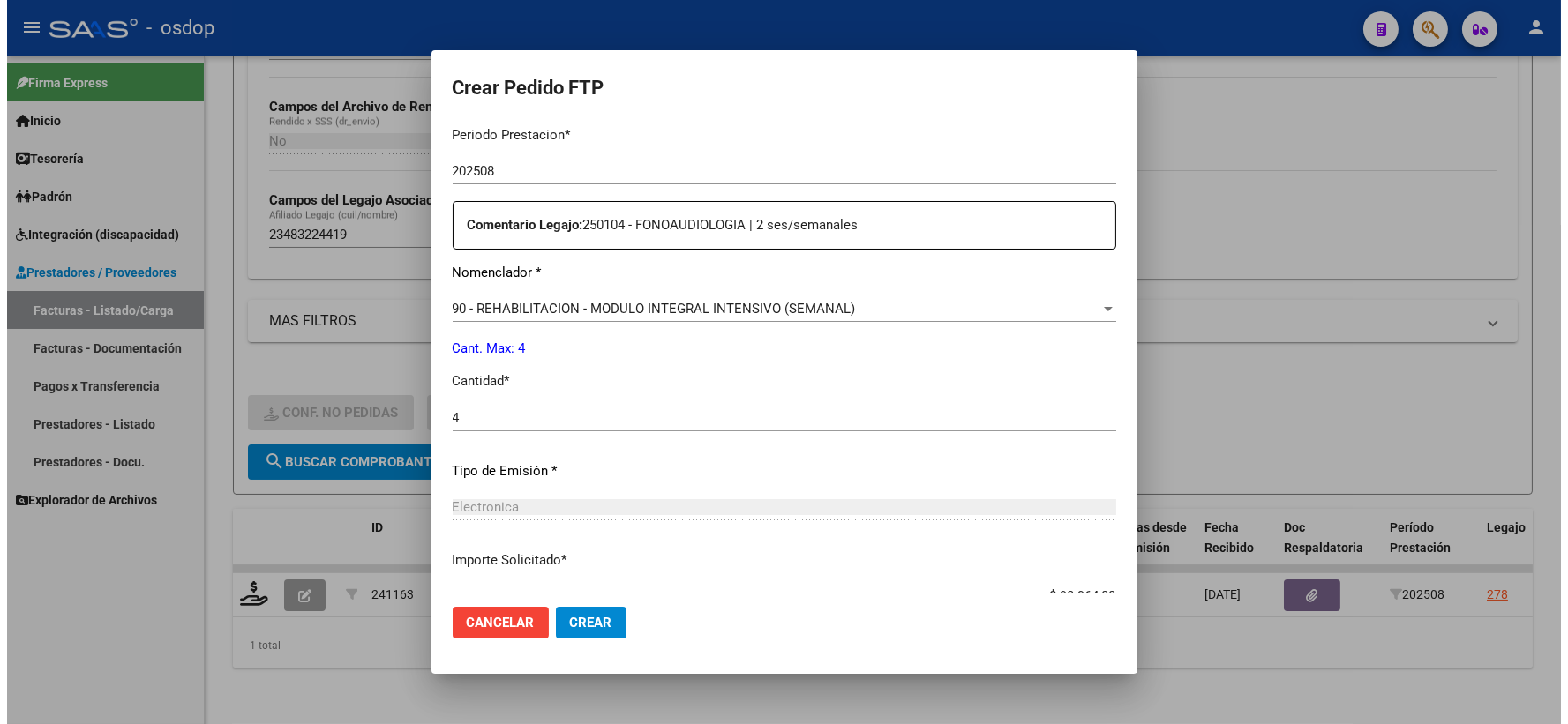
scroll to position [710, 0]
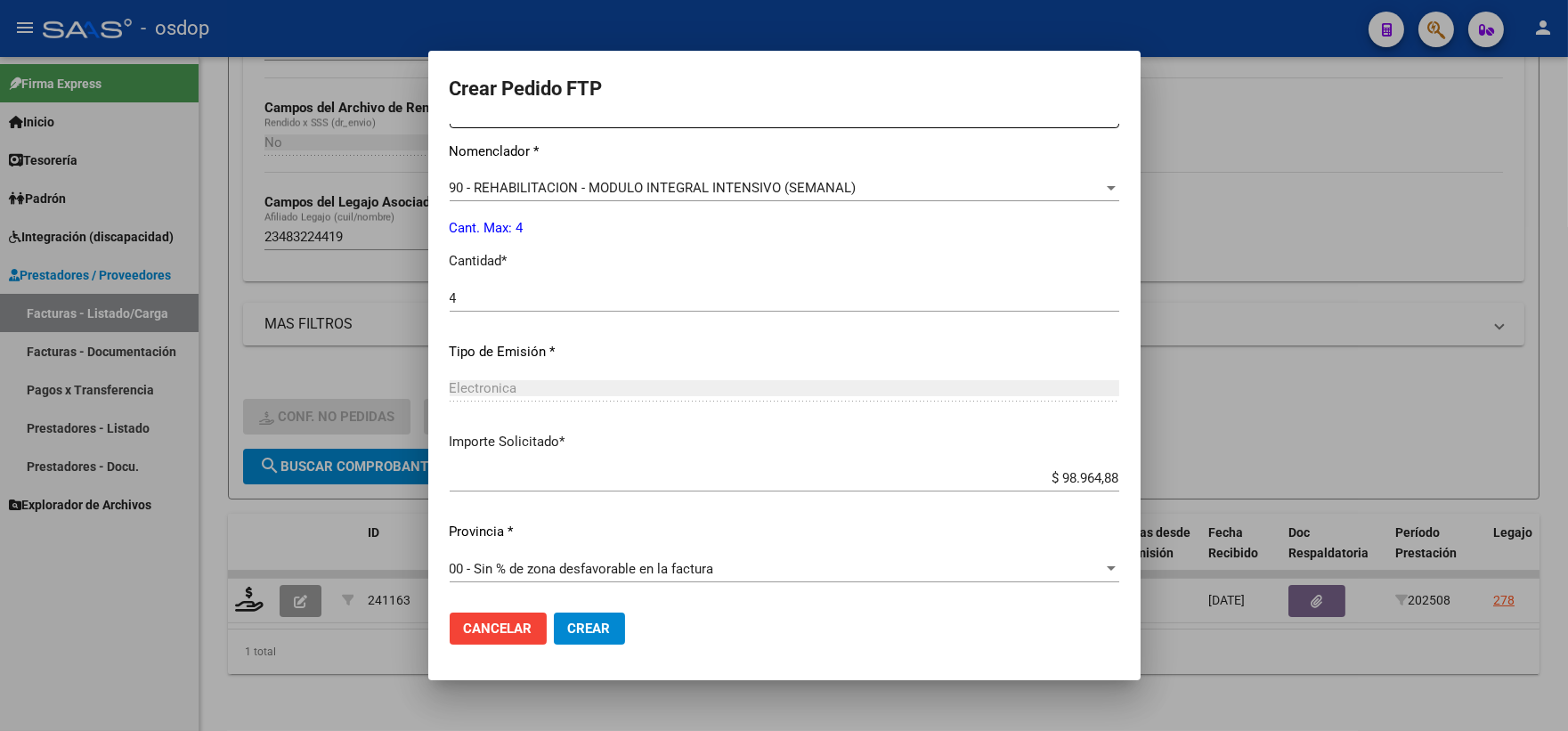
click at [583, 619] on button "Crear" at bounding box center [589, 629] width 72 height 32
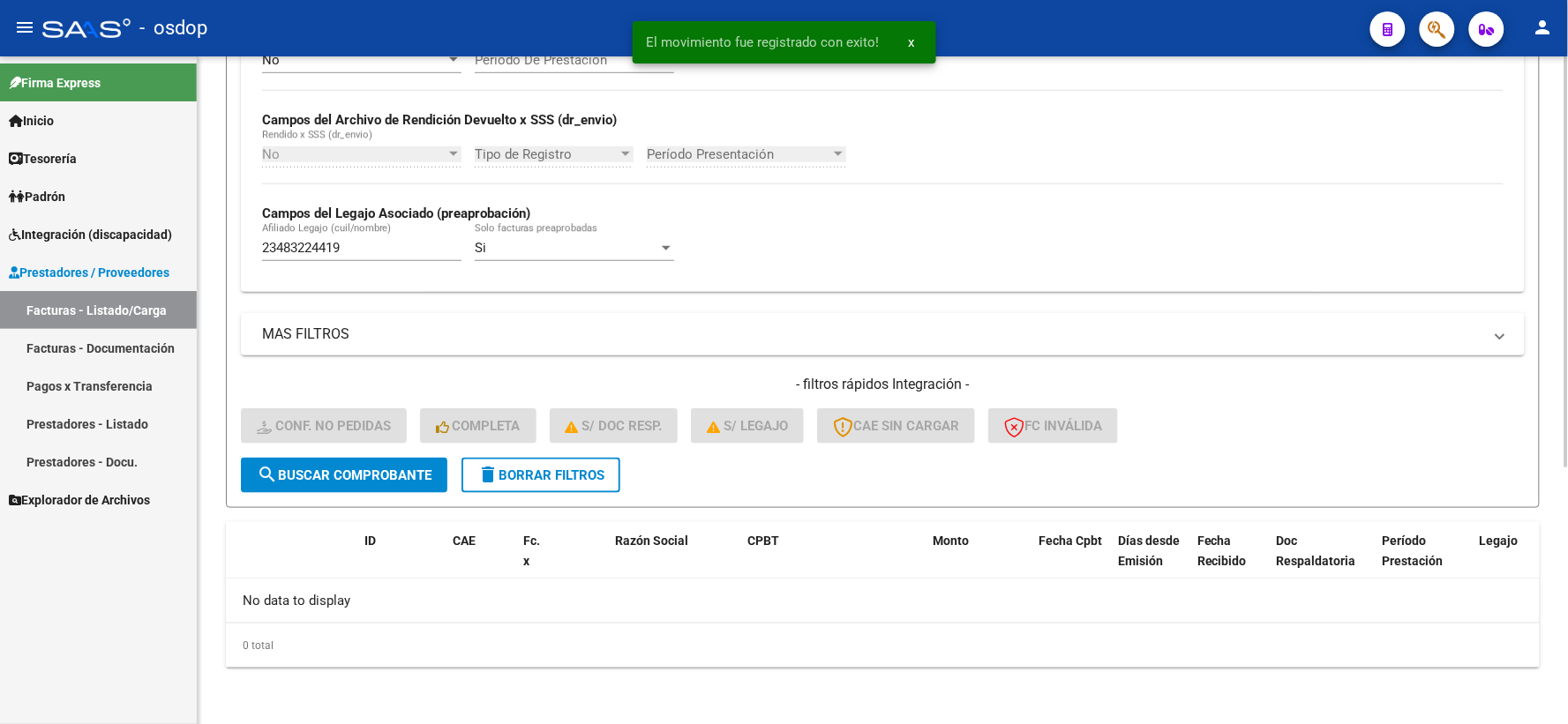
scroll to position [382, 0]
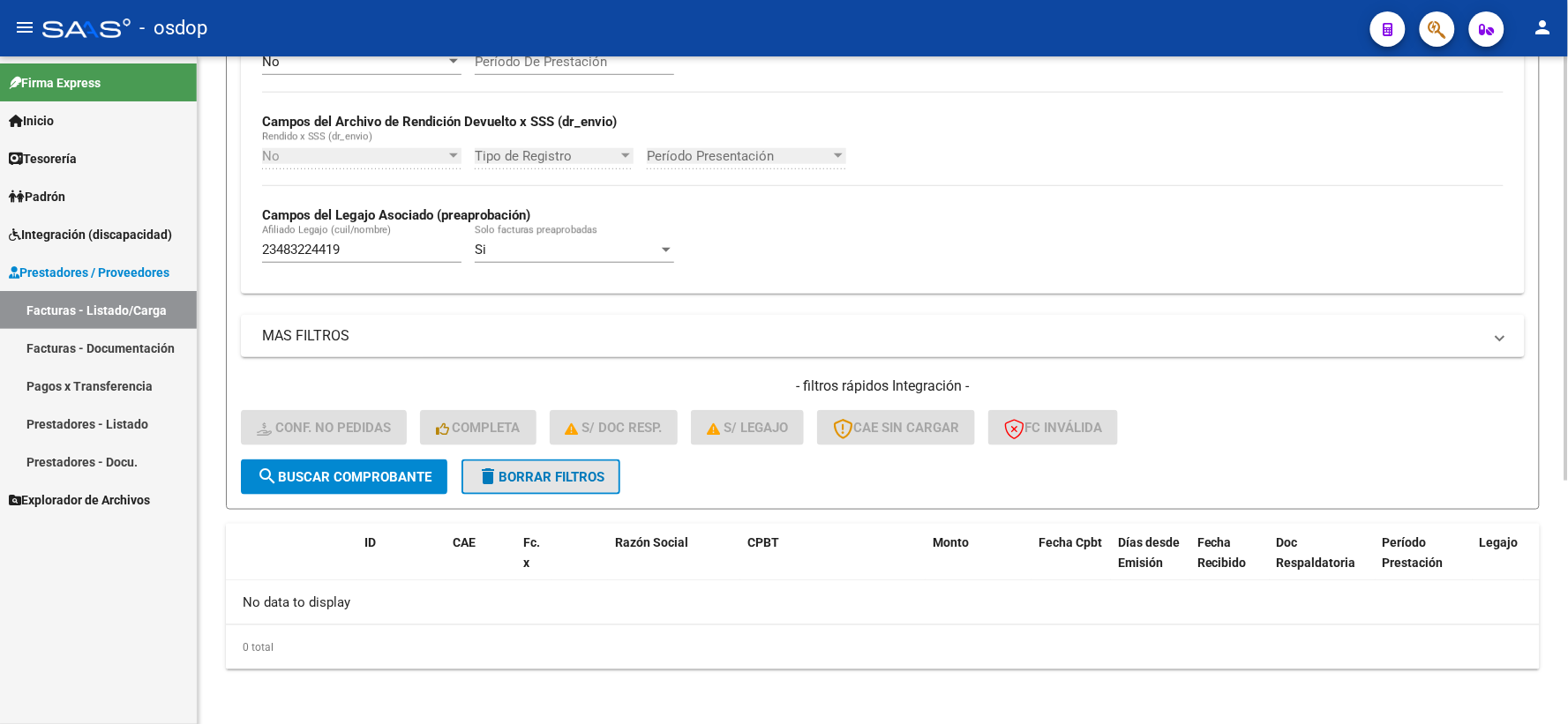
click at [532, 486] on button "delete Borrar Filtros" at bounding box center [540, 477] width 159 height 35
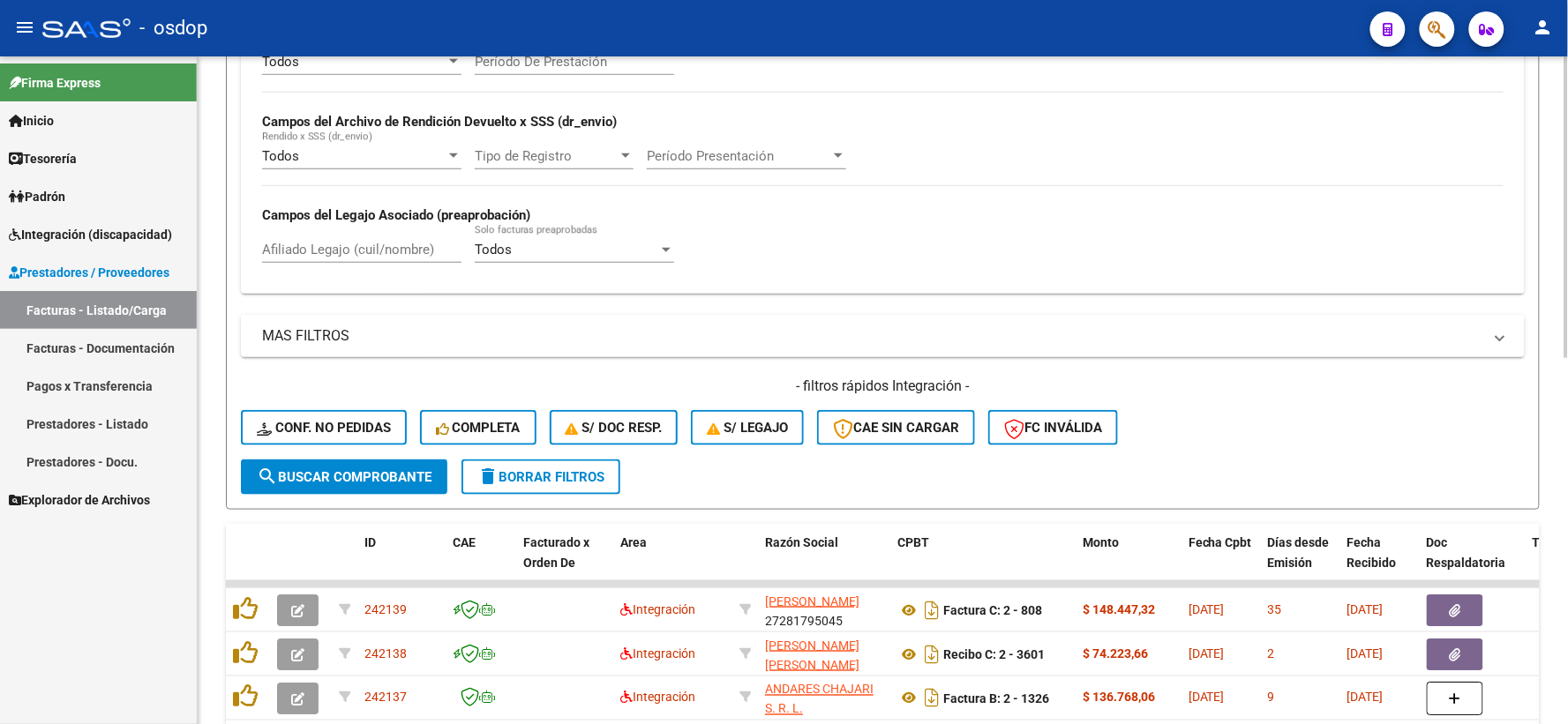
click at [391, 250] on input "Afiliado Legajo (cuil/nombre)" at bounding box center [361, 249] width 200 height 16
paste input "27420339130"
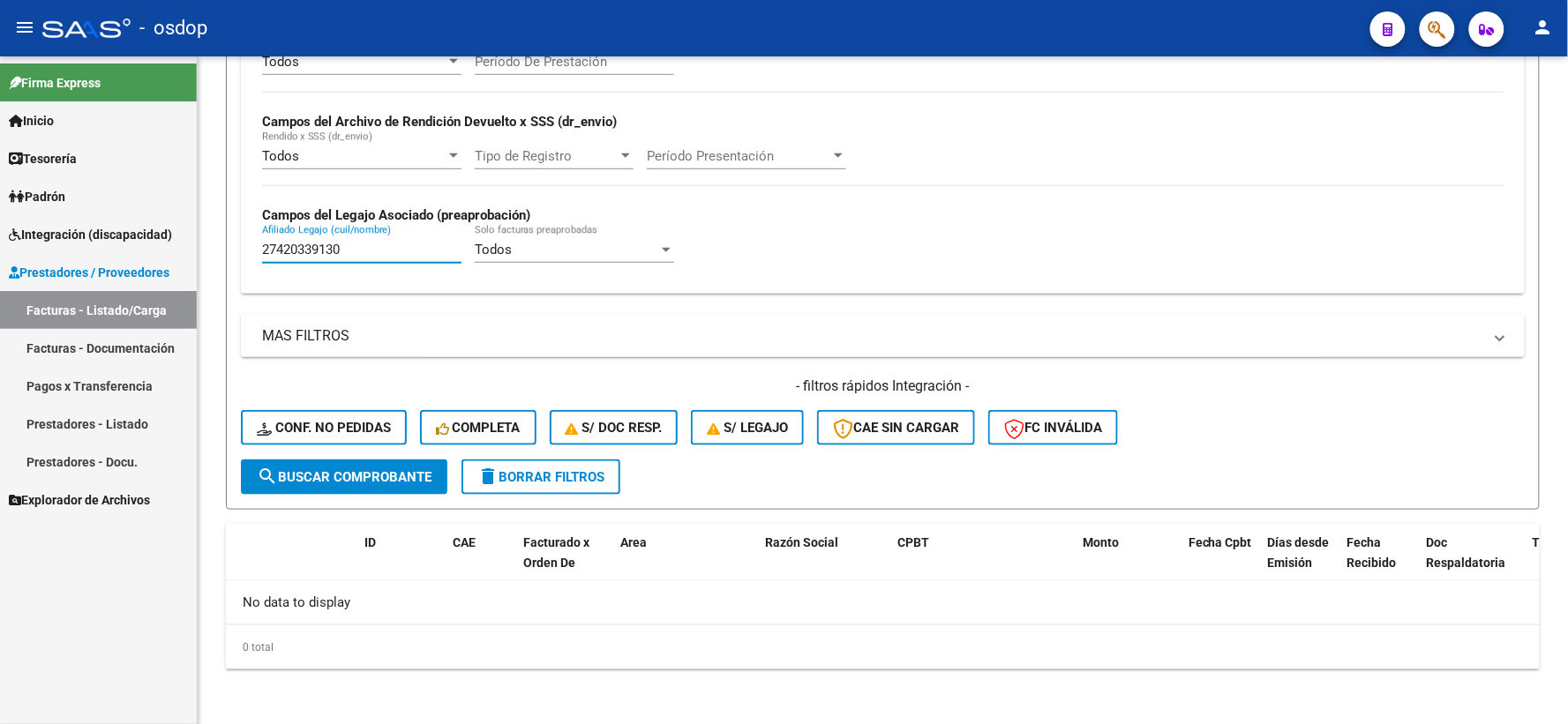
drag, startPoint x: 374, startPoint y: 248, endPoint x: 0, endPoint y: 265, distance: 374.4
click at [156, 248] on mat-sidenav-container "Firma Express Inicio Instructivos Contacto OS Tesorería Extractos Procesados (c…" at bounding box center [784, 390] width 1568 height 668
paste input "0515482378"
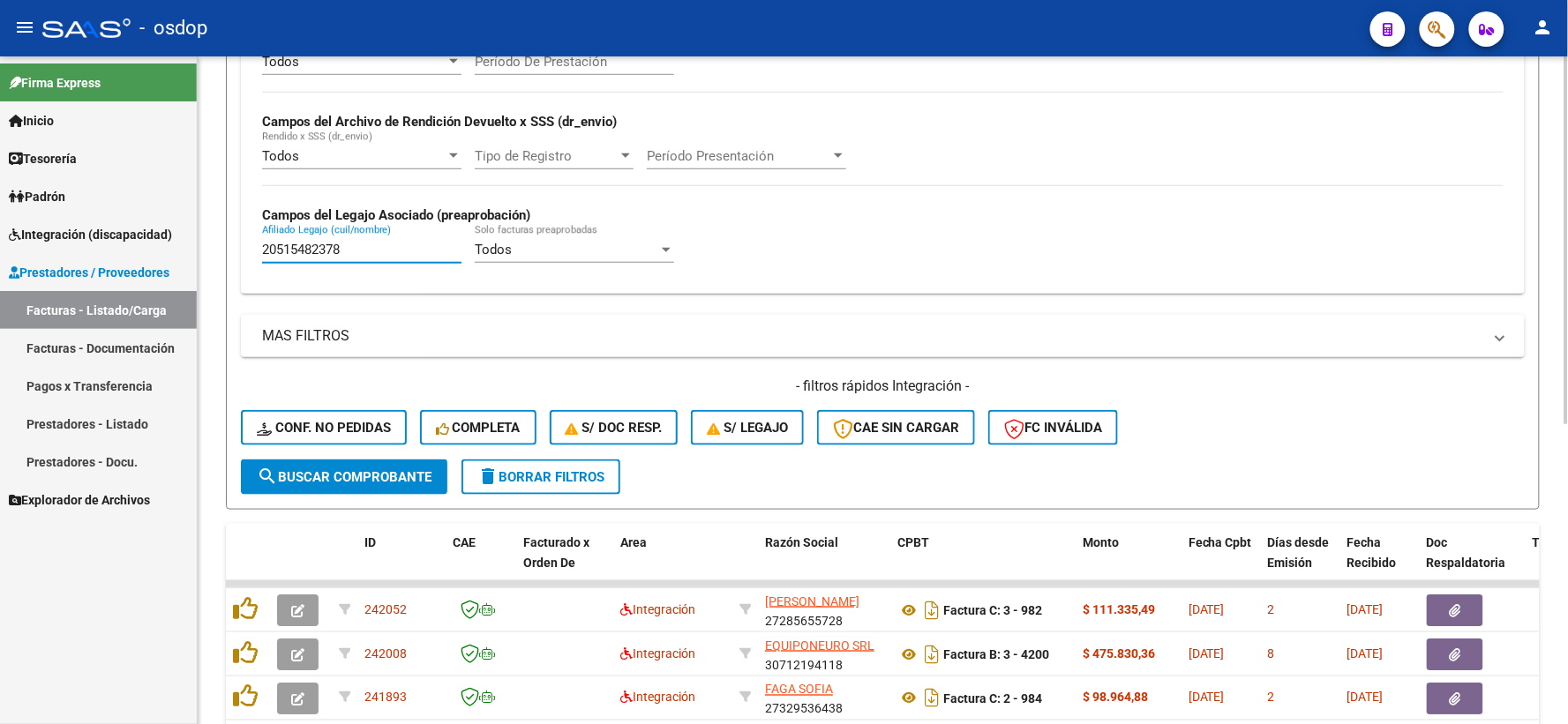
scroll to position [543, 0]
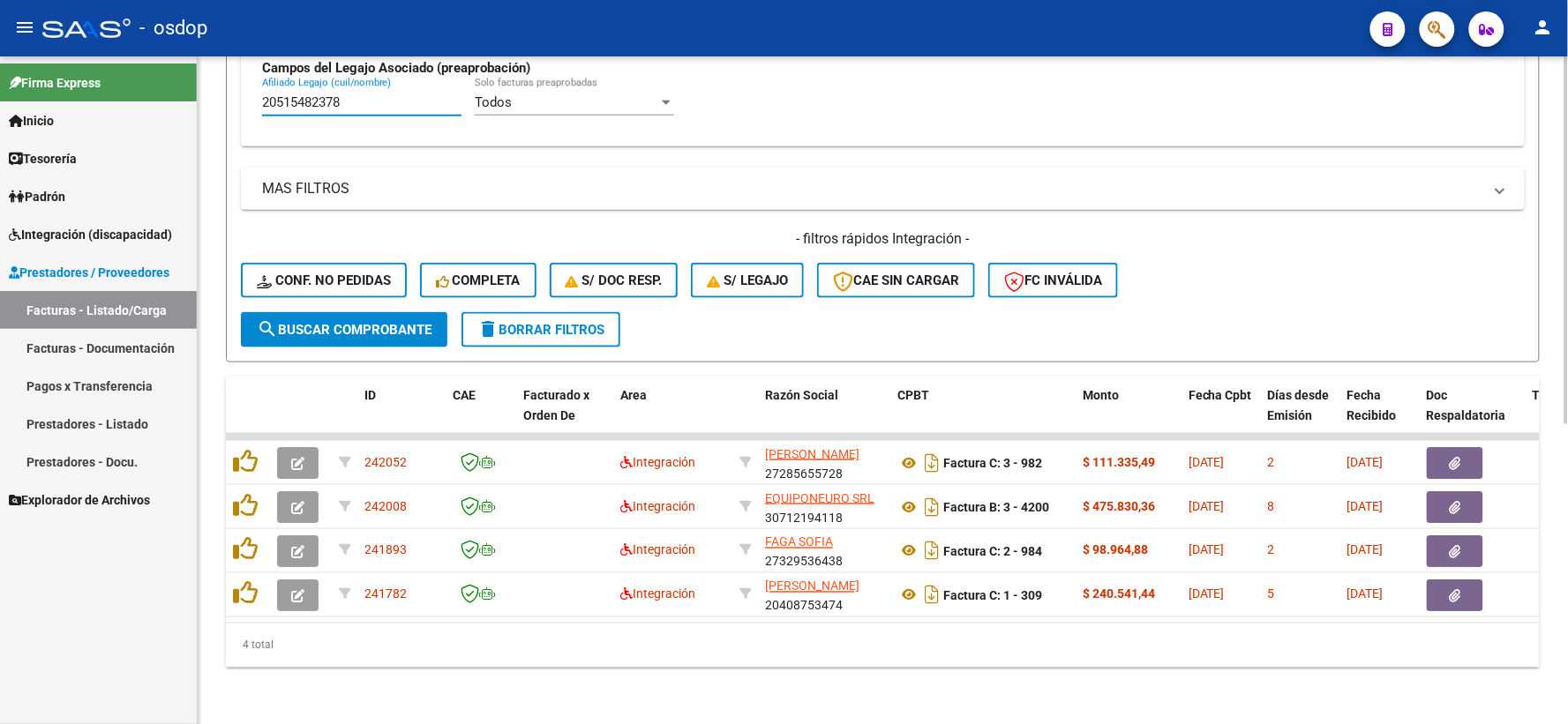
type input "20515482378"
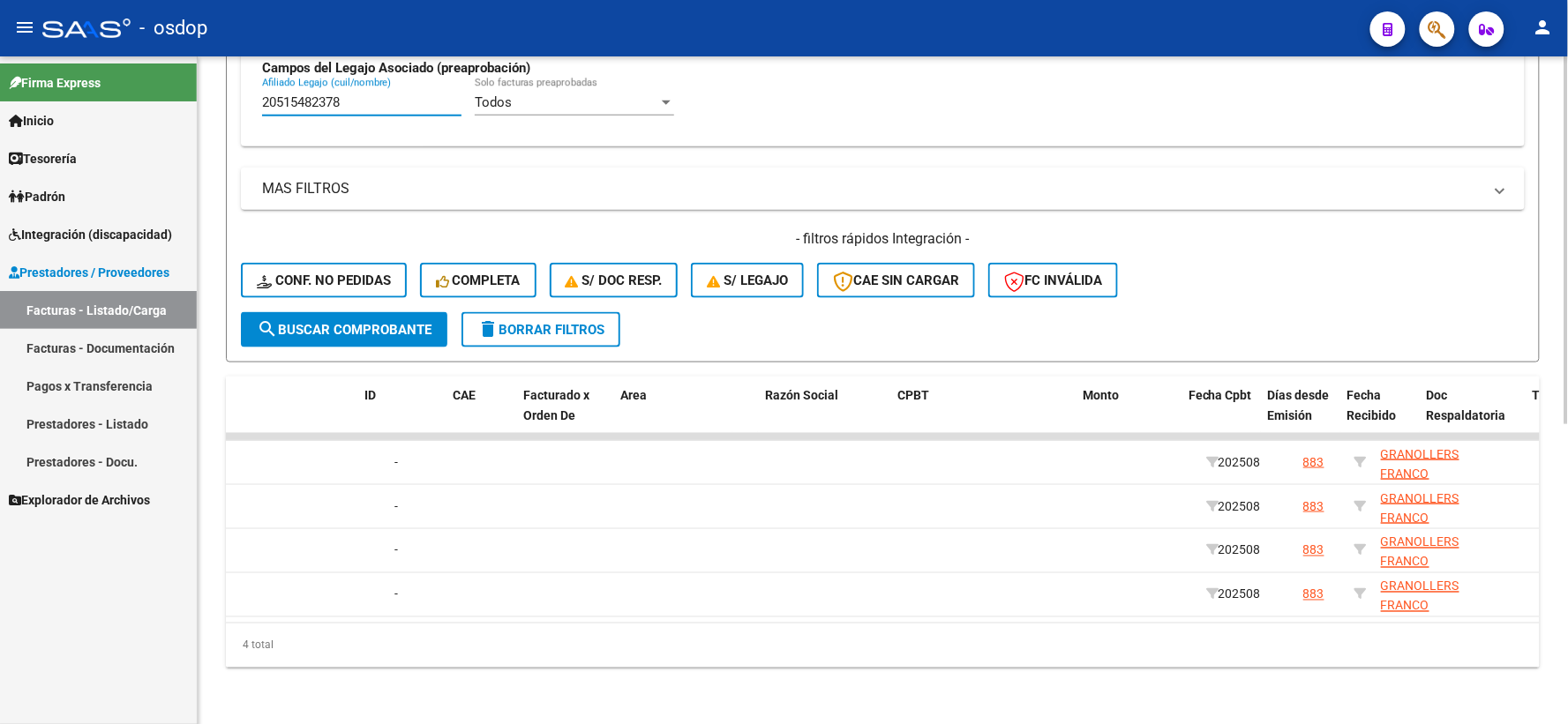
scroll to position [0, 0]
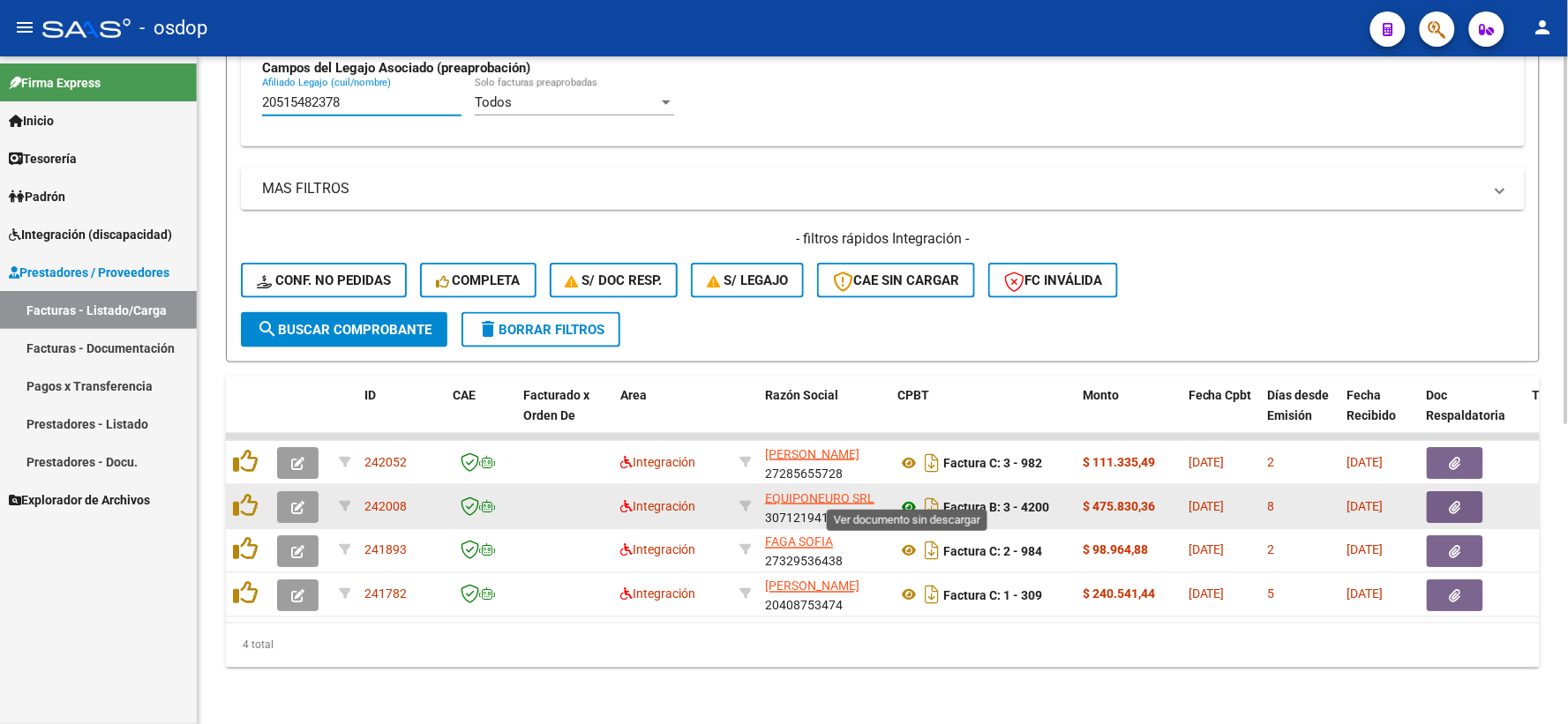
click at [902, 496] on icon at bounding box center [909, 507] width 23 height 21
click at [1460, 501] on icon "button" at bounding box center [1455, 508] width 12 height 14
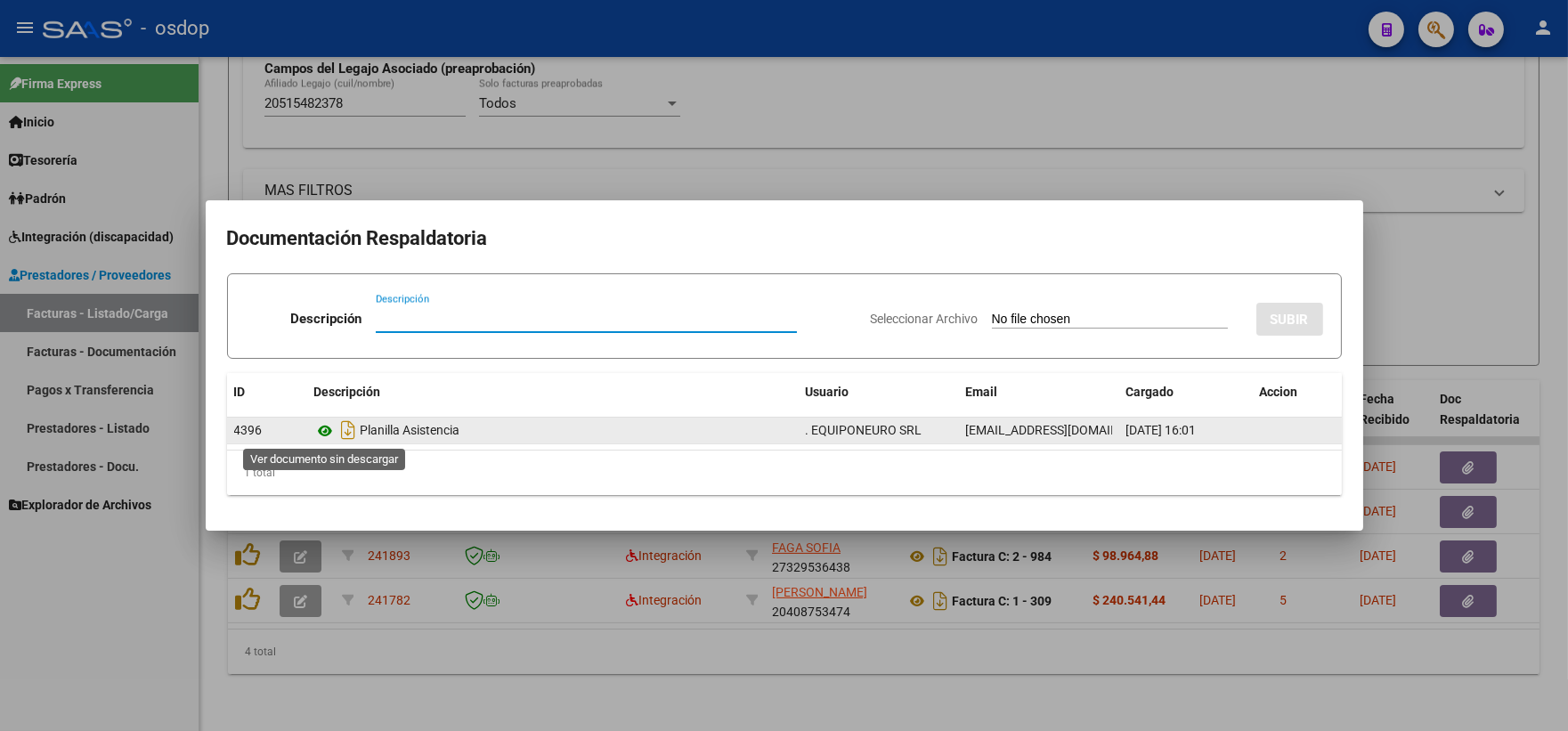
click at [330, 428] on icon at bounding box center [326, 431] width 24 height 22
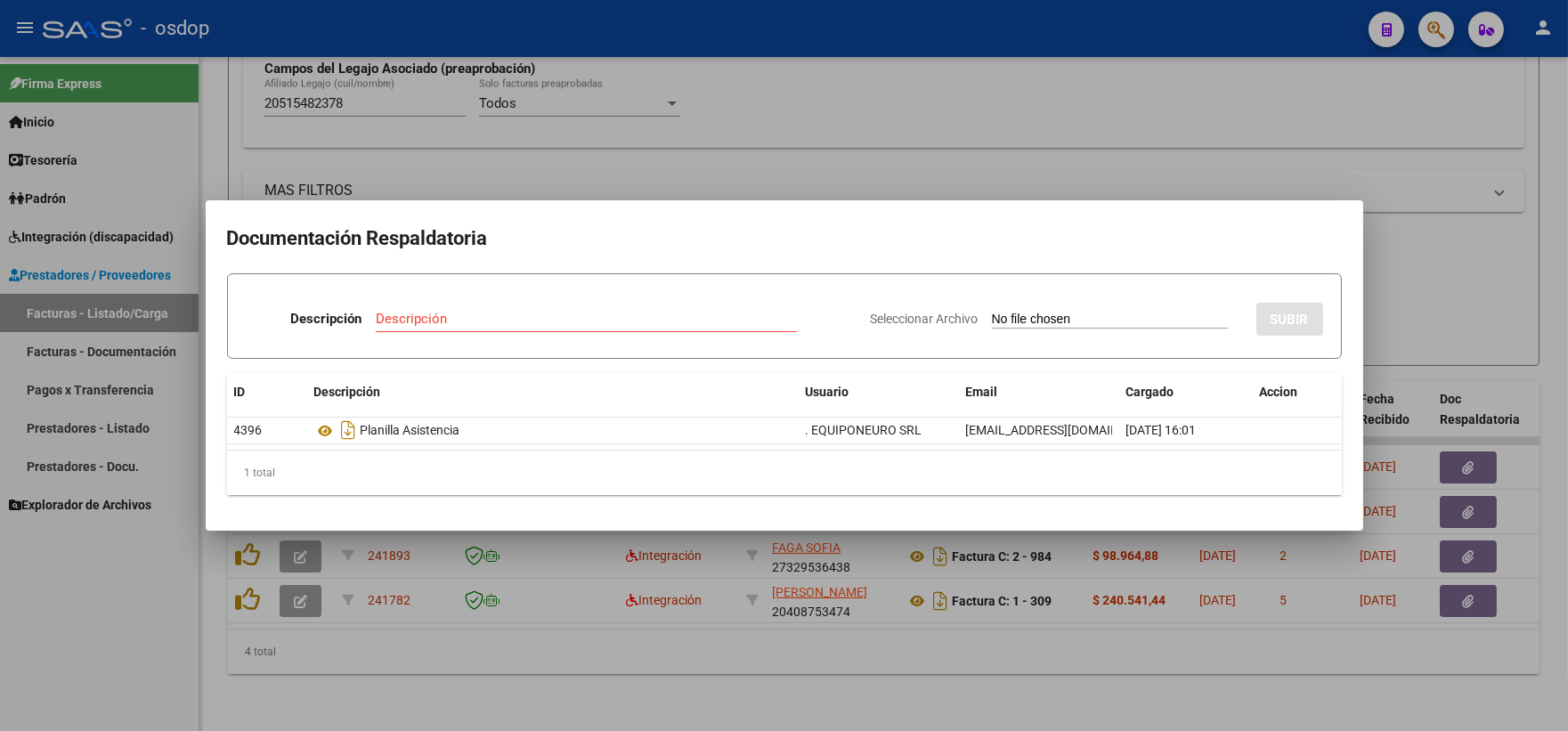
click at [403, 79] on div at bounding box center [784, 366] width 1568 height 731
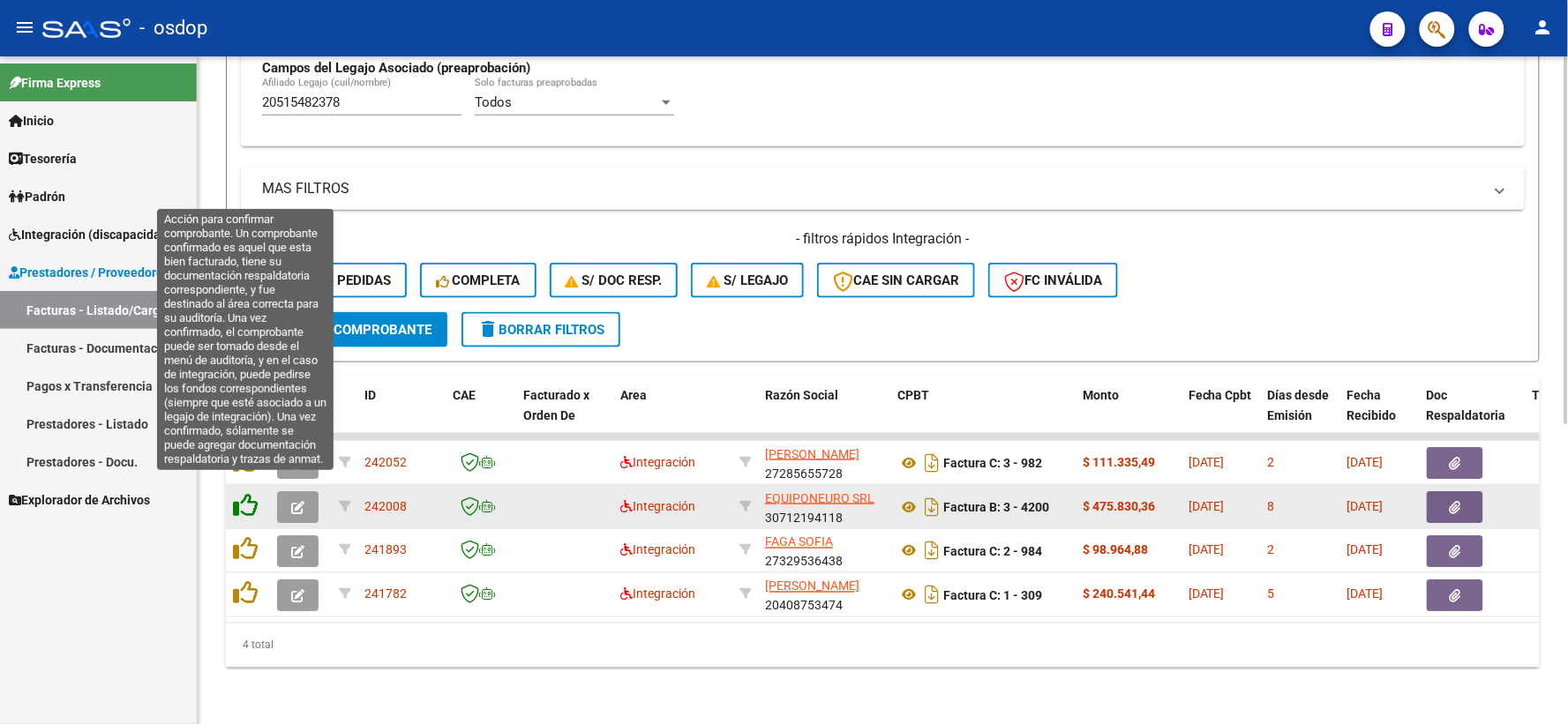
click at [252, 493] on icon at bounding box center [244, 505] width 24 height 24
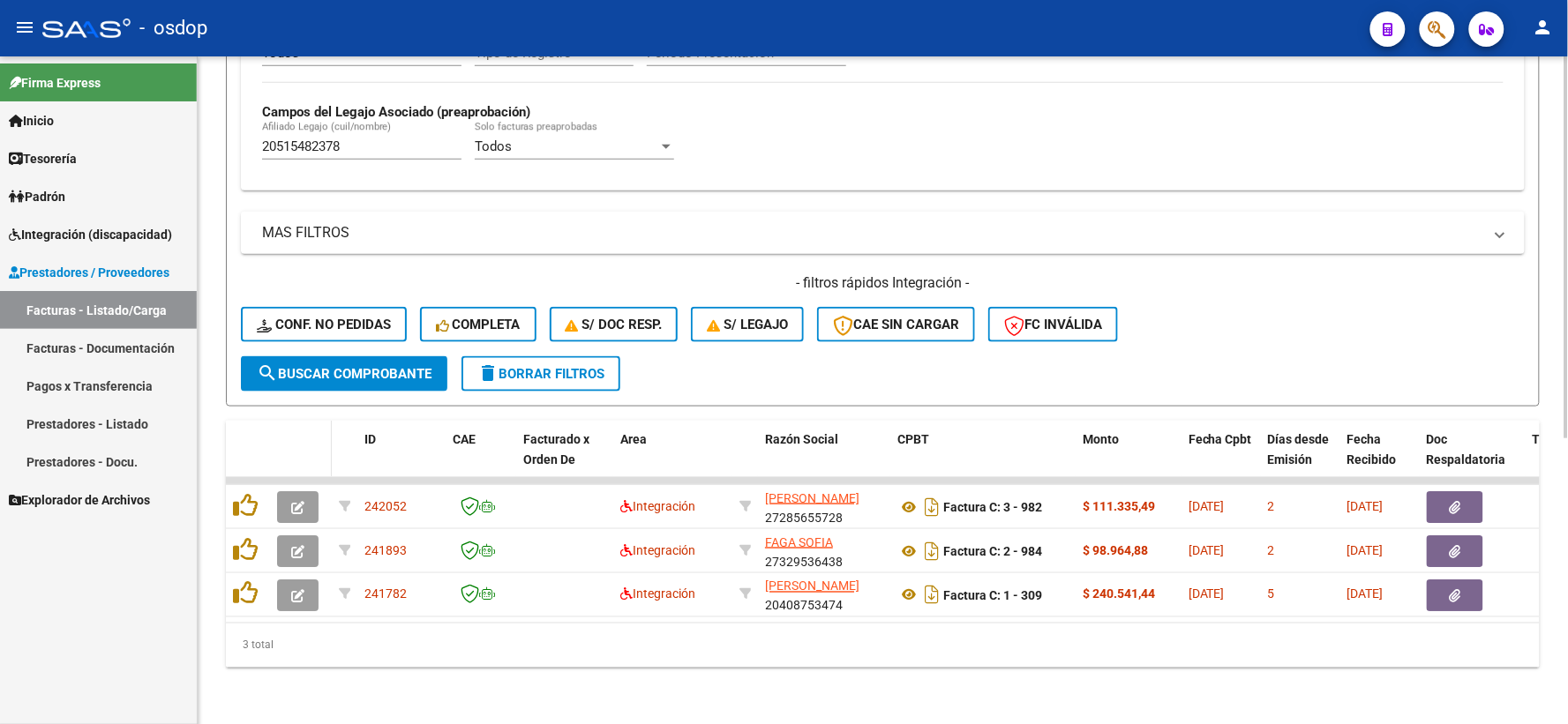
scroll to position [499, 0]
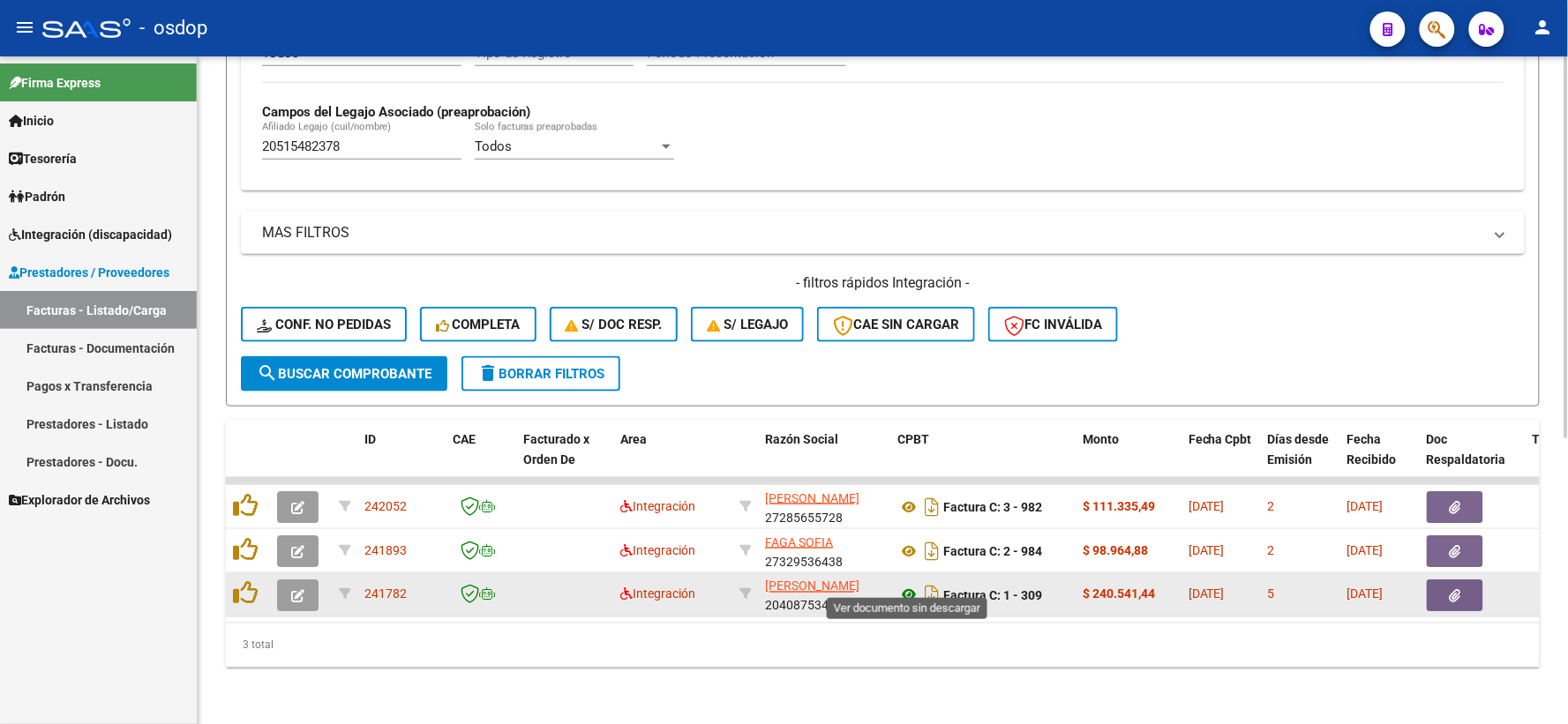
click at [905, 585] on icon at bounding box center [909, 596] width 23 height 21
click at [1435, 585] on button "button" at bounding box center [1455, 596] width 56 height 32
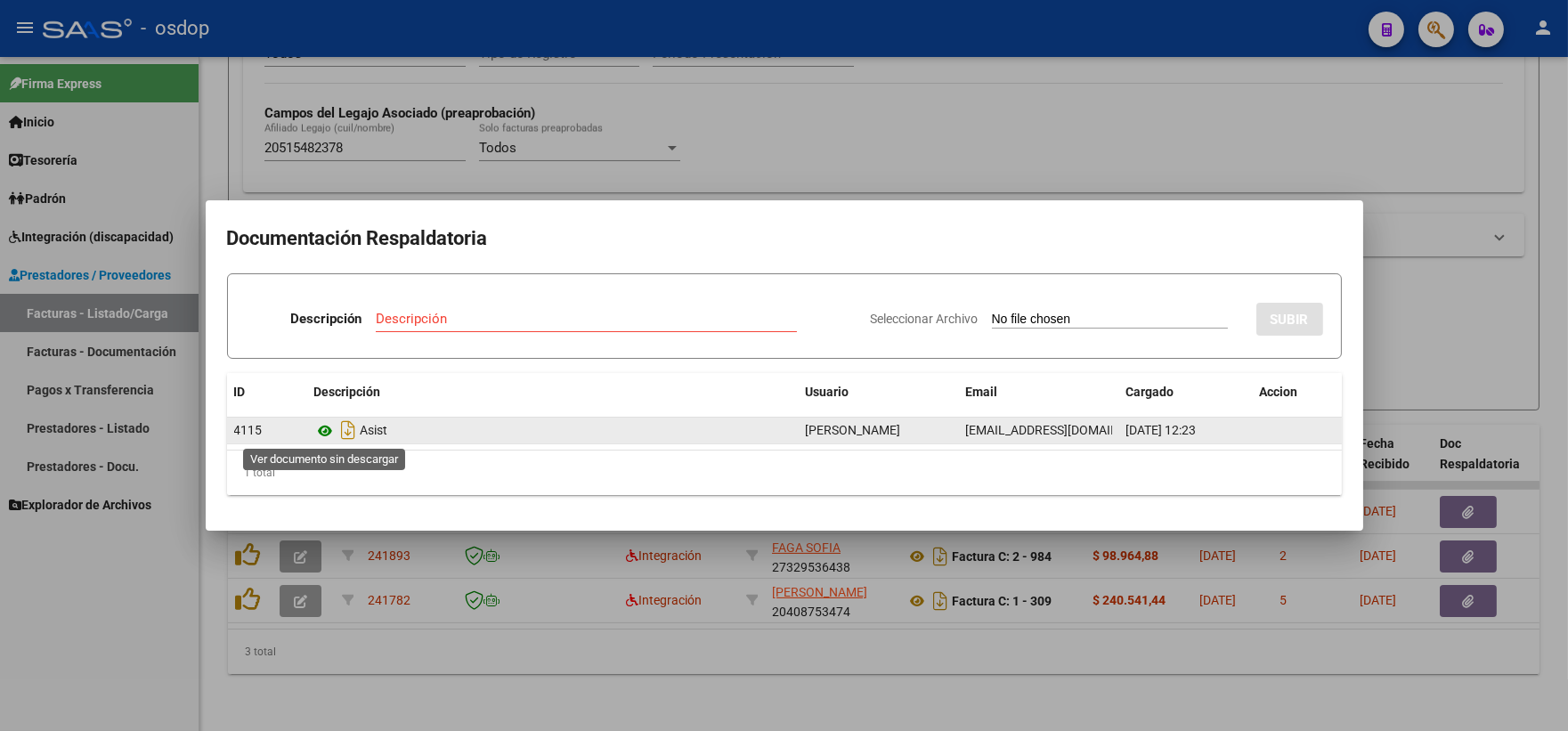
click at [318, 431] on icon at bounding box center [326, 431] width 24 height 22
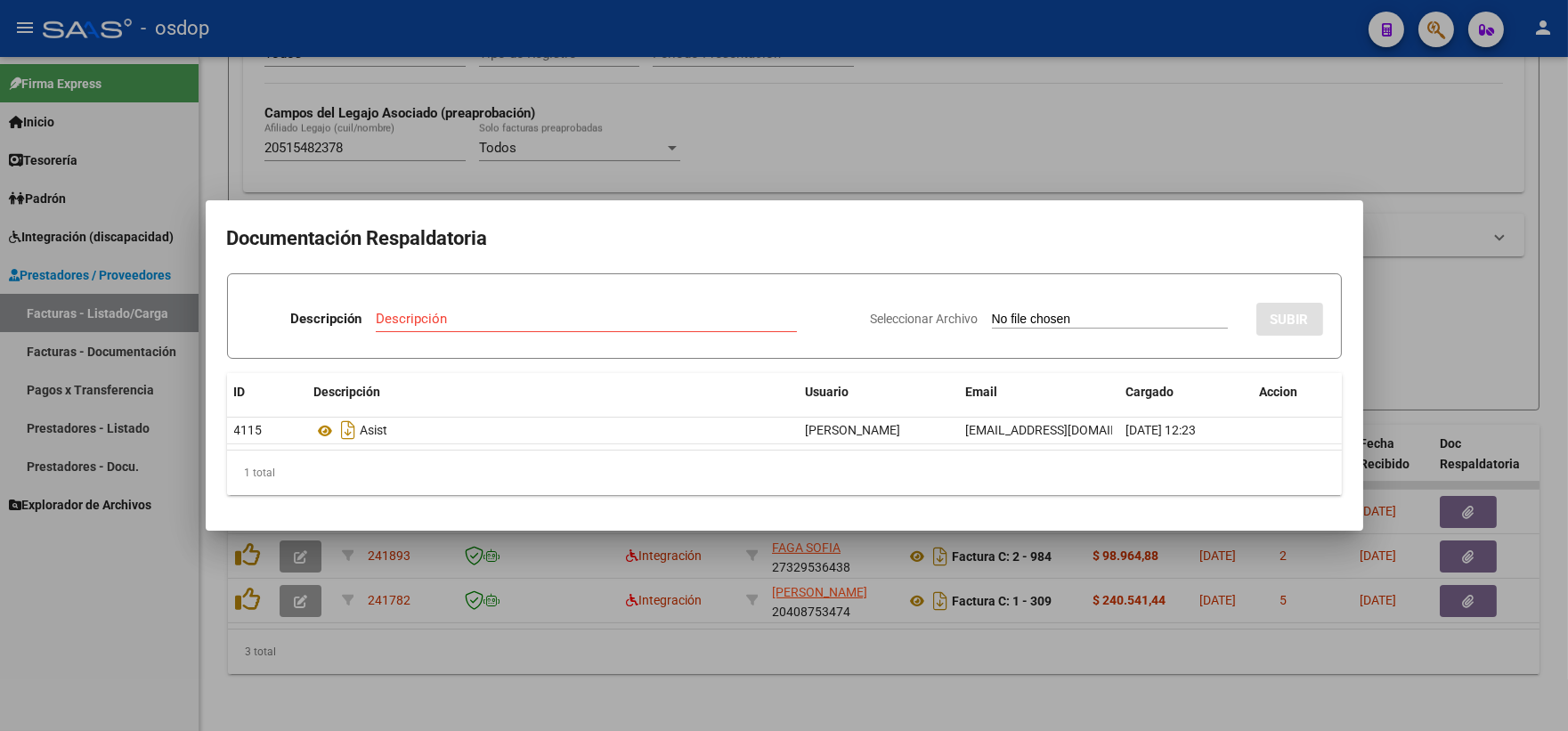
click at [440, 167] on div at bounding box center [784, 366] width 1568 height 731
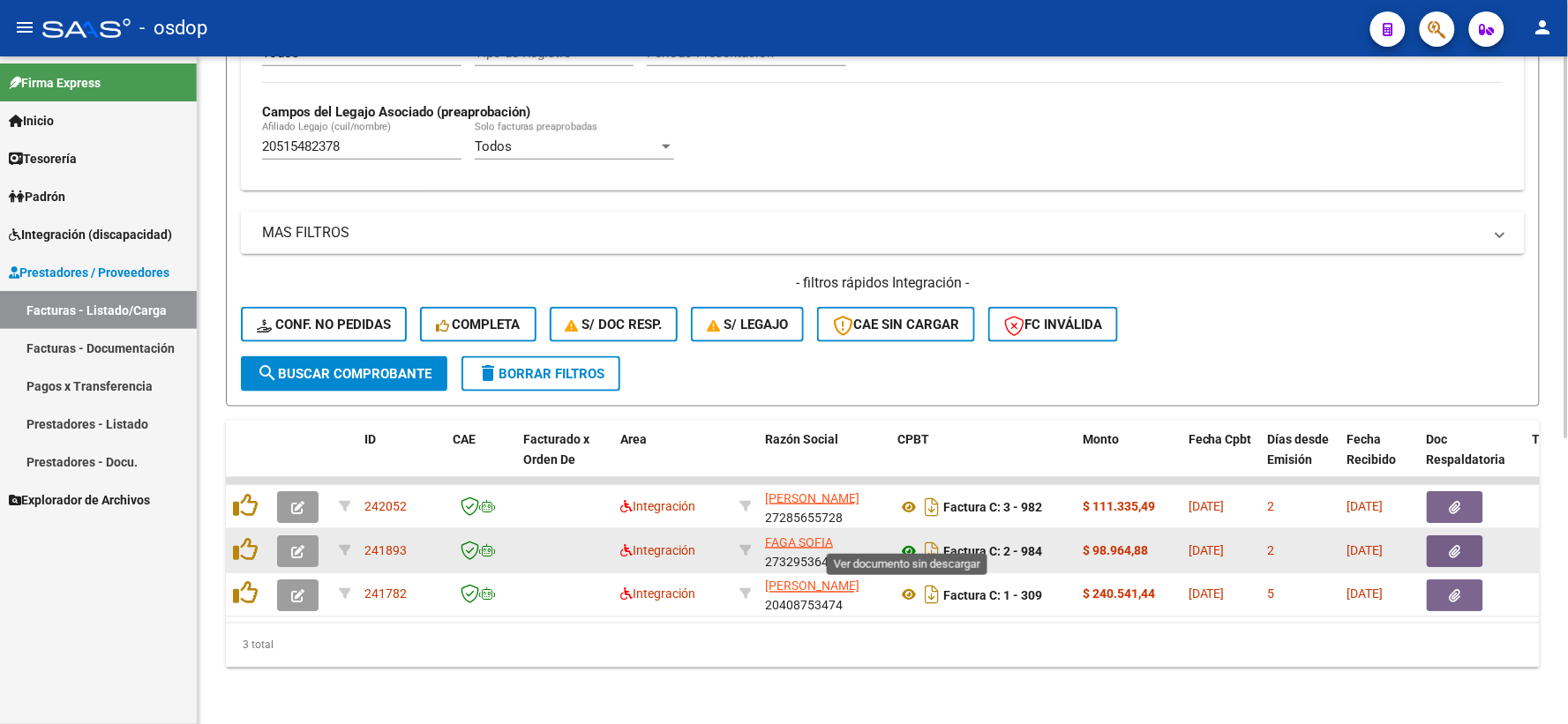
click at [907, 541] on icon at bounding box center [909, 552] width 23 height 21
click at [1449, 545] on icon "button" at bounding box center [1455, 552] width 12 height 14
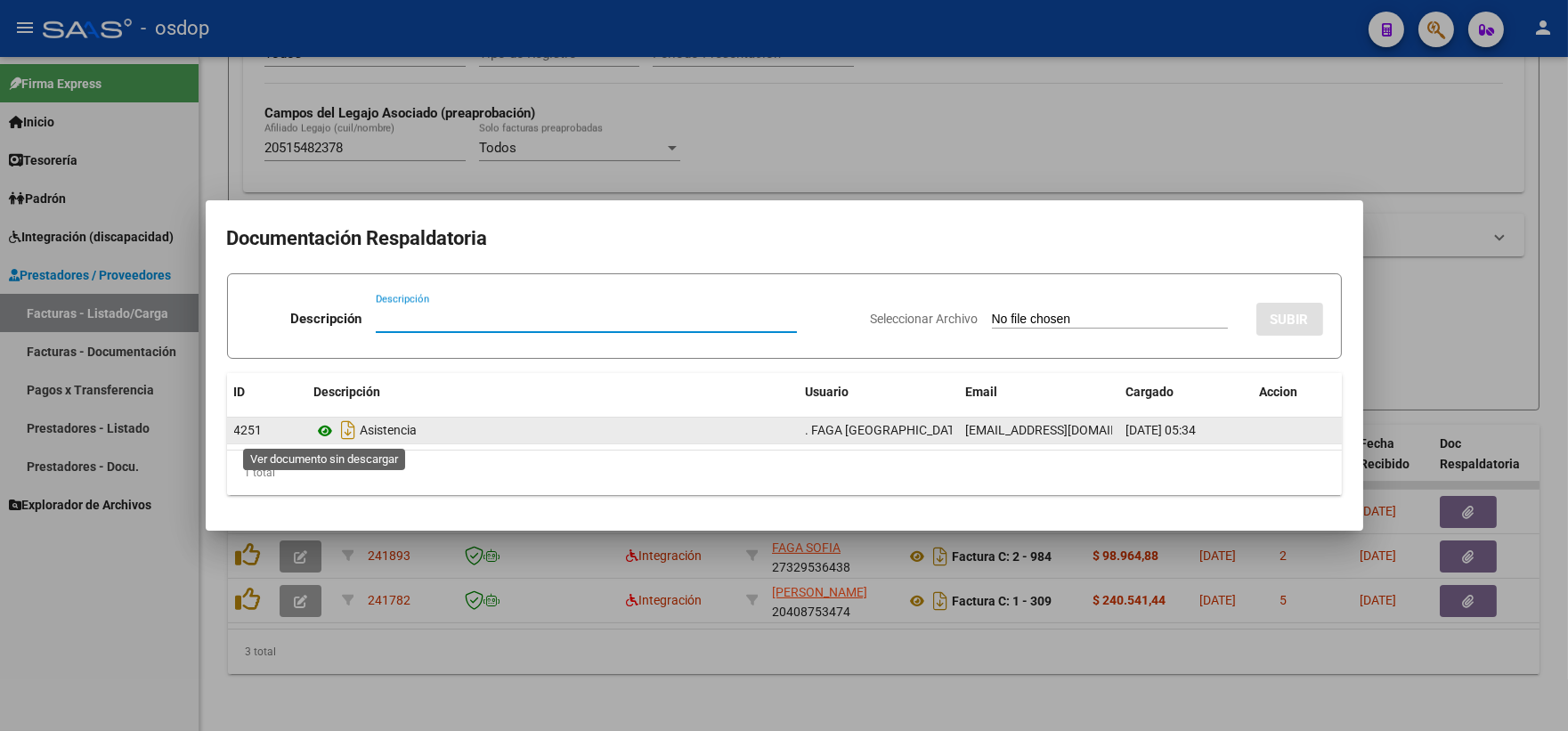
click at [326, 434] on icon at bounding box center [326, 431] width 24 height 22
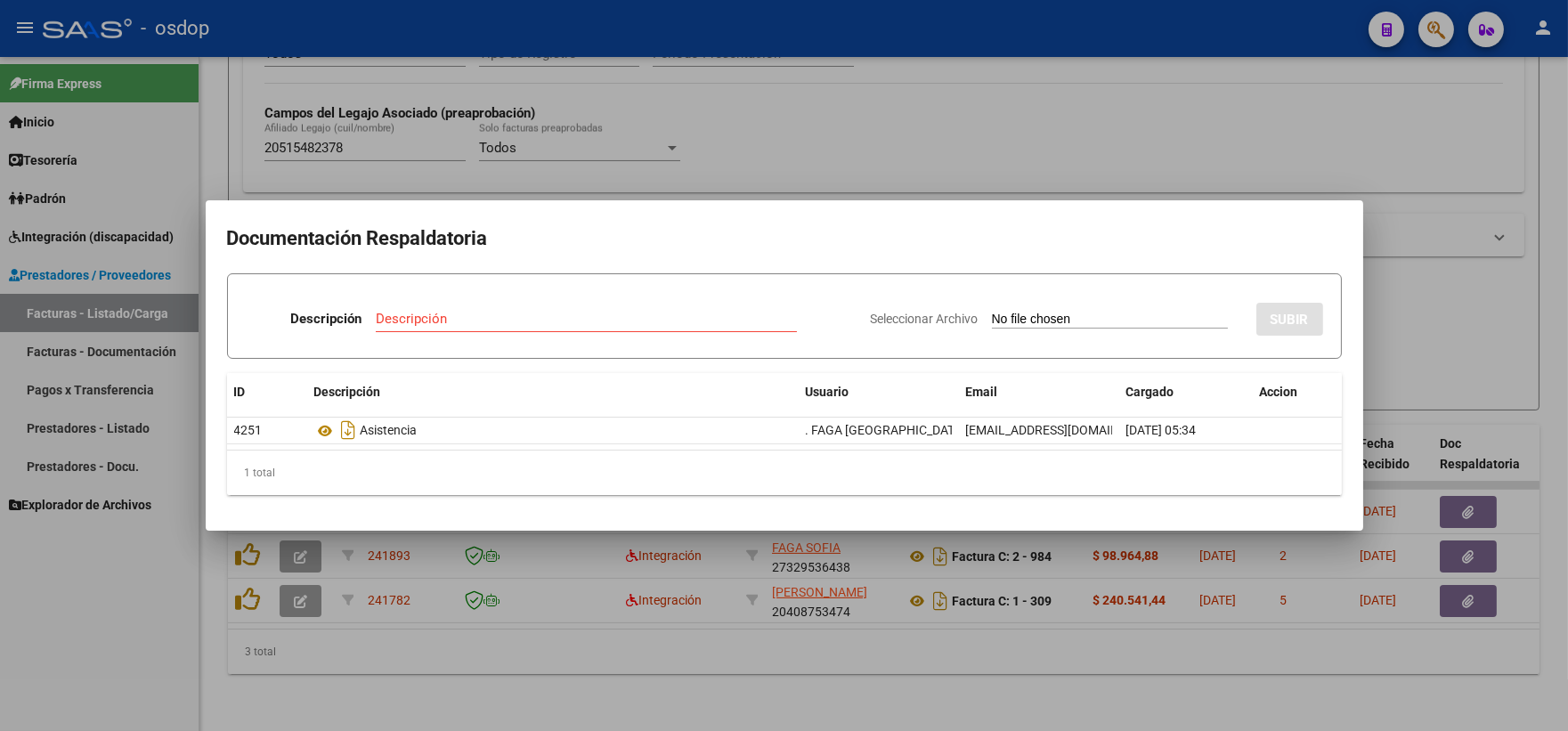
click at [490, 156] on div at bounding box center [784, 366] width 1568 height 731
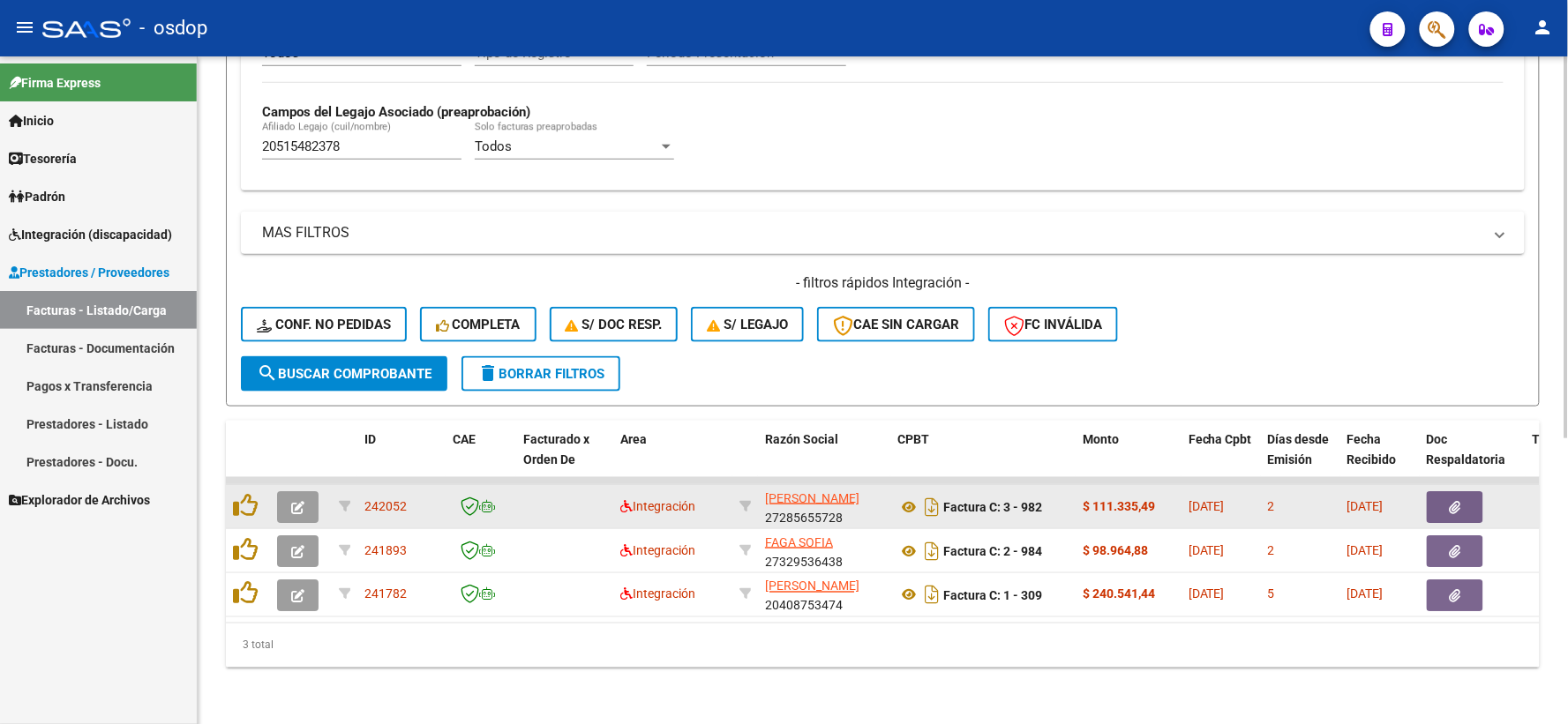
click at [886, 492] on datatable-body-cell "[PERSON_NAME] 27285655728" at bounding box center [824, 507] width 132 height 43
click at [900, 496] on icon at bounding box center [909, 507] width 23 height 21
click at [1435, 491] on button "button" at bounding box center [1455, 507] width 56 height 32
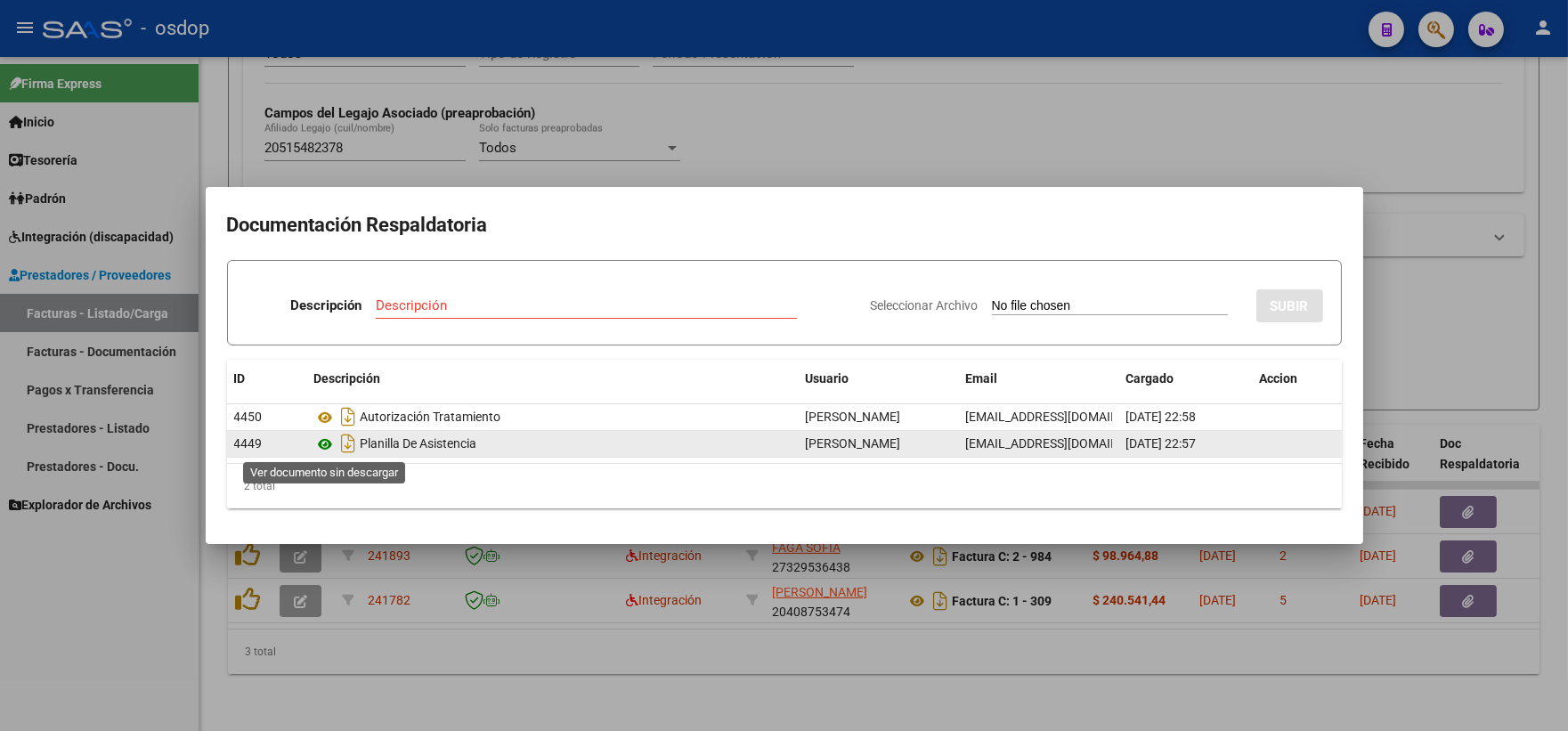
click at [332, 449] on icon at bounding box center [326, 444] width 24 height 22
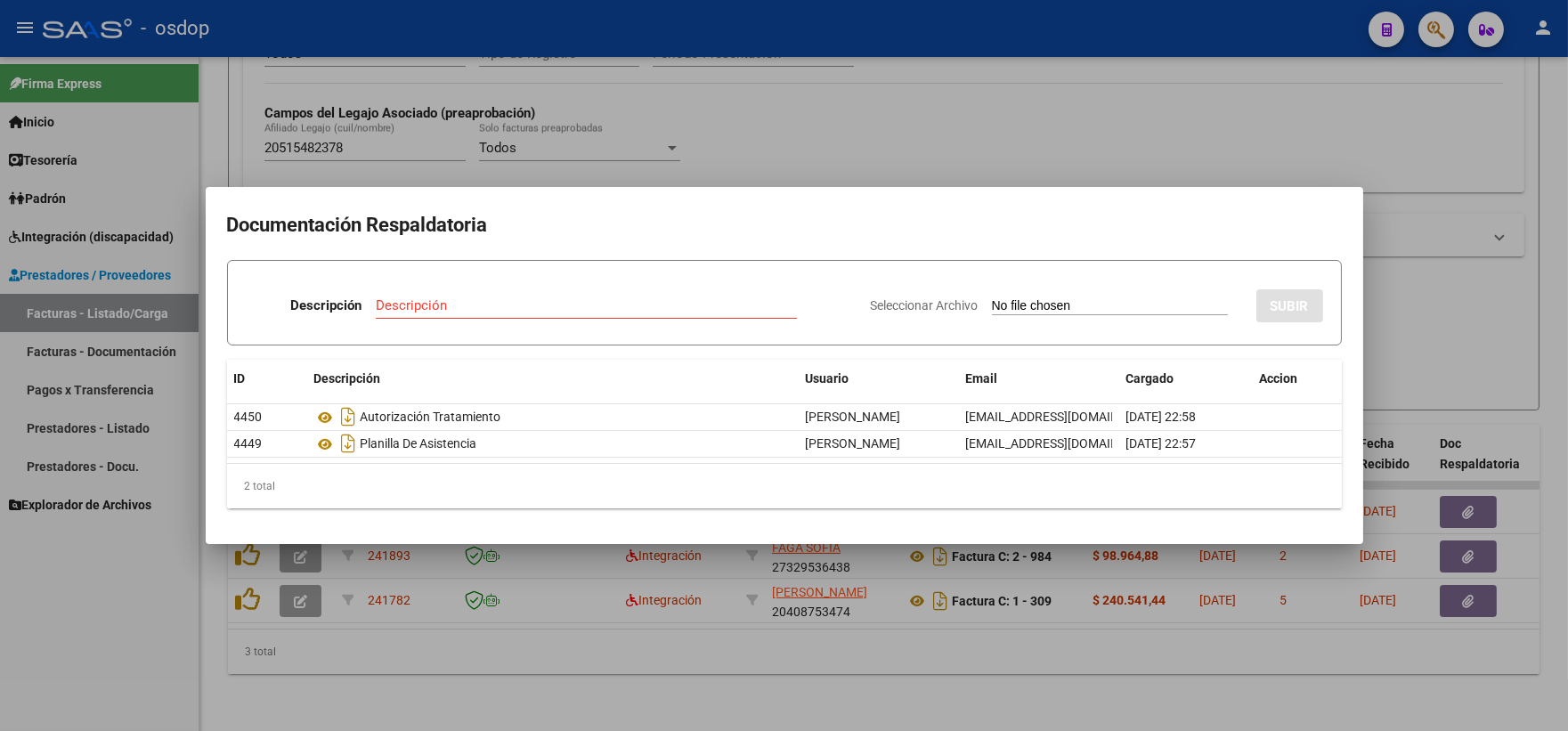
click at [384, 234] on h2 "Documentación Respaldatoria" at bounding box center [784, 225] width 1115 height 33
click at [360, 142] on div at bounding box center [784, 366] width 1568 height 731
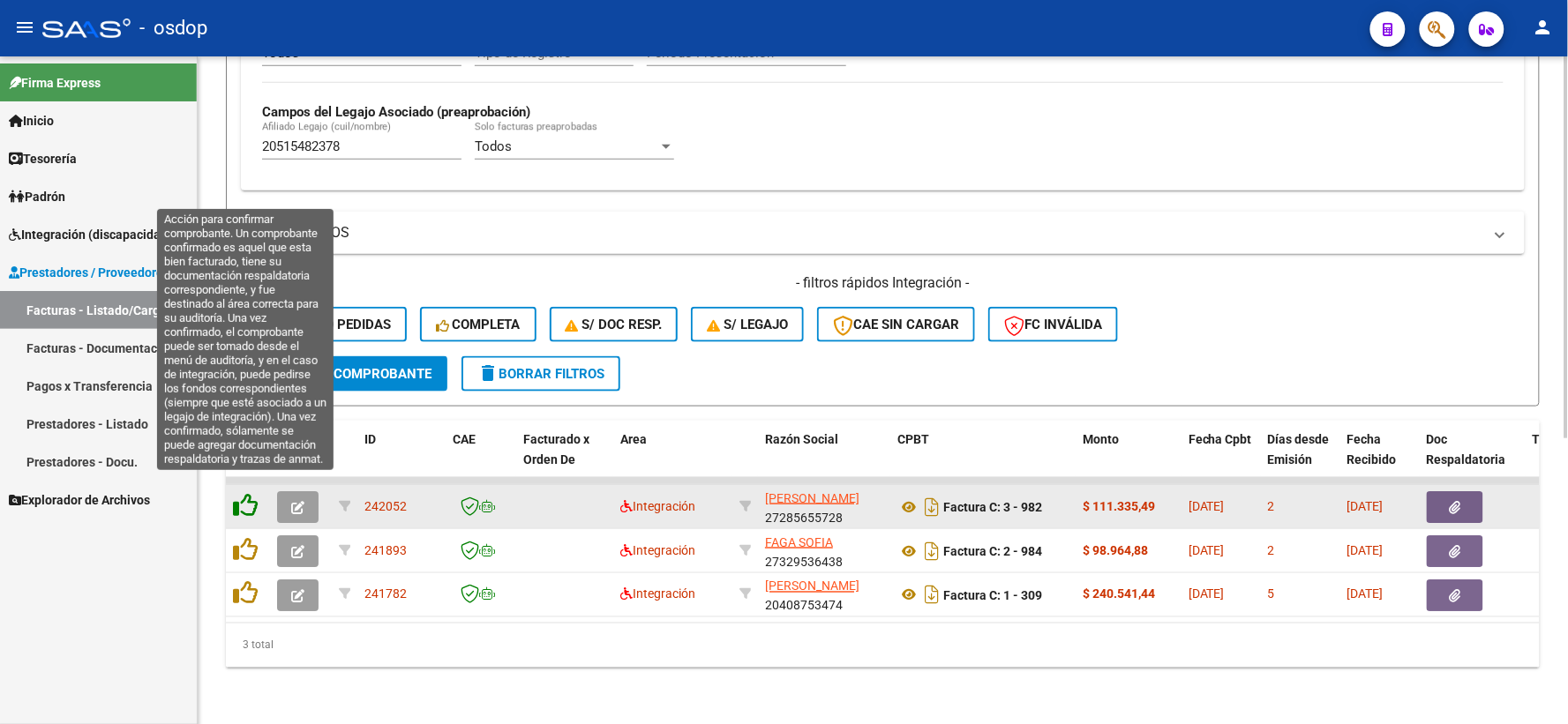
click at [253, 493] on icon at bounding box center [244, 505] width 24 height 24
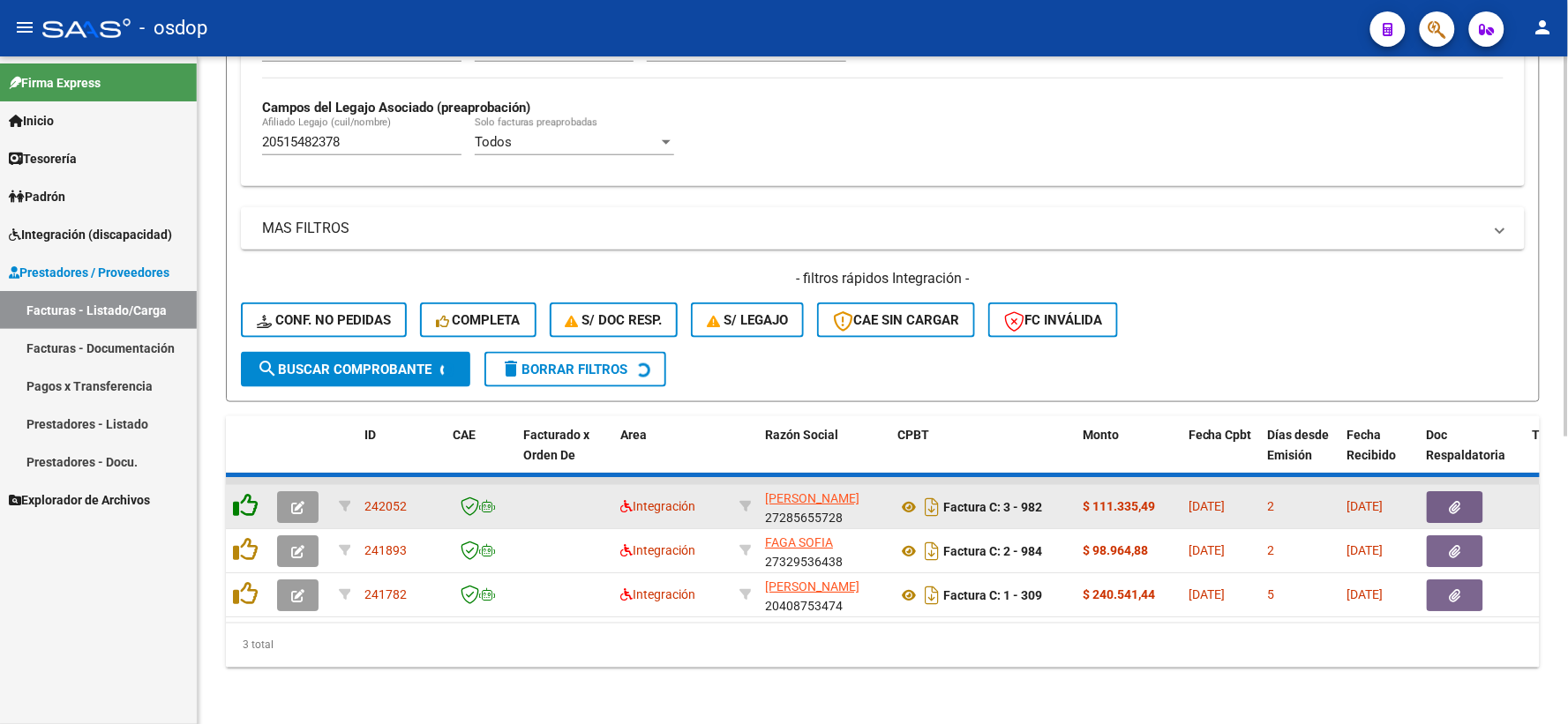
scroll to position [455, 0]
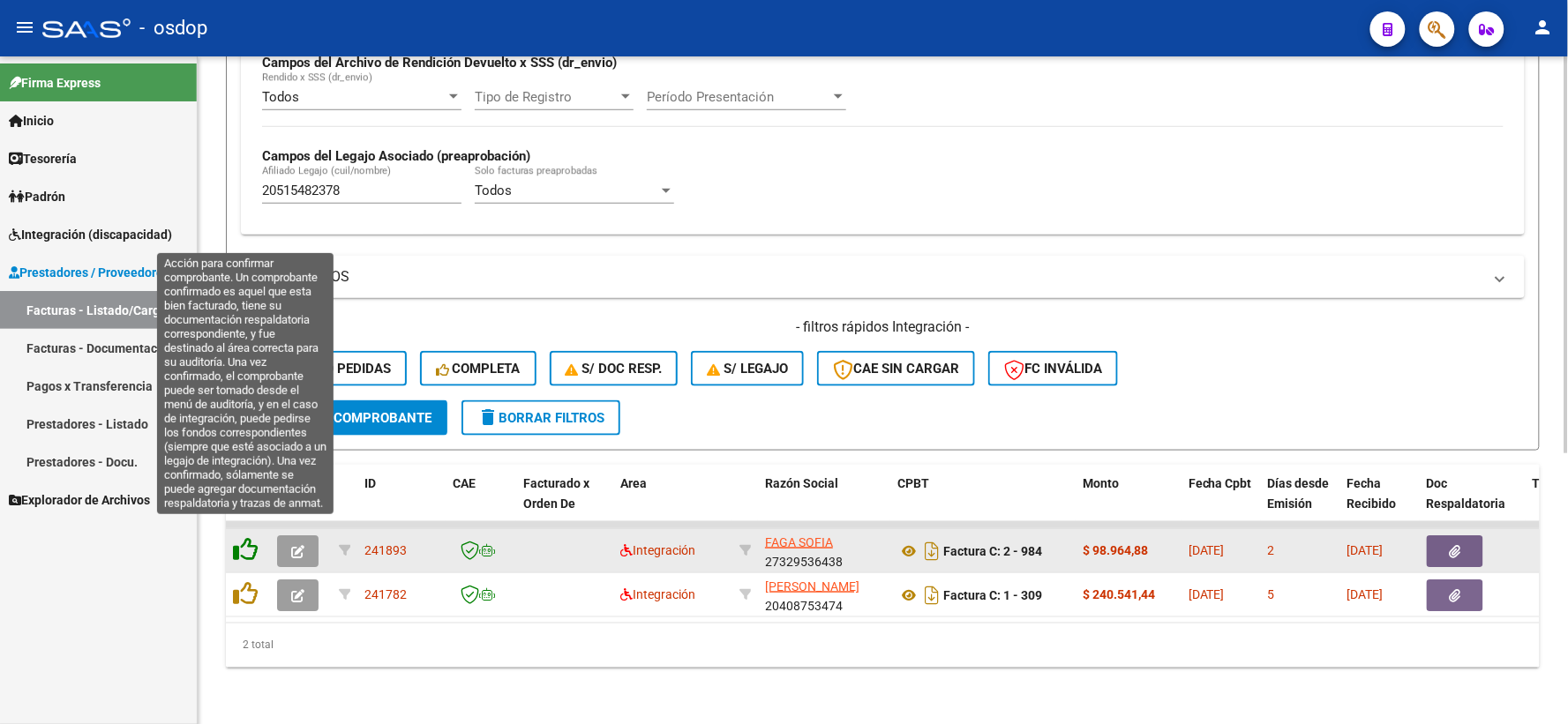
click at [238, 537] on icon at bounding box center [244, 549] width 24 height 24
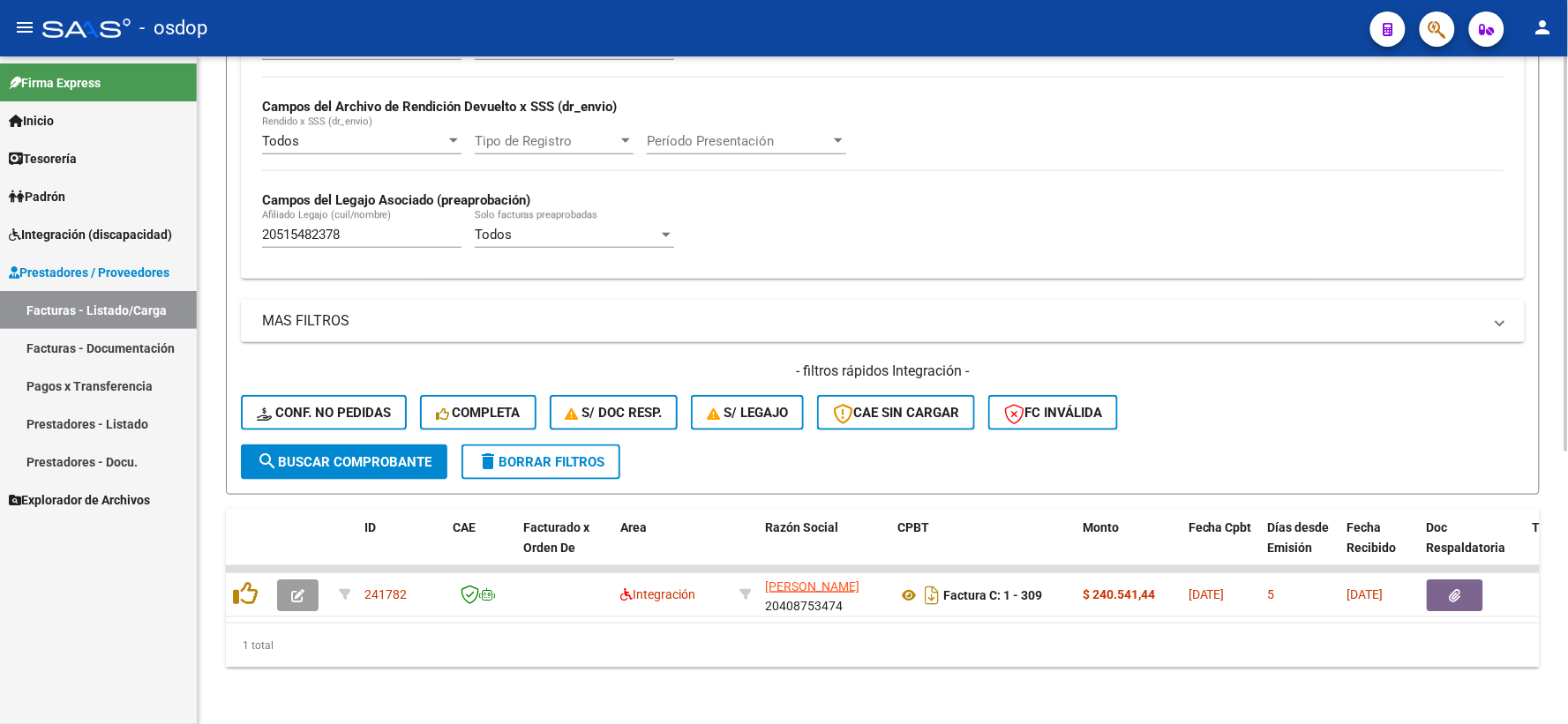
scroll to position [411, 0]
drag, startPoint x: 288, startPoint y: 225, endPoint x: 184, endPoint y: 208, distance: 105.4
click at [184, 208] on mat-sidenav-container "Firma Express Inicio Instructivos Contacto OS Tesorería Extractos Procesados (c…" at bounding box center [784, 390] width 1568 height 668
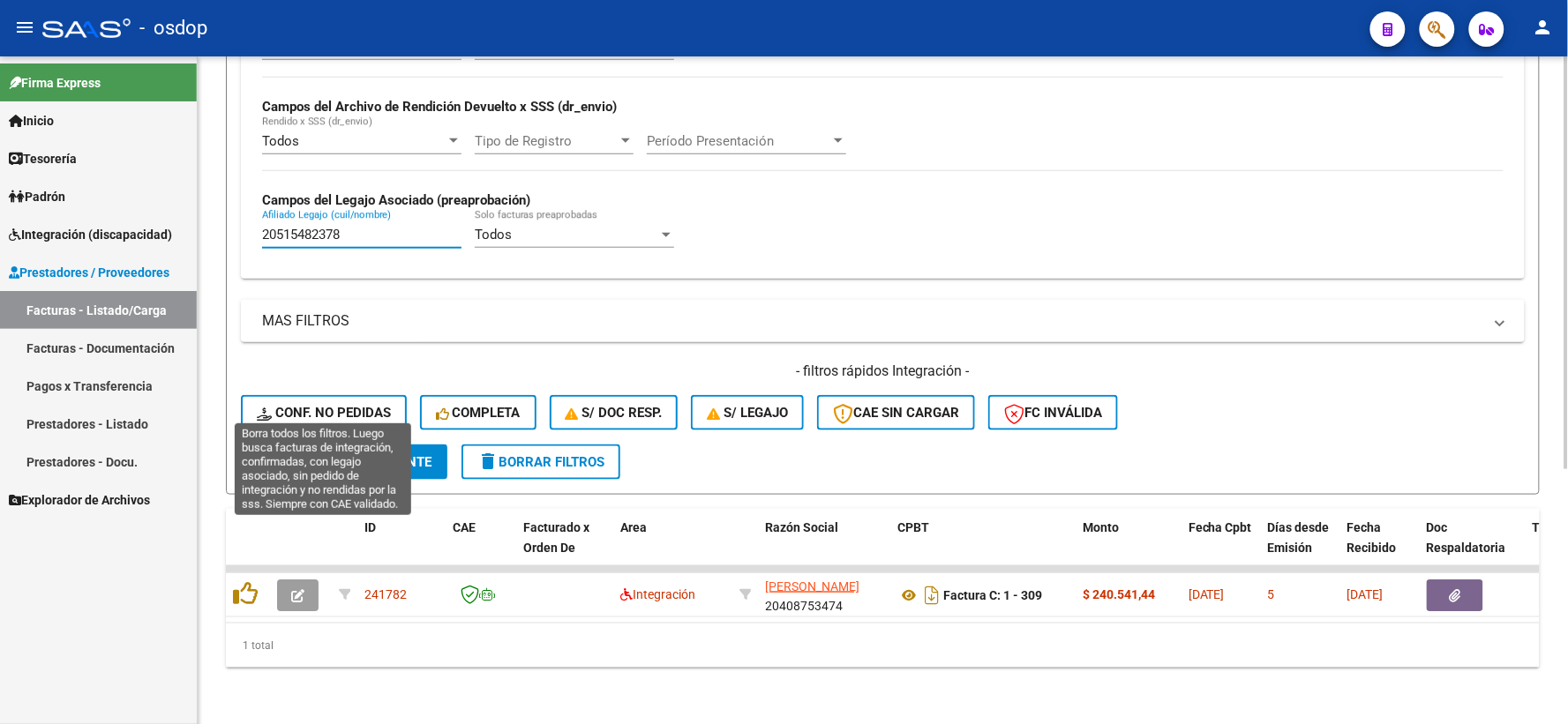
click at [347, 407] on span "Conf. no pedidas" at bounding box center [324, 413] width 134 height 16
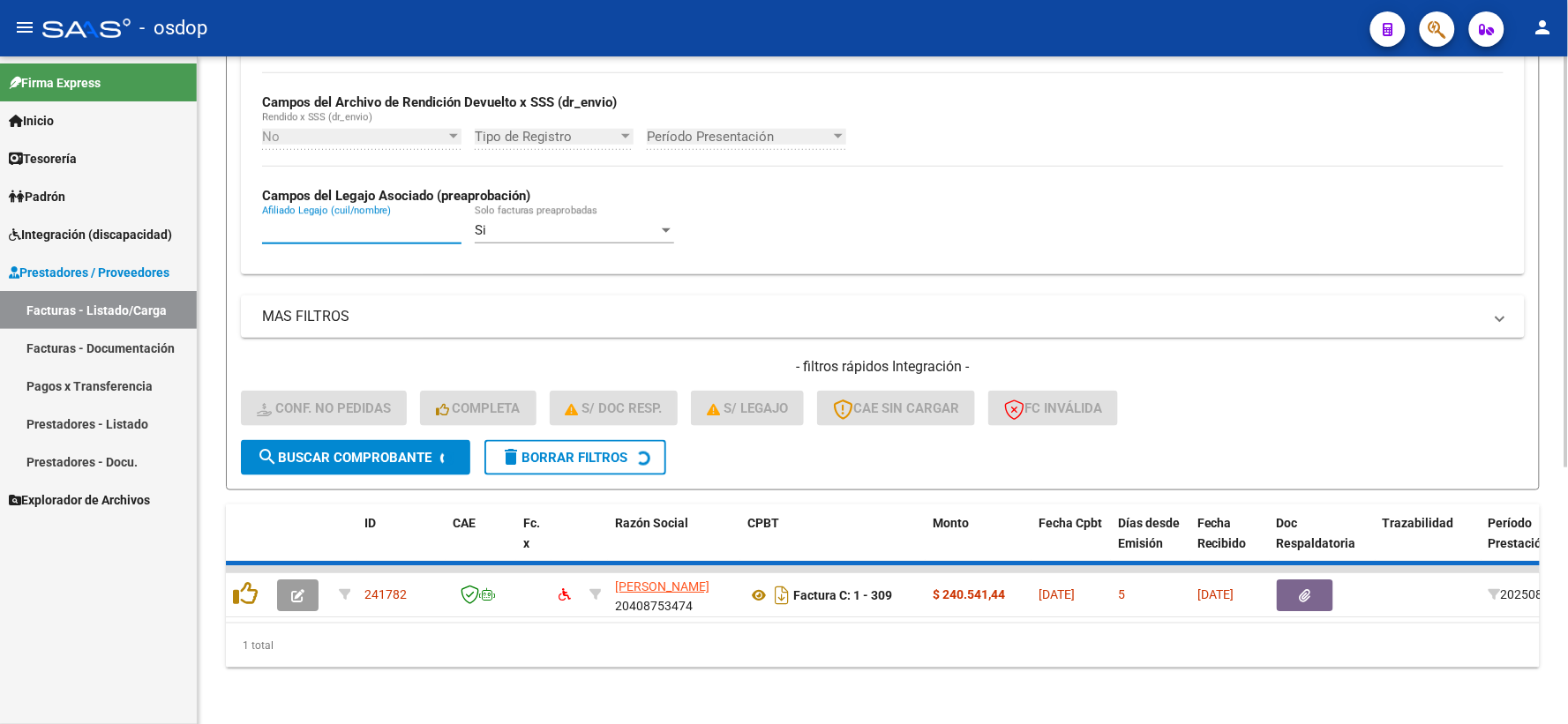
click at [346, 222] on input "Afiliado Legajo (cuil/nombre)" at bounding box center [361, 230] width 200 height 16
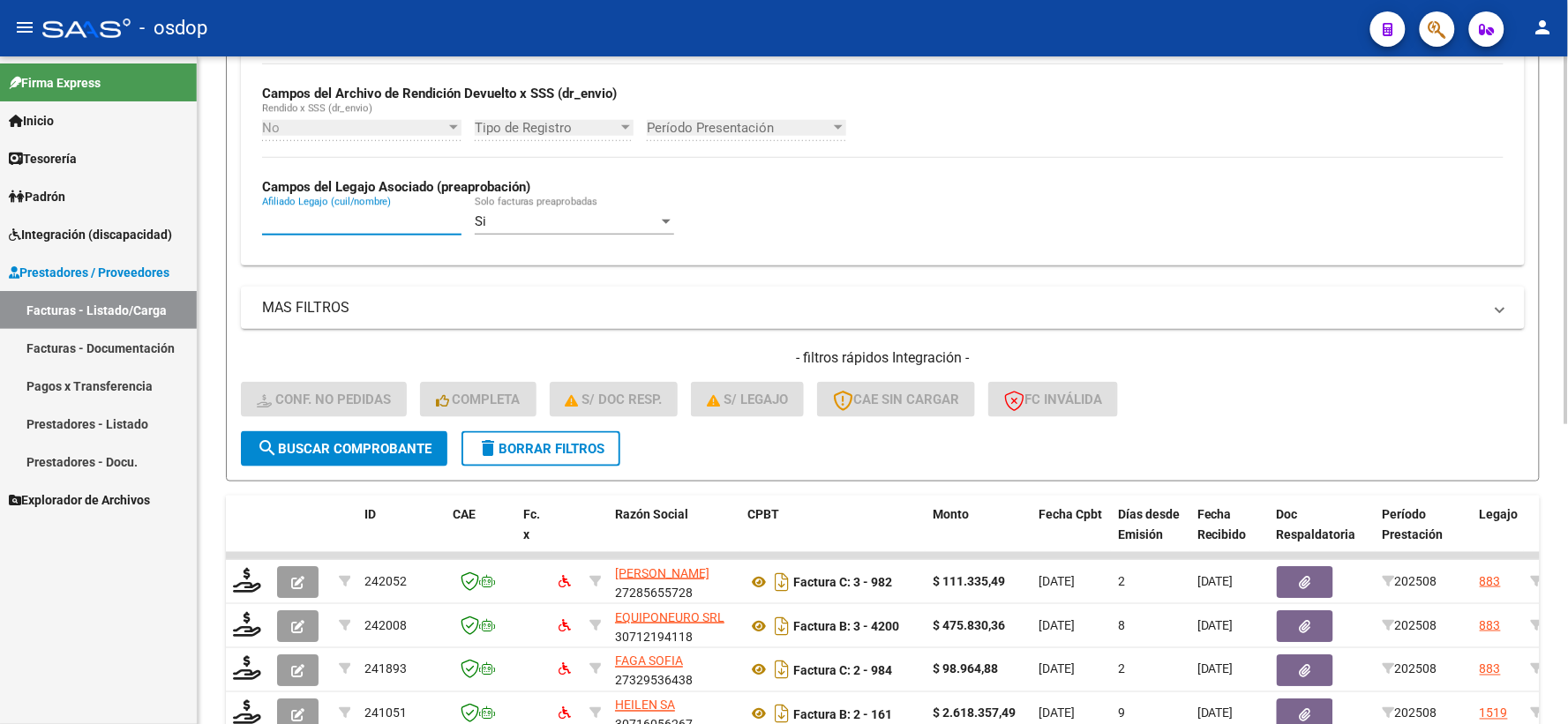
paste input "20515482378"
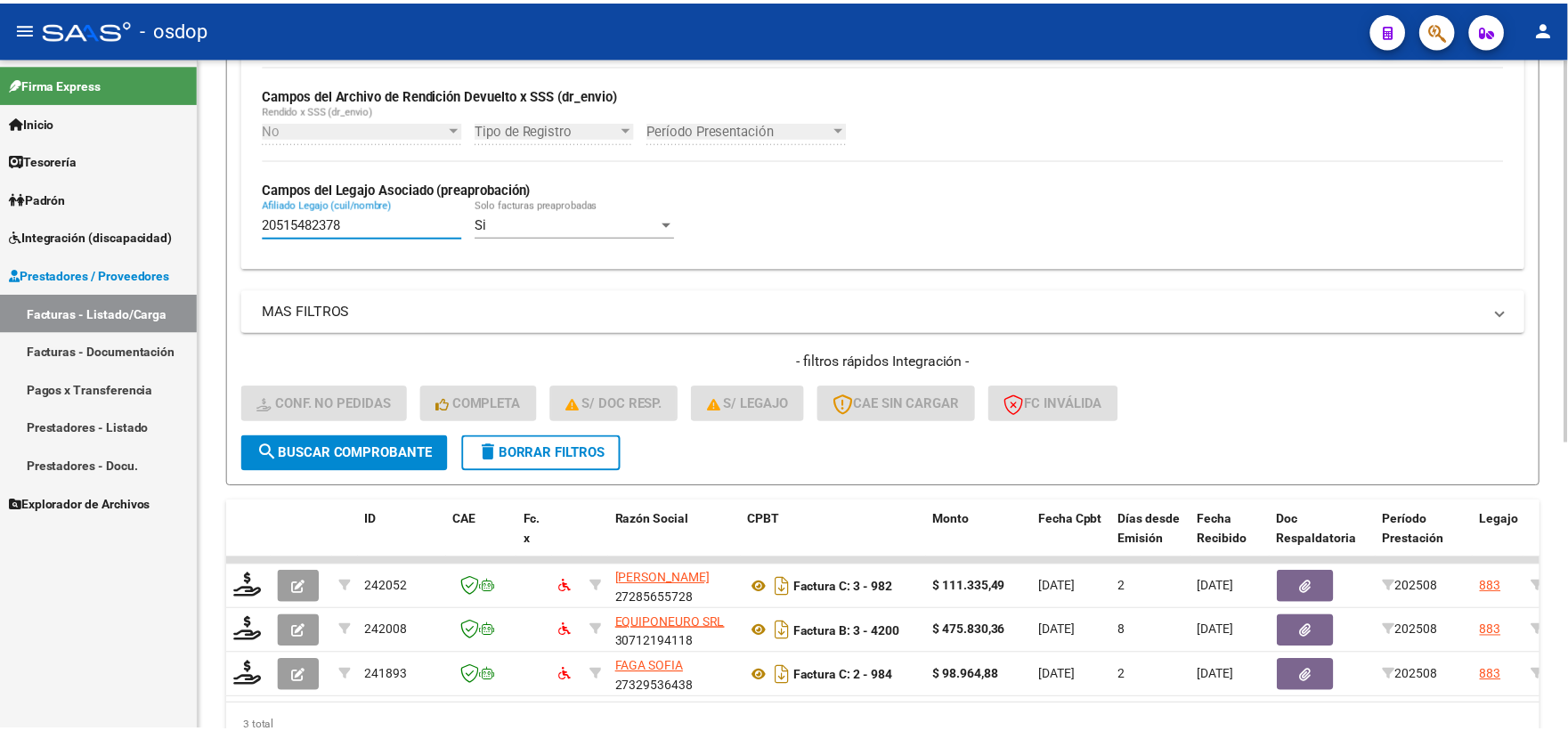
scroll to position [504, 0]
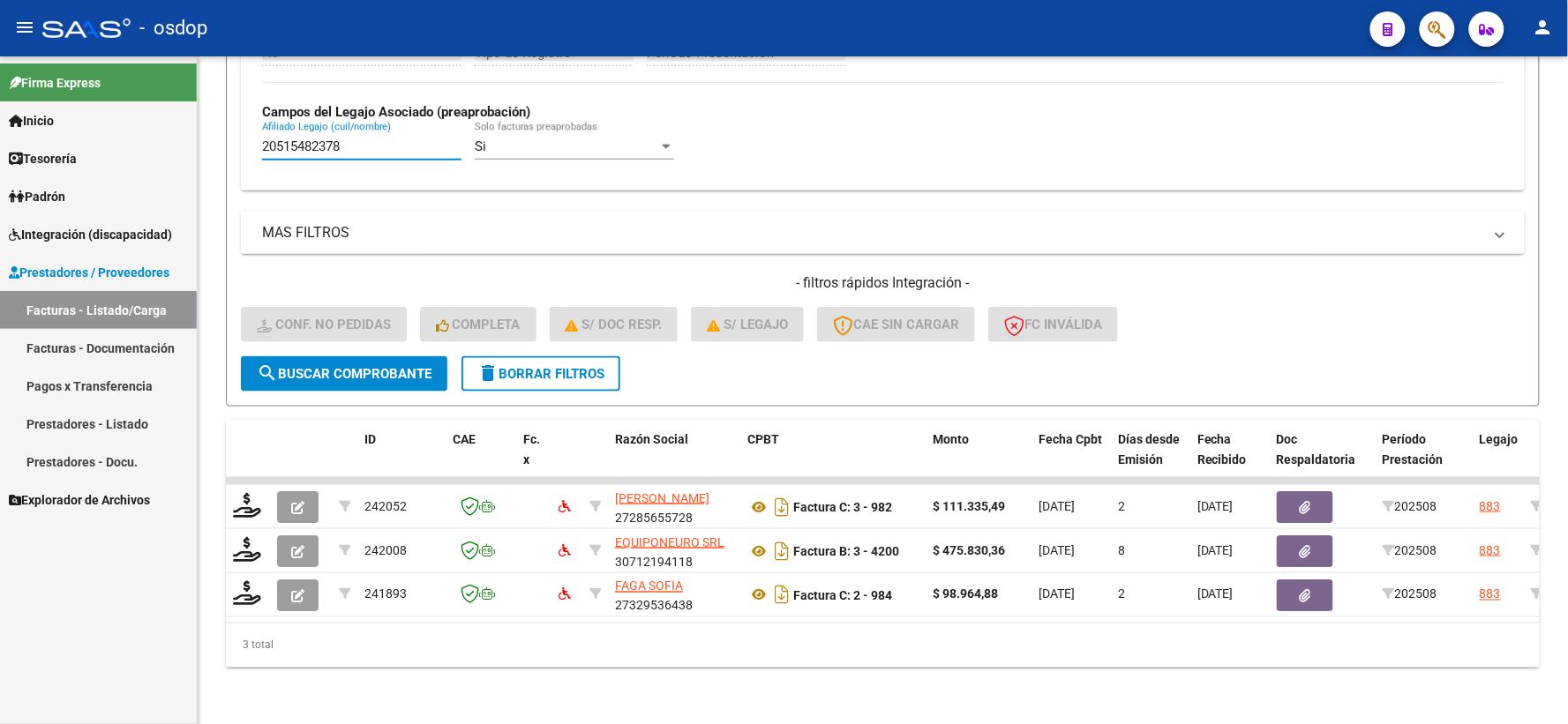
type input "20515482378"
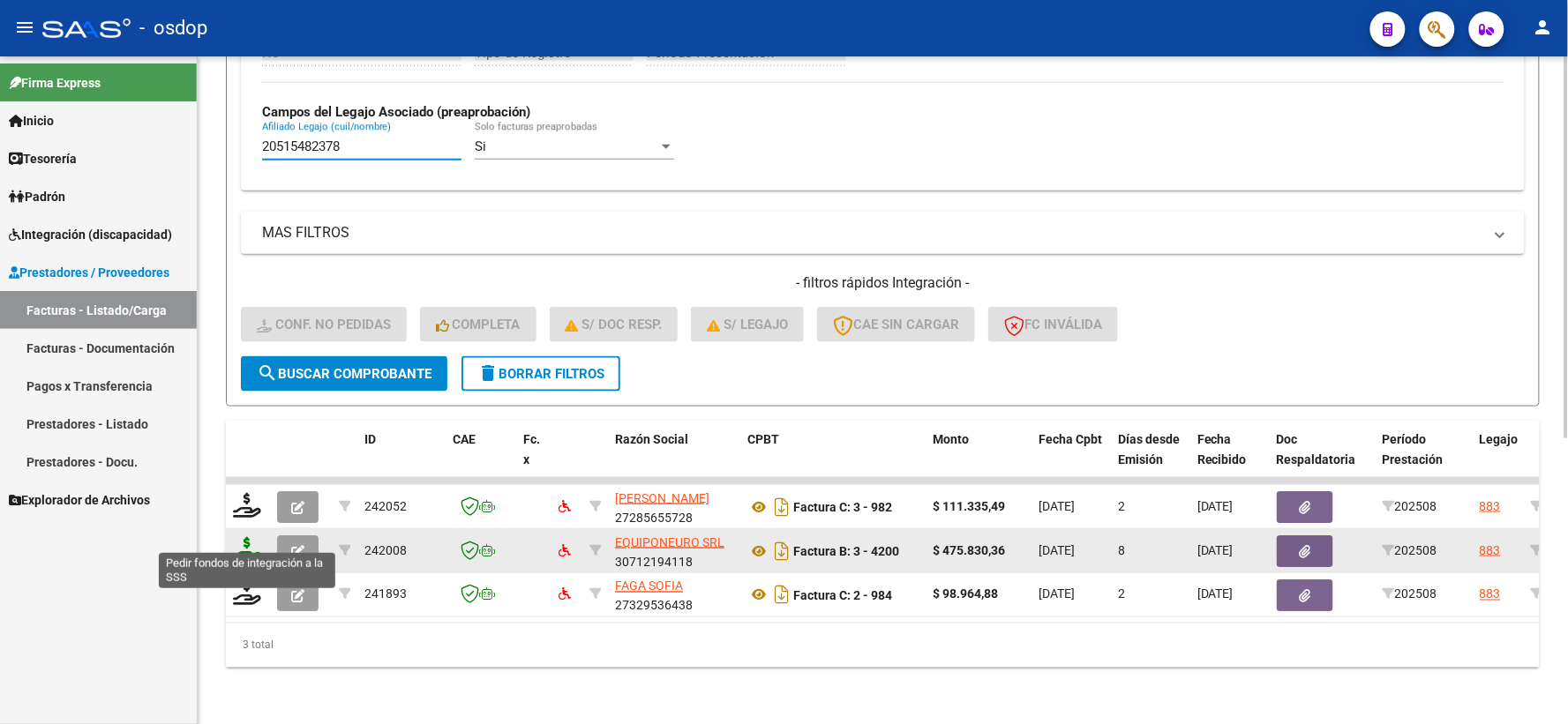
click at [247, 542] on icon at bounding box center [246, 549] width 28 height 24
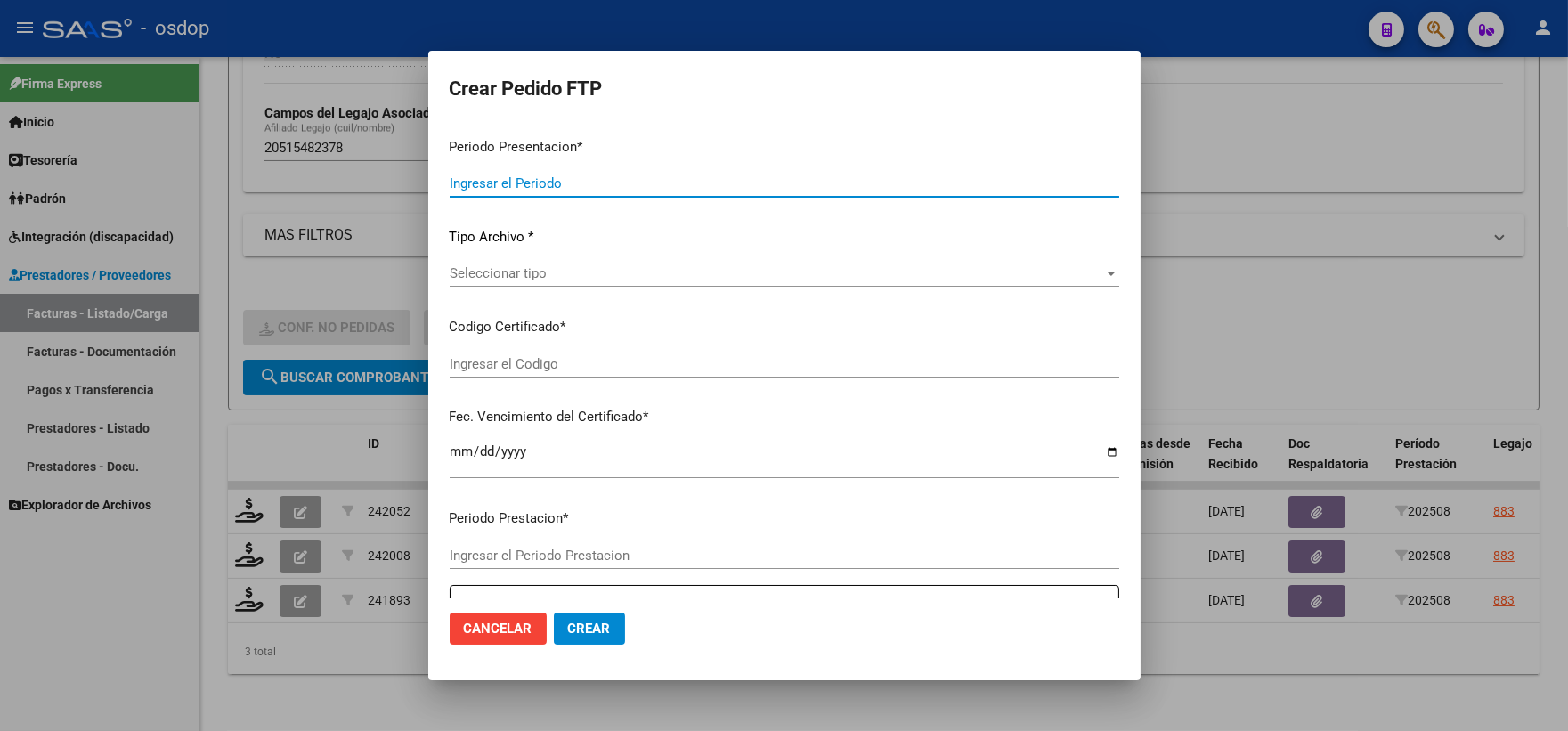
type input "202508"
type input "$ 475.830,36"
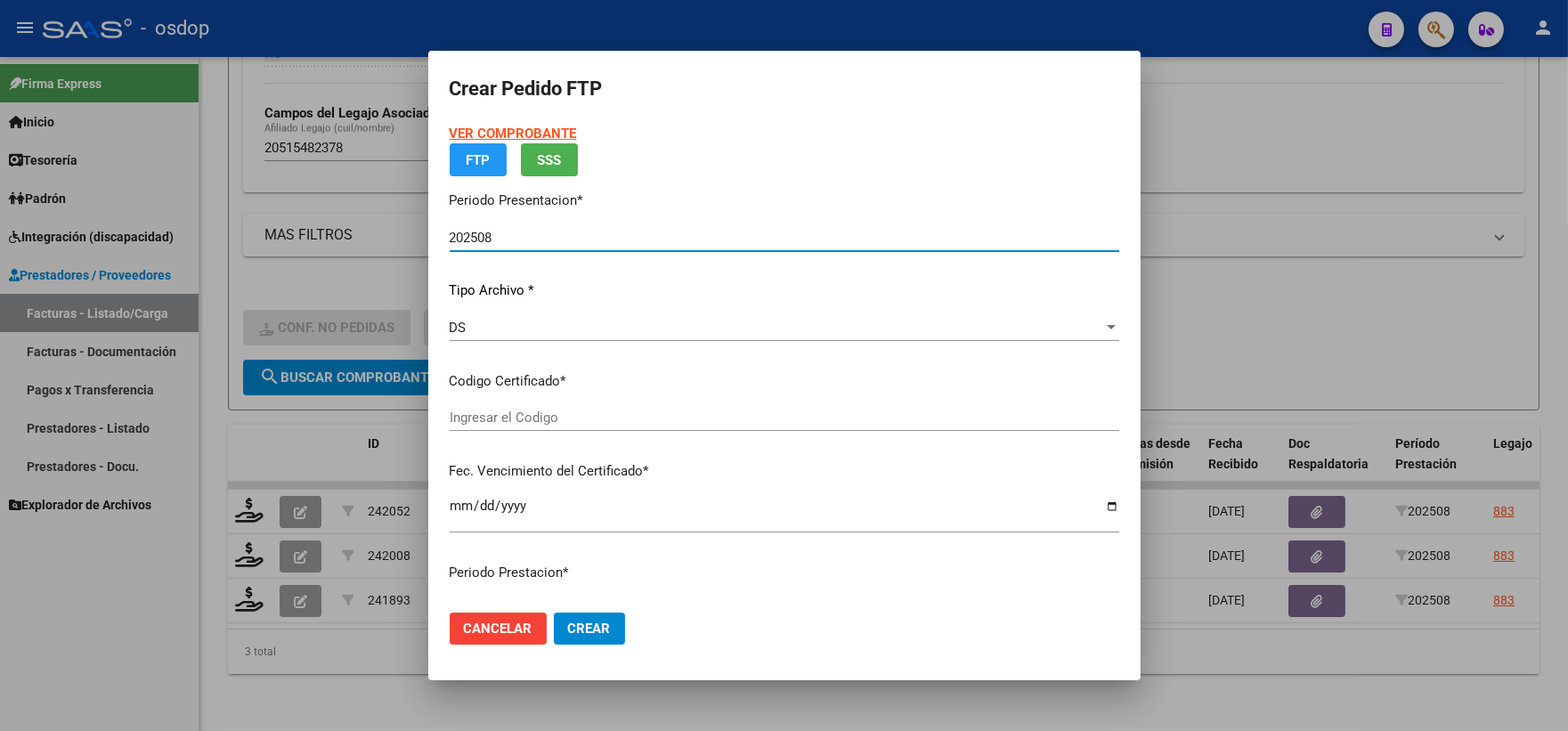
type input "6109167938"
type input "[DATE]"
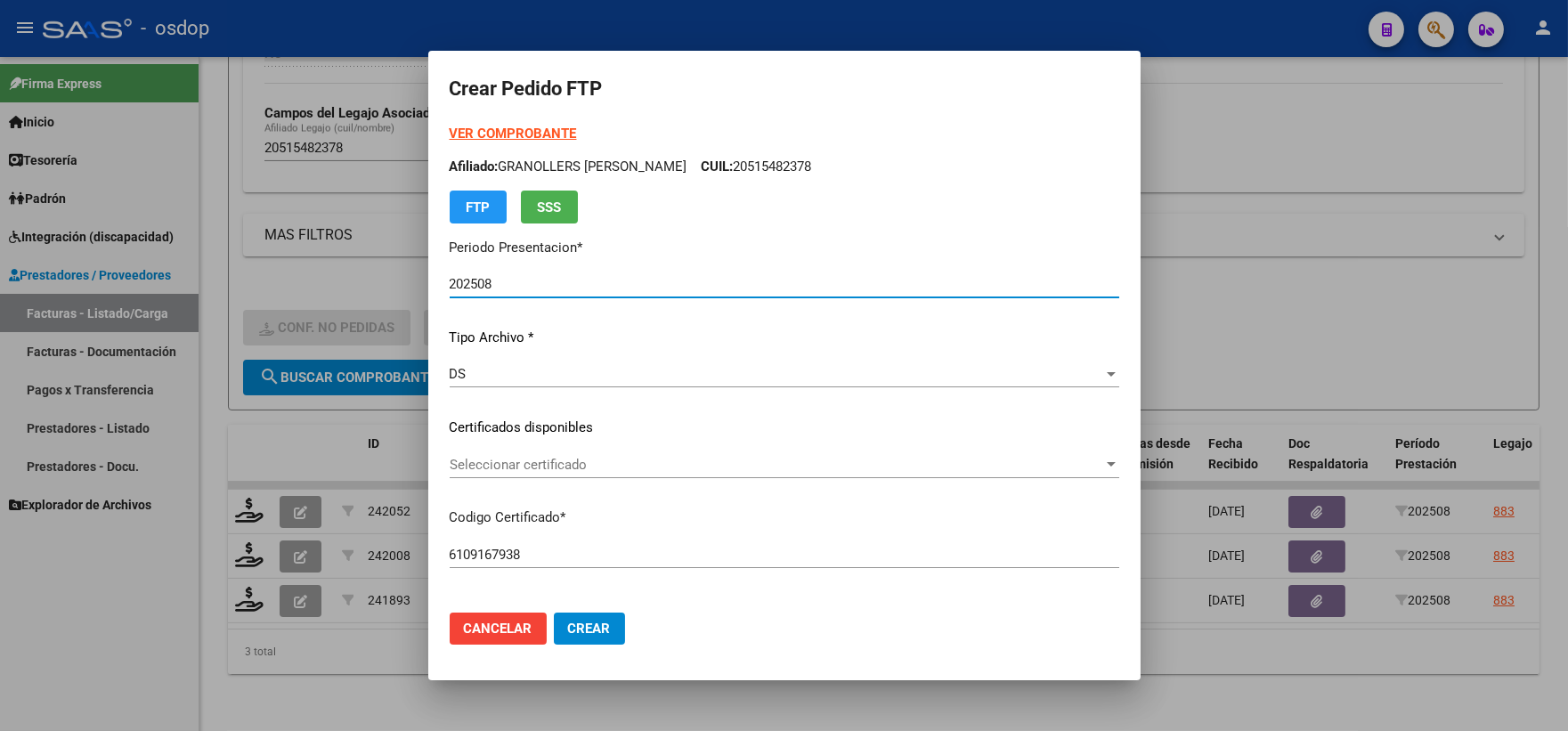
click at [548, 407] on div "VER COMPROBANTE ARCA Padrón Afiliado: GRANOLLERS [PERSON_NAME] CUIL: 2051548237…" at bounding box center [785, 415] width 670 height 583
click at [586, 468] on span "Seleccionar certificado" at bounding box center [776, 465] width 653 height 16
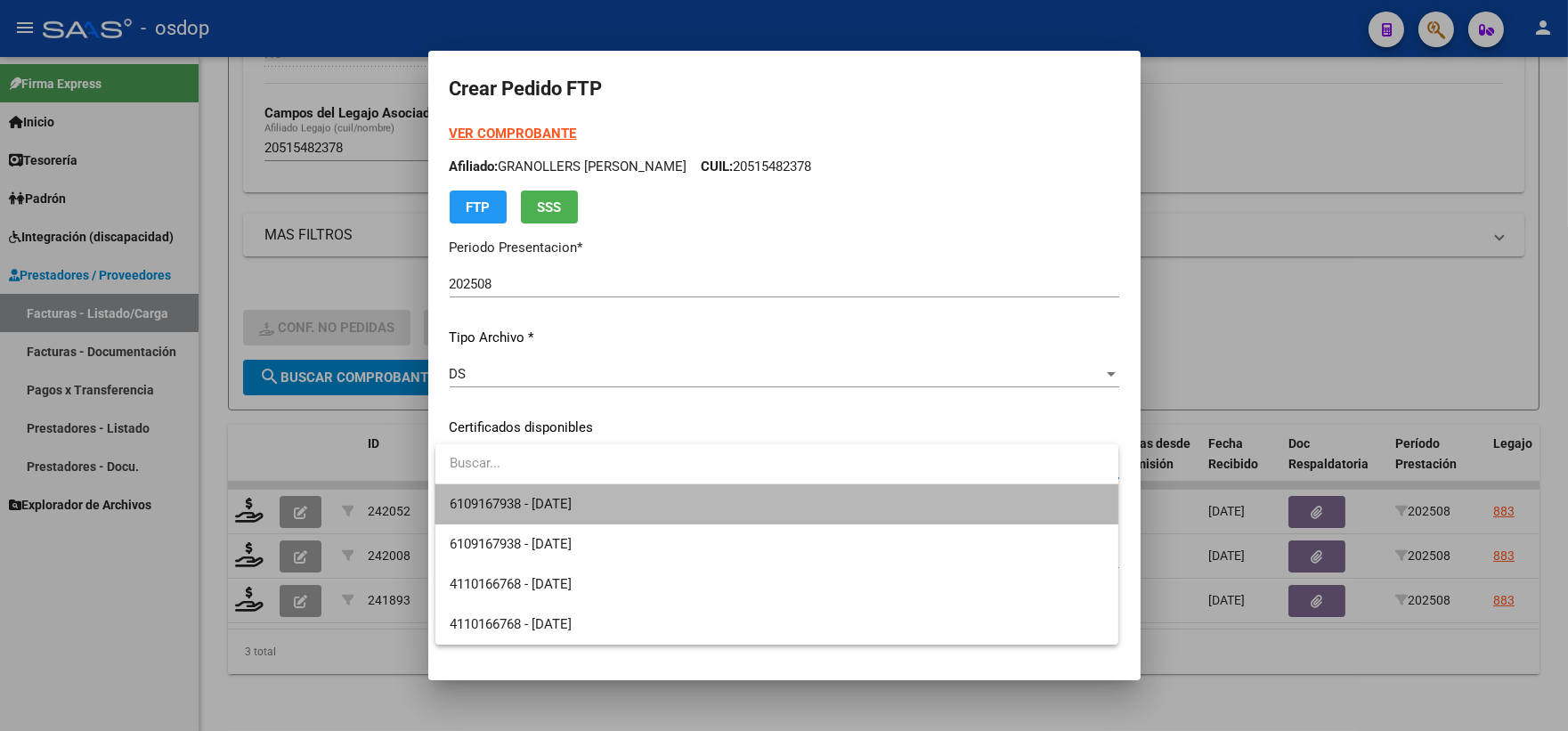
click at [623, 495] on span "6109167938 - [DATE]" at bounding box center [777, 504] width 654 height 40
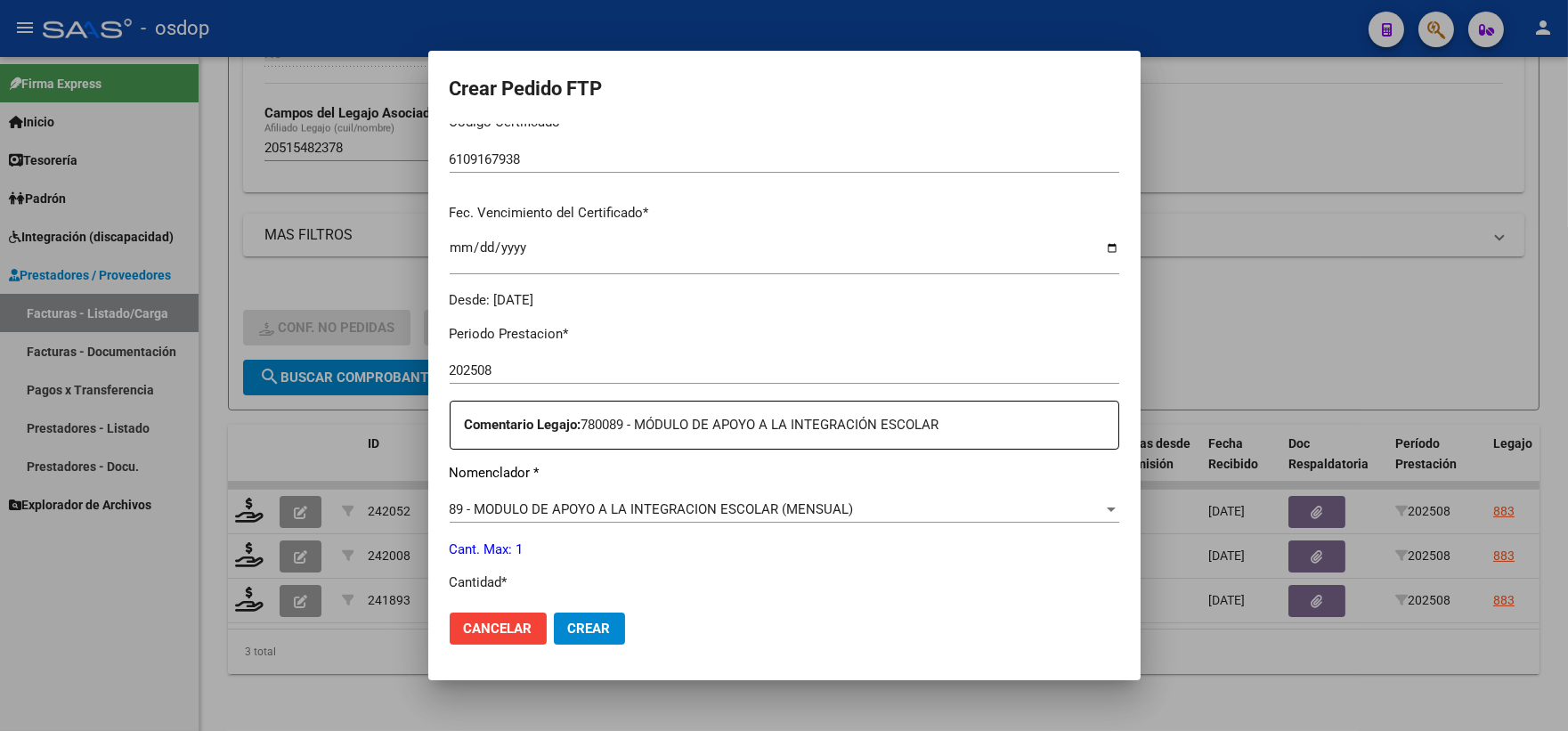
scroll to position [593, 0]
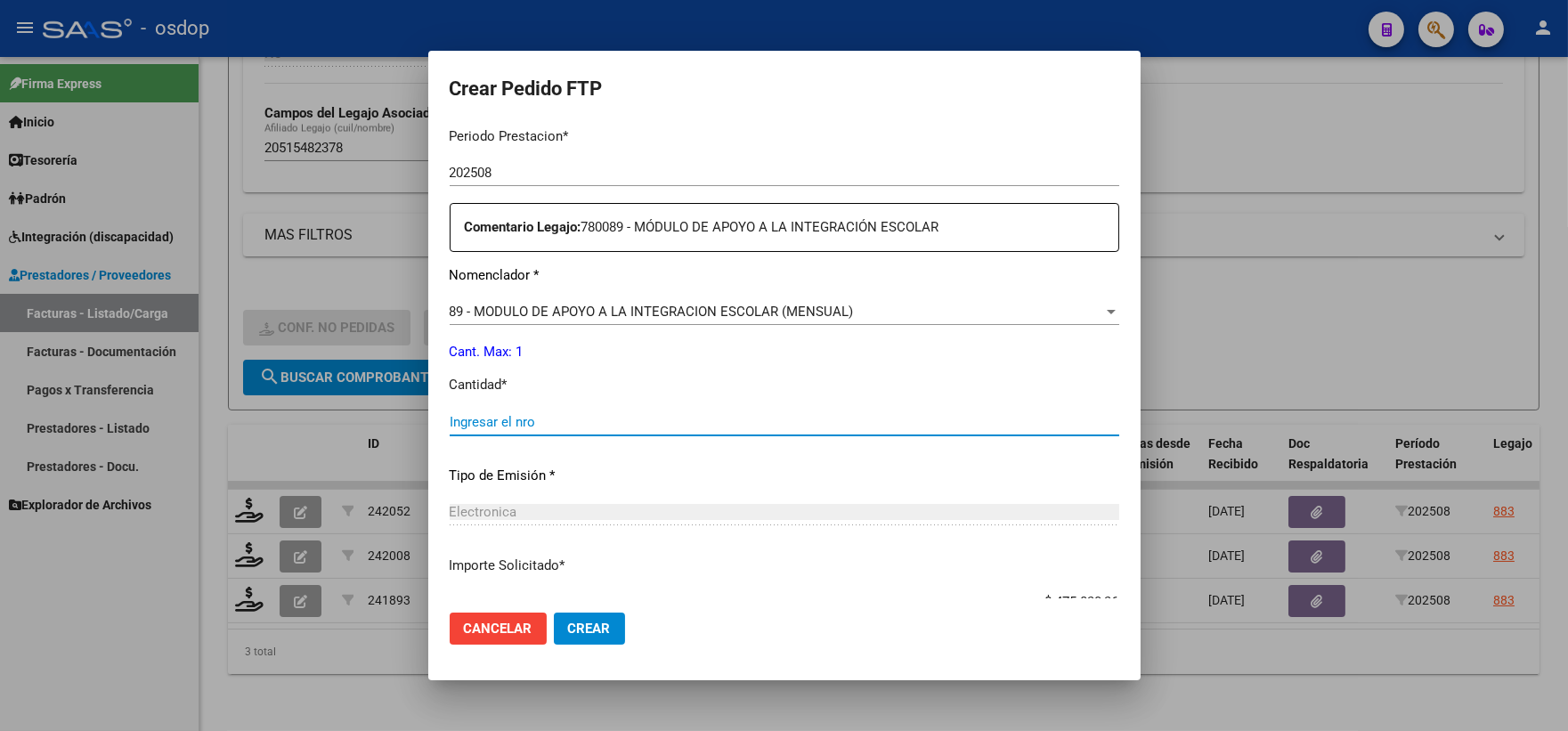
click at [613, 428] on input "Ingresar el nro" at bounding box center [785, 422] width 670 height 16
type input "1"
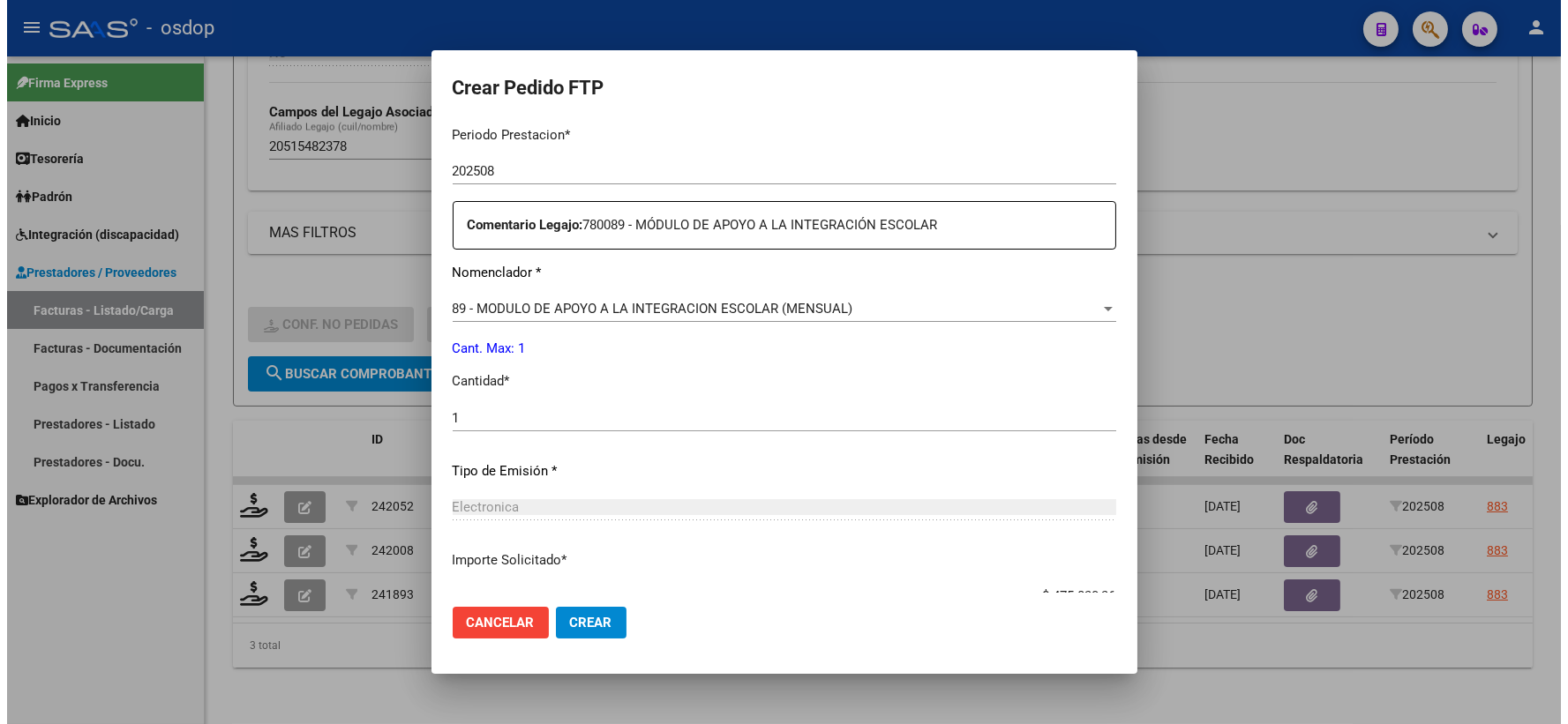
scroll to position [710, 0]
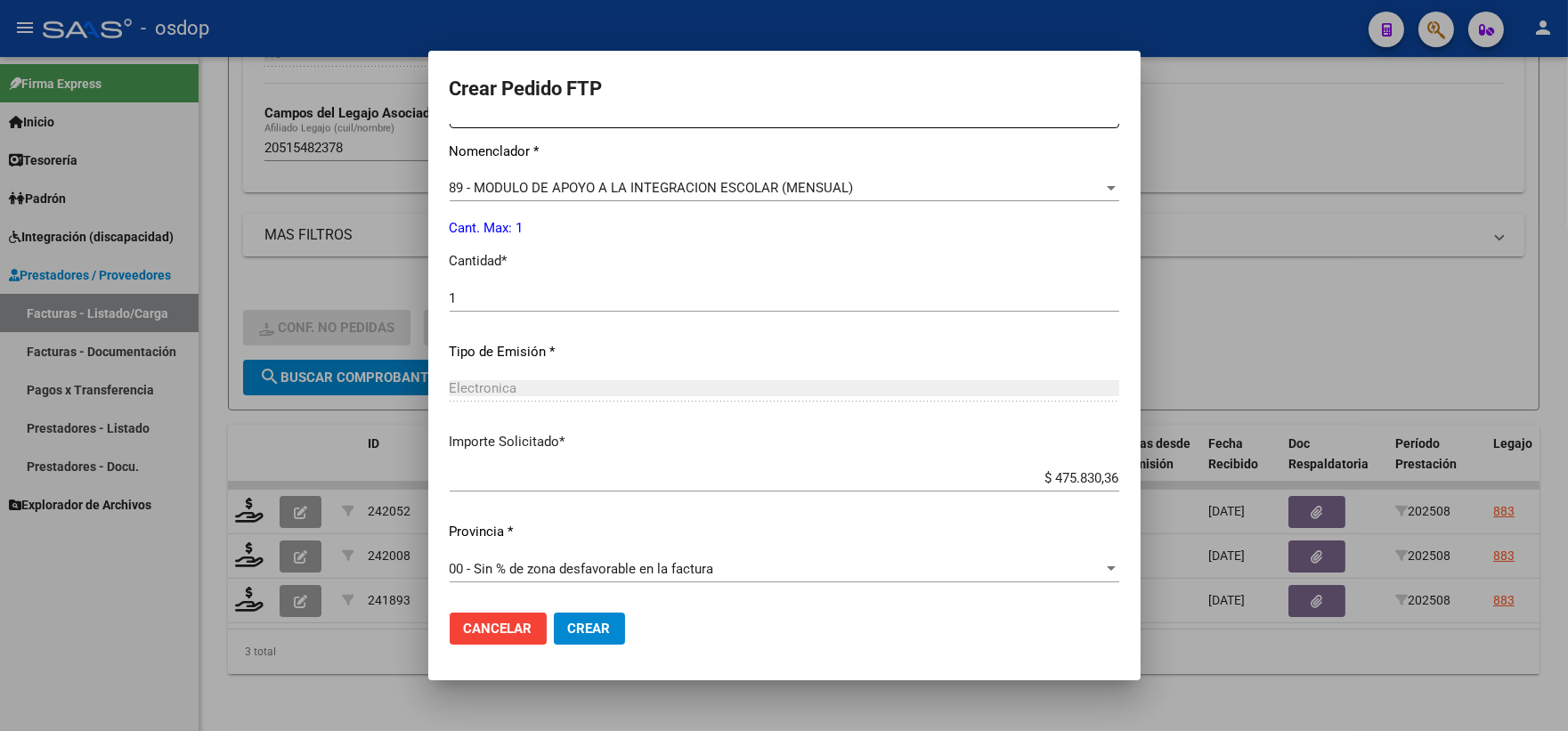
click at [588, 626] on span "Crear" at bounding box center [589, 629] width 43 height 16
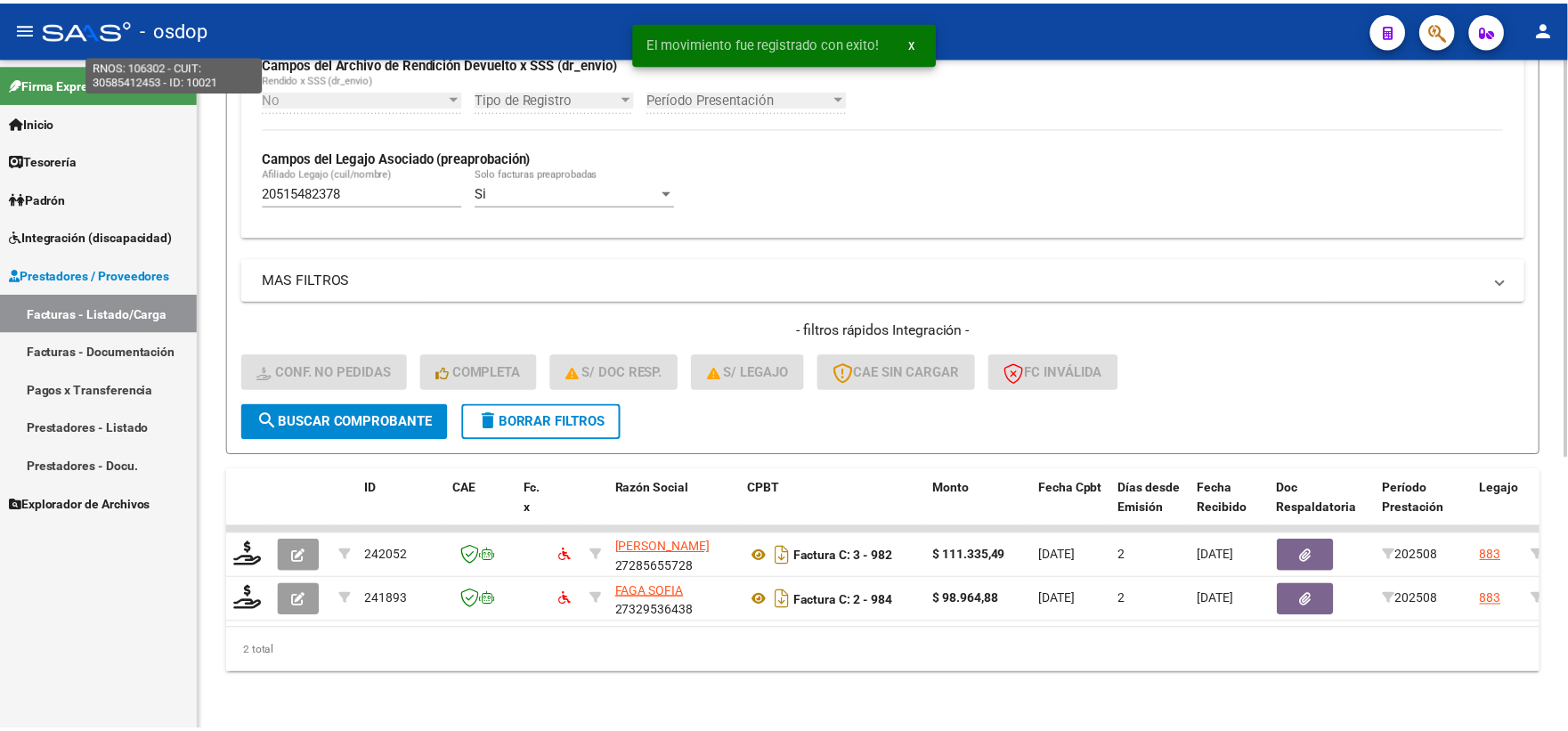
scroll to position [460, 0]
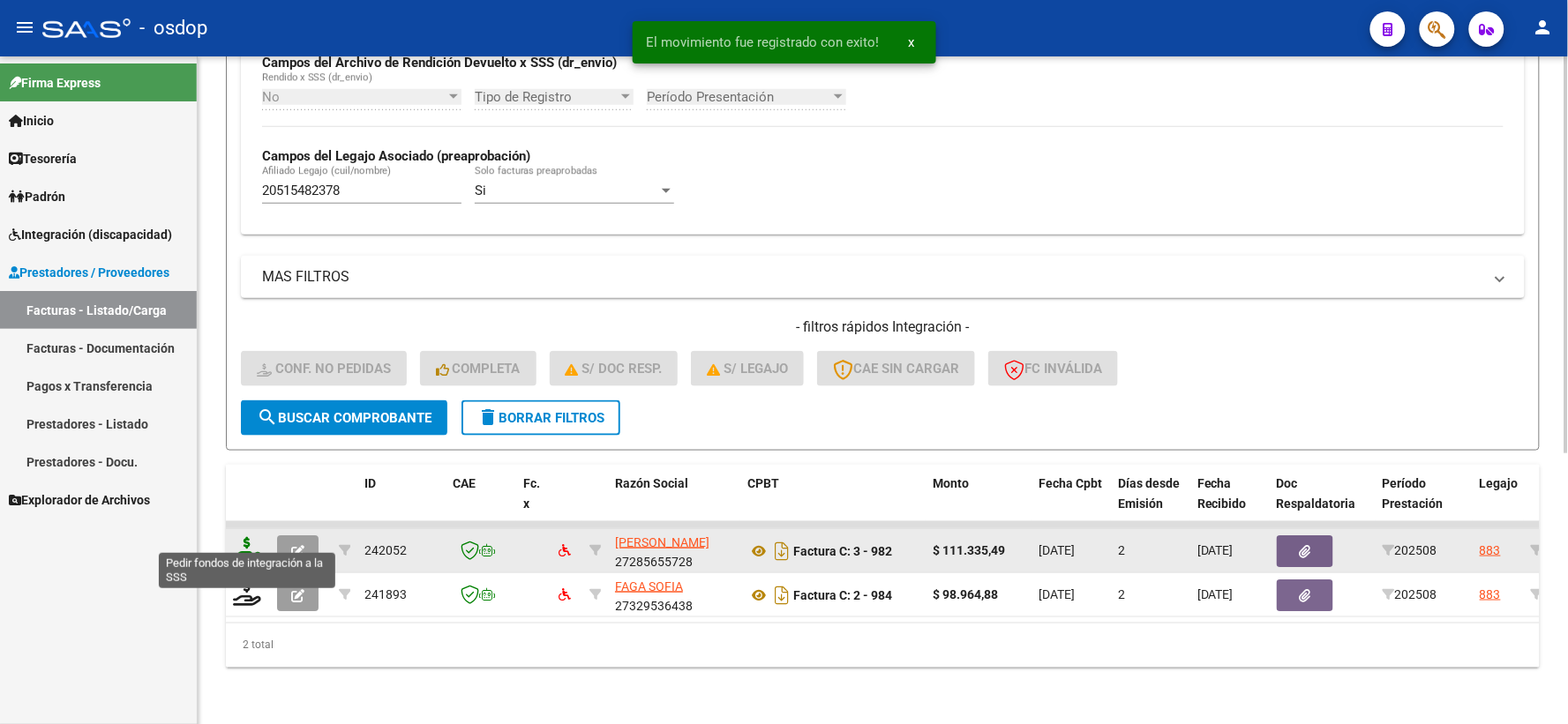
click at [250, 537] on icon at bounding box center [246, 549] width 28 height 24
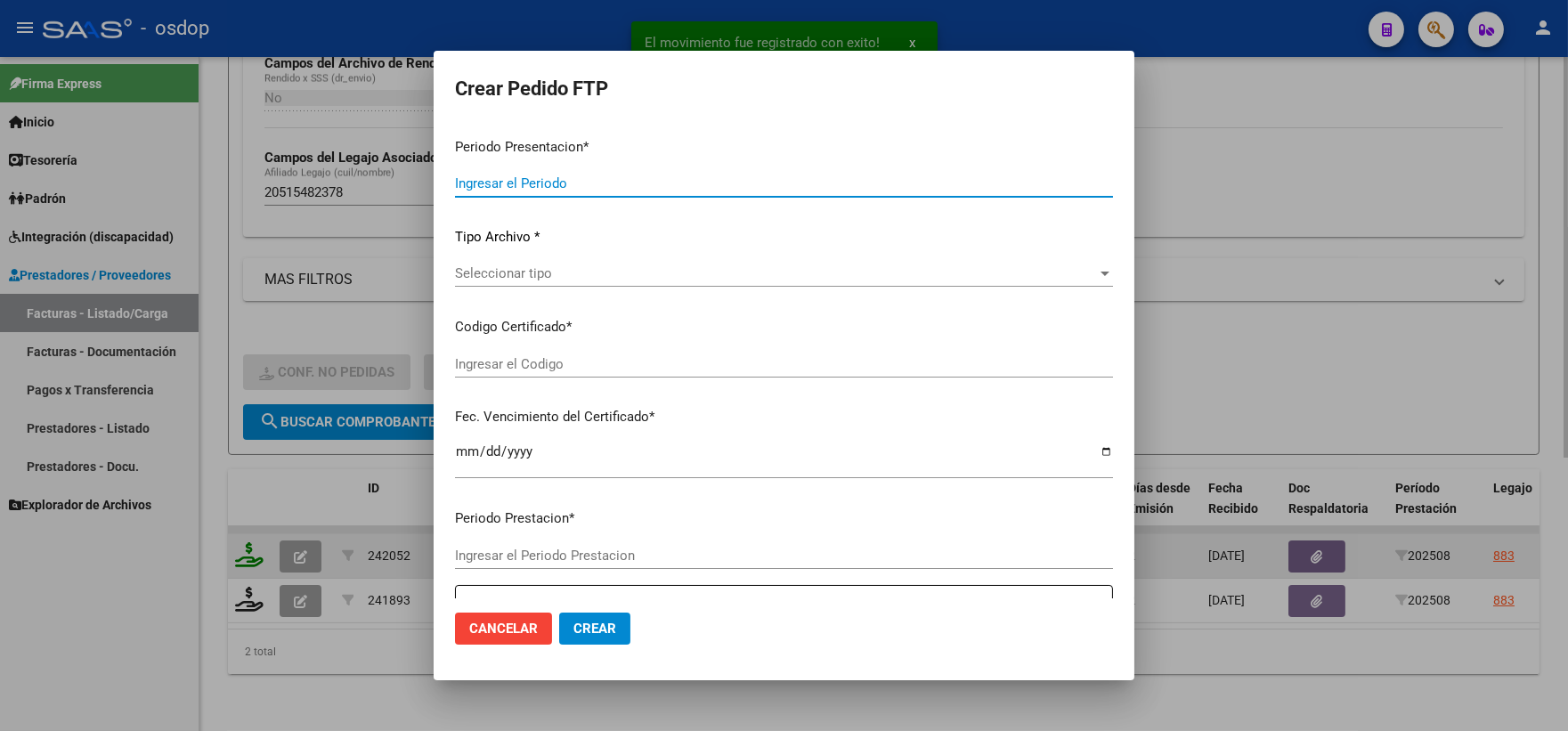
type input "202508"
type input "$ 111.335,49"
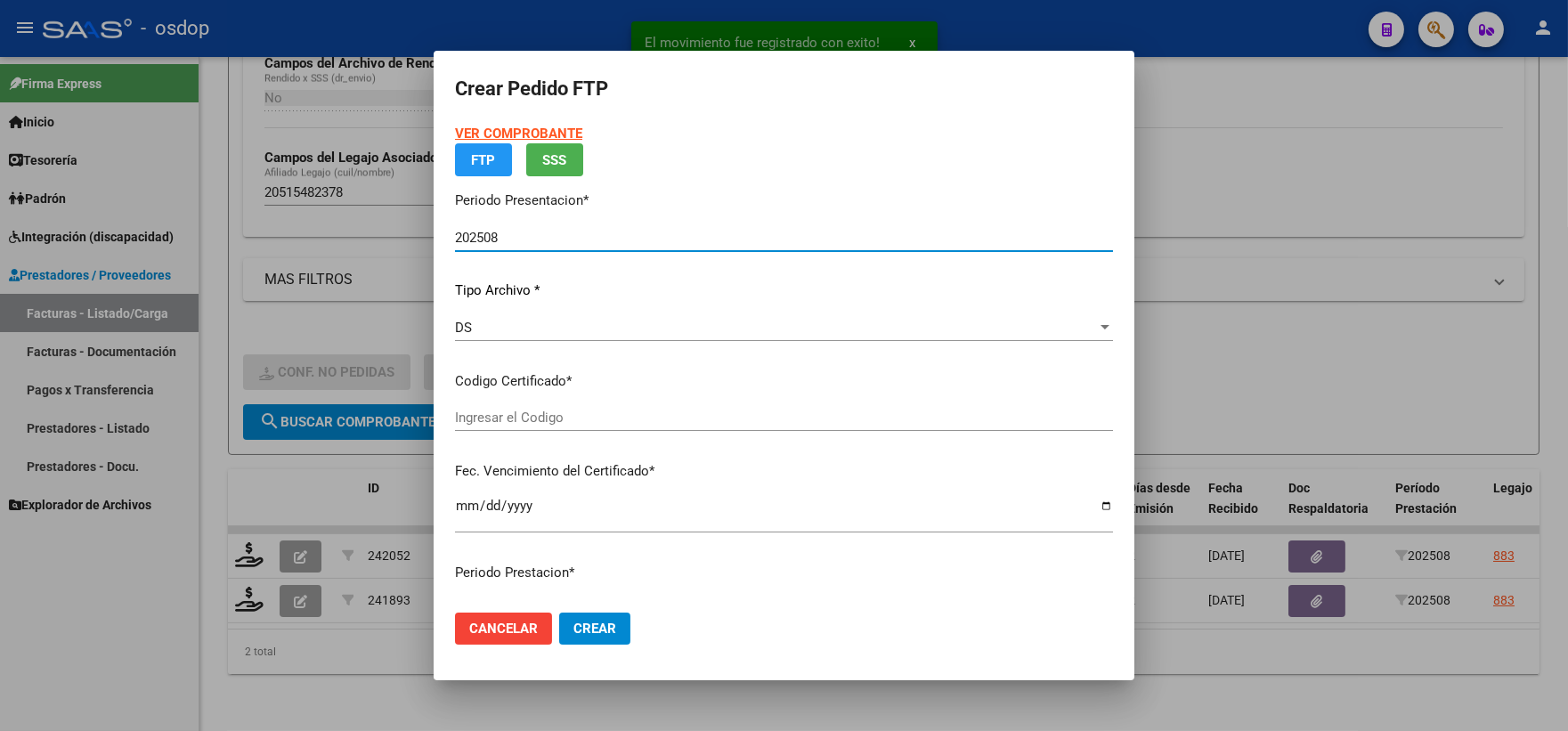
type input "6109167938"
type input "[DATE]"
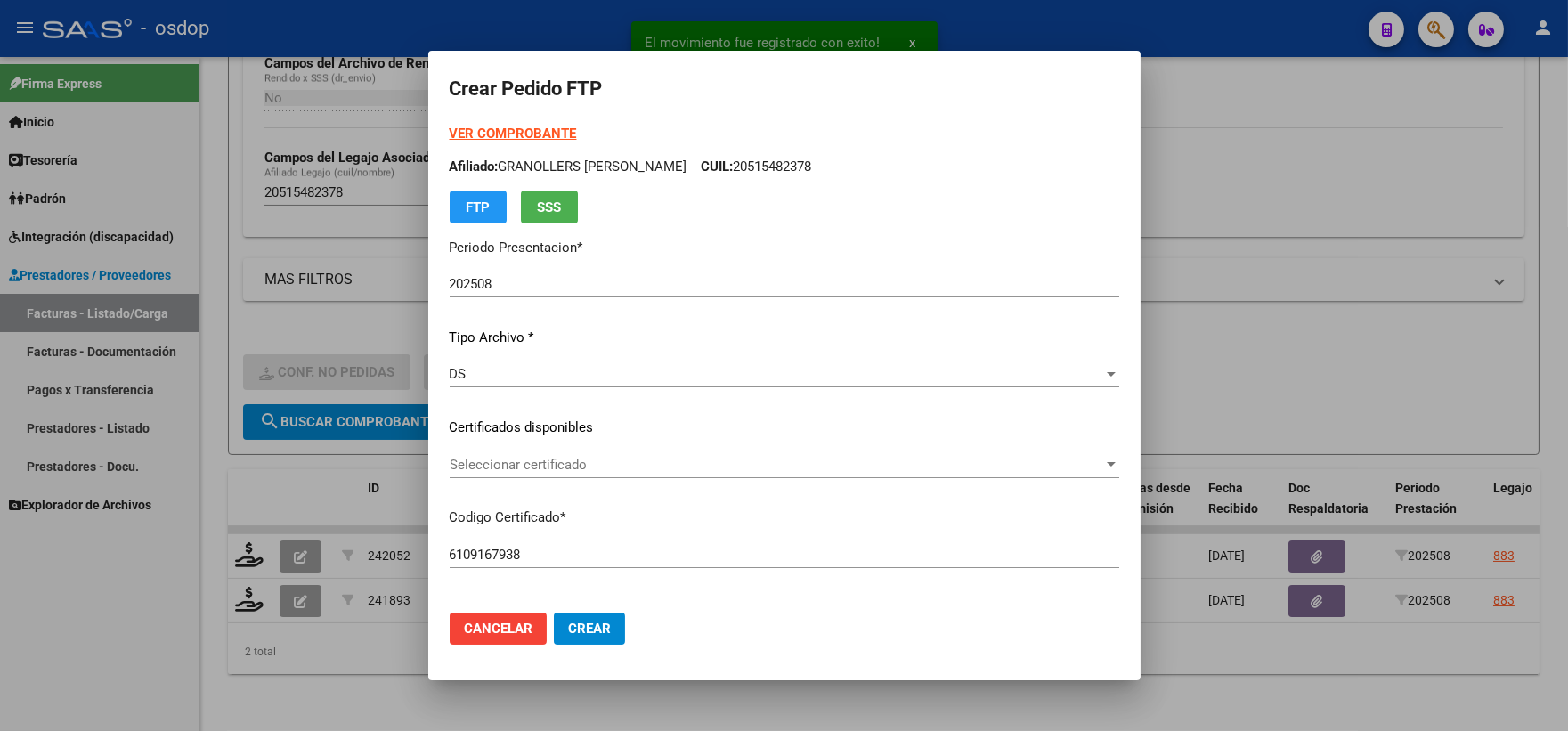
click at [535, 422] on p "Certificados disponibles" at bounding box center [785, 427] width 670 height 21
click at [557, 461] on span "Seleccionar certificado" at bounding box center [776, 465] width 653 height 16
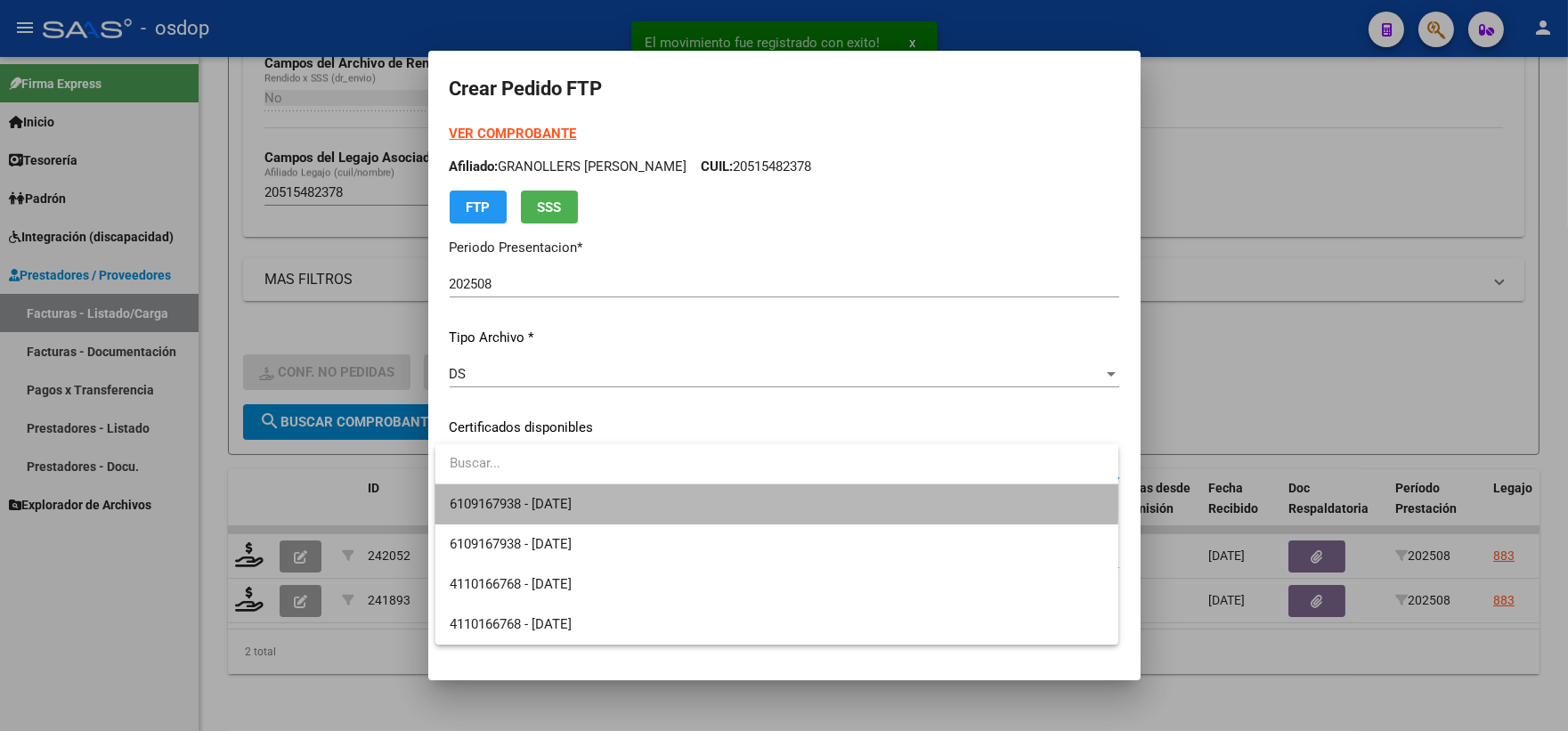
click at [588, 486] on span "6109167938 - [DATE]" at bounding box center [777, 504] width 654 height 40
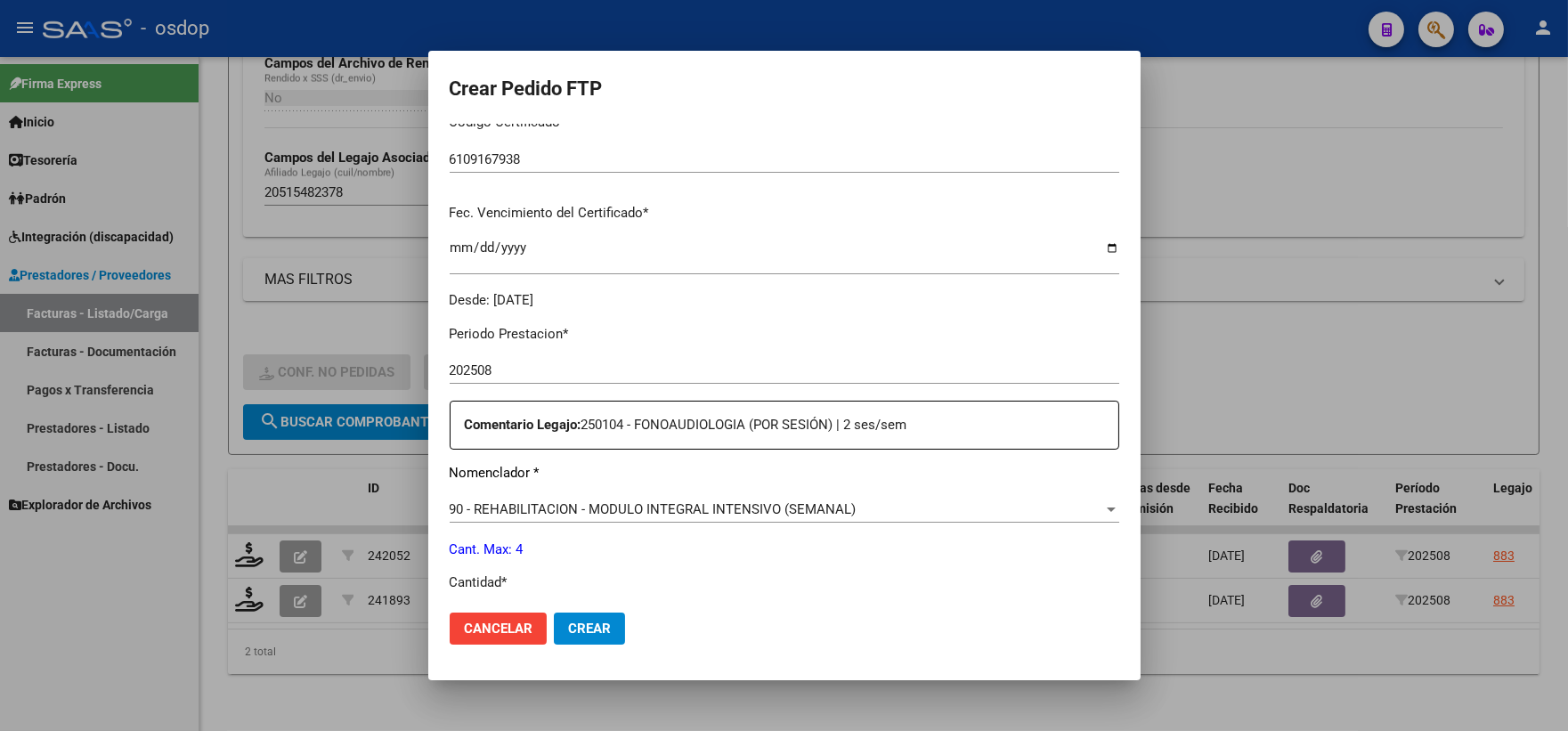
scroll to position [494, 0]
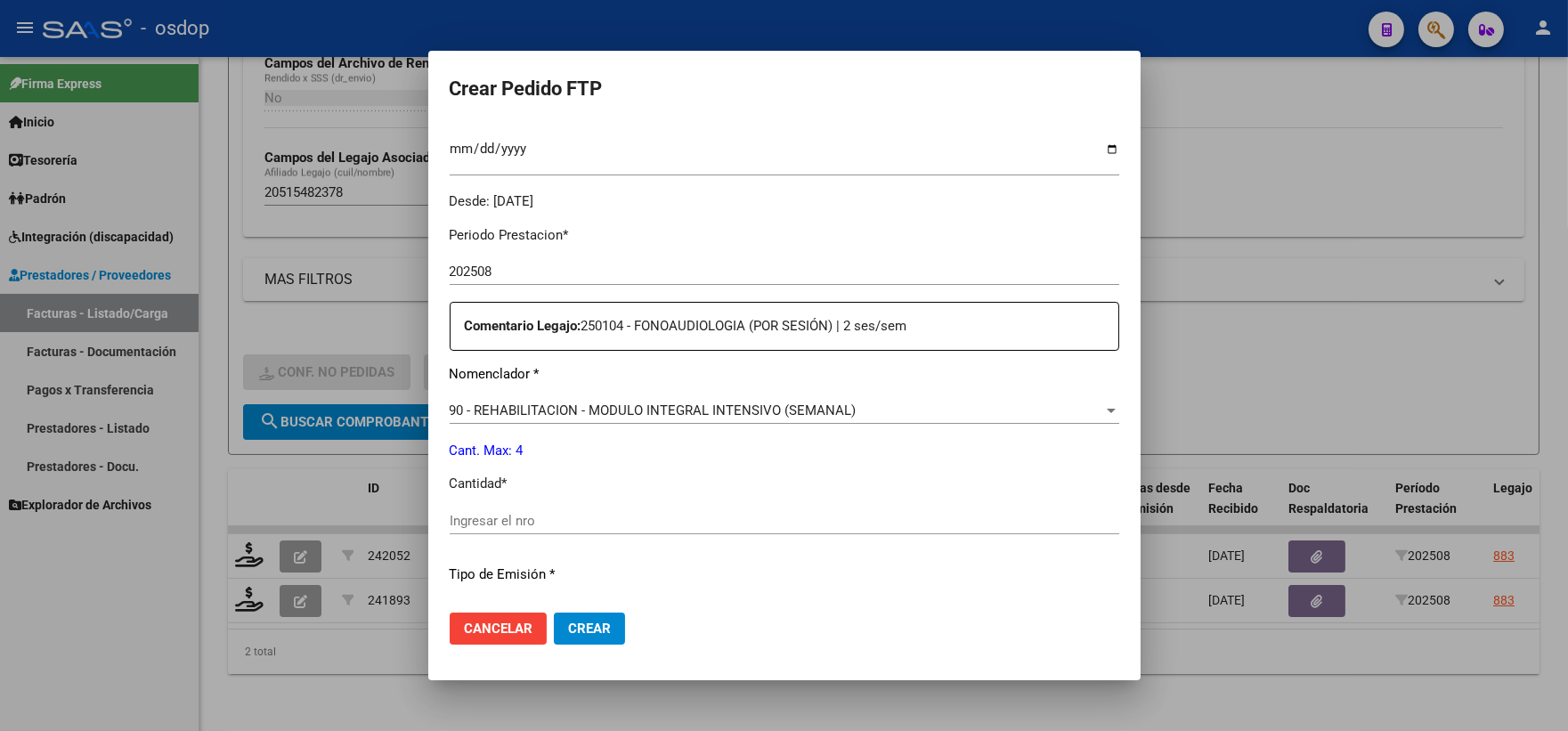
click at [610, 519] on input "Ingresar el nro" at bounding box center [785, 521] width 670 height 16
type input "4"
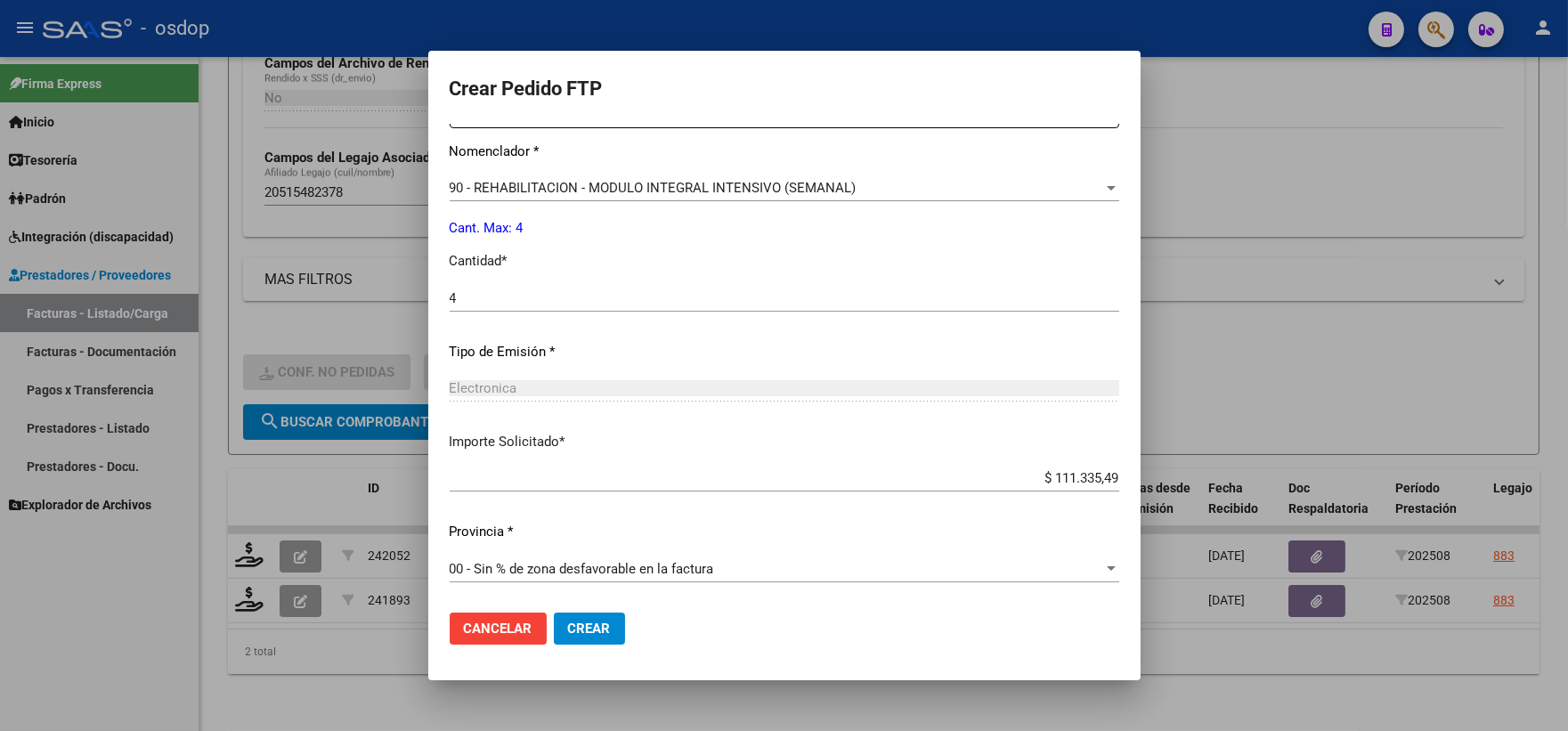
click at [603, 637] on button "Crear" at bounding box center [589, 629] width 72 height 32
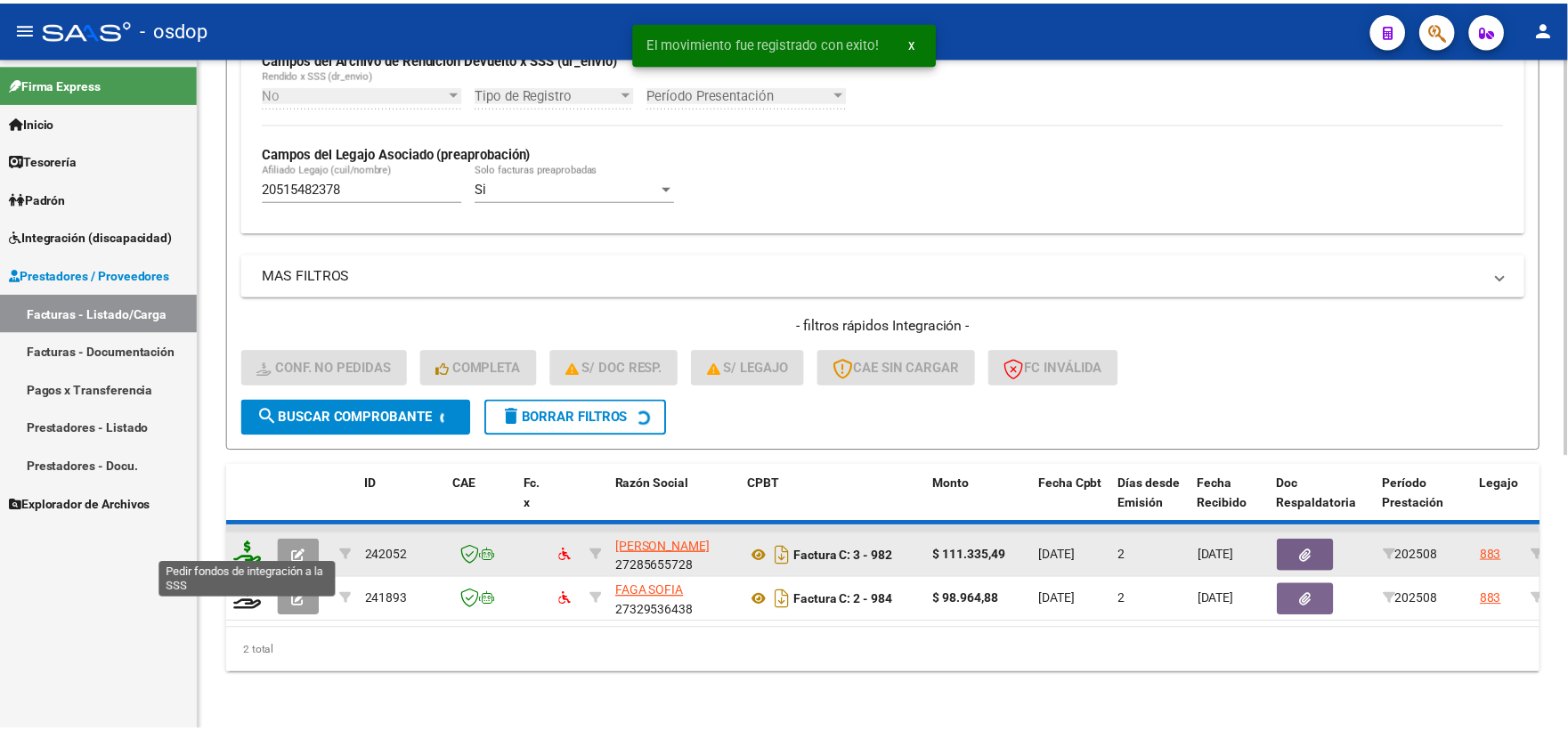
scroll to position [415, 0]
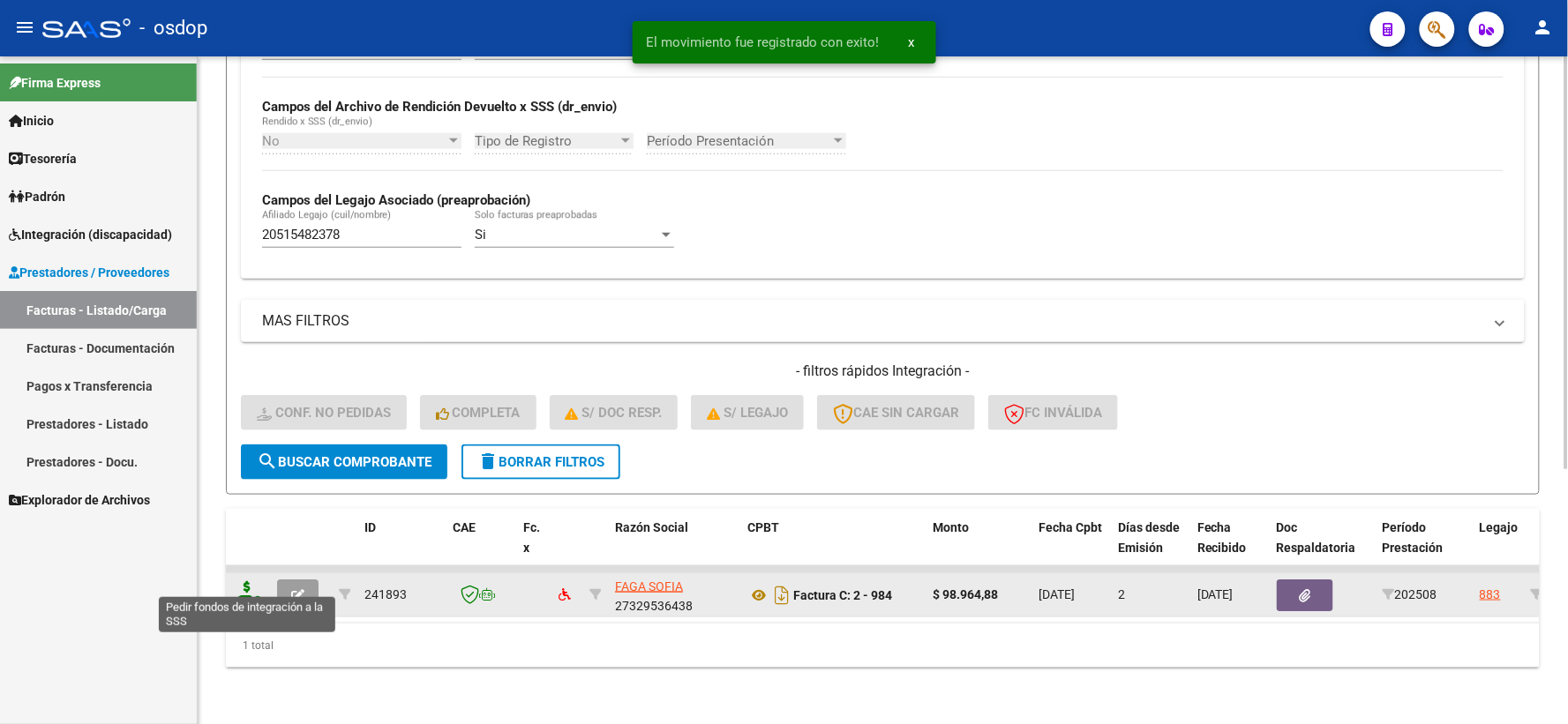
click at [242, 581] on icon at bounding box center [246, 593] width 28 height 24
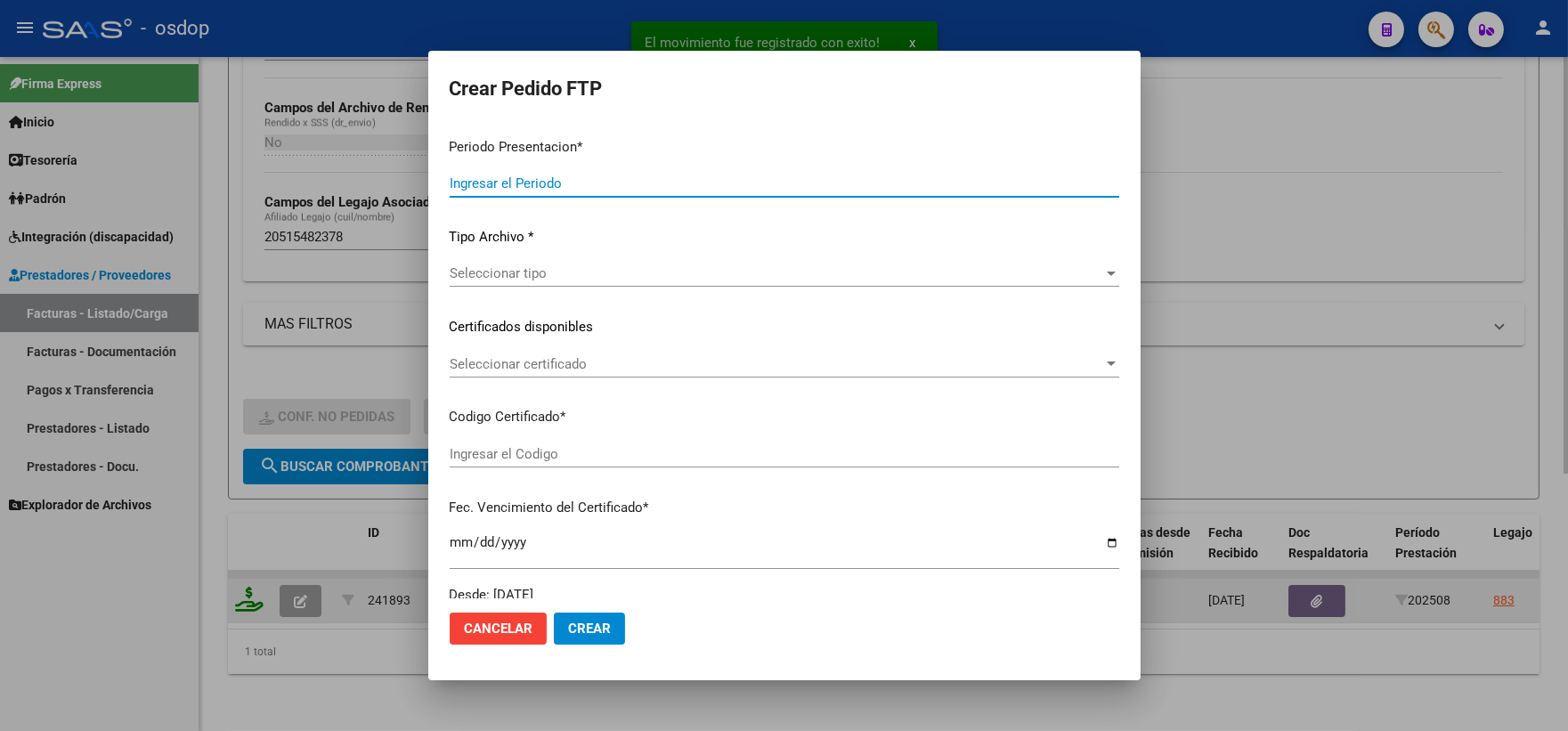
type input "202508"
type input "$ 98.964,88"
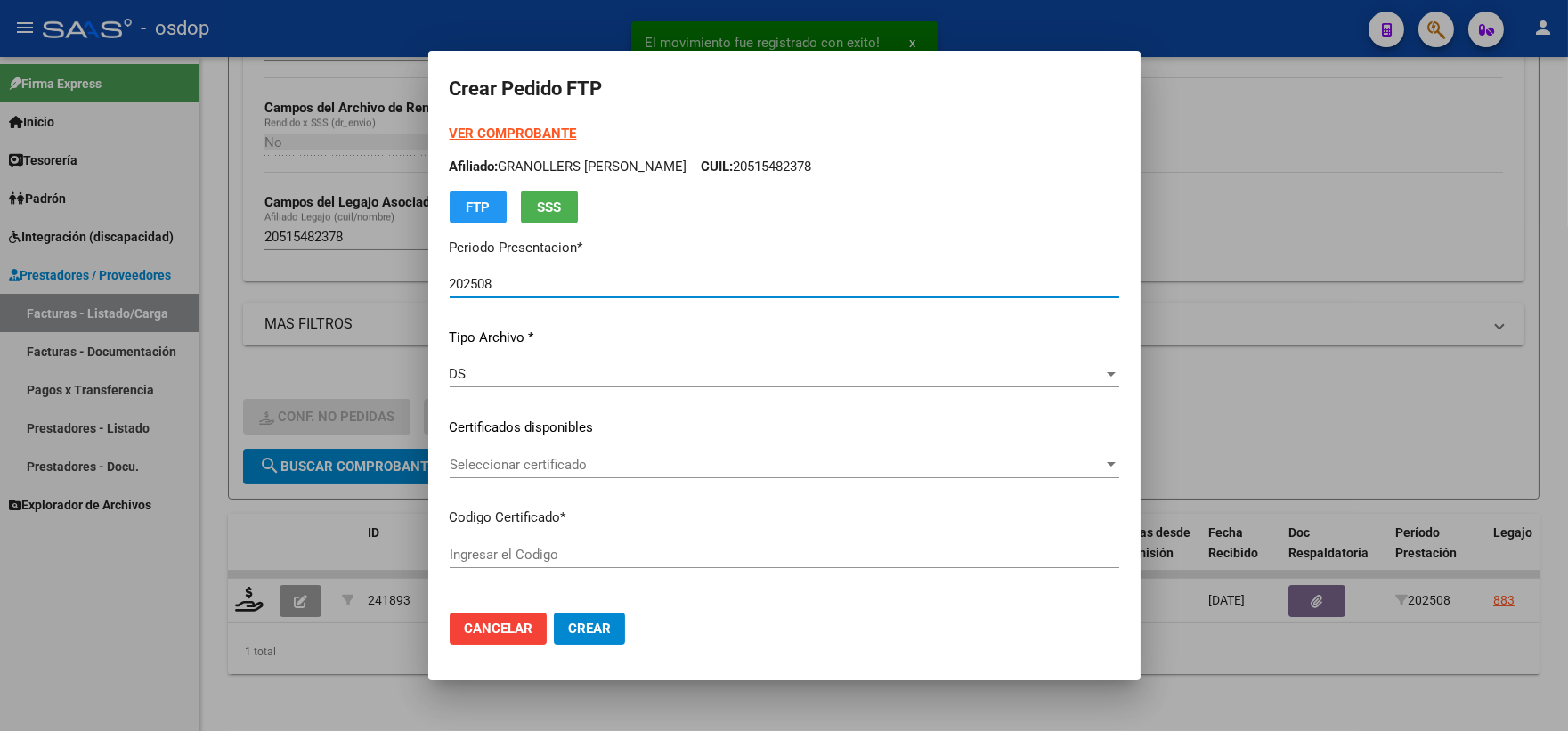
type input "6109167938"
type input "[DATE]"
click at [530, 476] on div "Seleccionar certificado Seleccionar certificado" at bounding box center [785, 465] width 670 height 27
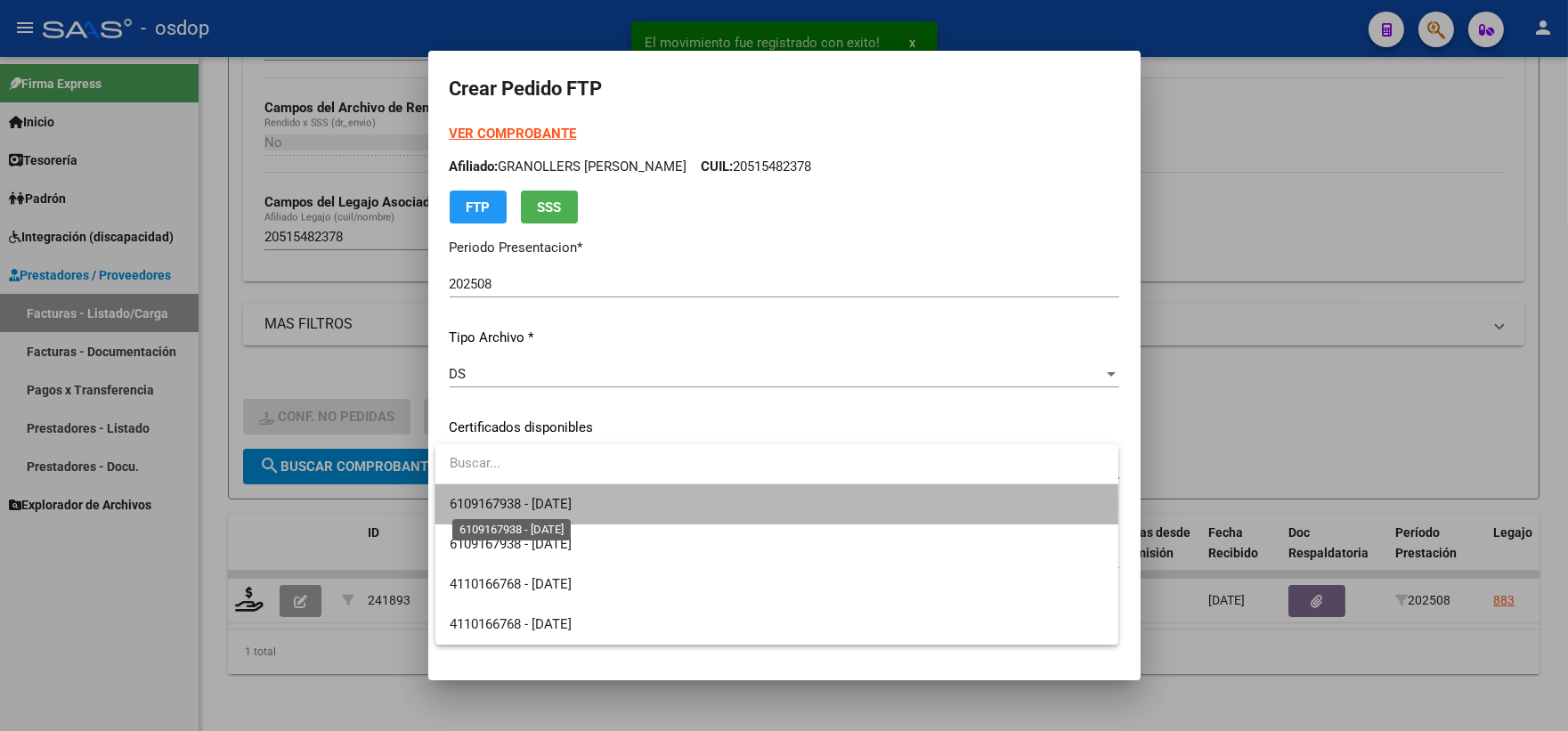
click at [552, 504] on span "6109167938 - [DATE]" at bounding box center [511, 504] width 122 height 16
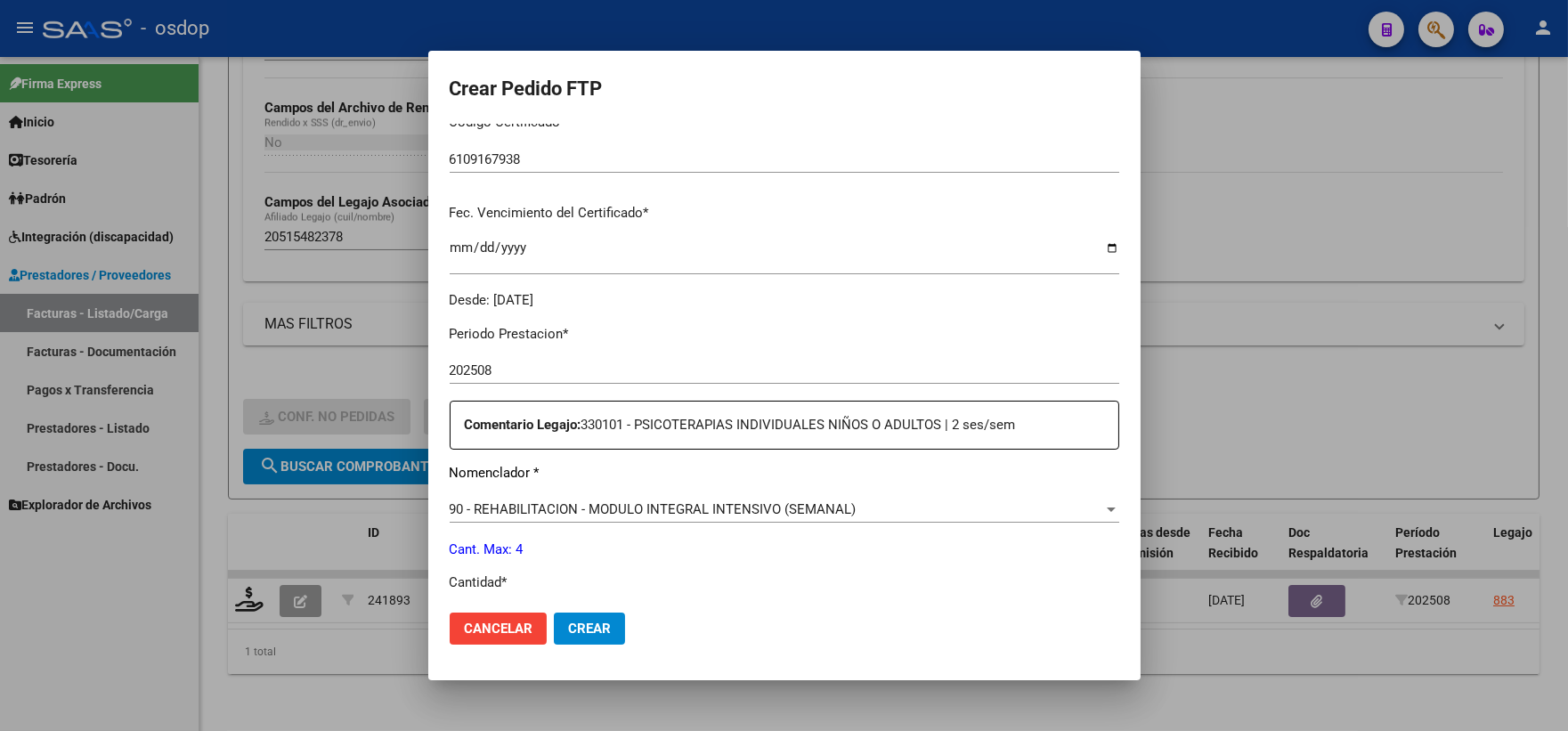
scroll to position [494, 0]
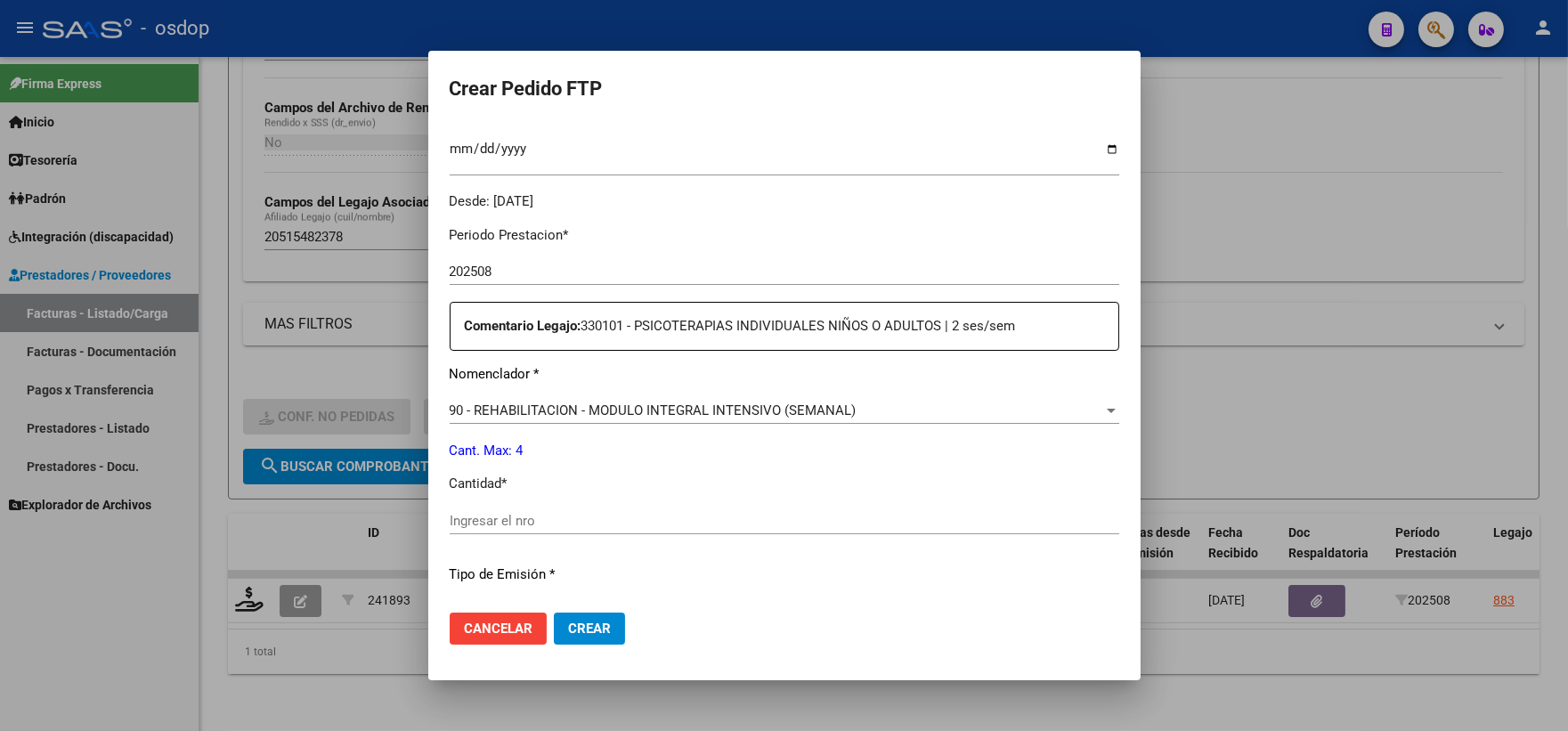
click at [571, 526] on input "Ingresar el nro" at bounding box center [785, 521] width 670 height 16
type input "4"
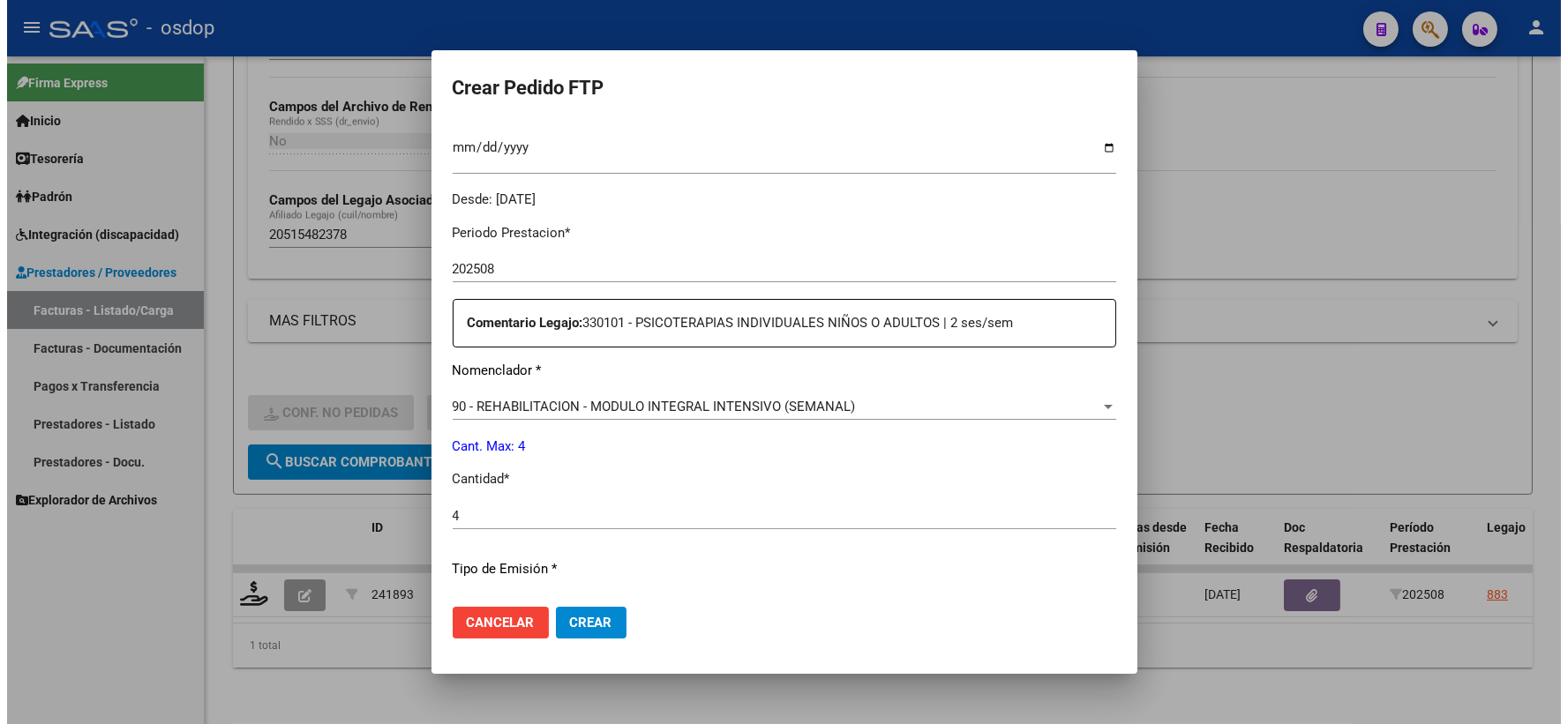
scroll to position [710, 0]
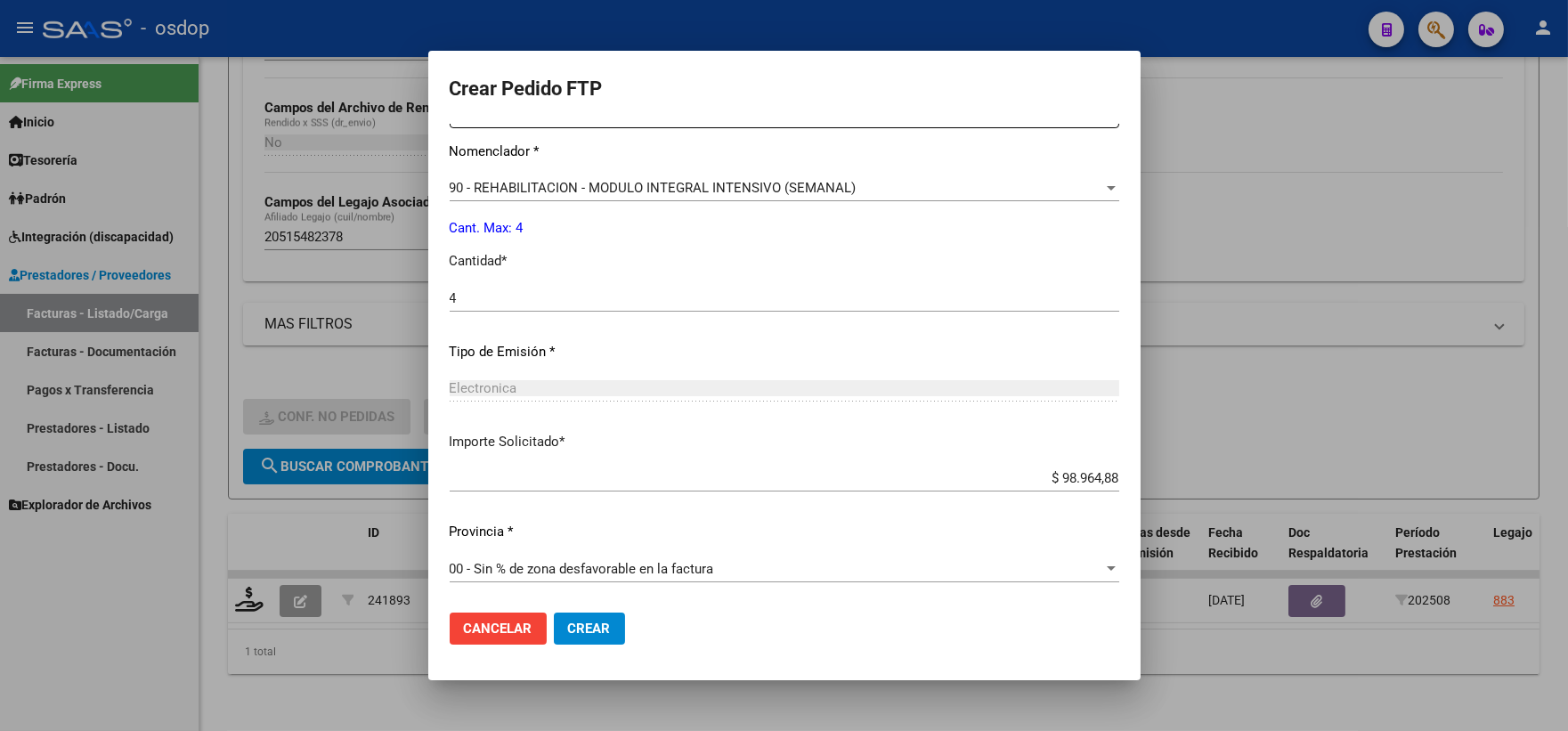
click at [577, 636] on span "Crear" at bounding box center [589, 629] width 43 height 16
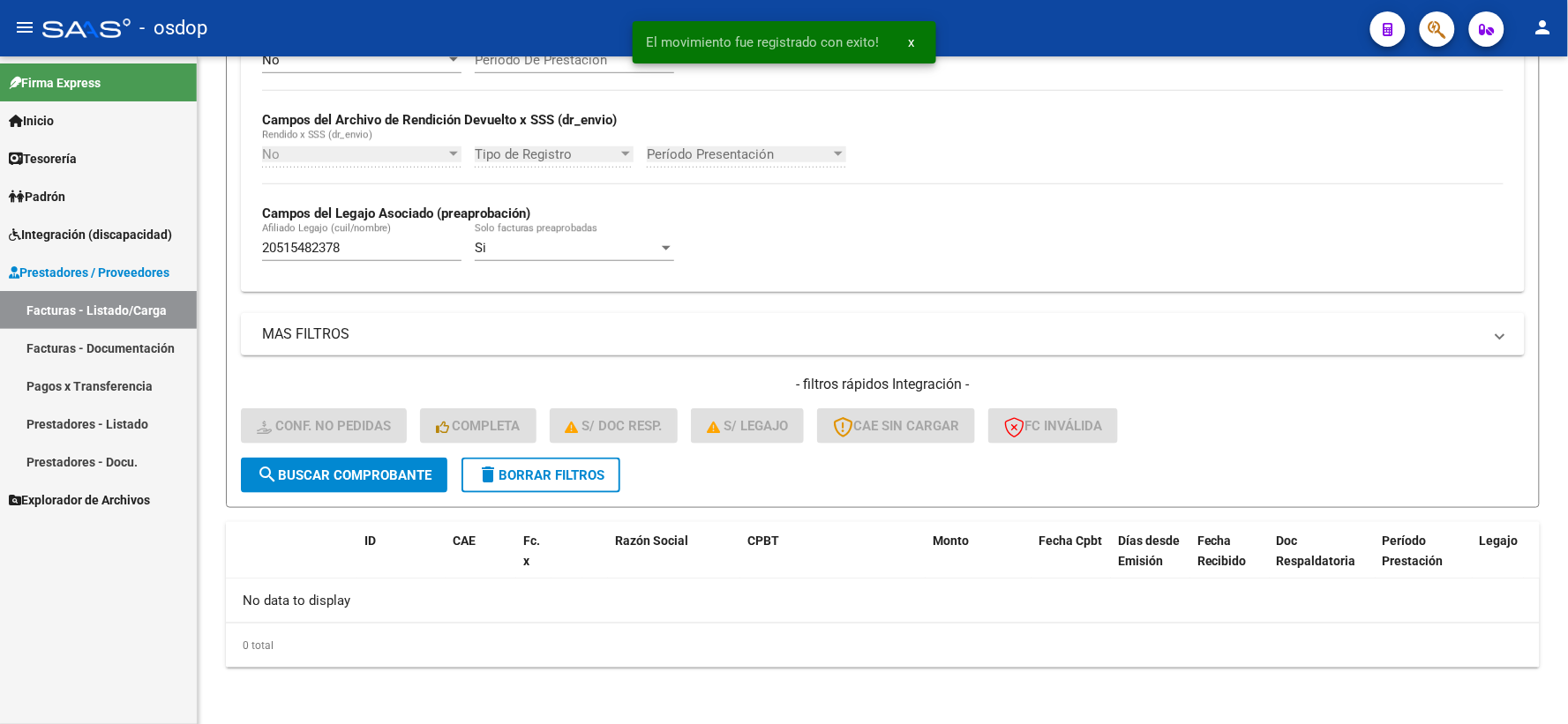
scroll to position [382, 0]
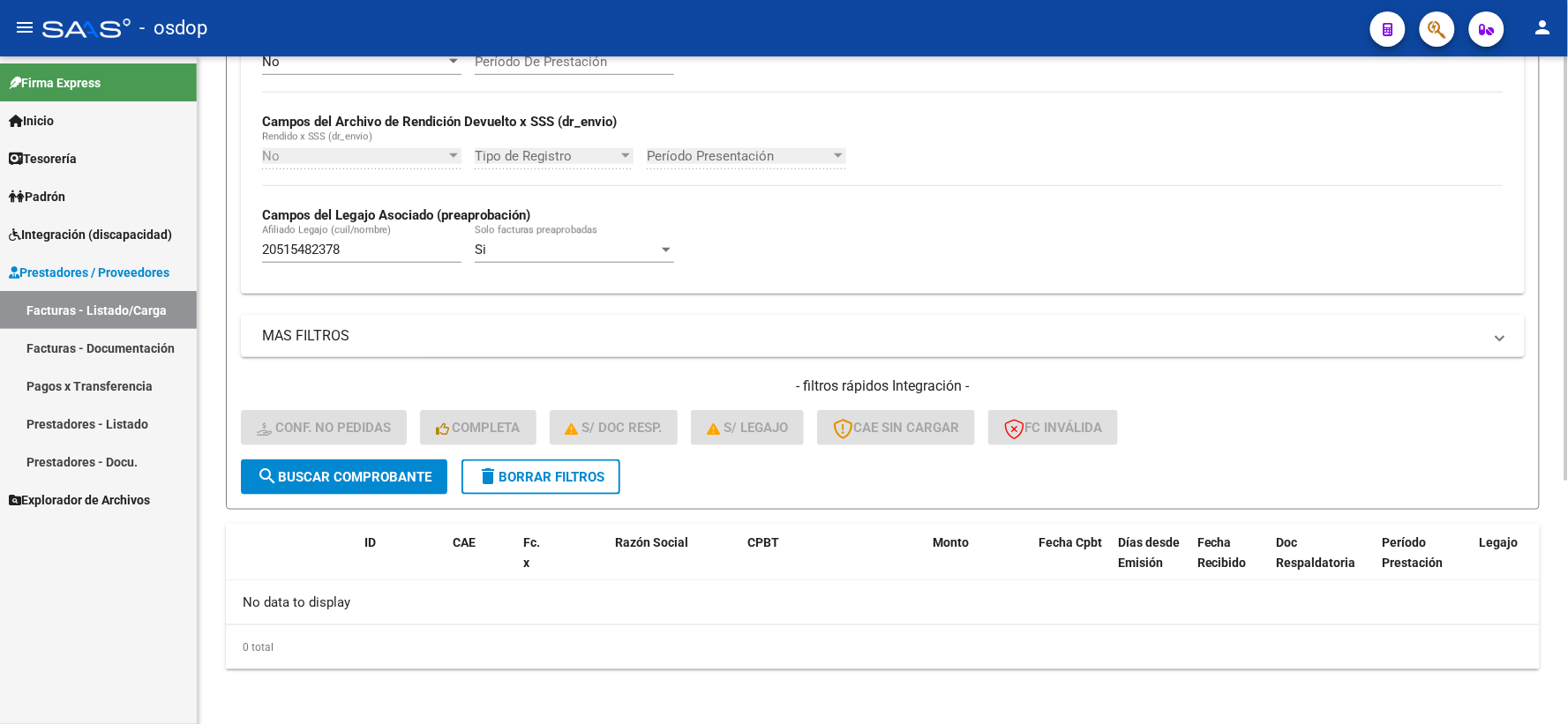
click at [530, 469] on span "delete Borrar Filtros" at bounding box center [540, 477] width 128 height 16
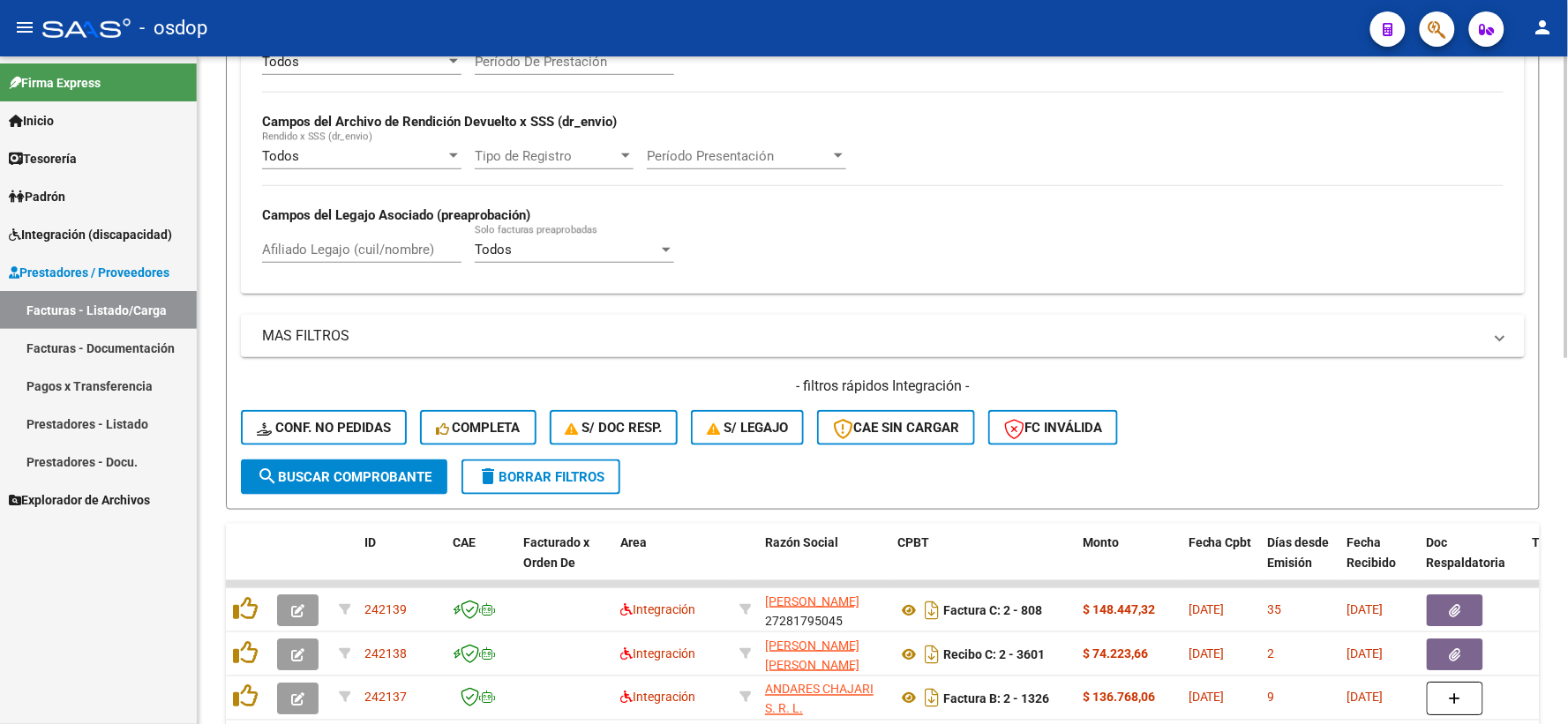
click at [346, 257] on input "Afiliado Legajo (cuil/nombre)" at bounding box center [361, 249] width 200 height 16
paste input "20515482378"
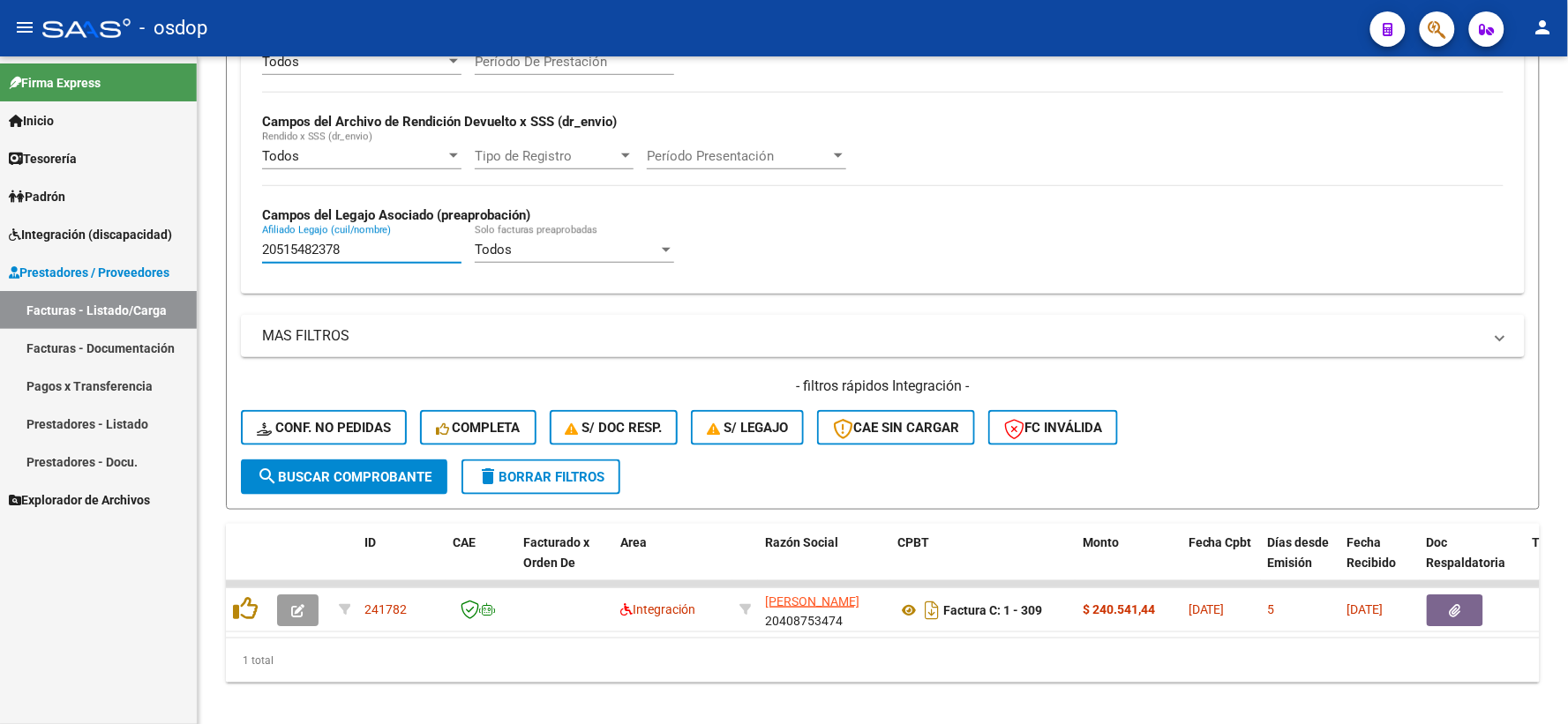
type input "20515482378"
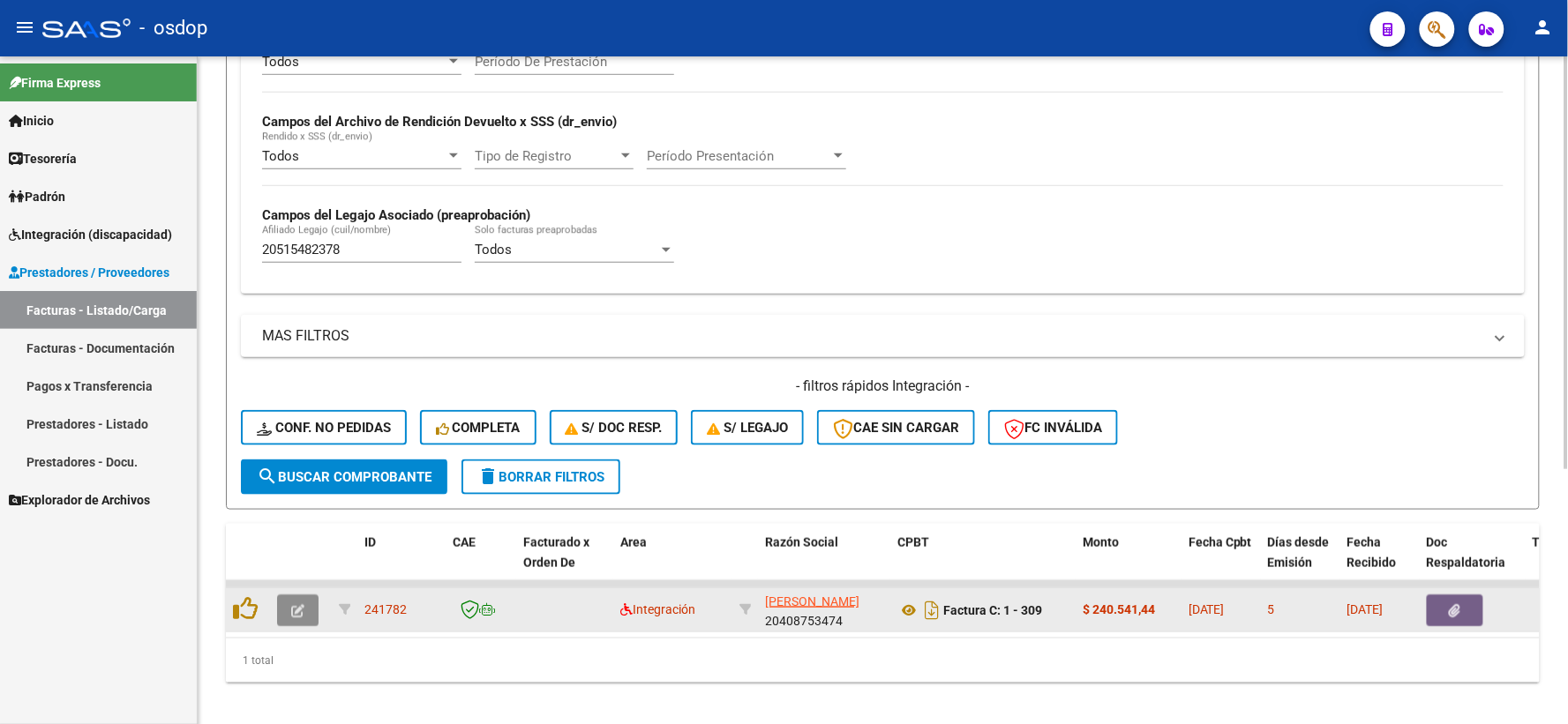
click at [302, 613] on icon "button" at bounding box center [298, 611] width 14 height 14
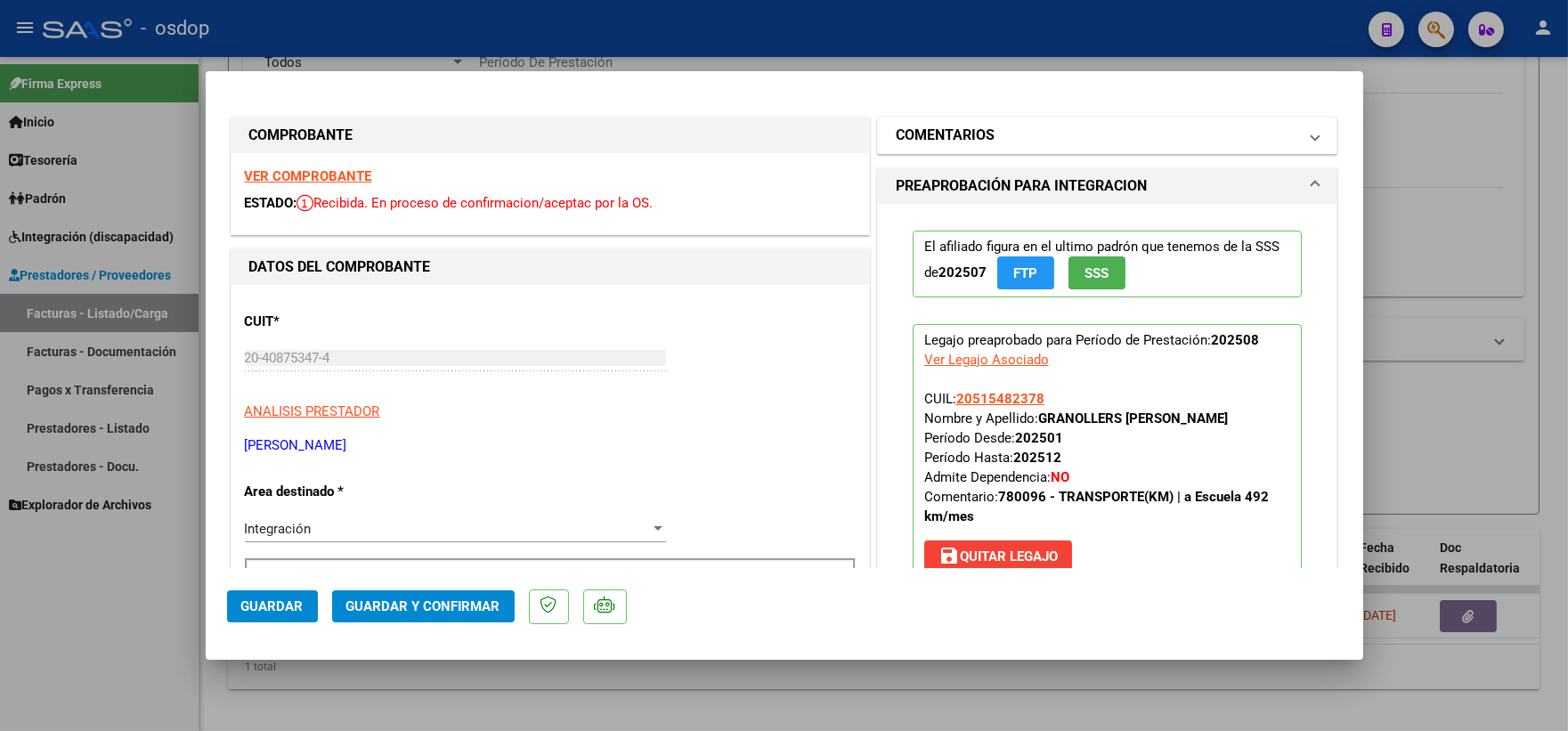
click at [1002, 118] on mat-expansion-panel-header "COMENTARIOS" at bounding box center [1108, 136] width 460 height 35
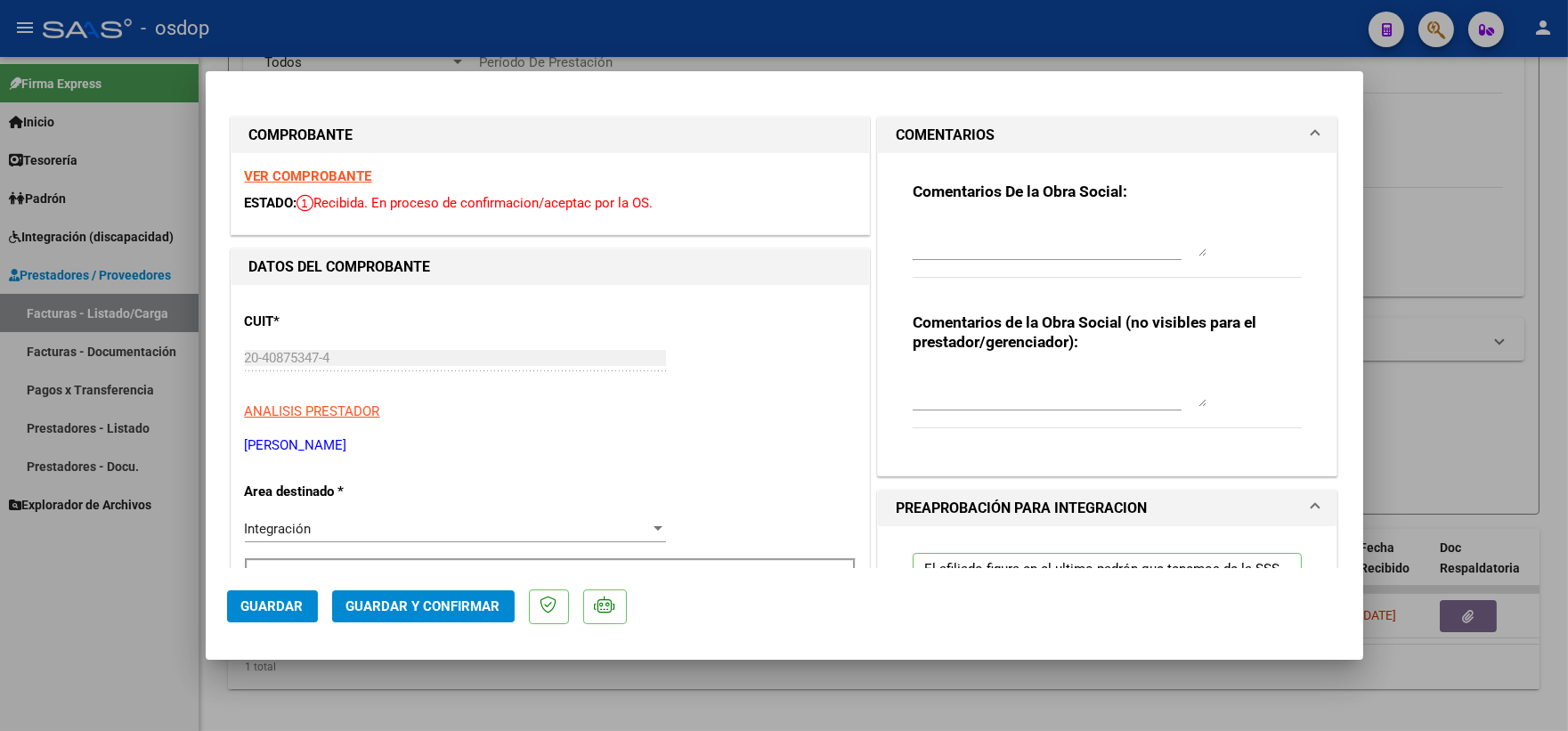
click at [982, 408] on div at bounding box center [1059, 389] width 294 height 43
click at [1020, 395] on textarea "Traslado a Terapias, km/mensuales" at bounding box center [1059, 389] width 294 height 35
click at [1171, 377] on textarea "Traslado a Terapias y Esc, km/mensuales" at bounding box center [1059, 389] width 294 height 35
type textarea "Traslado a Terapias y Esc, km/mensuales 444, valor x km 541.76. Sin dependencia"
click at [358, 604] on span "Guardar y Confirmar" at bounding box center [423, 606] width 154 height 16
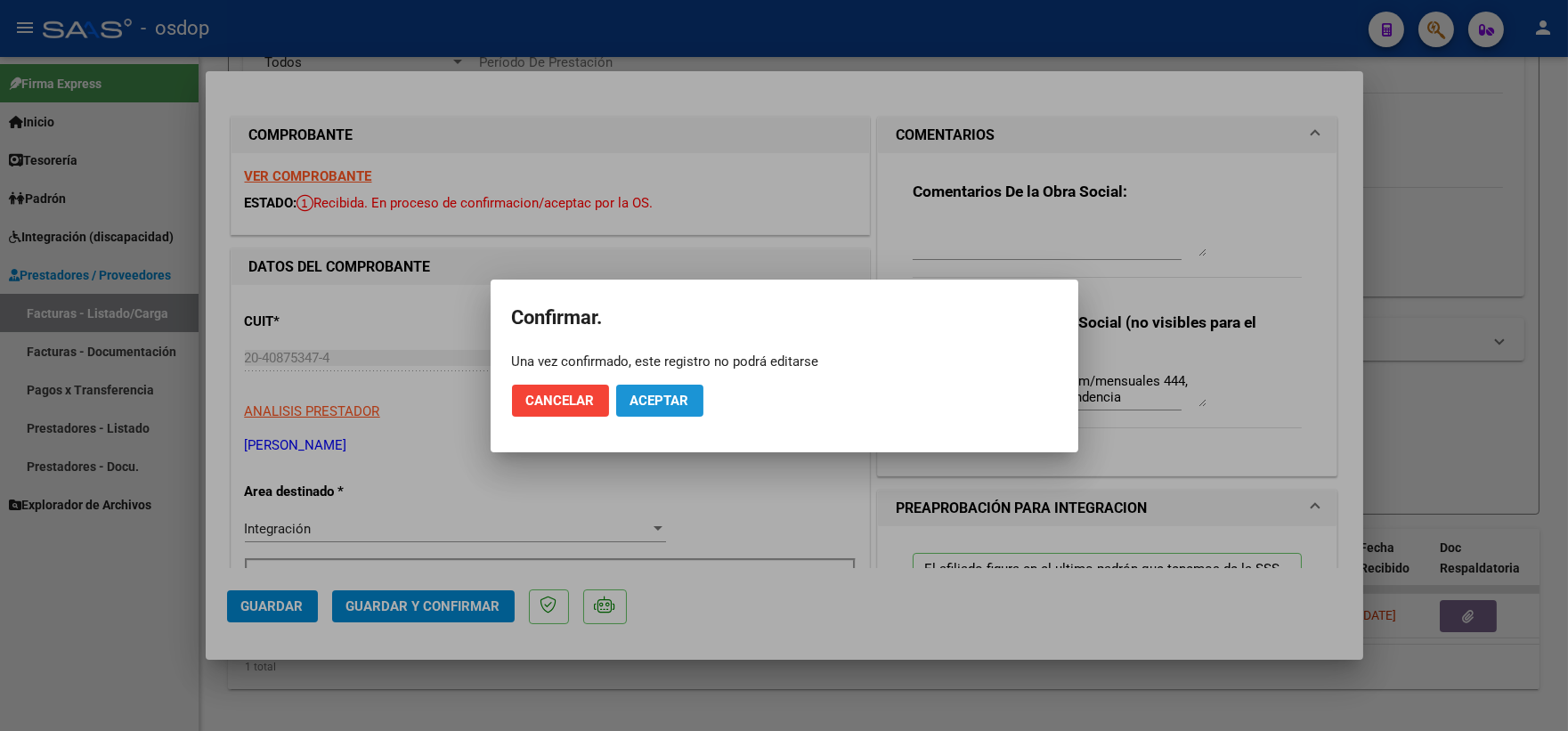
click at [674, 398] on span "Aceptar" at bounding box center [660, 401] width 59 height 16
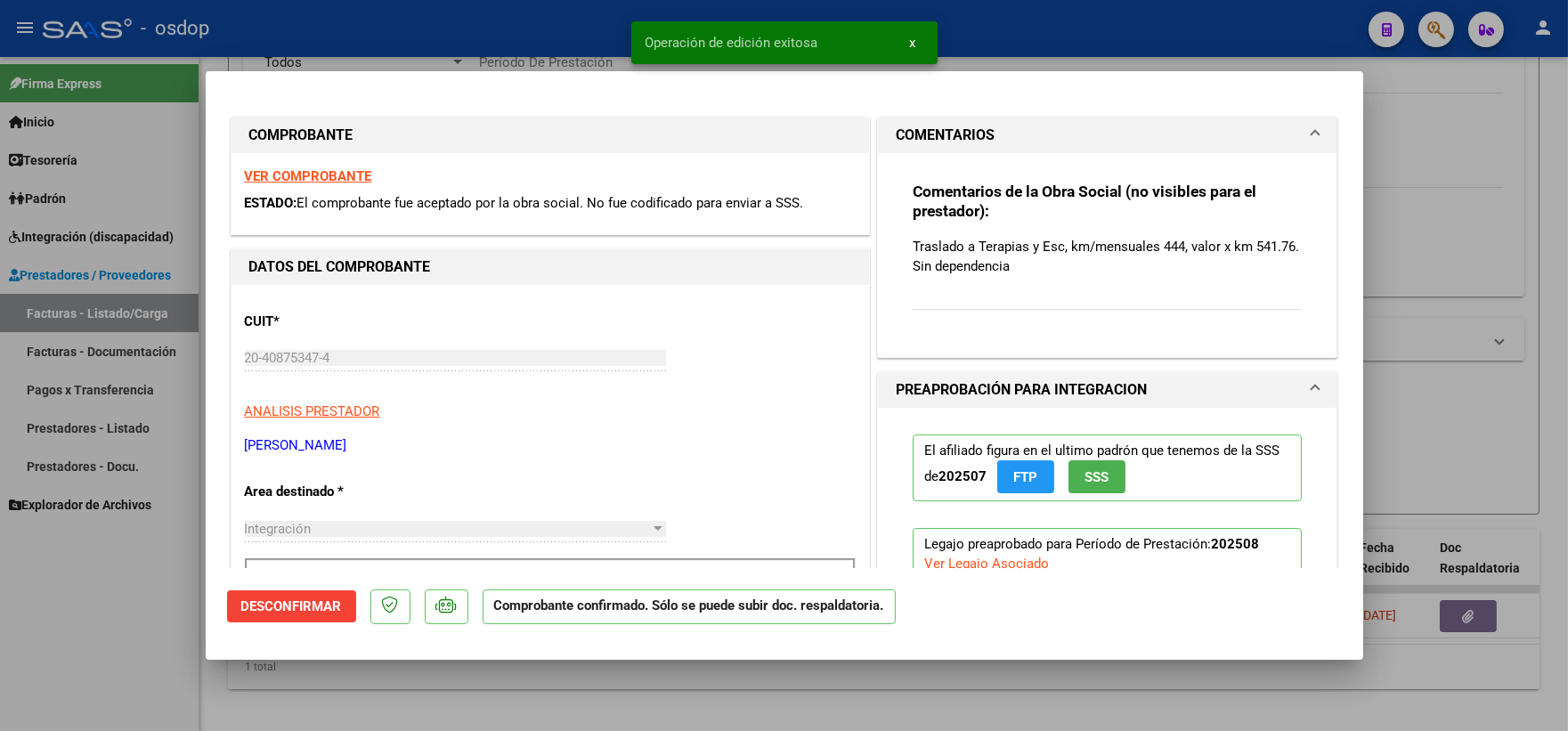
click at [300, 671] on div at bounding box center [784, 366] width 1568 height 731
type input "$ 0,00"
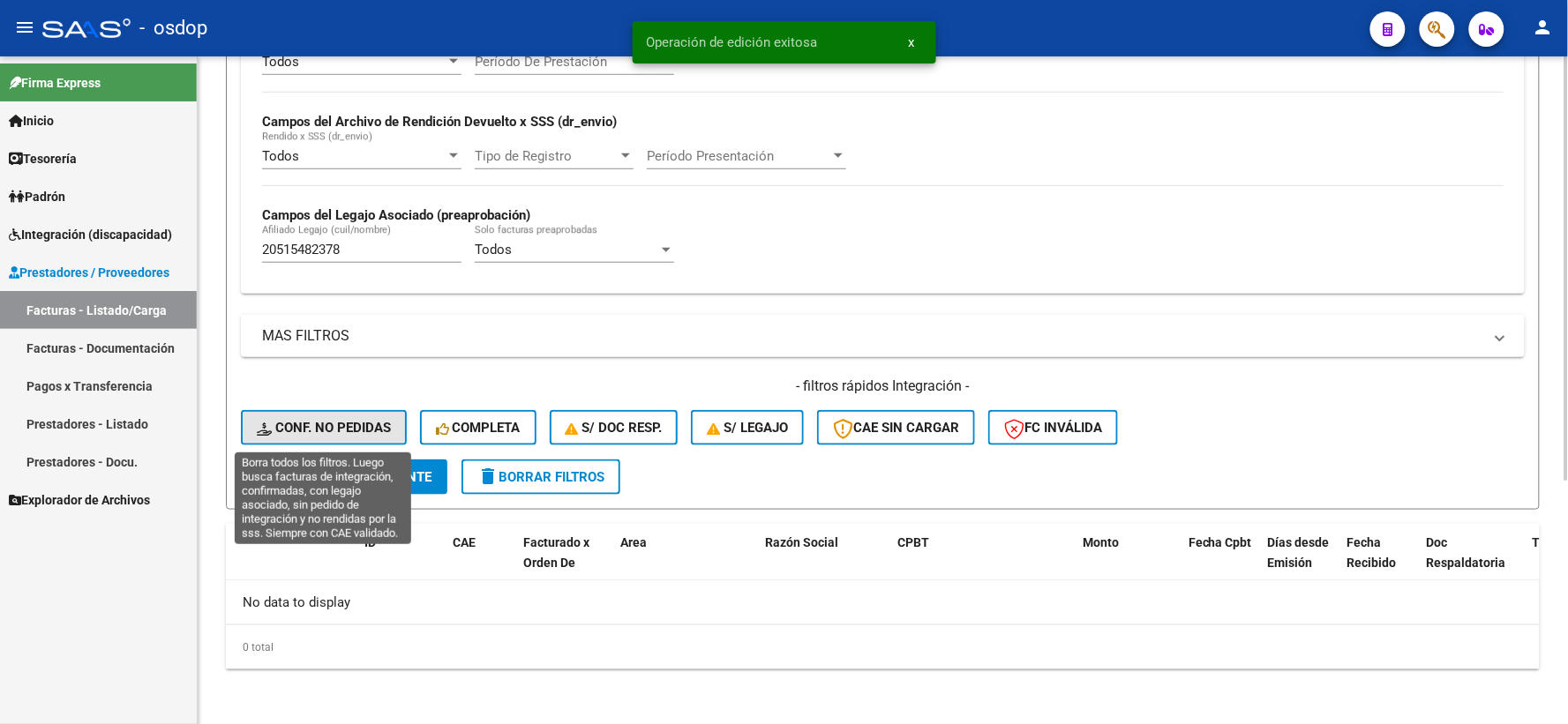
click at [367, 433] on span "Conf. no pedidas" at bounding box center [324, 427] width 134 height 16
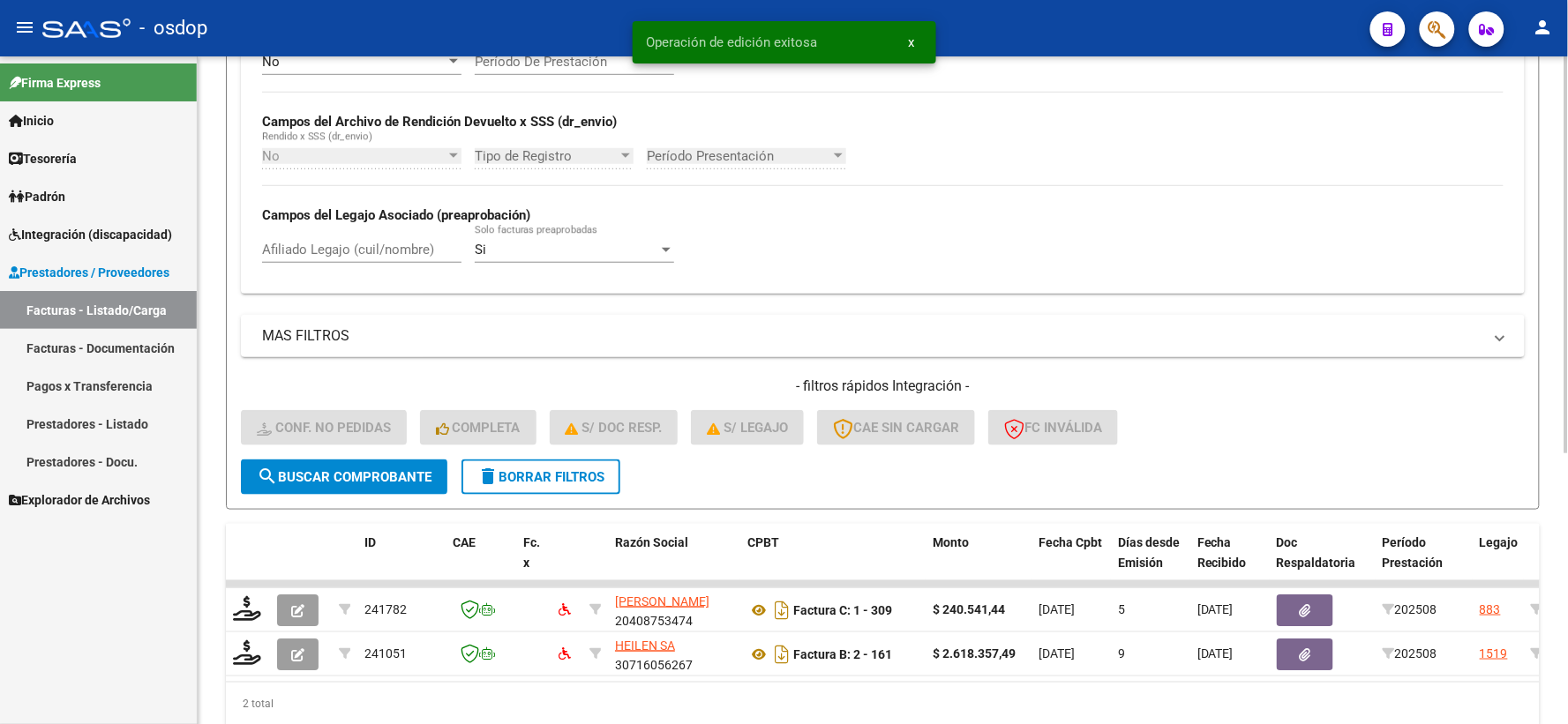
click at [350, 293] on div "No Cargado en Para Enviar SSS Período De Prestación Campos del Archivo de Rendi…" at bounding box center [882, 165] width 1284 height 257
click at [362, 243] on input "Afiliado Legajo (cuil/nombre)" at bounding box center [361, 249] width 200 height 16
paste input "20515482378"
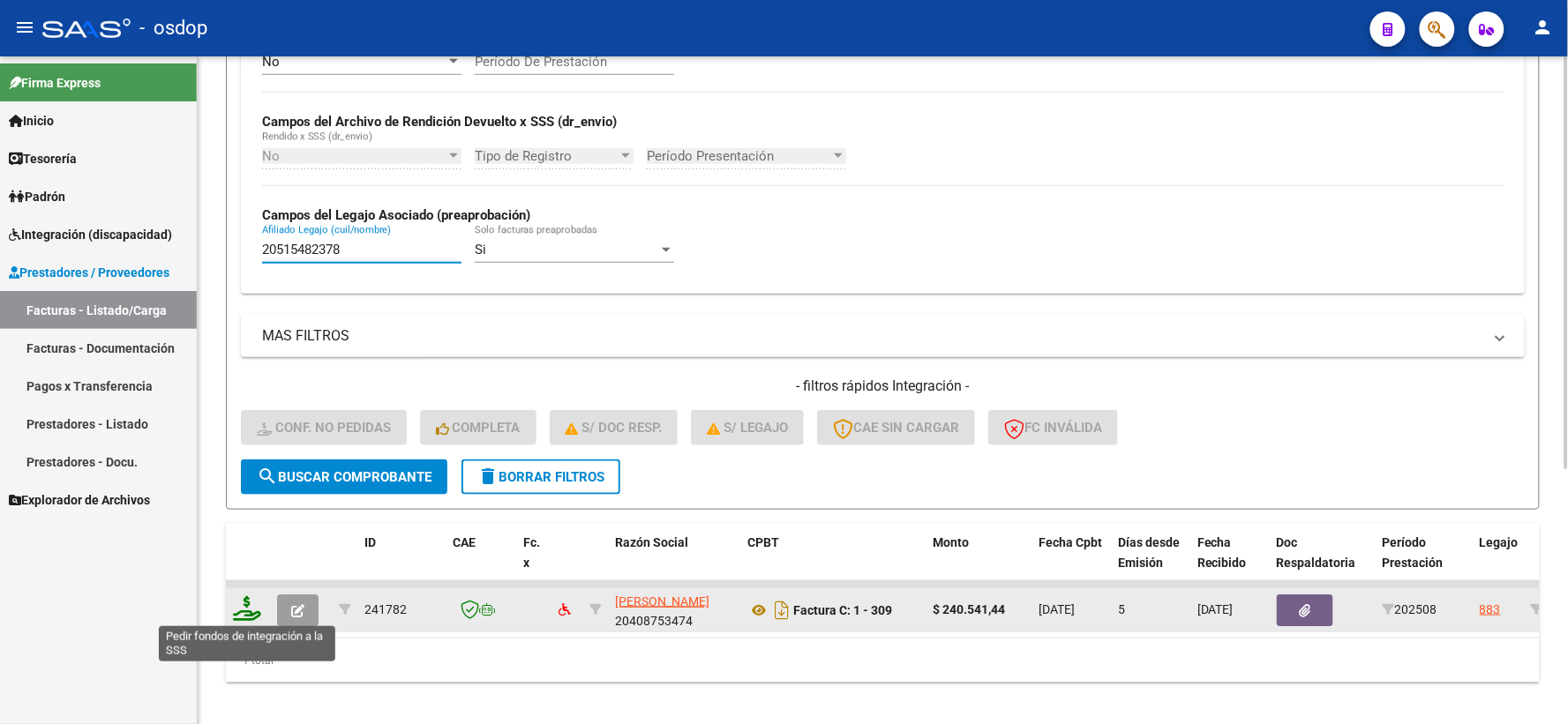
type input "20515482378"
click at [248, 602] on icon at bounding box center [246, 608] width 28 height 24
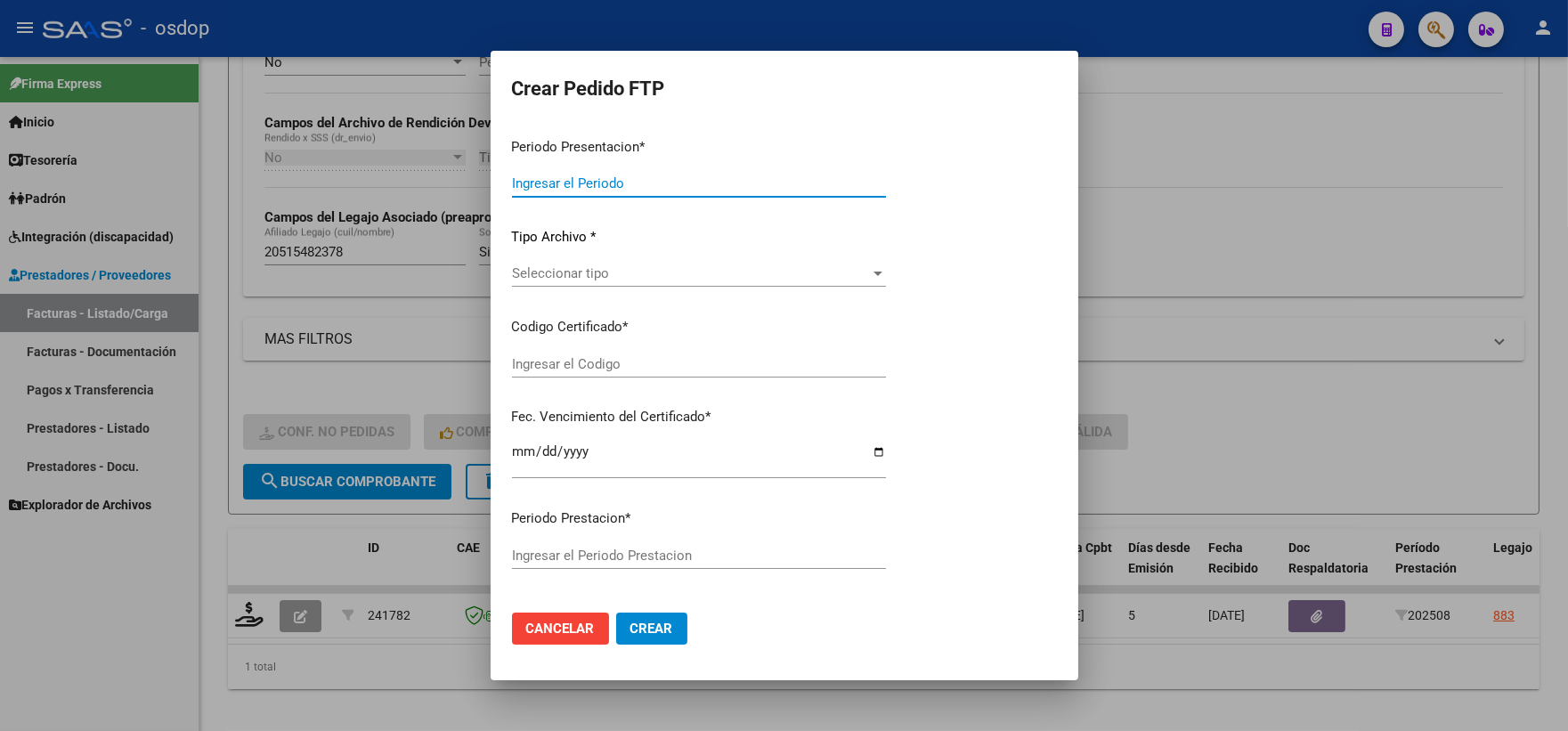
type input "202508"
type input "$ 240.541,44"
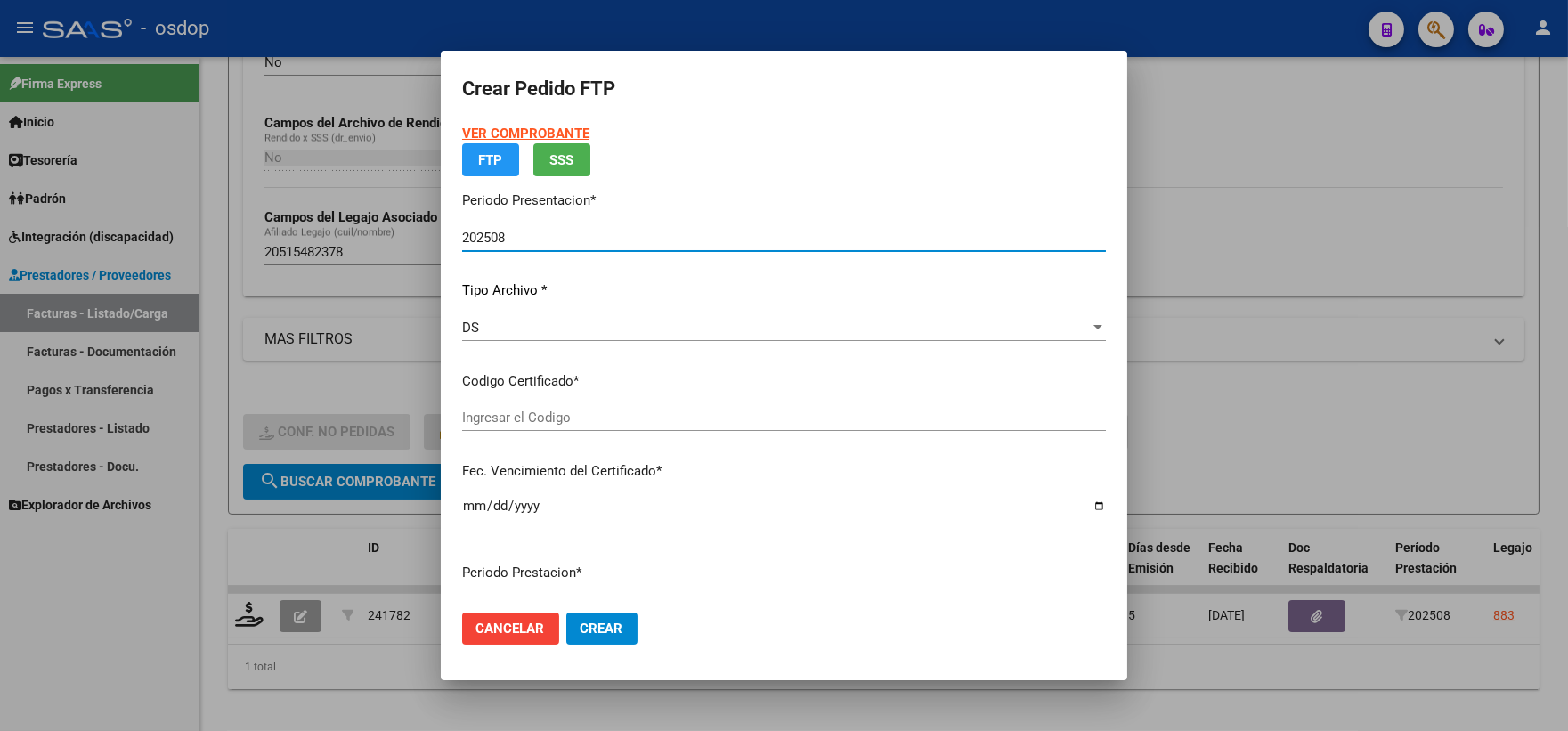
type input "6109167938"
type input "[DATE]"
click at [586, 408] on div "VER COMPROBANTE ARCA Padrón FTP SSS Periodo Presentacion * 202508 Ingresar el P…" at bounding box center [783, 392] width 644 height 536
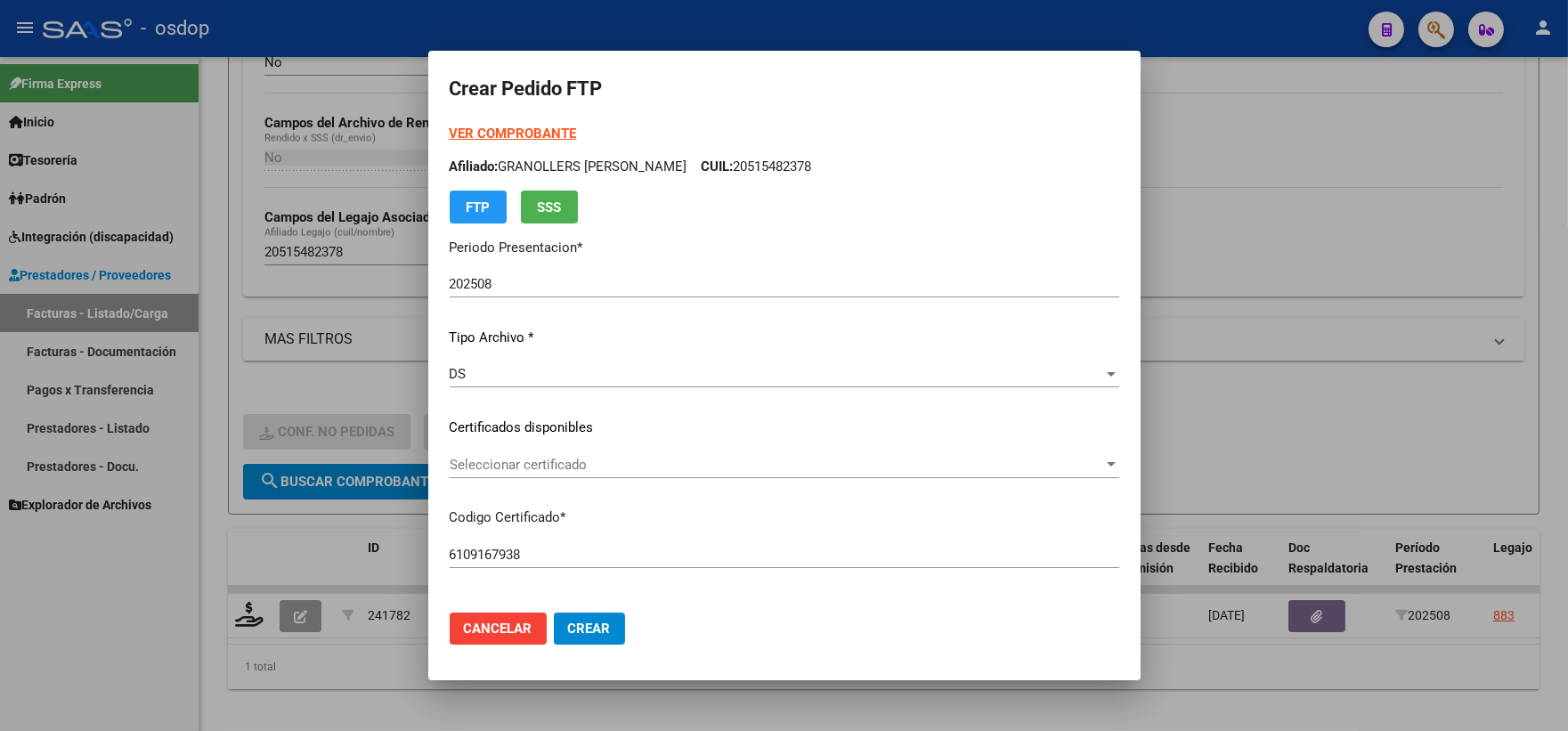
click at [594, 452] on div "Seleccionar certificado Seleccionar certificado" at bounding box center [785, 465] width 670 height 27
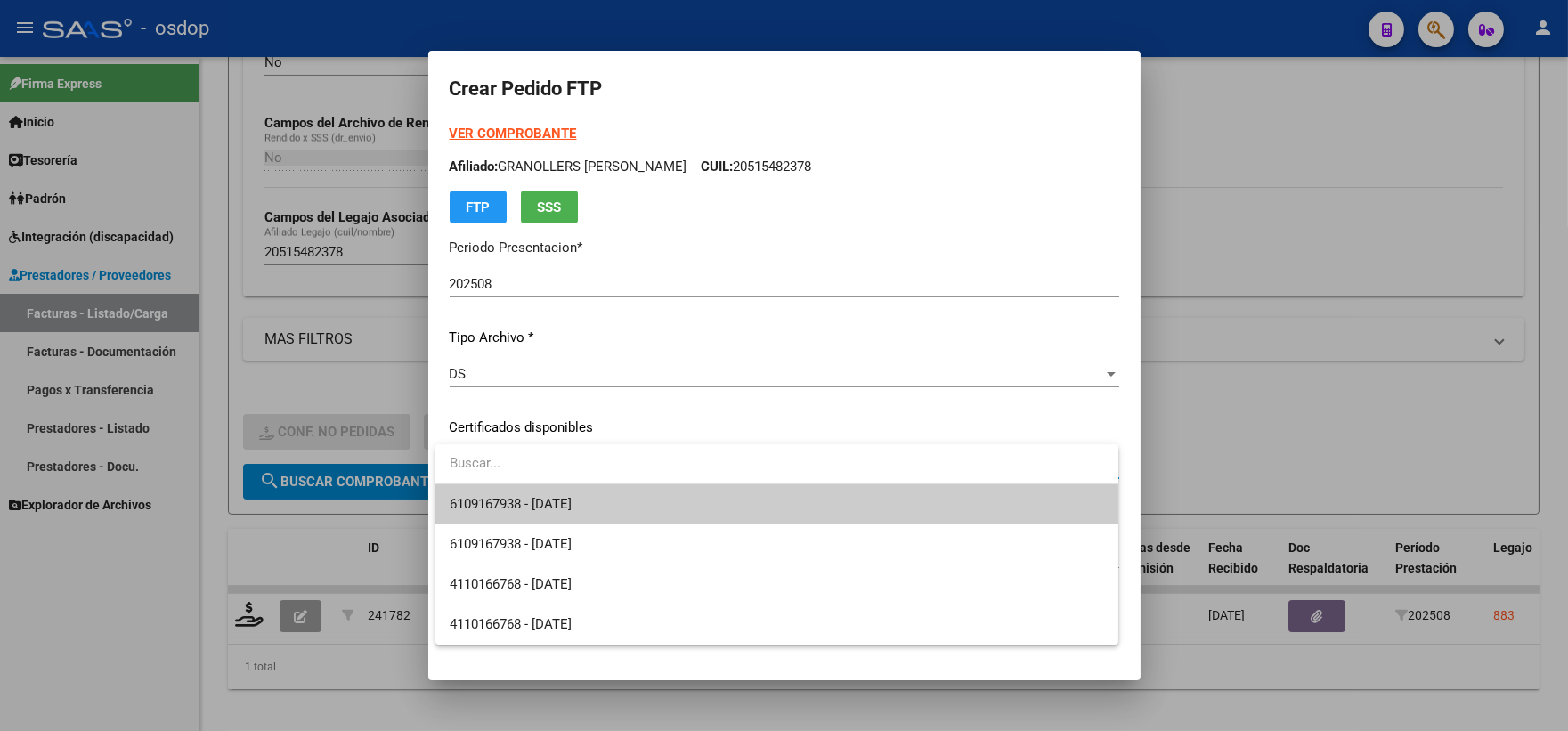
click at [610, 497] on span "6109167938 - [DATE]" at bounding box center [777, 504] width 654 height 40
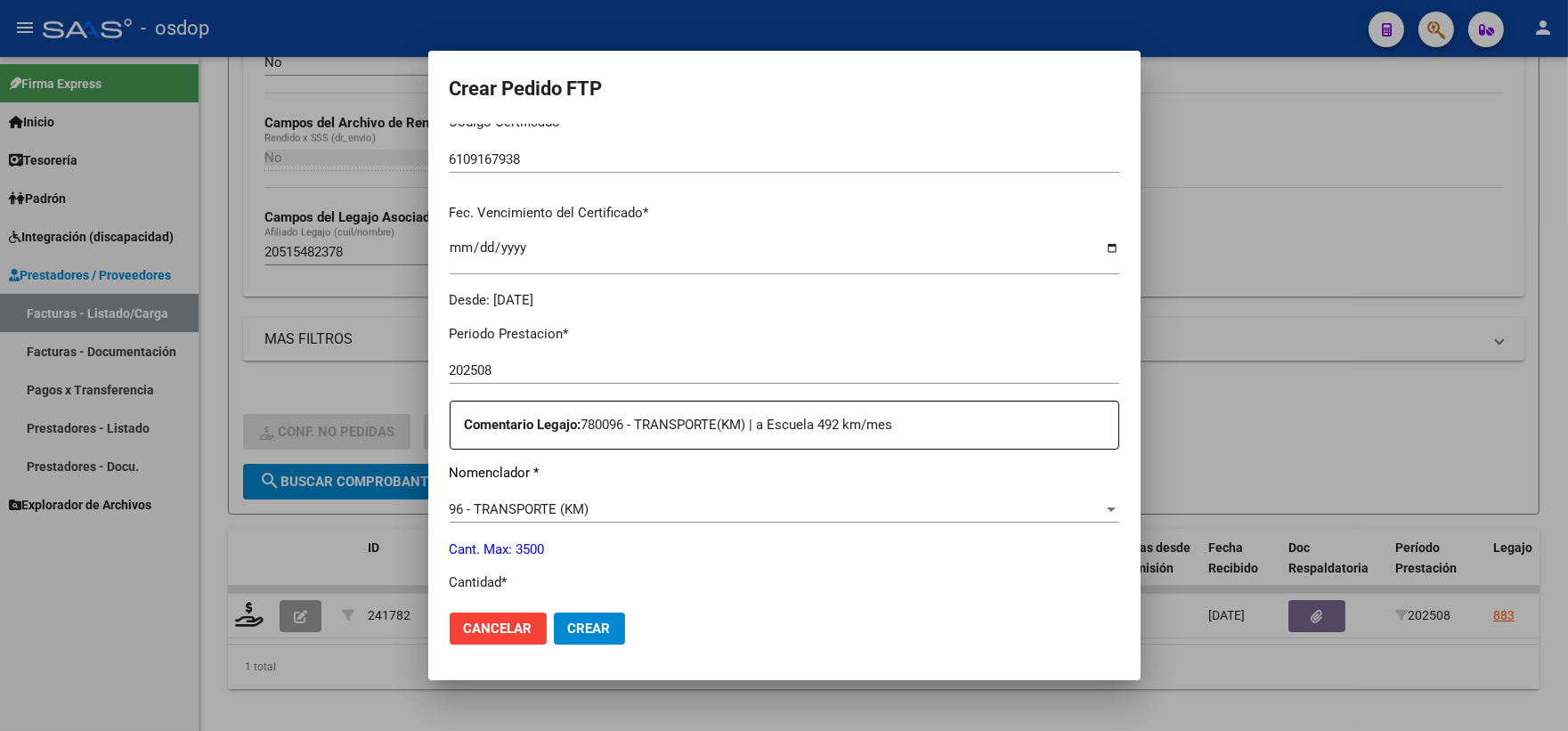
scroll to position [494, 0]
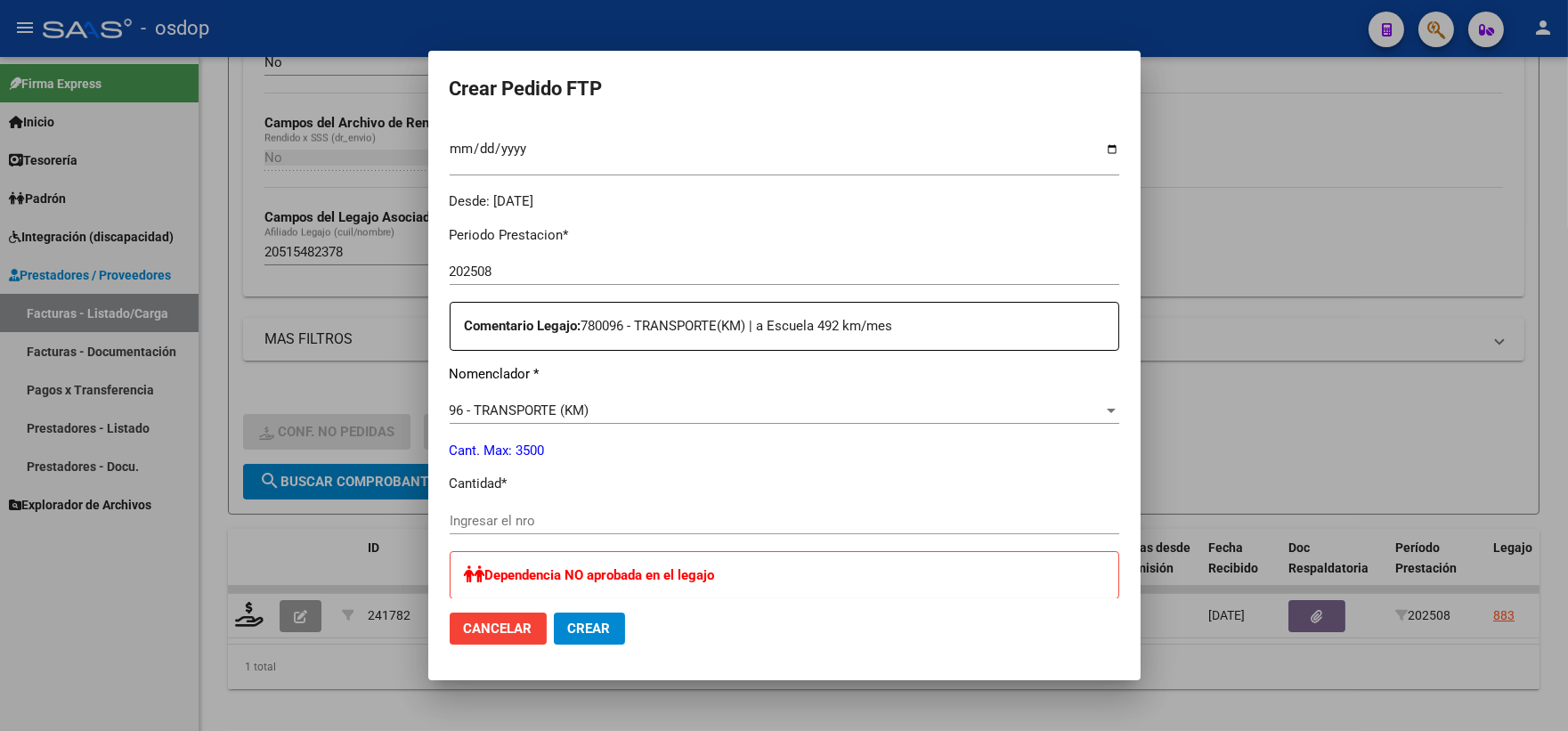
click at [607, 421] on div "96 - TRANSPORTE (KM) Seleccionar nomenclador" at bounding box center [785, 410] width 670 height 27
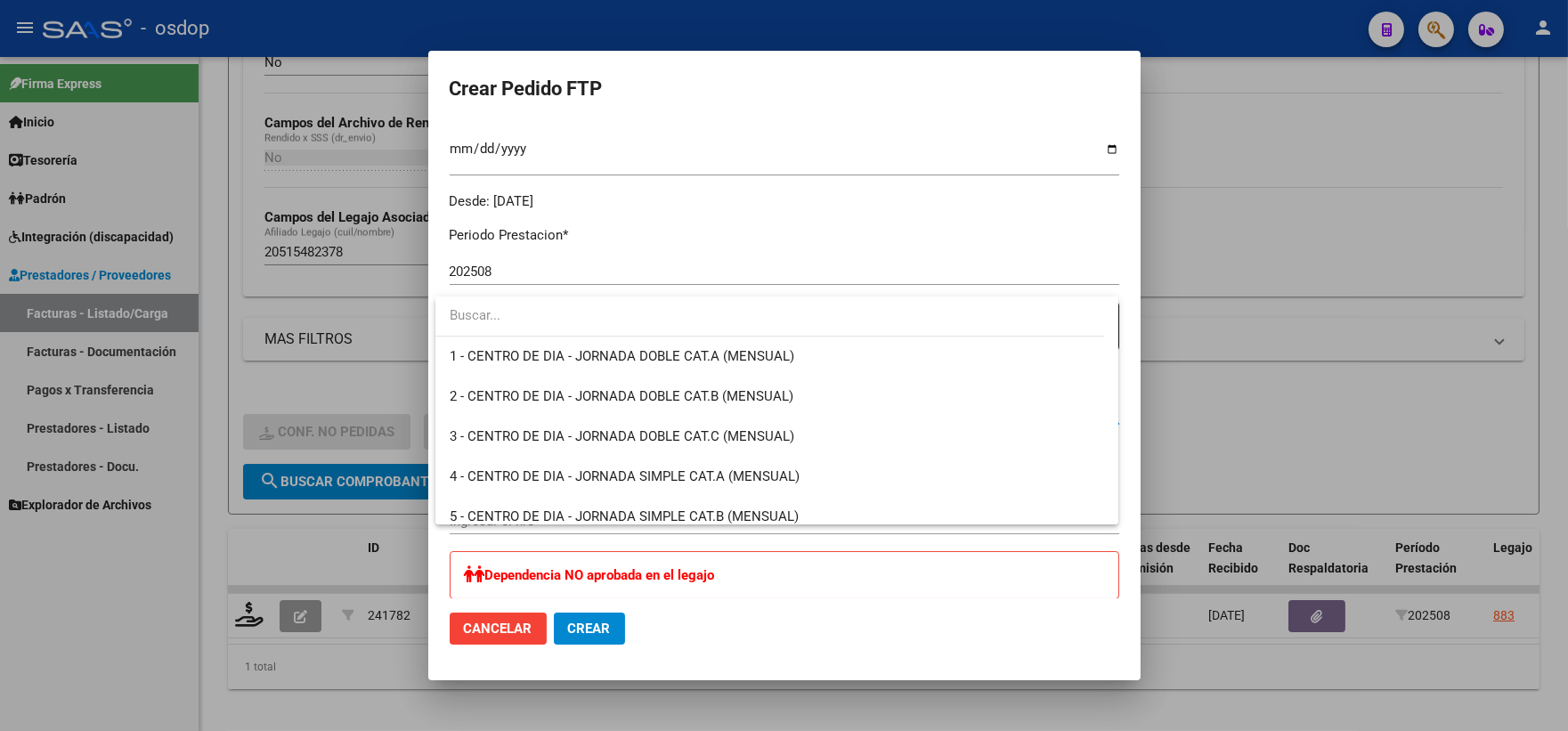
scroll to position [3753, 0]
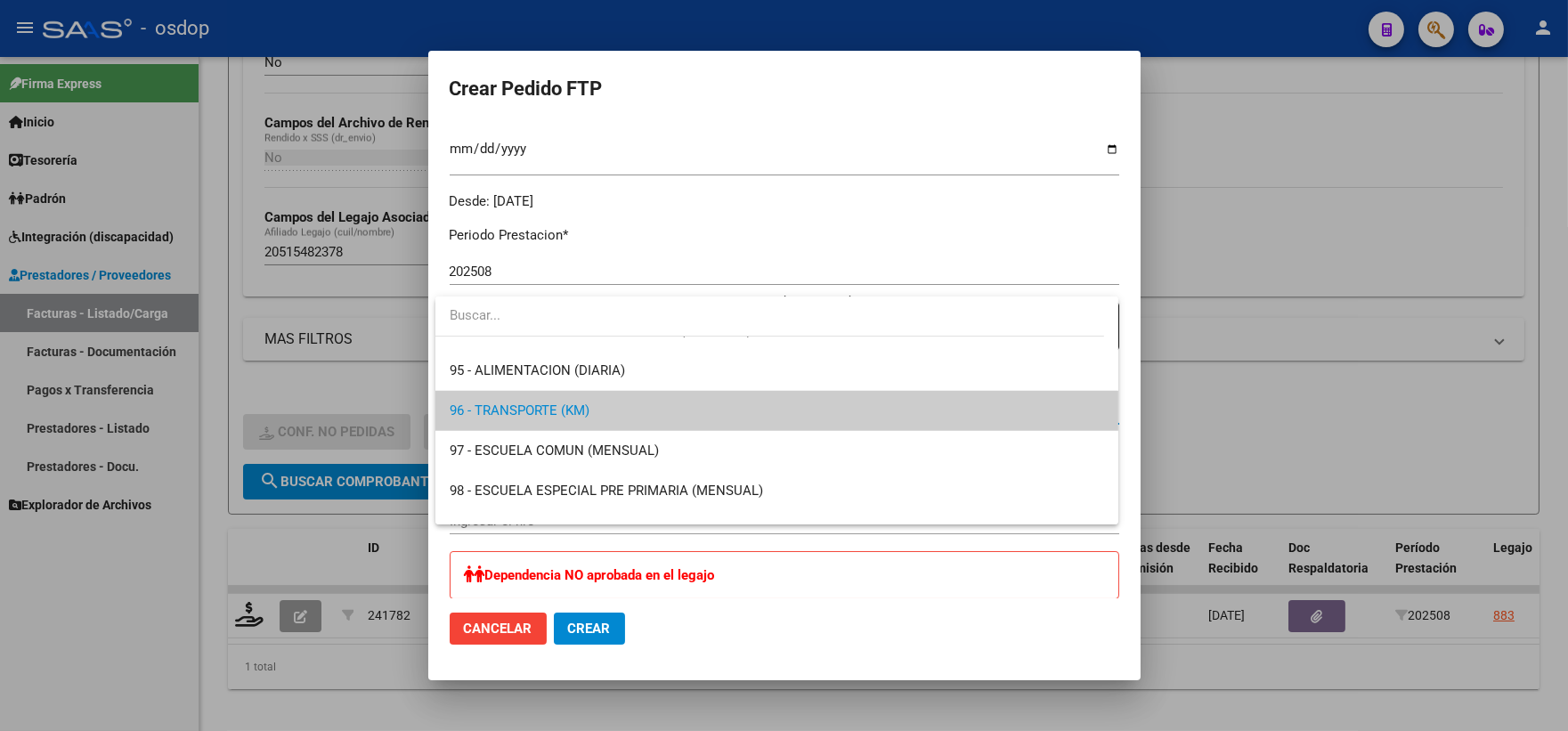
click at [607, 421] on span "96 - TRANSPORTE (KM)" at bounding box center [777, 411] width 654 height 40
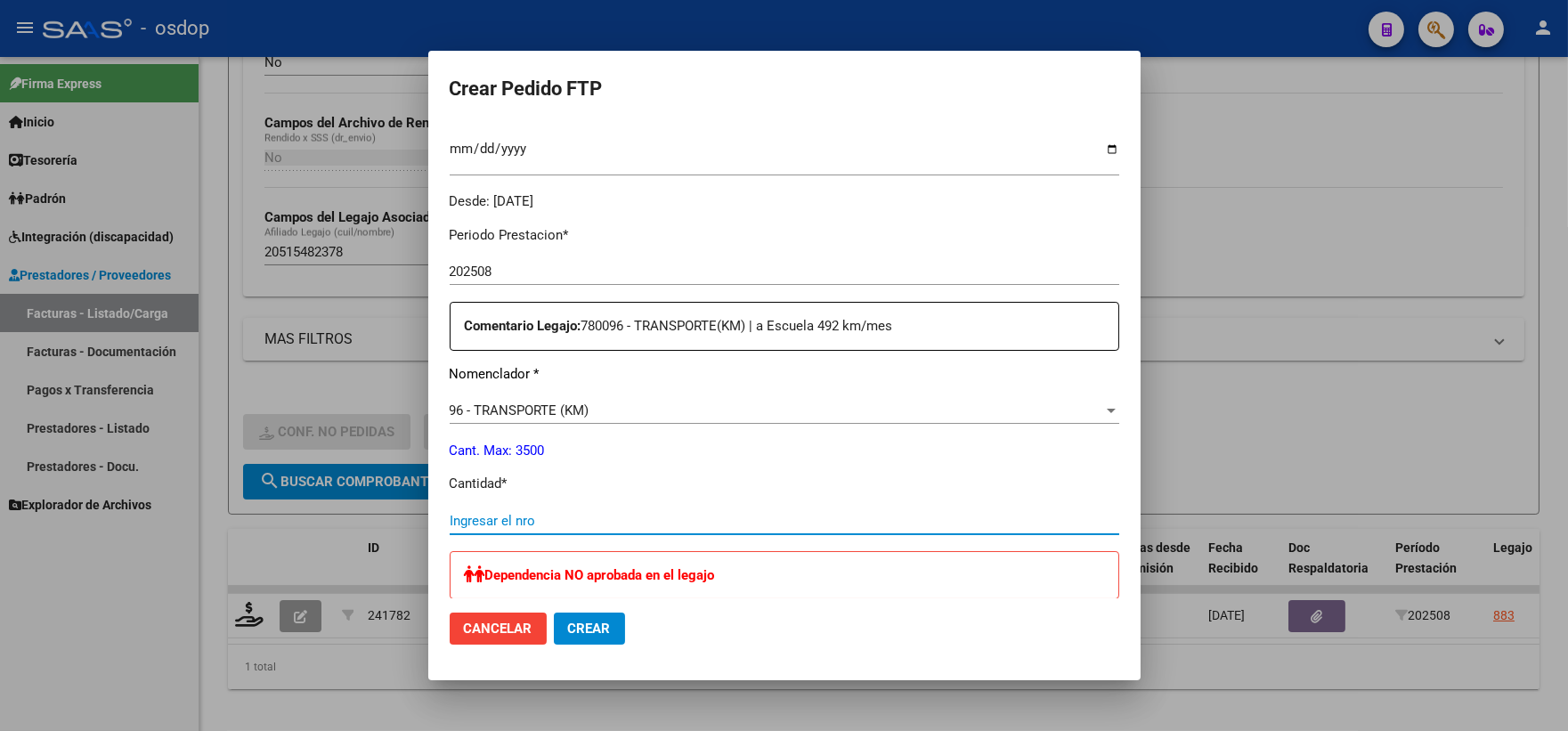
click at [626, 528] on input "Ingresar el nro" at bounding box center [785, 521] width 670 height 16
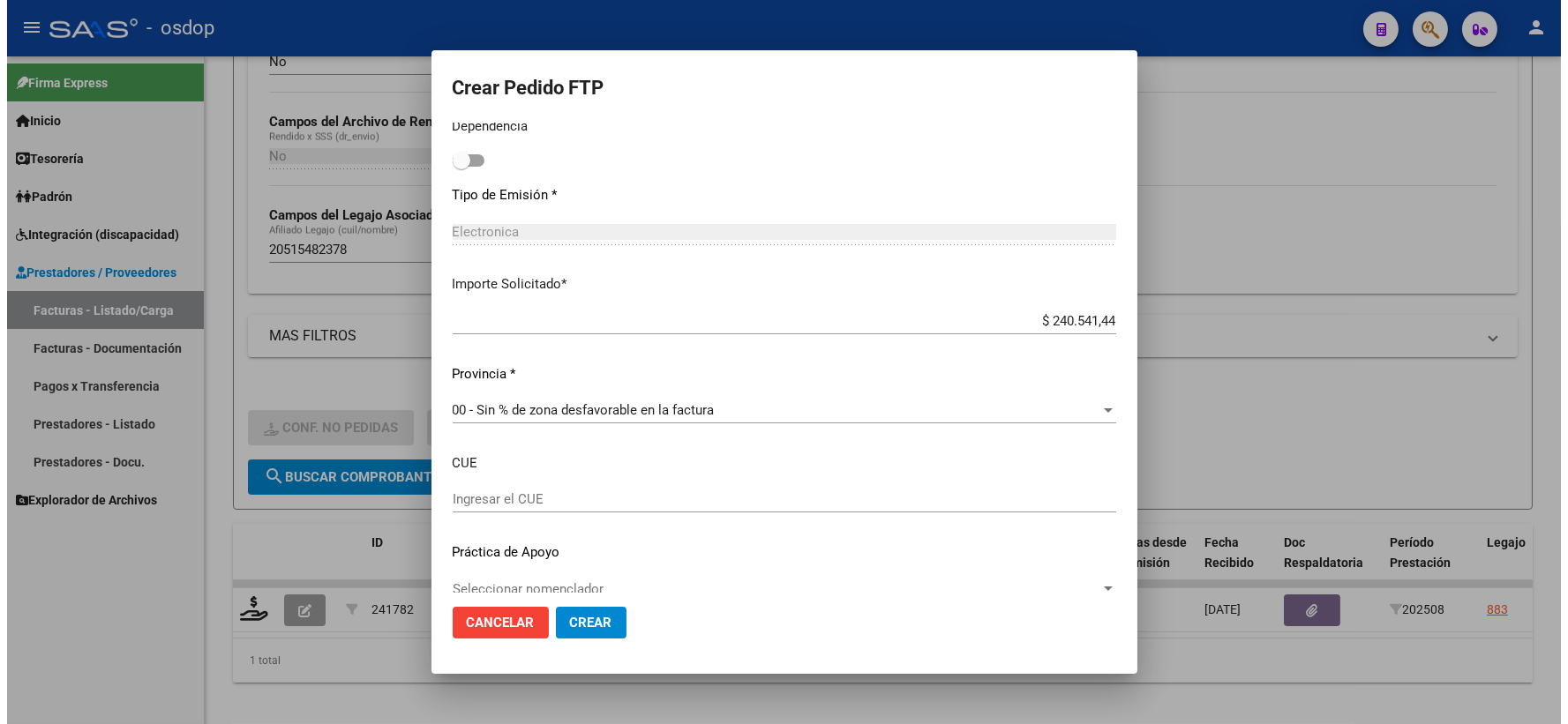
scroll to position [1005, 0]
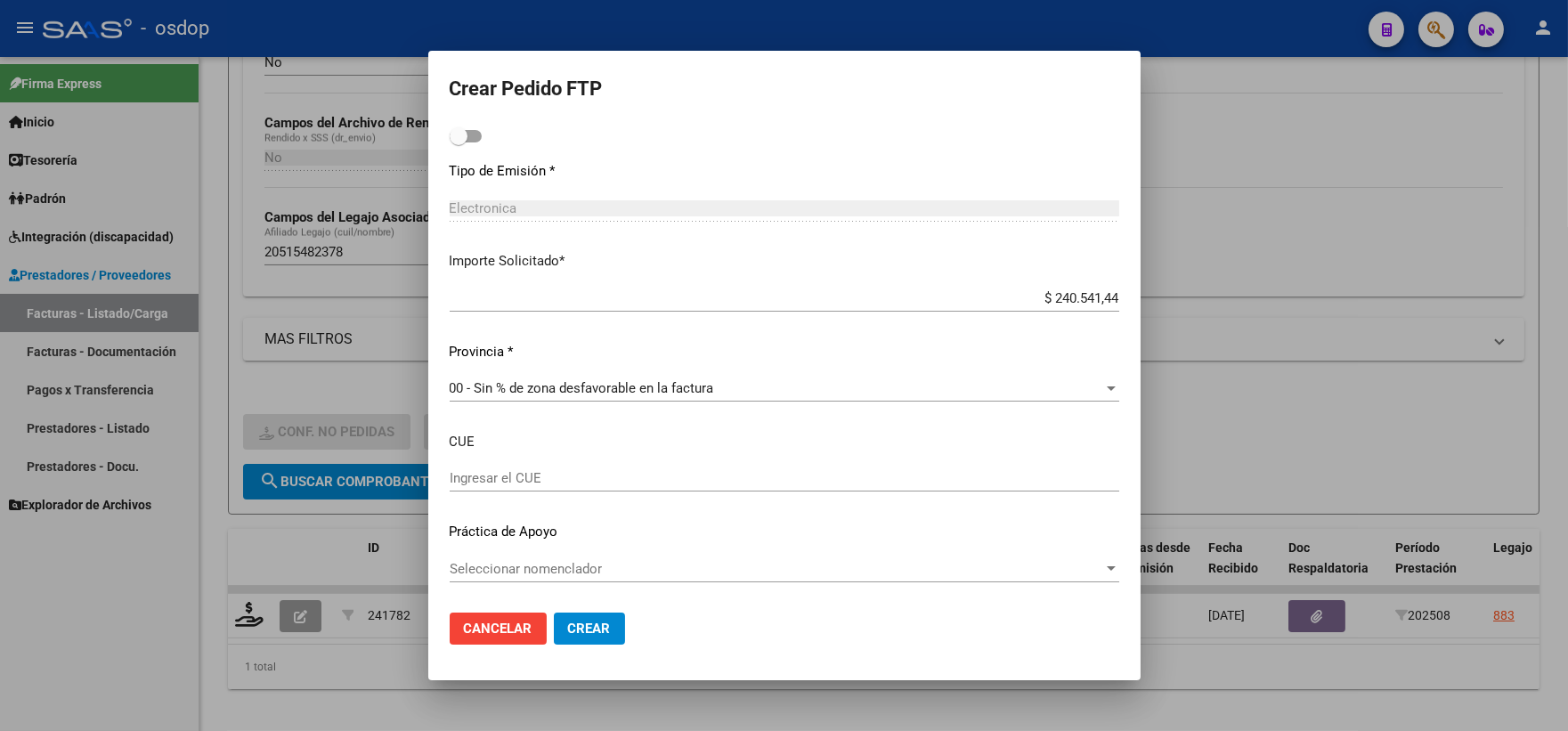
type input "444"
click at [725, 628] on mat-dialog-actions "Cancelar Crear" at bounding box center [785, 629] width 670 height 61
click at [589, 640] on button "Crear" at bounding box center [589, 629] width 72 height 32
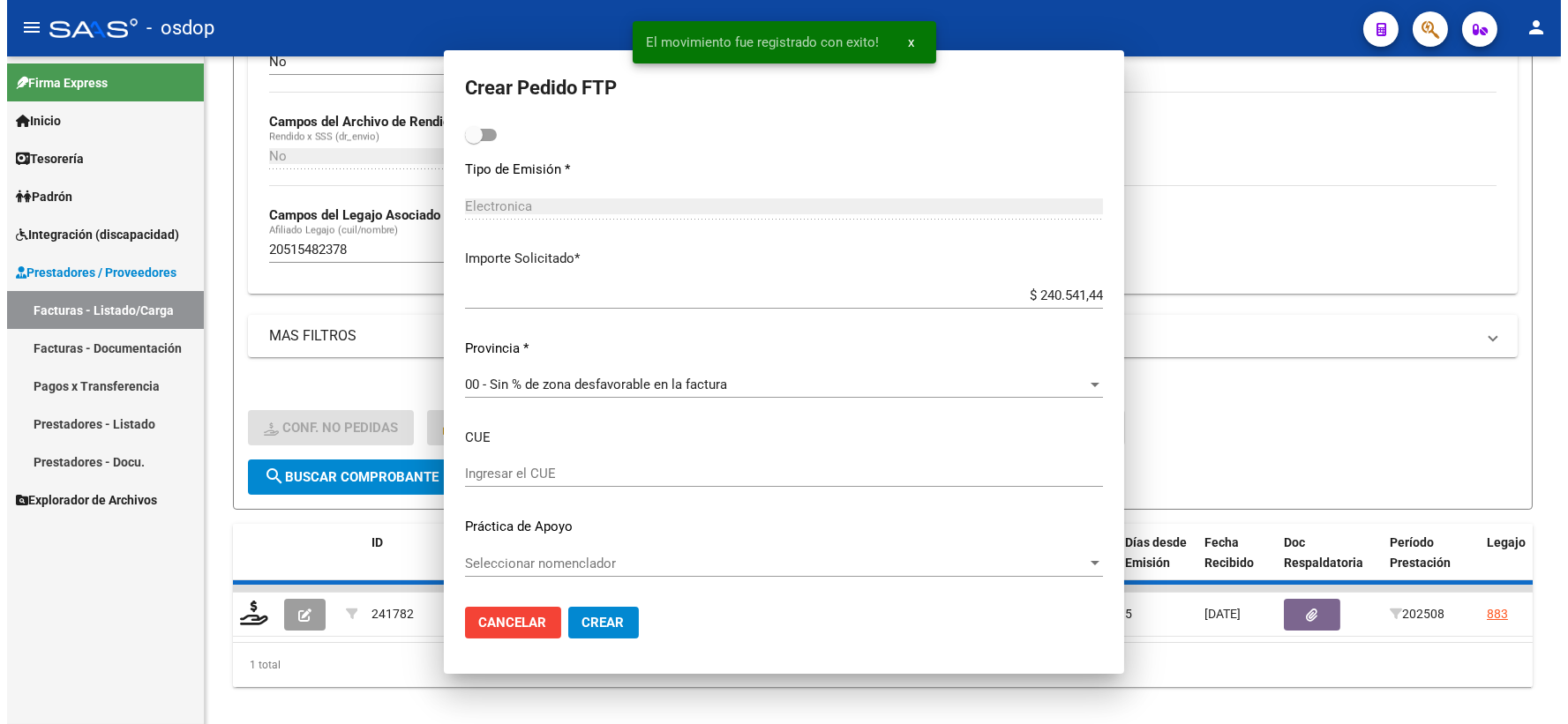
scroll to position [0, 0]
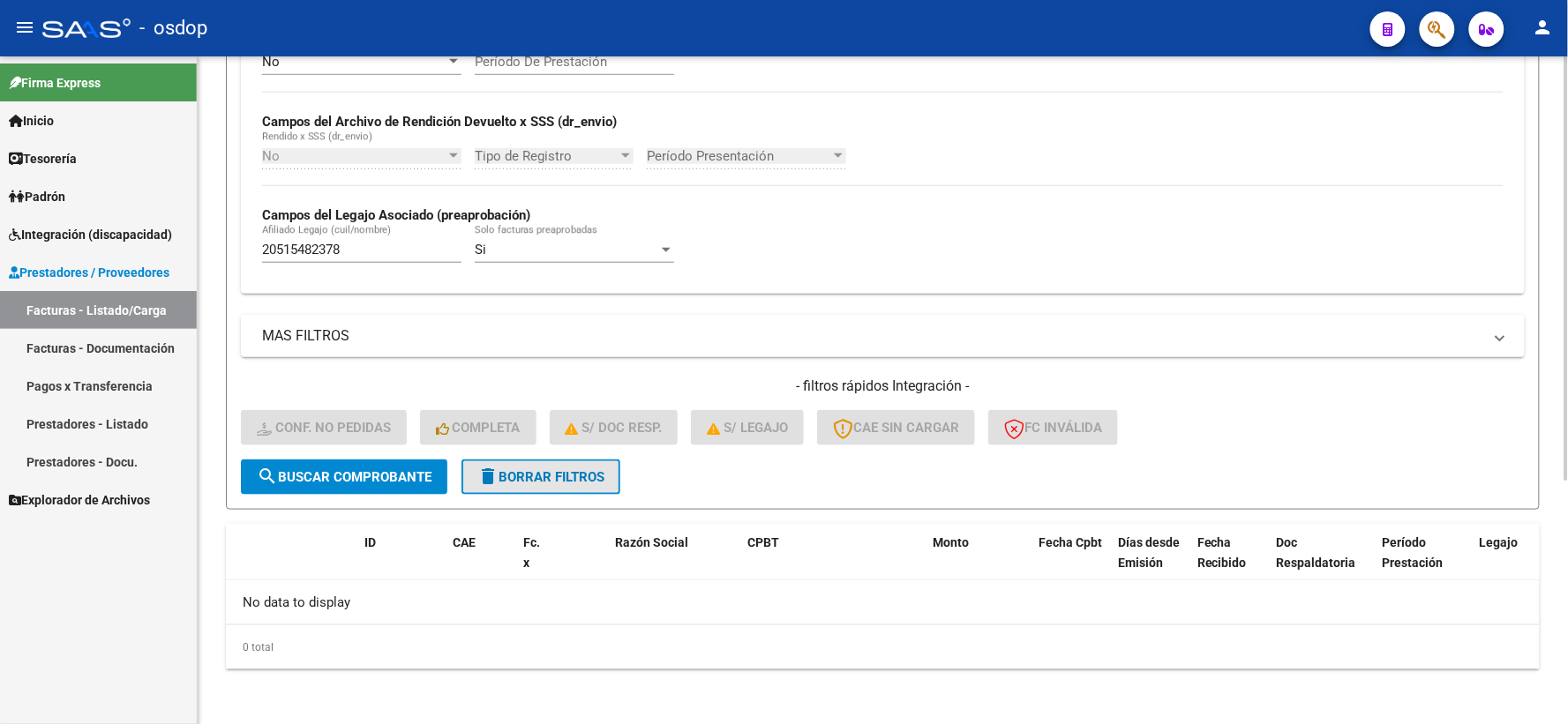
click at [569, 469] on span "delete Borrar Filtros" at bounding box center [540, 477] width 128 height 16
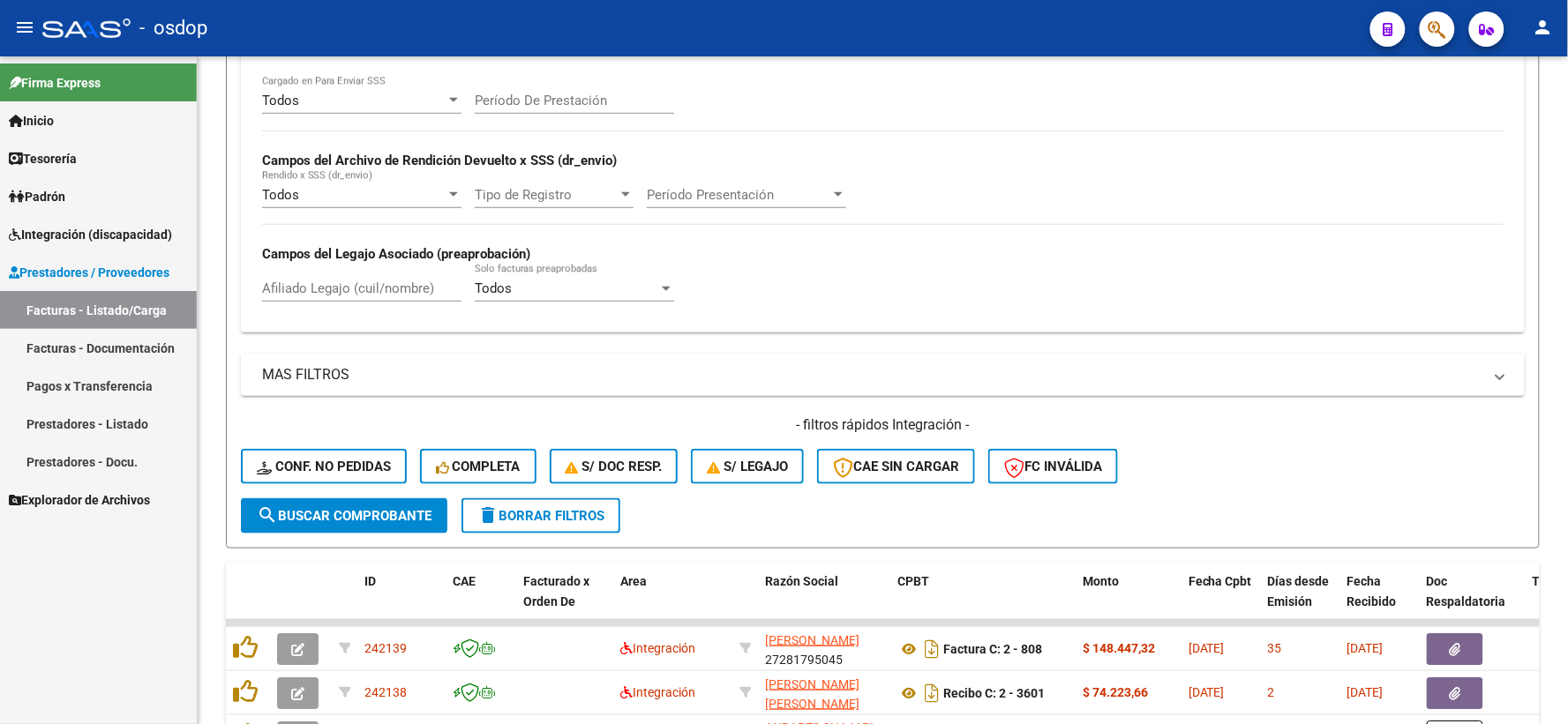
scroll to position [382, 0]
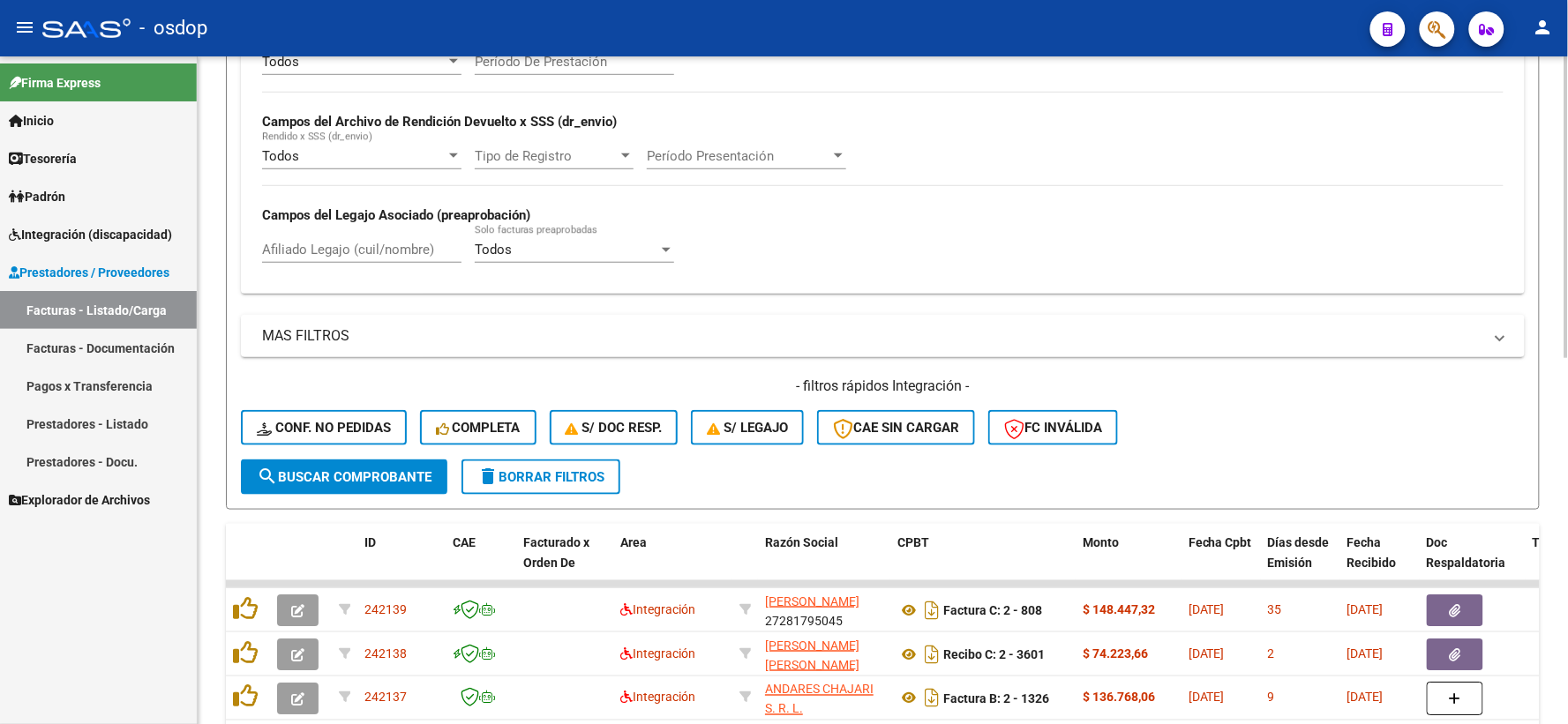
click at [353, 219] on strong "Campos del Legajo Asociado (preaprobación)" at bounding box center [396, 215] width 269 height 16
click at [371, 243] on input "Afiliado Legajo (cuil/nombre)" at bounding box center [361, 249] width 200 height 16
paste input "20506979774"
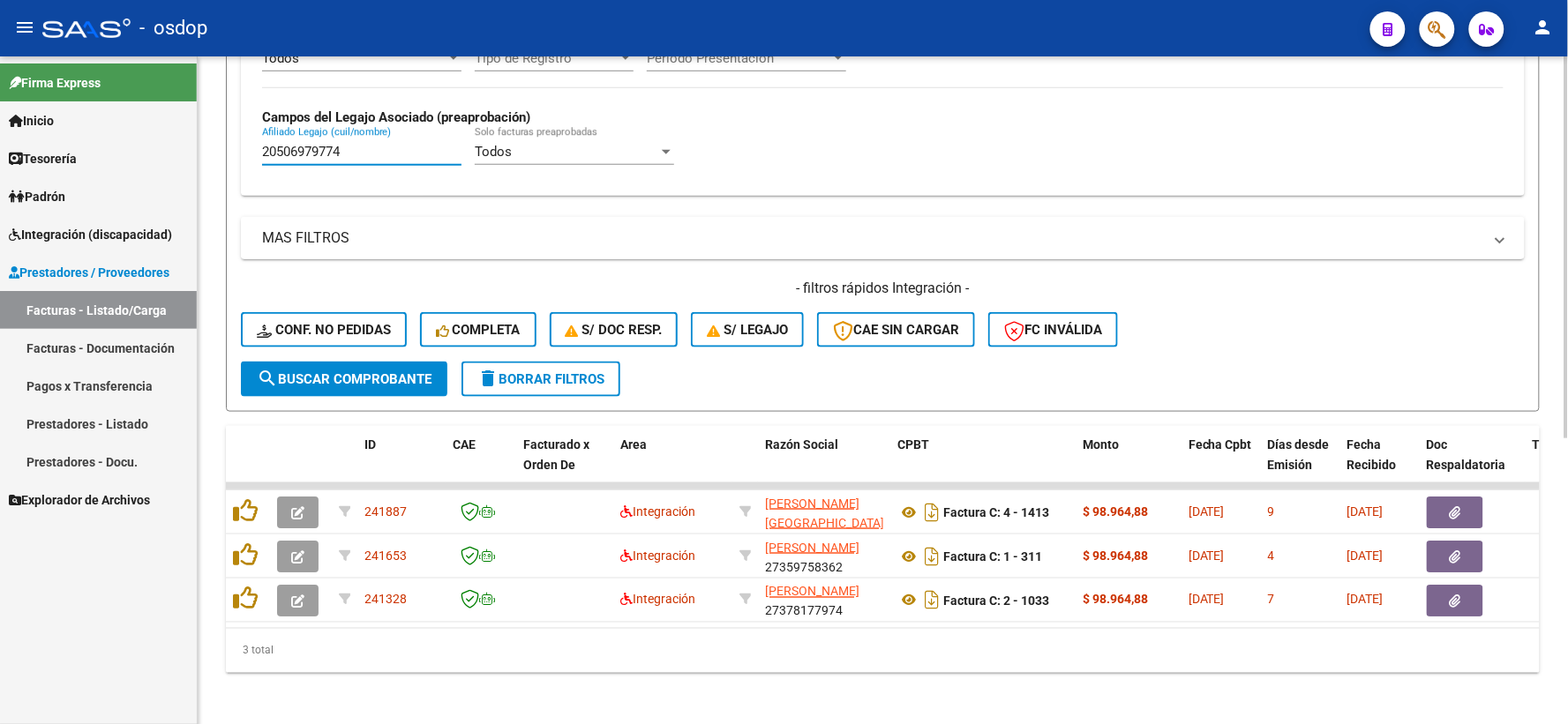
scroll to position [499, 0]
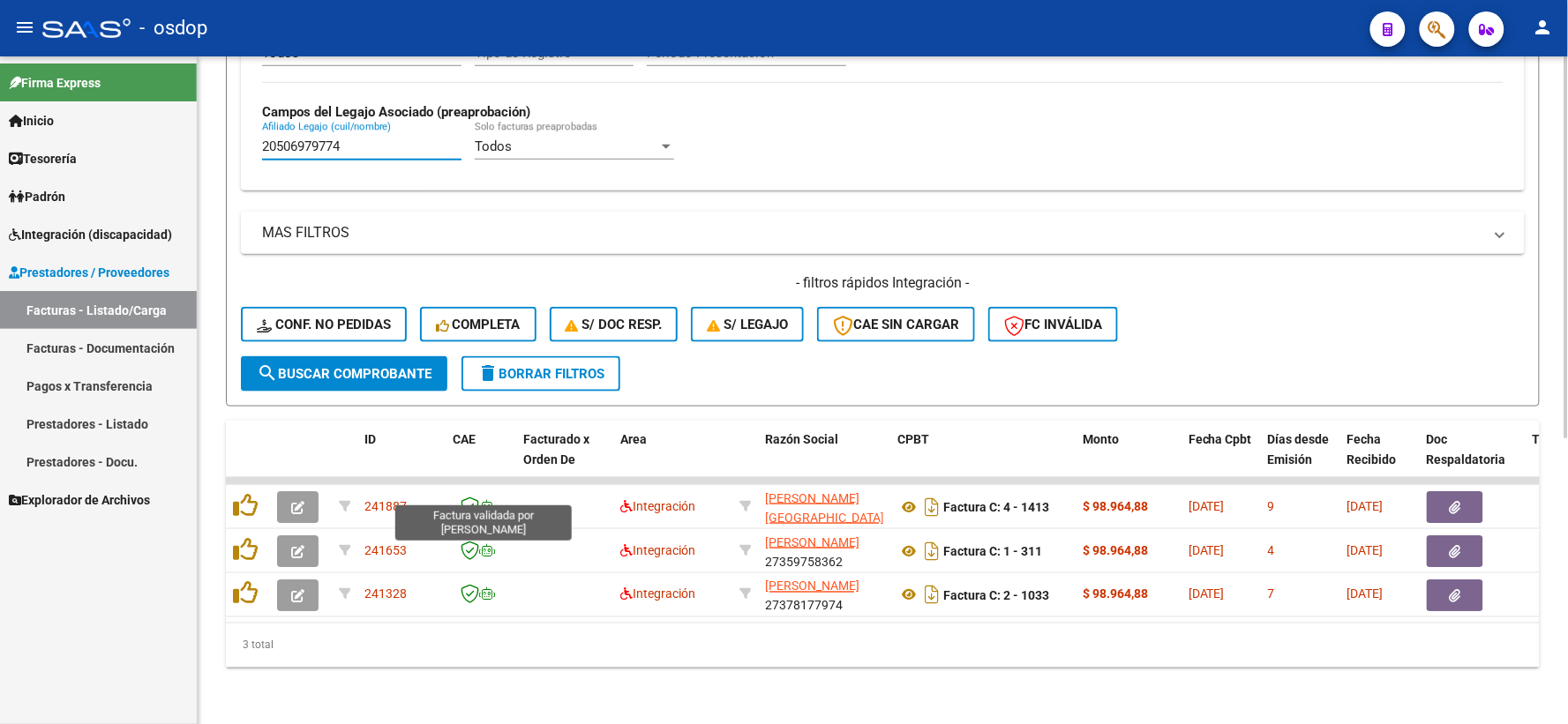
type input "20506979774"
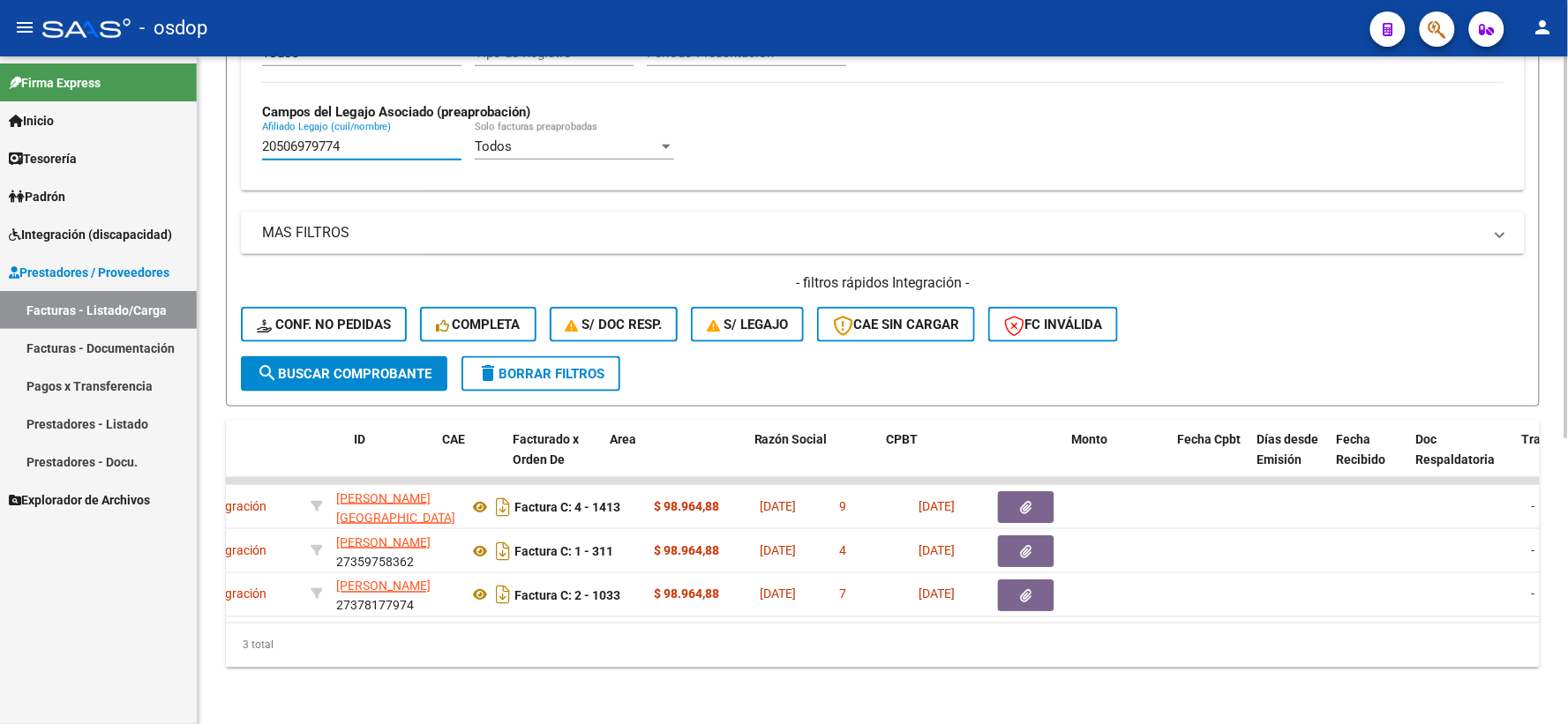
scroll to position [0, 0]
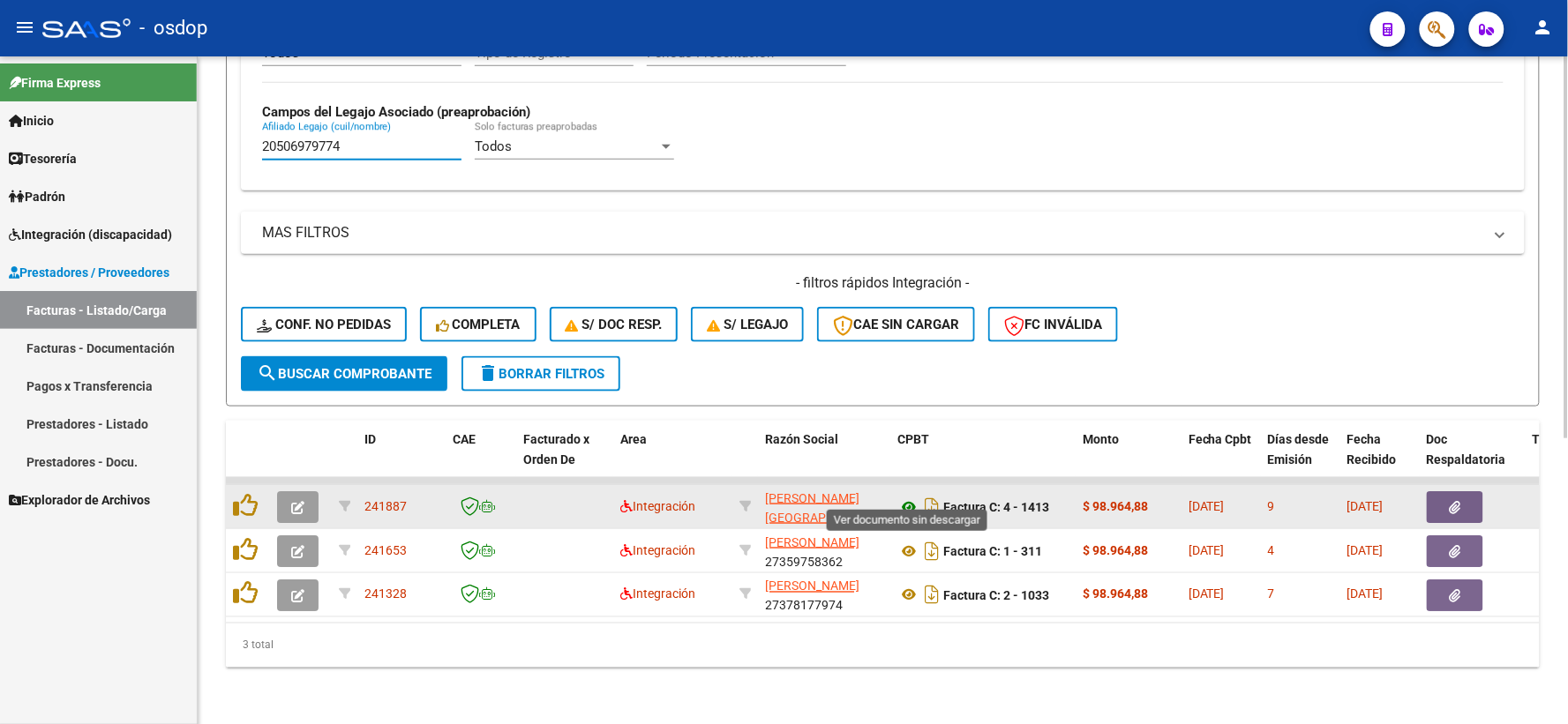
click at [911, 496] on icon at bounding box center [909, 507] width 23 height 21
click at [1447, 494] on button "button" at bounding box center [1455, 507] width 56 height 32
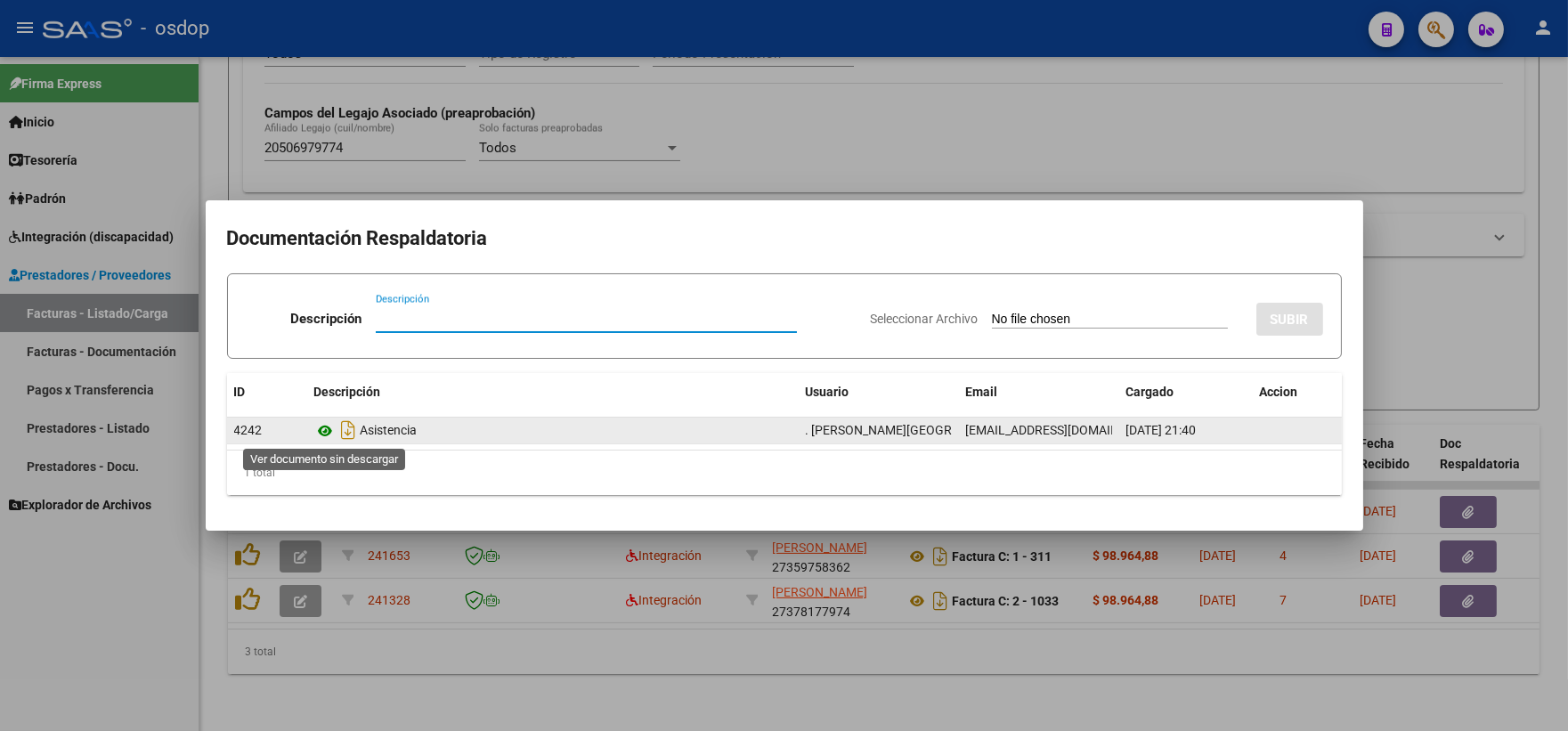
click at [317, 438] on icon at bounding box center [326, 431] width 24 height 22
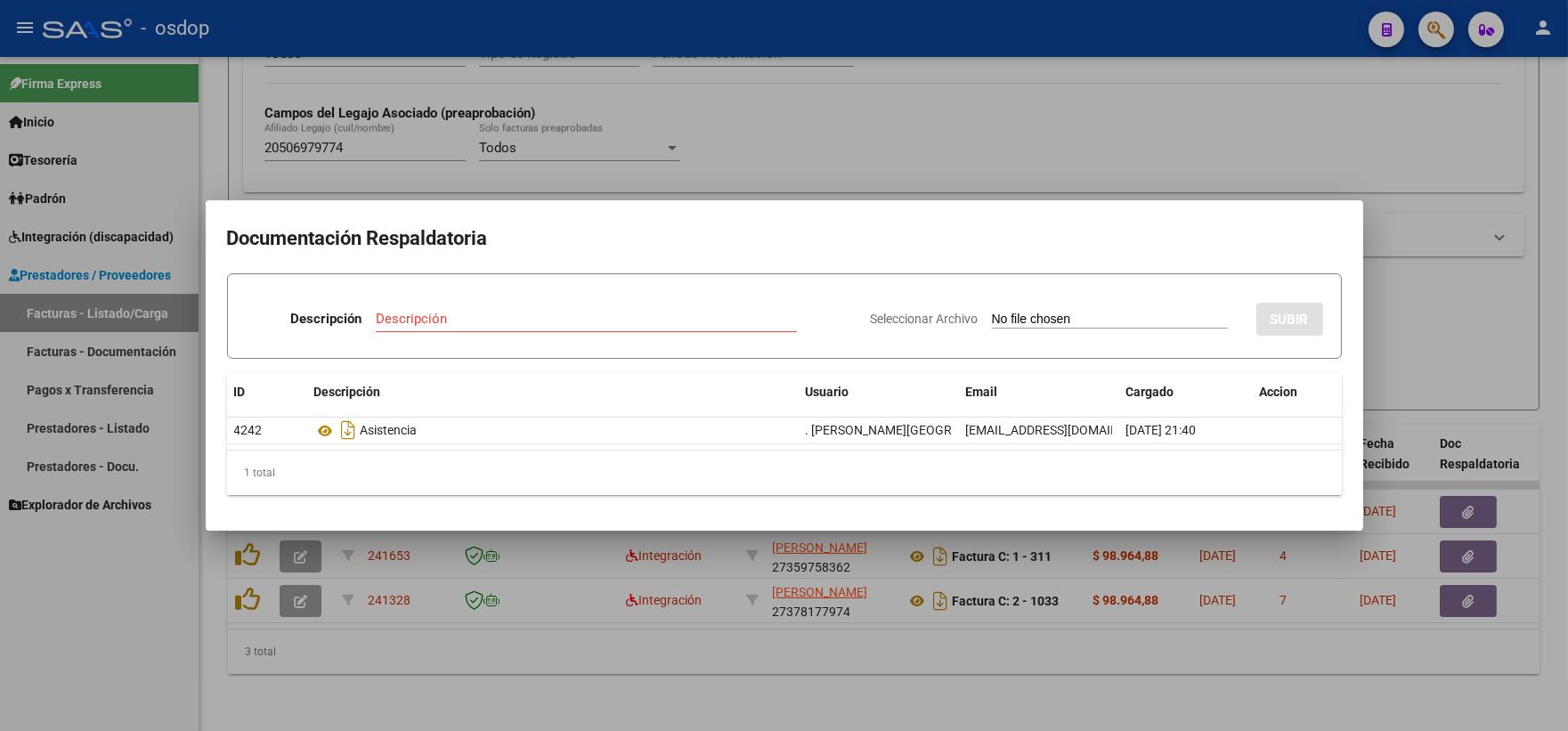
click at [499, 175] on div at bounding box center [784, 366] width 1568 height 731
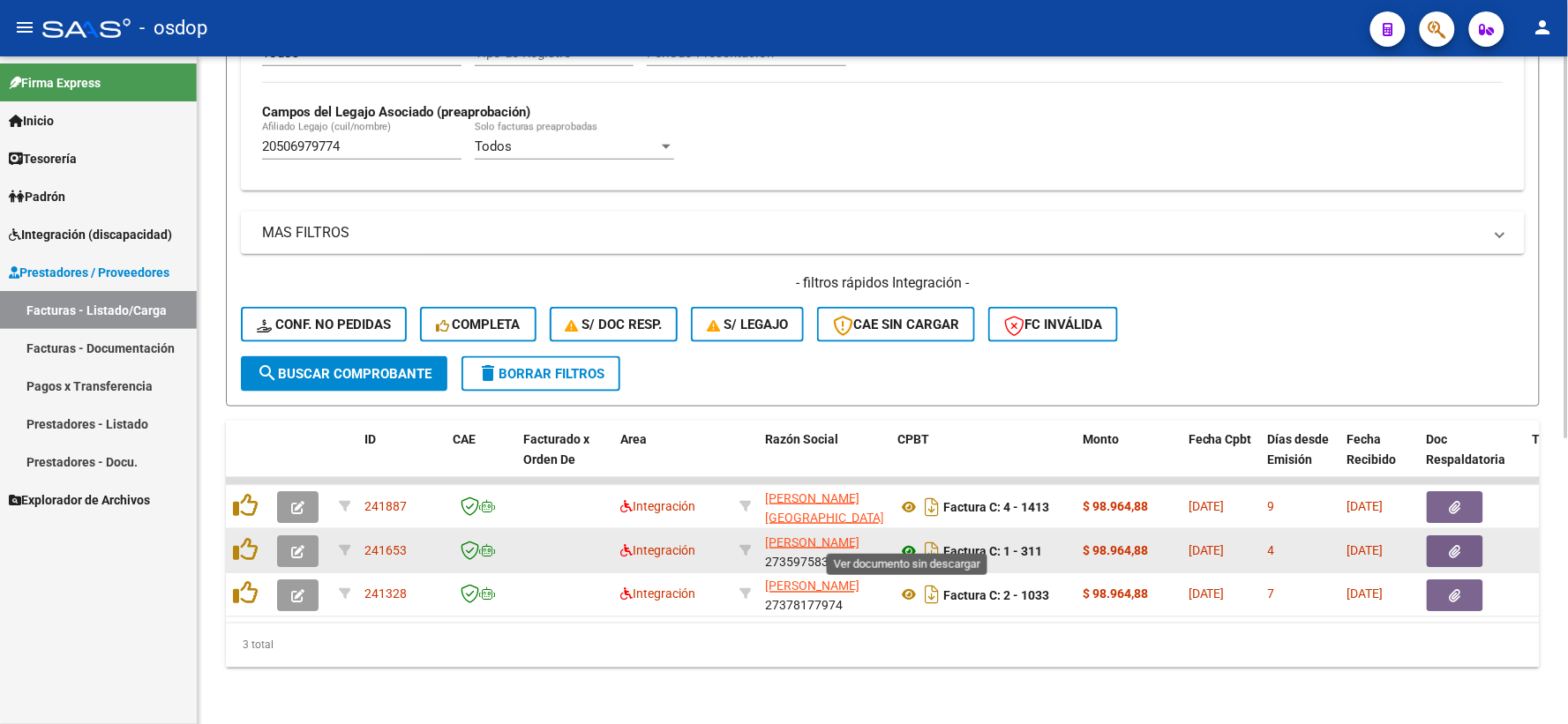
click at [907, 541] on icon at bounding box center [909, 552] width 23 height 21
click at [1441, 535] on button "button" at bounding box center [1455, 551] width 56 height 32
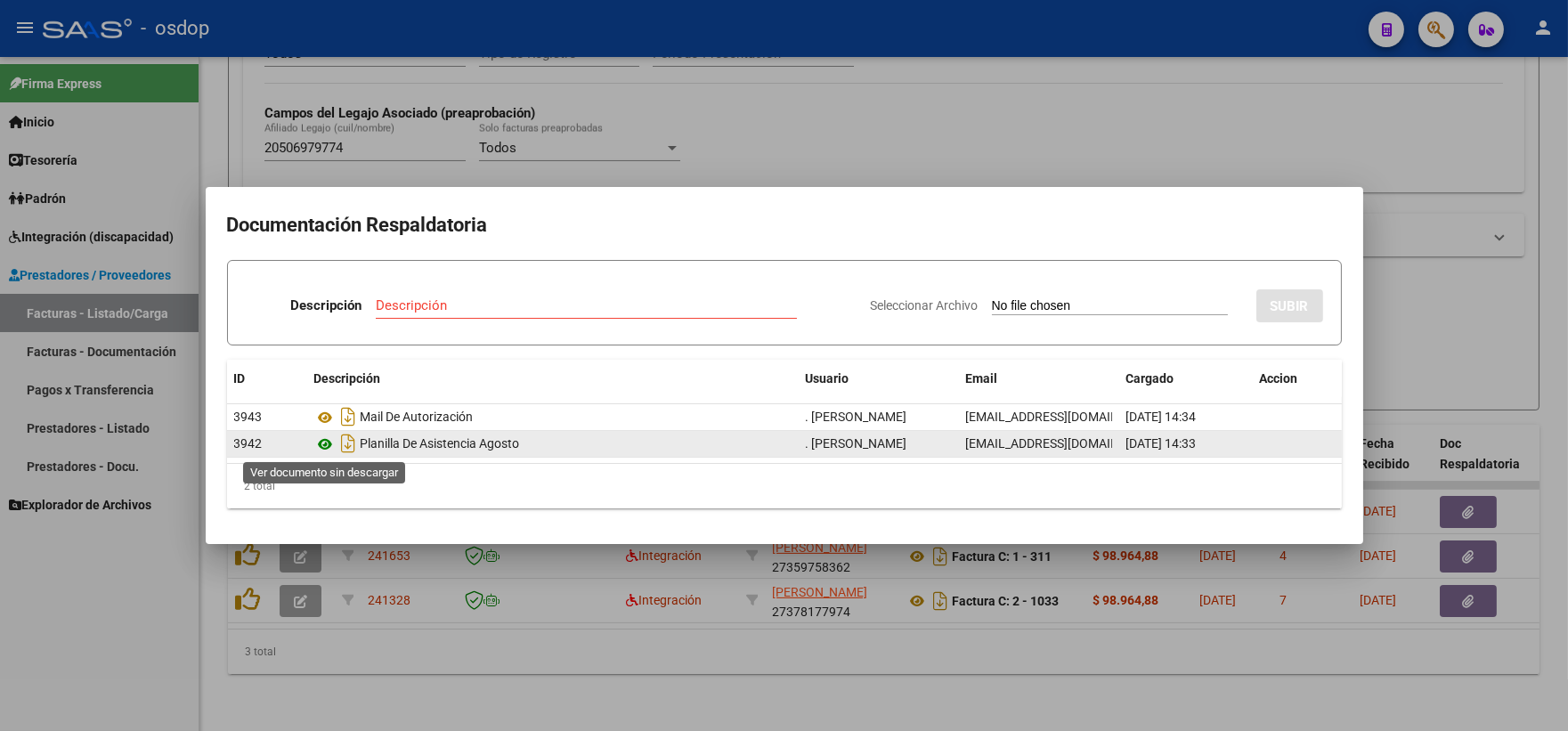
click at [315, 445] on icon at bounding box center [326, 444] width 24 height 22
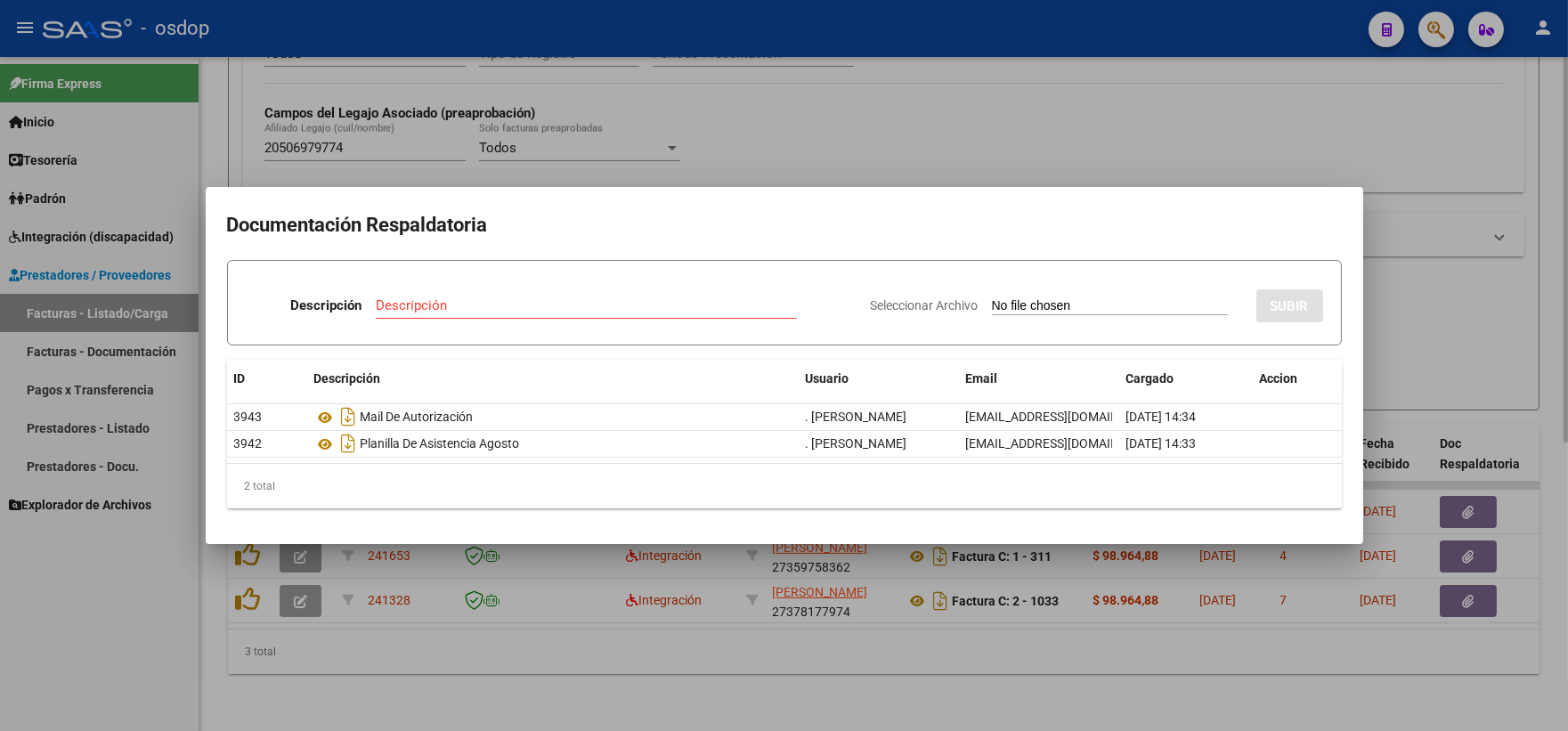
click at [348, 127] on div at bounding box center [784, 366] width 1568 height 731
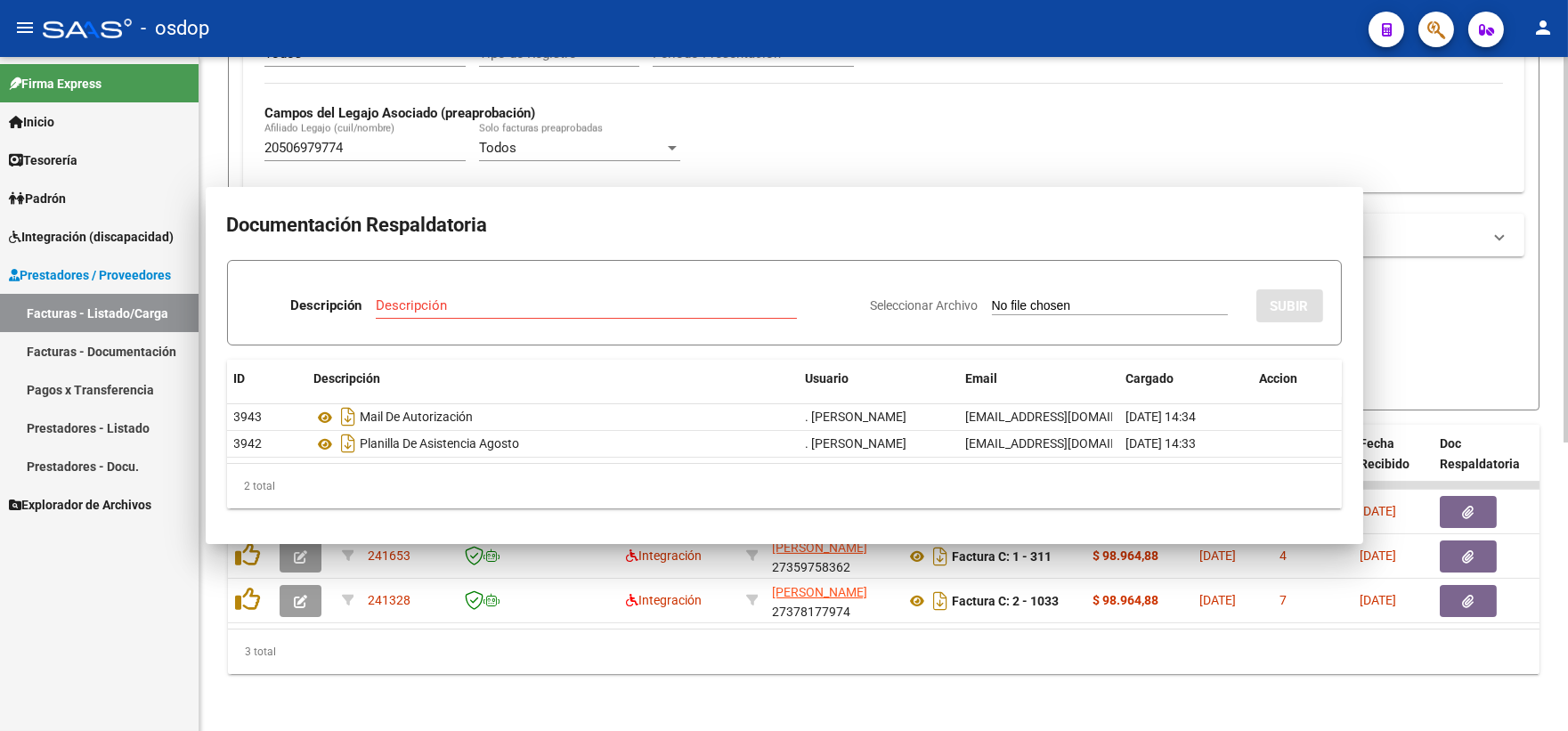
drag, startPoint x: 349, startPoint y: 127, endPoint x: 515, endPoint y: 287, distance: 230.6
click at [350, 127] on div "20506979774 Afiliado Legajo (cuil/nombre)" at bounding box center [364, 141] width 201 height 38
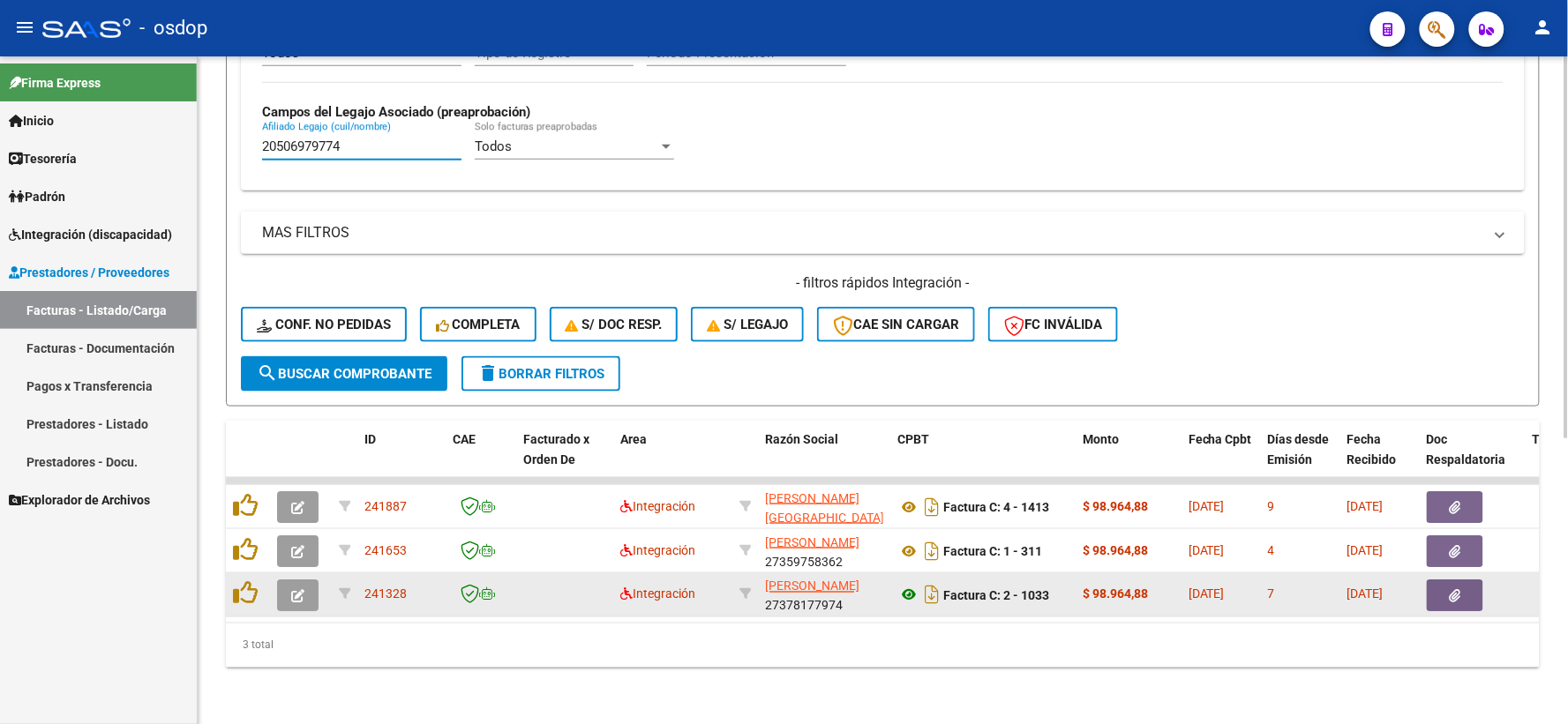
click at [909, 585] on icon at bounding box center [909, 596] width 23 height 21
click at [1469, 580] on button "button" at bounding box center [1455, 596] width 56 height 32
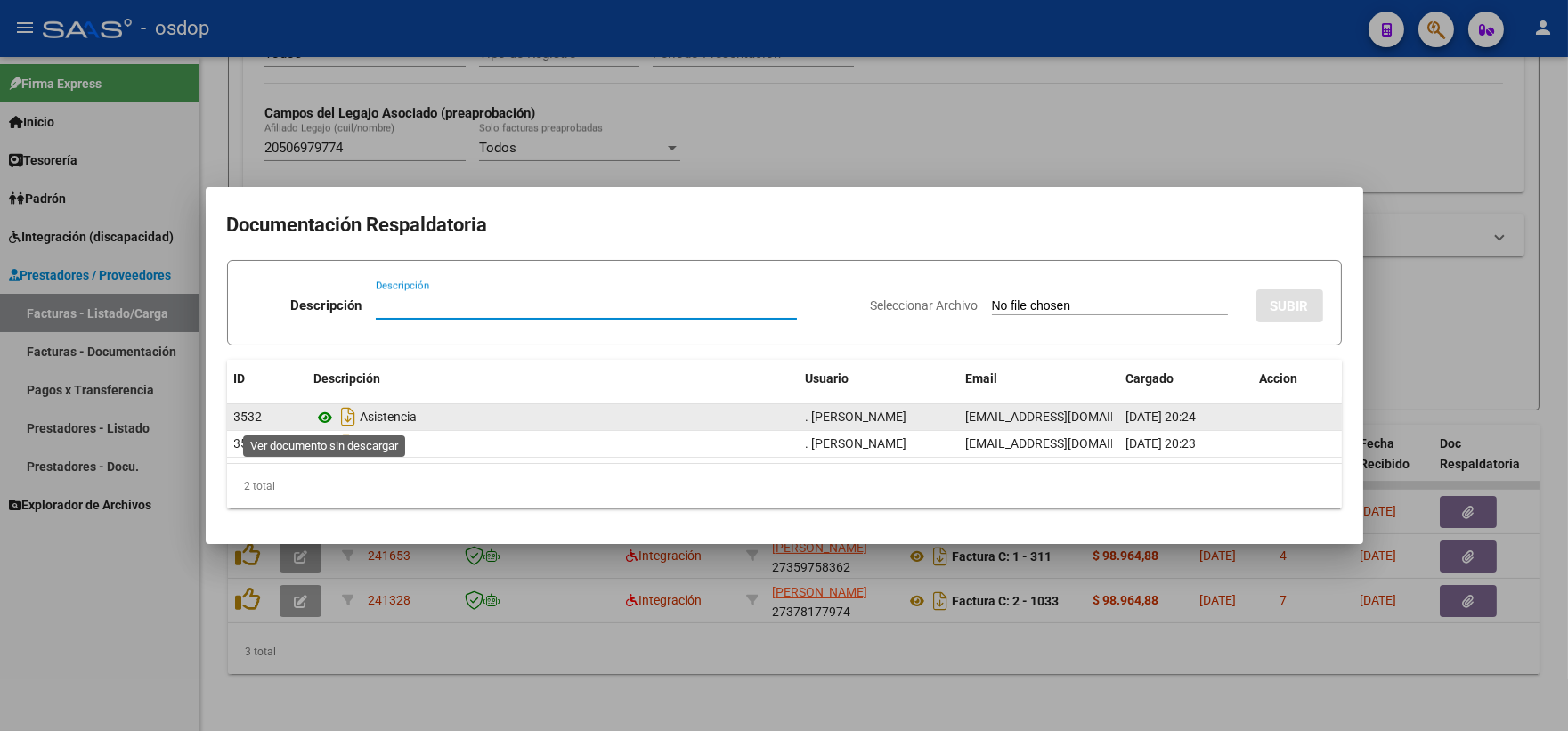
click at [322, 420] on icon at bounding box center [326, 418] width 24 height 22
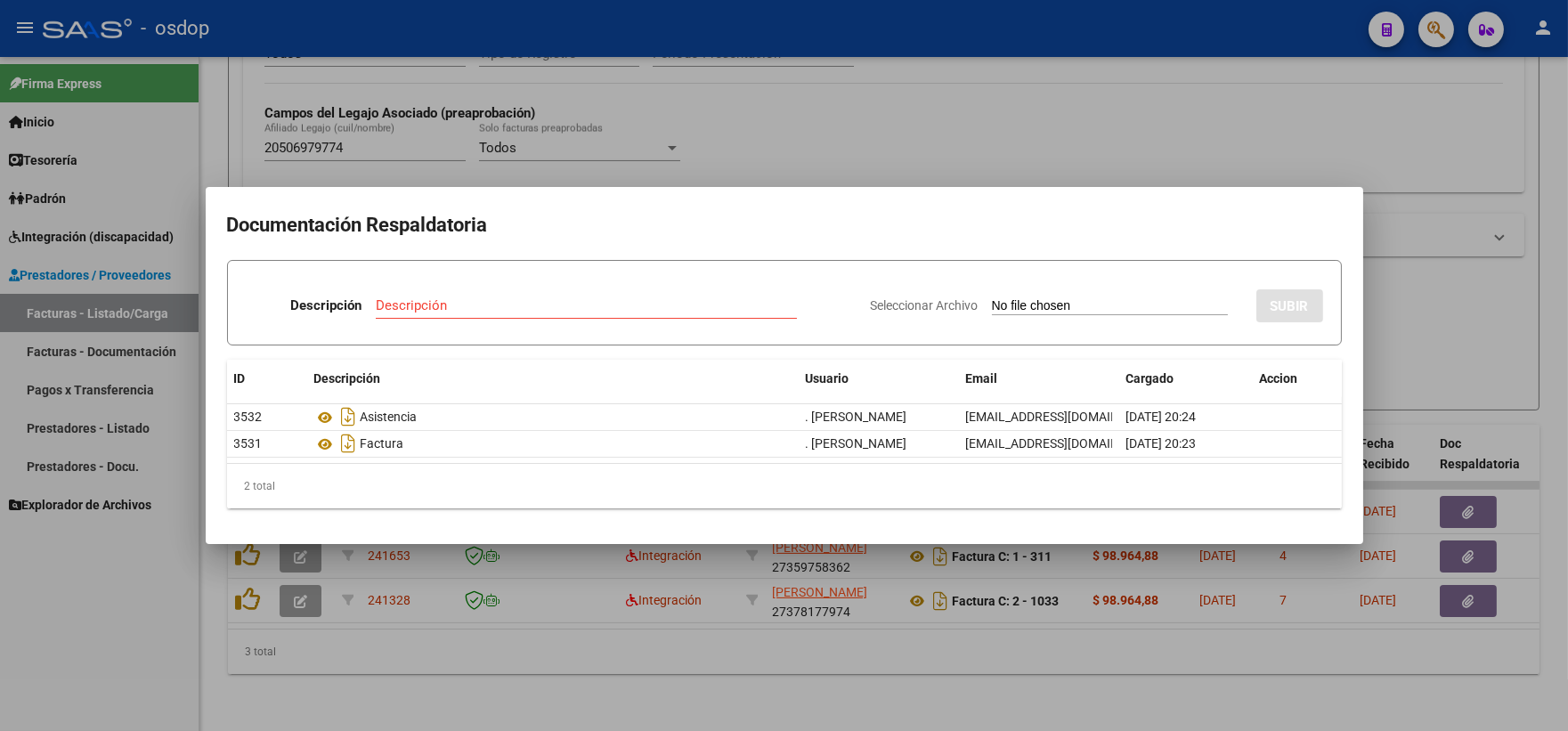
click at [306, 126] on div at bounding box center [784, 366] width 1568 height 731
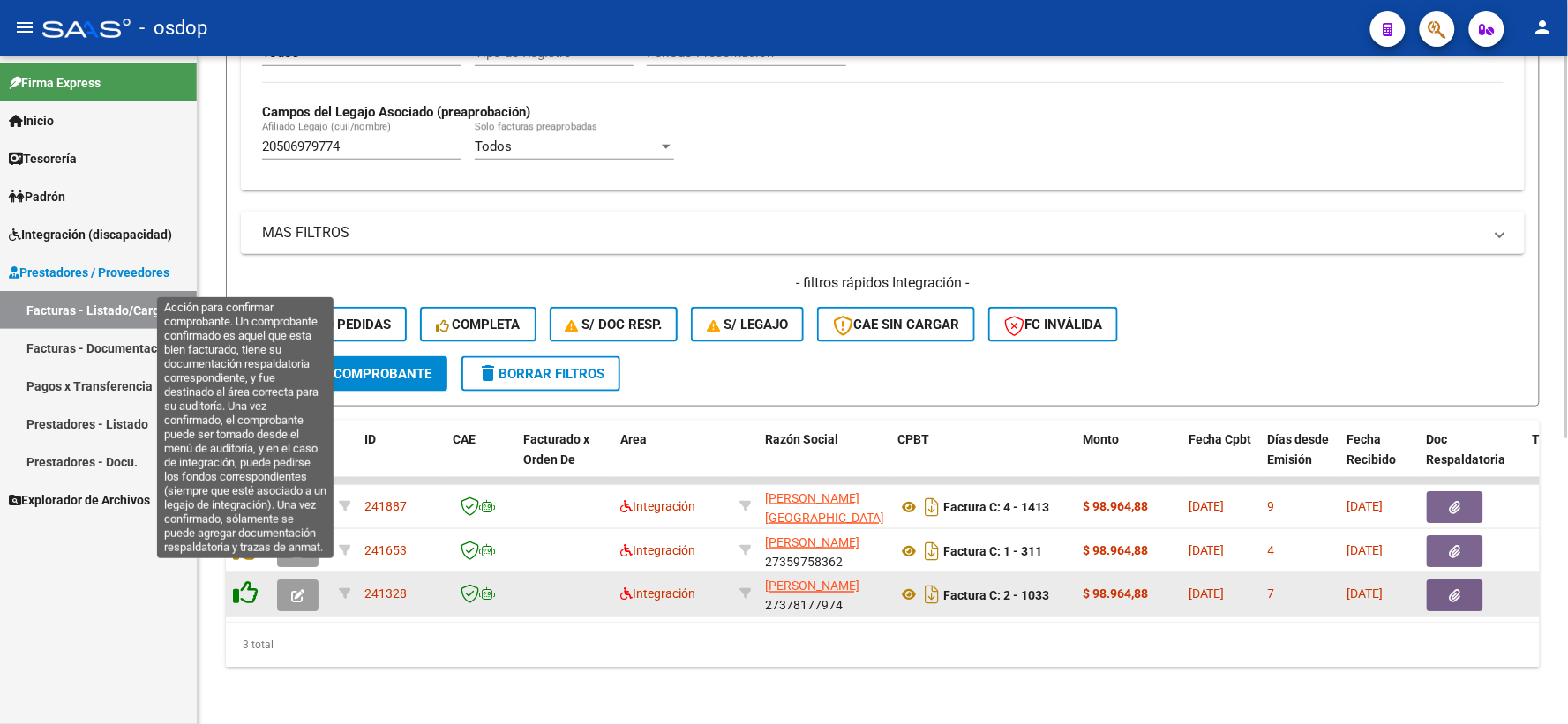
click at [250, 581] on icon at bounding box center [244, 593] width 24 height 24
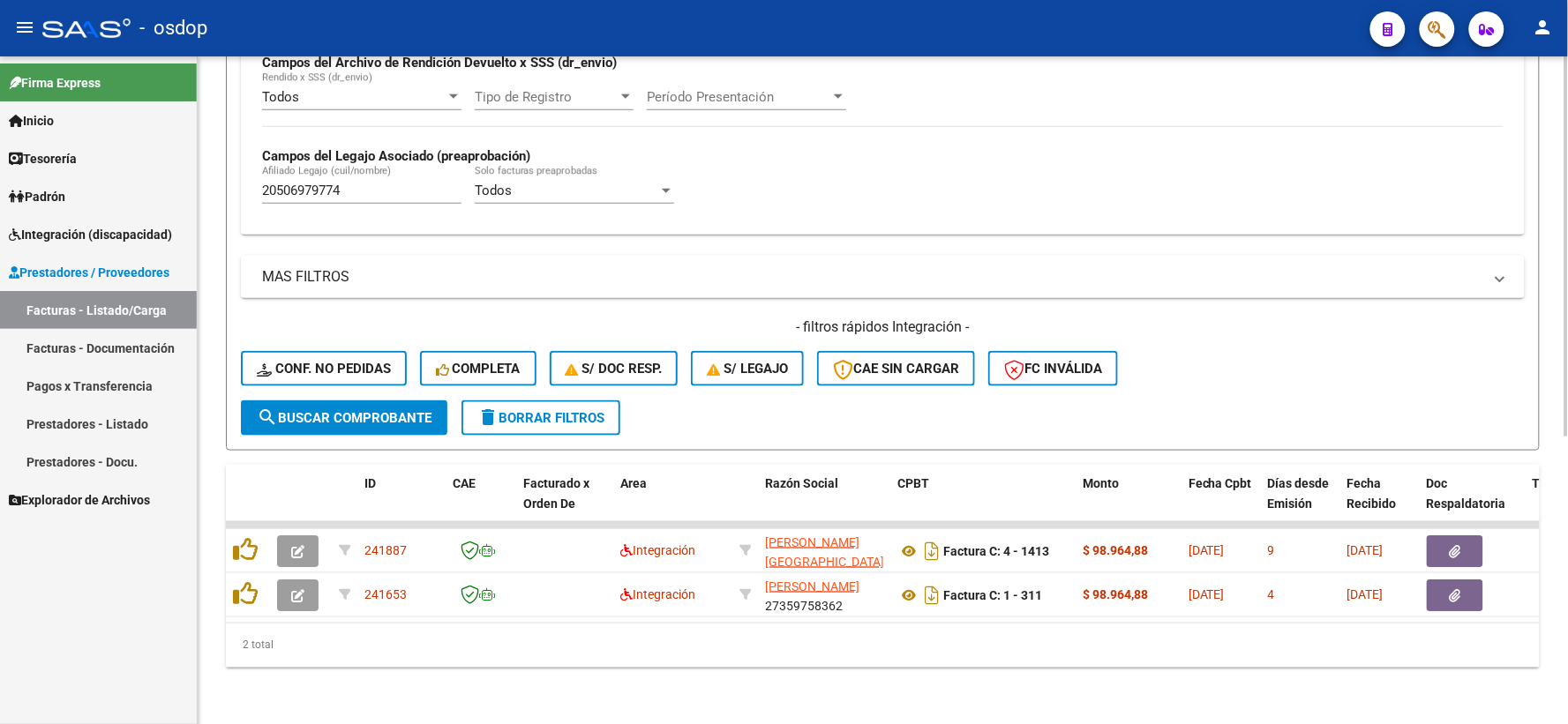
scroll to position [455, 0]
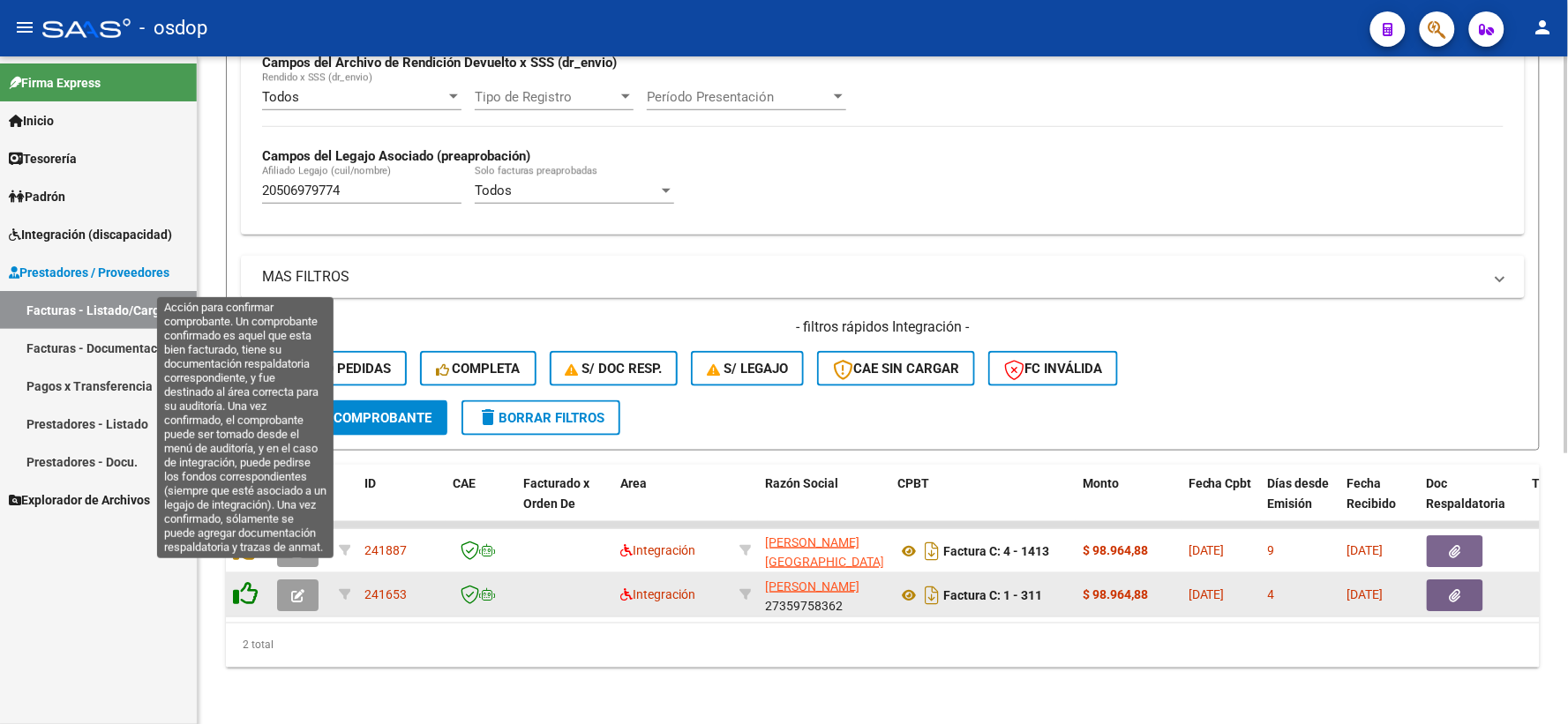
click at [242, 581] on icon at bounding box center [244, 593] width 24 height 24
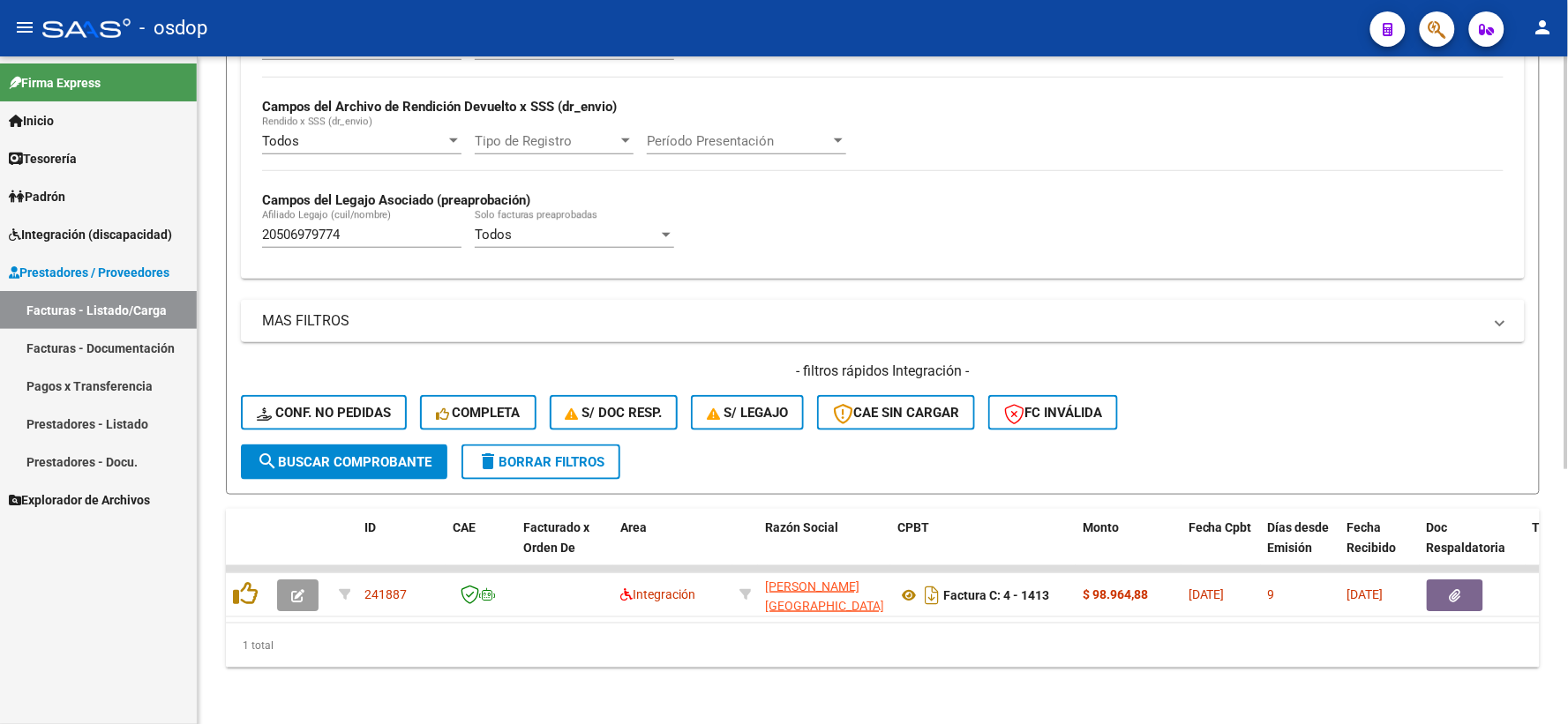
scroll to position [411, 0]
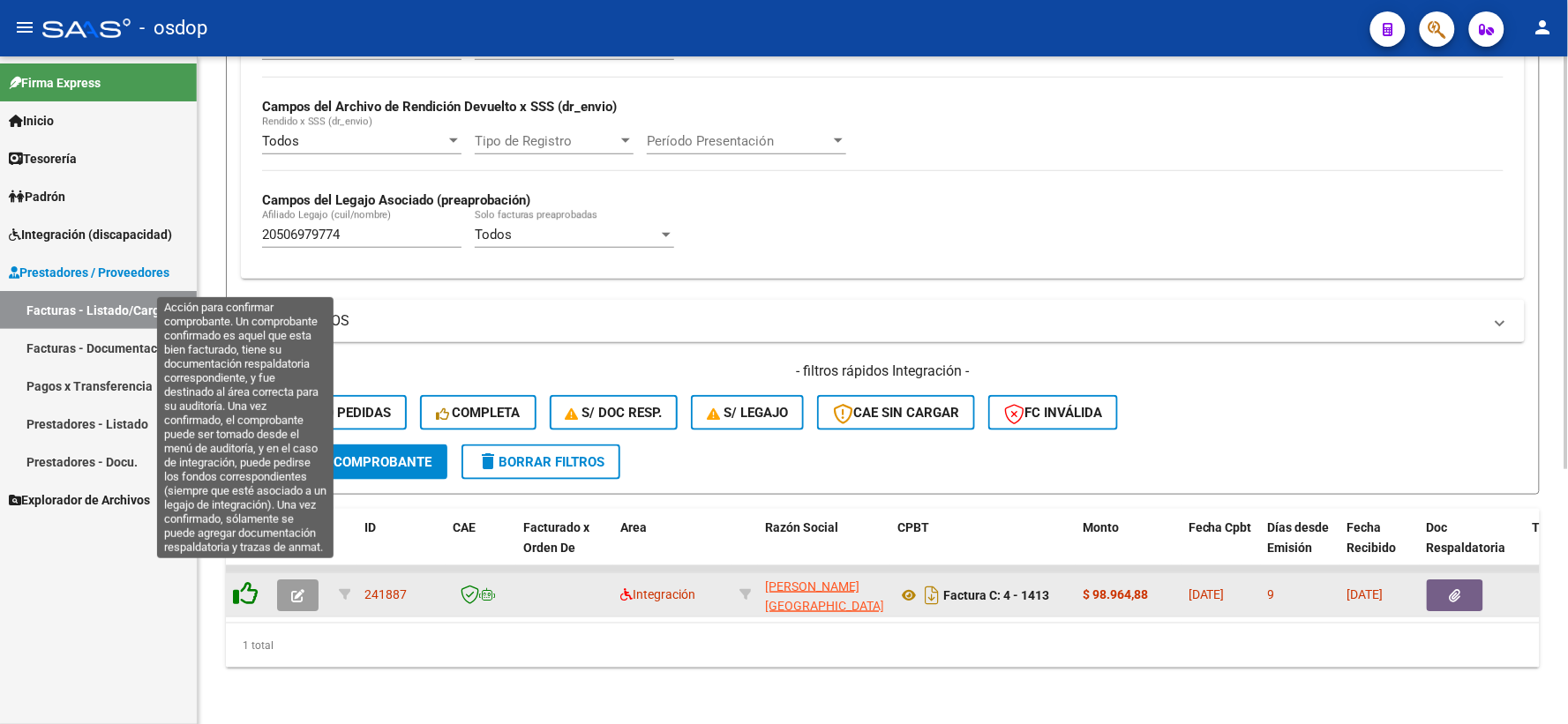
click at [234, 581] on icon at bounding box center [244, 593] width 24 height 24
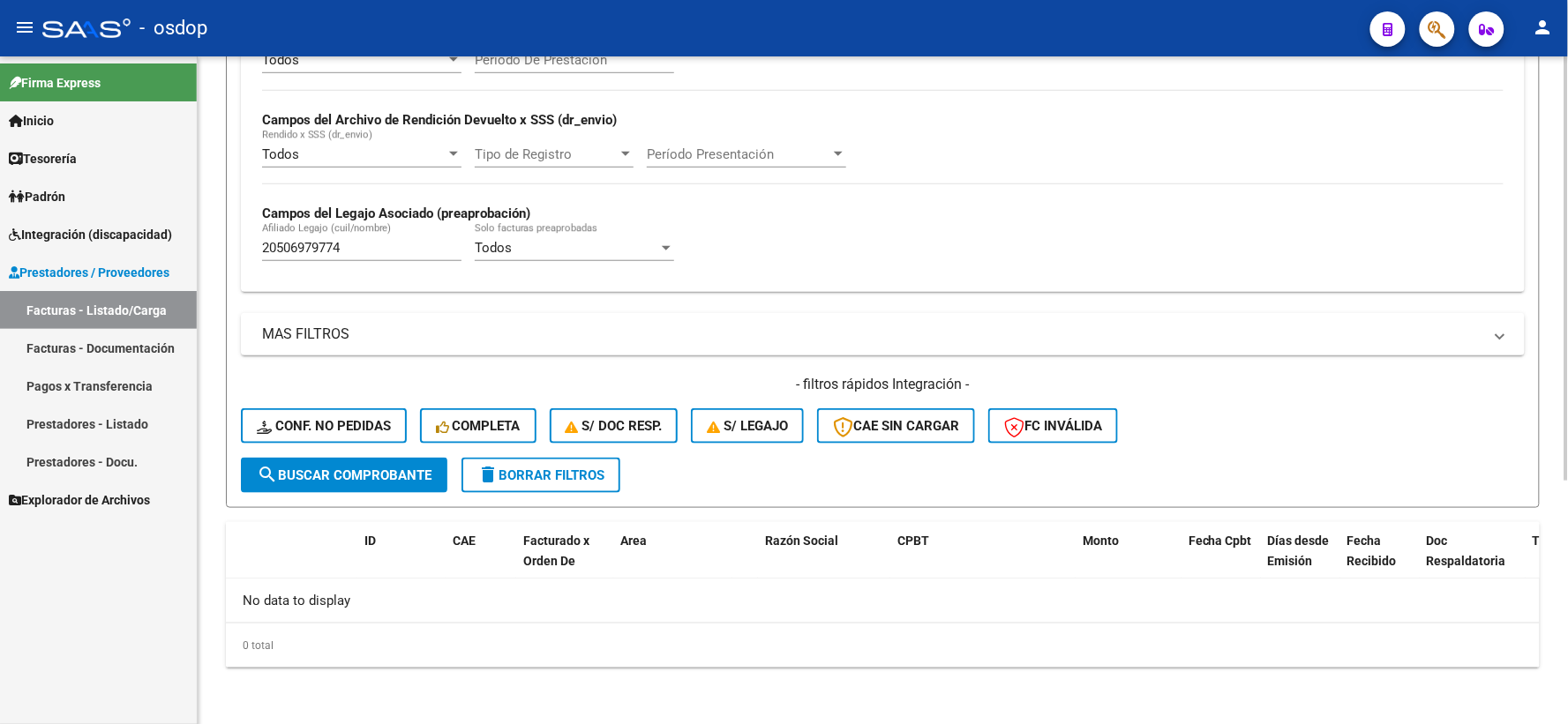
scroll to position [382, 0]
drag, startPoint x: 382, startPoint y: 265, endPoint x: 356, endPoint y: 243, distance: 34.1
click at [307, 252] on div "20506979774 Afiliado Legajo (cuil/nombre)" at bounding box center [361, 243] width 200 height 38
drag, startPoint x: 331, startPoint y: 241, endPoint x: 210, endPoint y: 241, distance: 121.0
click at [210, 241] on div "Video tutorial PRESTADORES -> Listado de CPBTs Emitidos por Prestadores / Prove…" at bounding box center [883, 199] width 1370 height 1052
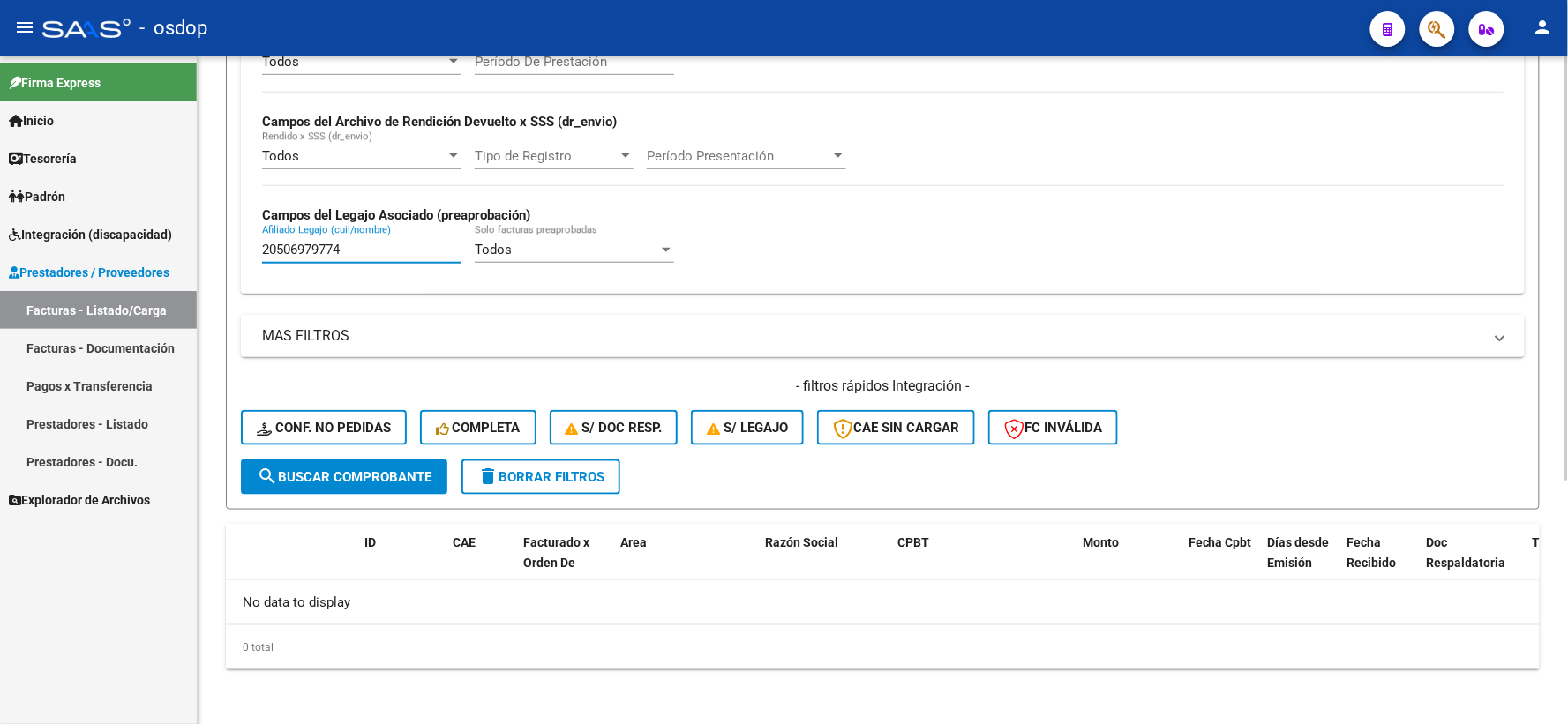
drag, startPoint x: 412, startPoint y: 243, endPoint x: 209, endPoint y: 243, distance: 203.0
click at [209, 243] on div "Video tutorial PRESTADORES -> Listado de CPBTs Emitidos por Prestadores / Prove…" at bounding box center [883, 199] width 1370 height 1052
click at [388, 448] on div "- filtros rápidos Integración - Conf. no pedidas Completa S/ Doc Resp. S/ legaj…" at bounding box center [882, 417] width 1284 height 83
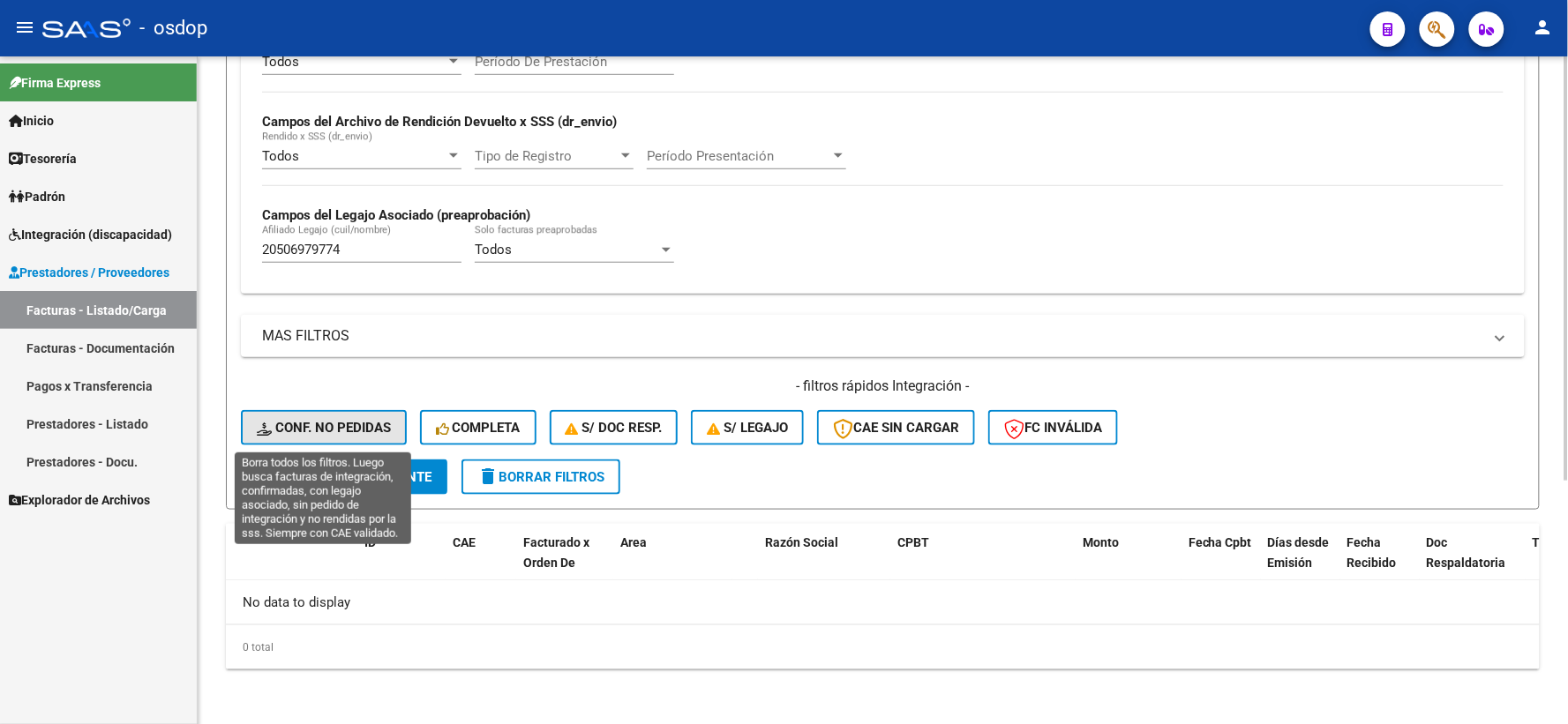
click at [377, 434] on span "Conf. no pedidas" at bounding box center [324, 427] width 134 height 16
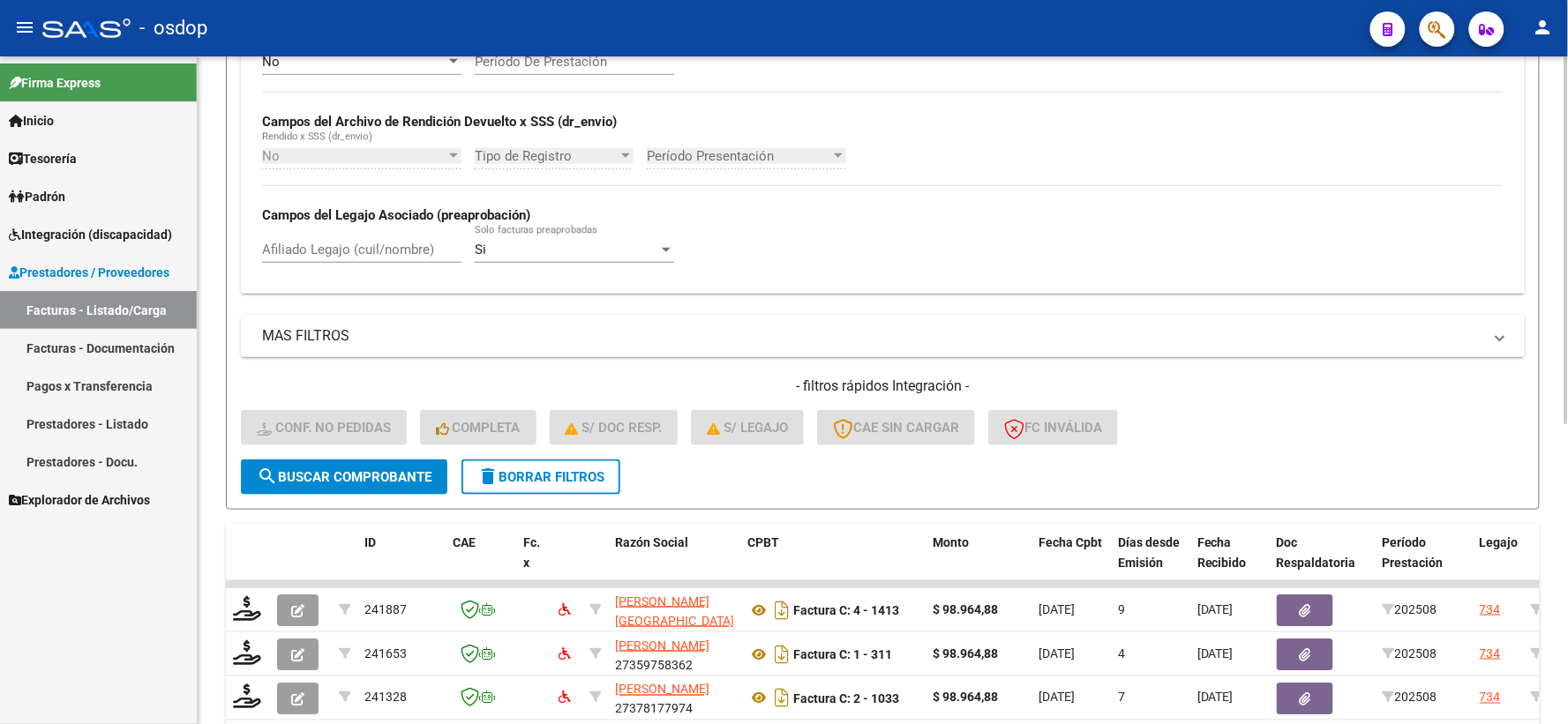
click at [406, 263] on div "Afiliado Legajo (cuil/nombre)" at bounding box center [361, 243] width 200 height 38
paste input "20506979774"
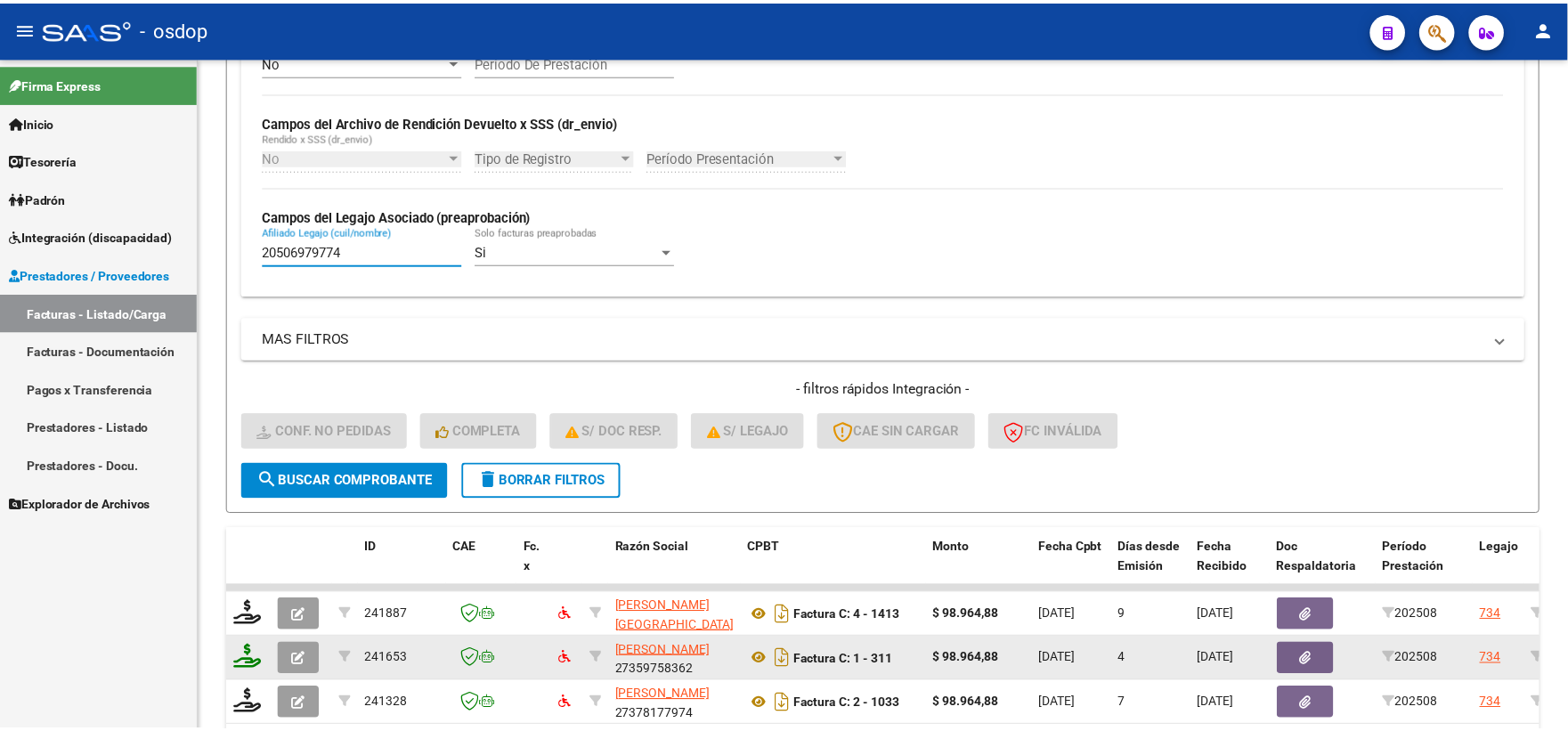
scroll to position [504, 0]
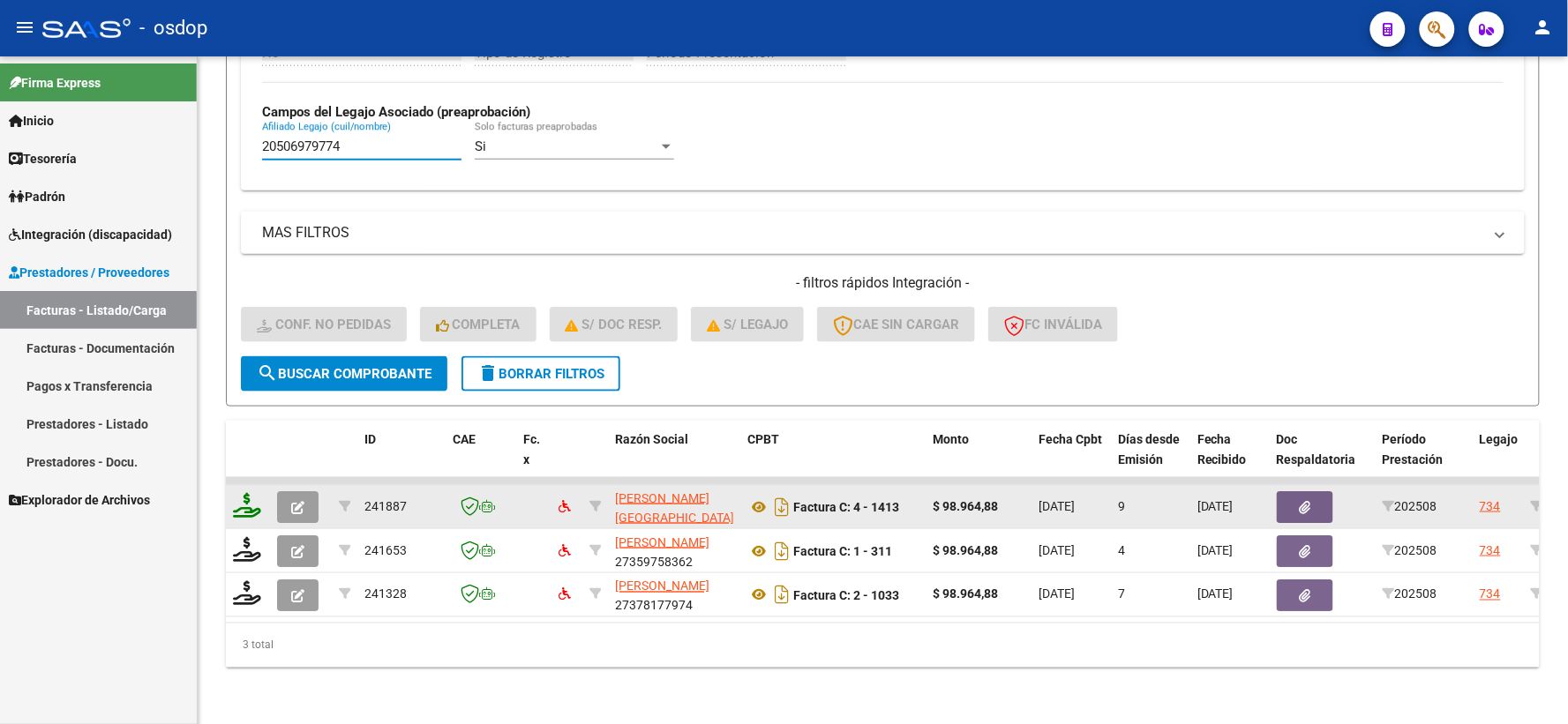
type input "20506979774"
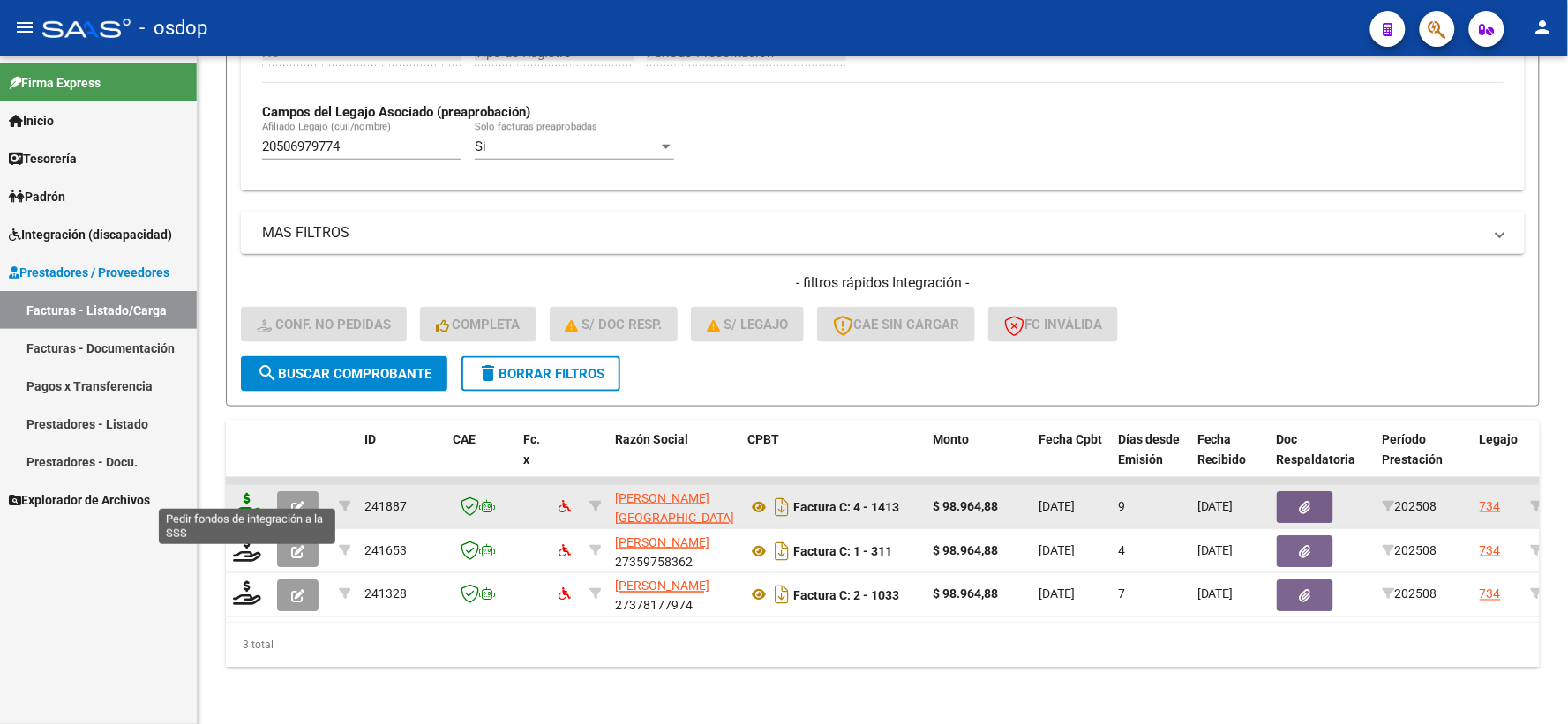
click at [250, 493] on icon at bounding box center [246, 505] width 28 height 24
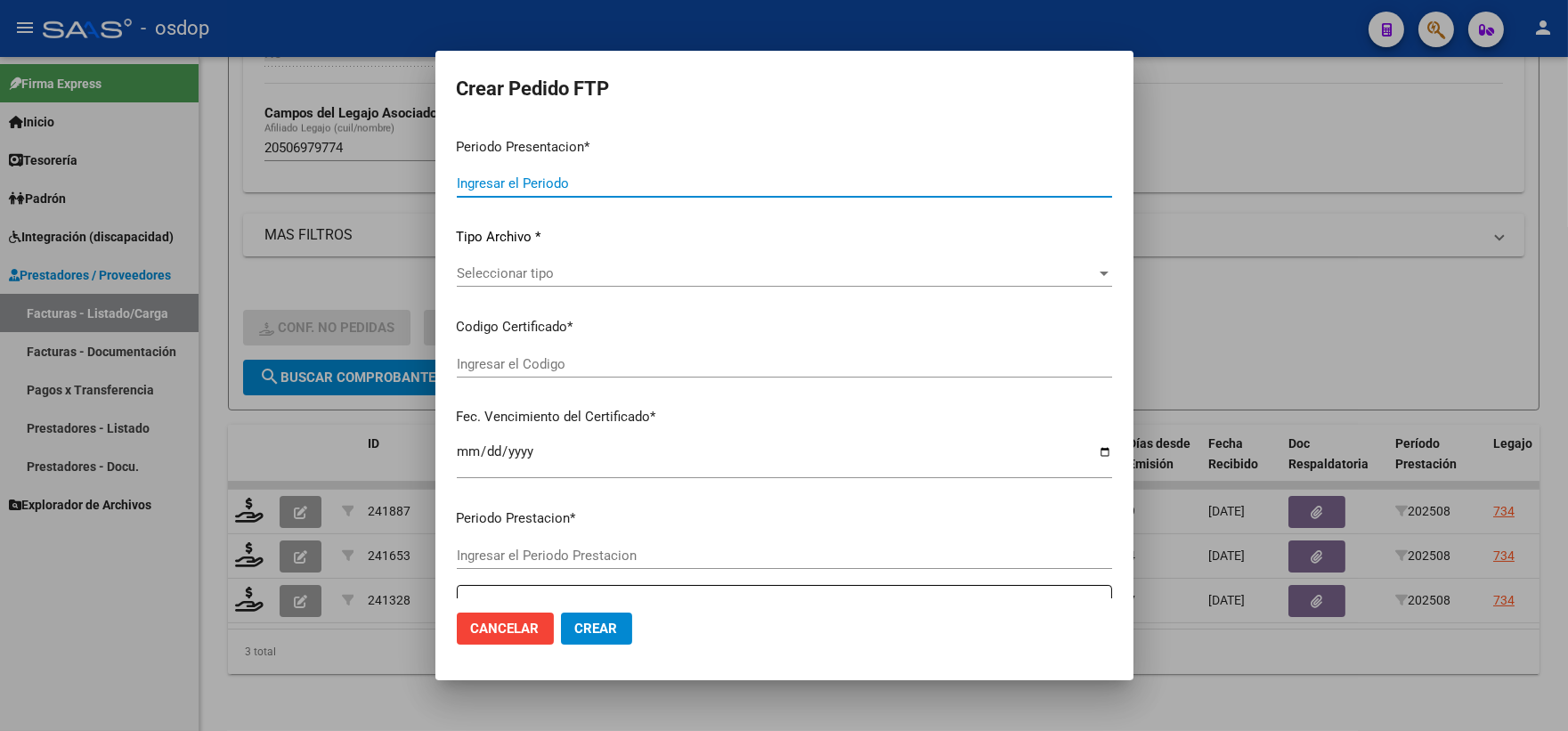
type input "202508"
type input "$ 98.964,88"
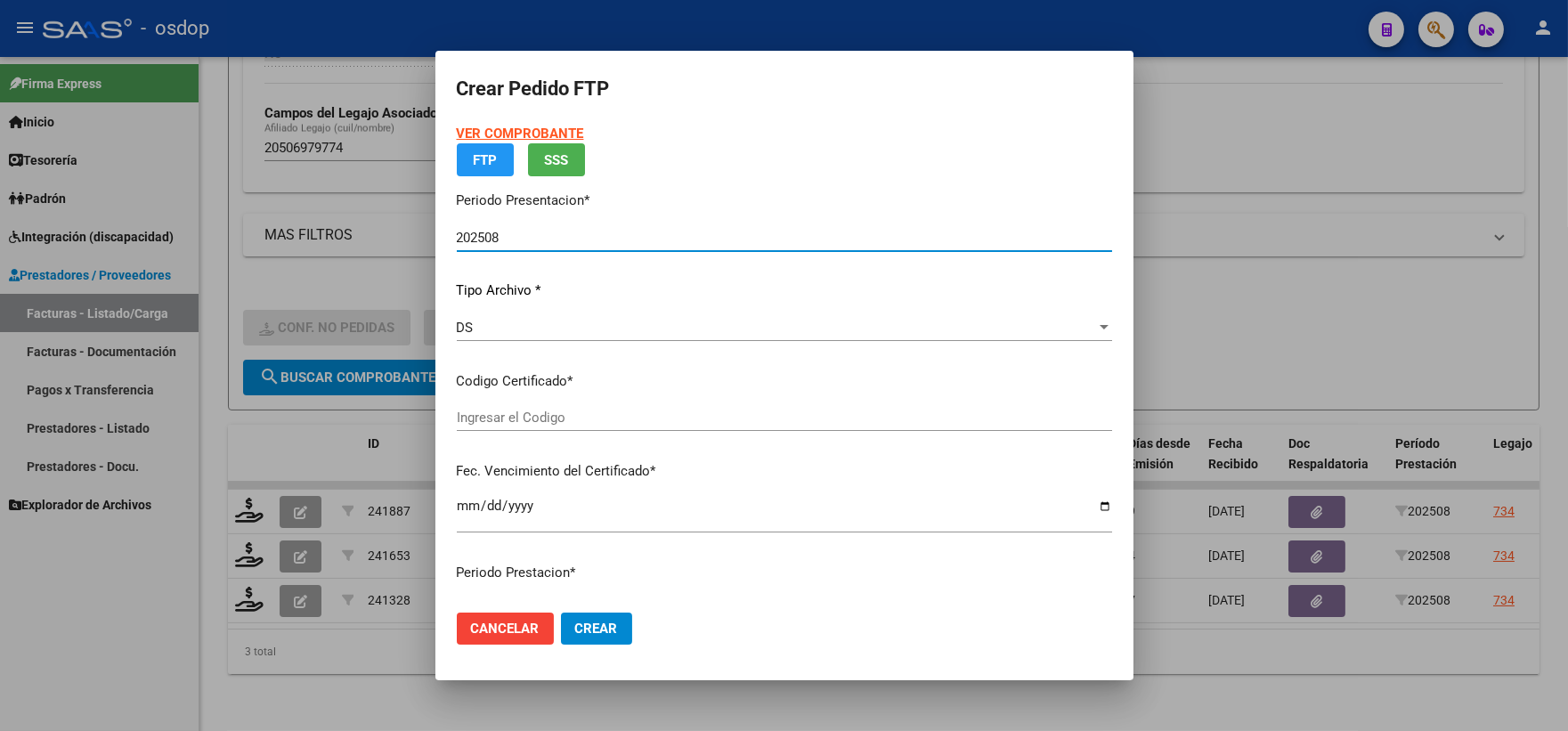
type input "2530221172"
type input "[DATE]"
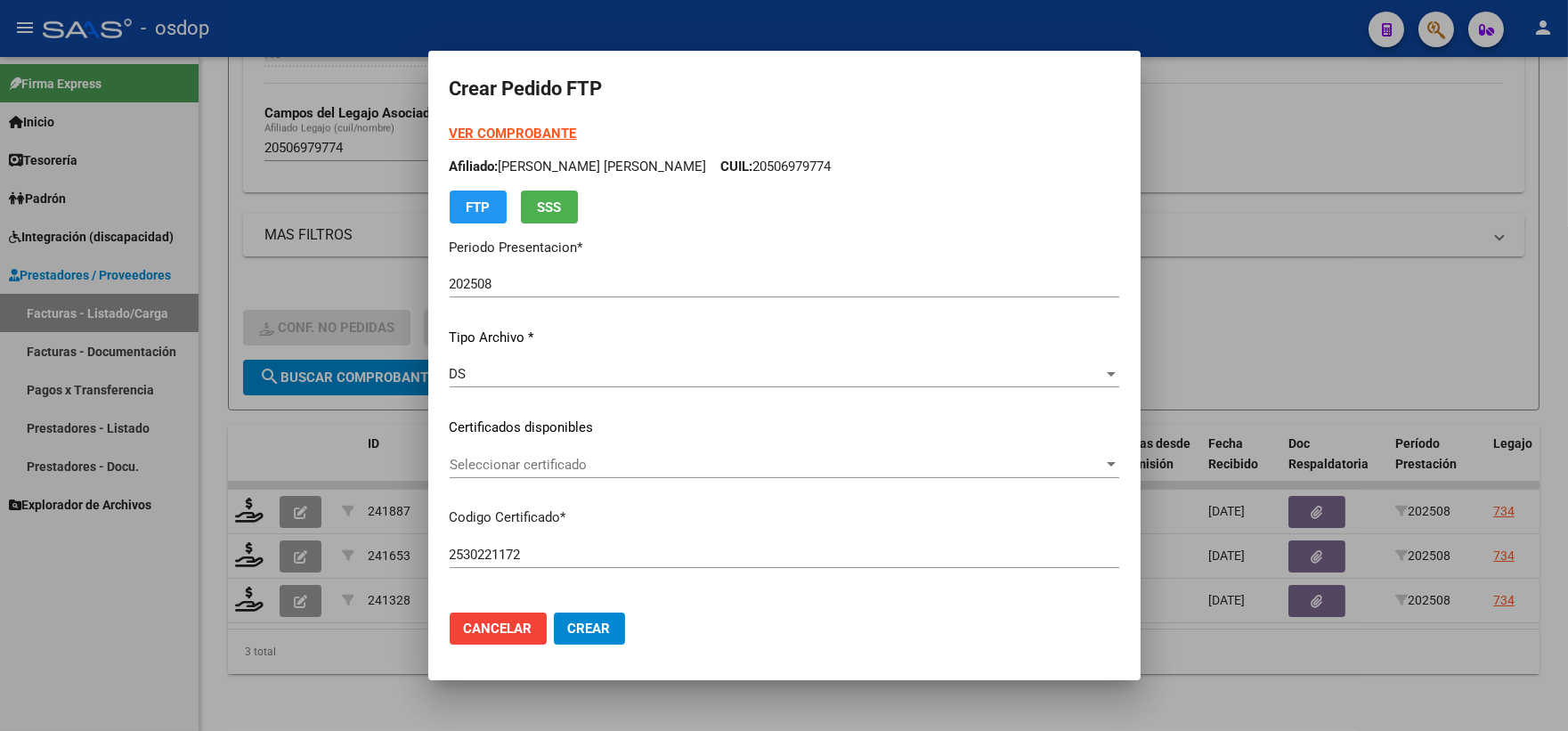
click at [610, 412] on div "VER COMPROBANTE ARCA Padrón Afiliado: [PERSON_NAME] [PERSON_NAME] CUIL: 2050697…" at bounding box center [785, 415] width 670 height 583
click at [619, 479] on div "Seleccionar certificado Seleccionar certificado" at bounding box center [785, 474] width 670 height 43
click at [602, 472] on span "Seleccionar certificado" at bounding box center [776, 465] width 653 height 16
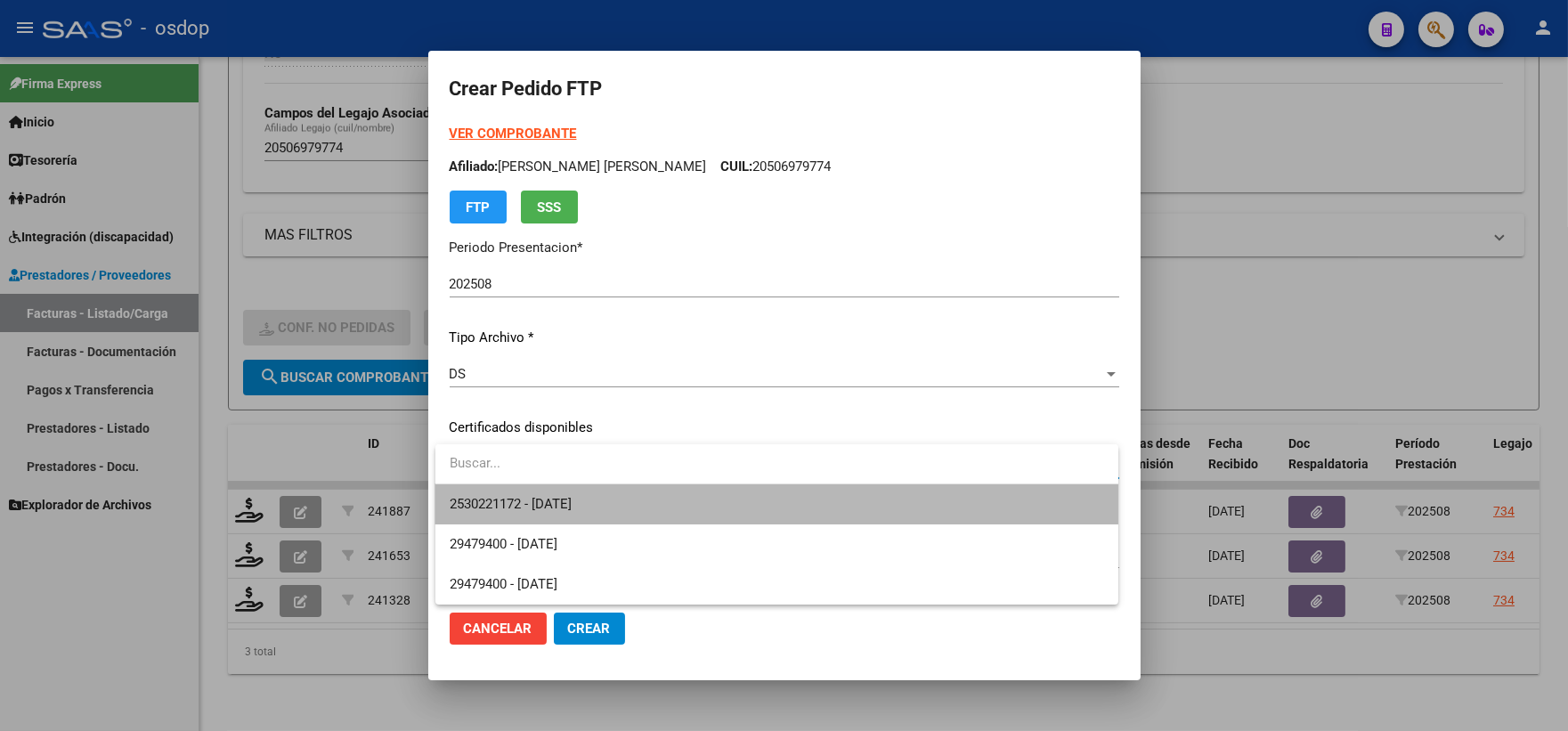
click at [622, 496] on span "2530221172 - [DATE]" at bounding box center [777, 504] width 654 height 40
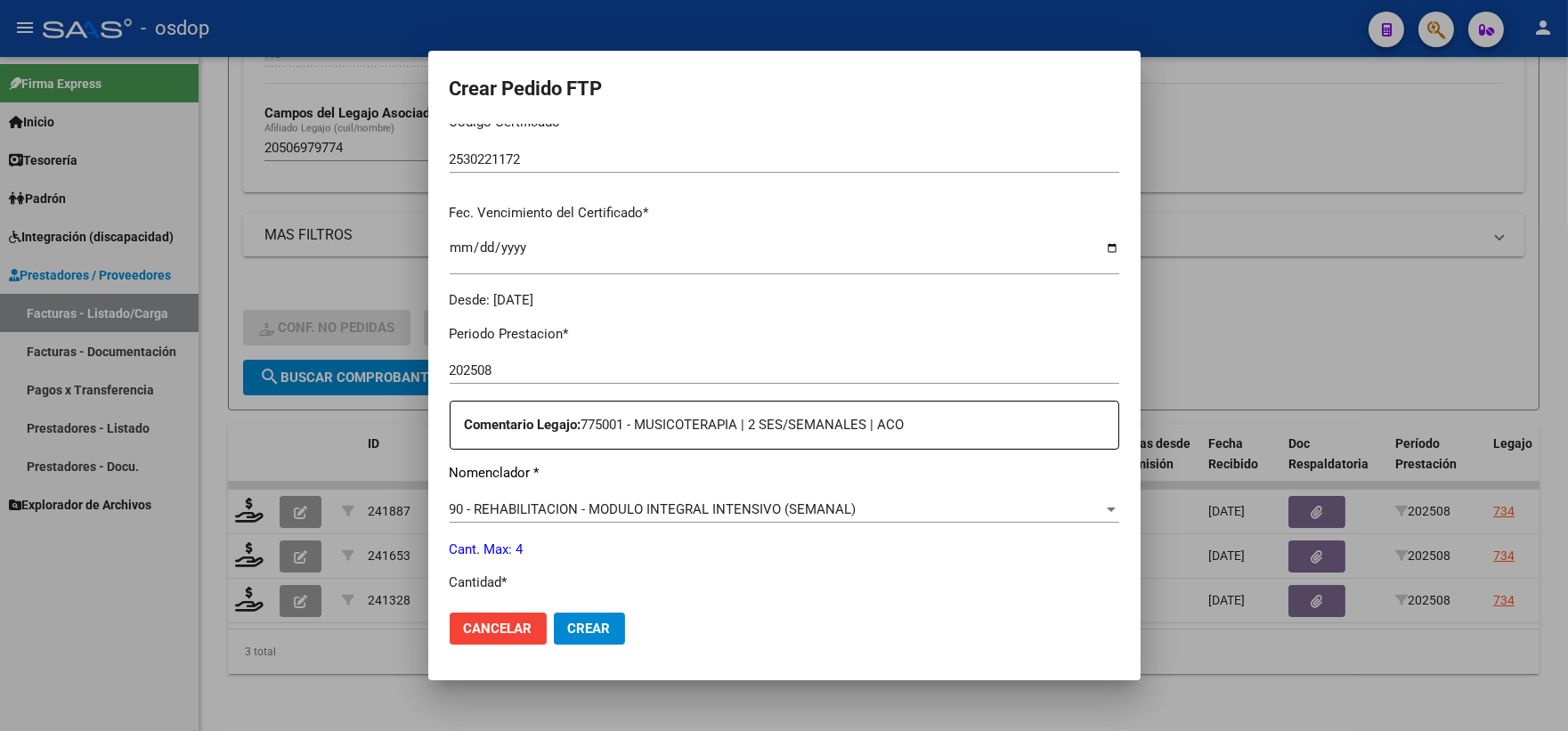
scroll to position [593, 0]
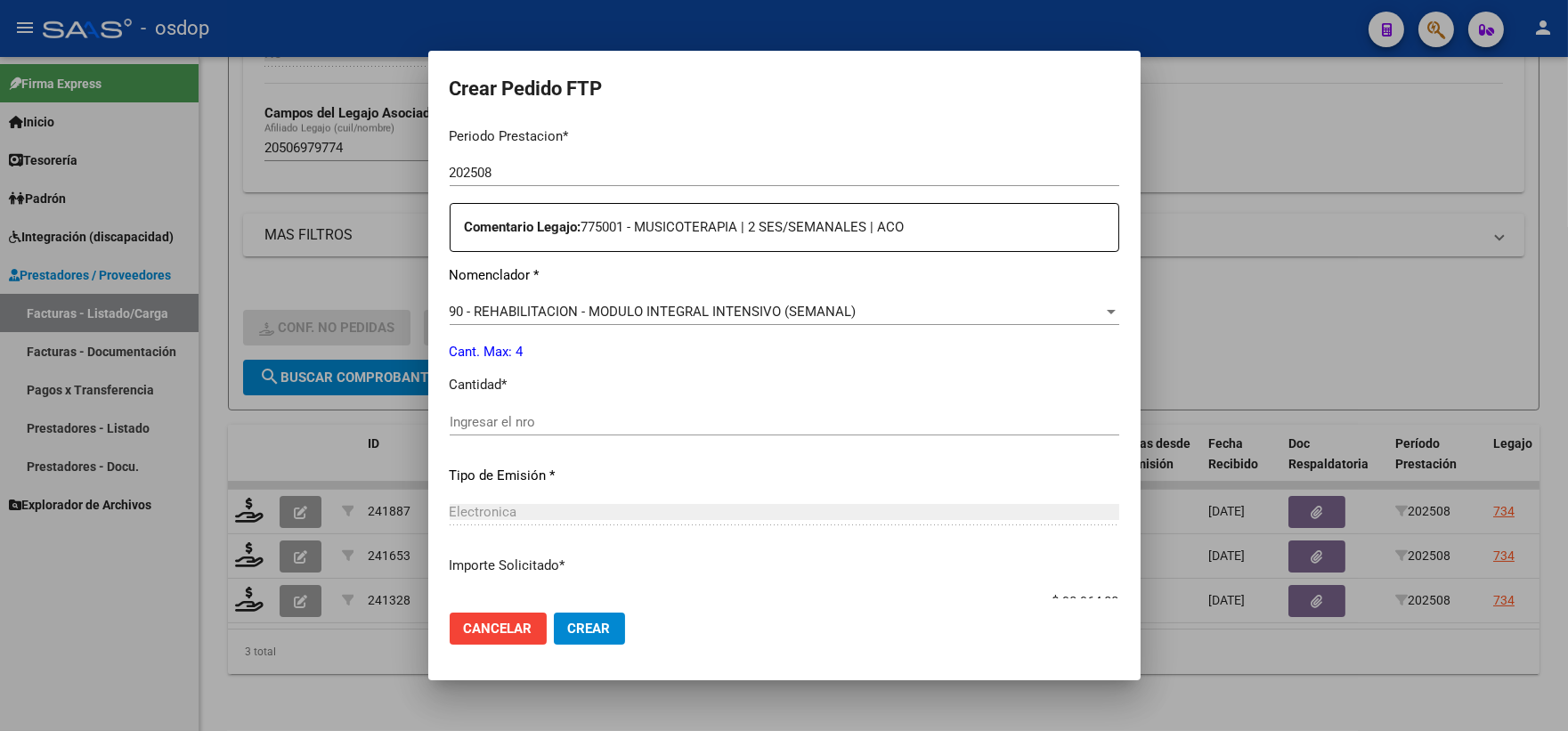
click at [562, 326] on div "90 - REHABILITACION - MODULO INTEGRAL INTENSIVO (SEMANAL) Seleccionar nomenclad…" at bounding box center [785, 320] width 670 height 43
click at [561, 318] on div "90 - REHABILITACION - MODULO INTEGRAL INTENSIVO (SEMANAL)" at bounding box center [776, 311] width 653 height 16
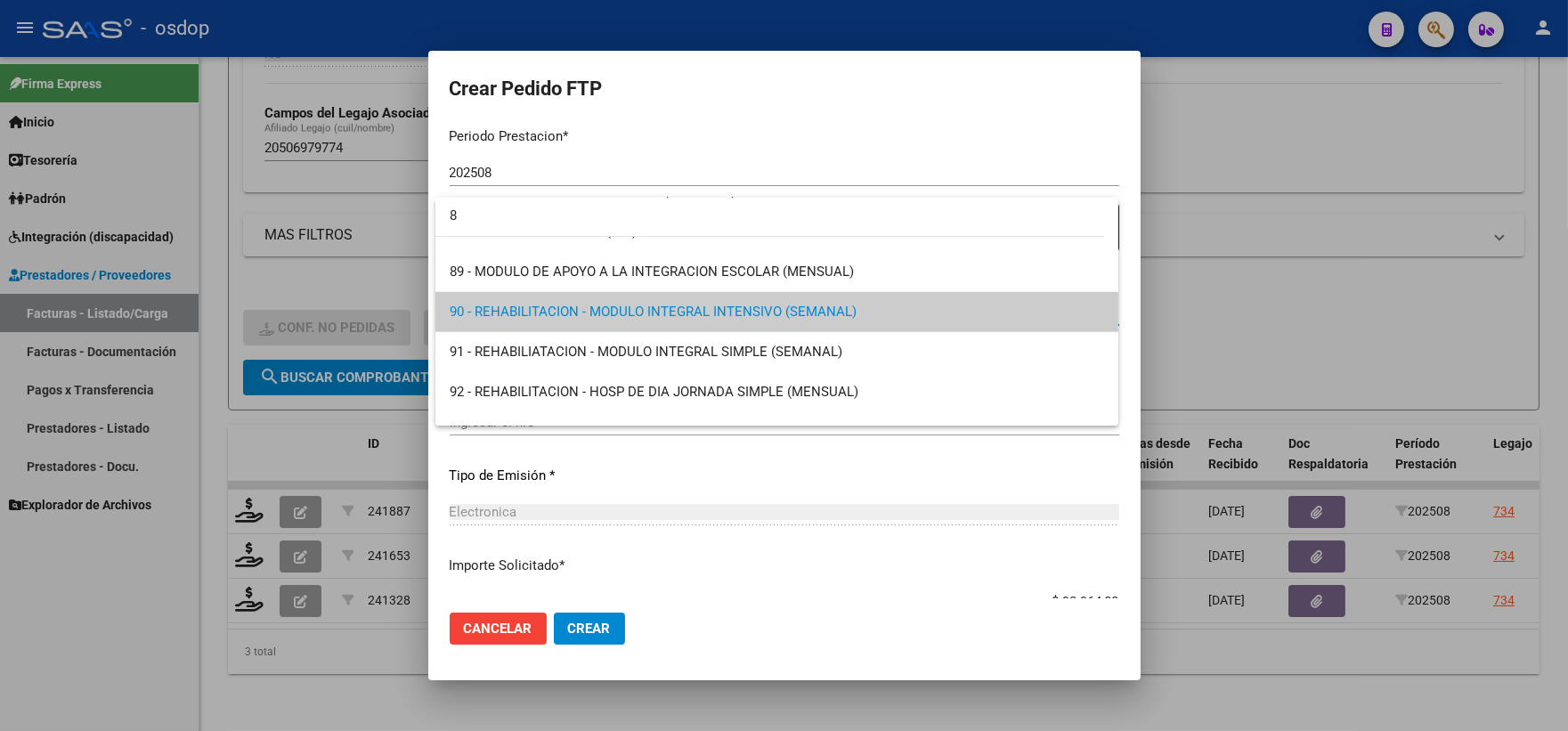
scroll to position [0, 0]
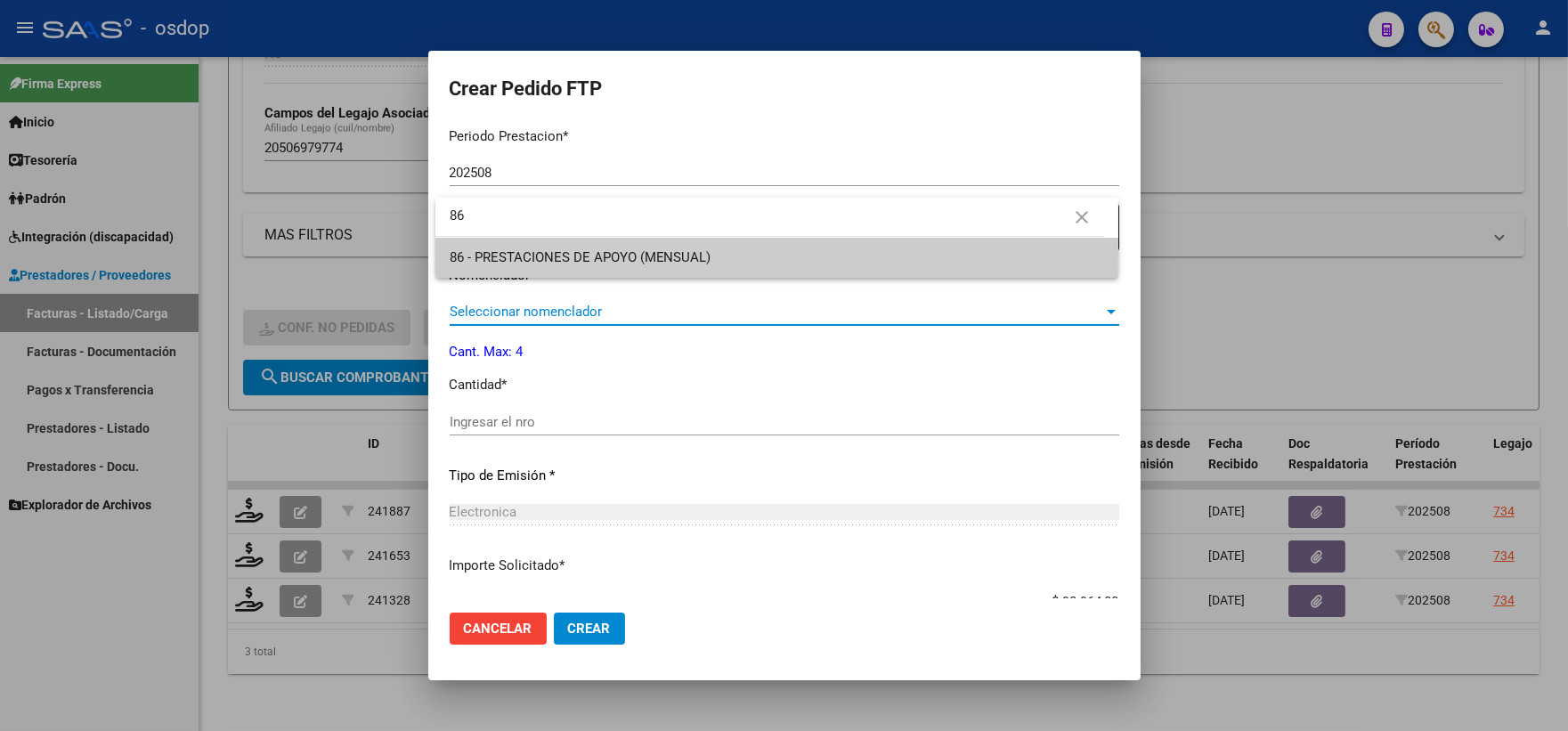
type input "86"
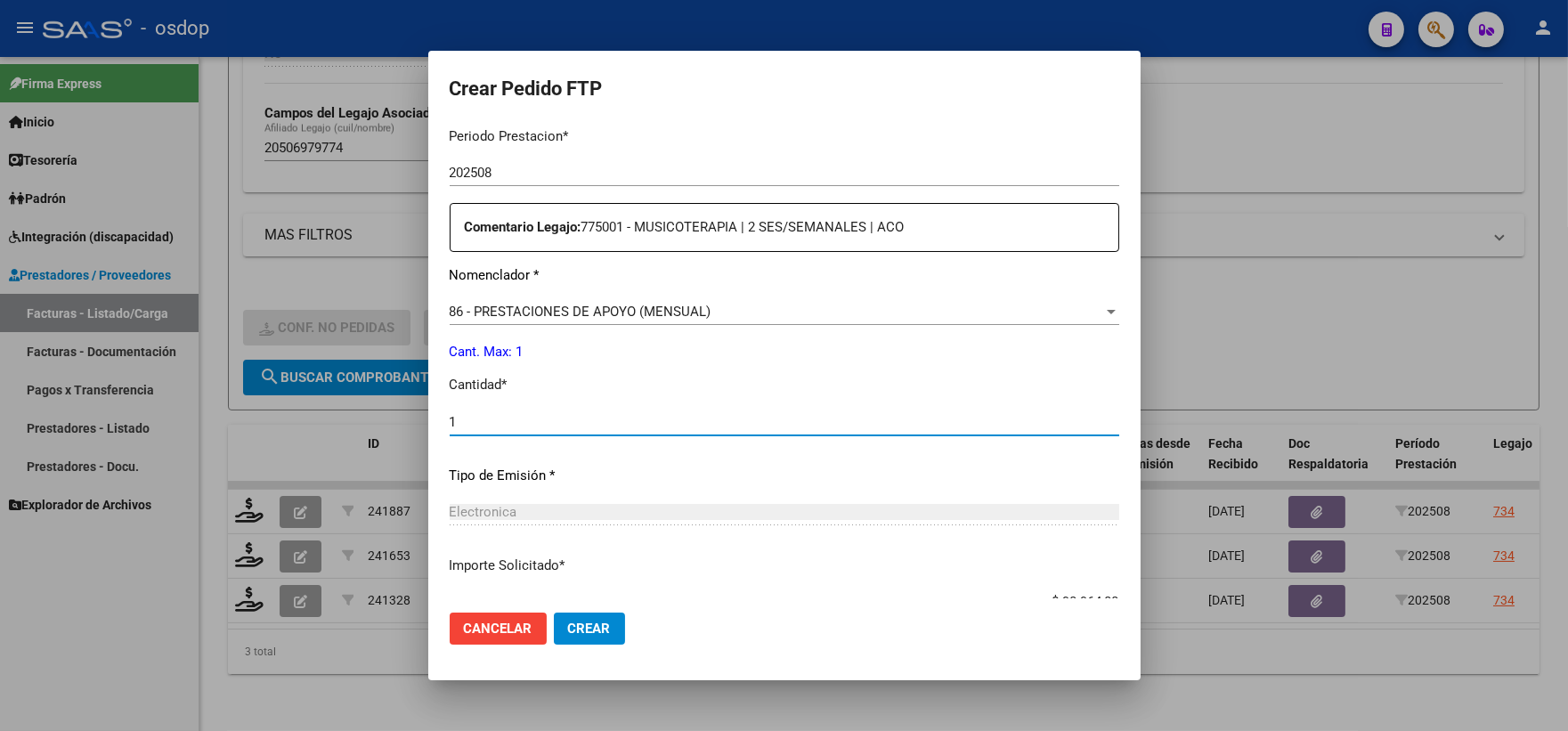
scroll to position [897, 0]
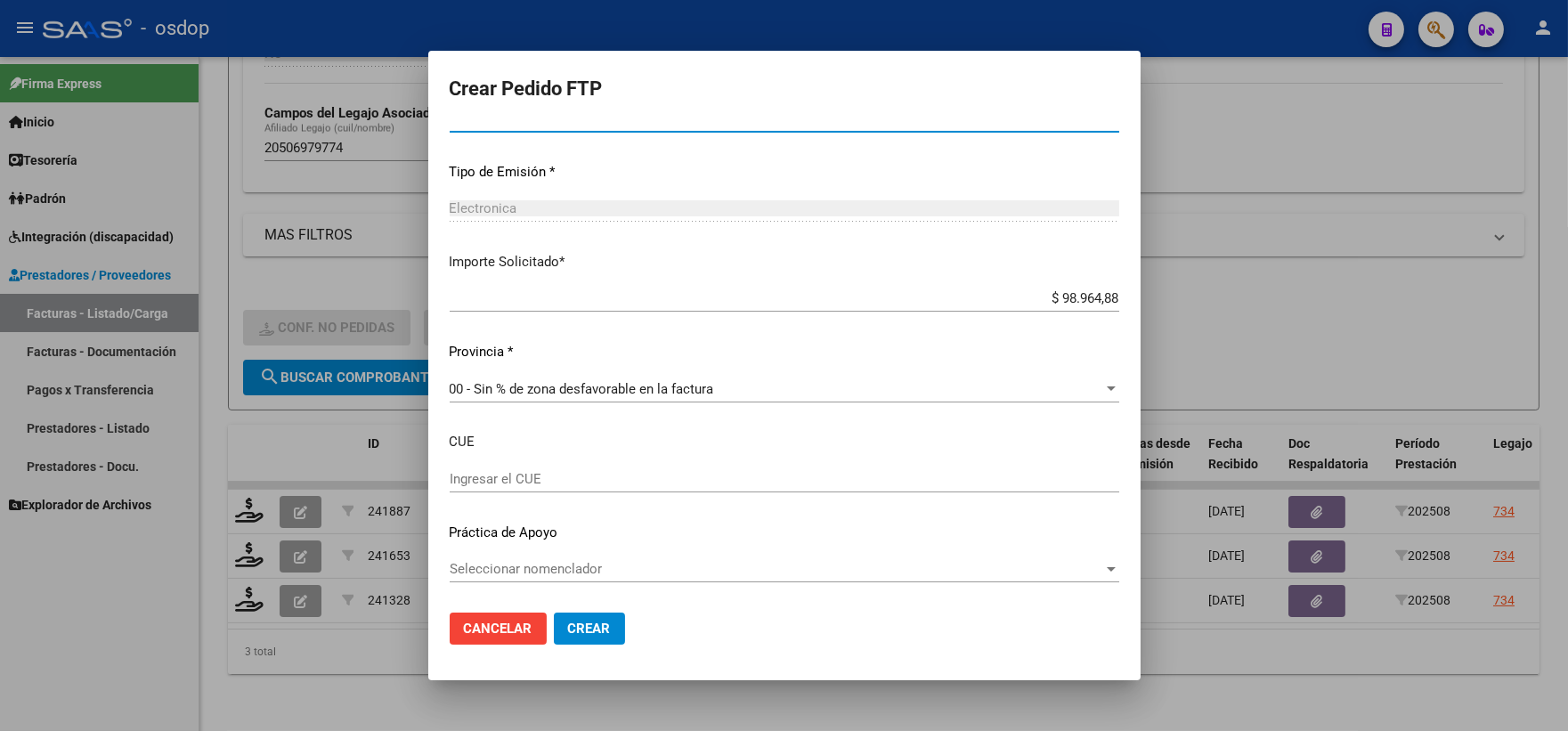
type input "1"
click at [582, 622] on span "Crear" at bounding box center [589, 629] width 43 height 16
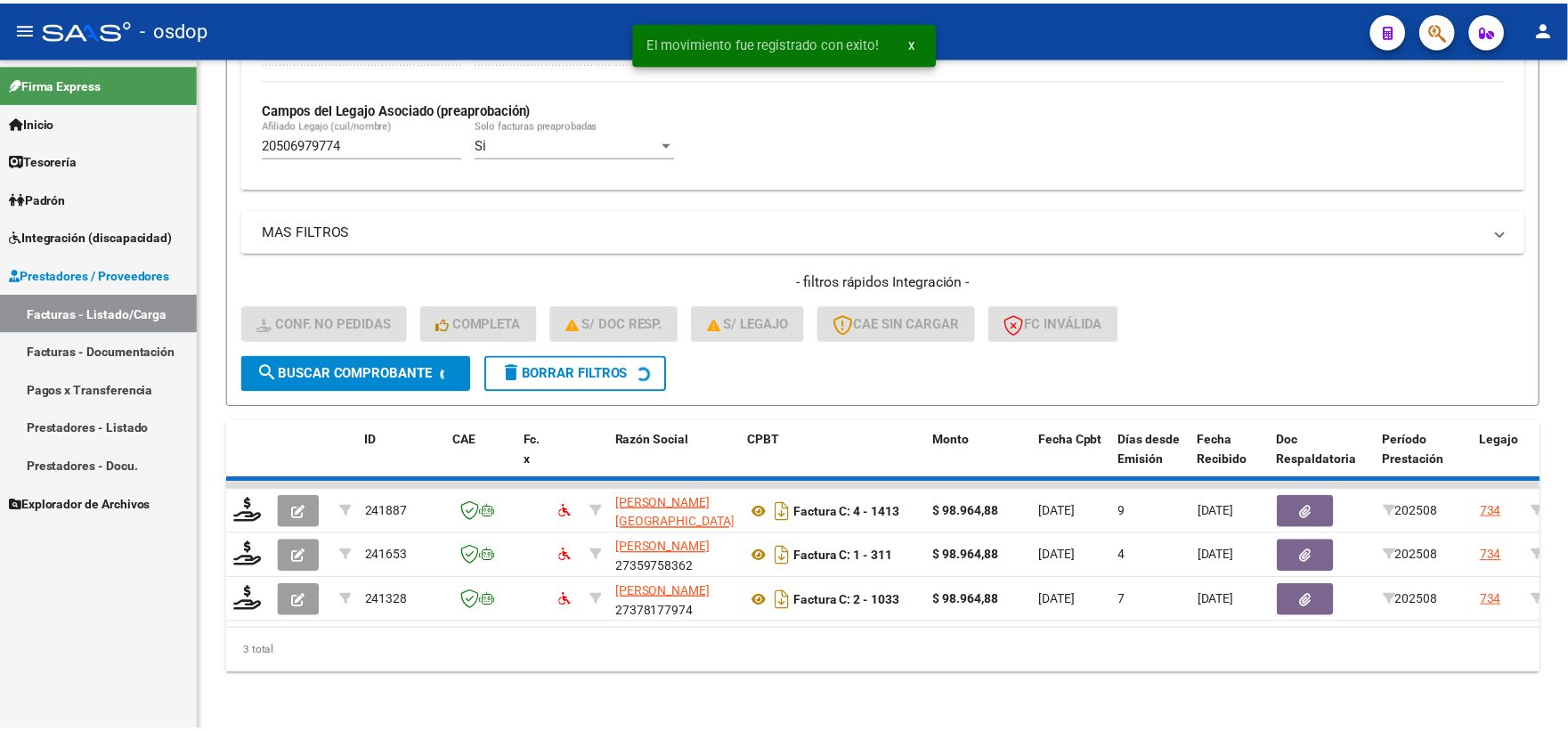
scroll to position [460, 0]
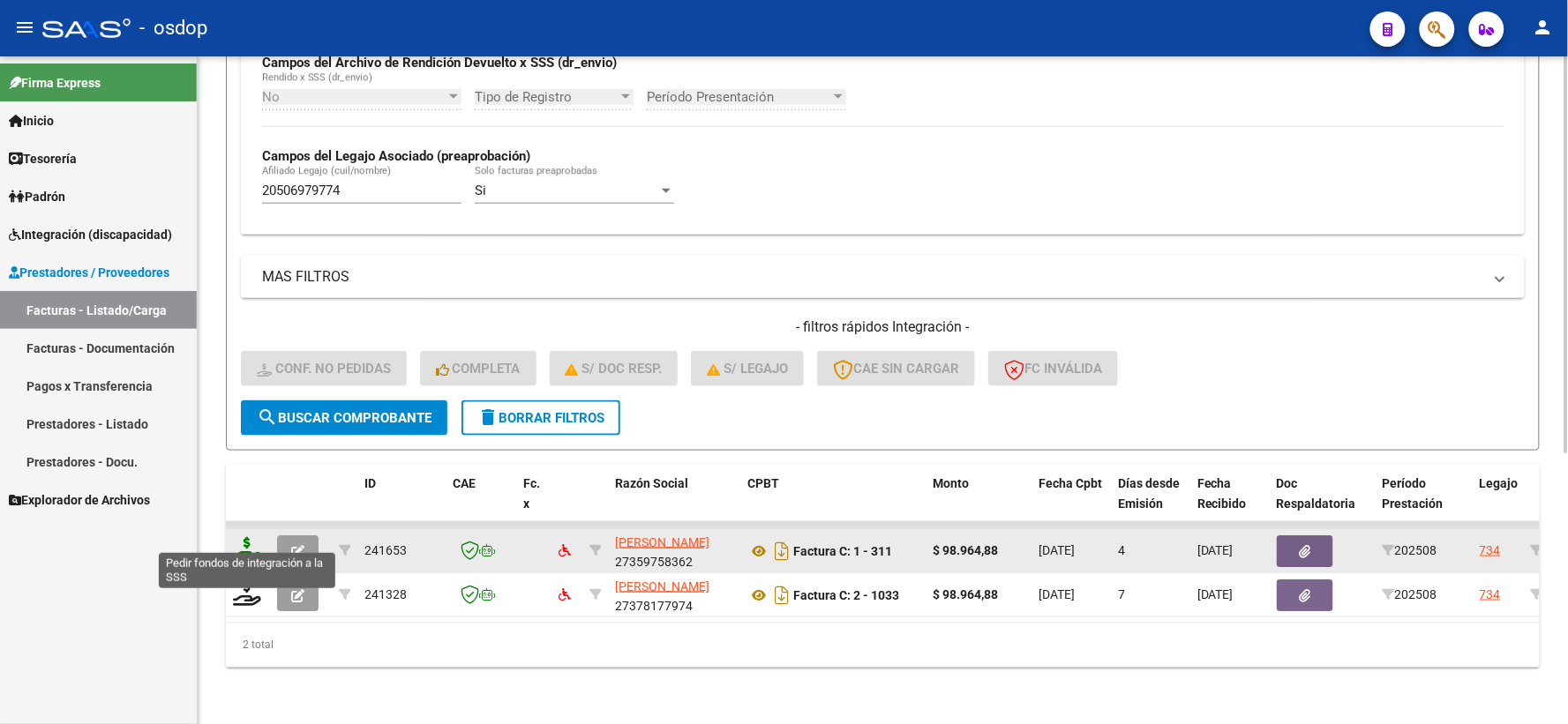
click at [243, 542] on icon at bounding box center [246, 549] width 28 height 24
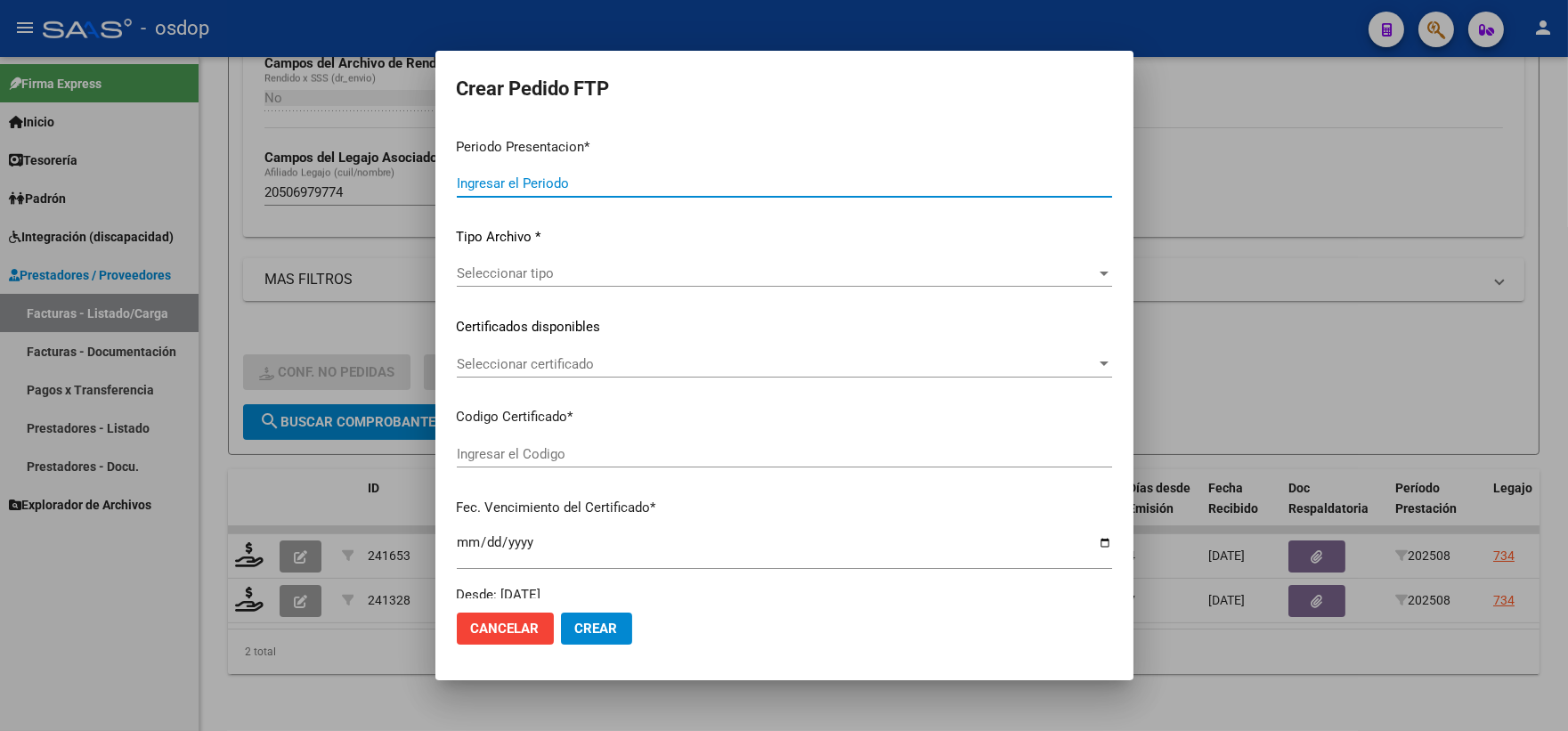
type input "202508"
type input "$ 98.964,88"
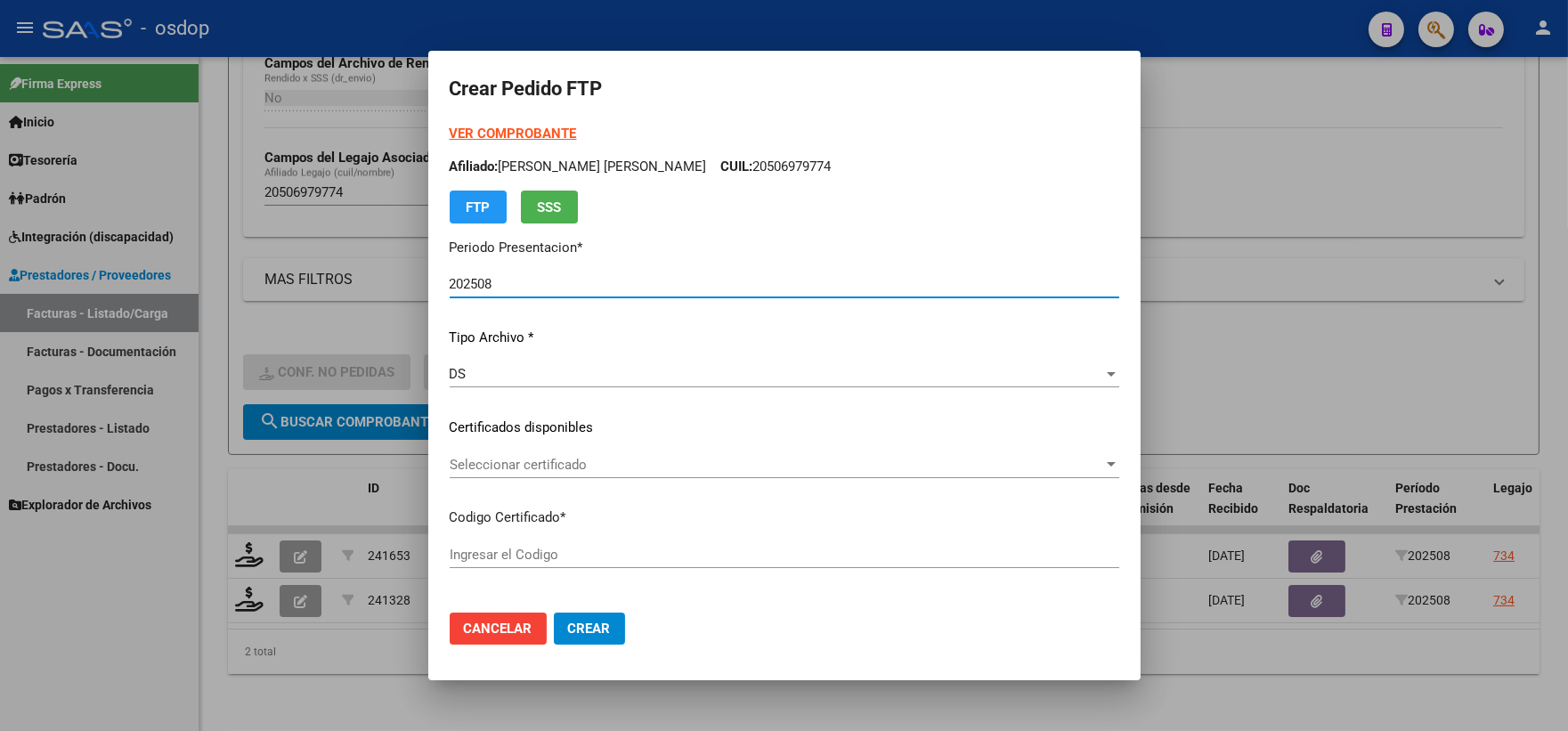
type input "2530221172"
type input "[DATE]"
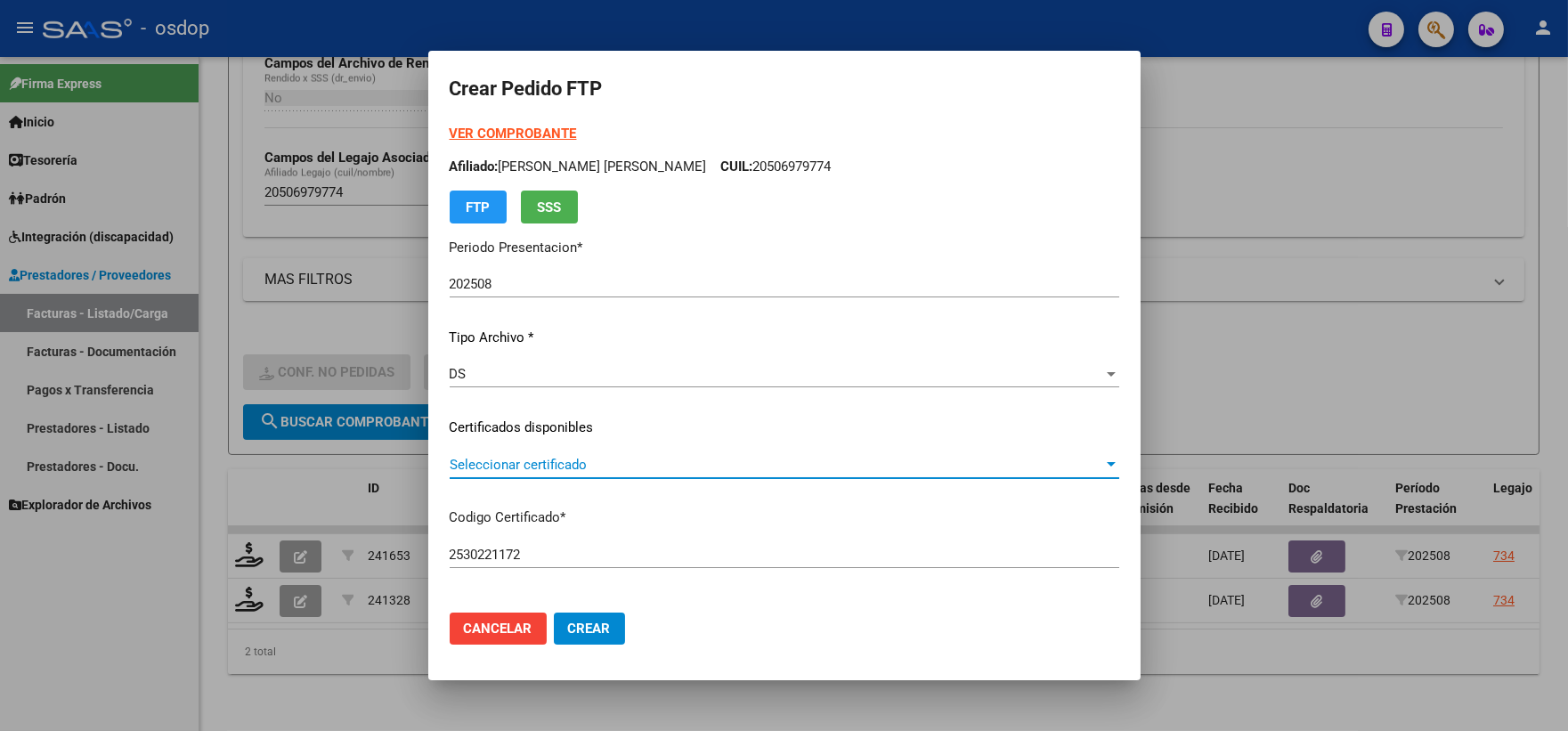
click at [531, 470] on span "Seleccionar certificado" at bounding box center [776, 465] width 653 height 16
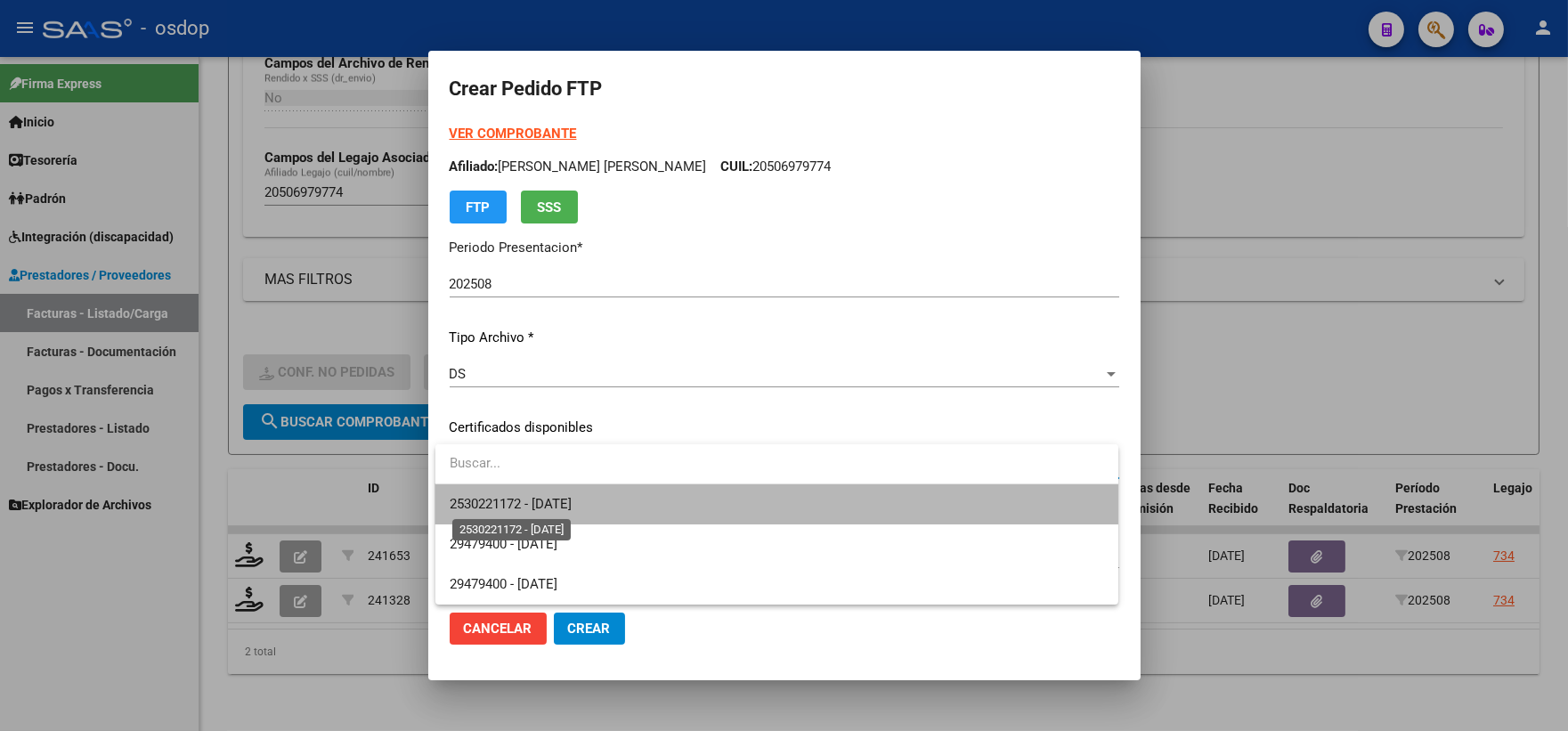
click at [562, 499] on span "2530221172 - [DATE]" at bounding box center [511, 504] width 122 height 16
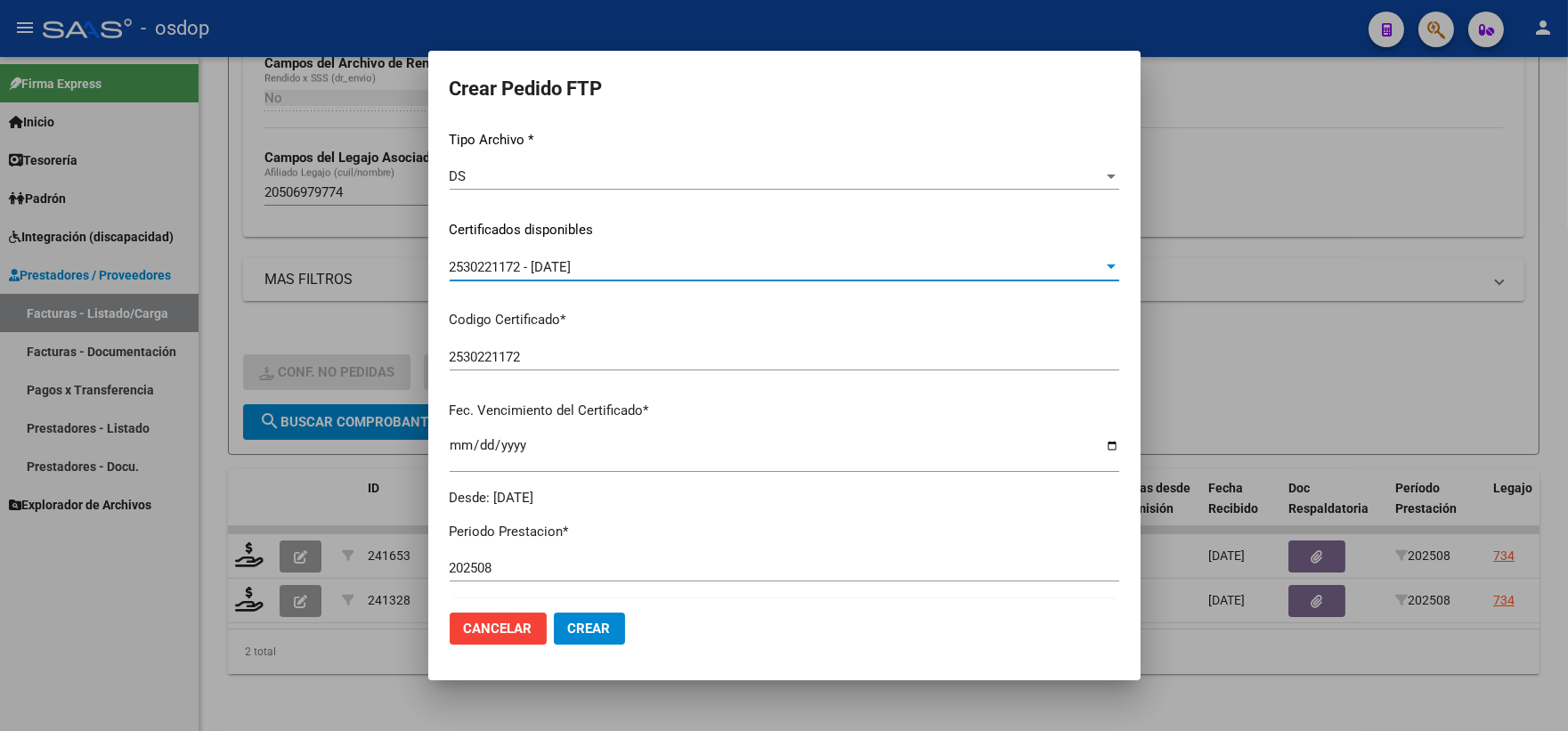
scroll to position [494, 0]
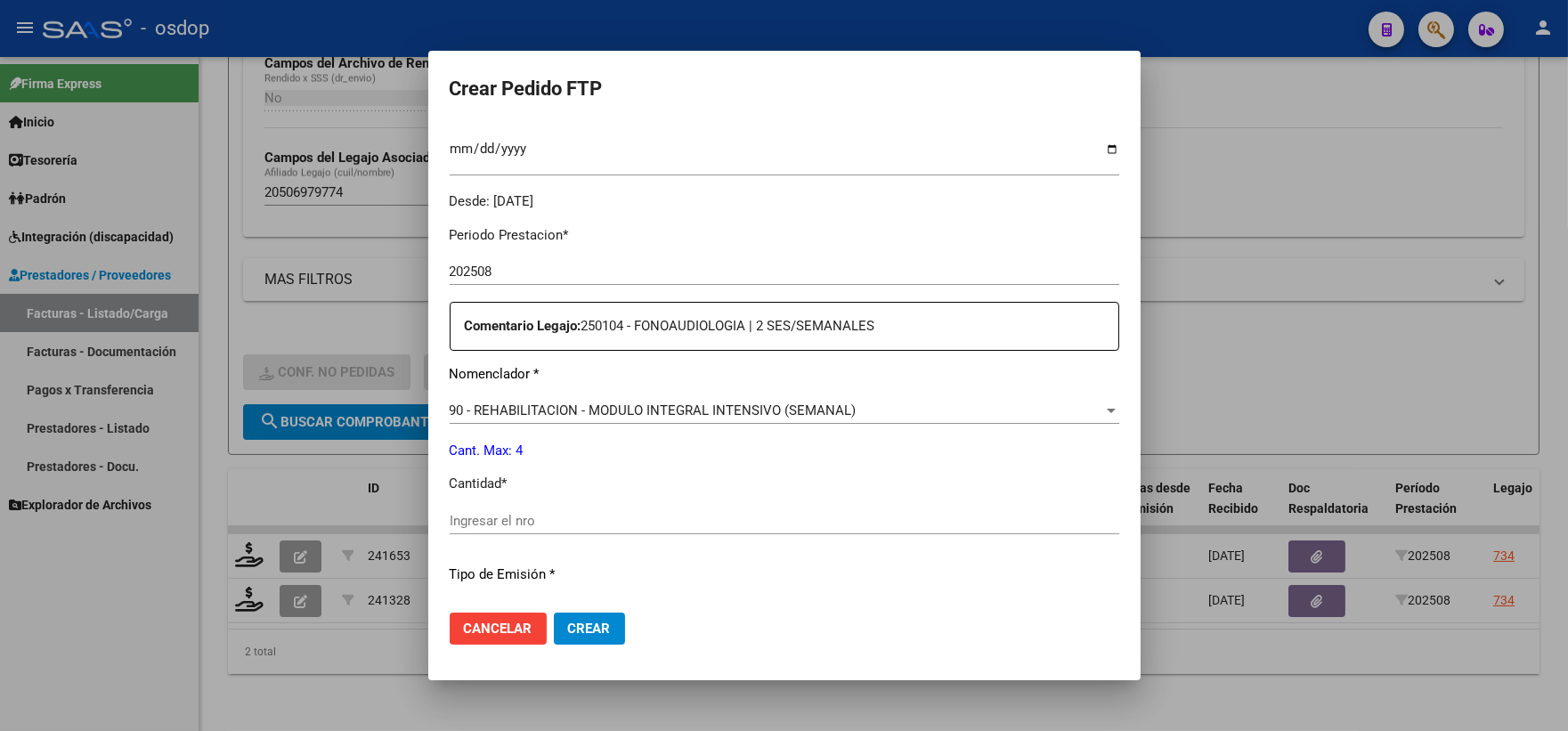
click at [566, 513] on input "Ingresar el nro" at bounding box center [785, 521] width 670 height 16
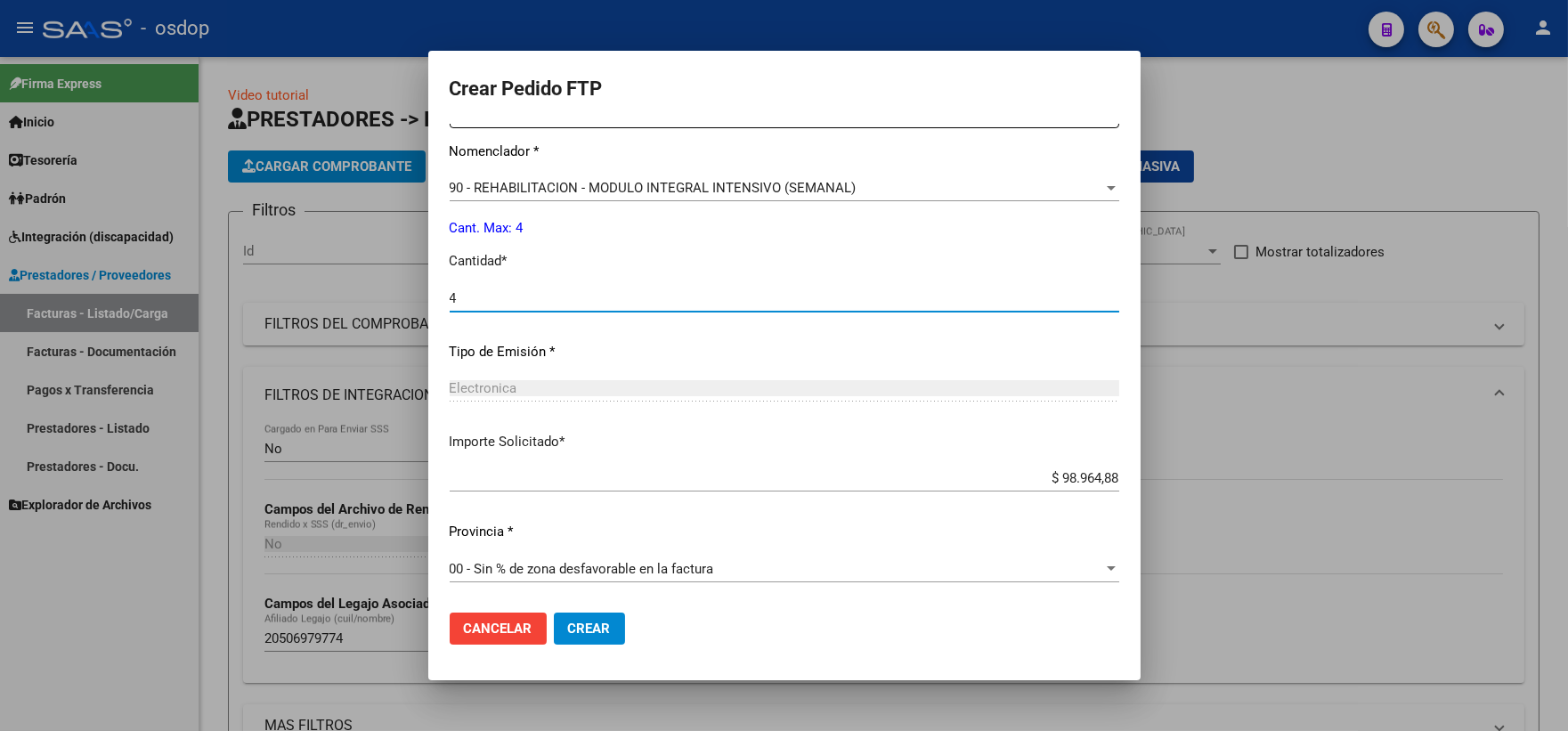
scroll to position [460, 0]
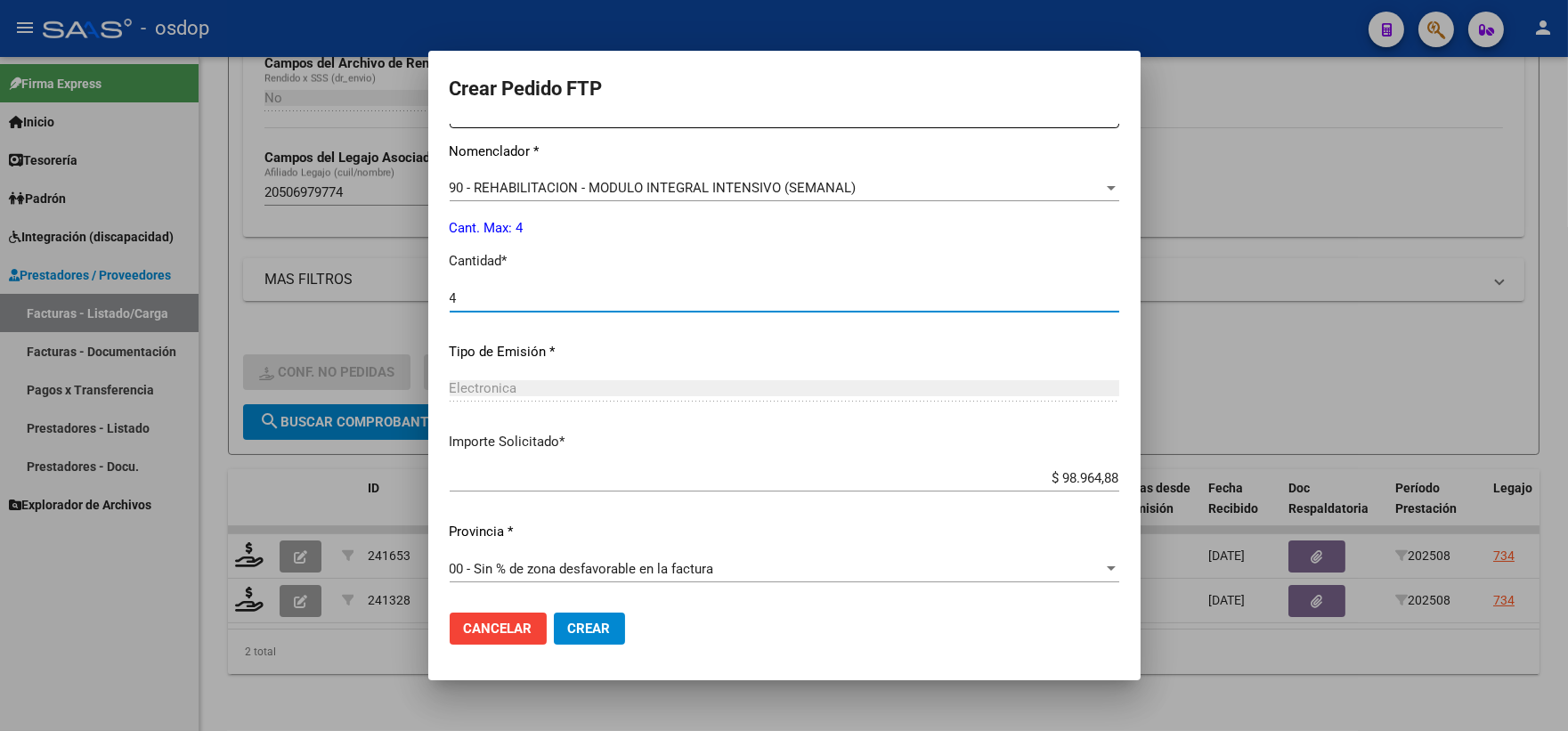
type input "4"
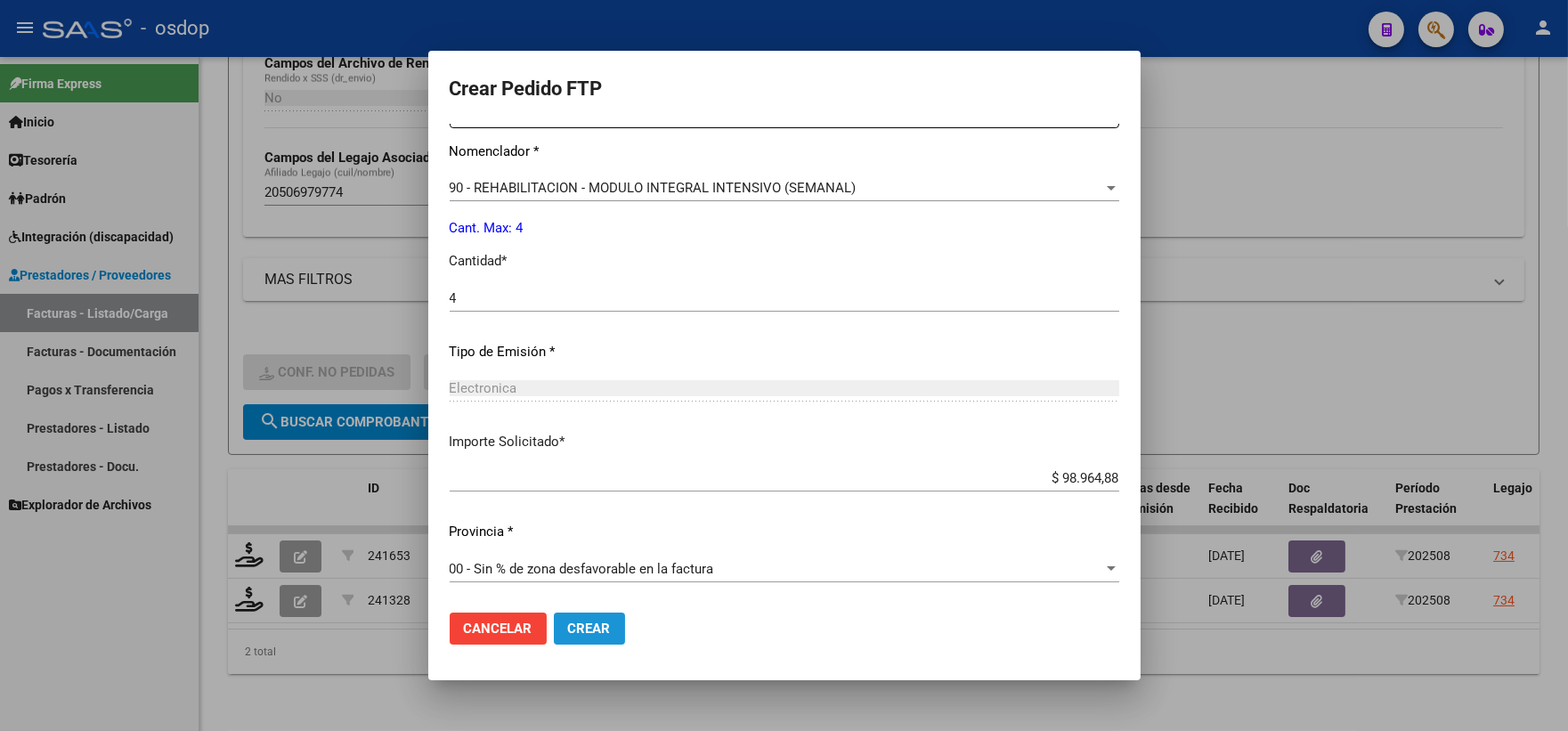
click at [575, 614] on button "Crear" at bounding box center [589, 629] width 72 height 32
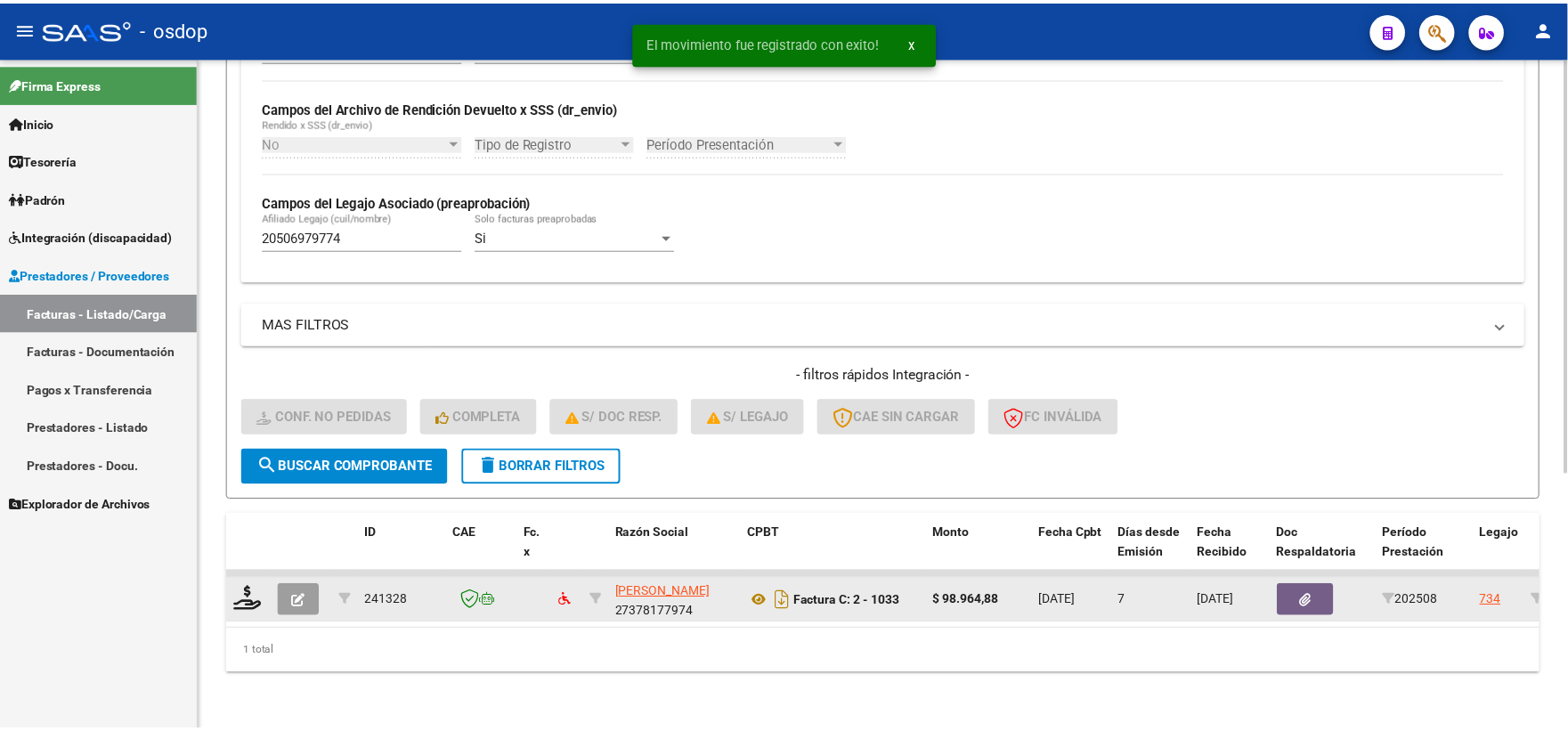
scroll to position [415, 0]
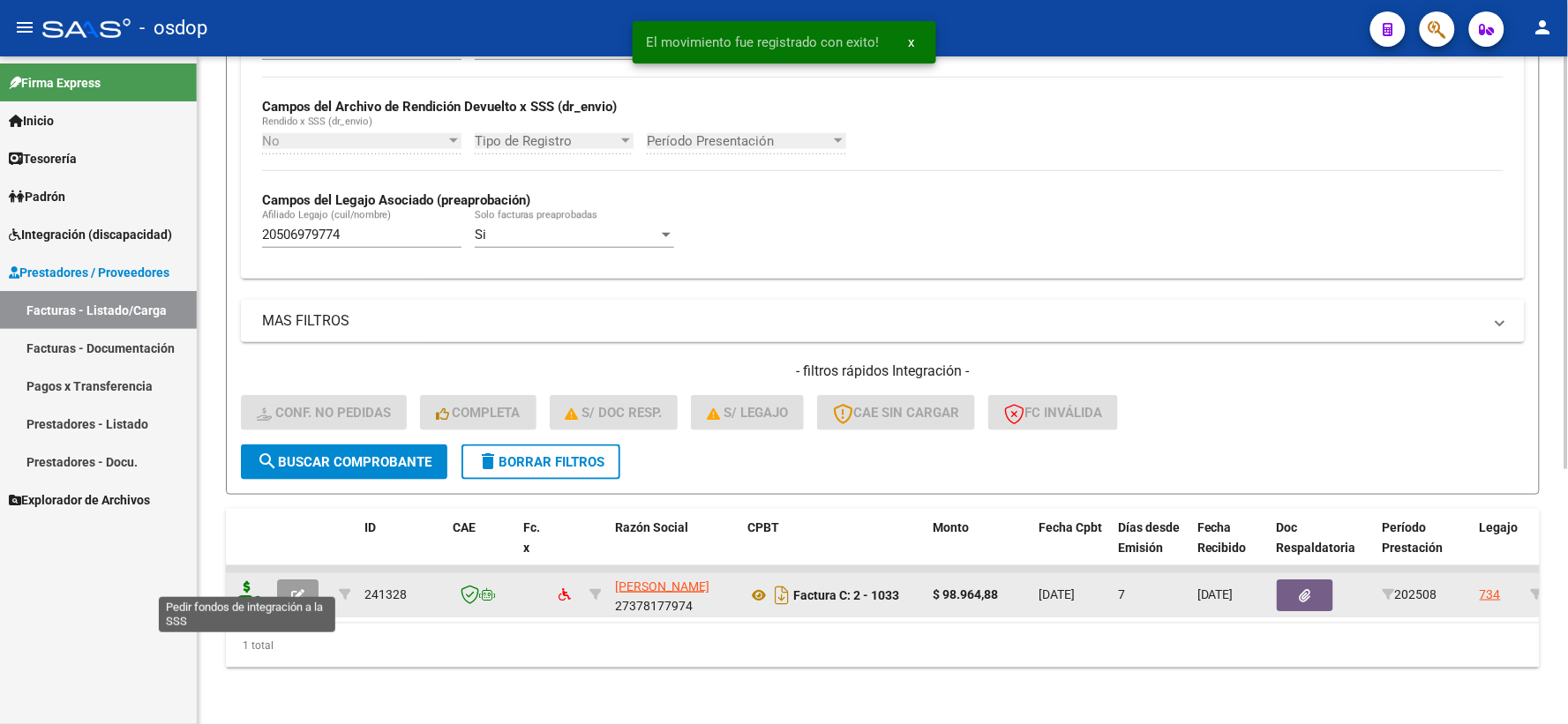
click at [248, 581] on icon at bounding box center [246, 593] width 28 height 24
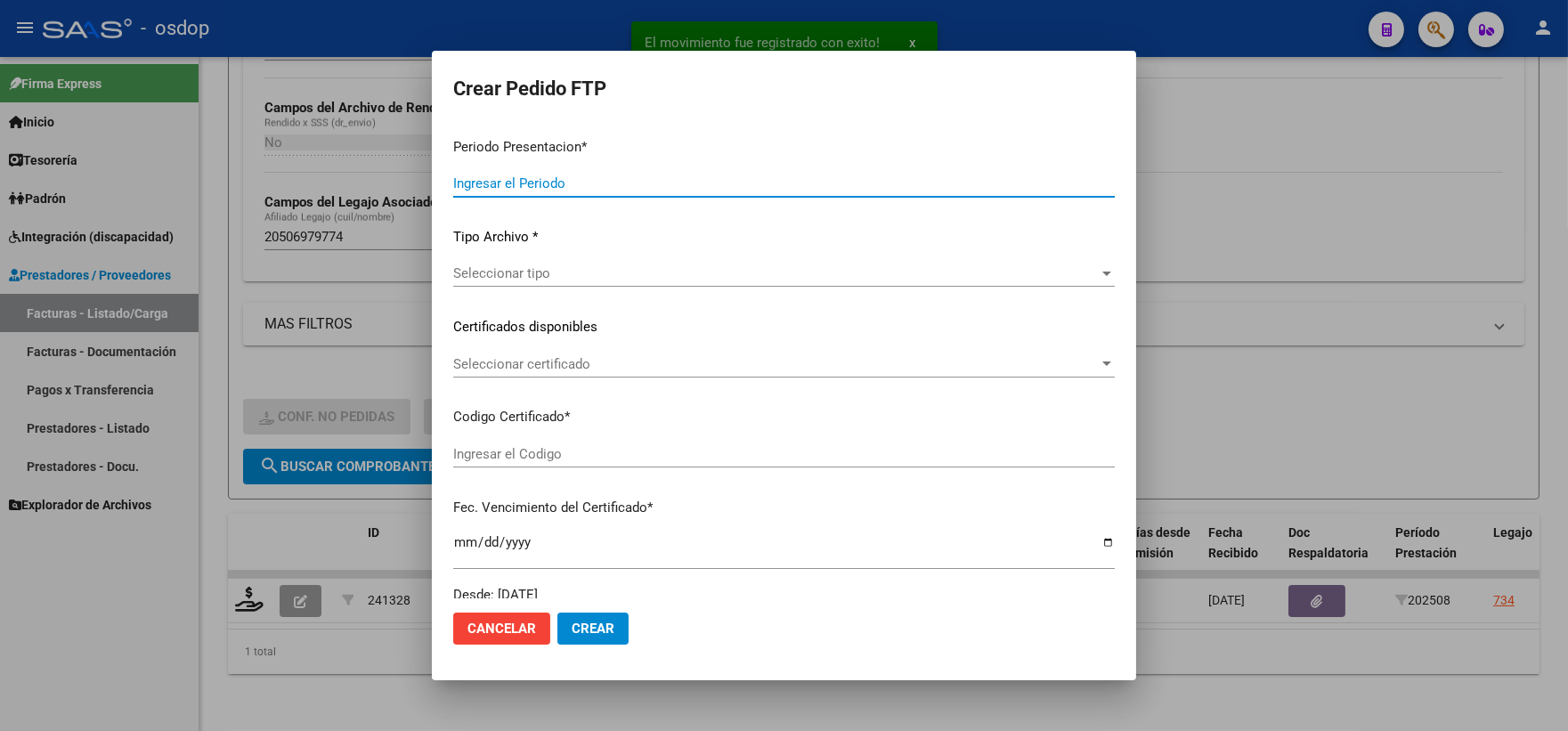
type input "202508"
type input "$ 98.964,88"
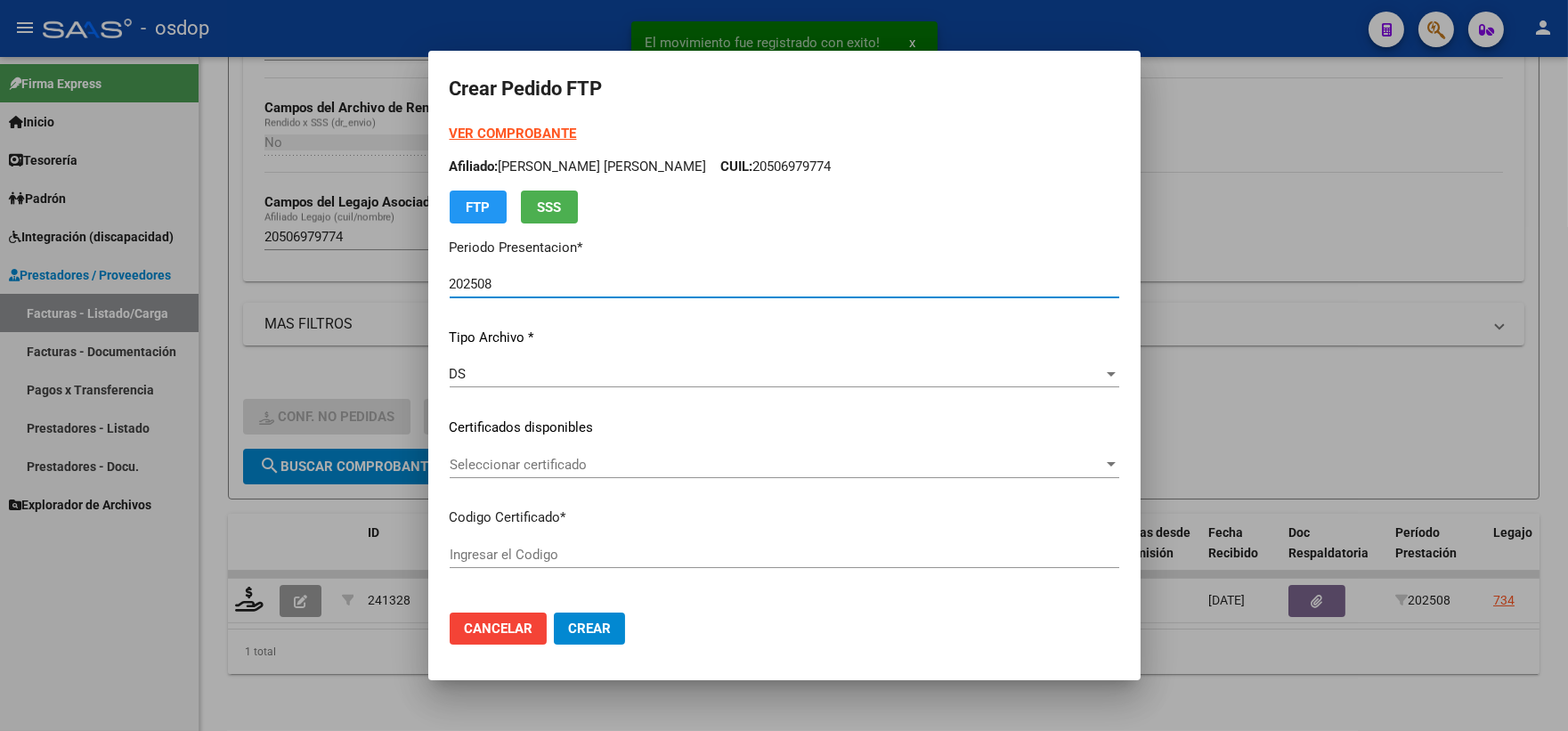
type input "2530221172"
type input "[DATE]"
click at [482, 461] on span "Seleccionar certificado" at bounding box center [776, 465] width 653 height 16
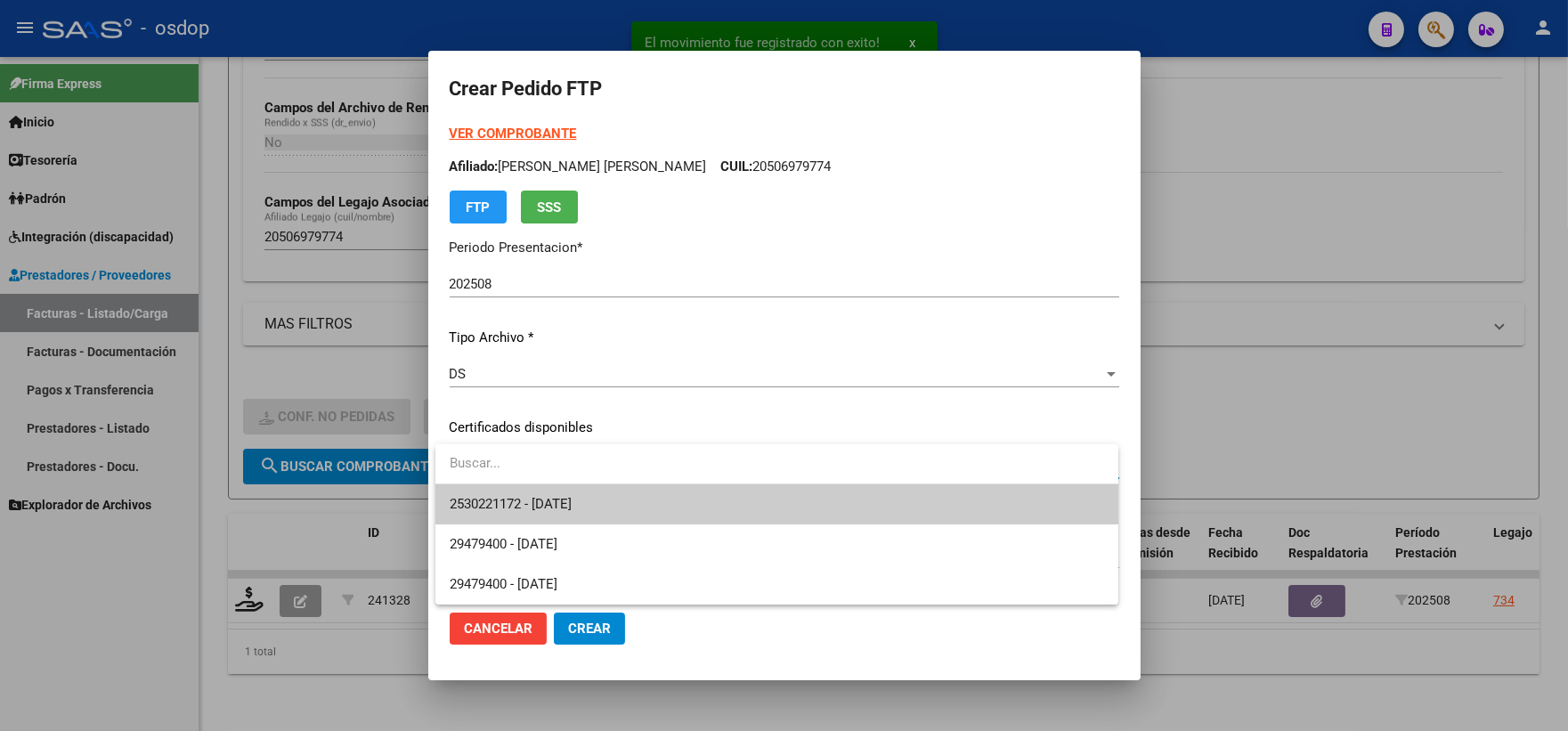
click at [510, 482] on input "dropdown search" at bounding box center [776, 463] width 683 height 40
click at [521, 497] on span "2530221172 - [DATE]" at bounding box center [511, 504] width 122 height 16
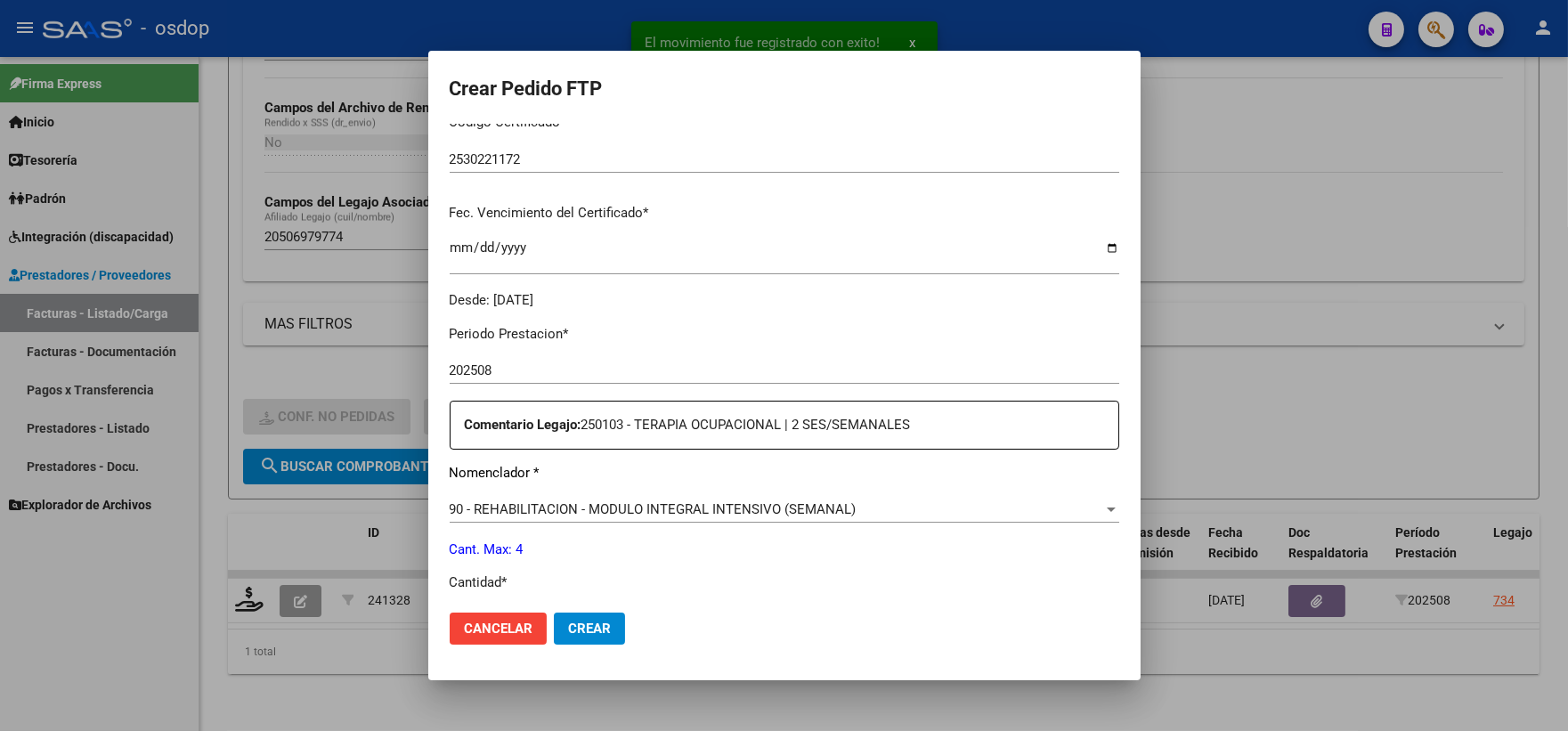
scroll to position [494, 0]
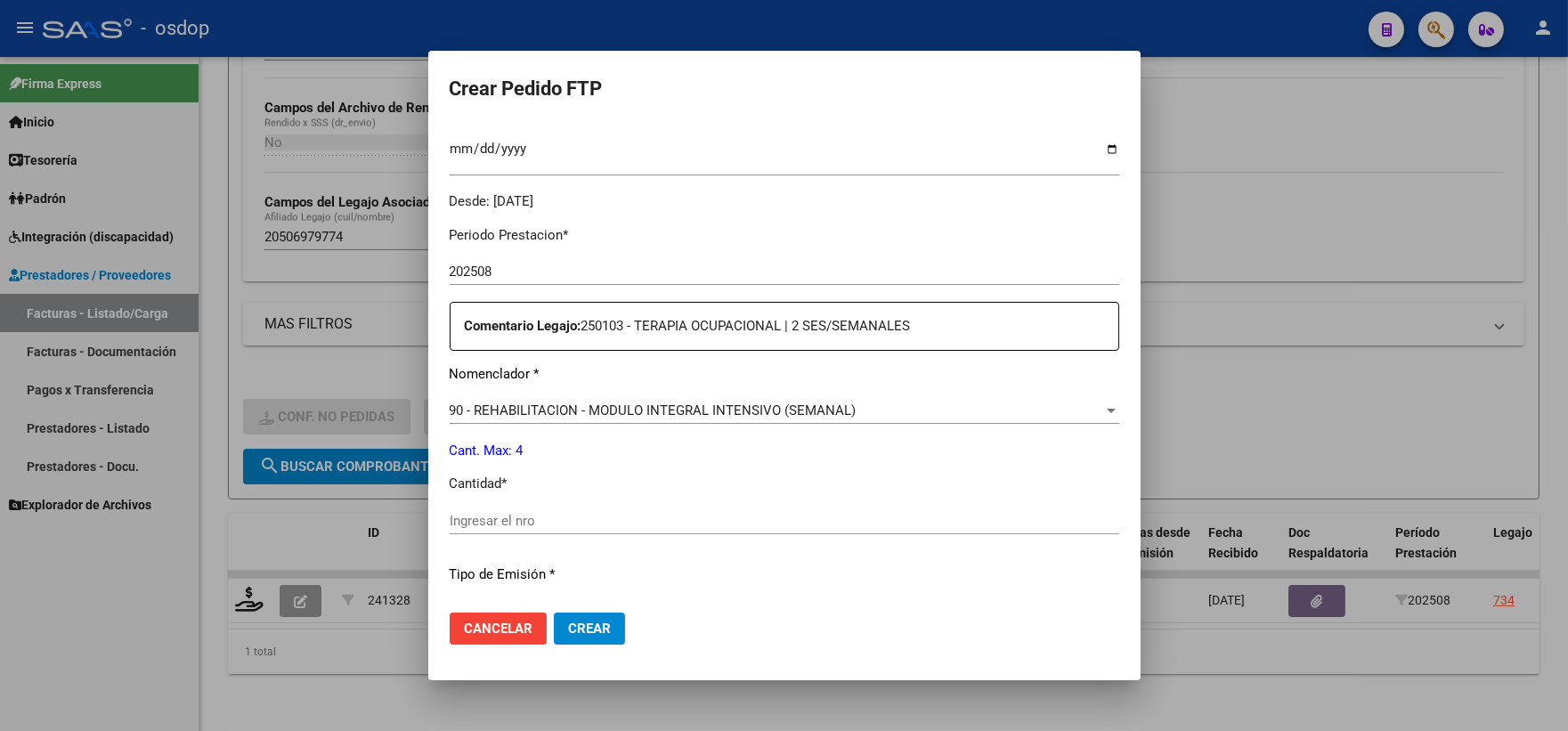
click at [564, 513] on input "Ingresar el nro" at bounding box center [785, 521] width 670 height 16
type input "4"
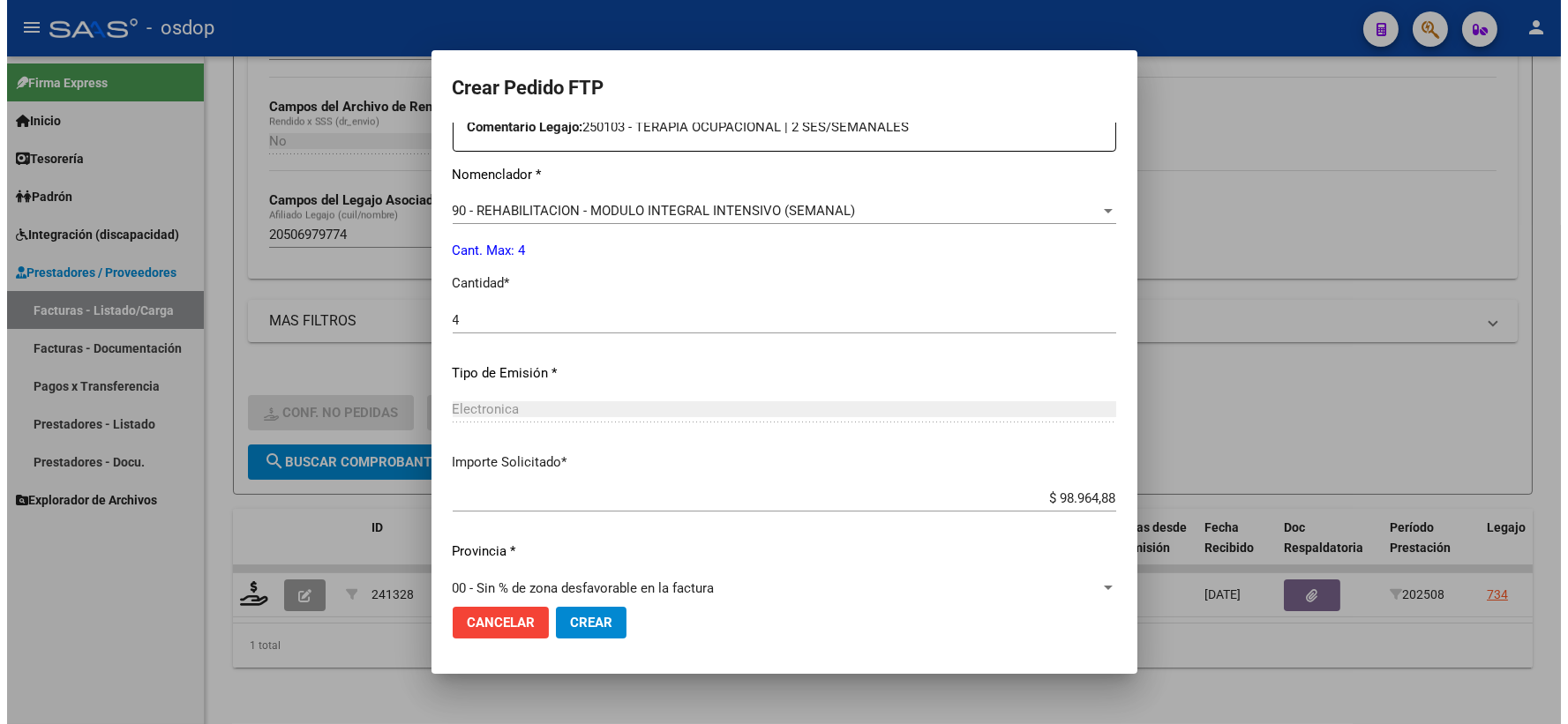
scroll to position [710, 0]
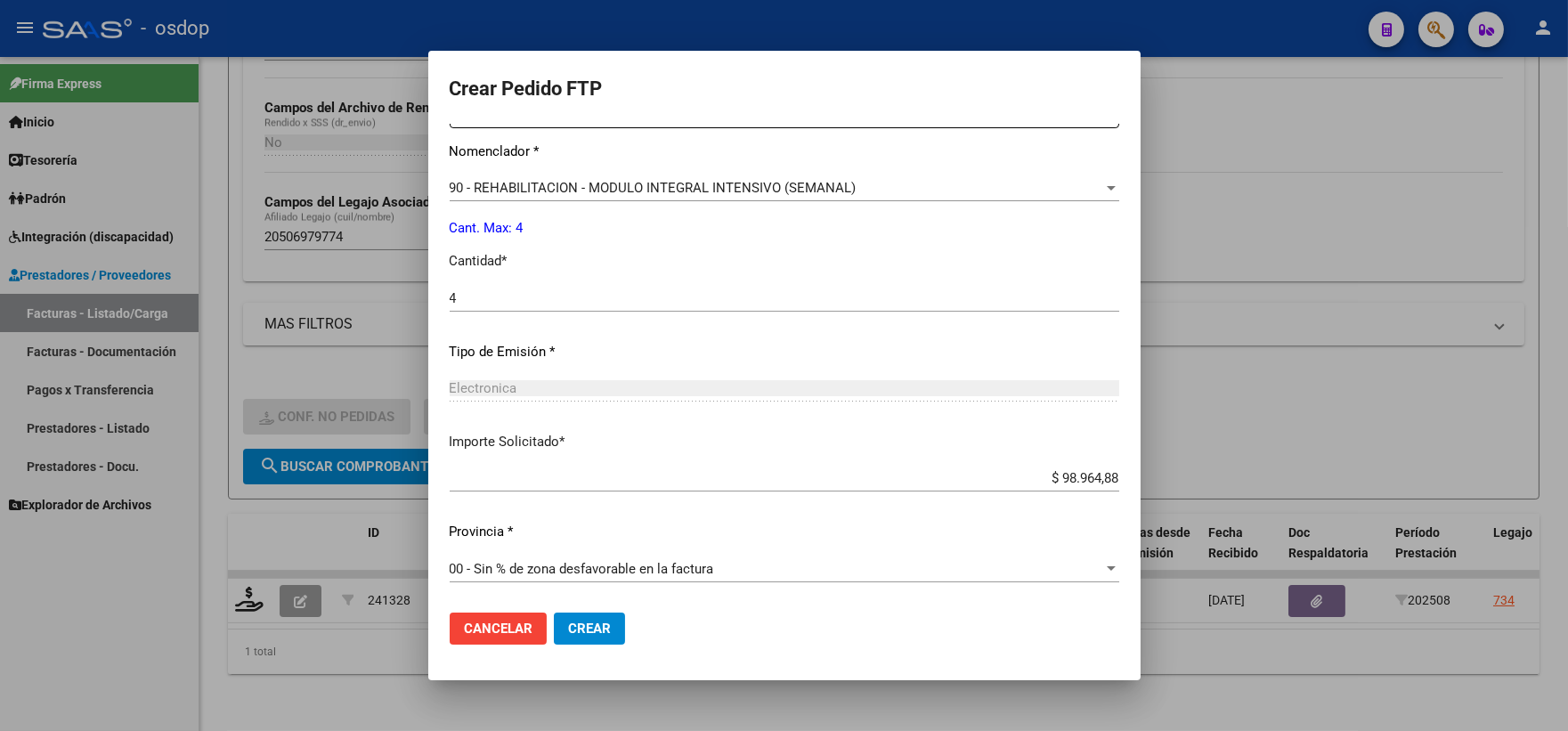
click at [586, 623] on span "Crear" at bounding box center [589, 629] width 43 height 16
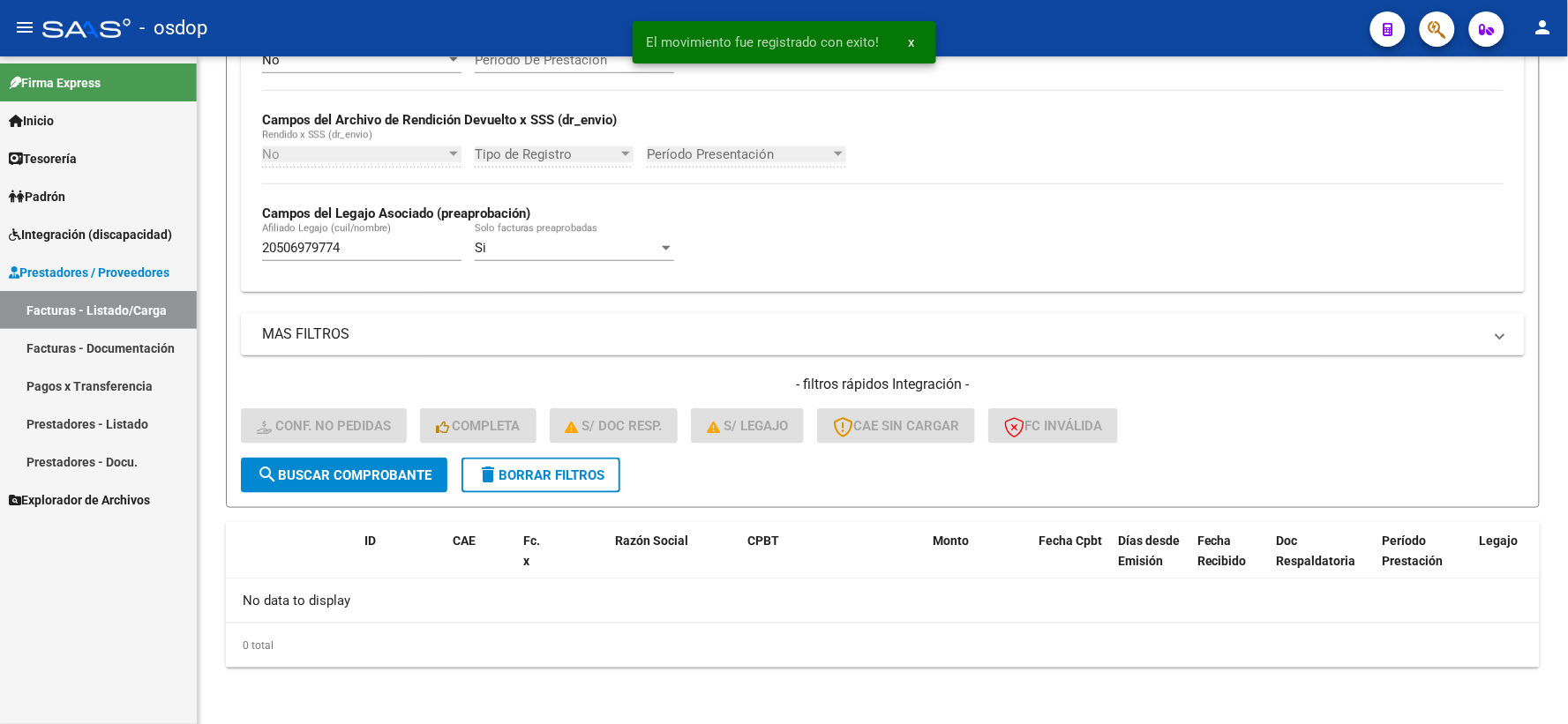
scroll to position [382, 0]
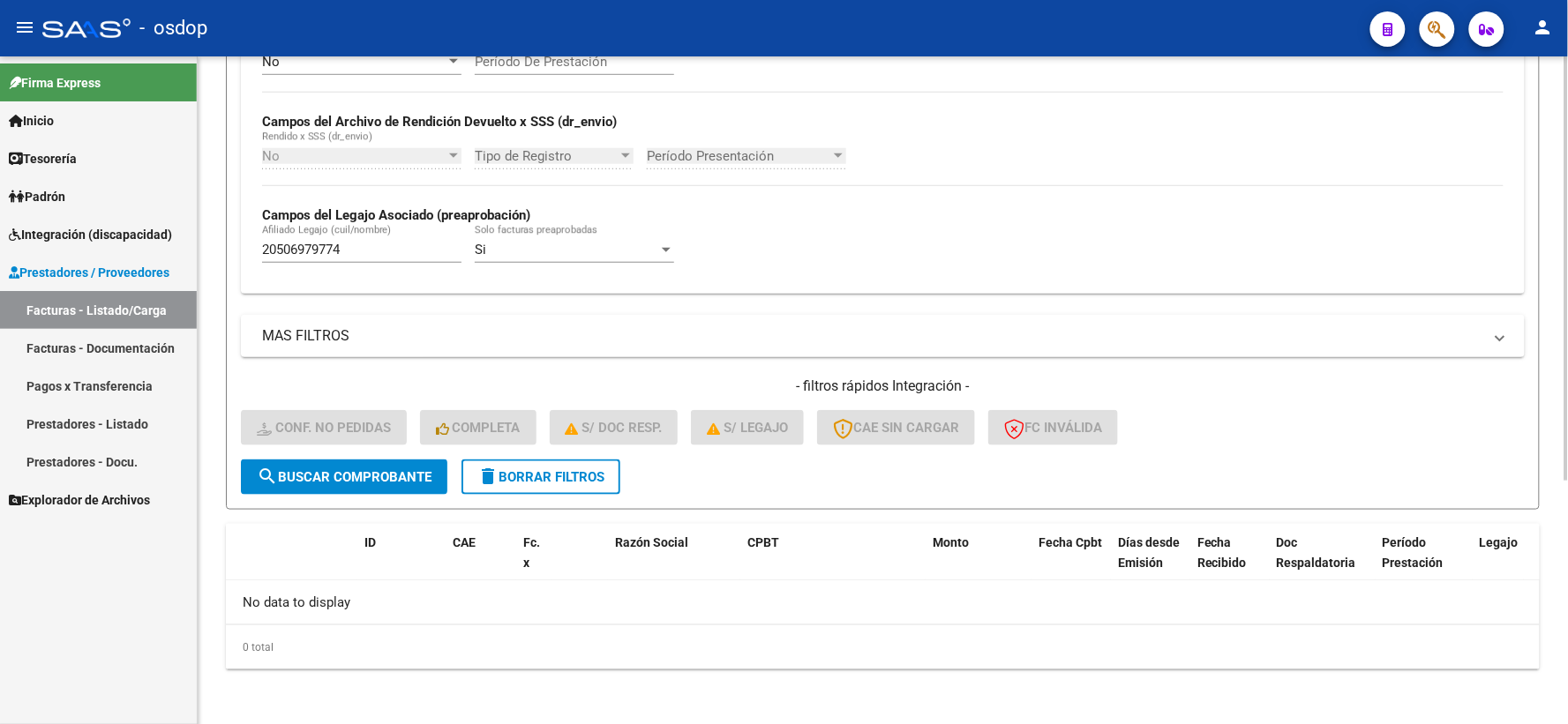
click at [513, 486] on button "delete Borrar Filtros" at bounding box center [540, 477] width 159 height 35
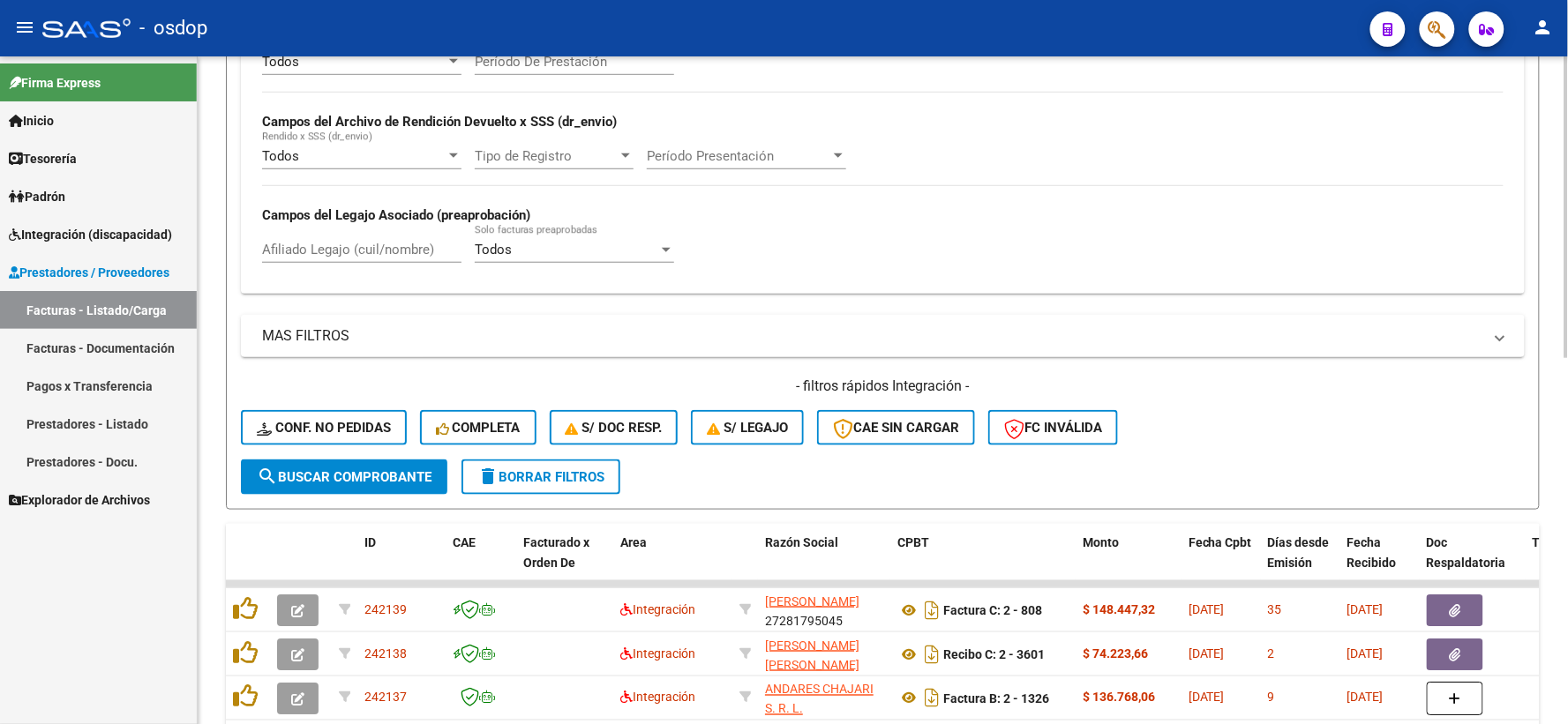
click at [393, 245] on input "Afiliado Legajo (cuil/nombre)" at bounding box center [361, 249] width 200 height 16
paste input "20391263745"
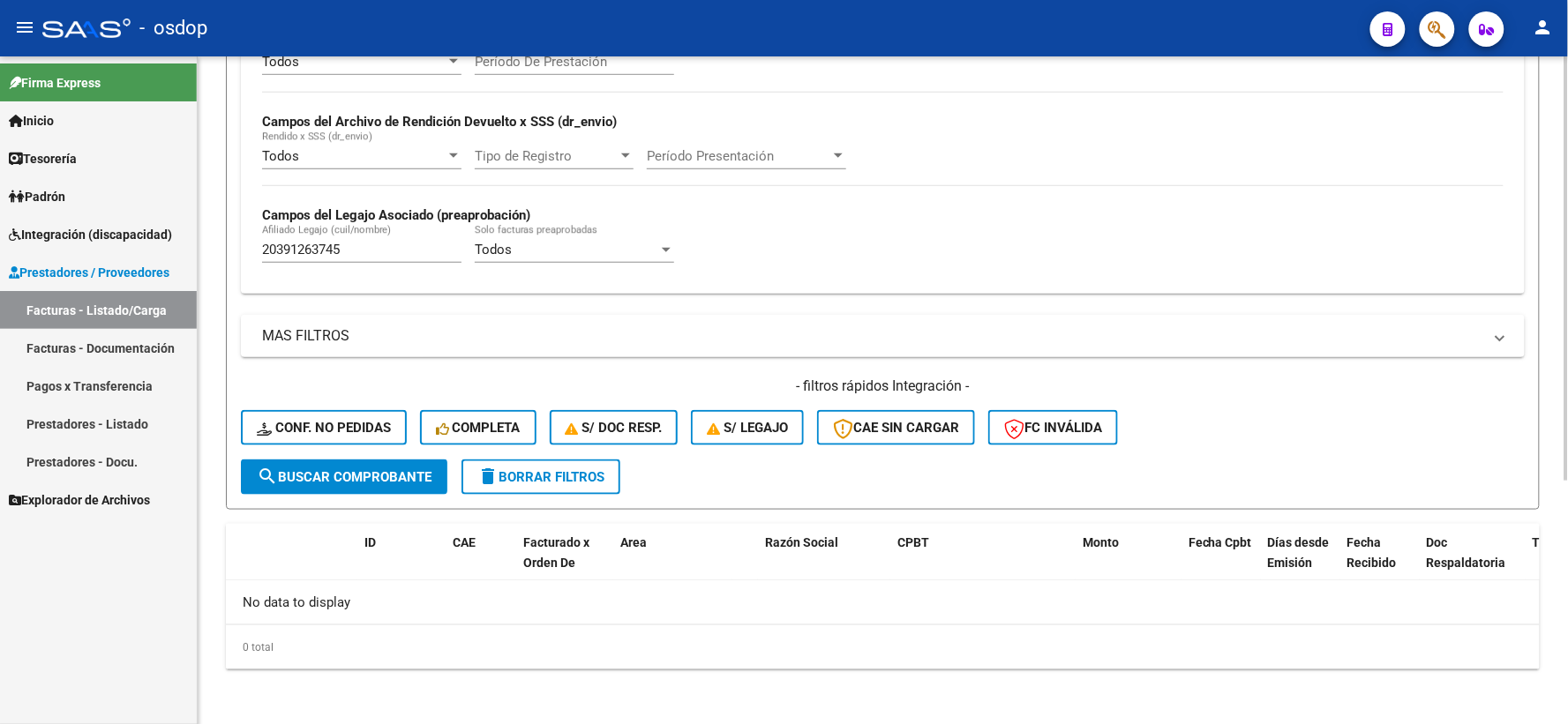
drag, startPoint x: 362, startPoint y: 269, endPoint x: 366, endPoint y: 258, distance: 11.7
click at [357, 265] on div "20391263745 Afiliado Legajo (cuil/nombre)" at bounding box center [361, 252] width 200 height 54
drag, startPoint x: 369, startPoint y: 251, endPoint x: 0, endPoint y: 257, distance: 369.0
click at [217, 249] on div "Video tutorial PRESTADORES -> Listado de CPBTs Emitidos por Prestadores / Prove…" at bounding box center [883, 199] width 1370 height 1052
paste input "7395064571"
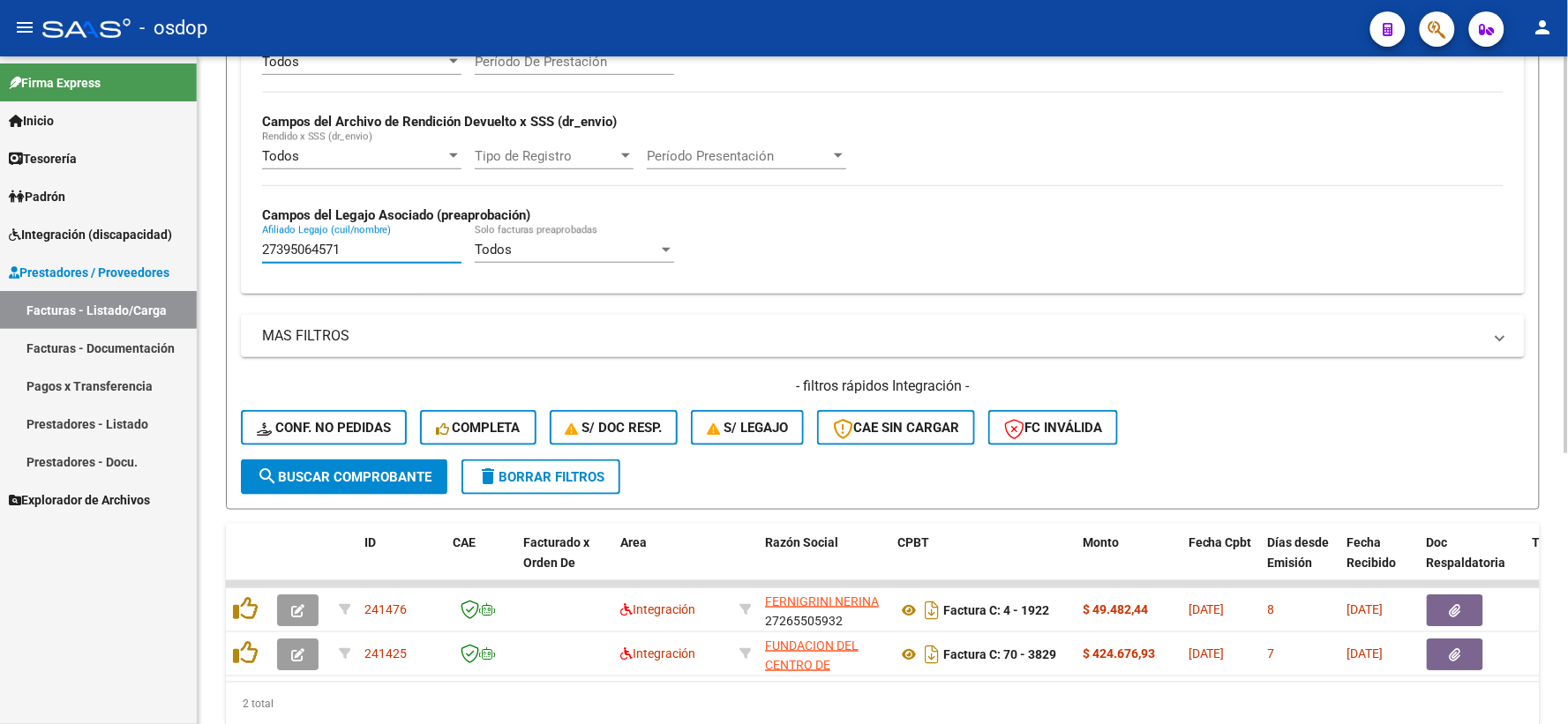
scroll to position [455, 0]
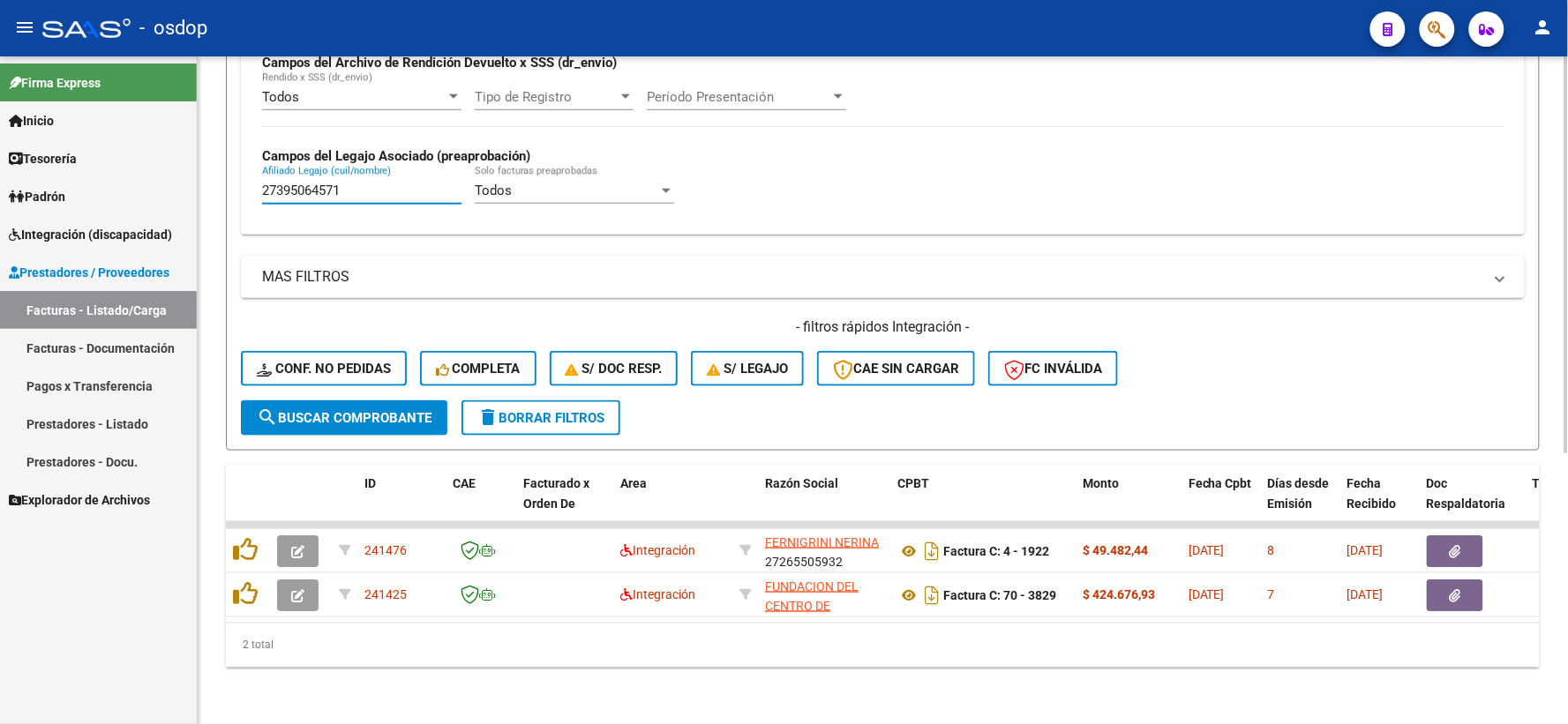
type input "27395064571"
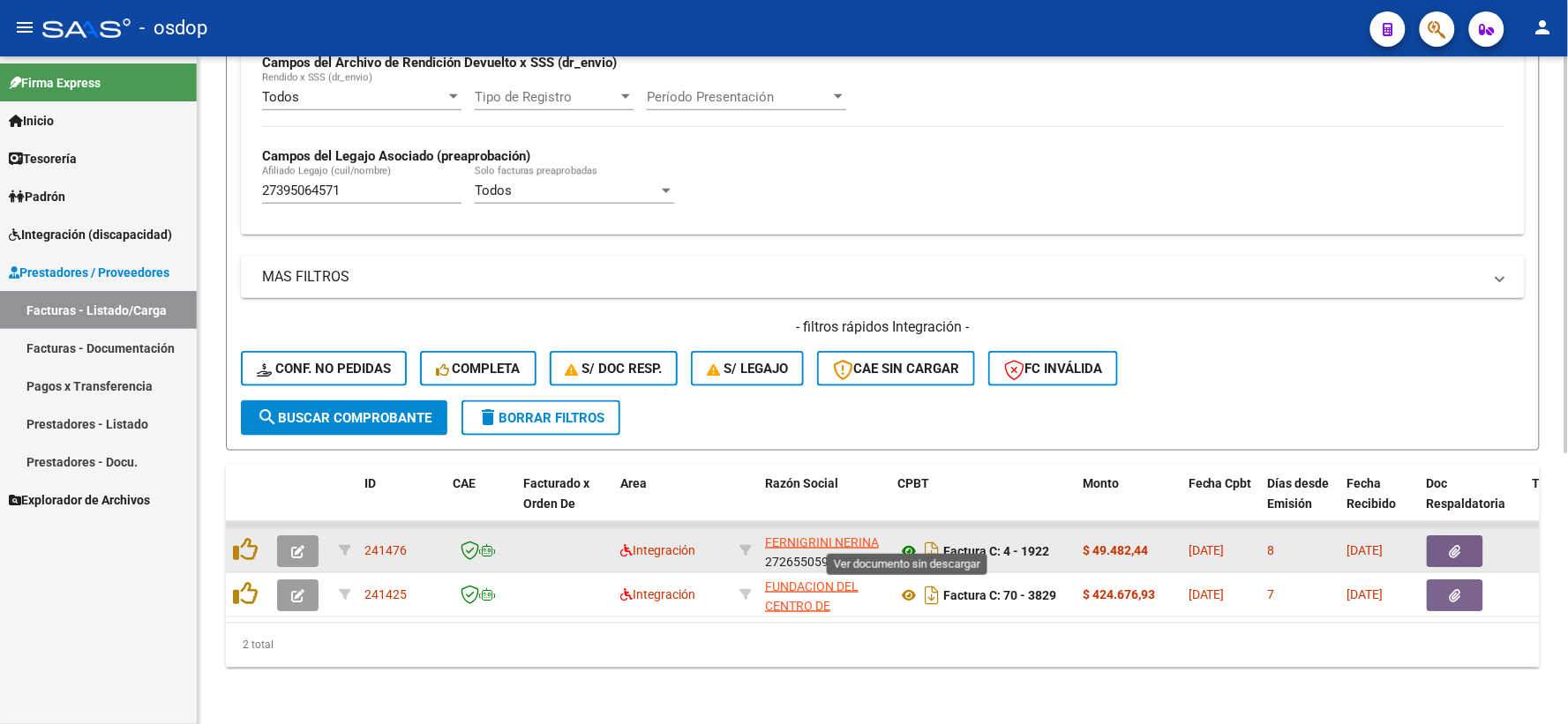
click at [911, 541] on icon at bounding box center [909, 552] width 23 height 21
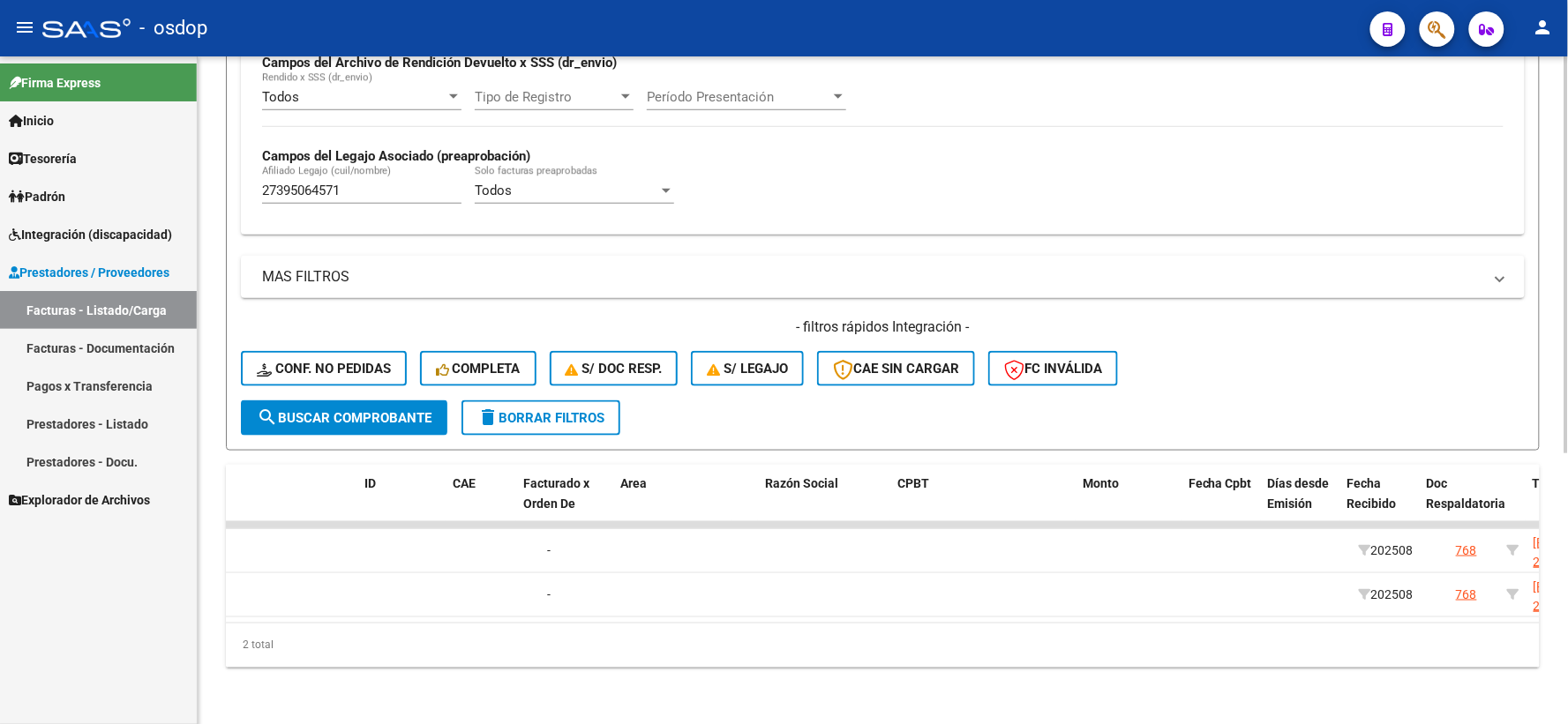
scroll to position [0, 0]
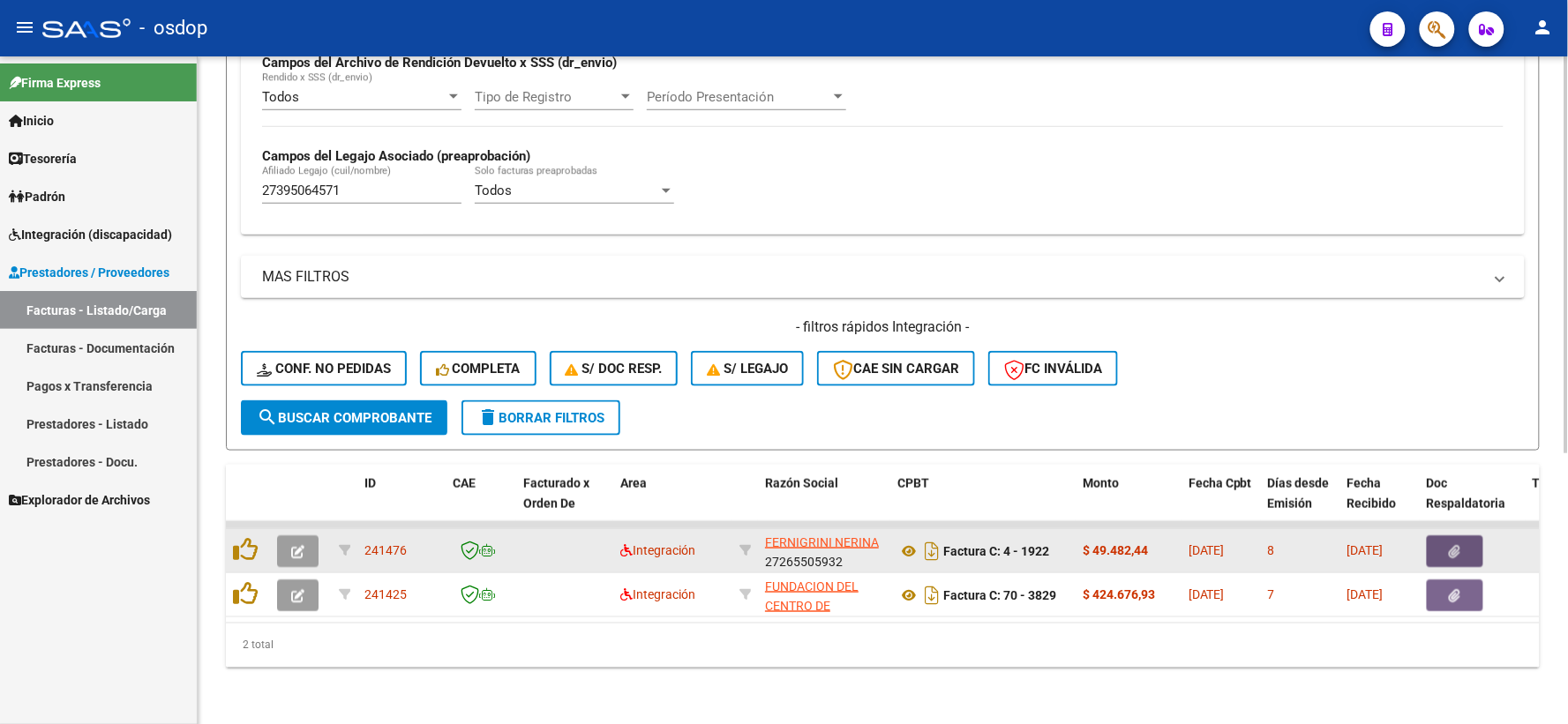
click at [1478, 535] on button "button" at bounding box center [1455, 551] width 56 height 32
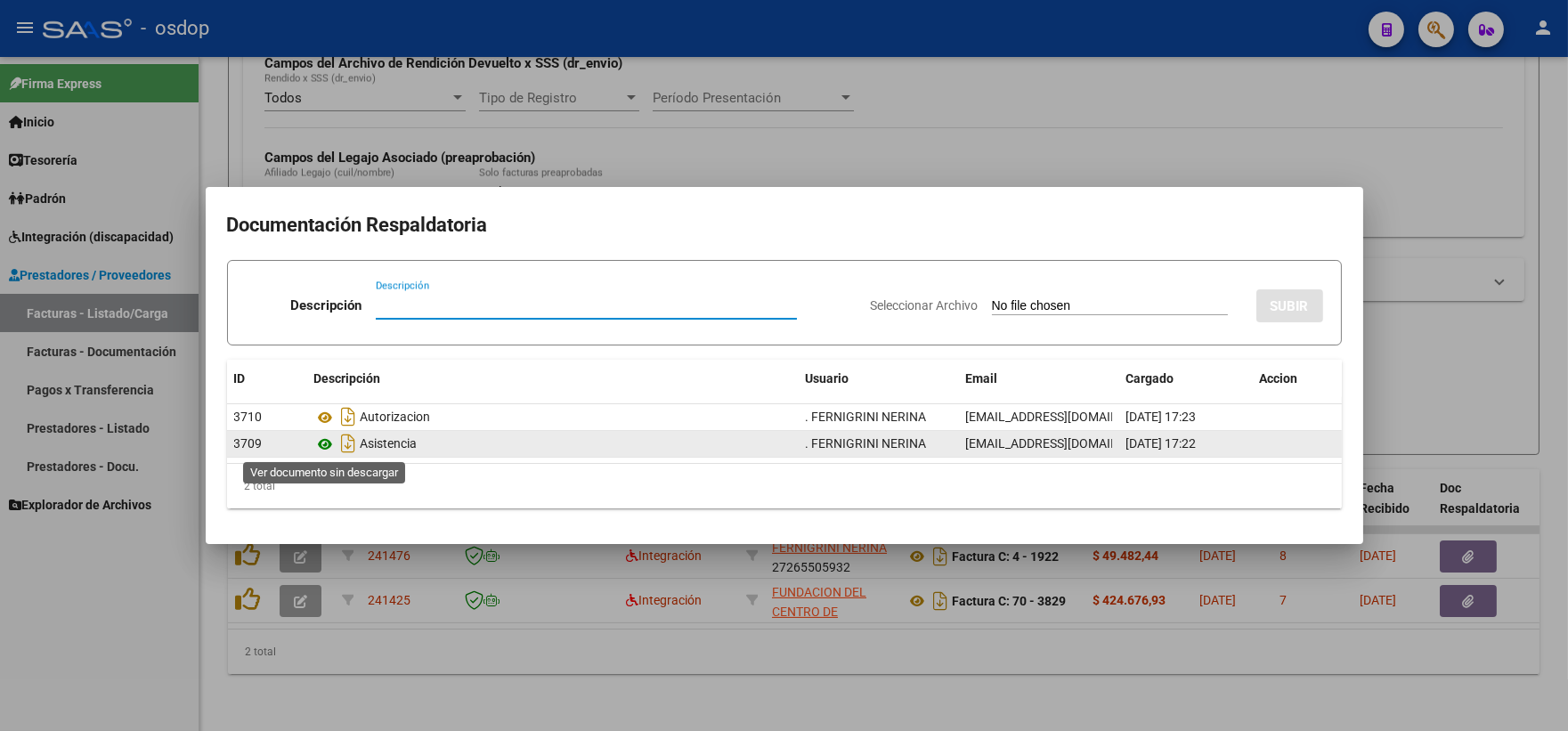
click at [329, 439] on icon at bounding box center [326, 444] width 24 height 22
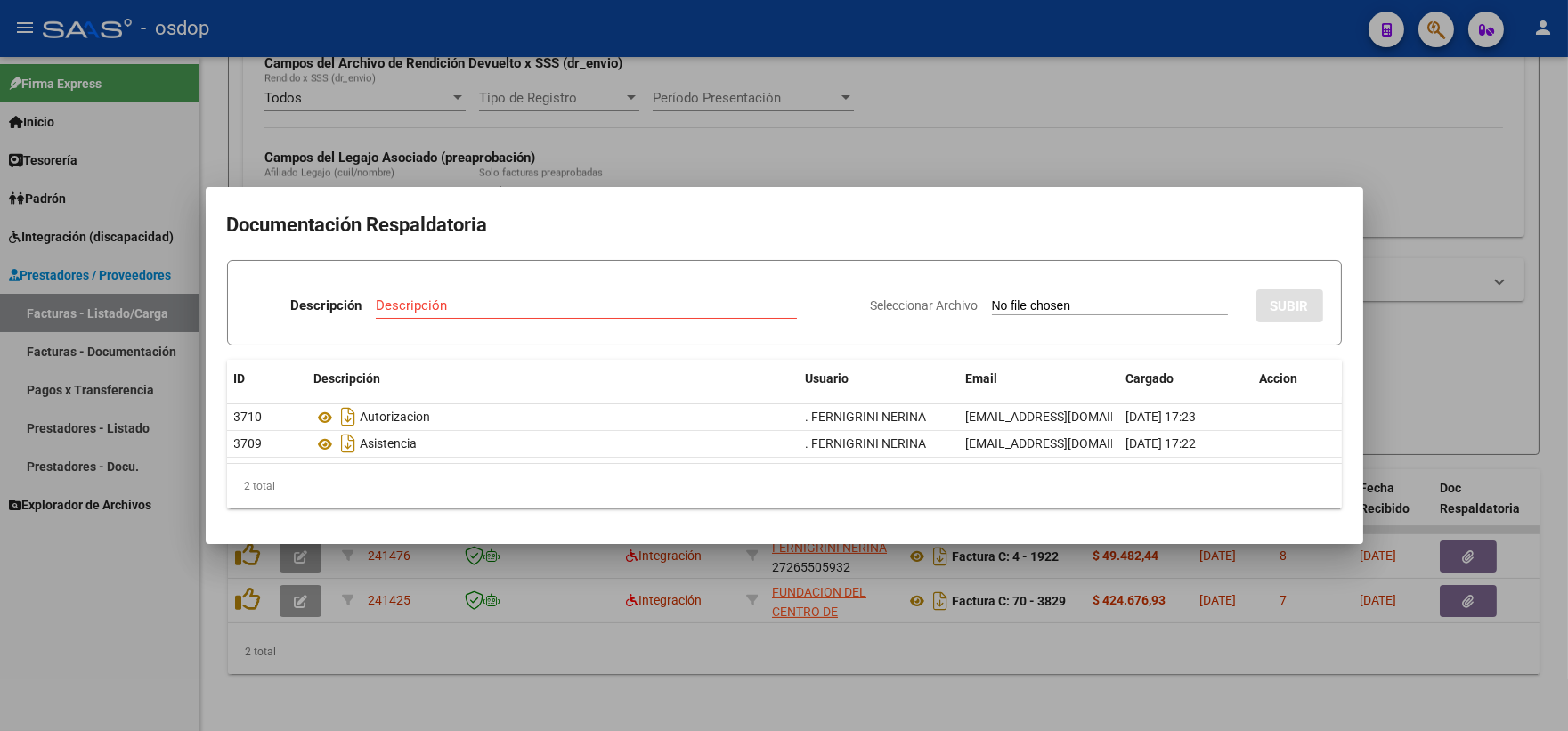
click at [414, 628] on div at bounding box center [784, 366] width 1568 height 731
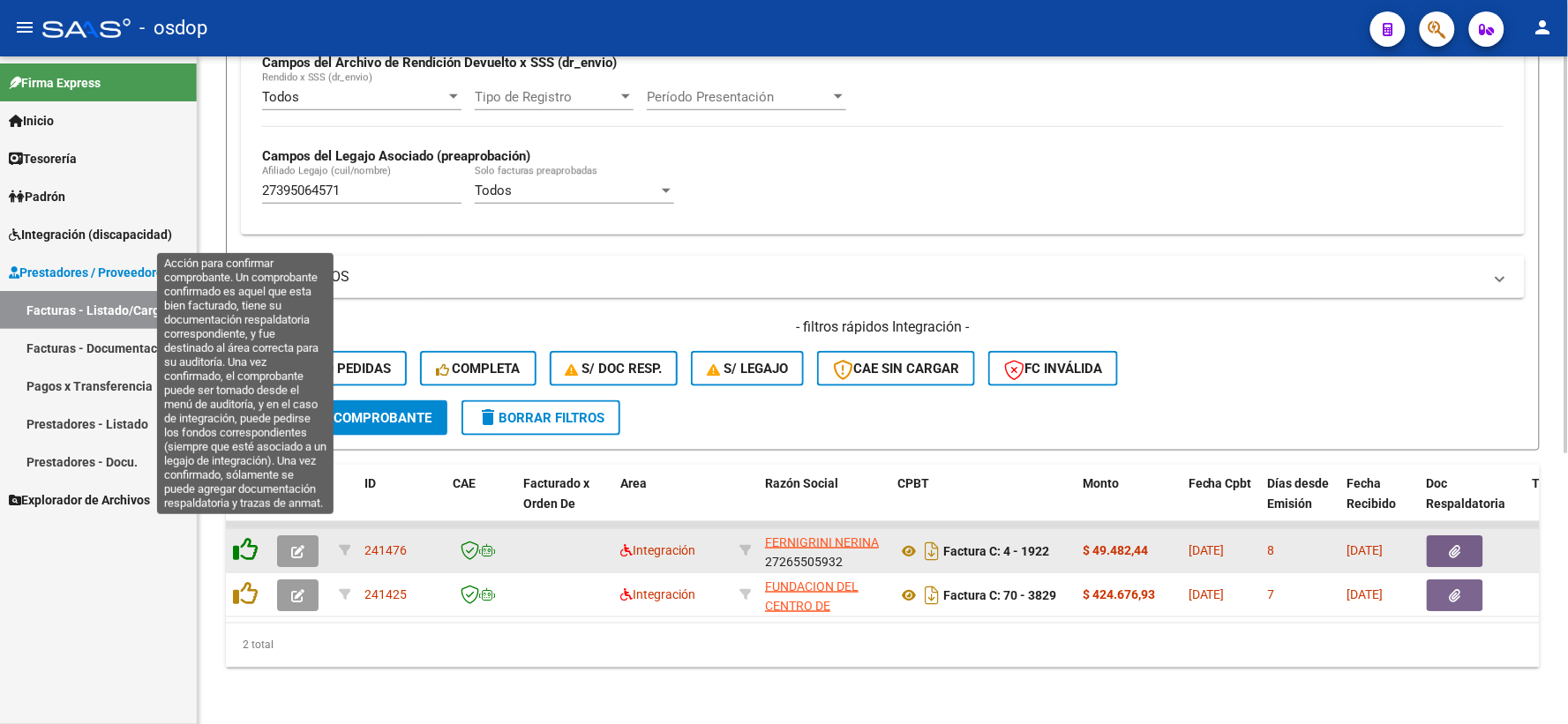
click at [247, 537] on icon at bounding box center [244, 549] width 24 height 24
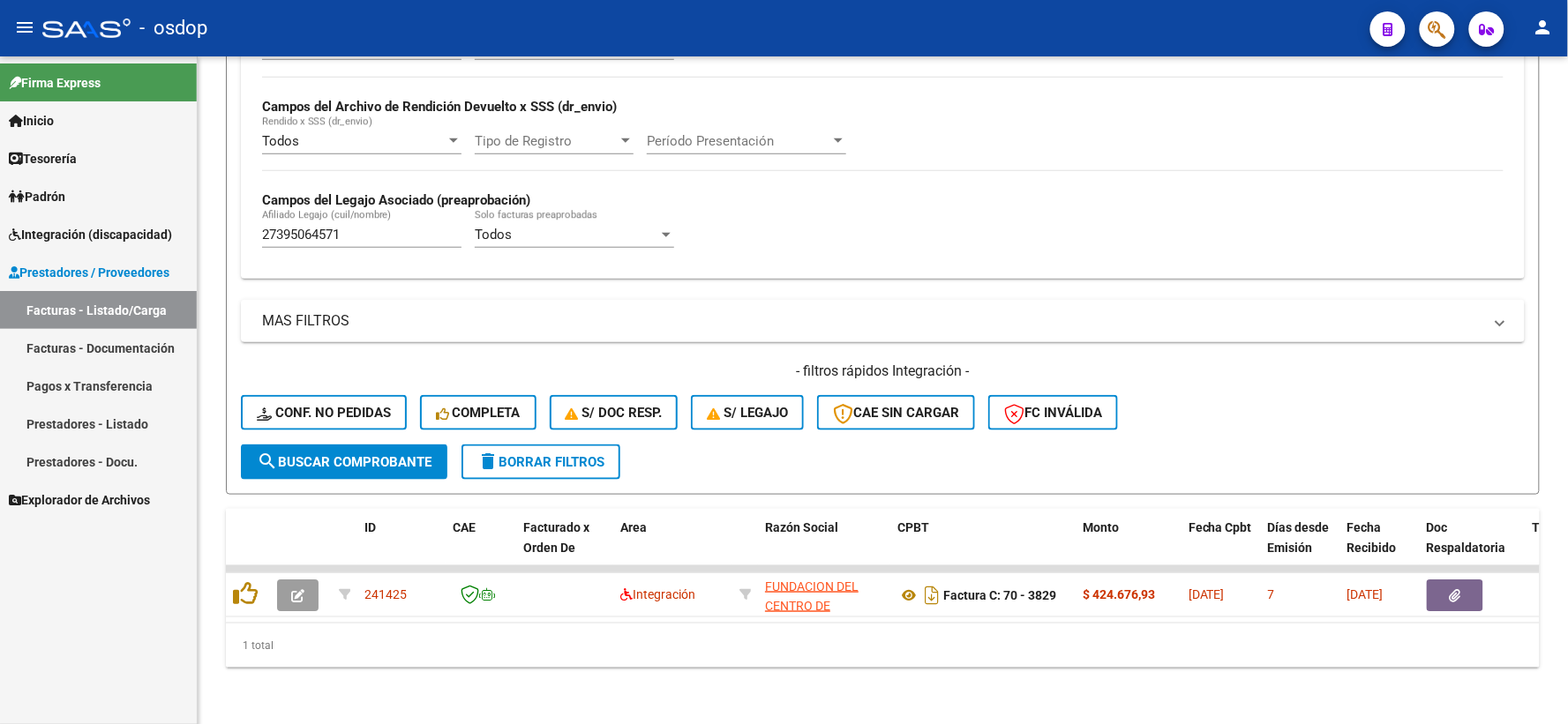
scroll to position [411, 0]
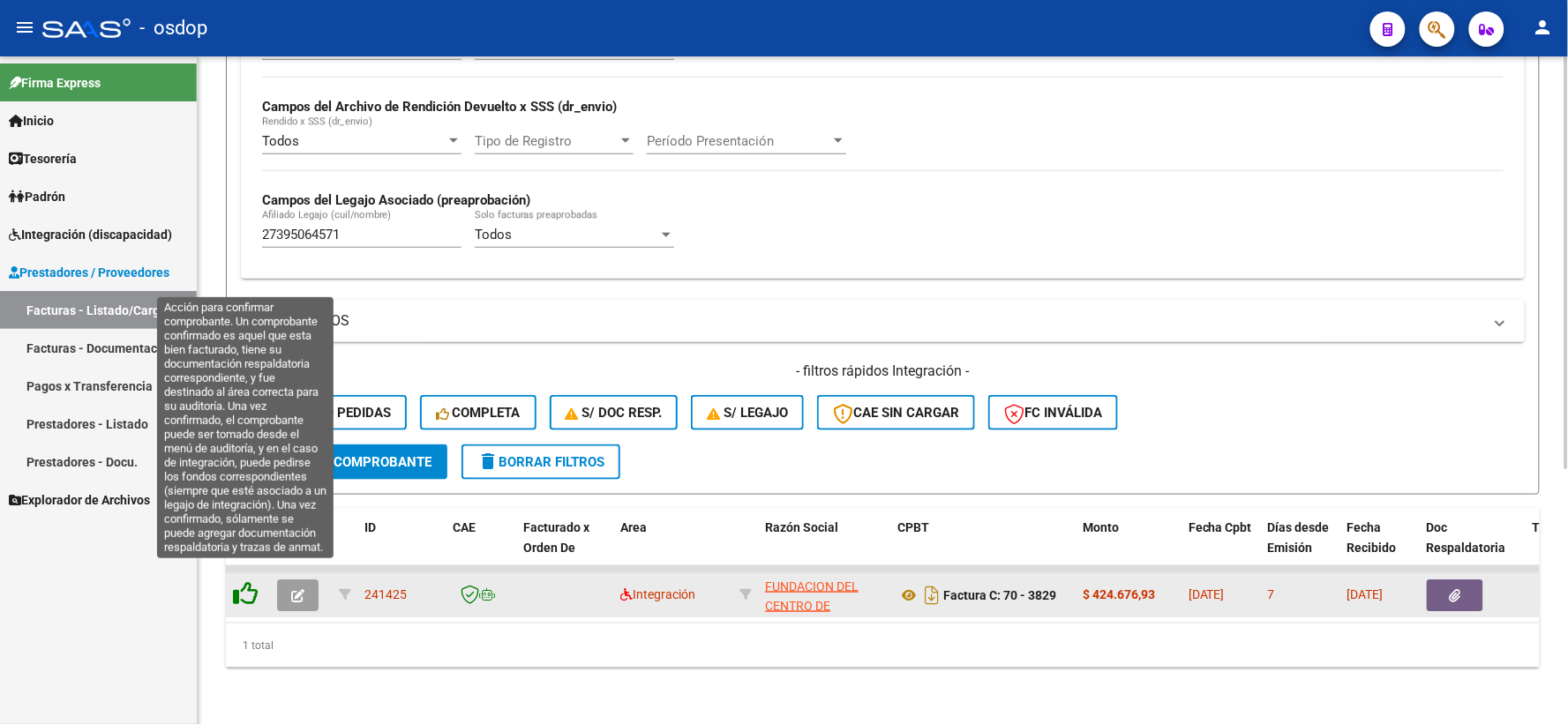
click at [247, 587] on icon at bounding box center [244, 593] width 24 height 24
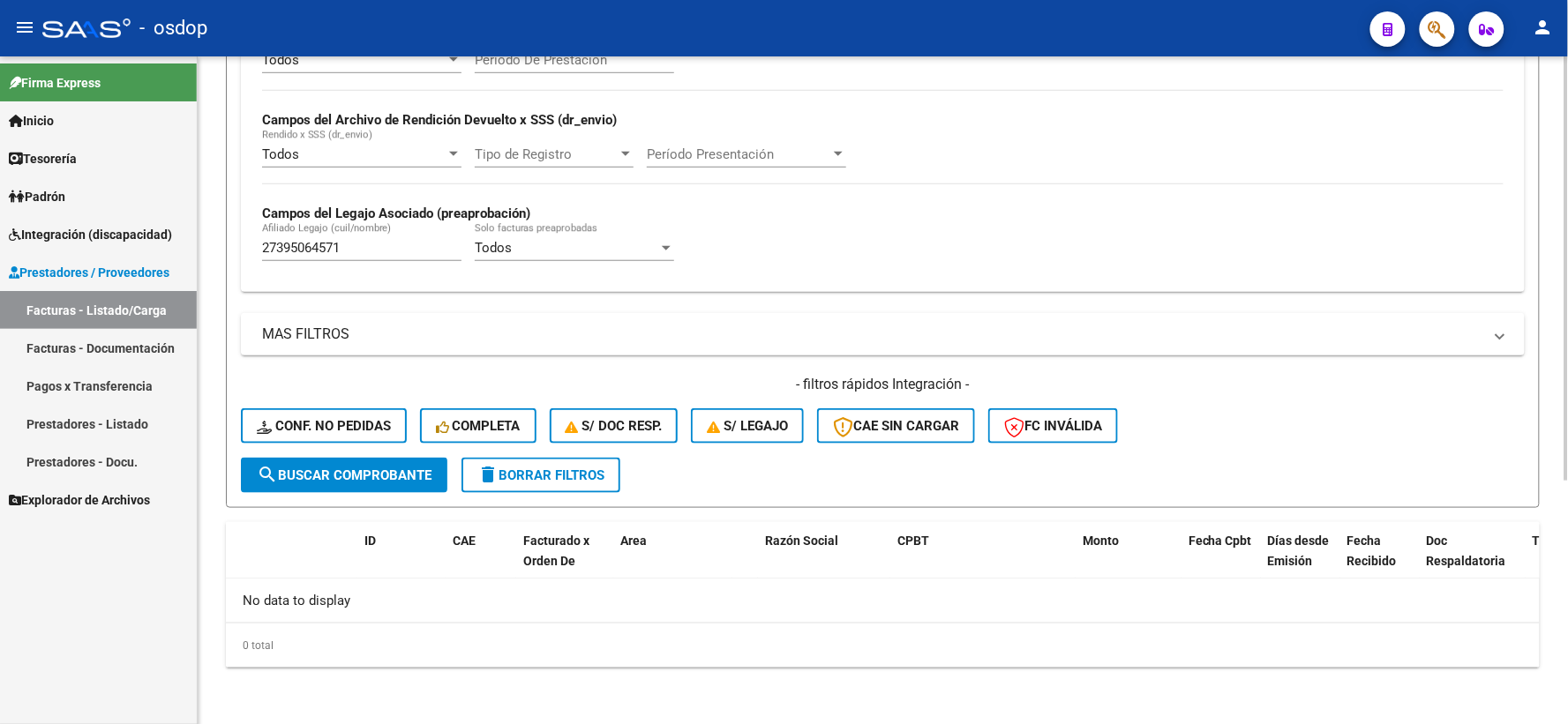
scroll to position [382, 0]
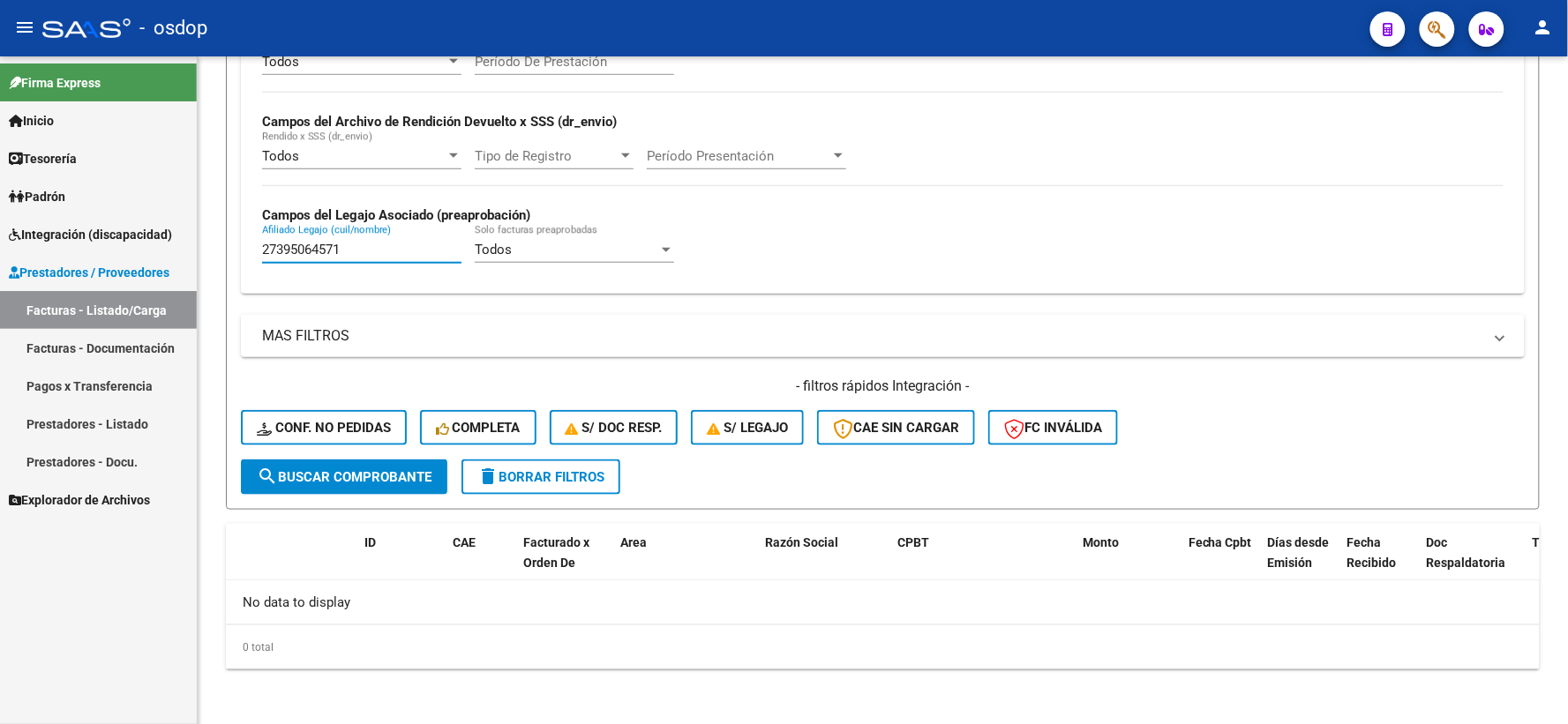
drag, startPoint x: 363, startPoint y: 242, endPoint x: 182, endPoint y: 253, distance: 181.3
click at [178, 248] on mat-sidenav-container "Firma Express Inicio Instructivos Contacto OS Tesorería Extractos Procesados (c…" at bounding box center [784, 390] width 1568 height 668
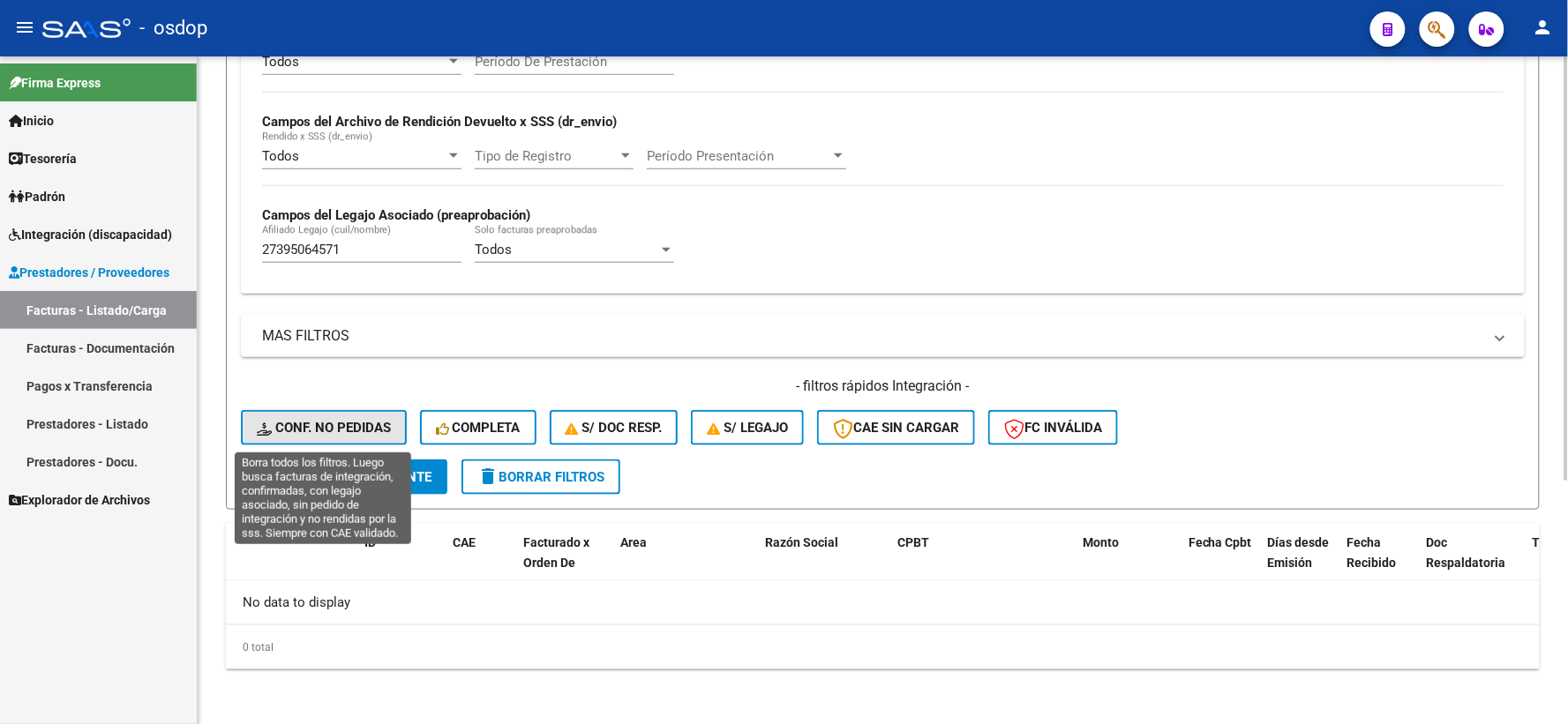
click at [346, 442] on button "Conf. no pedidas" at bounding box center [323, 427] width 165 height 35
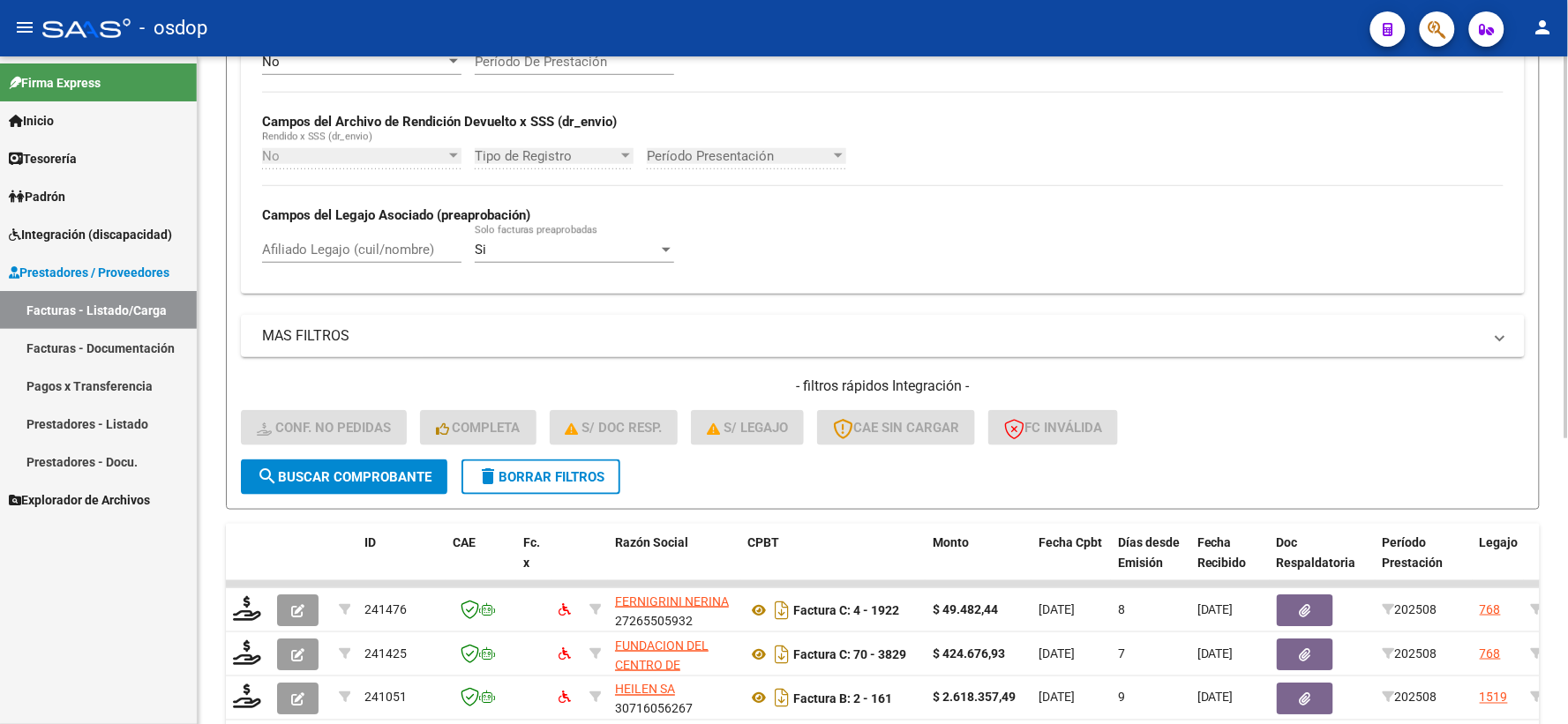
click at [364, 261] on div "Afiliado Legajo (cuil/nombre)" at bounding box center [361, 243] width 200 height 38
paste input "27395064571"
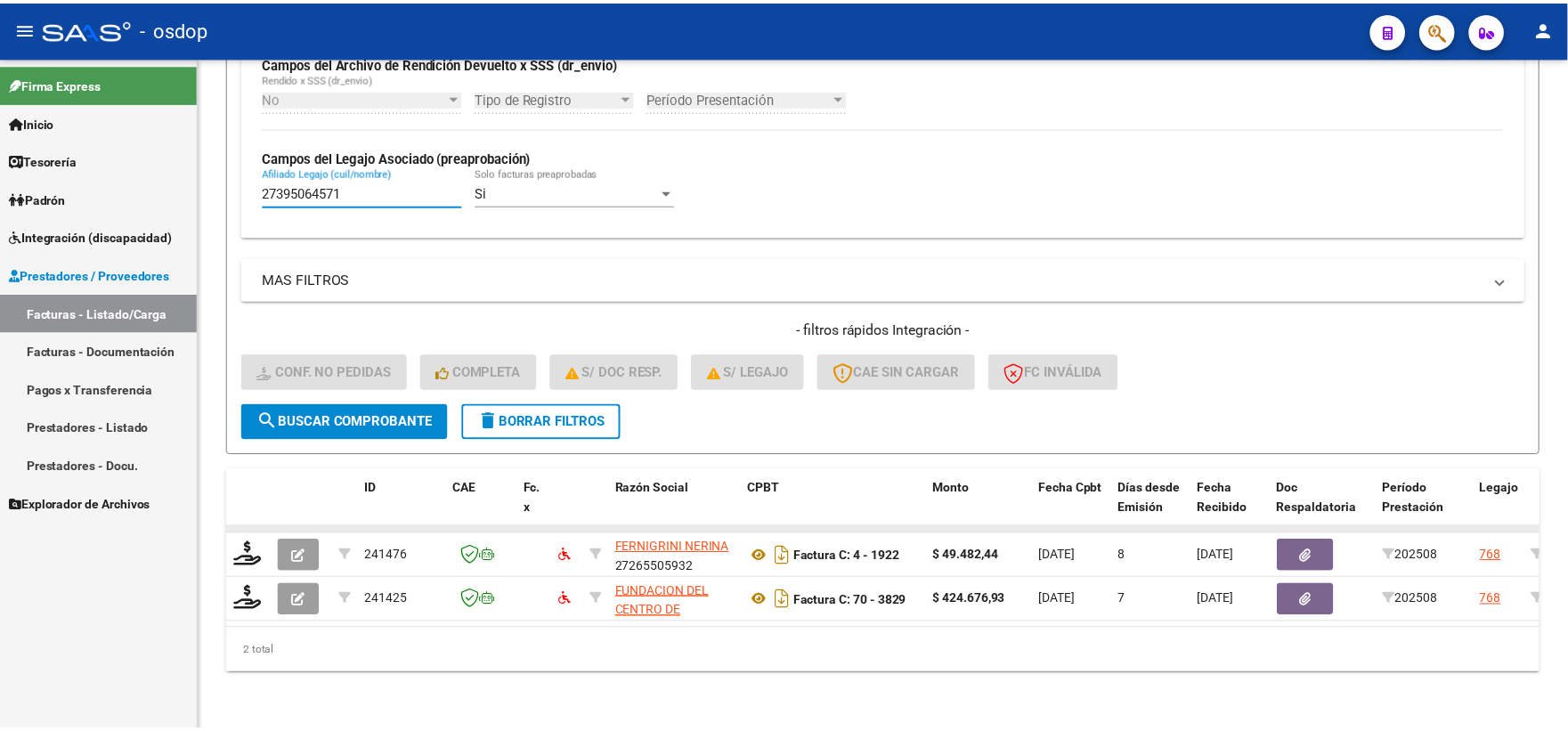
scroll to position [460, 0]
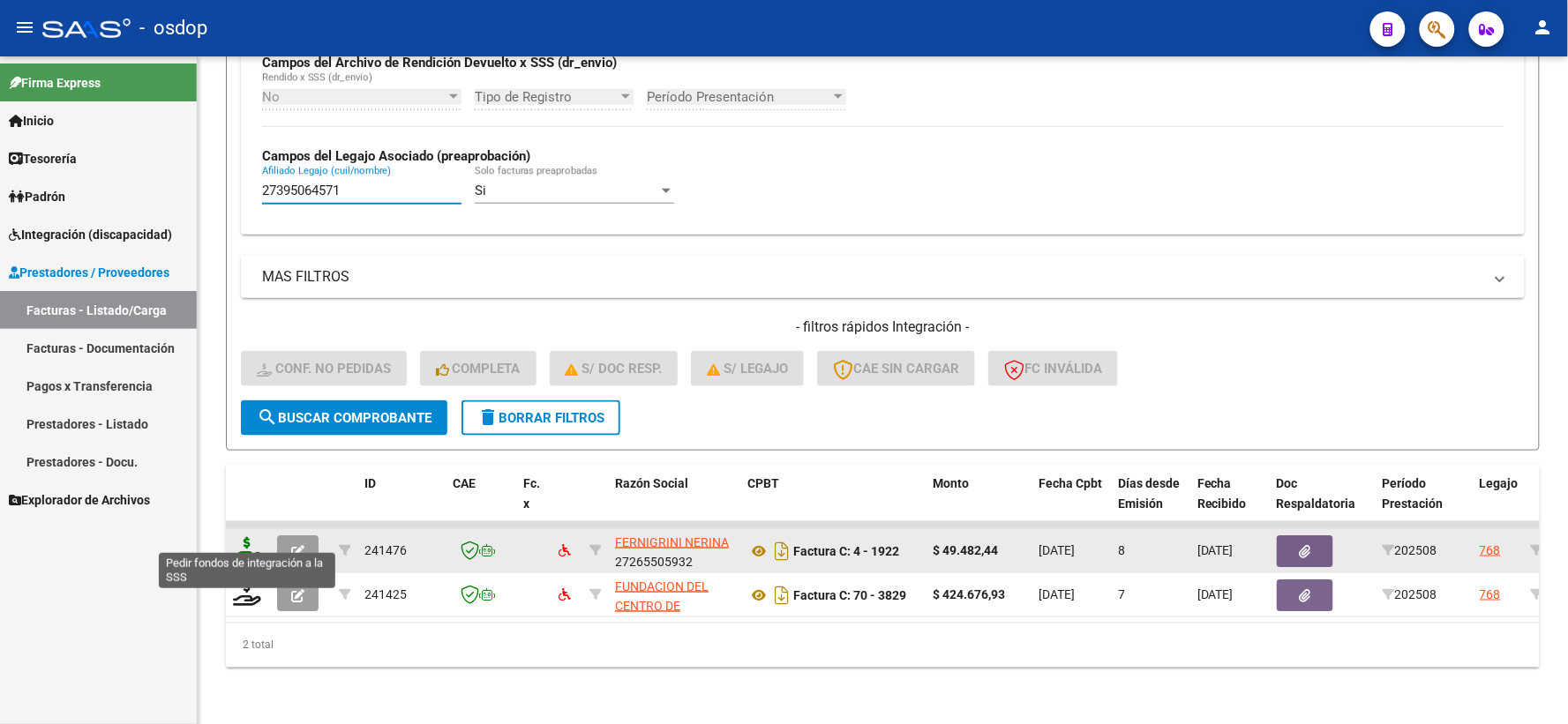
type input "27395064571"
click at [247, 538] on icon at bounding box center [246, 549] width 28 height 24
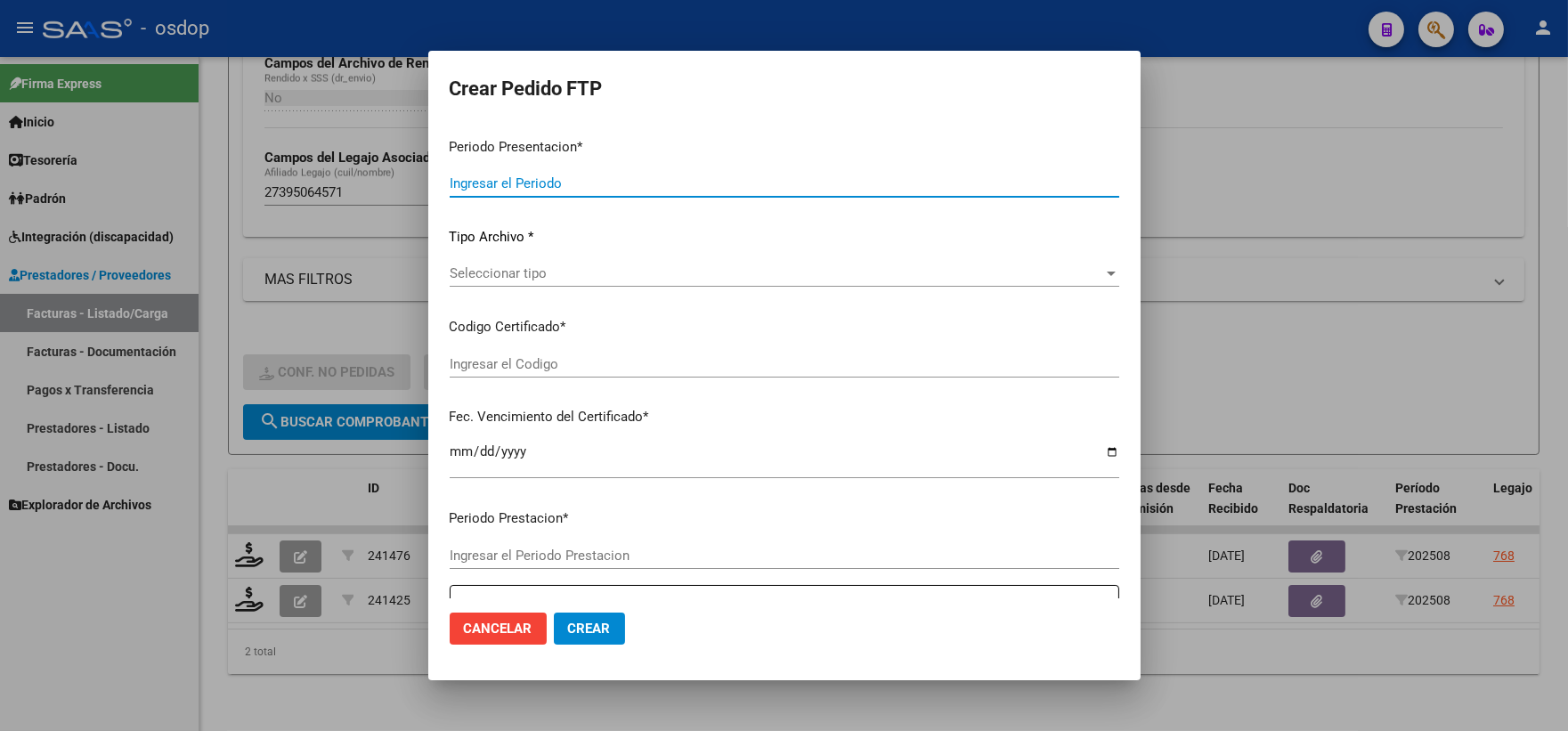
type input "202508"
type input "$ 49.482,44"
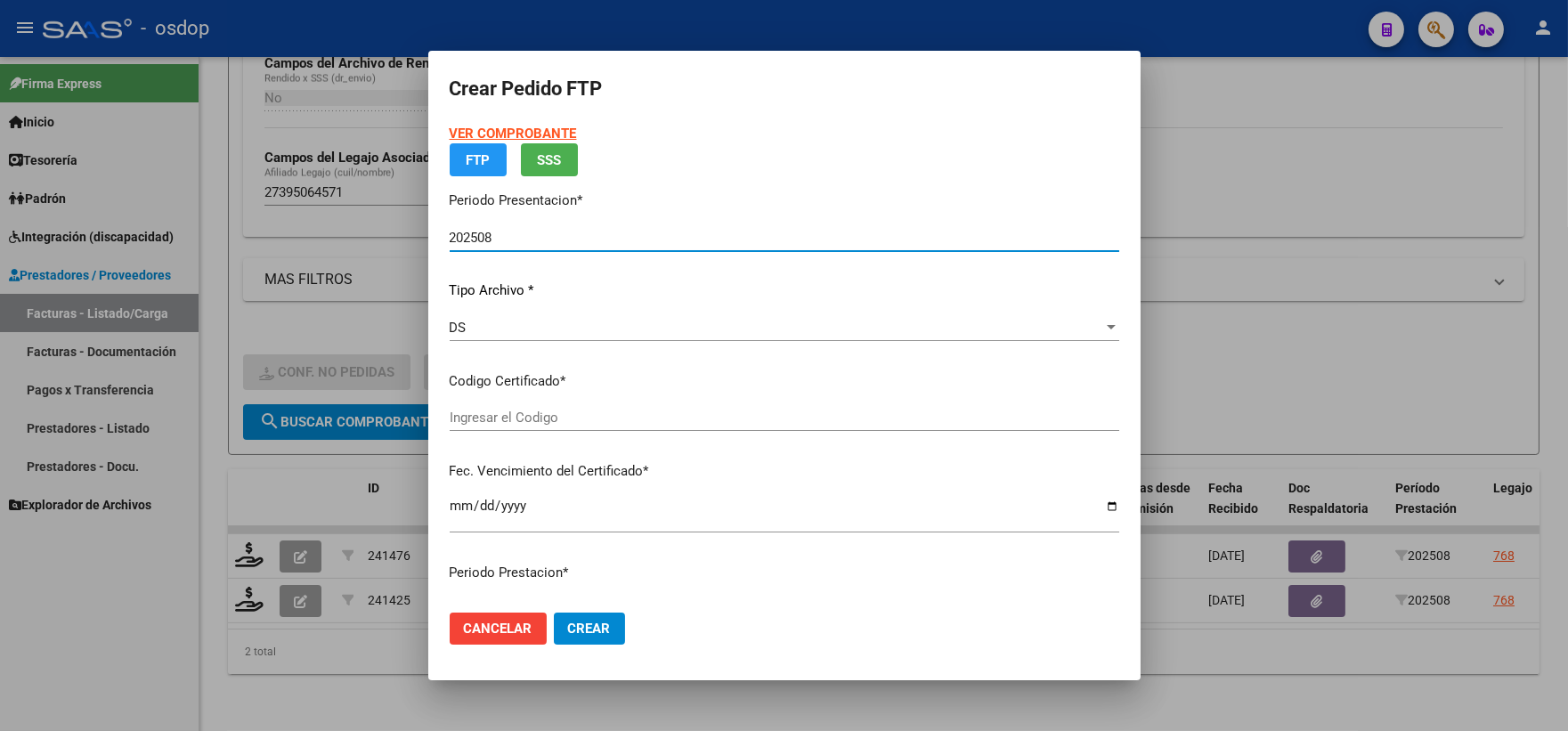
type input "4513378126"
type input "2032-12-01"
click at [601, 426] on app-drop-down-list "Certificados disponibles Seleccionar certificado Seleccionar certificado" at bounding box center [792, 399] width 684 height 55
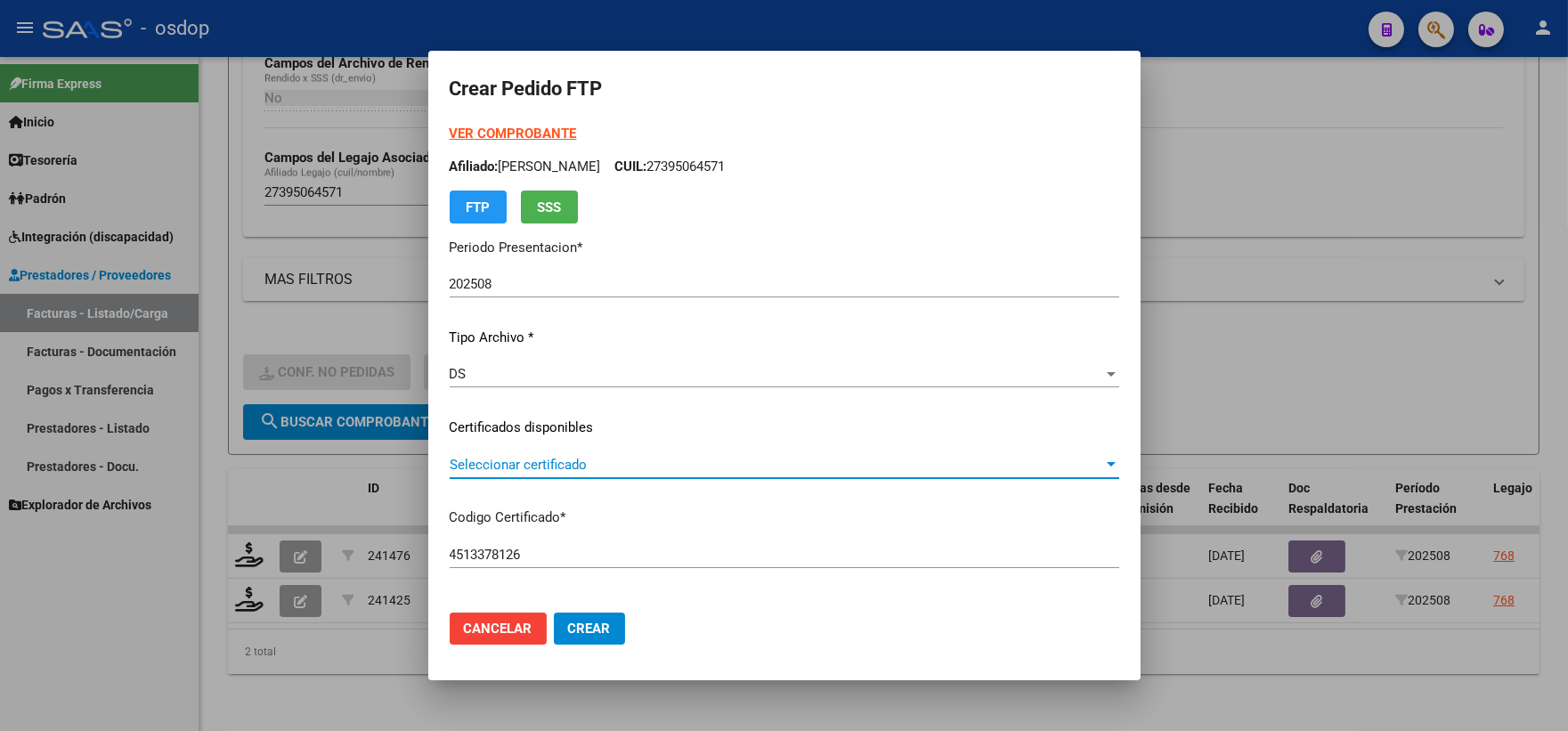
click at [598, 465] on span "Seleccionar certificado" at bounding box center [776, 465] width 653 height 16
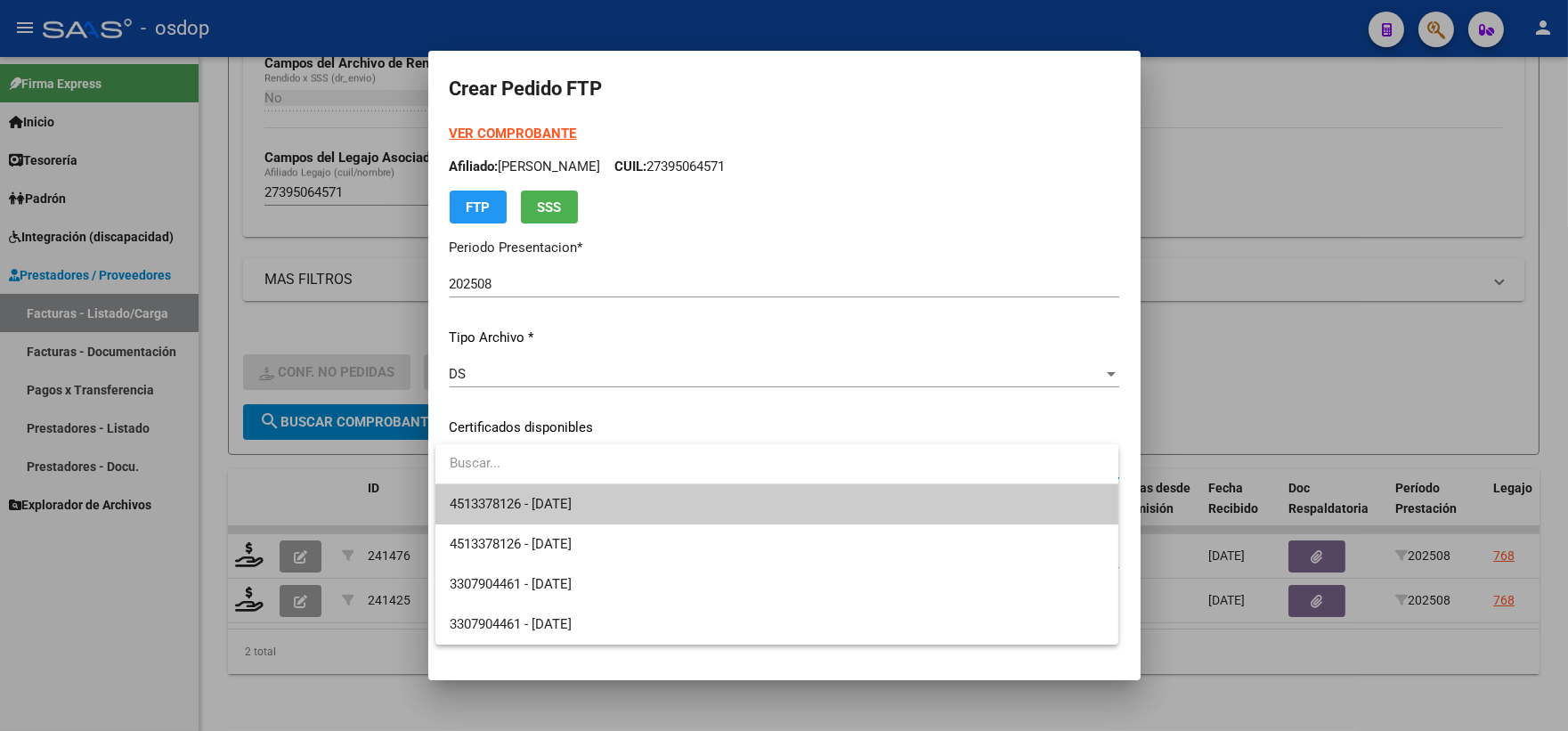
click at [608, 488] on span "4513378126 - 2032-12-01" at bounding box center [777, 504] width 654 height 40
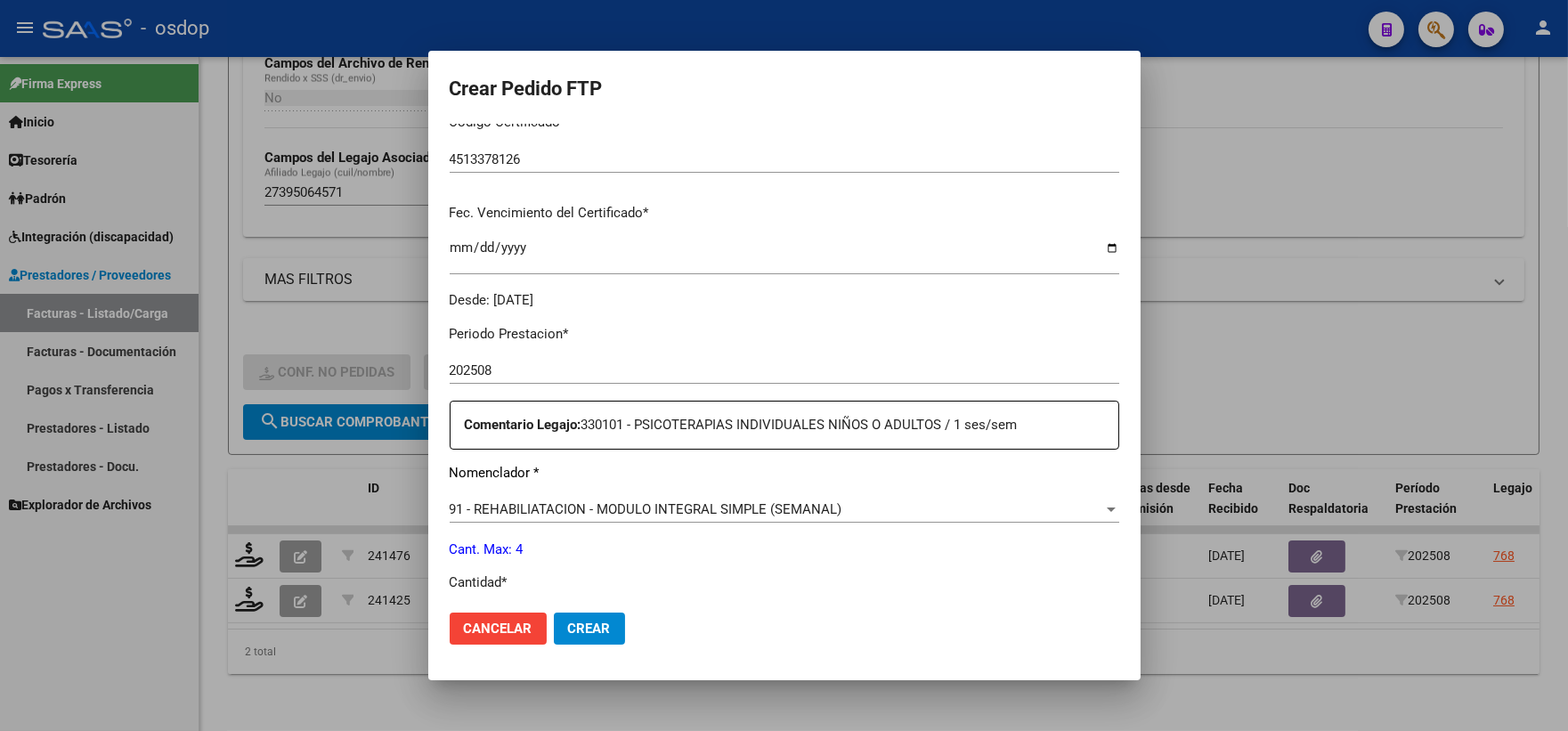
scroll to position [494, 0]
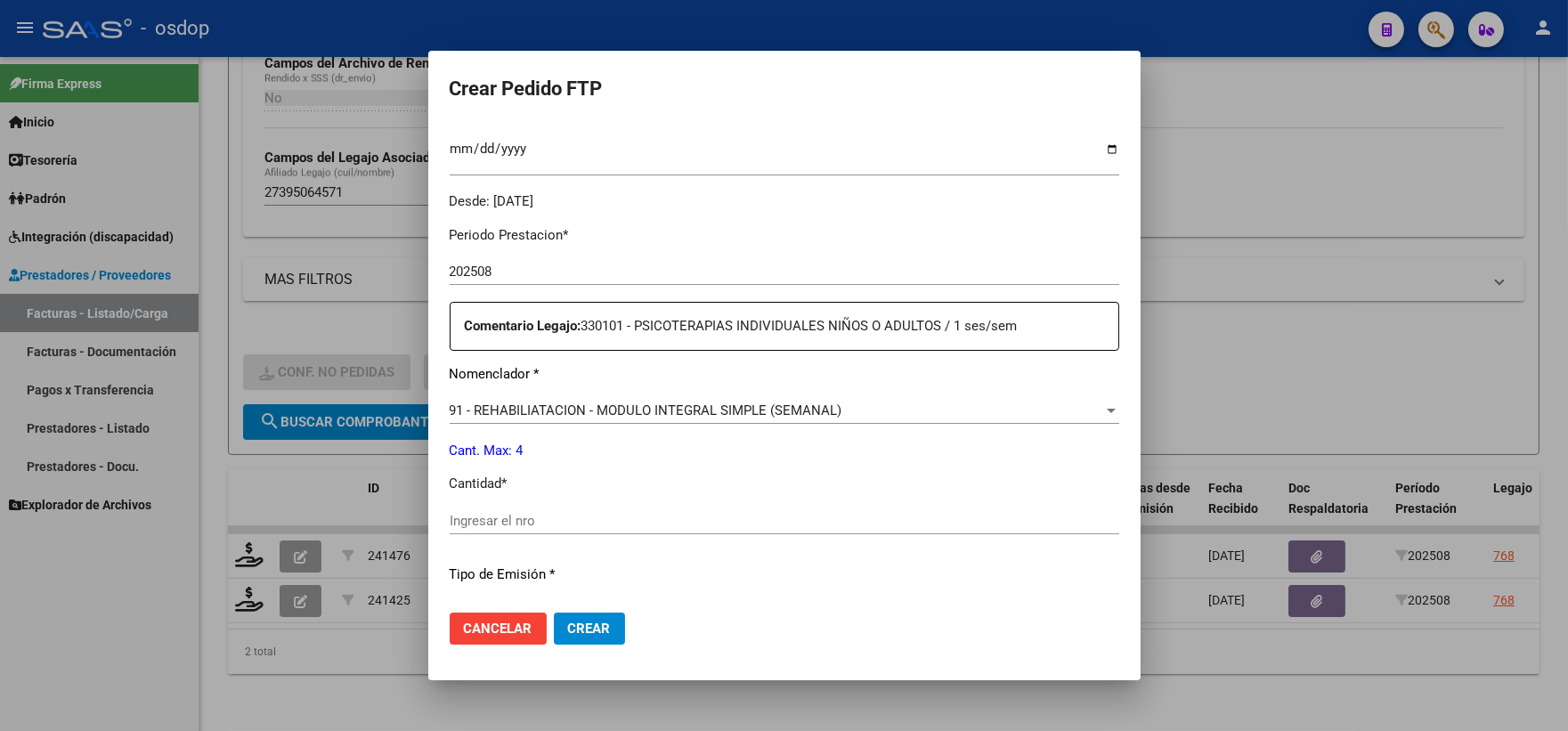
click at [556, 520] on input "Ingresar el nro" at bounding box center [785, 521] width 670 height 16
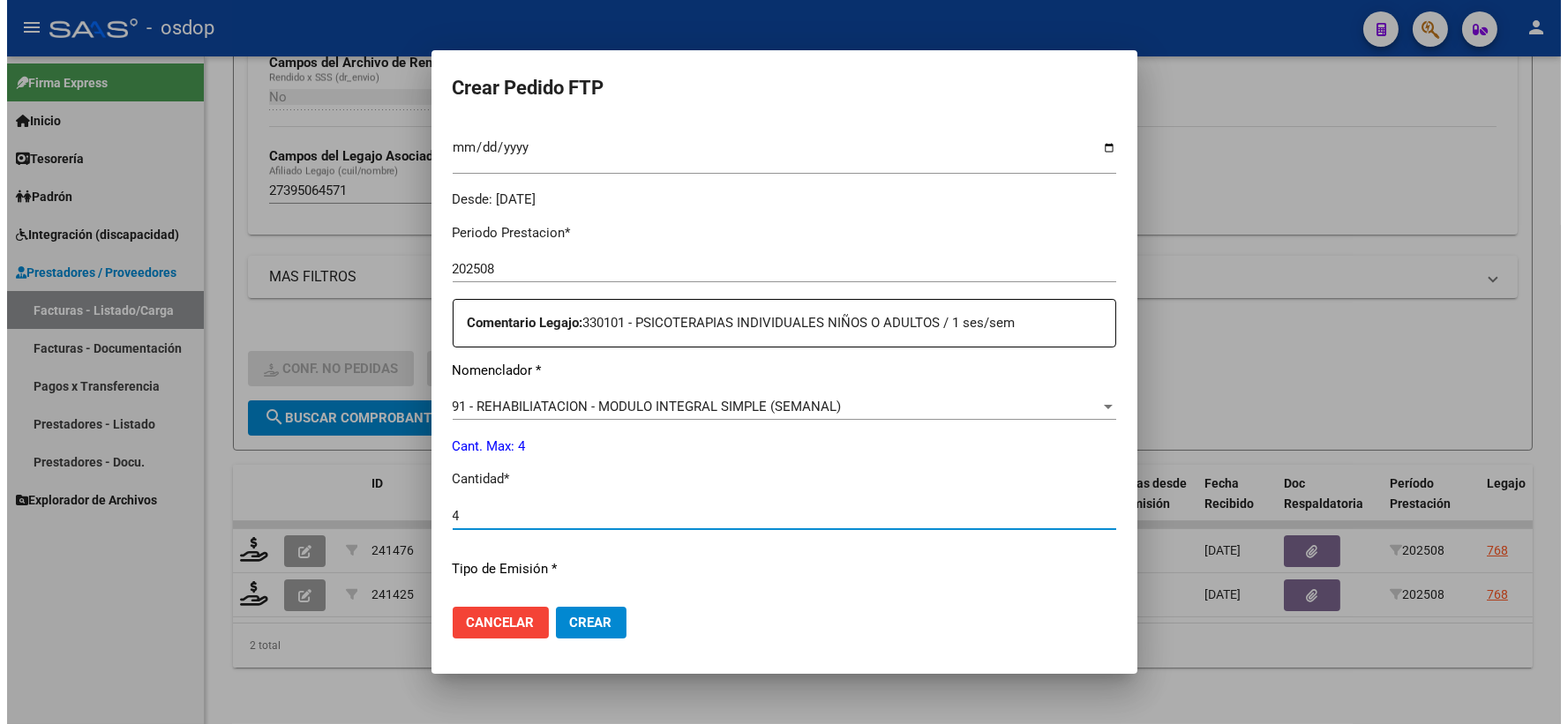
scroll to position [710, 0]
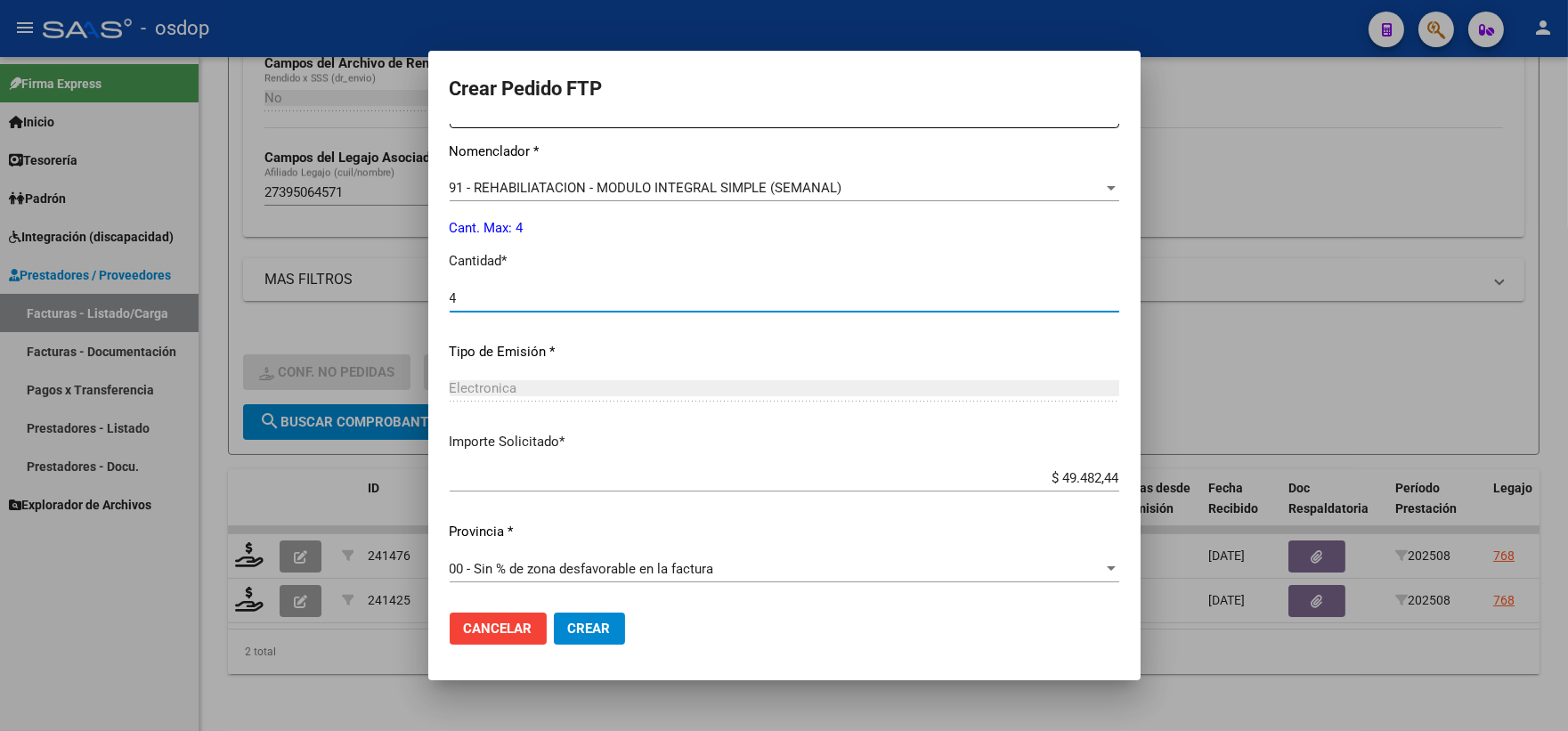
type input "4"
click at [601, 613] on button "Crear" at bounding box center [589, 629] width 72 height 32
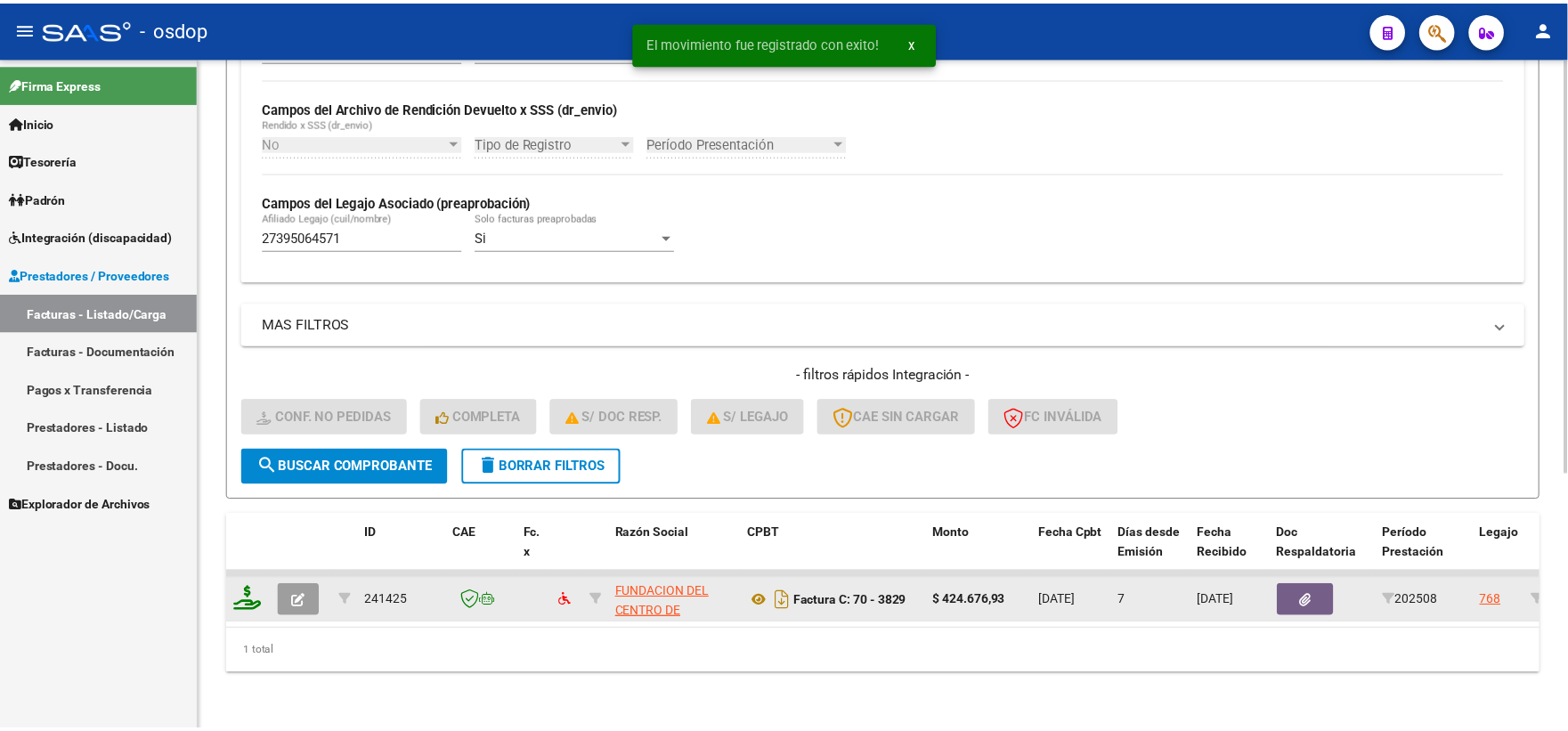
scroll to position [415, 0]
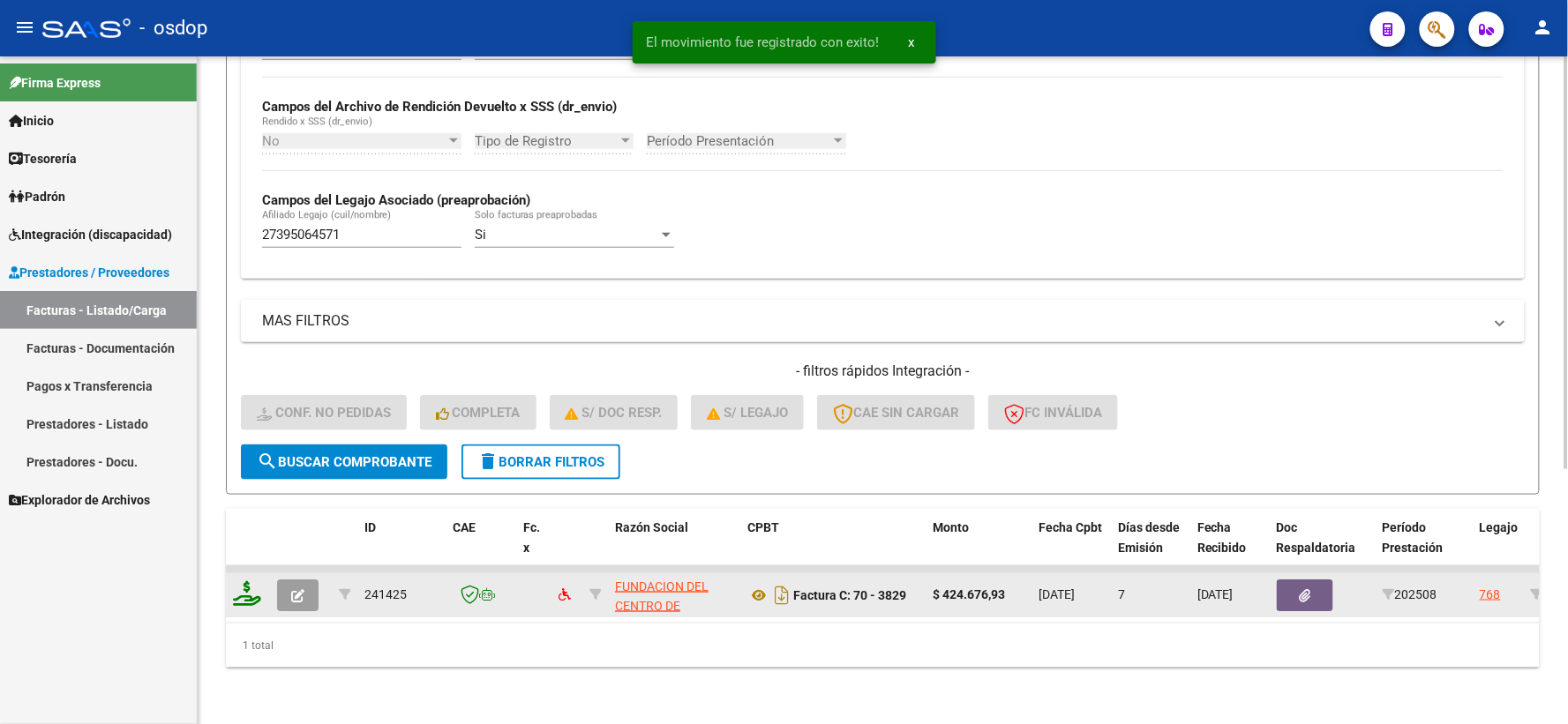
click at [242, 581] on icon at bounding box center [246, 593] width 28 height 24
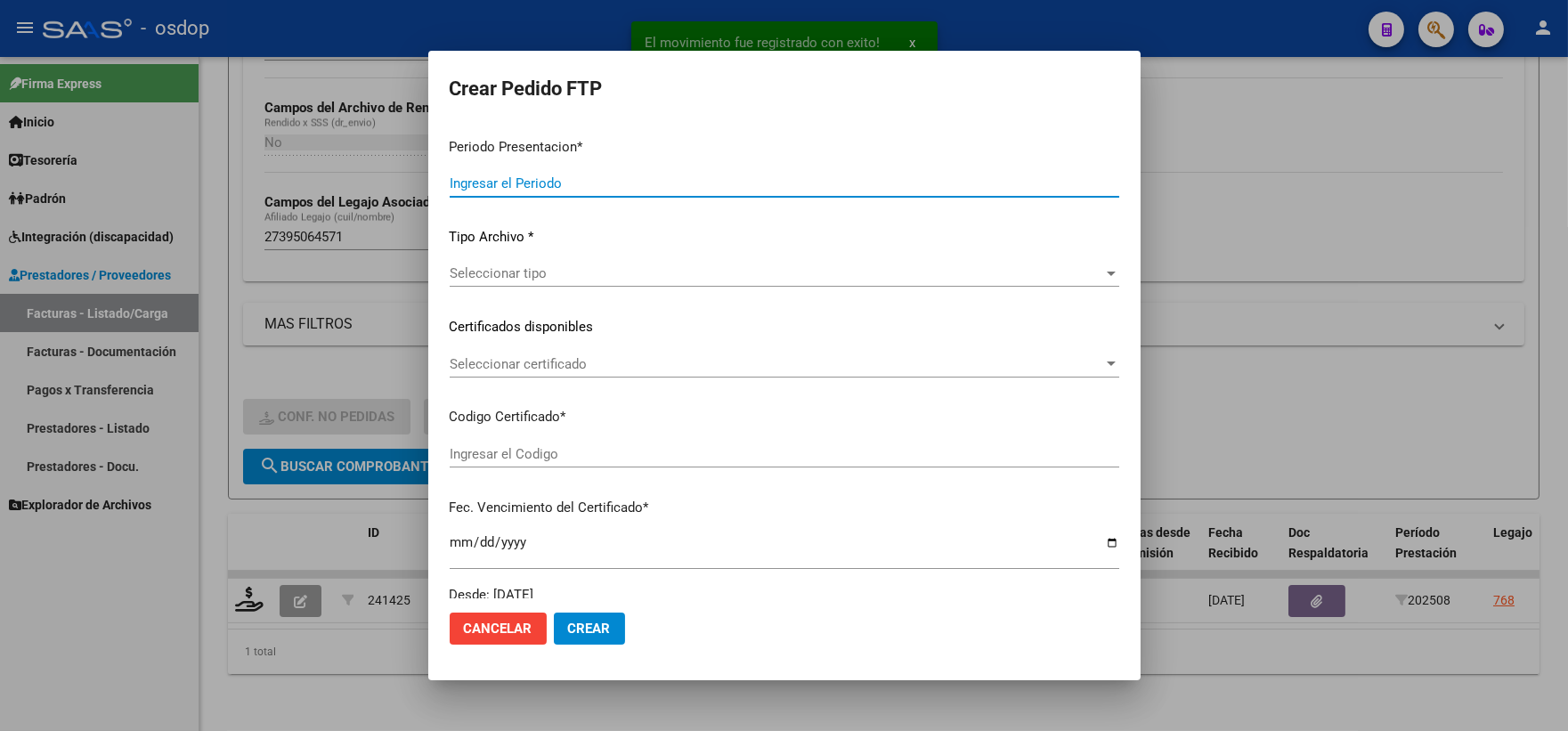
type input "202508"
type input "$ 424.676,93"
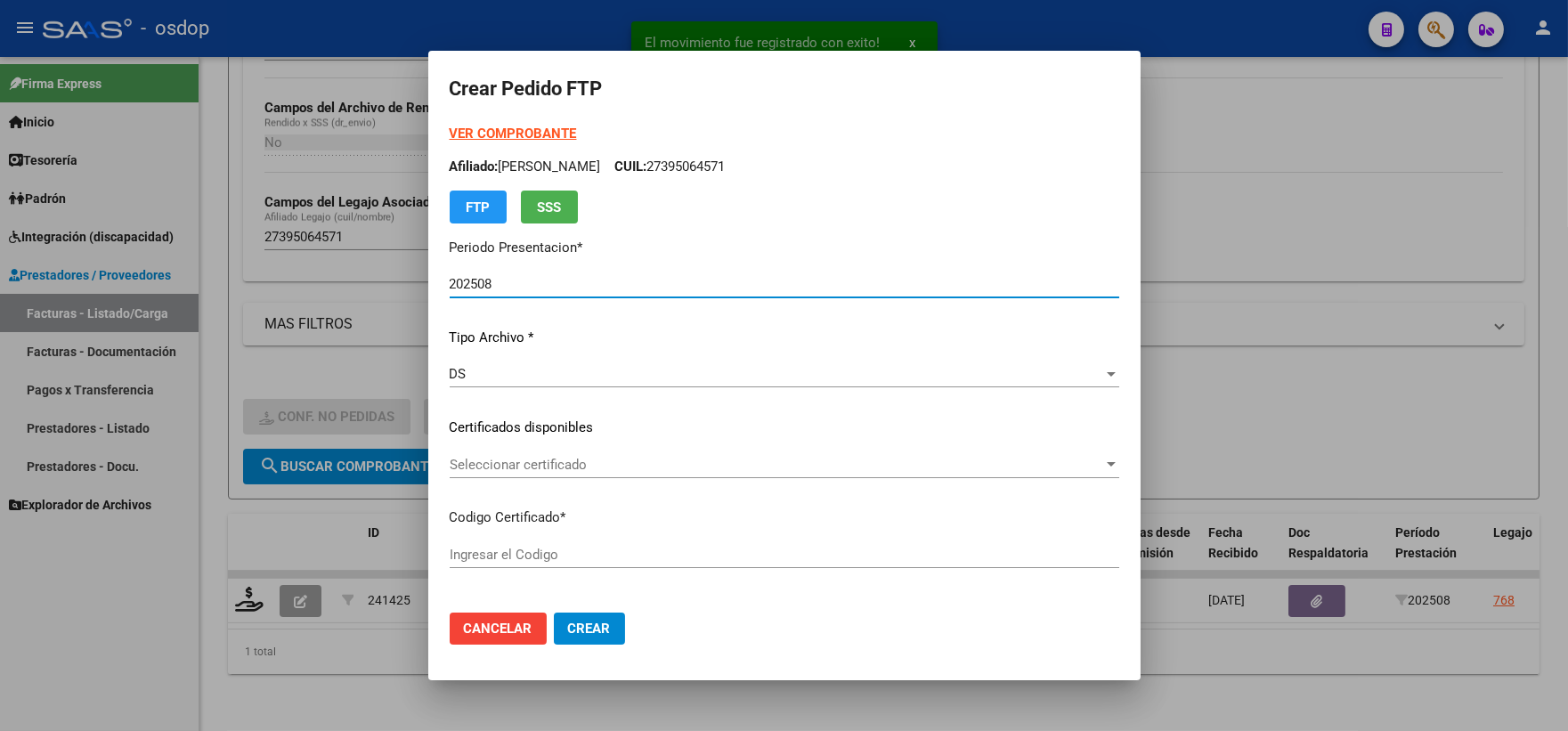
type input "4513378126"
type input "2032-12-01"
click at [577, 483] on div "Seleccionar certificado Seleccionar certificado" at bounding box center [785, 474] width 670 height 43
click at [575, 464] on span "Seleccionar certificado" at bounding box center [776, 465] width 653 height 16
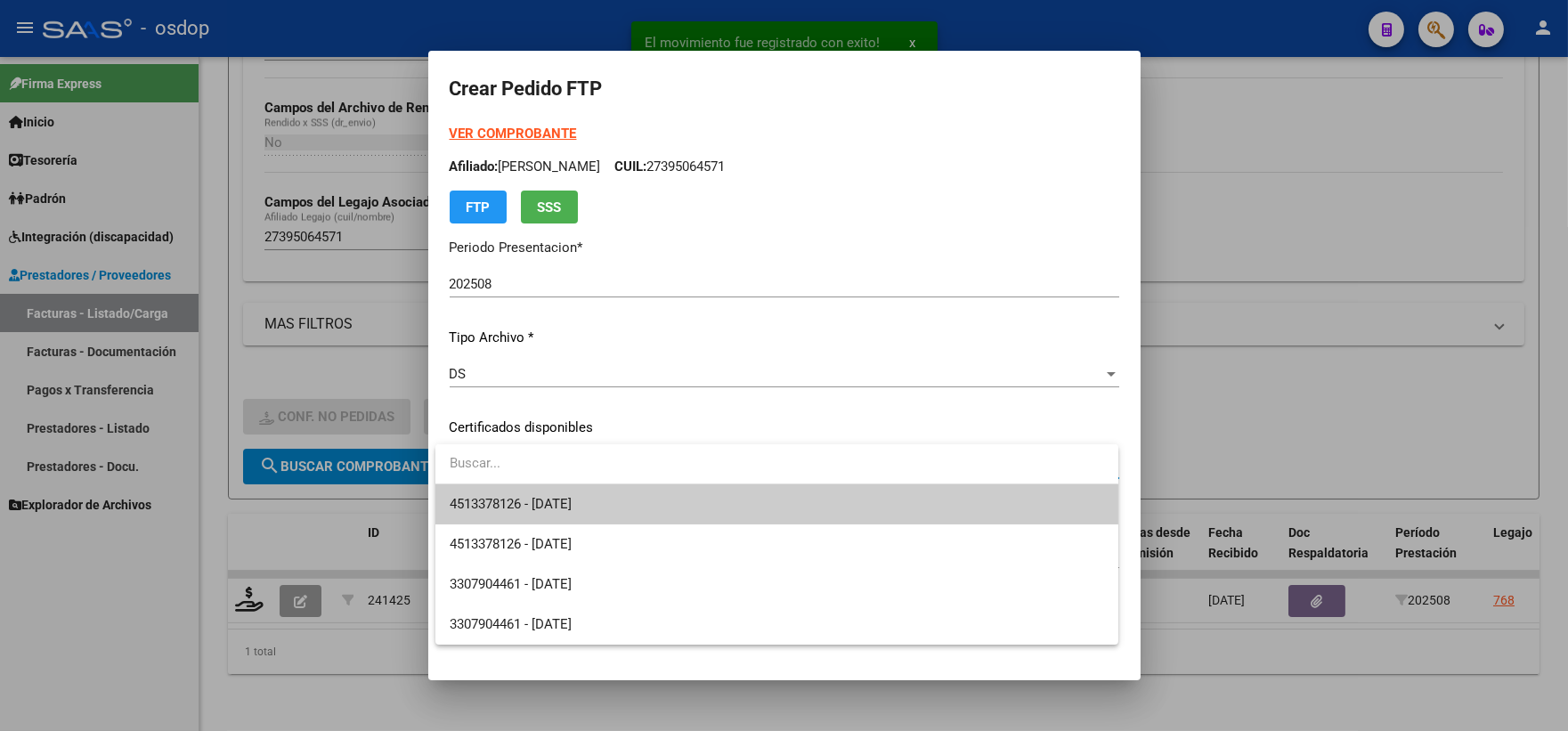
click at [576, 494] on span "4513378126 - 2032-12-01" at bounding box center [777, 504] width 654 height 40
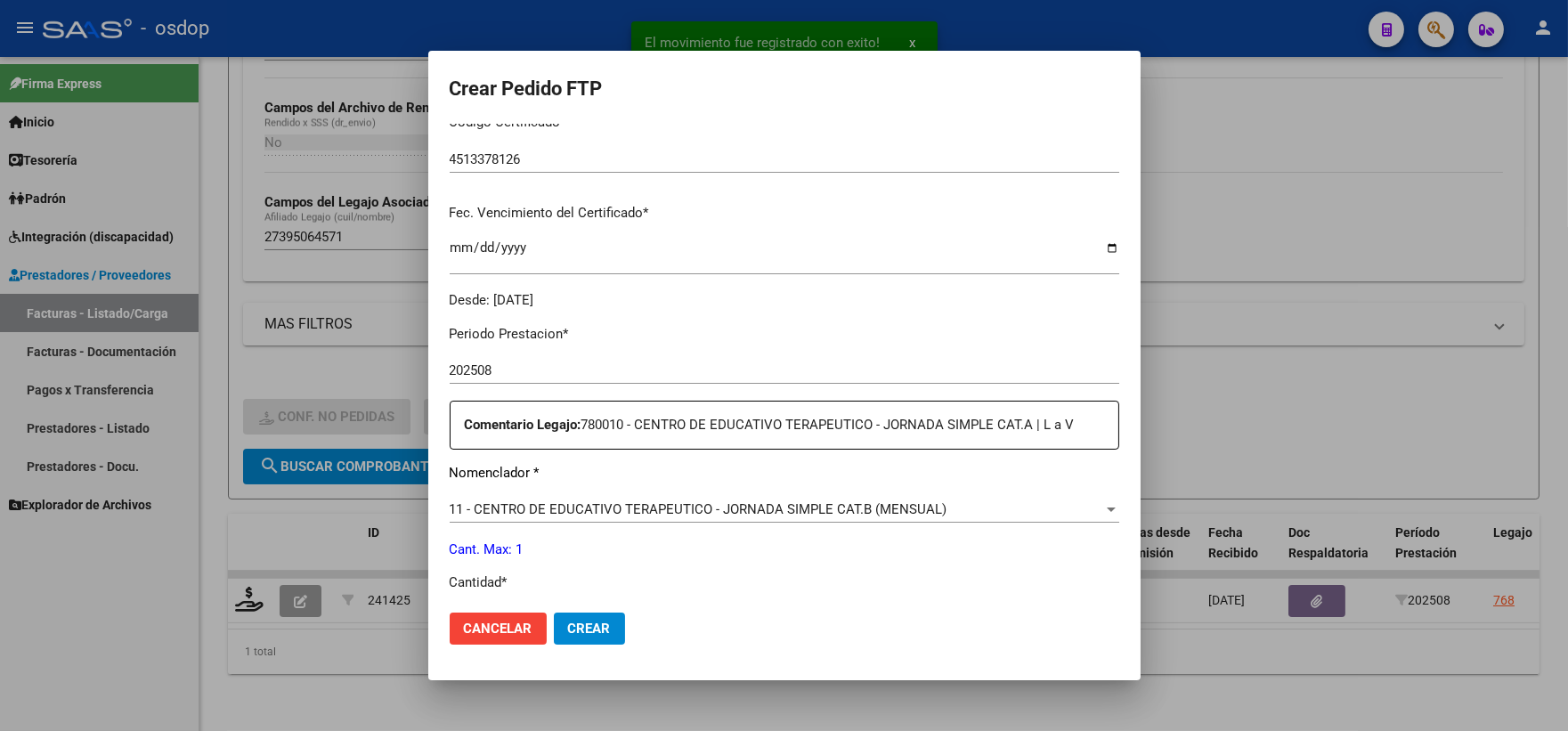
scroll to position [593, 0]
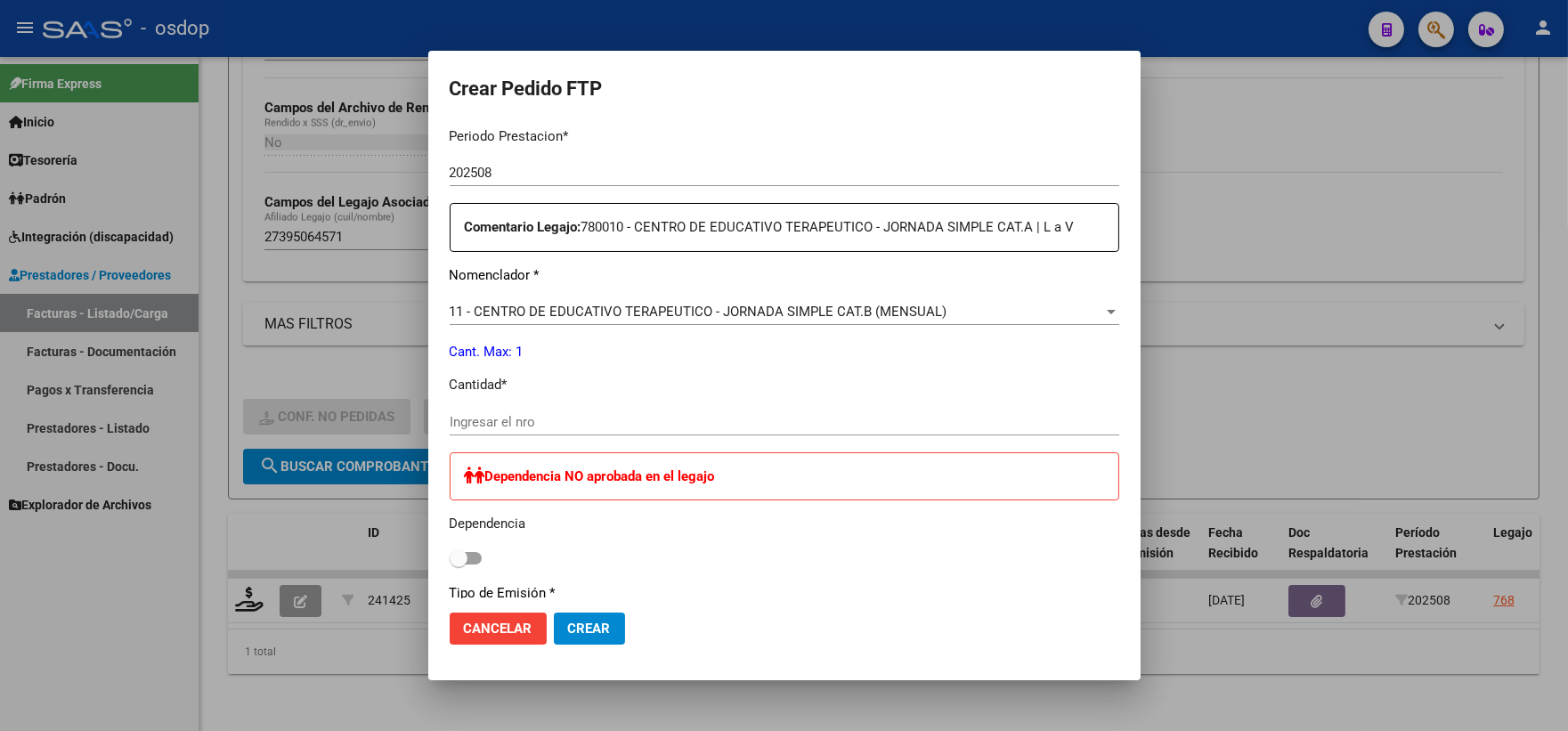
click at [593, 423] on input "Ingresar el nro" at bounding box center [785, 422] width 670 height 16
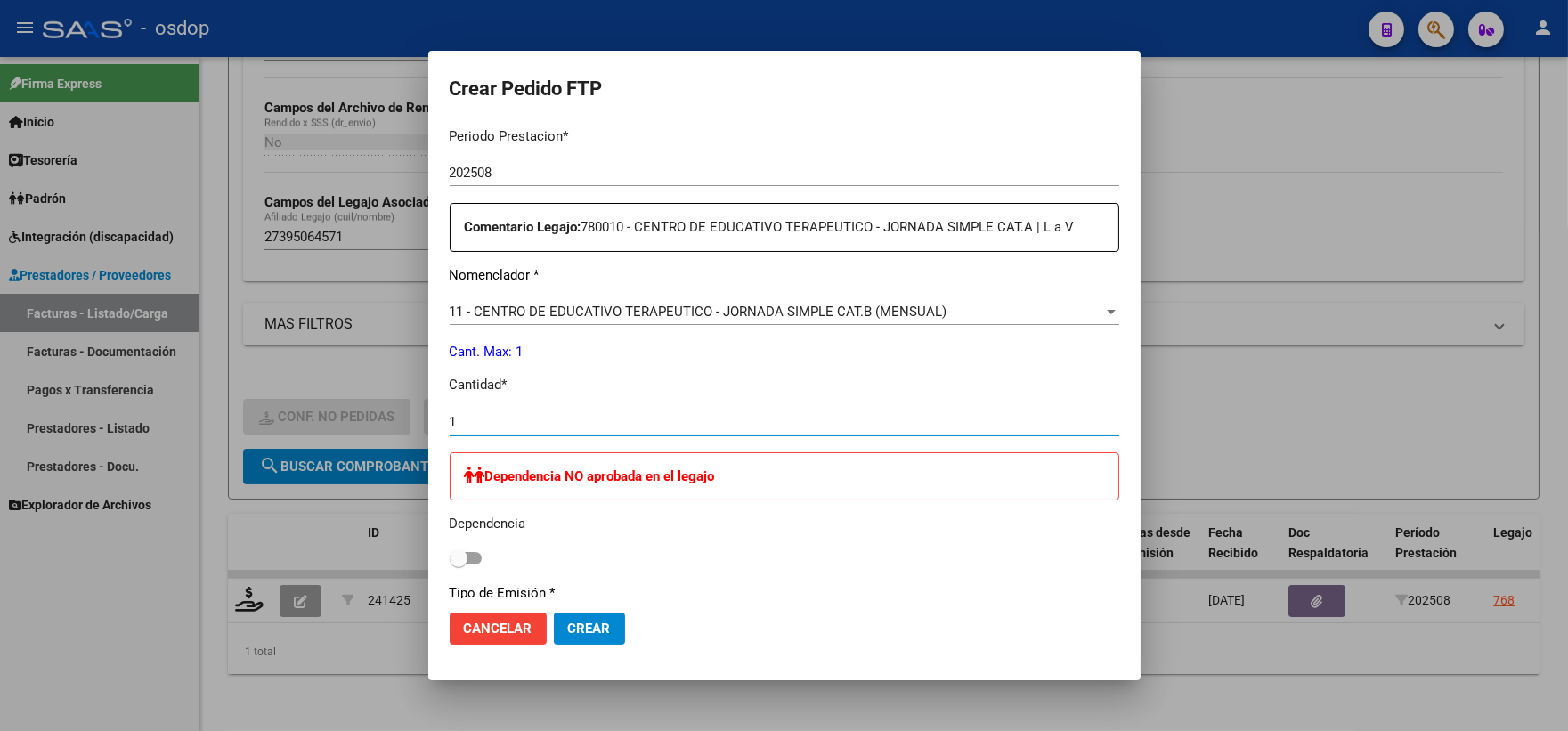
type input "1"
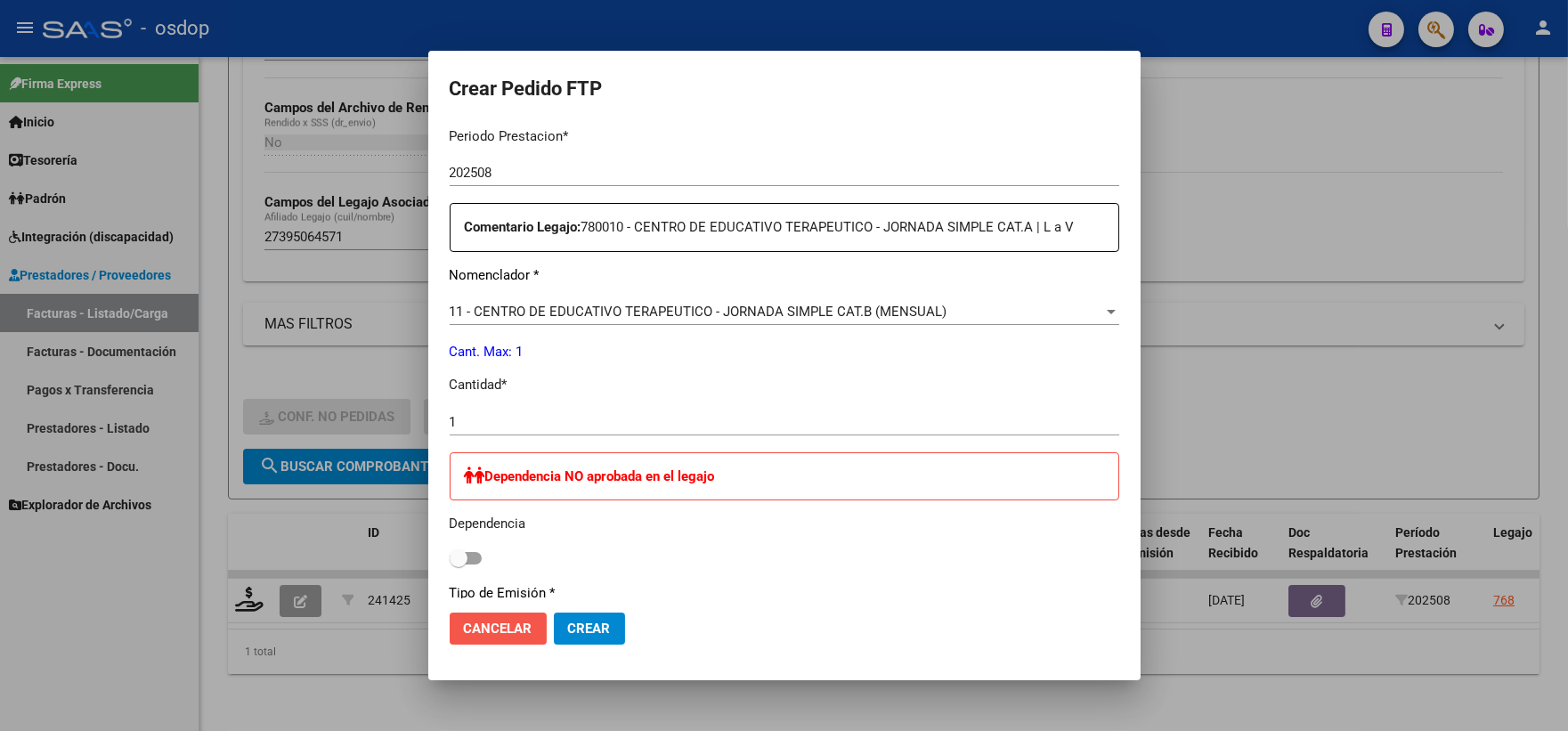
click at [502, 634] on span "Cancelar" at bounding box center [498, 629] width 69 height 16
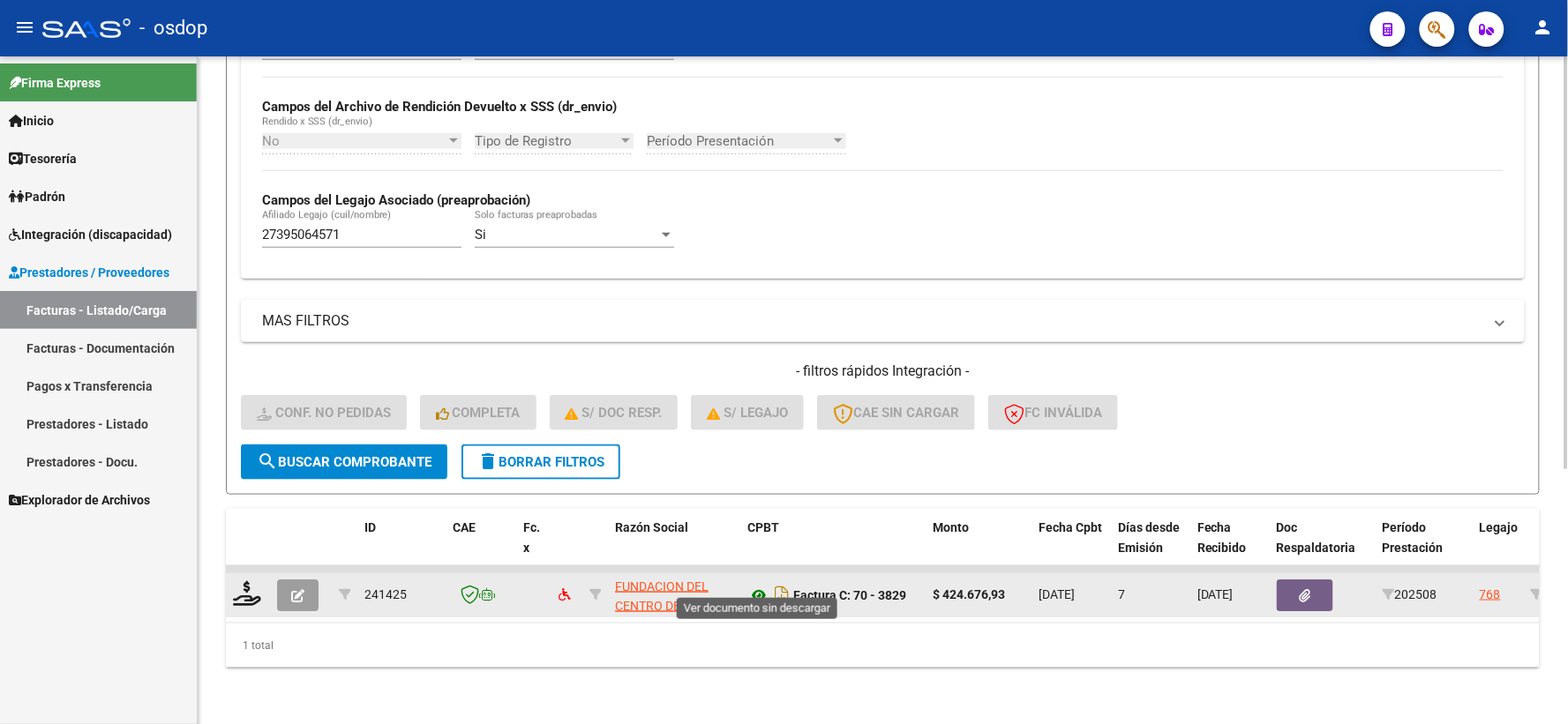
click at [764, 585] on icon at bounding box center [759, 596] width 23 height 21
click at [1316, 582] on button "button" at bounding box center [1305, 596] width 56 height 32
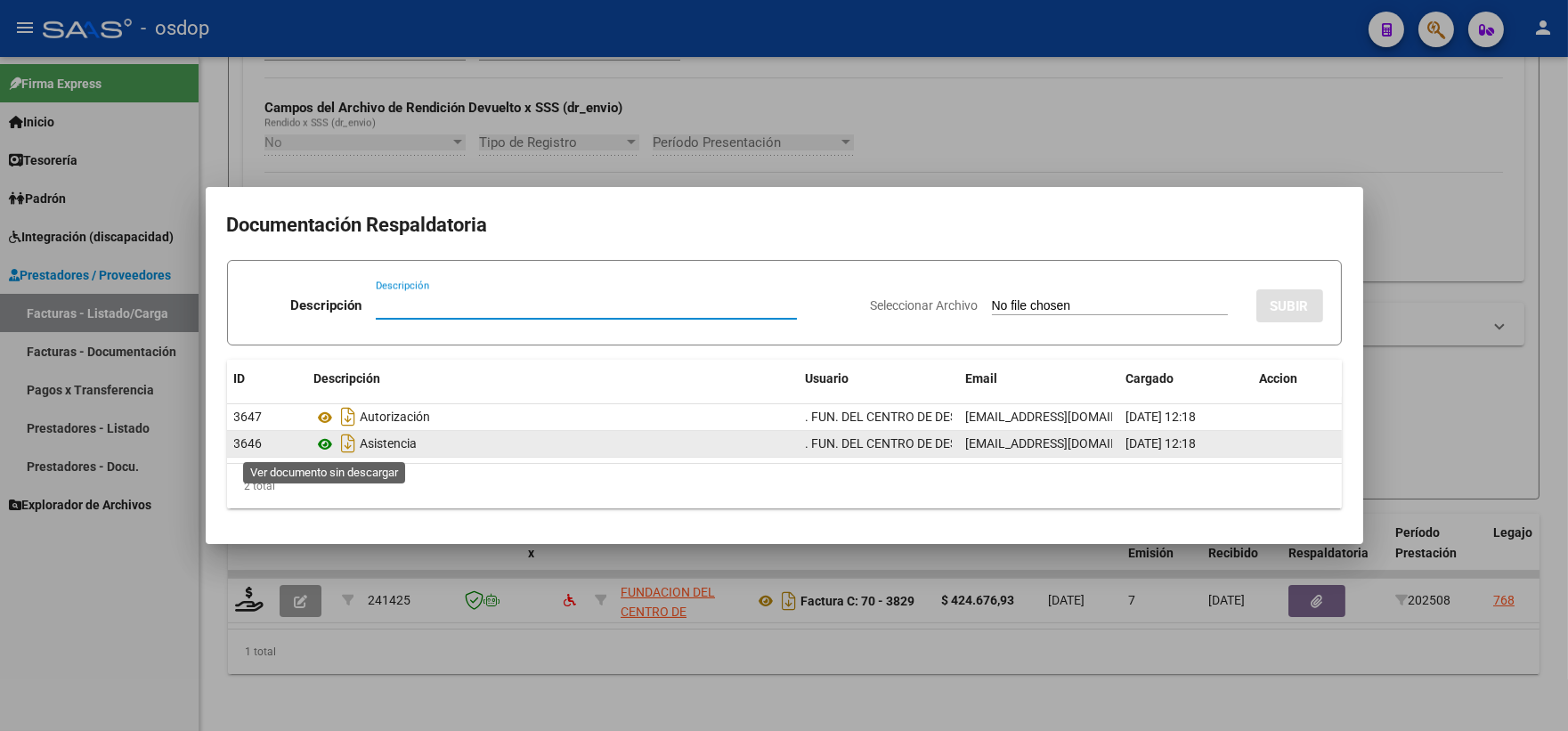
click at [330, 442] on icon at bounding box center [326, 444] width 24 height 22
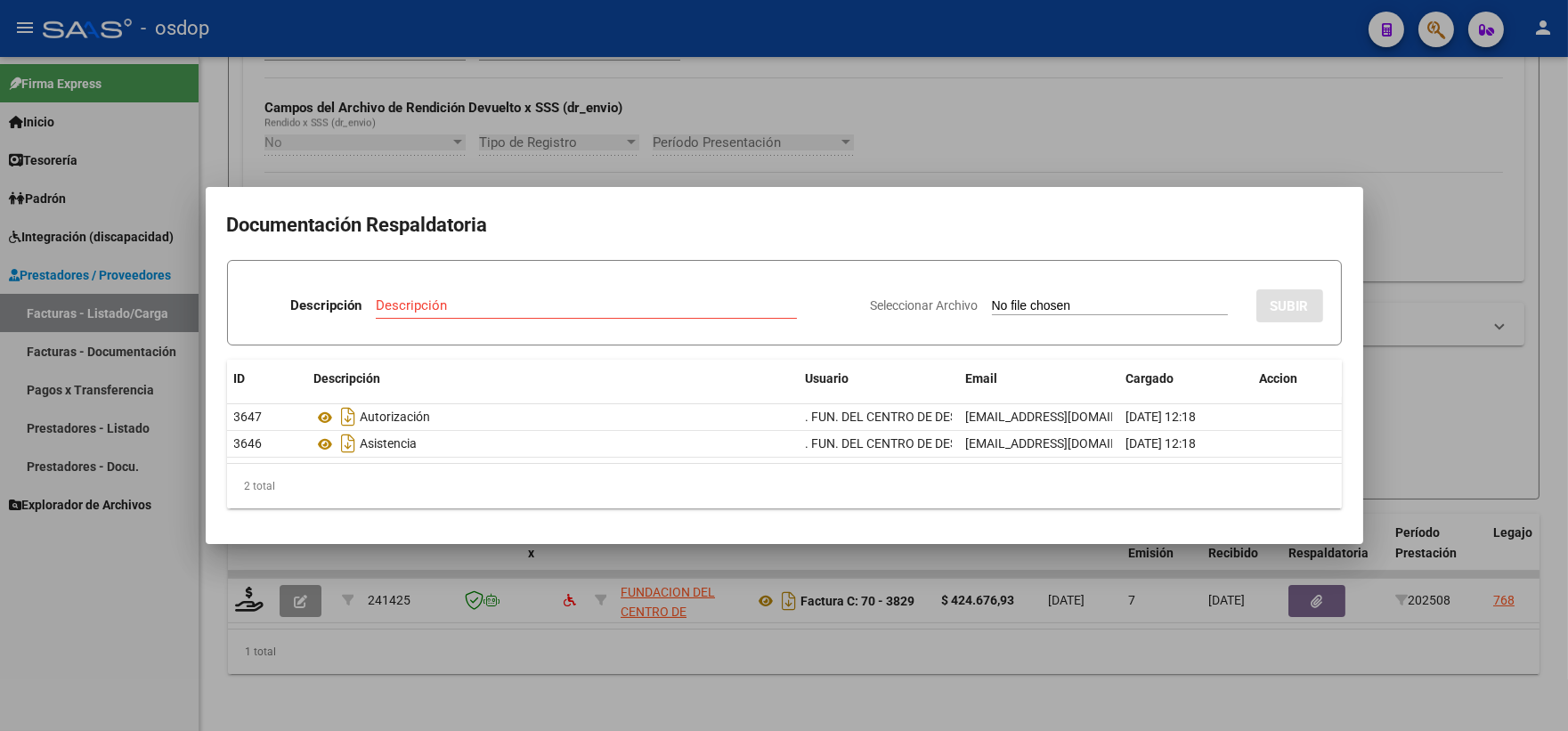
click at [404, 628] on div at bounding box center [784, 366] width 1568 height 731
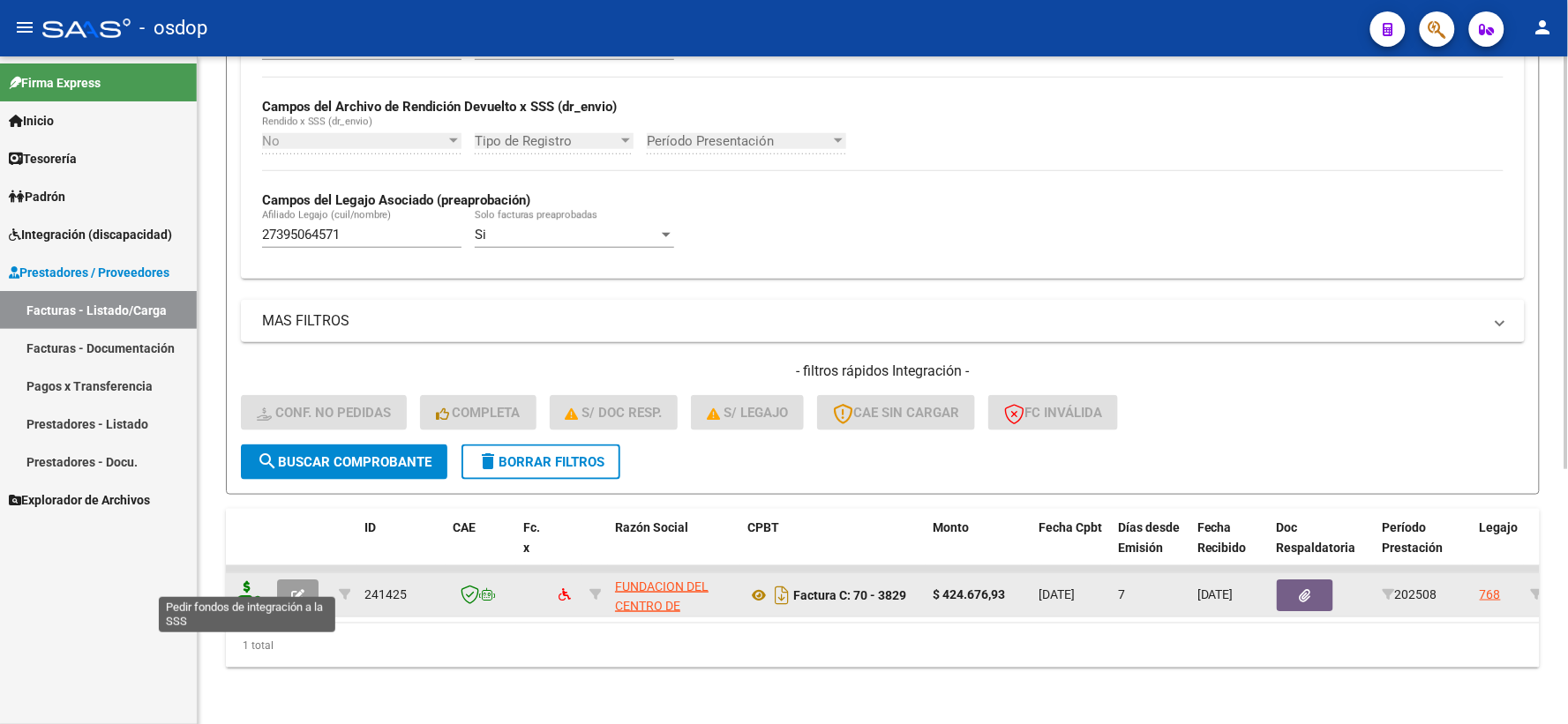
click at [241, 586] on icon at bounding box center [246, 593] width 28 height 24
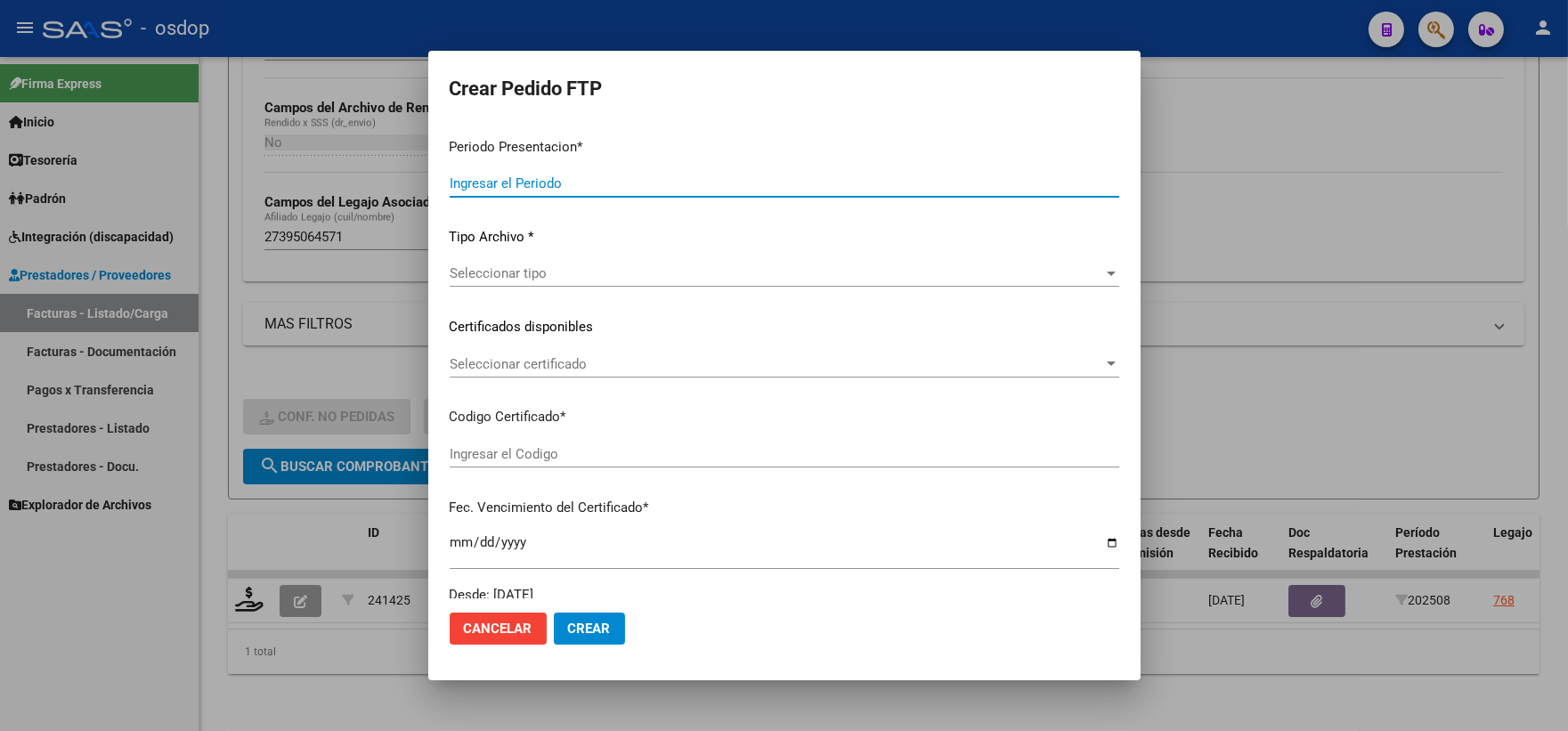
type input "202508"
type input "$ 424.676,93"
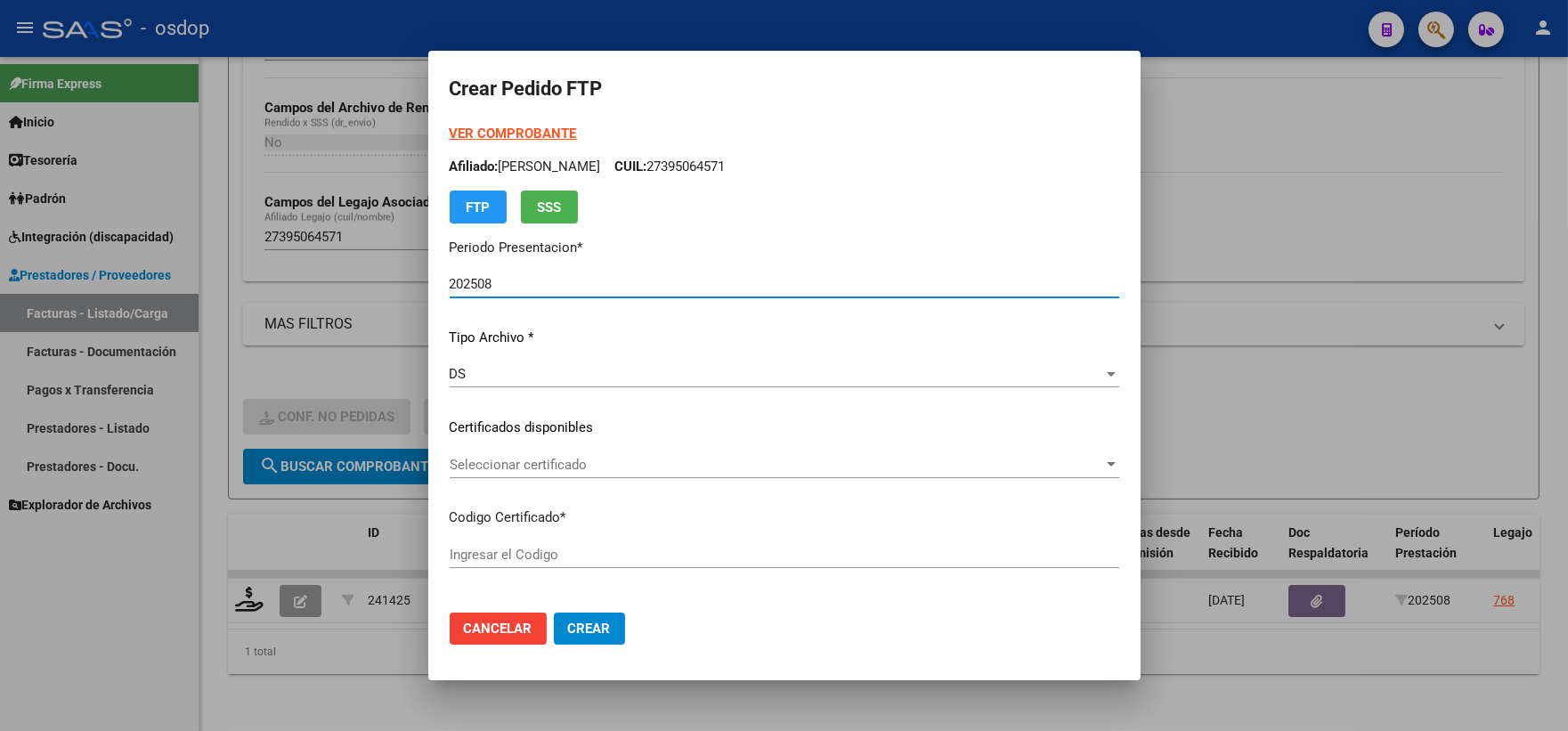
type input "4513378126"
type input "2032-12-01"
click at [566, 449] on div "VER COMPROBANTE ARCA Padrón Afiliado: MALIANDI MARTINA CUIL: 27395064571 FTP SS…" at bounding box center [785, 415] width 670 height 583
click at [576, 459] on span "Seleccionar certificado" at bounding box center [776, 465] width 653 height 16
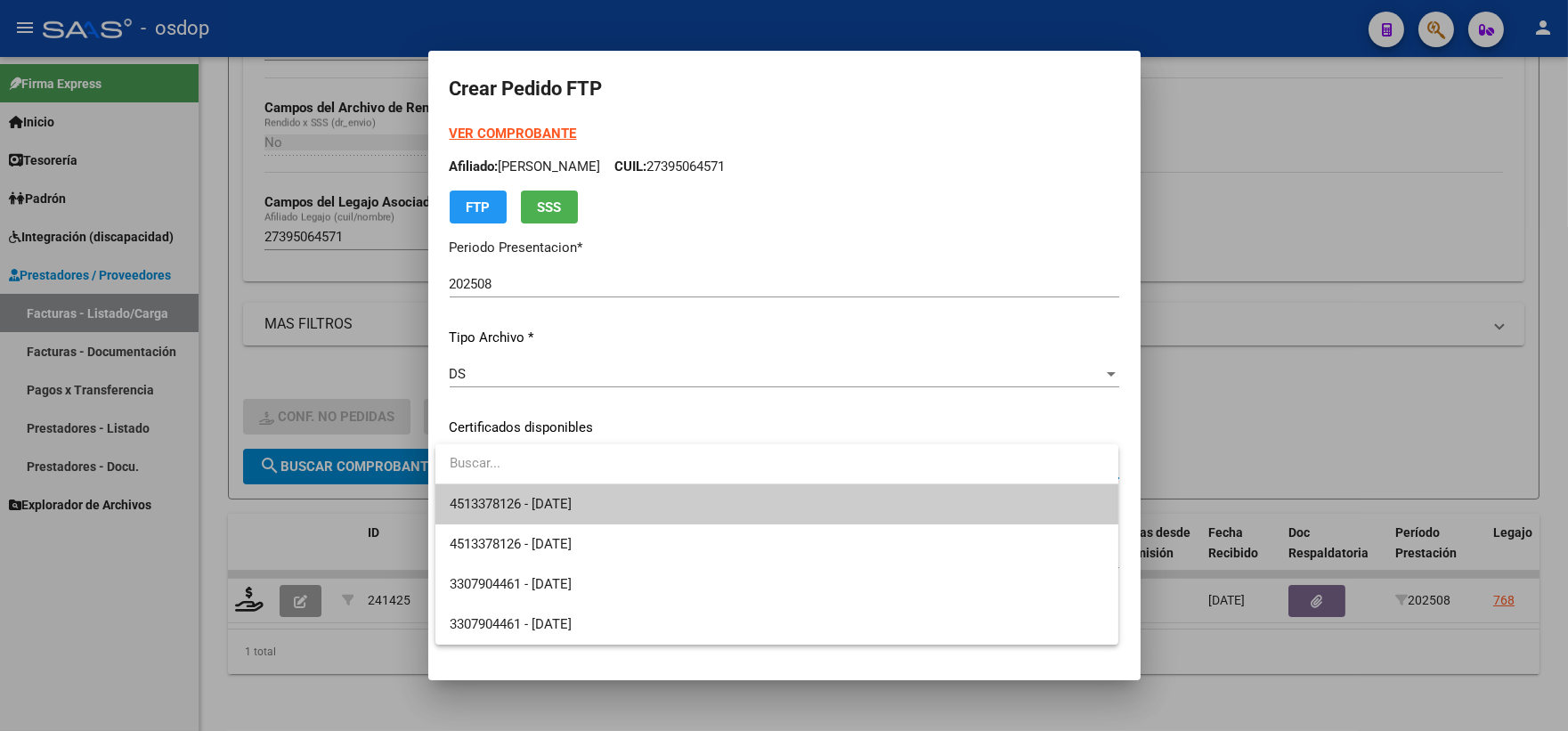
click at [617, 491] on span "4513378126 - 2032-12-01" at bounding box center [777, 504] width 654 height 40
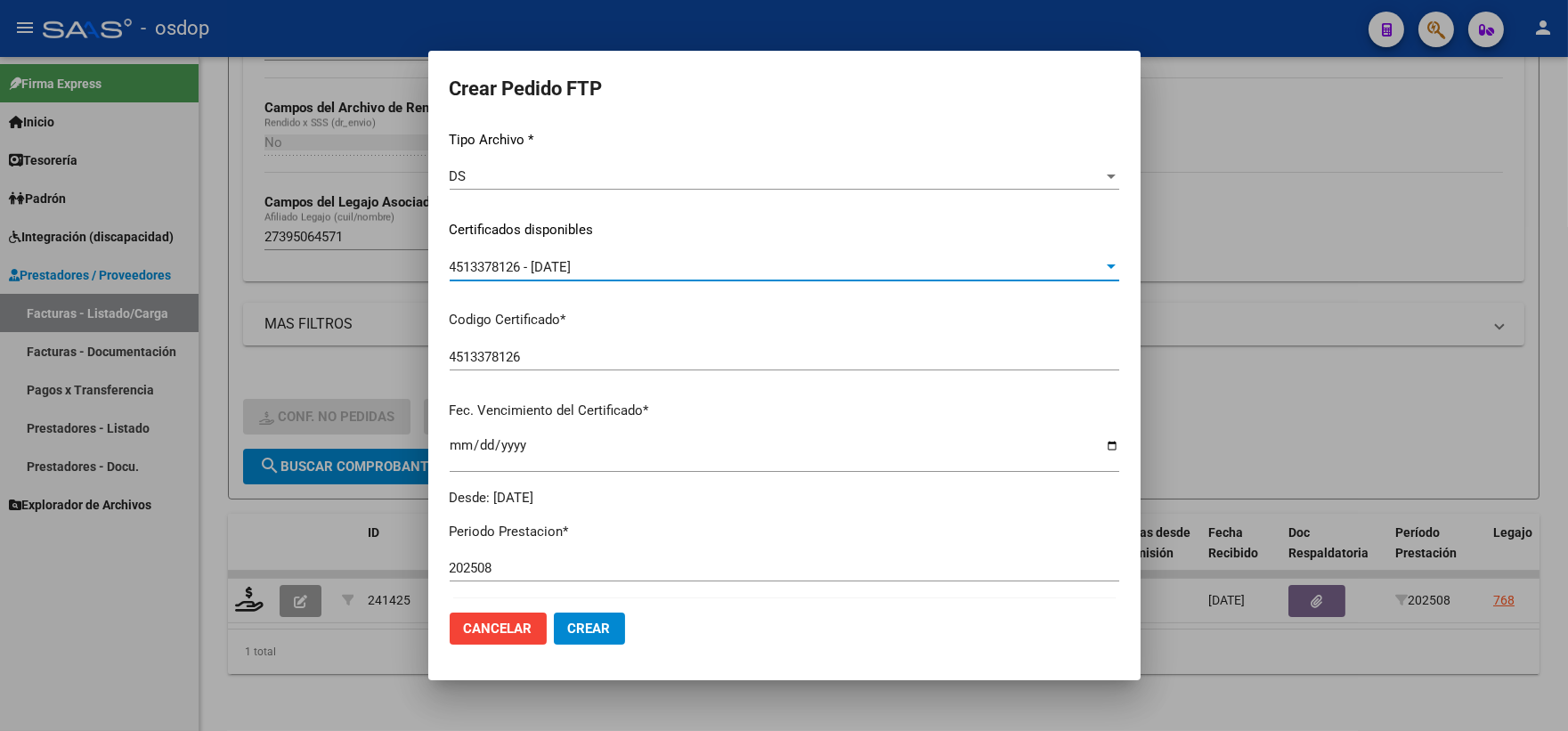
scroll to position [395, 0]
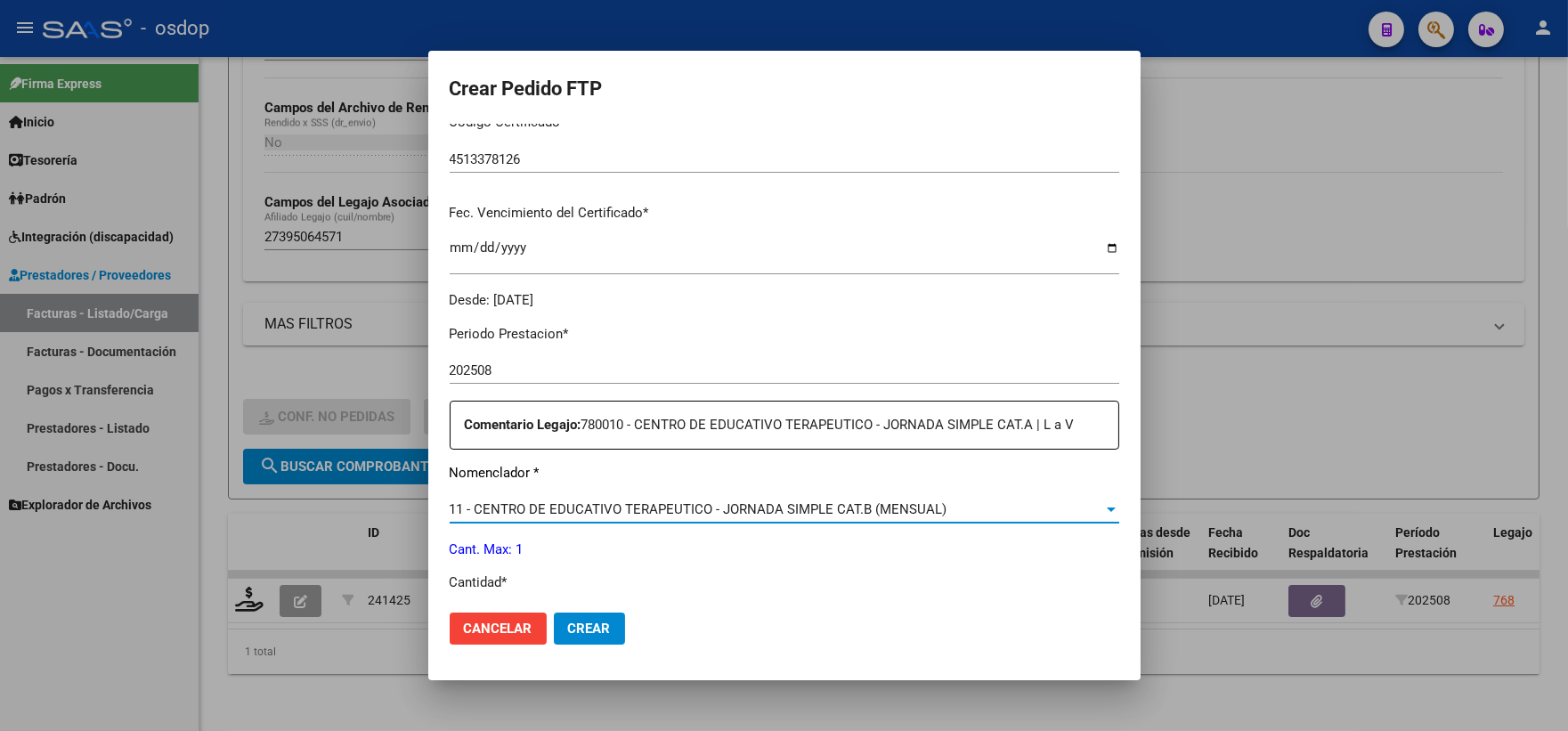
click at [664, 509] on span "11 - CENTRO DE EDUCATIVO TERAPEUTICO - JORNADA SIMPLE CAT.B (MENSUAL)" at bounding box center [699, 509] width 498 height 16
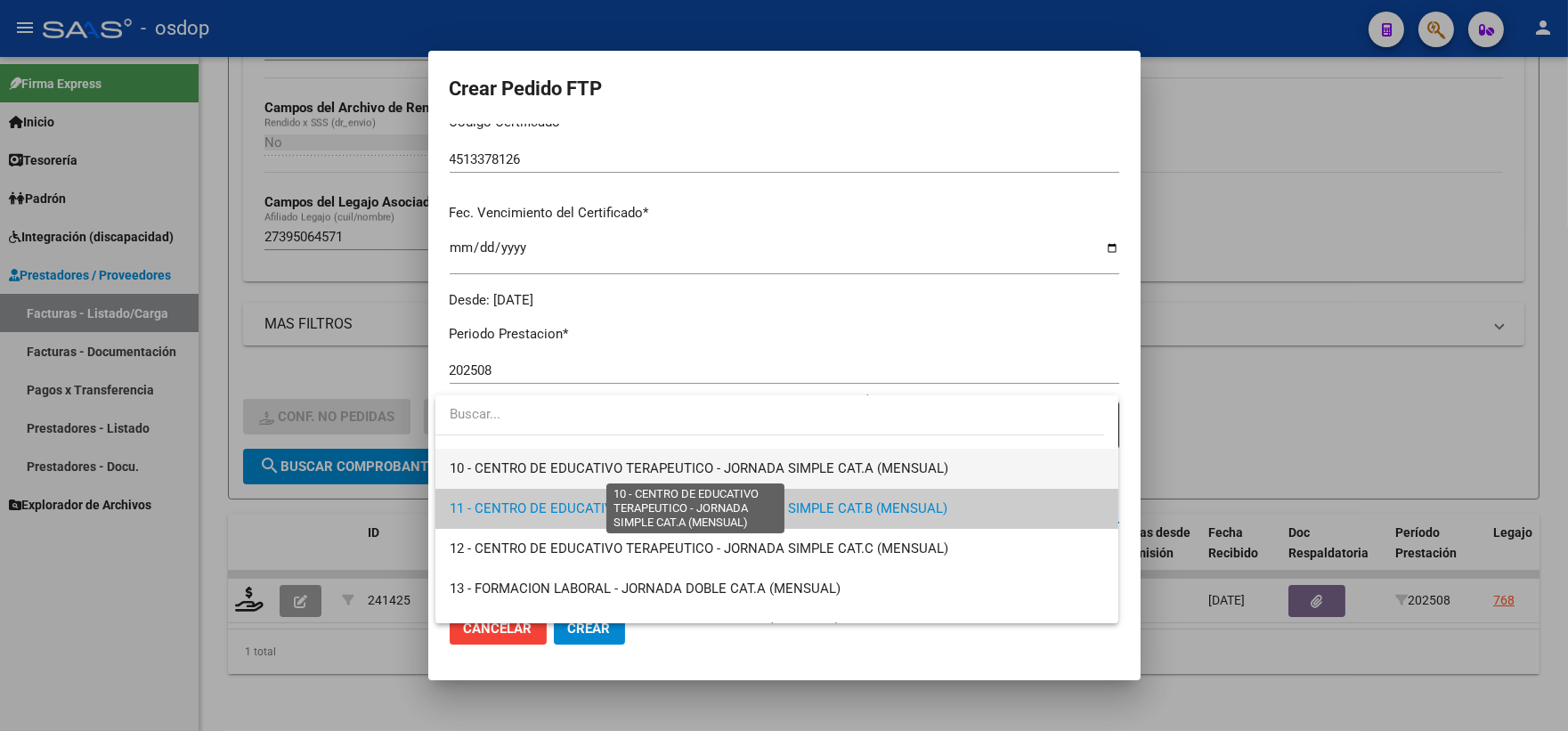
click at [671, 470] on span "10 - CENTRO DE EDUCATIVO TERAPEUTICO - JORNADA SIMPLE CAT.A (MENSUAL)" at bounding box center [700, 469] width 499 height 16
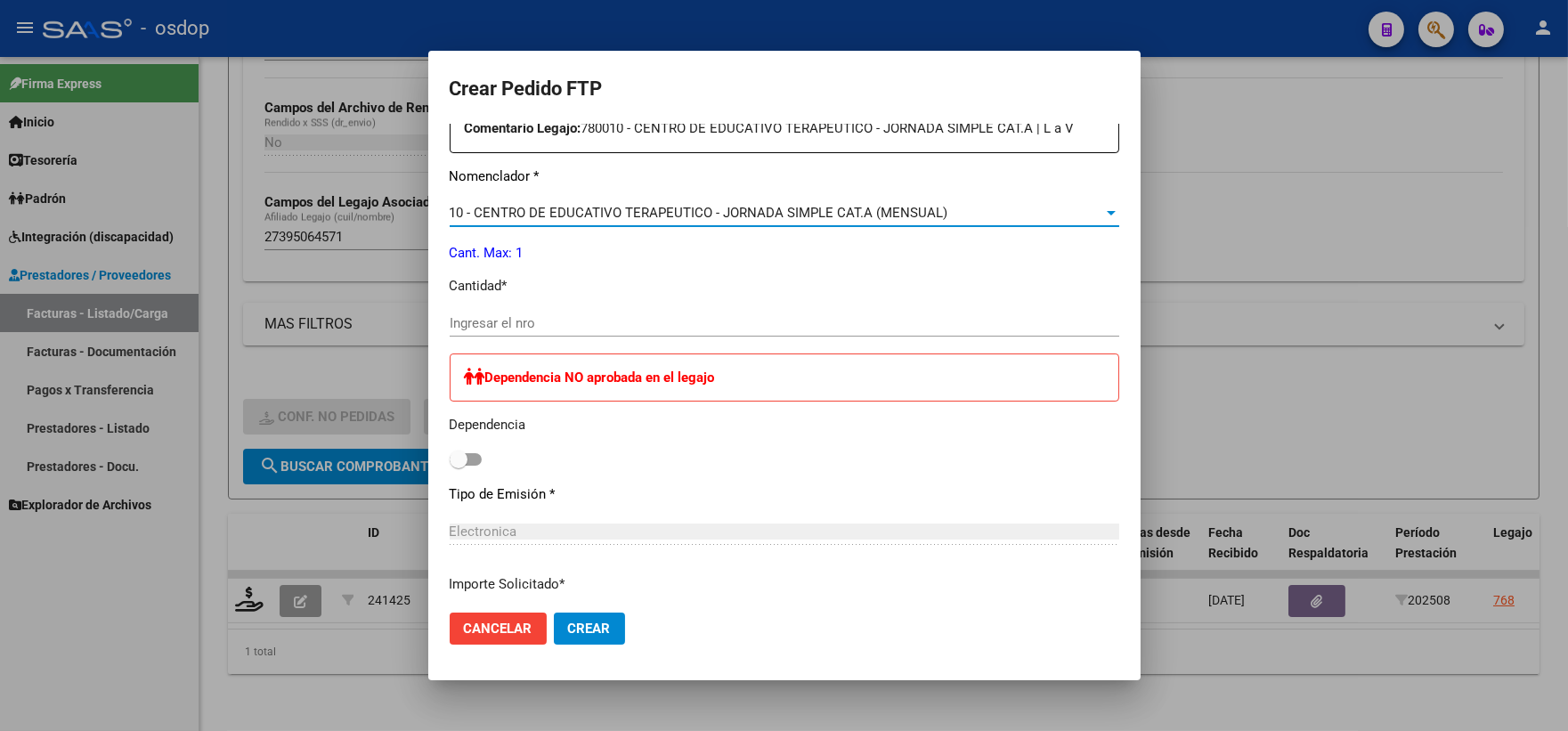
scroll to position [834, 0]
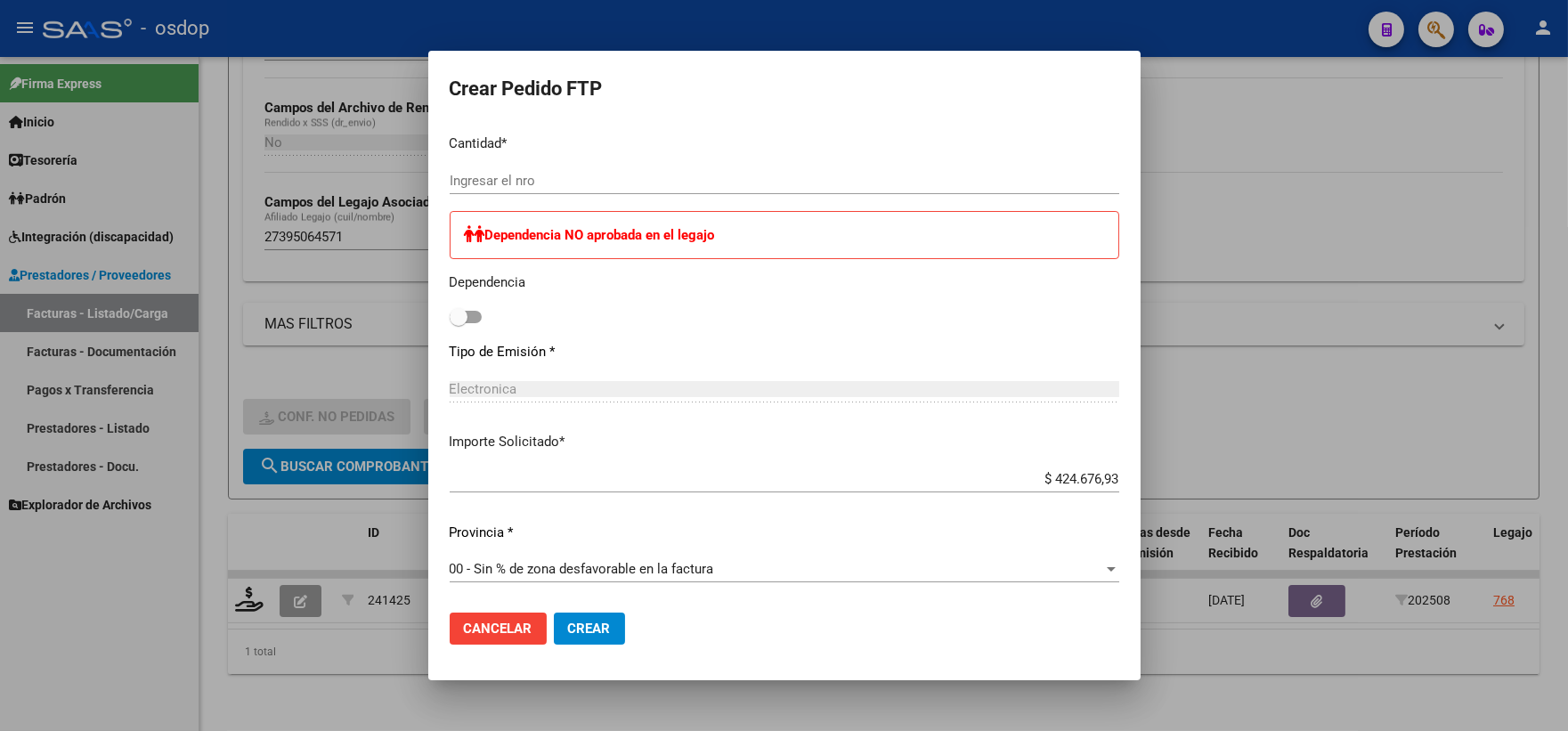
click at [557, 167] on div "Ingresar el nro" at bounding box center [785, 180] width 670 height 27
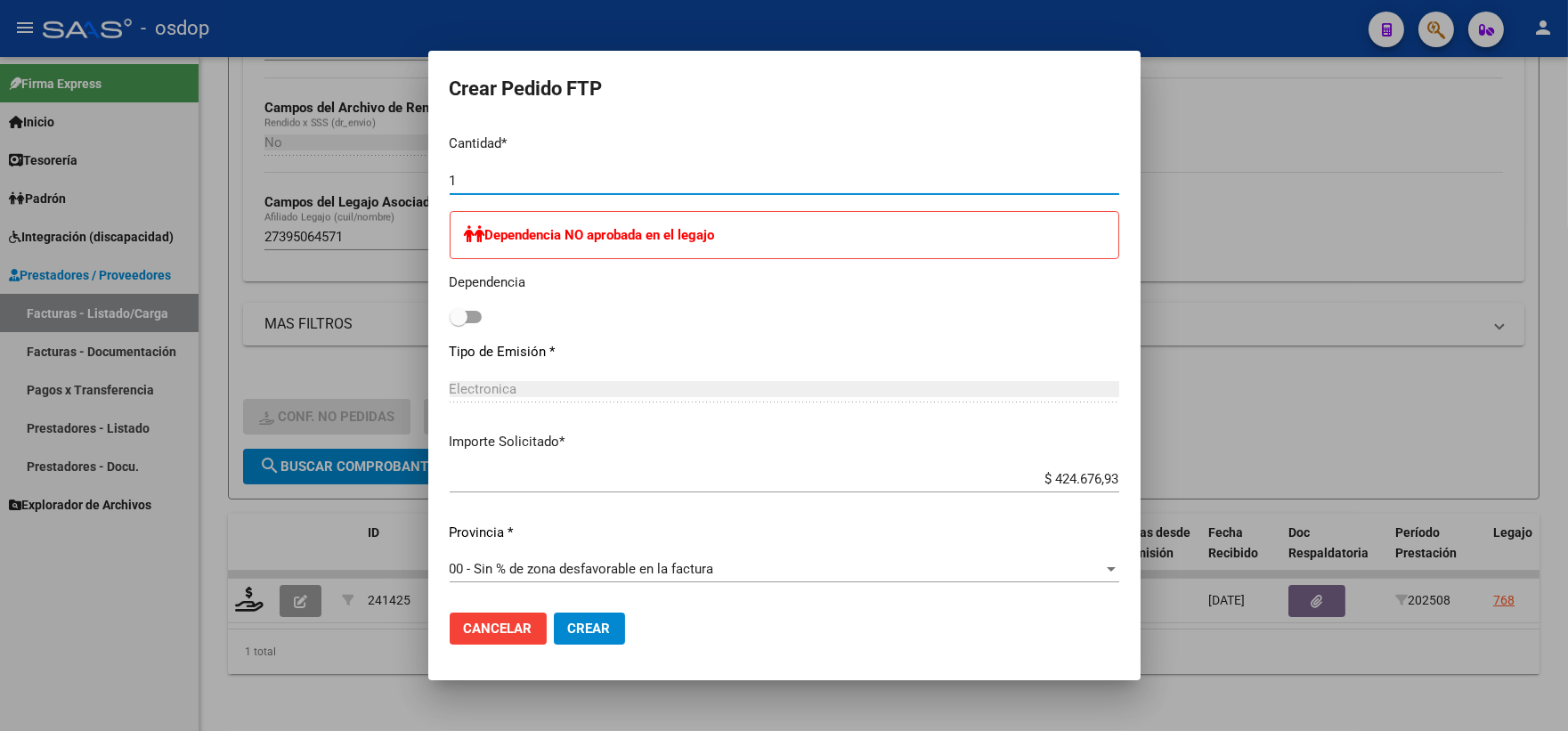
type input "1"
click at [601, 617] on button "Crear" at bounding box center [589, 629] width 72 height 32
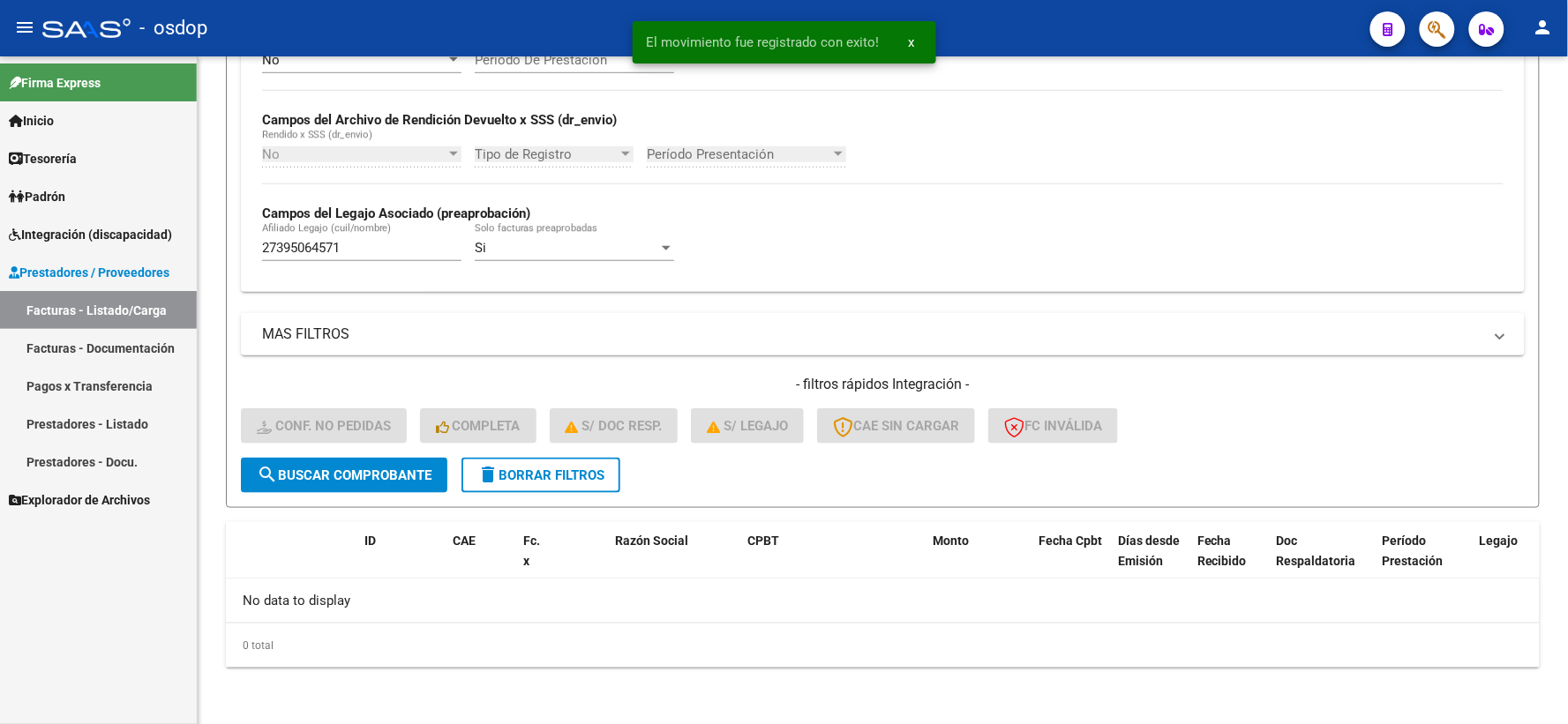
scroll to position [382, 0]
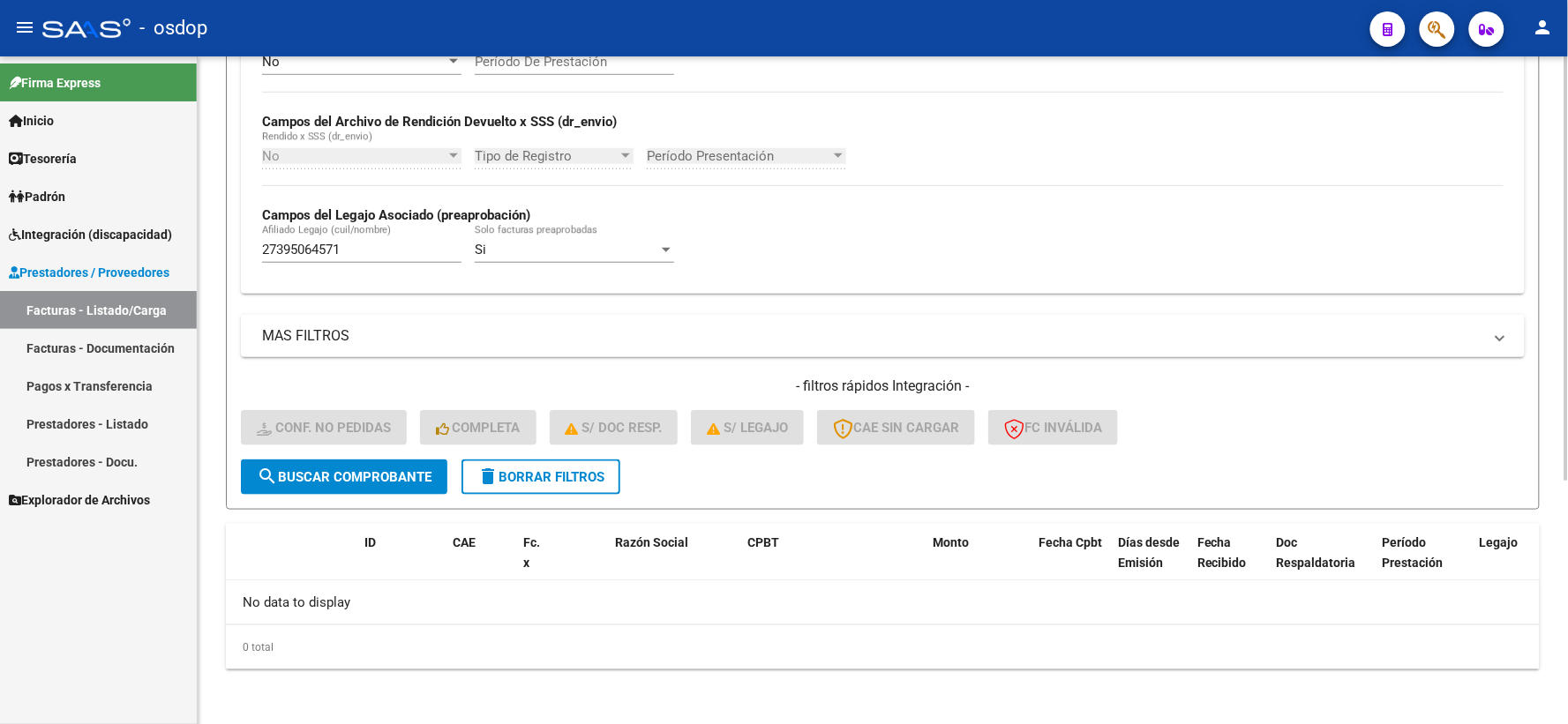
click at [551, 477] on span "delete Borrar Filtros" at bounding box center [540, 477] width 128 height 16
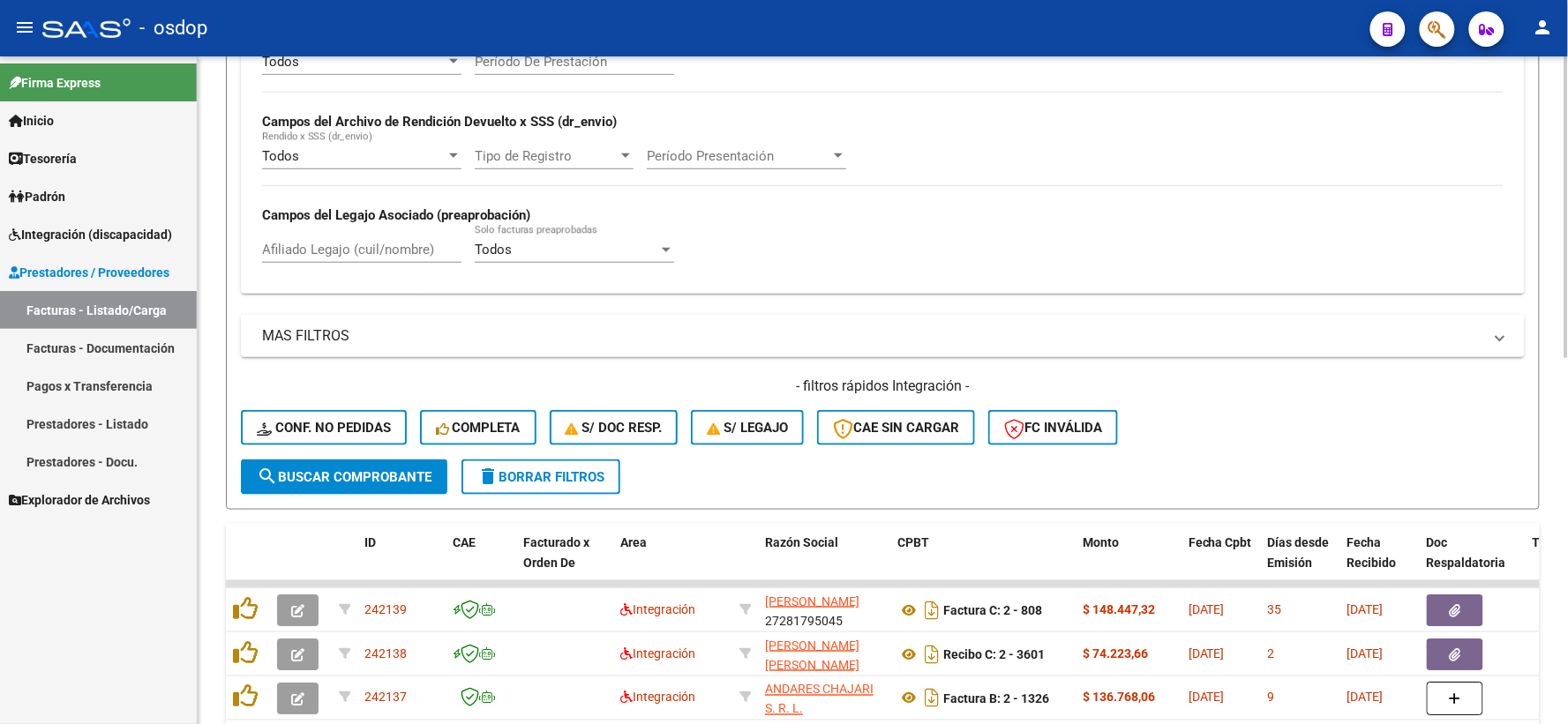
click at [356, 234] on div "Afiliado Legajo (cuil/nombre)" at bounding box center [361, 243] width 200 height 38
paste input "27393672744"
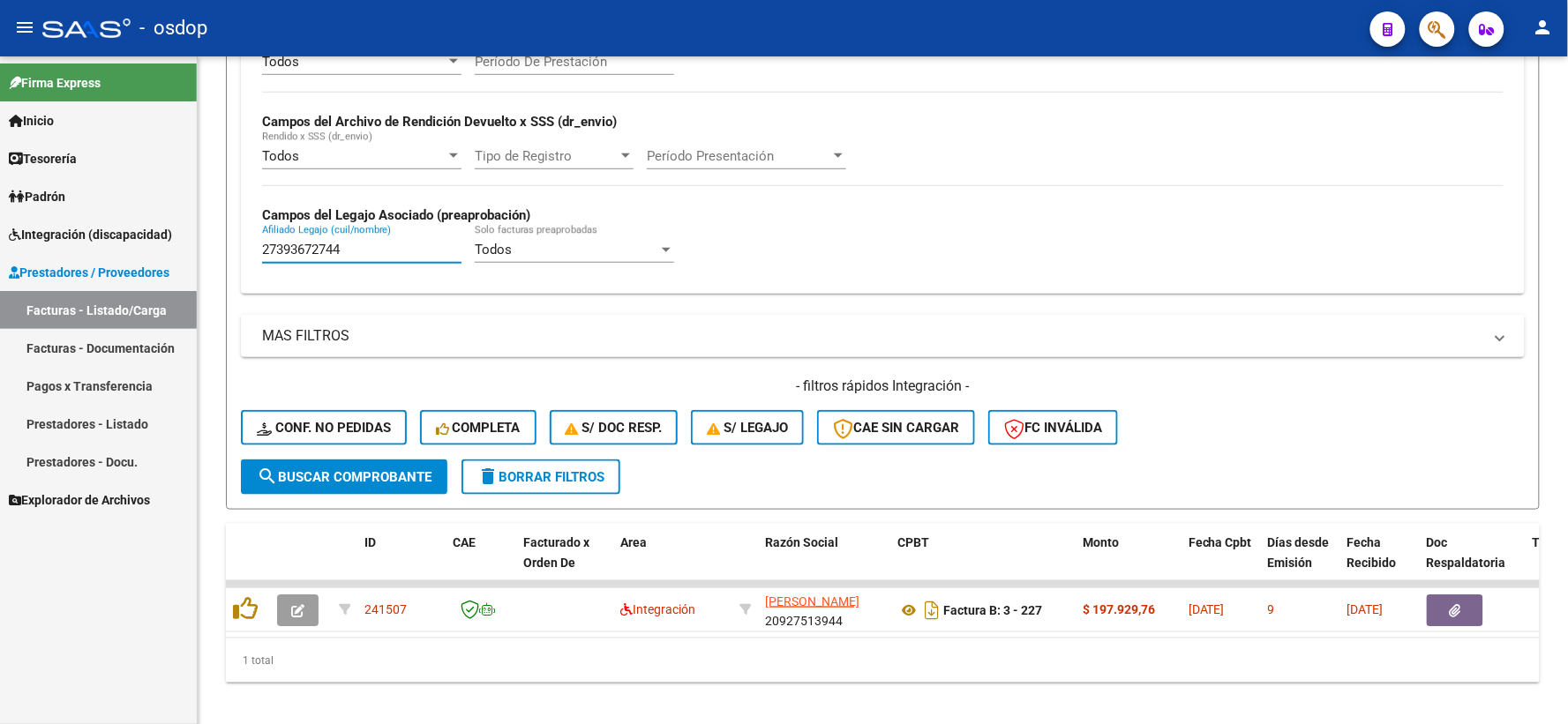
type input "27393672744"
click at [586, 637] on datatable-body "241507 Integración PALETTA RICHARD WILLIAM 20927513944 Factura B: 3 - 227 $ 197…" at bounding box center [883, 608] width 1314 height 57
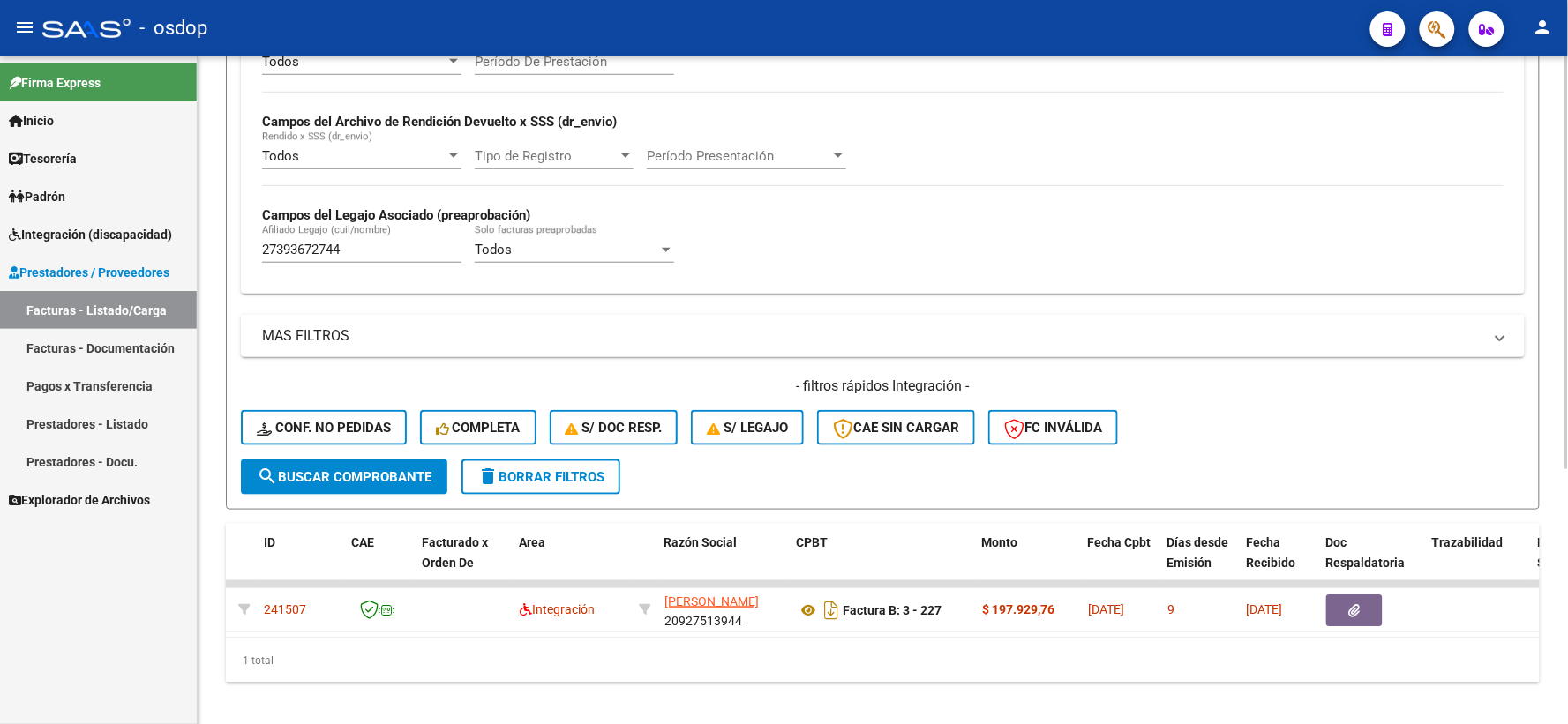
scroll to position [0, 0]
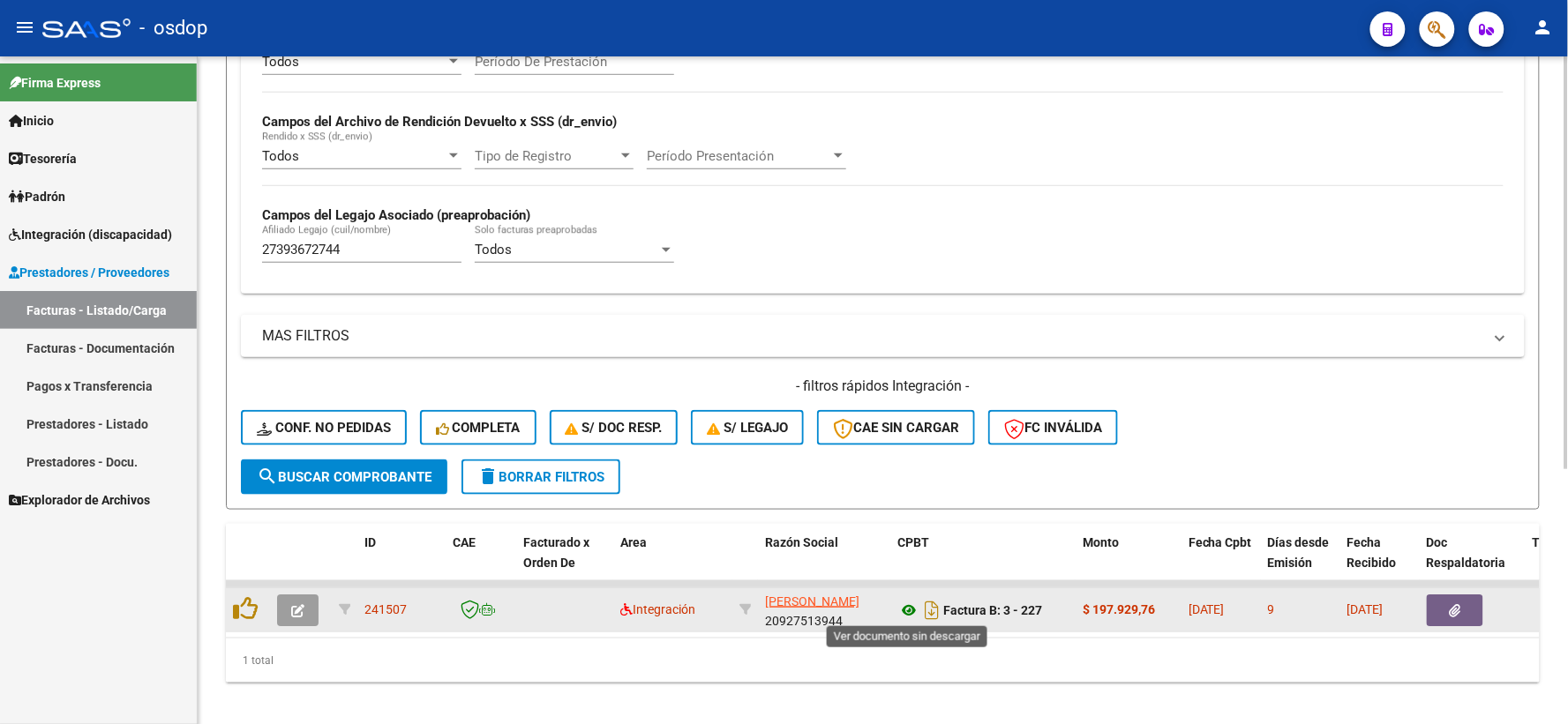
click at [902, 609] on icon at bounding box center [909, 610] width 23 height 21
click at [1462, 610] on button "button" at bounding box center [1455, 610] width 56 height 32
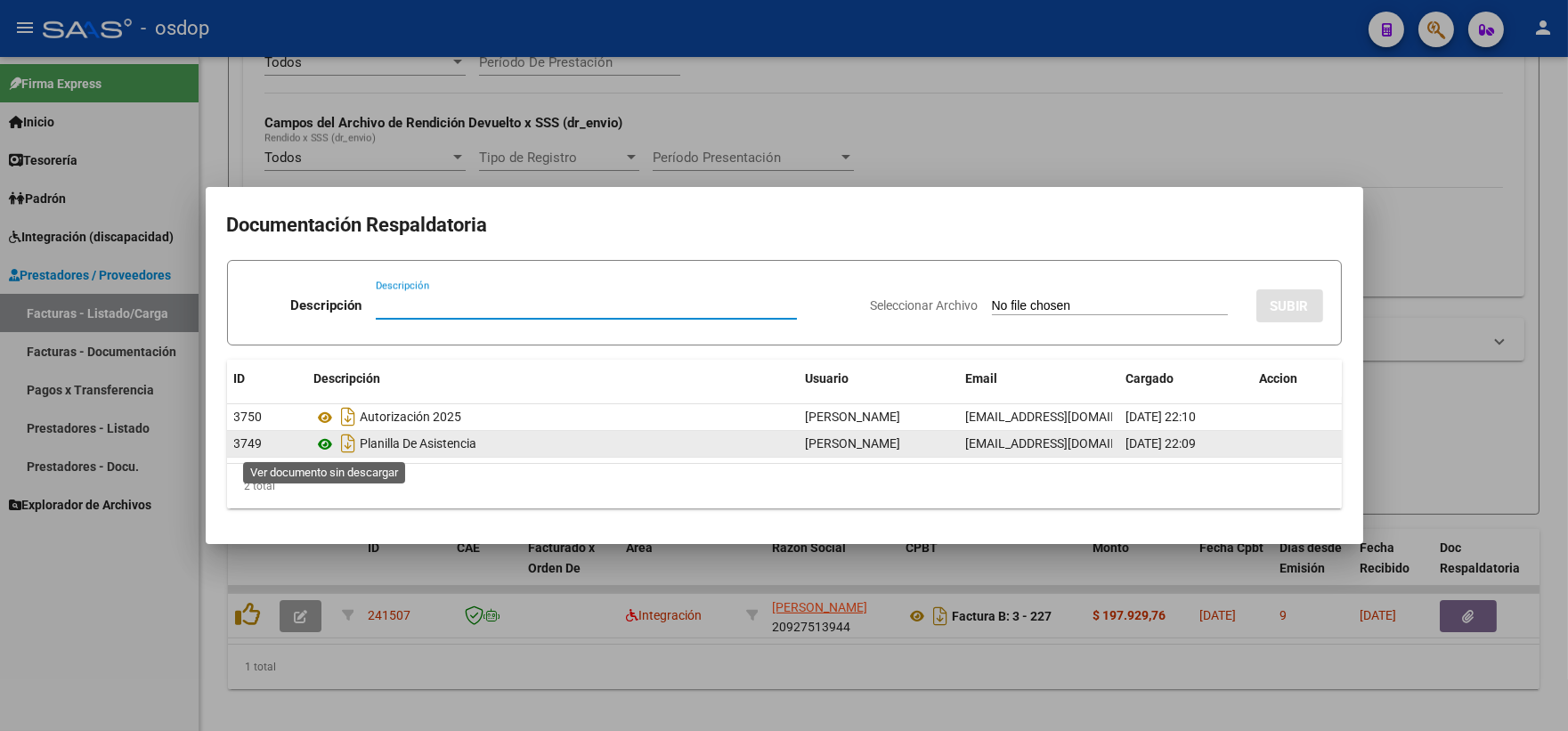
click at [326, 442] on icon at bounding box center [326, 444] width 24 height 22
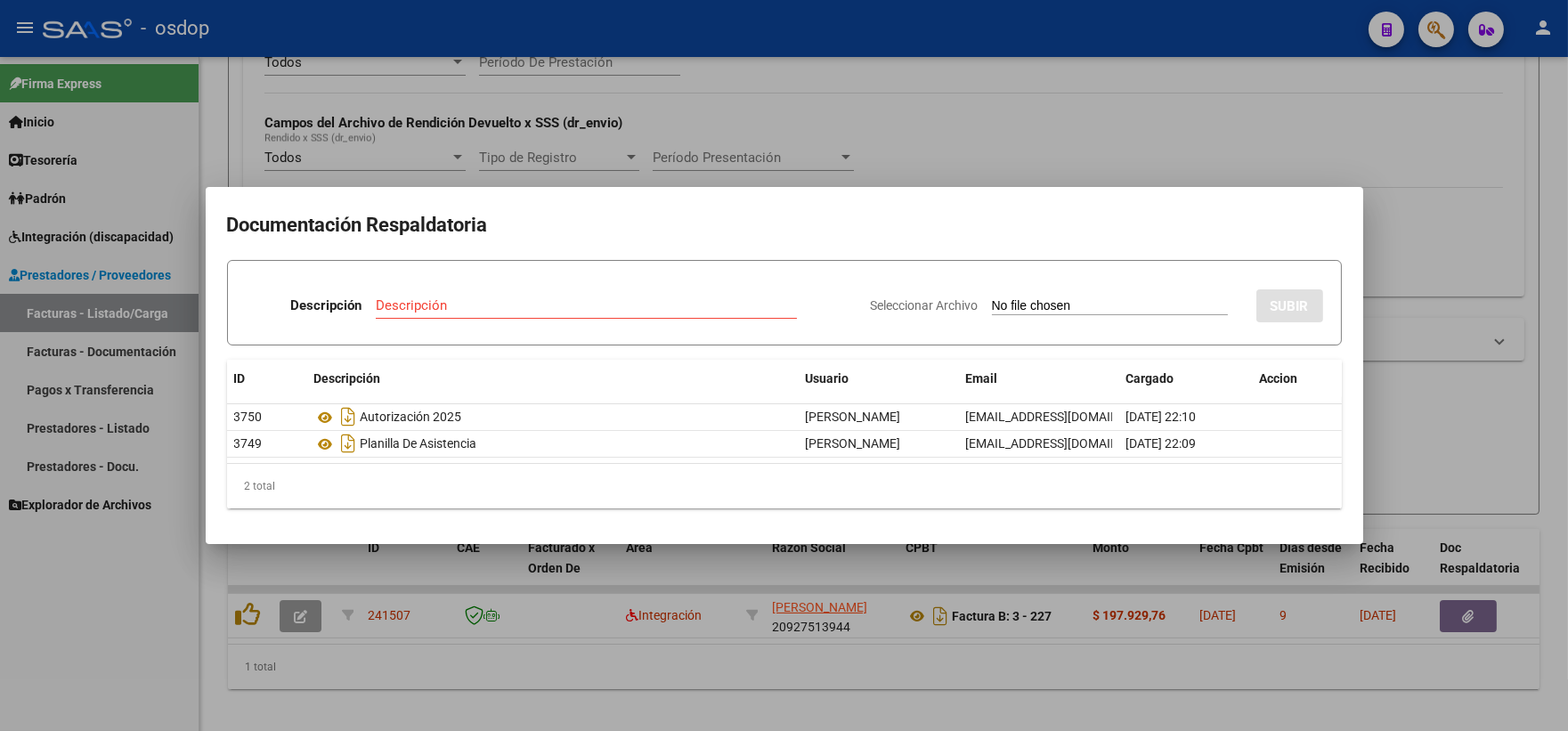
click at [333, 107] on div at bounding box center [784, 366] width 1568 height 731
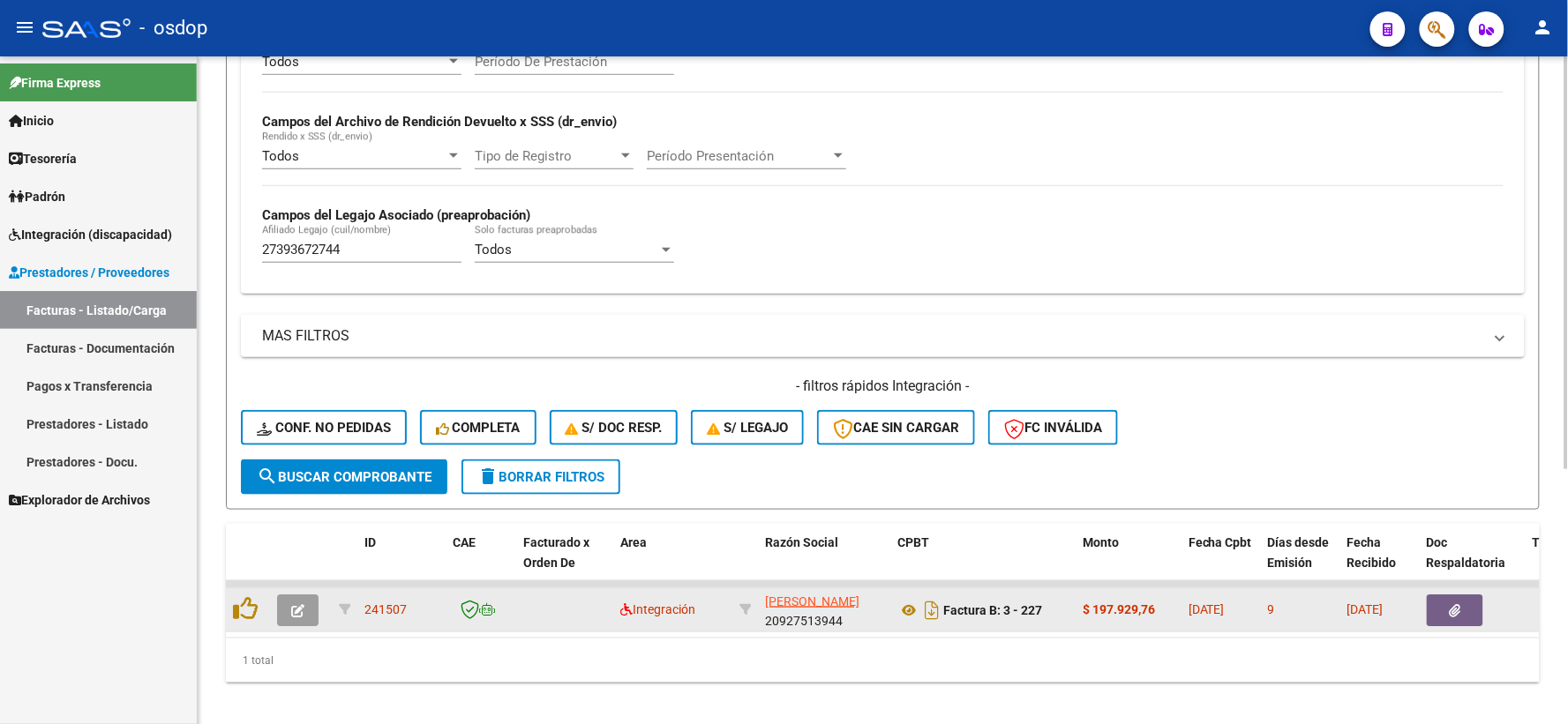
click at [283, 612] on button "button" at bounding box center [298, 610] width 42 height 32
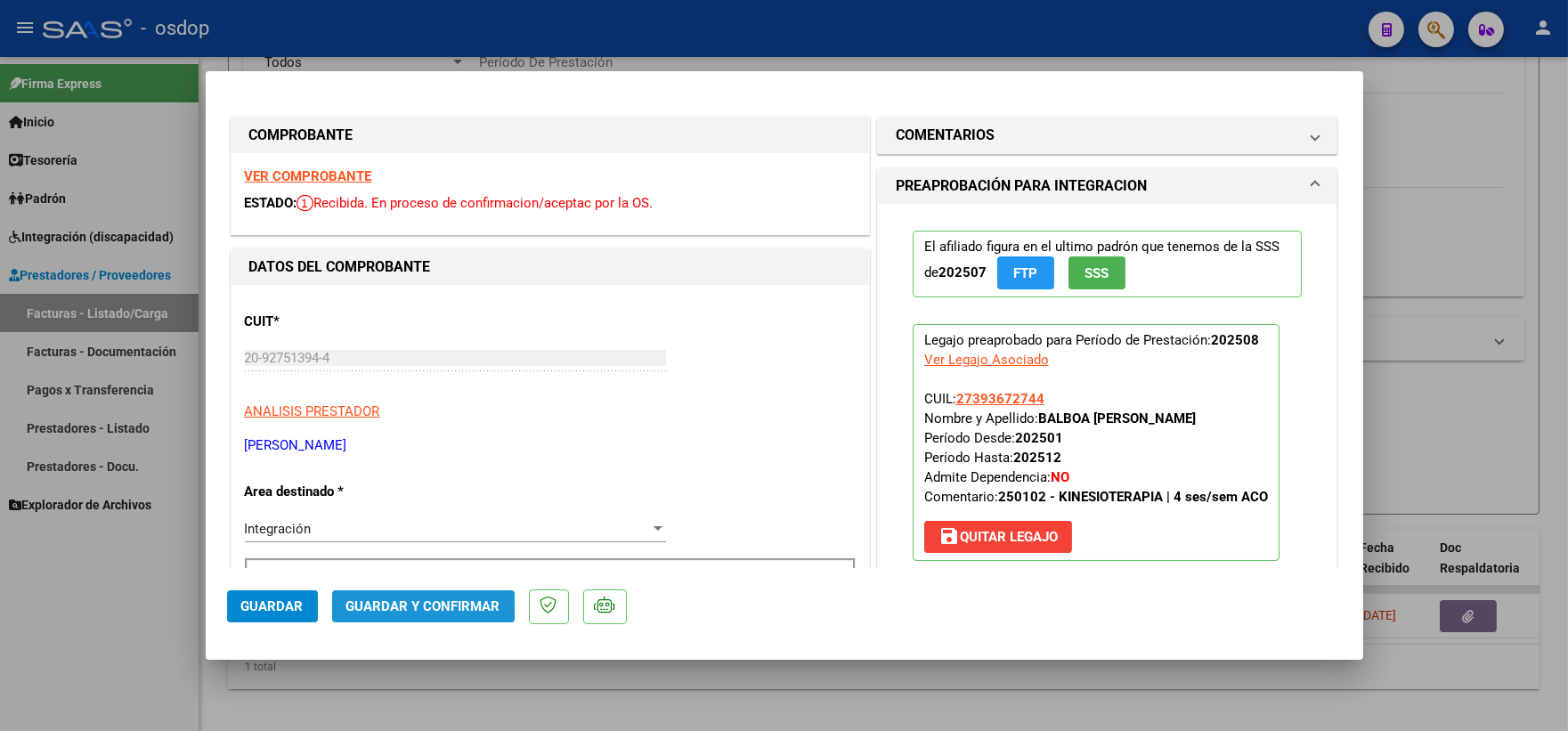
click at [386, 603] on span "Guardar y Confirmar" at bounding box center [423, 606] width 154 height 16
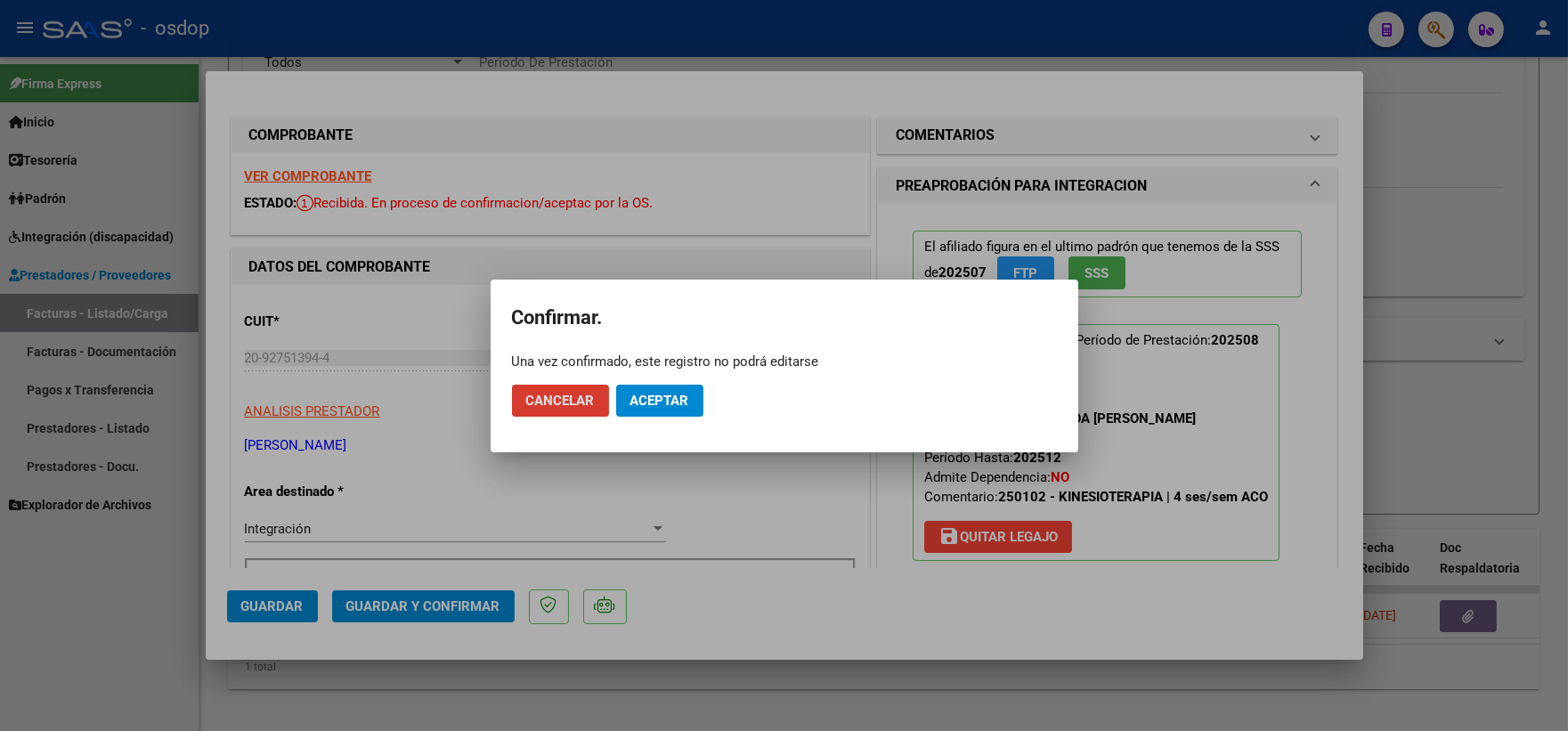
click at [675, 414] on button "Aceptar" at bounding box center [659, 401] width 87 height 32
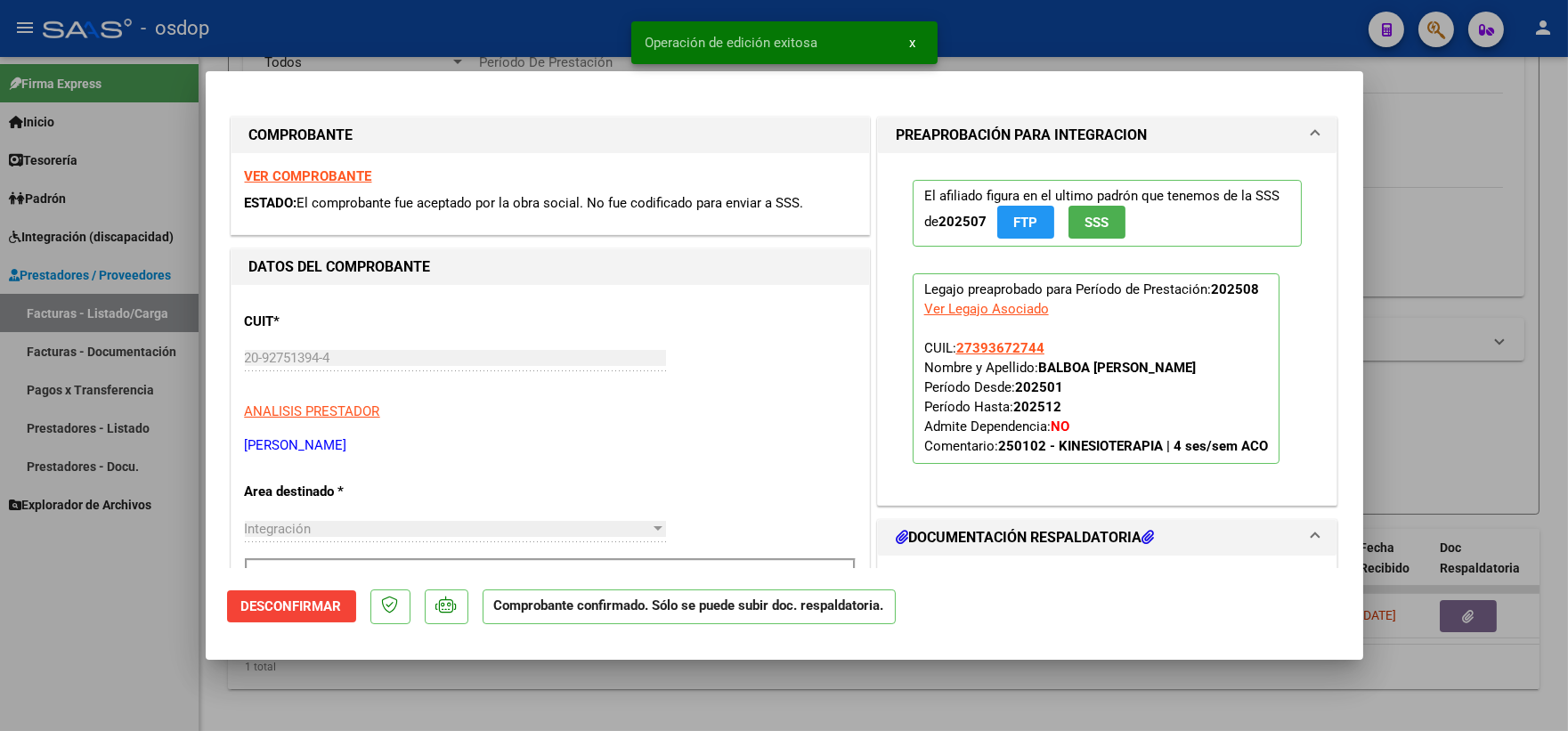
click at [98, 668] on div at bounding box center [784, 366] width 1568 height 731
type input "$ 0,00"
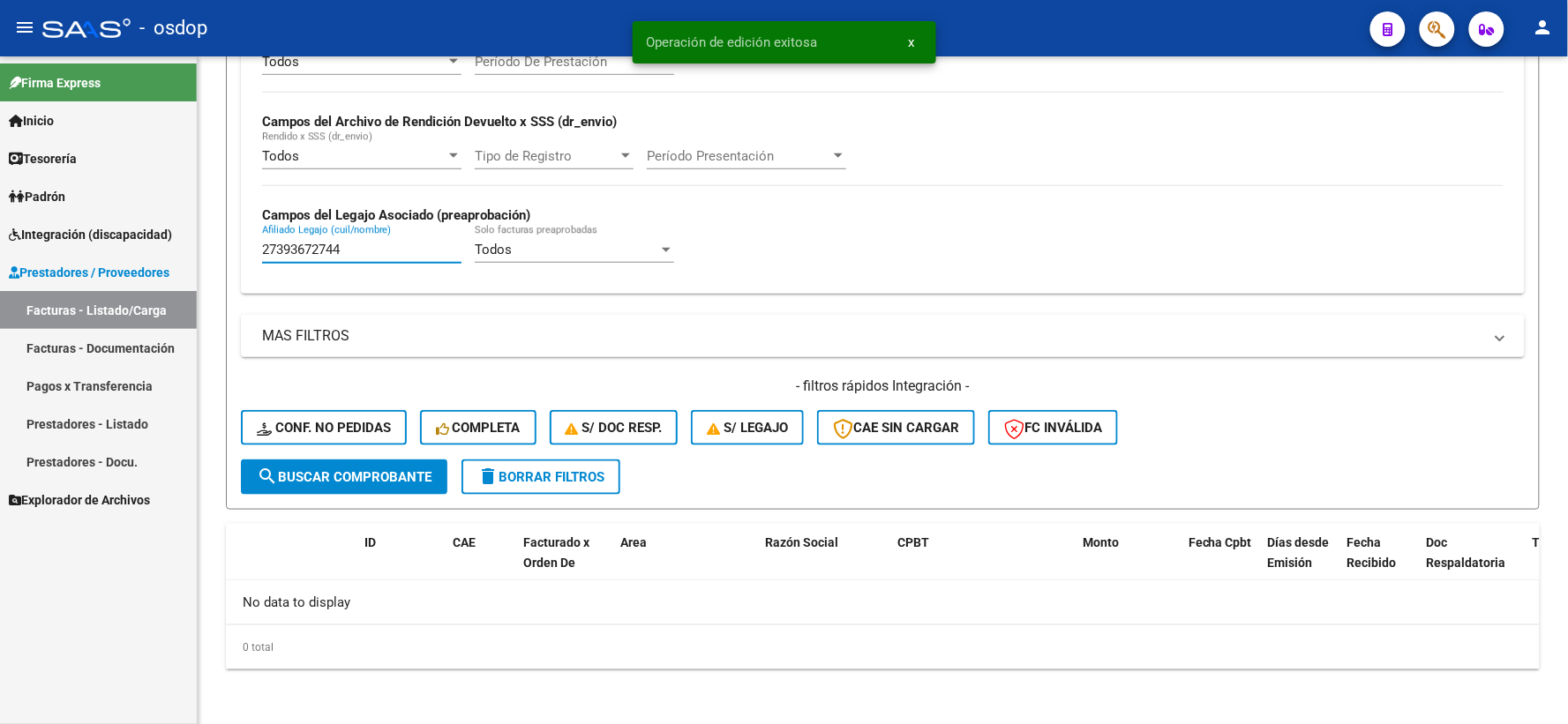
drag, startPoint x: 377, startPoint y: 258, endPoint x: 90, endPoint y: 286, distance: 288.4
click at [90, 286] on mat-sidenav-container "Firma Express Inicio Instructivos Contacto OS Tesorería Extractos Procesados (c…" at bounding box center [784, 390] width 1568 height 668
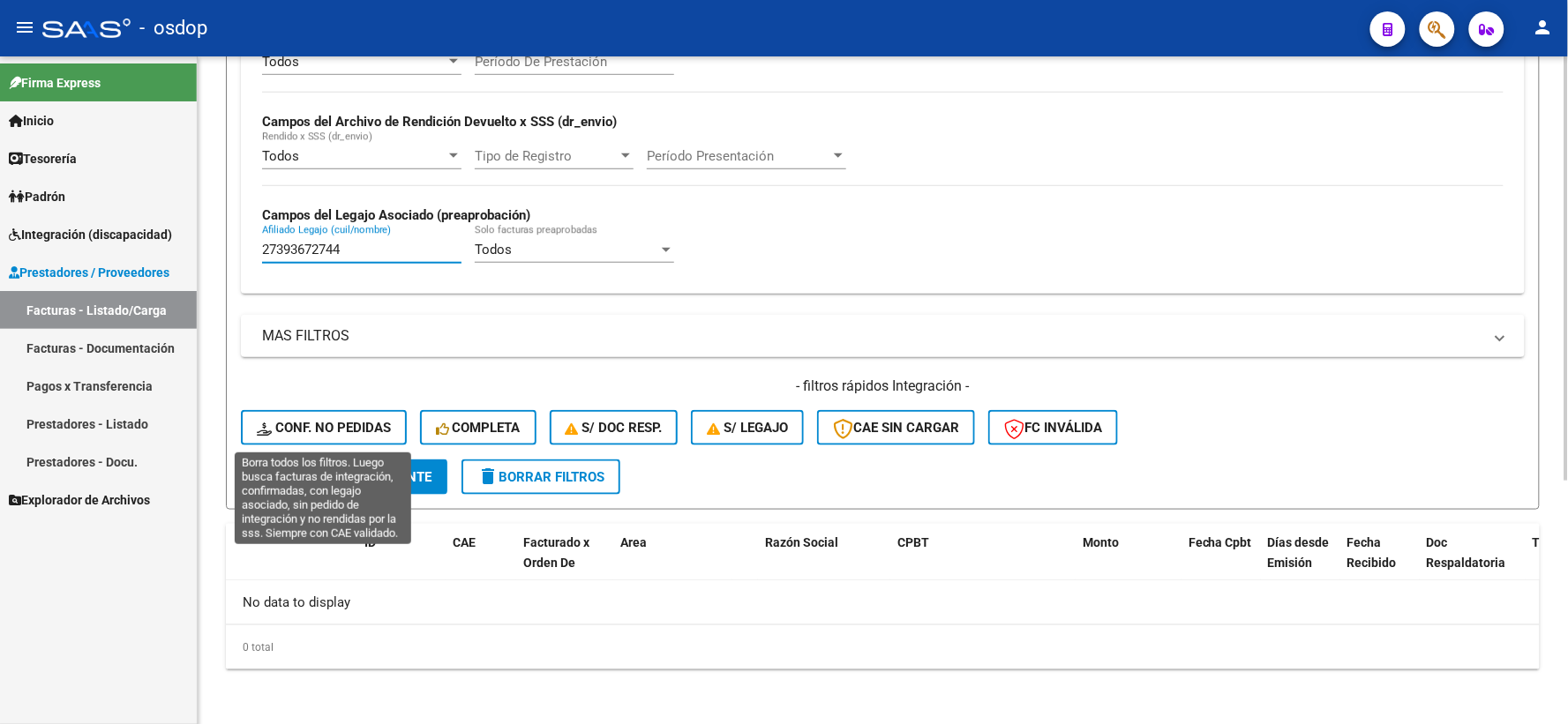
click at [373, 436] on span "Conf. no pedidas" at bounding box center [324, 427] width 134 height 16
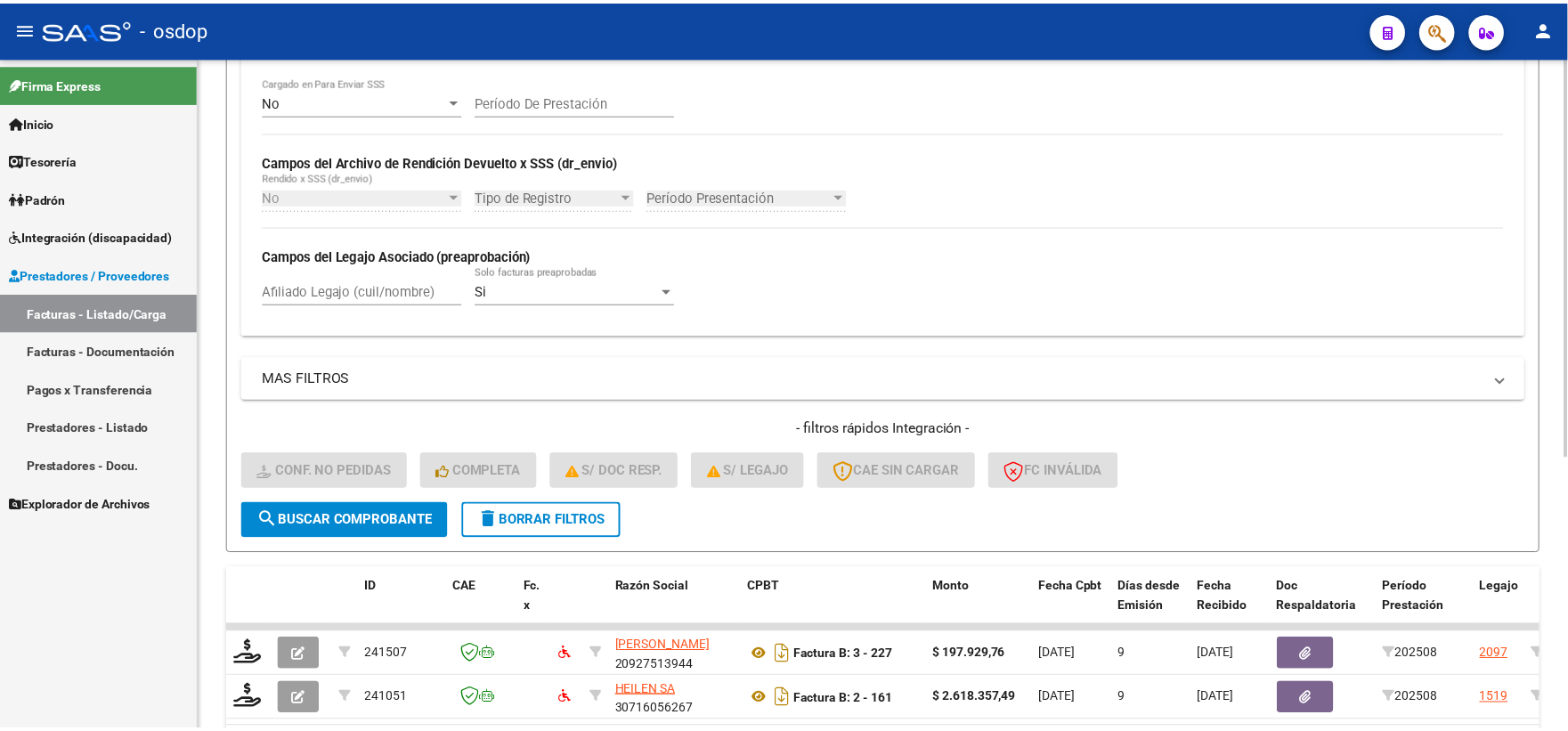
scroll to position [386, 0]
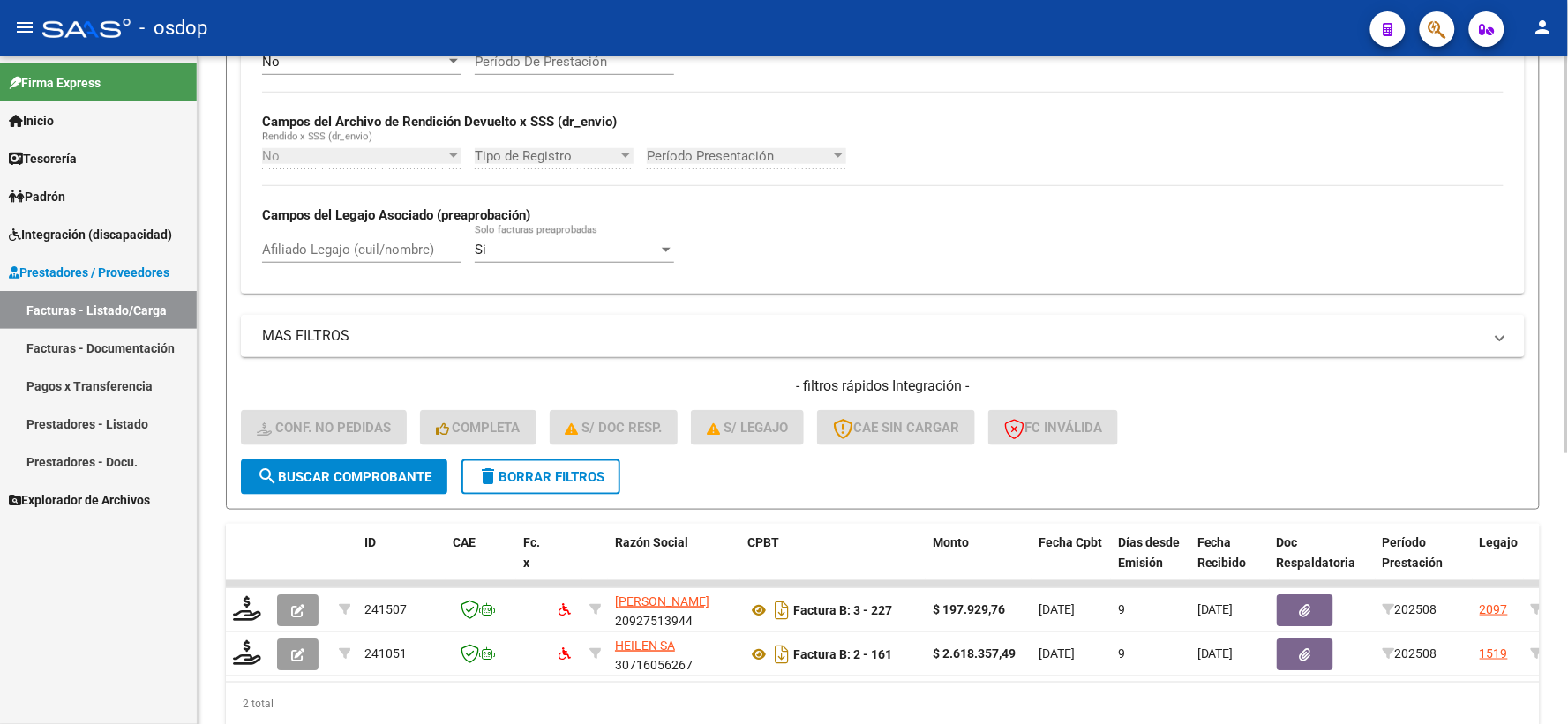
click at [347, 257] on input "Afiliado Legajo (cuil/nombre)" at bounding box center [361, 249] width 200 height 16
paste input "27393672744"
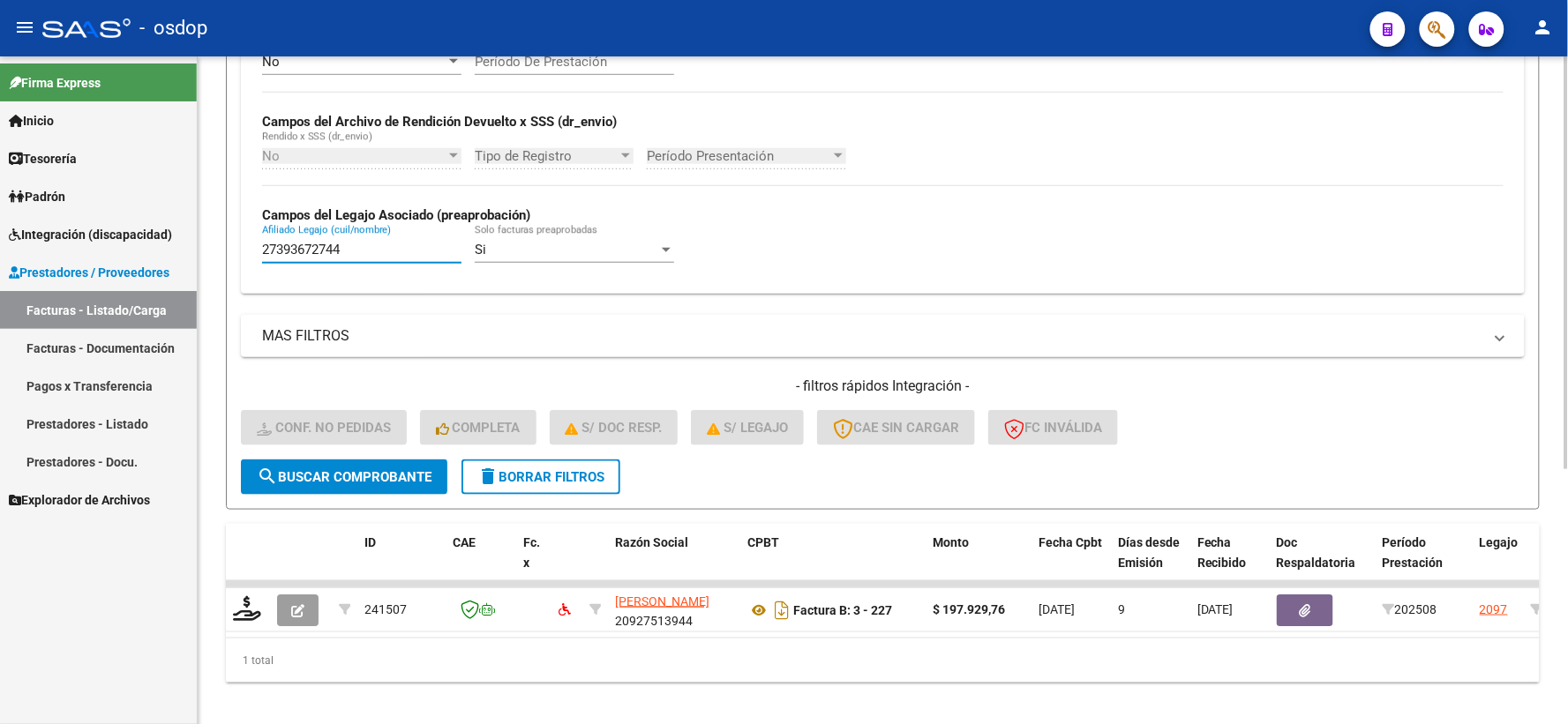
type input "27393672744"
click at [0, 625] on div "Firma Express Inicio Instructivos Contacto OS Tesorería Extractos Procesados (c…" at bounding box center [98, 390] width 197 height 668
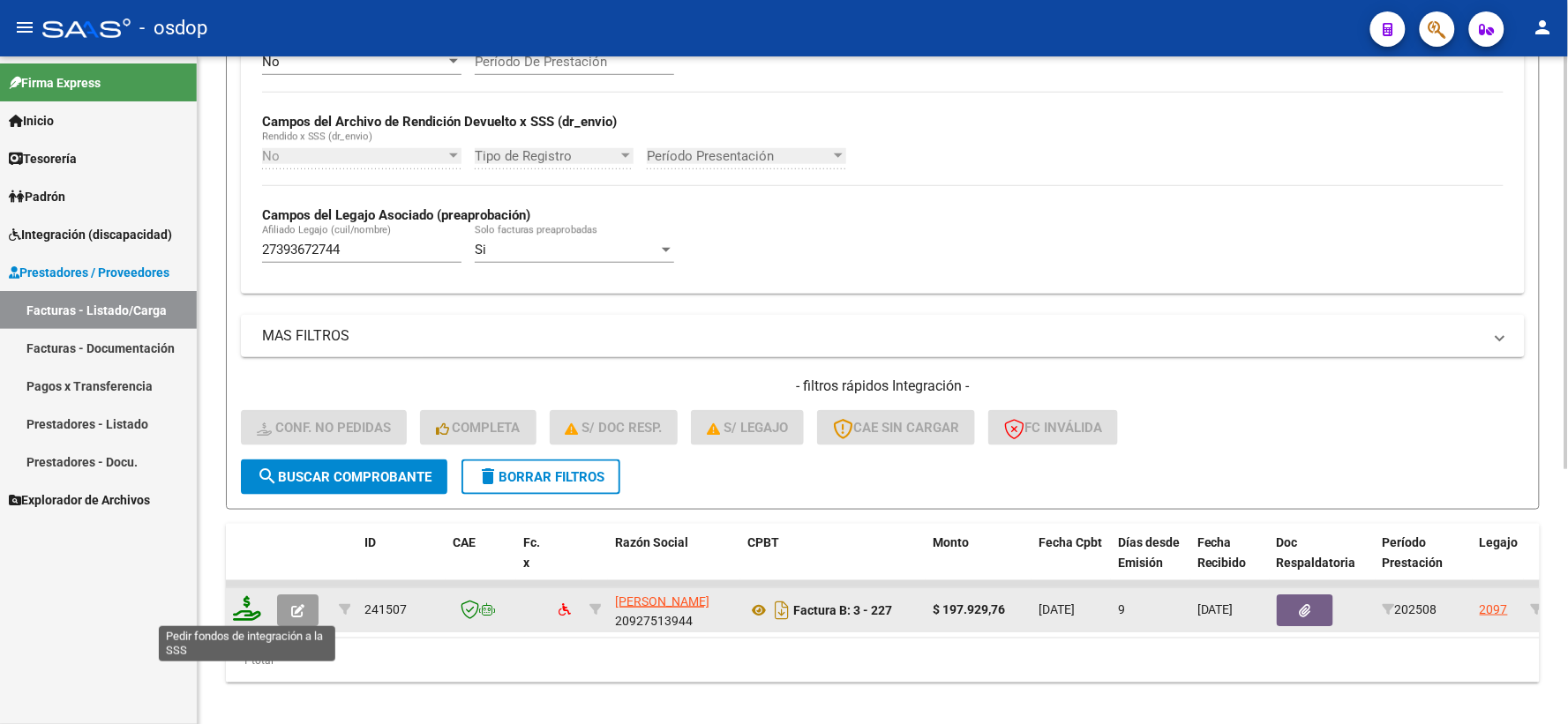
click at [240, 618] on icon at bounding box center [246, 608] width 28 height 24
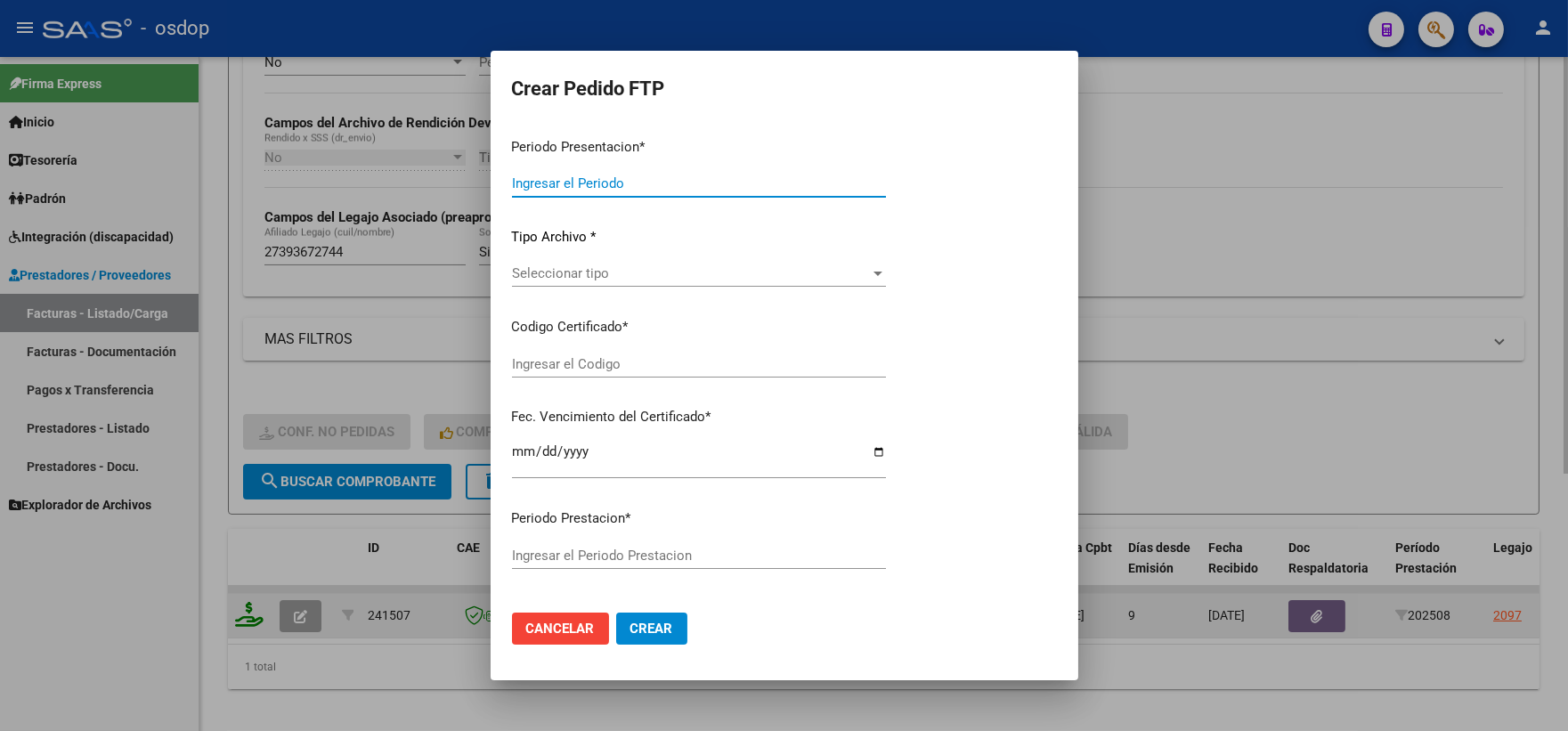
type input "202508"
type input "$ 197.929,76"
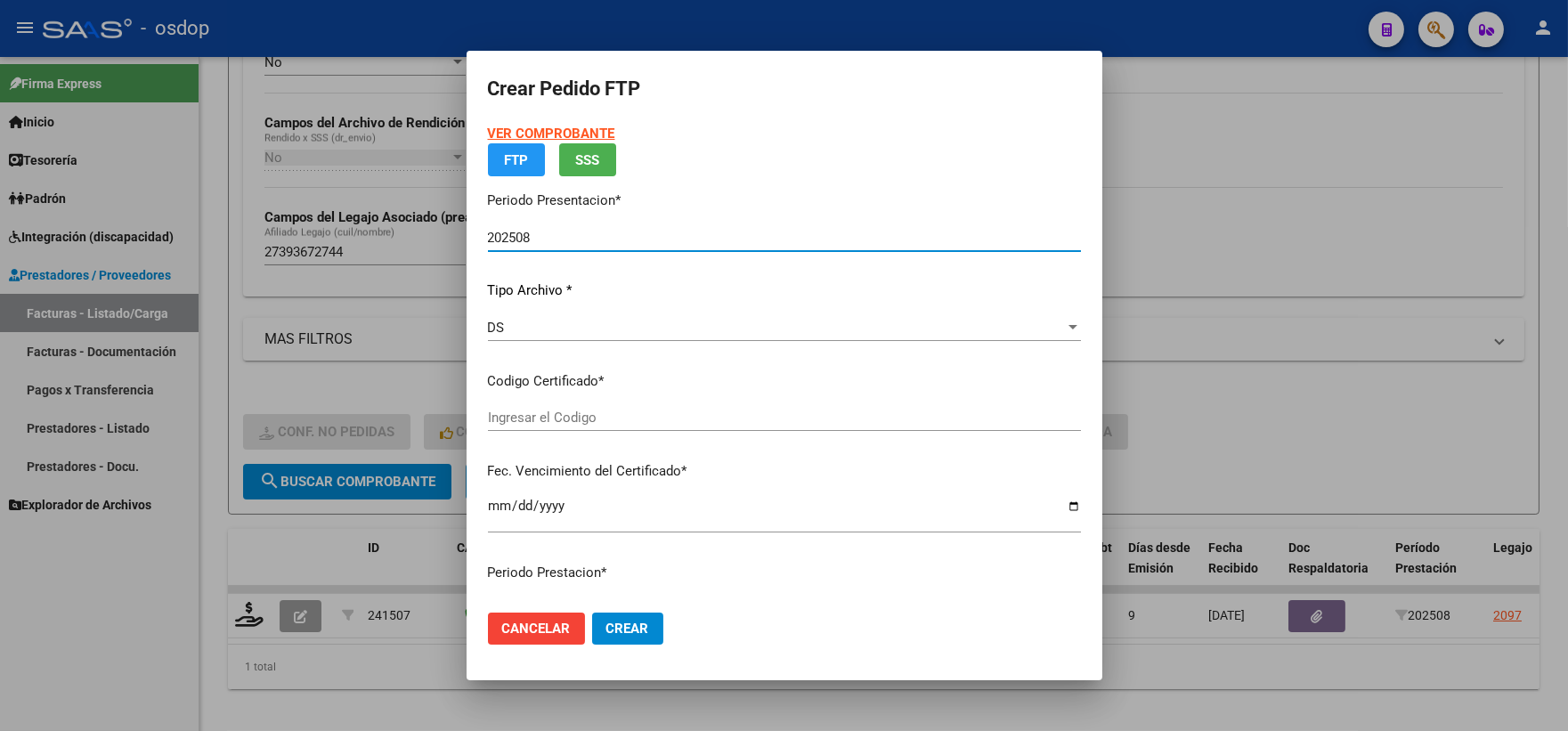
type input "178034409"
type input "2033-03-06"
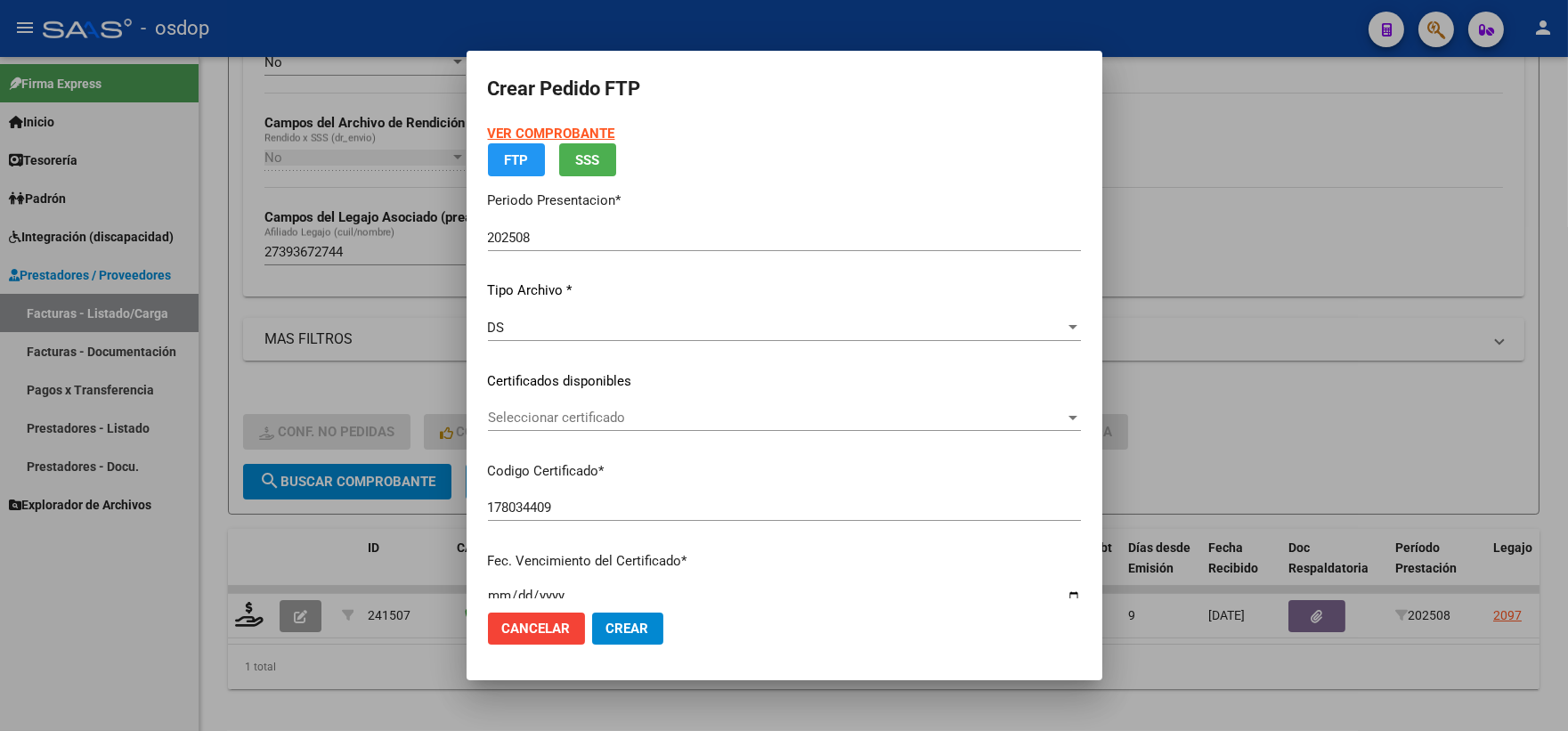
click at [614, 431] on div "Seleccionar certificado Seleccionar certificado" at bounding box center [785, 418] width 593 height 27
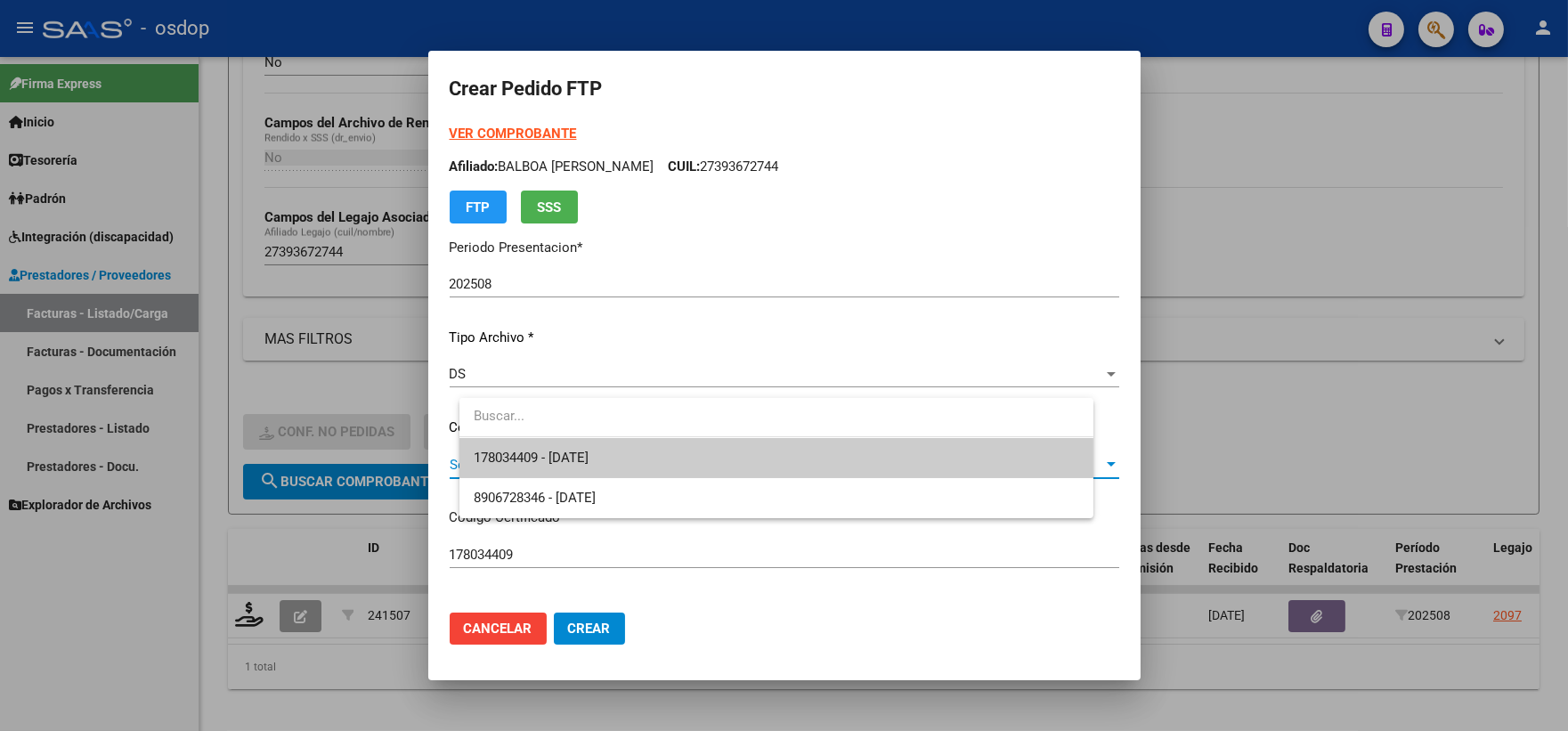
click at [642, 455] on span "178034409 - 2033-03-06" at bounding box center [776, 458] width 605 height 40
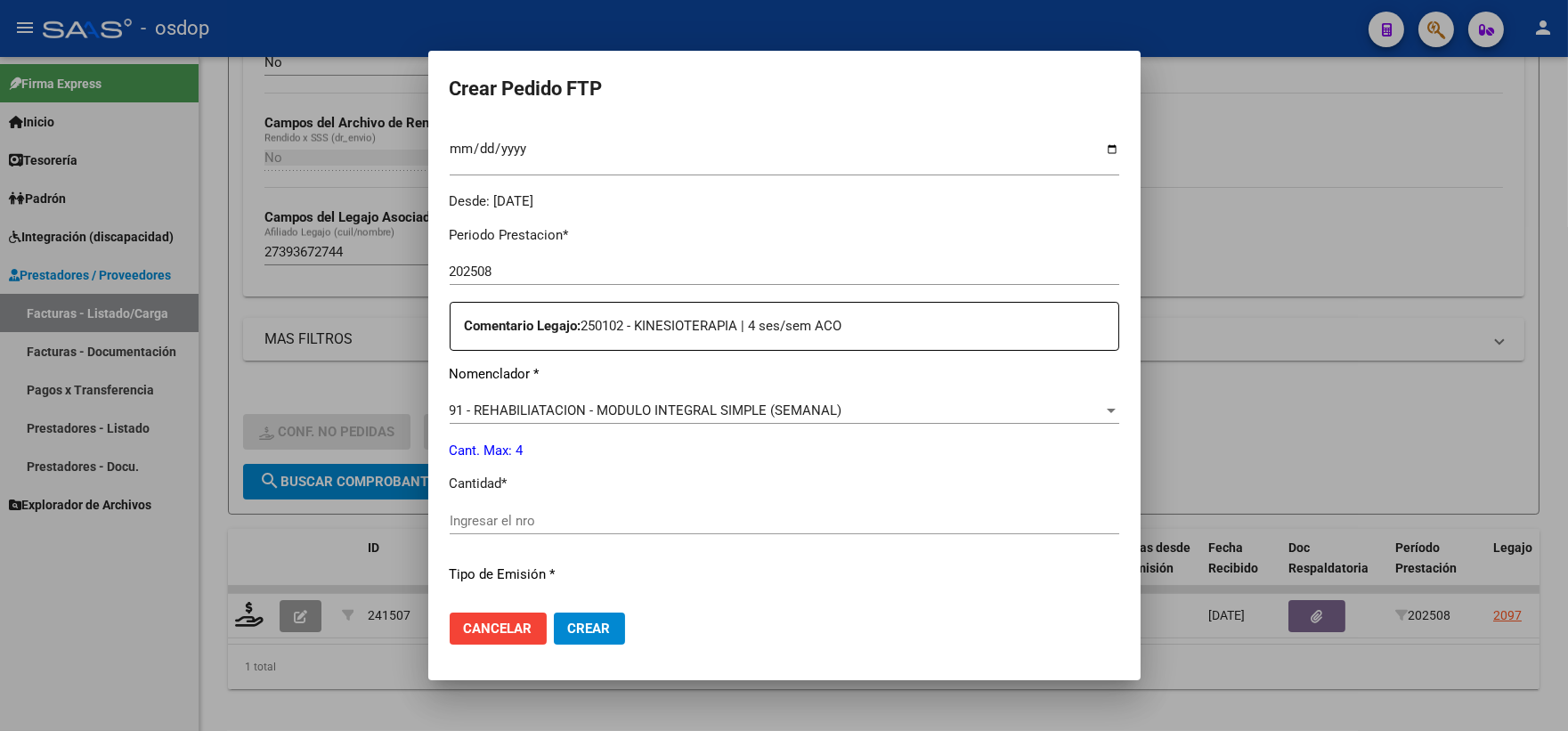
scroll to position [593, 0]
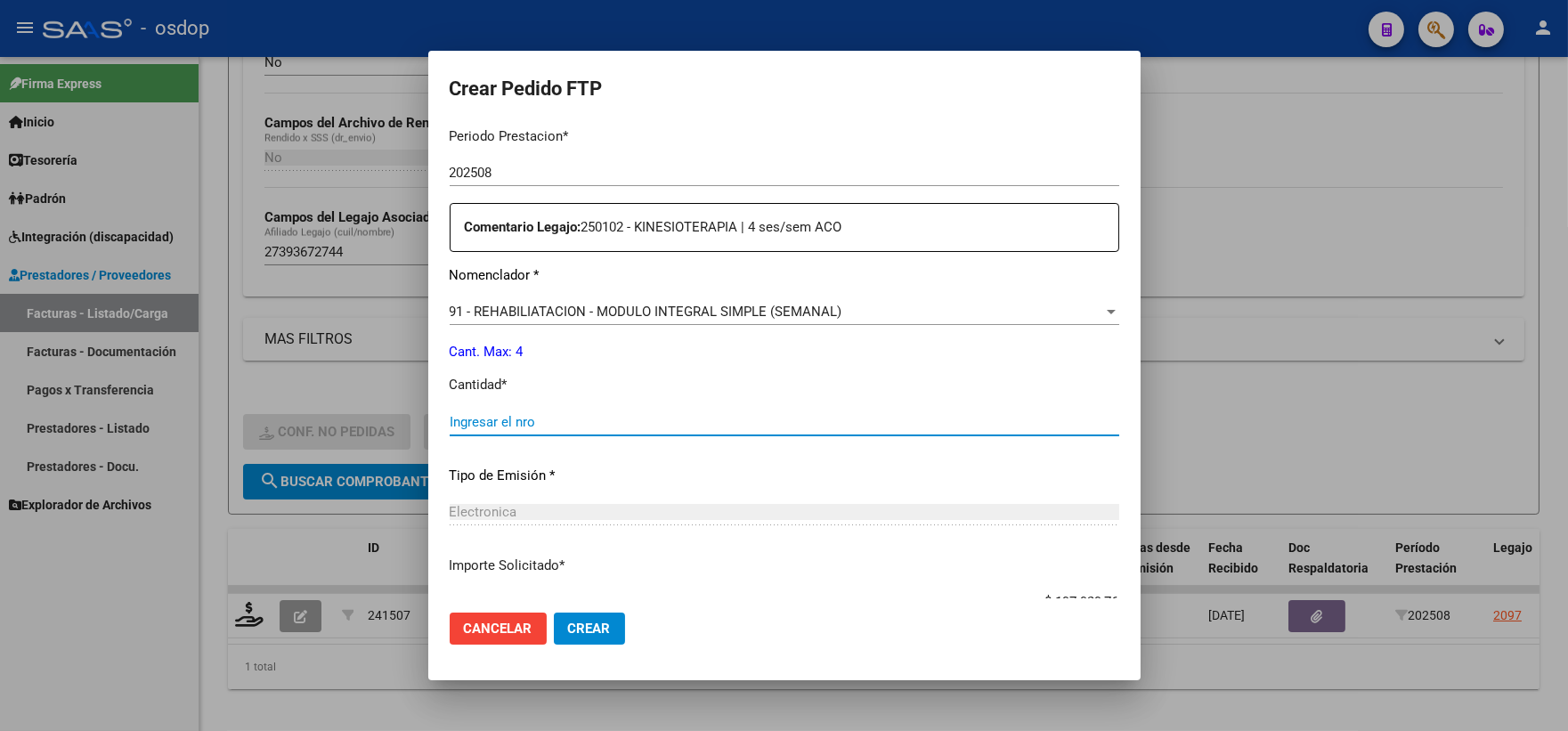
click at [620, 429] on input "Ingresar el nro" at bounding box center [785, 422] width 670 height 16
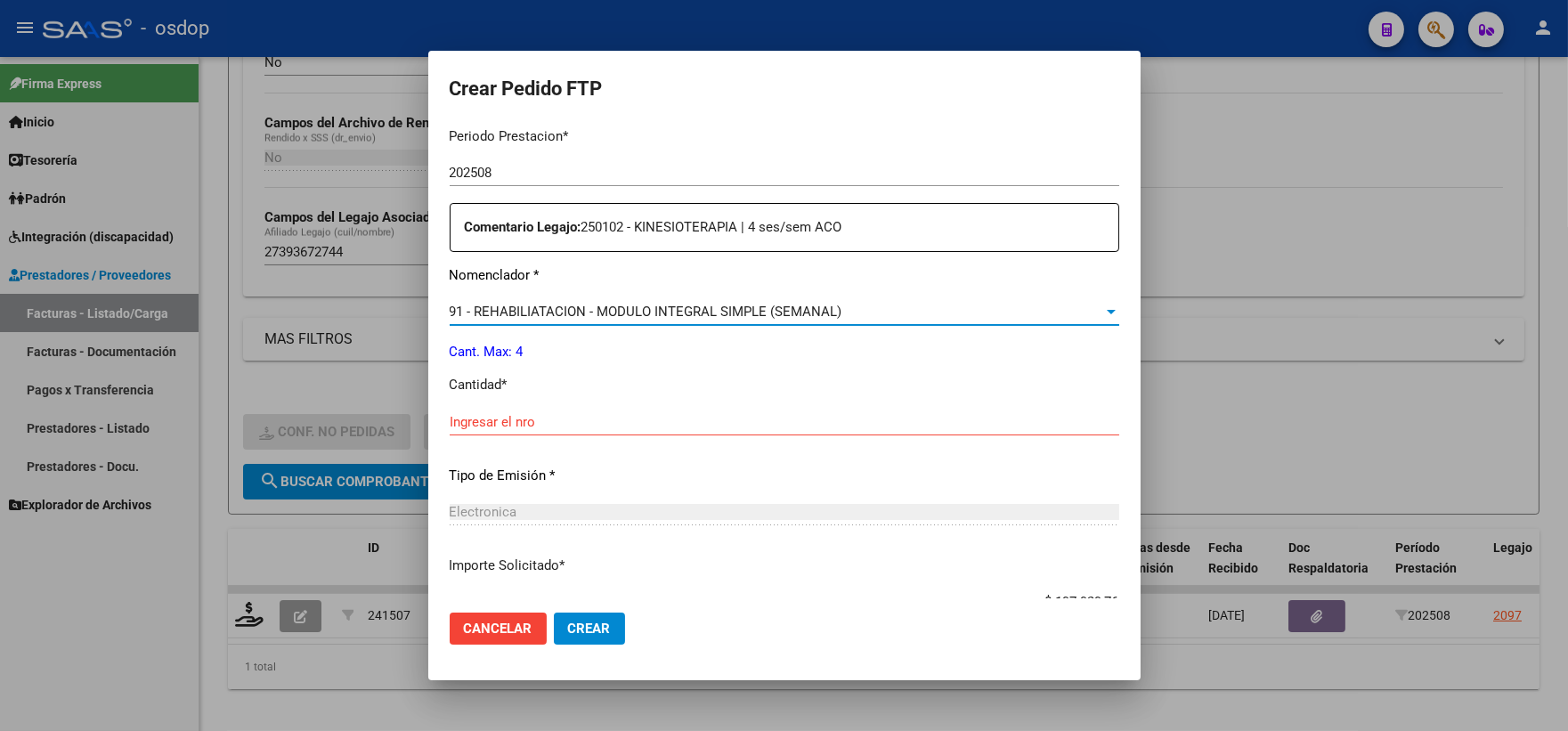
click at [610, 315] on span "91 - REHABILIATACION - MODULO INTEGRAL SIMPLE (SEMANAL)" at bounding box center [646, 311] width 393 height 16
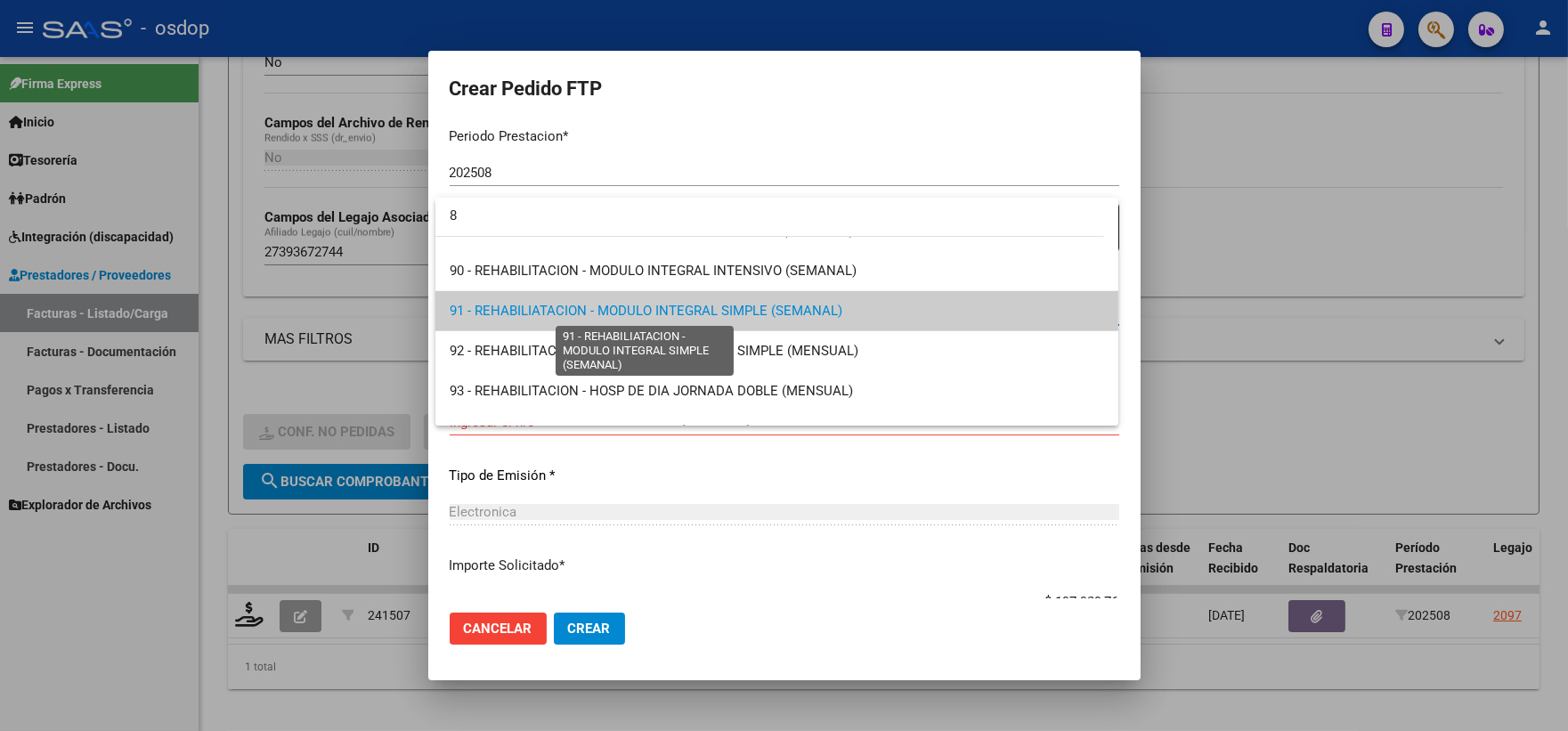
scroll to position [0, 0]
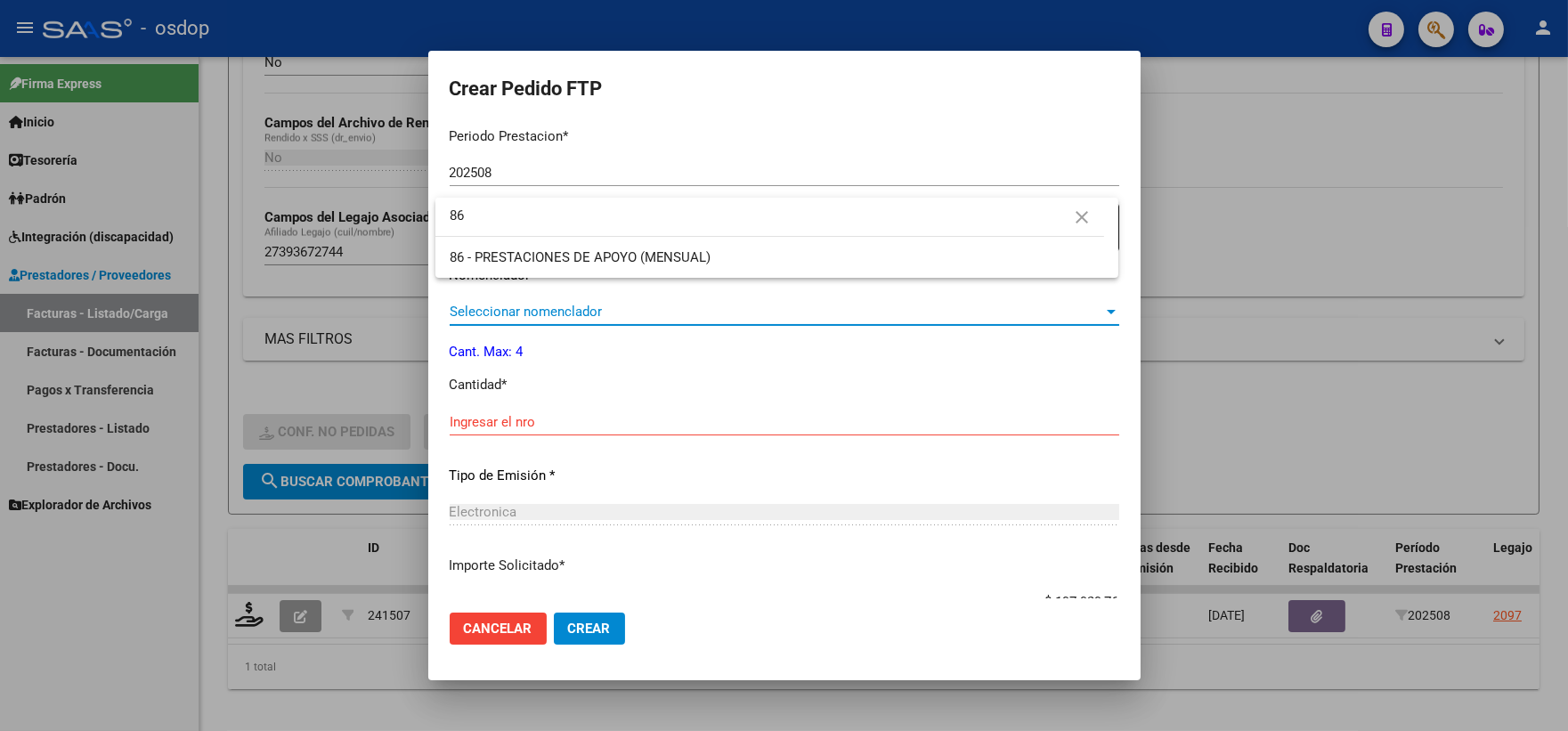
type input "86"
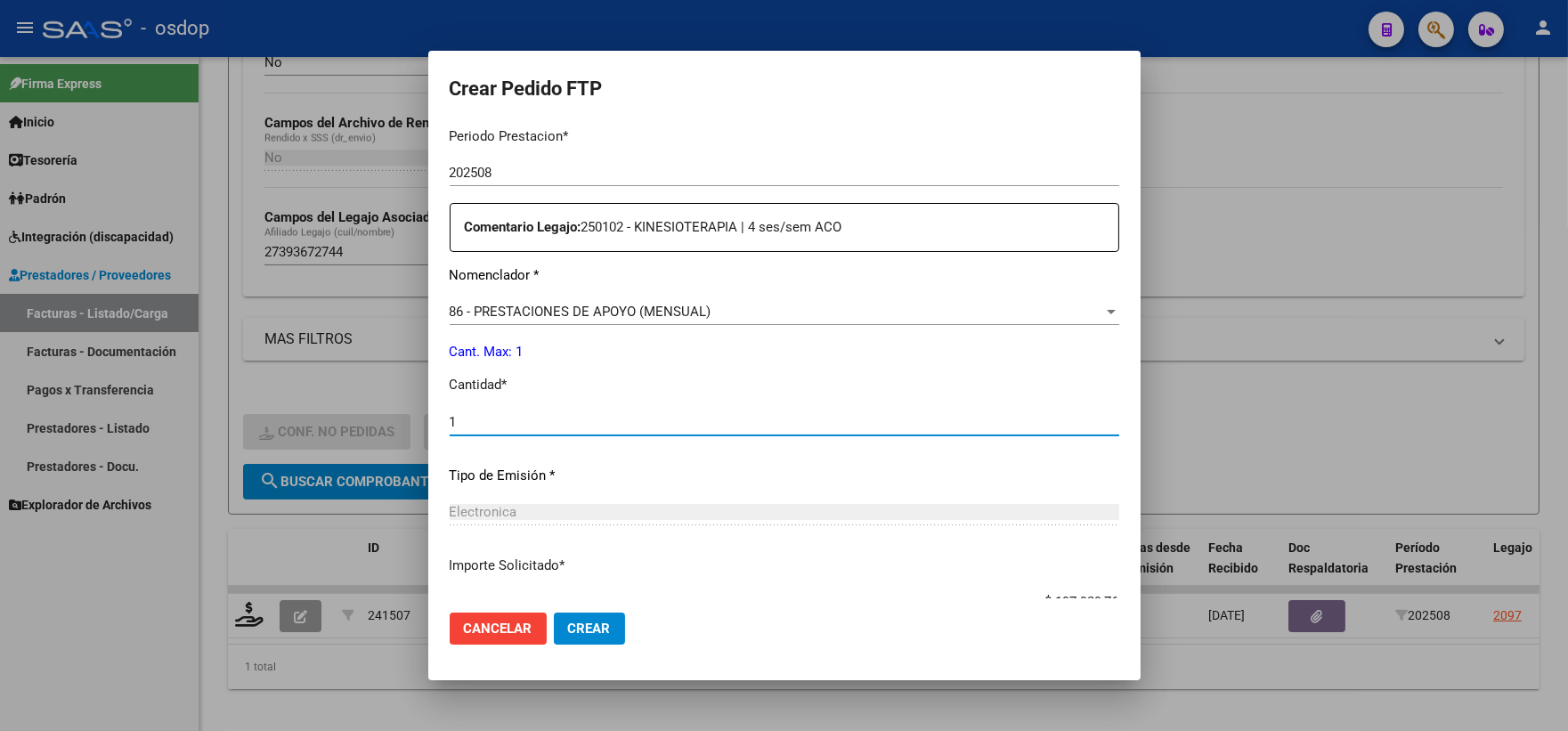
type input "1"
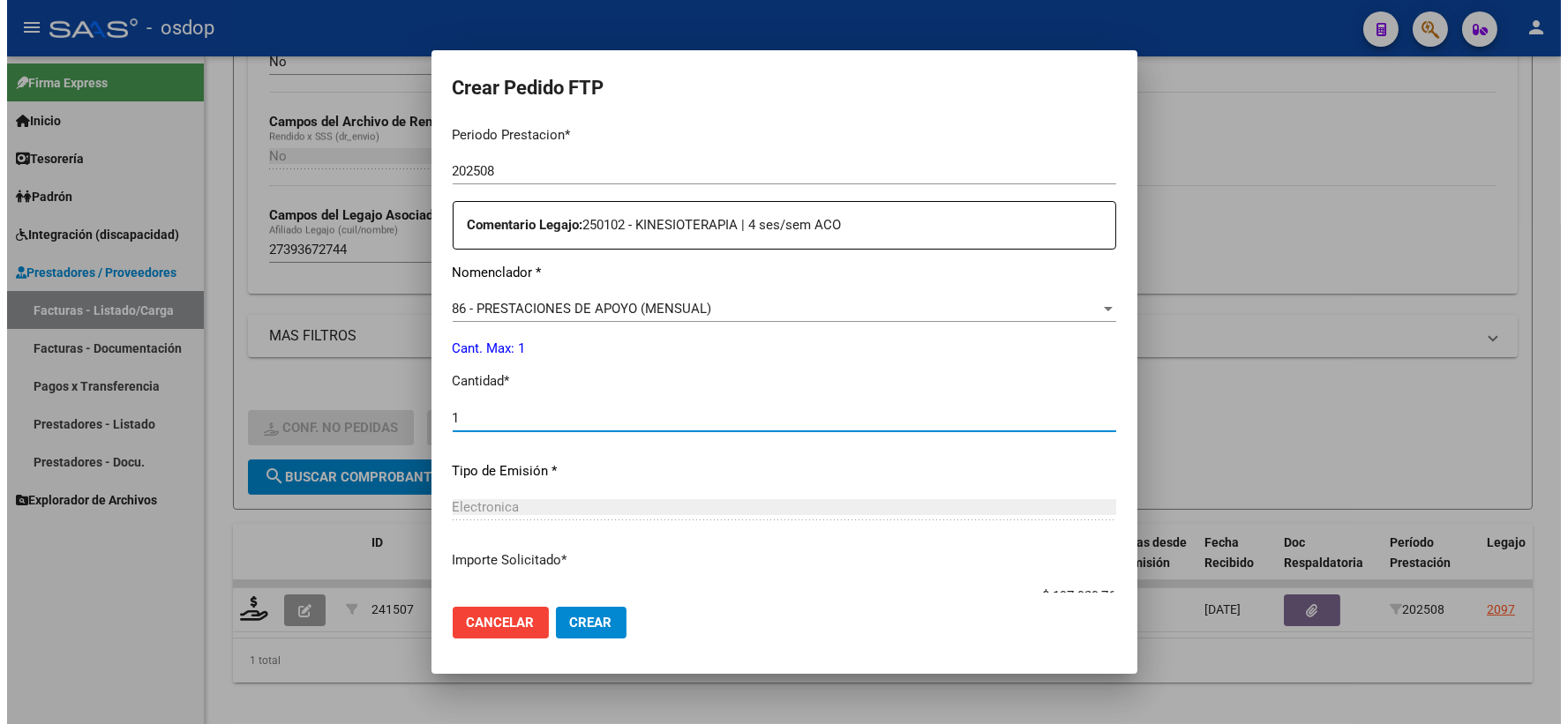
scroll to position [888, 0]
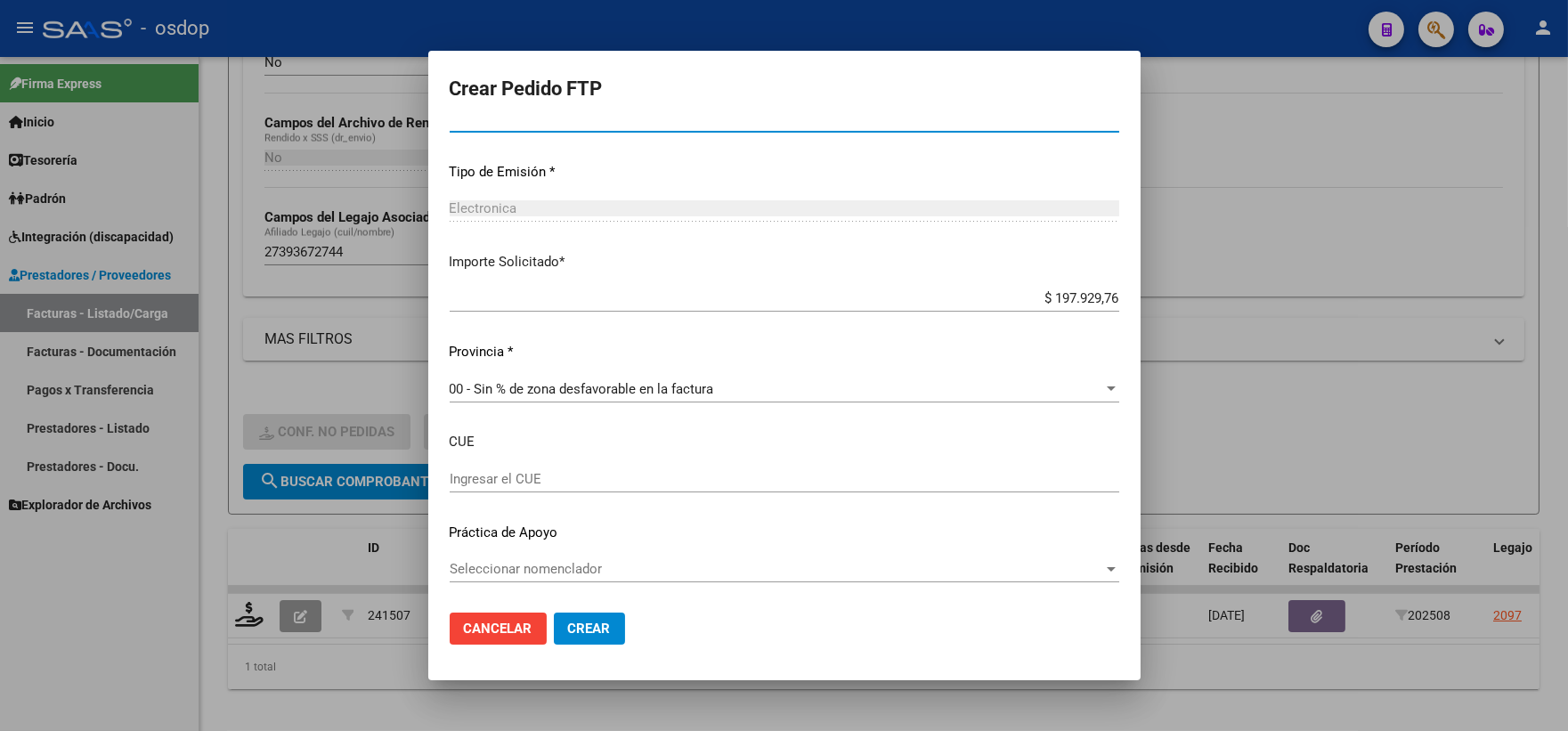
click at [577, 621] on span "Crear" at bounding box center [589, 629] width 43 height 16
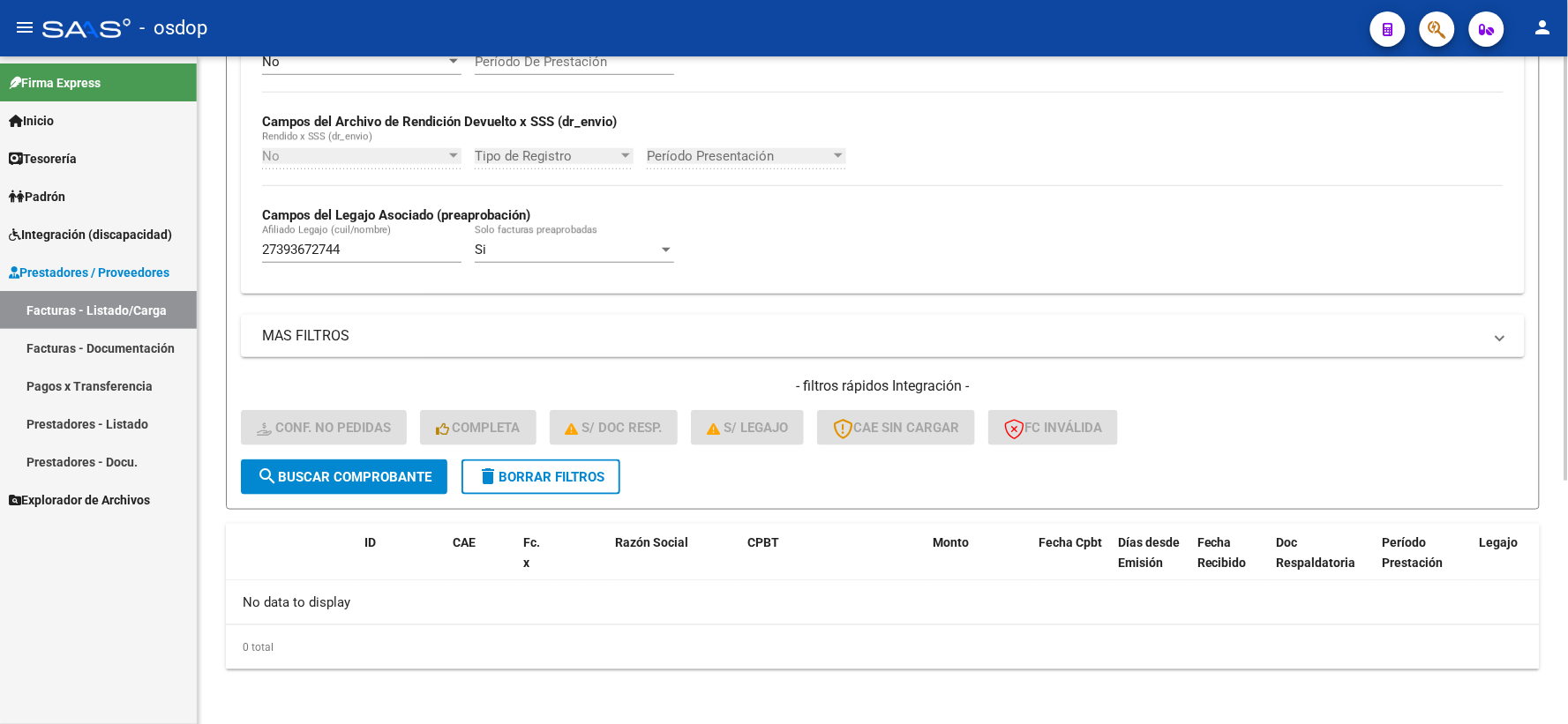
click at [524, 473] on span "delete Borrar Filtros" at bounding box center [540, 477] width 128 height 16
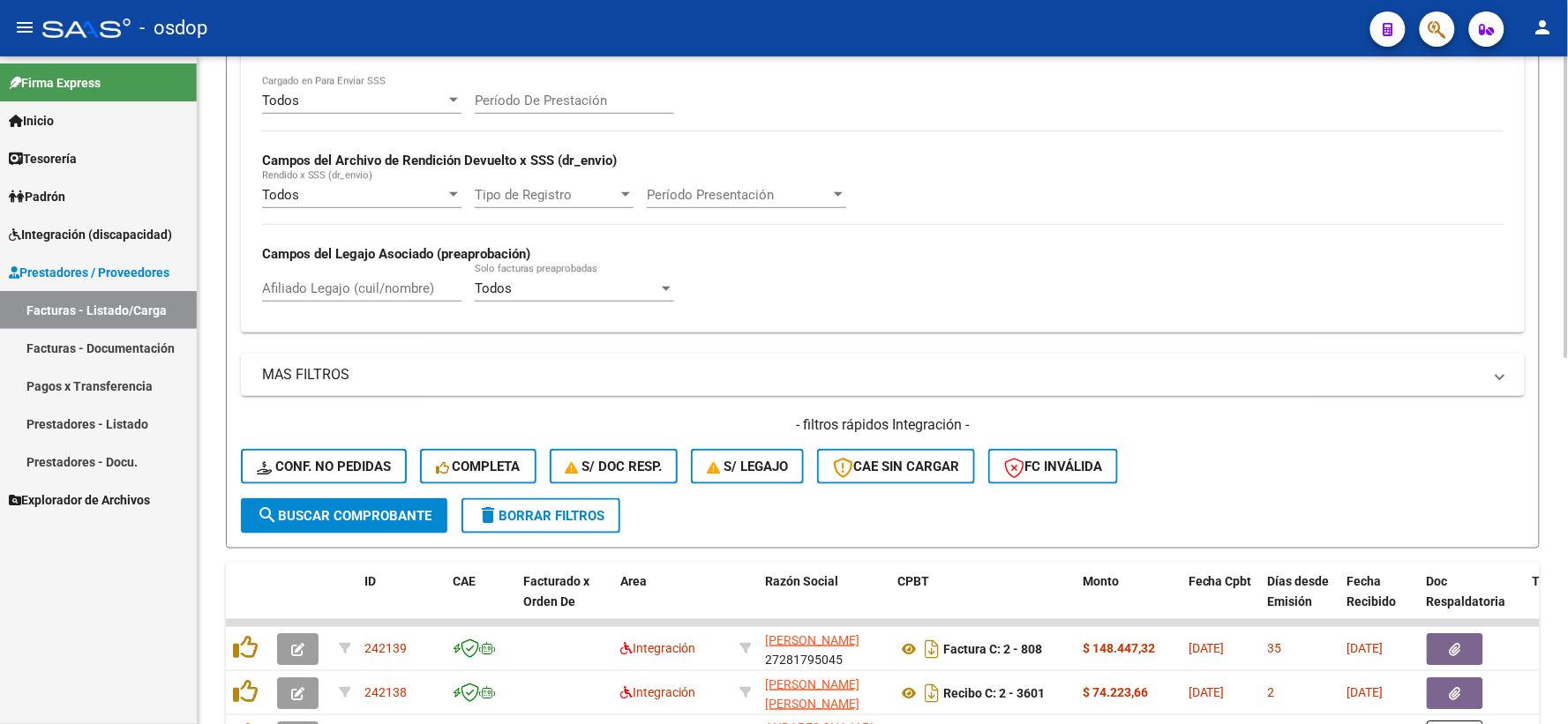
scroll to position [382, 0]
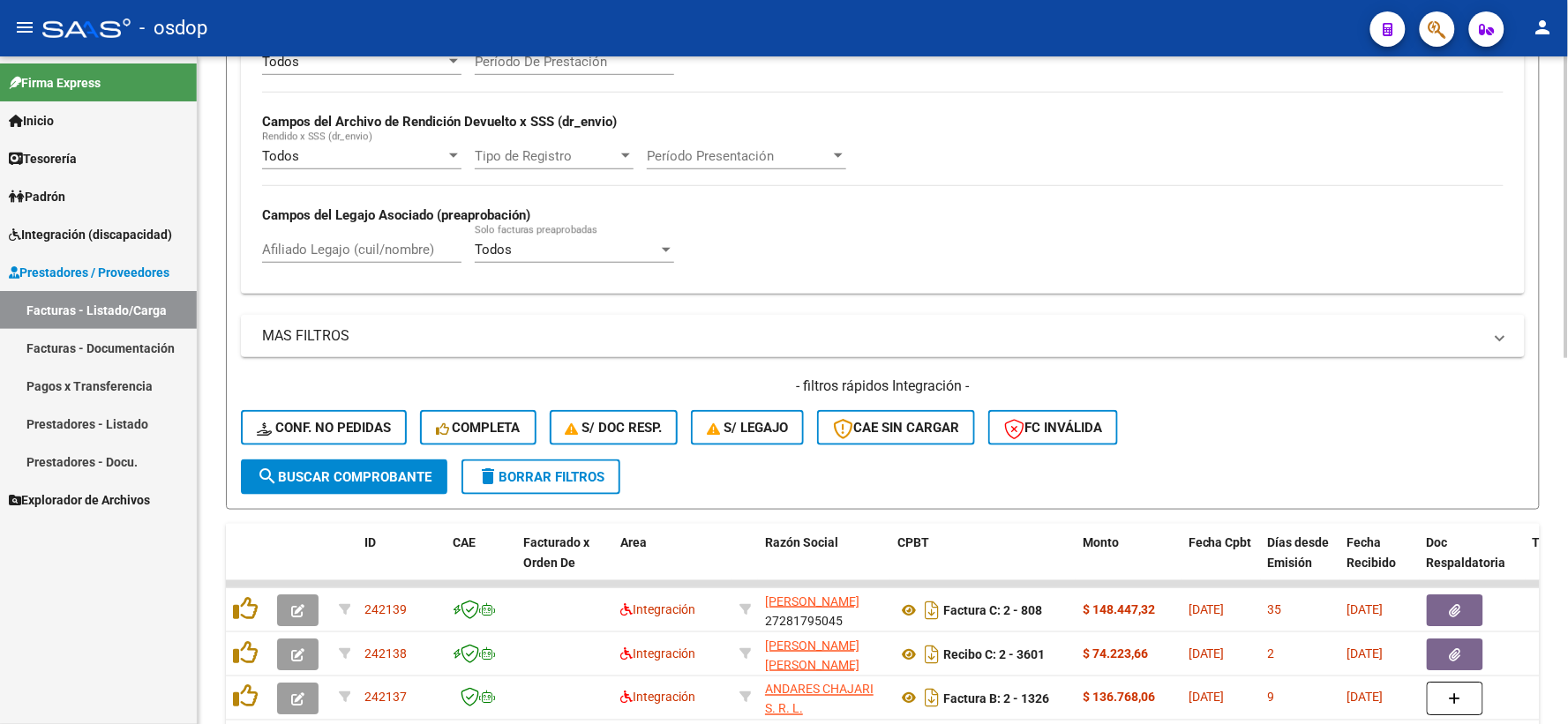
click at [363, 259] on div "Afiliado Legajo (cuil/nombre)" at bounding box center [361, 243] width 200 height 38
paste input "23495100529"
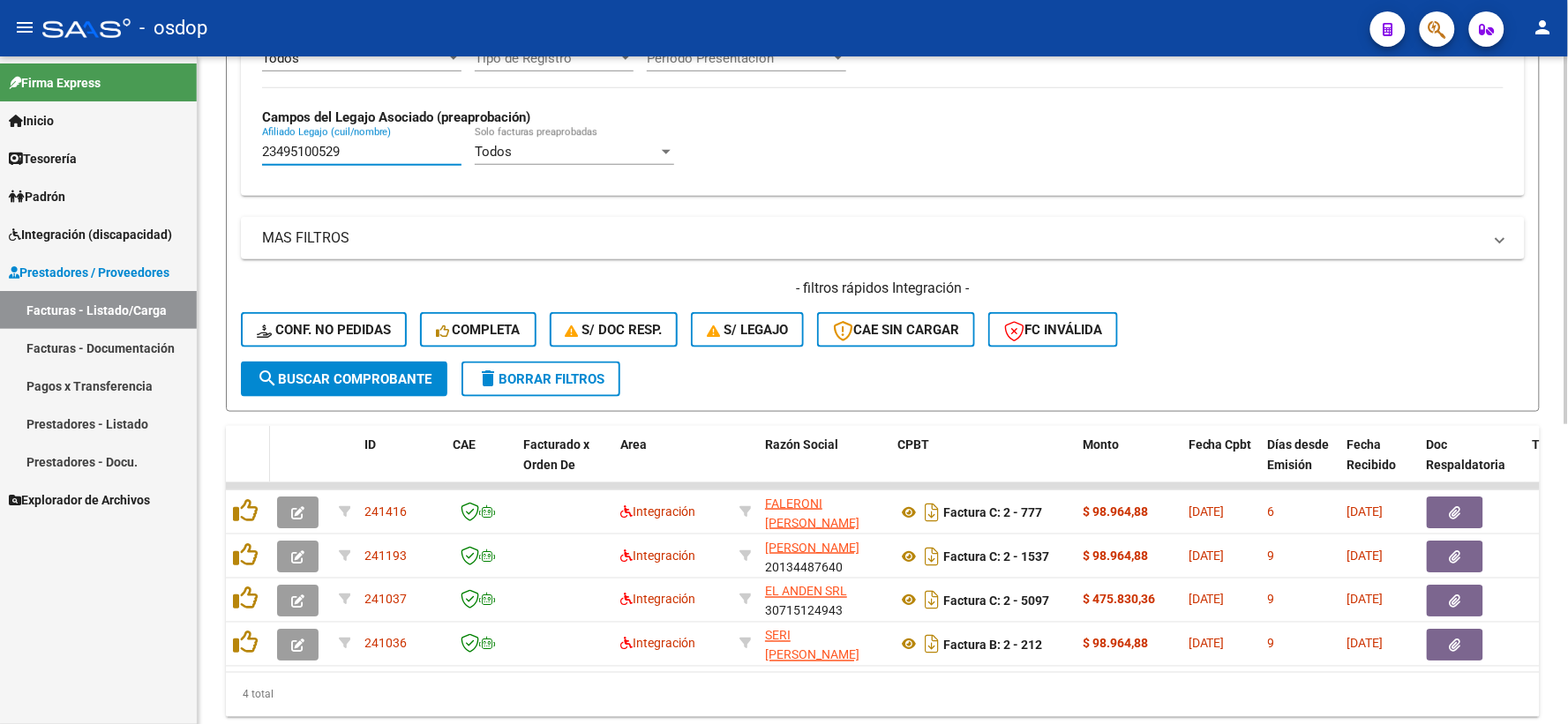
scroll to position [543, 0]
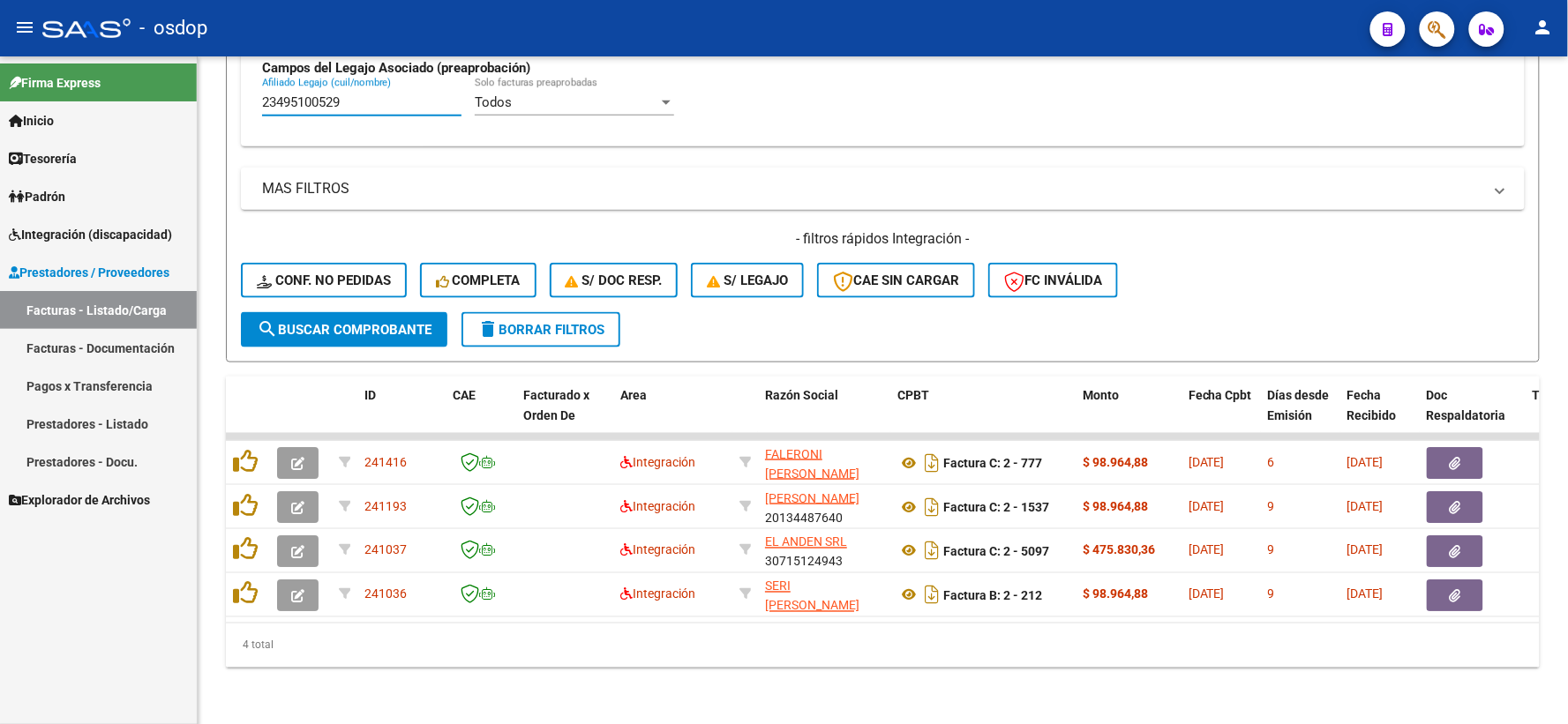
type input "23495100529"
click at [99, 570] on div "Firma Express Inicio Instructivos Contacto OS Tesorería Extractos Procesados (c…" at bounding box center [98, 390] width 197 height 668
click at [512, 622] on div "ID CAE Facturado x Orden De Area Razón Social CPBT Monto Fecha Cpbt Días desde …" at bounding box center [883, 522] width 1314 height 291
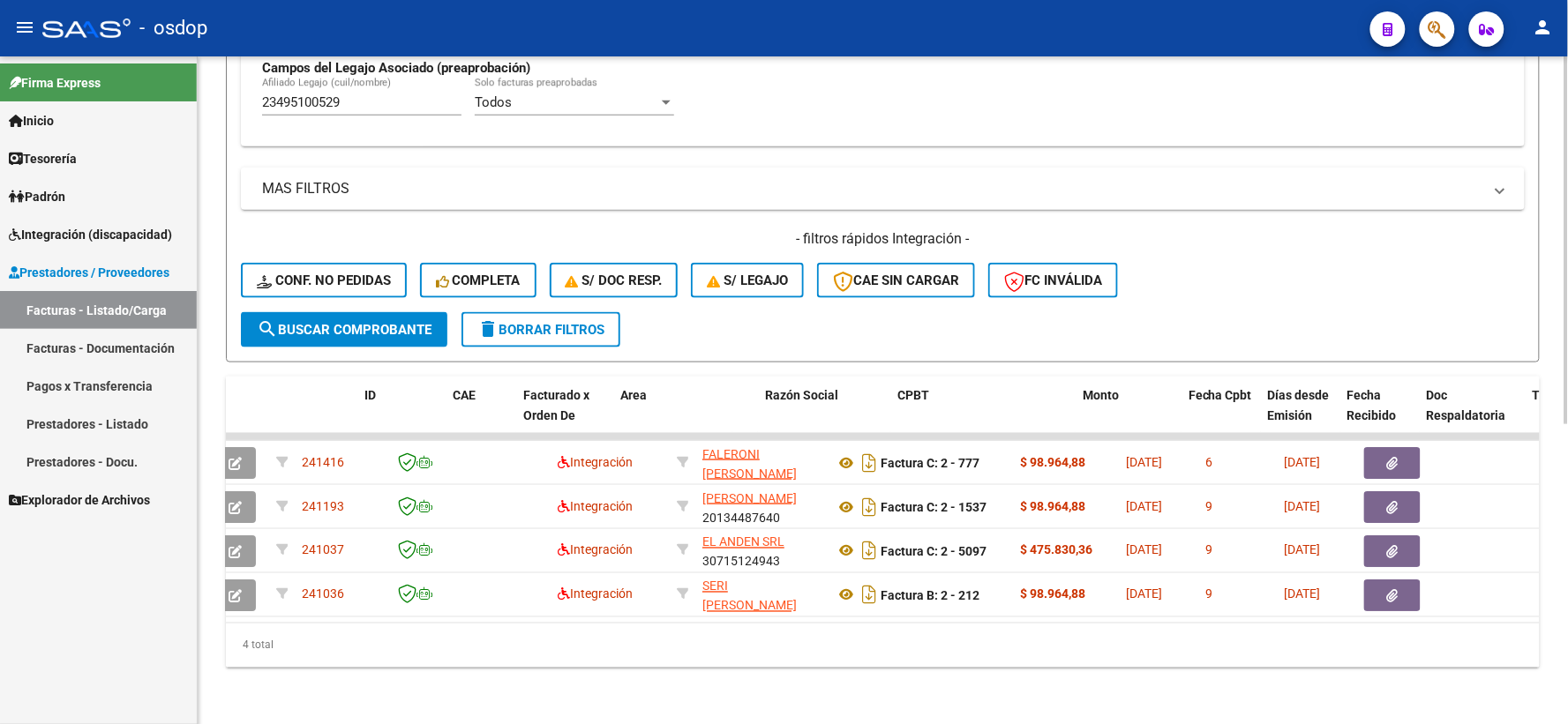
scroll to position [0, 0]
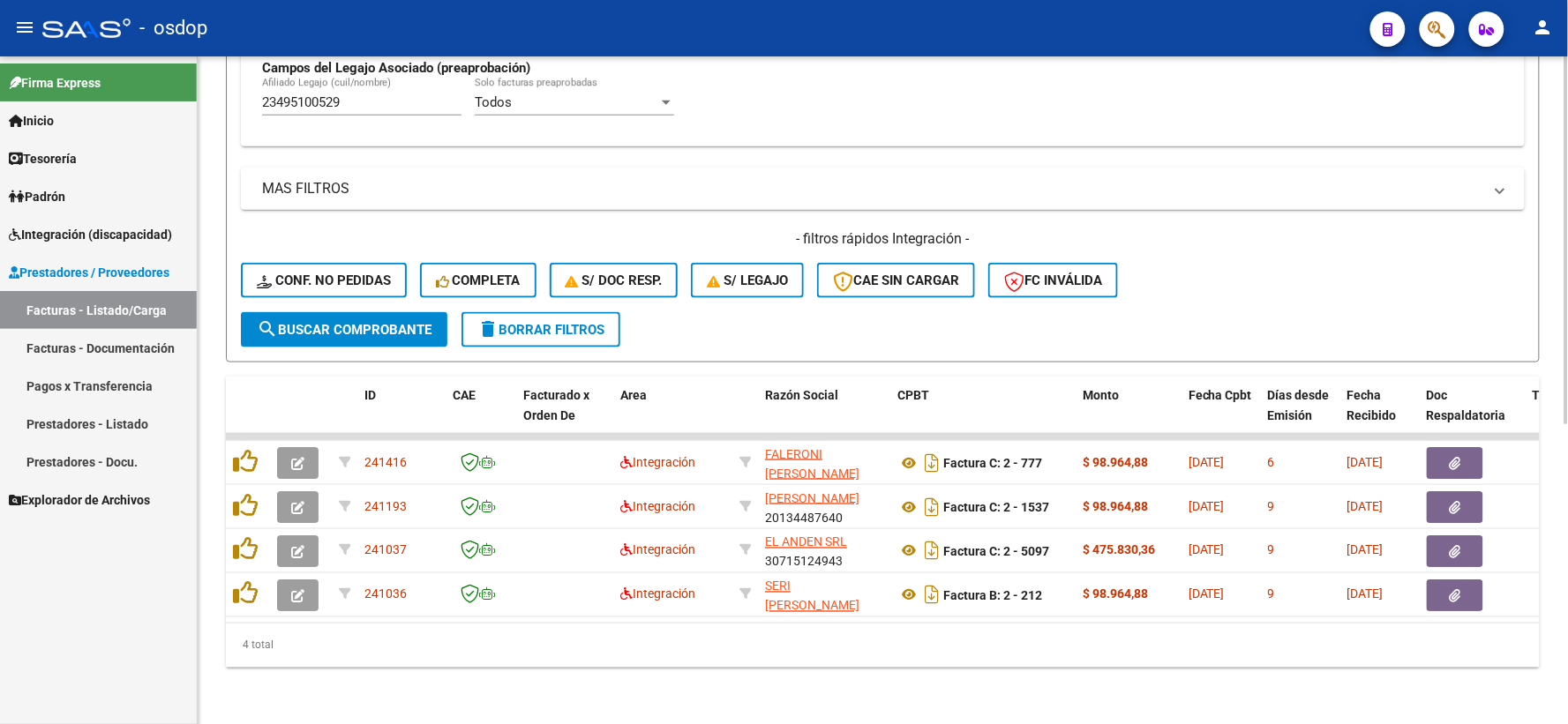
click at [476, 667] on div "4 total" at bounding box center [883, 645] width 1314 height 44
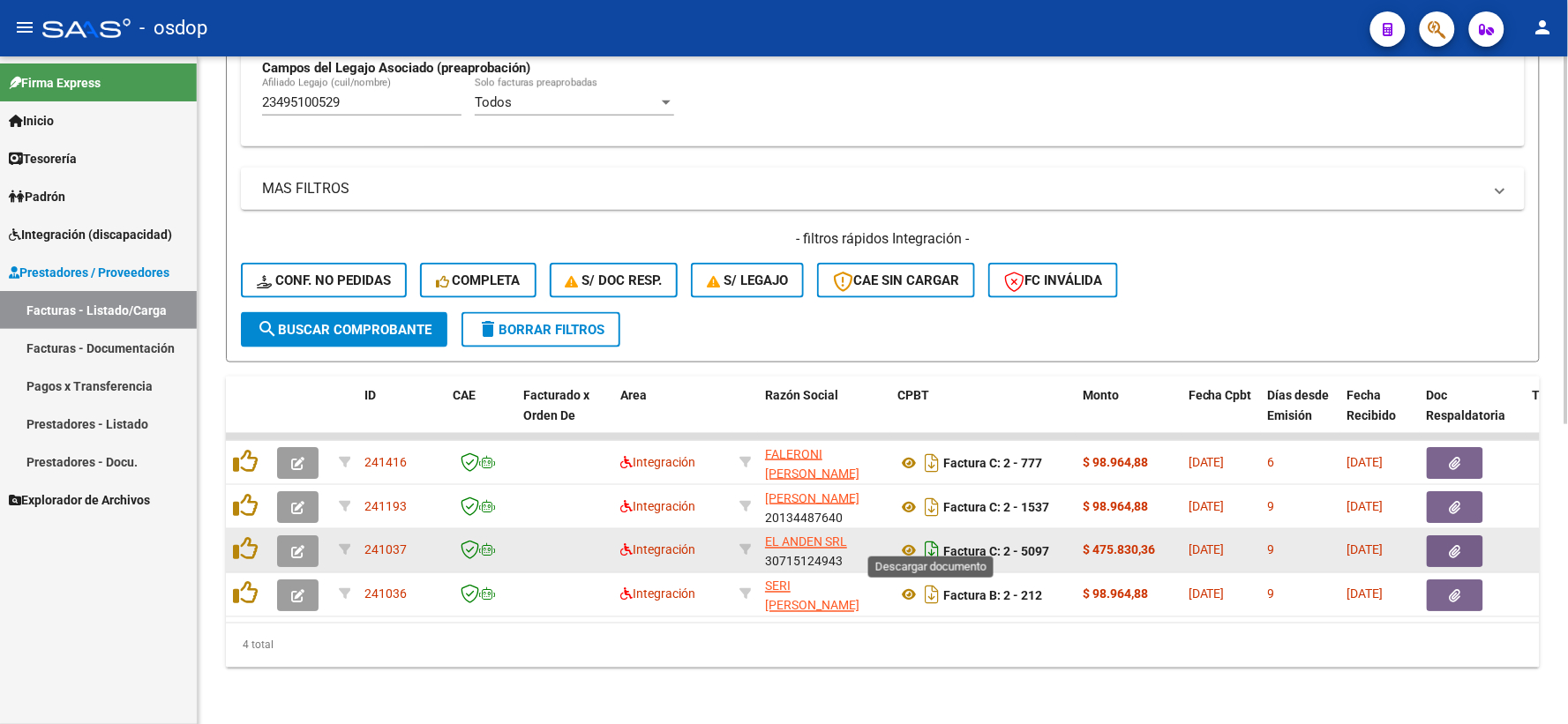
click at [923, 545] on icon "Descargar documento" at bounding box center [931, 551] width 23 height 28
click at [1440, 535] on button "button" at bounding box center [1455, 551] width 56 height 32
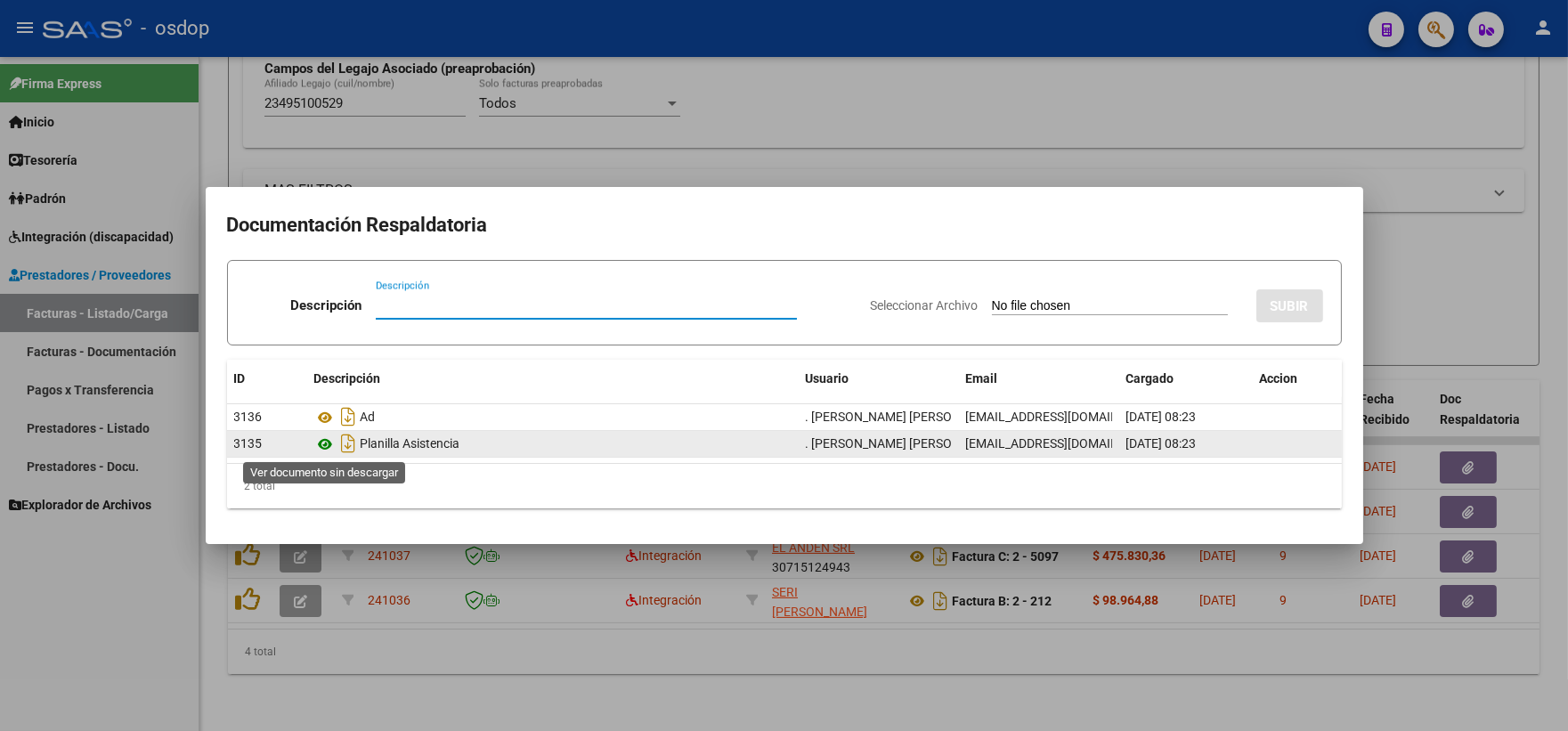
click at [325, 451] on icon at bounding box center [326, 444] width 24 height 22
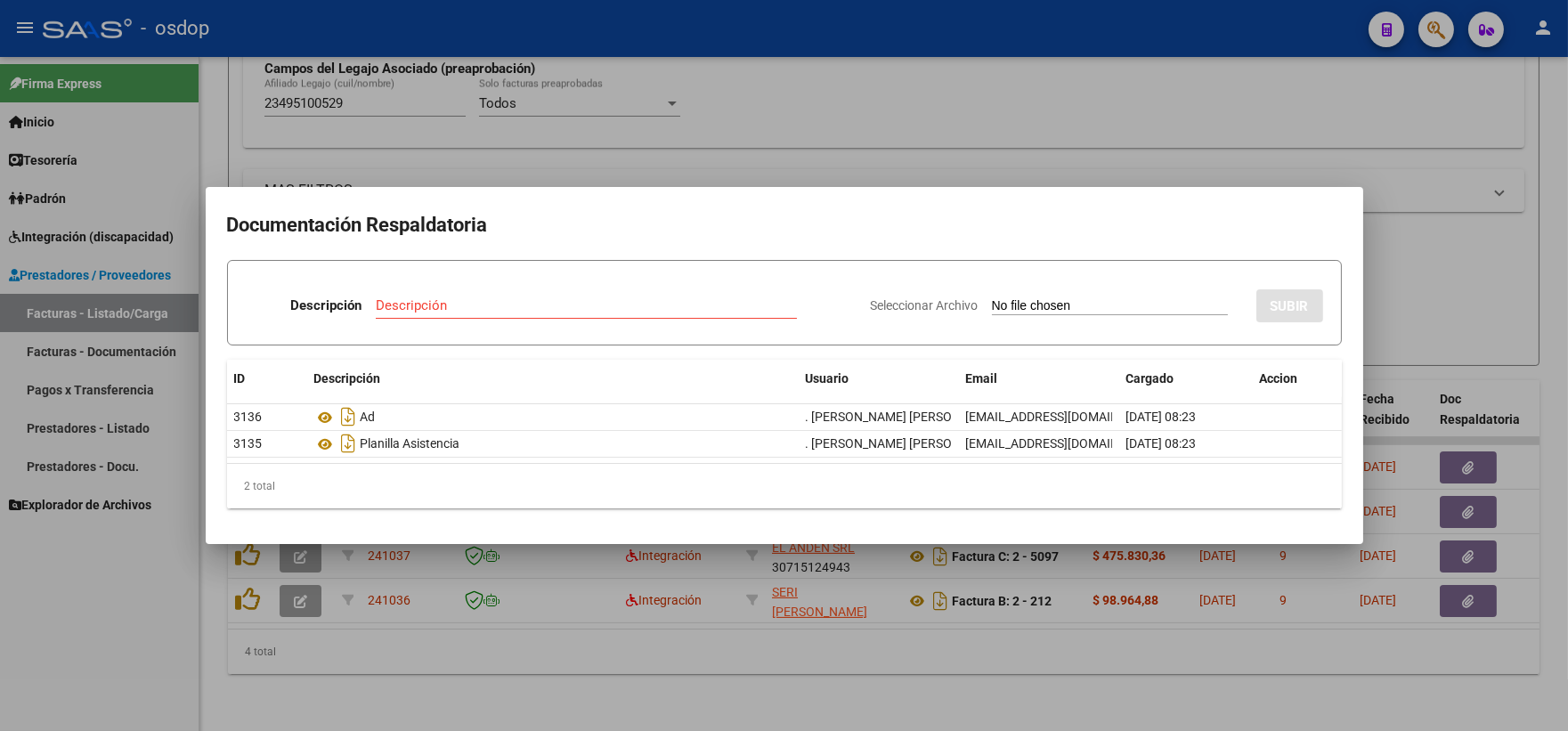
click at [370, 547] on div at bounding box center [784, 366] width 1568 height 731
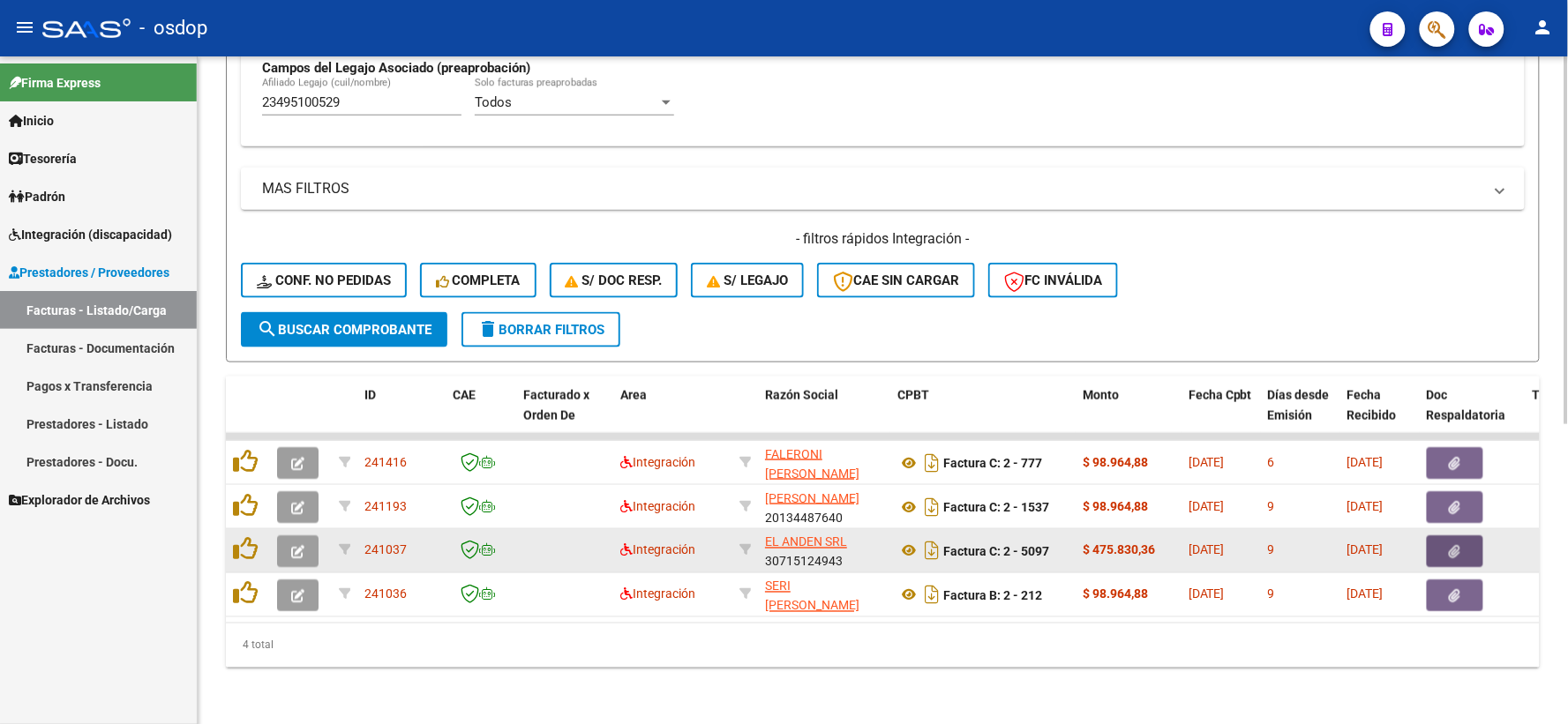
click at [1439, 543] on button "button" at bounding box center [1455, 551] width 56 height 32
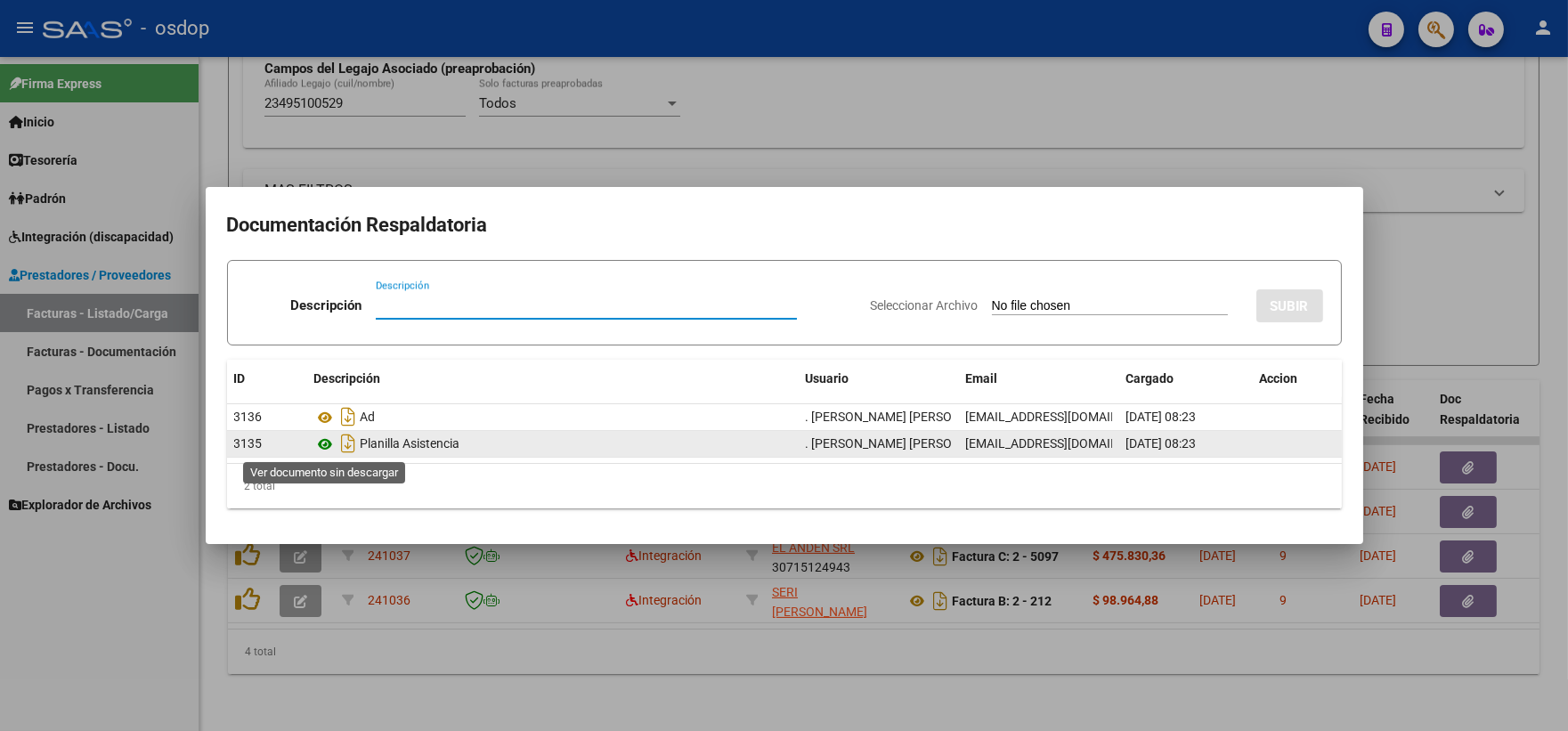
click at [327, 439] on icon at bounding box center [326, 444] width 24 height 22
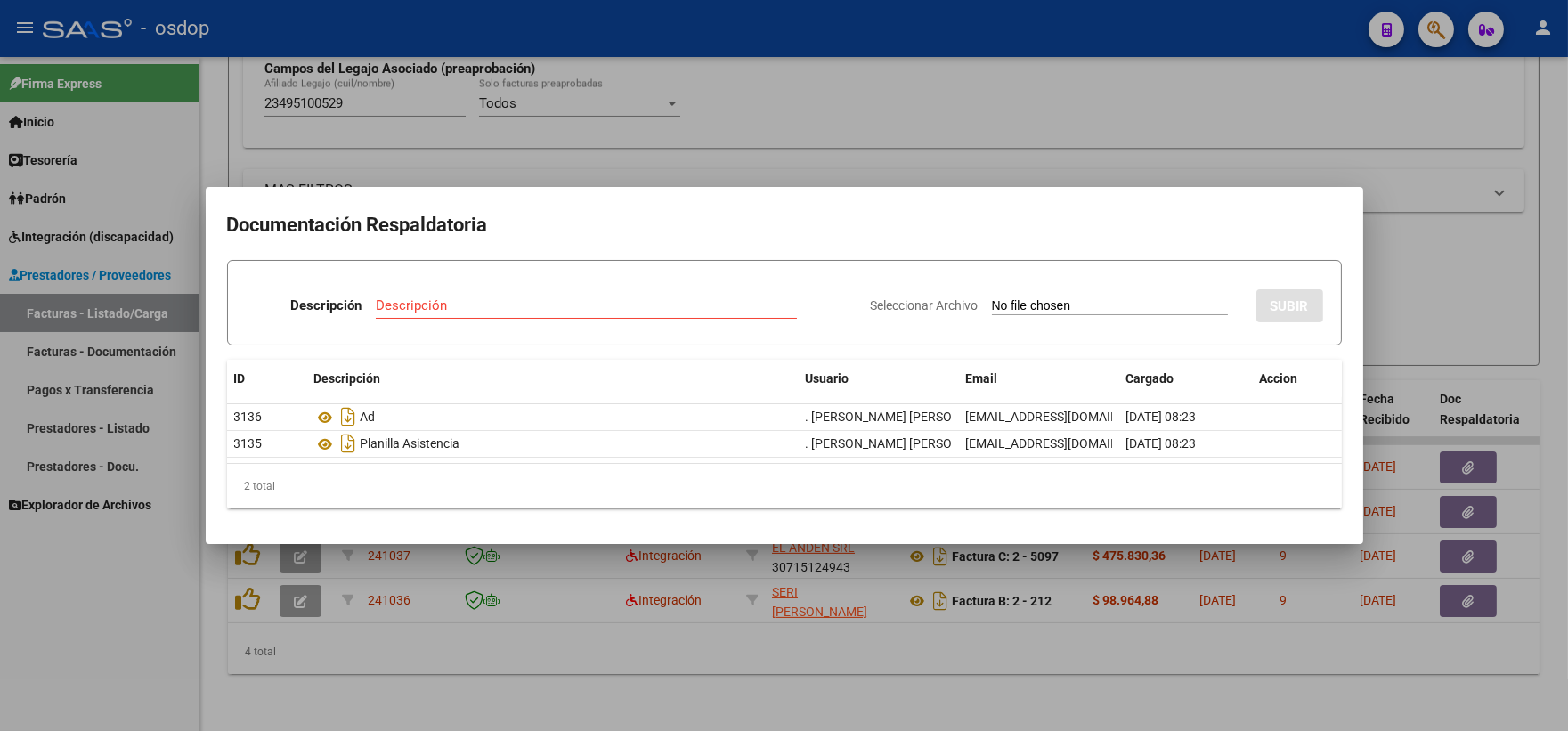
click at [318, 111] on div at bounding box center [784, 366] width 1568 height 731
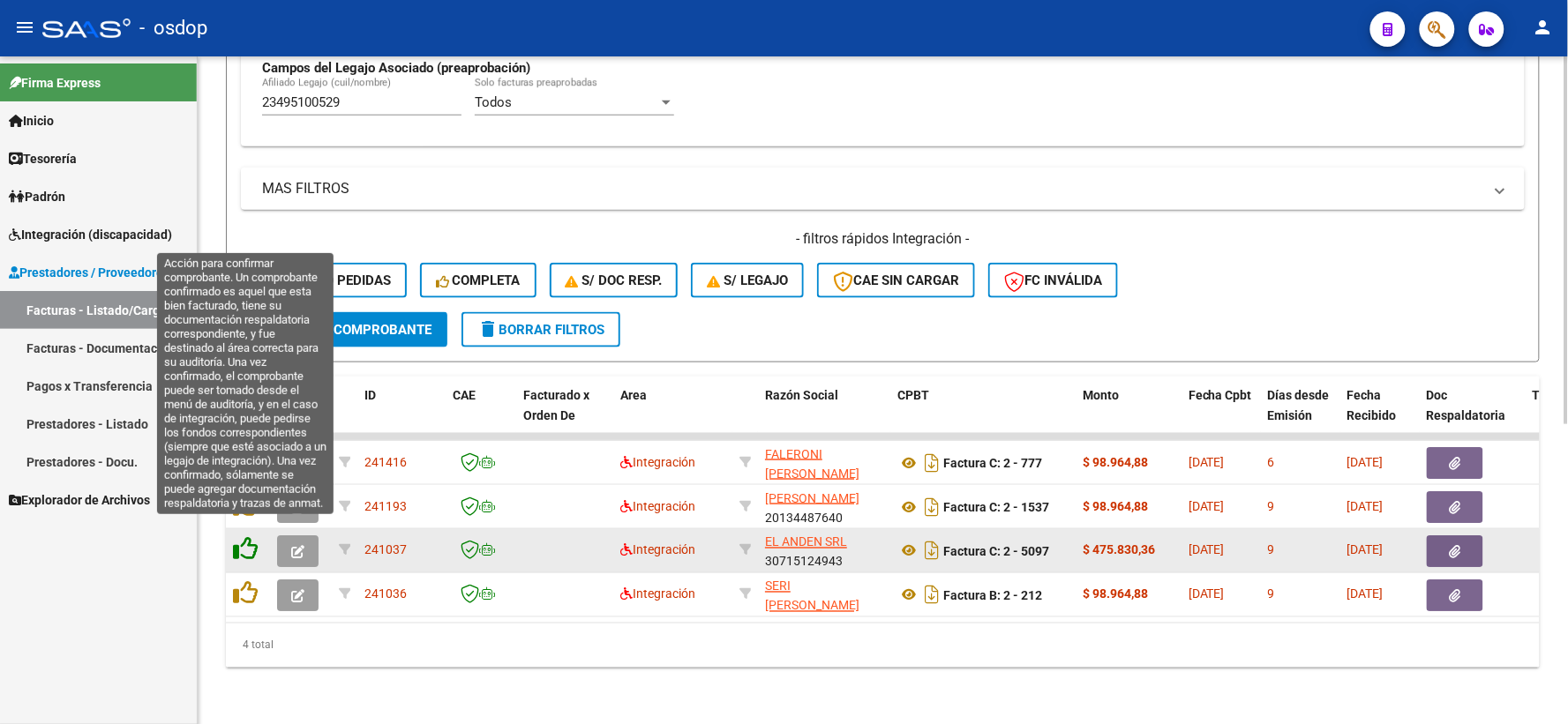
click at [237, 537] on icon at bounding box center [244, 549] width 24 height 24
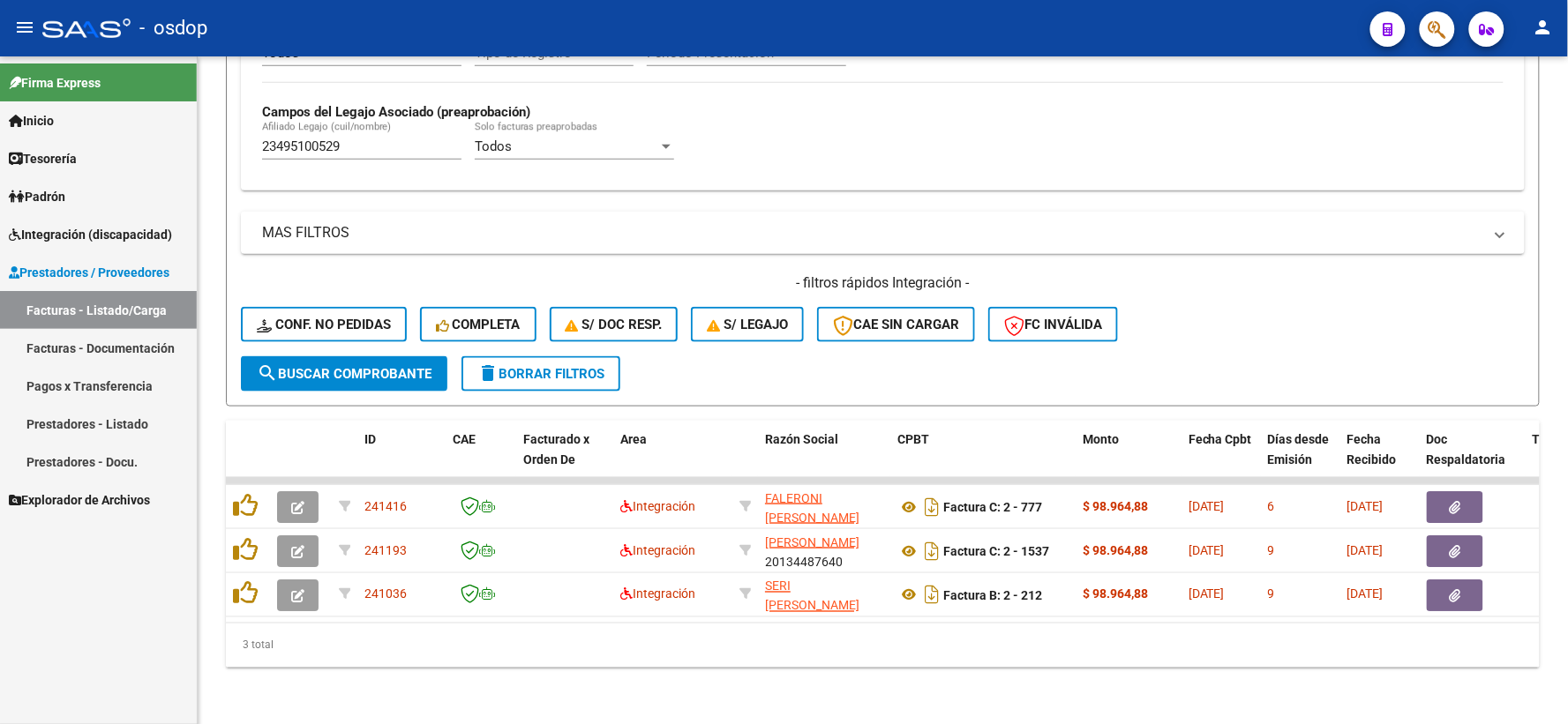
scroll to position [499, 0]
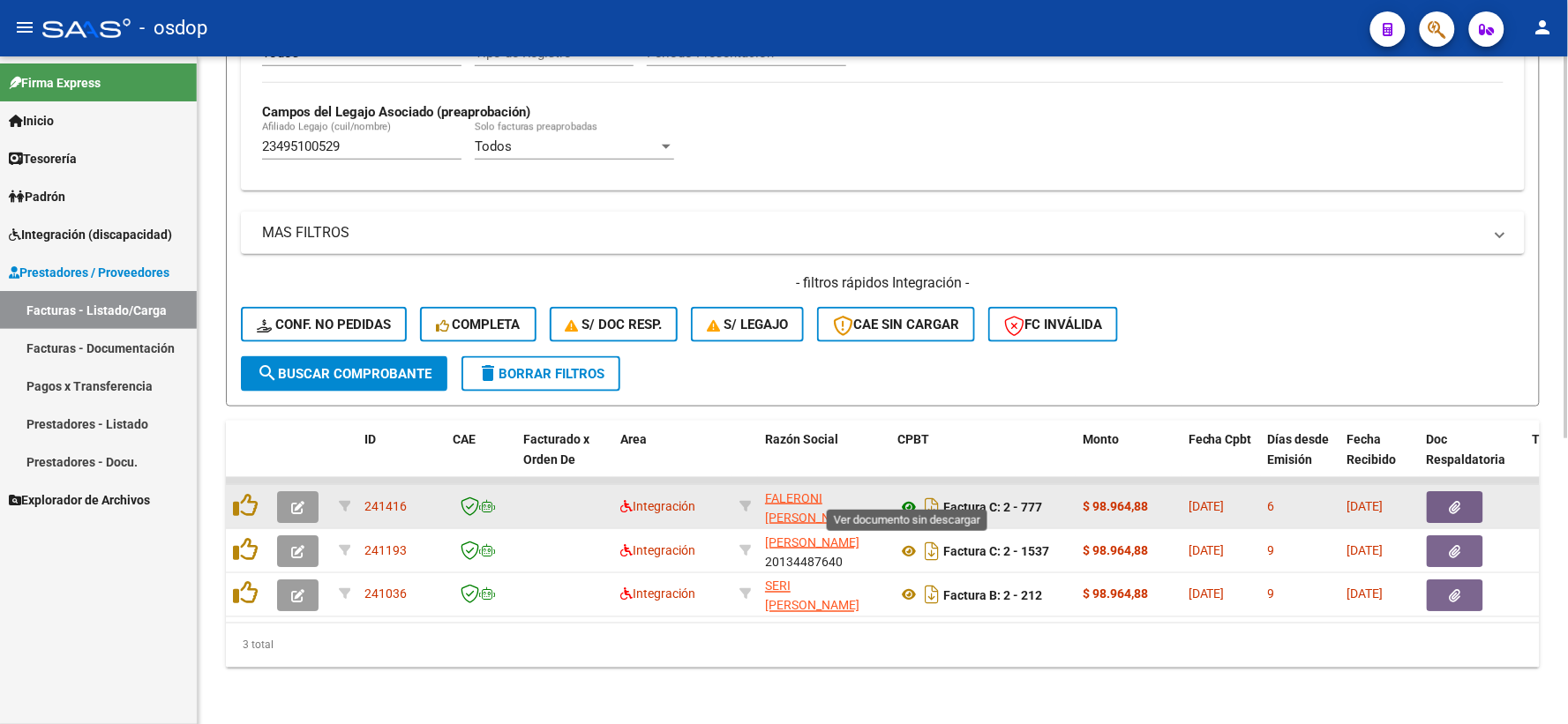
click at [910, 496] on icon at bounding box center [909, 507] width 23 height 21
click at [1441, 492] on button "button" at bounding box center [1455, 507] width 56 height 32
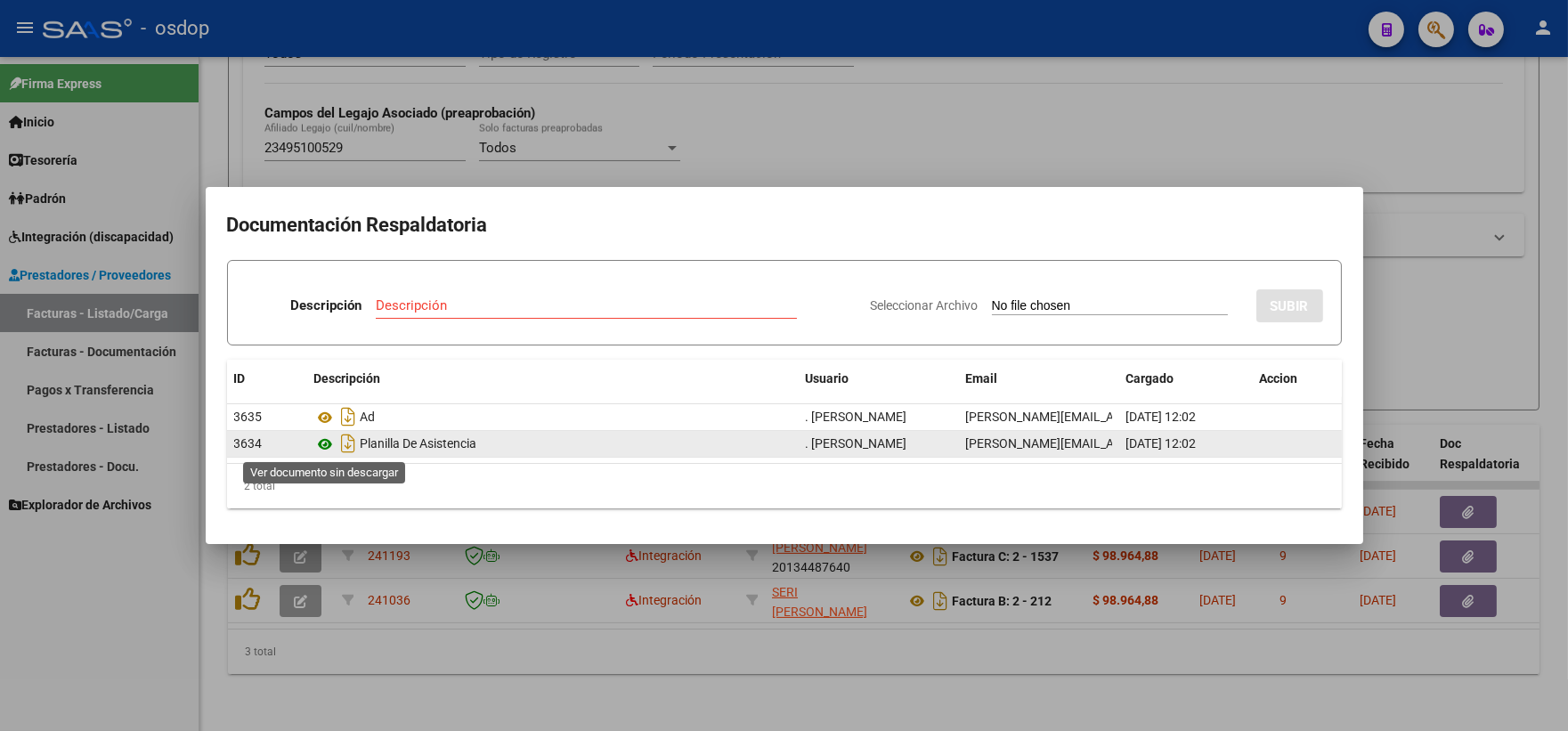
click at [320, 446] on icon at bounding box center [326, 444] width 24 height 22
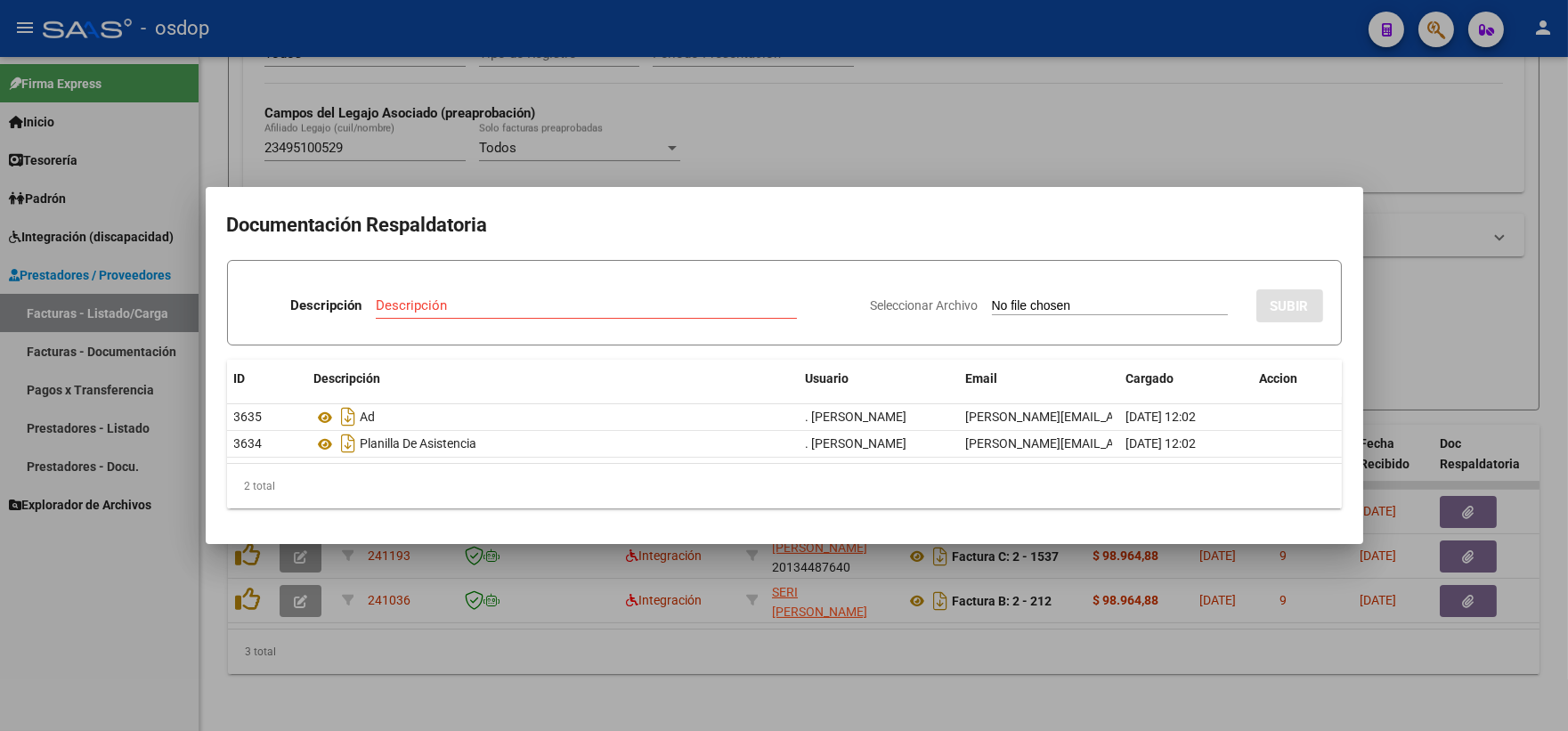
click at [401, 91] on div at bounding box center [784, 366] width 1568 height 731
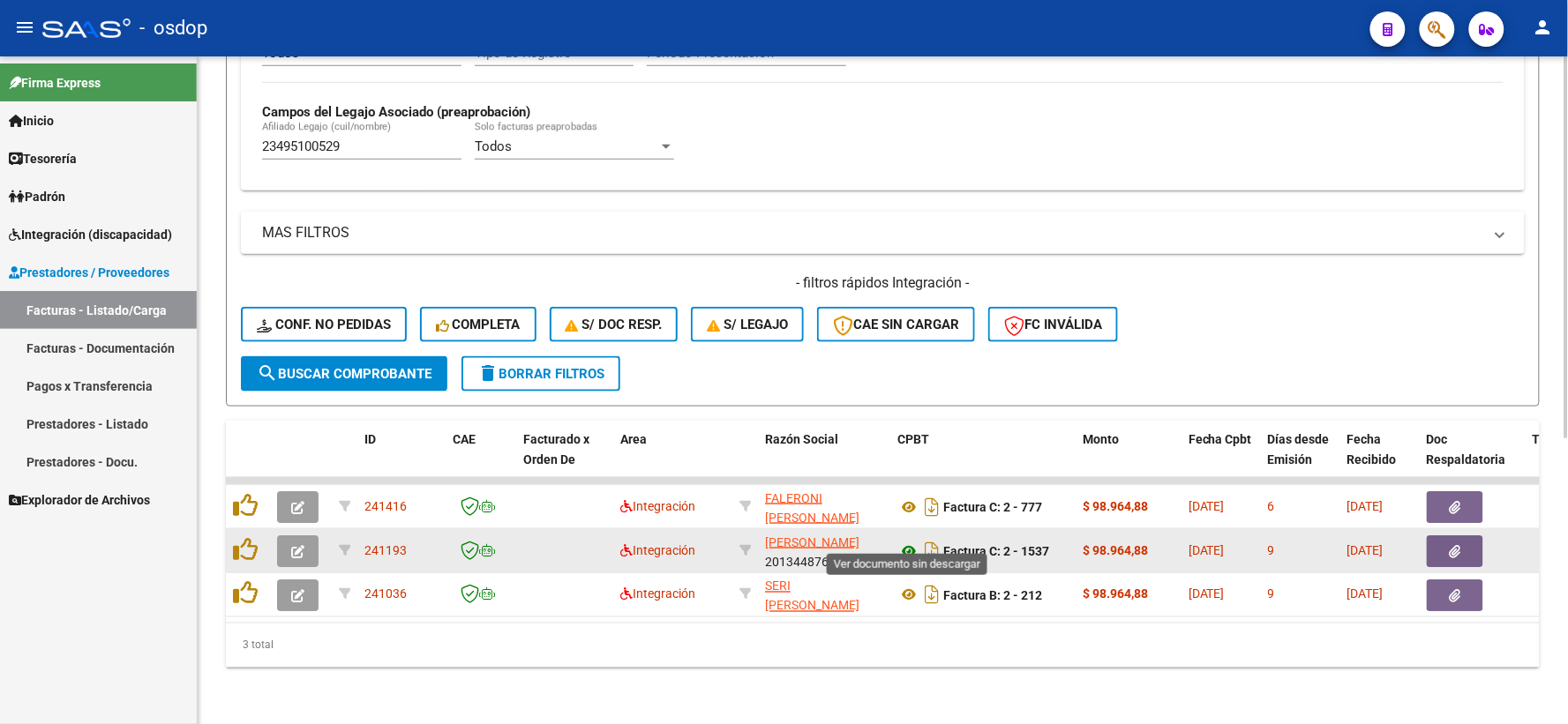
click at [904, 541] on icon at bounding box center [909, 552] width 23 height 21
click at [1449, 545] on icon "button" at bounding box center [1455, 552] width 12 height 14
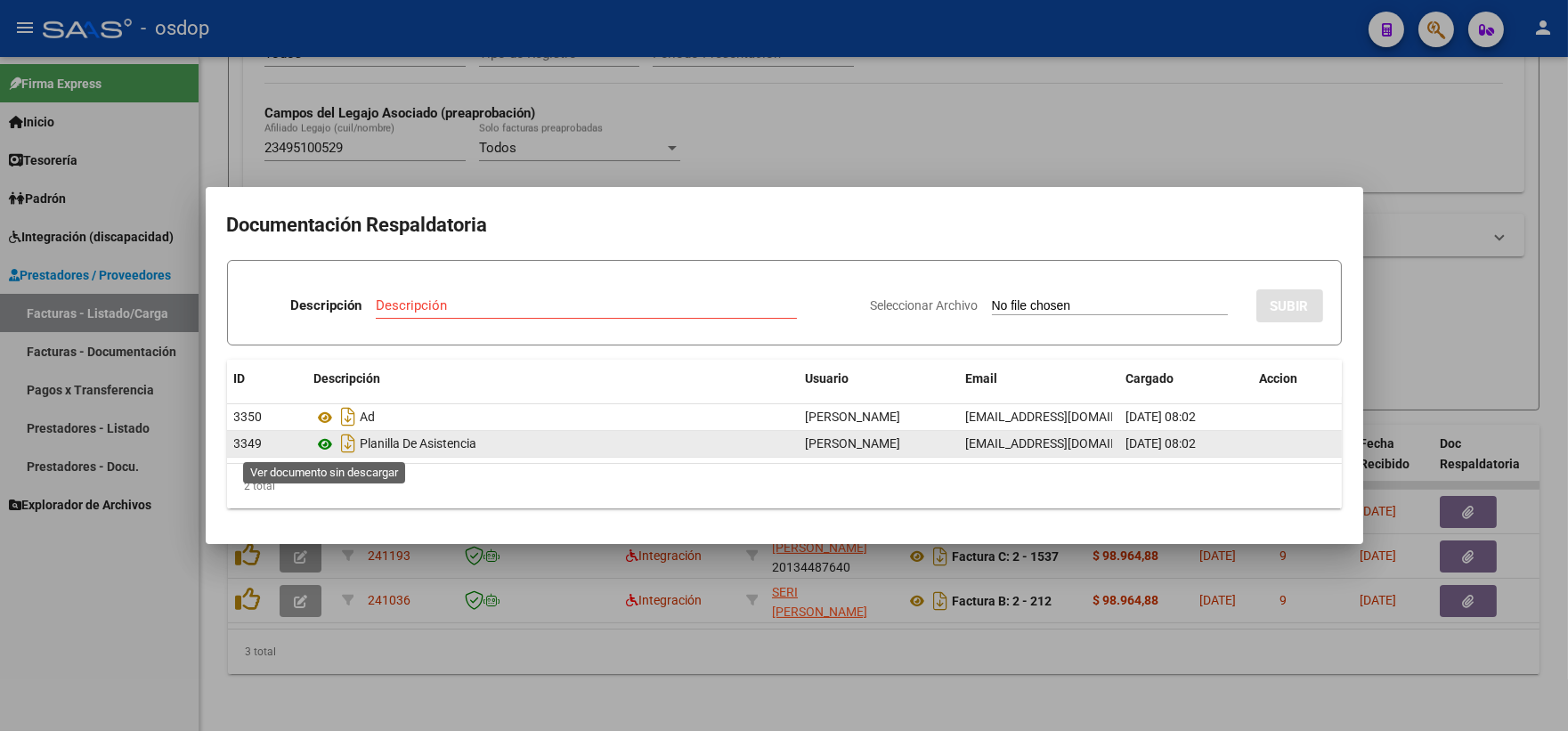
click at [316, 440] on icon at bounding box center [326, 444] width 24 height 22
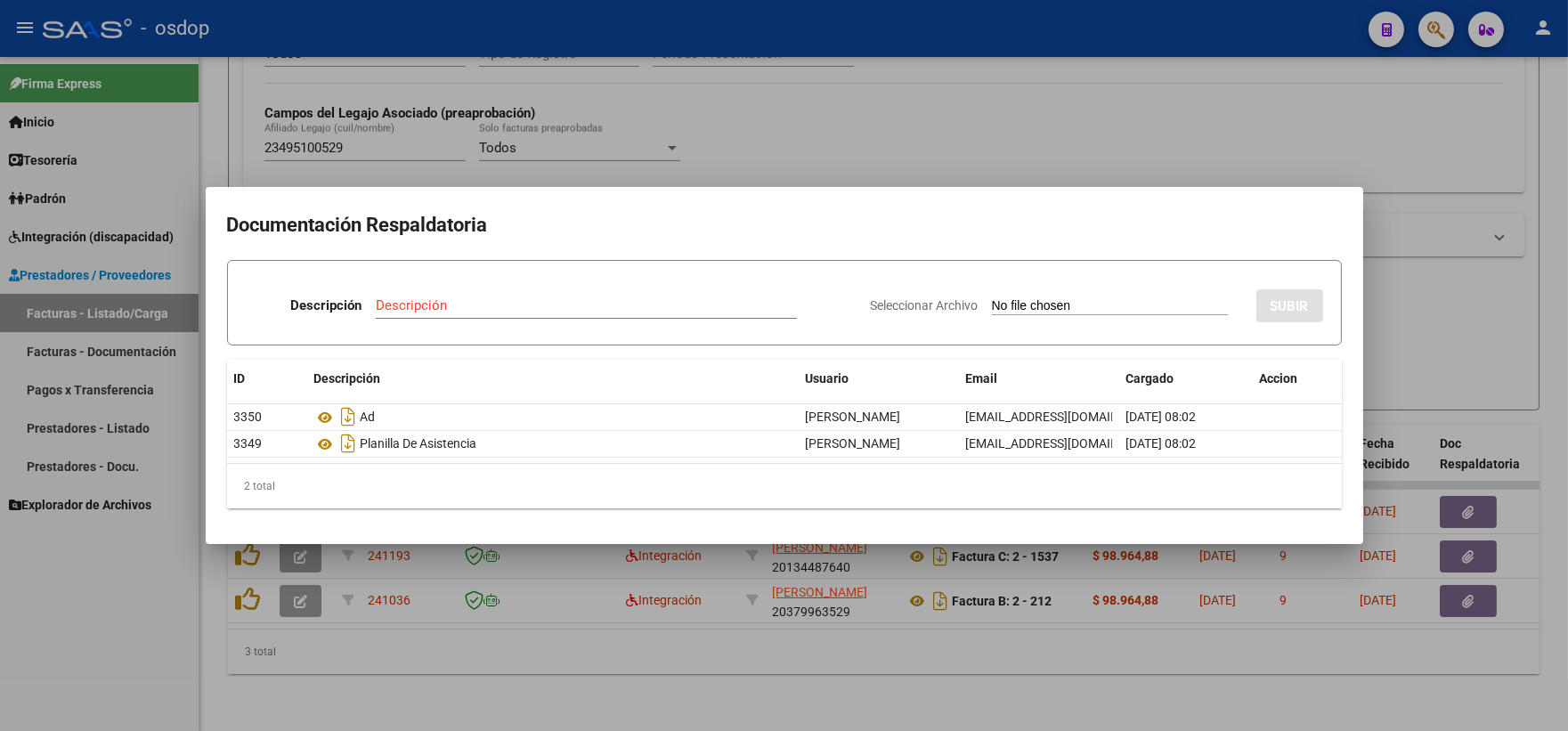
click at [557, 100] on div at bounding box center [784, 366] width 1568 height 731
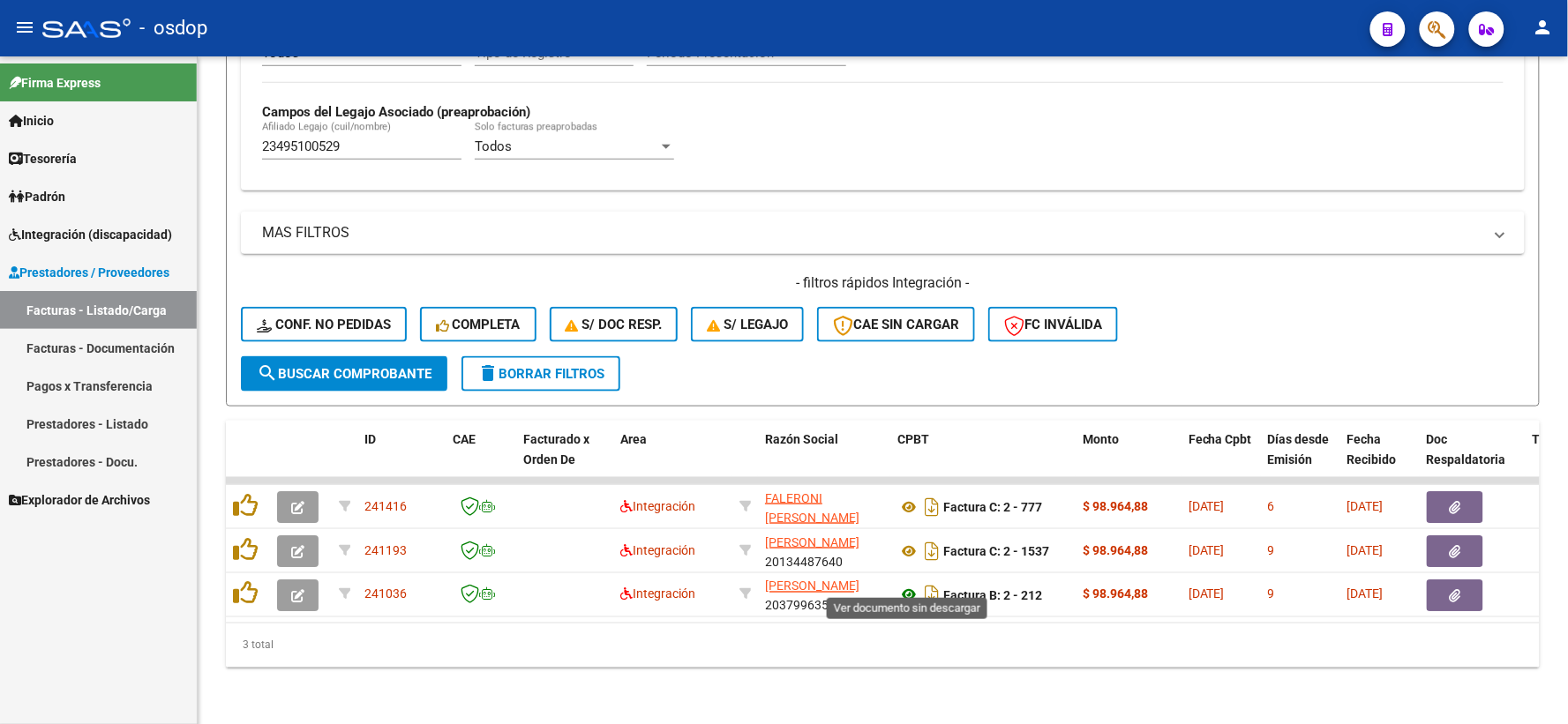
click at [906, 585] on icon at bounding box center [909, 596] width 23 height 21
click at [1461, 580] on button "button" at bounding box center [1455, 596] width 56 height 32
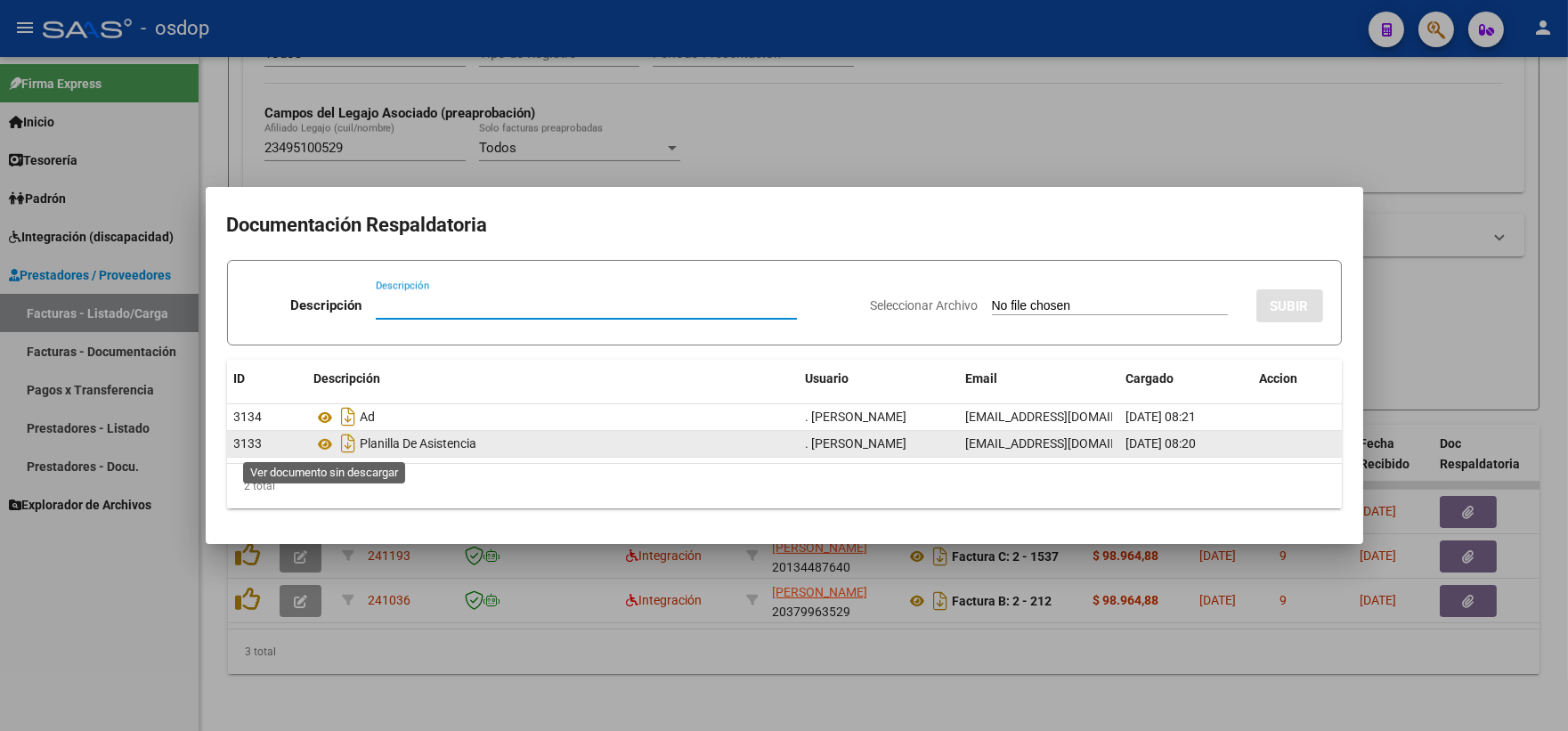
click at [308, 442] on datatable-body-cell "Planilla De Asistencia" at bounding box center [553, 444] width 491 height 26
click at [320, 449] on icon at bounding box center [326, 444] width 24 height 22
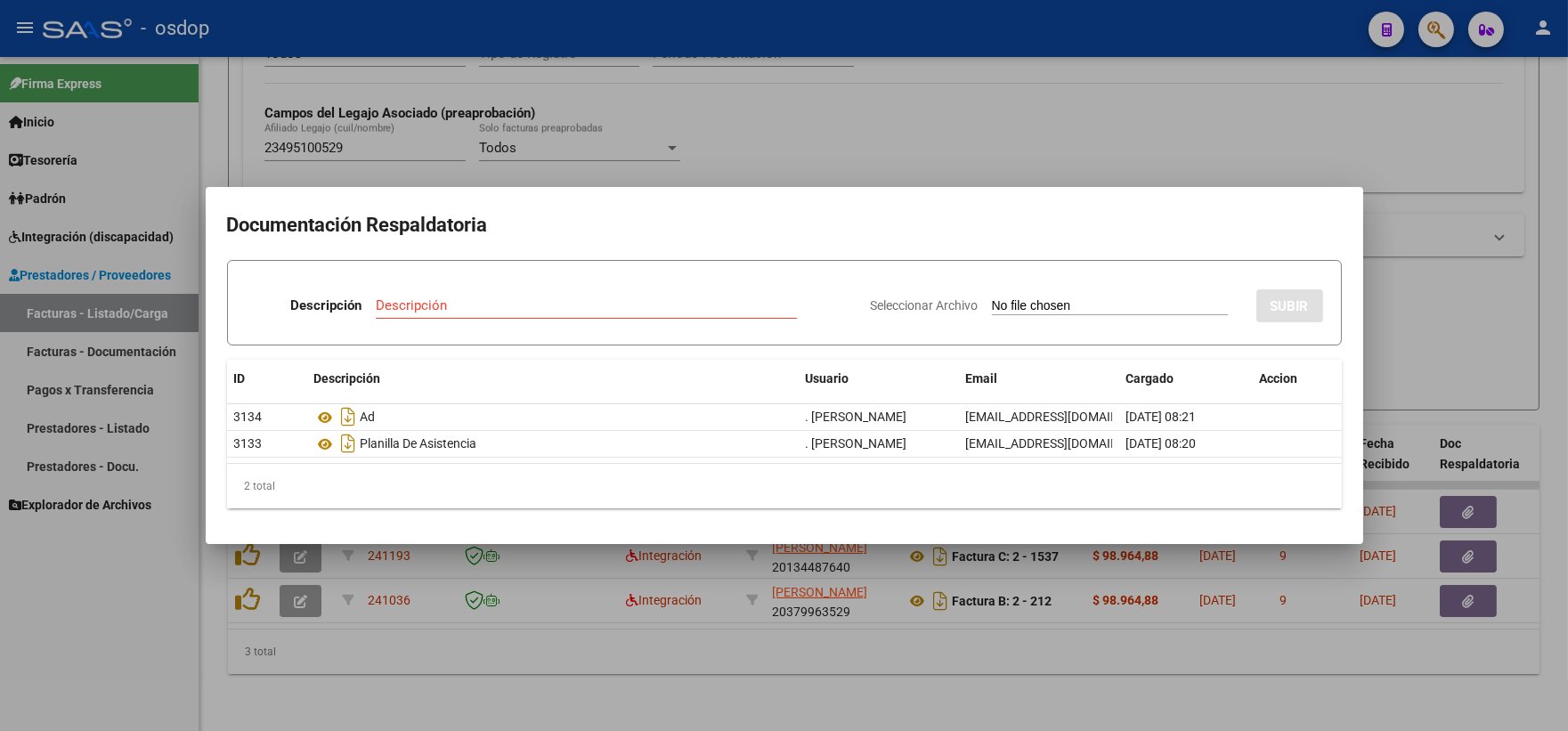
click at [466, 147] on div at bounding box center [784, 366] width 1568 height 731
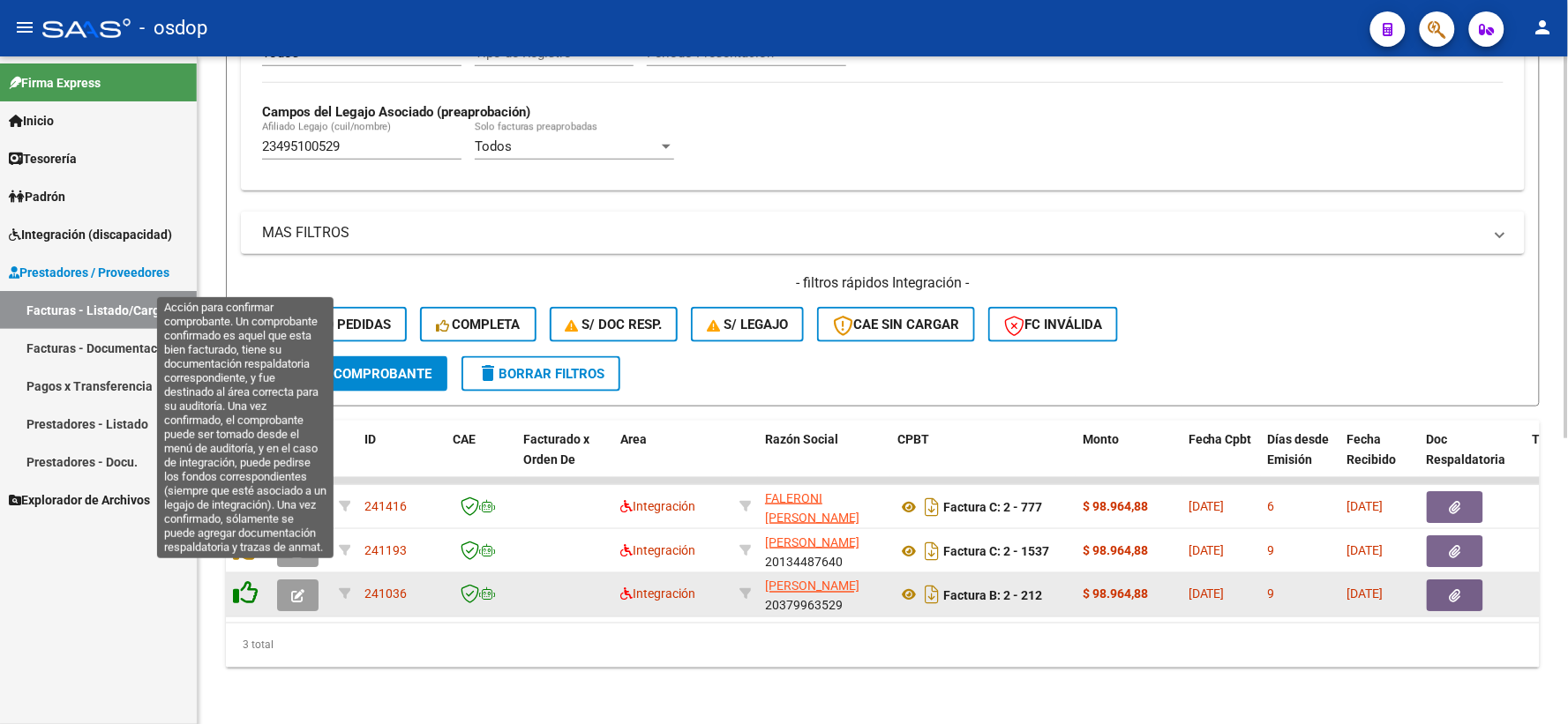
click at [250, 581] on icon at bounding box center [244, 593] width 24 height 24
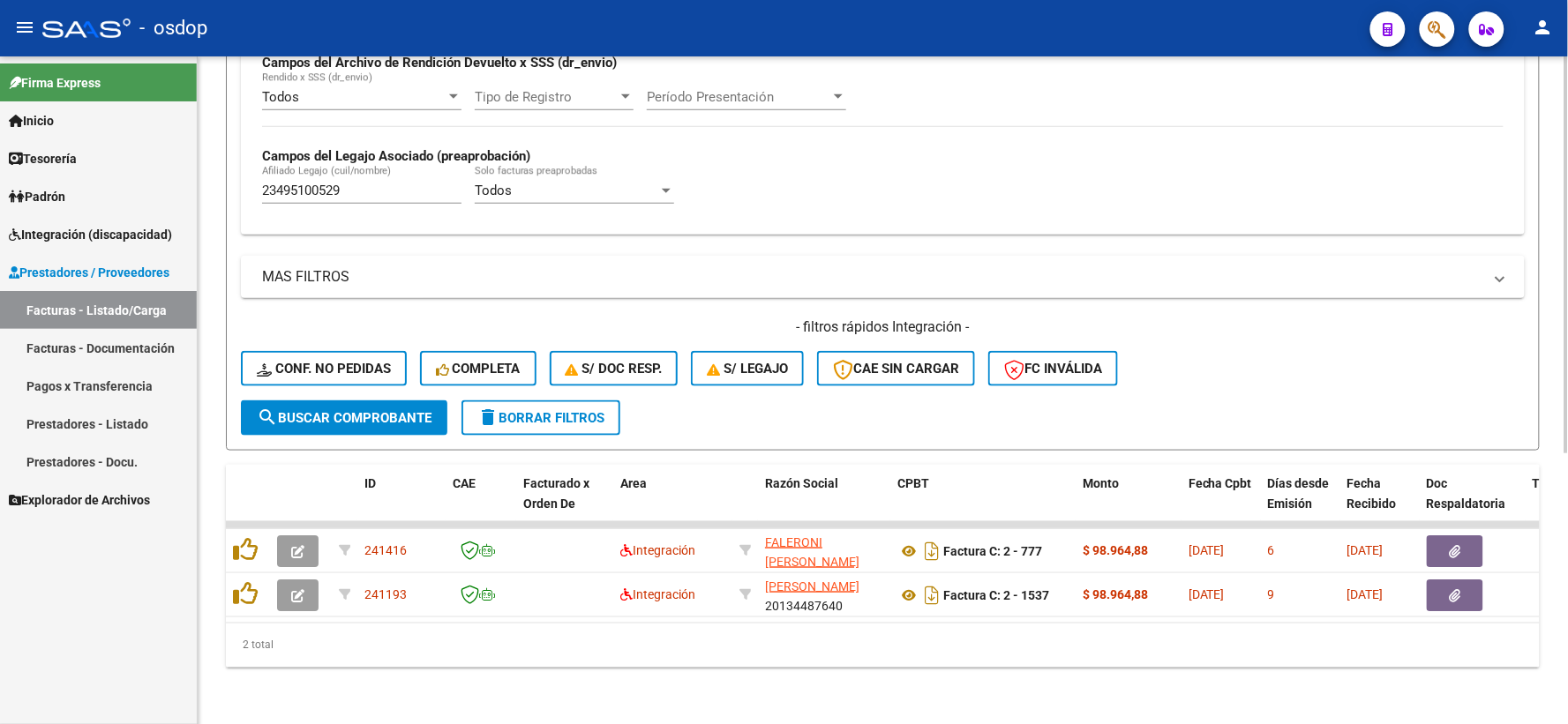
scroll to position [455, 0]
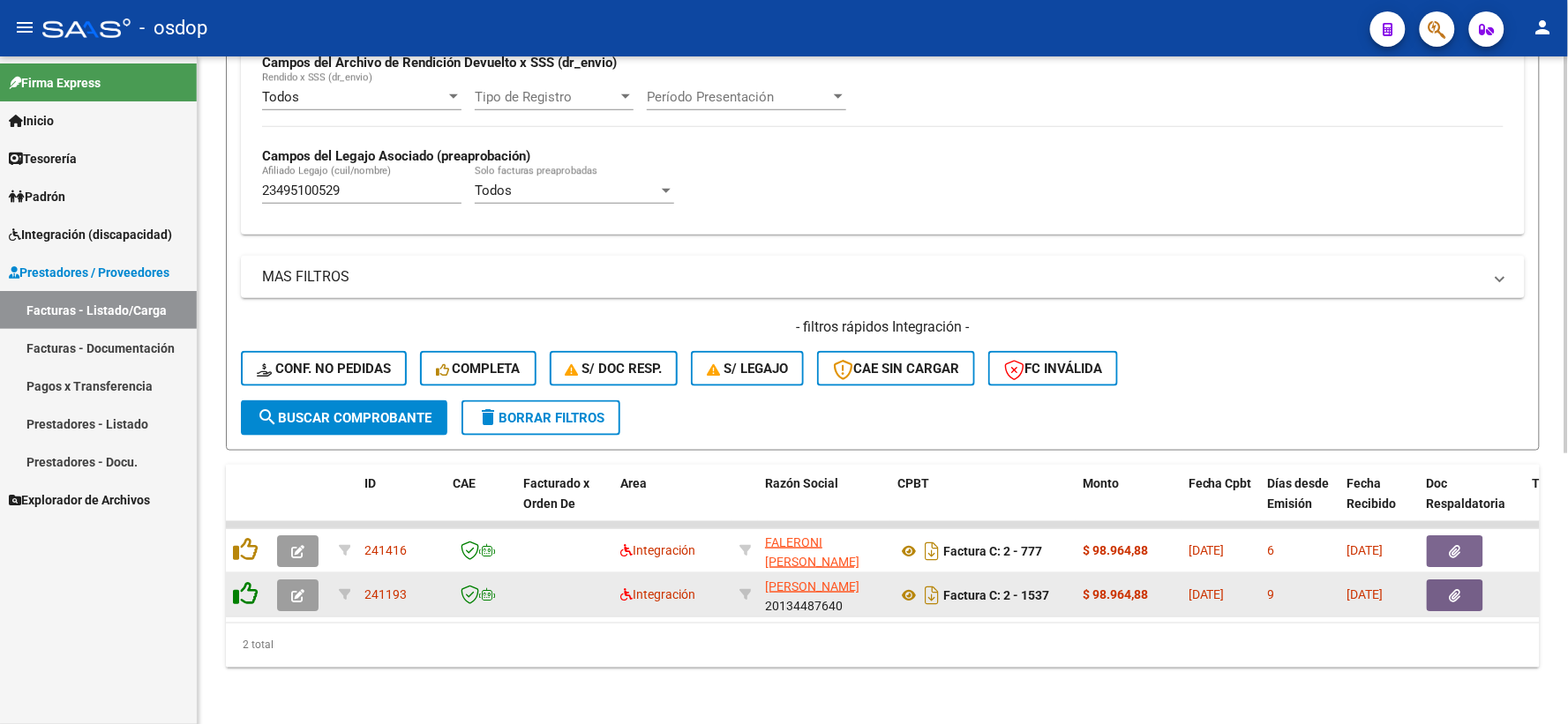
click at [250, 589] on icon at bounding box center [244, 593] width 24 height 24
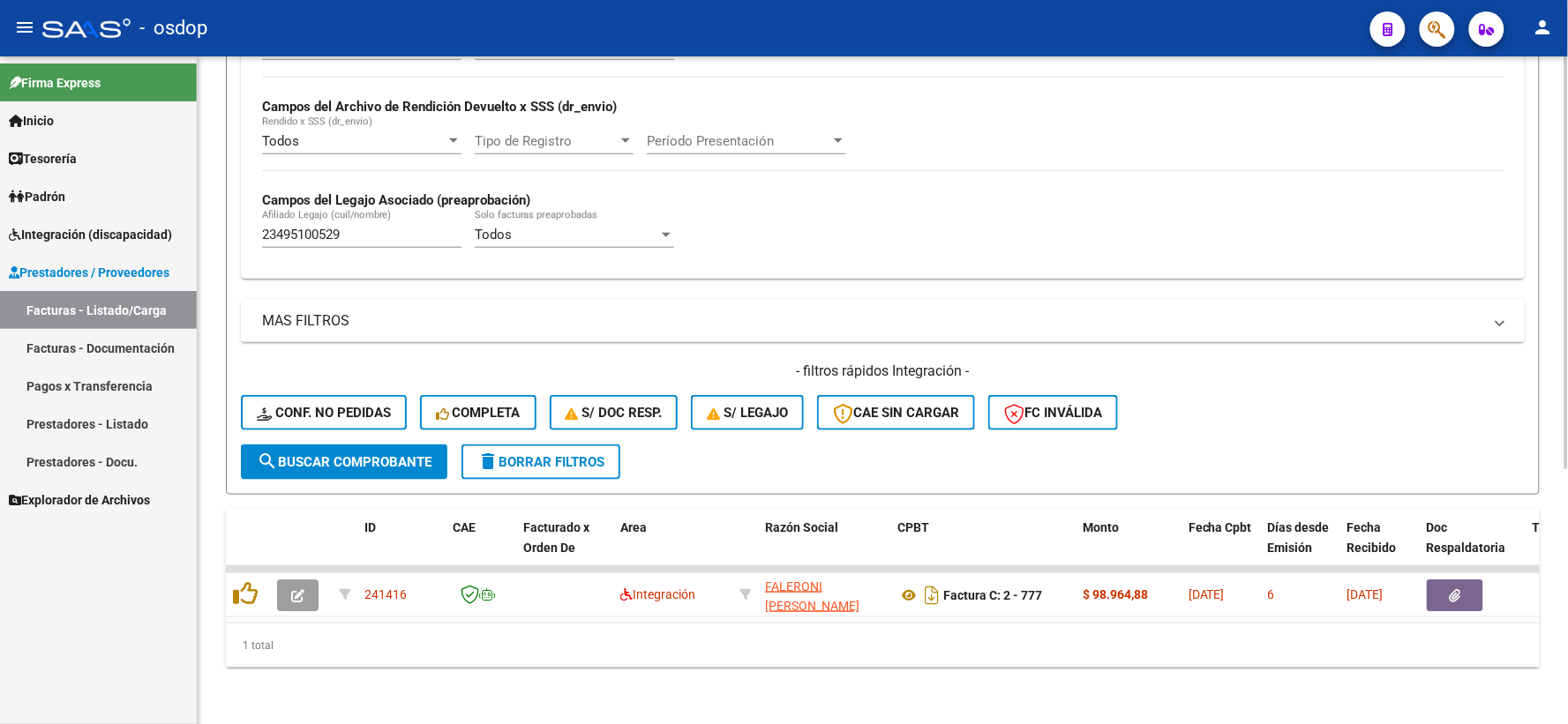
scroll to position [411, 0]
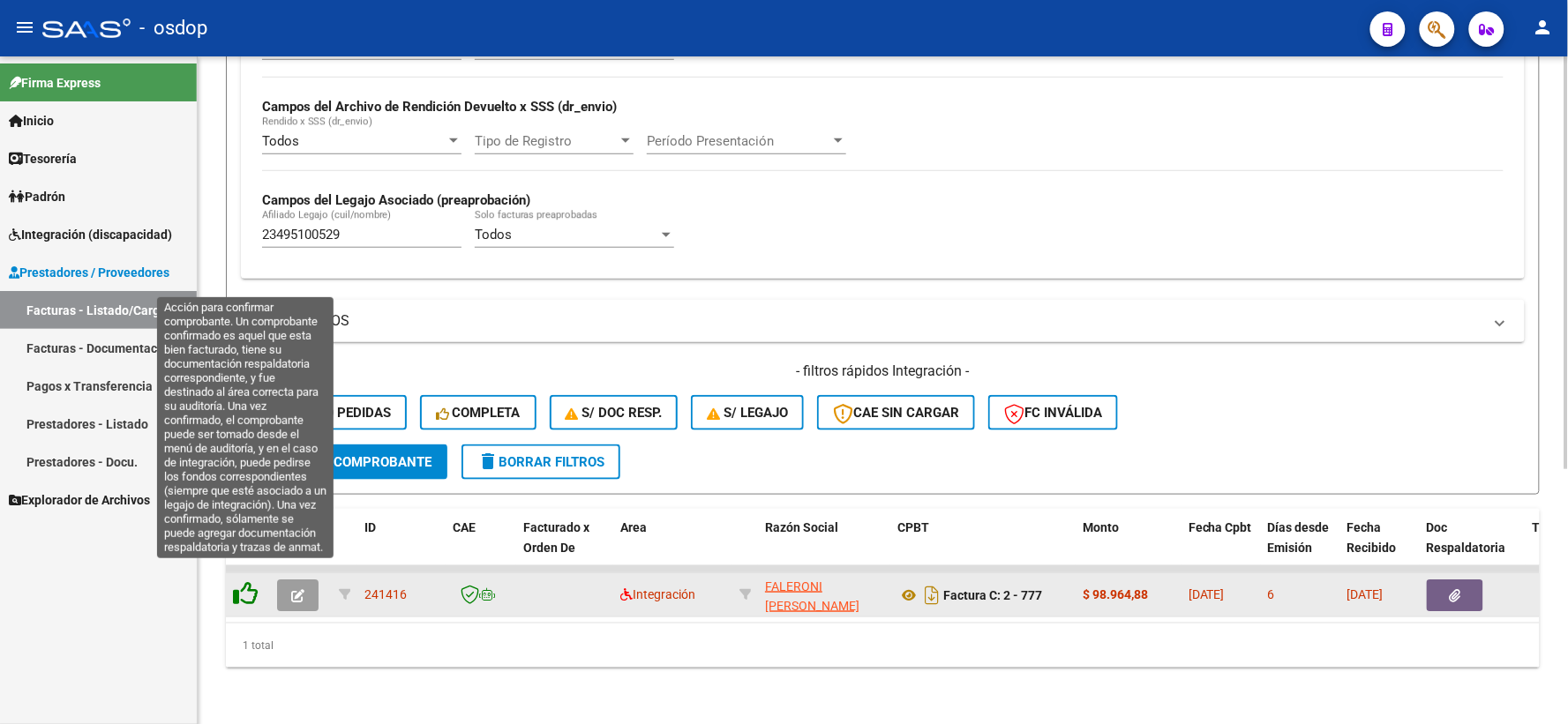
click at [250, 581] on icon at bounding box center [244, 593] width 24 height 24
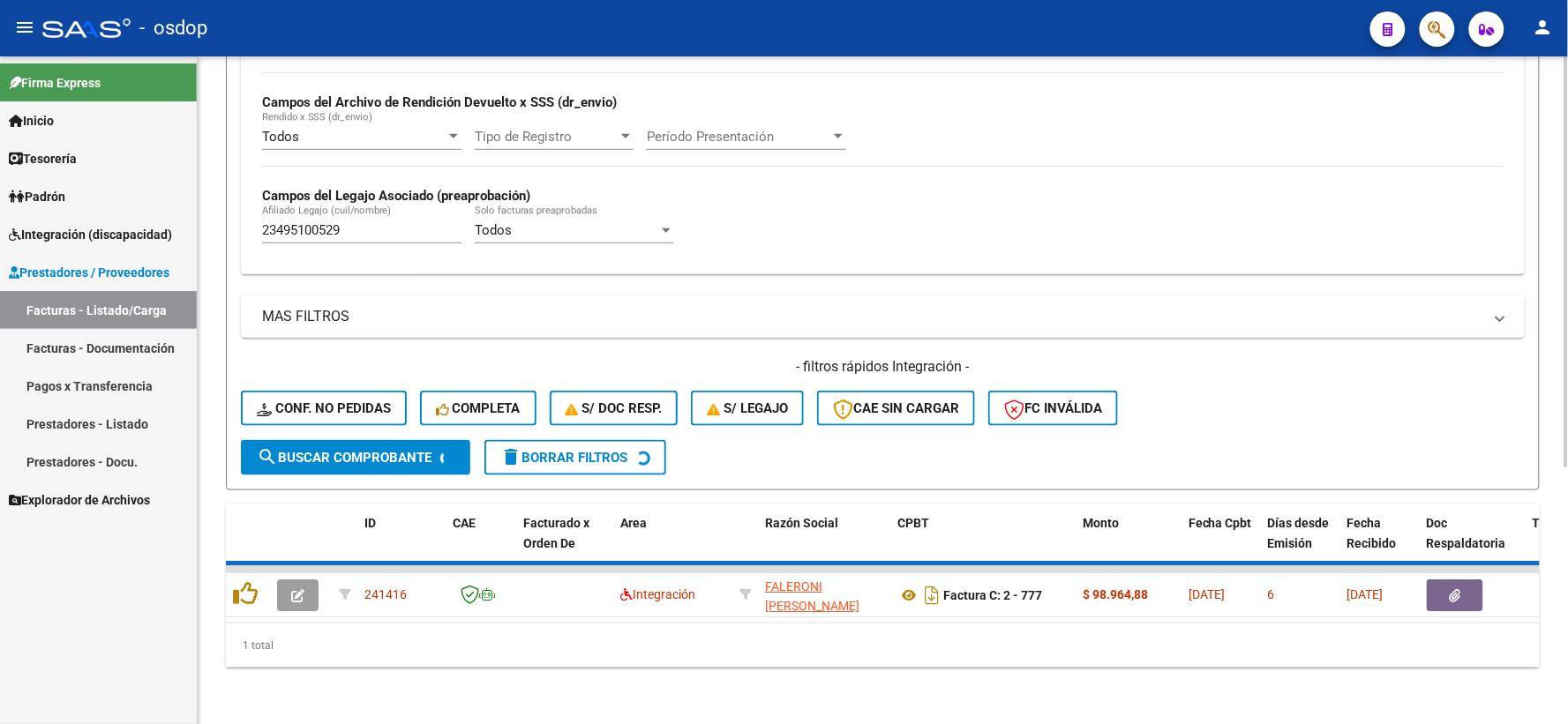
scroll to position [382, 0]
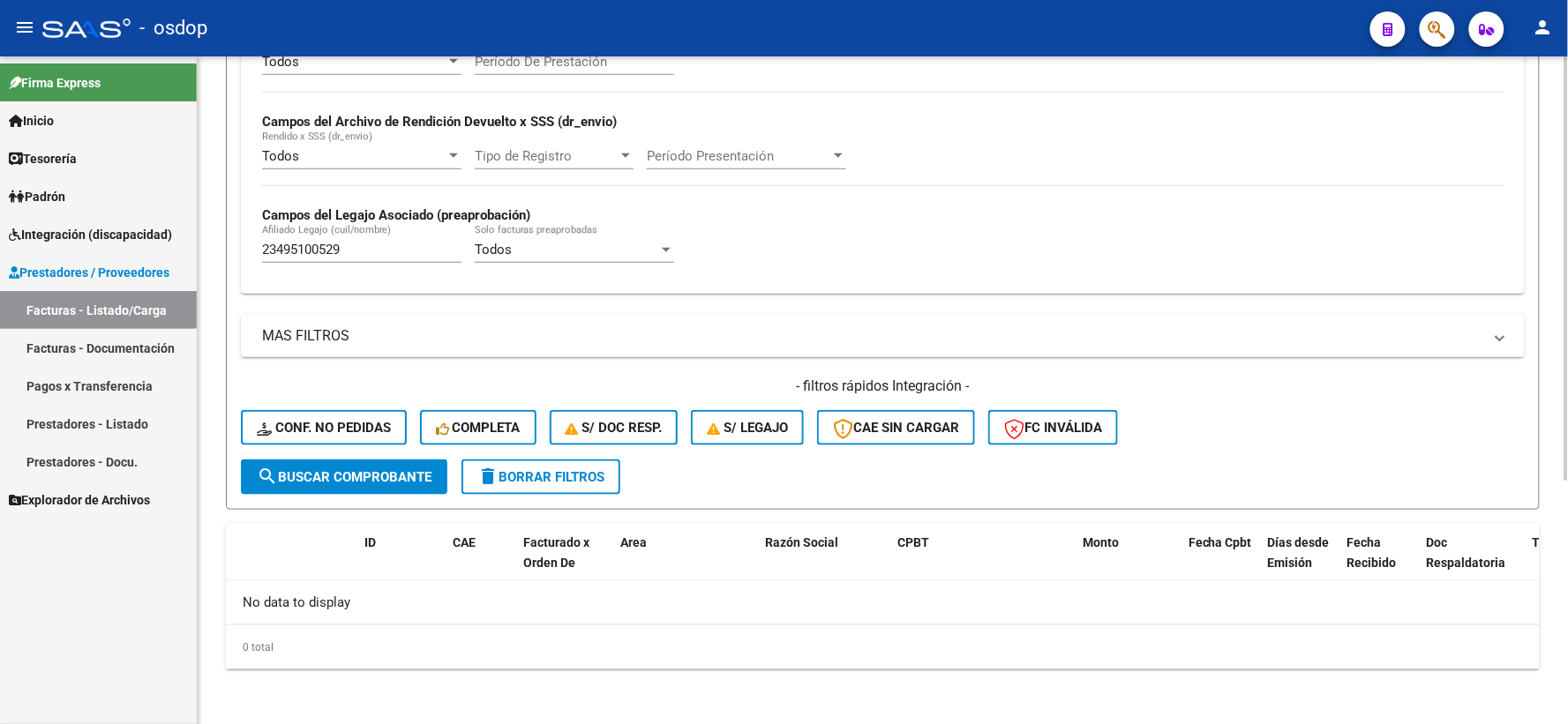
click at [408, 230] on div "23495100529 Afiliado Legajo (cuil/nombre)" at bounding box center [361, 243] width 200 height 38
drag, startPoint x: 419, startPoint y: 256, endPoint x: 128, endPoint y: 275, distance: 291.6
click at [144, 275] on mat-sidenav-container "Firma Express Inicio Instructivos Contacto OS Tesorería Extractos Procesados (c…" at bounding box center [784, 390] width 1568 height 668
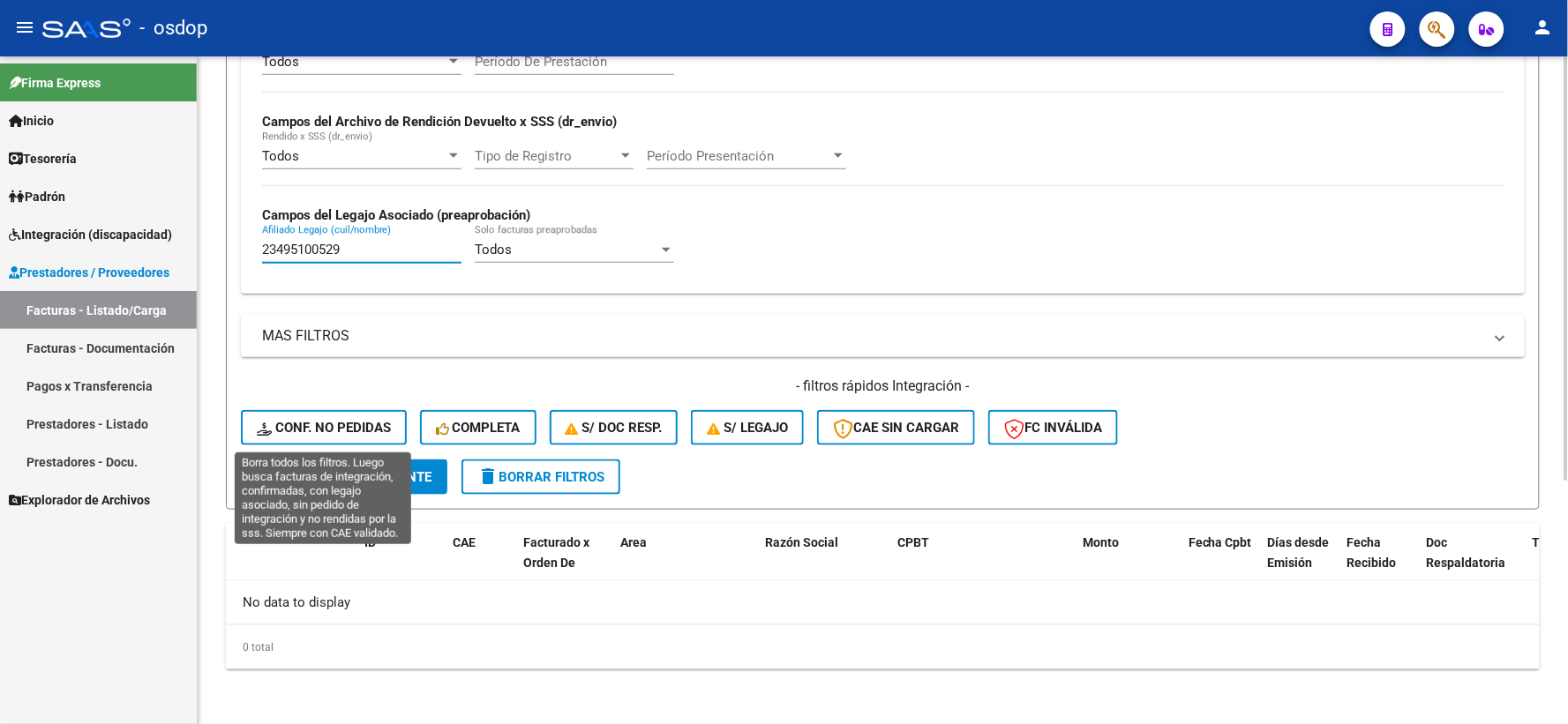
click at [325, 418] on button "Conf. no pedidas" at bounding box center [323, 427] width 165 height 35
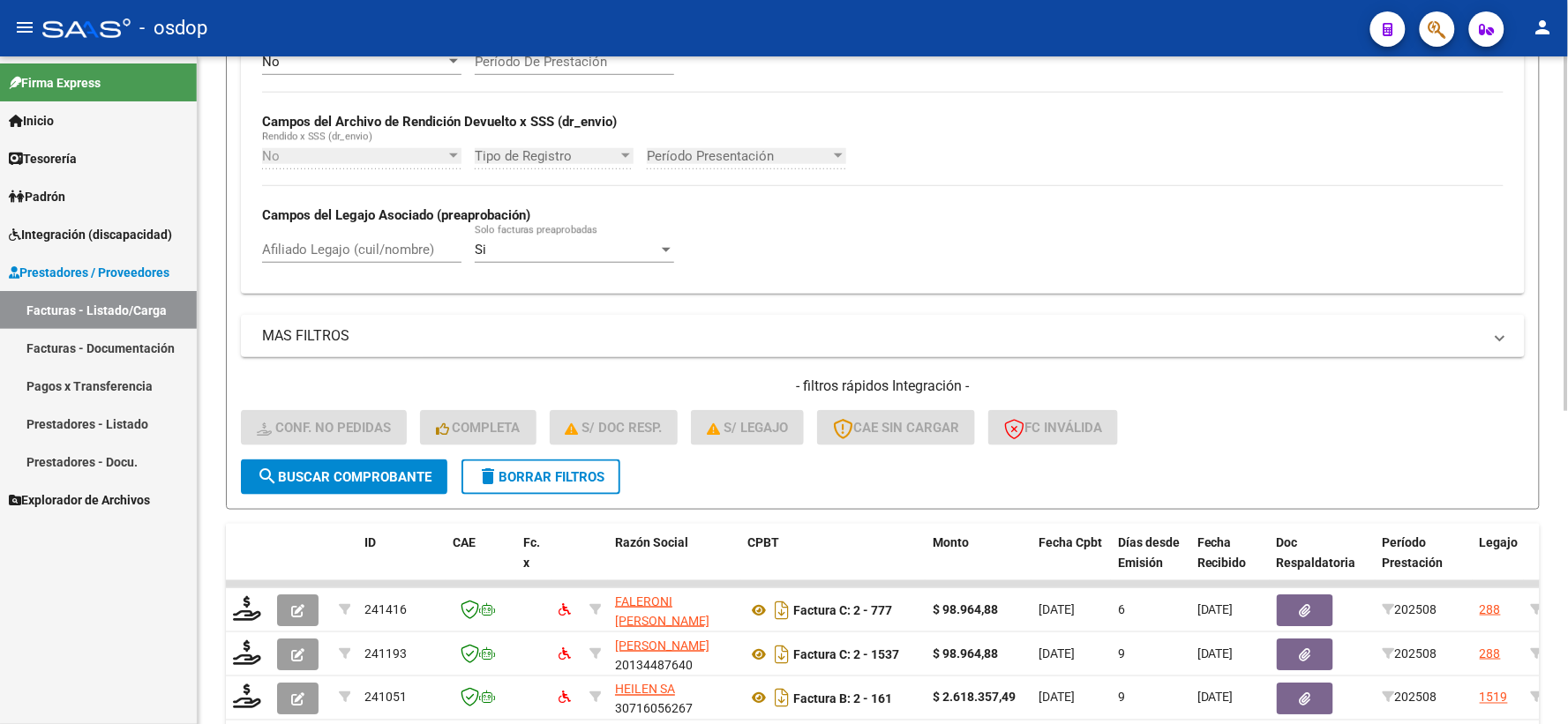
click at [329, 294] on div "No Cargado en Para Enviar SSS Período De Prestación Campos del Archivo de Rendi…" at bounding box center [882, 165] width 1284 height 257
click at [327, 257] on input "Afiliado Legajo (cuil/nombre)" at bounding box center [361, 249] width 200 height 16
paste input "23495100529"
type input "23495100529"
click at [224, 388] on div "Video tutorial PRESTADORES -> Listado de CPBTs Emitidos por Prestadores / Prove…" at bounding box center [883, 272] width 1370 height 1198
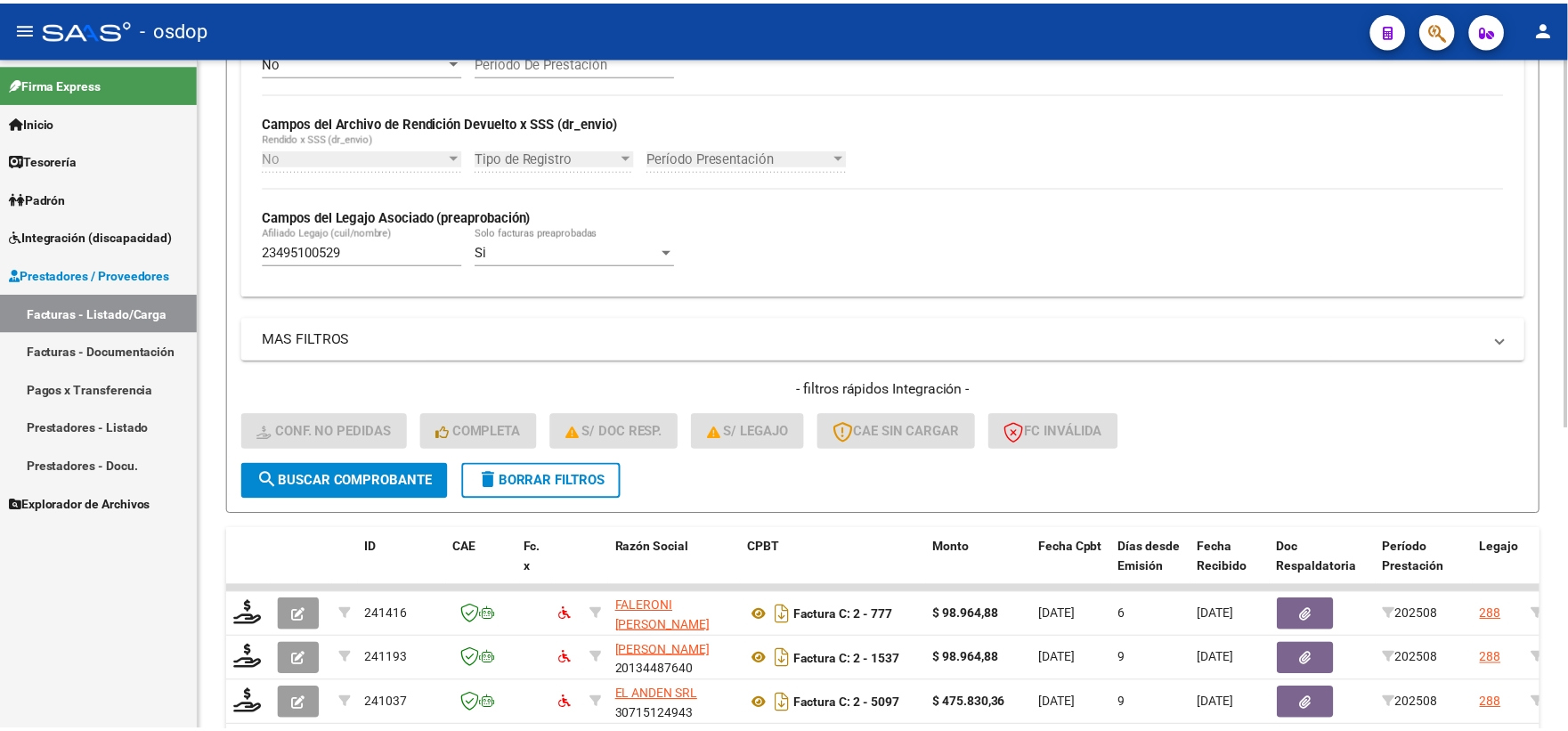
scroll to position [548, 0]
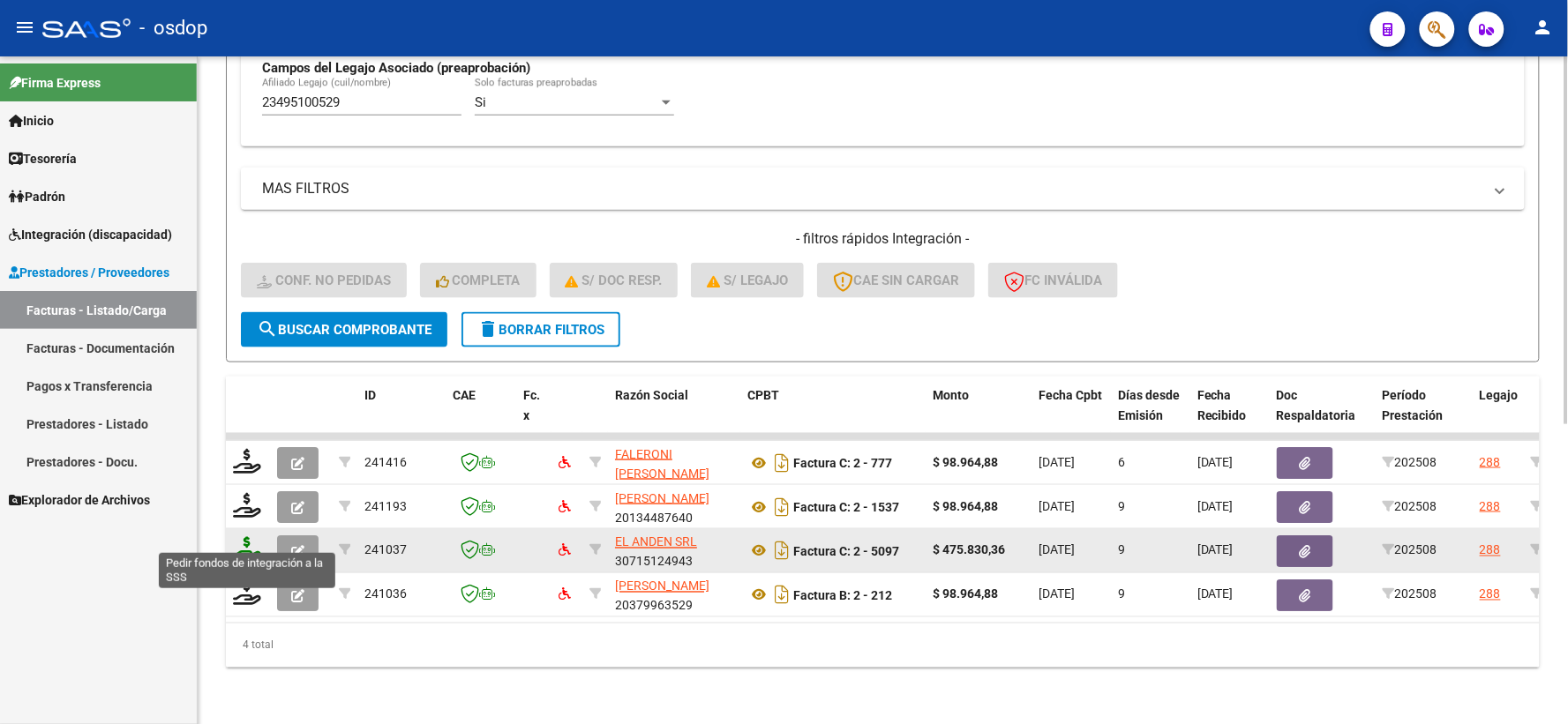
click at [243, 538] on icon at bounding box center [246, 549] width 28 height 24
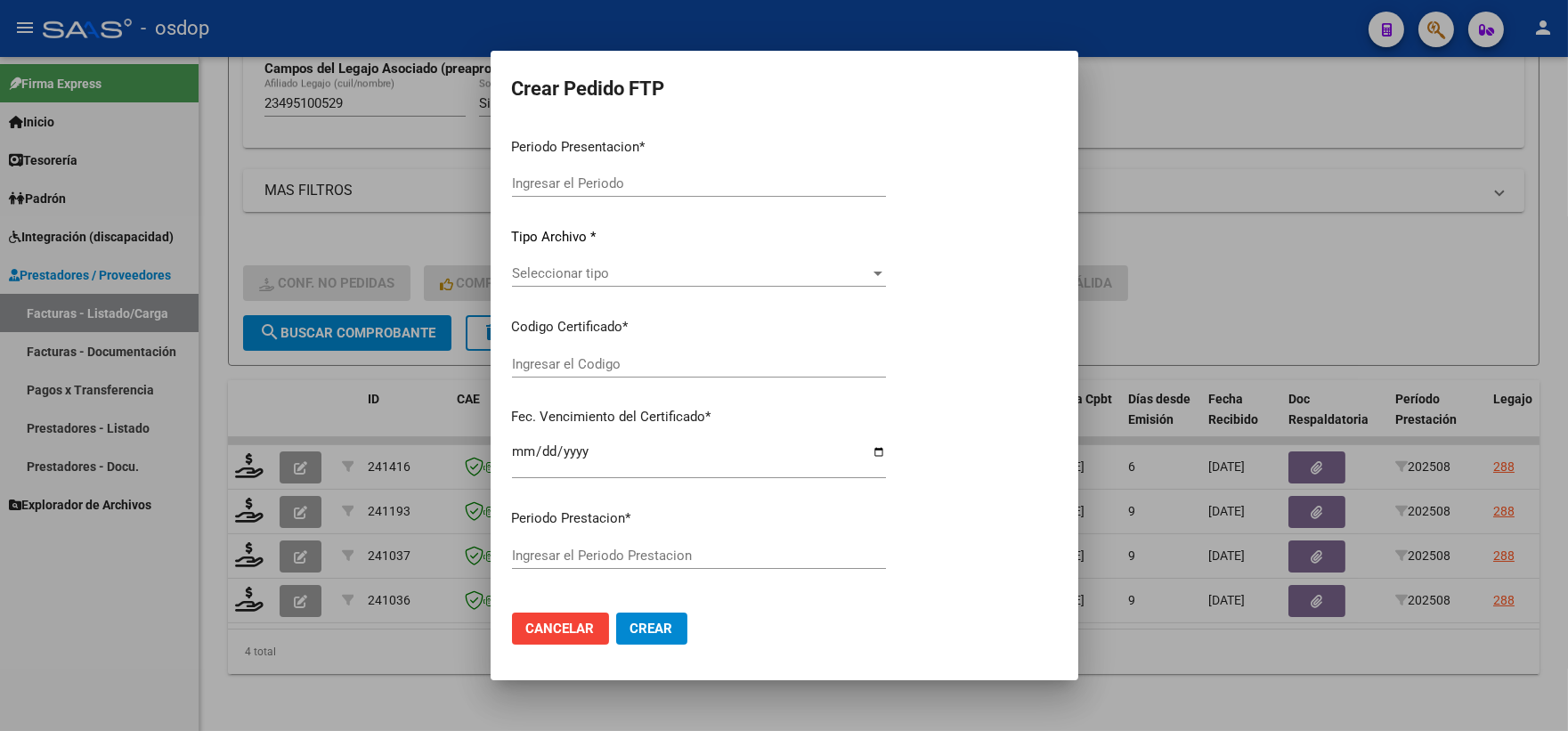
type input "202508"
type input "$ 475.830,36"
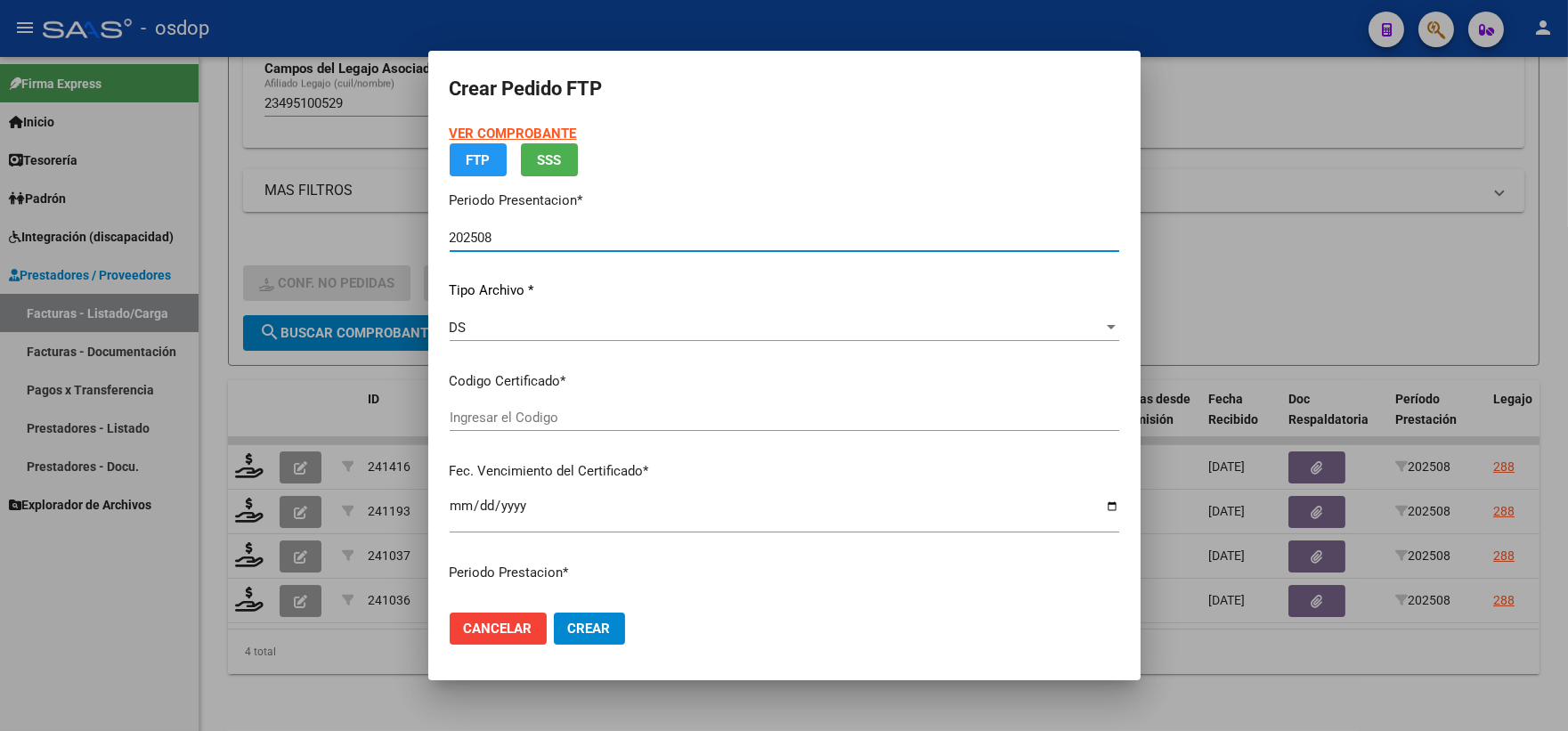
type input "379320309"
type input "2030-02-16"
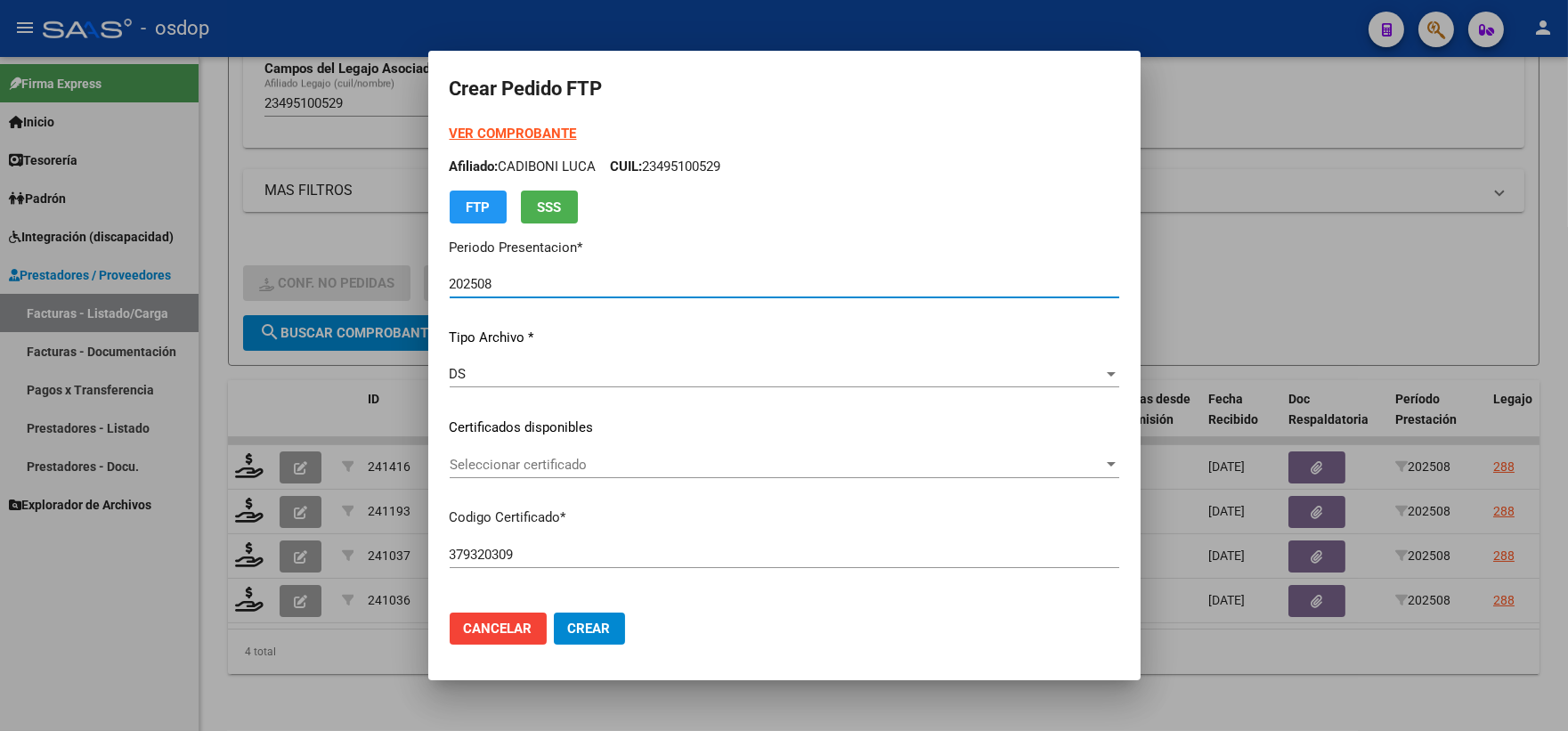
click at [699, 468] on span "Seleccionar certificado" at bounding box center [776, 465] width 653 height 16
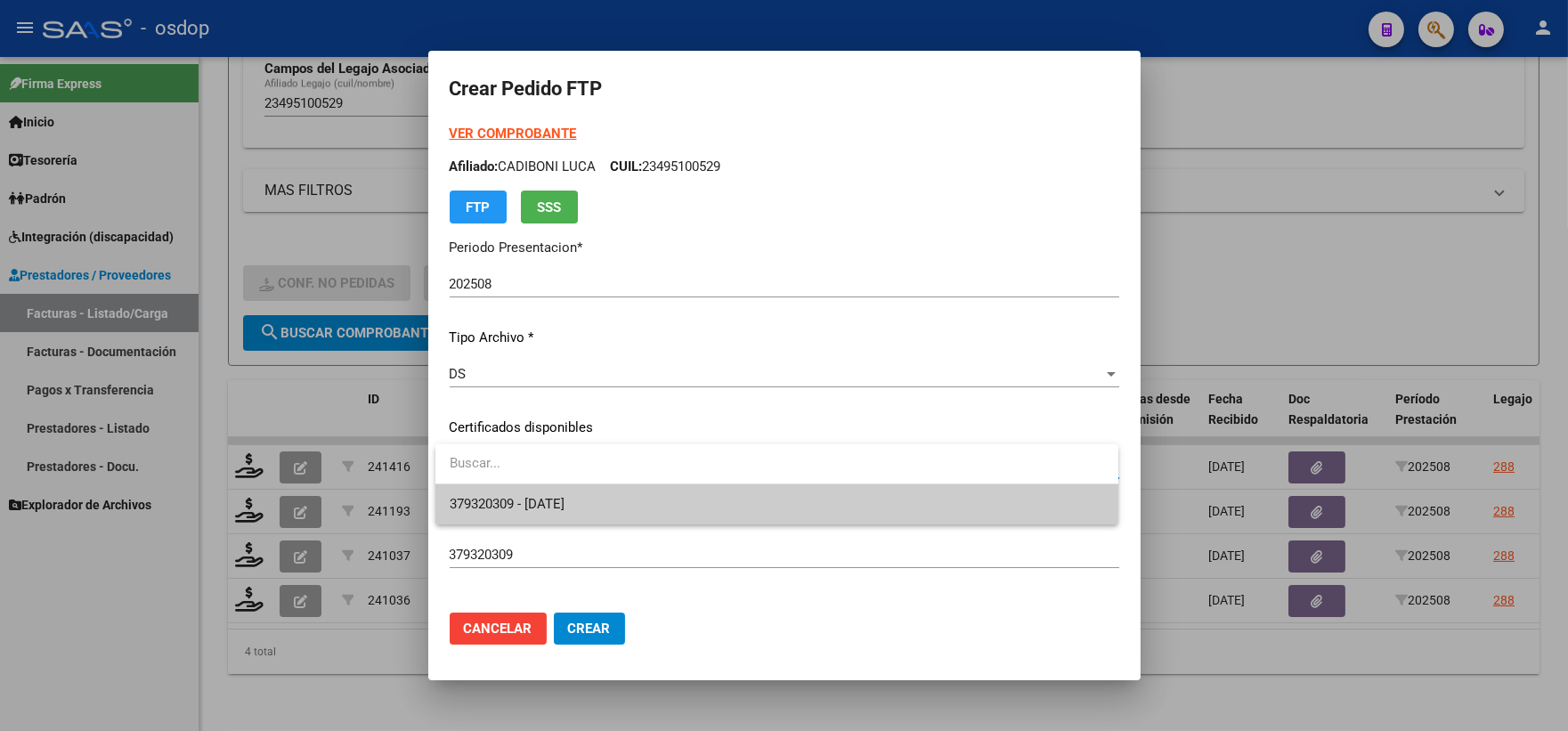
click at [733, 499] on span "379320309 - 2030-02-16" at bounding box center [777, 504] width 654 height 40
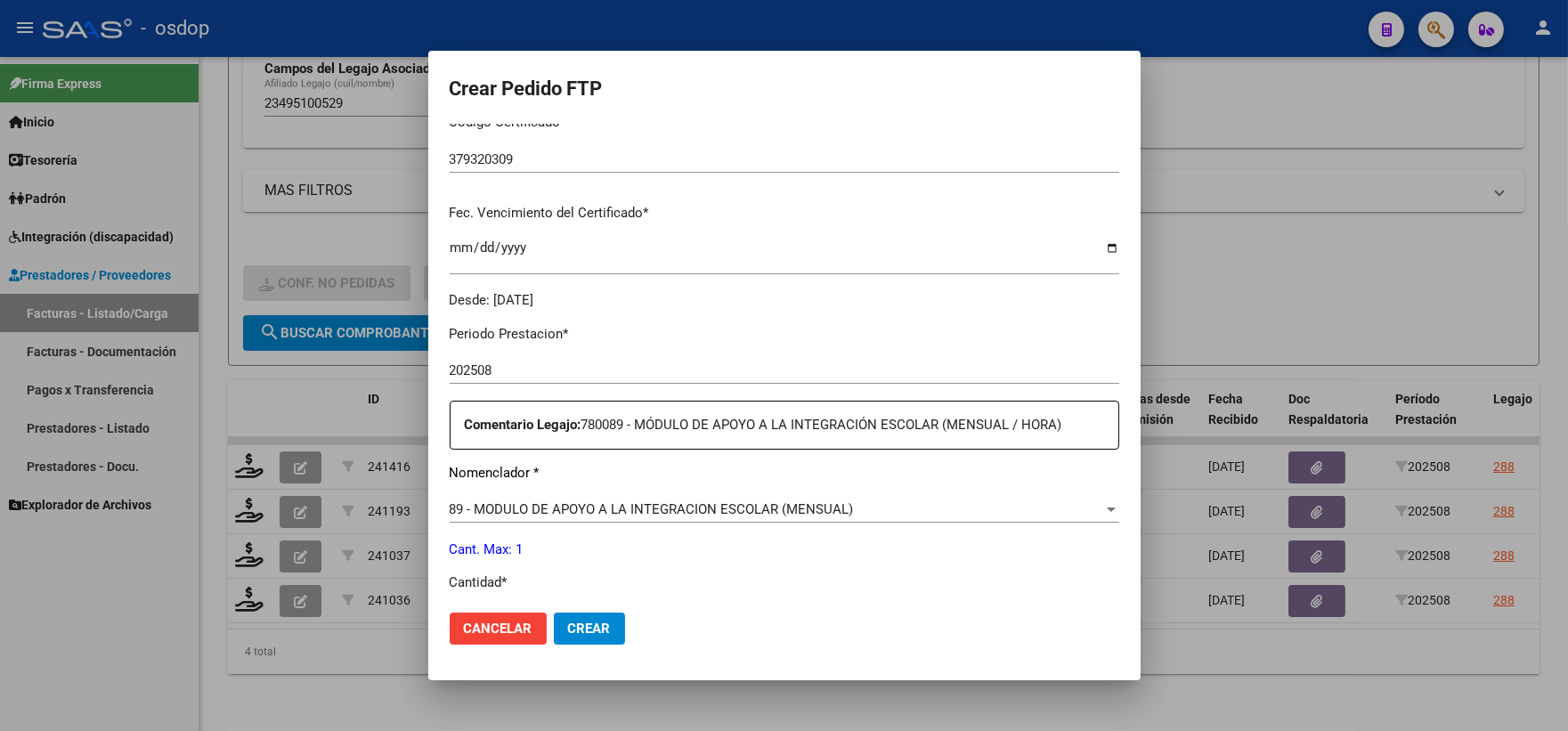
scroll to position [494, 0]
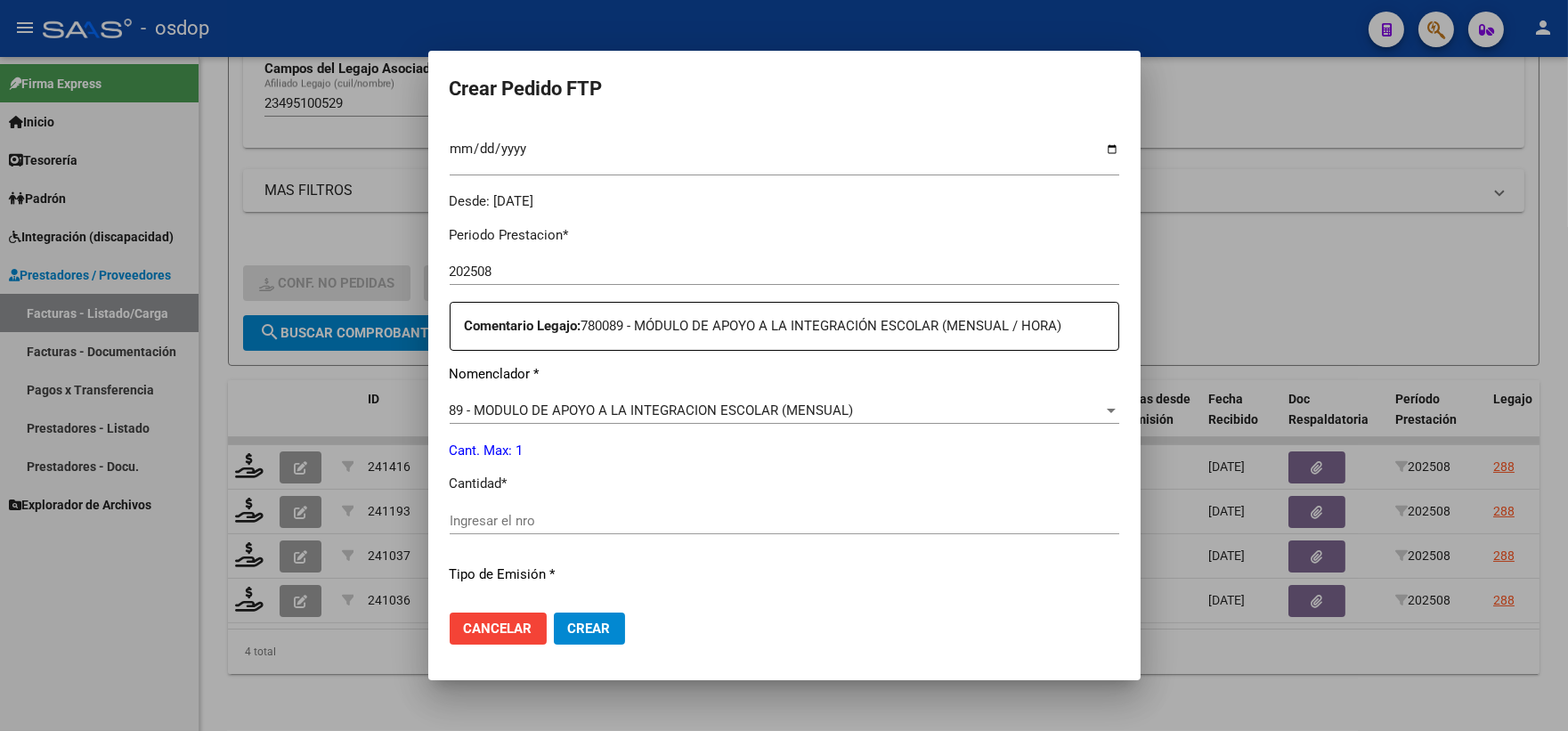
click at [642, 510] on div "Ingresar el nro" at bounding box center [785, 521] width 670 height 27
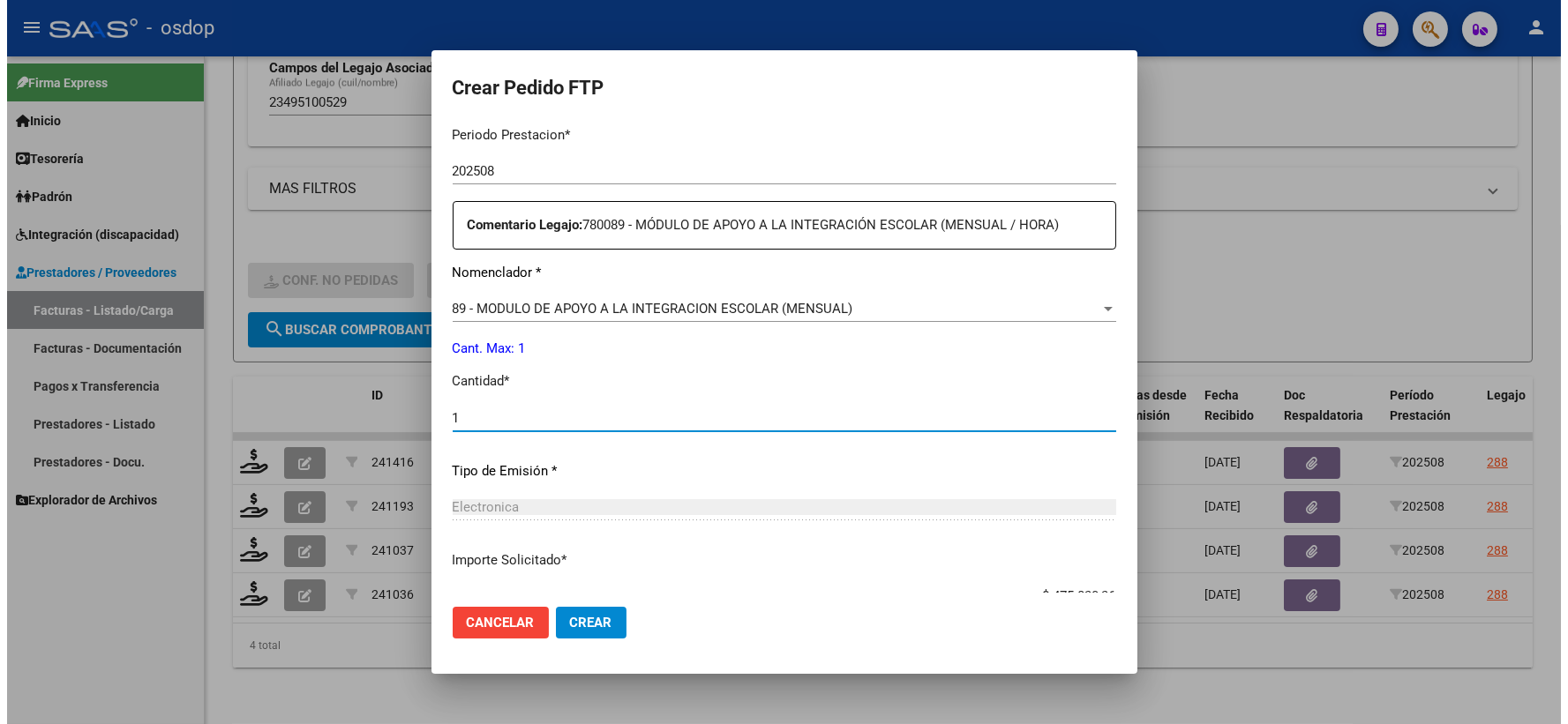
scroll to position [710, 0]
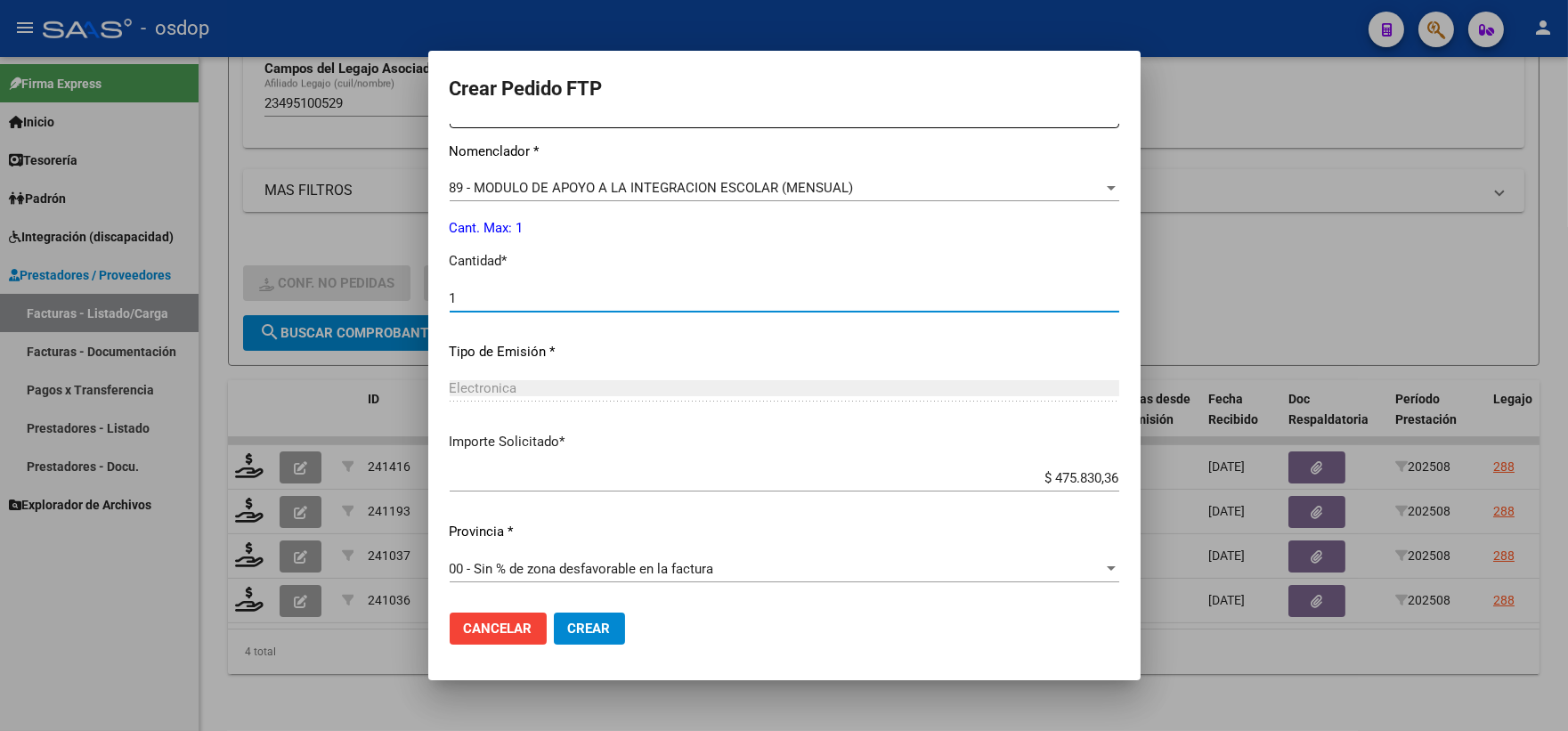
type input "1"
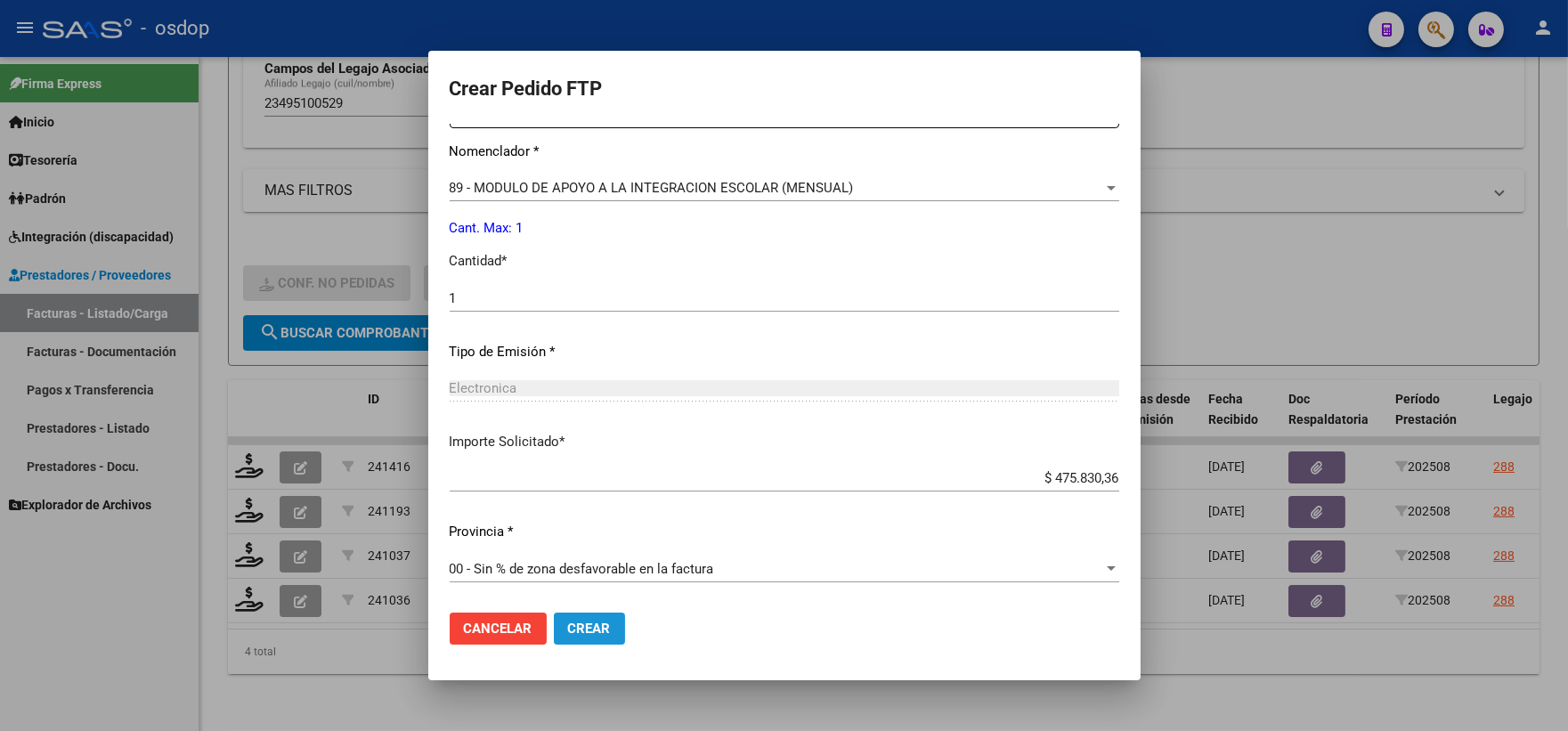
click at [579, 626] on span "Crear" at bounding box center [589, 629] width 43 height 16
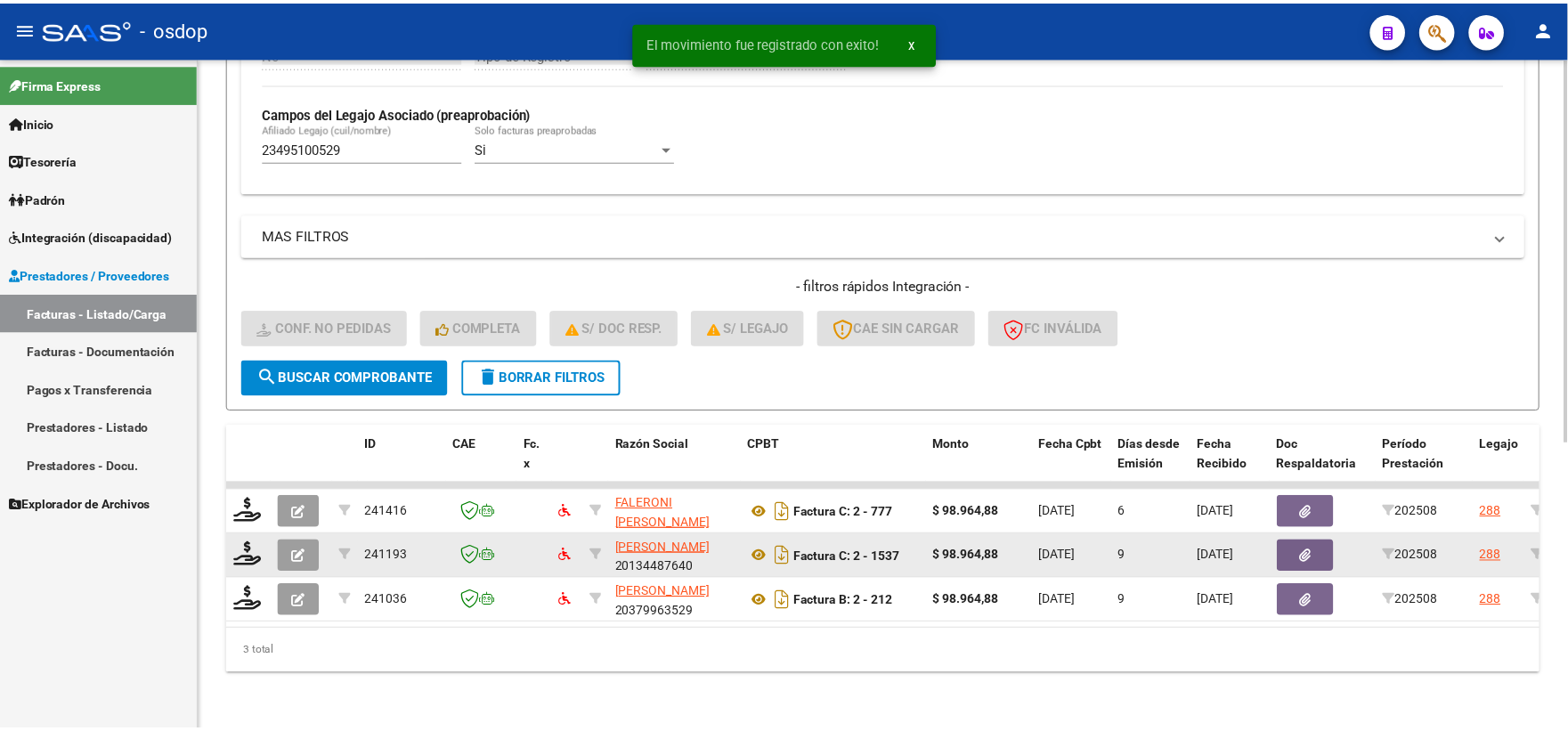
scroll to position [504, 0]
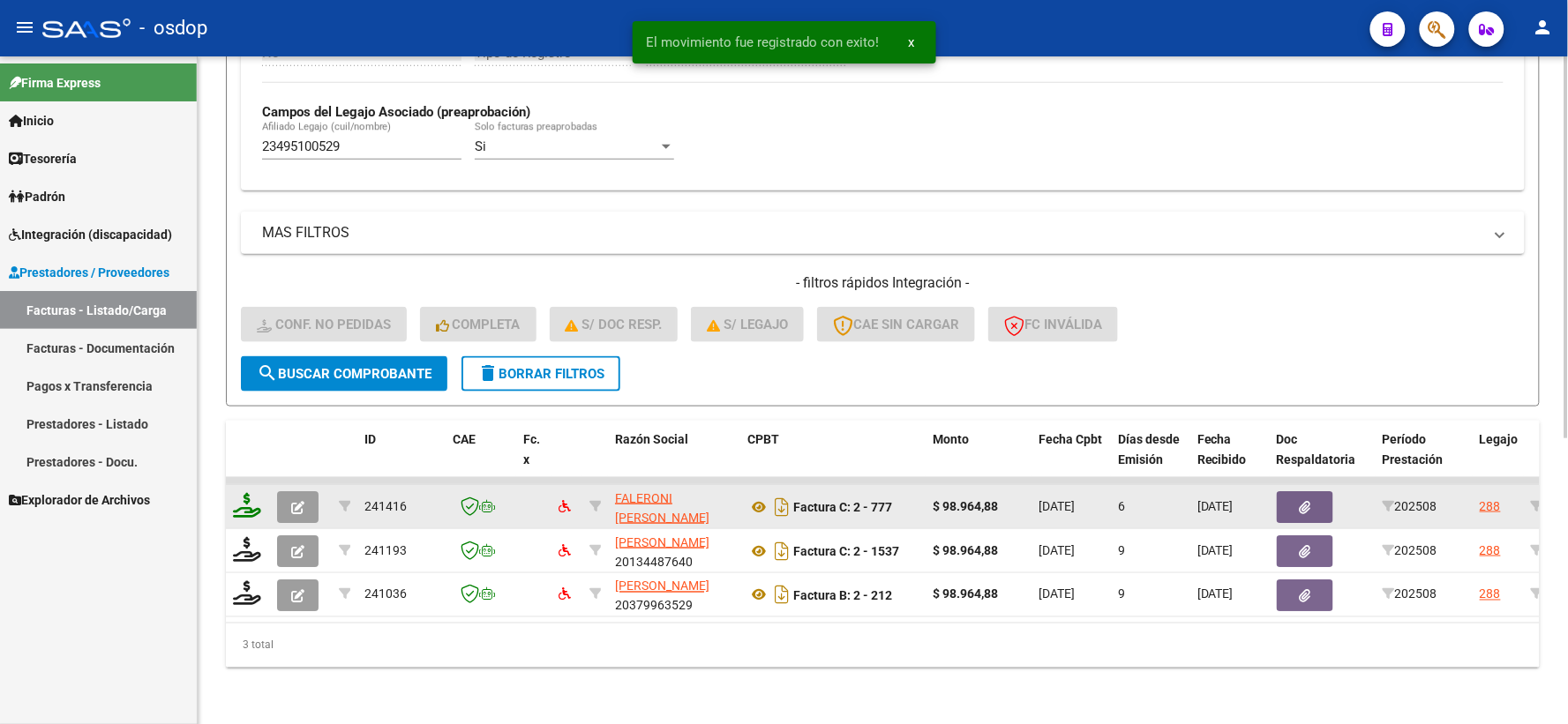
click at [254, 493] on icon at bounding box center [246, 505] width 28 height 24
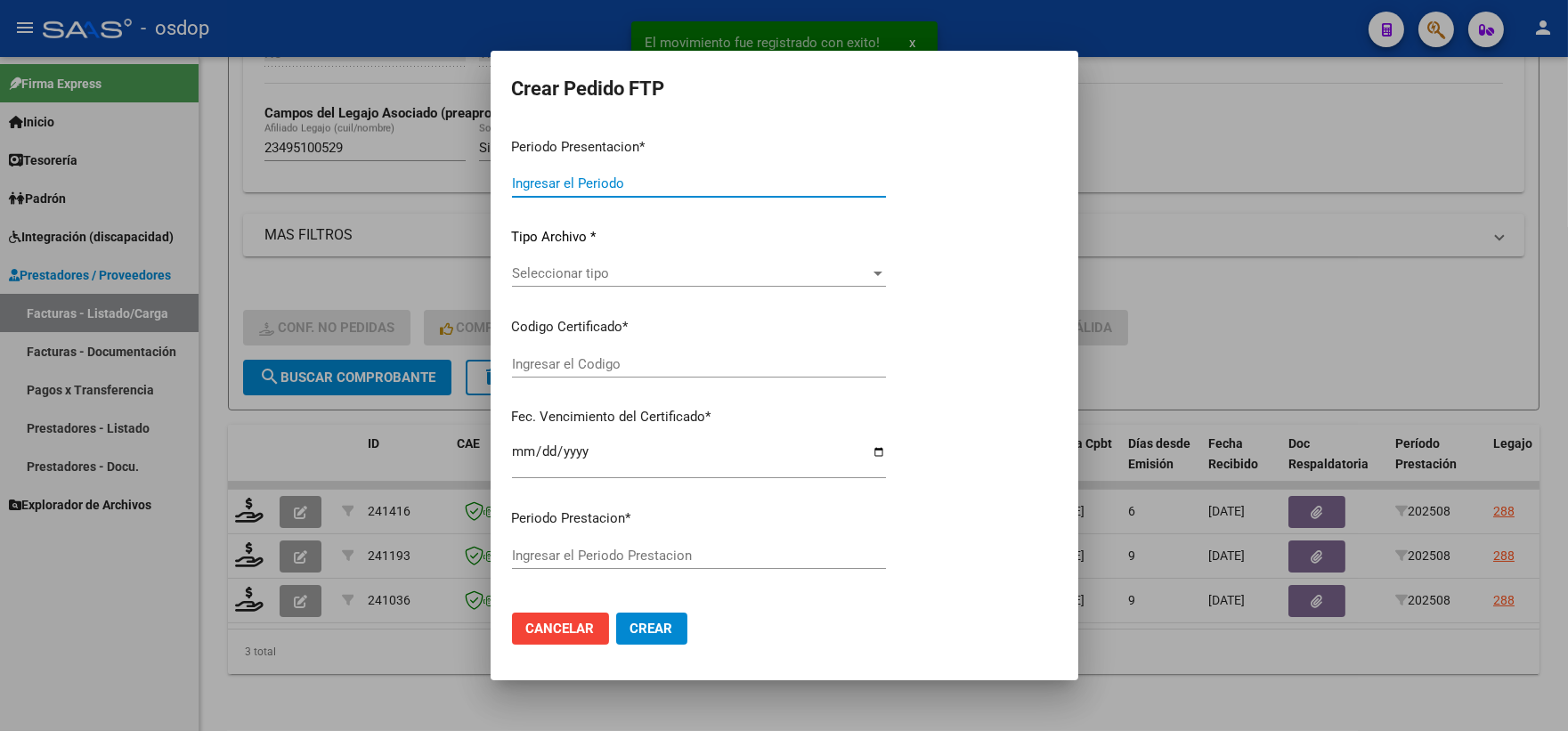
type input "202508"
type input "$ 98.964,88"
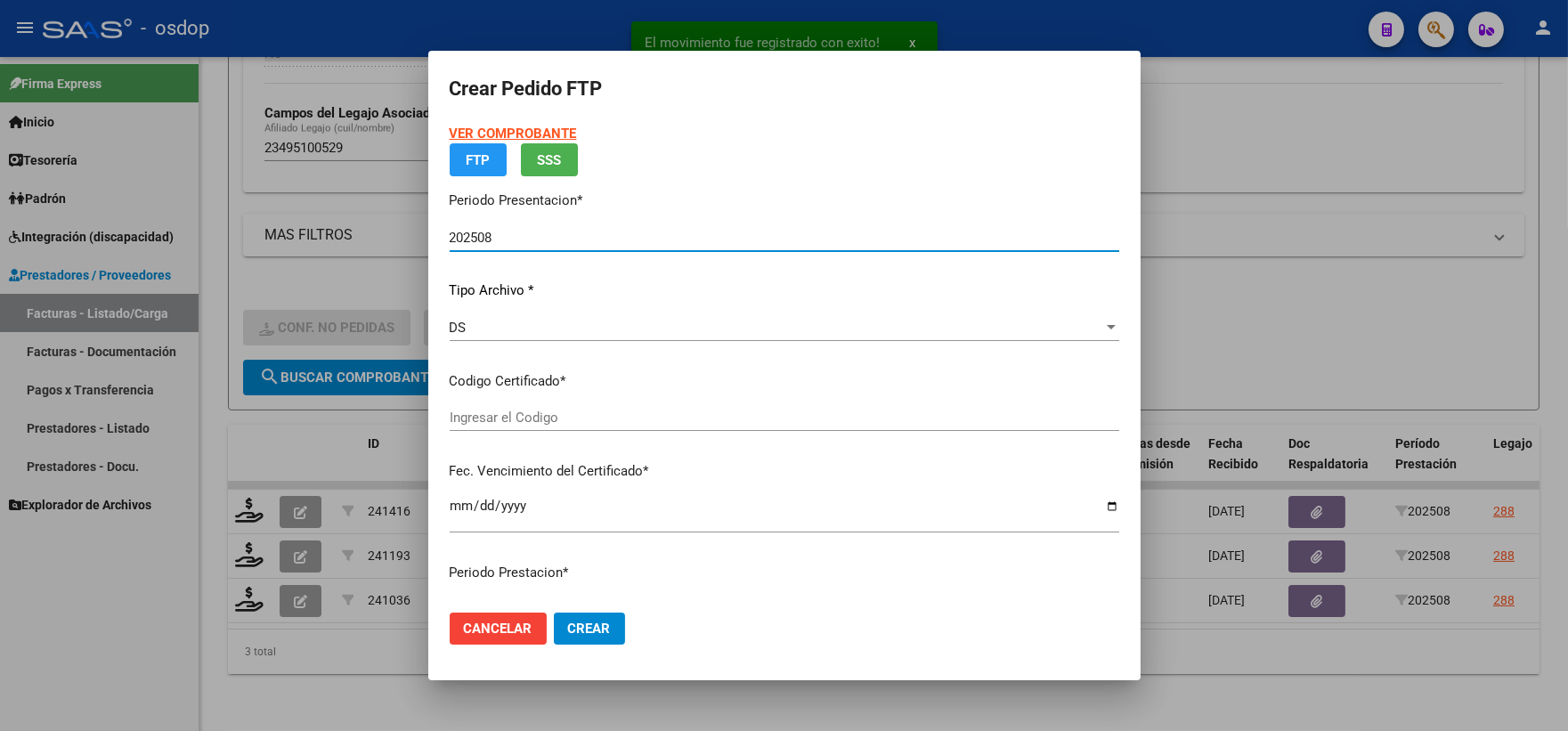
type input "379320309"
type input "2030-02-16"
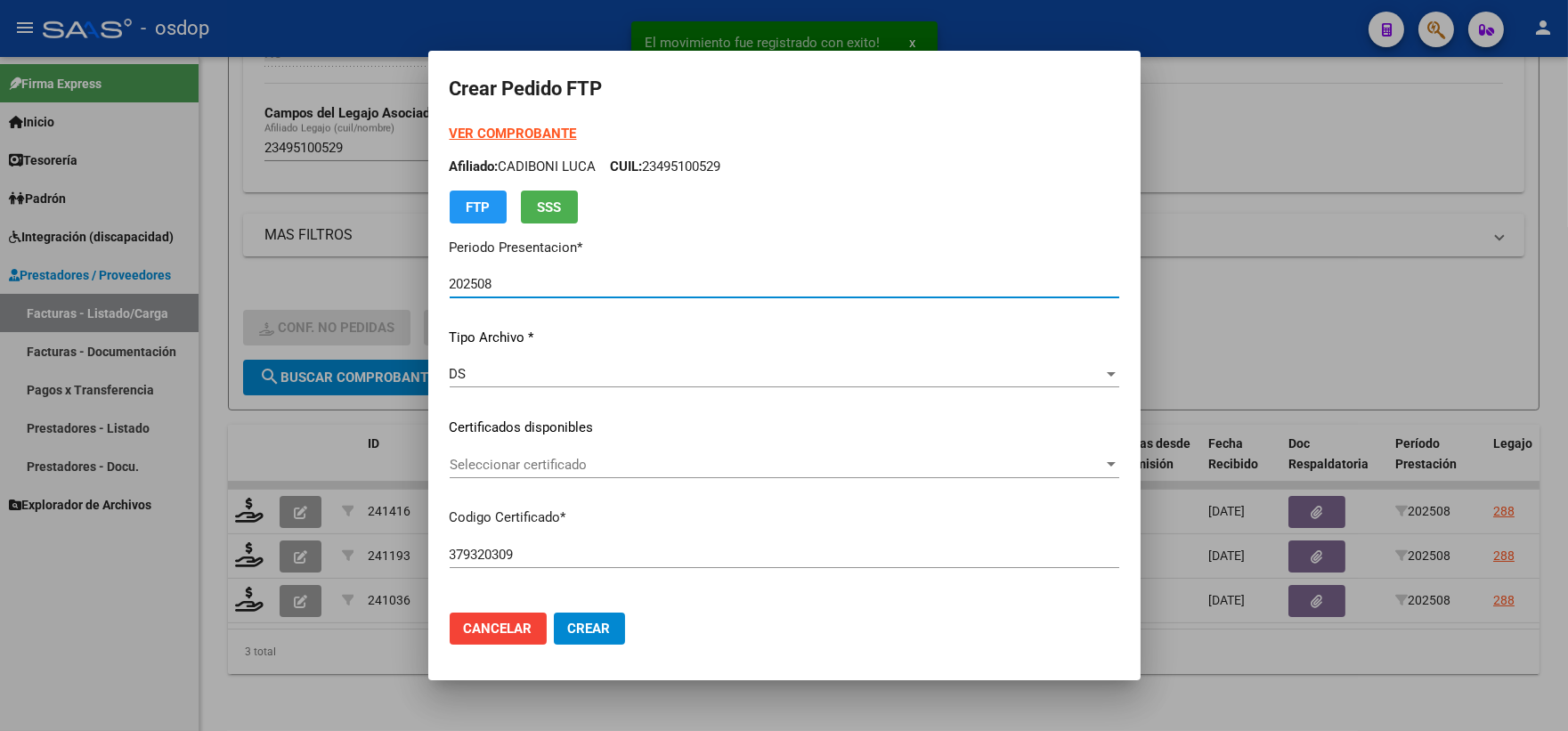
click at [537, 476] on div "Seleccionar certificado Seleccionar certificado" at bounding box center [785, 465] width 670 height 27
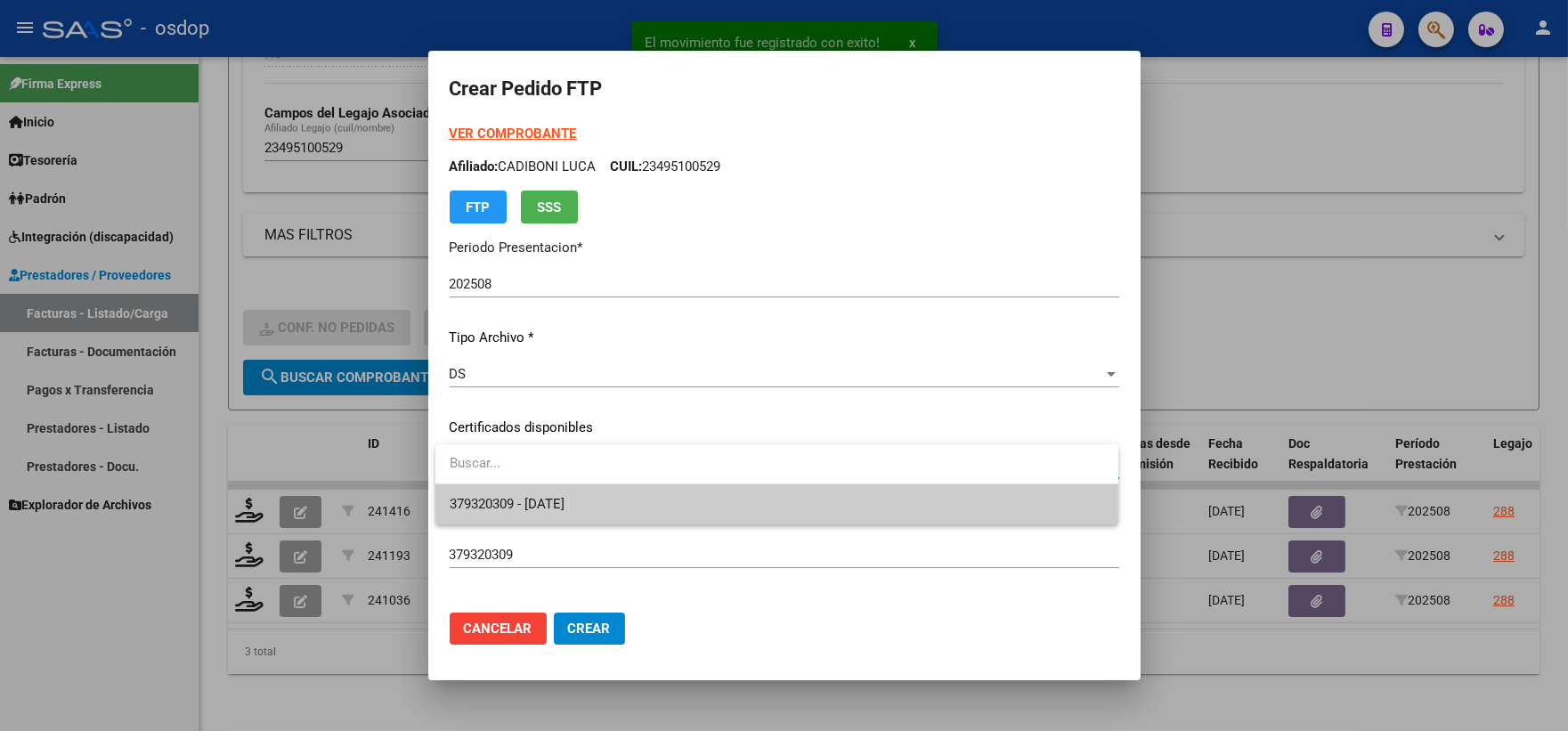
click at [565, 501] on span "379320309 - 2030-02-16" at bounding box center [507, 504] width 115 height 16
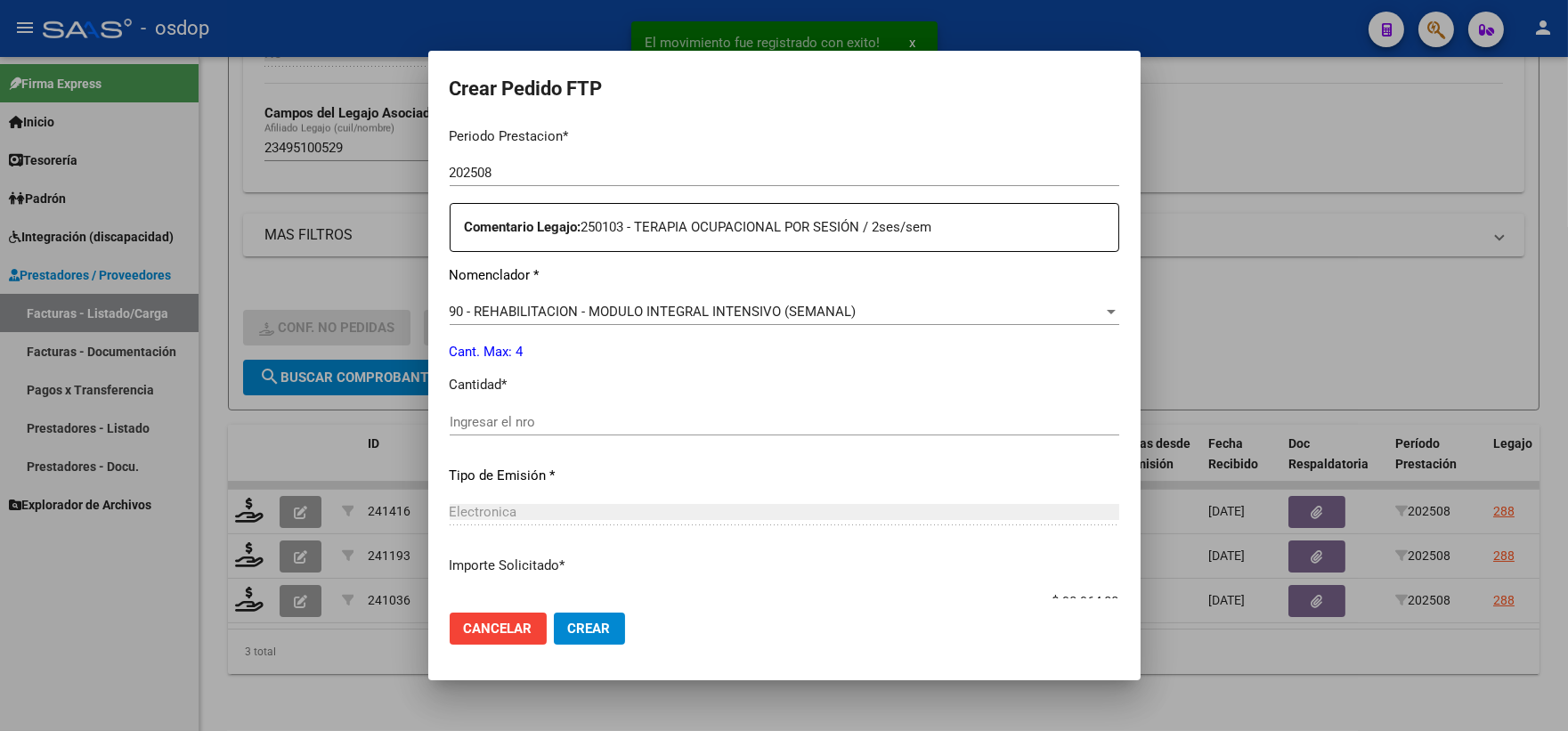
scroll to position [692, 0]
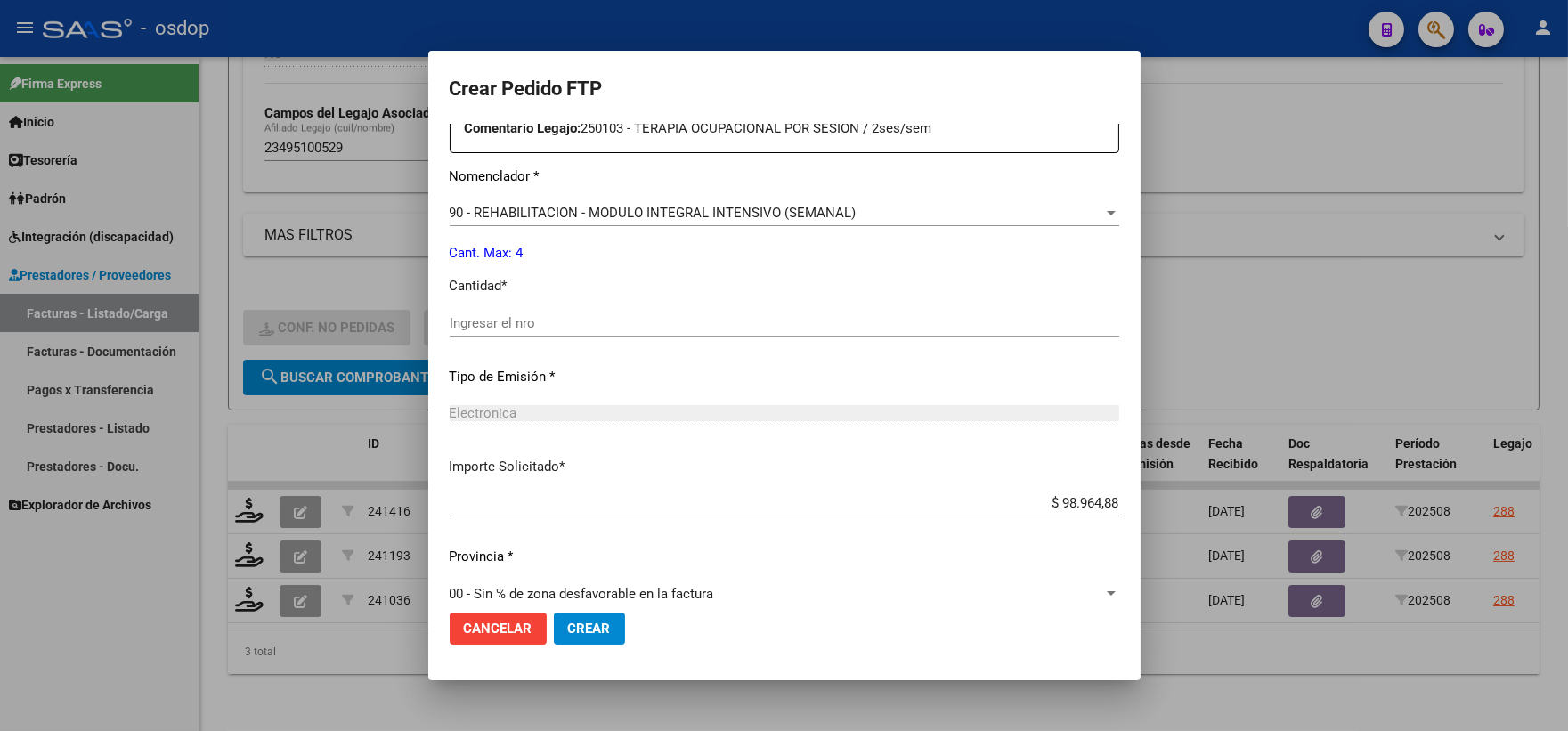
click at [583, 328] on input "Ingresar el nro" at bounding box center [785, 323] width 670 height 16
type input "4"
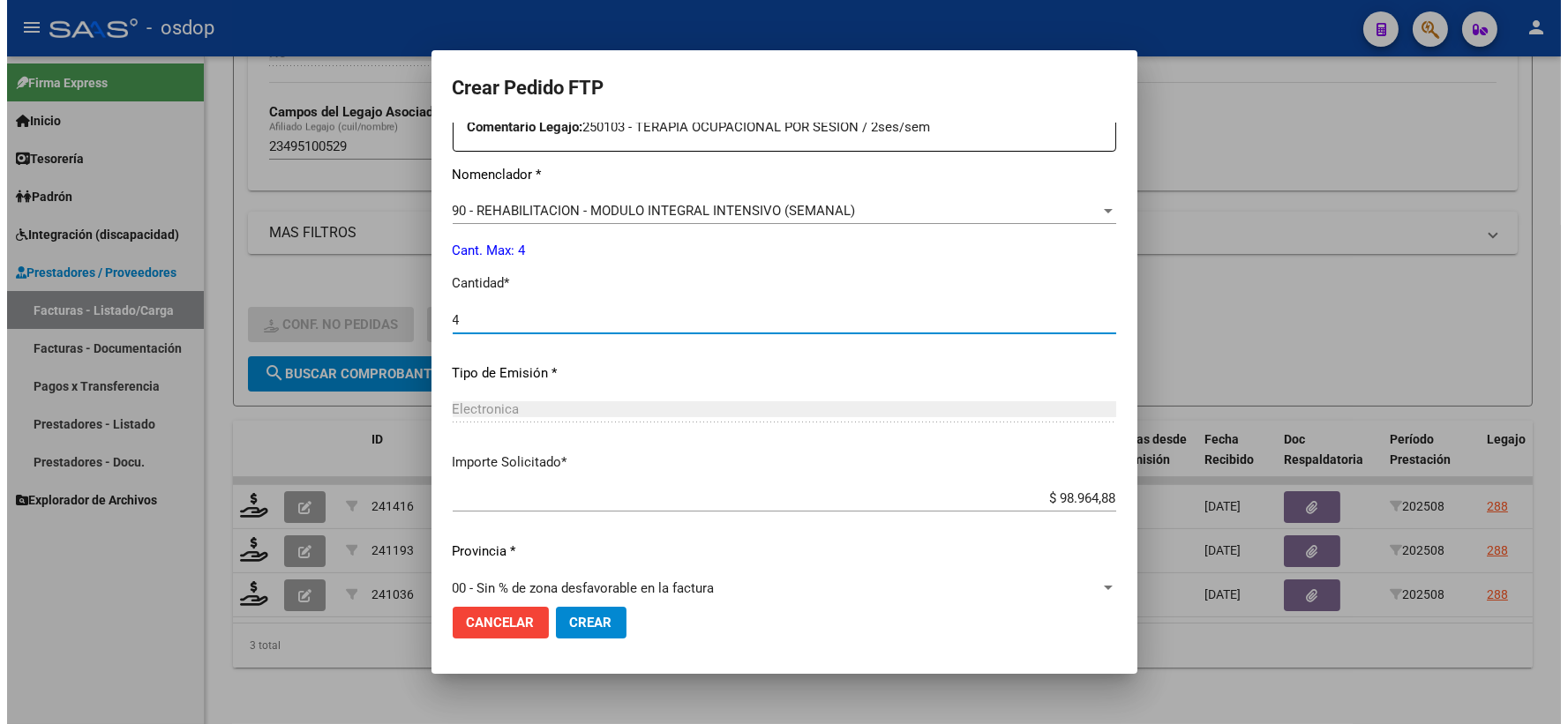
scroll to position [710, 0]
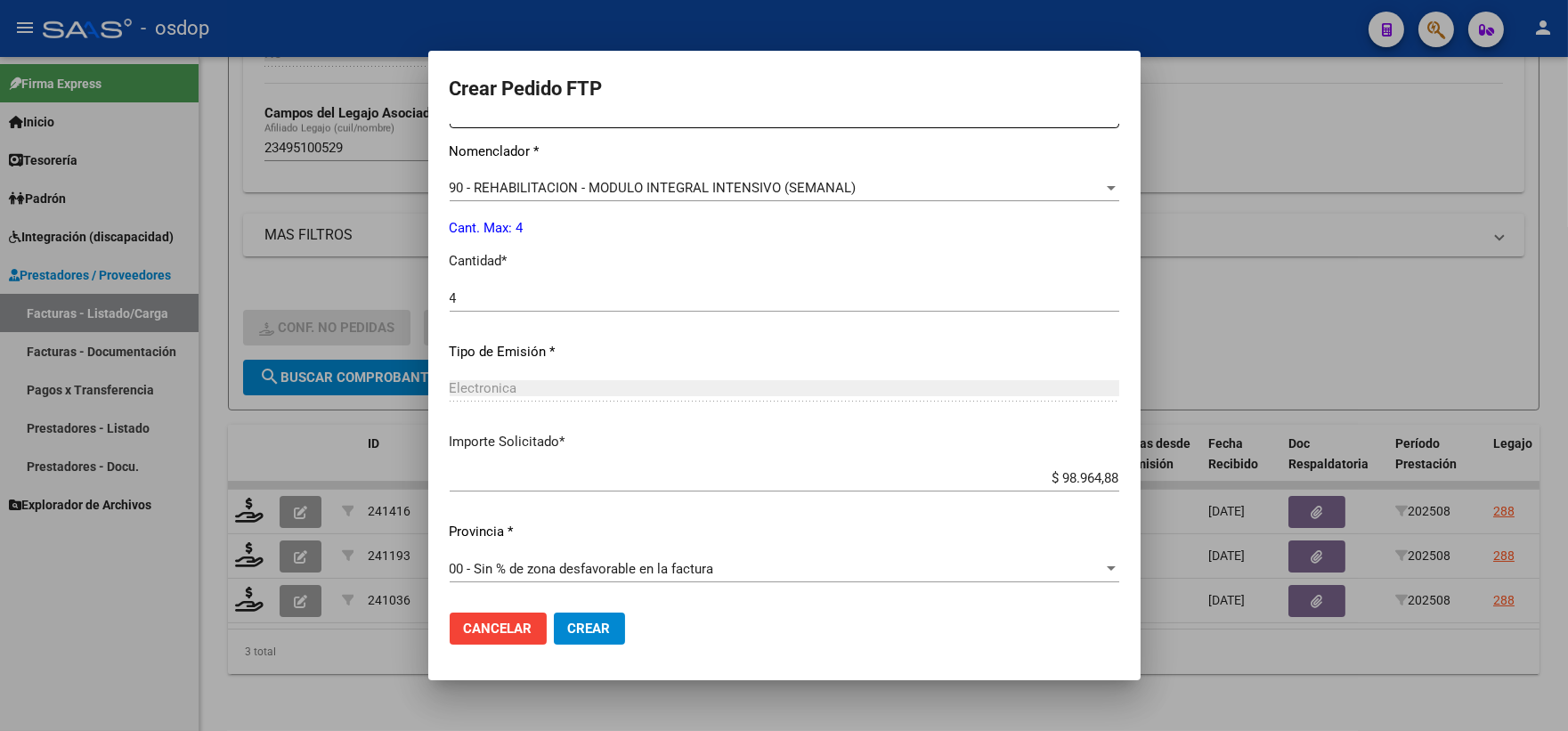
click at [582, 607] on mat-dialog-actions "Cancelar Crear" at bounding box center [785, 629] width 670 height 61
click at [586, 625] on span "Crear" at bounding box center [589, 629] width 43 height 16
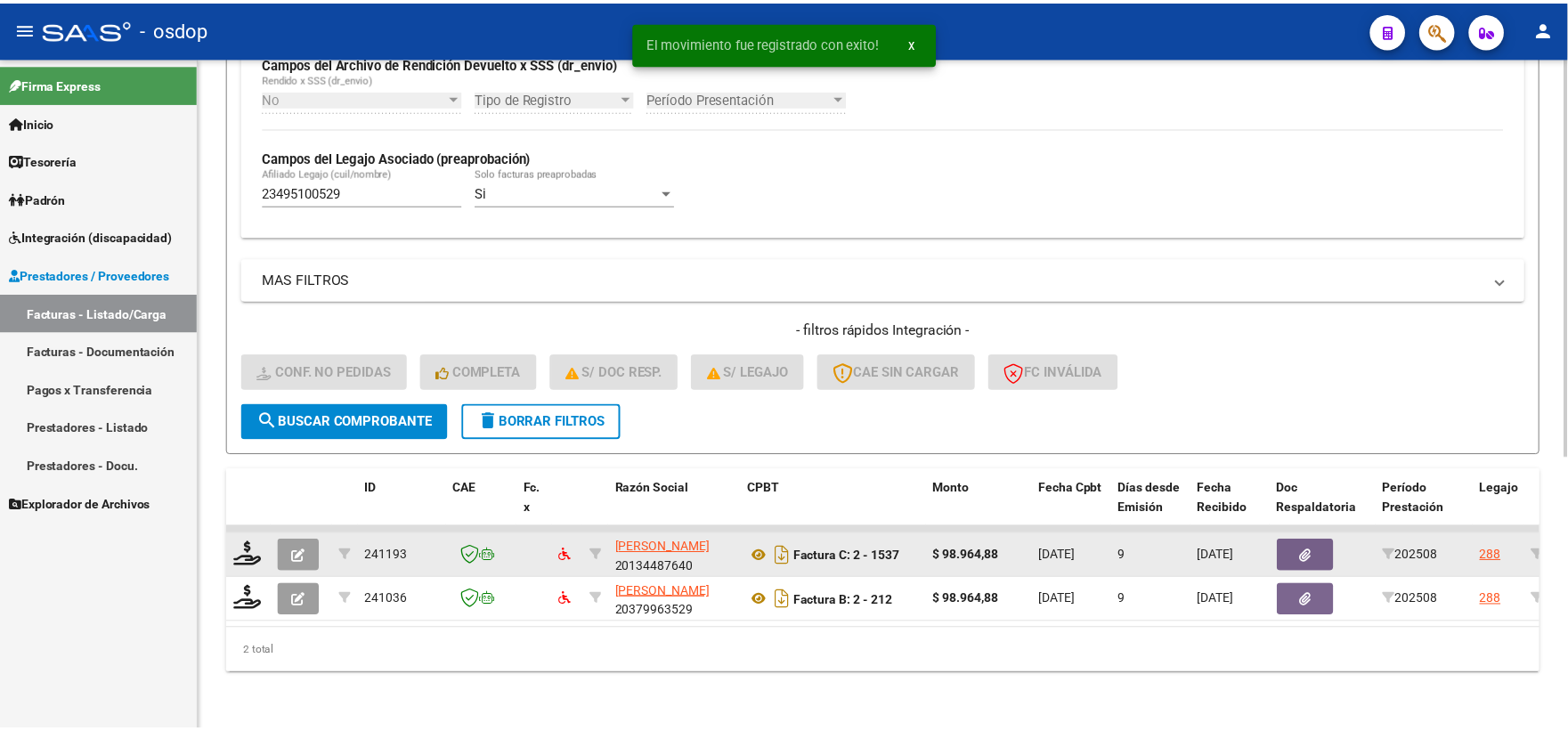
scroll to position [460, 0]
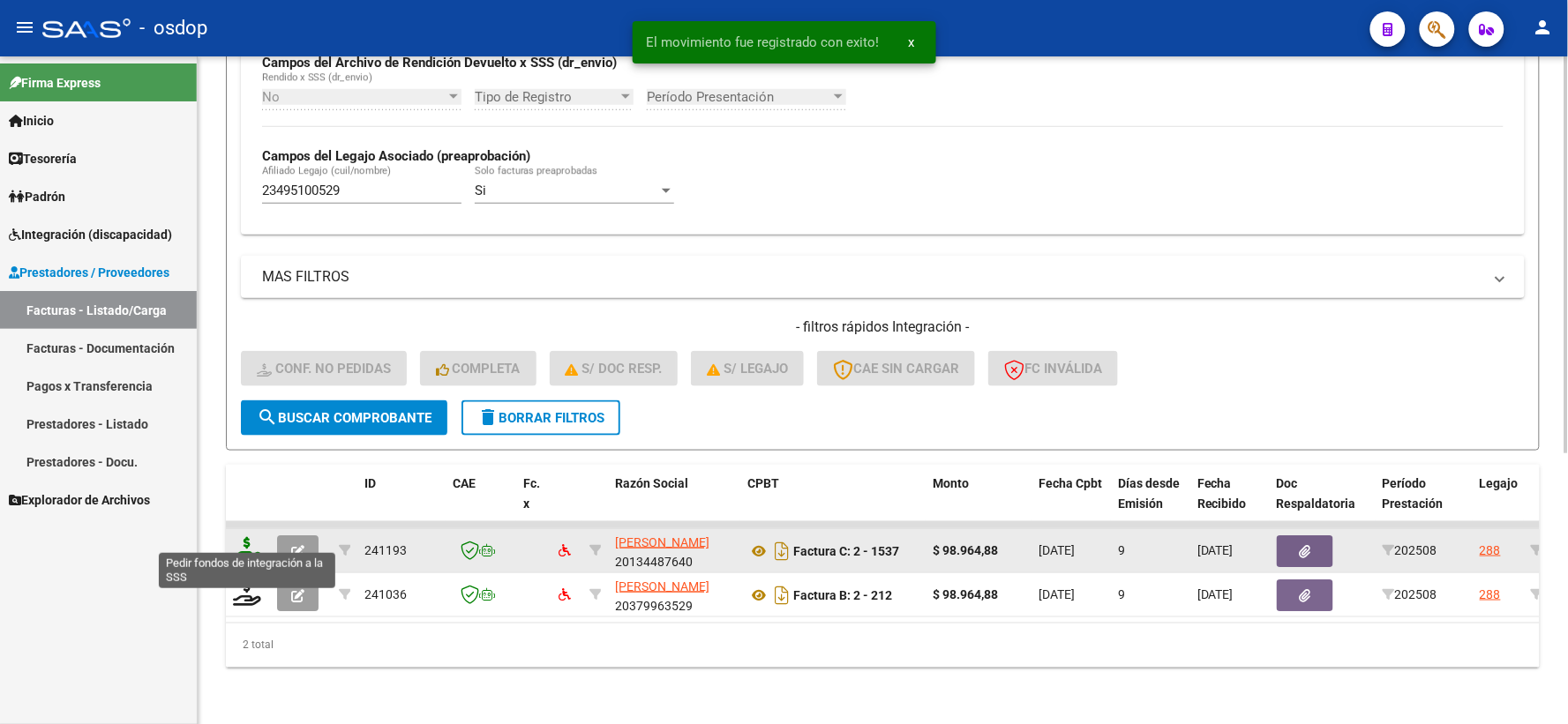
click at [251, 538] on icon at bounding box center [246, 549] width 28 height 24
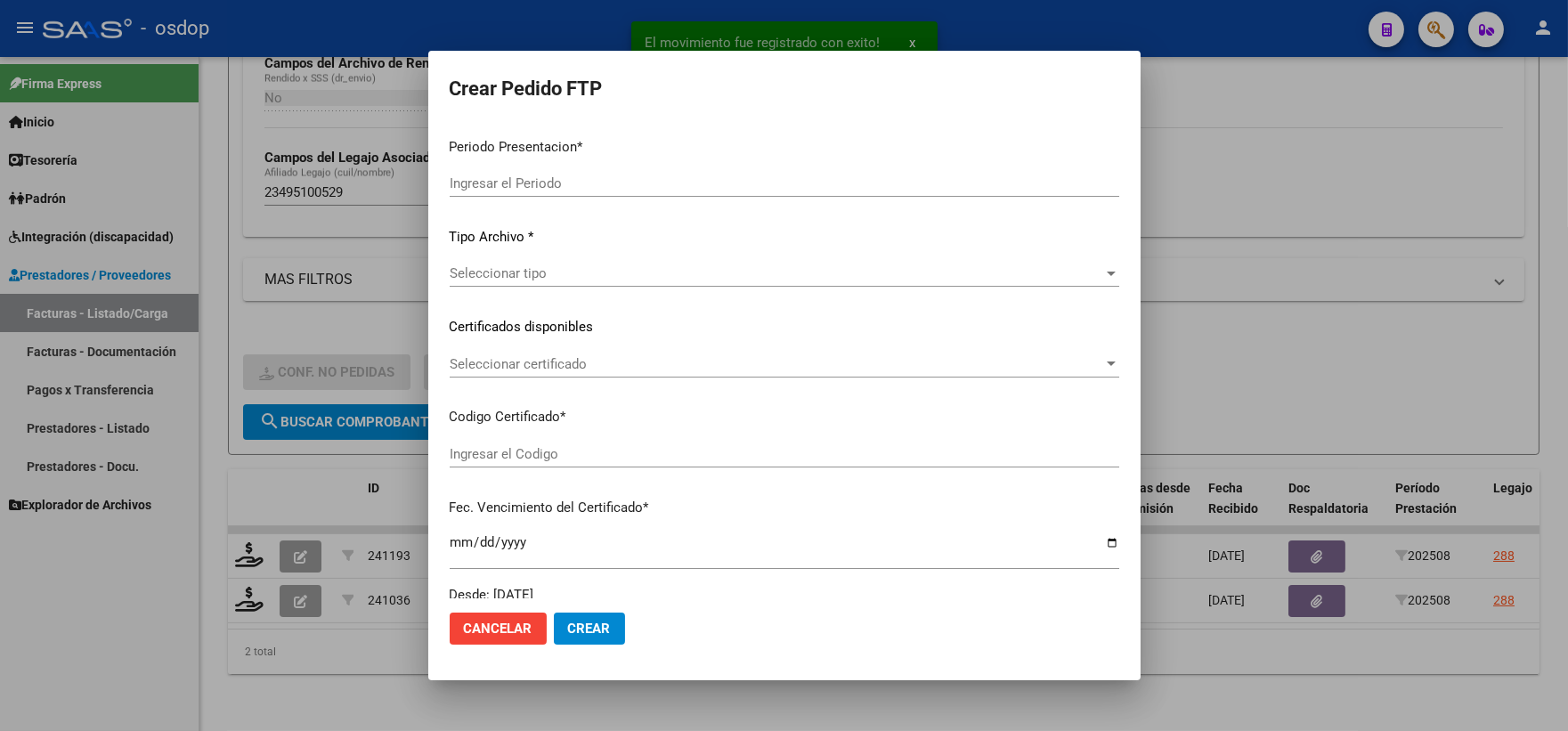
type input "202508"
type input "$ 98.964,88"
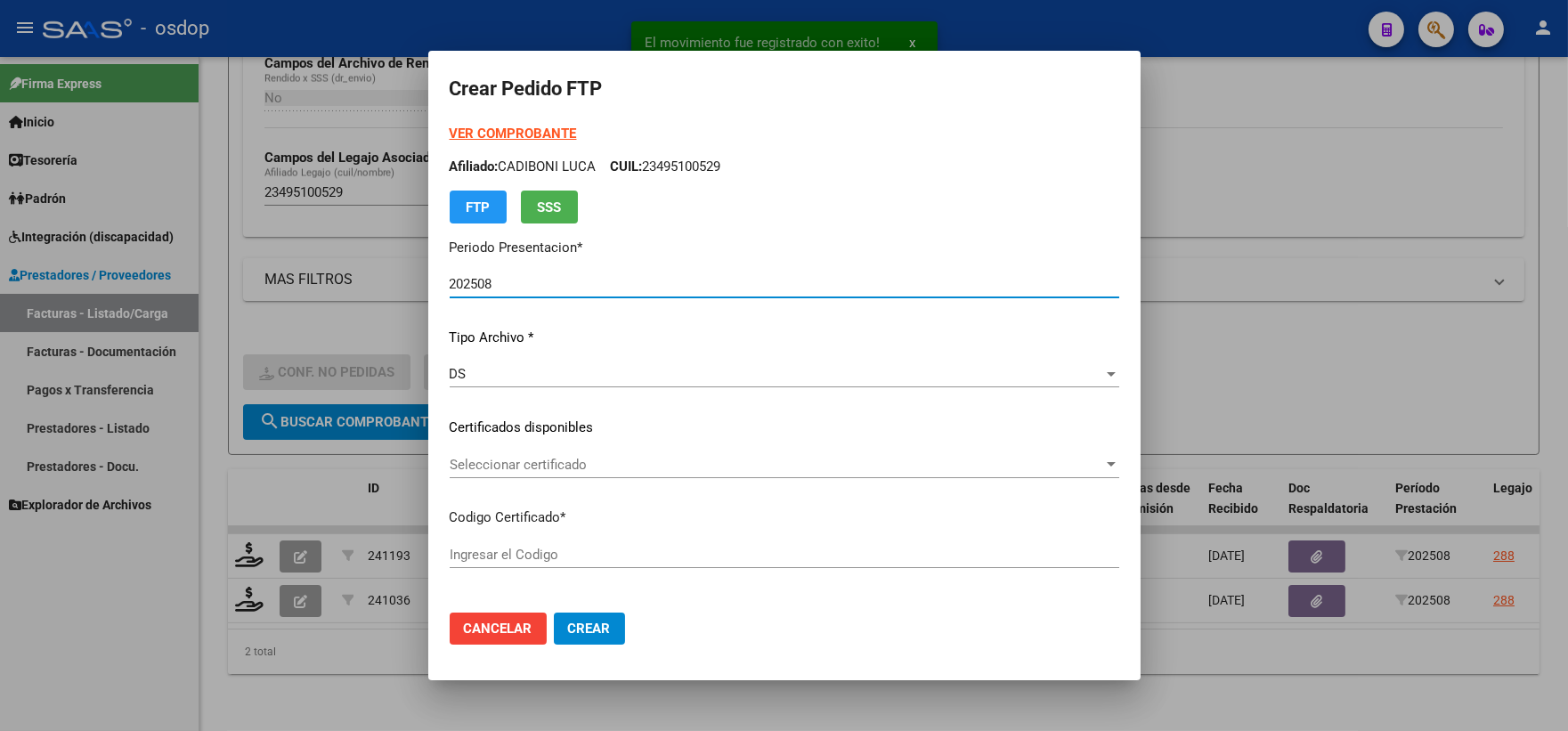
type input "379320309"
type input "2030-02-16"
click at [602, 467] on span "Seleccionar certificado" at bounding box center [776, 465] width 653 height 16
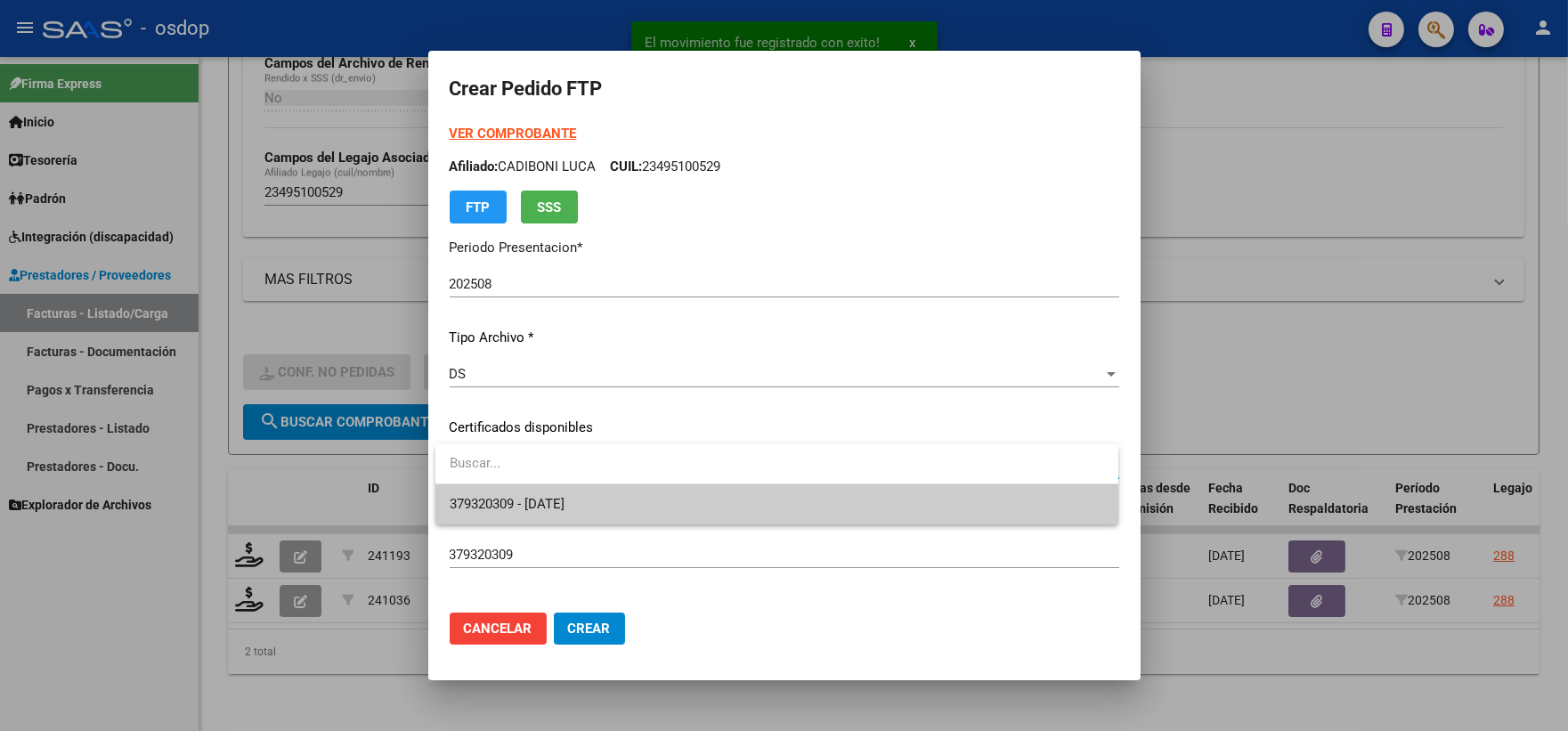
click at [624, 497] on span "379320309 - 2030-02-16" at bounding box center [777, 504] width 654 height 40
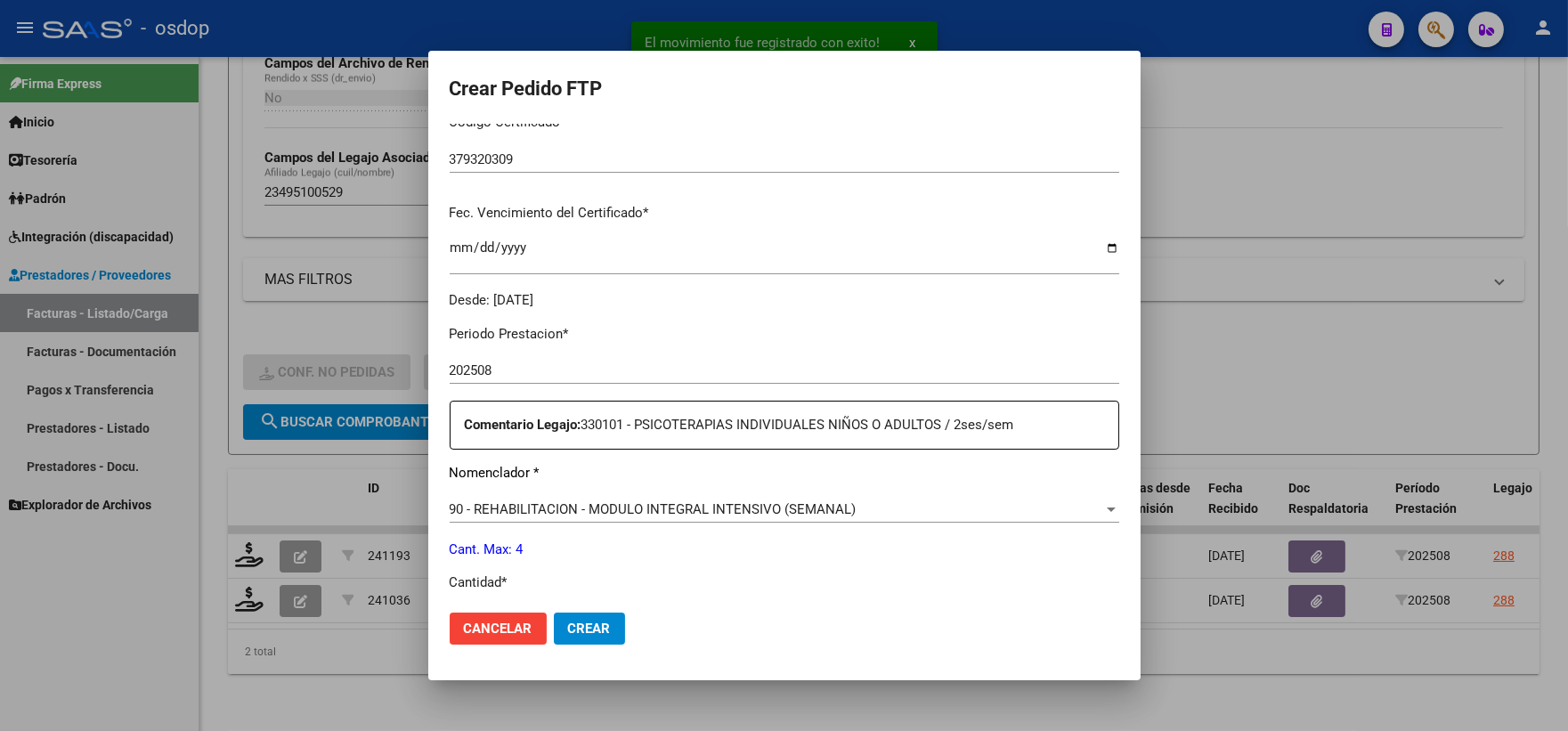
scroll to position [494, 0]
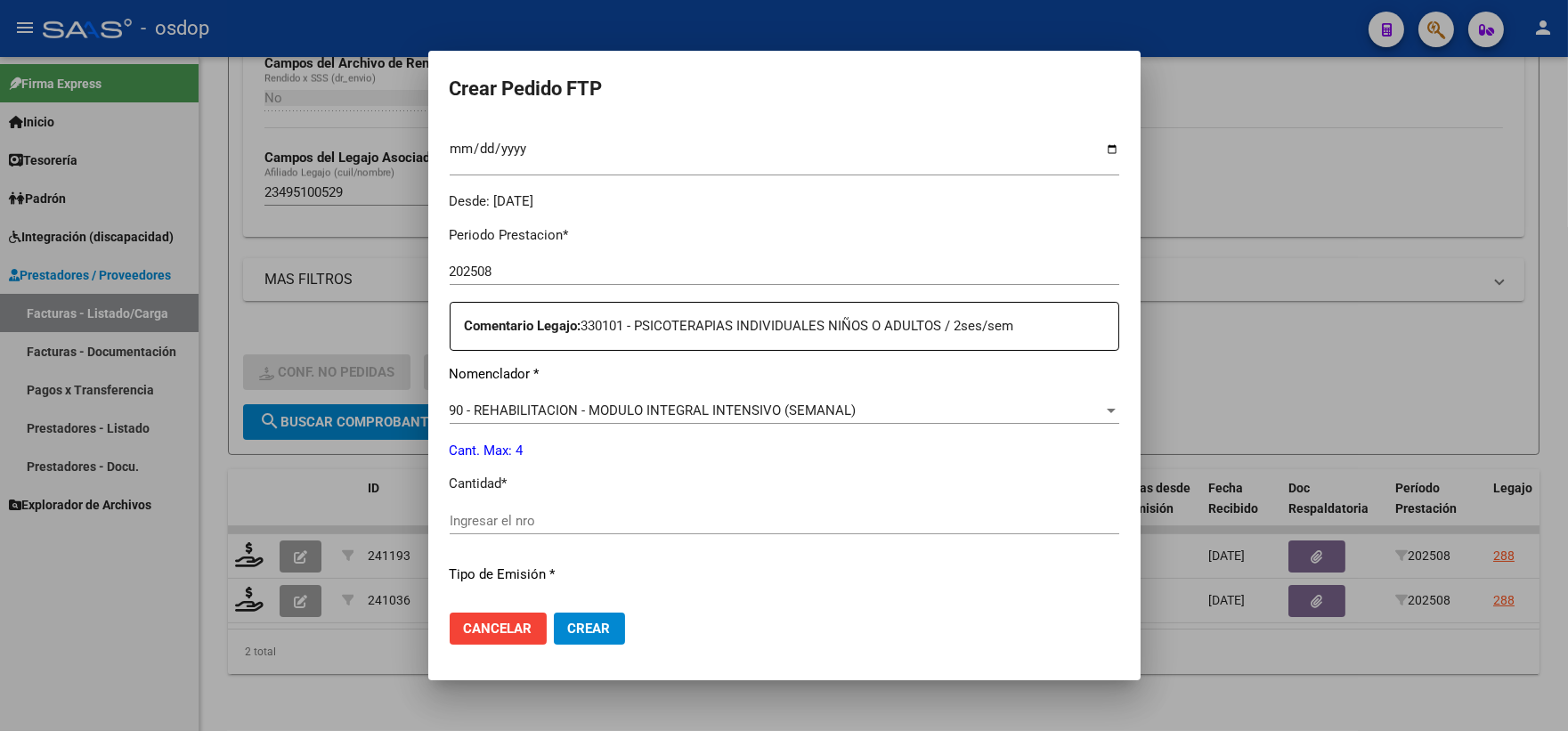
click at [584, 522] on input "Ingresar el nro" at bounding box center [785, 521] width 670 height 16
type input "4"
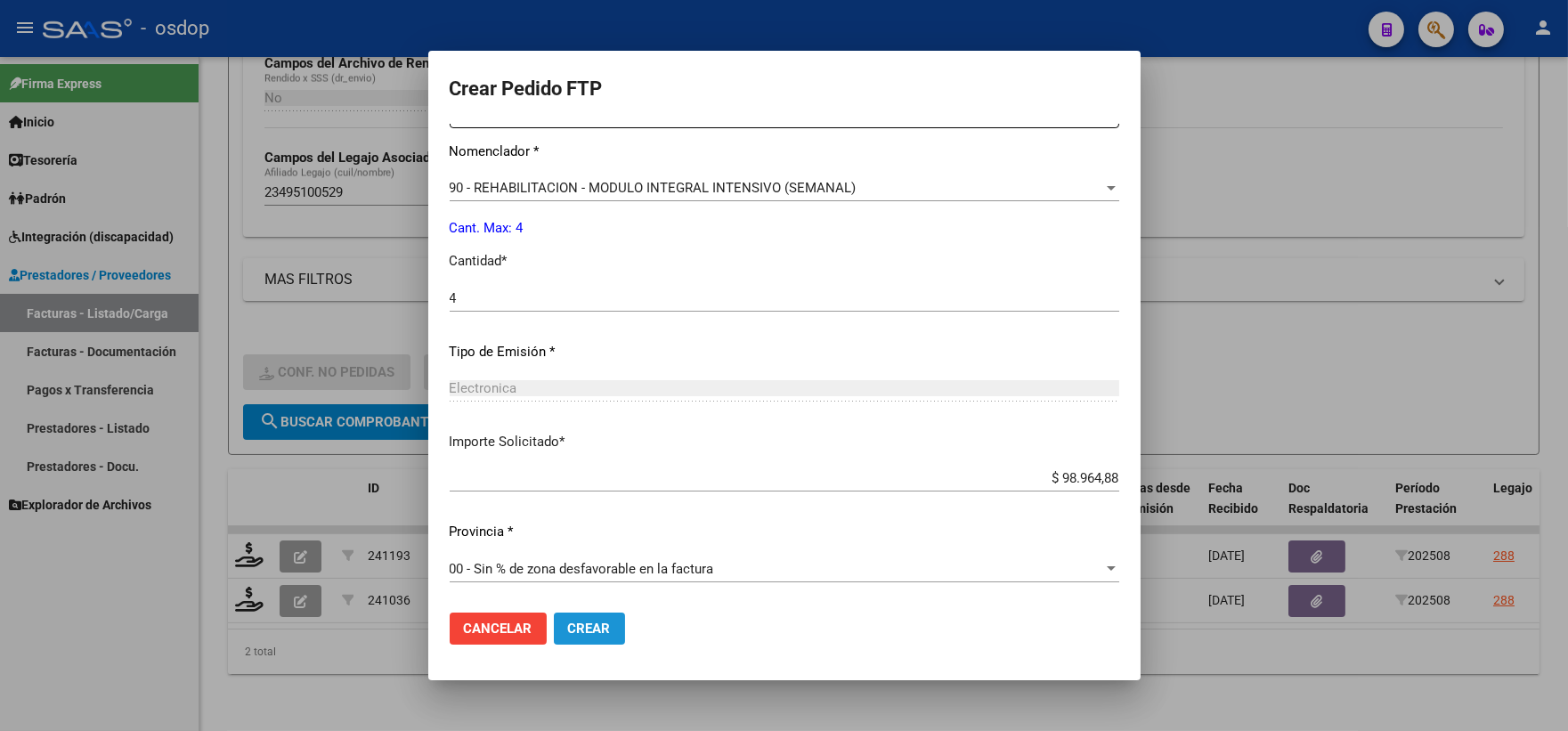
click at [582, 636] on span "Crear" at bounding box center [589, 629] width 43 height 16
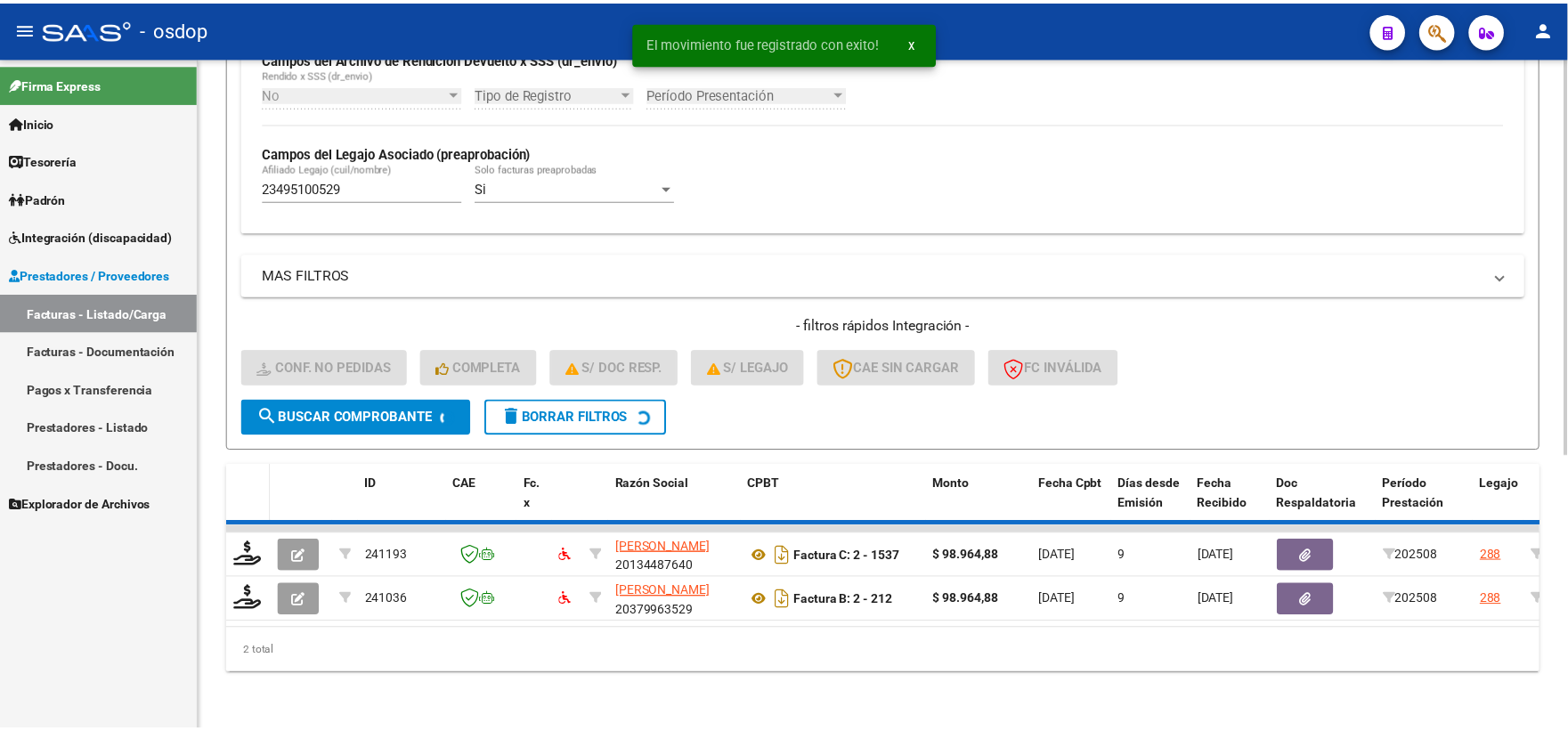
scroll to position [415, 0]
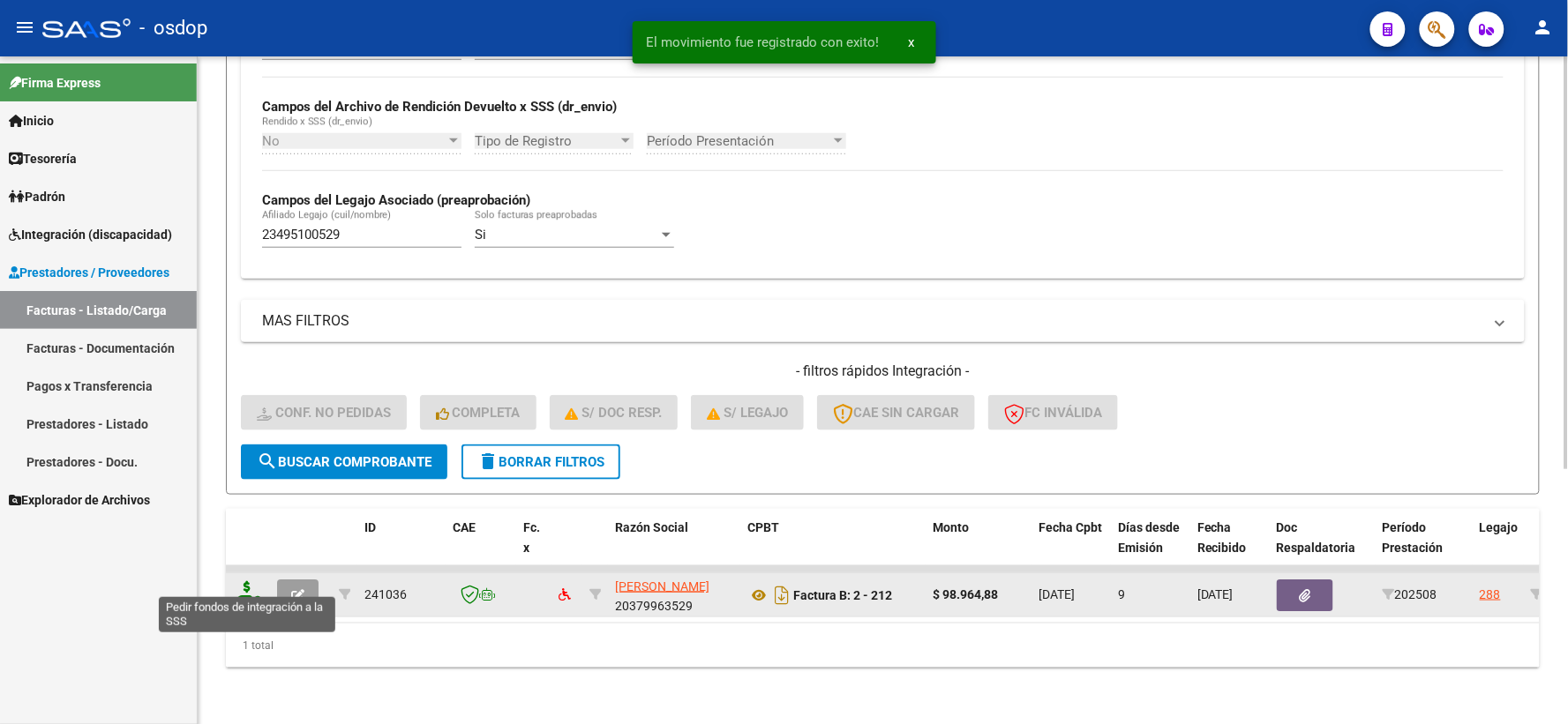
click at [249, 581] on icon at bounding box center [246, 593] width 28 height 24
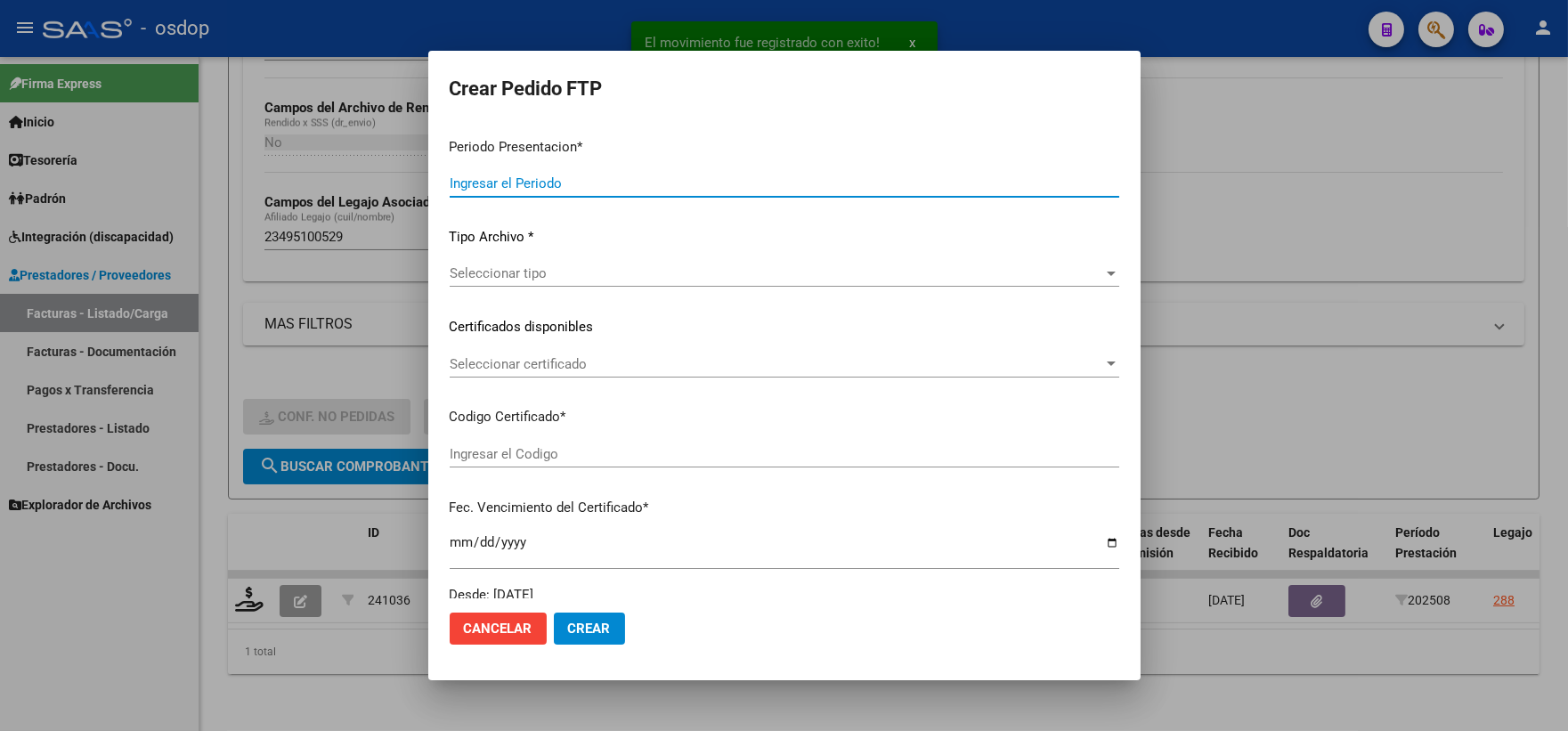
type input "202508"
type input "$ 98.964,88"
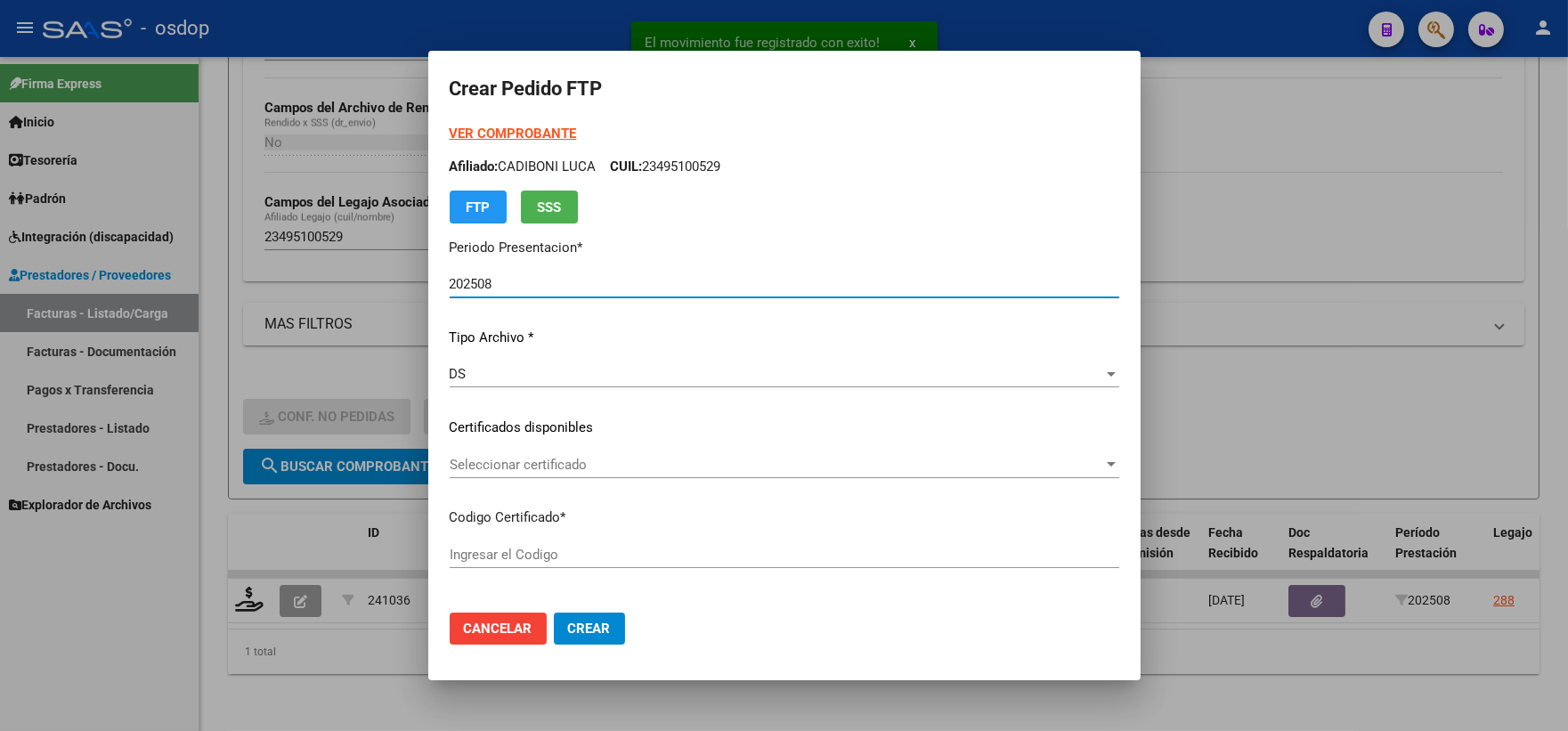
type input "379320309"
type input "2030-02-16"
click at [614, 466] on span "Seleccionar certificado" at bounding box center [776, 465] width 653 height 16
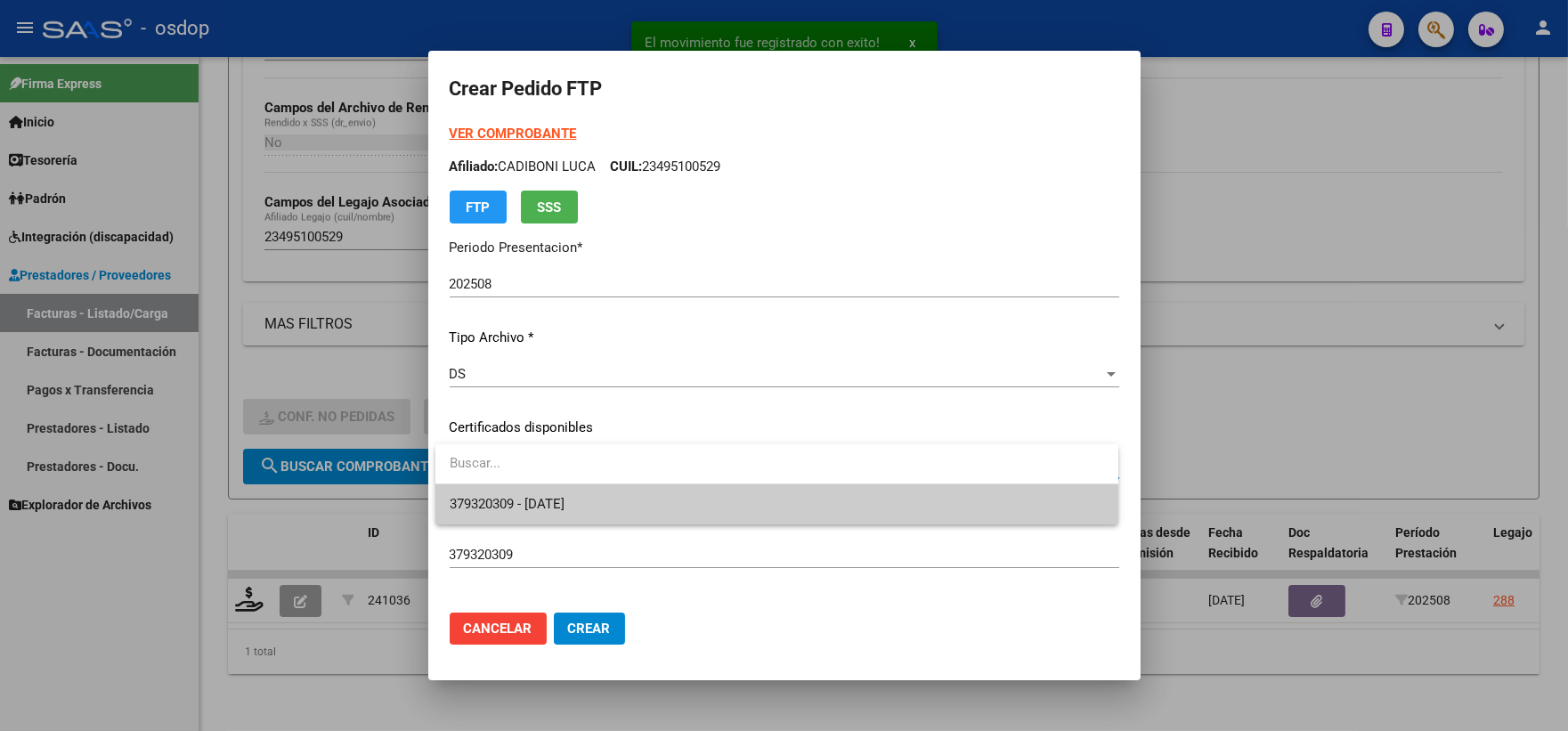
click at [610, 500] on span "379320309 - 2030-02-16" at bounding box center [777, 504] width 654 height 40
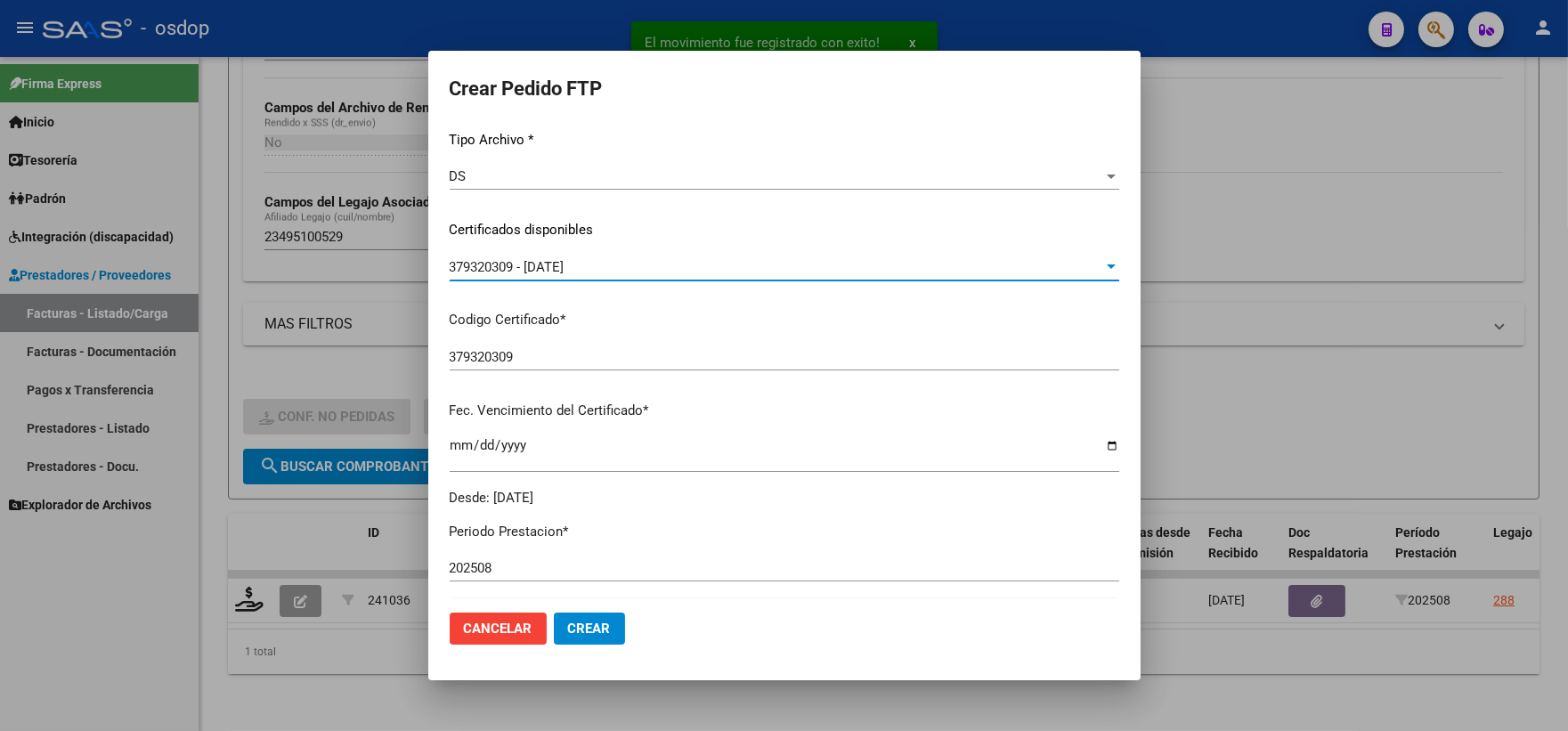
scroll to position [494, 0]
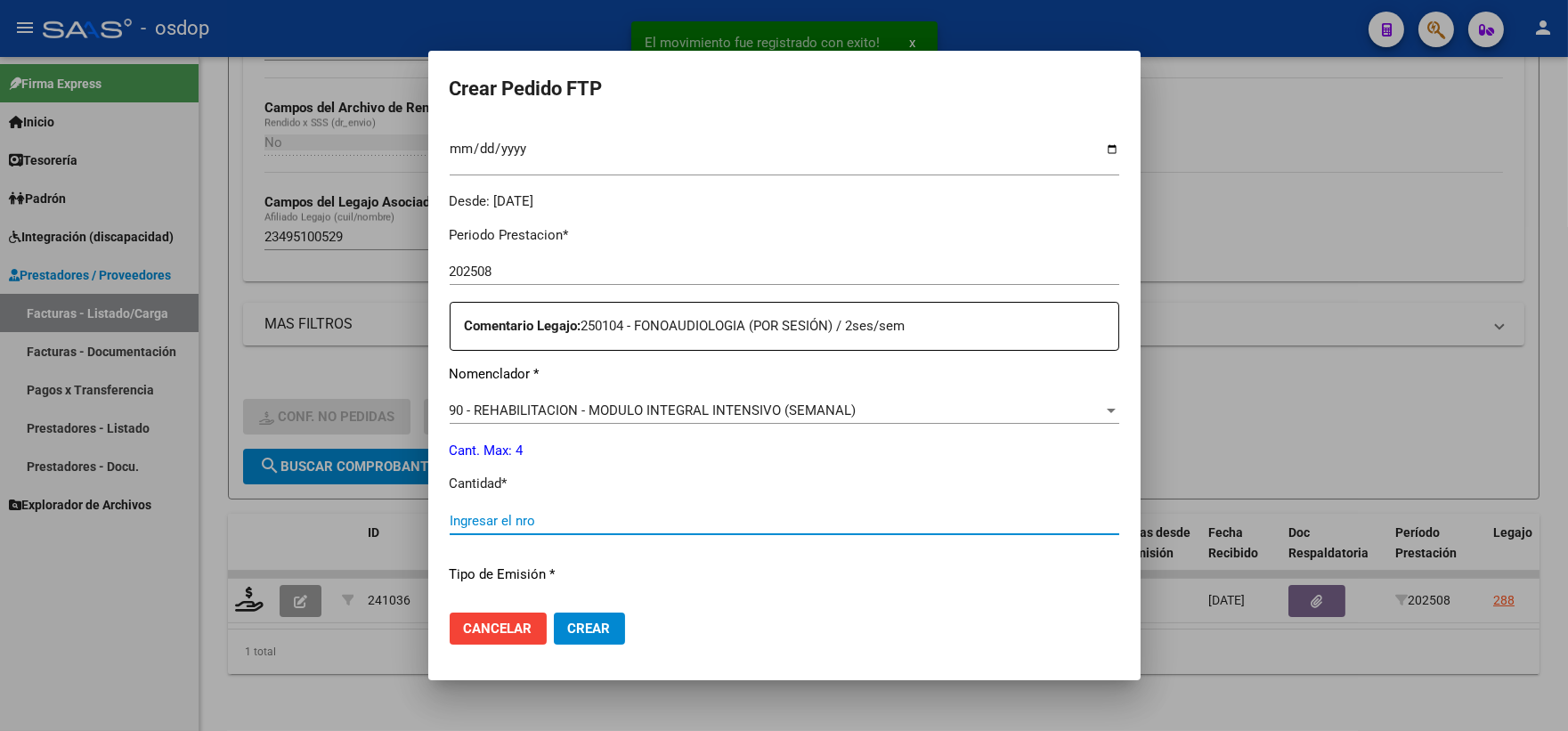
click at [576, 527] on input "Ingresar el nro" at bounding box center [785, 521] width 670 height 16
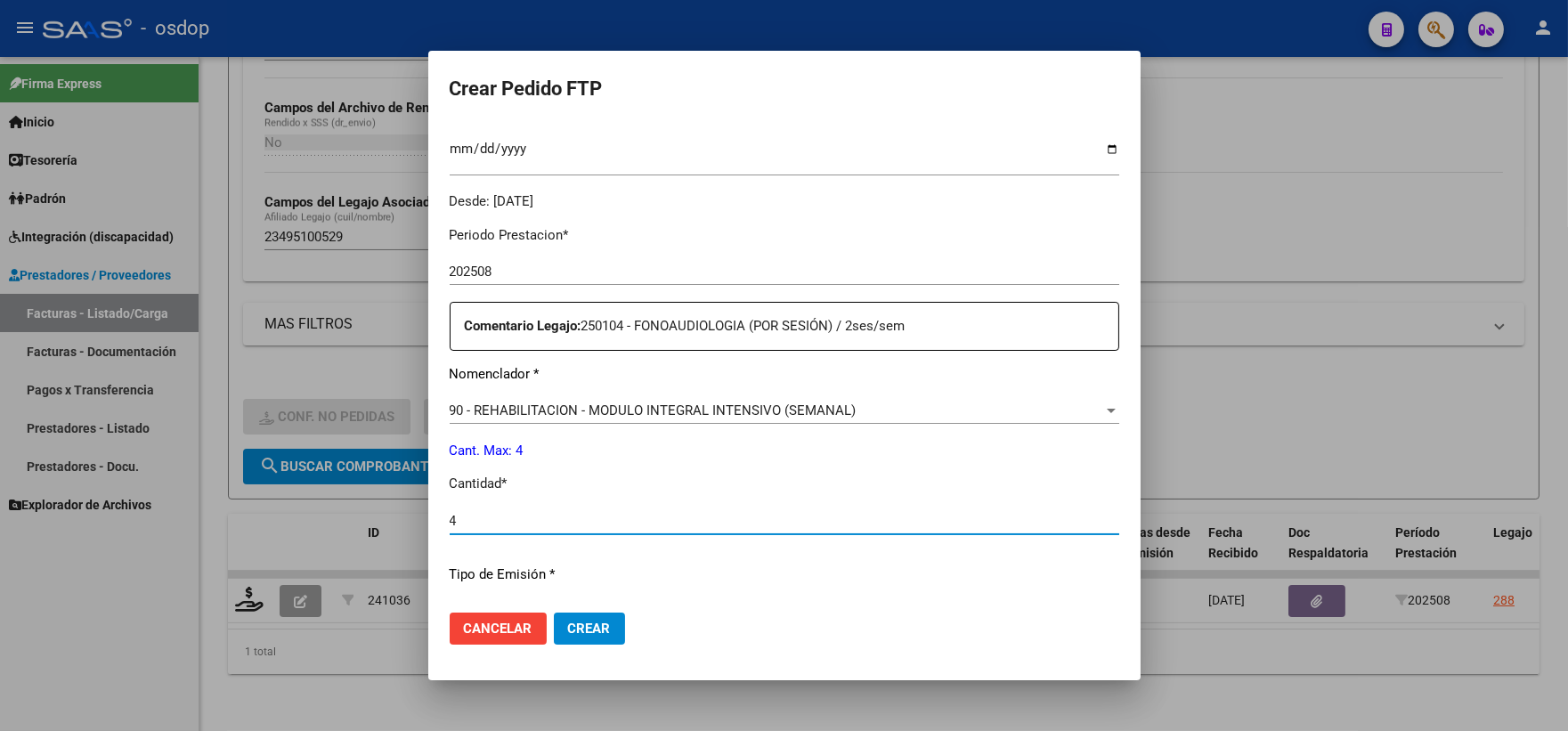
type input "4"
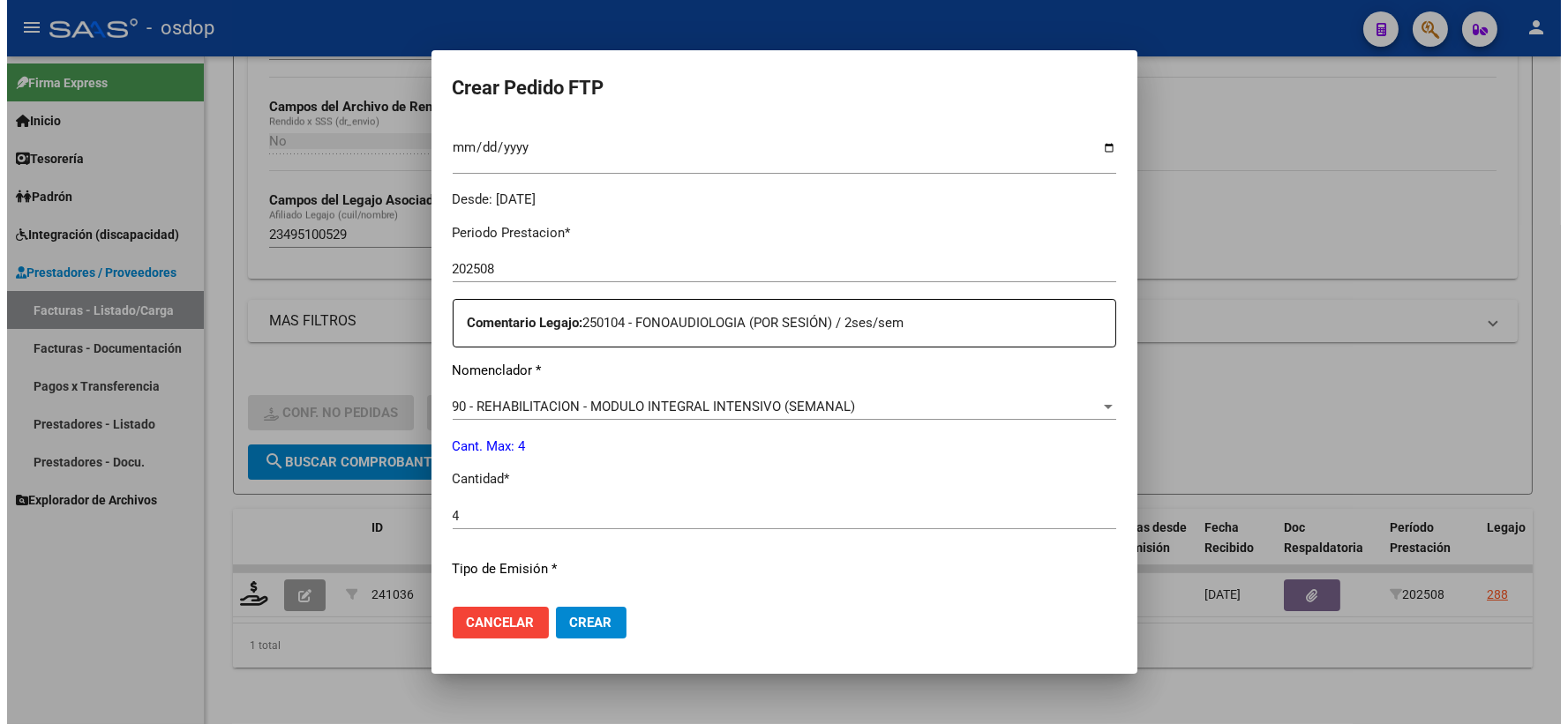
scroll to position [710, 0]
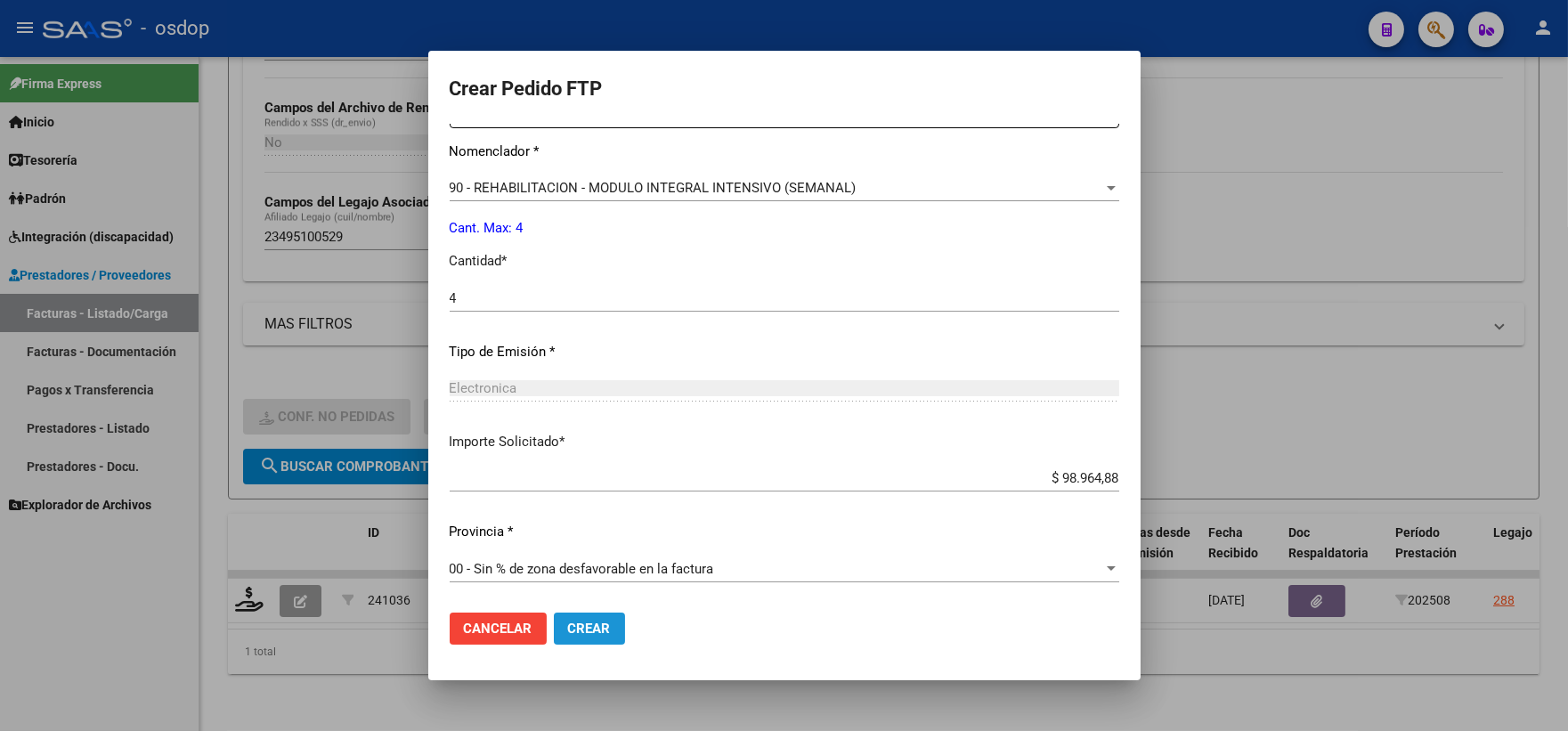
click at [607, 614] on button "Crear" at bounding box center [589, 629] width 72 height 32
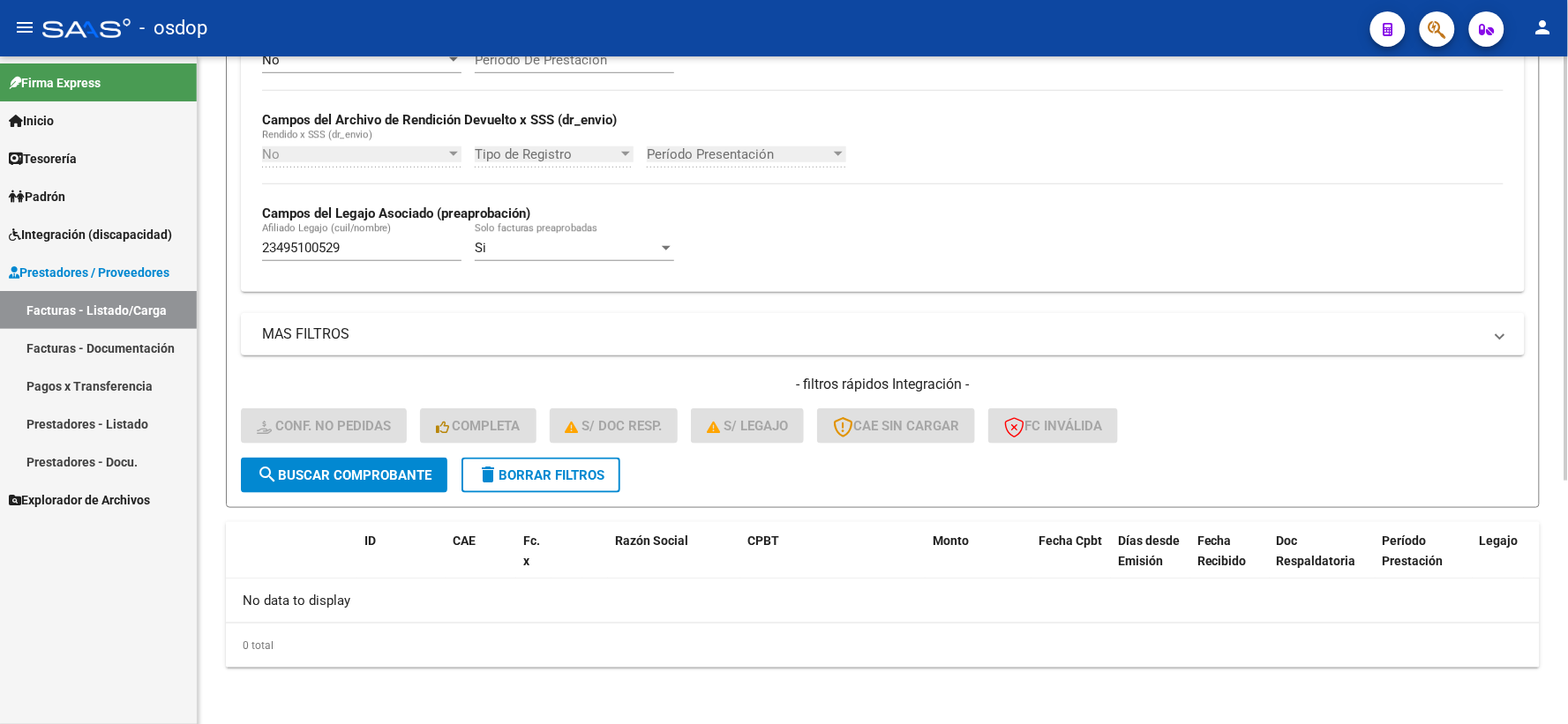
scroll to position [382, 0]
click at [534, 479] on span "delete Borrar Filtros" at bounding box center [540, 477] width 128 height 16
